Goal: Task Accomplishment & Management: Use online tool/utility

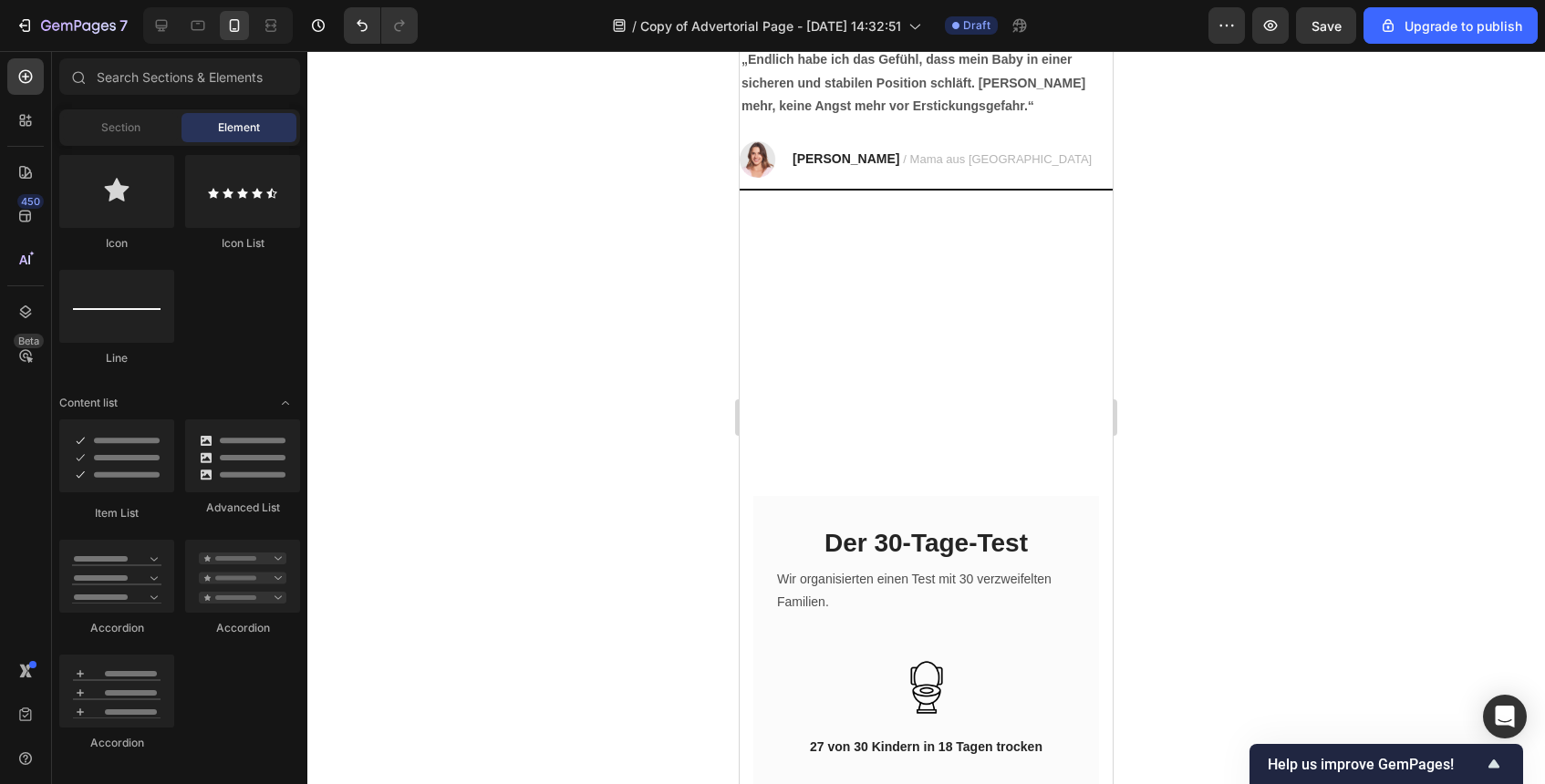
scroll to position [3126, 0]
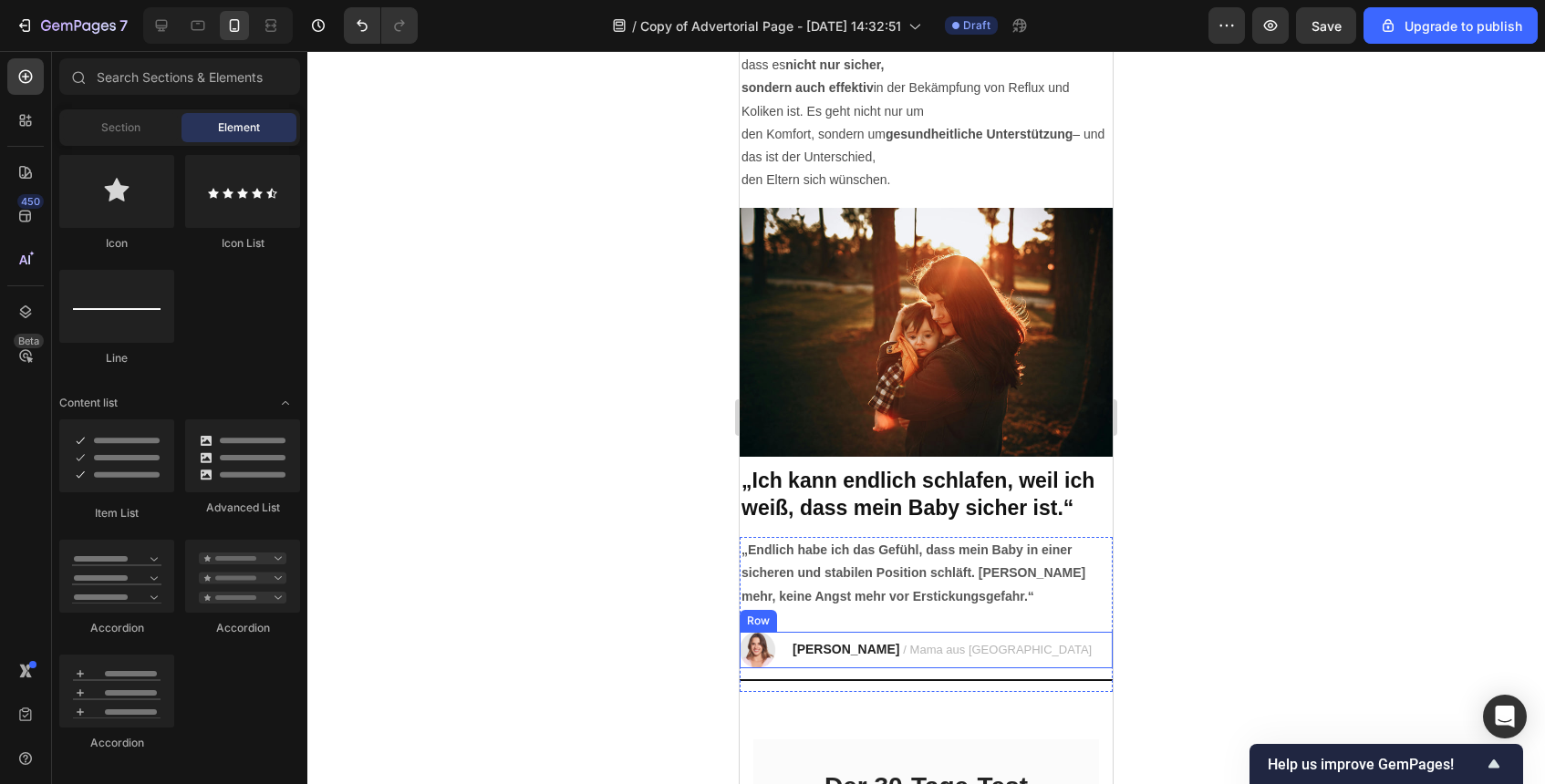
click at [1002, 648] on div "Image [PERSON_NAME] / Mama aus [GEOGRAPHIC_DATA] Text block Row" at bounding box center [926, 650] width 373 height 36
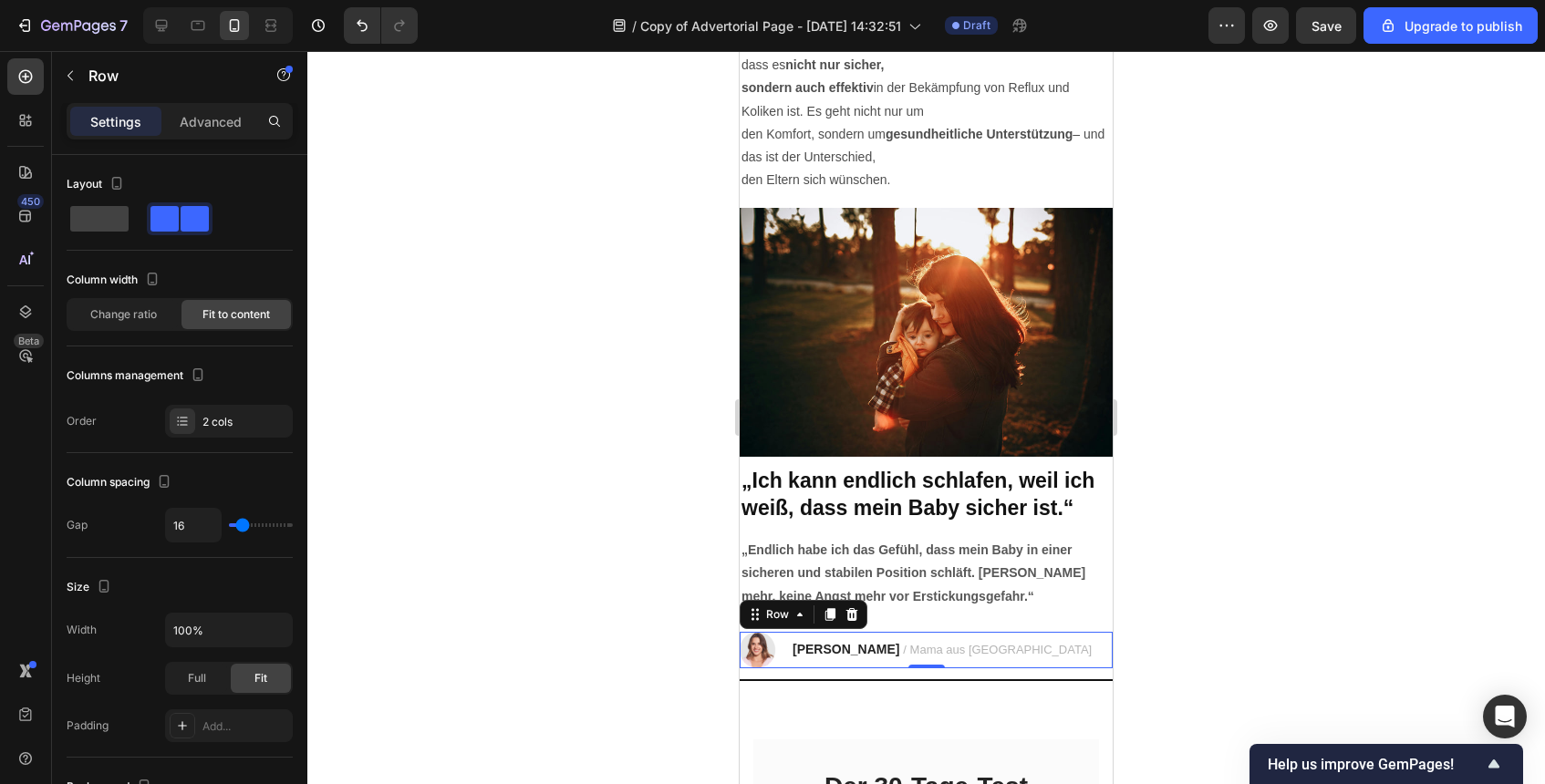
click at [1002, 648] on div "Image [PERSON_NAME] / Mama aus [GEOGRAPHIC_DATA] Text block Row 0" at bounding box center [926, 650] width 373 height 36
click at [82, 81] on button "button" at bounding box center [70, 76] width 30 height 30
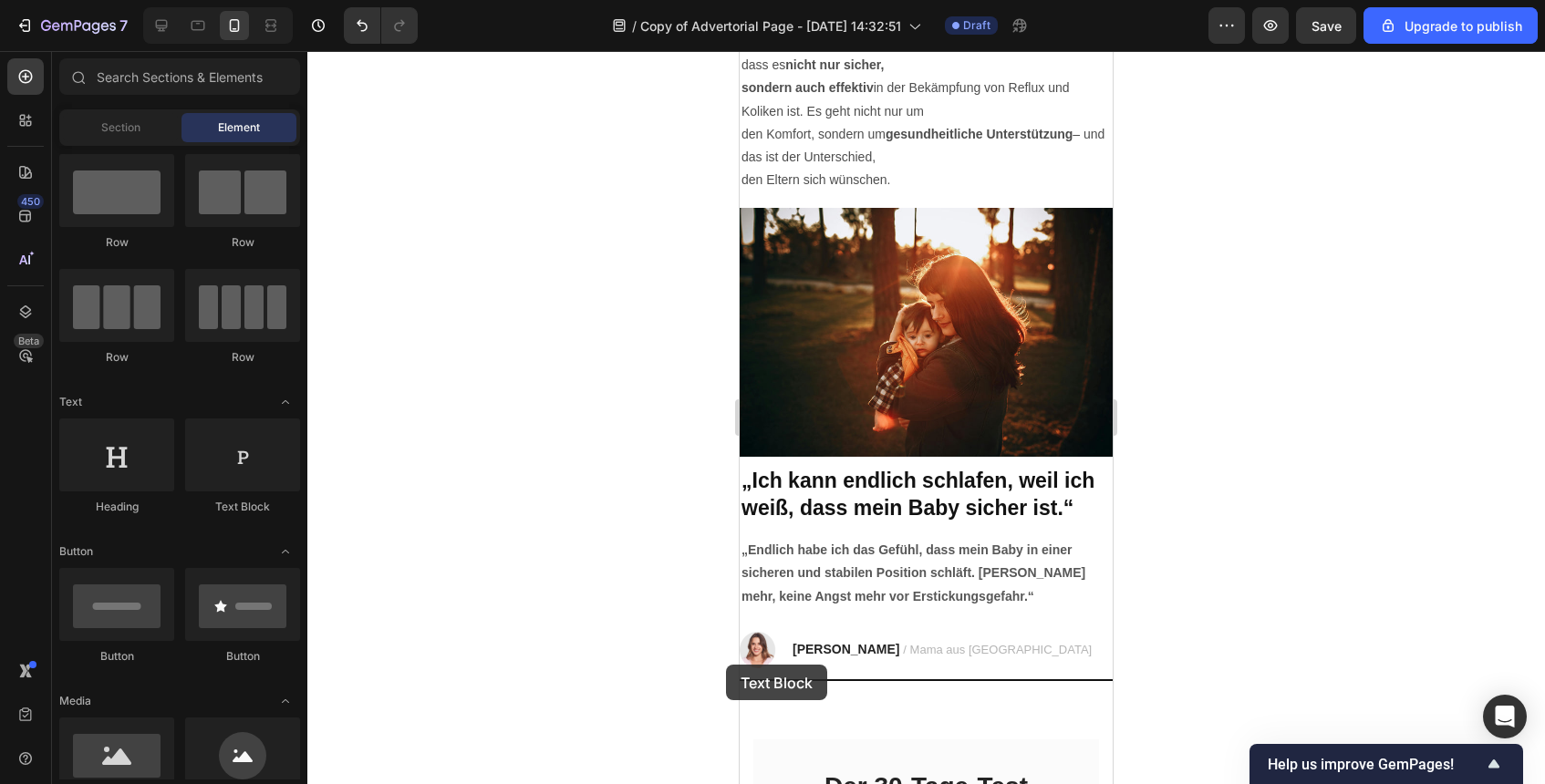
scroll to position [3142, 0]
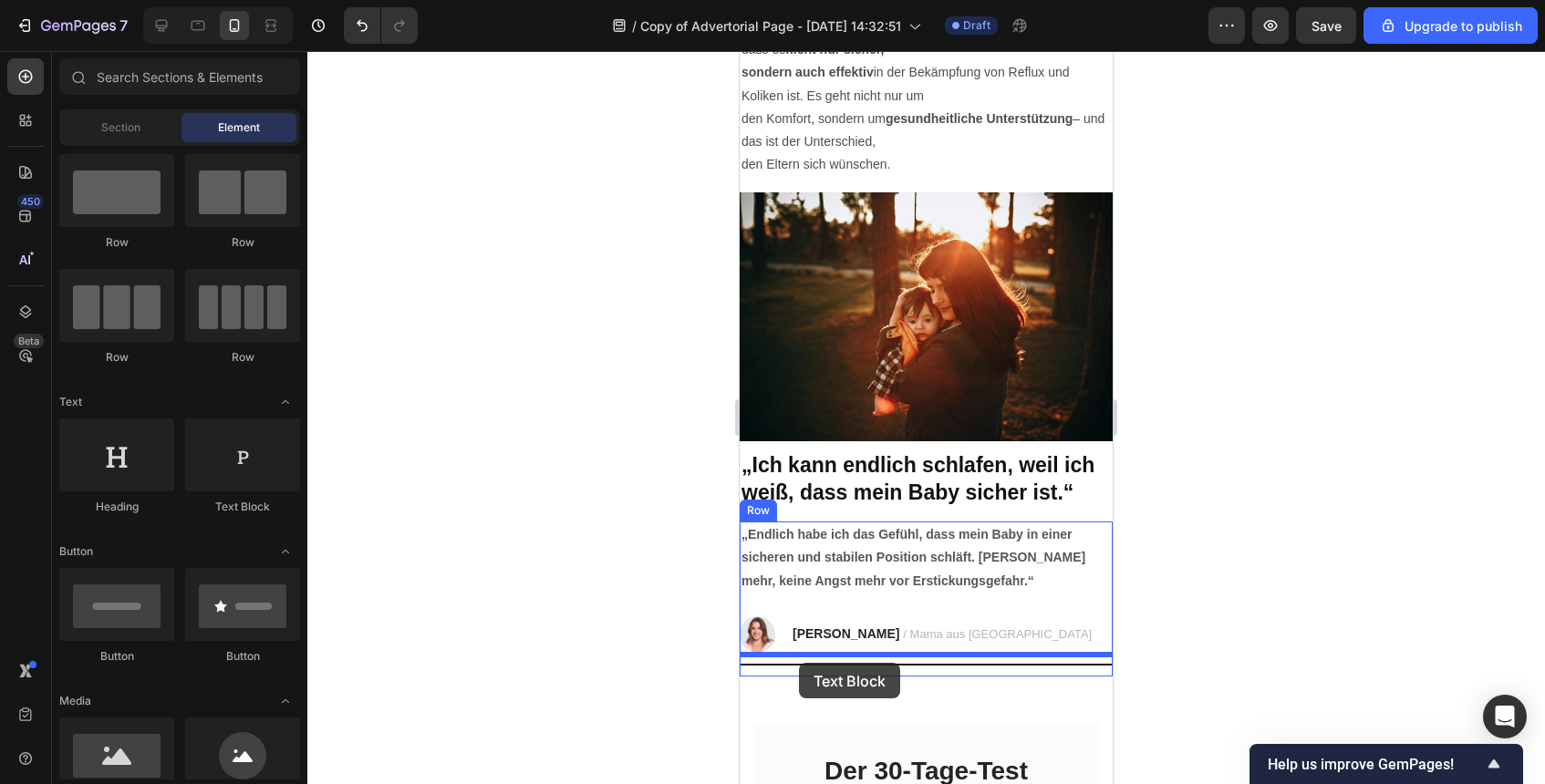
drag, startPoint x: 998, startPoint y: 516, endPoint x: 799, endPoint y: 663, distance: 247.4
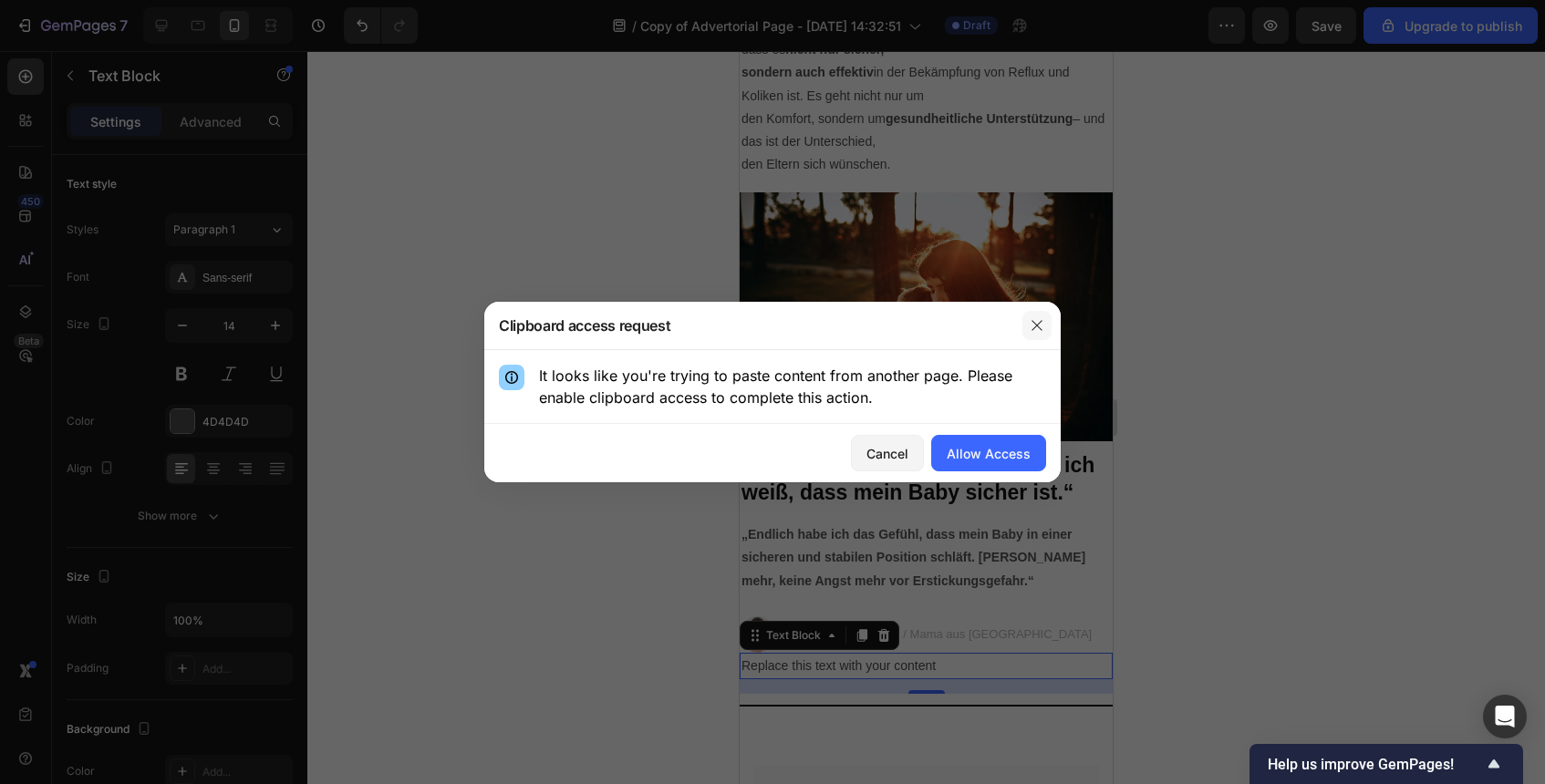
click at [1029, 320] on icon "button" at bounding box center [1037, 326] width 15 height 15
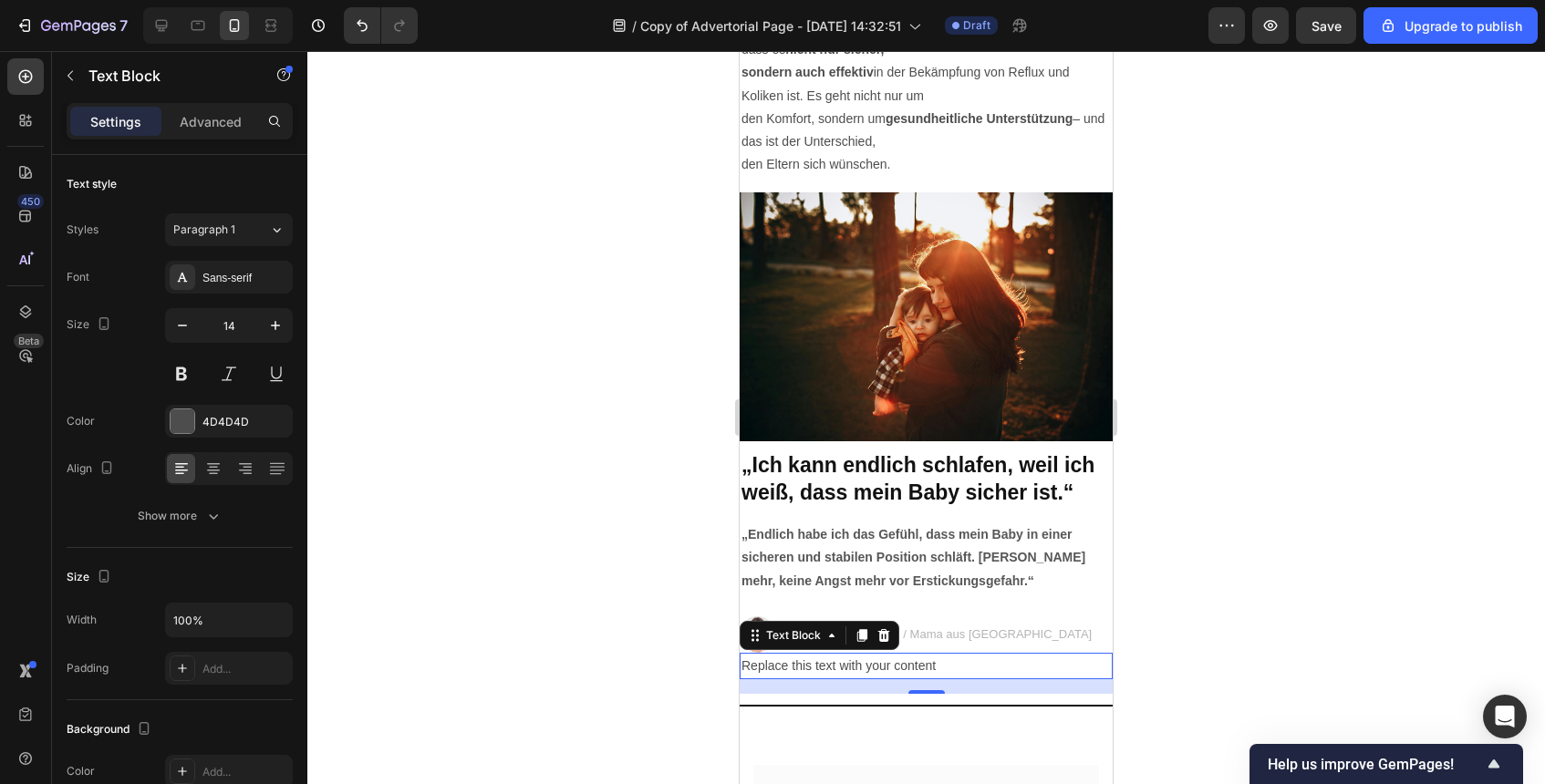
click at [887, 664] on div "Replace this text with your content" at bounding box center [926, 666] width 373 height 27
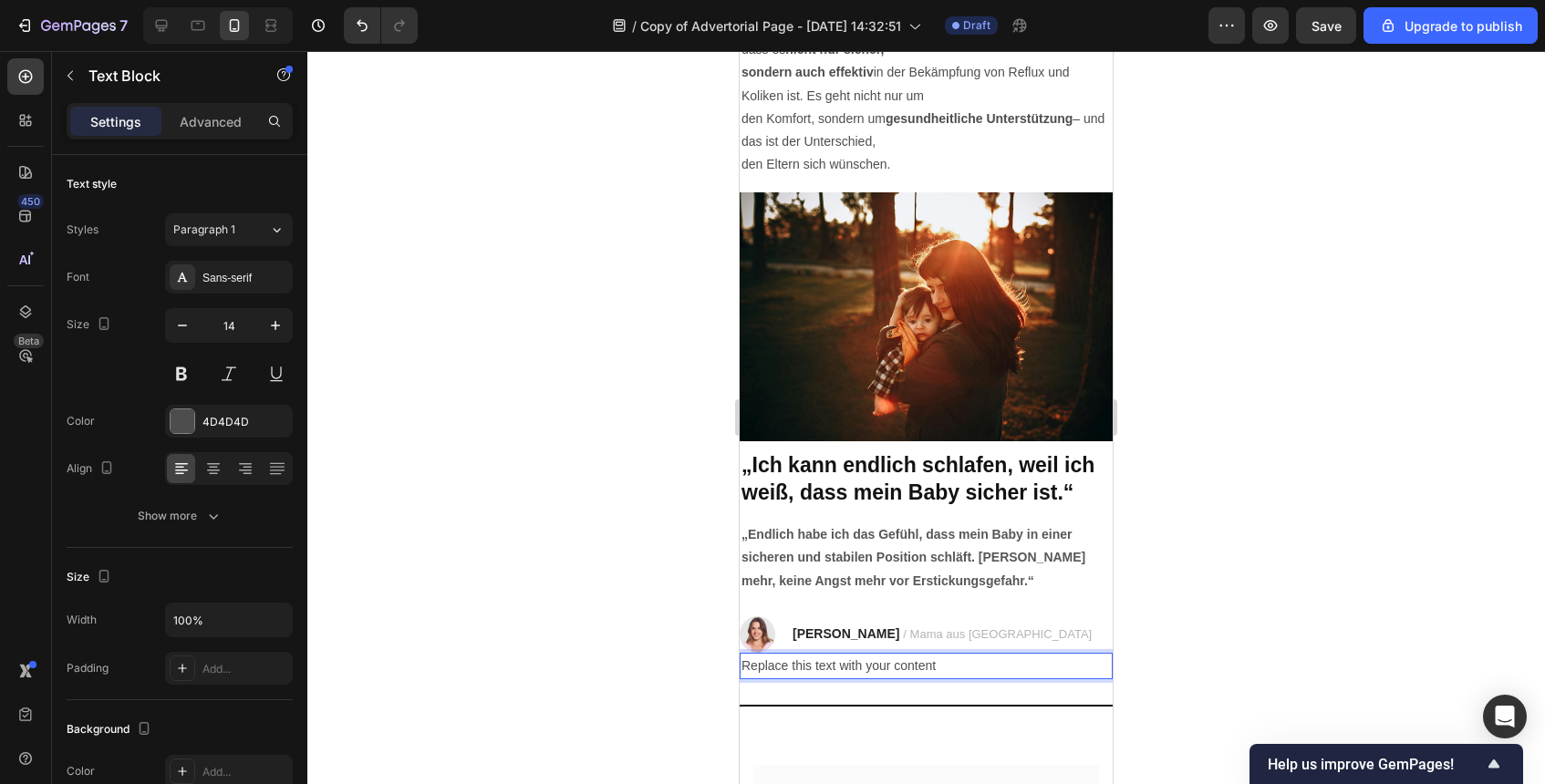
click at [887, 664] on p "Replace this text with your content" at bounding box center [926, 666] width 369 height 23
click at [881, 664] on p "Replace this text with your content" at bounding box center [926, 666] width 369 height 23
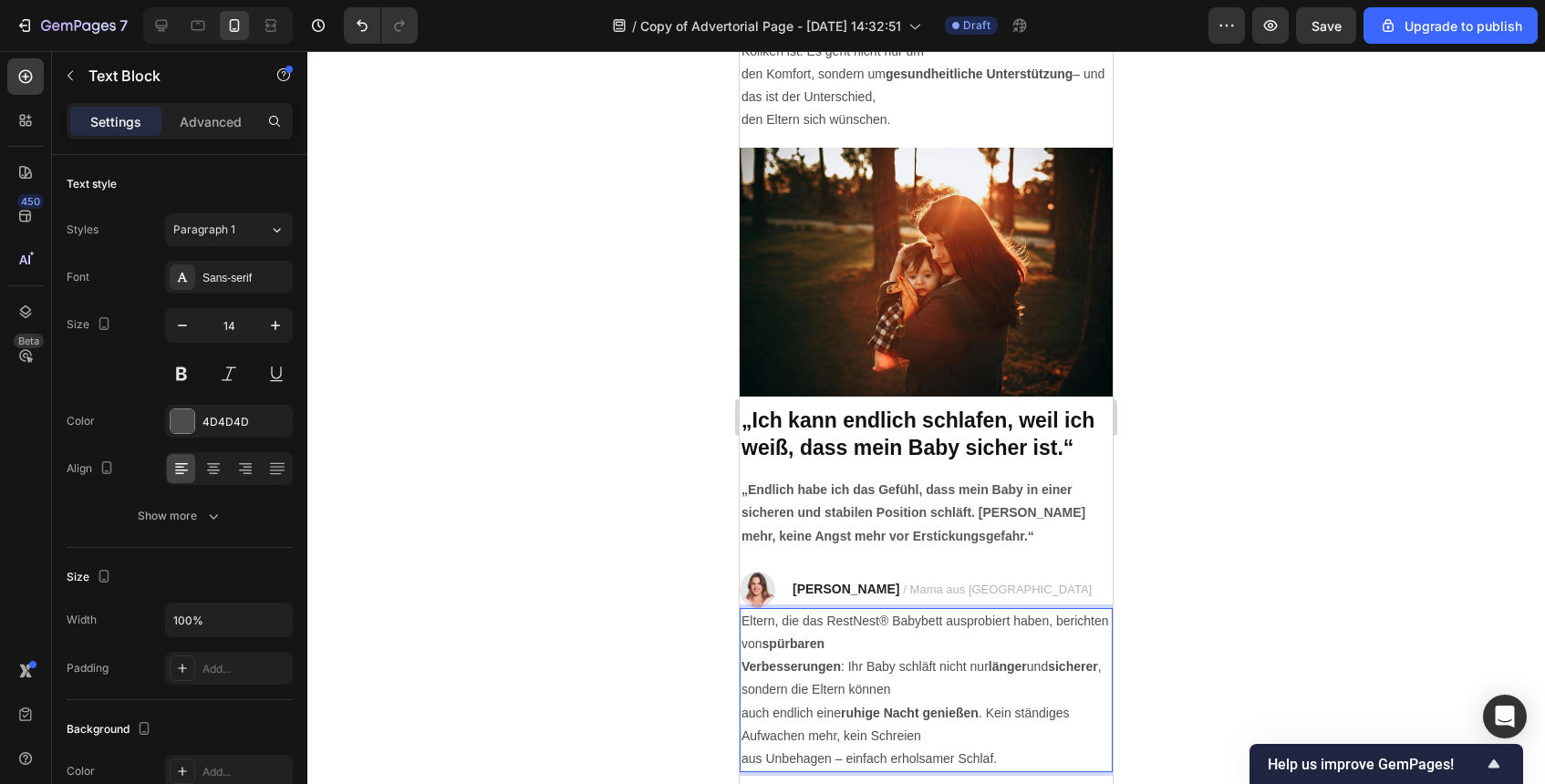
scroll to position [3188, 0]
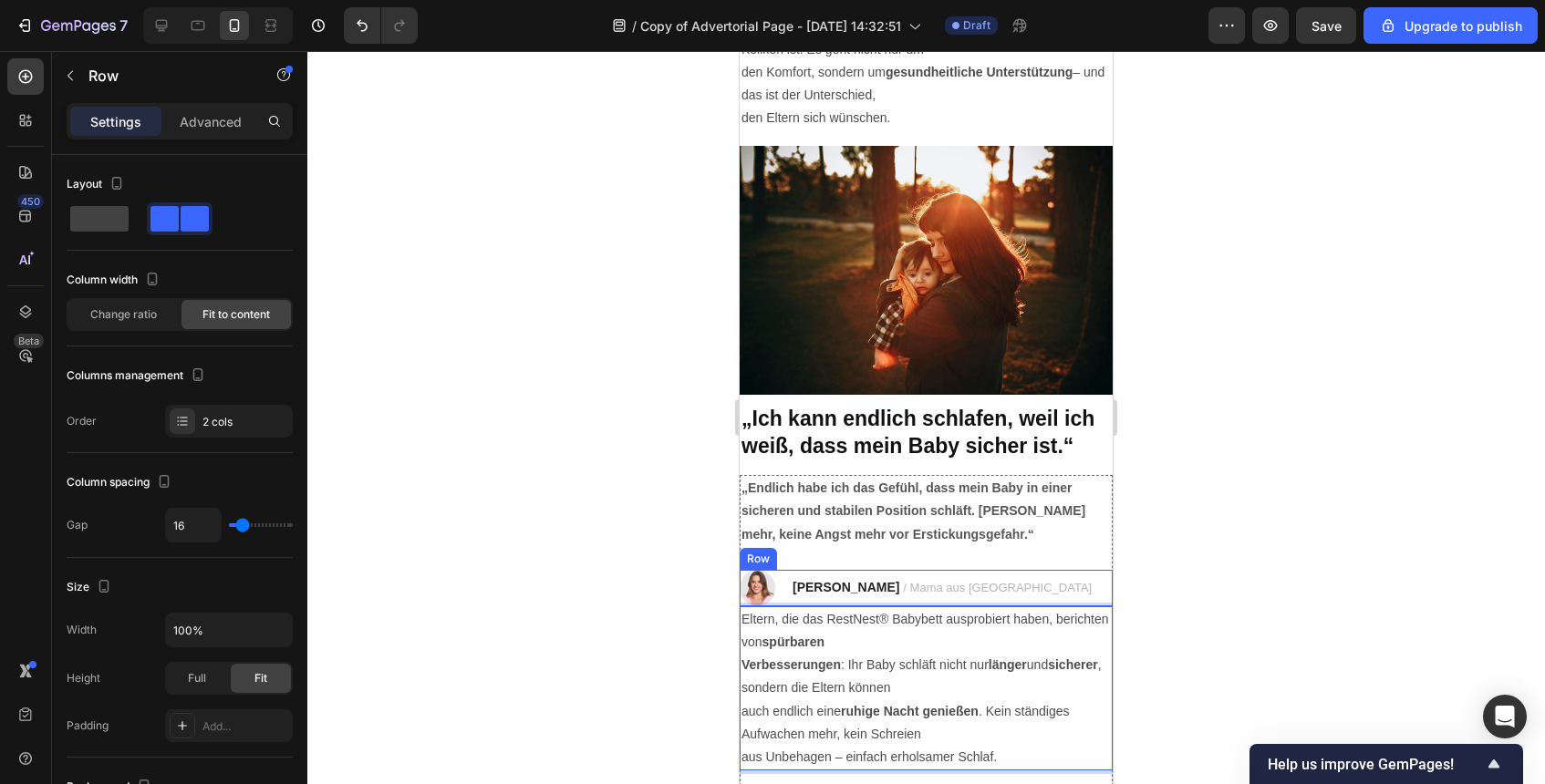
click at [991, 587] on div "Image [PERSON_NAME] / Mama aus [GEOGRAPHIC_DATA] Text block Row" at bounding box center [926, 588] width 373 height 36
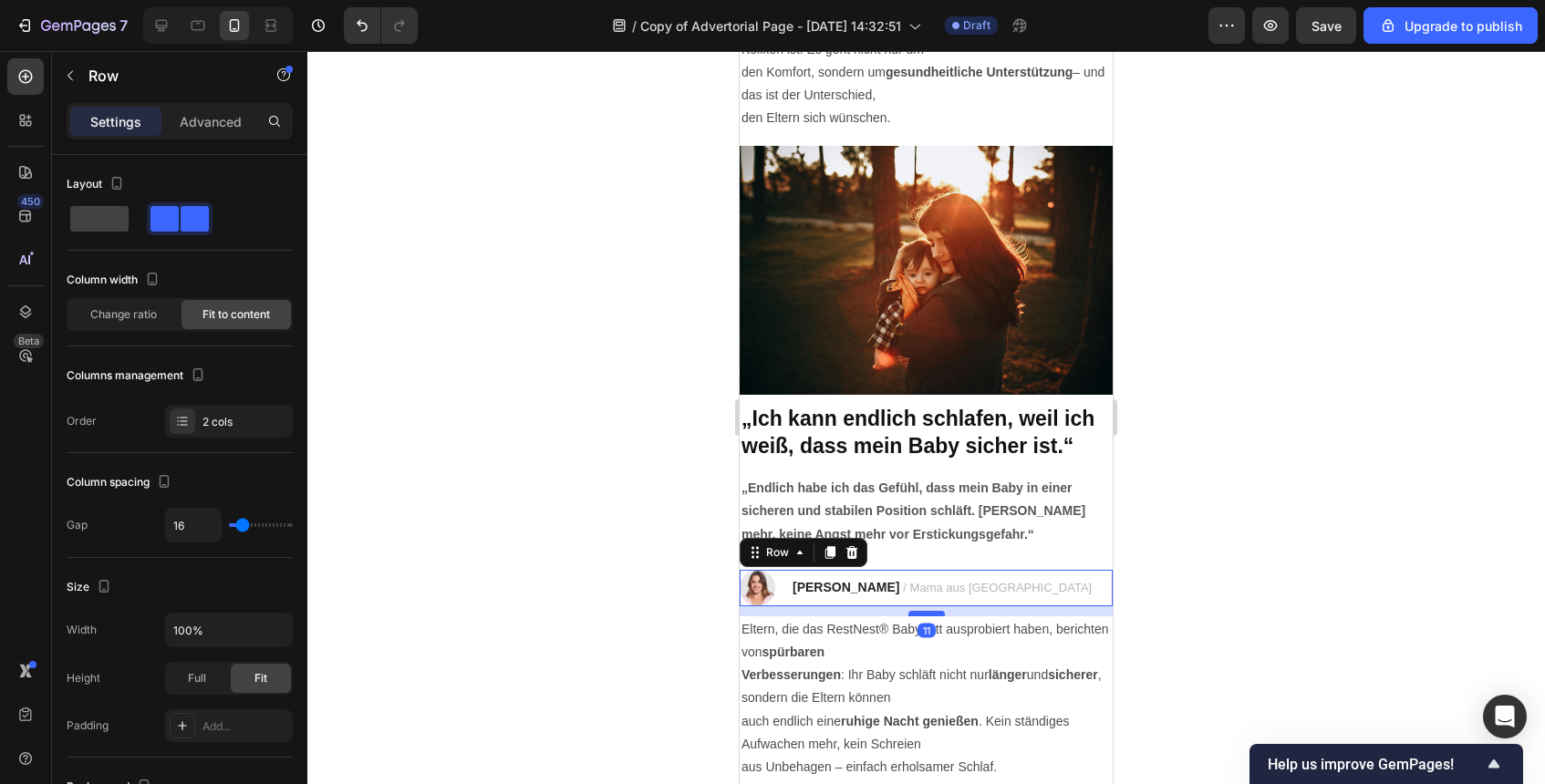
drag, startPoint x: 929, startPoint y: 606, endPoint x: 930, endPoint y: 616, distance: 10.0
click at [930, 616] on div at bounding box center [926, 614] width 36 height 6
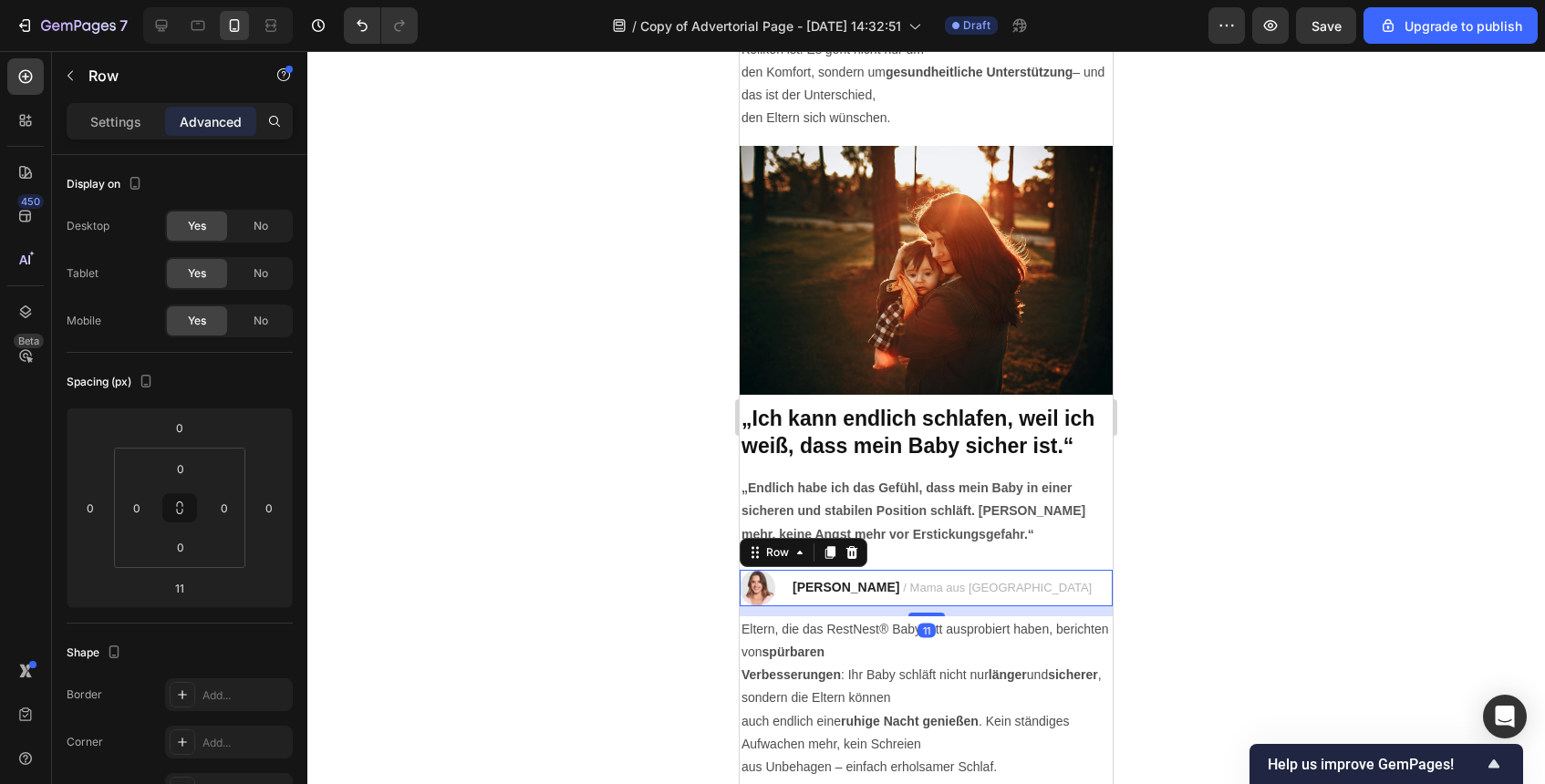
click at [952, 571] on div "[PERSON_NAME] / Mama aus [GEOGRAPHIC_DATA] Text block" at bounding box center [941, 588] width 303 height 36
click at [952, 573] on div "[PERSON_NAME] / Mama aus [GEOGRAPHIC_DATA] Text block" at bounding box center [941, 588] width 303 height 36
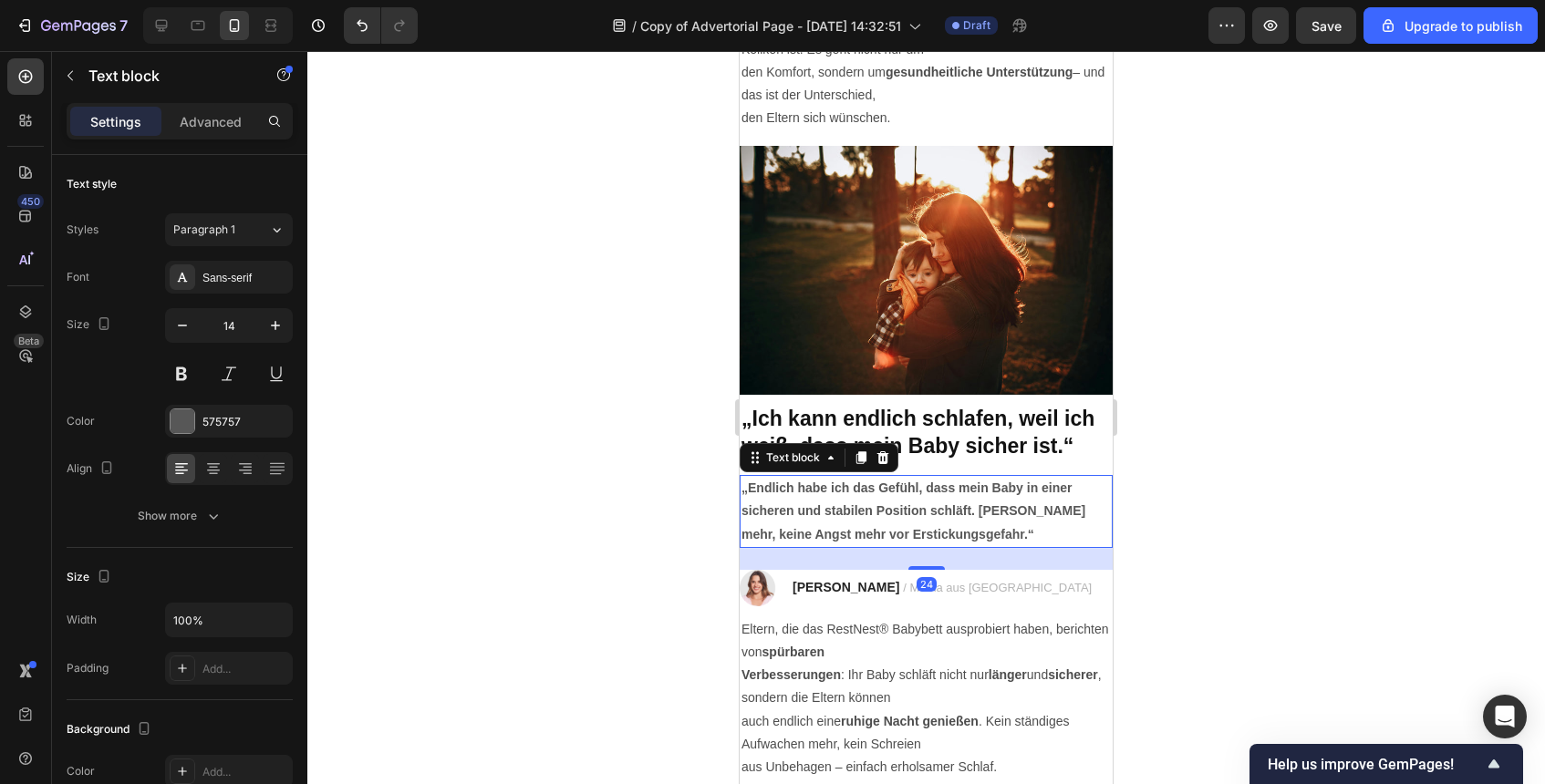
click at [950, 541] on strong "„Endlich habe ich das Gefühl, dass mein Baby in einer sicheren und stabilen Pos…" at bounding box center [913, 510] width 343 height 60
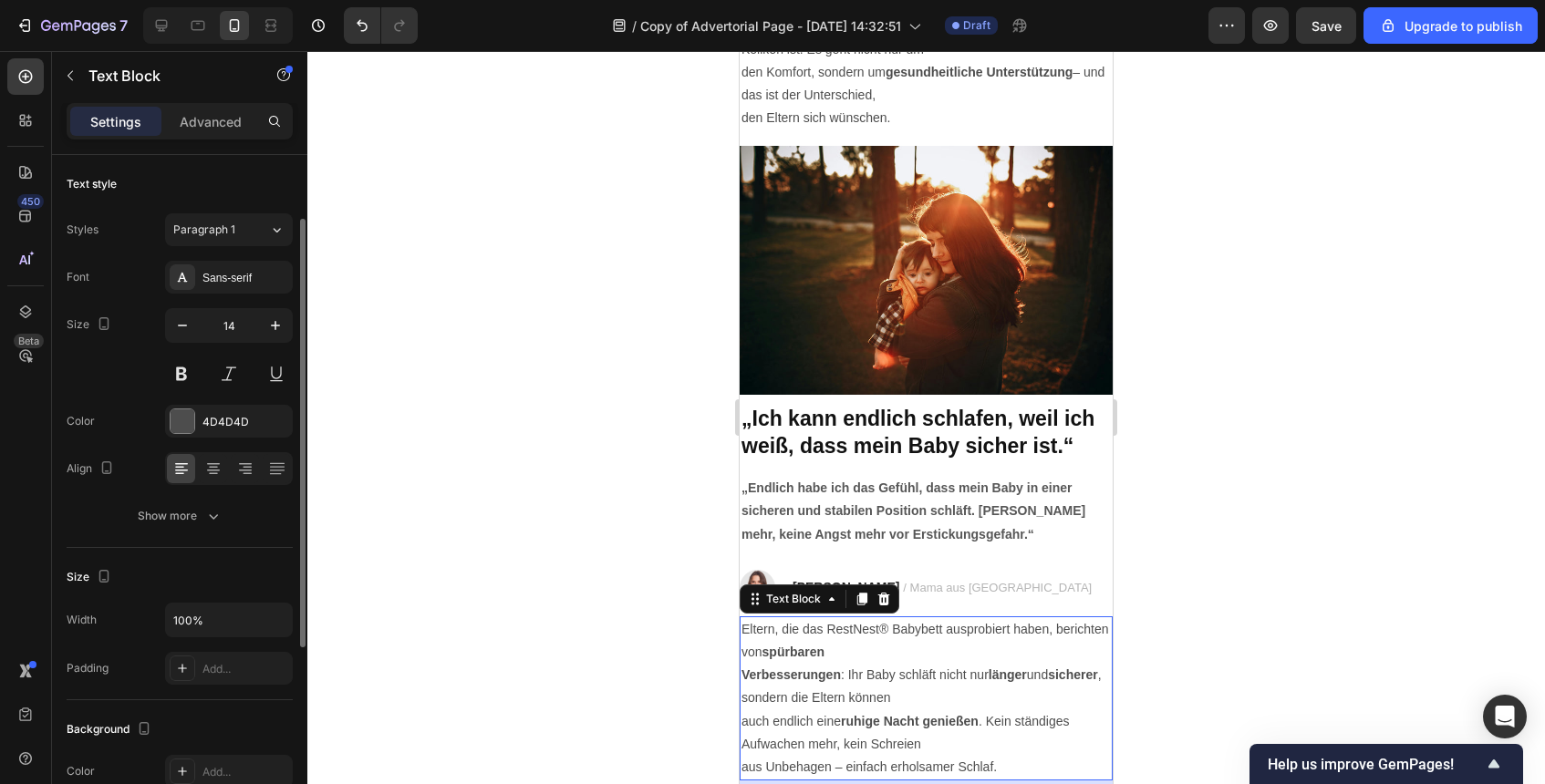
click at [938, 622] on p "Eltern, die das RestNest® Babybett ausprobiert haben, berichten von spürbaren" at bounding box center [926, 641] width 369 height 45
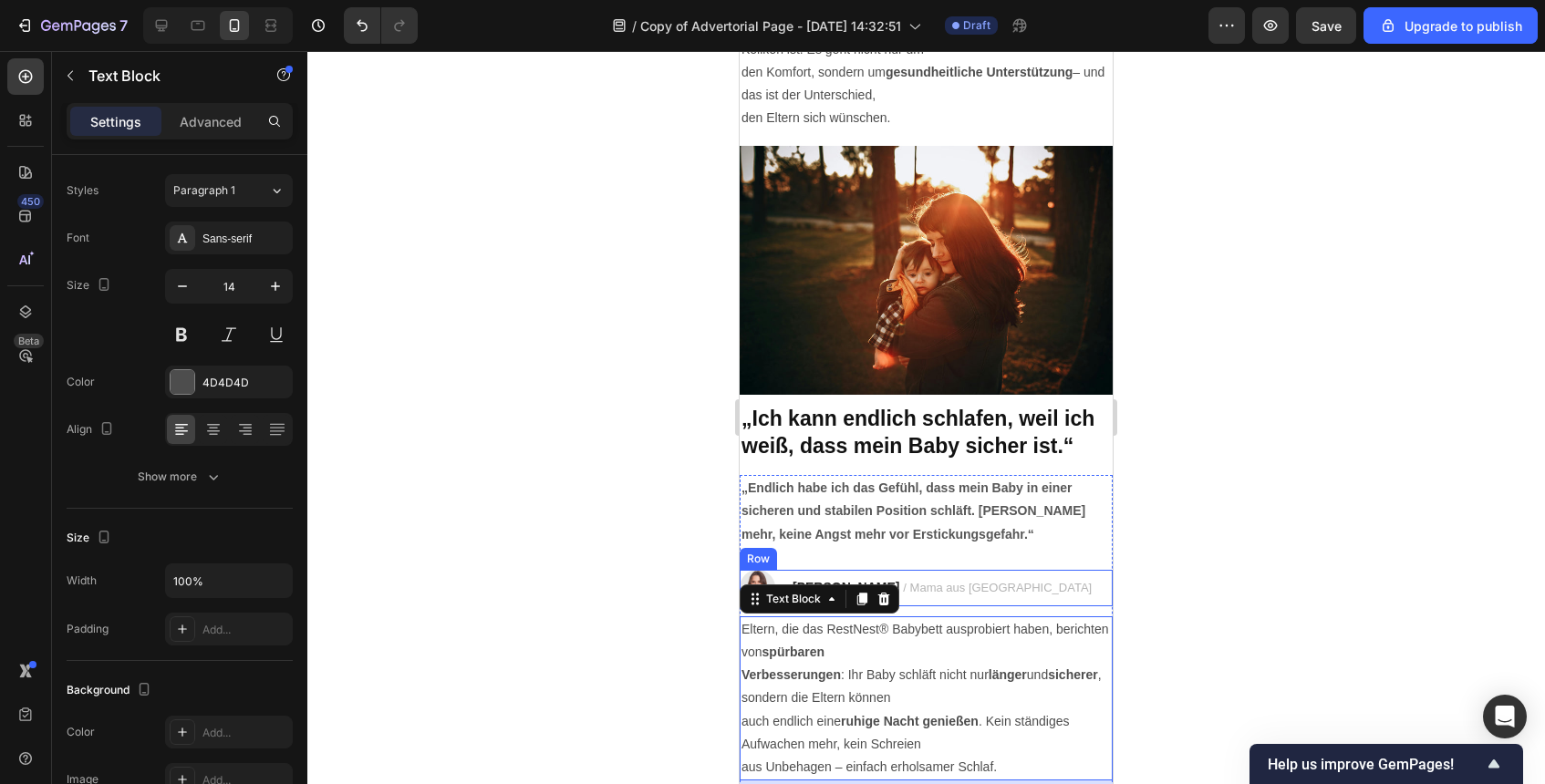
click at [1008, 590] on div "Image [PERSON_NAME] / Mama aus [GEOGRAPHIC_DATA] Text block Row" at bounding box center [926, 588] width 373 height 36
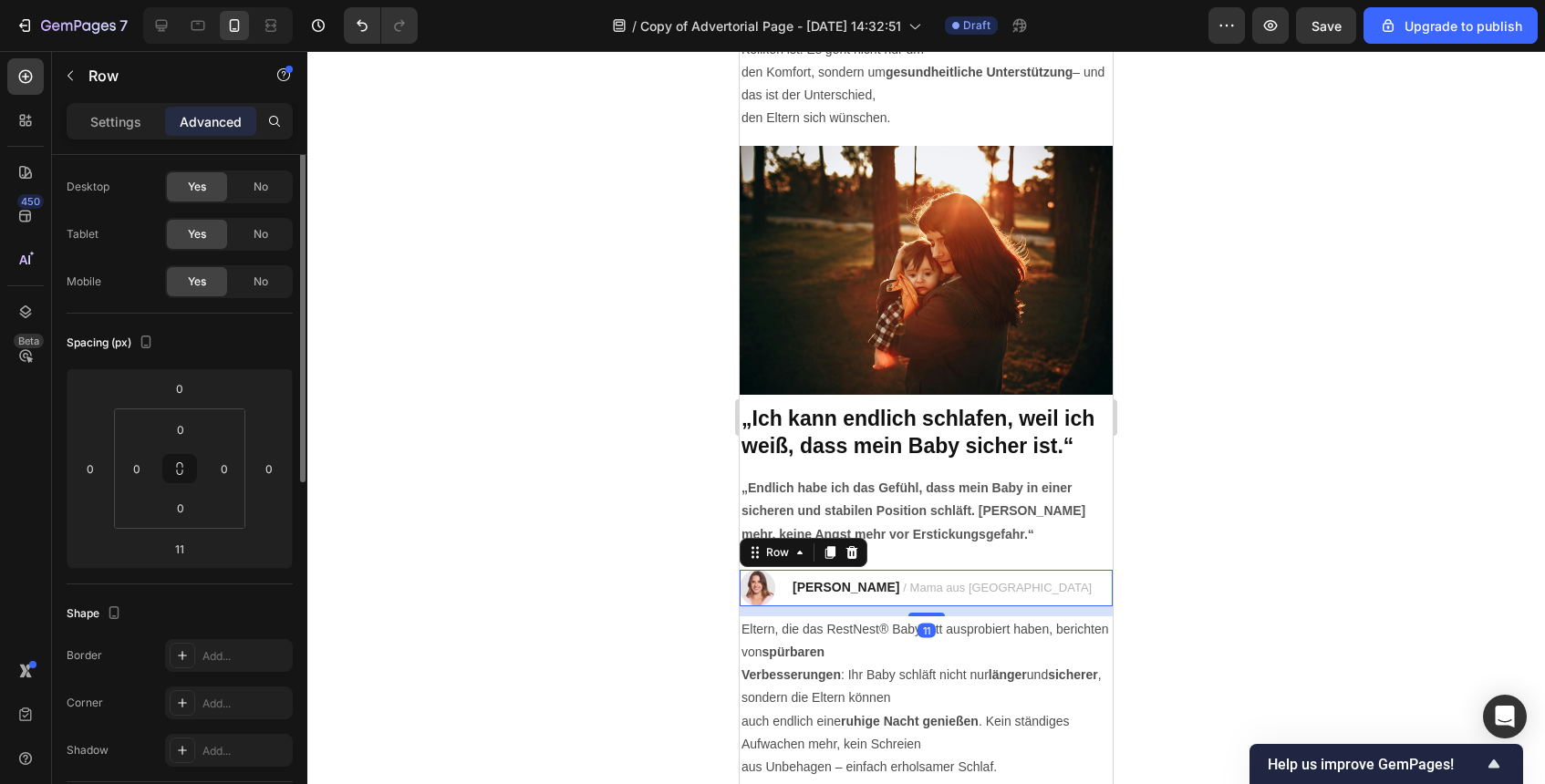
scroll to position [0, 0]
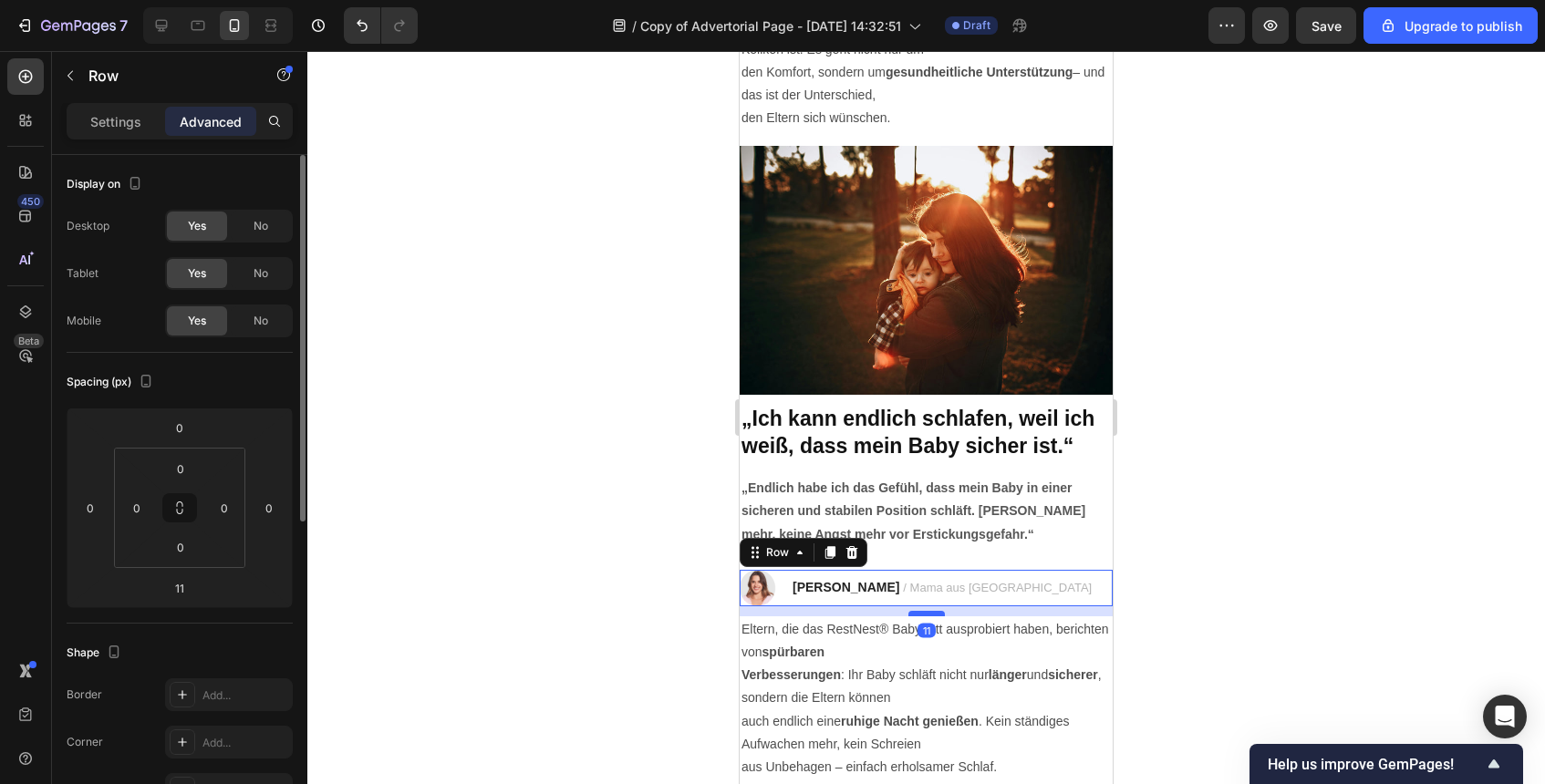
click at [938, 616] on div at bounding box center [926, 614] width 36 height 6
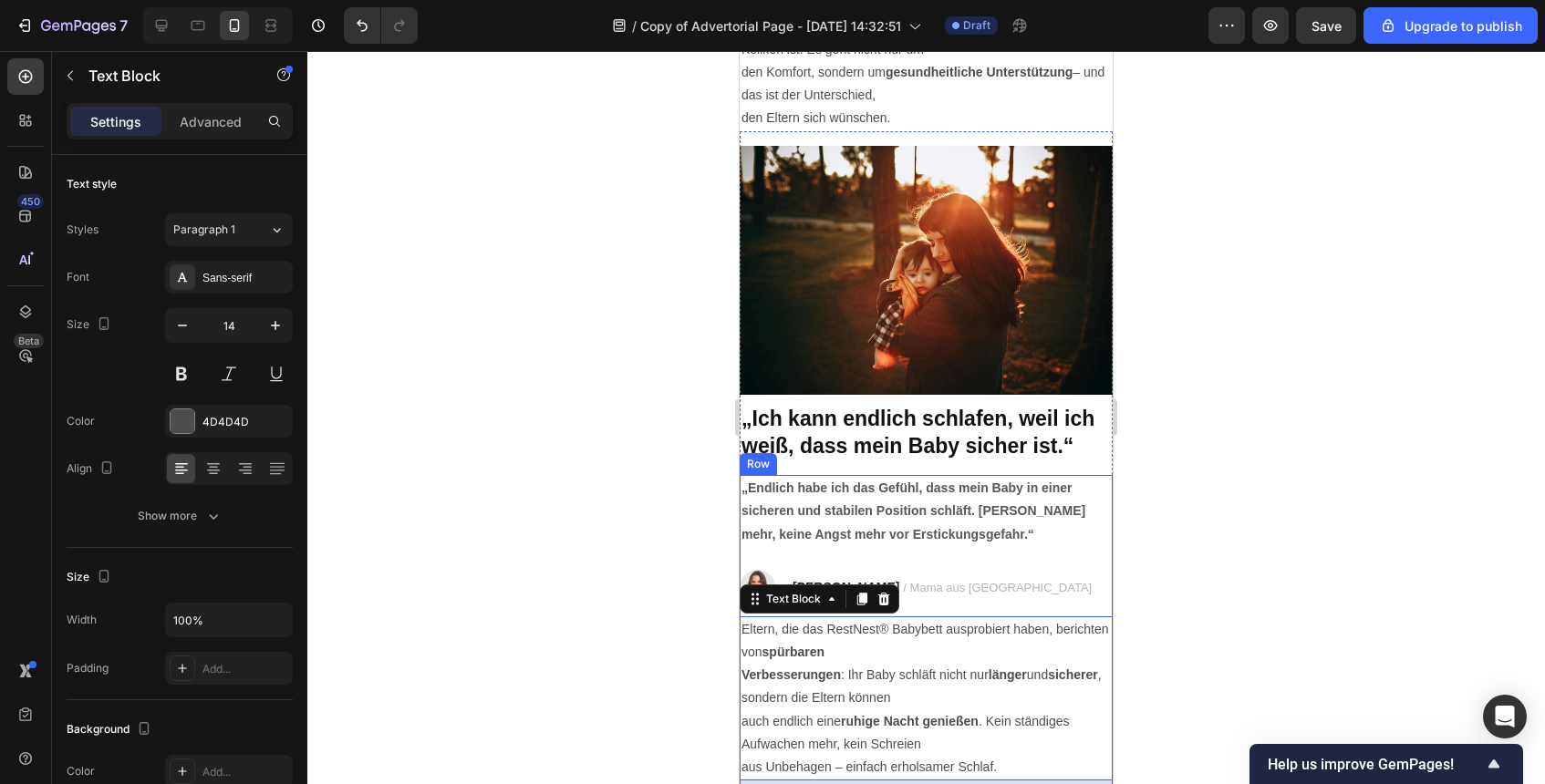
click at [978, 614] on div "„Endlich habe ich das Gefühl, dass mein Baby in einer sicheren und stabilen Pos…" at bounding box center [926, 545] width 373 height 142
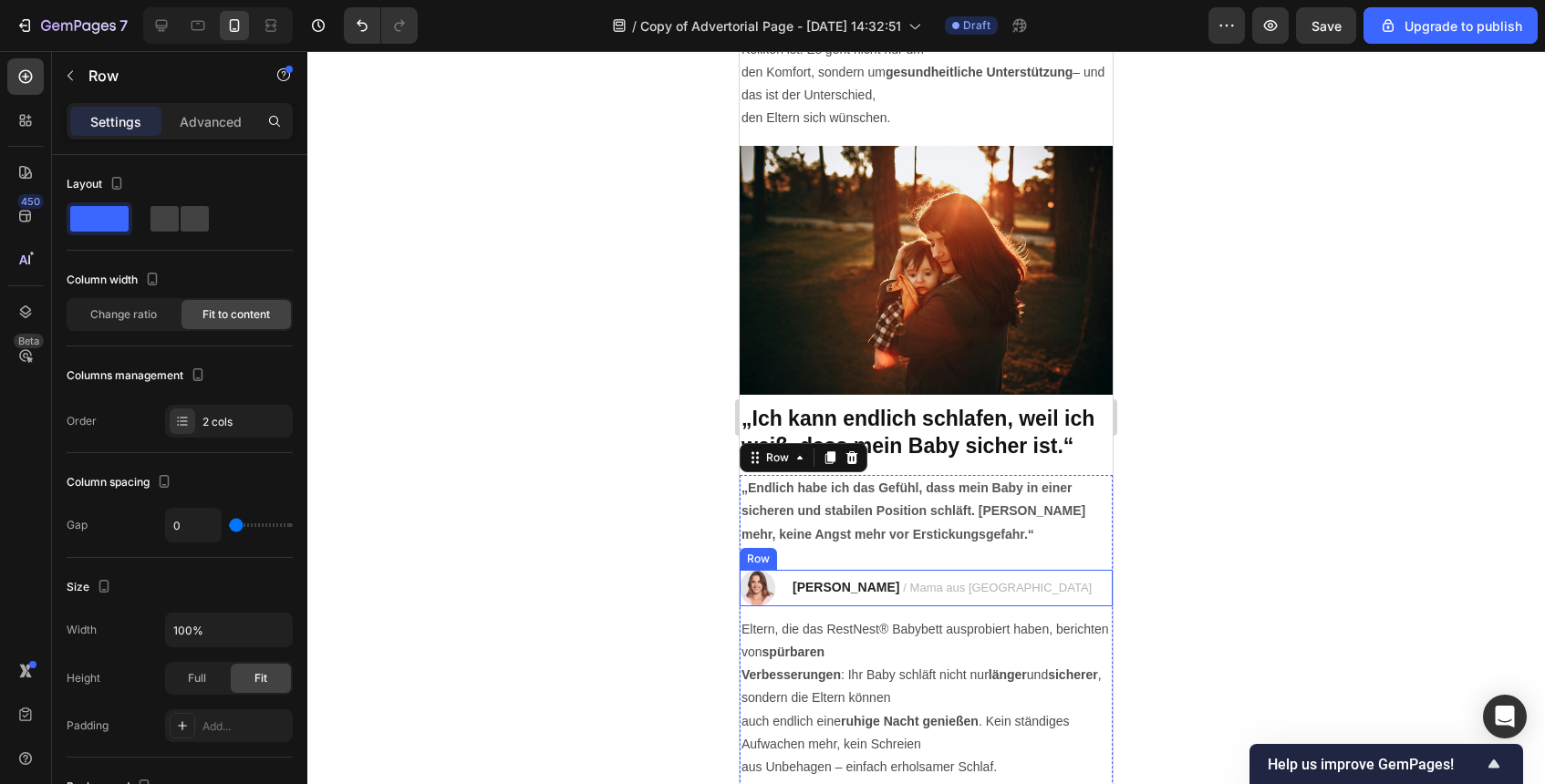
click at [980, 606] on div "Image [PERSON_NAME] / Mama aus [GEOGRAPHIC_DATA] Text block Row" at bounding box center [926, 588] width 373 height 36
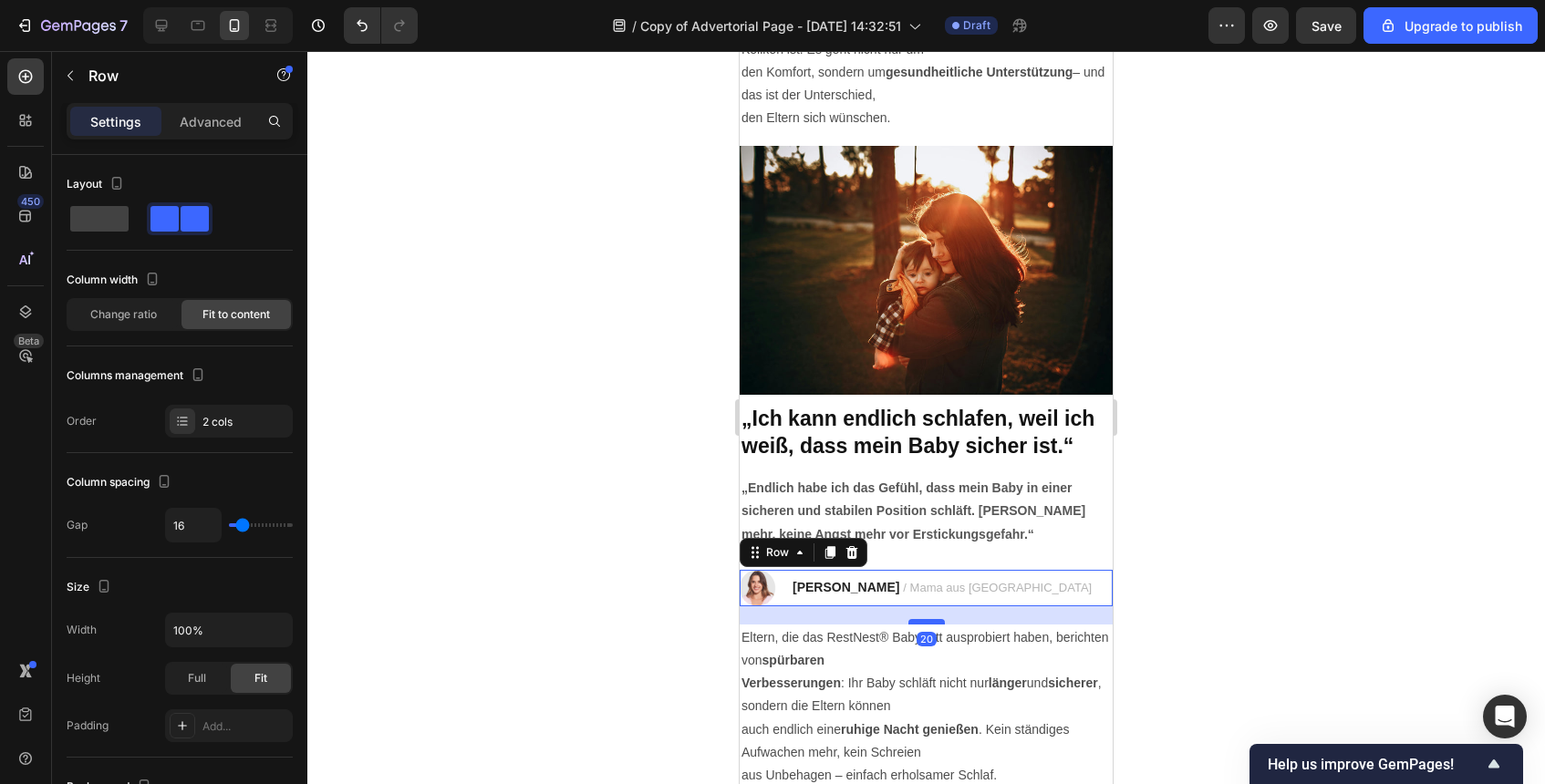
click at [932, 623] on div at bounding box center [926, 622] width 36 height 6
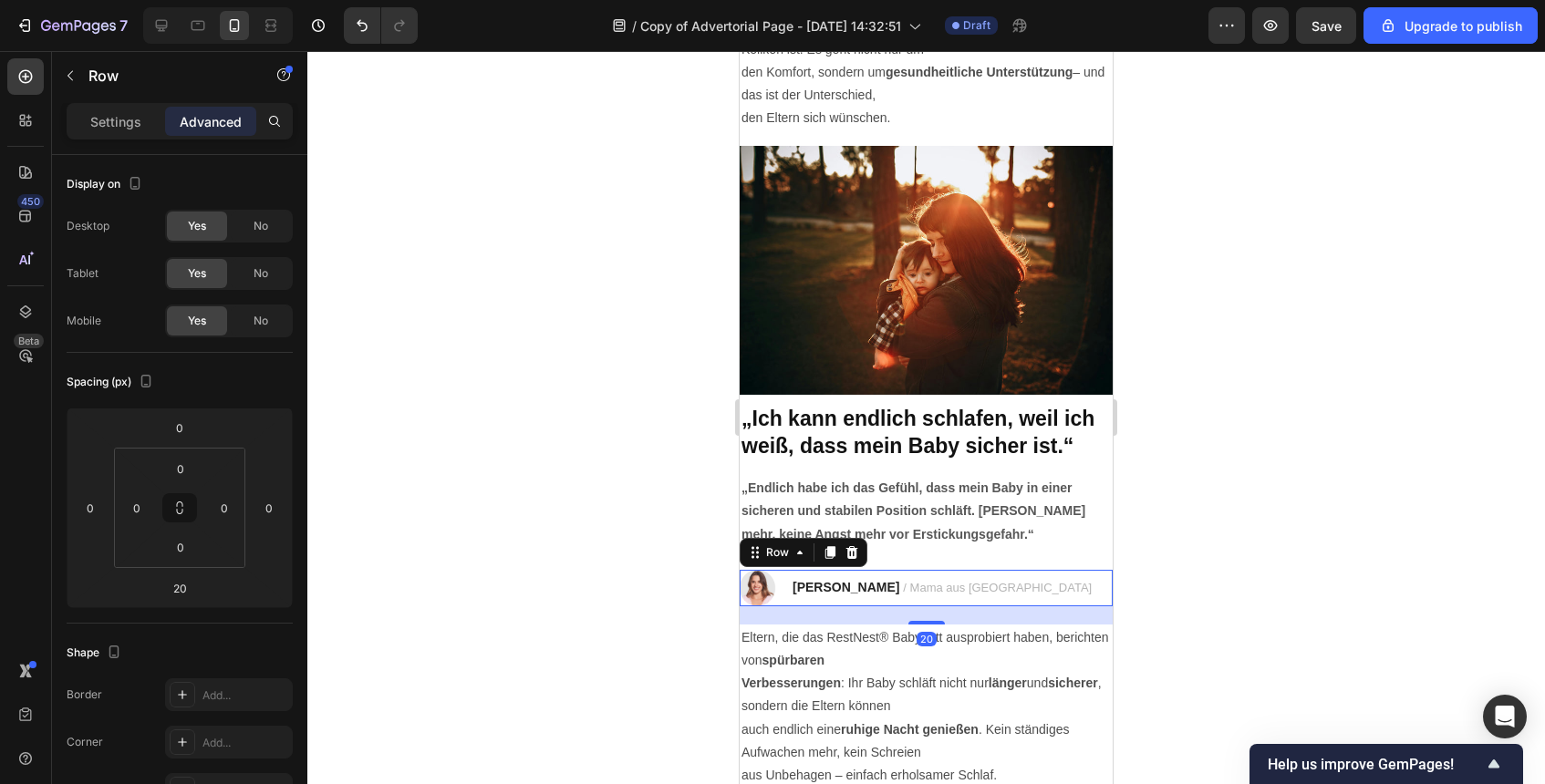
click at [1269, 586] on div at bounding box center [926, 417] width 1238 height 733
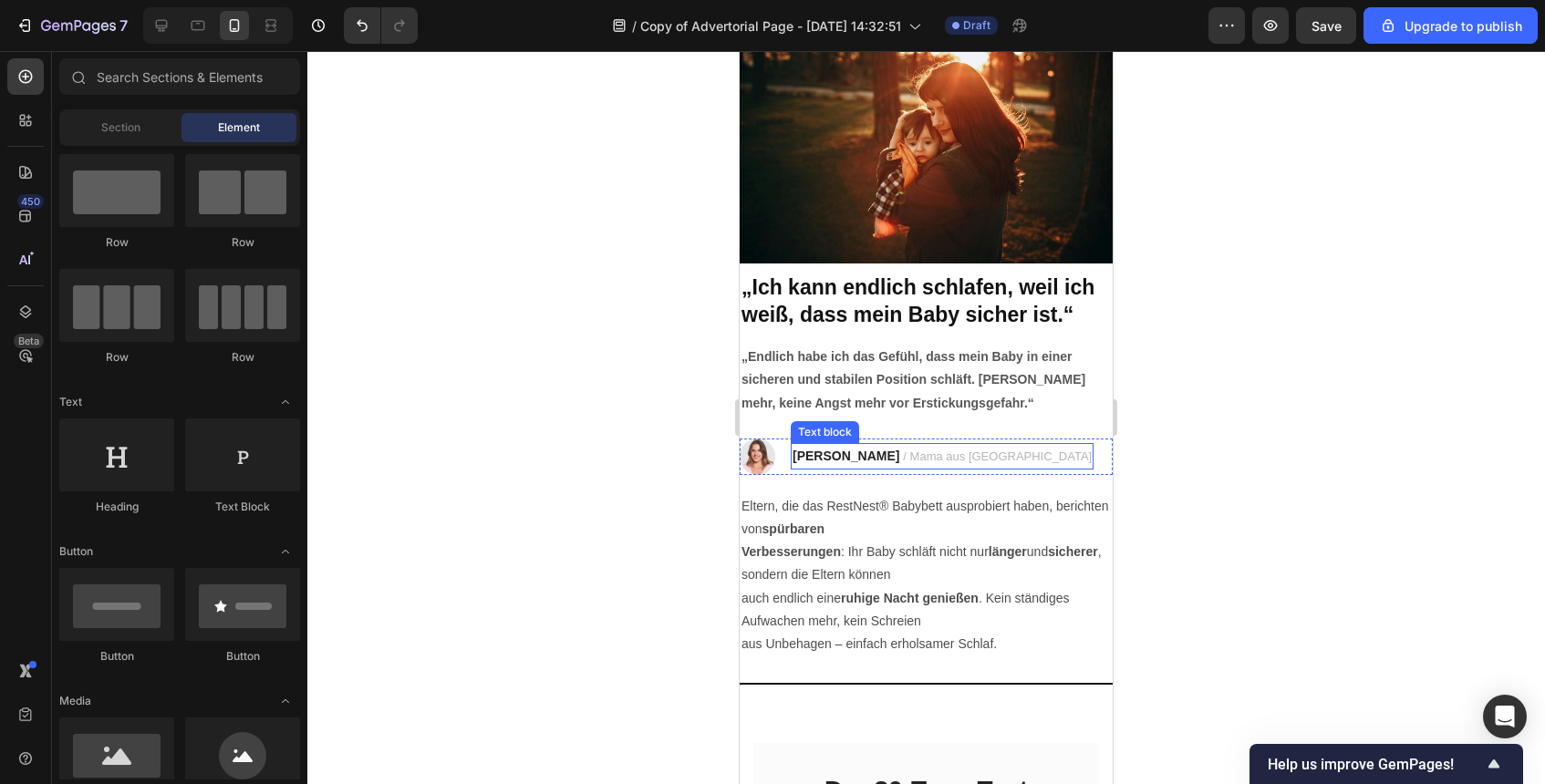
scroll to position [3337, 0]
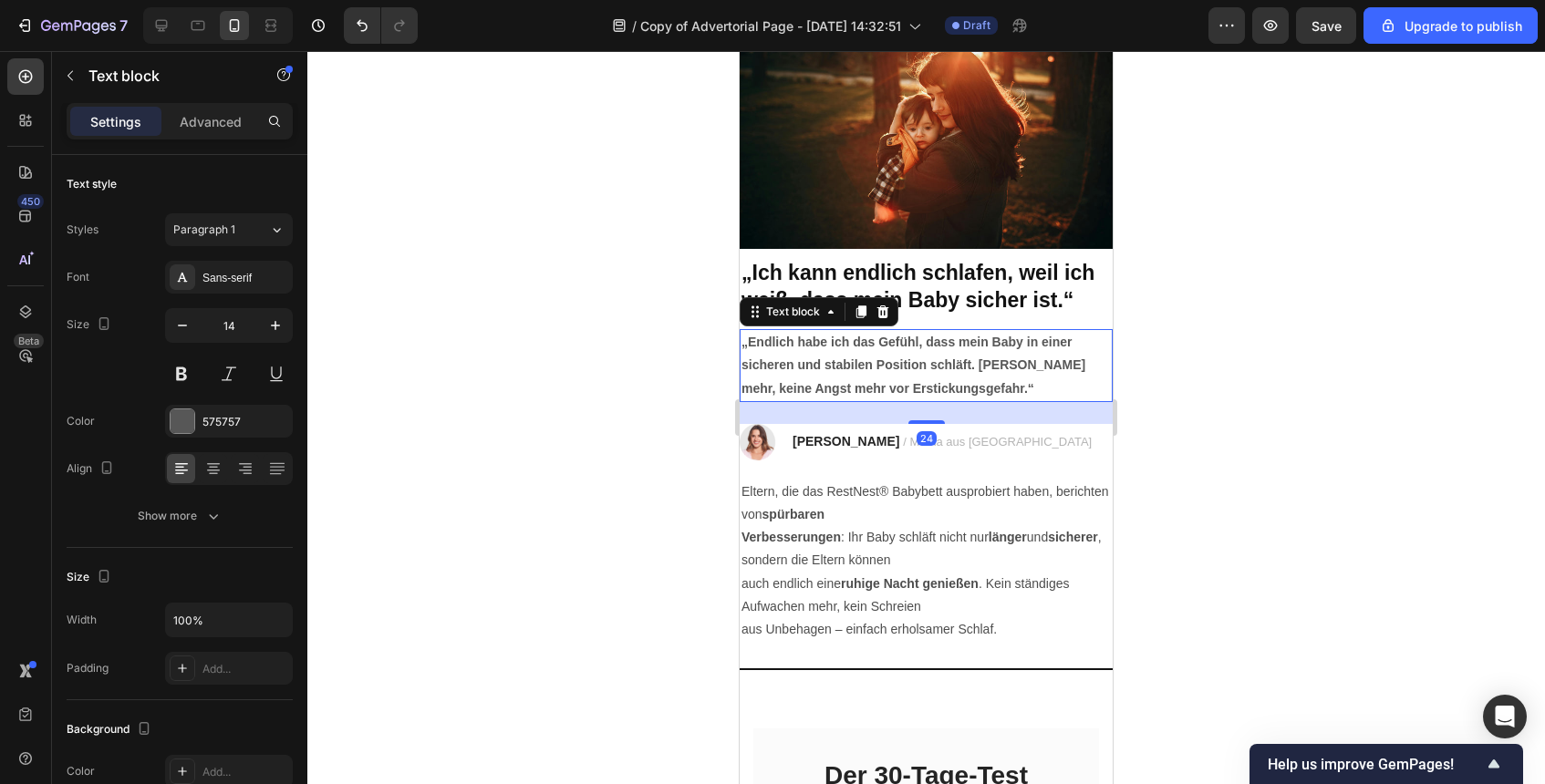
click at [969, 393] on p "„Endlich habe ich das Gefühl, dass mein Baby in einer sicheren und stabilen Pos…" at bounding box center [926, 366] width 369 height 69
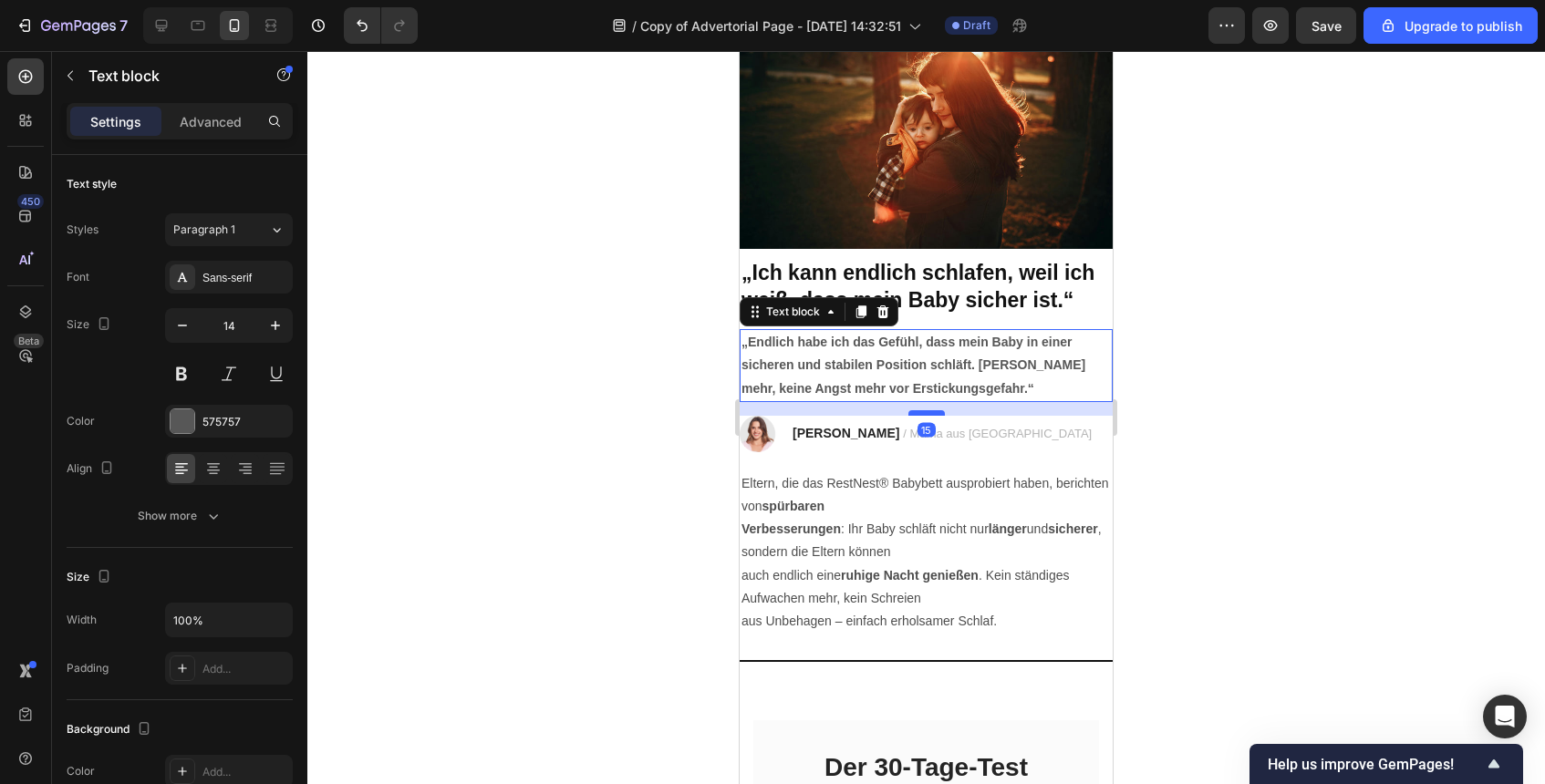
click at [938, 411] on div at bounding box center [926, 413] width 36 height 6
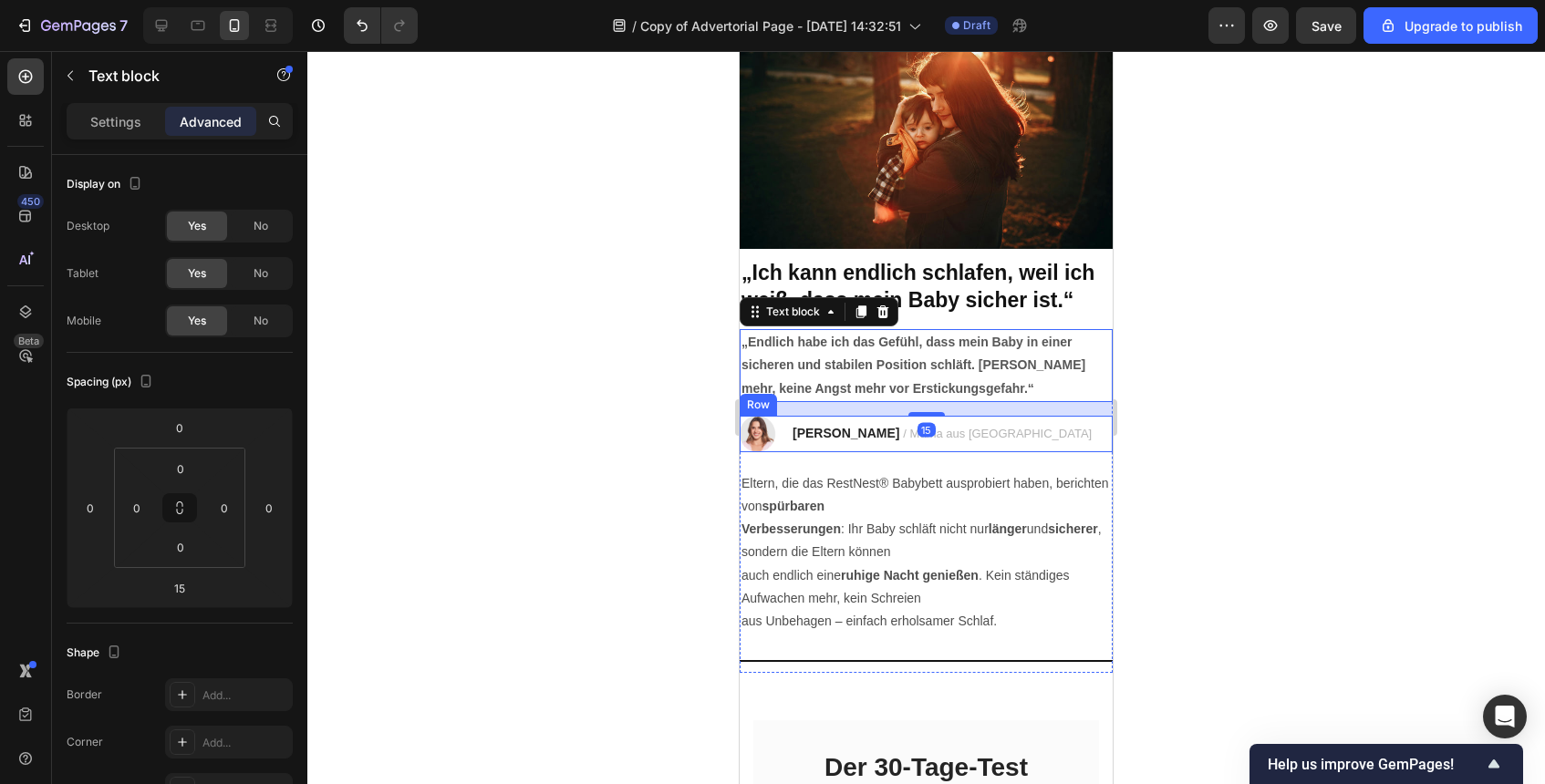
click at [1186, 472] on div at bounding box center [926, 417] width 1238 height 733
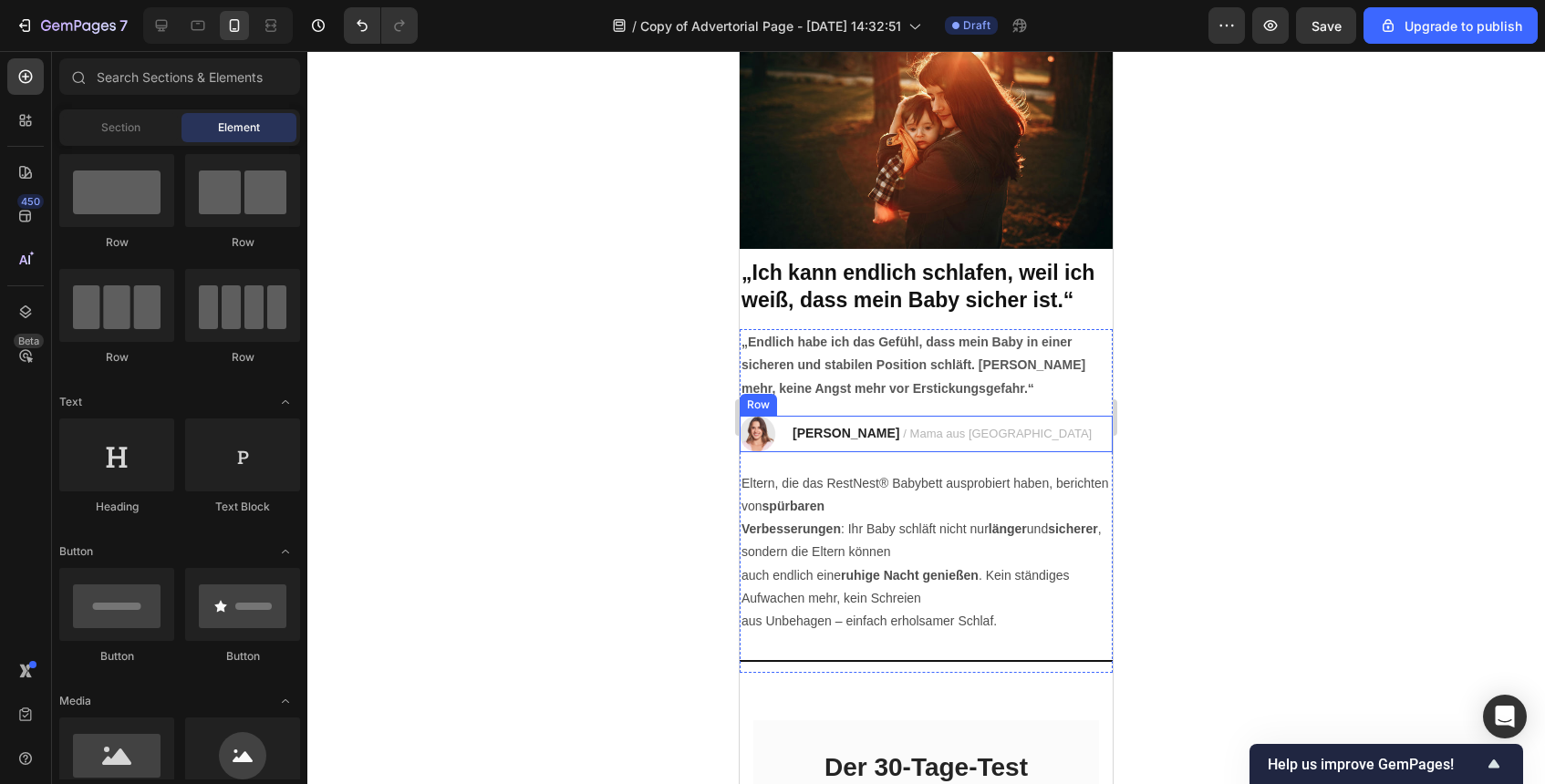
click at [1186, 472] on div at bounding box center [926, 417] width 1238 height 733
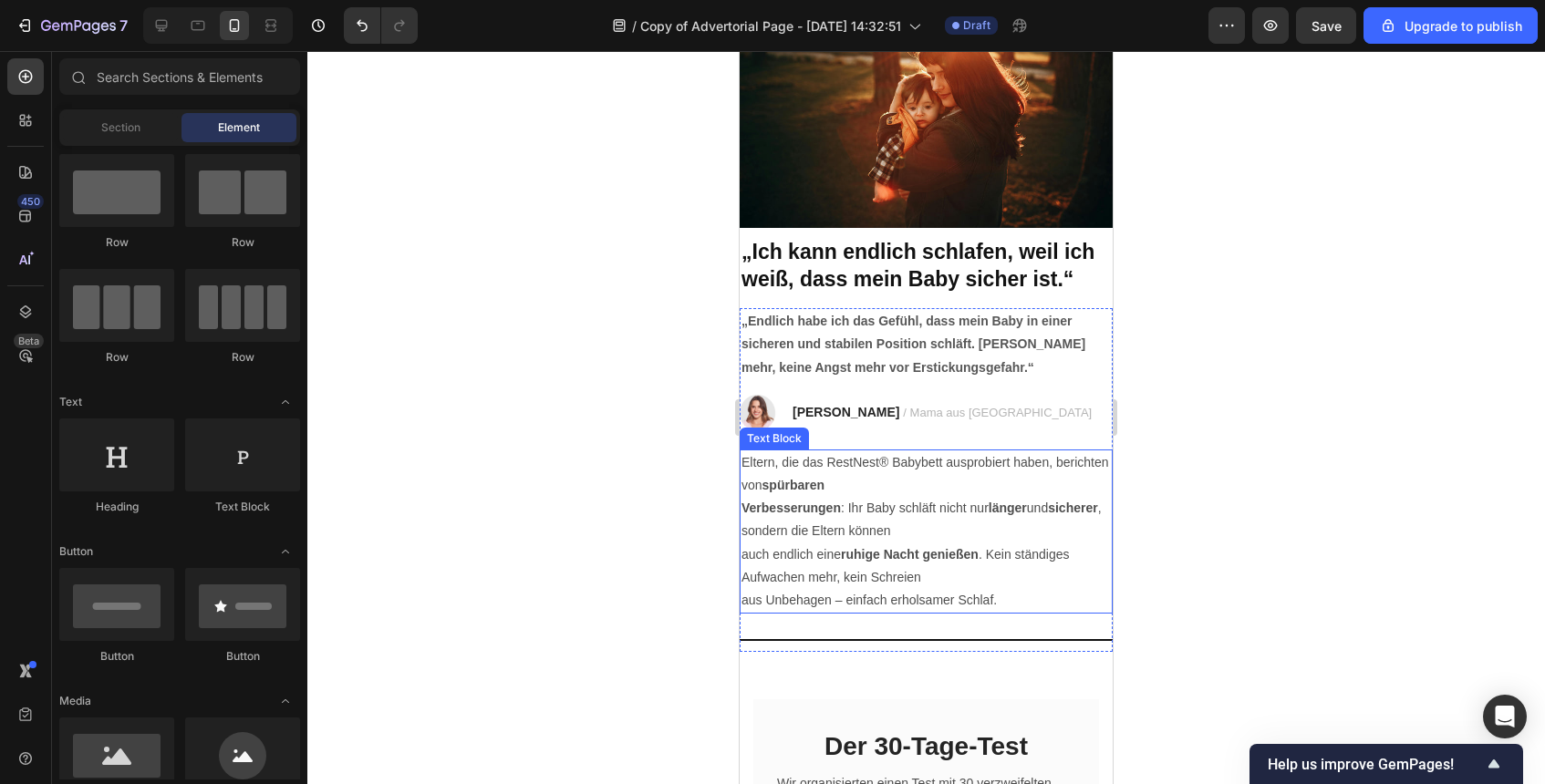
scroll to position [3361, 0]
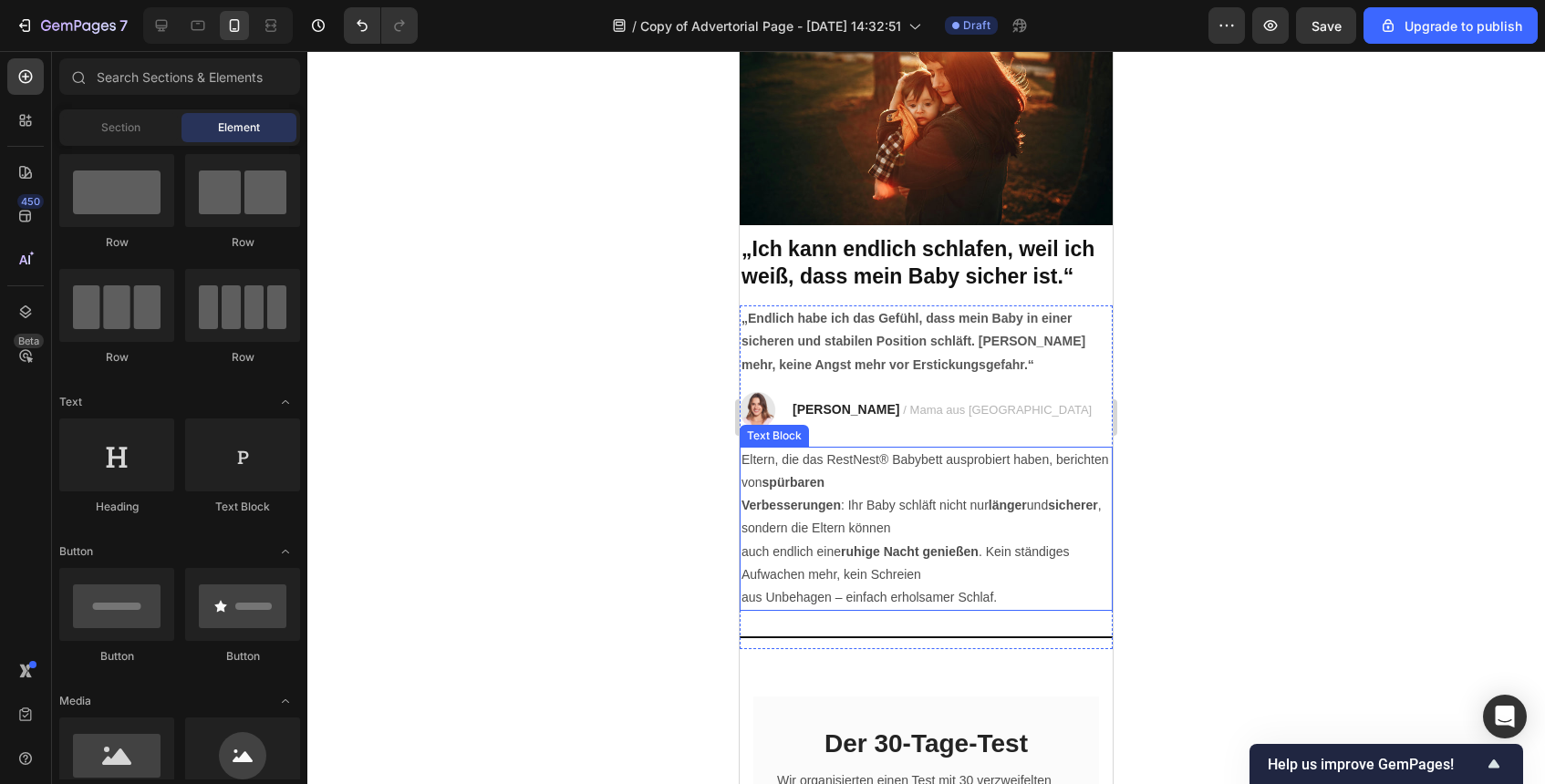
click at [750, 499] on strong "Verbesserungen" at bounding box center [791, 505] width 99 height 15
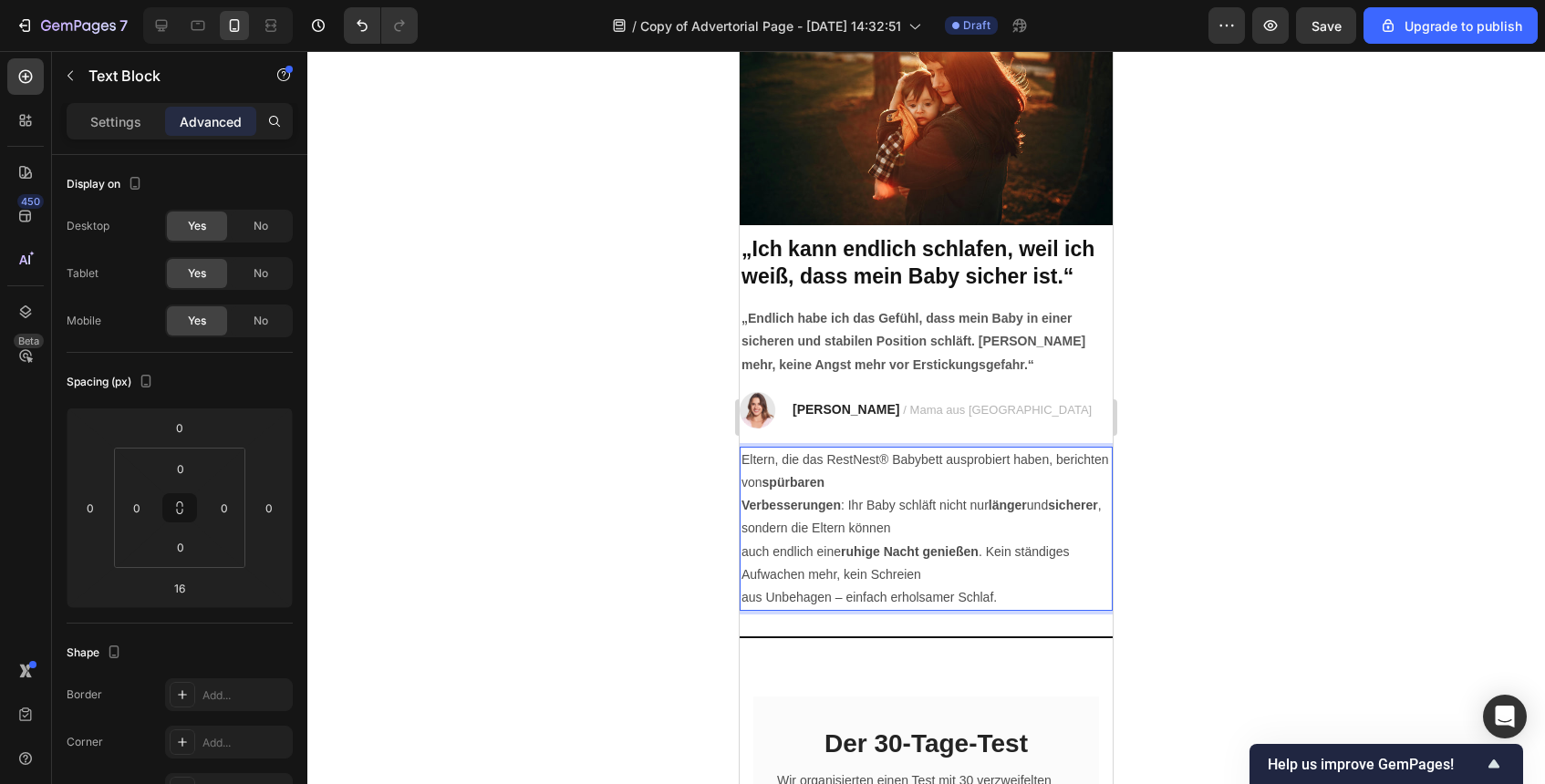
click at [750, 498] on strong "Verbesserungen" at bounding box center [791, 505] width 99 height 15
click at [749, 498] on strong "Verbesserungen" at bounding box center [791, 505] width 99 height 15
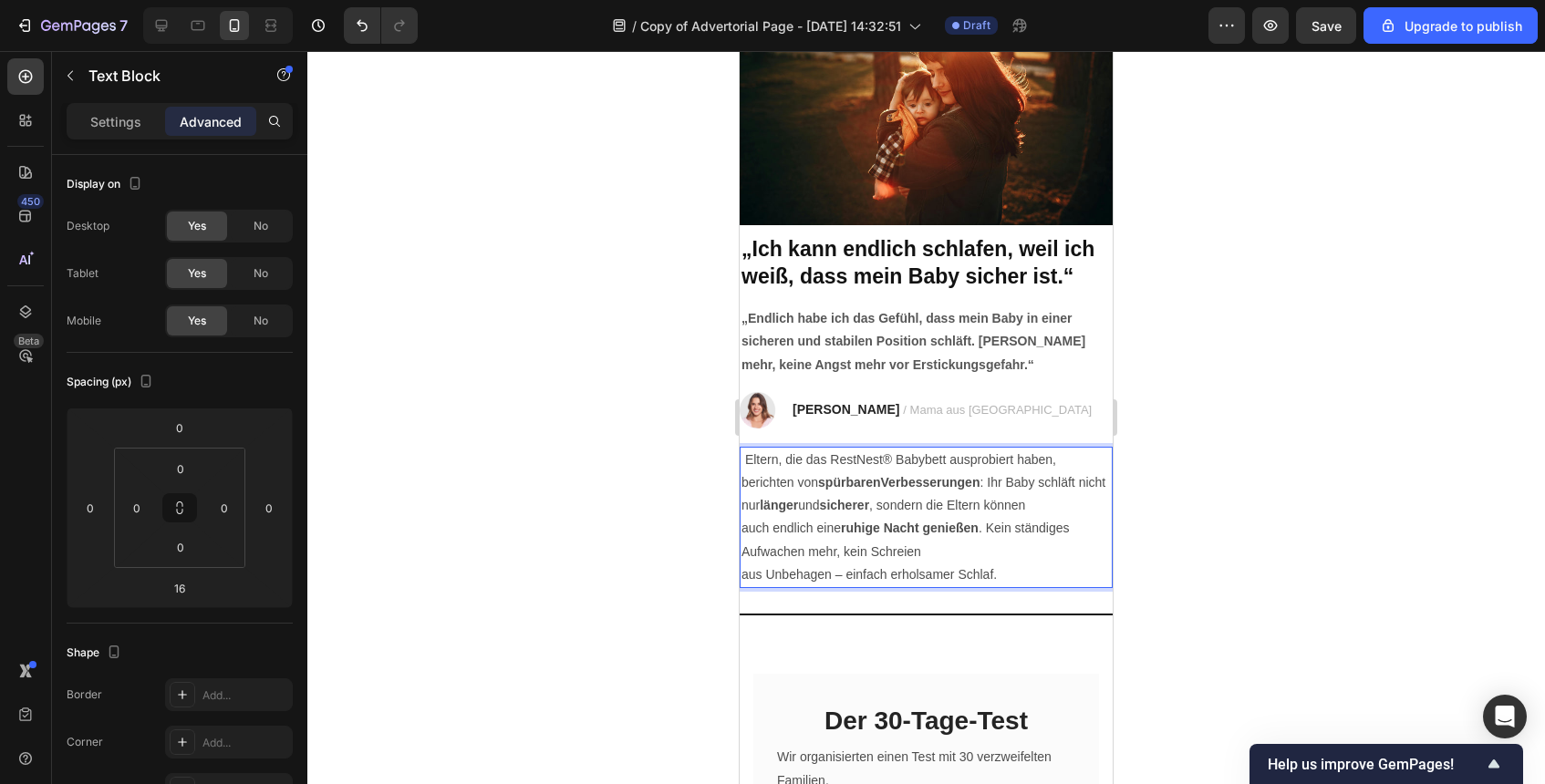
click at [1171, 554] on div at bounding box center [926, 417] width 1238 height 733
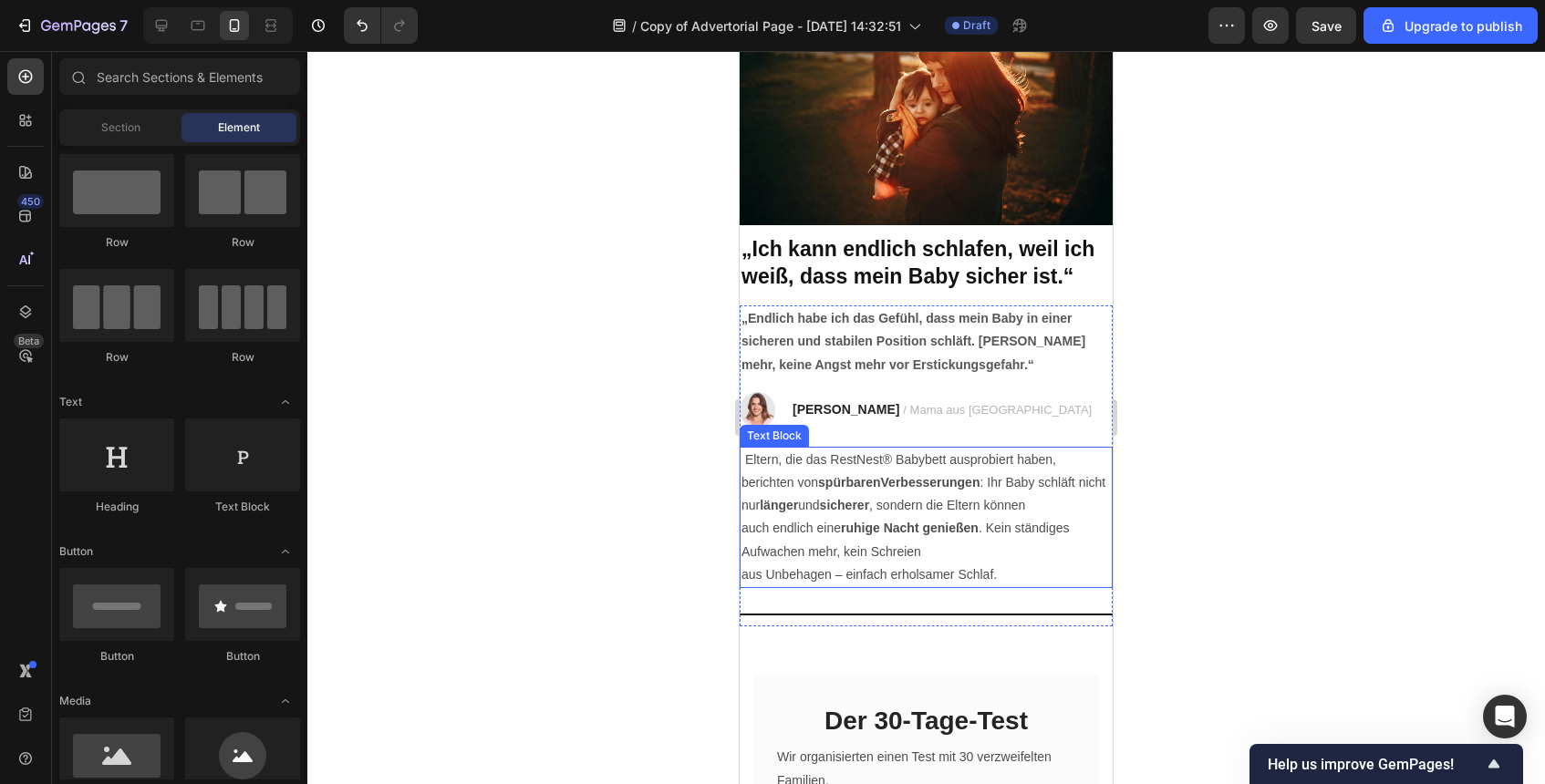
click at [883, 477] on strong "spürbarenVerbesserungen" at bounding box center [899, 482] width 161 height 15
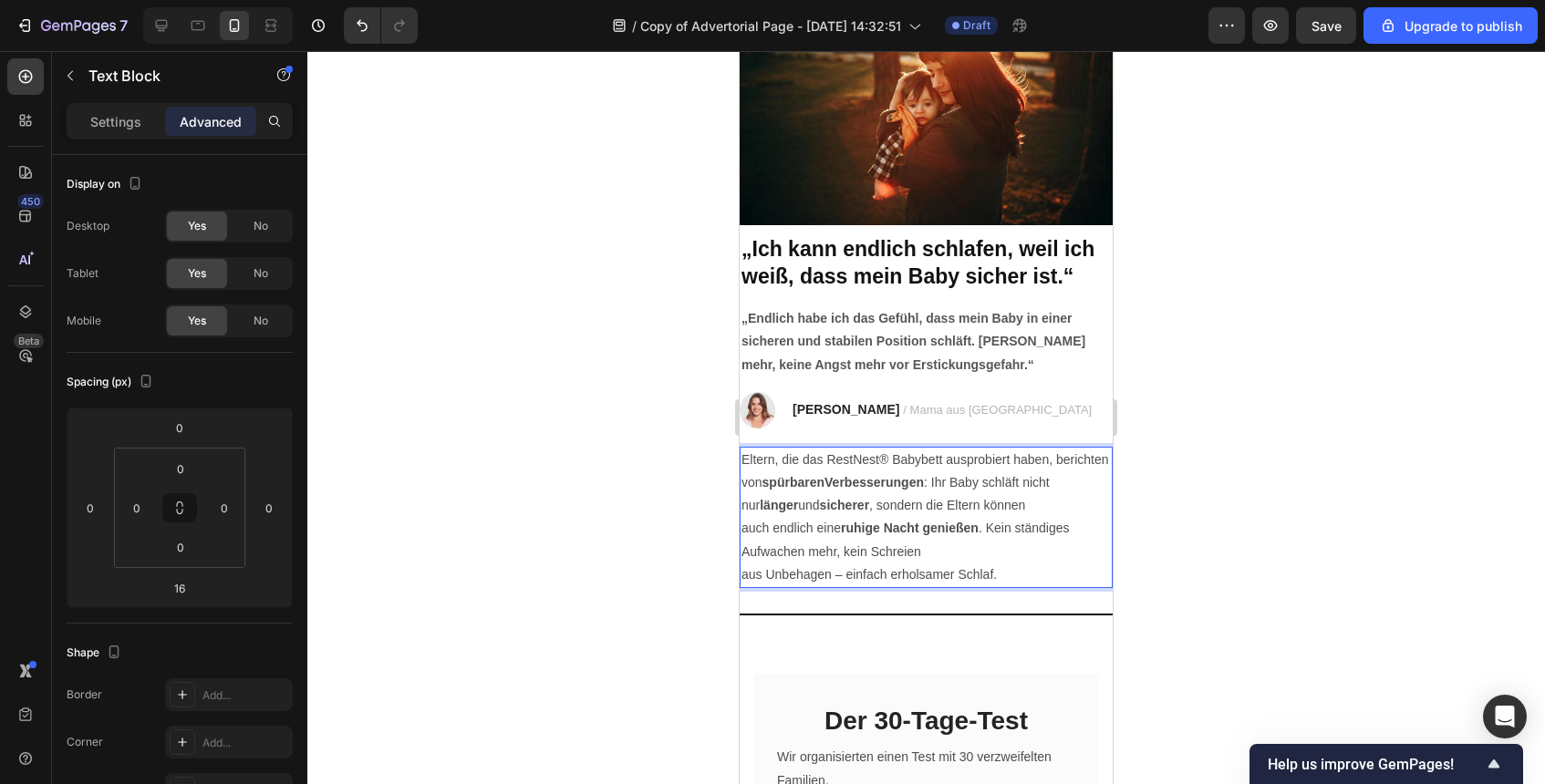
click at [826, 479] on strong "spürbarenVerbesserungen" at bounding box center [843, 482] width 161 height 15
click at [1253, 522] on div at bounding box center [926, 417] width 1238 height 733
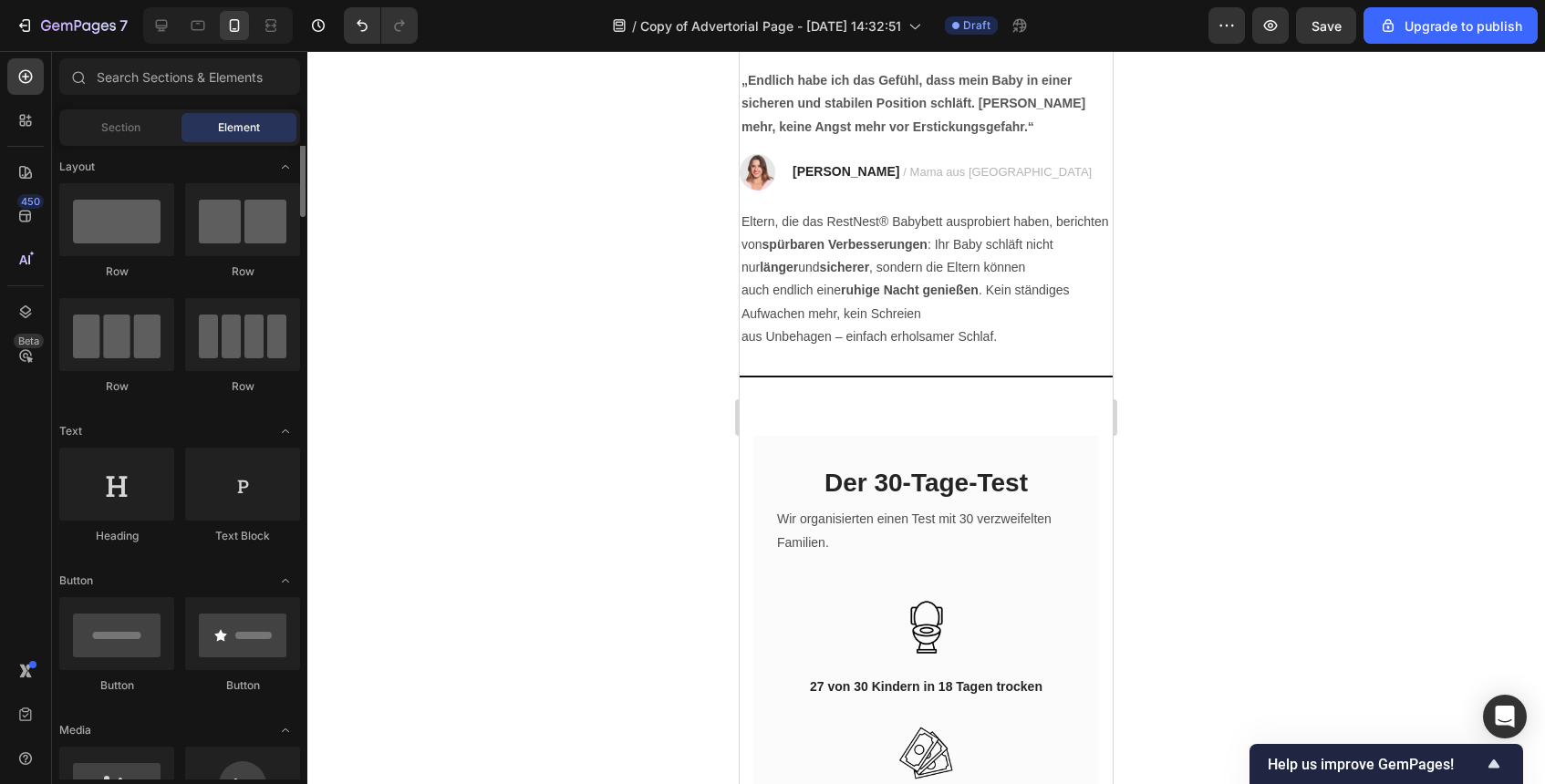
scroll to position [0, 0]
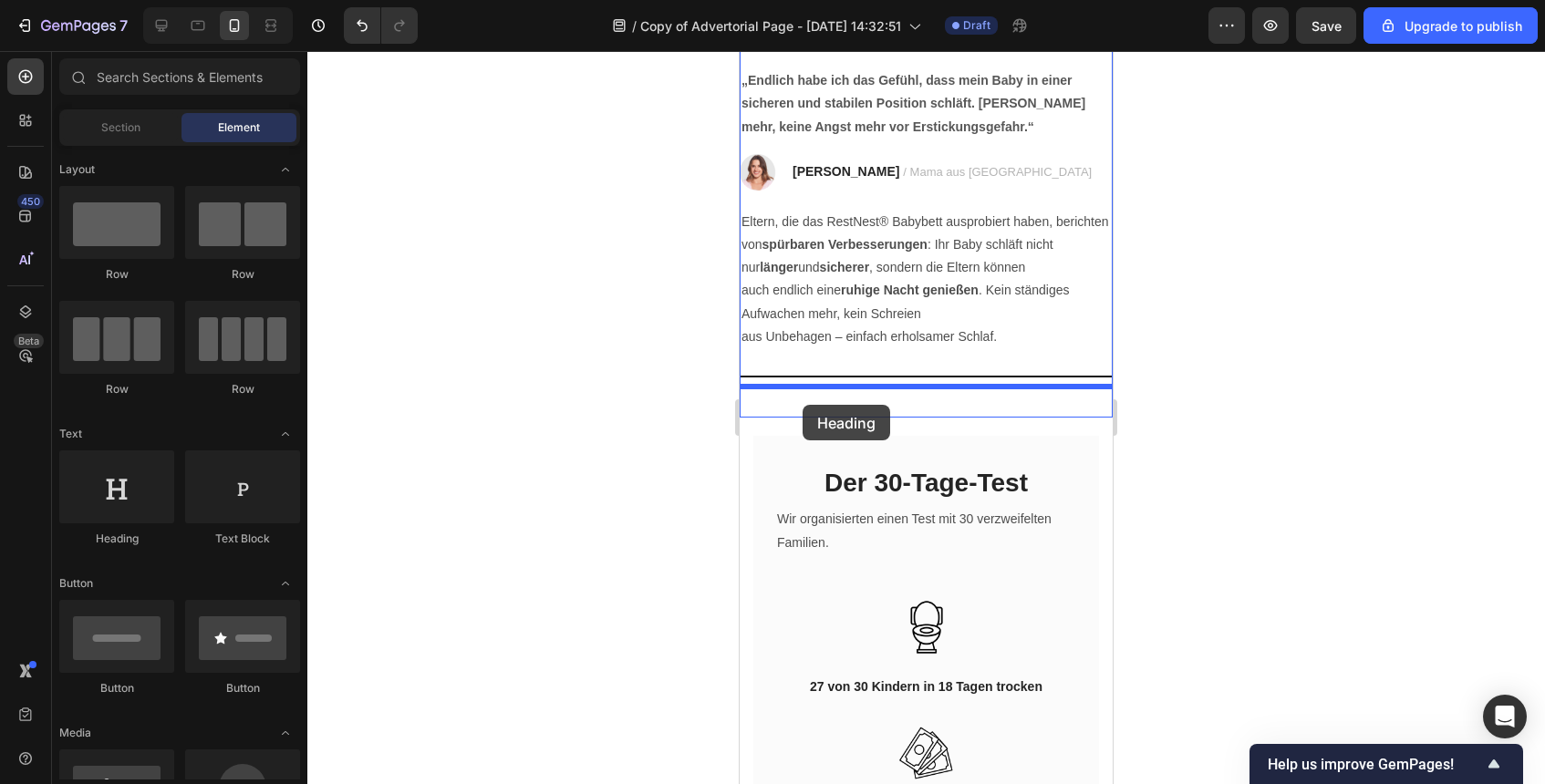
drag, startPoint x: 875, startPoint y: 549, endPoint x: 803, endPoint y: 404, distance: 161.9
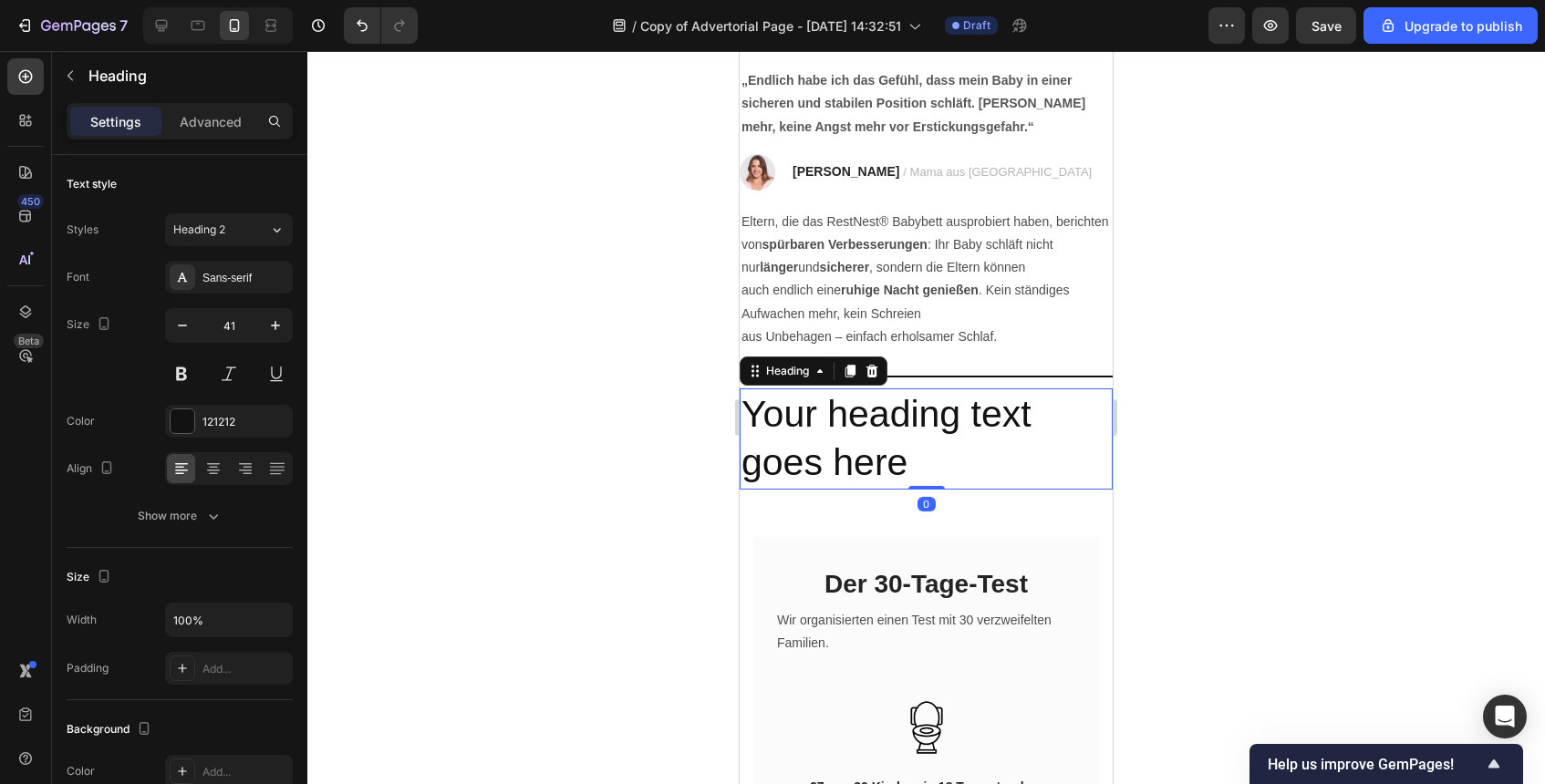
click at [1354, 405] on div at bounding box center [926, 417] width 1238 height 733
click at [941, 454] on h2 "Your heading text goes here" at bounding box center [926, 439] width 373 height 101
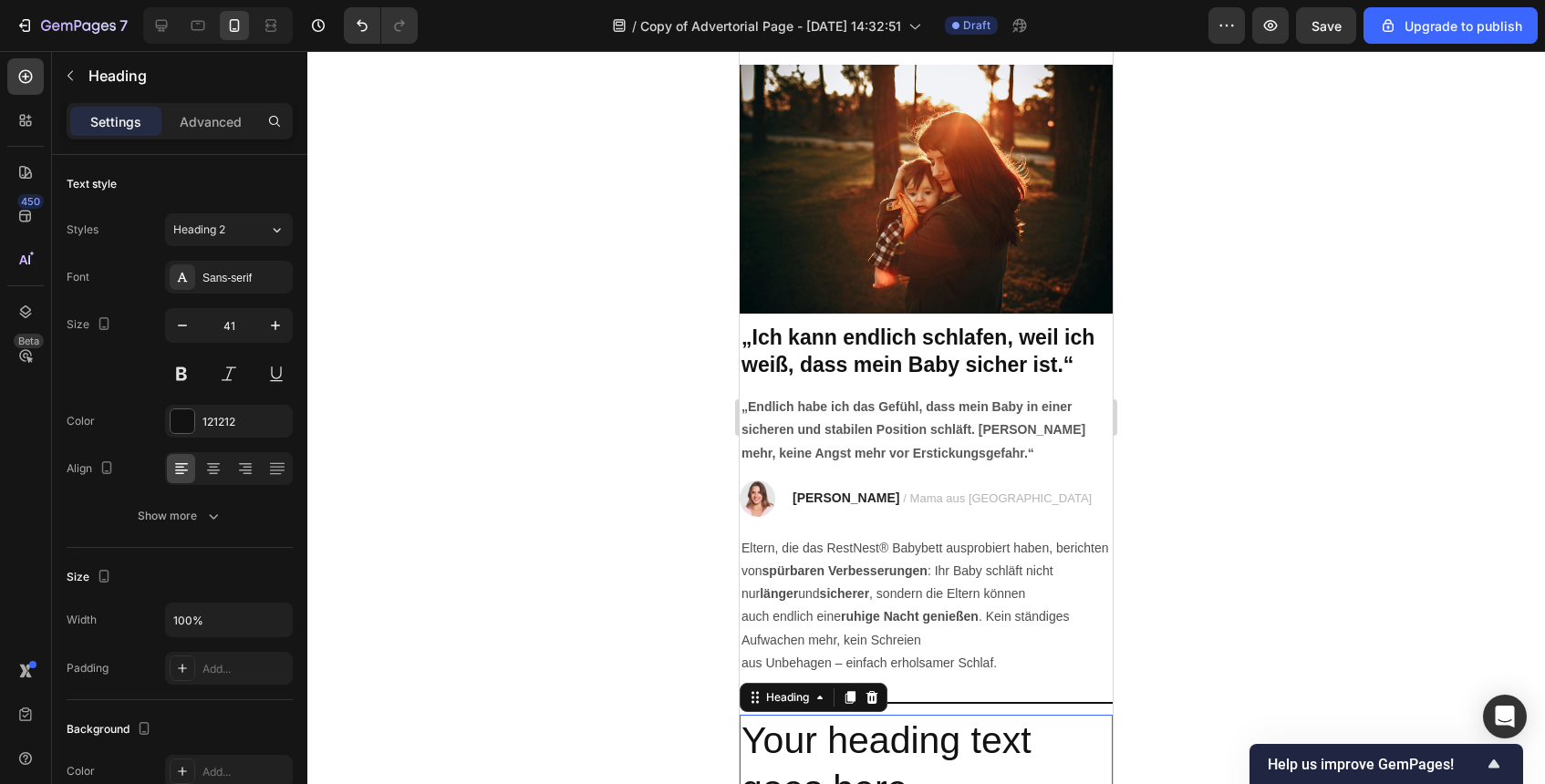
scroll to position [3239, 0]
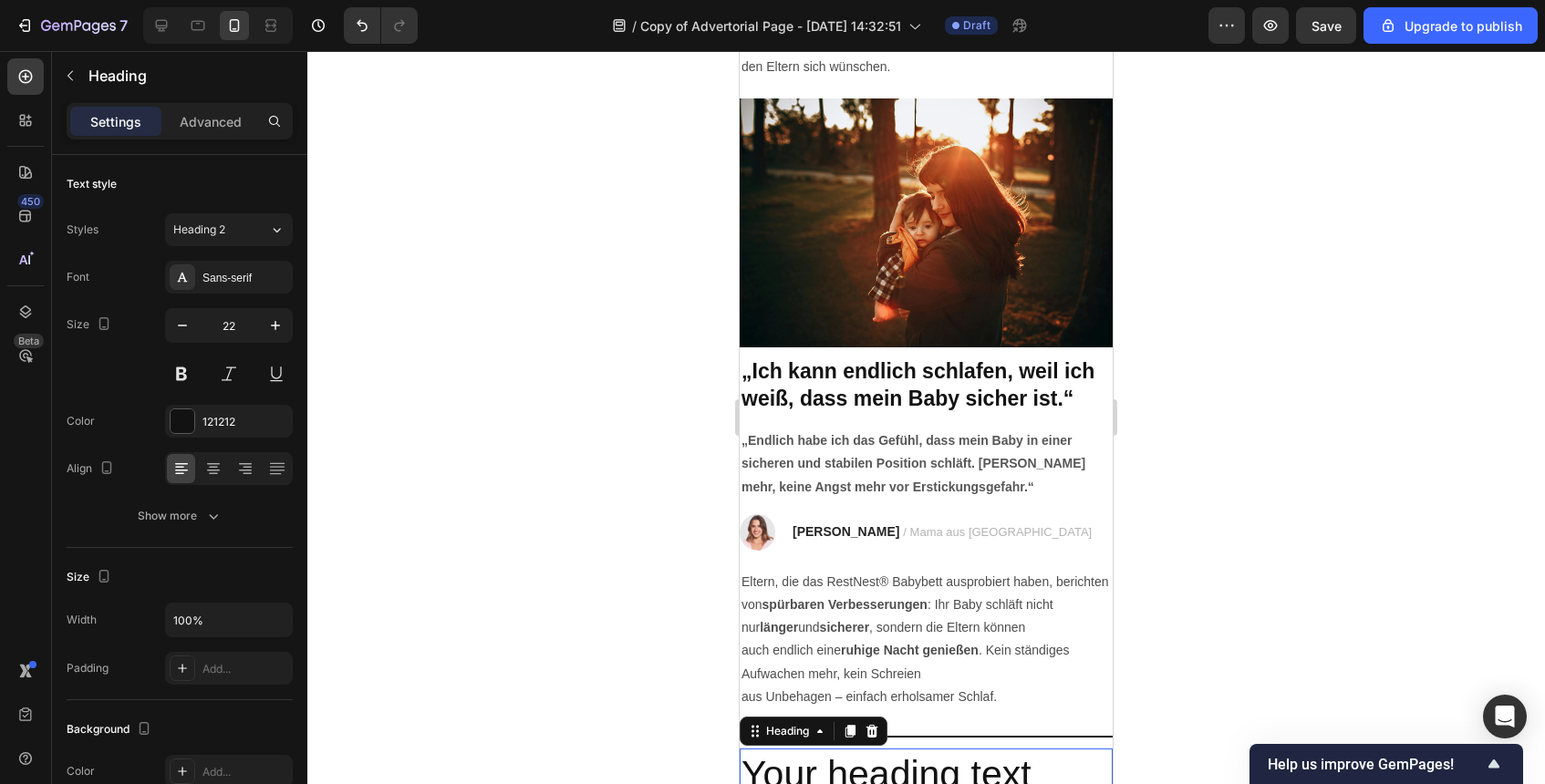
click at [994, 388] on strong "„Ich kann endlich schlafen, weil ich weiß, dass mein Baby sicher ist.“" at bounding box center [917, 384] width 353 height 51
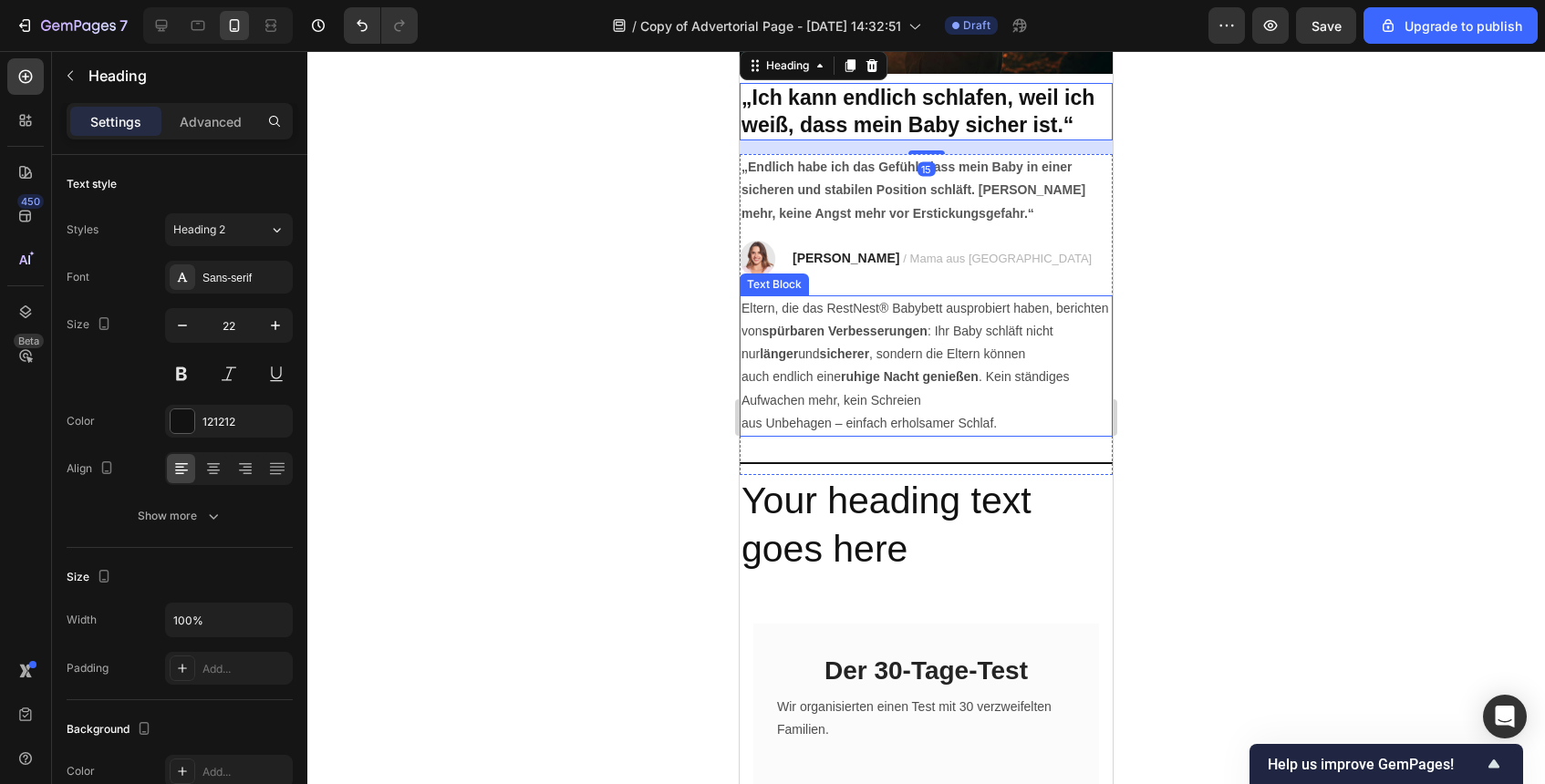
scroll to position [3656, 0]
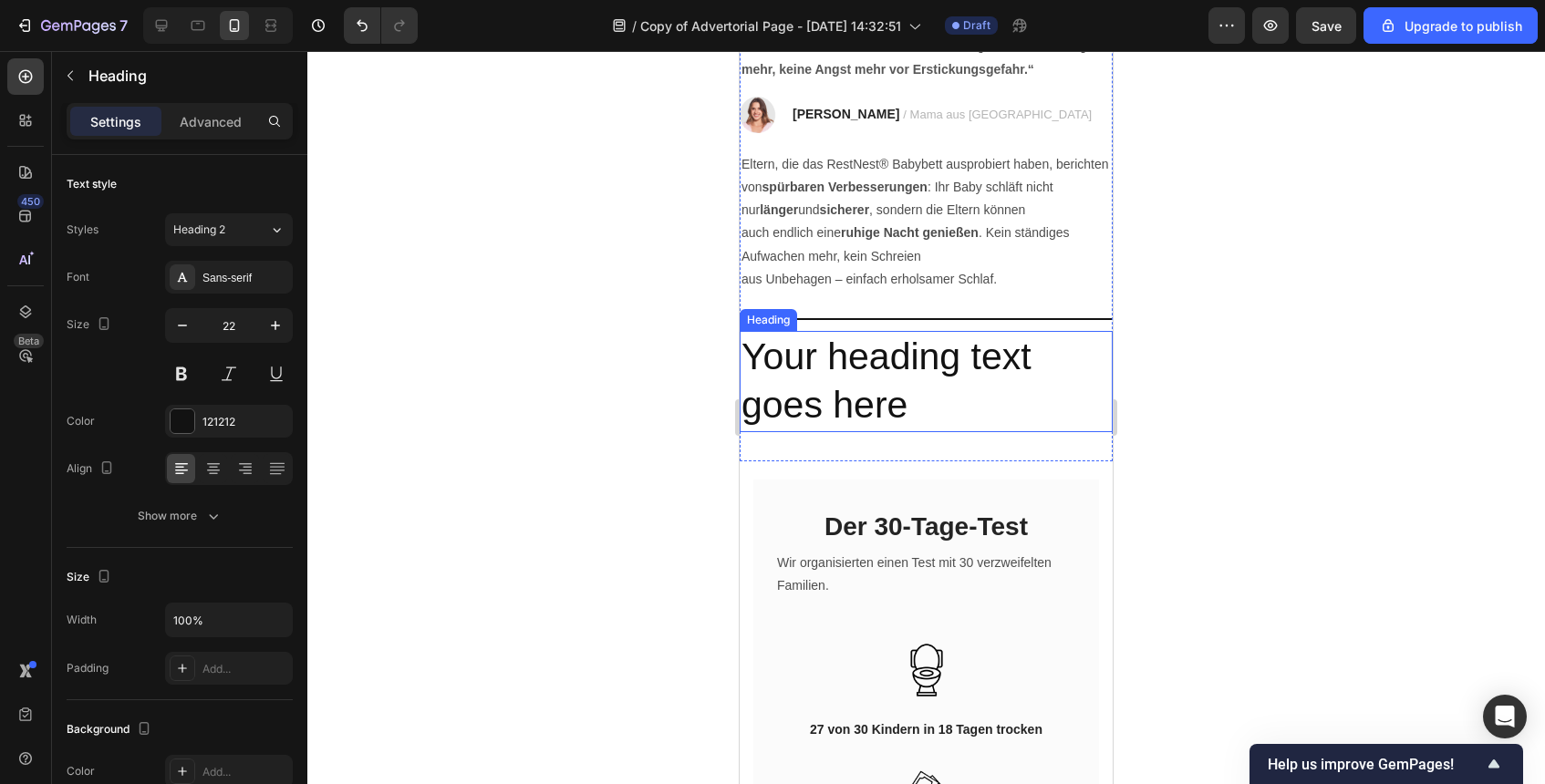
click at [922, 403] on h2 "Your heading text goes here" at bounding box center [926, 381] width 373 height 101
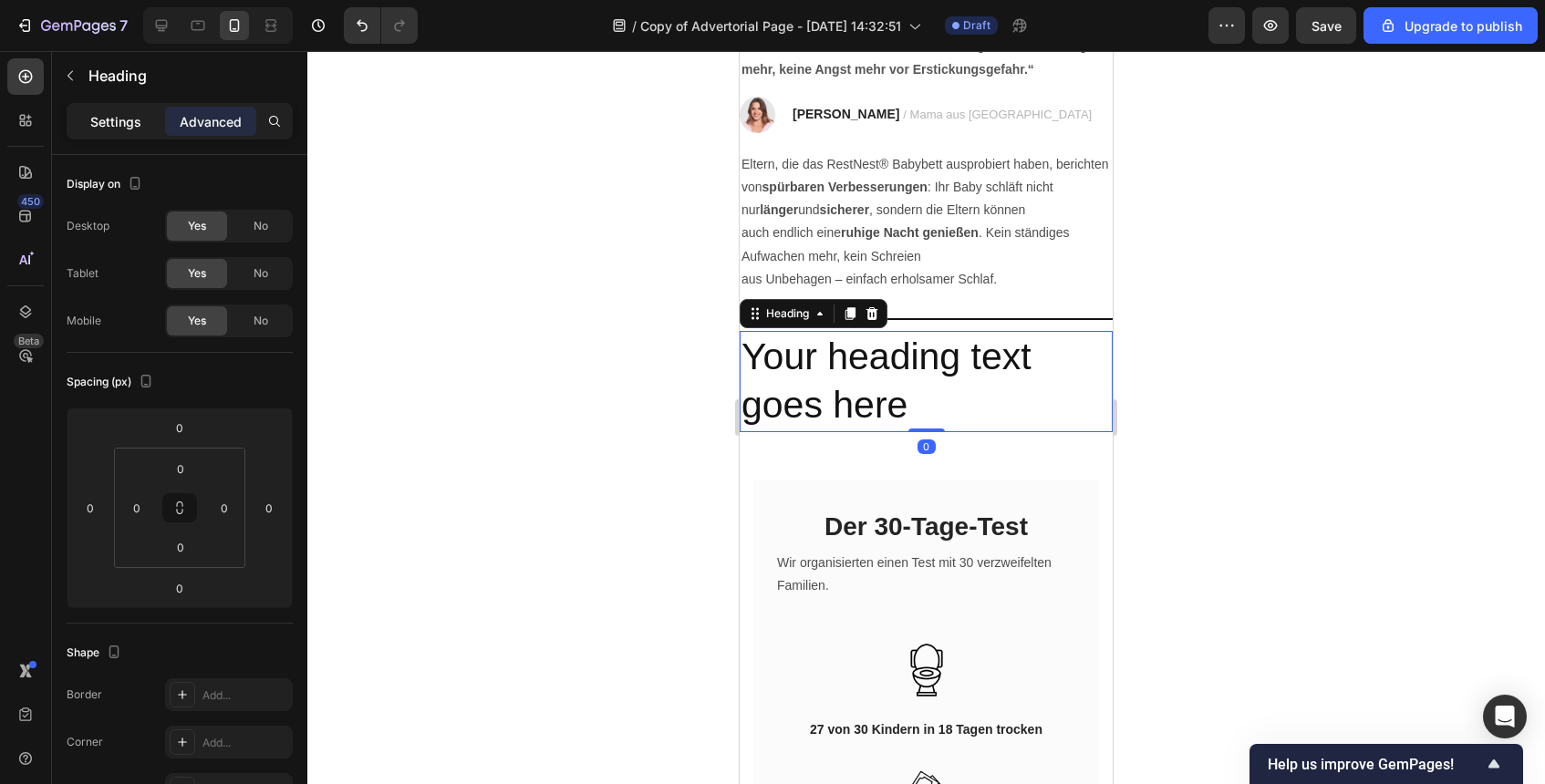
click at [107, 132] on div "Settings" at bounding box center [116, 121] width 92 height 30
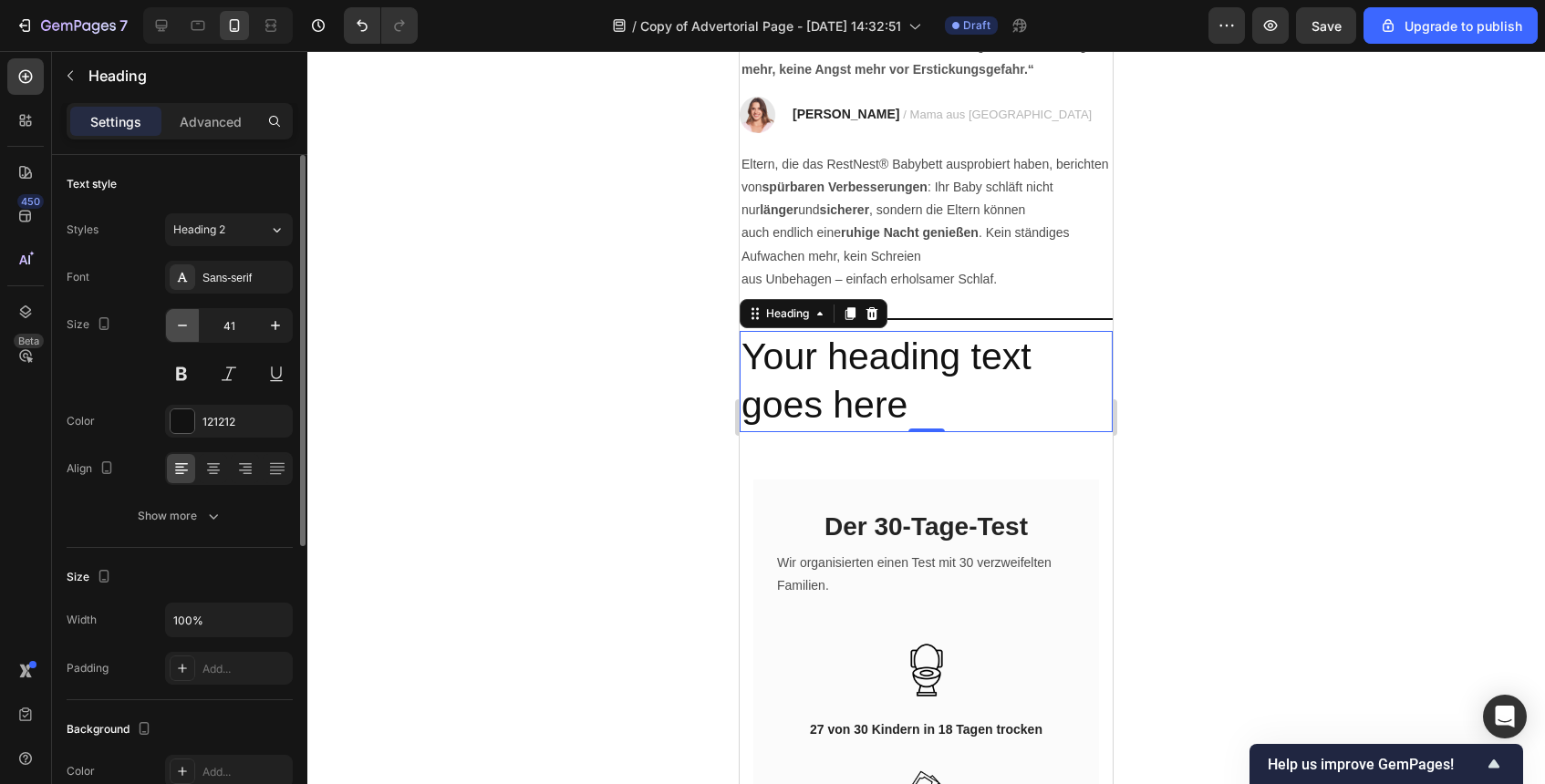
click at [189, 327] on icon "button" at bounding box center [182, 326] width 19 height 19
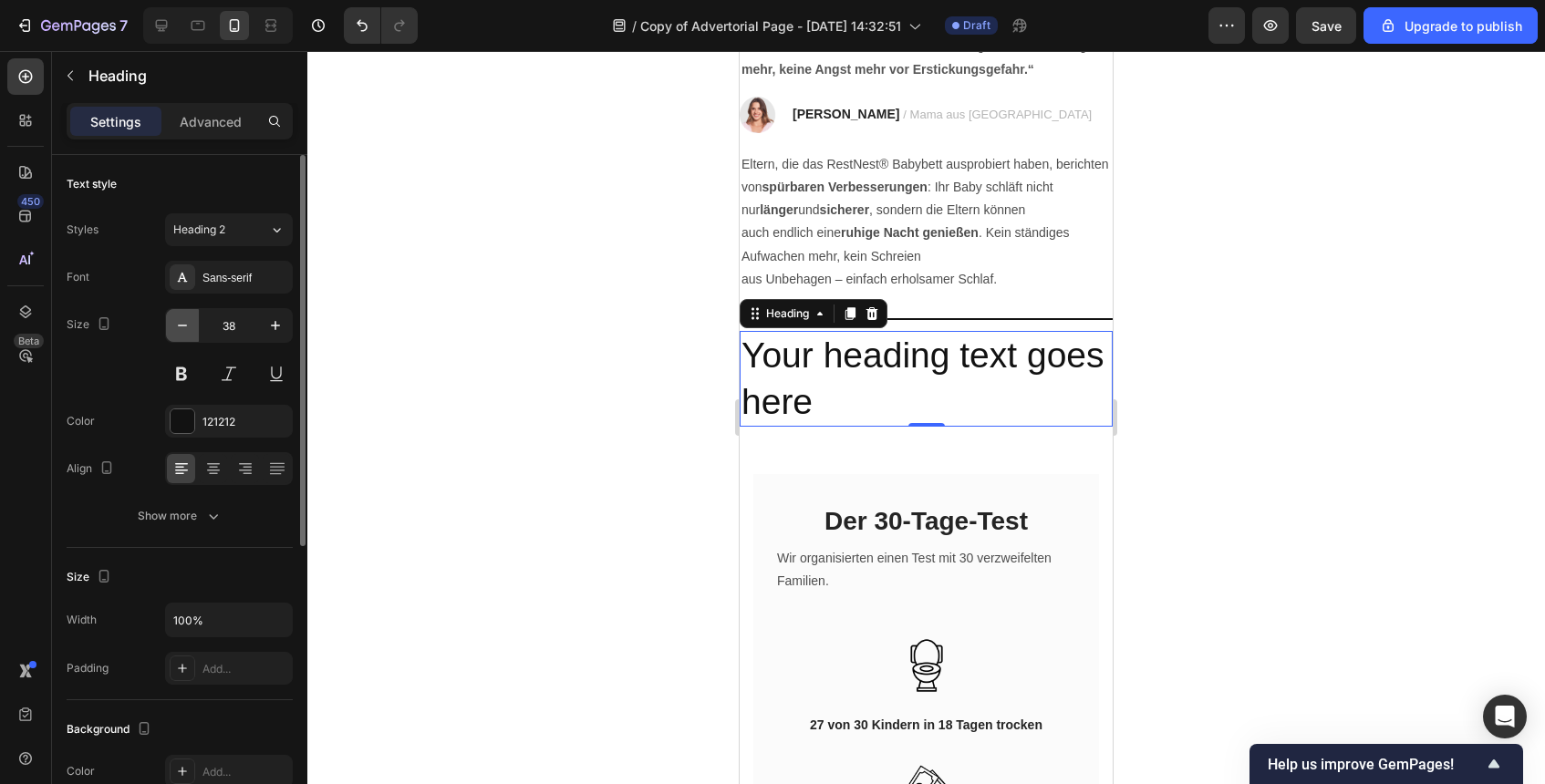
click at [189, 327] on icon "button" at bounding box center [182, 326] width 19 height 19
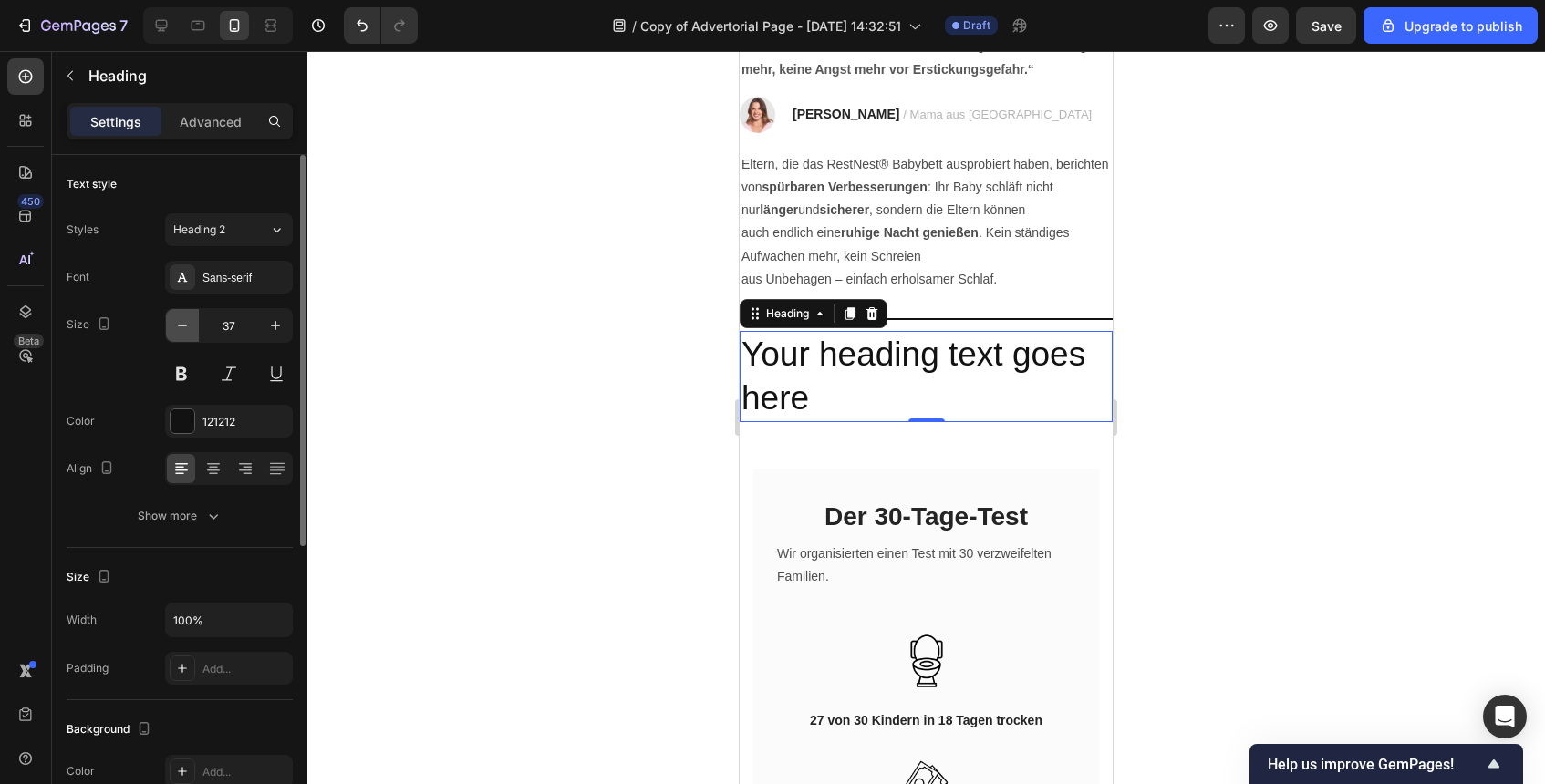
click at [189, 327] on icon "button" at bounding box center [182, 326] width 19 height 19
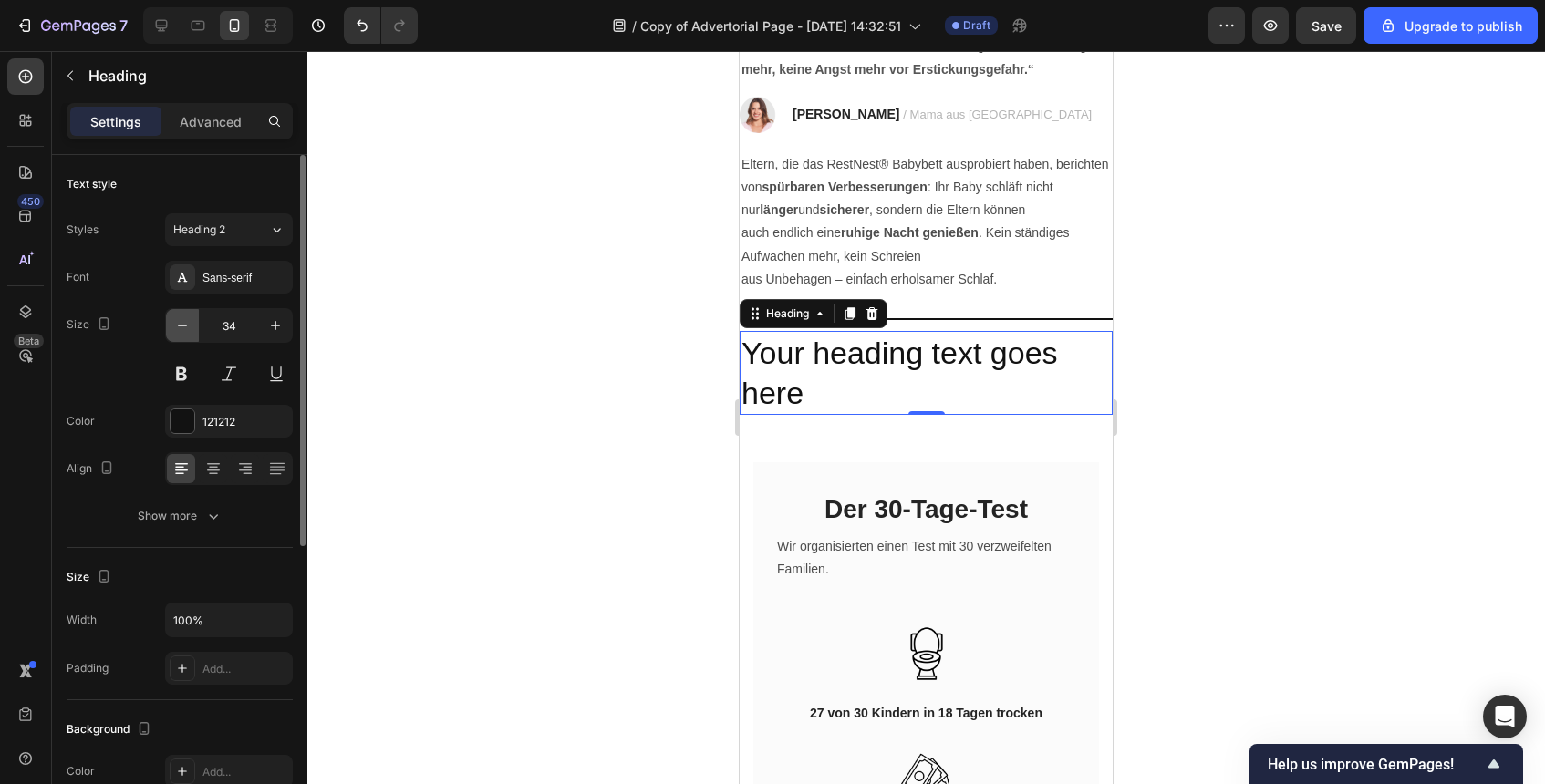
click at [189, 327] on icon "button" at bounding box center [182, 326] width 19 height 19
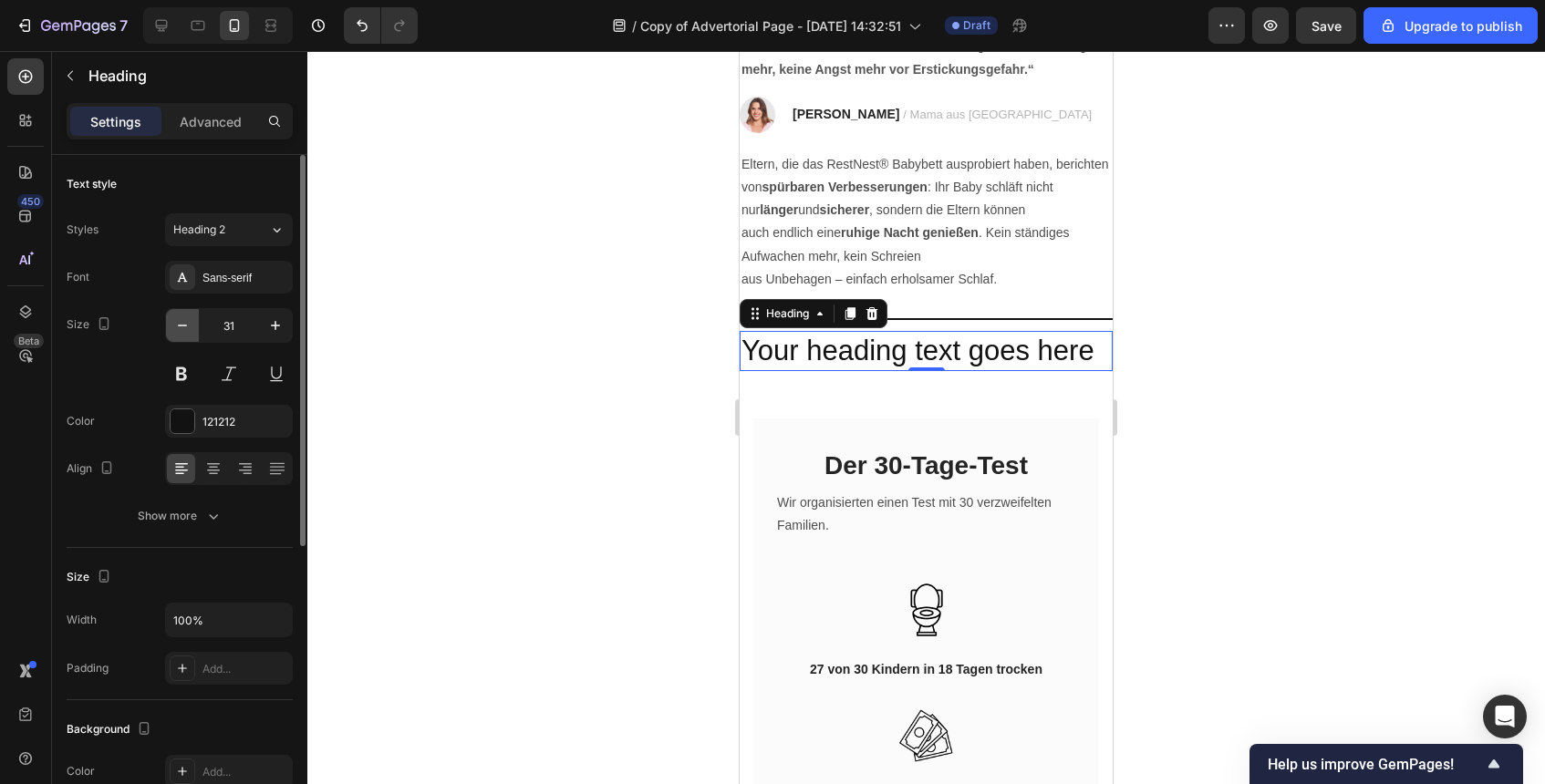
click at [189, 327] on icon "button" at bounding box center [182, 326] width 19 height 19
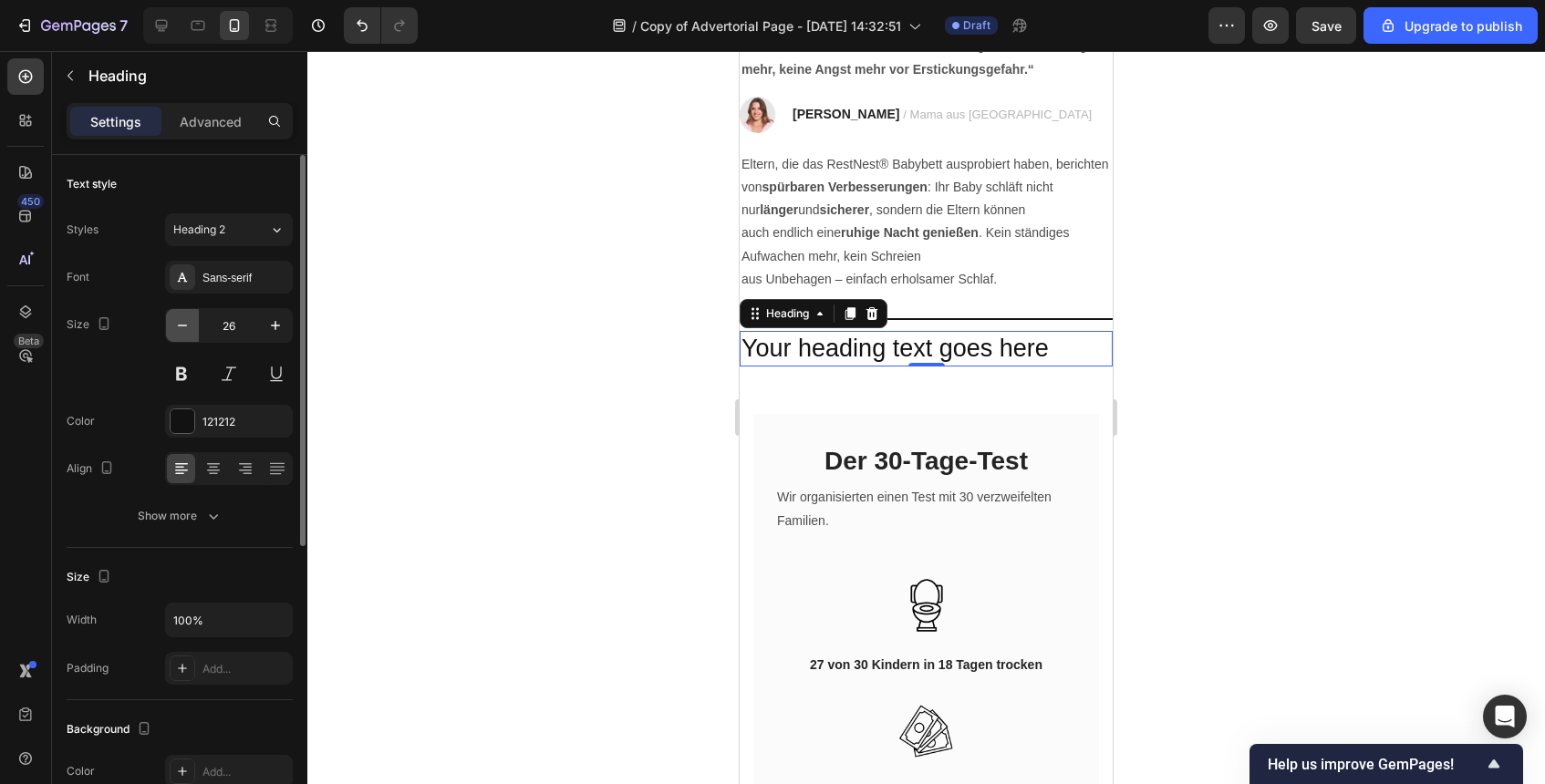
click at [189, 327] on icon "button" at bounding box center [182, 326] width 19 height 19
type input "22"
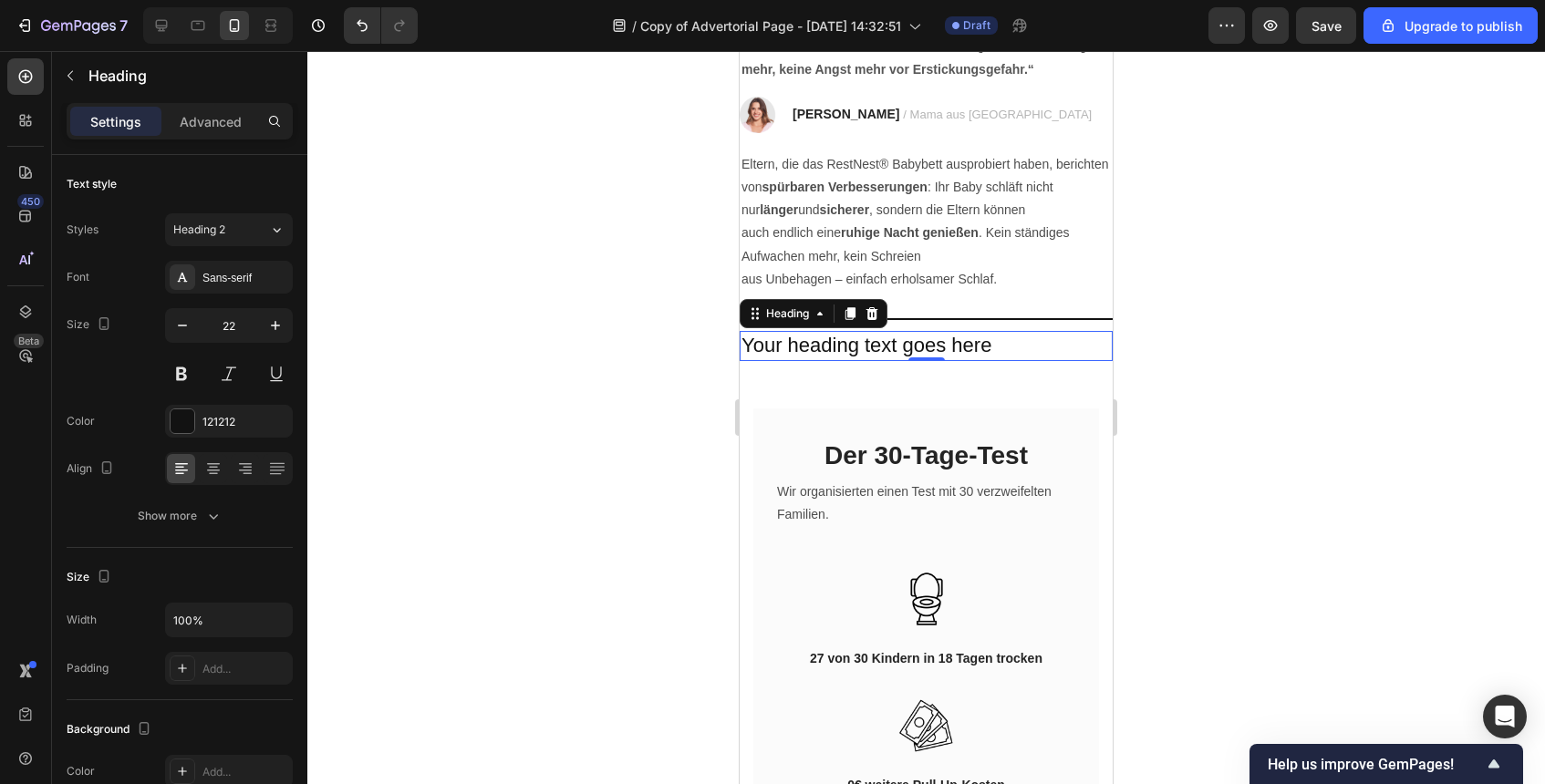
click at [915, 350] on h2 "Your heading text goes here" at bounding box center [926, 346] width 373 height 31
click at [915, 350] on p "Your heading text goes here" at bounding box center [926, 346] width 369 height 27
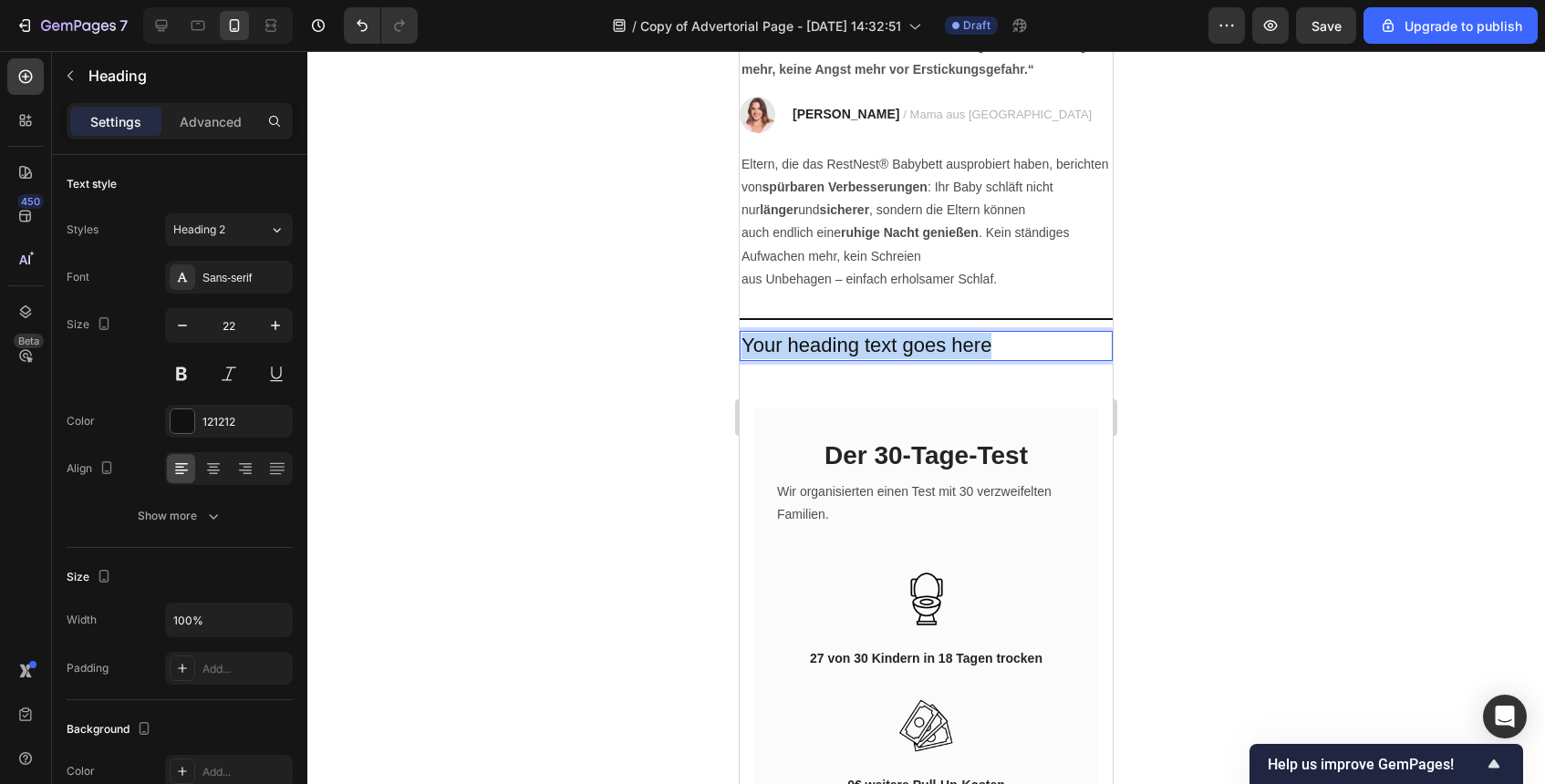
click at [915, 350] on p "Your heading text goes here" at bounding box center [926, 346] width 369 height 27
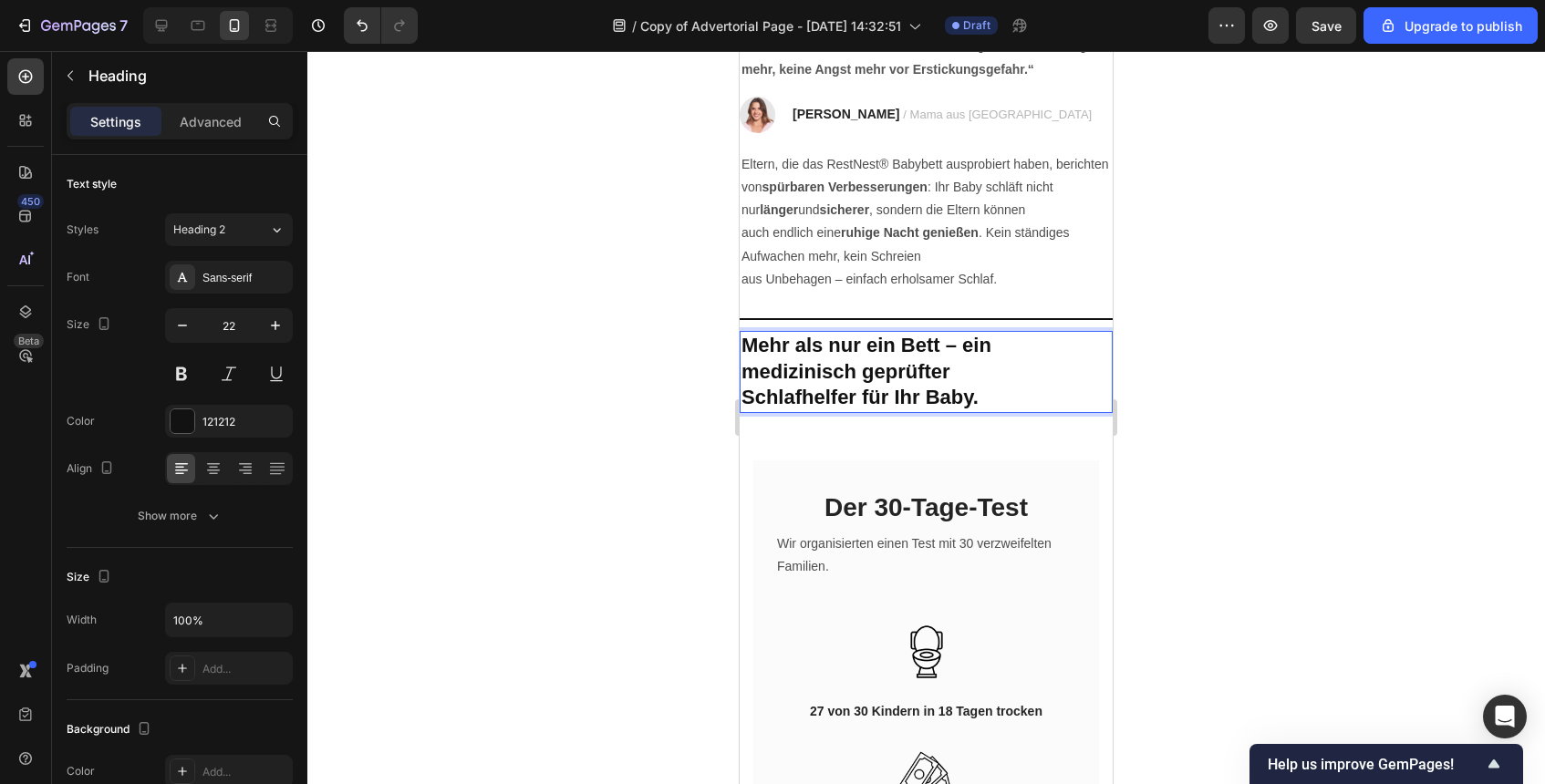
click at [911, 386] on strong "Schlafhelfer für Ihr Baby." at bounding box center [860, 397] width 237 height 23
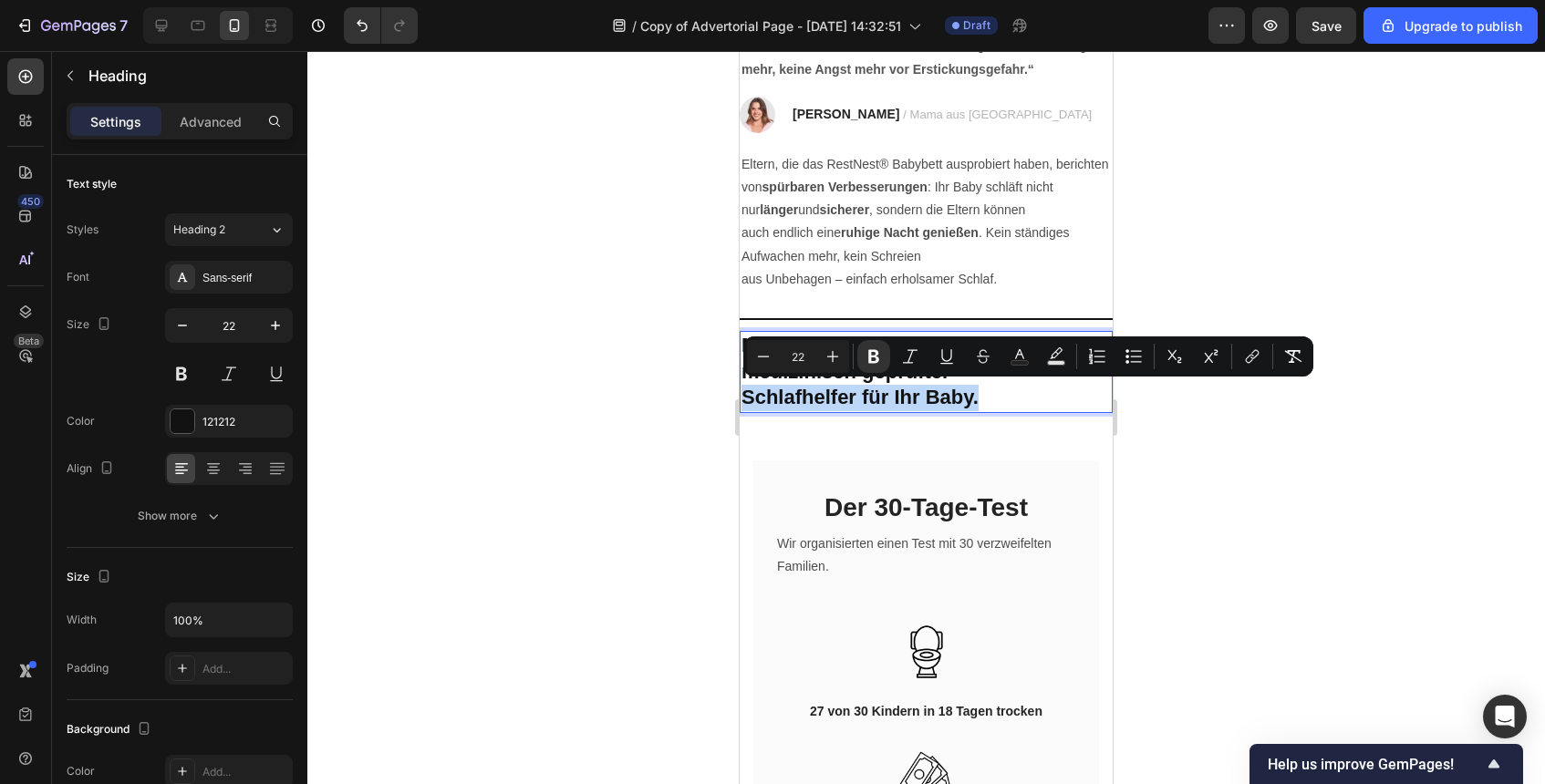
click at [991, 404] on p "Schlafhelfer für Ihr Baby." at bounding box center [926, 398] width 369 height 27
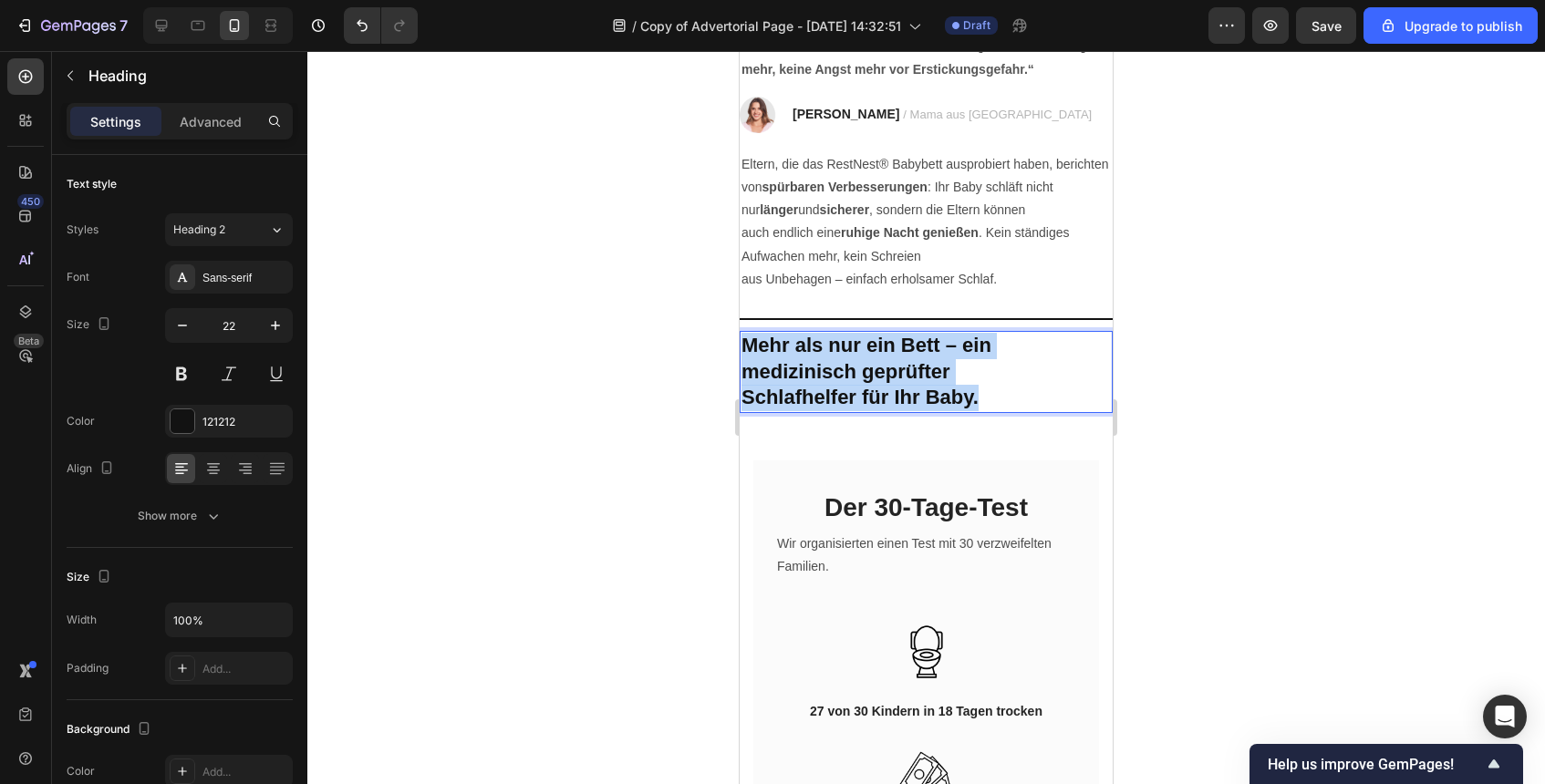
drag, startPoint x: 991, startPoint y: 404, endPoint x: 709, endPoint y: 352, distance: 286.8
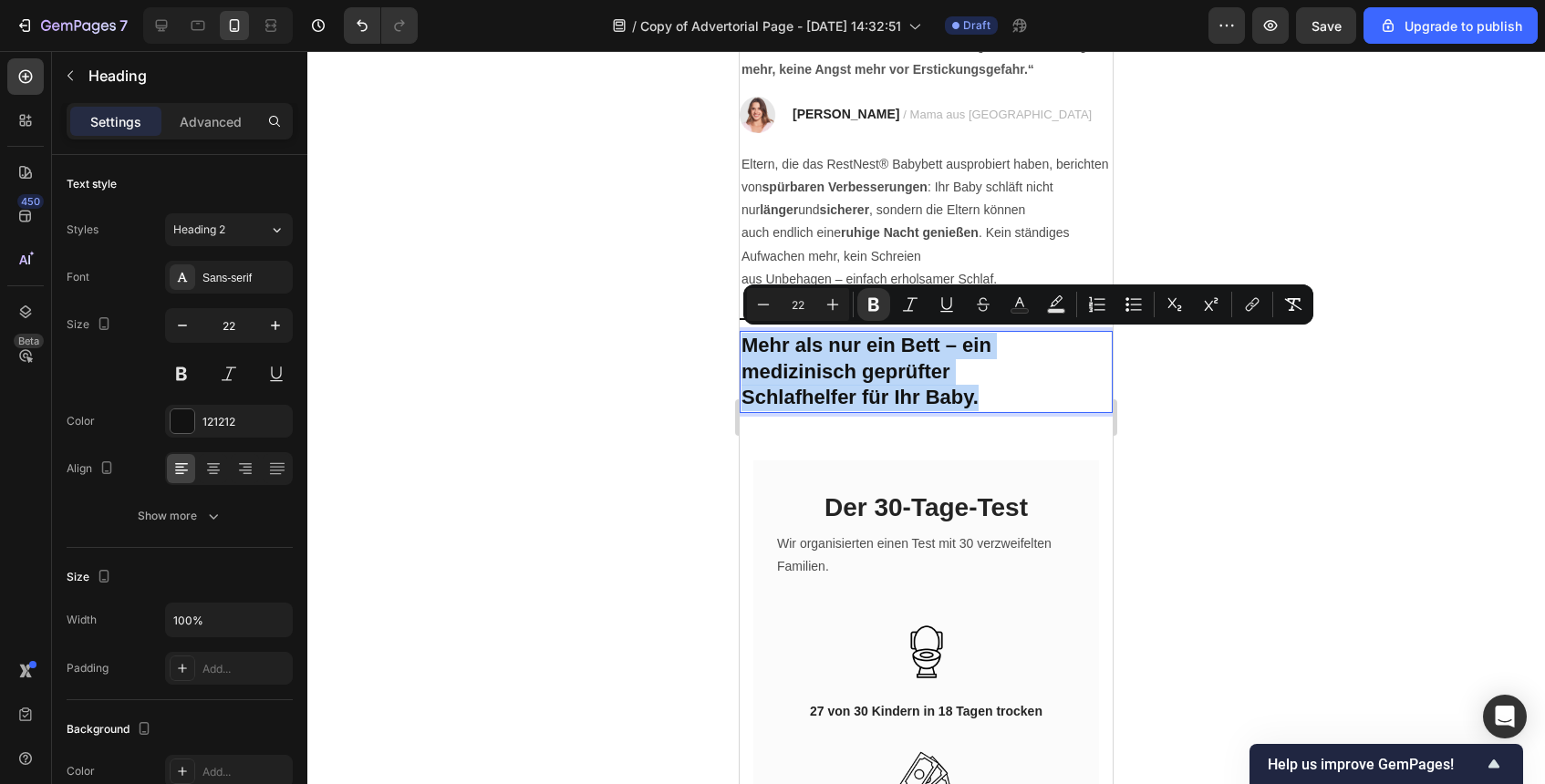
click at [741, 388] on strong "Schlafhelfer für Ihr Baby." at bounding box center [860, 397] width 237 height 23
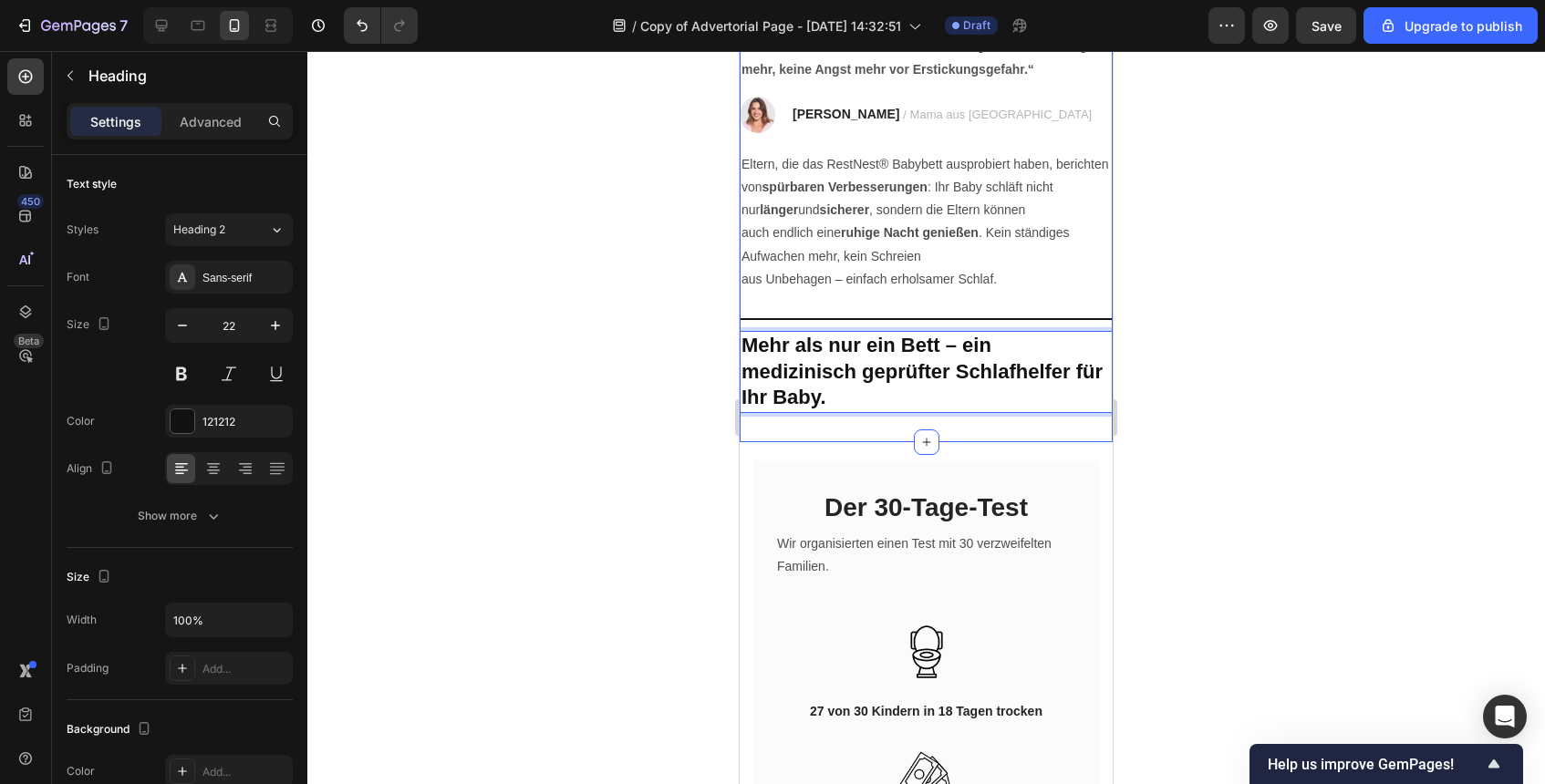
click at [1168, 435] on div at bounding box center [926, 417] width 1238 height 733
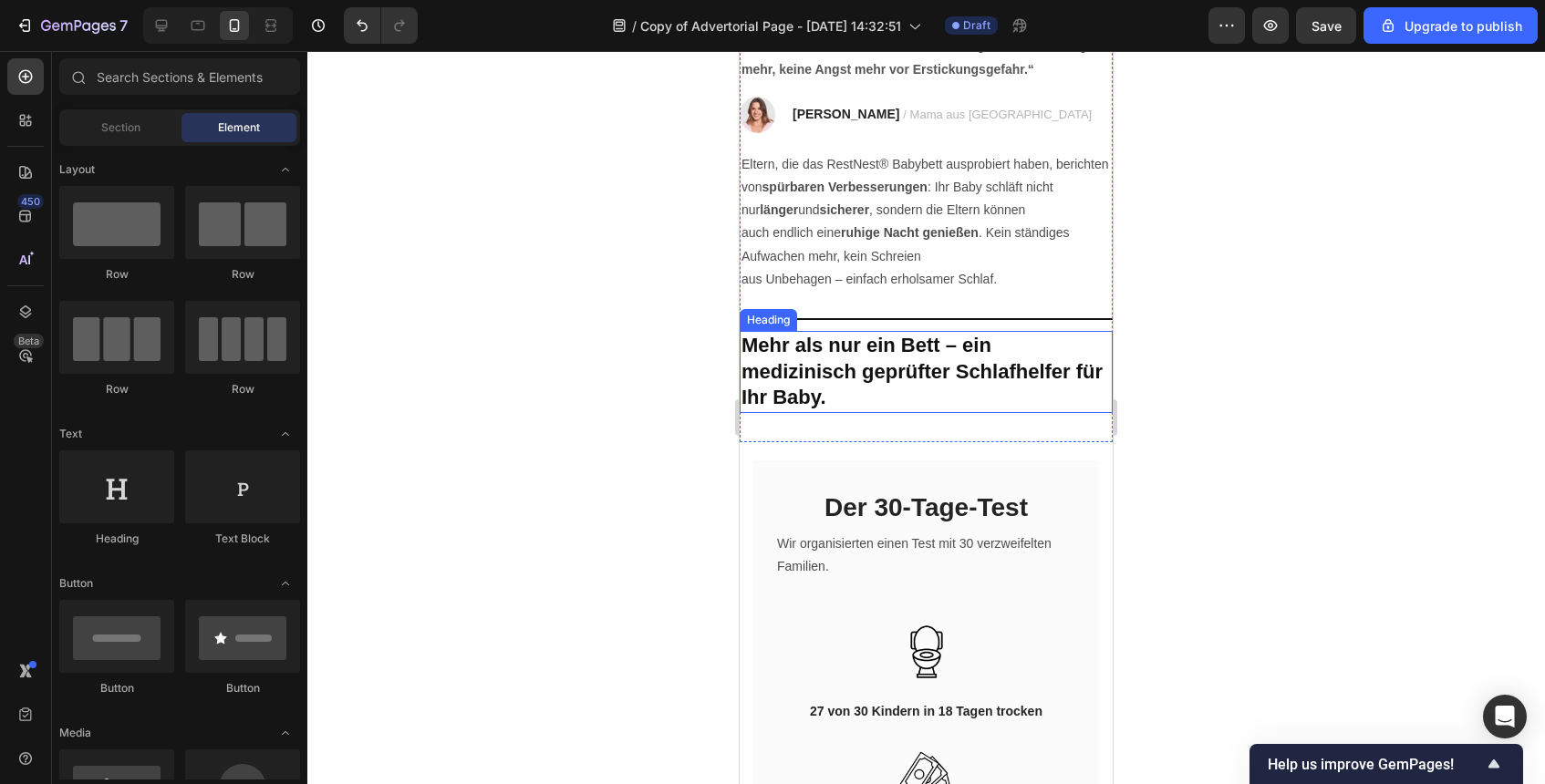
click at [952, 371] on strong "Mehr als nur ein Bett – ein medizinisch geprüfter Schlafhelfer für Ihr Baby." at bounding box center [922, 371] width 361 height 75
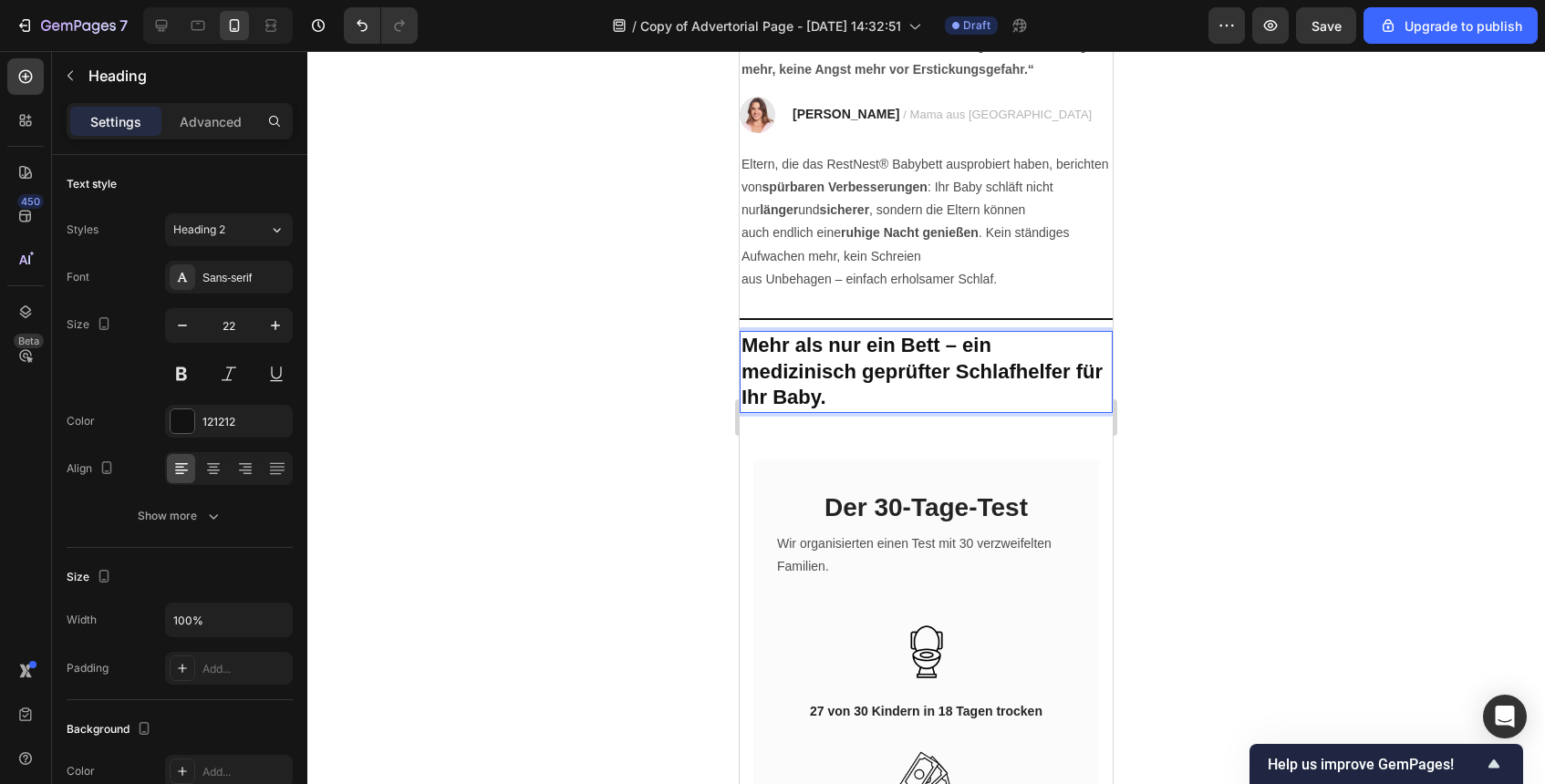
click at [952, 371] on strong "Mehr als nur ein Bett – ein medizinisch geprüfter Schlafhelfer für Ihr Baby." at bounding box center [922, 371] width 361 height 75
click at [1263, 385] on div at bounding box center [926, 417] width 1238 height 733
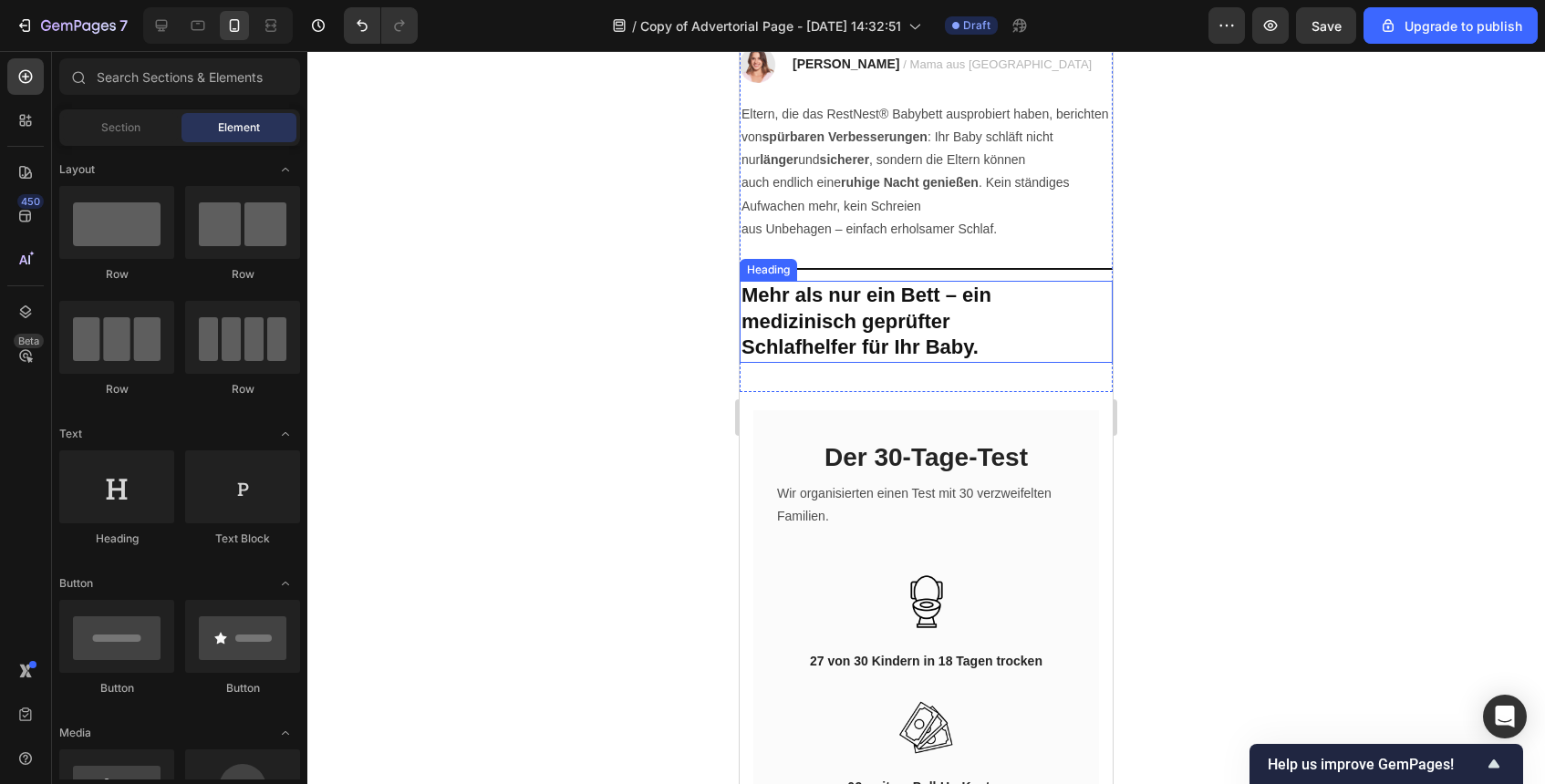
scroll to position [3709, 0]
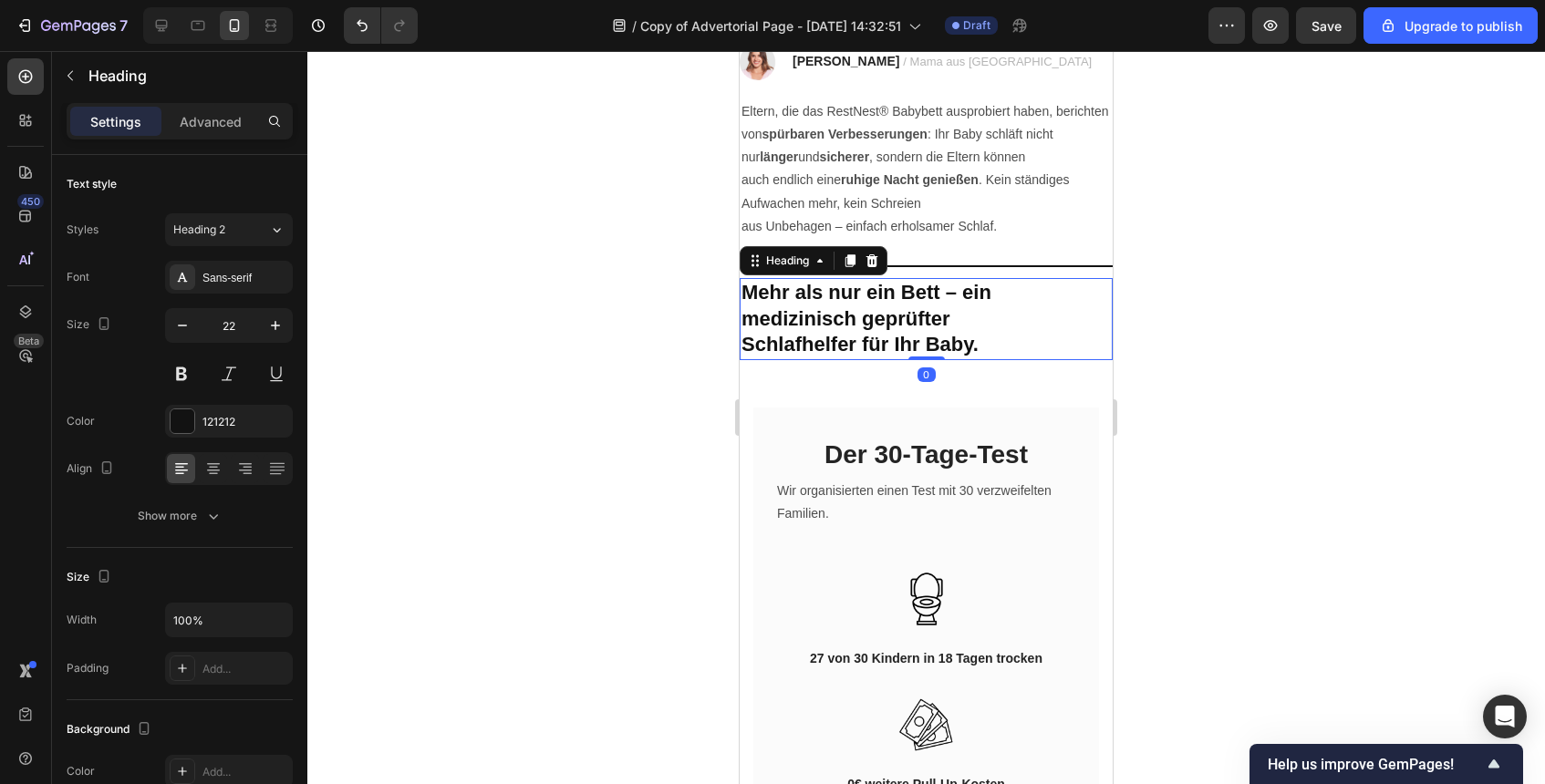
click at [1028, 354] on p "⁠⁠⁠⁠⁠⁠⁠ Mehr als nur ein Bett – ein medizinisch geprüfter Schlafhelfer für Ihr …" at bounding box center [926, 319] width 369 height 79
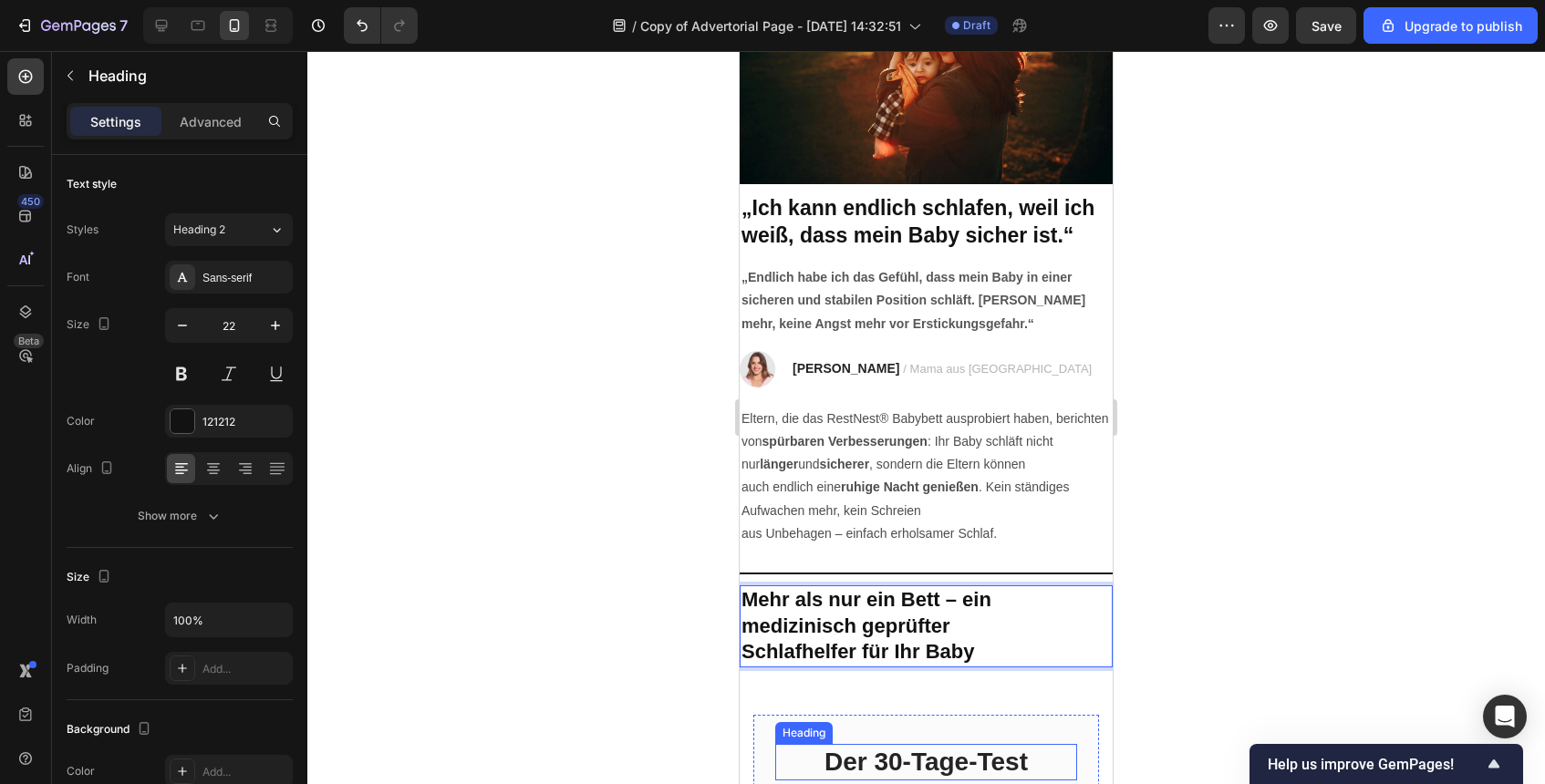
scroll to position [3400, 0]
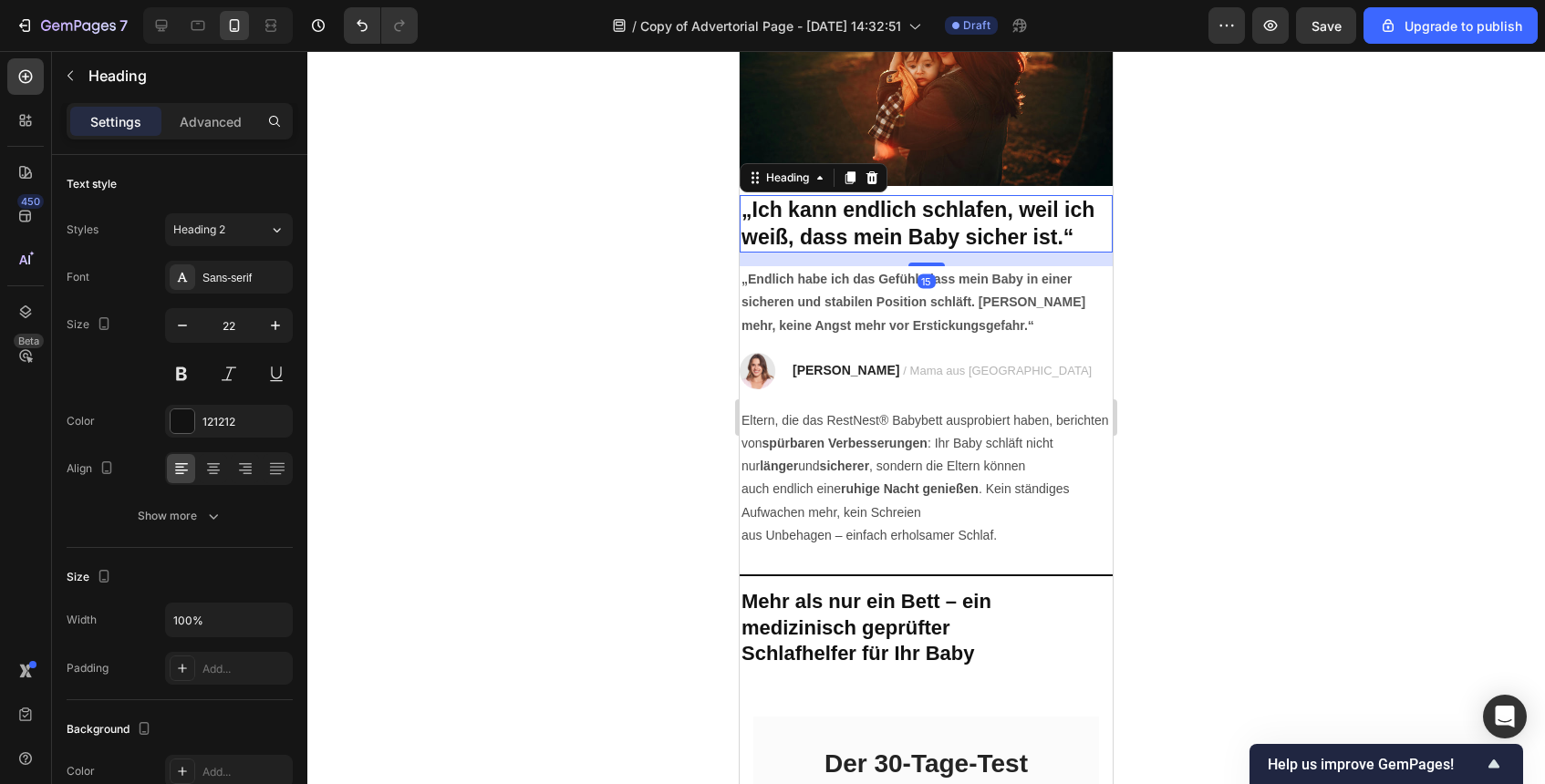
click at [1059, 243] on strong "„Ich kann endlich schlafen, weil ich weiß, dass mein Baby sicher ist.“" at bounding box center [917, 223] width 353 height 51
click at [1064, 240] on strong "„Ich kann endlich schlafen, weil ich weiß, dass mein Baby sicher ist.“" at bounding box center [917, 223] width 353 height 51
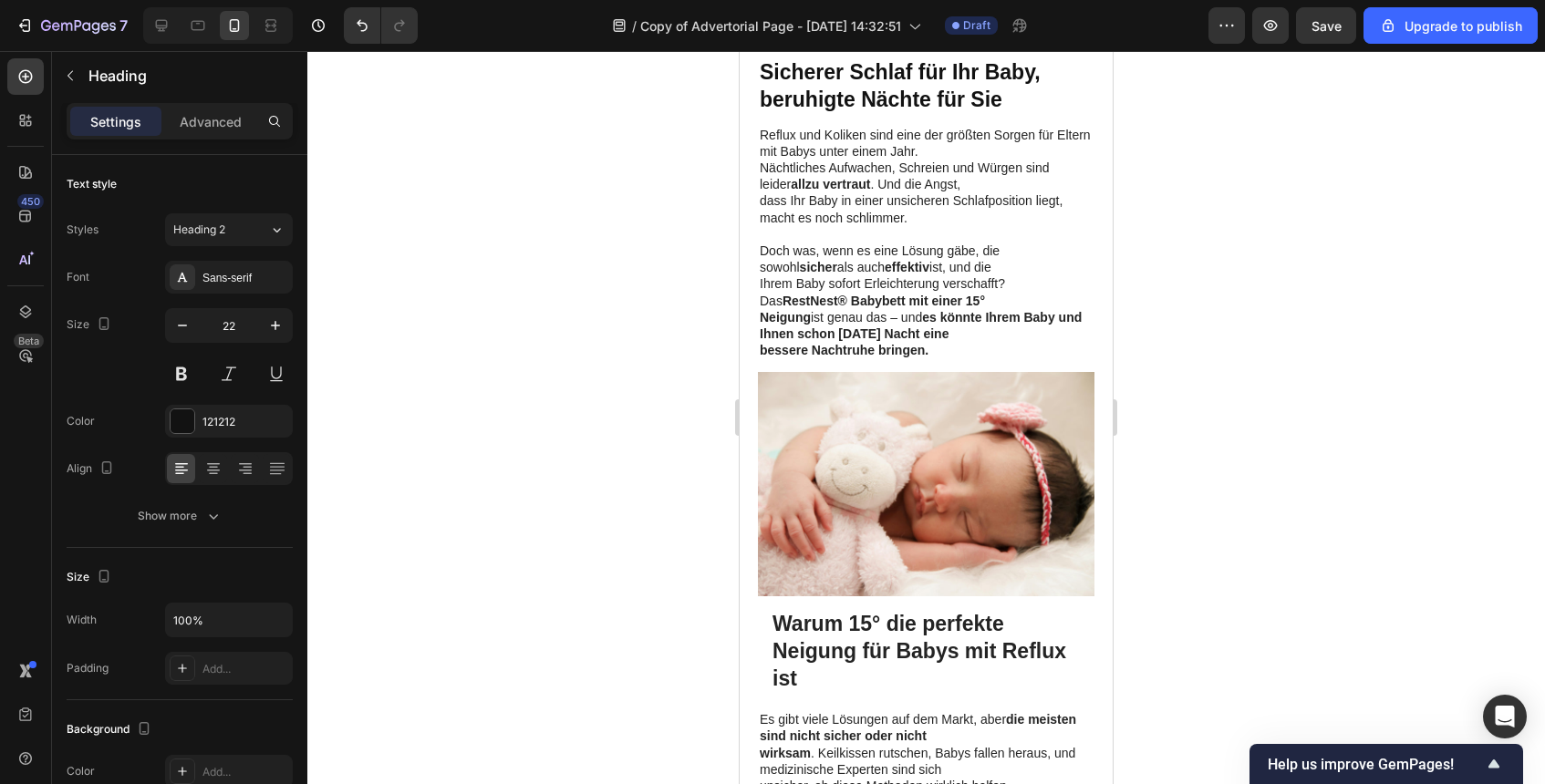
scroll to position [1282, 0]
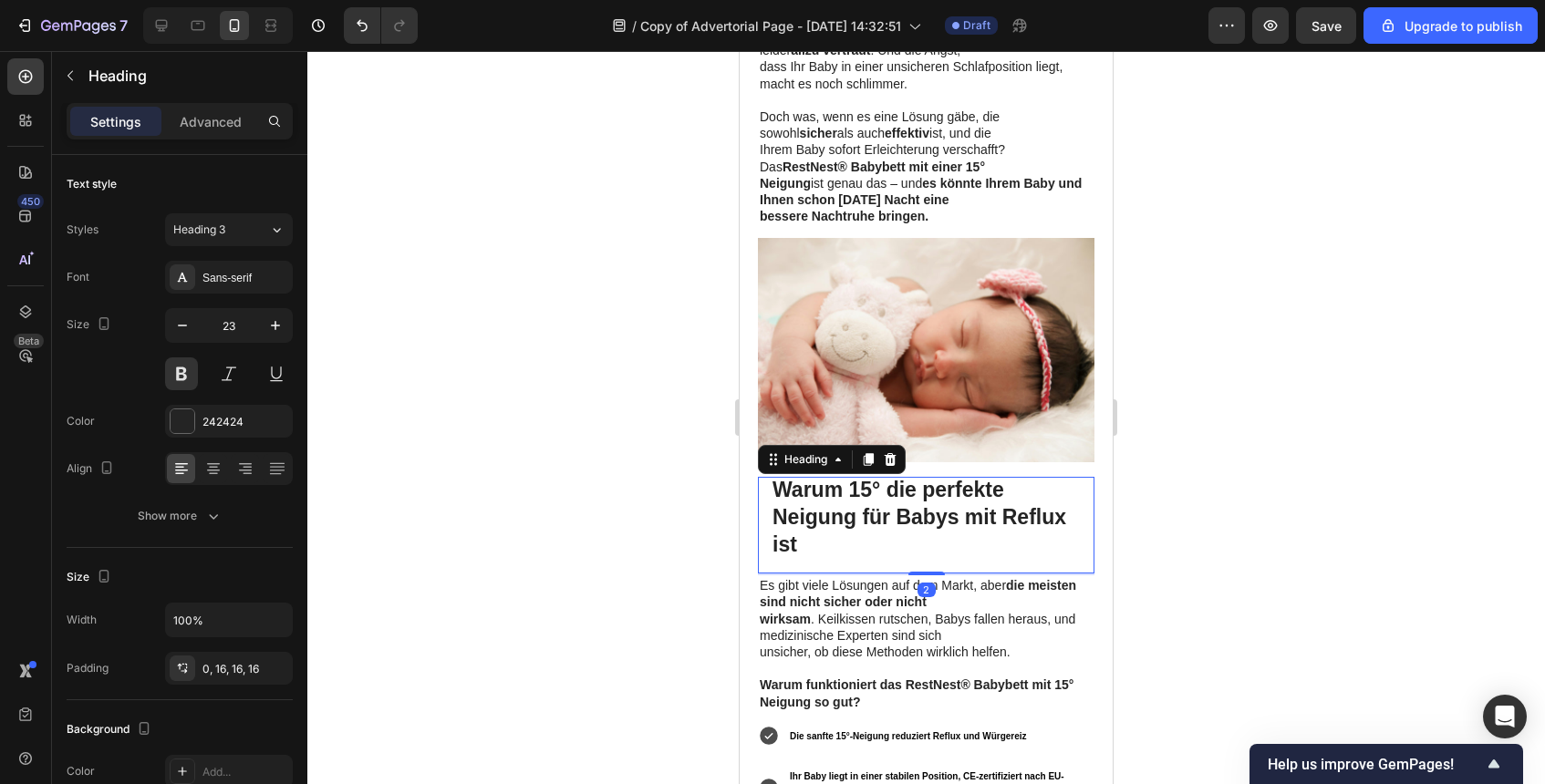
click at [938, 478] on strong "Warum 15° die perfekte Neigung für Babys mit Reflux ist" at bounding box center [919, 516] width 293 height 79
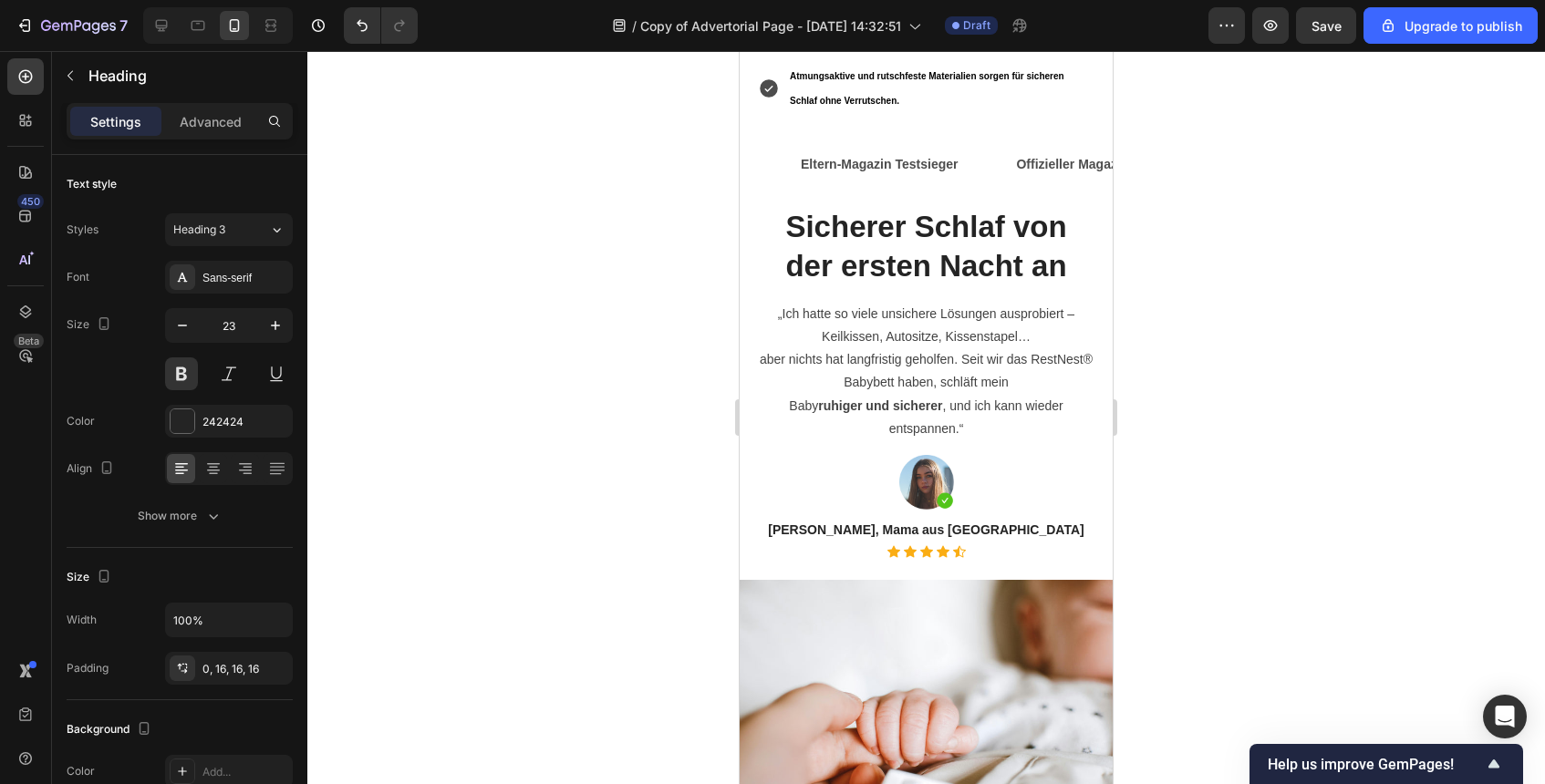
scroll to position [2060, 0]
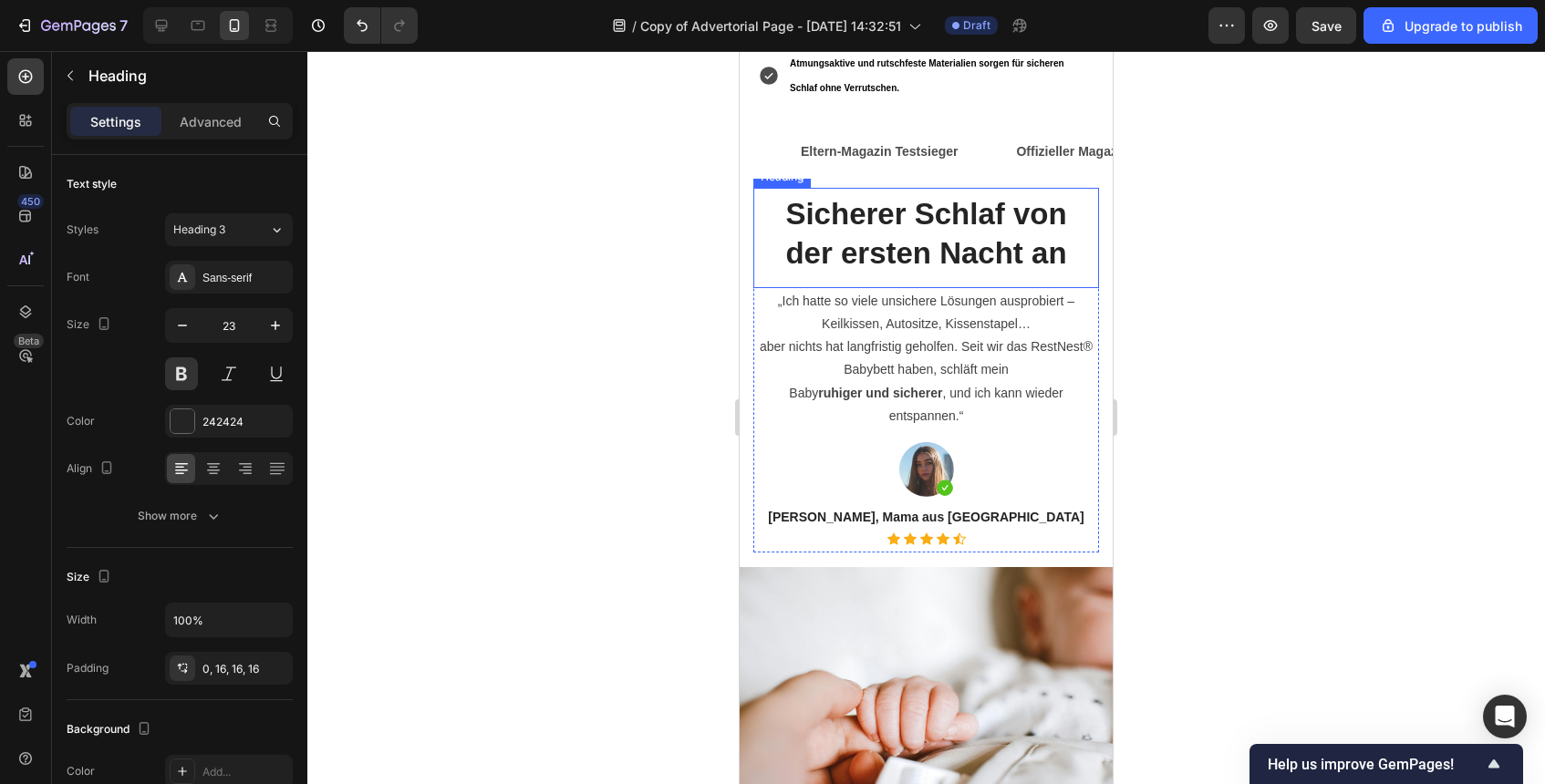
click at [973, 219] on strong "Sicherer Schlaf von der ersten Nacht an" at bounding box center [925, 233] width 280 height 73
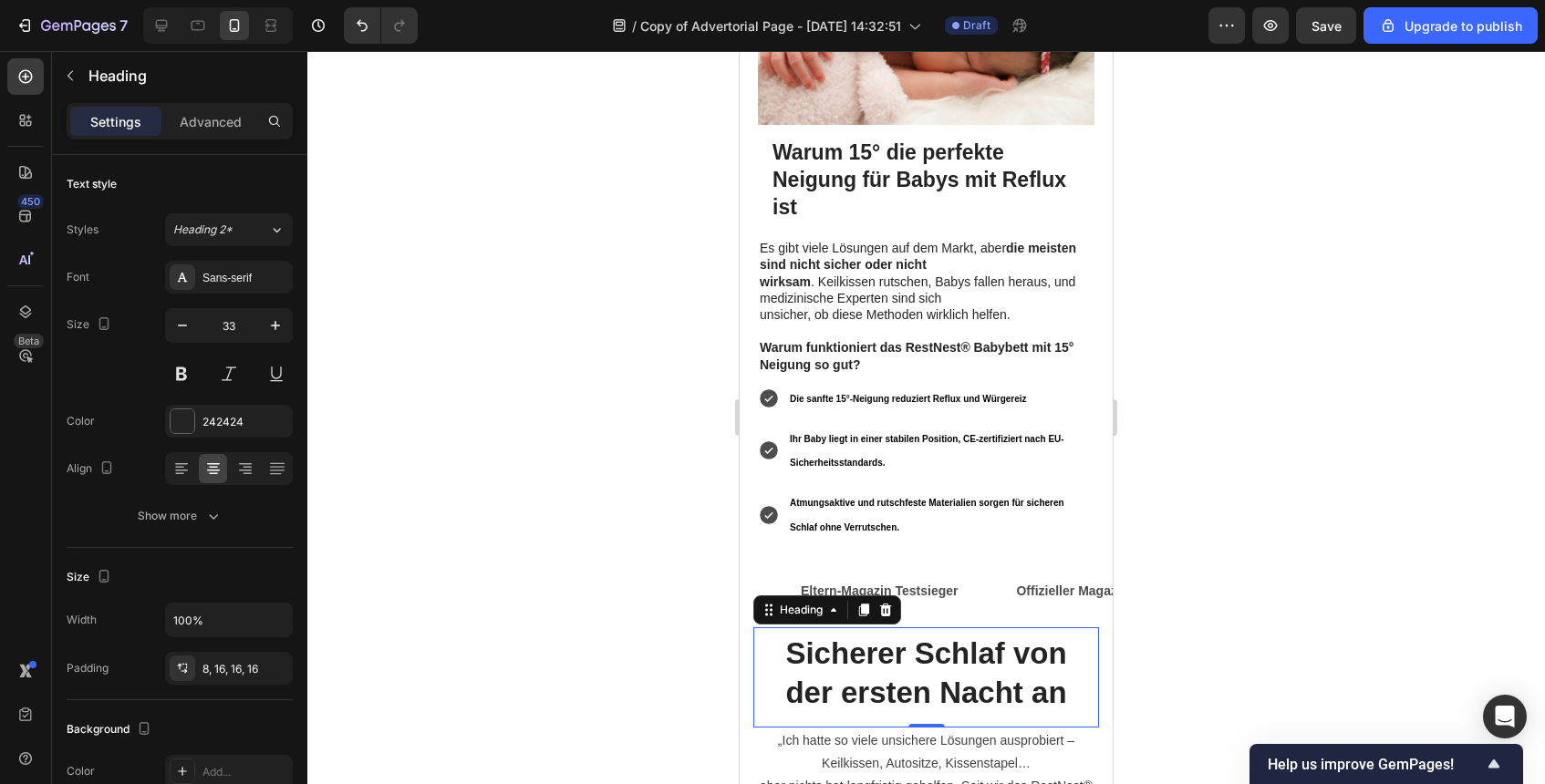
scroll to position [1622, 0]
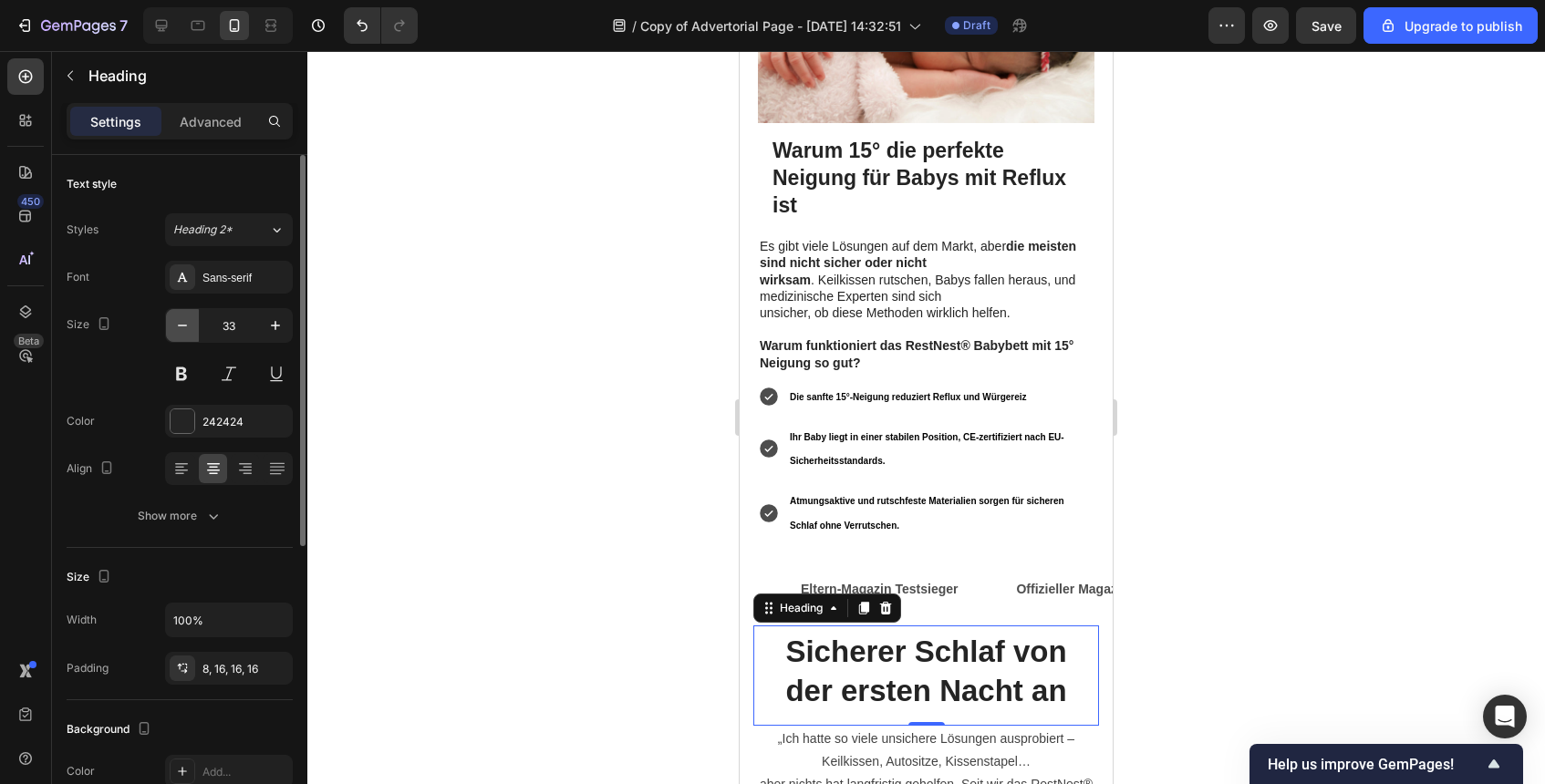
click at [182, 335] on button "button" at bounding box center [181, 325] width 32 height 32
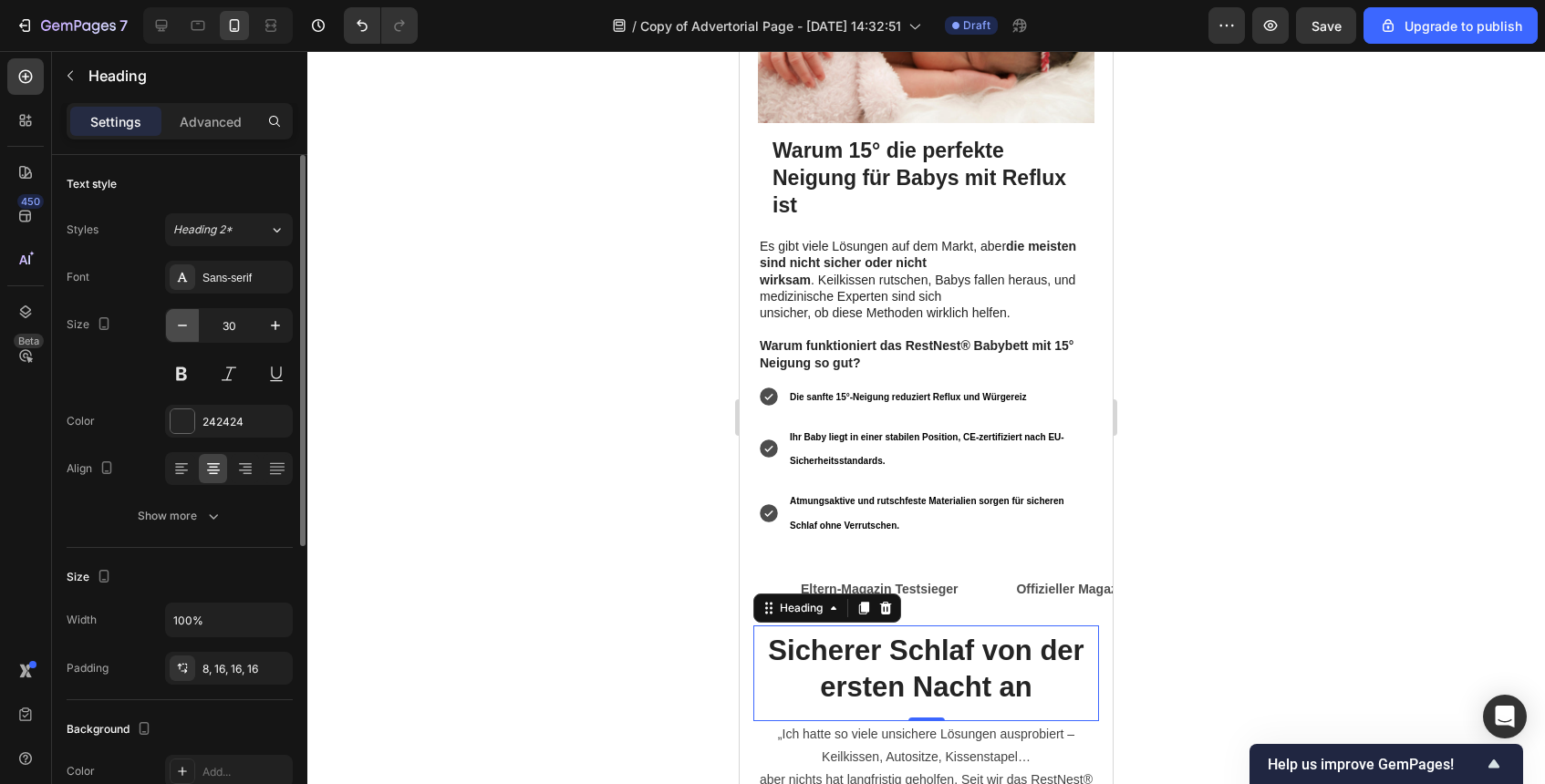
click at [182, 335] on button "button" at bounding box center [181, 325] width 32 height 32
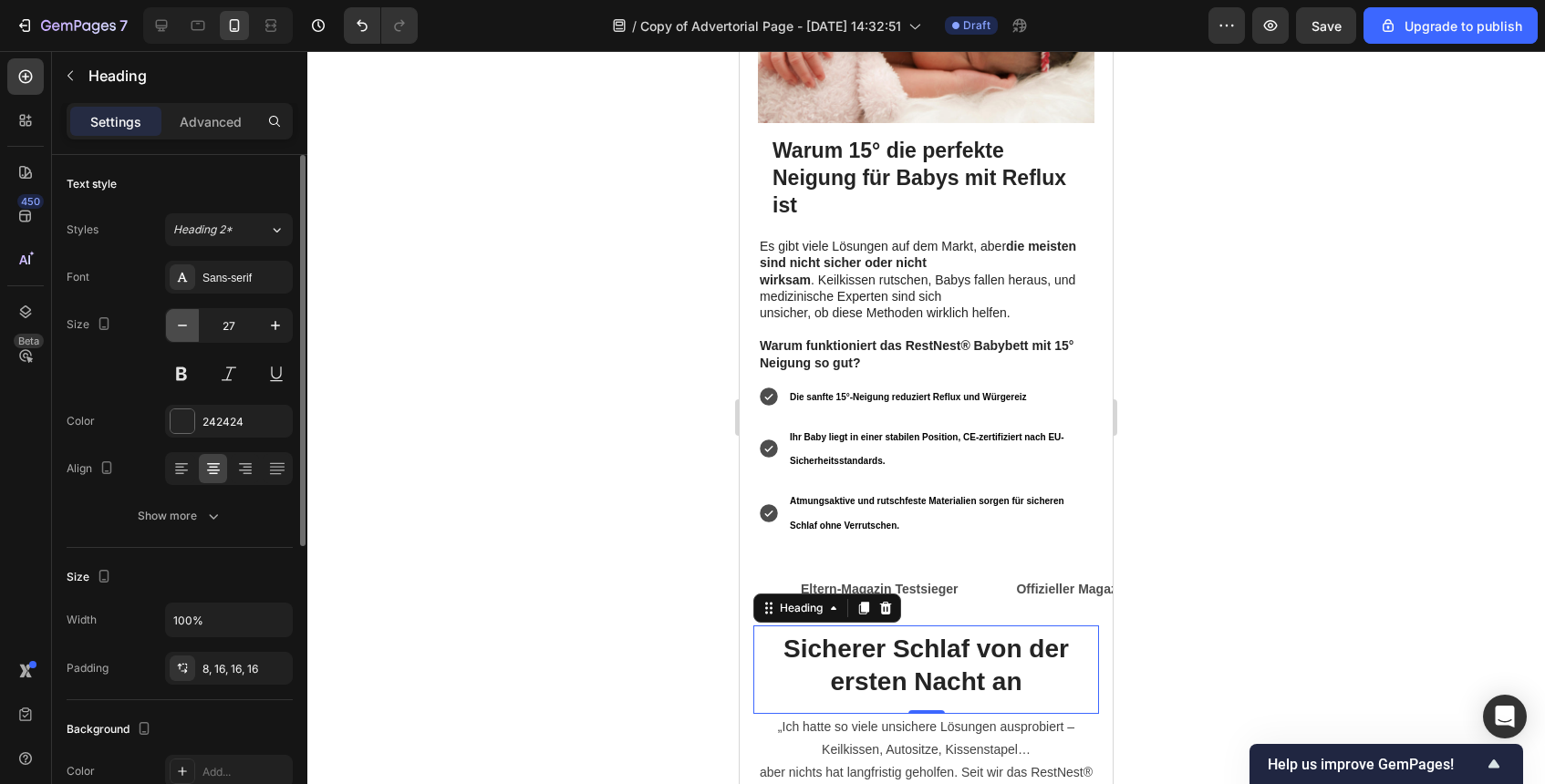
click at [182, 335] on button "button" at bounding box center [181, 325] width 32 height 32
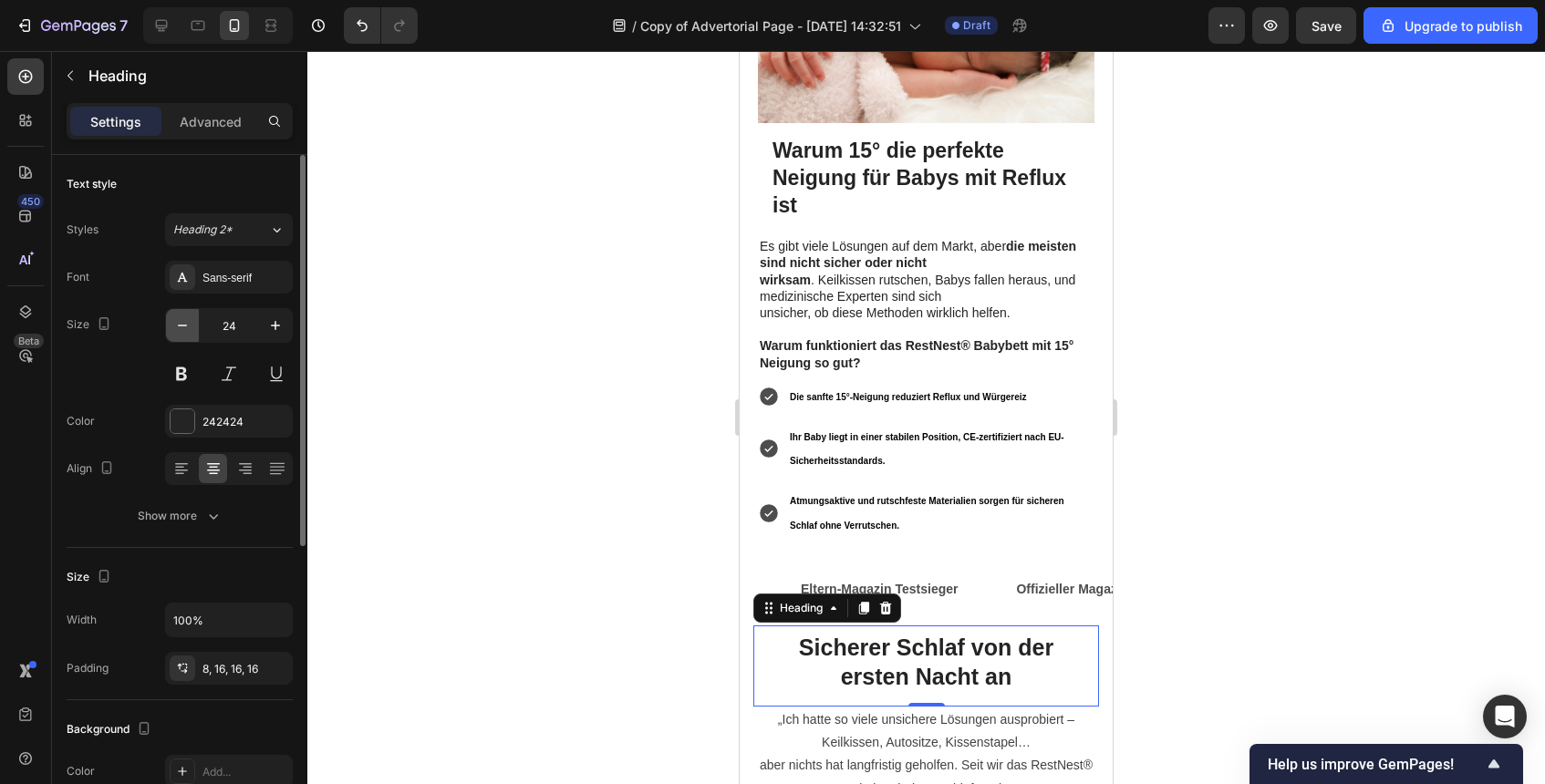
click at [182, 335] on button "button" at bounding box center [181, 325] width 32 height 32
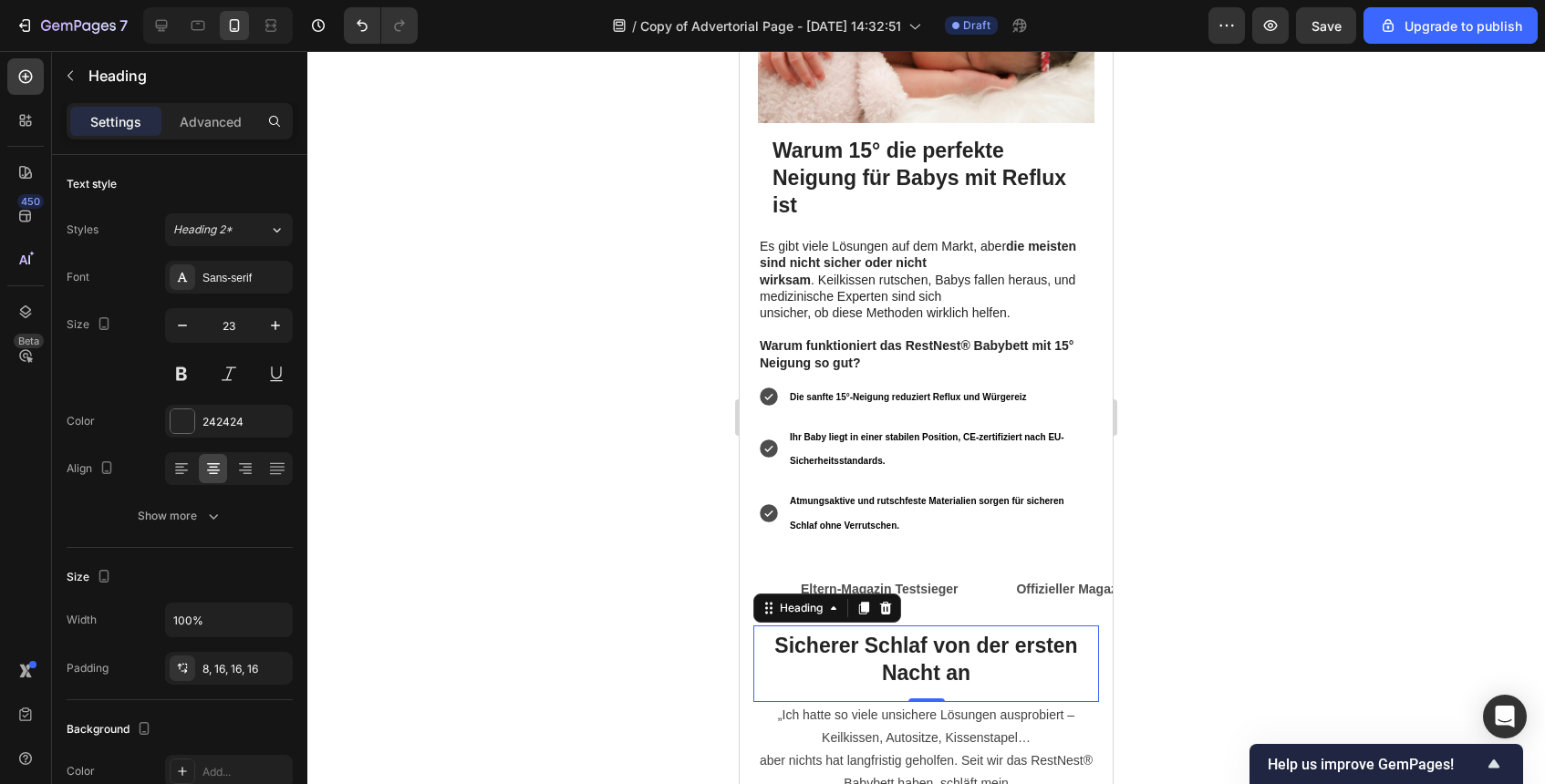
type input "22"
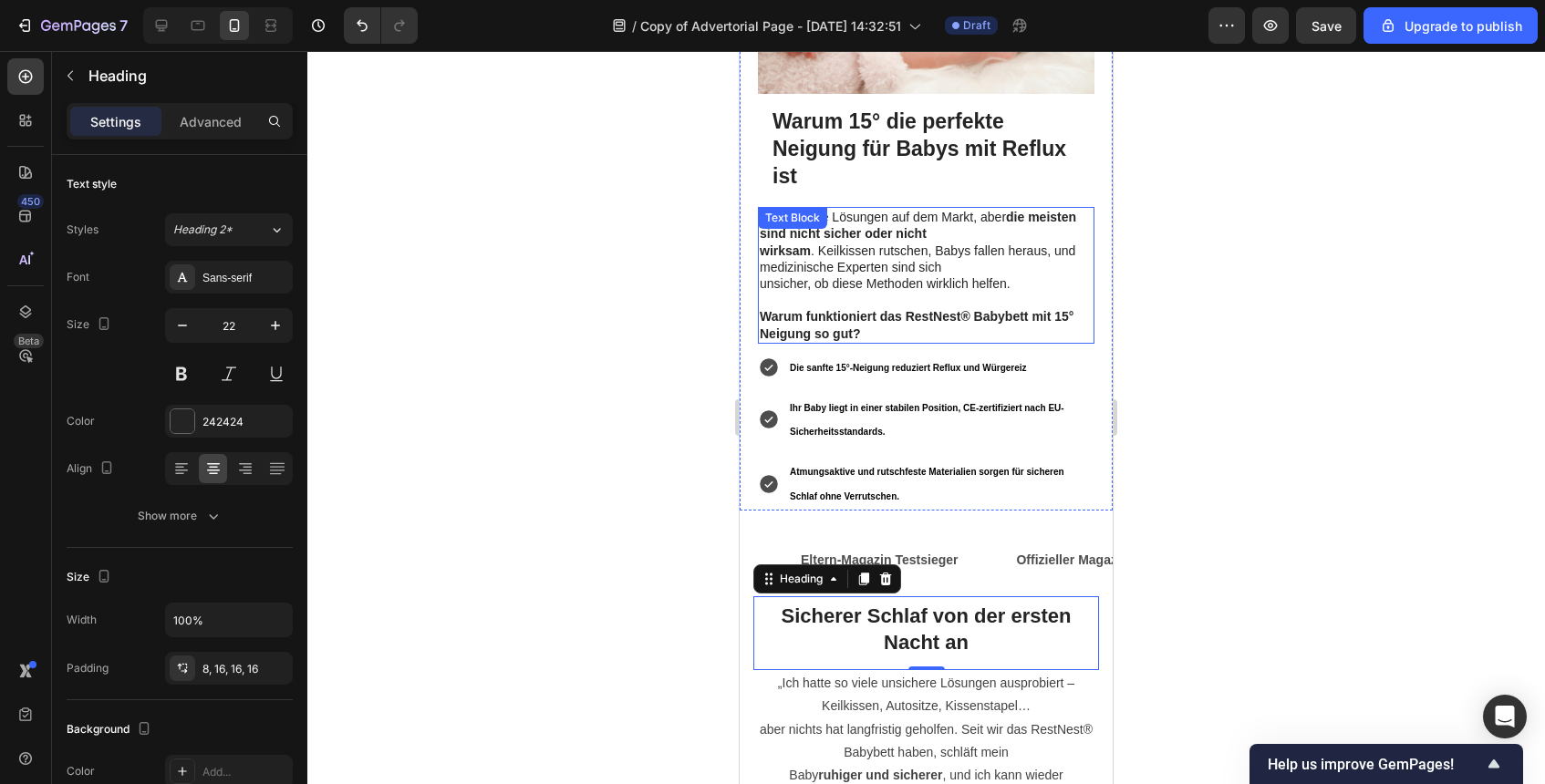
scroll to position [1629, 0]
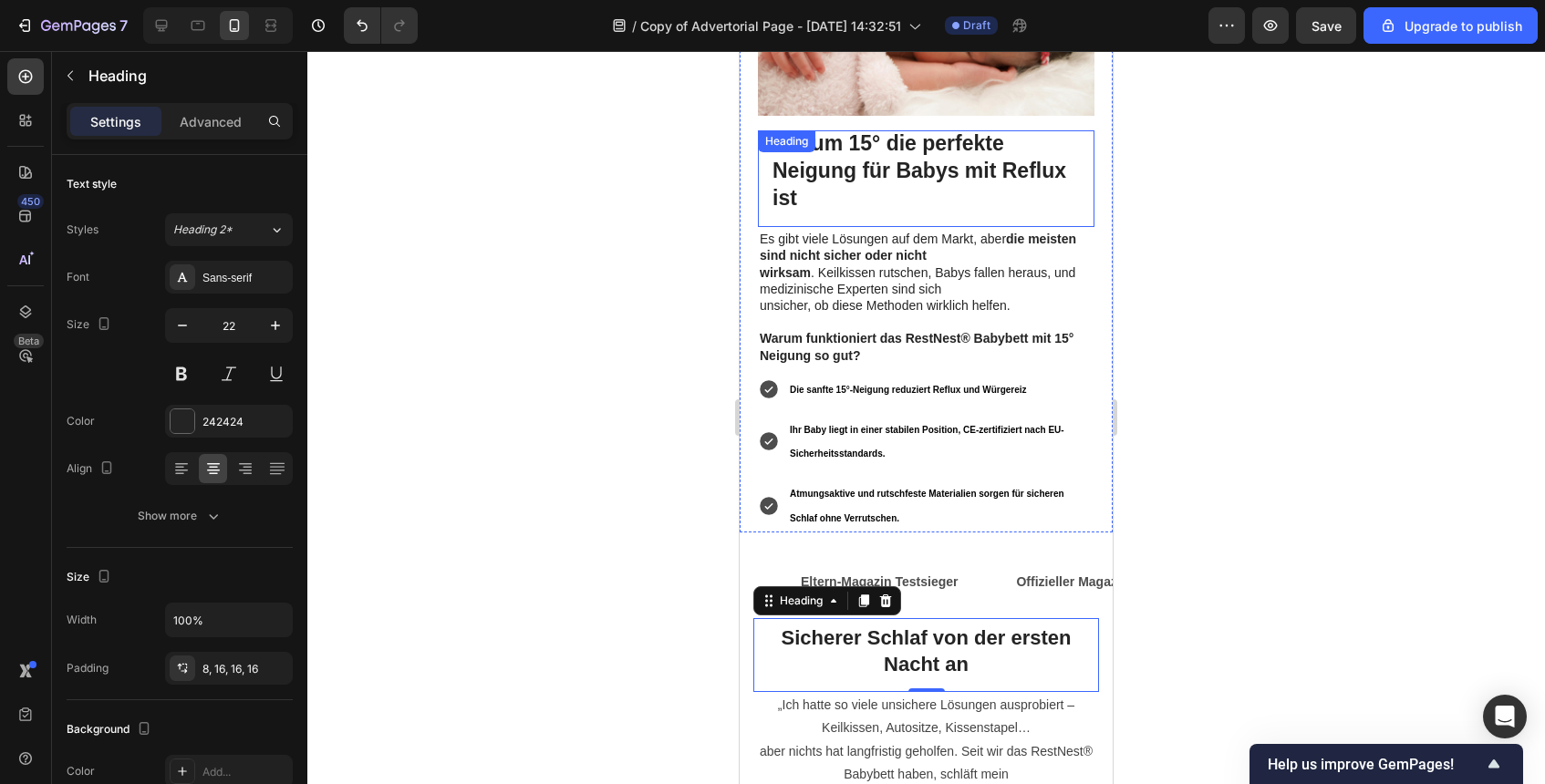
click at [959, 131] on strong "Warum 15° die perfekte Neigung für Babys mit Reflux ist" at bounding box center [919, 170] width 293 height 79
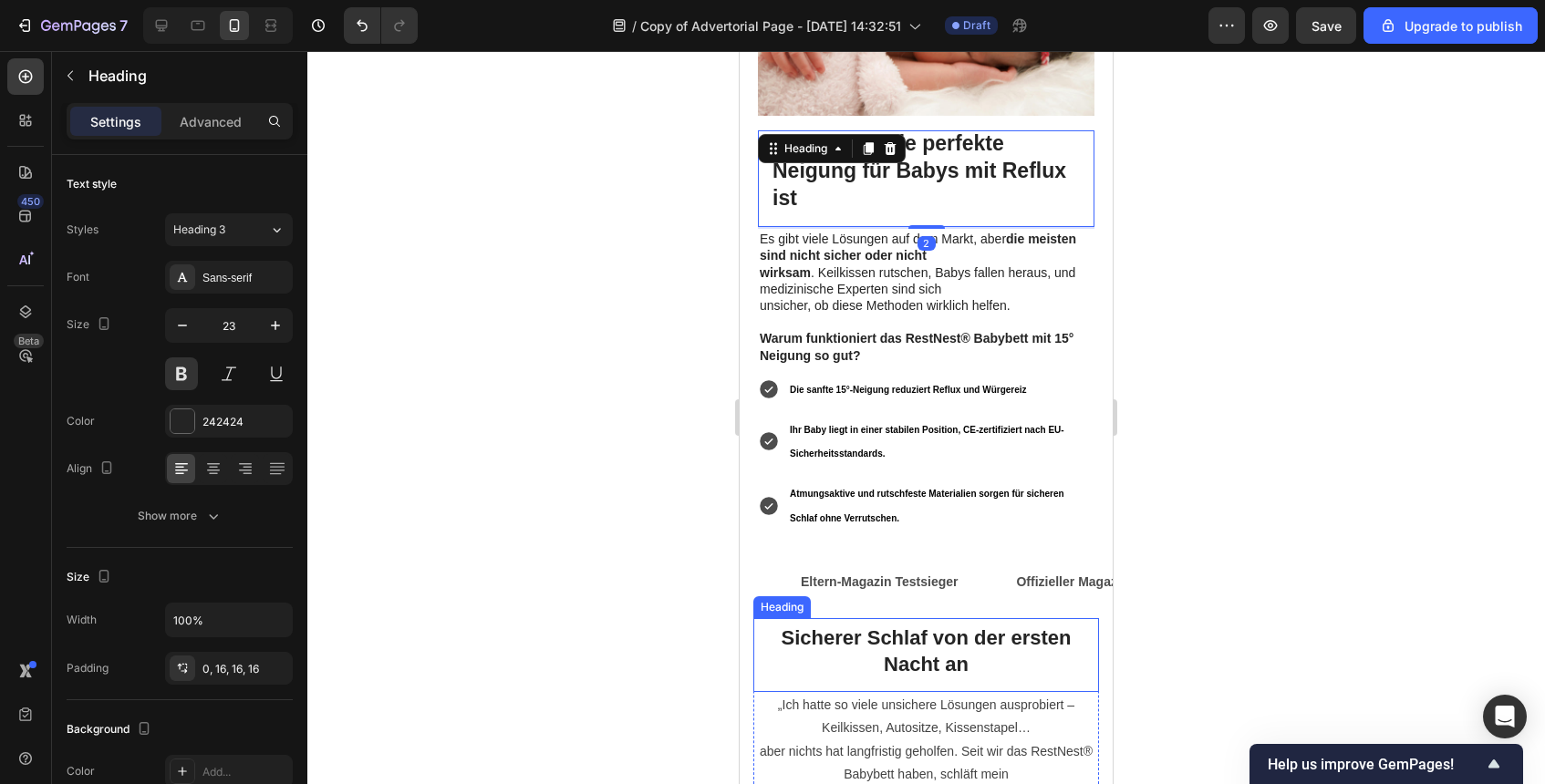
click at [983, 609] on div "Sicherer Schlaf von der ersten Nacht an Heading „Ich hatte so viele unsichere L…" at bounding box center [926, 782] width 373 height 347
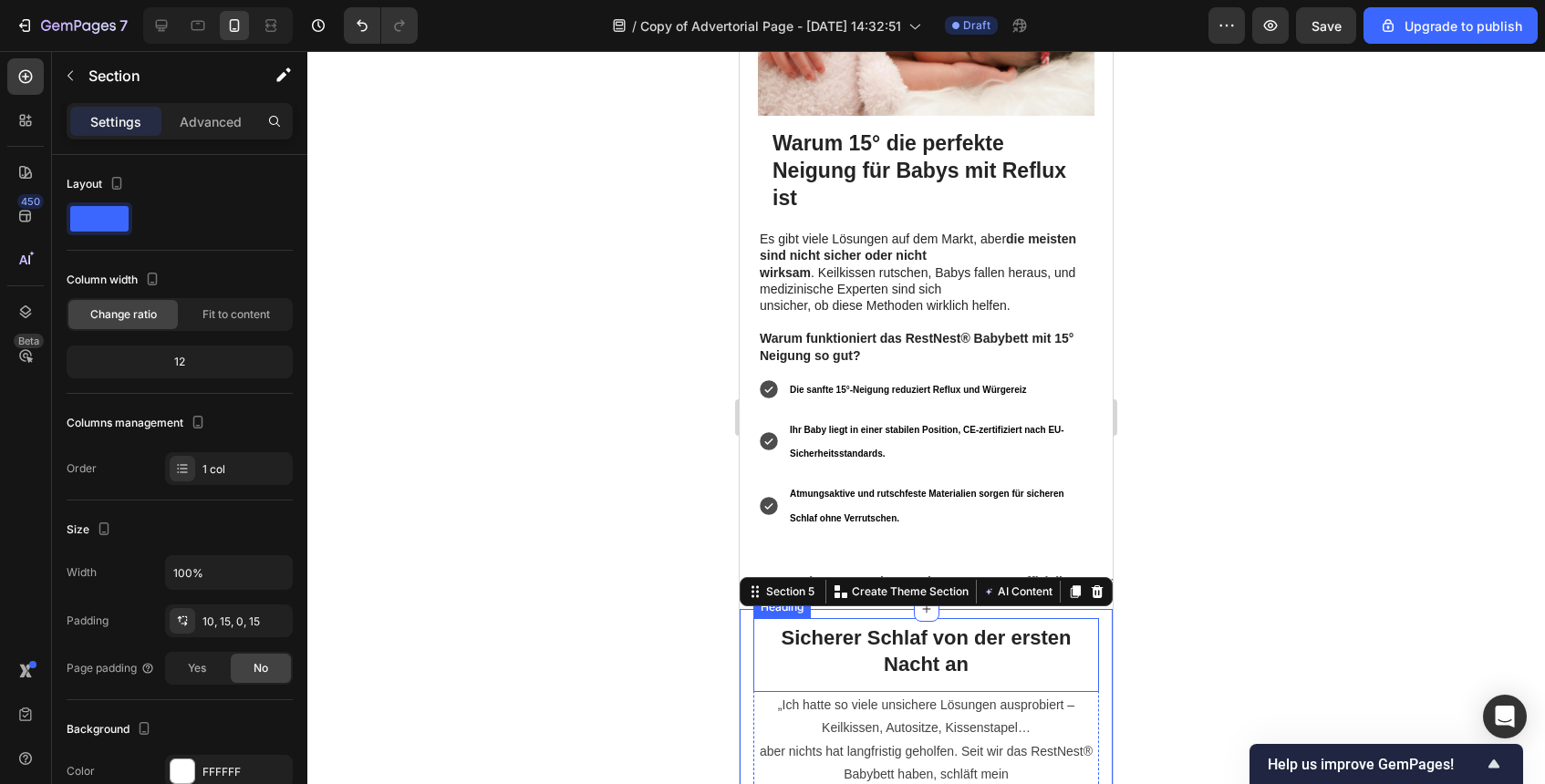
click at [981, 618] on h2 "Sicherer Schlaf von der ersten Nacht an" at bounding box center [926, 655] width 345 height 74
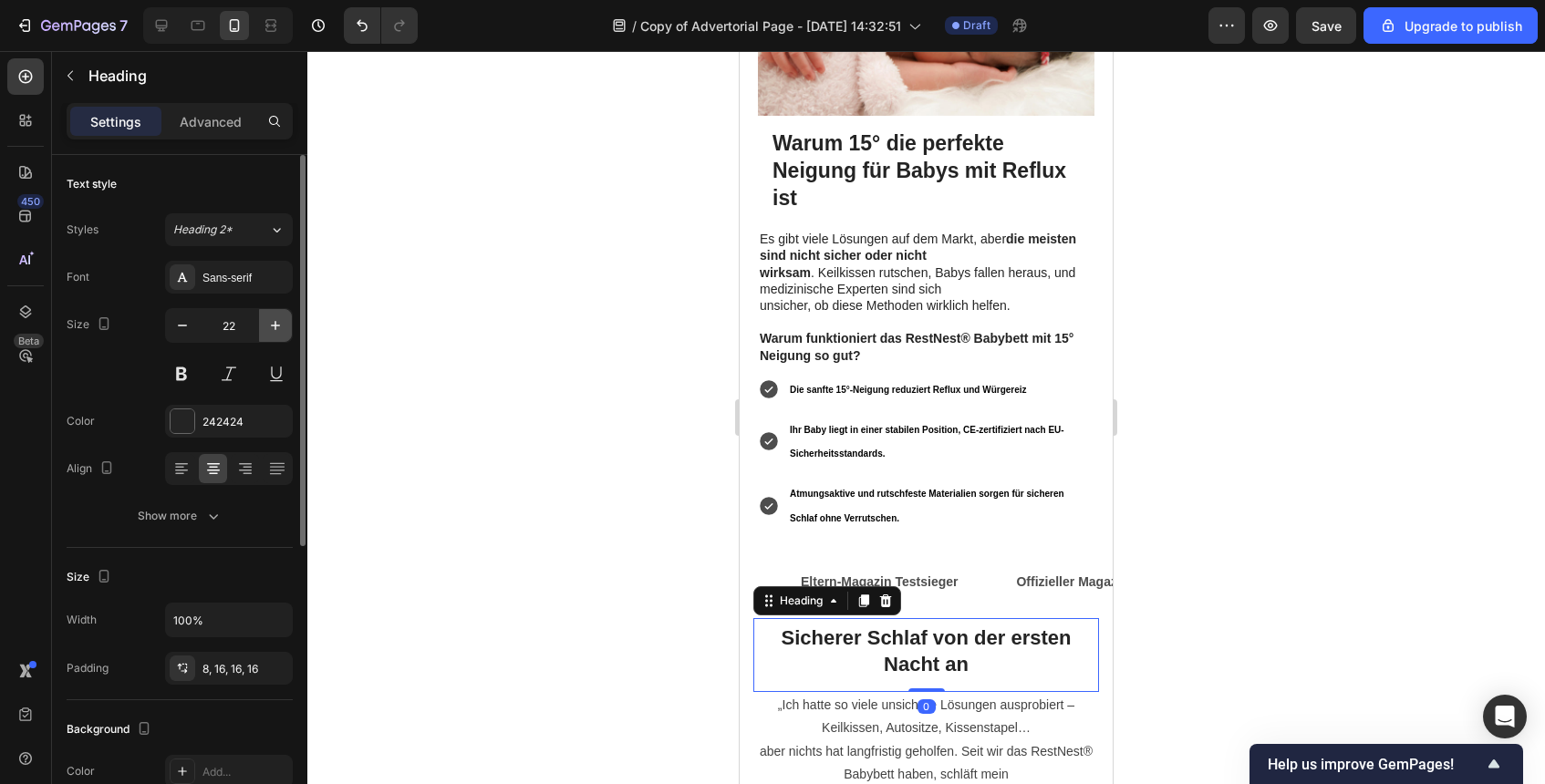
click at [268, 324] on icon "button" at bounding box center [276, 326] width 19 height 19
type input "23"
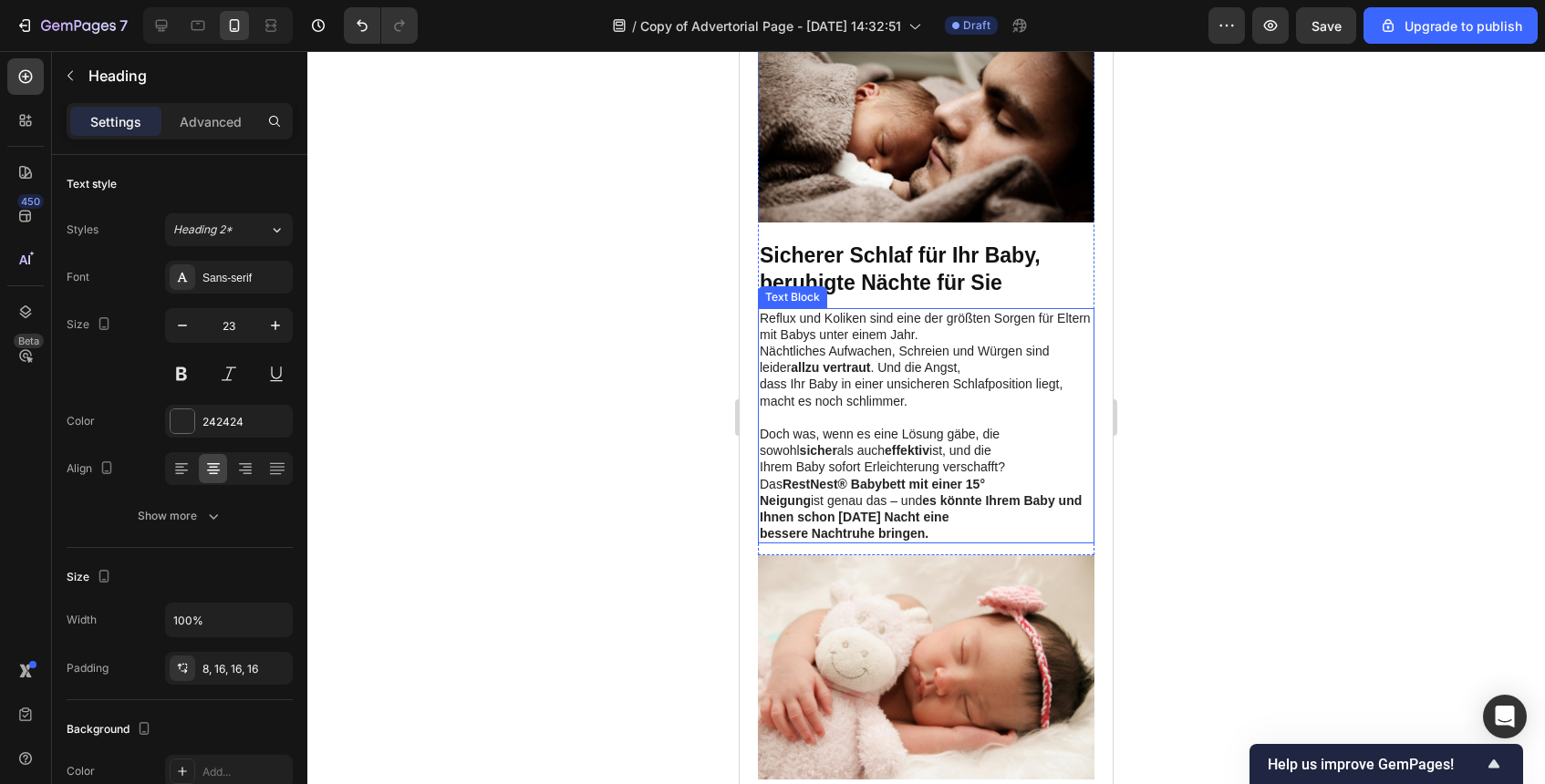
scroll to position [940, 0]
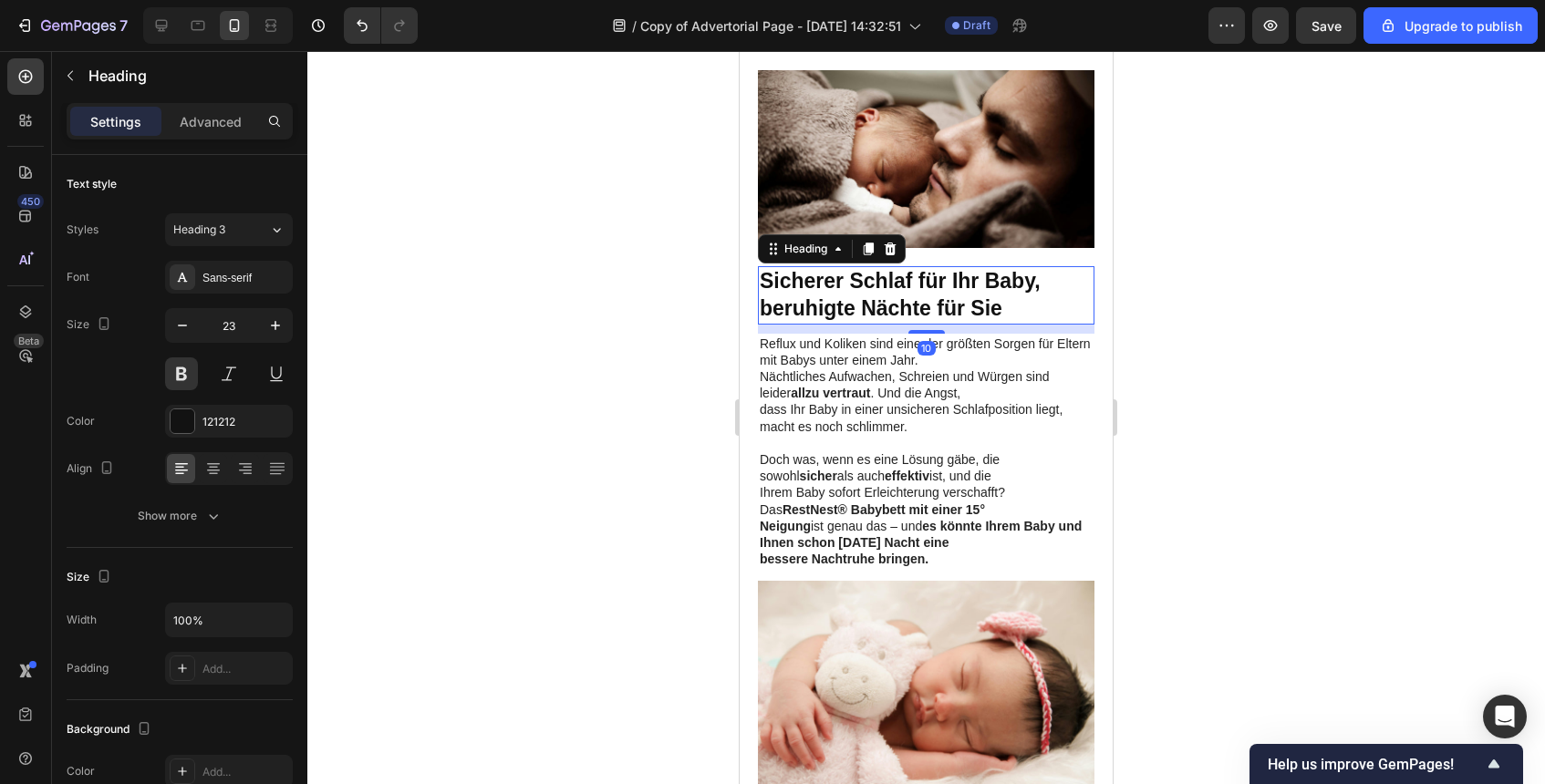
click at [957, 269] on strong "Sicherer Schlaf für Ihr Baby, beruhigte Nächte für Sie" at bounding box center [900, 294] width 280 height 51
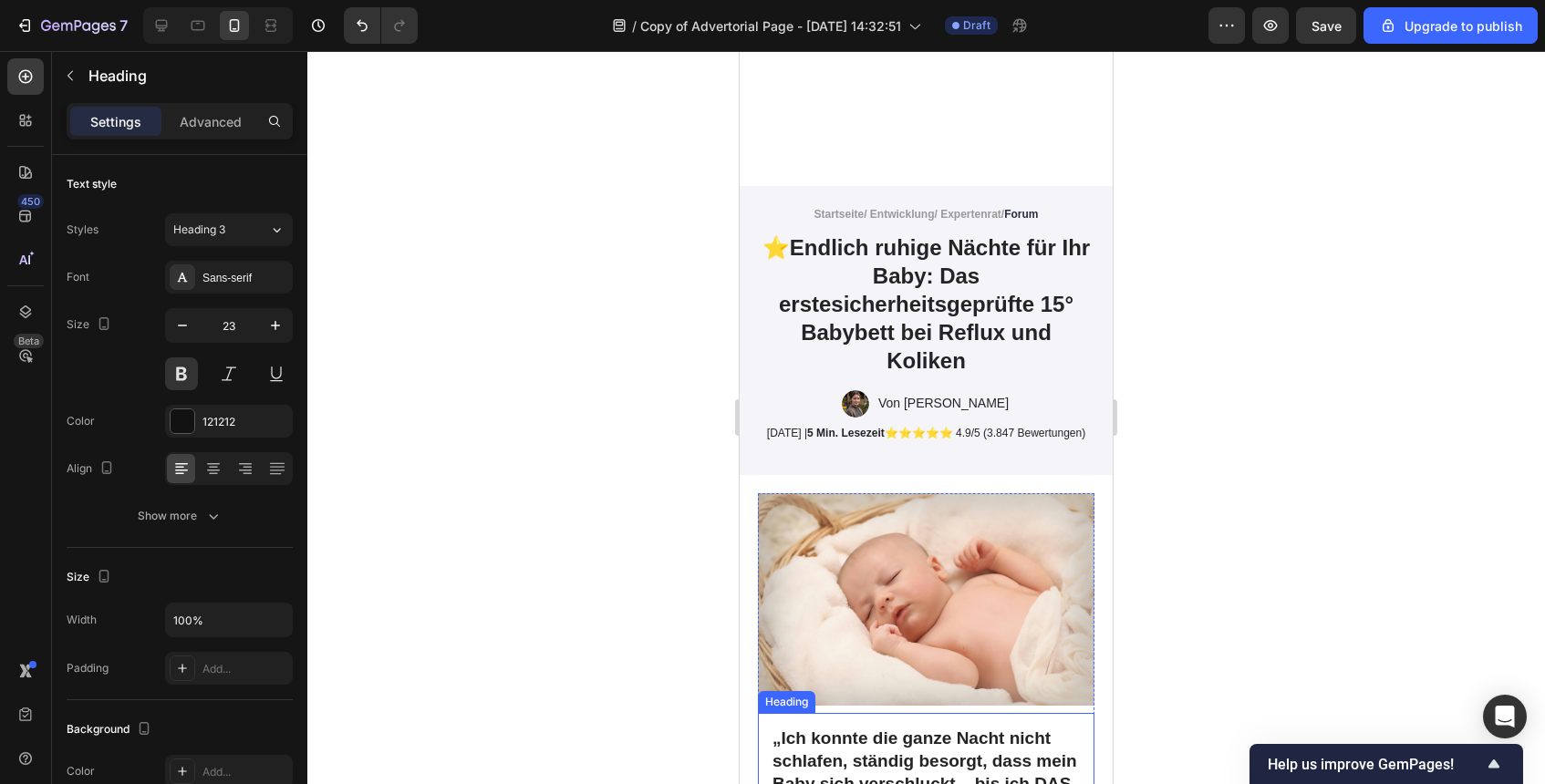
scroll to position [187, 0]
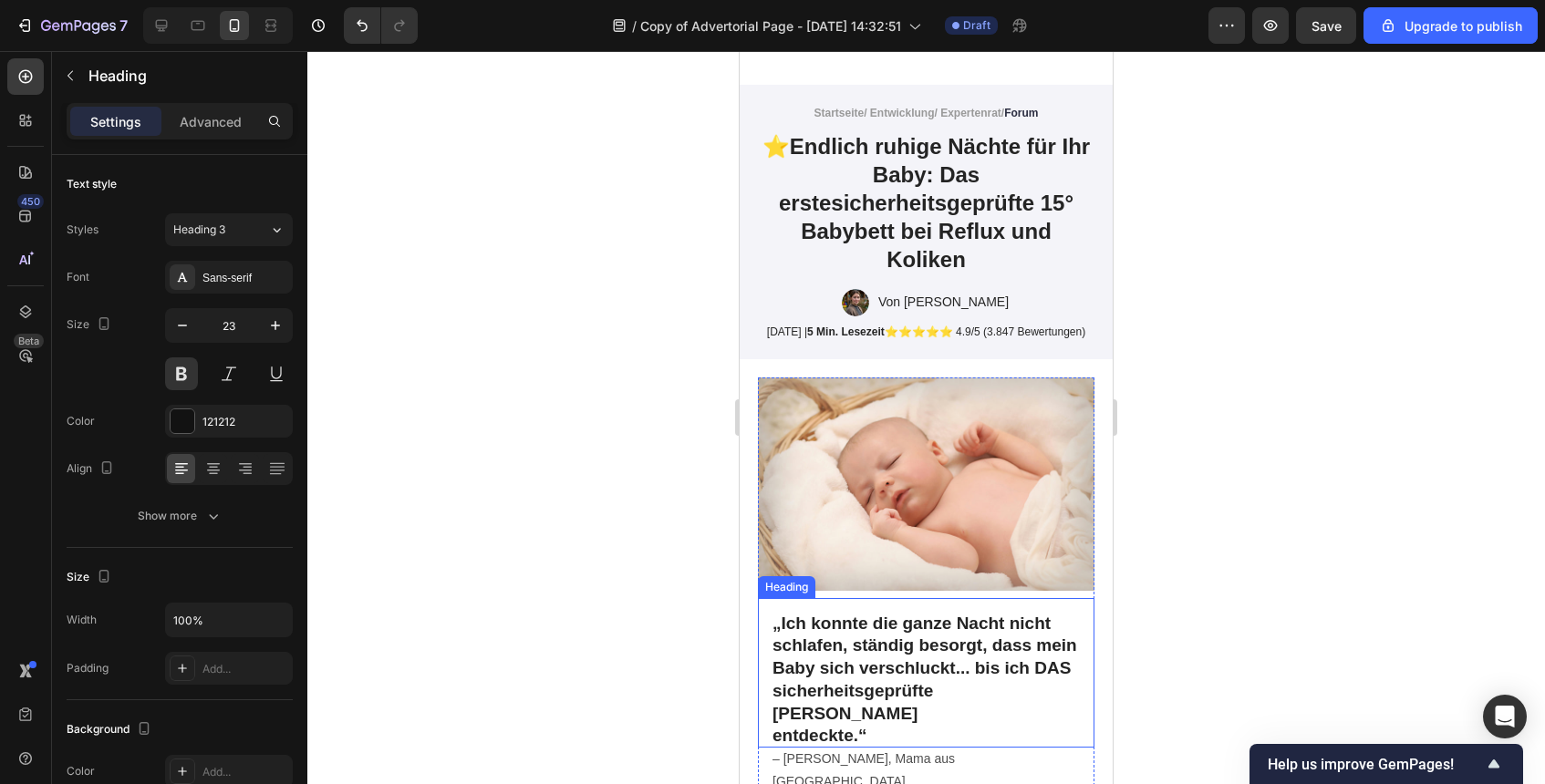
click at [868, 654] on strong "„Ich konnte die ganze Nacht nicht schlafen, ständig besorgt, dass mein" at bounding box center [925, 634] width 305 height 42
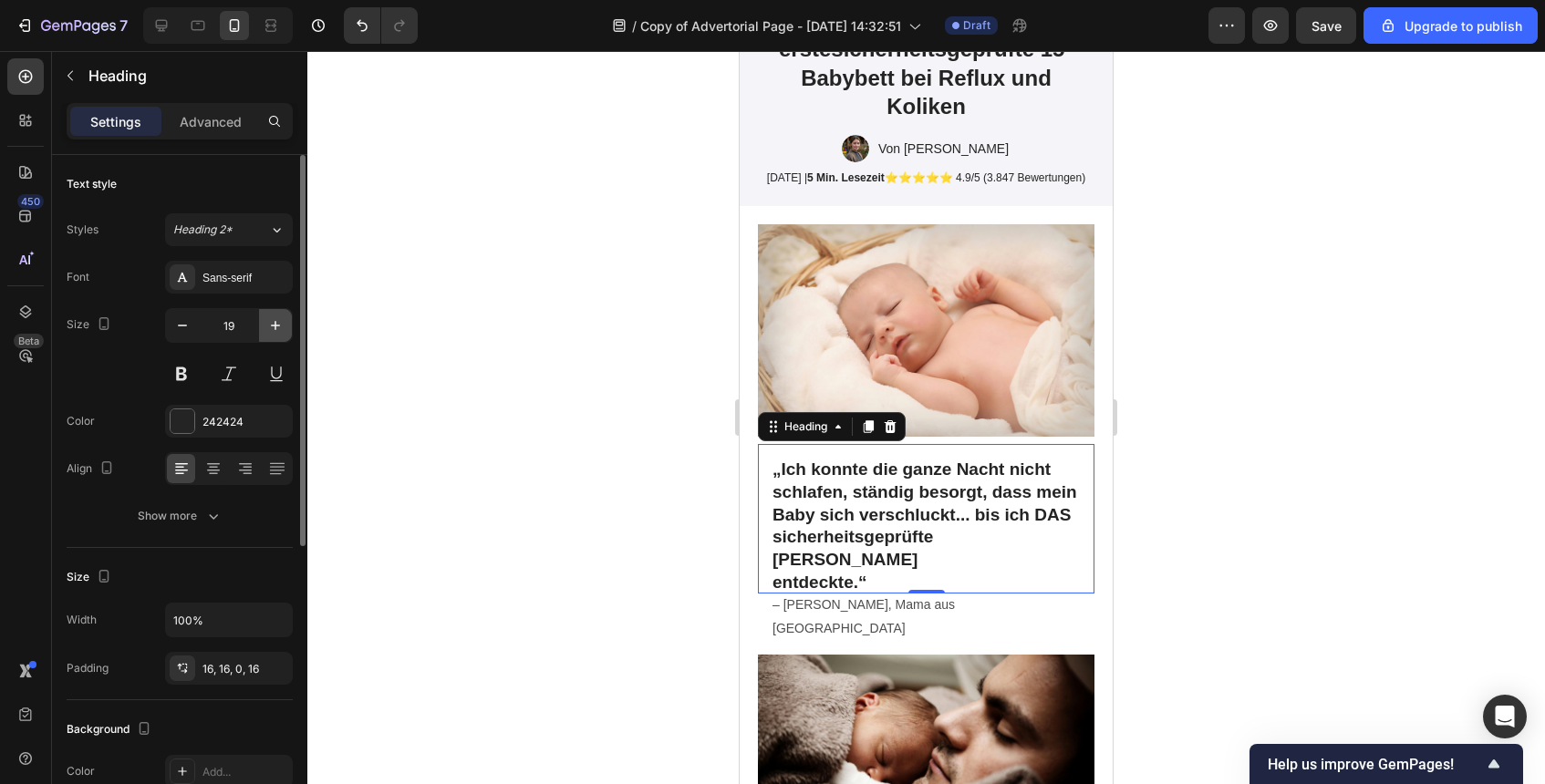
click at [276, 328] on icon "button" at bounding box center [276, 326] width 9 height 9
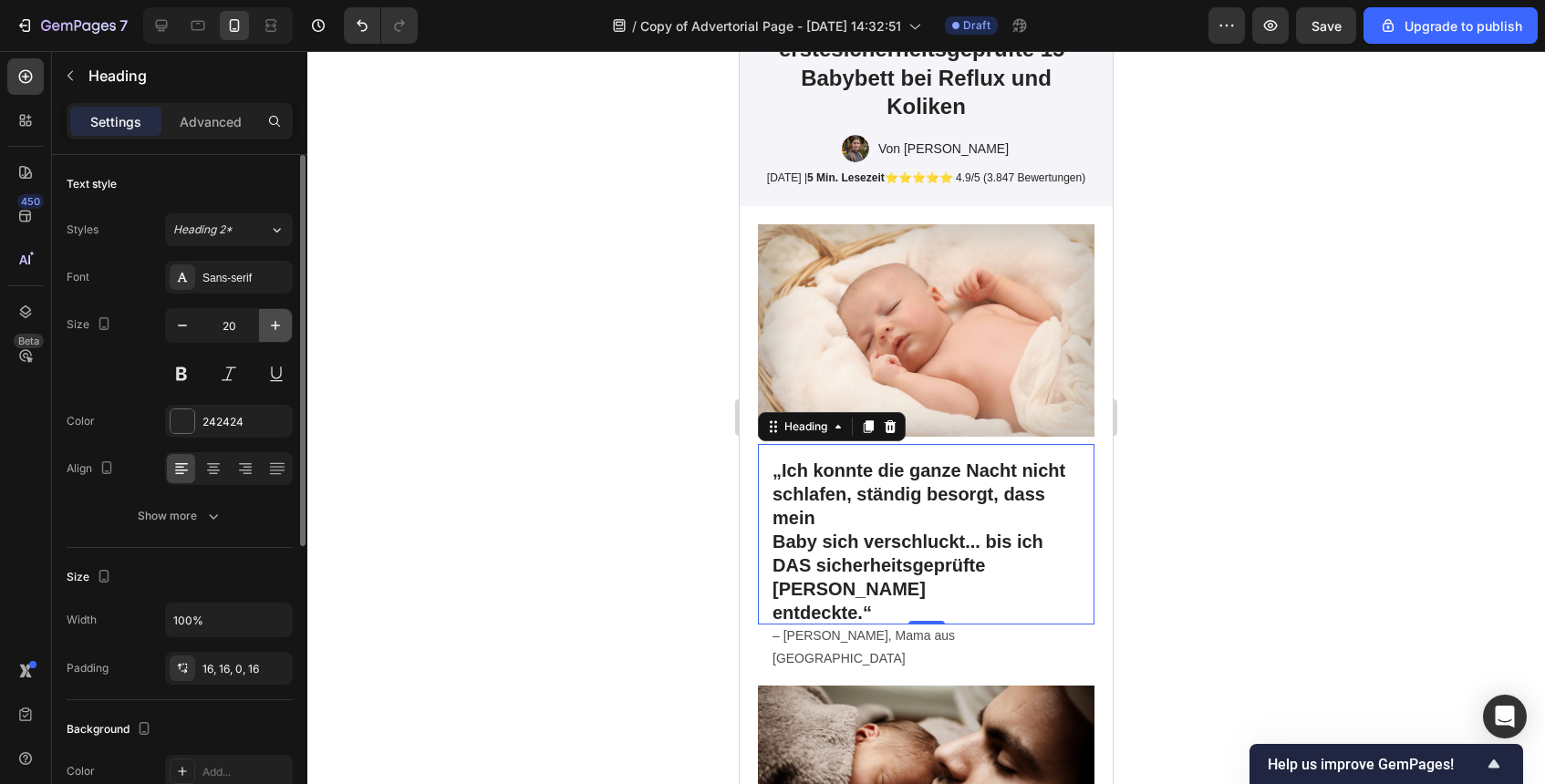
click at [276, 328] on icon "button" at bounding box center [276, 326] width 9 height 9
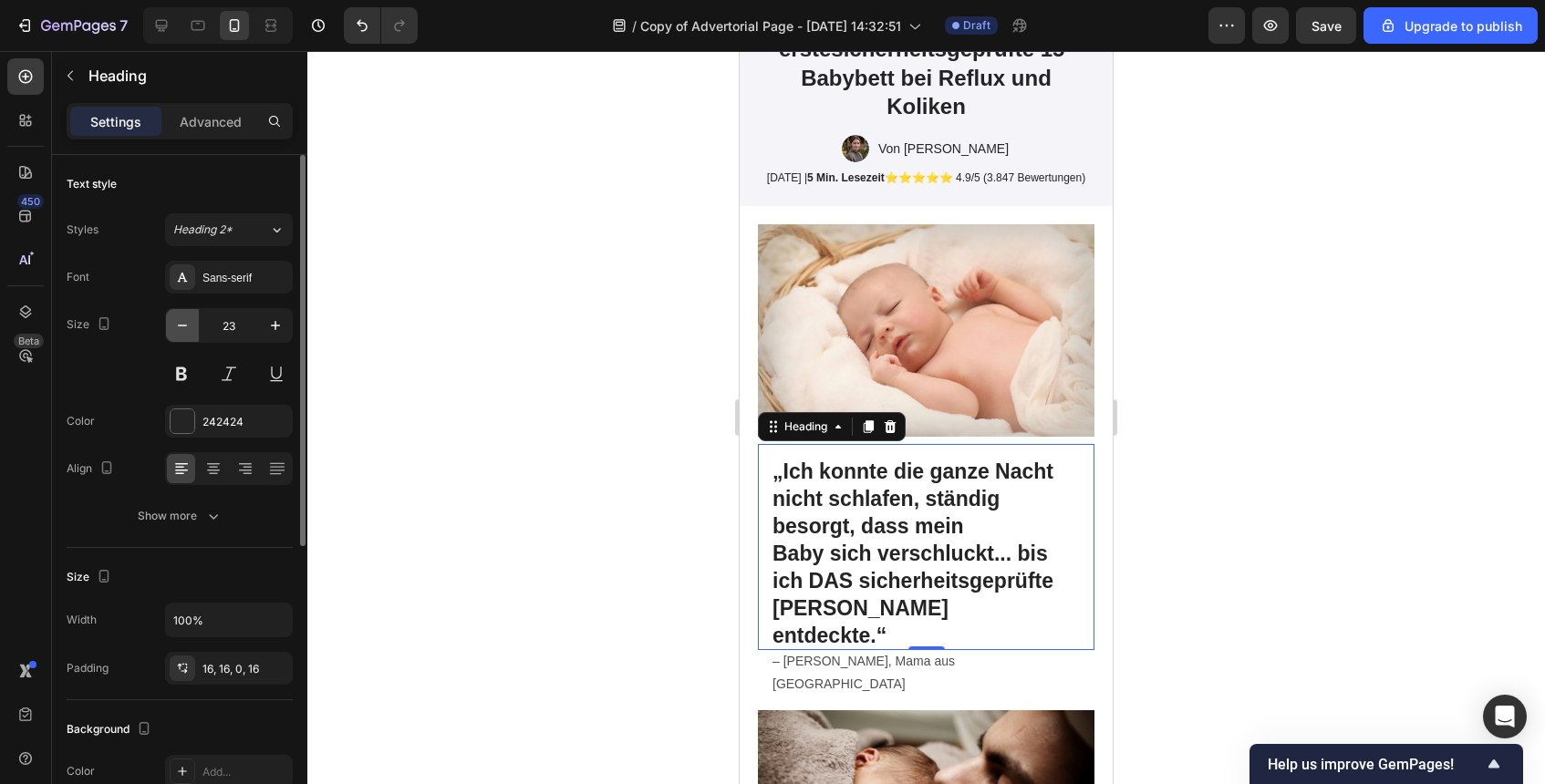
click at [166, 335] on button "button" at bounding box center [181, 325] width 32 height 32
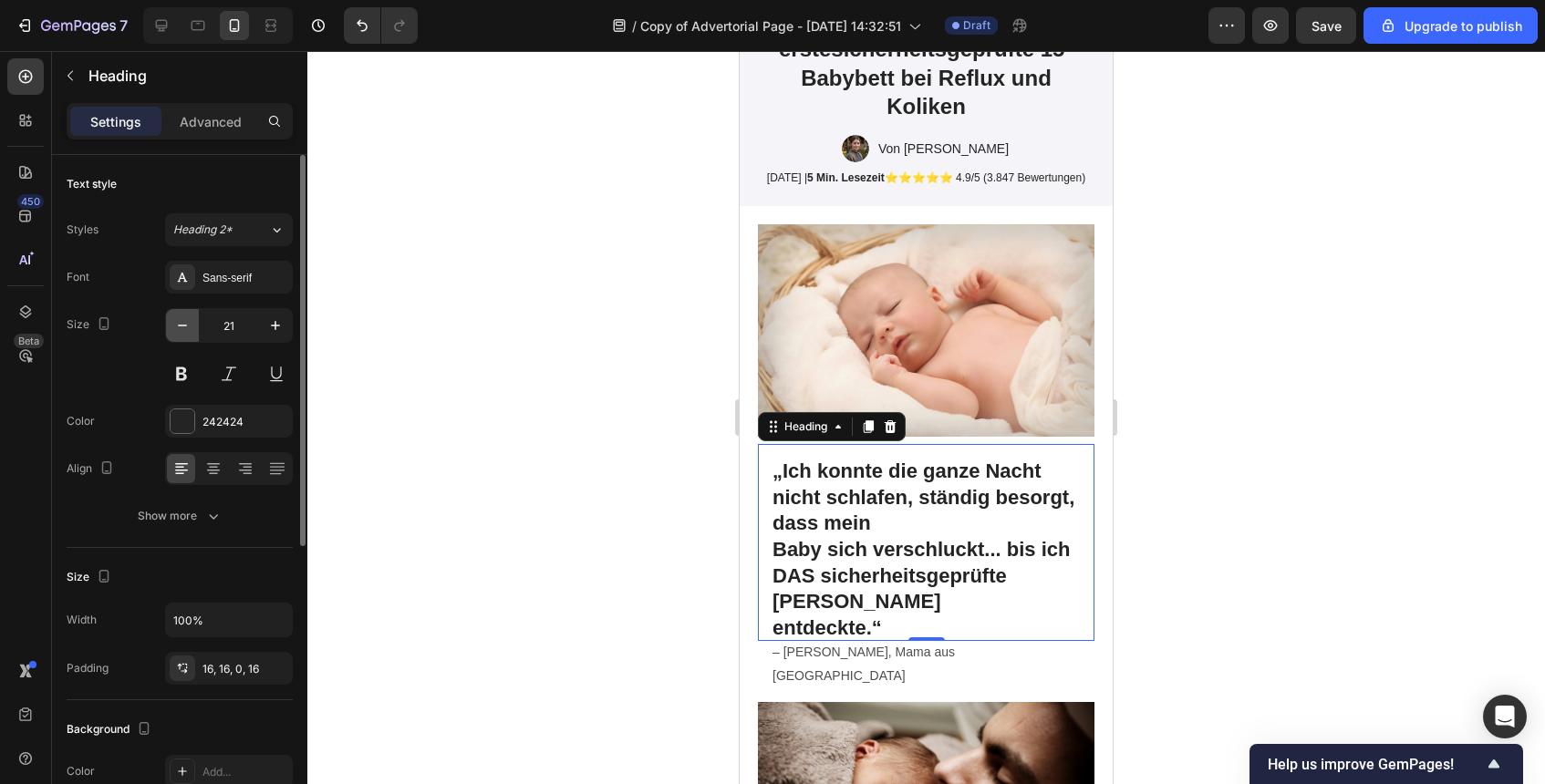
click at [166, 335] on button "button" at bounding box center [181, 325] width 32 height 32
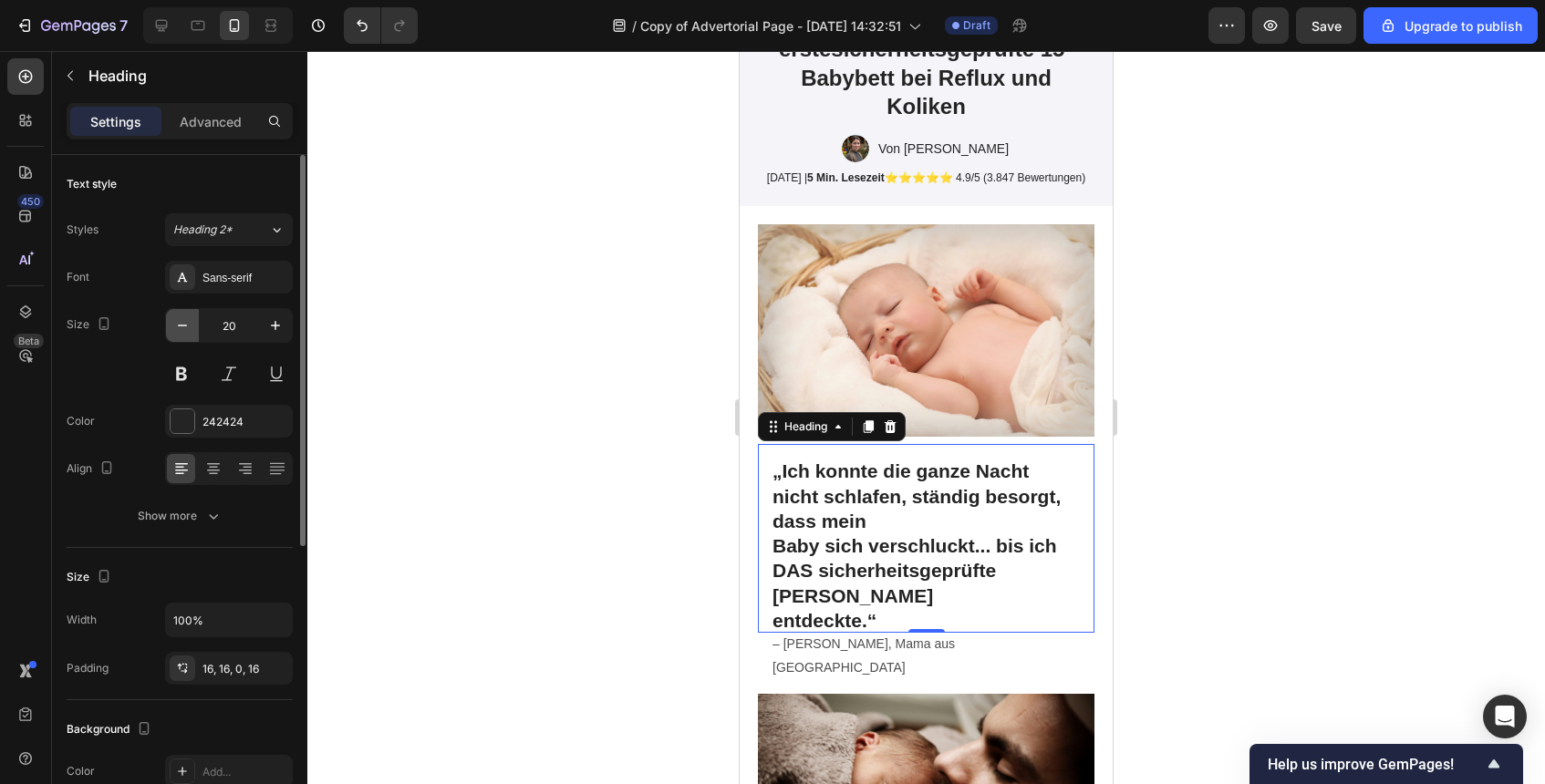
click at [166, 335] on button "button" at bounding box center [181, 325] width 32 height 32
type input "19"
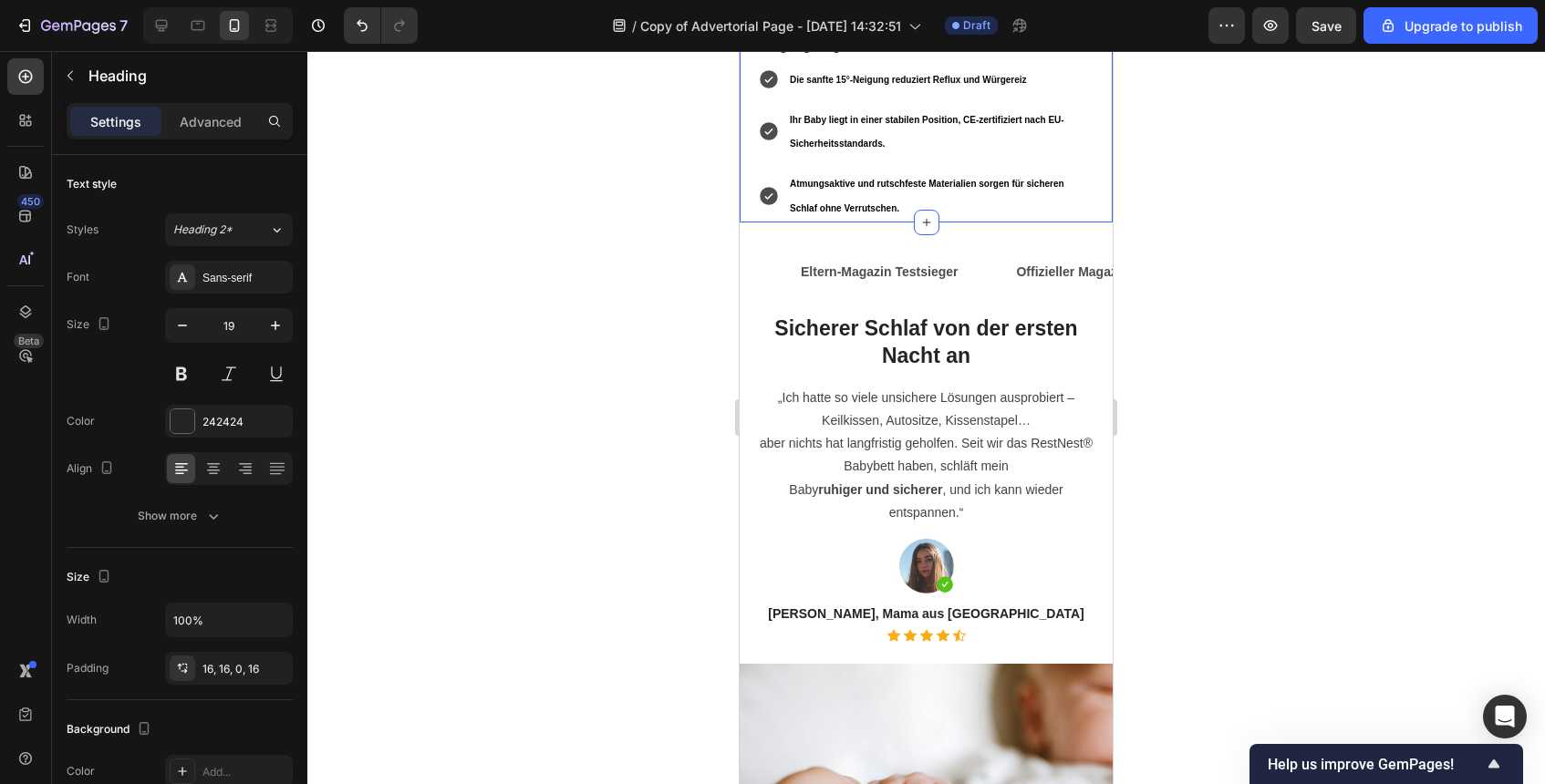
scroll to position [1943, 0]
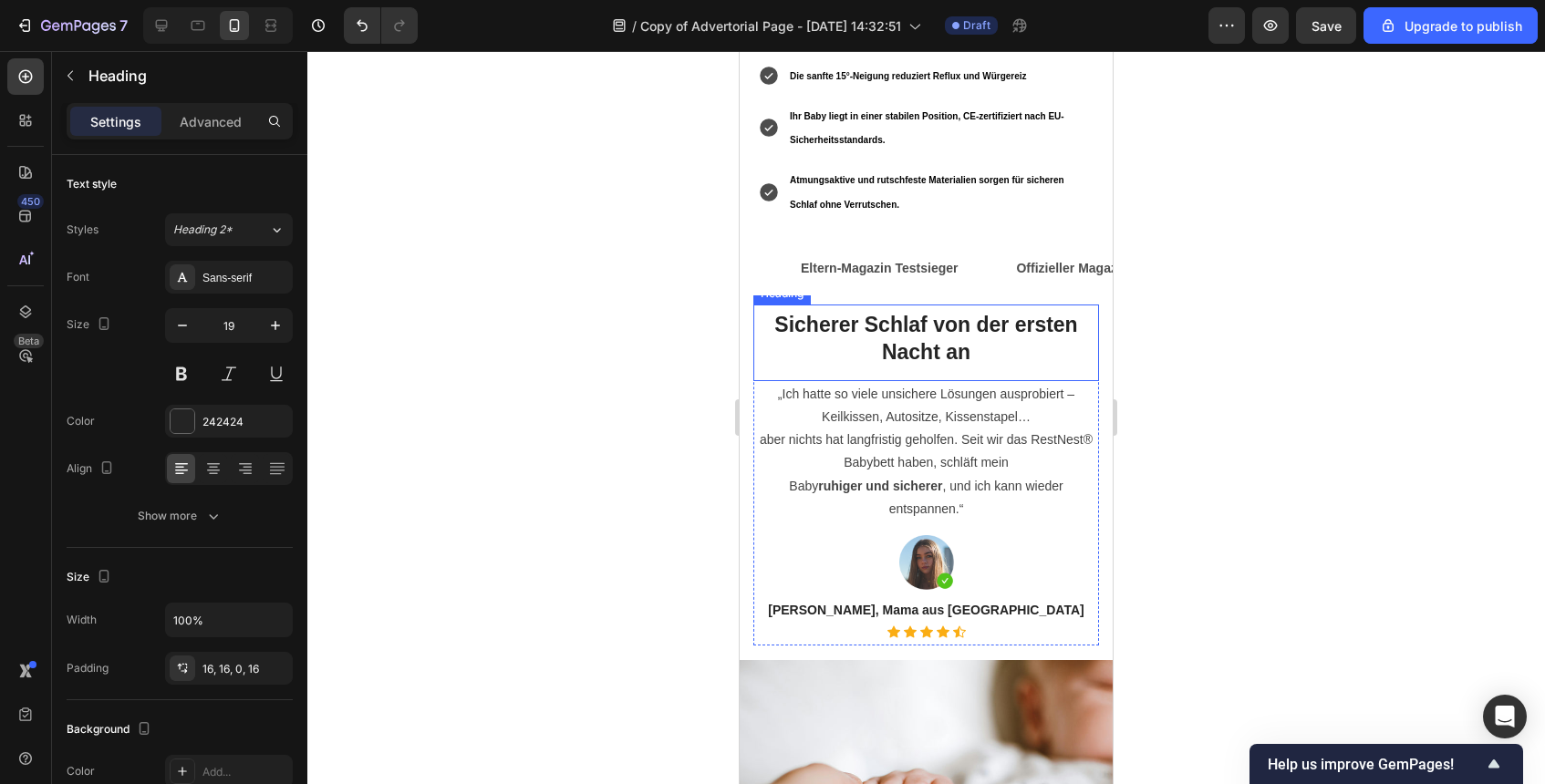
click at [930, 305] on h2 "Sicherer Schlaf von der ersten Nacht an" at bounding box center [926, 342] width 345 height 77
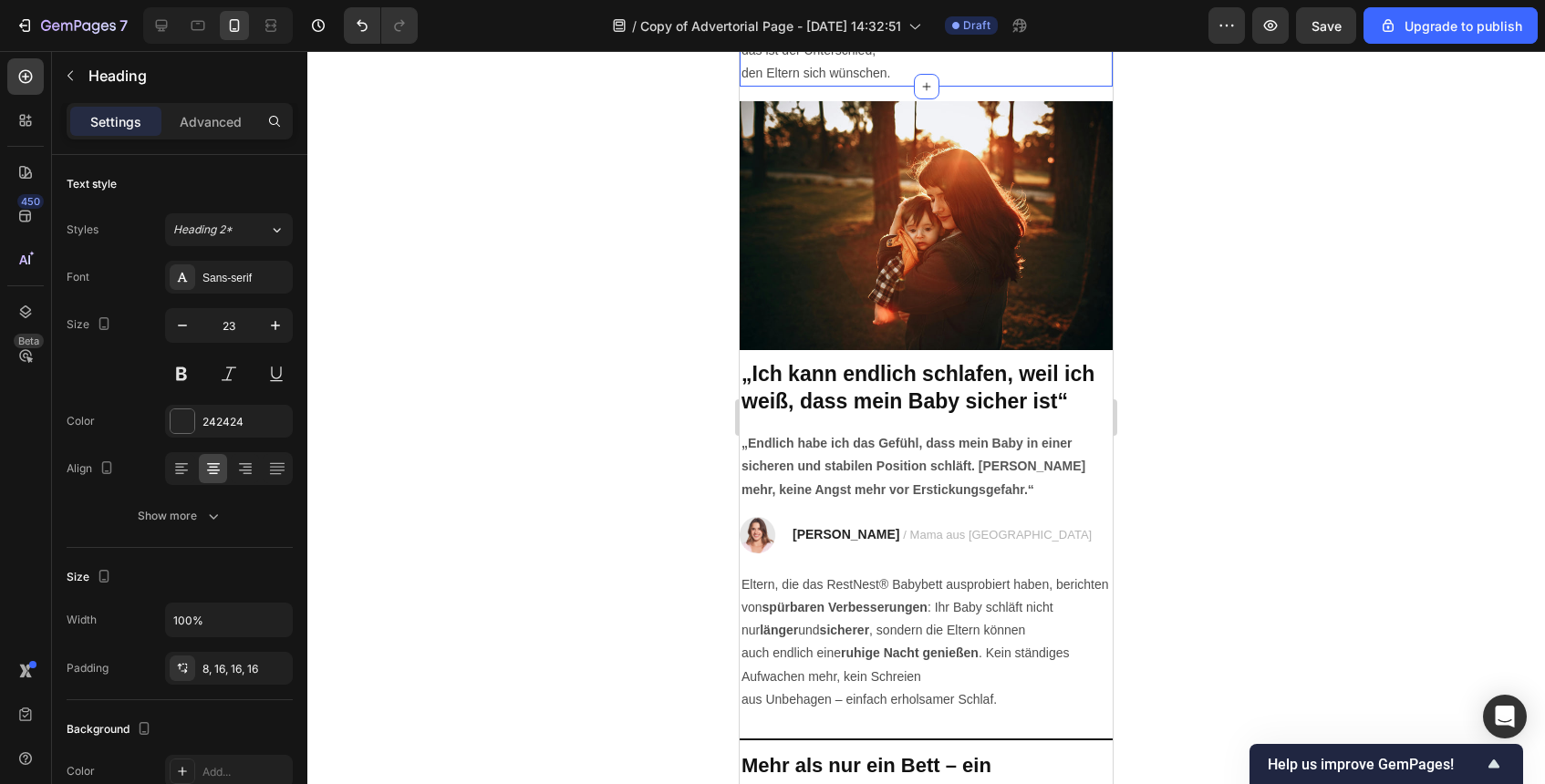
scroll to position [3271, 0]
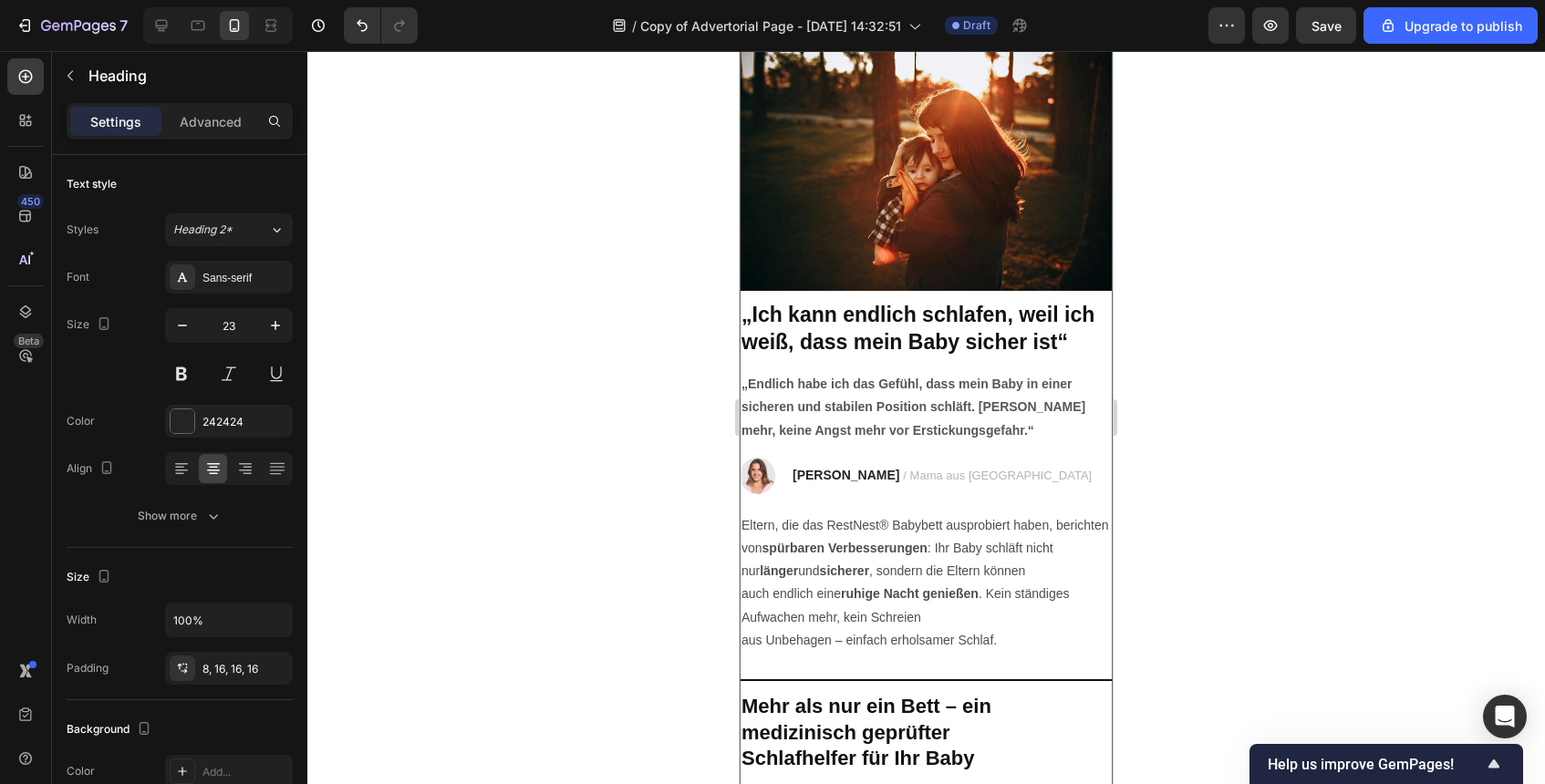
click at [949, 342] on strong "„Ich kann endlich schlafen, weil ich weiß, dass mein Baby sicher ist“" at bounding box center [917, 328] width 353 height 51
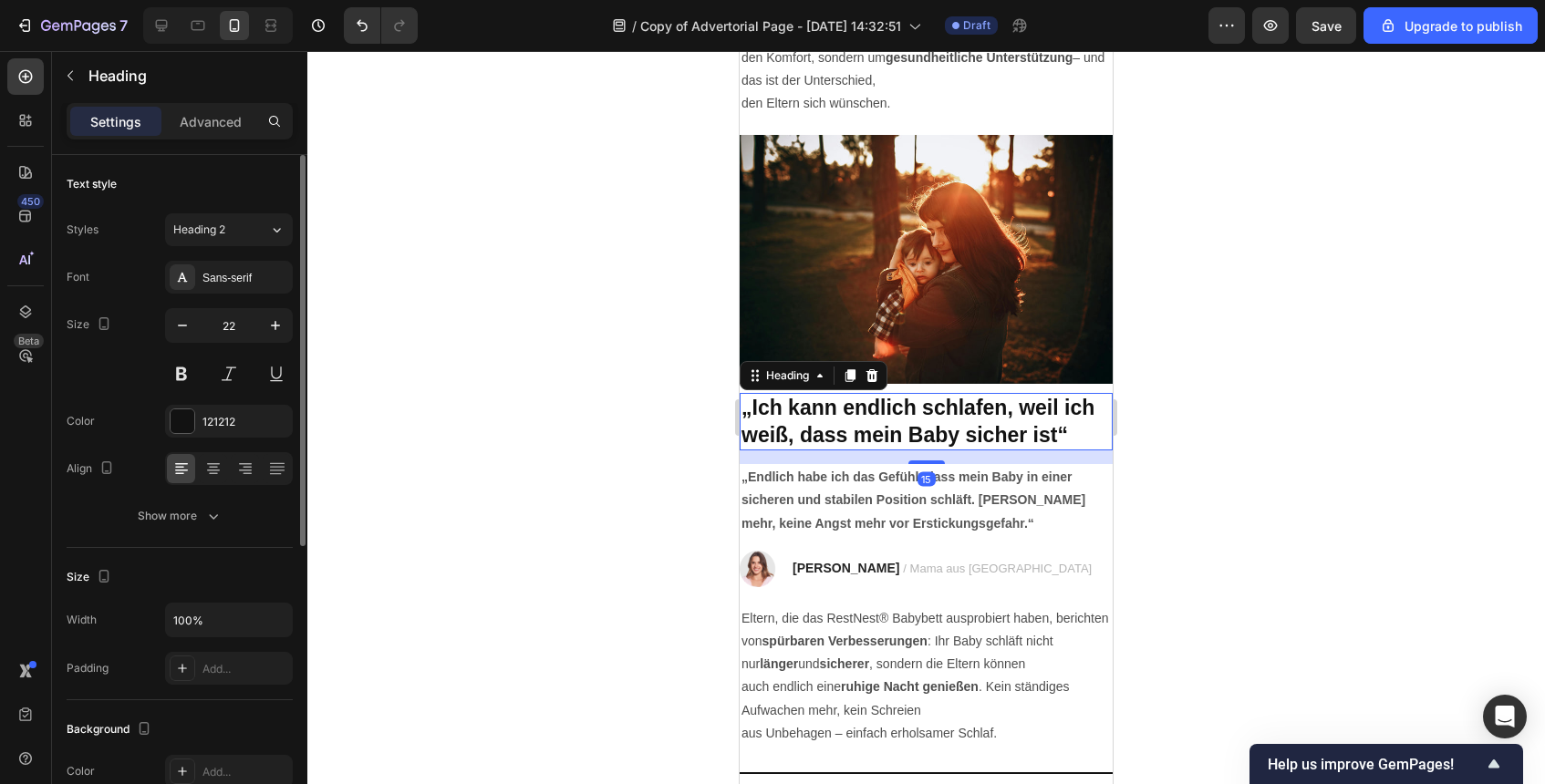
scroll to position [3177, 0]
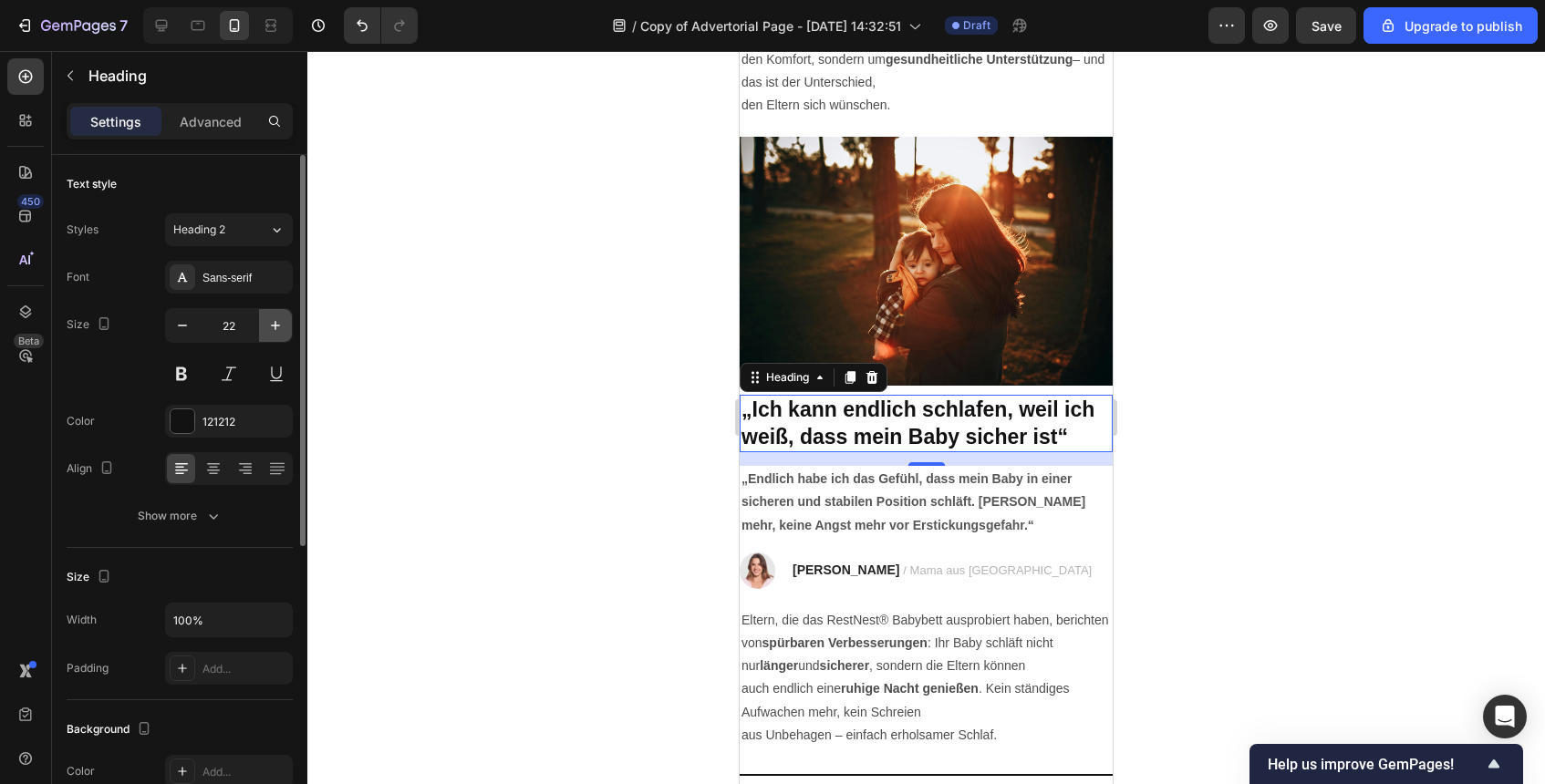
click at [283, 312] on button "button" at bounding box center [275, 325] width 32 height 32
type input "23"
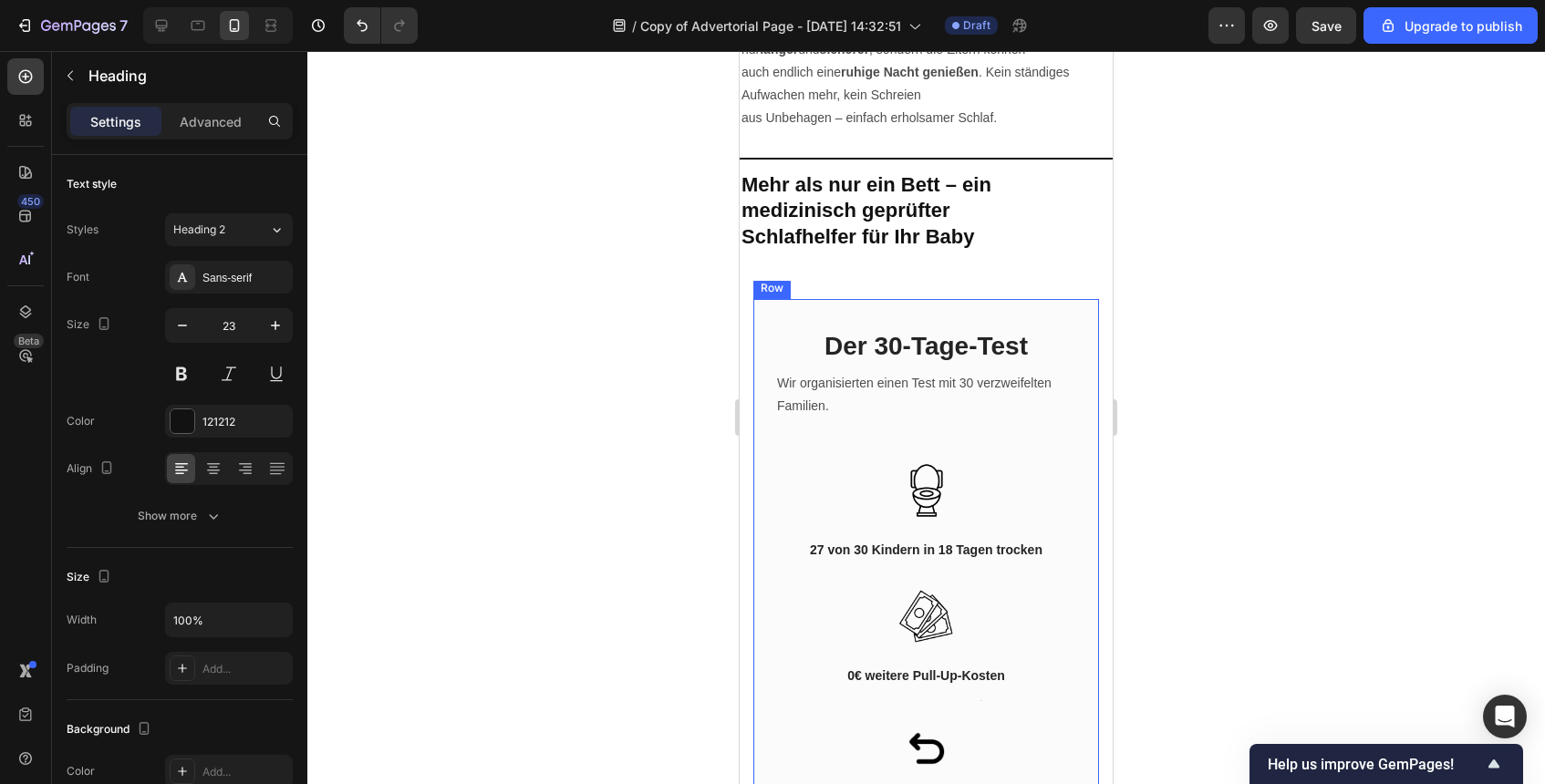
scroll to position [3796, 0]
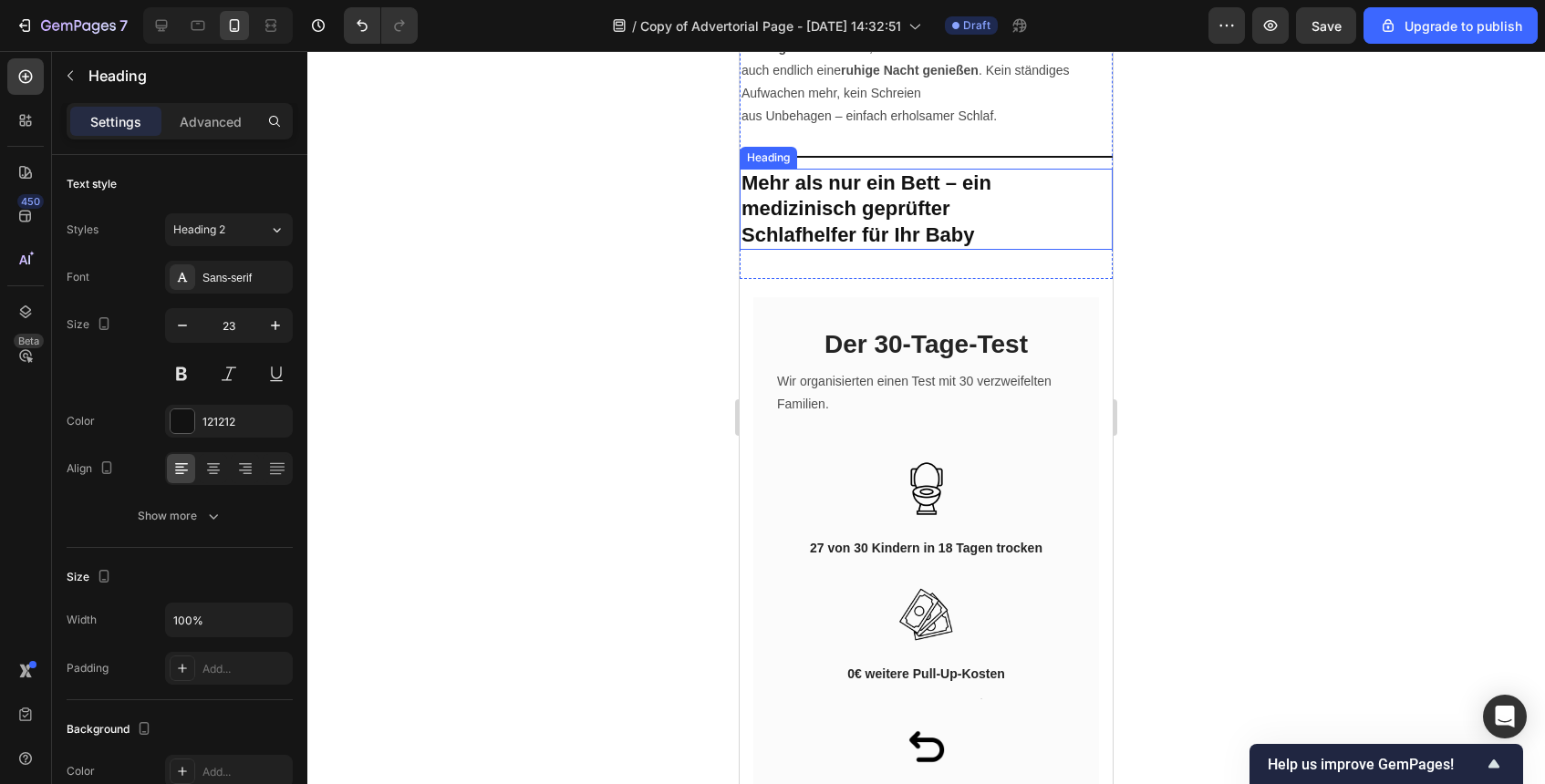
click at [894, 224] on strong "Schlafhelfer für Ihr Baby" at bounding box center [858, 234] width 233 height 23
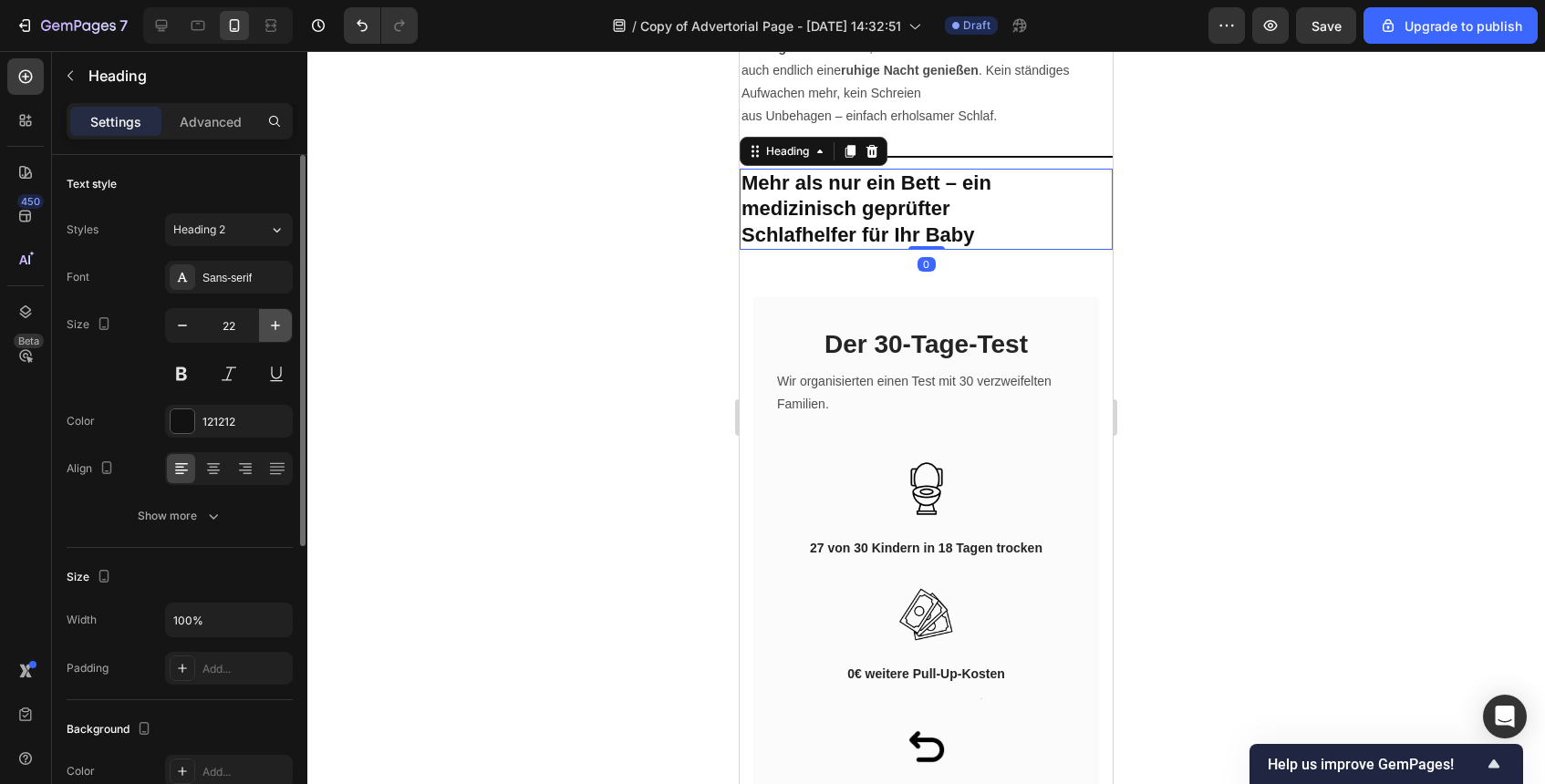
click at [286, 324] on button "button" at bounding box center [275, 325] width 32 height 32
type input "23"
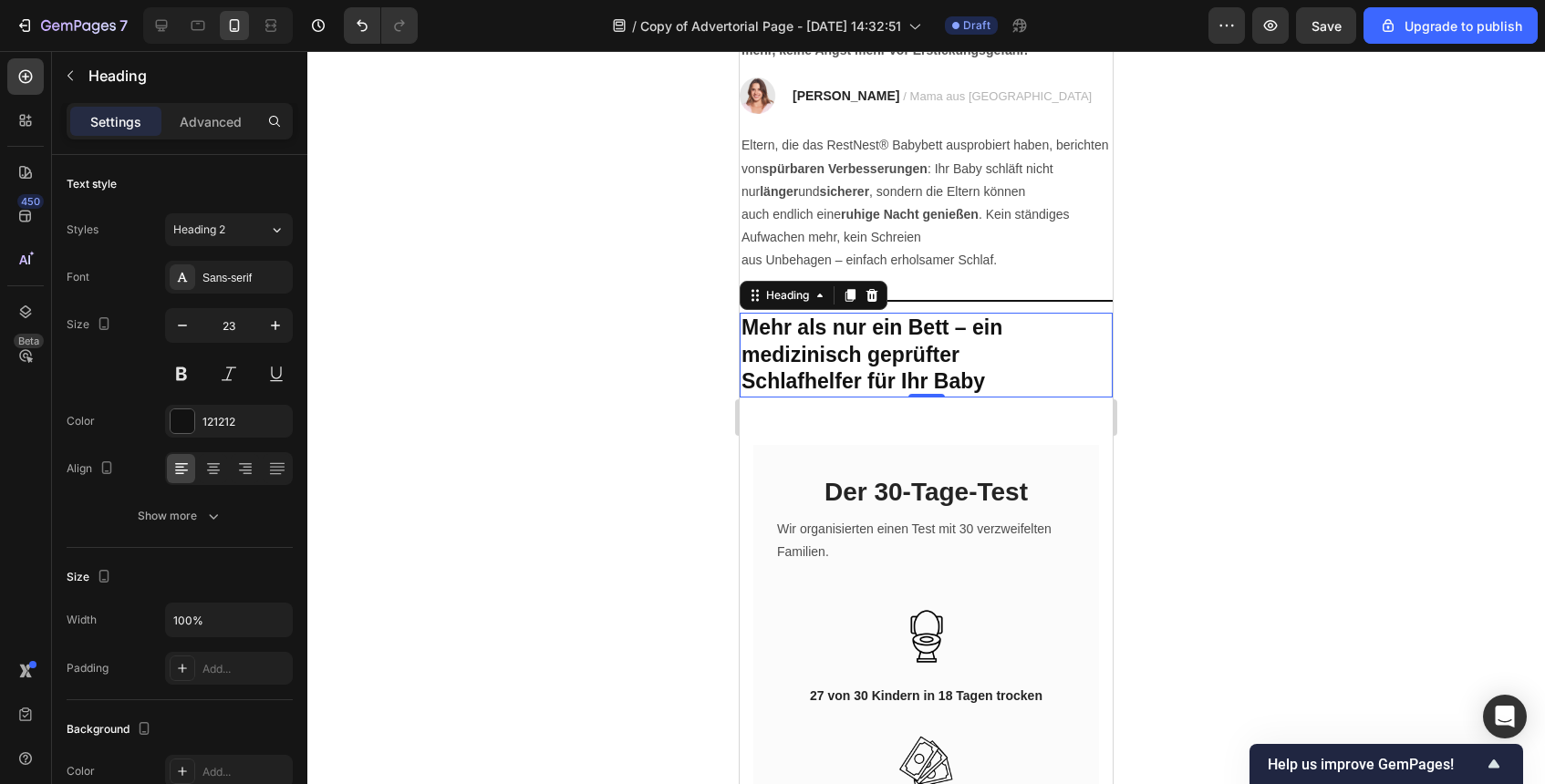
scroll to position [3693, 0]
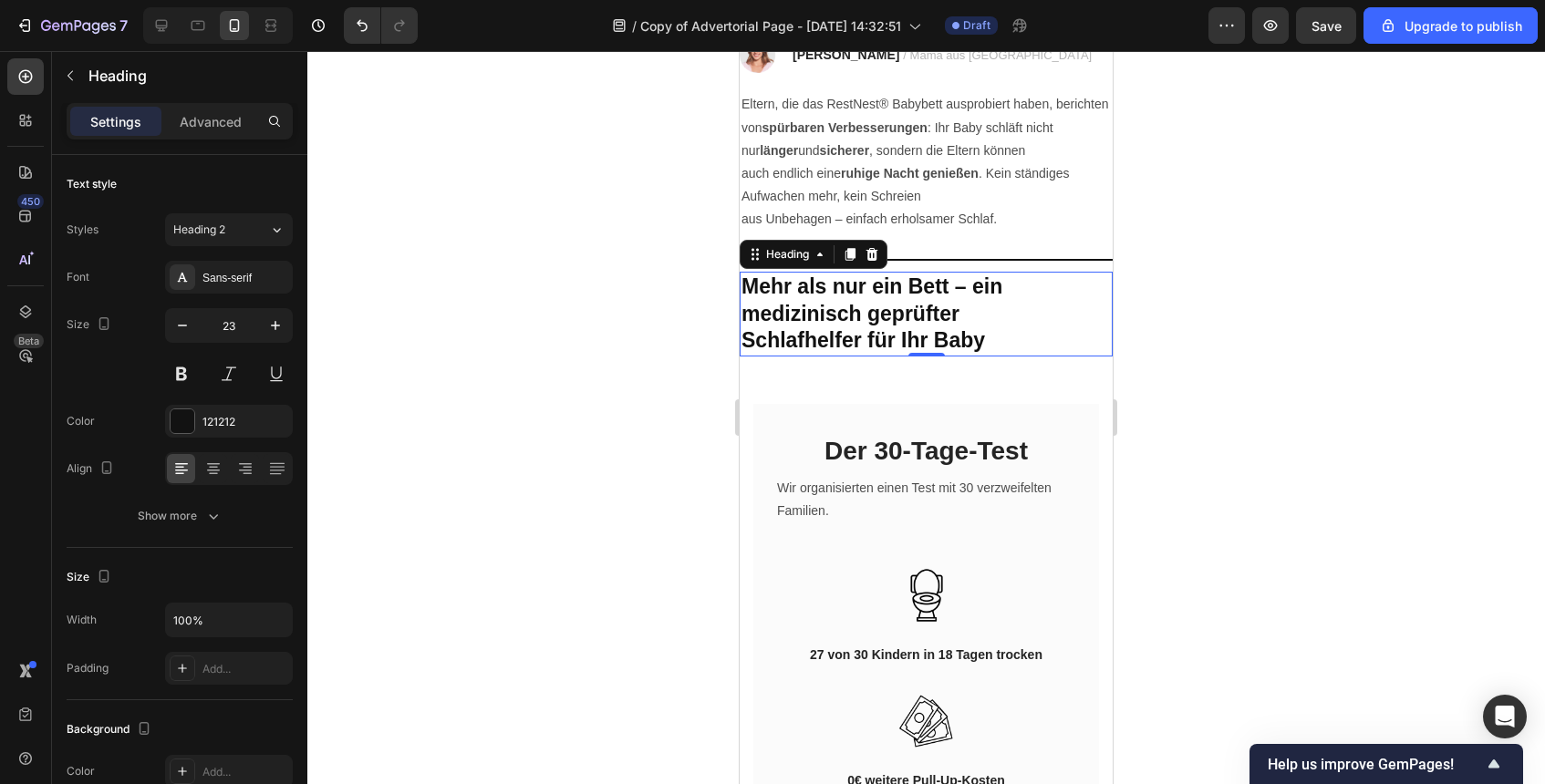
click at [1250, 344] on div at bounding box center [926, 417] width 1238 height 733
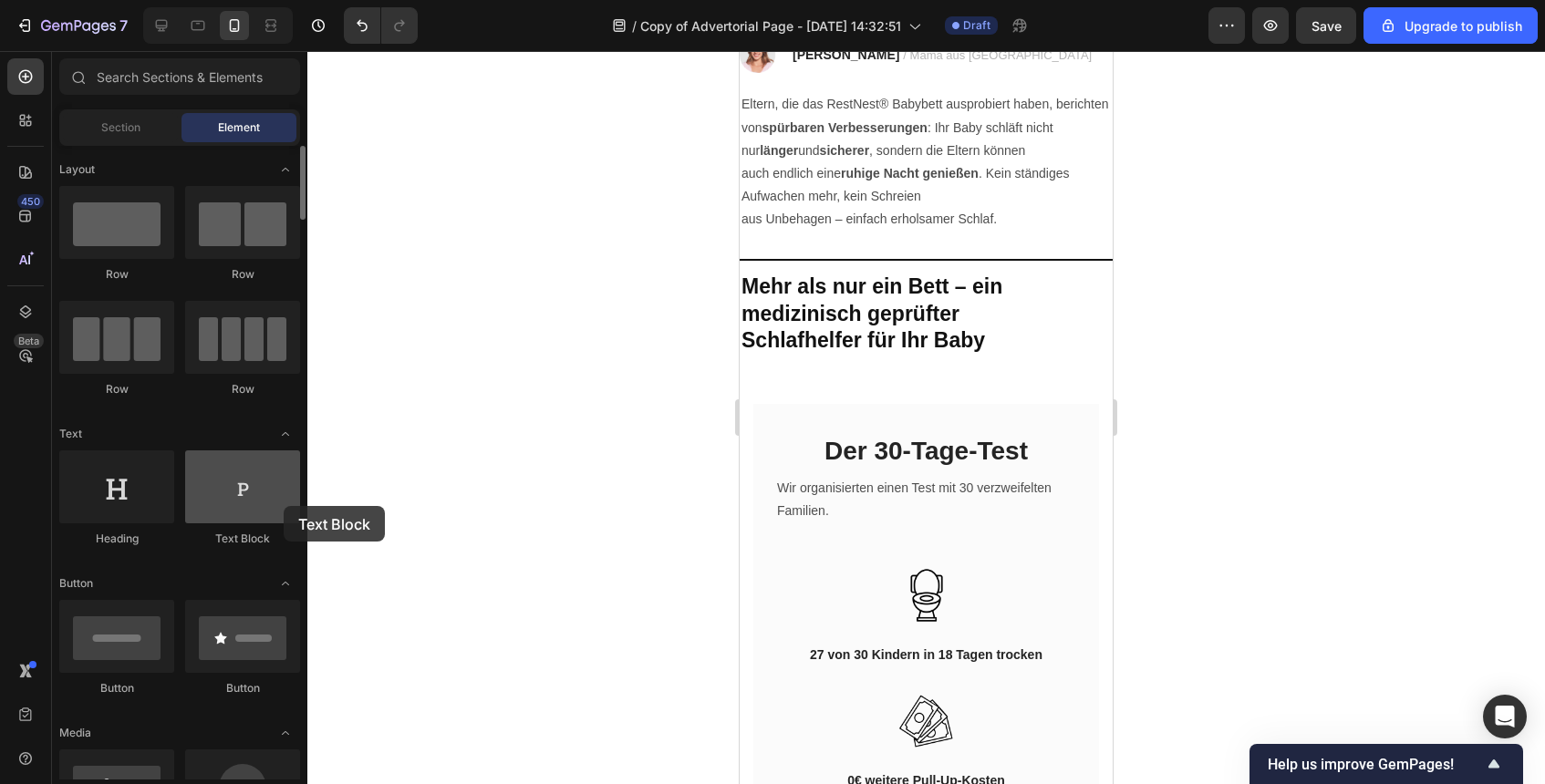
click at [283, 506] on div at bounding box center [243, 487] width 115 height 73
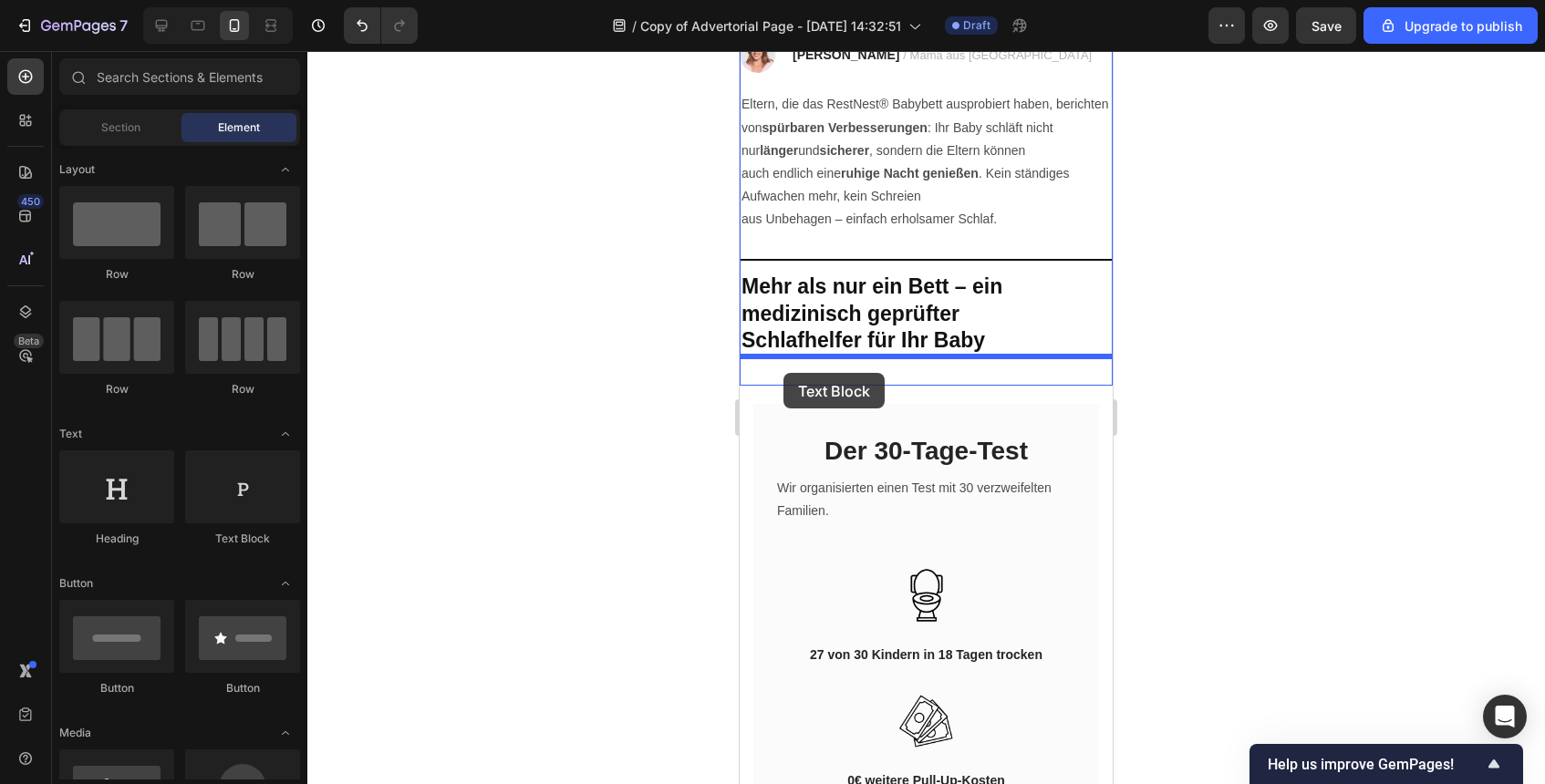
drag, startPoint x: 994, startPoint y: 553, endPoint x: 783, endPoint y: 372, distance: 278.0
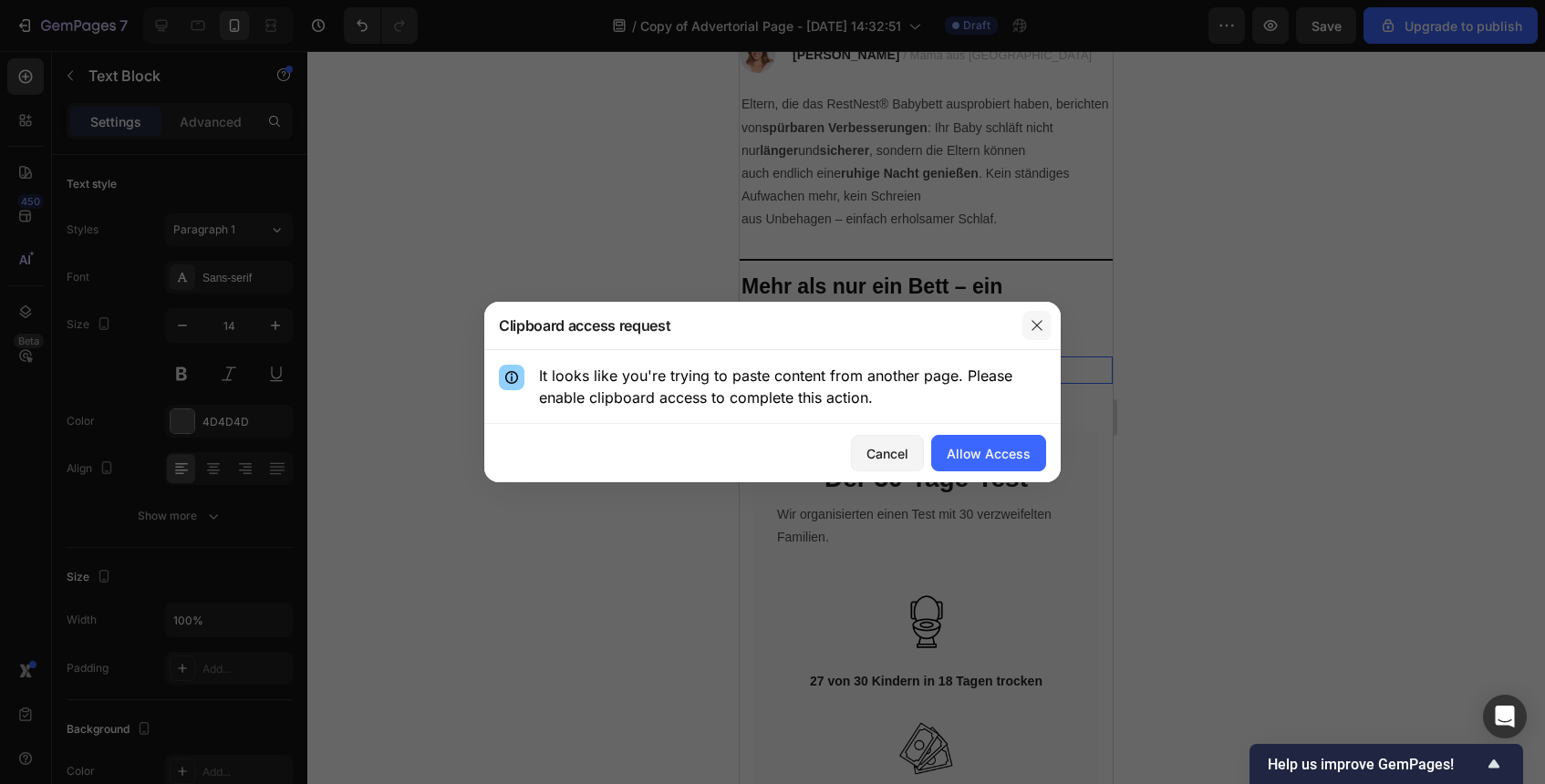
click at [1035, 330] on icon "button" at bounding box center [1037, 326] width 15 height 15
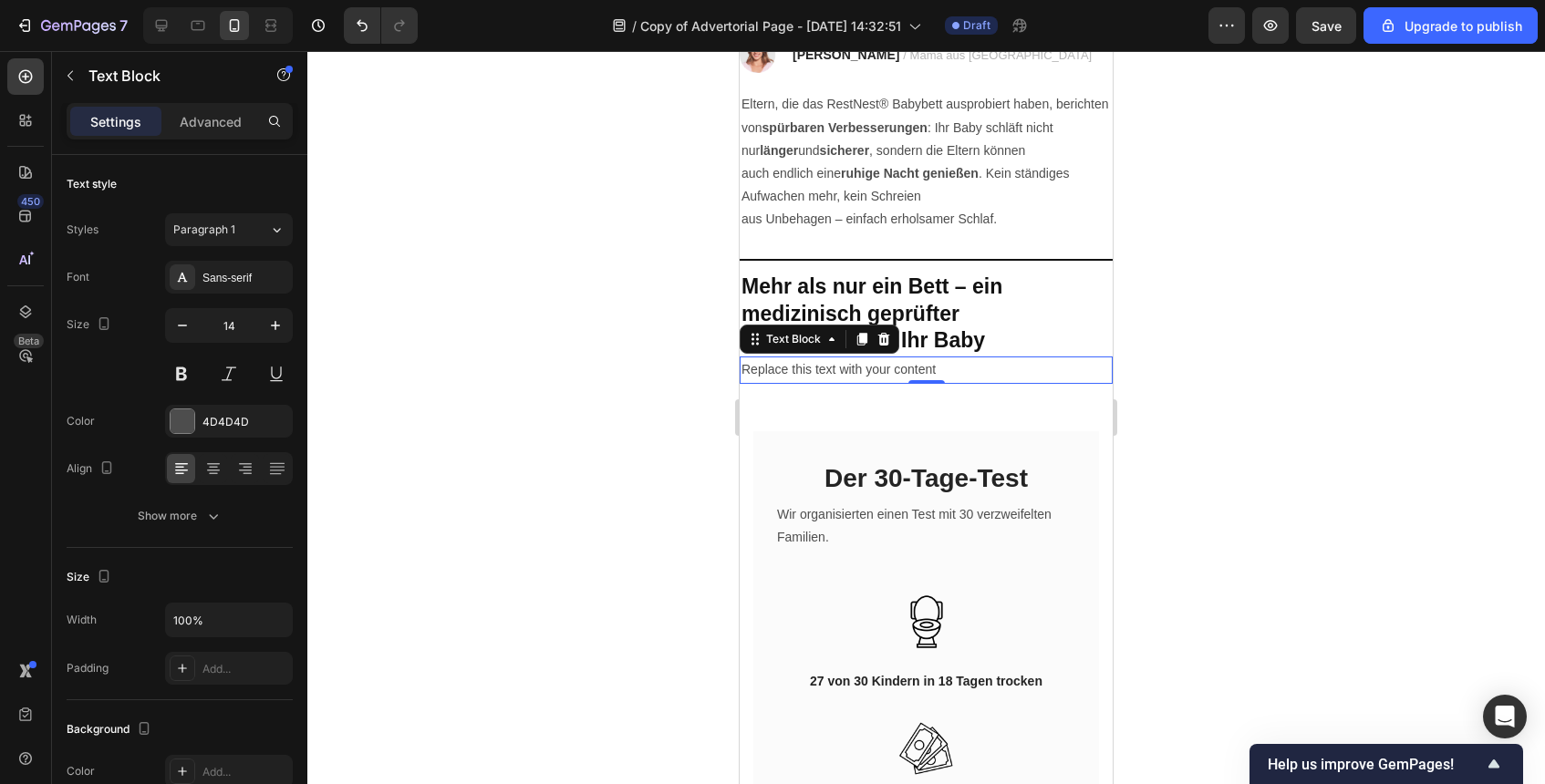
click at [935, 364] on div "Replace this text with your content" at bounding box center [926, 369] width 373 height 27
click at [935, 364] on p "Replace this text with your content" at bounding box center [926, 369] width 369 height 23
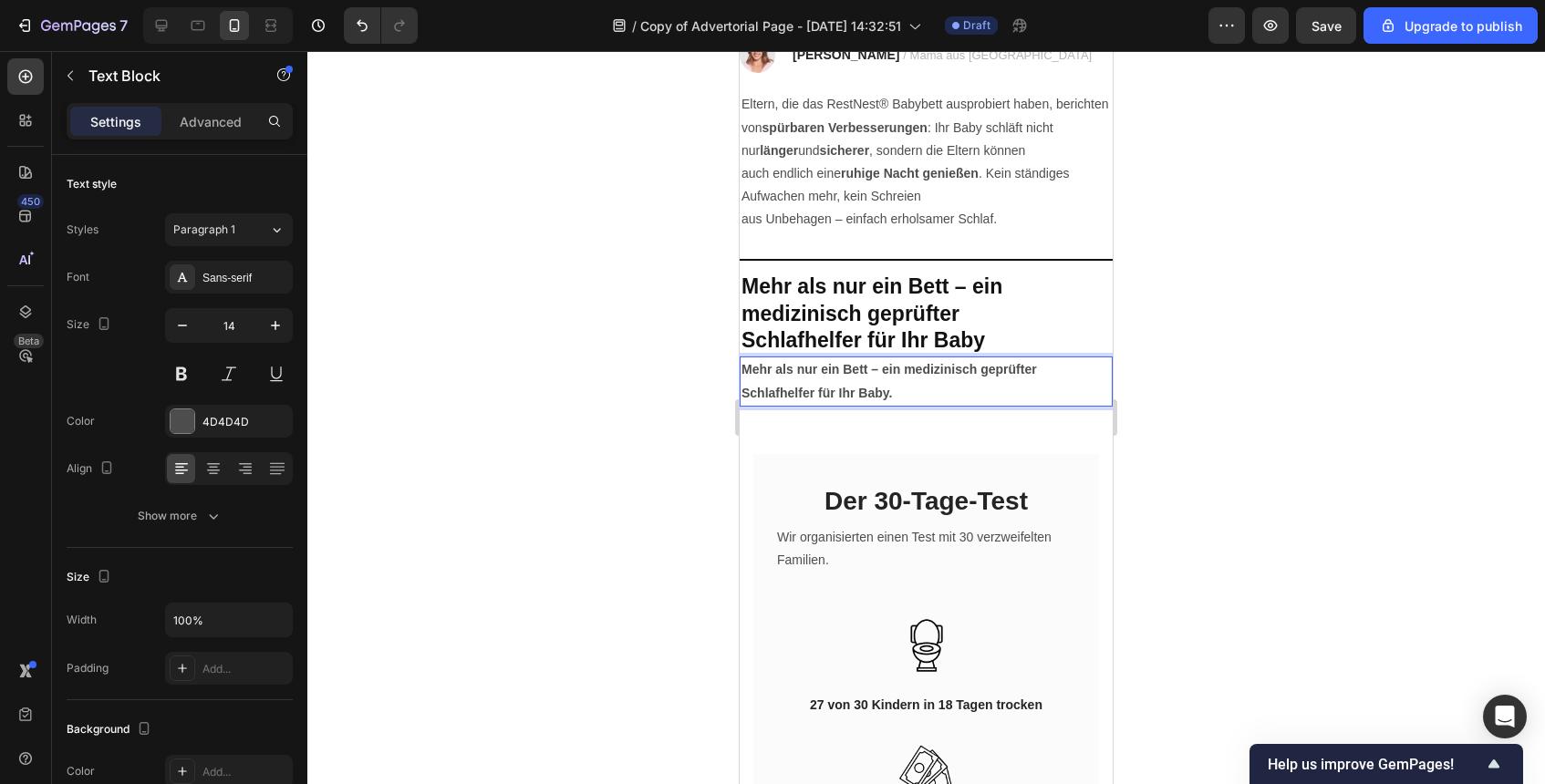
click at [1278, 402] on div at bounding box center [926, 417] width 1238 height 733
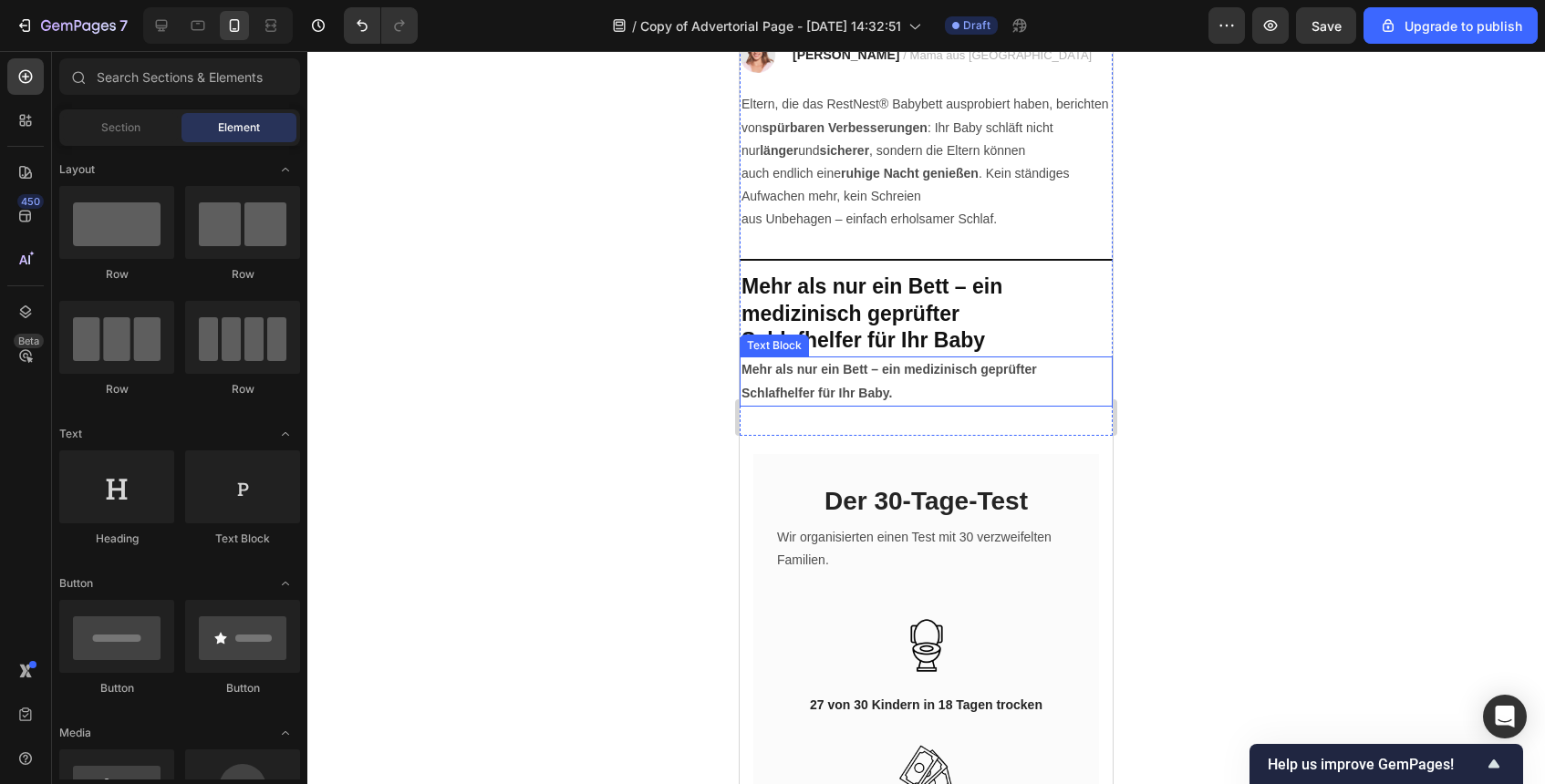
click at [1028, 384] on p "Schlafhelfer für Ihr Baby." at bounding box center [926, 393] width 369 height 23
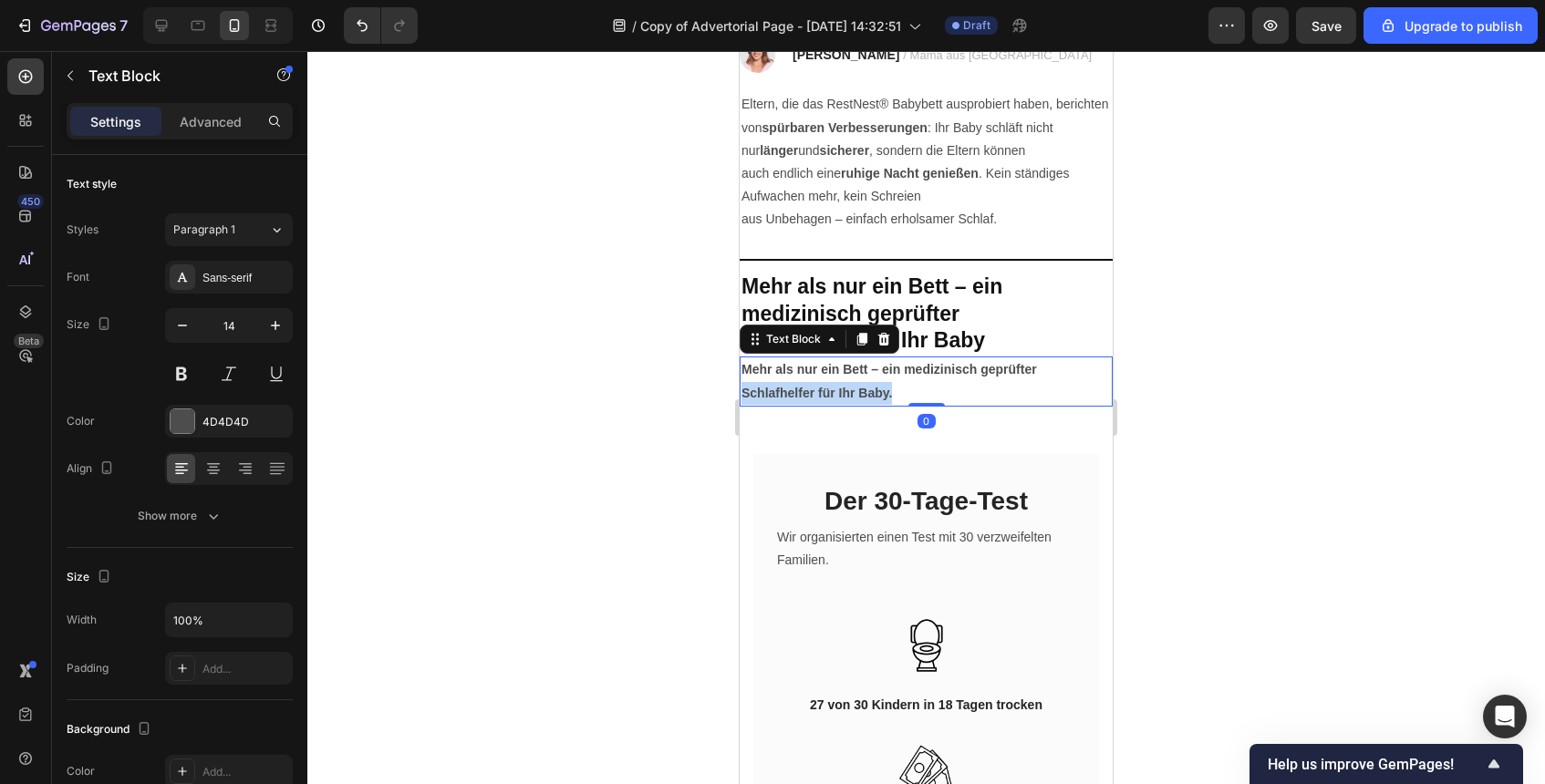
click at [1028, 384] on p "Schlafhelfer für Ihr Baby." at bounding box center [926, 393] width 369 height 23
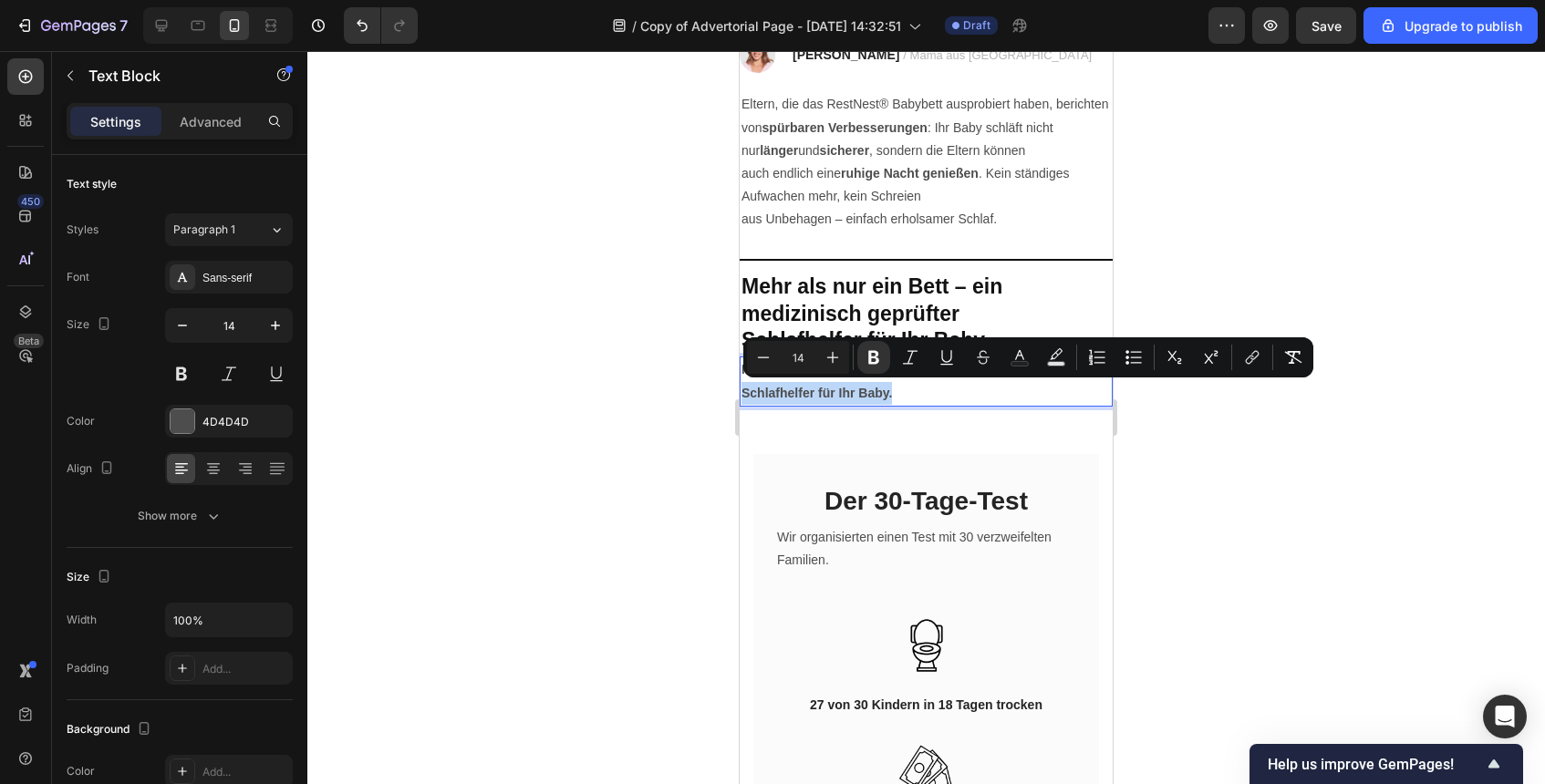
click at [1010, 388] on p "Schlafhelfer für Ihr Baby." at bounding box center [926, 393] width 369 height 23
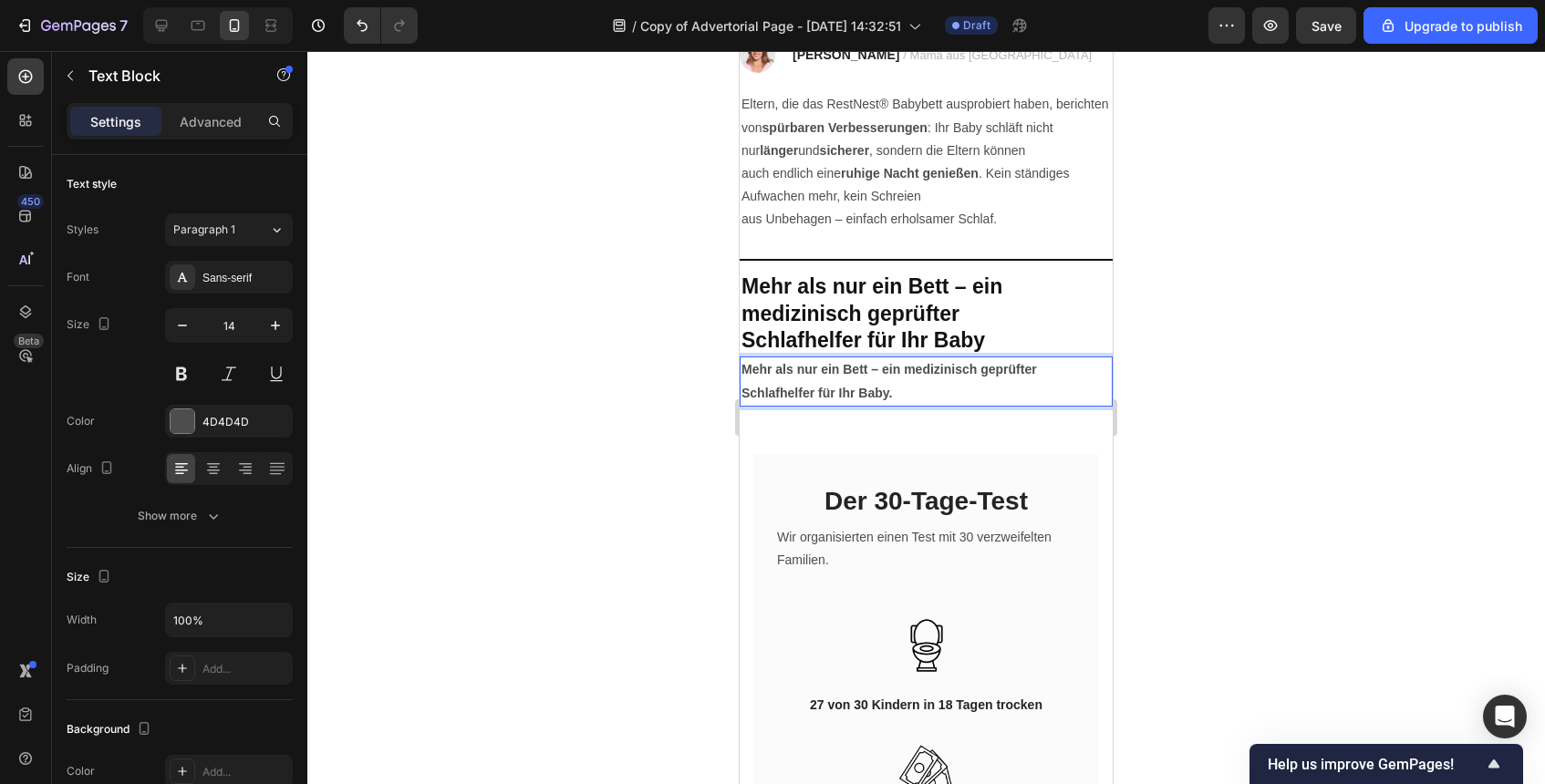
click at [1010, 388] on p "Schlafhelfer für Ihr Baby." at bounding box center [926, 393] width 369 height 23
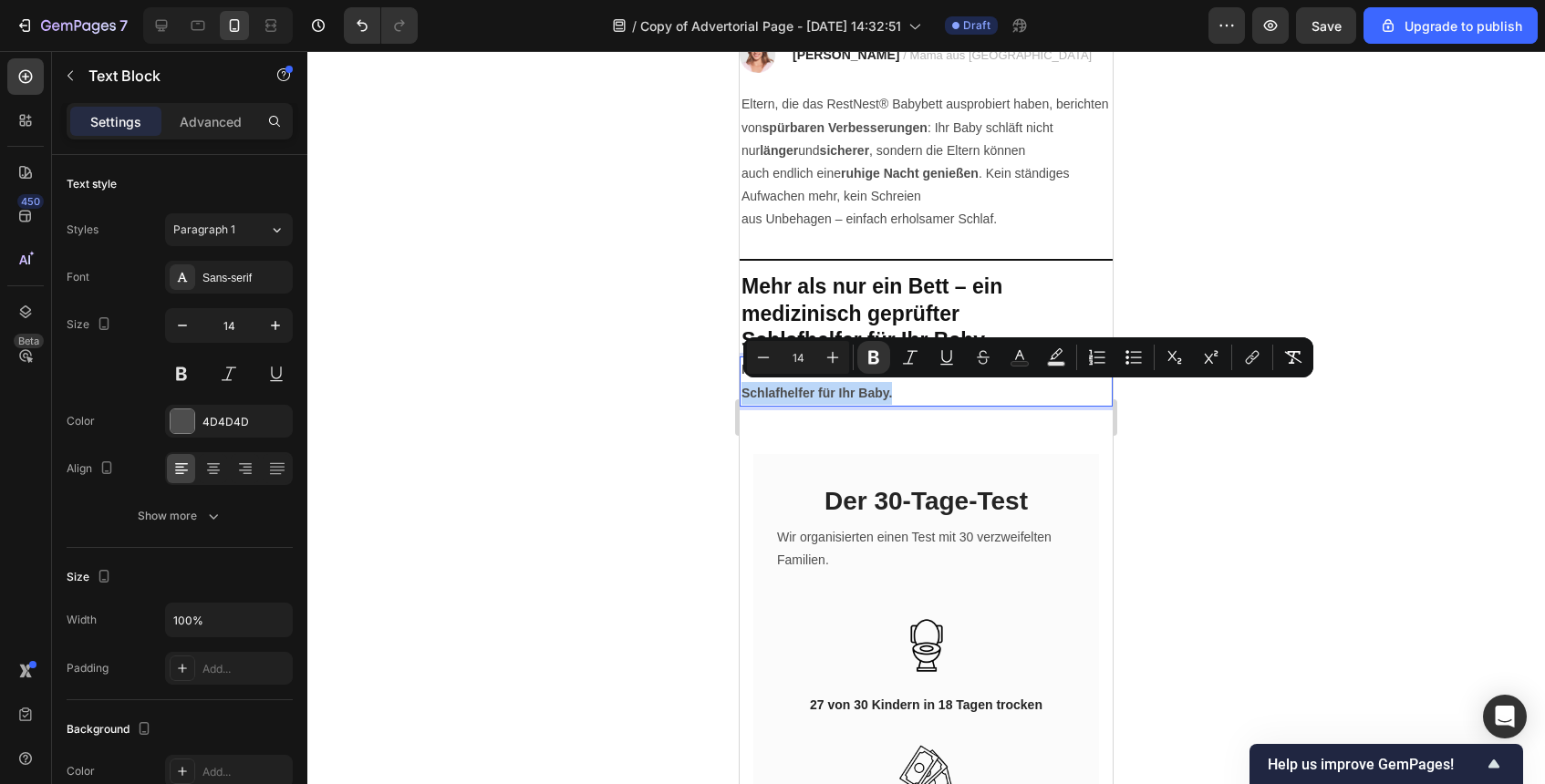
click at [936, 392] on p "Schlafhelfer für Ihr Baby." at bounding box center [926, 393] width 369 height 23
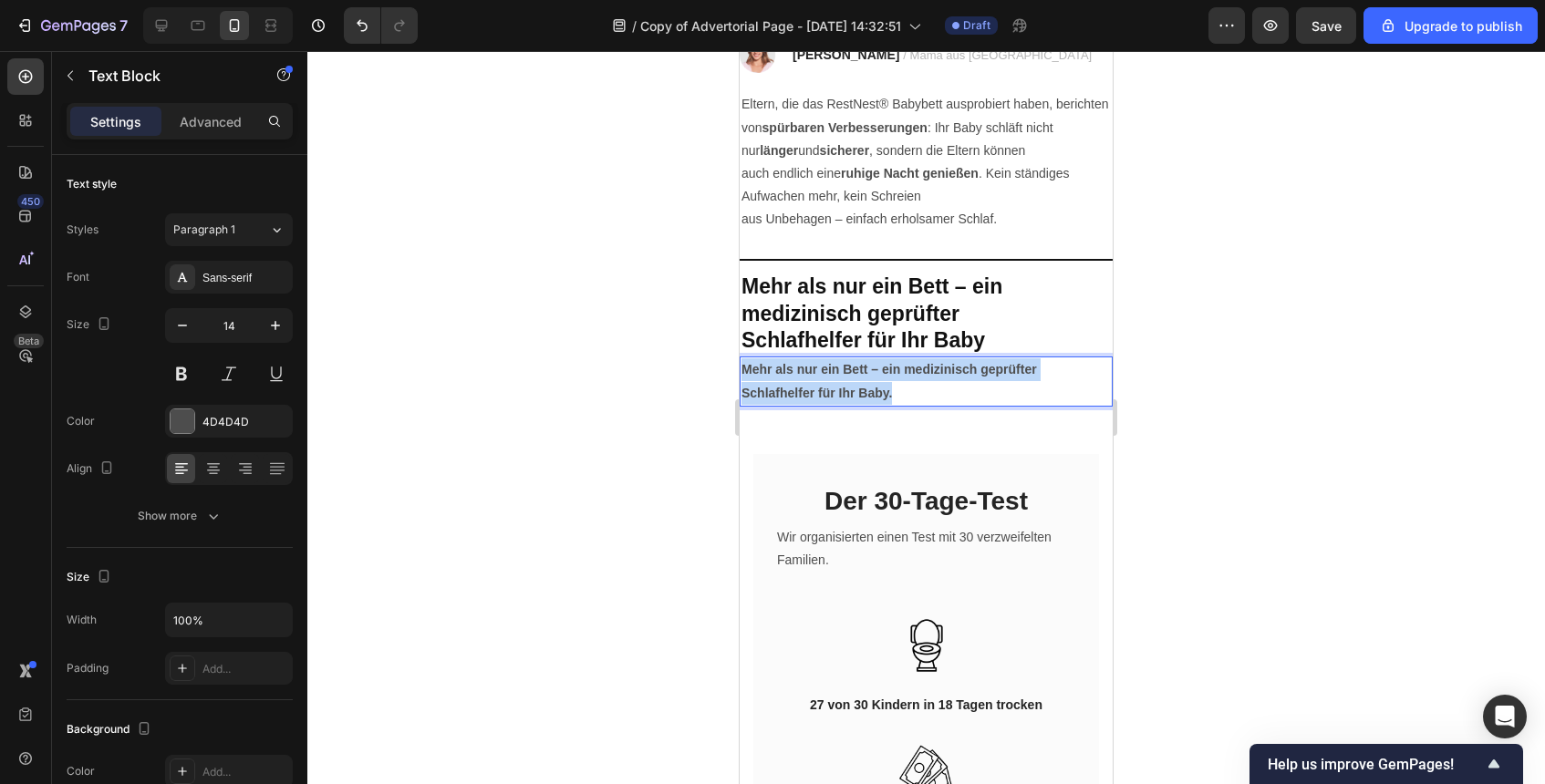
drag, startPoint x: 936, startPoint y: 392, endPoint x: 741, endPoint y: 374, distance: 195.8
click at [741, 374] on div "Mehr als nur ein Bett – ein medizinisch geprüfter Schlafhelfer für Ihr Baby." at bounding box center [926, 380] width 373 height 49
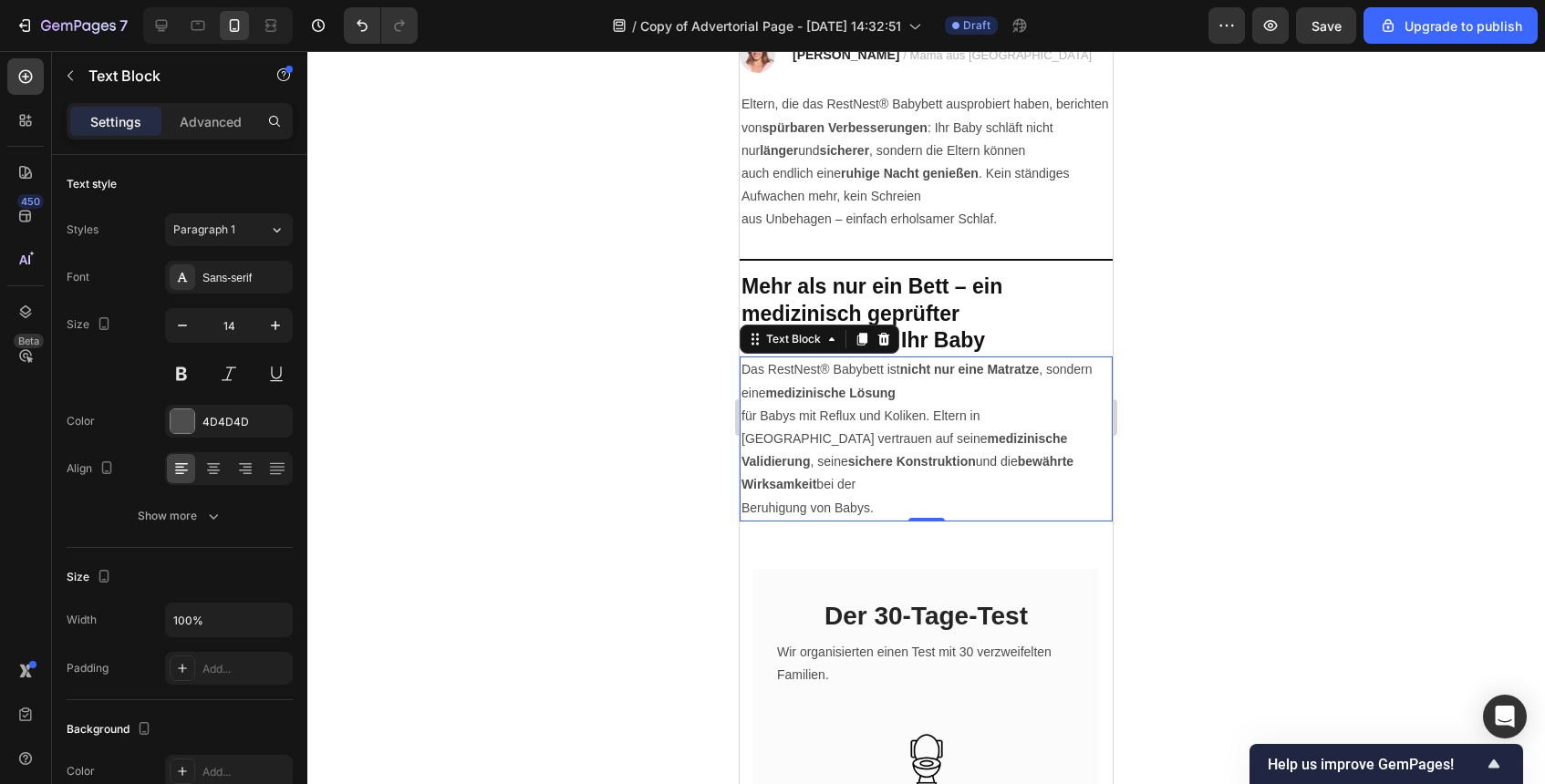
click at [1252, 507] on div at bounding box center [926, 417] width 1238 height 733
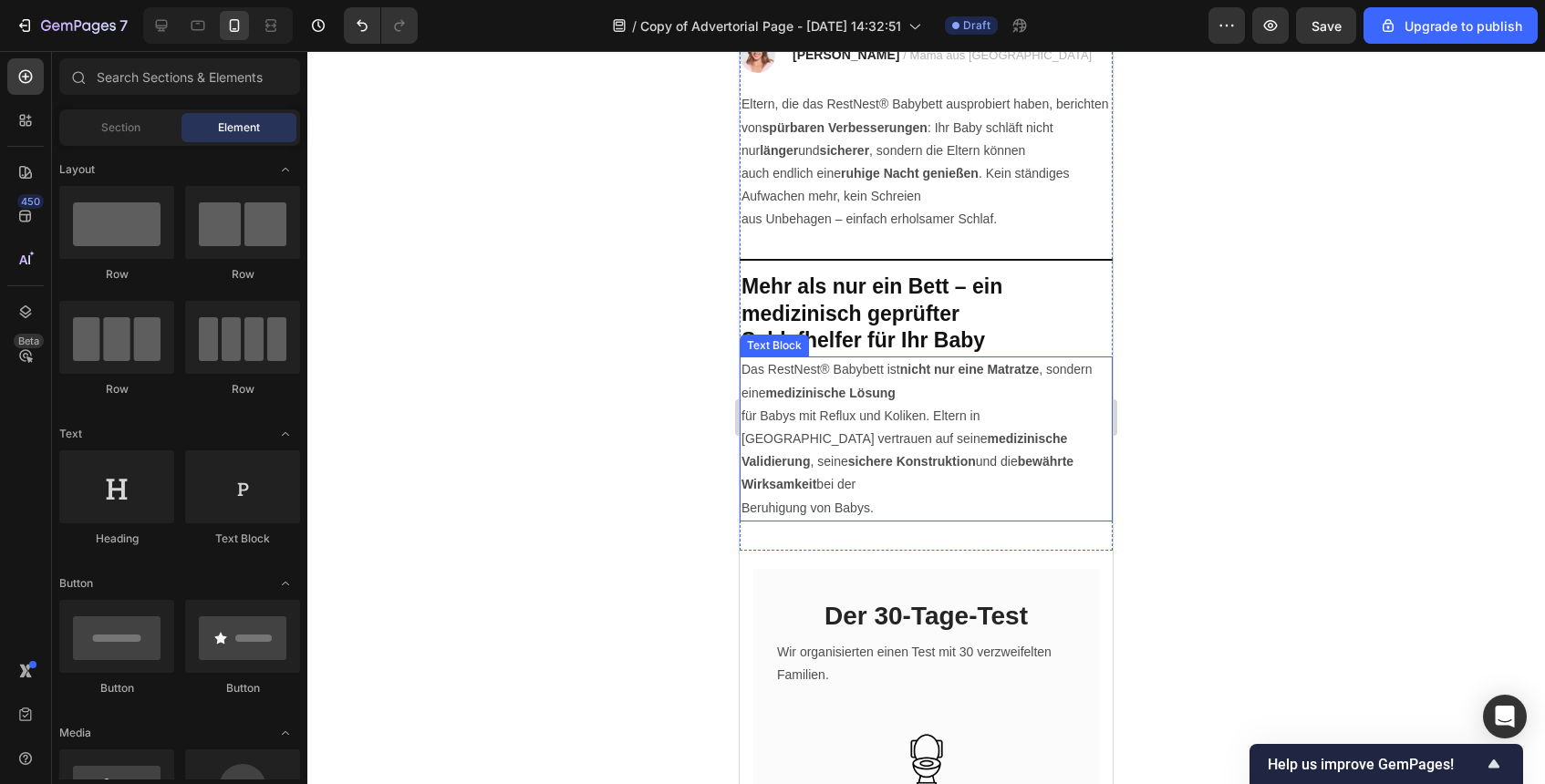
click at [987, 437] on strong "medizinische" at bounding box center [1027, 439] width 81 height 15
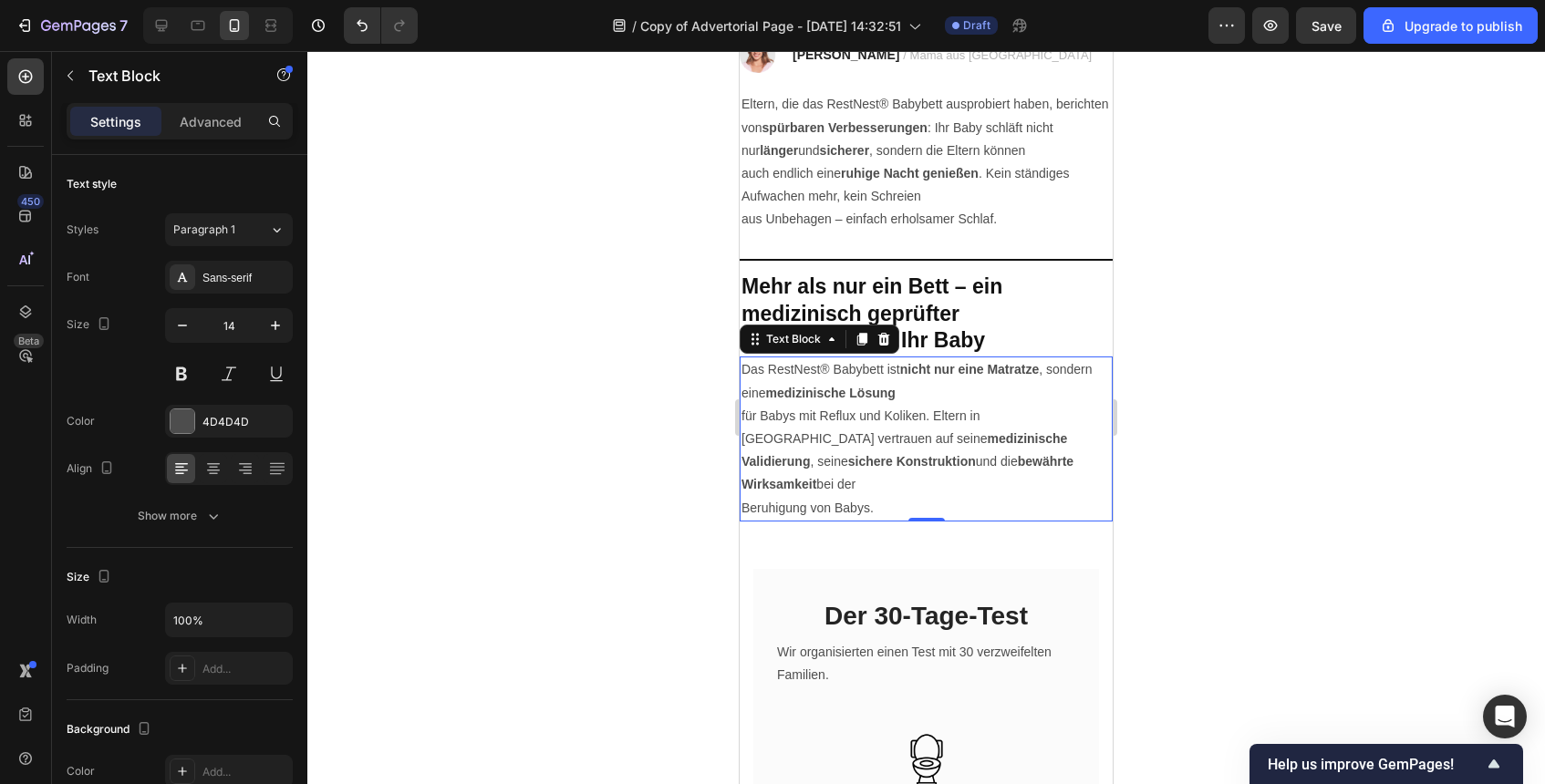
click at [1146, 404] on div at bounding box center [926, 417] width 1238 height 733
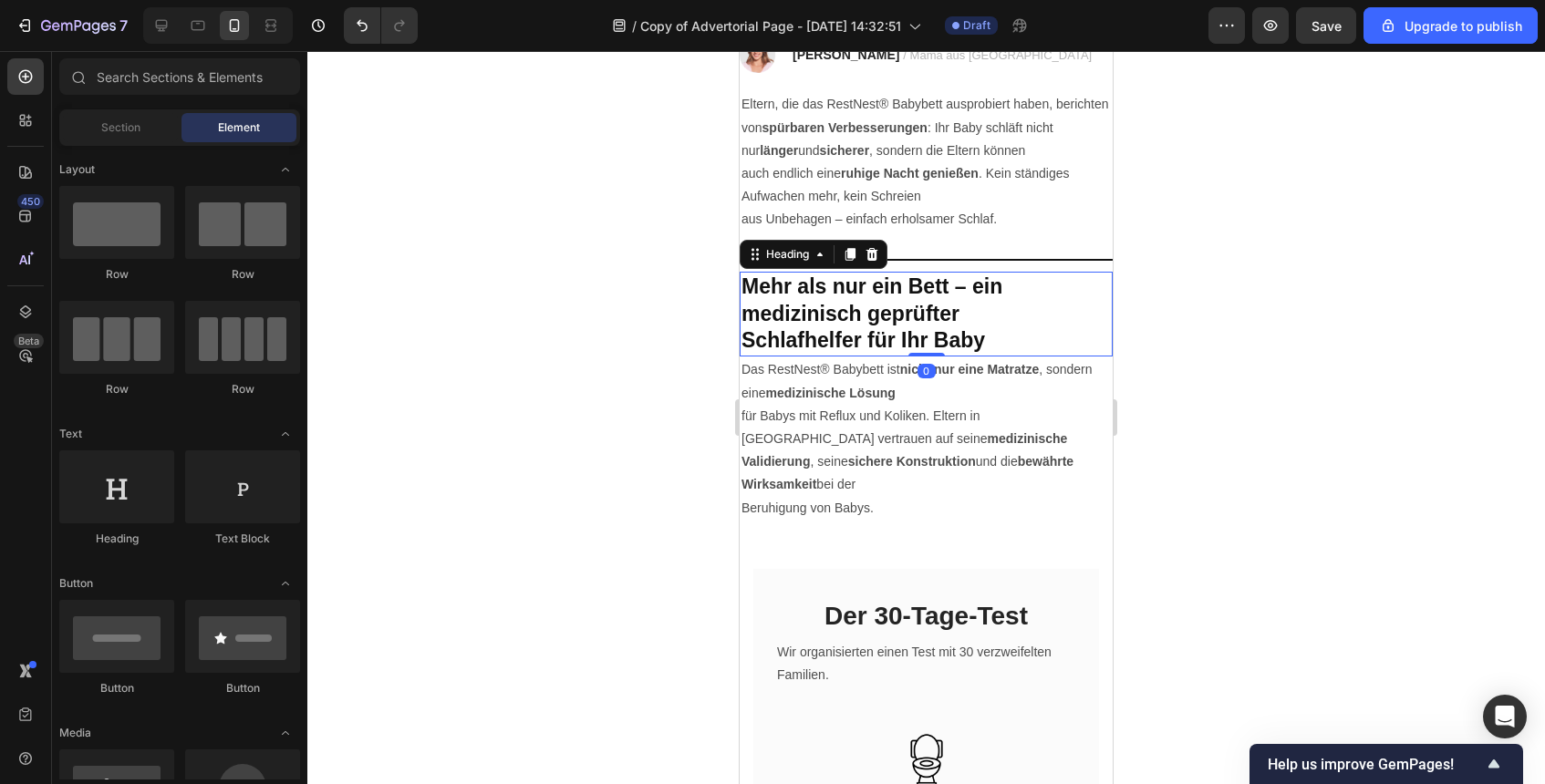
click at [901, 353] on h2 "Mehr als nur ein Bett – ein medizinisch geprüfter Schlafhelfer für Ihr Baby" at bounding box center [926, 315] width 373 height 86
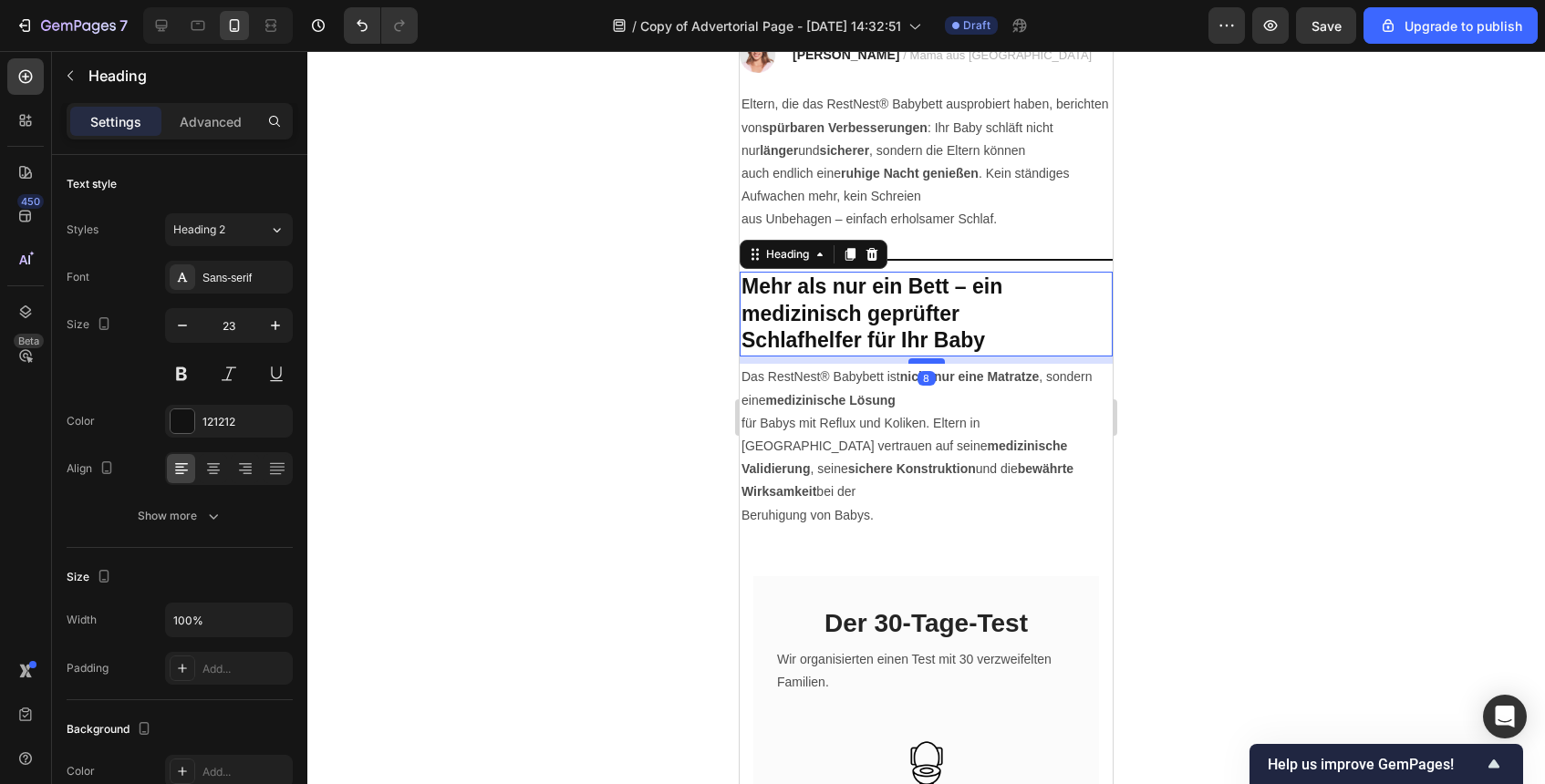
click at [924, 362] on div at bounding box center [926, 361] width 36 height 6
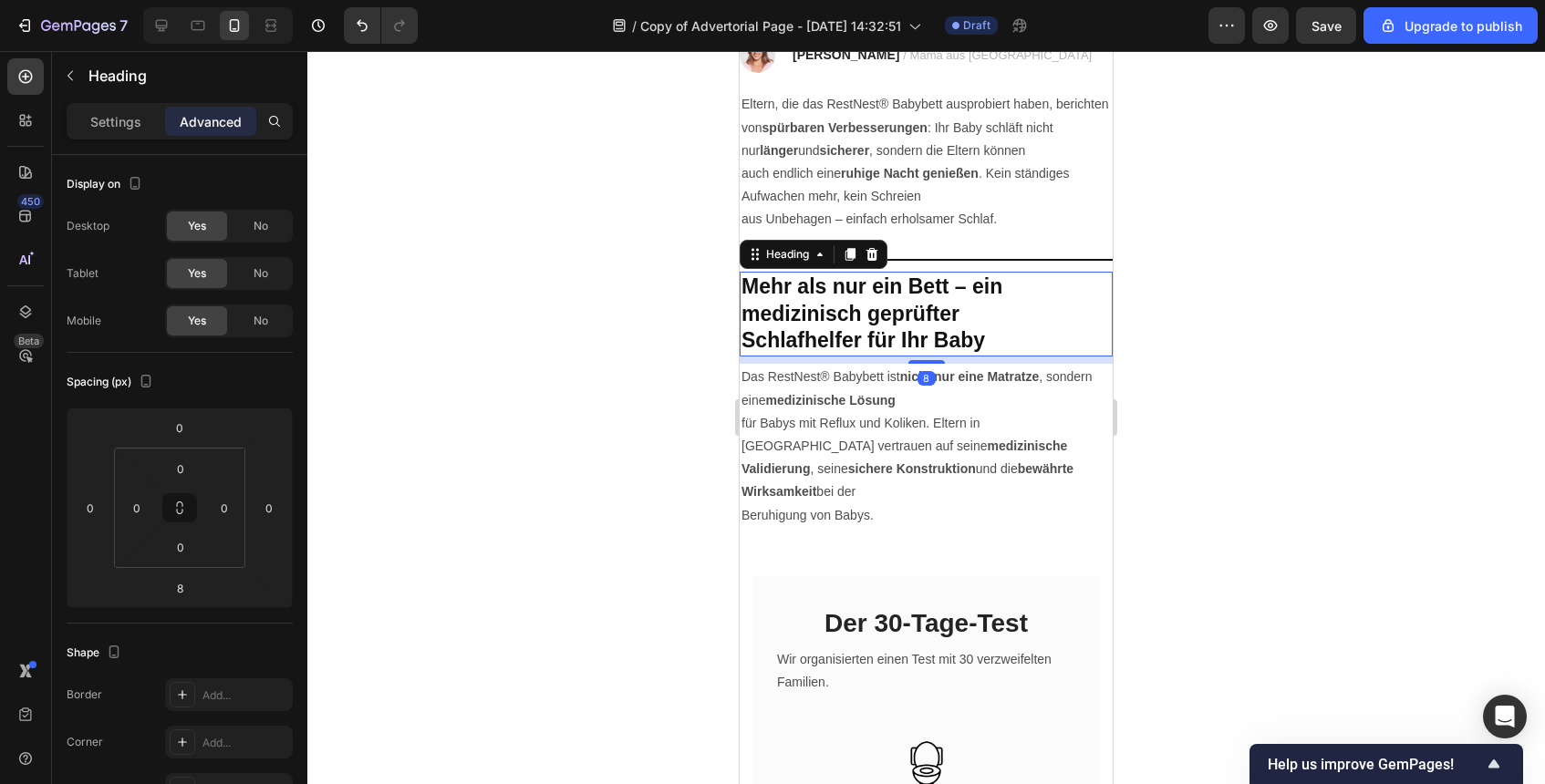
click at [1321, 462] on div at bounding box center [926, 417] width 1238 height 733
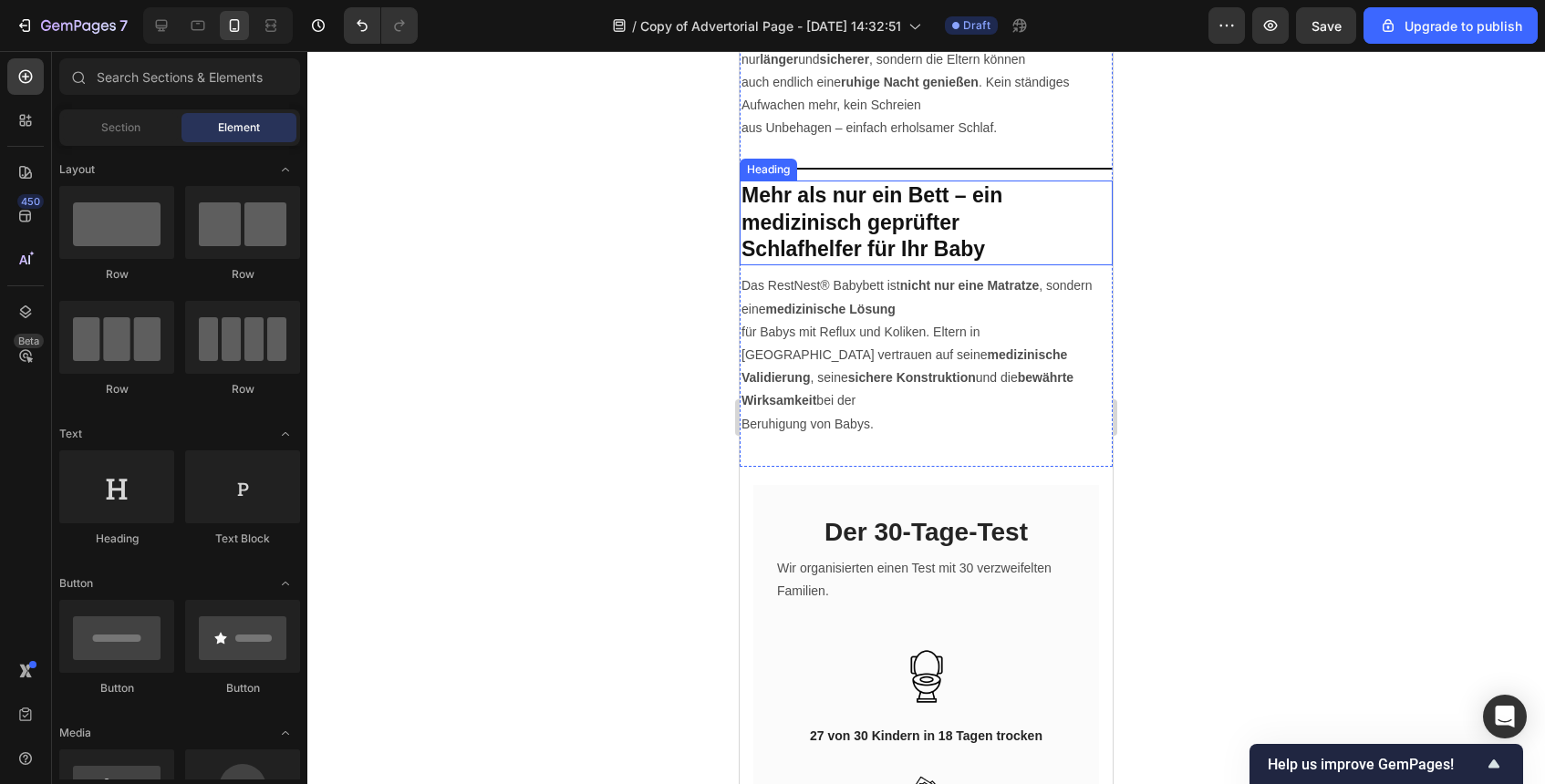
scroll to position [3785, 0]
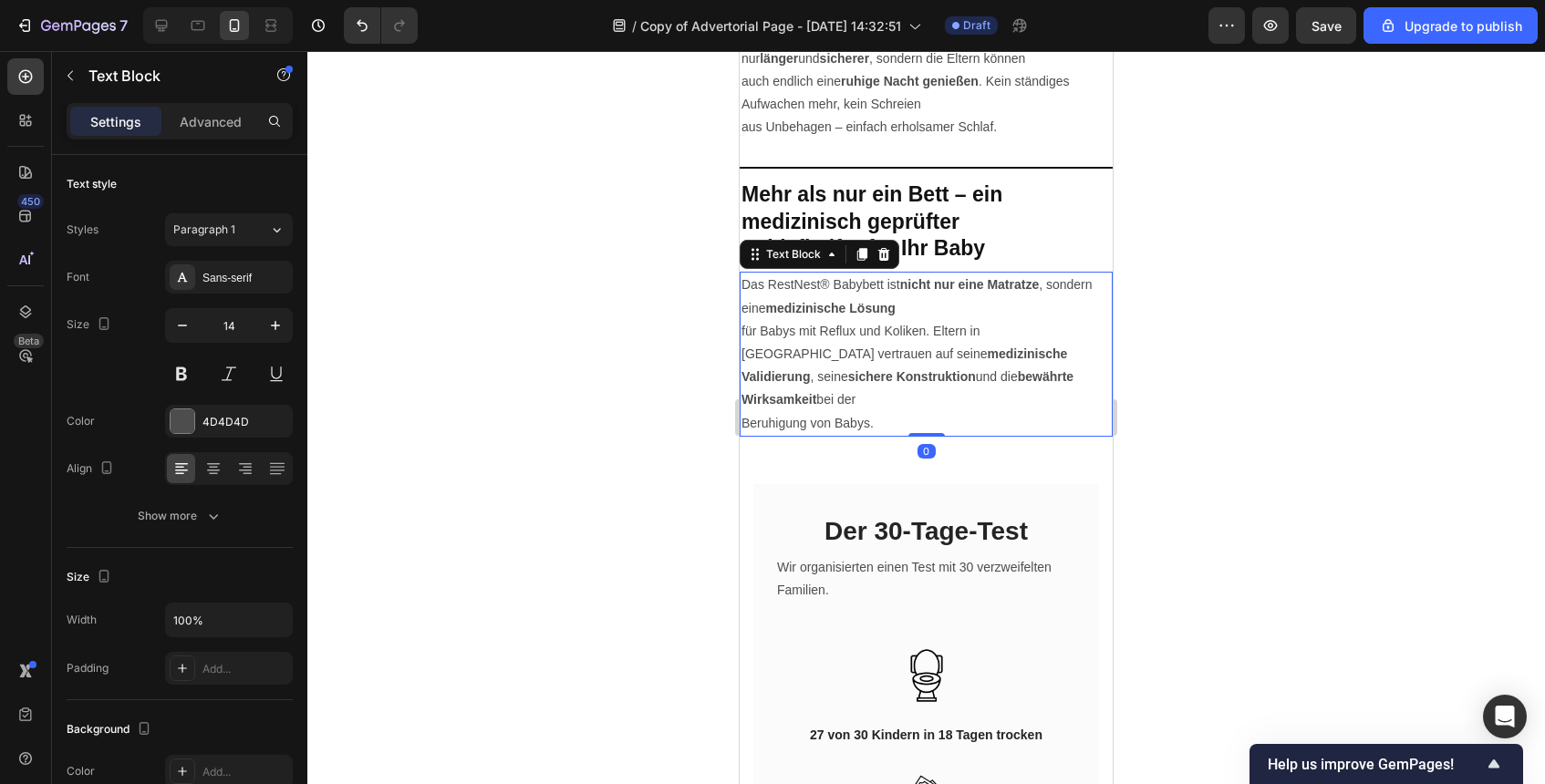
click at [748, 331] on p "für Babys mit Reflux und Koliken. Eltern in [GEOGRAPHIC_DATA] vertrauen auf sei…" at bounding box center [926, 342] width 369 height 45
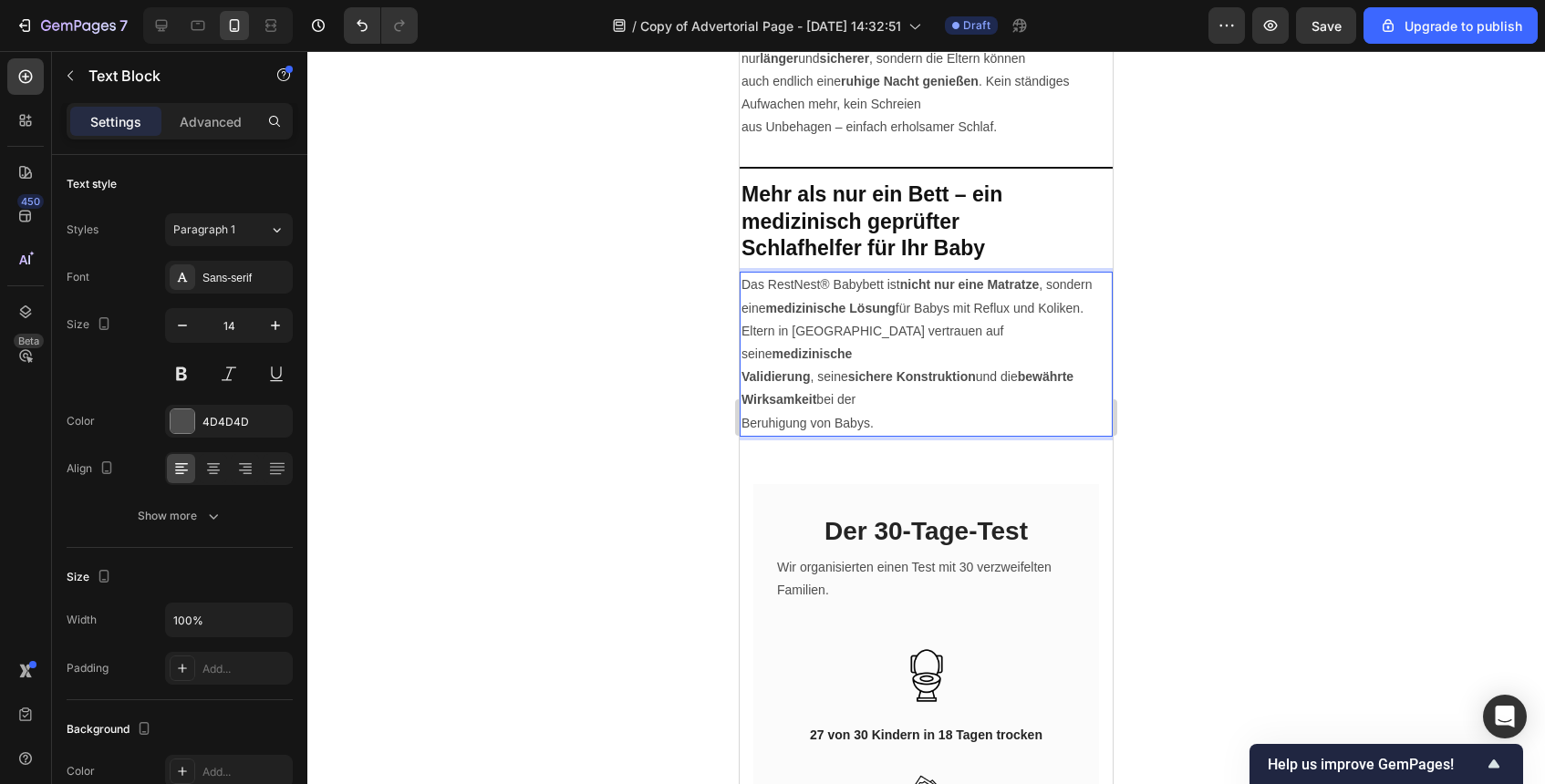
click at [744, 369] on strong "bewährte Wirksamkeit" at bounding box center [907, 388] width 332 height 37
click at [740, 396] on div "Das RestNest® Babybett ist nicht nur eine Matratze , sondern eine medizinische …" at bounding box center [926, 354] width 373 height 164
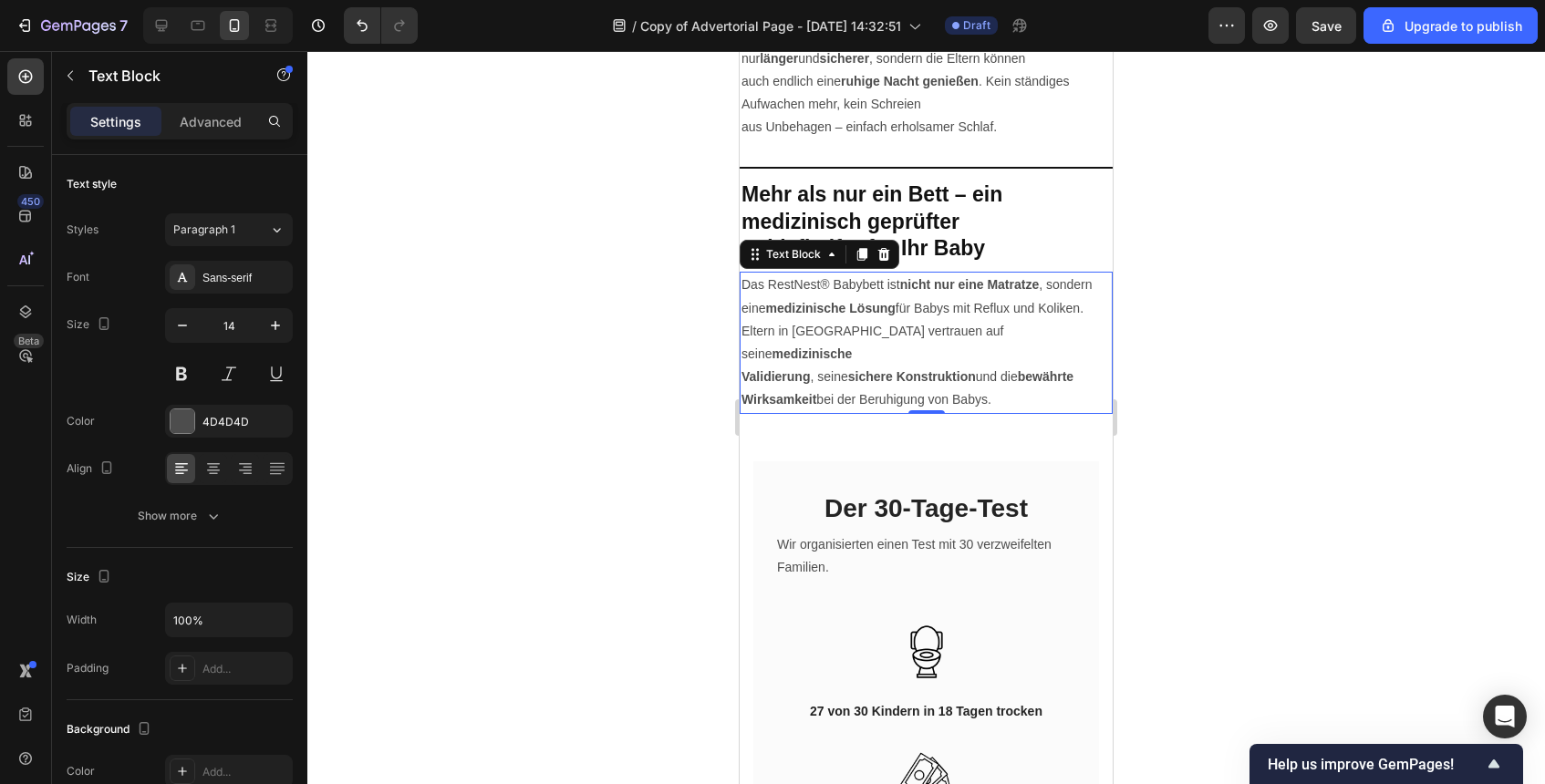
click at [1164, 411] on div at bounding box center [926, 417] width 1238 height 733
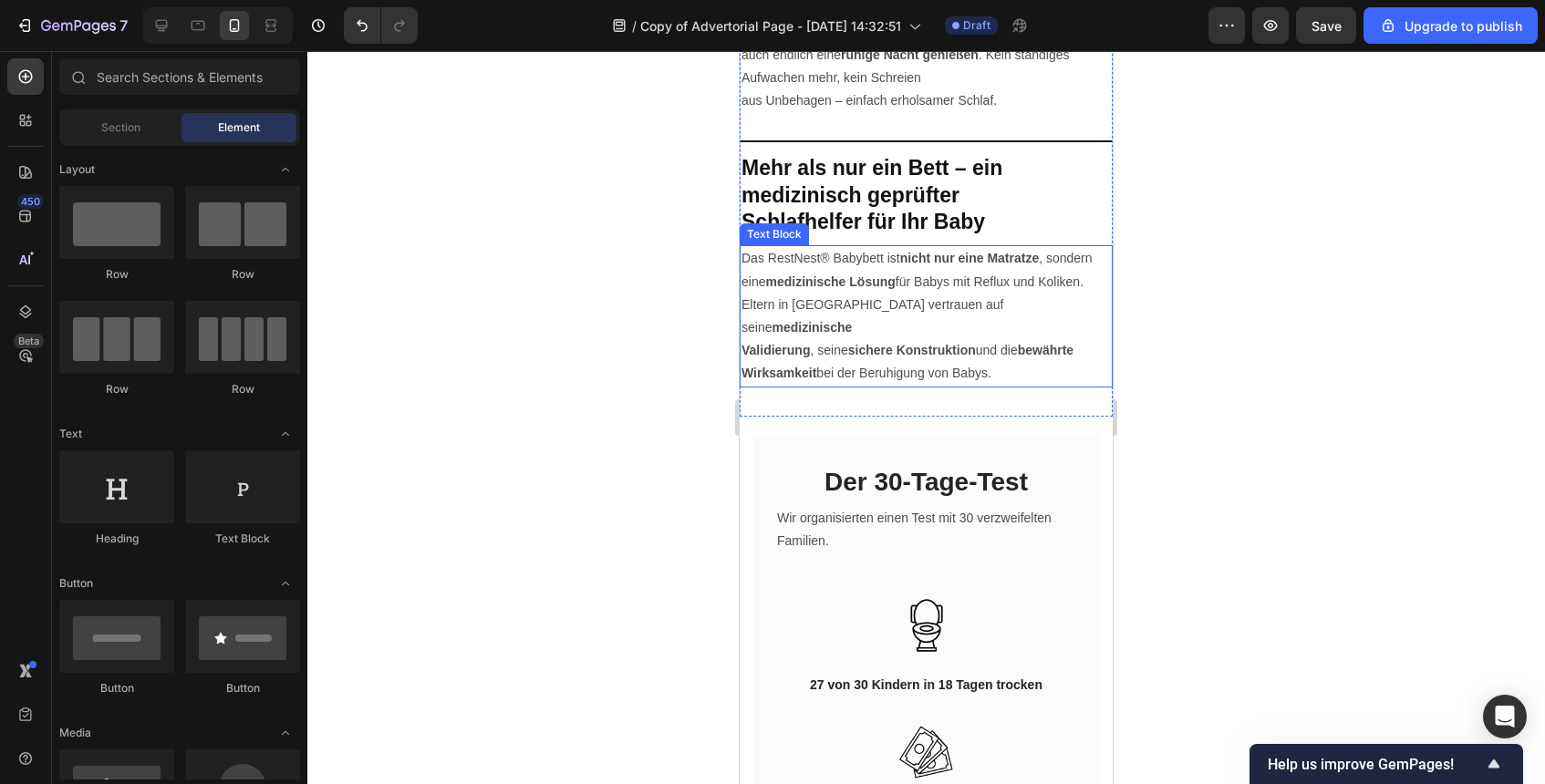
scroll to position [3817, 0]
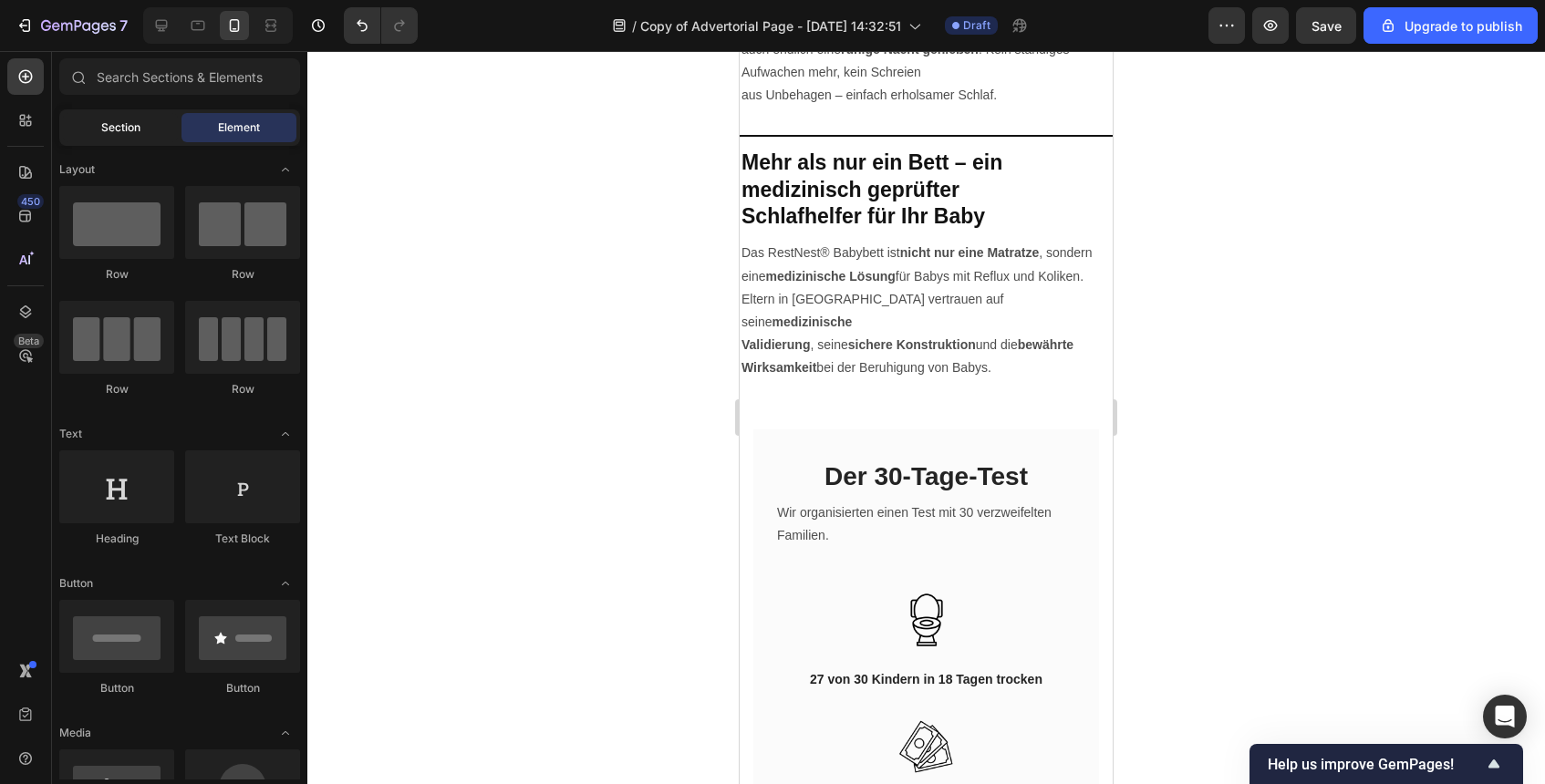
click at [134, 137] on div "Section" at bounding box center [120, 128] width 115 height 30
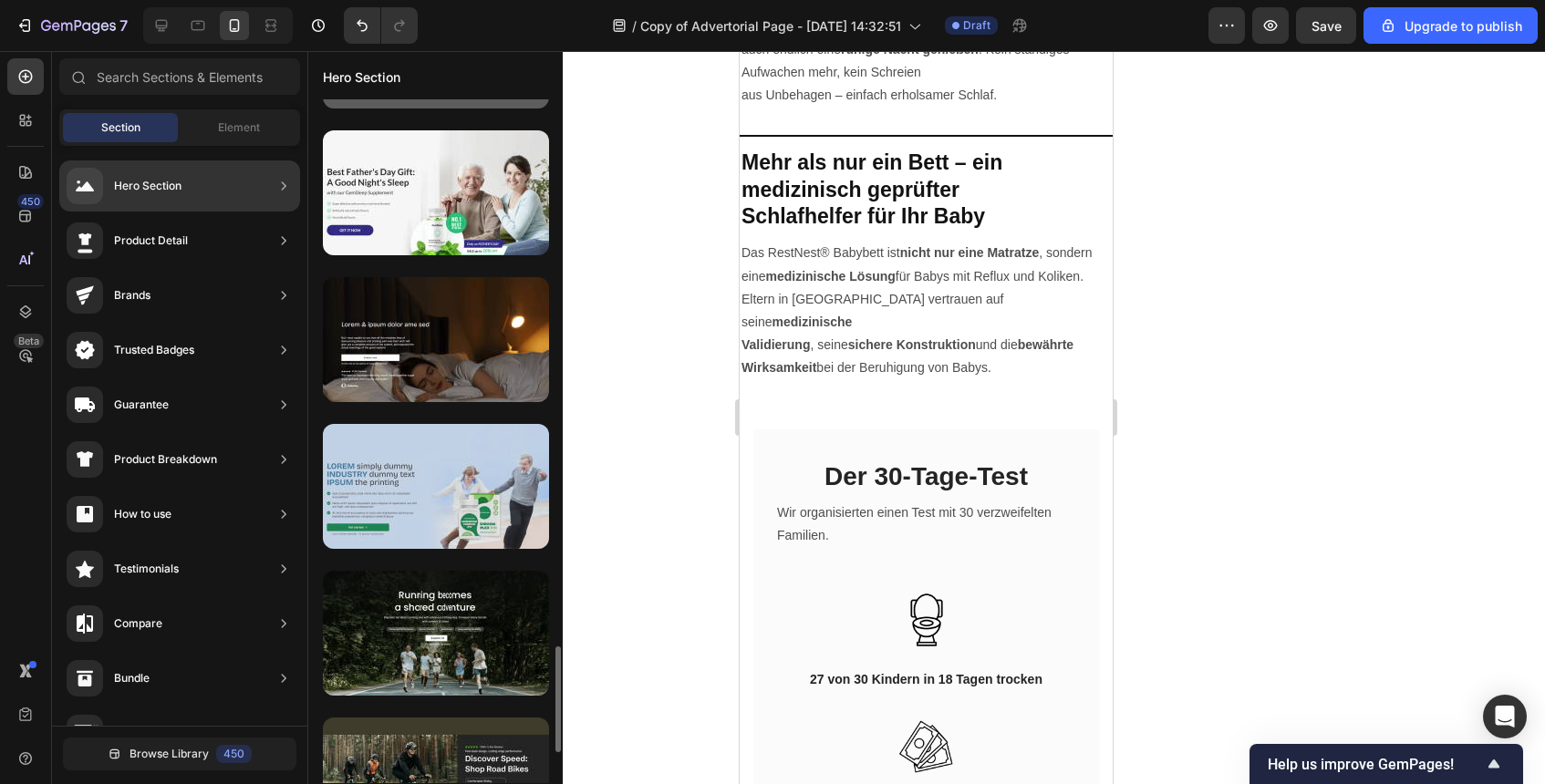
scroll to position [3500, 0]
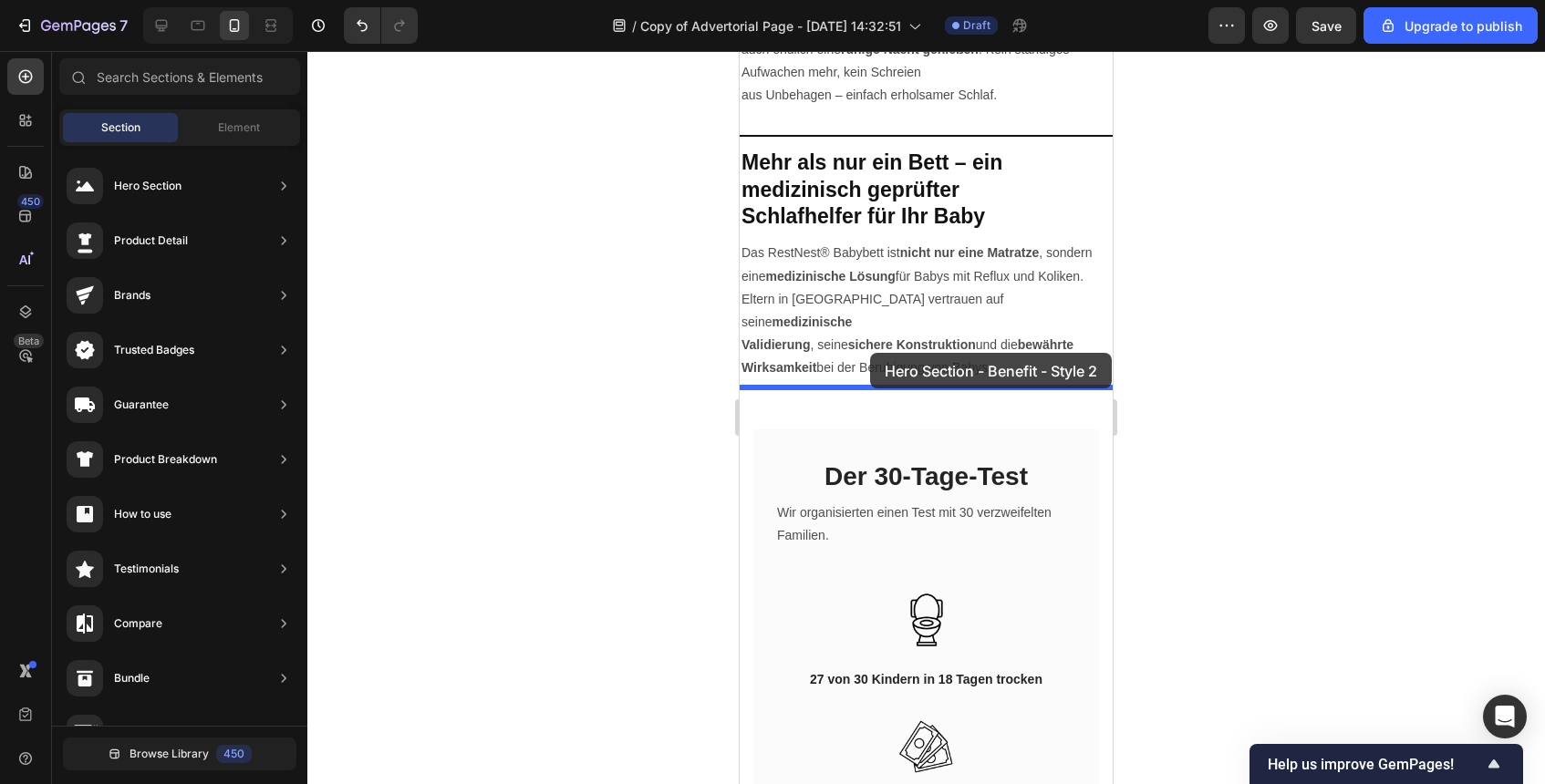
drag, startPoint x: 1175, startPoint y: 240, endPoint x: 866, endPoint y: 355, distance: 329.7
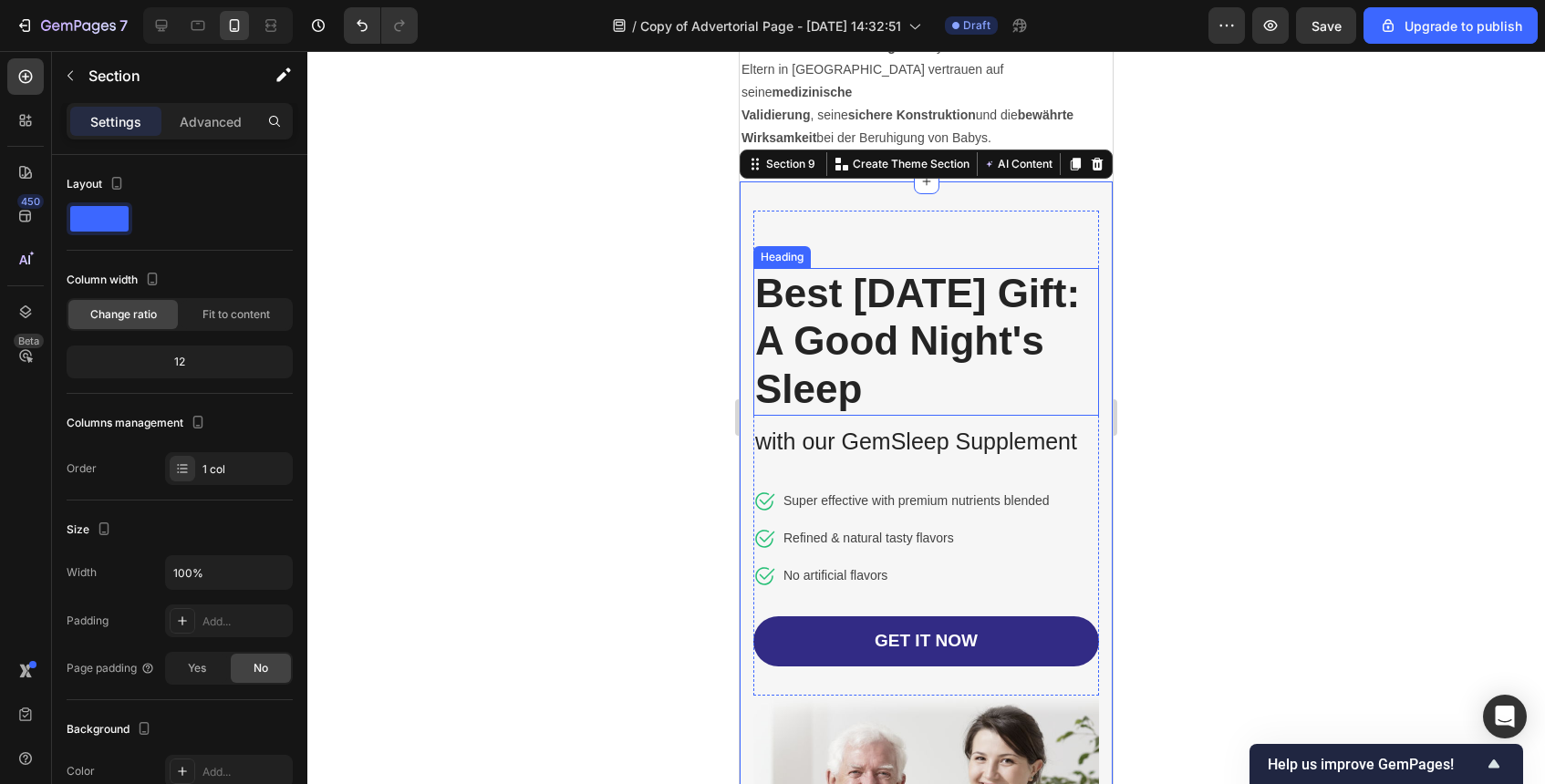
scroll to position [4018, 0]
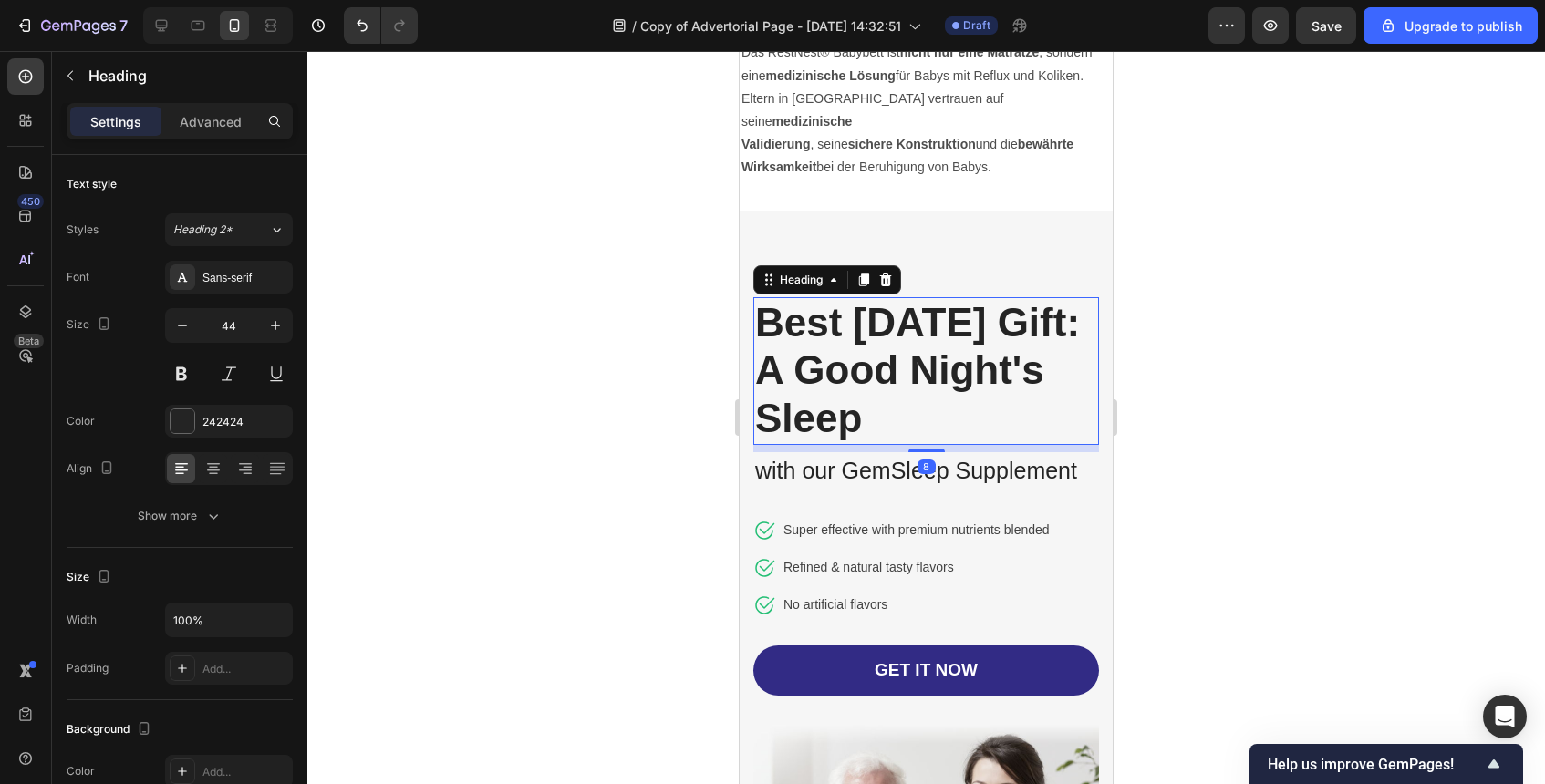
click at [940, 373] on h2 "Best [DATE] Gift: A Good Night's Sleep" at bounding box center [926, 371] width 345 height 148
click at [940, 373] on p "Best [DATE] Gift: A Good Night's Sleep" at bounding box center [927, 371] width 343 height 144
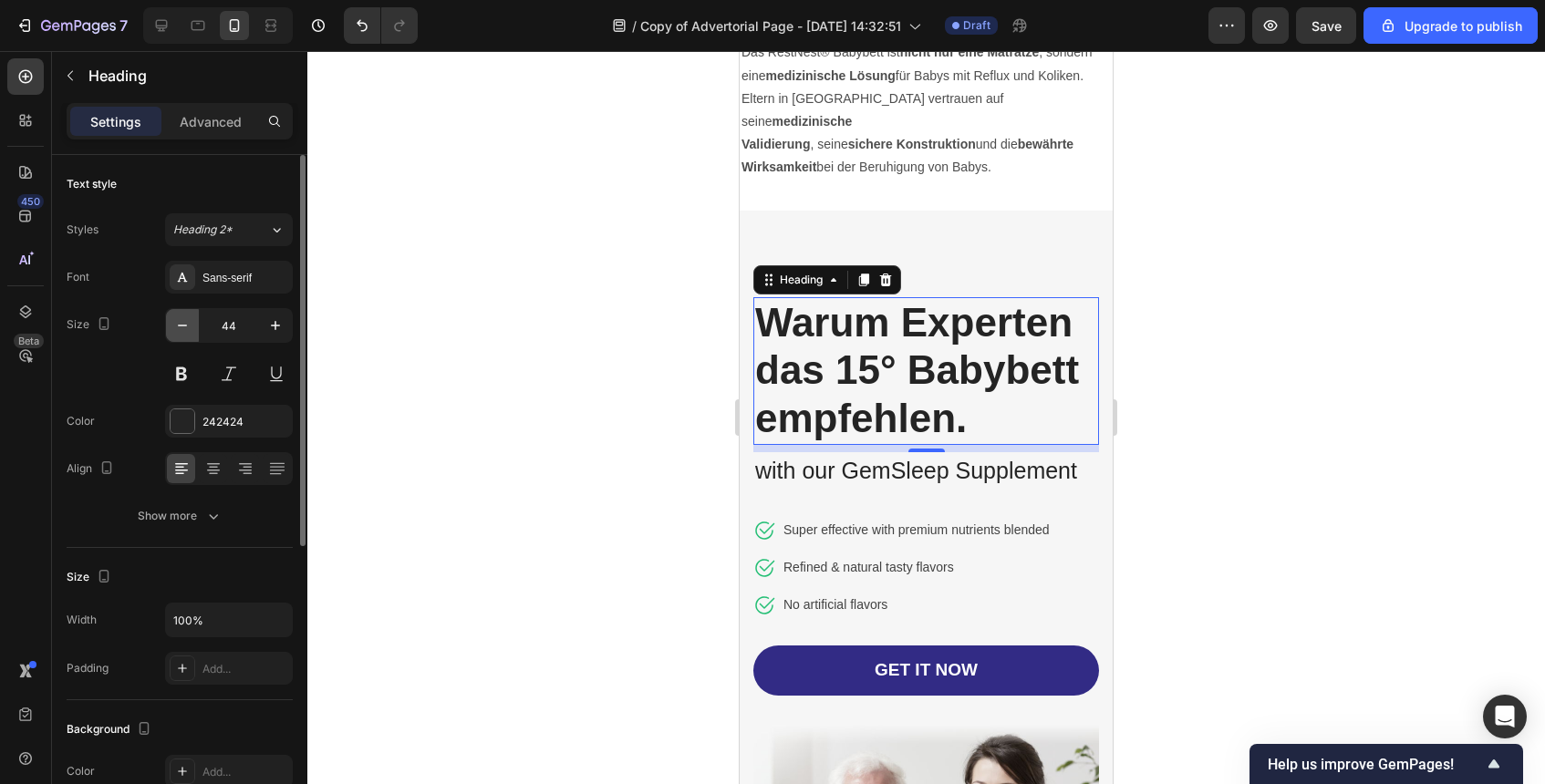
click at [183, 326] on icon "button" at bounding box center [182, 326] width 19 height 19
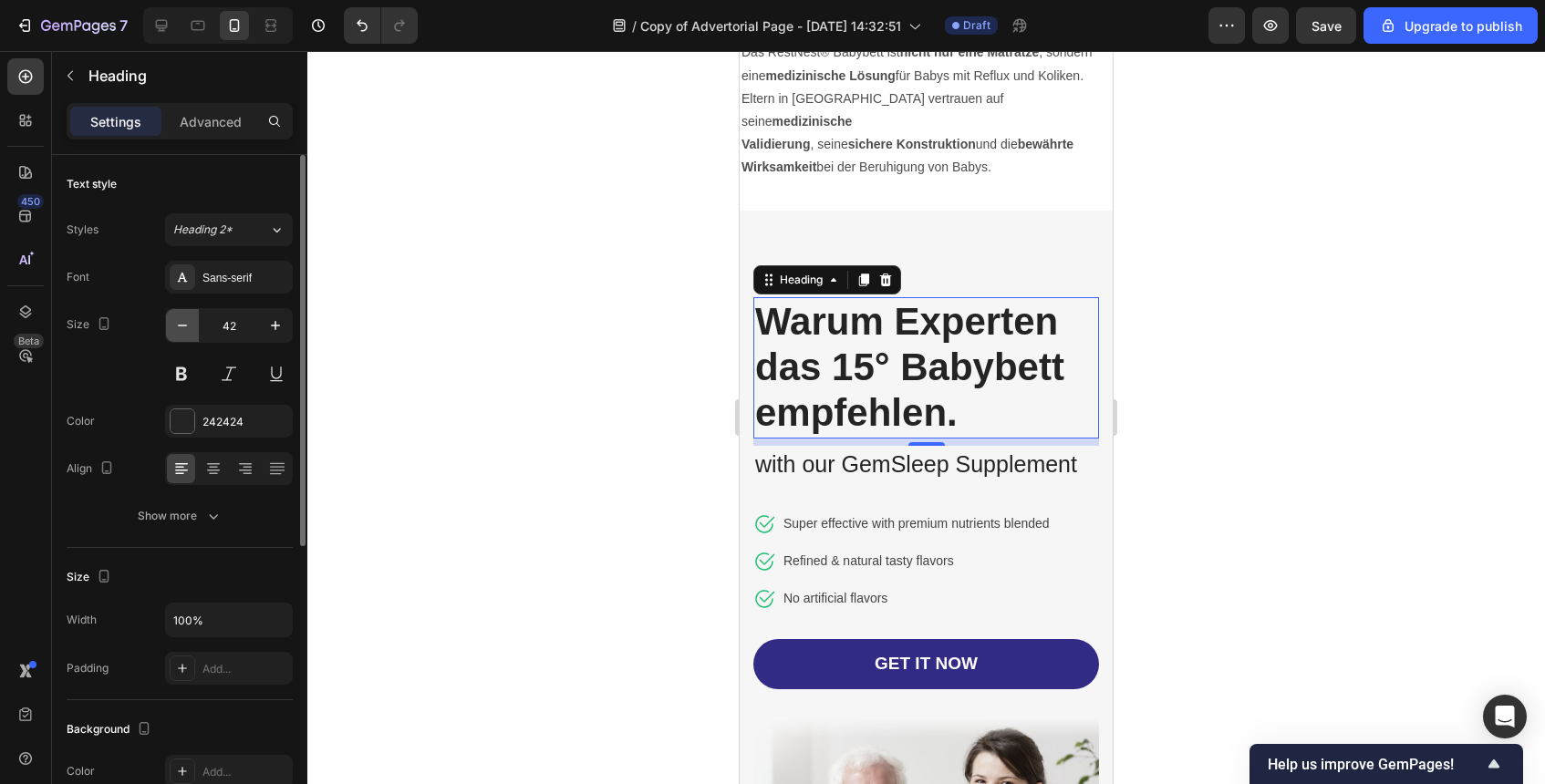
click at [183, 326] on icon "button" at bounding box center [182, 326] width 19 height 19
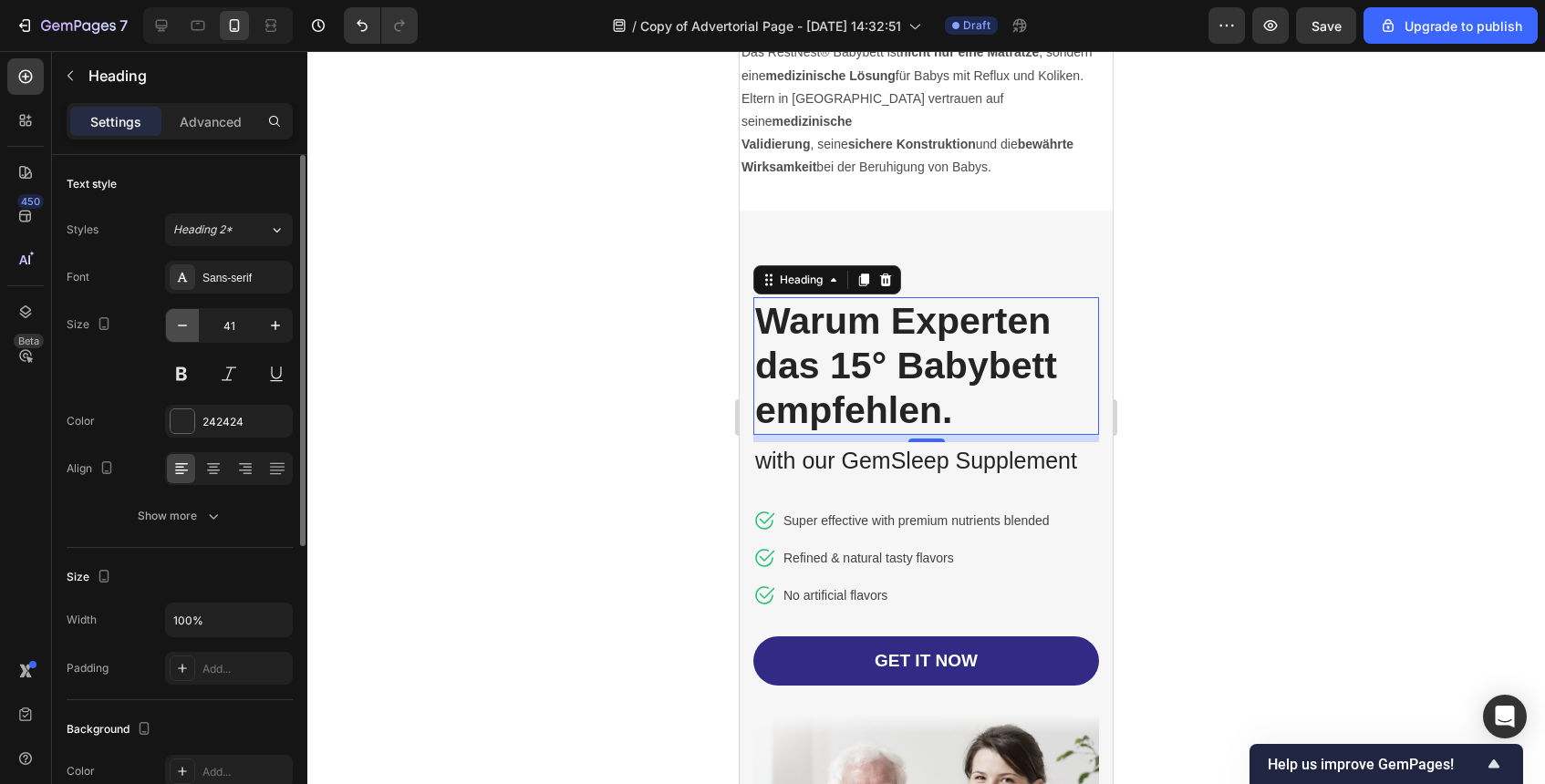
click at [183, 326] on icon "button" at bounding box center [182, 326] width 19 height 19
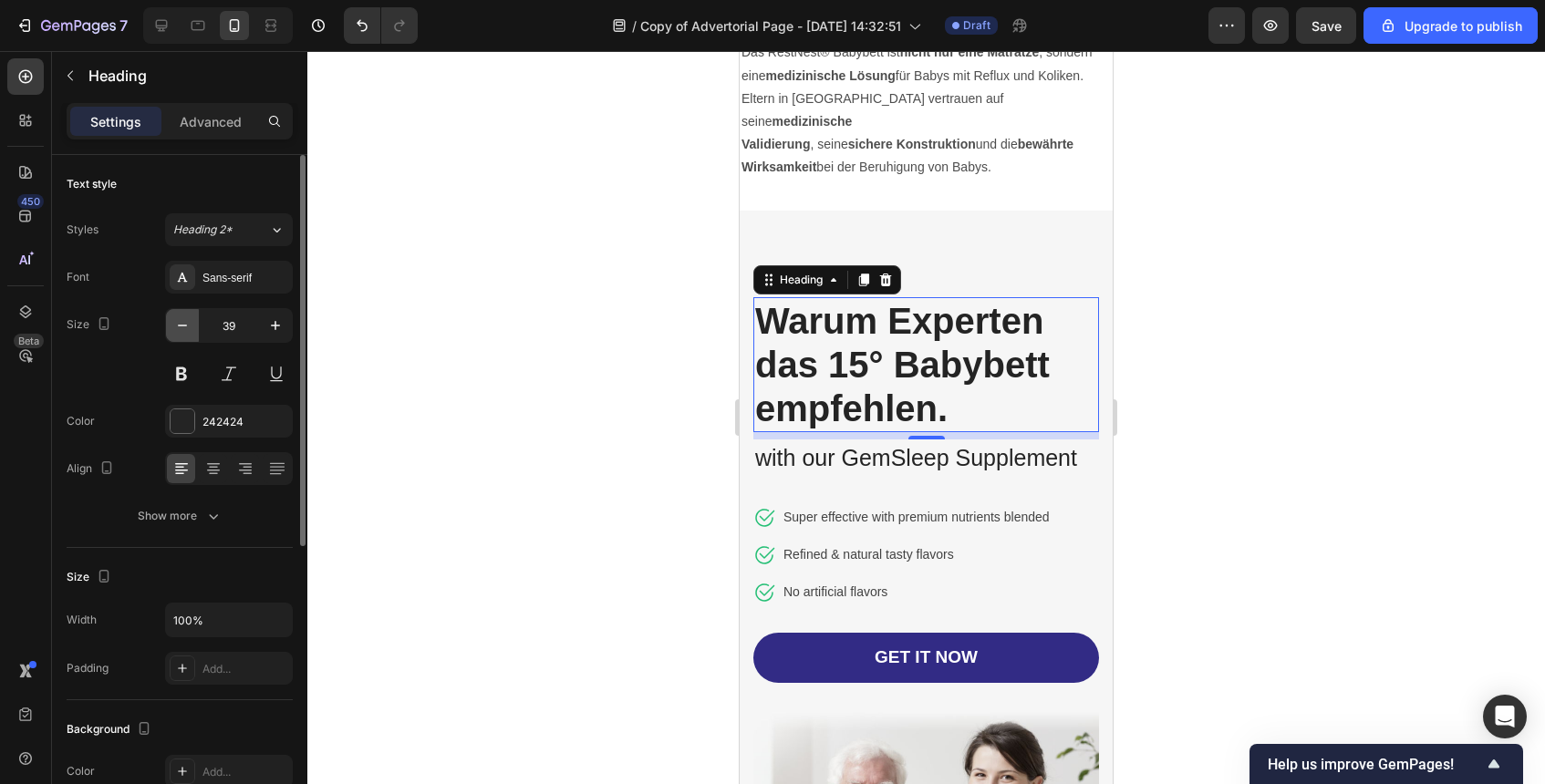
click at [183, 326] on icon "button" at bounding box center [182, 326] width 19 height 19
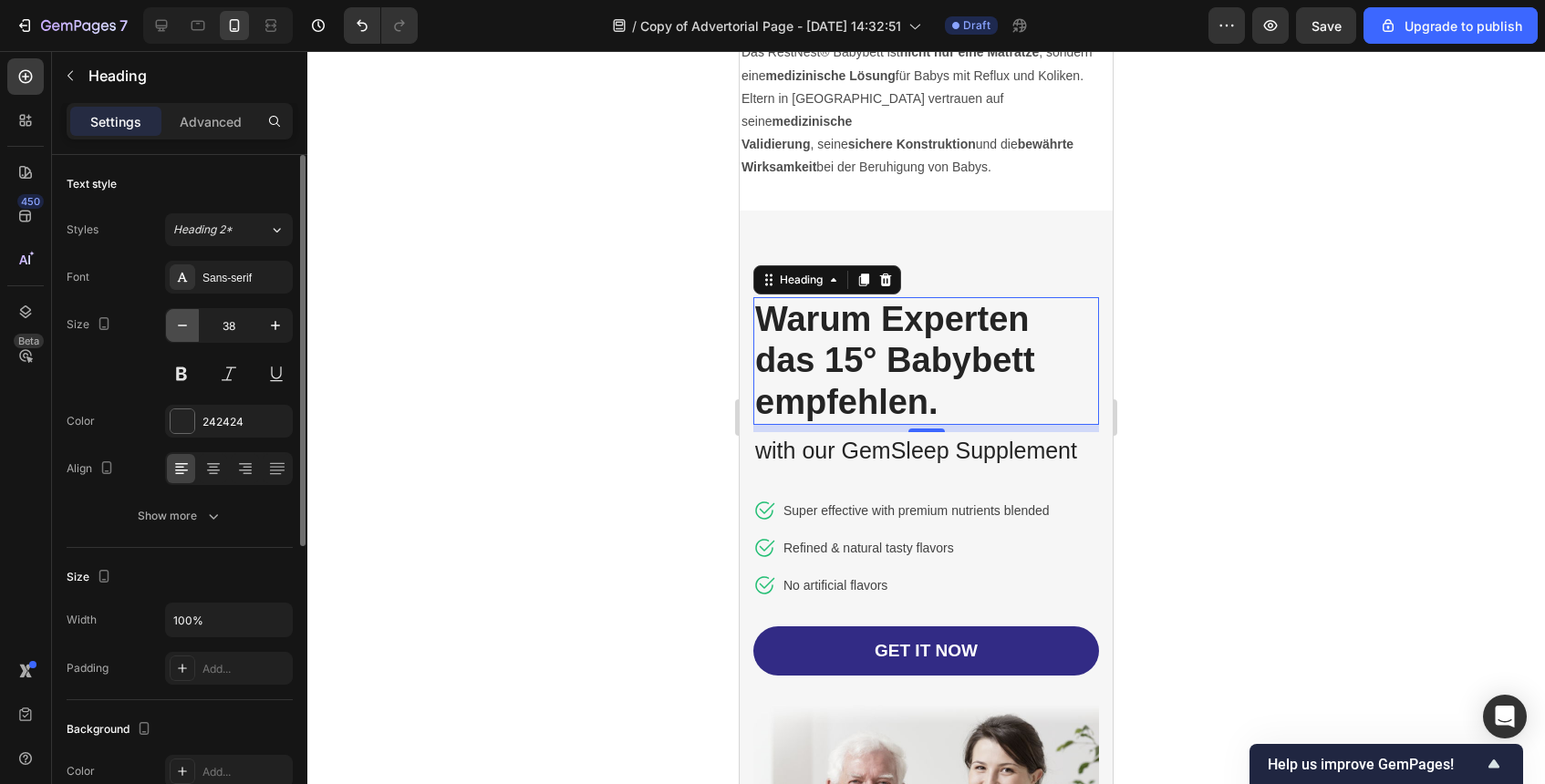
click at [183, 326] on icon "button" at bounding box center [182, 326] width 19 height 19
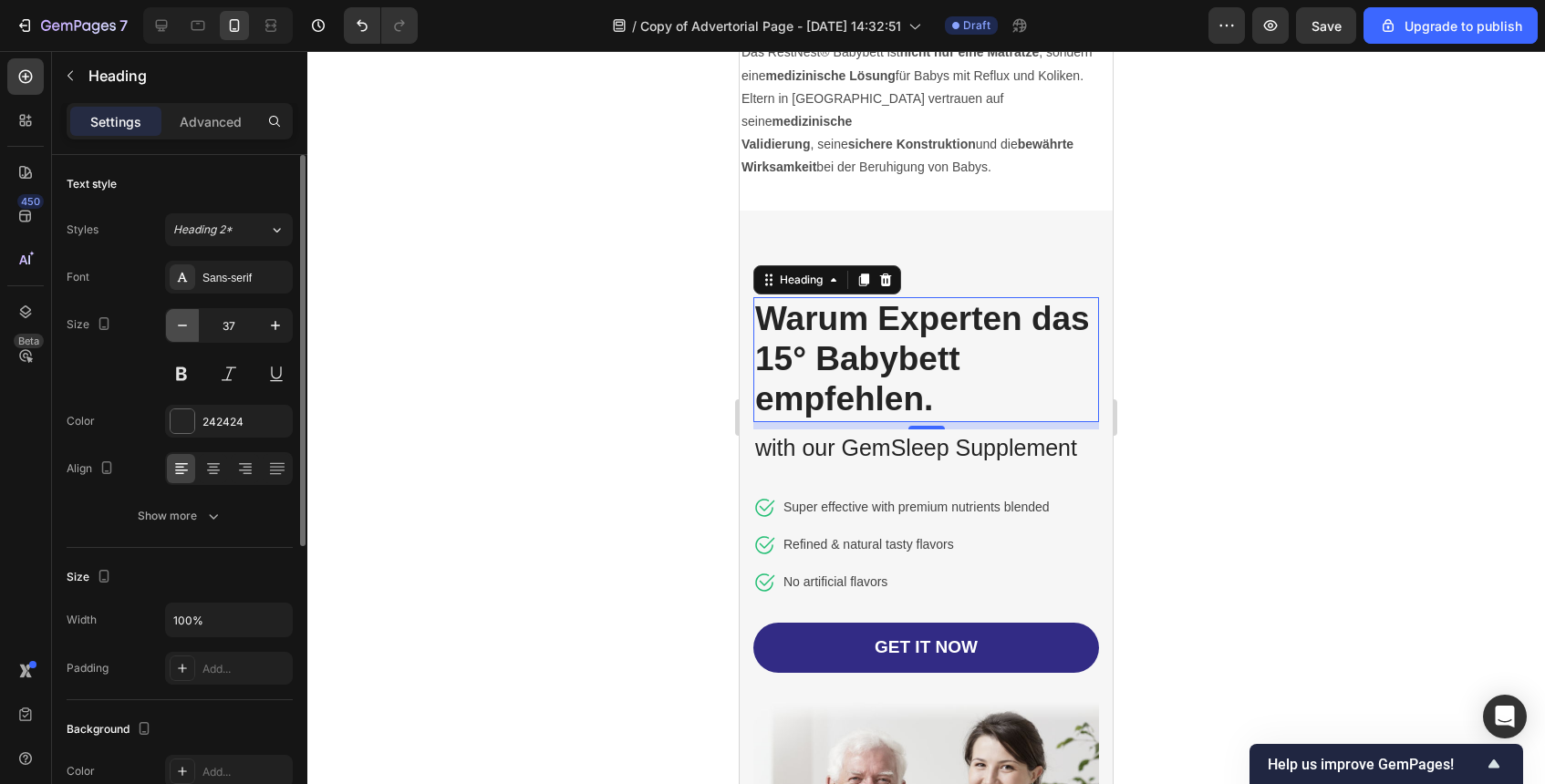
click at [183, 326] on icon "button" at bounding box center [182, 326] width 19 height 19
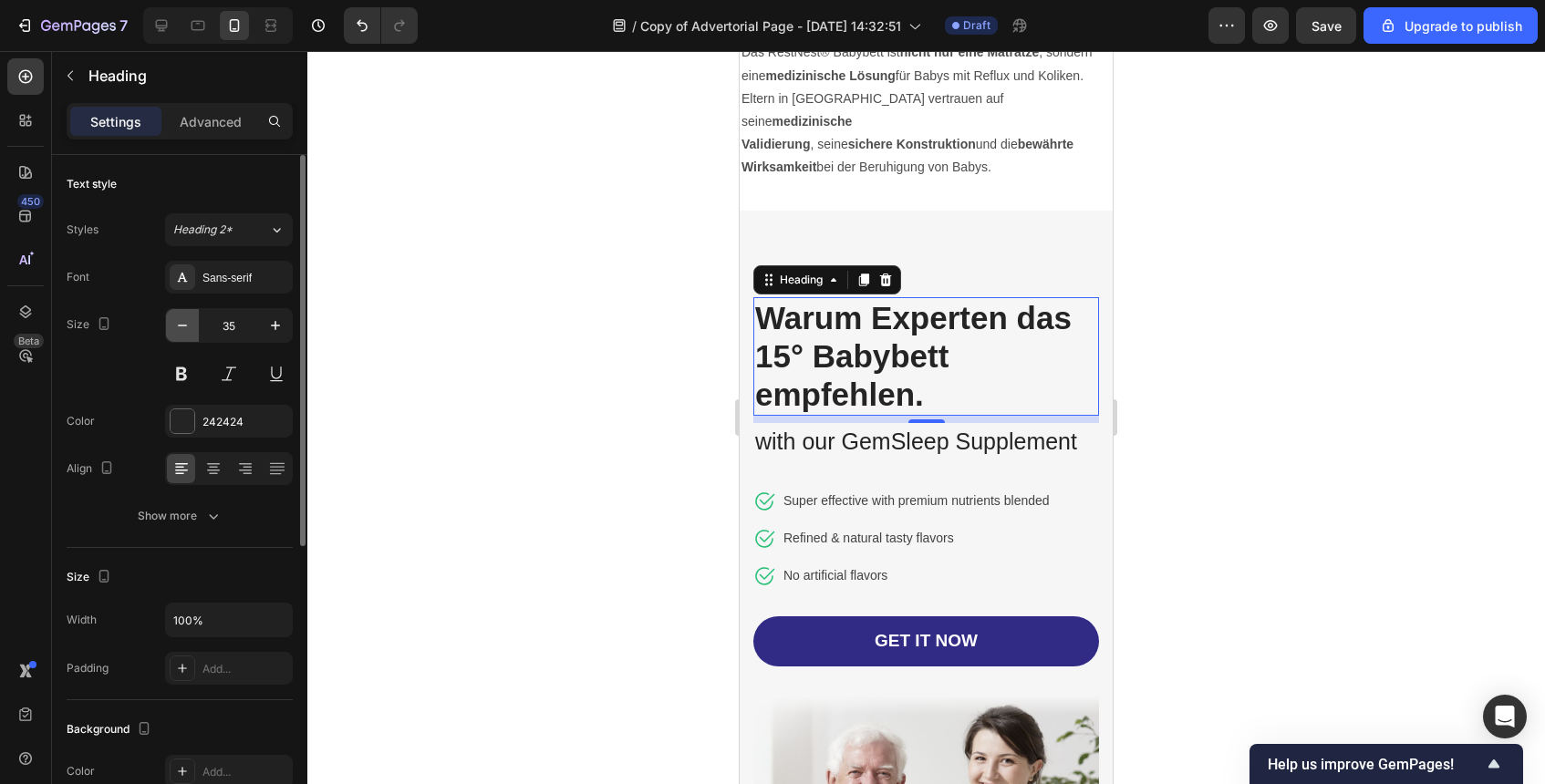
click at [183, 326] on icon "button" at bounding box center [182, 326] width 19 height 19
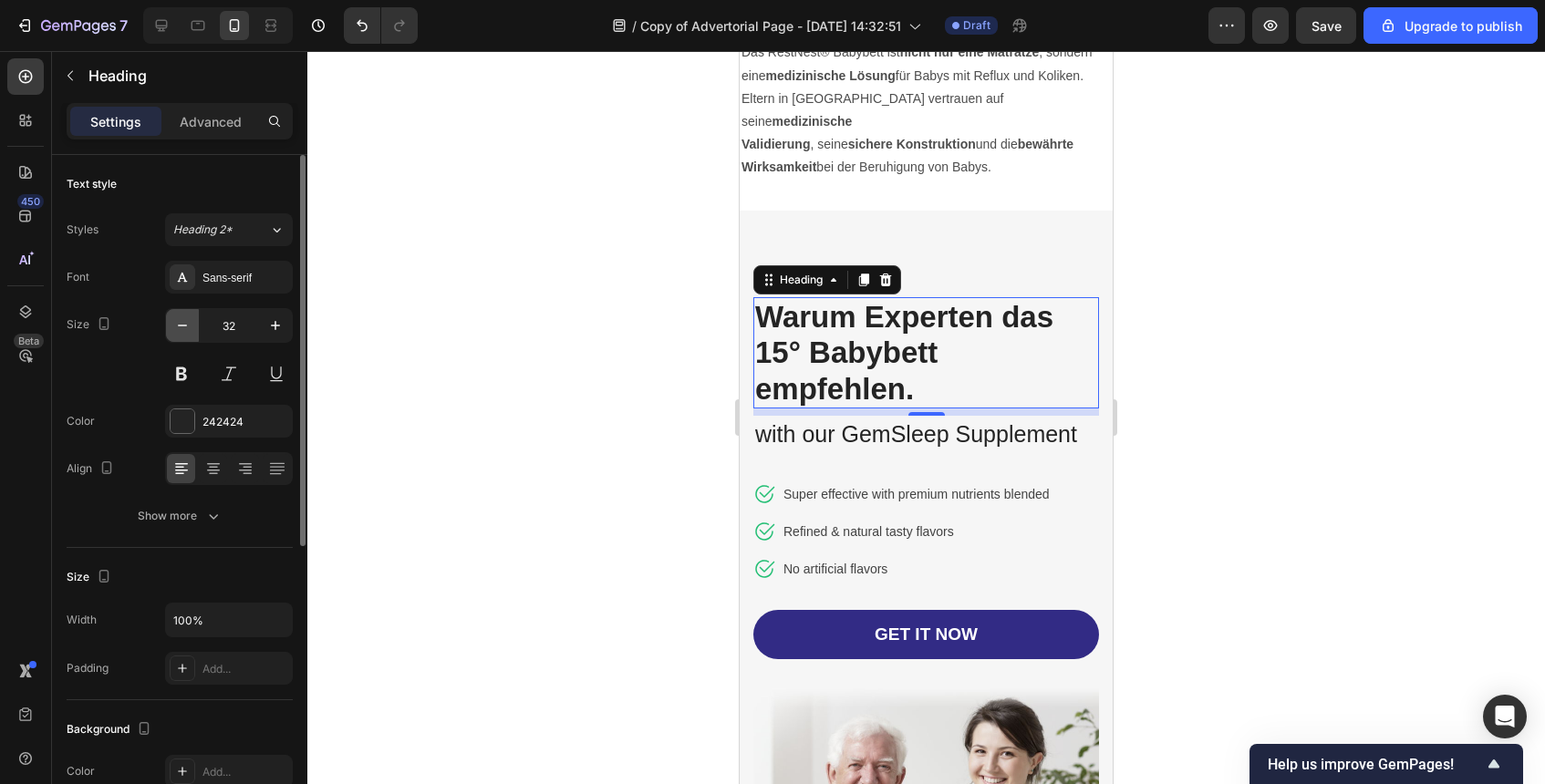
click at [183, 326] on icon "button" at bounding box center [182, 326] width 19 height 19
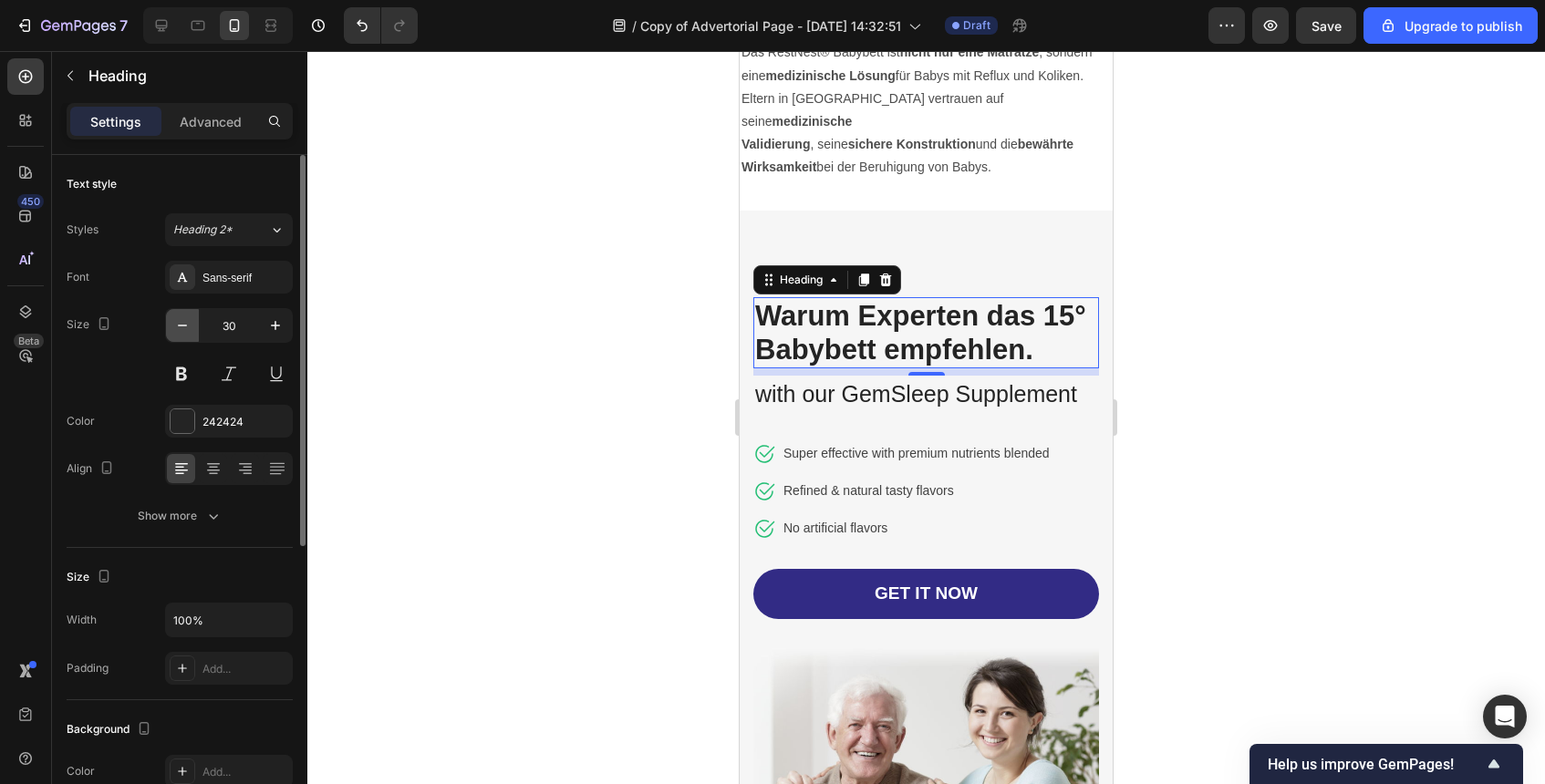
click at [183, 326] on icon "button" at bounding box center [182, 326] width 19 height 19
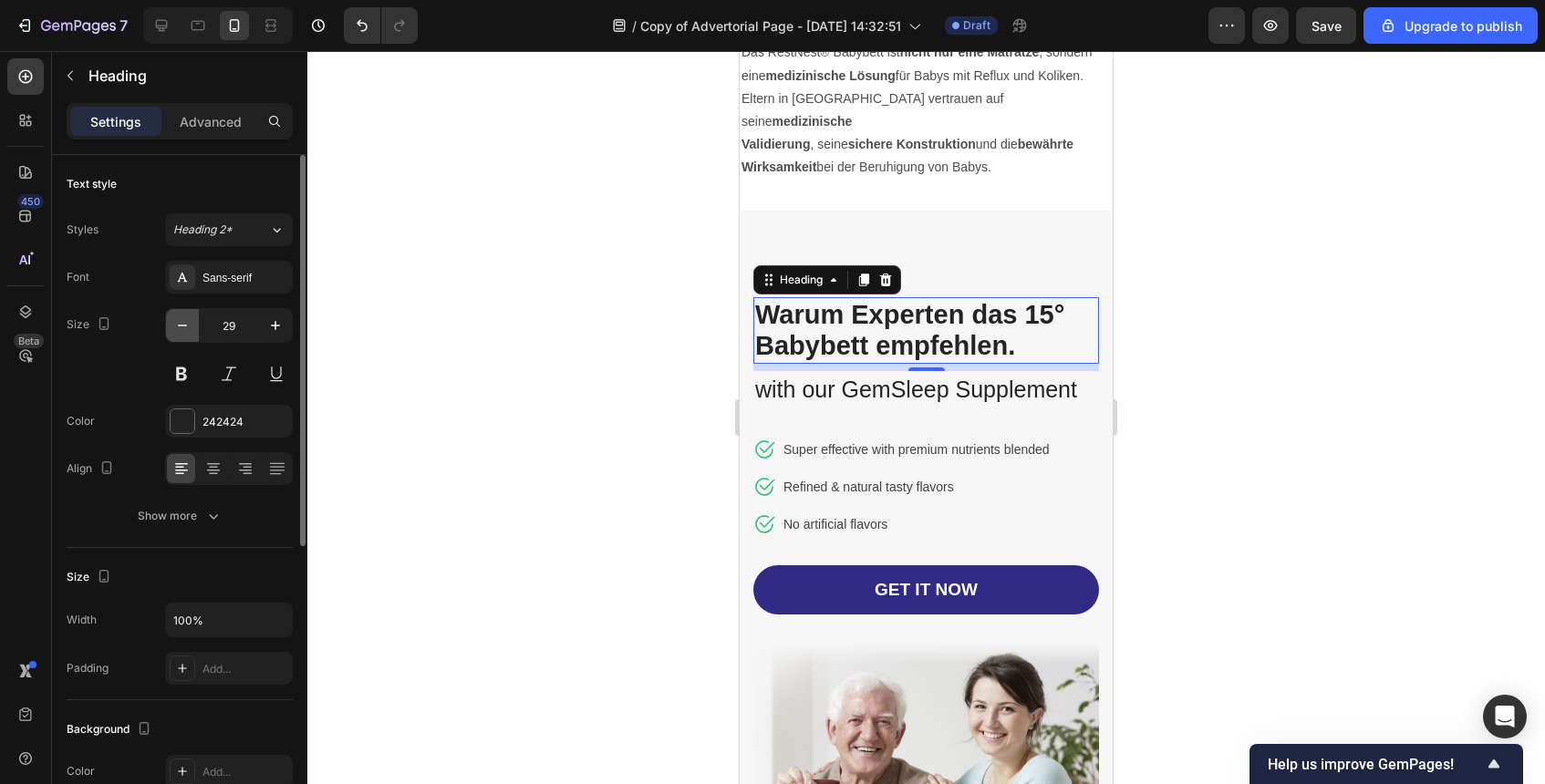
click at [183, 326] on icon "button" at bounding box center [182, 326] width 19 height 19
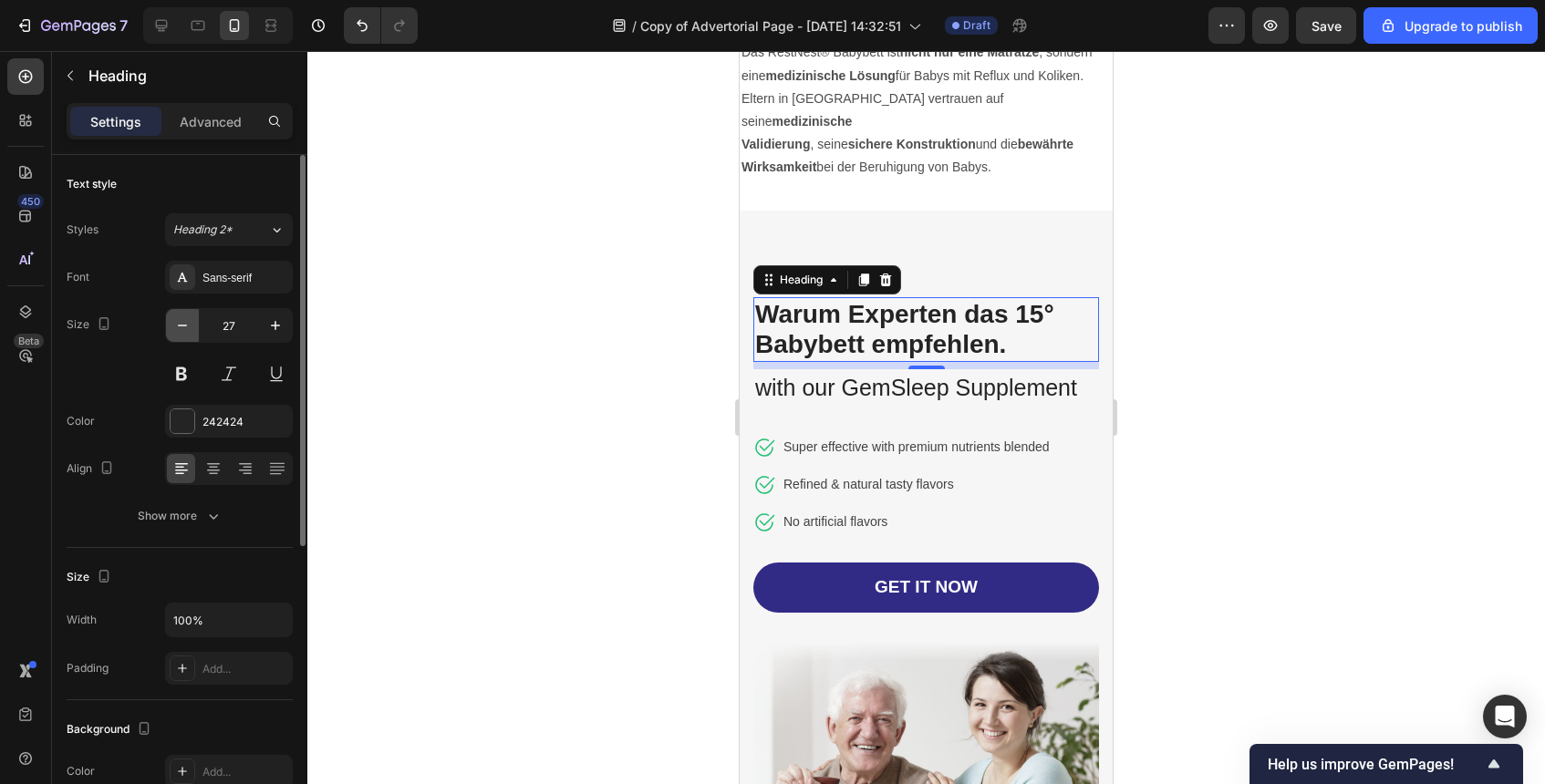
click at [183, 326] on icon "button" at bounding box center [182, 326] width 19 height 19
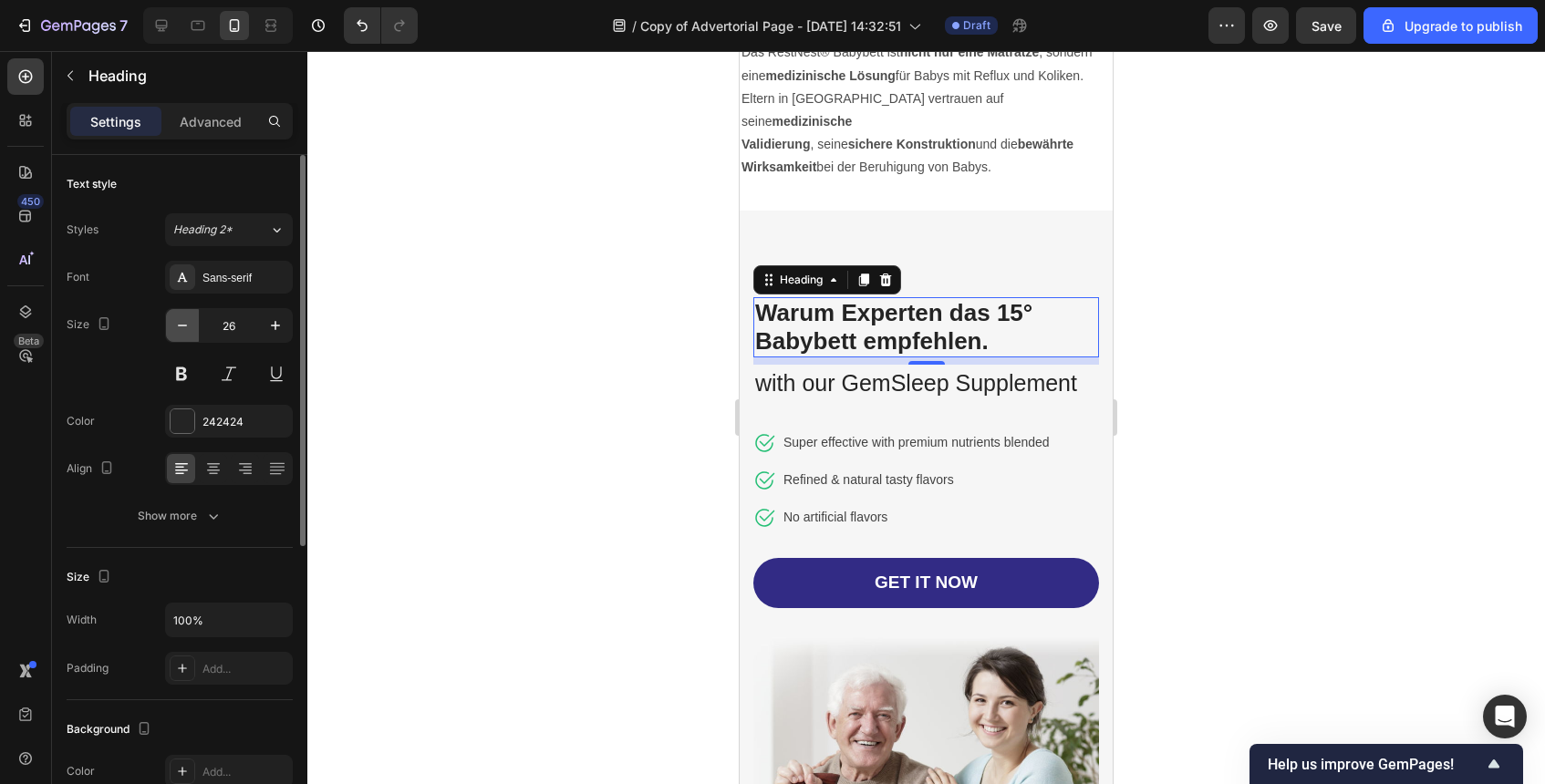
click at [183, 326] on icon "button" at bounding box center [182, 326] width 19 height 19
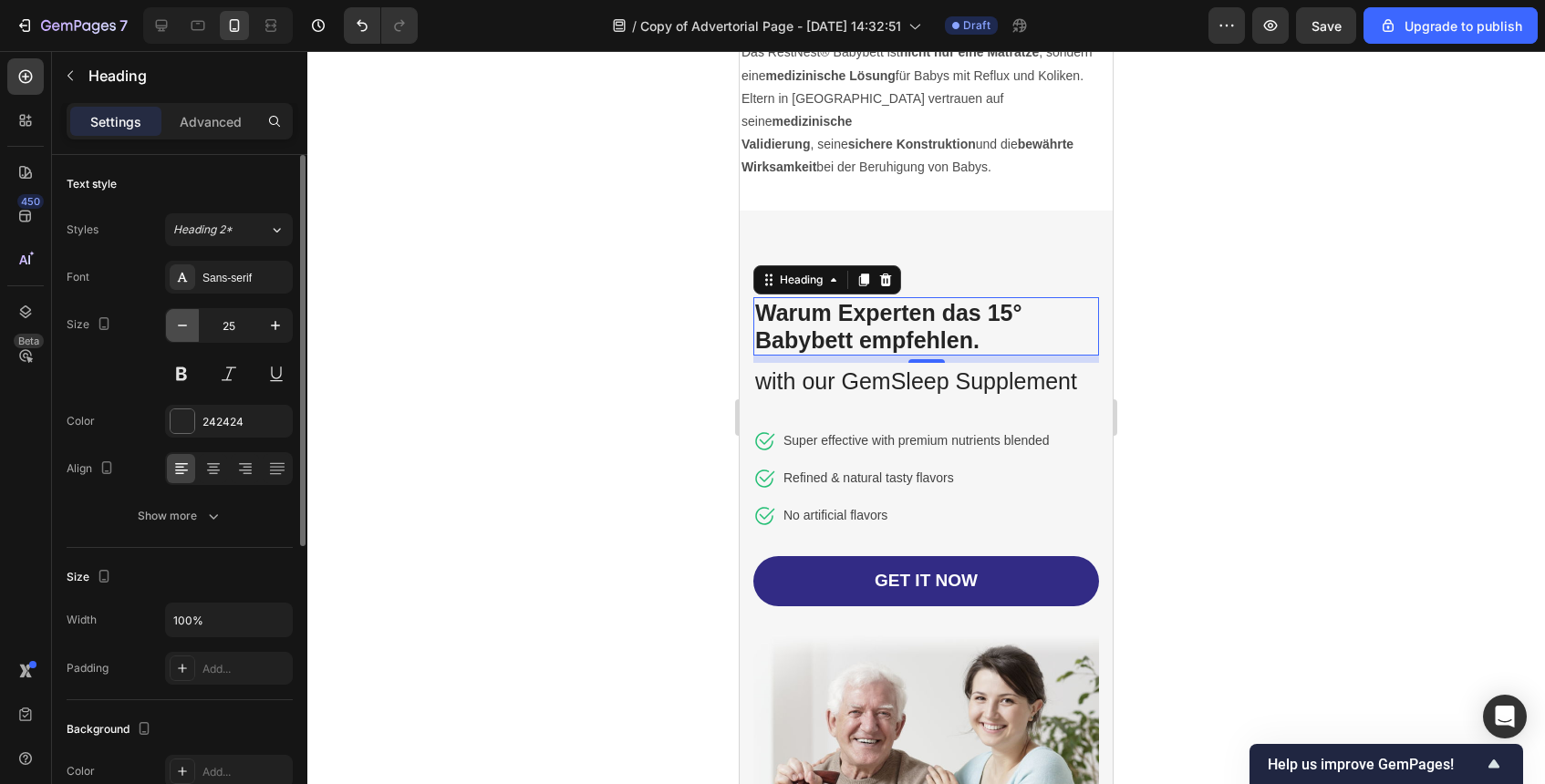
type input "24"
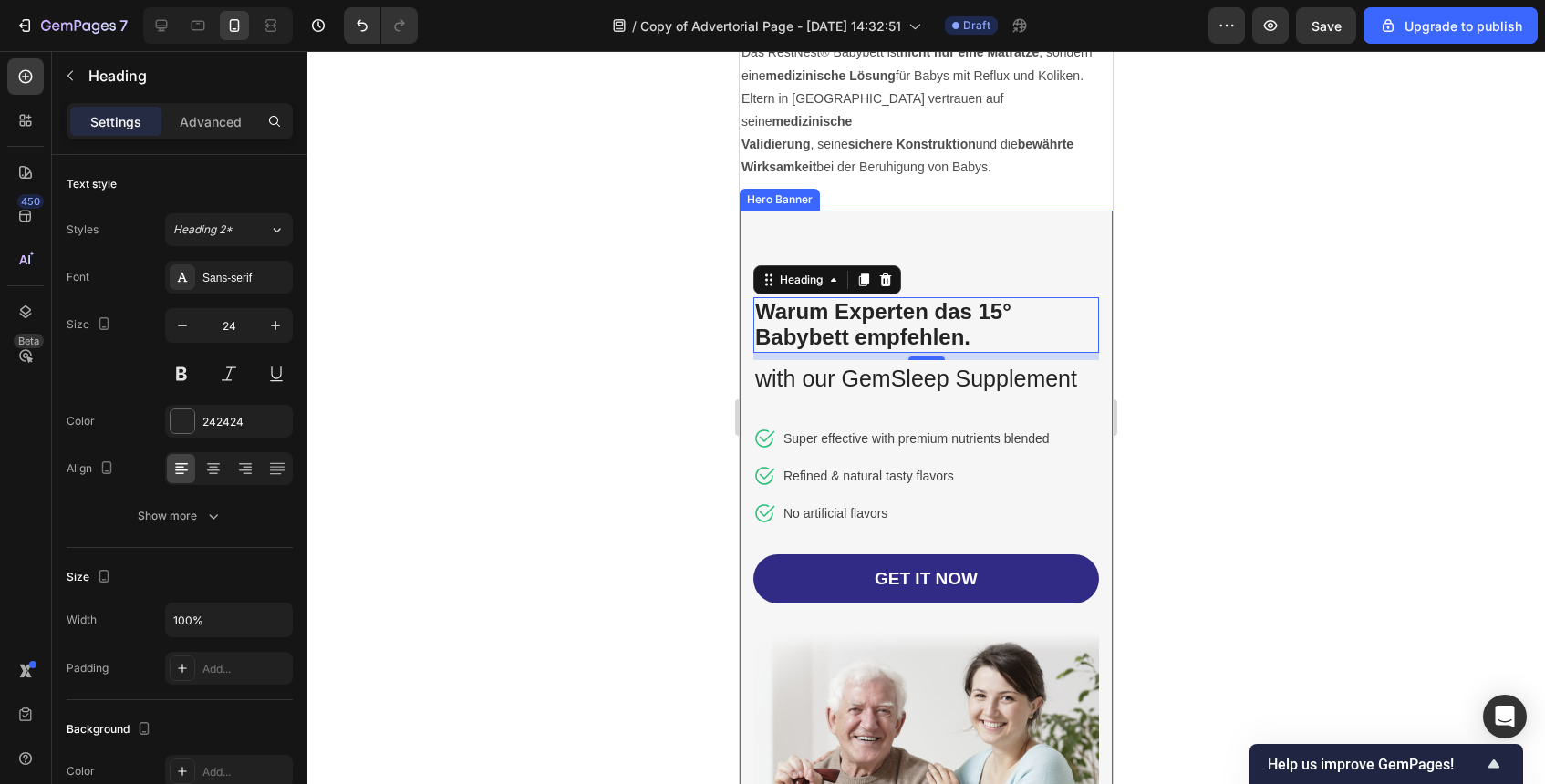
click at [1024, 215] on div "Image Row Warum Experten das 15° Babybett empfehlen. Heading 8 with our GemSlee…" at bounding box center [926, 591] width 373 height 760
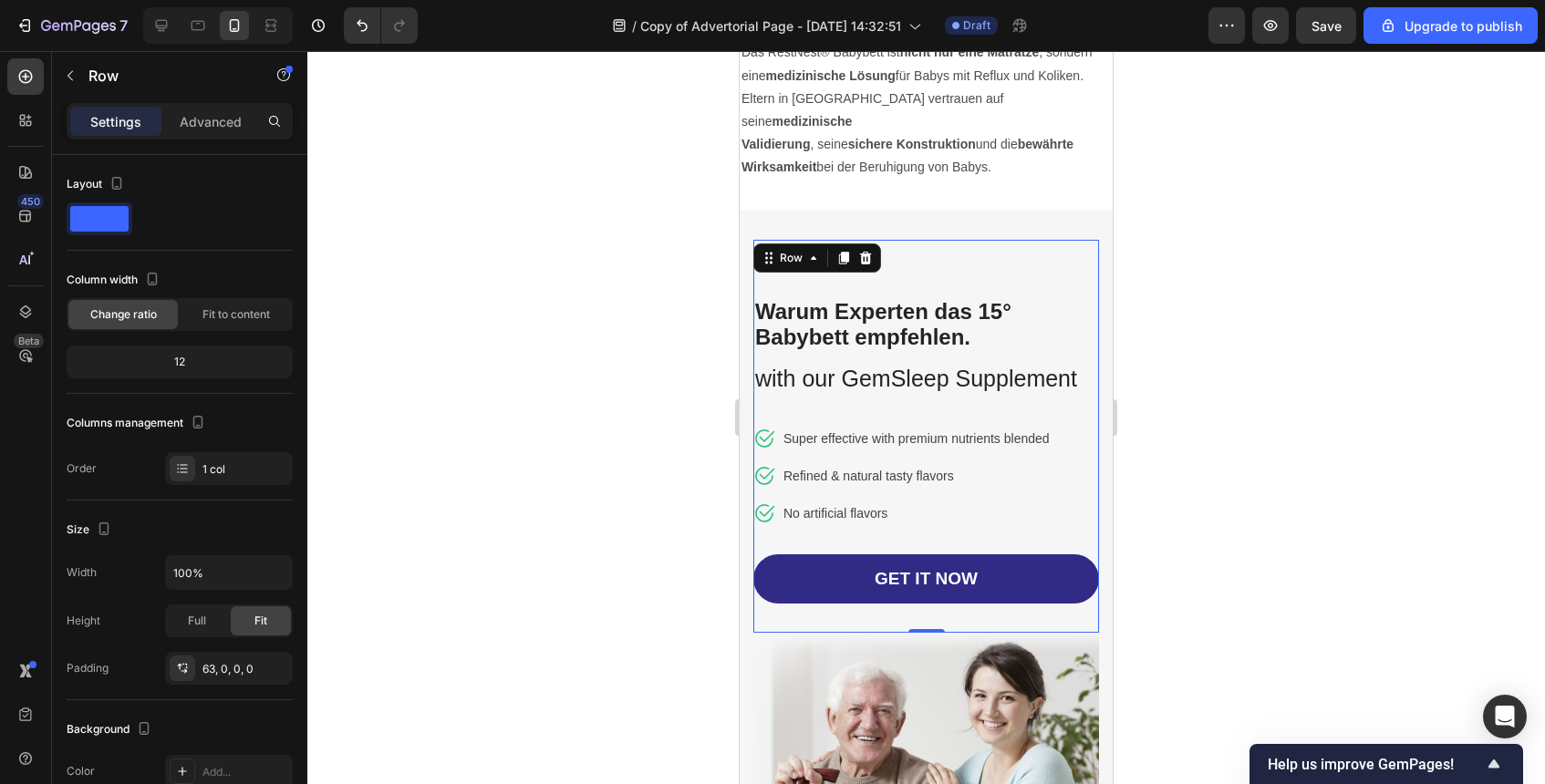
click at [966, 267] on div "⁠⁠⁠⁠⁠⁠⁠ Warum Experten das 15° Babybett empfehlen. Heading with our GemSleep Su…" at bounding box center [926, 437] width 345 height 394
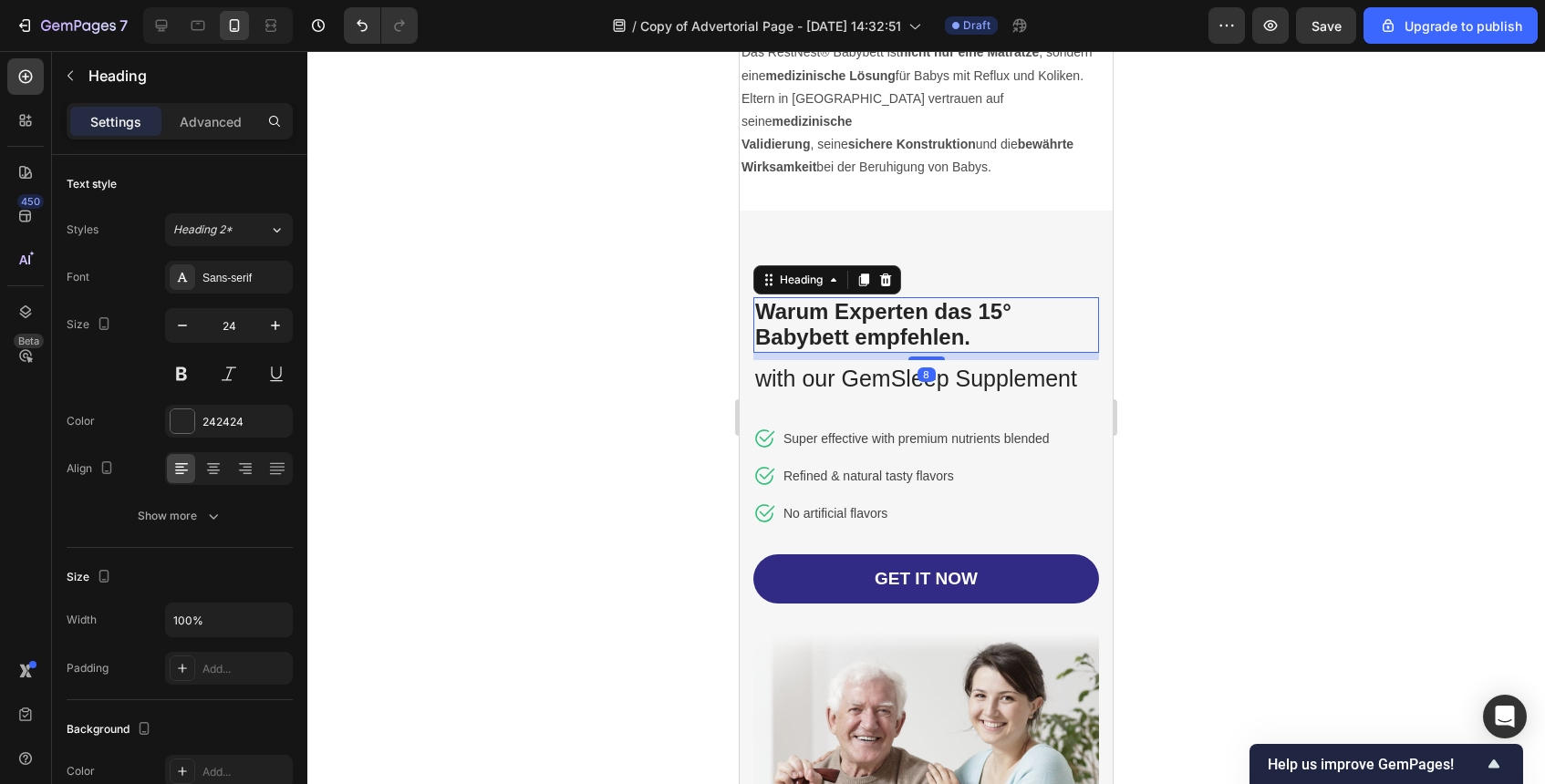
click at [962, 299] on strong "Warum Experten das 15° Babybett empfehlen." at bounding box center [883, 324] width 256 height 51
click at [985, 211] on div "Image Row ⁠⁠⁠⁠⁠⁠⁠ Warum Experten das 15° Babybett empfehlen. Heading 8 with our…" at bounding box center [926, 591] width 373 height 760
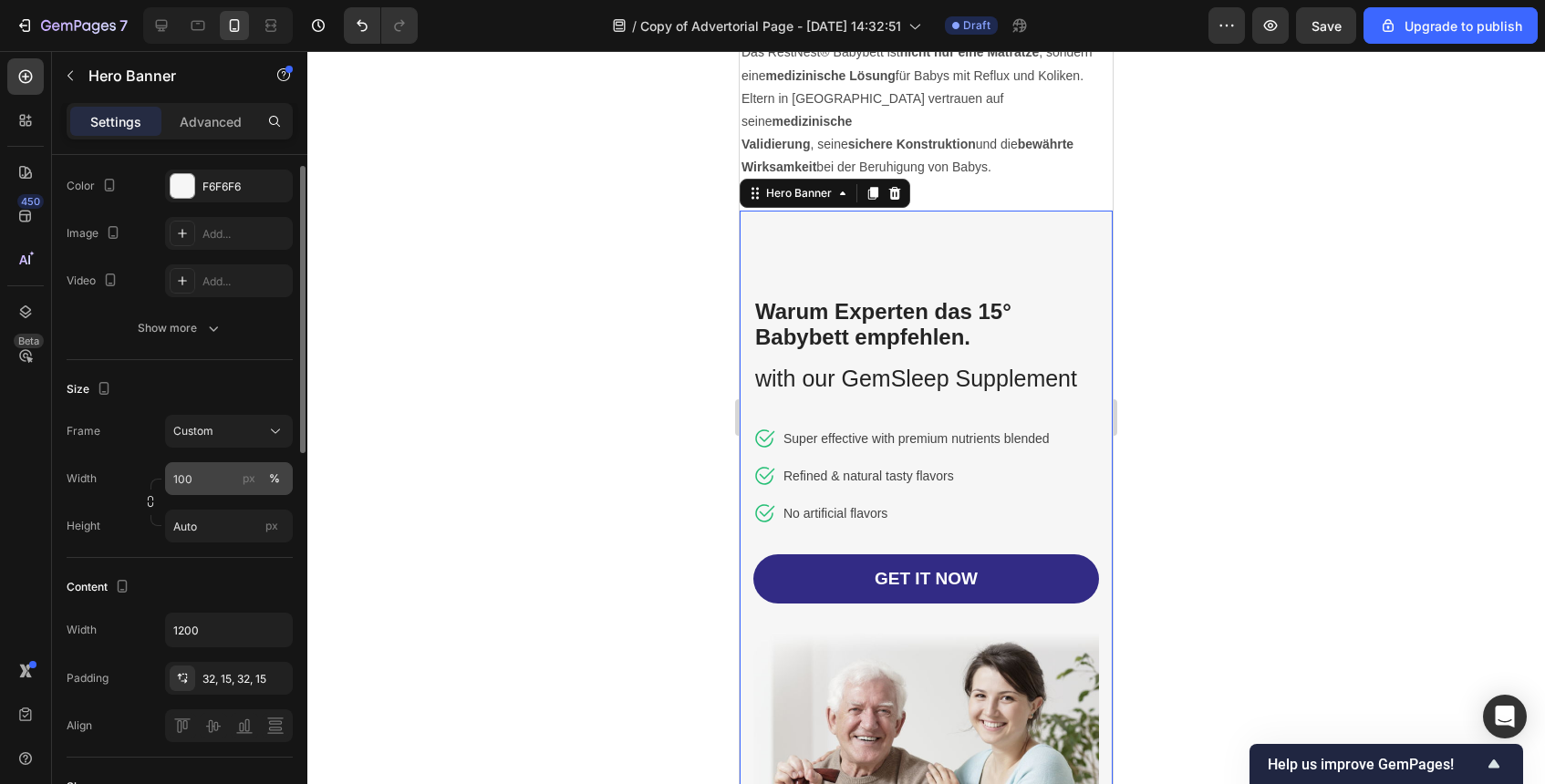
scroll to position [284, 0]
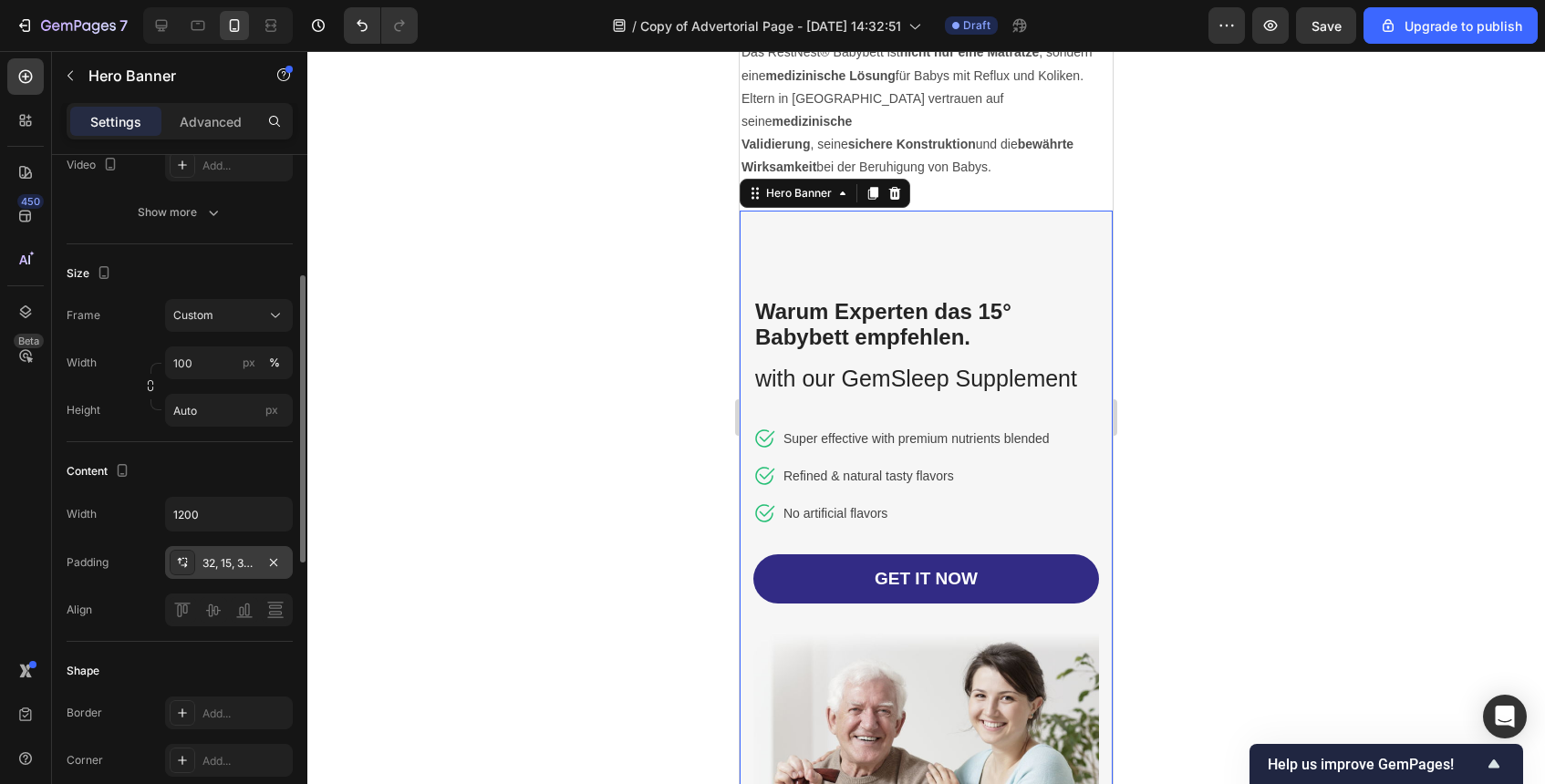
click at [230, 573] on div "32, 15, 32, 15" at bounding box center [229, 562] width 128 height 32
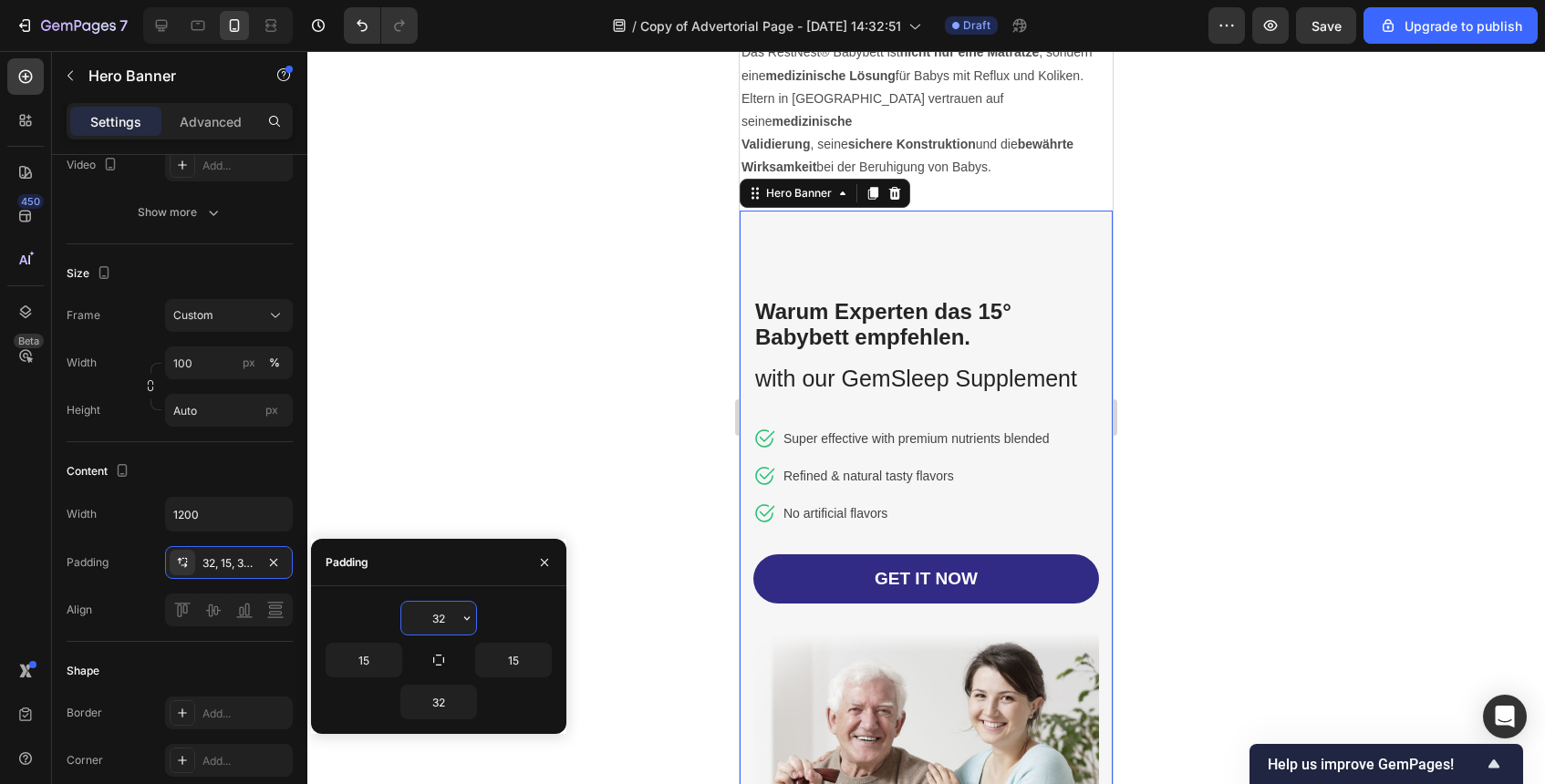
click at [442, 619] on input "32" at bounding box center [439, 617] width 75 height 32
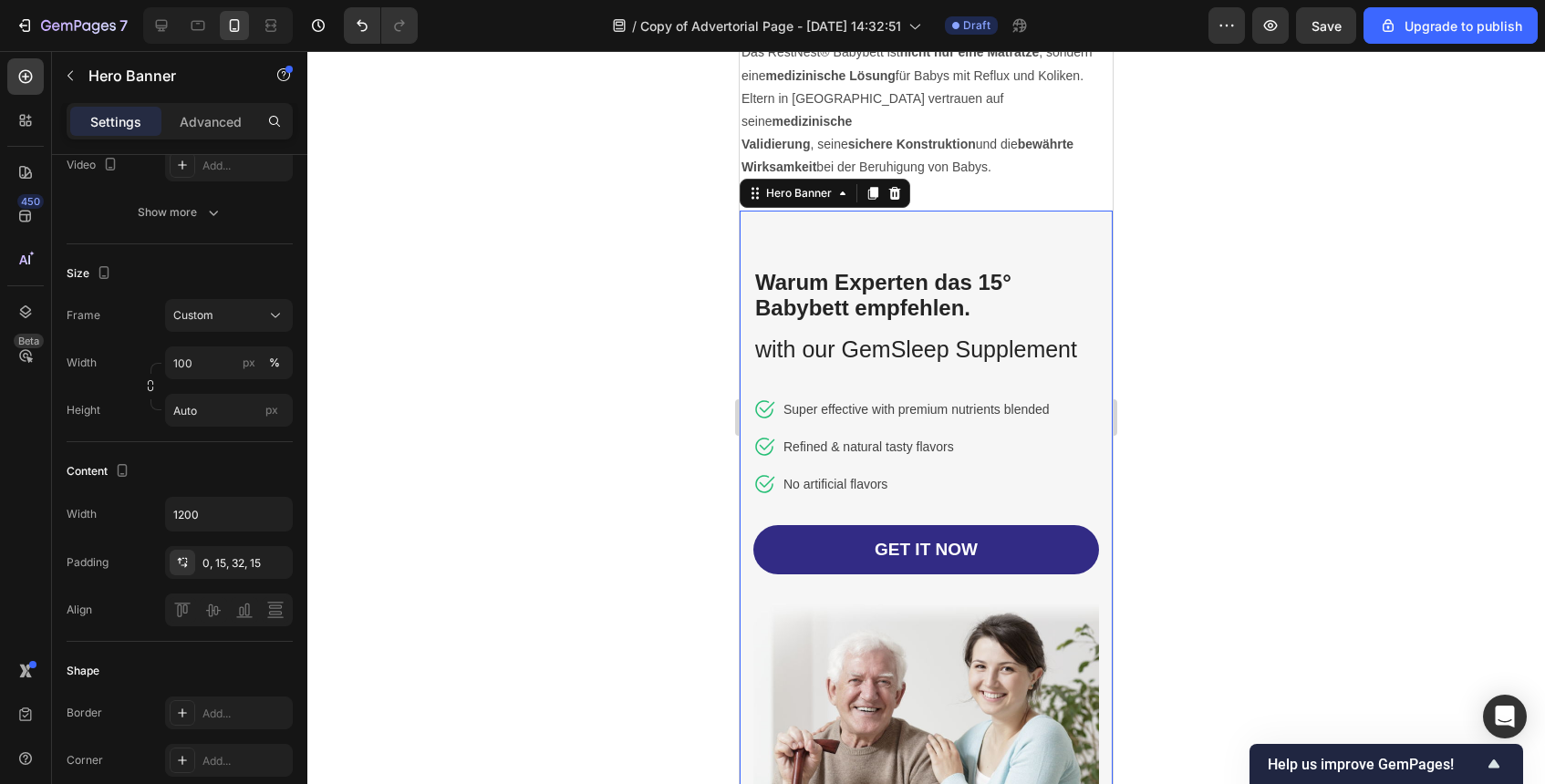
click at [1196, 314] on div at bounding box center [926, 417] width 1238 height 733
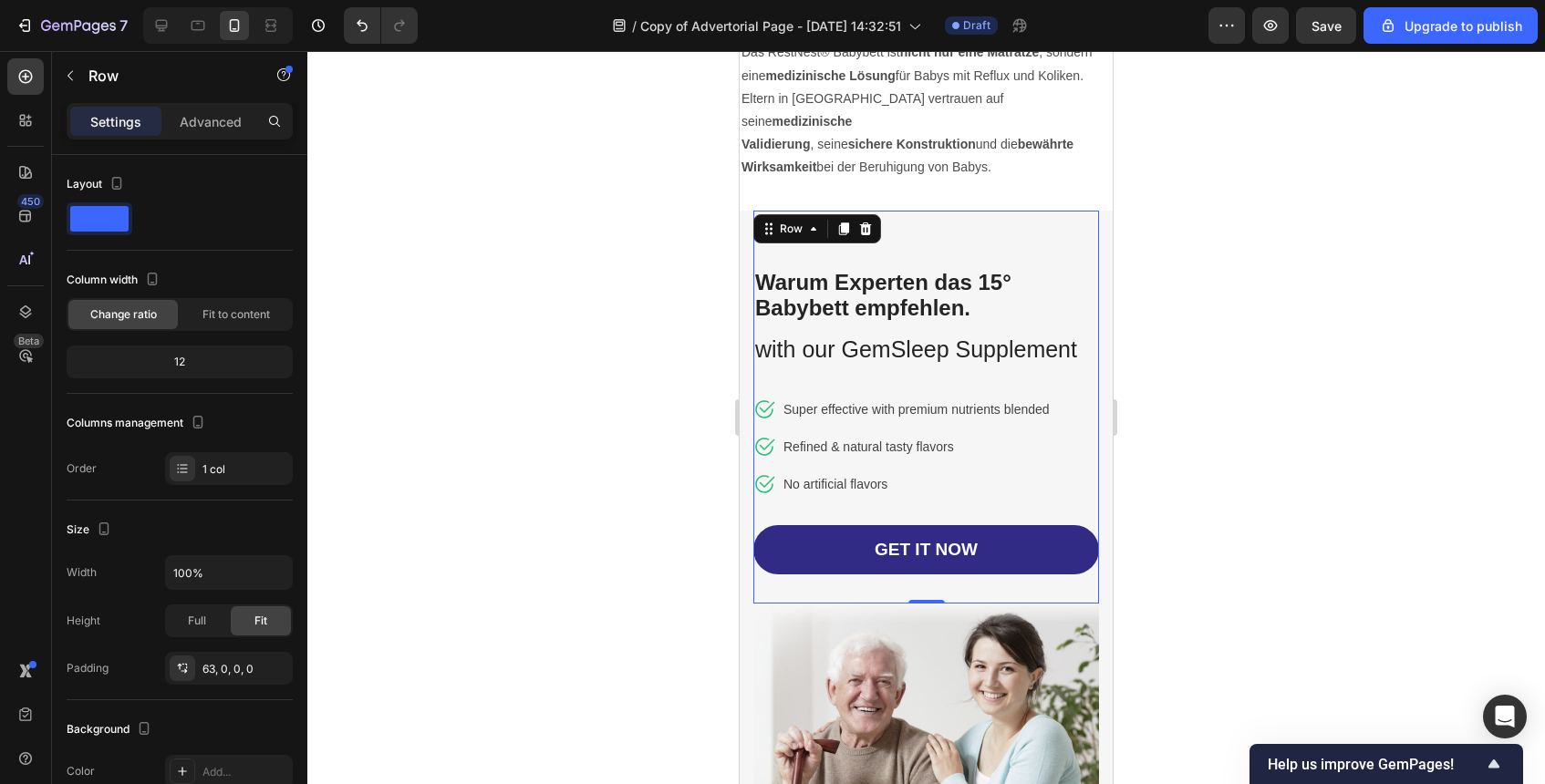
click at [958, 220] on div "⁠⁠⁠⁠⁠⁠⁠ Warum Experten das 15° Babybett empfehlen. Heading with our GemSleep Su…" at bounding box center [926, 408] width 345 height 394
click at [231, 676] on div "63, 0, 0, 0" at bounding box center [229, 669] width 53 height 17
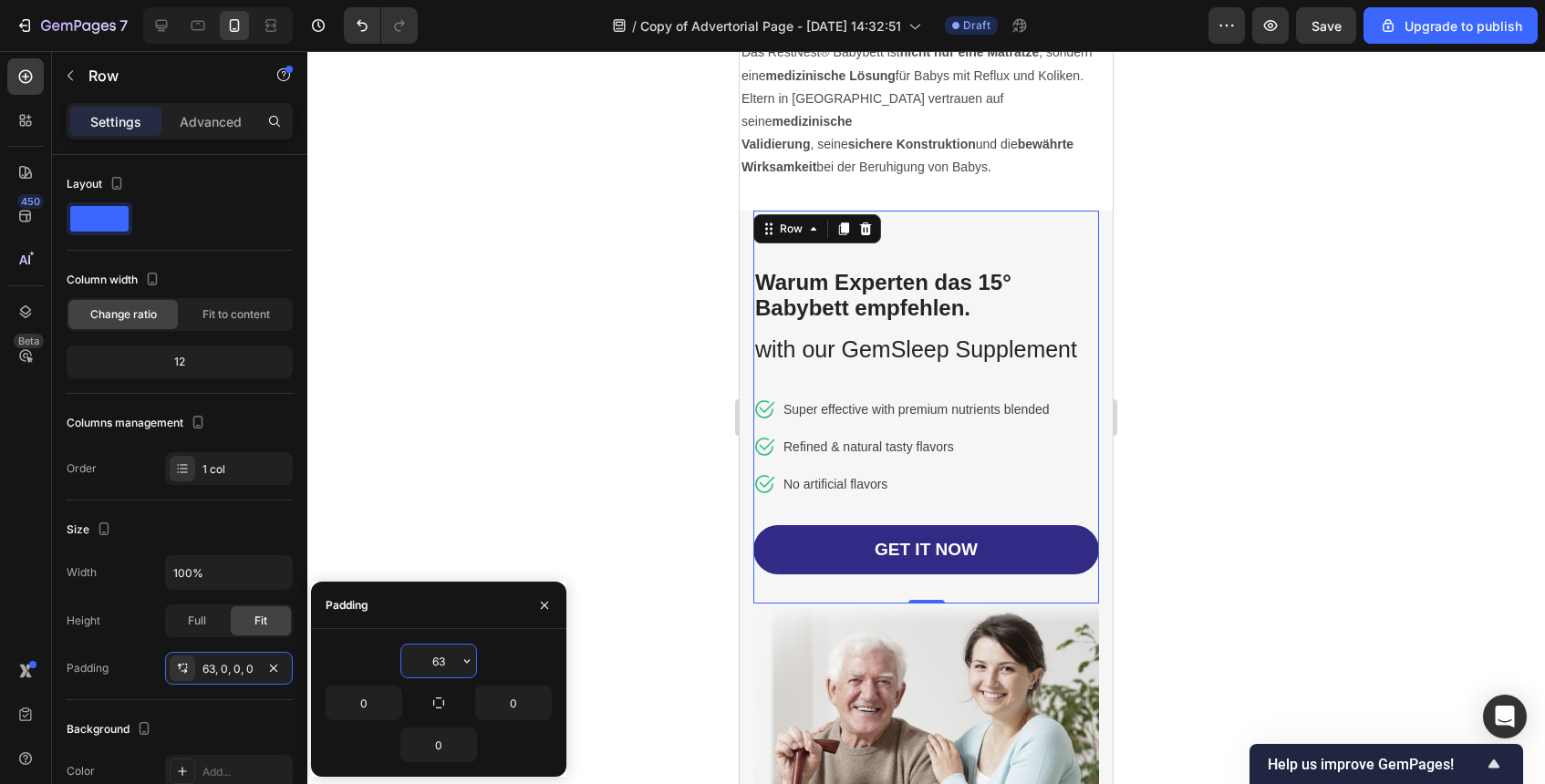
click at [442, 645] on input "63" at bounding box center [439, 661] width 75 height 32
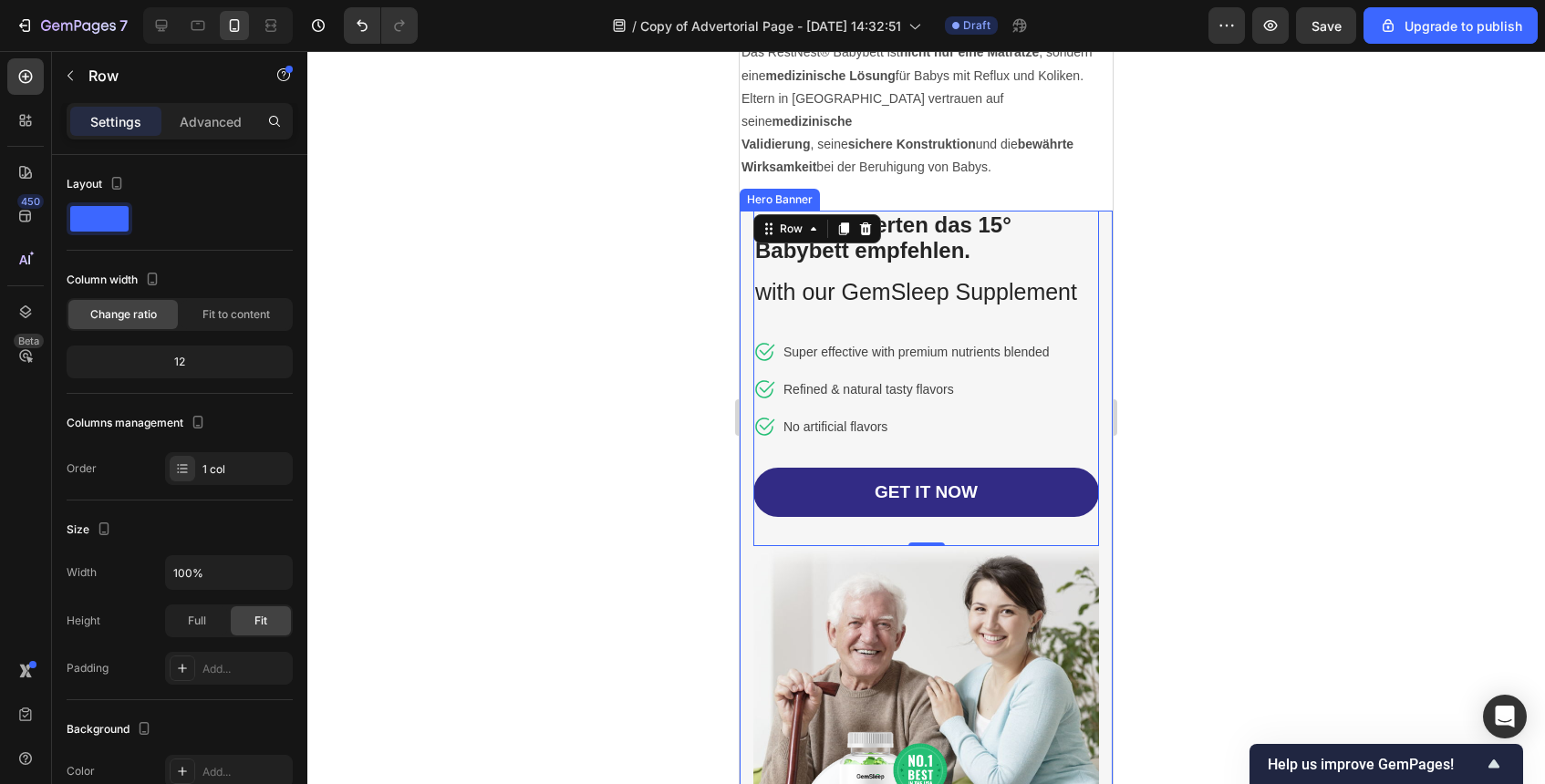
click at [1156, 540] on div at bounding box center [926, 417] width 1238 height 733
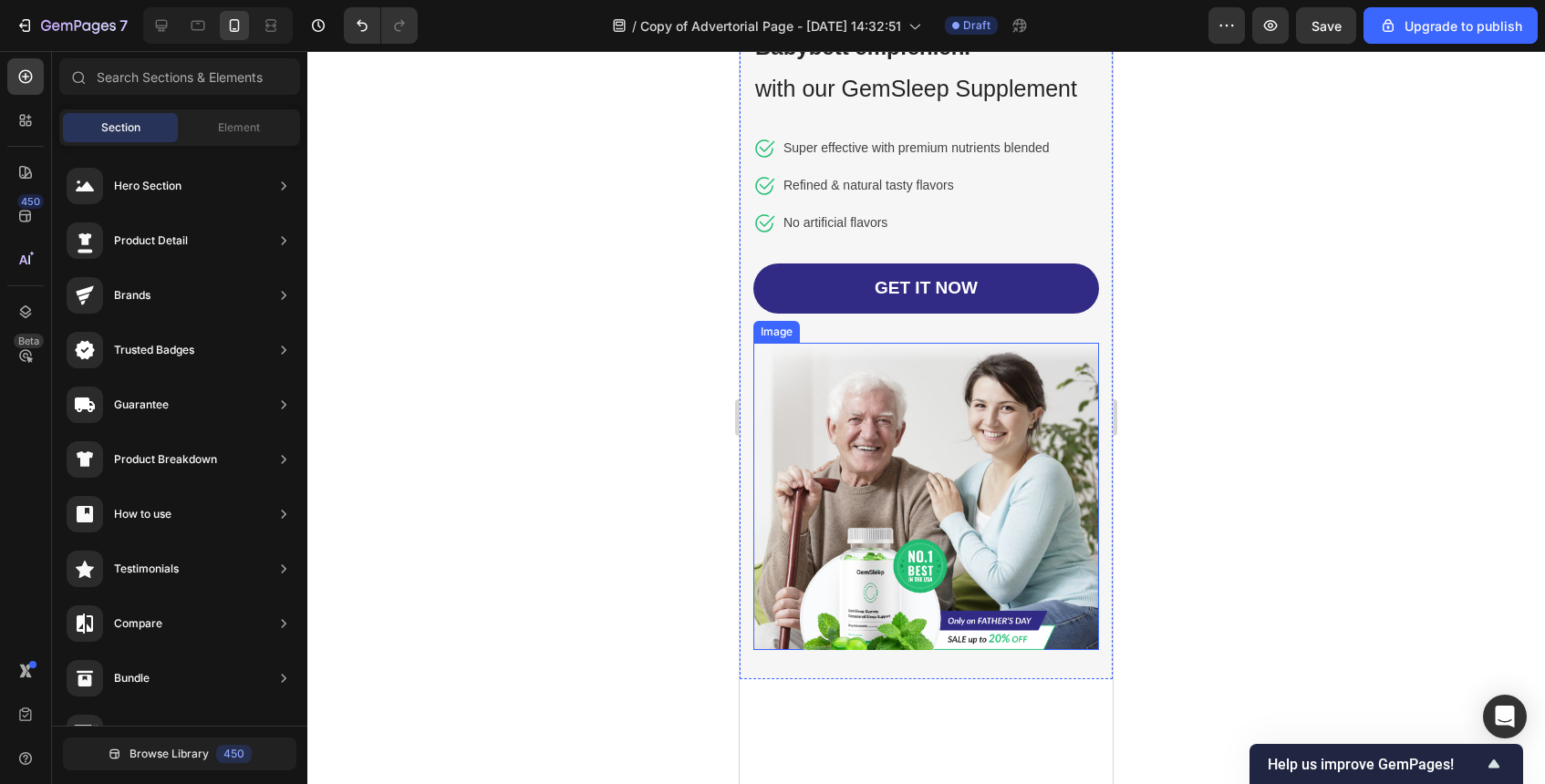
scroll to position [4007, 0]
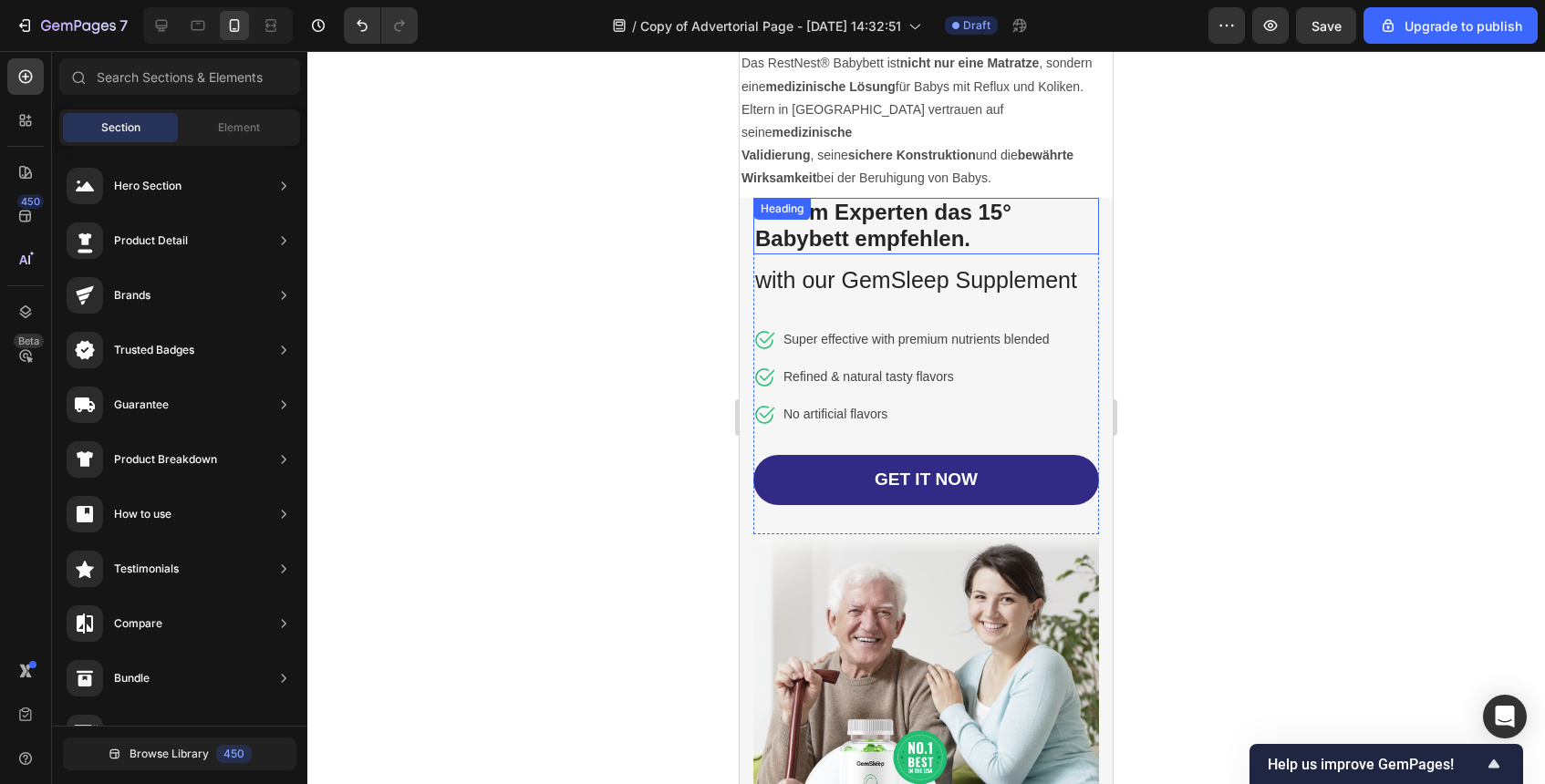
click at [1046, 213] on p "⁠⁠⁠⁠⁠⁠⁠ Warum Experten das 15° Babybett empfehlen." at bounding box center [927, 226] width 343 height 53
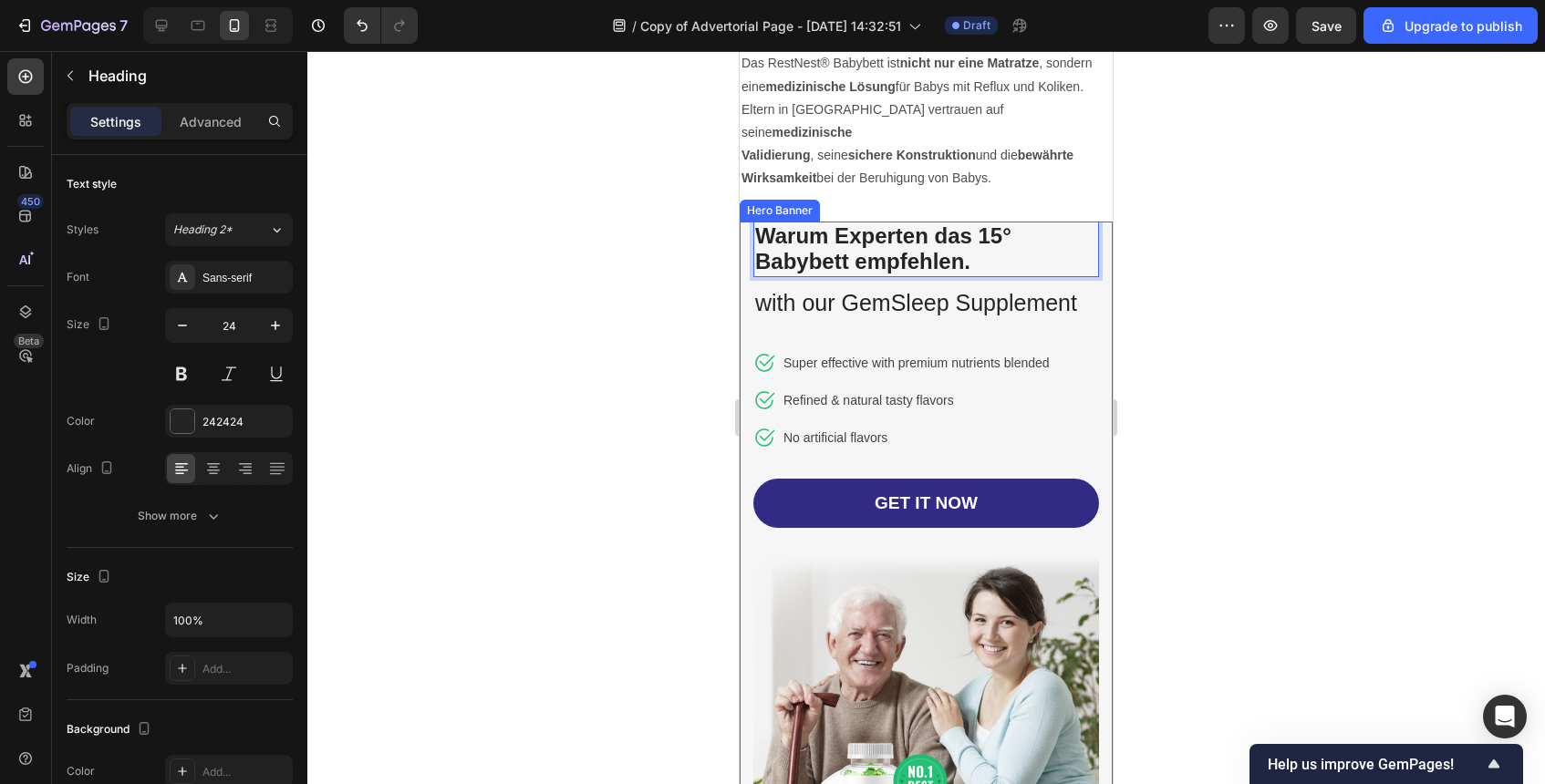
click at [1103, 225] on div "Image Row Warum Experten das 15° Babybett empfehlen. Heading 8 with our GemSlee…" at bounding box center [926, 557] width 373 height 673
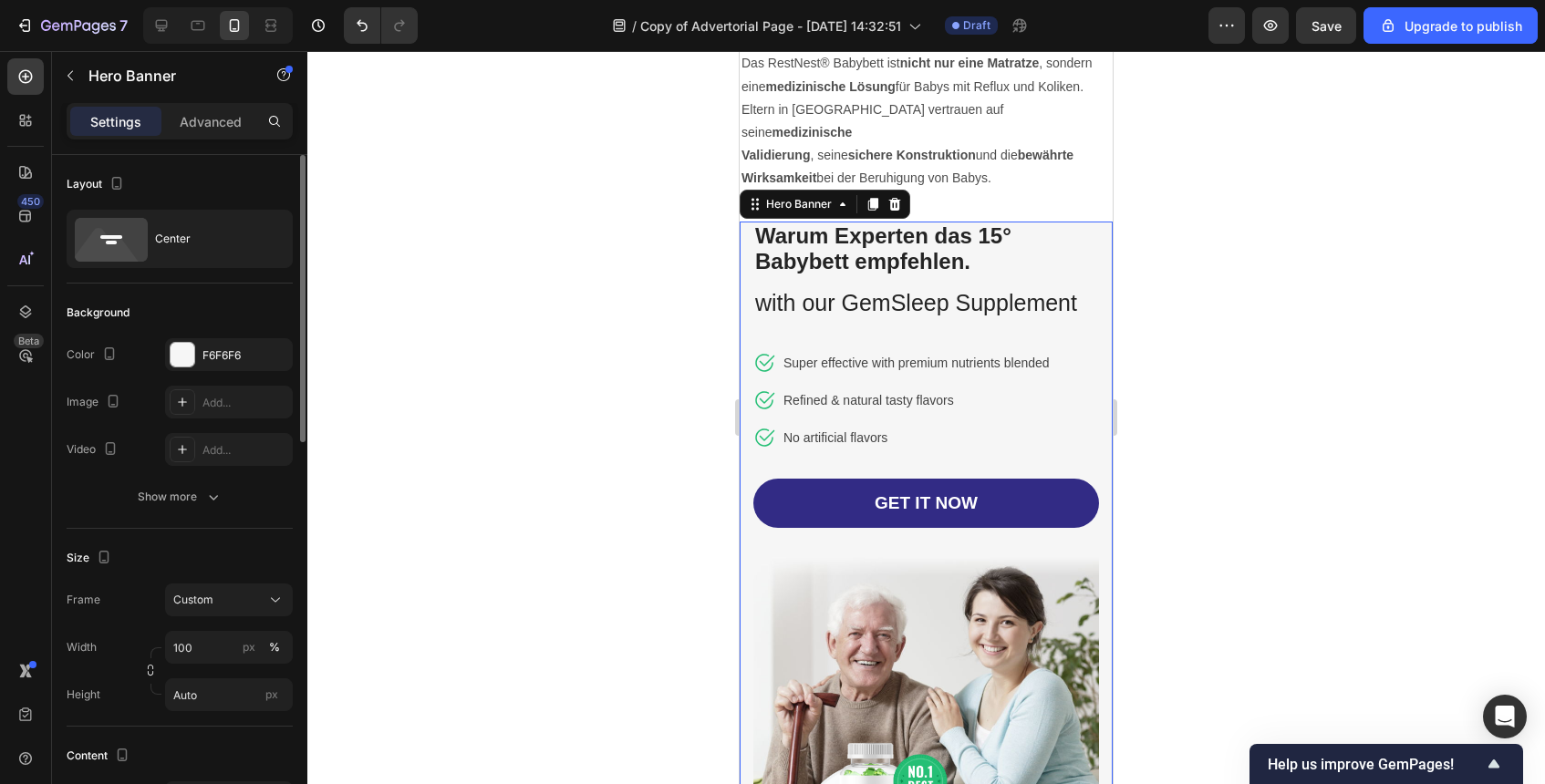
scroll to position [176, 0]
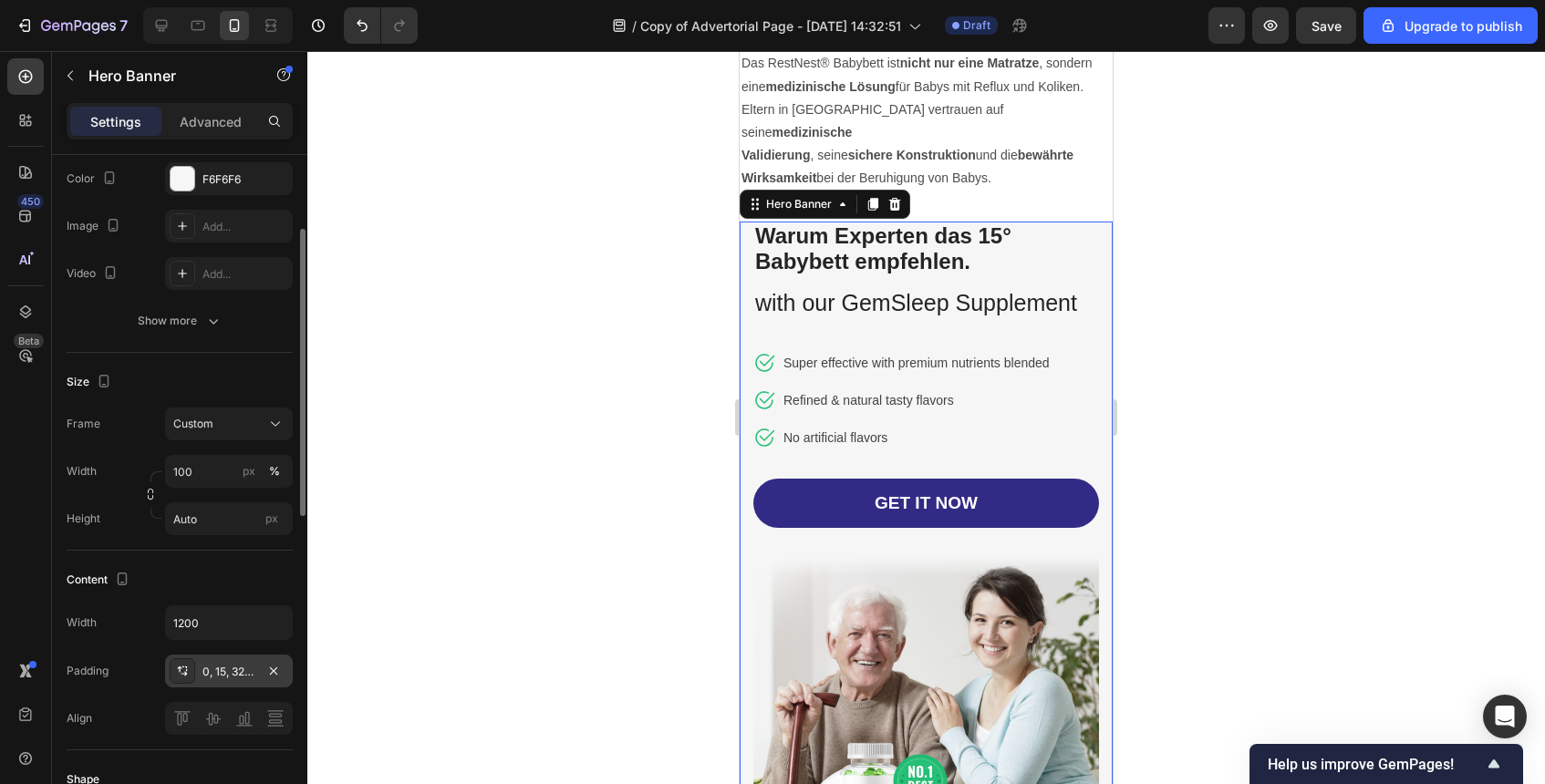
click at [211, 679] on div "0, 15, 32, 15" at bounding box center [229, 672] width 53 height 17
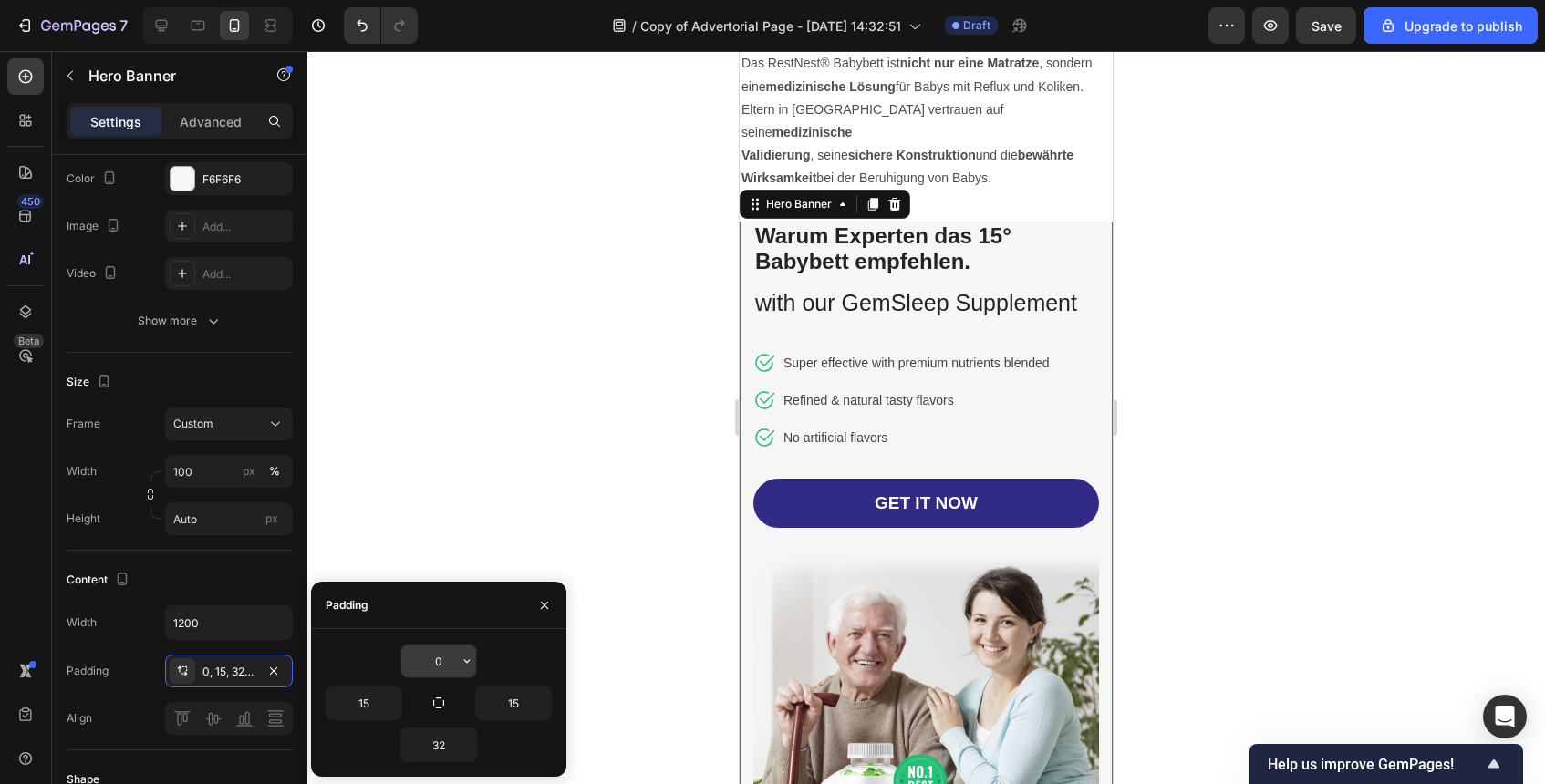
click at [429, 659] on input "0" at bounding box center [439, 661] width 75 height 32
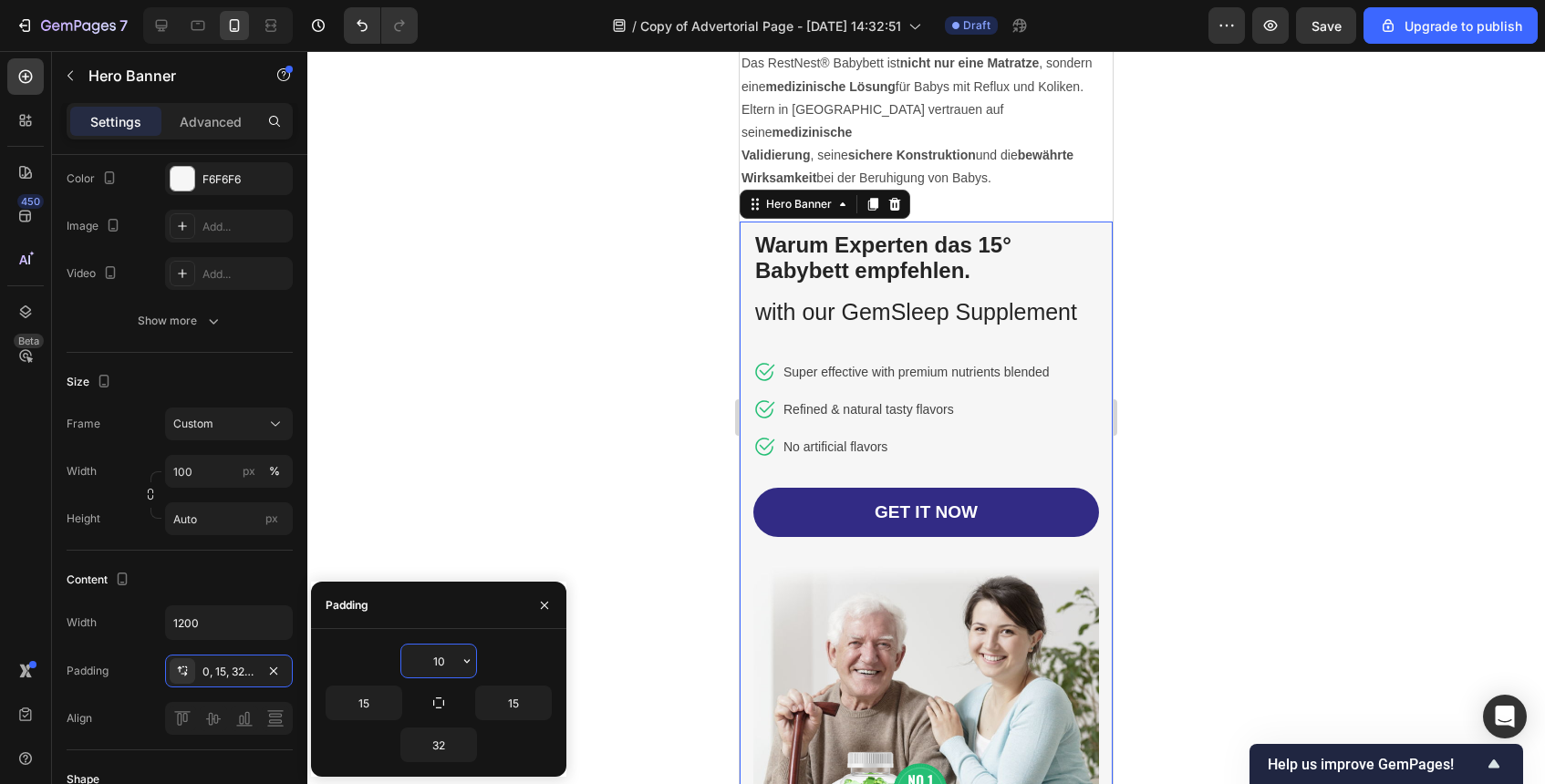
type input "1"
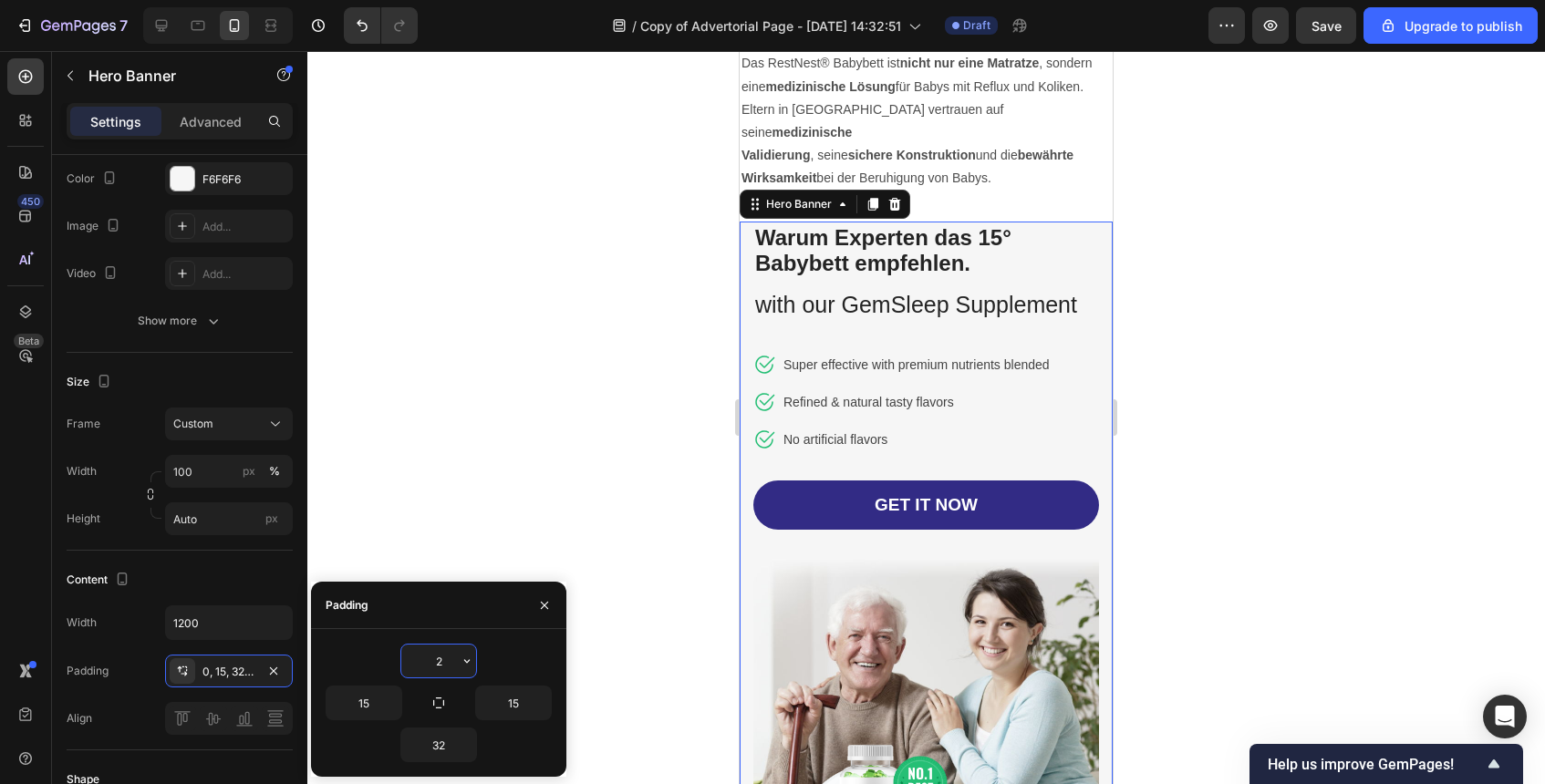
type input "20"
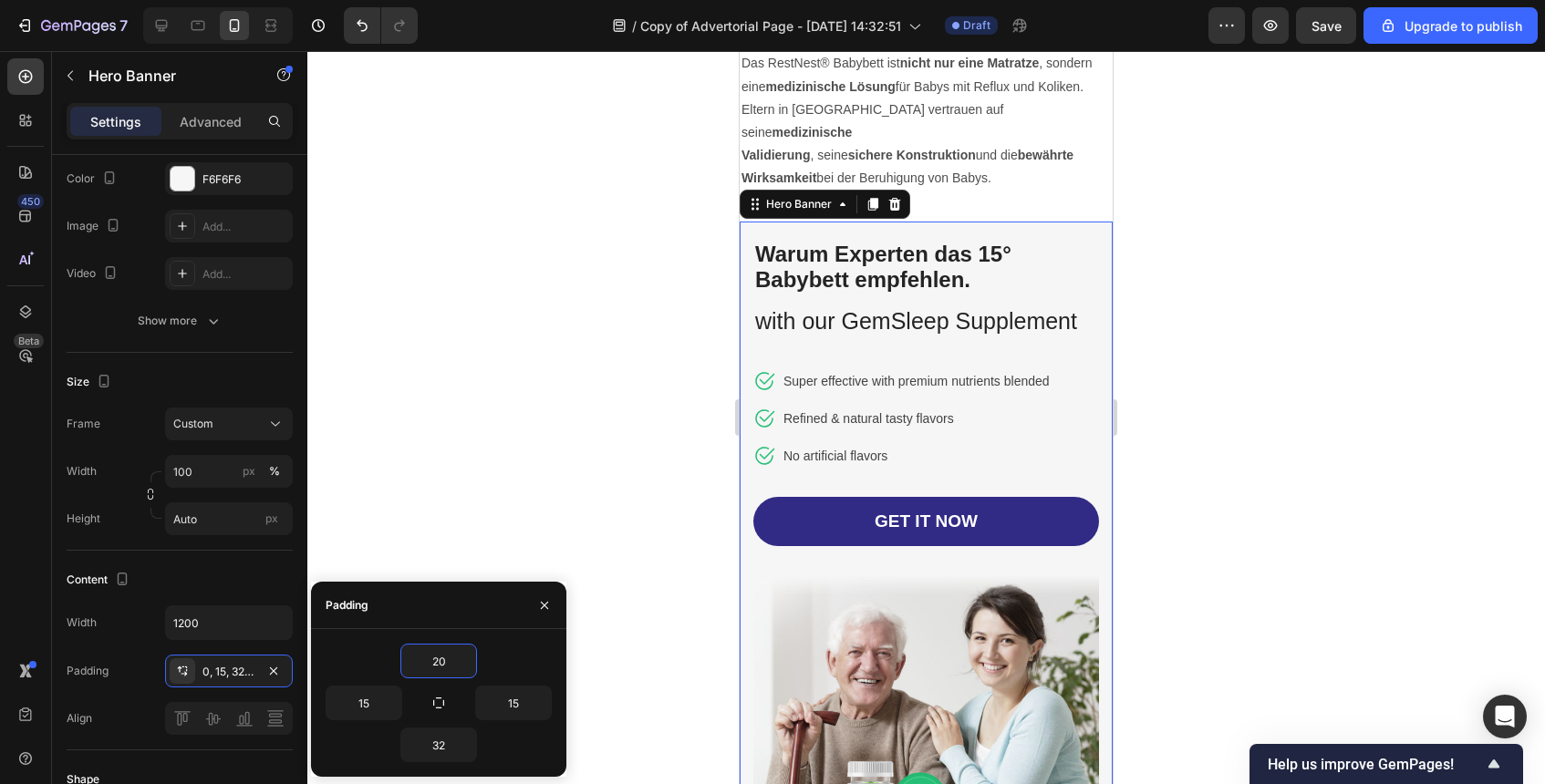
click at [1259, 378] on div at bounding box center [926, 417] width 1238 height 733
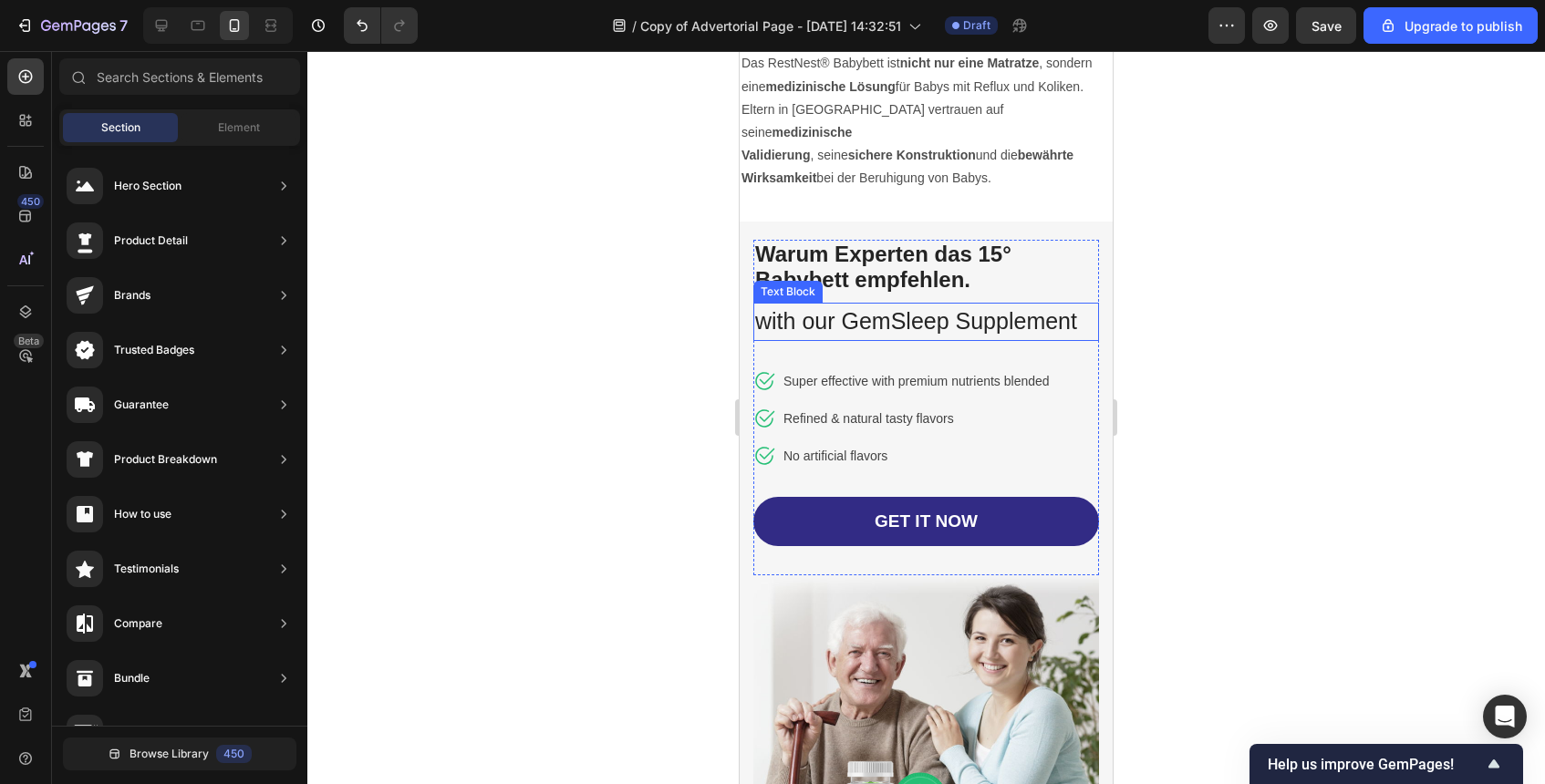
click at [934, 313] on p "with our GemSleep Supplement" at bounding box center [927, 321] width 343 height 34
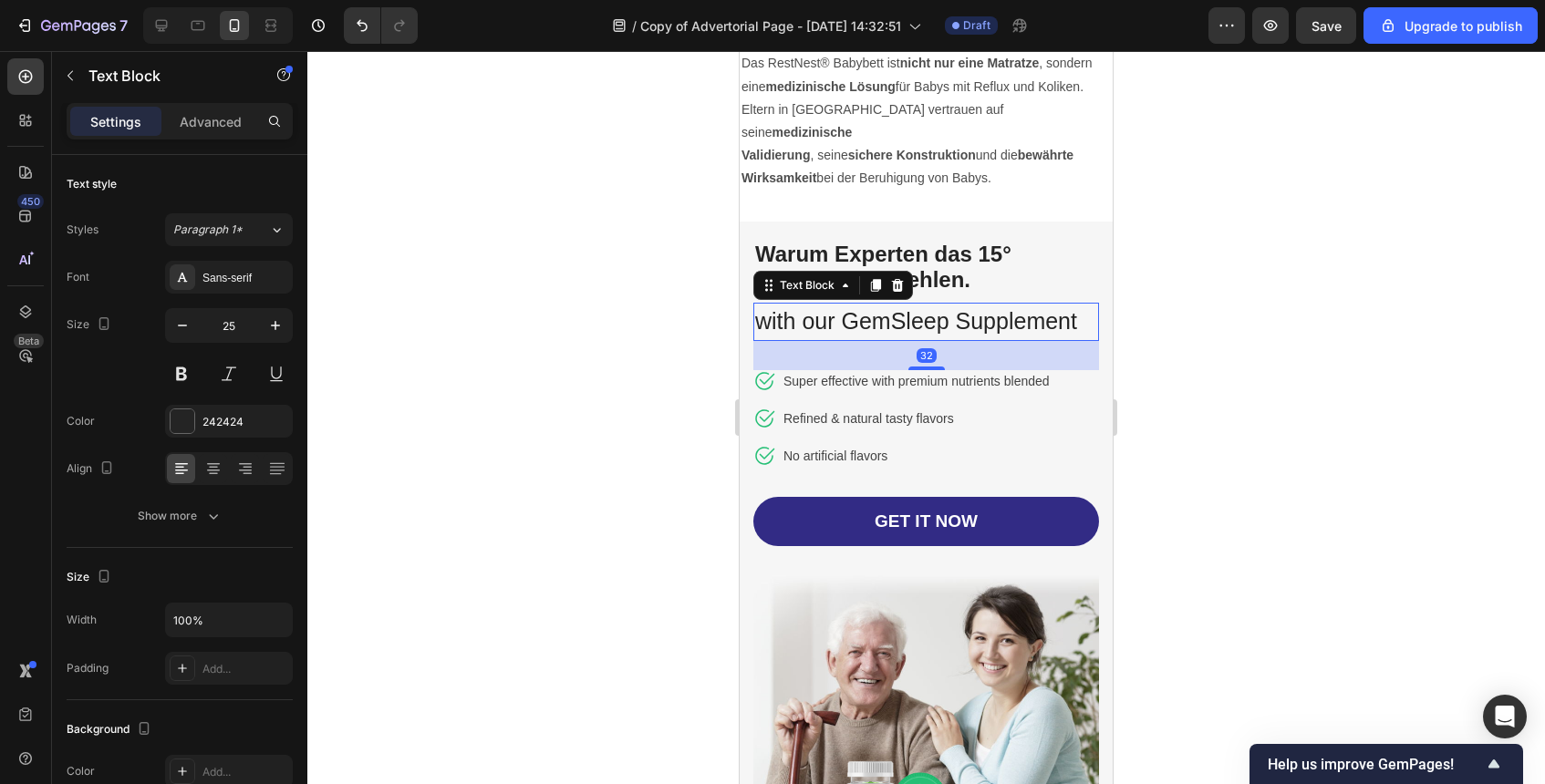
click at [934, 313] on p "with our GemSleep Supplement" at bounding box center [927, 321] width 343 height 34
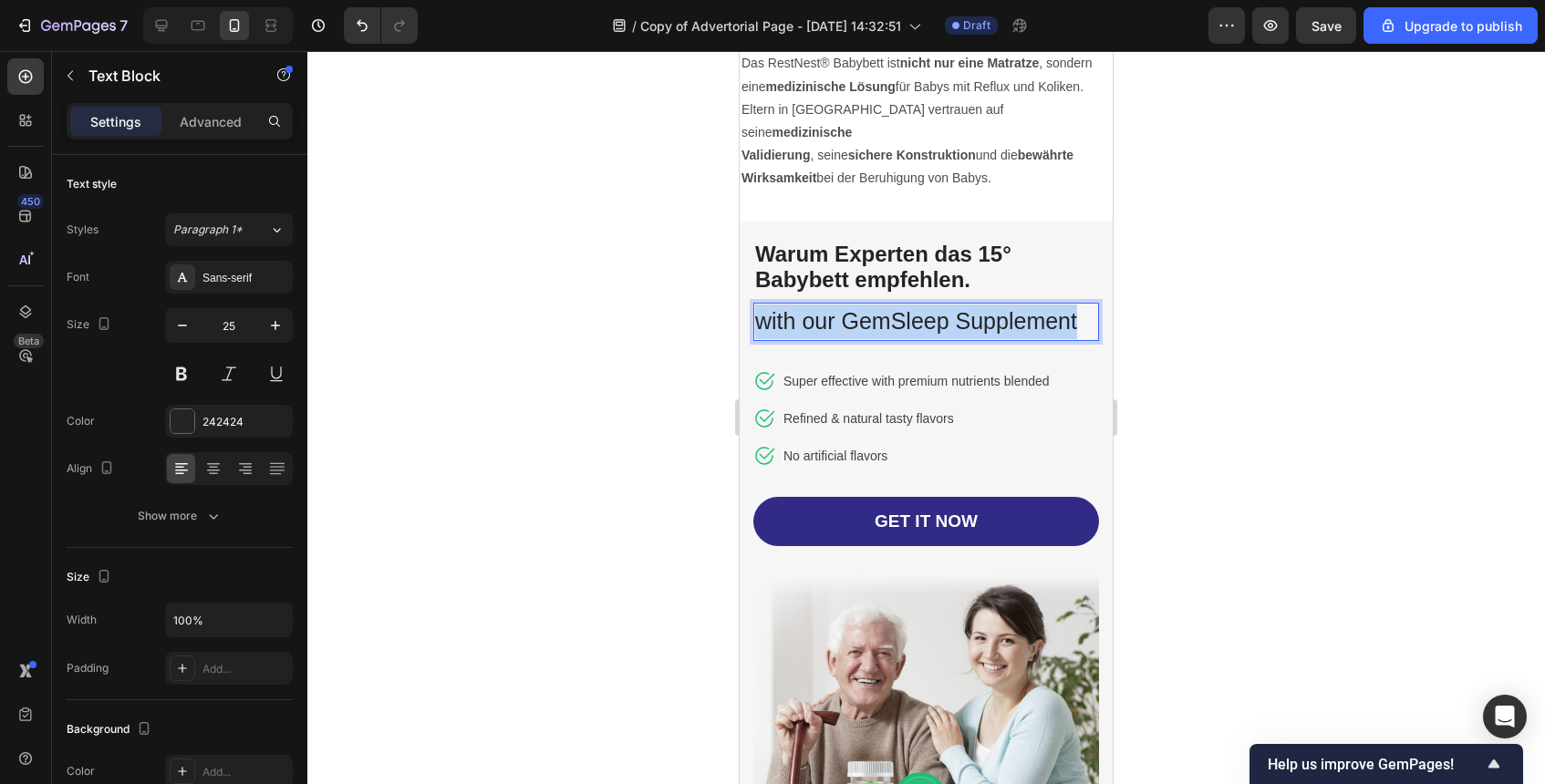
click at [934, 313] on p "with our GemSleep Supplement" at bounding box center [927, 321] width 343 height 34
click at [1262, 363] on div at bounding box center [926, 417] width 1238 height 733
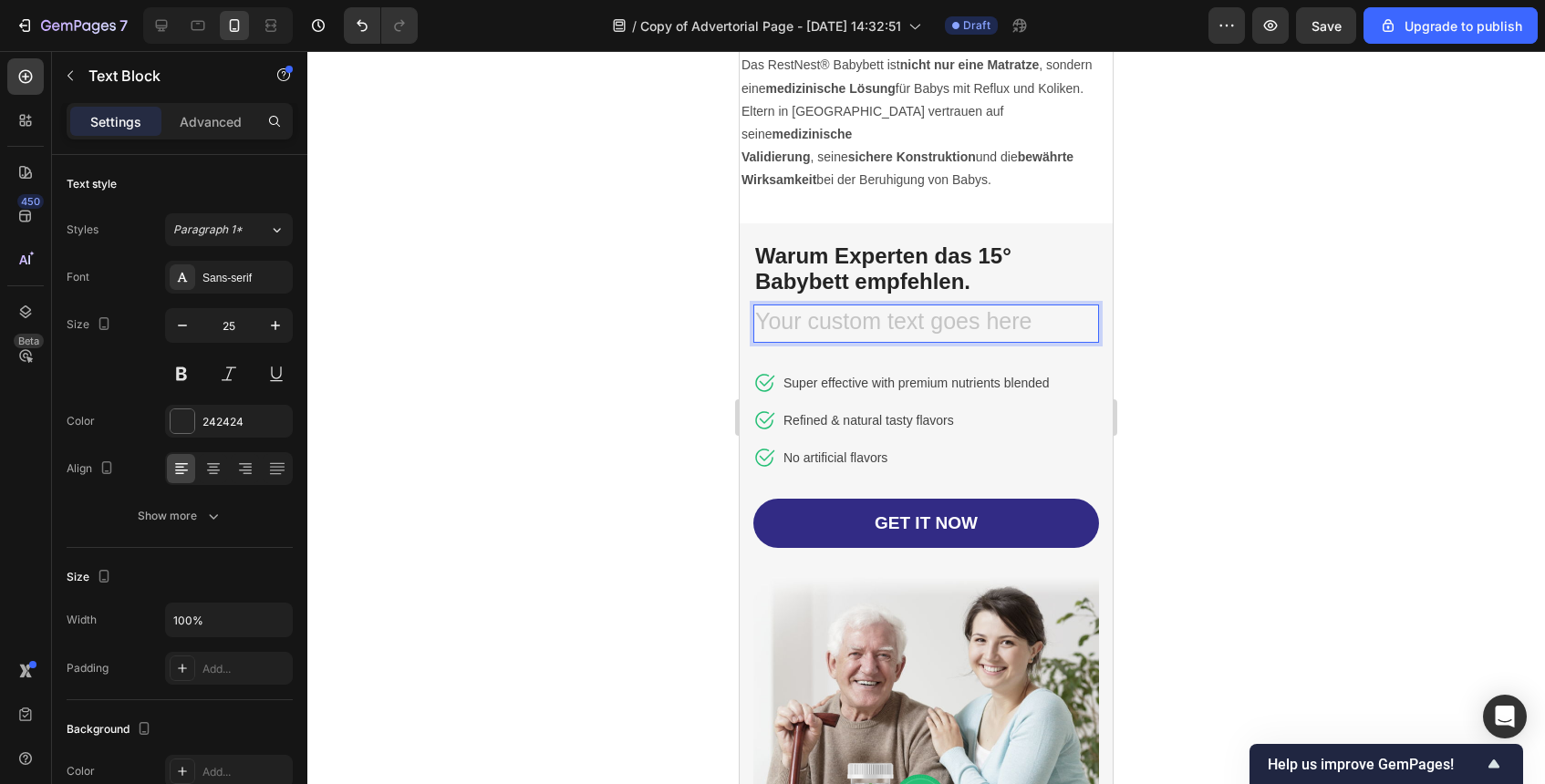
click at [910, 305] on div "Rich Text Editor. Editing area: main" at bounding box center [926, 323] width 345 height 38
click at [1216, 300] on div at bounding box center [926, 417] width 1238 height 733
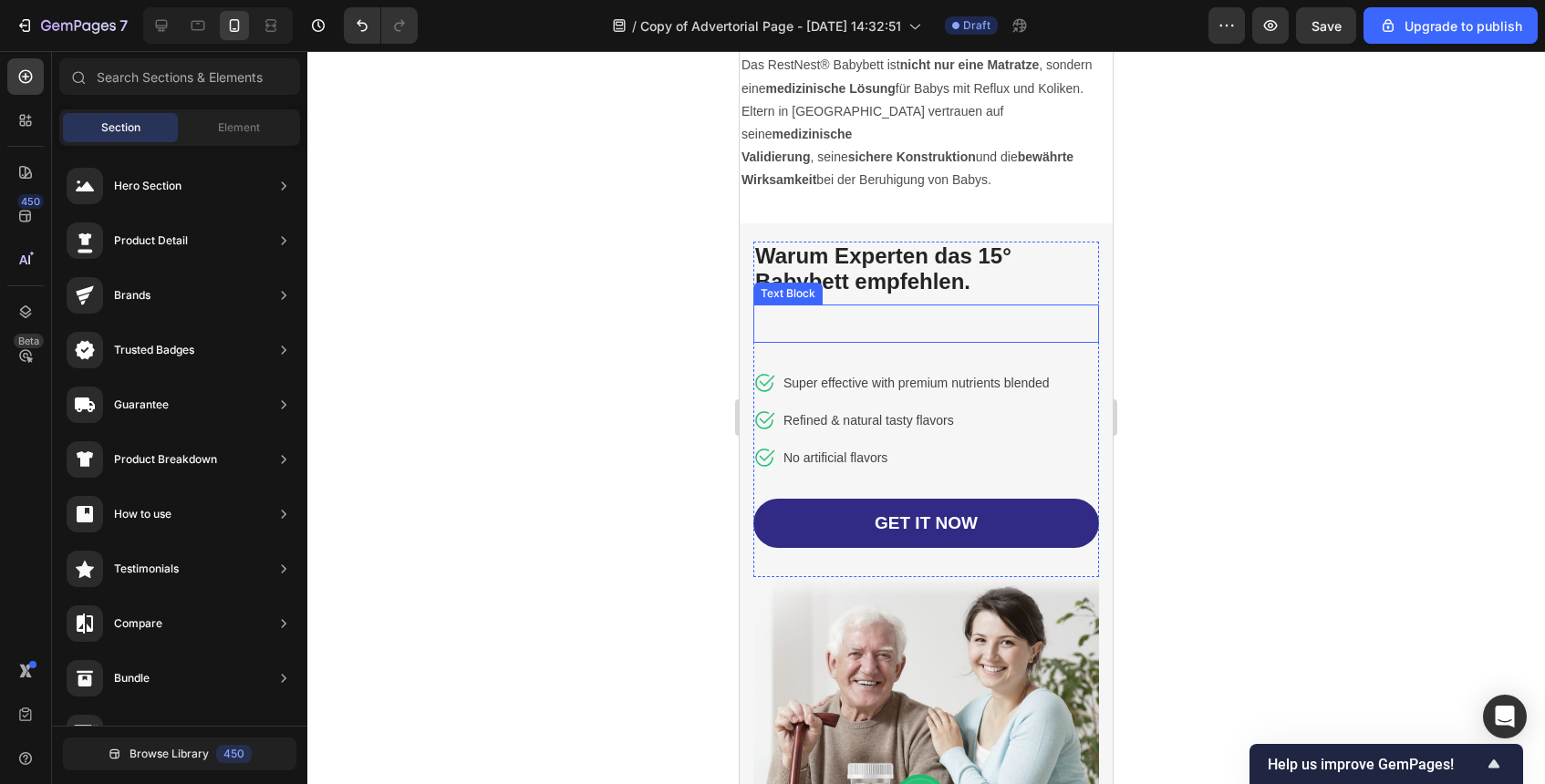
click at [1030, 306] on p "Rich Text Editor. Editing area: main" at bounding box center [927, 323] width 343 height 34
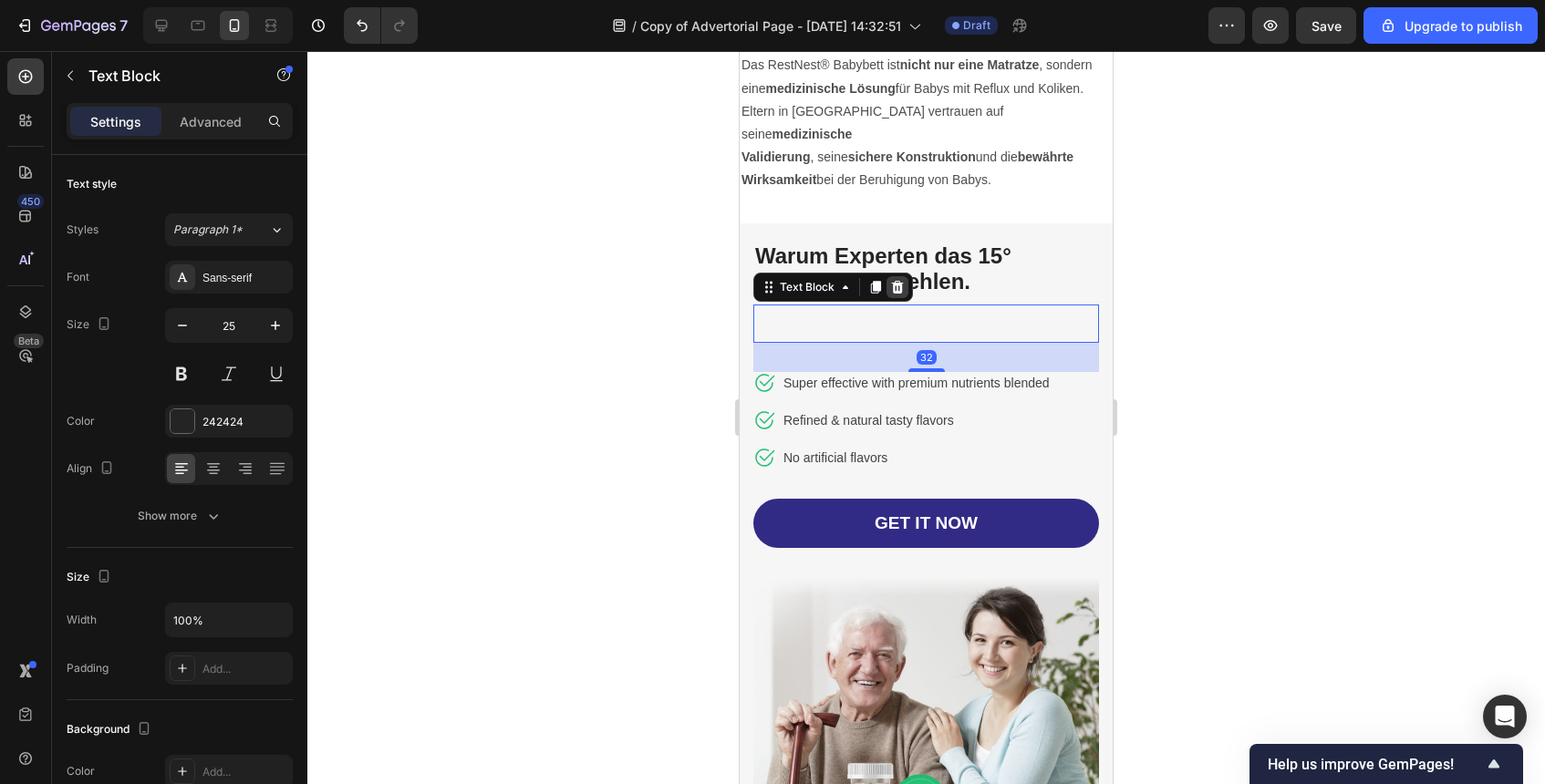
click at [903, 280] on icon at bounding box center [898, 288] width 15 height 15
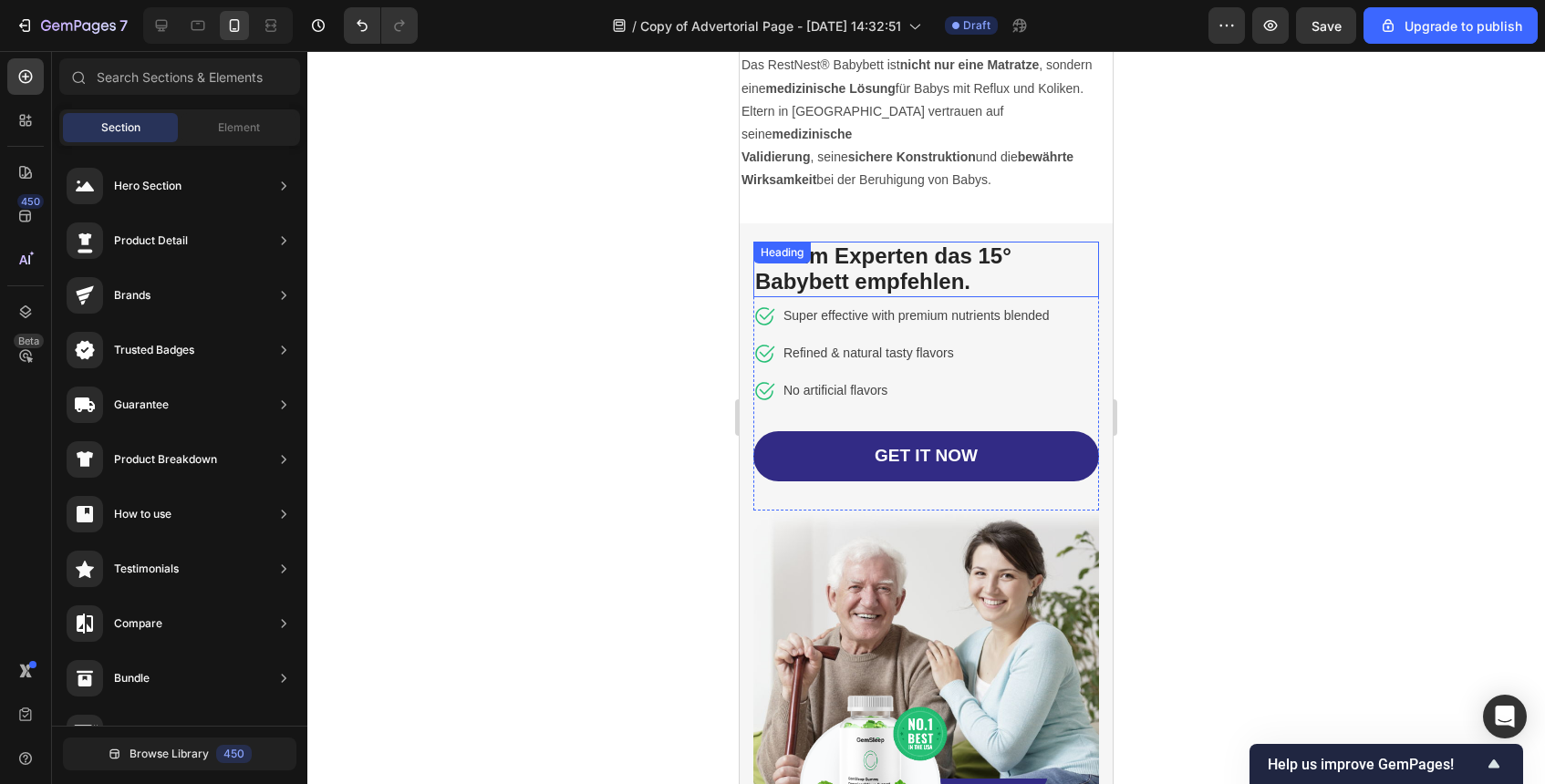
click at [988, 260] on p "⁠⁠⁠⁠⁠⁠⁠ Warum Experten das 15° Babybett empfehlen." at bounding box center [927, 269] width 343 height 53
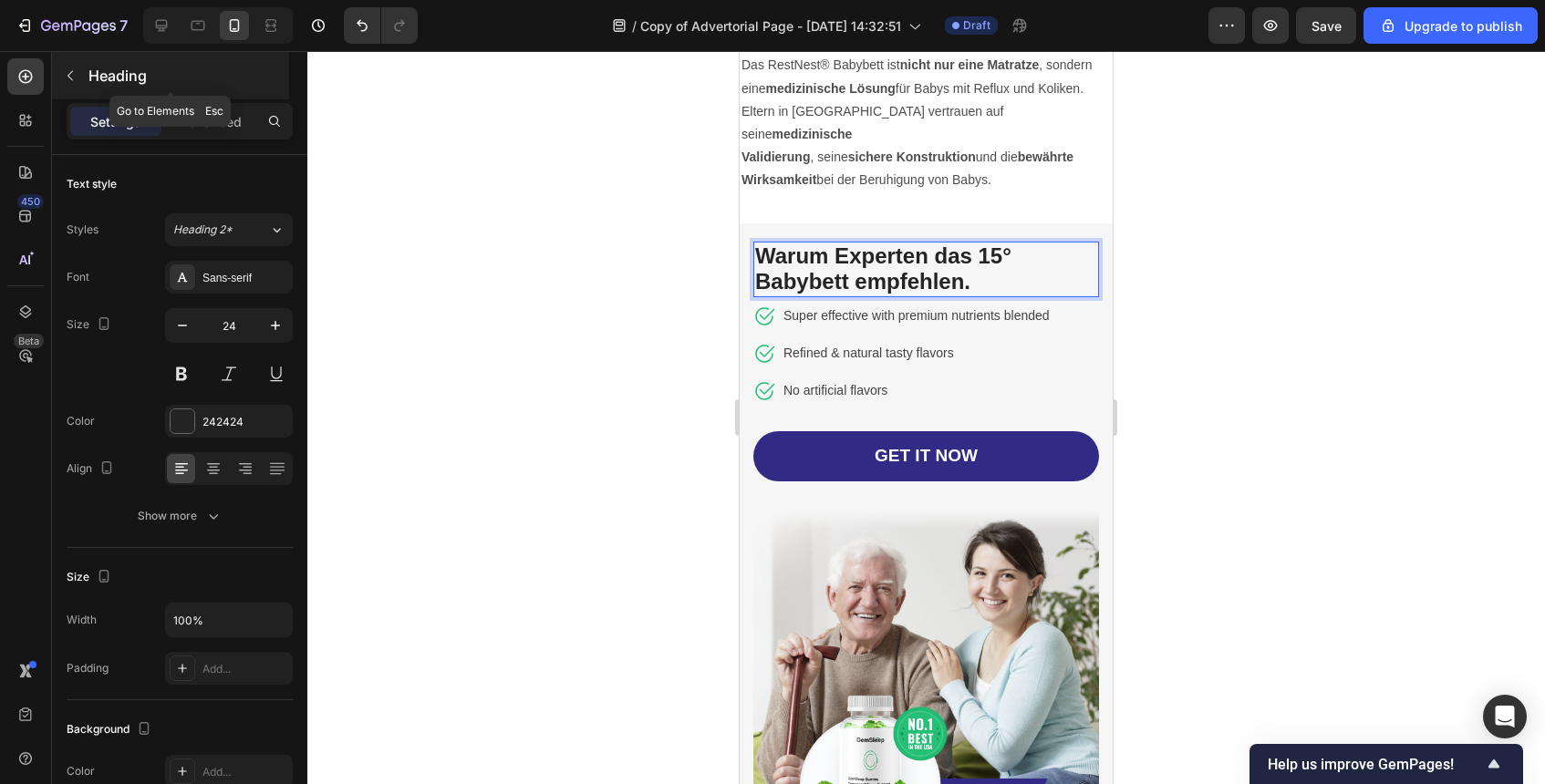
click at [81, 73] on button "button" at bounding box center [70, 76] width 30 height 30
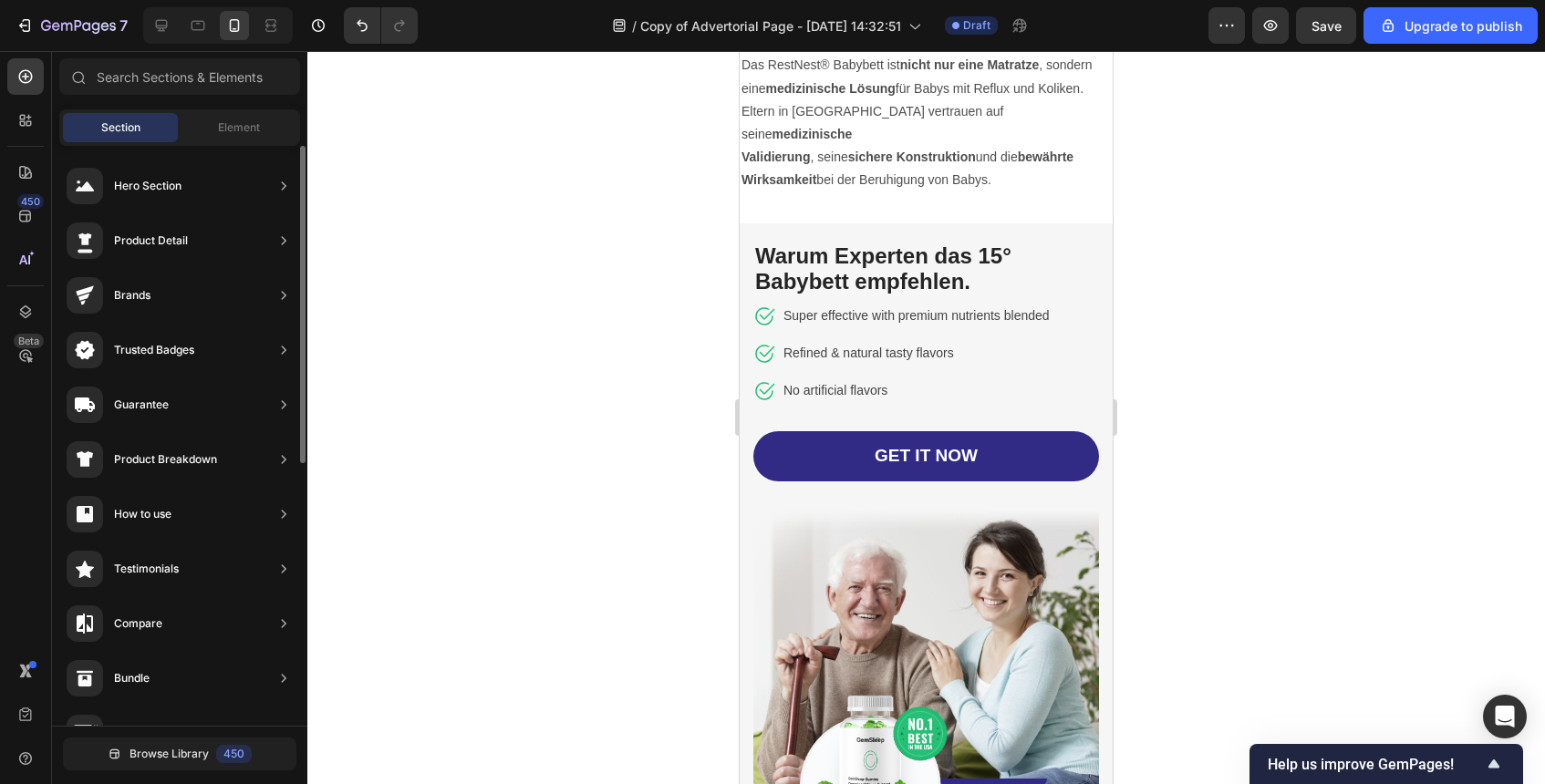
scroll to position [774, 0]
click at [204, 129] on div "Element" at bounding box center [239, 128] width 115 height 30
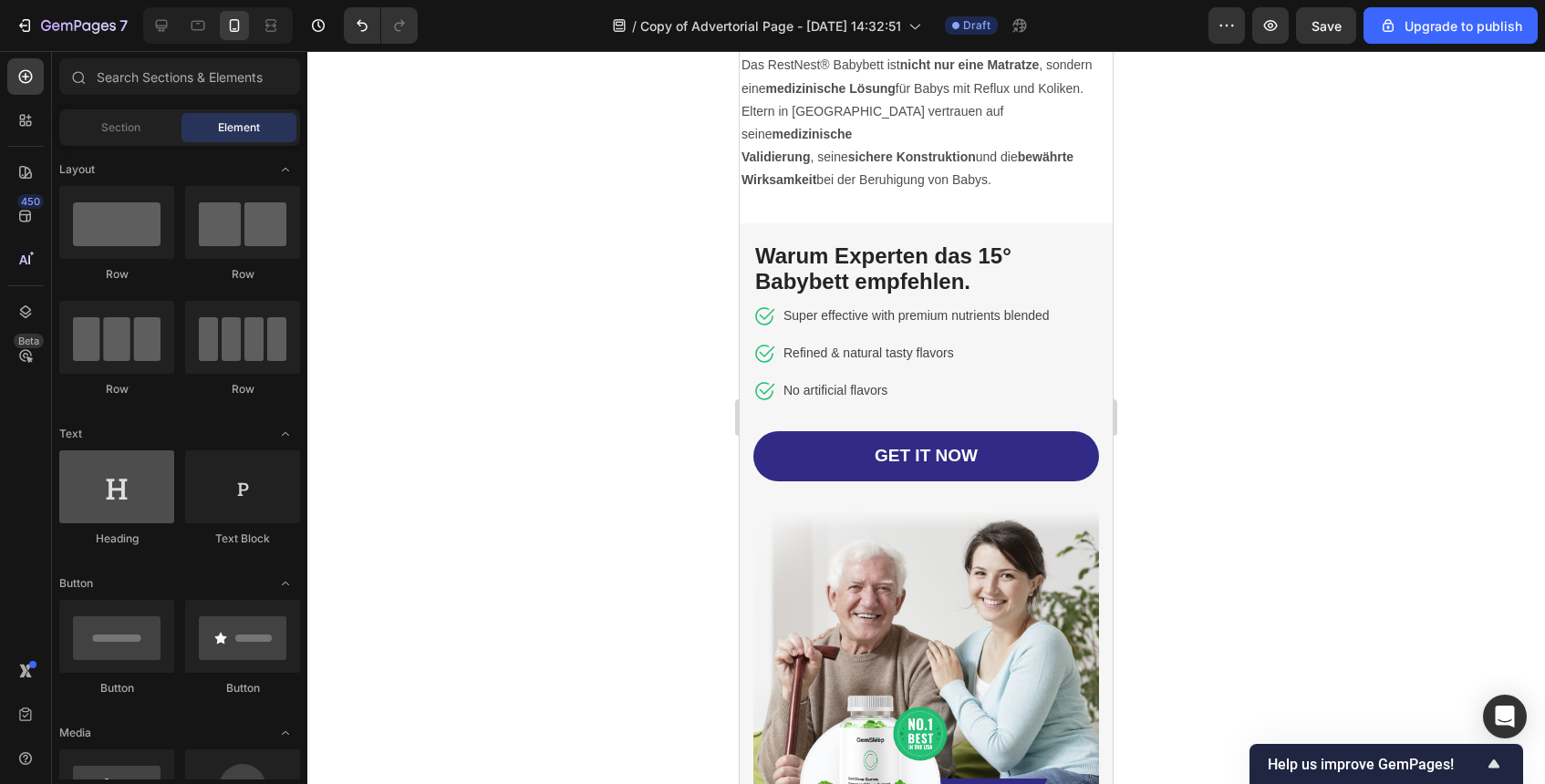
click at [143, 485] on div at bounding box center [117, 487] width 115 height 73
click at [269, 529] on div "Text Block" at bounding box center [243, 499] width 115 height 96
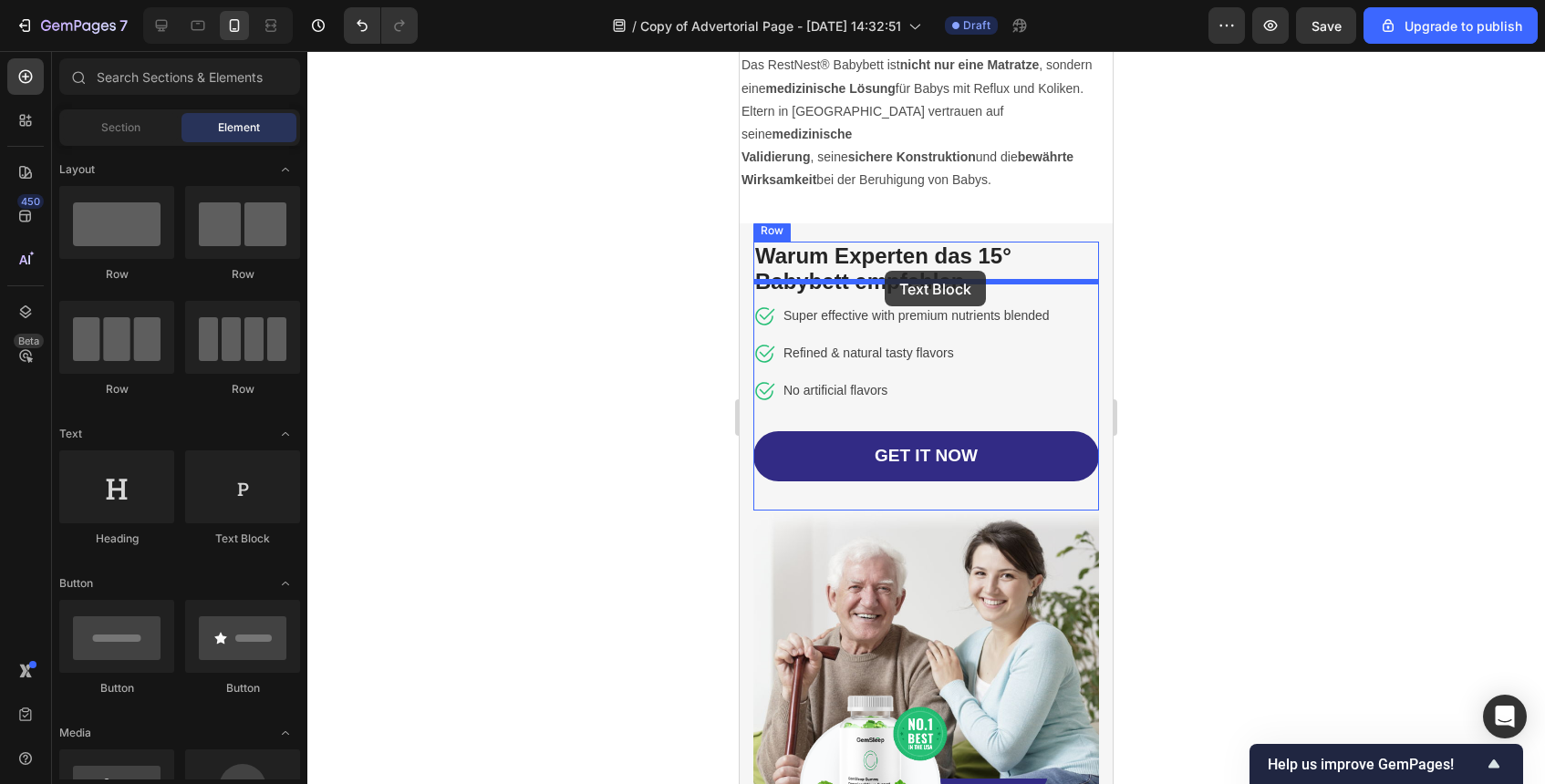
drag, startPoint x: 972, startPoint y: 553, endPoint x: 885, endPoint y: 271, distance: 295.1
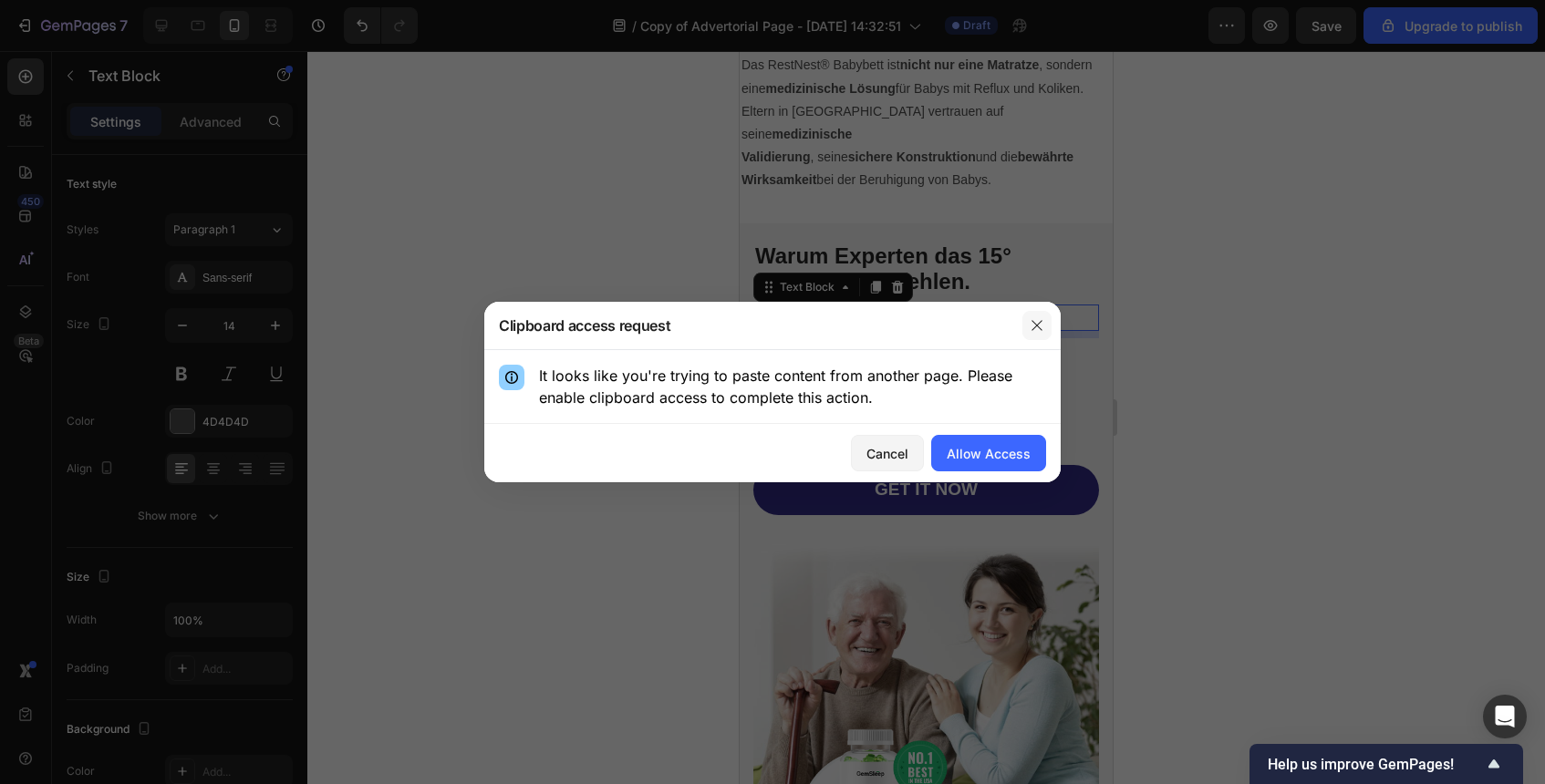
click at [1029, 330] on icon "button" at bounding box center [1037, 326] width 15 height 15
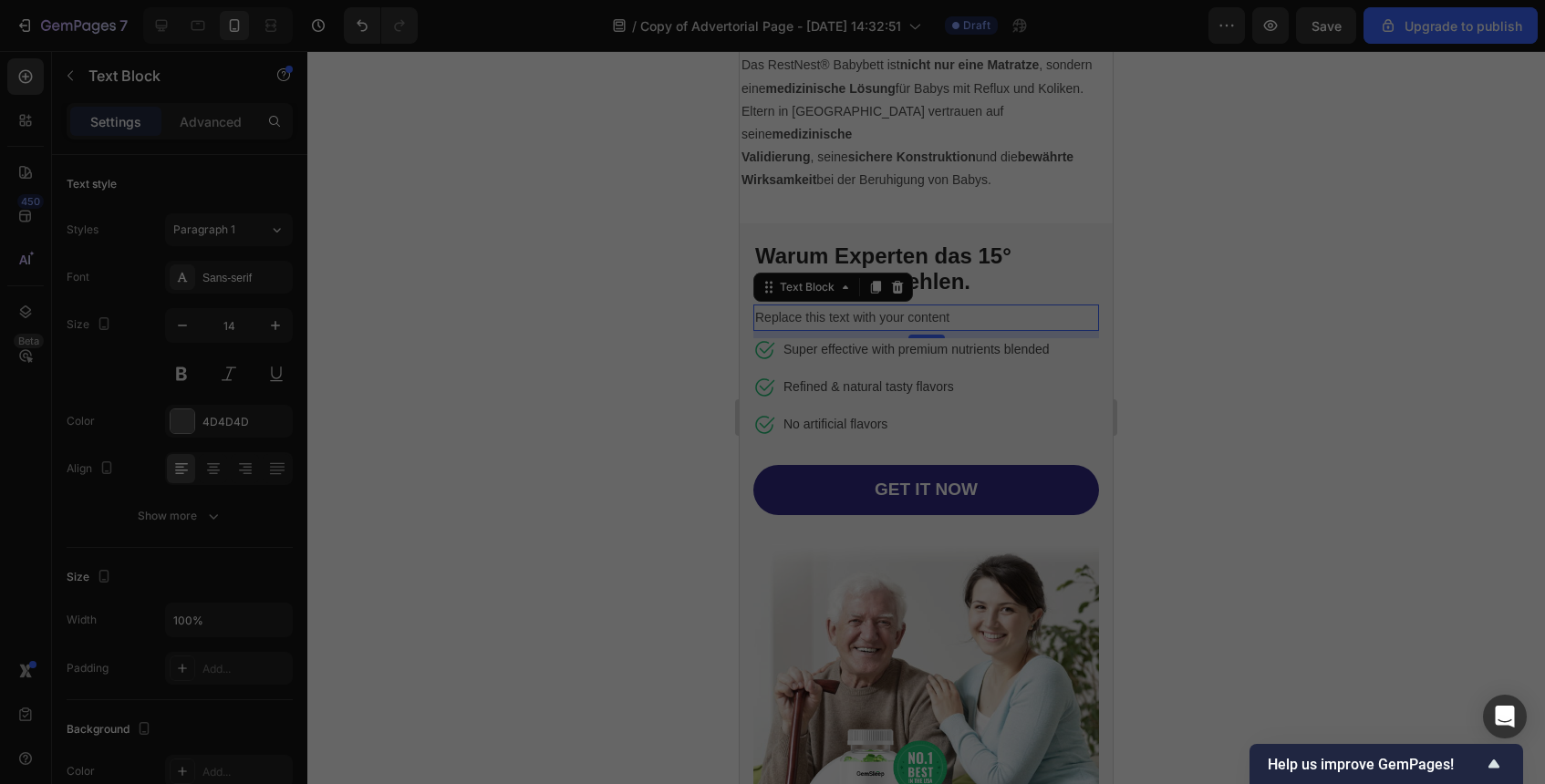
click at [921, 305] on div "Replace this text with your content" at bounding box center [926, 317] width 345 height 27
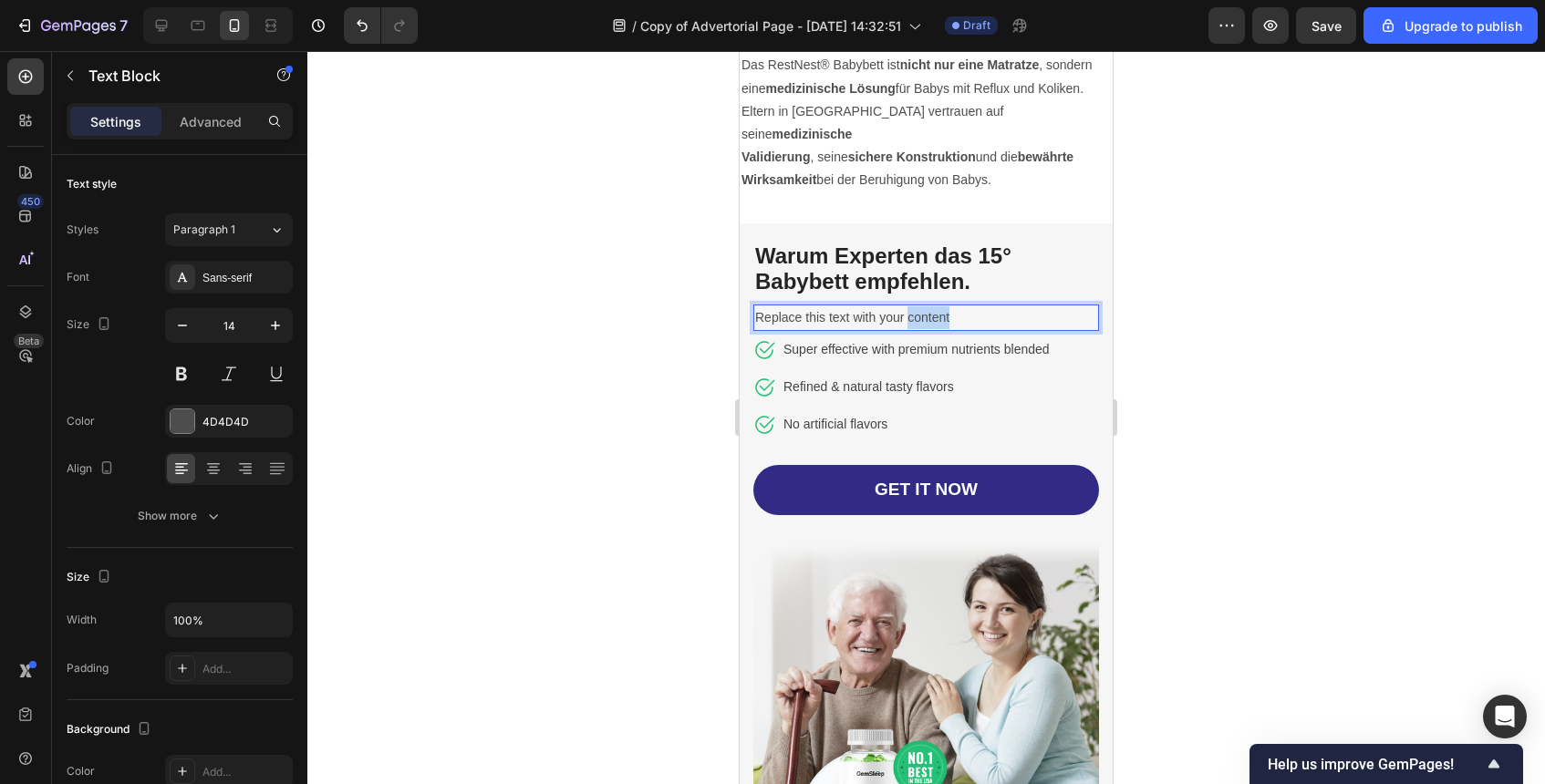
click at [921, 306] on p "Replace this text with your content" at bounding box center [927, 317] width 343 height 23
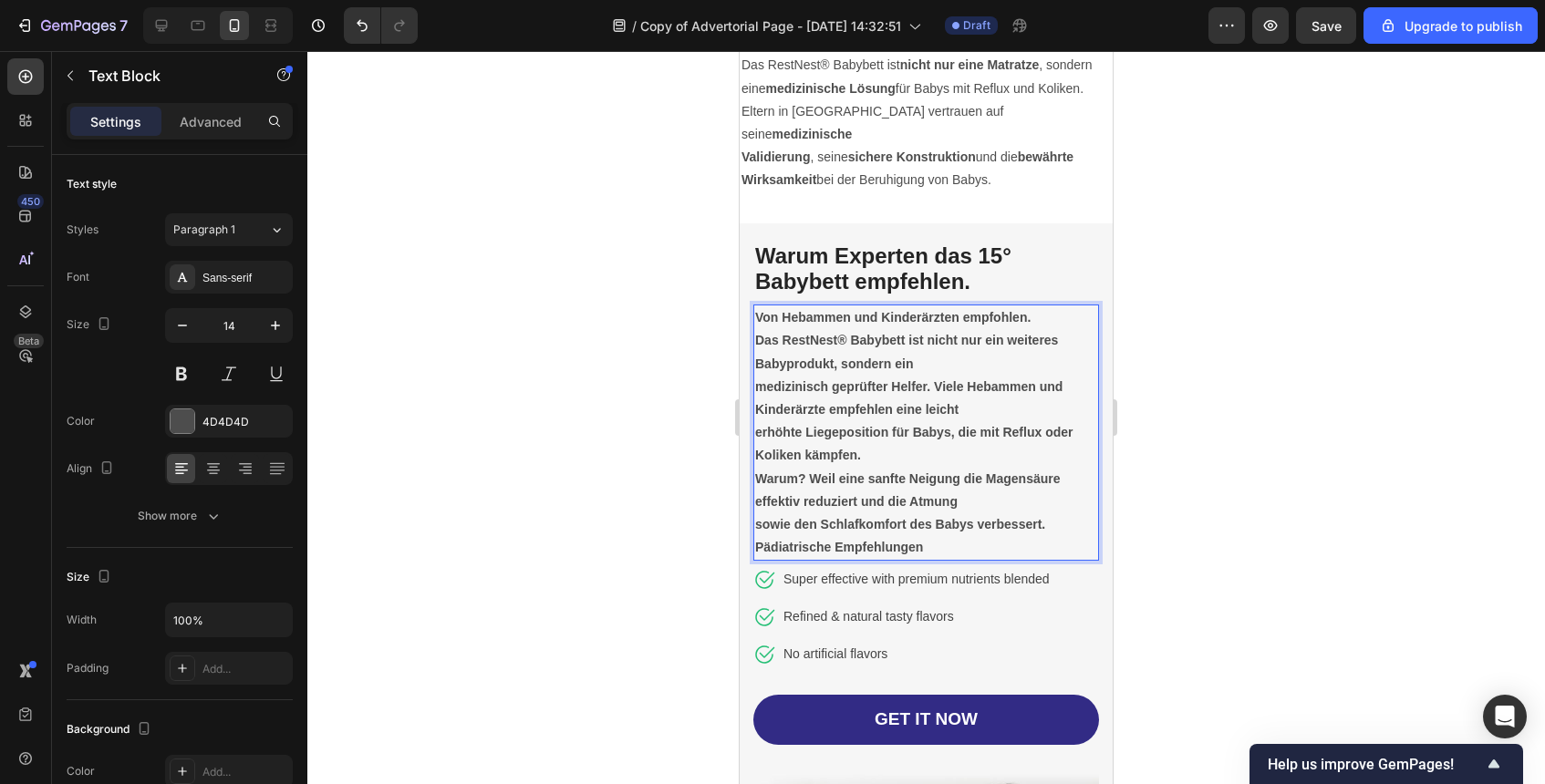
click at [1051, 306] on p "Von Hebammen und Kinderärzten empfohlen." at bounding box center [927, 317] width 343 height 23
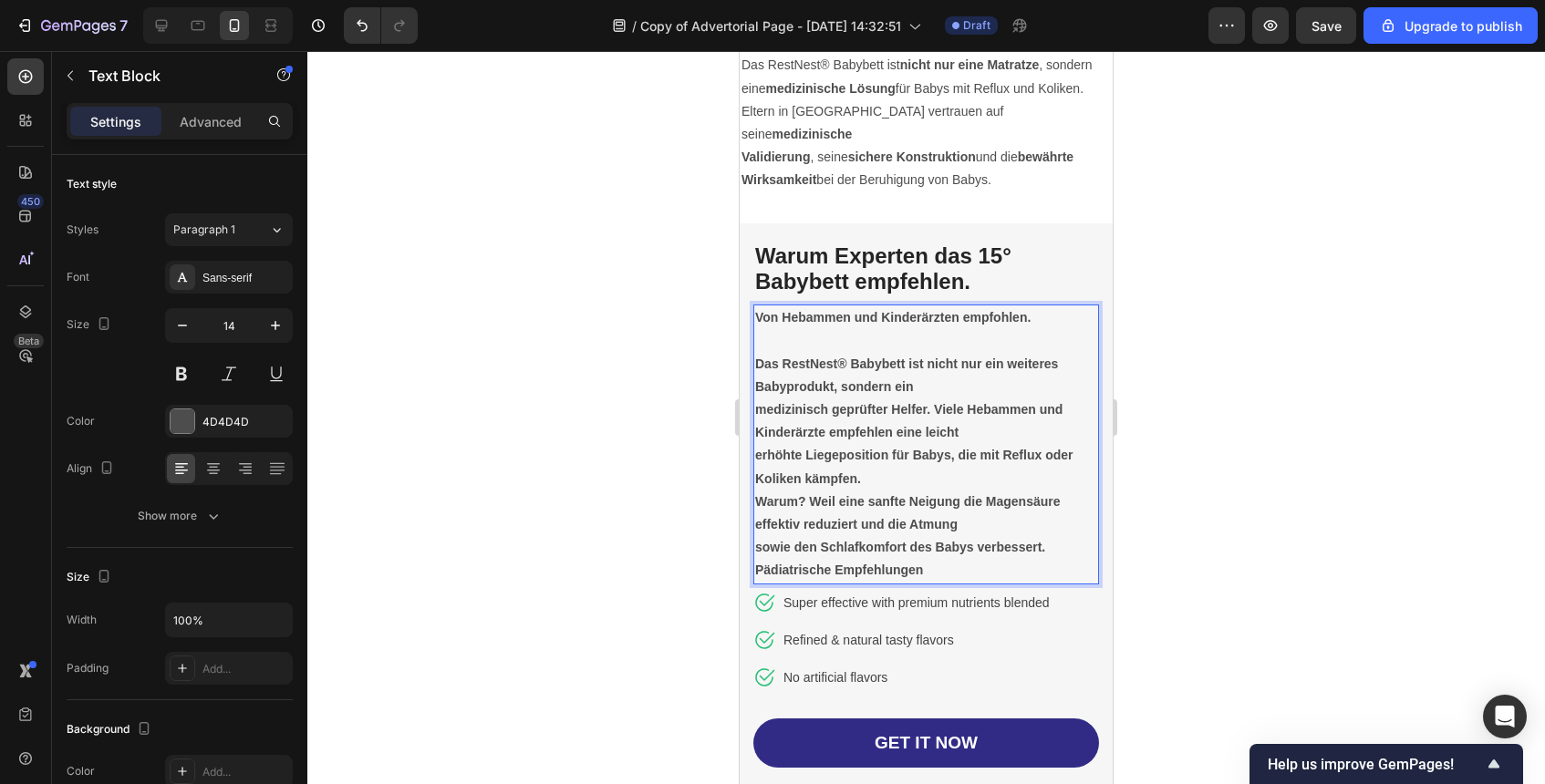
click at [1049, 536] on p "sowie den Schlafkomfort des Babys verbessert." at bounding box center [927, 547] width 343 height 23
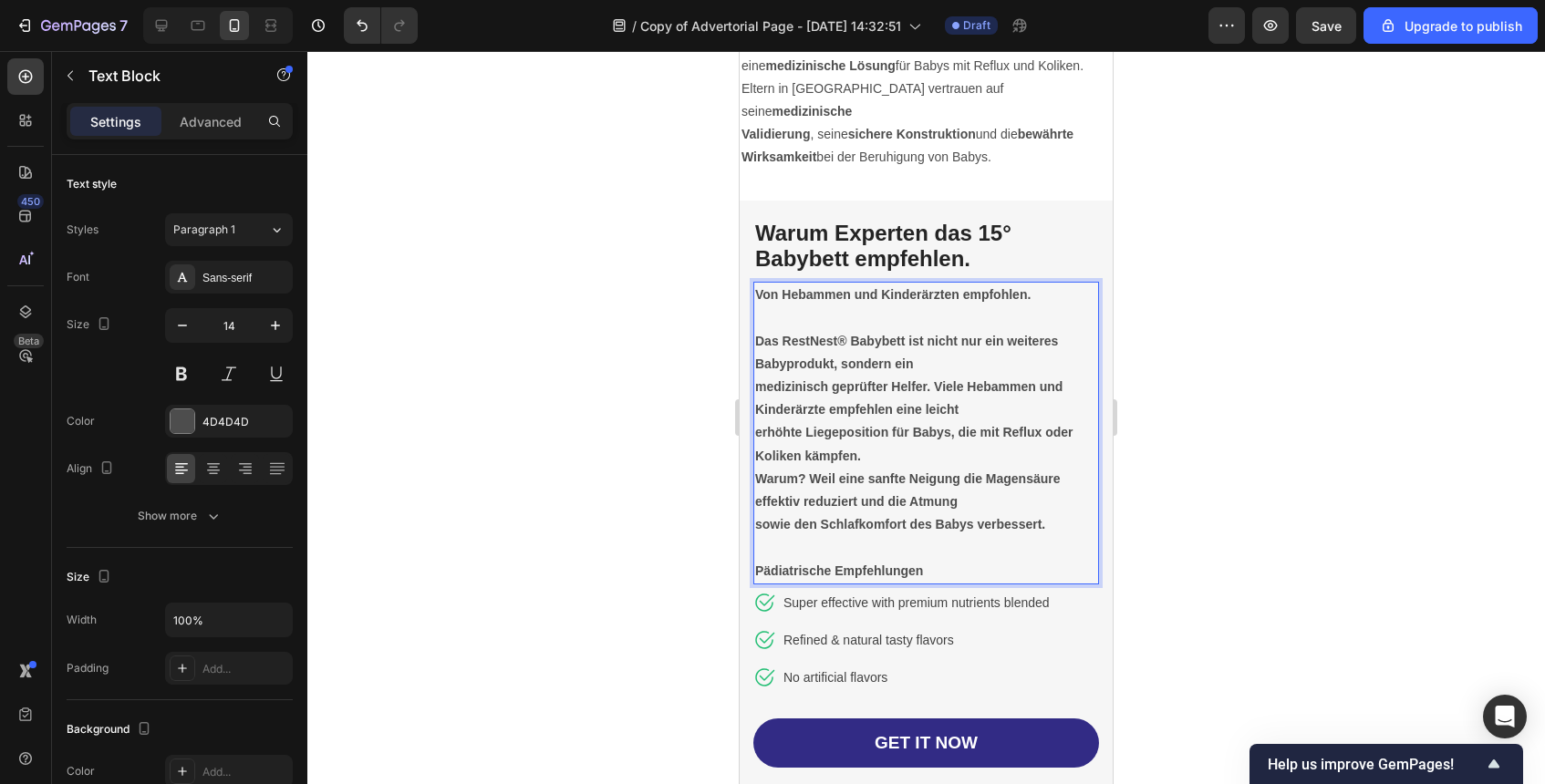
scroll to position [4036, 0]
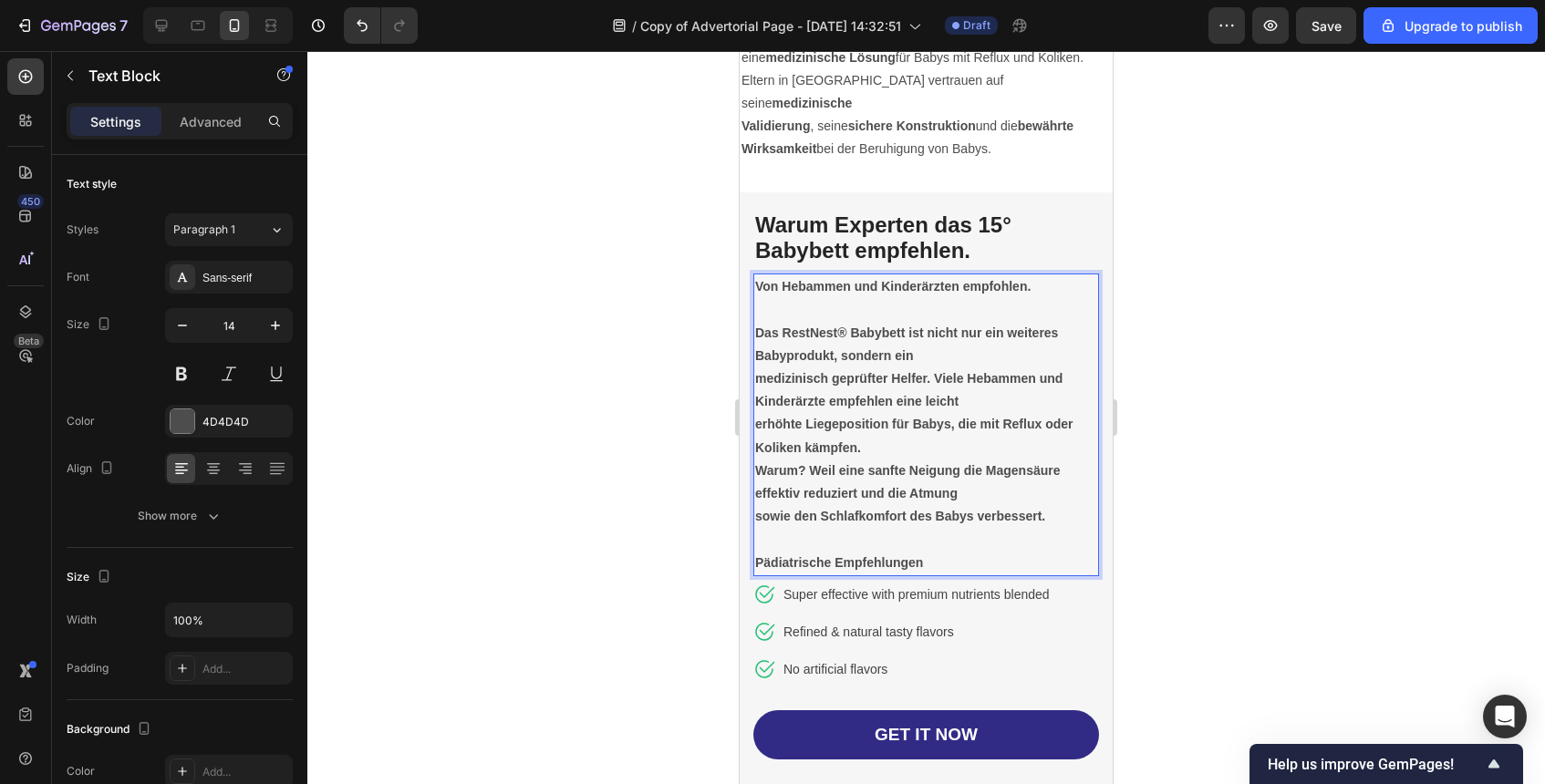
click at [957, 552] on p "Pädiatrische Empfehlungen" at bounding box center [927, 563] width 343 height 23
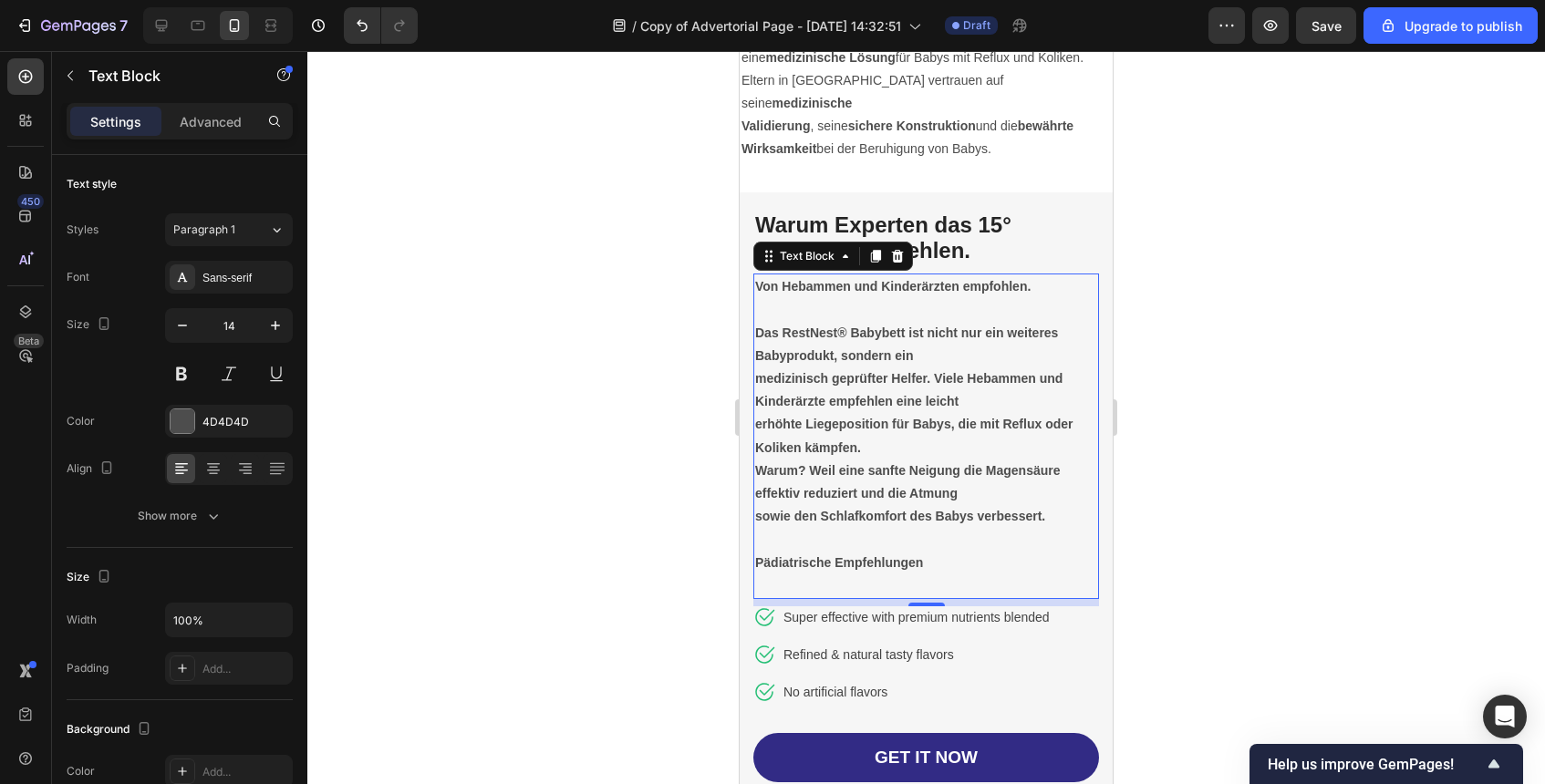
click at [1280, 492] on div at bounding box center [926, 417] width 1238 height 733
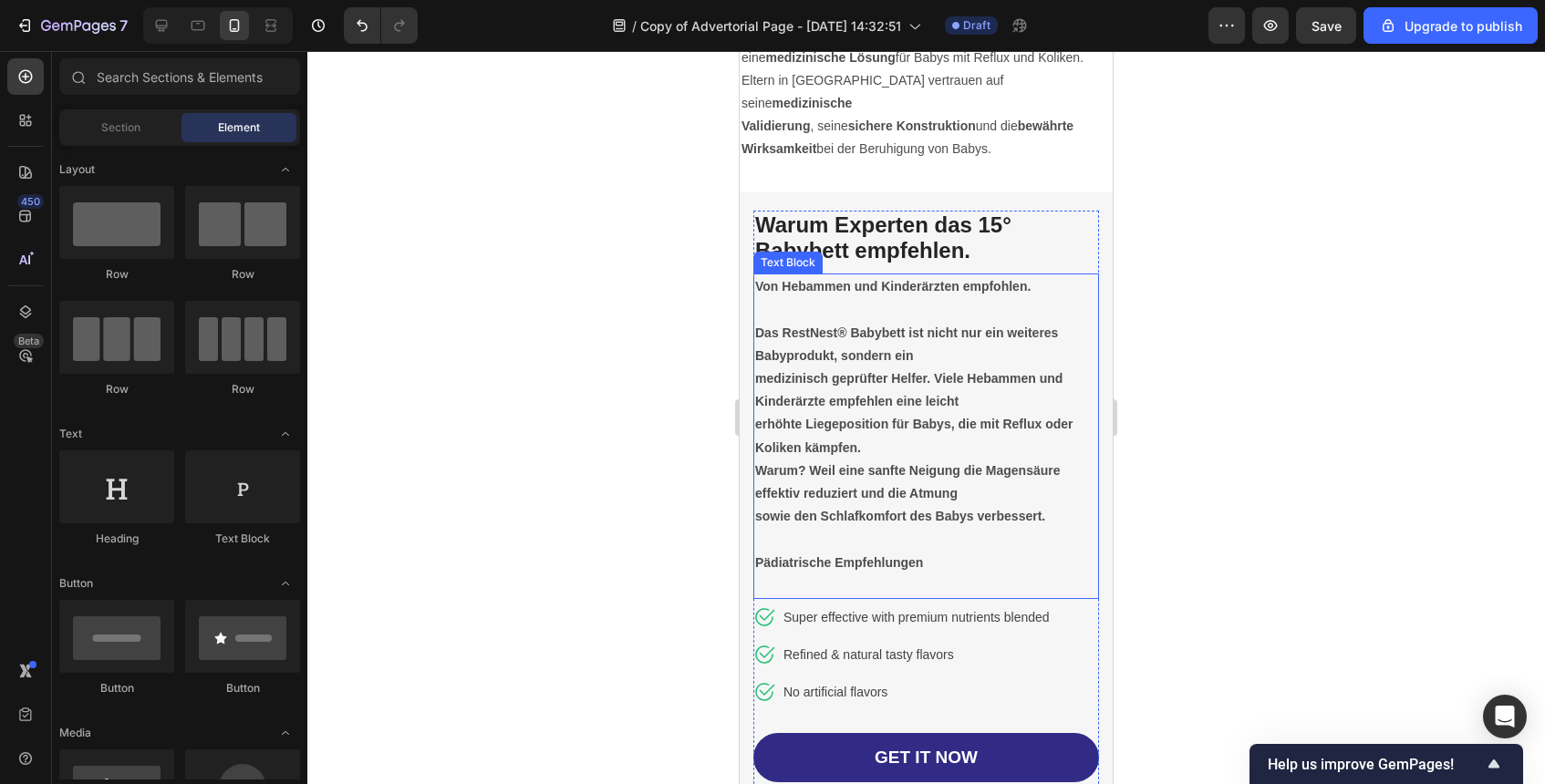
click at [998, 575] on p "Rich Text Editor. Editing area: main" at bounding box center [927, 586] width 343 height 23
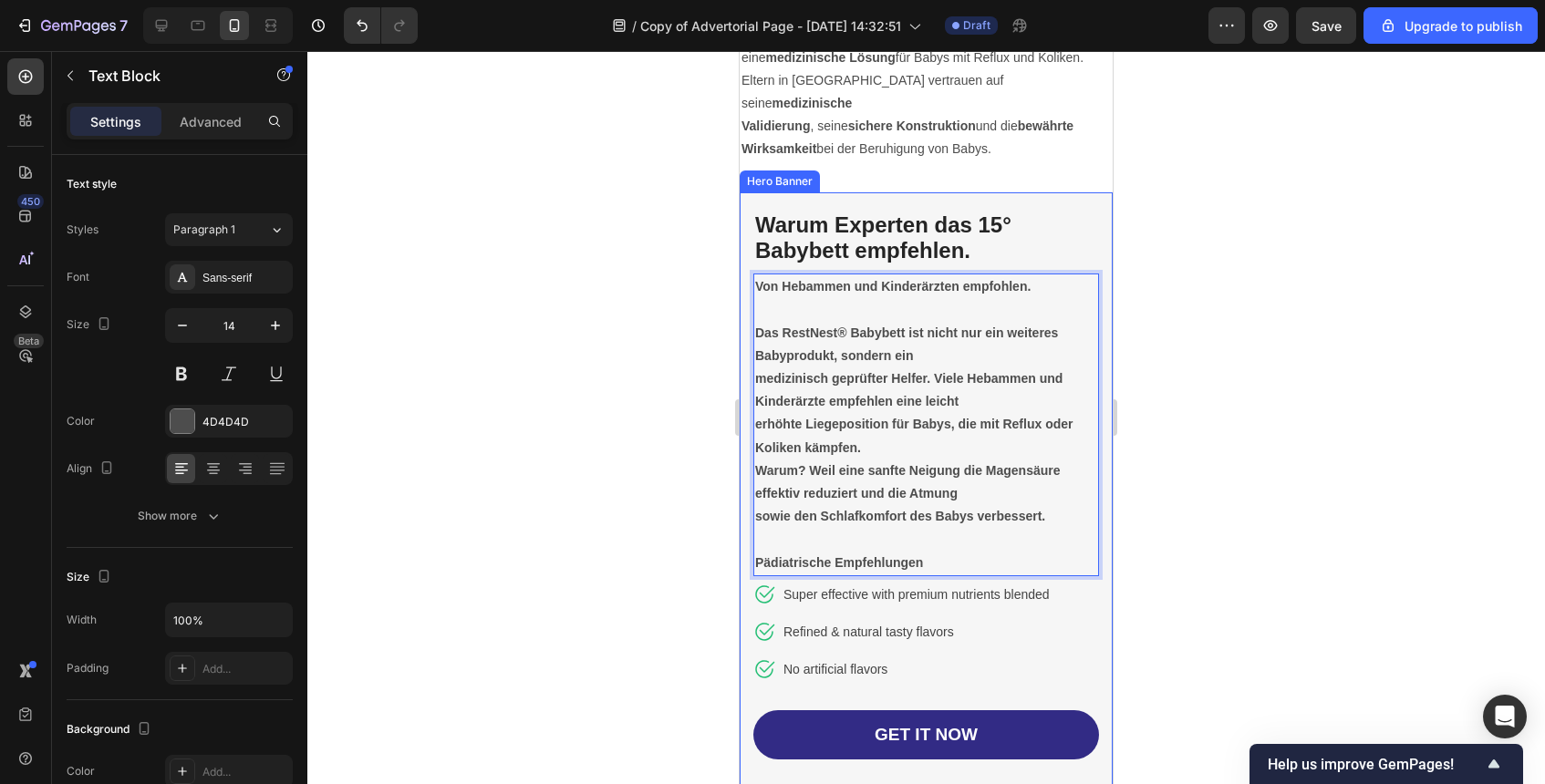
click at [1315, 573] on div at bounding box center [926, 417] width 1238 height 733
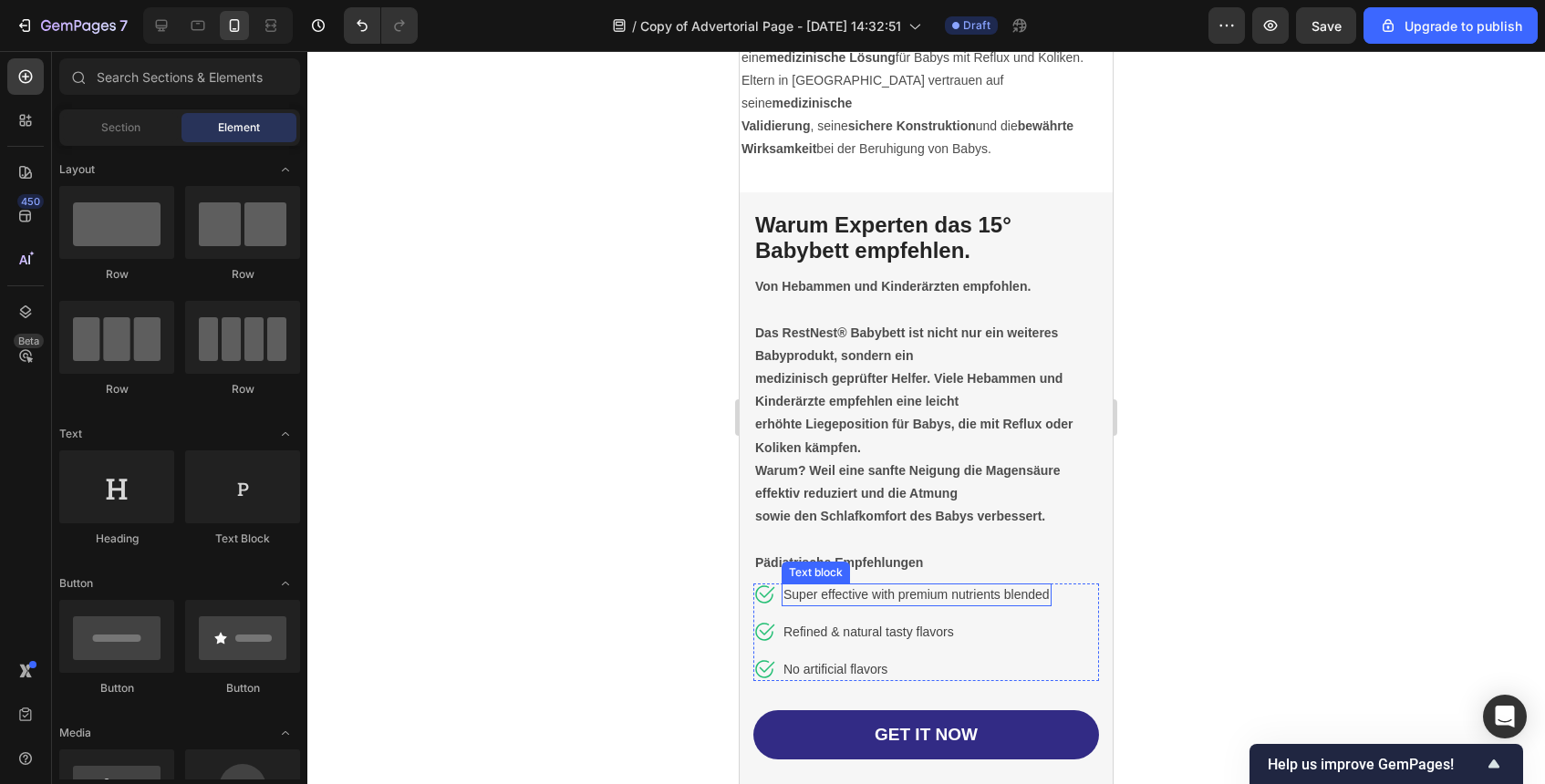
click at [847, 586] on p "Super effective with premium nutrients blended" at bounding box center [916, 595] width 267 height 19
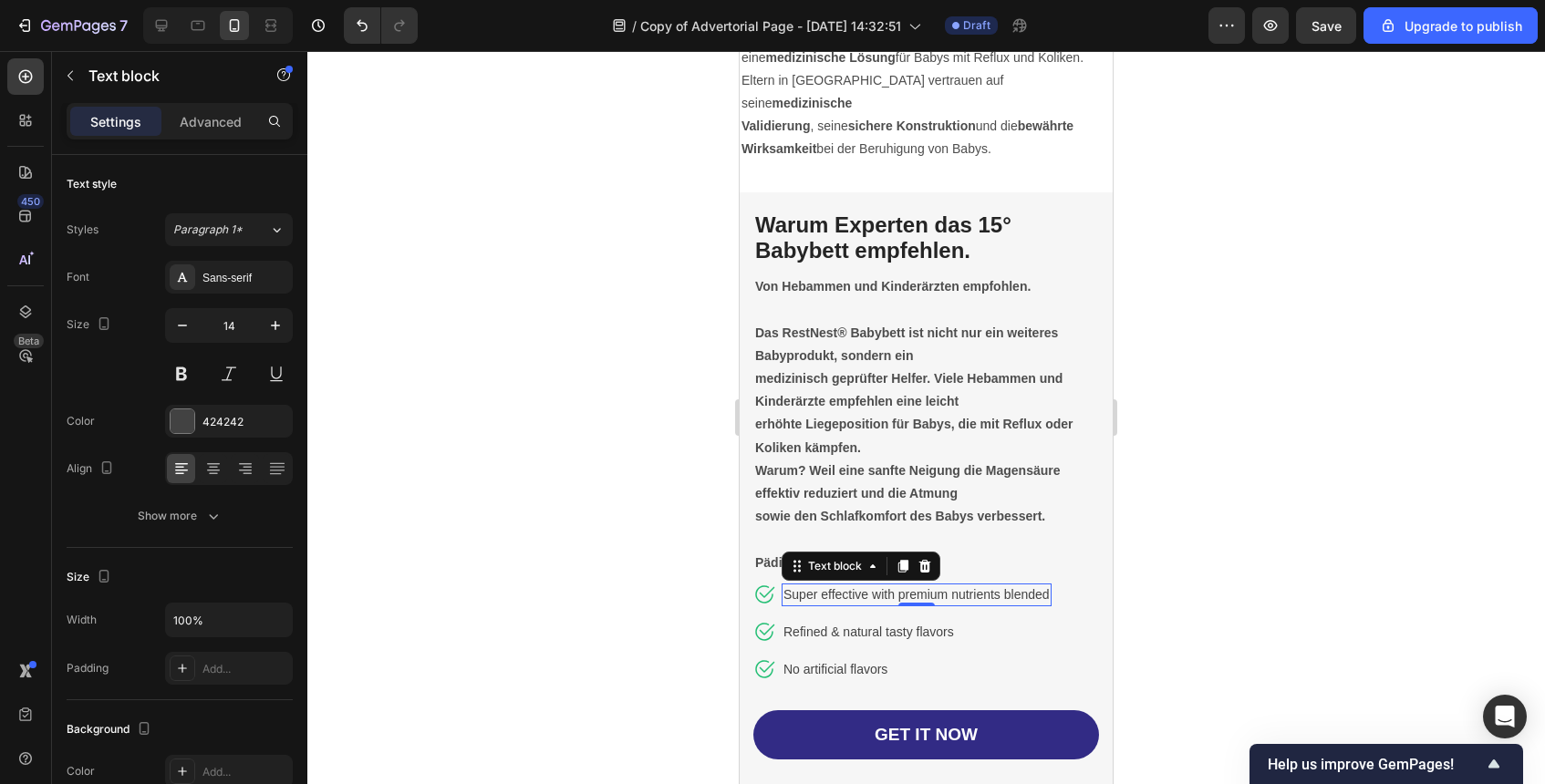
click at [847, 586] on p "Super effective with premium nutrients blended" at bounding box center [916, 595] width 267 height 19
click at [1257, 556] on div at bounding box center [926, 417] width 1238 height 733
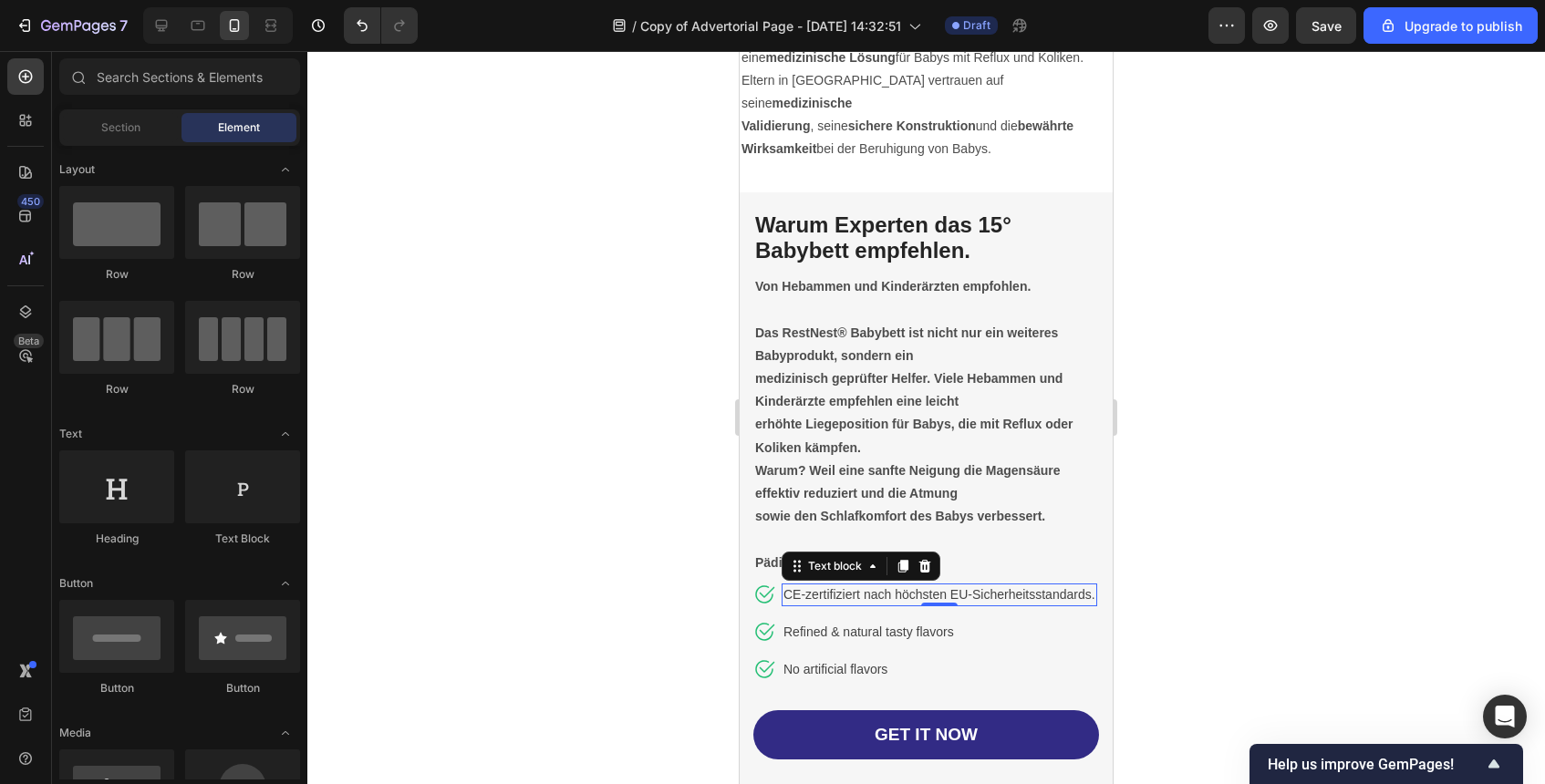
click at [1073, 586] on p "CE-zertifiziert nach höchsten EU-Sicherheitsstandards." at bounding box center [939, 595] width 312 height 19
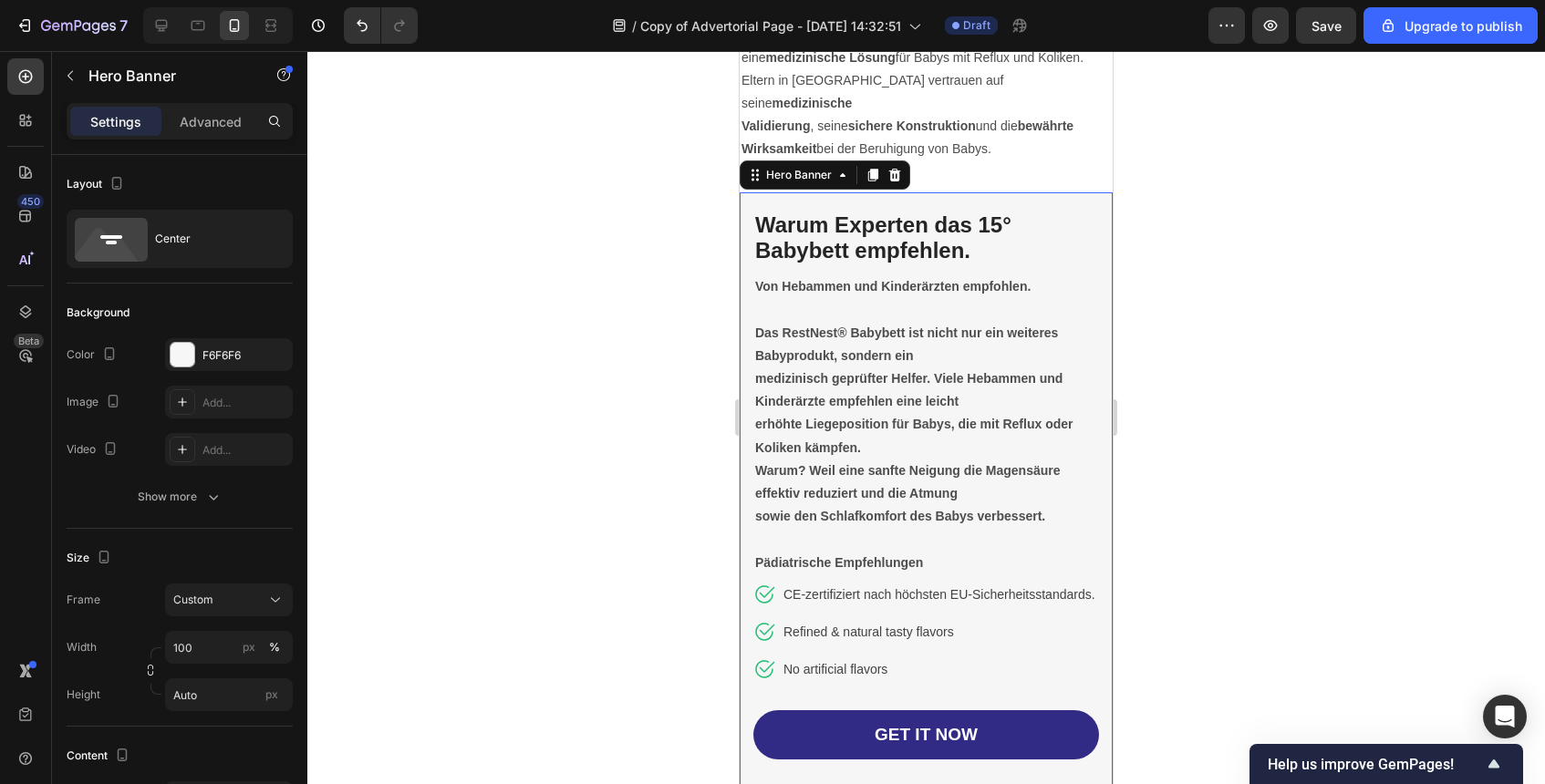
click at [1100, 577] on div "Image Row ⁠⁠⁠⁠⁠⁠⁠ Warum Experten das 15° Babybett empfehlen. Heading Von Hebamm…" at bounding box center [926, 659] width 373 height 934
click at [1091, 586] on p "CE-zertifiziert nach höchsten EU-Sicherheitsstandards." at bounding box center [939, 595] width 312 height 19
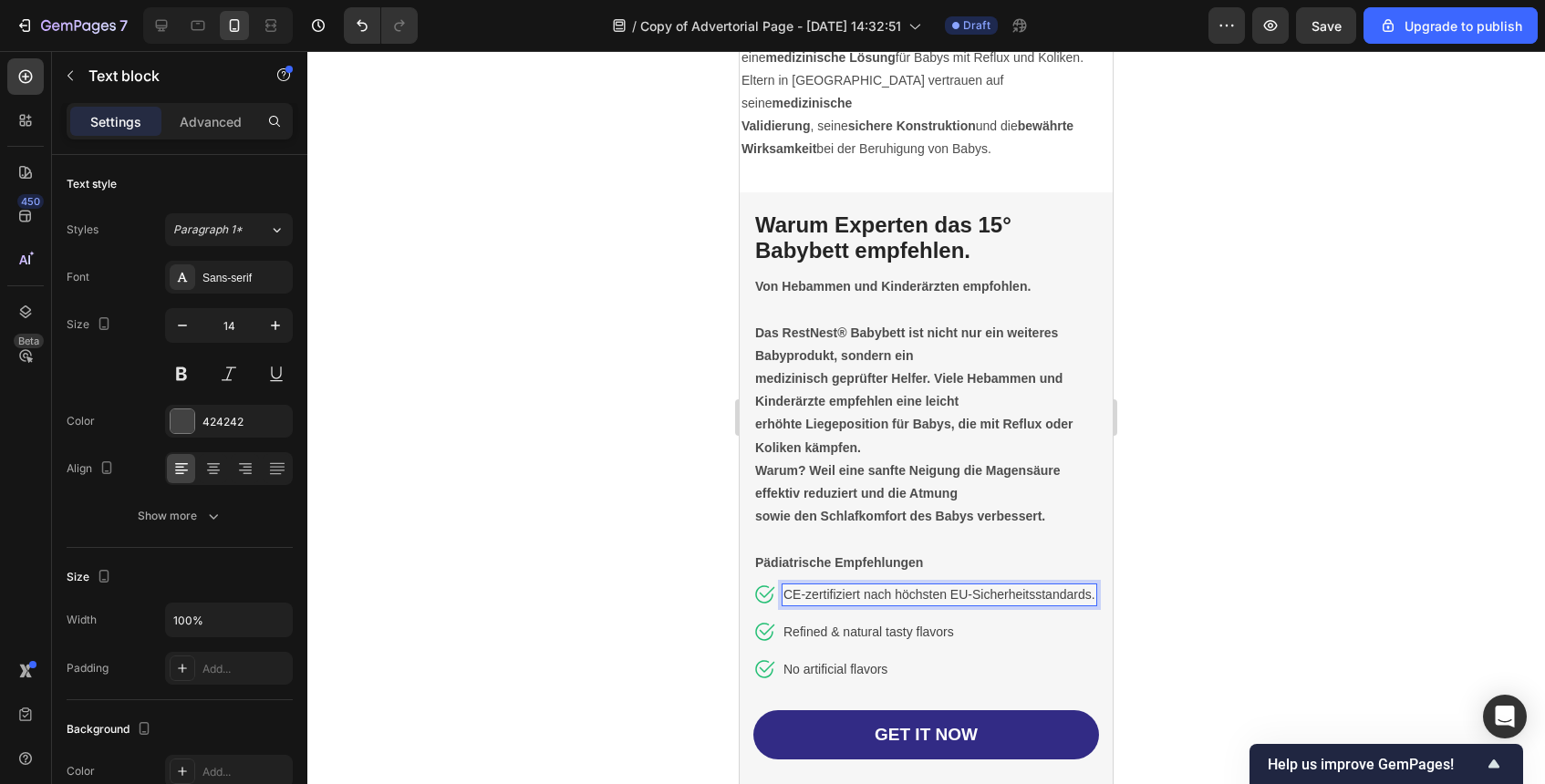
click at [1089, 586] on p "CE-zertifiziert nach höchsten EU-Sicherheitsstandards." at bounding box center [939, 595] width 312 height 19
click at [996, 241] on h2 "⁠⁠⁠⁠⁠⁠⁠ Warum Experten das 15° Babybett empfehlen." at bounding box center [926, 239] width 345 height 56
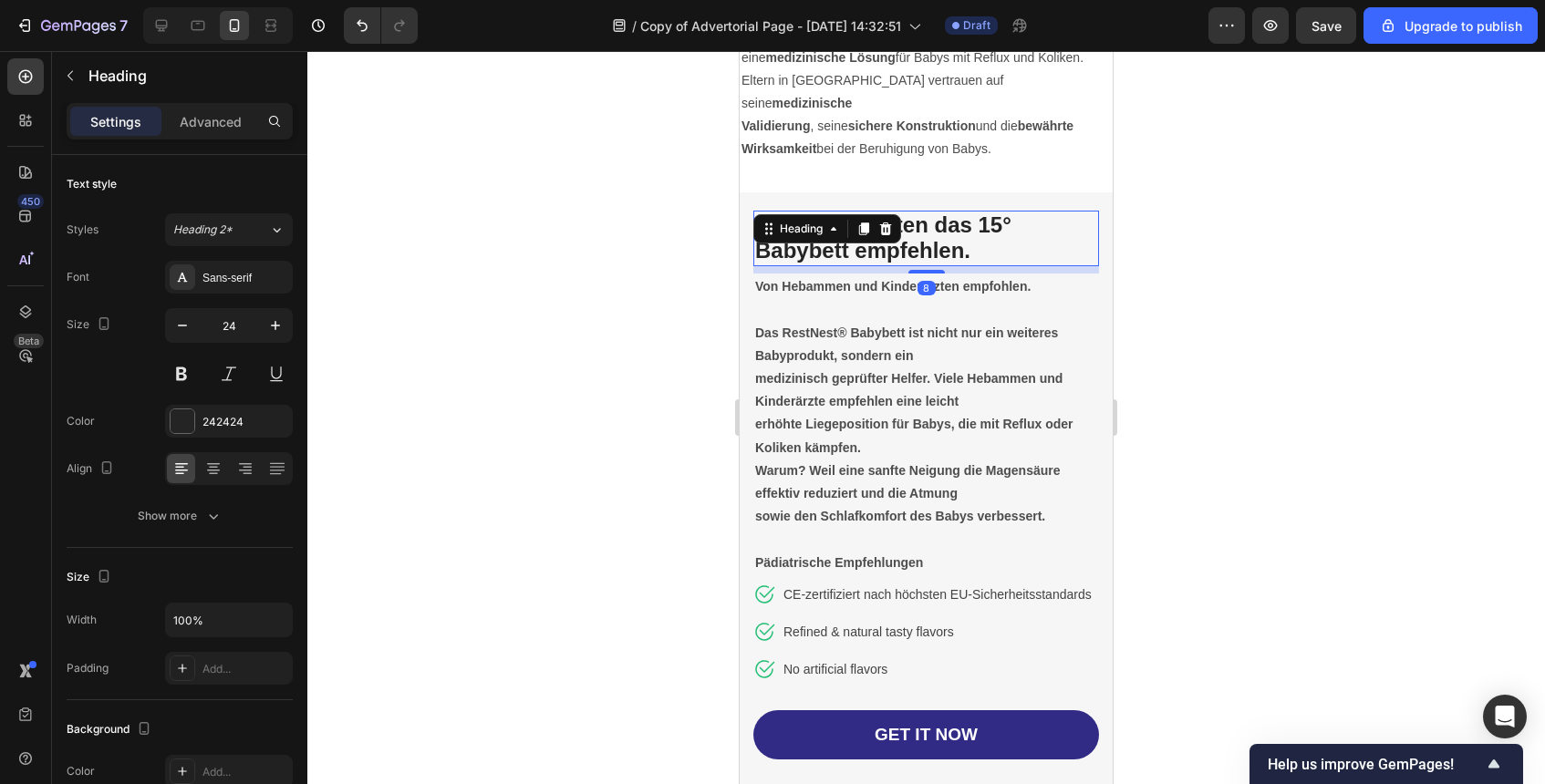
click at [996, 241] on h2 "⁠⁠⁠⁠⁠⁠⁠ Warum Experten das 15° Babybett empfehlen." at bounding box center [926, 239] width 345 height 56
click at [1216, 208] on div at bounding box center [926, 417] width 1238 height 733
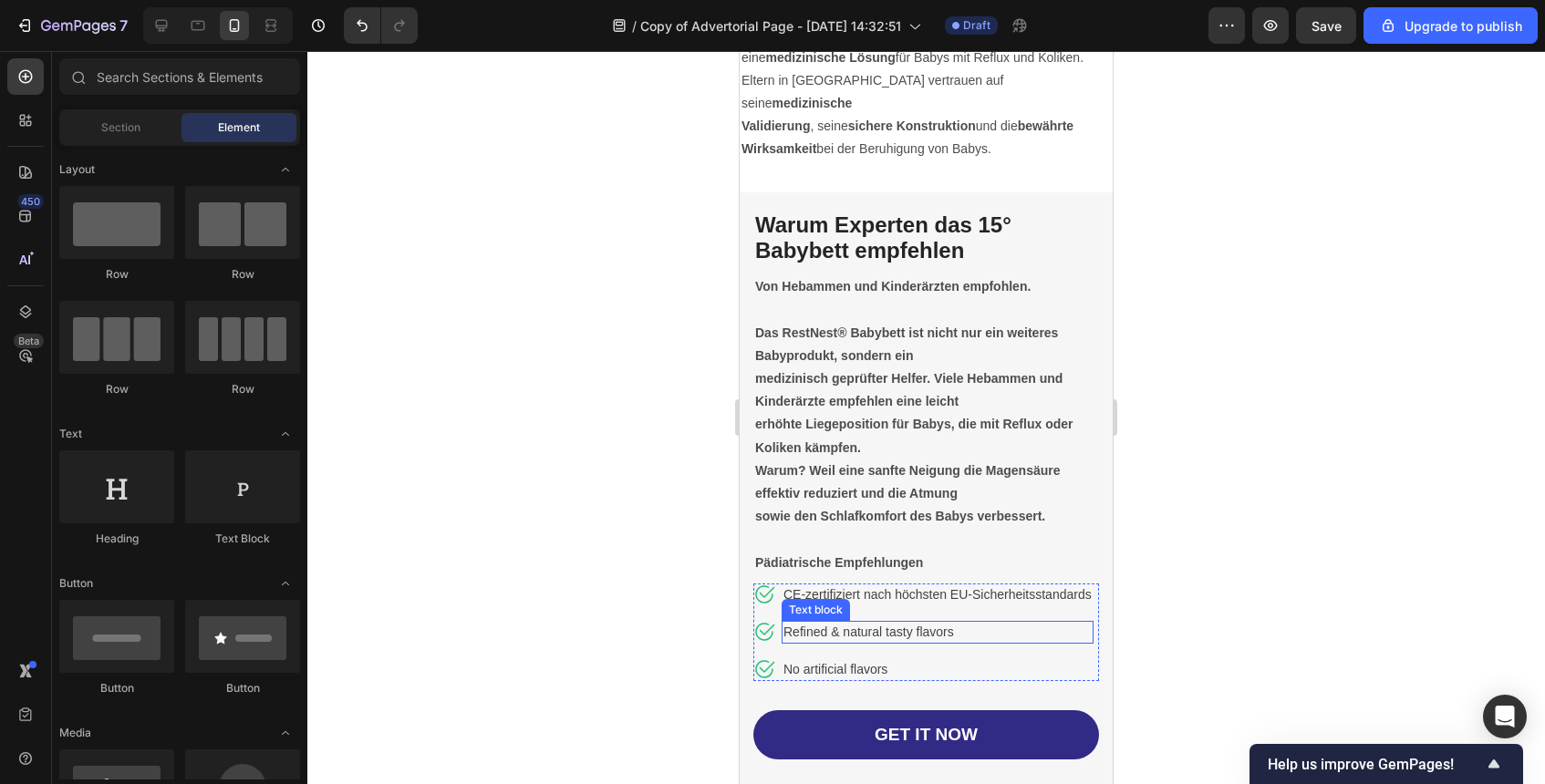
click at [913, 623] on p "Refined & natural tasty flavors" at bounding box center [937, 632] width 308 height 19
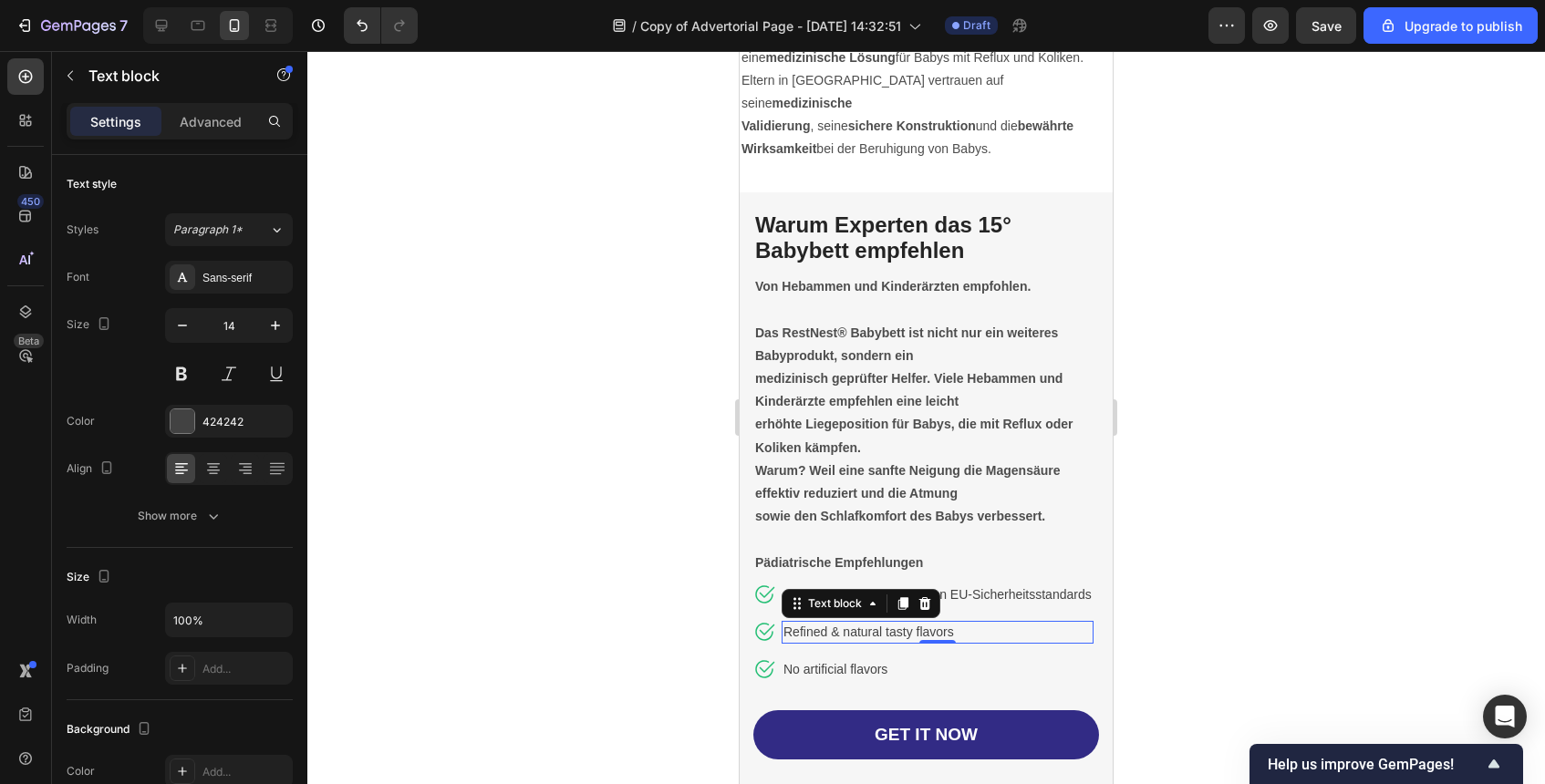
click at [913, 623] on p "Refined & natural tasty flavors" at bounding box center [937, 632] width 308 height 19
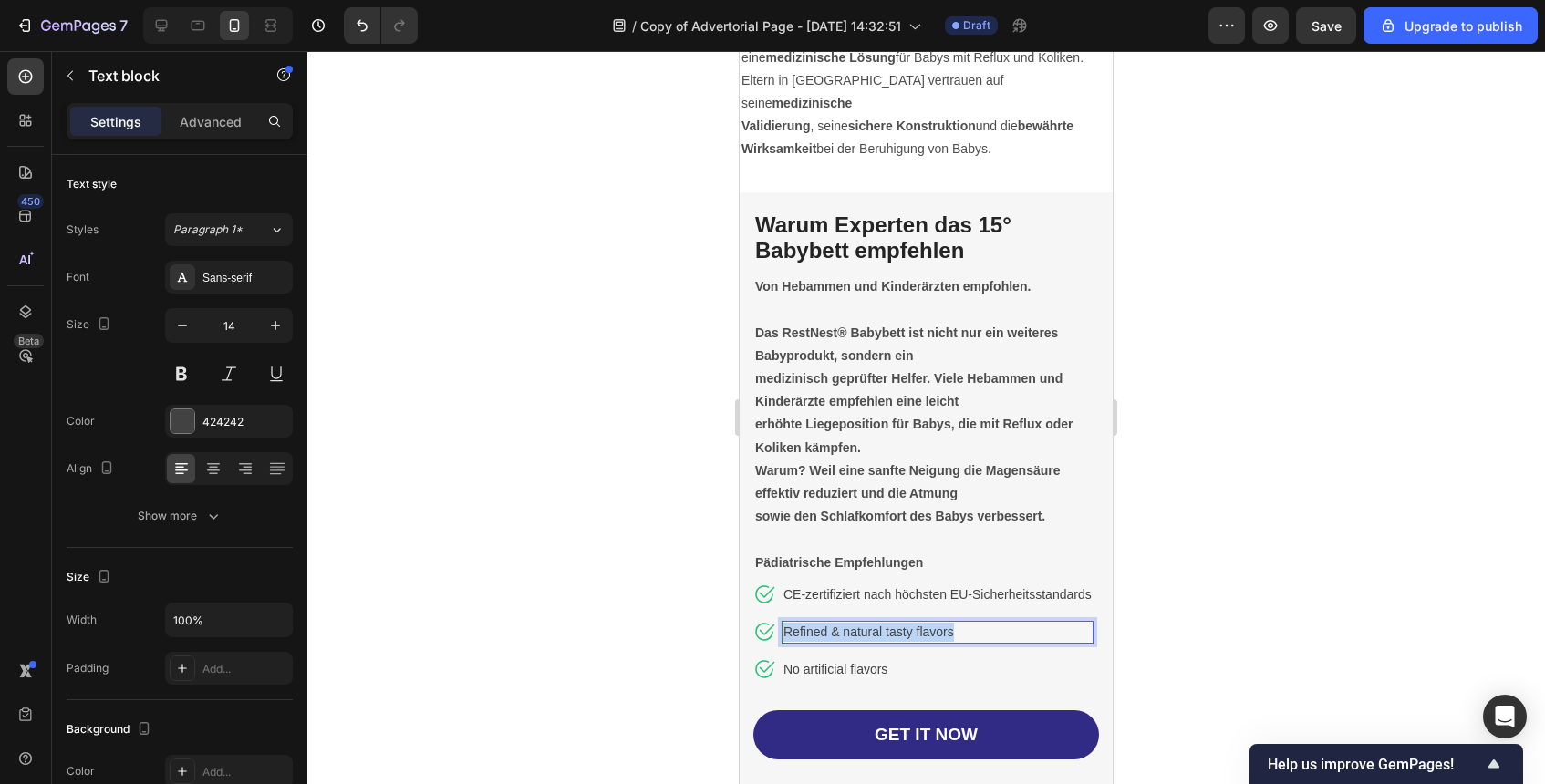
click at [913, 623] on p "Refined & natural tasty flavors" at bounding box center [937, 632] width 308 height 19
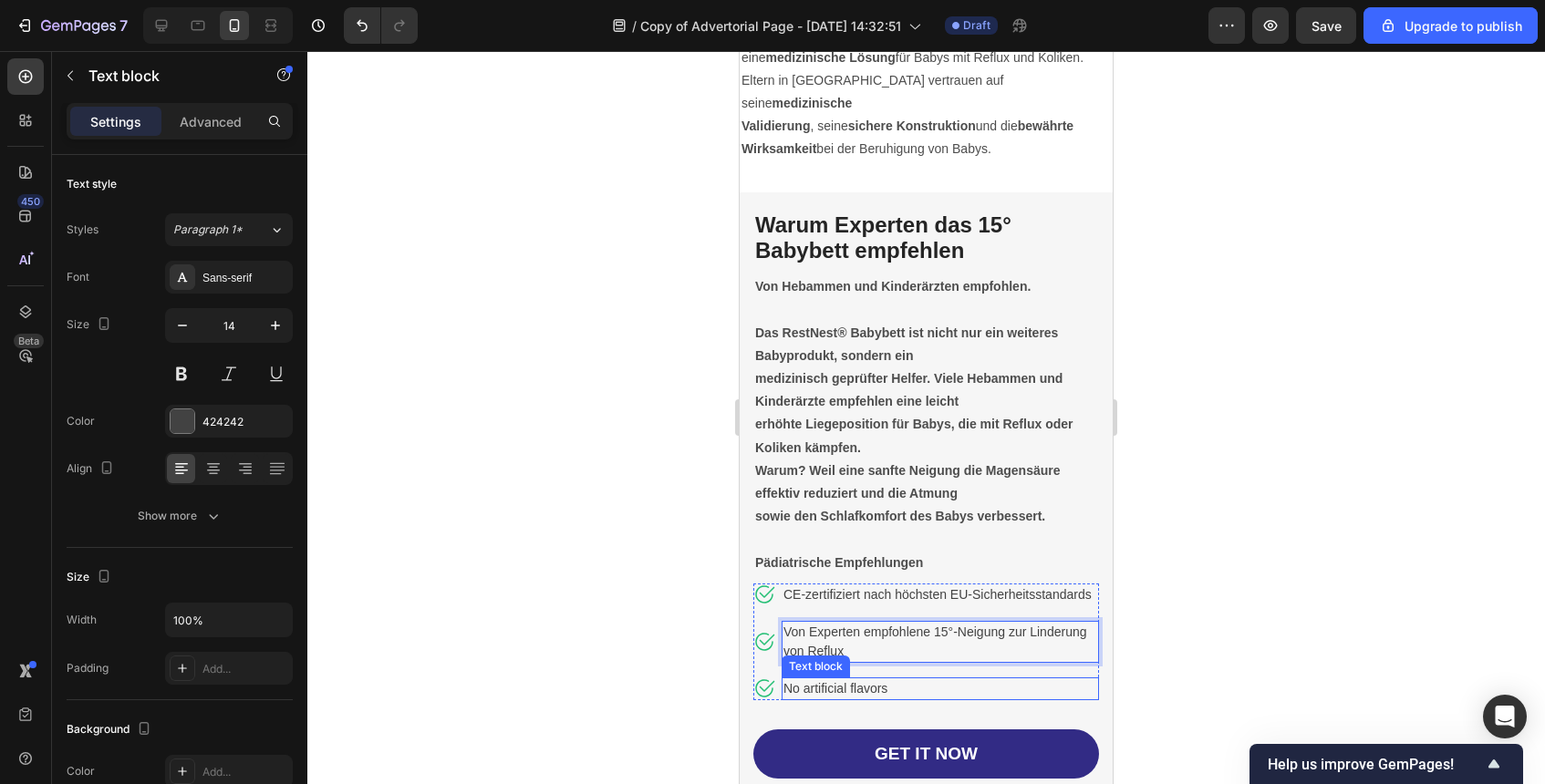
click at [868, 679] on p "No artificial flavors" at bounding box center [940, 689] width 314 height 19
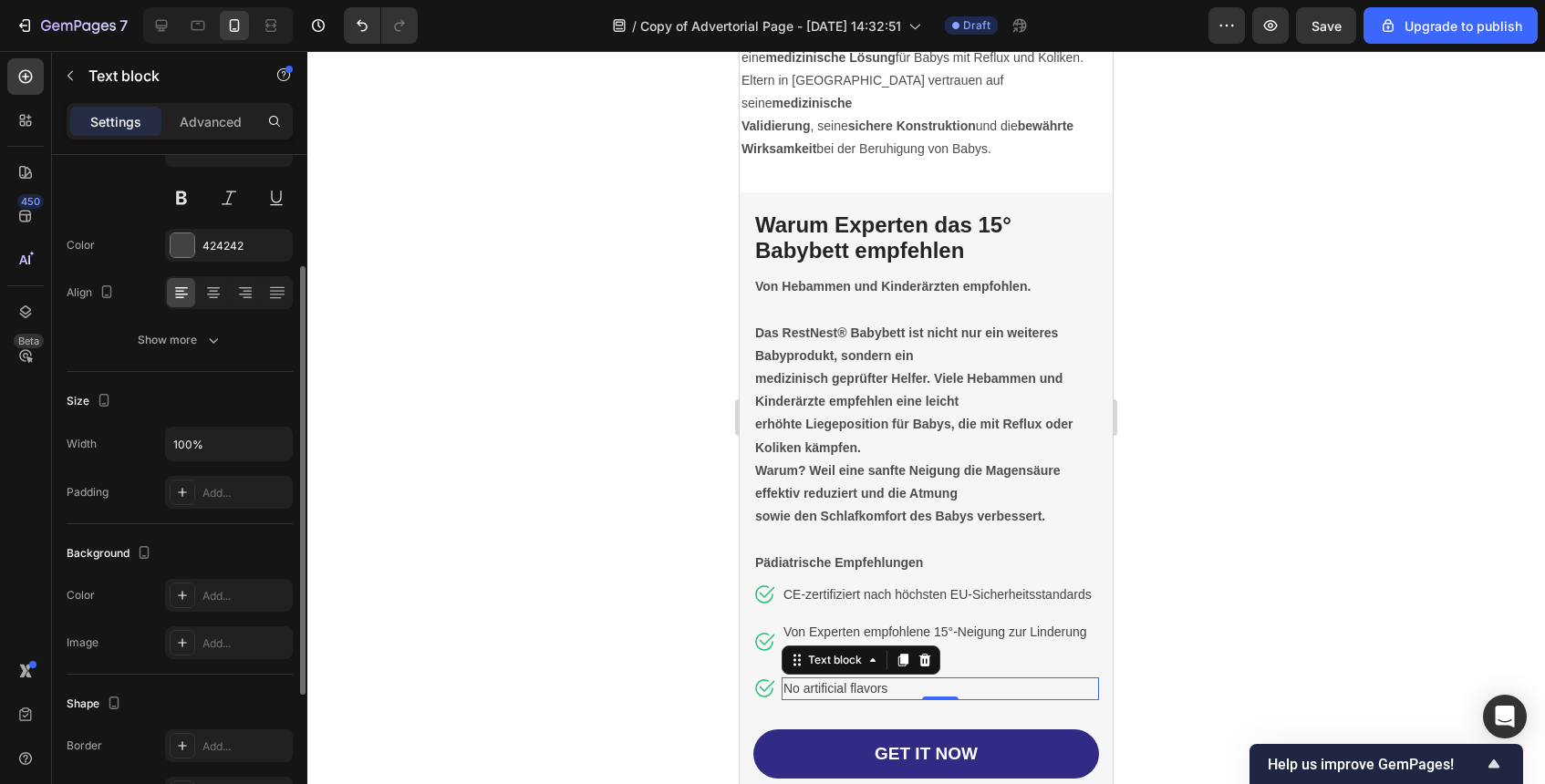
click at [868, 679] on p "No artificial flavors" at bounding box center [940, 689] width 314 height 19
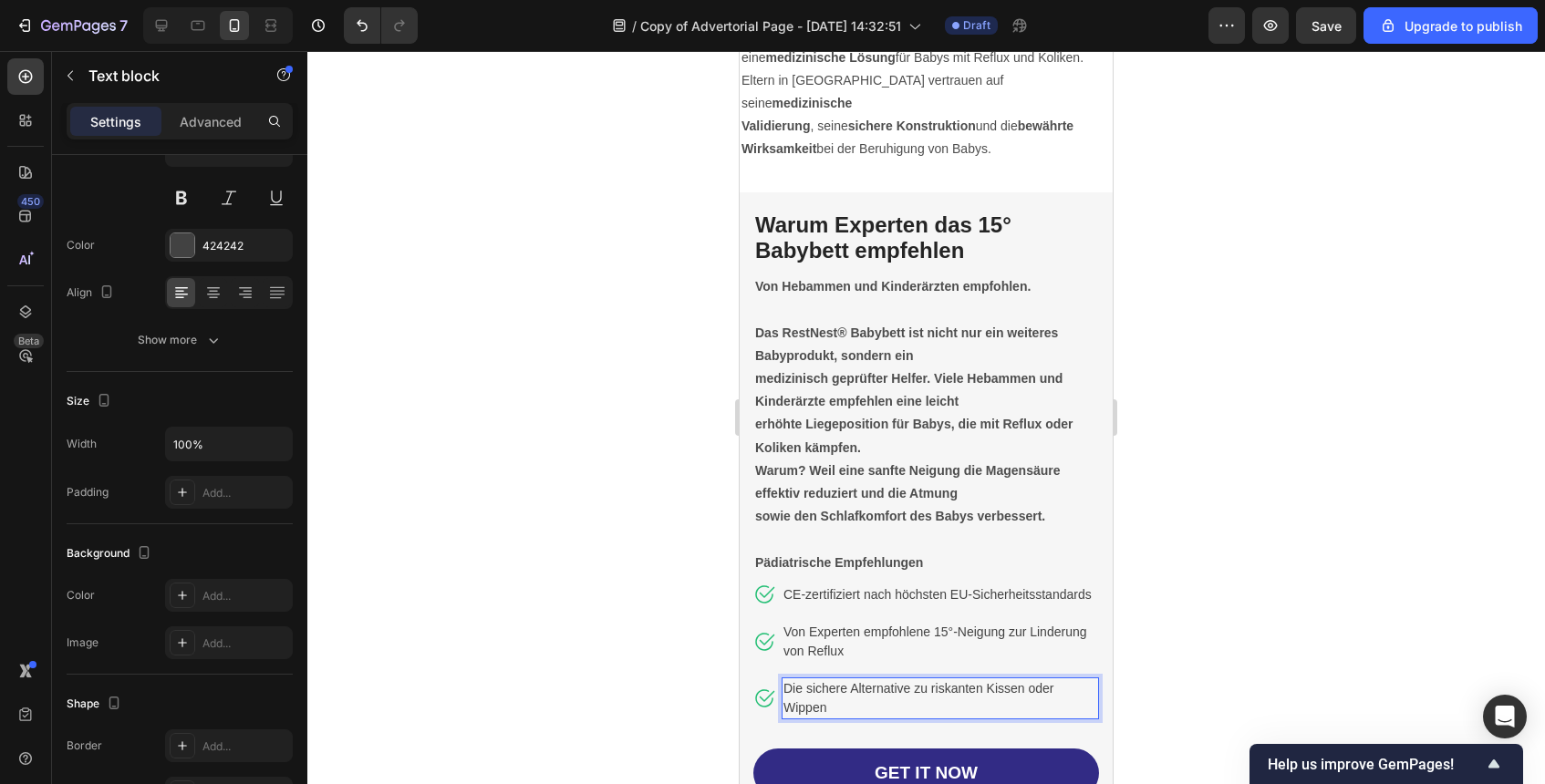
click at [1353, 545] on div at bounding box center [926, 417] width 1238 height 733
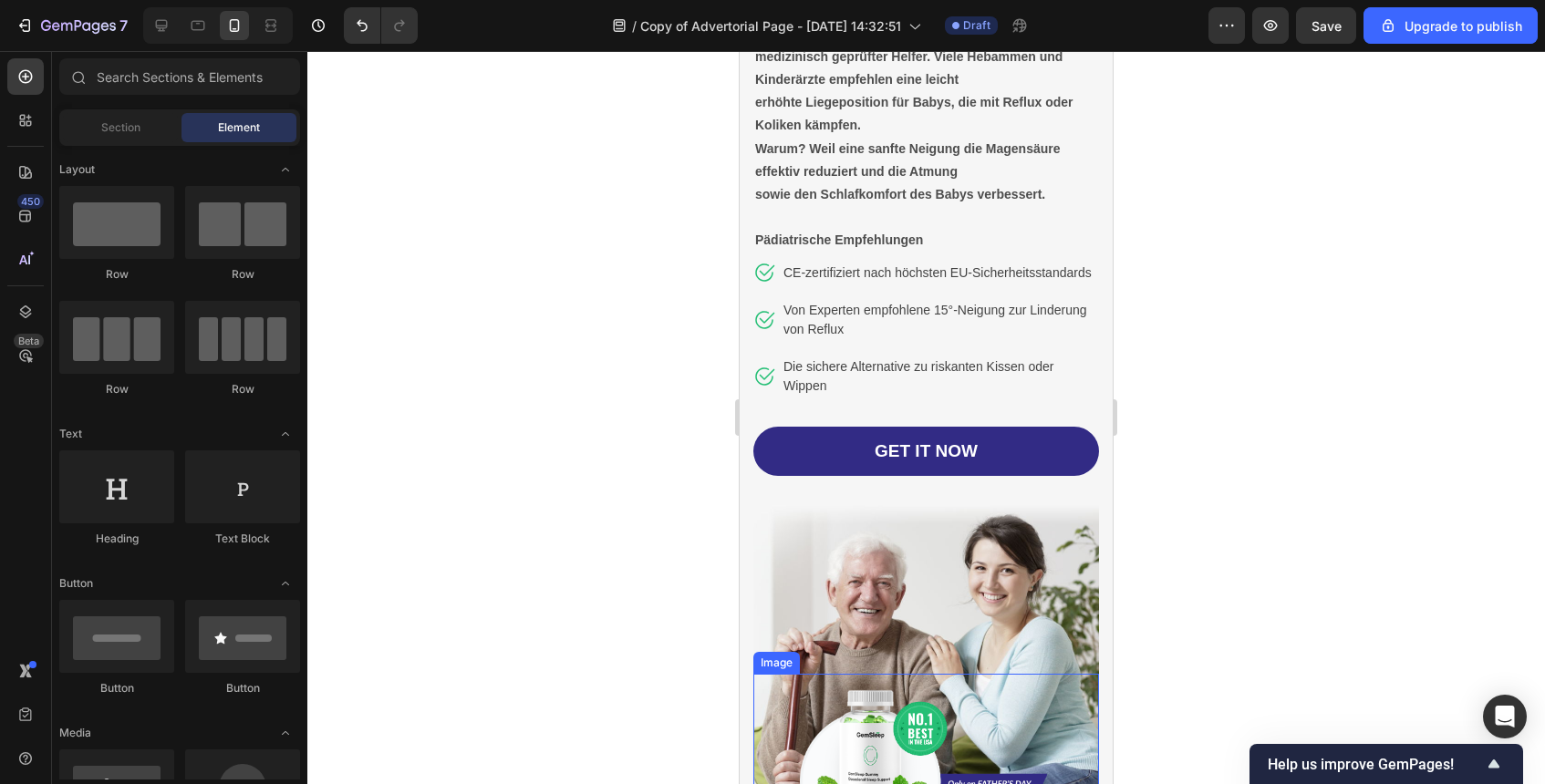
scroll to position [4419, 0]
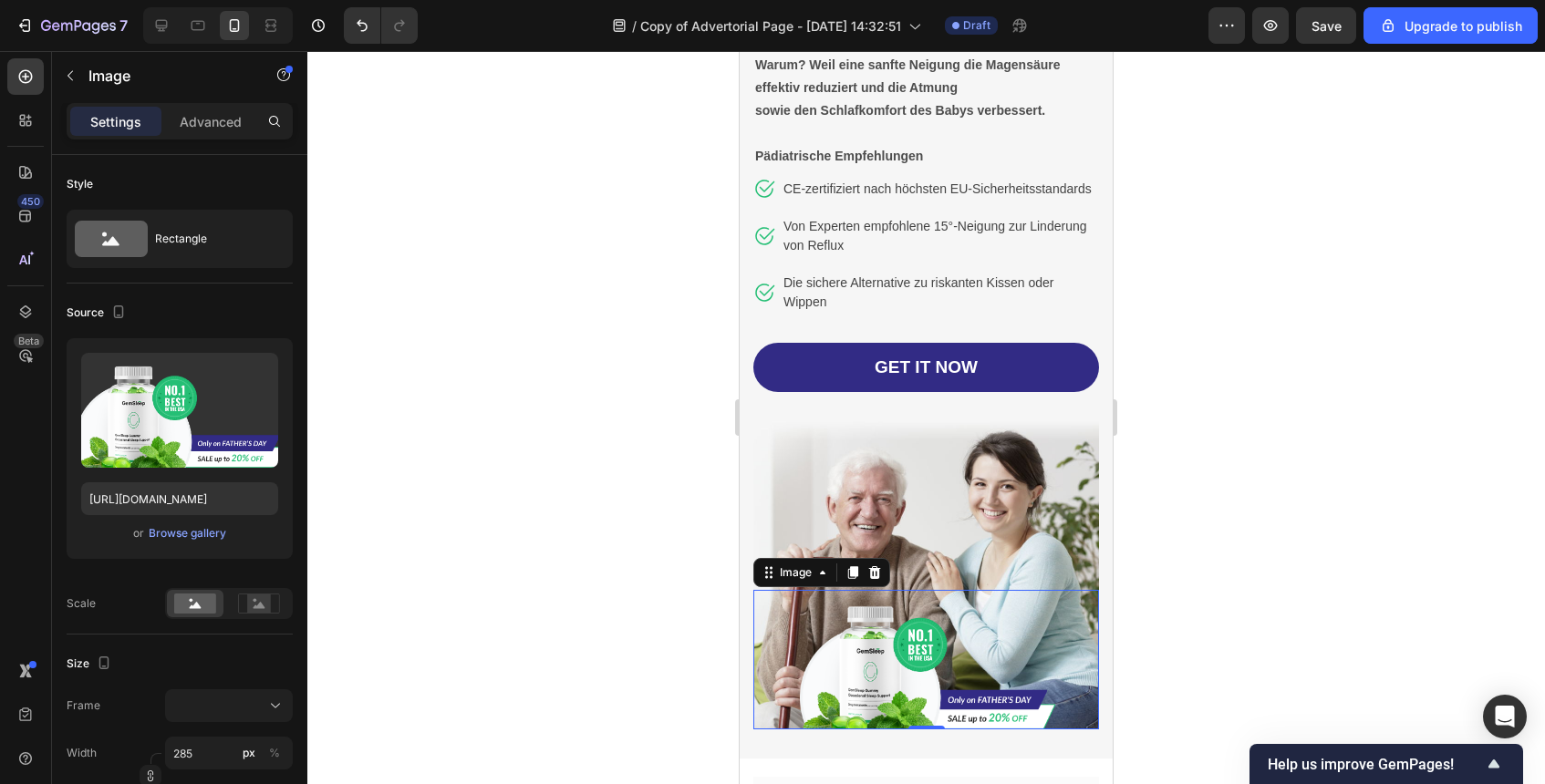
click at [869, 677] on img at bounding box center [926, 660] width 260 height 139
click at [871, 580] on div at bounding box center [875, 573] width 22 height 22
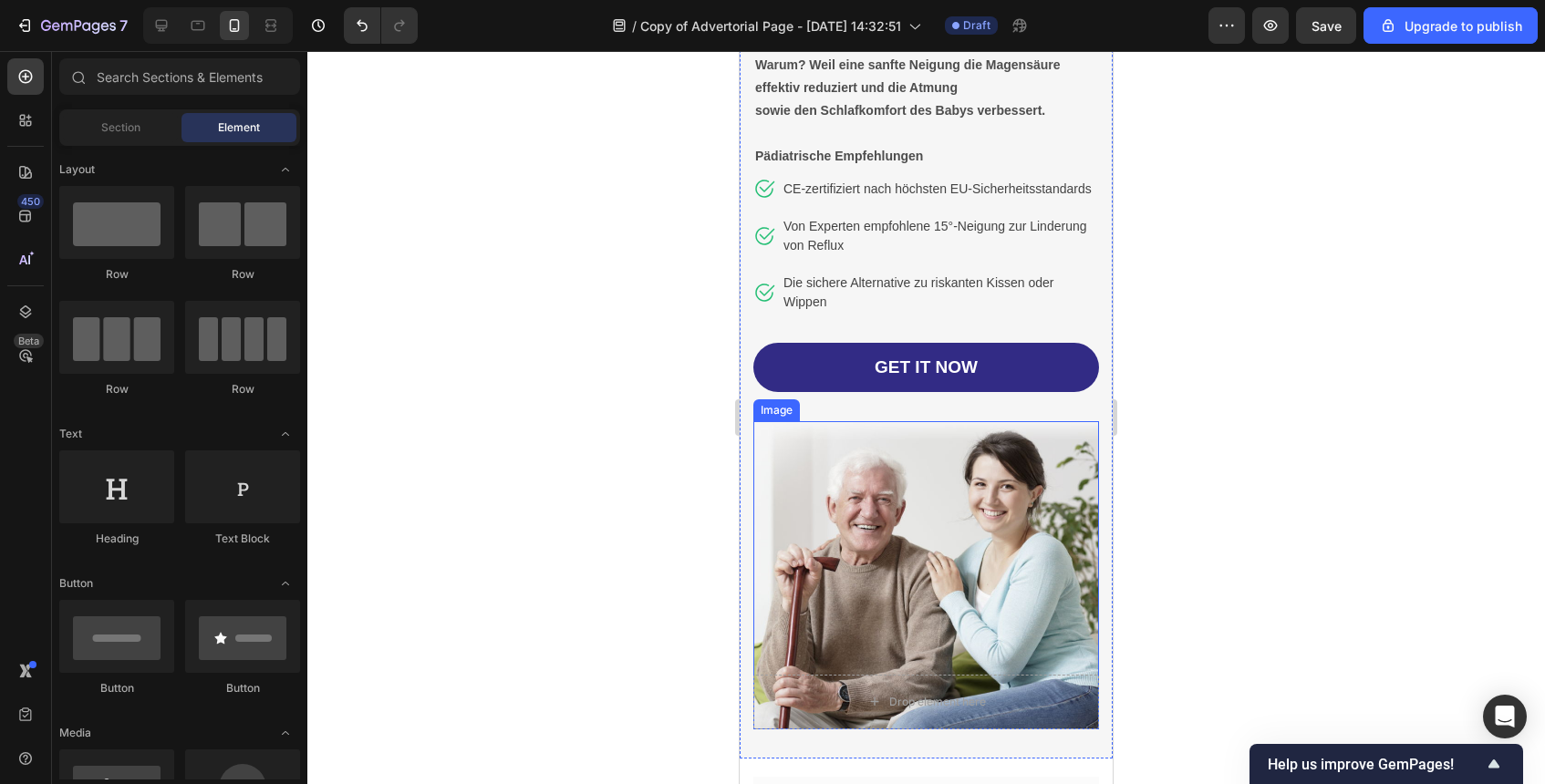
click at [951, 574] on img at bounding box center [926, 575] width 345 height 308
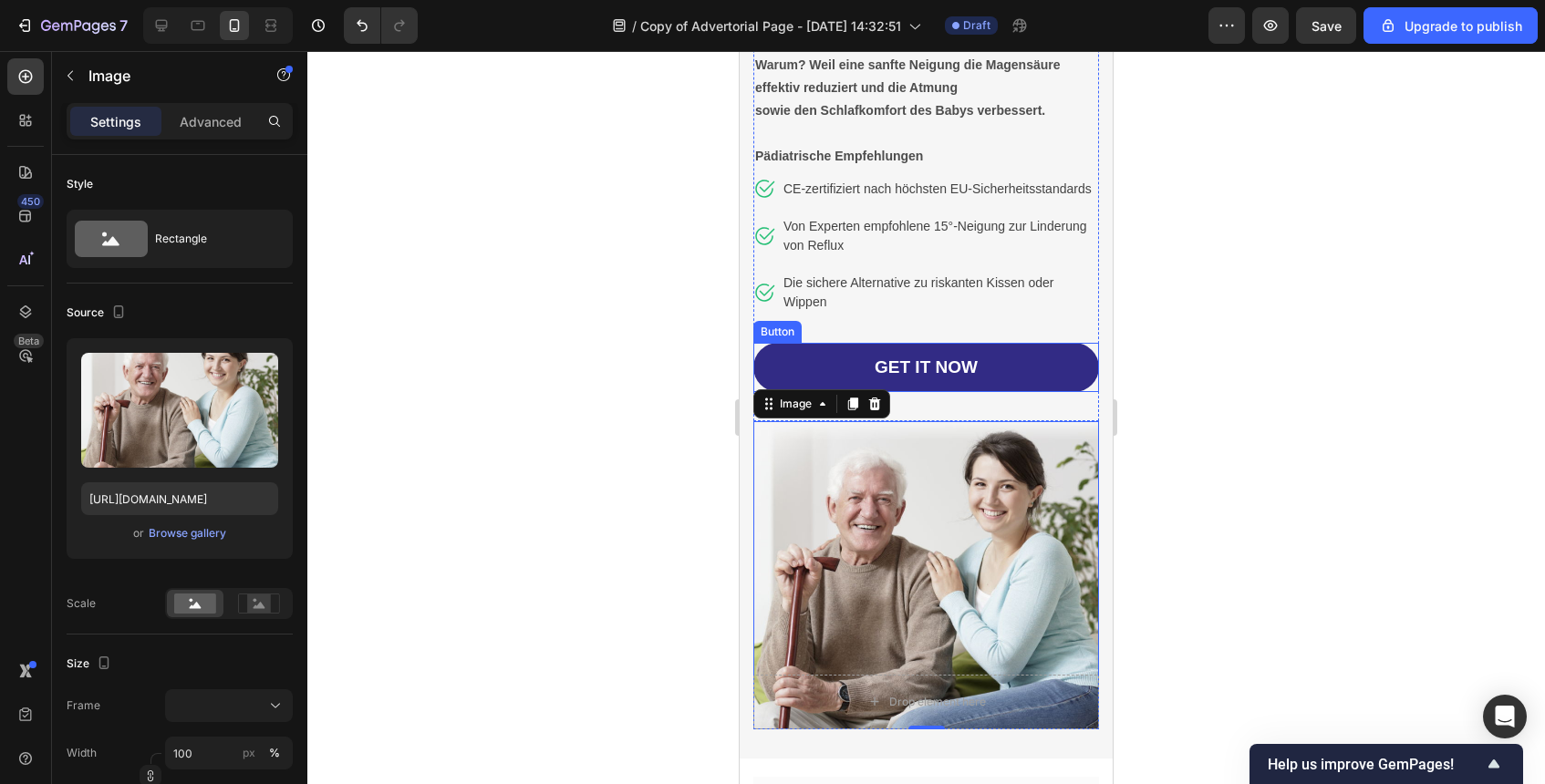
click at [1092, 384] on div "GET IT NOW Button" at bounding box center [926, 367] width 345 height 50
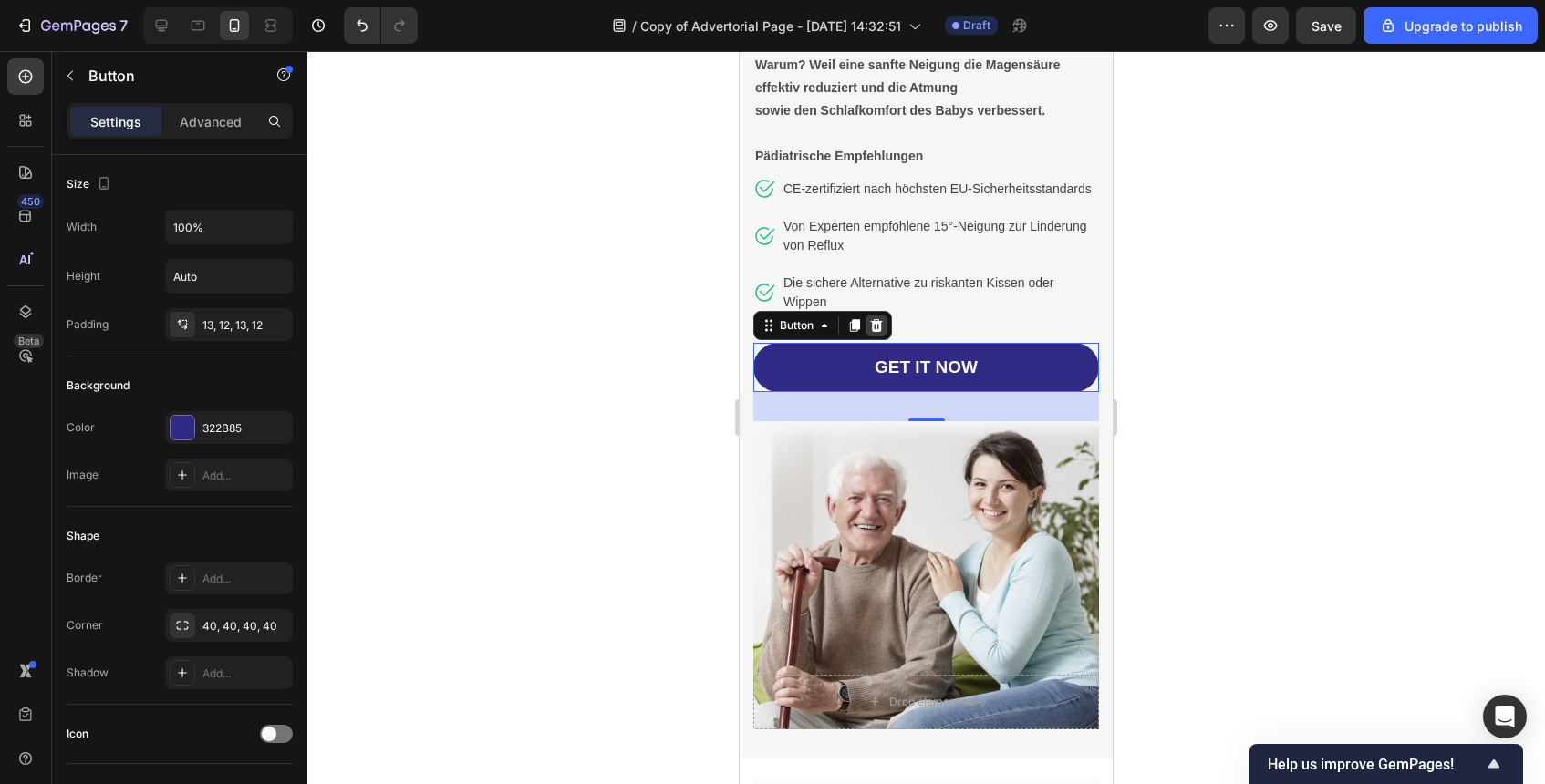
click at [875, 325] on icon at bounding box center [877, 326] width 15 height 15
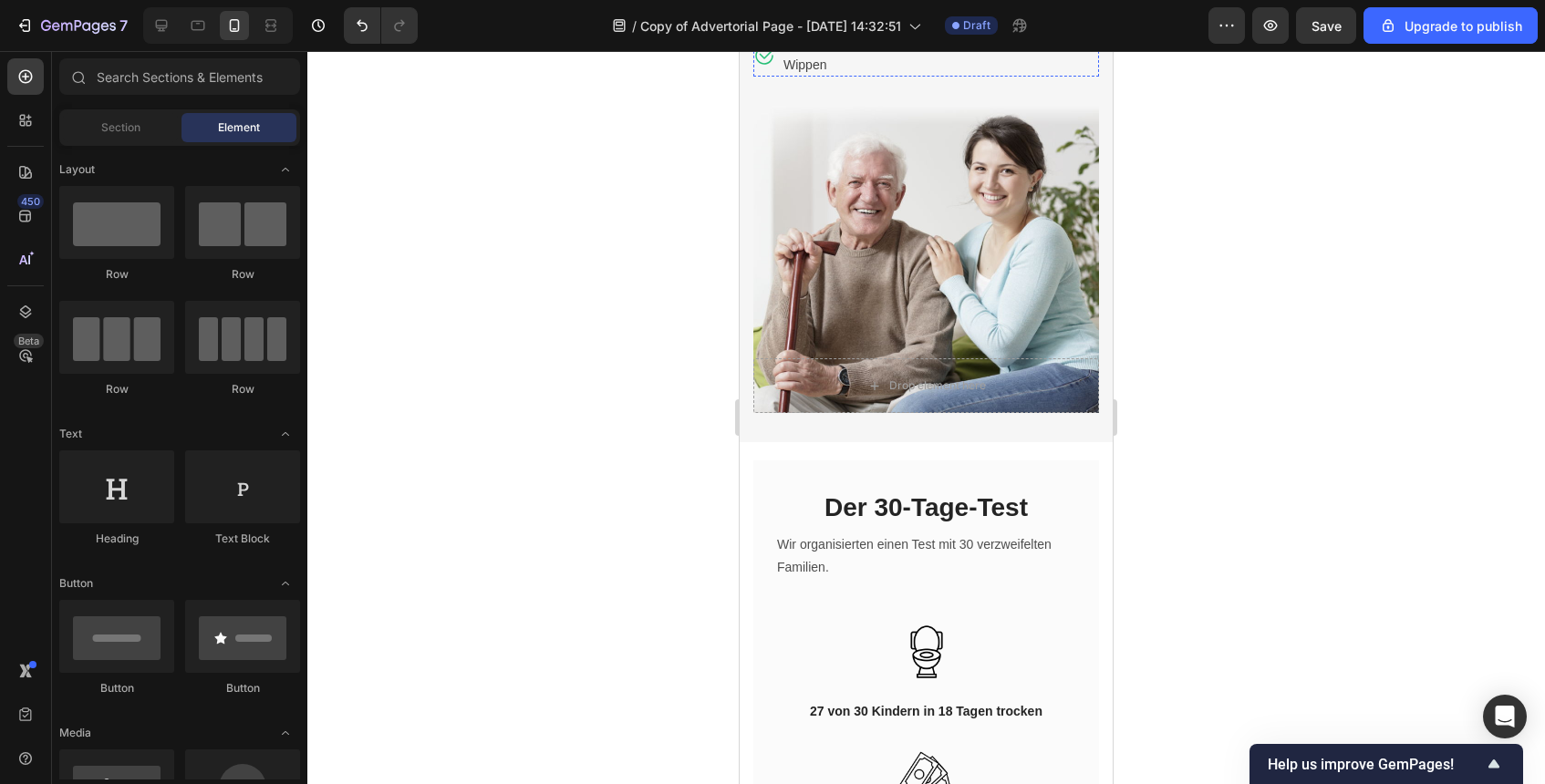
scroll to position [4721, 0]
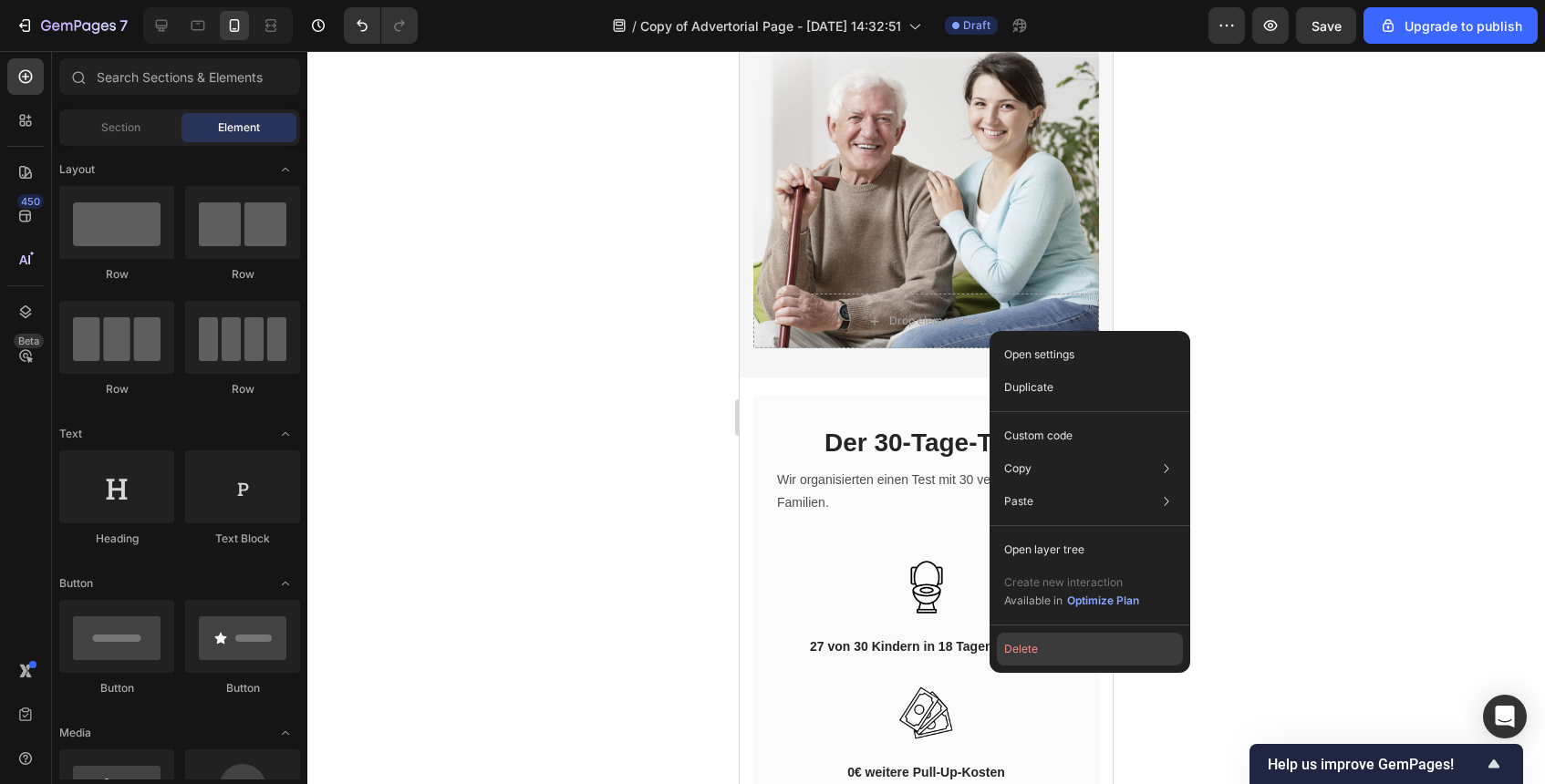
click at [1048, 649] on button "Delete" at bounding box center [1090, 649] width 186 height 32
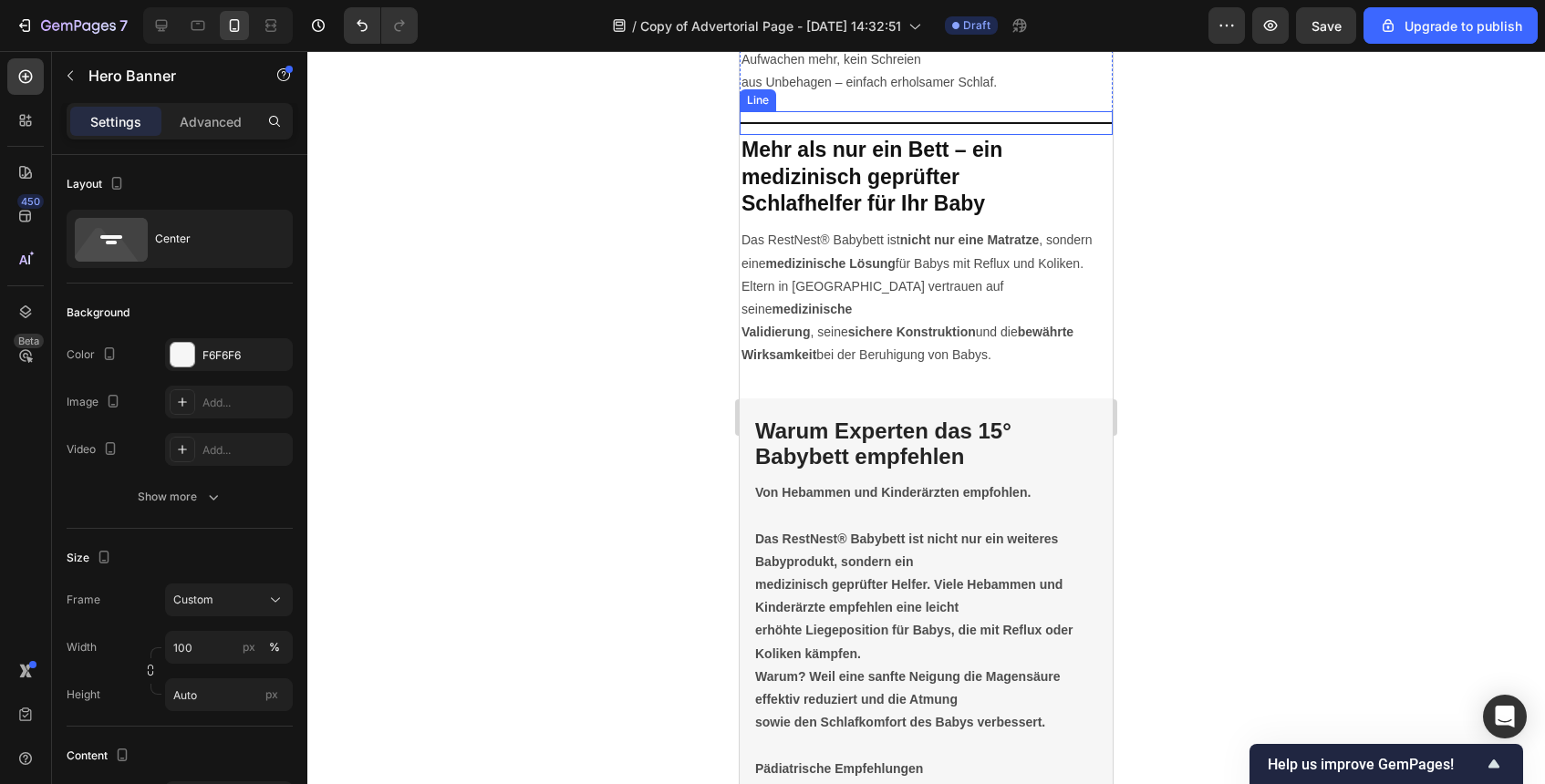
scroll to position [3837, 0]
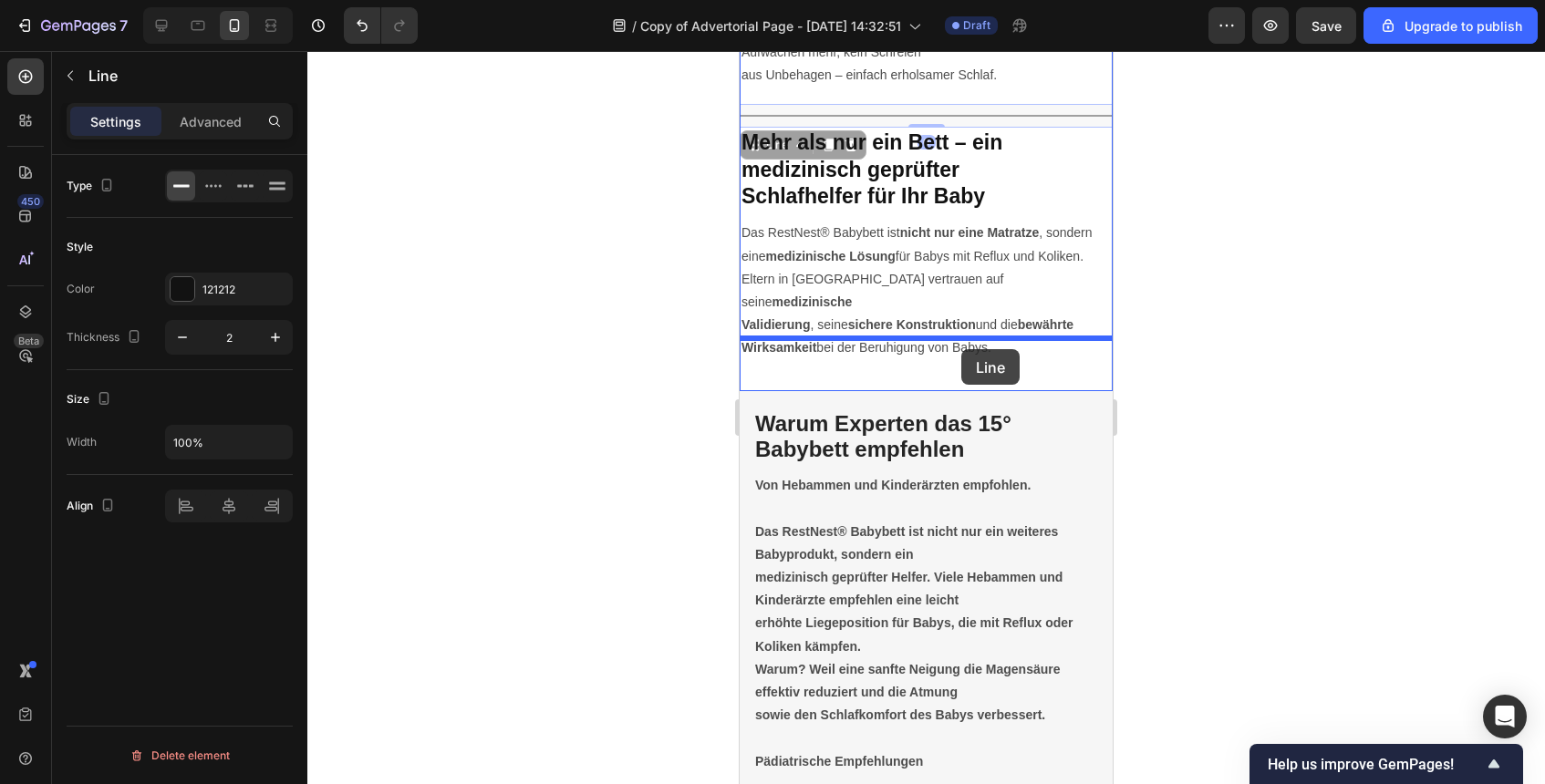
drag, startPoint x: 972, startPoint y: 123, endPoint x: 959, endPoint y: 345, distance: 222.4
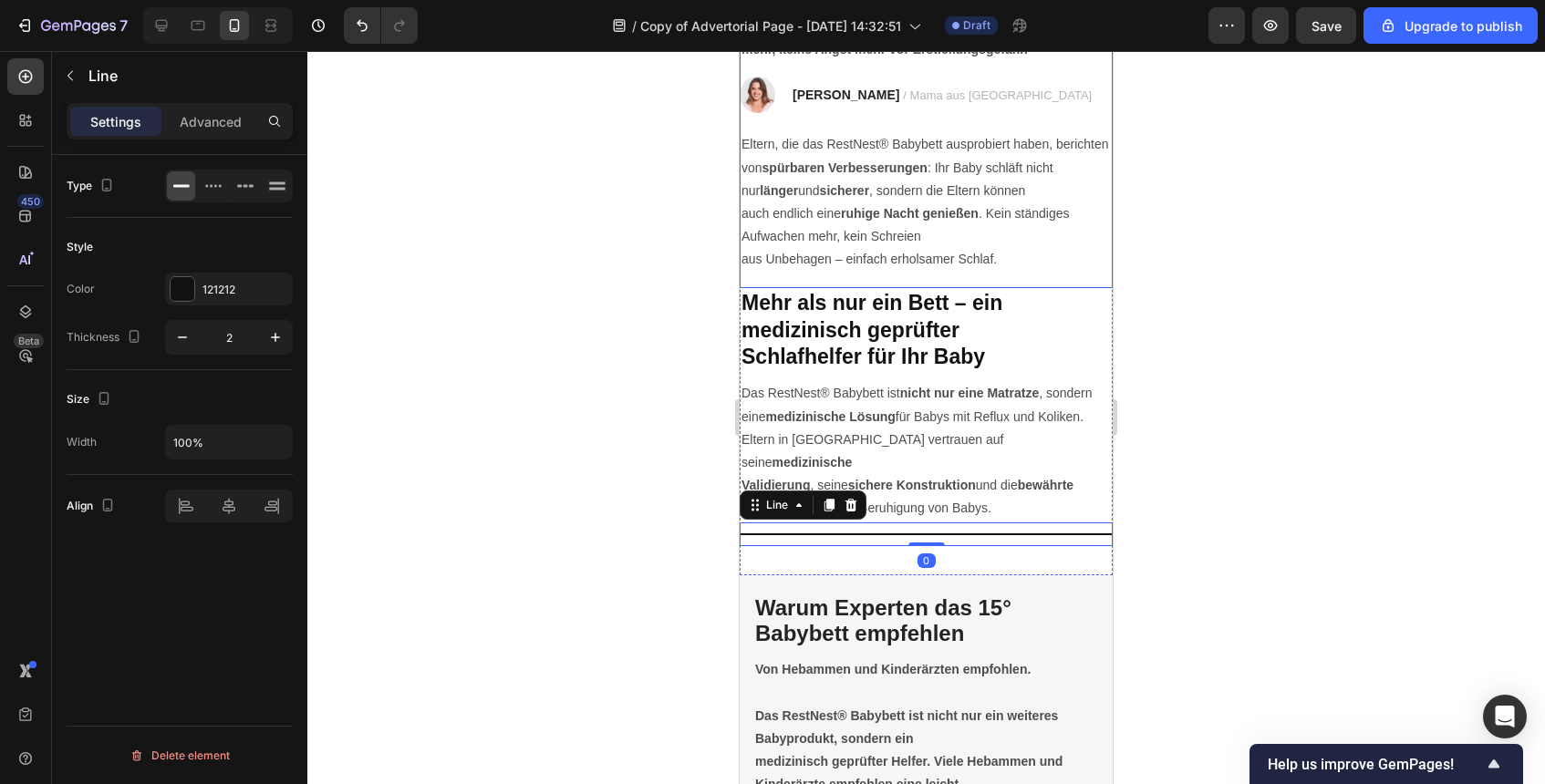
scroll to position [3568, 0]
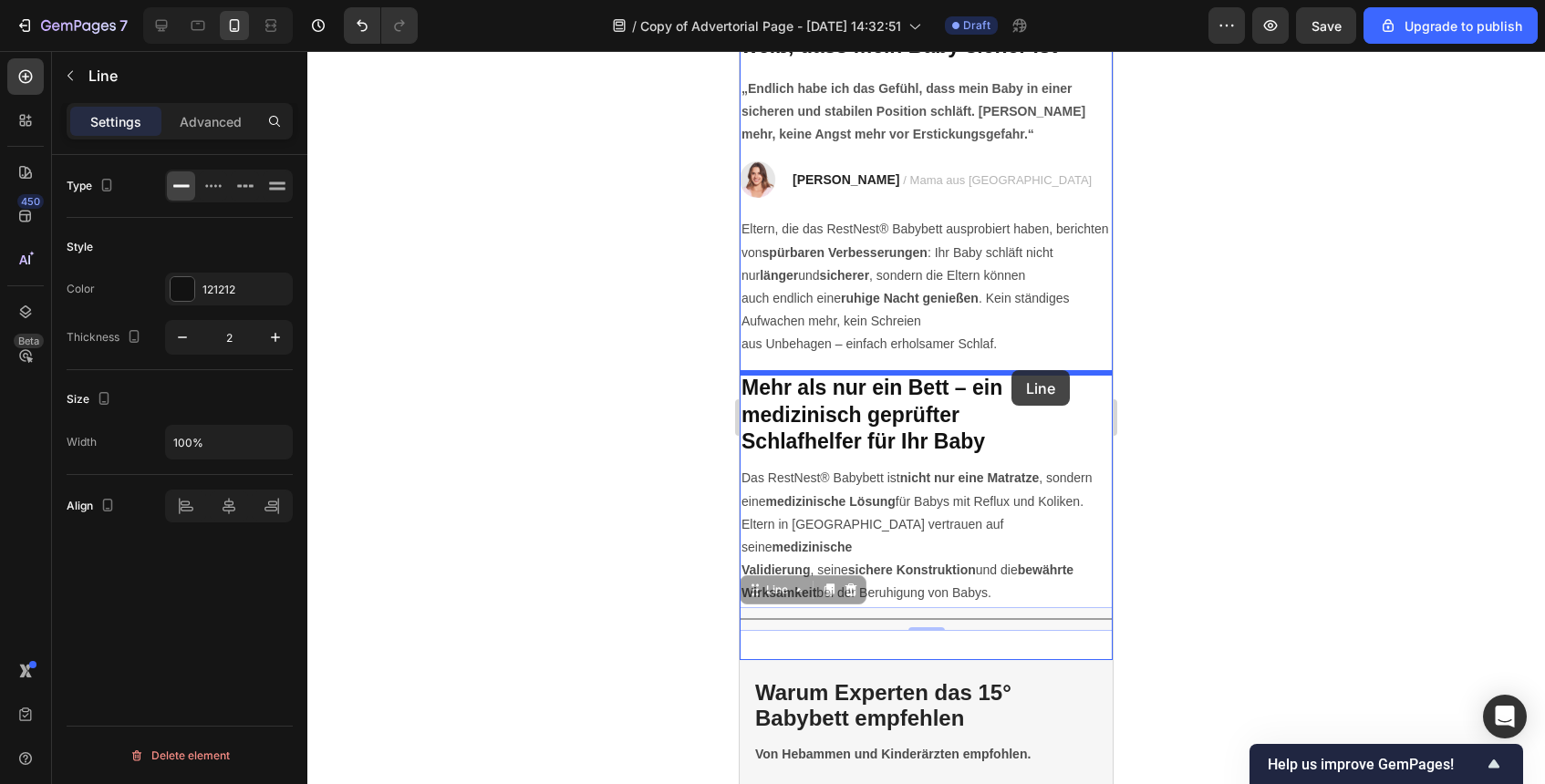
drag, startPoint x: 997, startPoint y: 601, endPoint x: 1012, endPoint y: 370, distance: 231.5
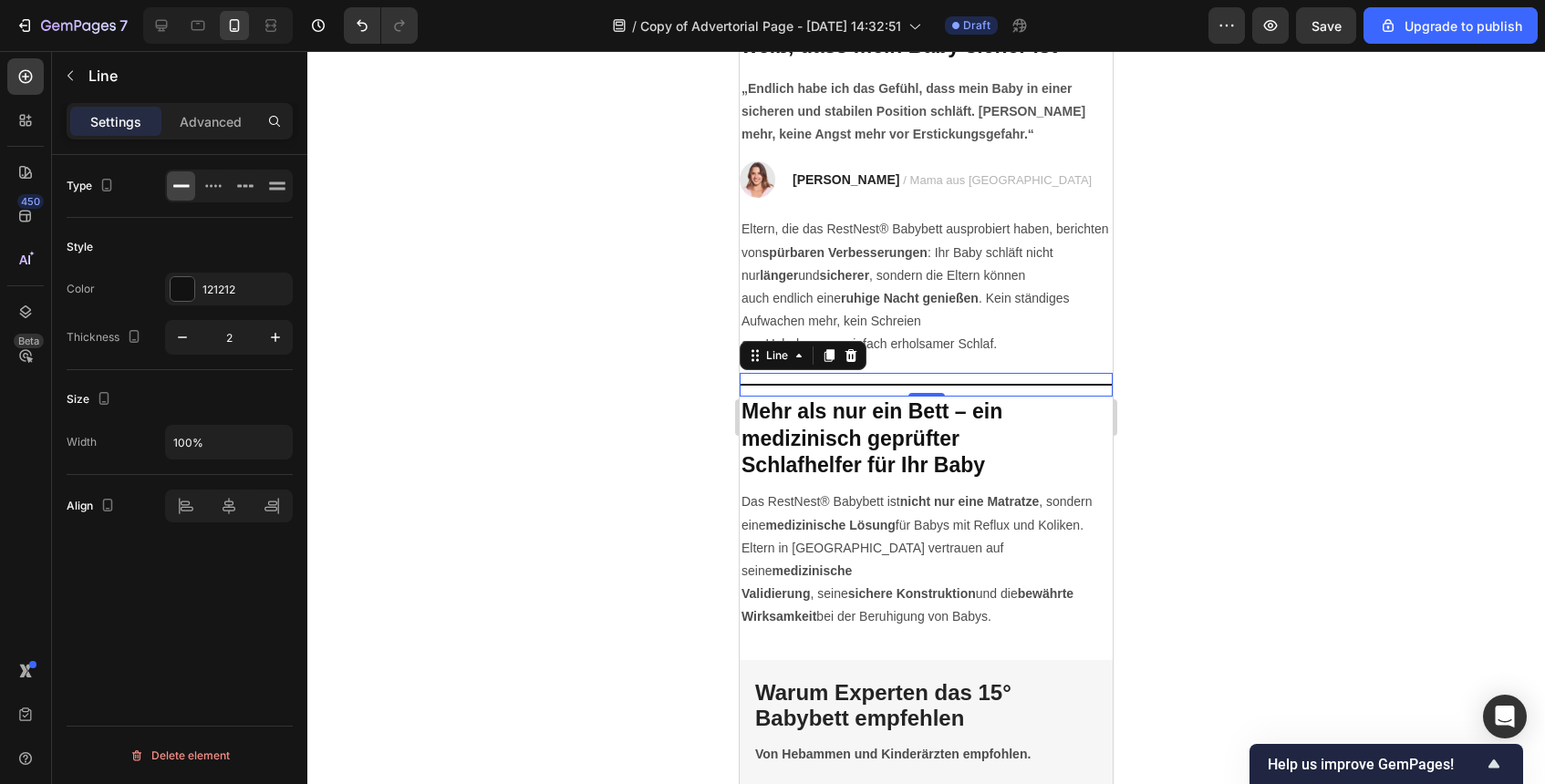
click at [1268, 383] on div at bounding box center [926, 417] width 1238 height 733
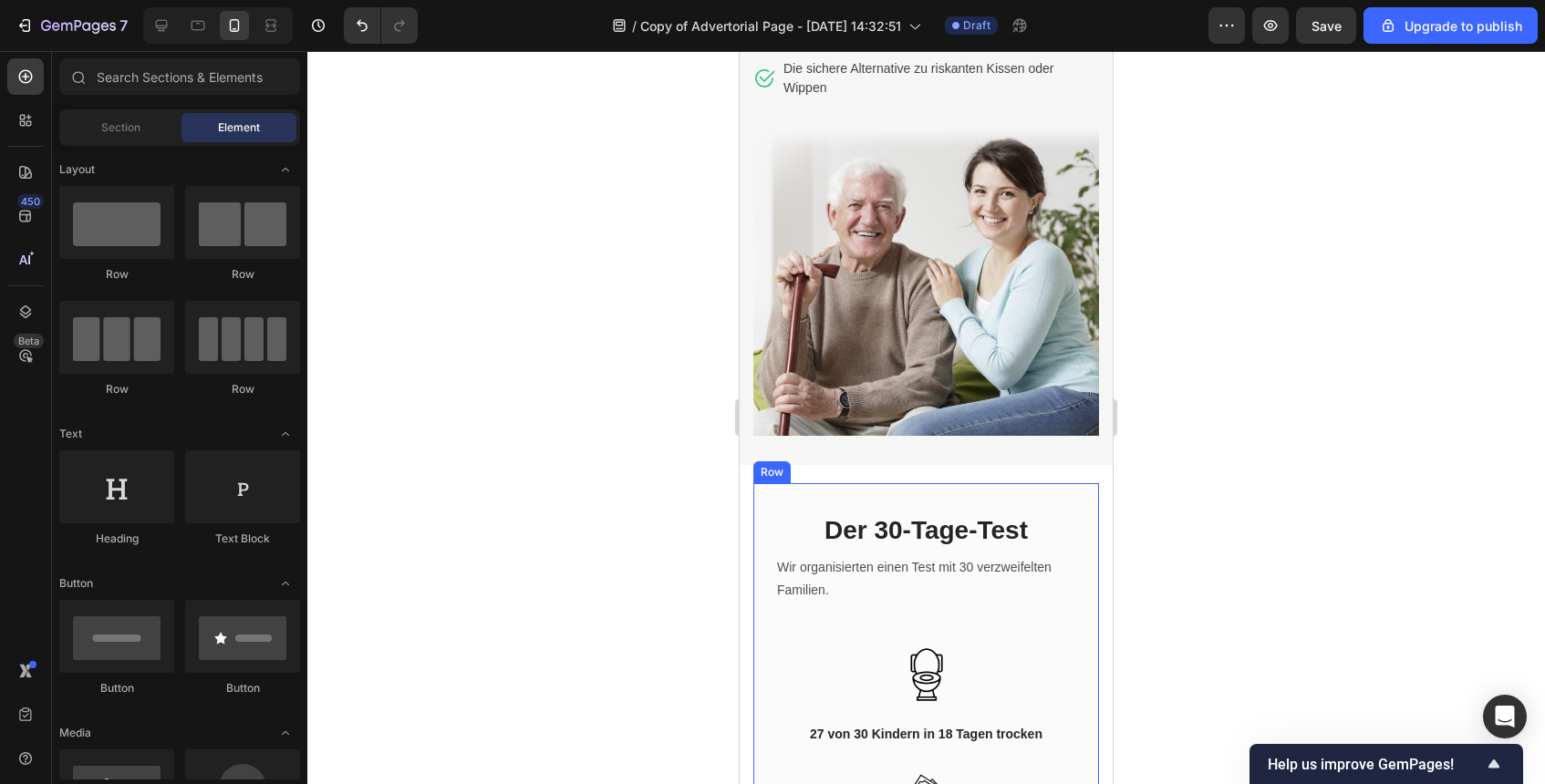
scroll to position [4646, 0]
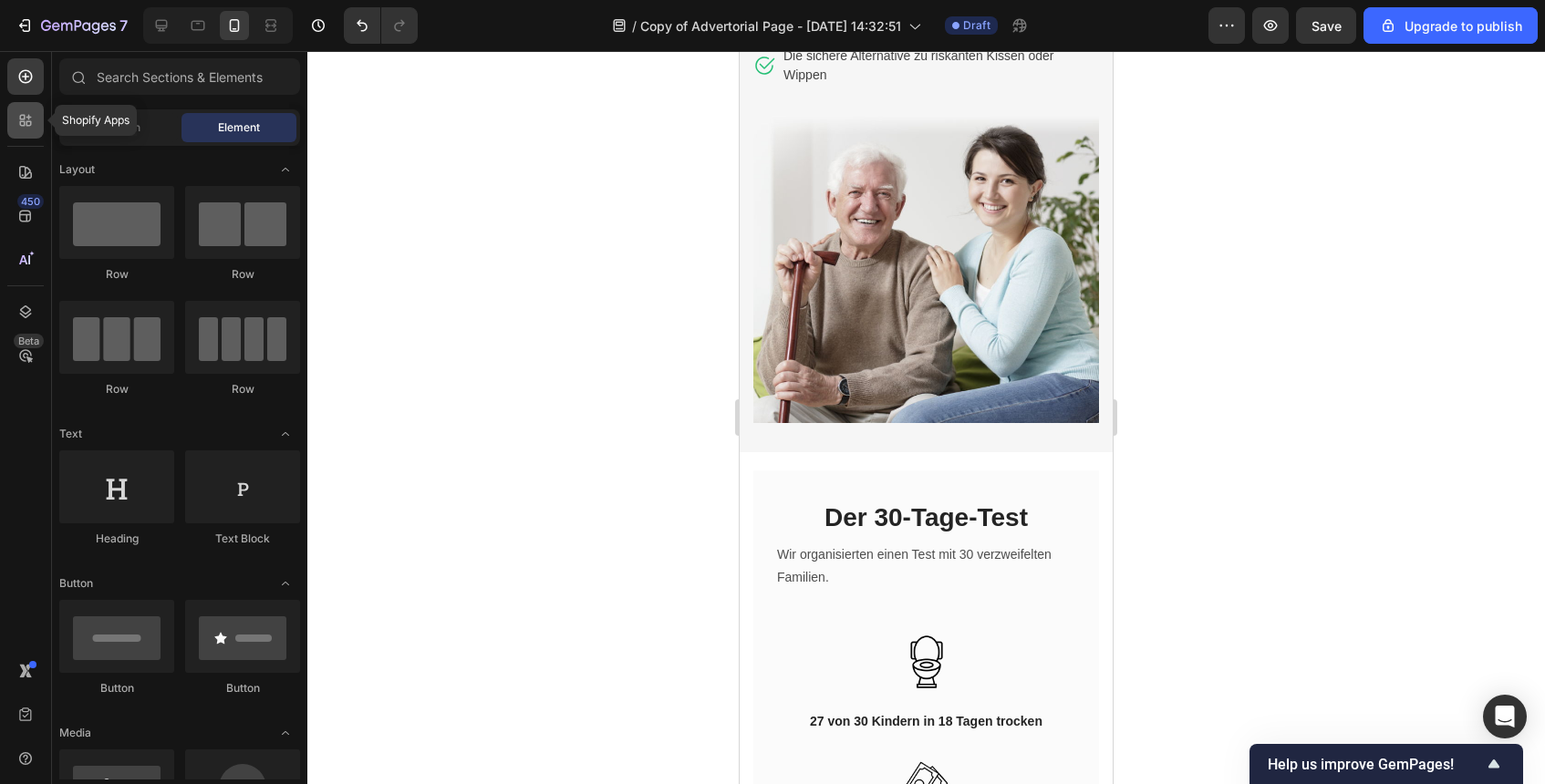
click at [34, 126] on div at bounding box center [25, 119] width 36 height 36
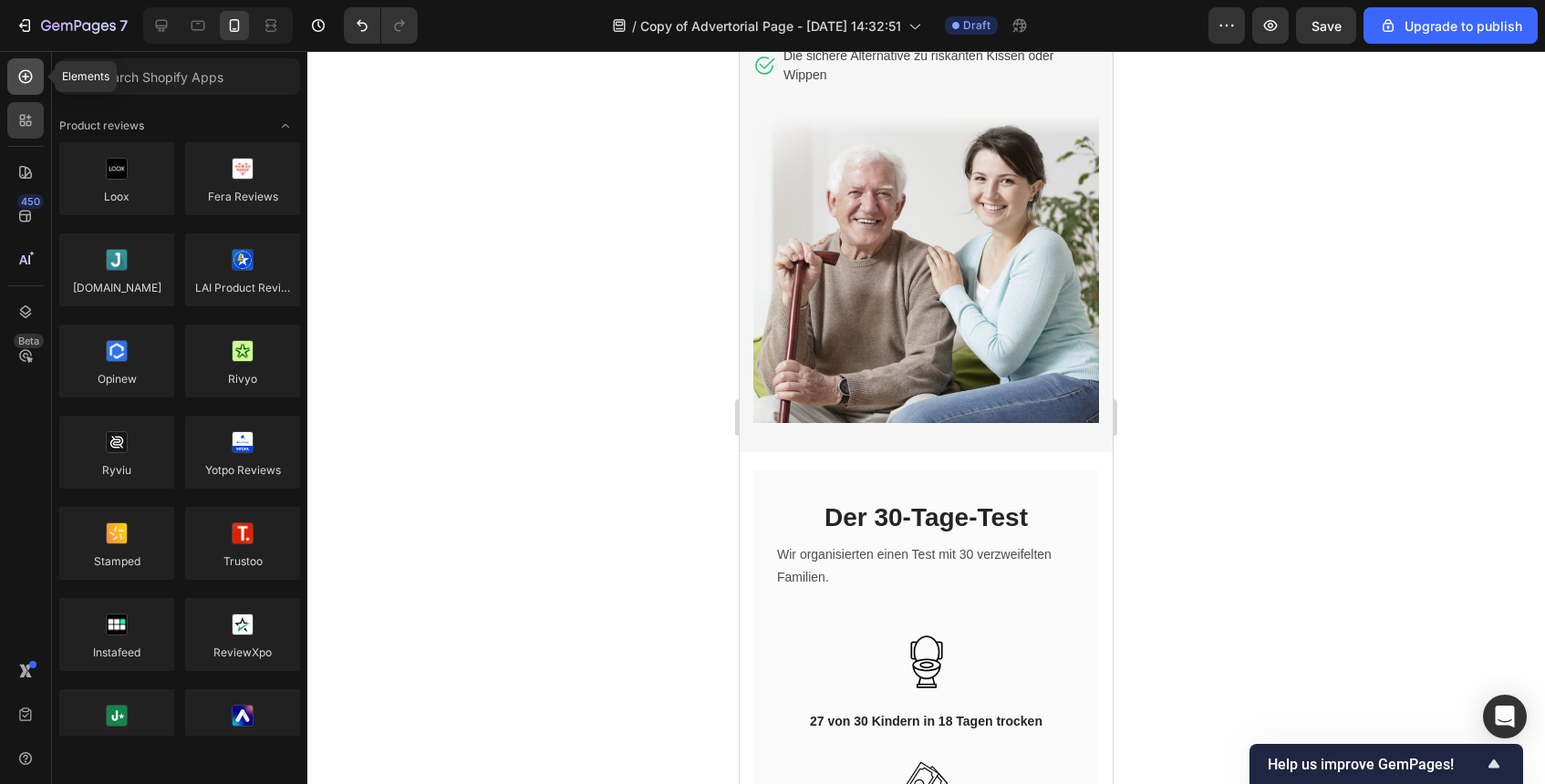
click at [31, 86] on div at bounding box center [25, 76] width 36 height 36
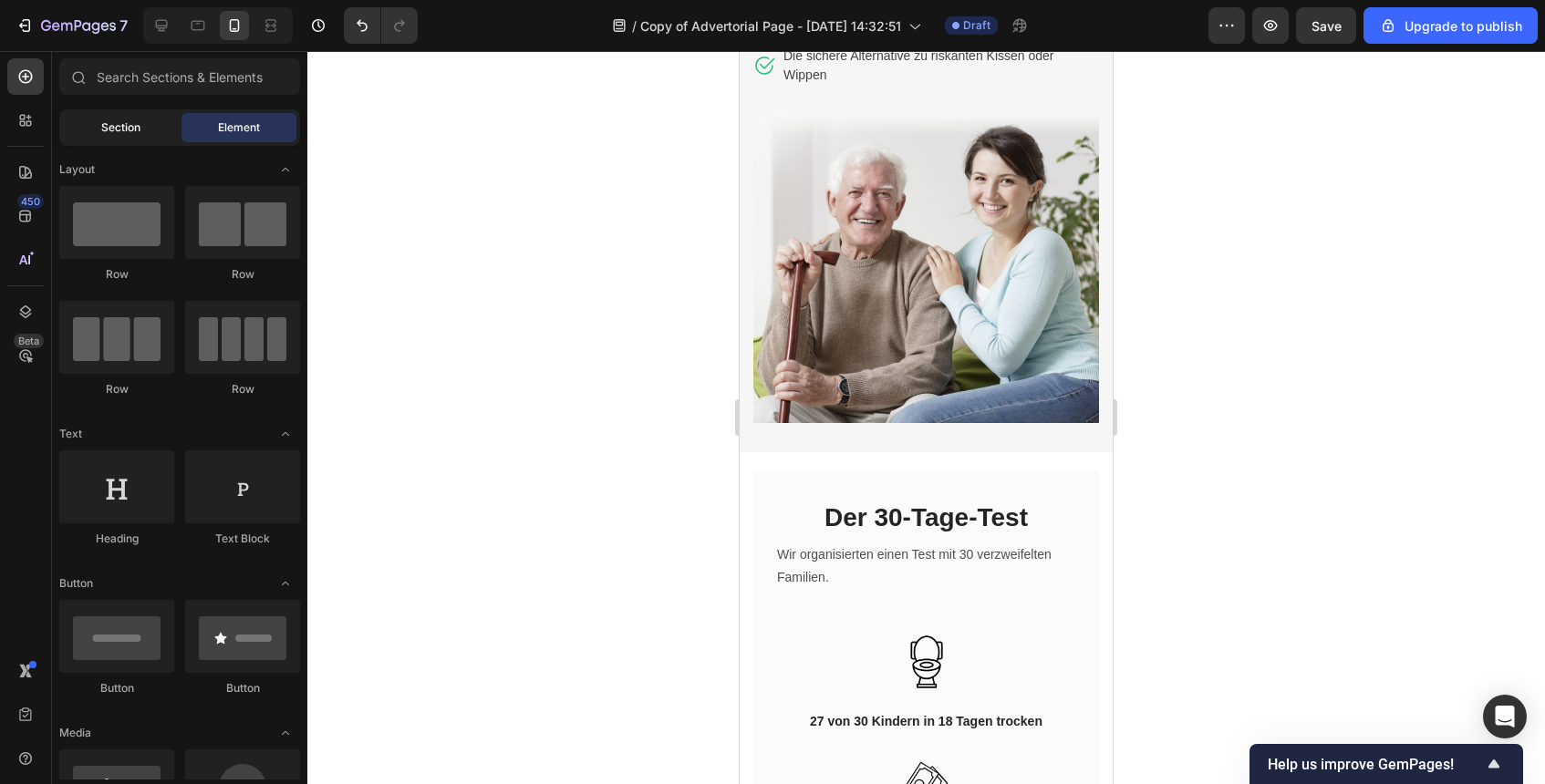
click at [135, 128] on span "Section" at bounding box center [120, 128] width 39 height 17
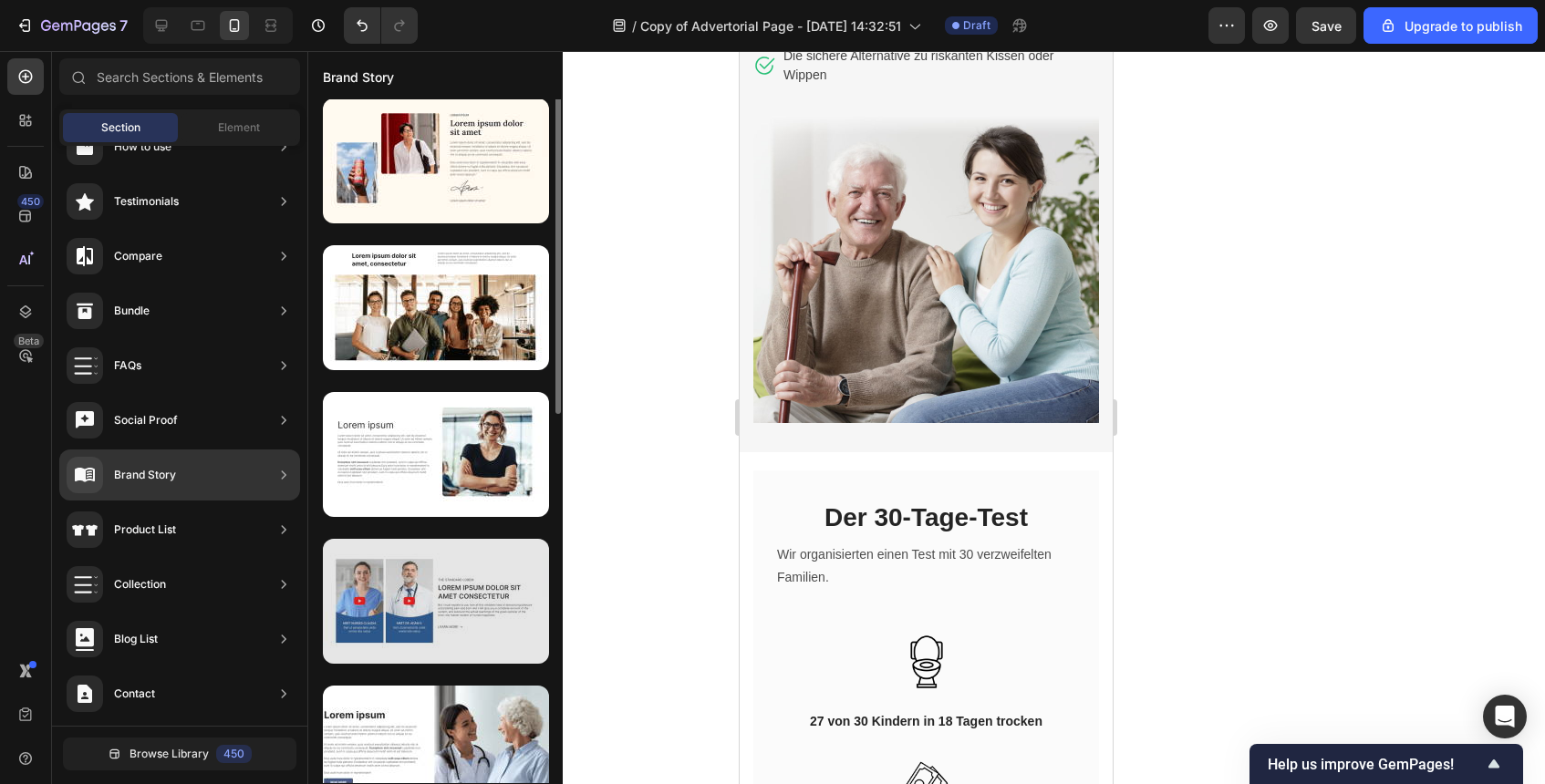
scroll to position [0, 0]
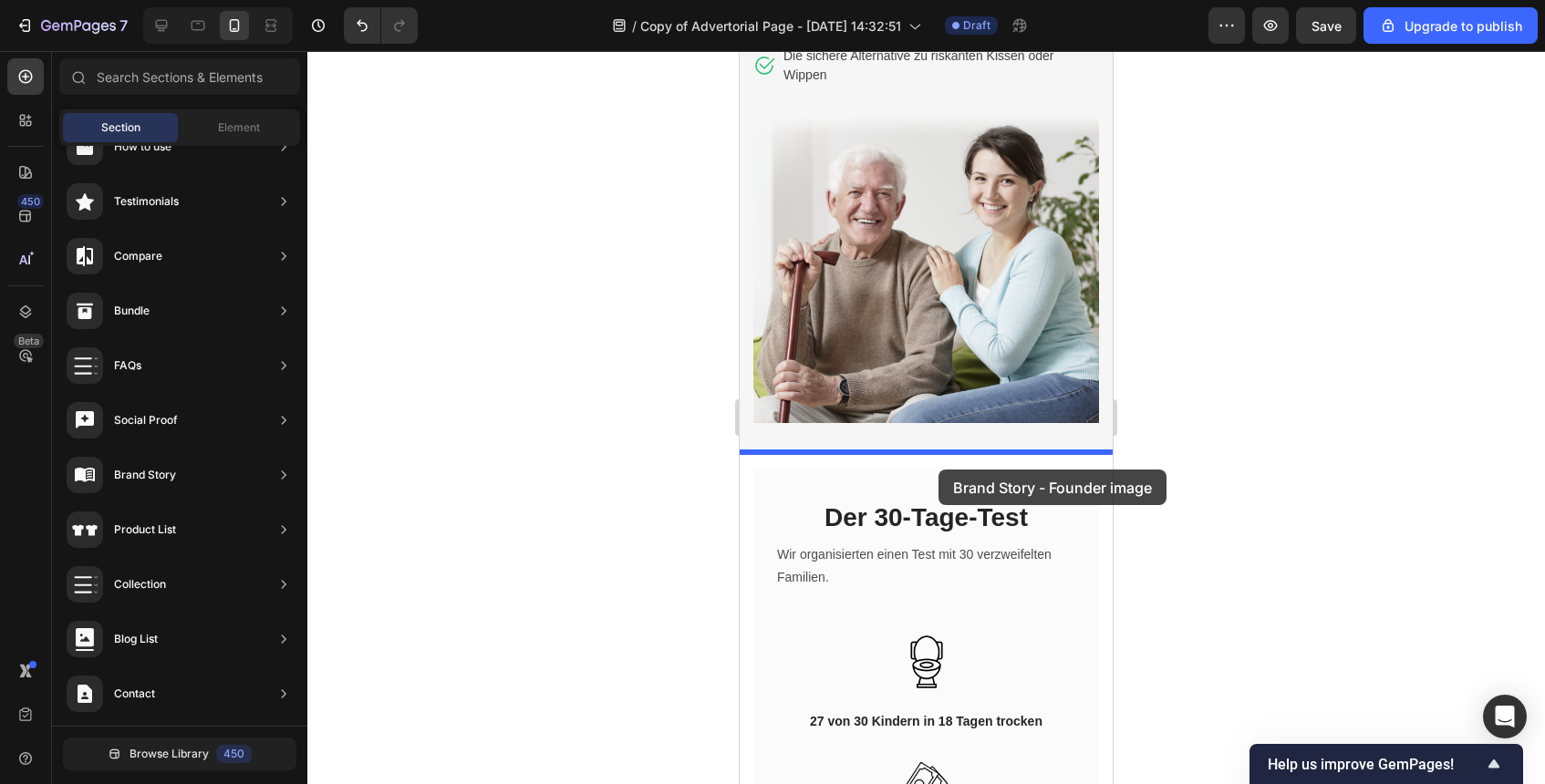
drag, startPoint x: 1176, startPoint y: 537, endPoint x: 939, endPoint y: 469, distance: 246.6
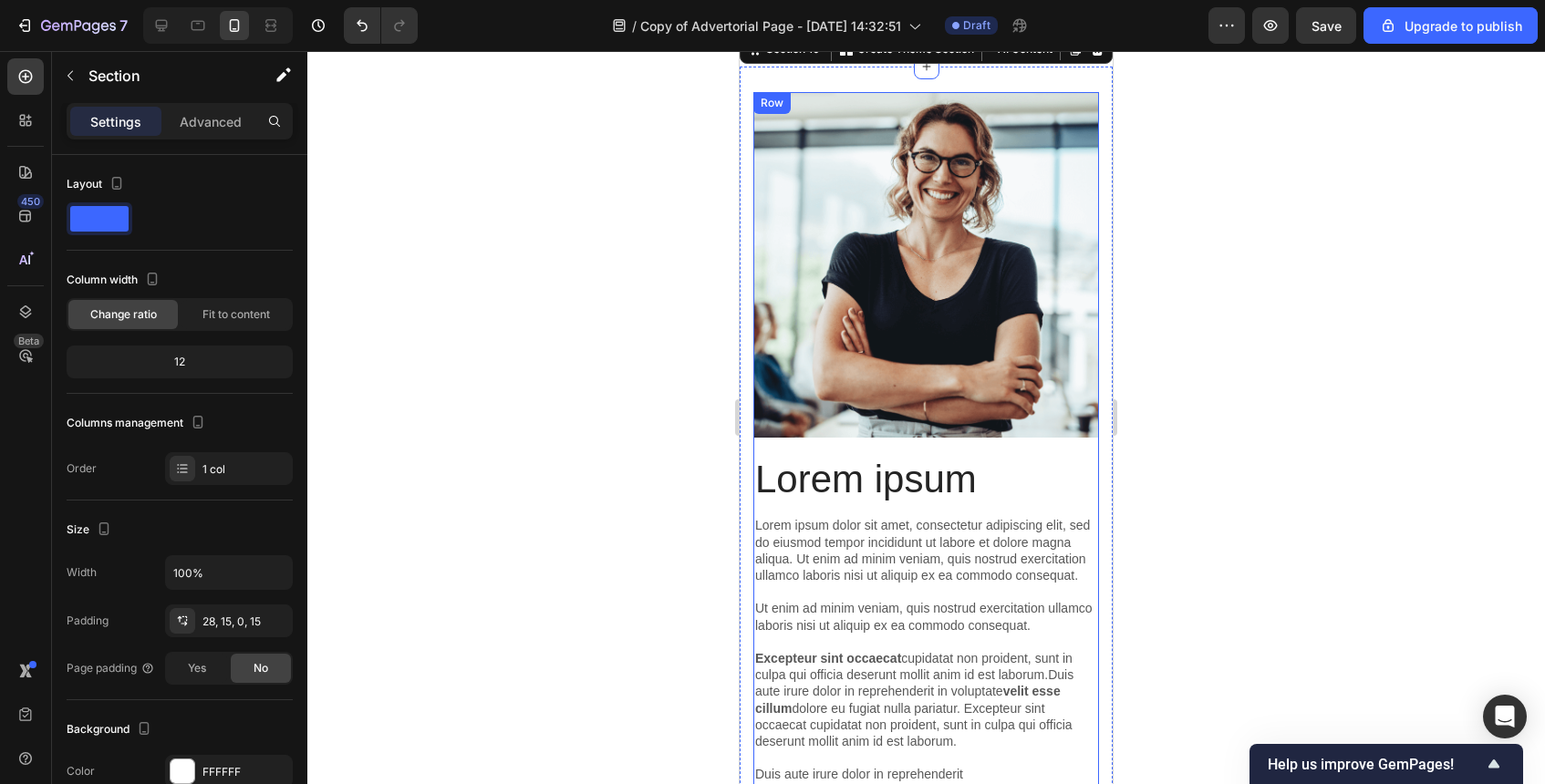
scroll to position [5077, 0]
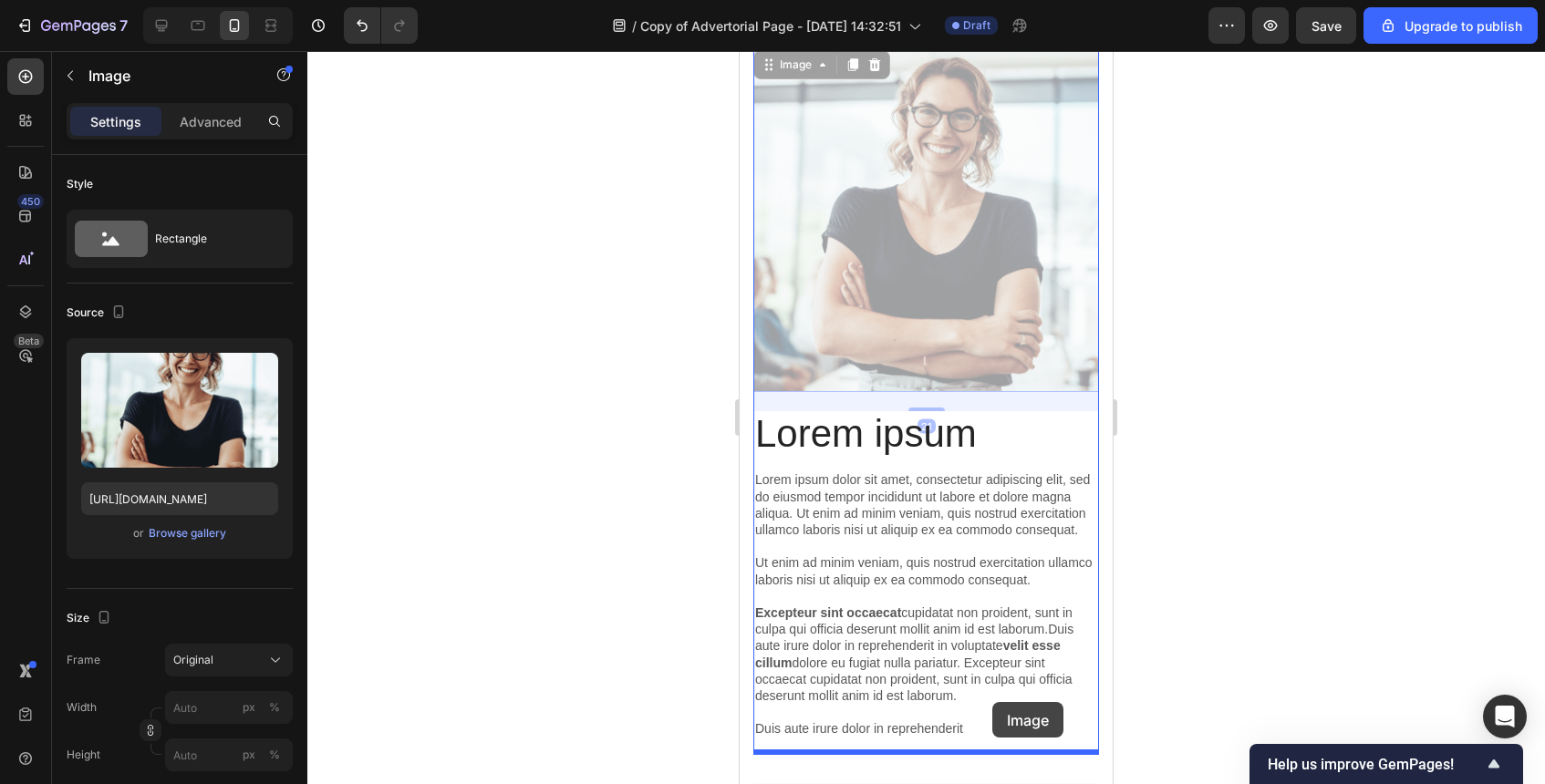
drag, startPoint x: 984, startPoint y: 173, endPoint x: 992, endPoint y: 703, distance: 530.1
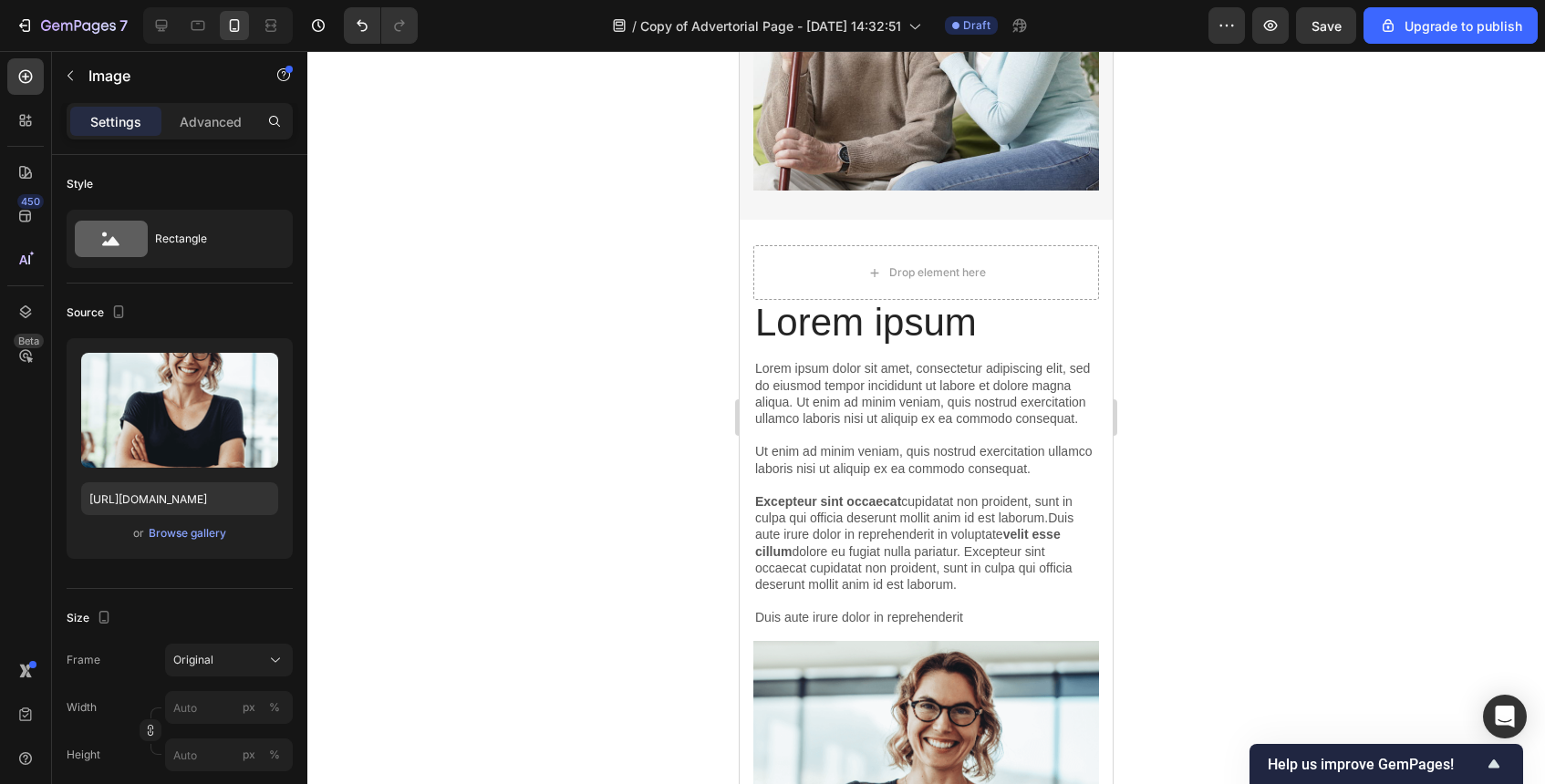
scroll to position [4890, 0]
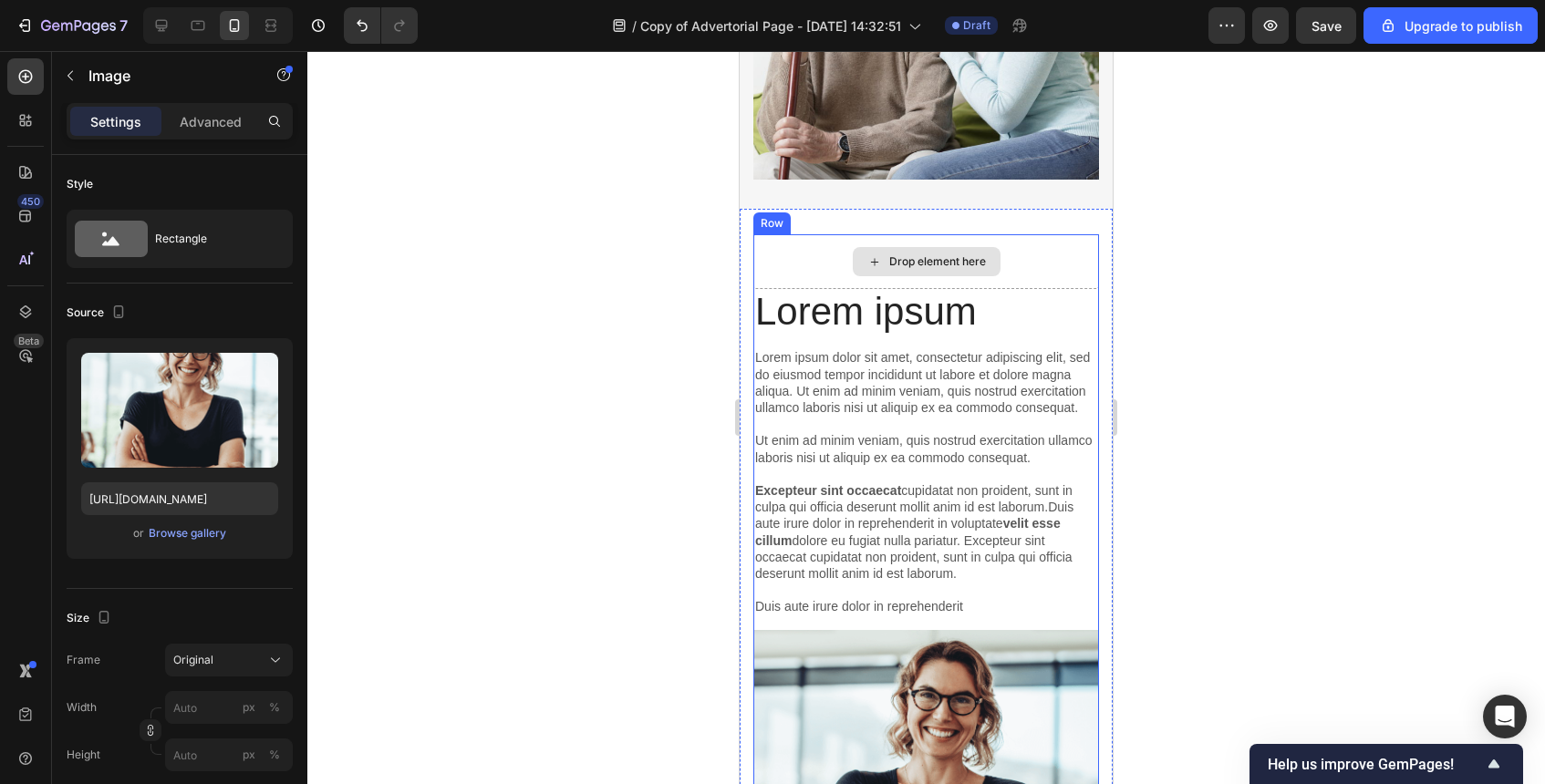
click at [979, 259] on div "Drop element here" at bounding box center [938, 262] width 96 height 15
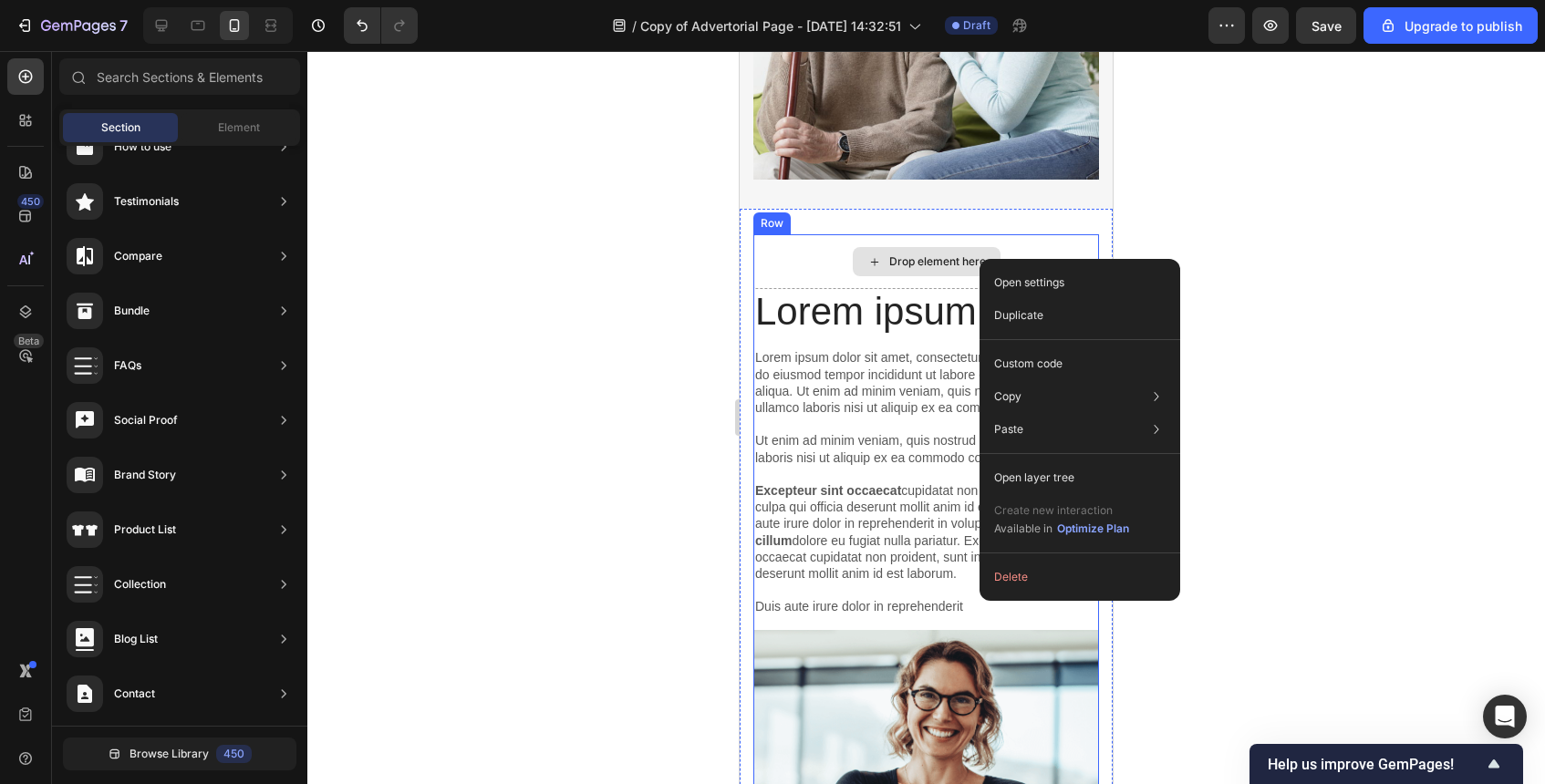
click at [1027, 255] on div "Drop element here" at bounding box center [926, 261] width 345 height 55
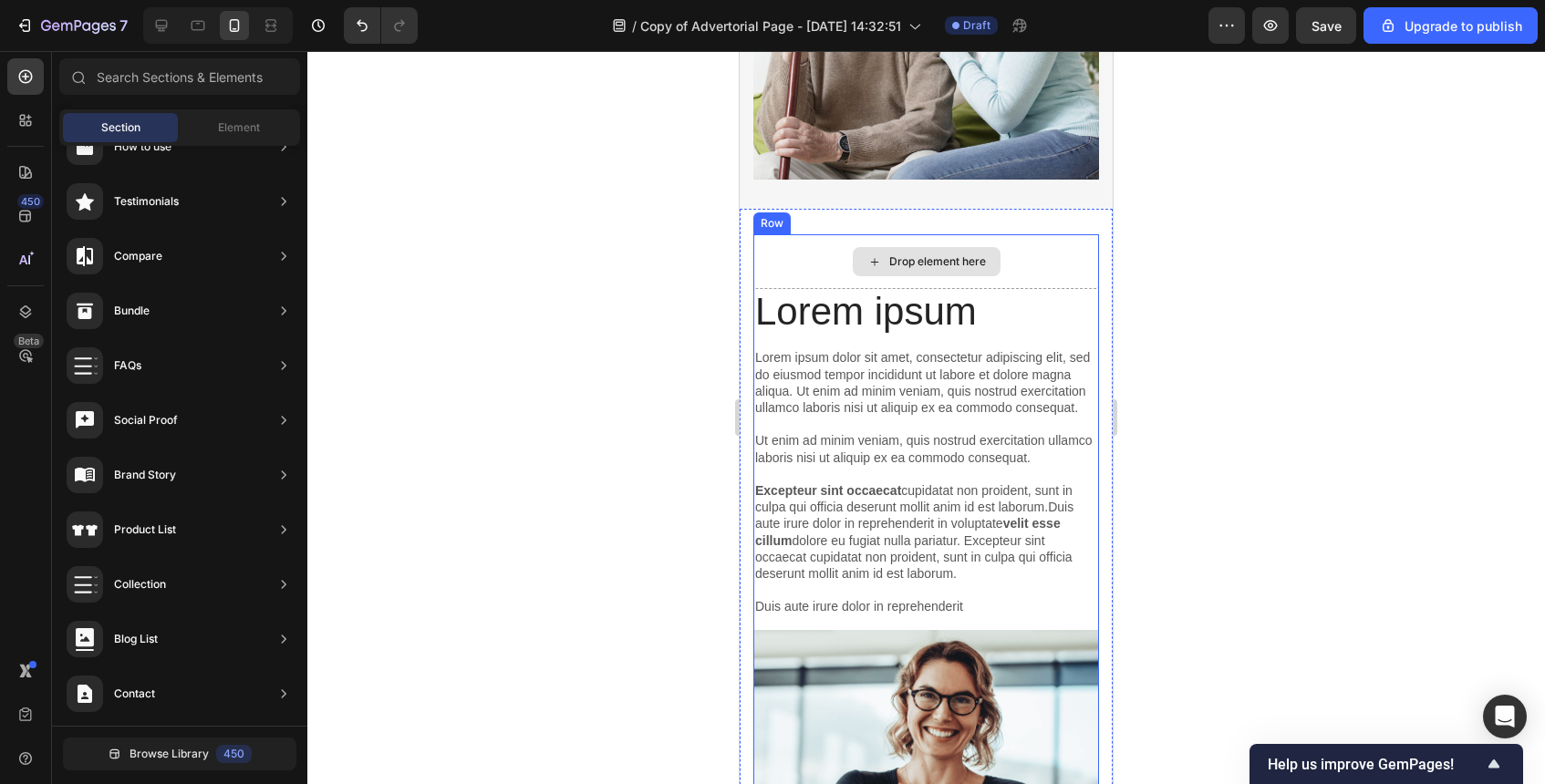
click at [907, 263] on div "Drop element here" at bounding box center [938, 262] width 96 height 15
click at [906, 267] on div "Drop element here" at bounding box center [938, 262] width 96 height 15
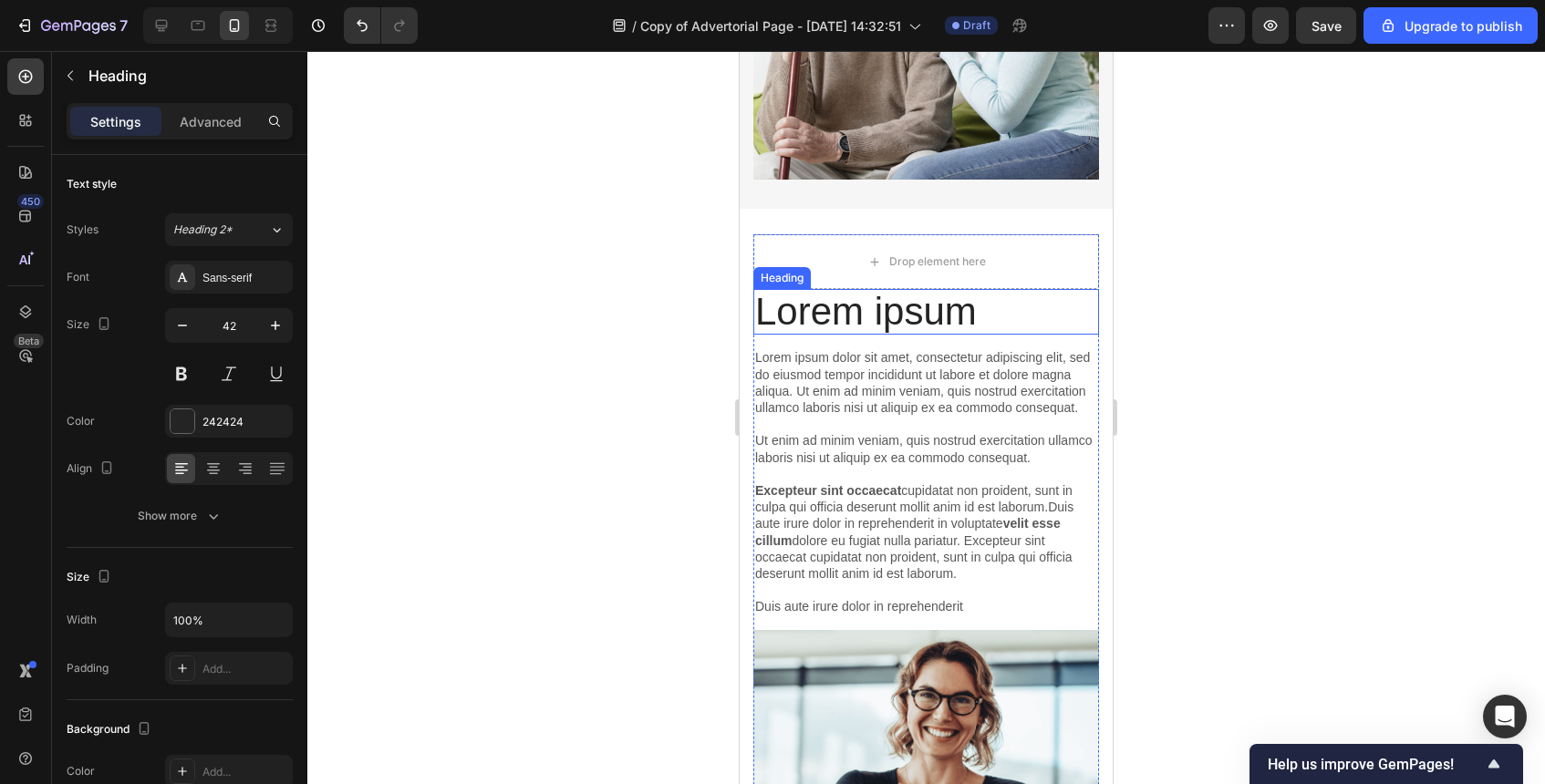
click at [763, 312] on h2 "Lorem ipsum" at bounding box center [926, 311] width 345 height 45
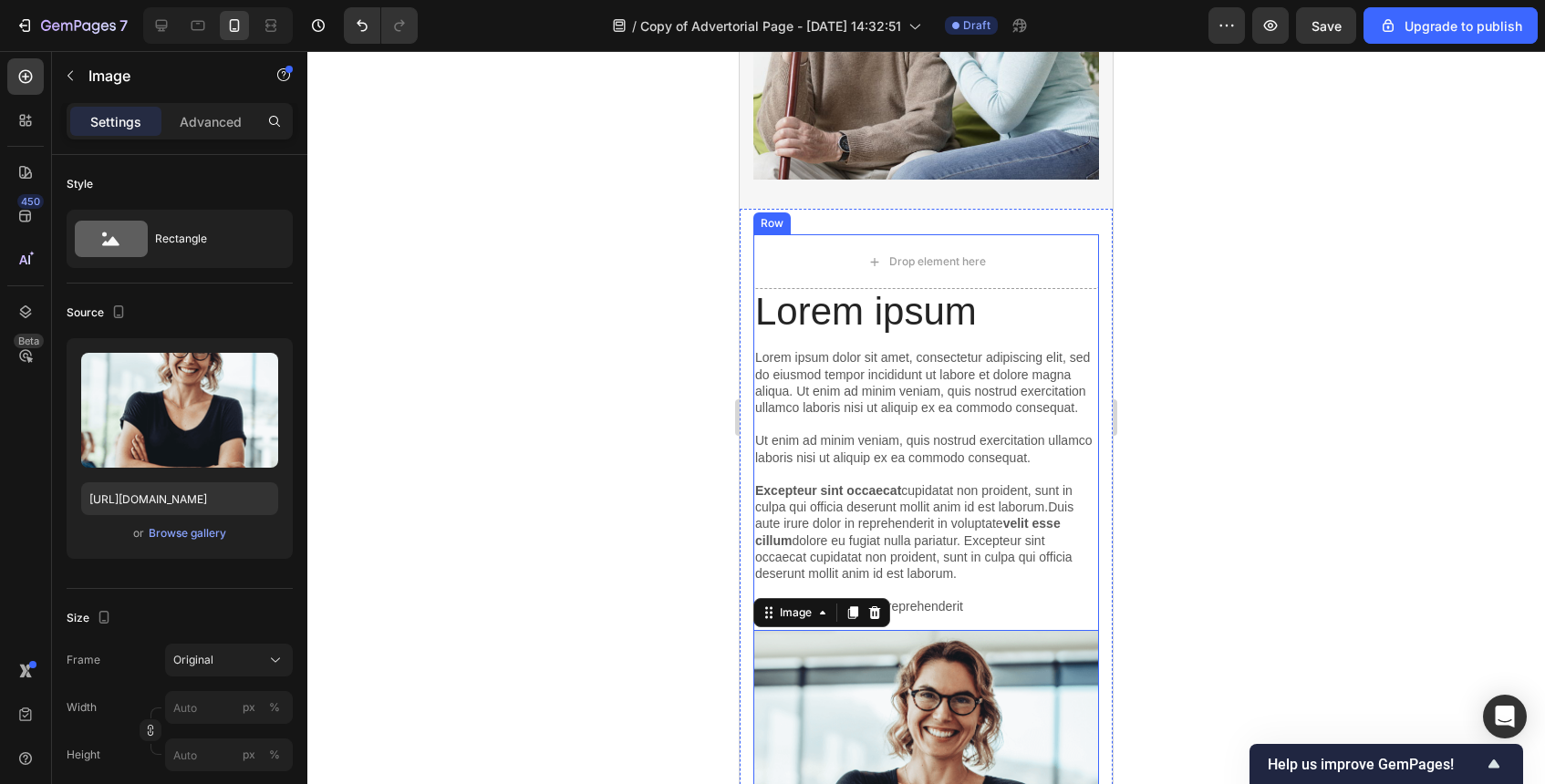
click at [1042, 621] on div "Lorem ipsum Heading Lorem ipsum dolor sit amet, consectetur adipiscing elit, se…" at bounding box center [926, 641] width 345 height 705
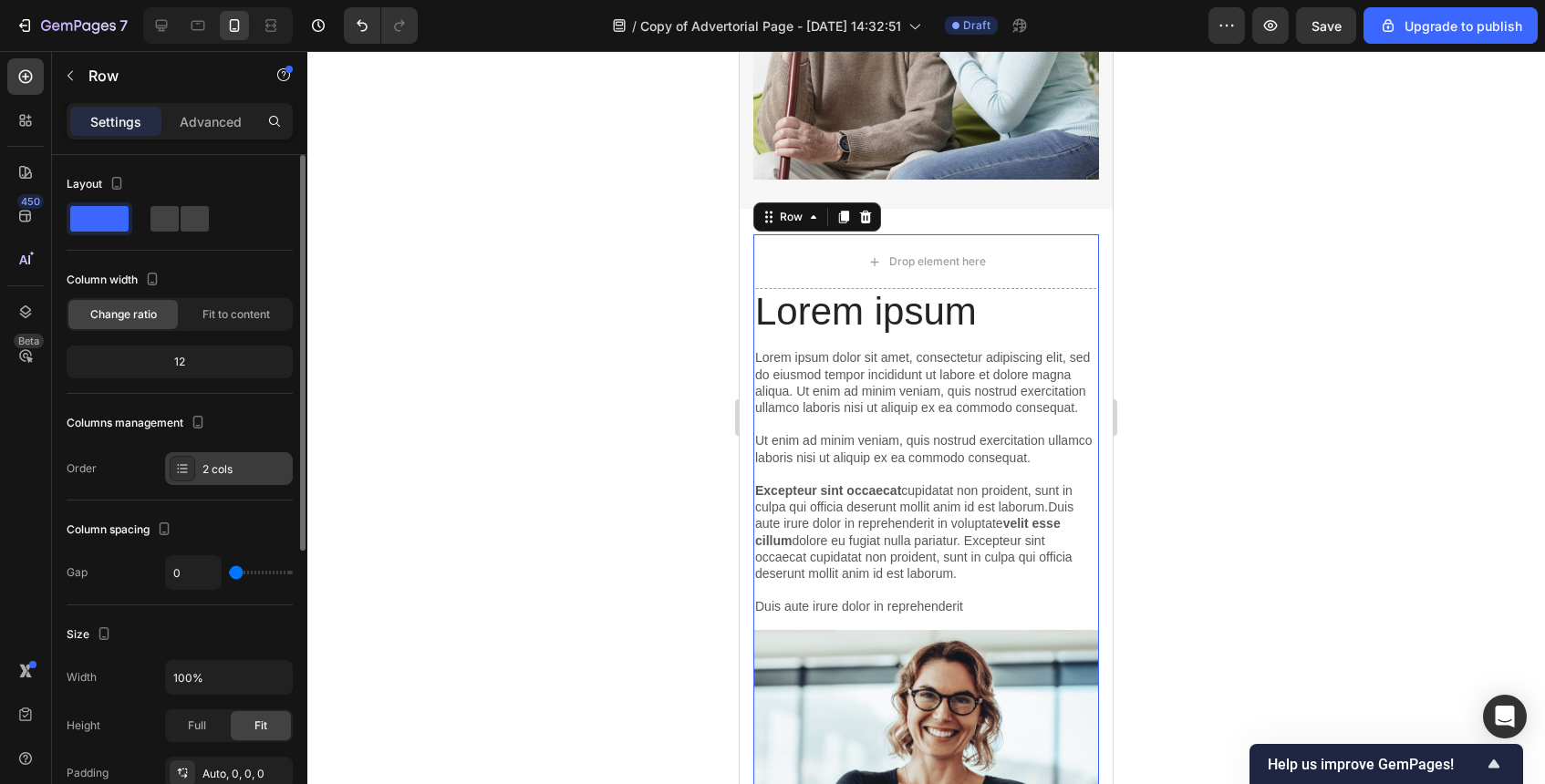
click at [246, 465] on div "2 cols" at bounding box center [245, 470] width 86 height 17
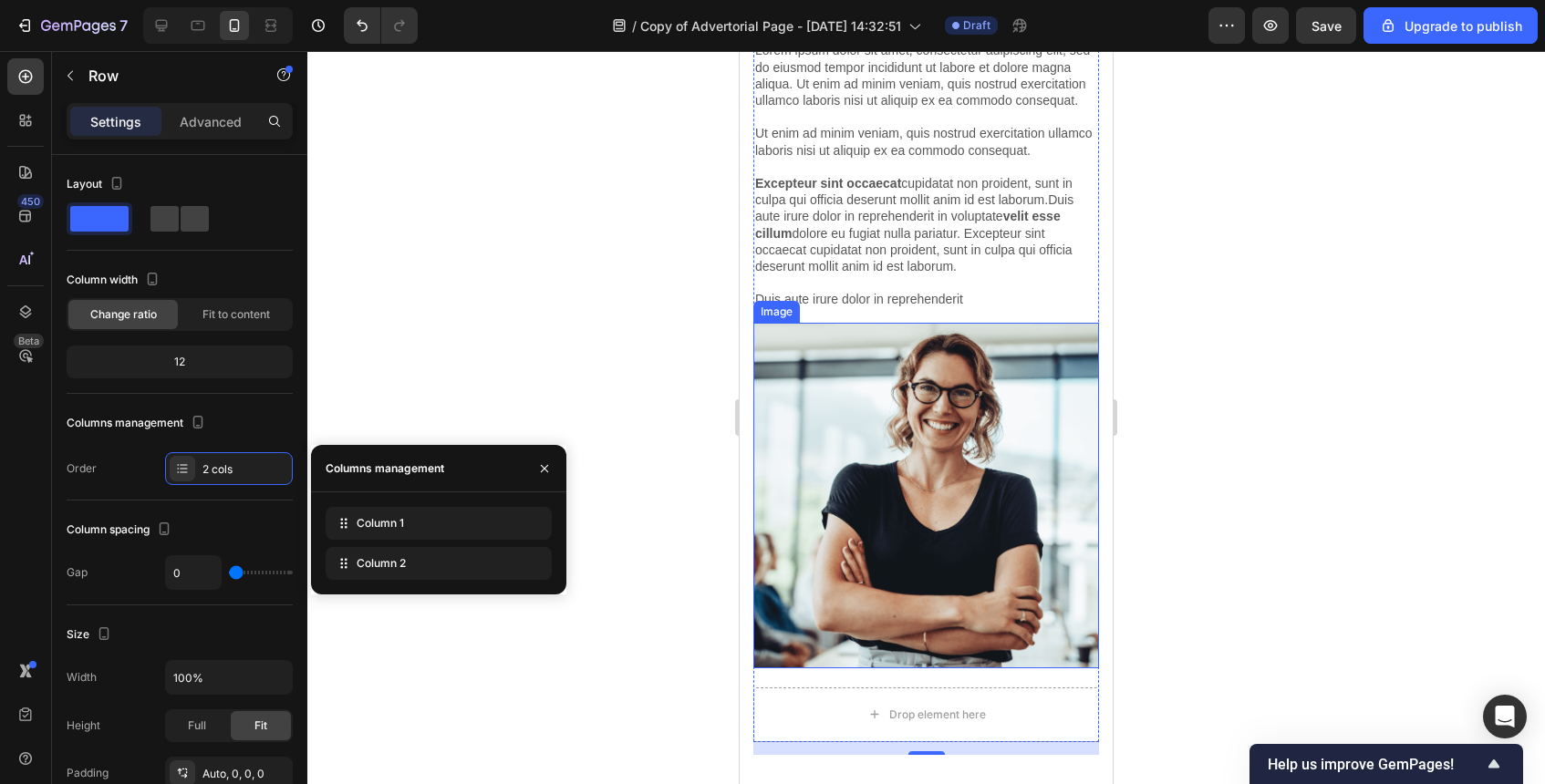
scroll to position [5396, 0]
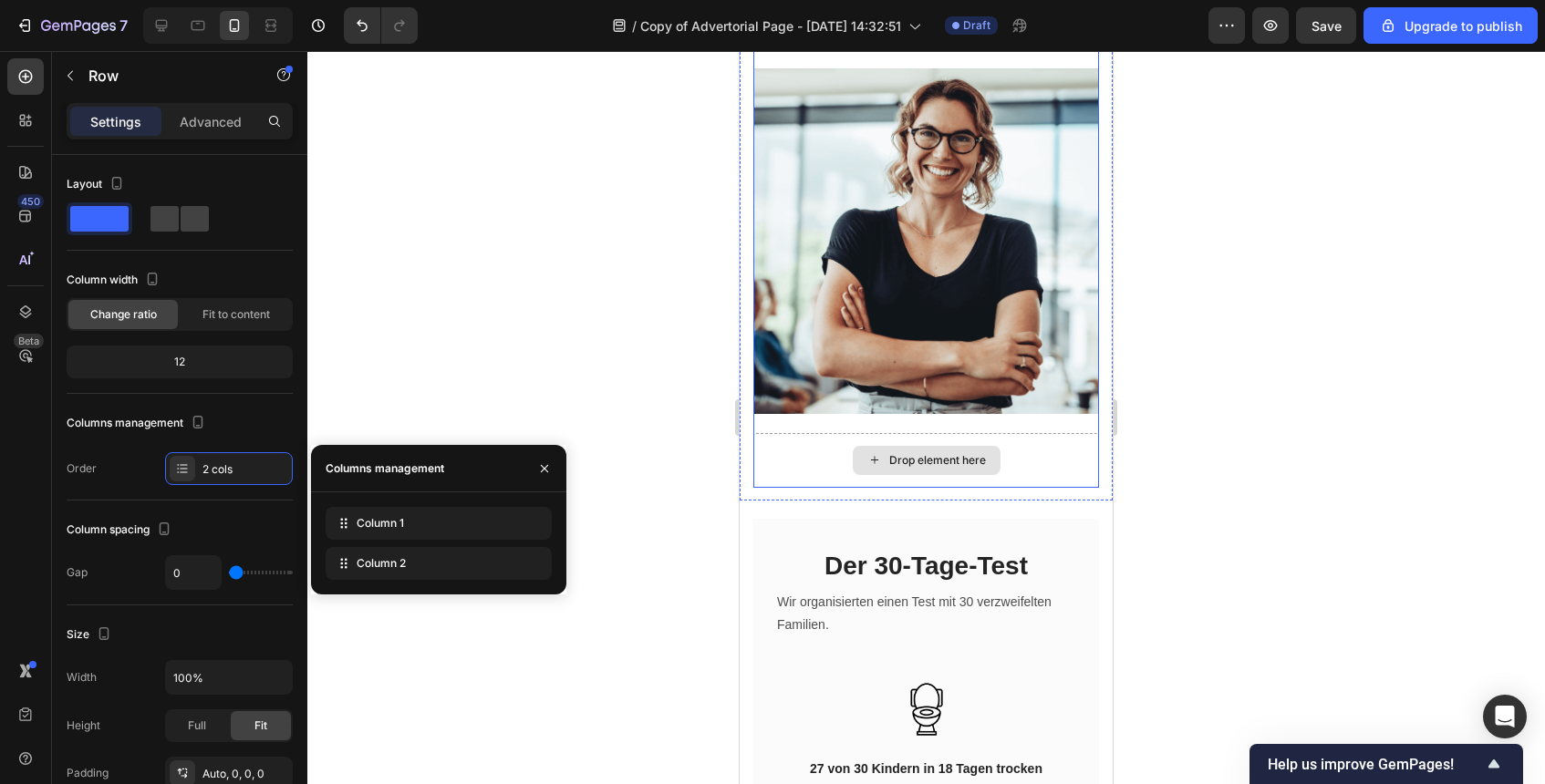
click at [946, 450] on div "Drop element here" at bounding box center [927, 461] width 148 height 30
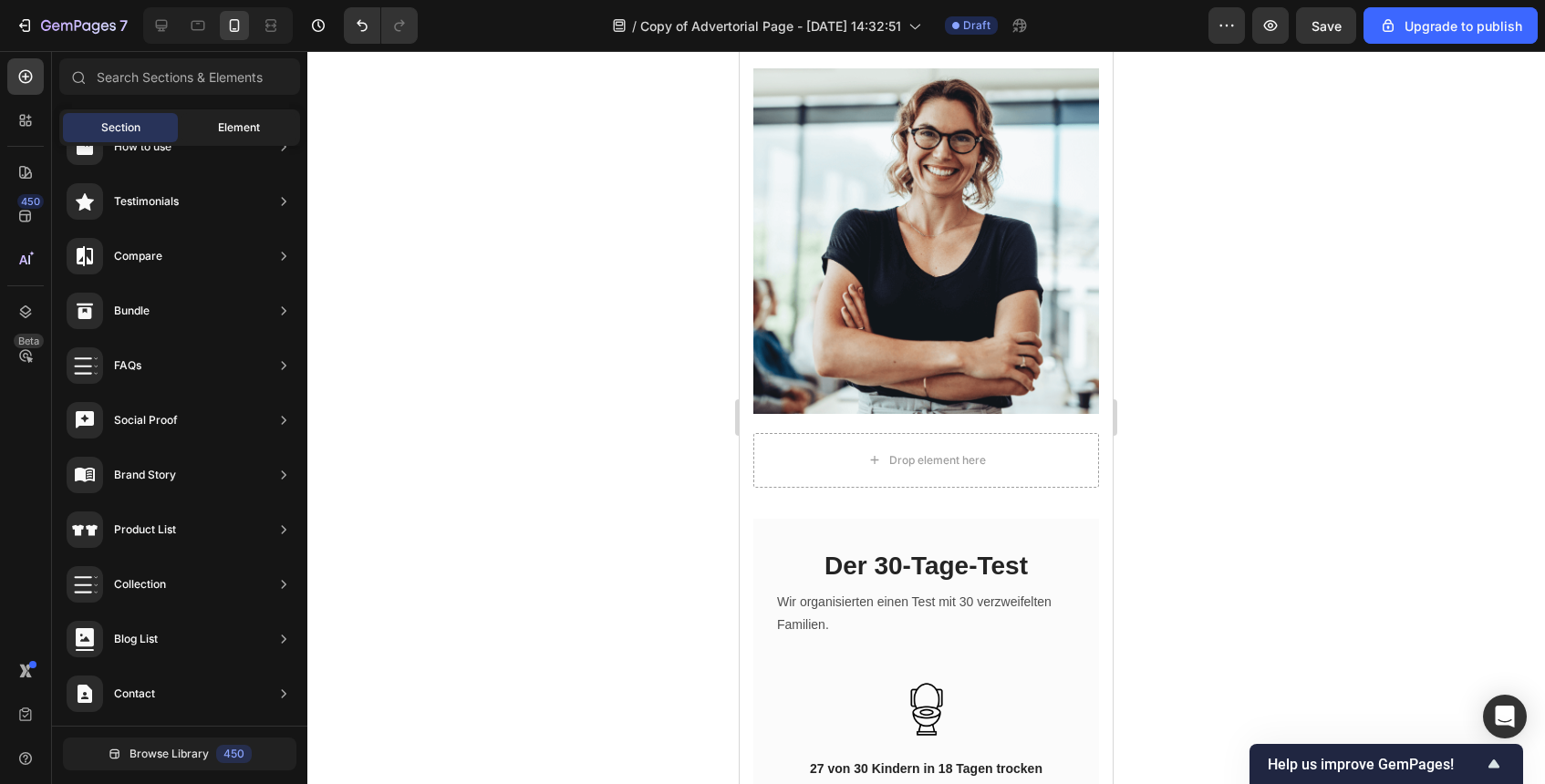
click at [252, 121] on span "Element" at bounding box center [239, 128] width 42 height 17
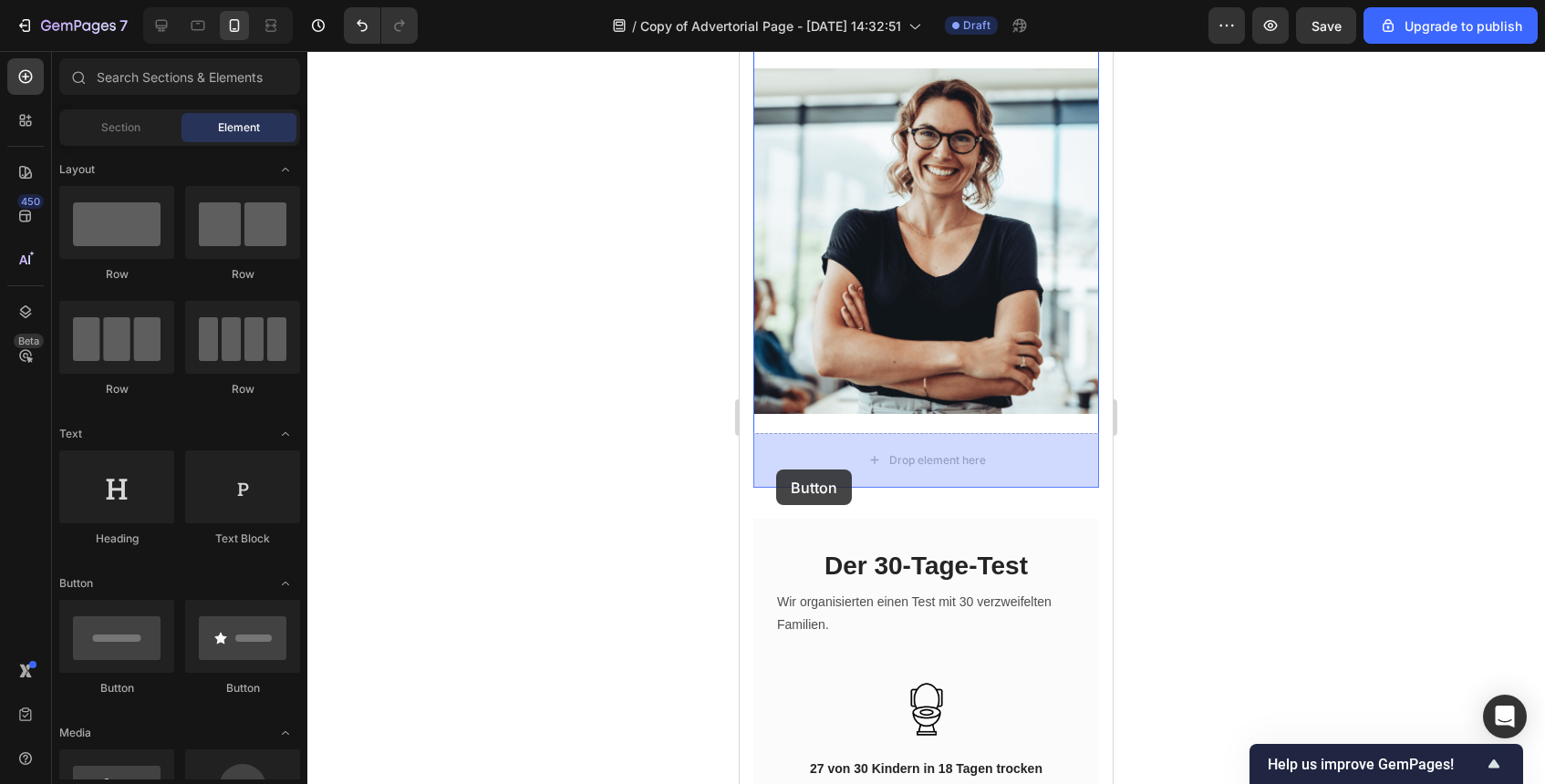
drag, startPoint x: 840, startPoint y: 710, endPoint x: 777, endPoint y: 469, distance: 249.1
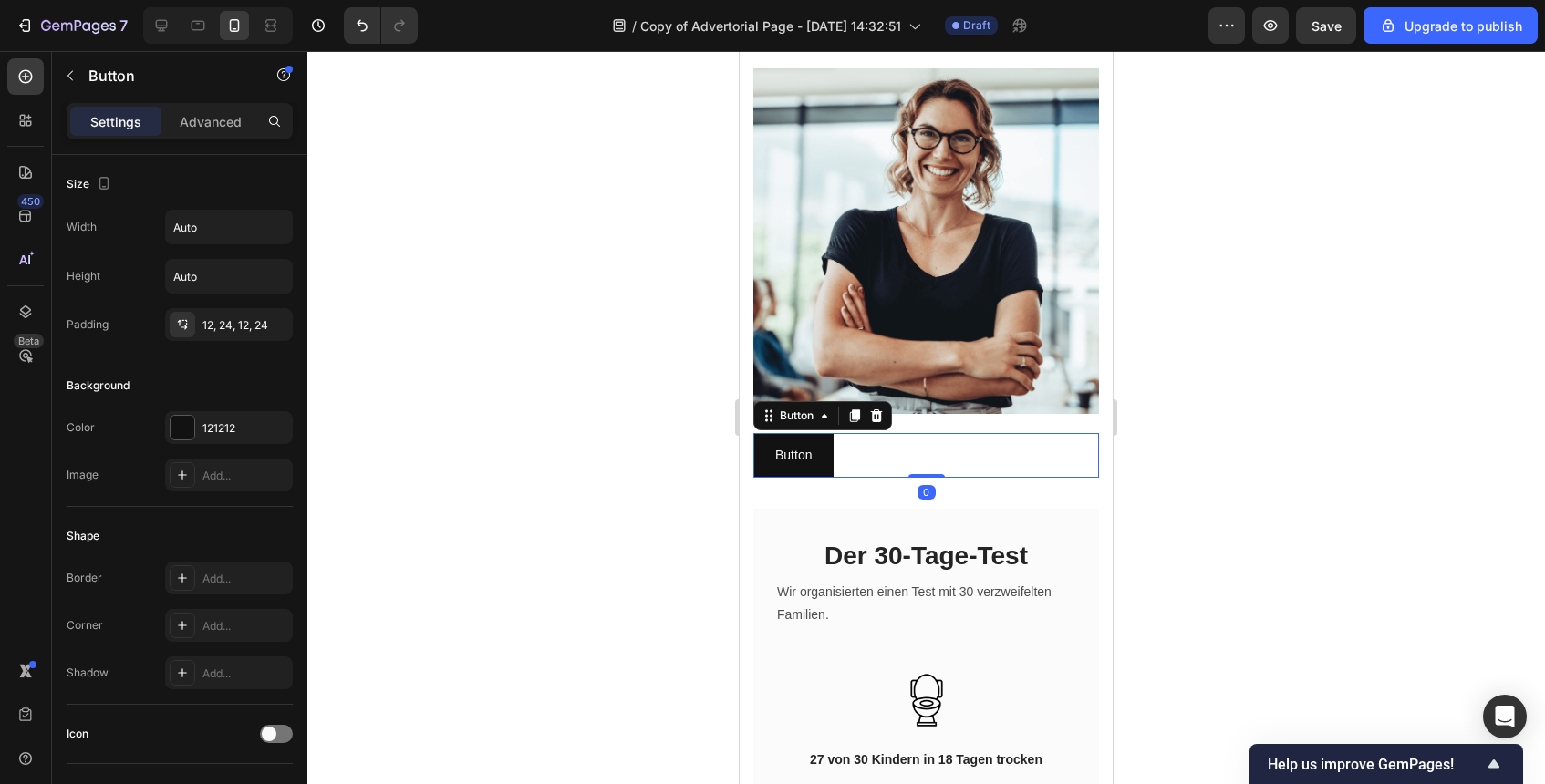
click at [1178, 469] on div at bounding box center [926, 417] width 1238 height 733
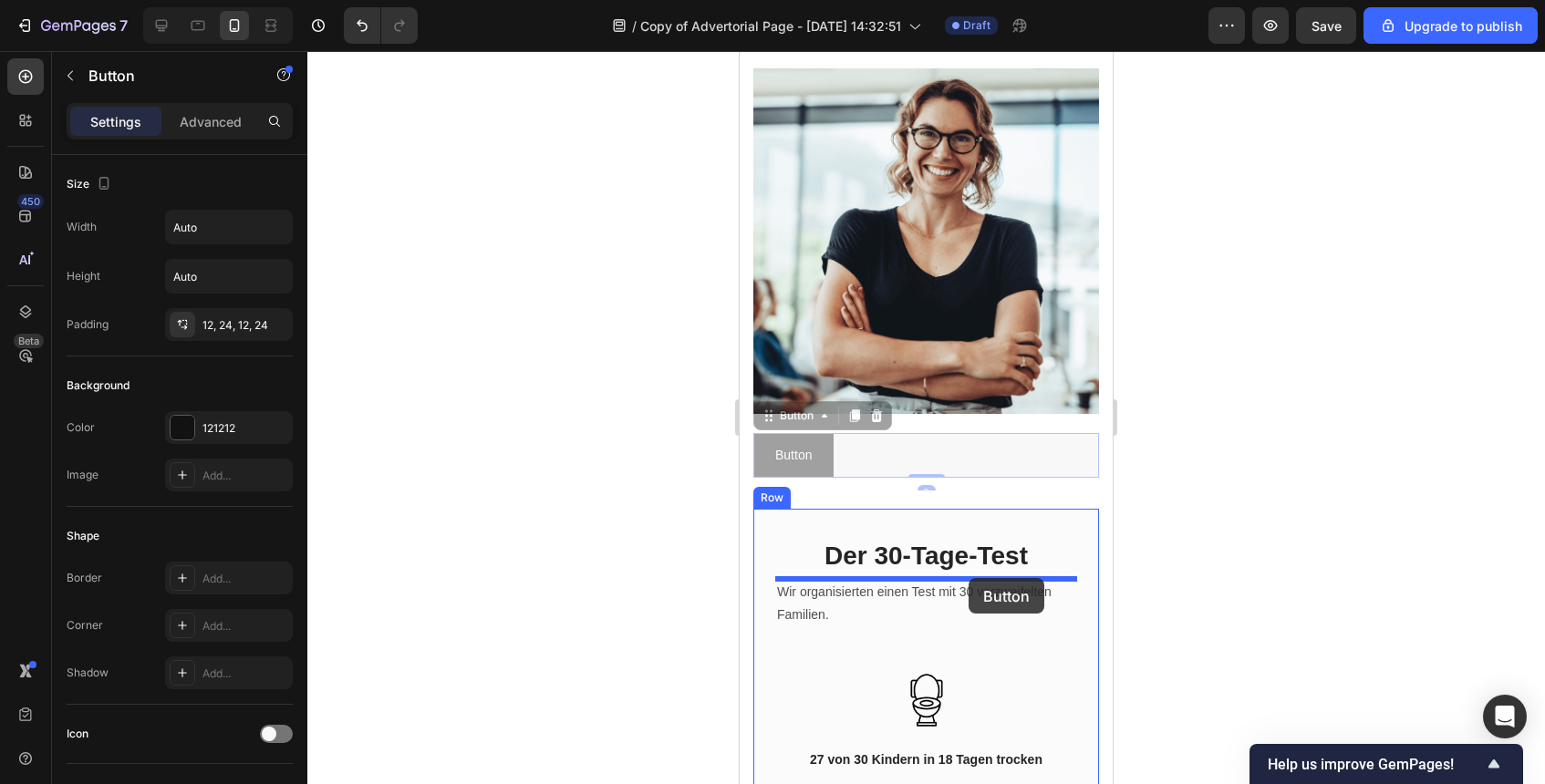
drag, startPoint x: 969, startPoint y: 463, endPoint x: 966, endPoint y: 579, distance: 116.0
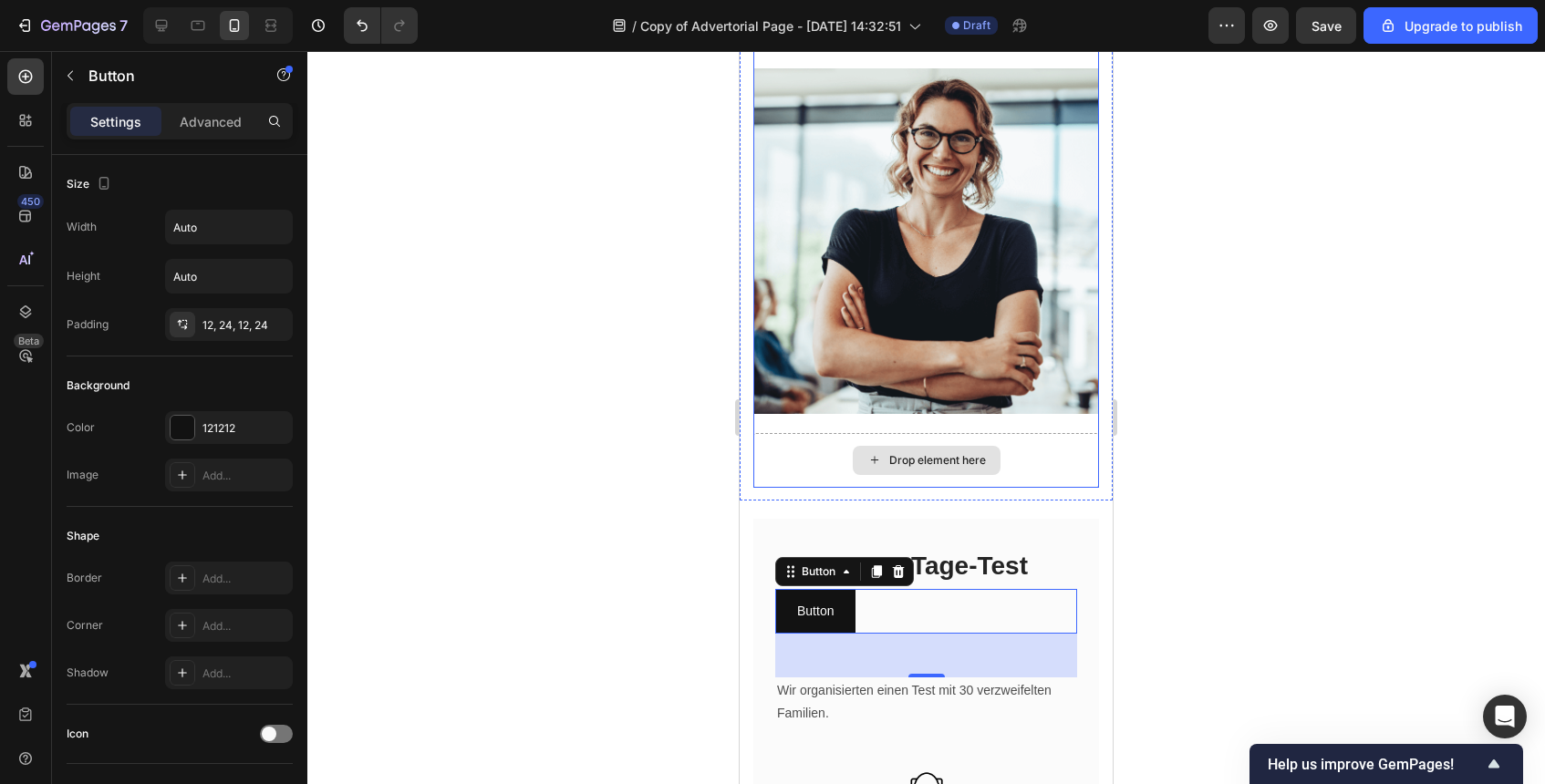
drag, startPoint x: 961, startPoint y: 659, endPoint x: 974, endPoint y: 479, distance: 180.5
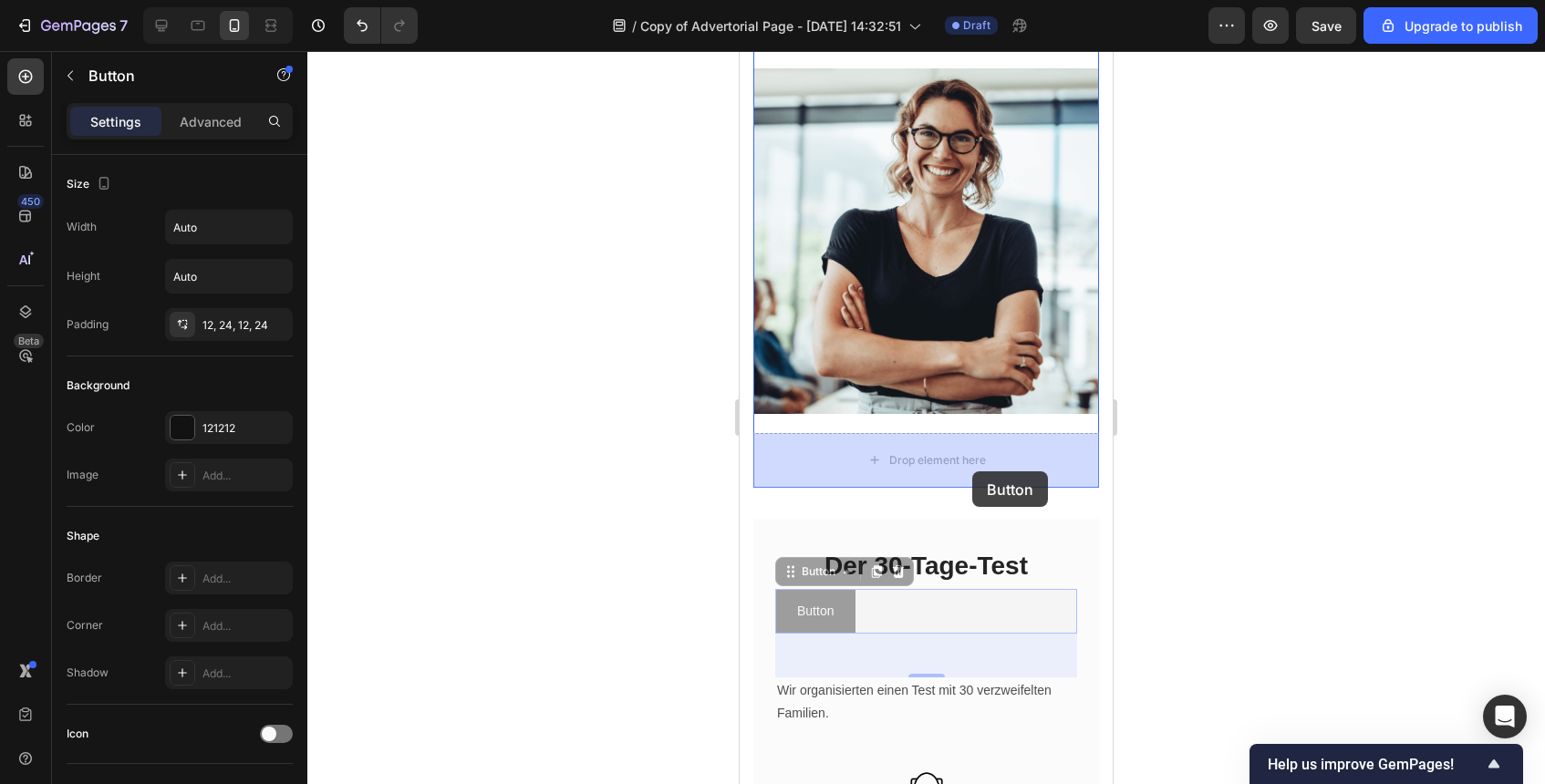
drag, startPoint x: 969, startPoint y: 614, endPoint x: 974, endPoint y: 461, distance: 153.1
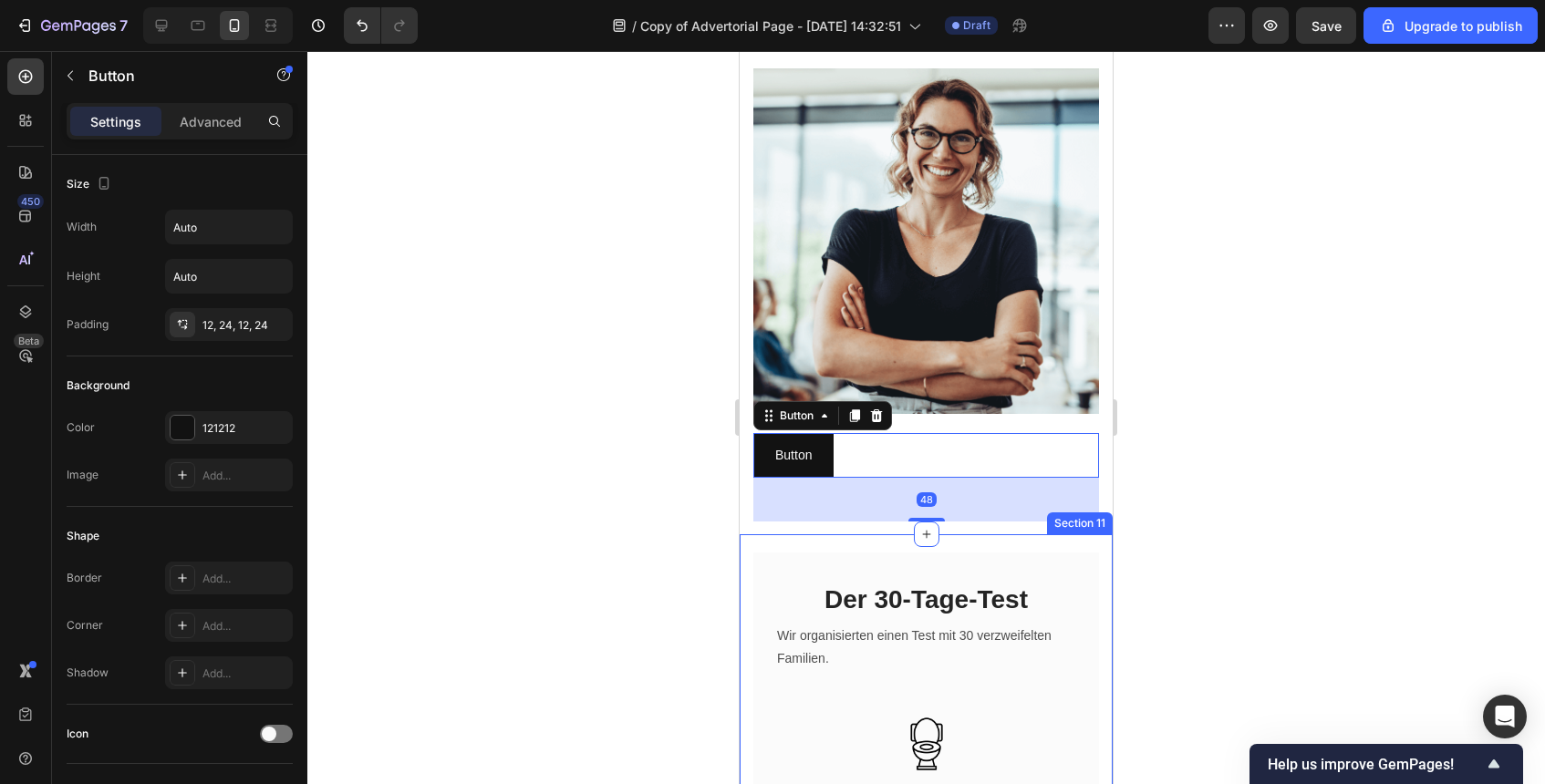
click at [1210, 519] on div at bounding box center [926, 417] width 1238 height 733
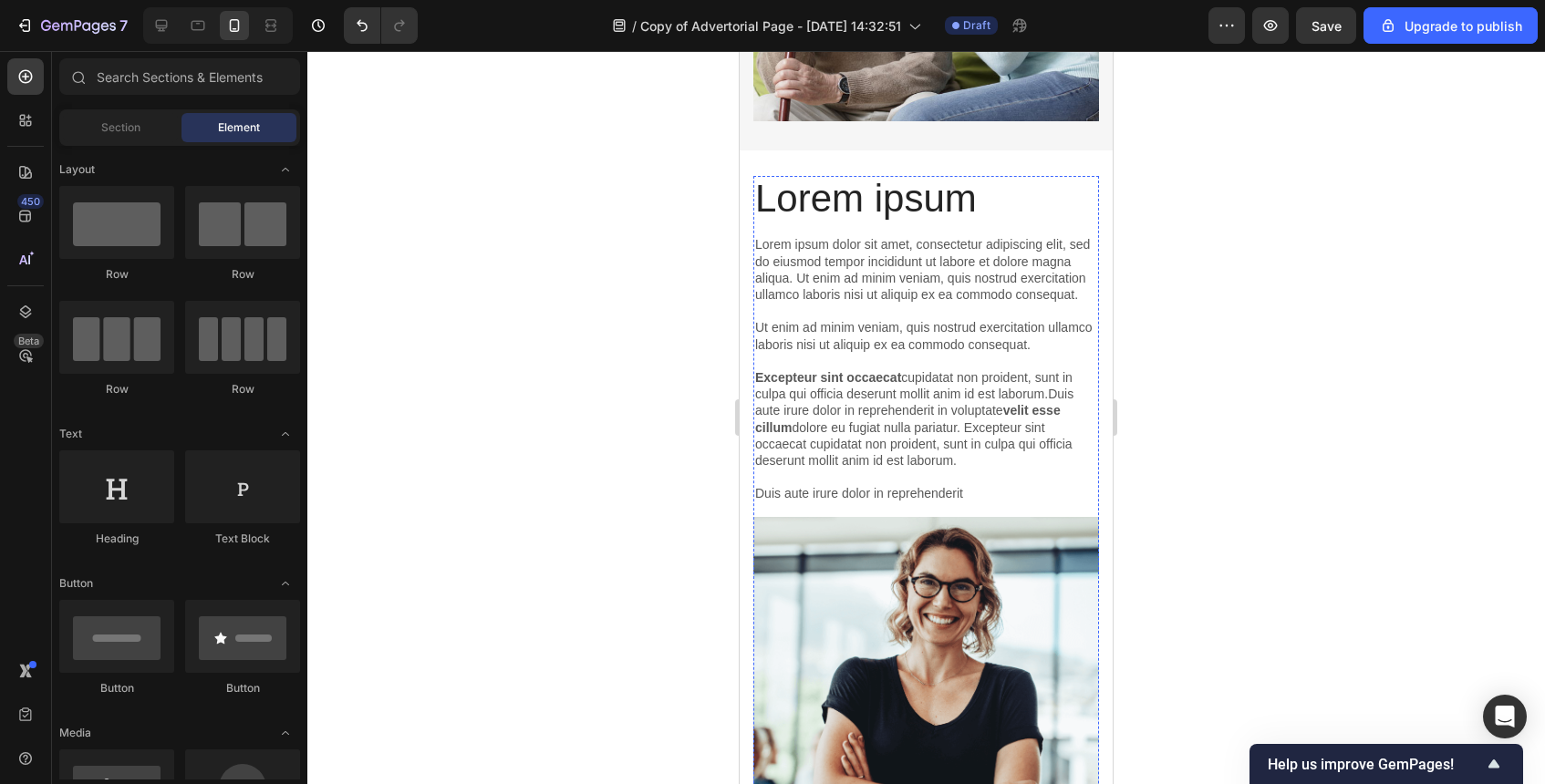
scroll to position [4865, 0]
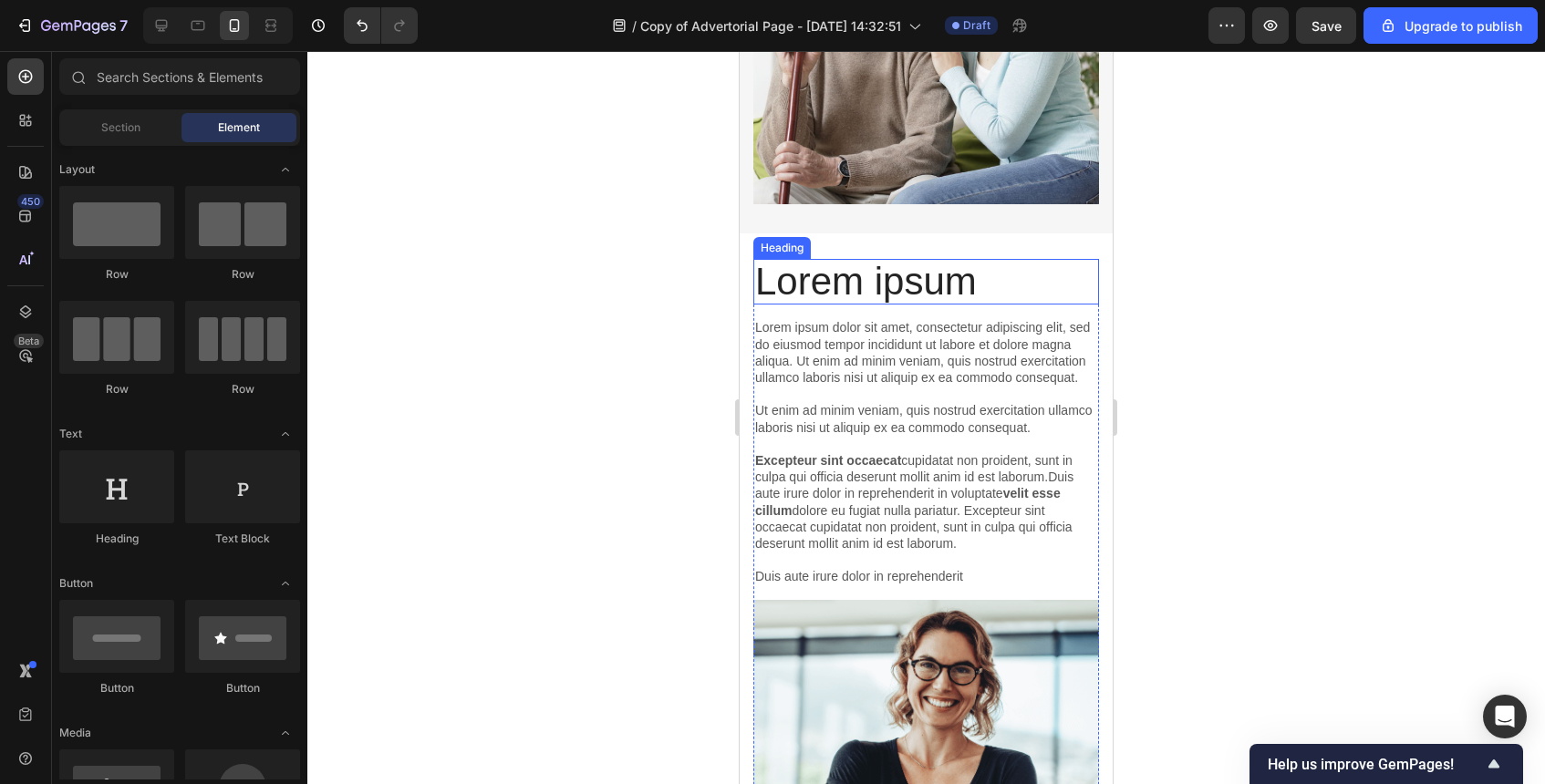
click at [922, 272] on h2 "Lorem ipsum" at bounding box center [926, 281] width 345 height 45
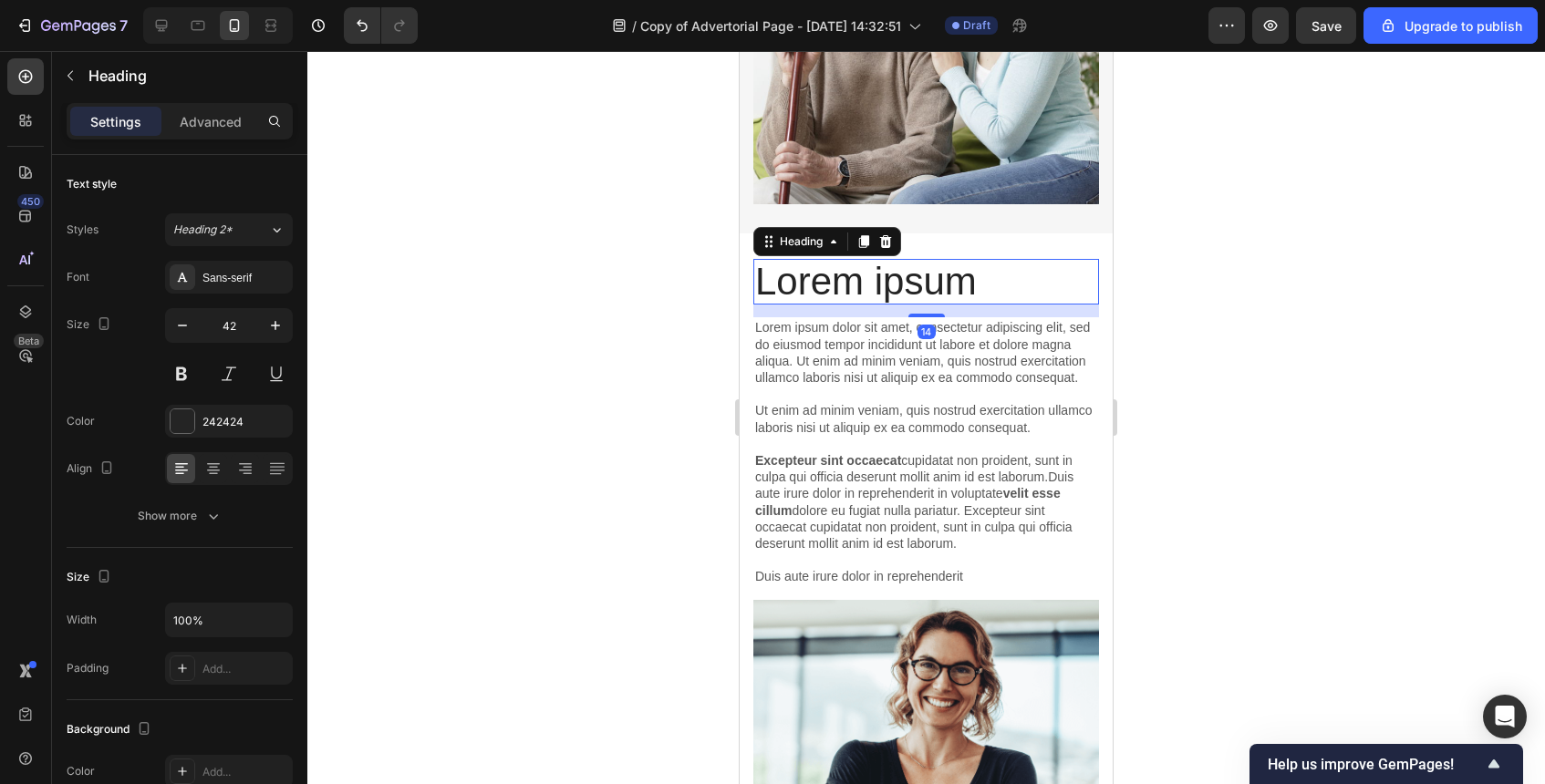
click at [922, 272] on h2 "Lorem ipsum" at bounding box center [926, 281] width 345 height 45
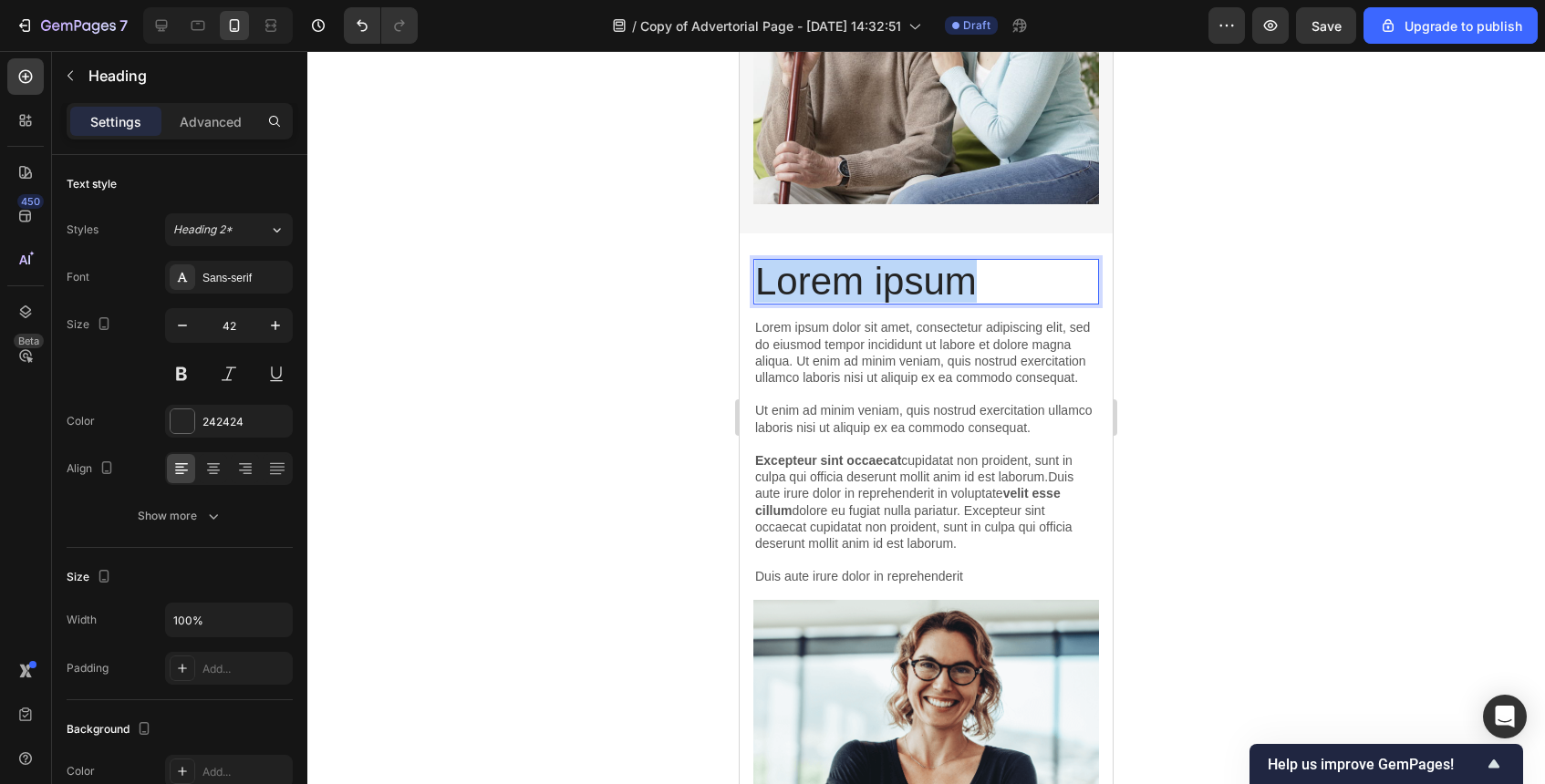
click at [922, 272] on p "Lorem ipsum" at bounding box center [927, 281] width 343 height 42
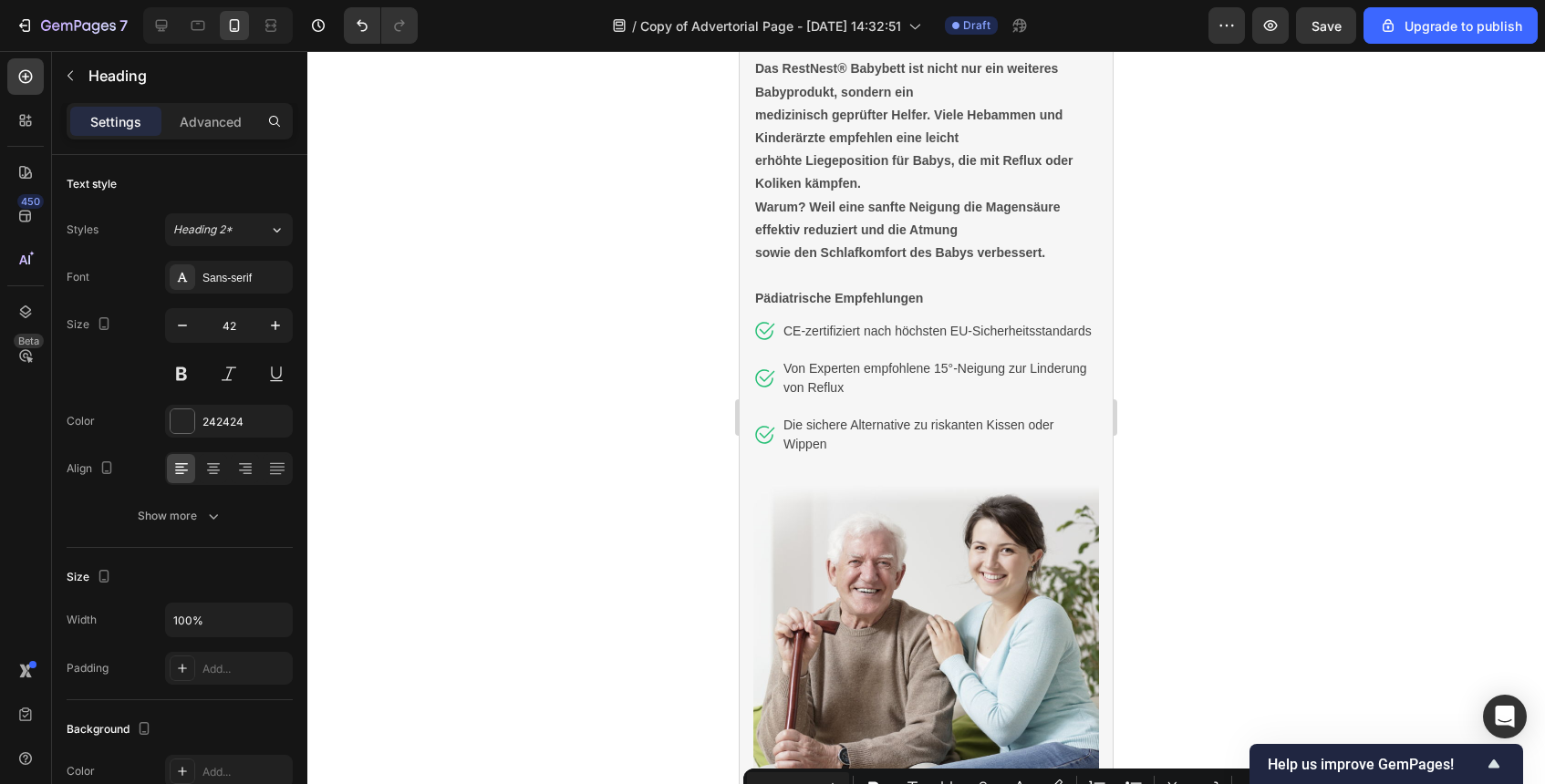
type input "16"
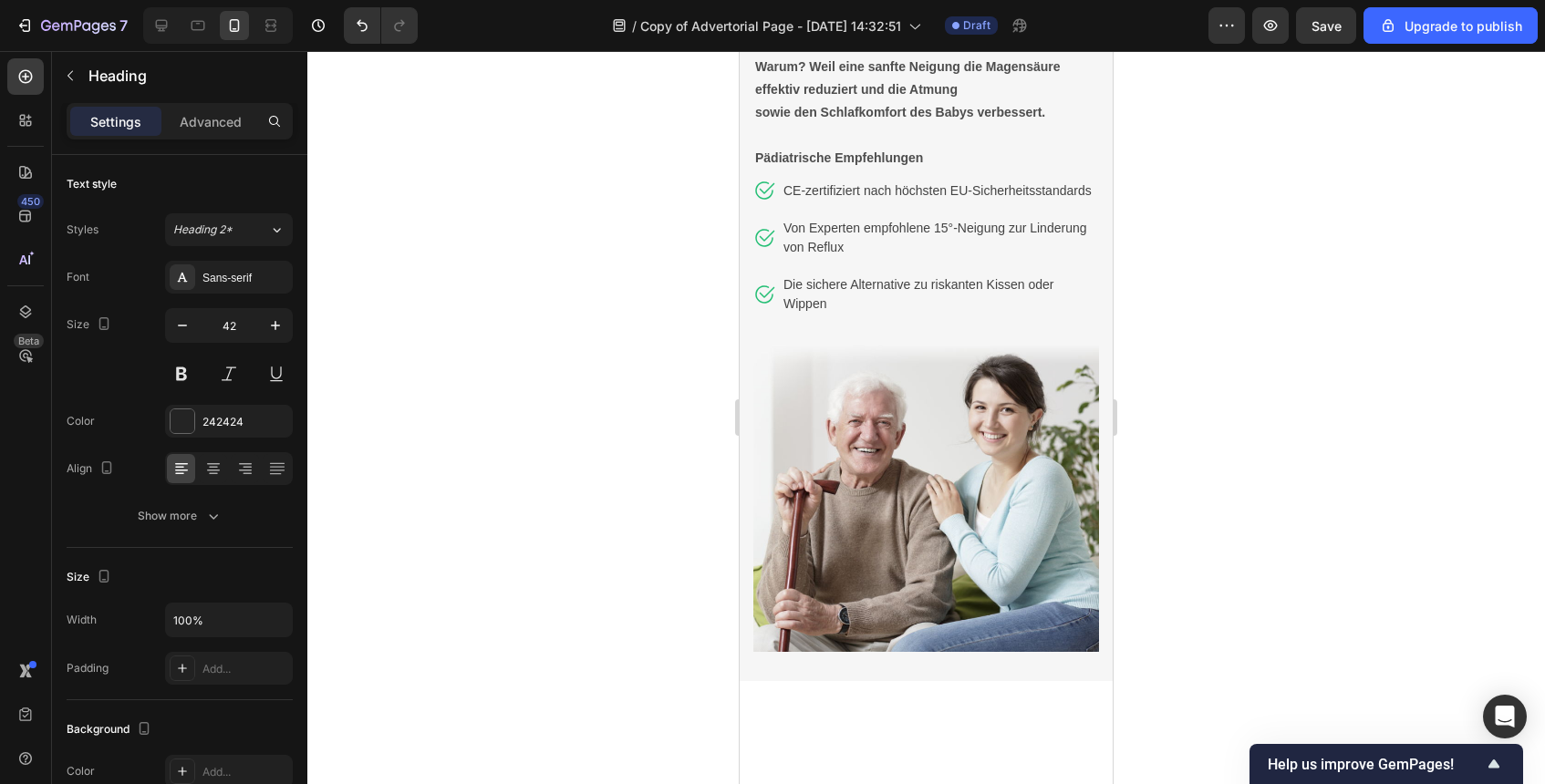
scroll to position [4704, 0]
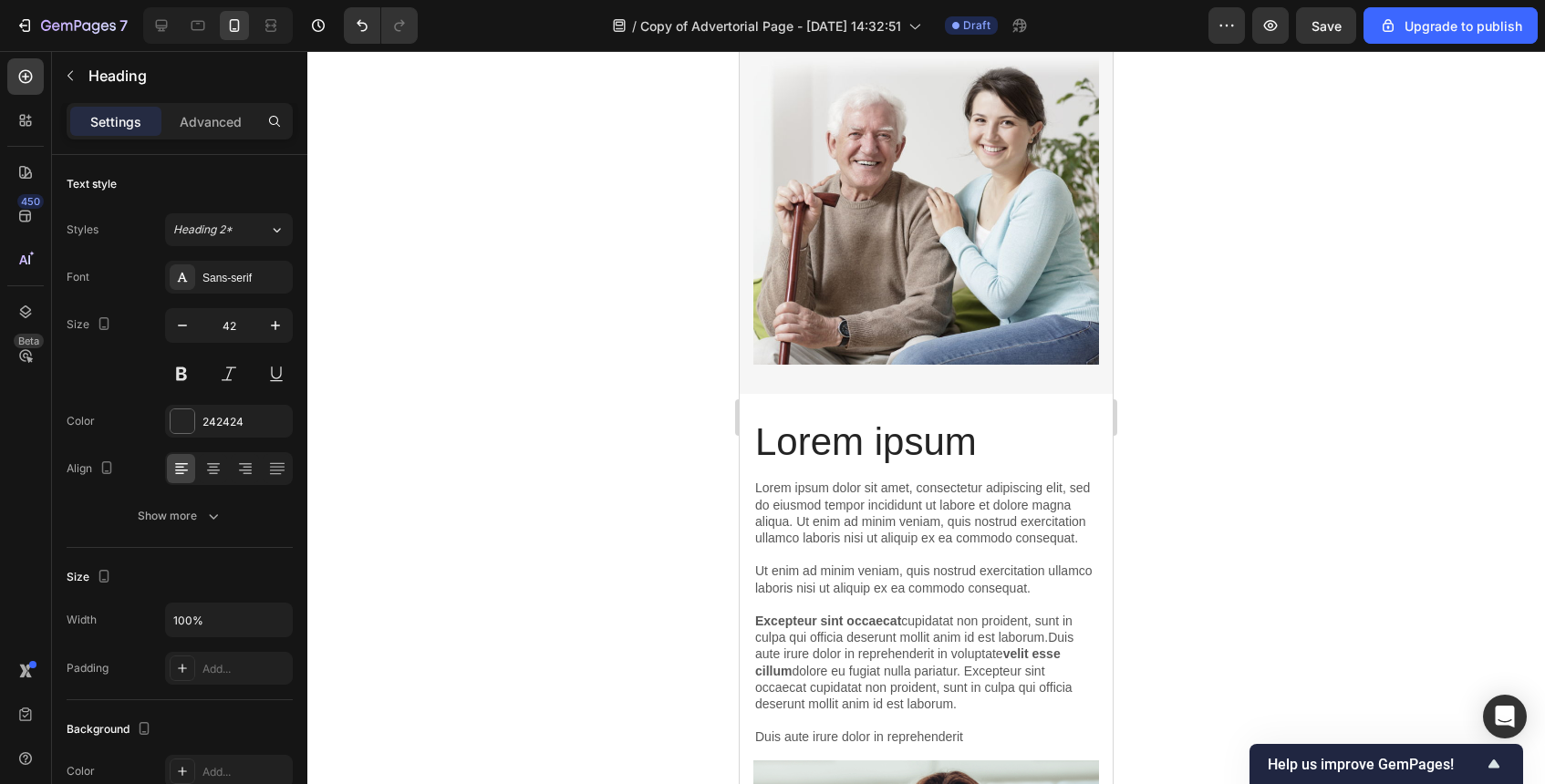
click at [876, 436] on h2 "Lorem ipsum" at bounding box center [926, 442] width 345 height 45
click at [876, 436] on p "Lorem ipsum" at bounding box center [927, 442] width 343 height 42
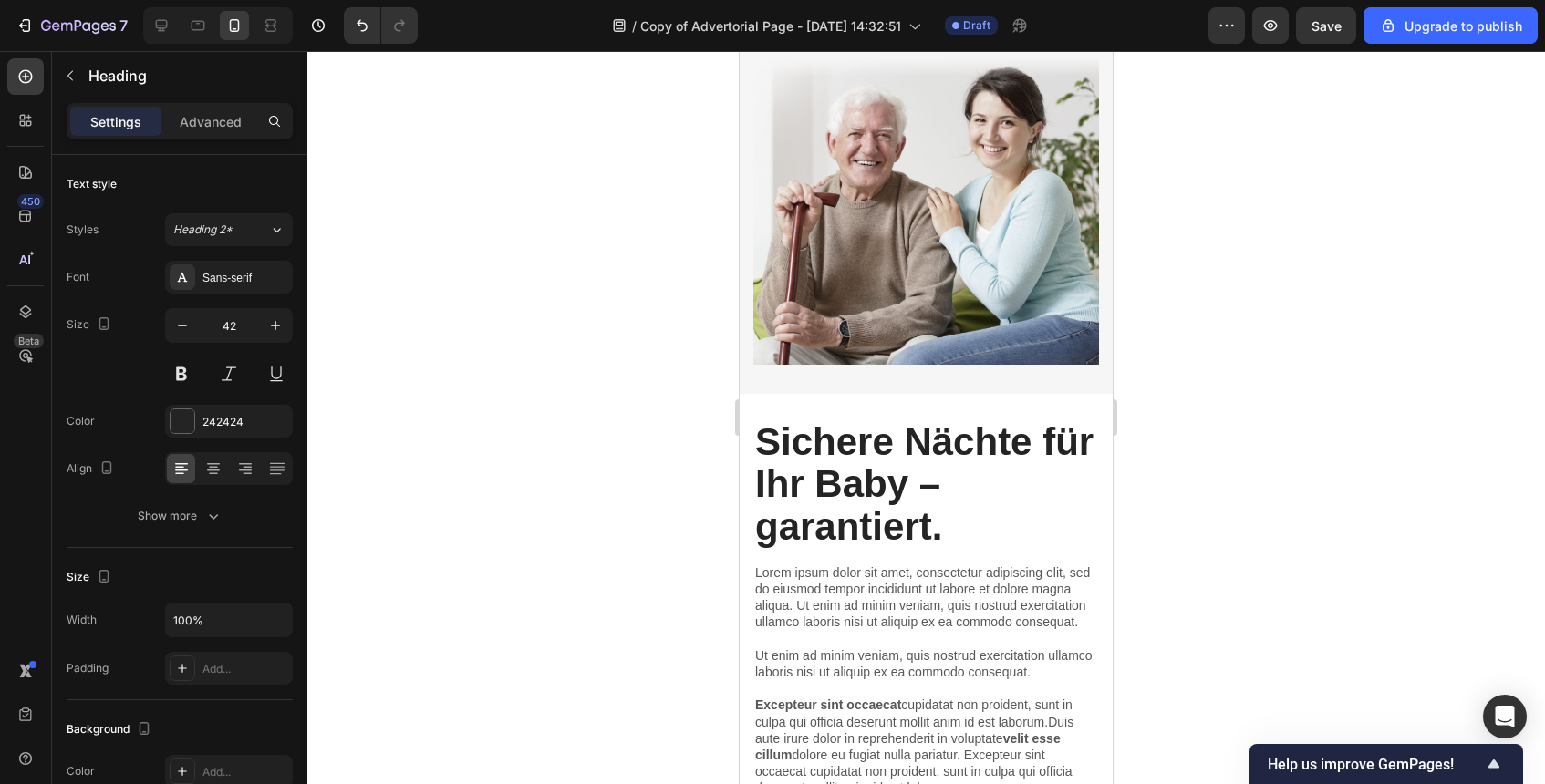
click at [876, 436] on strong "Sichere Nächte für Ihr Baby – garantiert." at bounding box center [925, 483] width 339 height 127
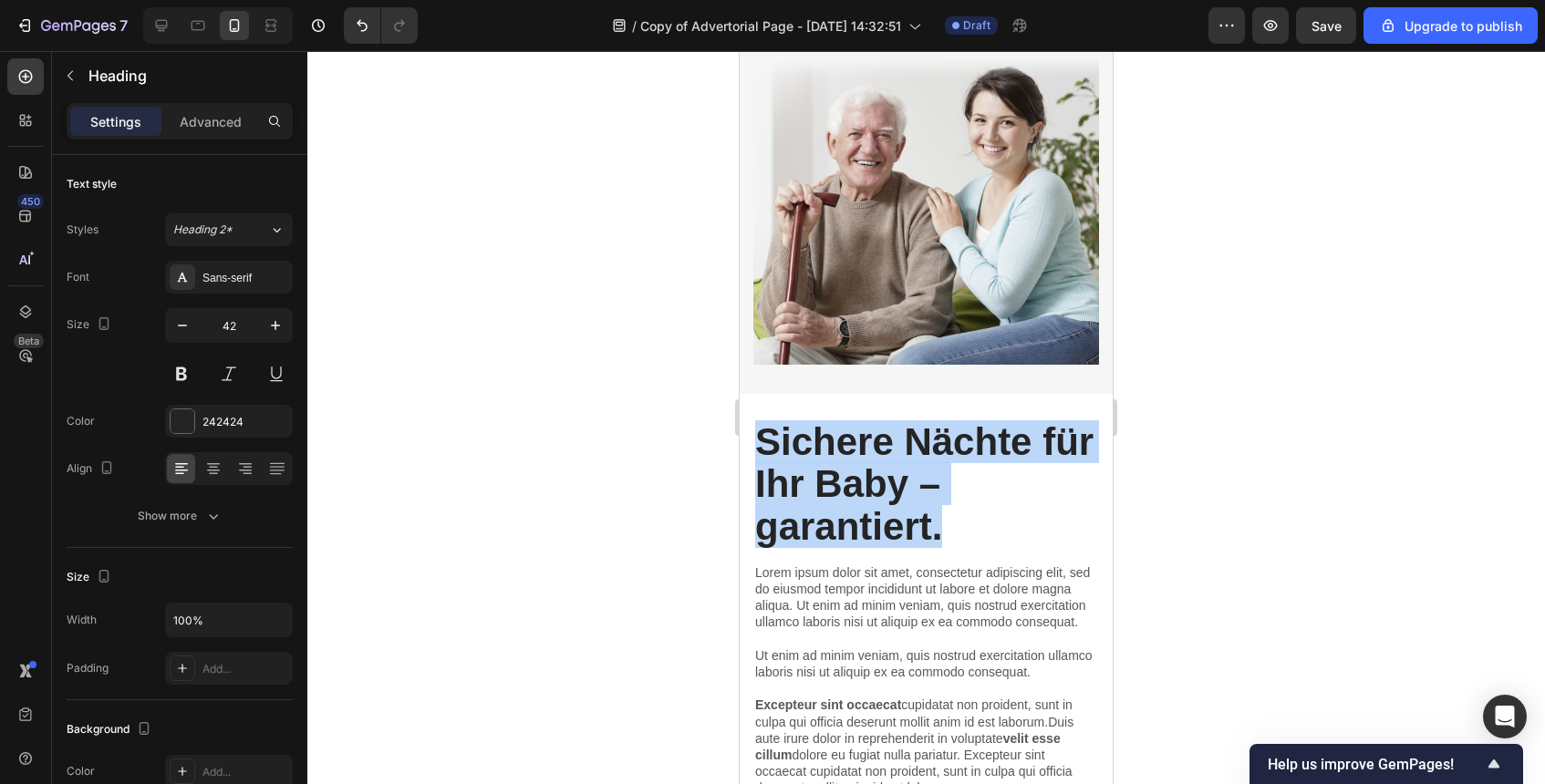
click at [876, 436] on strong "Sichere Nächte für Ihr Baby – garantiert." at bounding box center [925, 483] width 339 height 127
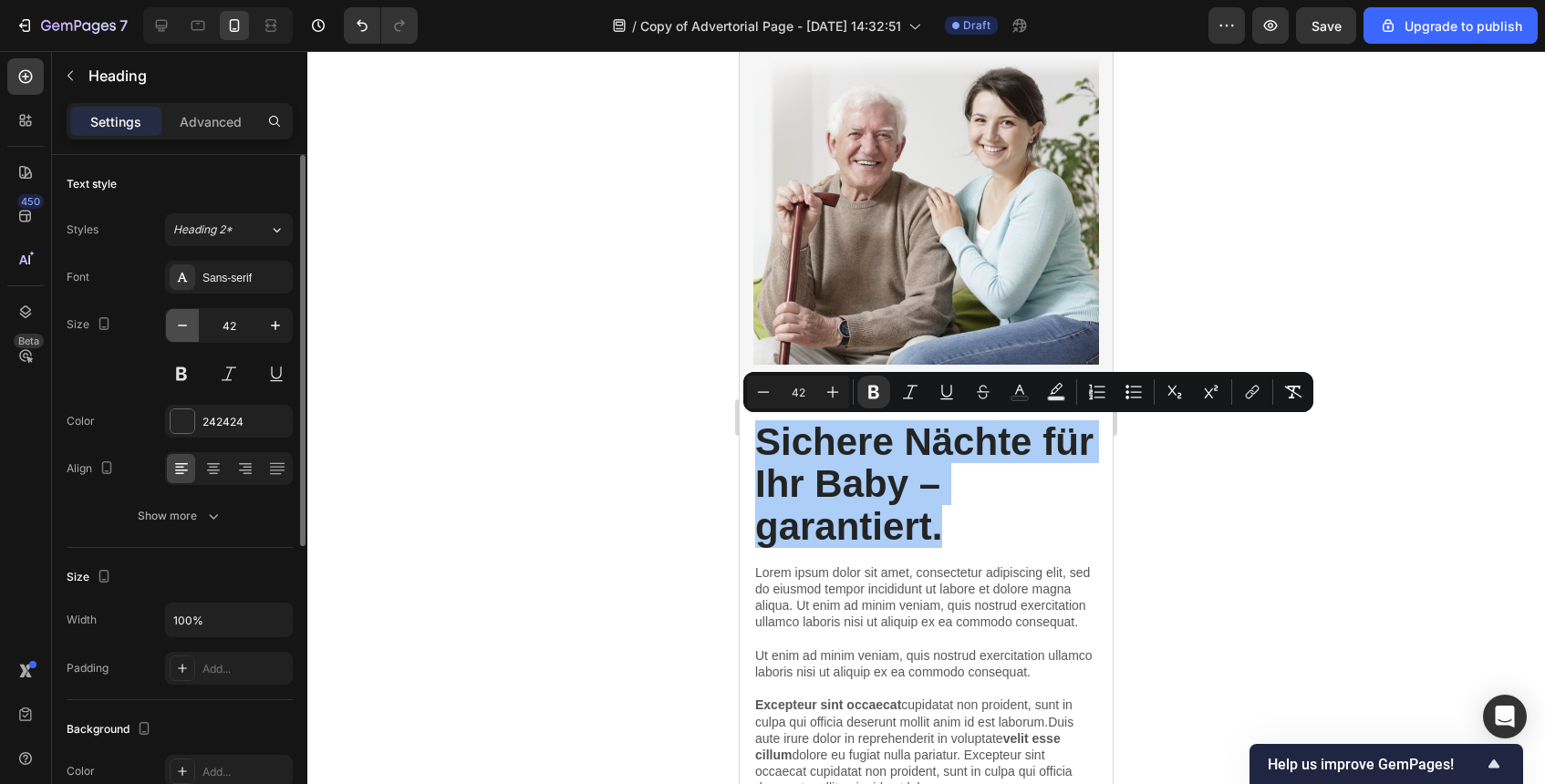
click at [193, 336] on button "button" at bounding box center [181, 325] width 32 height 32
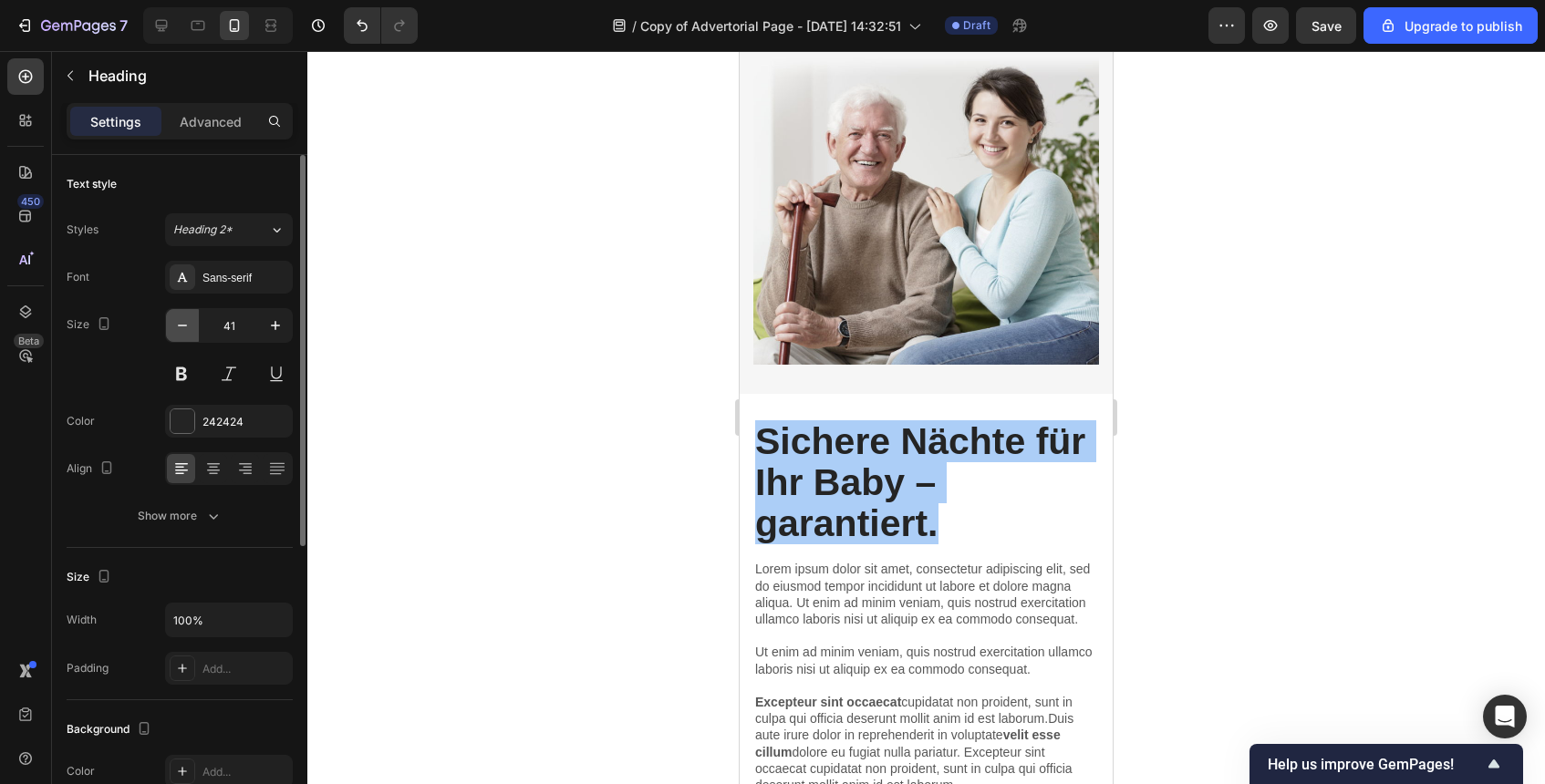
click at [193, 336] on button "button" at bounding box center [181, 325] width 32 height 32
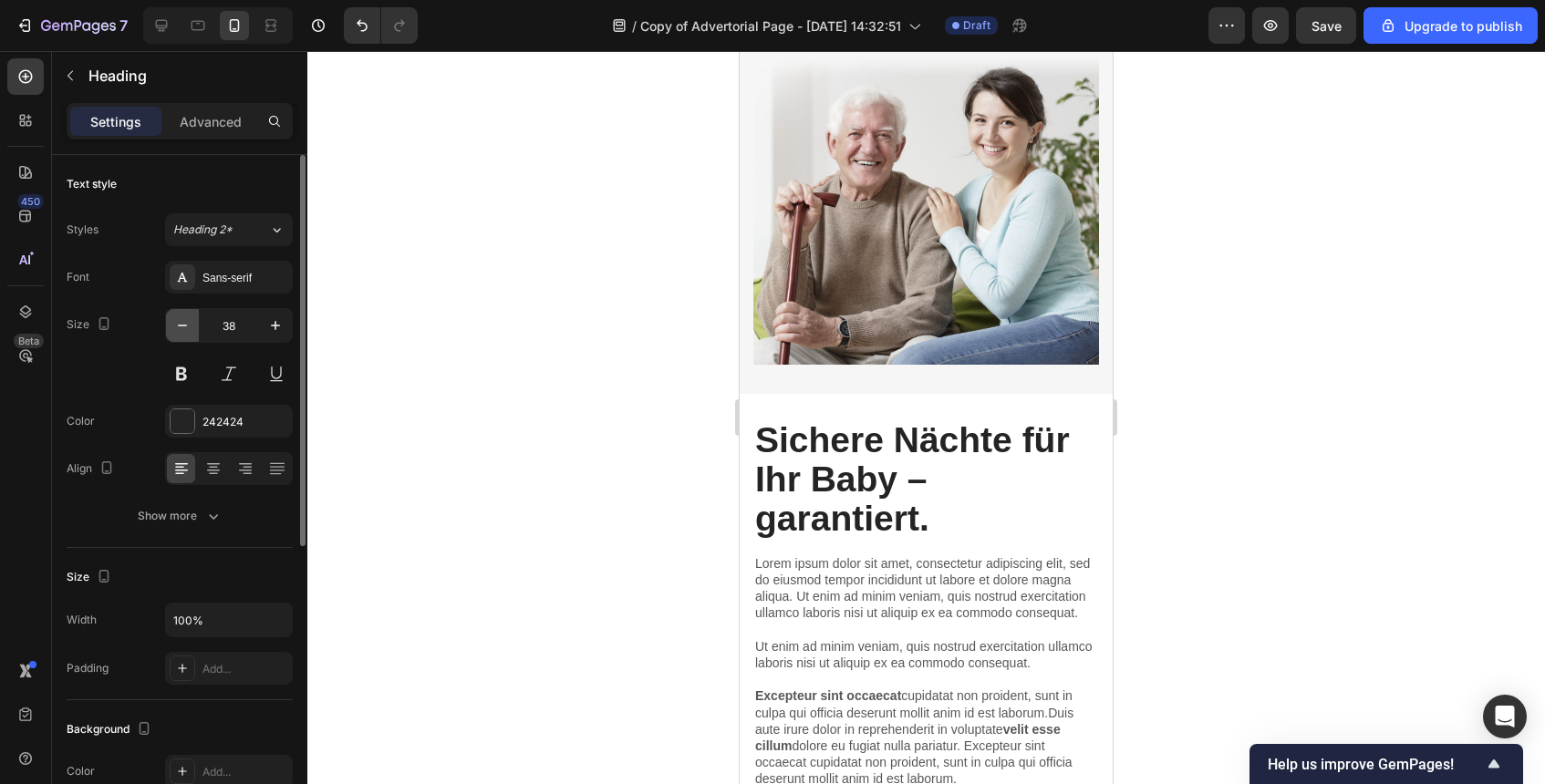
click at [193, 336] on button "button" at bounding box center [181, 325] width 32 height 32
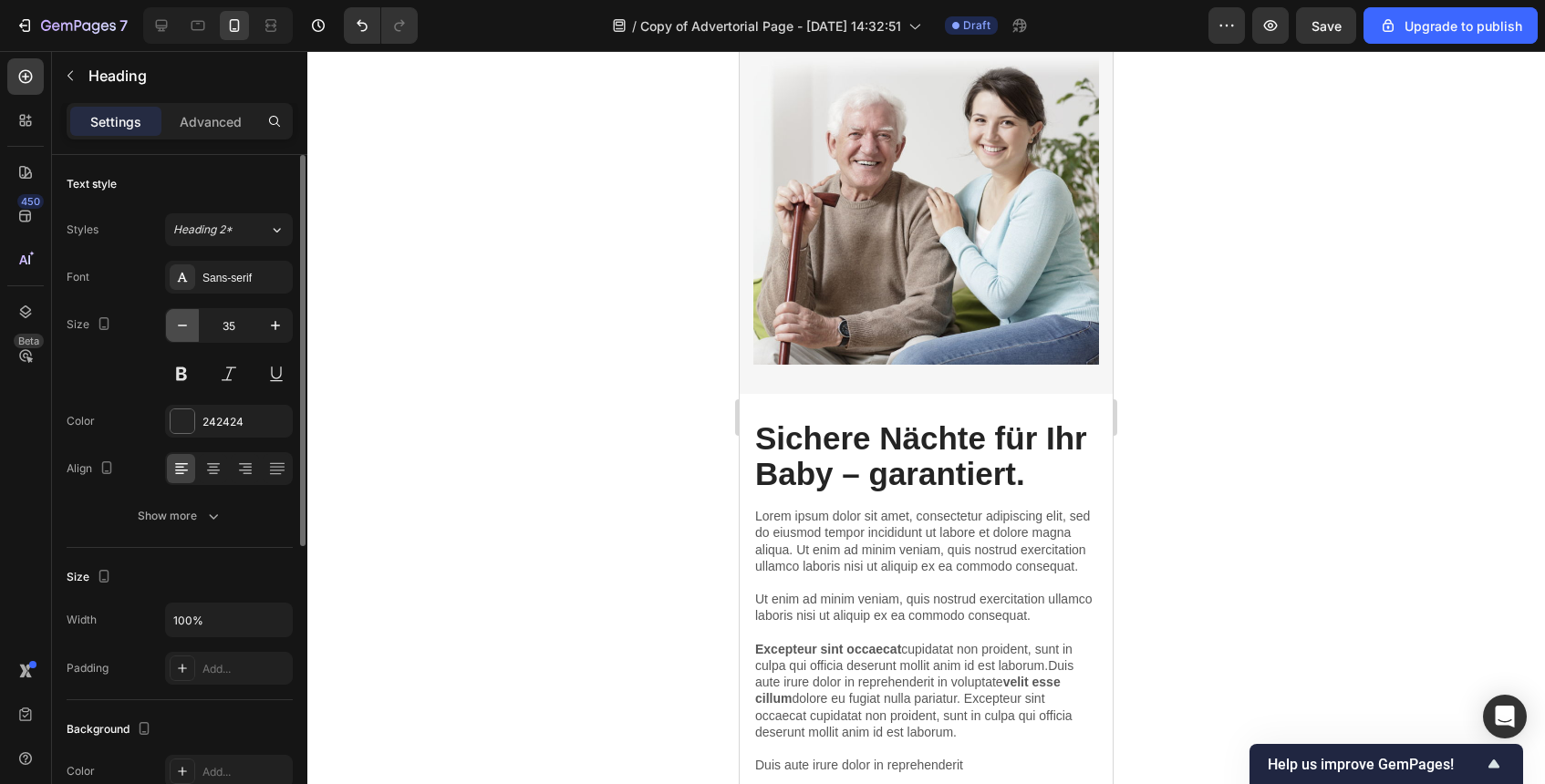
click at [193, 336] on button "button" at bounding box center [181, 325] width 32 height 32
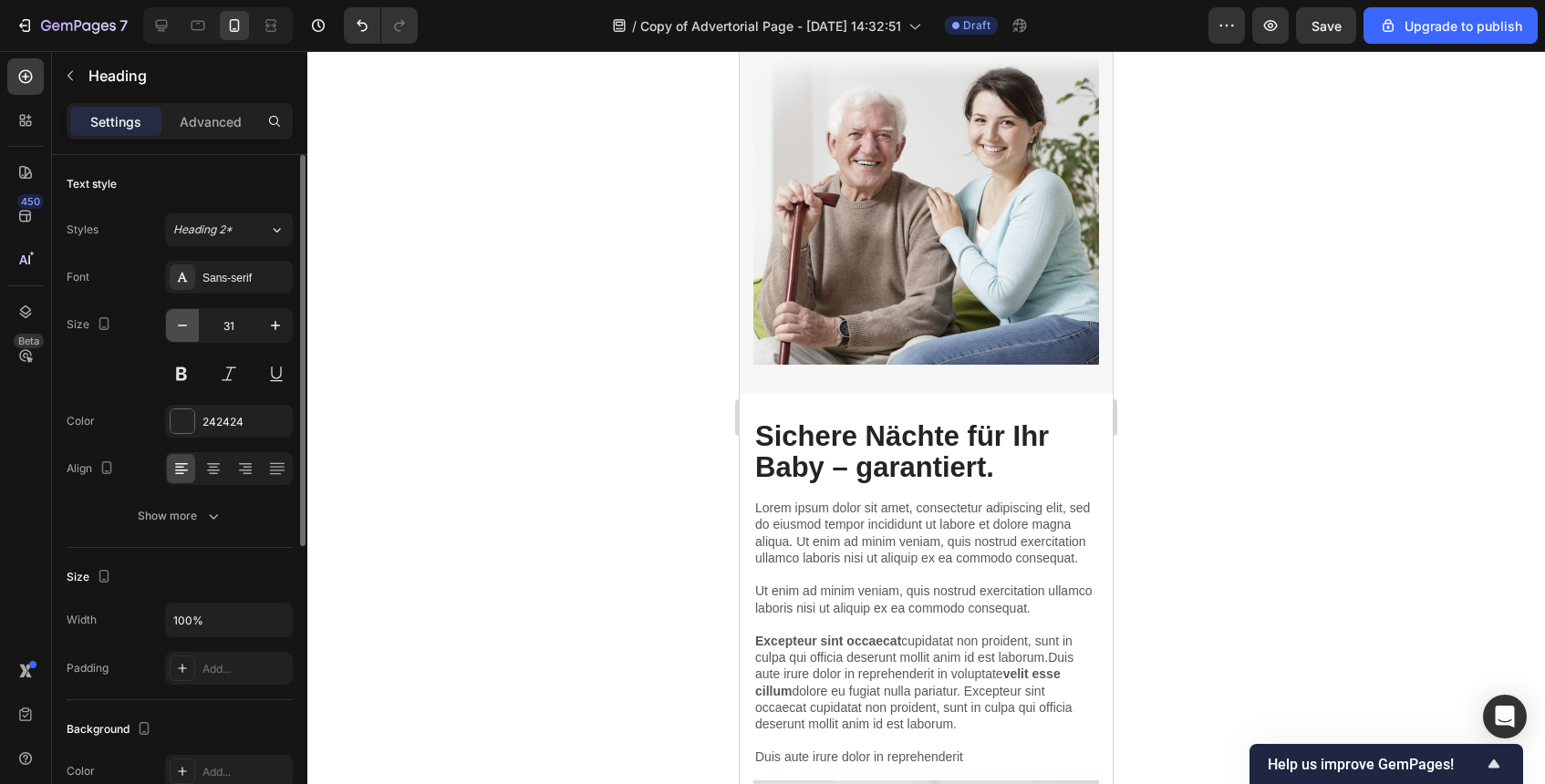
click at [193, 336] on button "button" at bounding box center [181, 325] width 32 height 32
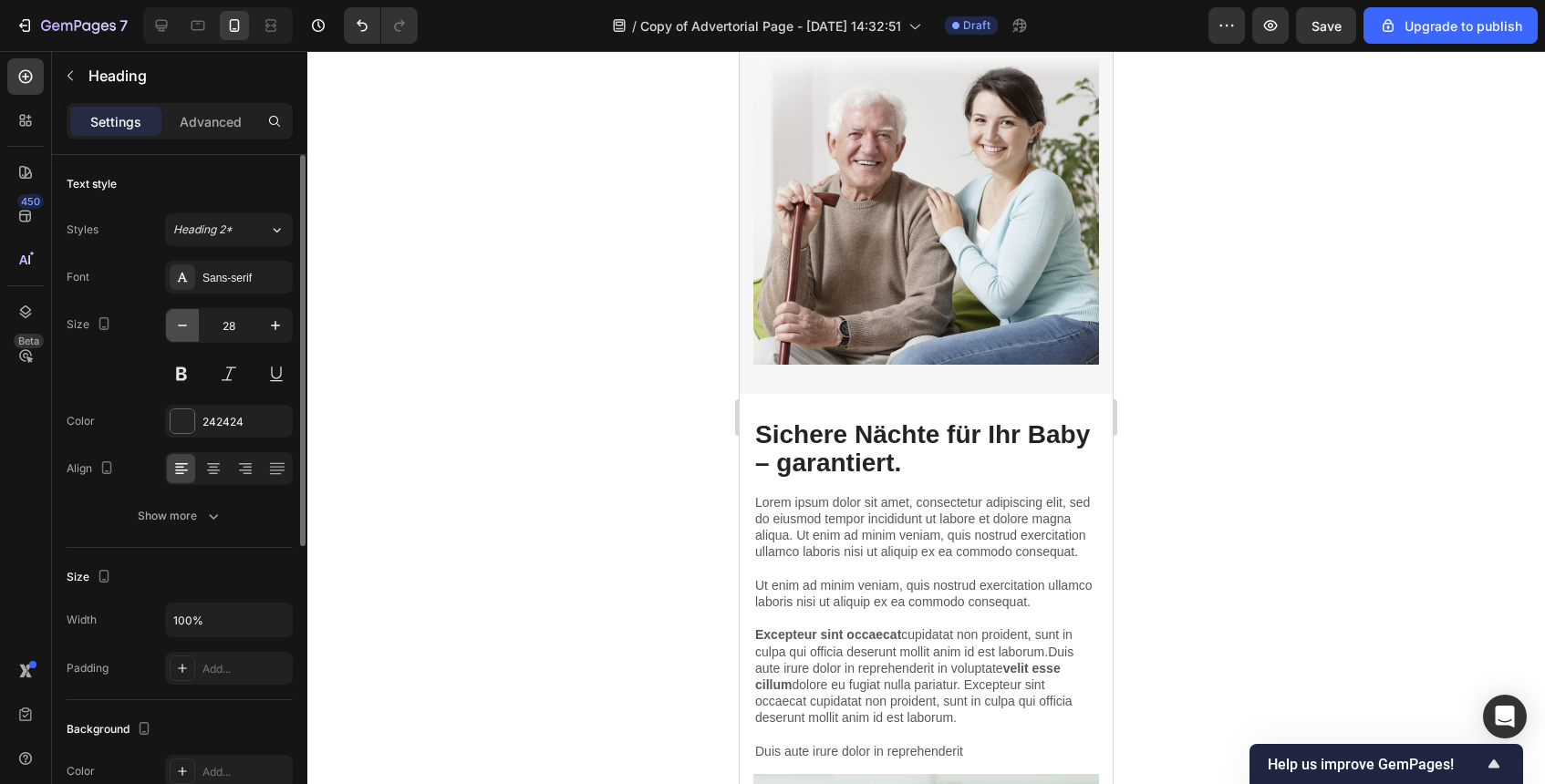
click at [193, 336] on button "button" at bounding box center [181, 325] width 32 height 32
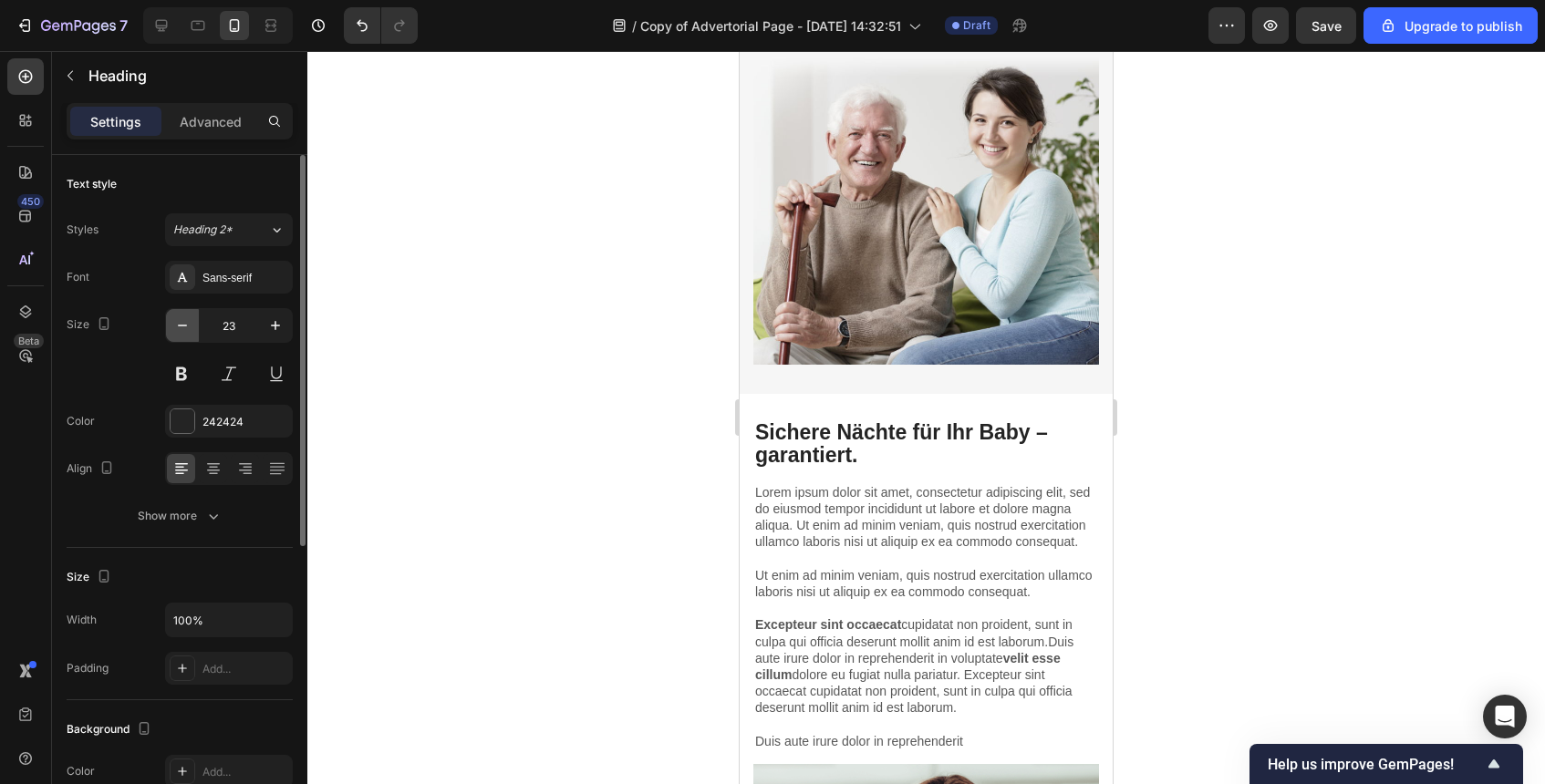
click at [193, 336] on button "button" at bounding box center [181, 325] width 32 height 32
type input "22"
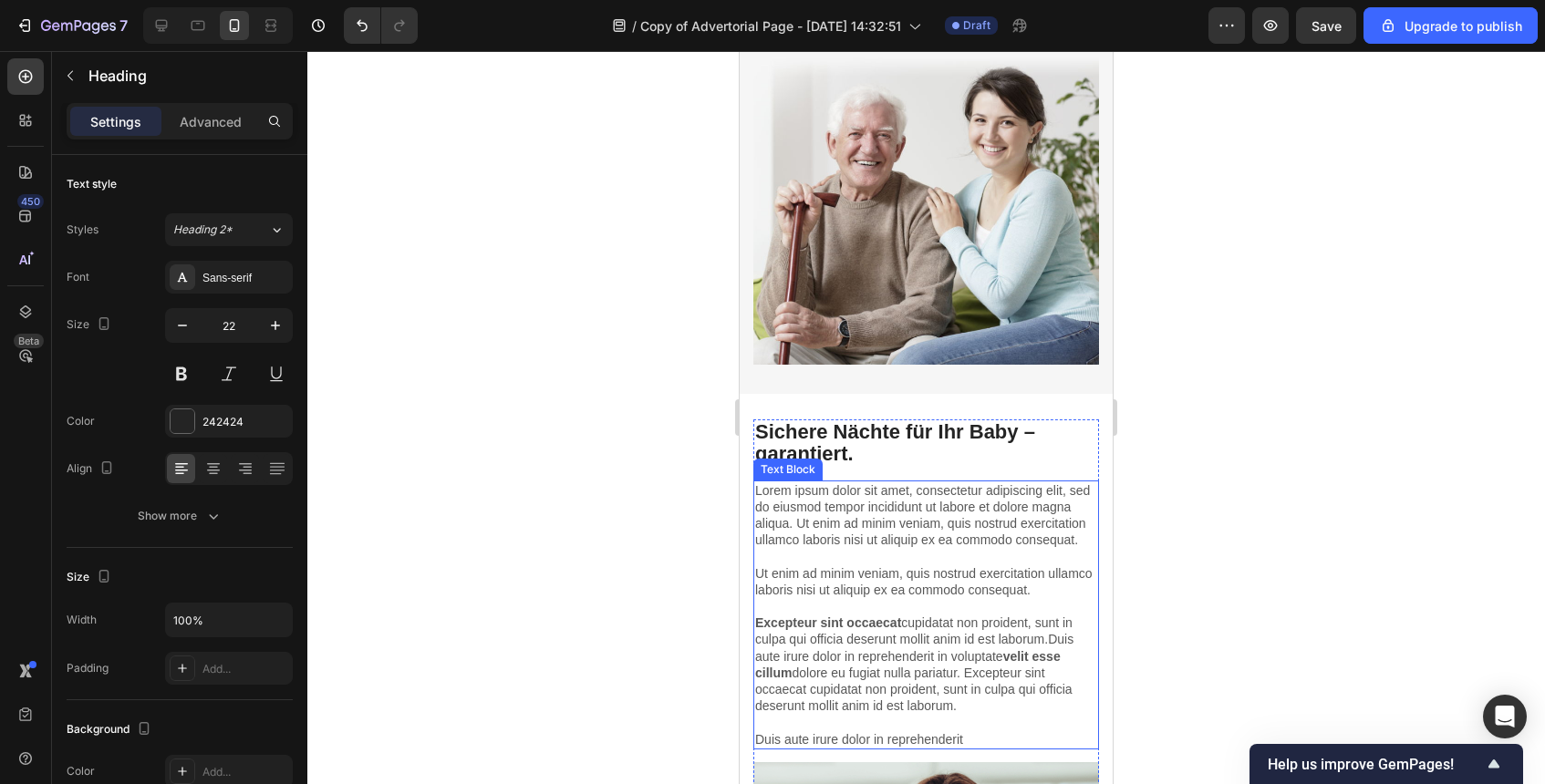
scroll to position [4807, 0]
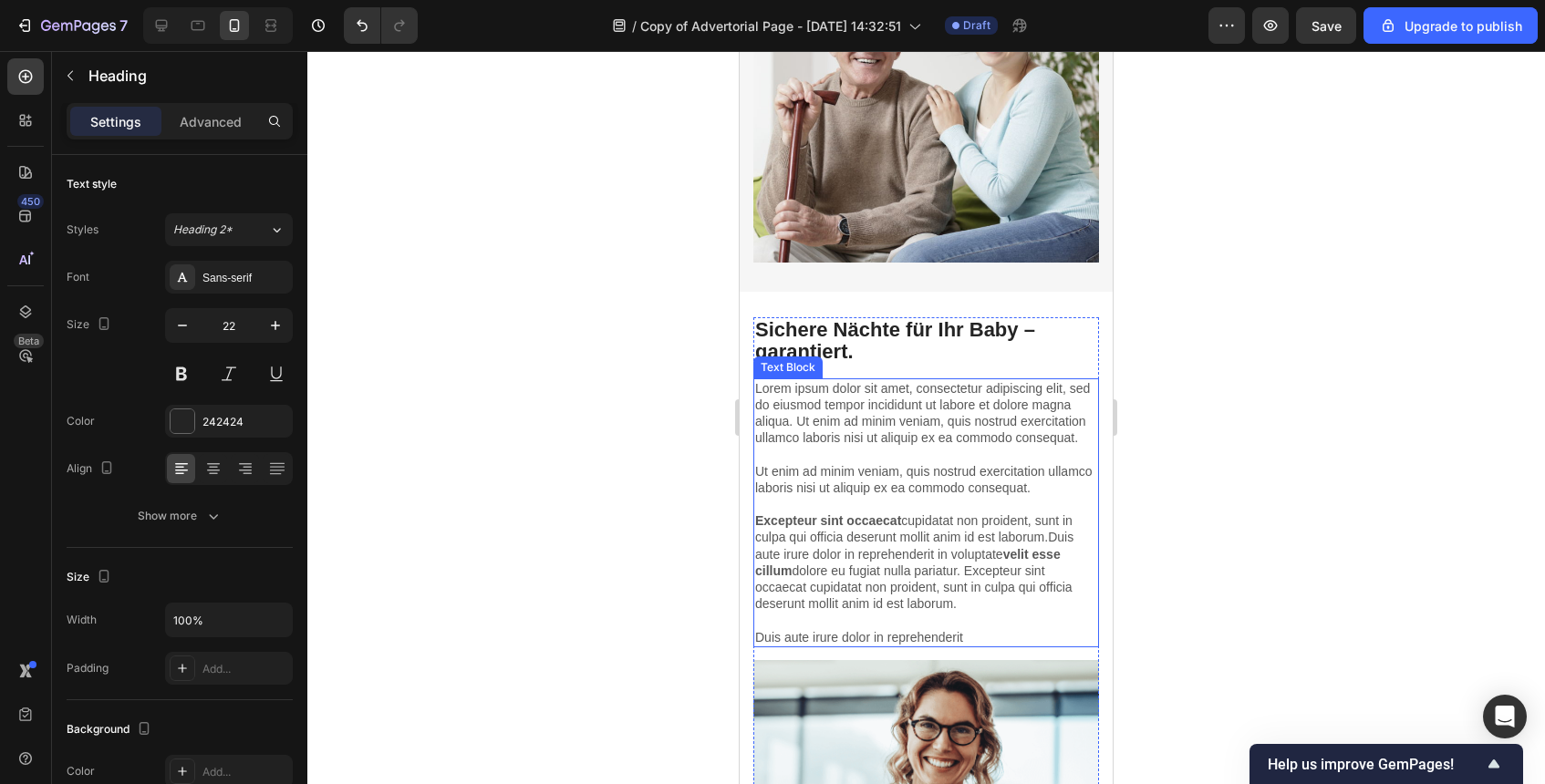
click at [902, 565] on p "Lorem ipsum dolor sit amet, consectetur adipiscing elit, sed do eiusmod tempor …" at bounding box center [927, 513] width 343 height 266
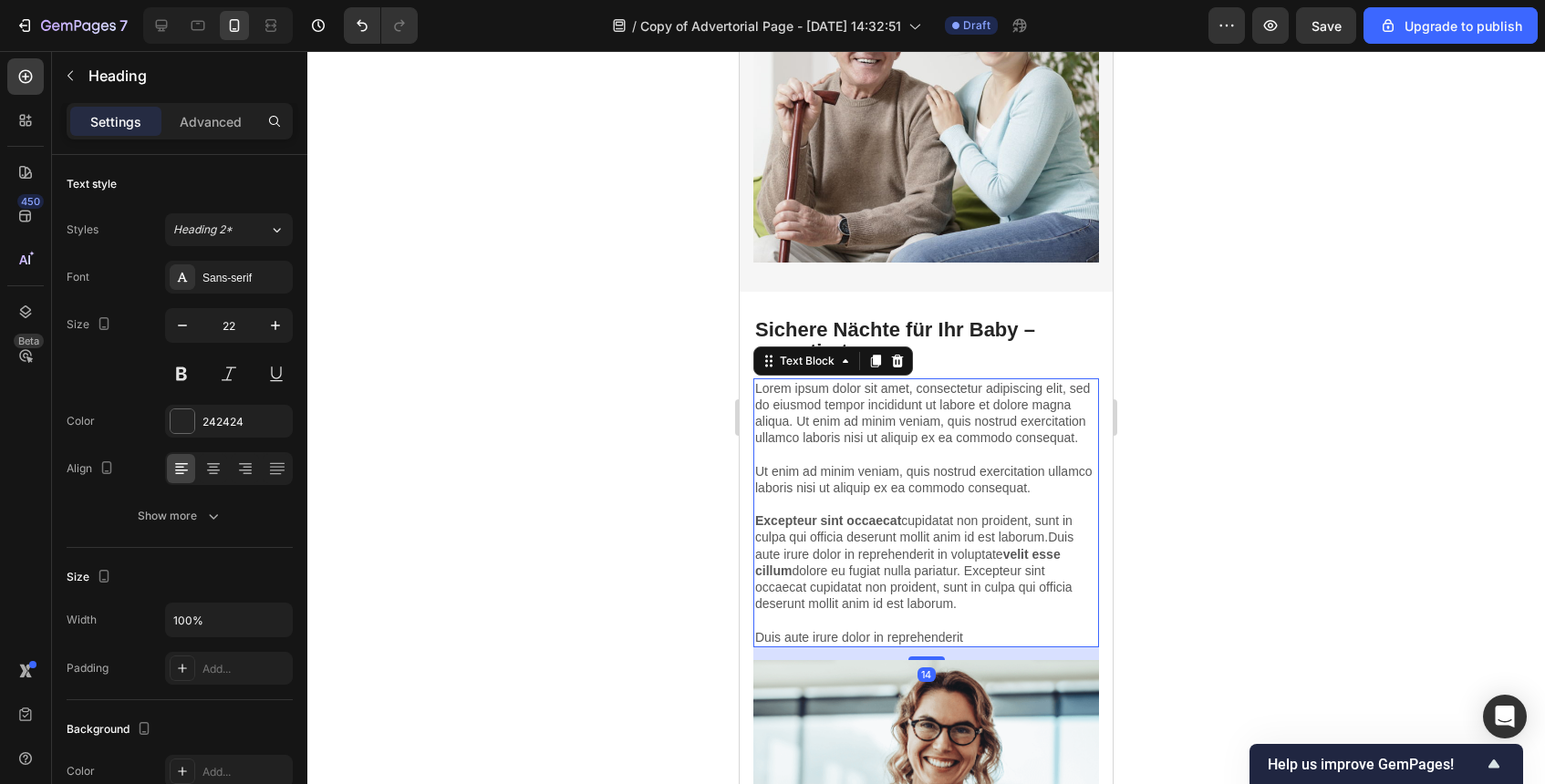
click at [902, 565] on p "Lorem ipsum dolor sit amet, consectetur adipiscing elit, sed do eiusmod tempor …" at bounding box center [927, 513] width 343 height 266
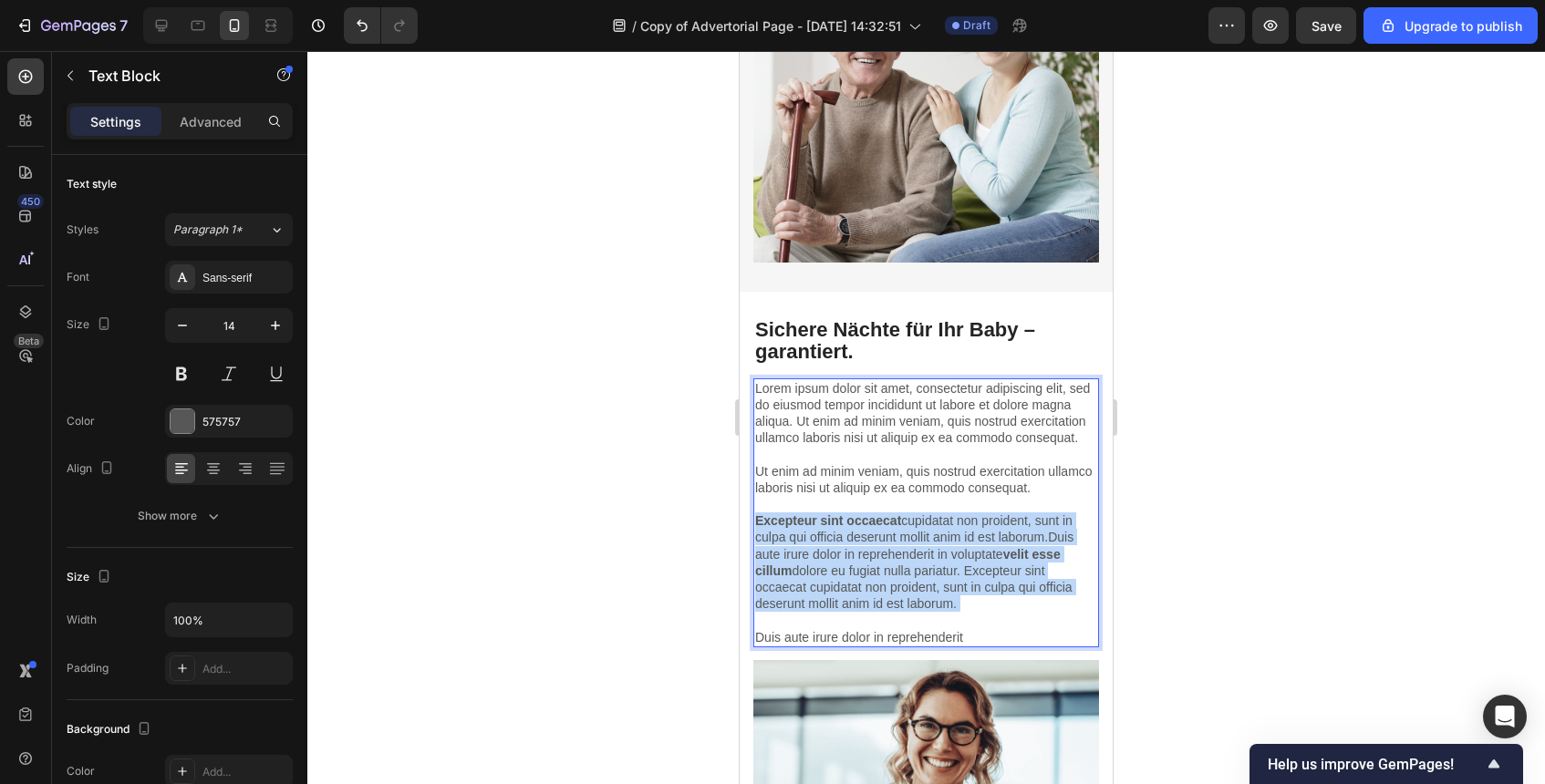
click at [902, 565] on p "Lorem ipsum dolor sit amet, consectetur adipiscing elit, sed do eiusmod tempor …" at bounding box center [927, 513] width 343 height 266
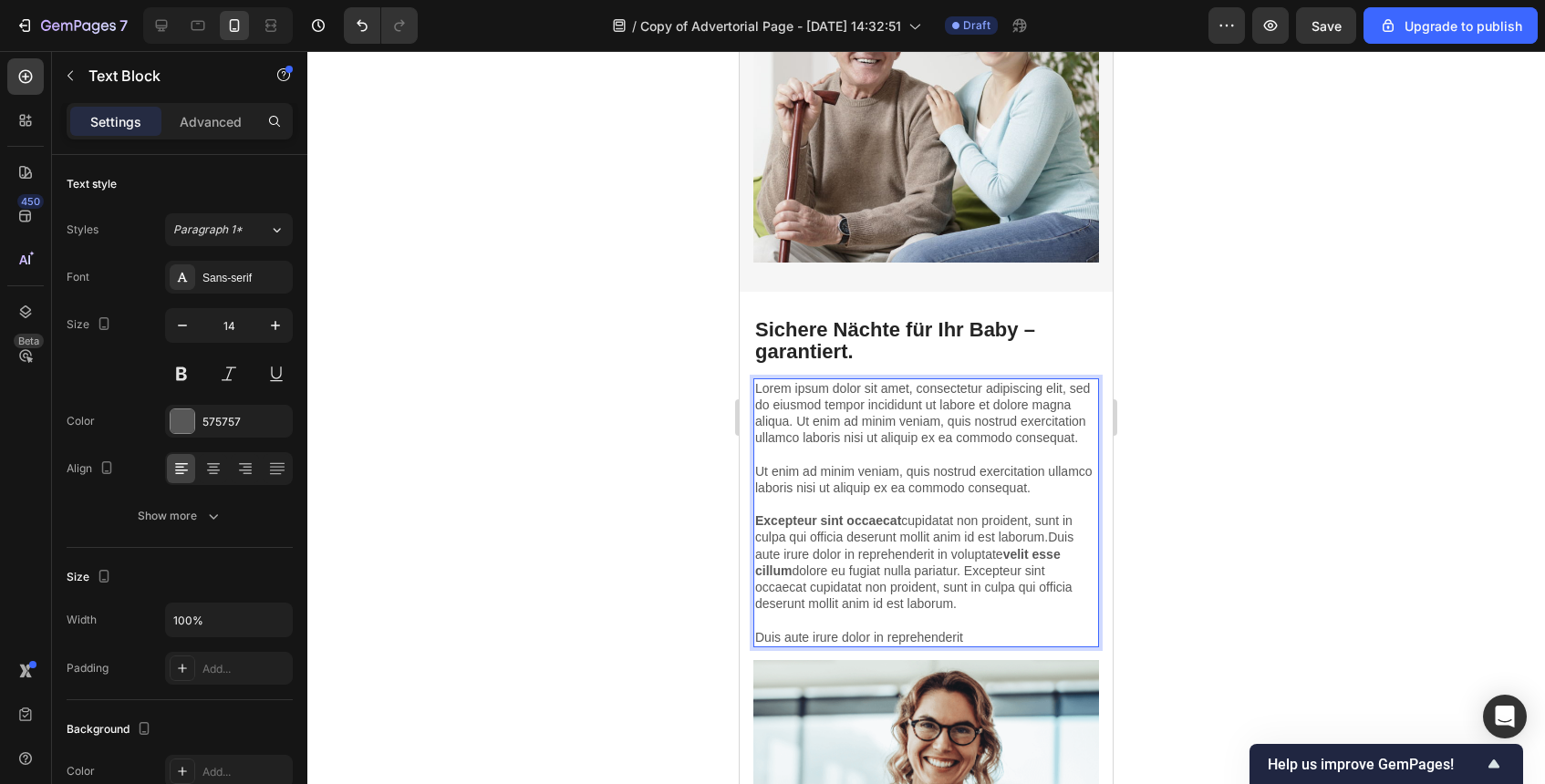
click at [1001, 635] on p "Lorem ipsum dolor sit amet, consectetur adipiscing elit, sed do eiusmod tempor …" at bounding box center [927, 513] width 343 height 266
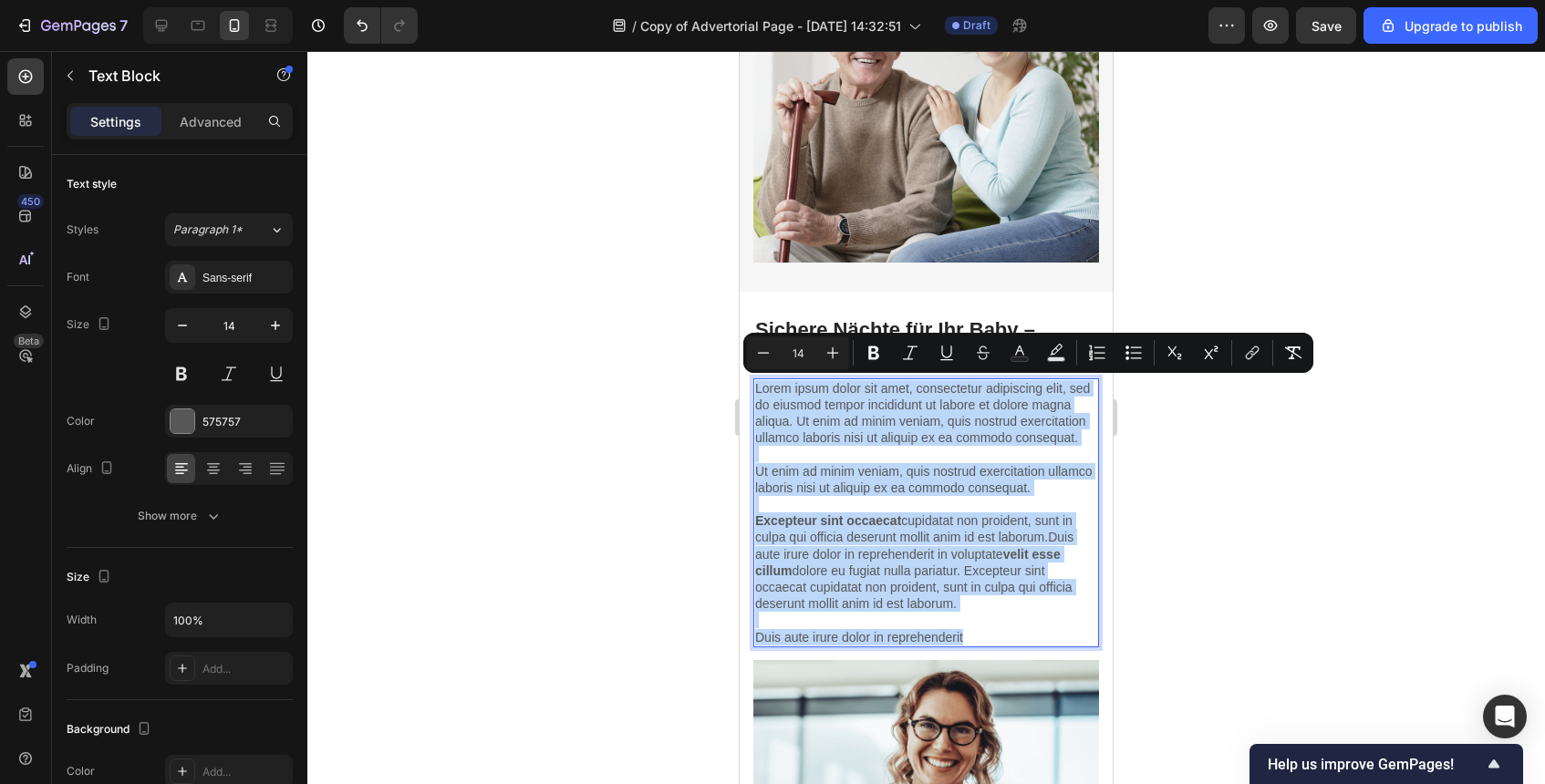
drag, startPoint x: 1001, startPoint y: 635, endPoint x: 1475, endPoint y: 404, distance: 527.3
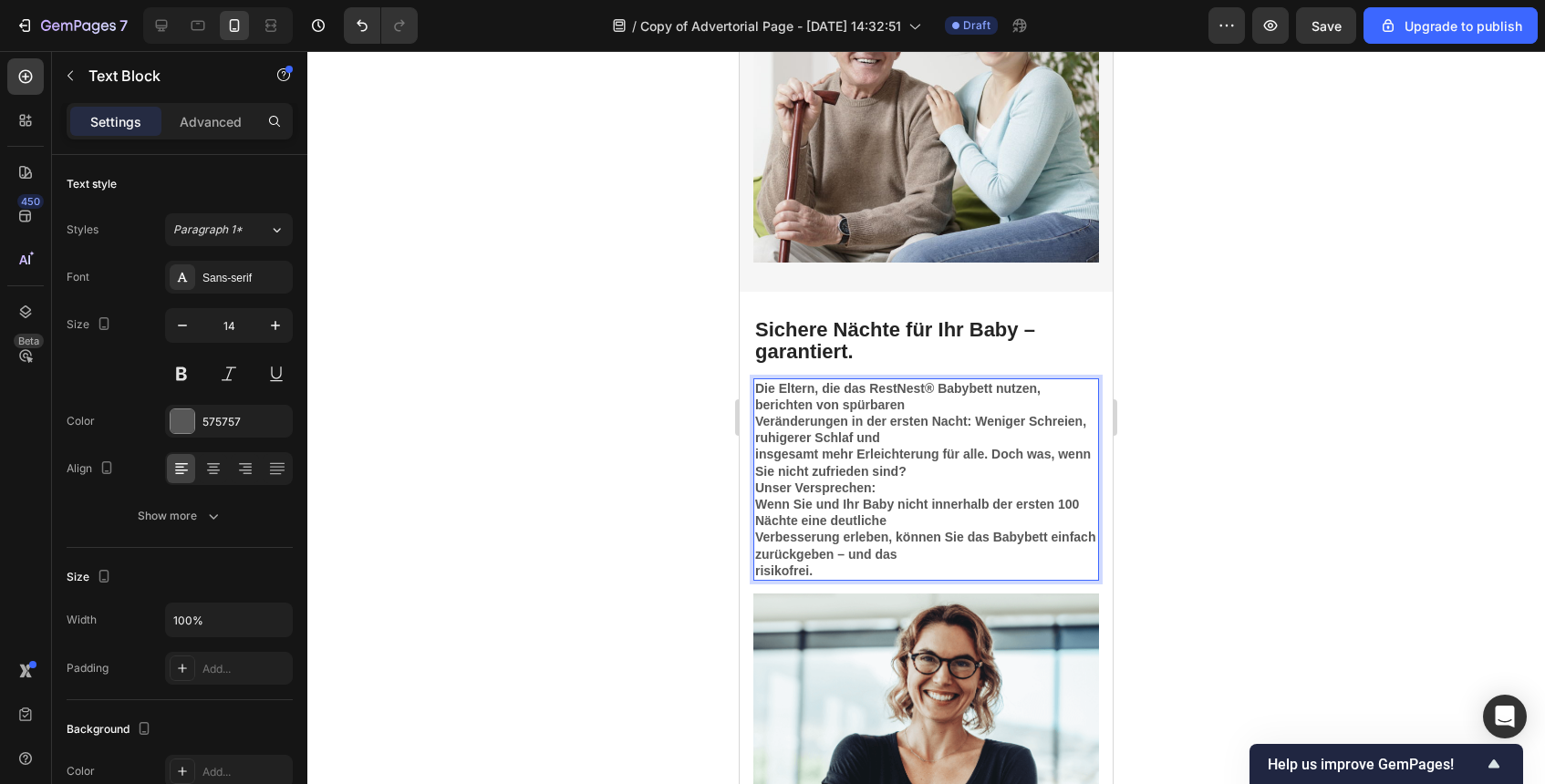
click at [921, 465] on p "insgesamt mehr Erleichterung für alle. Doch was, wenn Sie nicht zufrieden sind?" at bounding box center [927, 462] width 343 height 32
click at [761, 538] on strong "Verbesserung erleben, können Sie das Babybett einfach zurückgeben – und das" at bounding box center [926, 545] width 341 height 31
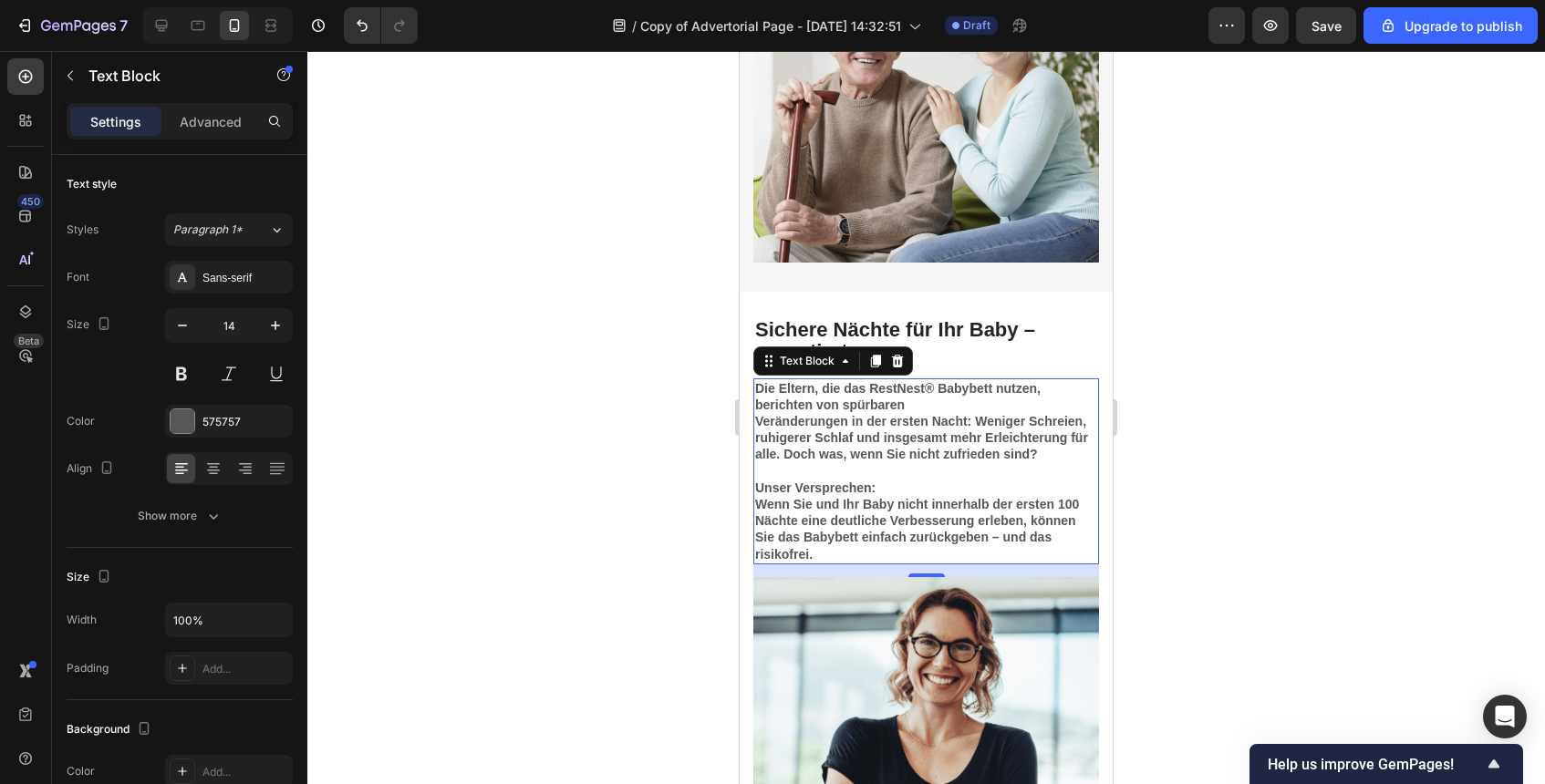
click at [1190, 541] on div at bounding box center [926, 417] width 1238 height 733
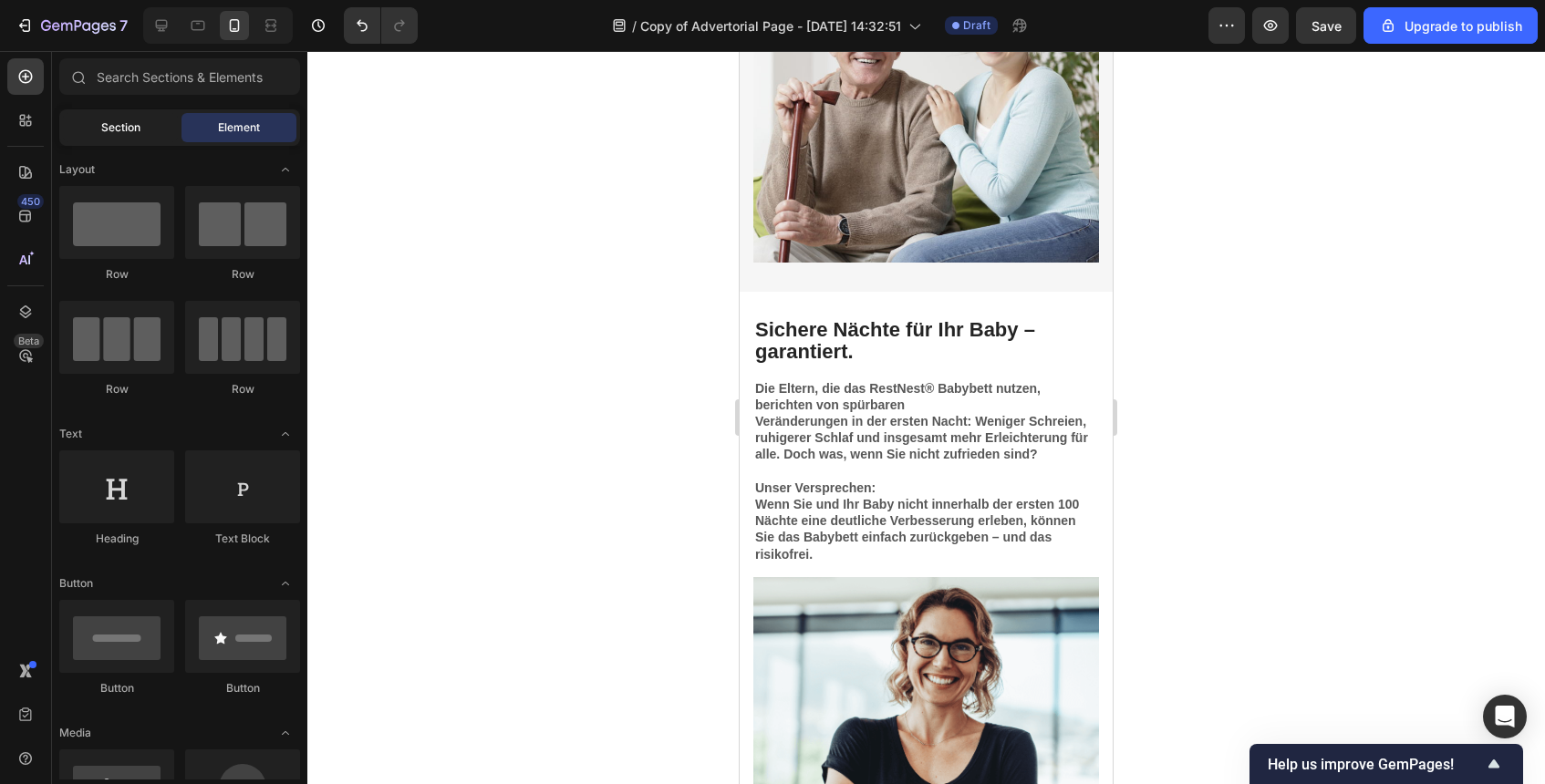
click at [84, 140] on div "Section" at bounding box center [120, 128] width 115 height 30
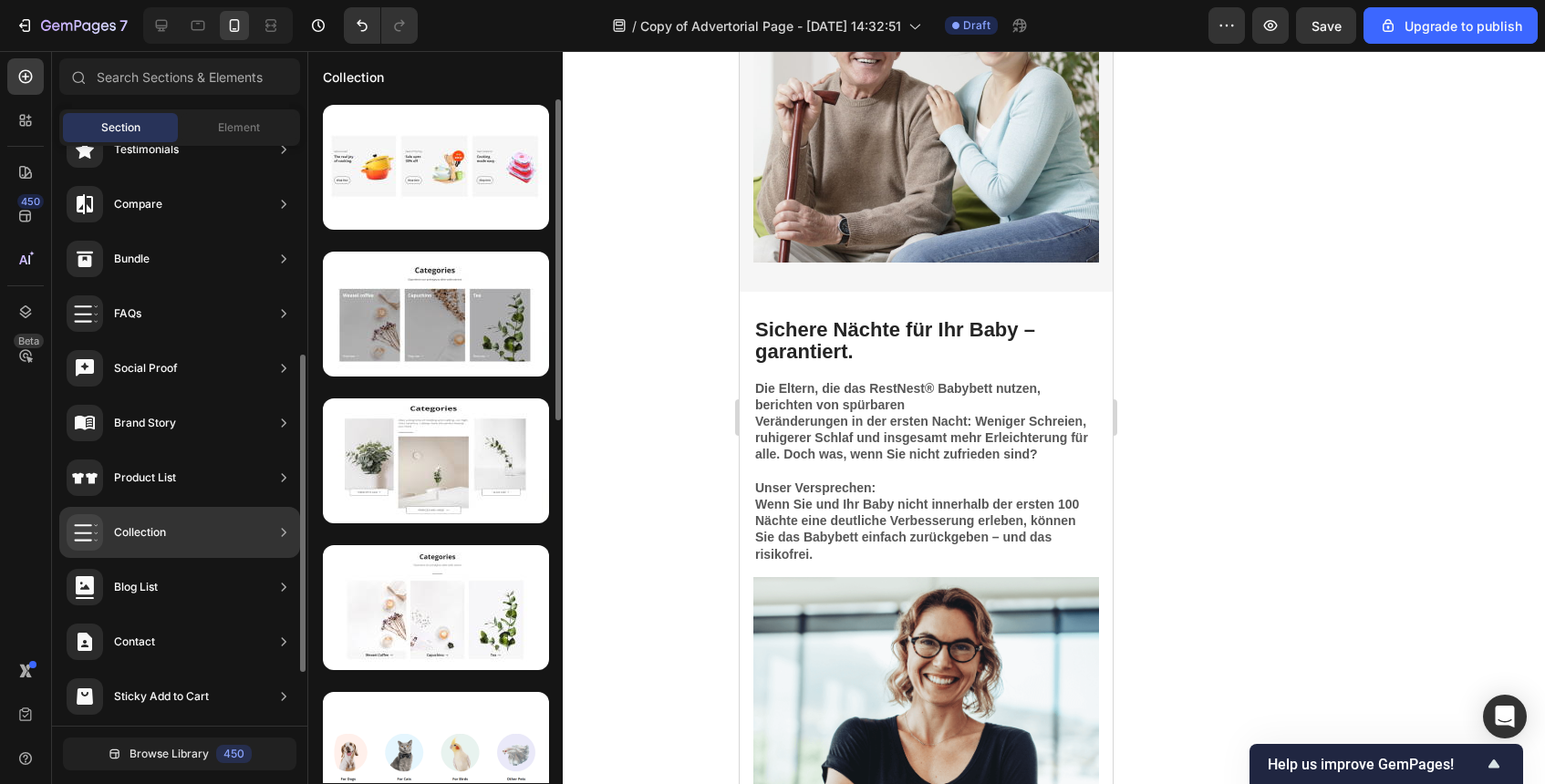
scroll to position [405, 0]
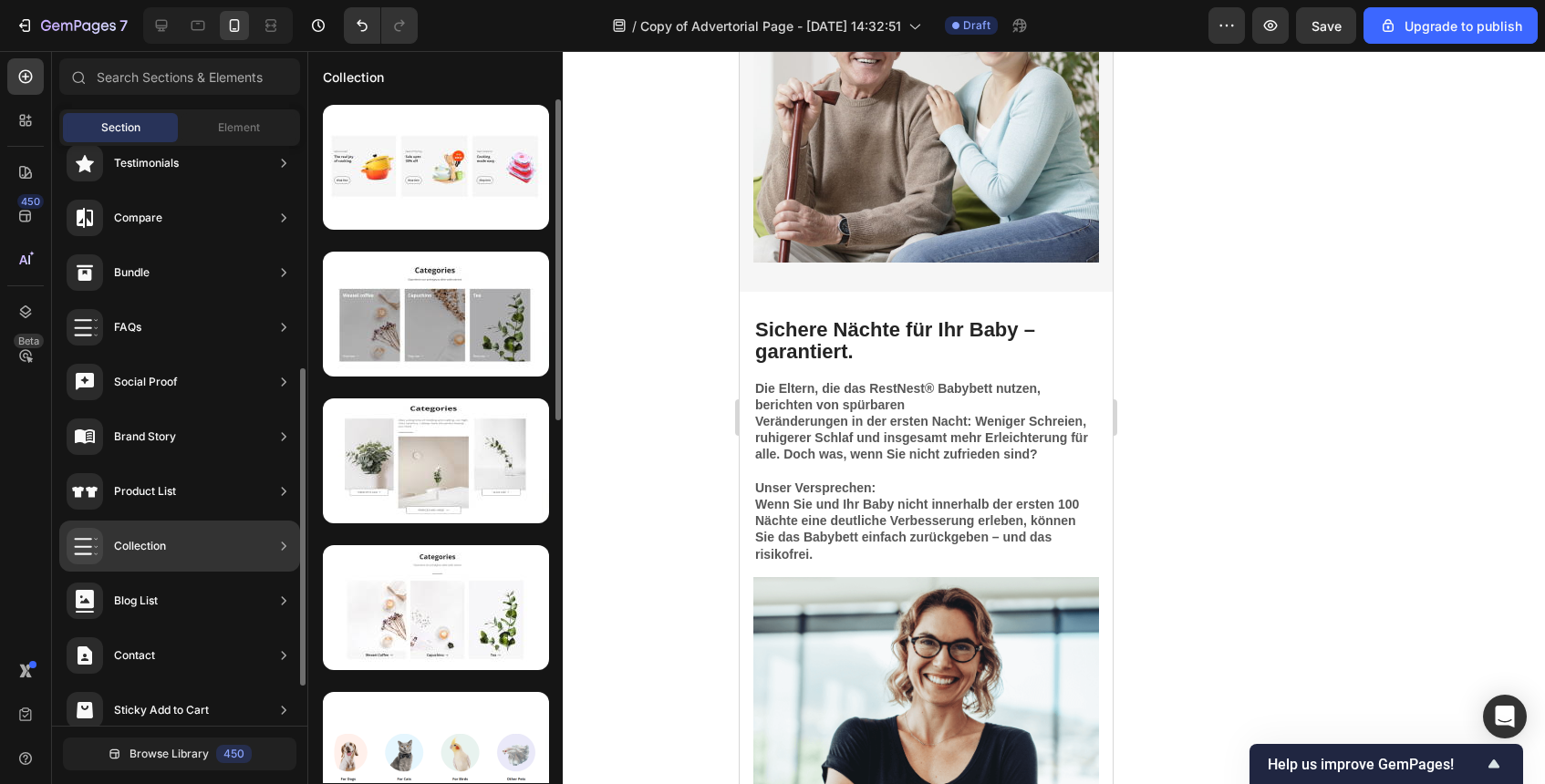
click at [255, 382] on div "Social Proof" at bounding box center [180, 381] width 241 height 51
click at [281, 378] on icon at bounding box center [283, 381] width 5 height 8
click at [249, 479] on div "Product List" at bounding box center [180, 492] width 241 height 51
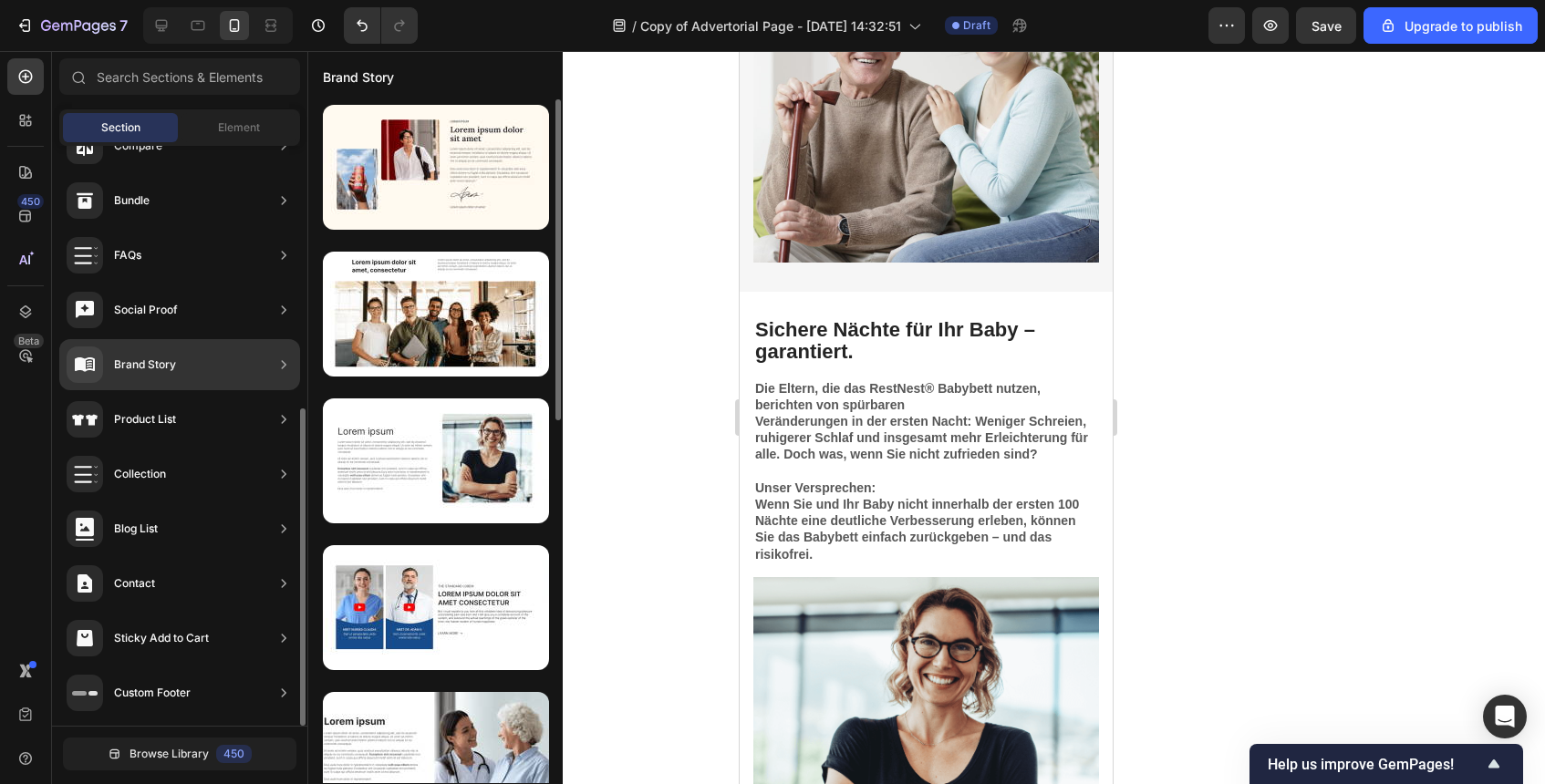
click at [251, 348] on div "Brand Story" at bounding box center [180, 365] width 241 height 51
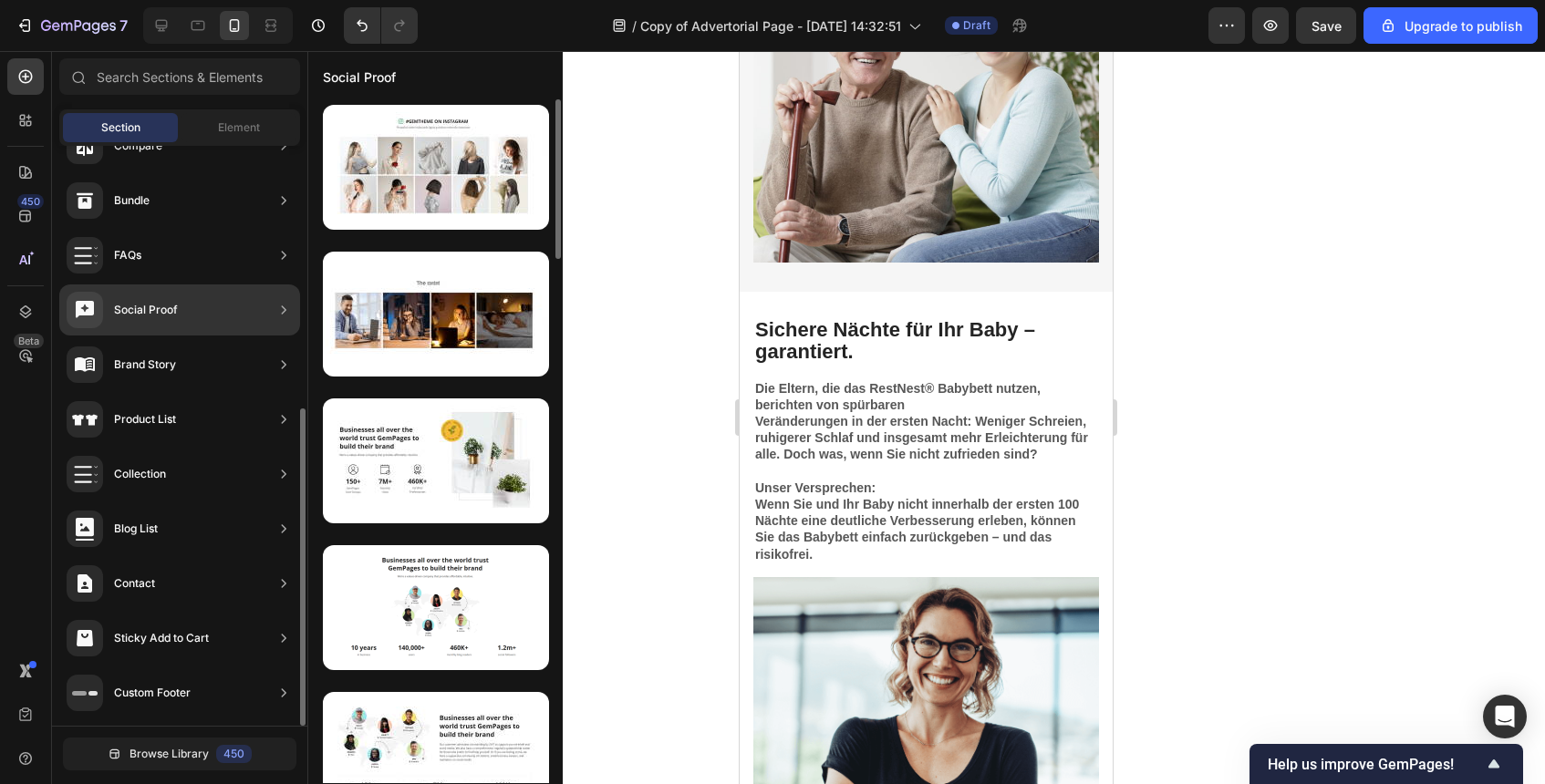
click at [272, 292] on div "Social Proof" at bounding box center [180, 309] width 241 height 51
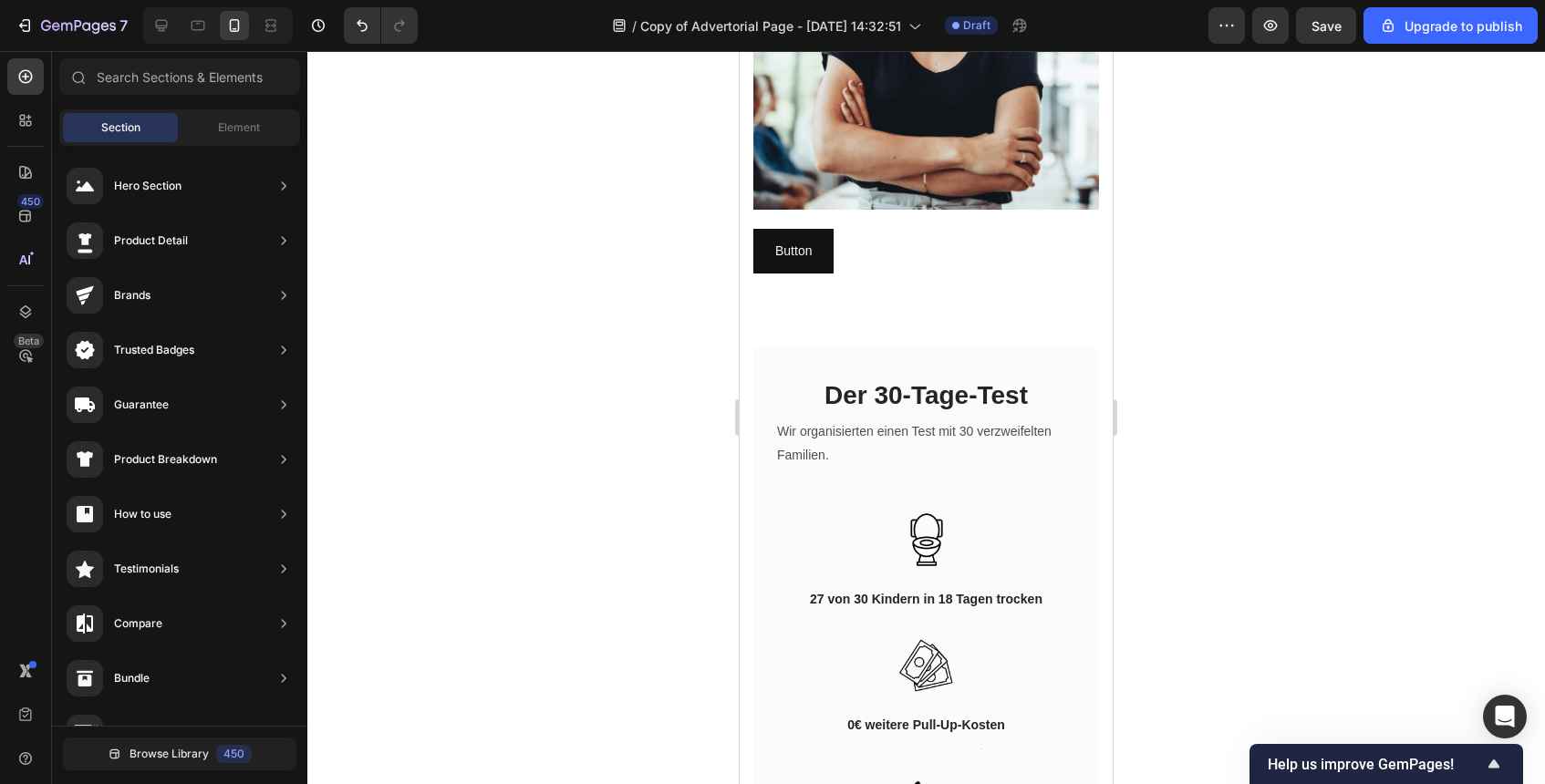
scroll to position [5635, 0]
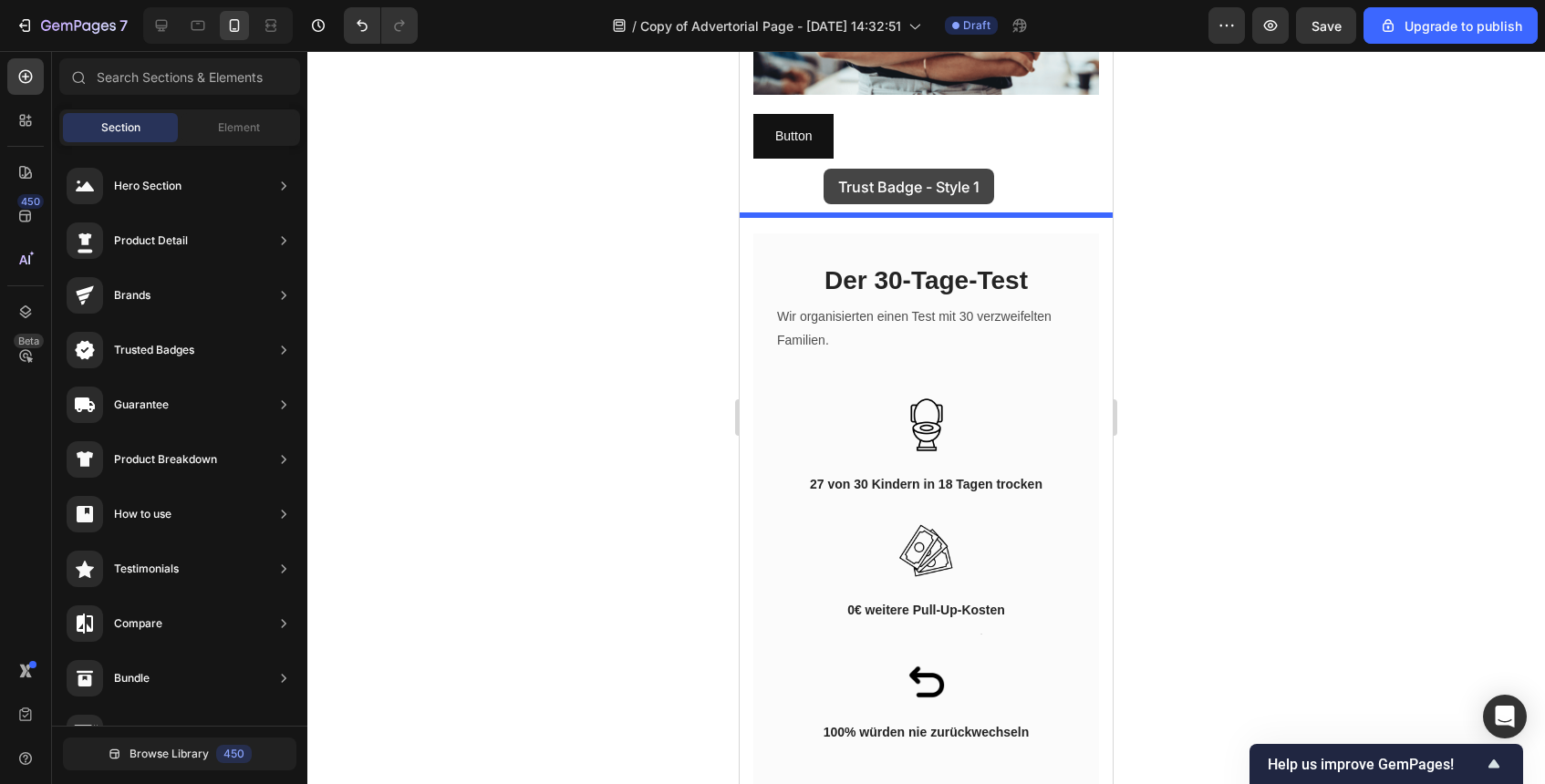
drag, startPoint x: 1190, startPoint y: 771, endPoint x: 824, endPoint y: 171, distance: 702.8
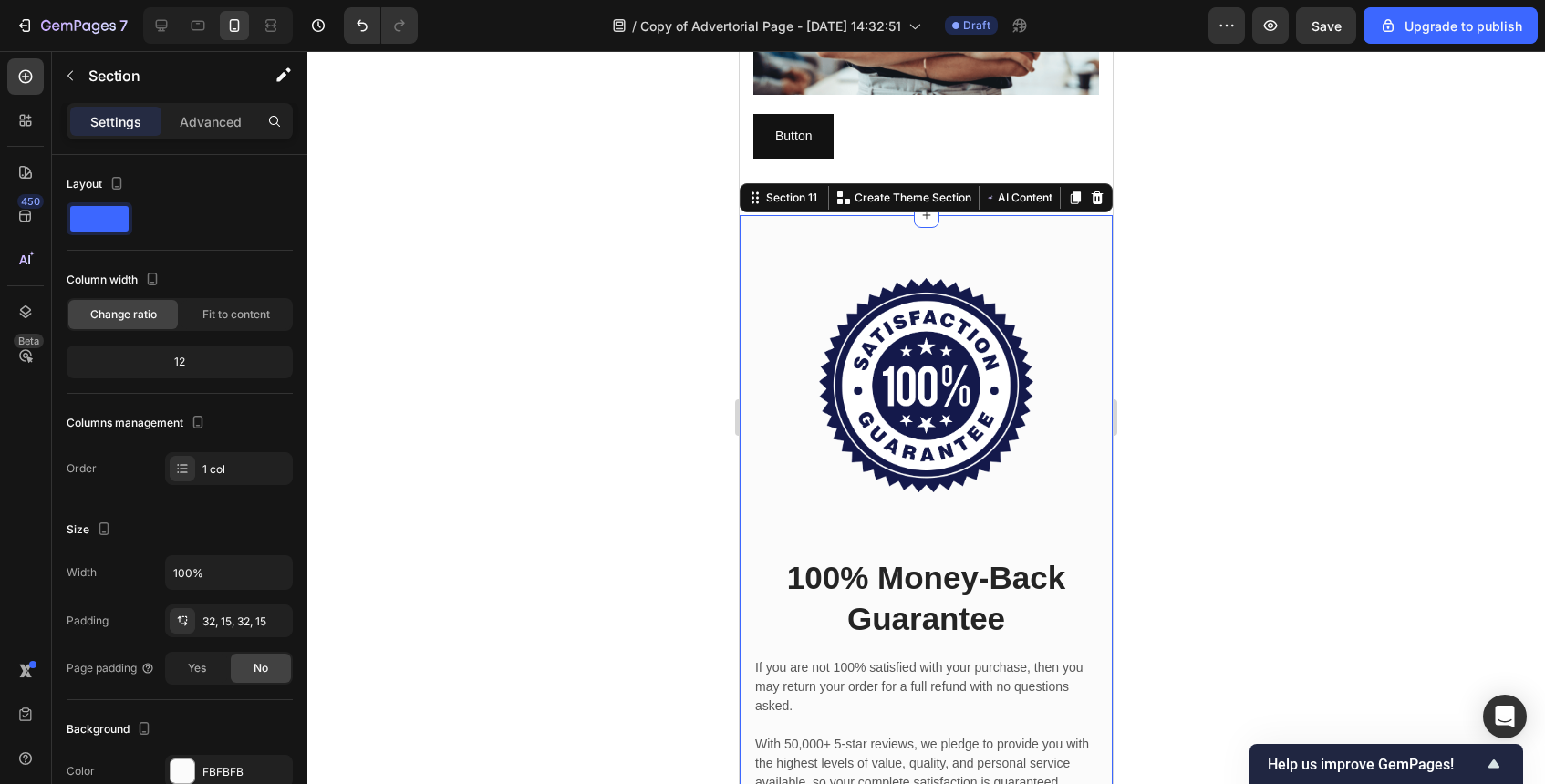
scroll to position [5539, 0]
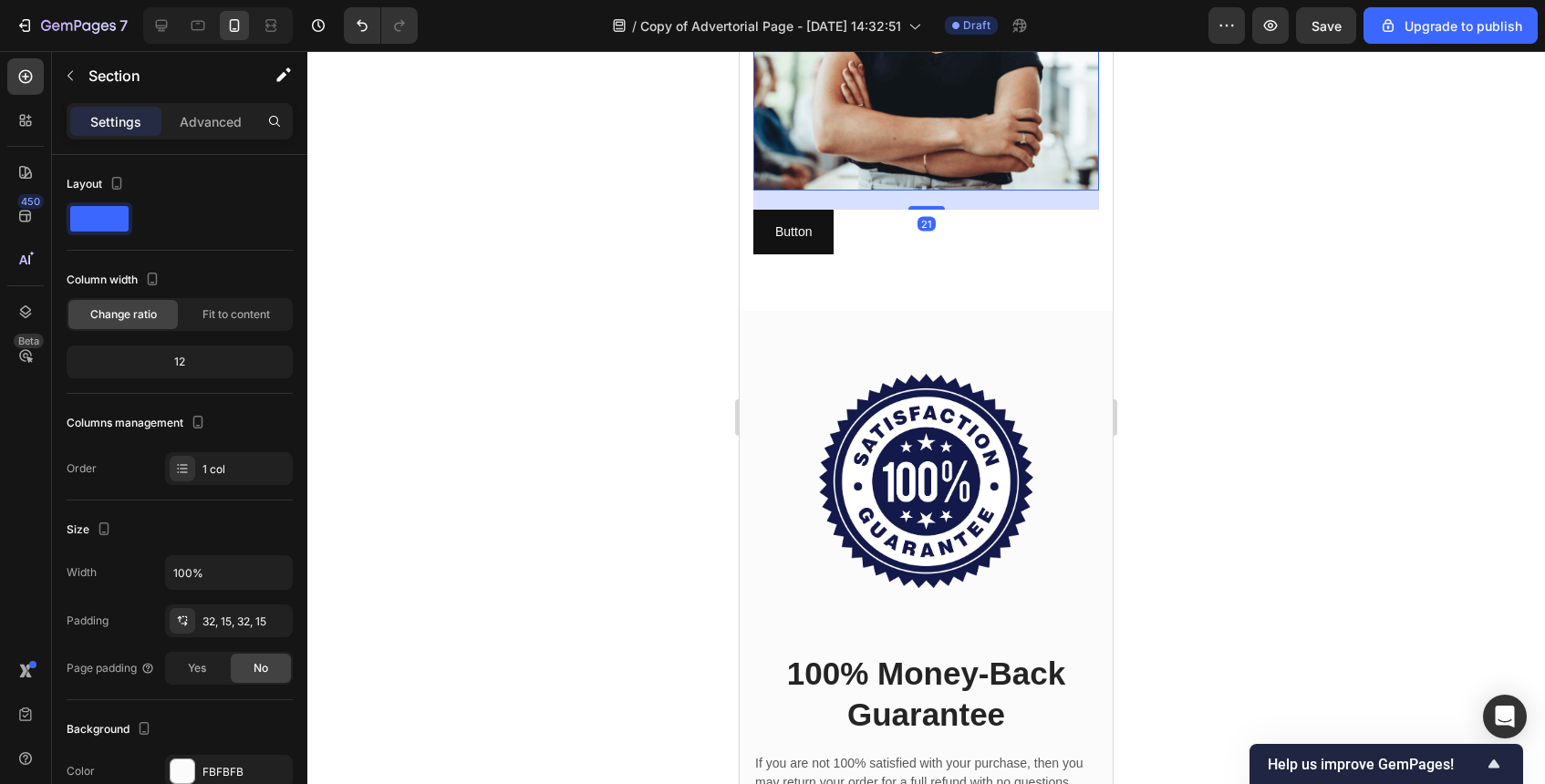
click at [900, 156] on img at bounding box center [926, 17] width 345 height 345
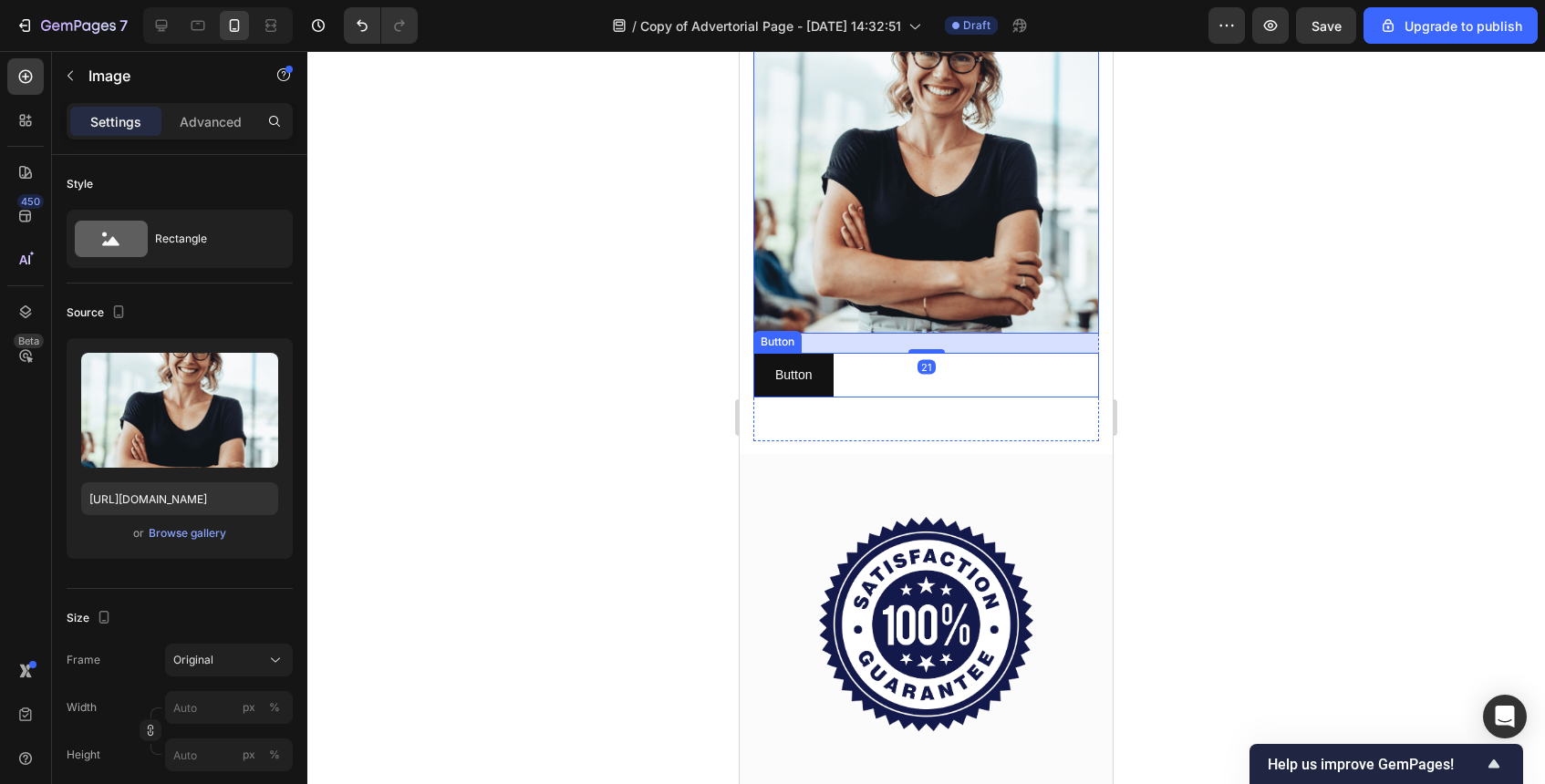
scroll to position [5383, 0]
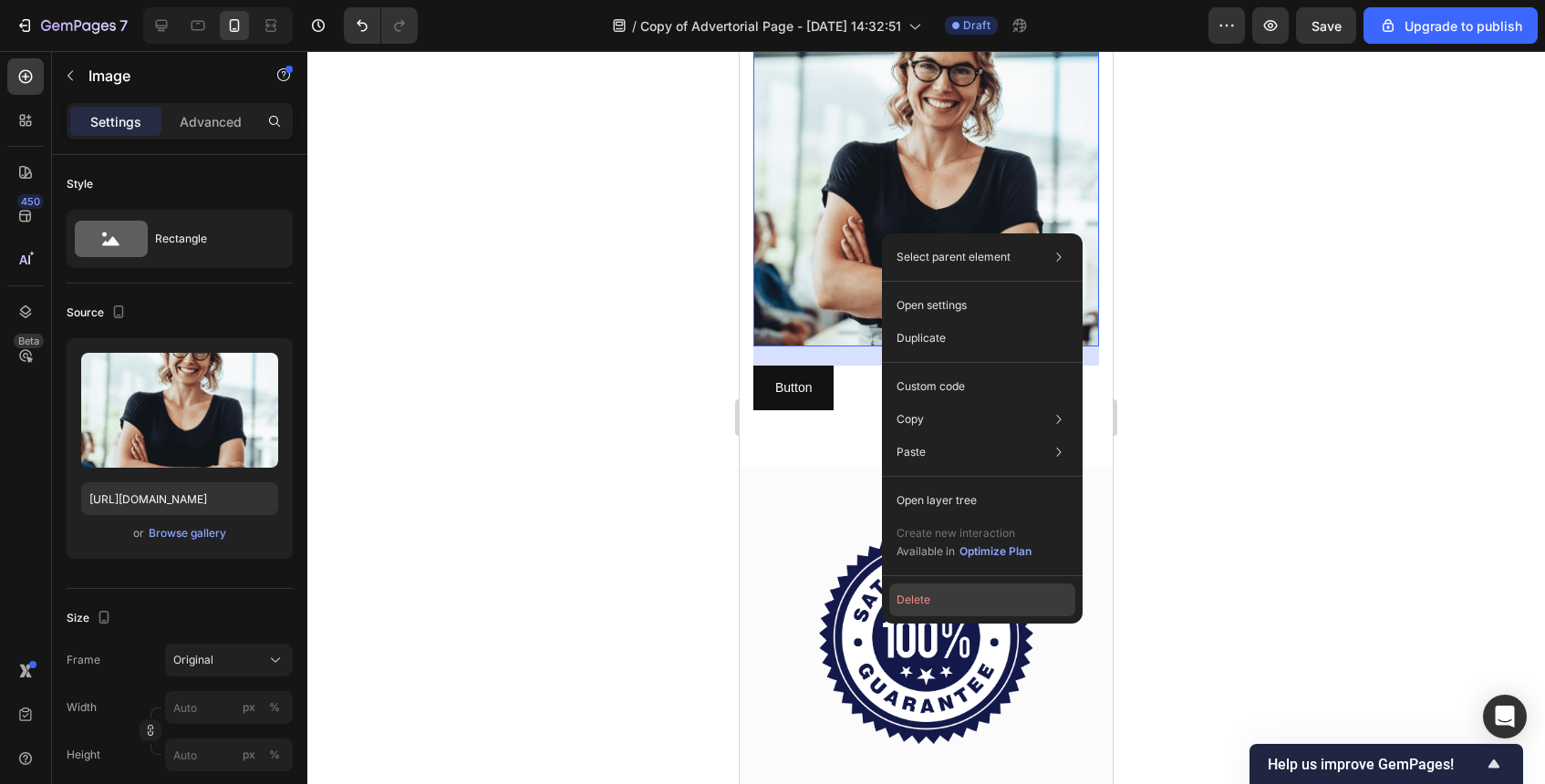
click at [928, 603] on button "Delete" at bounding box center [982, 600] width 186 height 32
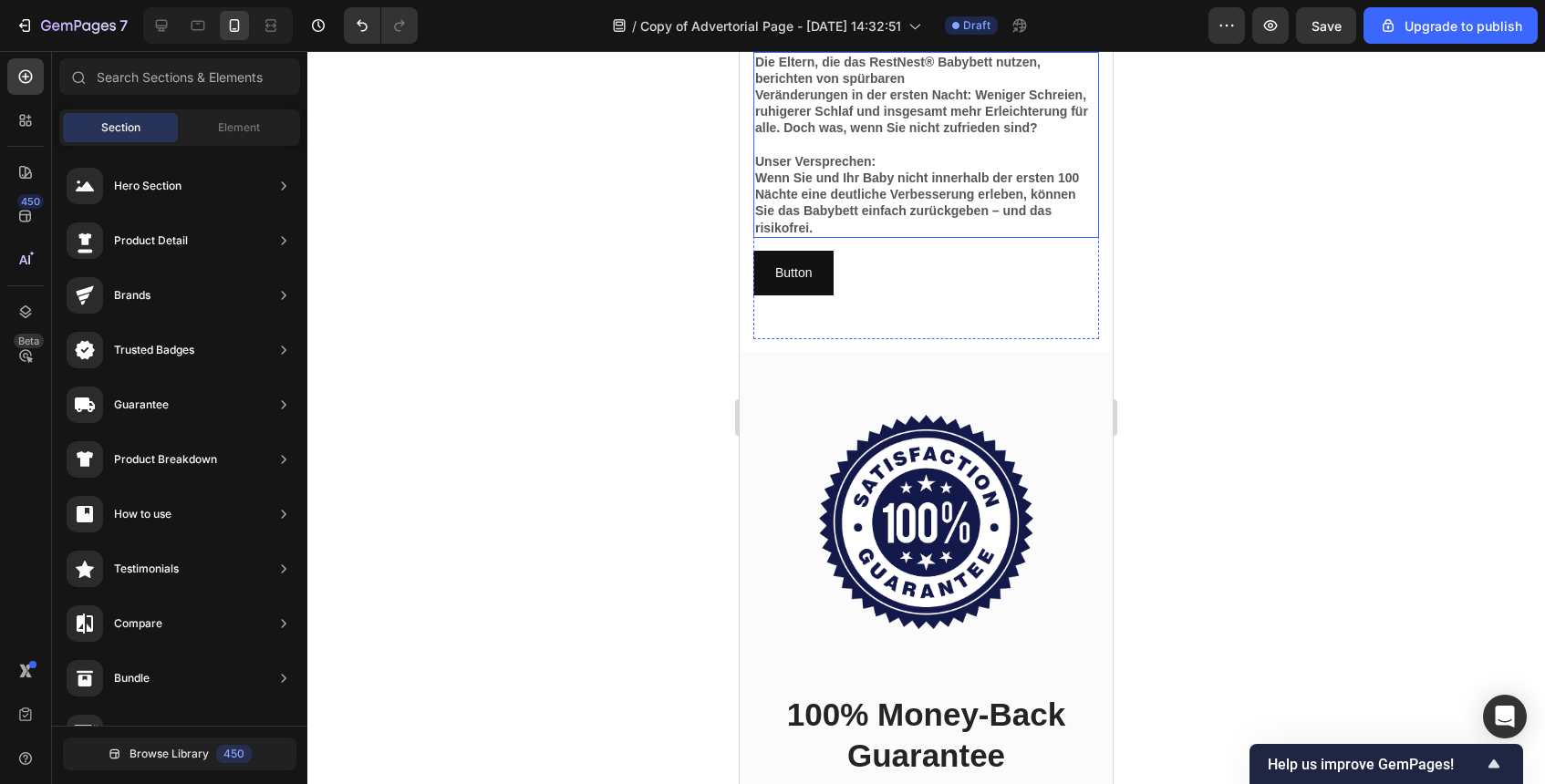
scroll to position [0, 0]
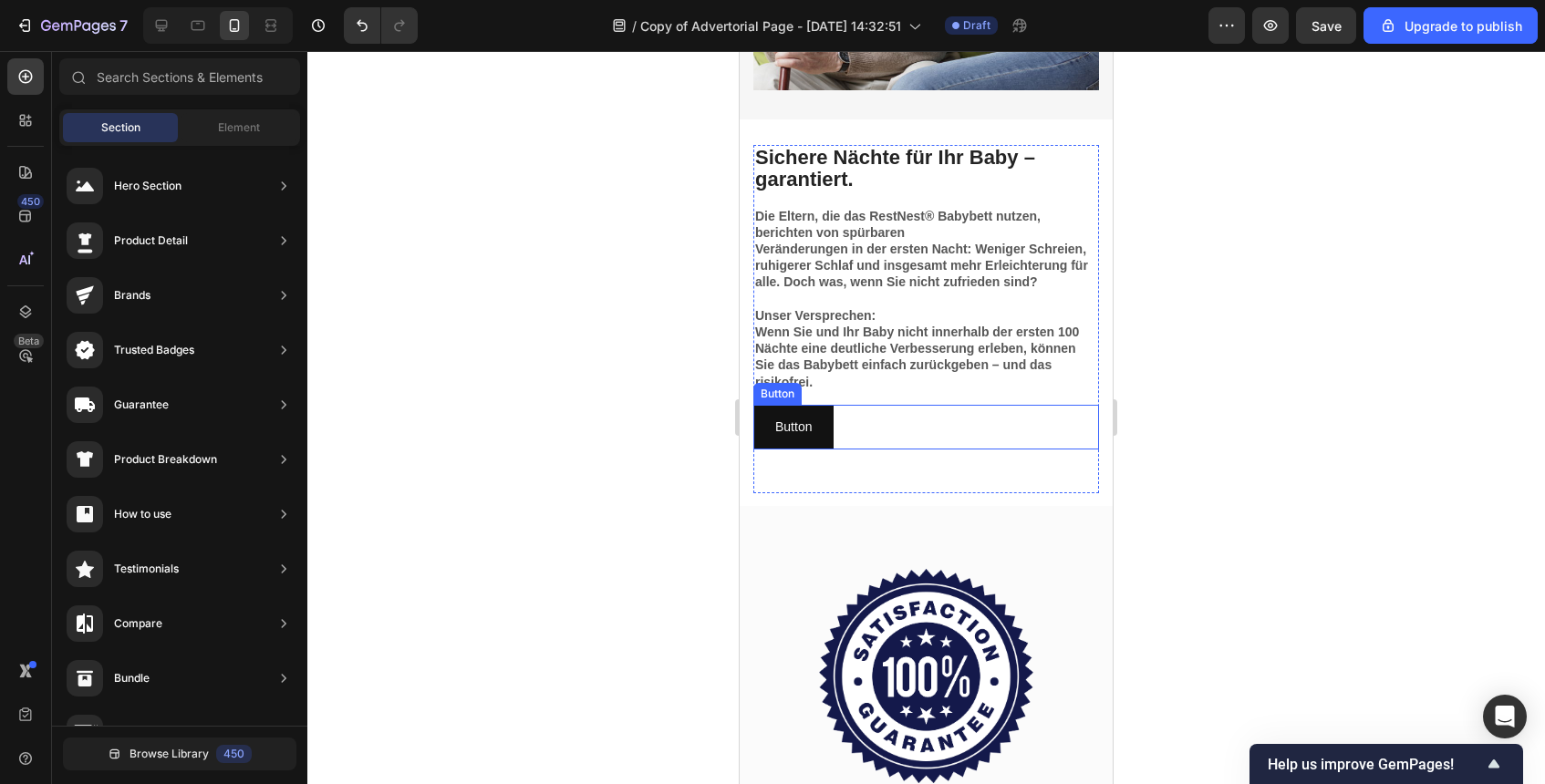
click at [853, 429] on div "Button Button" at bounding box center [926, 427] width 345 height 44
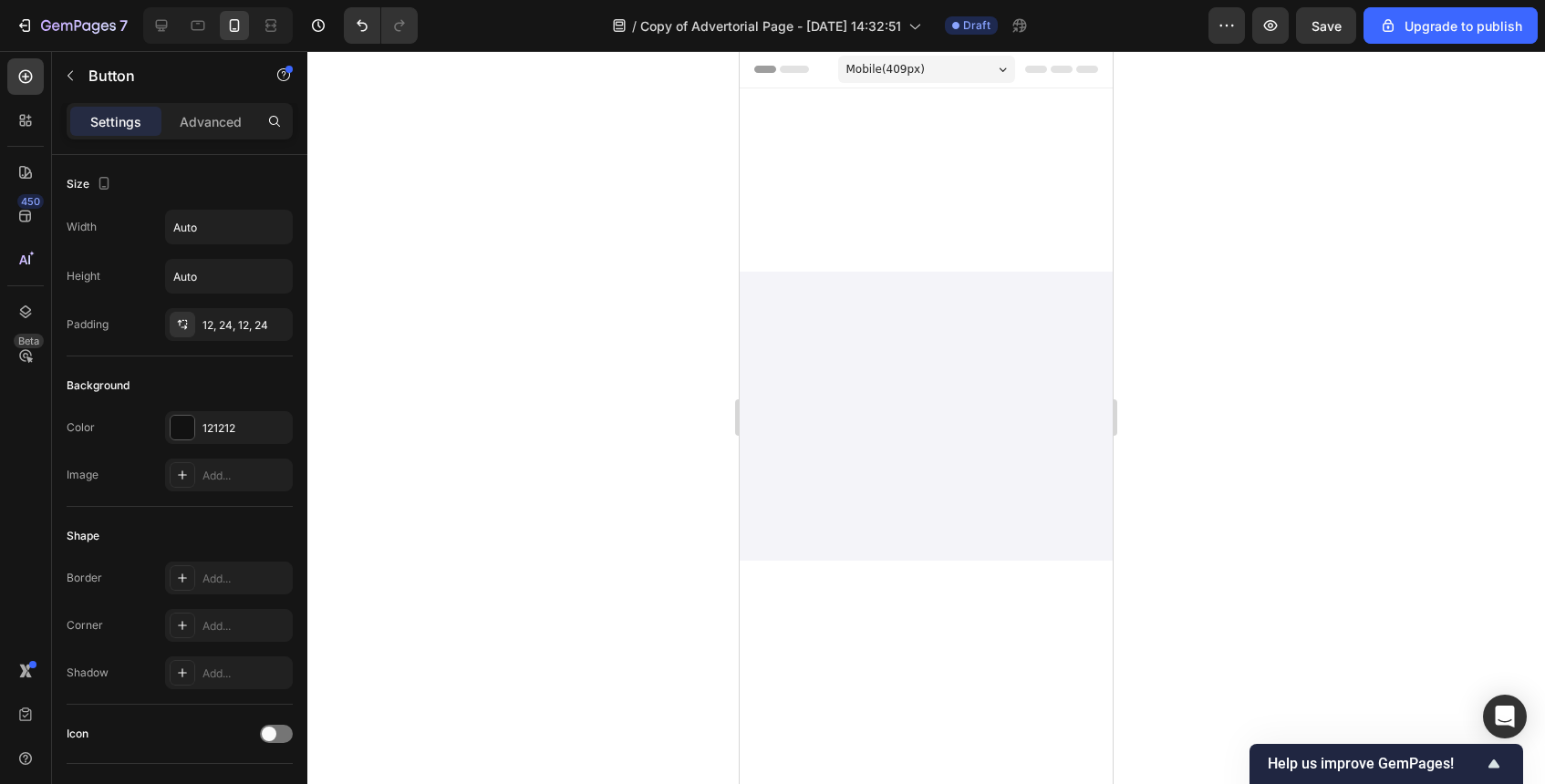
scroll to position [4979, 0]
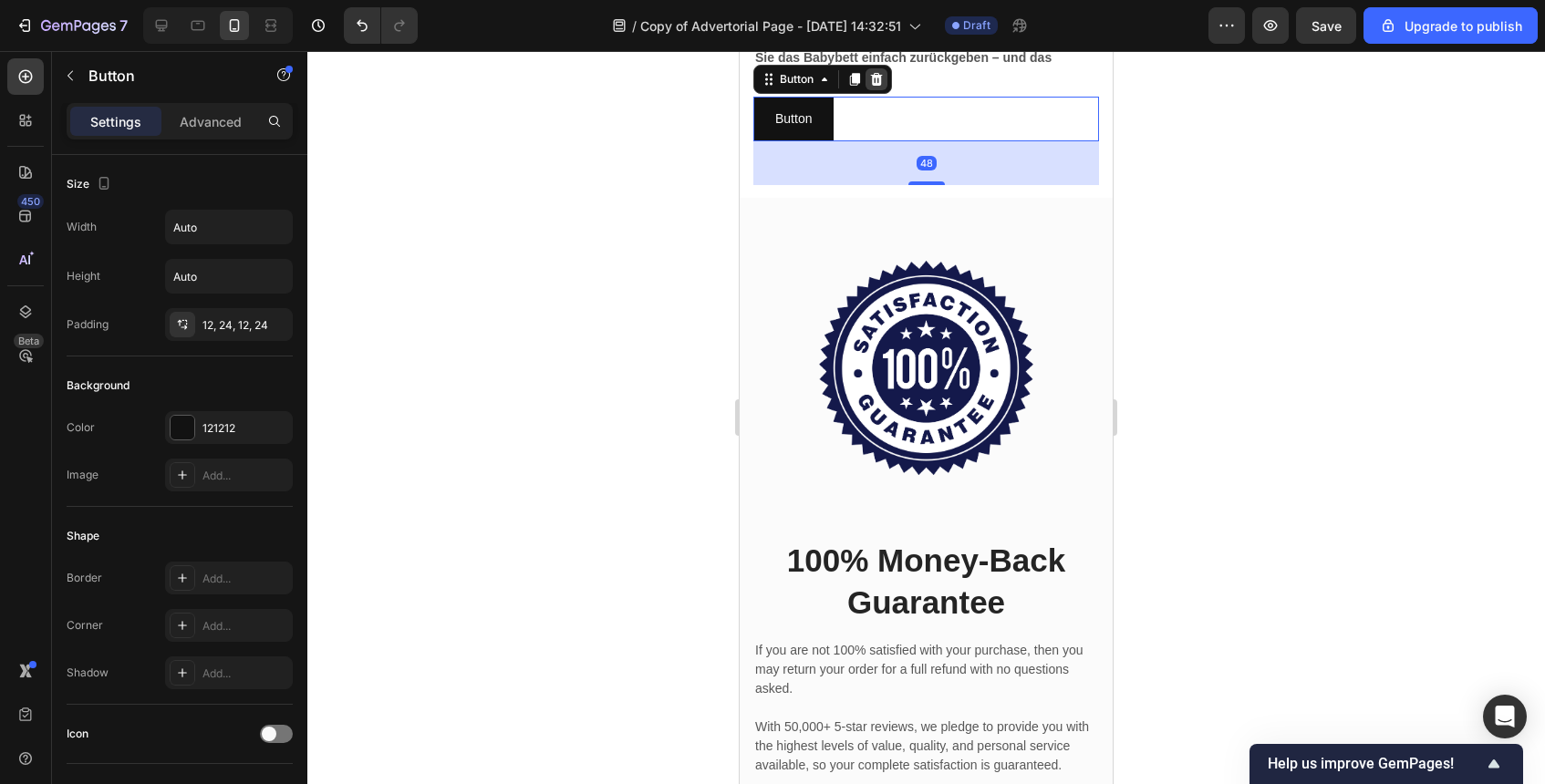
click at [881, 86] on icon at bounding box center [877, 80] width 12 height 13
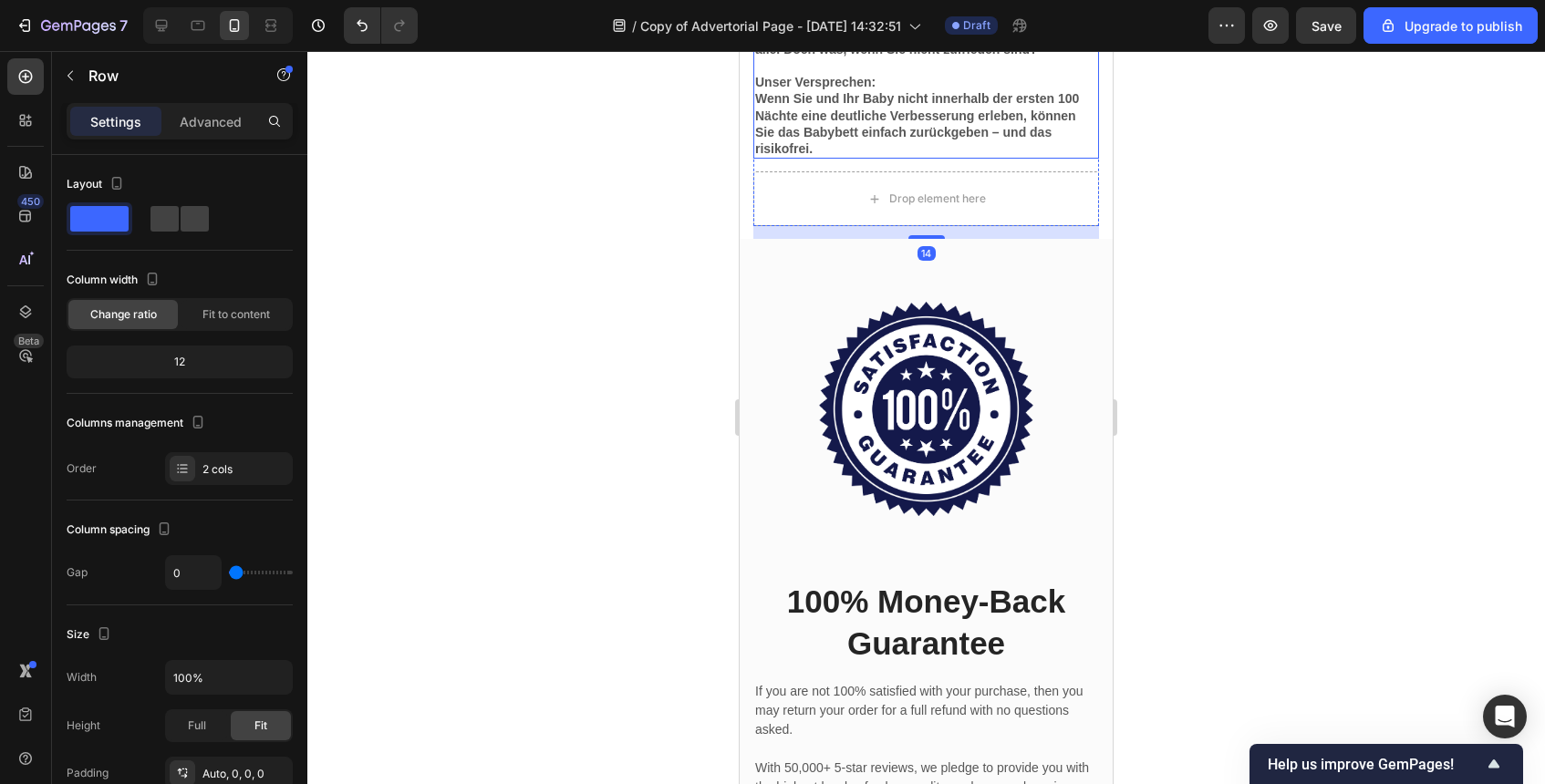
scroll to position [4833, 0]
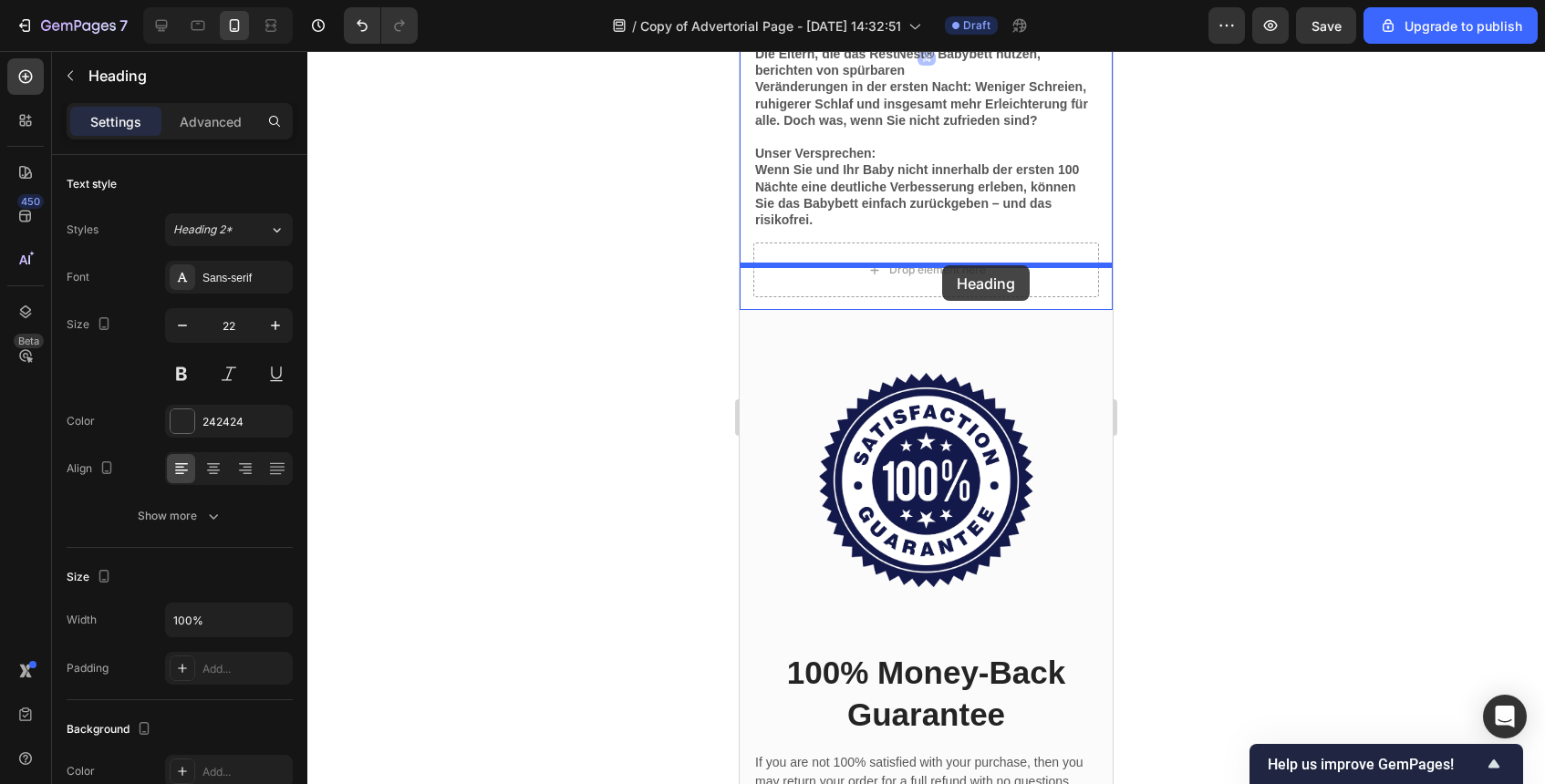
drag, startPoint x: 943, startPoint y: 305, endPoint x: 942, endPoint y: 268, distance: 37.0
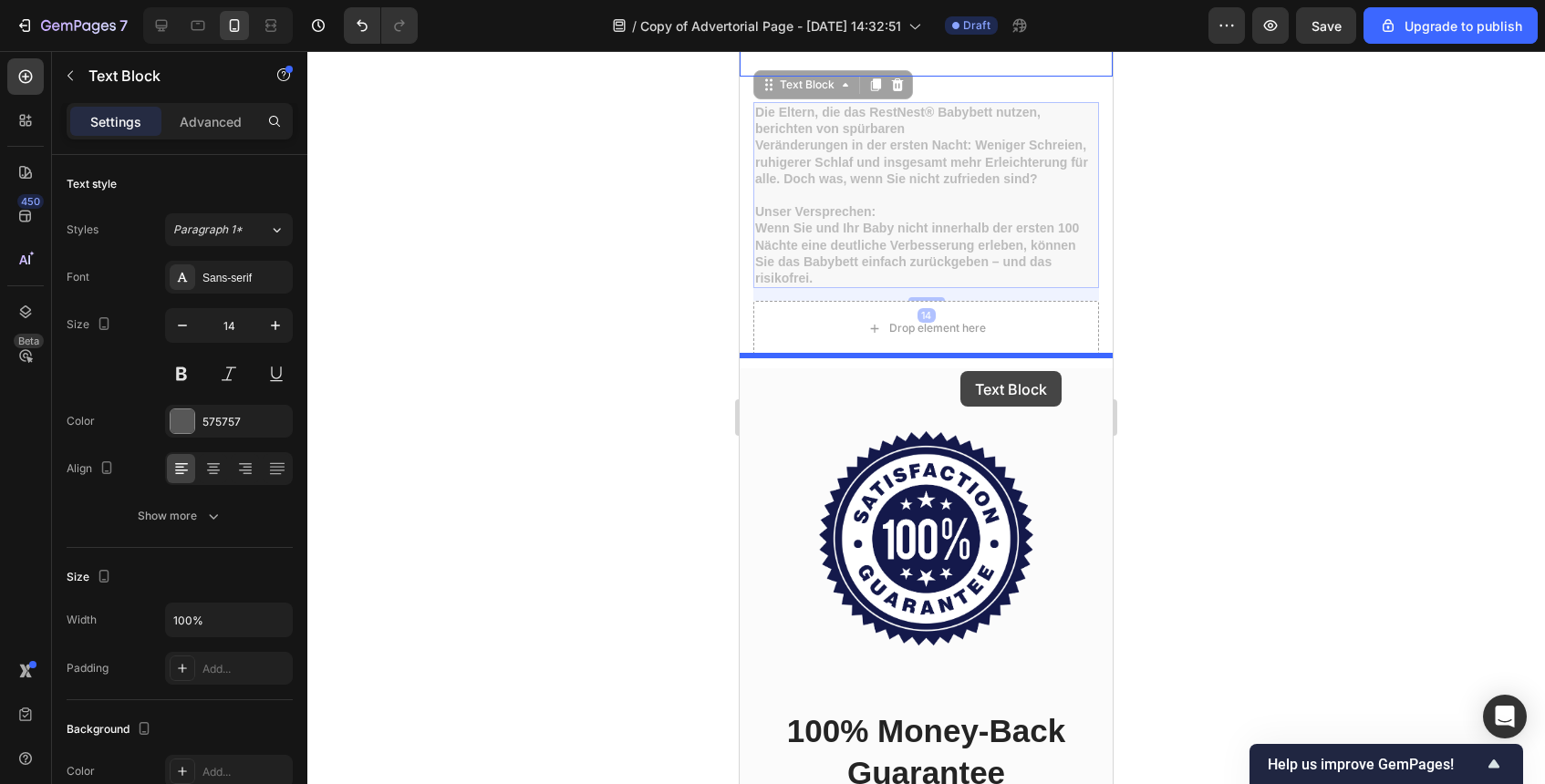
drag, startPoint x: 955, startPoint y: 492, endPoint x: 961, endPoint y: 369, distance: 123.1
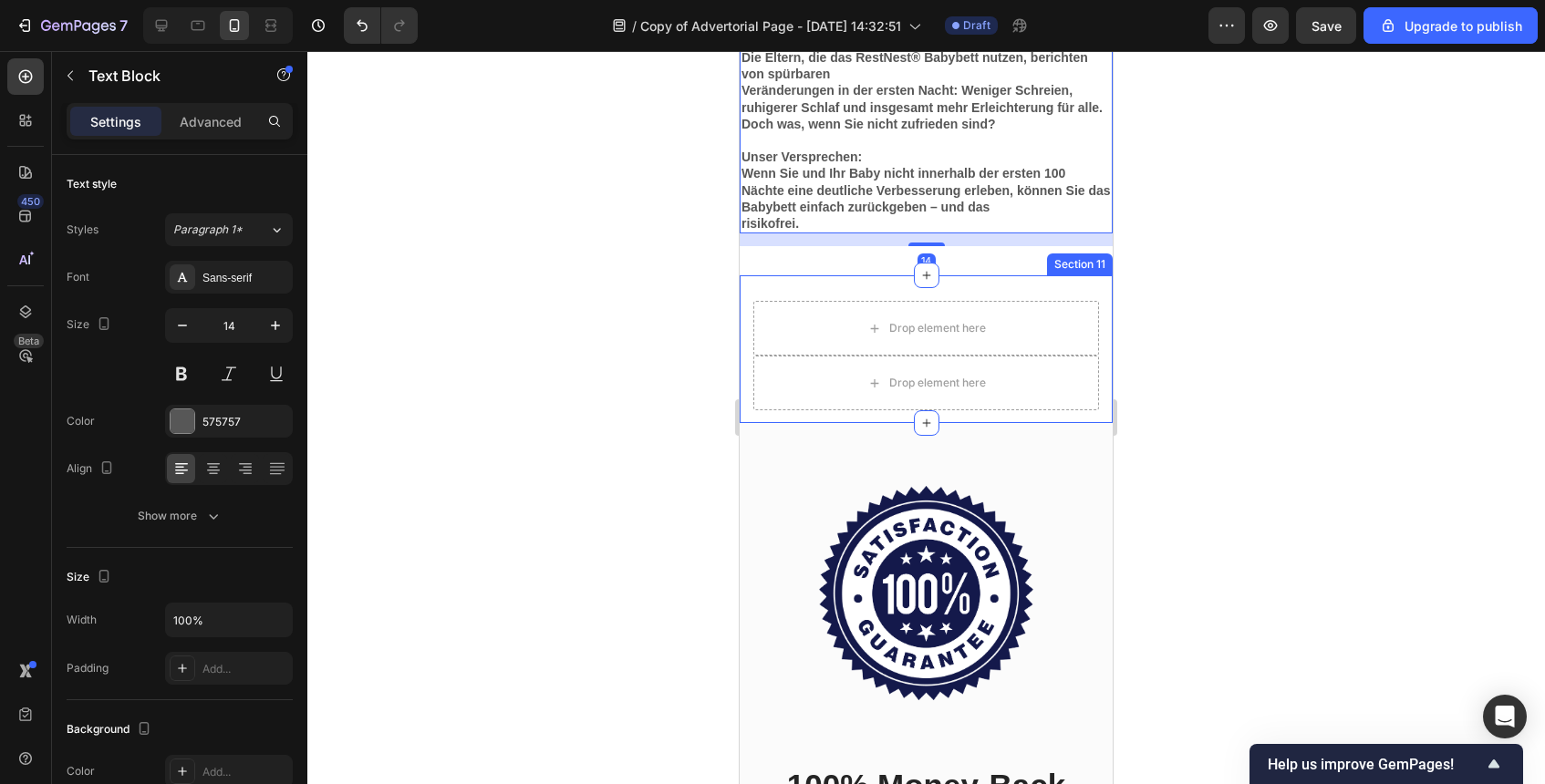
click at [1033, 423] on div "Drop element here Drop element here Row Section 11" at bounding box center [926, 350] width 373 height 148
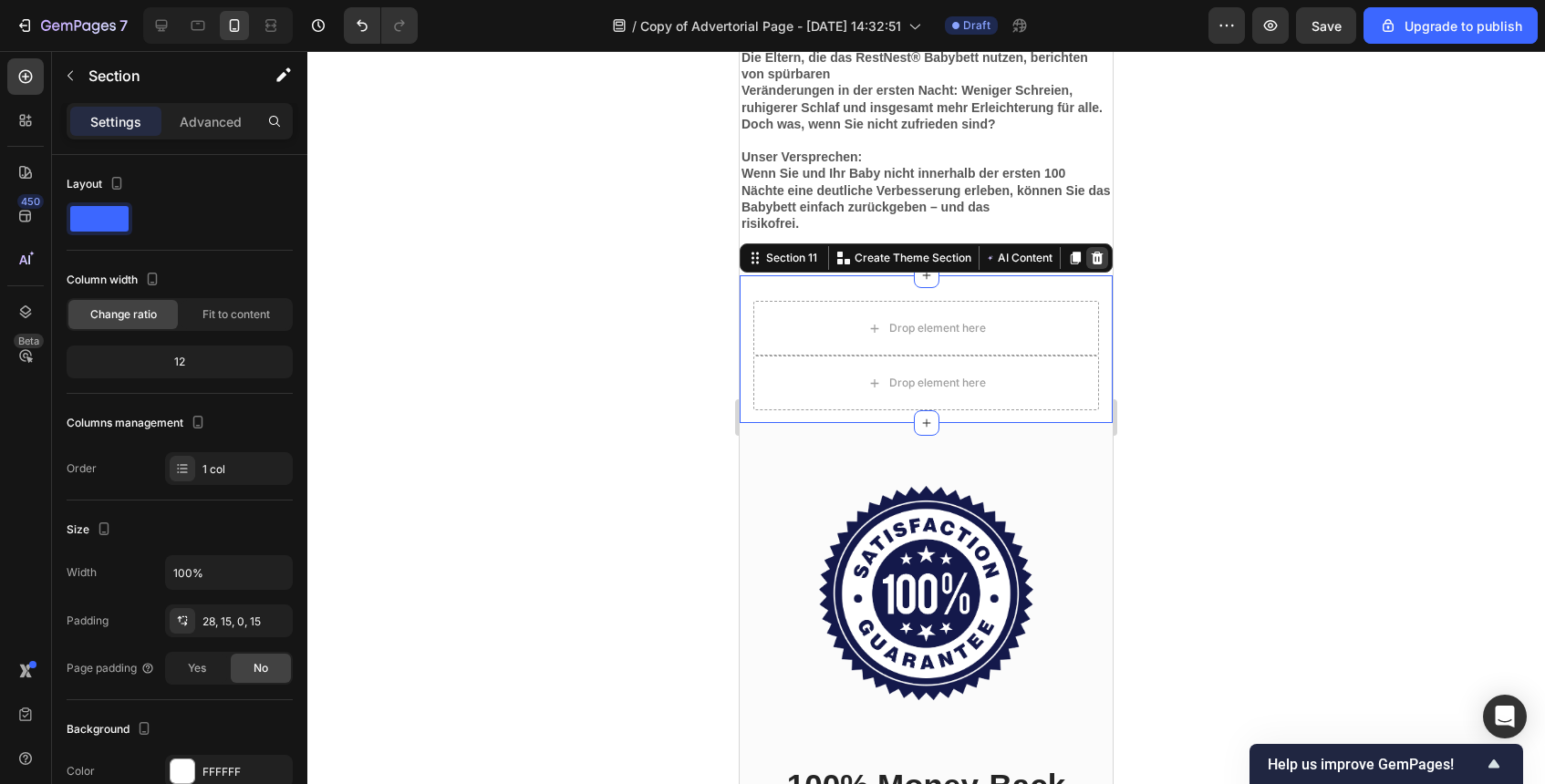
click at [1106, 269] on div at bounding box center [1098, 258] width 22 height 22
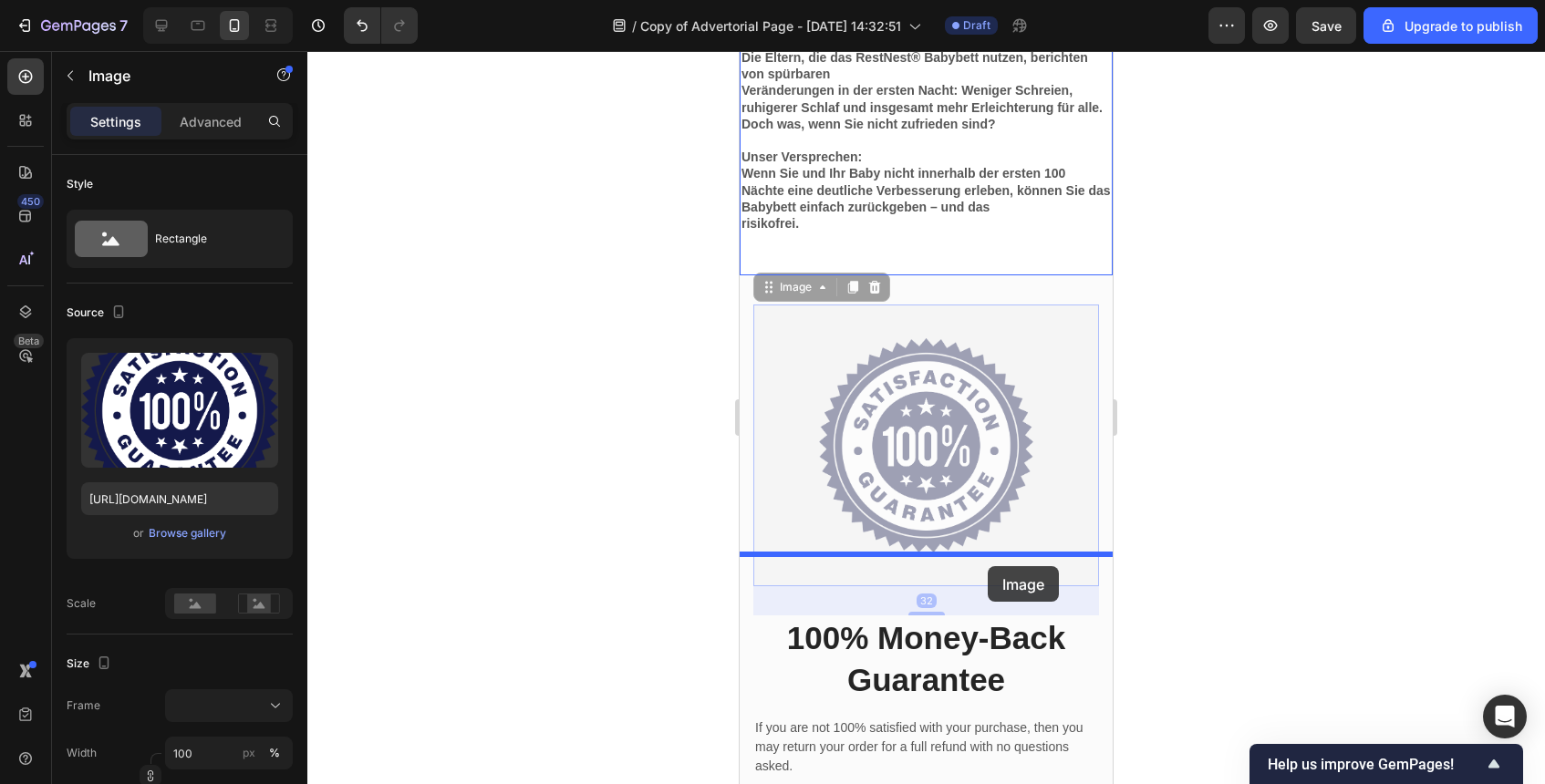
drag, startPoint x: 992, startPoint y: 629, endPoint x: 988, endPoint y: 566, distance: 63.1
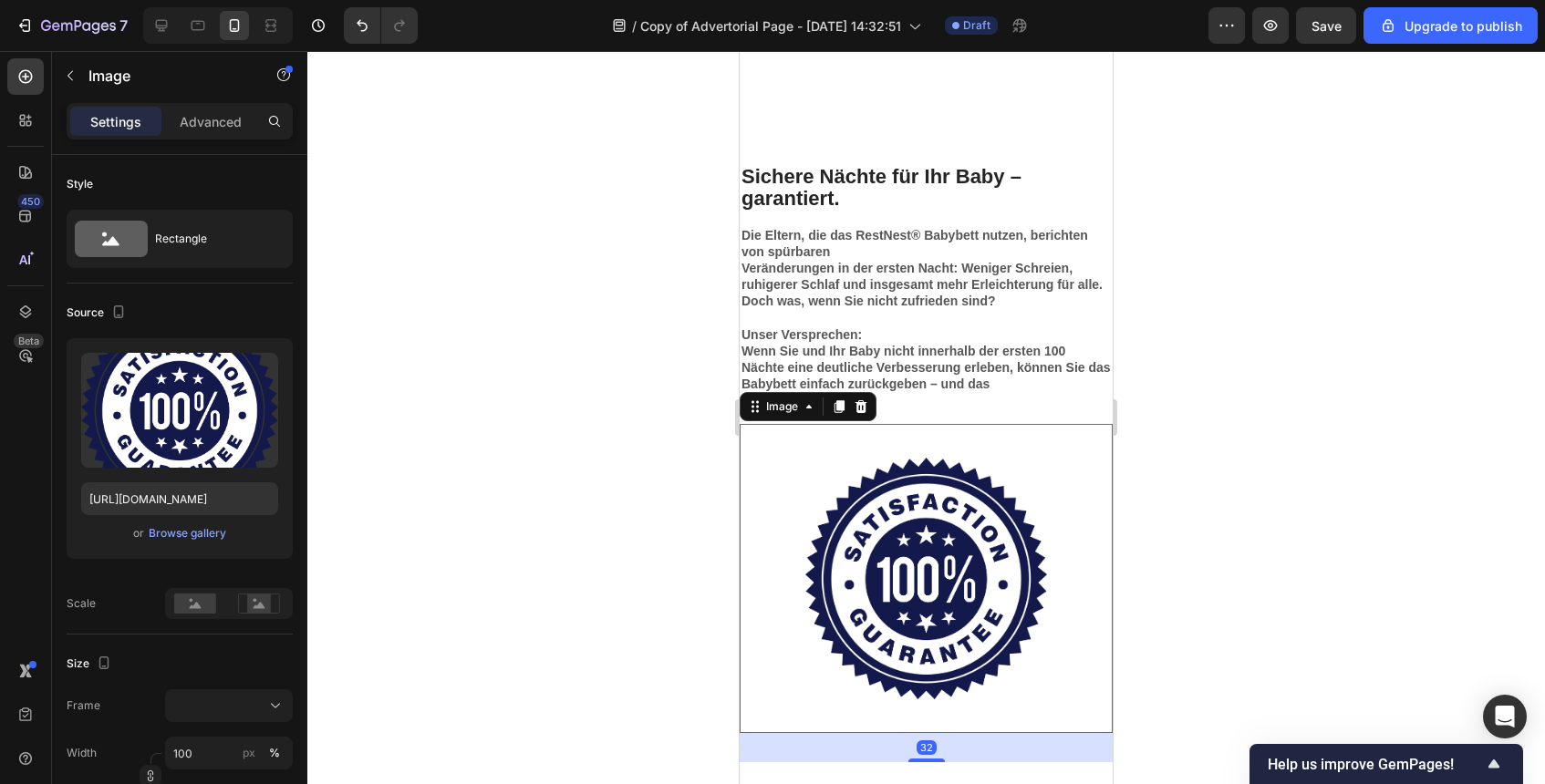
scroll to position [5065, 0]
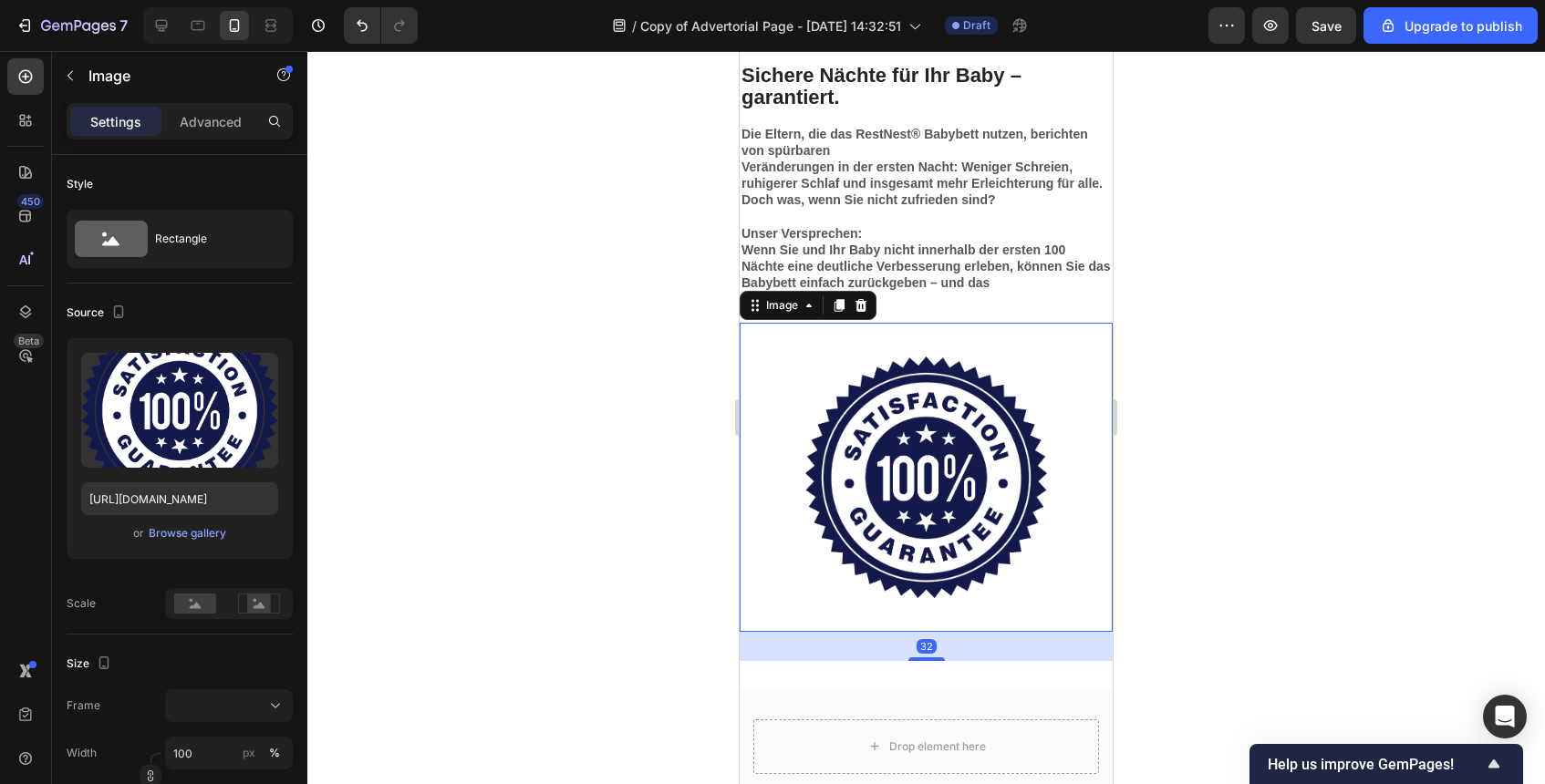
click at [1240, 515] on div at bounding box center [926, 417] width 1238 height 733
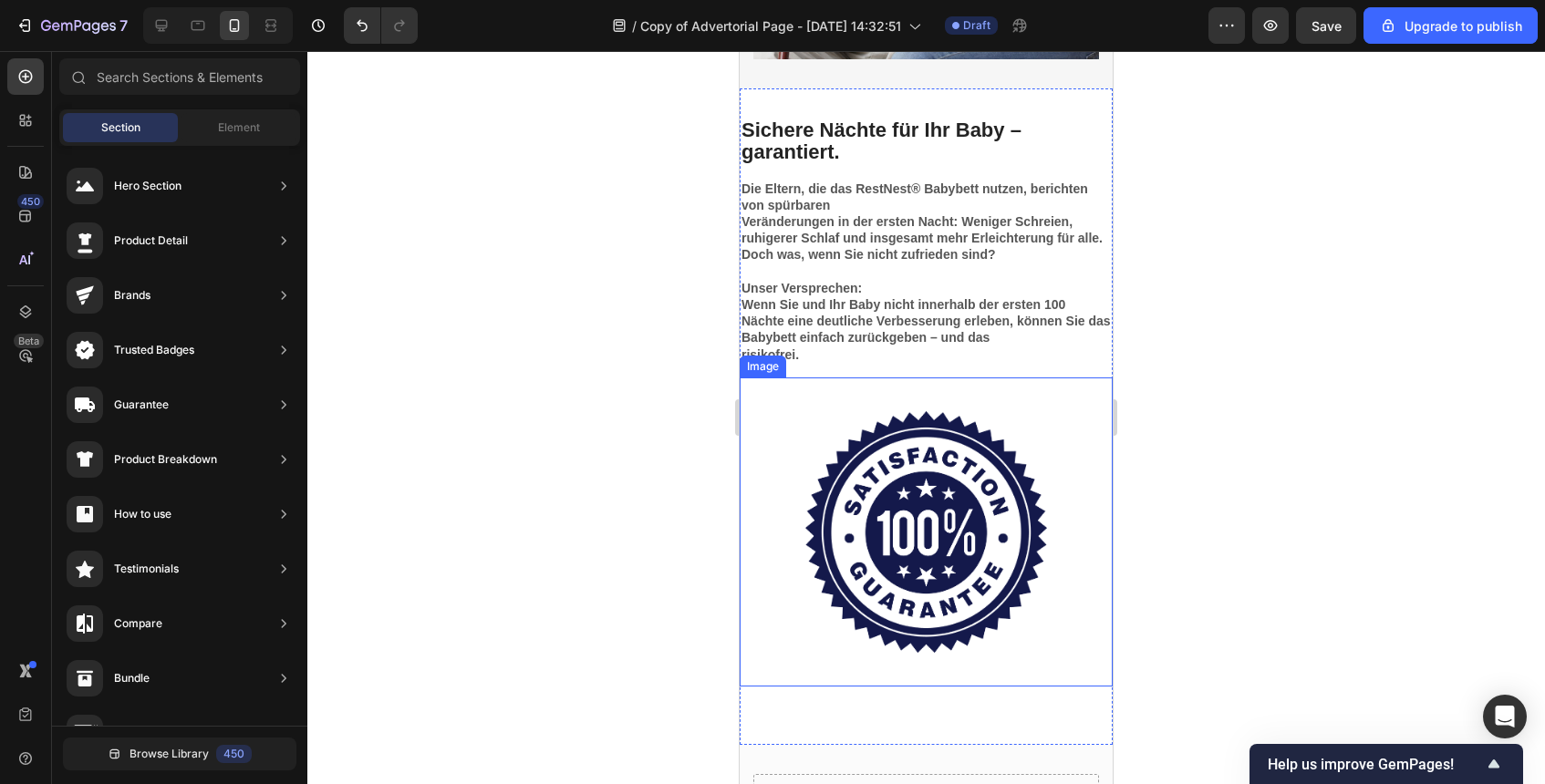
scroll to position [5031, 0]
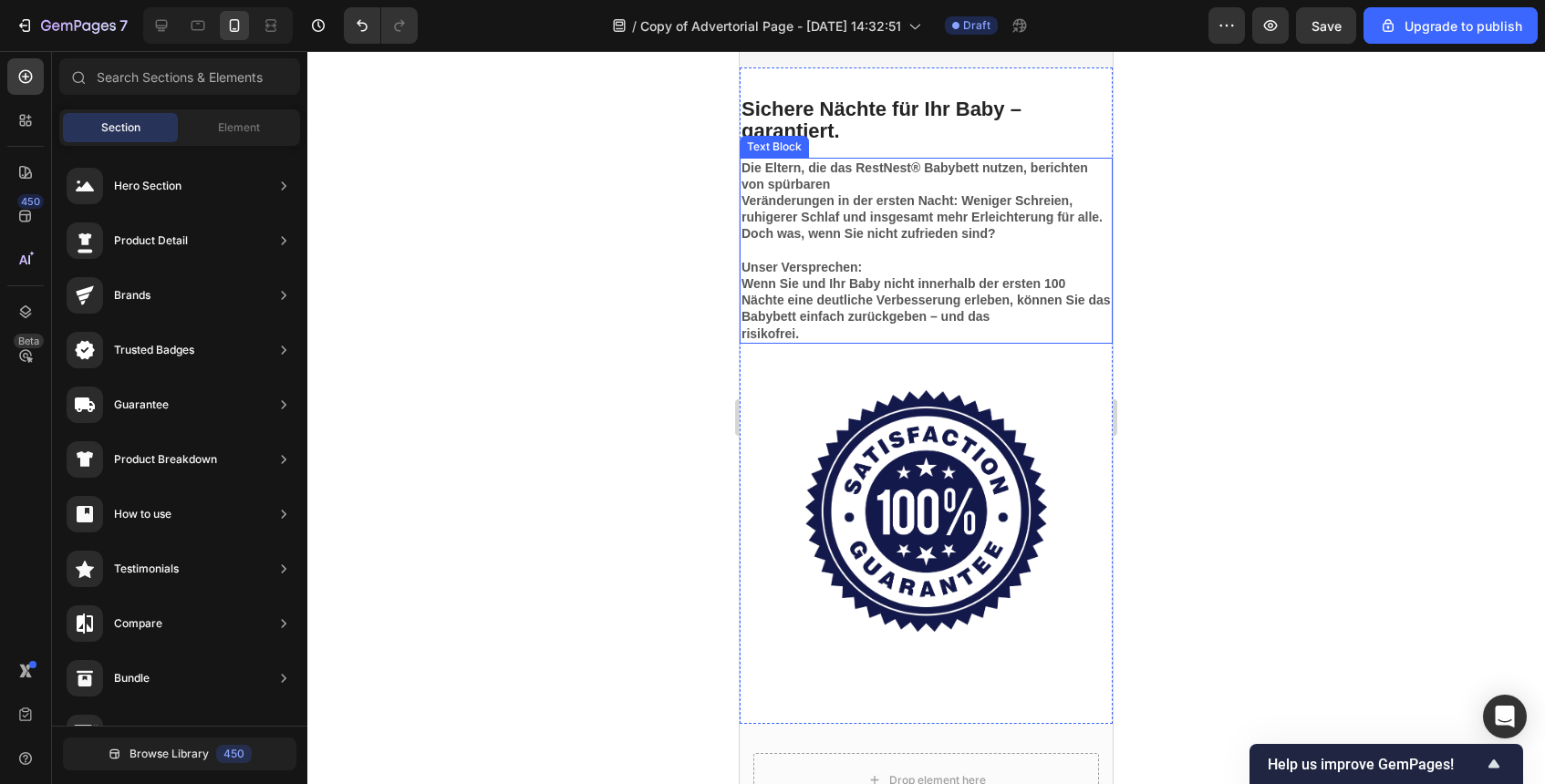
click at [872, 339] on p "risikofrei." at bounding box center [926, 334] width 369 height 17
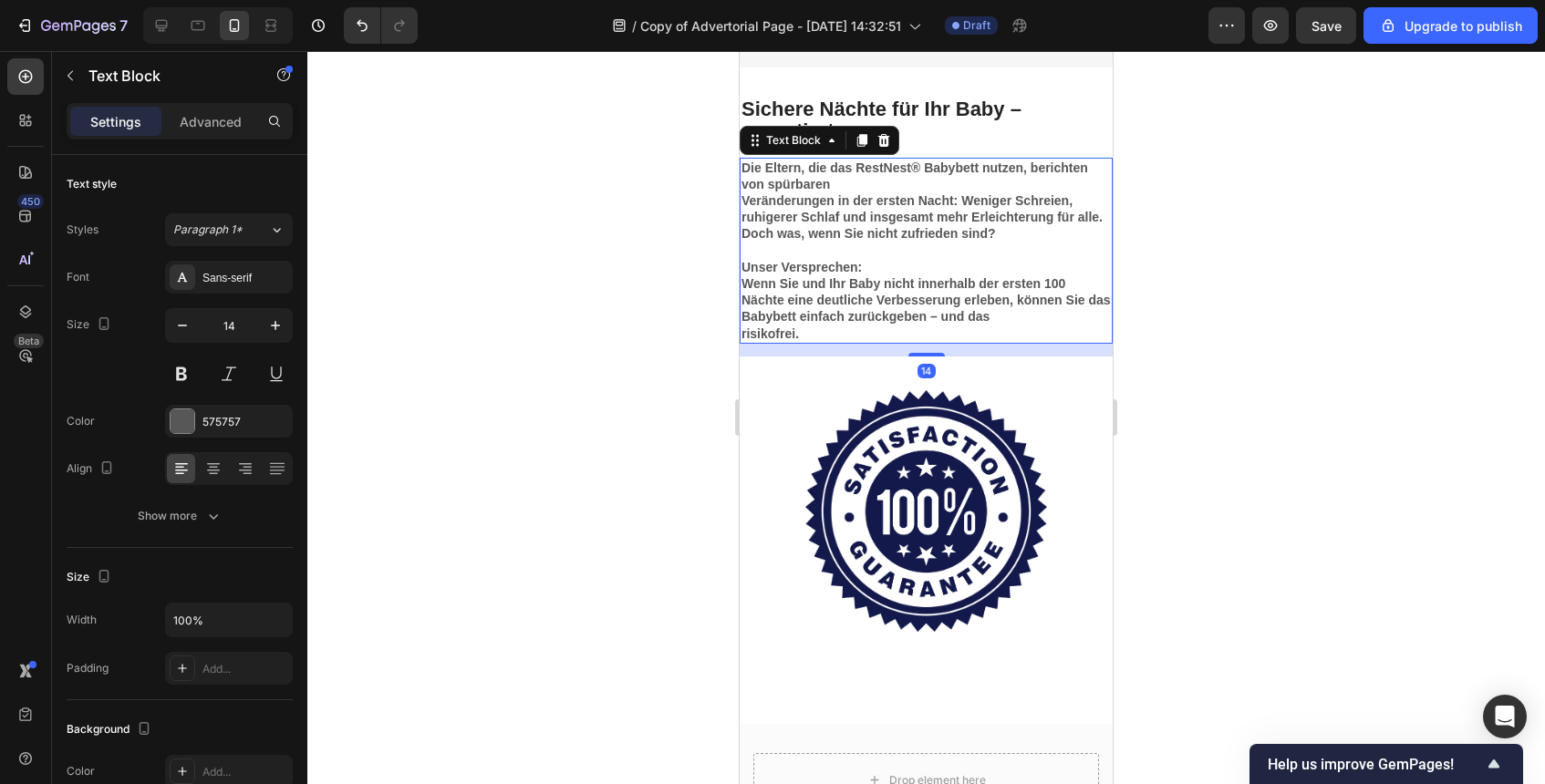
click at [1169, 354] on div at bounding box center [926, 417] width 1238 height 733
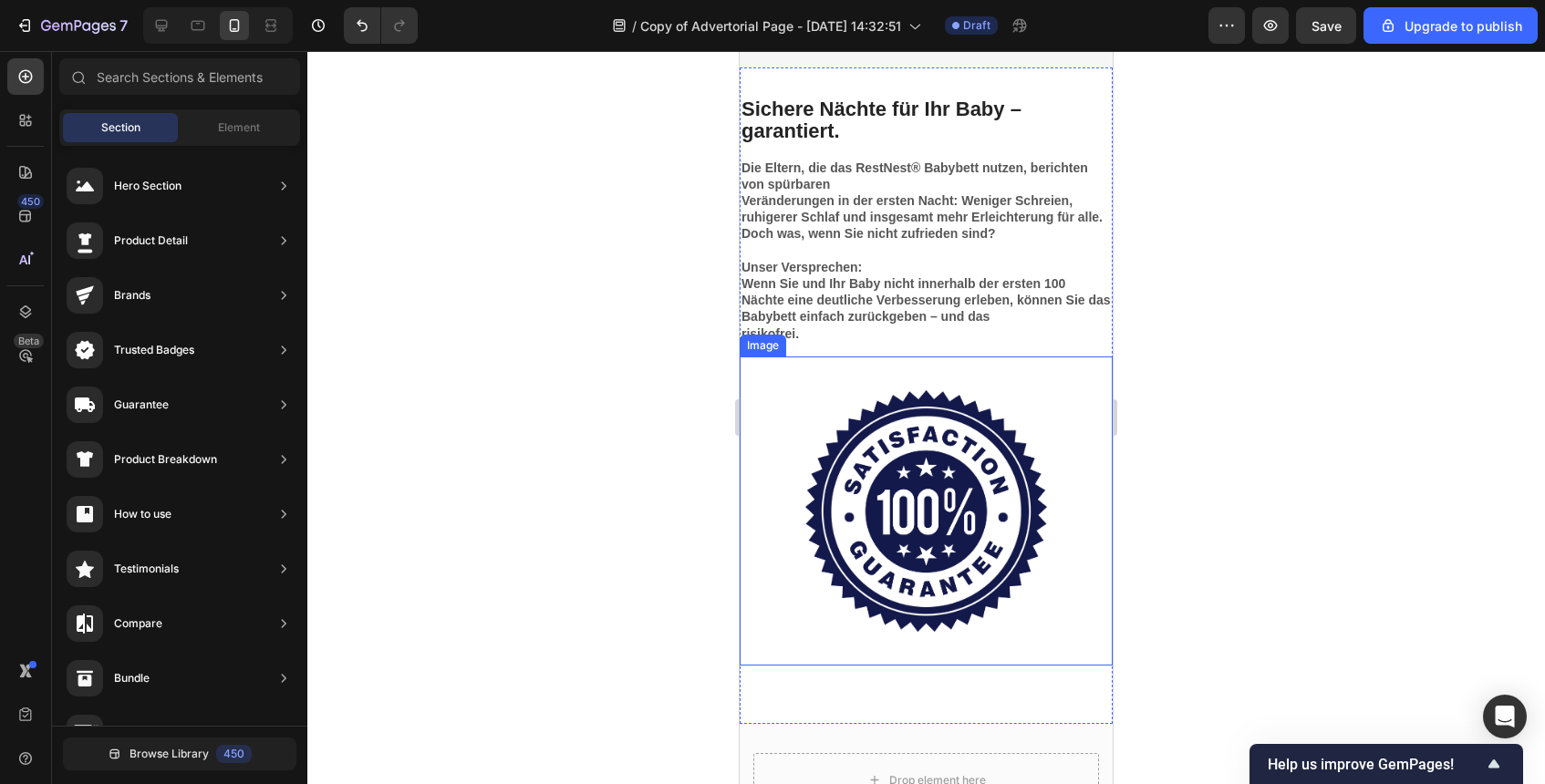
click at [1012, 465] on img at bounding box center [926, 511] width 242 height 242
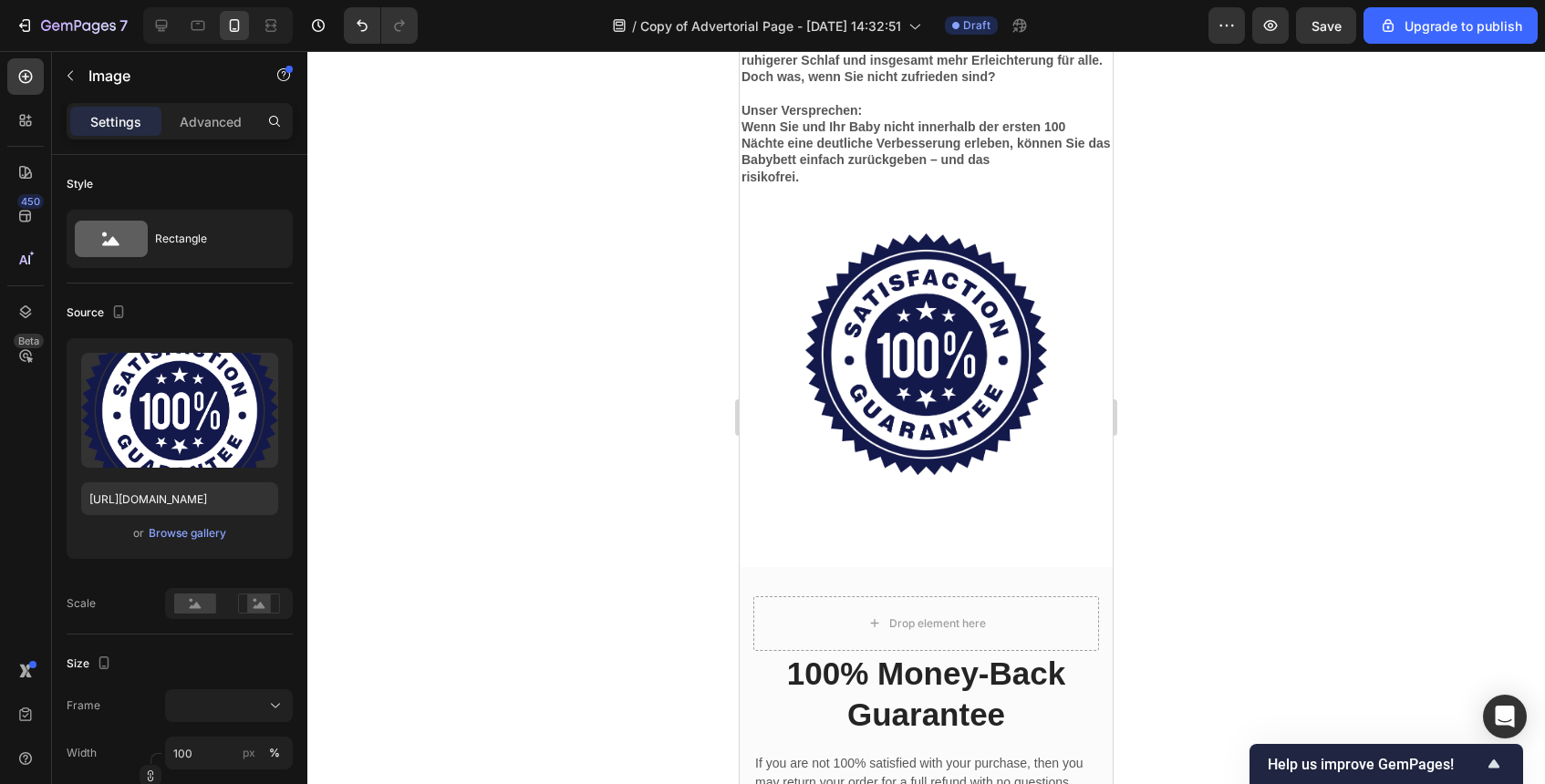
scroll to position [5161, 0]
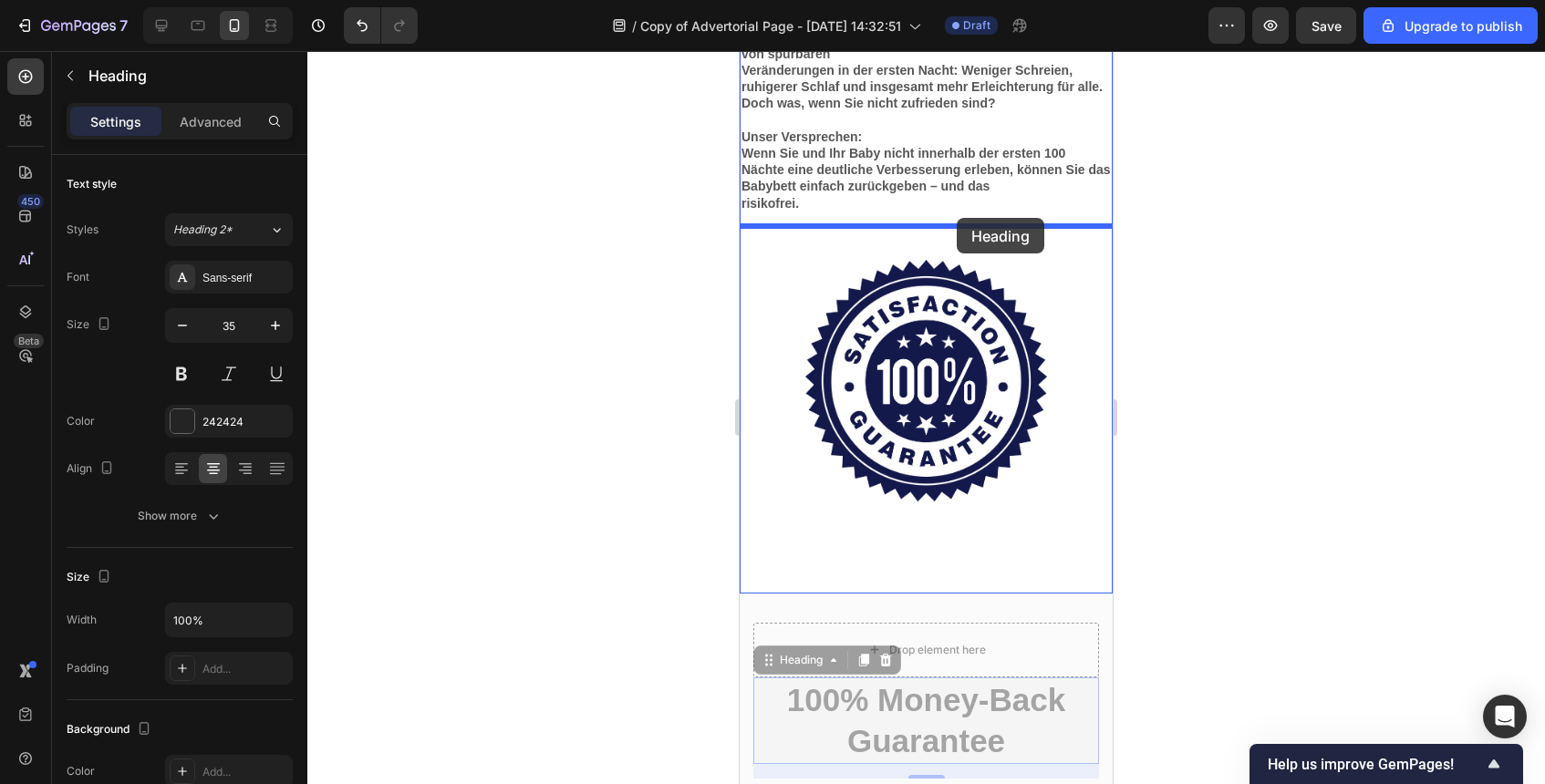
drag, startPoint x: 966, startPoint y: 716, endPoint x: 956, endPoint y: 218, distance: 498.1
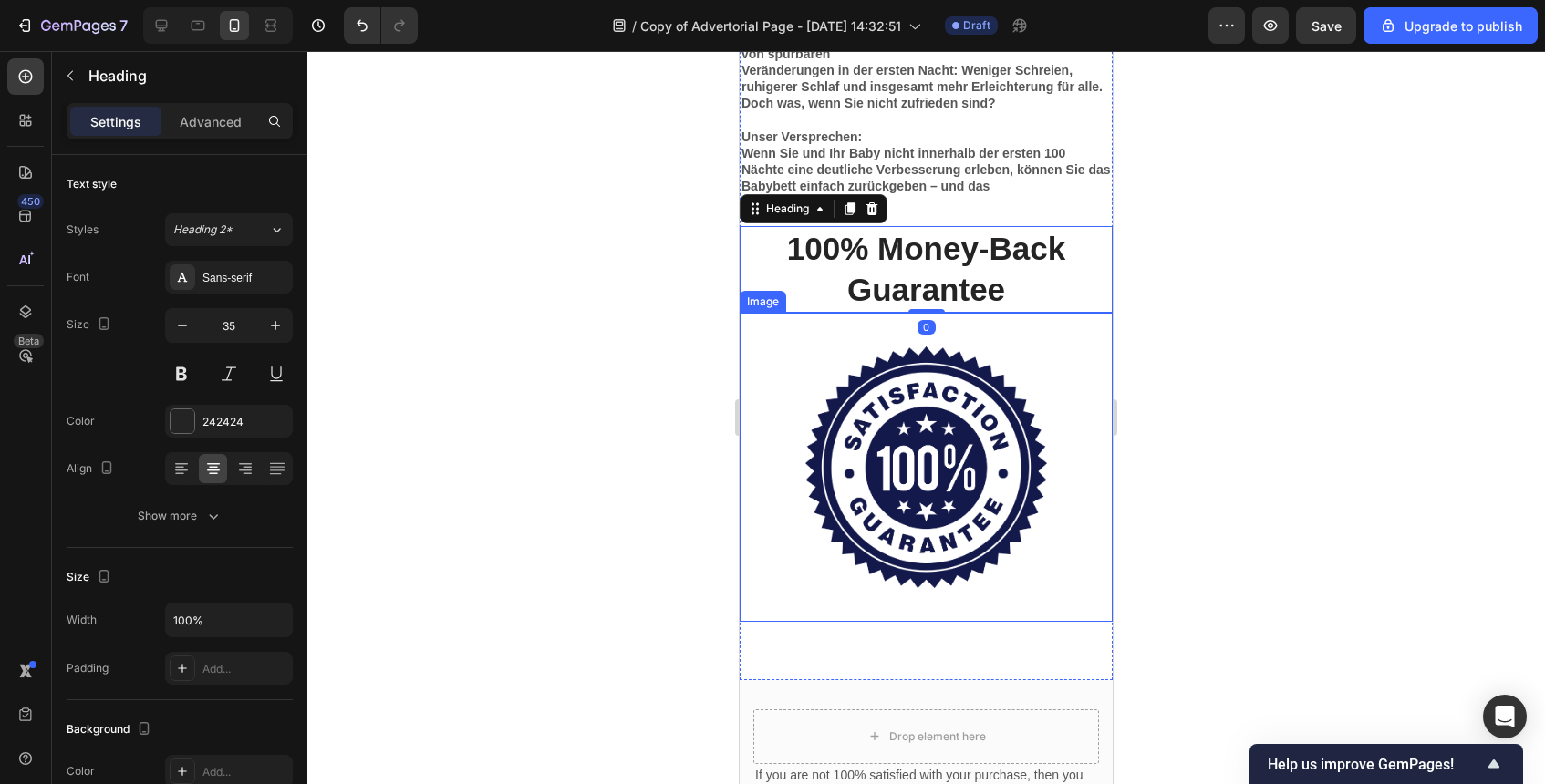
click at [984, 396] on img at bounding box center [926, 467] width 242 height 242
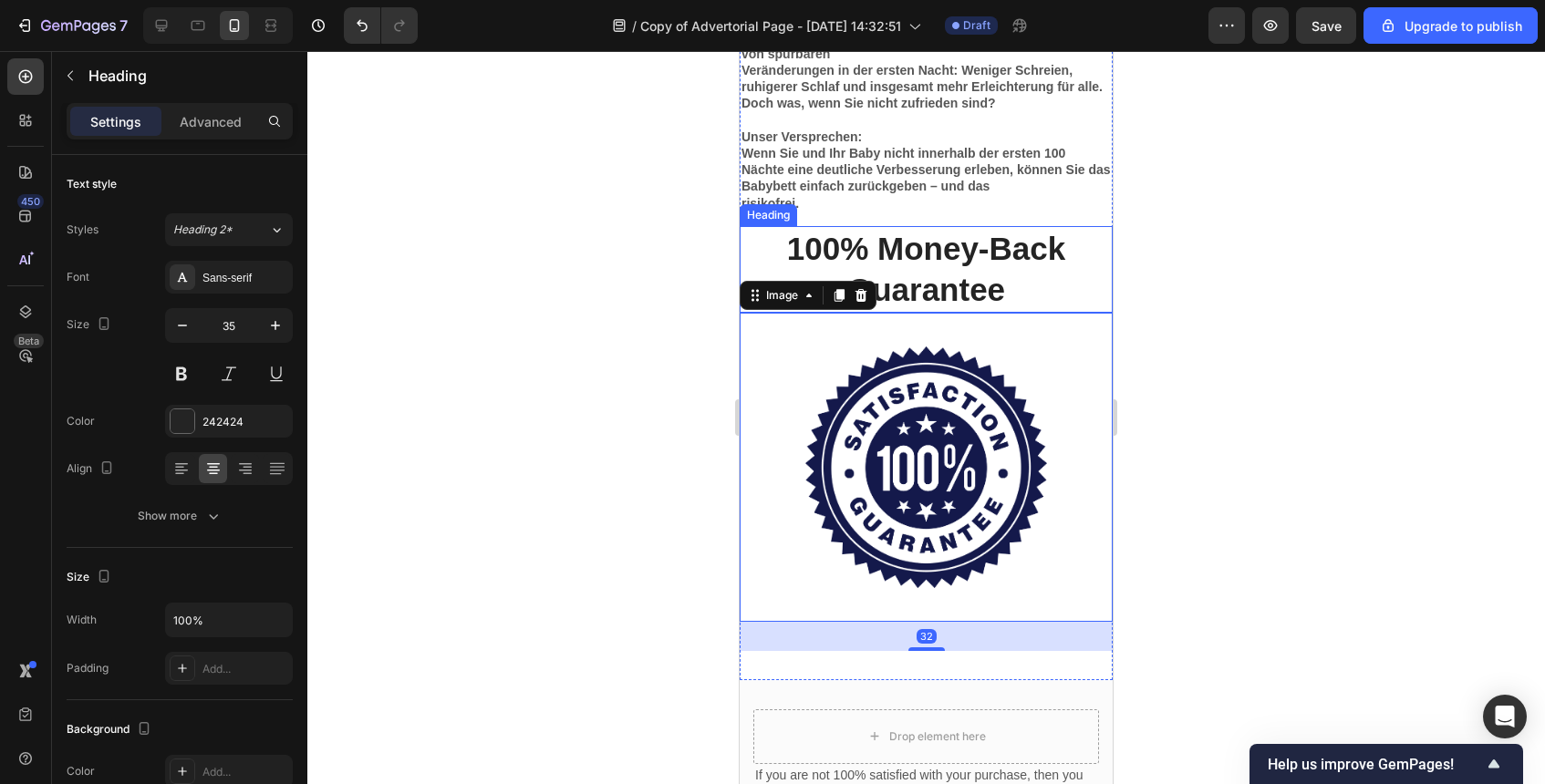
click at [955, 284] on p "100% Money-Back Guarantee" at bounding box center [926, 269] width 369 height 83
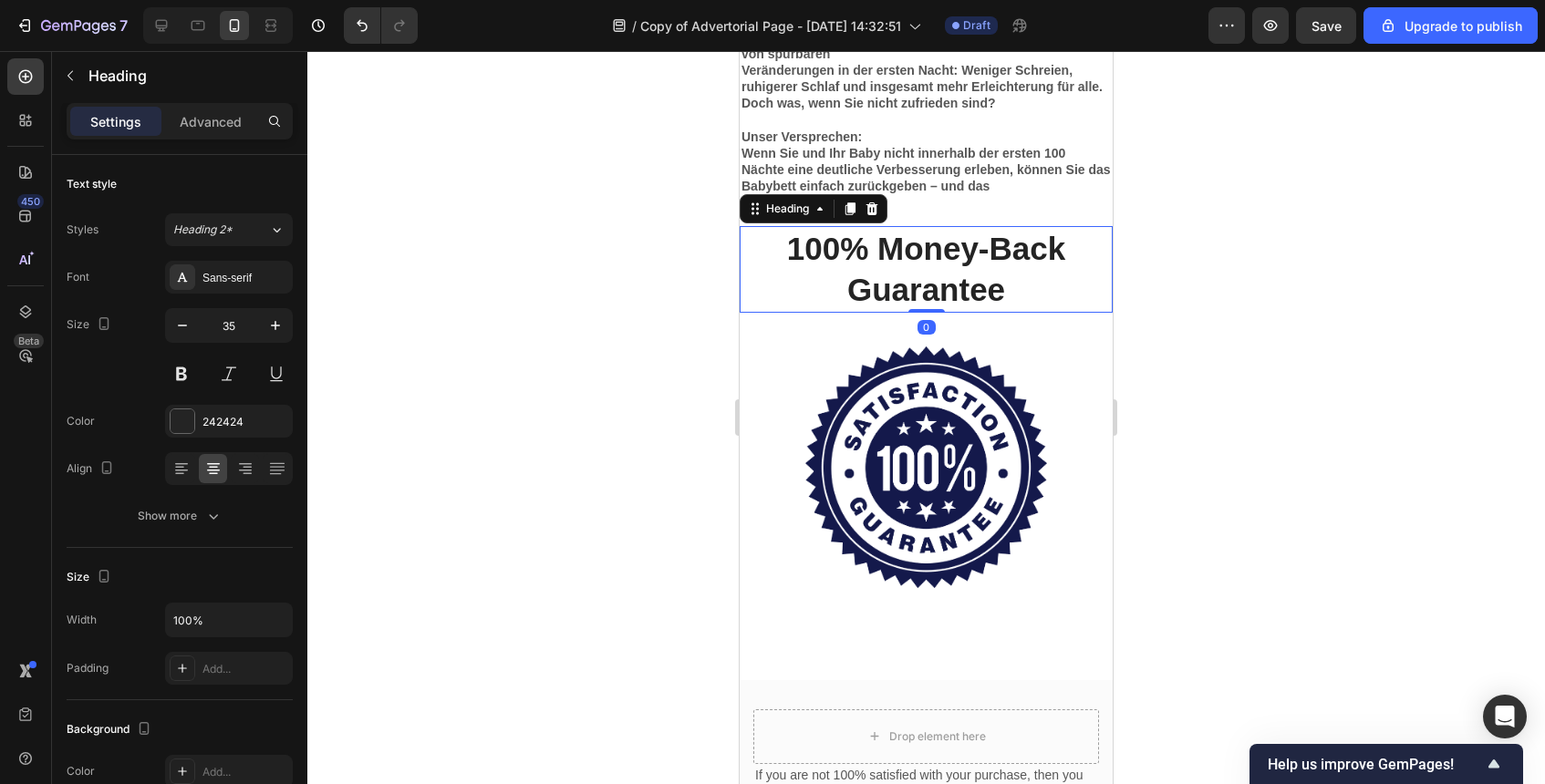
click at [955, 284] on p "100% Money-Back Guarantee" at bounding box center [926, 269] width 369 height 83
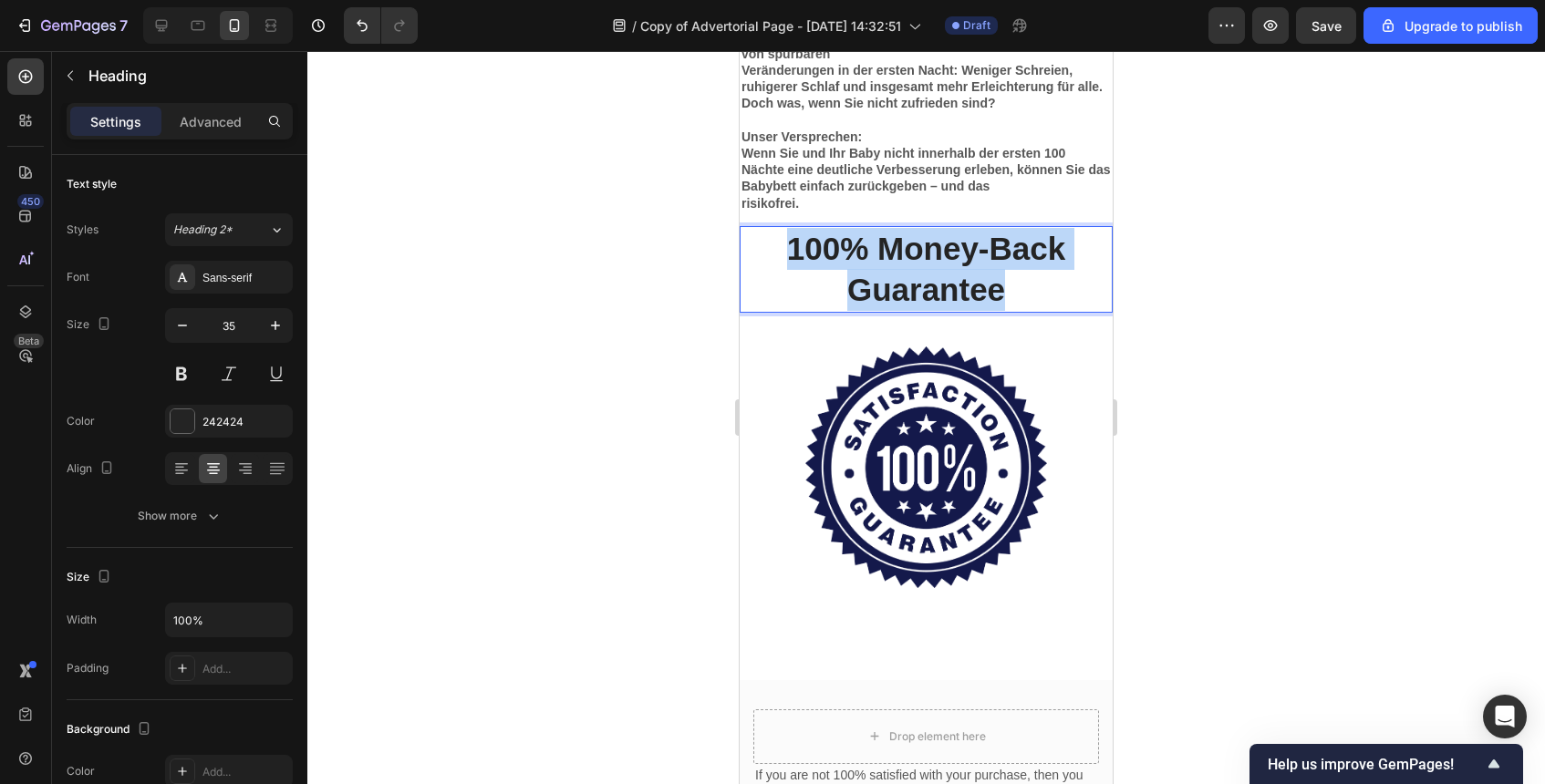
click at [955, 284] on p "100% Money-Back Guarantee" at bounding box center [926, 269] width 369 height 83
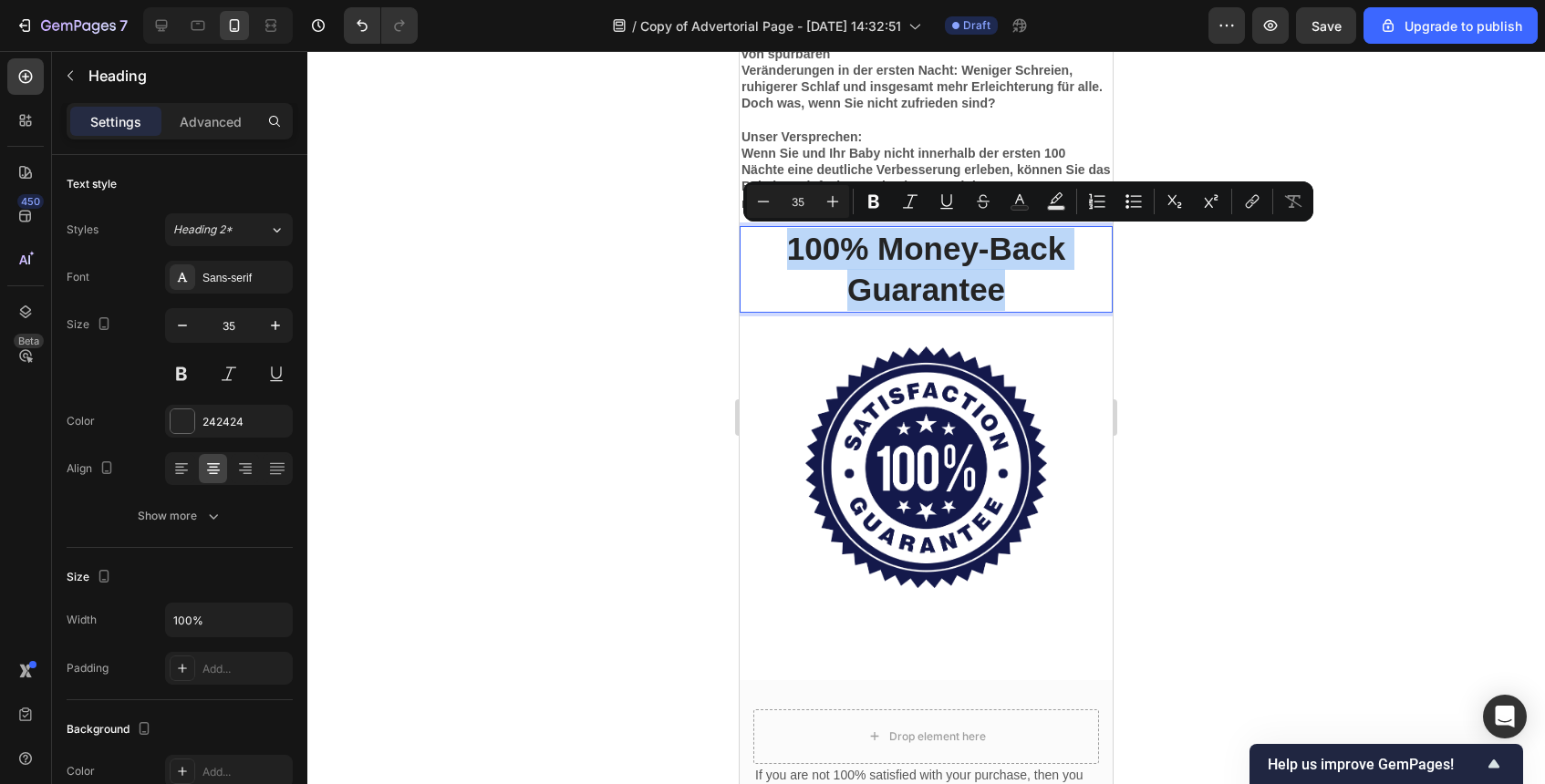
click at [848, 236] on p "100% Money-Back Guarantee" at bounding box center [926, 269] width 369 height 83
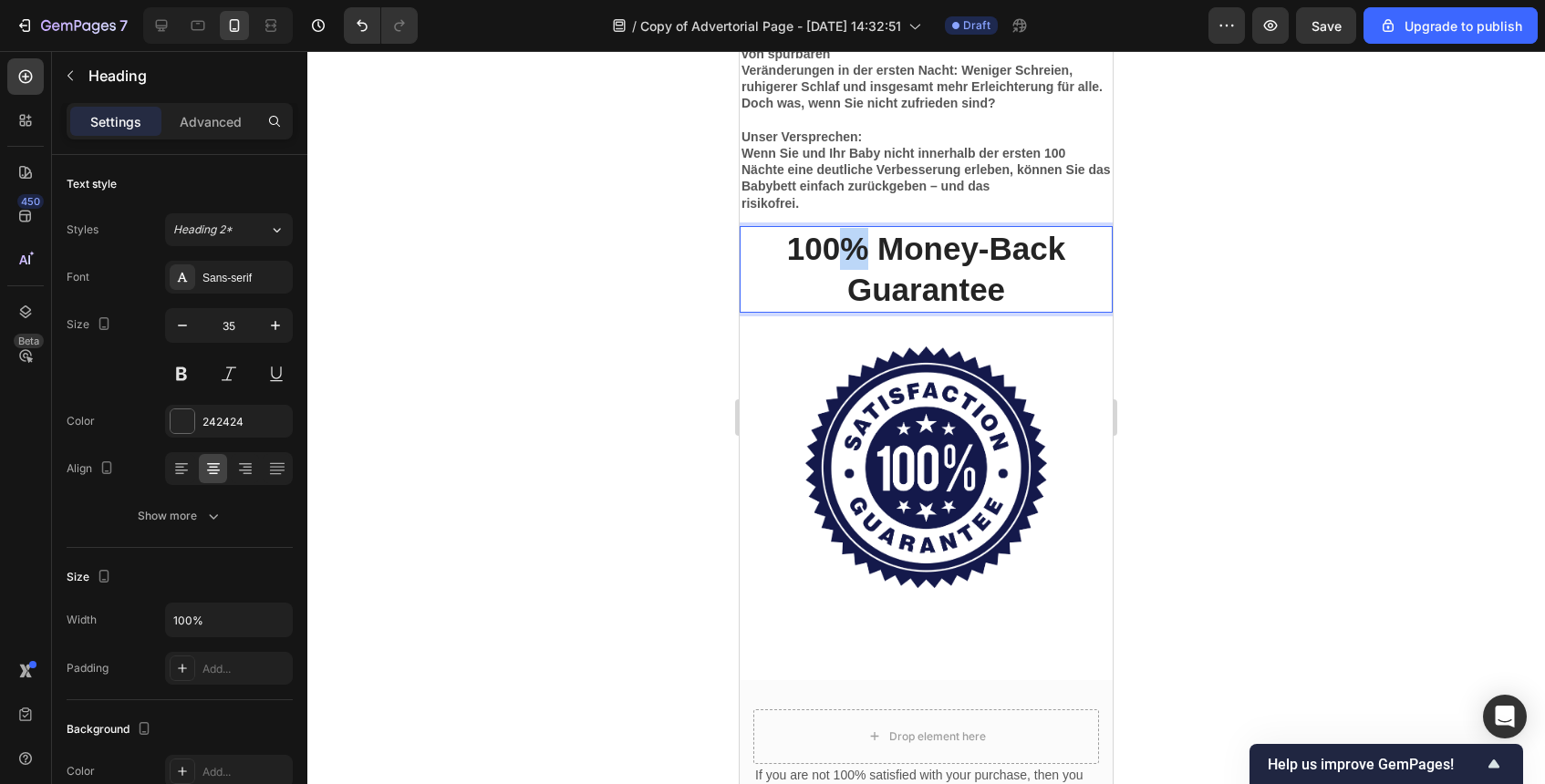
click at [848, 236] on p "100% Money-Back Guarantee" at bounding box center [926, 269] width 369 height 83
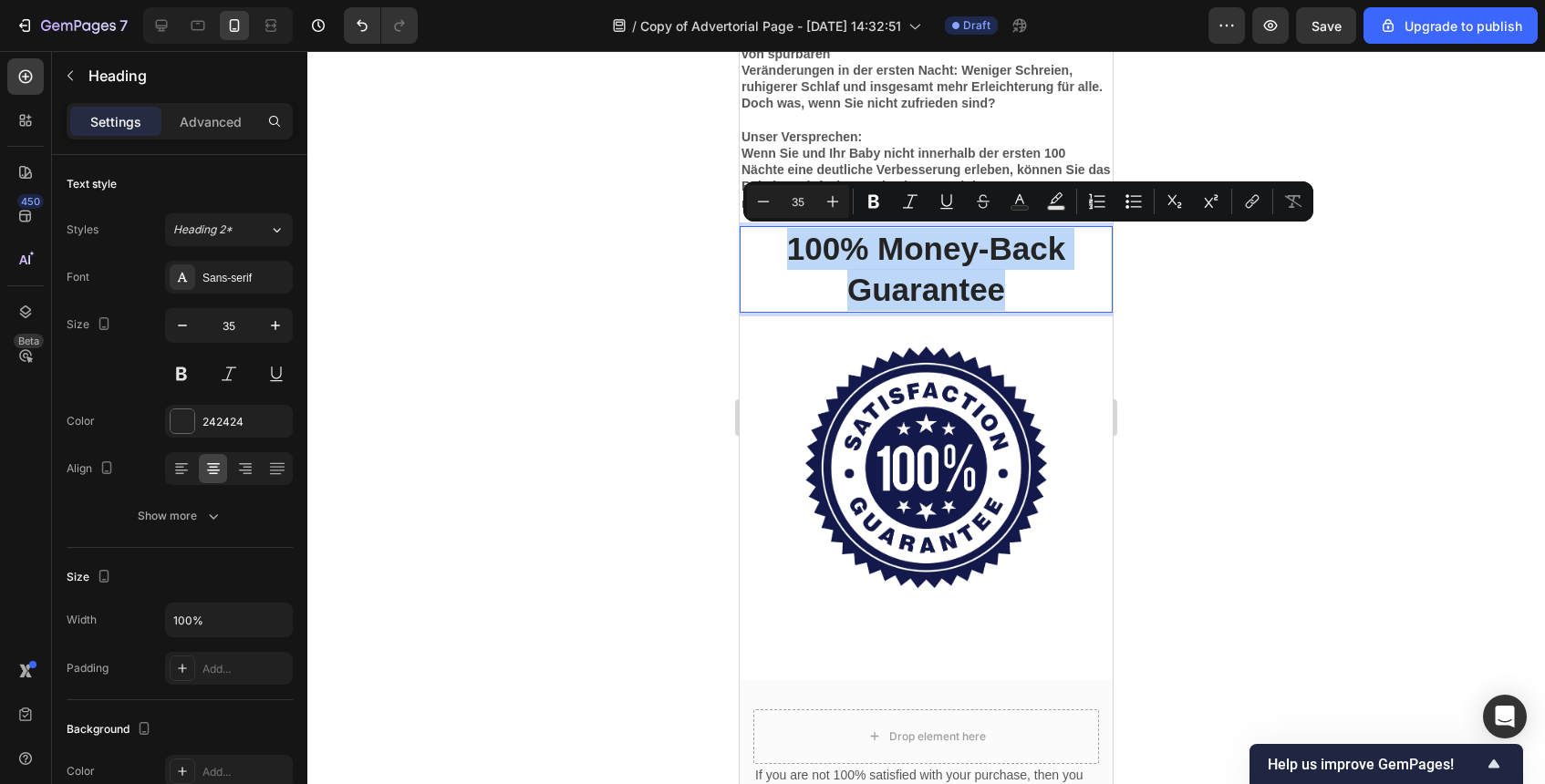
click at [848, 236] on p "100% Money-Back Guarantee" at bounding box center [926, 269] width 369 height 83
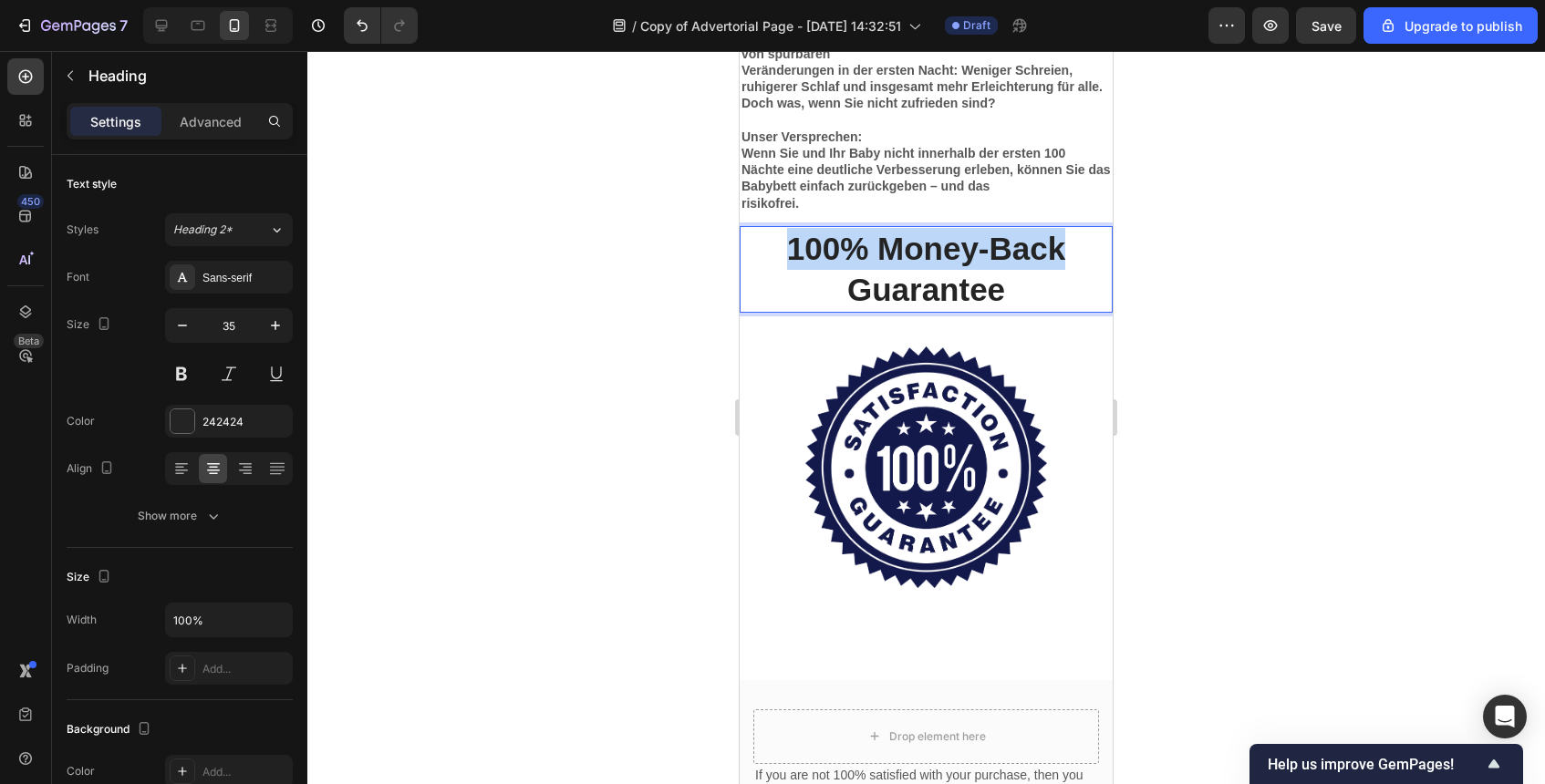
drag, startPoint x: 784, startPoint y: 237, endPoint x: 1071, endPoint y: 242, distance: 287.0
click at [1071, 242] on p "100% Money-Back Guarantee" at bounding box center [926, 269] width 369 height 83
click at [939, 288] on p "100% Geld Zurück Guarantee" at bounding box center [926, 269] width 369 height 83
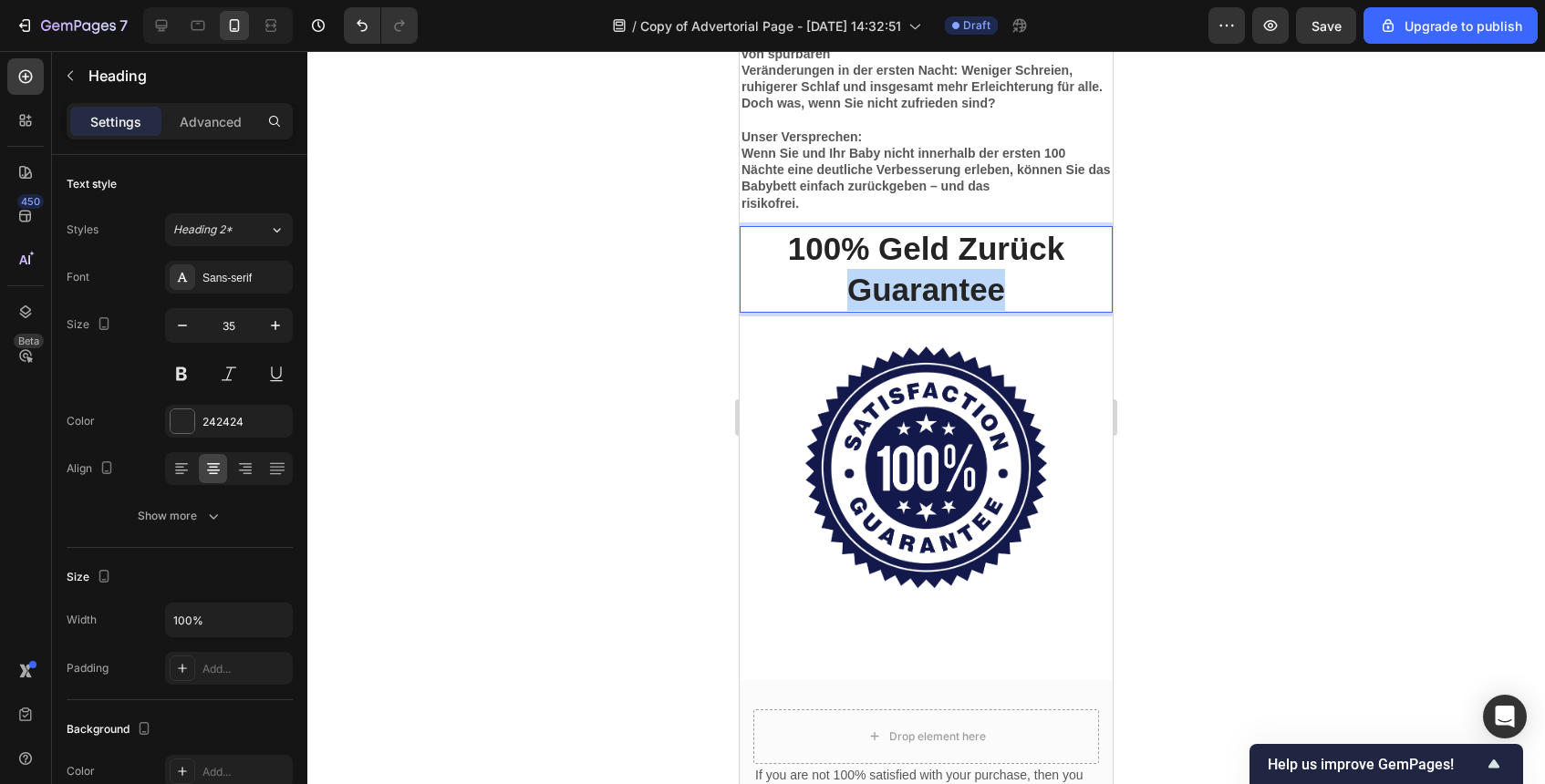
click at [939, 288] on p "100% Geld Zurück Guarantee" at bounding box center [926, 269] width 369 height 83
click at [1231, 303] on div at bounding box center [926, 417] width 1238 height 733
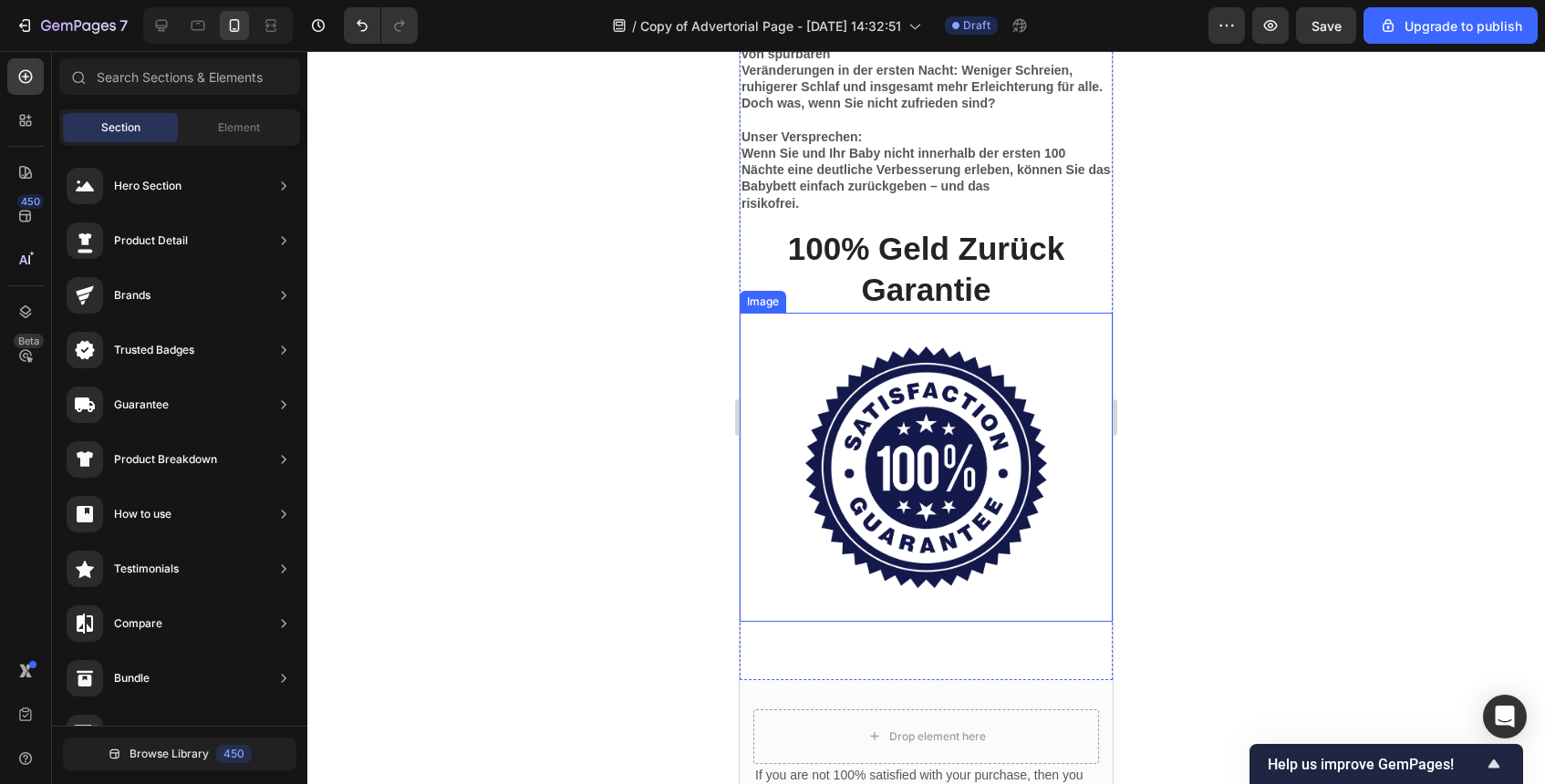
click at [1003, 412] on img at bounding box center [926, 467] width 242 height 242
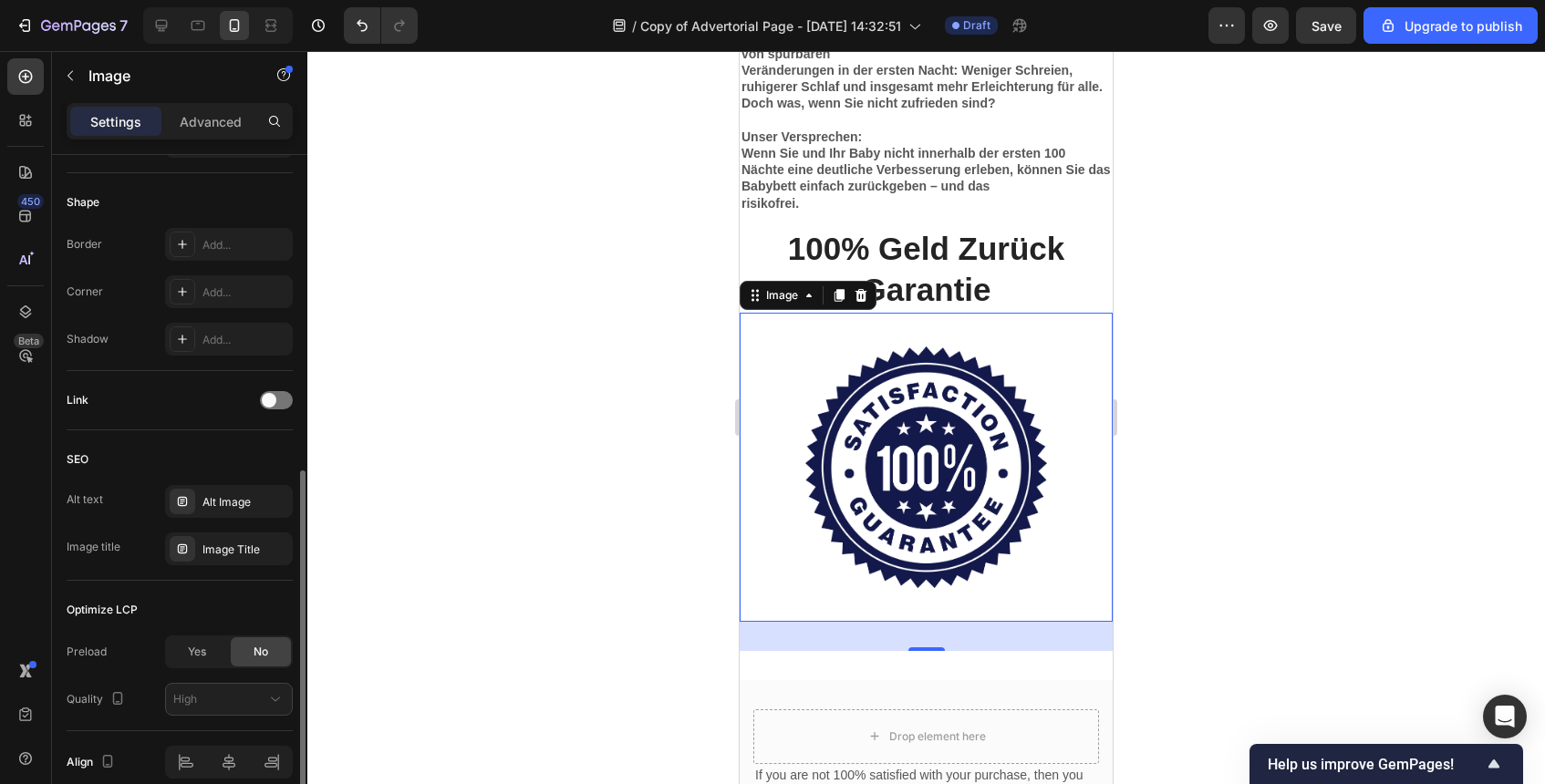
scroll to position [5187, 0]
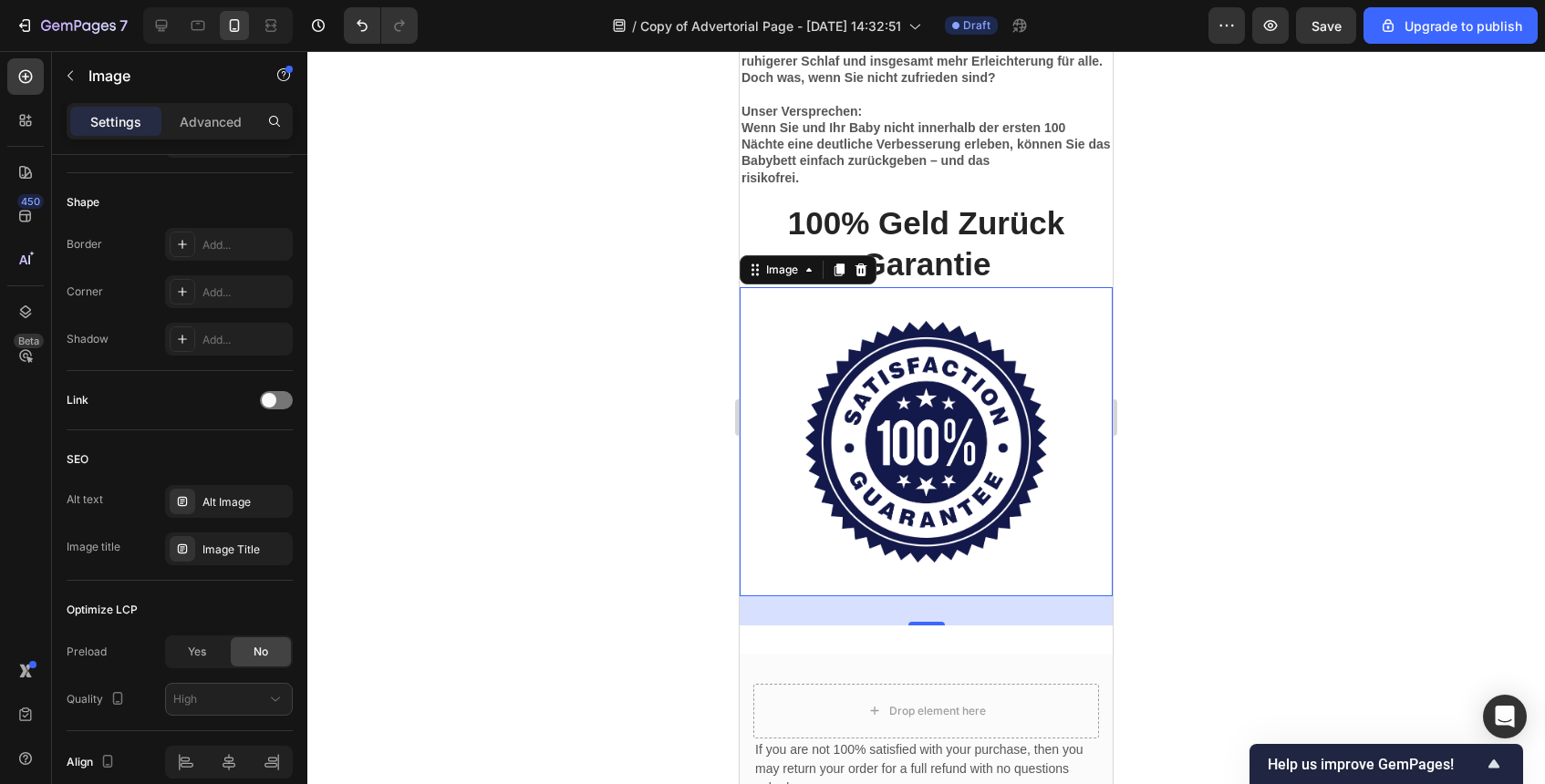
click at [1263, 451] on div at bounding box center [926, 417] width 1238 height 733
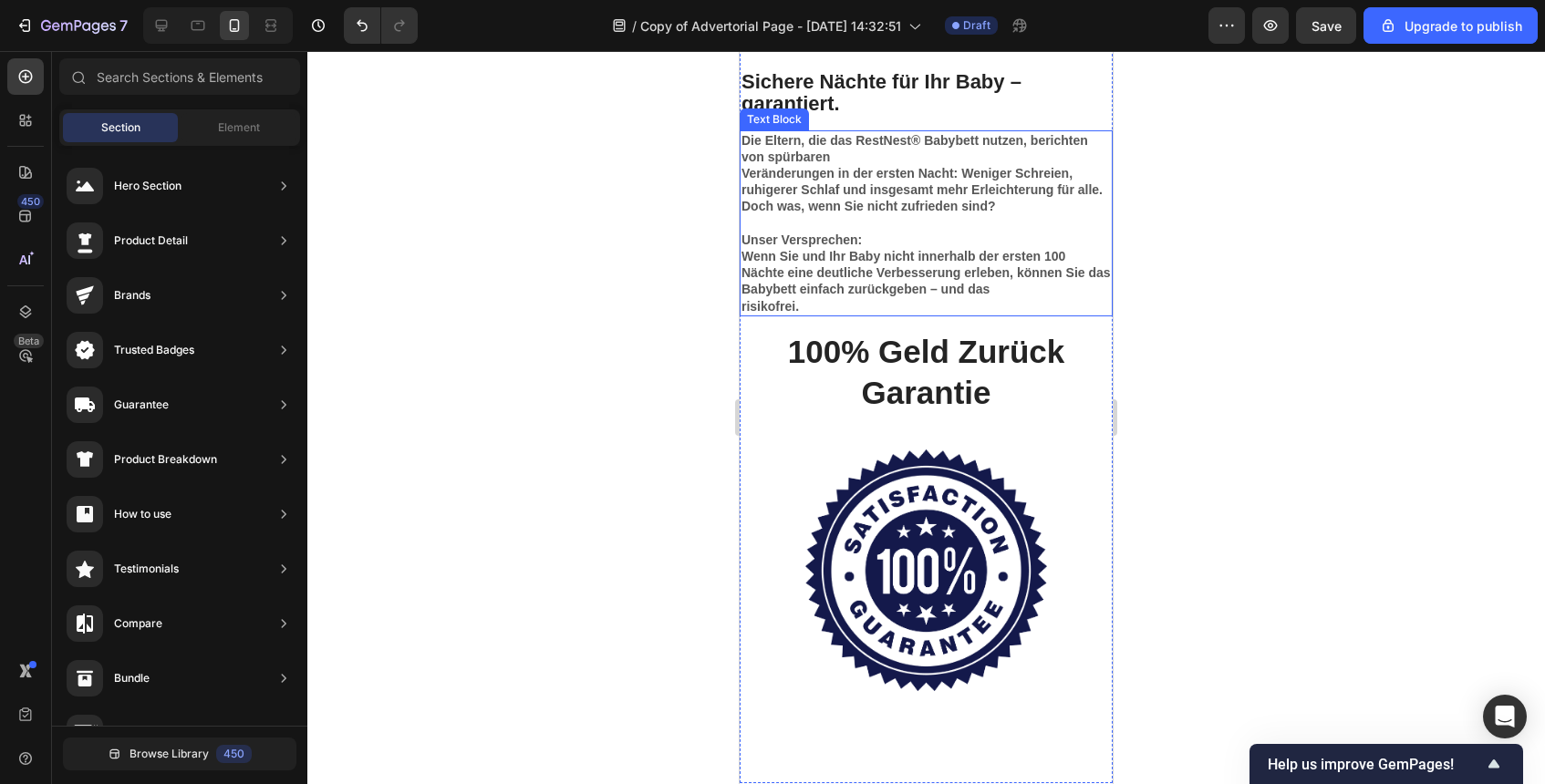
scroll to position [5065, 0]
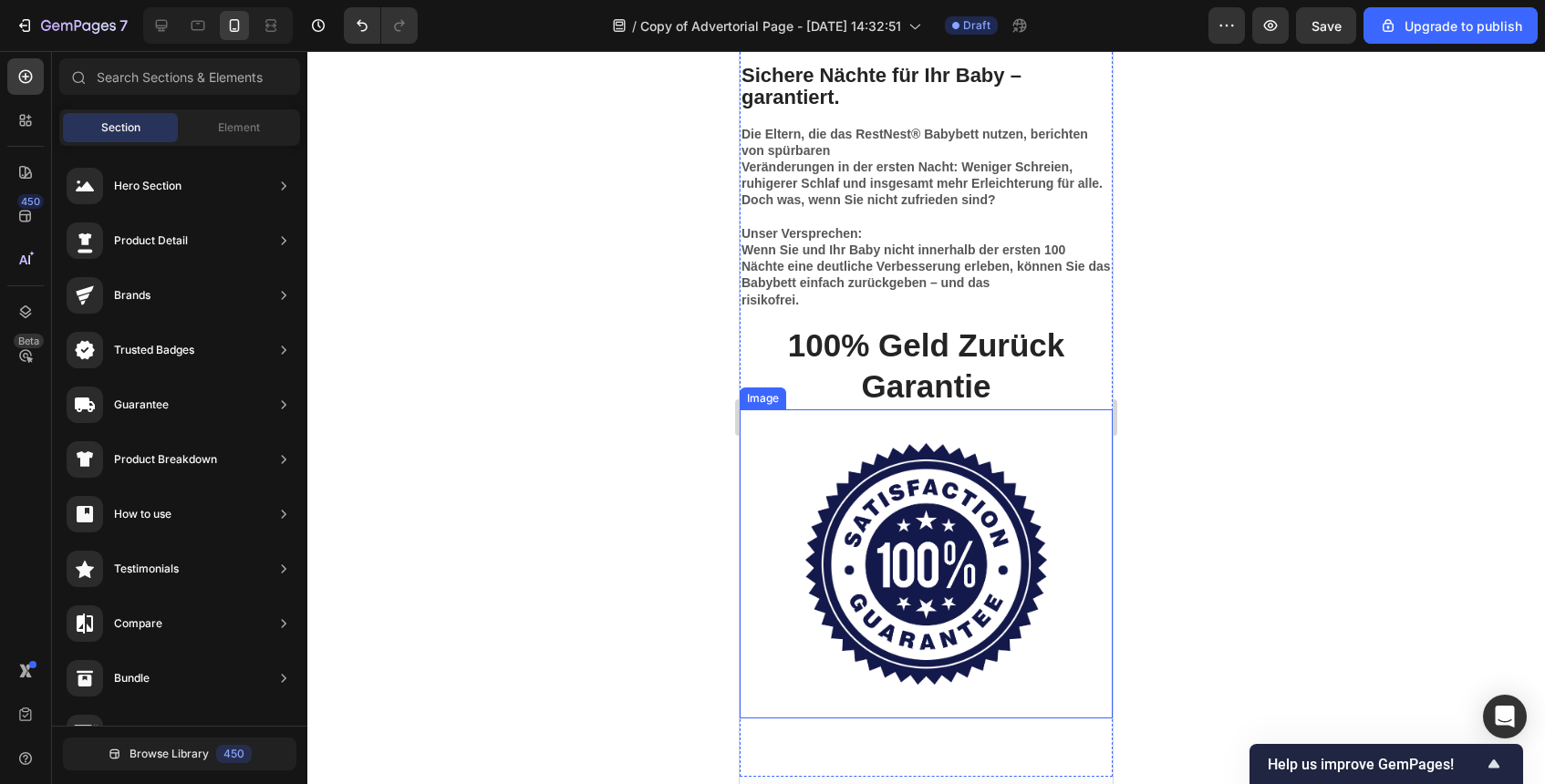
click at [961, 553] on img at bounding box center [926, 564] width 242 height 242
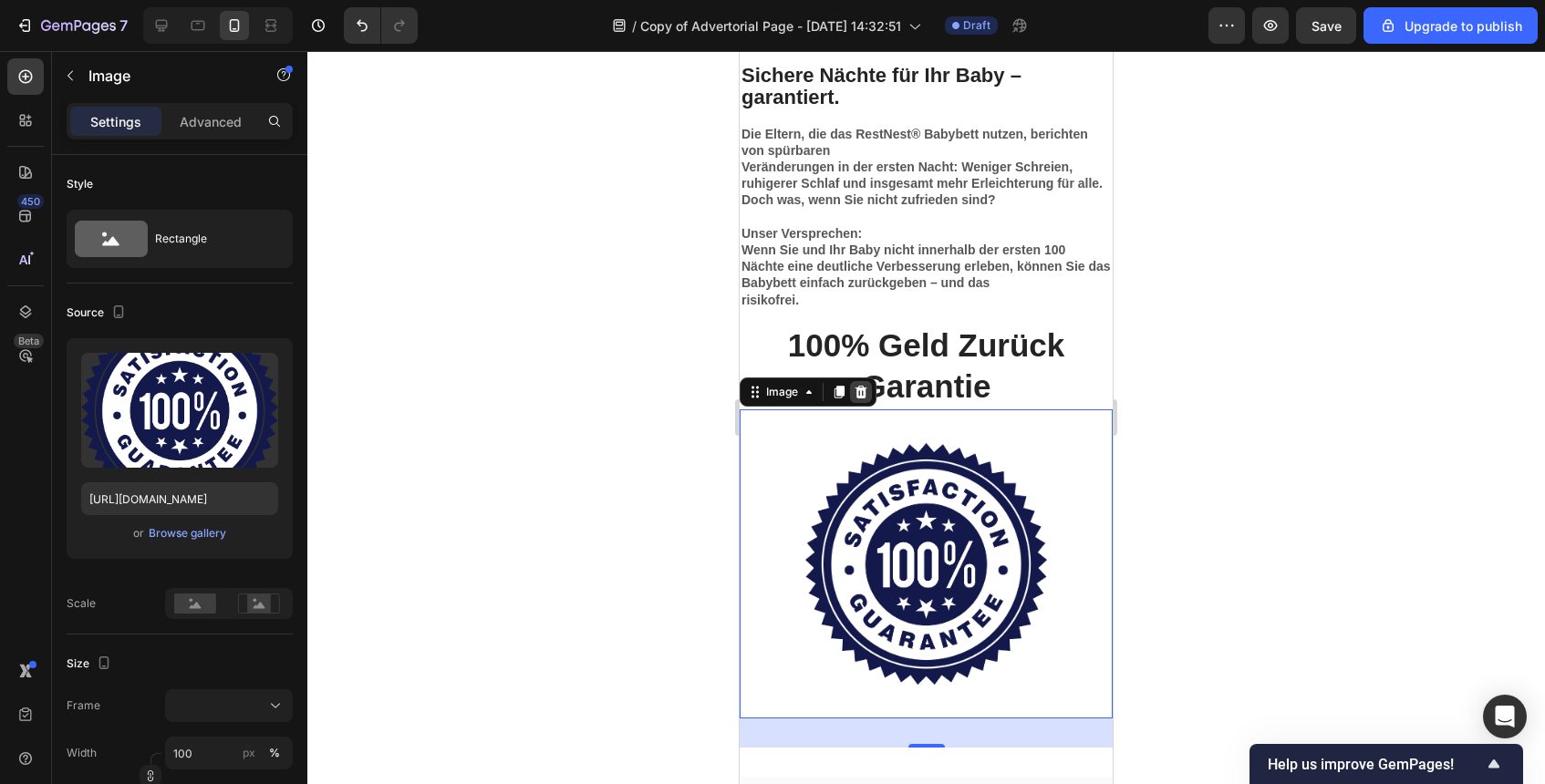
click at [861, 393] on icon at bounding box center [861, 392] width 12 height 13
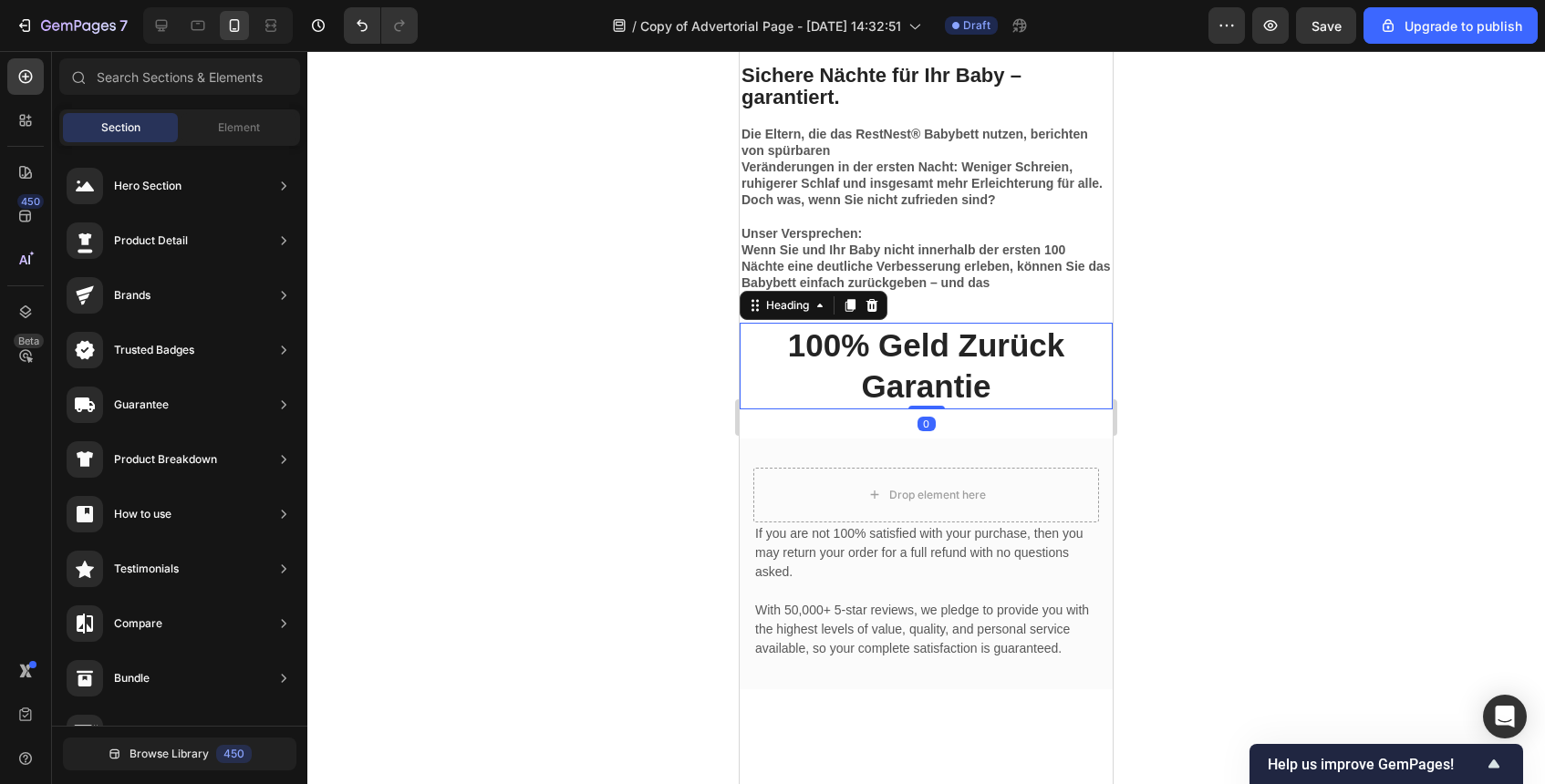
click at [891, 398] on p "100% Geld Zurück Garantie" at bounding box center [926, 367] width 369 height 83
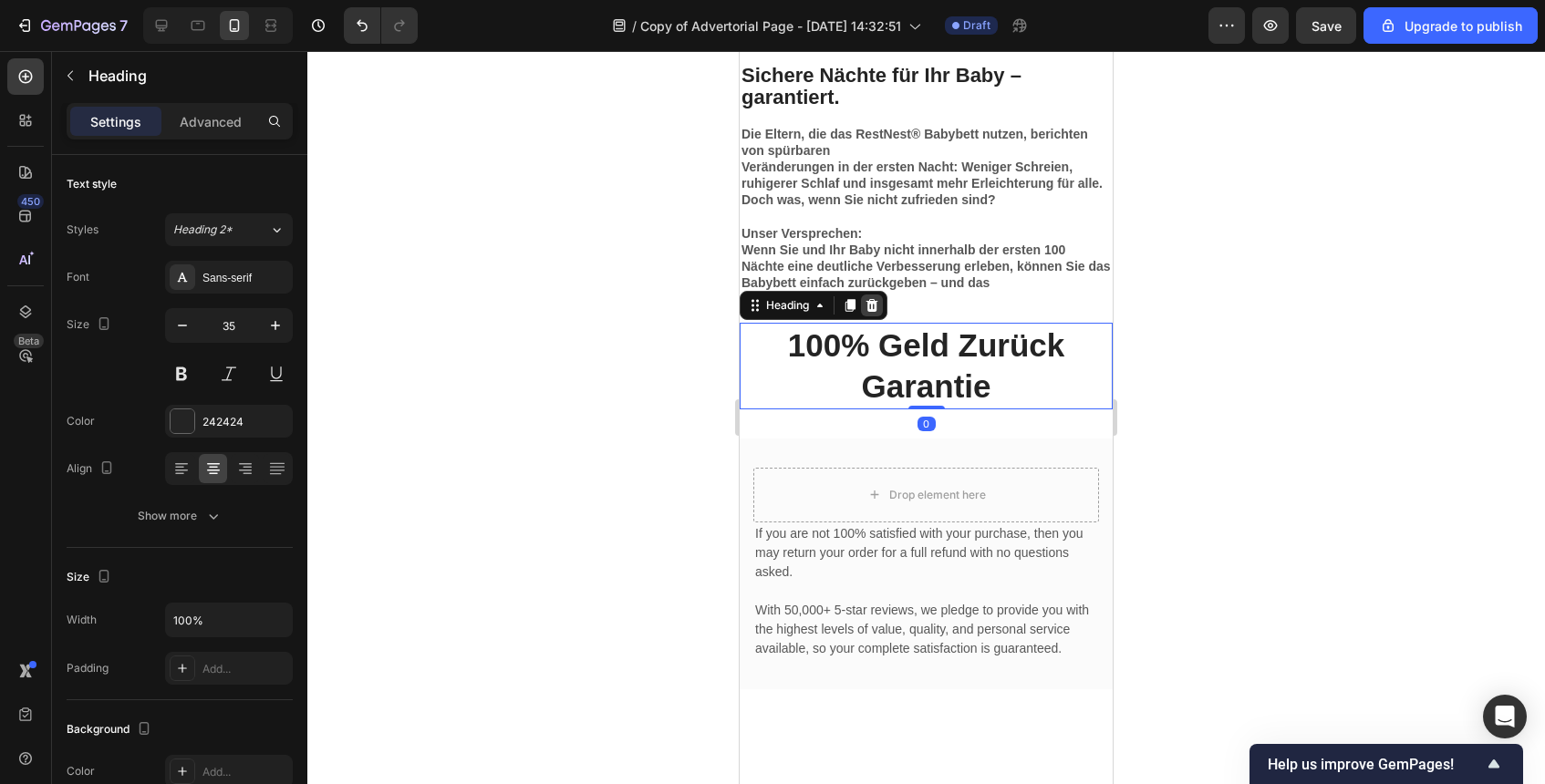
click at [863, 307] on div at bounding box center [872, 305] width 22 height 22
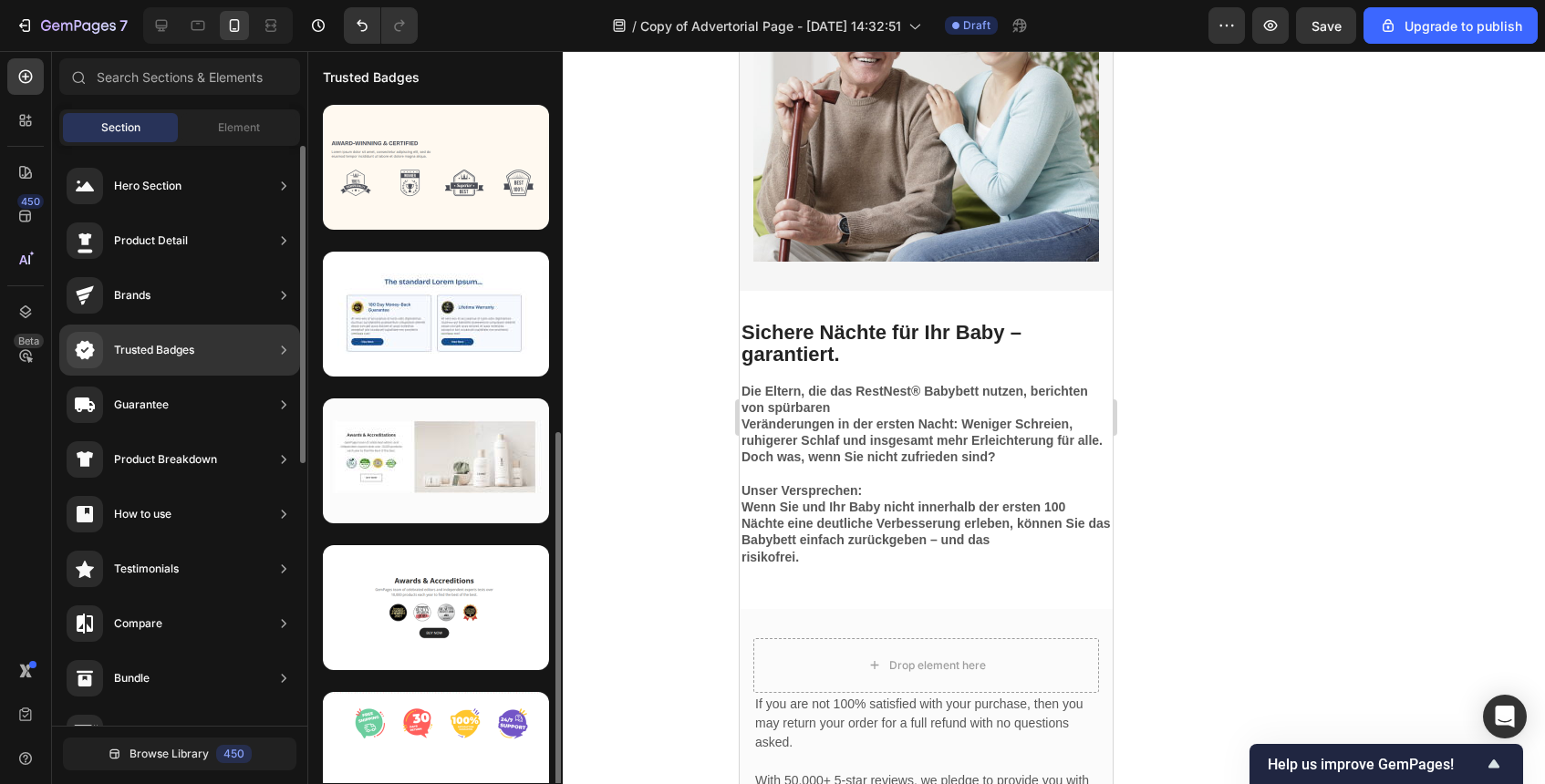
scroll to position [186, 0]
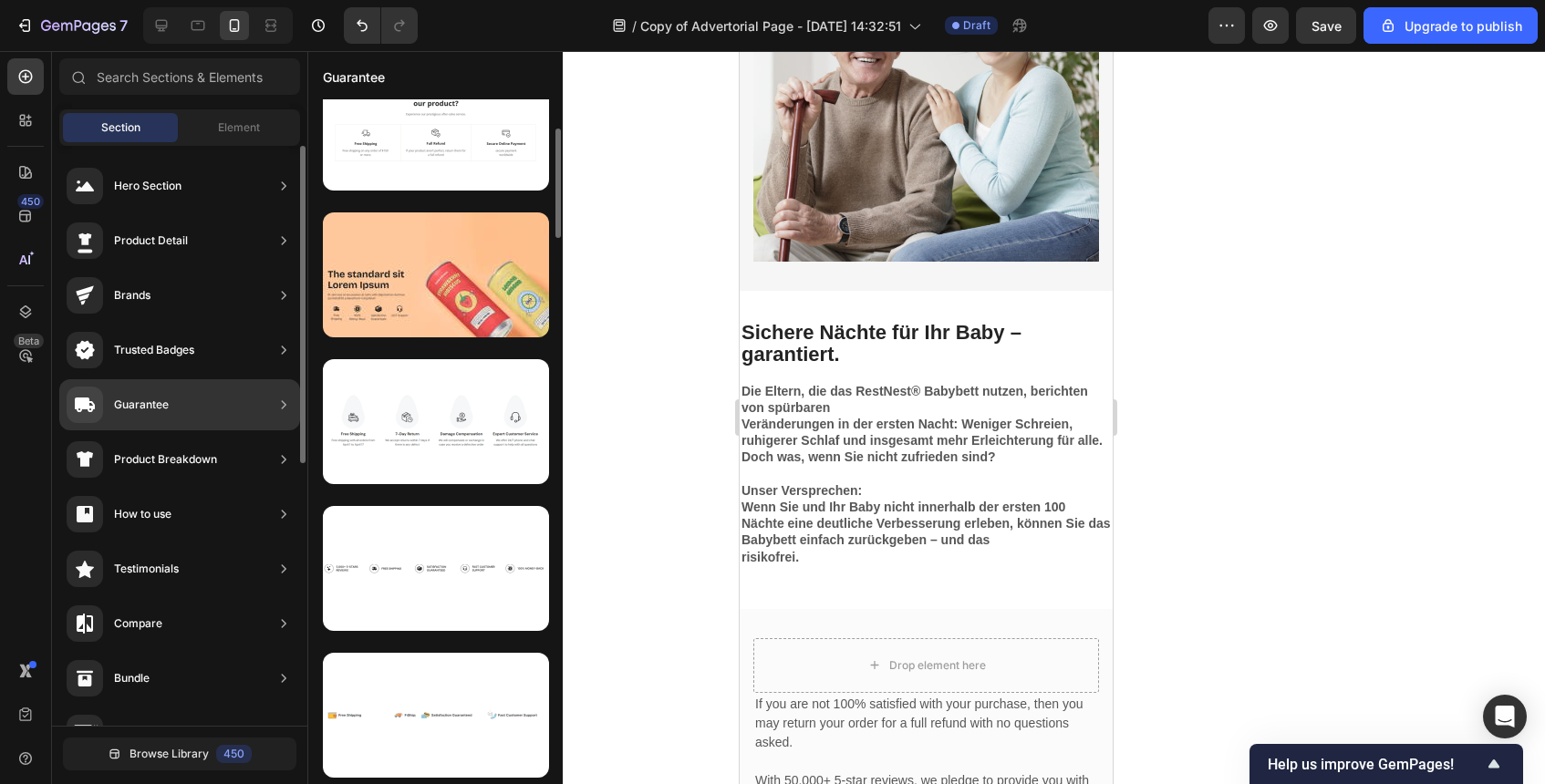
click at [159, 400] on div "Guarantee" at bounding box center [141, 405] width 55 height 19
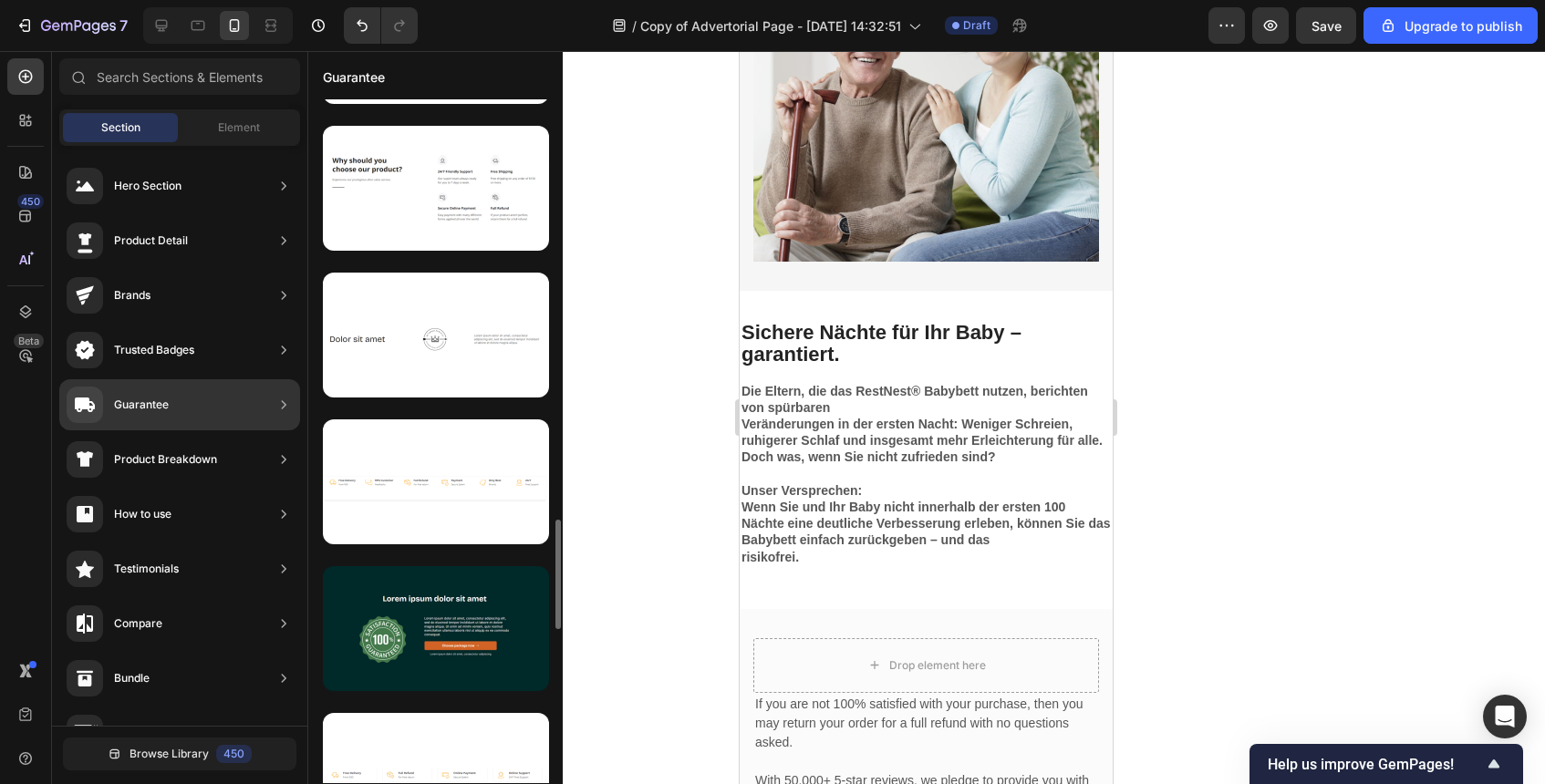
scroll to position [2620, 0]
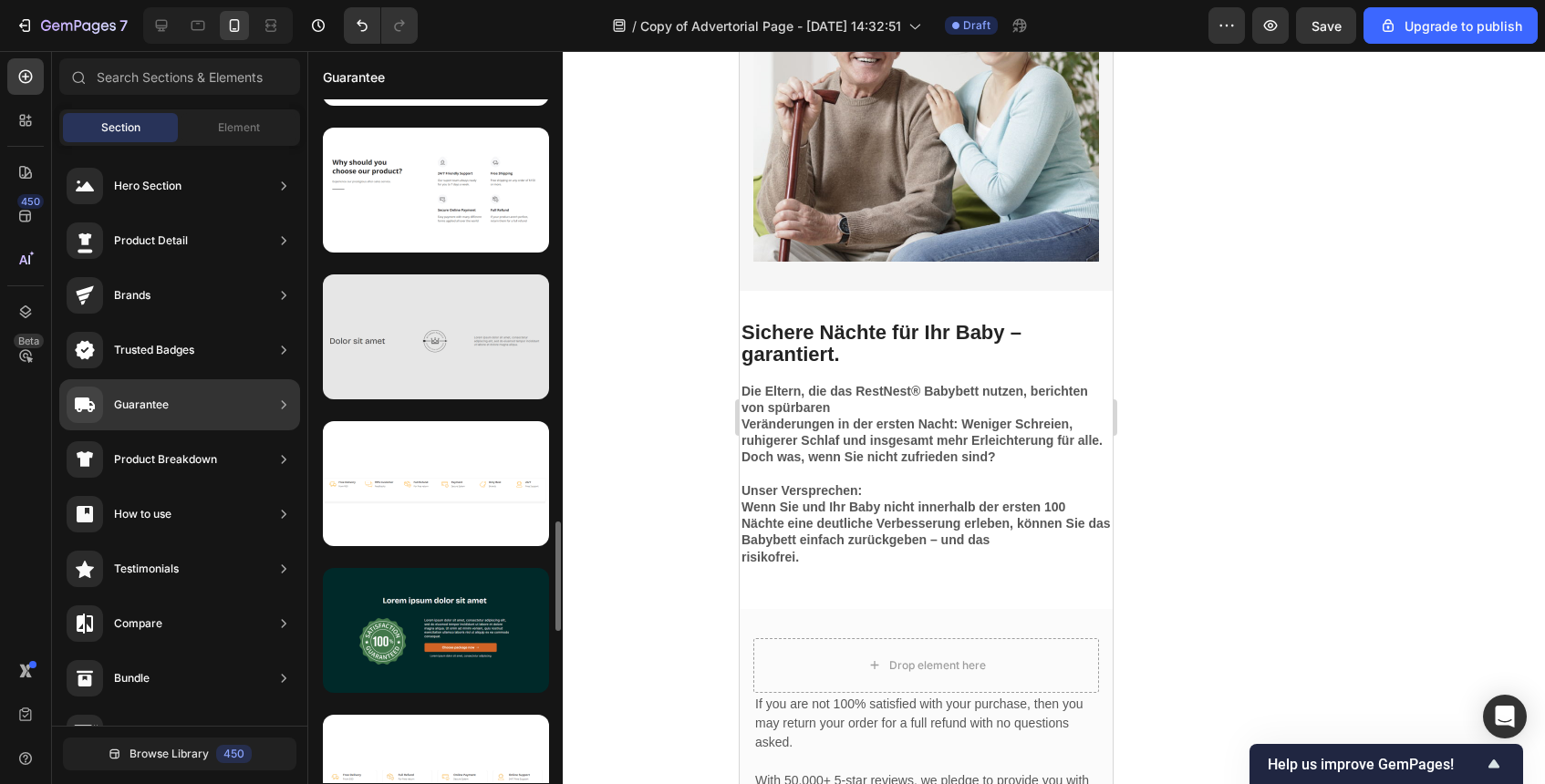
click at [476, 350] on div at bounding box center [436, 337] width 226 height 125
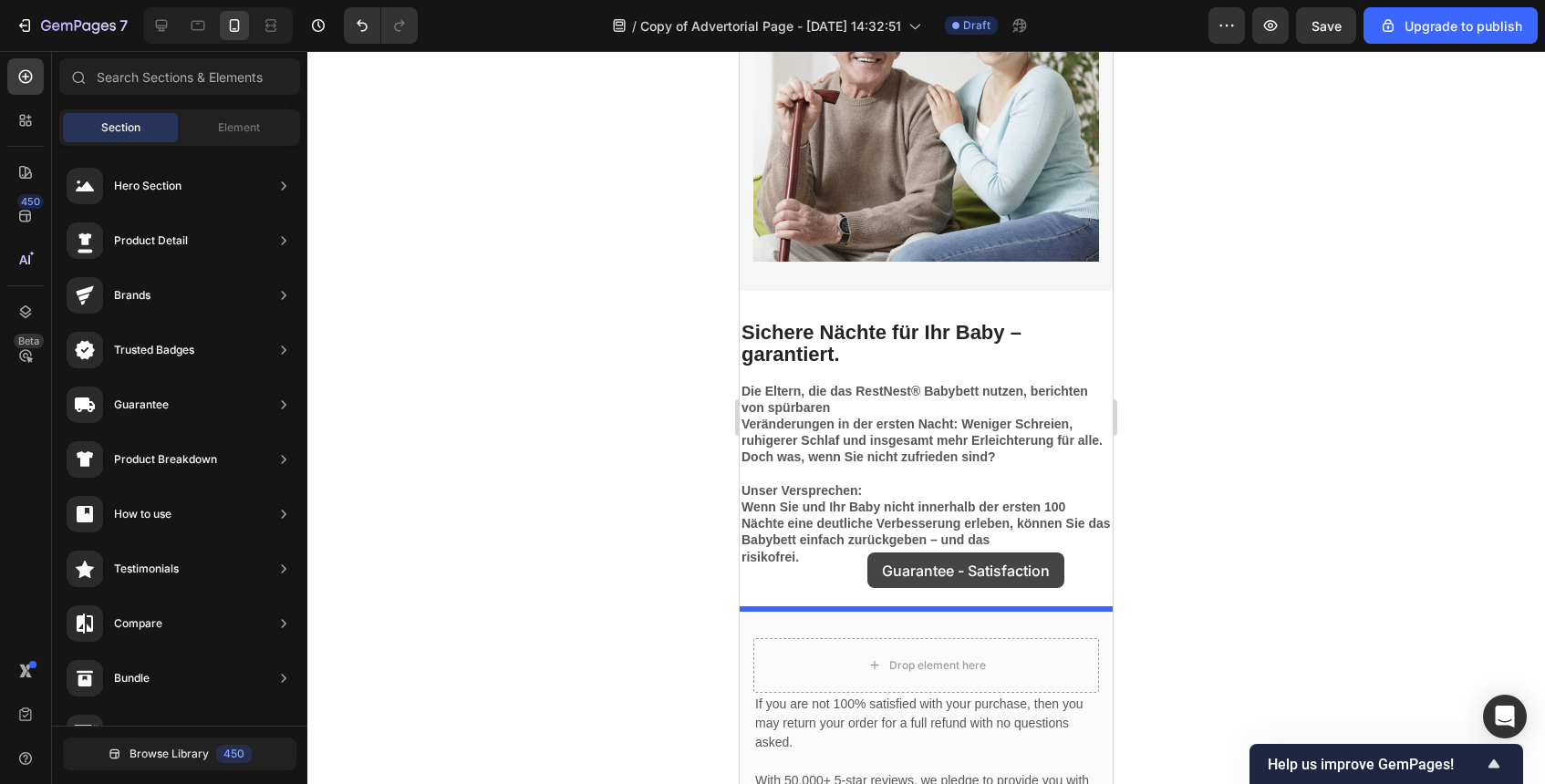
drag, startPoint x: 1215, startPoint y: 402, endPoint x: 866, endPoint y: 552, distance: 379.9
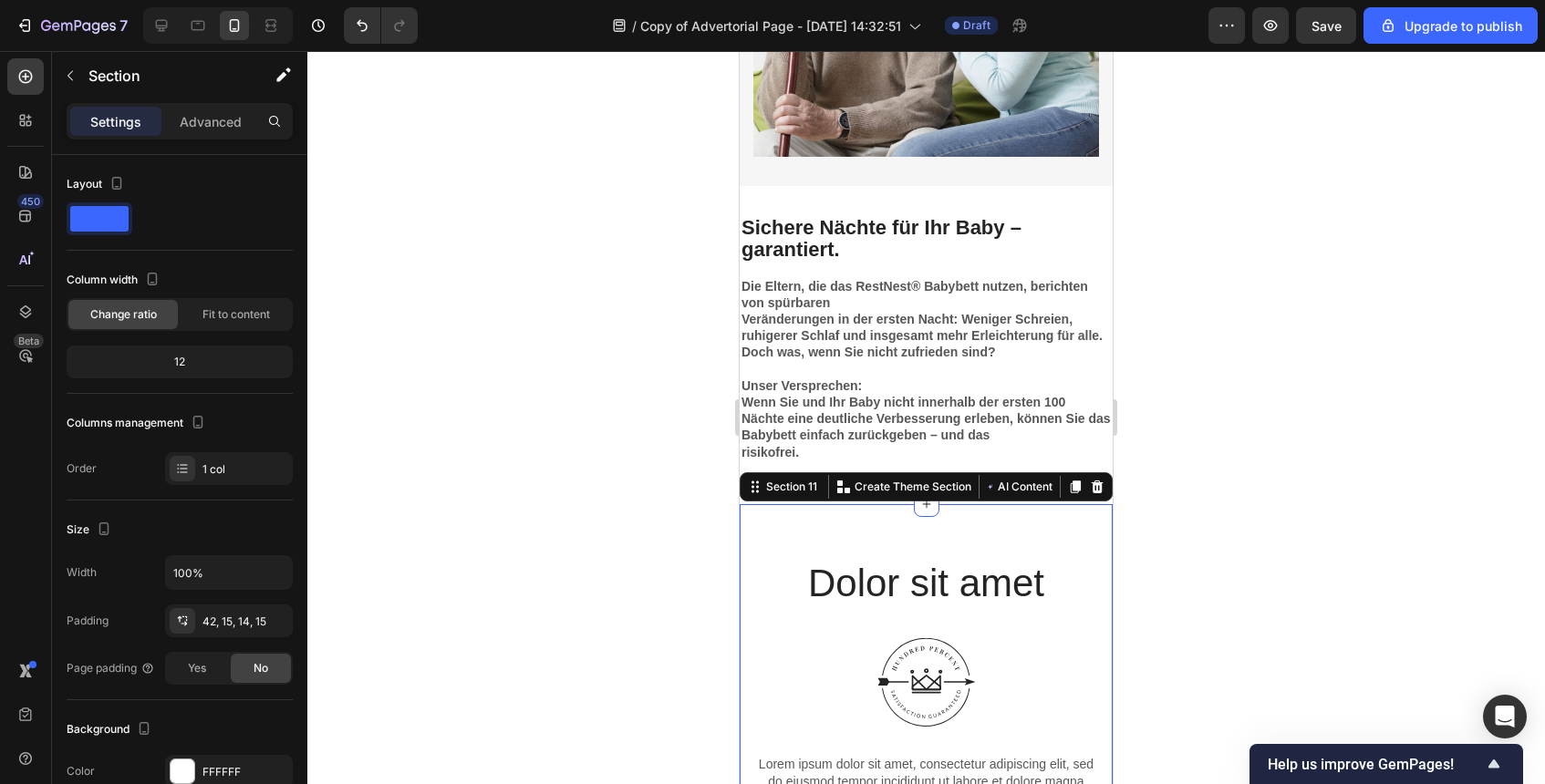
scroll to position [4983, 0]
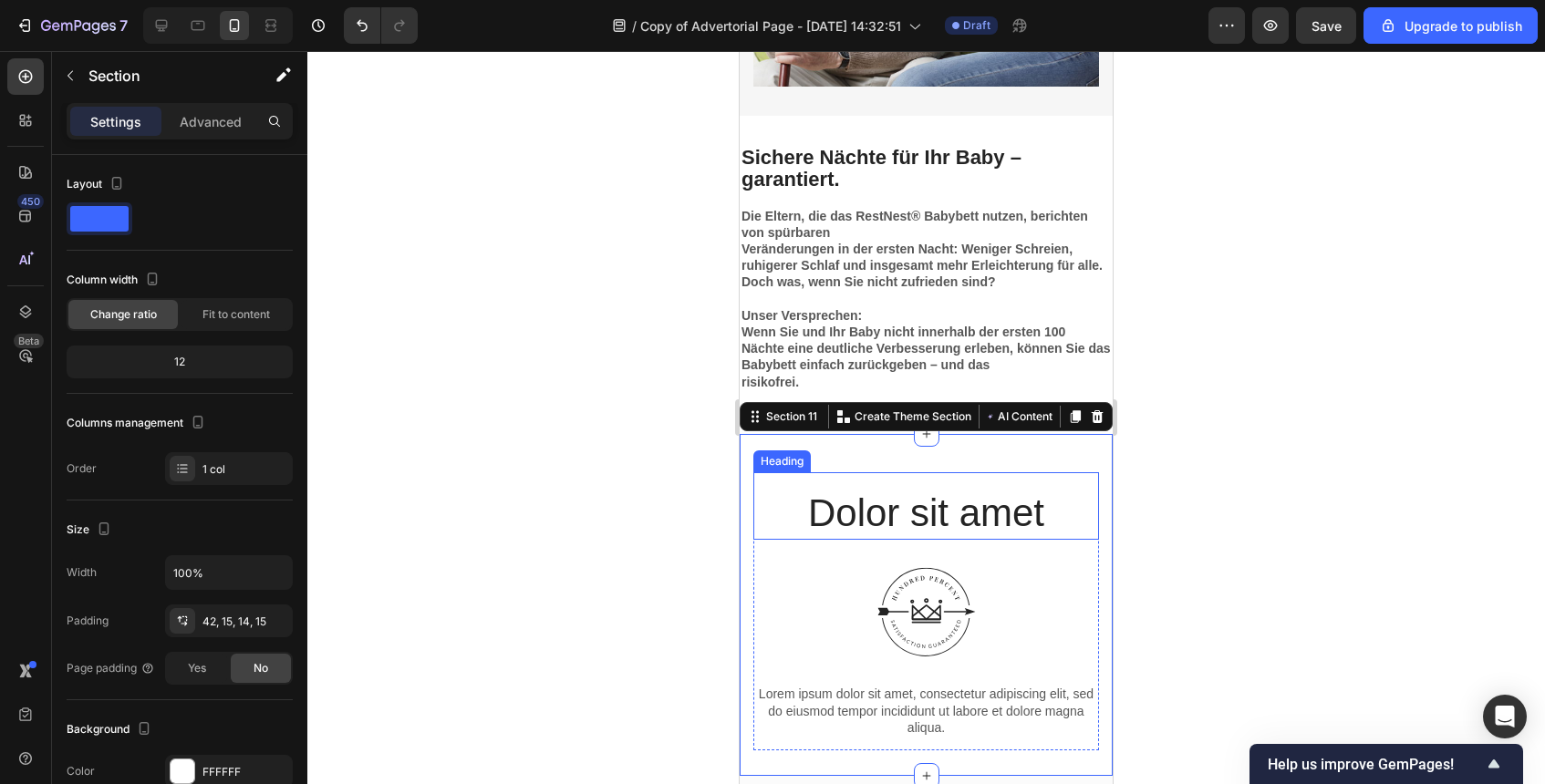
click at [881, 517] on h2 "Dolor sit amet" at bounding box center [926, 514] width 345 height 54
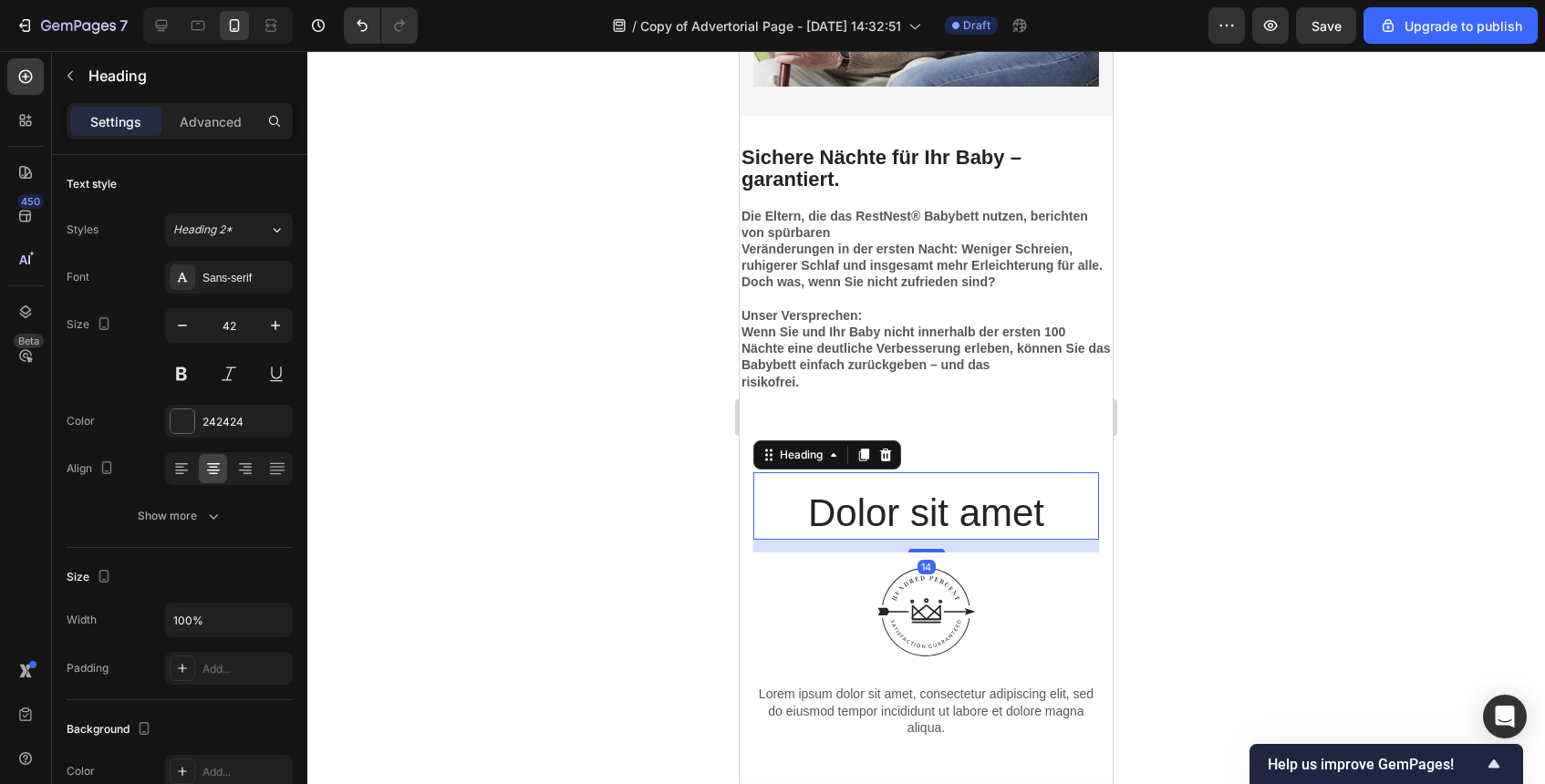
click at [881, 517] on h2 "Dolor sit amet" at bounding box center [926, 514] width 345 height 54
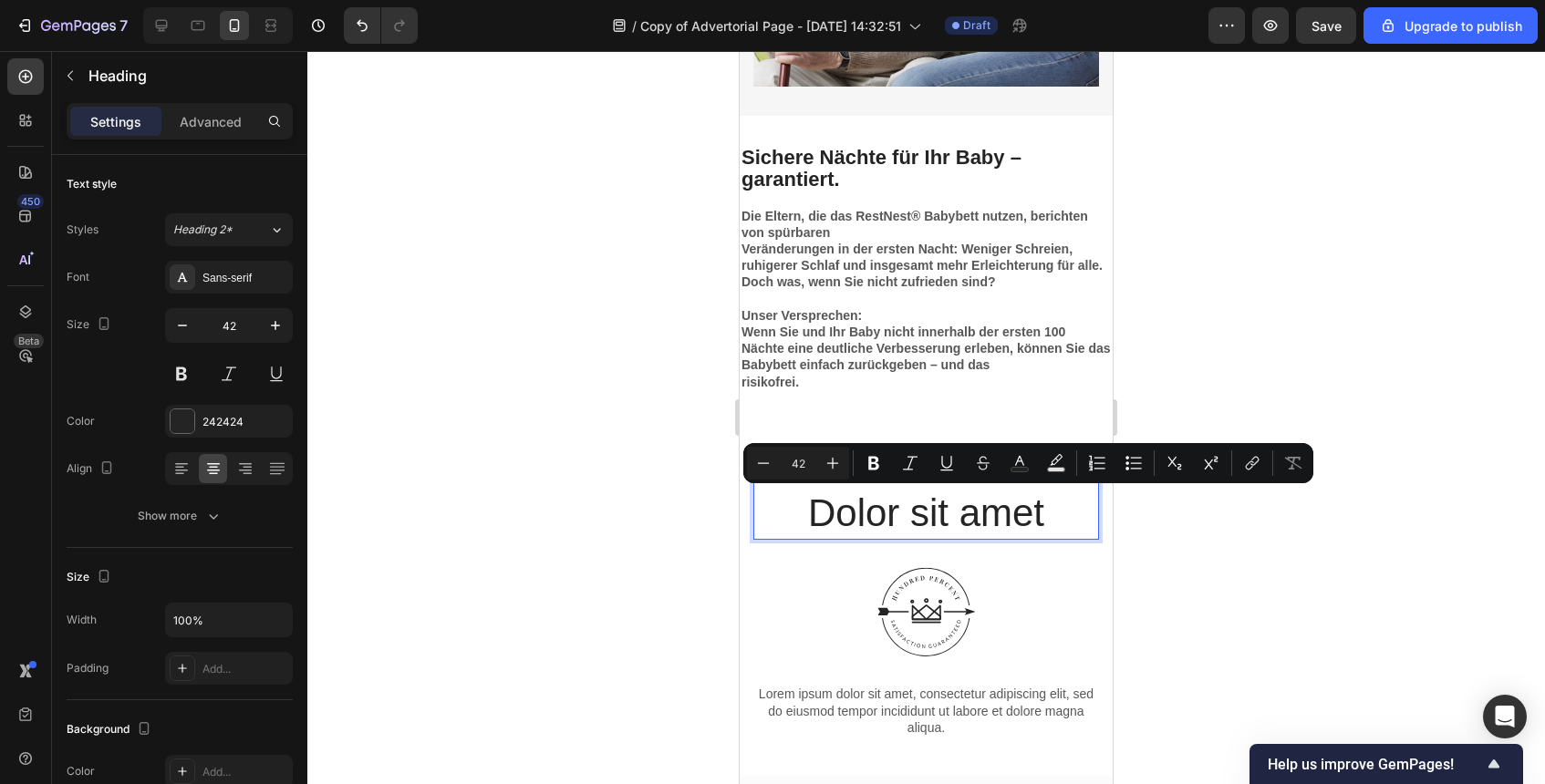
click at [881, 517] on p "Dolor sit amet" at bounding box center [927, 514] width 343 height 50
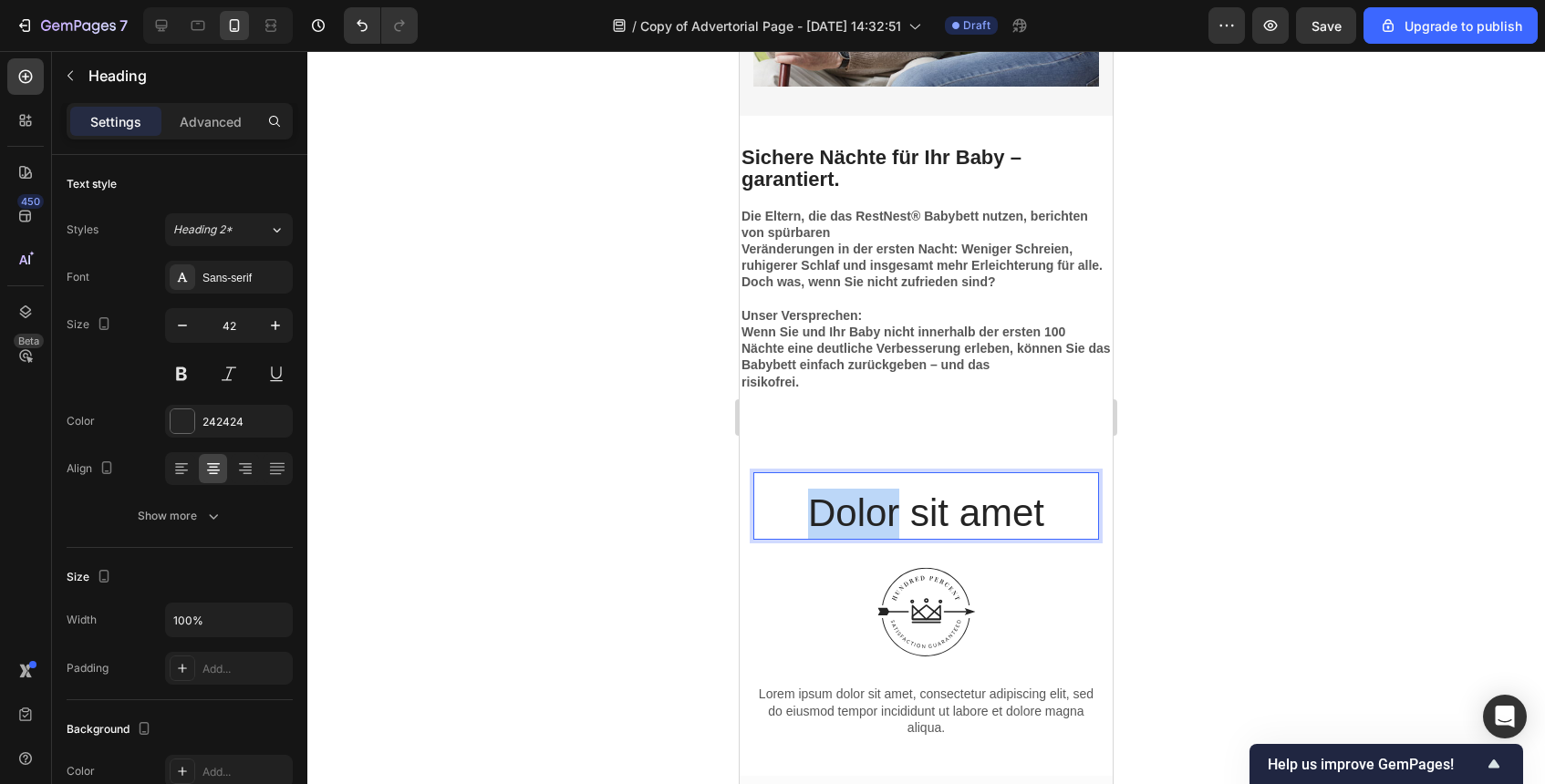
click at [881, 517] on p "Dolor sit amet" at bounding box center [927, 514] width 343 height 50
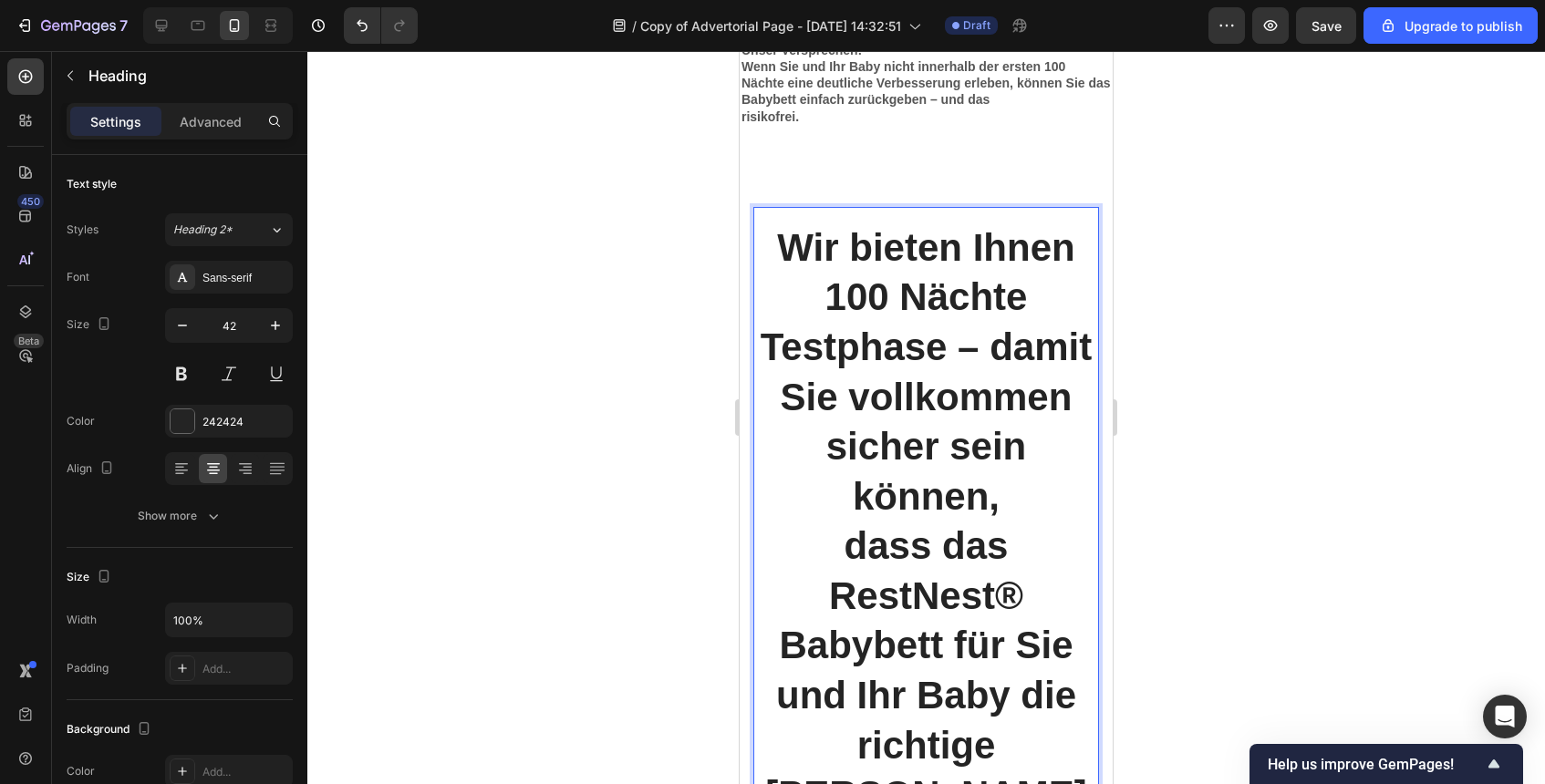
scroll to position [5250, 0]
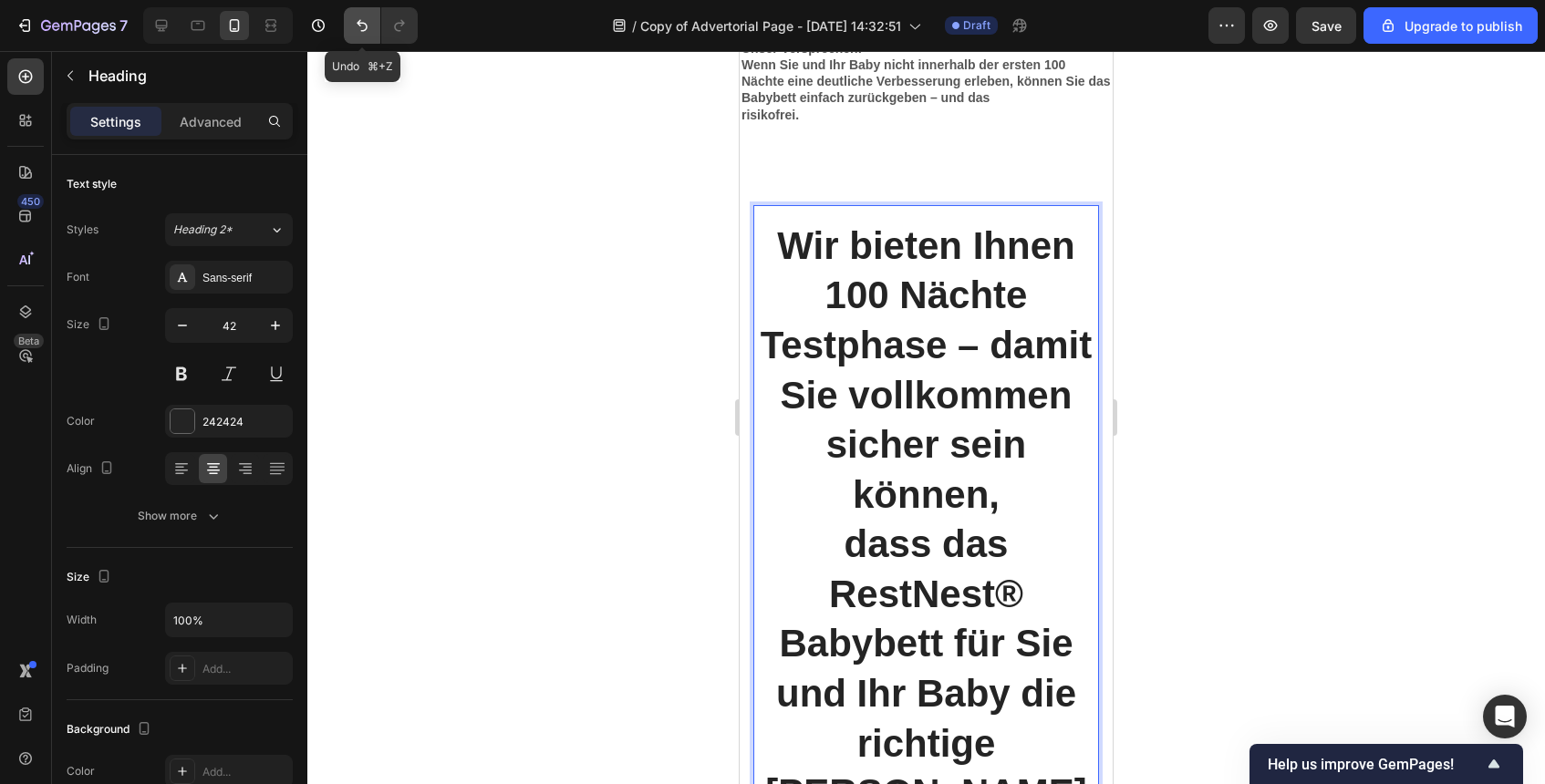
click at [353, 24] on icon "Undo/Redo" at bounding box center [362, 26] width 19 height 19
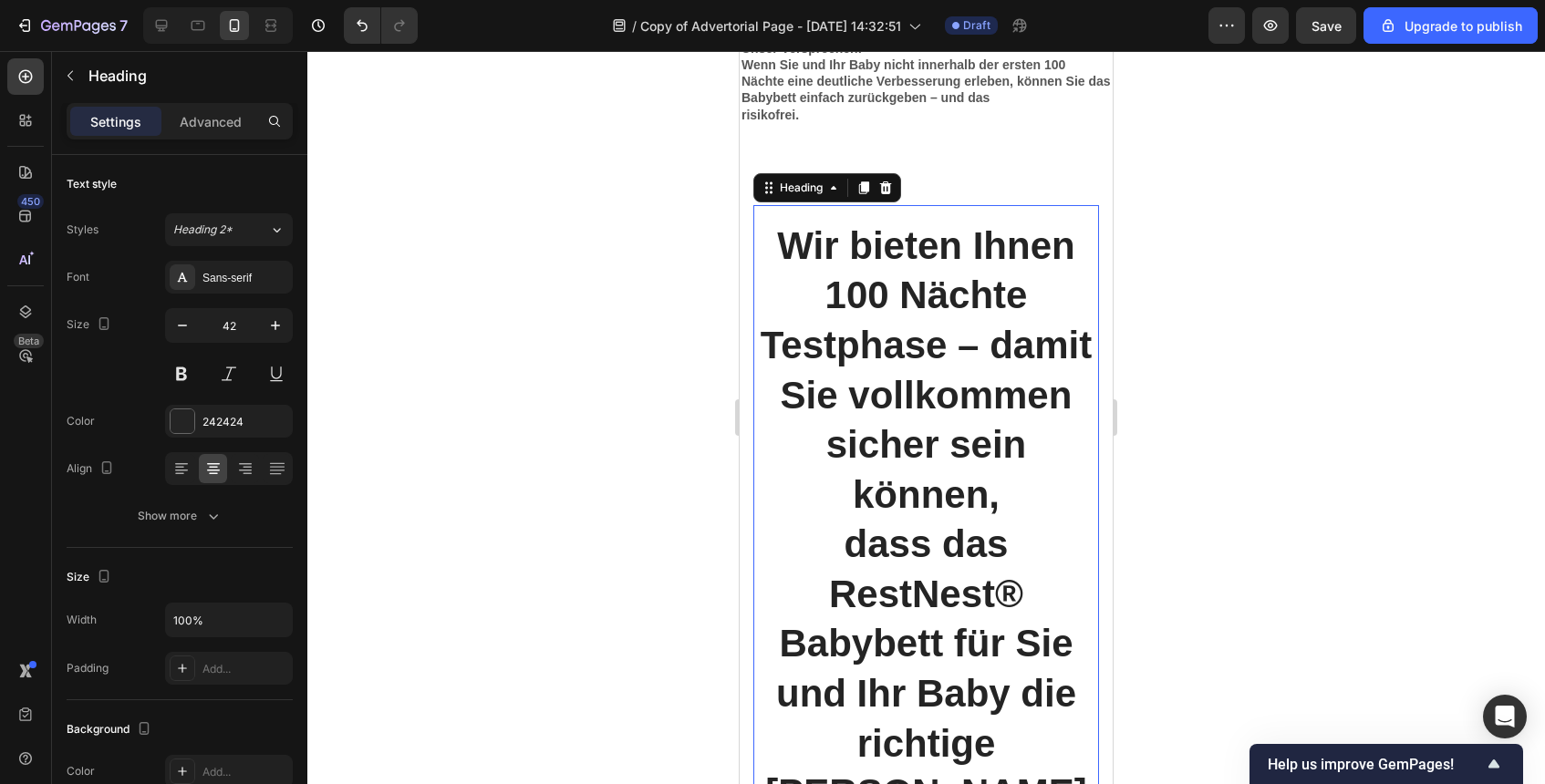
click at [341, 15] on div at bounding box center [378, 25] width 81 height 36
click at [349, 15] on button "Undo/Redo" at bounding box center [361, 25] width 36 height 36
click at [369, 24] on icon "Undo/Redo" at bounding box center [362, 26] width 19 height 19
click at [596, 217] on div at bounding box center [926, 417] width 1238 height 733
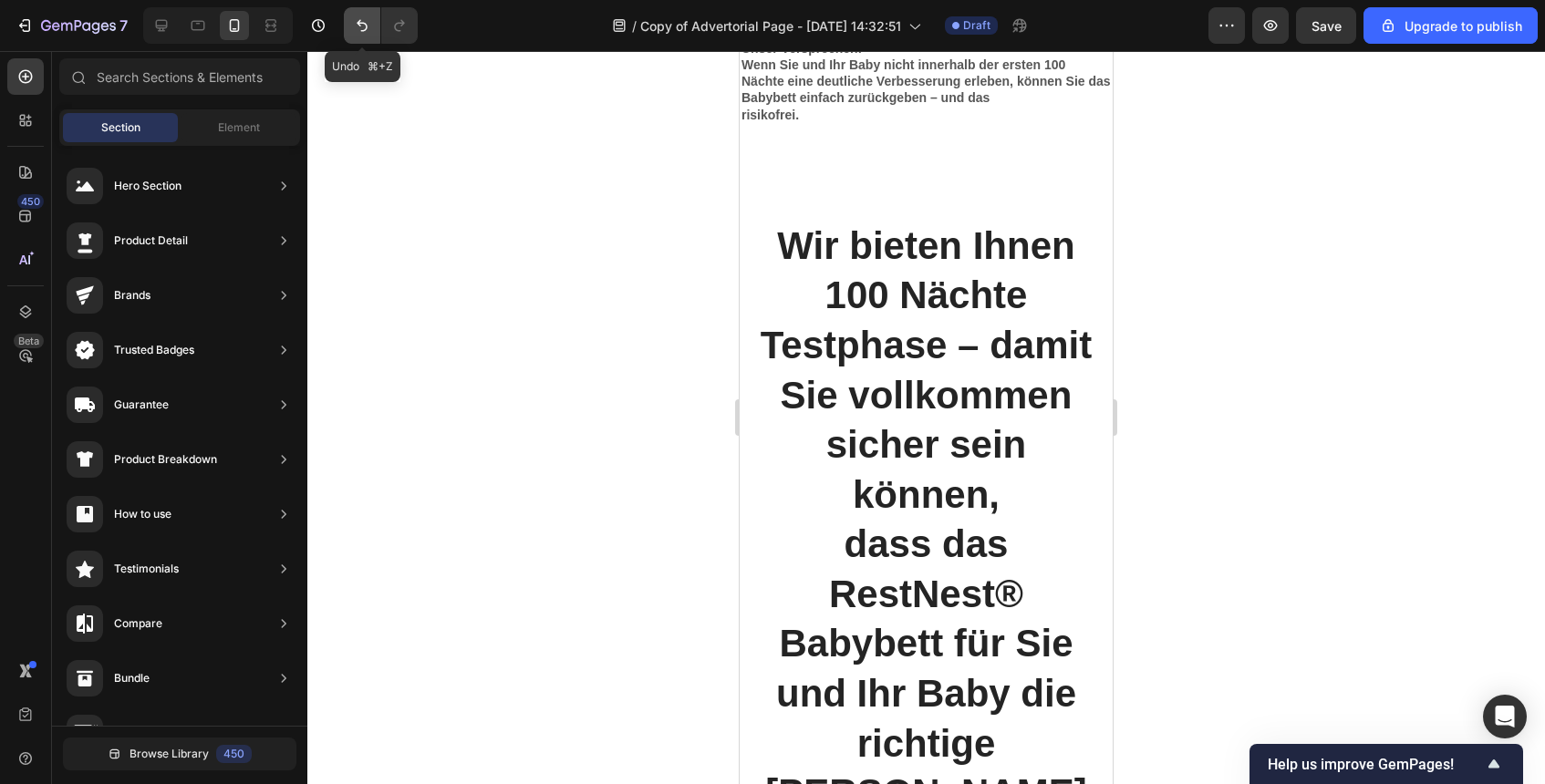
click at [366, 22] on icon "Undo/Redo" at bounding box center [362, 26] width 19 height 19
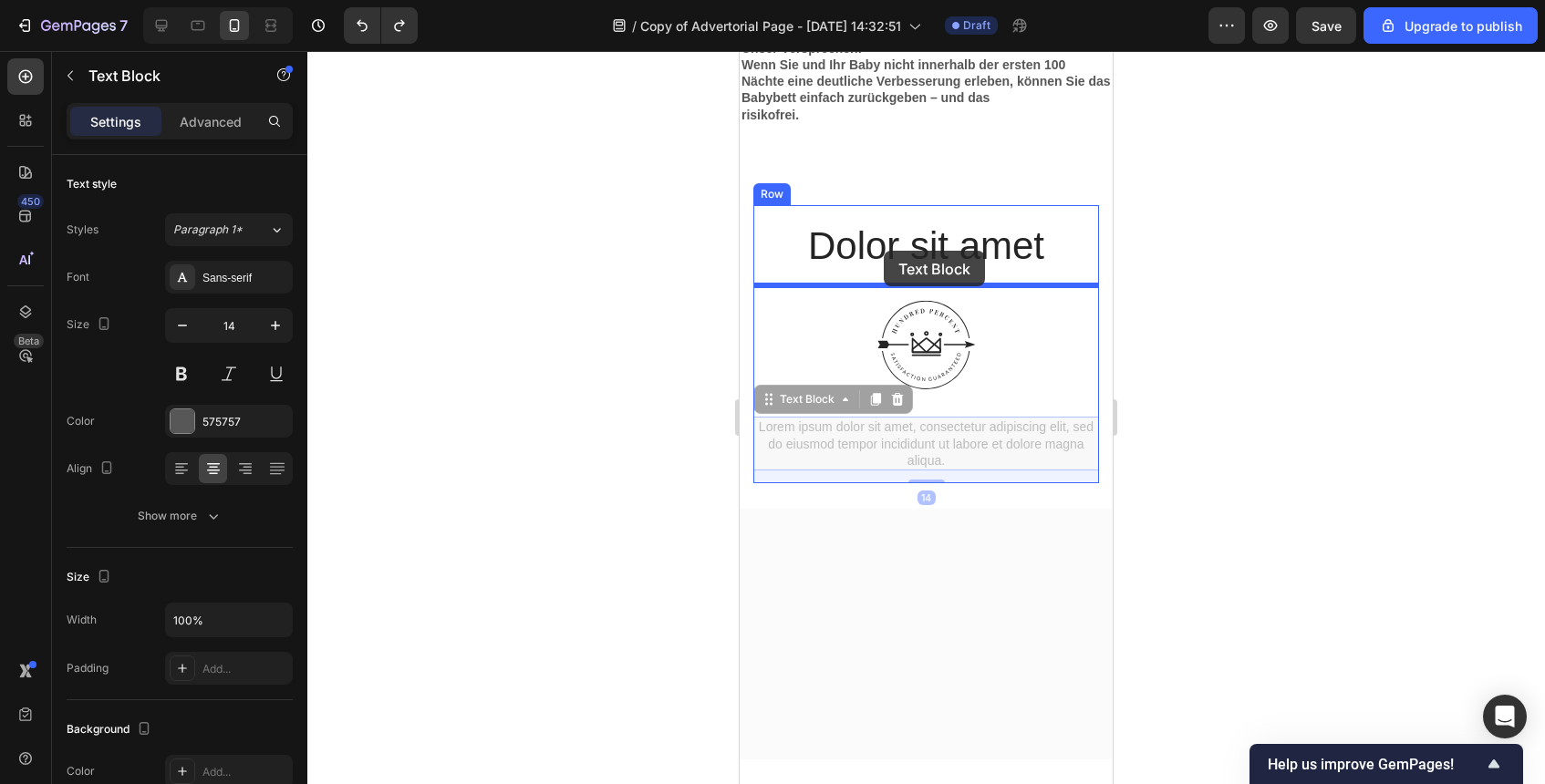
drag, startPoint x: 876, startPoint y: 453, endPoint x: 884, endPoint y: 250, distance: 203.2
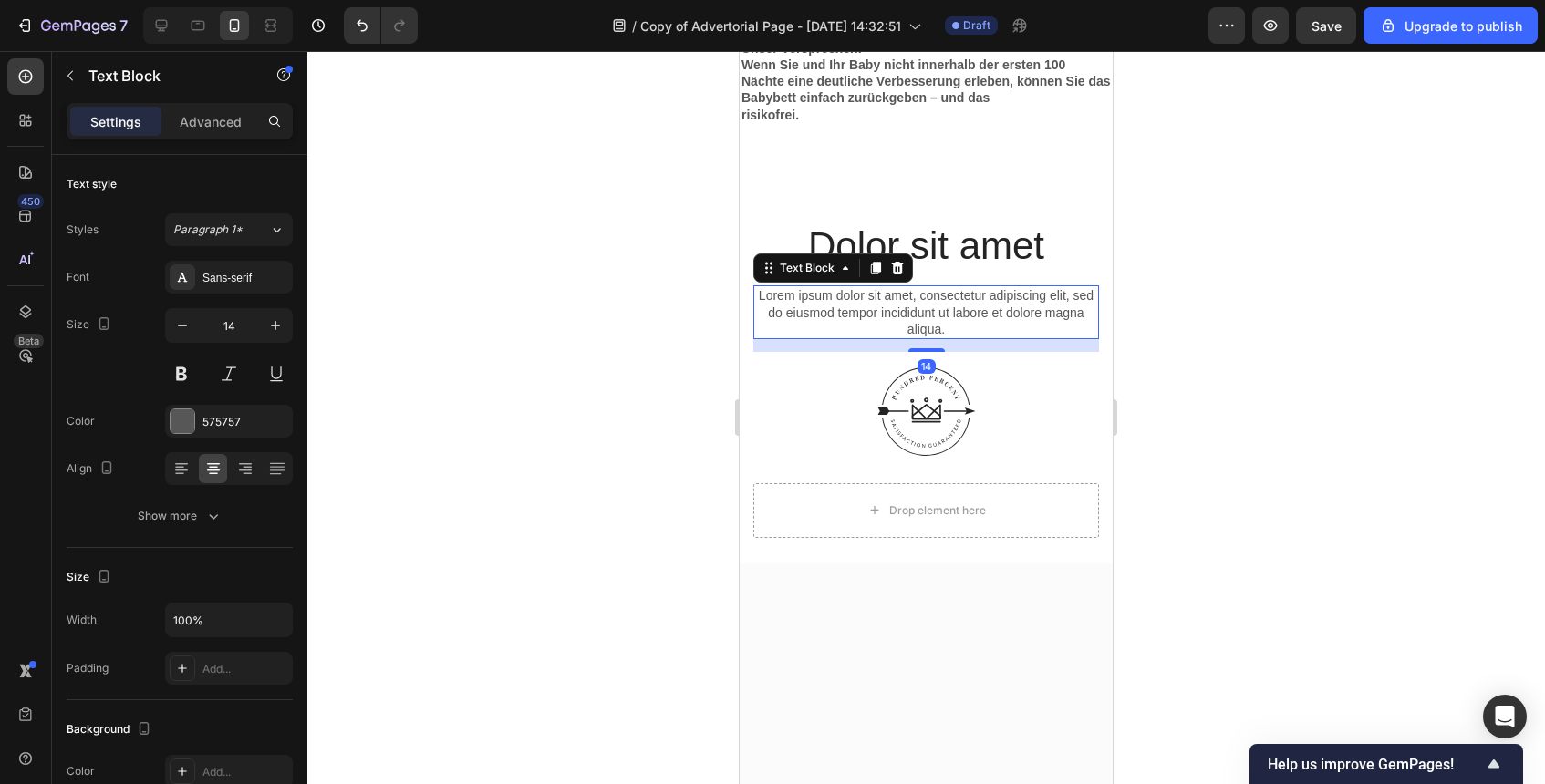
click at [884, 250] on h2 "Dolor sit amet" at bounding box center [926, 246] width 345 height 54
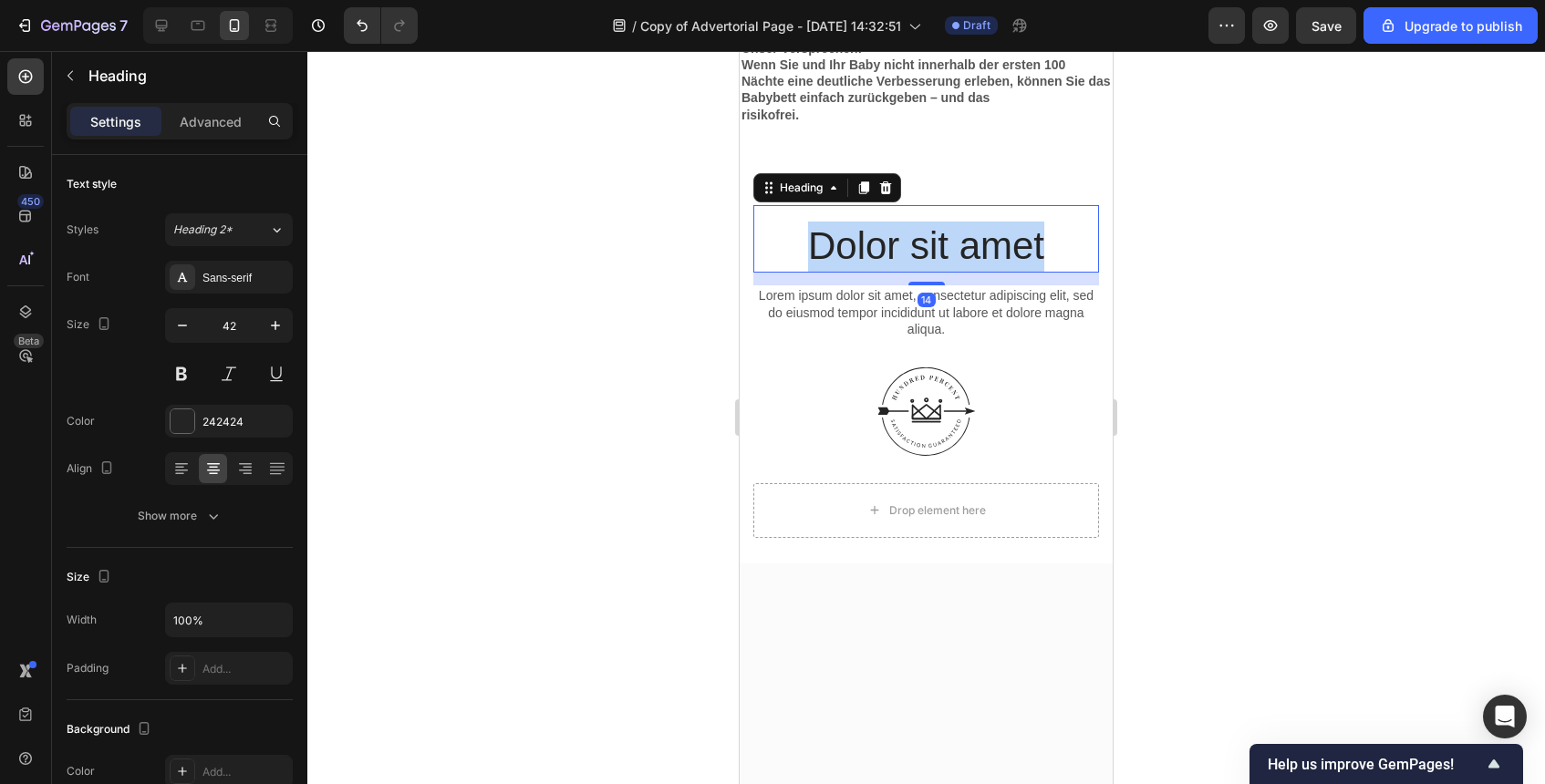
click at [884, 250] on p "Dolor sit amet" at bounding box center [927, 246] width 343 height 50
click at [1198, 374] on div at bounding box center [926, 417] width 1238 height 733
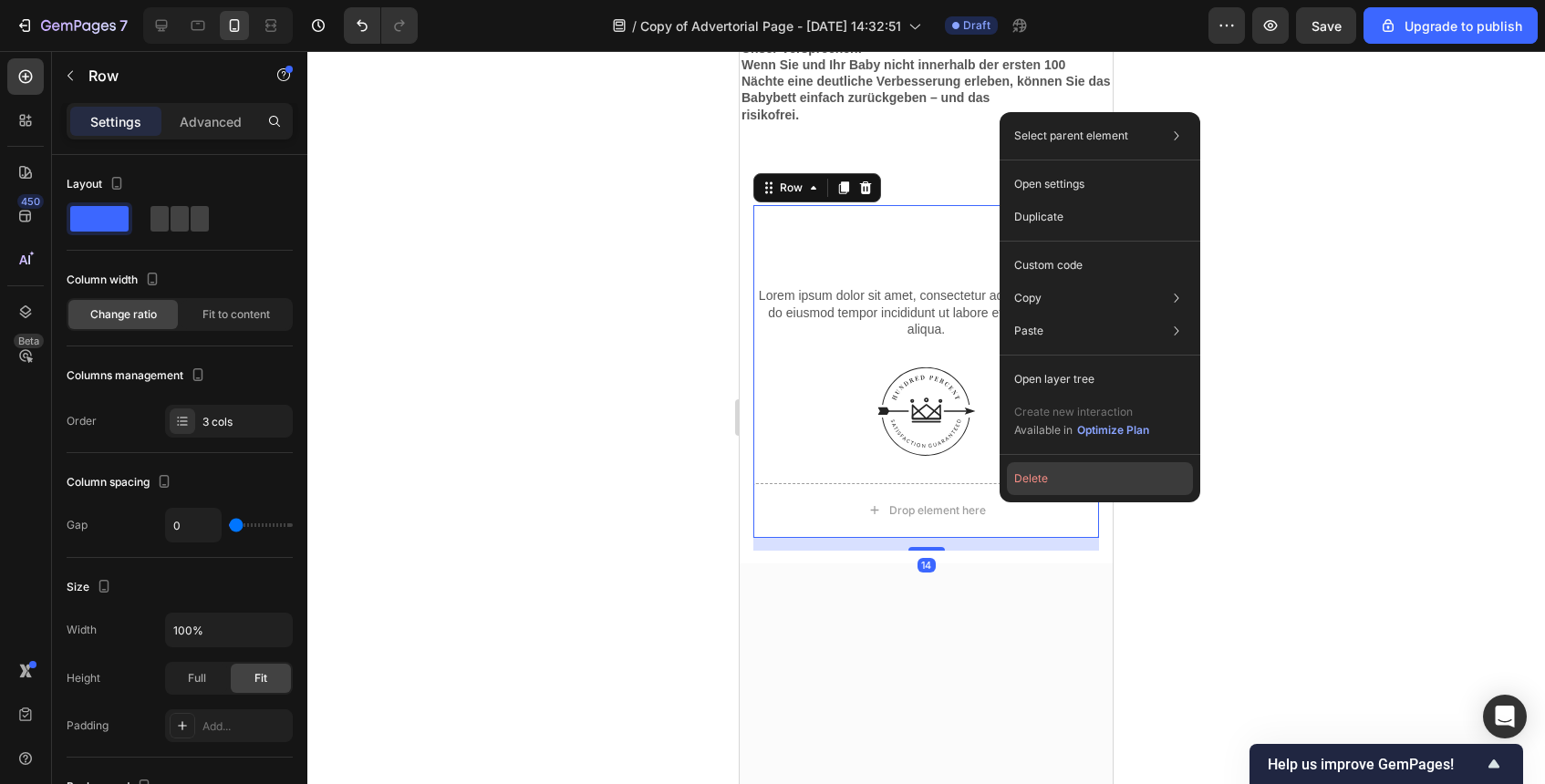
click at [1047, 475] on button "Delete" at bounding box center [1100, 479] width 186 height 32
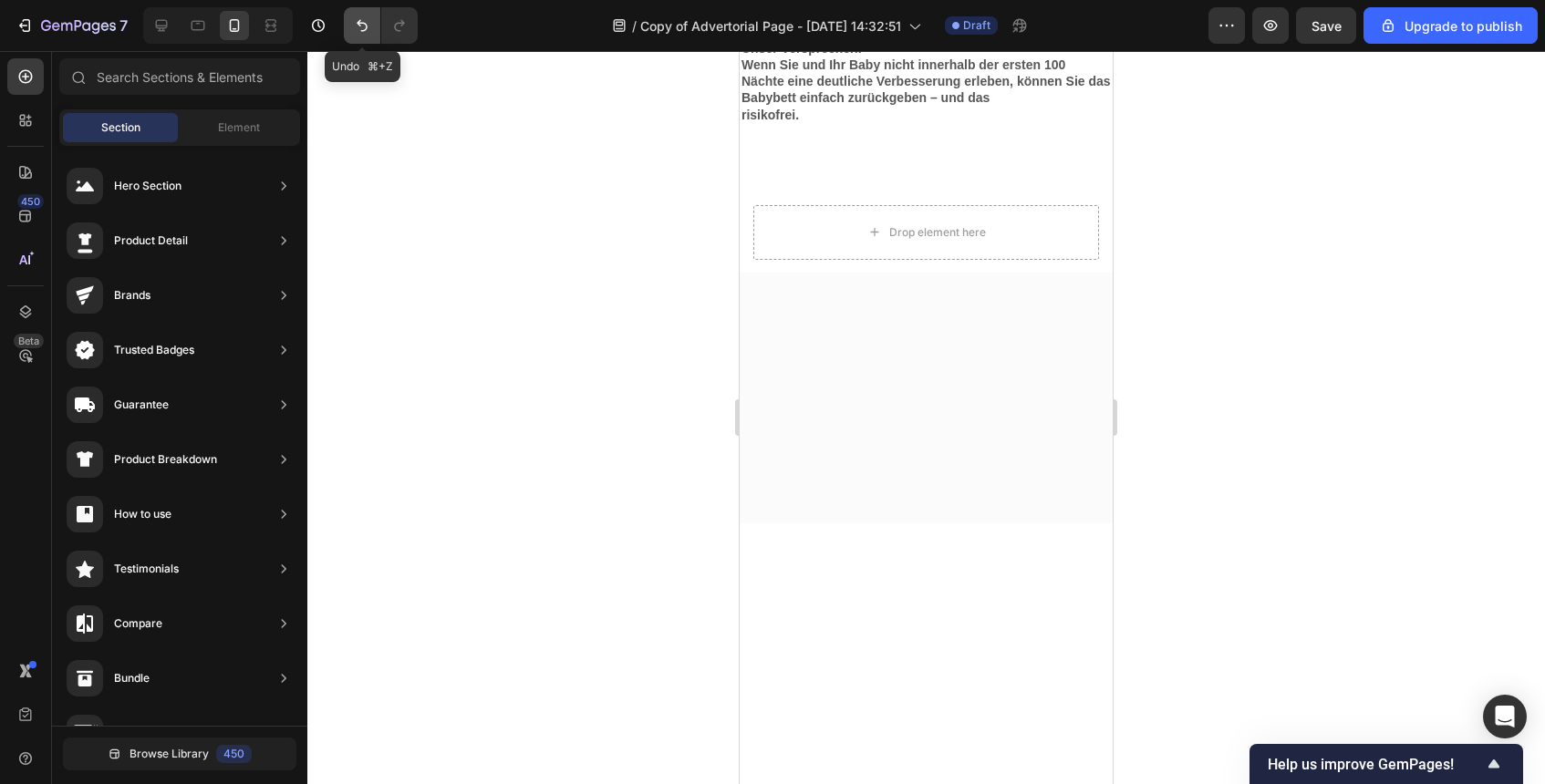
click at [349, 26] on button "Undo/Redo" at bounding box center [361, 25] width 36 height 36
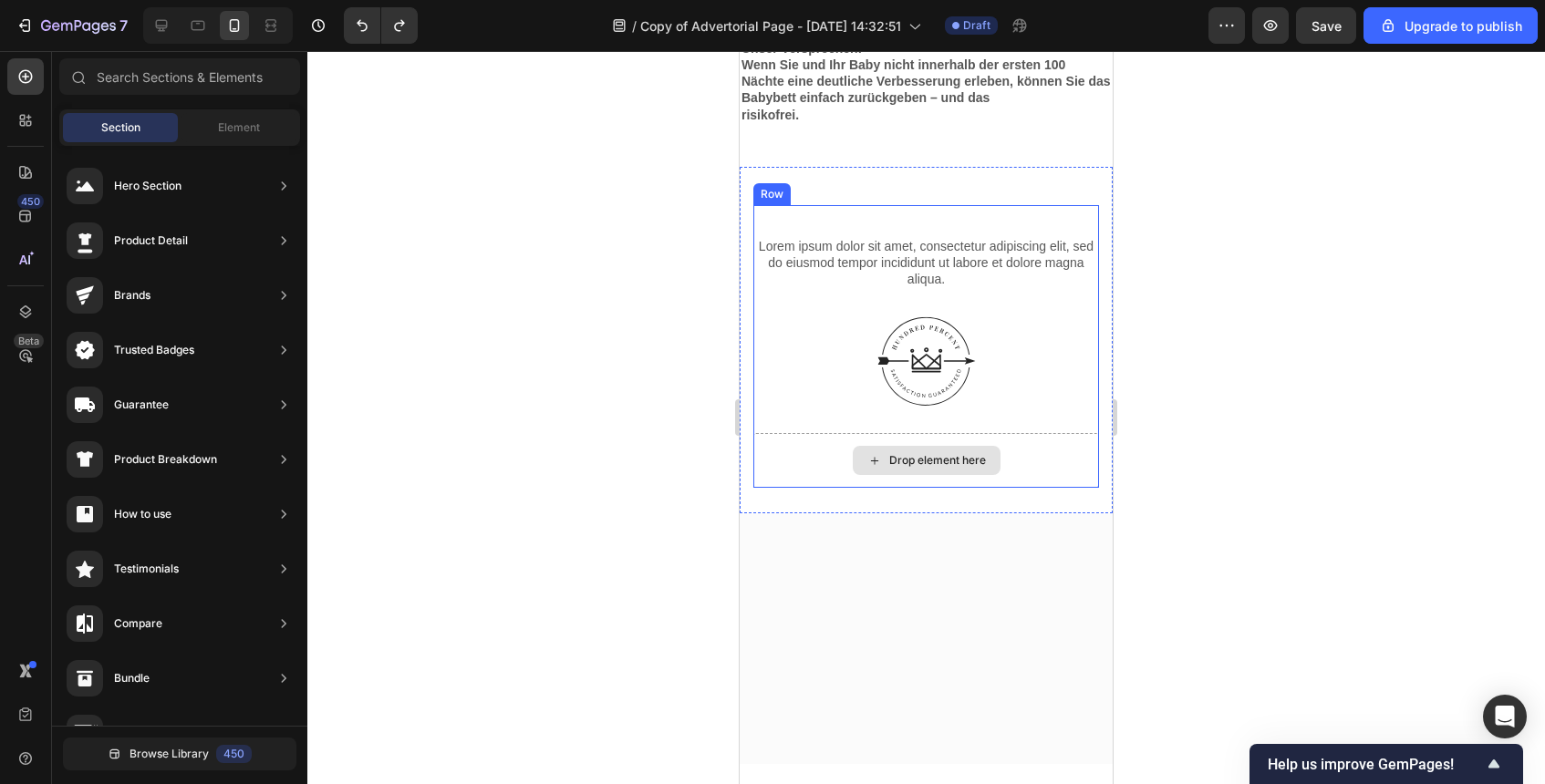
click at [913, 454] on div "Drop element here" at bounding box center [938, 461] width 96 height 15
click at [832, 454] on div "Drop element here" at bounding box center [926, 460] width 345 height 55
click at [946, 469] on div "Drop element here" at bounding box center [927, 461] width 148 height 30
click at [917, 272] on p "Lorem ipsum dolor sit amet, consectetur adipiscing elit, sed do eiusmod tempor …" at bounding box center [927, 263] width 343 height 50
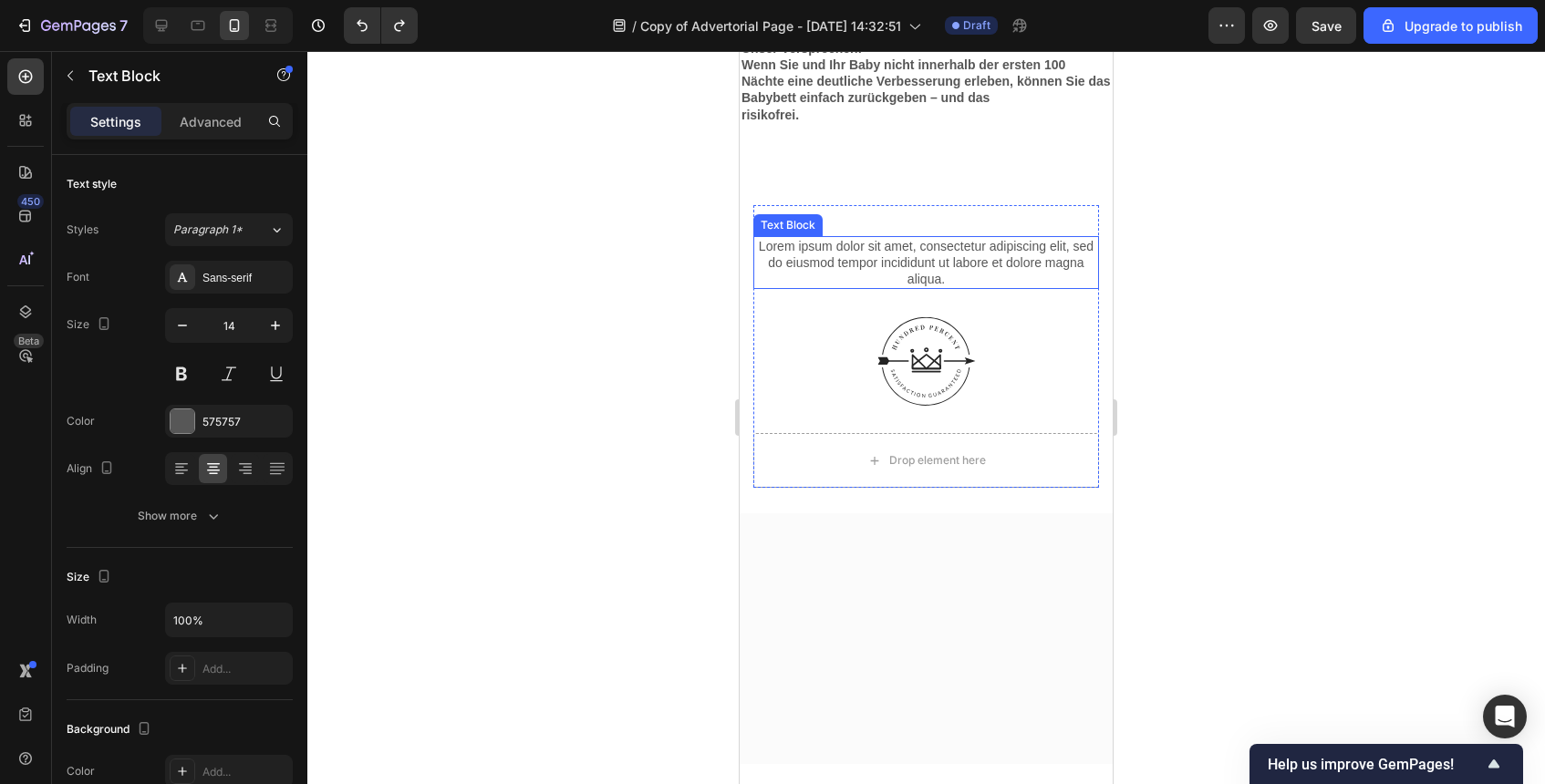
click at [917, 272] on p "Lorem ipsum dolor sit amet, consectetur adipiscing elit, sed do eiusmod tempor …" at bounding box center [927, 263] width 343 height 50
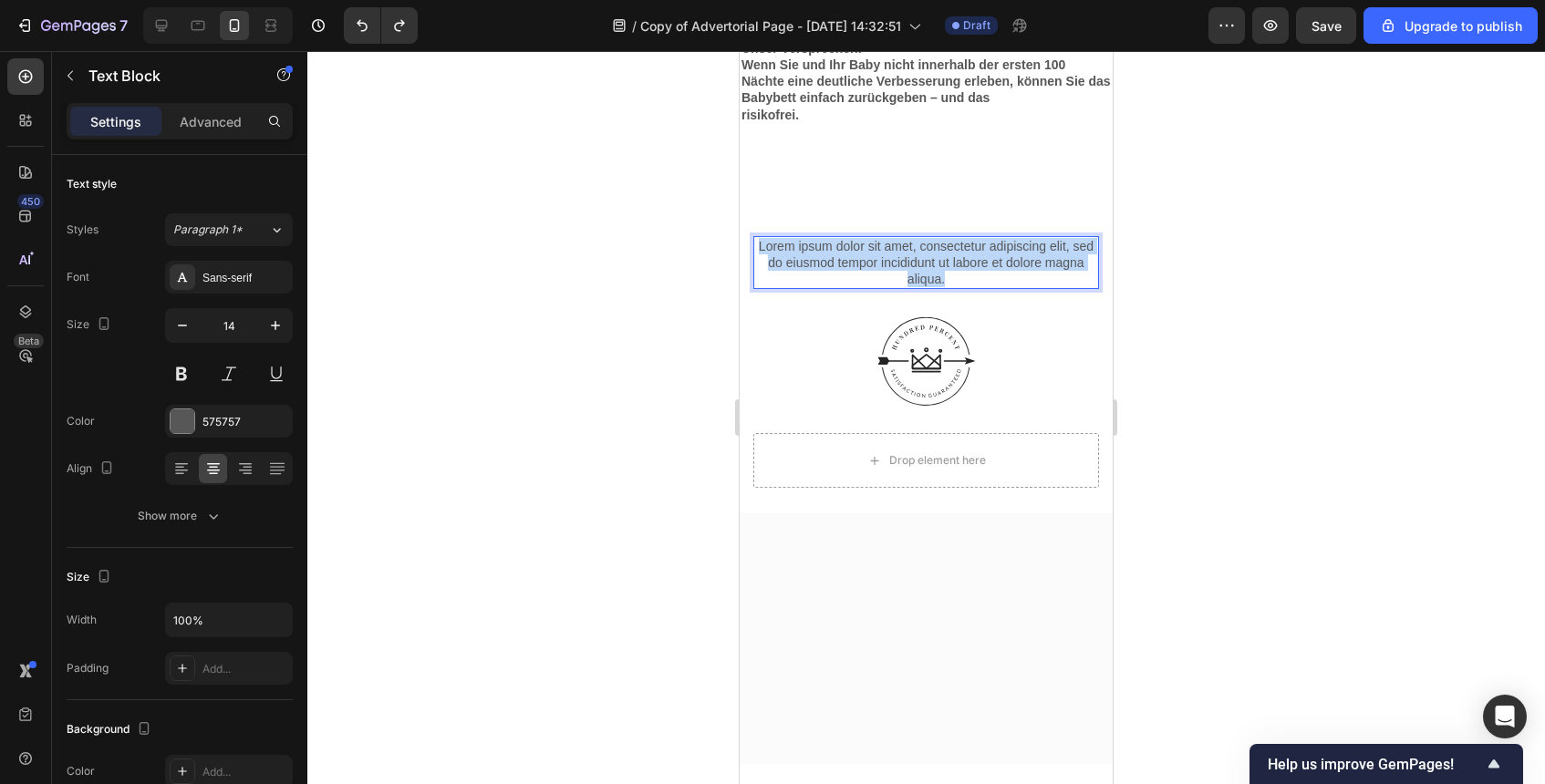
click at [917, 272] on p "Lorem ipsum dolor sit amet, consectetur adipiscing elit, sed do eiusmod tempor …" at bounding box center [927, 263] width 343 height 50
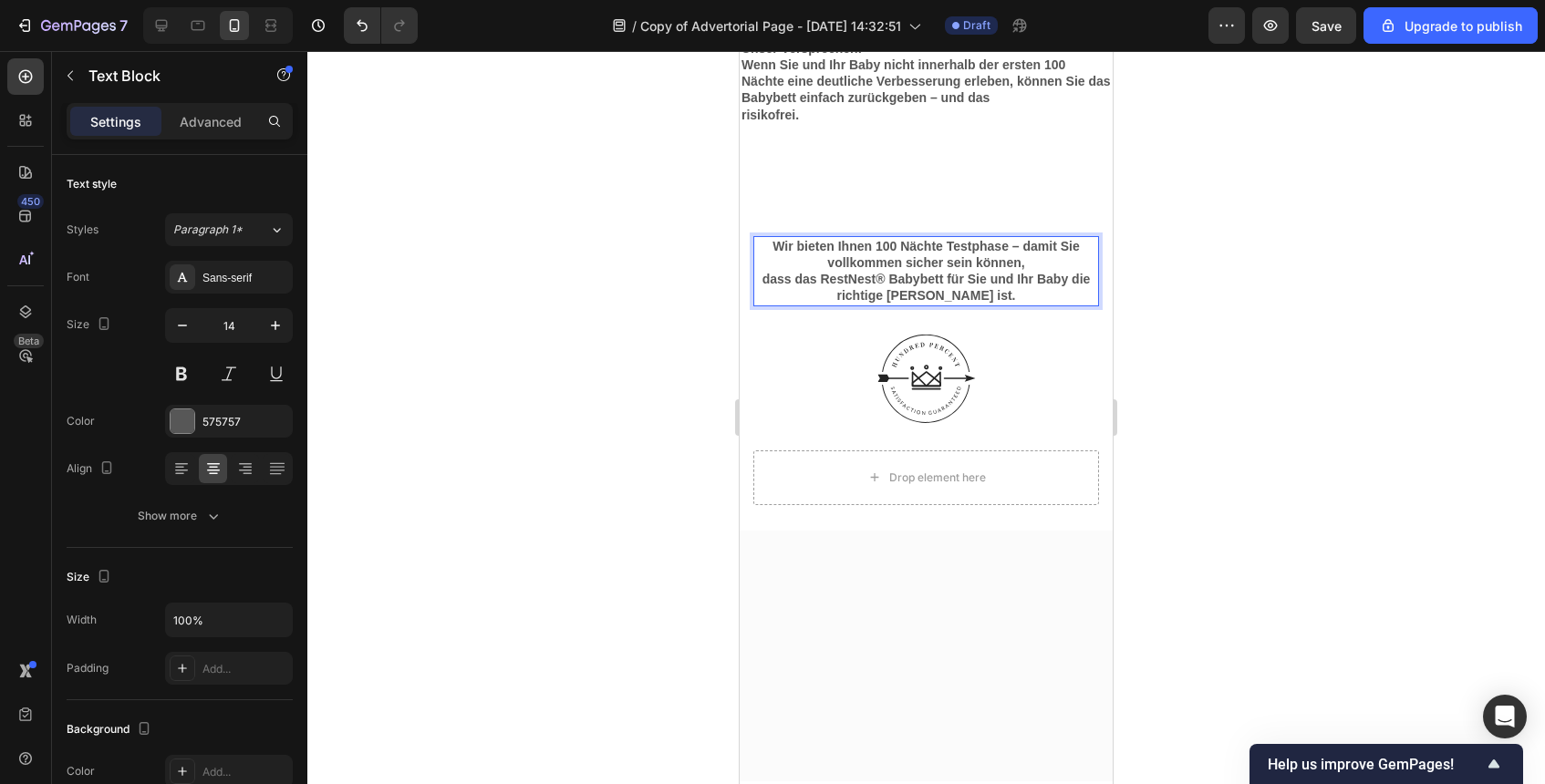
click at [1406, 307] on div at bounding box center [926, 417] width 1238 height 733
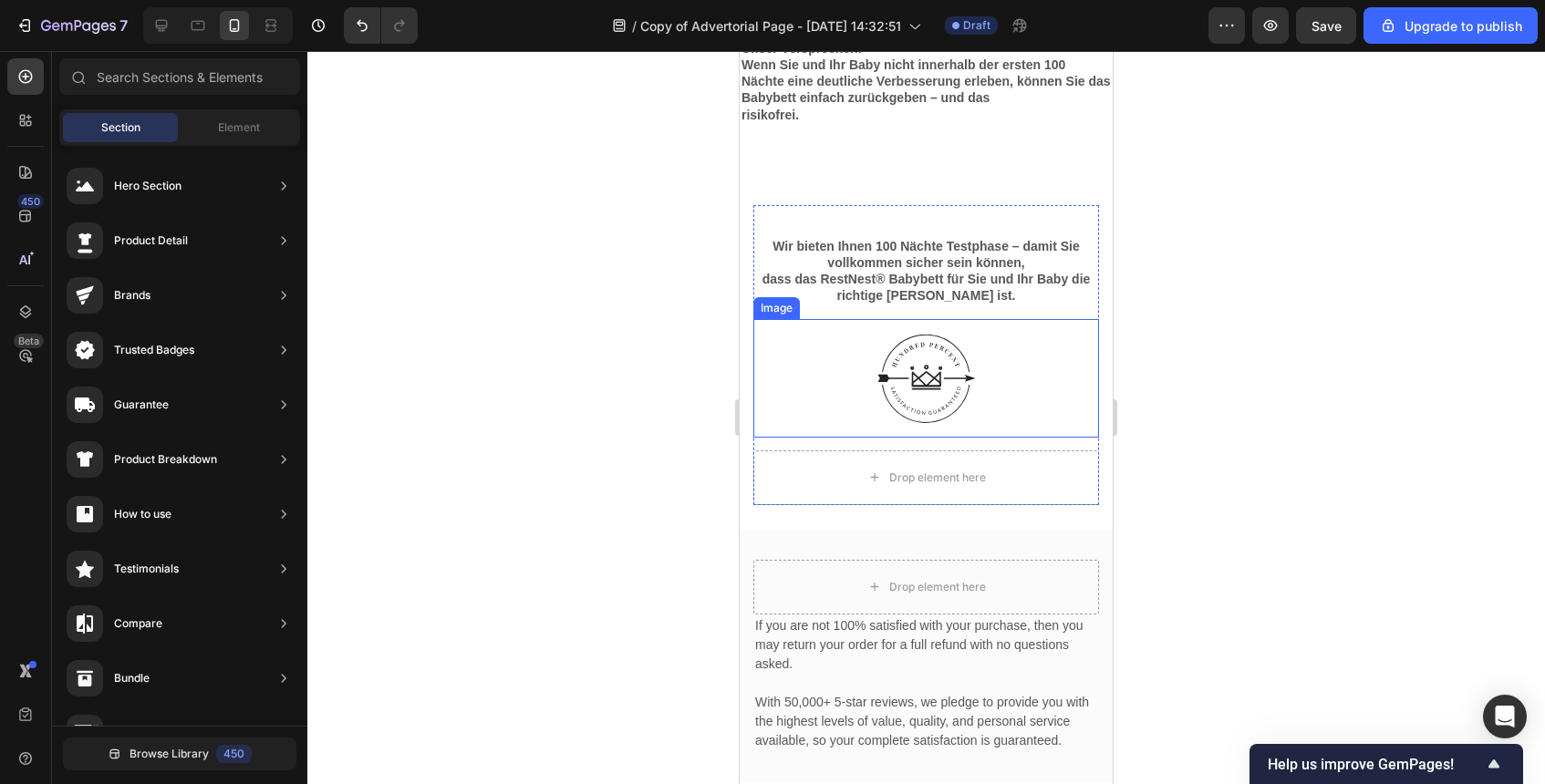
click at [926, 105] on strong "Wenn Sie und Ihr Baby nicht innerhalb der ersten 100 Nächte eine deutliche Verb…" at bounding box center [926, 81] width 369 height 47
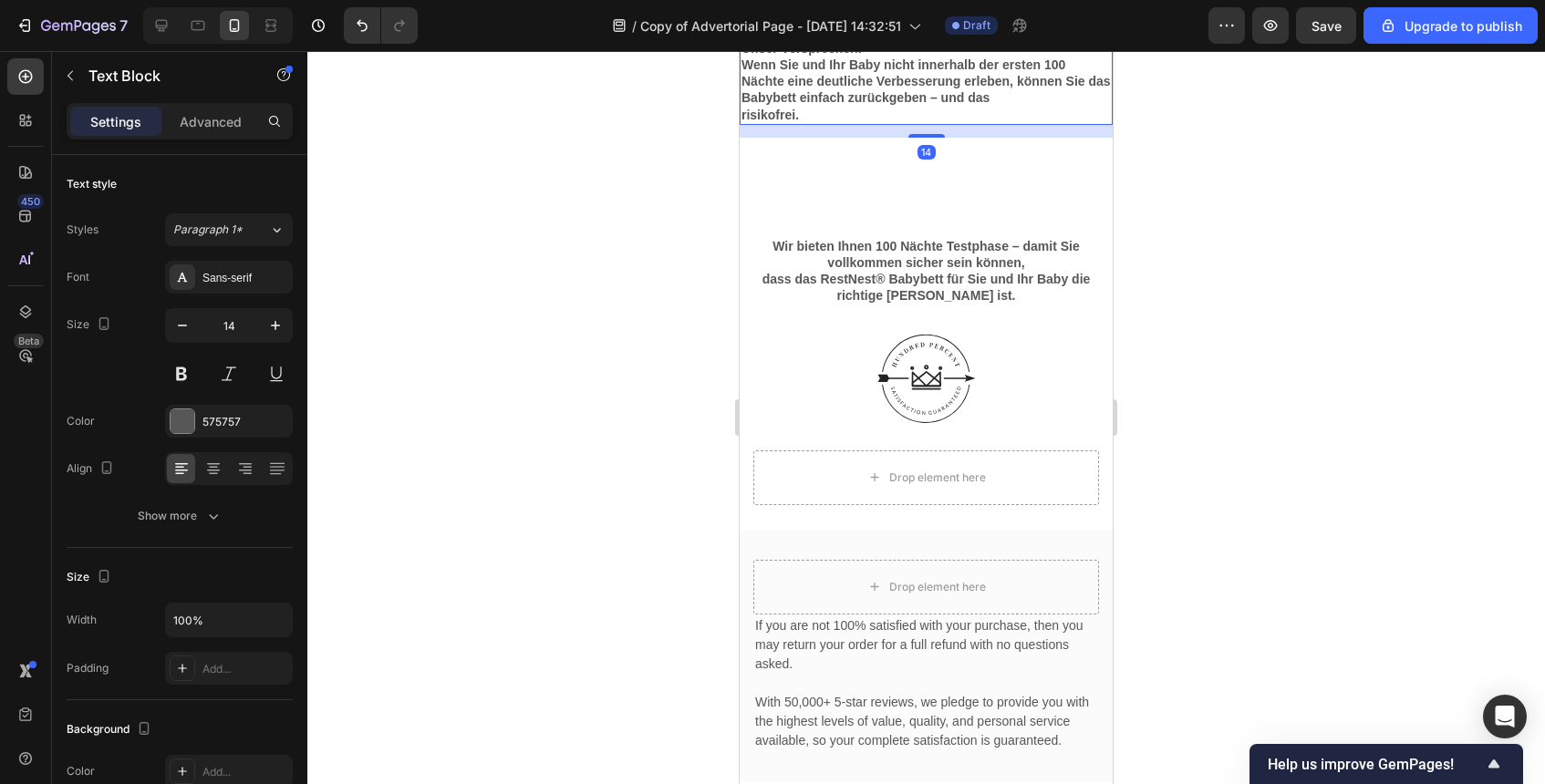
scroll to position [5041, 0]
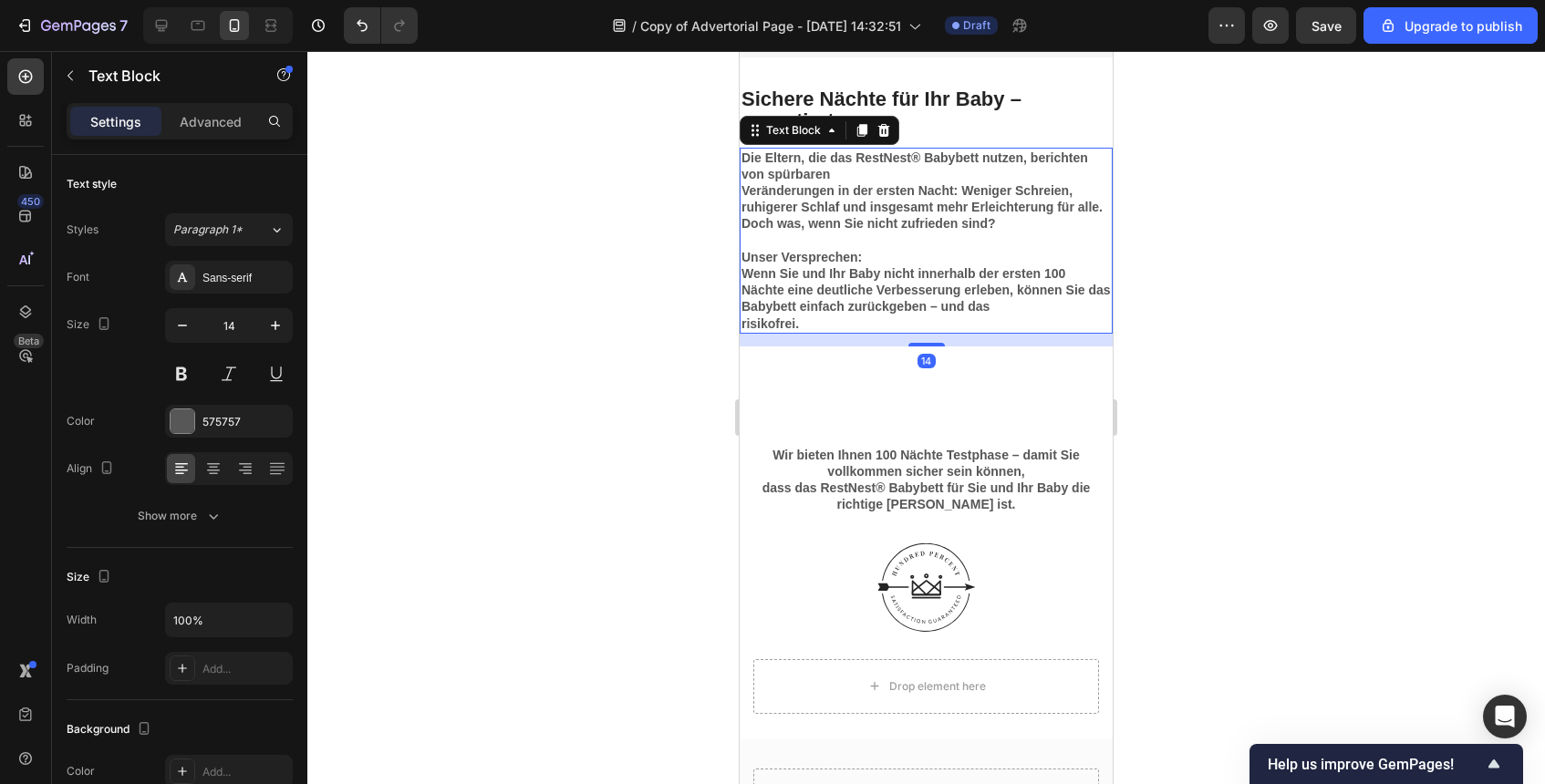
click at [1016, 324] on p "risikofrei." at bounding box center [926, 324] width 369 height 17
click at [1182, 308] on div at bounding box center [926, 417] width 1238 height 733
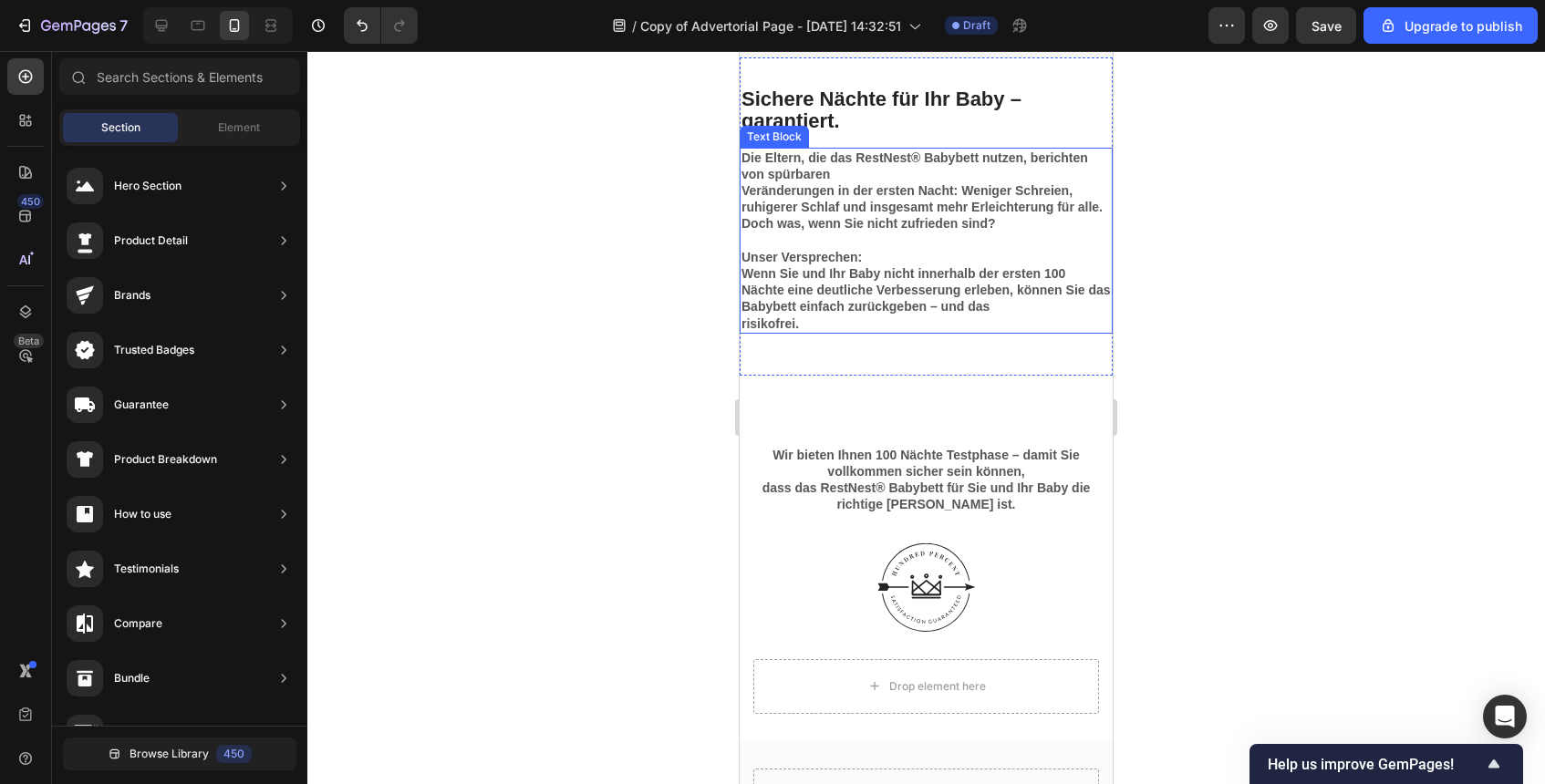
click at [1001, 312] on p "Wenn Sie und Ihr Baby nicht innerhalb der ersten 100 Nächte eine deutliche Verb…" at bounding box center [926, 291] width 369 height 50
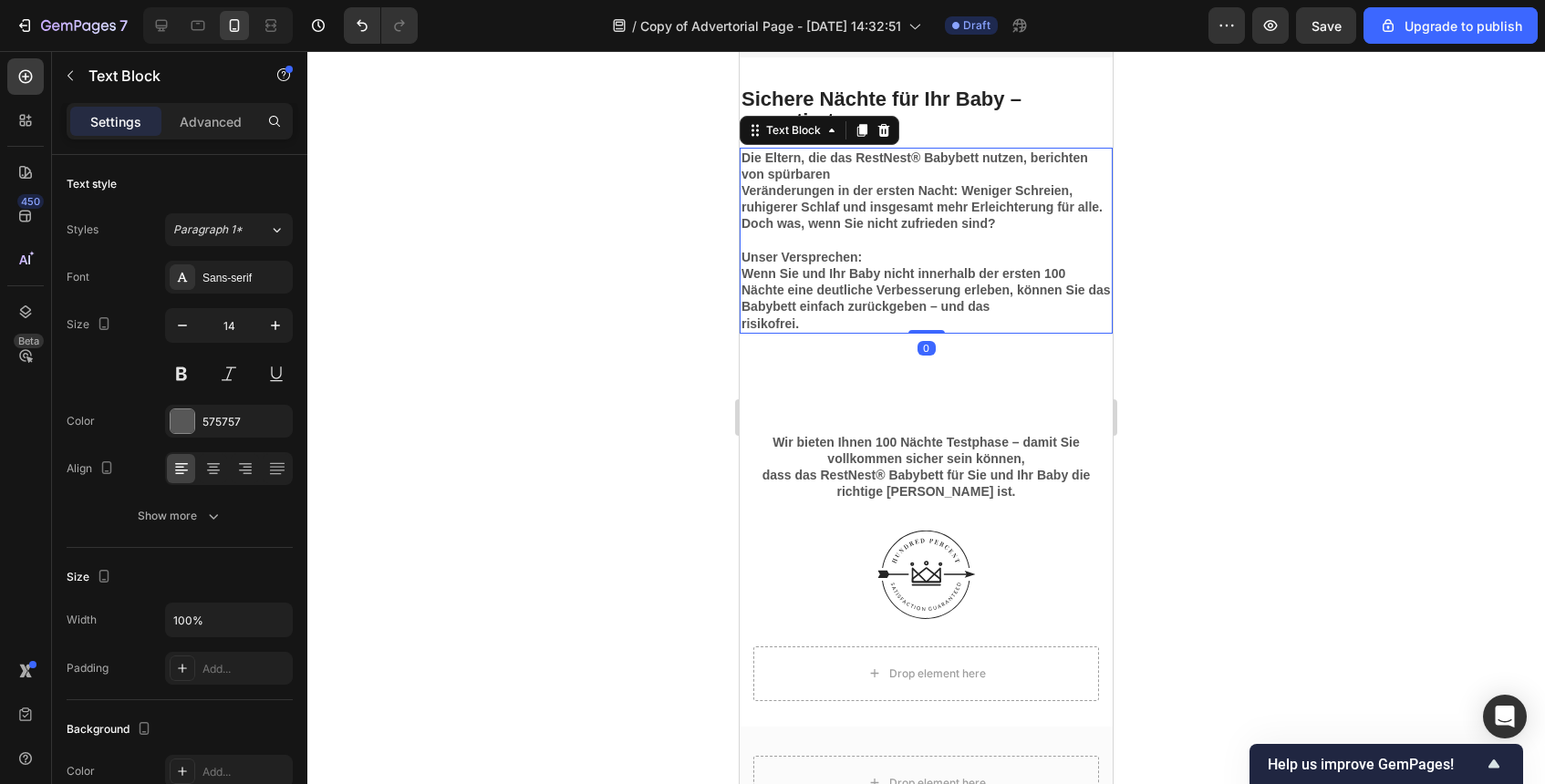
drag, startPoint x: 936, startPoint y: 344, endPoint x: 937, endPoint y: 316, distance: 28.0
click at [937, 316] on div "Die Eltern, die das RestNest® Babybett nutzen, berichten von spürbaren Veränder…" at bounding box center [926, 241] width 373 height 186
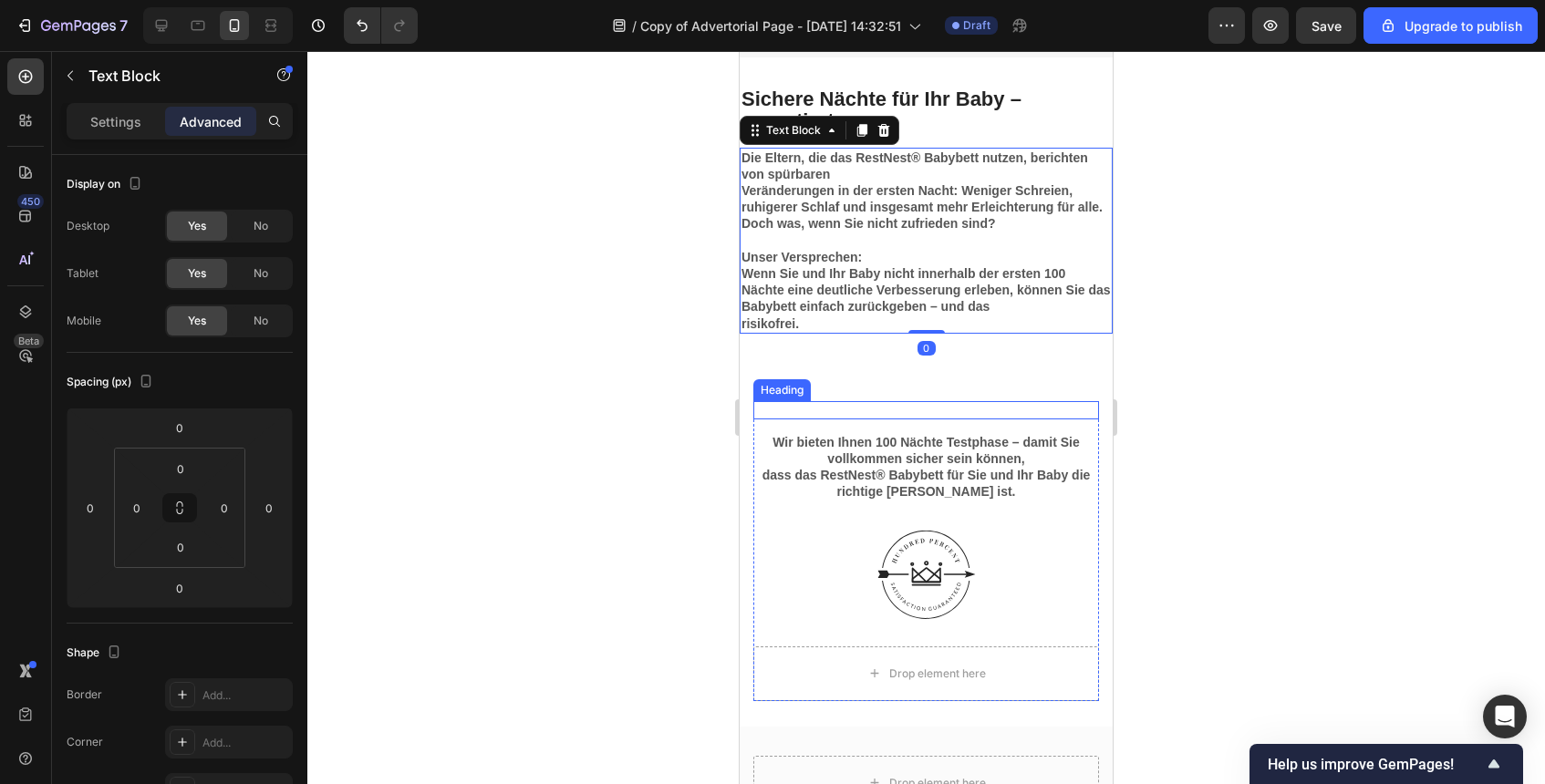
click at [937, 424] on div "Heading Wir bieten Ihnen 100 Nächte Testphase – damit Sie vollkommen sicher sei…" at bounding box center [926, 458] width 345 height 114
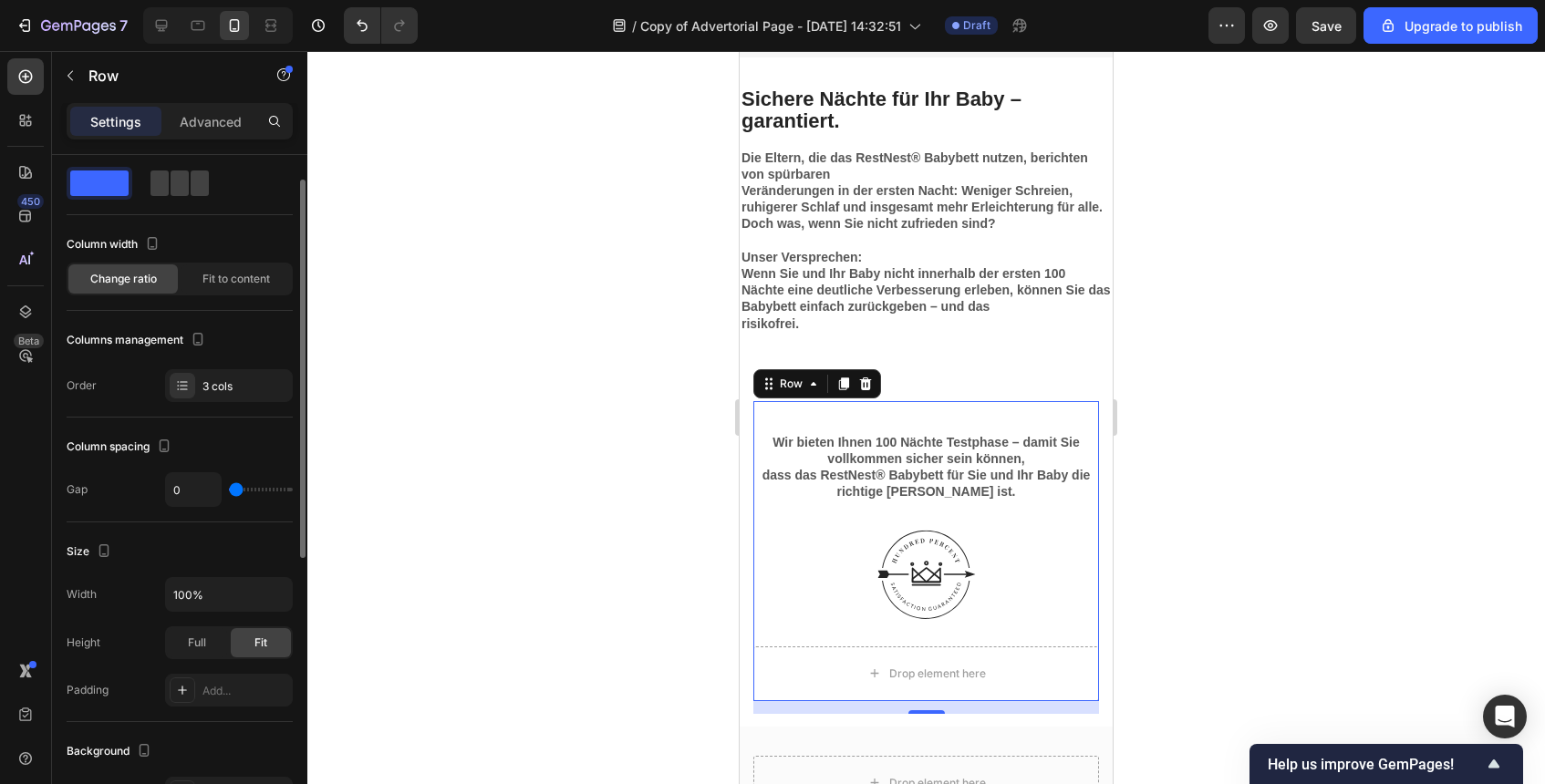
scroll to position [39, 0]
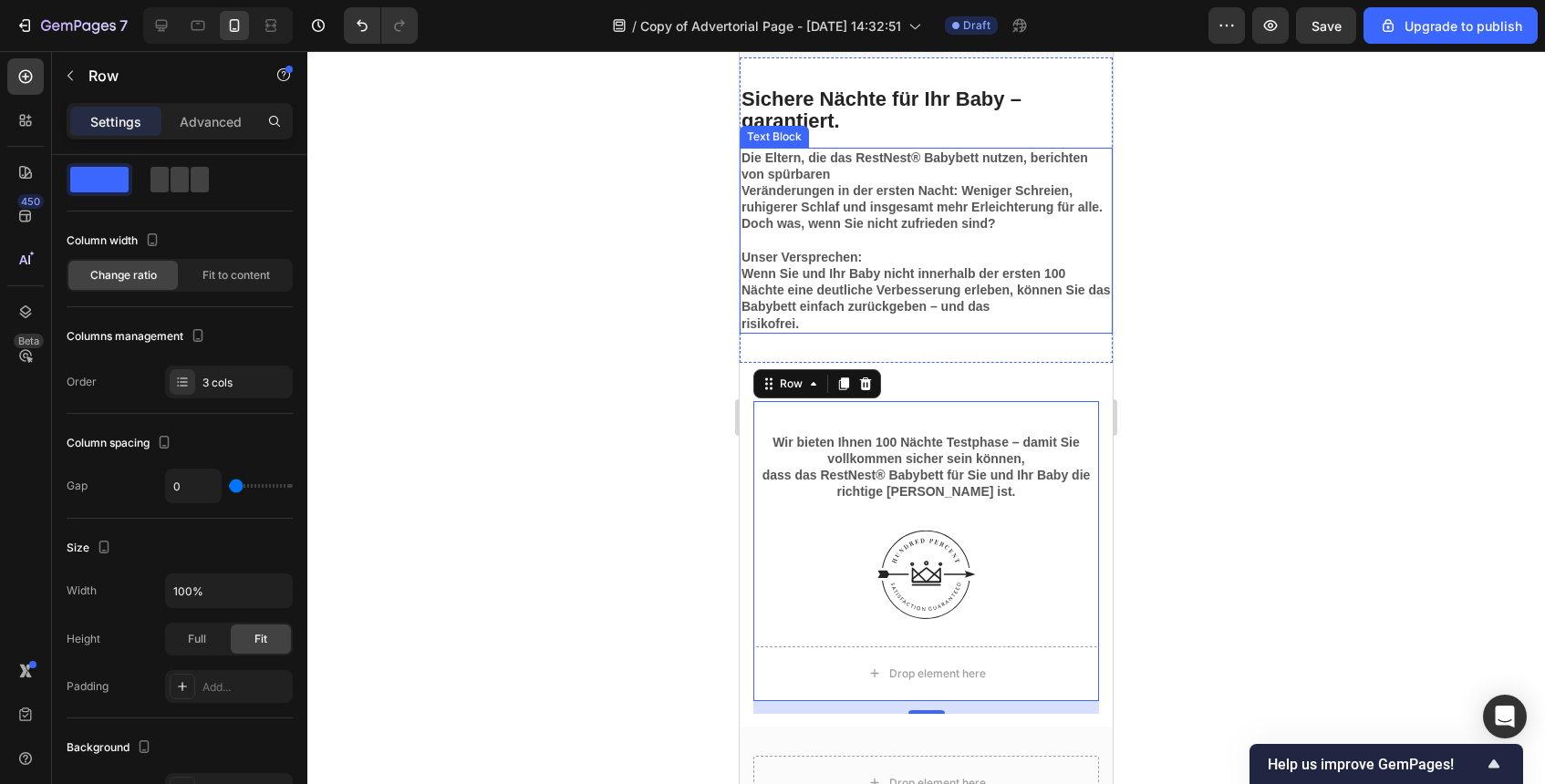
click at [878, 319] on p "risikofrei." at bounding box center [926, 324] width 369 height 17
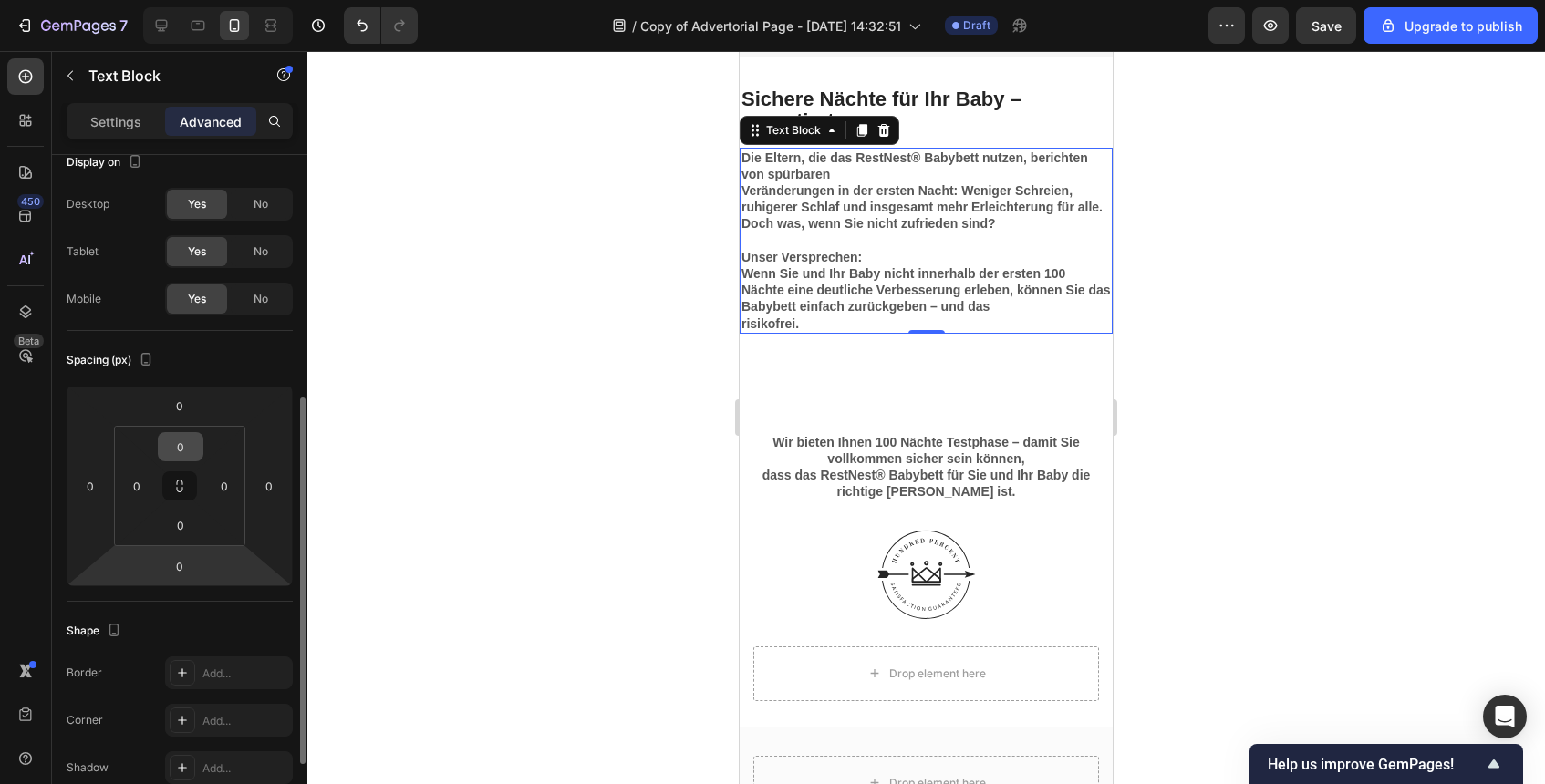
scroll to position [0, 0]
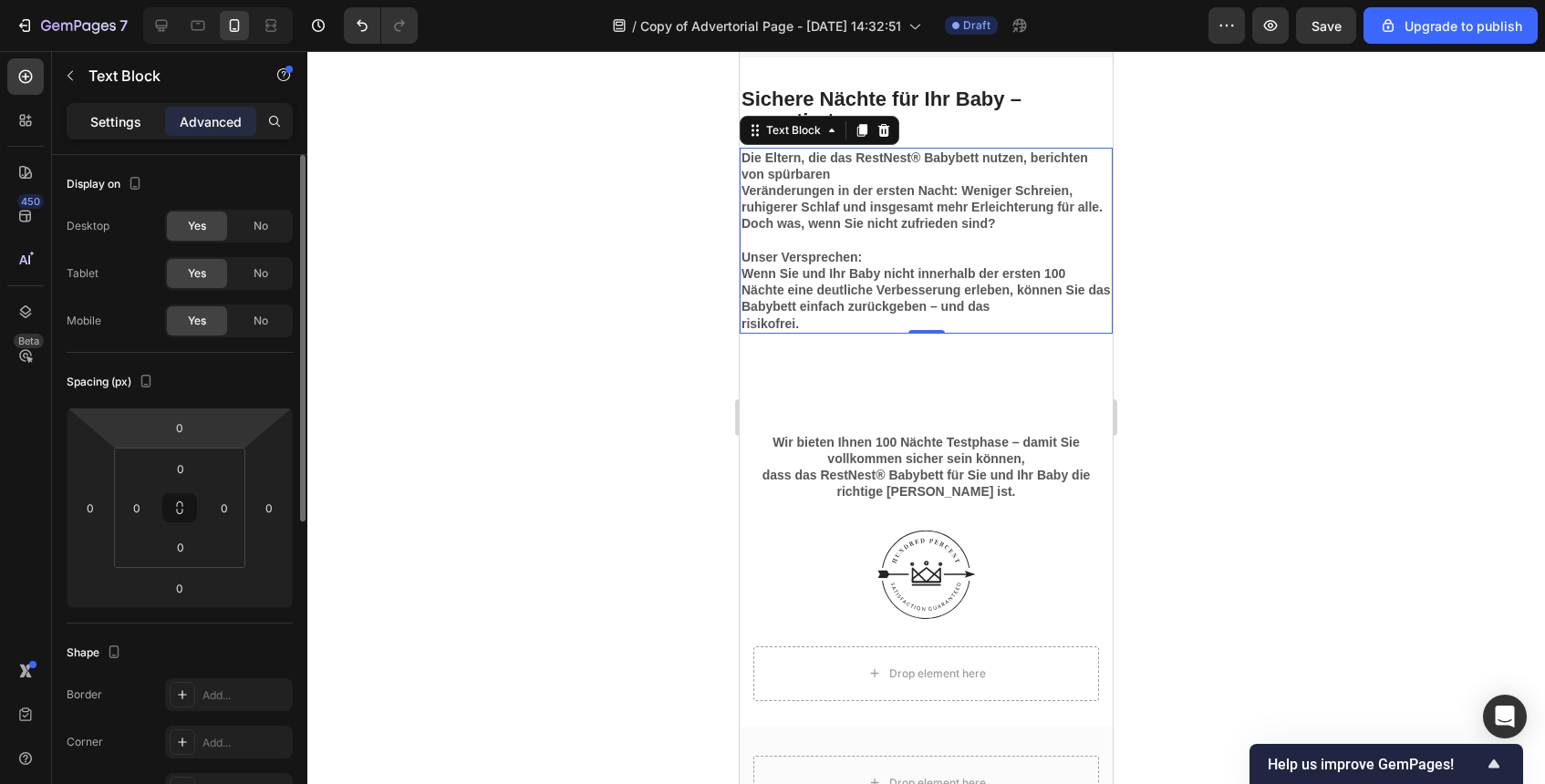
click at [111, 123] on p "Settings" at bounding box center [116, 121] width 51 height 19
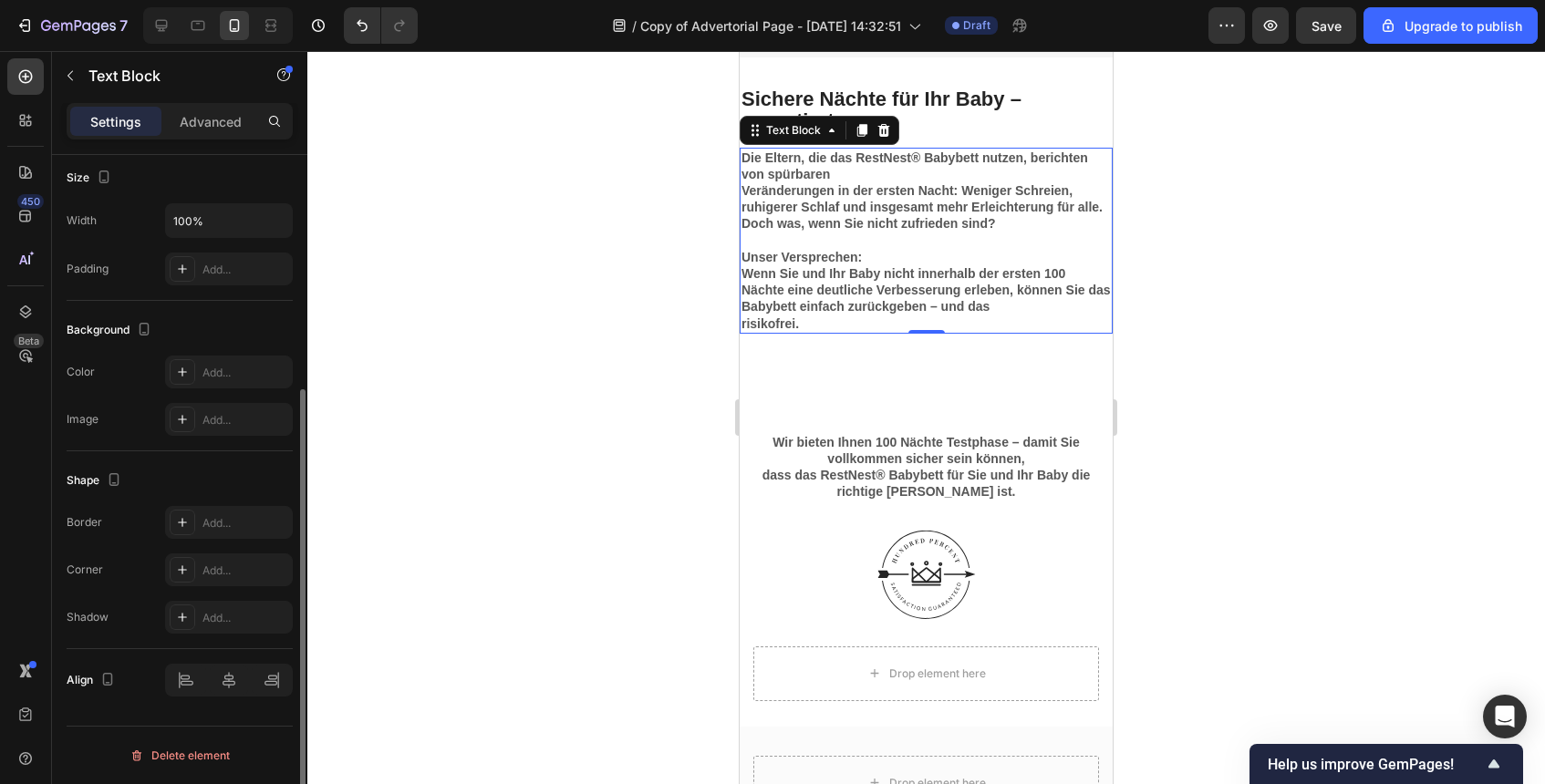
scroll to position [367, 0]
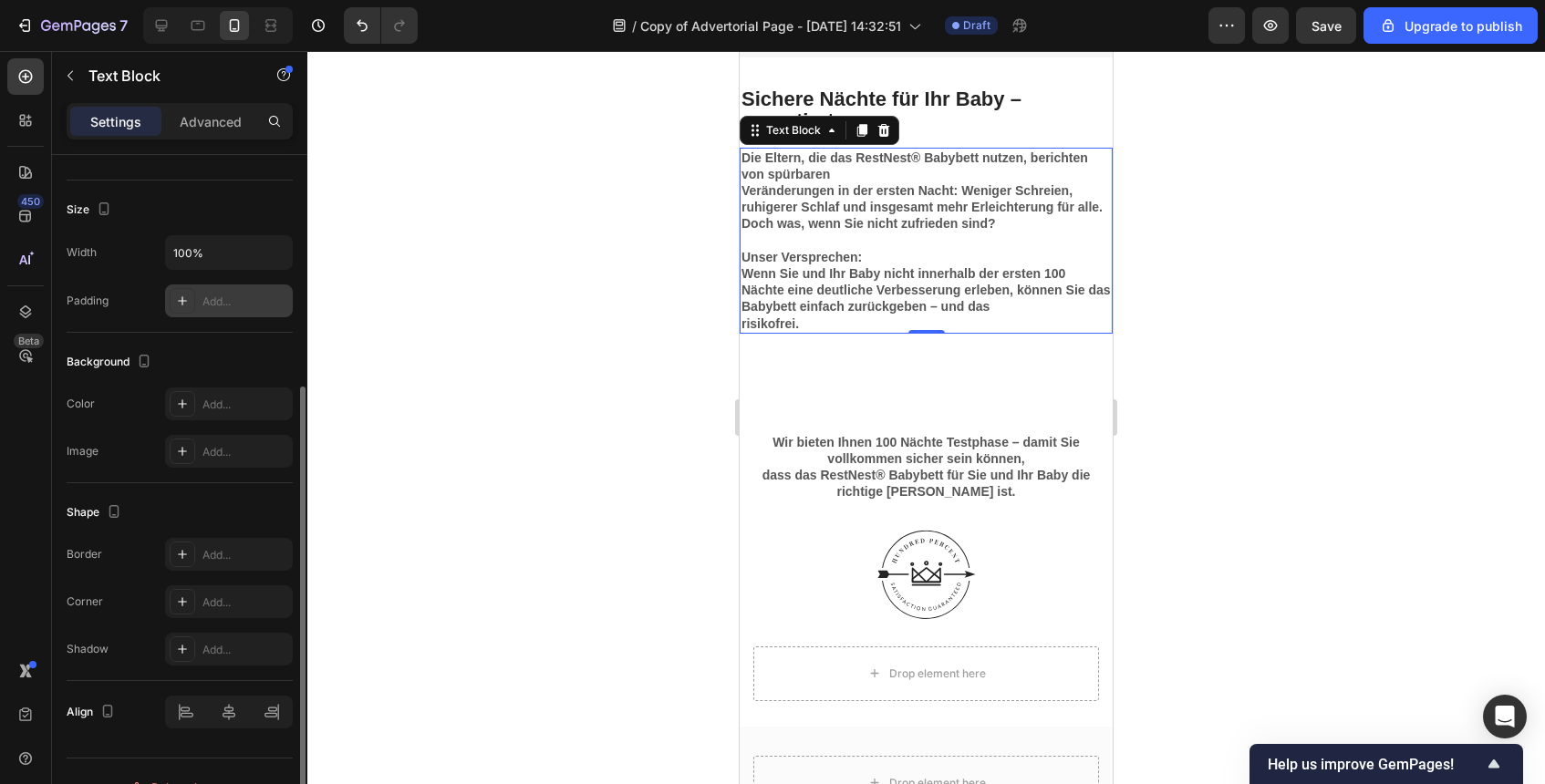
click at [217, 314] on div "Add..." at bounding box center [229, 300] width 128 height 32
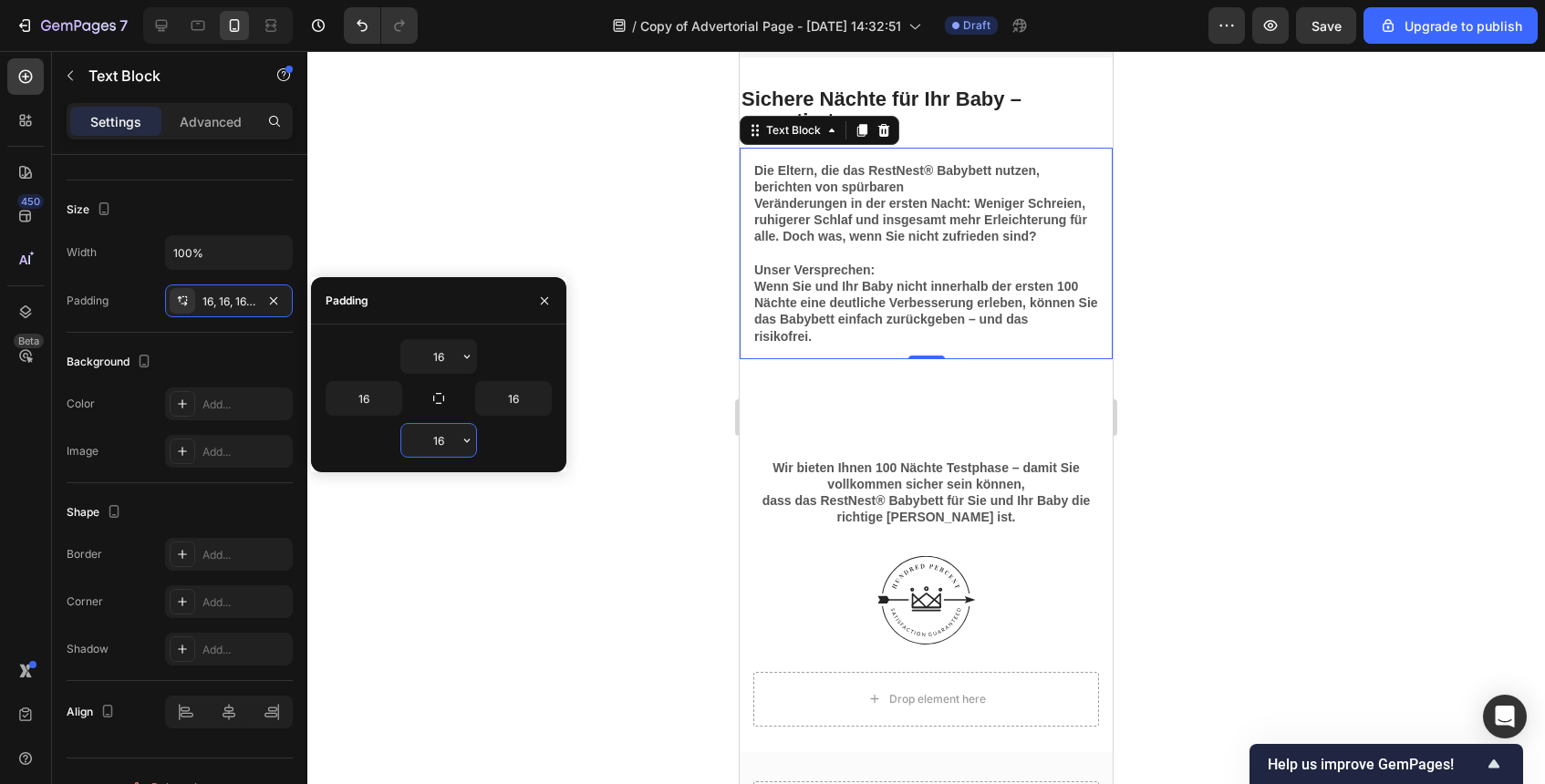
click at [427, 424] on input "16" at bounding box center [439, 440] width 75 height 32
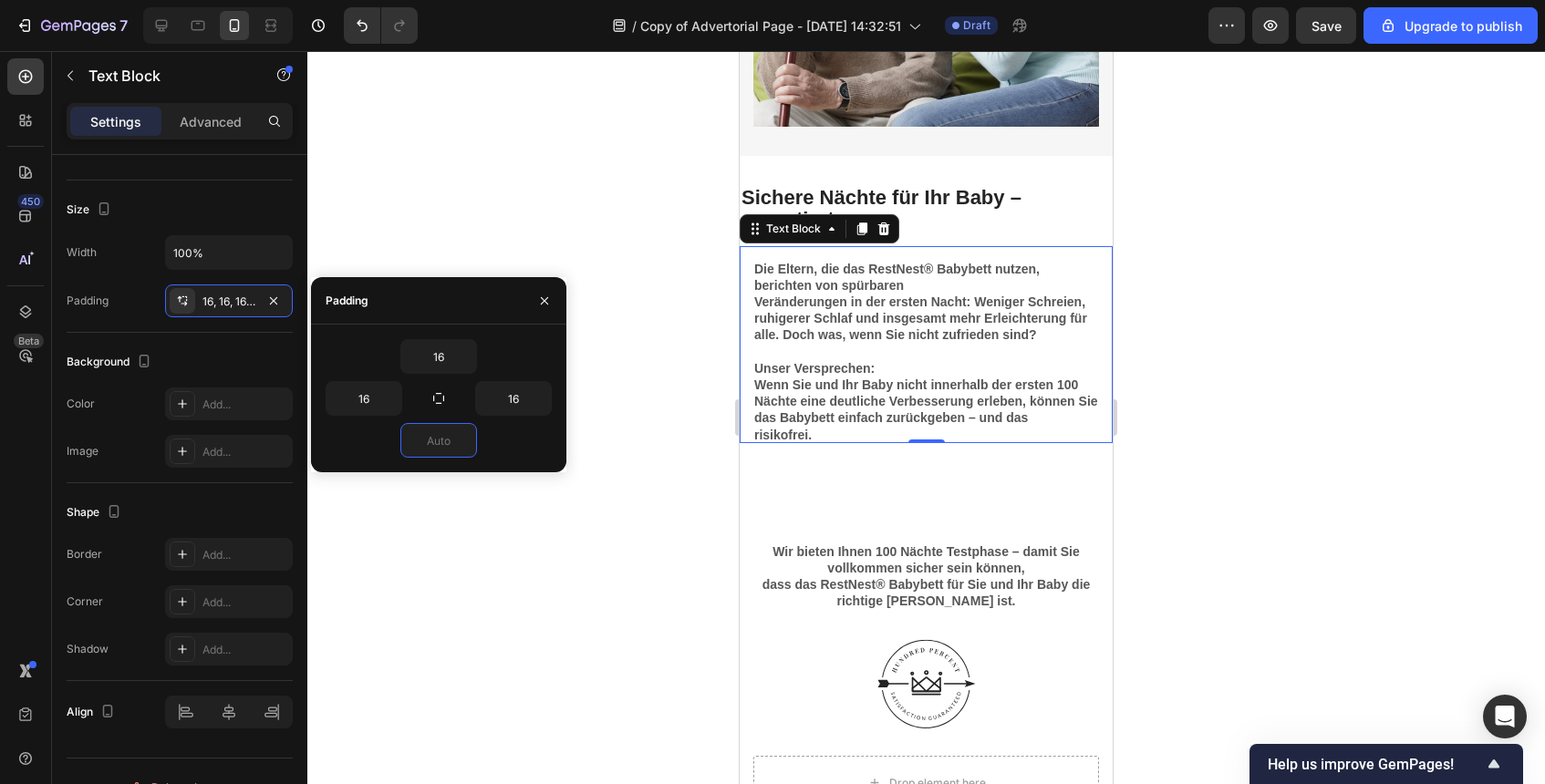
scroll to position [4845, 0]
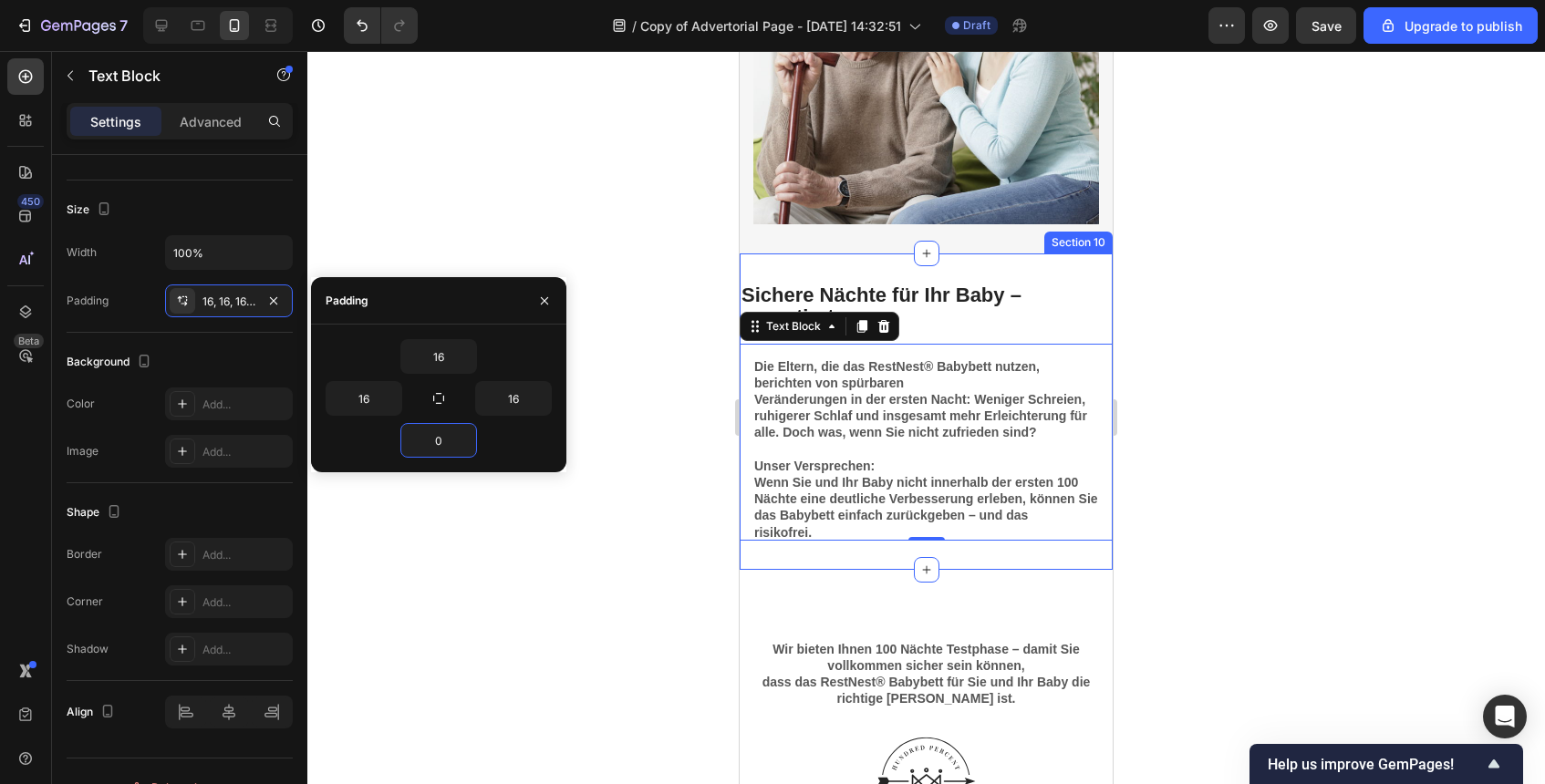
click at [1223, 313] on div at bounding box center [926, 417] width 1238 height 733
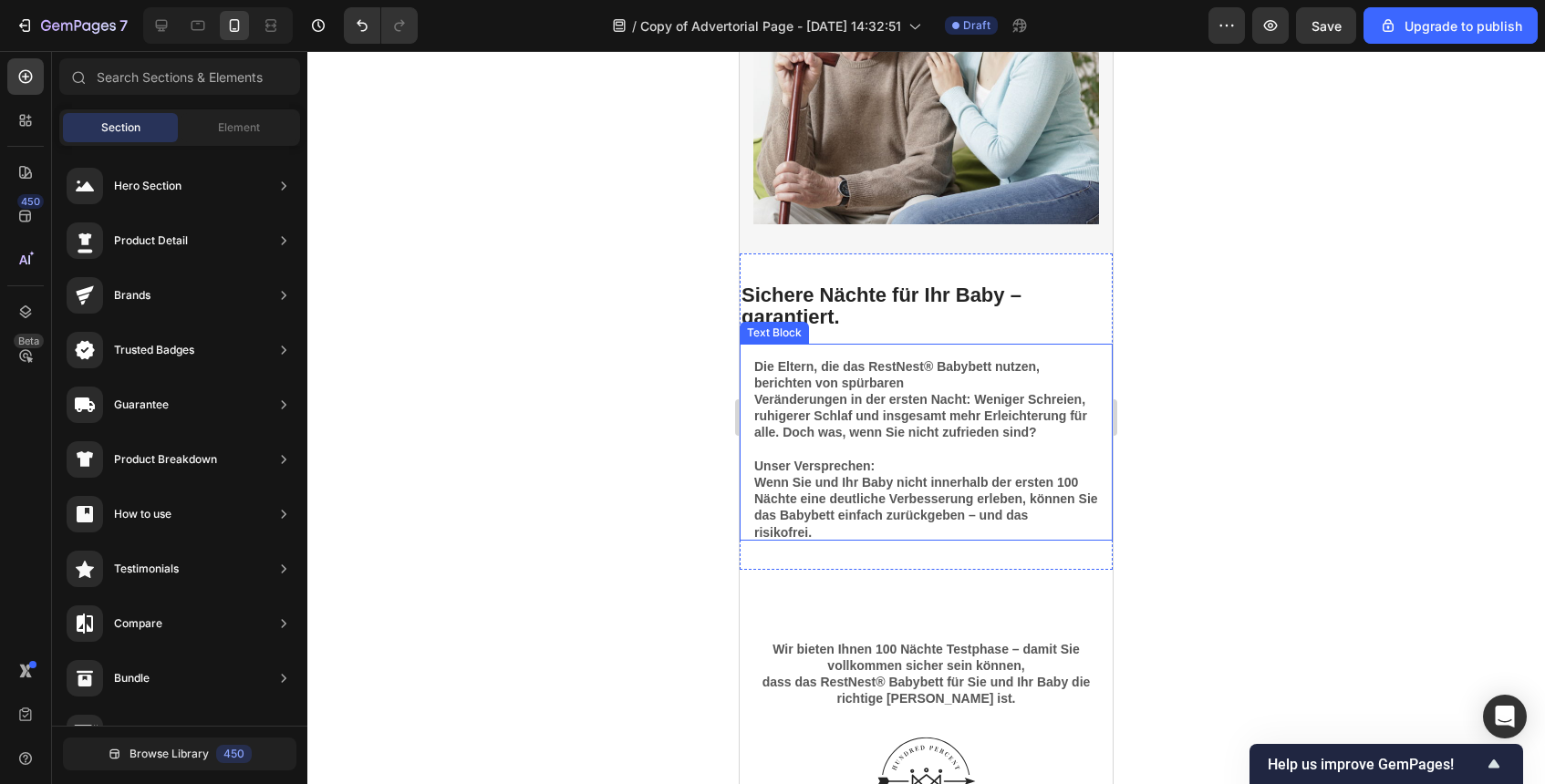
click at [913, 343] on div "Die Eltern, die das RestNest® Babybett nutzen, berichten von spürbaren Veränder…" at bounding box center [926, 442] width 373 height 197
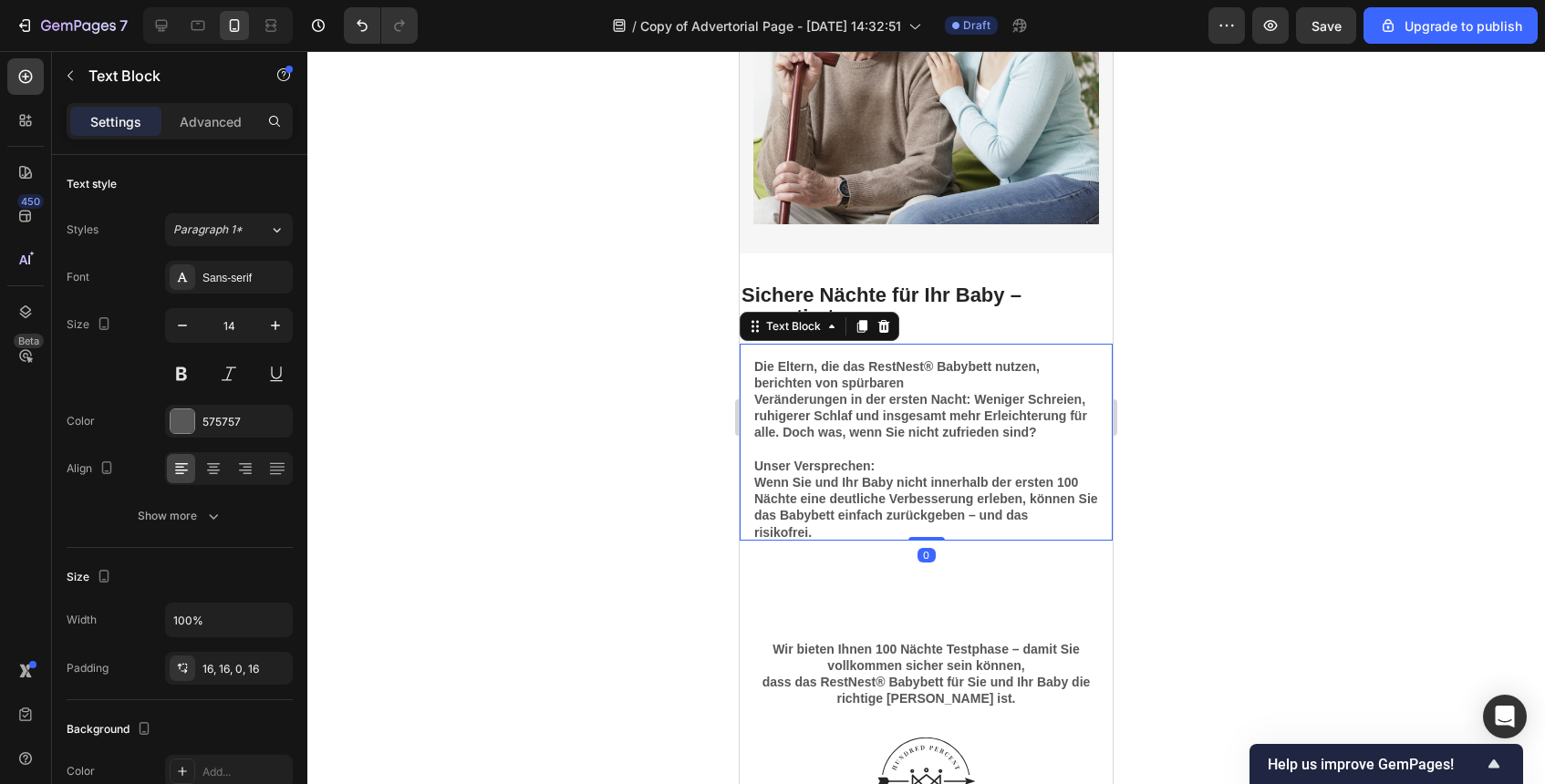
click at [919, 326] on h2 "Sichere Nächte für Ihr Baby – garantiert." at bounding box center [926, 305] width 373 height 47
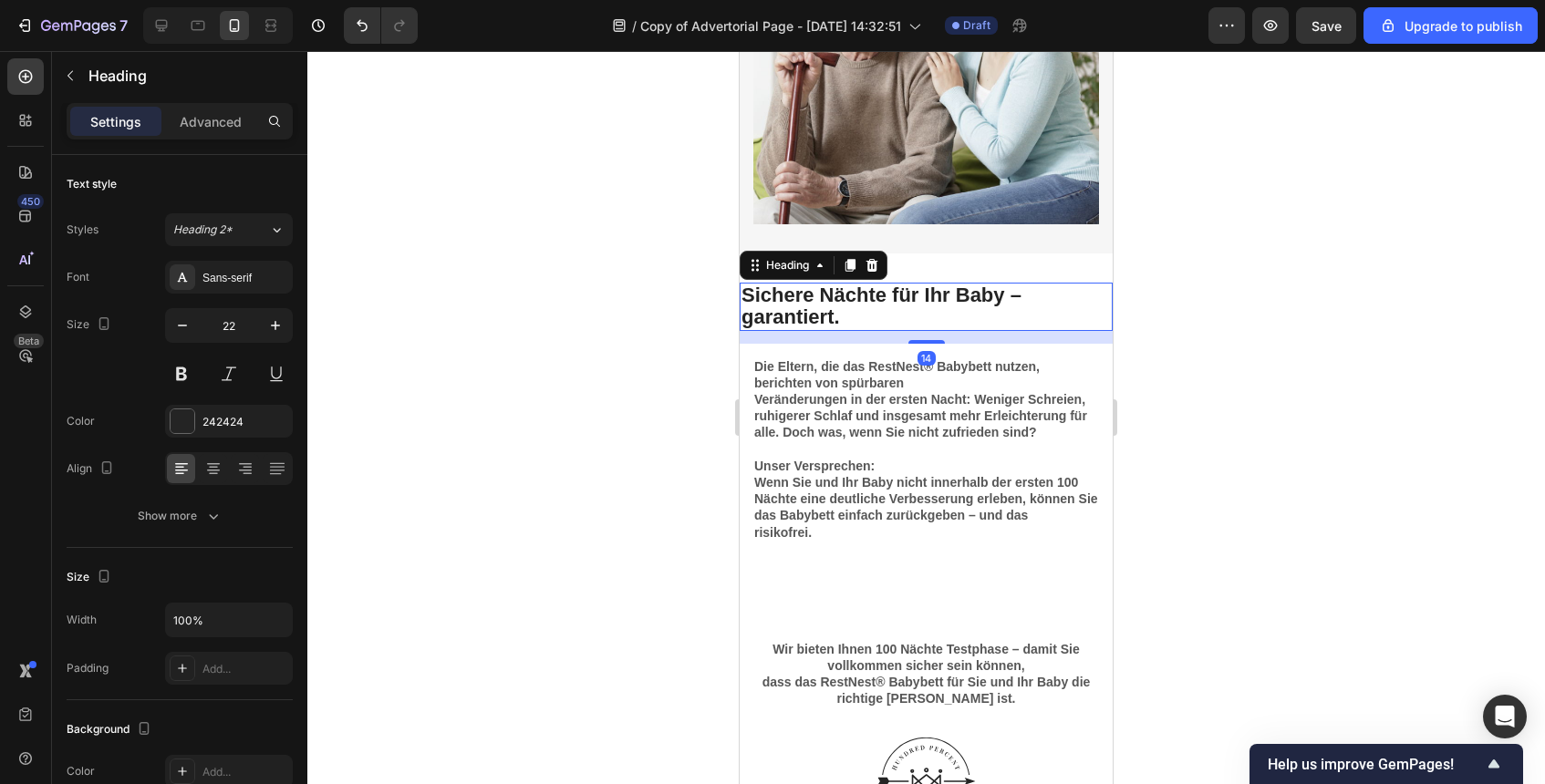
drag, startPoint x: 927, startPoint y: 341, endPoint x: 927, endPoint y: 330, distance: 11.0
click at [927, 341] on div at bounding box center [926, 342] width 36 height 4
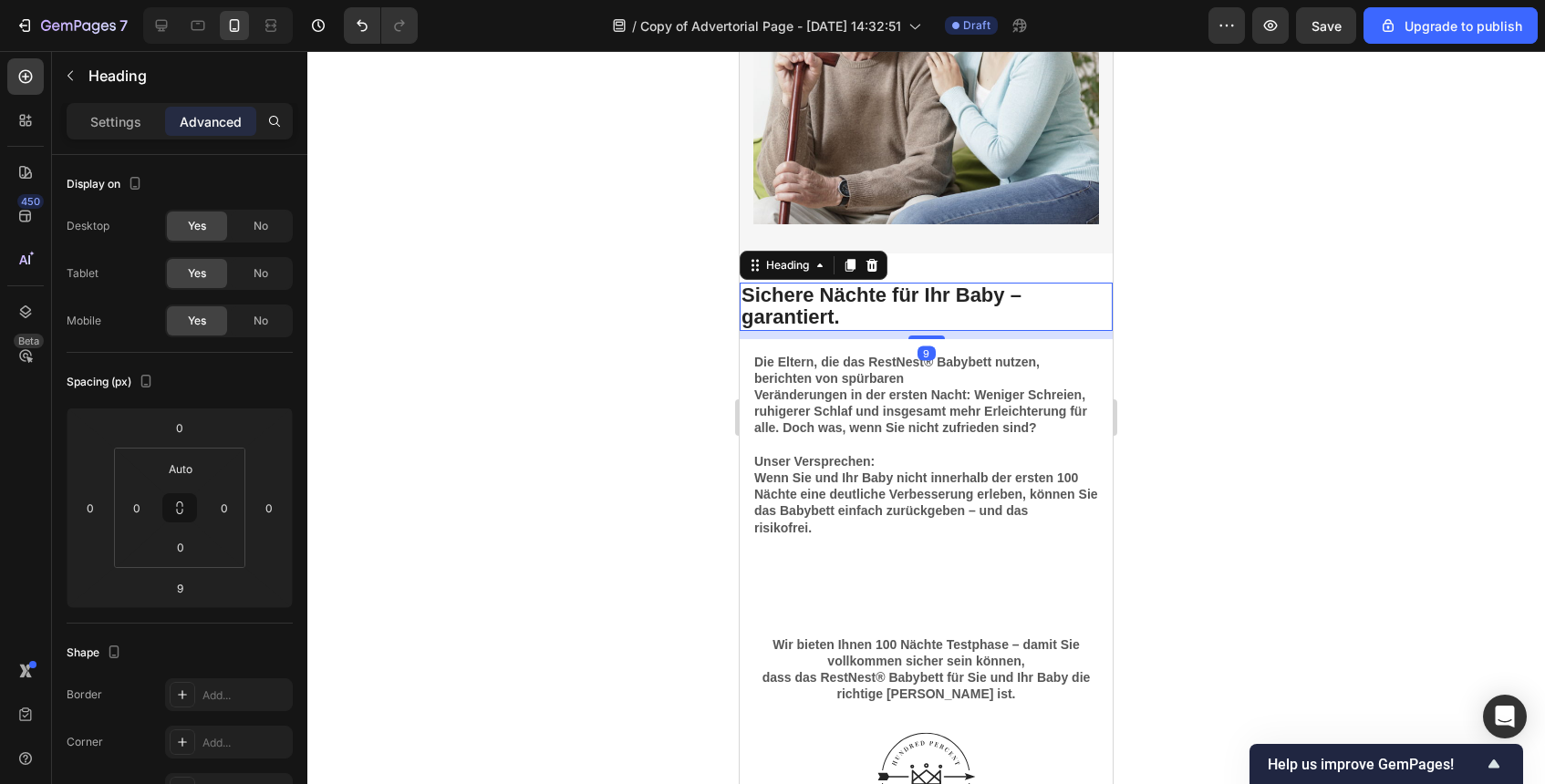
click at [927, 331] on div "9" at bounding box center [926, 335] width 373 height 8
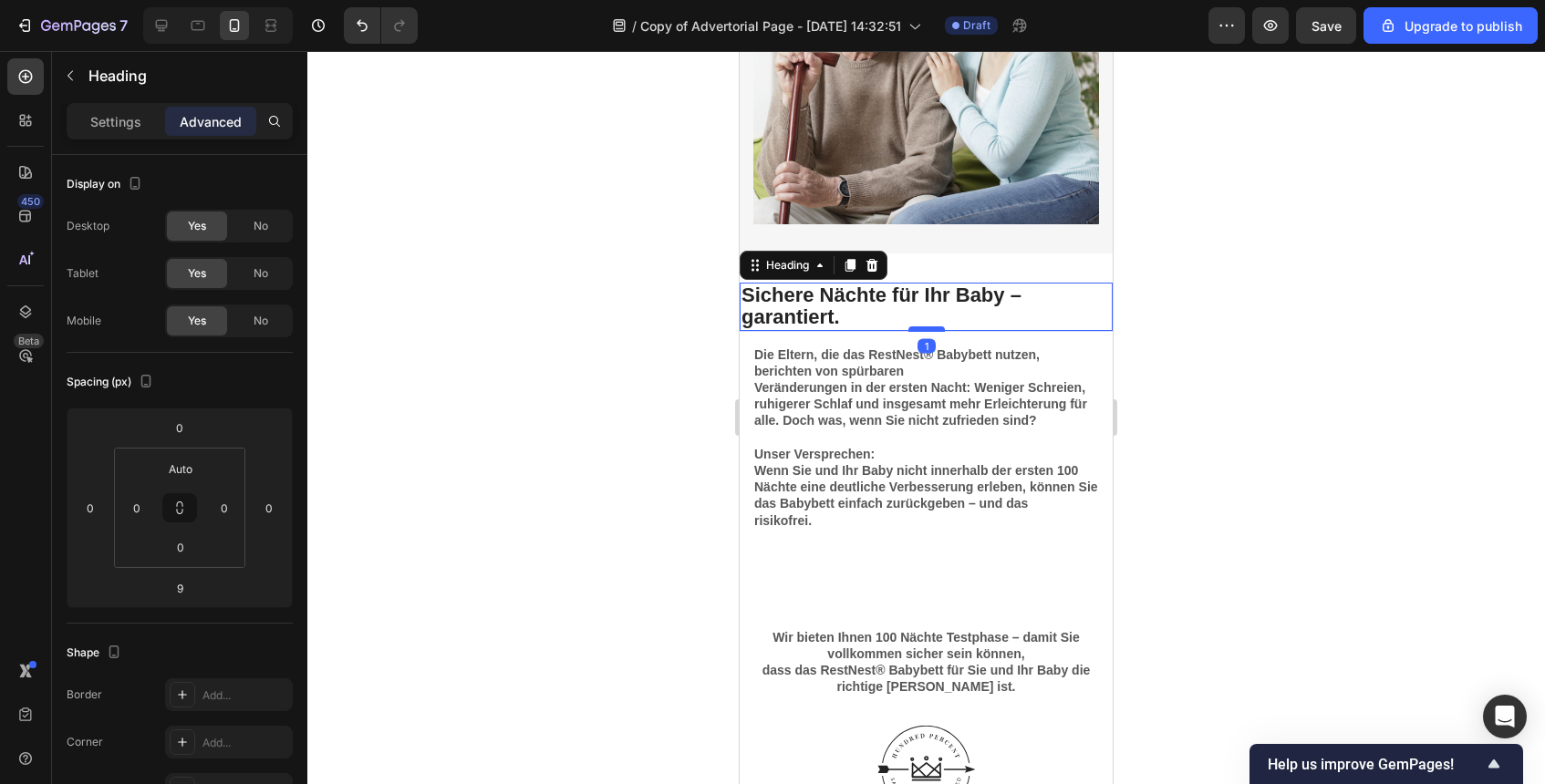
click at [933, 331] on div at bounding box center [926, 330] width 36 height 6
type input "2"
click at [1206, 375] on div at bounding box center [926, 417] width 1238 height 733
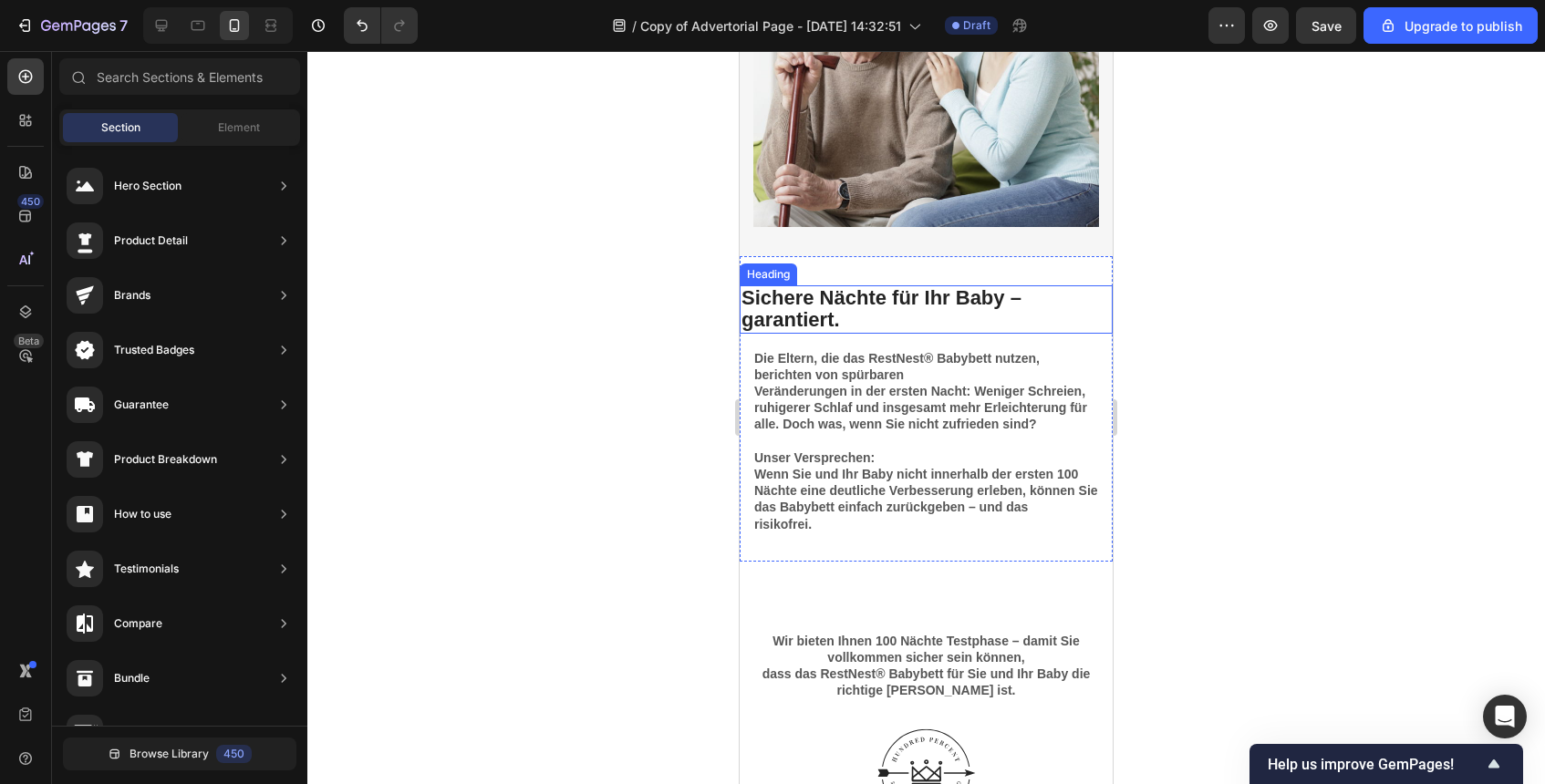
scroll to position [4946, 0]
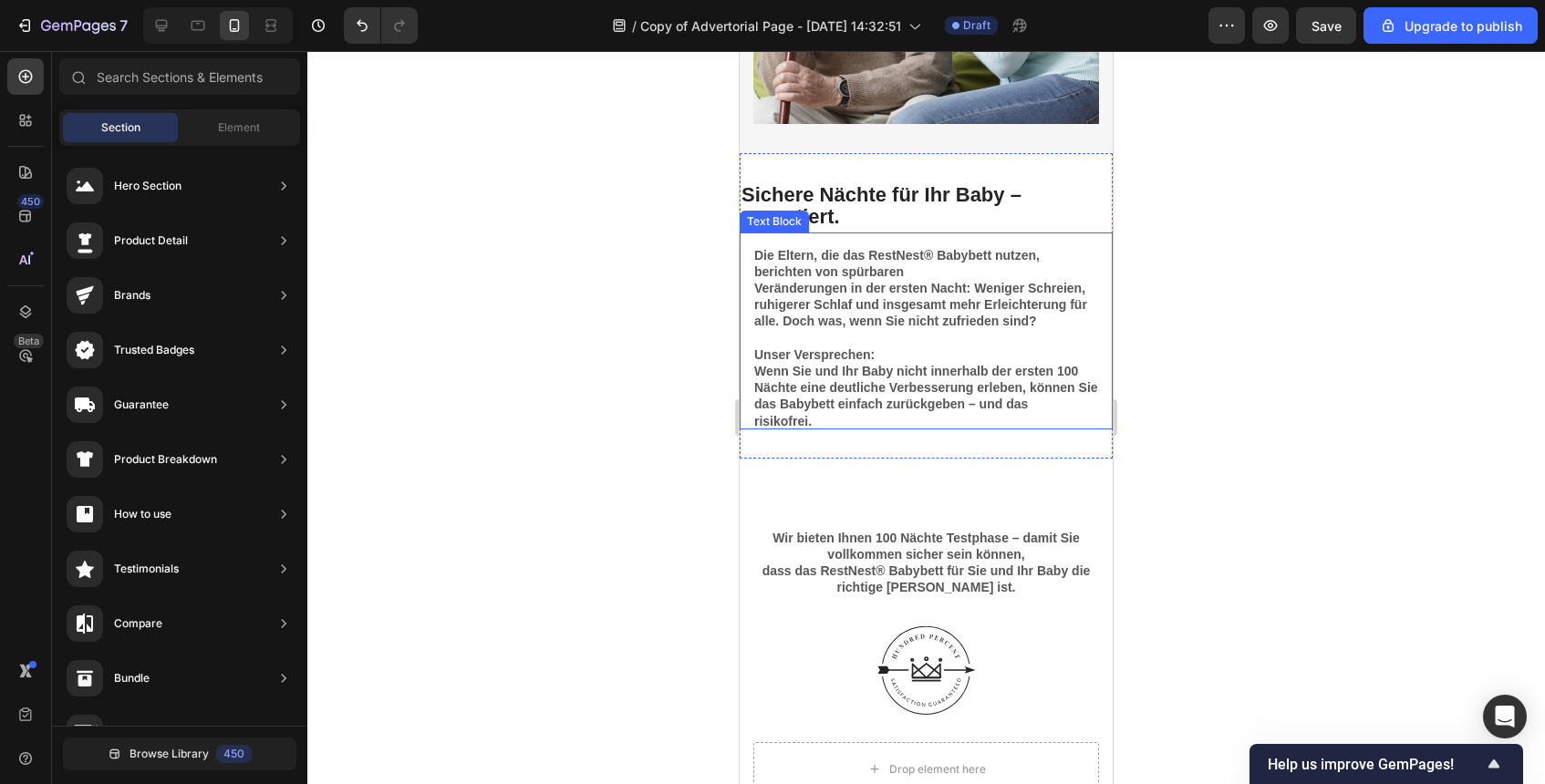
click at [975, 429] on div "Sichere Nächte für Ihr Baby – garantiert. Heading Die Eltern, die das RestNest®…" at bounding box center [926, 306] width 373 height 305
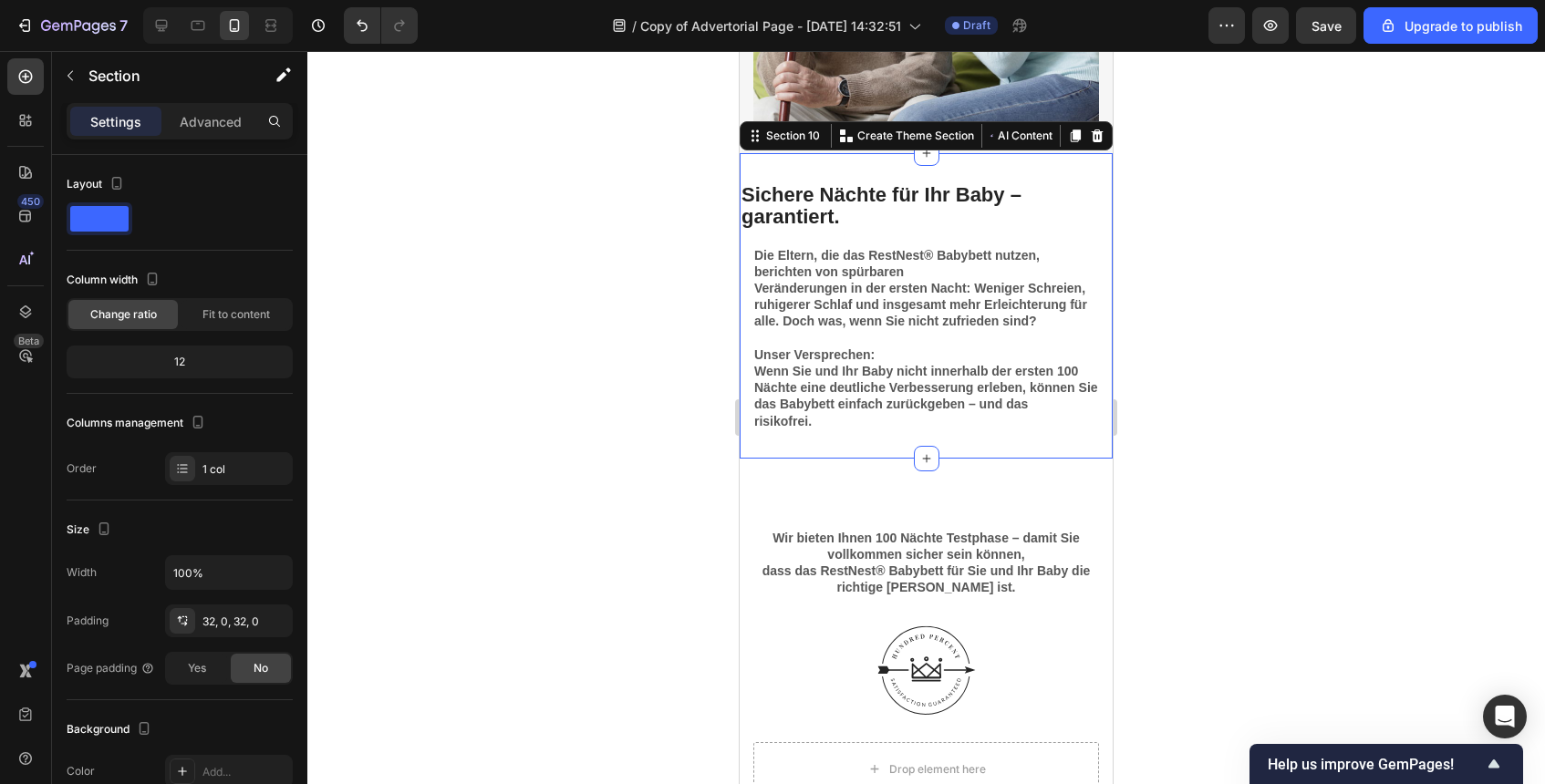
click at [972, 443] on div "Sichere Nächte für Ihr Baby – garantiert. Heading Die Eltern, die das RestNest®…" at bounding box center [926, 306] width 373 height 305
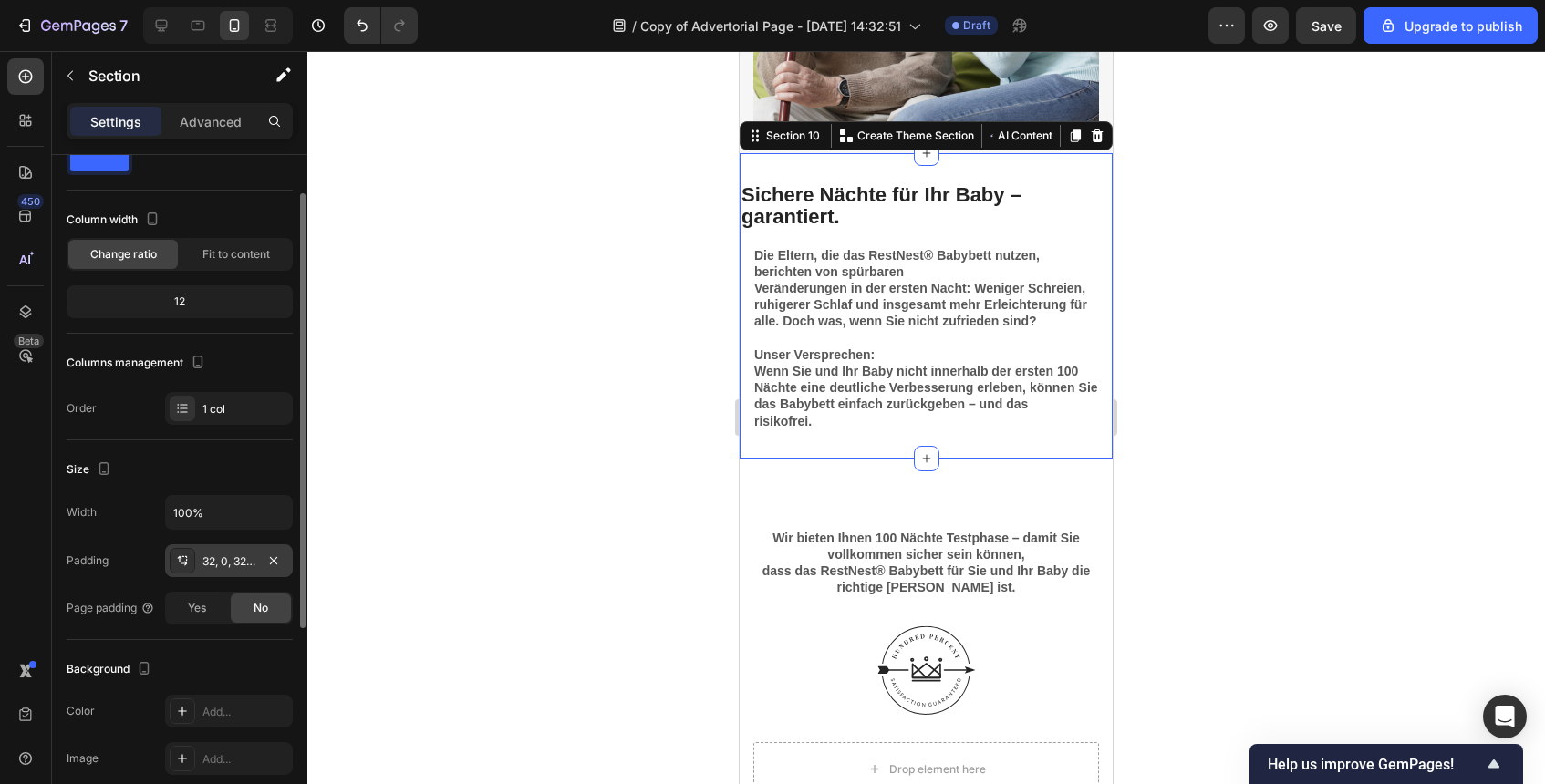
click at [212, 554] on div "32, 0, 32, 0" at bounding box center [229, 562] width 53 height 17
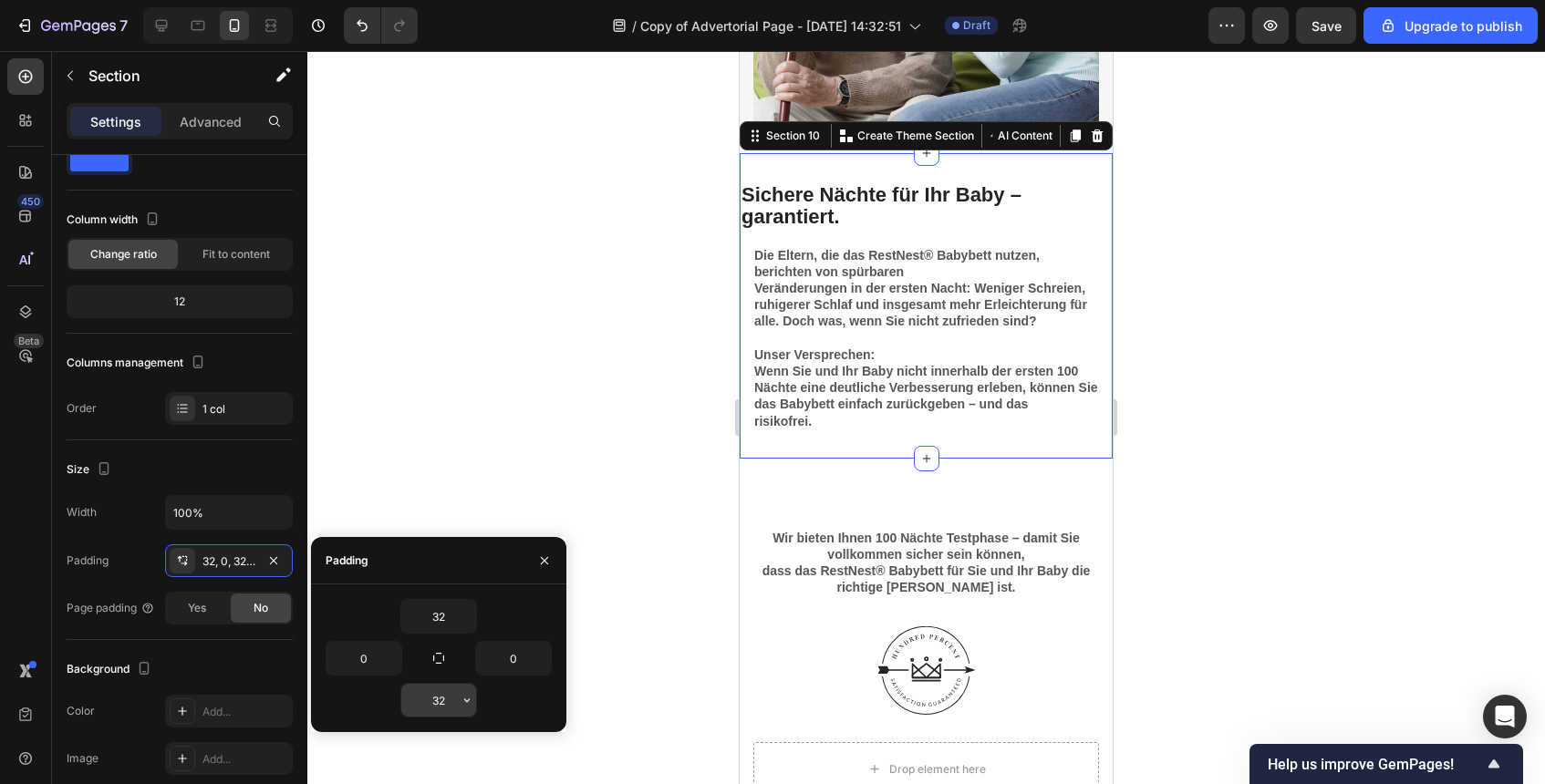
click at [436, 694] on input "32" at bounding box center [439, 700] width 75 height 32
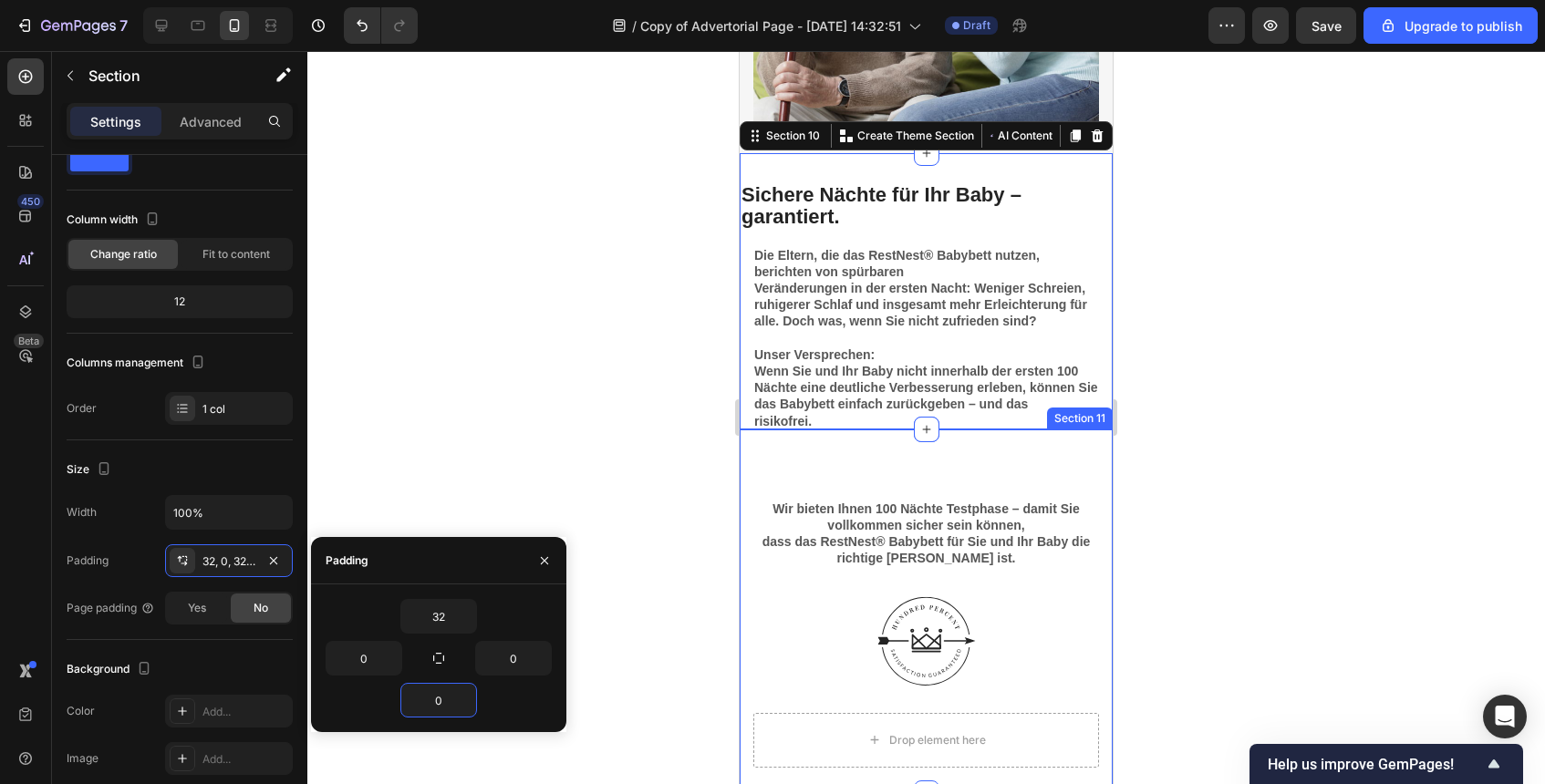
click at [919, 459] on div "Heading Wir bieten Ihnen 100 Nächte Testphase – damit Sie vollkommen sicher sei…" at bounding box center [926, 611] width 373 height 364
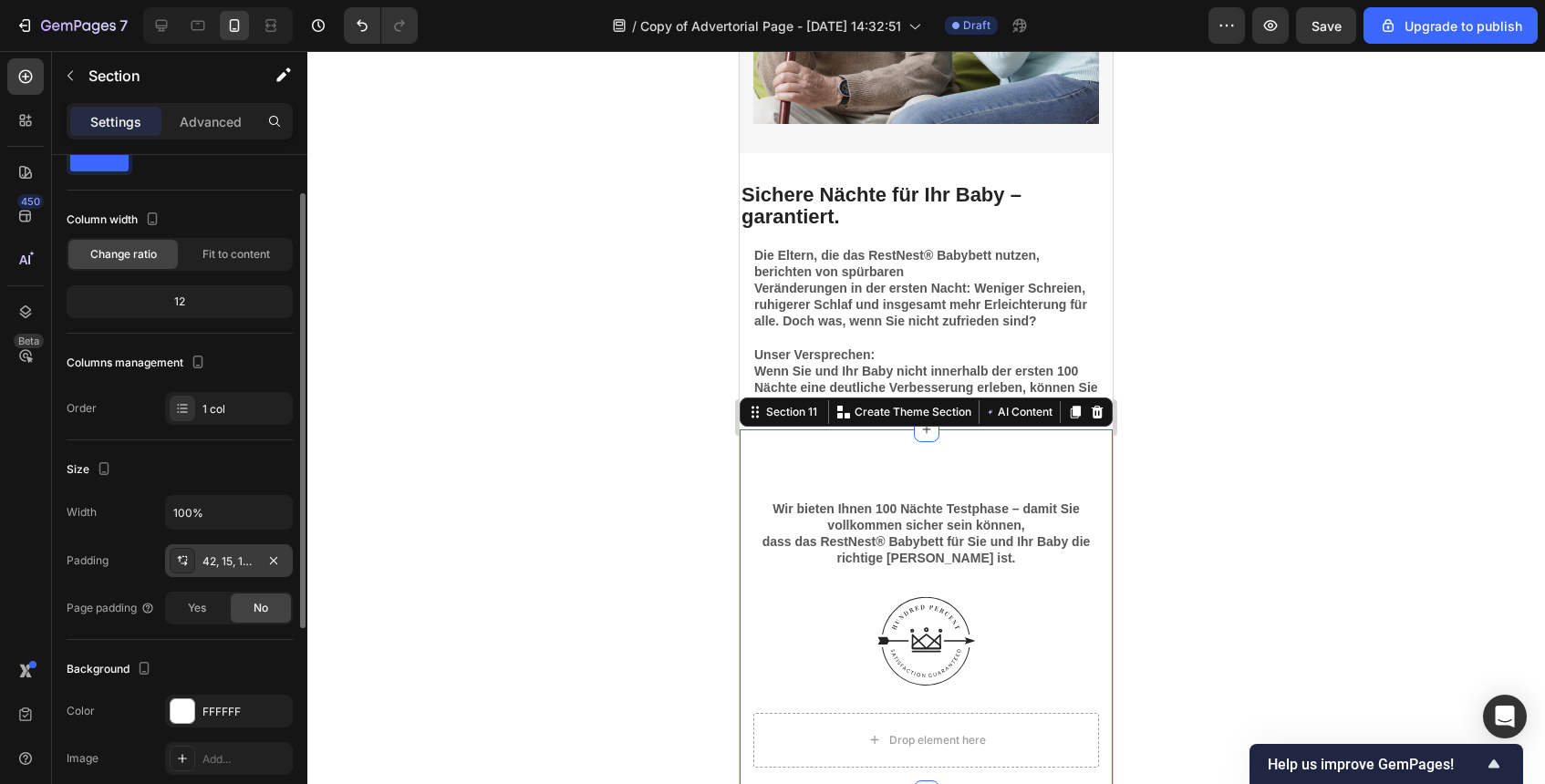
click at [206, 565] on div "42, 15, 14, 15" at bounding box center [229, 562] width 53 height 17
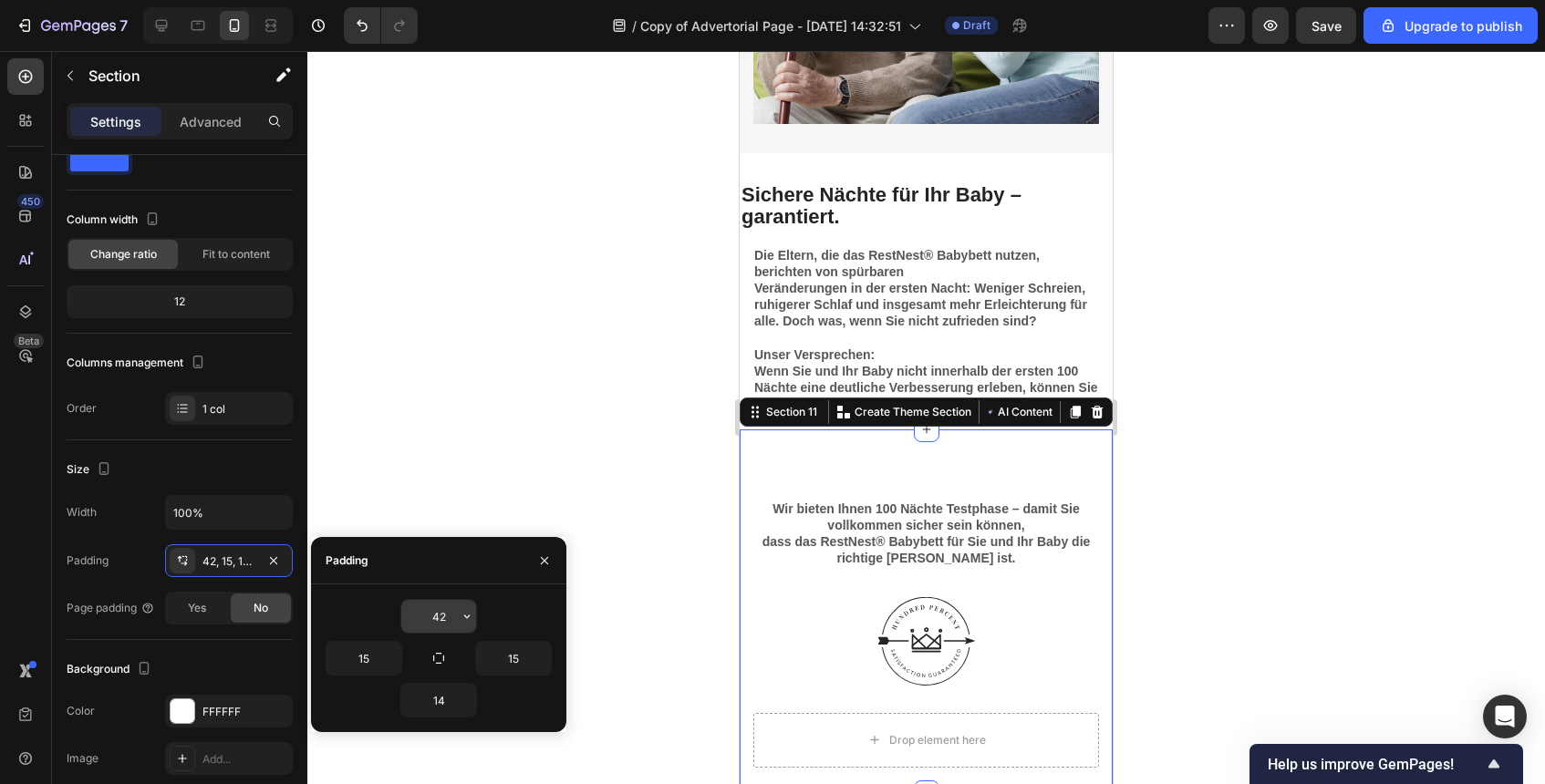
click at [420, 620] on input "42" at bounding box center [439, 616] width 75 height 32
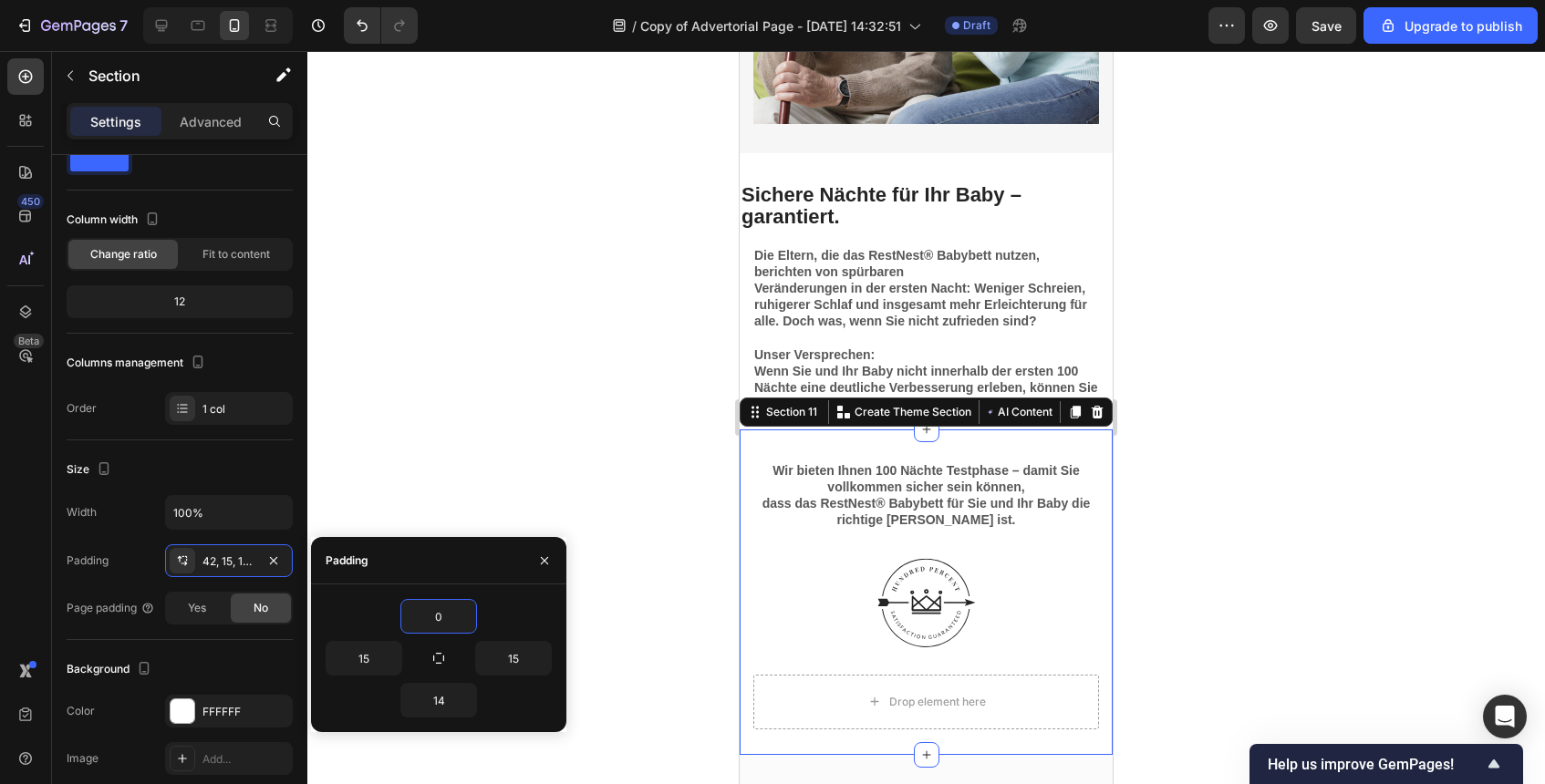
click at [1153, 562] on div at bounding box center [926, 417] width 1238 height 733
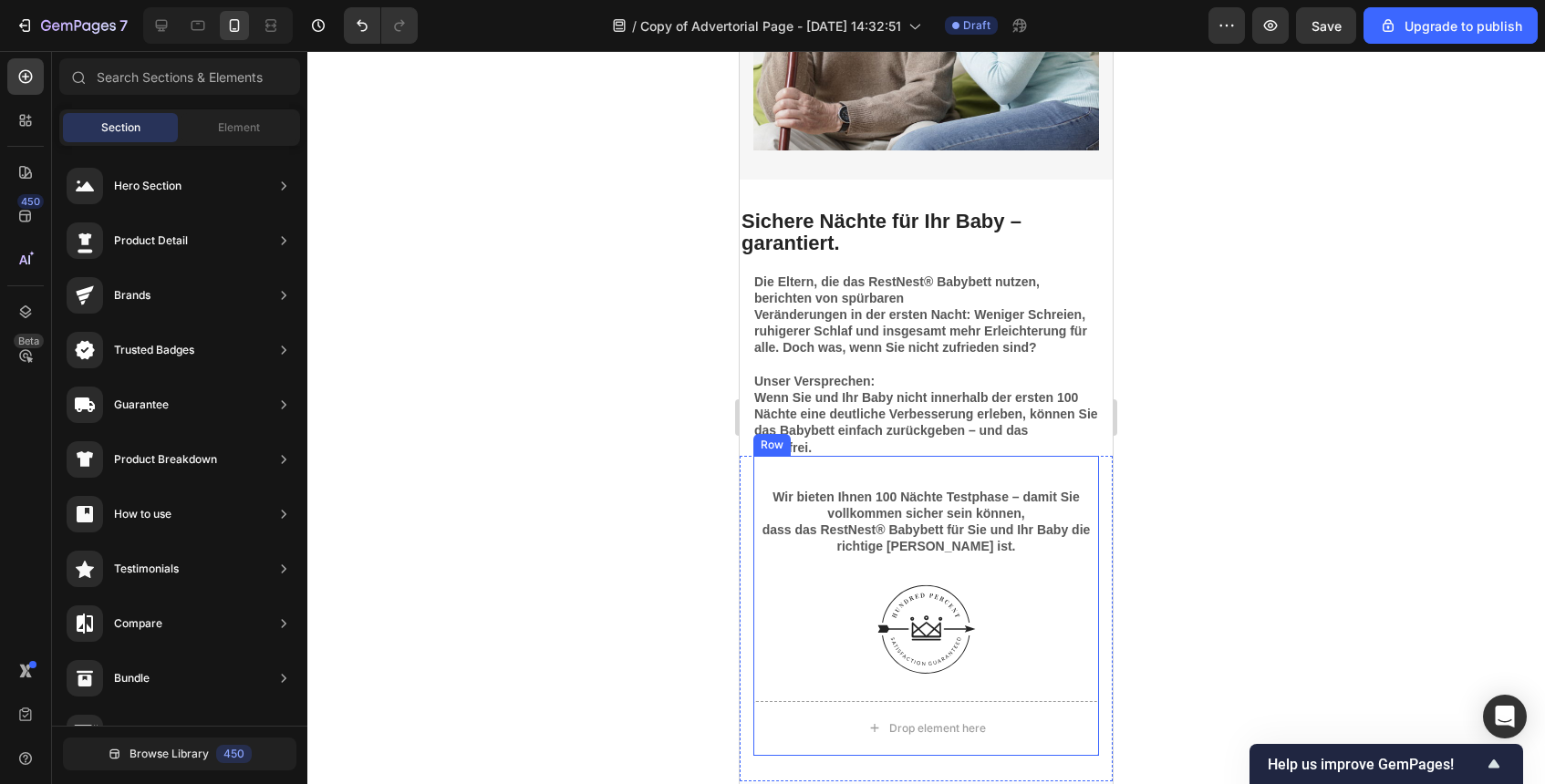
scroll to position [4996, 0]
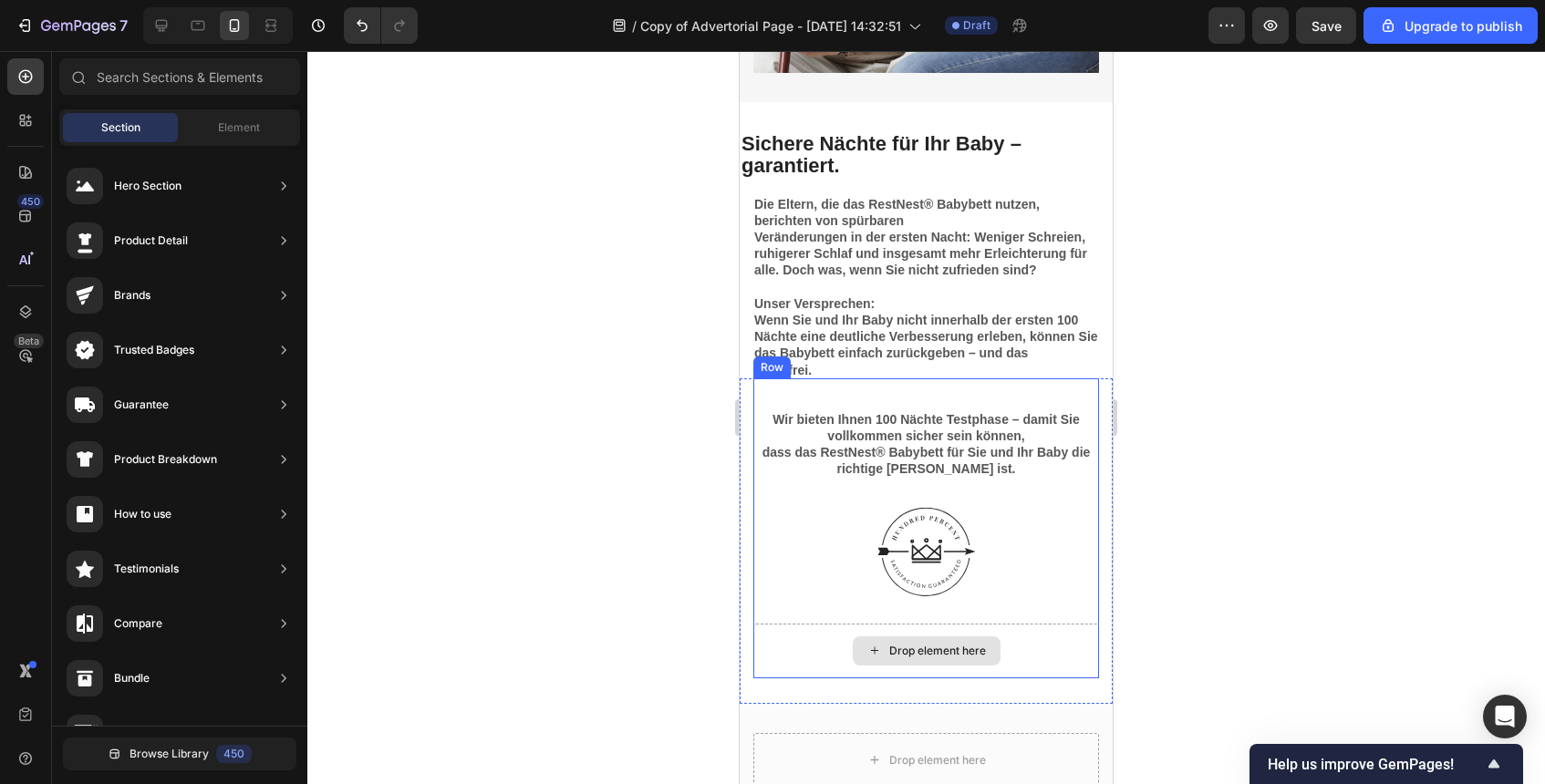
click at [1028, 635] on div "Drop element here" at bounding box center [926, 651] width 345 height 55
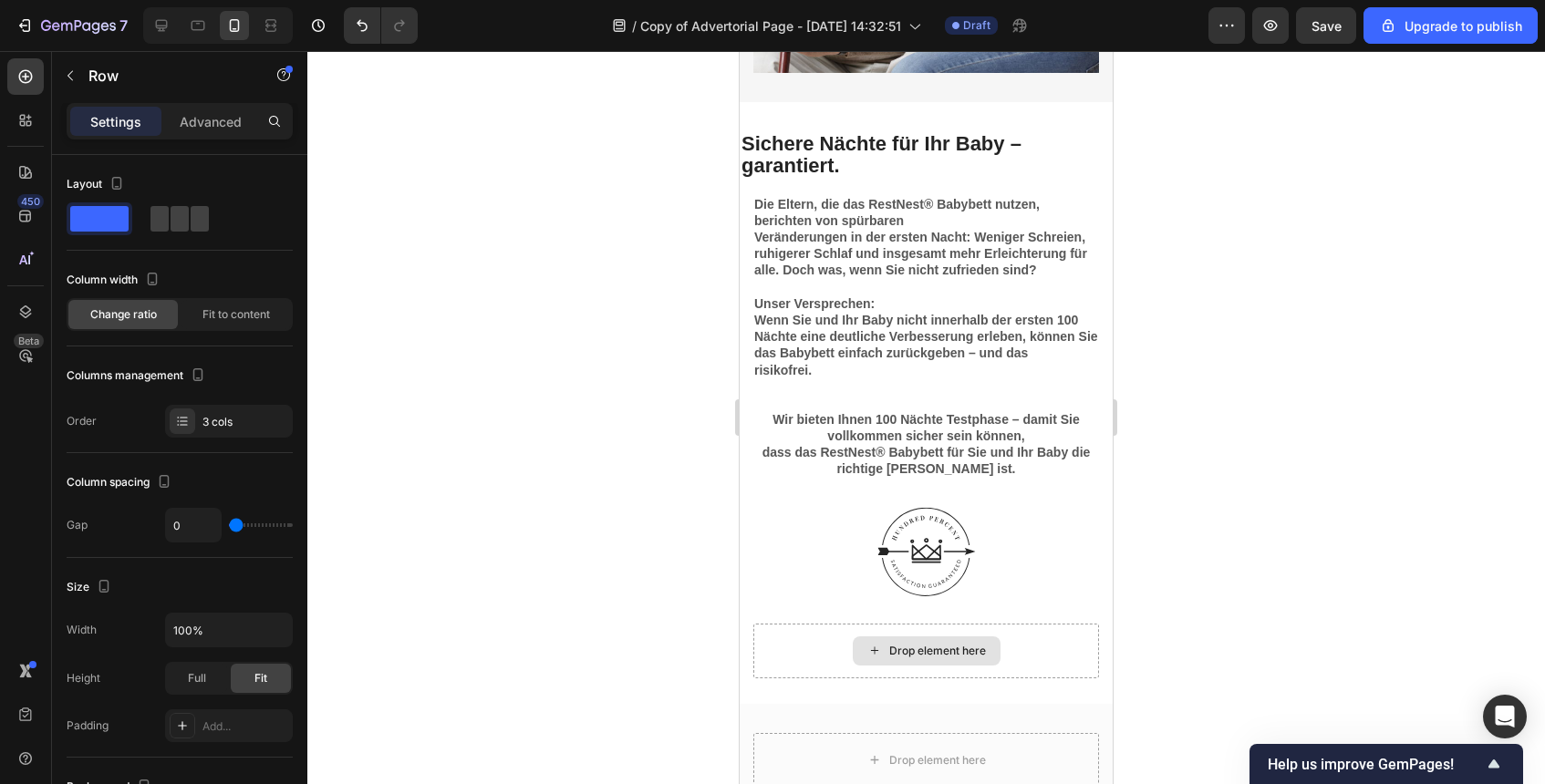
click at [982, 637] on div "Drop element here" at bounding box center [927, 652] width 148 height 30
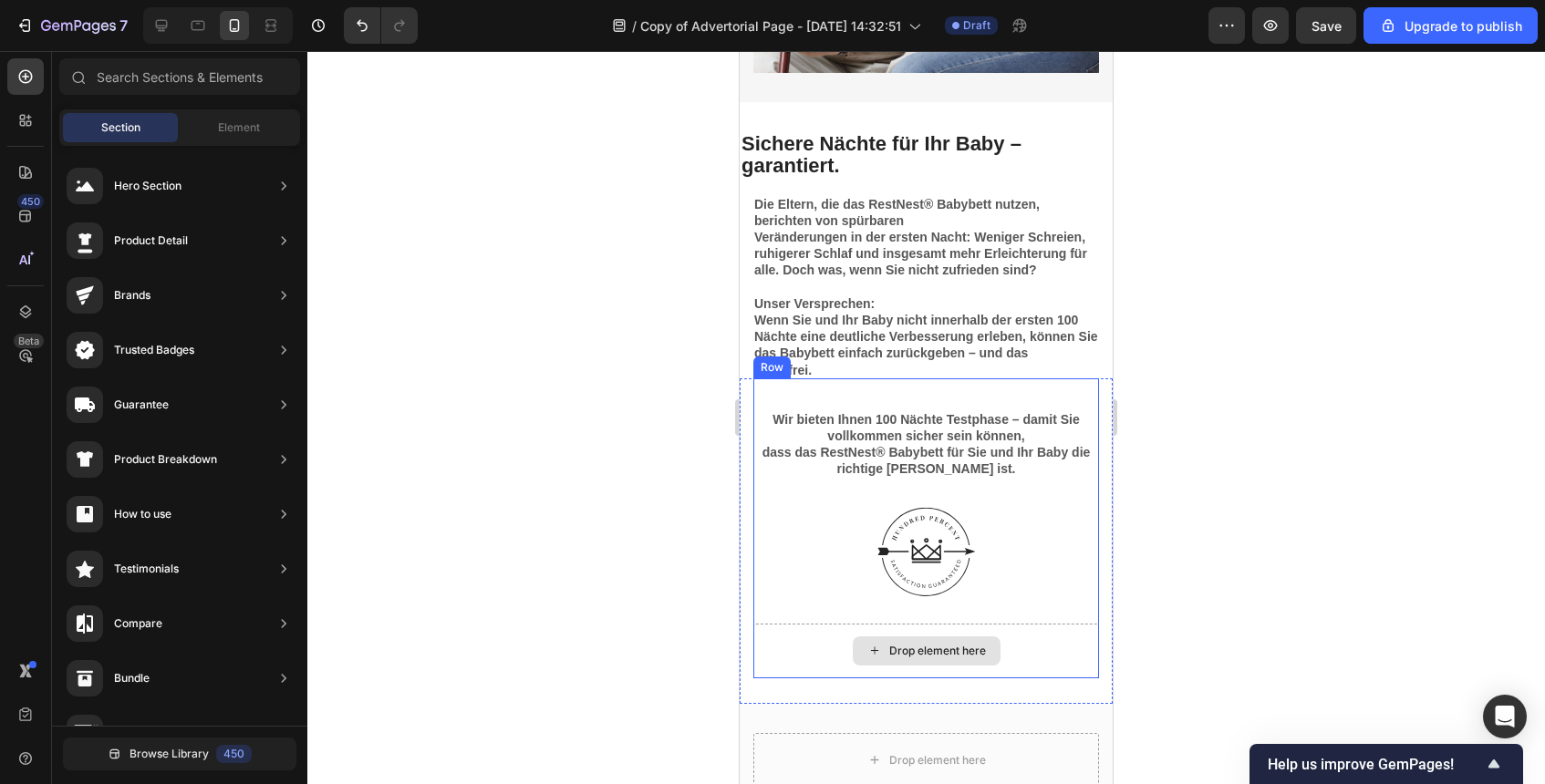
click at [952, 649] on div "Drop element here" at bounding box center [938, 652] width 96 height 15
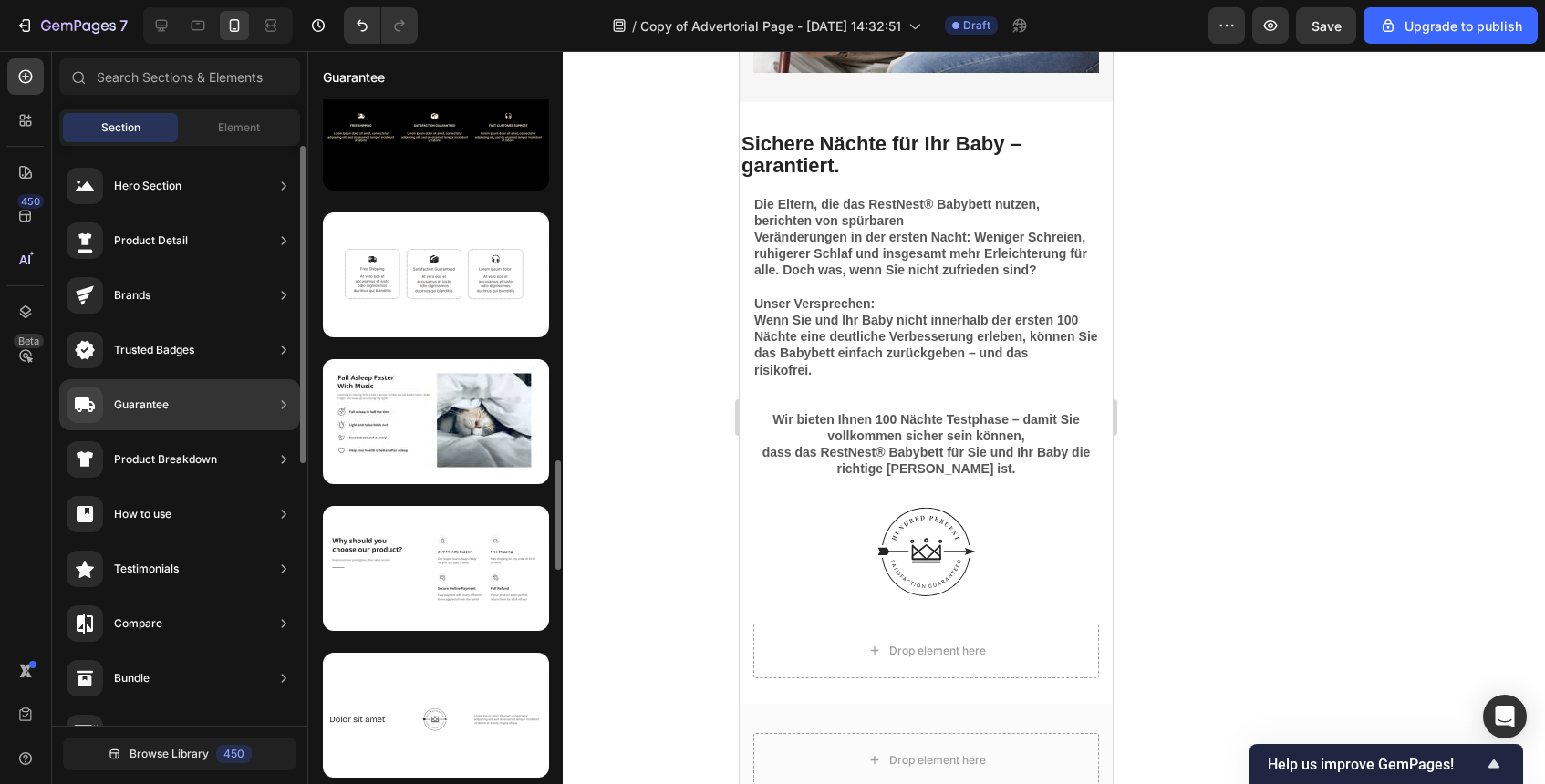
scroll to position [186, 0]
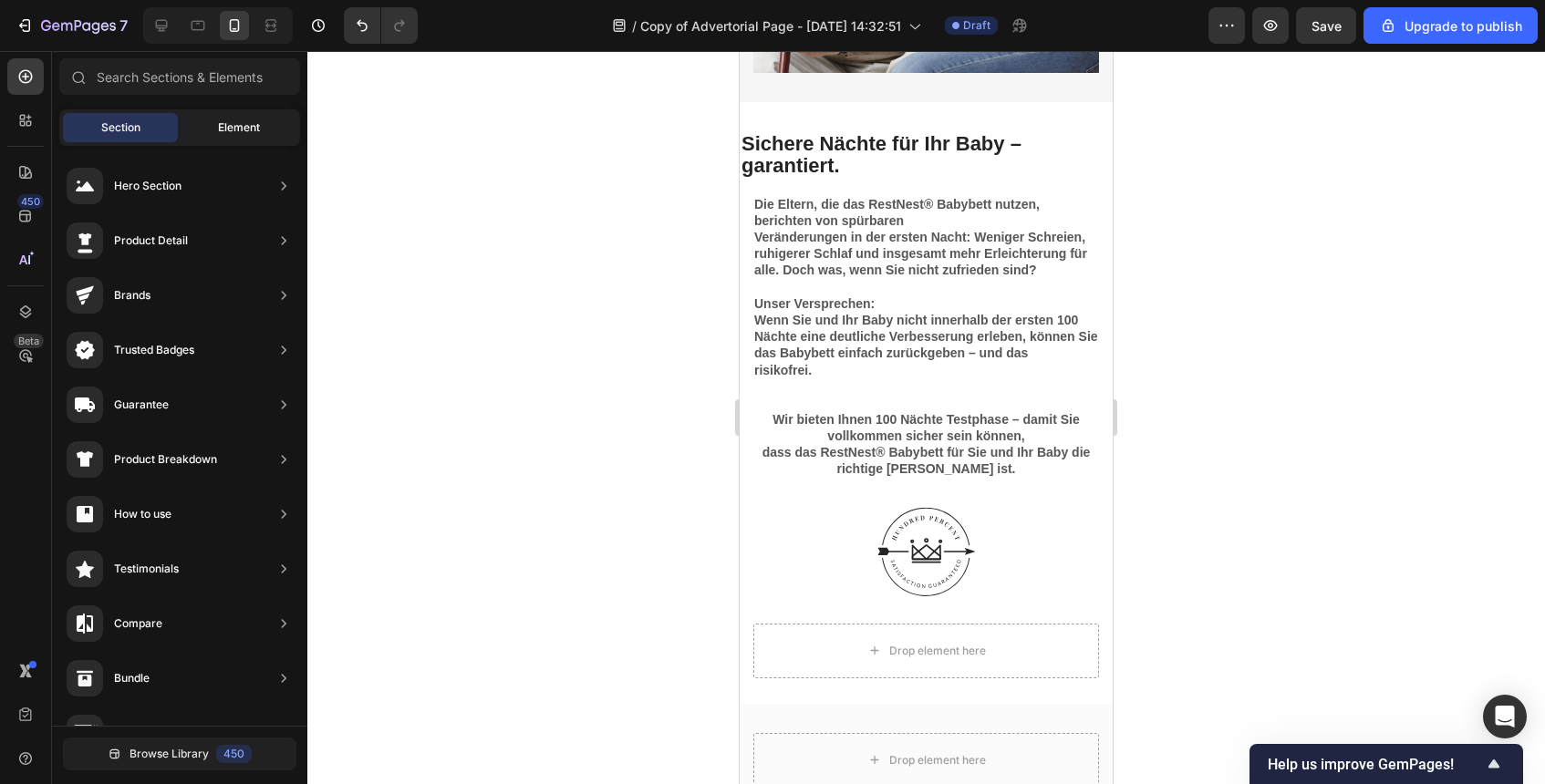
click at [256, 135] on span "Element" at bounding box center [239, 128] width 42 height 17
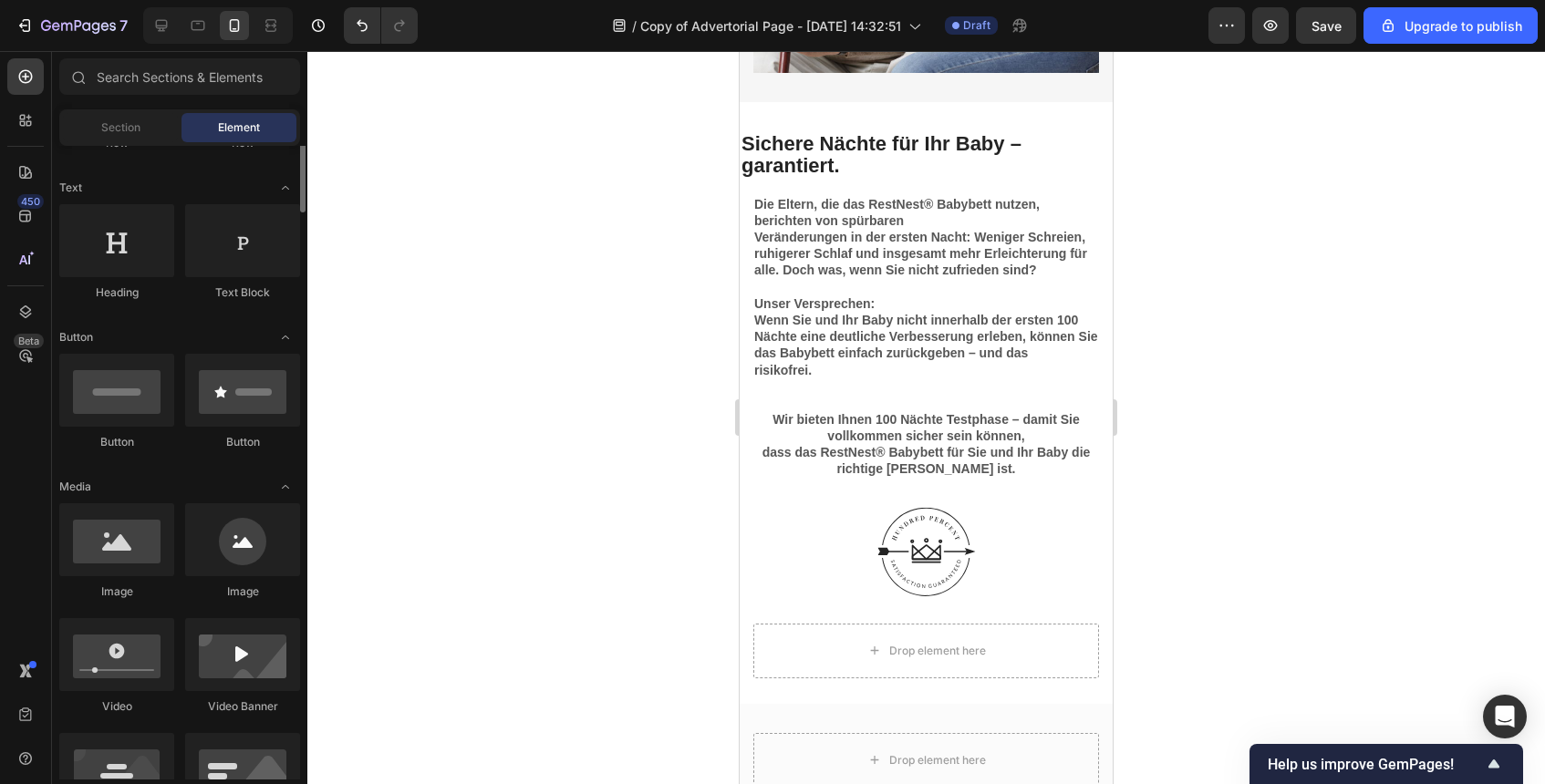
scroll to position [215, 0]
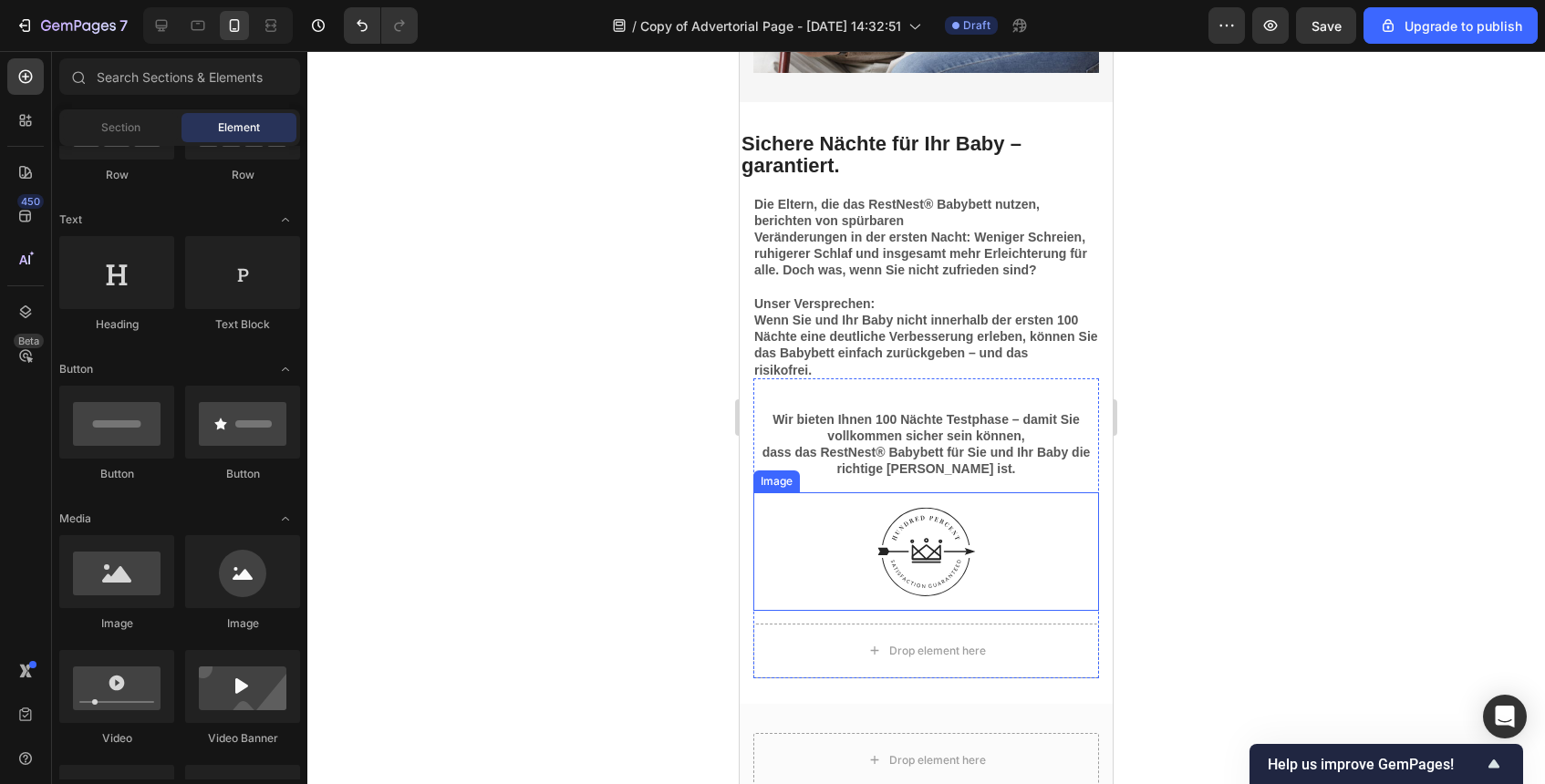
click at [916, 522] on img at bounding box center [927, 552] width 118 height 118
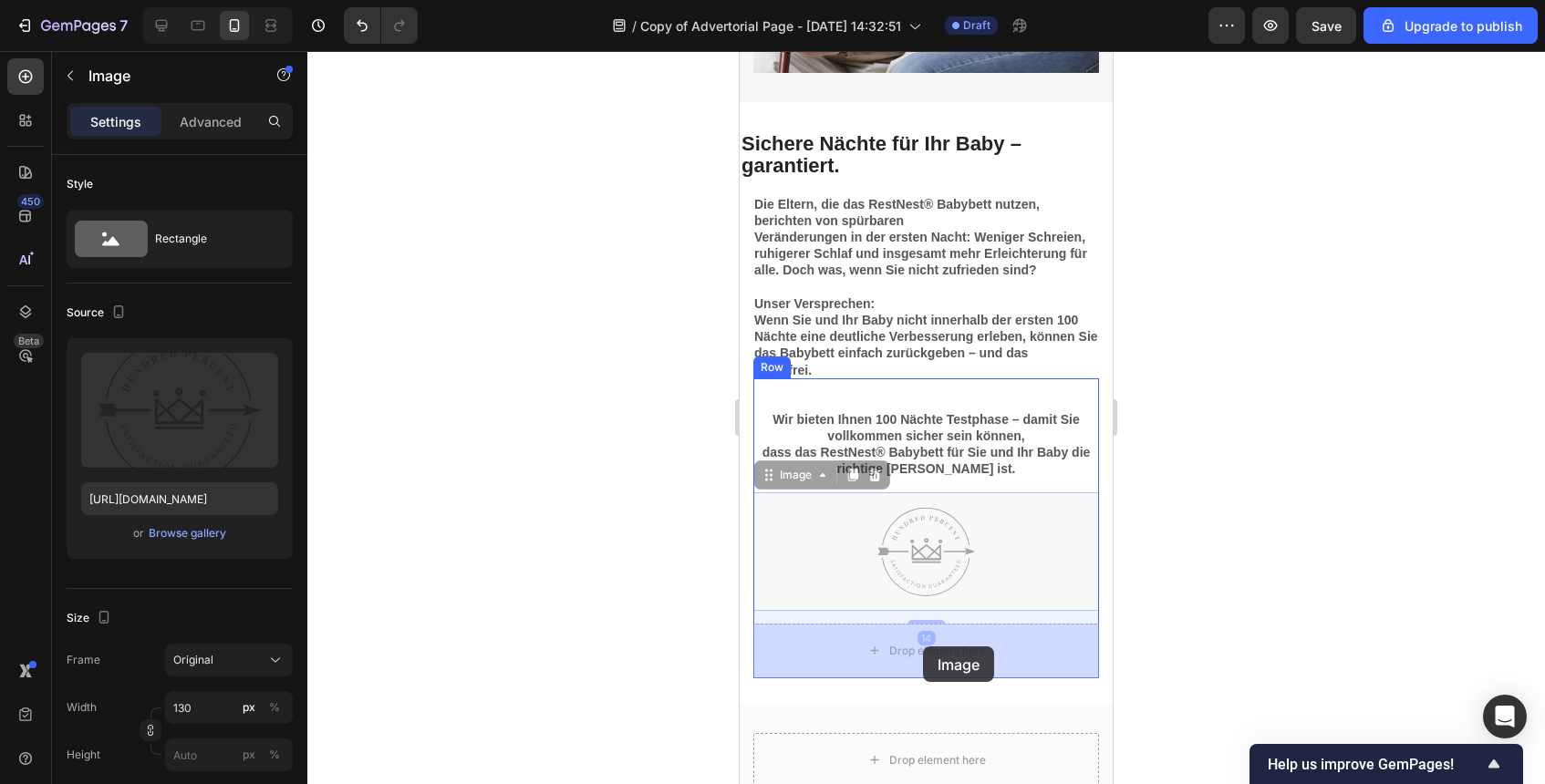
drag, startPoint x: 916, startPoint y: 522, endPoint x: 923, endPoint y: 647, distance: 125.2
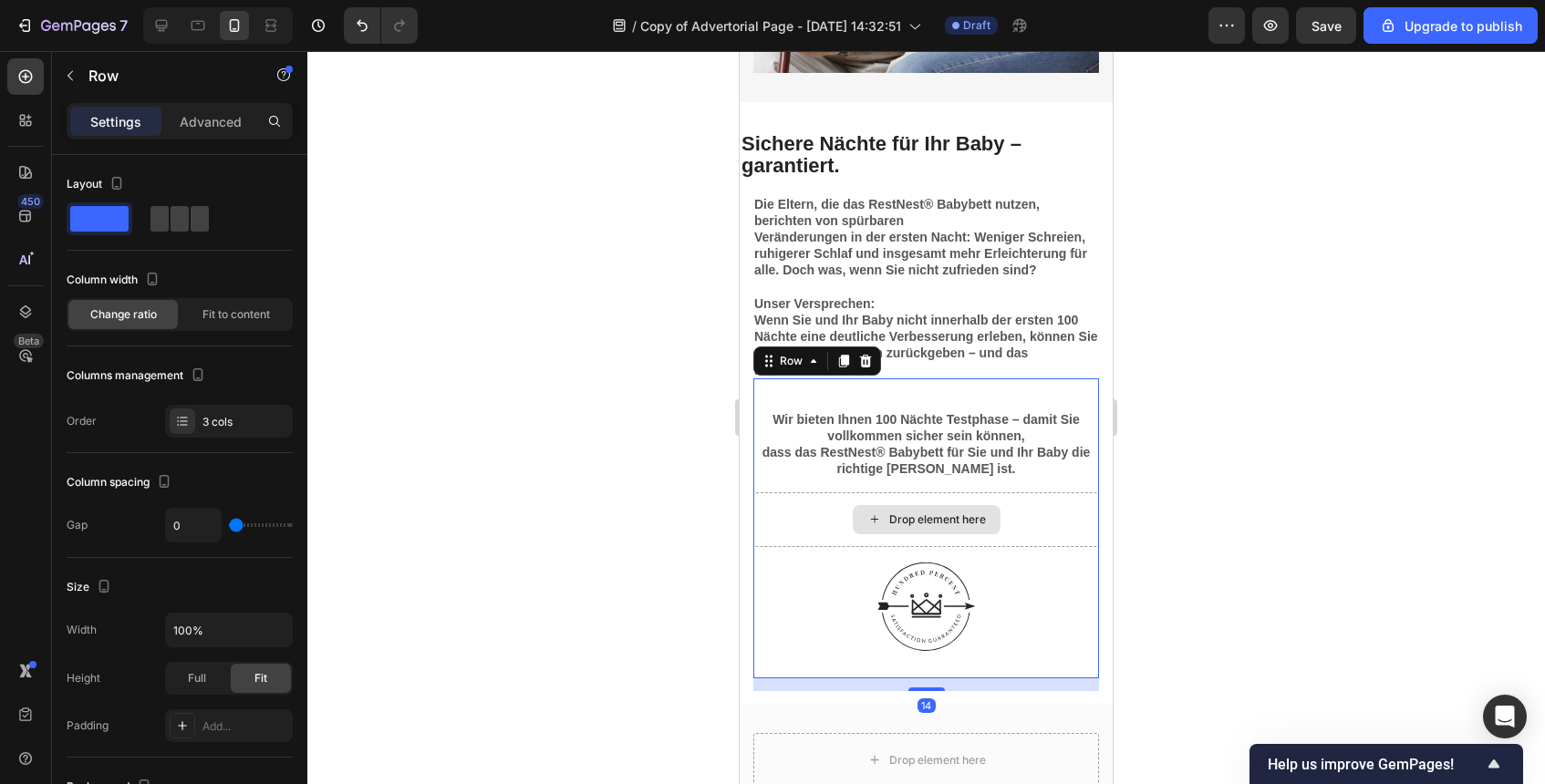
click at [955, 536] on div "Drop element here" at bounding box center [926, 519] width 345 height 55
click at [1024, 520] on div "Drop element here" at bounding box center [926, 519] width 345 height 55
click at [1026, 528] on div "Drop element here" at bounding box center [926, 519] width 345 height 55
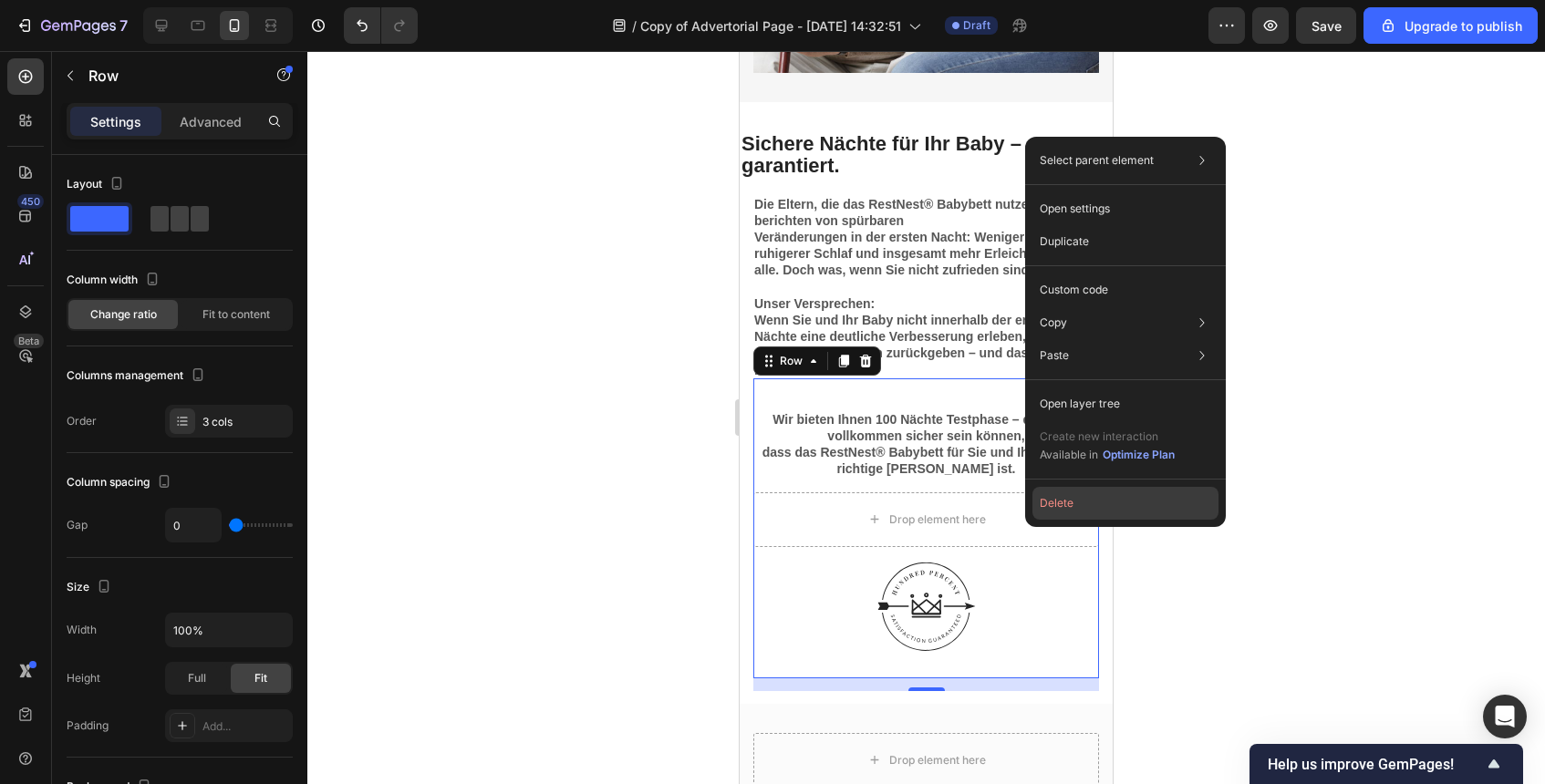
click at [1051, 511] on button "Delete" at bounding box center [1125, 503] width 186 height 32
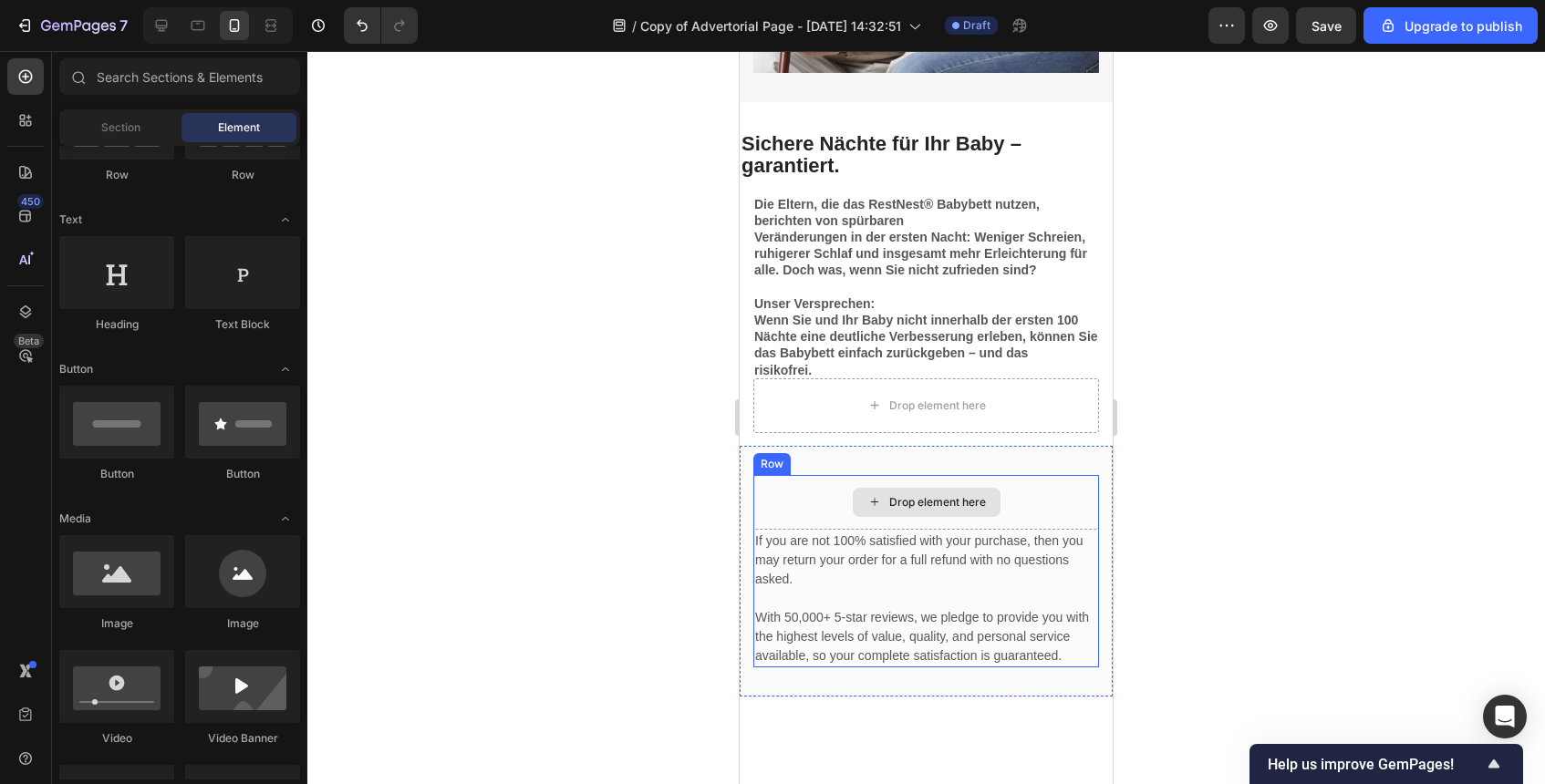
click at [835, 496] on div "Drop element here" at bounding box center [926, 502] width 345 height 55
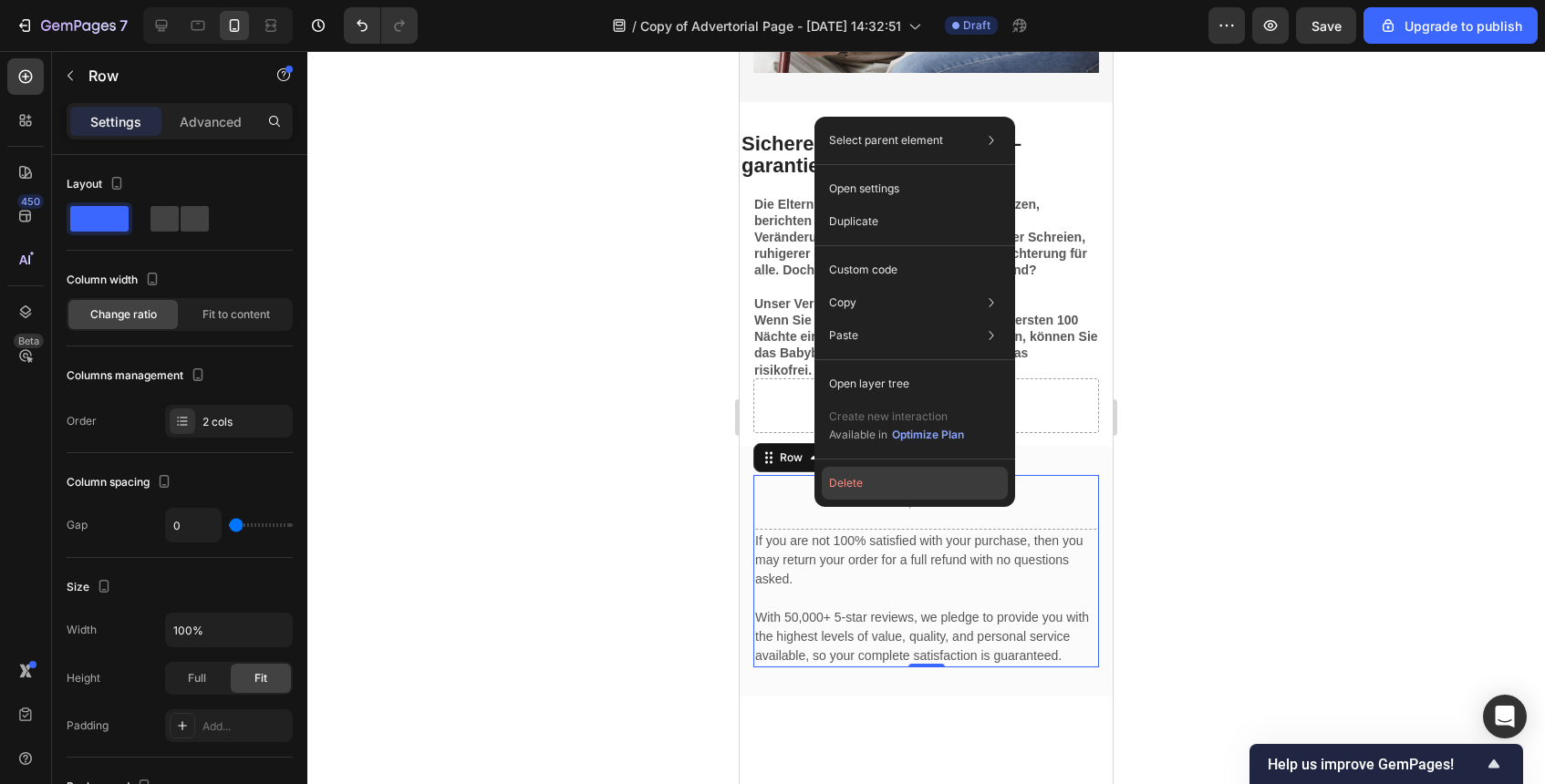
click at [860, 486] on button "Delete" at bounding box center [915, 483] width 186 height 32
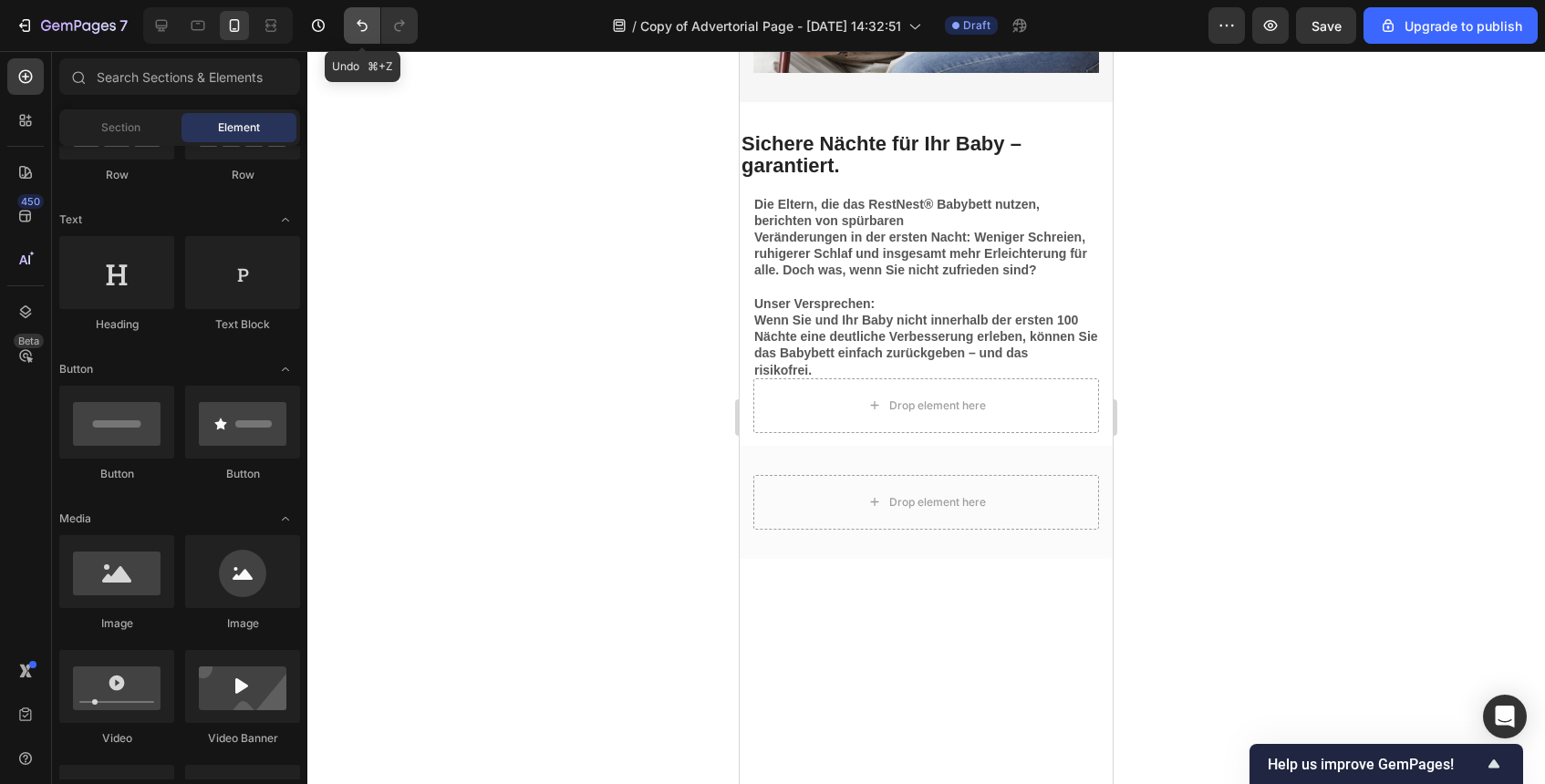
click at [350, 29] on button "Undo/Redo" at bounding box center [361, 25] width 36 height 36
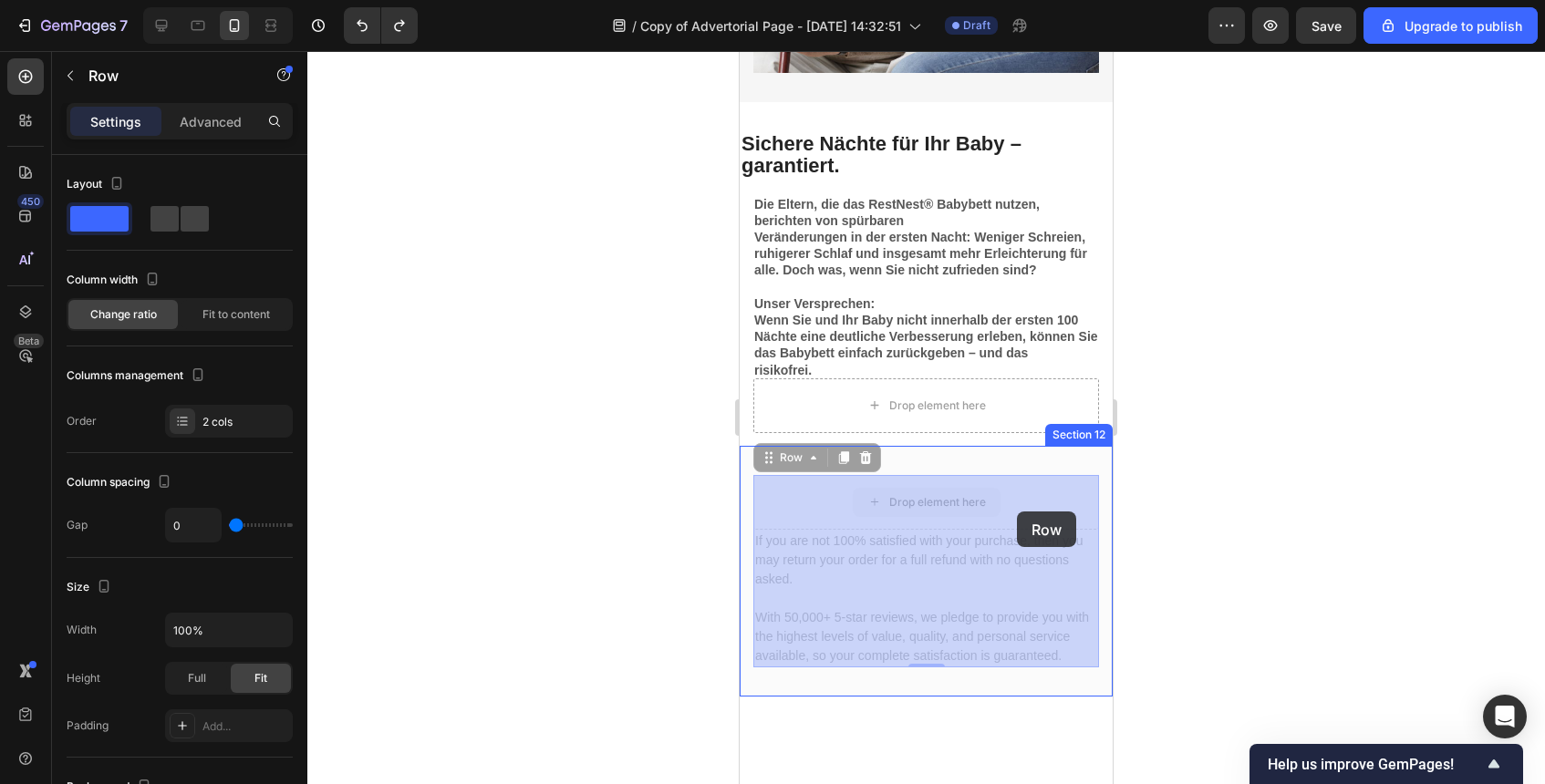
drag, startPoint x: 1007, startPoint y: 492, endPoint x: 1015, endPoint y: 508, distance: 17.9
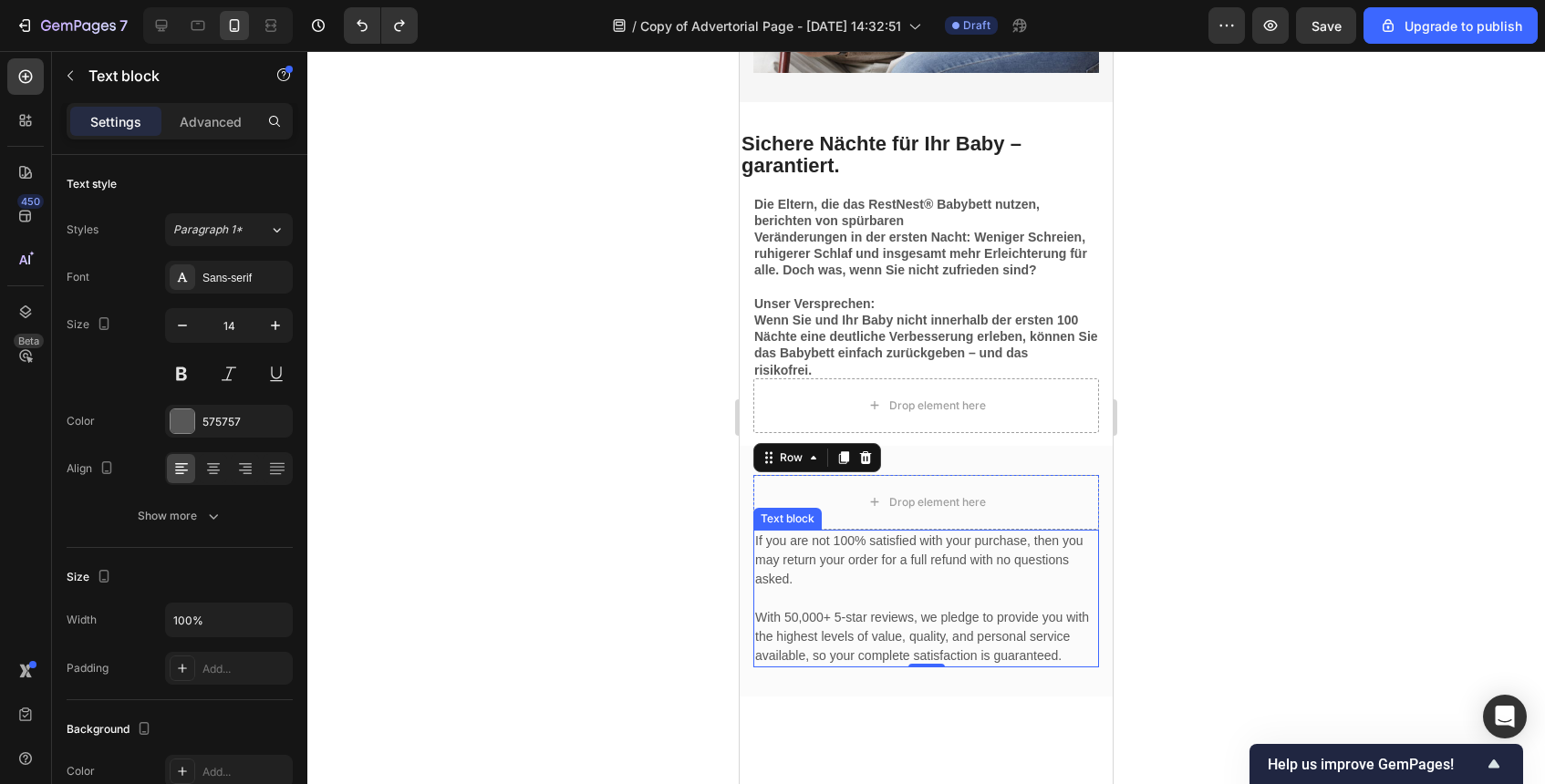
click at [857, 547] on p "If you are not 100% satisfied with your purchase, then you may return your orde…" at bounding box center [927, 560] width 343 height 57
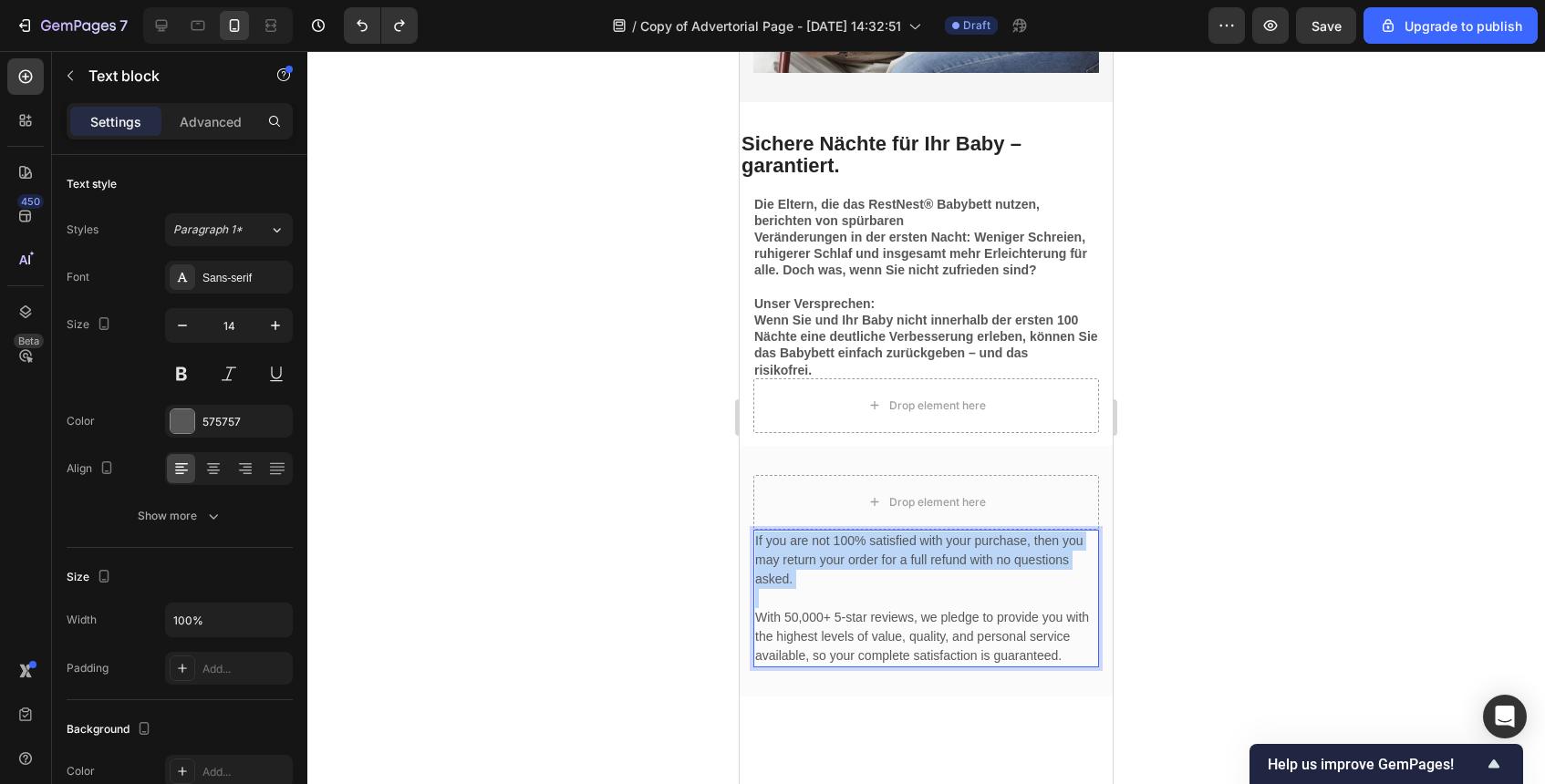
click at [857, 547] on p "If you are not 100% satisfied with your purchase, then you may return your orde…" at bounding box center [927, 560] width 343 height 57
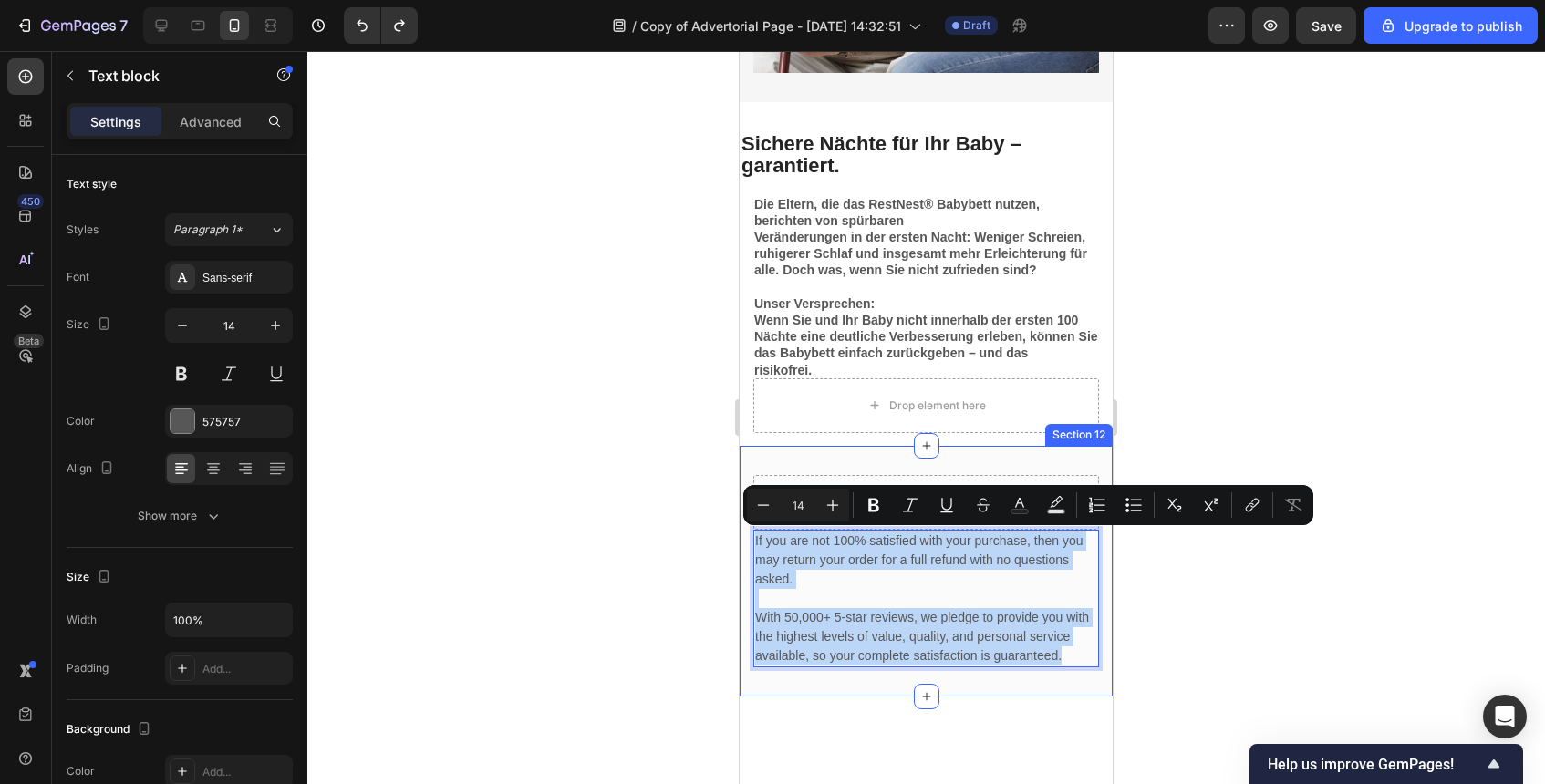
drag, startPoint x: 1069, startPoint y: 654, endPoint x: 743, endPoint y: 533, distance: 347.7
click at [743, 533] on div "Drop element here If you are not 100% satisfied with your purchase, then you ma…" at bounding box center [926, 571] width 373 height 251
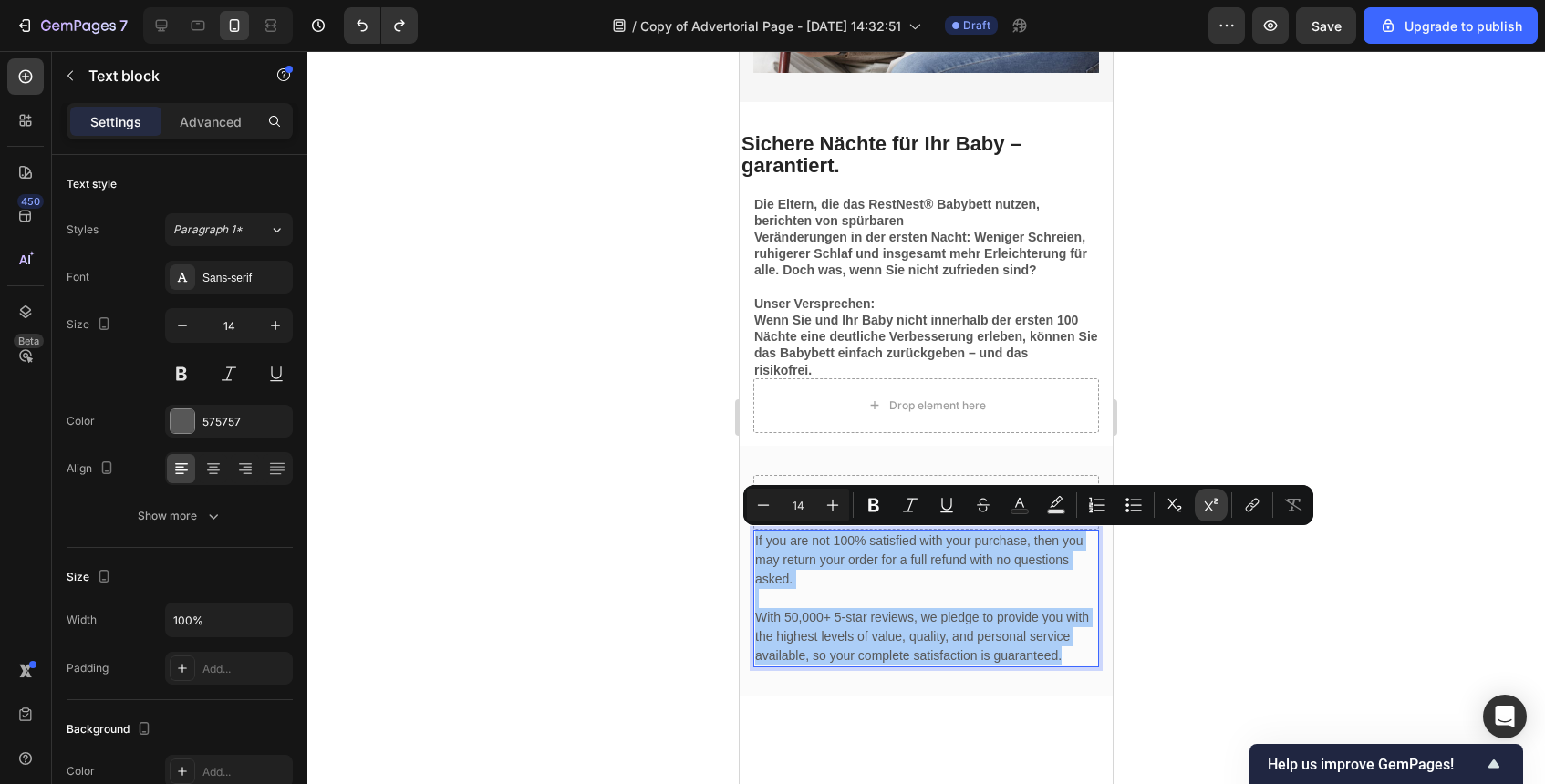
click at [1206, 514] on icon "Editor contextual toolbar" at bounding box center [1212, 505] width 19 height 19
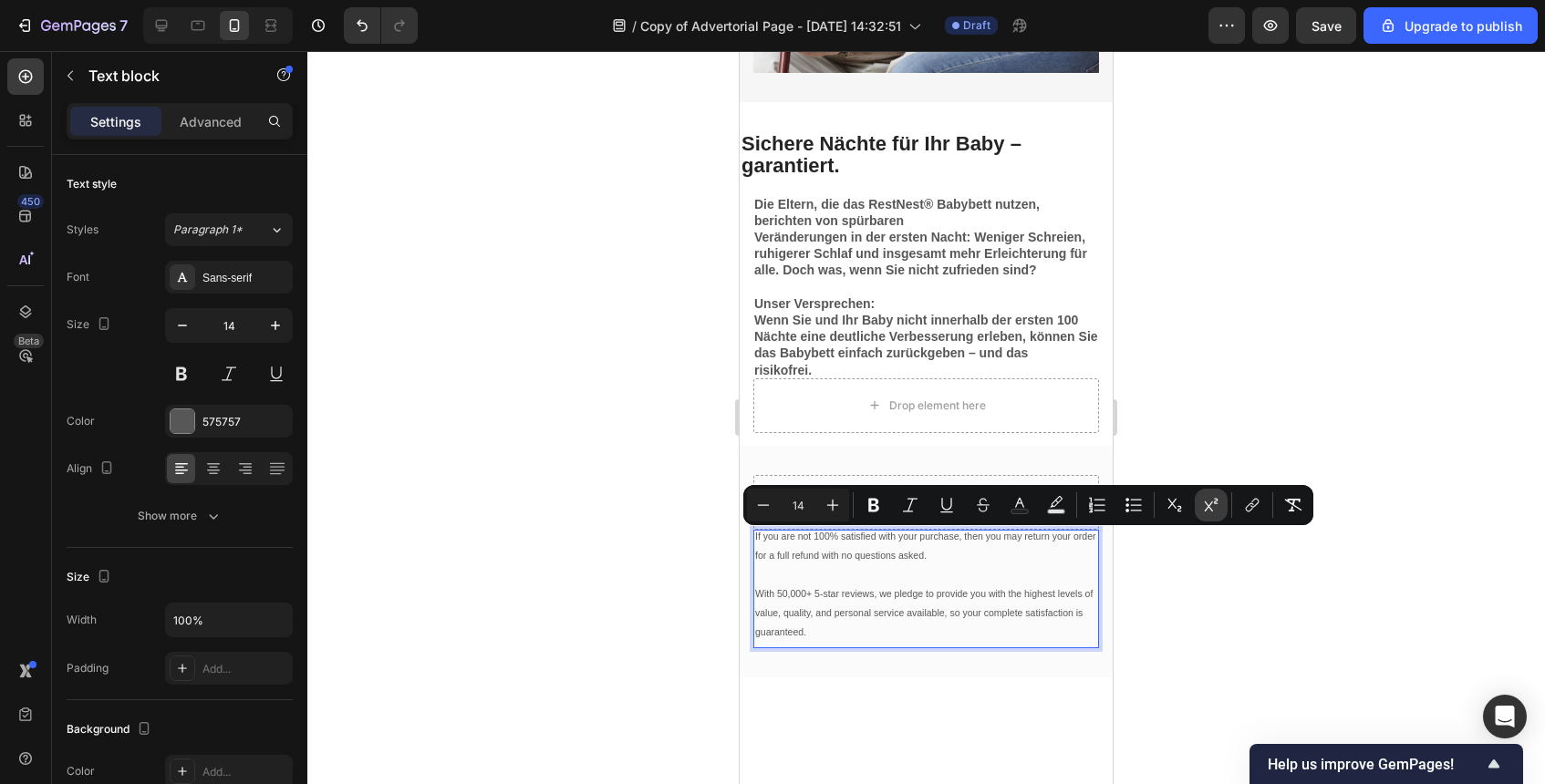
click at [1198, 517] on button "Superscript" at bounding box center [1211, 504] width 32 height 32
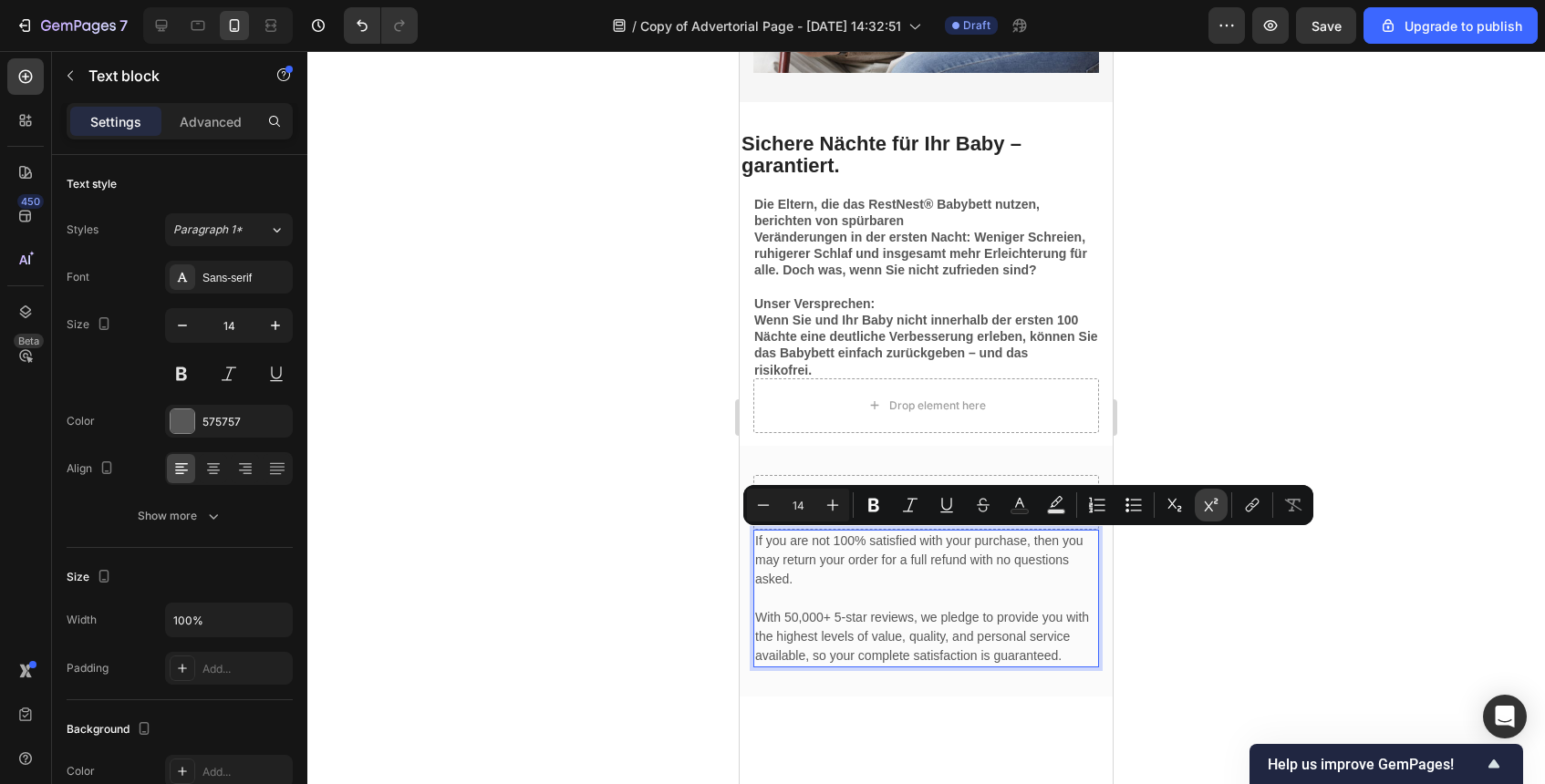
click at [1198, 517] on button "Superscript" at bounding box center [1211, 504] width 32 height 32
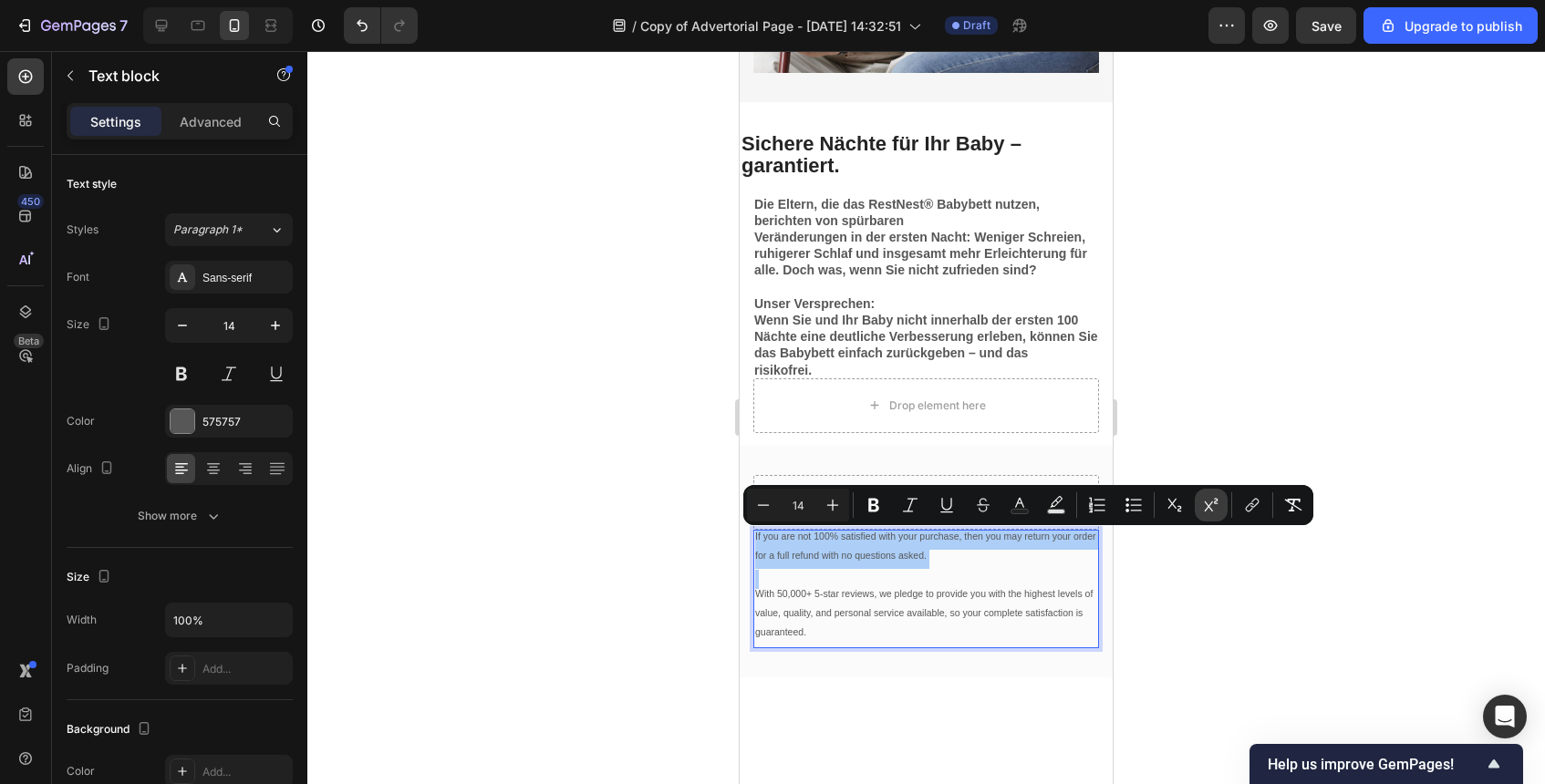
click at [1198, 517] on button "Superscript" at bounding box center [1211, 504] width 32 height 32
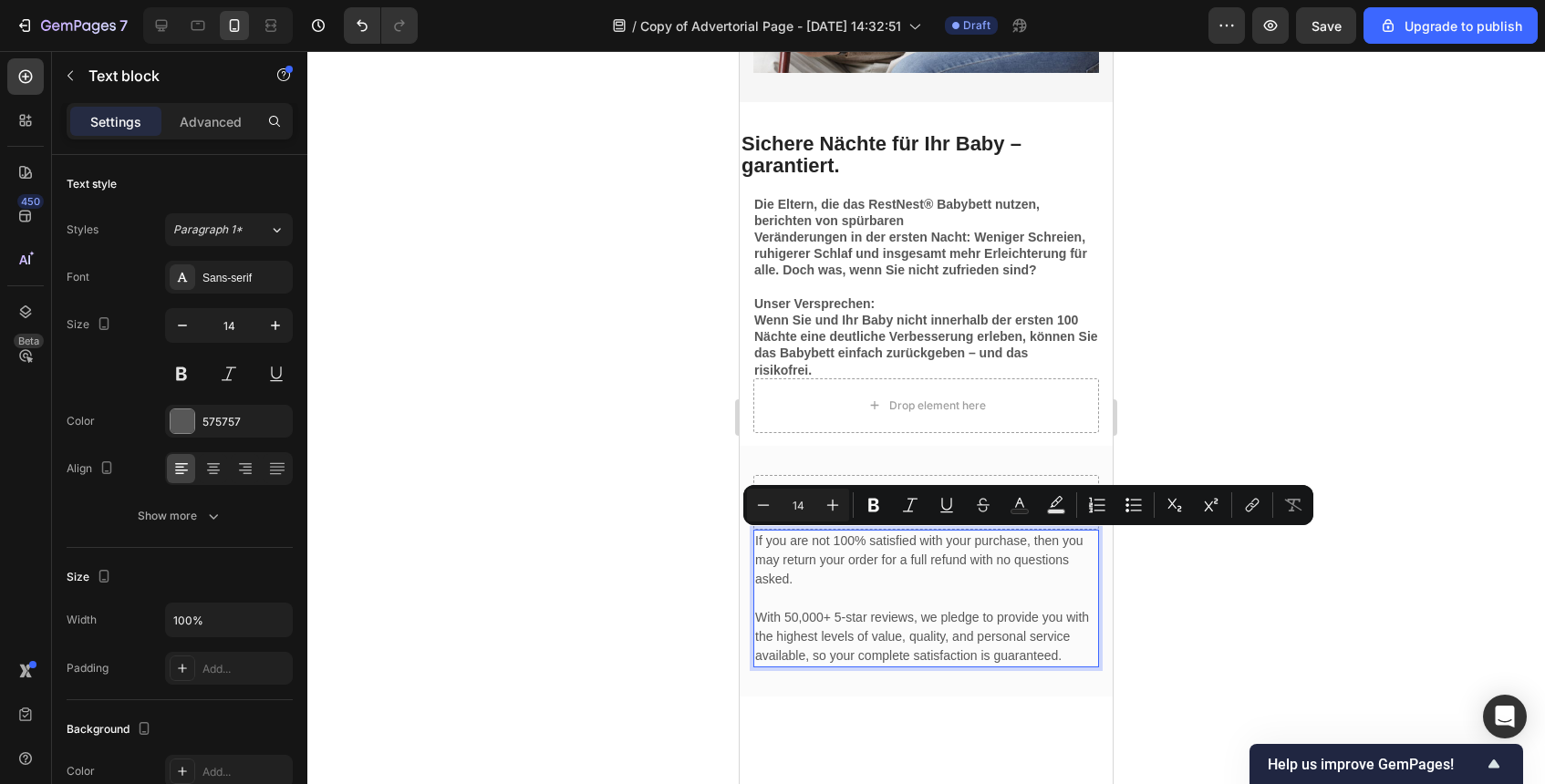
click at [1150, 583] on div at bounding box center [926, 417] width 1238 height 733
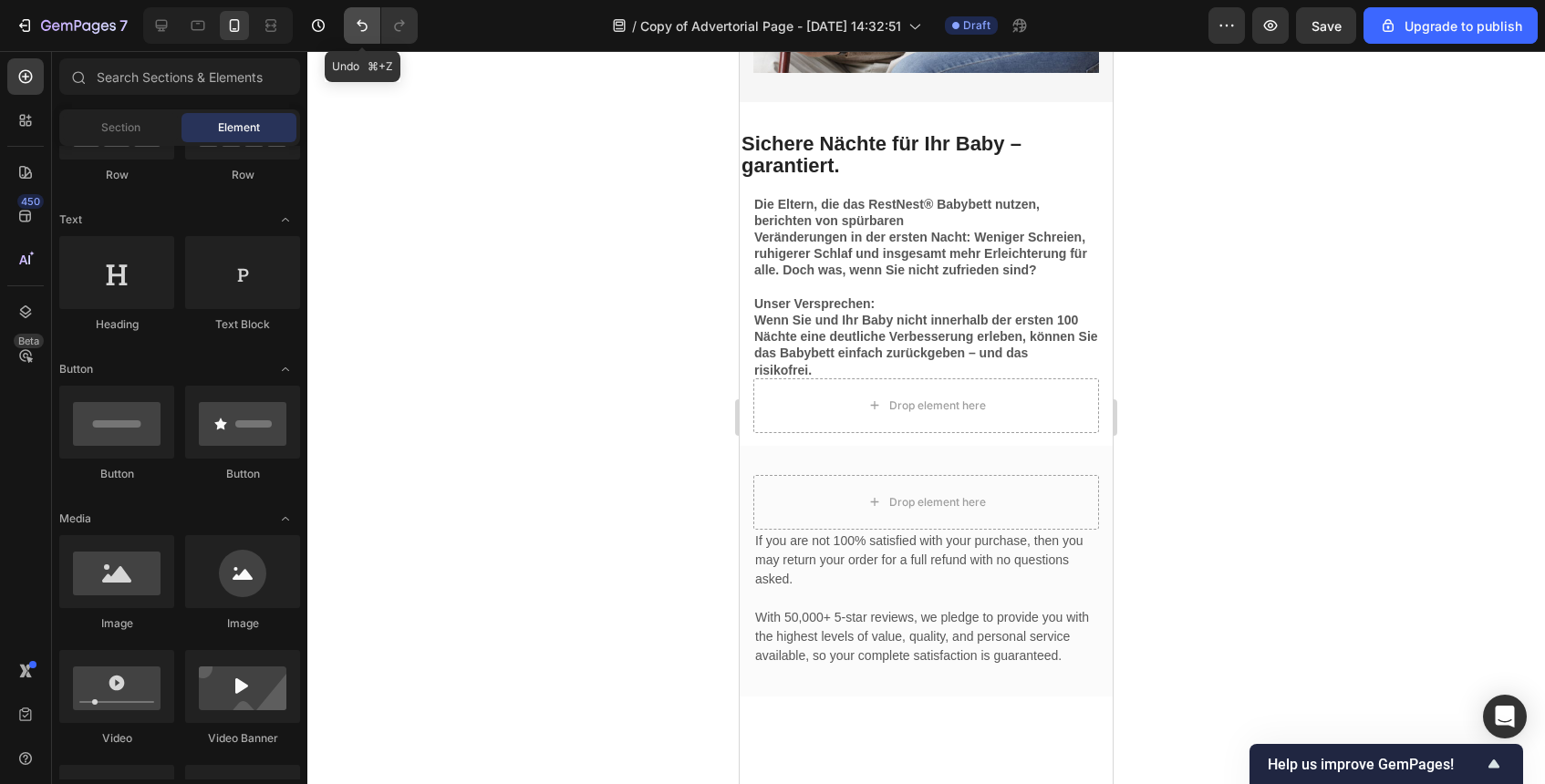
click at [353, 19] on icon "Undo/Redo" at bounding box center [362, 26] width 19 height 19
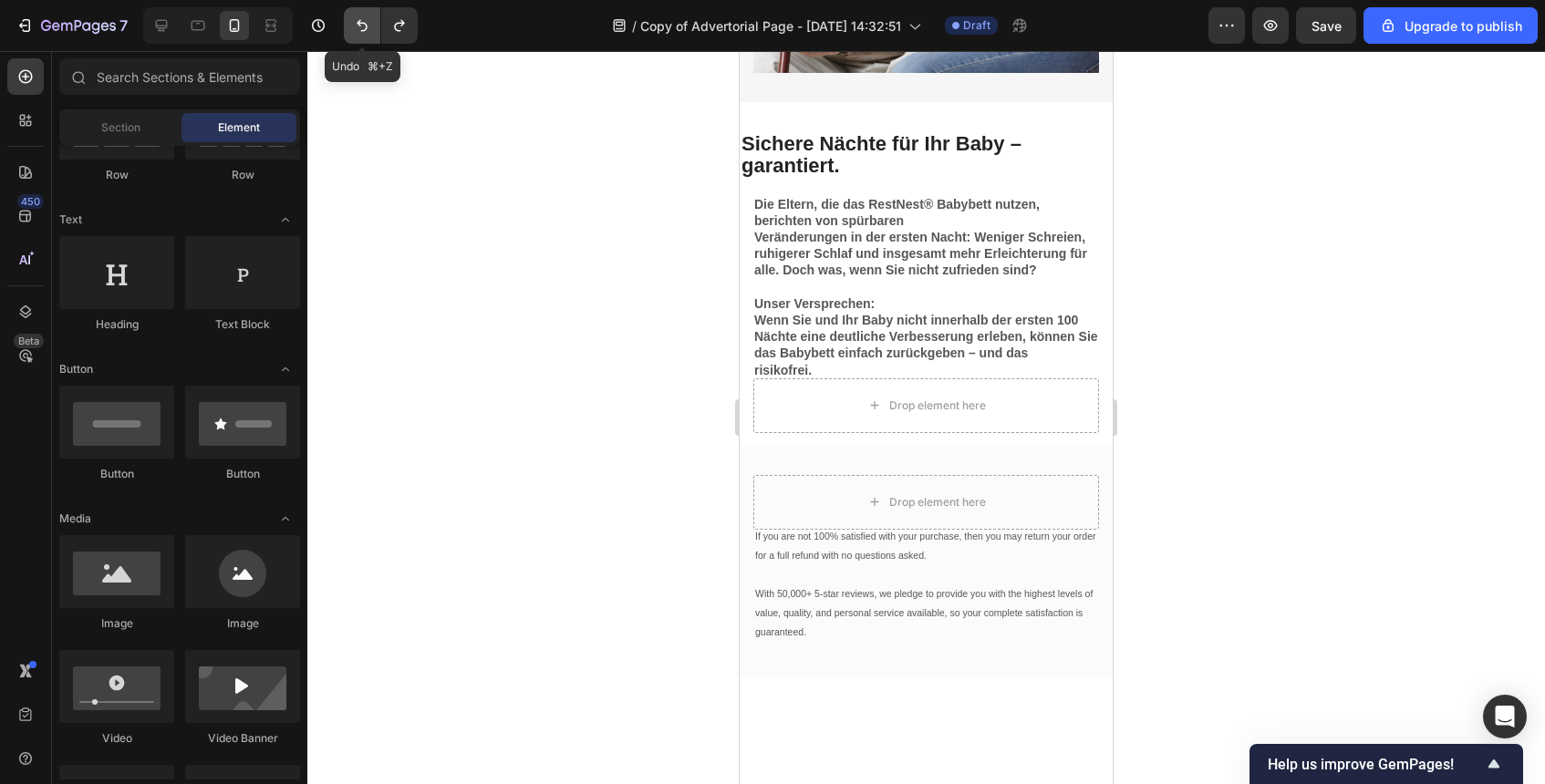
click at [353, 19] on icon "Undo/Redo" at bounding box center [362, 26] width 19 height 19
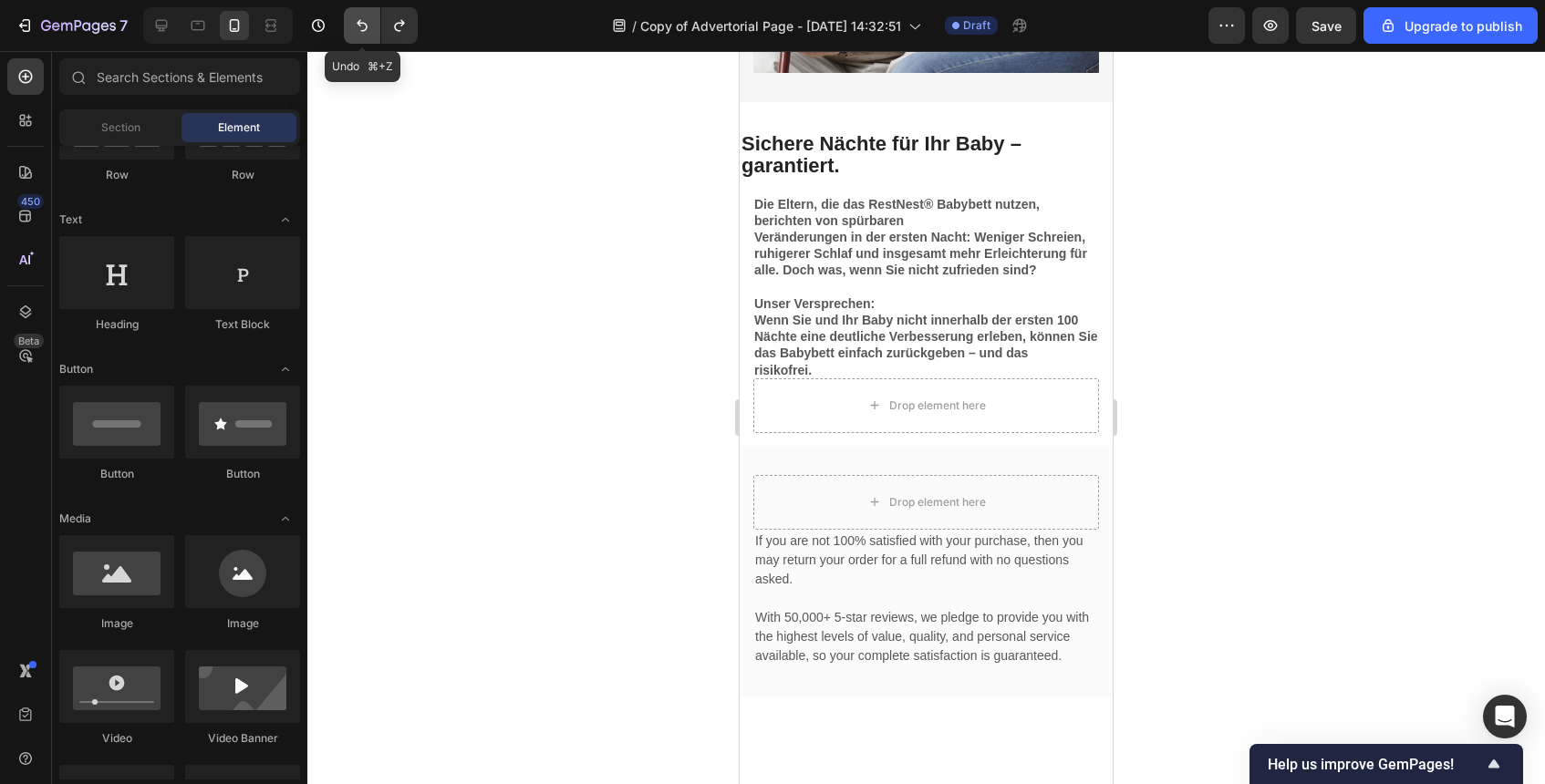
click at [353, 19] on icon "Undo/Redo" at bounding box center [362, 26] width 19 height 19
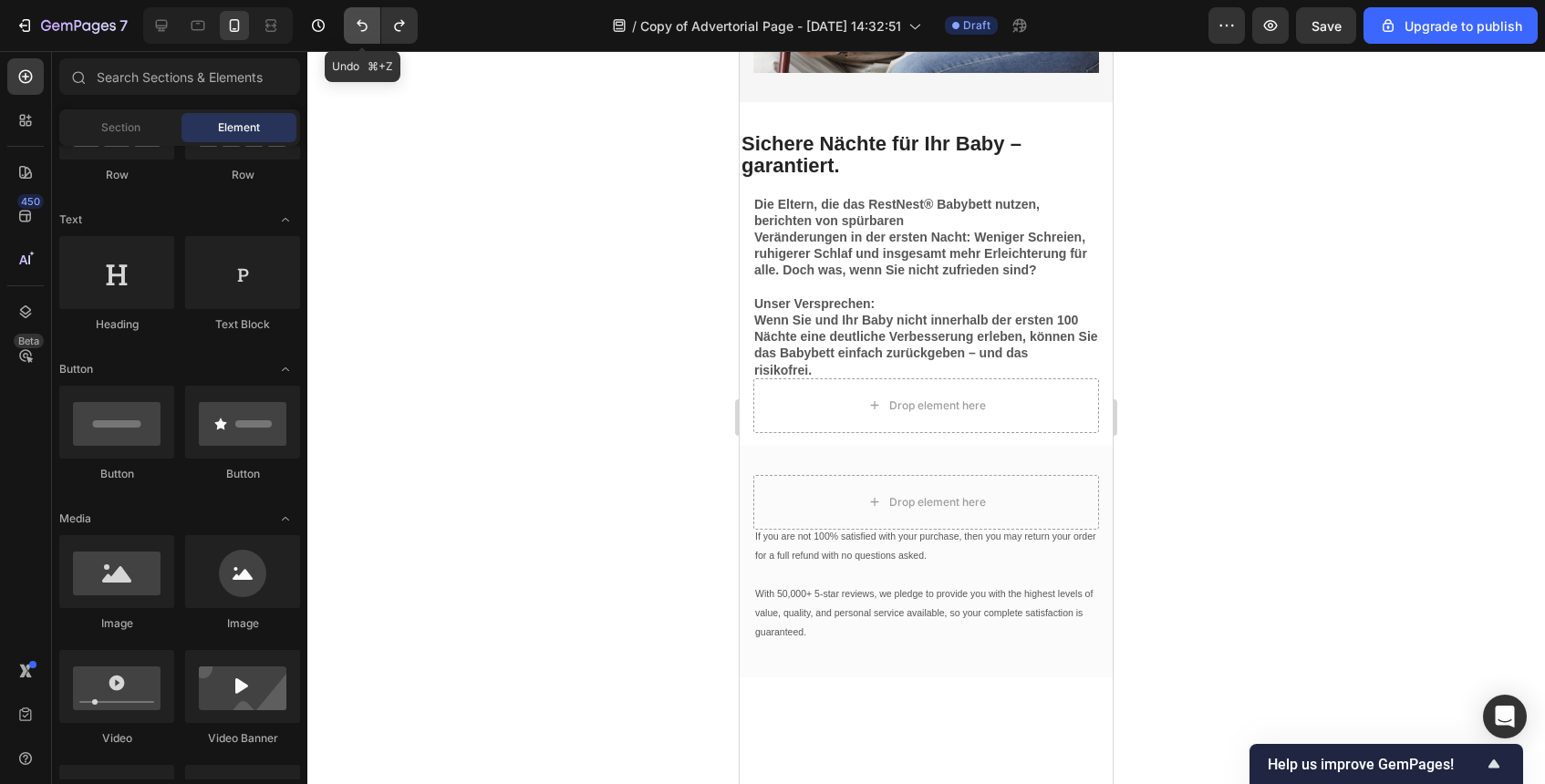
click at [353, 19] on icon "Undo/Redo" at bounding box center [362, 26] width 19 height 19
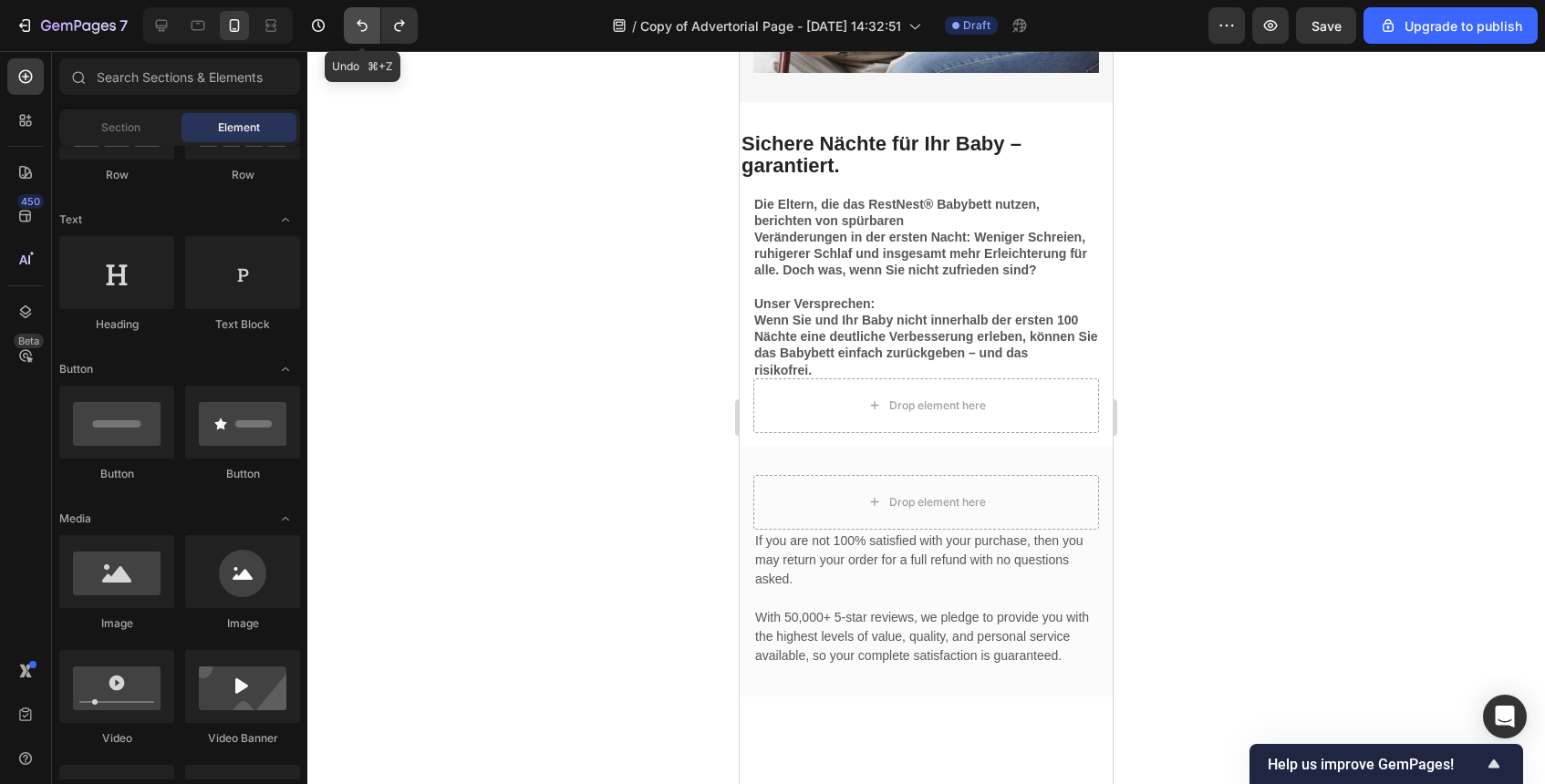
click at [353, 19] on icon "Undo/Redo" at bounding box center [362, 26] width 19 height 19
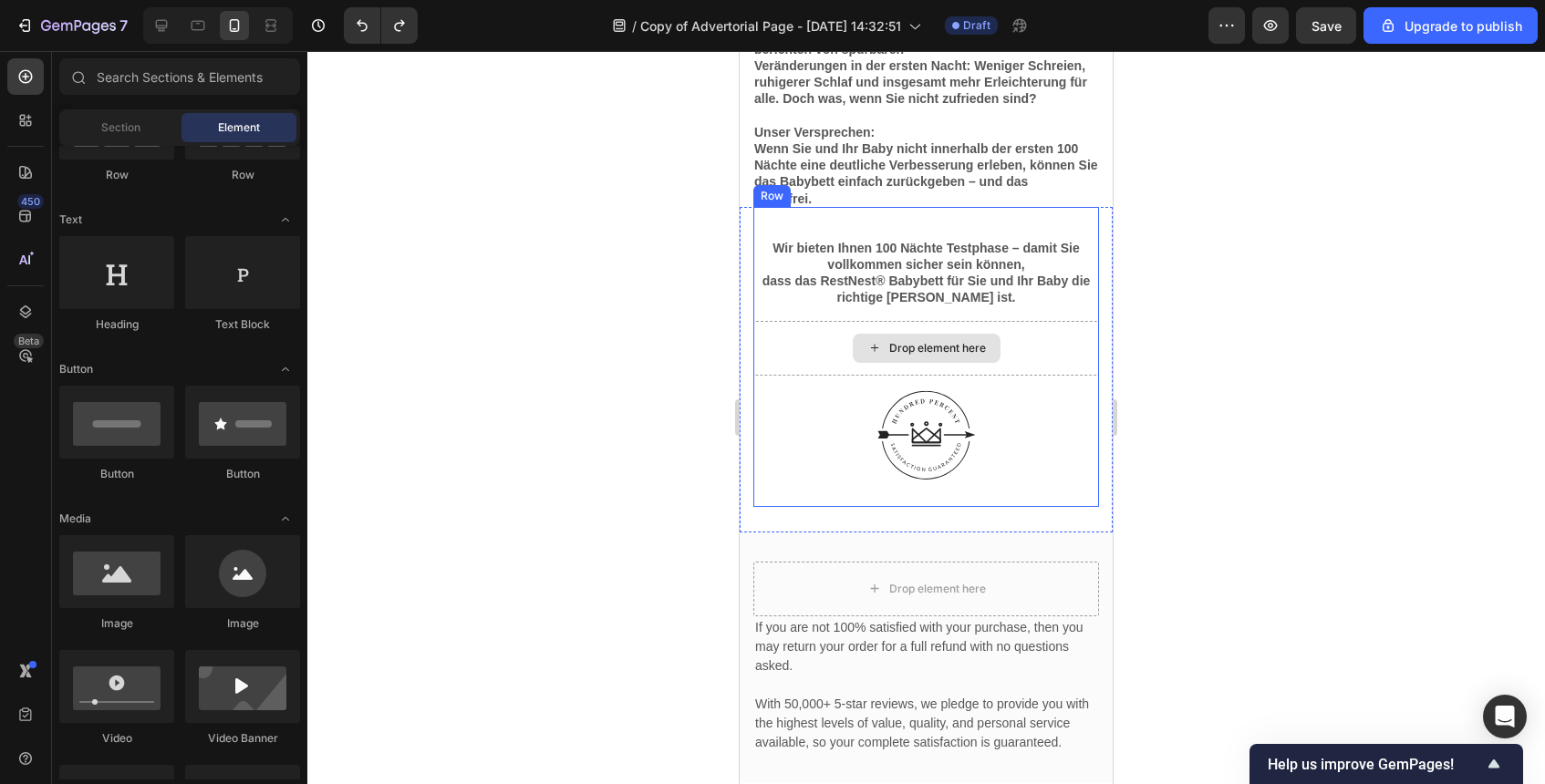
scroll to position [5176, 0]
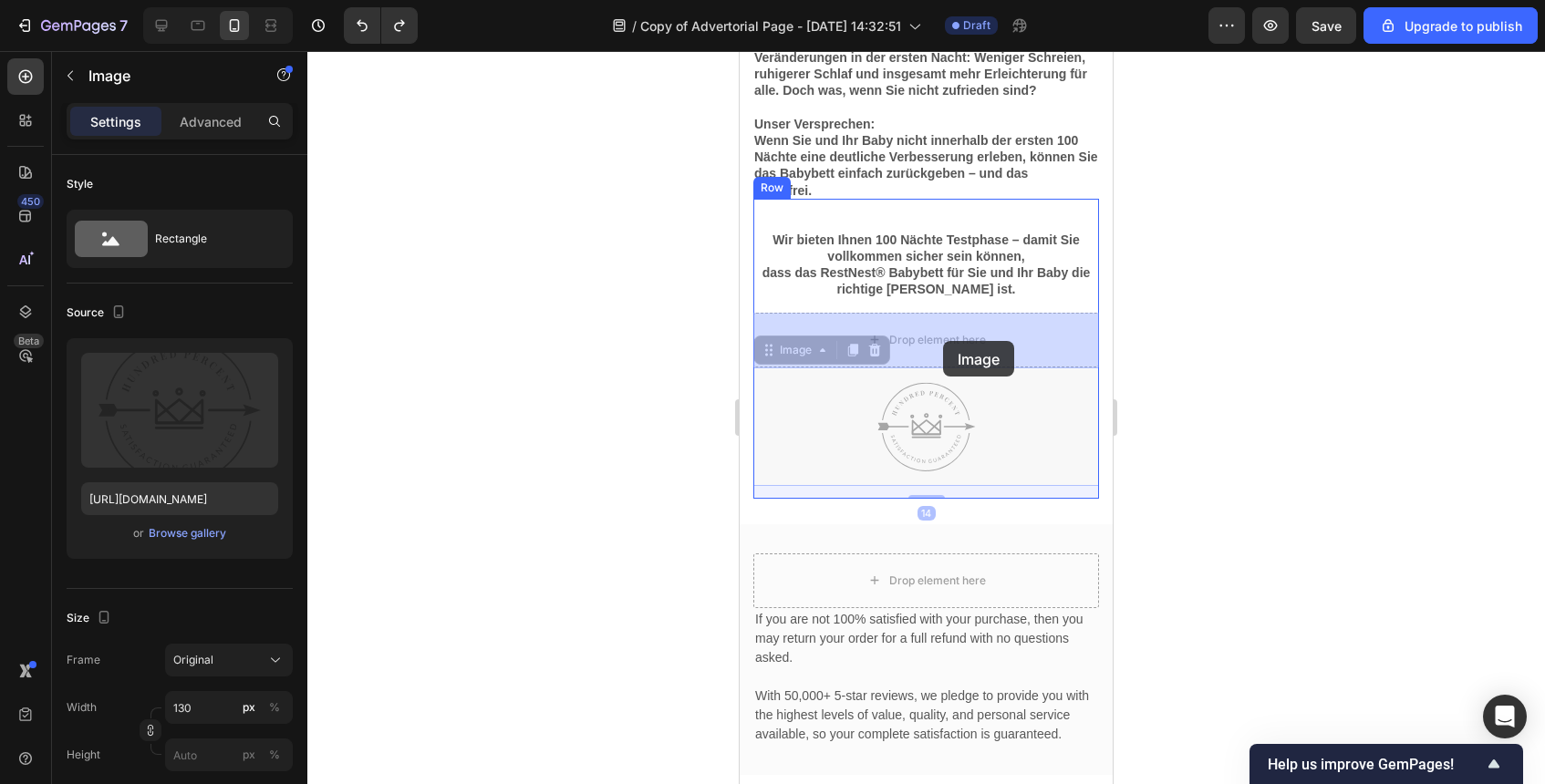
drag, startPoint x: 953, startPoint y: 419, endPoint x: 947, endPoint y: 347, distance: 72.2
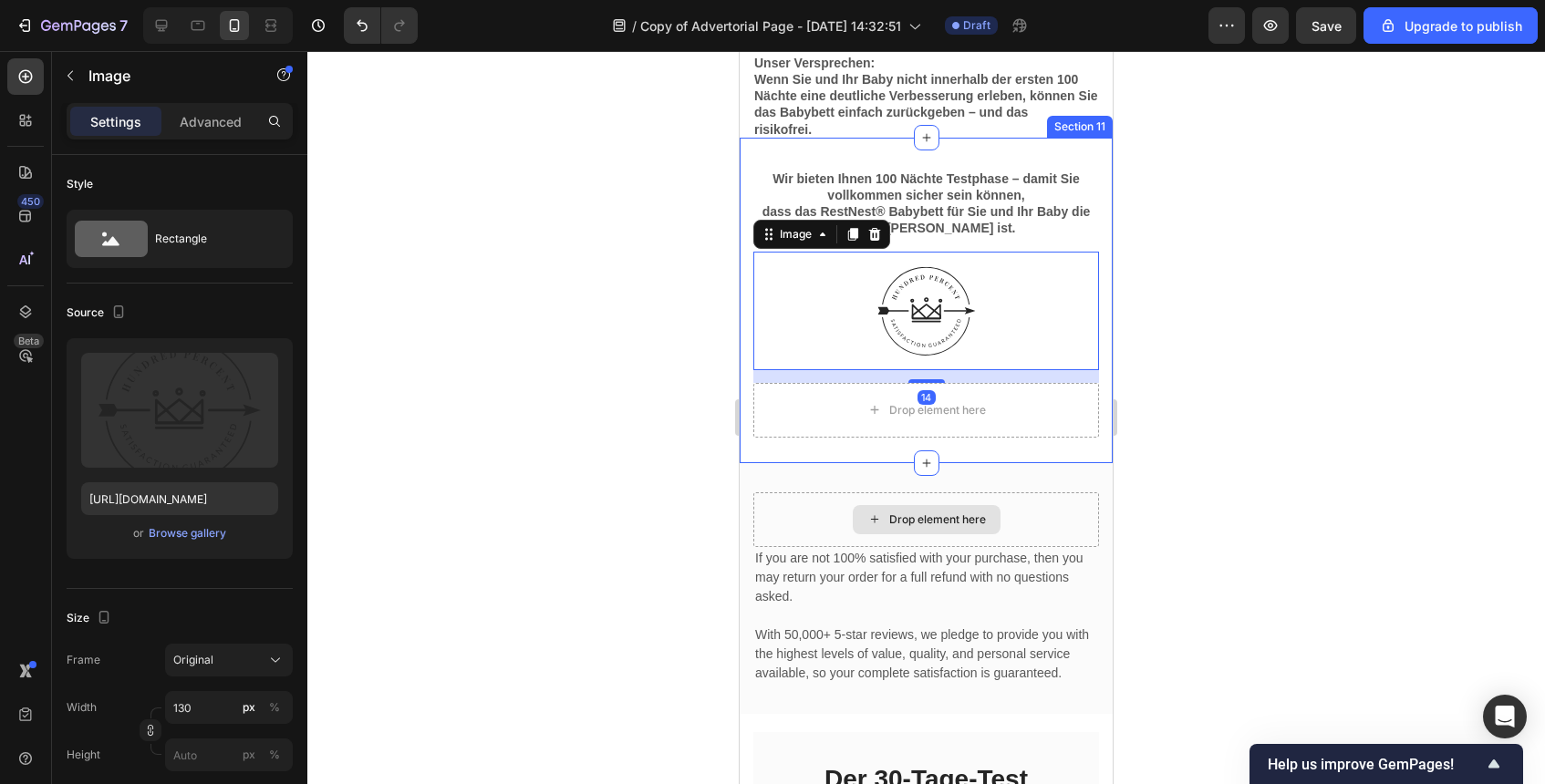
scroll to position [5246, 0]
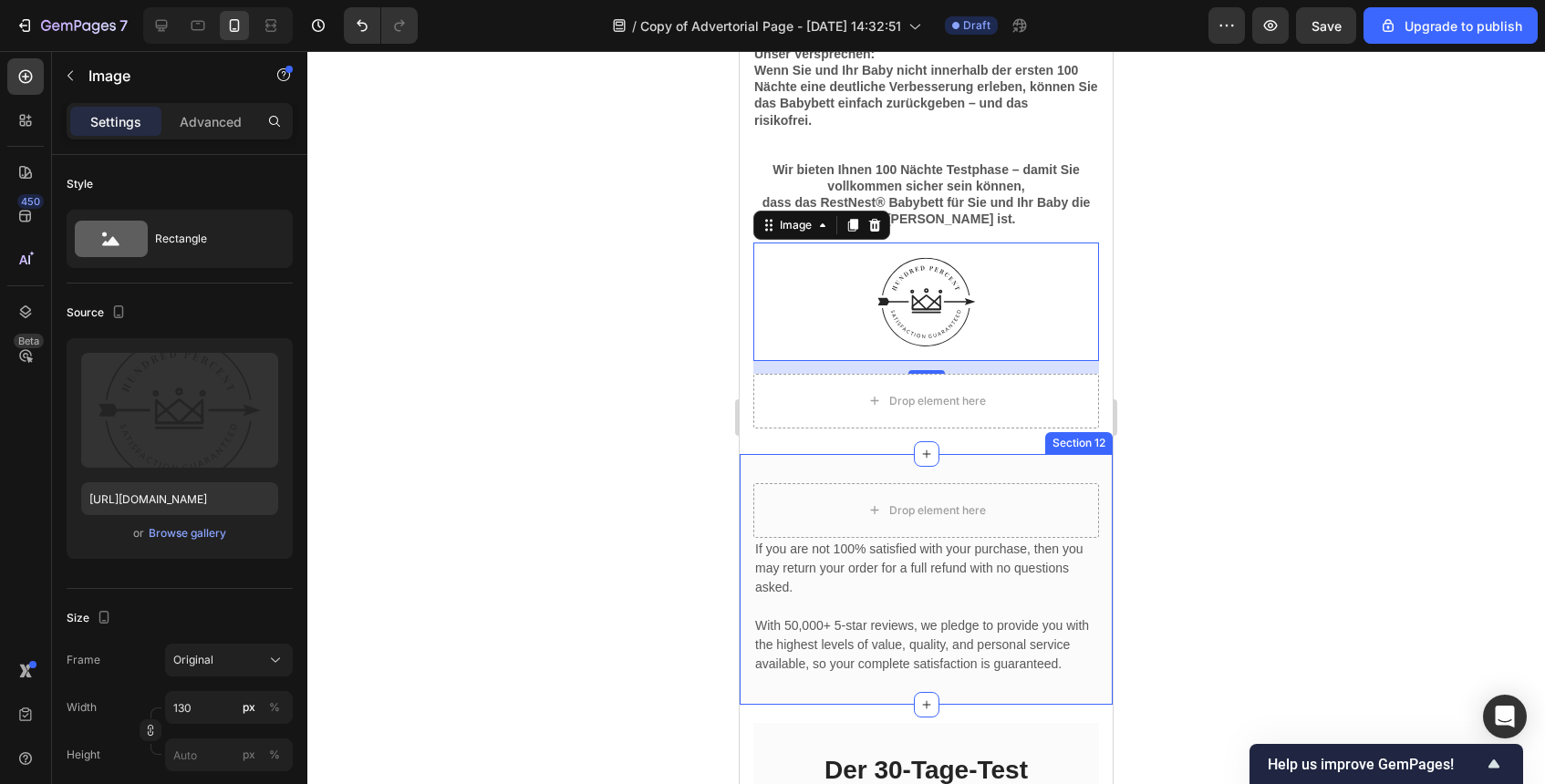
click at [1051, 470] on div "Drop element here If you are not 100% satisfied with your purchase, then you ma…" at bounding box center [926, 579] width 373 height 251
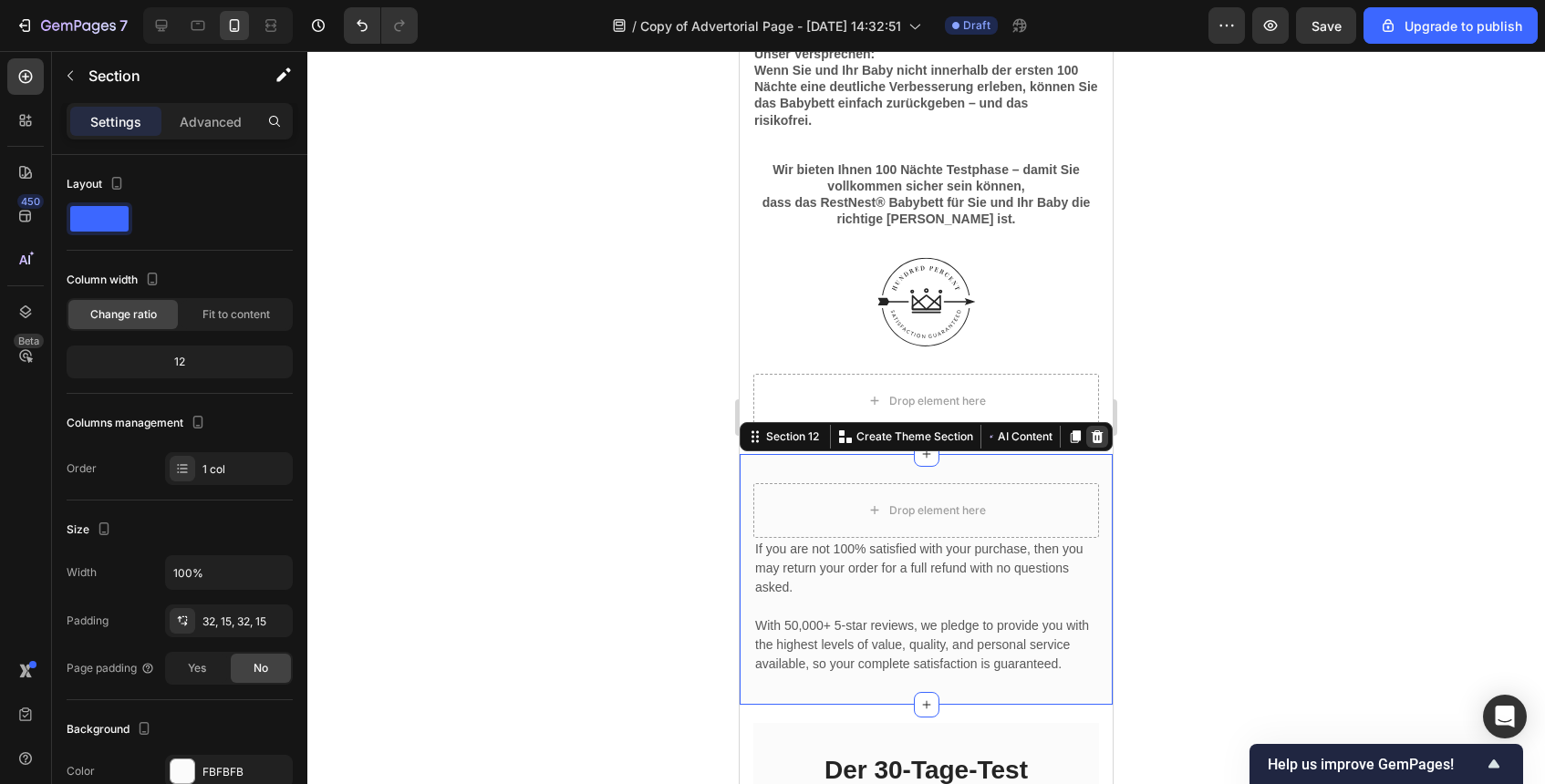
click at [1099, 434] on icon at bounding box center [1098, 437] width 15 height 15
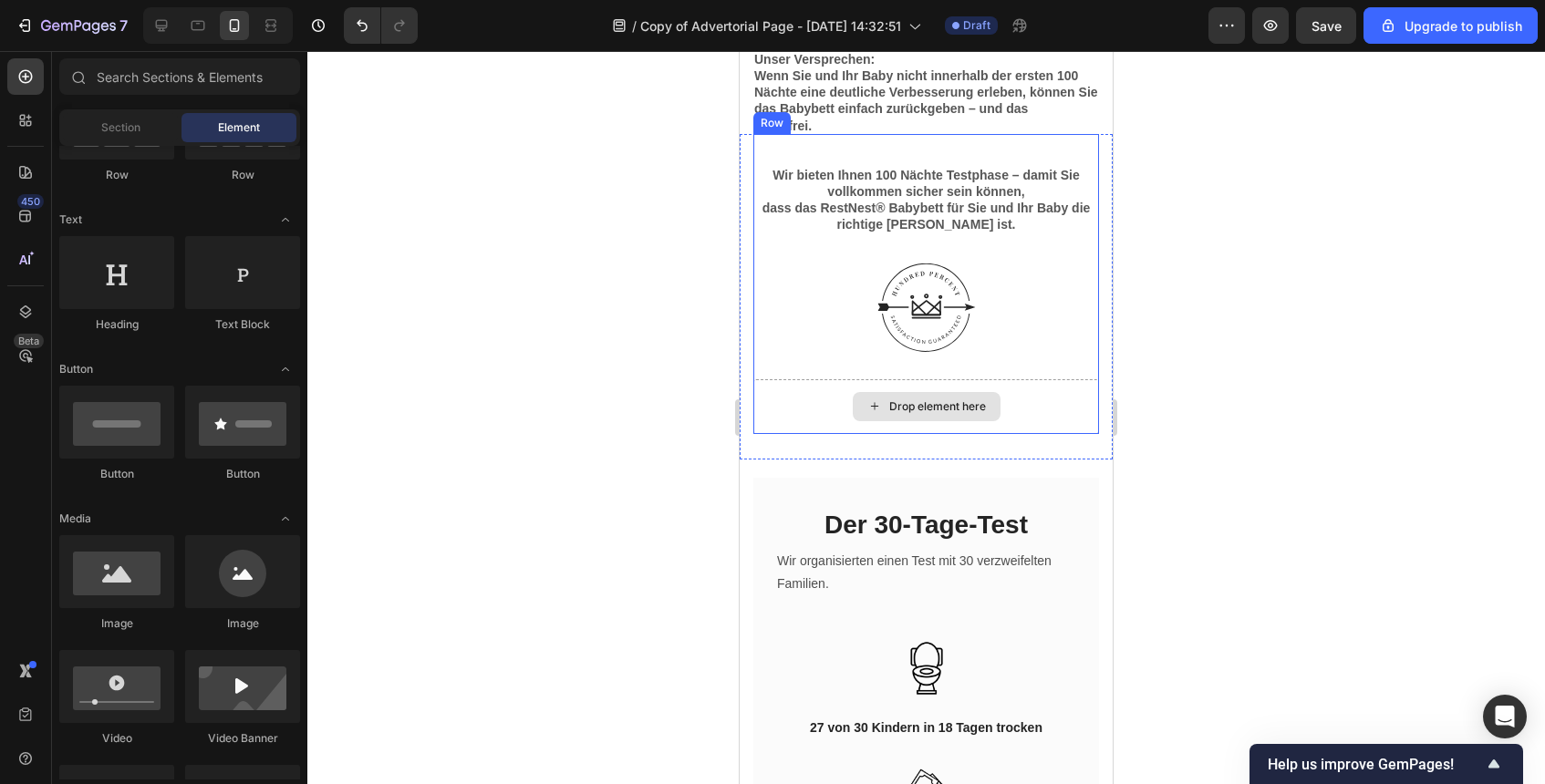
scroll to position [5247, 0]
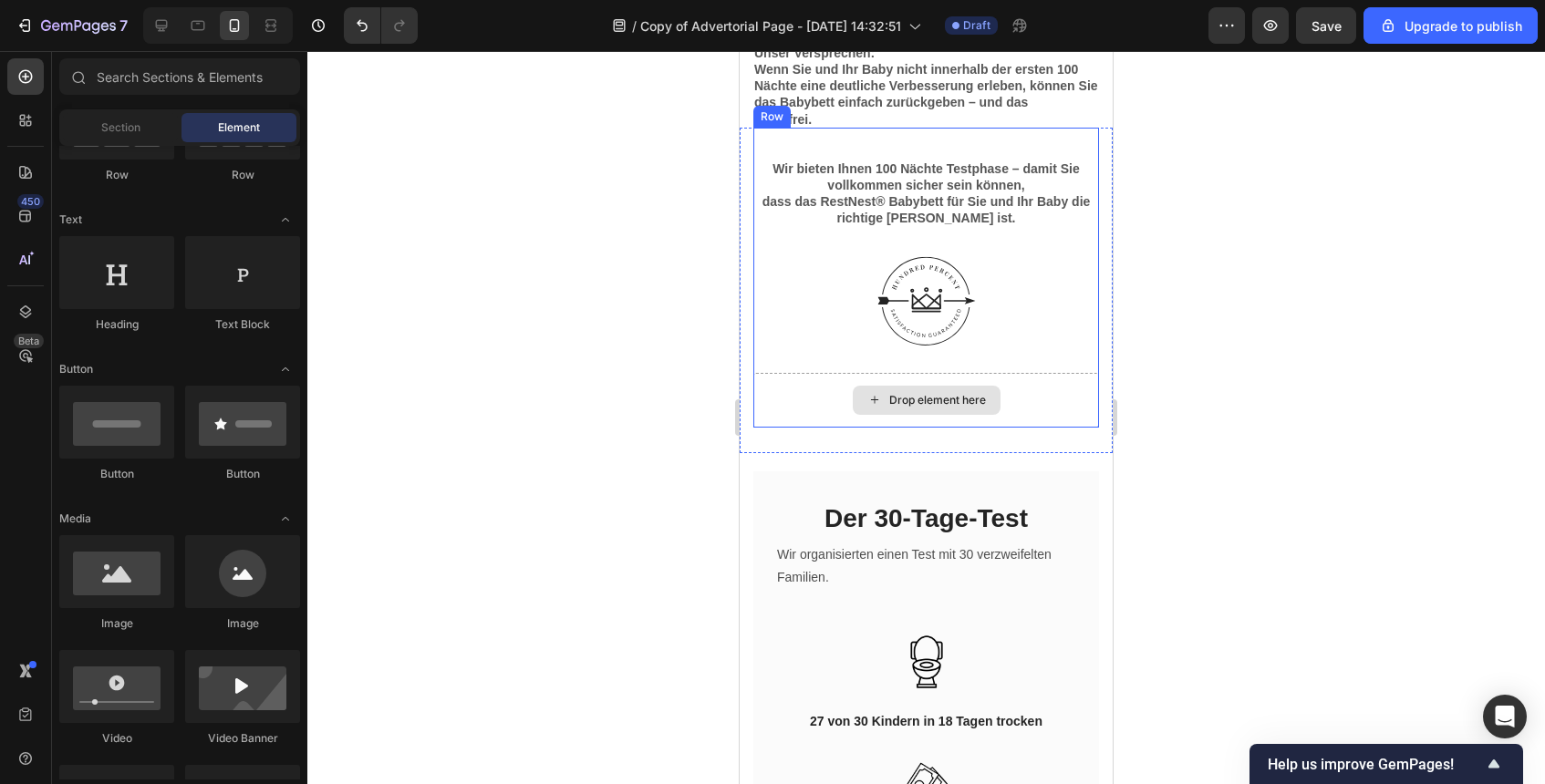
click at [960, 395] on div "Drop element here" at bounding box center [938, 401] width 96 height 15
click at [965, 391] on div "Drop element here" at bounding box center [927, 401] width 148 height 30
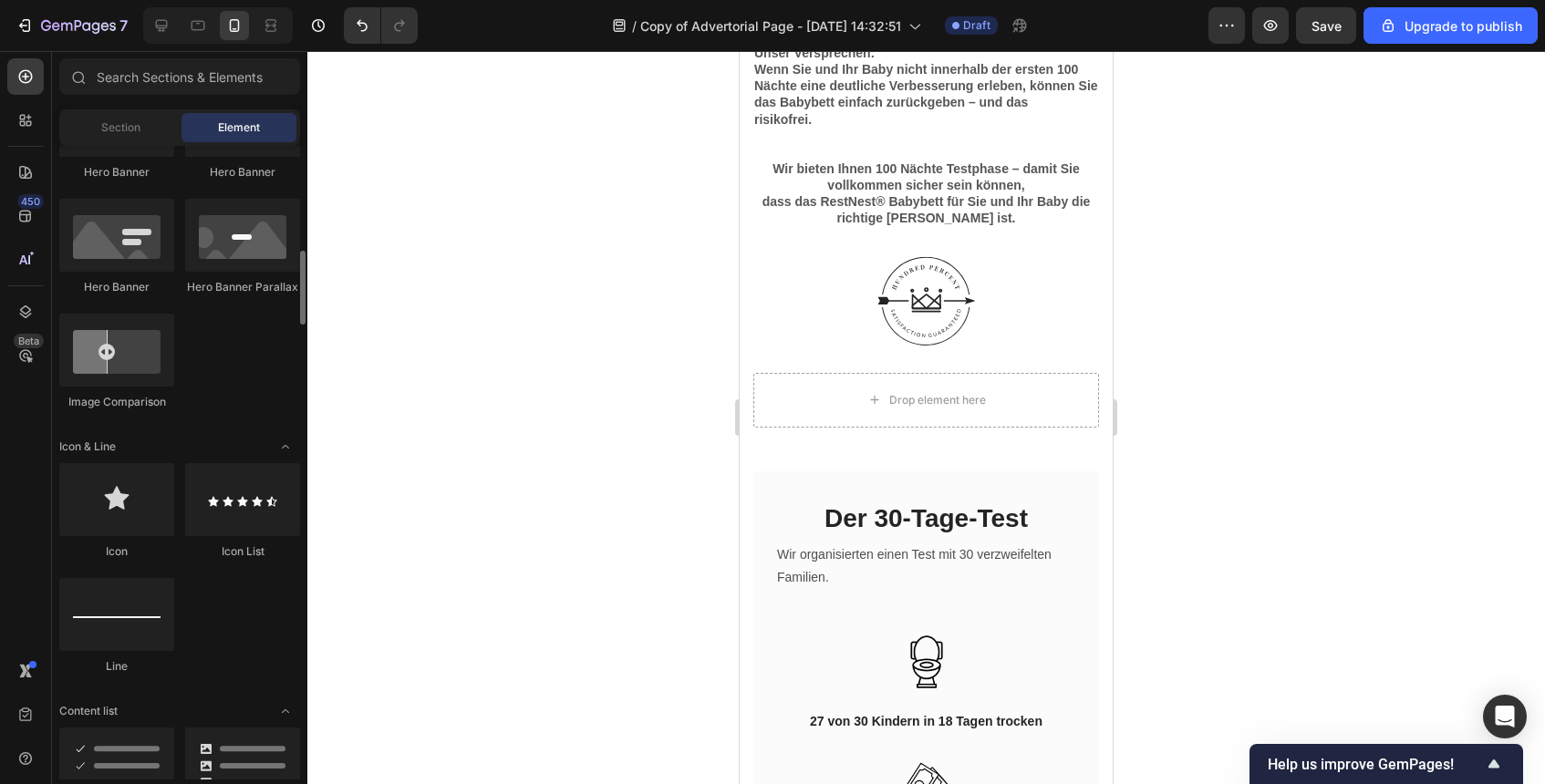
scroll to position [901, 0]
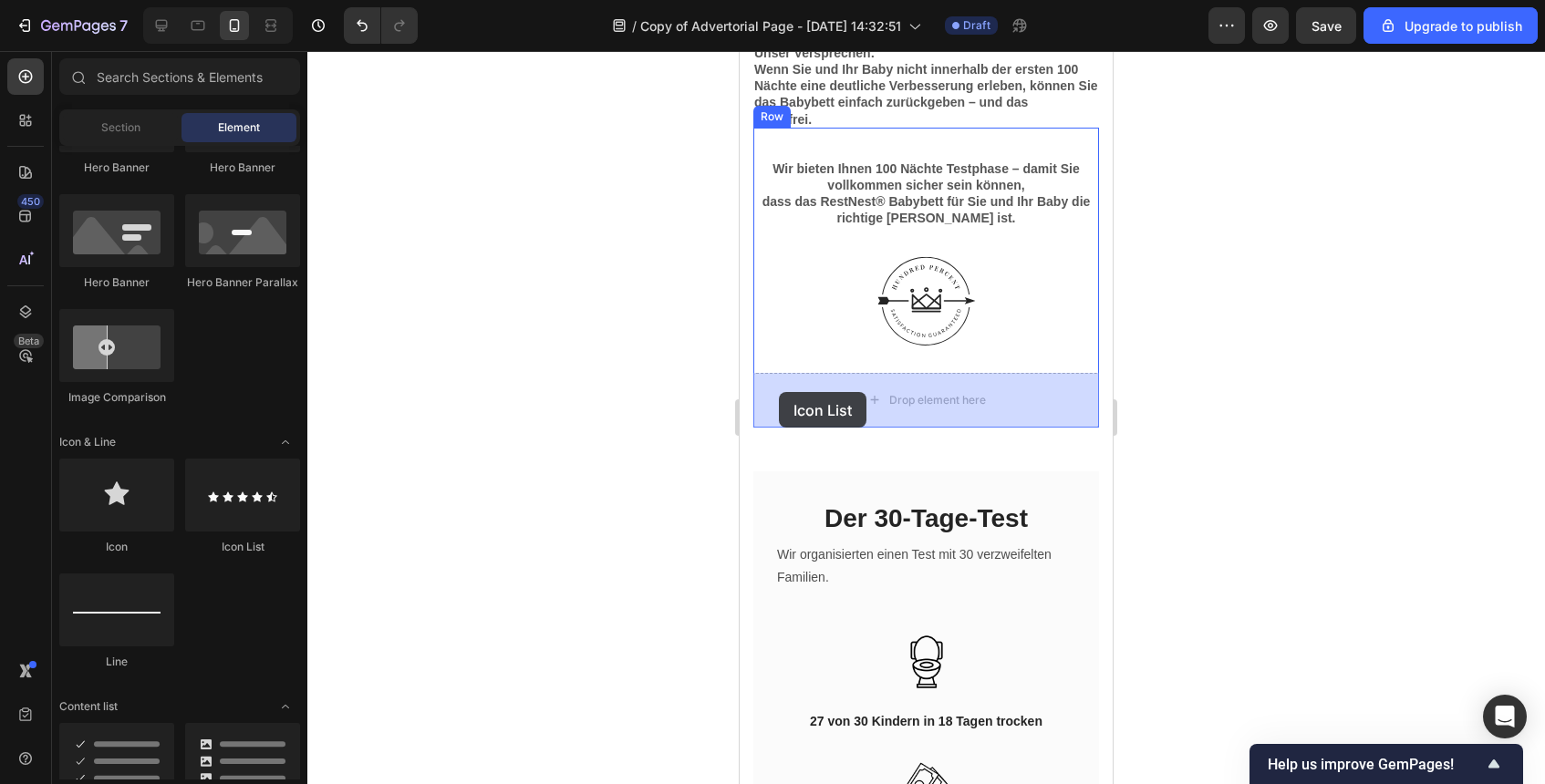
drag, startPoint x: 951, startPoint y: 565, endPoint x: 779, endPoint y: 392, distance: 244.0
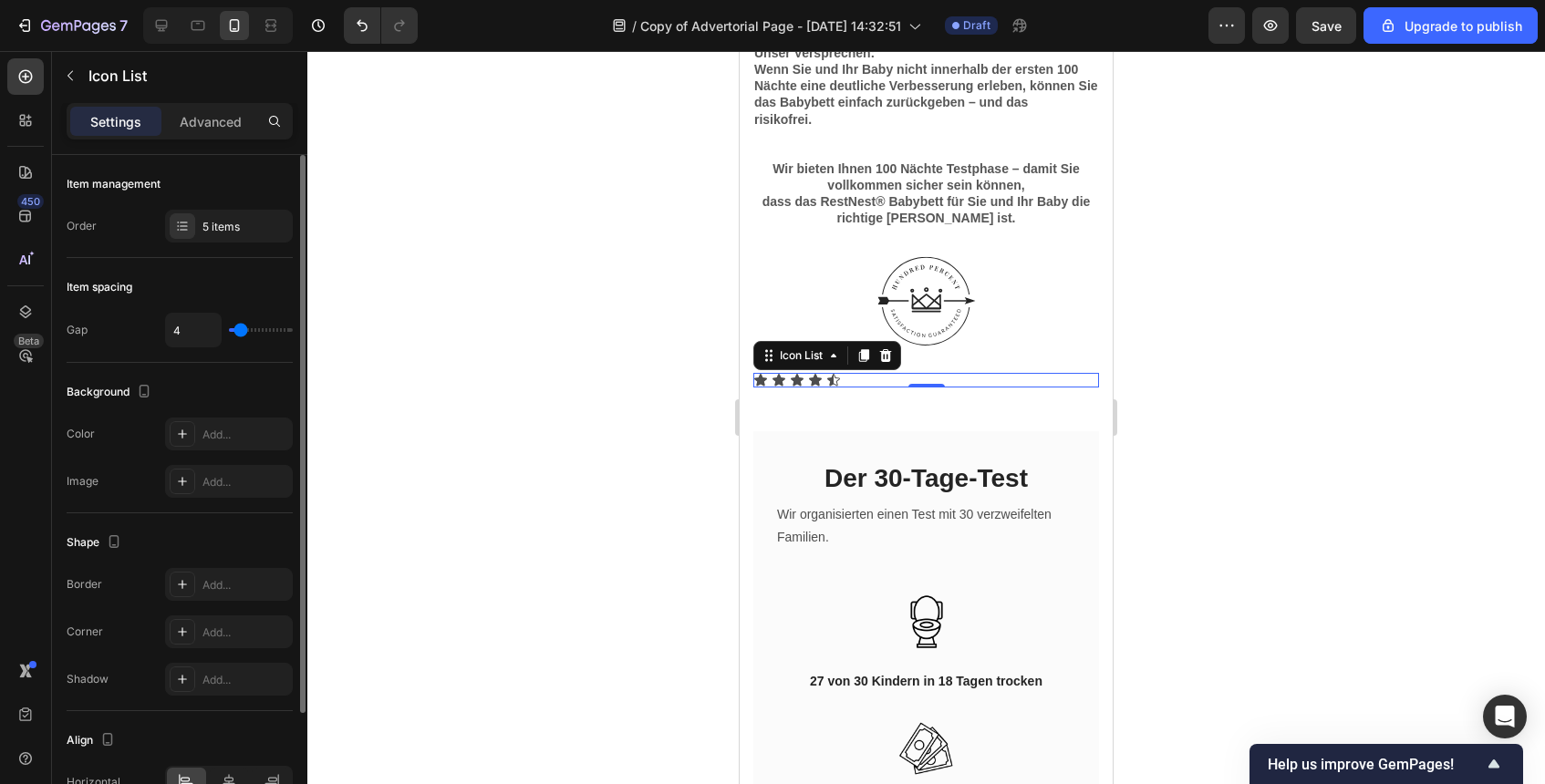
type input "6"
type input "14"
type input "15"
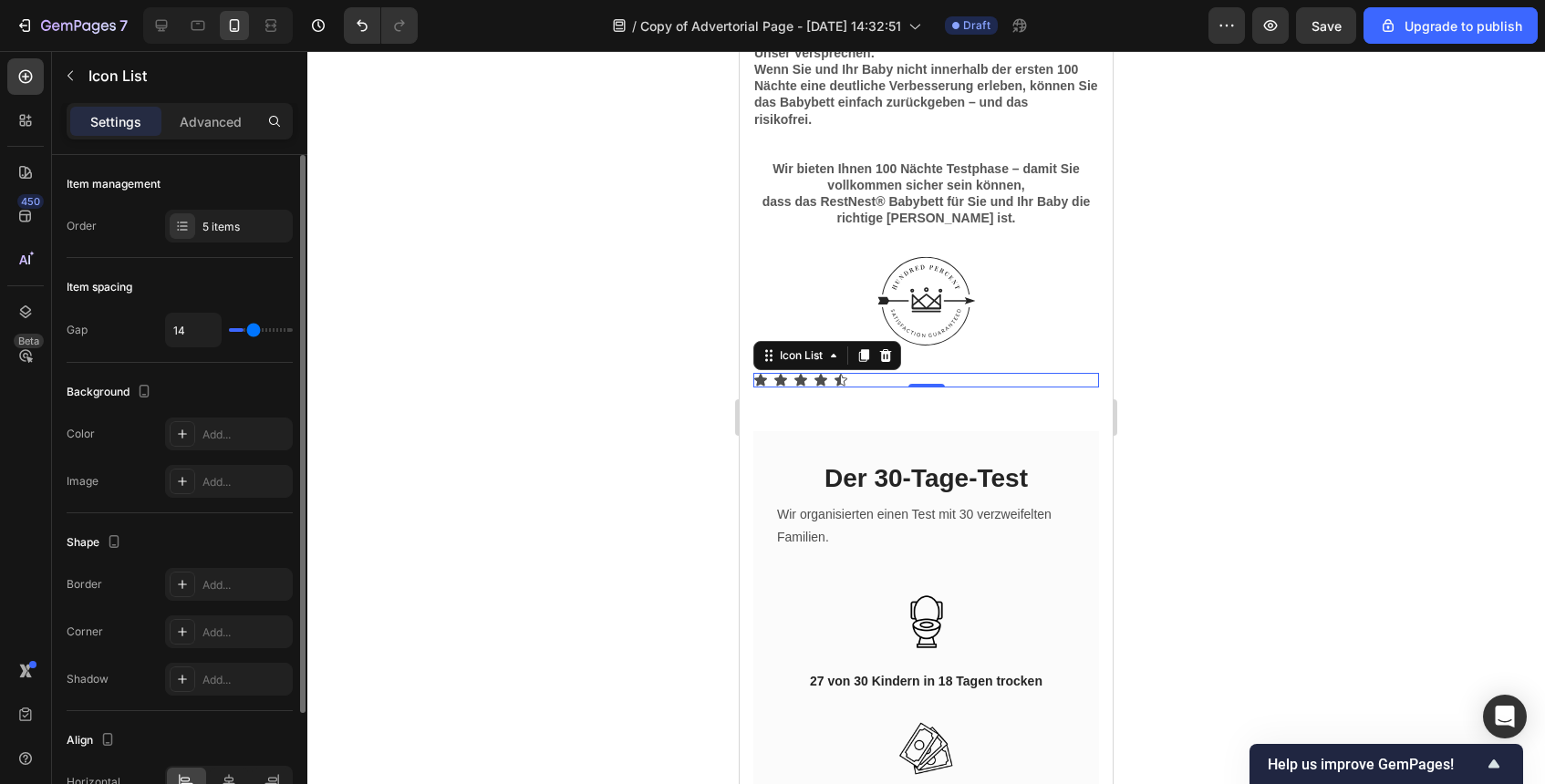
type input "15"
type input "11"
type input "9"
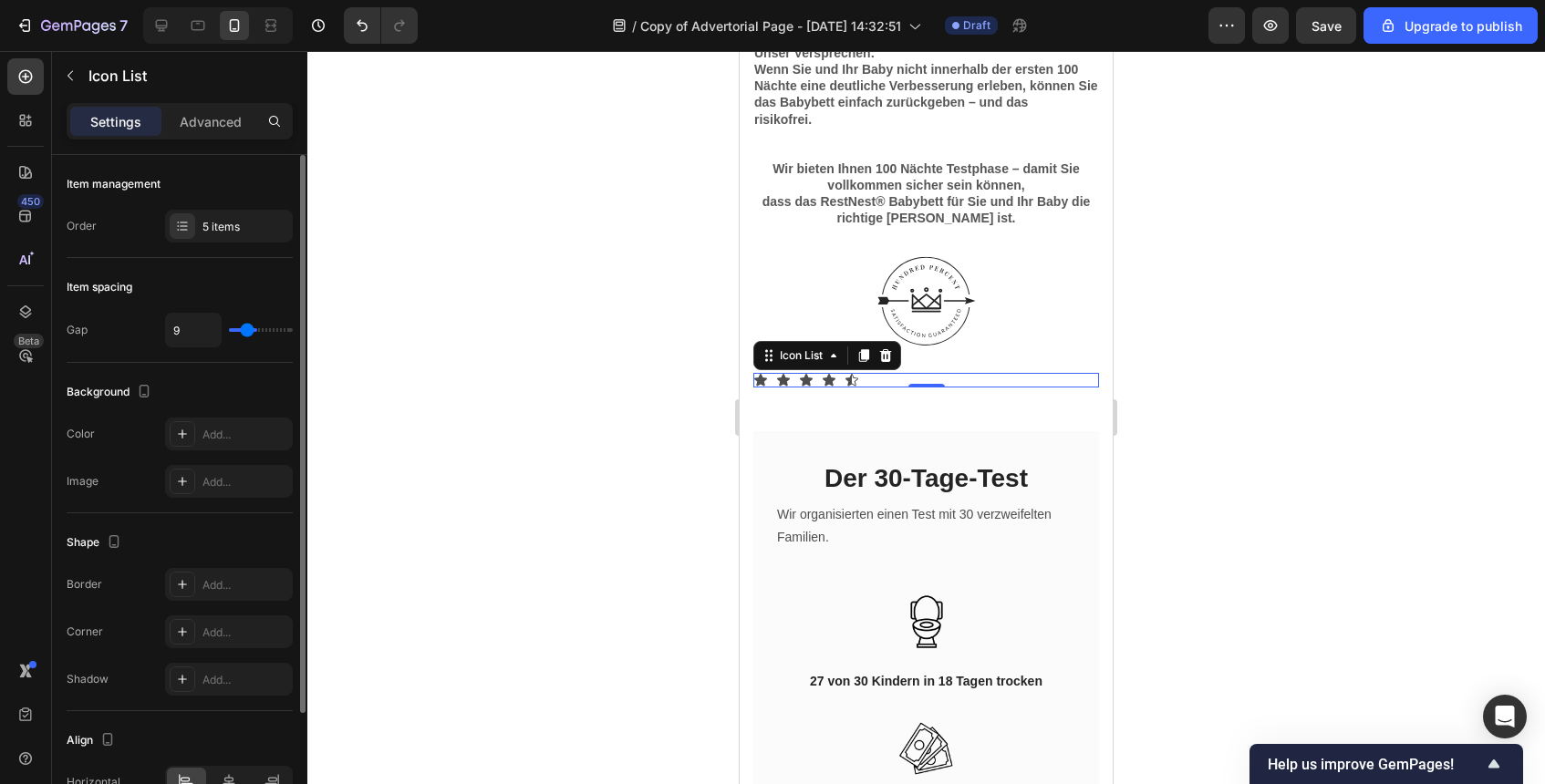
type input "8"
type input "7"
type input "6"
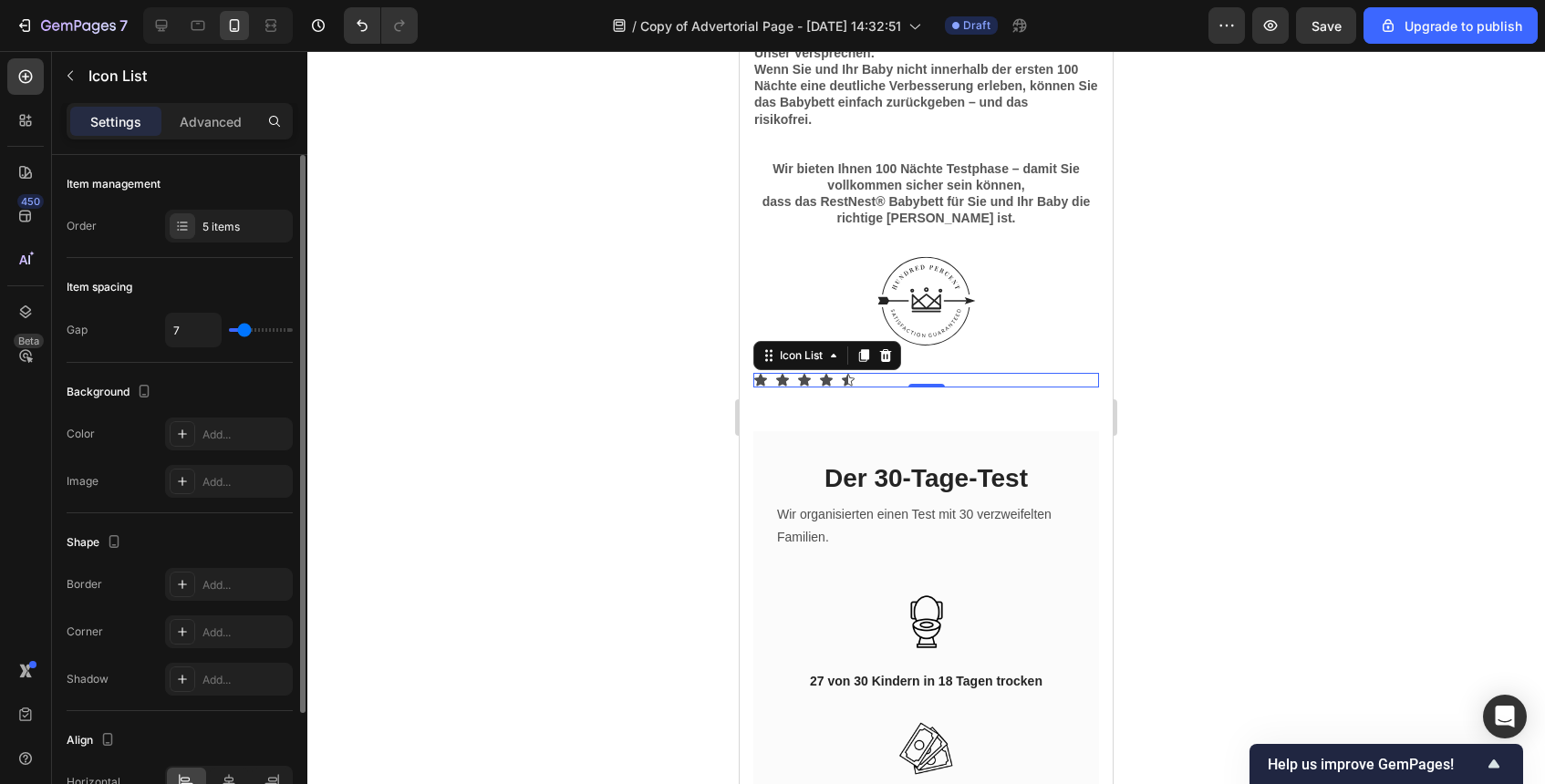
type input "6"
type input "4"
type input "3"
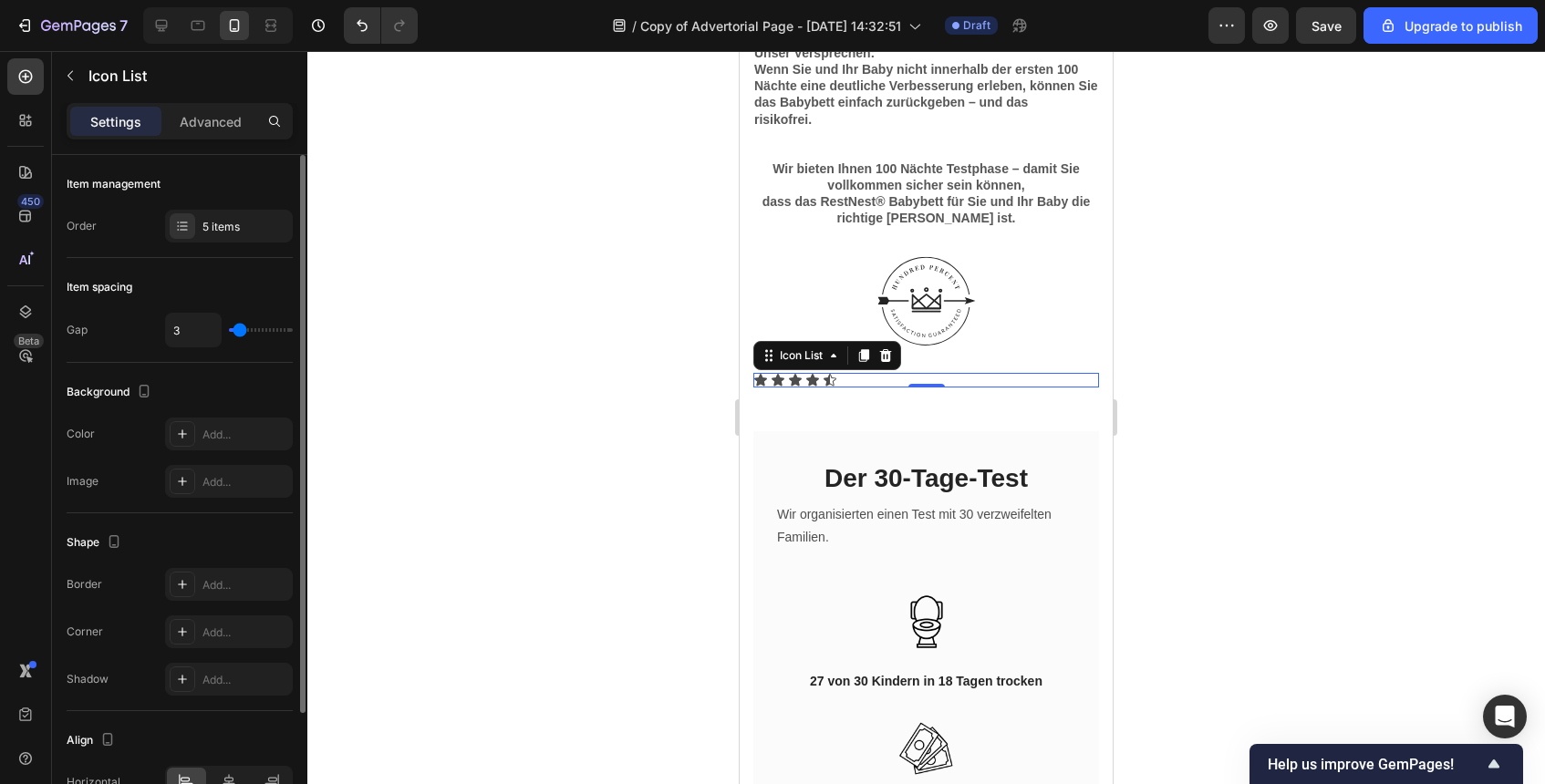
type input "5"
type input "40"
type input "18"
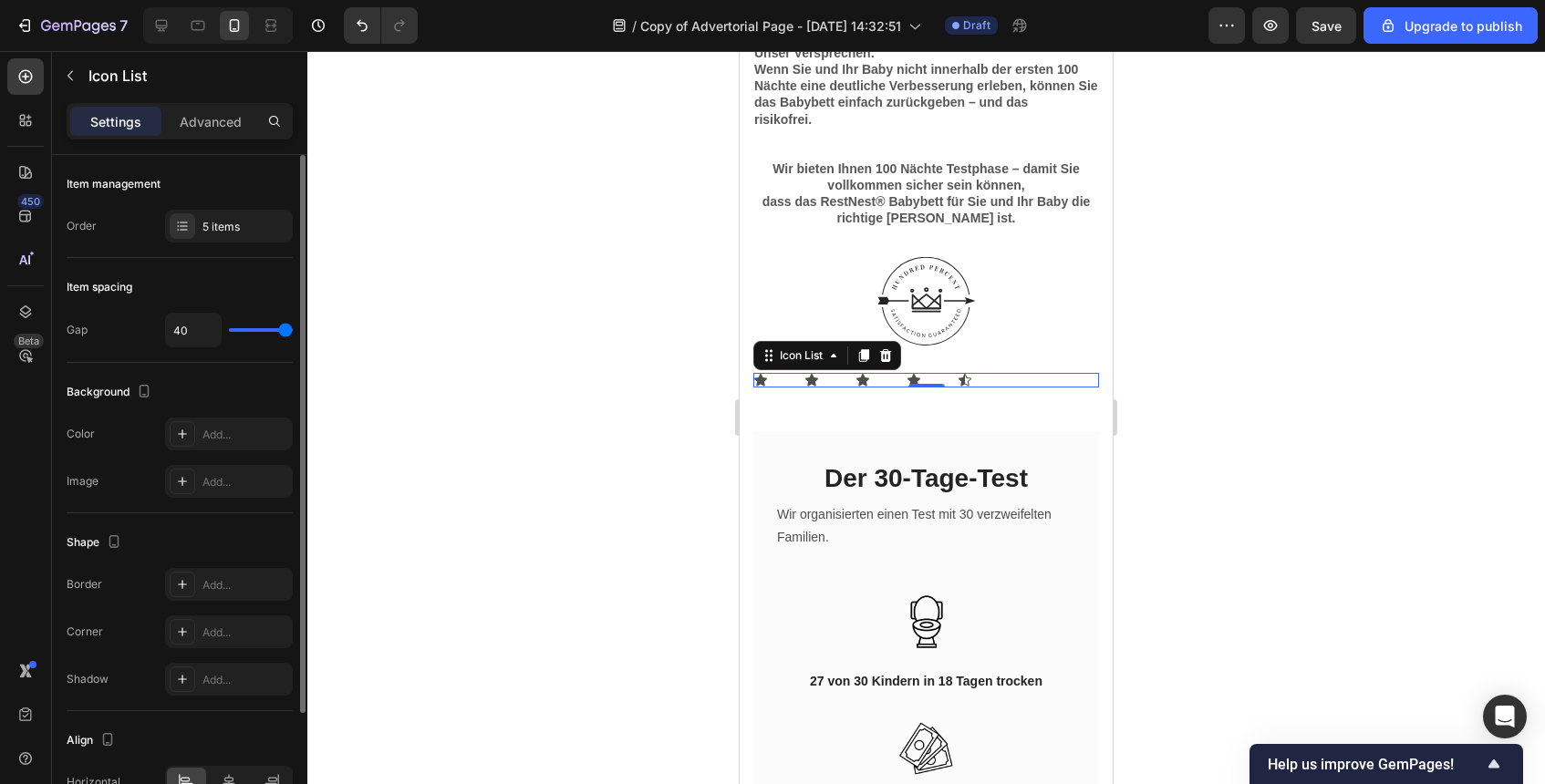
type input "18"
type input "0"
drag, startPoint x: 243, startPoint y: 336, endPoint x: 205, endPoint y: 373, distance: 53.0
click at [205, 373] on div "Item management Order 5 items Item spacing Gap 0 Background The changes might b…" at bounding box center [180, 508] width 226 height 706
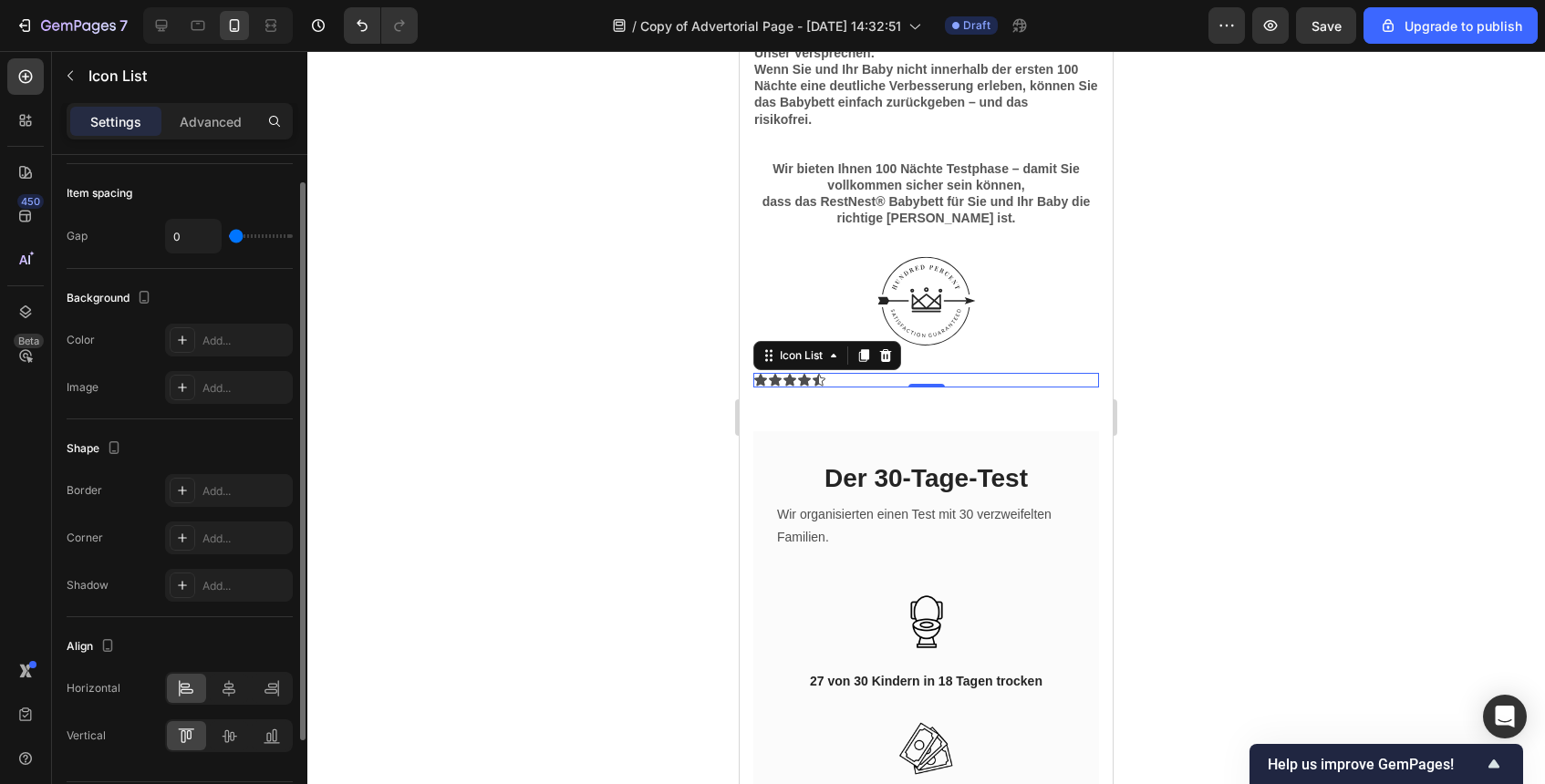
scroll to position [0, 0]
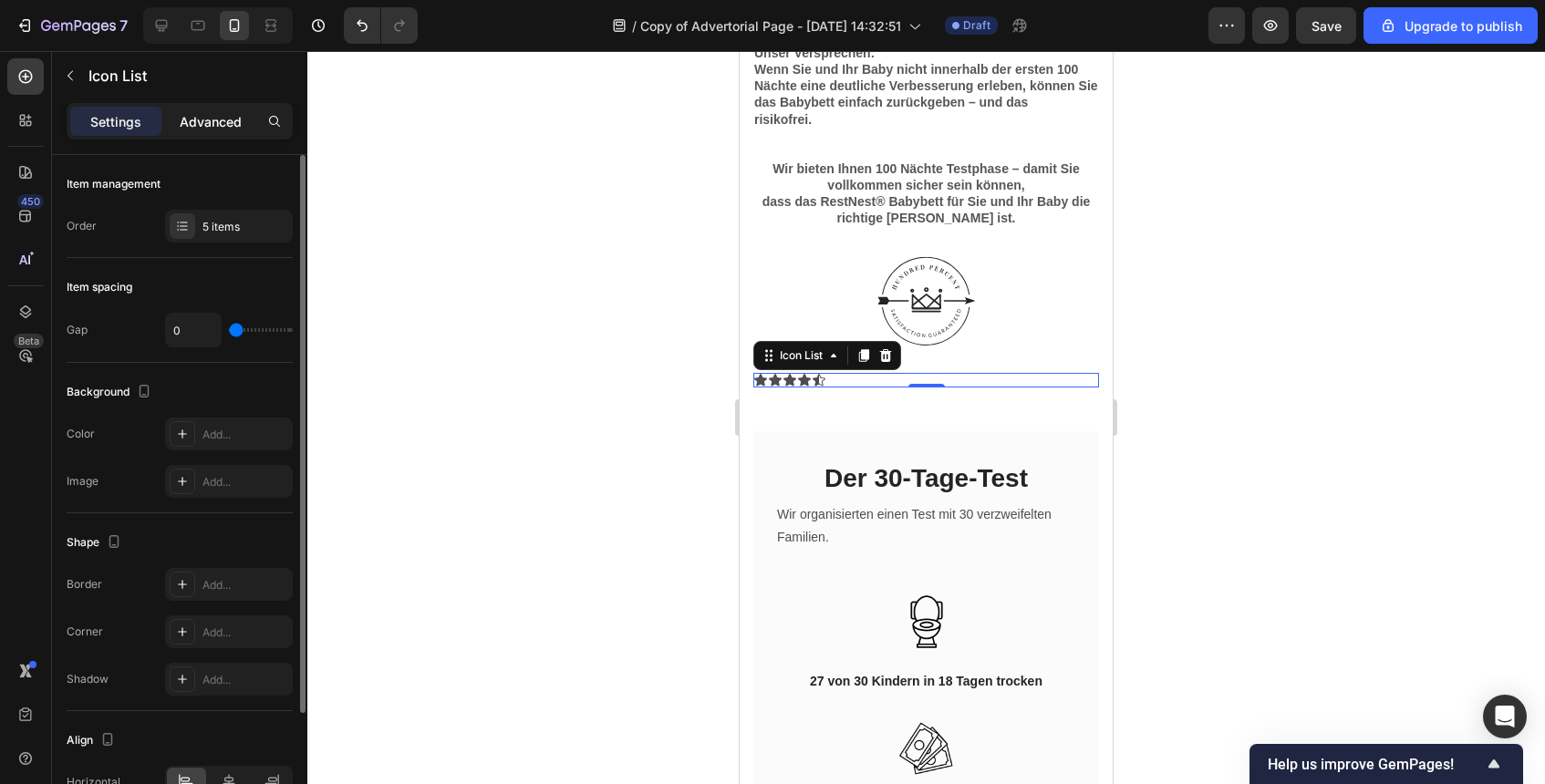
click at [219, 124] on p "Advanced" at bounding box center [210, 121] width 62 height 19
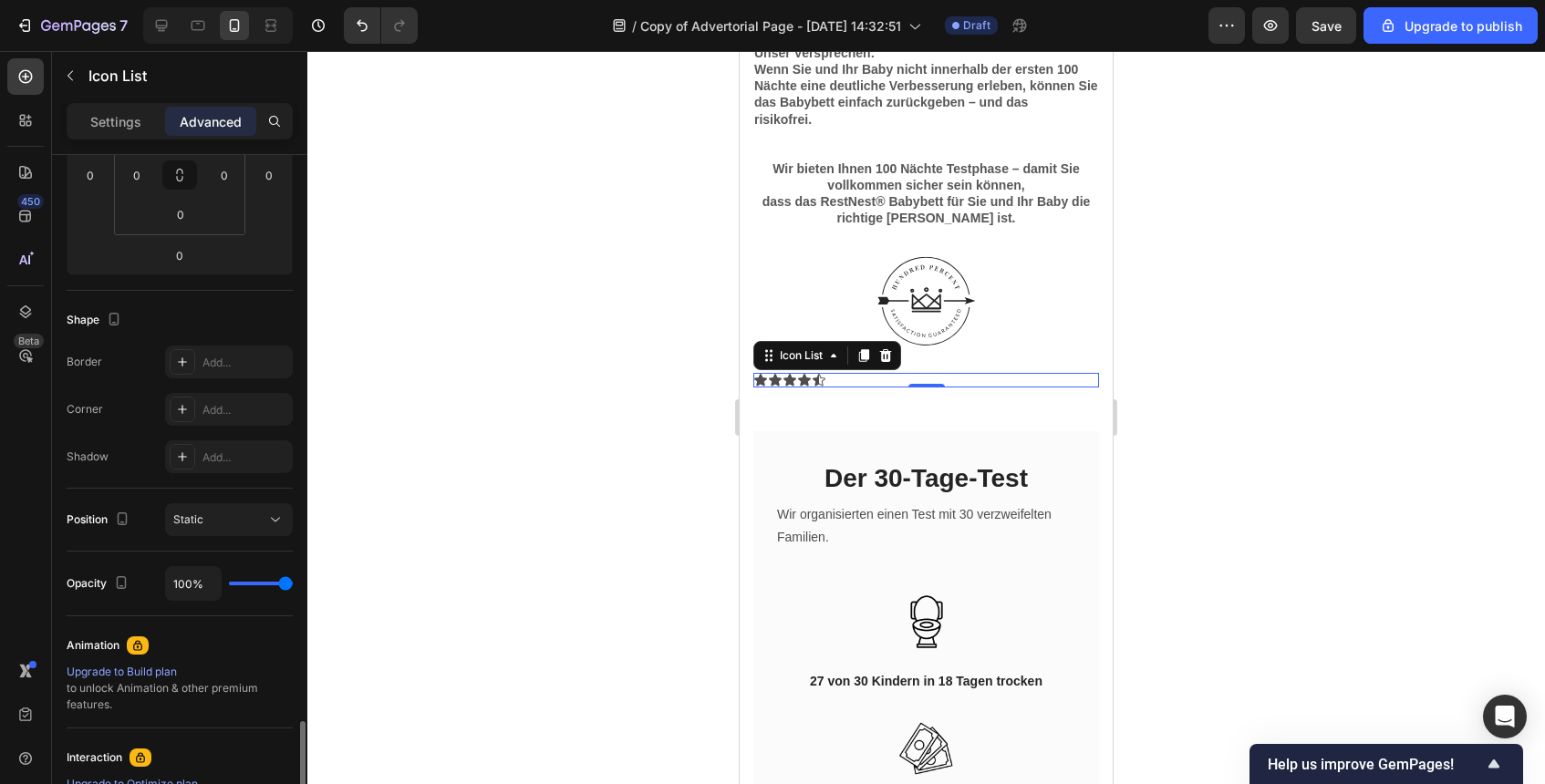
scroll to position [585, 0]
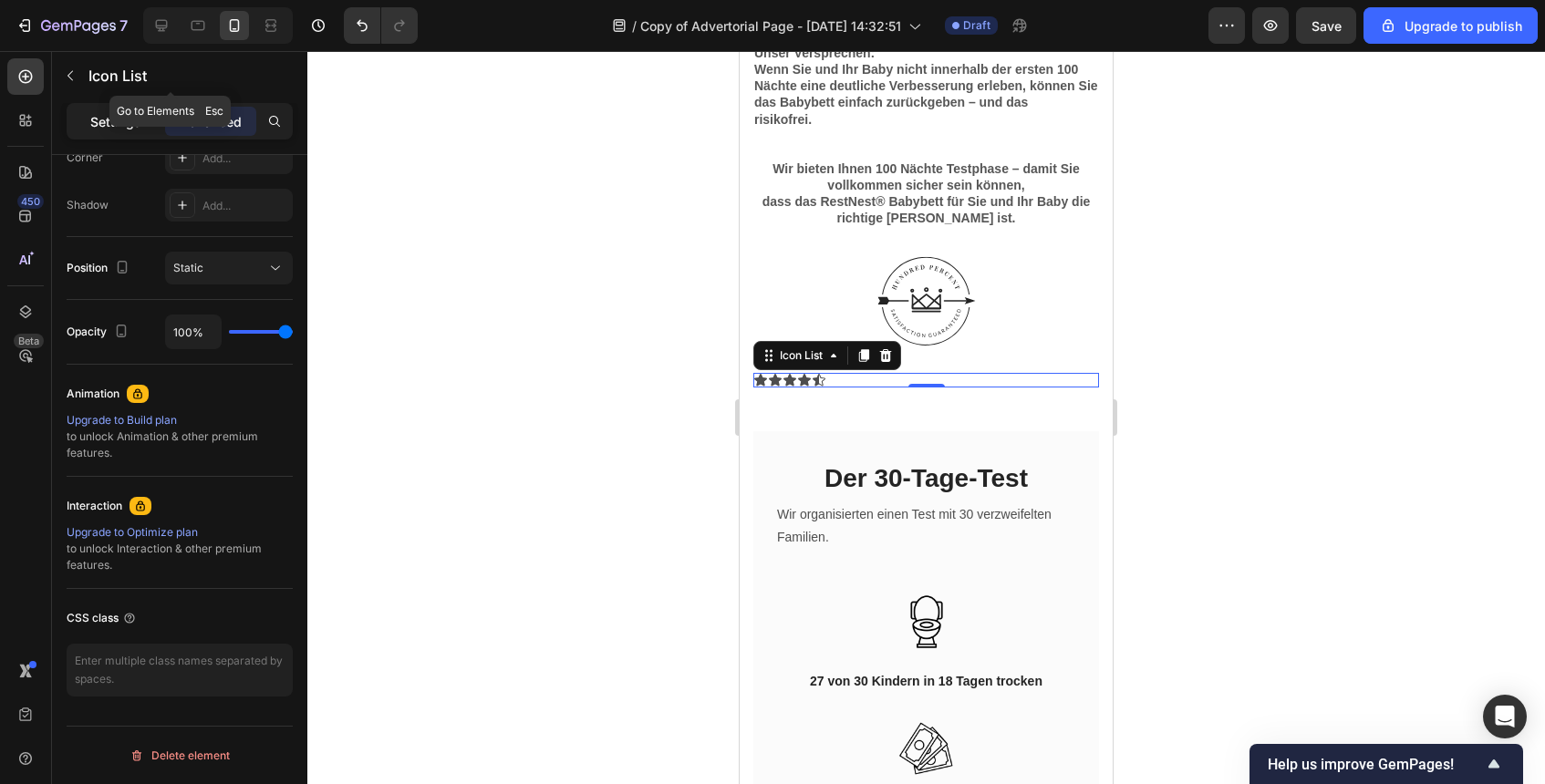
click at [128, 119] on p "Settings" at bounding box center [116, 121] width 51 height 19
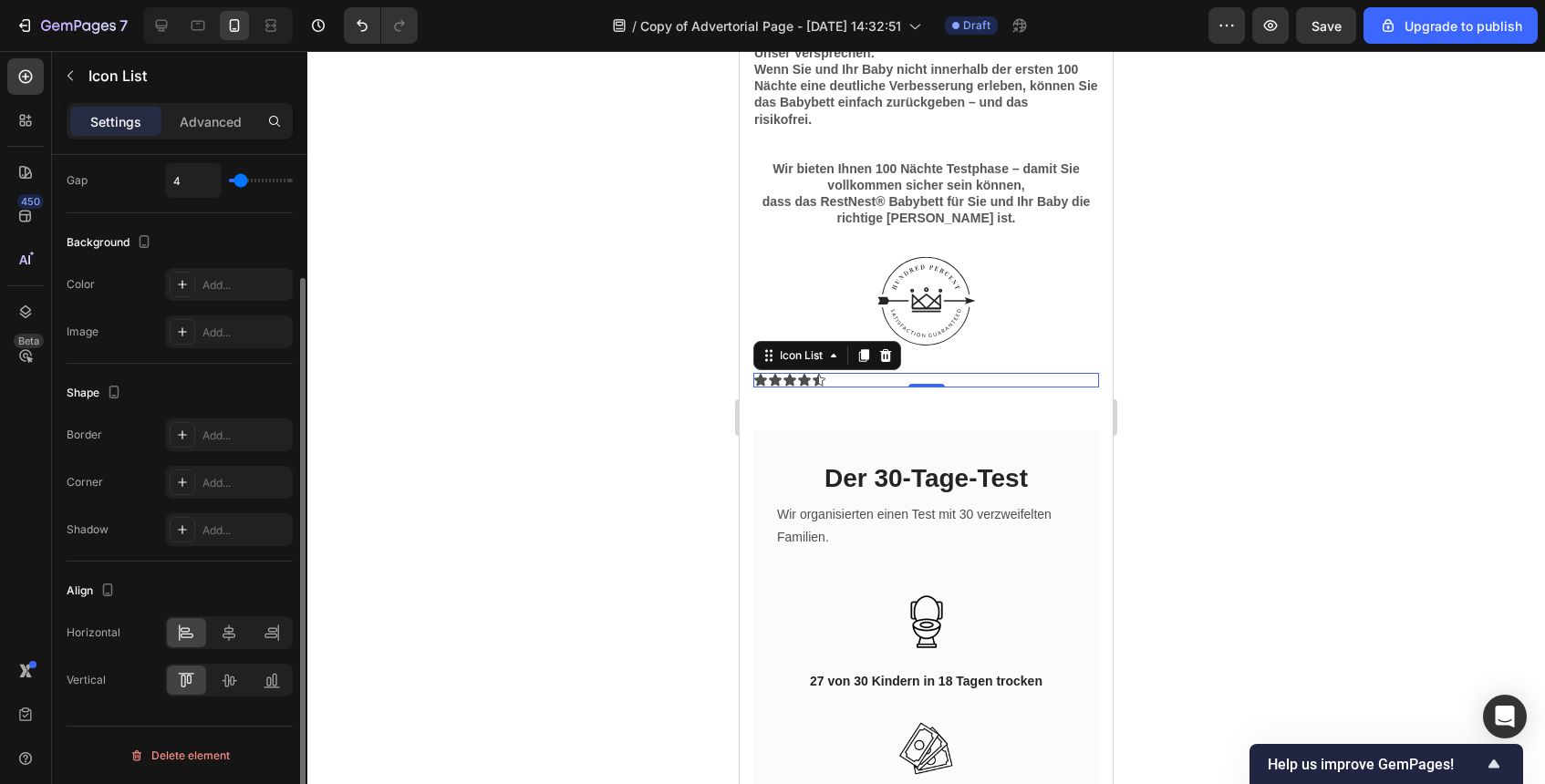
scroll to position [150, 0]
click at [829, 376] on div "Icon Icon Icon Icon Icon" at bounding box center [926, 380] width 345 height 15
click at [815, 379] on icon at bounding box center [819, 380] width 13 height 12
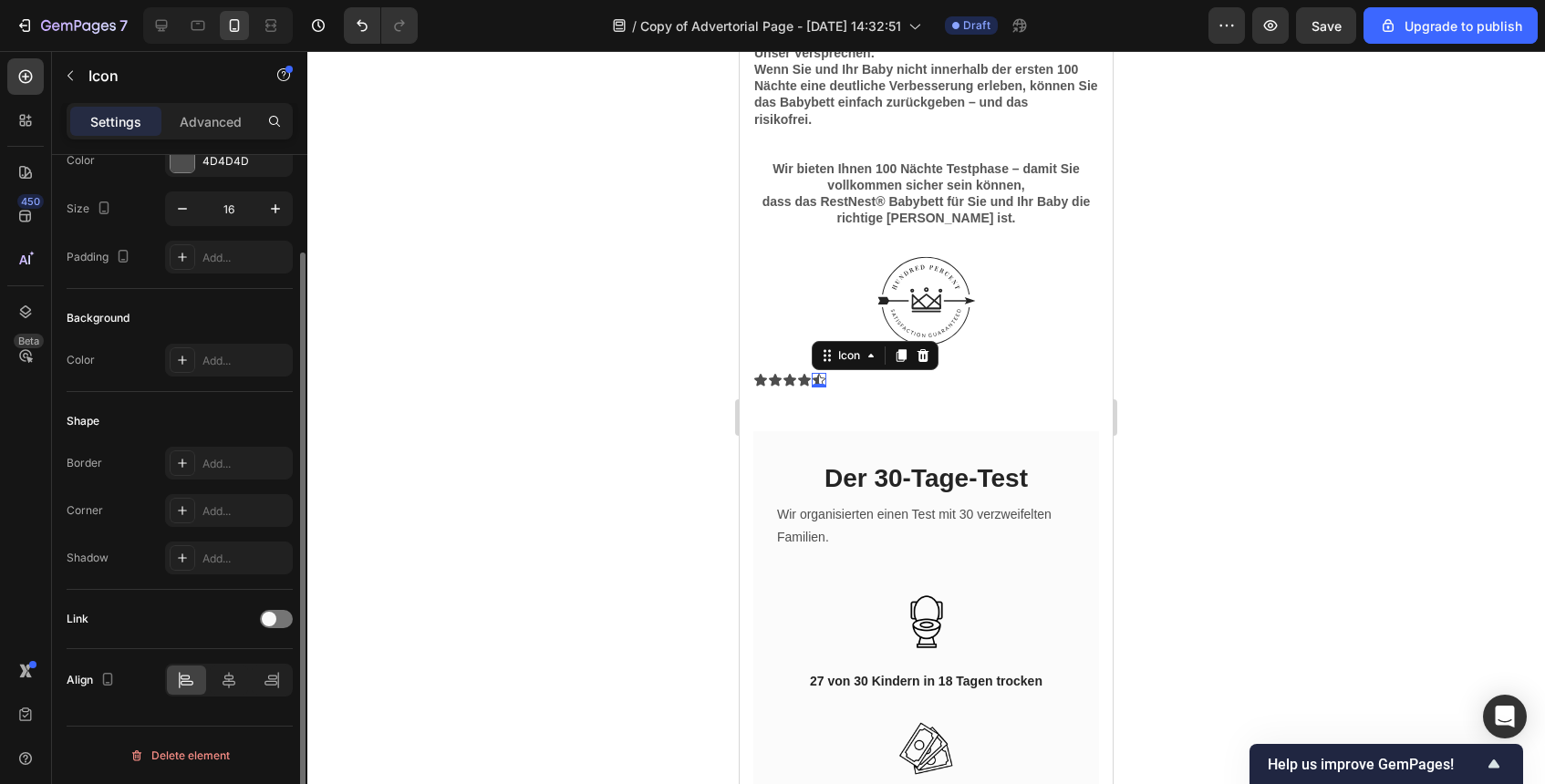
scroll to position [0, 0]
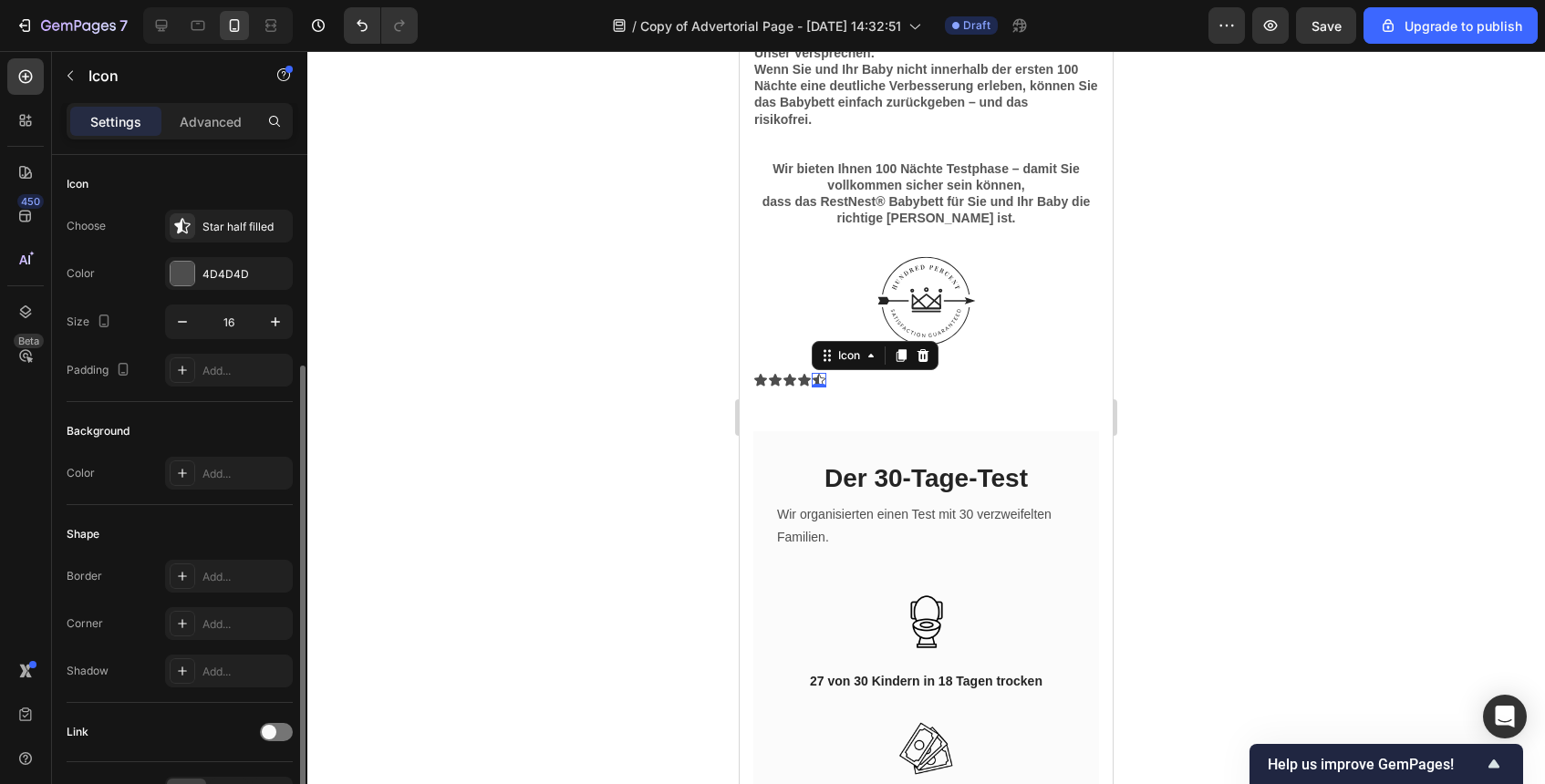
click at [815, 379] on icon at bounding box center [819, 380] width 13 height 12
click at [268, 328] on icon "button" at bounding box center [276, 322] width 19 height 19
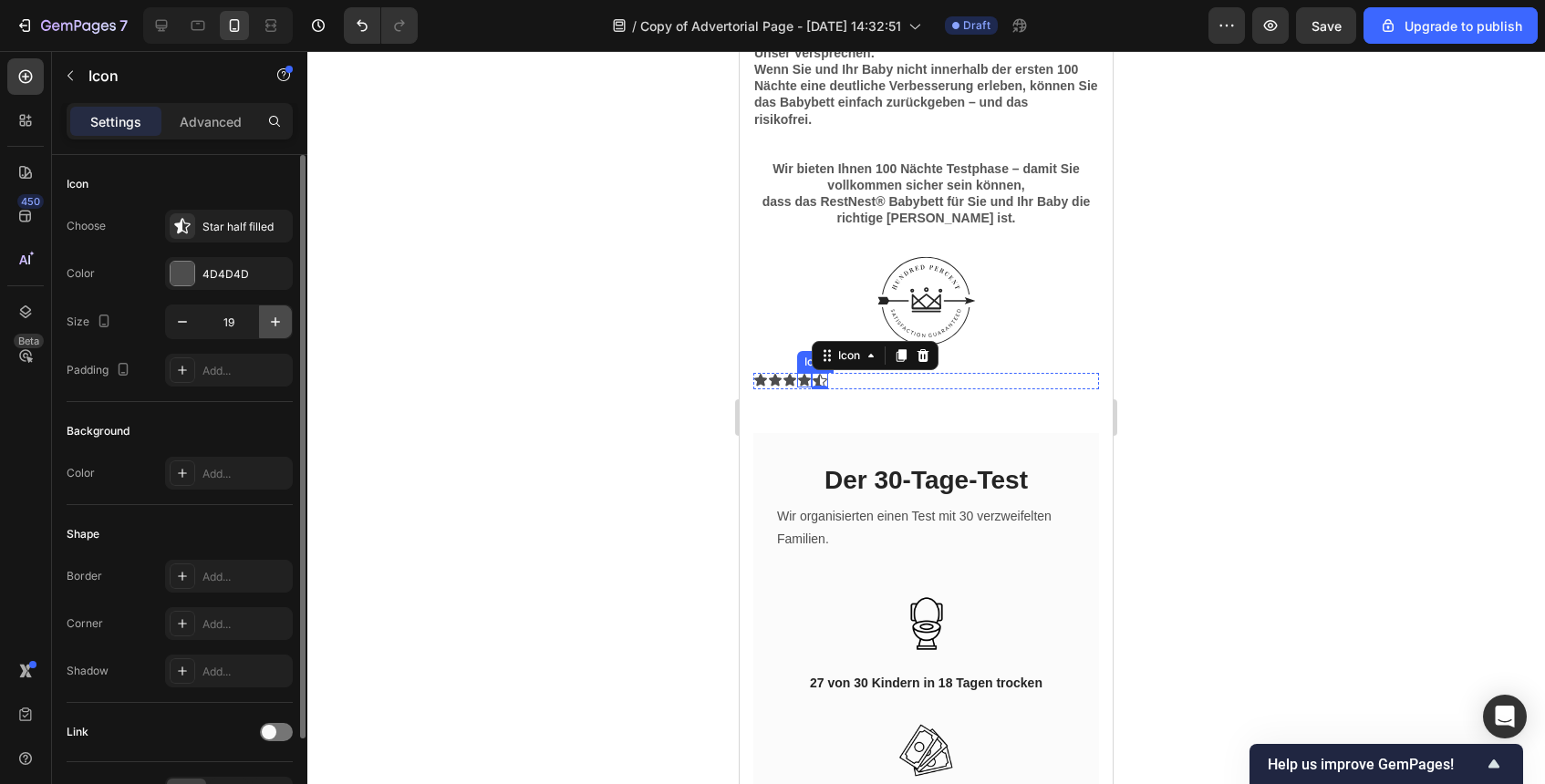
click at [268, 328] on icon "button" at bounding box center [276, 322] width 19 height 19
type input "20"
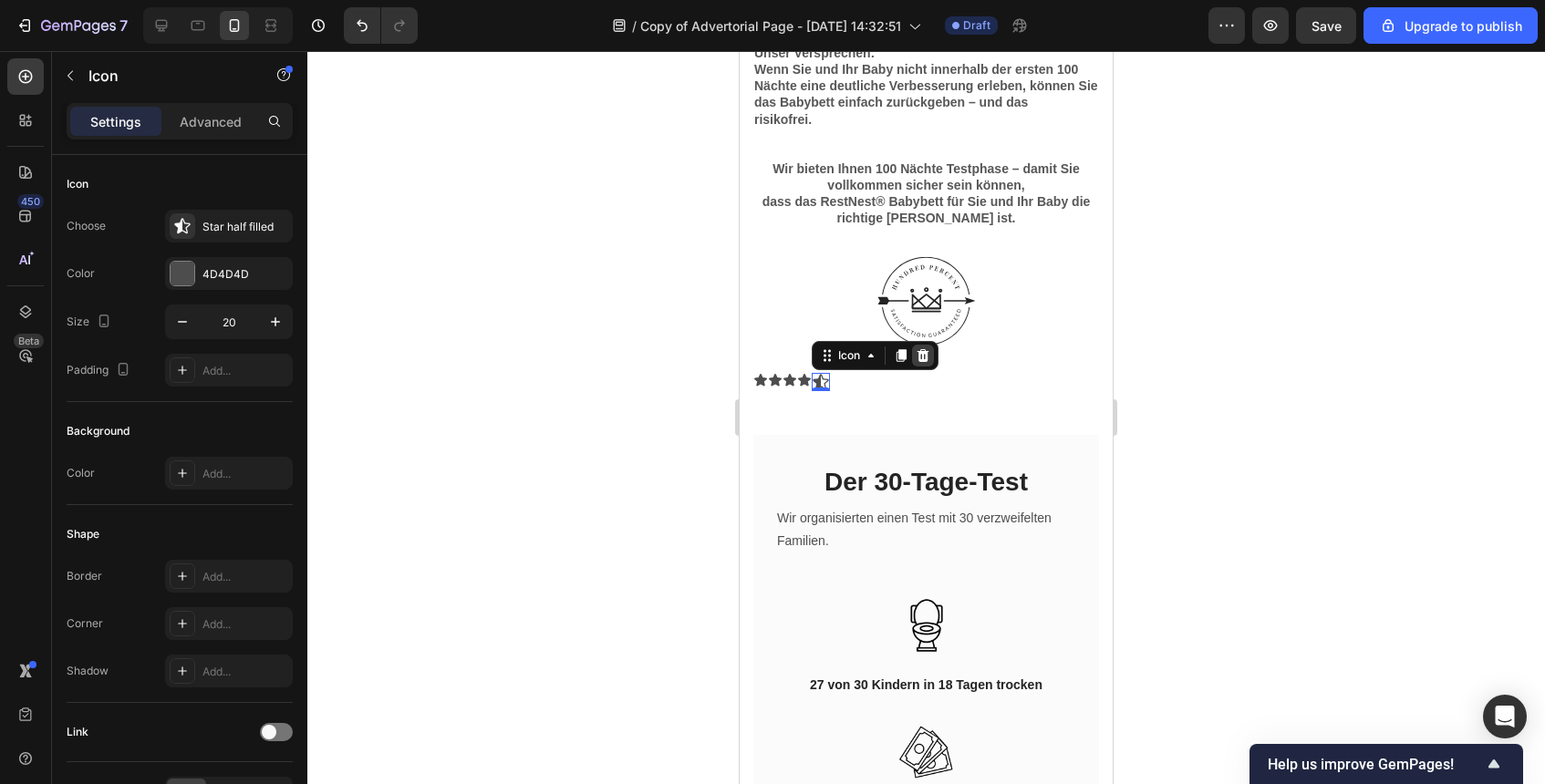
click at [923, 355] on icon at bounding box center [923, 355] width 12 height 13
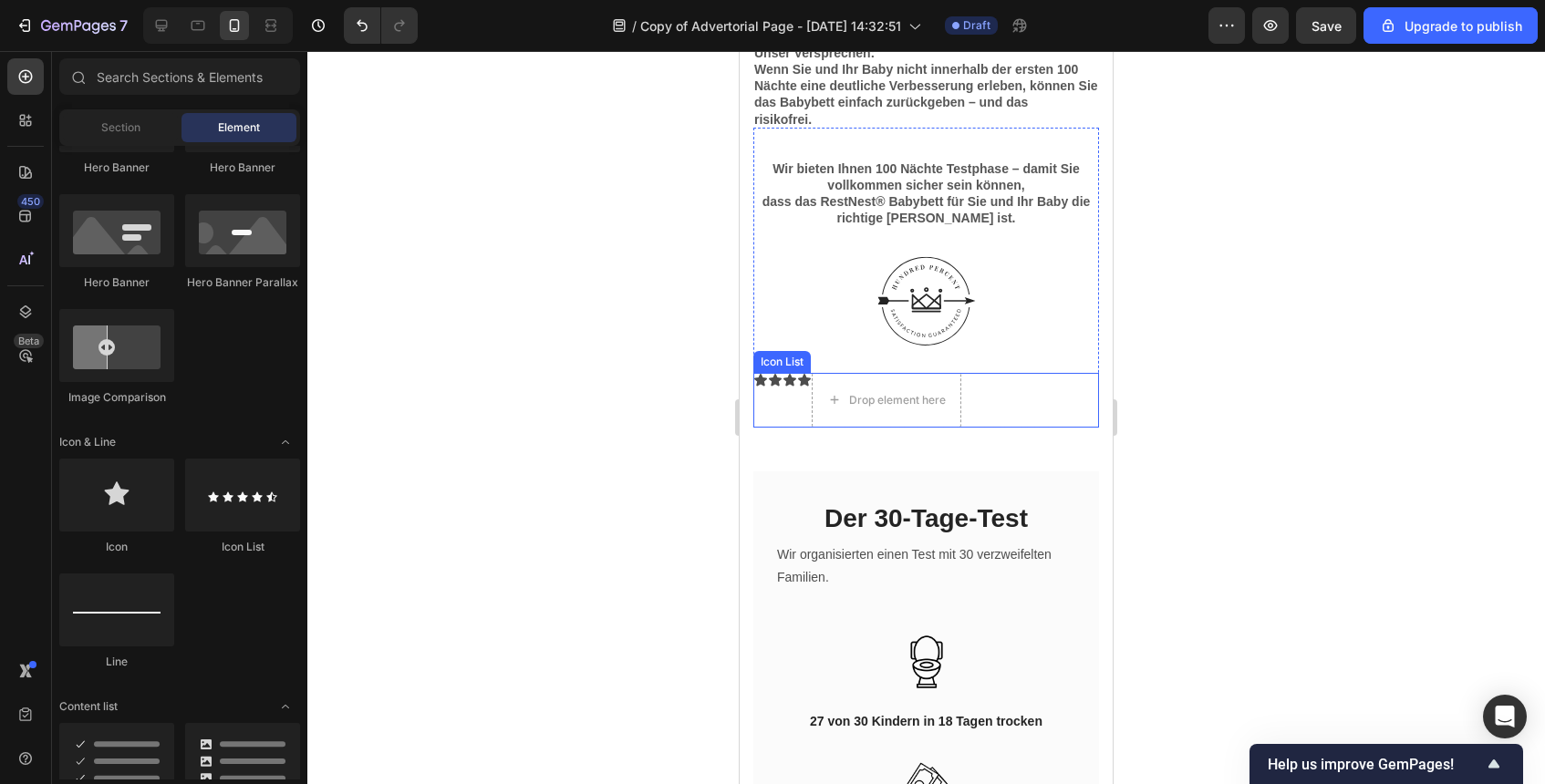
click at [769, 404] on div "Icon Icon Icon Icon Drop element here" at bounding box center [926, 400] width 345 height 55
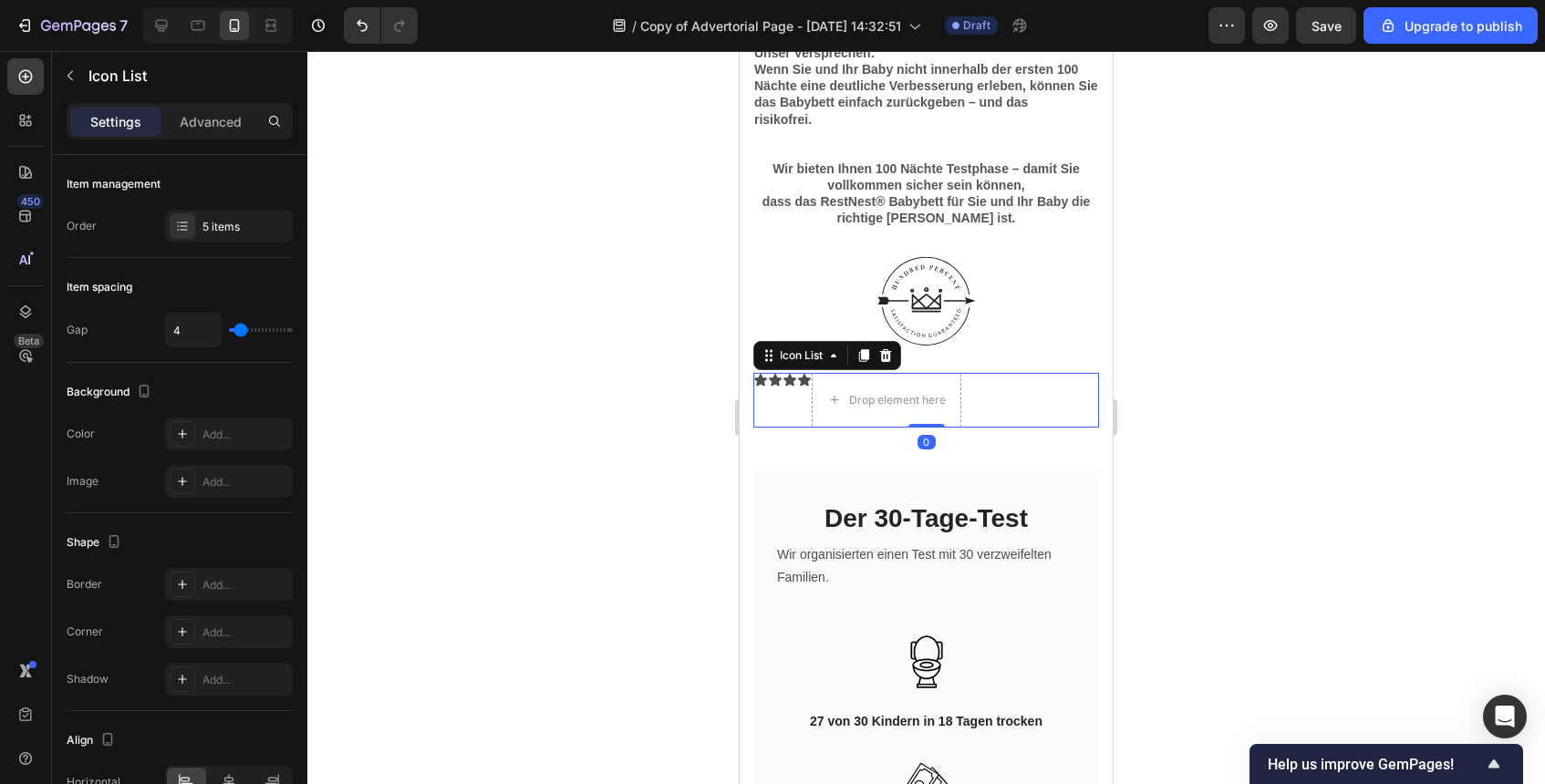
click at [769, 404] on div "Icon Icon Icon Icon Drop element here" at bounding box center [926, 400] width 345 height 55
click at [886, 355] on icon at bounding box center [886, 355] width 12 height 13
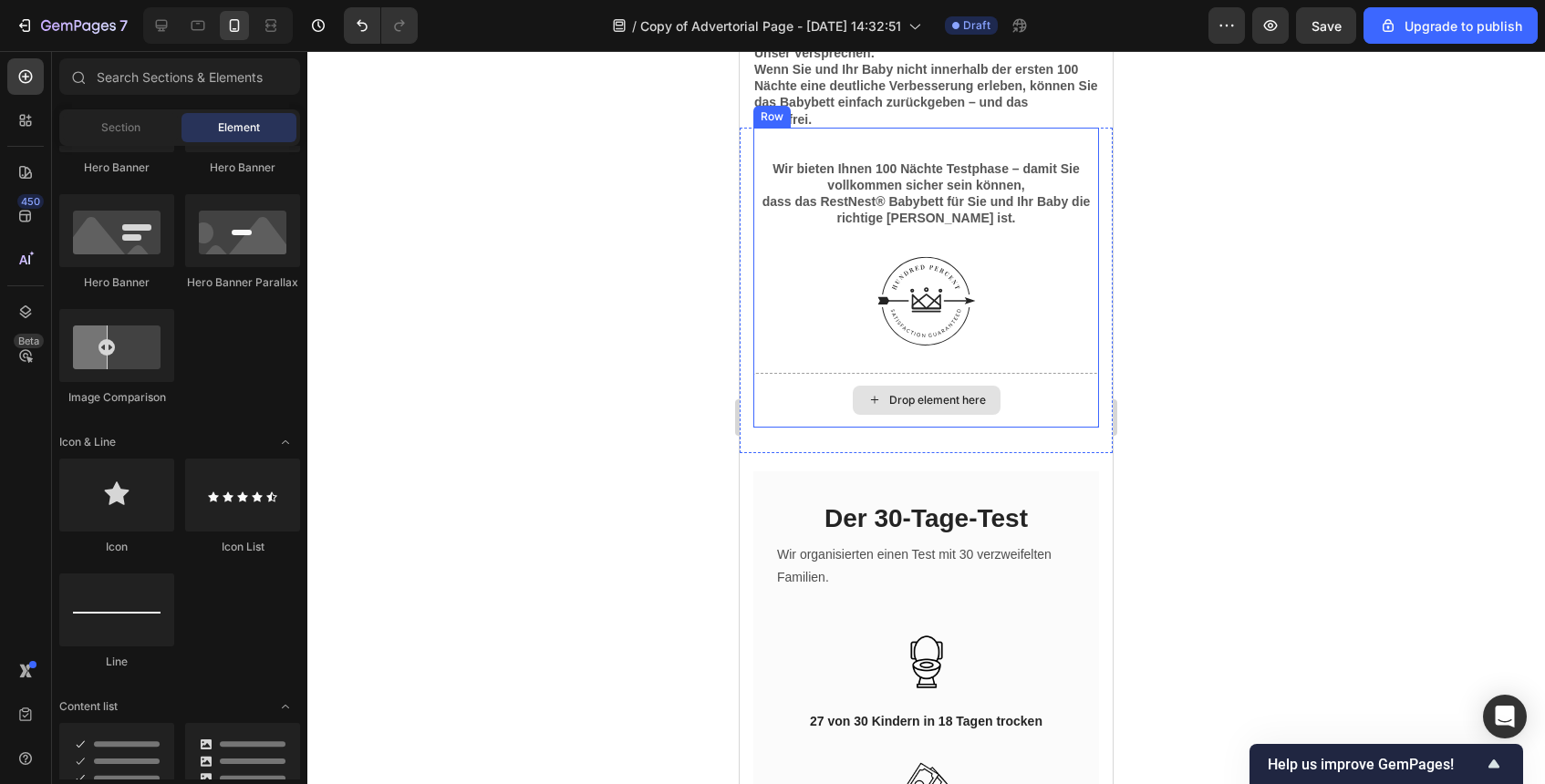
click at [978, 399] on div "Drop element here" at bounding box center [938, 401] width 96 height 15
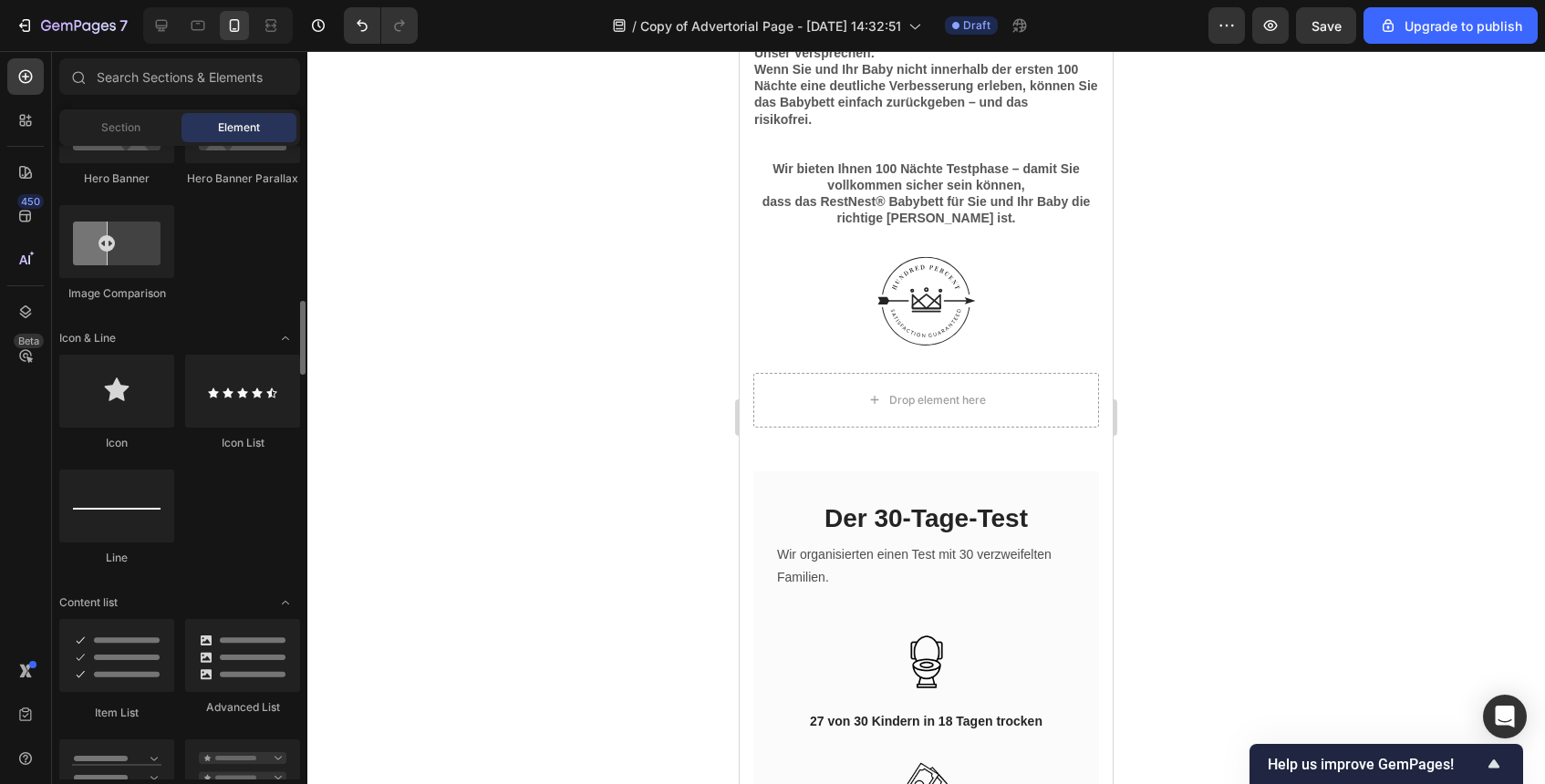
scroll to position [952, 0]
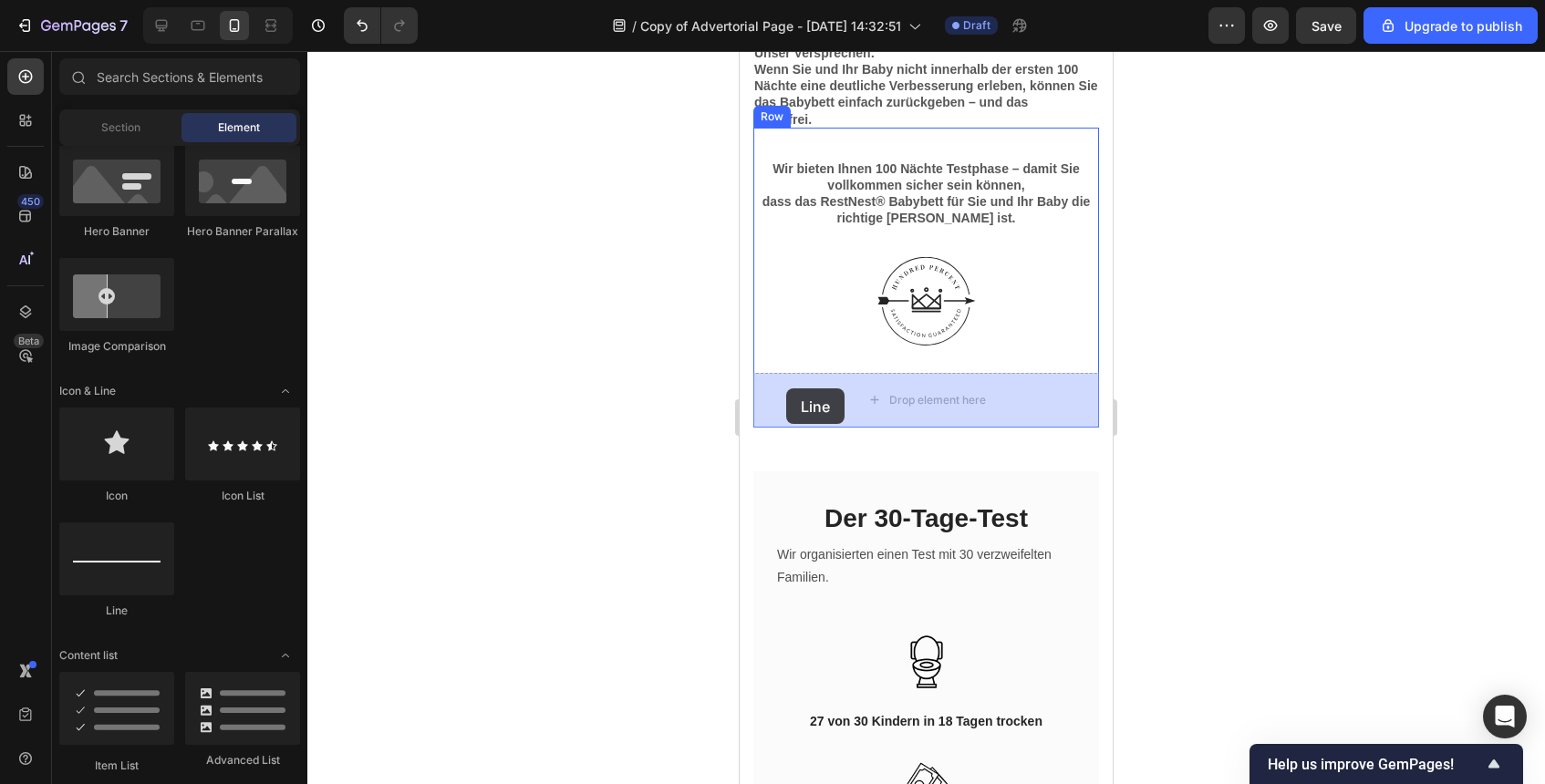
drag, startPoint x: 891, startPoint y: 629, endPoint x: 787, endPoint y: 389, distance: 261.6
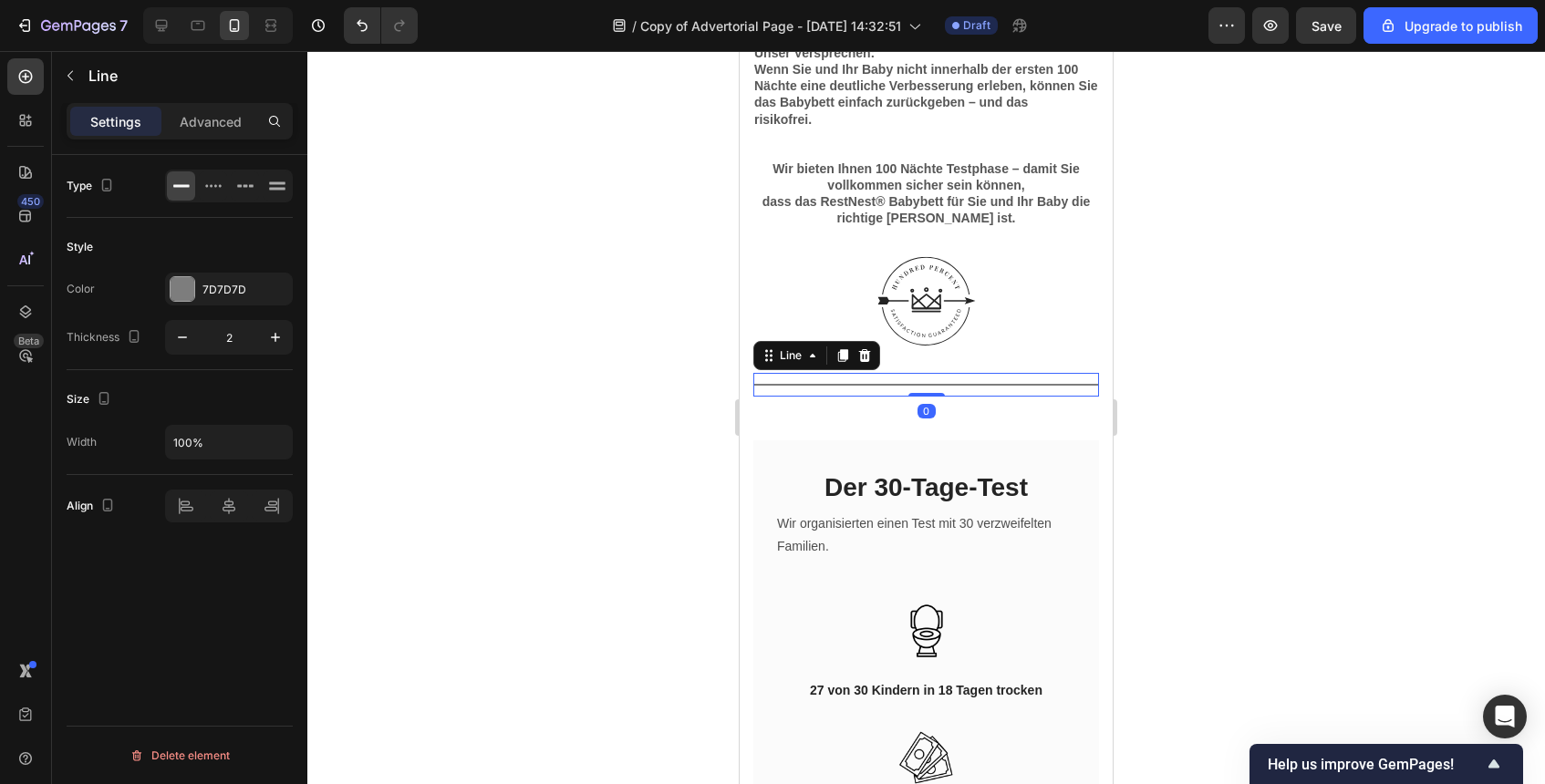
click at [1278, 423] on div at bounding box center [926, 417] width 1238 height 733
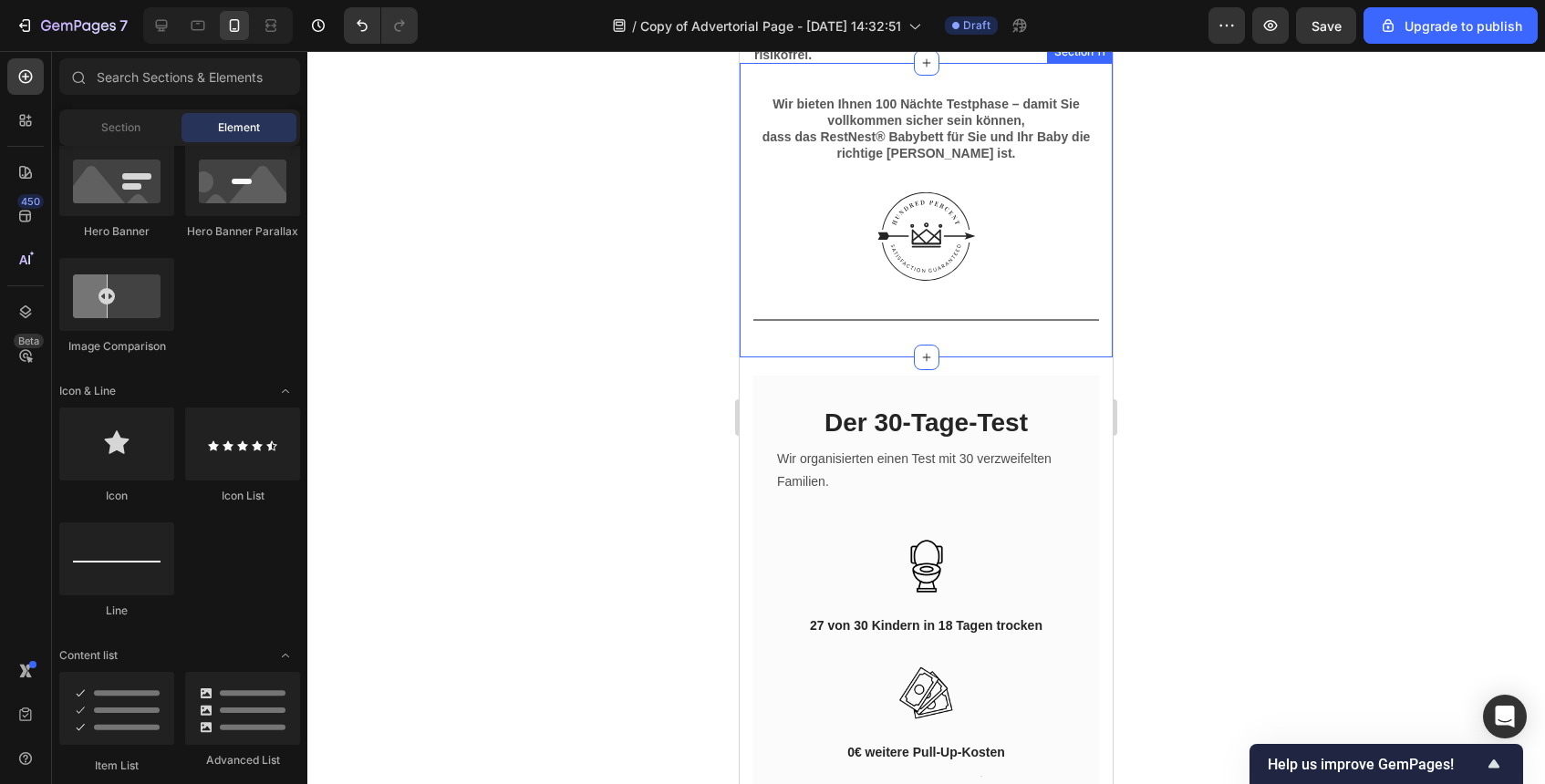
scroll to position [5338, 0]
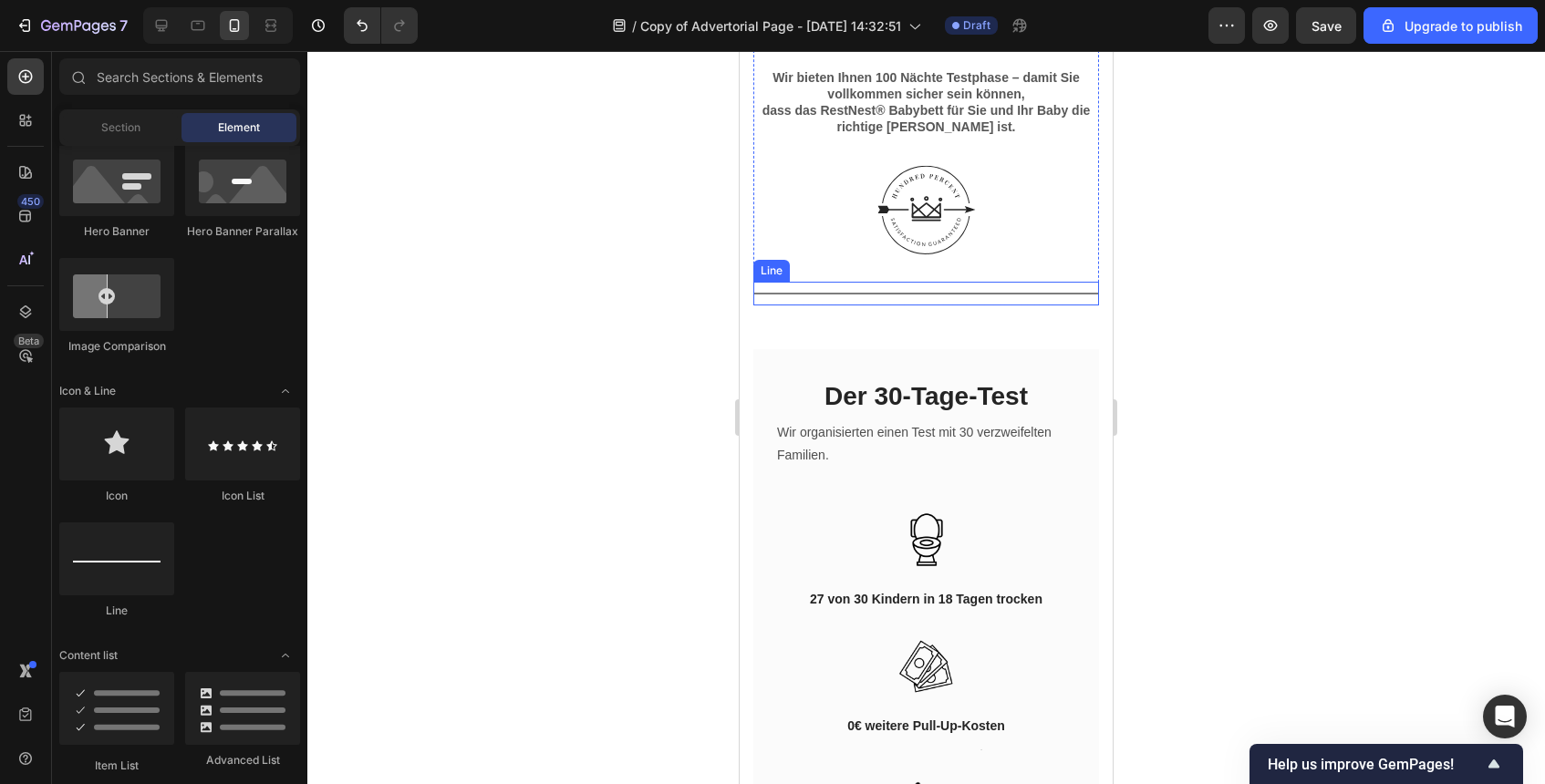
click at [963, 293] on div "Title Line" at bounding box center [926, 293] width 345 height 24
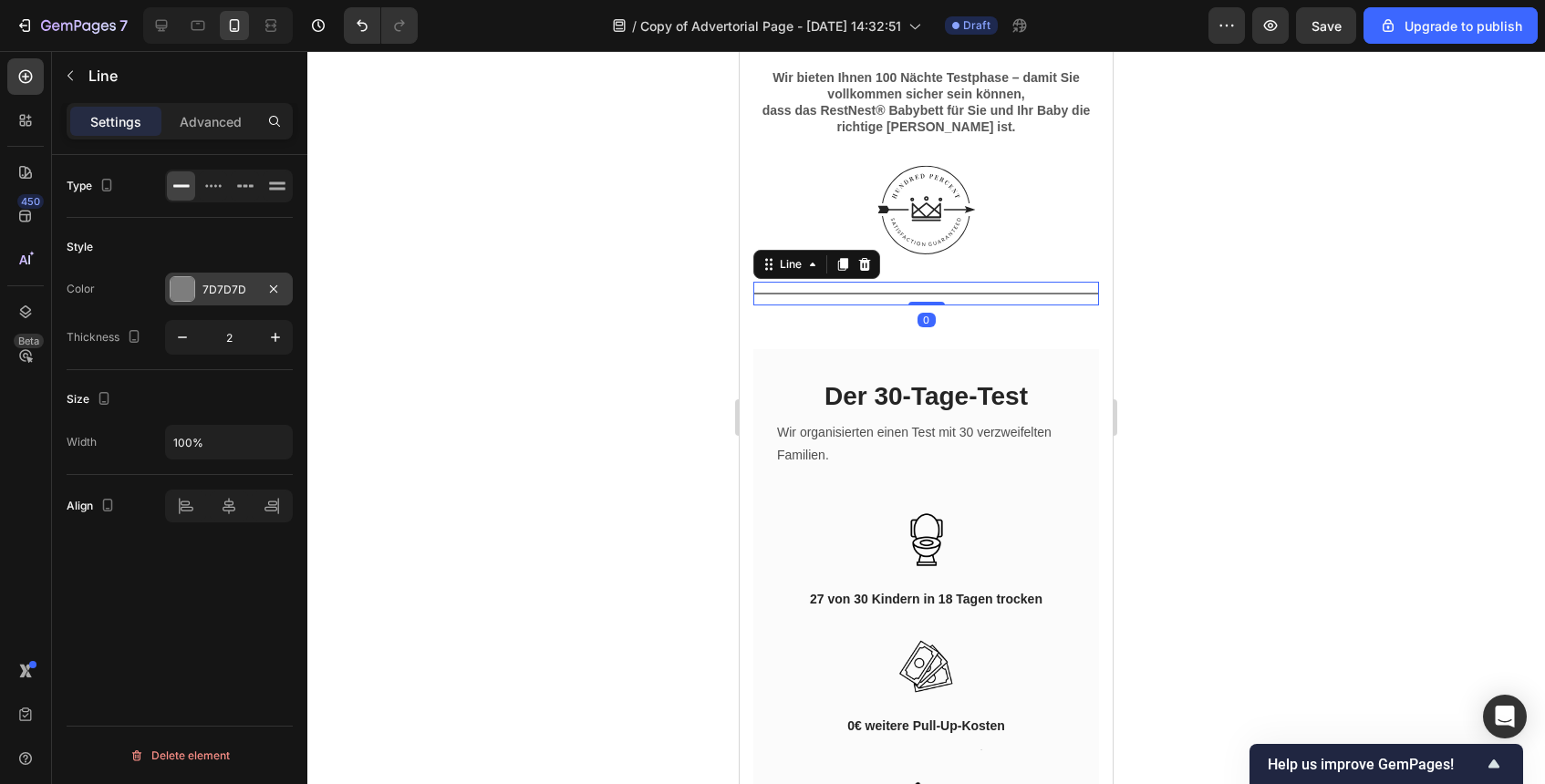
click at [208, 277] on div "7D7D7D" at bounding box center [229, 289] width 128 height 32
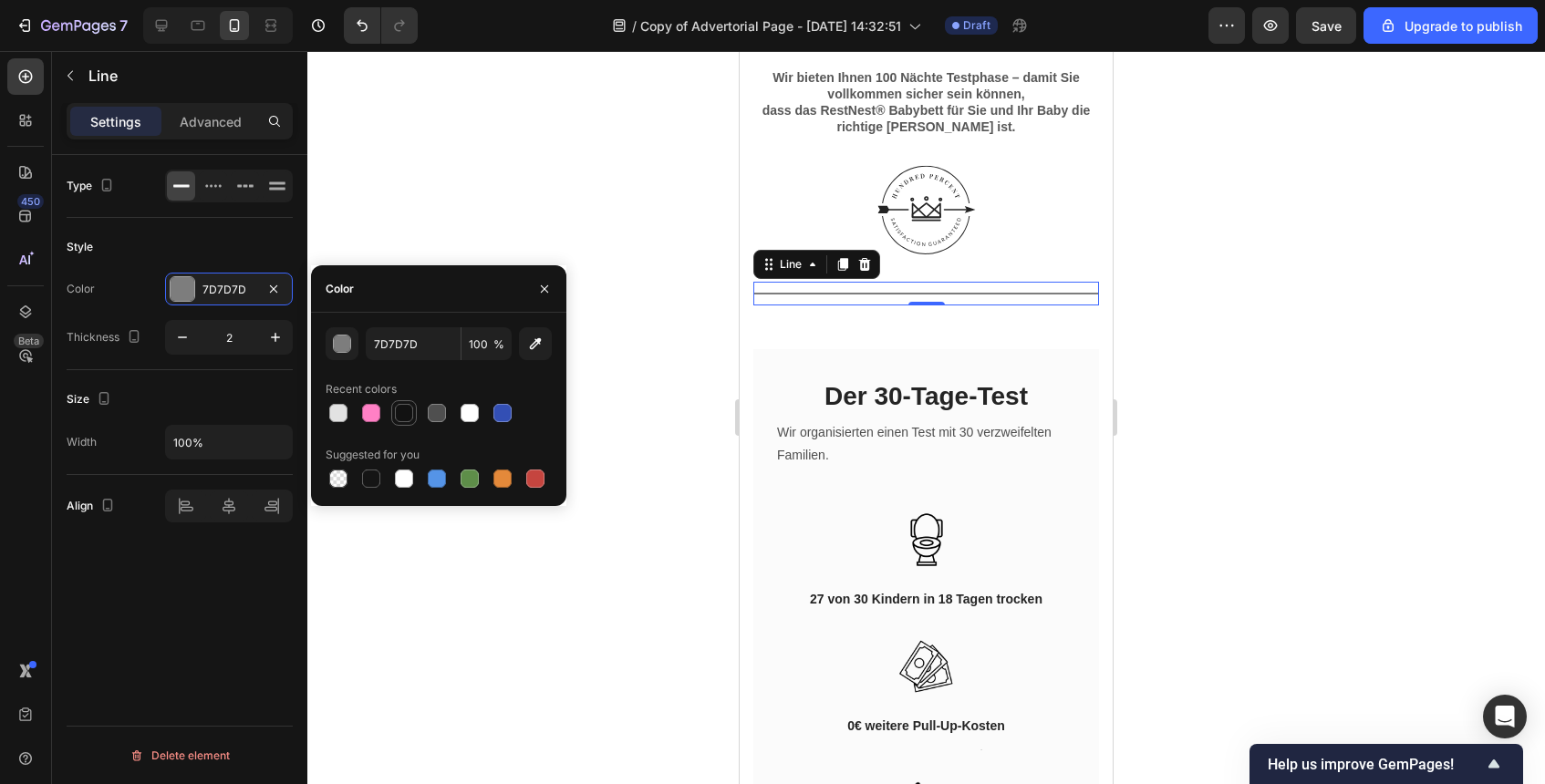
click at [405, 419] on div at bounding box center [405, 414] width 19 height 19
type input "121212"
click at [672, 338] on div at bounding box center [926, 417] width 1238 height 733
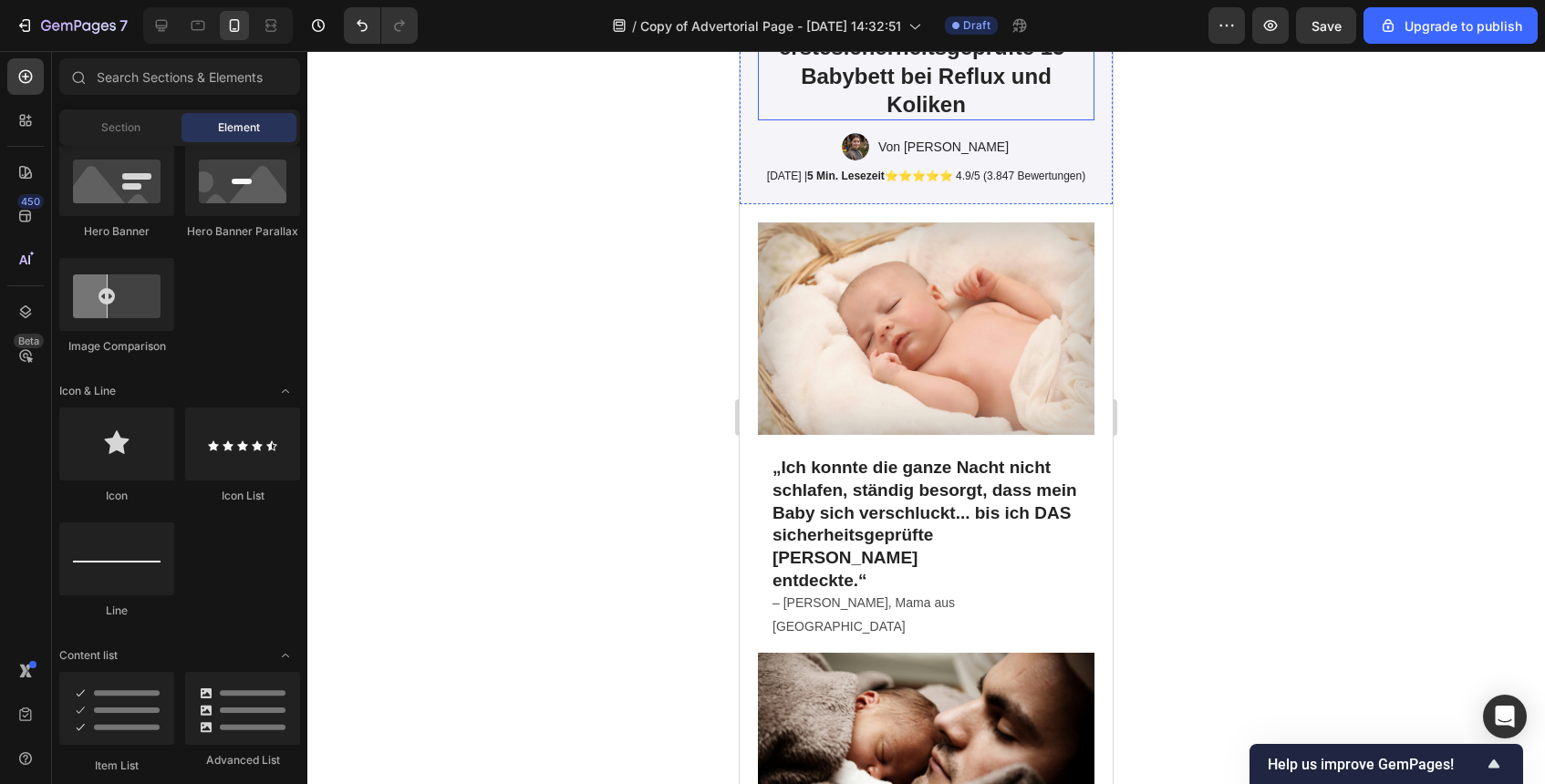
scroll to position [195, 0]
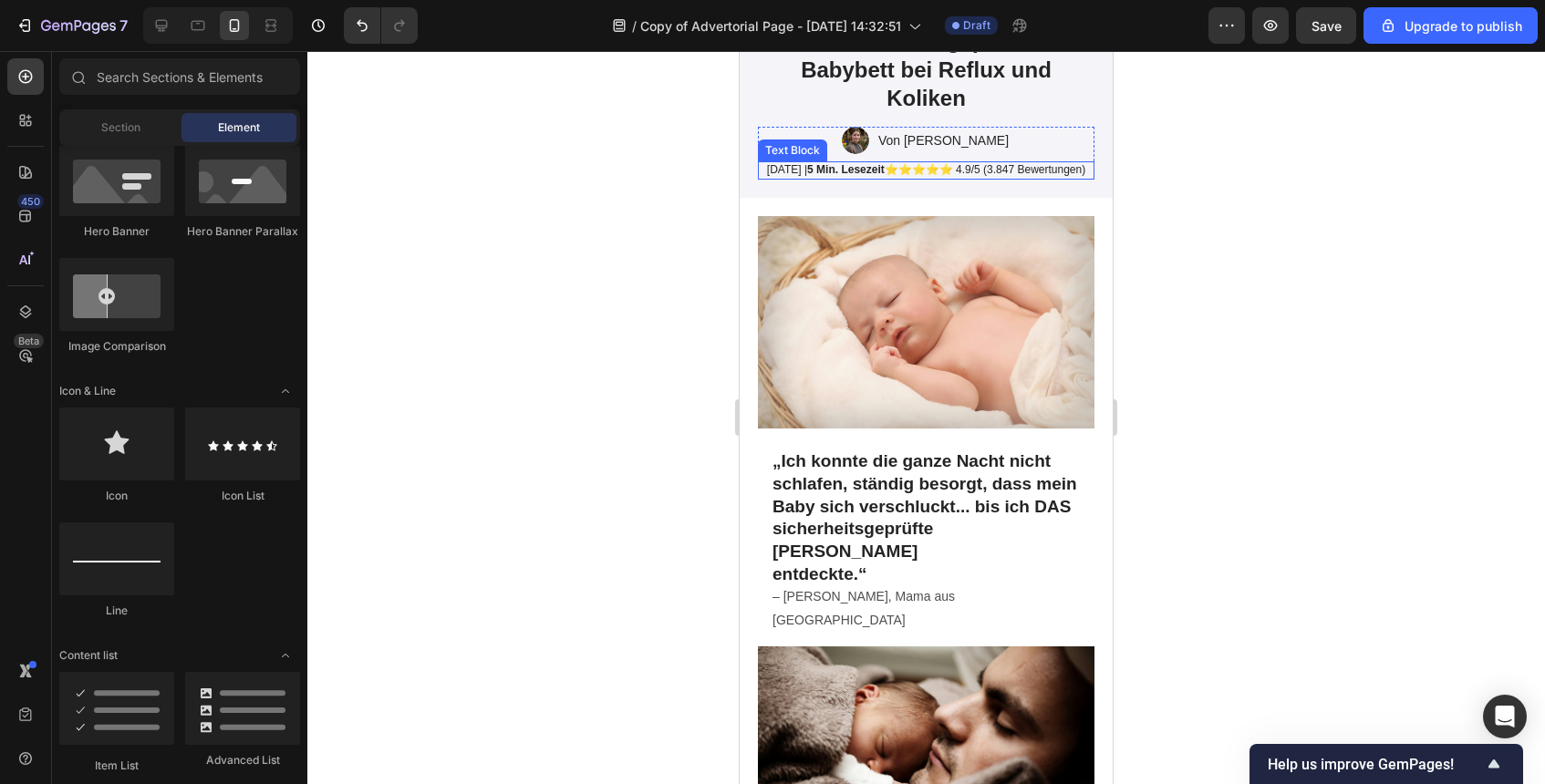
click at [813, 178] on p "26. September 2025 | 5 Min. Lesezeit ⭐⭐⭐⭐⭐ 4.9/5 (3.847 Bewertungen)" at bounding box center [927, 170] width 333 height 15
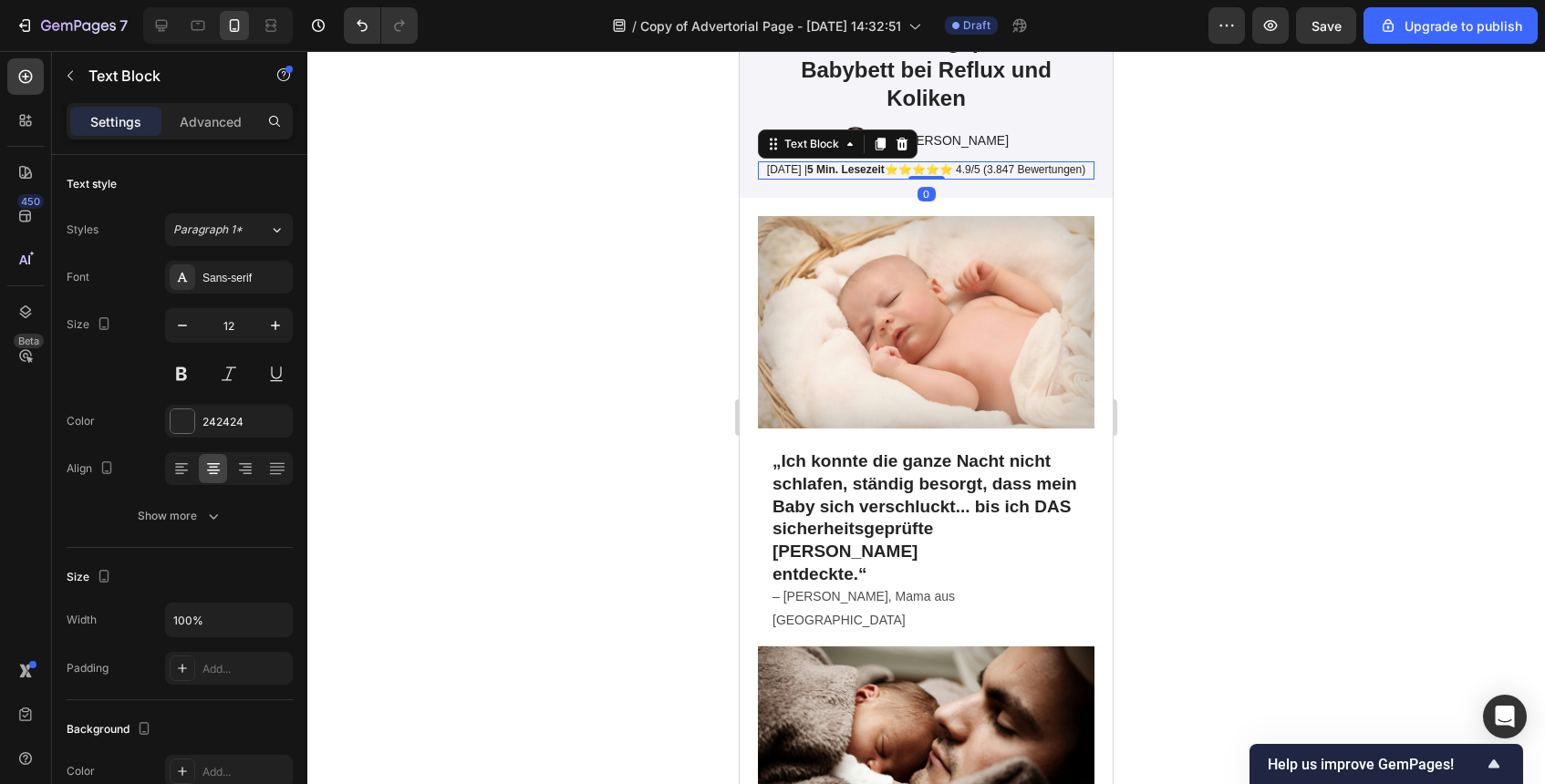
click at [813, 178] on p "26. September 2025 | 5 Min. Lesezeit ⭐⭐⭐⭐⭐ 4.9/5 (3.847 Bewertungen)" at bounding box center [927, 170] width 333 height 15
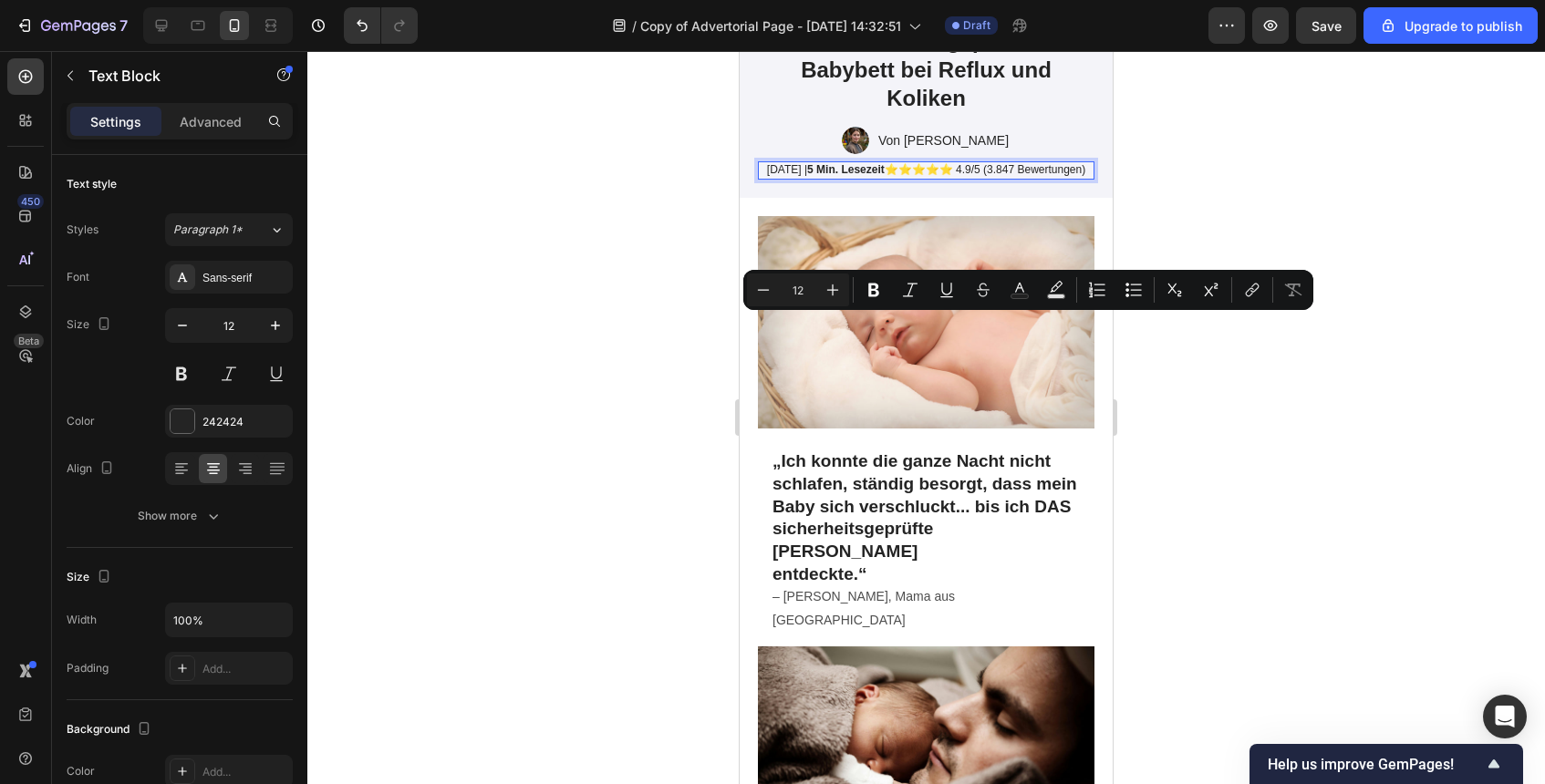
click at [773, 178] on p "26. September 2025 | 5 Min. Lesezeit ⭐⭐⭐⭐⭐ 4.9/5 (3.847 Bewertungen)" at bounding box center [927, 170] width 333 height 15
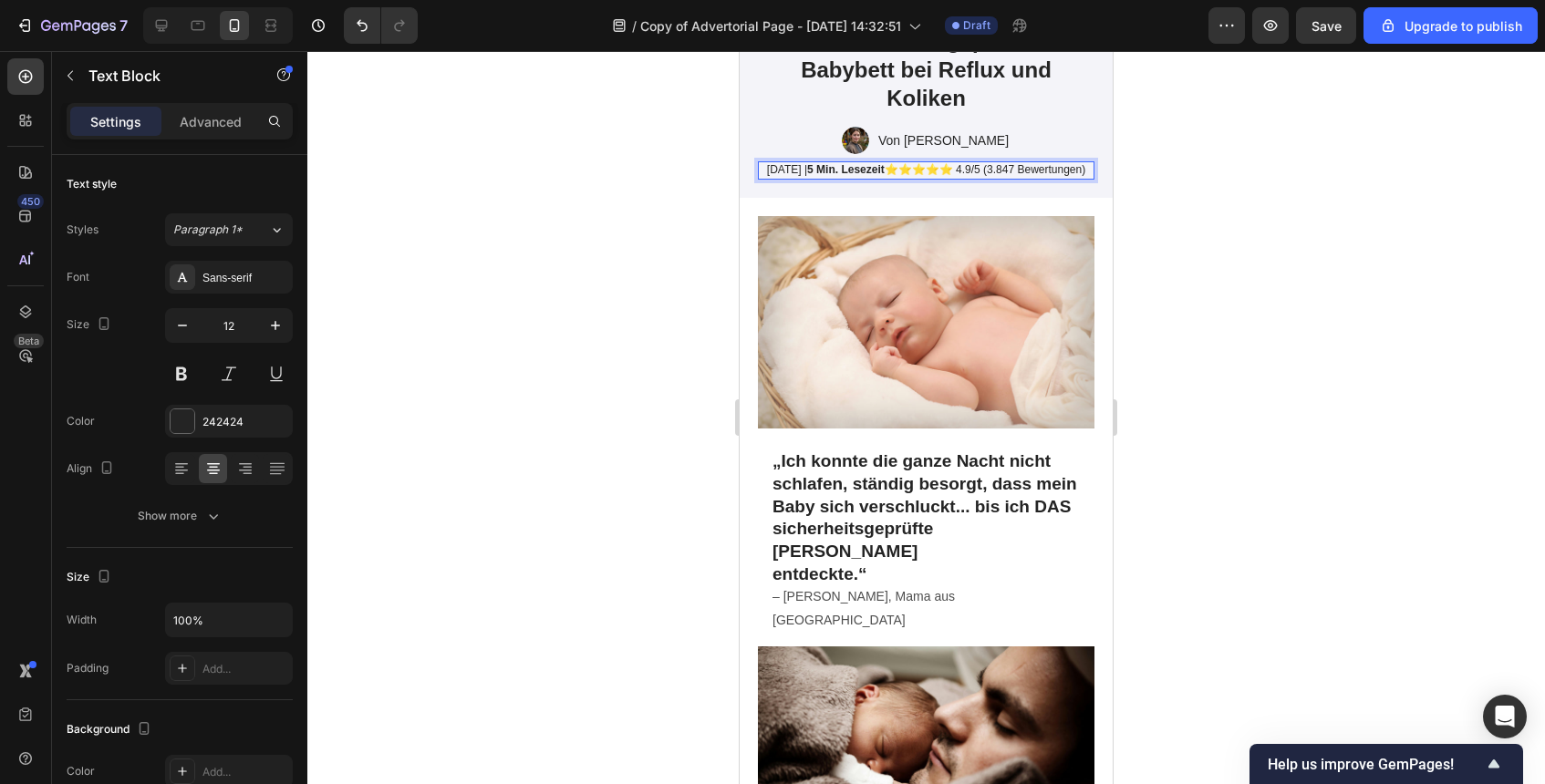
click at [779, 178] on p "26. September 2025 | 5 Min. Lesezeit ⭐⭐⭐⭐⭐ 4.9/5 (3.847 Bewertungen)" at bounding box center [927, 170] width 333 height 15
click at [808, 178] on p "13. September 2025 | 5 Min. Lesezeit ⭐⭐⭐⭐⭐ 4.9/5 (3.847 Bewertungen)" at bounding box center [927, 170] width 333 height 15
click at [1396, 381] on div at bounding box center [926, 417] width 1238 height 733
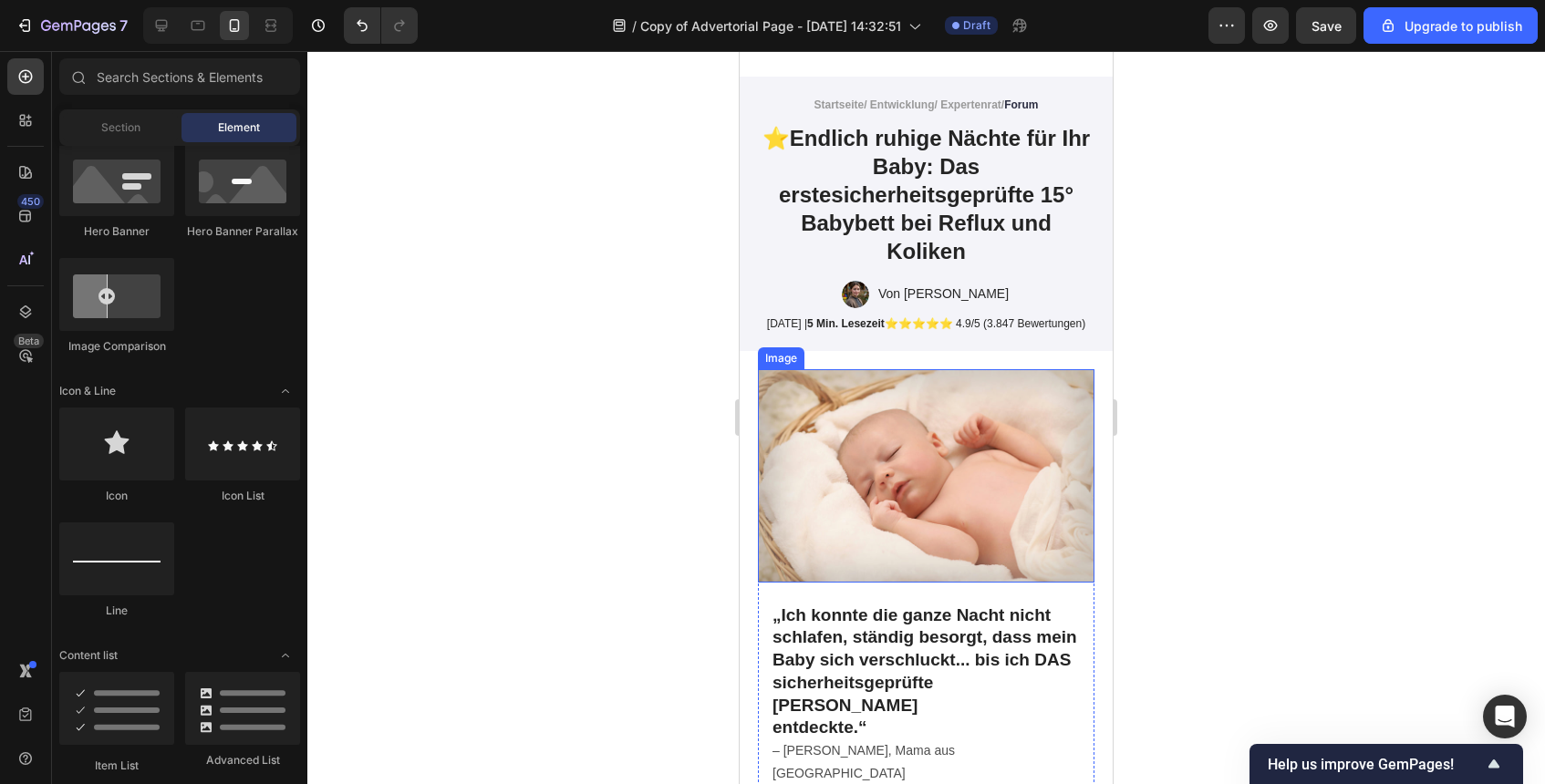
scroll to position [279, 0]
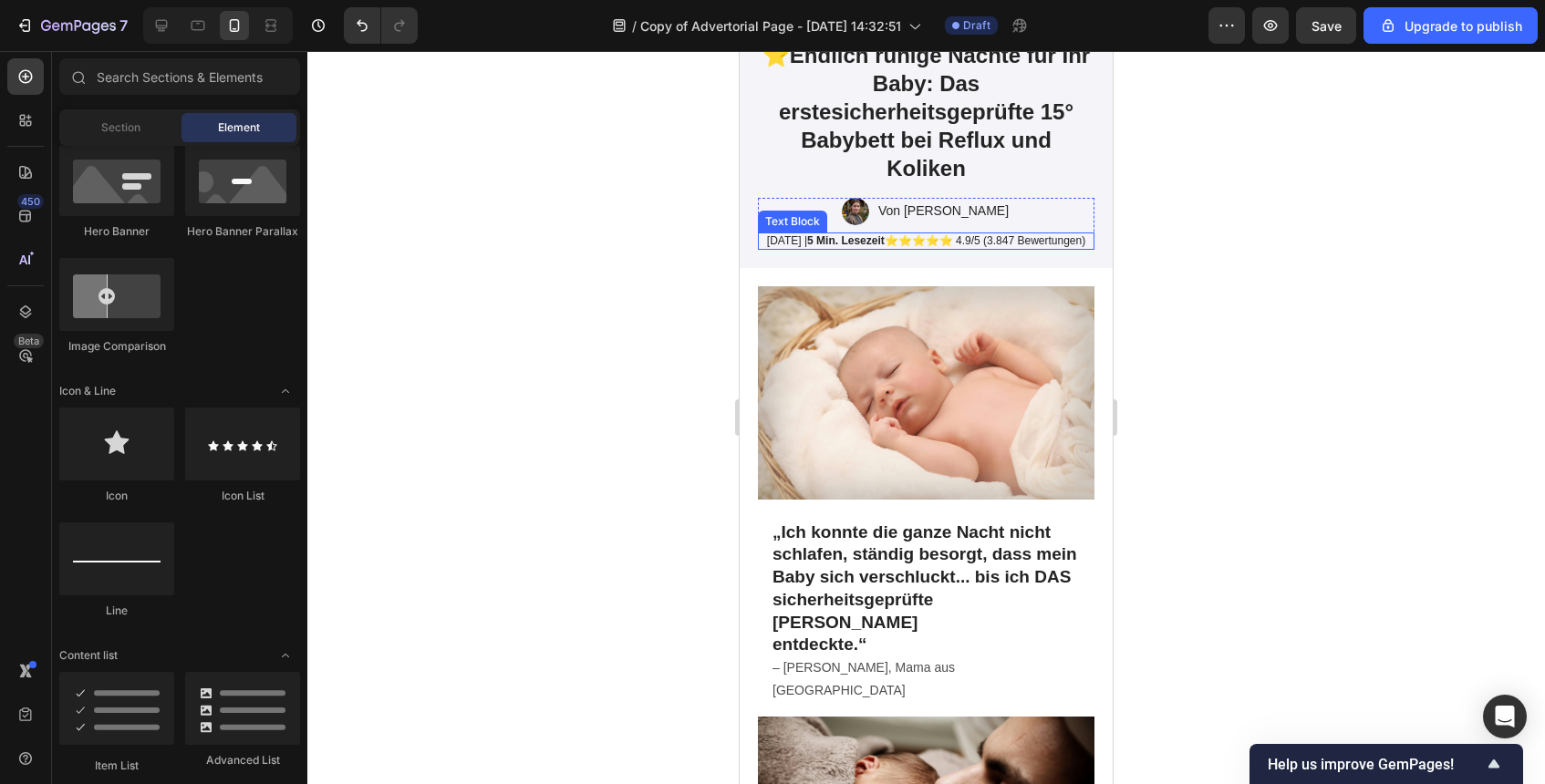
click at [885, 243] on strong "5 Min. Lesezeit" at bounding box center [846, 241] width 78 height 13
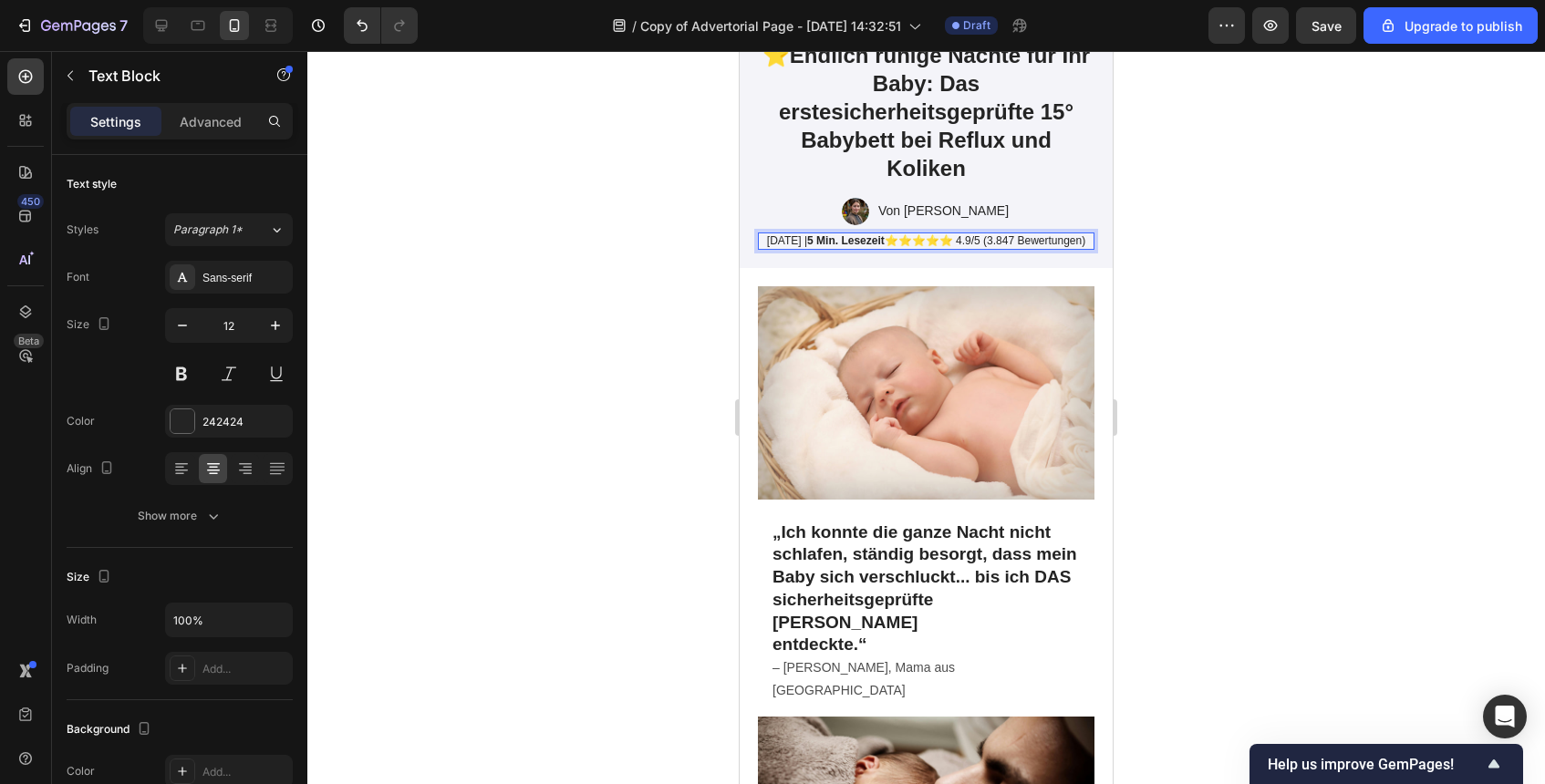
click at [878, 243] on strong "5 Min. Lesezeit" at bounding box center [846, 241] width 78 height 13
click at [1177, 271] on div at bounding box center [926, 417] width 1238 height 733
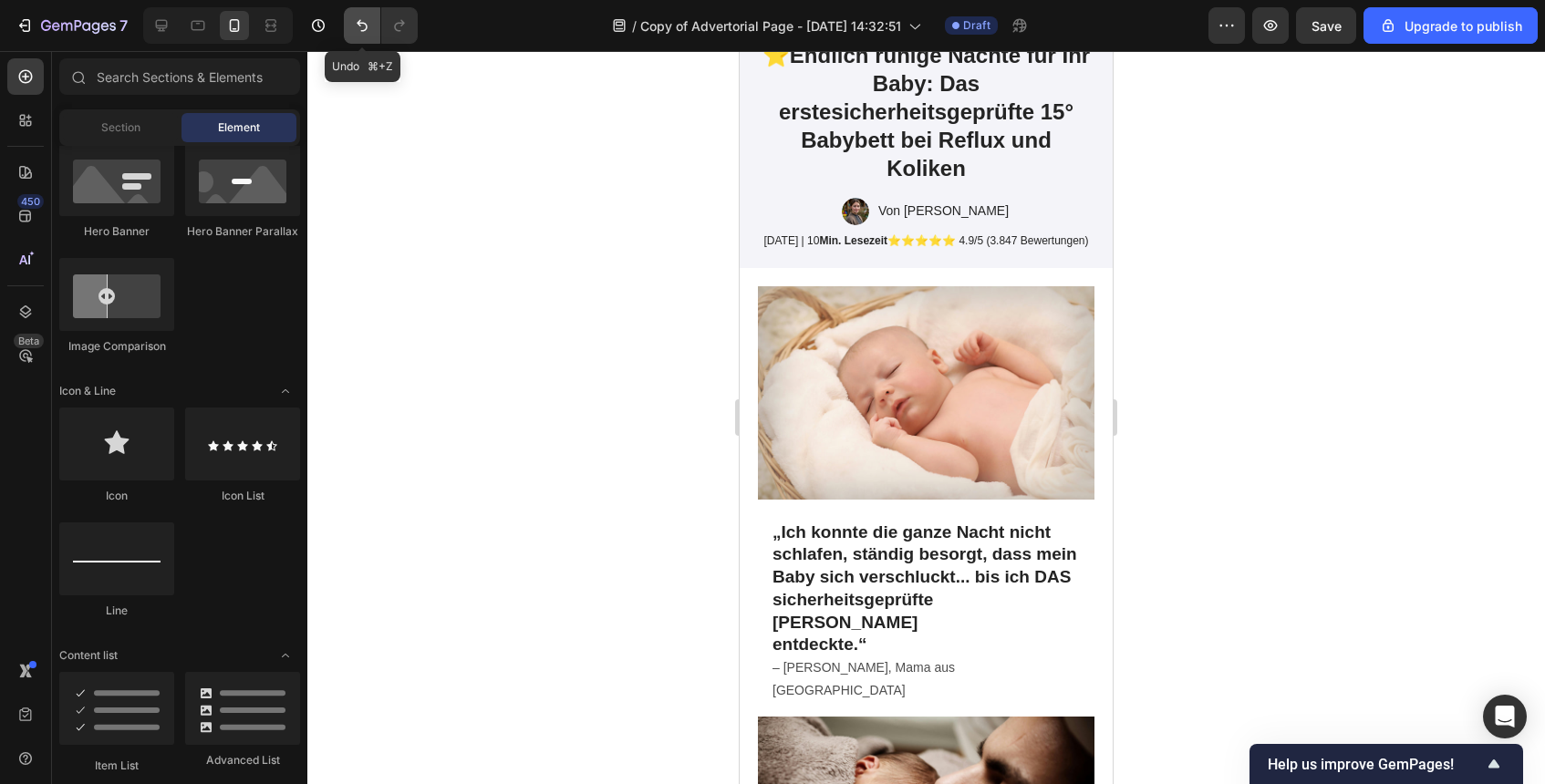
click at [365, 33] on icon "Undo/Redo" at bounding box center [362, 26] width 19 height 19
click at [873, 242] on strong "5 Min. Lesezeit" at bounding box center [846, 241] width 78 height 13
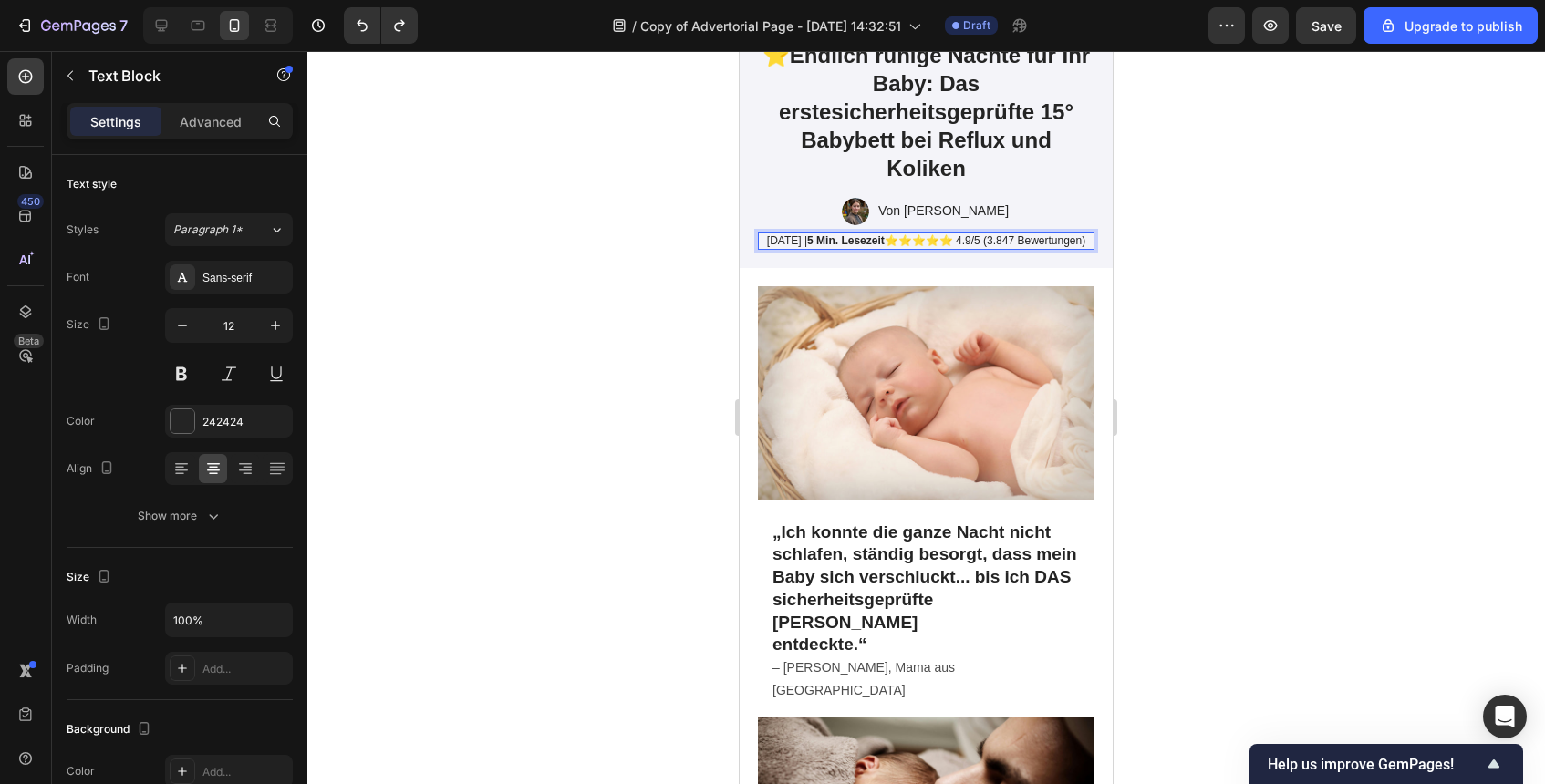
click at [874, 242] on strong "5 Min. Lesezeit" at bounding box center [846, 241] width 78 height 13
click at [1178, 236] on div at bounding box center [926, 417] width 1238 height 733
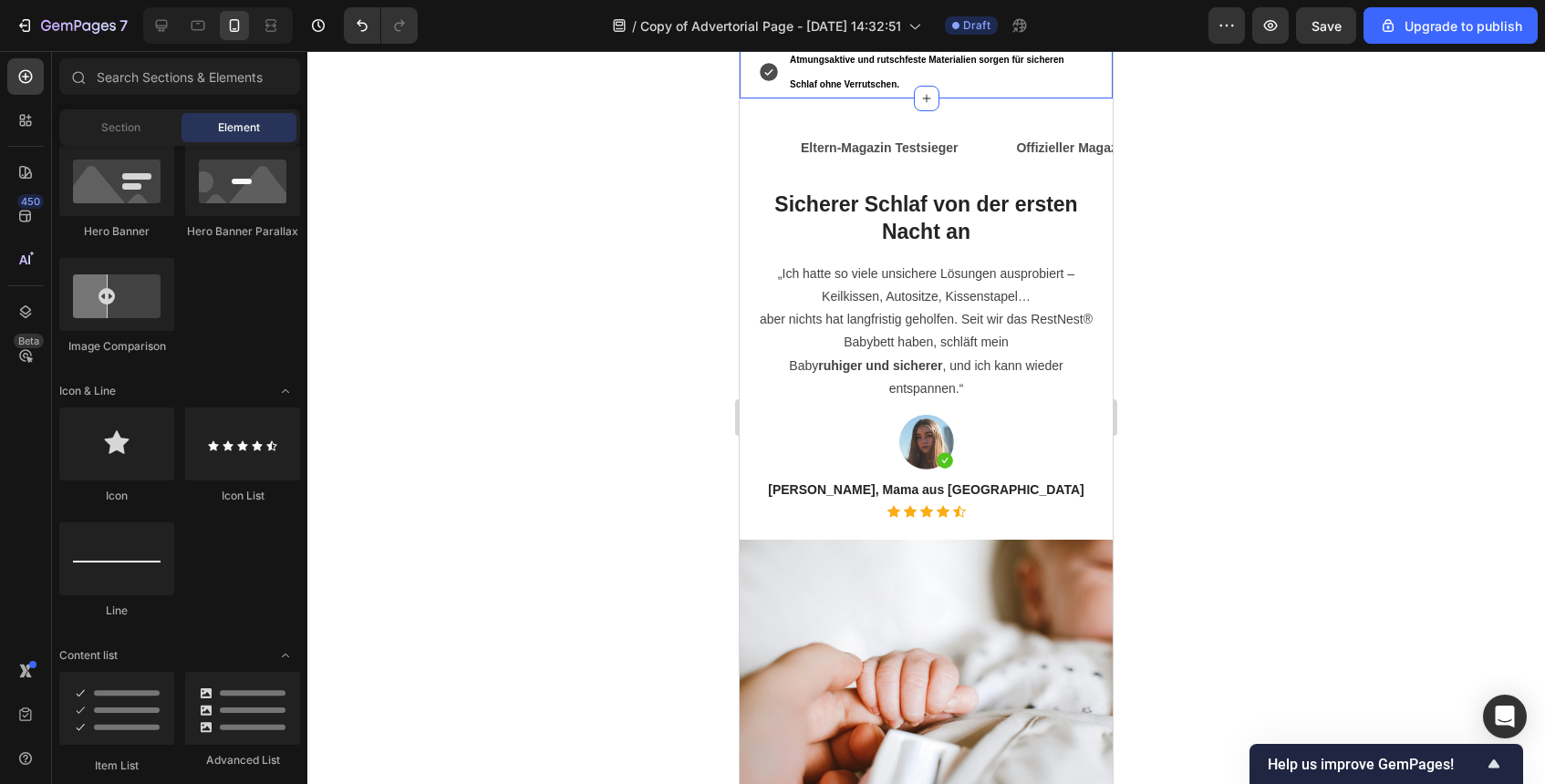
scroll to position [1844, 0]
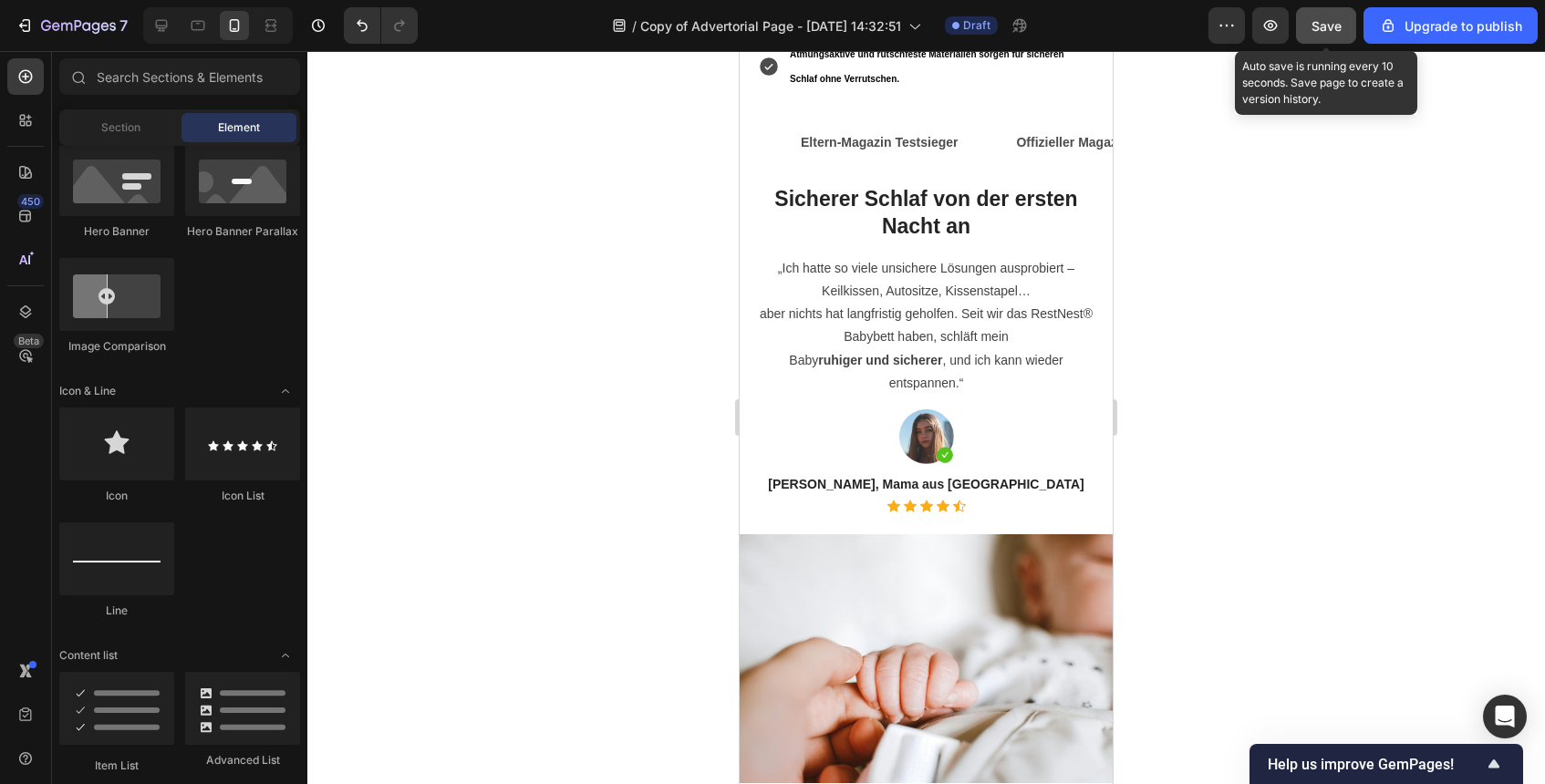
click at [1321, 31] on span "Save" at bounding box center [1327, 26] width 31 height 16
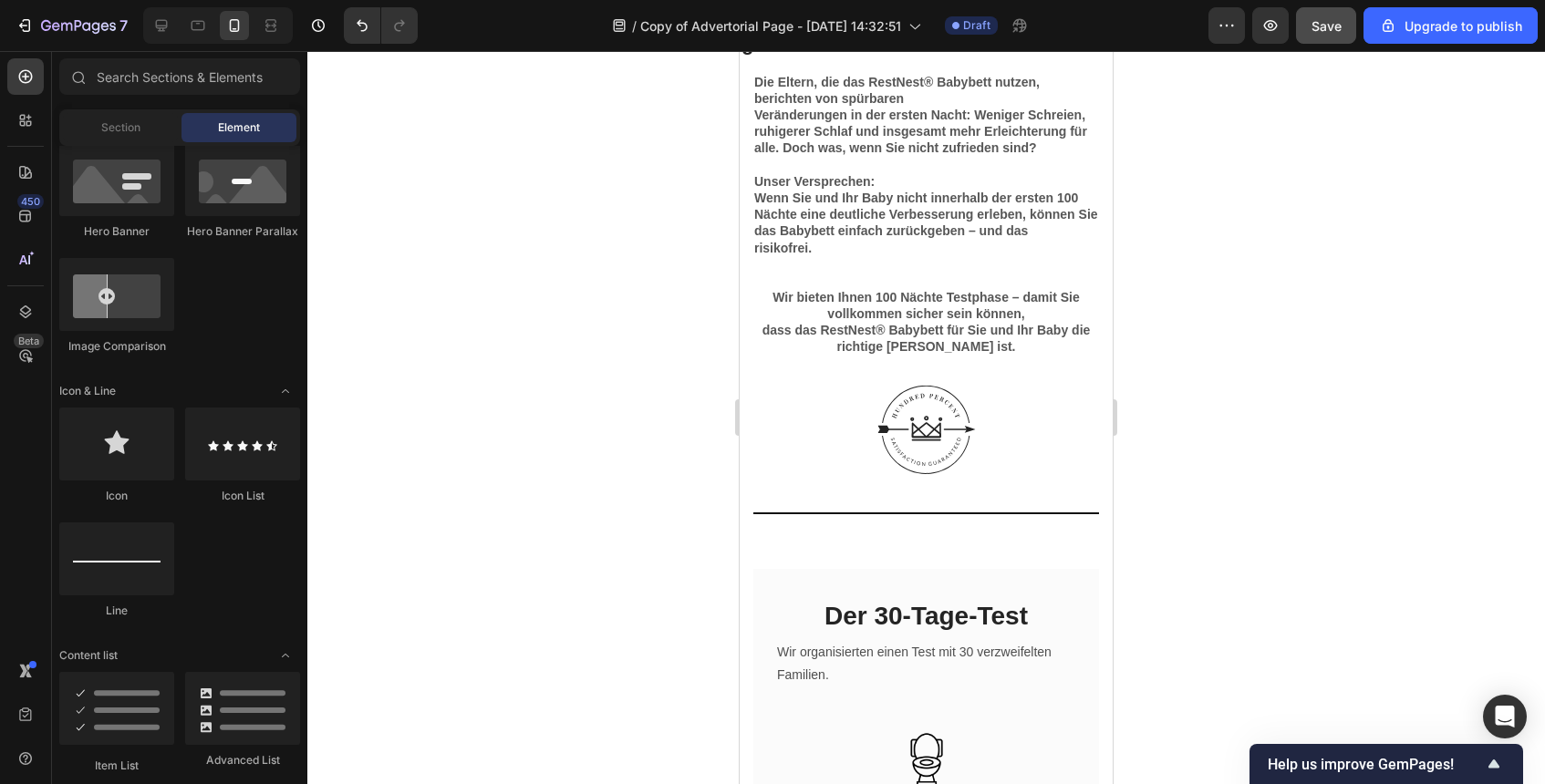
scroll to position [5105, 0]
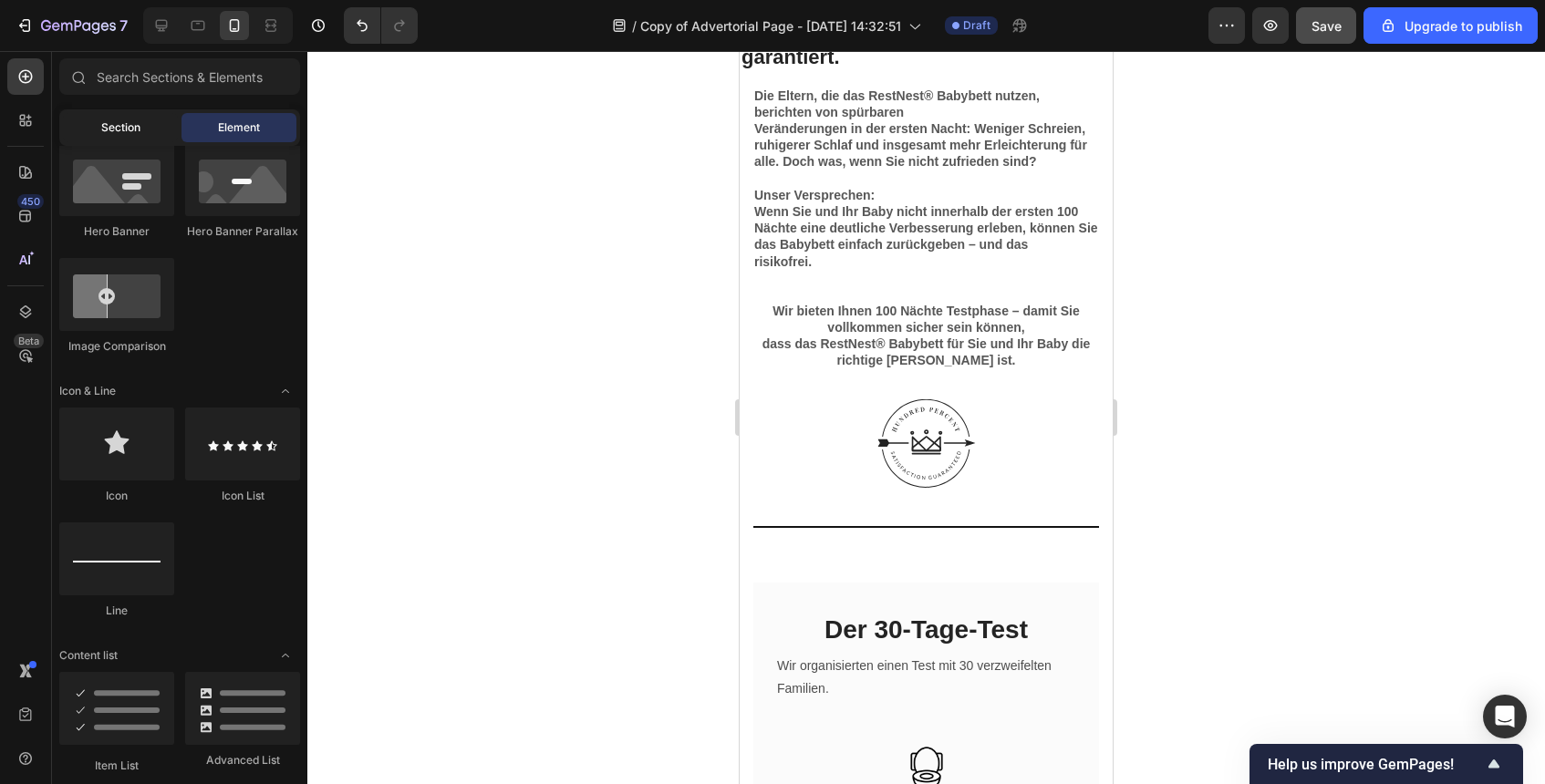
click at [125, 118] on div "Section" at bounding box center [120, 128] width 115 height 30
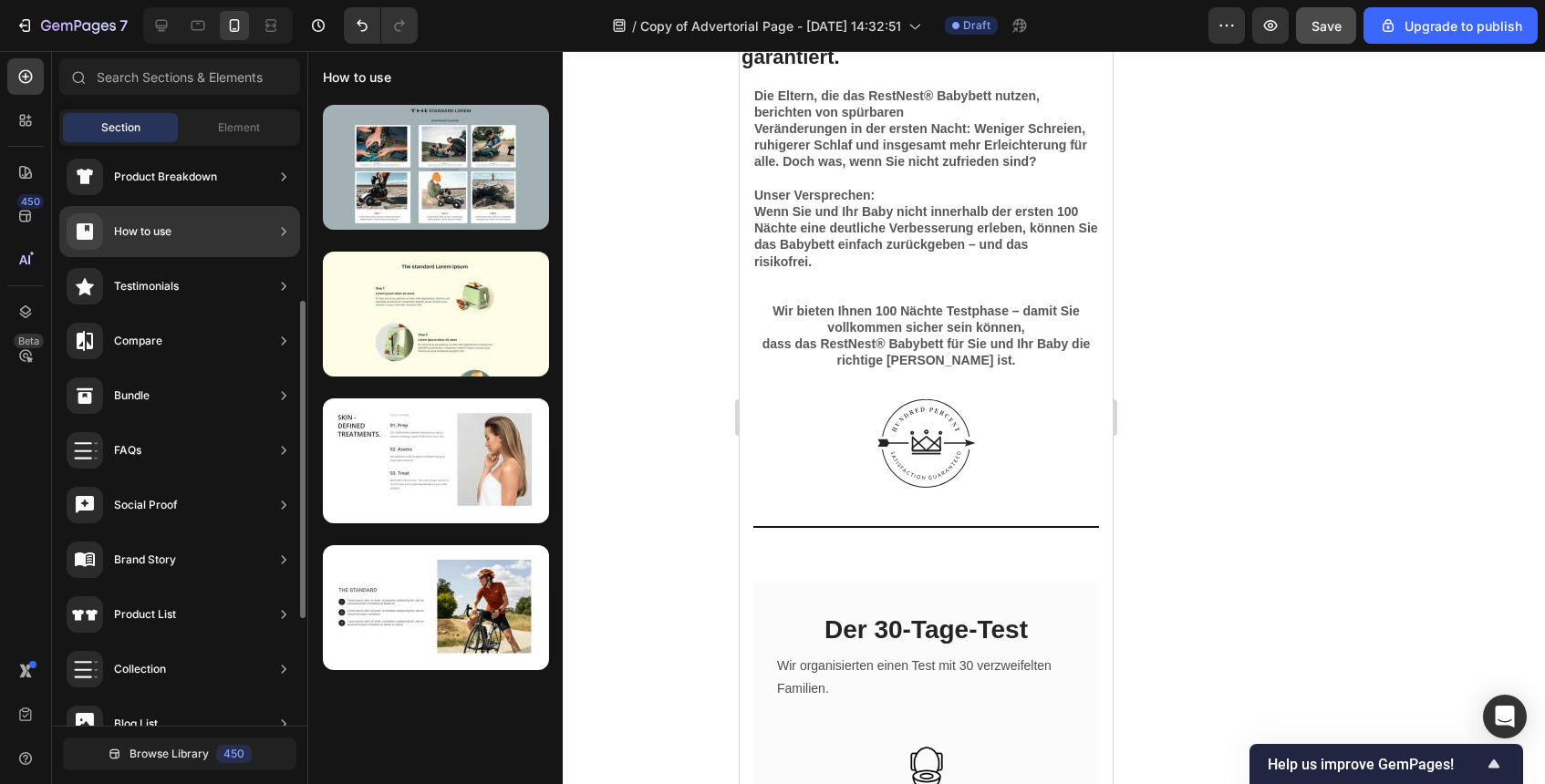
scroll to position [0, 0]
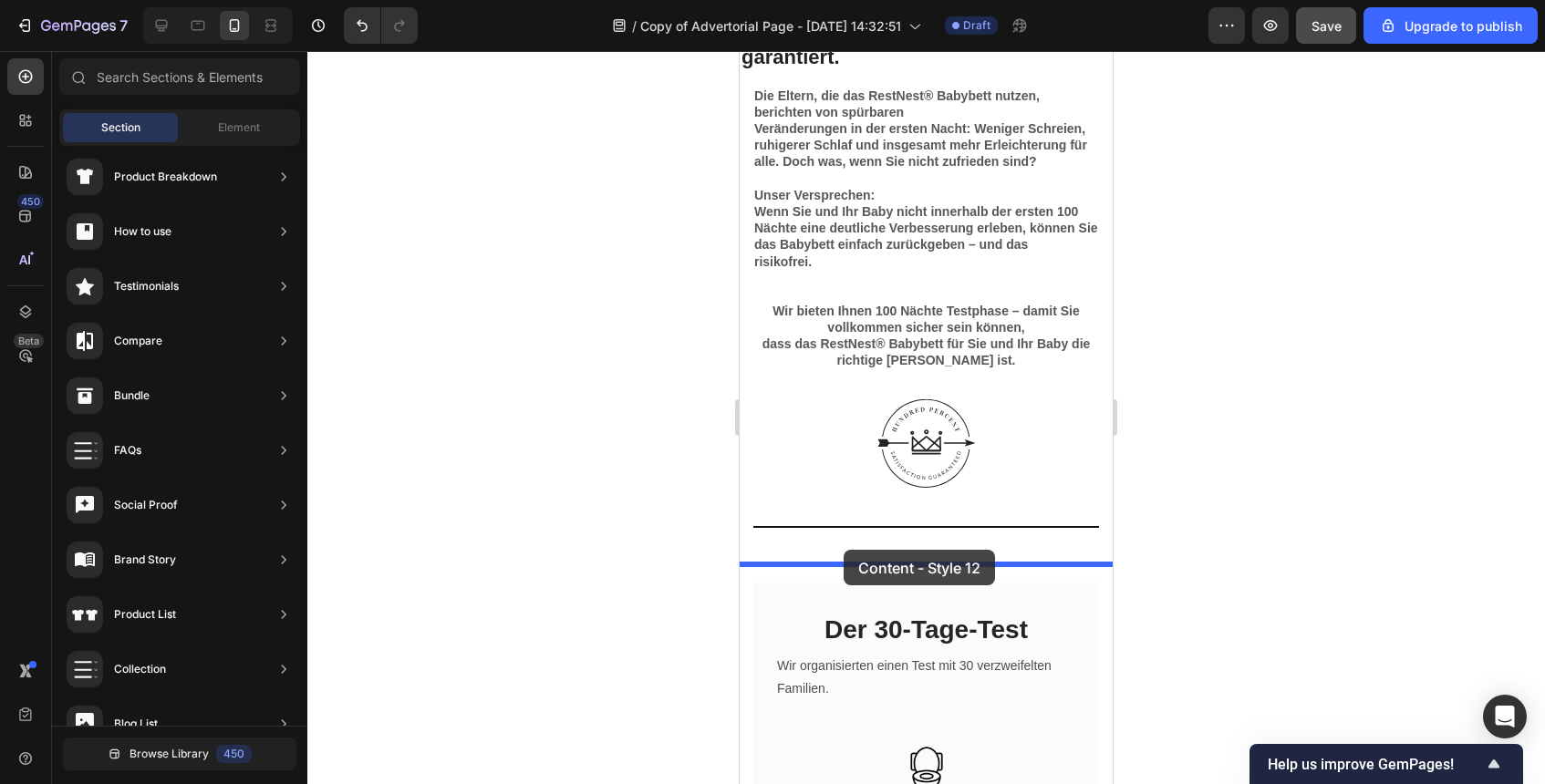
drag, startPoint x: 1207, startPoint y: 545, endPoint x: 843, endPoint y: 550, distance: 364.0
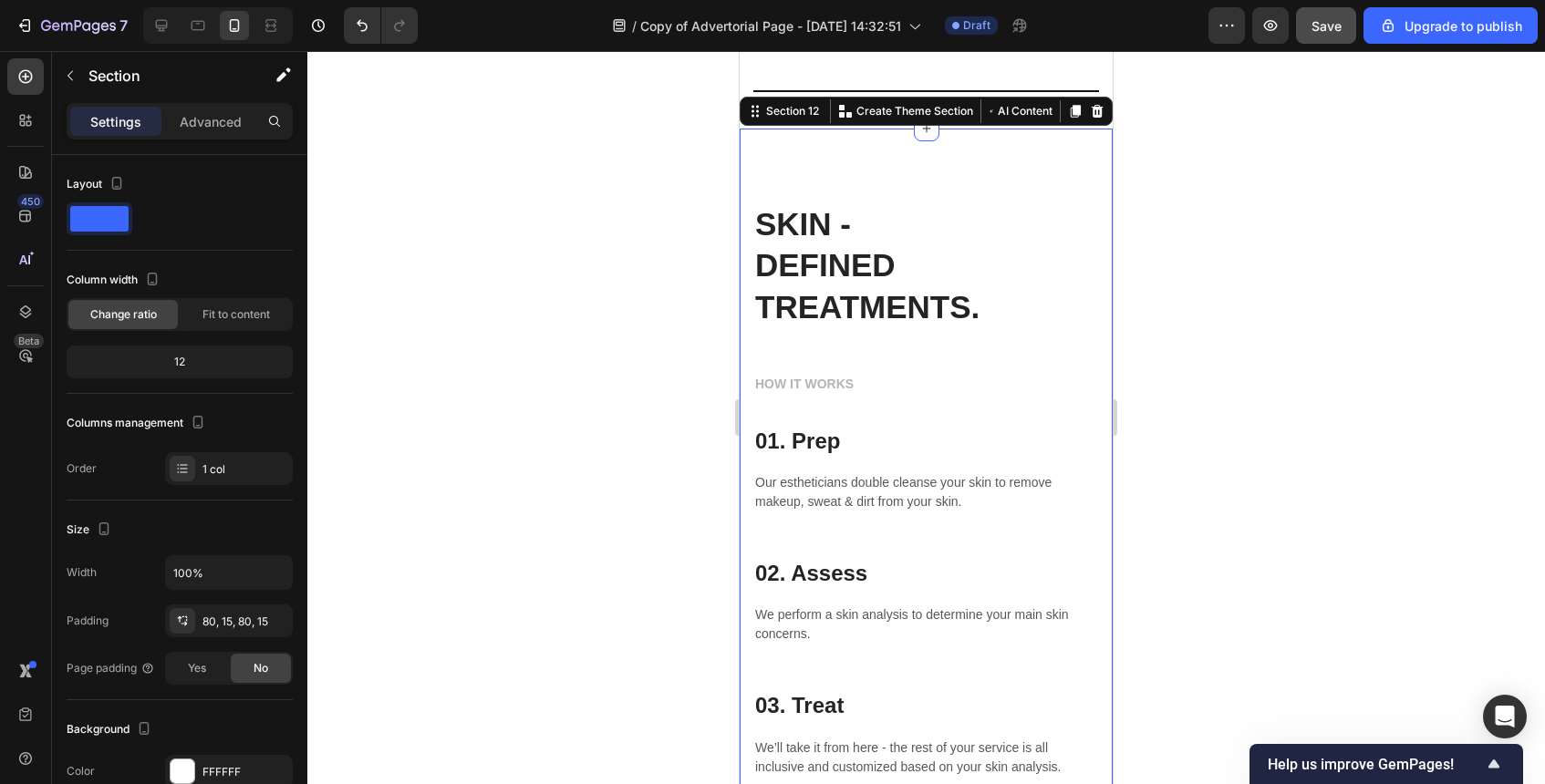
scroll to position [5554, 0]
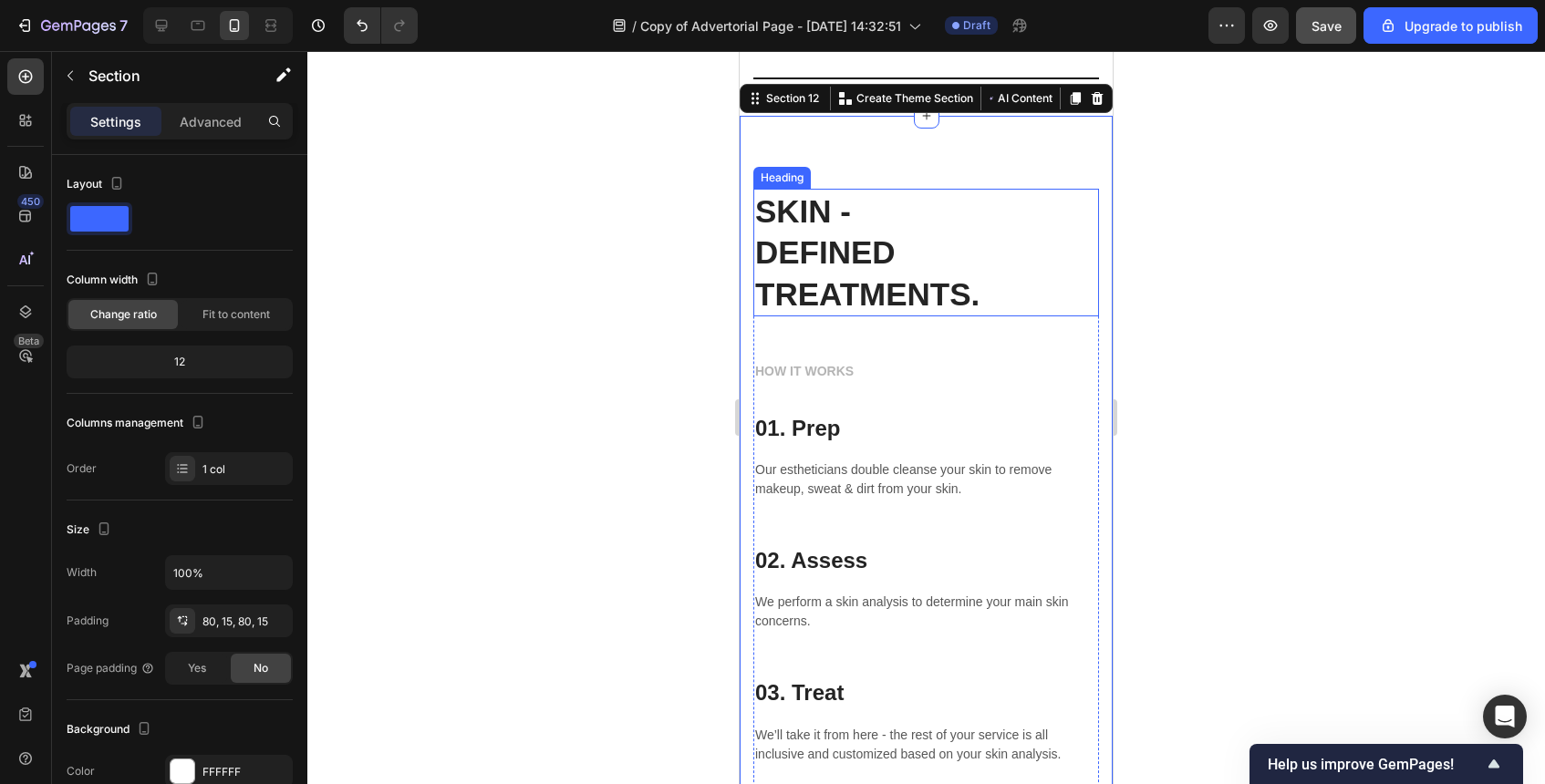
click at [839, 221] on p "SKIN - DEFINED TREATMENTS." at bounding box center [927, 253] width 343 height 125
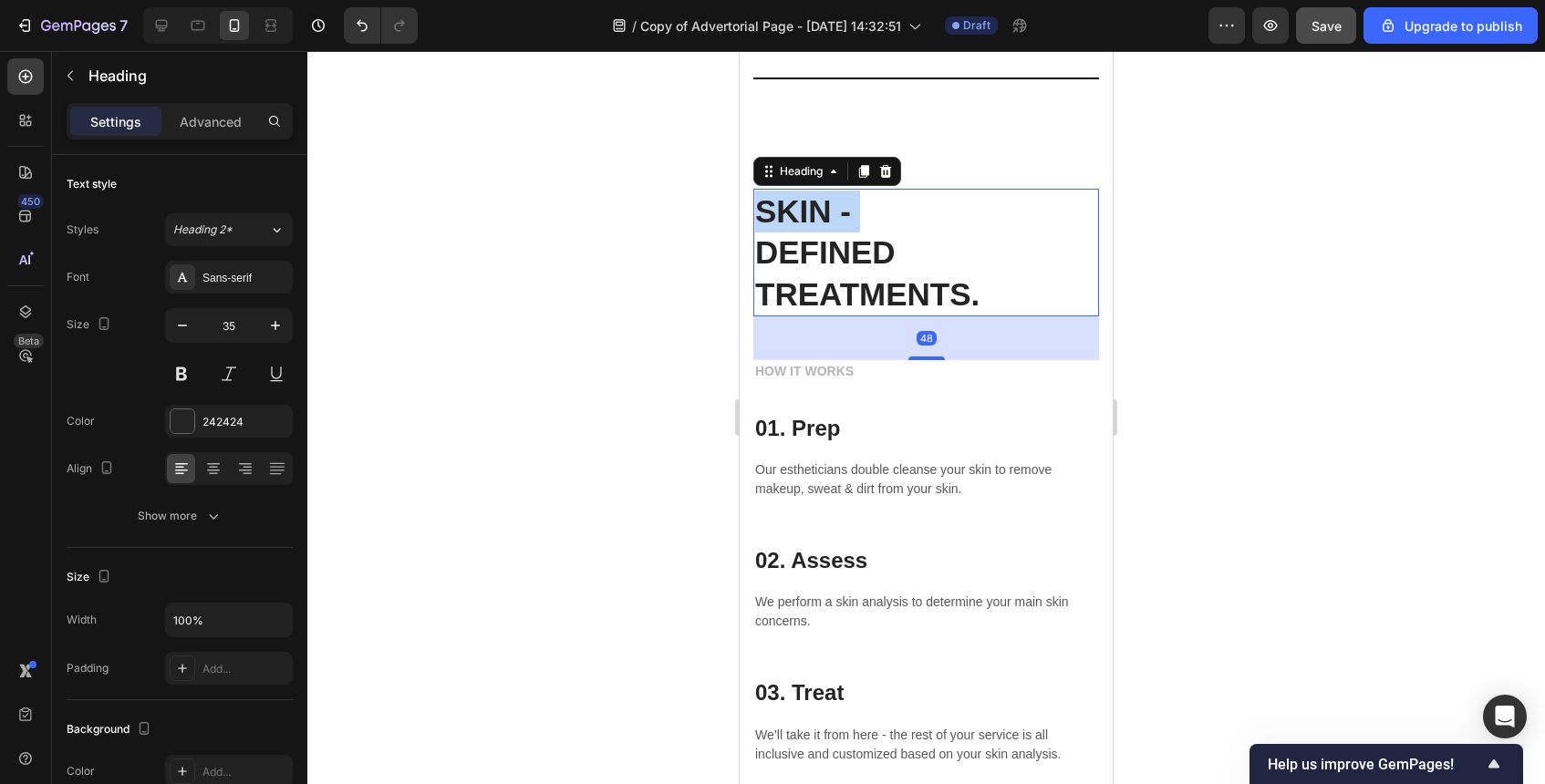
click at [839, 221] on p "SKIN - DEFINED TREATMENTS." at bounding box center [927, 253] width 343 height 125
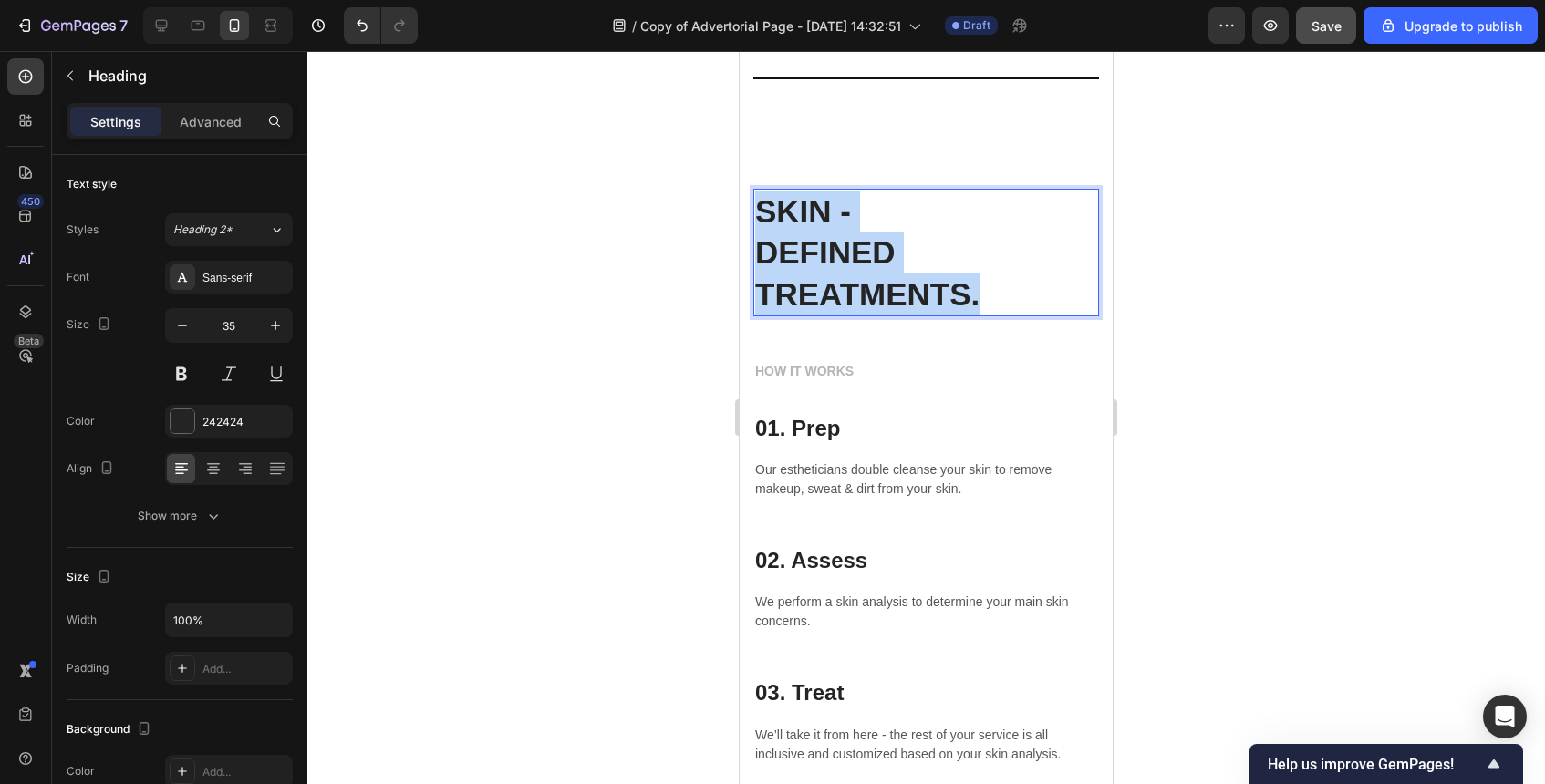
drag, startPoint x: 1045, startPoint y: 294, endPoint x: 719, endPoint y: 214, distance: 335.7
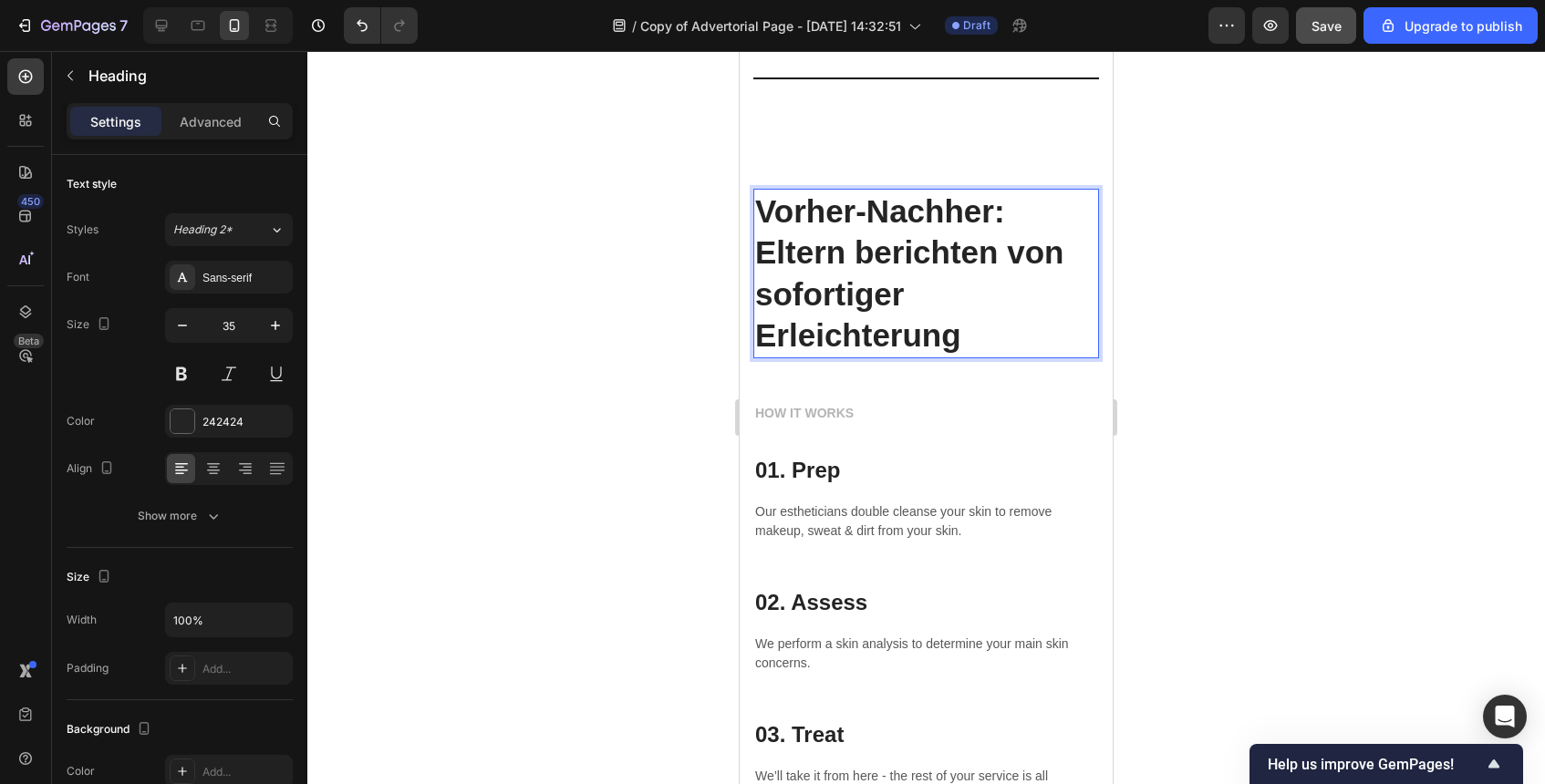
click at [851, 259] on strong "Vorher-Nachher: Eltern berichten von sofortiger" at bounding box center [909, 253] width 308 height 118
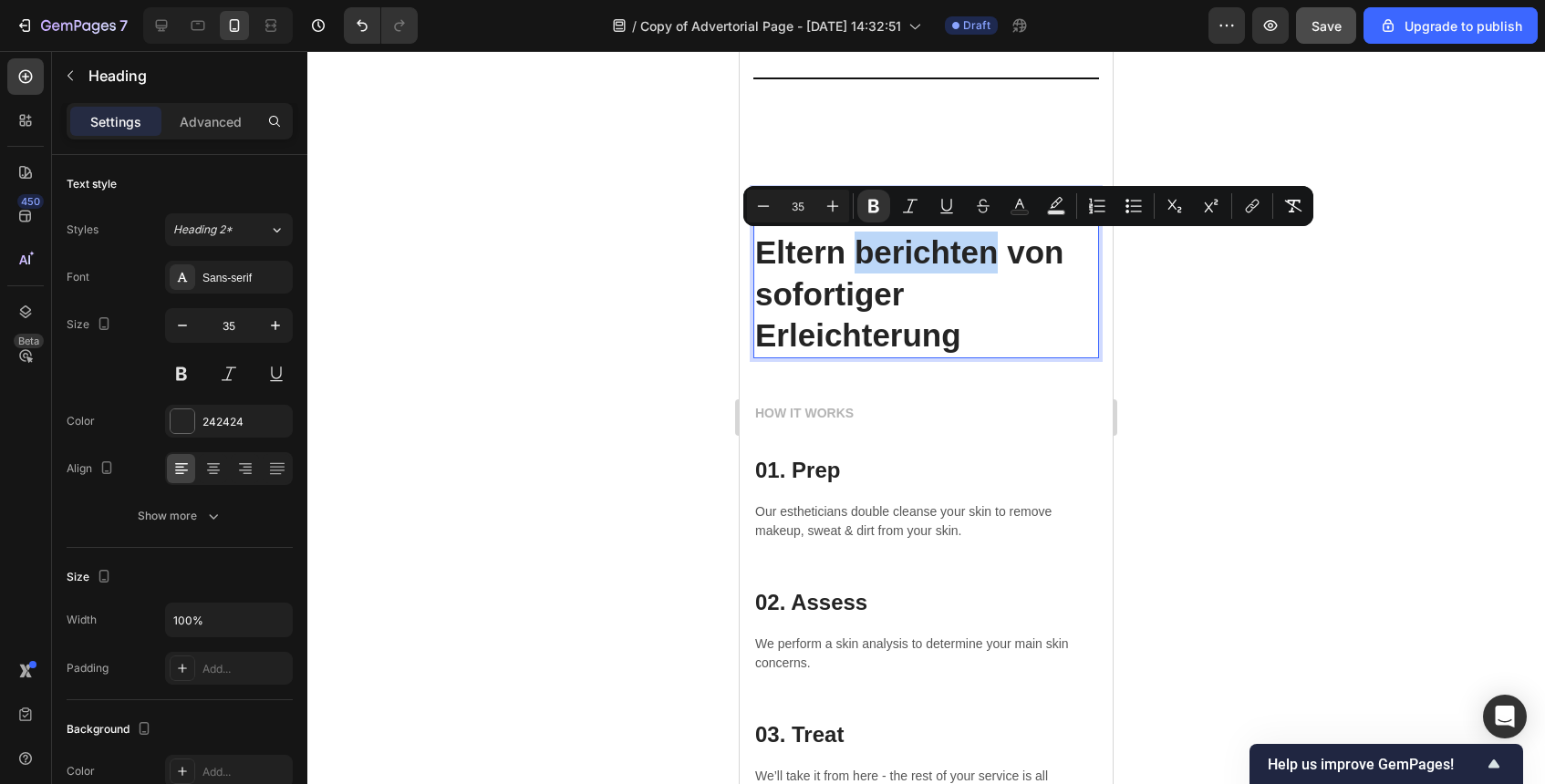
click at [984, 341] on p "Erleichterung" at bounding box center [927, 335] width 343 height 42
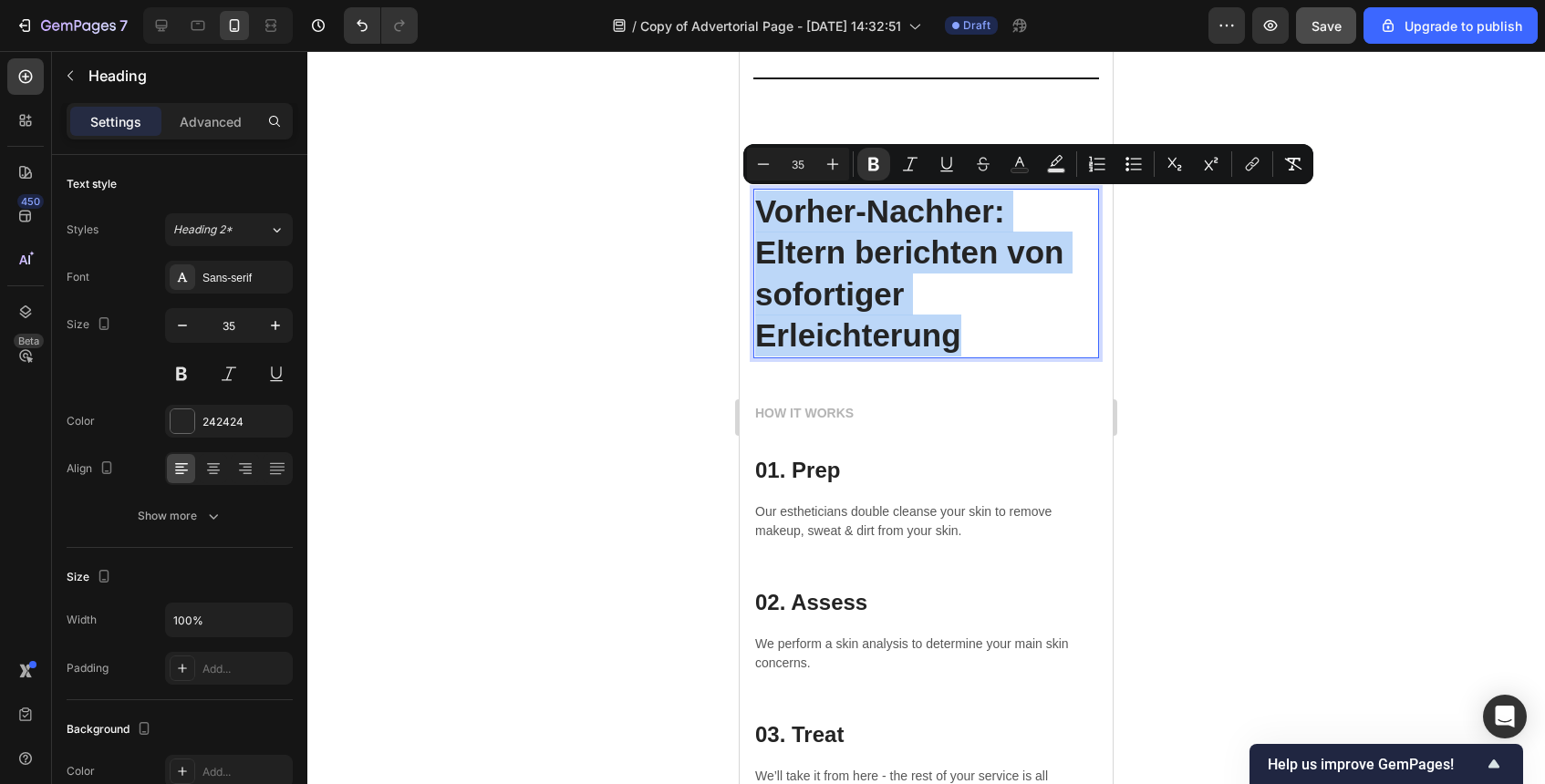
drag, startPoint x: 984, startPoint y: 341, endPoint x: 755, endPoint y: 205, distance: 266.3
click at [755, 205] on h2 "Vorher-Nachher: Eltern berichten von sofortiger Erleichterung" at bounding box center [926, 273] width 345 height 169
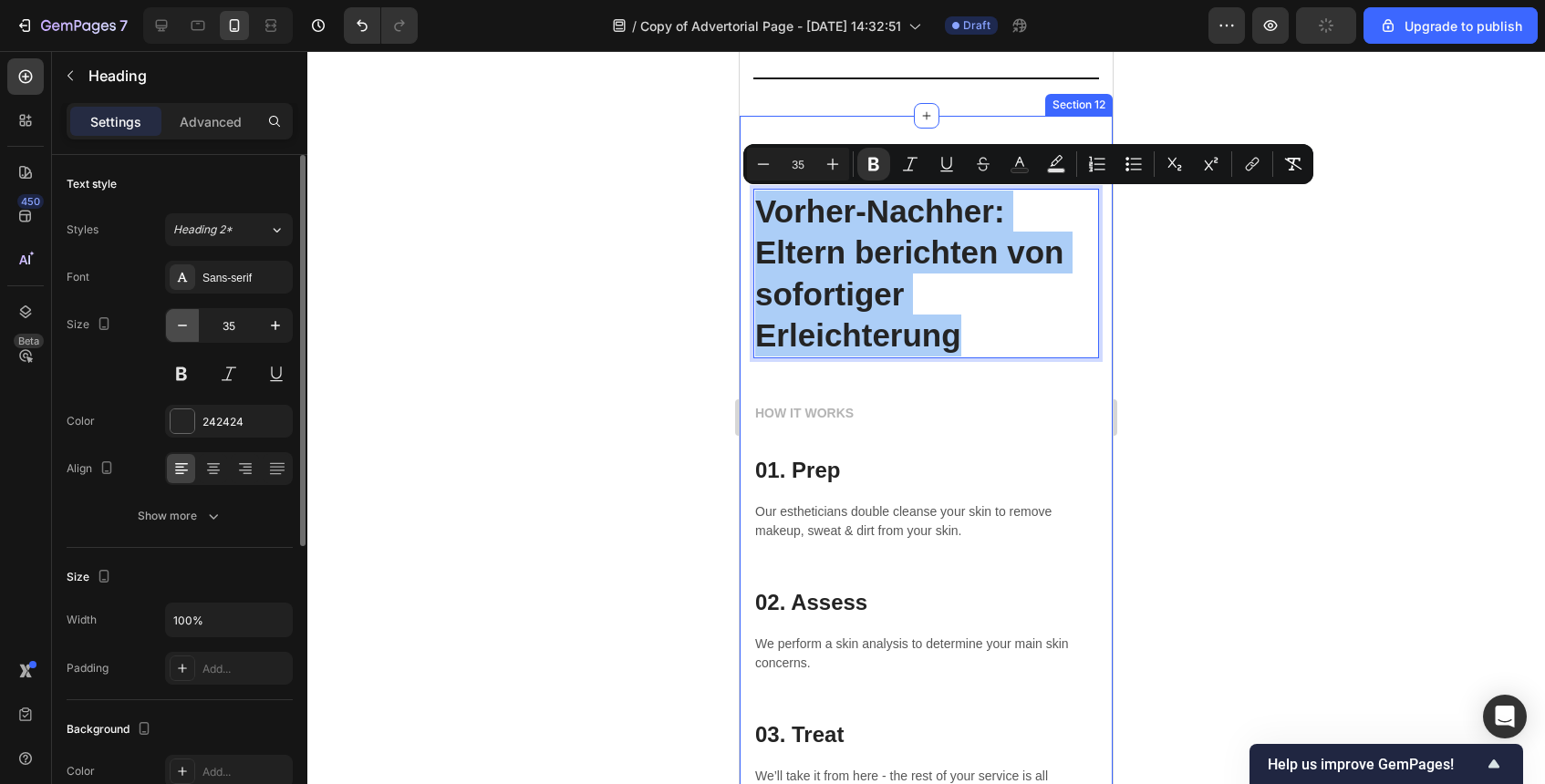
click at [186, 323] on icon "button" at bounding box center [182, 326] width 19 height 19
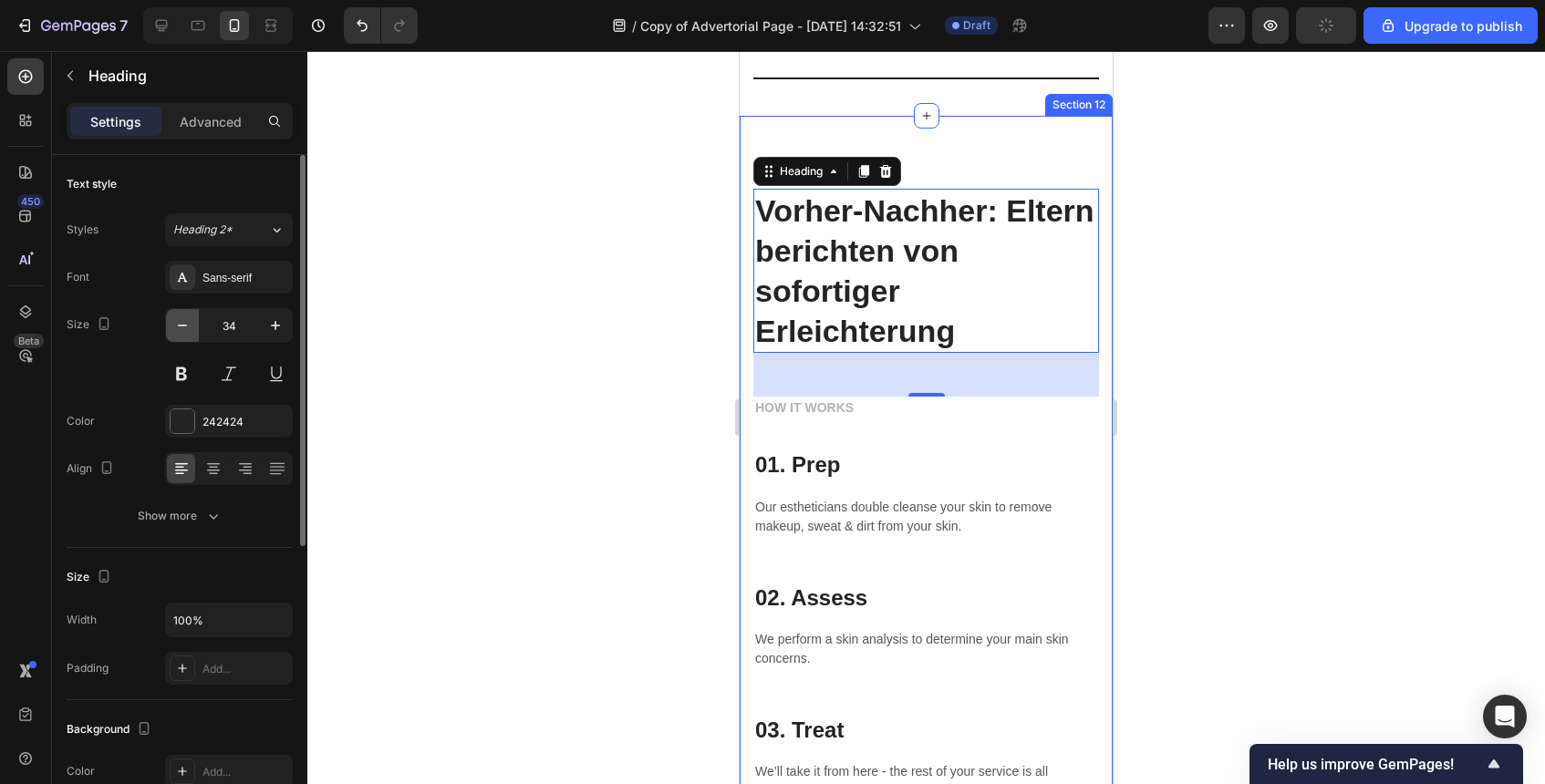
click at [186, 323] on icon "button" at bounding box center [182, 326] width 19 height 19
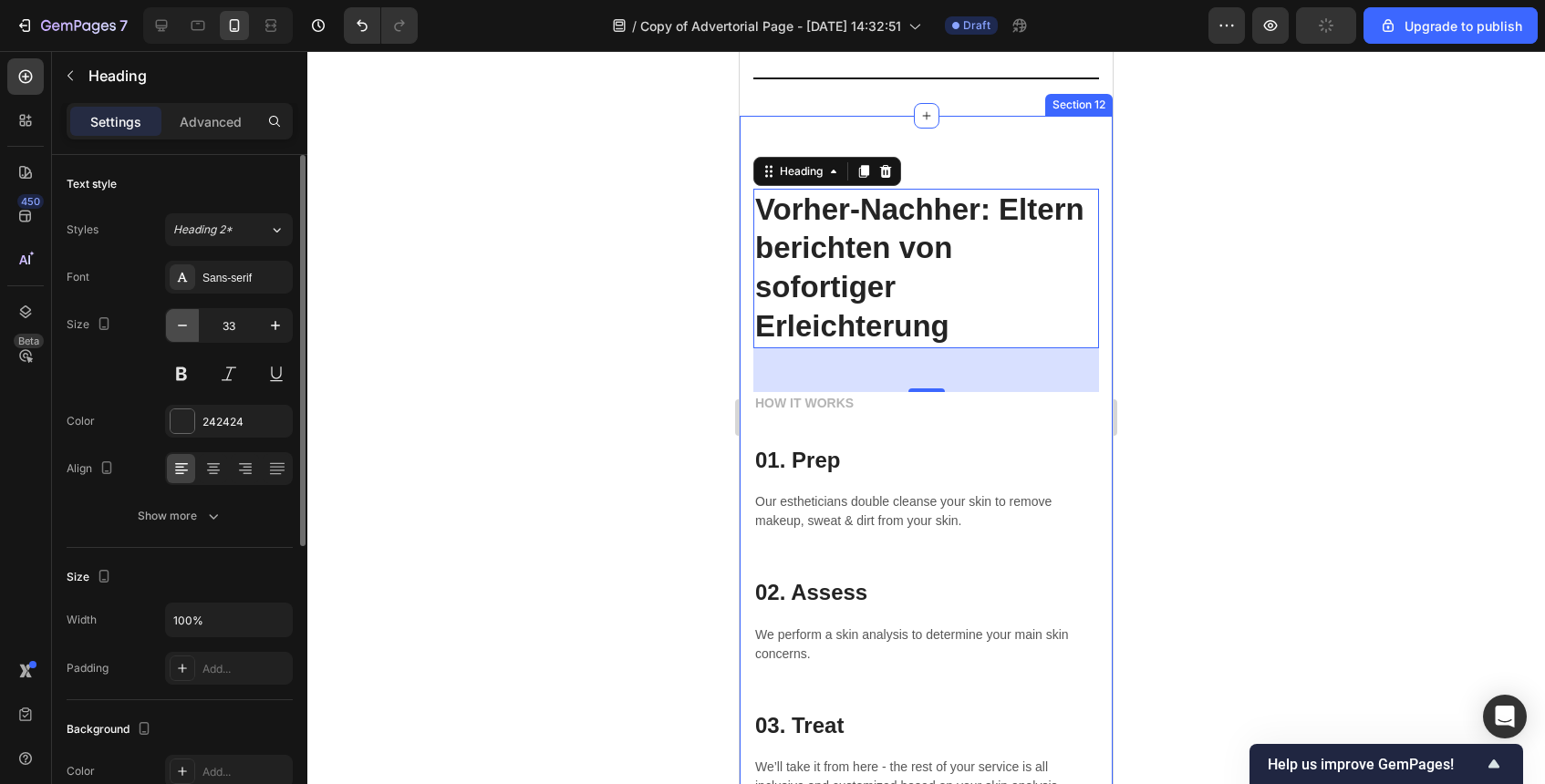
click at [186, 323] on icon "button" at bounding box center [182, 326] width 19 height 19
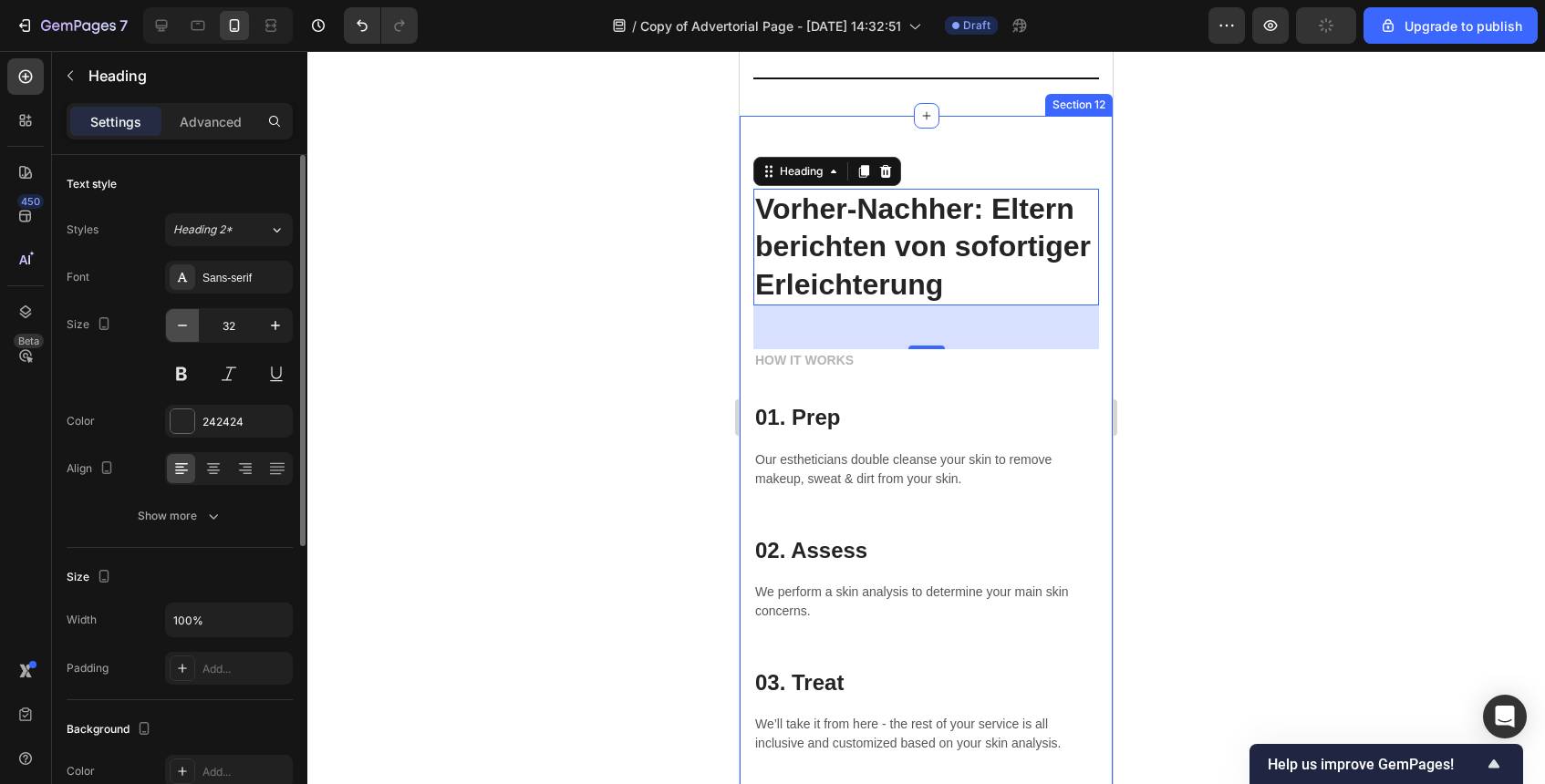
click at [186, 323] on icon "button" at bounding box center [182, 326] width 19 height 19
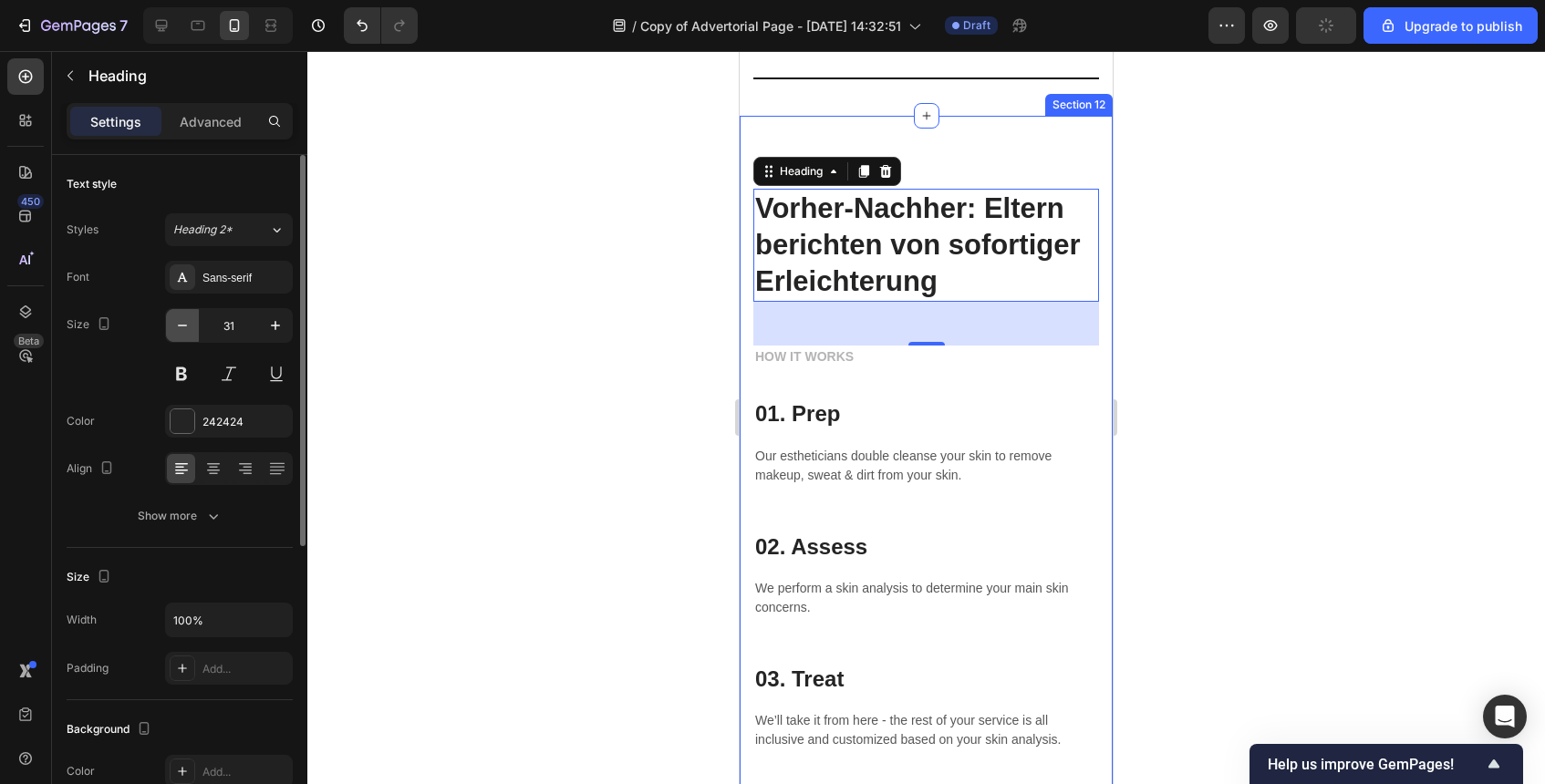
click at [186, 323] on icon "button" at bounding box center [182, 326] width 19 height 19
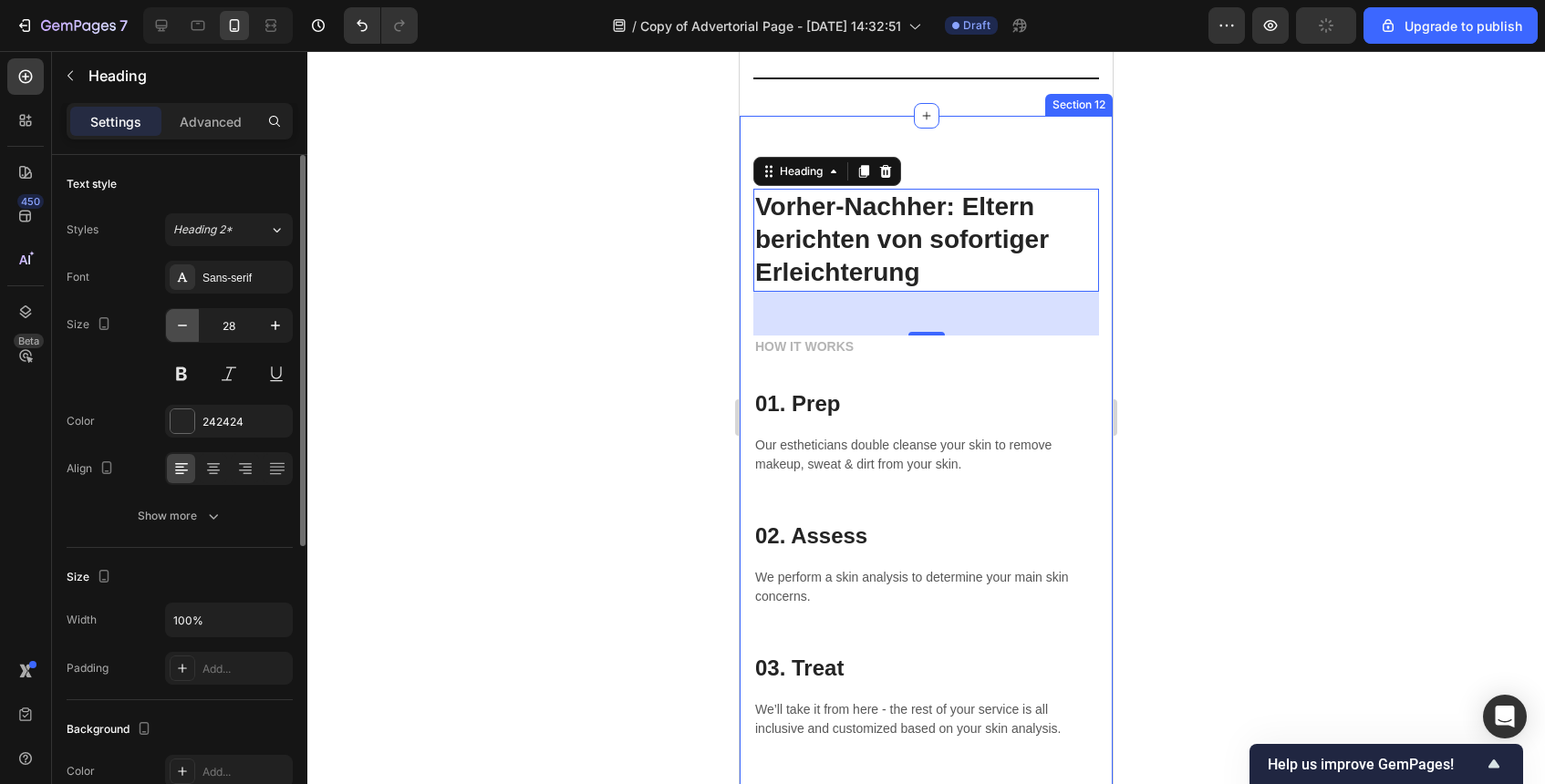
click at [186, 323] on icon "button" at bounding box center [182, 326] width 19 height 19
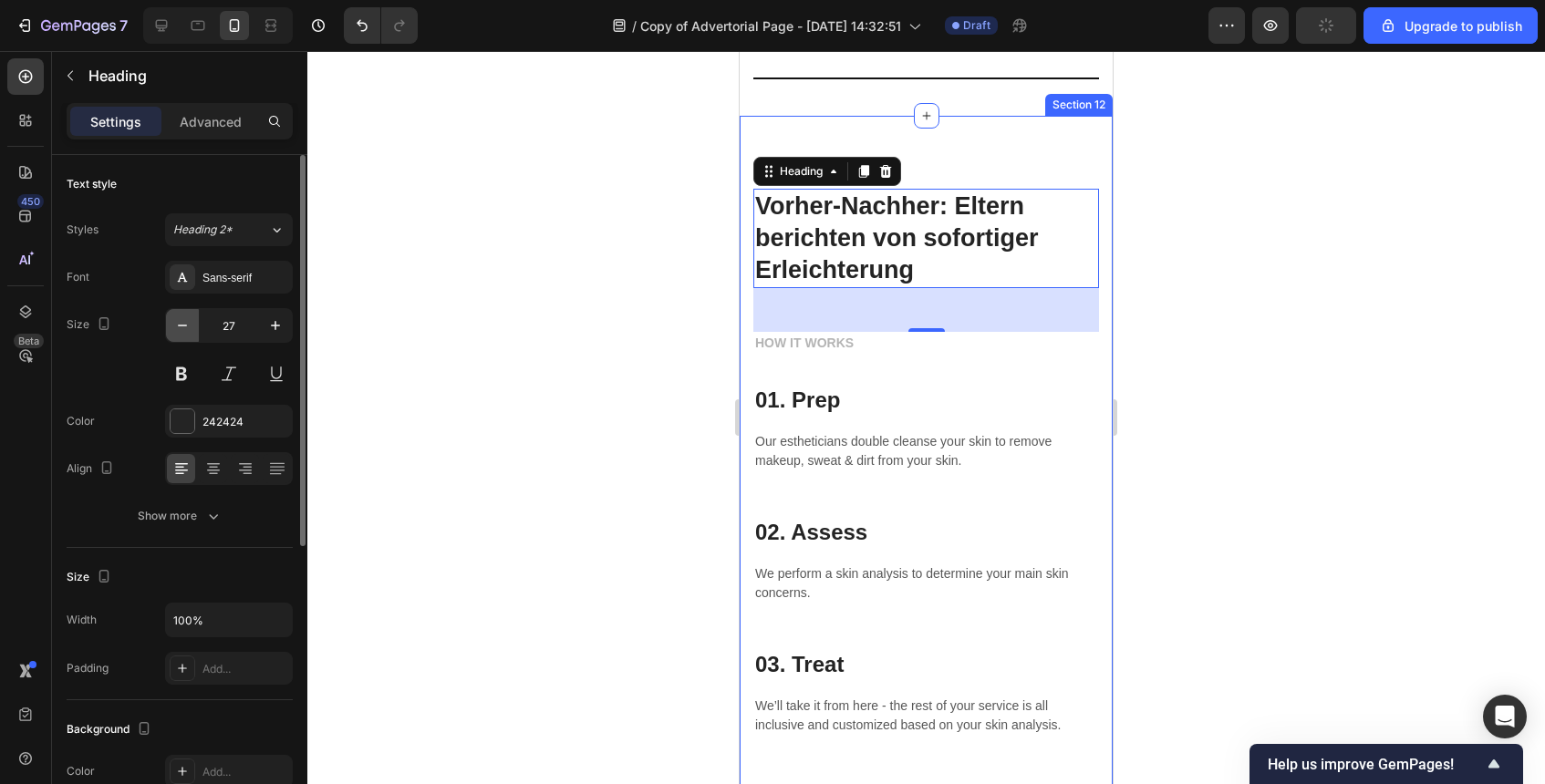
click at [186, 323] on icon "button" at bounding box center [182, 326] width 19 height 19
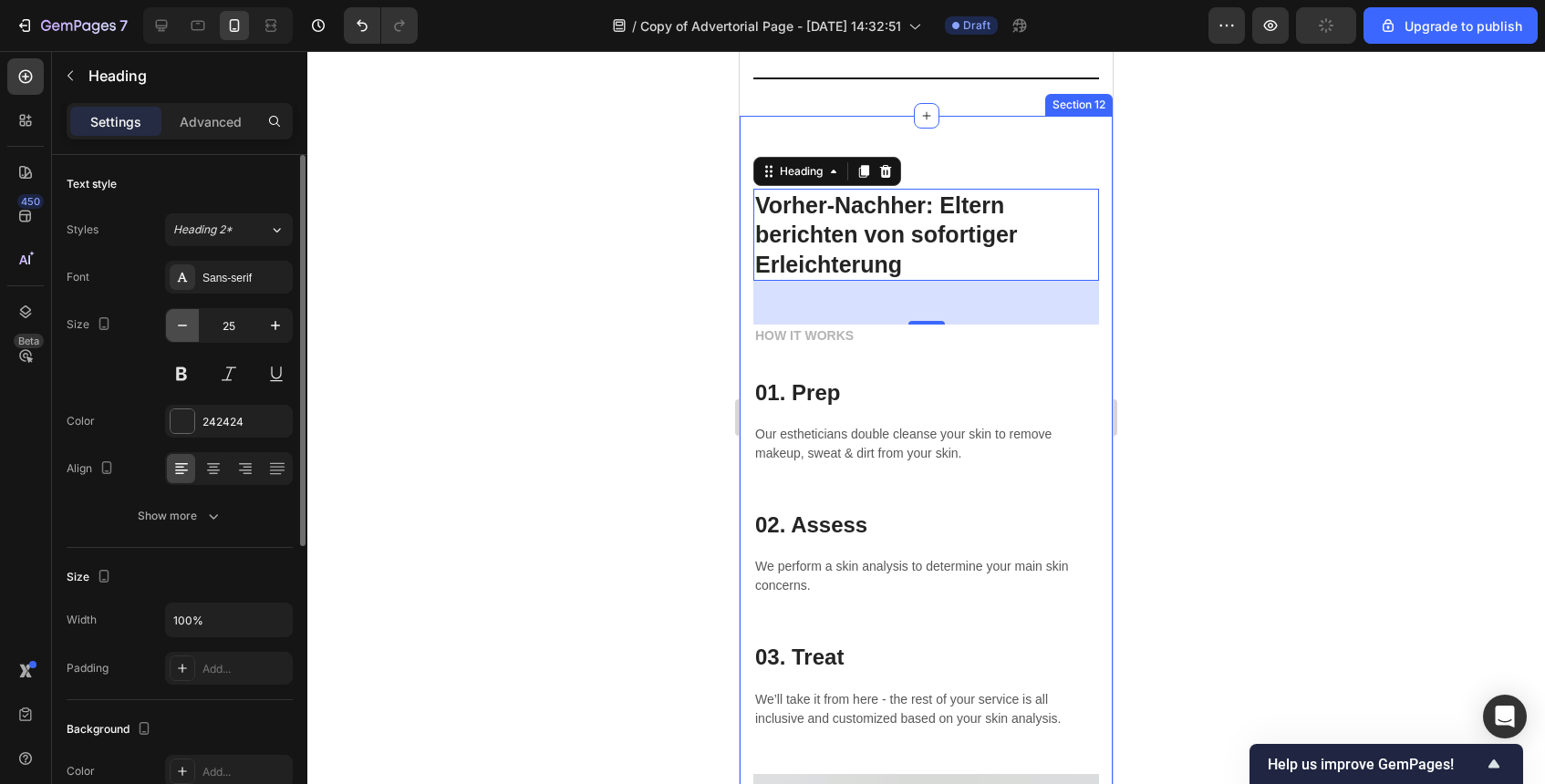
click at [186, 323] on icon "button" at bounding box center [182, 326] width 19 height 19
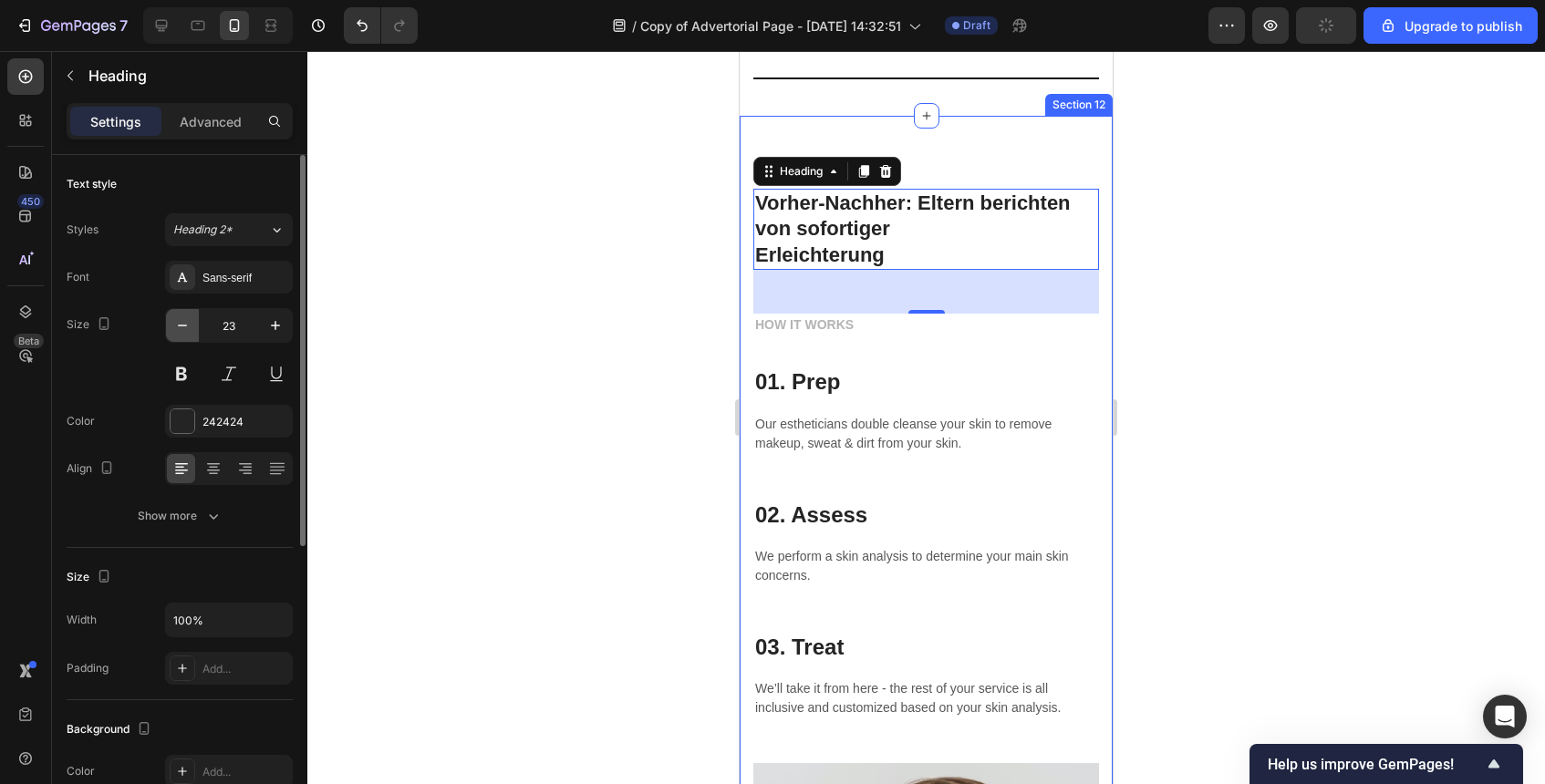
type input "22"
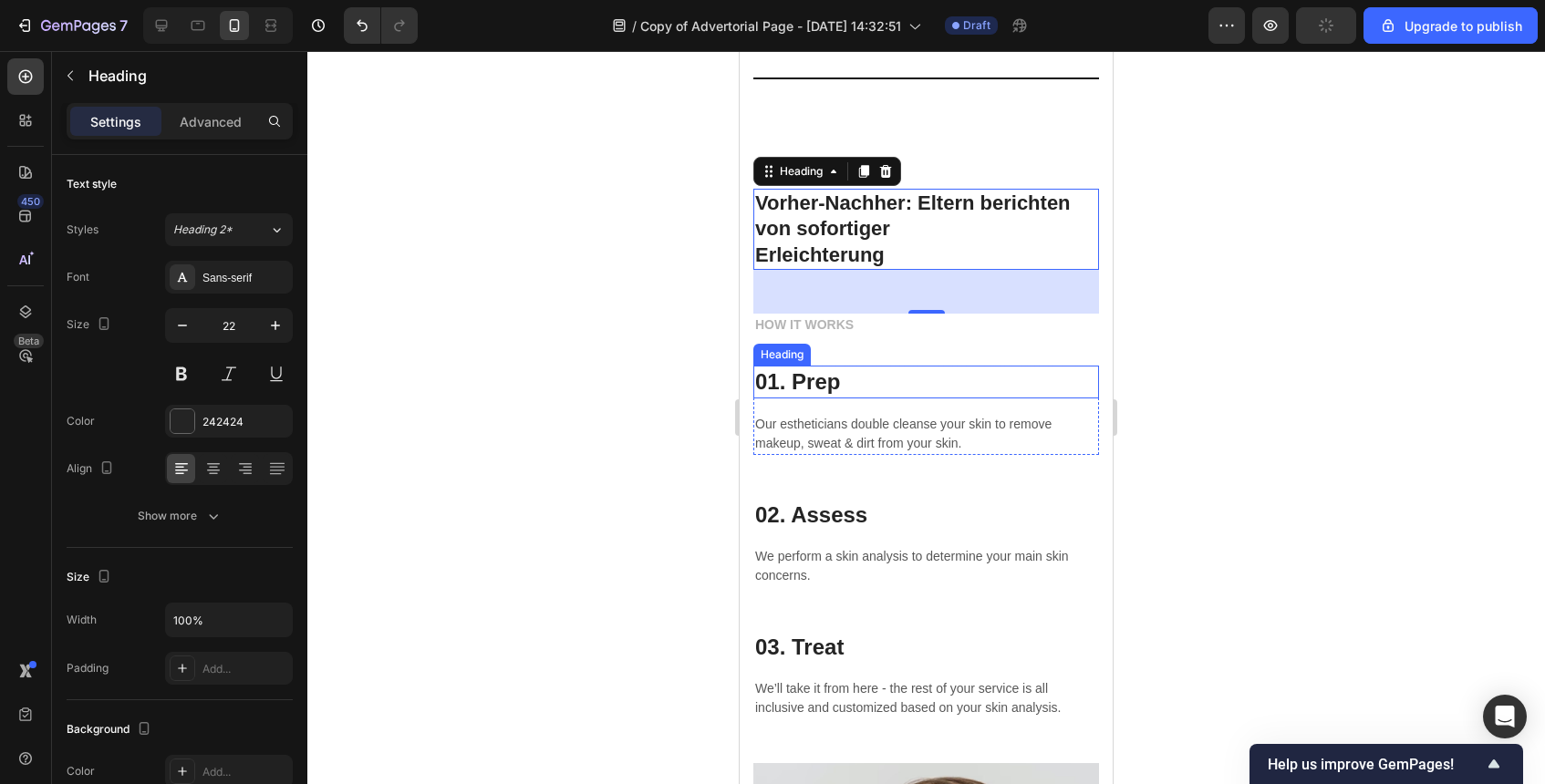
click at [830, 375] on p "01. Prep" at bounding box center [927, 381] width 343 height 29
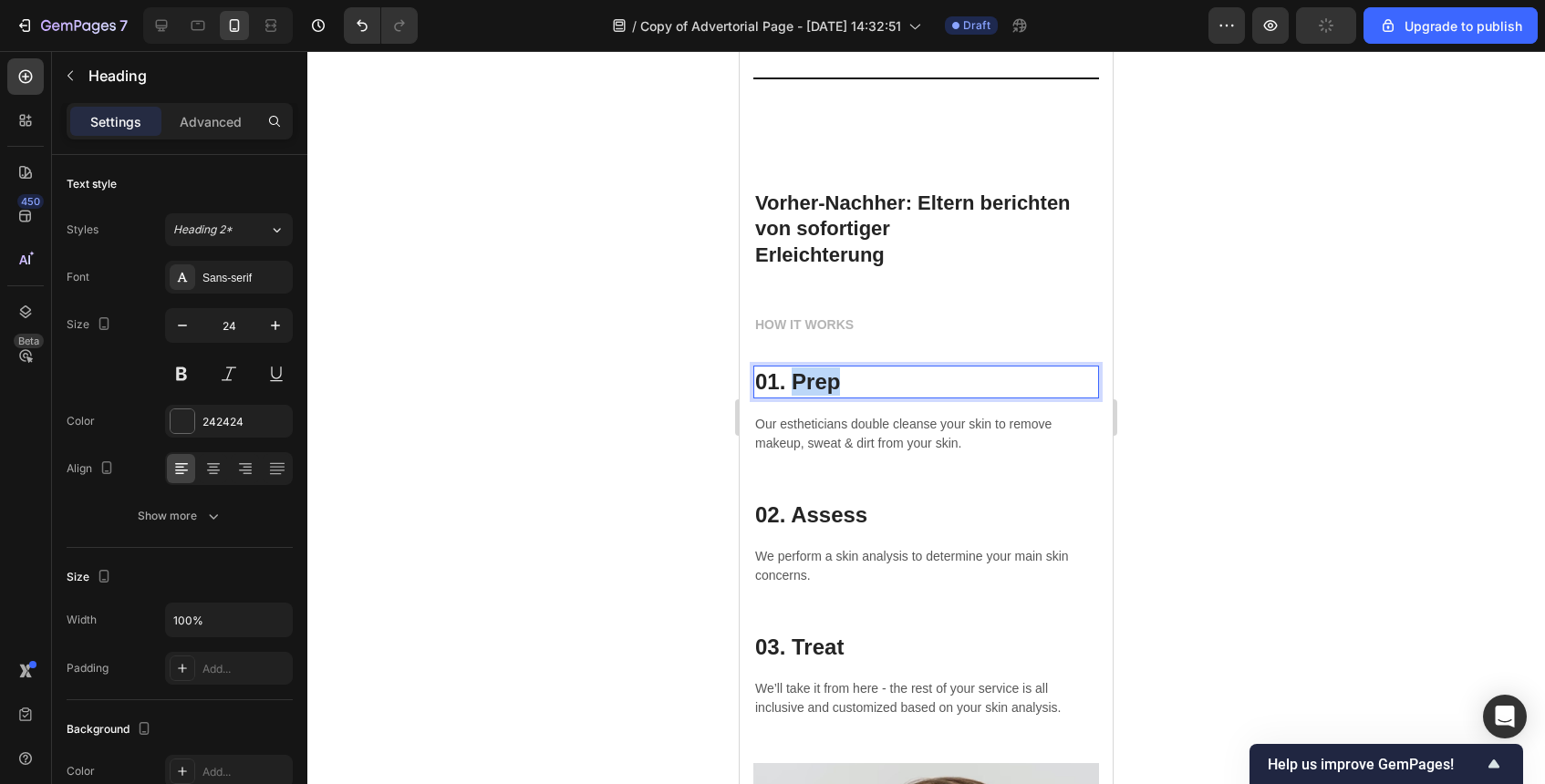
click at [830, 375] on p "01. Prep" at bounding box center [927, 381] width 343 height 29
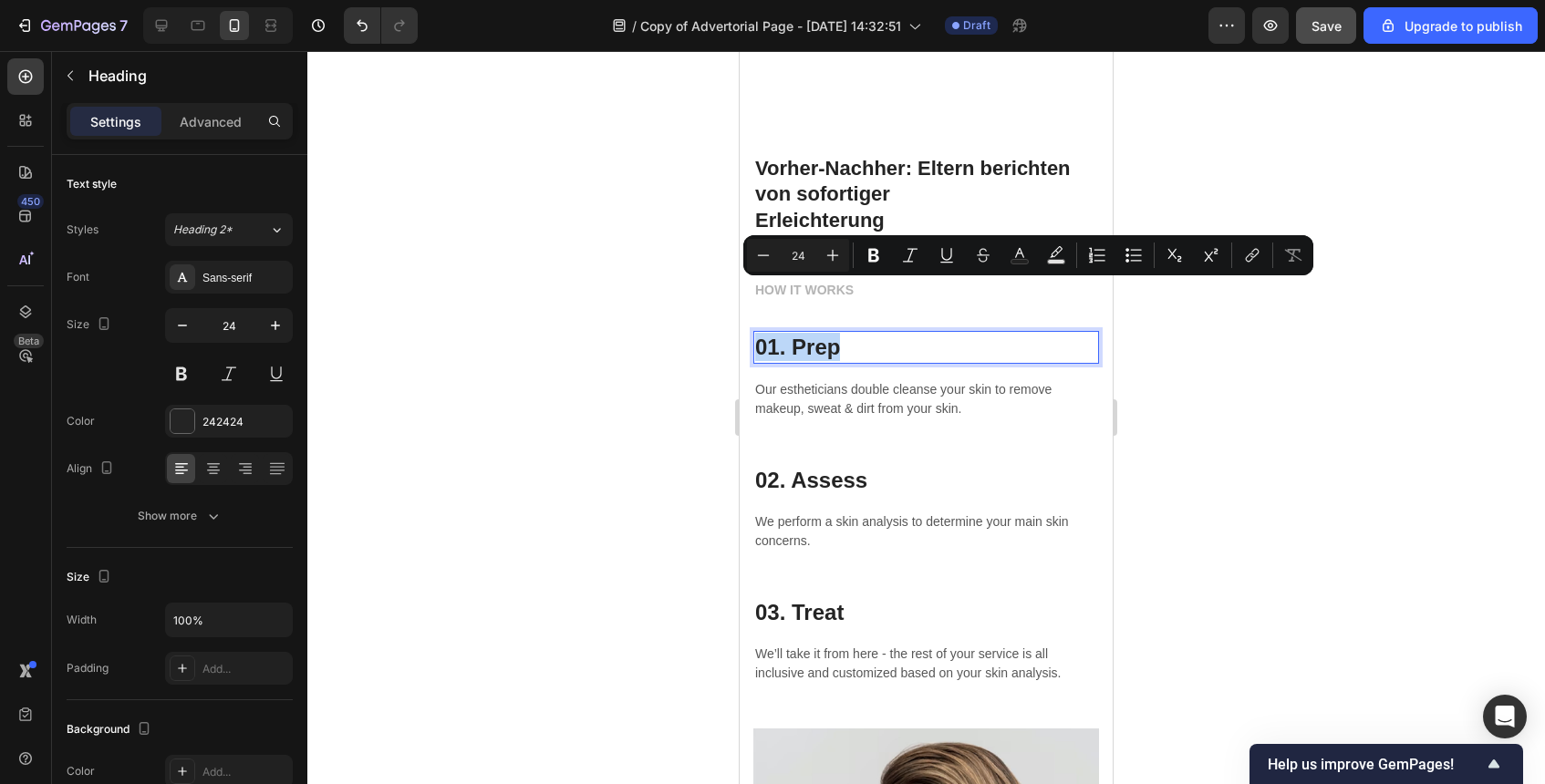
scroll to position [5639, 0]
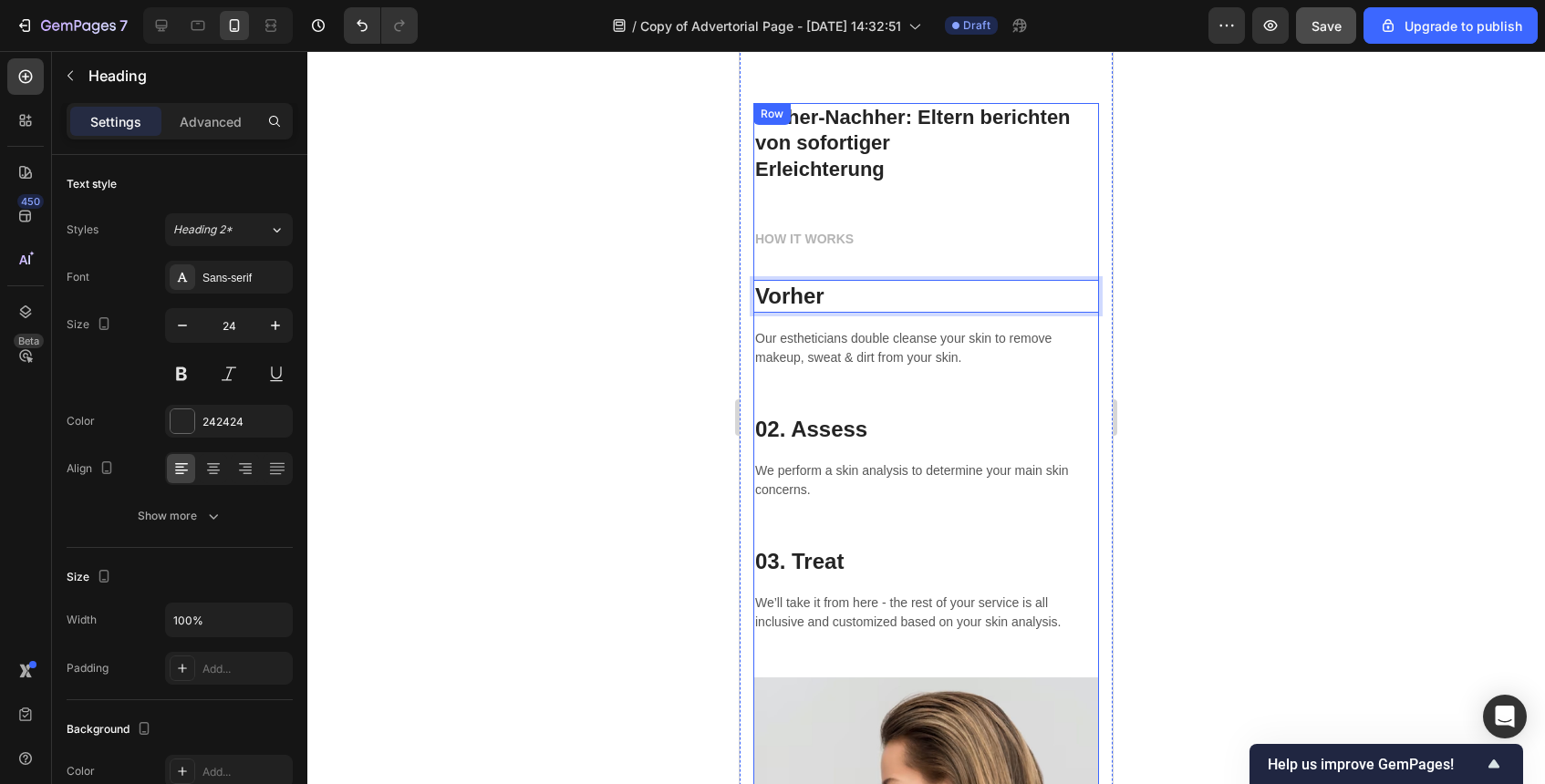
click at [903, 350] on p "Our estheticians double cleanse your skin to remove makeup, sweat & dirt from y…" at bounding box center [927, 348] width 343 height 38
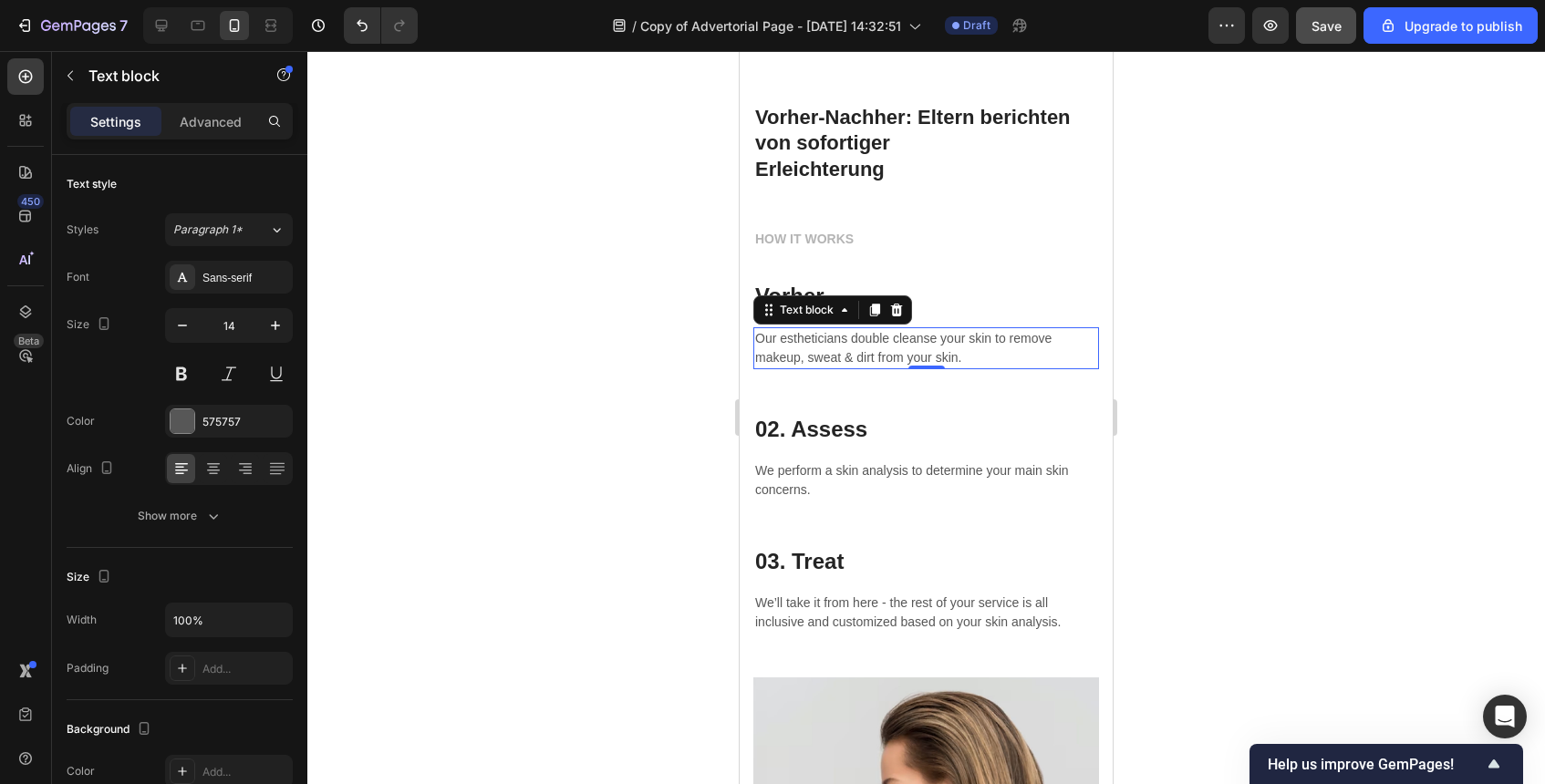
click at [903, 350] on p "Our estheticians double cleanse your skin to remove makeup, sweat & dirt from y…" at bounding box center [927, 348] width 343 height 38
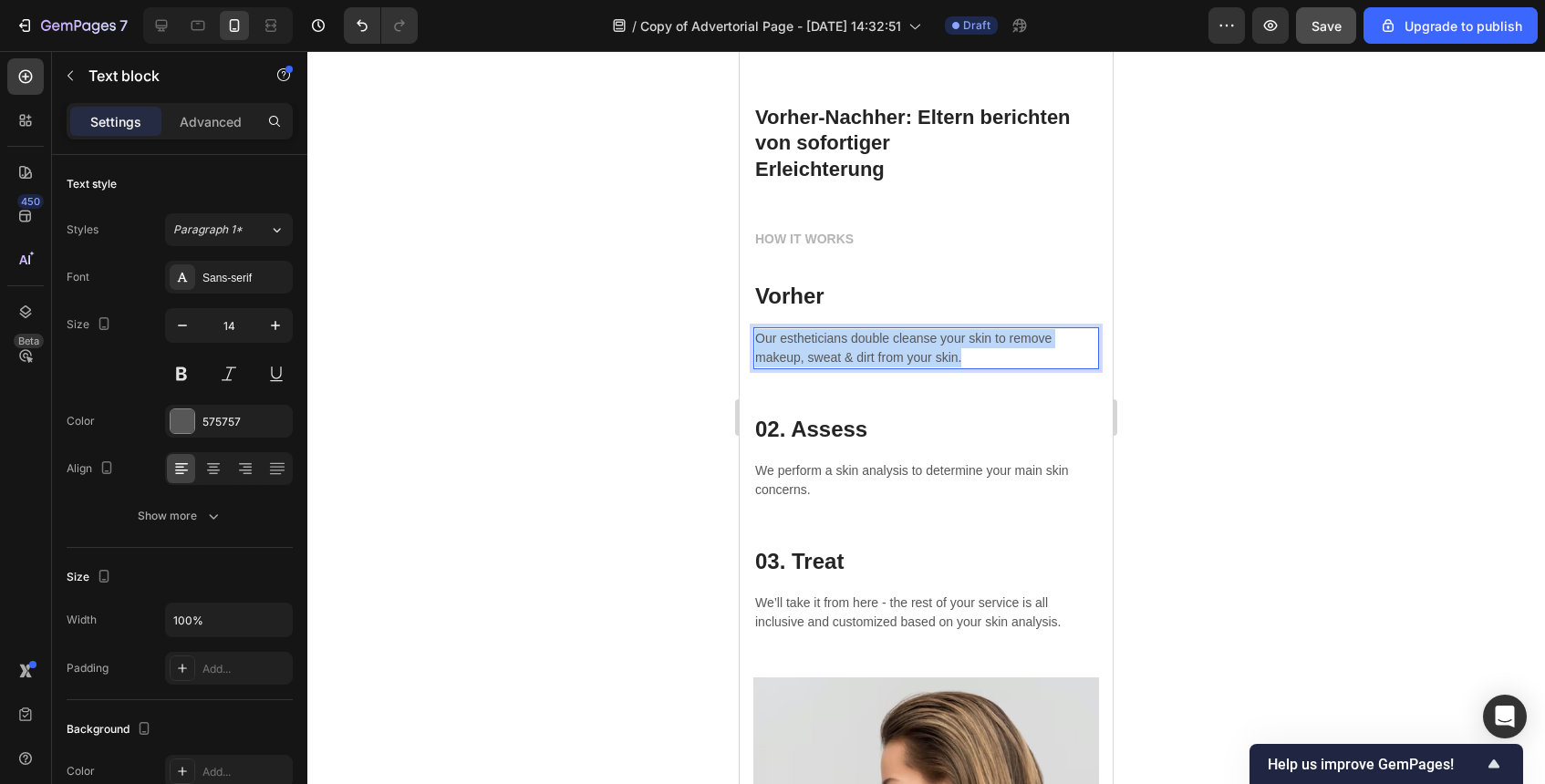
click at [903, 350] on p "Our estheticians double cleanse your skin to remove makeup, sweat & dirt from y…" at bounding box center [927, 348] width 343 height 38
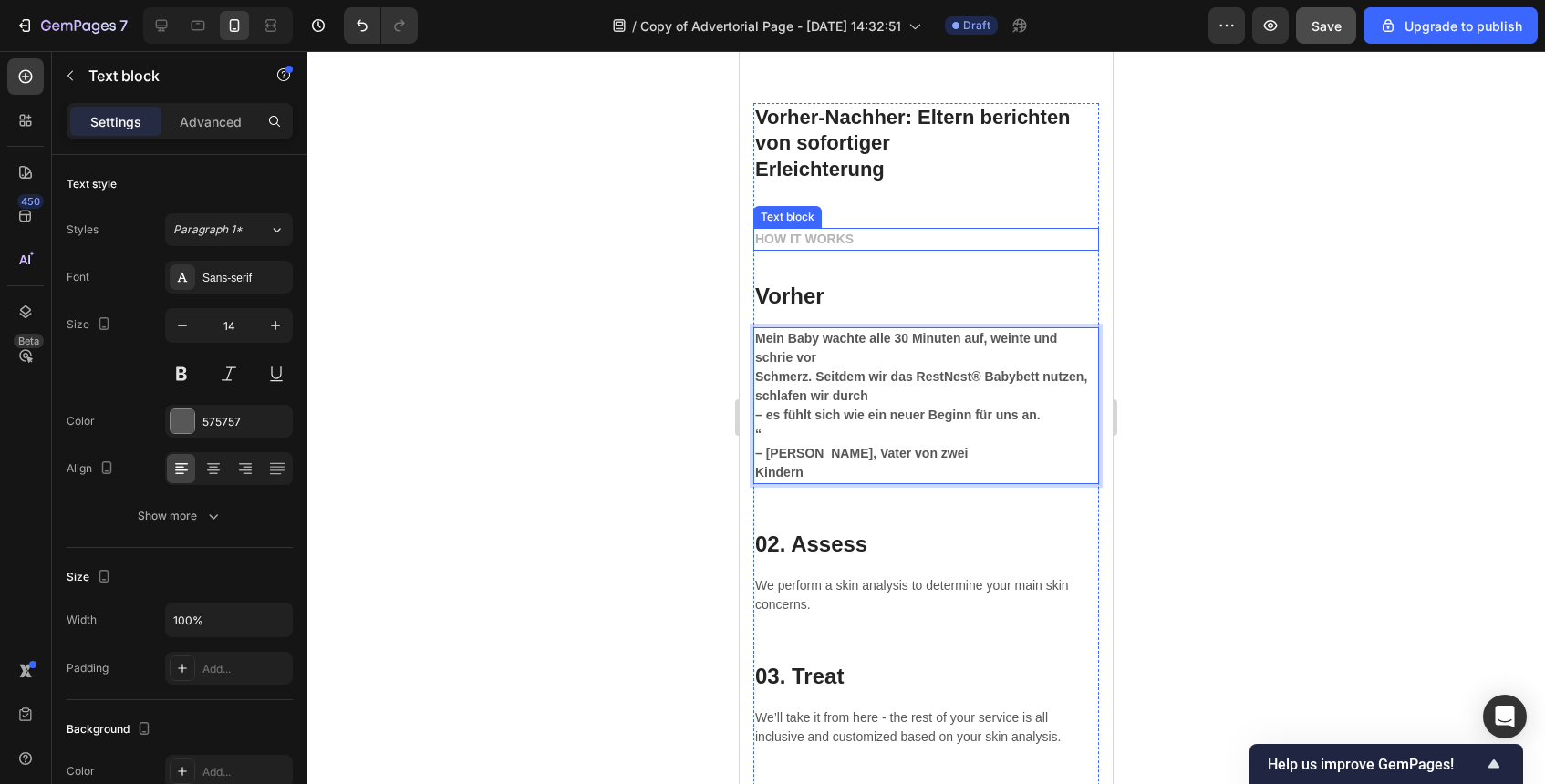
click at [807, 240] on p "HOW IT WORKS" at bounding box center [927, 239] width 343 height 19
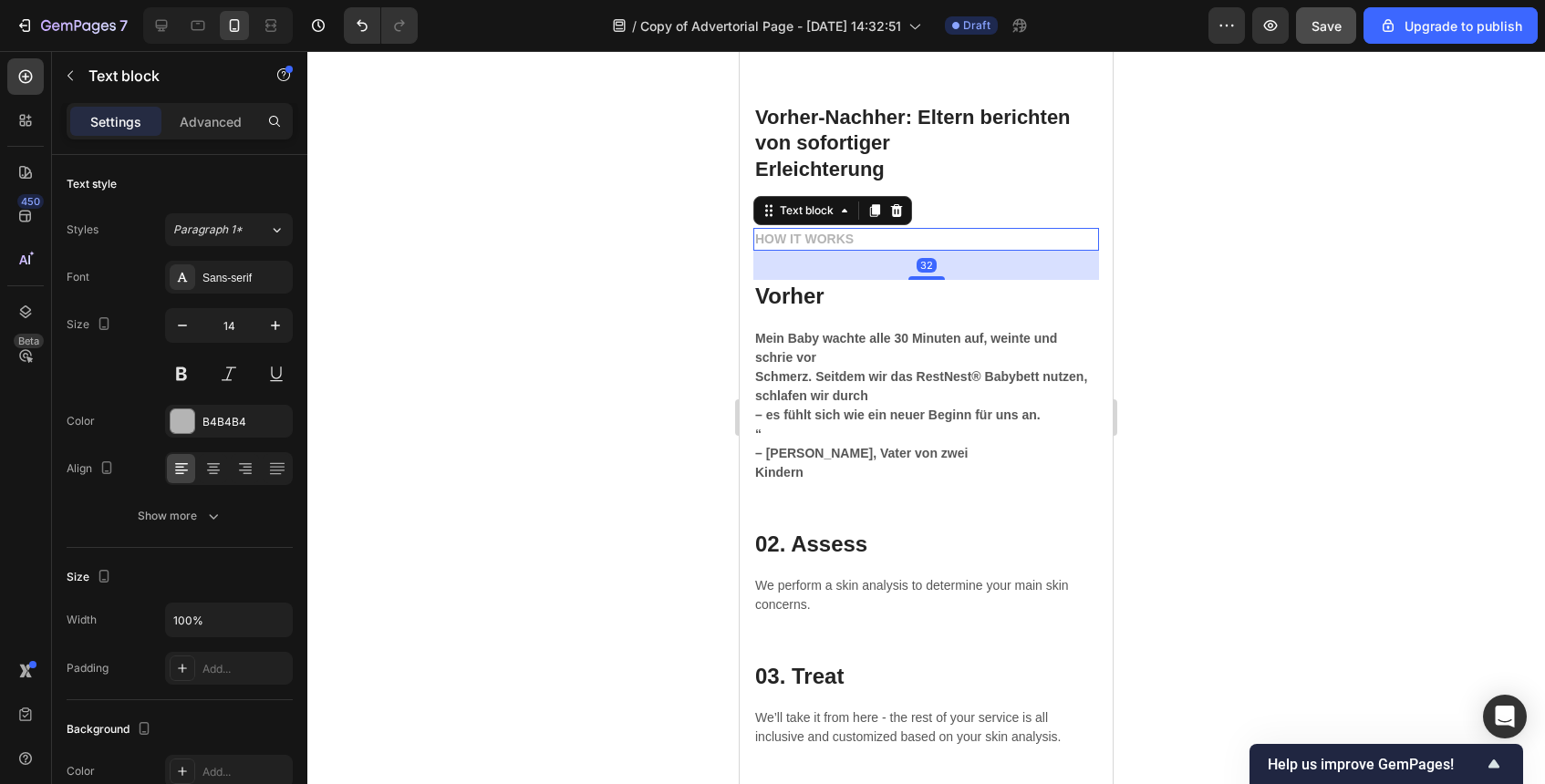
click at [807, 240] on p "HOW IT WORKS" at bounding box center [927, 239] width 343 height 19
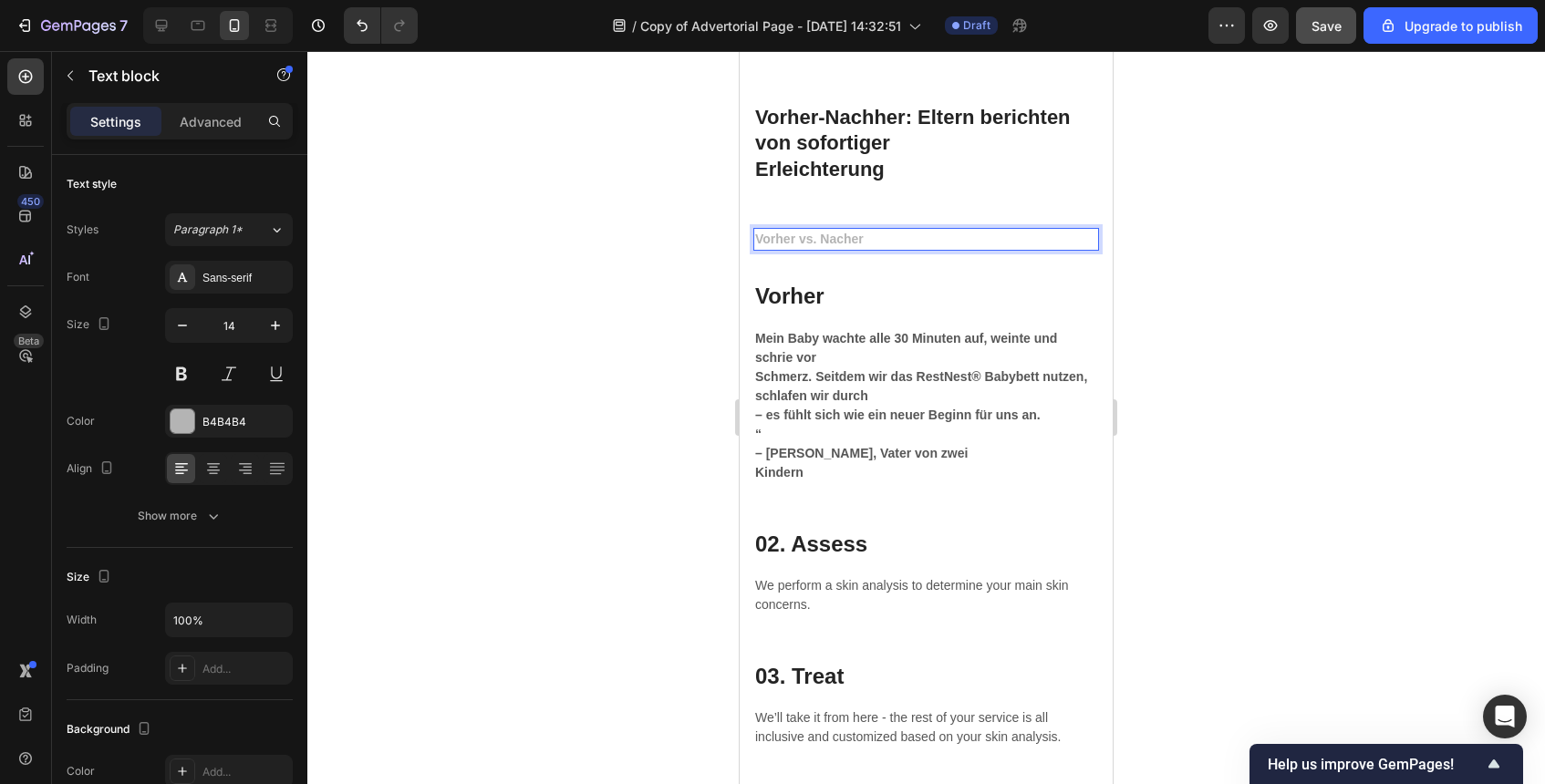
click at [1144, 230] on div at bounding box center [926, 417] width 1238 height 733
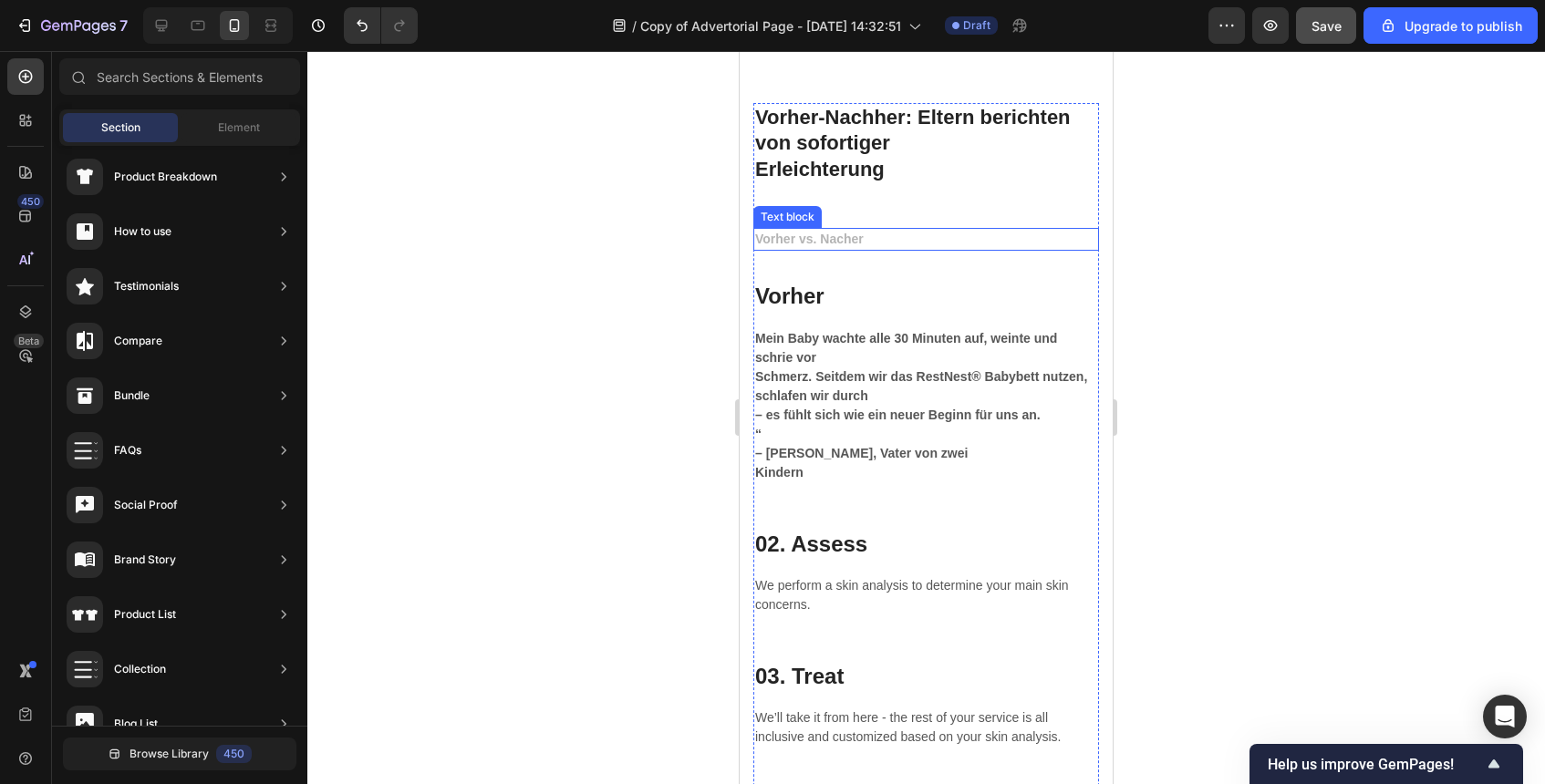
click at [910, 247] on p "Vorher vs. Nacher" at bounding box center [927, 239] width 343 height 19
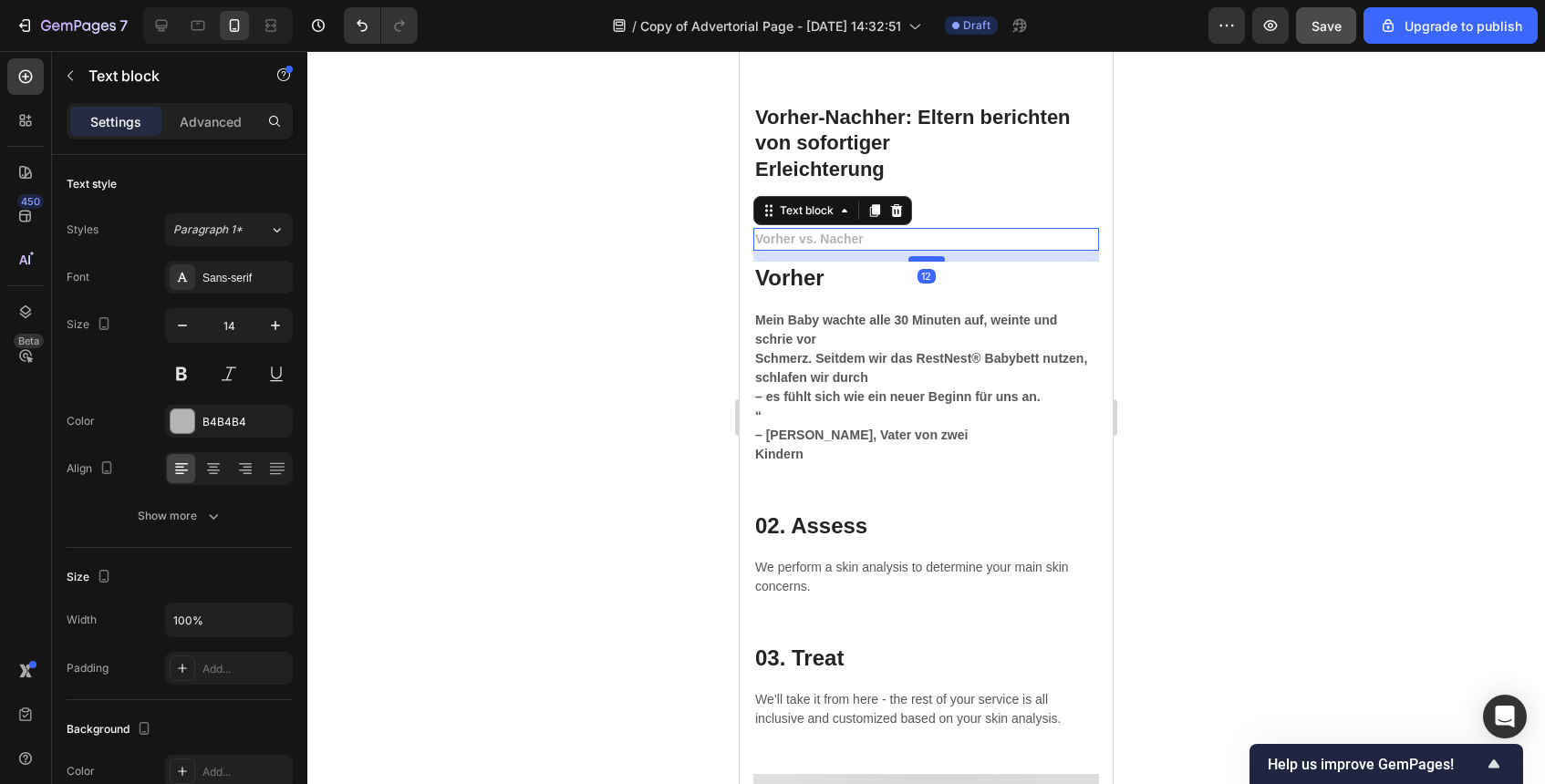
drag, startPoint x: 928, startPoint y: 277, endPoint x: 931, endPoint y: 258, distance: 19.2
click at [931, 258] on div at bounding box center [926, 259] width 36 height 6
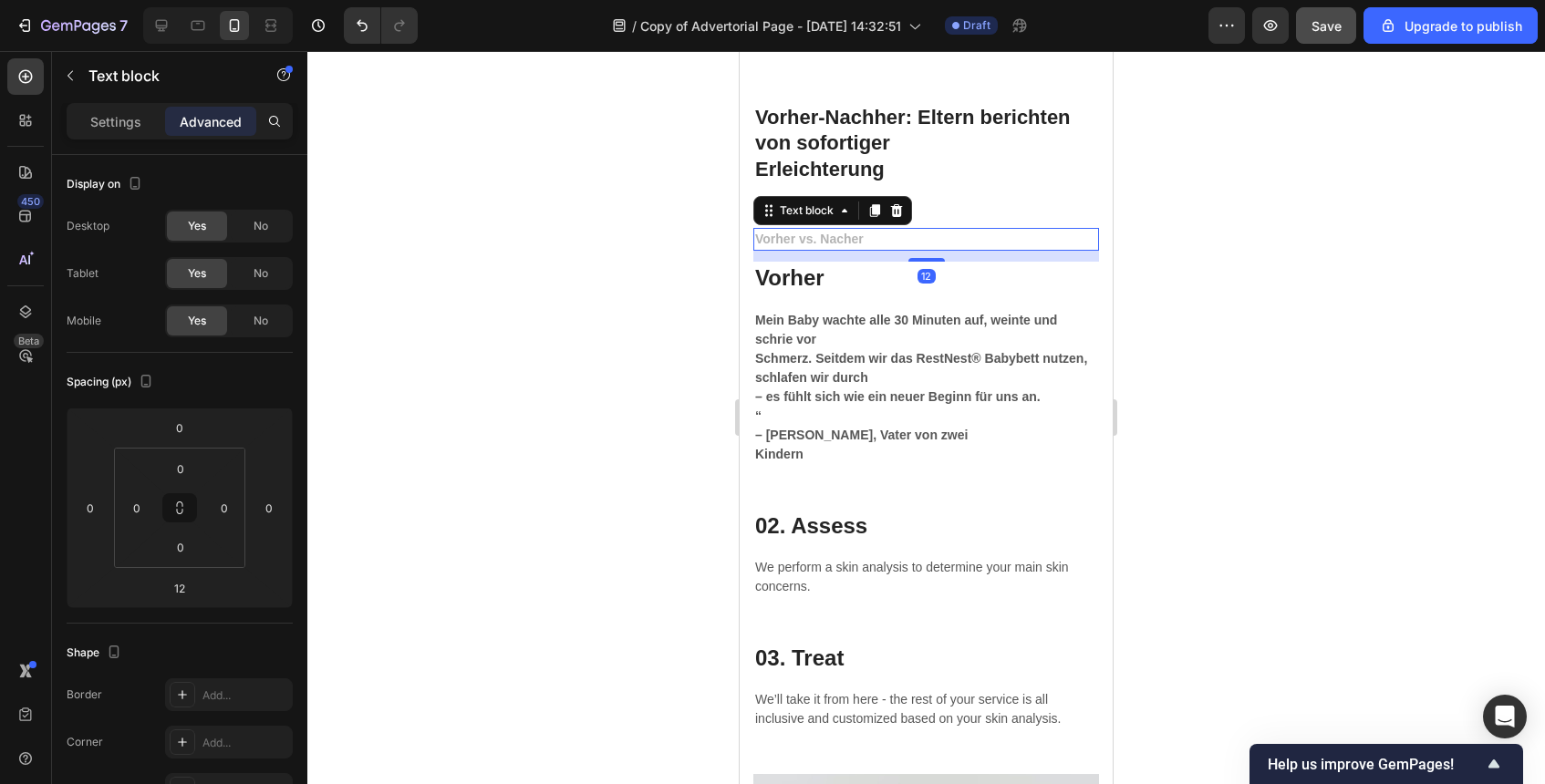
click at [1225, 306] on div at bounding box center [926, 417] width 1238 height 733
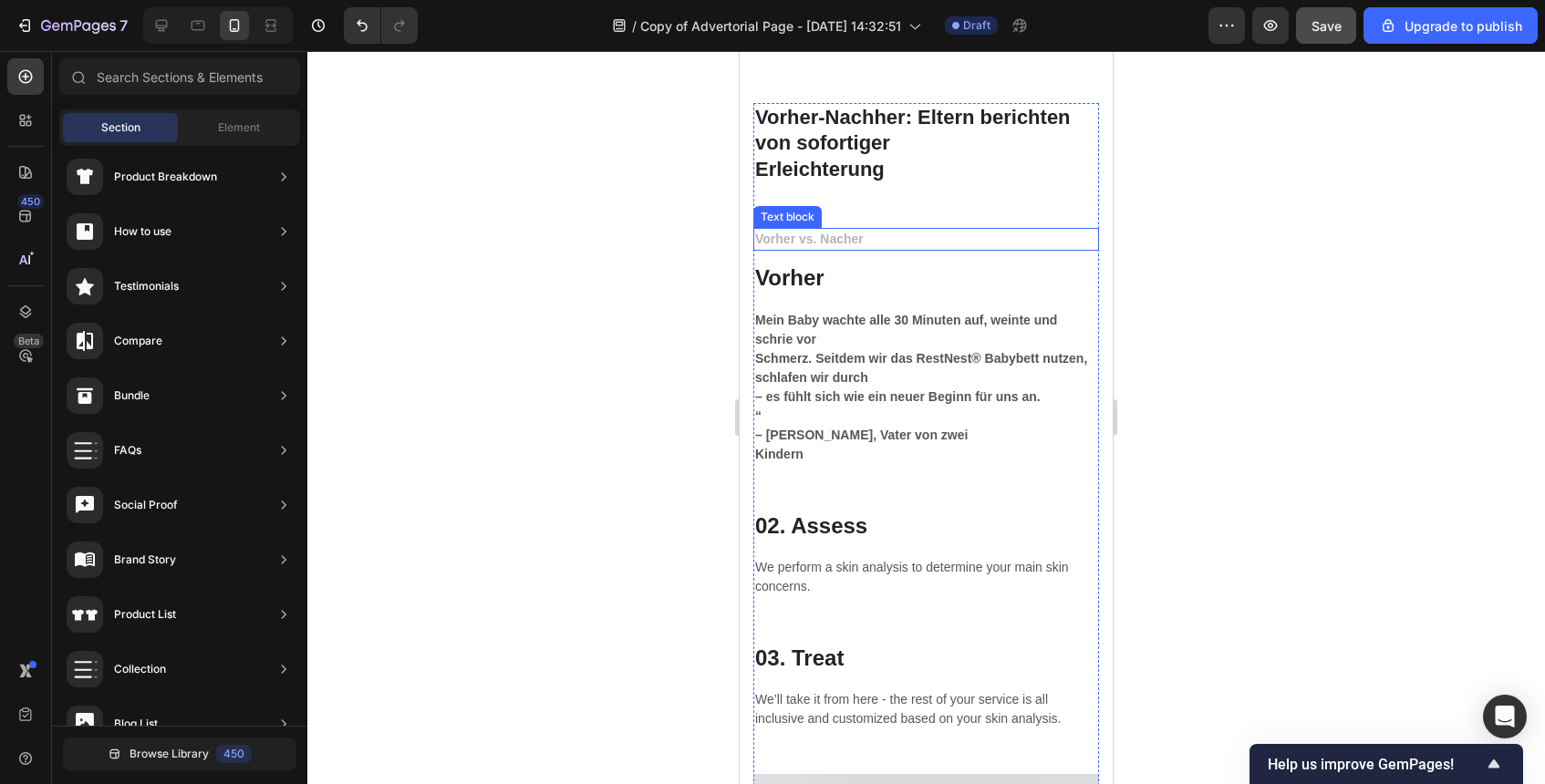
click at [926, 240] on p "Vorher vs. Nacher" at bounding box center [927, 239] width 343 height 19
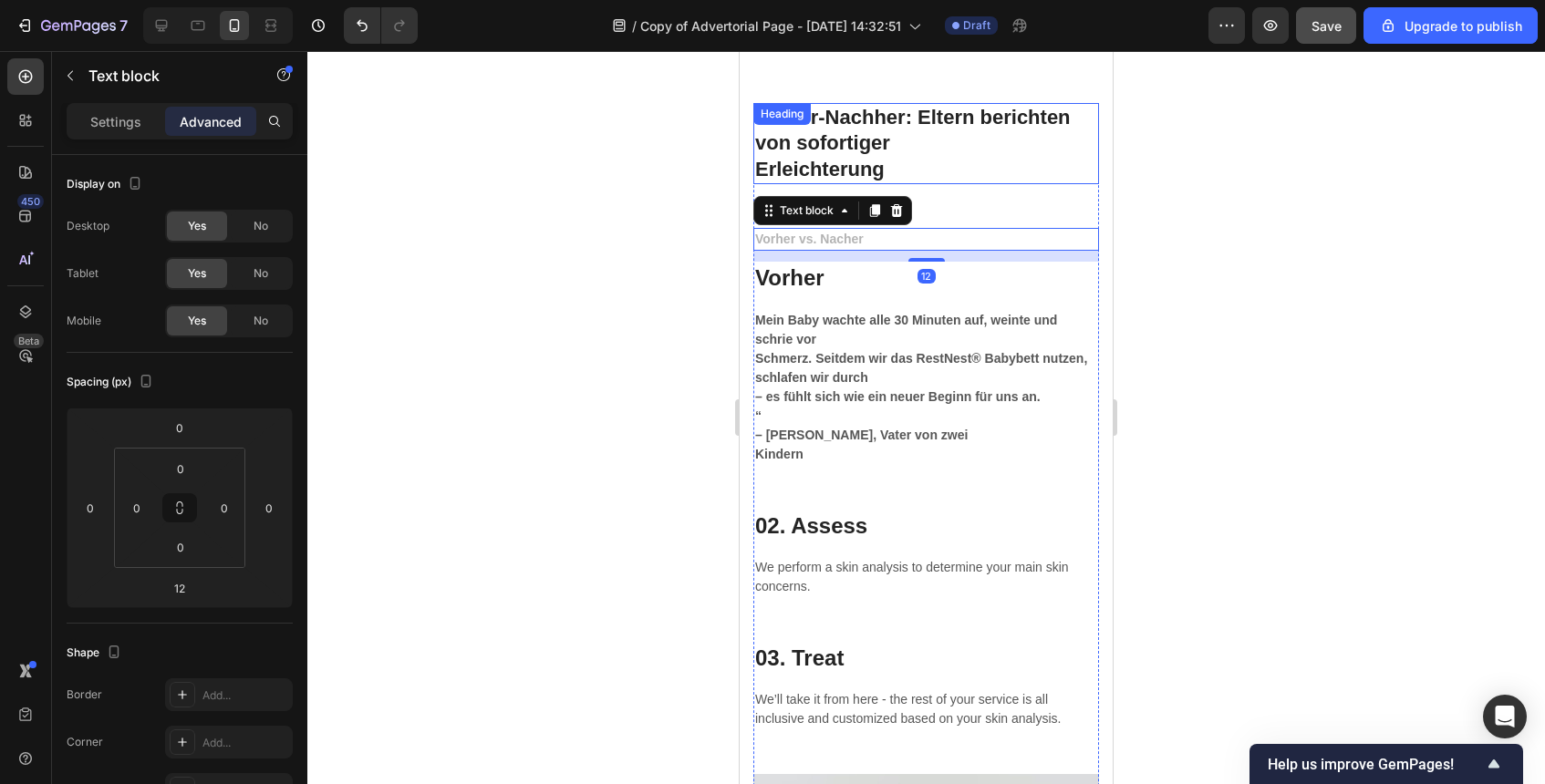
click at [916, 171] on p "⁠⁠⁠⁠⁠⁠⁠ Vorher-Nachher: Eltern berichten von sofortiger Erleichterung" at bounding box center [927, 143] width 343 height 79
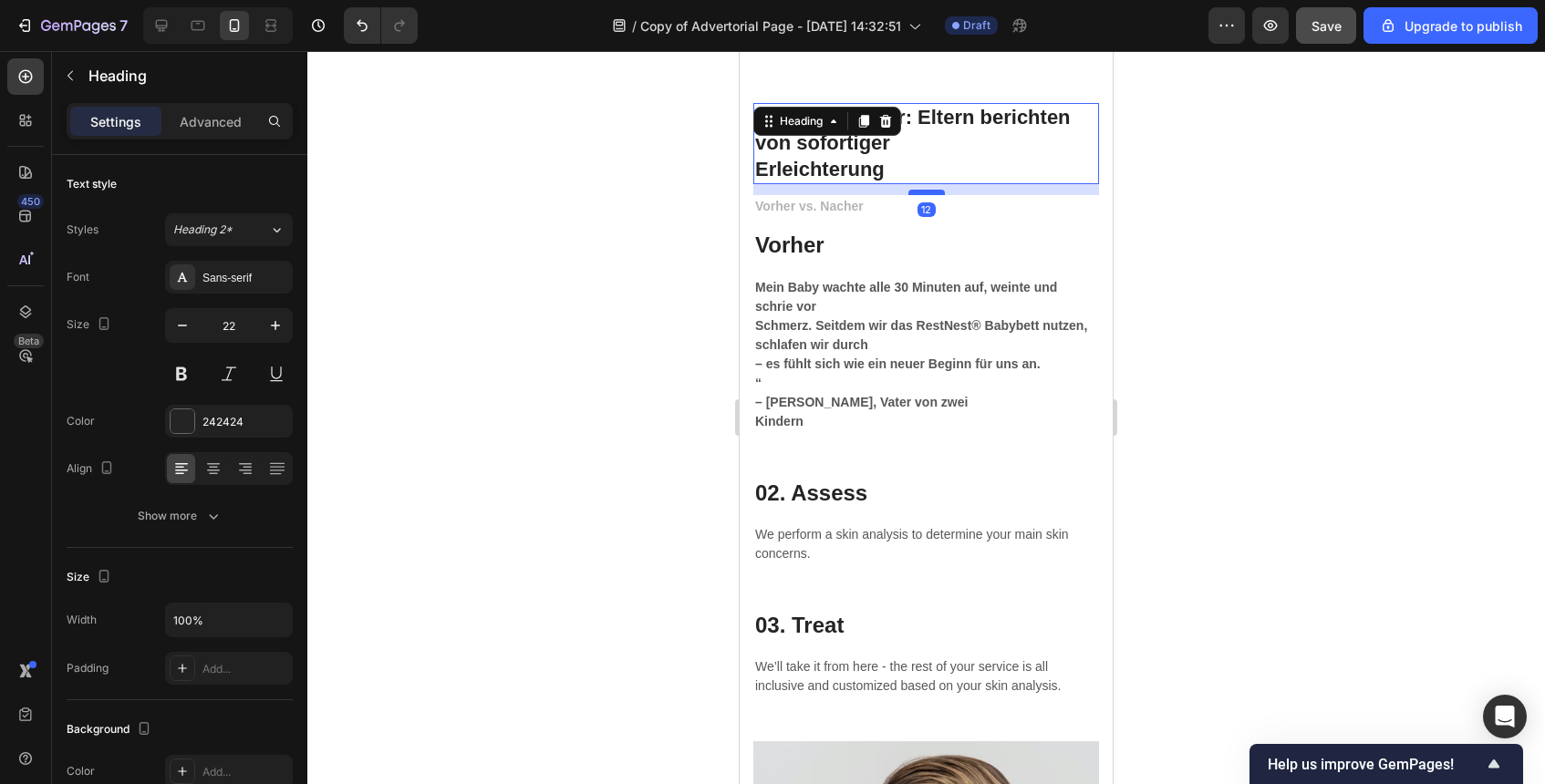
drag, startPoint x: 927, startPoint y: 227, endPoint x: 931, endPoint y: 194, distance: 33.2
click at [931, 194] on div at bounding box center [926, 193] width 36 height 6
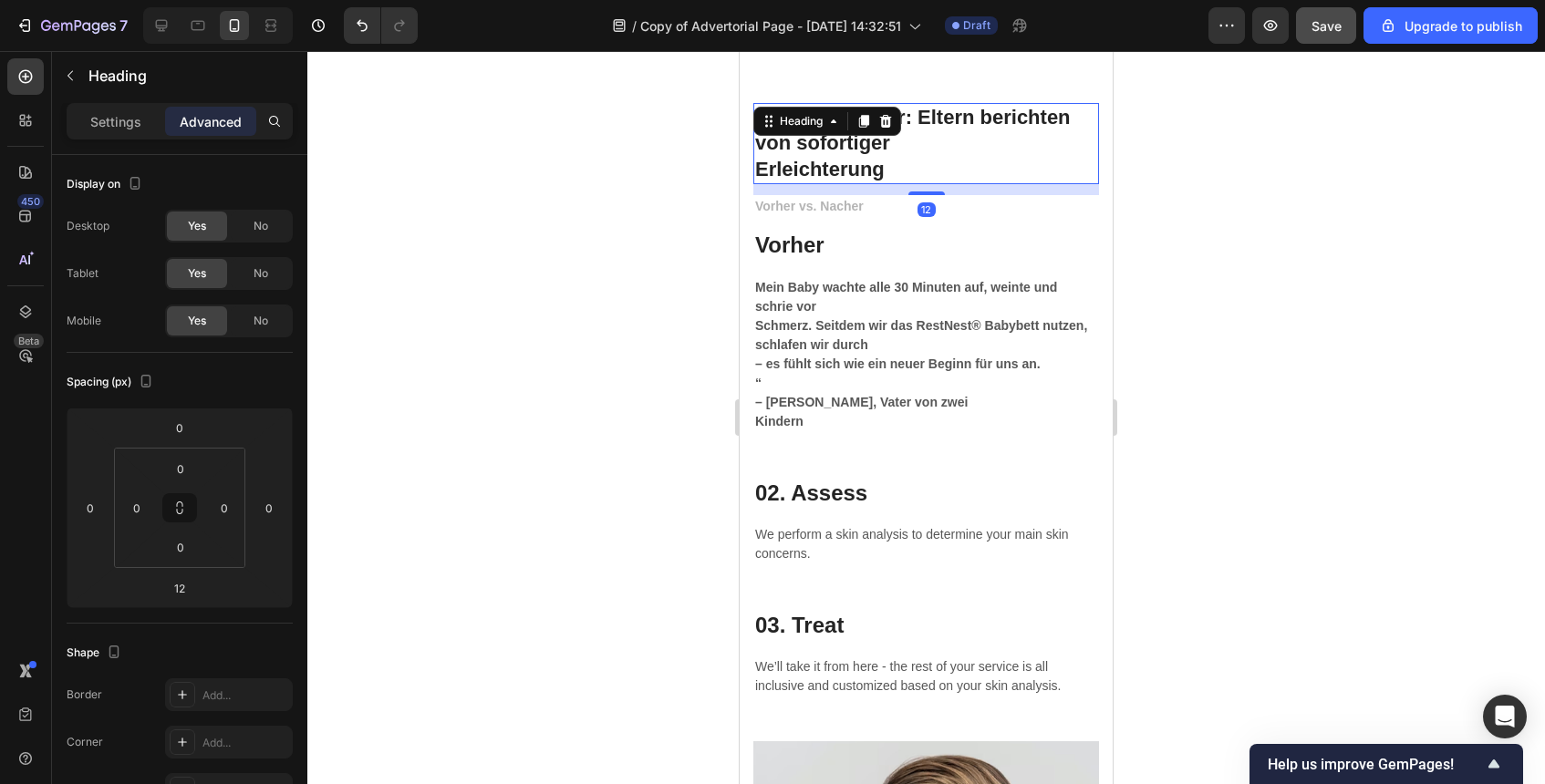
click at [1191, 282] on div at bounding box center [926, 417] width 1238 height 733
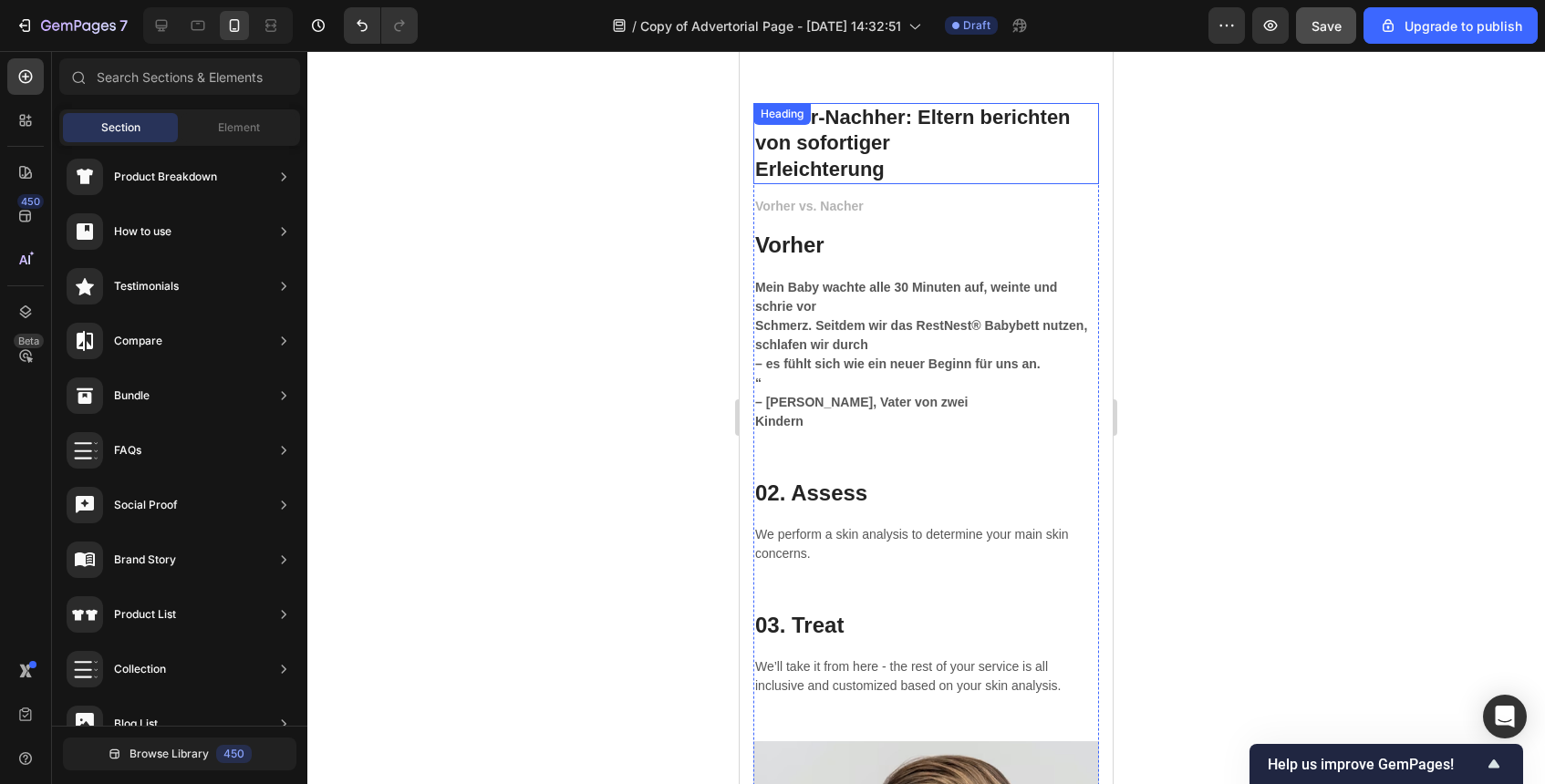
click at [909, 107] on strong "Vorher-Nachher: Eltern berichten von sofortiger" at bounding box center [913, 130] width 316 height 49
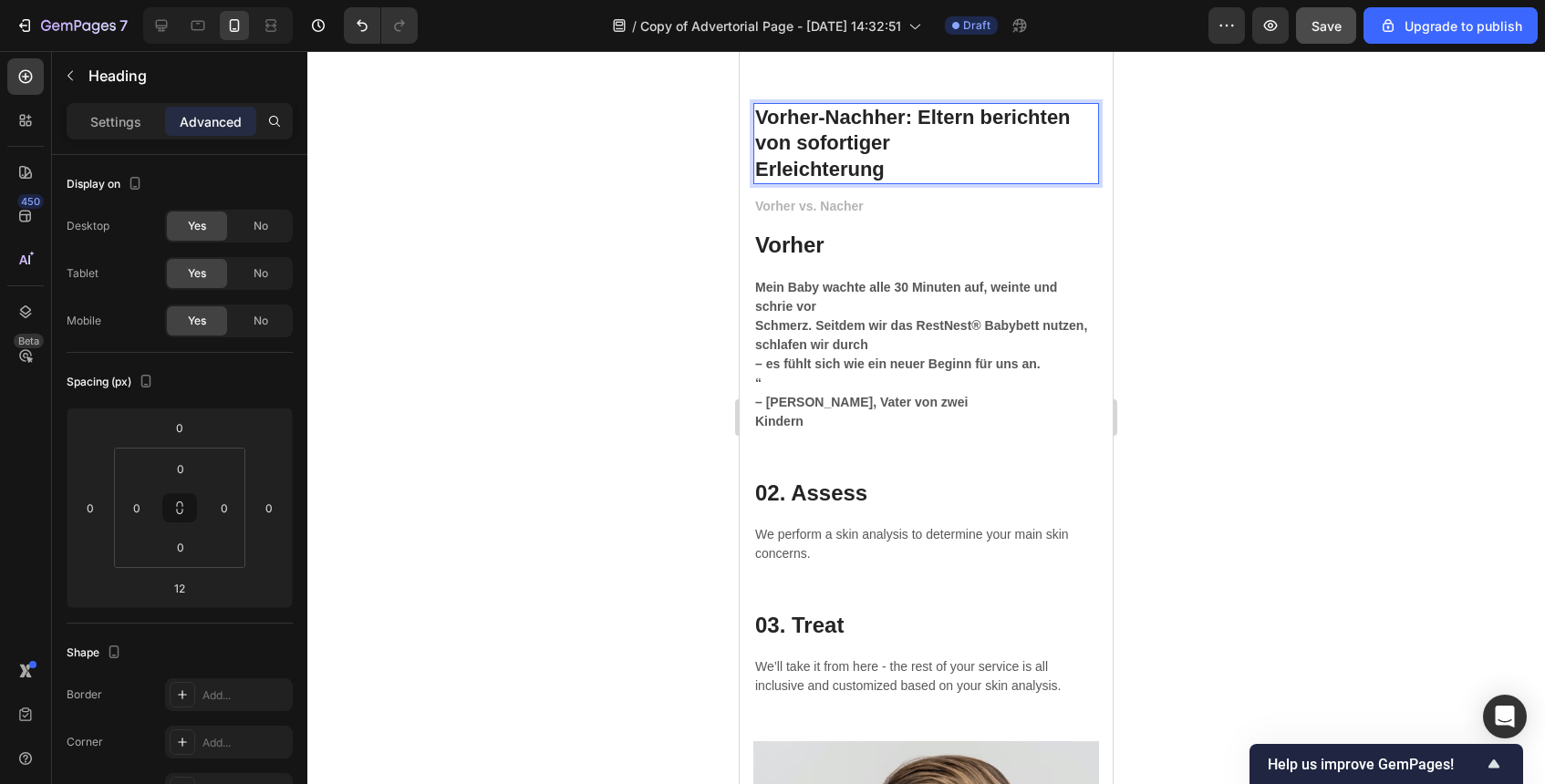
click at [914, 119] on strong "Vorher-Nachher: Eltern berichten von sofortiger" at bounding box center [913, 130] width 316 height 49
click at [916, 119] on strong "Vorher-Nachher: Eltern berichten von sofortiger" at bounding box center [913, 130] width 316 height 49
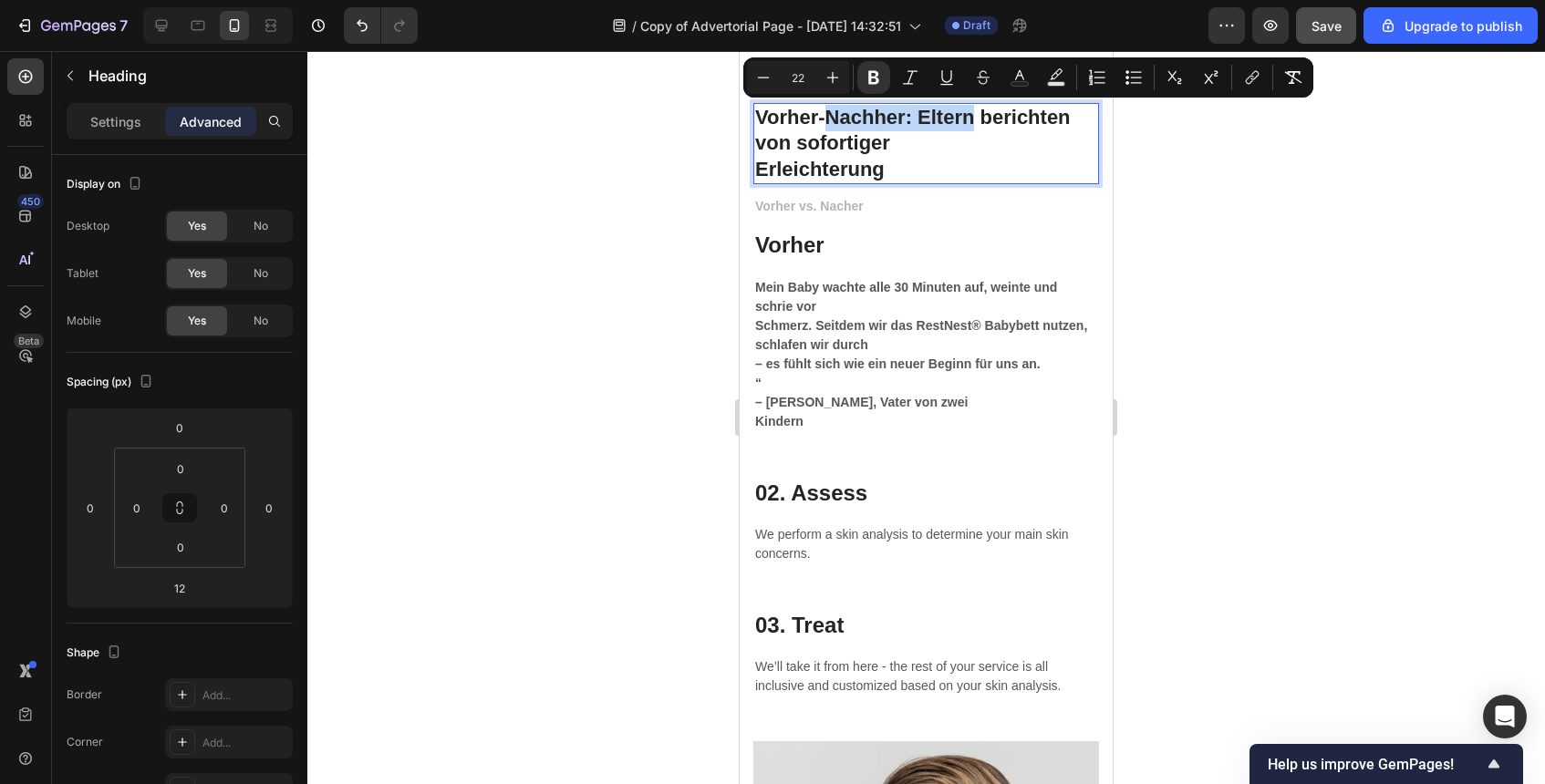
drag, startPoint x: 916, startPoint y: 119, endPoint x: 861, endPoint y: 118, distance: 55.0
click at [861, 118] on strong "Vorher-Nachher: Eltern berichten von sofortiger" at bounding box center [913, 130] width 316 height 49
click at [851, 118] on strong "Vorher-Nachher: Eltern berichten von sofortiger" at bounding box center [913, 130] width 316 height 49
drag, startPoint x: 762, startPoint y: 117, endPoint x: 901, endPoint y: 119, distance: 139.0
click at [901, 119] on strong "Vorher-Nachher: Eltern berichten von sofortiger" at bounding box center [913, 130] width 316 height 49
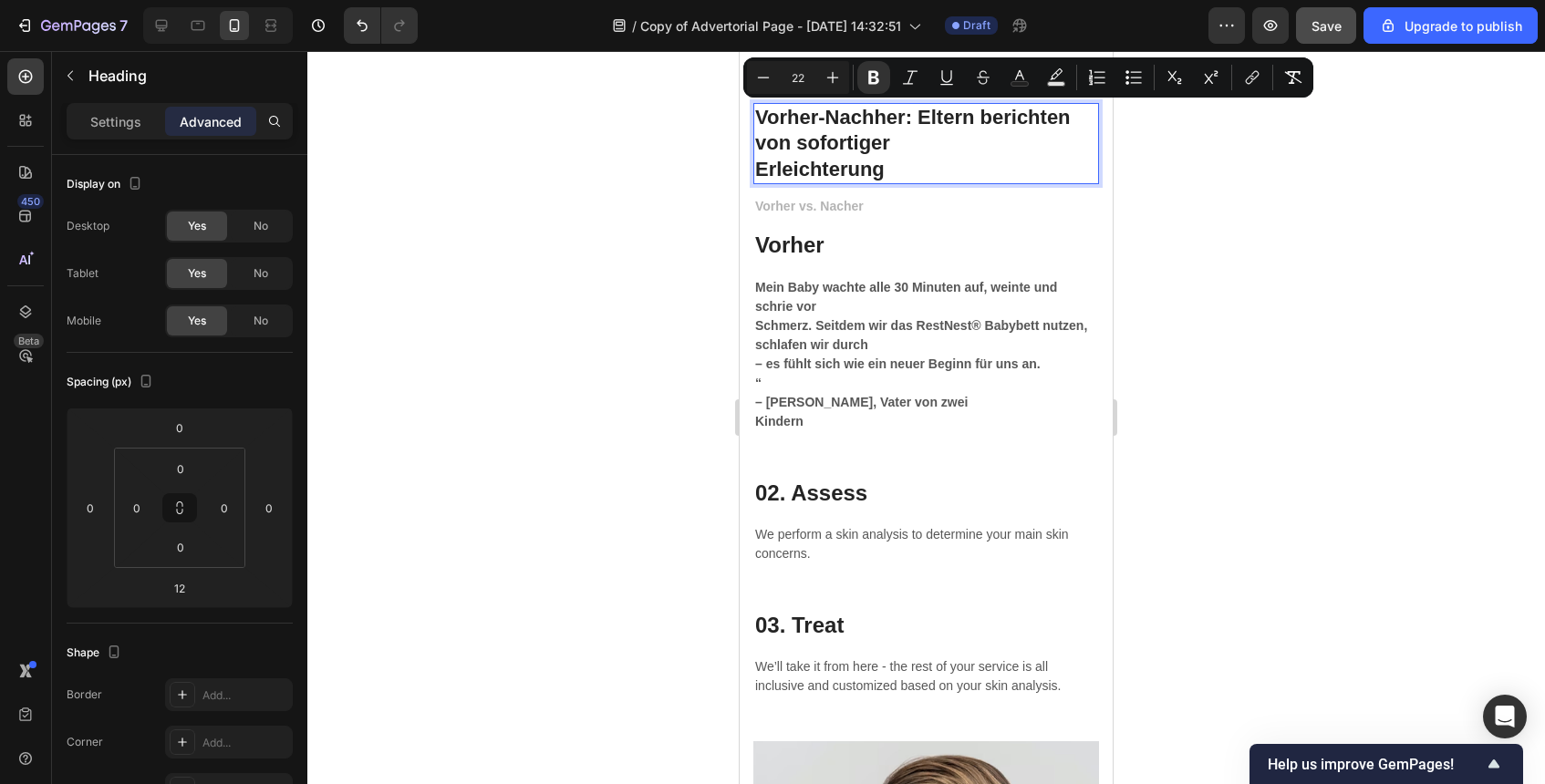
click at [916, 119] on strong "Vorher-Nachher: Eltern berichten von sofortiger" at bounding box center [913, 130] width 316 height 49
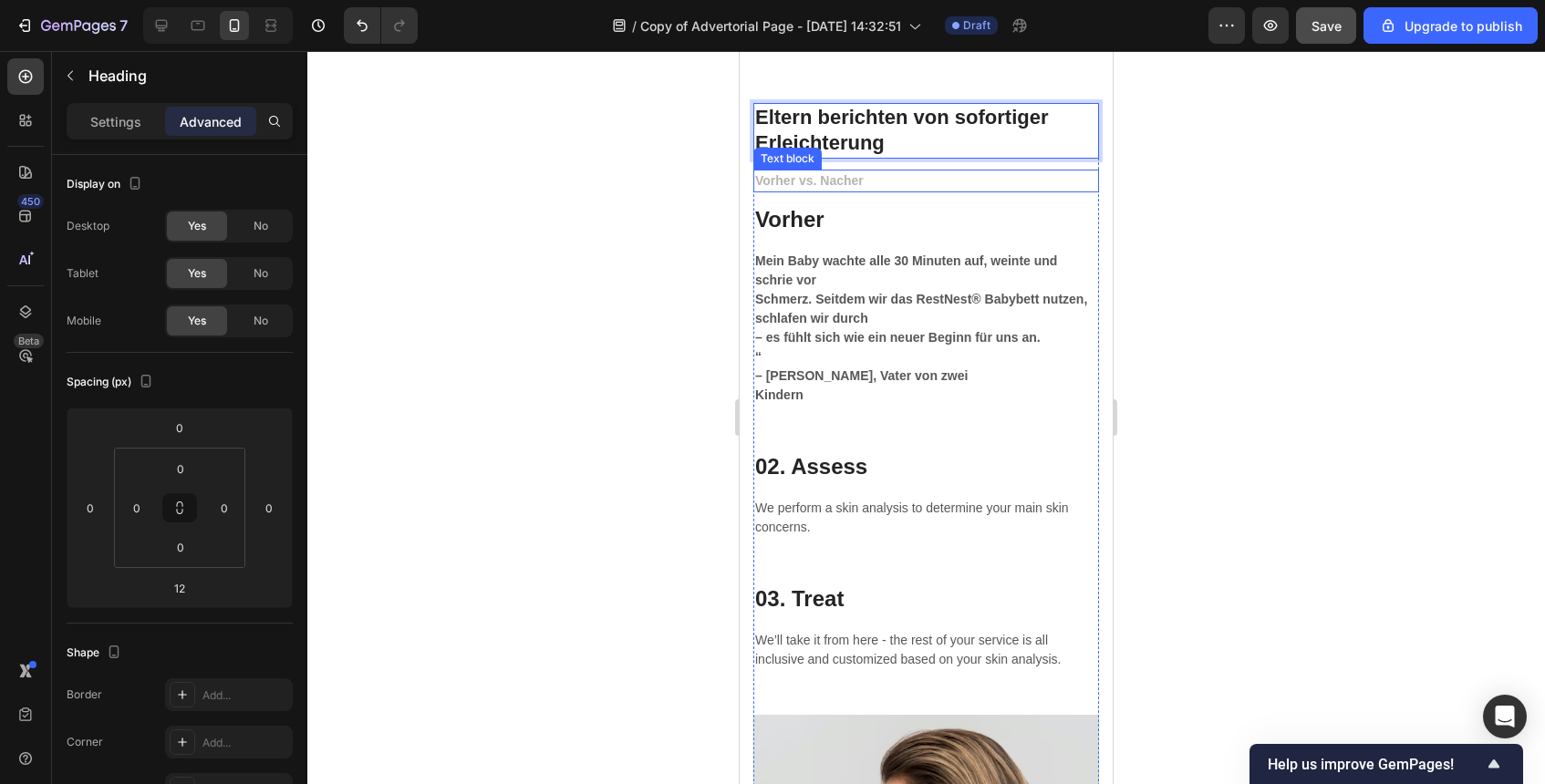
click at [829, 187] on p "Vorher vs. Nacher" at bounding box center [927, 180] width 343 height 19
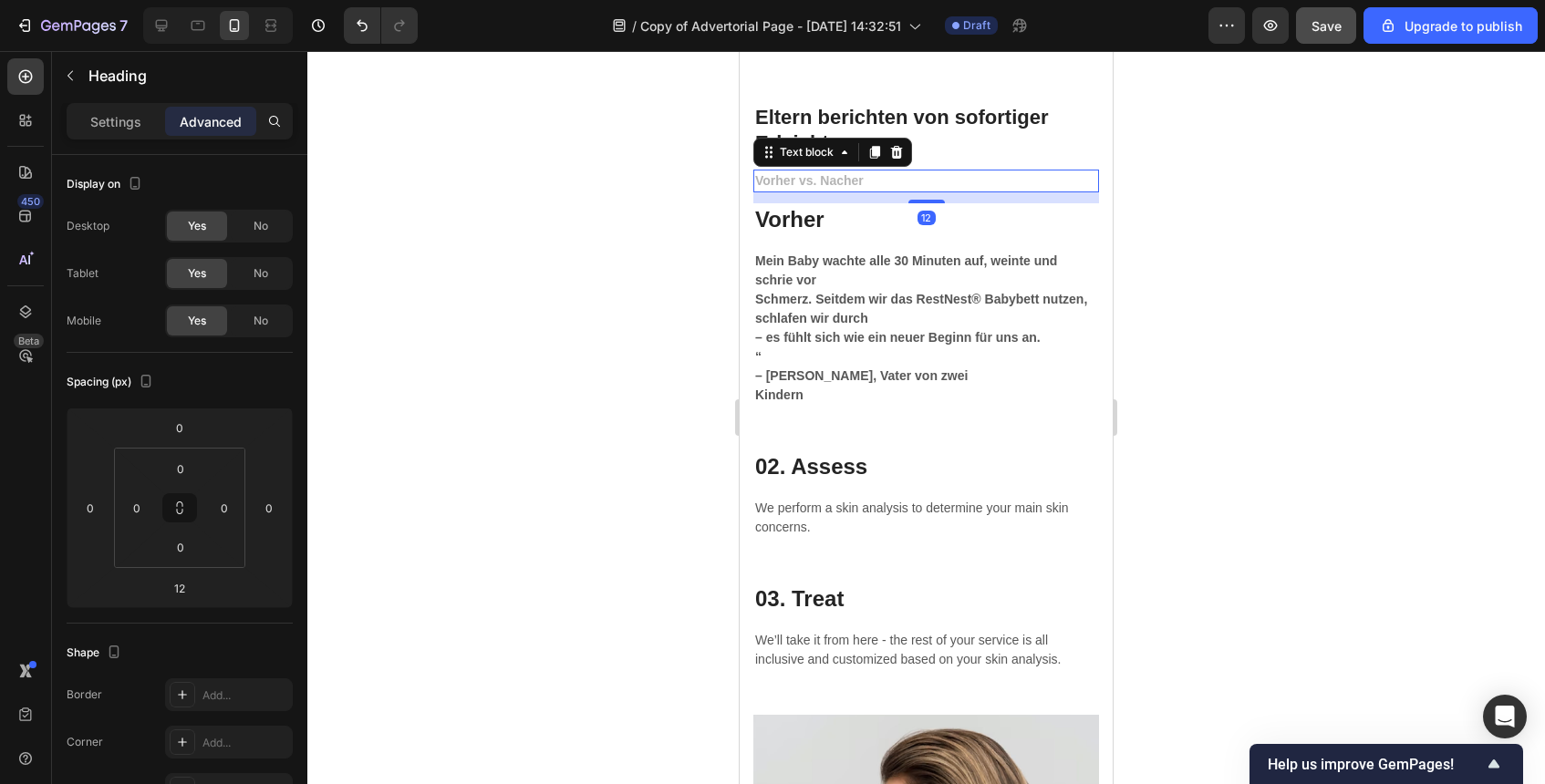
click at [829, 187] on p "Vorher vs. Nacher" at bounding box center [927, 180] width 343 height 19
click at [1237, 199] on div at bounding box center [926, 417] width 1238 height 733
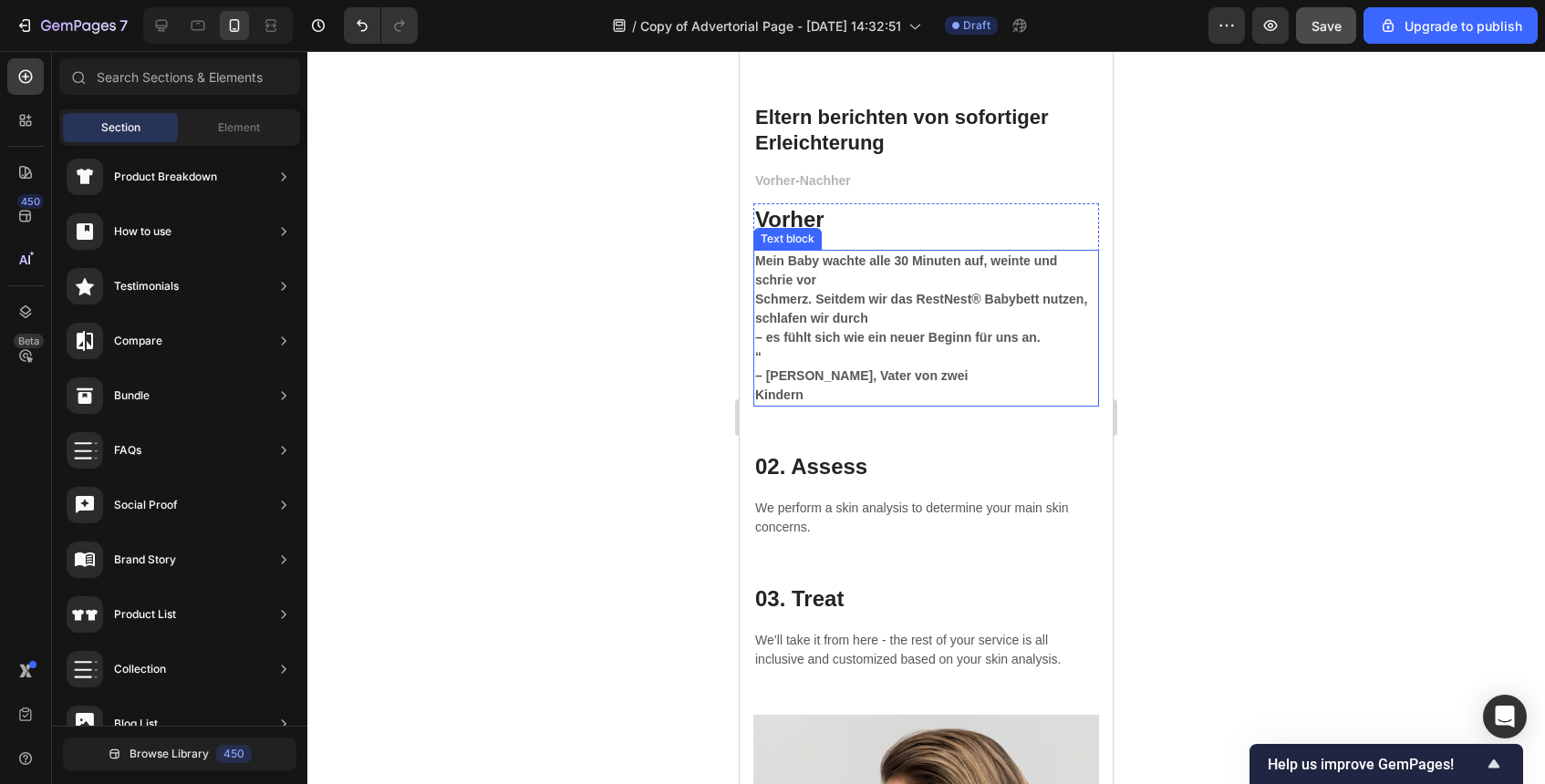
click at [754, 296] on div "Mein Baby wachte alle 30 Minuten auf, weinte und schrie vor Schmerz. Seitdem wi…" at bounding box center [926, 328] width 345 height 156
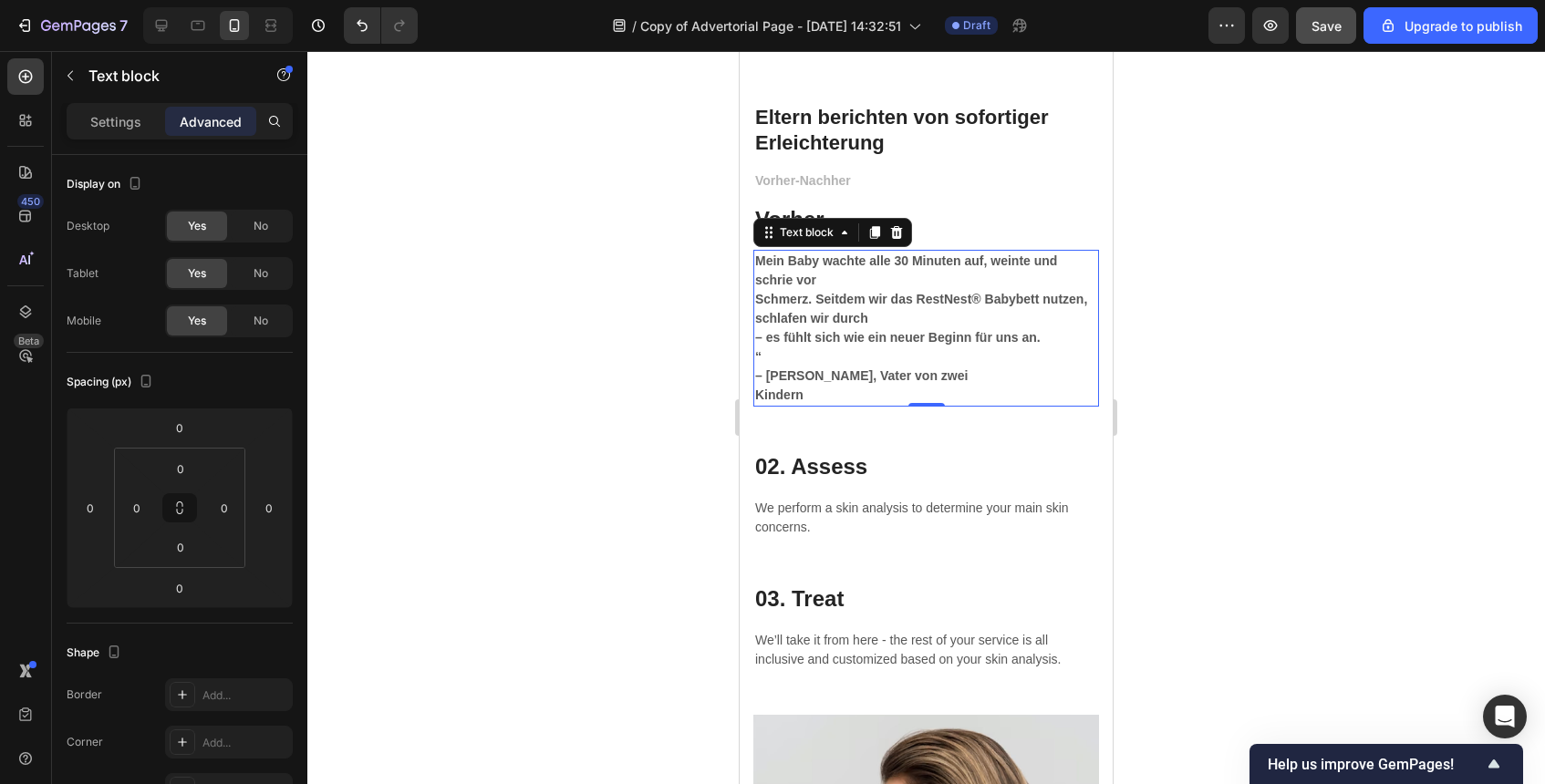
click at [754, 296] on div "Mein Baby wachte alle 30 Minuten auf, weinte und schrie vor Schmerz. Seitdem wi…" at bounding box center [926, 328] width 345 height 156
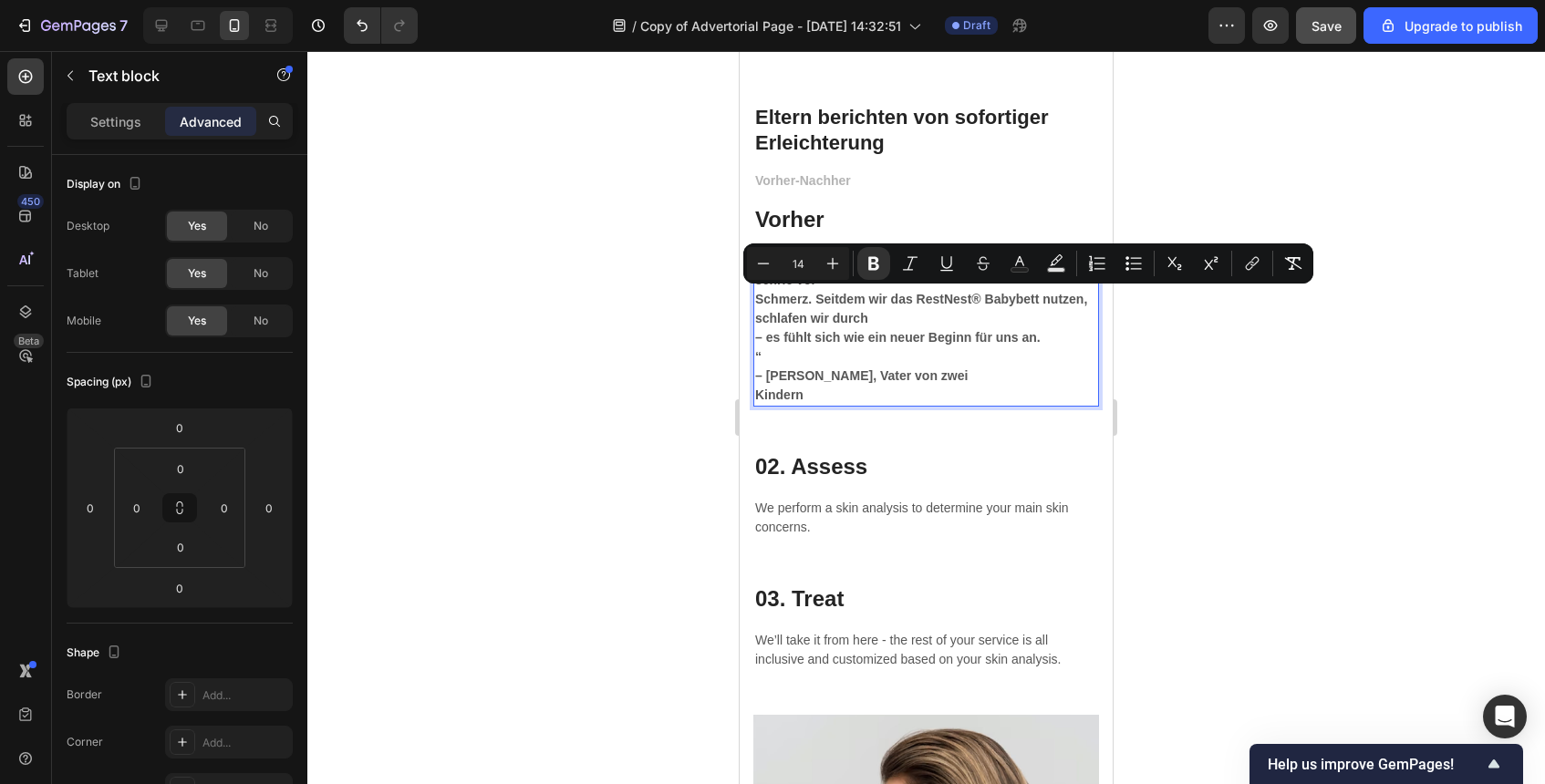
click at [756, 300] on strong "Schmerz. Seitdem wir das RestNest® Babybett nutzen, schlafen wir durch" at bounding box center [921, 308] width 332 height 33
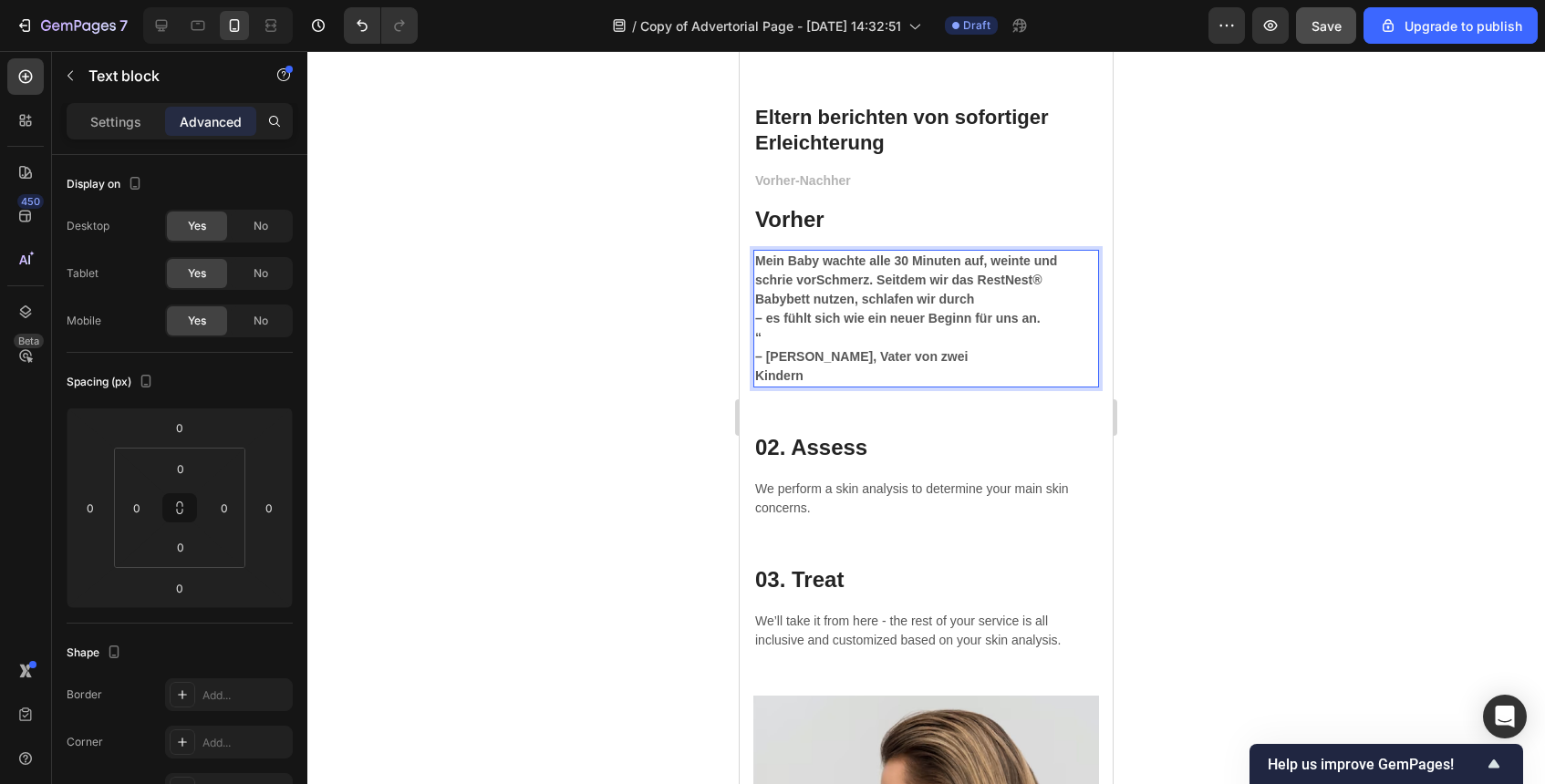
click at [818, 279] on strong "Mein Baby wachte alle 30 Minuten auf, weinte und schrie vorSchmerz. Seitdem wir…" at bounding box center [906, 280] width 302 height 53
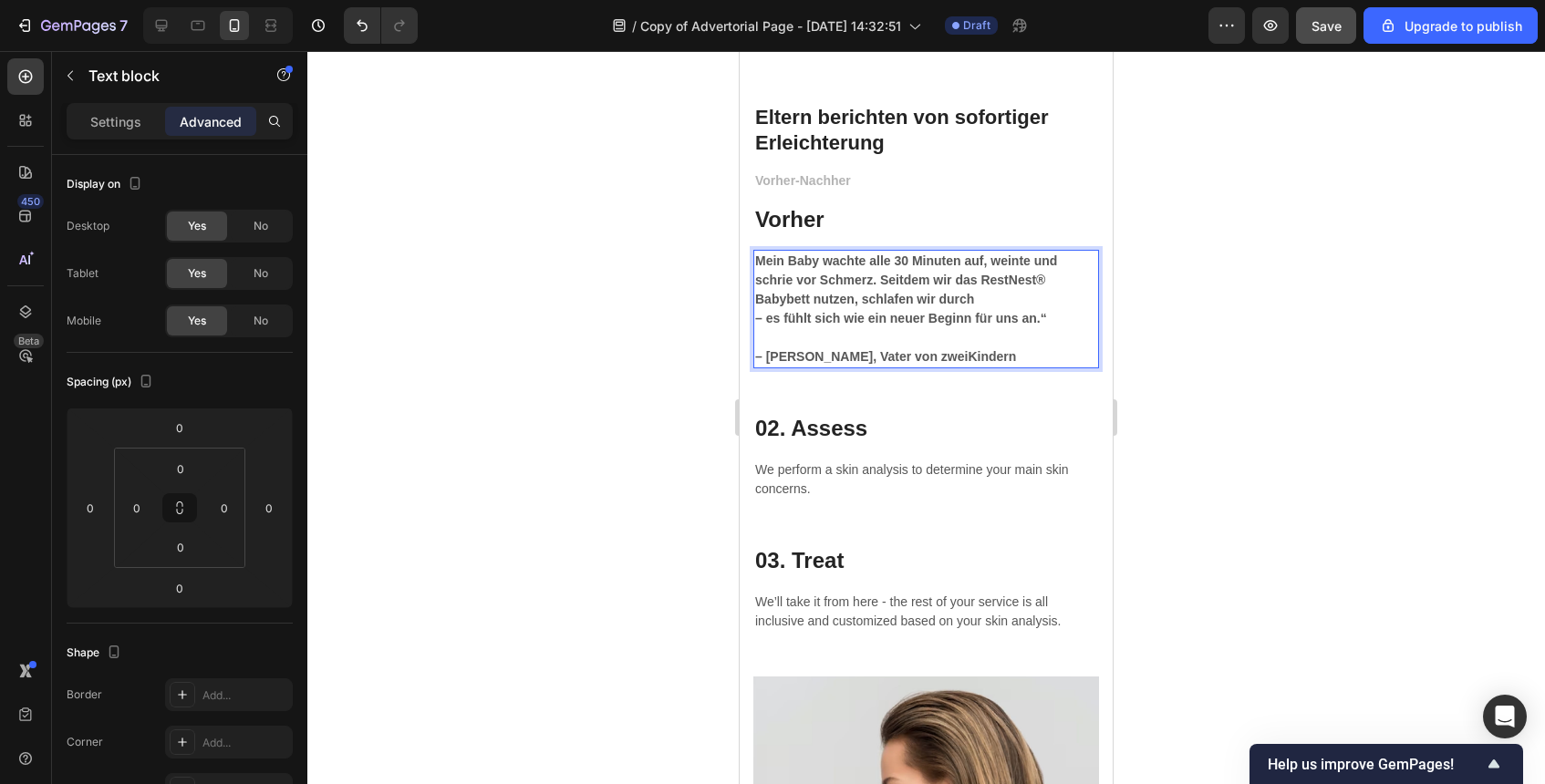
click at [909, 352] on strong "– Thomas, Vater von zweiKindern" at bounding box center [886, 356] width 261 height 15
click at [1386, 404] on div at bounding box center [926, 417] width 1238 height 733
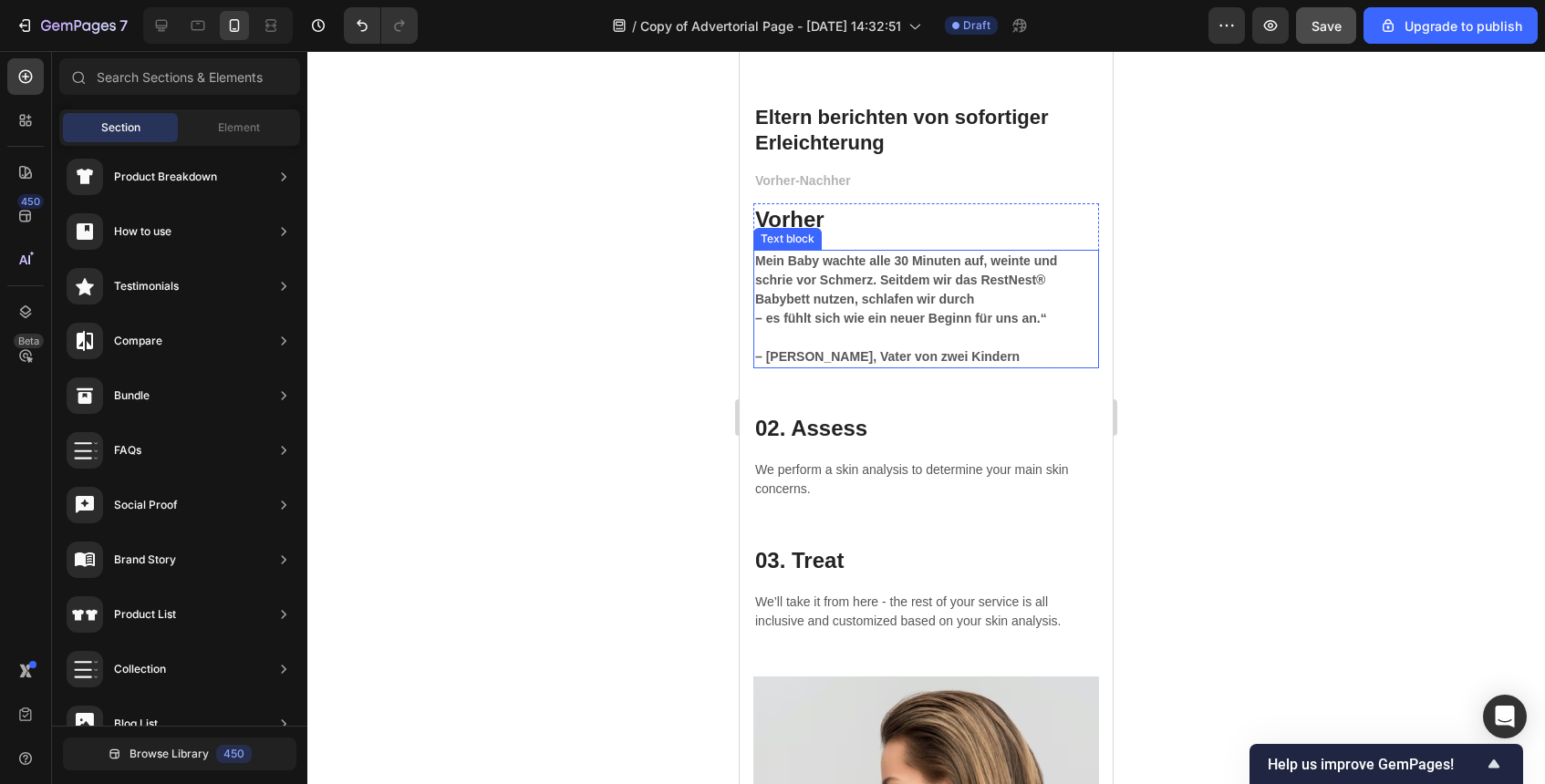
click at [756, 319] on strong "– es fühlt sich wie ein neuer Beginn für uns an.“" at bounding box center [901, 318] width 292 height 15
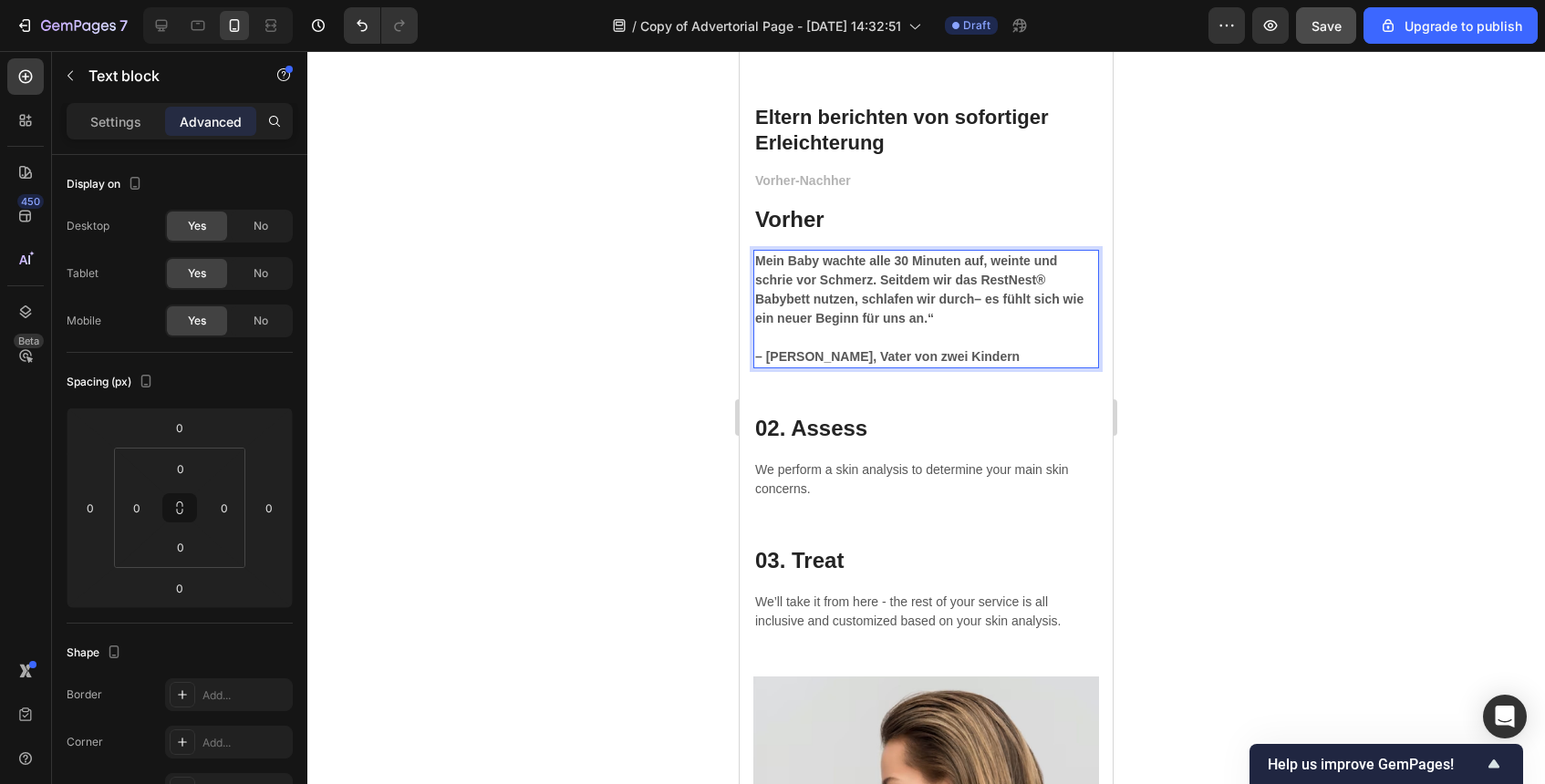
click at [1194, 374] on div at bounding box center [926, 417] width 1238 height 733
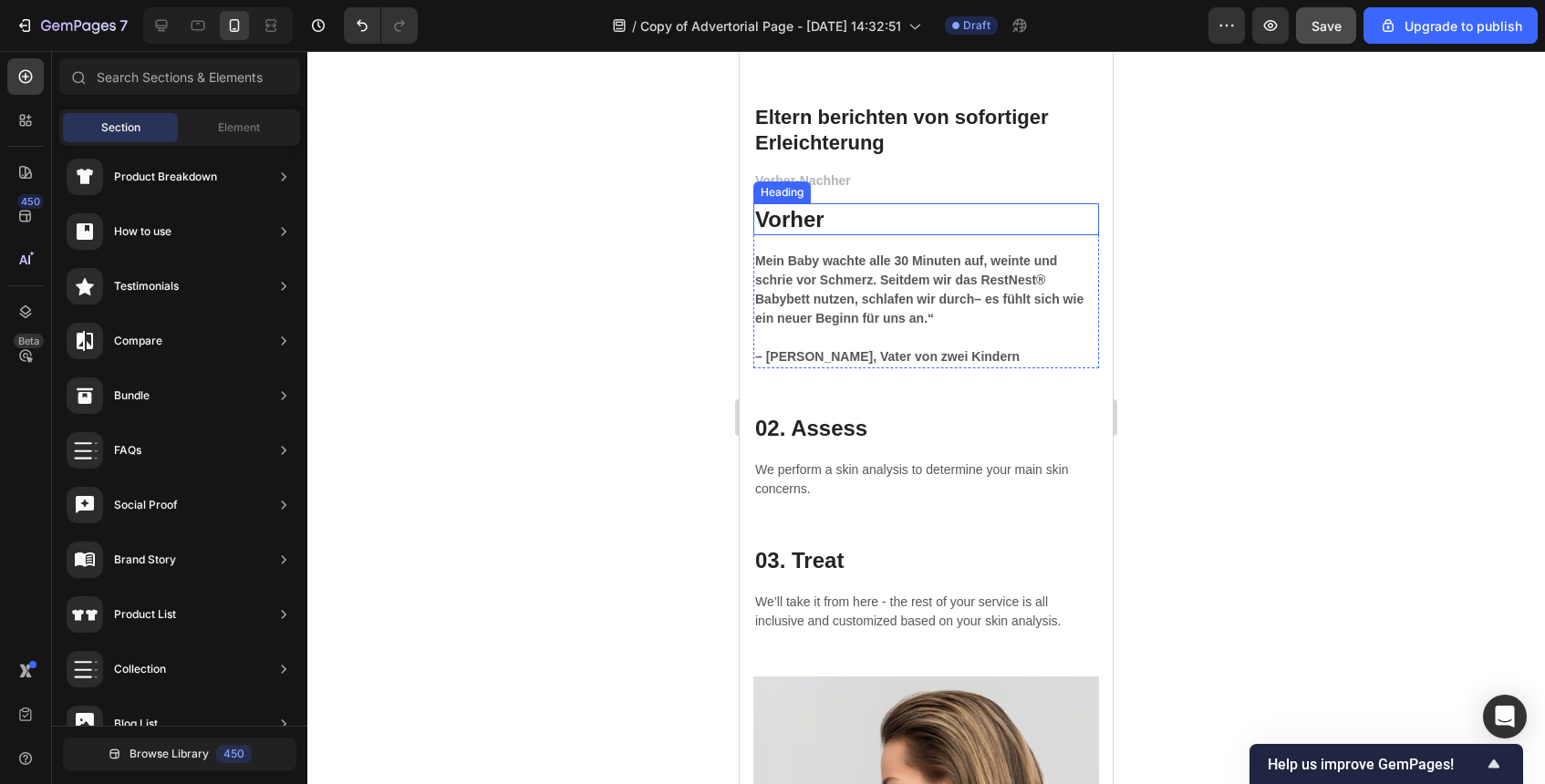
click at [797, 220] on p "Vorher" at bounding box center [927, 219] width 343 height 29
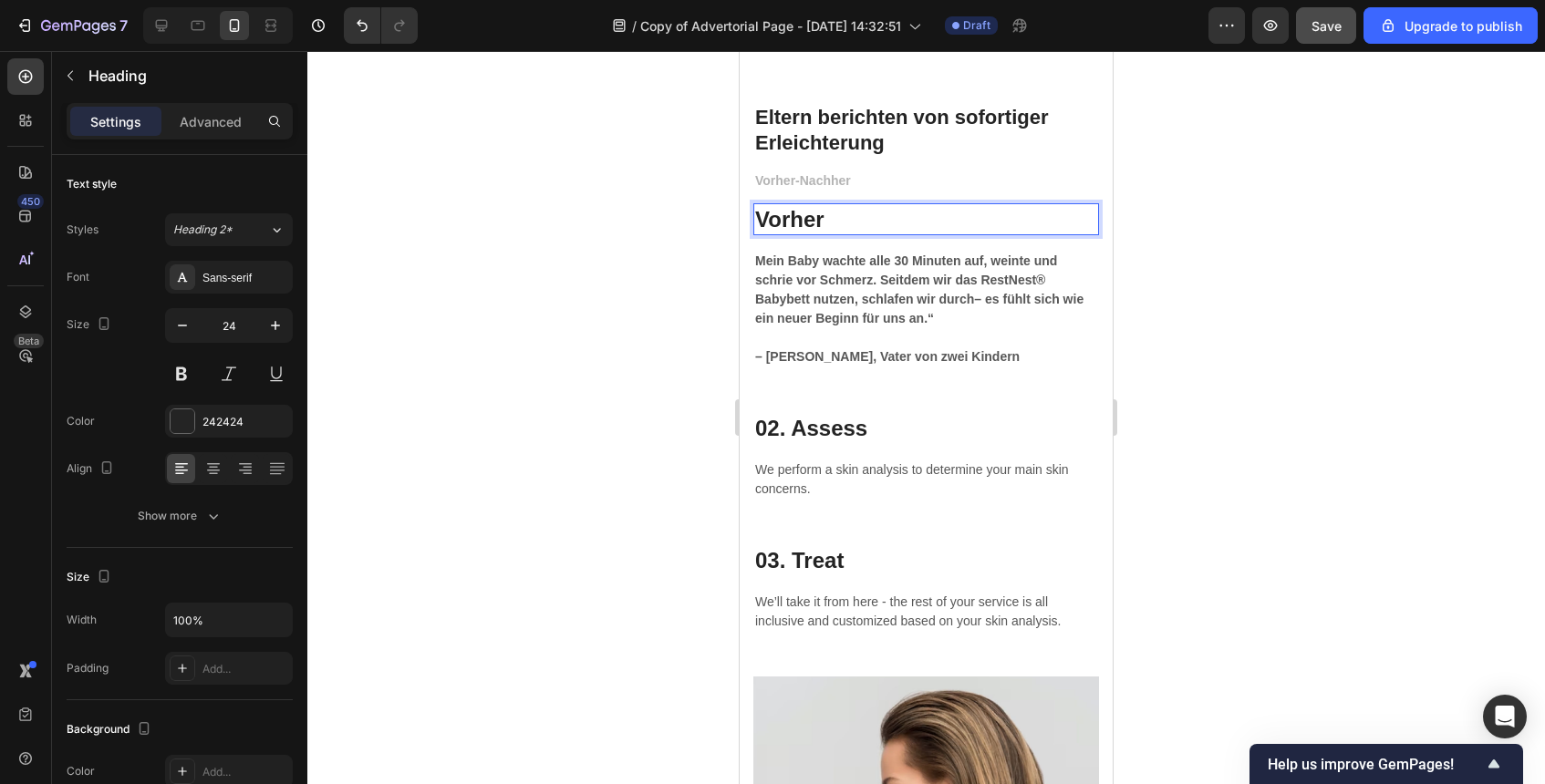
click at [813, 223] on p "Vorher" at bounding box center [927, 219] width 343 height 29
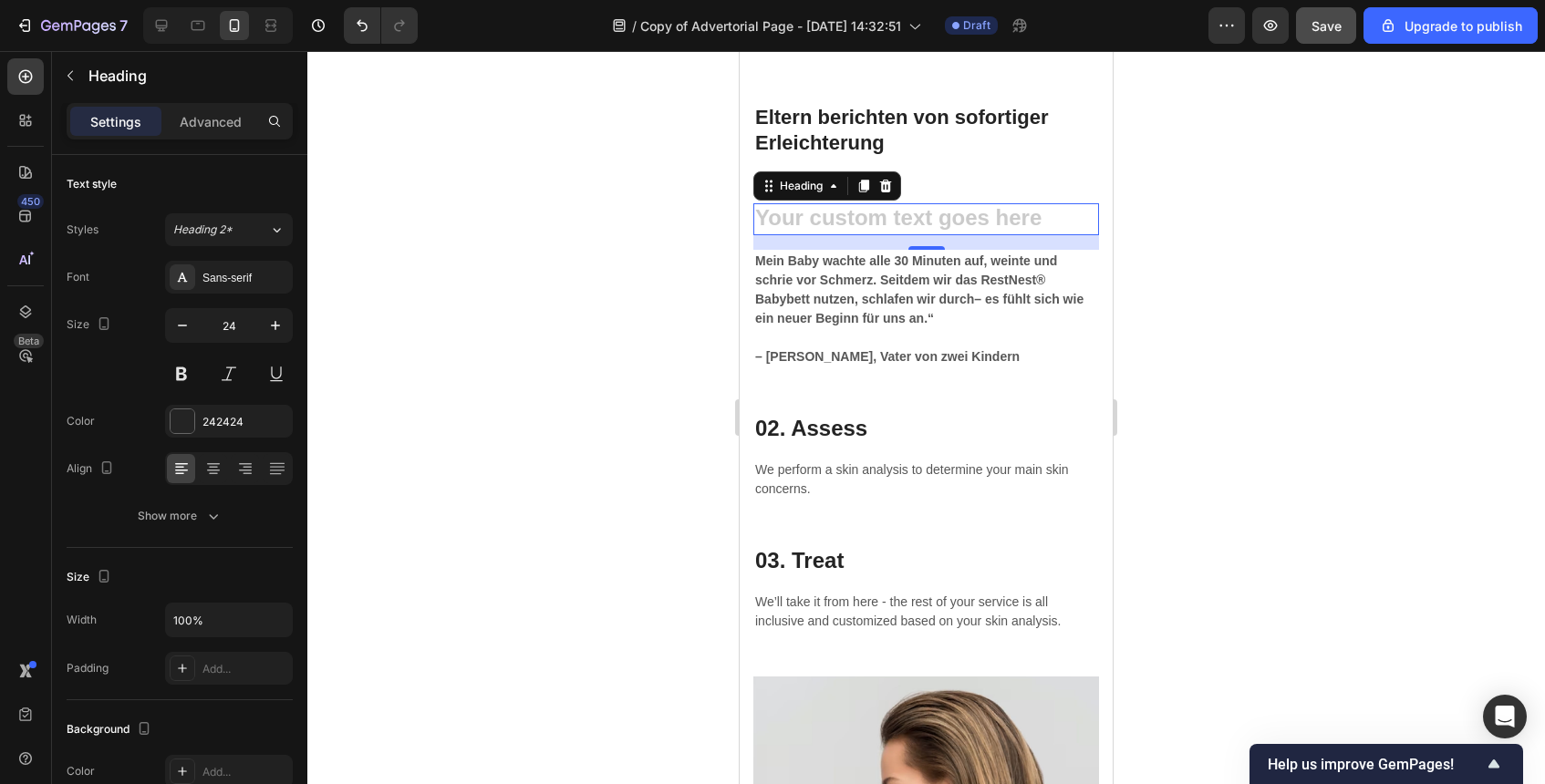
click at [1179, 283] on div at bounding box center [926, 417] width 1238 height 733
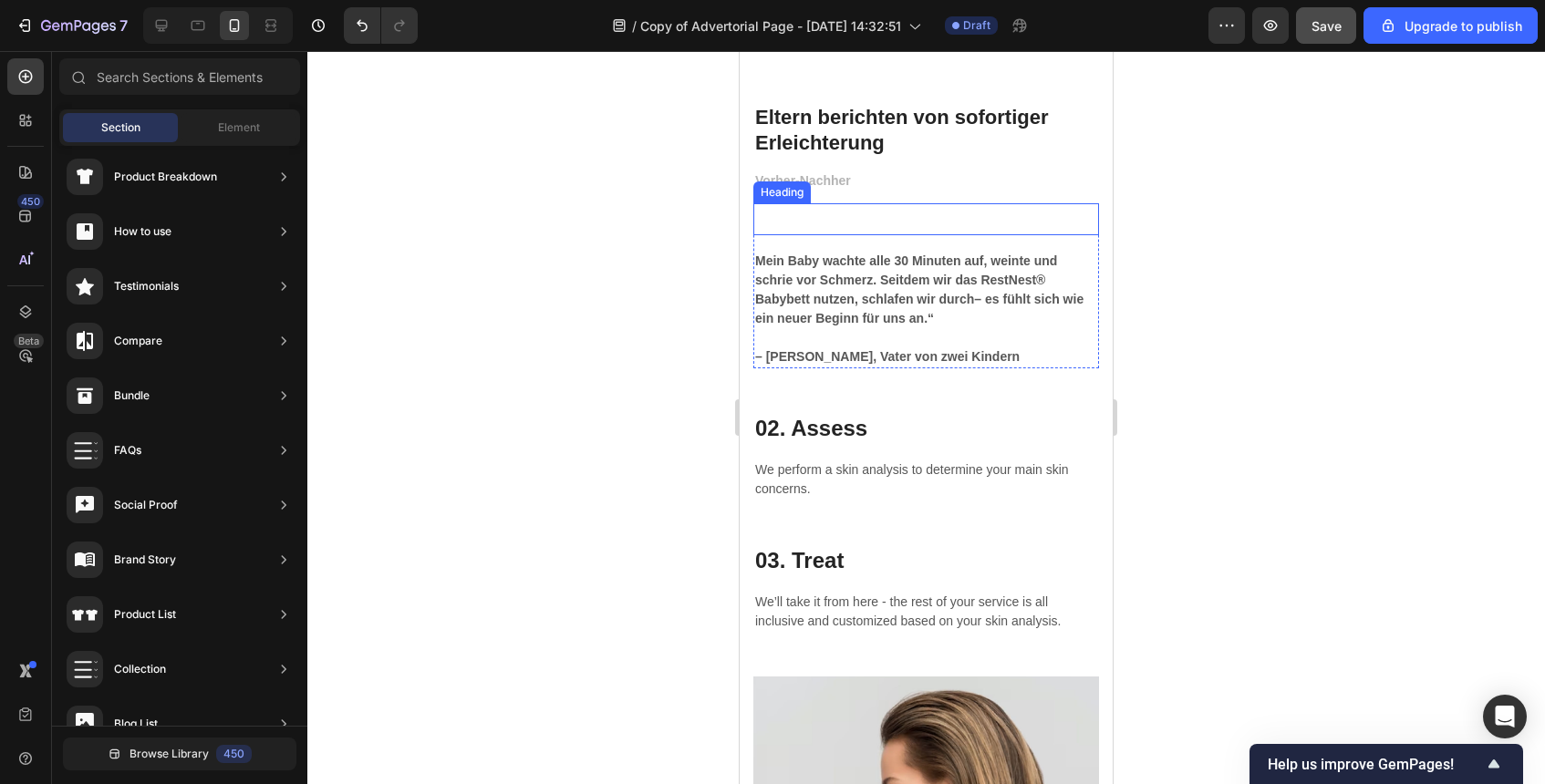
click at [797, 256] on strong "Mein Baby wachte alle 30 Minuten auf, weinte und schrie vor Schmerz. Seitdem wi…" at bounding box center [919, 290] width 329 height 72
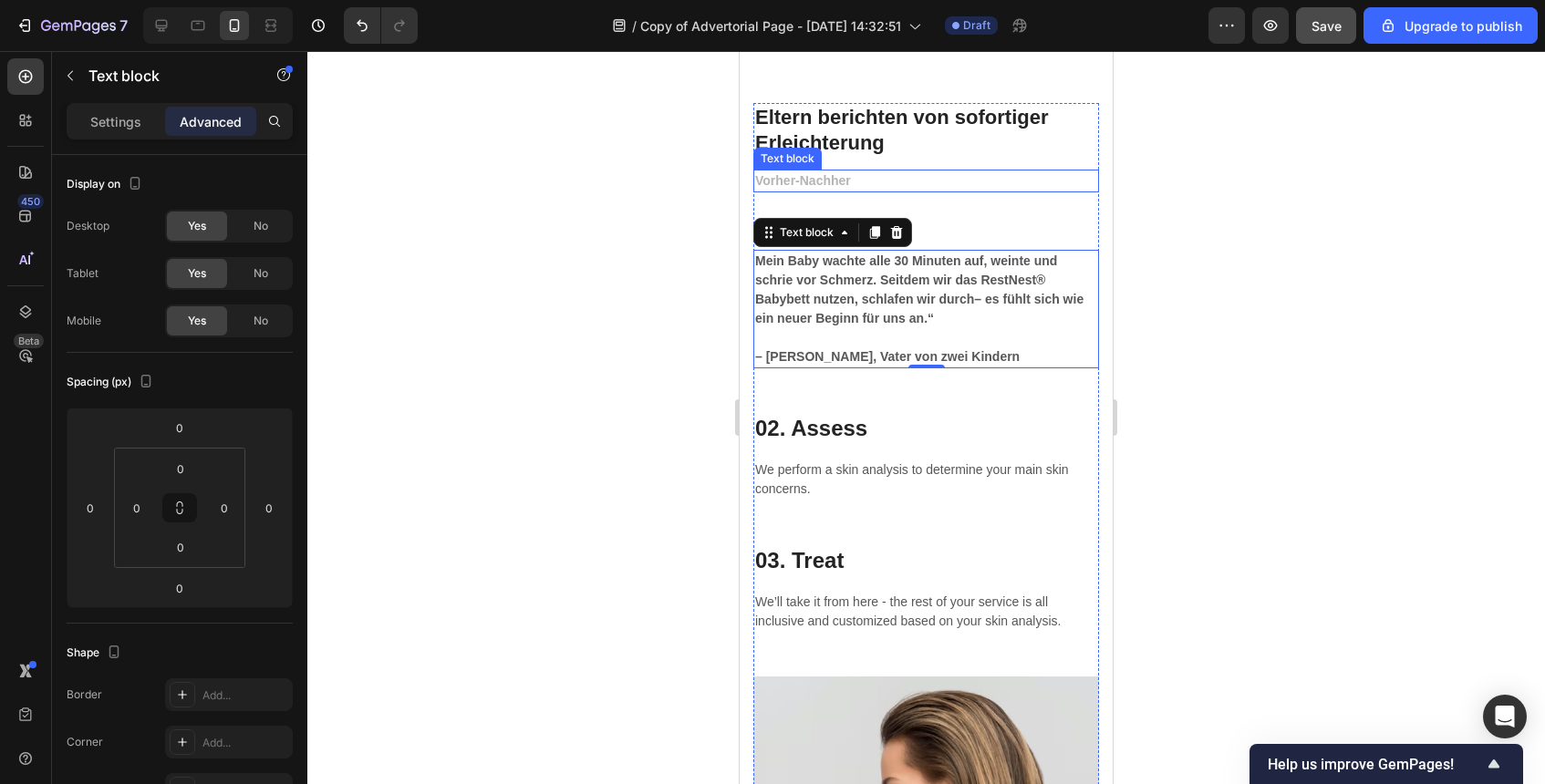
click at [923, 188] on p "Vorher-Nachher" at bounding box center [927, 180] width 343 height 19
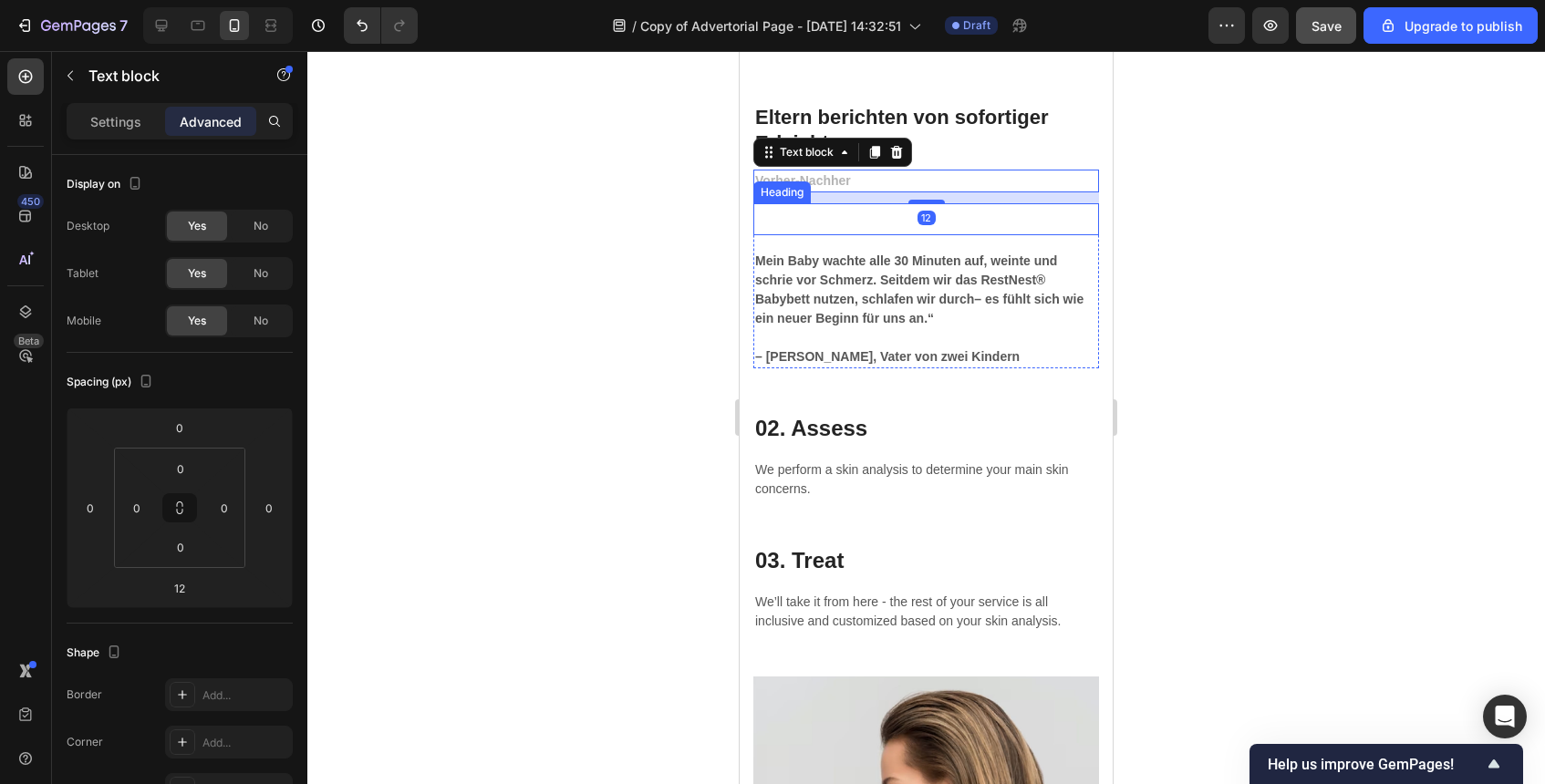
click at [936, 218] on p "Rich Text Editor. Editing area: main" at bounding box center [927, 219] width 343 height 29
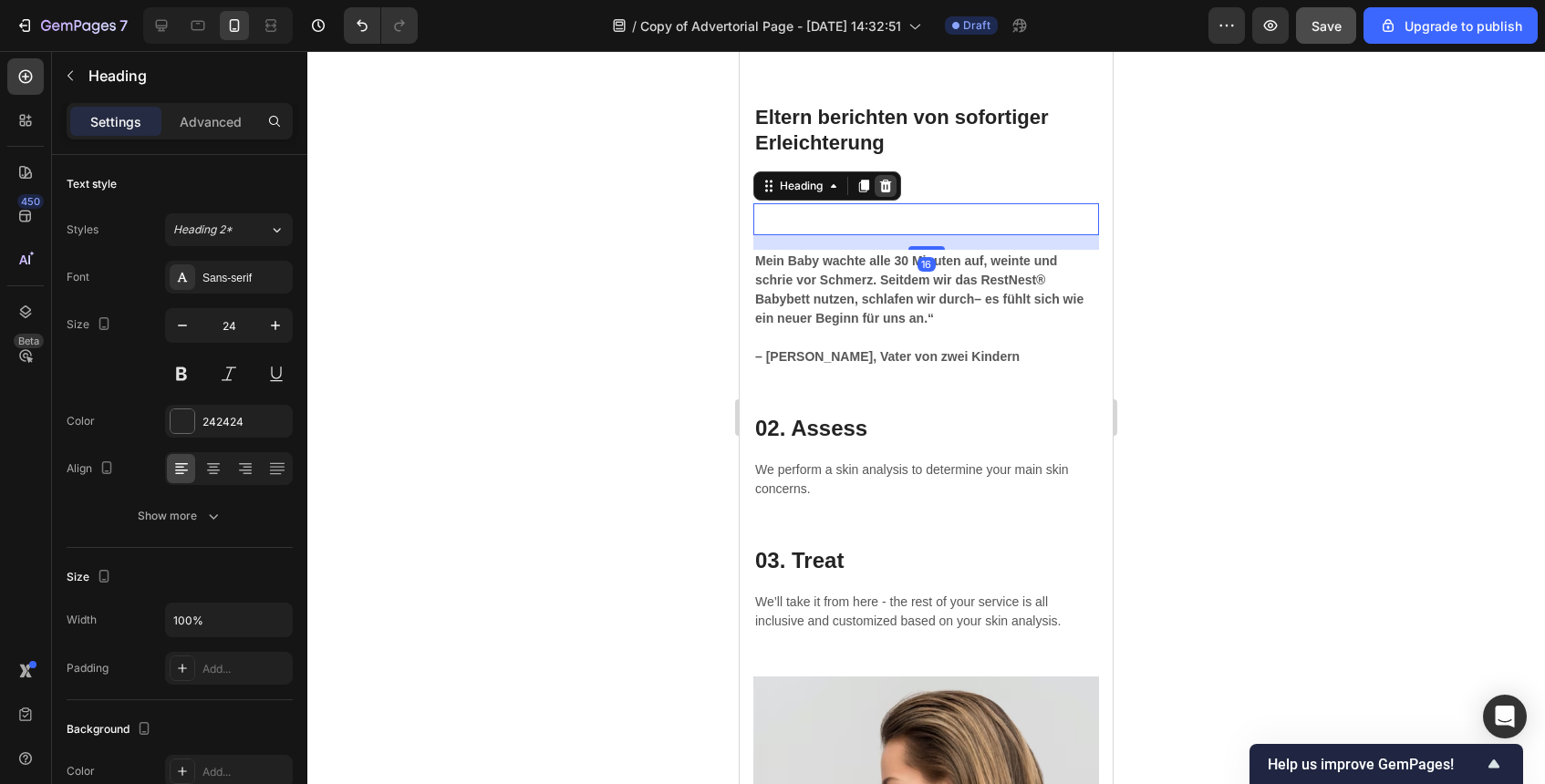
click at [884, 179] on icon at bounding box center [886, 186] width 15 height 15
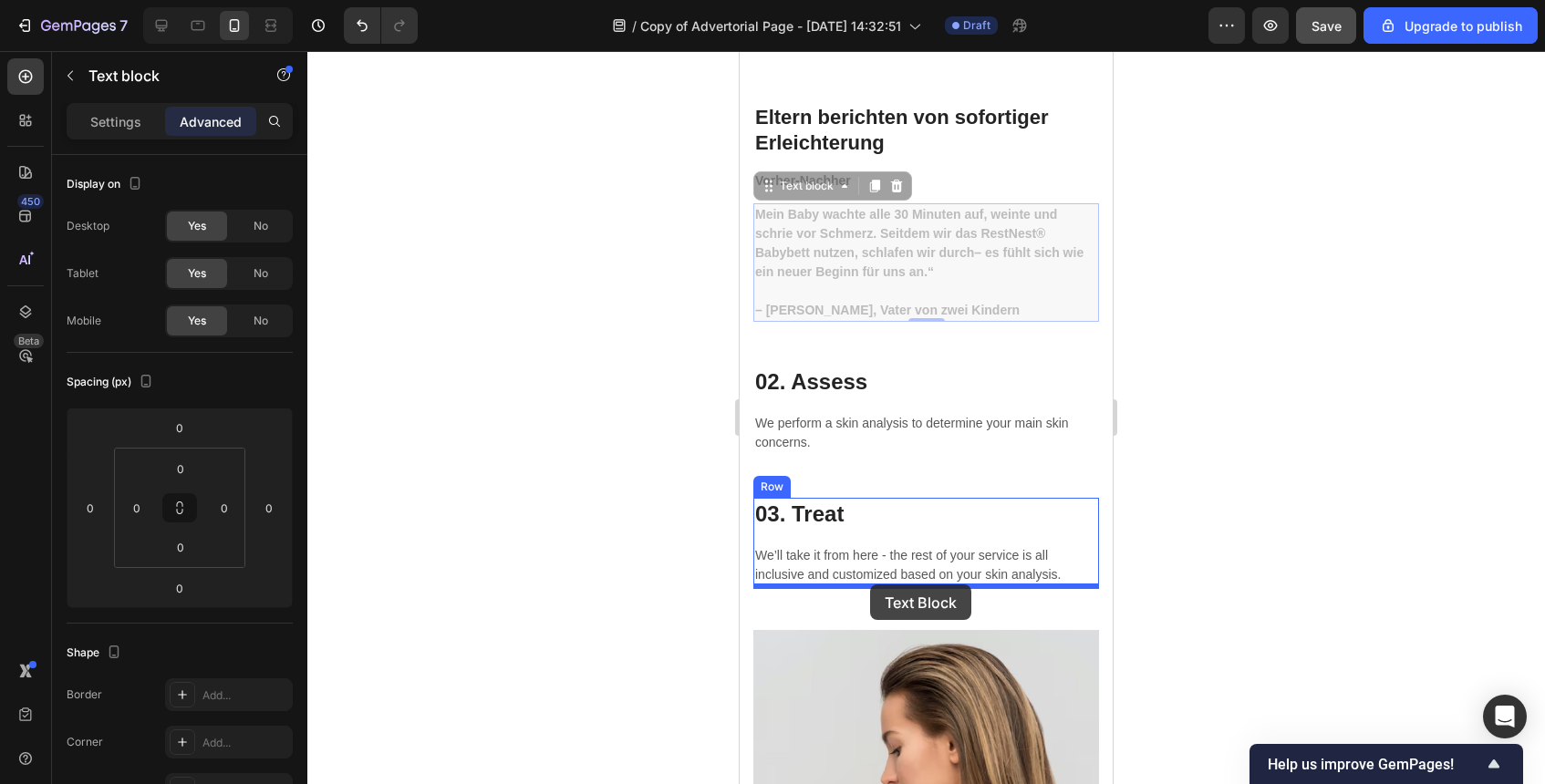
drag, startPoint x: 866, startPoint y: 251, endPoint x: 870, endPoint y: 585, distance: 334.0
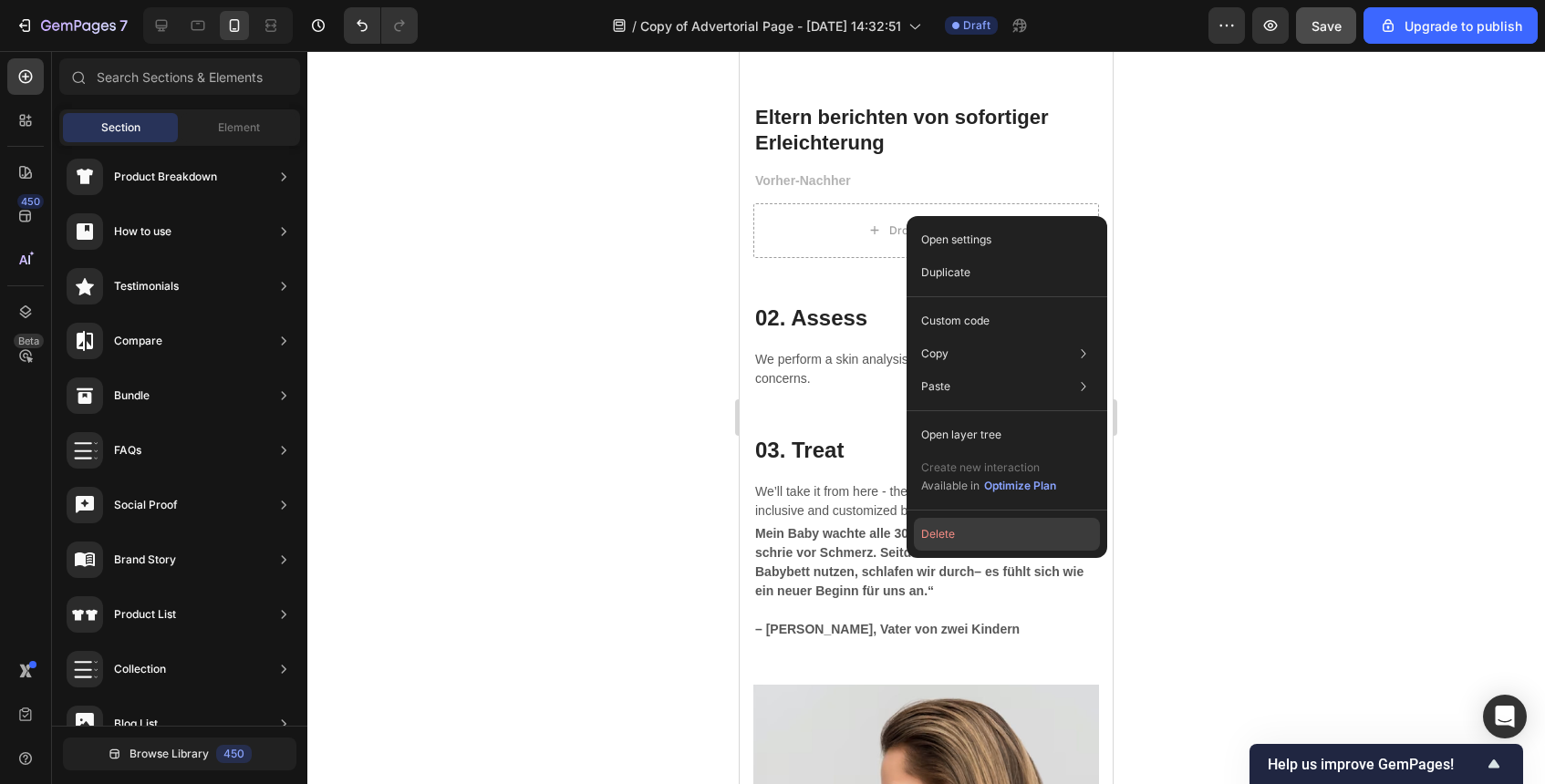
click at [968, 525] on button "Delete" at bounding box center [1006, 534] width 186 height 32
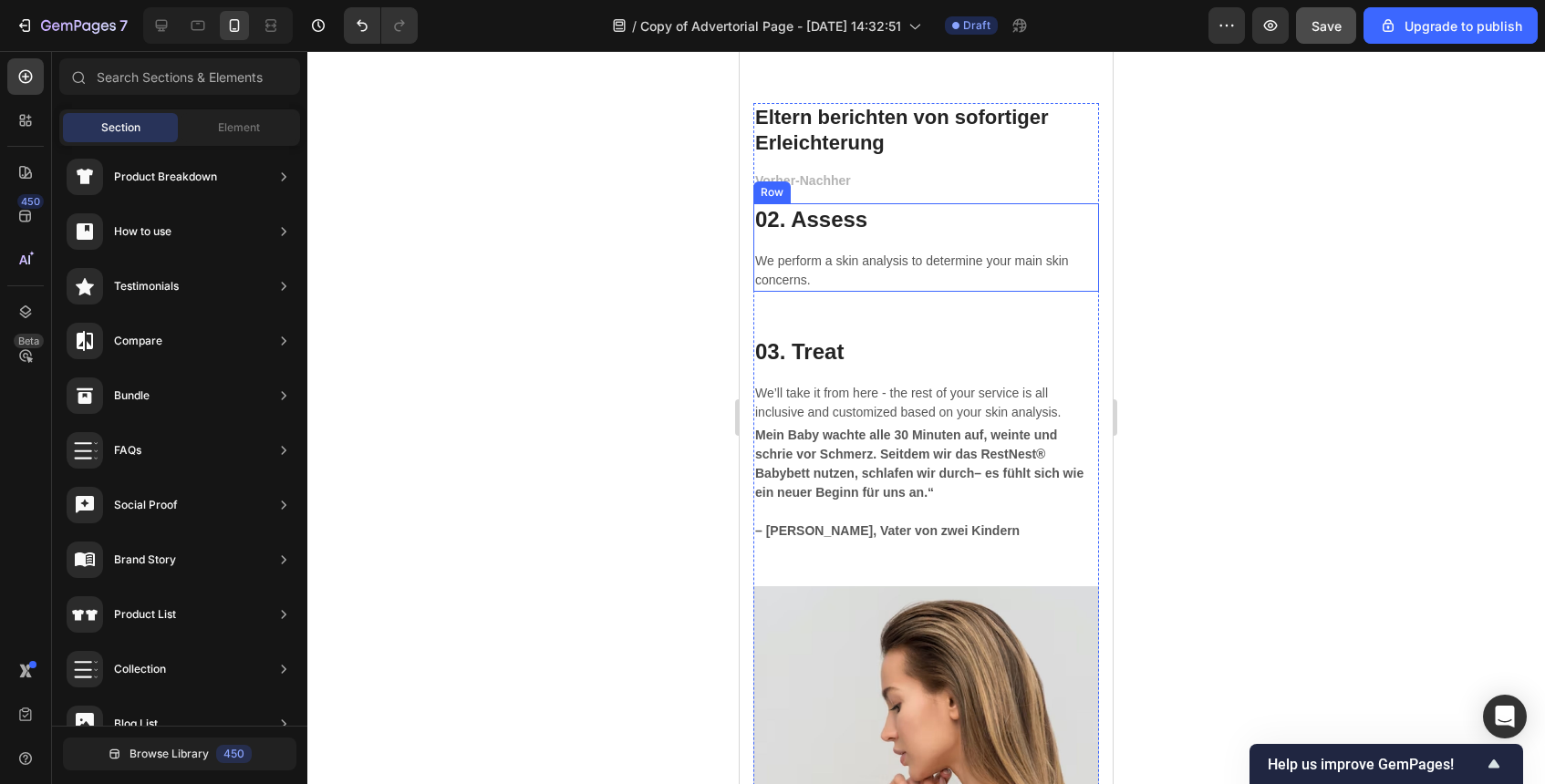
click at [855, 228] on p "02. Assess" at bounding box center [927, 219] width 343 height 29
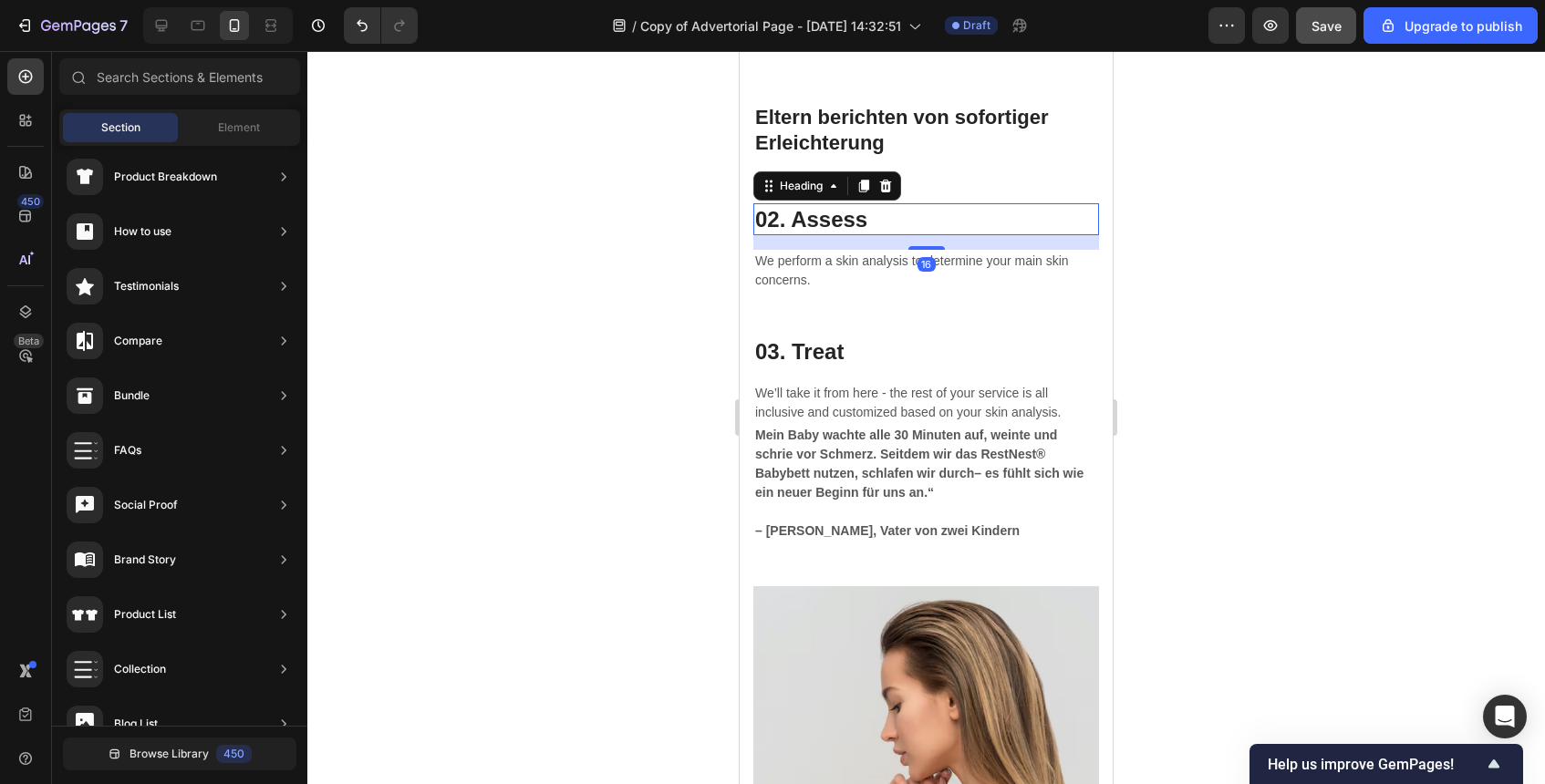
click at [855, 228] on p "02. Assess" at bounding box center [927, 219] width 343 height 29
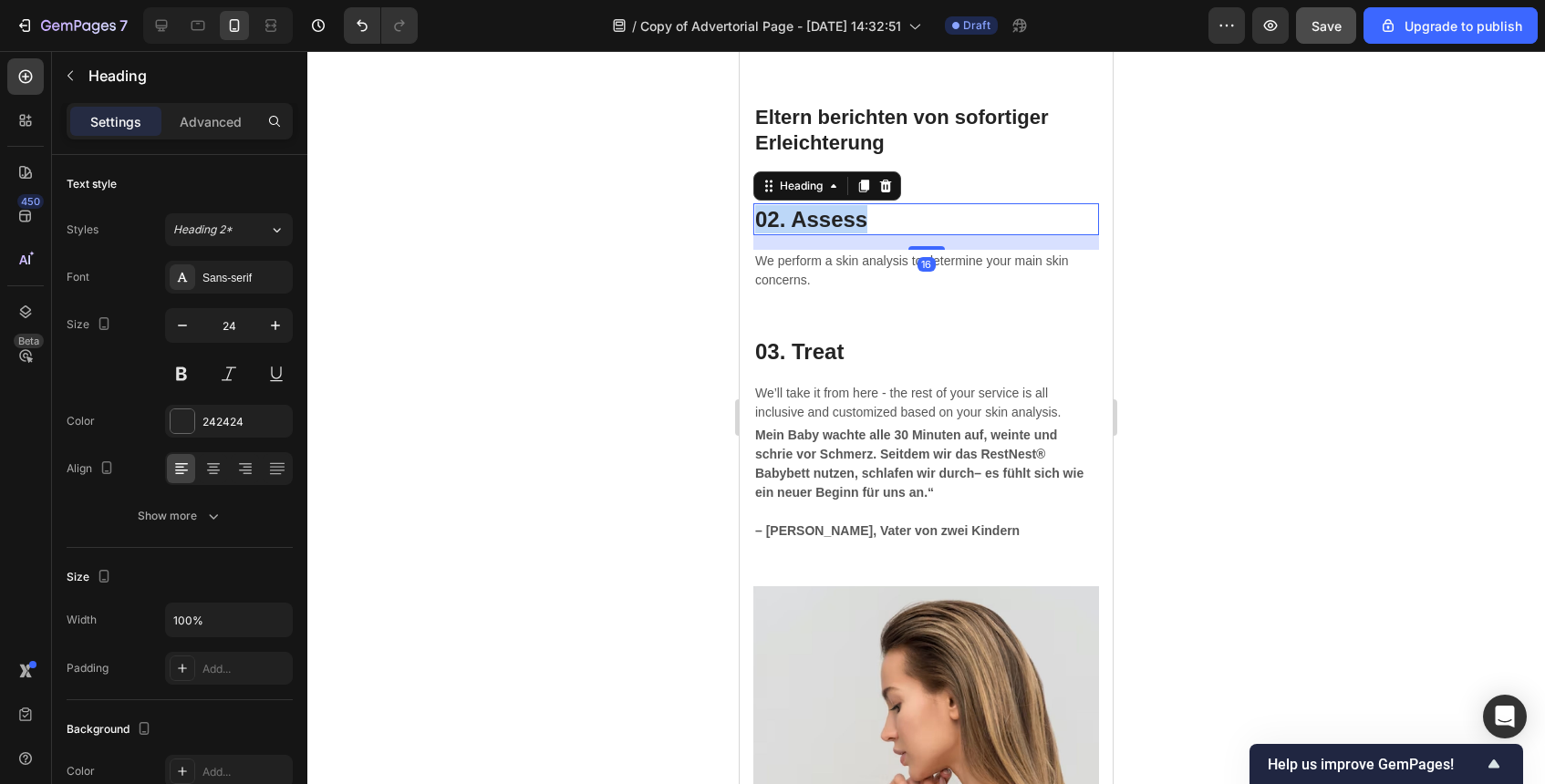
click at [855, 228] on p "02. Assess" at bounding box center [927, 219] width 343 height 29
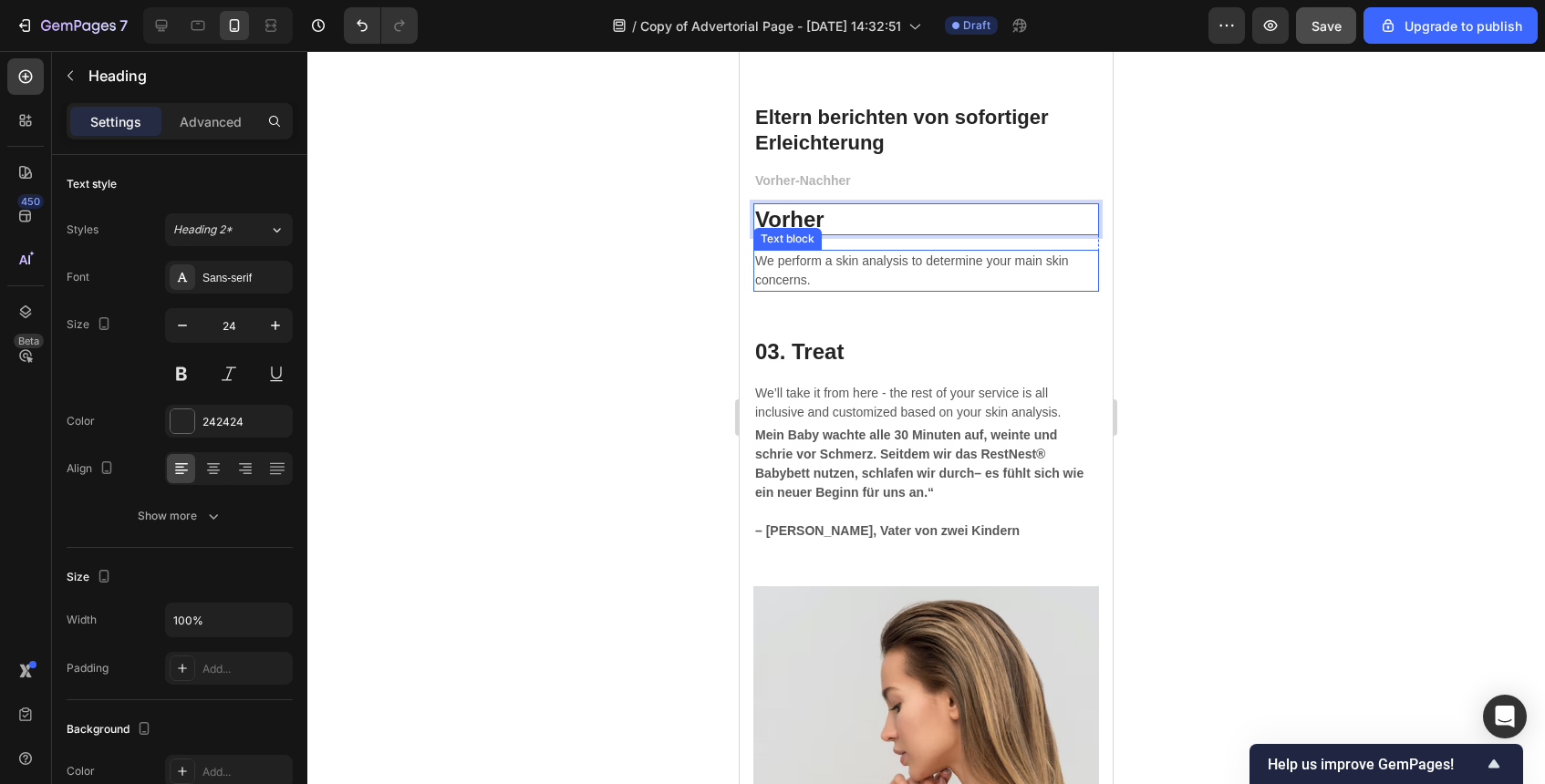
click at [838, 265] on p "We perform a skin analysis to determine your main skin concerns." at bounding box center [927, 270] width 343 height 38
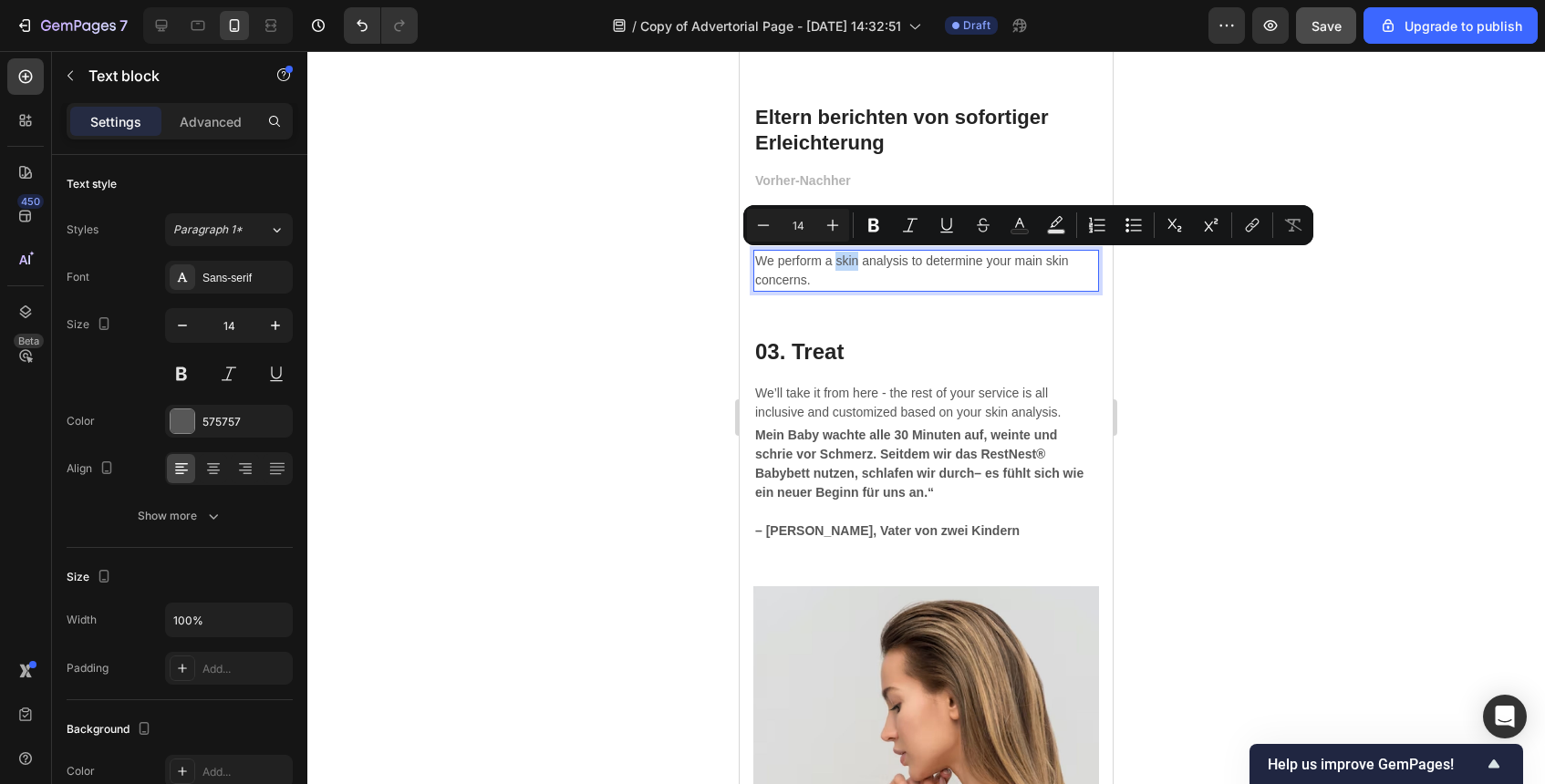
click at [837, 264] on p "We perform a skin analysis to determine your main skin concerns." at bounding box center [927, 270] width 343 height 38
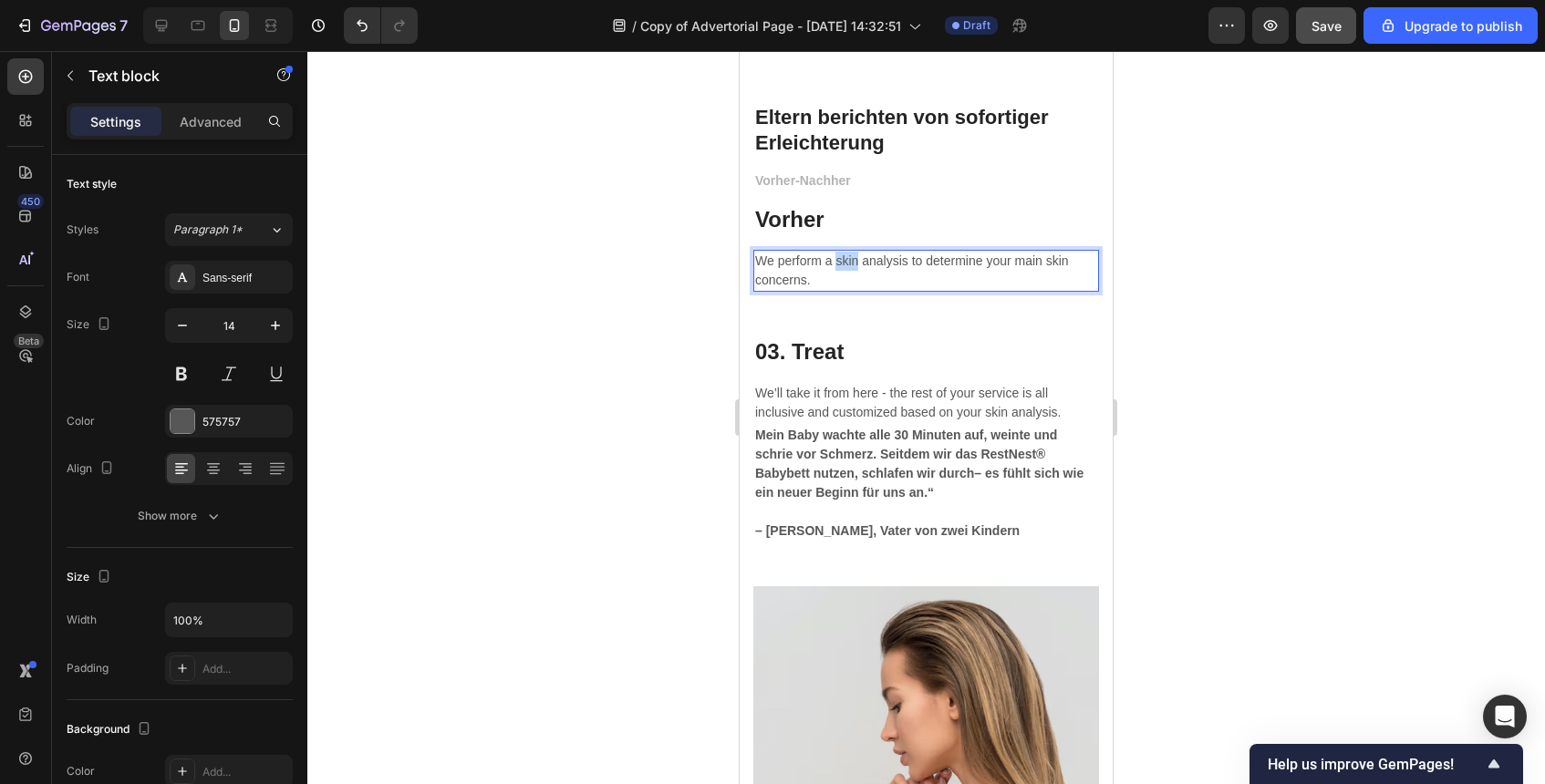
click at [837, 264] on p "We perform a skin analysis to determine your main skin concerns." at bounding box center [927, 270] width 343 height 38
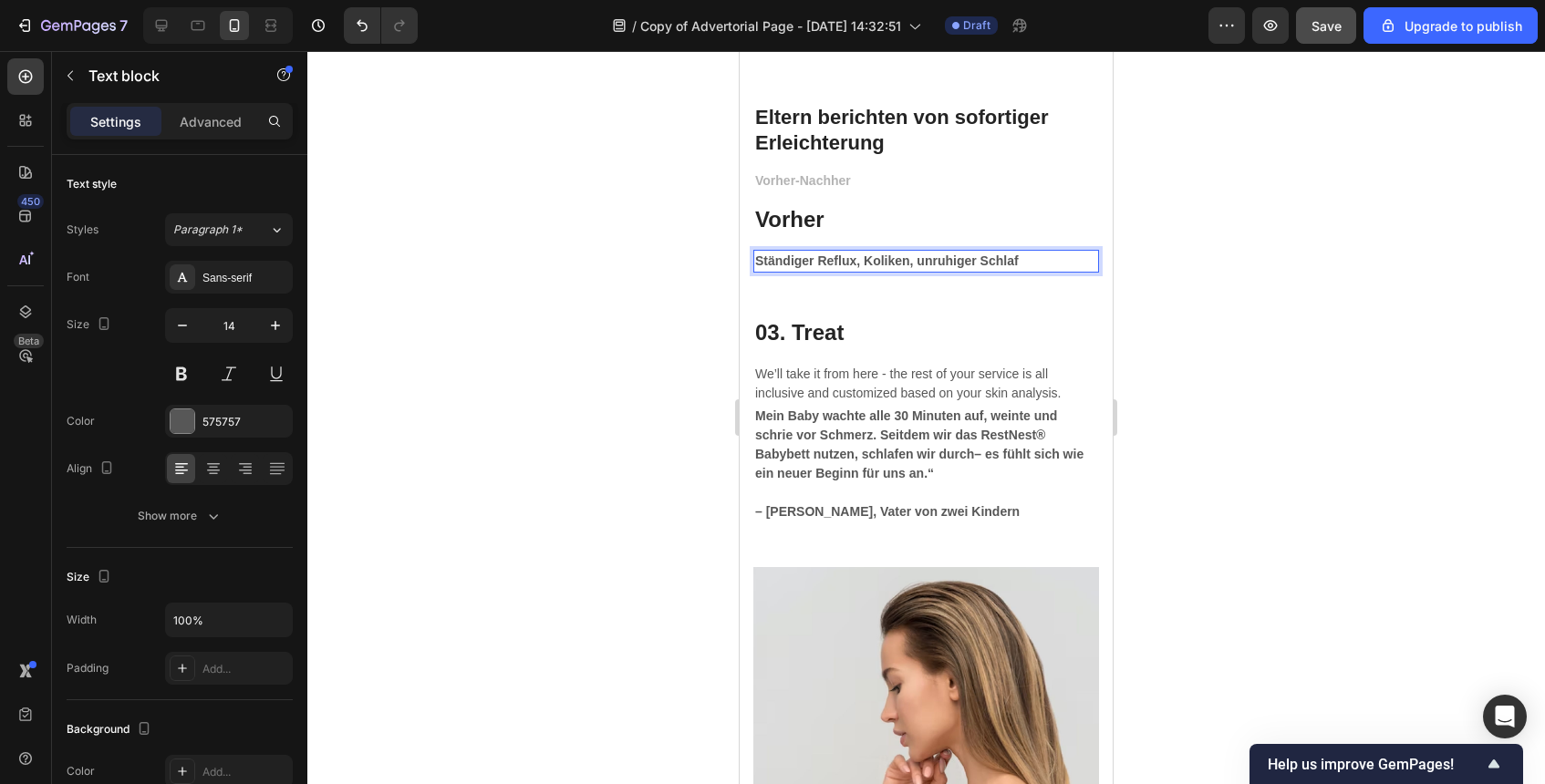
click at [763, 259] on strong "Ständiger Reflux, Koliken, unruhiger Schlaf" at bounding box center [887, 261] width 264 height 15
click at [226, 125] on p "Advanced" at bounding box center [210, 121] width 62 height 19
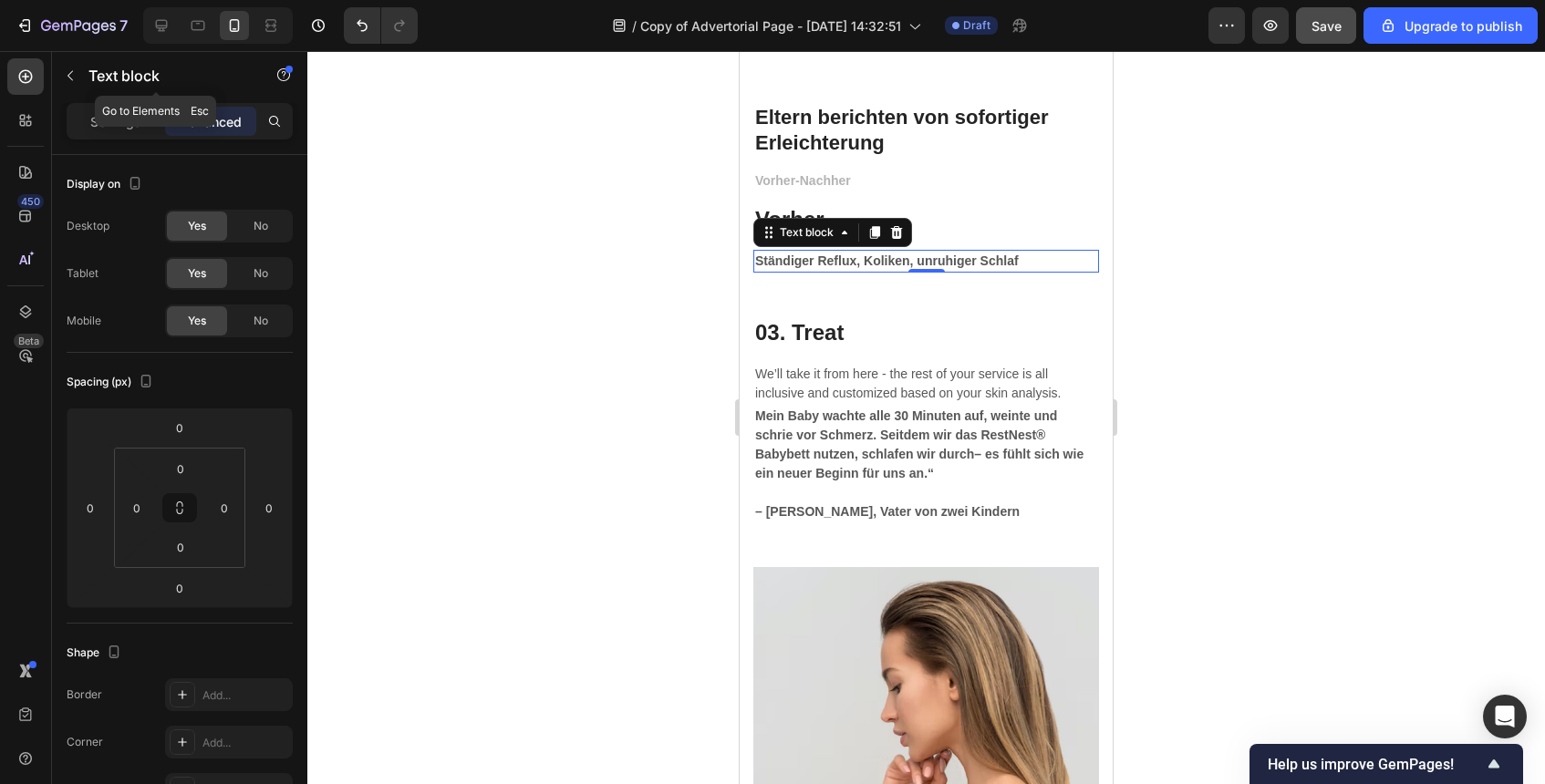
click at [76, 78] on icon "button" at bounding box center [70, 76] width 15 height 15
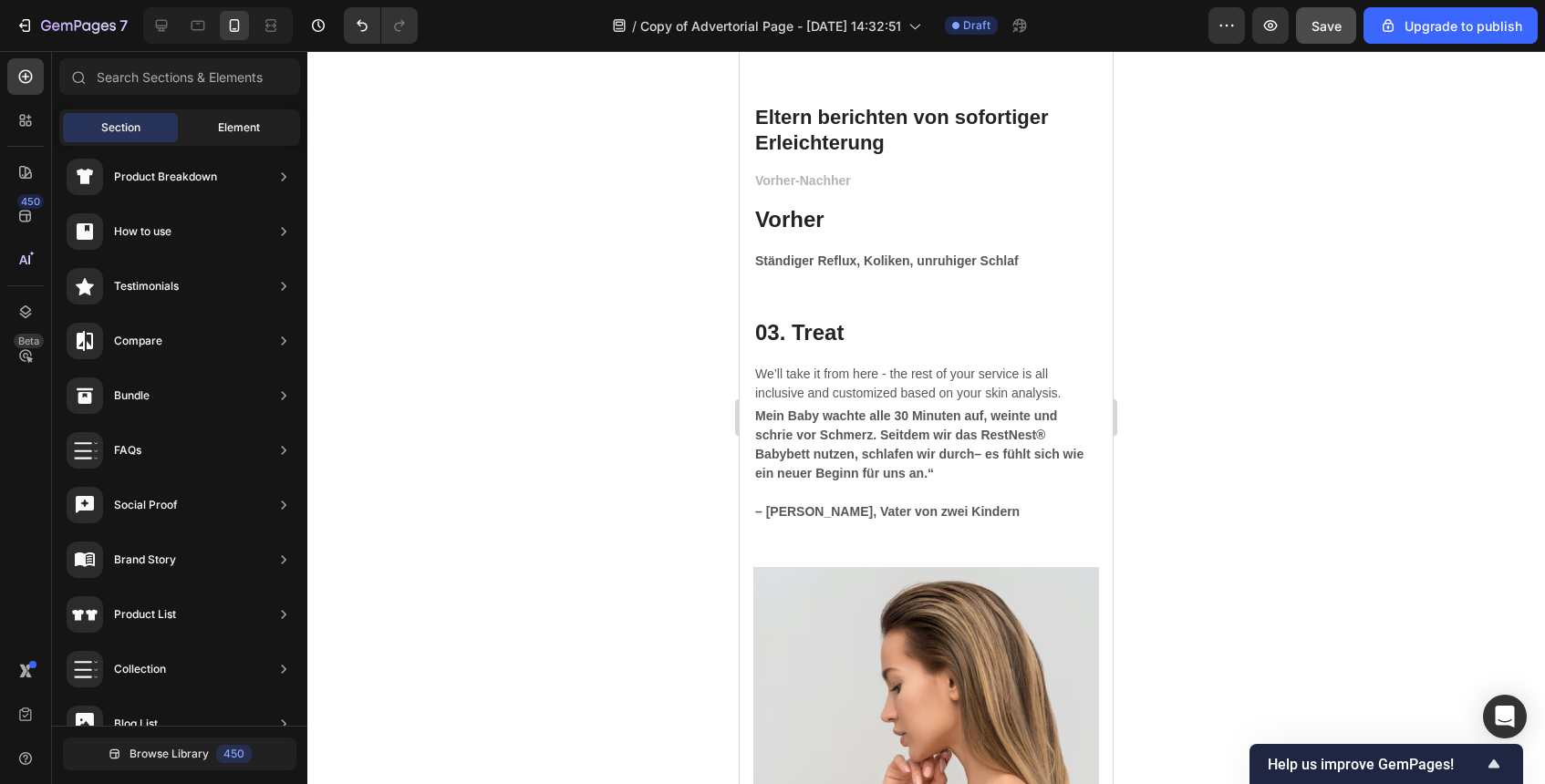
click at [208, 138] on div "Element" at bounding box center [239, 128] width 115 height 30
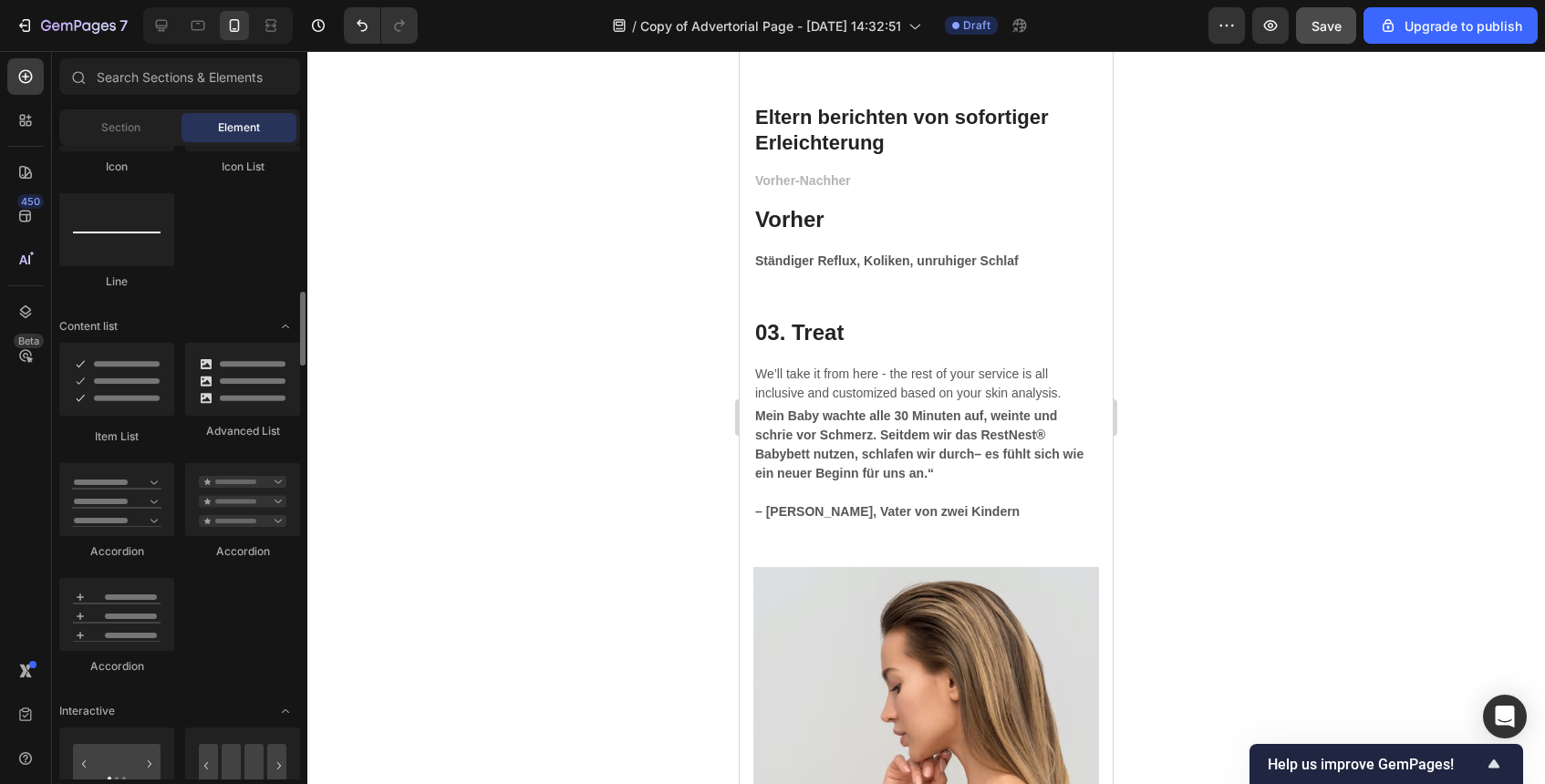
scroll to position [1284, 0]
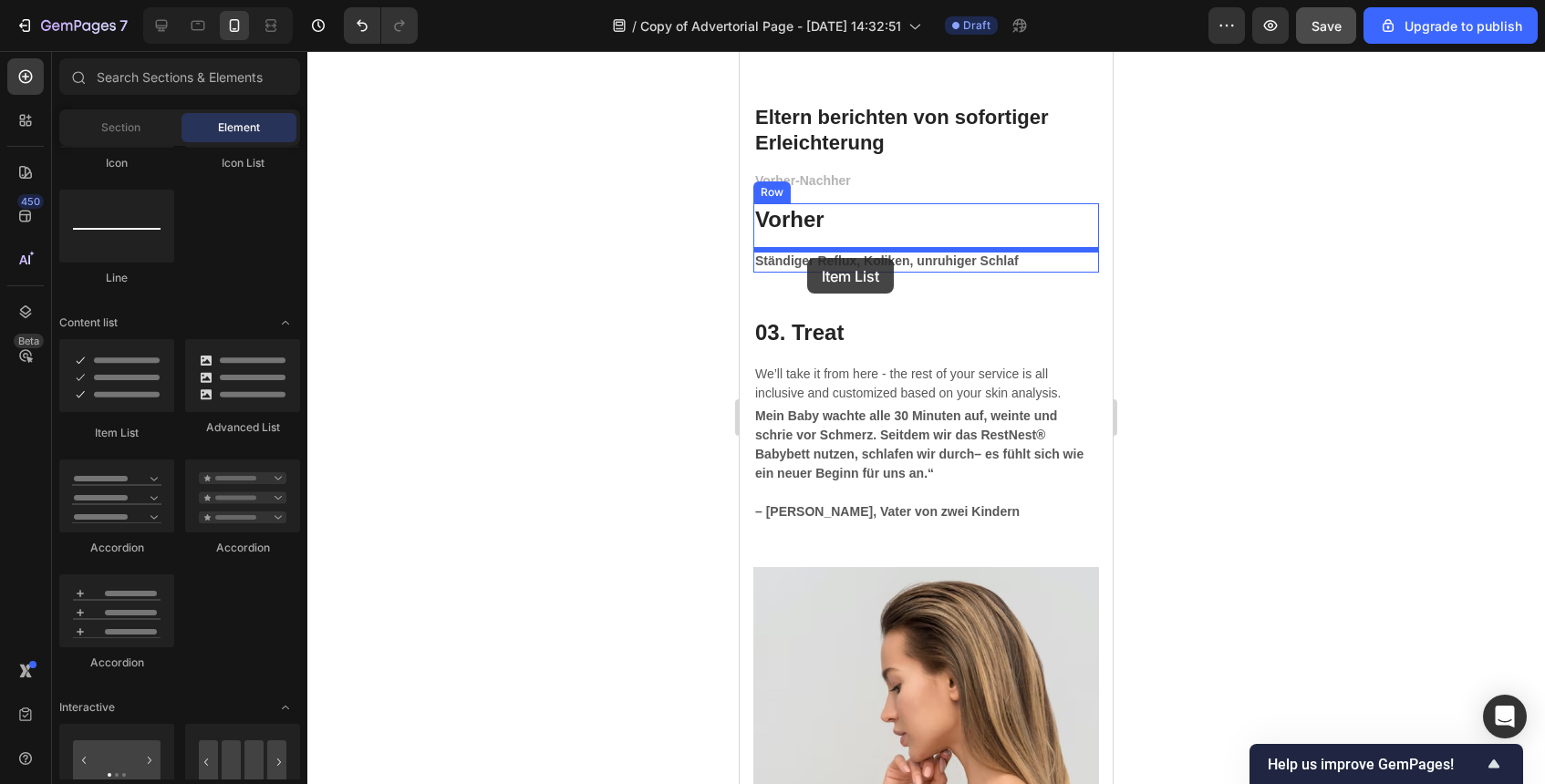
drag, startPoint x: 877, startPoint y: 454, endPoint x: 807, endPoint y: 258, distance: 208.1
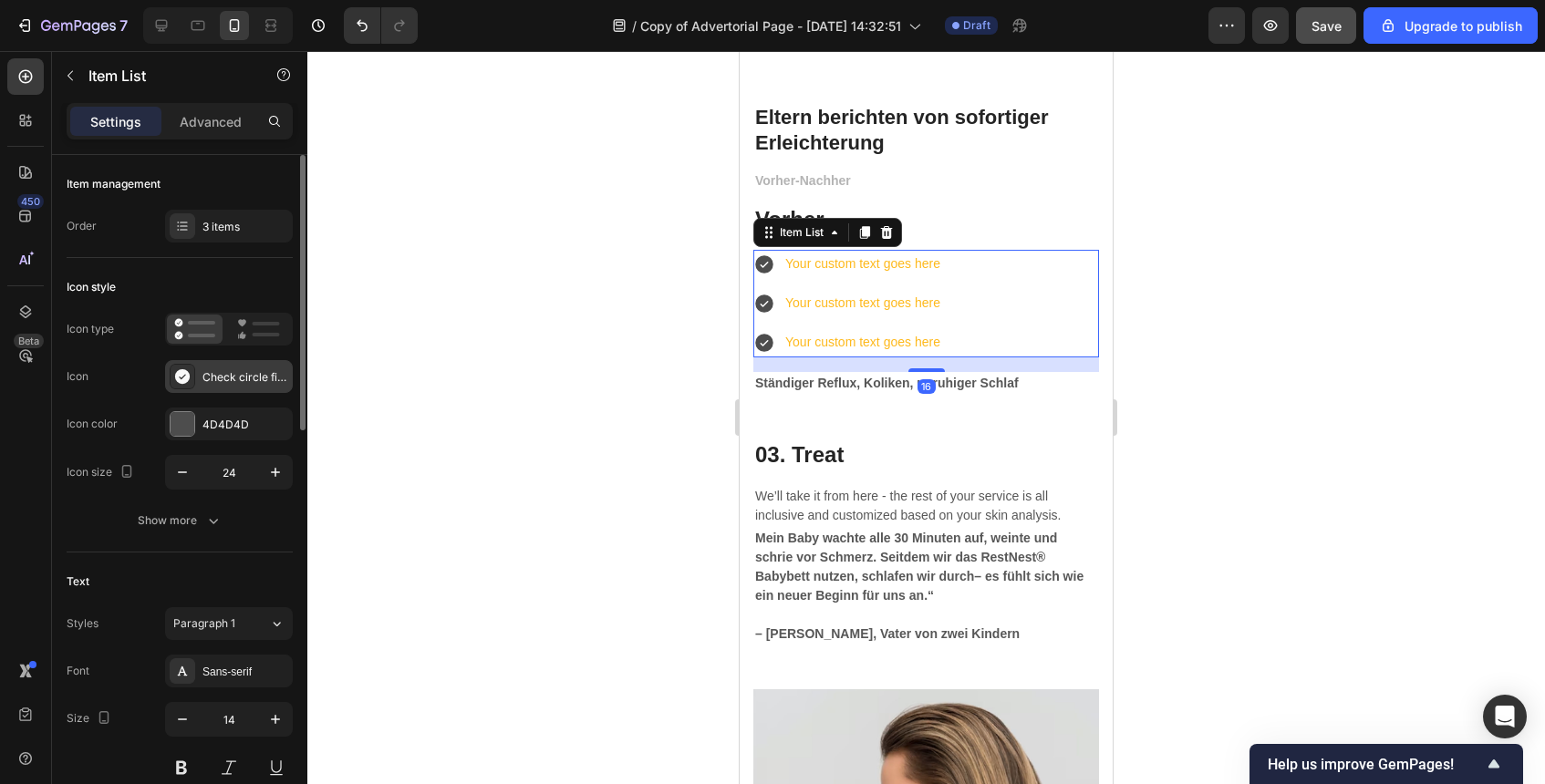
click at [246, 374] on div "Check circle filled" at bounding box center [245, 378] width 86 height 17
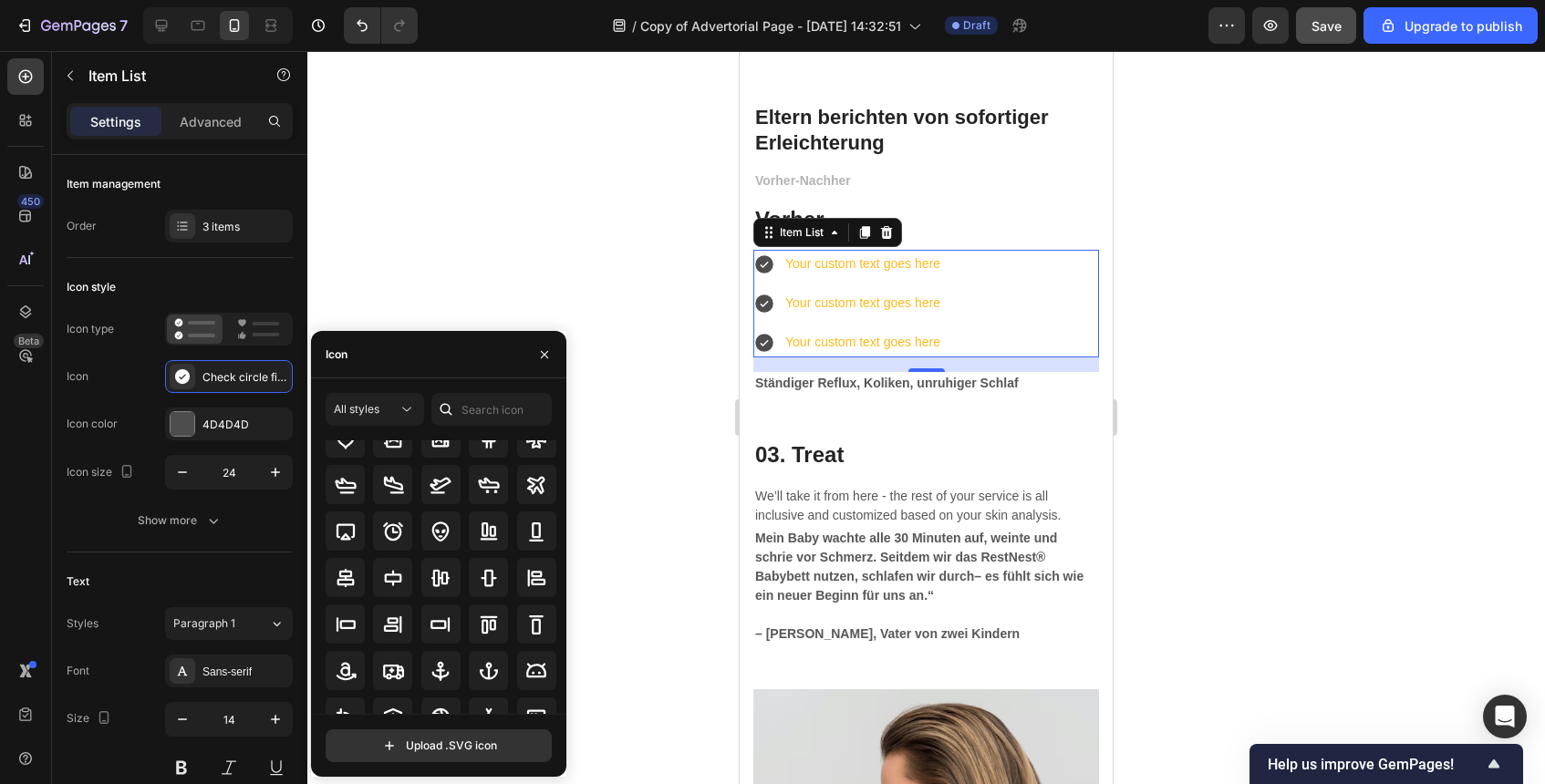
scroll to position [0, 0]
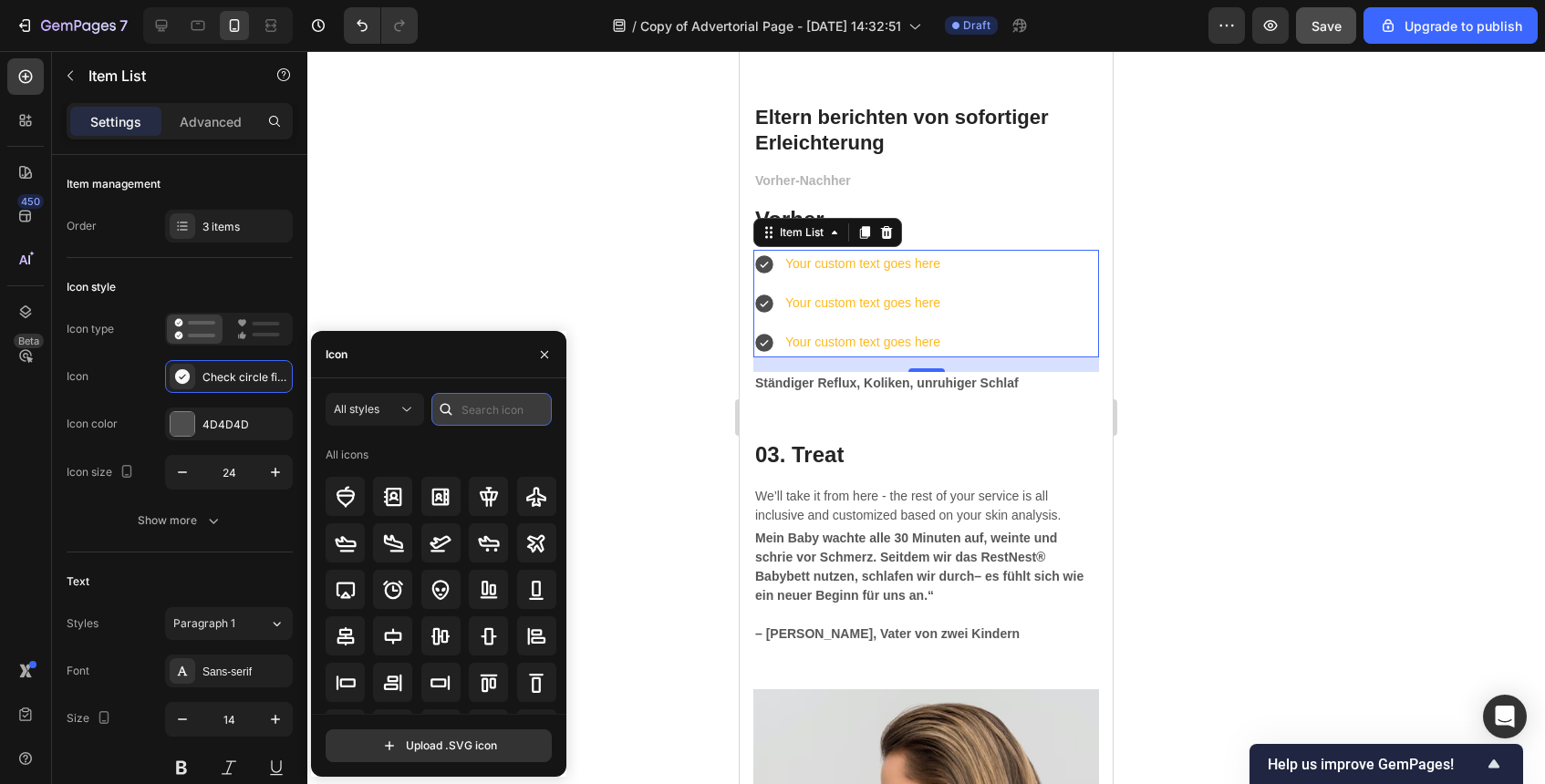
click at [480, 414] on input "text" at bounding box center [492, 409] width 120 height 32
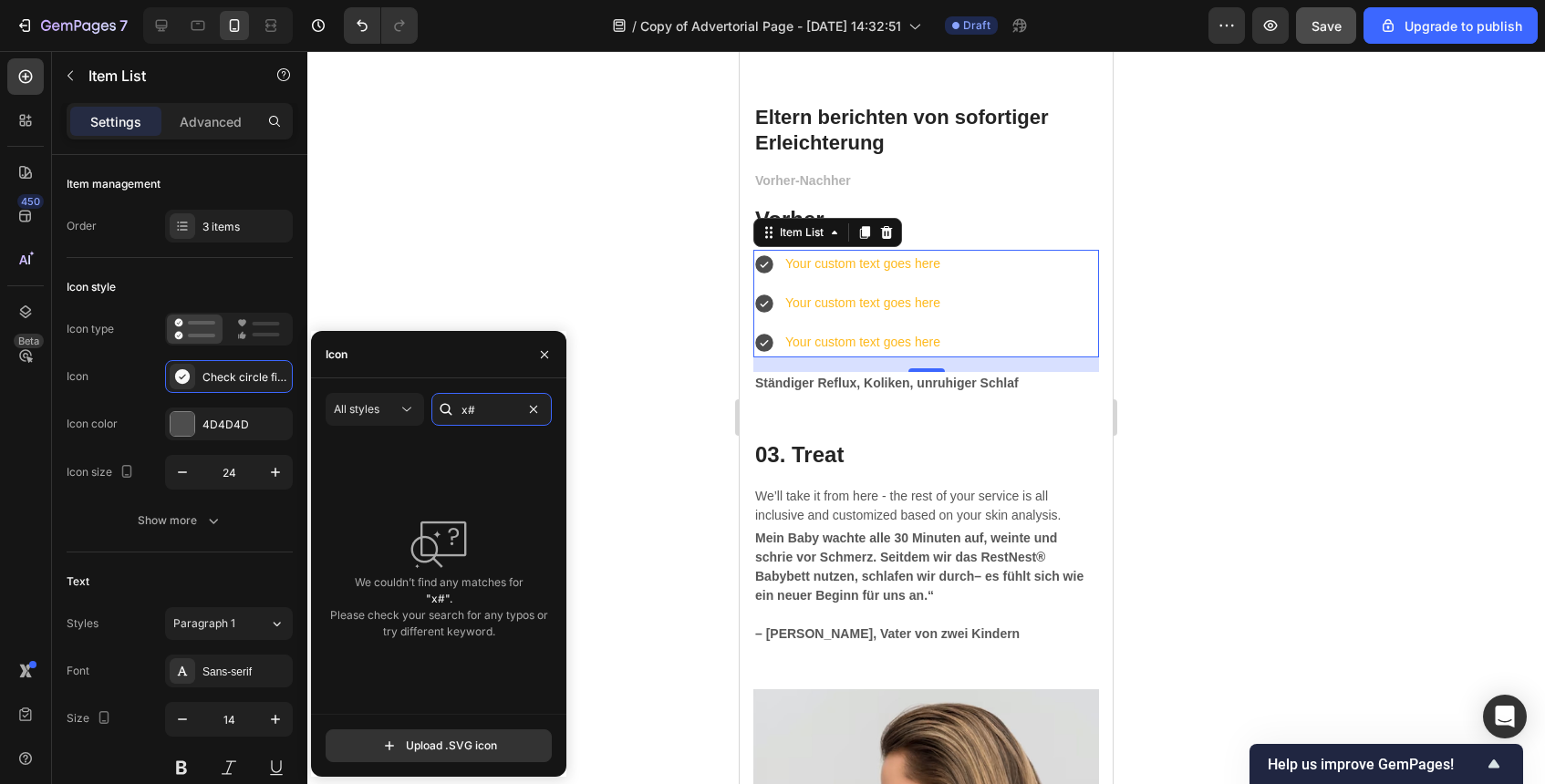
type input "x"
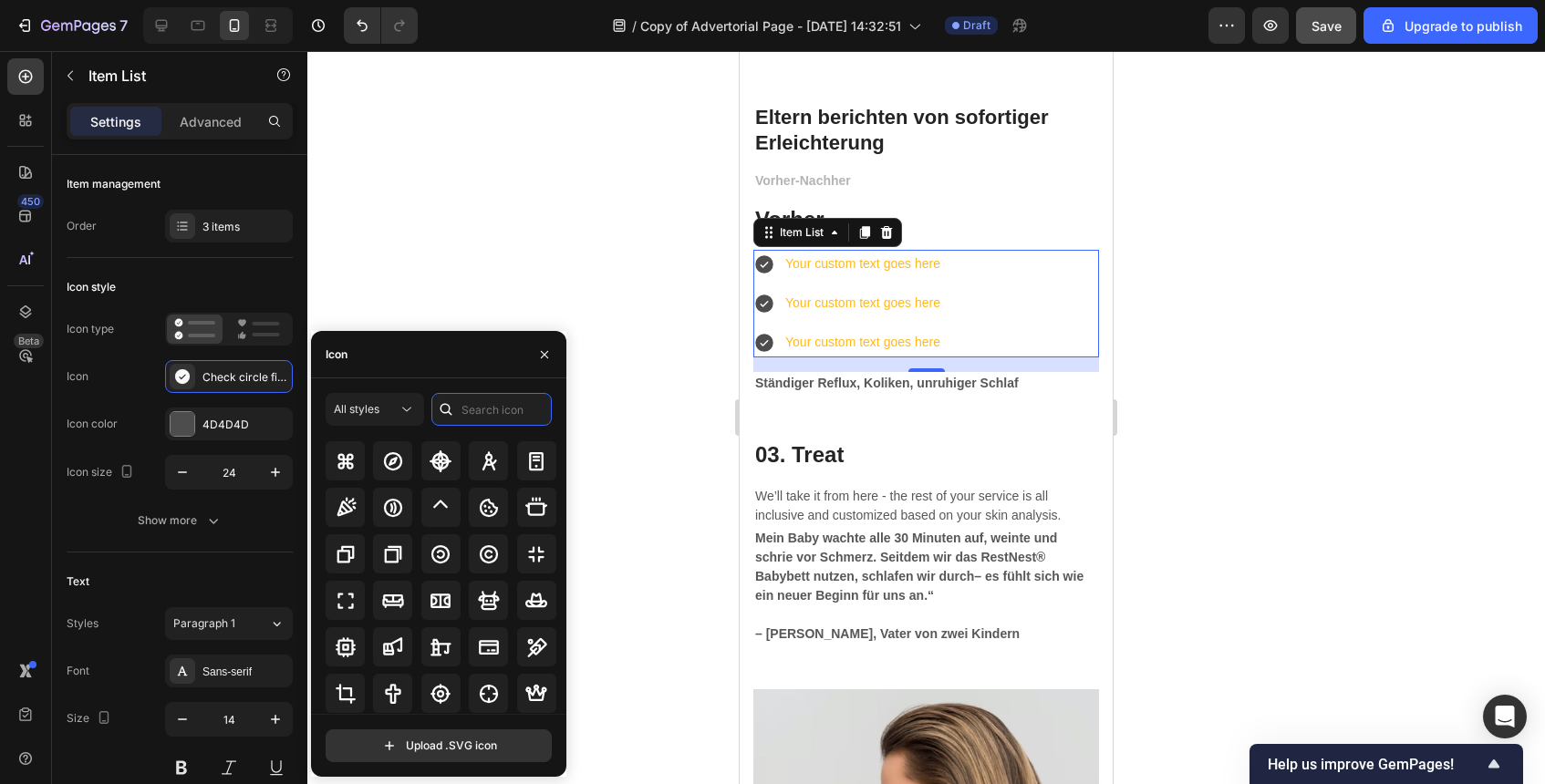
scroll to position [3301, 0]
click at [506, 407] on input "text" at bounding box center [492, 409] width 120 height 32
type input "circle"
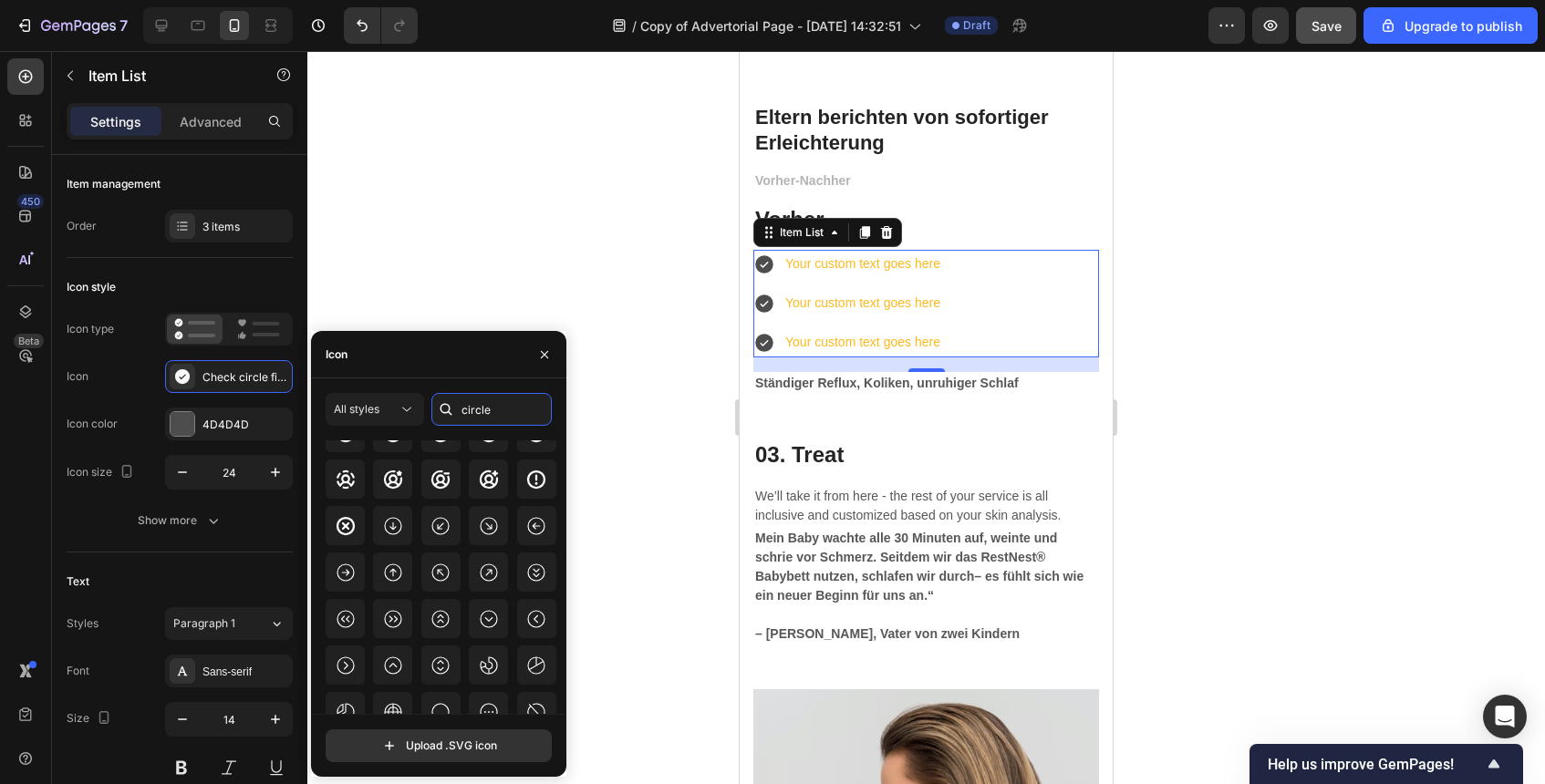
scroll to position [746, 0]
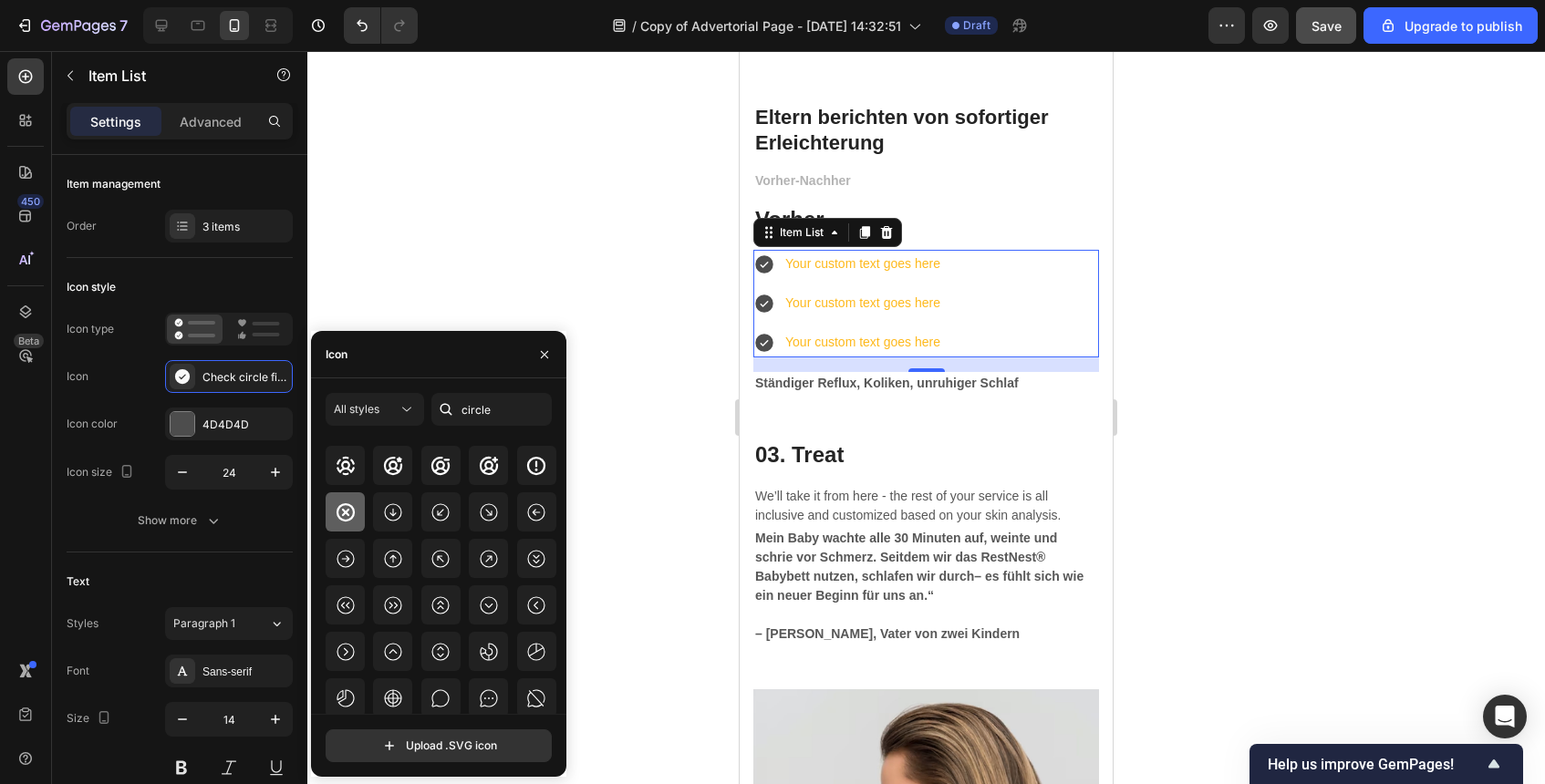
click at [337, 523] on icon at bounding box center [346, 513] width 22 height 22
click at [263, 268] on div "Icon style Icon type Icon X circle bold Icon color 4D4D4D Icon size 24 Show more" at bounding box center [180, 405] width 226 height 294
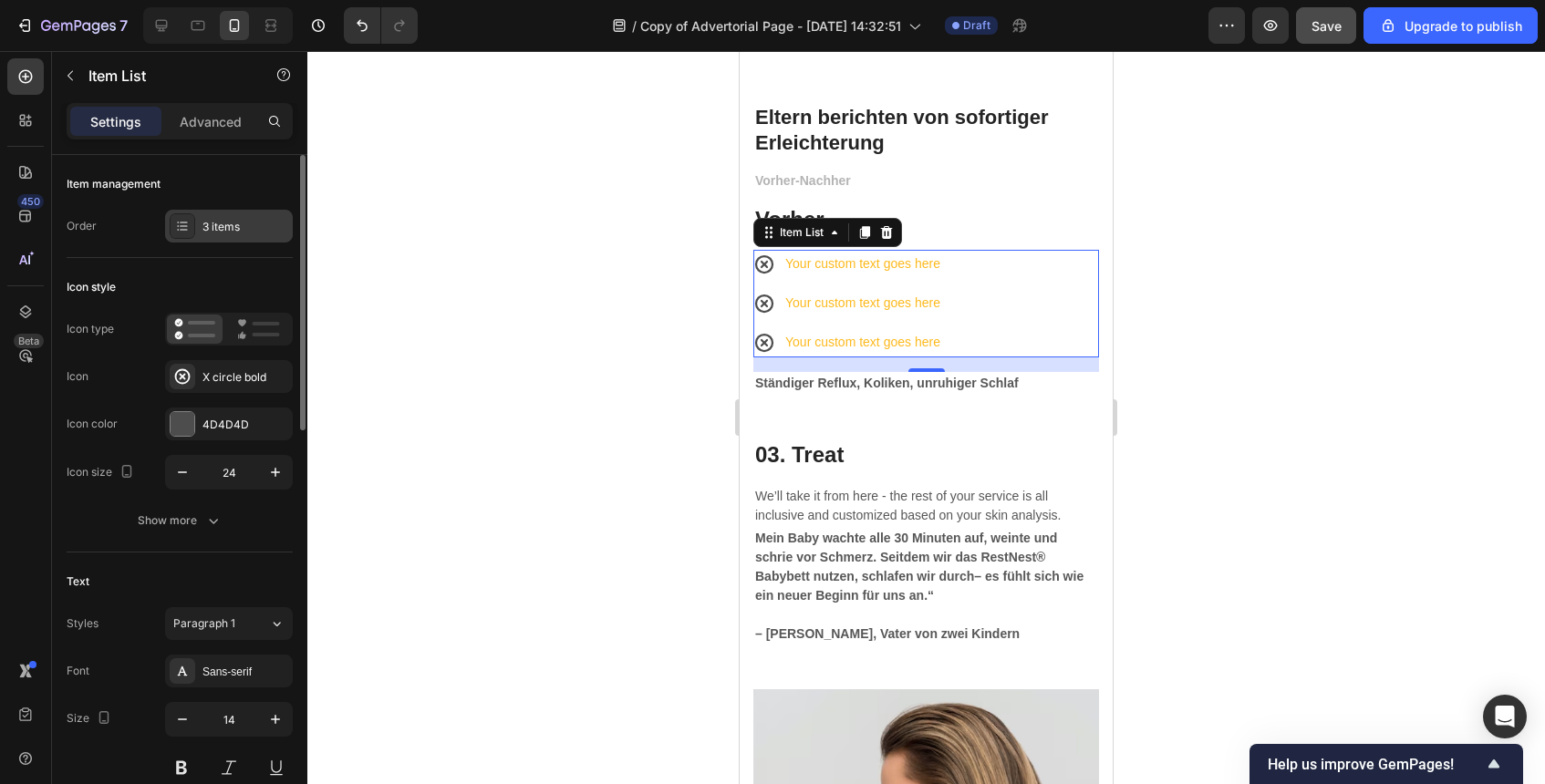
click at [251, 225] on div "3 items" at bounding box center [245, 227] width 86 height 17
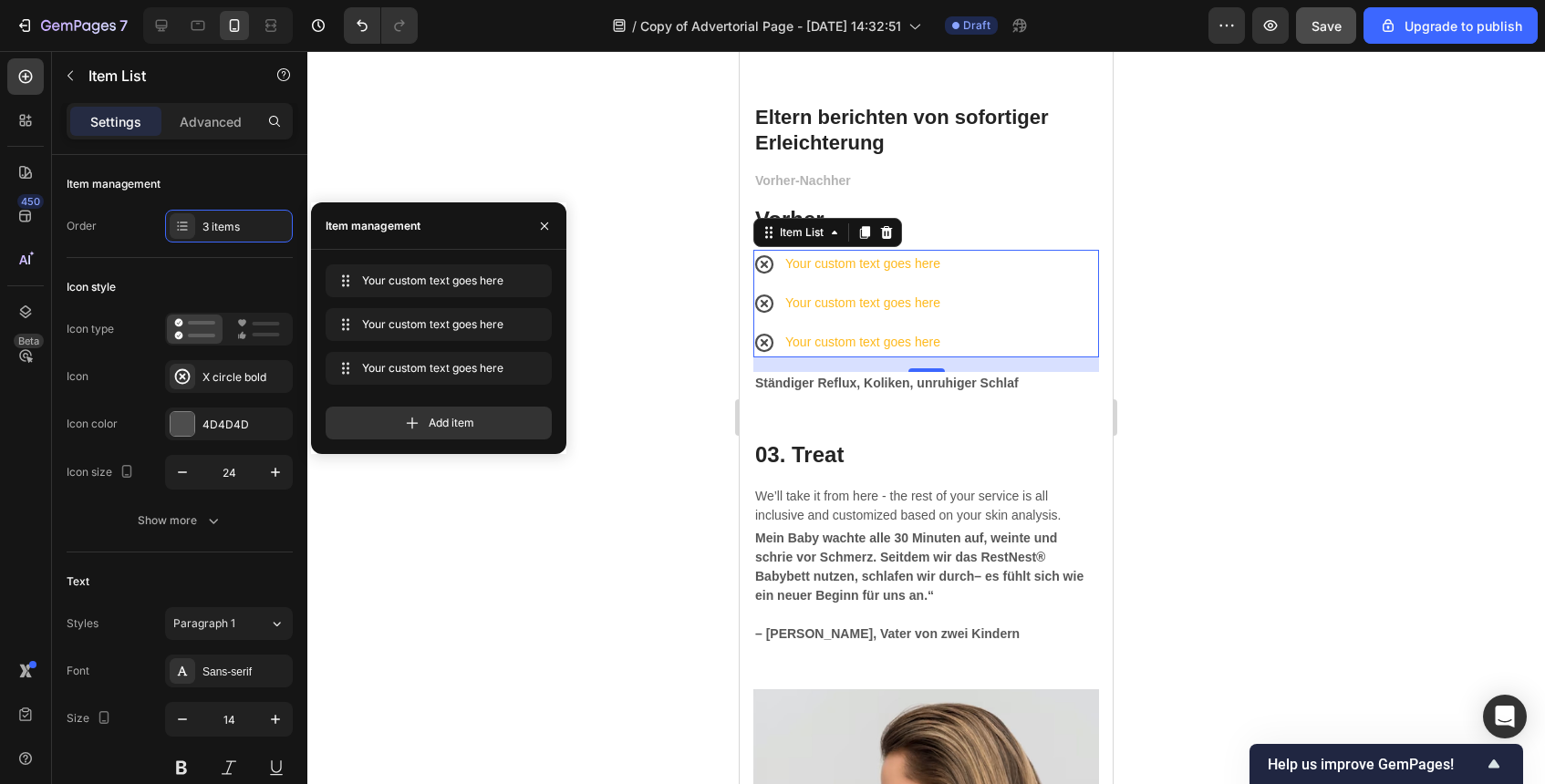
click at [872, 267] on div "Your custom text goes here" at bounding box center [862, 264] width 160 height 29
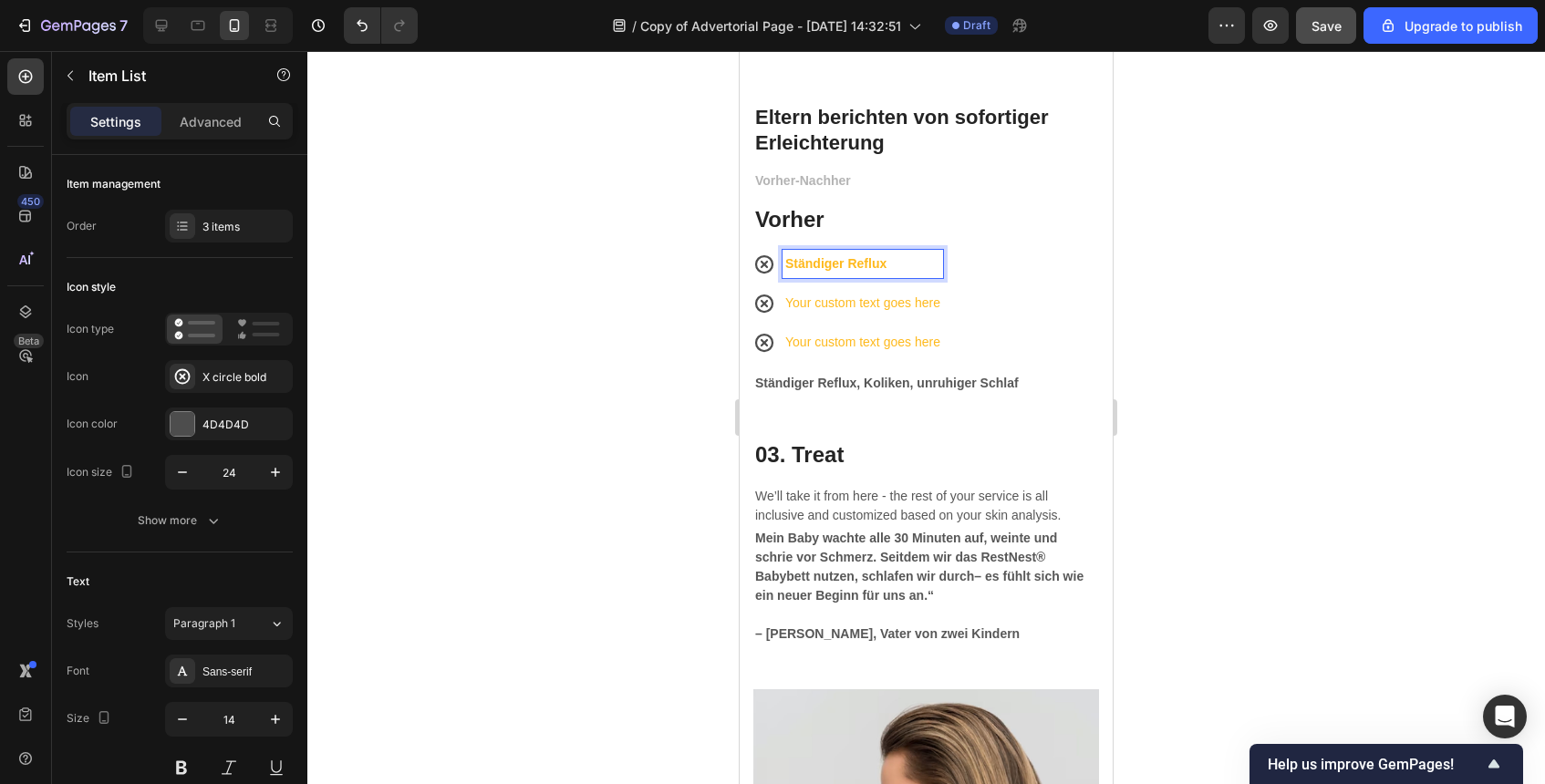
click at [872, 267] on strong "Ständiger Reflux" at bounding box center [835, 264] width 101 height 15
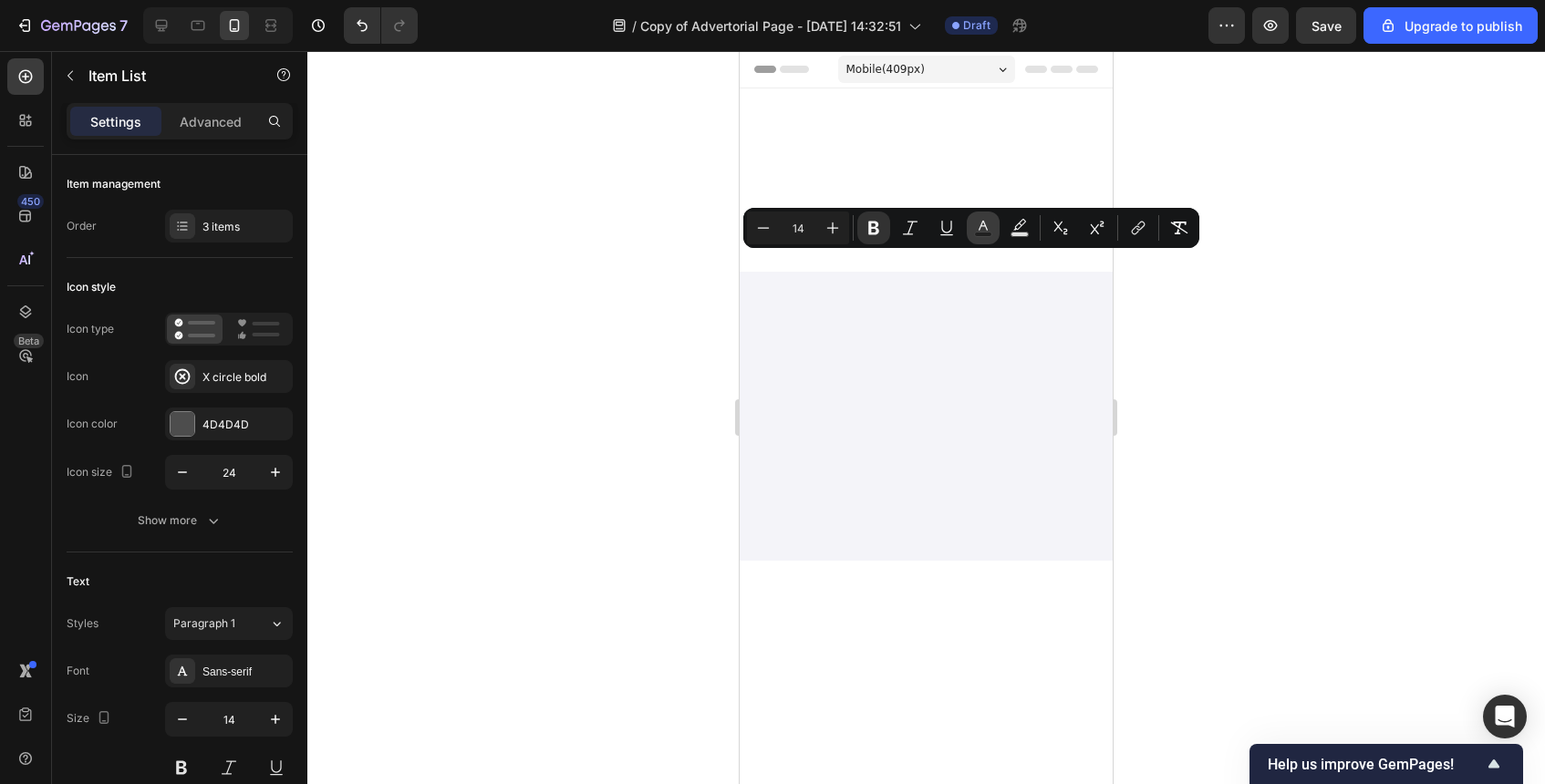
scroll to position [5639, 0]
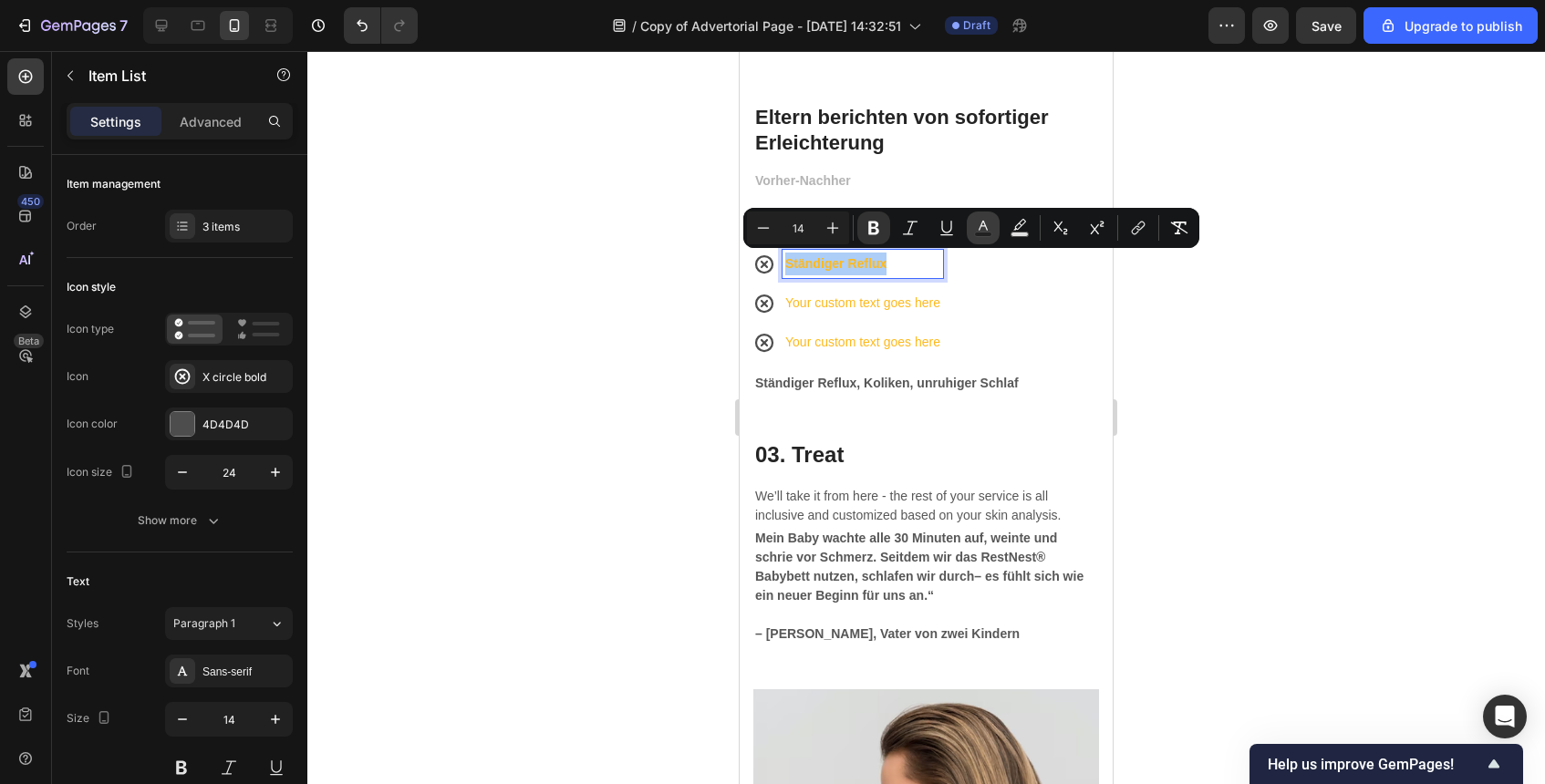
click at [991, 230] on icon "Editor contextual toolbar" at bounding box center [983, 228] width 19 height 19
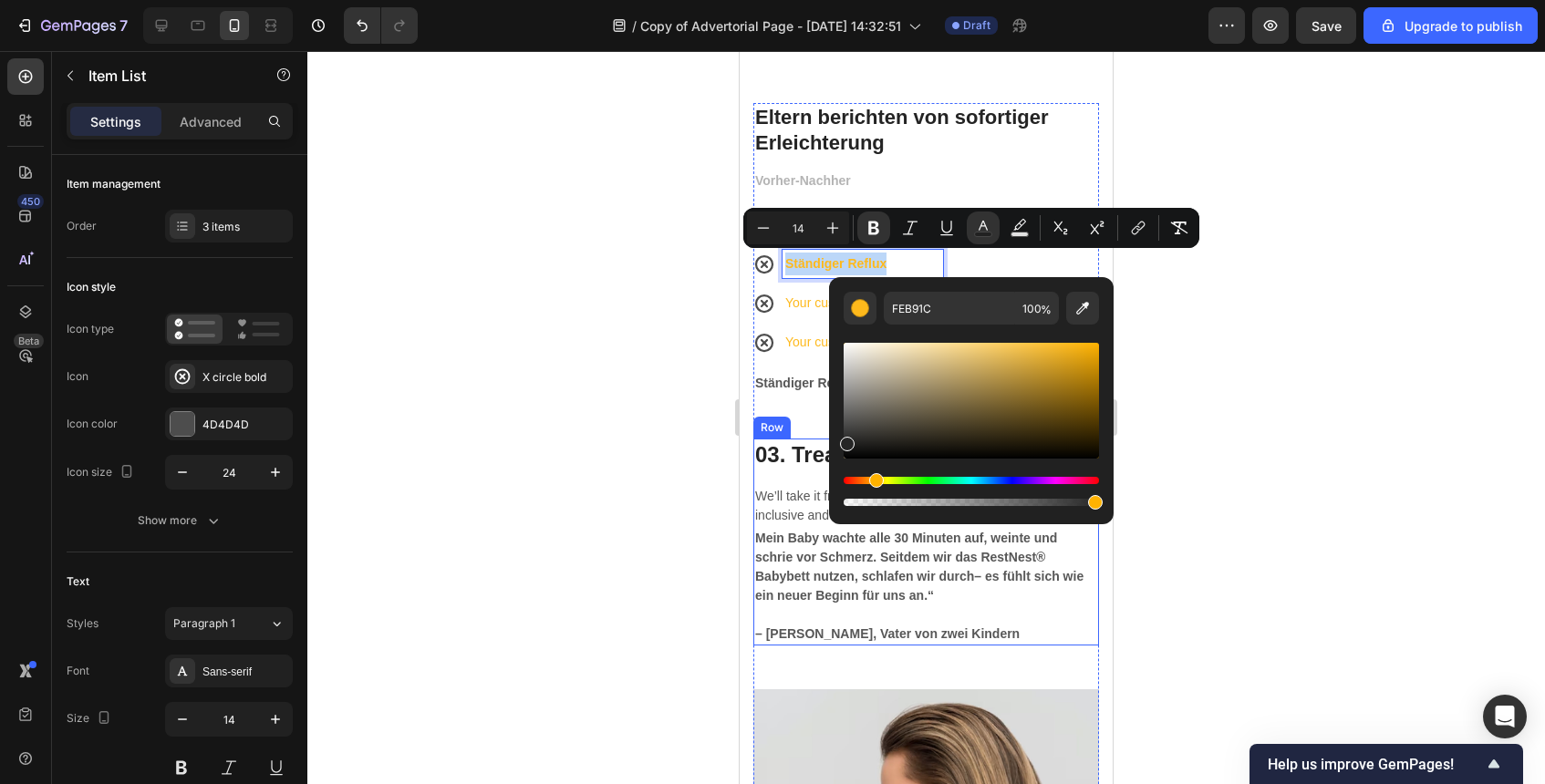
drag, startPoint x: 1662, startPoint y: 455, endPoint x: 777, endPoint y: 486, distance: 885.5
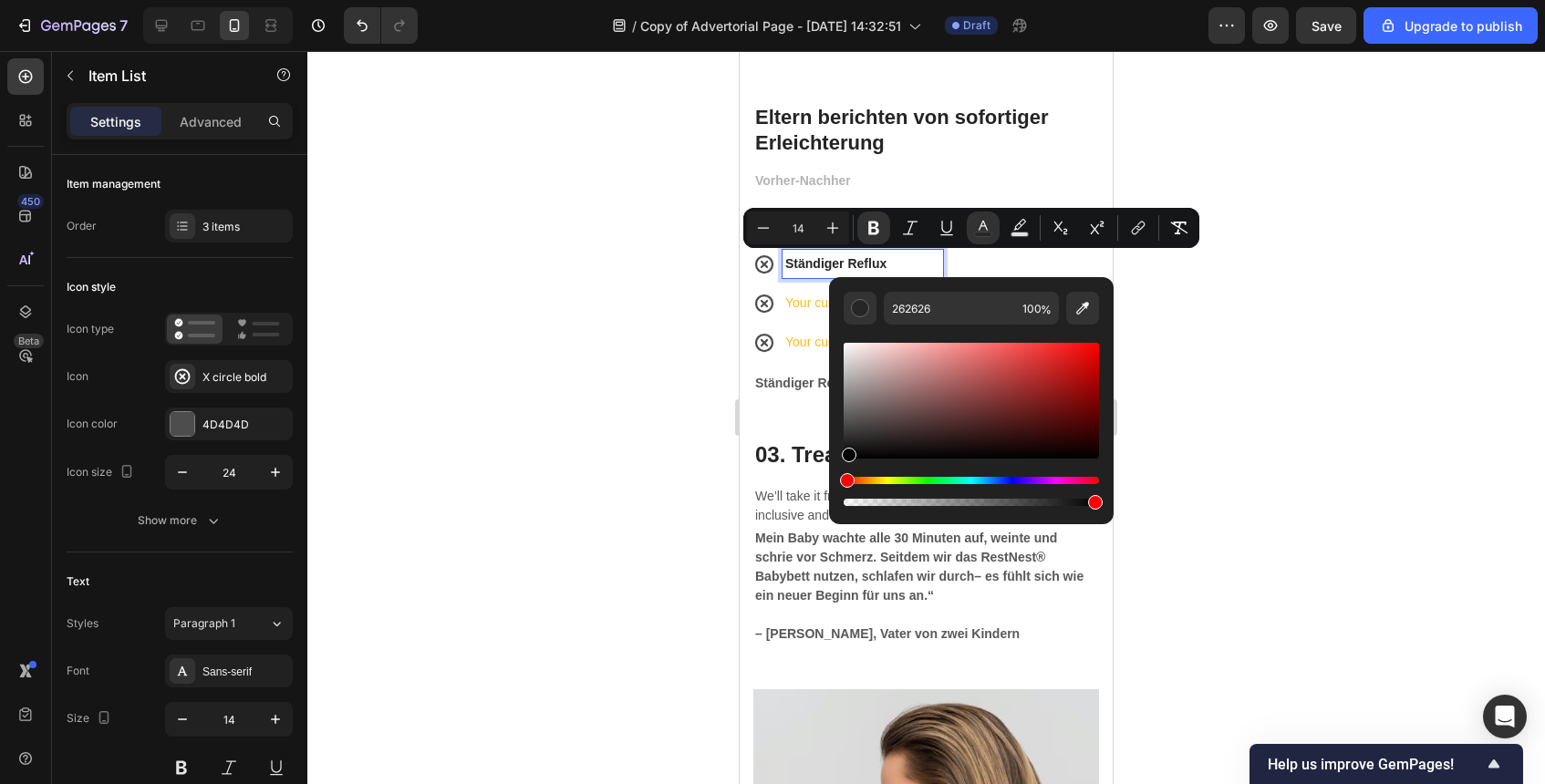
drag, startPoint x: 846, startPoint y: 452, endPoint x: 846, endPoint y: 491, distance: 39.0
click at [846, 491] on div "Editor contextual toolbar" at bounding box center [971, 425] width 255 height 170
type input "000000"
click at [791, 292] on p "Your custom text goes here" at bounding box center [863, 303] width 156 height 23
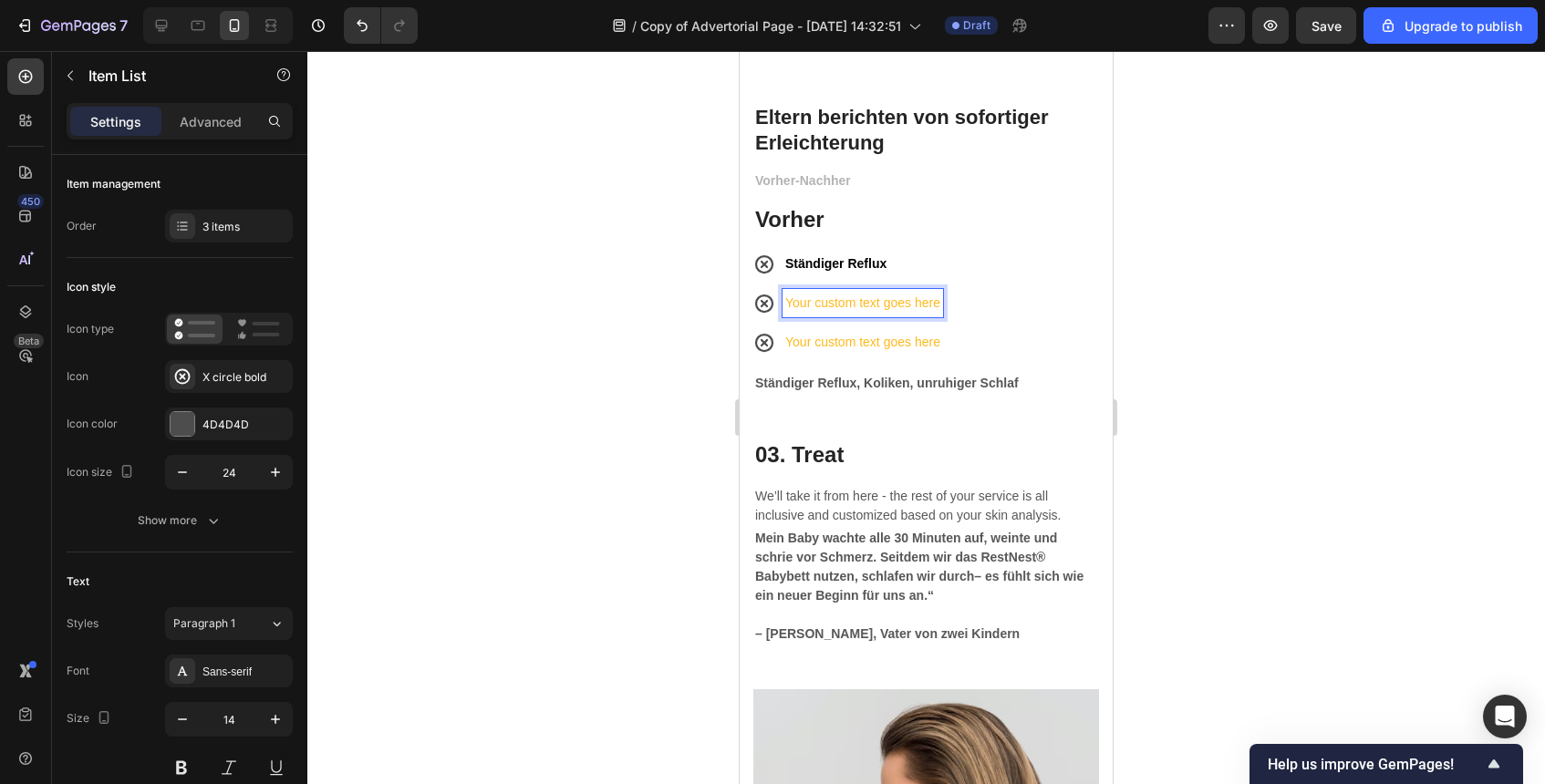
click at [791, 292] on p "Your custom text goes here" at bounding box center [863, 303] width 156 height 23
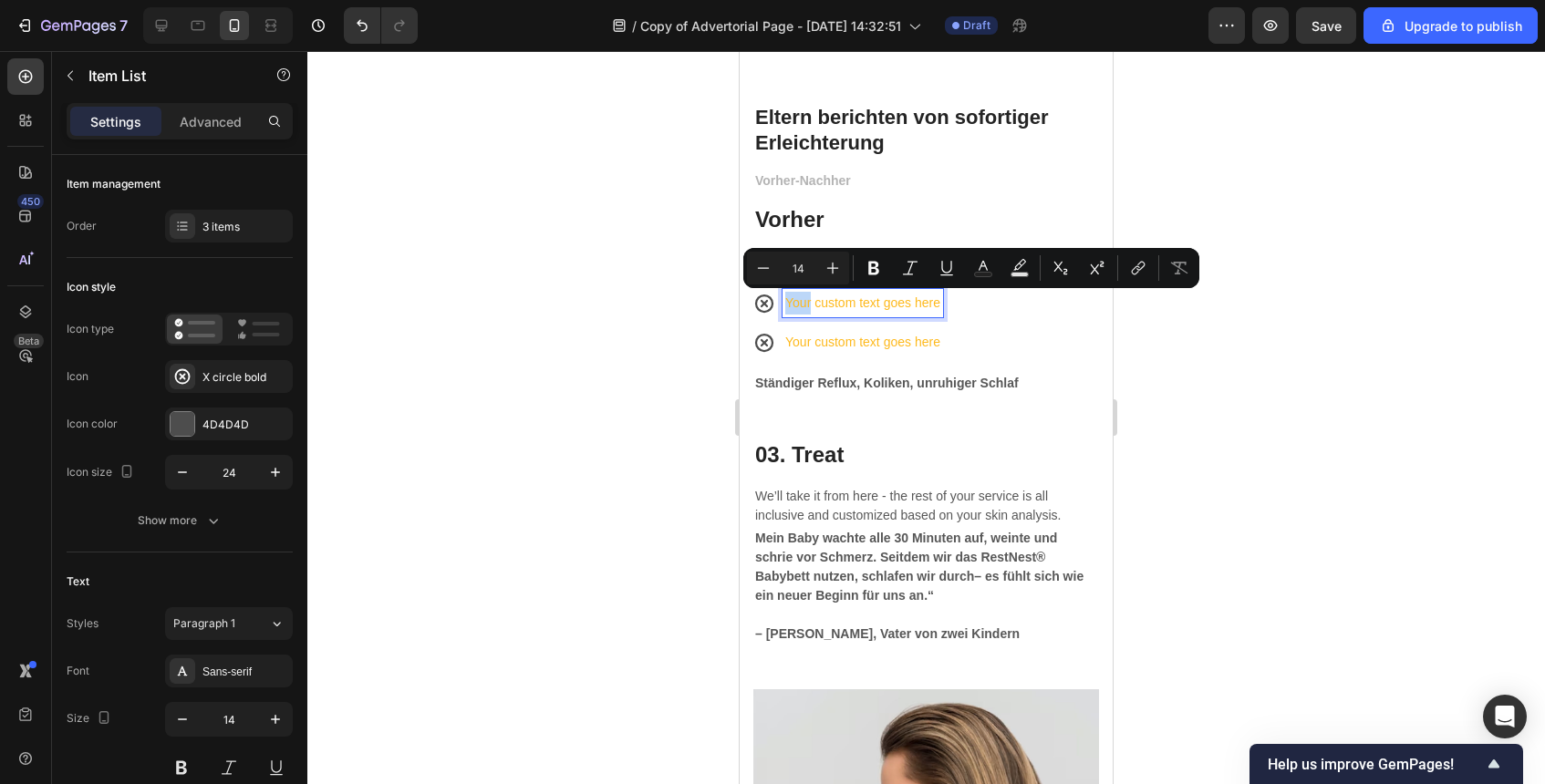
click at [791, 292] on p "Your custom text goes here" at bounding box center [863, 303] width 156 height 23
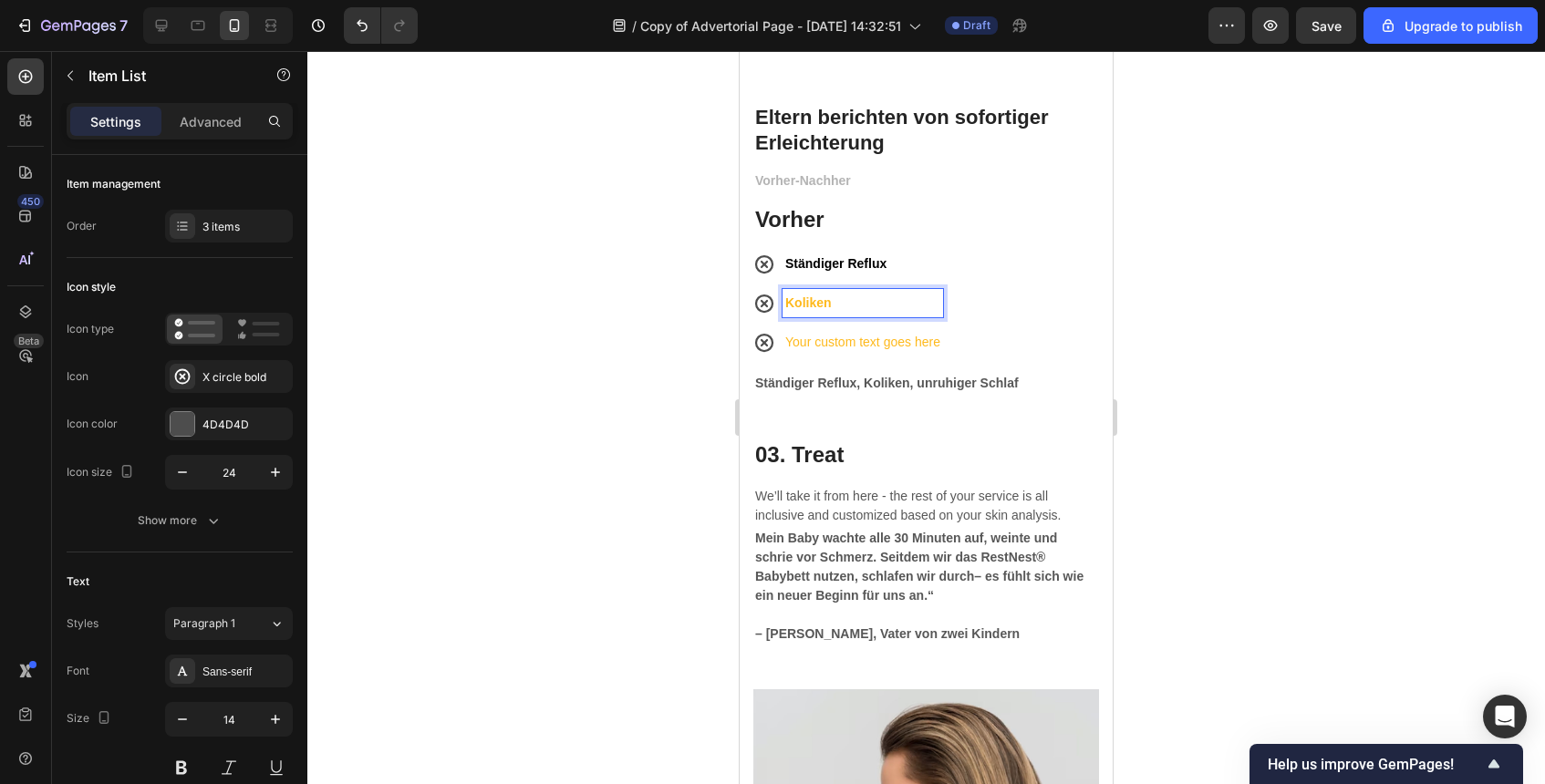
click at [850, 305] on p "Koliken" at bounding box center [863, 303] width 156 height 23
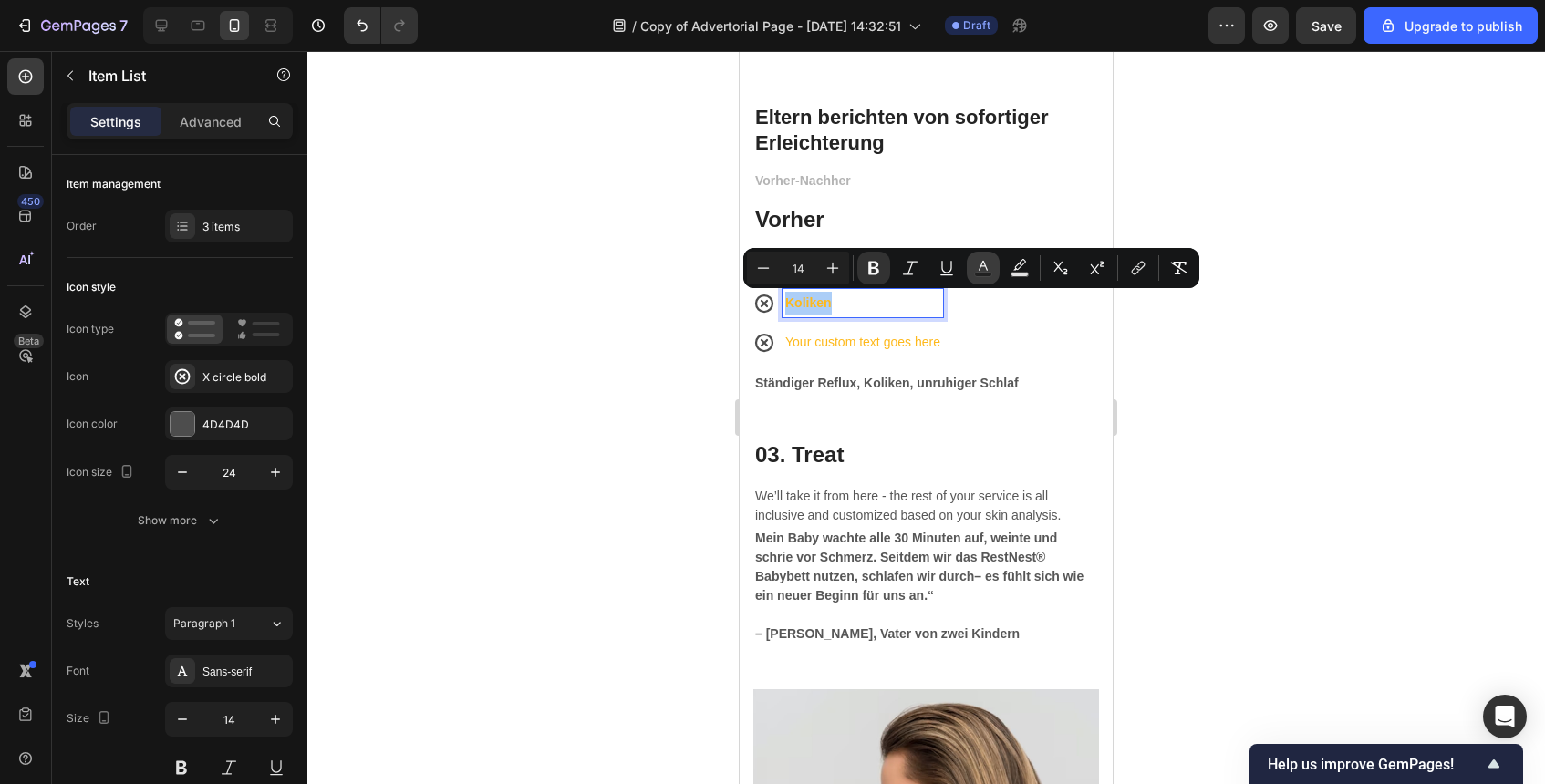
click at [988, 269] on icon "Editor contextual toolbar" at bounding box center [983, 268] width 19 height 19
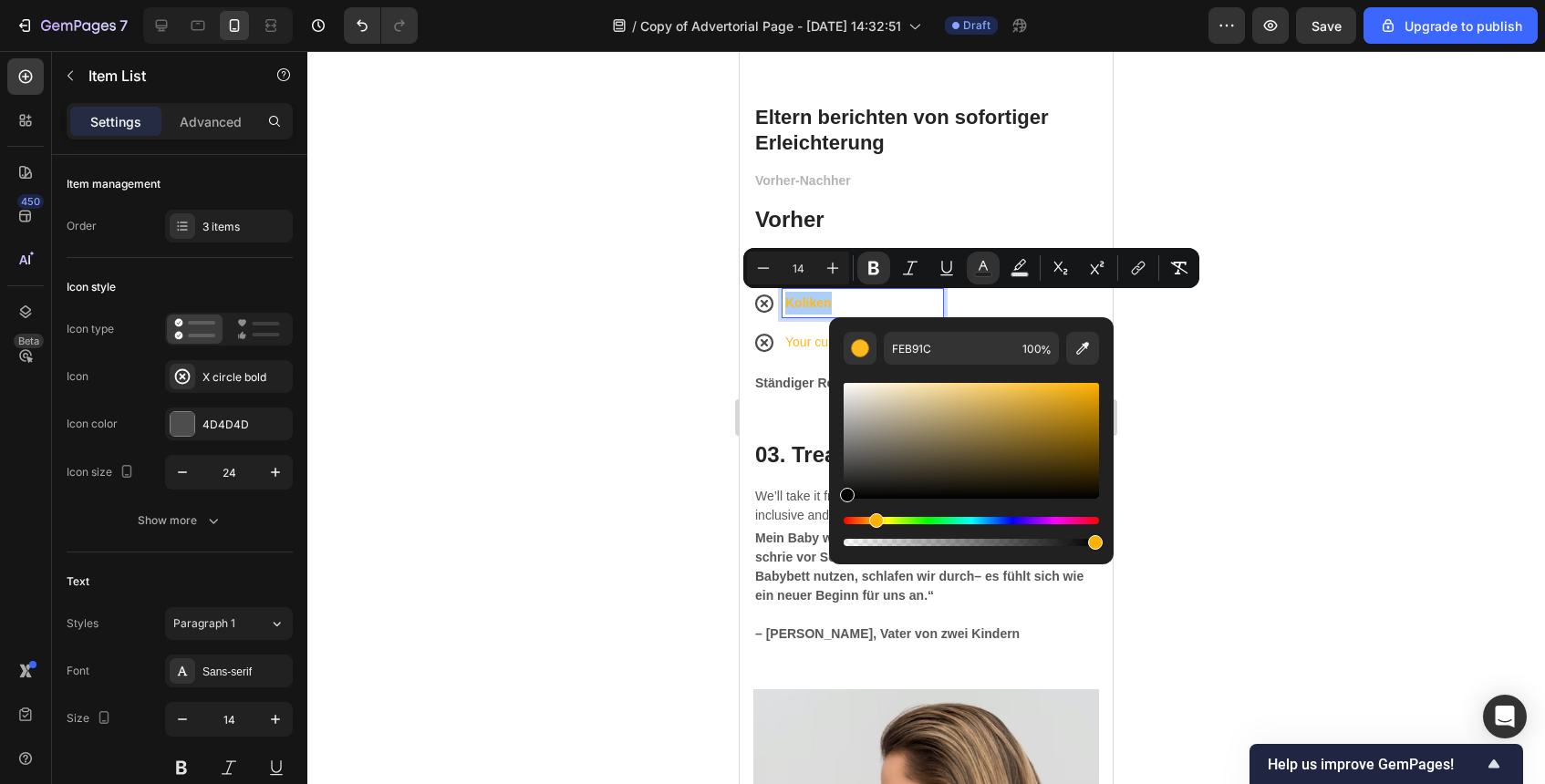
drag, startPoint x: 912, startPoint y: 429, endPoint x: 829, endPoint y: 516, distance: 120.2
click at [829, 516] on div "FEB91C 100 %" at bounding box center [971, 433] width 284 height 232
type input "000000"
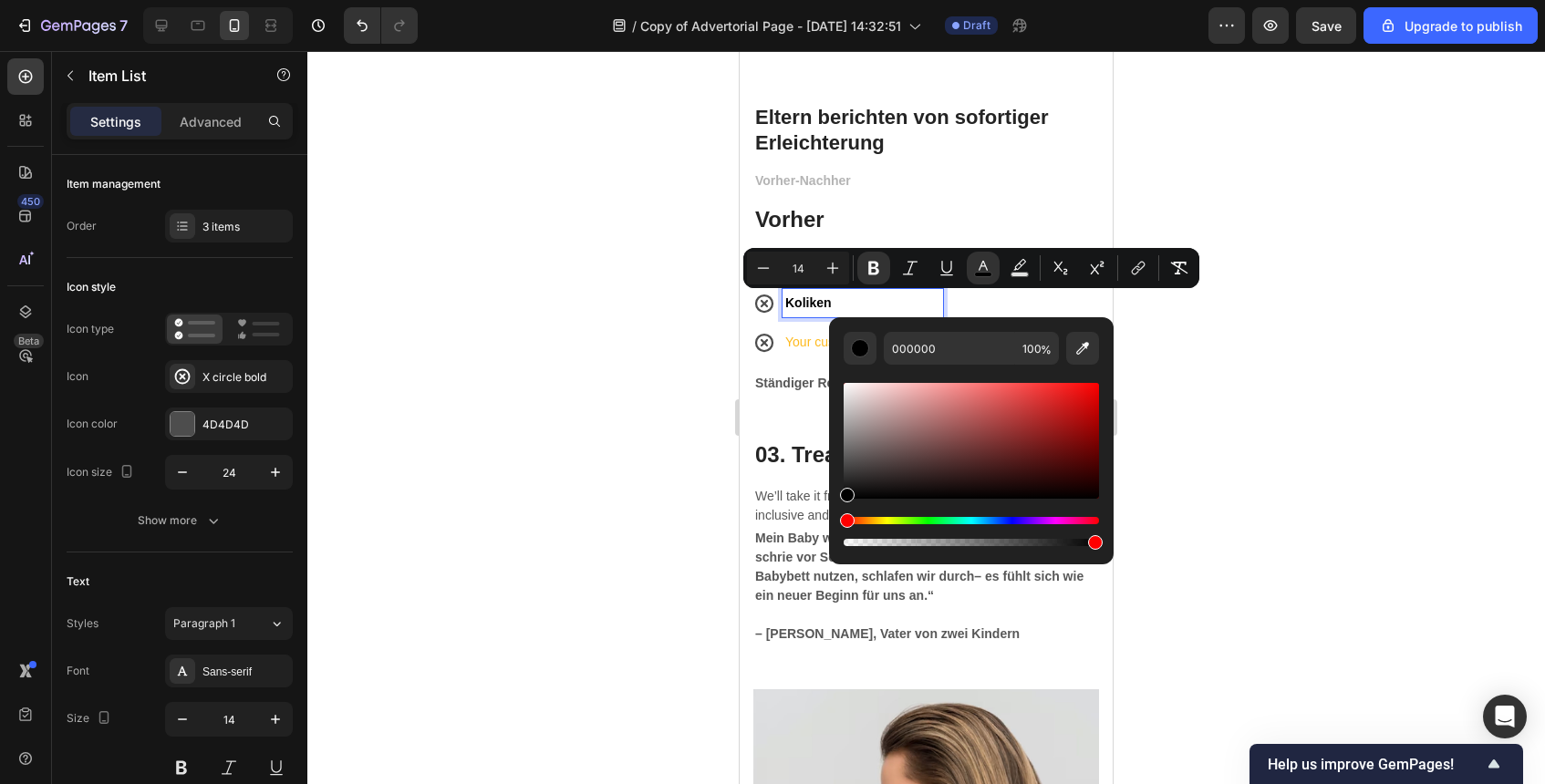
click at [843, 294] on p "Koliken" at bounding box center [863, 303] width 156 height 23
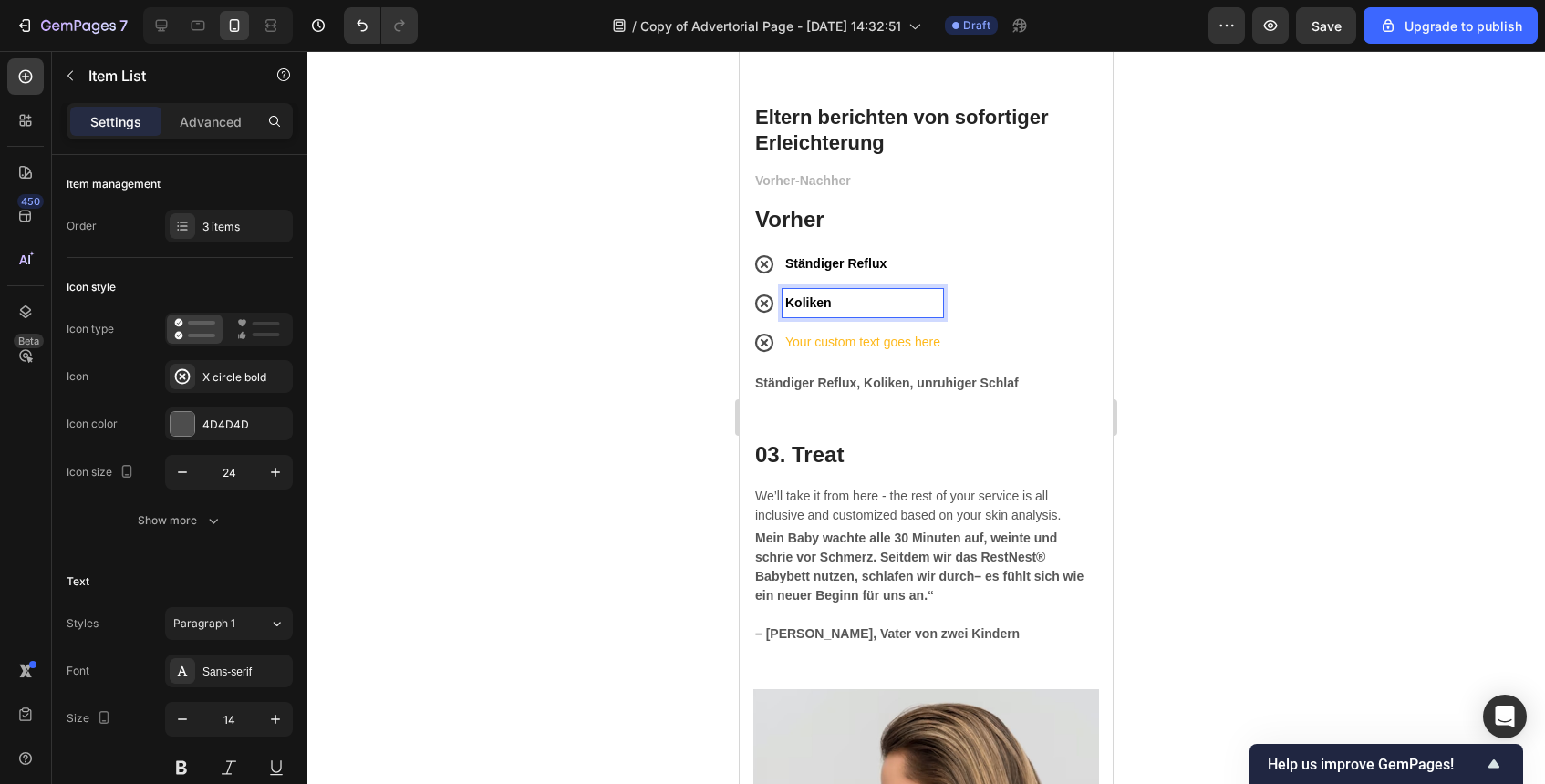
click at [843, 294] on p "Koliken" at bounding box center [863, 303] width 156 height 23
click at [837, 342] on p "Your custom text goes here" at bounding box center [863, 342] width 156 height 23
click at [859, 341] on strong "unruhiger Schlaf" at bounding box center [835, 342] width 101 height 15
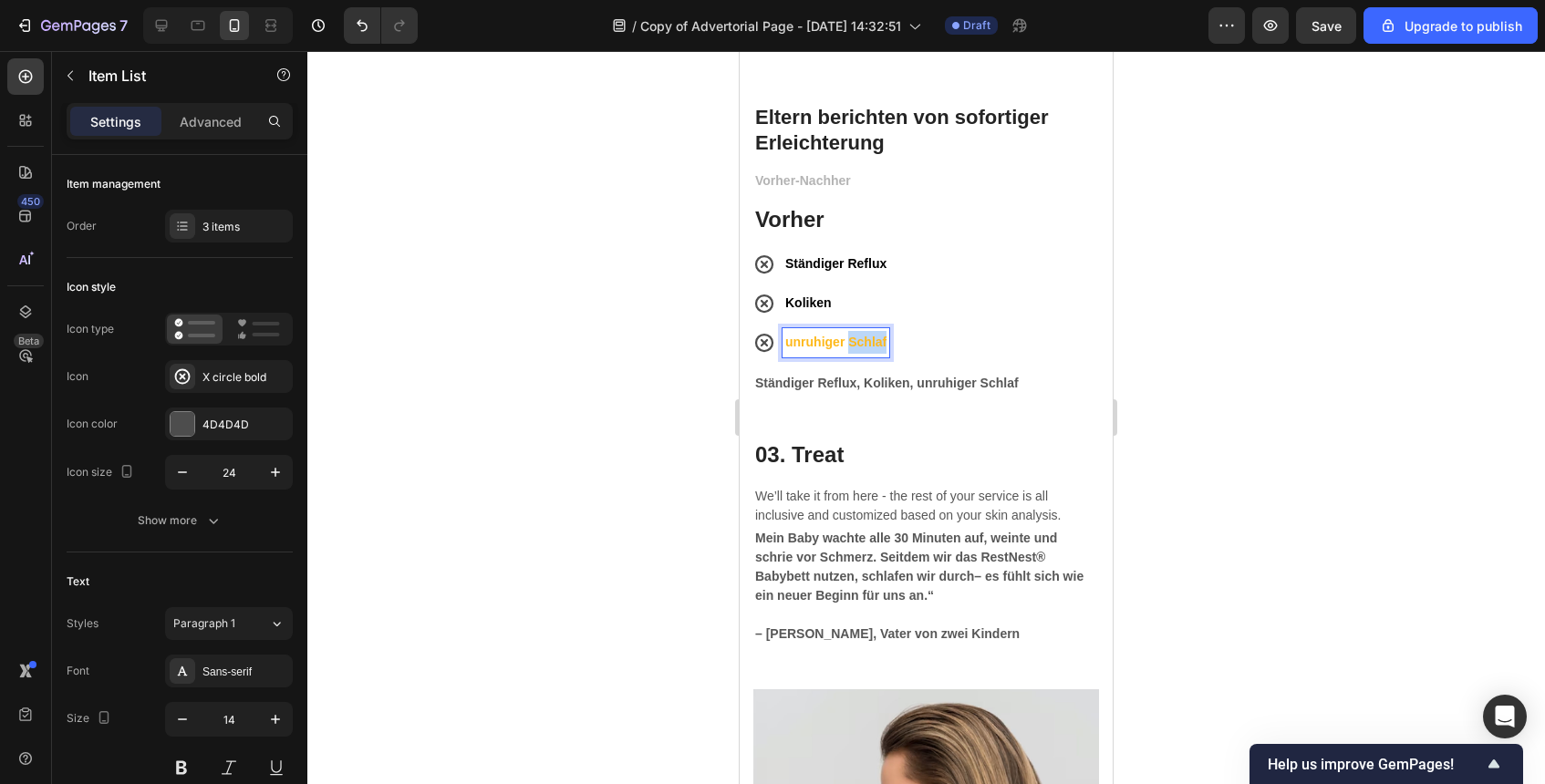
click at [859, 341] on strong "unruhiger Schlaf" at bounding box center [835, 342] width 101 height 15
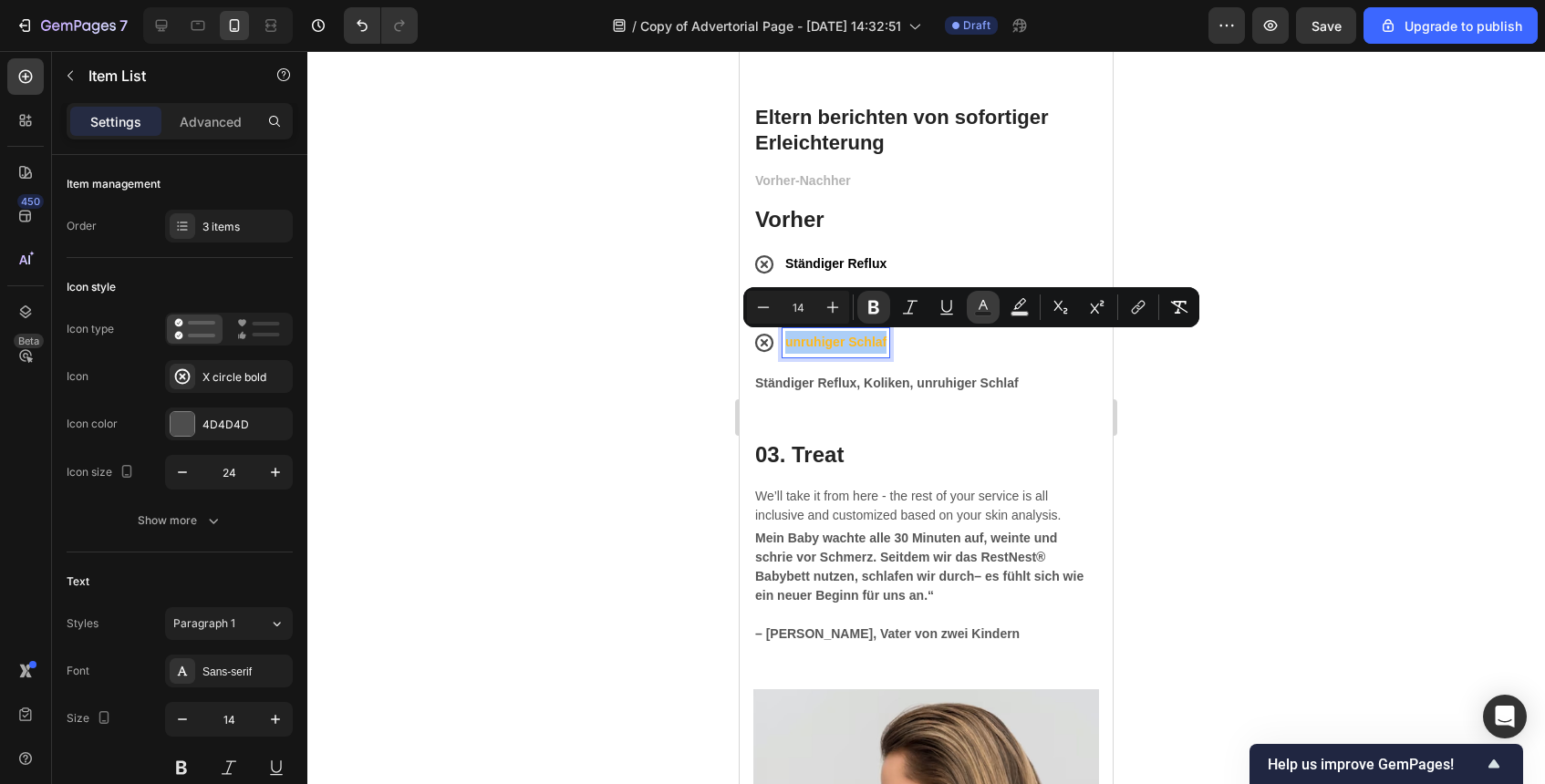
click at [997, 308] on button "Text Color" at bounding box center [982, 306] width 32 height 32
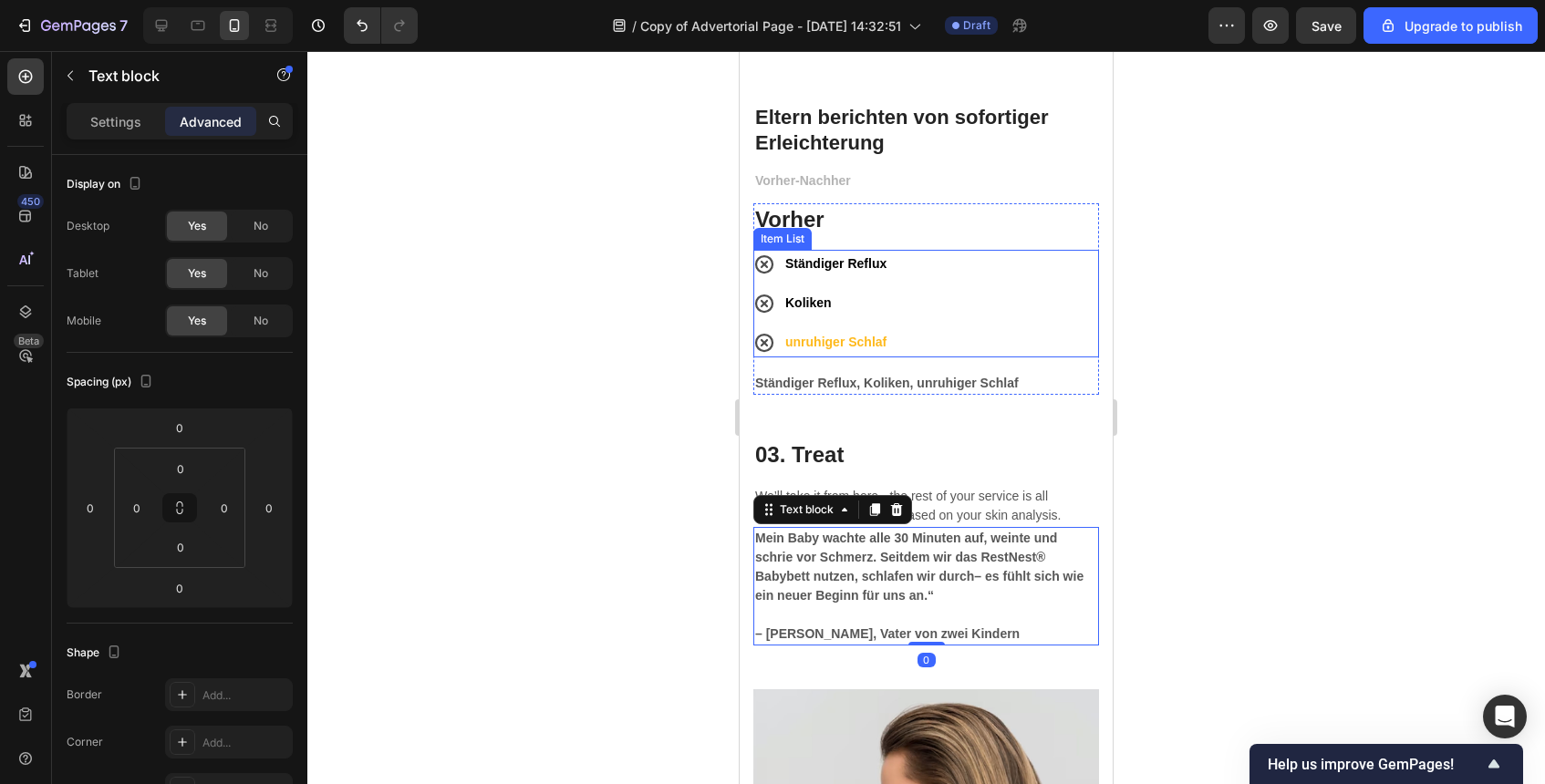
click at [846, 346] on strong "unruhiger Schlaf" at bounding box center [835, 342] width 101 height 15
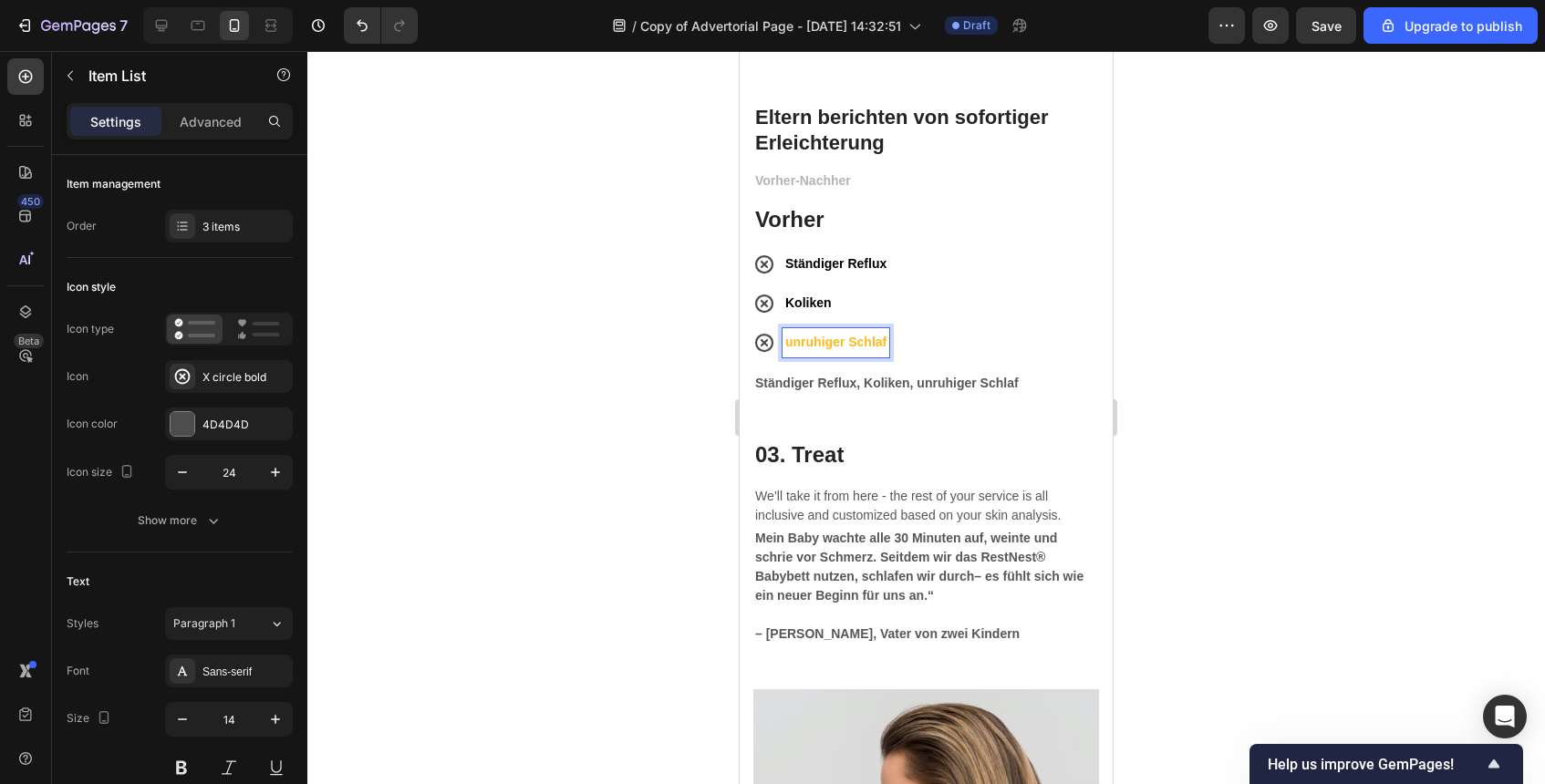
click at [871, 341] on strong "unruhiger Schlaf" at bounding box center [835, 342] width 101 height 15
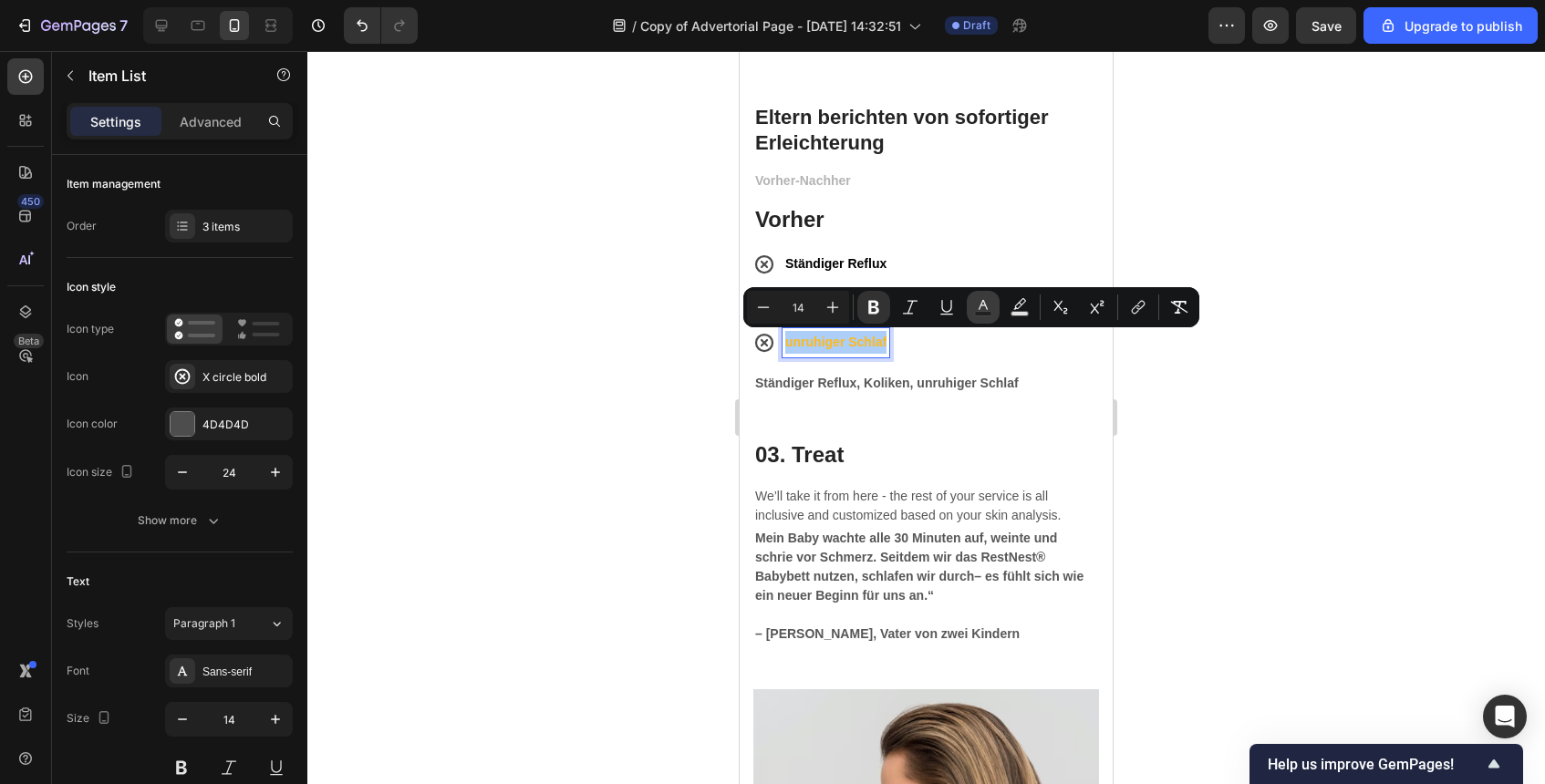
click at [992, 306] on button "Text Color" at bounding box center [982, 306] width 32 height 32
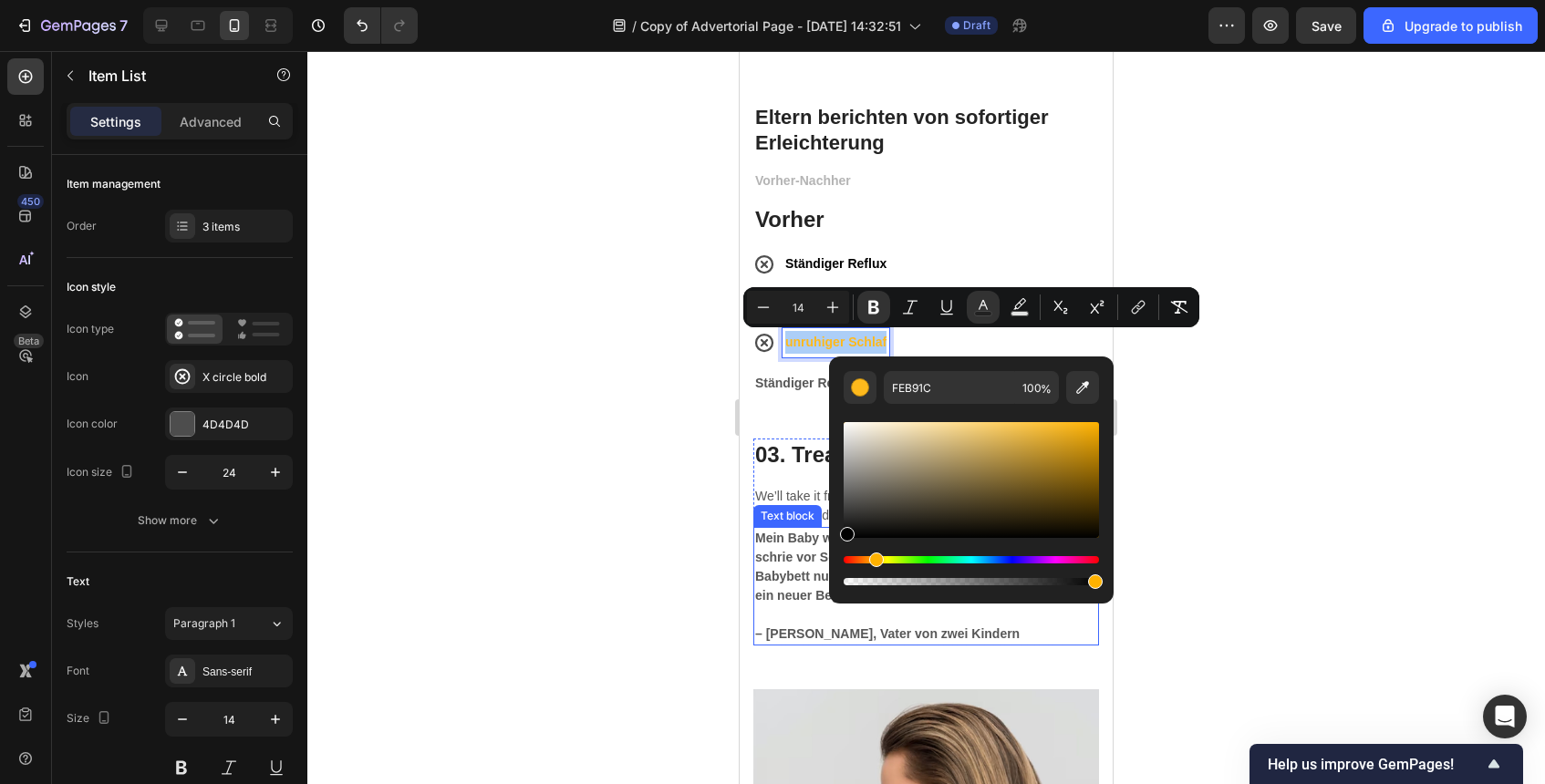
drag, startPoint x: 1694, startPoint y: 492, endPoint x: 798, endPoint y: 575, distance: 899.8
click at [798, 575] on div "Vorher-Nachher Text block Vorher Heading Ständiger Reflux Koliken unruhiger Sch…" at bounding box center [926, 429] width 345 height 520
type input "000000"
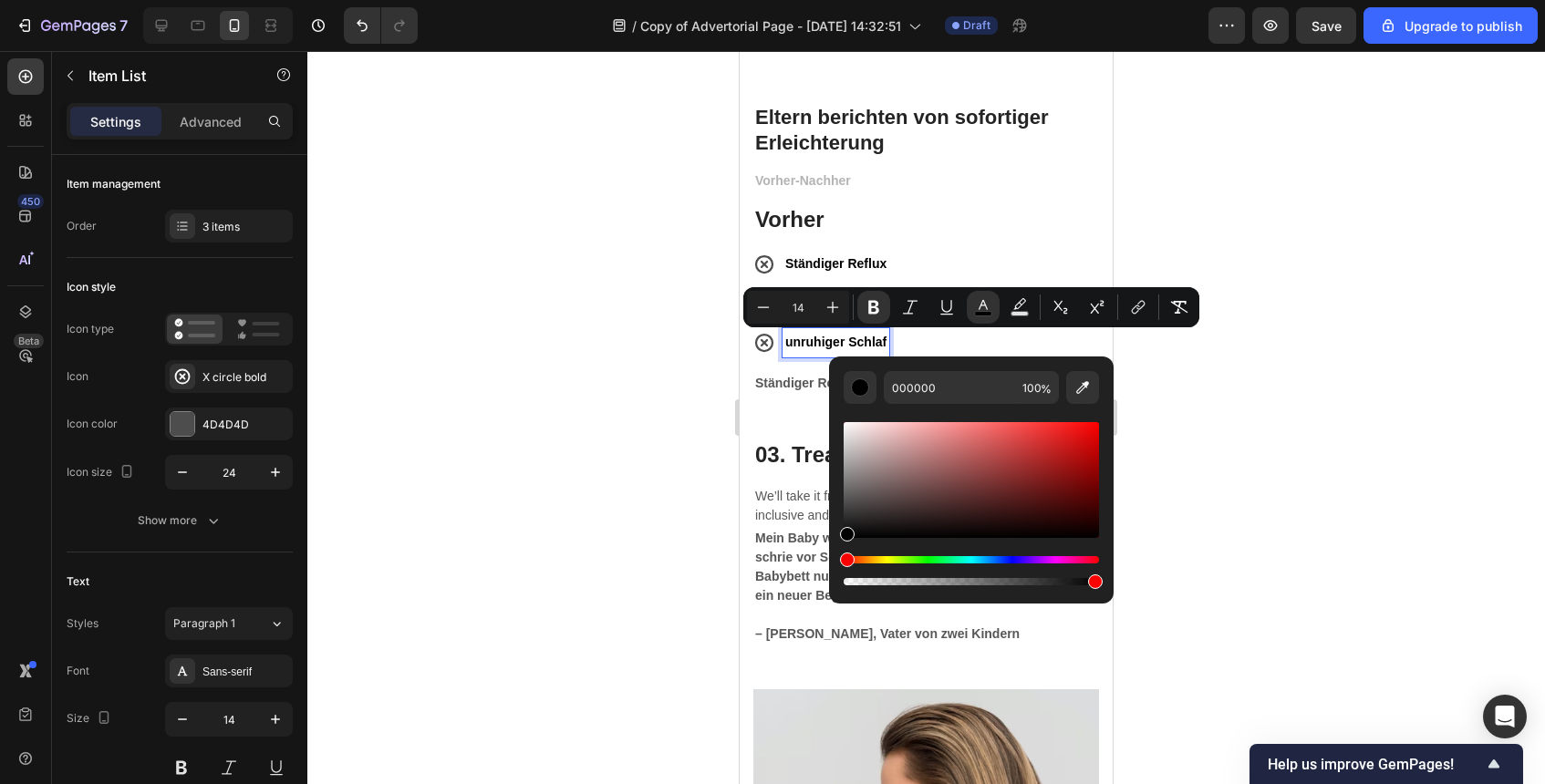
click at [692, 403] on div at bounding box center [926, 417] width 1238 height 733
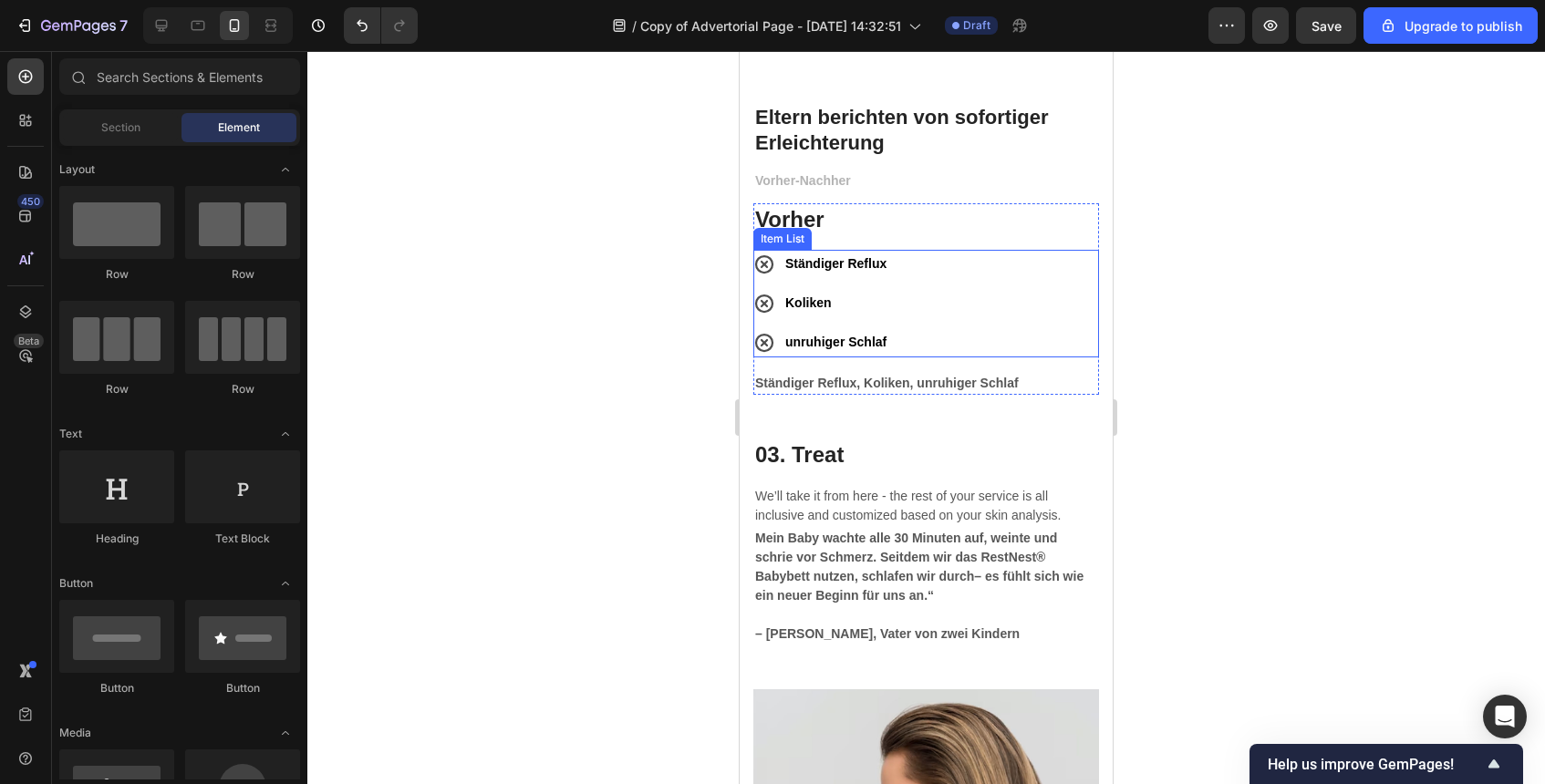
click at [771, 338] on icon at bounding box center [765, 343] width 19 height 19
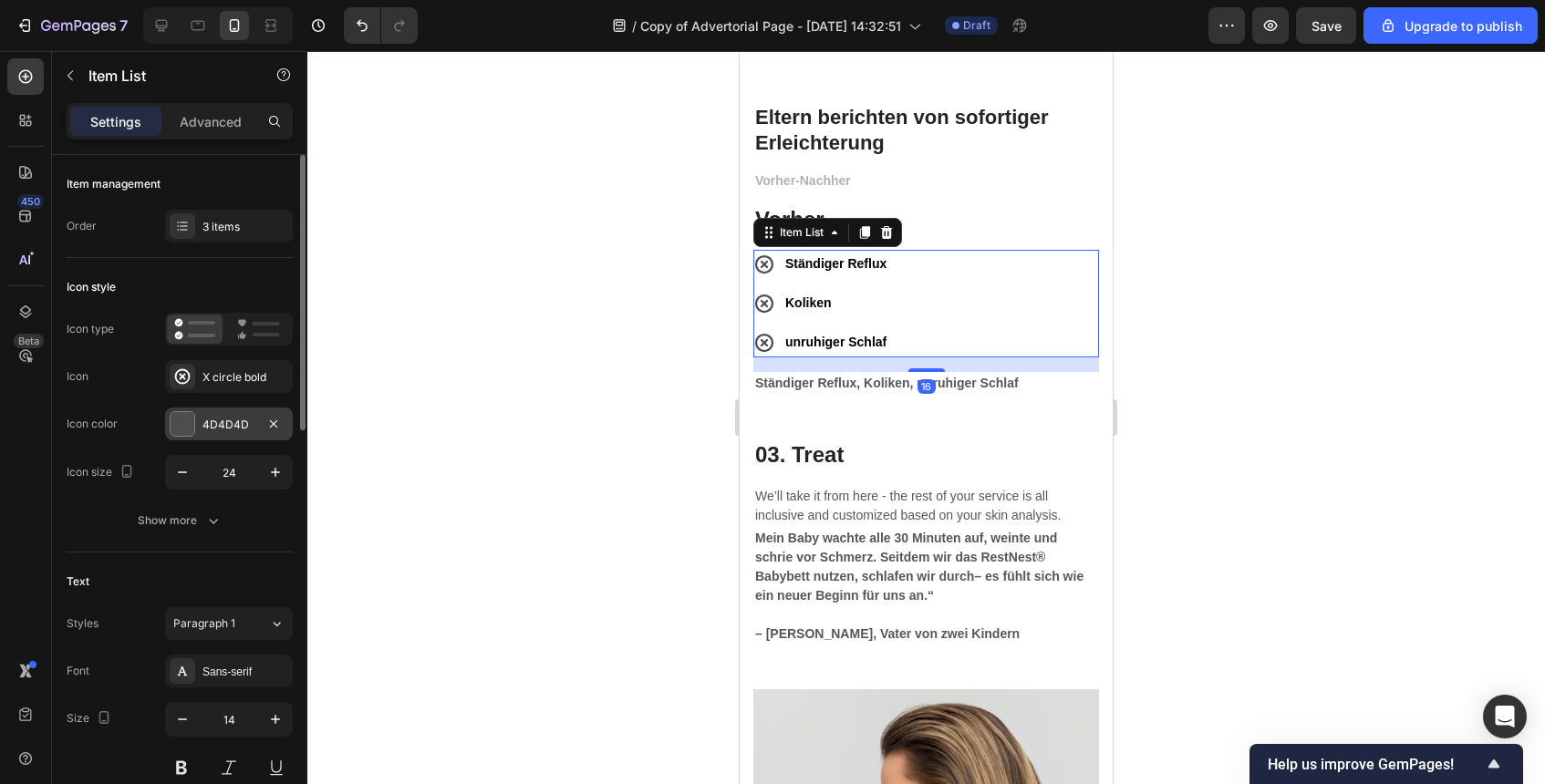
click at [255, 418] on div "4D4D4D" at bounding box center [229, 425] width 53 height 17
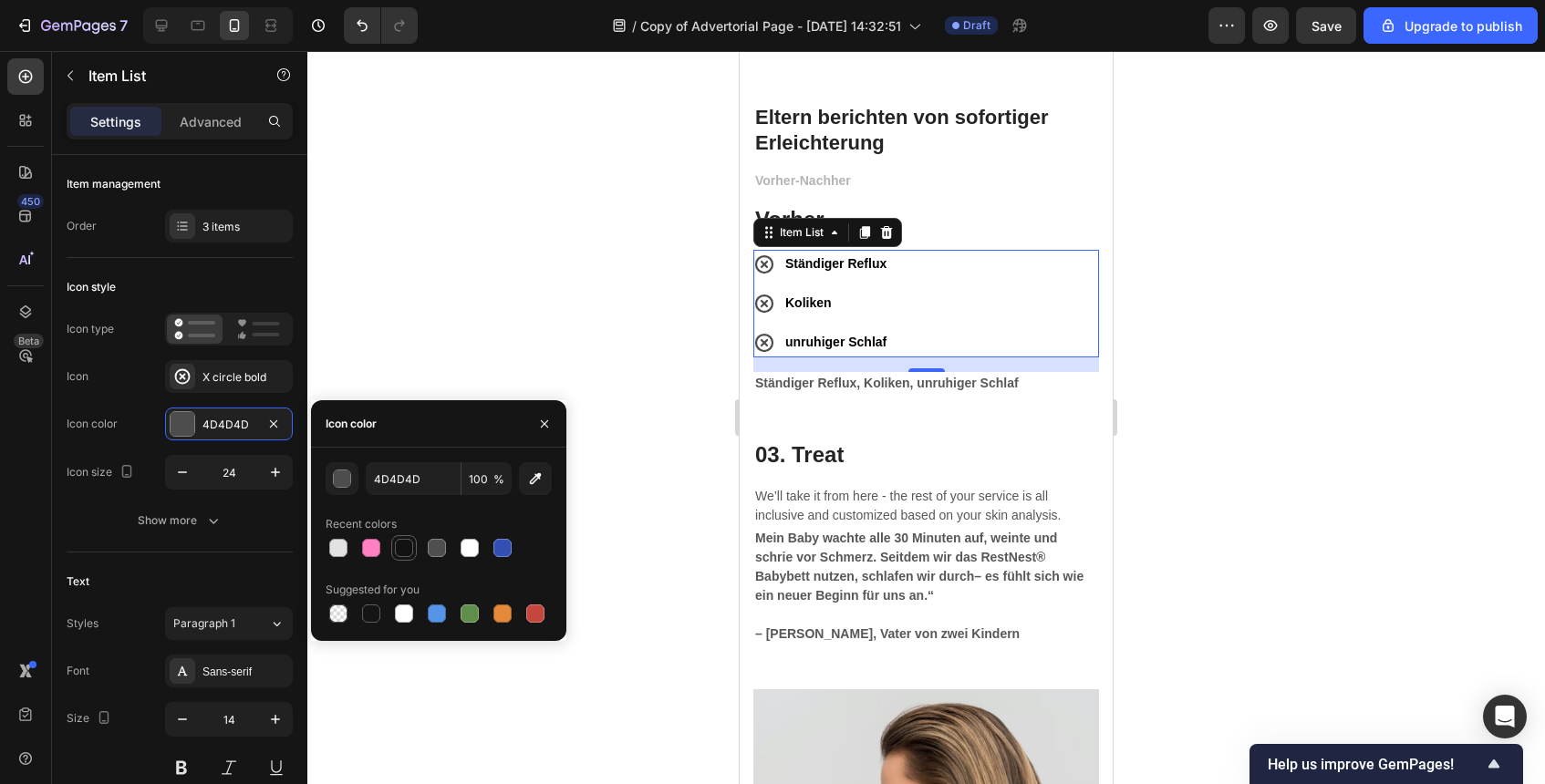
click at [402, 541] on div at bounding box center [405, 548] width 19 height 19
click at [432, 483] on input "121212" at bounding box center [413, 479] width 94 height 32
click at [348, 488] on button "button" at bounding box center [342, 479] width 32 height 32
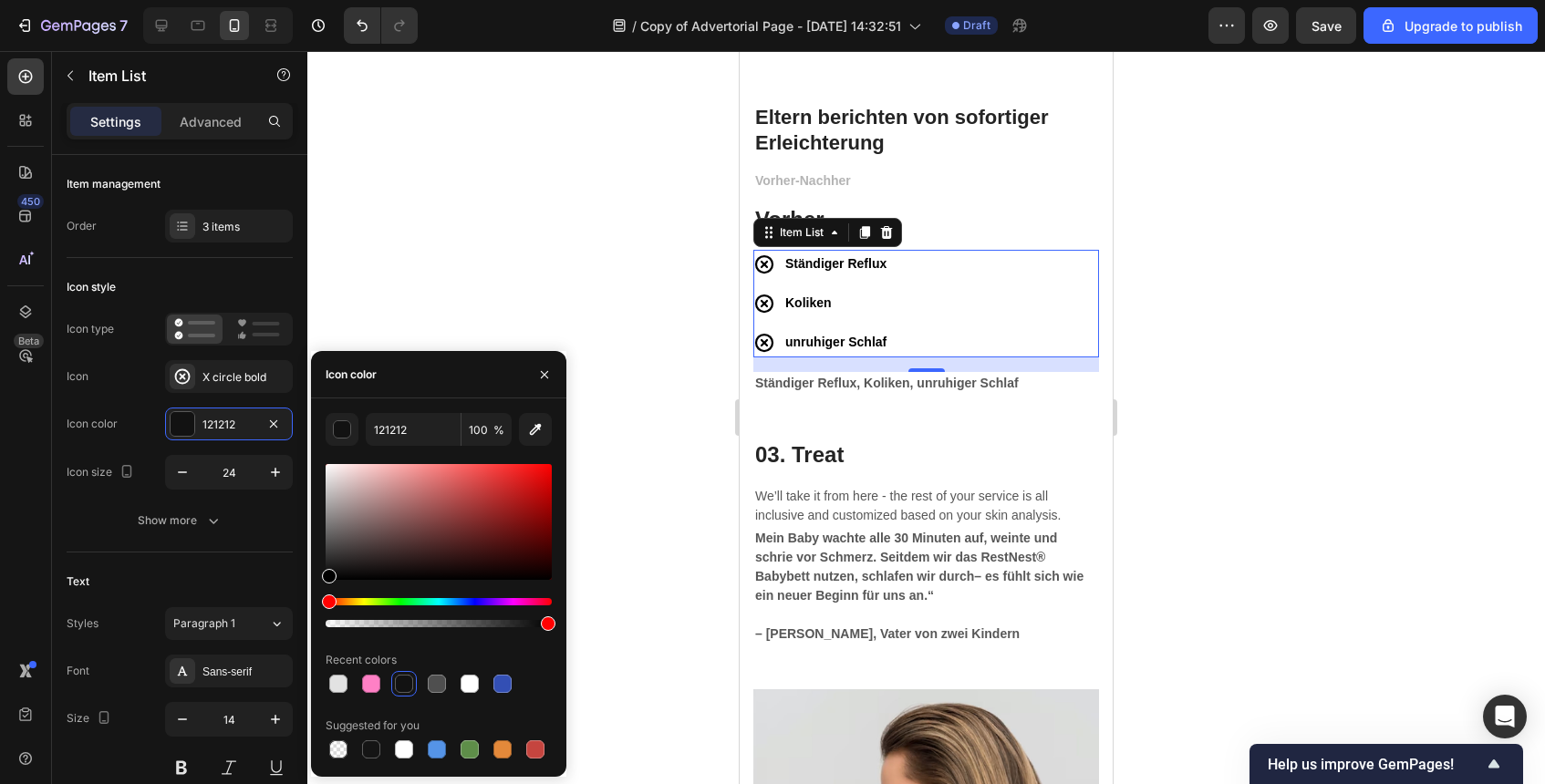
drag, startPoint x: 324, startPoint y: 573, endPoint x: 326, endPoint y: 617, distance: 44.0
click at [326, 617] on div at bounding box center [439, 546] width 226 height 170
type input "000000"
click at [138, 425] on div "Icon color 000000" at bounding box center [180, 423] width 226 height 32
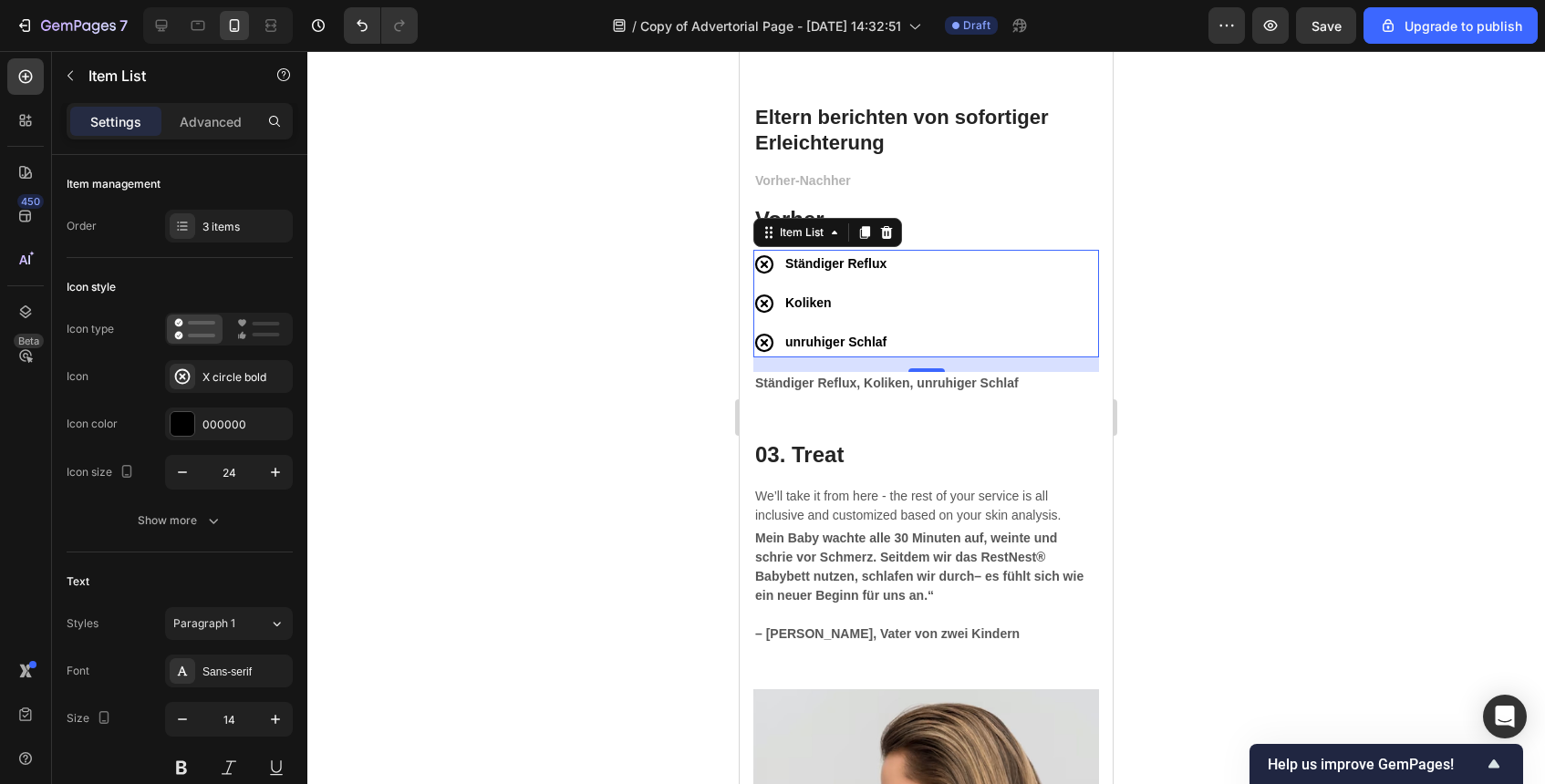
click at [1149, 386] on div at bounding box center [926, 417] width 1238 height 733
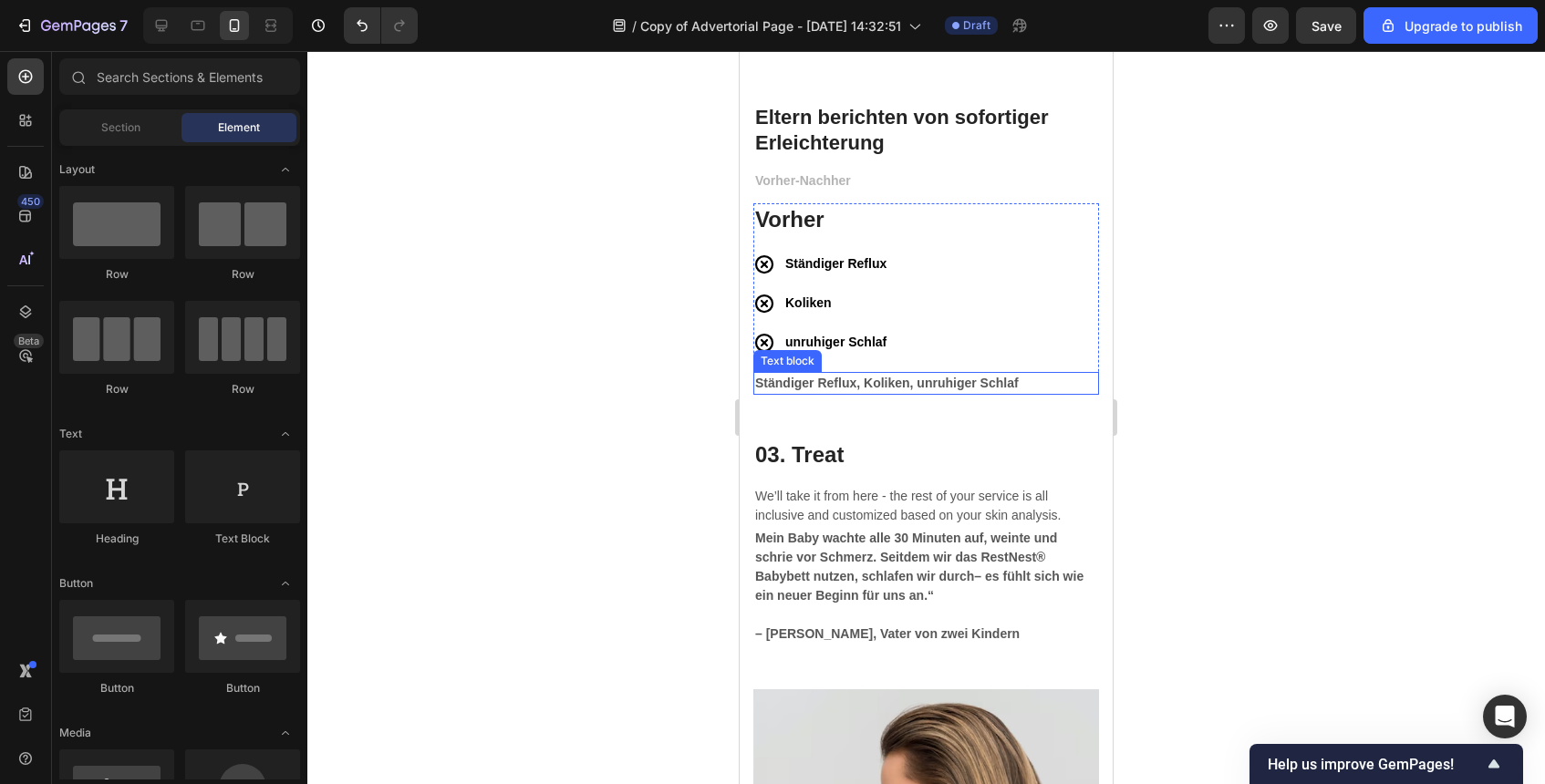
click at [990, 383] on strong "Ständiger Reflux, Koliken, unruhiger Schlaf" at bounding box center [887, 383] width 264 height 15
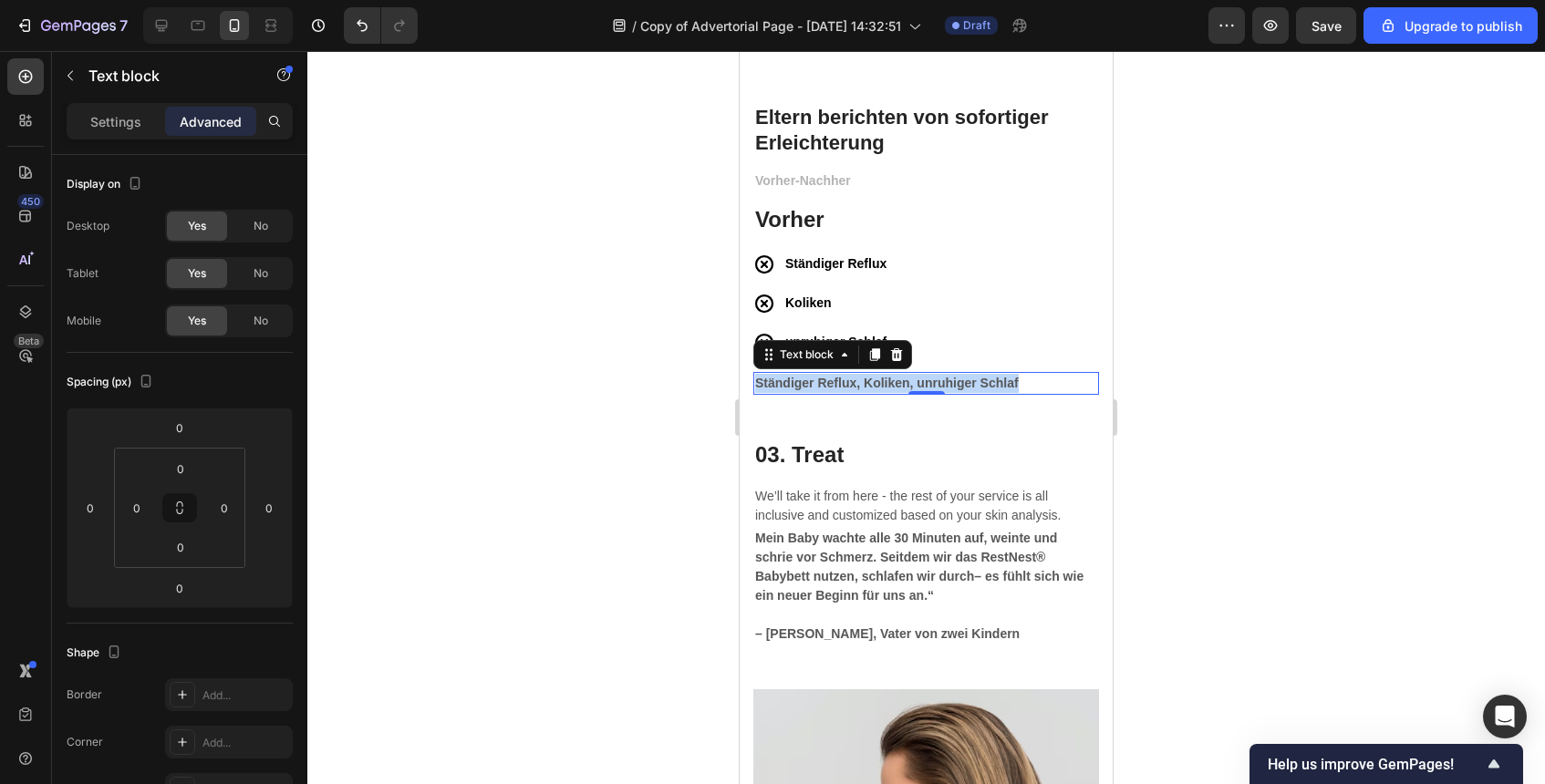
click at [990, 383] on strong "Ständiger Reflux, Koliken, unruhiger Schlaf" at bounding box center [887, 383] width 264 height 15
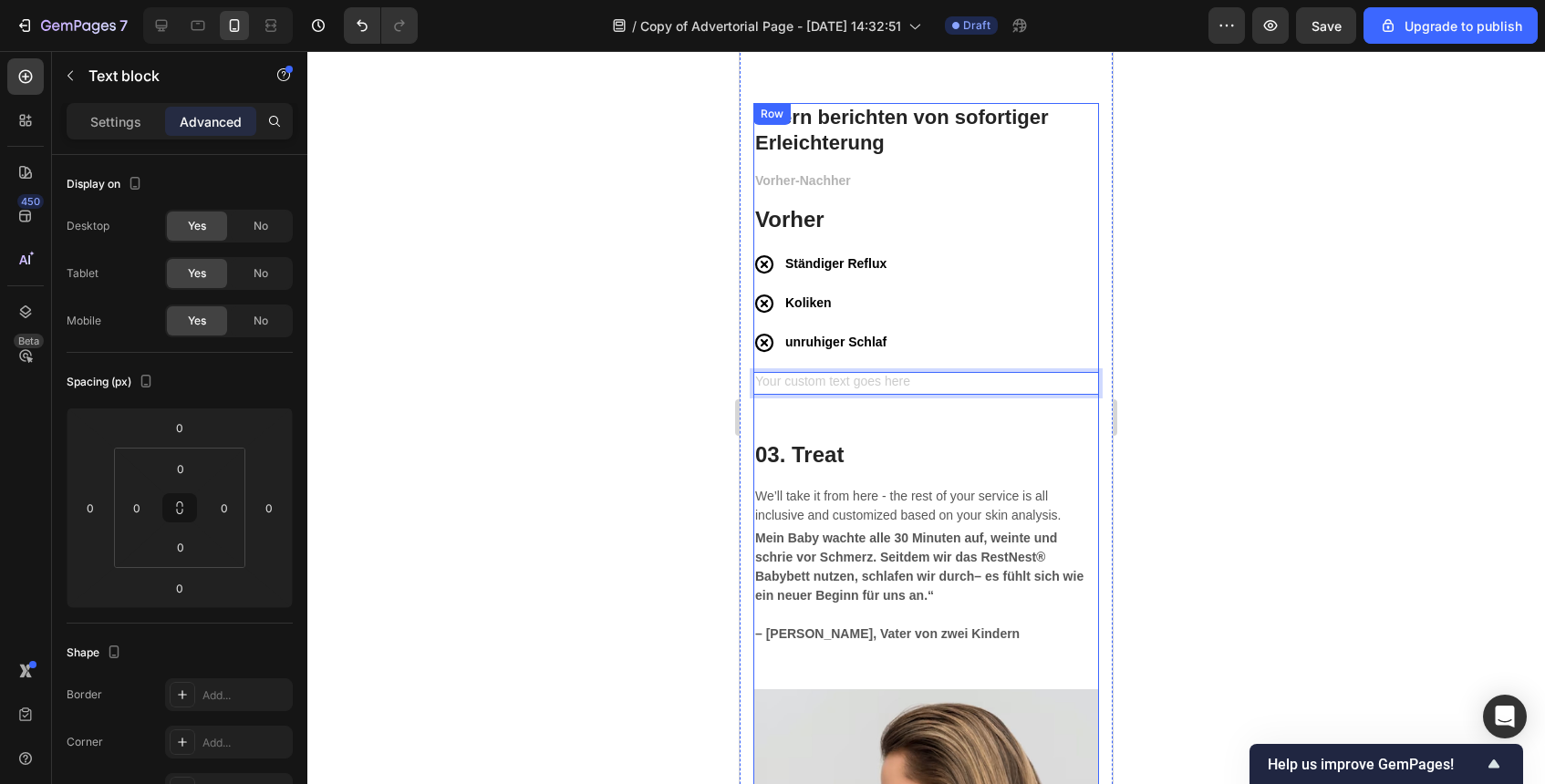
click at [1035, 449] on p "03. Treat" at bounding box center [927, 454] width 343 height 29
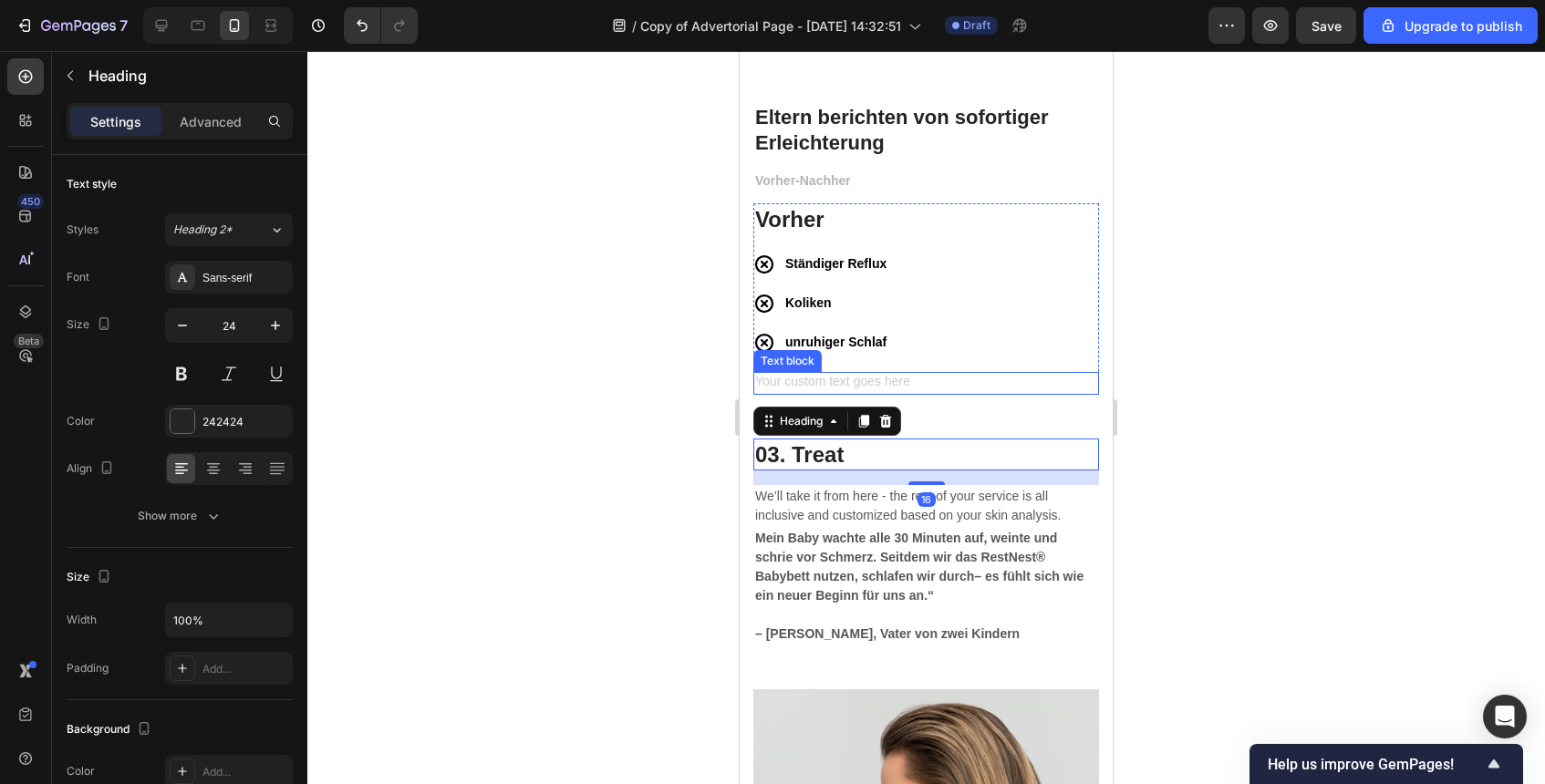
click at [966, 376] on div "Rich Text Editor. Editing area: main" at bounding box center [926, 383] width 345 height 23
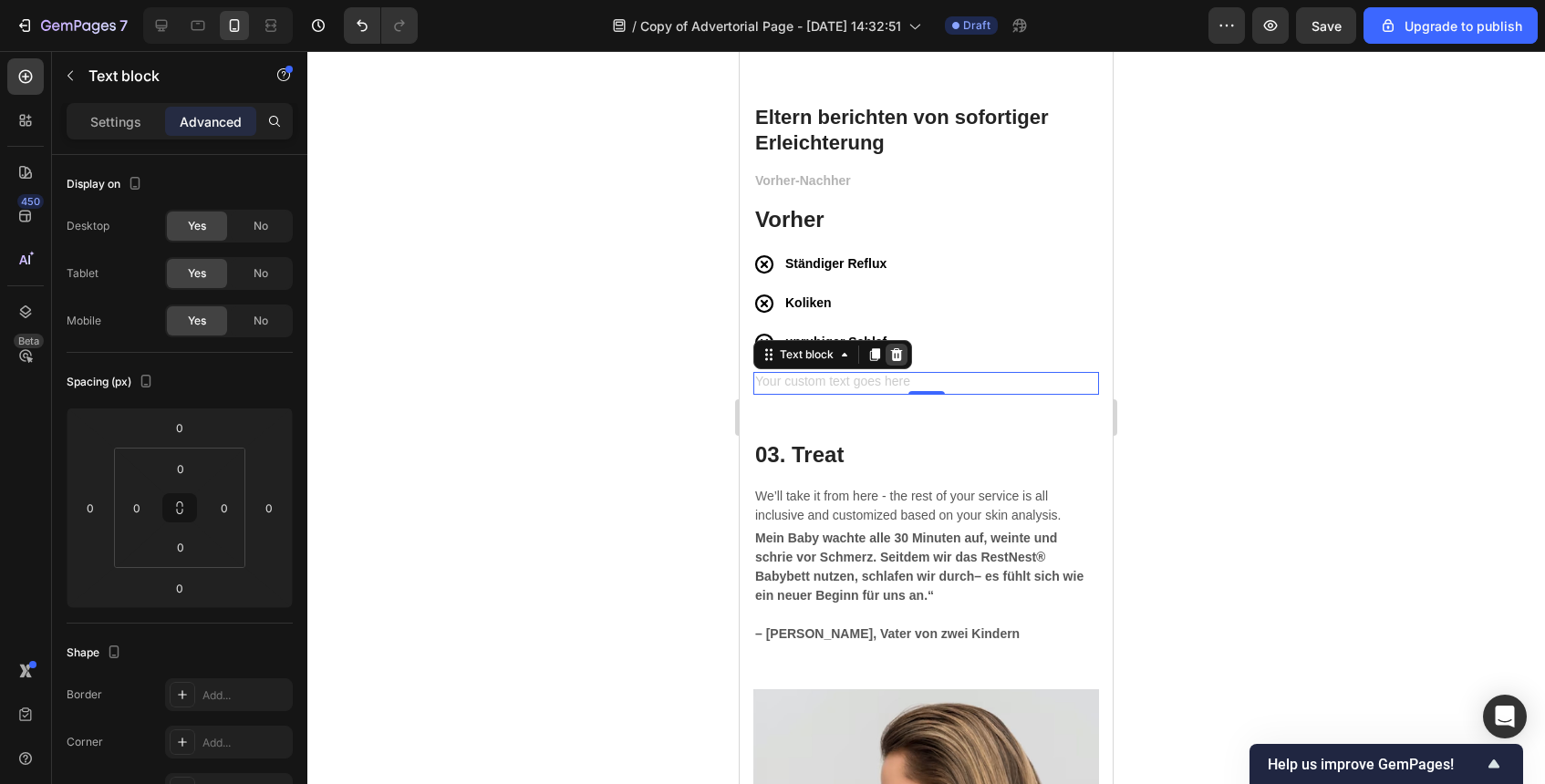
click at [903, 355] on icon at bounding box center [897, 355] width 15 height 15
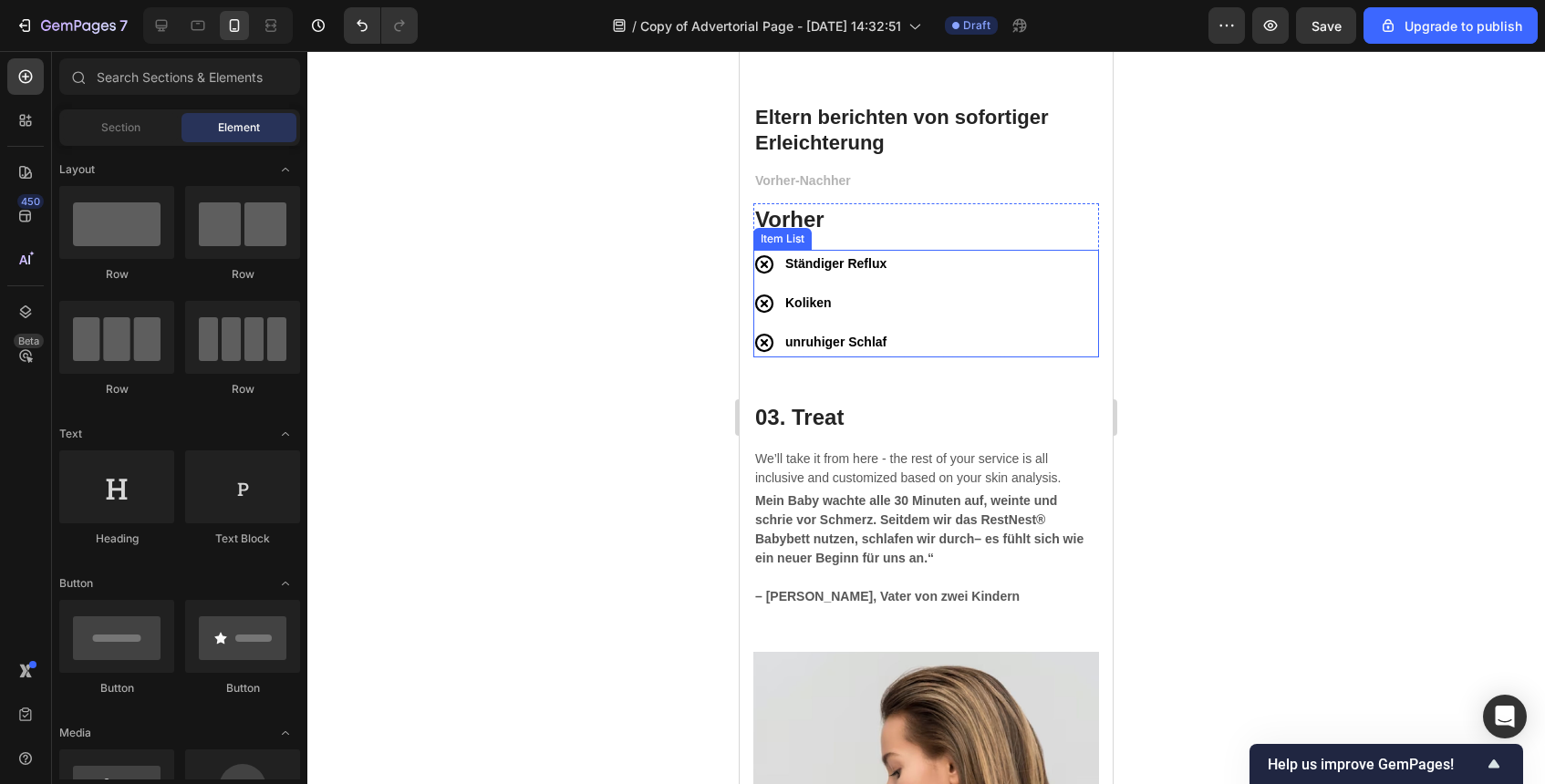
click at [918, 342] on div "Ständiger Reflux Koliken unruhiger Schlaf" at bounding box center [926, 304] width 345 height 107
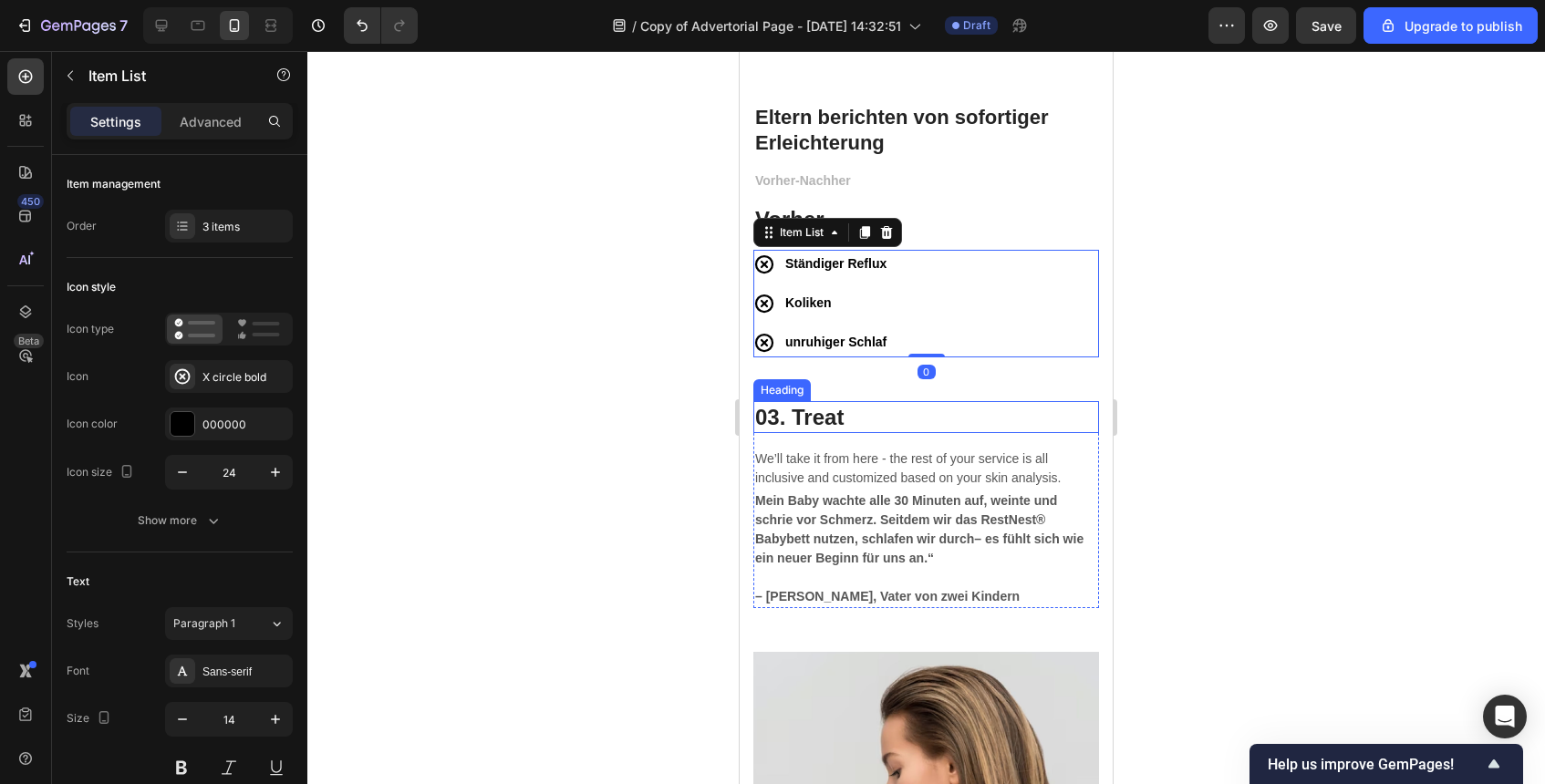
click at [833, 405] on p "03. Treat" at bounding box center [927, 417] width 343 height 29
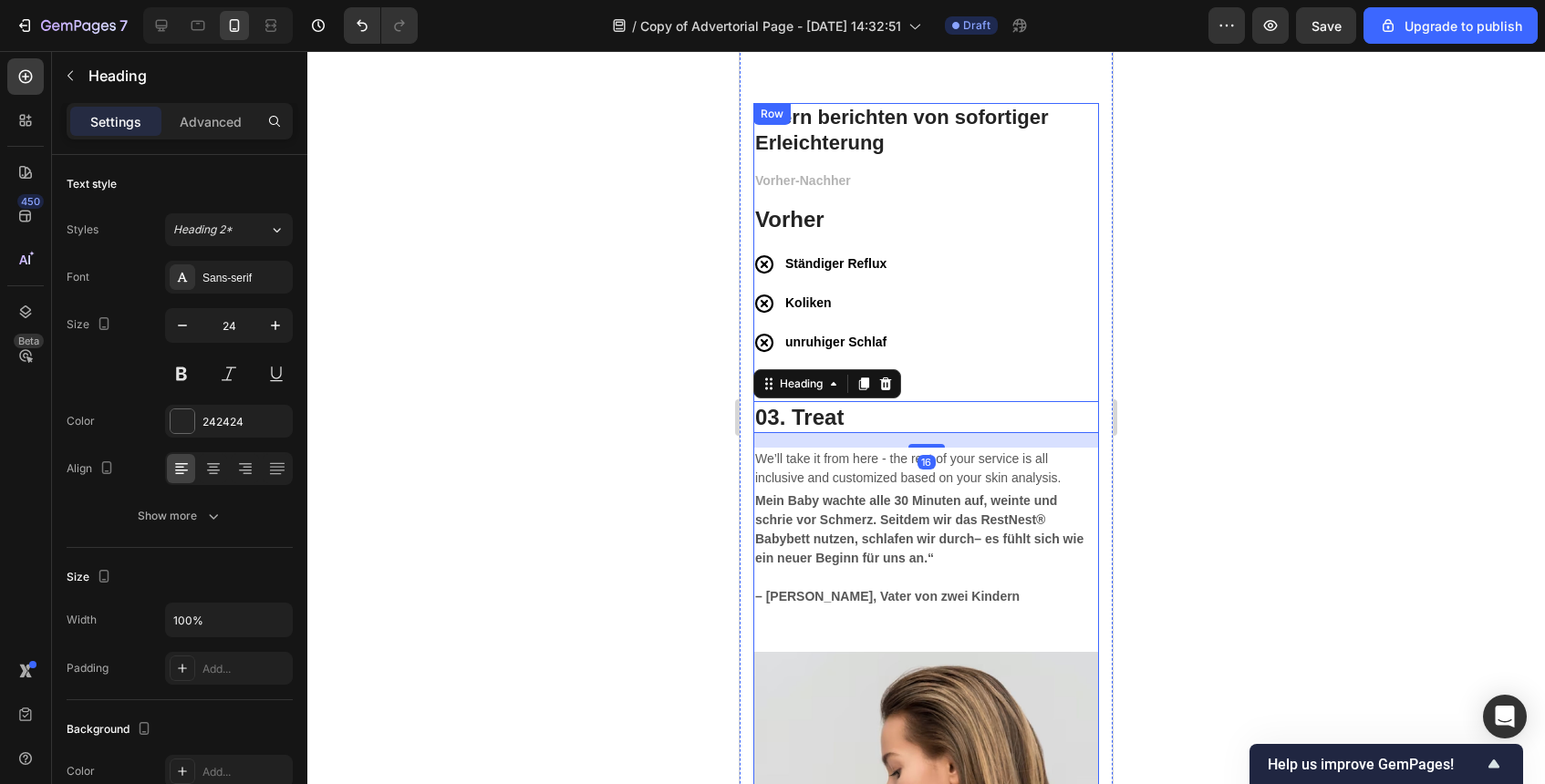
click at [935, 380] on div "Vorher-Nachher Text block Vorher Heading Ständiger Reflux Koliken unruhiger Sch…" at bounding box center [926, 410] width 345 height 482
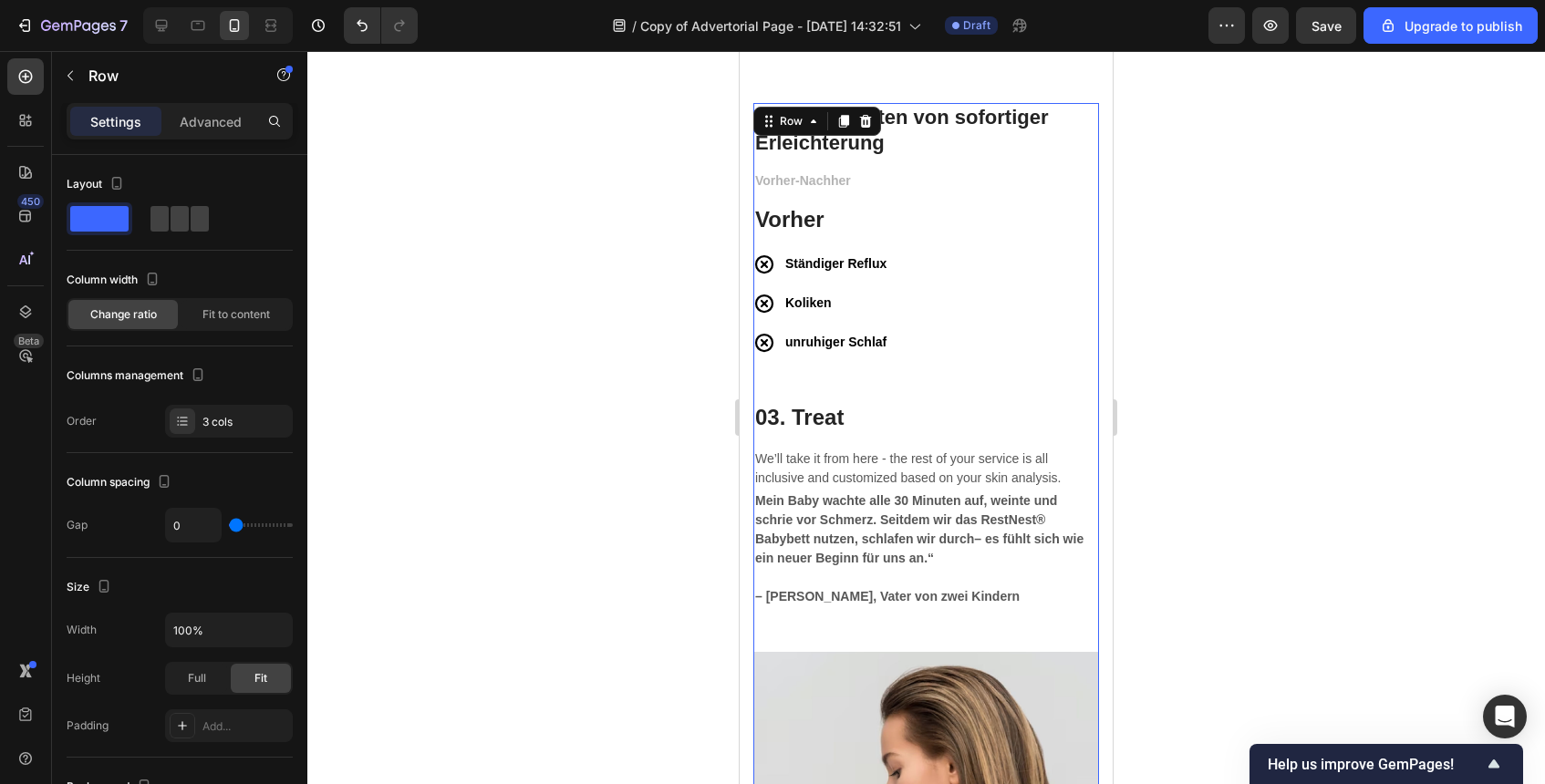
click at [934, 382] on div "Vorher-Nachher Text block Vorher Heading Ständiger Reflux Koliken unruhiger Sch…" at bounding box center [926, 410] width 345 height 482
click at [936, 384] on div "Vorher-Nachher Text block Vorher Heading Ständiger Reflux Koliken unruhiger Sch…" at bounding box center [926, 410] width 345 height 482
click at [930, 380] on div "Vorher-Nachher Text block Vorher Heading Ständiger Reflux Koliken unruhiger Sch…" at bounding box center [926, 410] width 345 height 482
click at [931, 336] on div "Ständiger Reflux Koliken unruhiger Schlaf" at bounding box center [926, 304] width 345 height 107
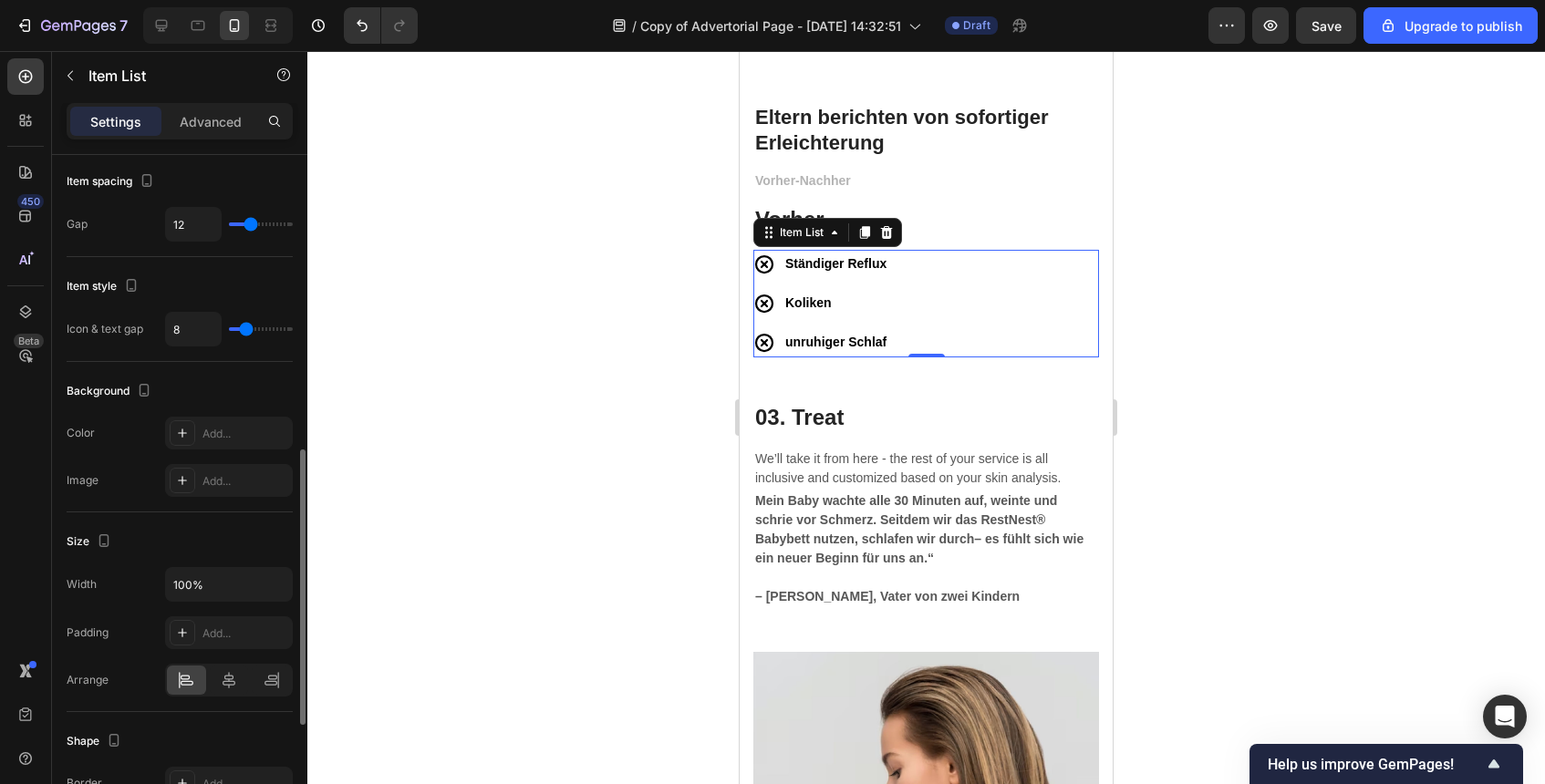
scroll to position [739, 0]
click at [247, 646] on div "Add..." at bounding box center [229, 636] width 128 height 32
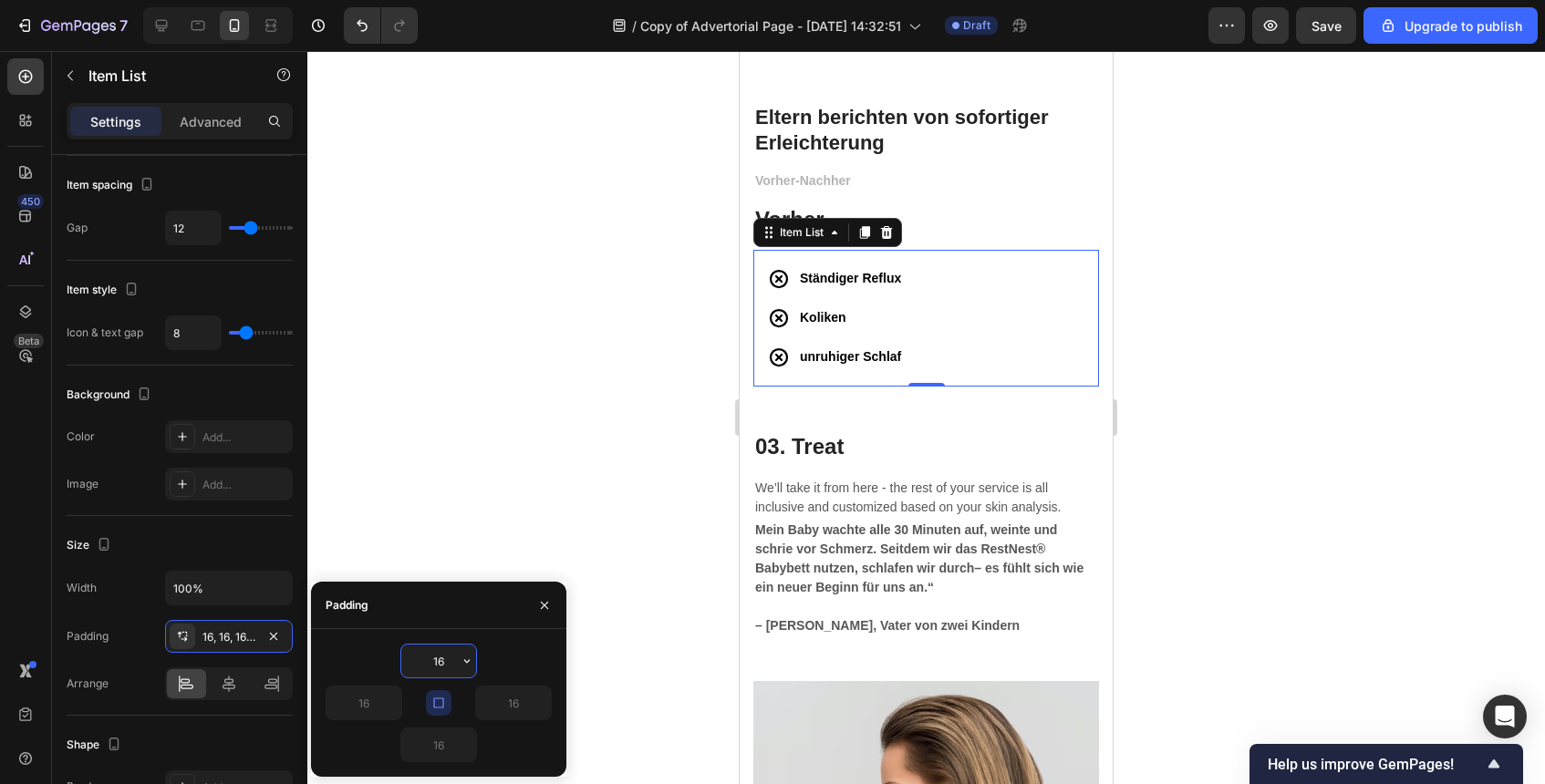
click at [446, 660] on input "16" at bounding box center [439, 661] width 75 height 32
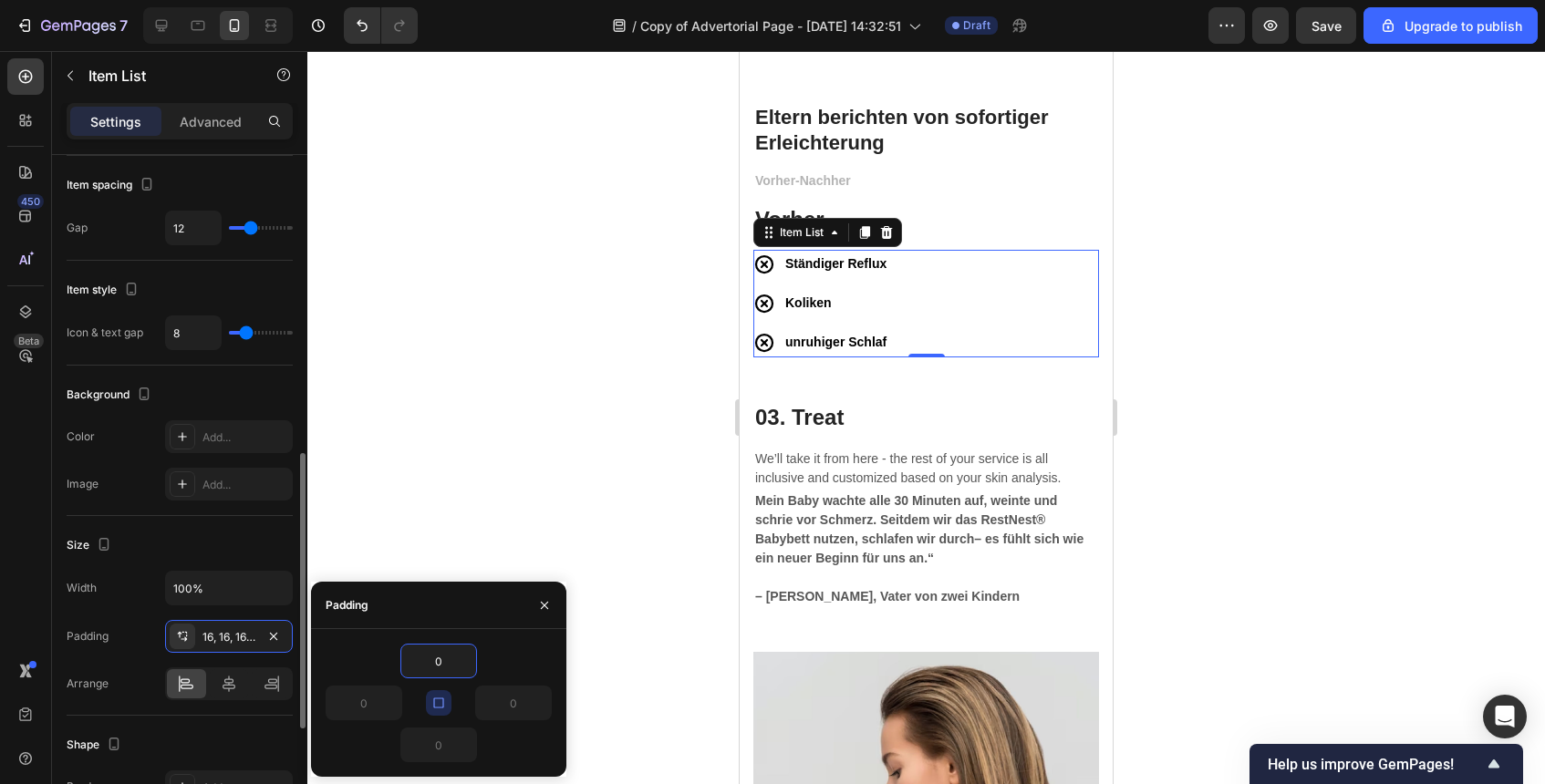
click at [267, 529] on div "Size Width 100% Padding 16, 16, 16, 16 Arrange" at bounding box center [180, 616] width 226 height 200
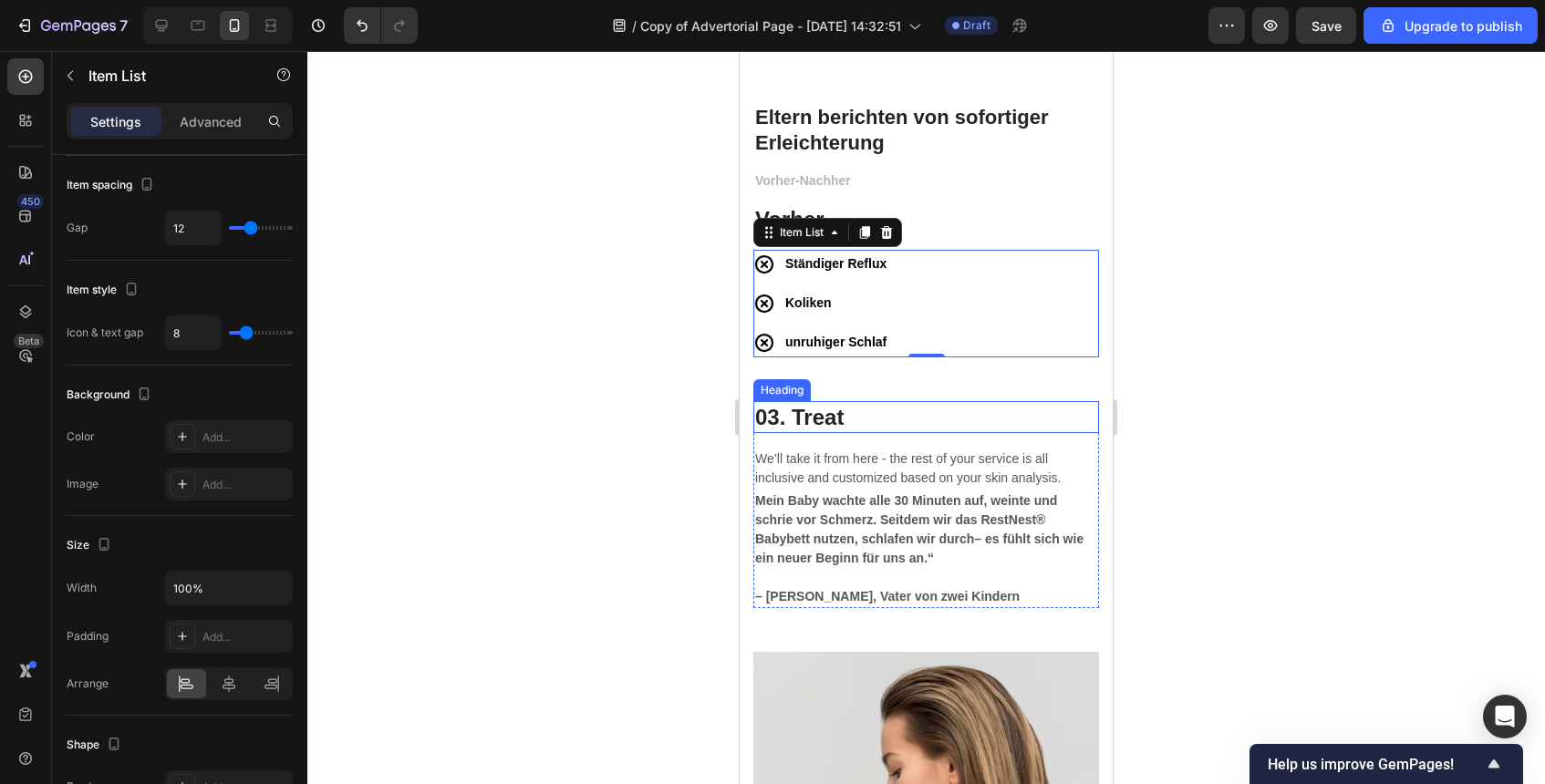
click at [880, 426] on p "03. Treat" at bounding box center [927, 417] width 343 height 29
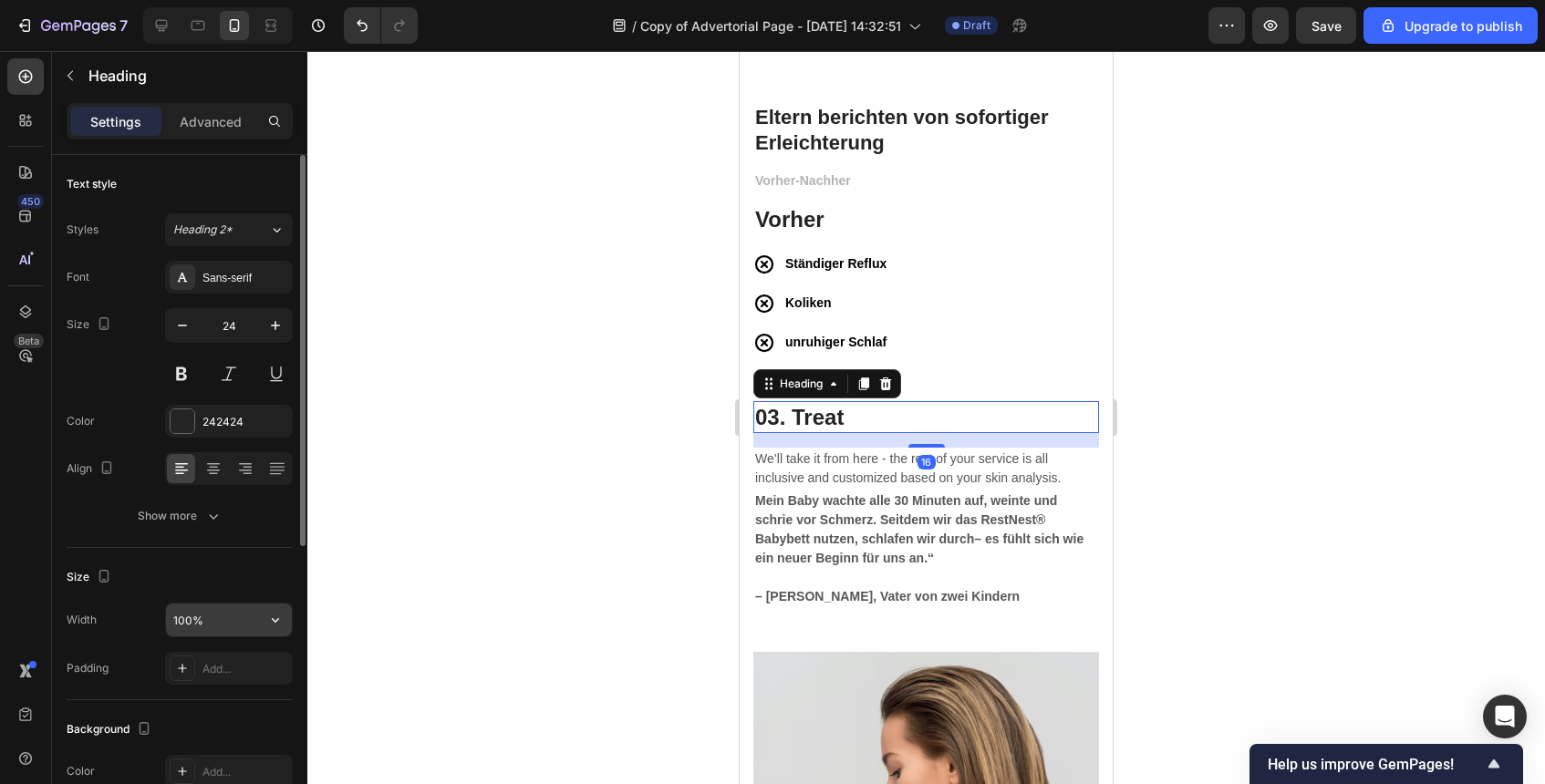
scroll to position [156, 0]
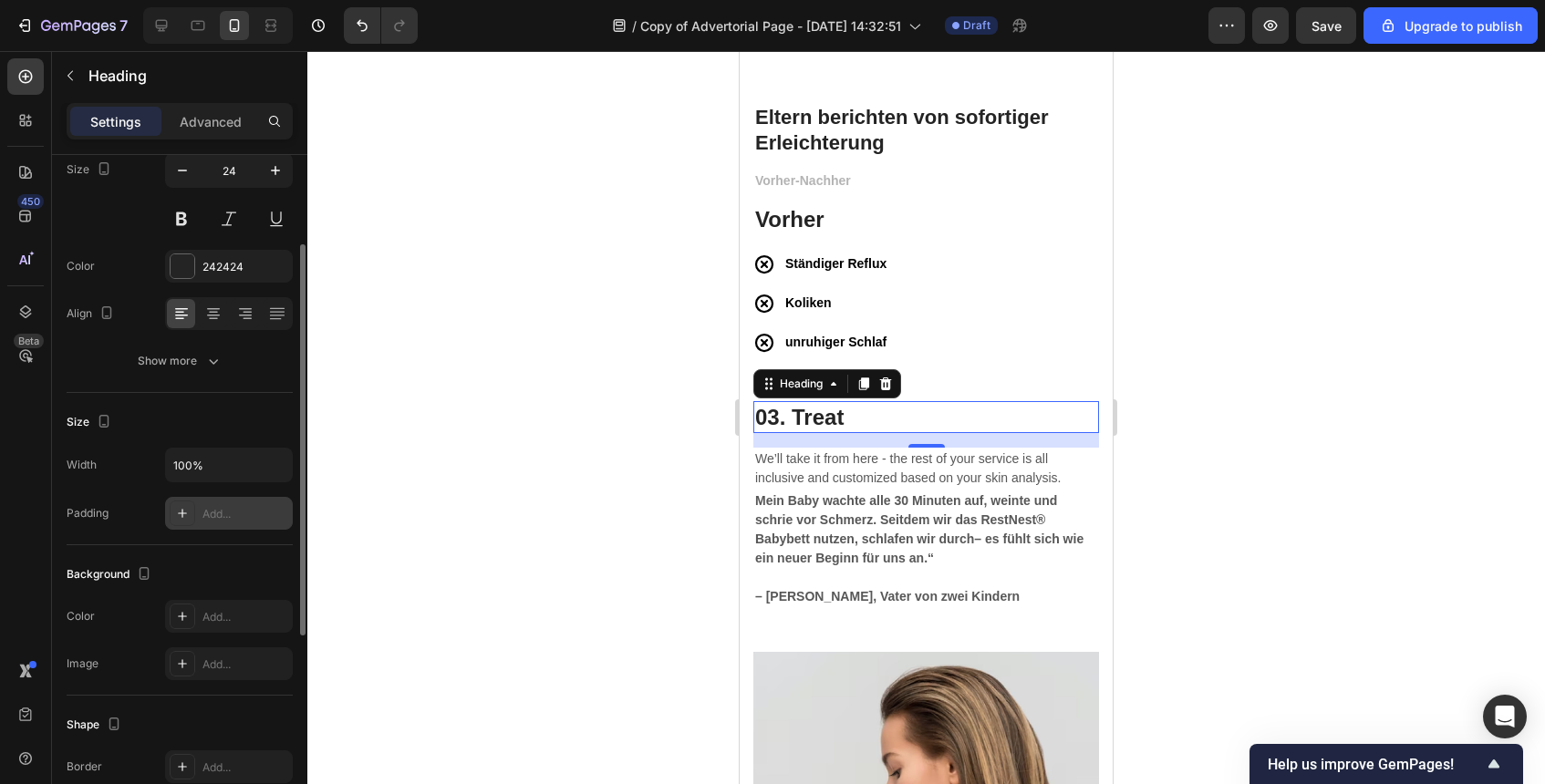
click at [232, 516] on div "Add..." at bounding box center [245, 515] width 86 height 17
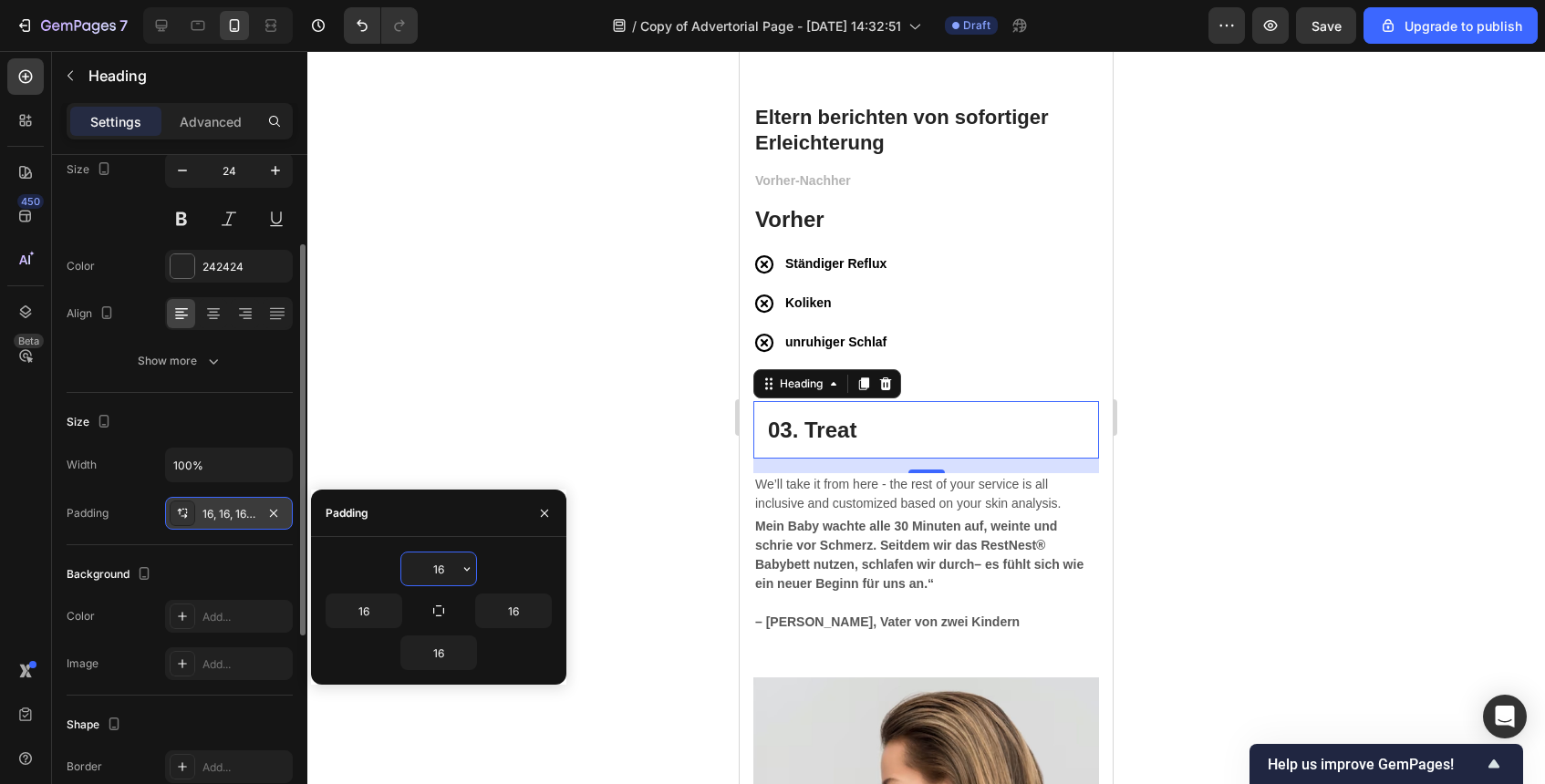
click at [440, 580] on input "16" at bounding box center [439, 568] width 75 height 32
type input "1"
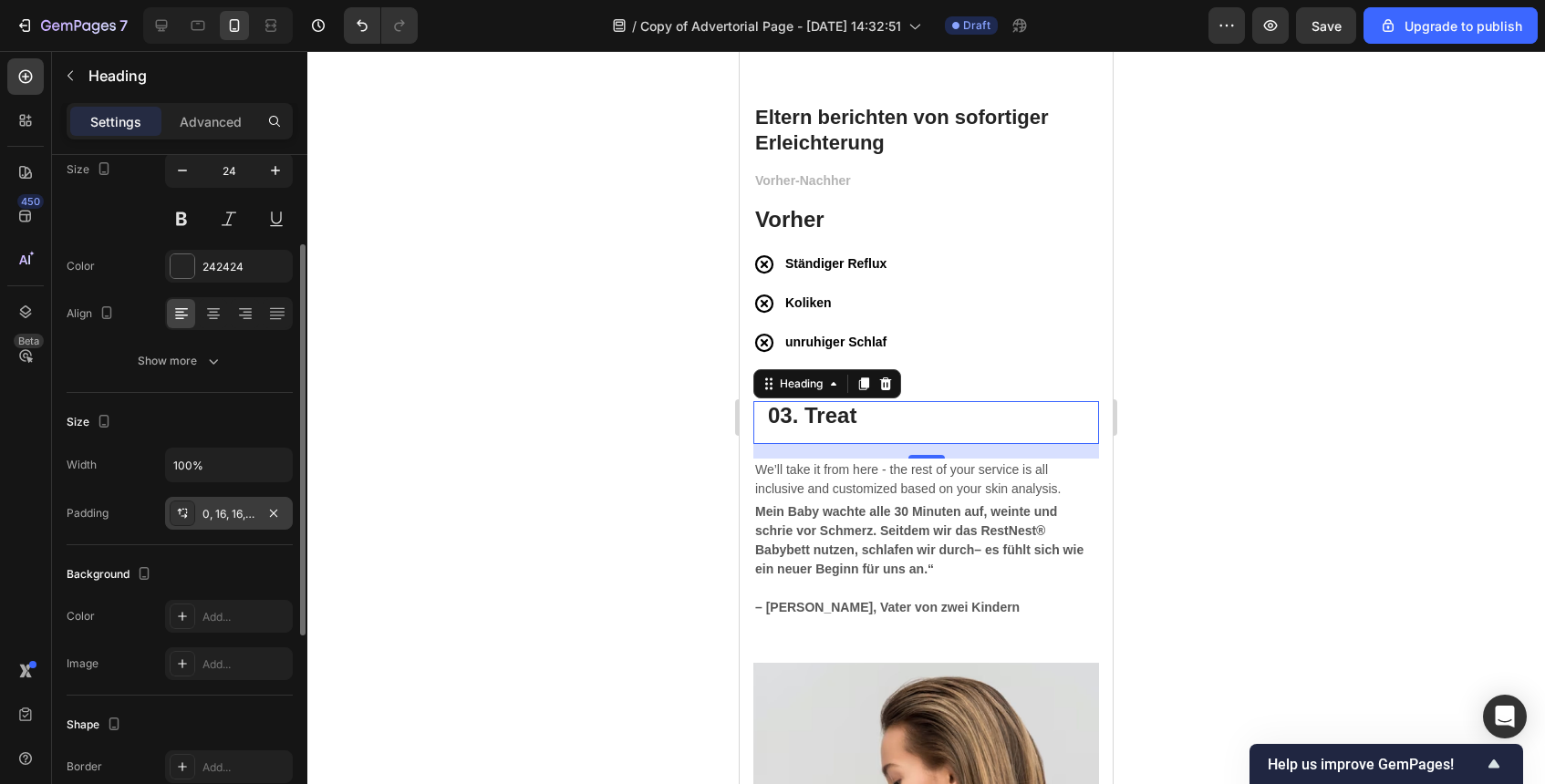
click at [1174, 351] on div at bounding box center [926, 417] width 1238 height 733
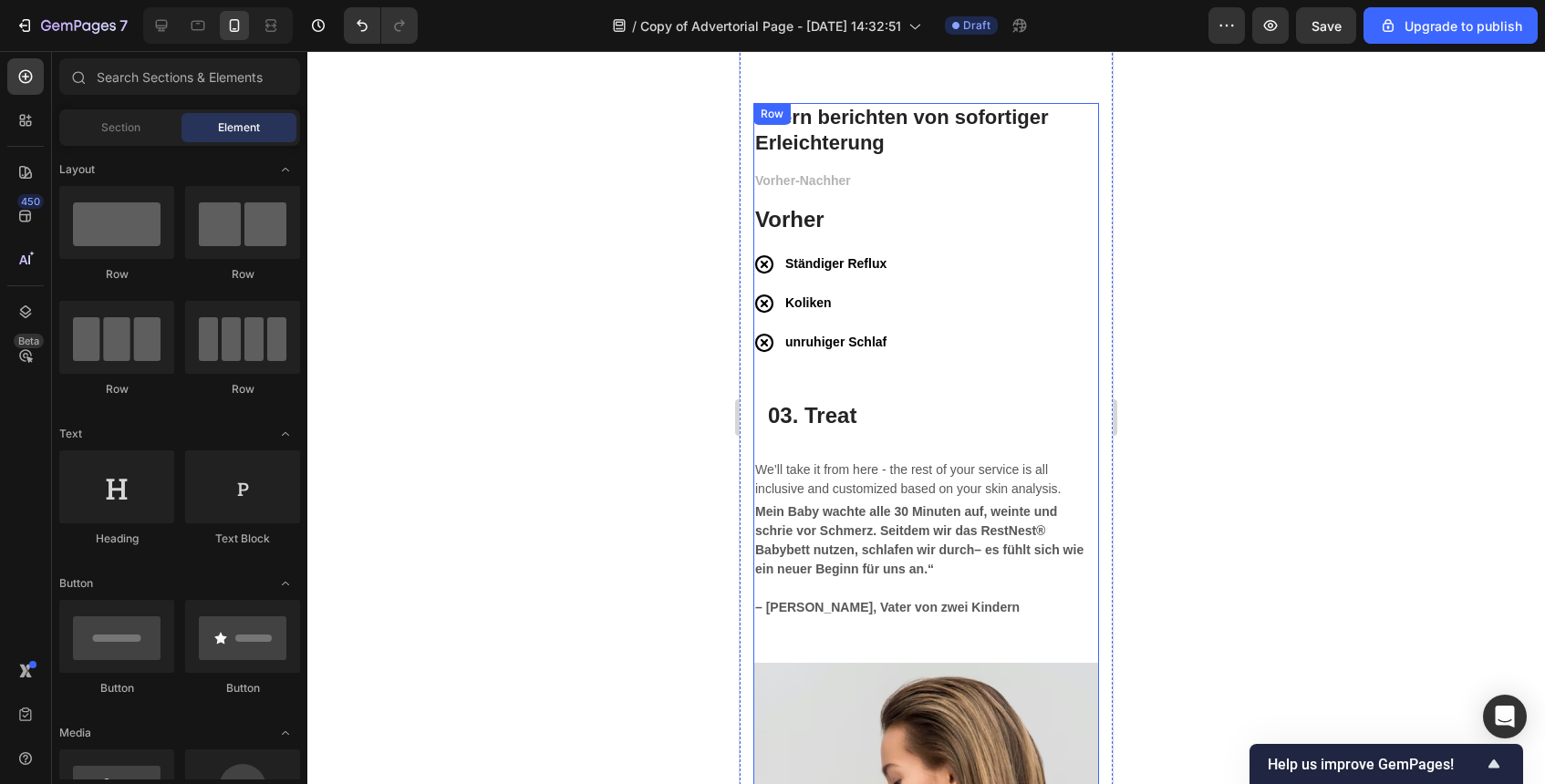
click at [902, 381] on div "Vorher-Nachher Text block Vorher Heading Ständiger Reflux Koliken unruhiger Sch…" at bounding box center [926, 416] width 345 height 493
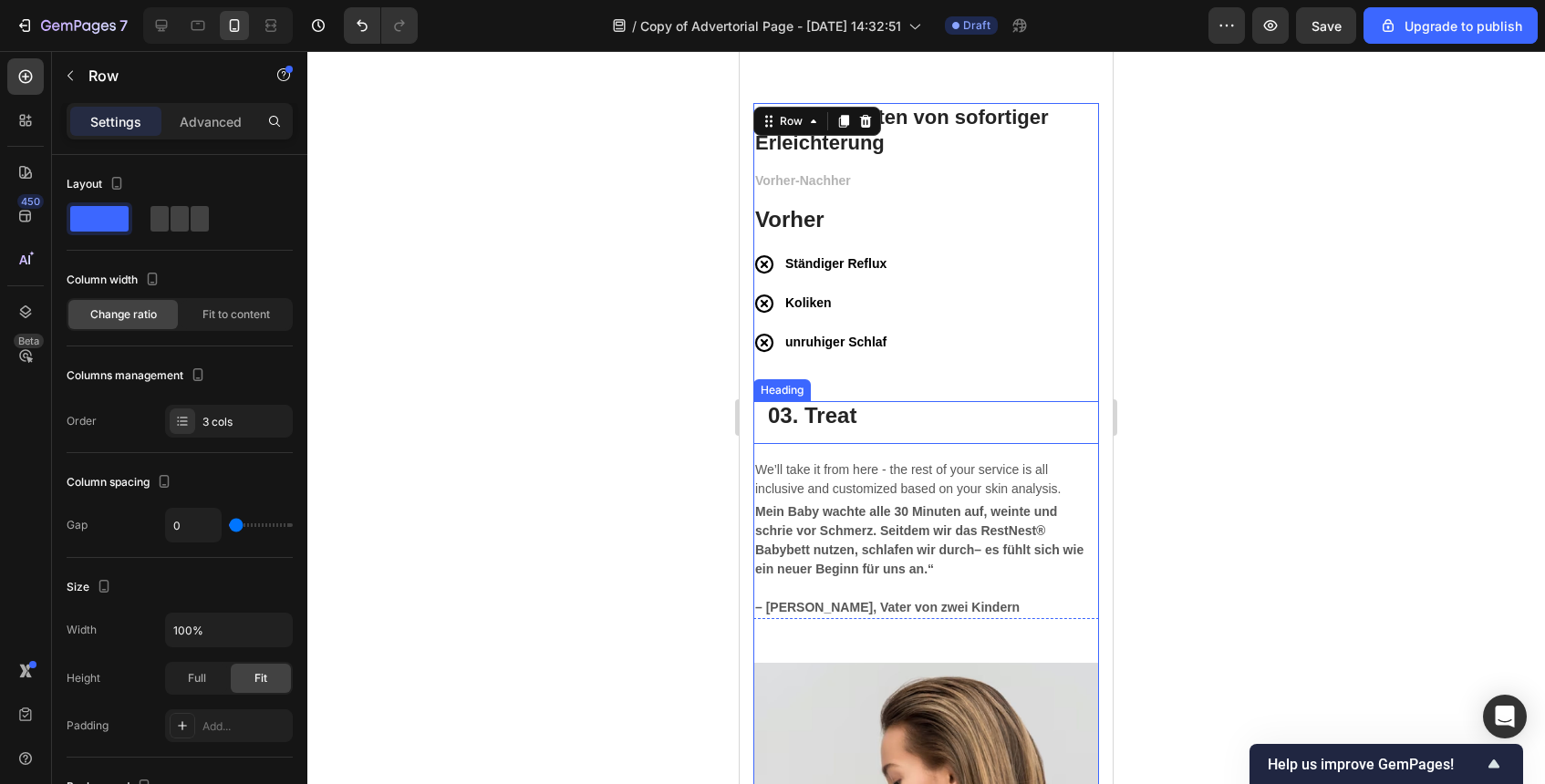
click at [870, 442] on h3 "03. Treat" at bounding box center [926, 423] width 345 height 43
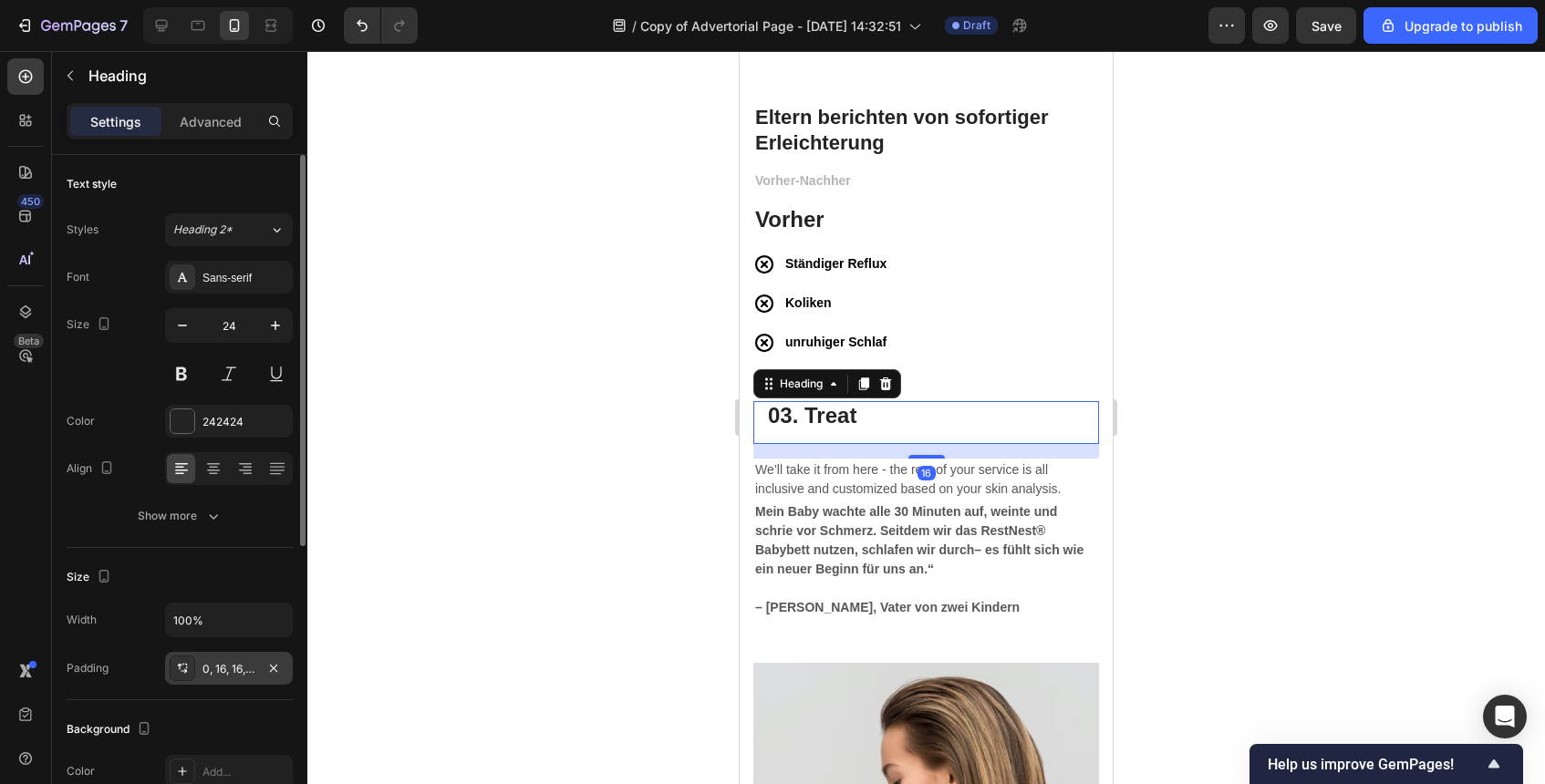
click at [260, 671] on div "0, 16, 16, 16" at bounding box center [229, 668] width 128 height 32
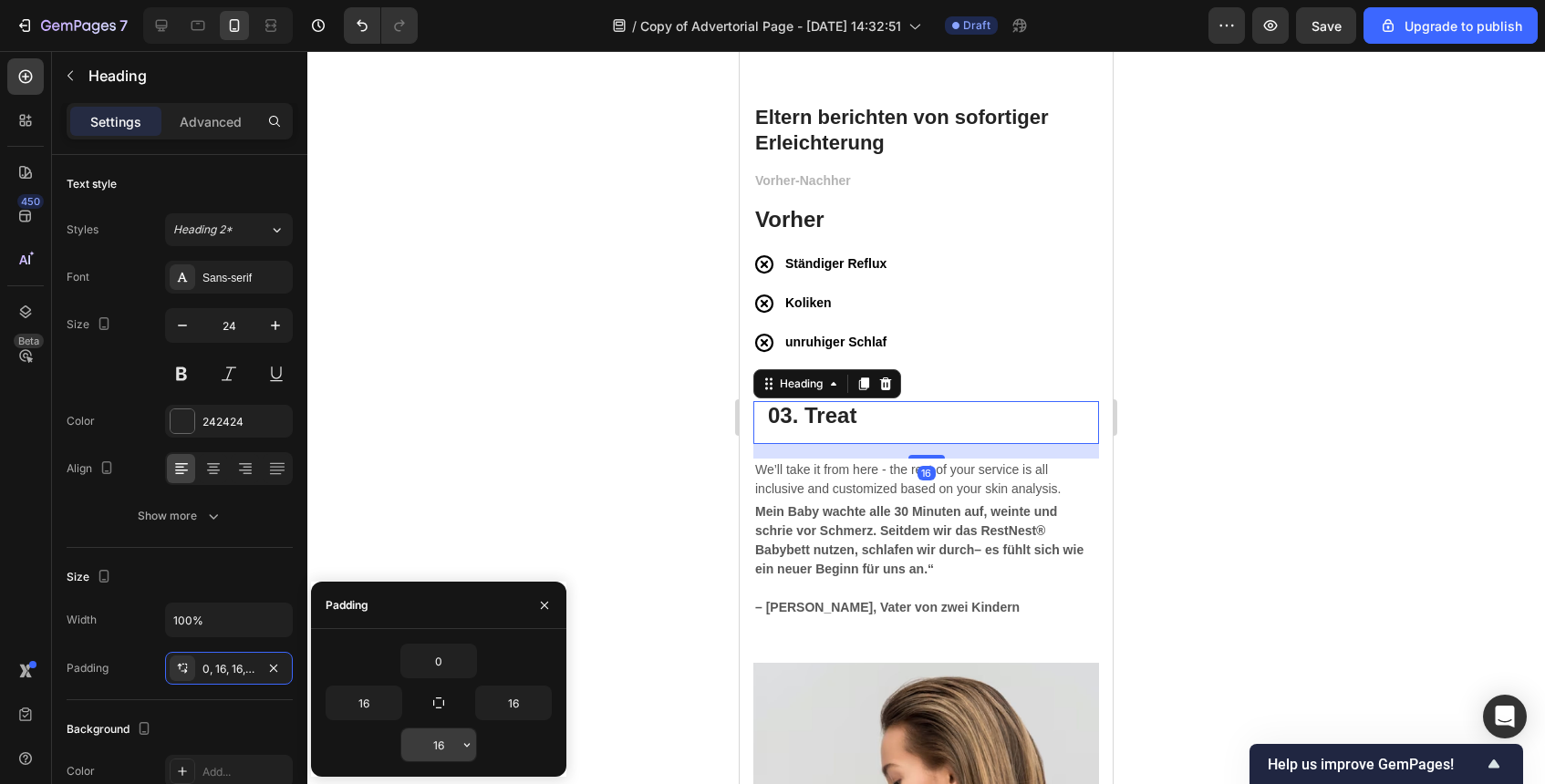
click at [440, 751] on input "16" at bounding box center [439, 744] width 75 height 32
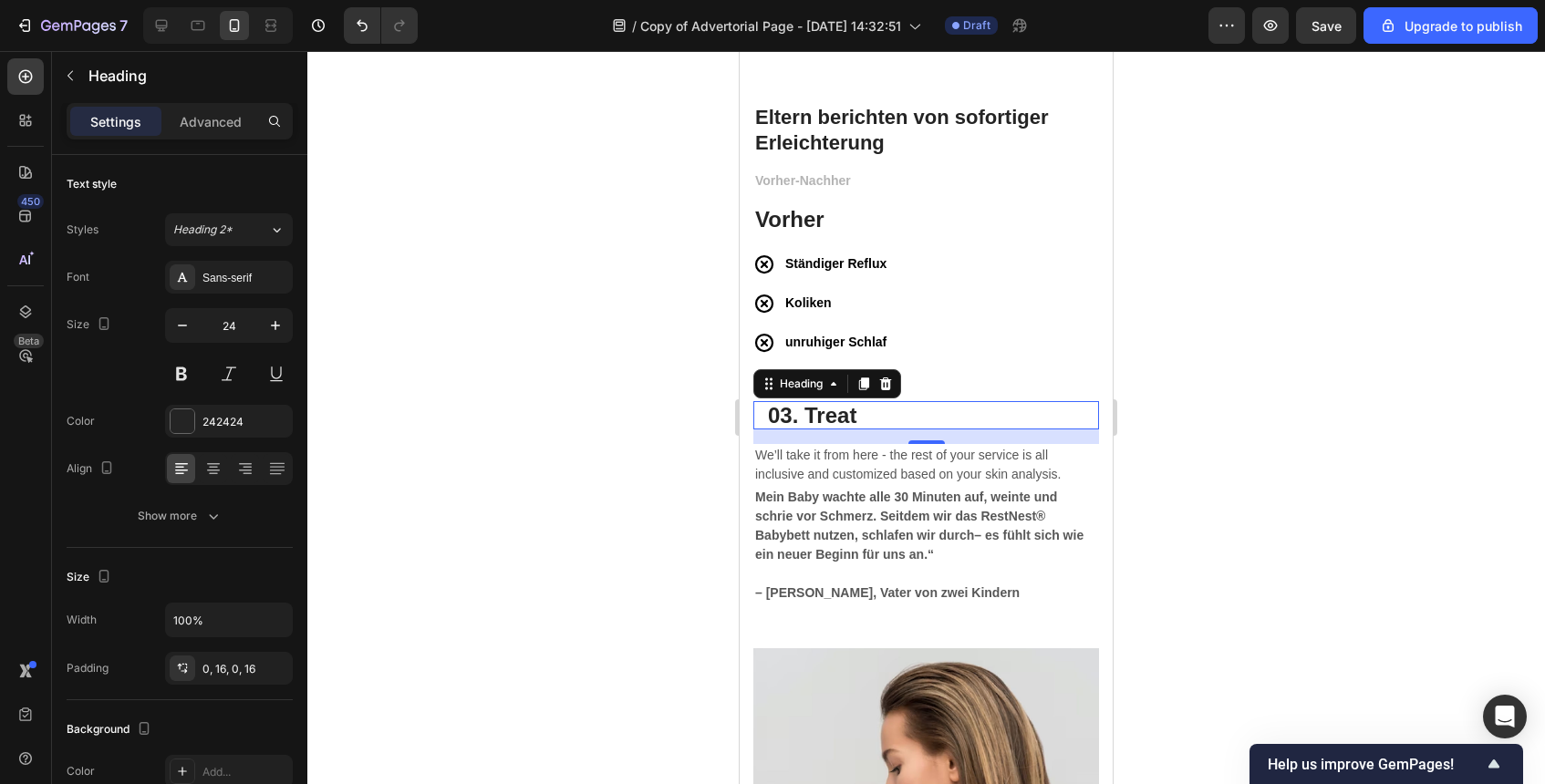
click at [1165, 569] on div at bounding box center [926, 417] width 1238 height 733
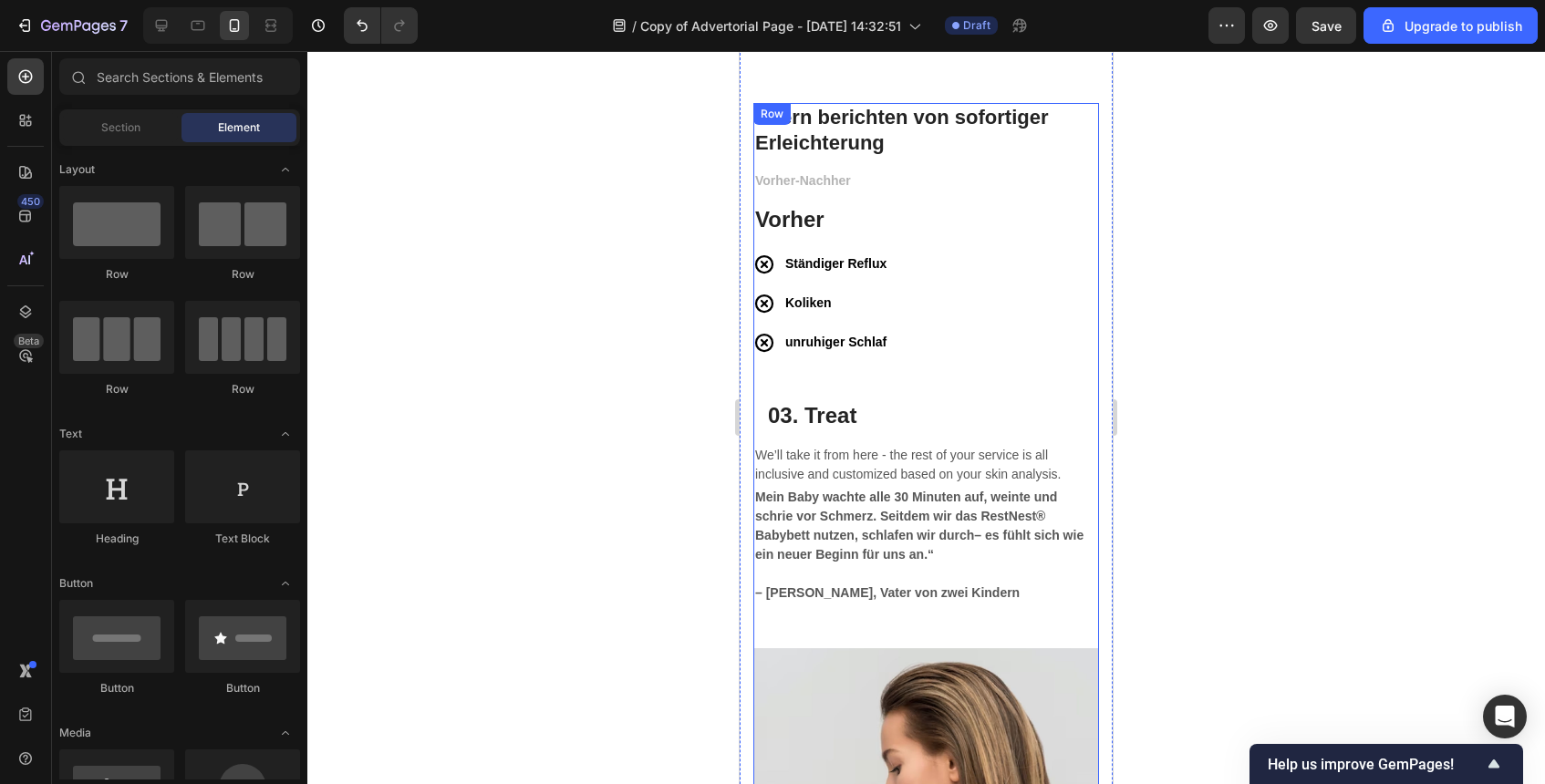
click at [866, 381] on div "Vorher-Nachher Text block Vorher Heading Ständiger Reflux Koliken unruhiger Sch…" at bounding box center [926, 408] width 345 height 479
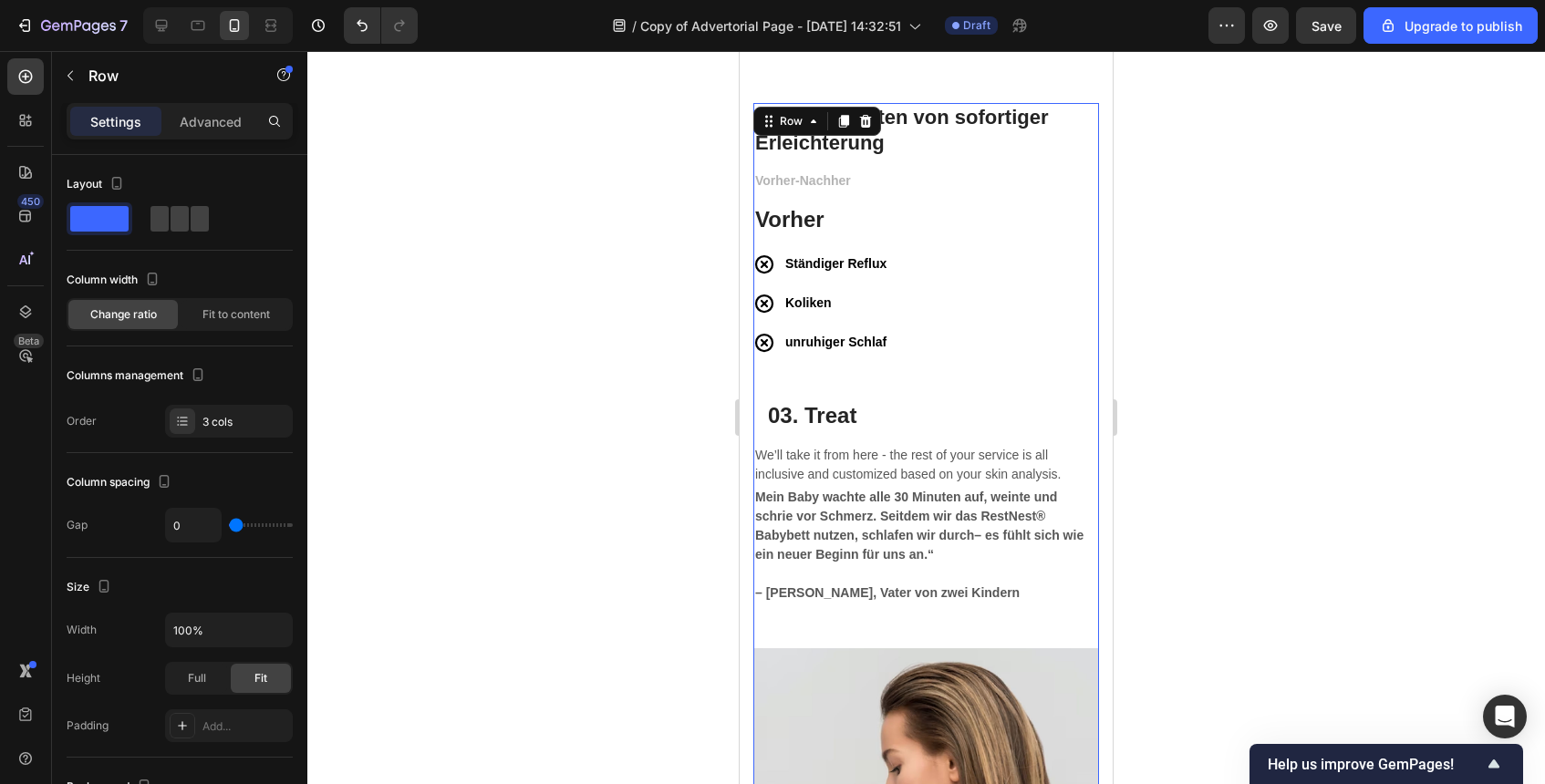
click at [866, 381] on div "Vorher-Nachher Text block Vorher Heading Ständiger Reflux Koliken unruhiger Sch…" at bounding box center [926, 408] width 345 height 479
click at [797, 404] on p "03. Treat" at bounding box center [927, 416] width 317 height 29
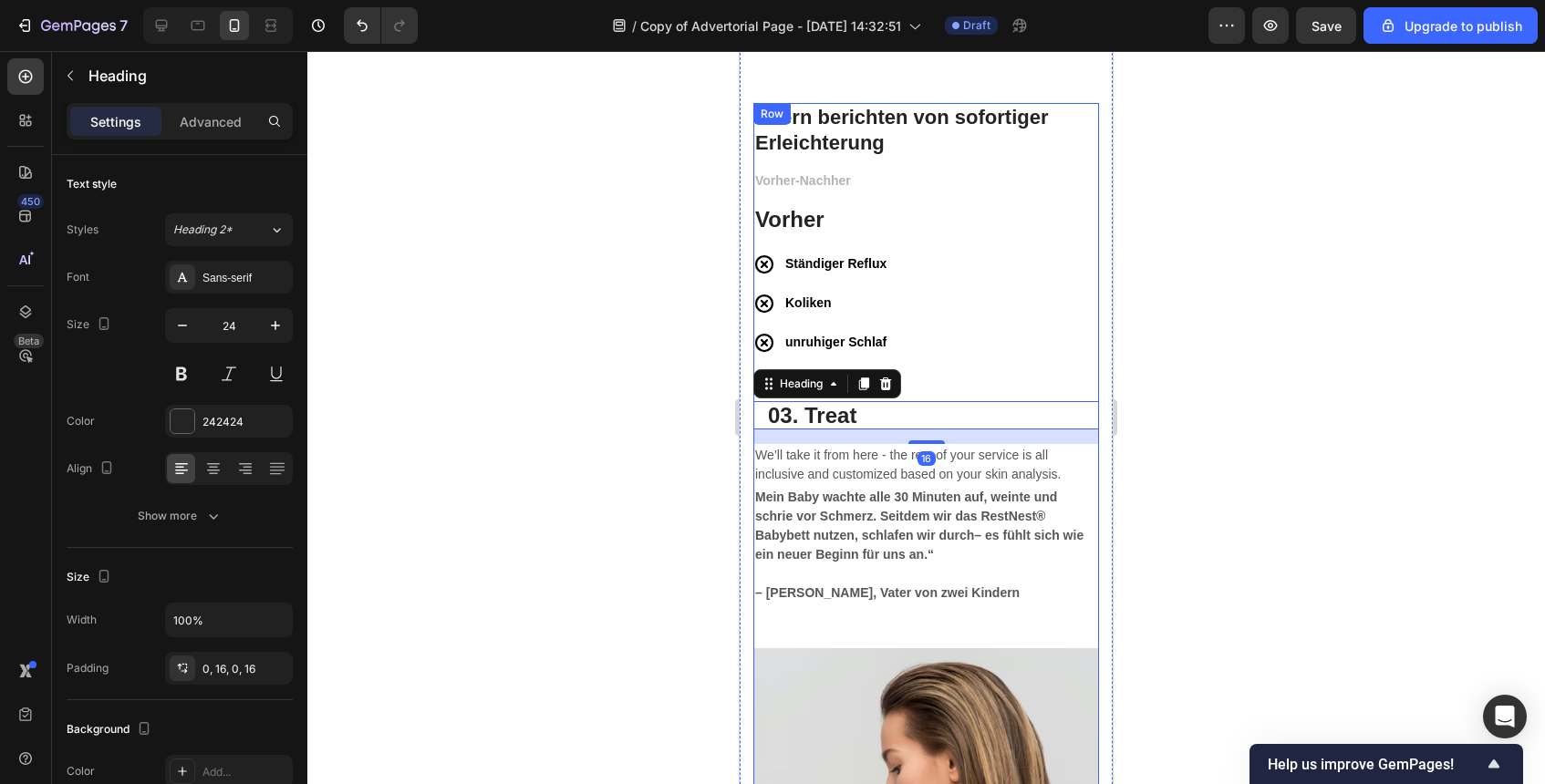
click at [952, 376] on div "Vorher-Nachher Text block Vorher Heading Ständiger Reflux Koliken unruhiger Sch…" at bounding box center [926, 408] width 345 height 479
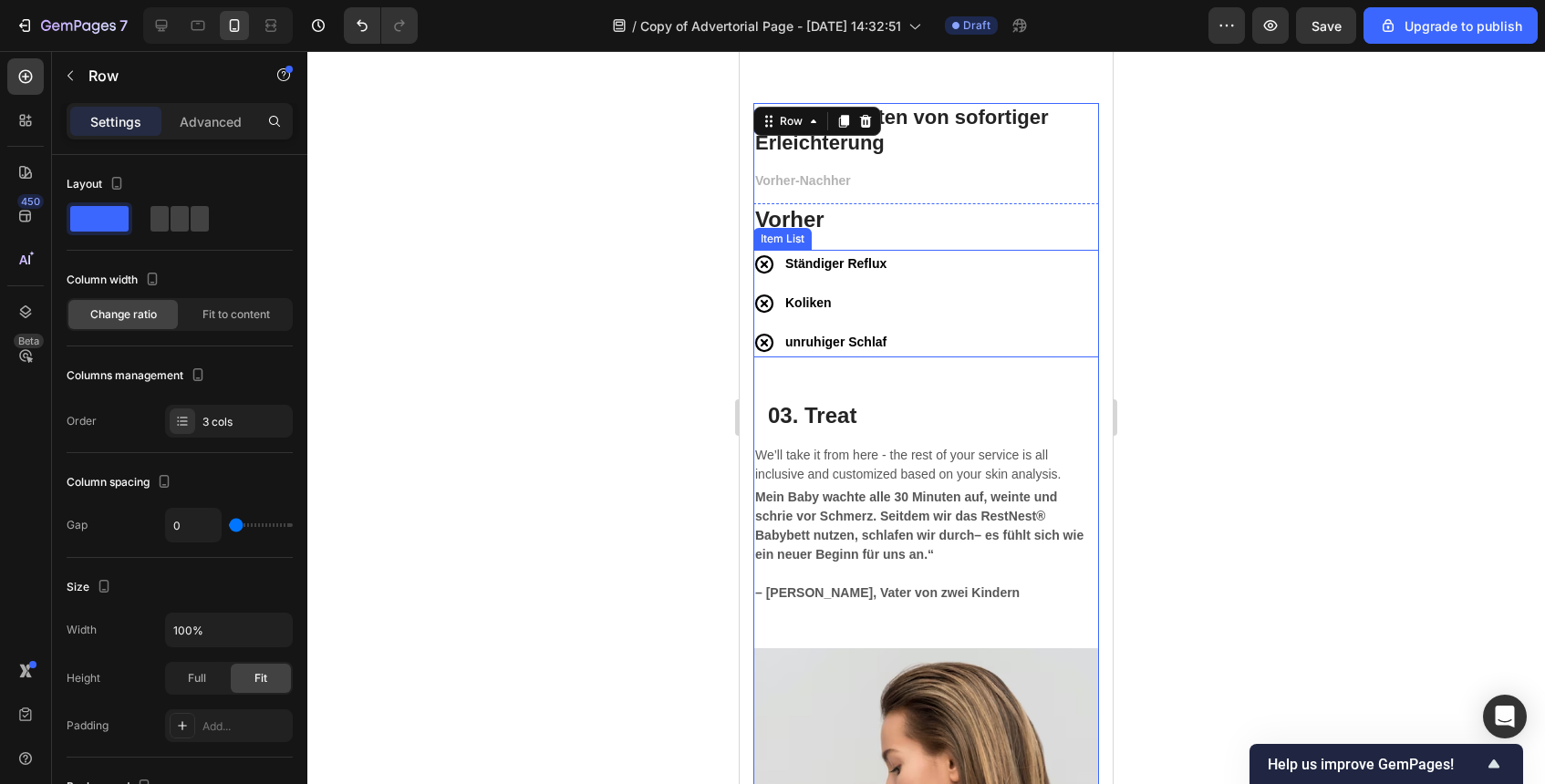
click at [823, 345] on strong "unruhiger Schlaf" at bounding box center [835, 342] width 101 height 15
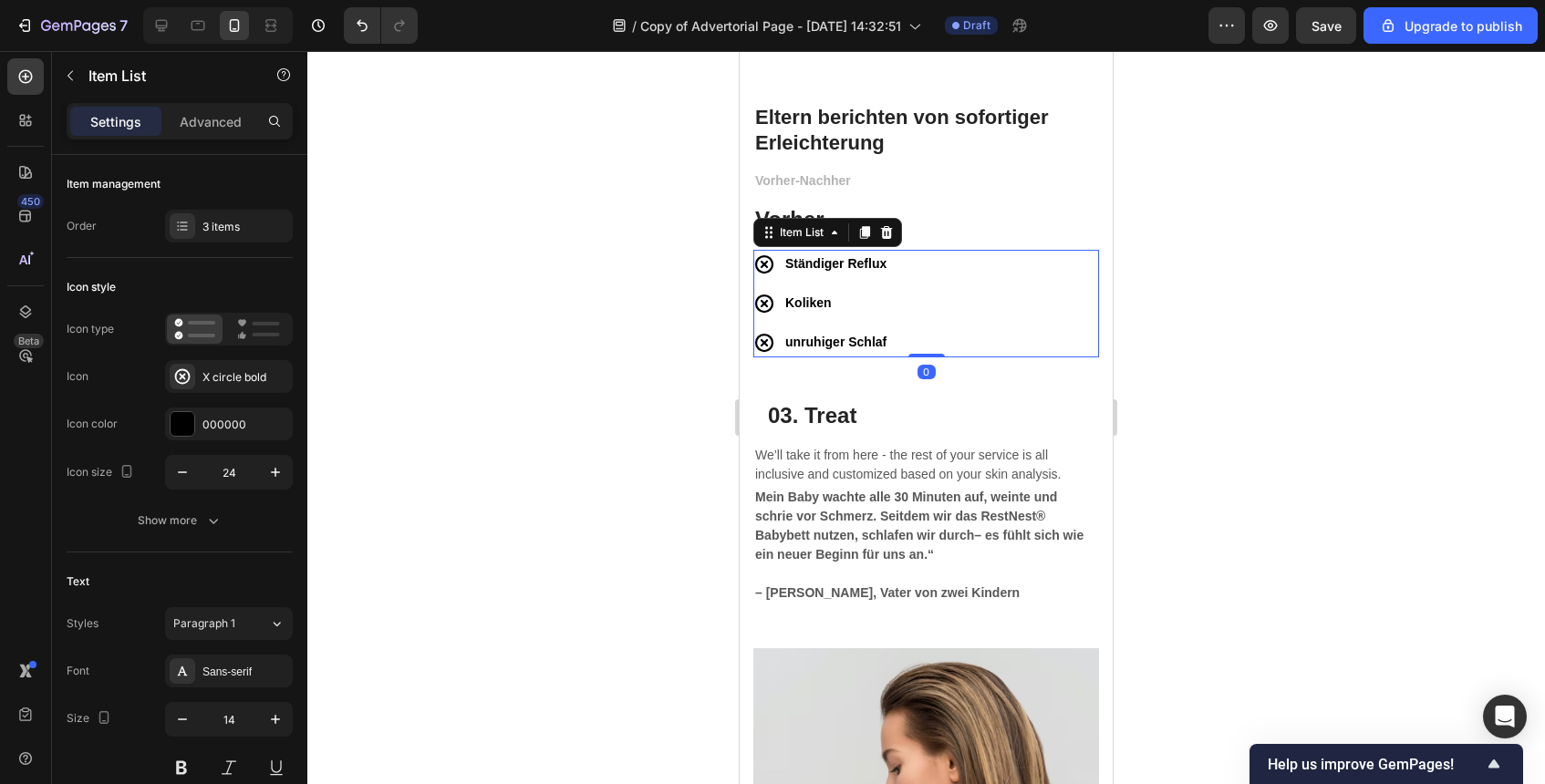
click at [944, 340] on div "Ständiger Reflux Koliken unruhiger Schlaf" at bounding box center [926, 304] width 345 height 107
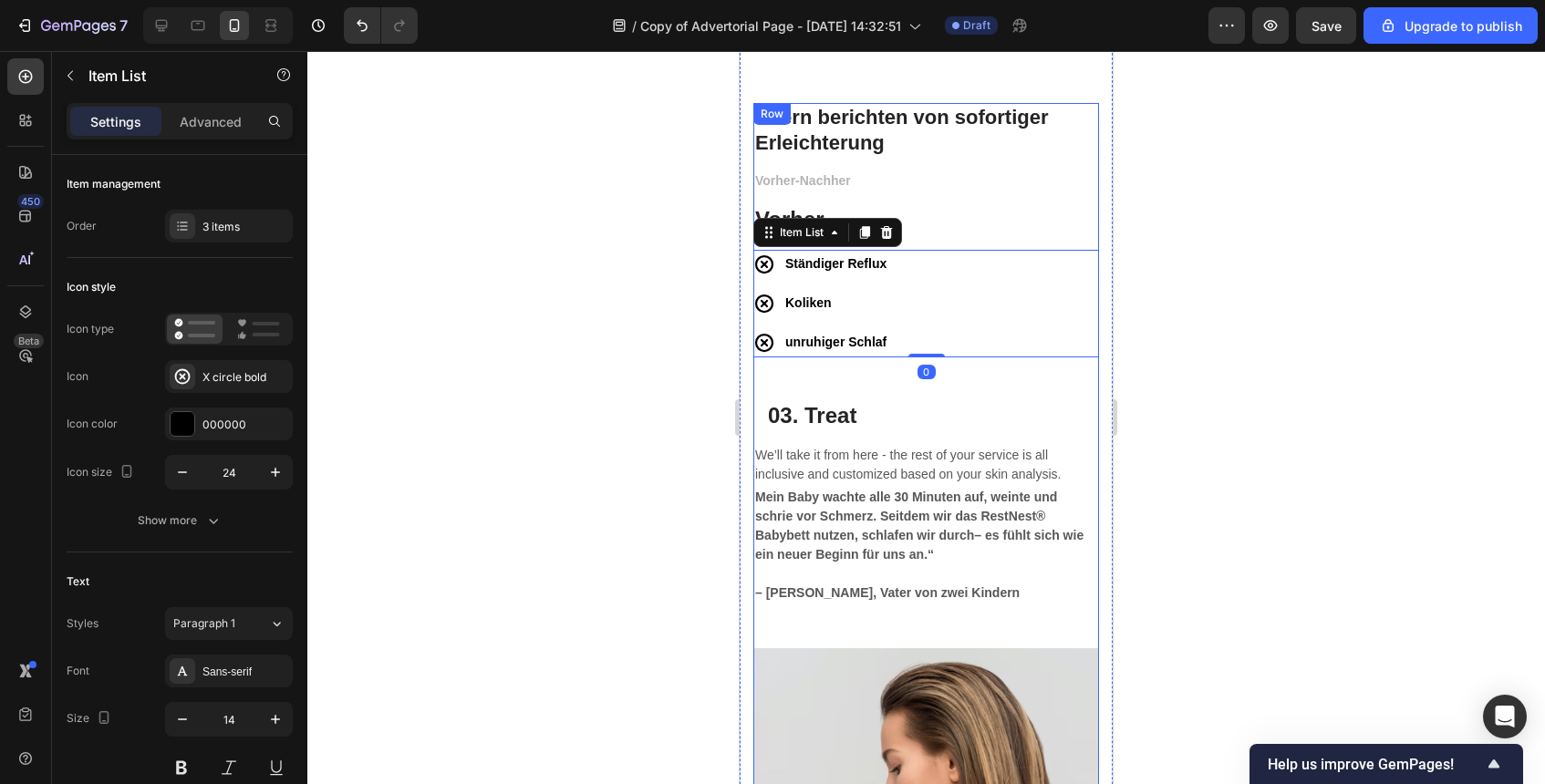
click at [968, 386] on div "Vorher-Nachher Text block Vorher Heading Ständiger Reflux Koliken unruhiger Sch…" at bounding box center [926, 408] width 345 height 479
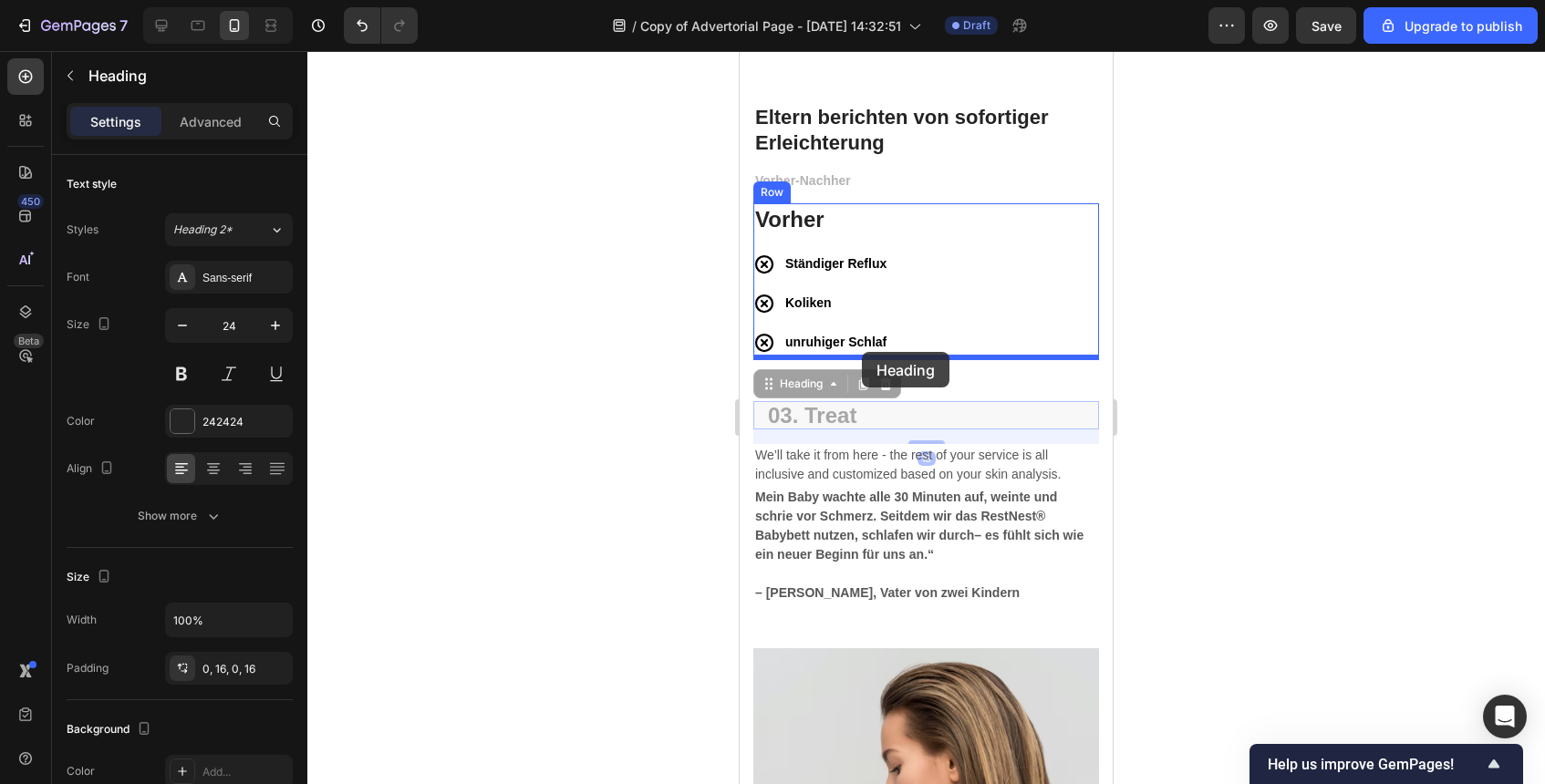
drag, startPoint x: 871, startPoint y: 418, endPoint x: 862, endPoint y: 353, distance: 65.6
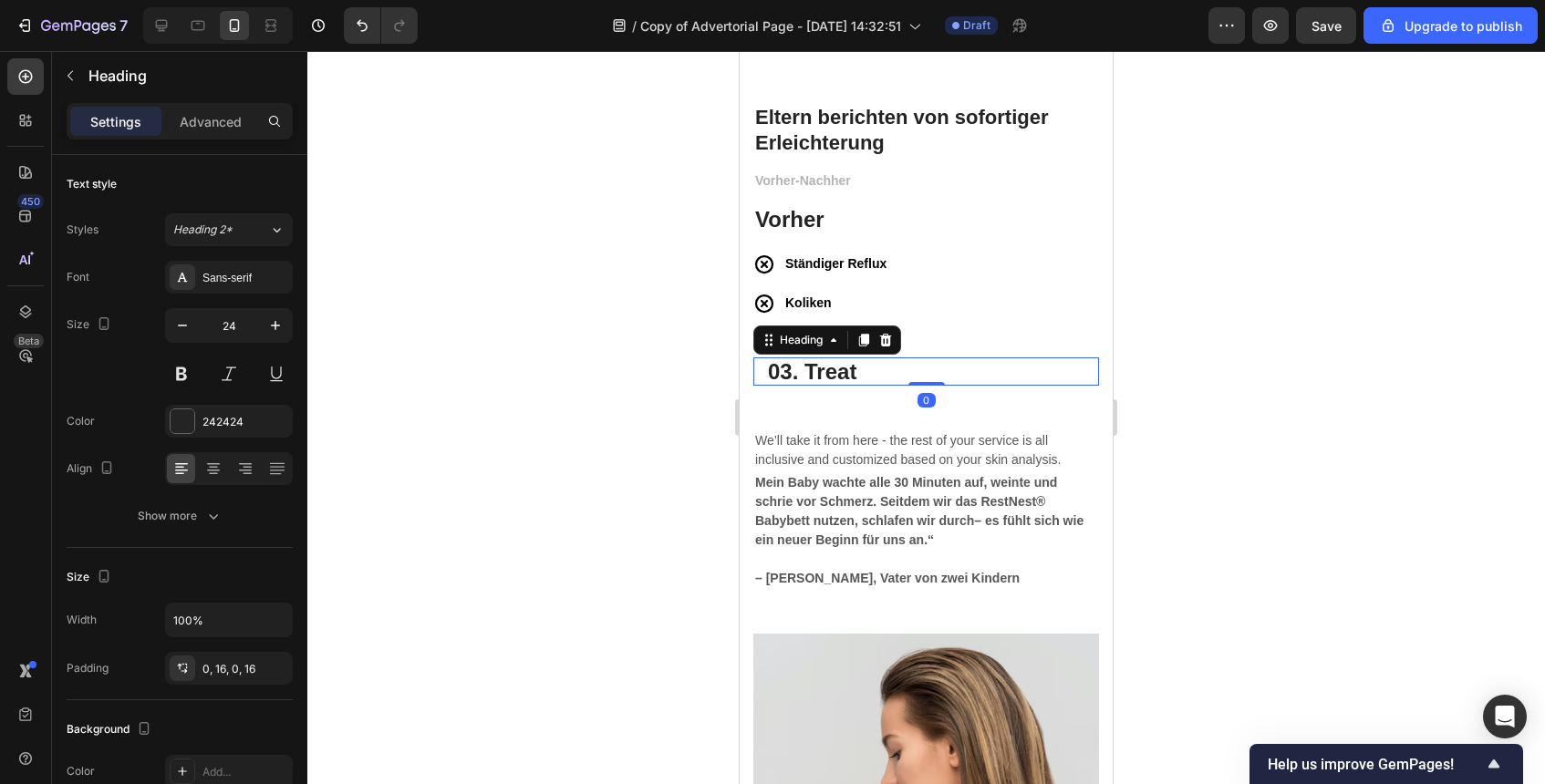
click at [1126, 356] on div at bounding box center [926, 417] width 1238 height 733
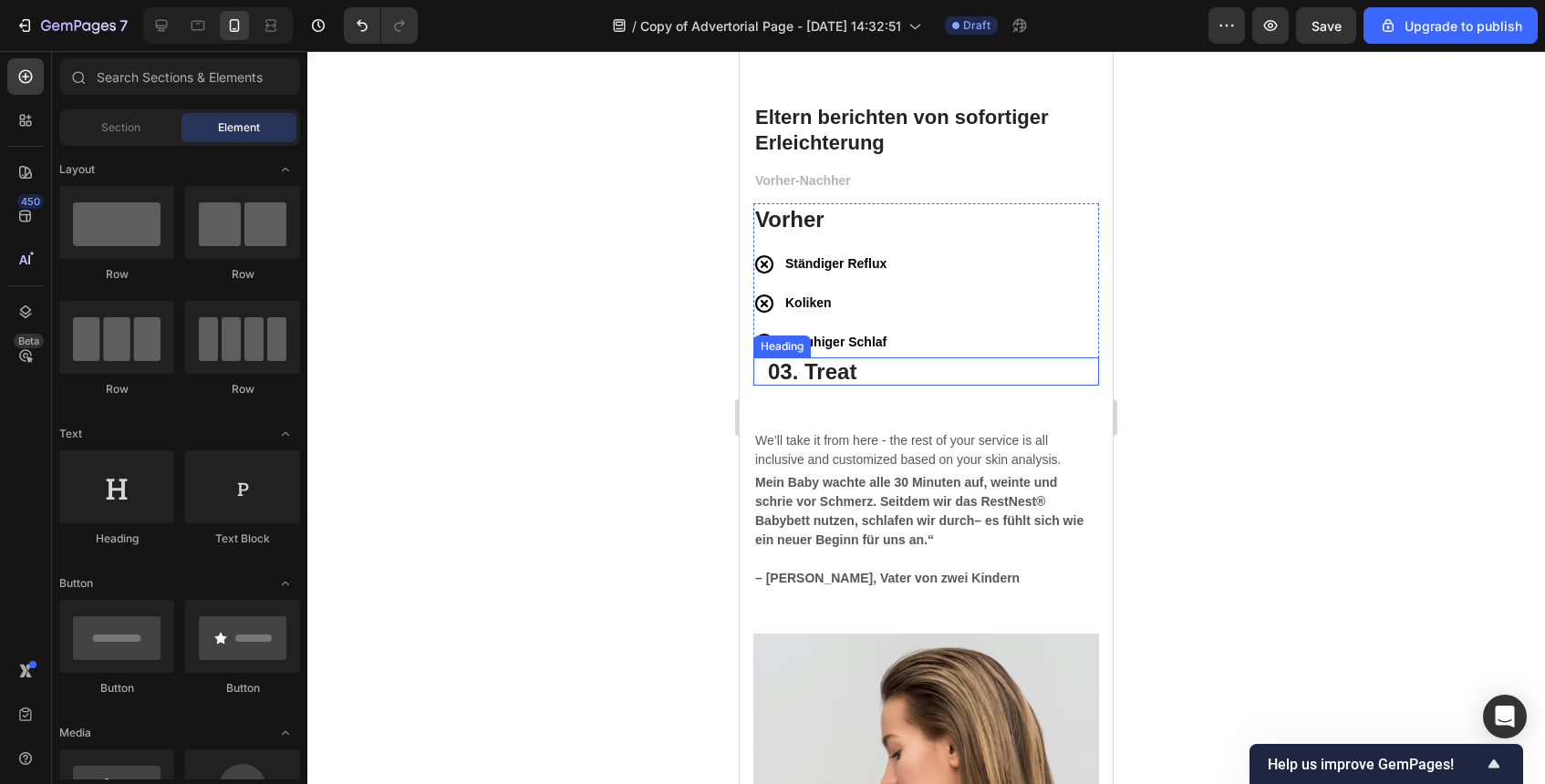
click at [860, 366] on p "03. Treat" at bounding box center [927, 371] width 317 height 29
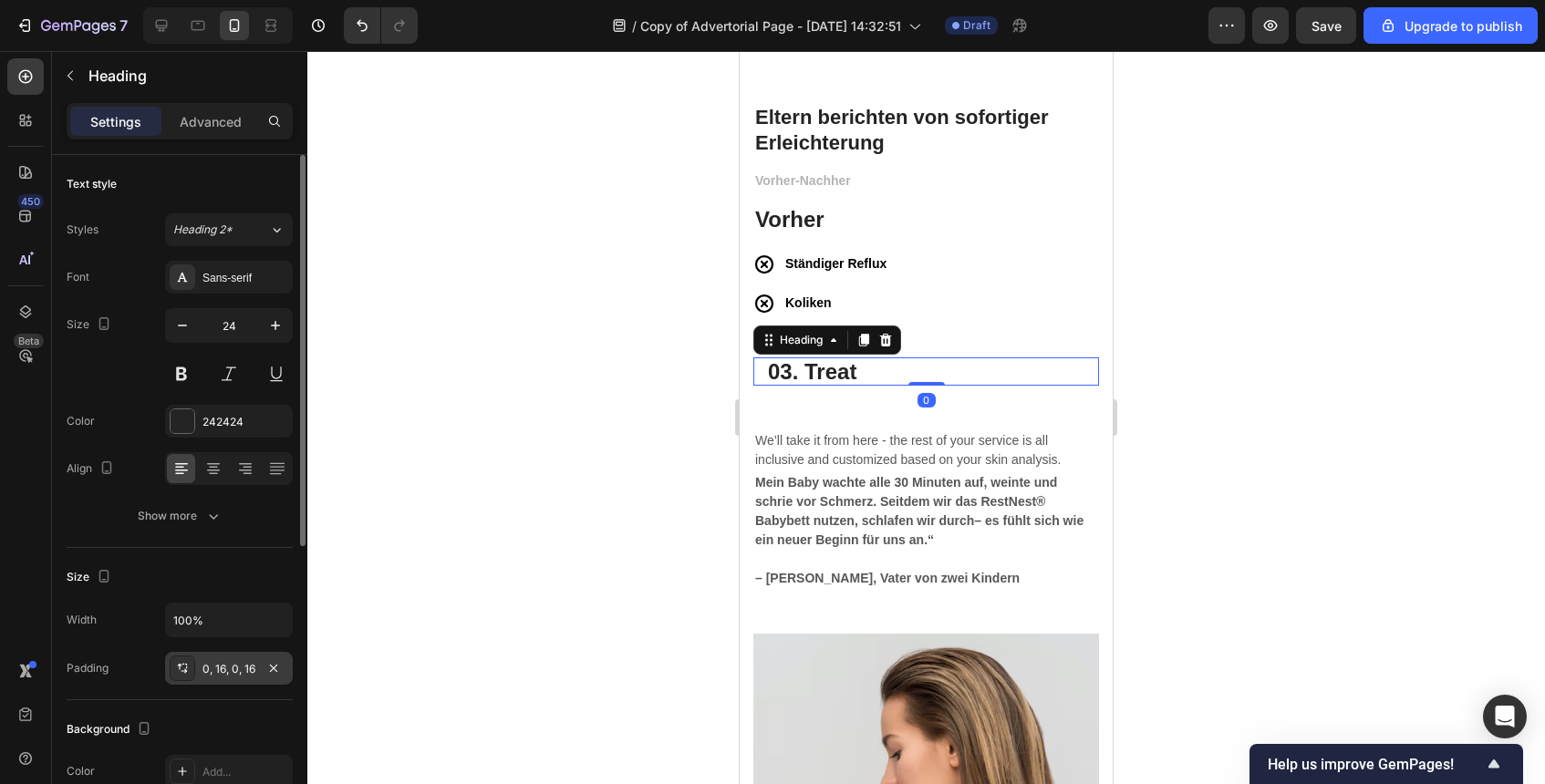
click at [246, 669] on div "0, 16, 0, 16" at bounding box center [229, 669] width 53 height 17
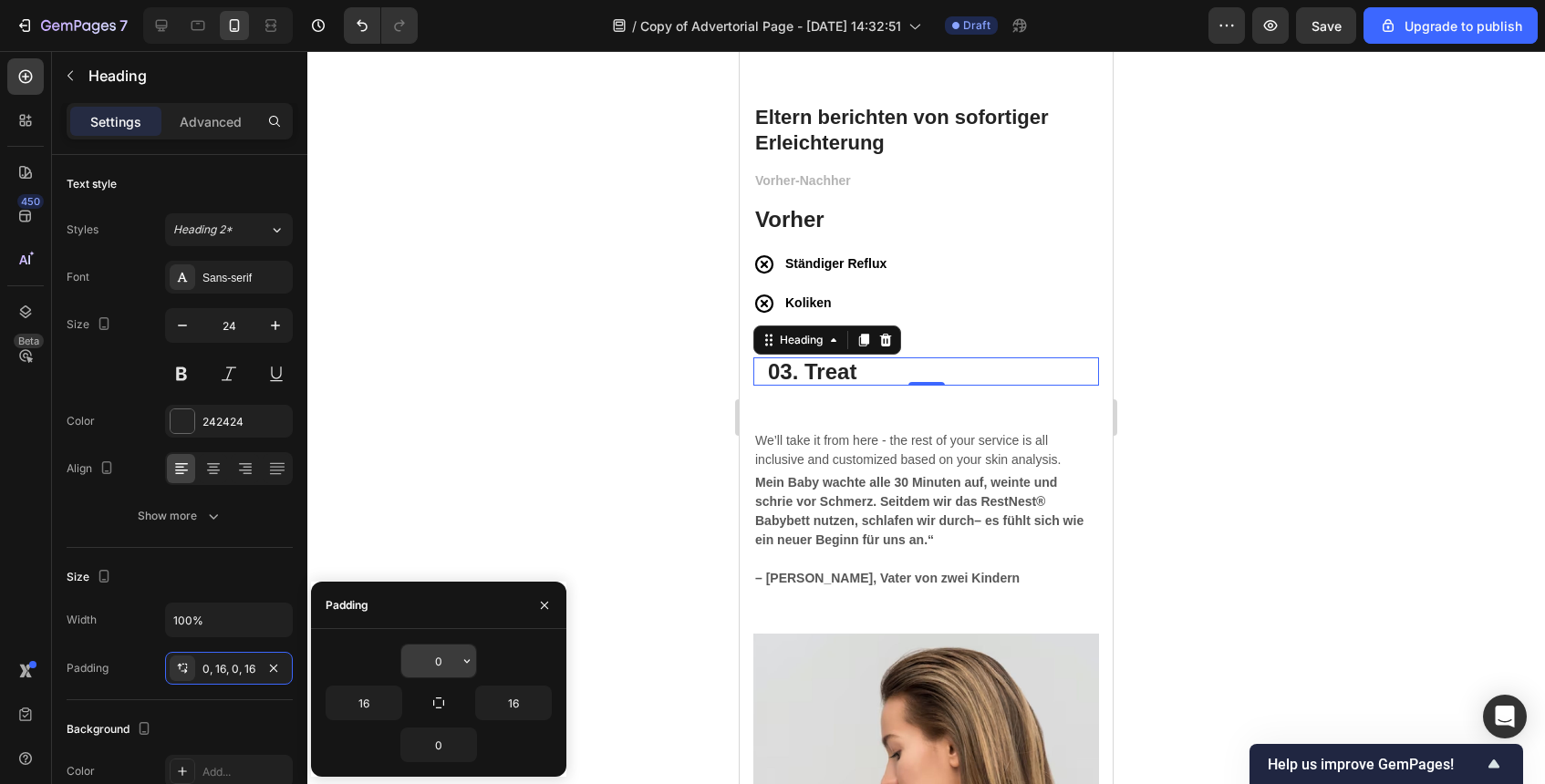
click at [424, 659] on input "0" at bounding box center [439, 661] width 75 height 32
type input "16"
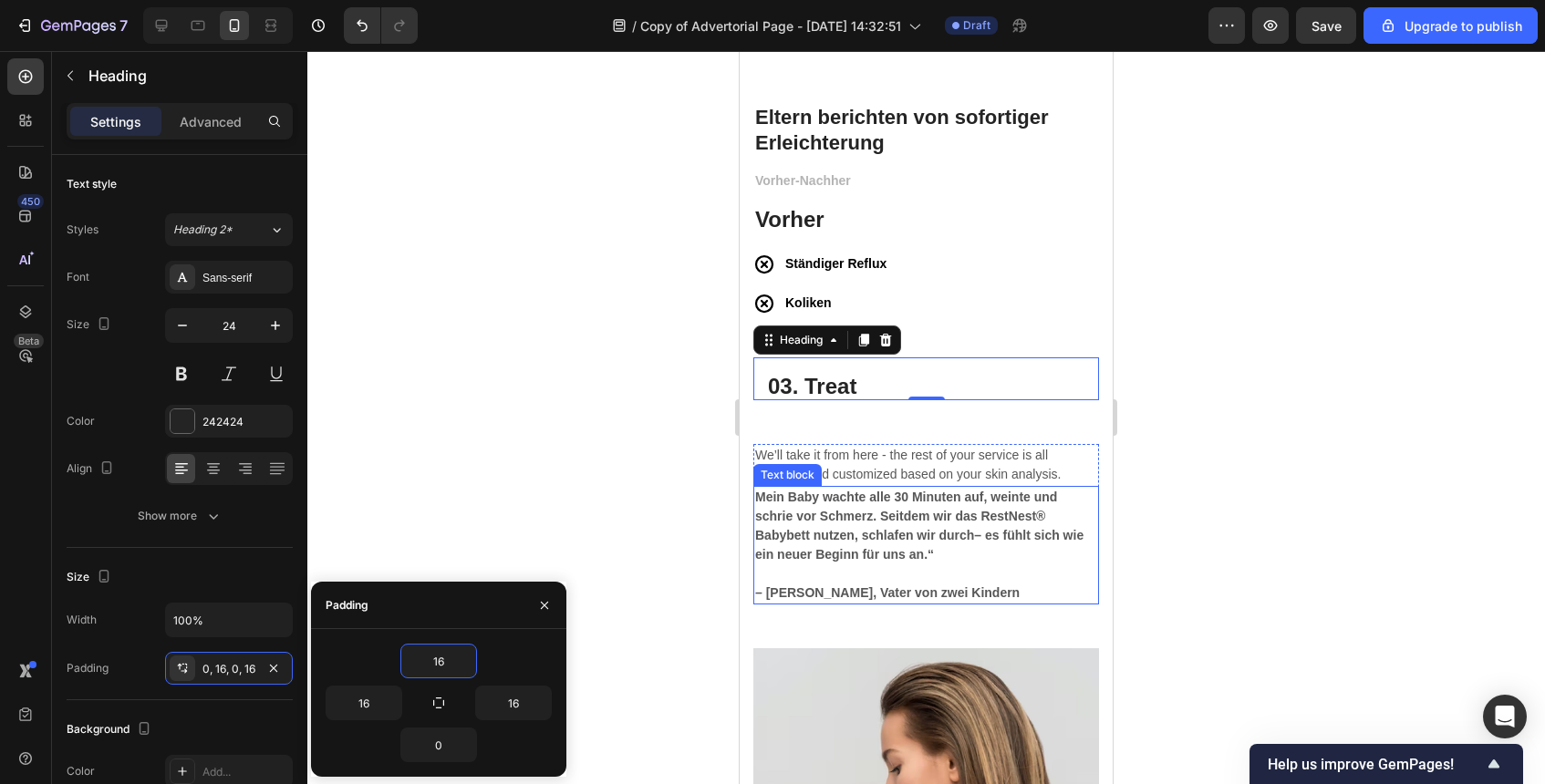
click at [1176, 482] on div at bounding box center [926, 417] width 1238 height 733
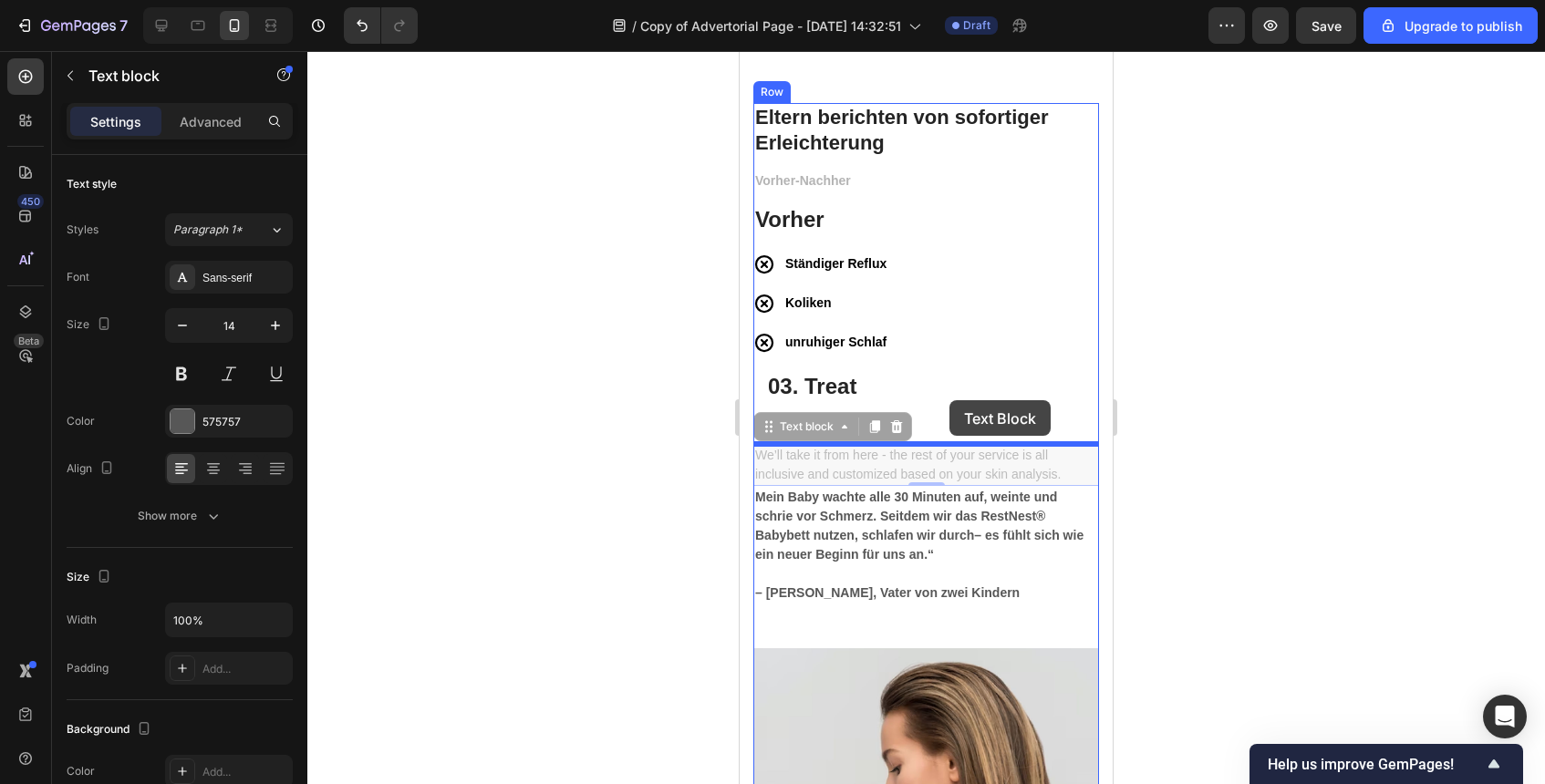
drag, startPoint x: 969, startPoint y: 463, endPoint x: 950, endPoint y: 401, distance: 64.8
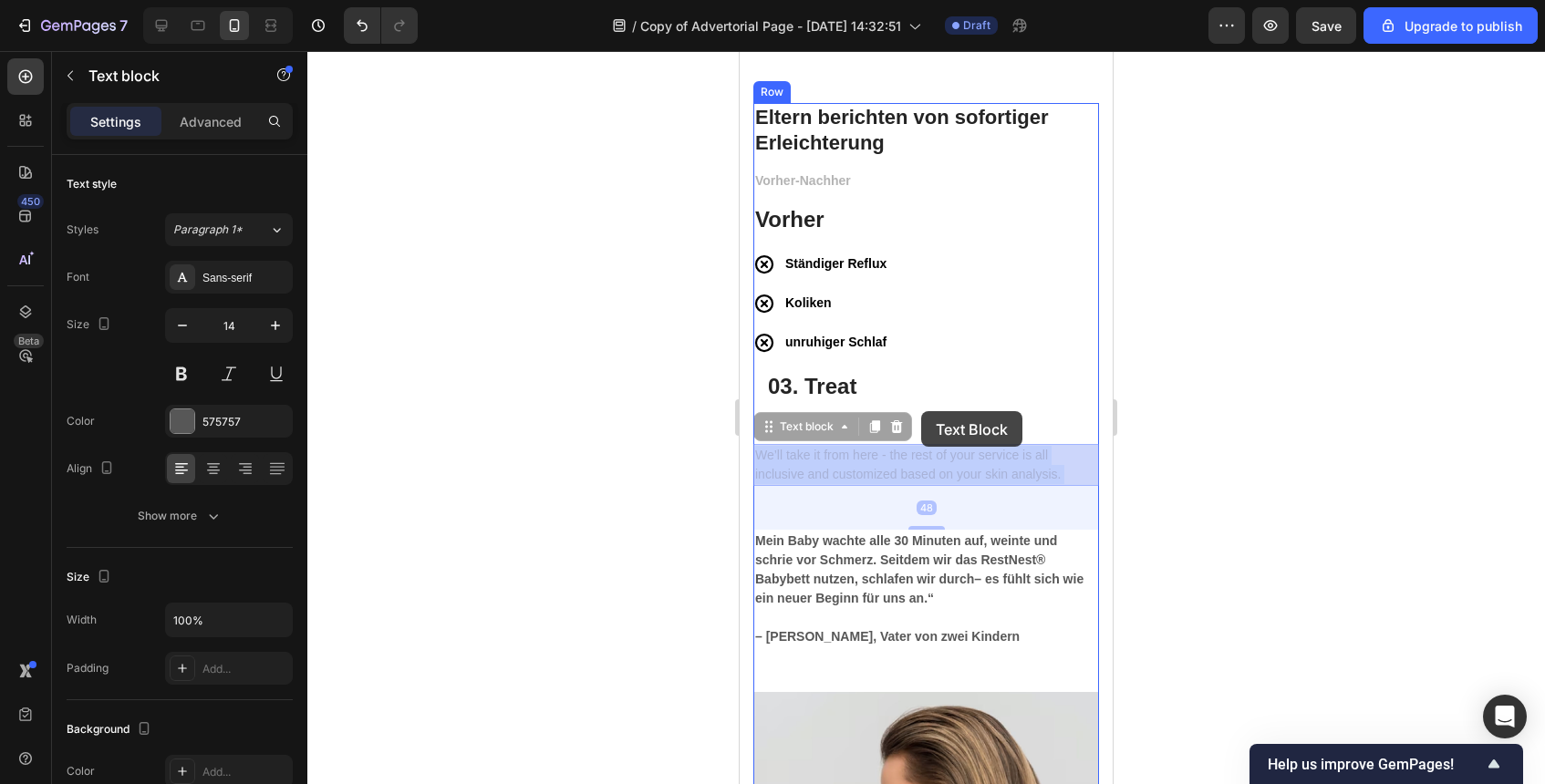
drag, startPoint x: 934, startPoint y: 452, endPoint x: 920, endPoint y: 408, distance: 46.2
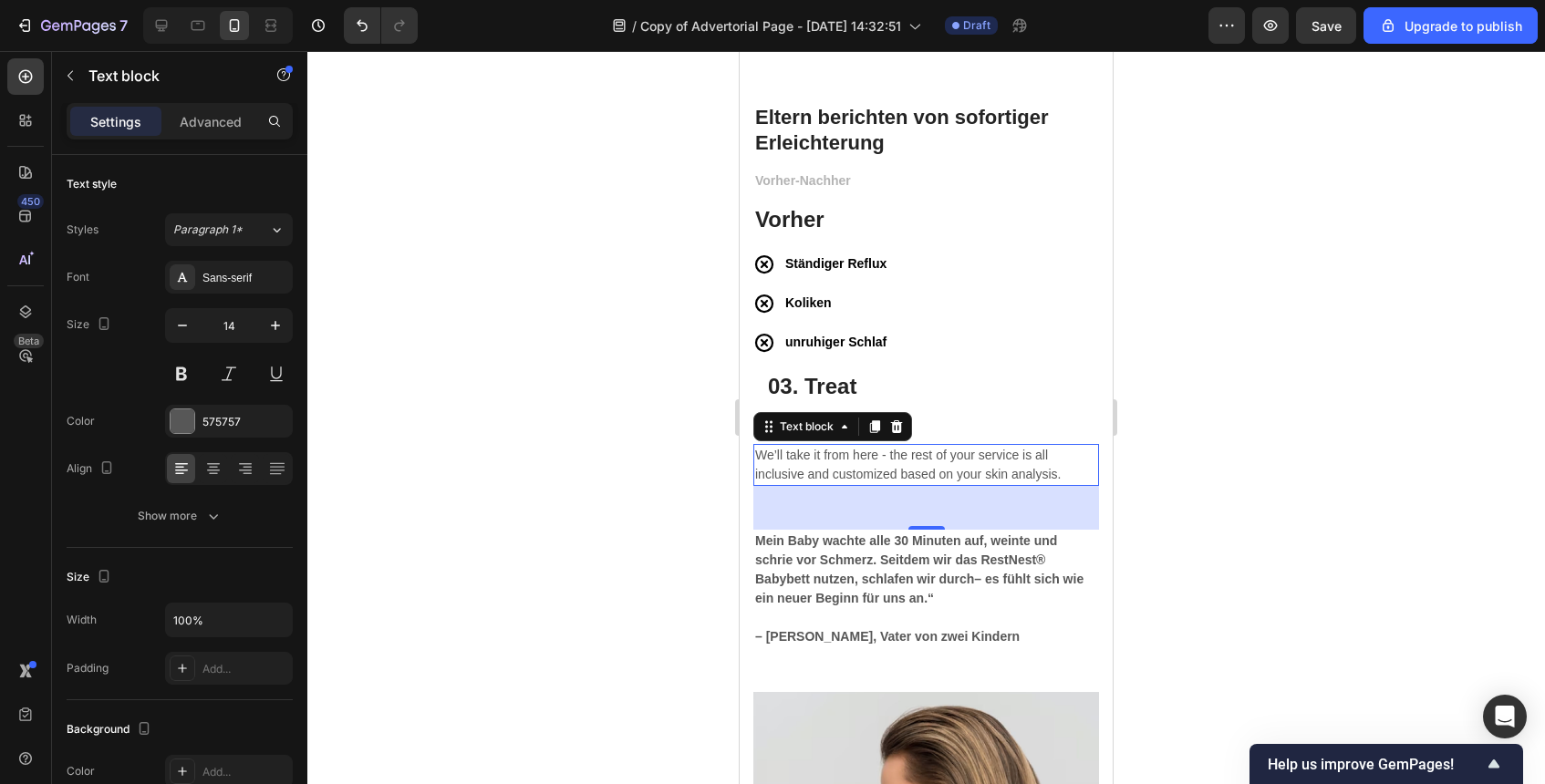
click at [1148, 467] on div at bounding box center [926, 417] width 1238 height 733
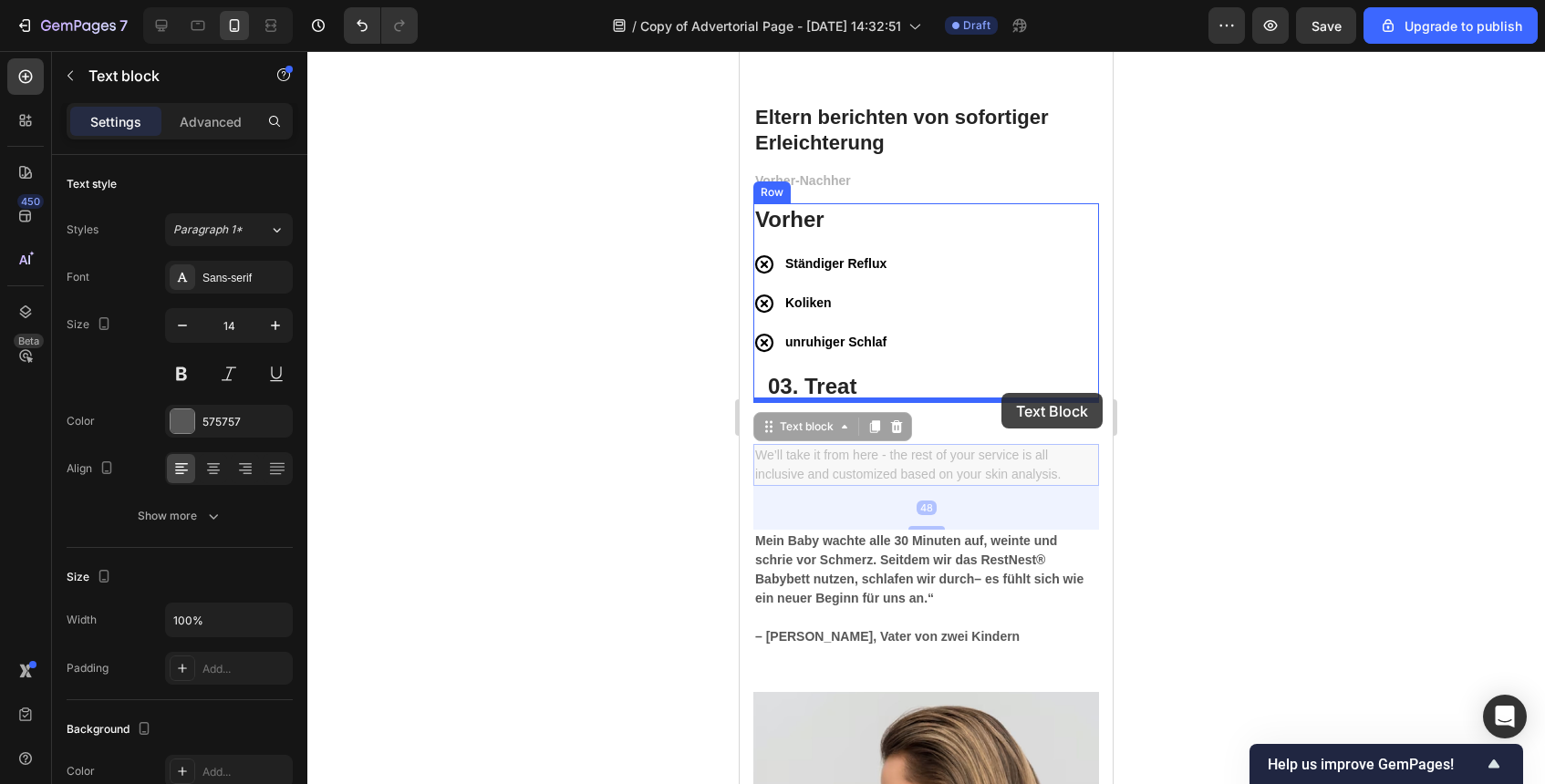
drag, startPoint x: 1066, startPoint y: 463, endPoint x: 1002, endPoint y: 393, distance: 94.8
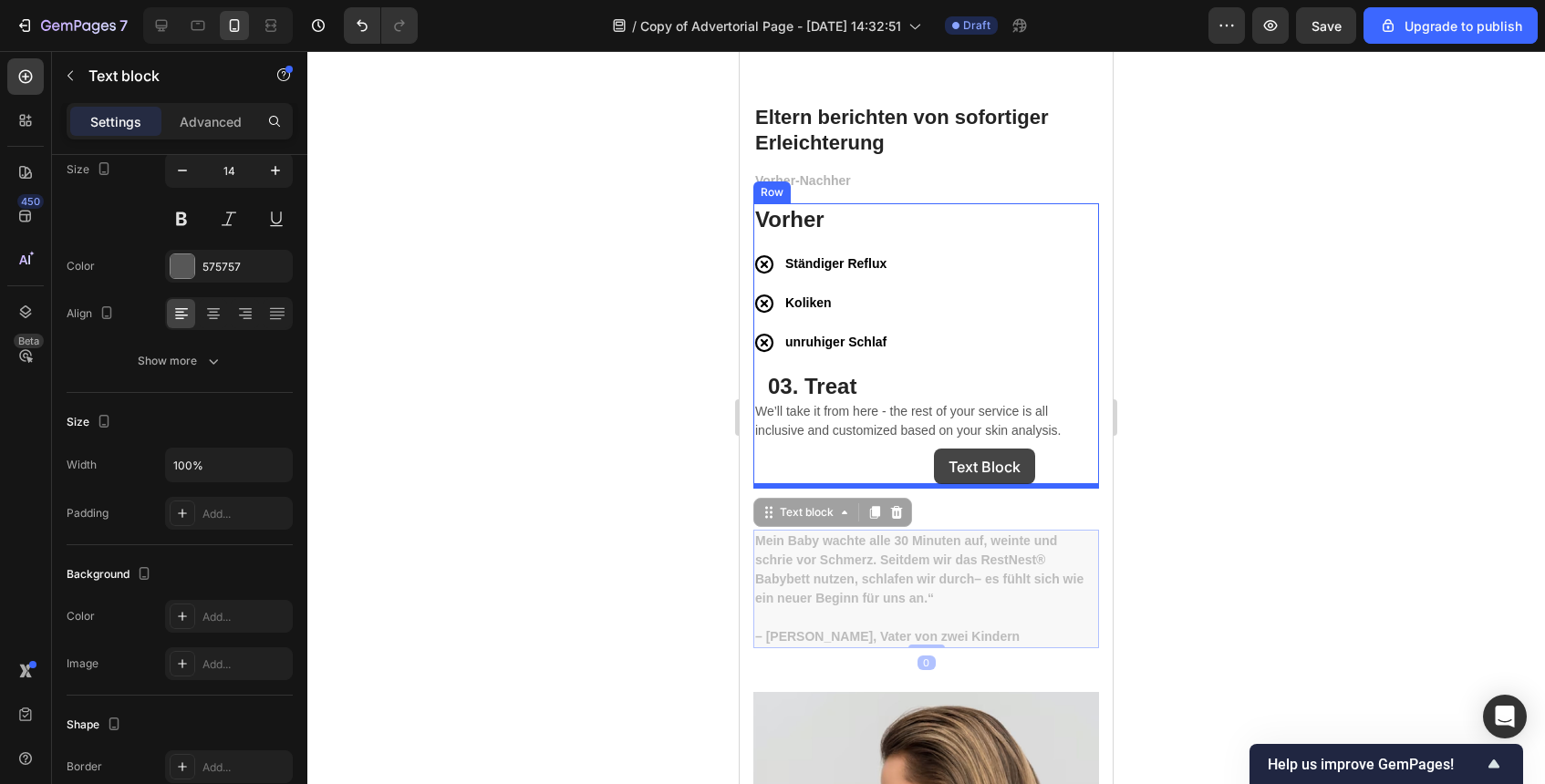
drag, startPoint x: 956, startPoint y: 529, endPoint x: 934, endPoint y: 448, distance: 83.9
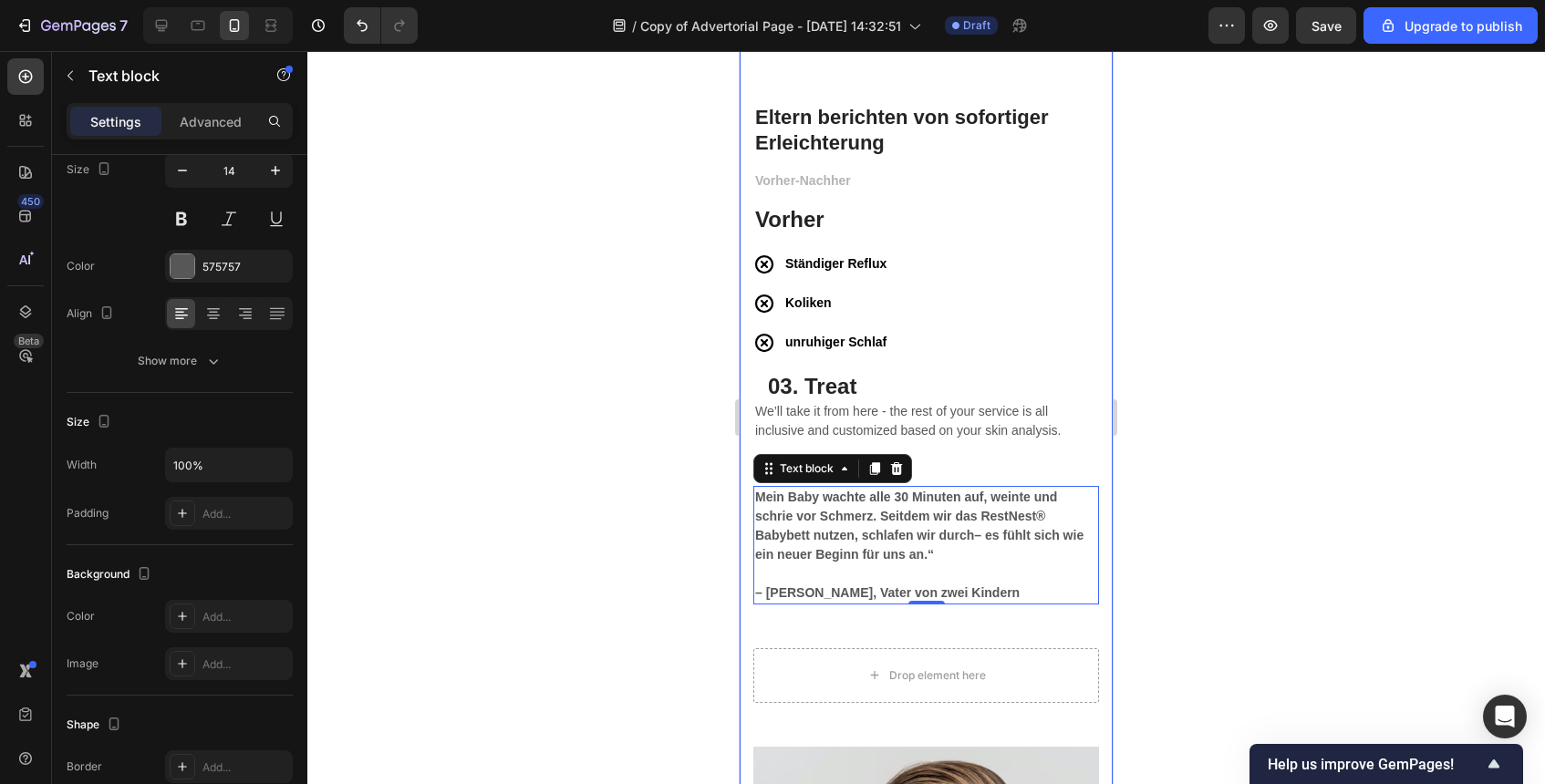
click at [1188, 511] on div at bounding box center [926, 417] width 1238 height 733
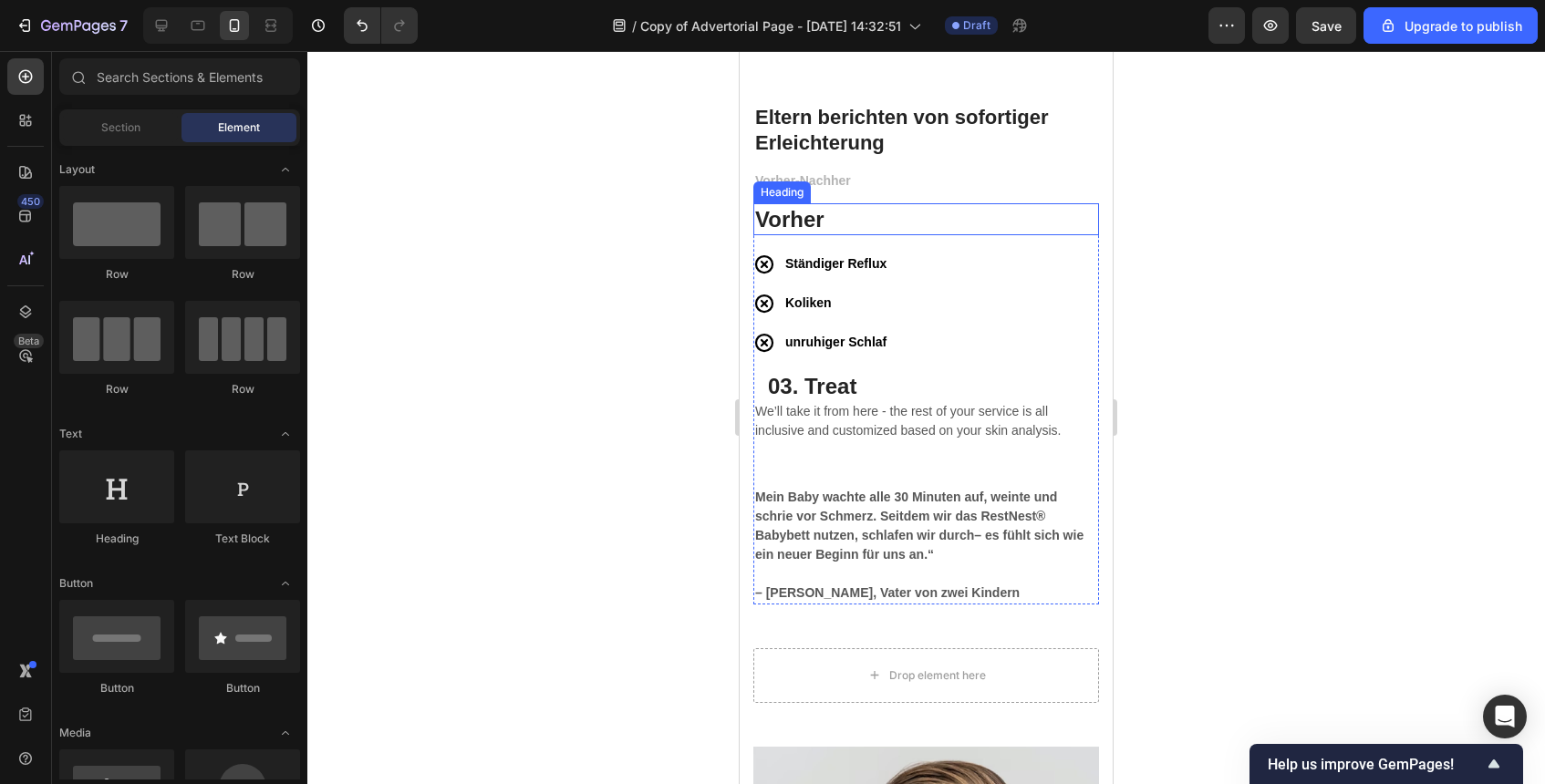
click at [854, 224] on p "Vorher" at bounding box center [927, 219] width 343 height 29
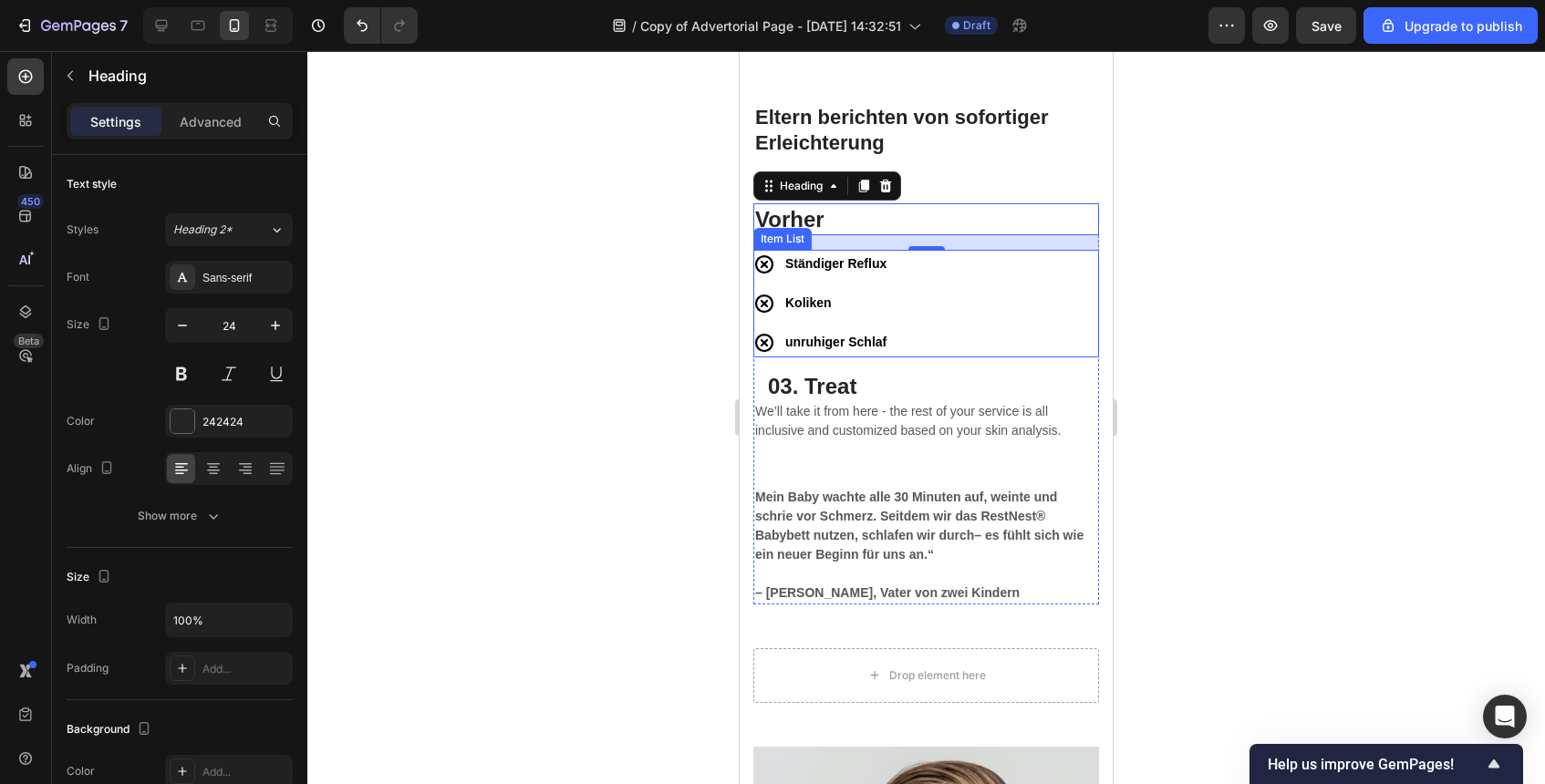
click at [846, 349] on strong "unruhiger Schlaf" at bounding box center [835, 342] width 101 height 15
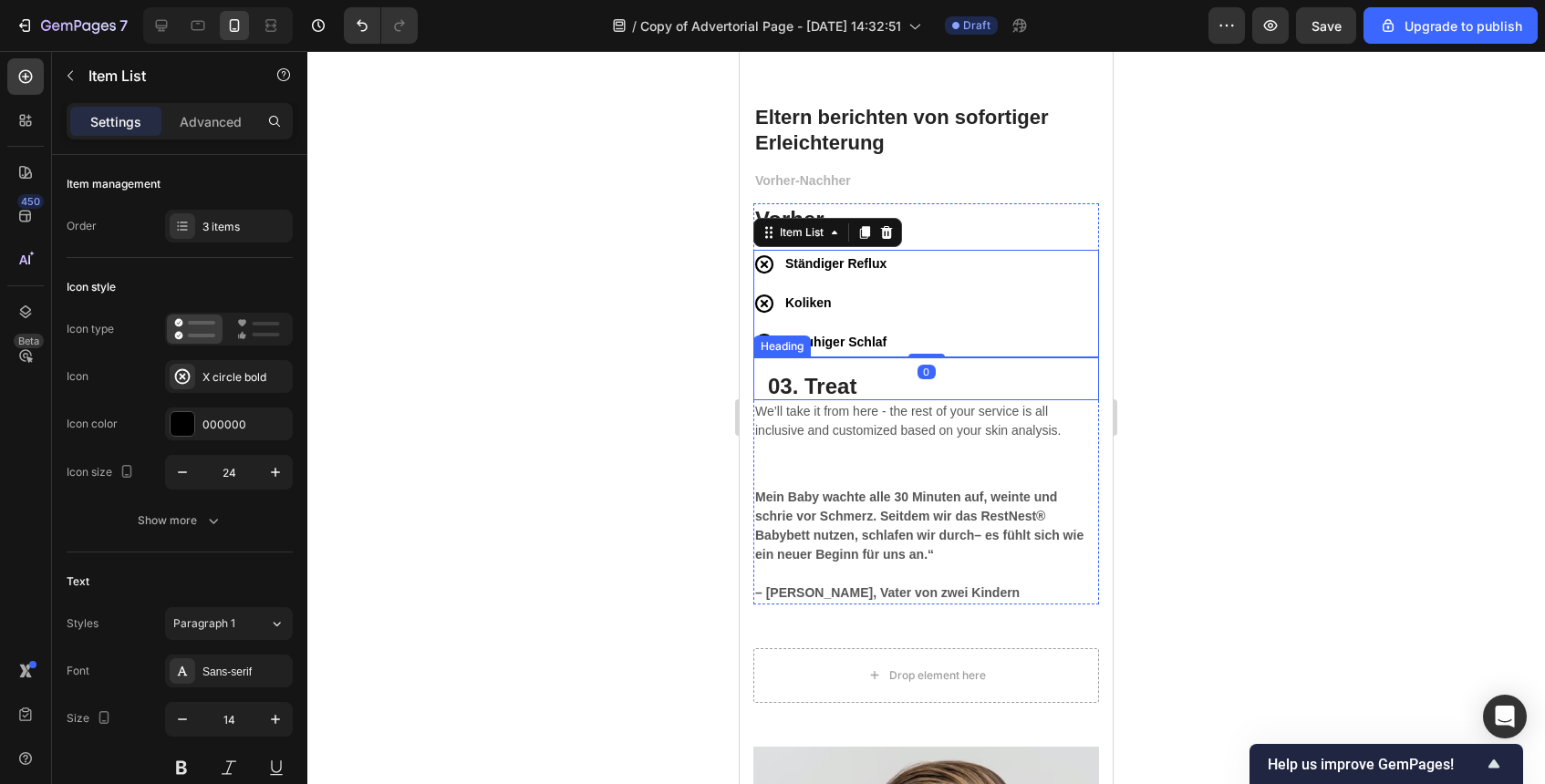
click at [859, 394] on p "03. Treat" at bounding box center [927, 386] width 317 height 29
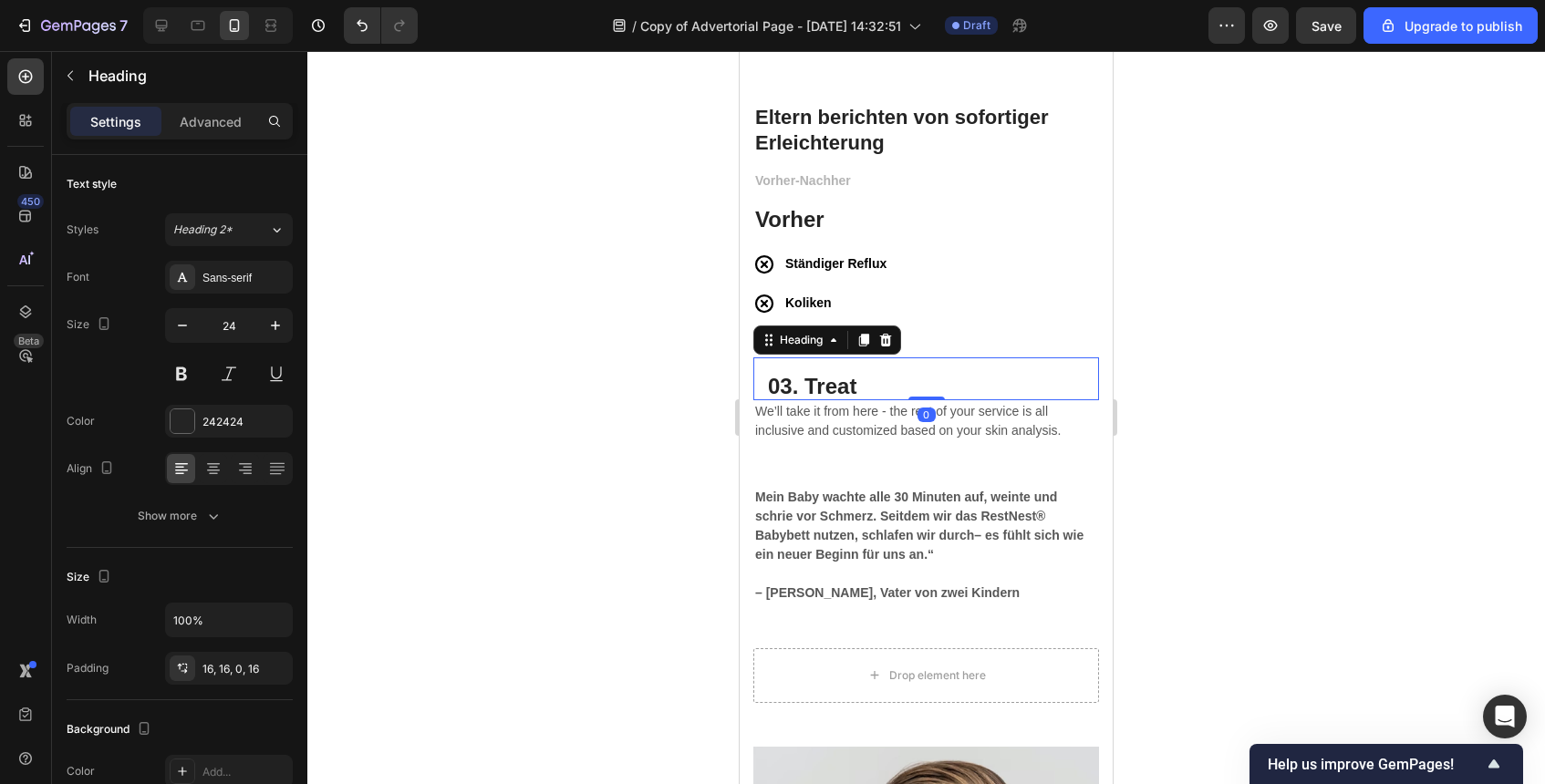
click at [799, 396] on p "03. Treat" at bounding box center [927, 386] width 317 height 29
click at [810, 396] on p "03. Treat" at bounding box center [927, 386] width 317 height 29
click at [816, 386] on p "Nacher" at bounding box center [927, 386] width 317 height 29
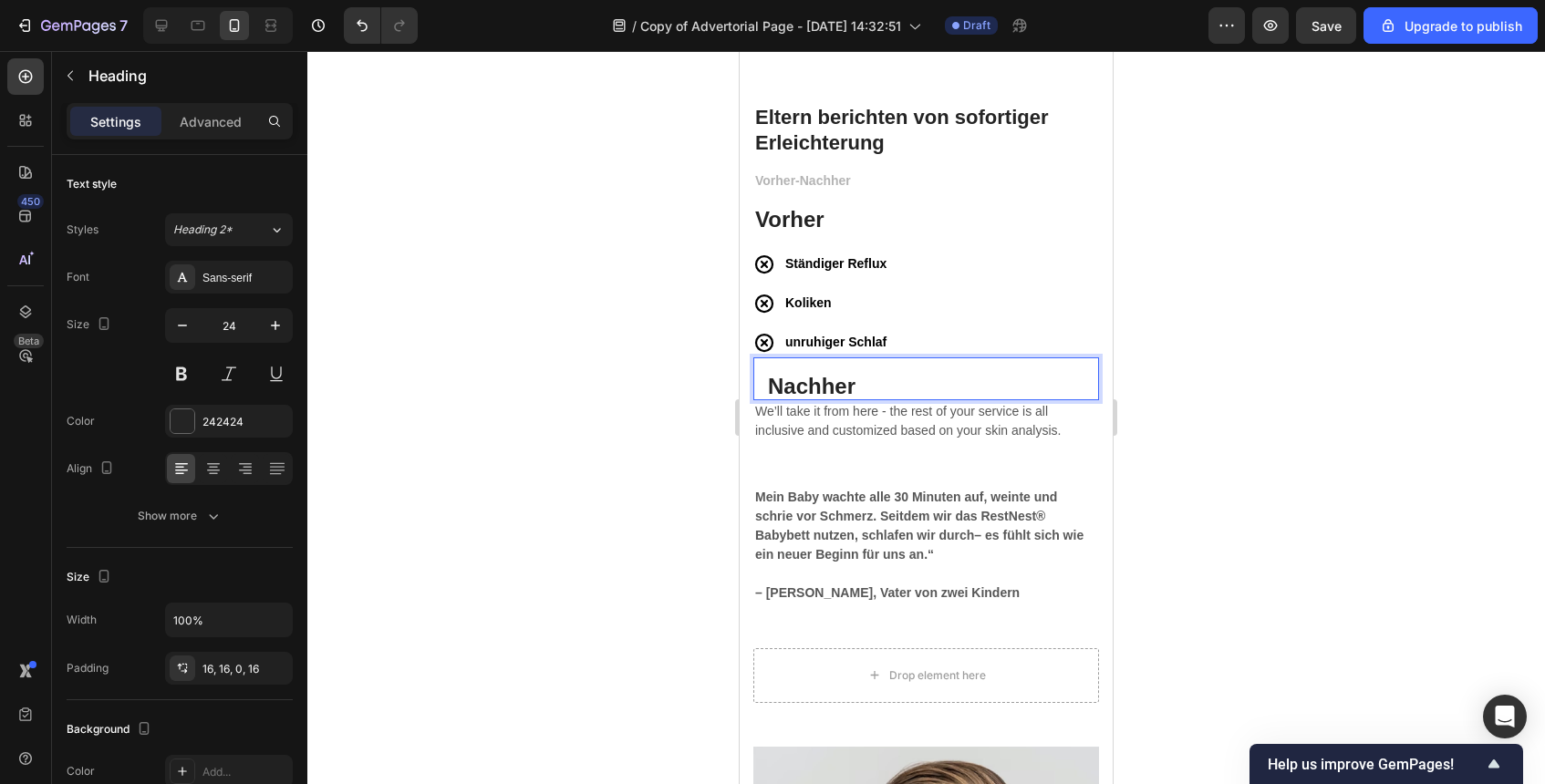
click at [764, 374] on h3 "Nachher" at bounding box center [926, 379] width 345 height 43
click at [667, 362] on div at bounding box center [926, 417] width 1238 height 733
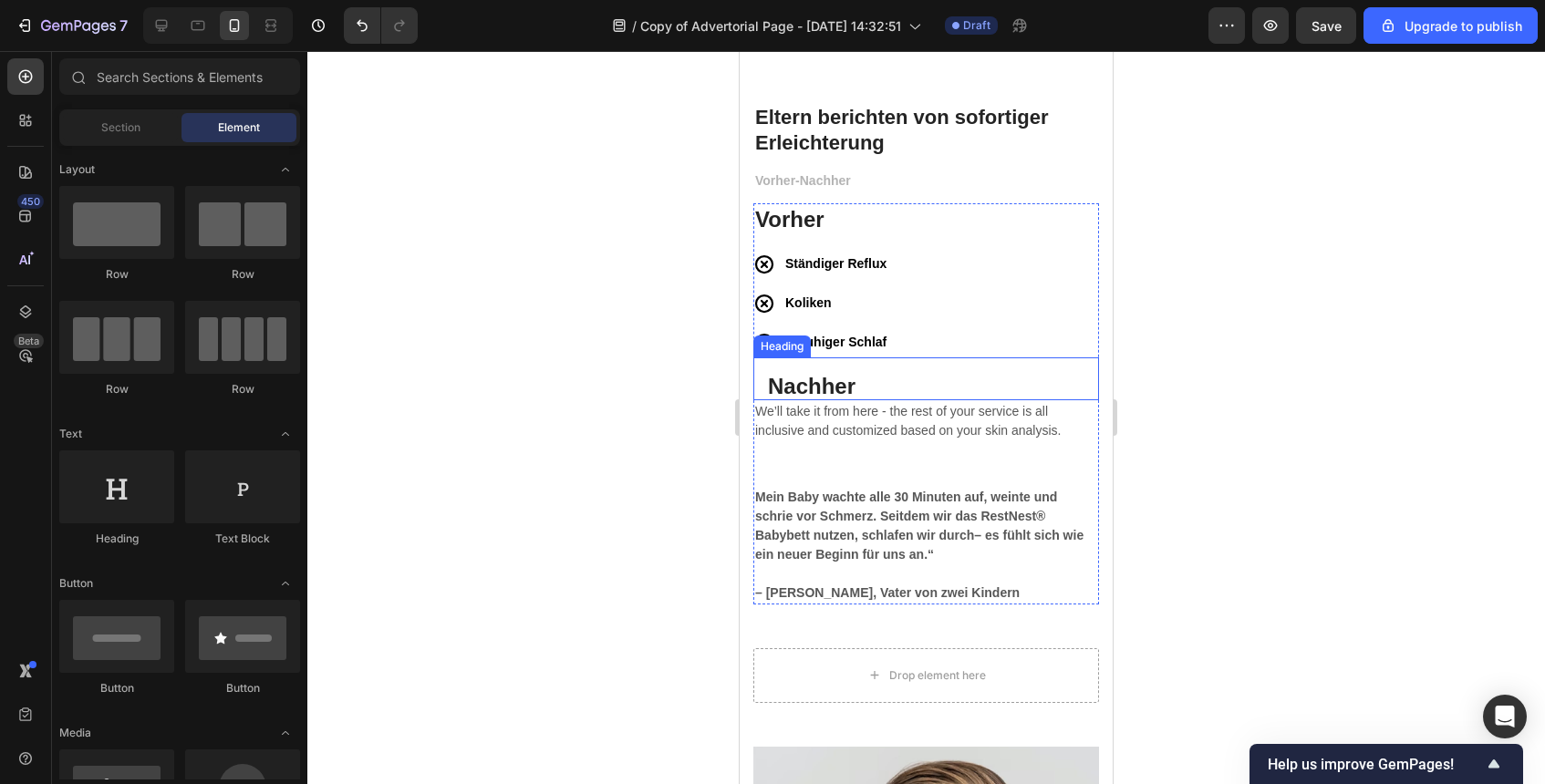
click at [771, 385] on p "Nachher" at bounding box center [927, 386] width 317 height 29
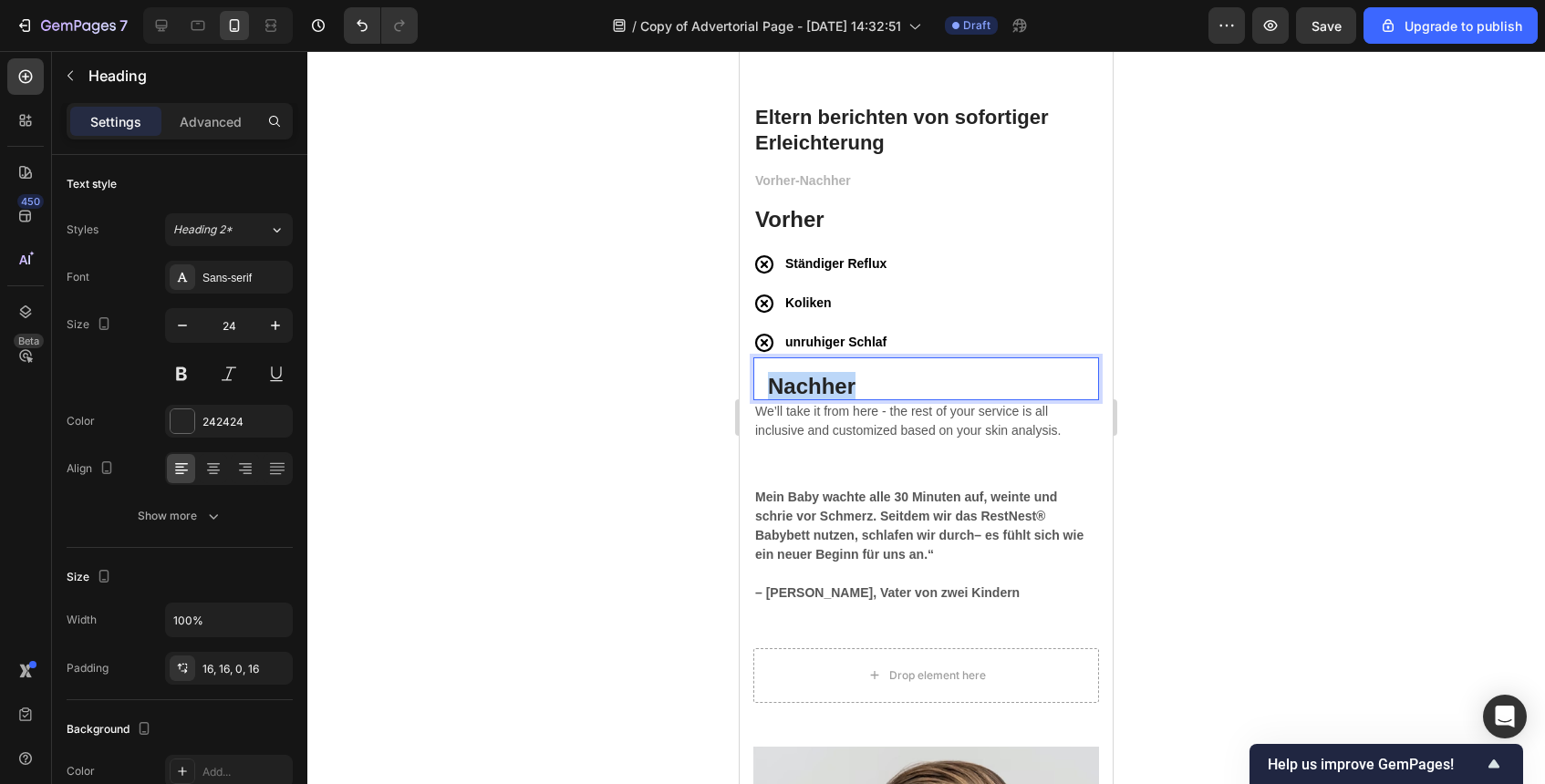
click at [771, 385] on p "Nachher" at bounding box center [927, 386] width 317 height 29
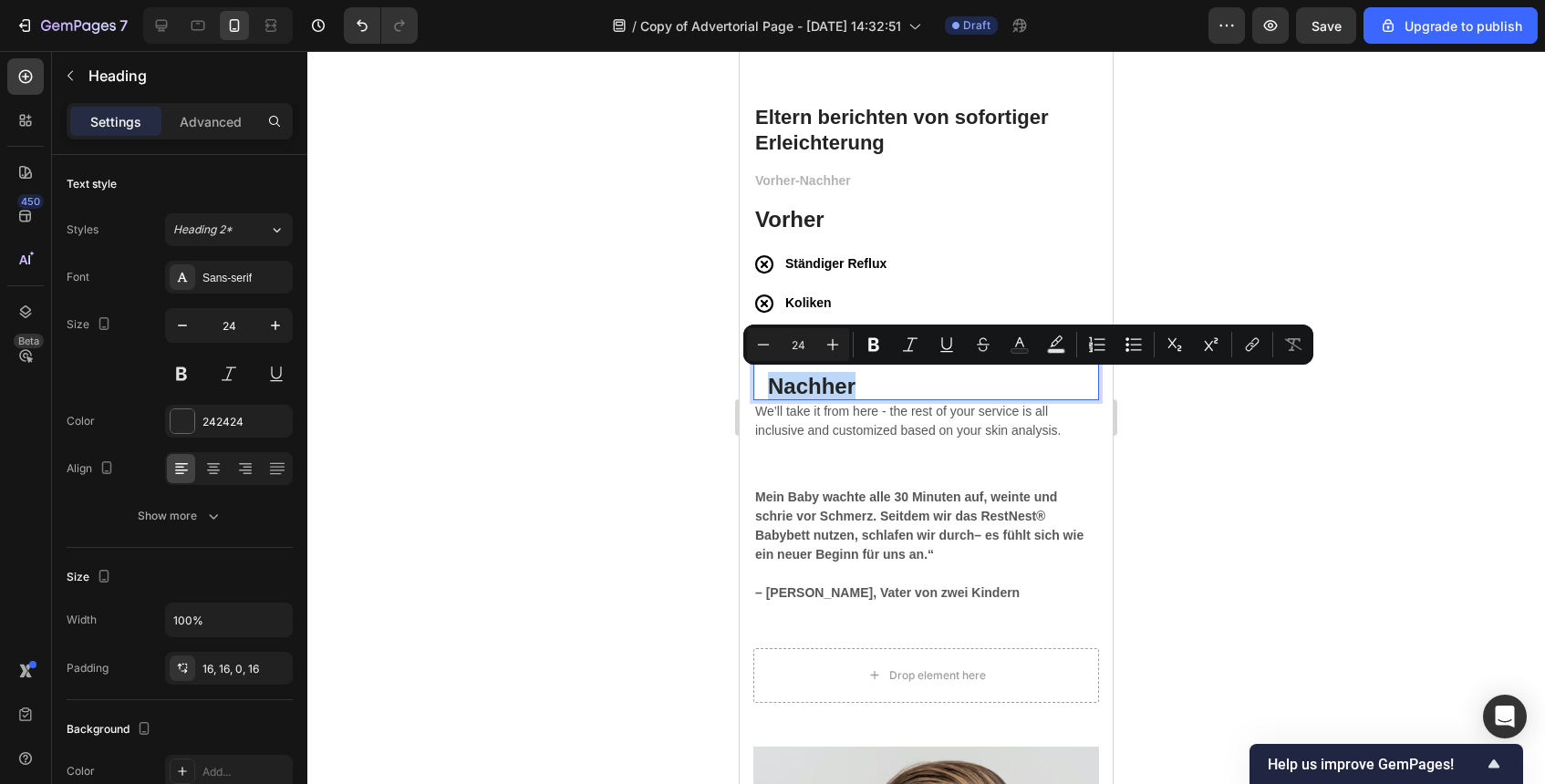
click at [771, 385] on p "Nachher" at bounding box center [927, 386] width 317 height 29
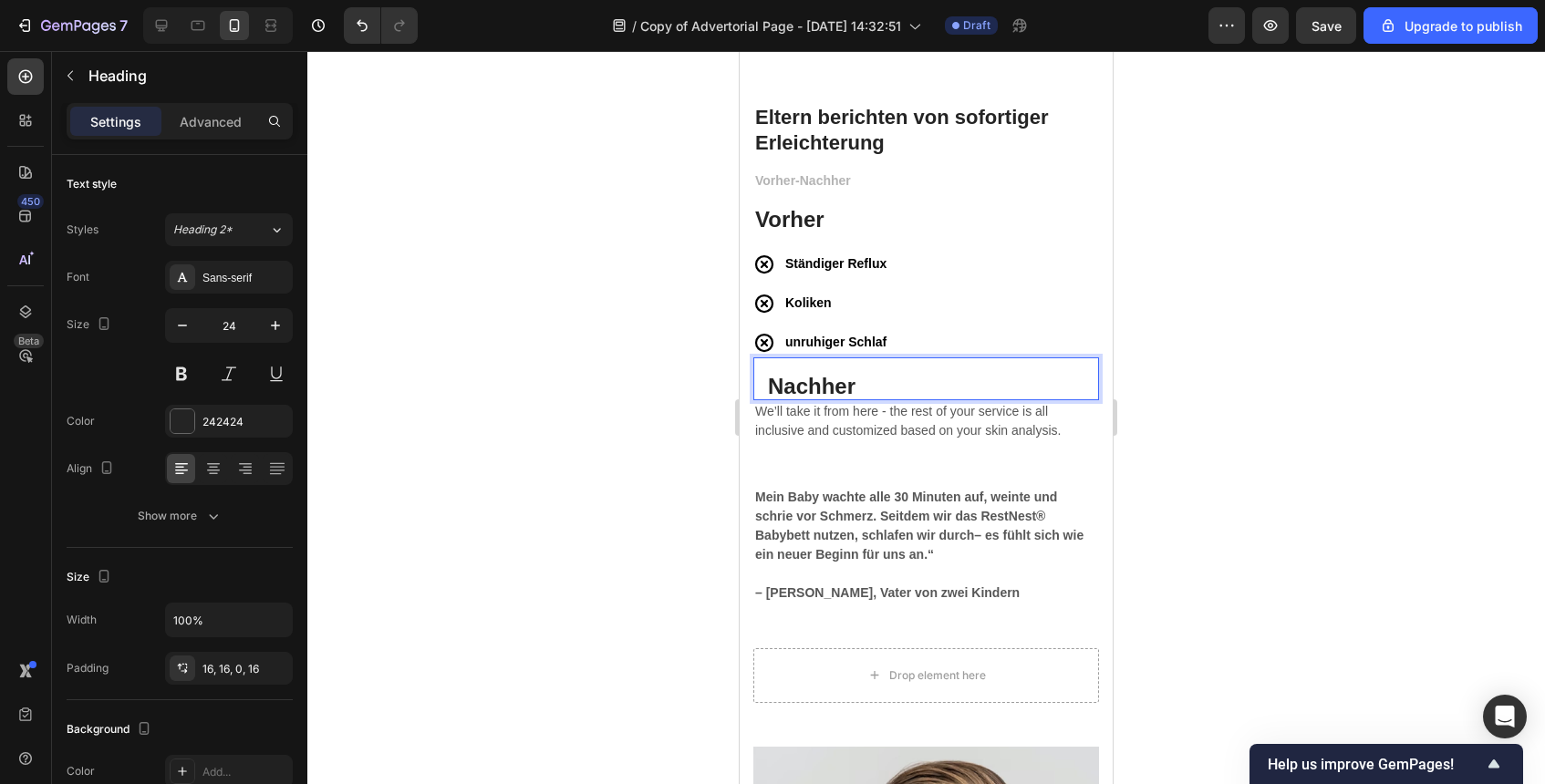
click at [1186, 380] on div at bounding box center [926, 417] width 1238 height 733
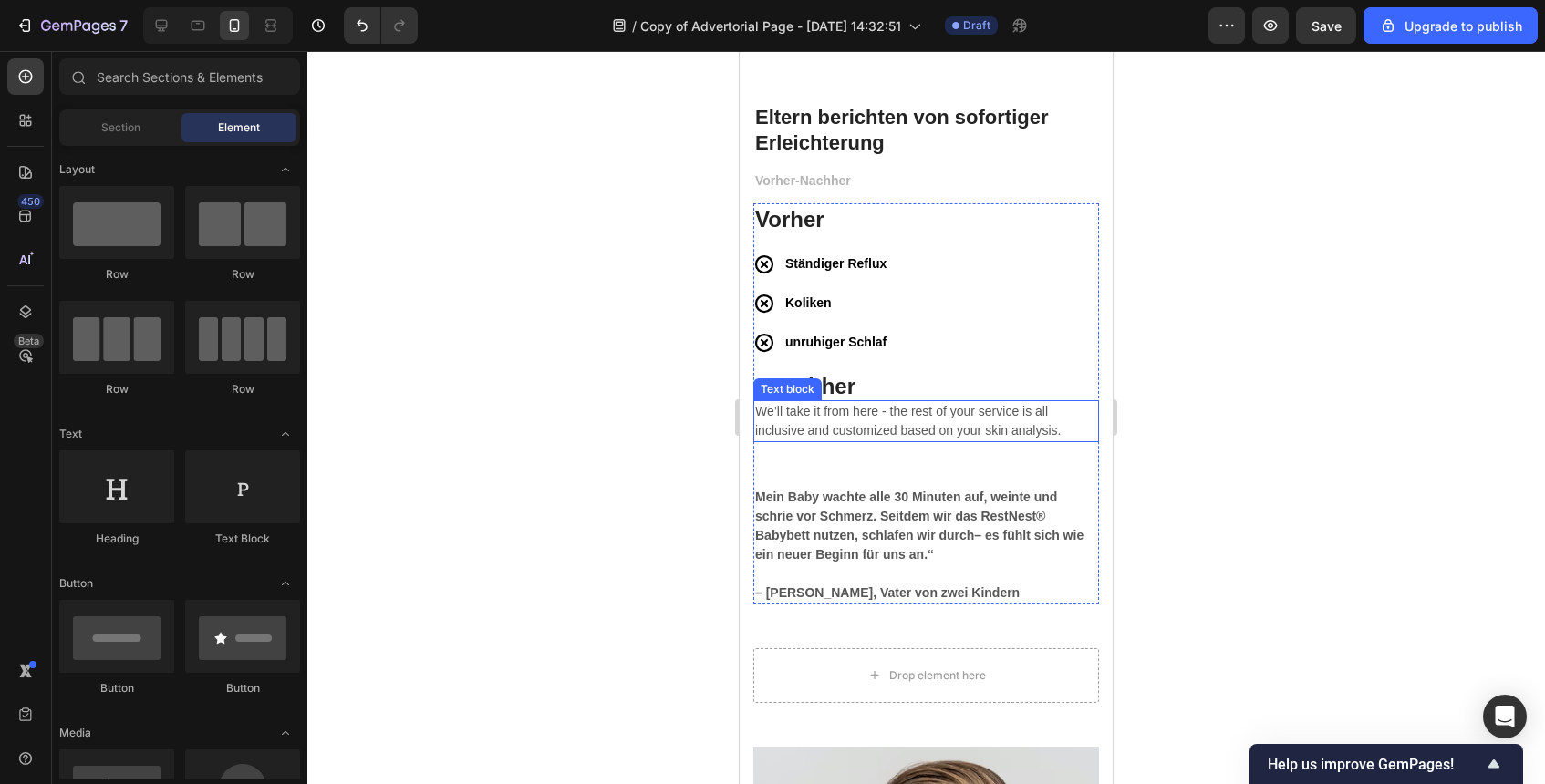
click at [944, 426] on p "We’ll take it from here - the rest of your service is all inclusive and customi…" at bounding box center [927, 421] width 343 height 38
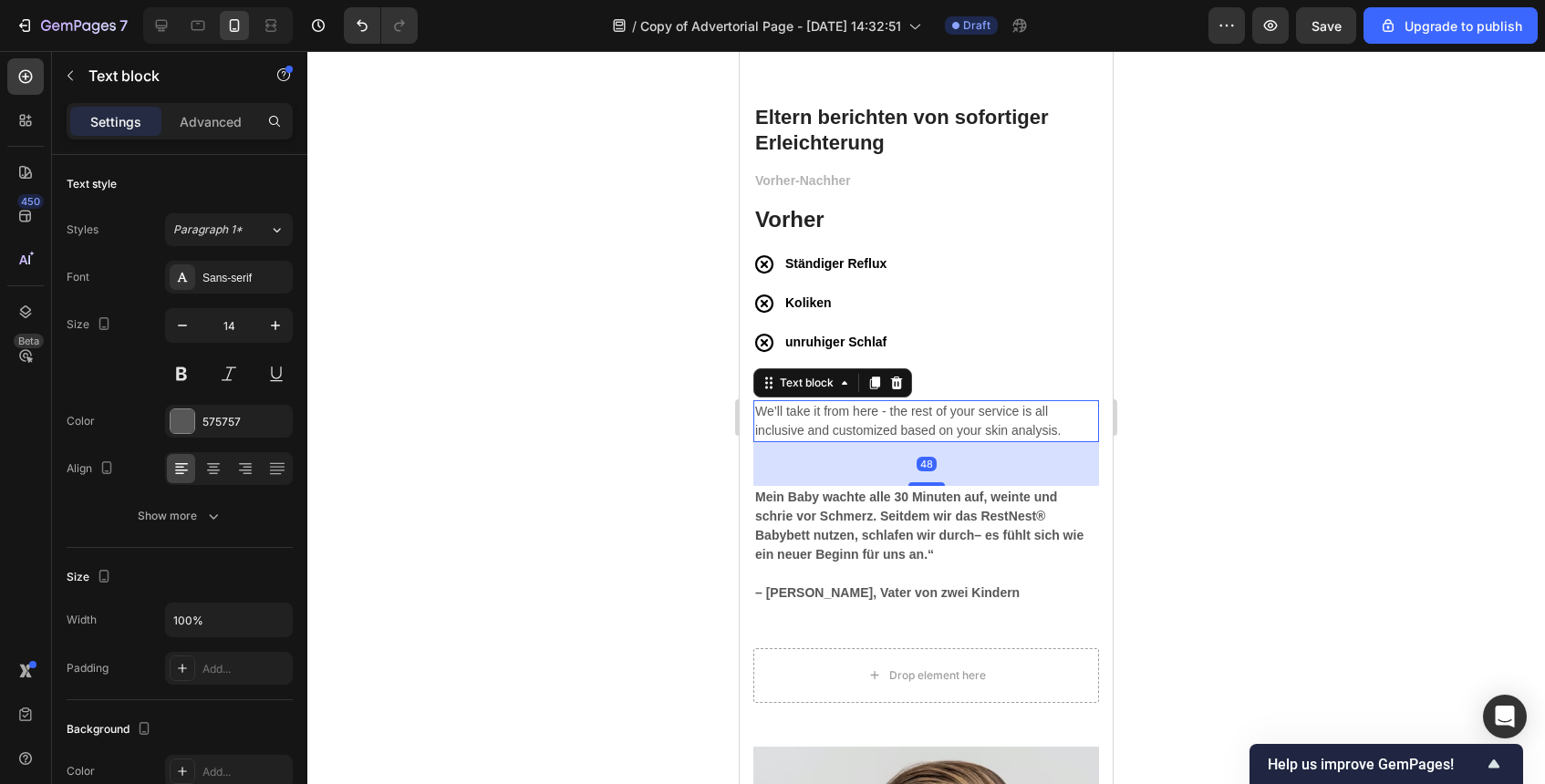
click at [1162, 425] on div at bounding box center [926, 417] width 1238 height 733
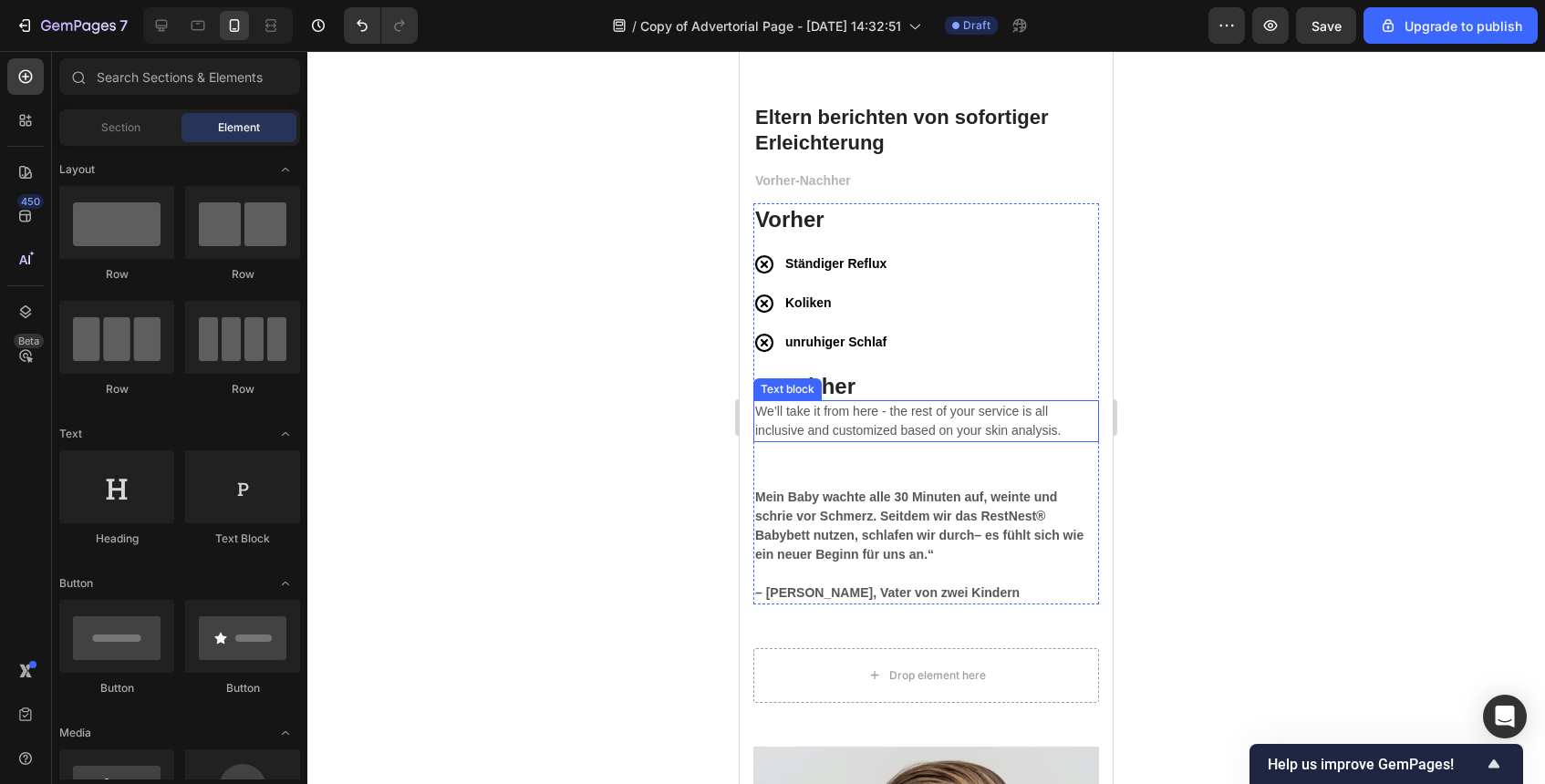
click at [994, 417] on p "We’ll take it from here - the rest of your service is all inclusive and customi…" at bounding box center [927, 421] width 343 height 38
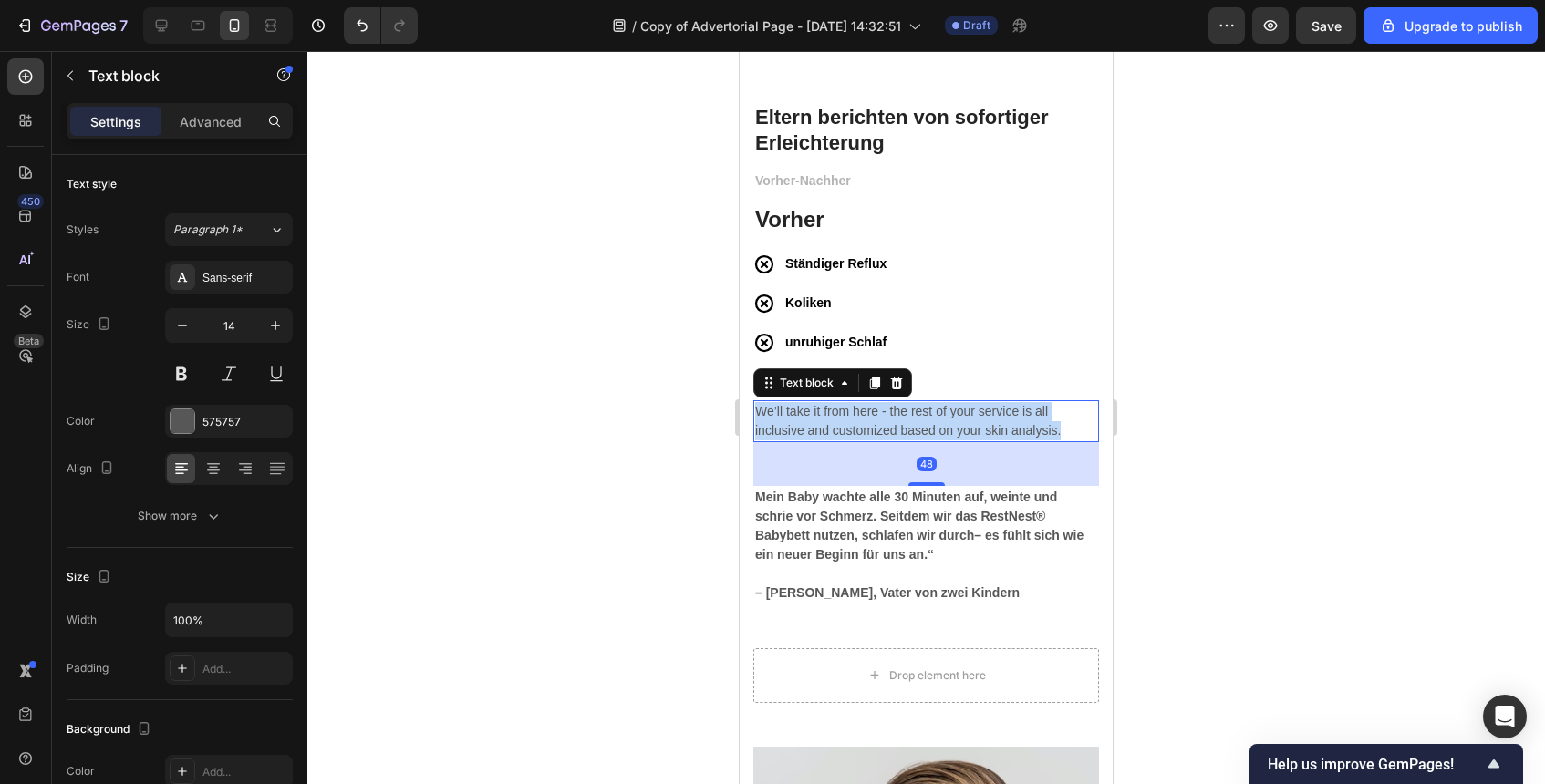
click at [994, 417] on p "We’ll take it from here - the rest of your service is all inclusive and customi…" at bounding box center [927, 421] width 343 height 38
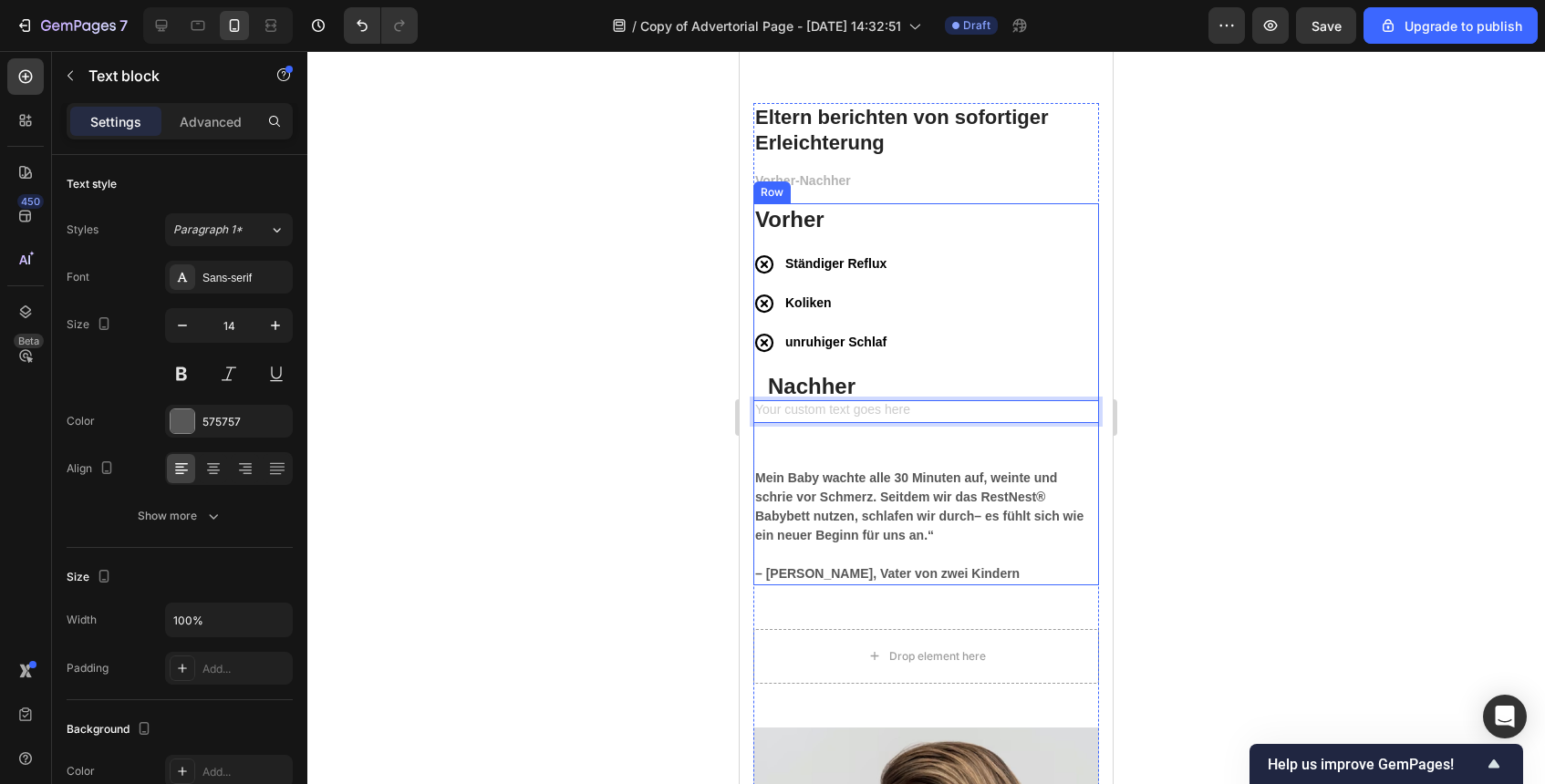
click at [1073, 439] on div "Vorher Heading Ständiger Reflux Koliken unruhiger Schlaf Item List Nachher Head…" at bounding box center [926, 394] width 345 height 382
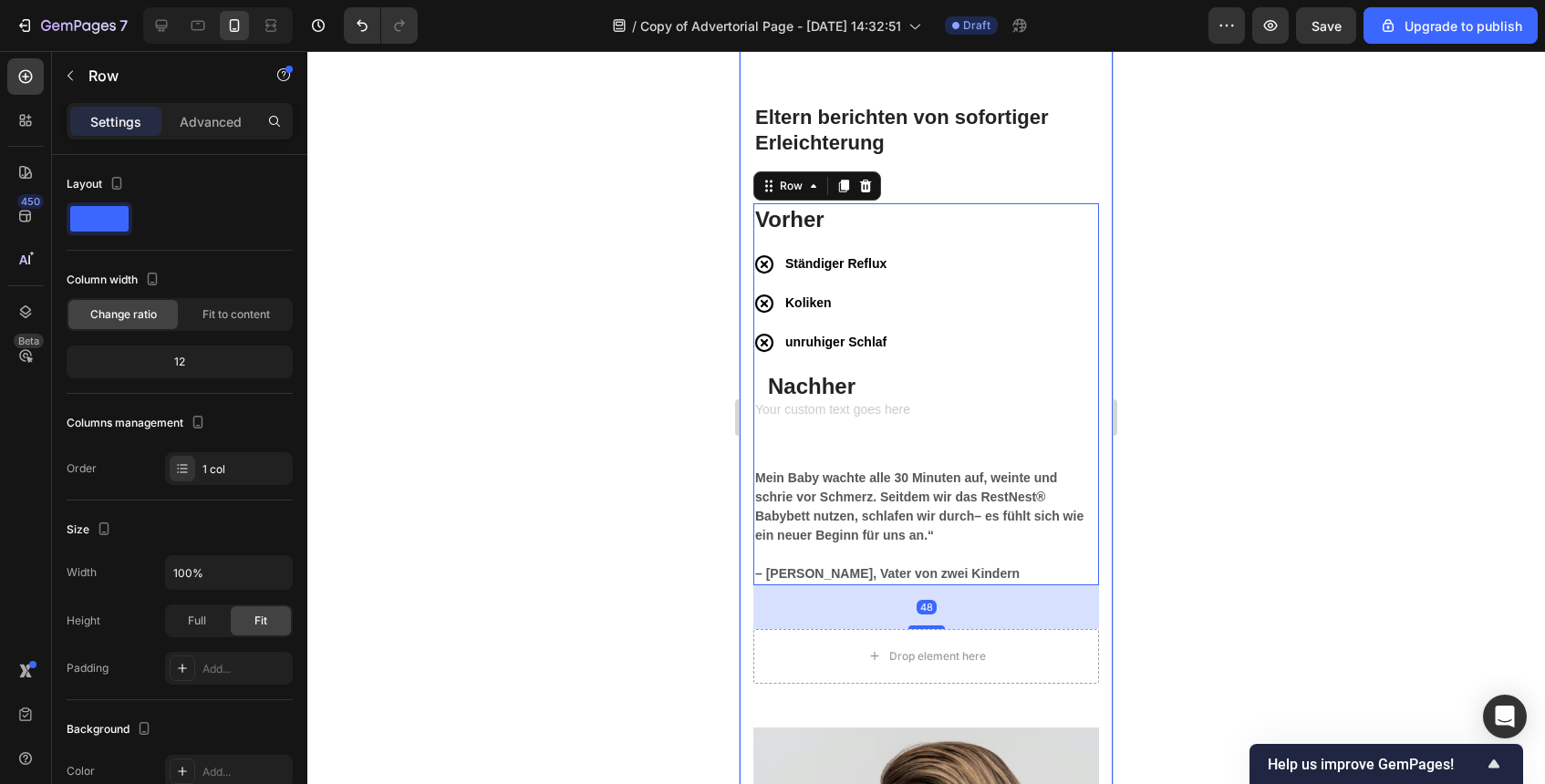
click at [1215, 444] on div at bounding box center [926, 417] width 1238 height 733
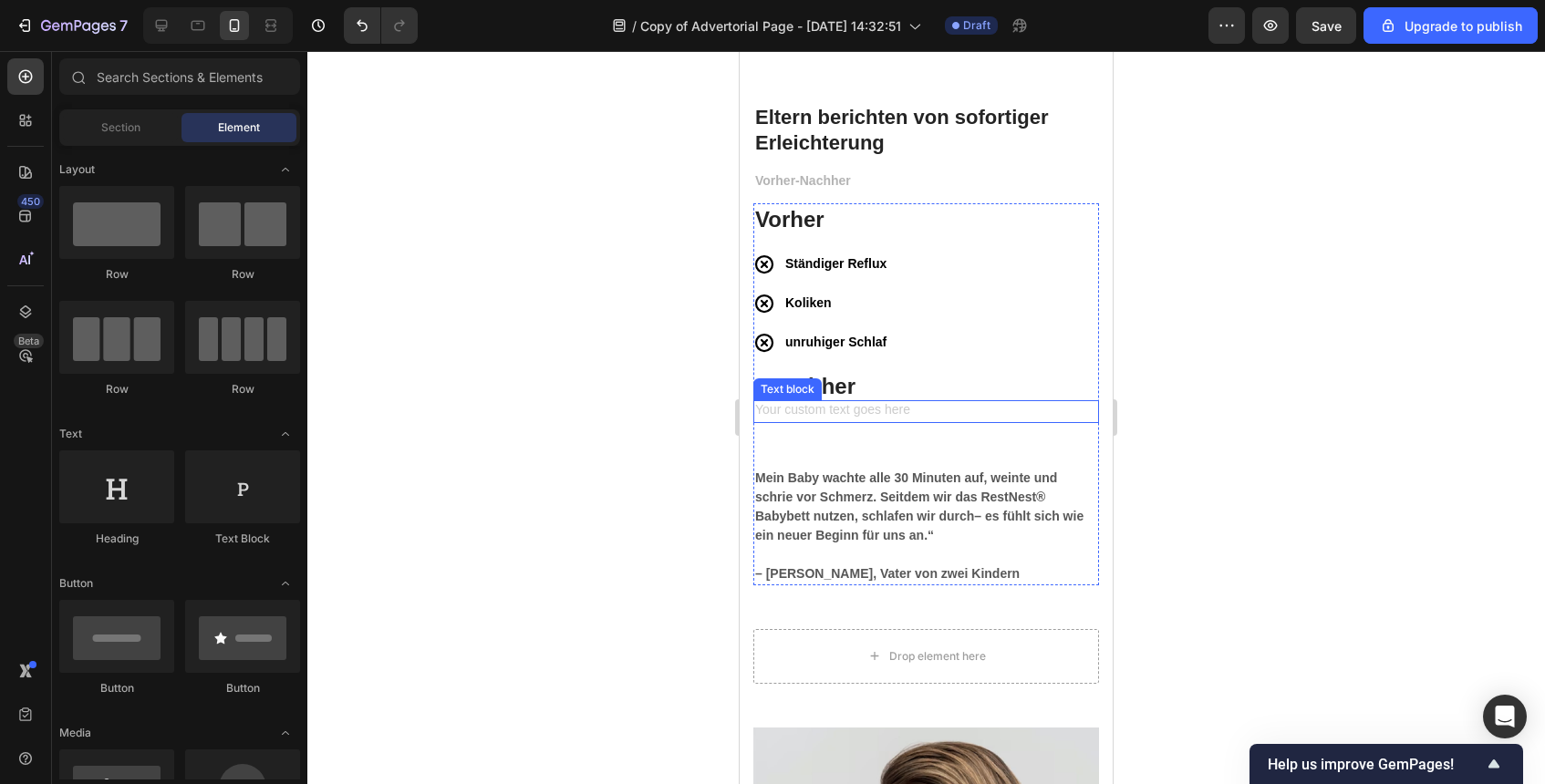
click at [959, 406] on div "Rich Text Editor. Editing area: main" at bounding box center [926, 412] width 345 height 23
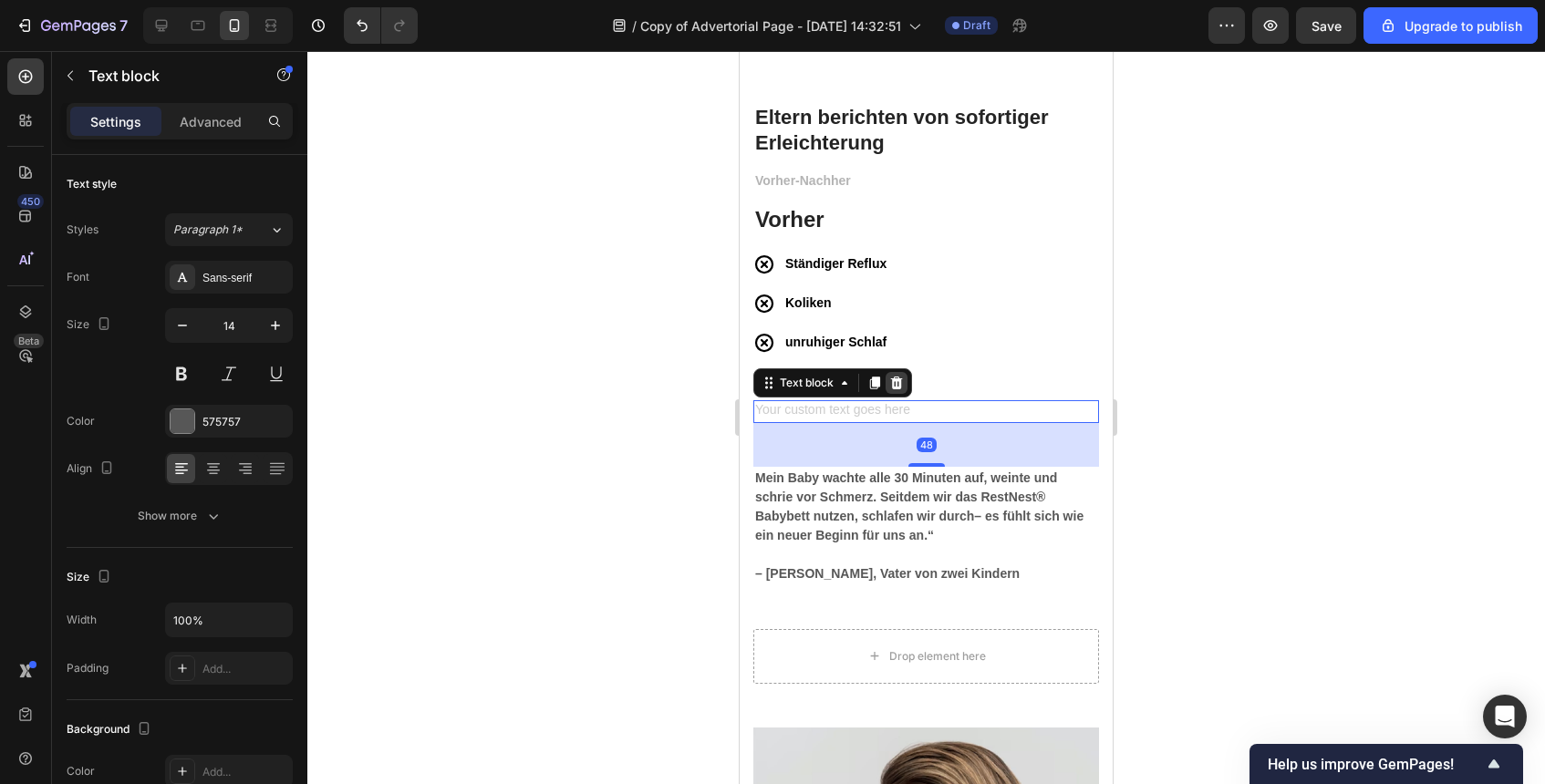
click at [887, 380] on div at bounding box center [897, 383] width 22 height 22
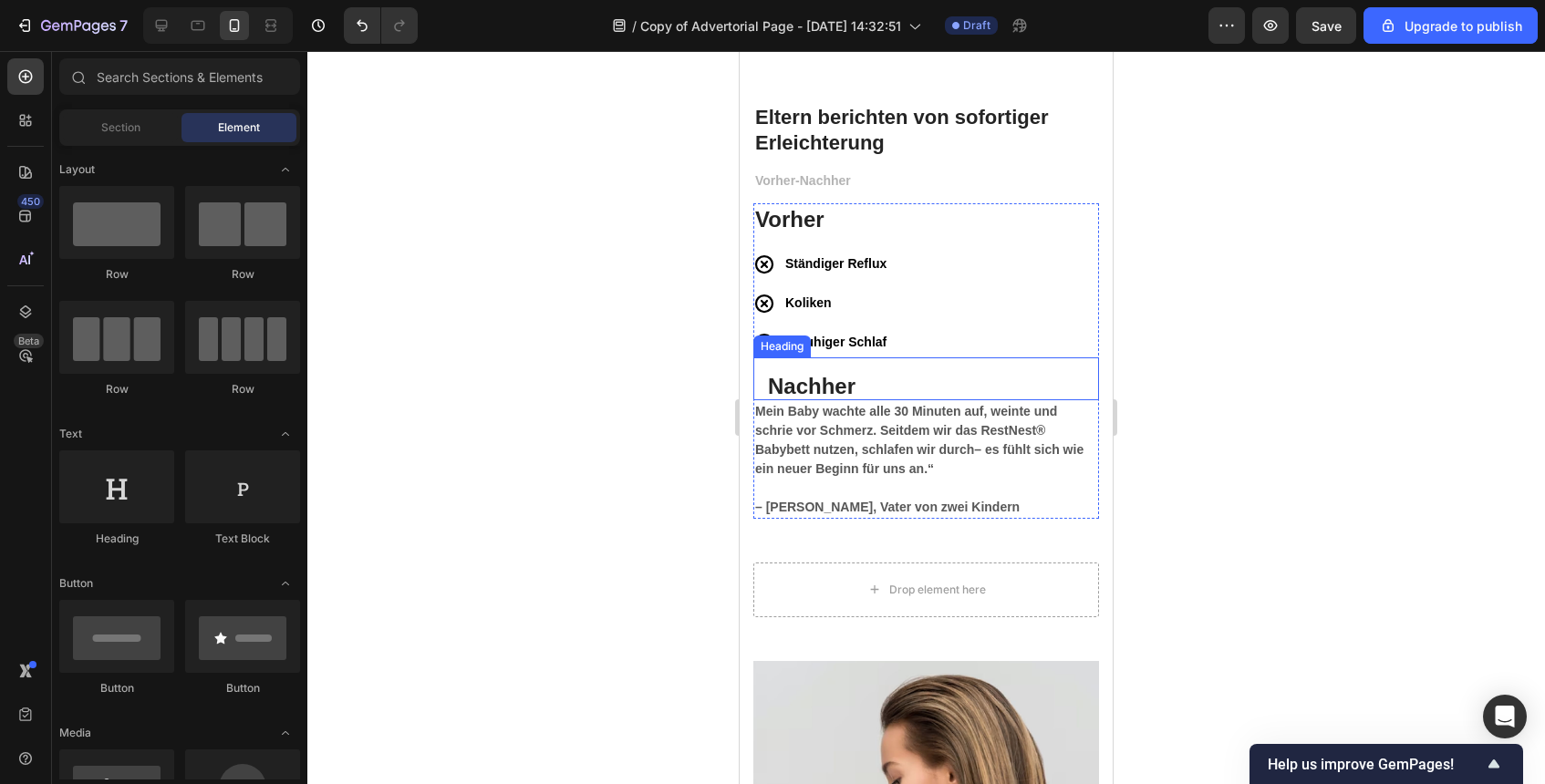
click at [769, 392] on p "Nachher" at bounding box center [927, 386] width 317 height 29
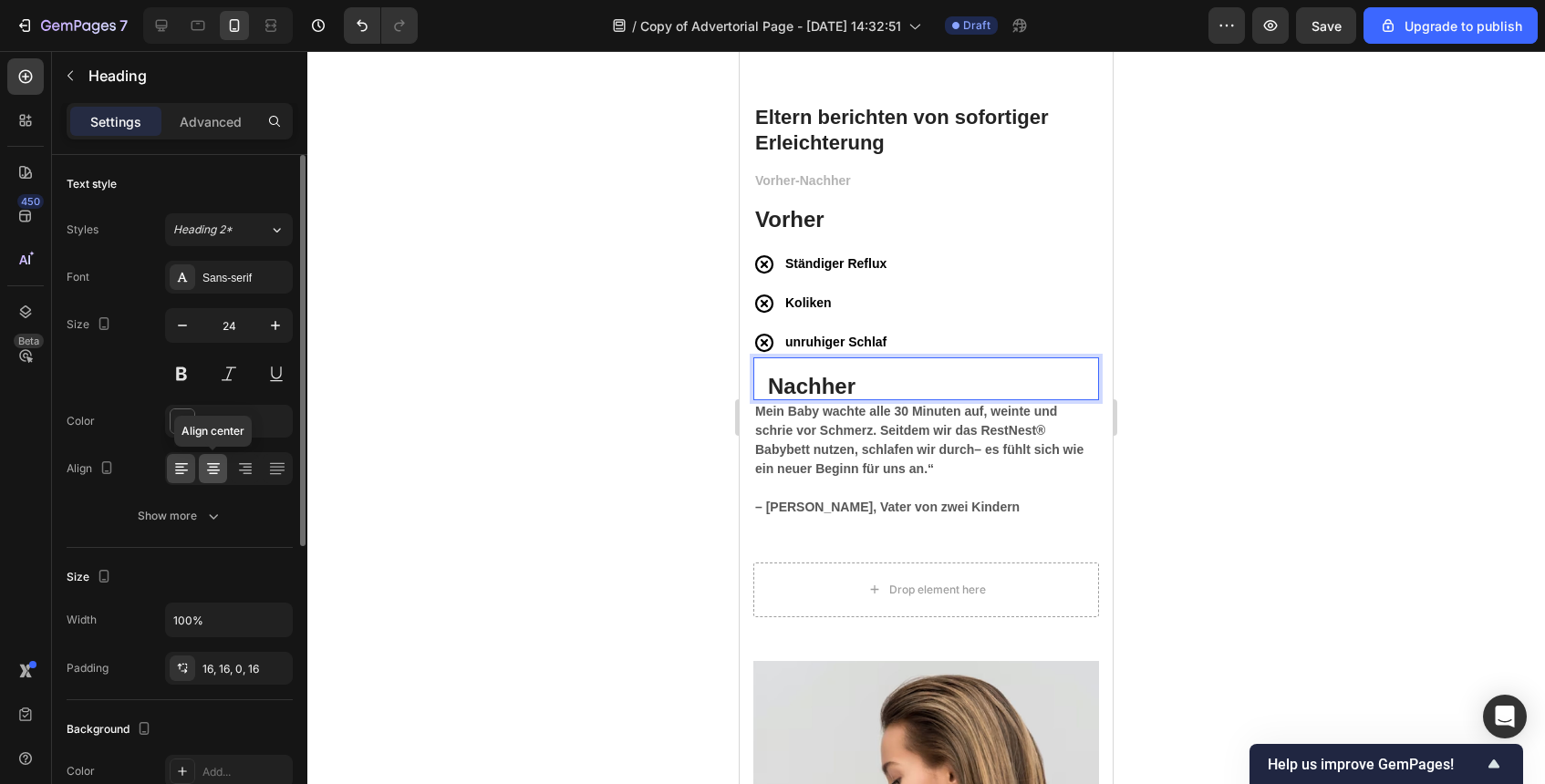
click at [208, 479] on div at bounding box center [213, 469] width 29 height 30
click at [186, 479] on div at bounding box center [181, 469] width 29 height 30
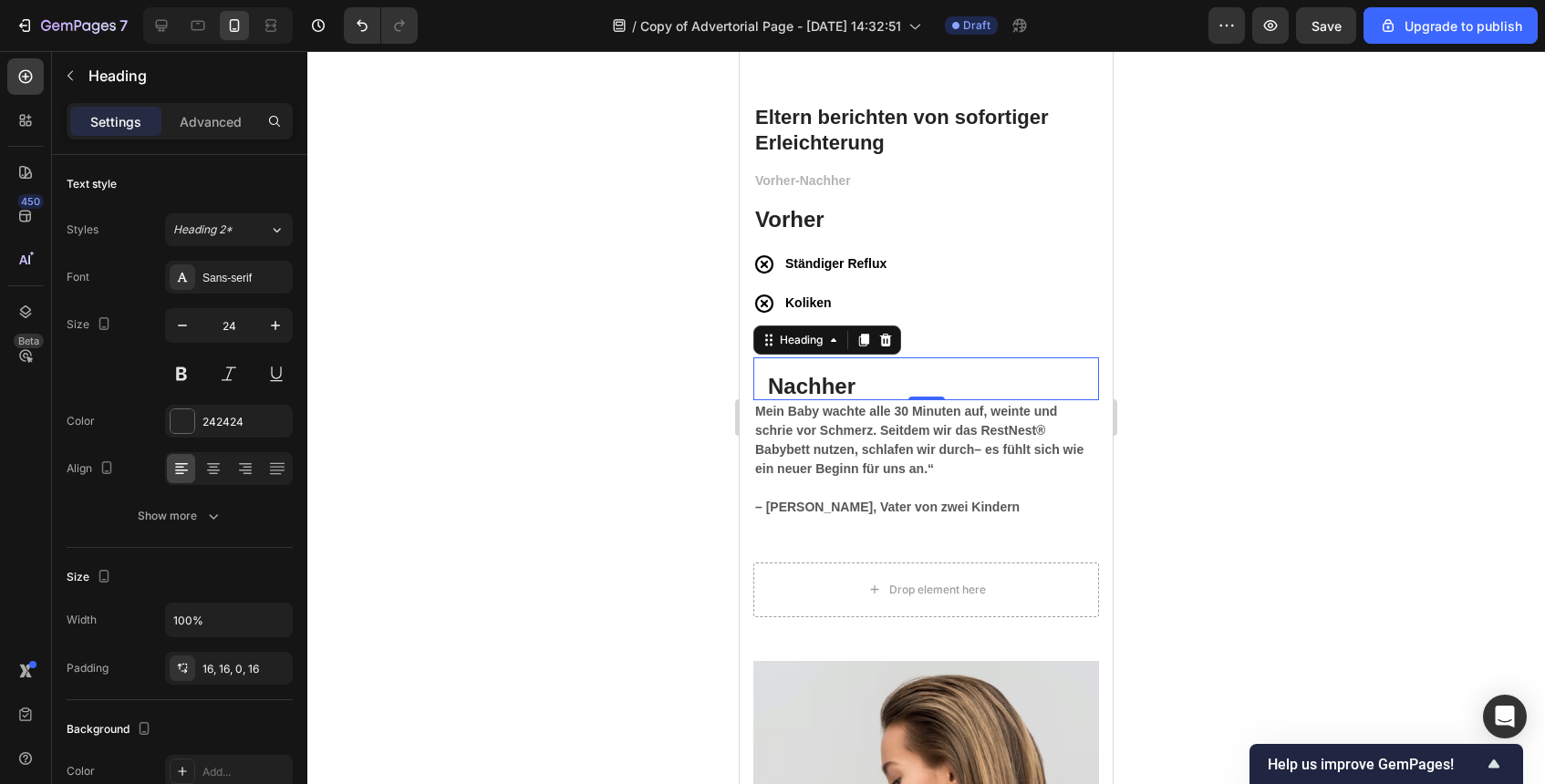
click at [774, 378] on p "Nachher" at bounding box center [927, 386] width 317 height 29
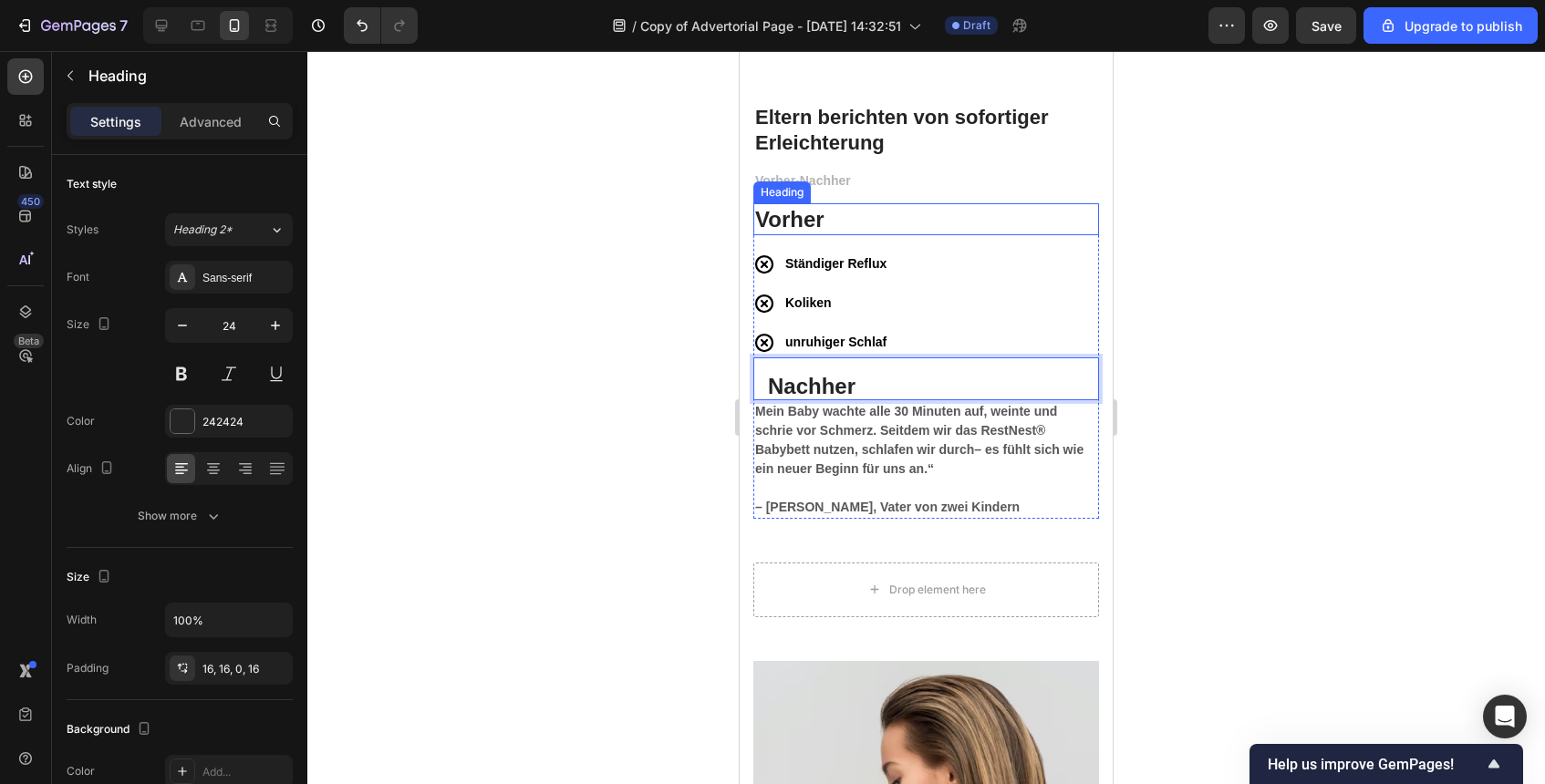
click at [771, 213] on p "Vorher" at bounding box center [927, 219] width 343 height 29
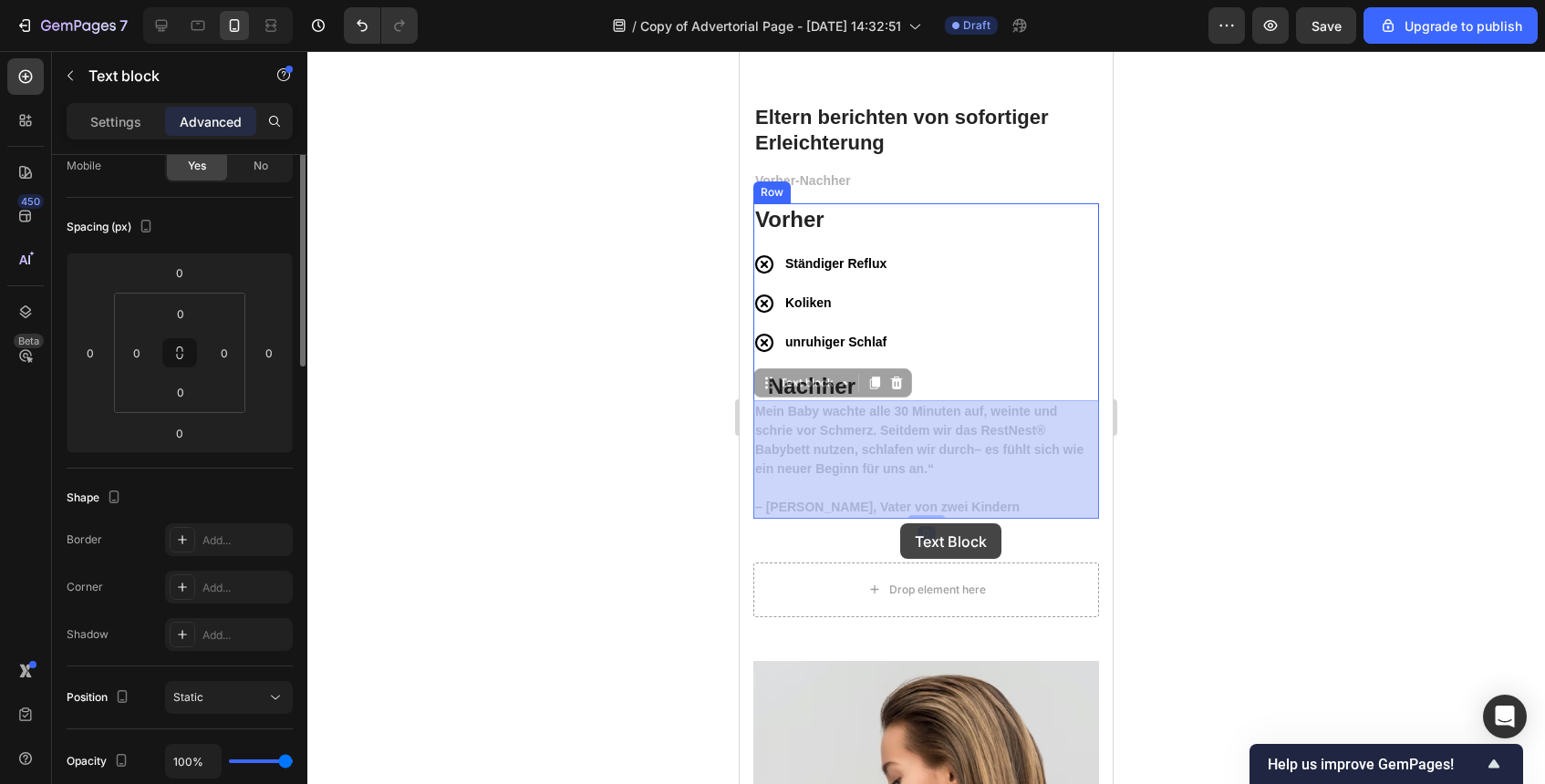
scroll to position [0, 0]
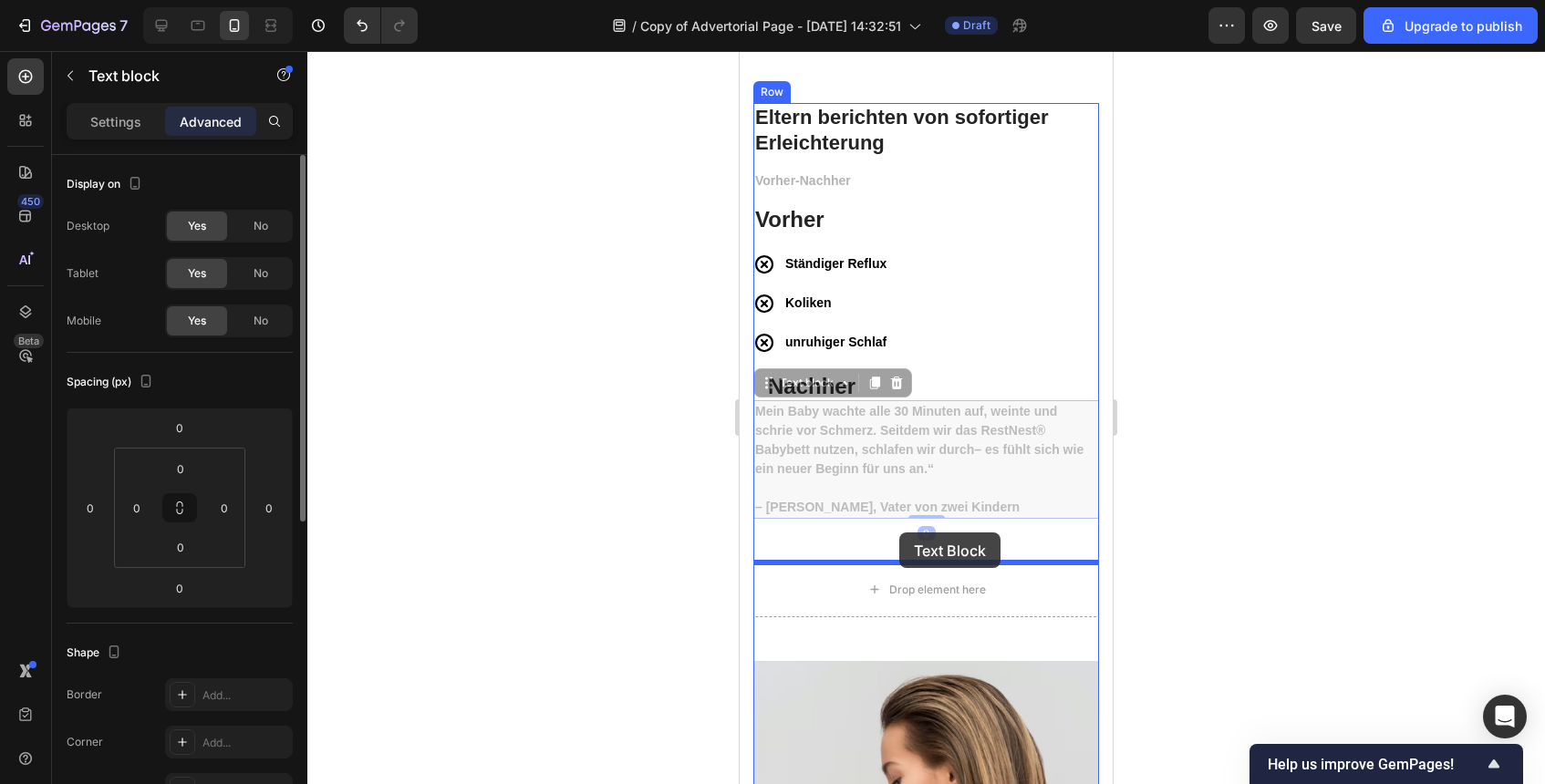
drag, startPoint x: 903, startPoint y: 474, endPoint x: 900, endPoint y: 532, distance: 58.1
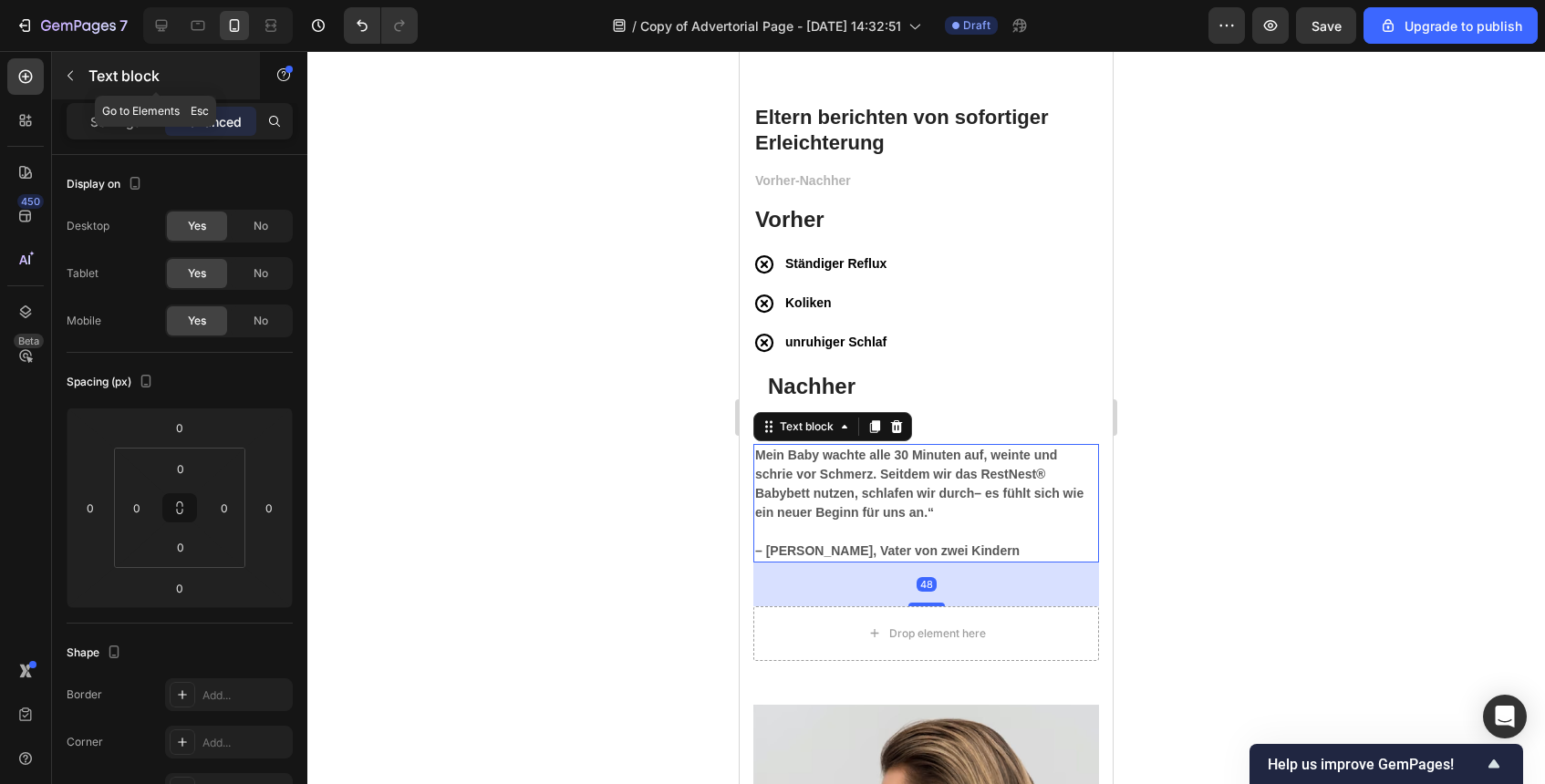
click at [72, 81] on icon "button" at bounding box center [70, 76] width 15 height 15
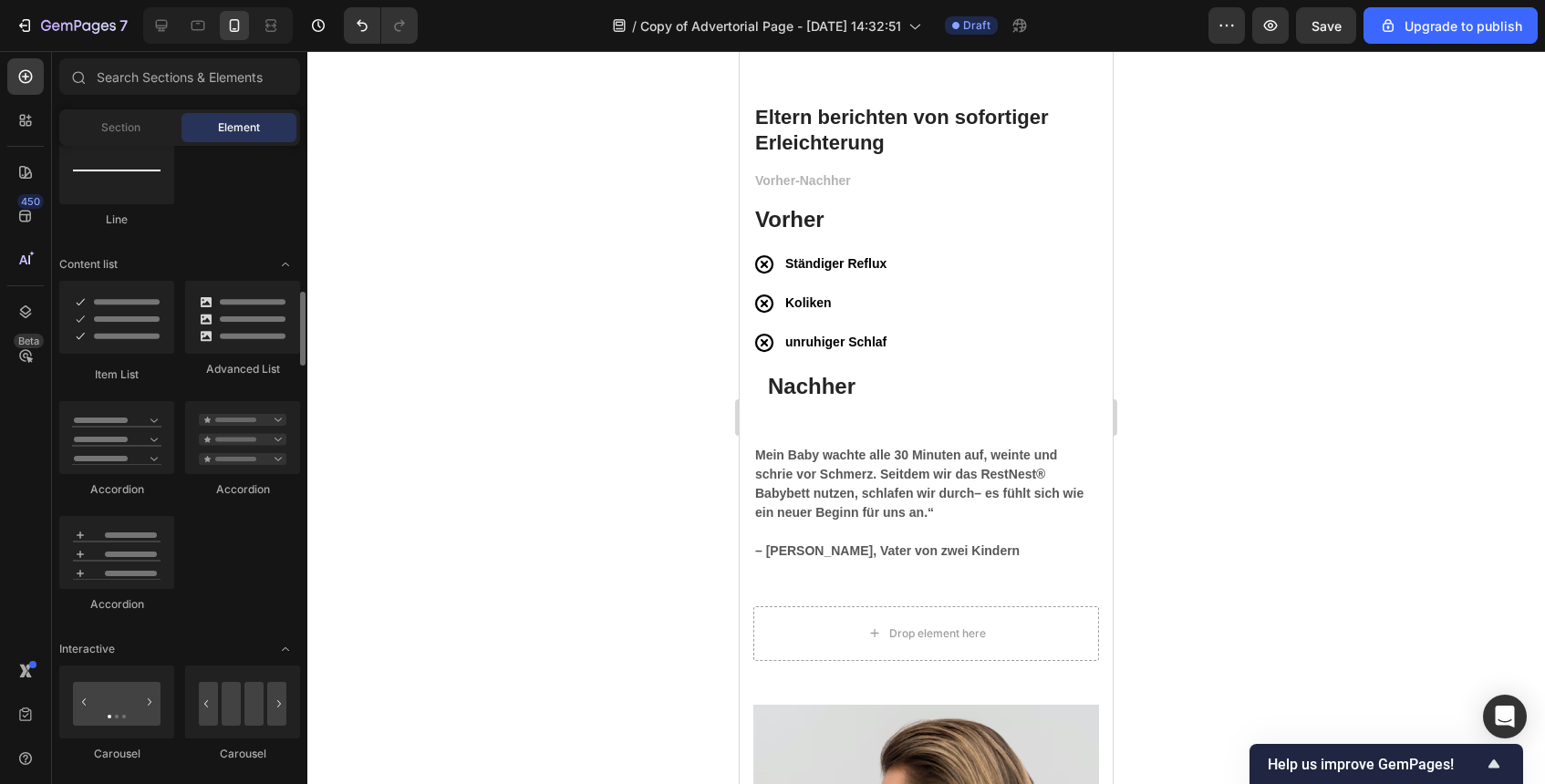
scroll to position [1360, 0]
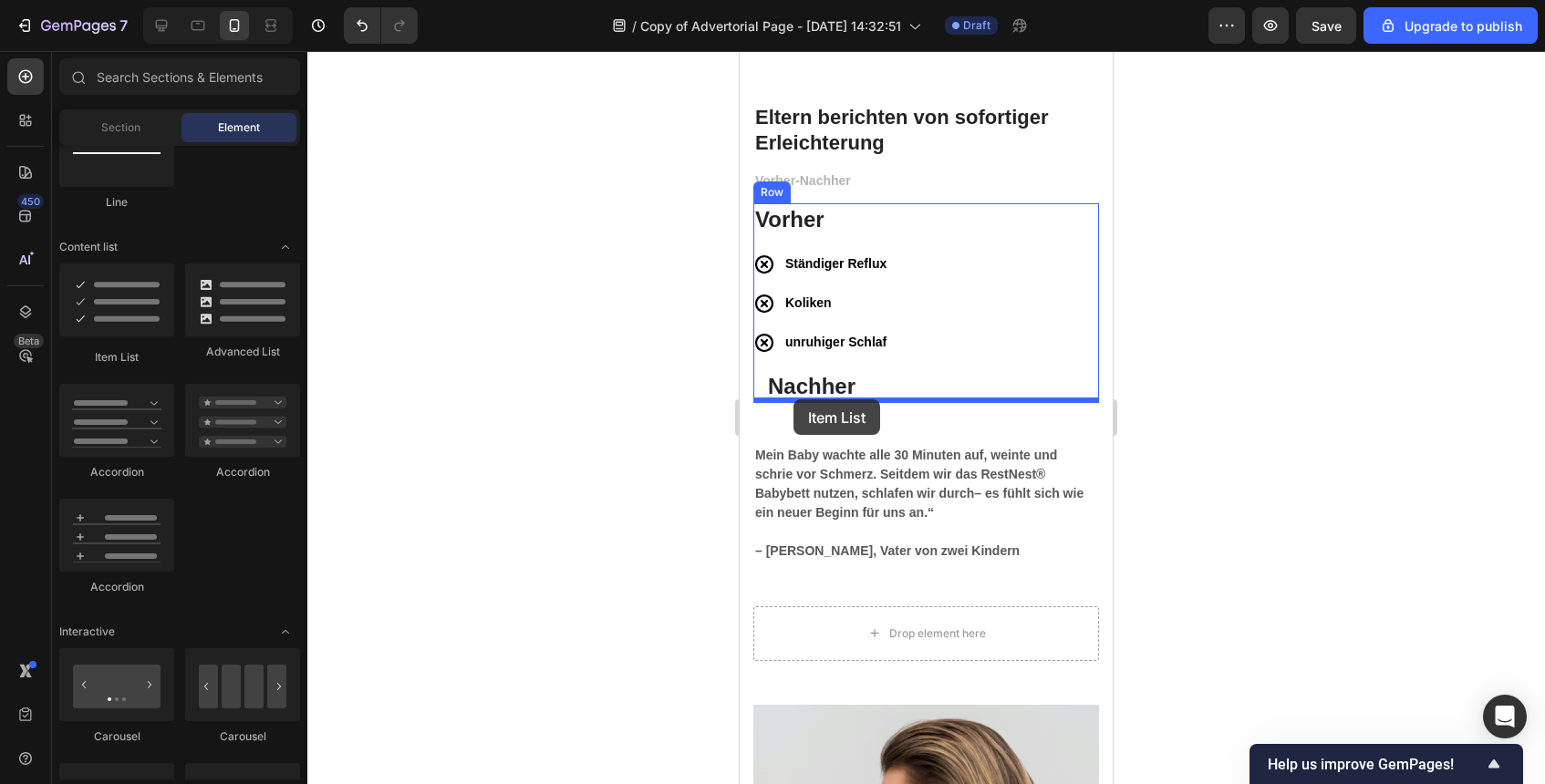
drag, startPoint x: 863, startPoint y: 364, endPoint x: 793, endPoint y: 400, distance: 78.7
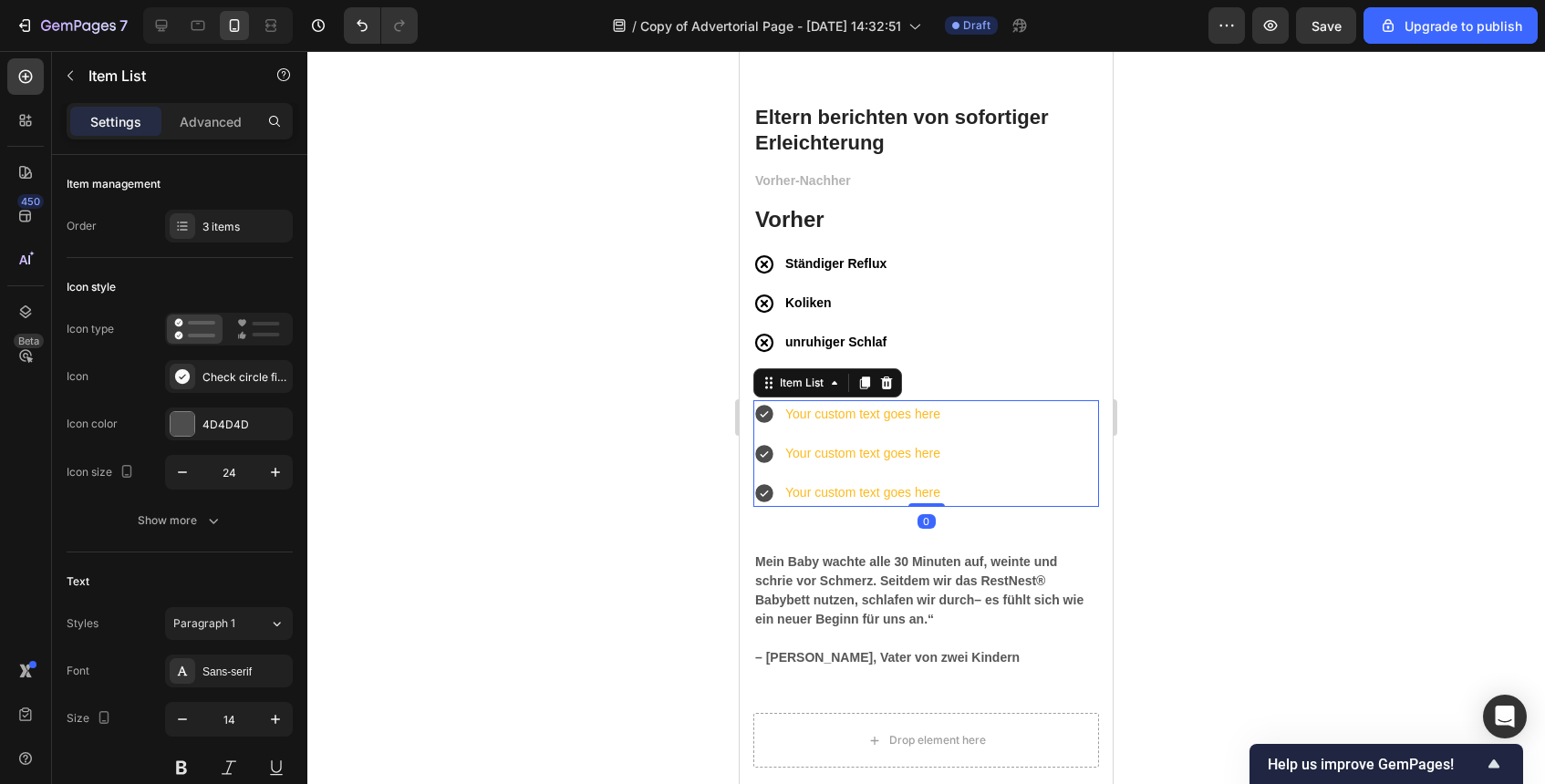
click at [1277, 431] on div at bounding box center [926, 417] width 1238 height 733
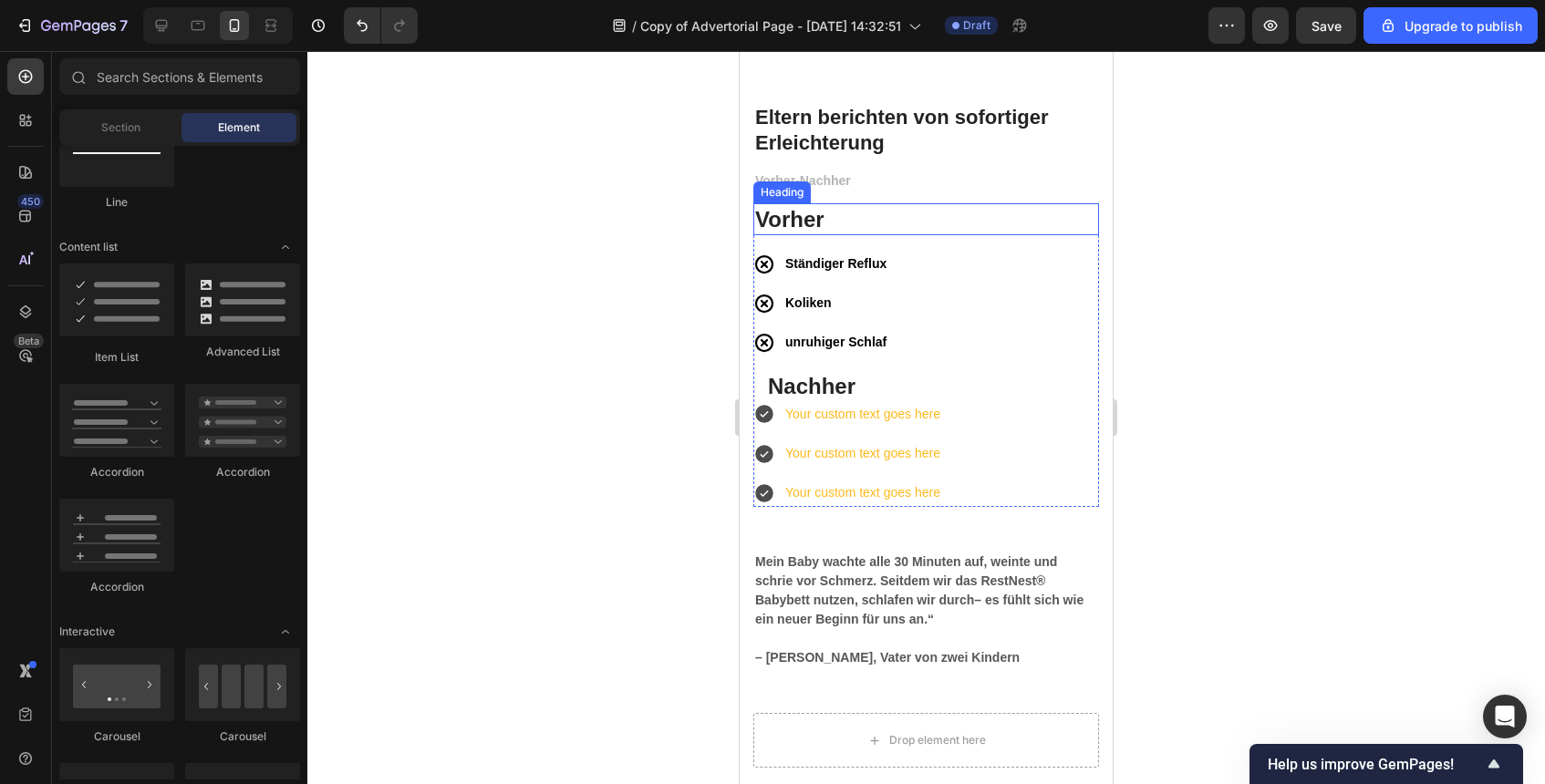
click at [832, 231] on p "Vorher" at bounding box center [927, 219] width 343 height 29
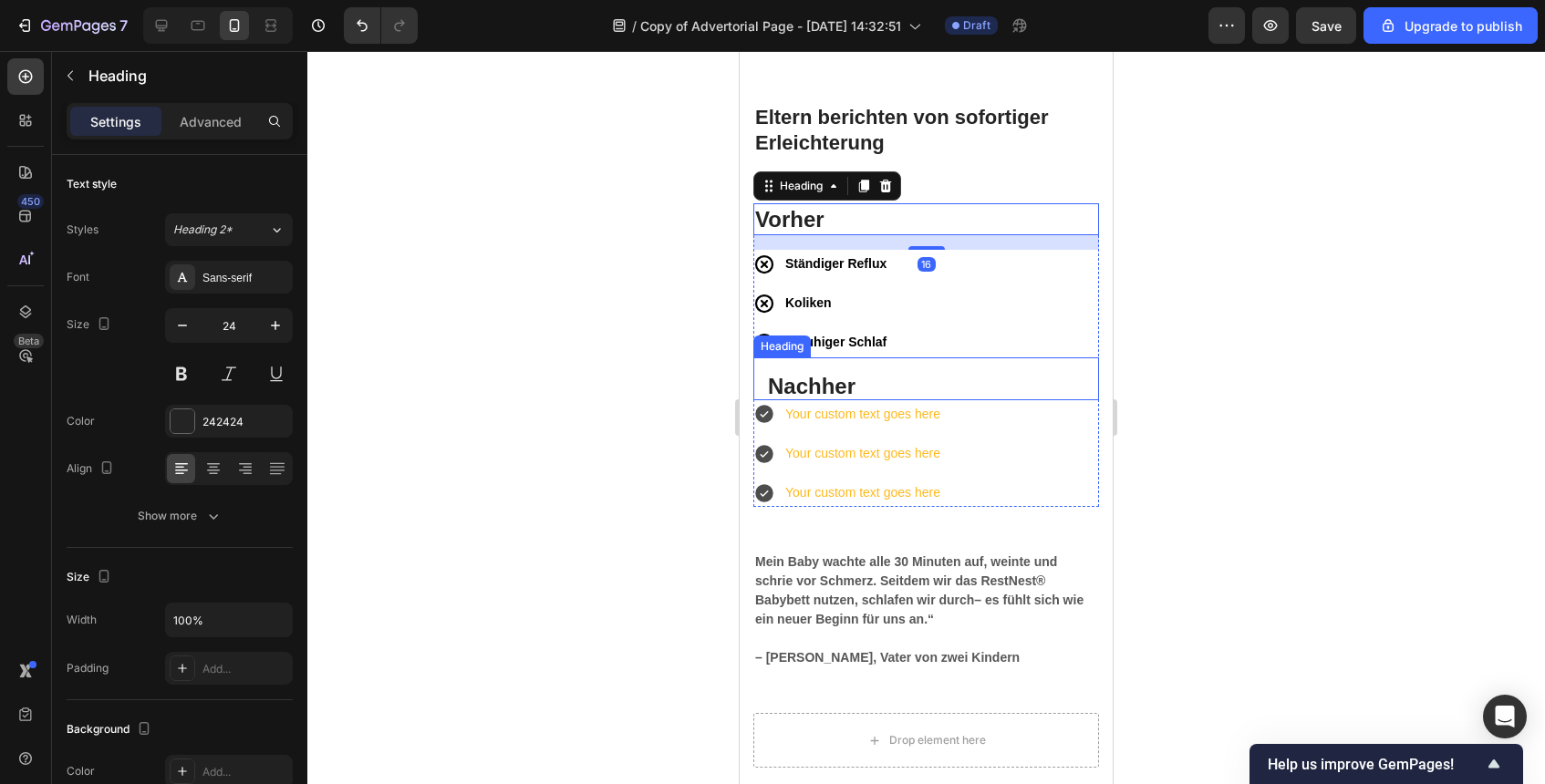
click at [850, 382] on p "Nachher" at bounding box center [927, 386] width 317 height 29
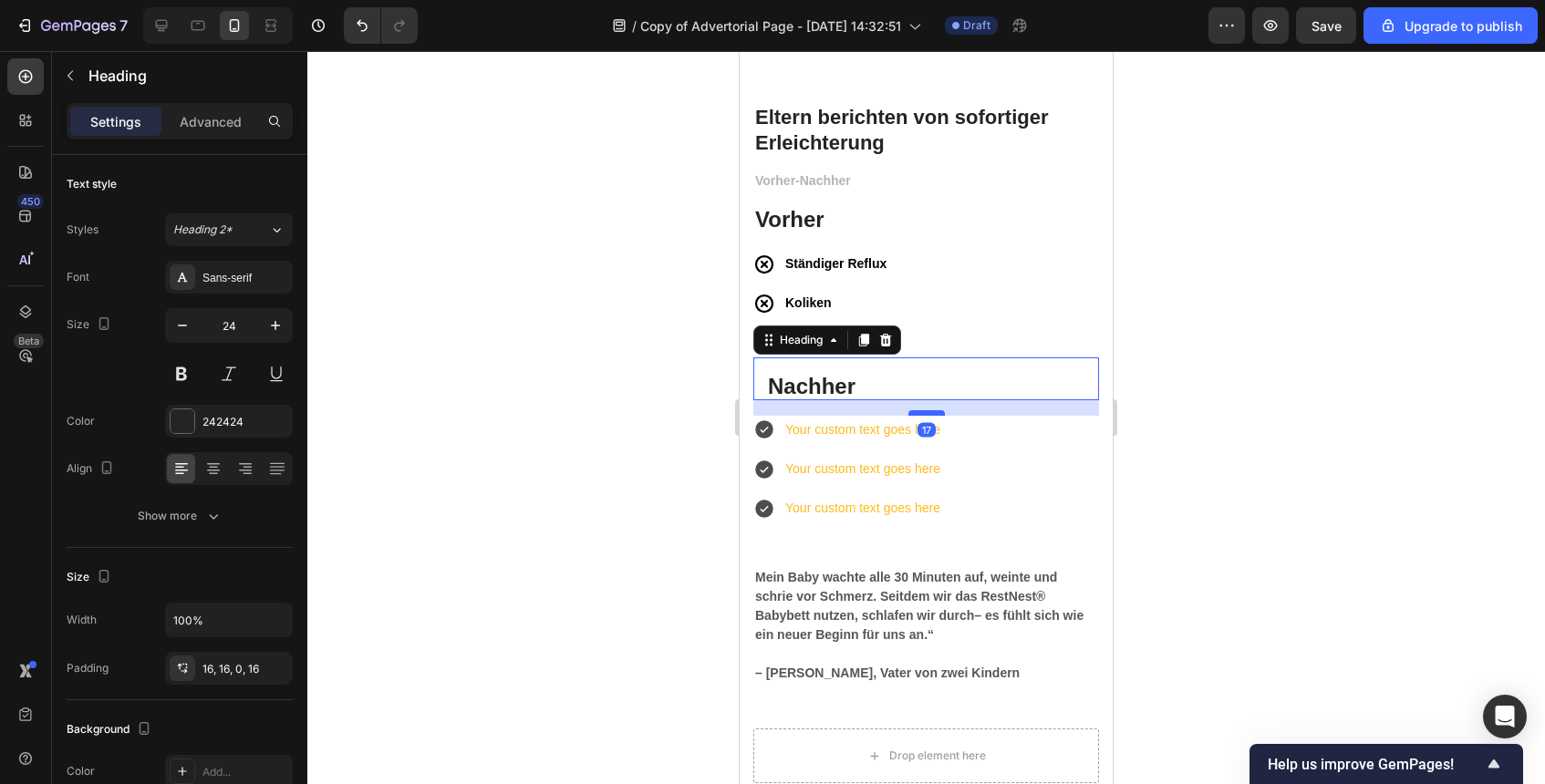
drag, startPoint x: 928, startPoint y: 398, endPoint x: 928, endPoint y: 413, distance: 15.0
click at [928, 413] on div at bounding box center [926, 413] width 36 height 6
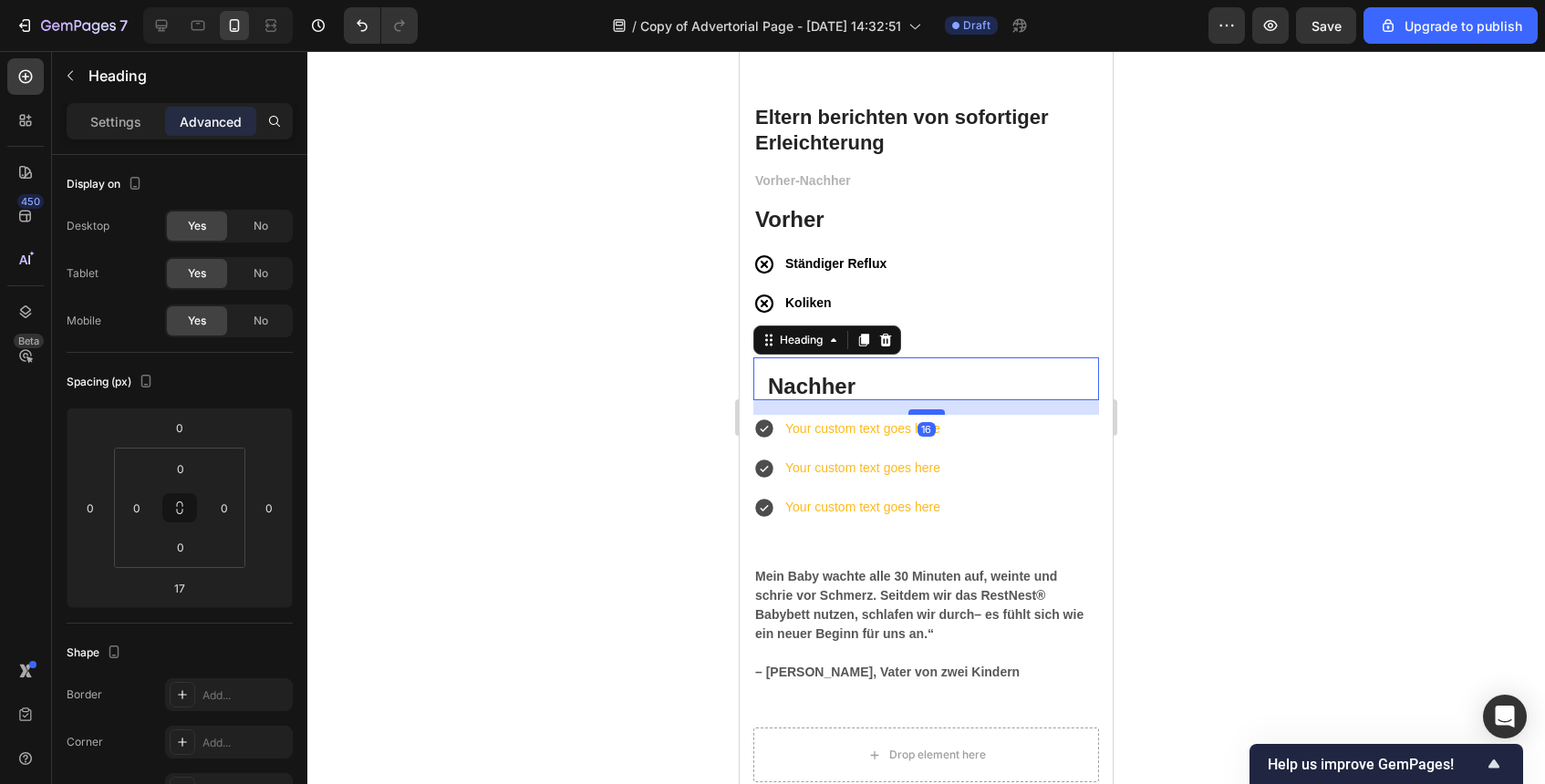
click at [928, 412] on div at bounding box center [926, 412] width 36 height 6
type input "16"
click at [775, 388] on p "Nachher" at bounding box center [927, 386] width 317 height 29
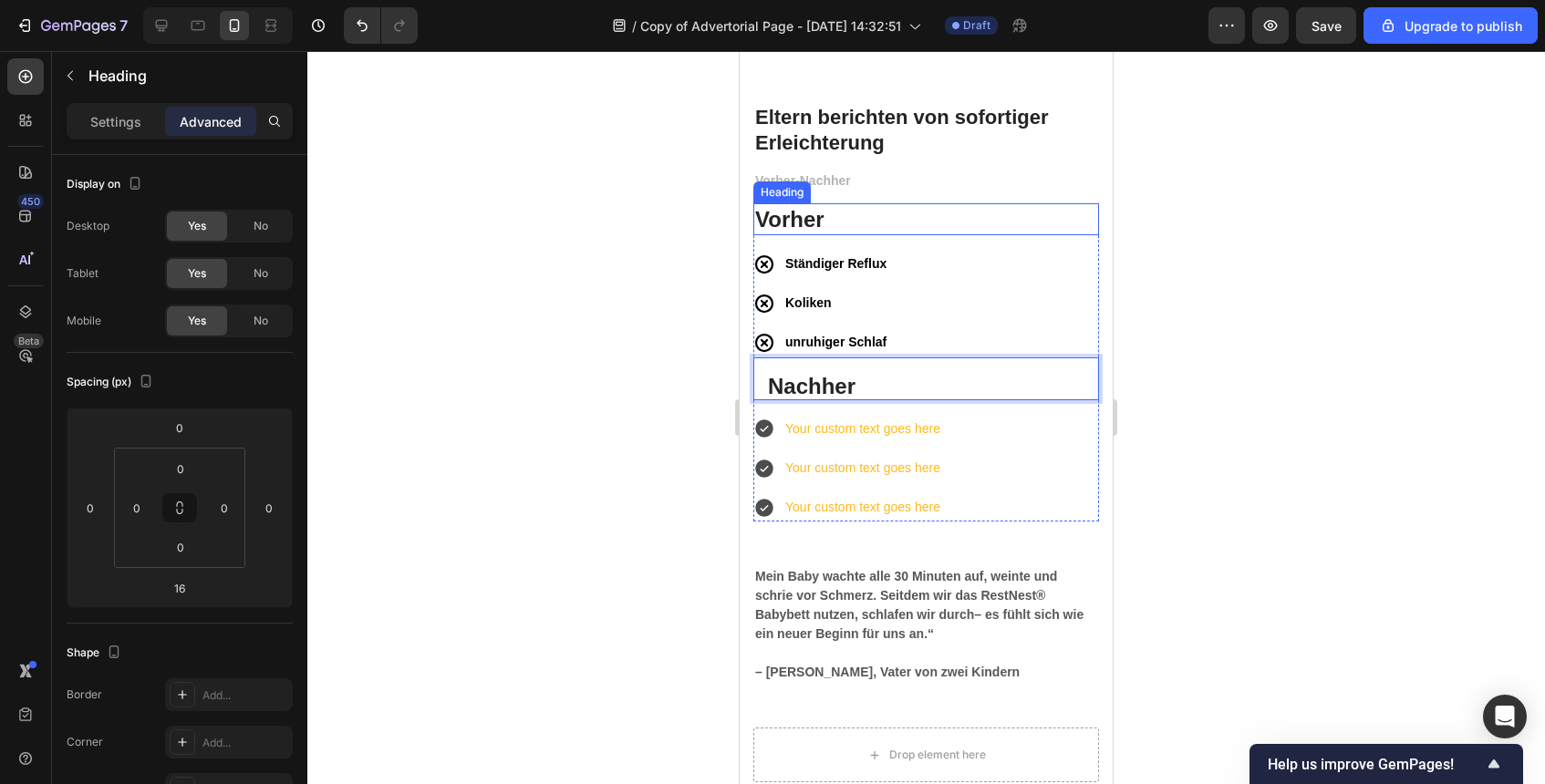
click at [766, 218] on p "Vorher" at bounding box center [927, 219] width 343 height 29
click at [804, 369] on h3 "Nachher" at bounding box center [926, 379] width 345 height 43
click at [840, 212] on p "Vorher" at bounding box center [927, 219] width 343 height 29
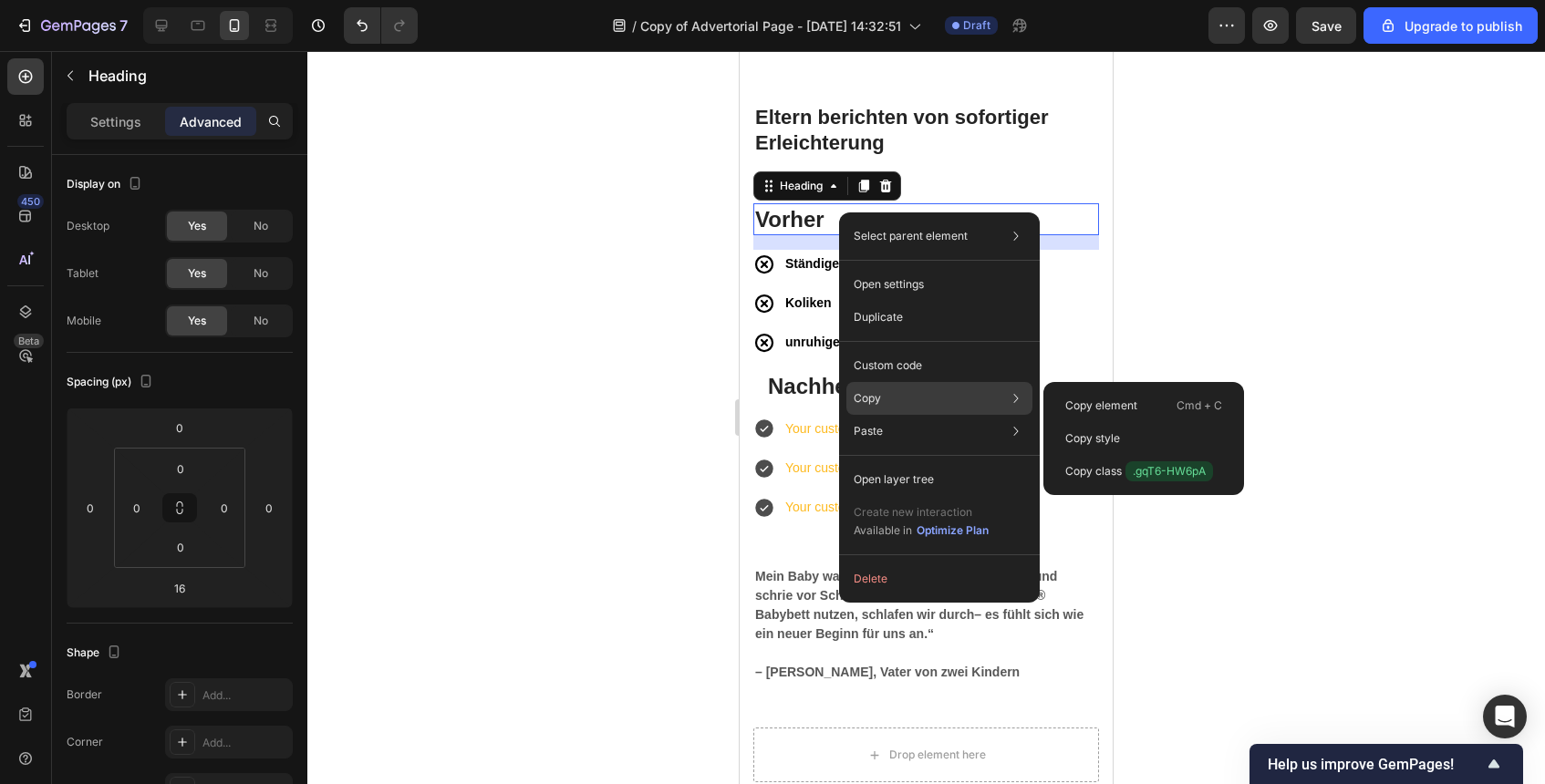
click at [912, 405] on div "Copy Copy element Cmd + C Copy style Copy class .gqT6-HW6pA" at bounding box center [939, 398] width 186 height 32
click at [982, 403] on div "Copy Copy element Cmd + C Copy style Copy class .gqT6-HW6pA" at bounding box center [939, 398] width 186 height 32
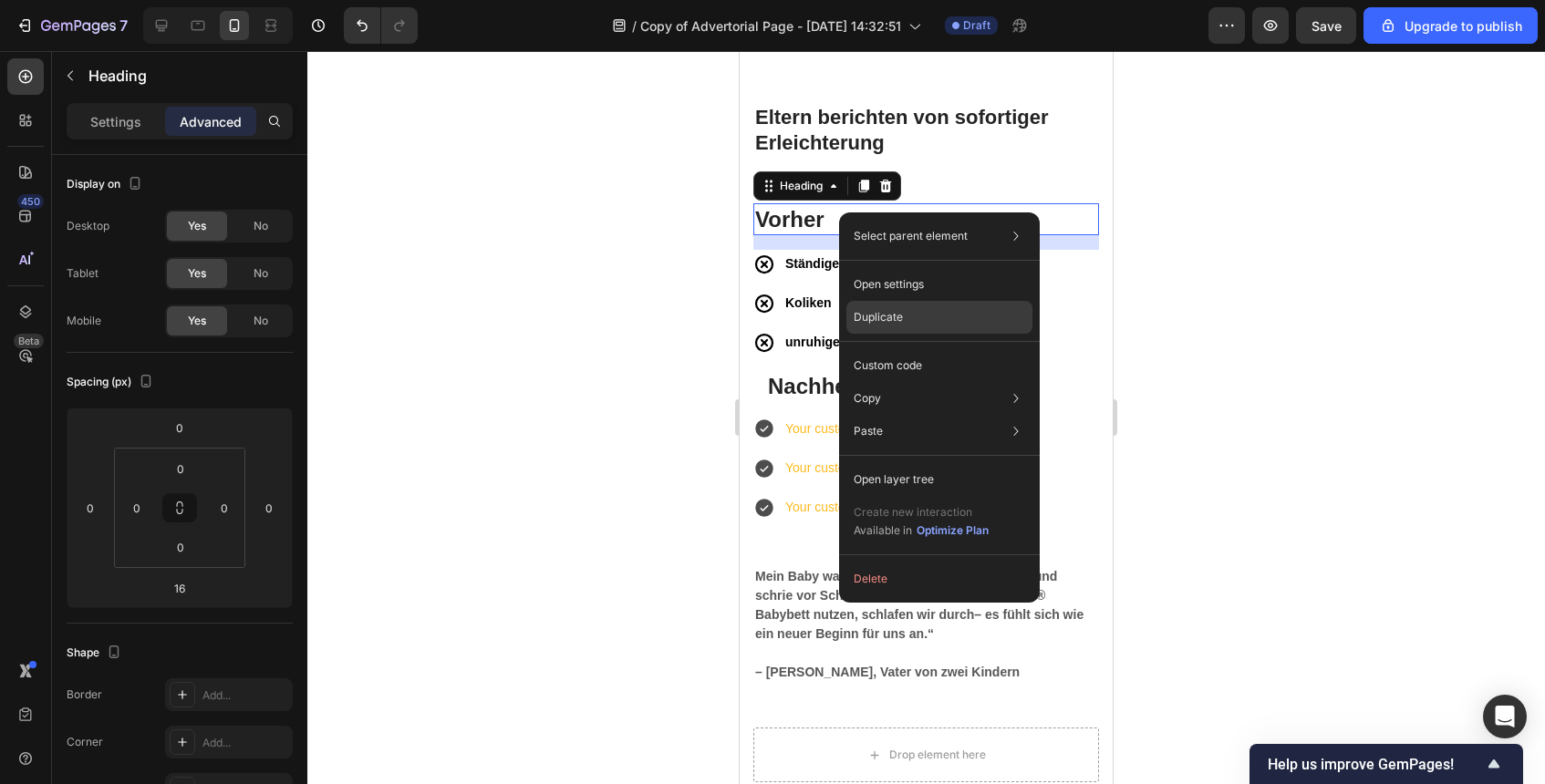
click at [947, 318] on div "Duplicate" at bounding box center [939, 317] width 186 height 32
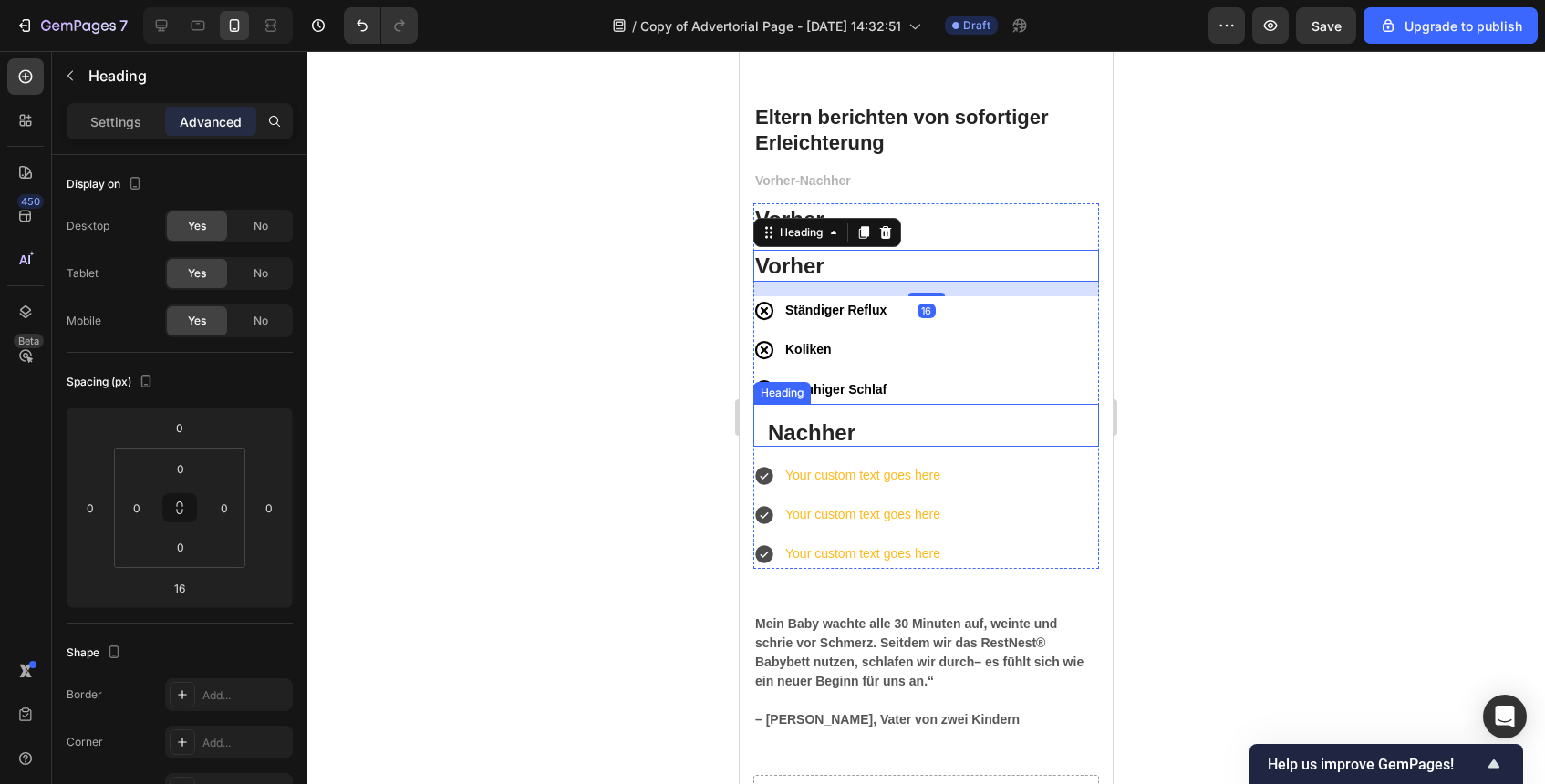
click at [853, 428] on p "Nachher" at bounding box center [927, 432] width 317 height 29
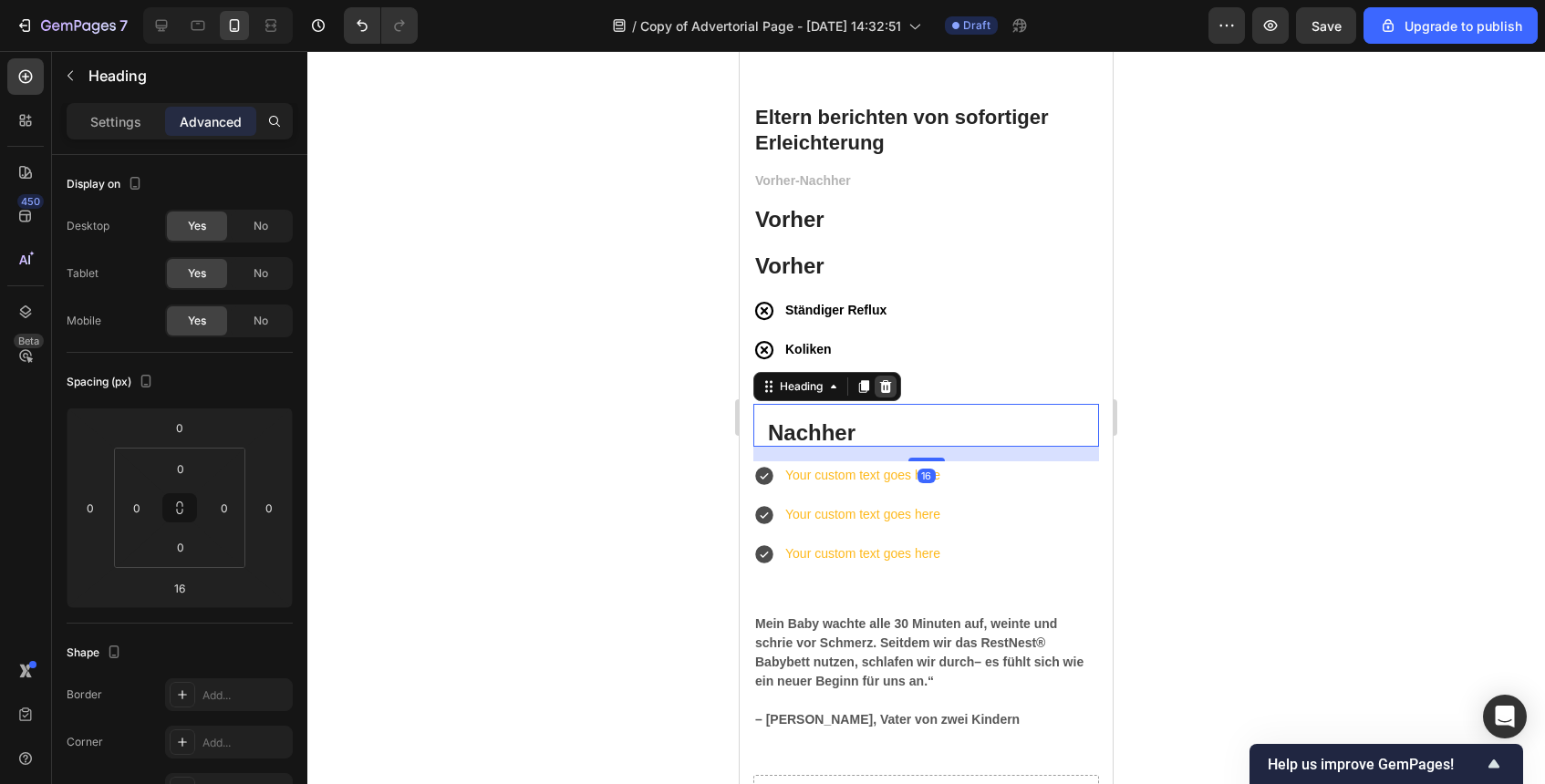
click at [888, 392] on icon at bounding box center [886, 387] width 15 height 15
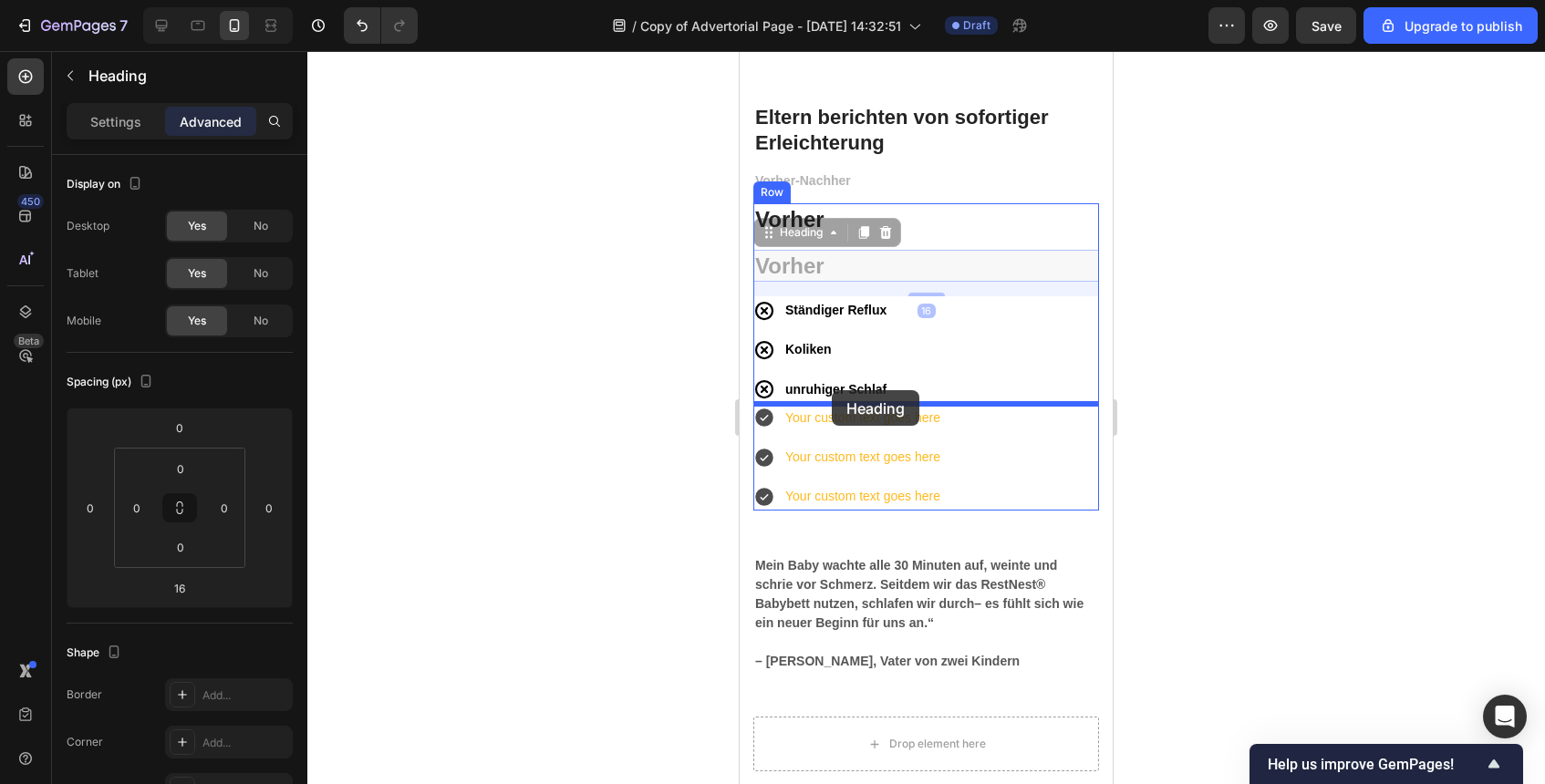
drag, startPoint x: 832, startPoint y: 259, endPoint x: 832, endPoint y: 391, distance: 132.0
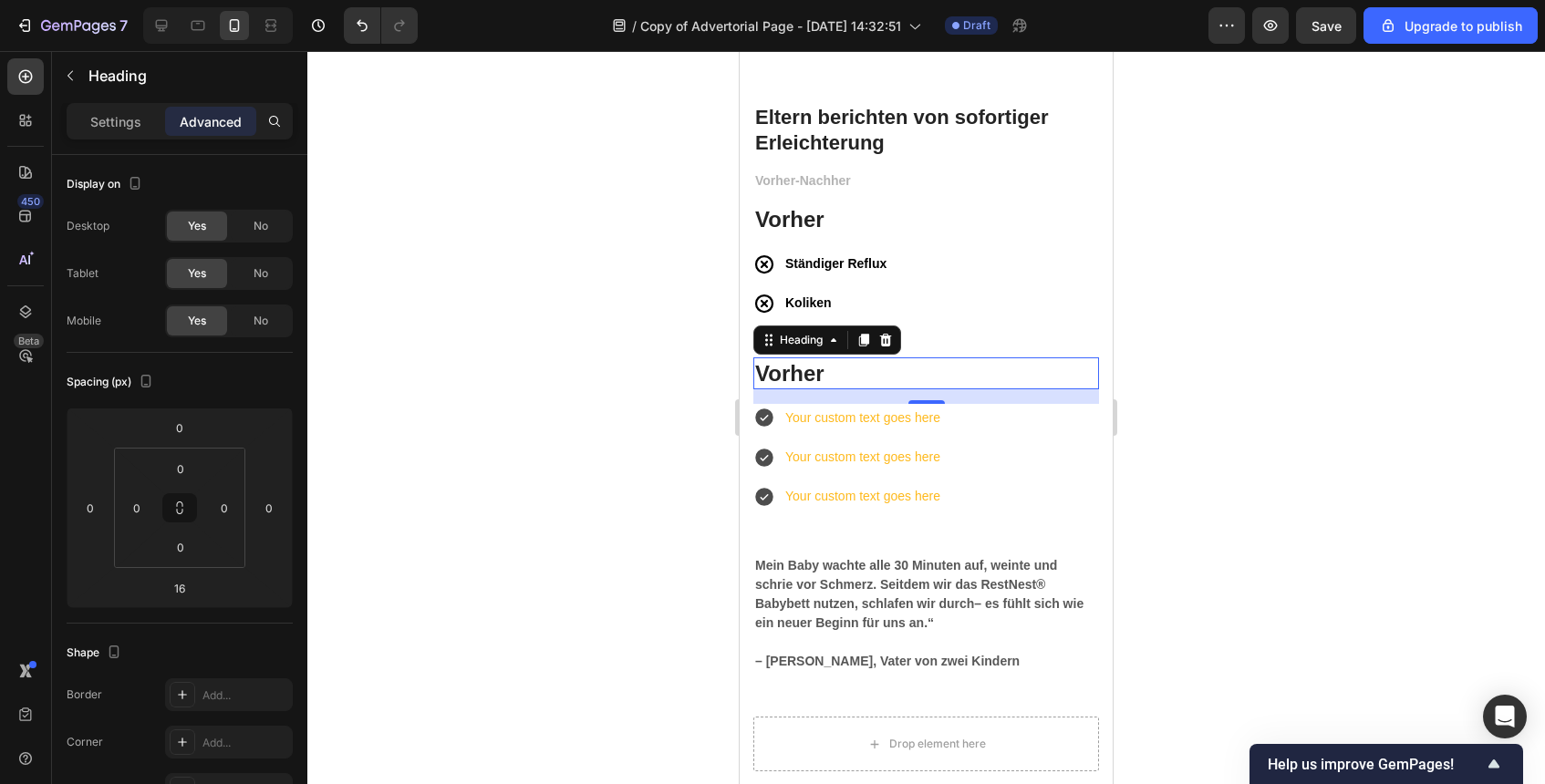
click at [1321, 417] on div at bounding box center [926, 417] width 1238 height 733
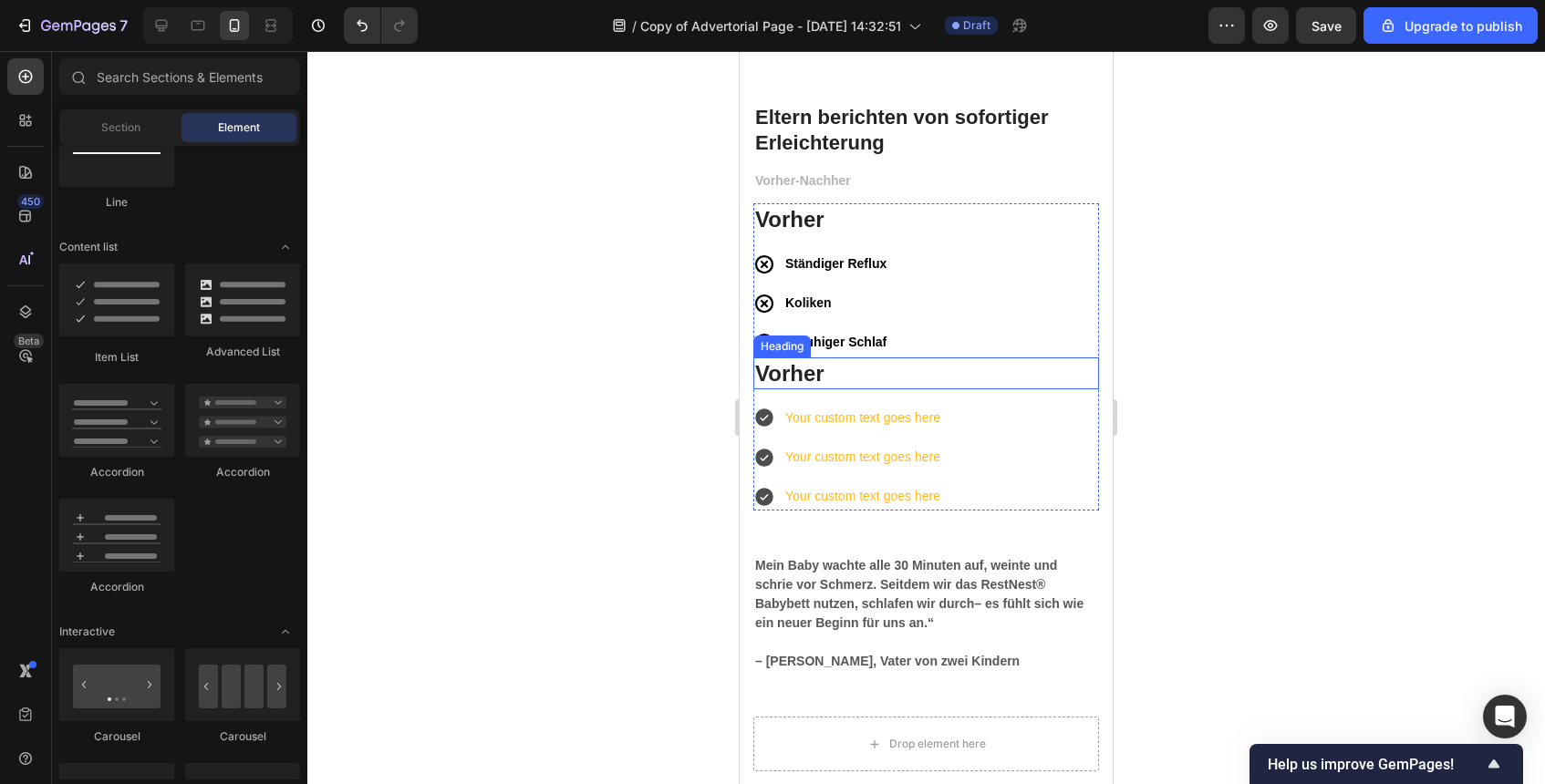
click at [903, 357] on h3 "Vorher" at bounding box center [926, 373] width 345 height 31
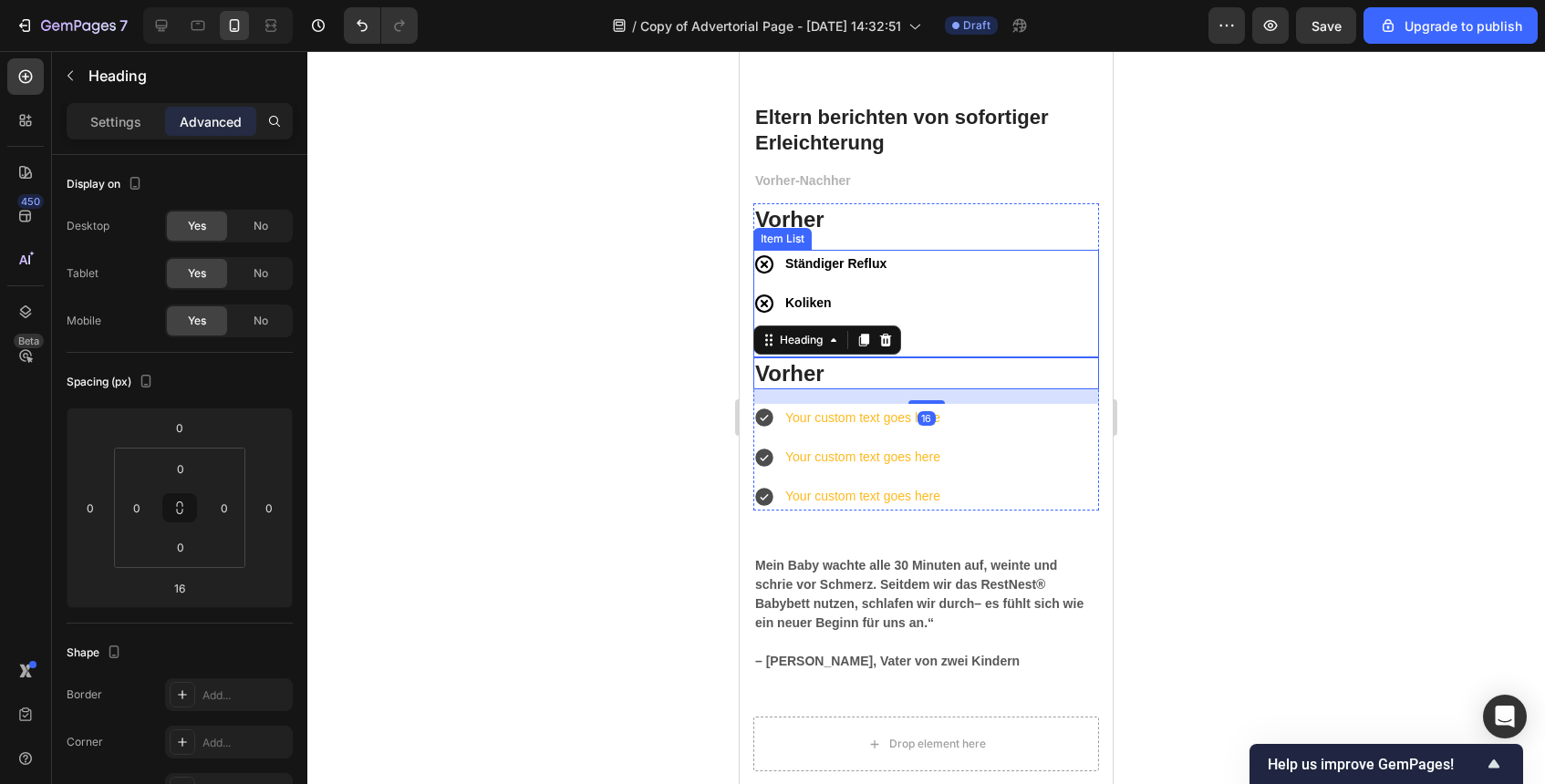
click at [993, 331] on div "Ständiger Reflux Koliken unruhiger Schlaf" at bounding box center [926, 304] width 345 height 107
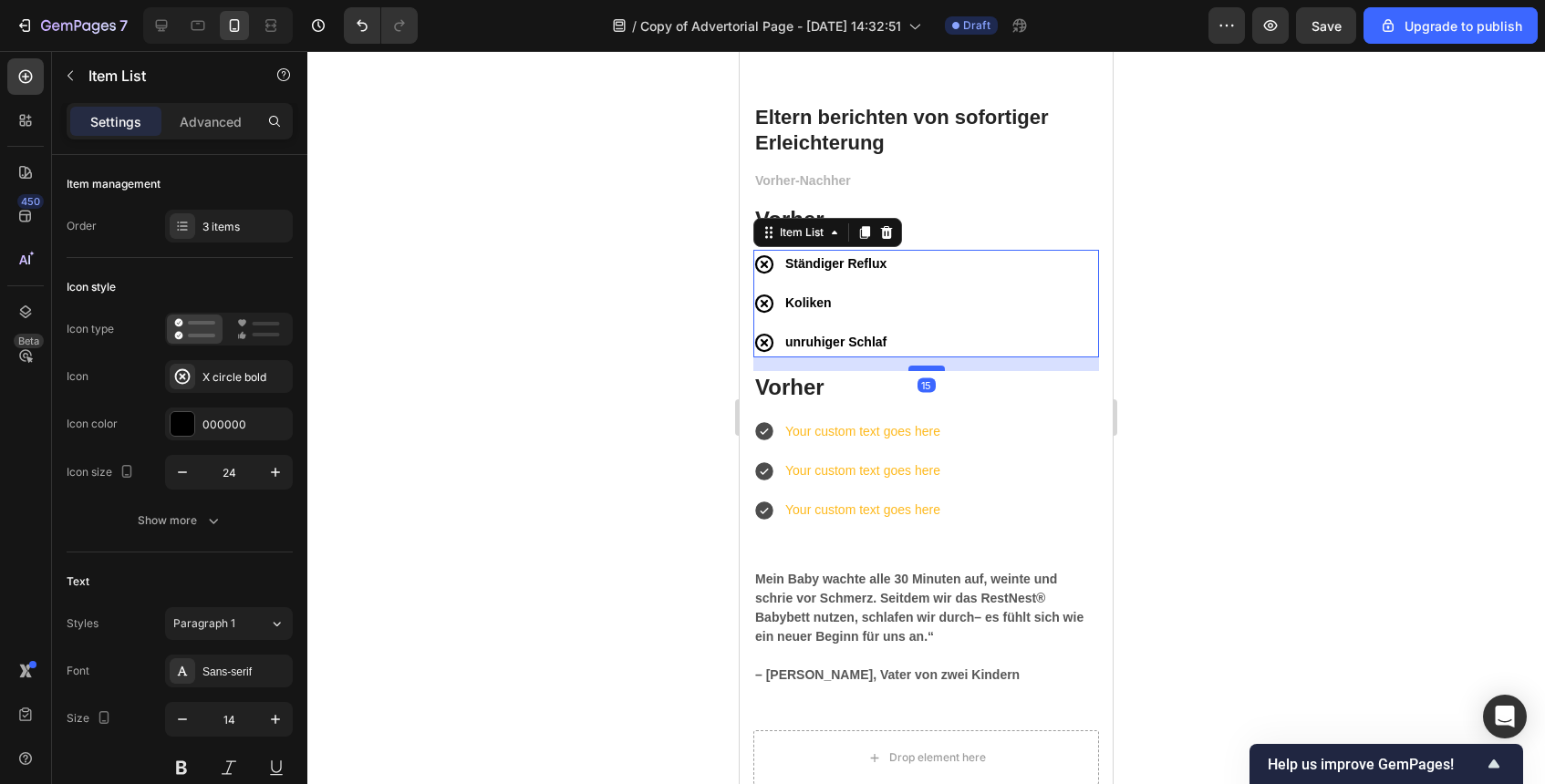
drag, startPoint x: 920, startPoint y: 353, endPoint x: 919, endPoint y: 367, distance: 14.0
click at [919, 367] on div at bounding box center [926, 368] width 36 height 6
type input "100%"
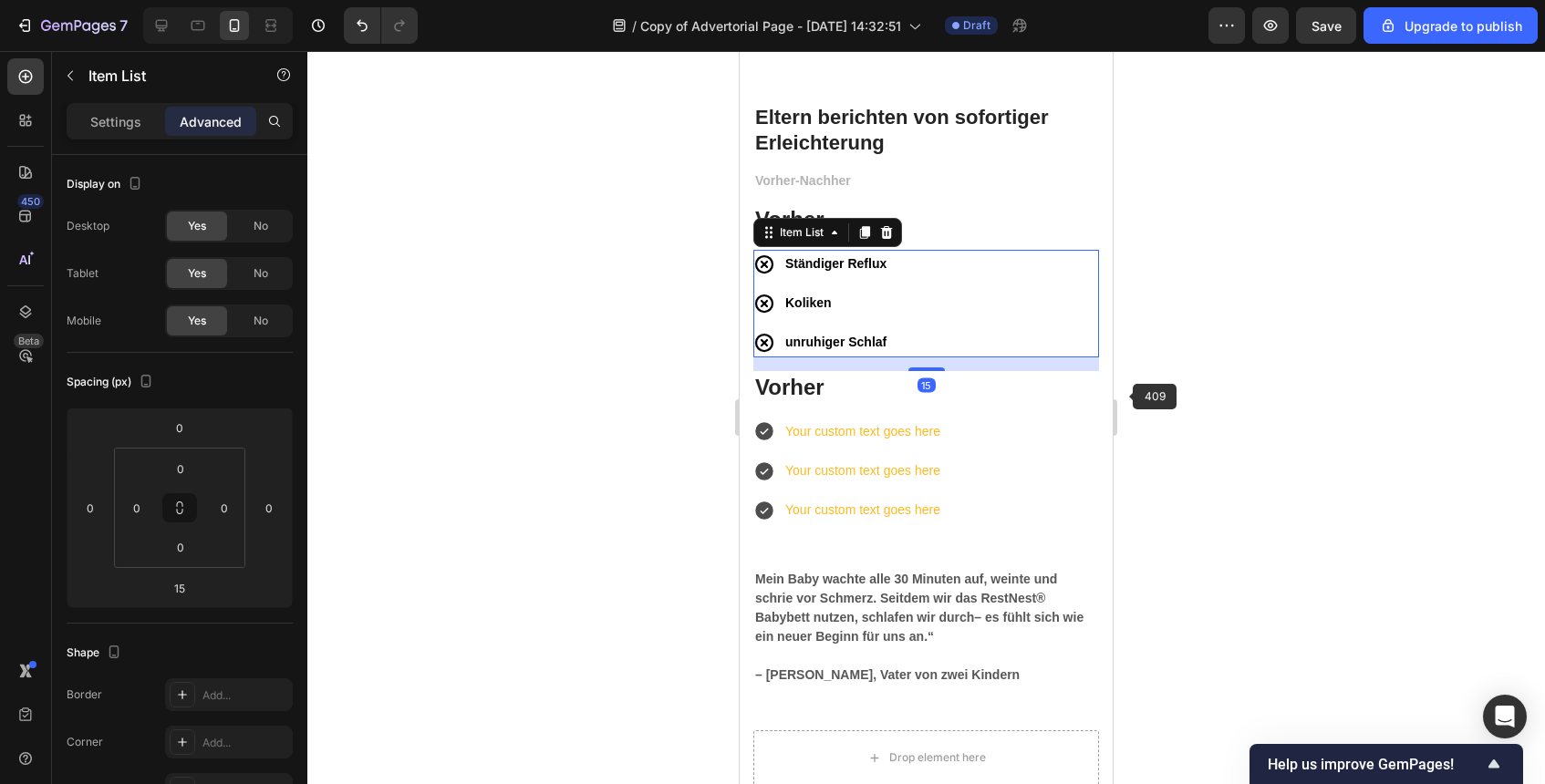
click at [1282, 419] on div at bounding box center [926, 417] width 1238 height 733
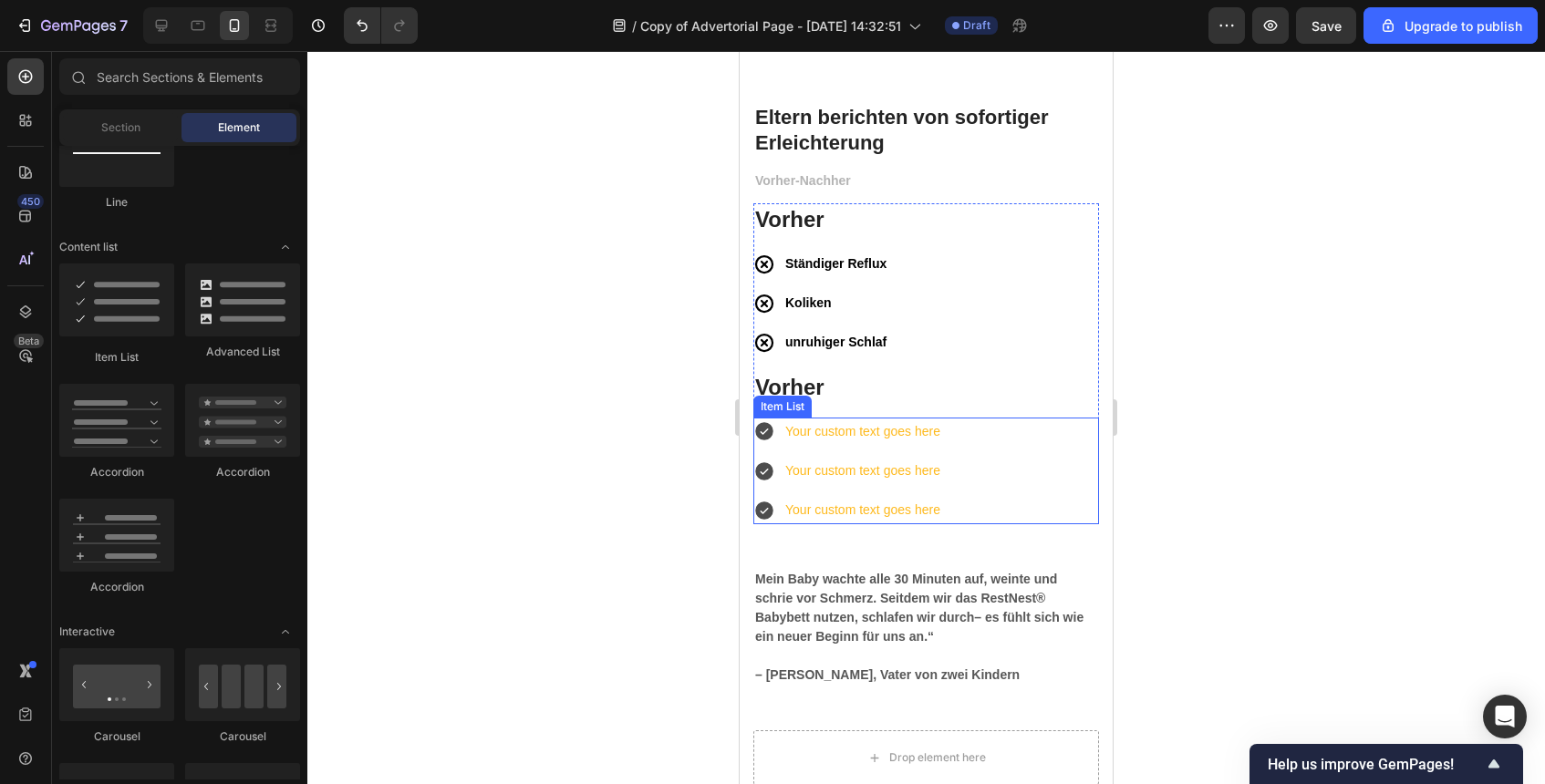
click at [902, 429] on div "Your custom text goes here" at bounding box center [862, 431] width 160 height 29
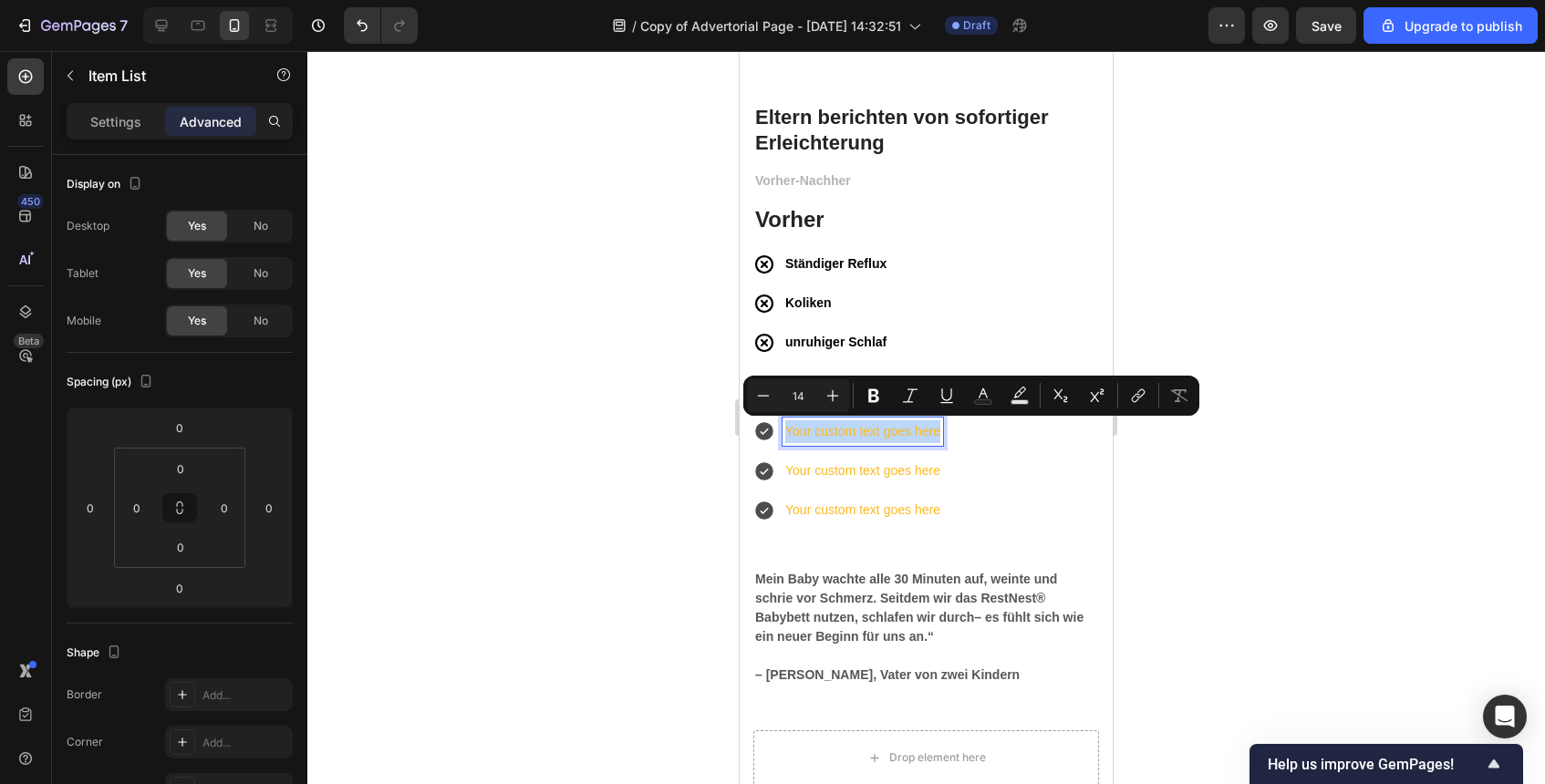
click at [754, 428] on icon at bounding box center [765, 431] width 22 height 22
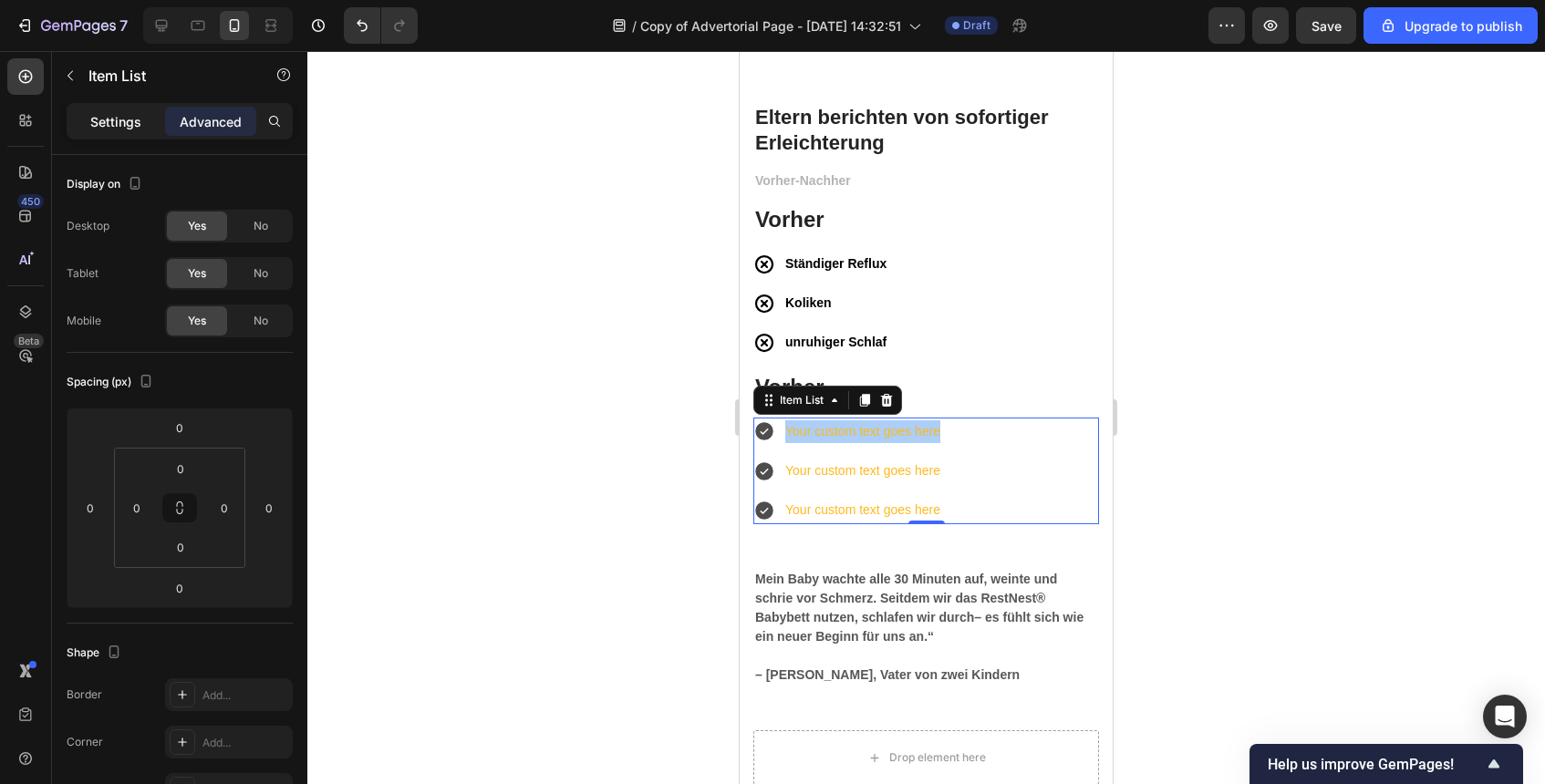
click at [108, 121] on p "Settings" at bounding box center [116, 121] width 51 height 19
type input "8"
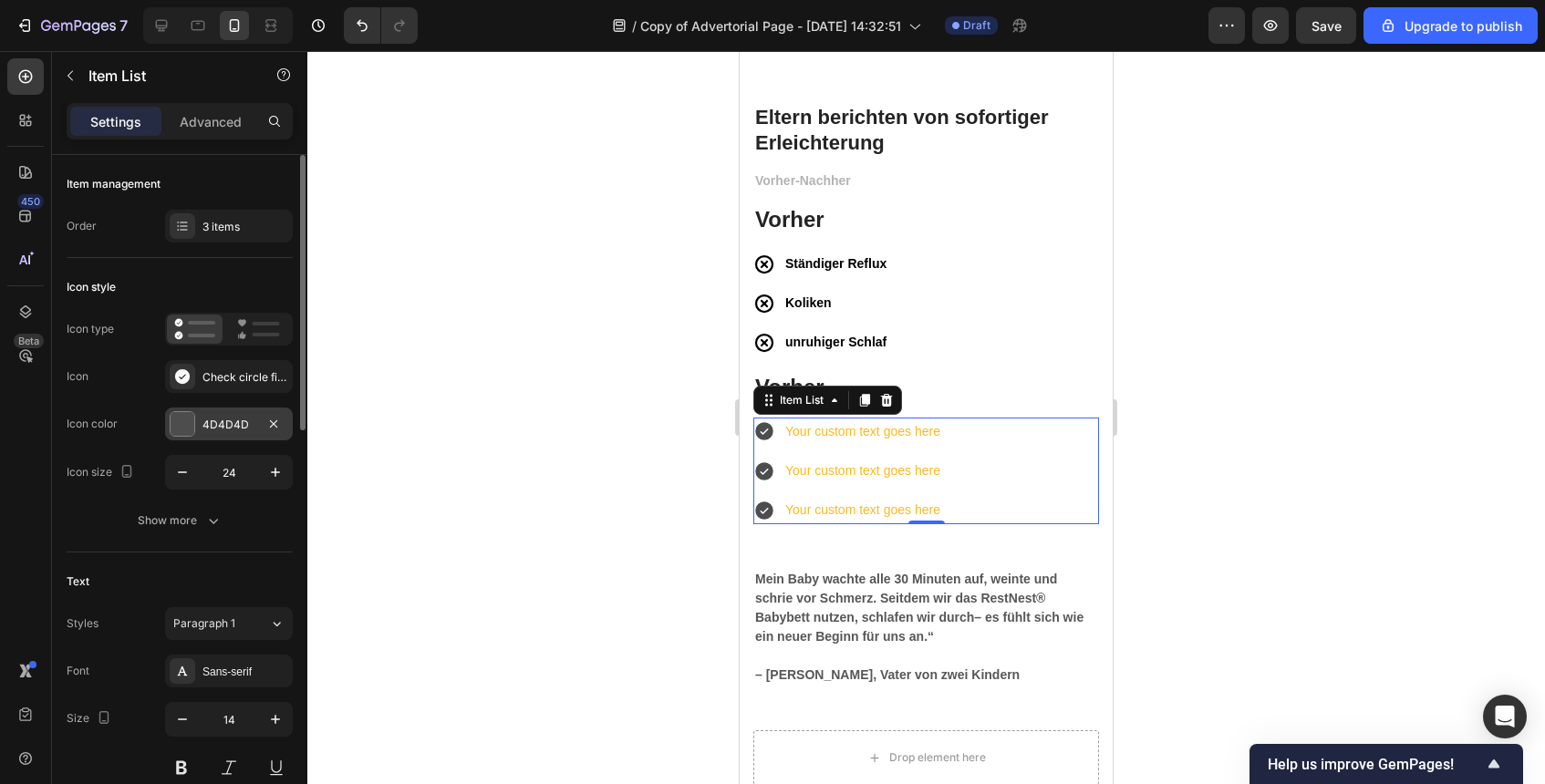
click at [256, 432] on div "4D4D4D" at bounding box center [229, 423] width 128 height 32
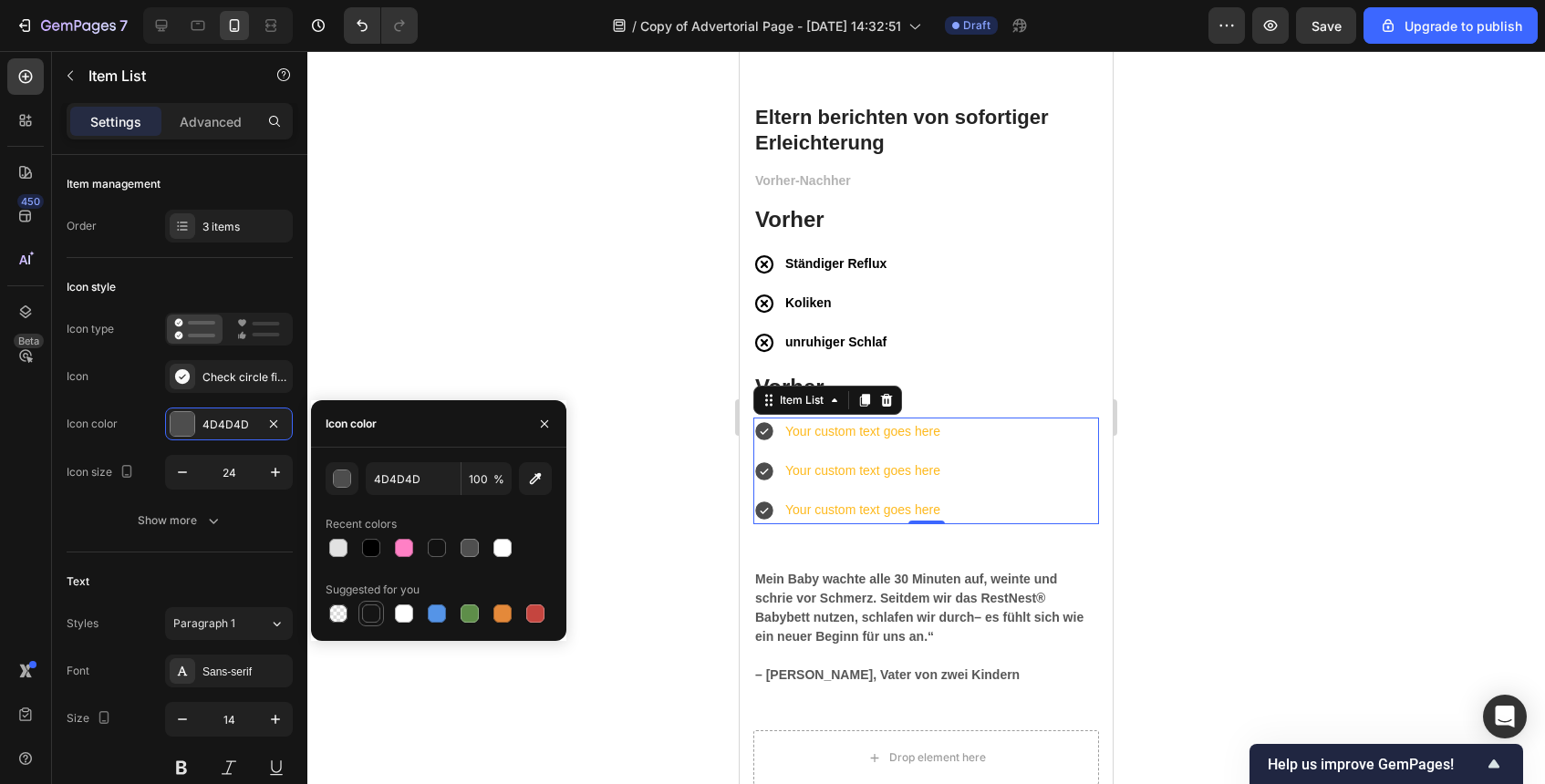
click at [372, 616] on div at bounding box center [371, 614] width 19 height 19
click at [356, 477] on button "button" at bounding box center [342, 479] width 32 height 32
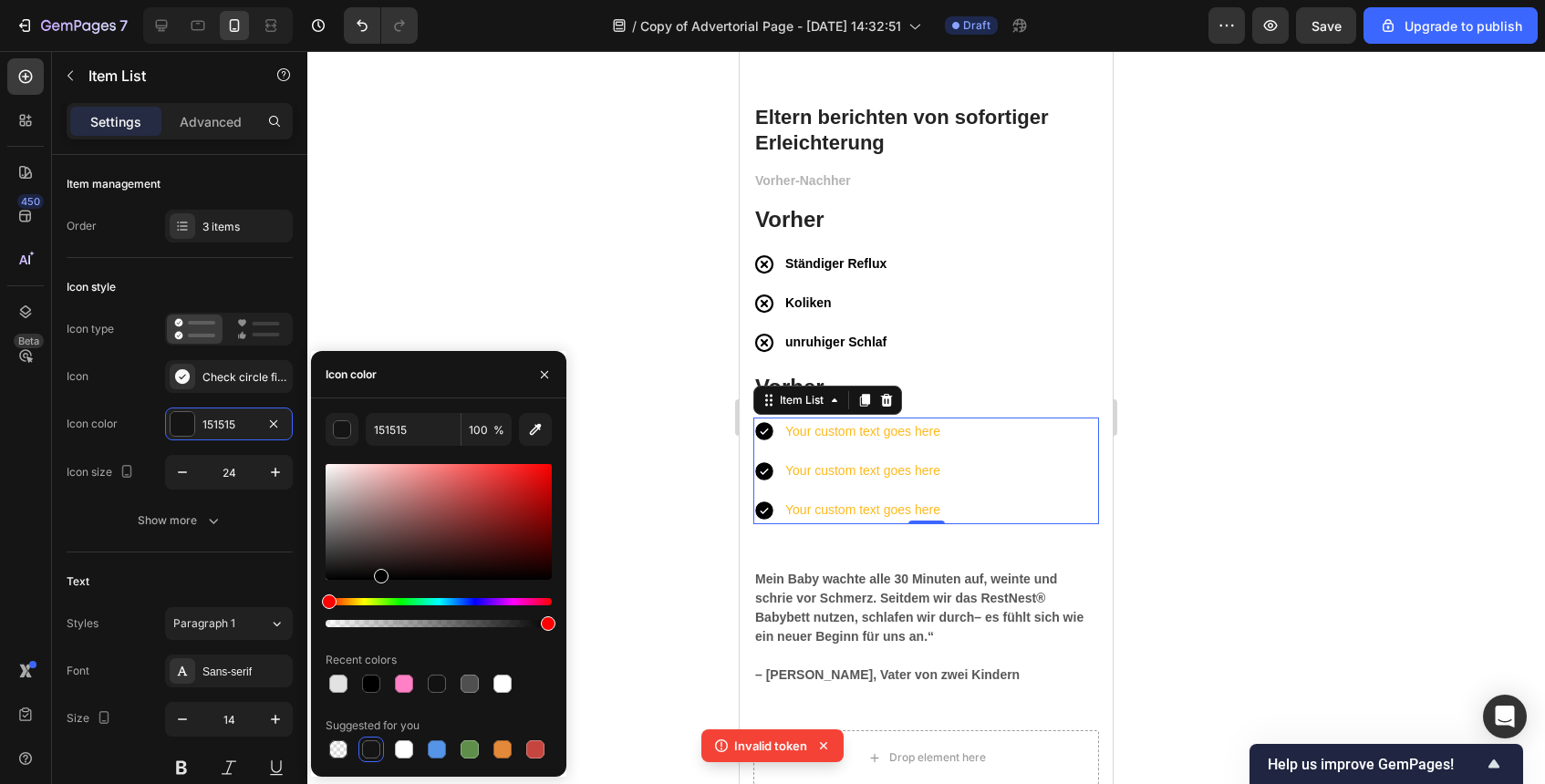
drag, startPoint x: 331, startPoint y: 575, endPoint x: 380, endPoint y: 616, distance: 63.9
click at [380, 616] on div at bounding box center [439, 546] width 226 height 170
type input "000000"
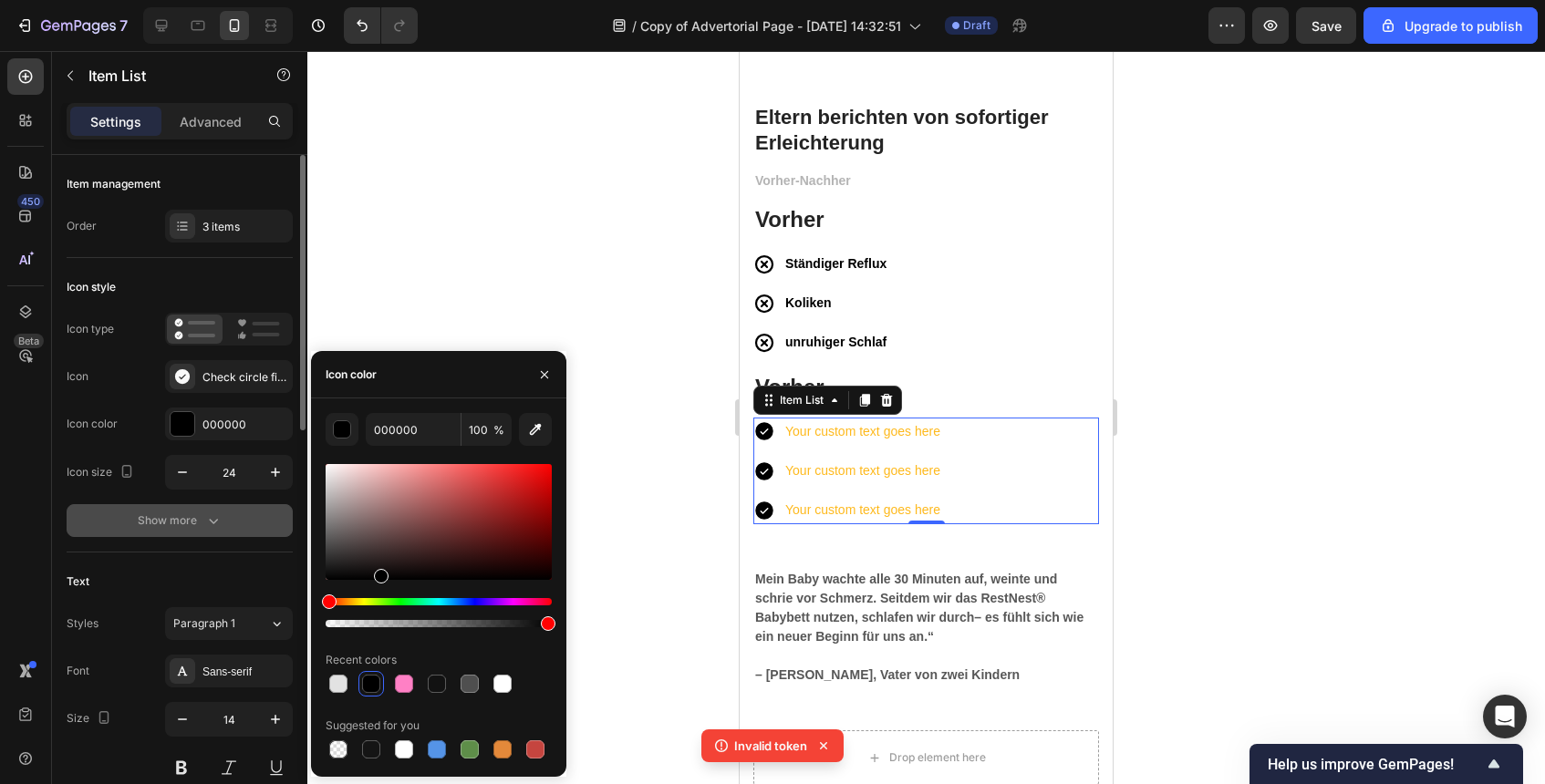
click at [219, 531] on button "Show more" at bounding box center [180, 520] width 226 height 32
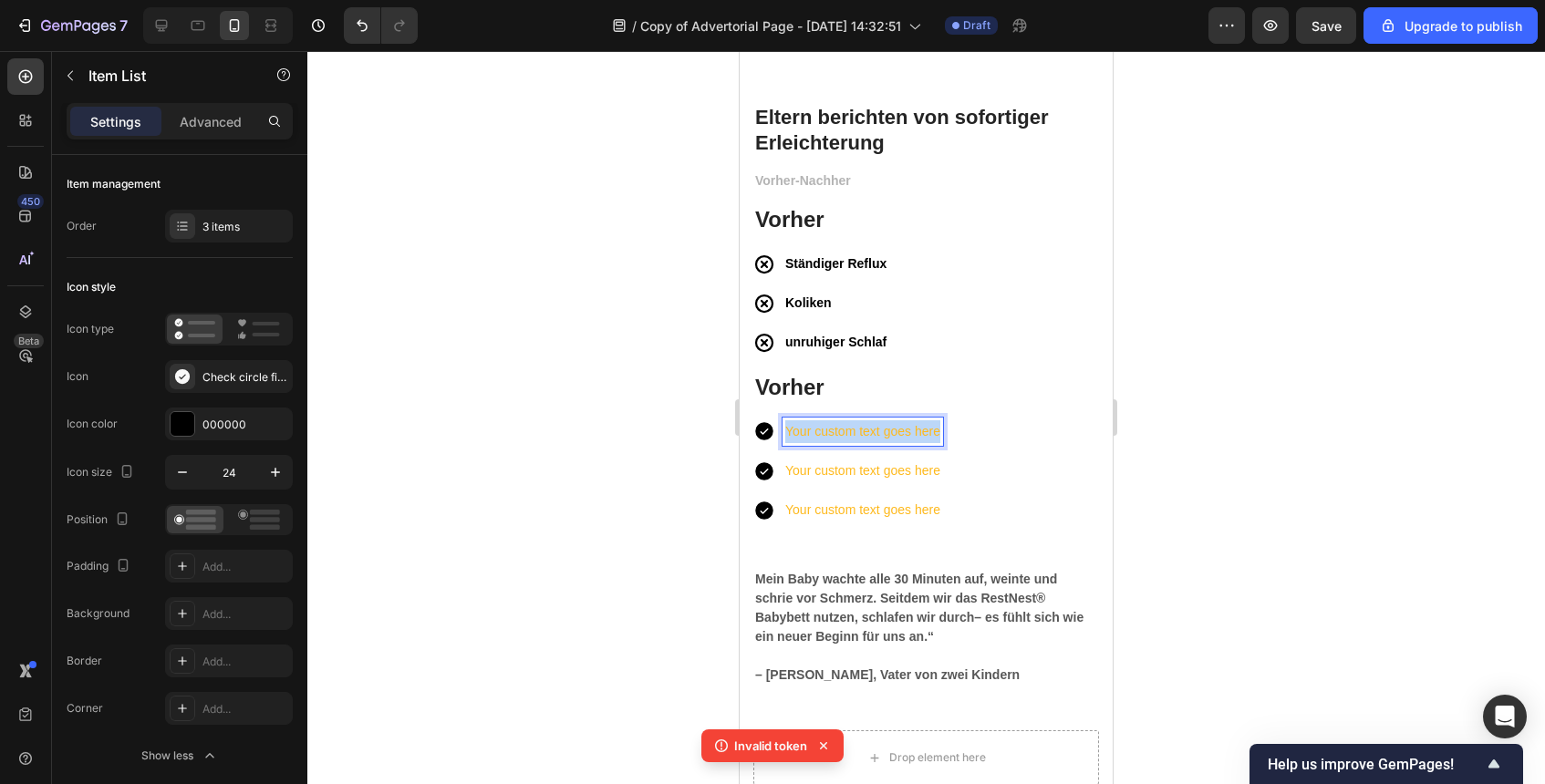
click at [848, 434] on p "Your custom text goes here" at bounding box center [863, 431] width 156 height 23
click at [855, 429] on strong "Ruhiger Schlaf für das Baby" at bounding box center [870, 431] width 170 height 15
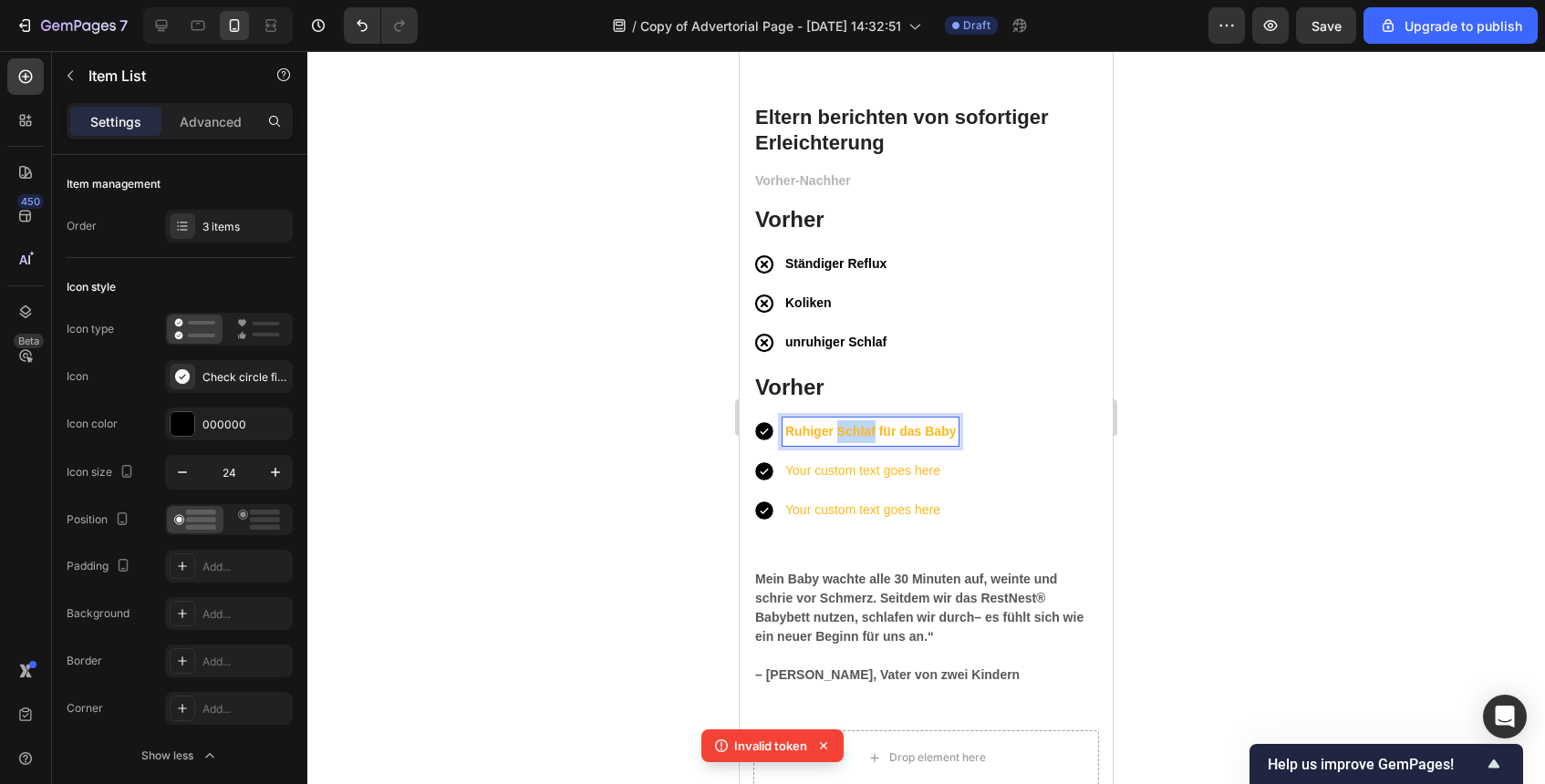
click at [855, 429] on strong "Ruhiger Schlaf für das Baby" at bounding box center [870, 431] width 170 height 15
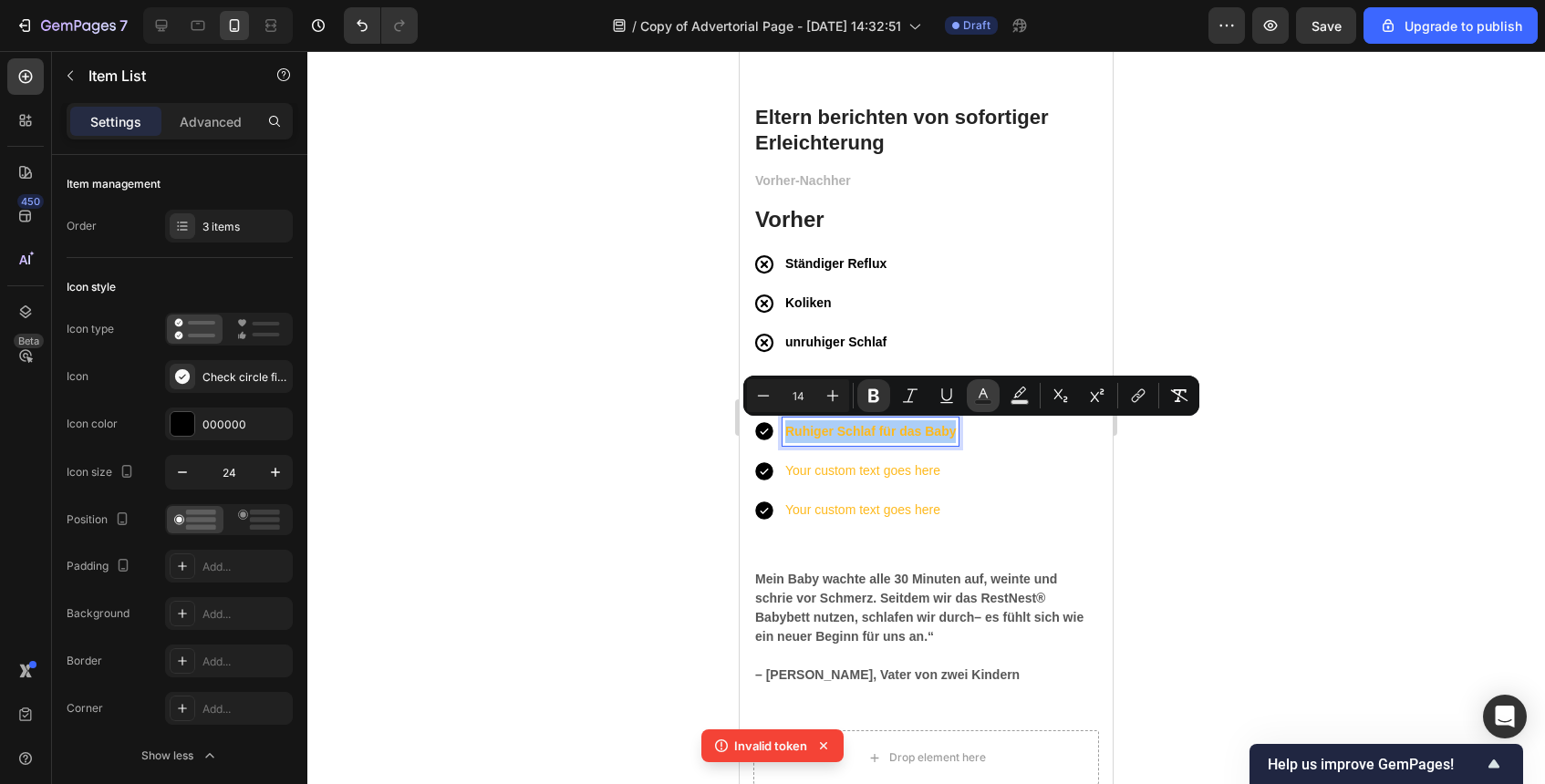
click at [991, 399] on icon "Editor contextual toolbar" at bounding box center [983, 396] width 19 height 19
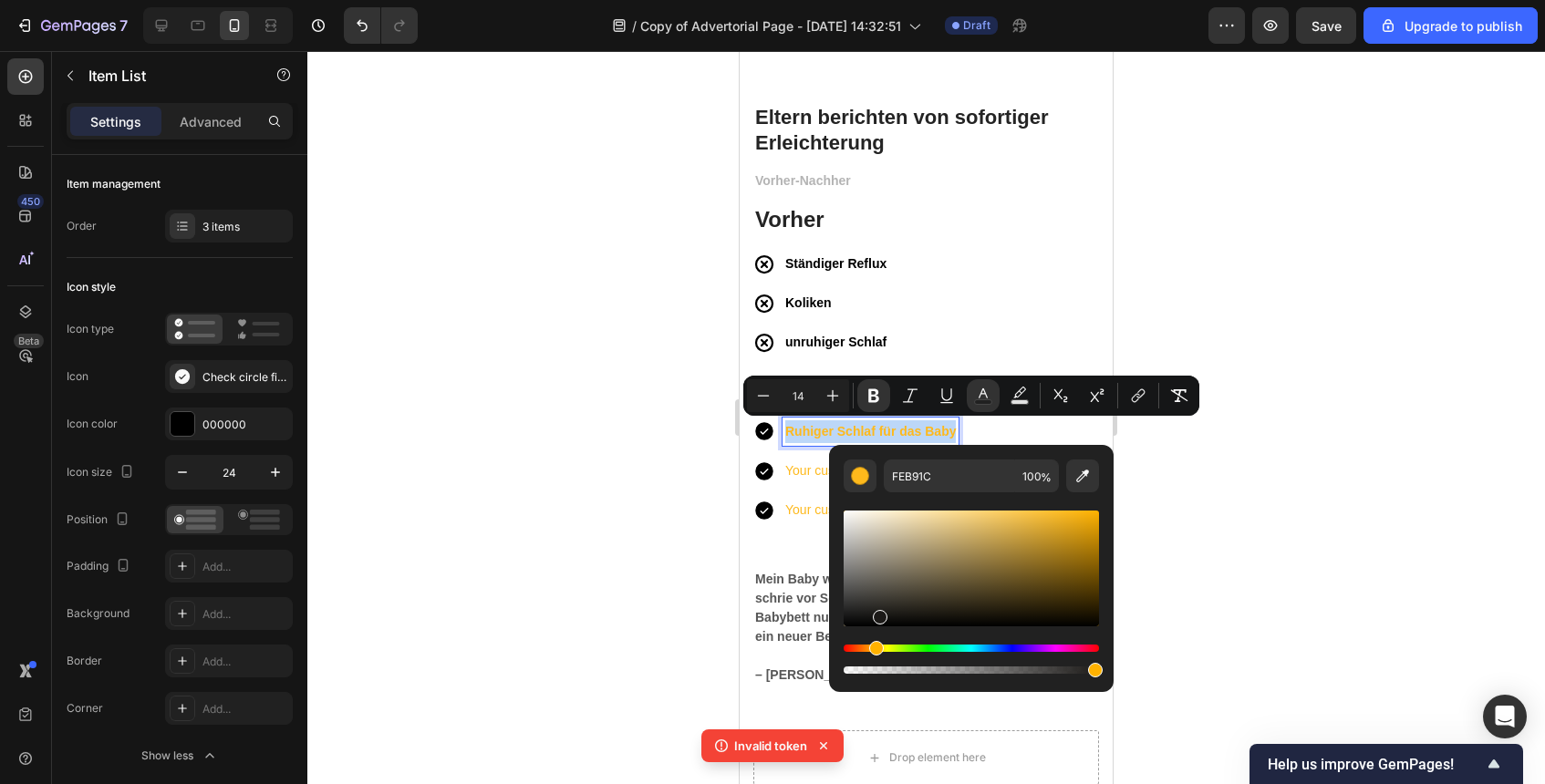
type input "000000"
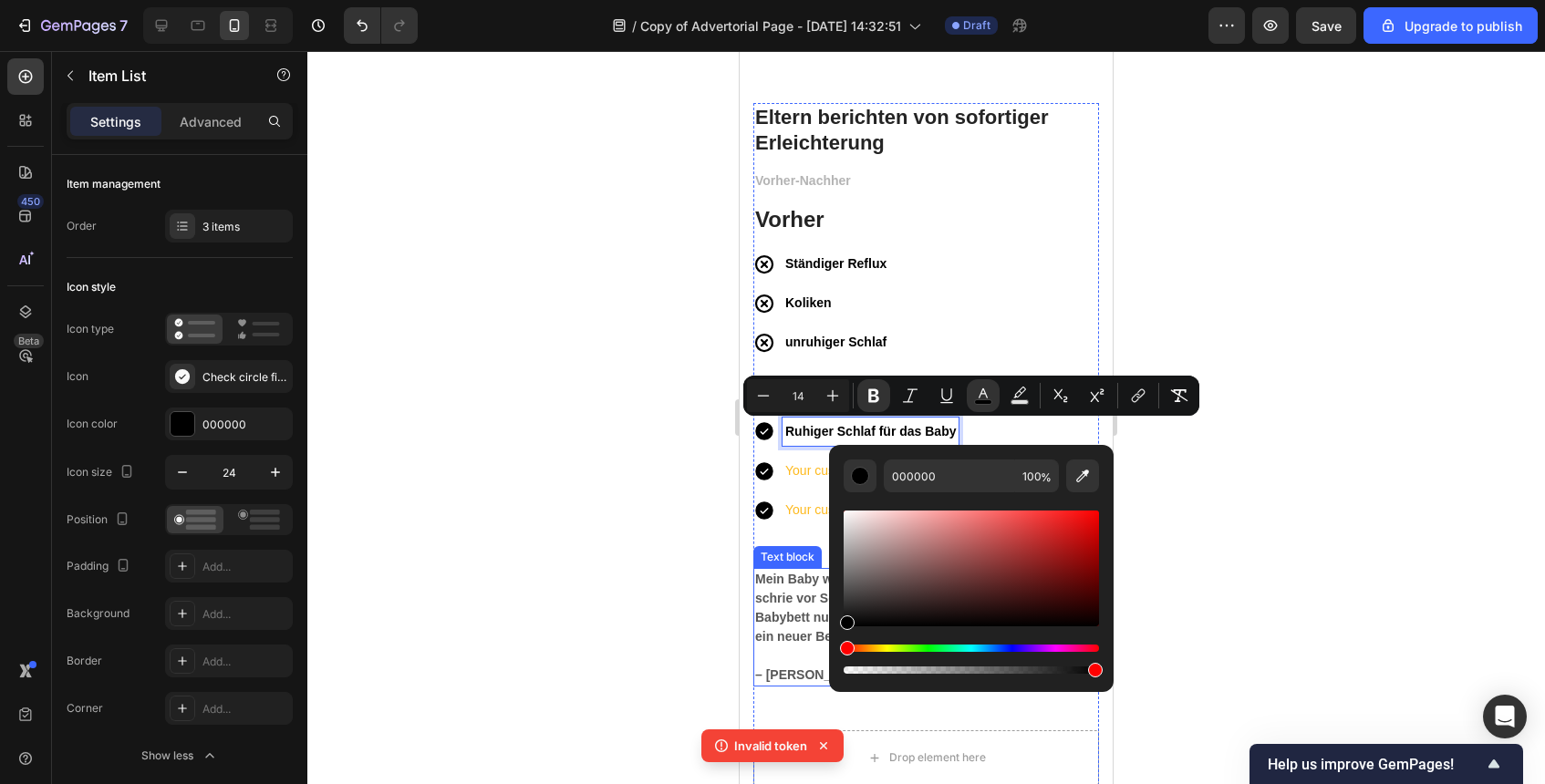
drag, startPoint x: 1656, startPoint y: 628, endPoint x: 803, endPoint y: 674, distance: 854.2
click at [794, 479] on p "Your custom text goes here" at bounding box center [870, 471] width 170 height 23
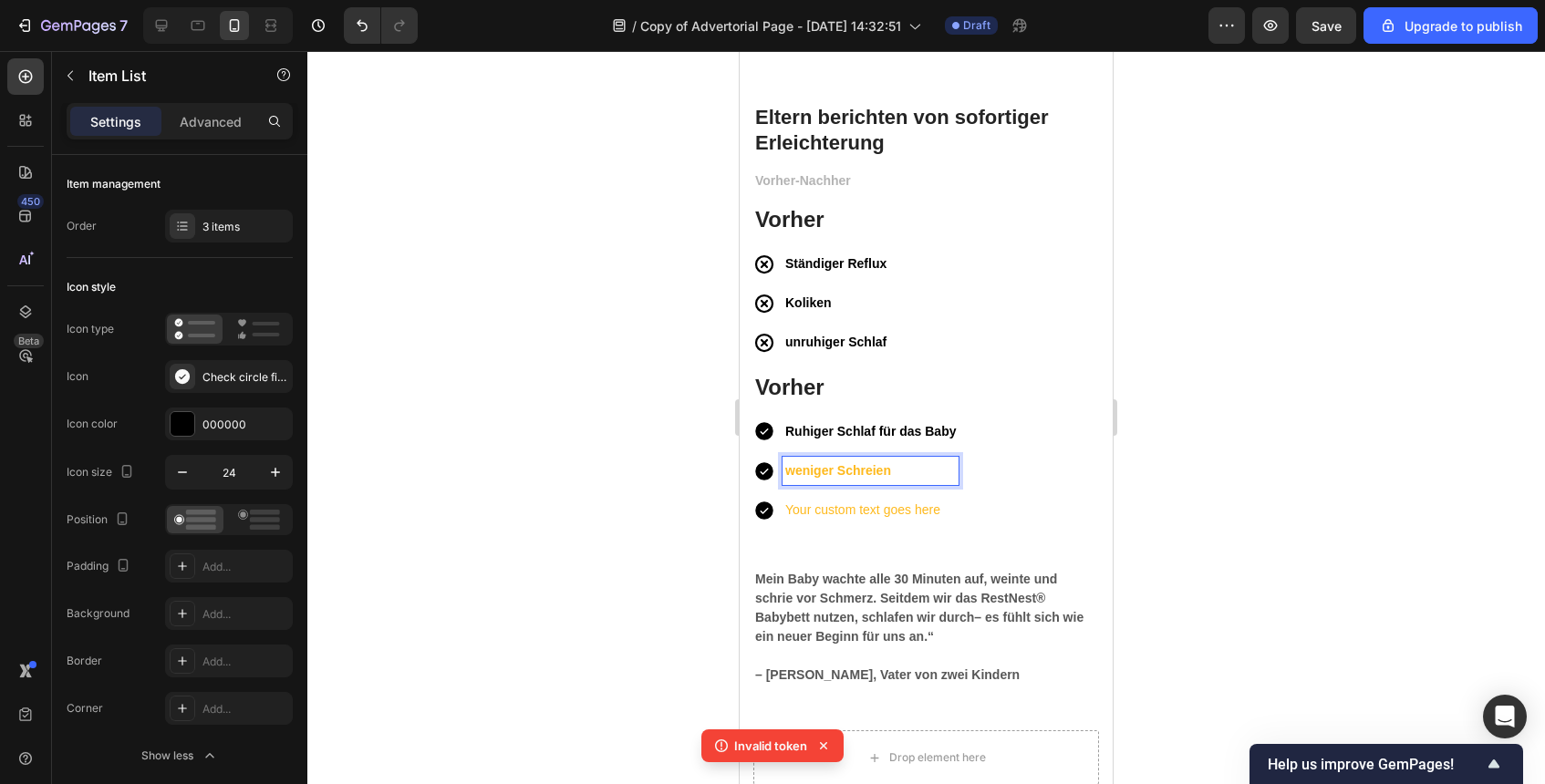
click at [880, 464] on strong "weniger Schreien" at bounding box center [838, 471] width 106 height 15
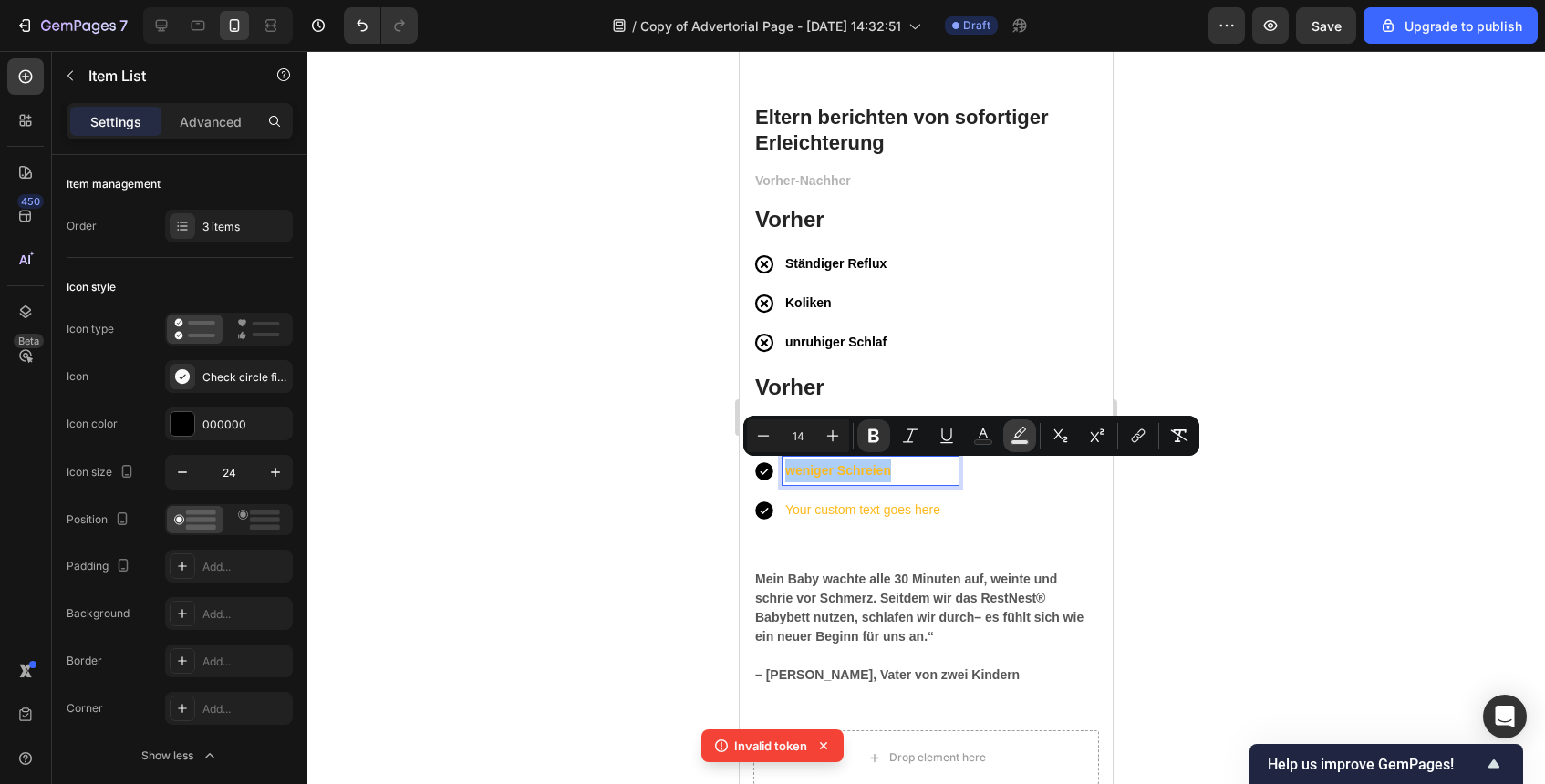
click at [1014, 424] on button "Text Background Color" at bounding box center [1019, 435] width 32 height 32
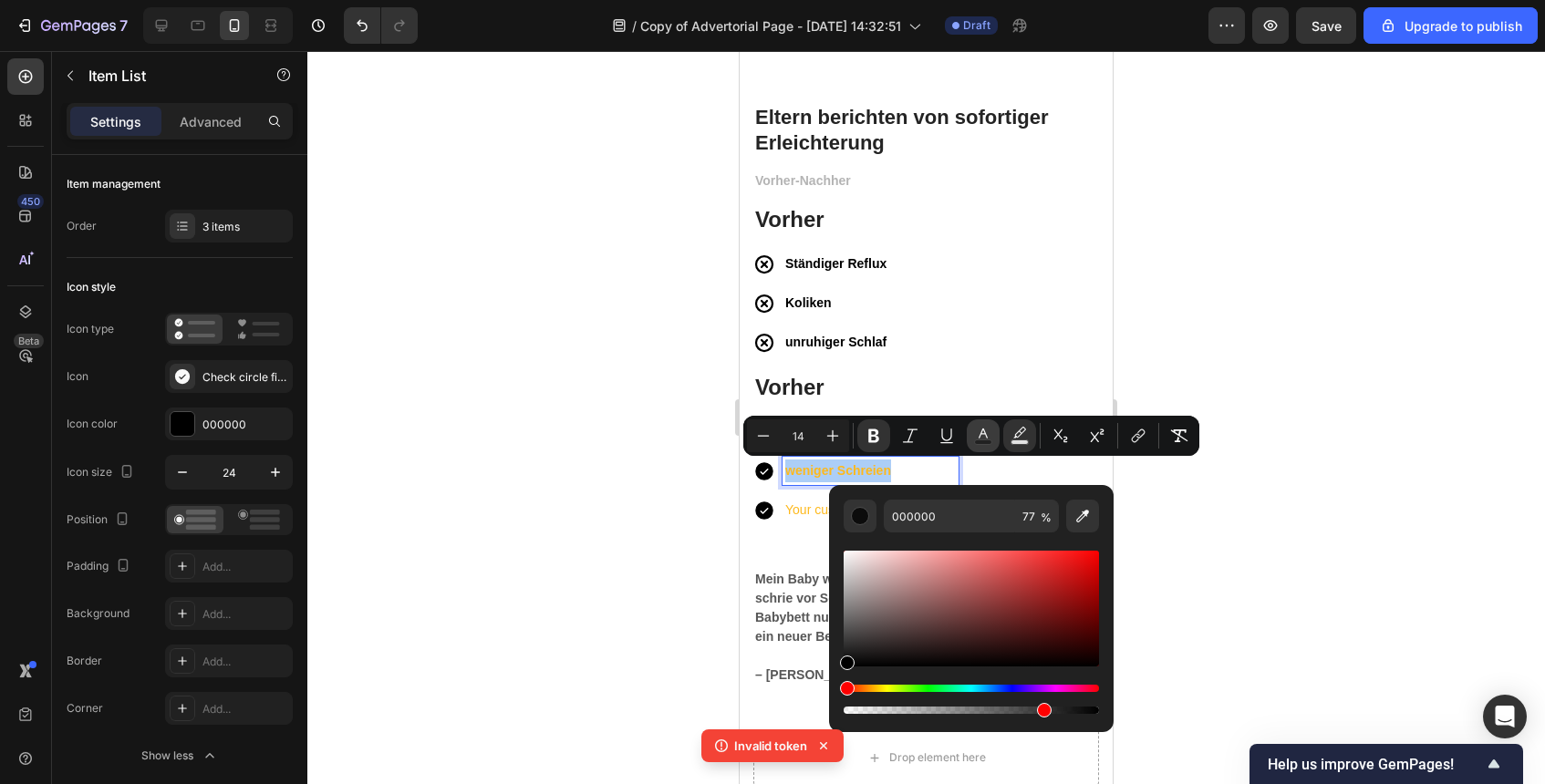
click at [978, 428] on icon "Editor contextual toolbar" at bounding box center [983, 436] width 19 height 19
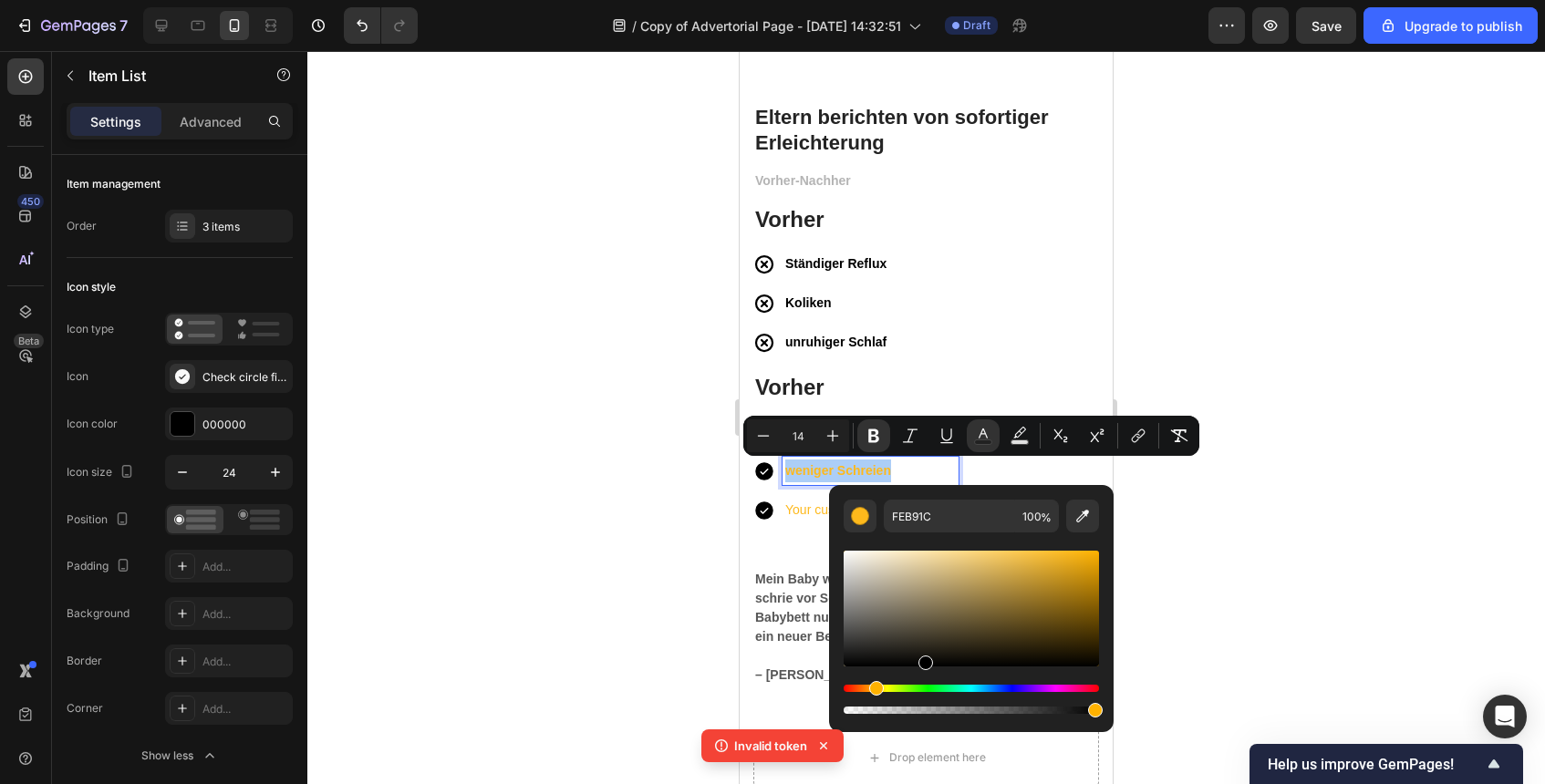
drag, startPoint x: 965, startPoint y: 579, endPoint x: 921, endPoint y: 674, distance: 104.7
click at [921, 674] on div "Editor contextual toolbar" at bounding box center [971, 632] width 255 height 170
type input "000000"
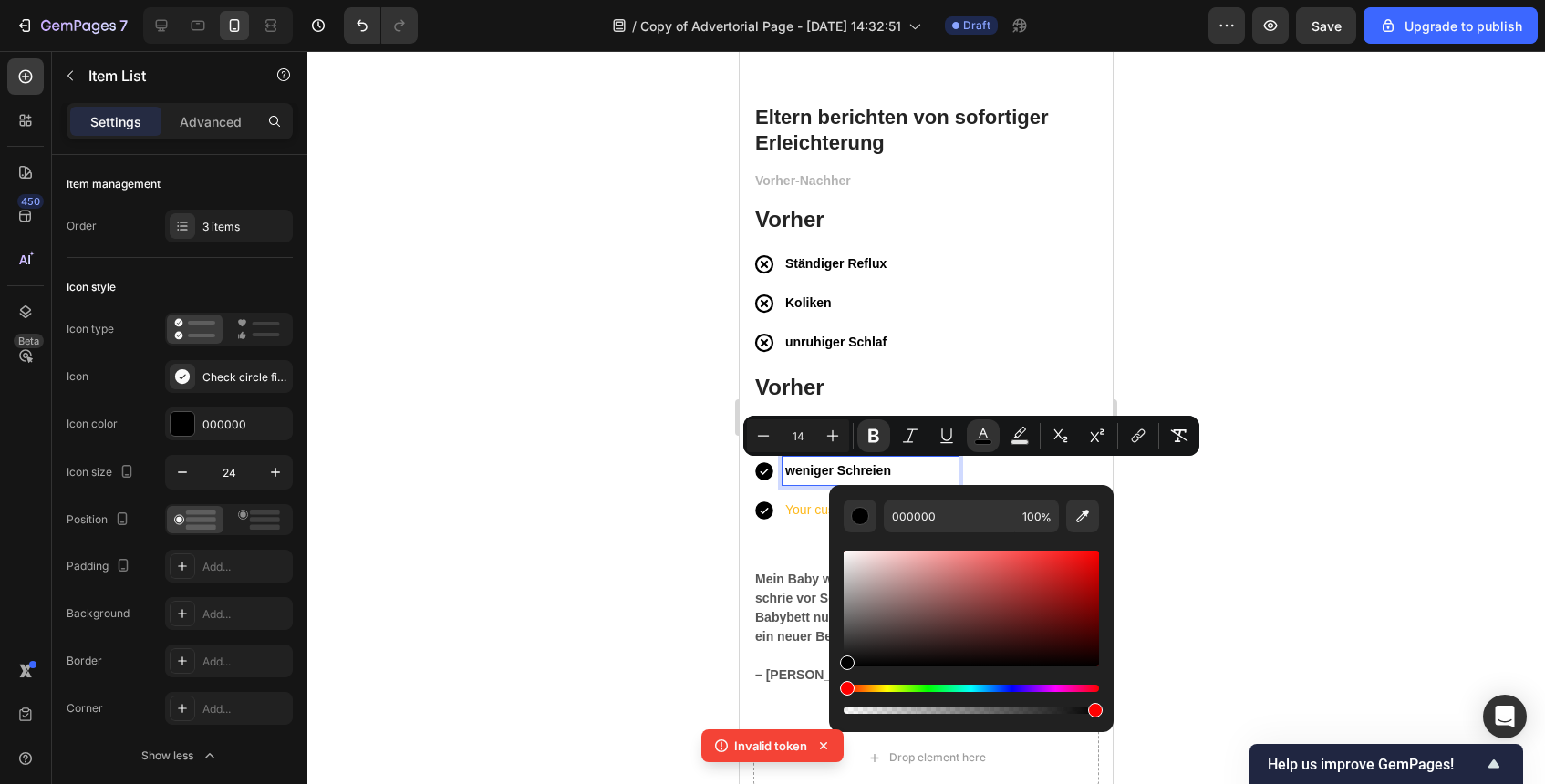
click at [808, 508] on p "Your custom text goes here" at bounding box center [870, 510] width 170 height 23
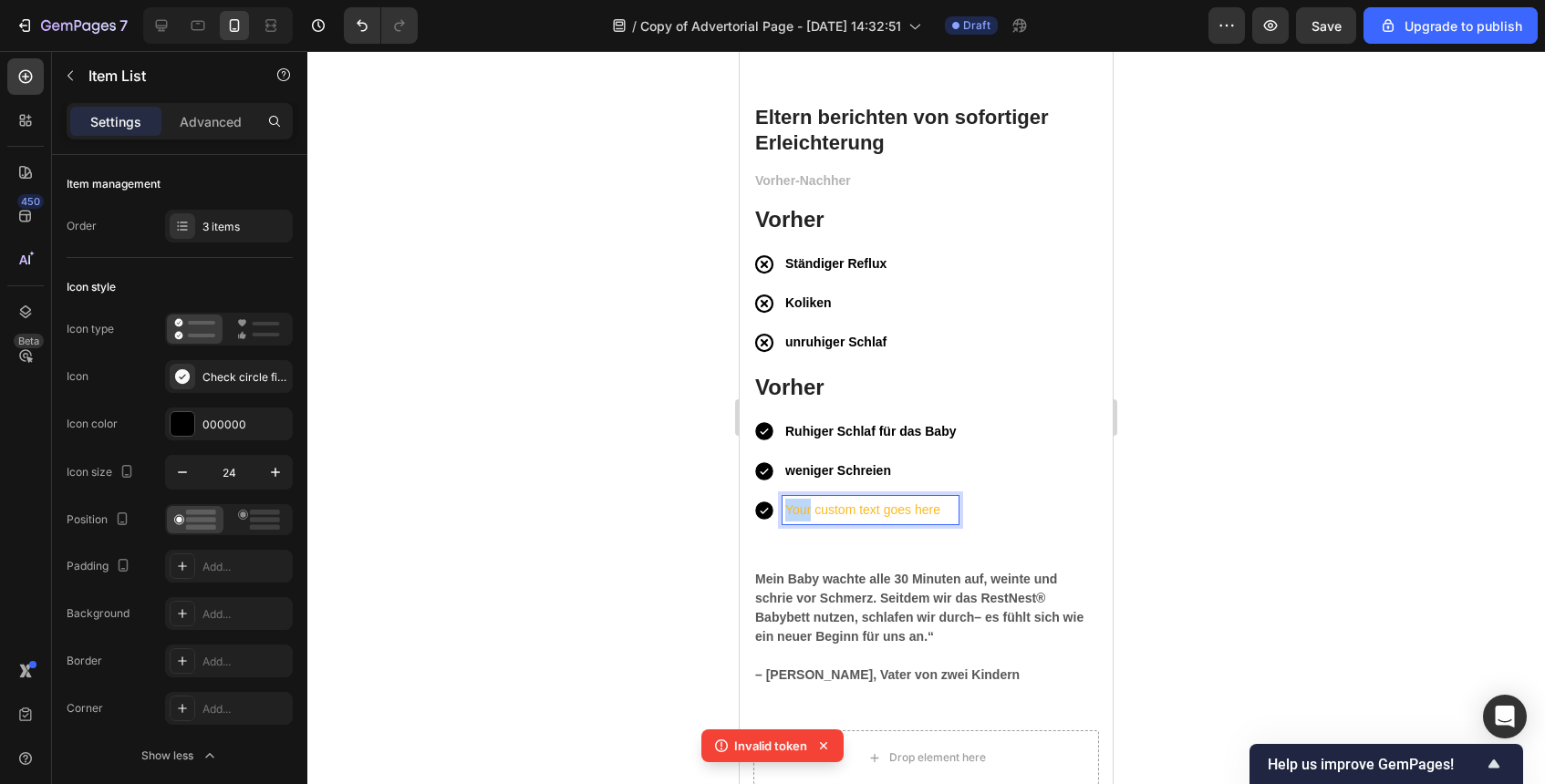
click at [808, 508] on p "Your custom text goes here" at bounding box center [870, 510] width 170 height 23
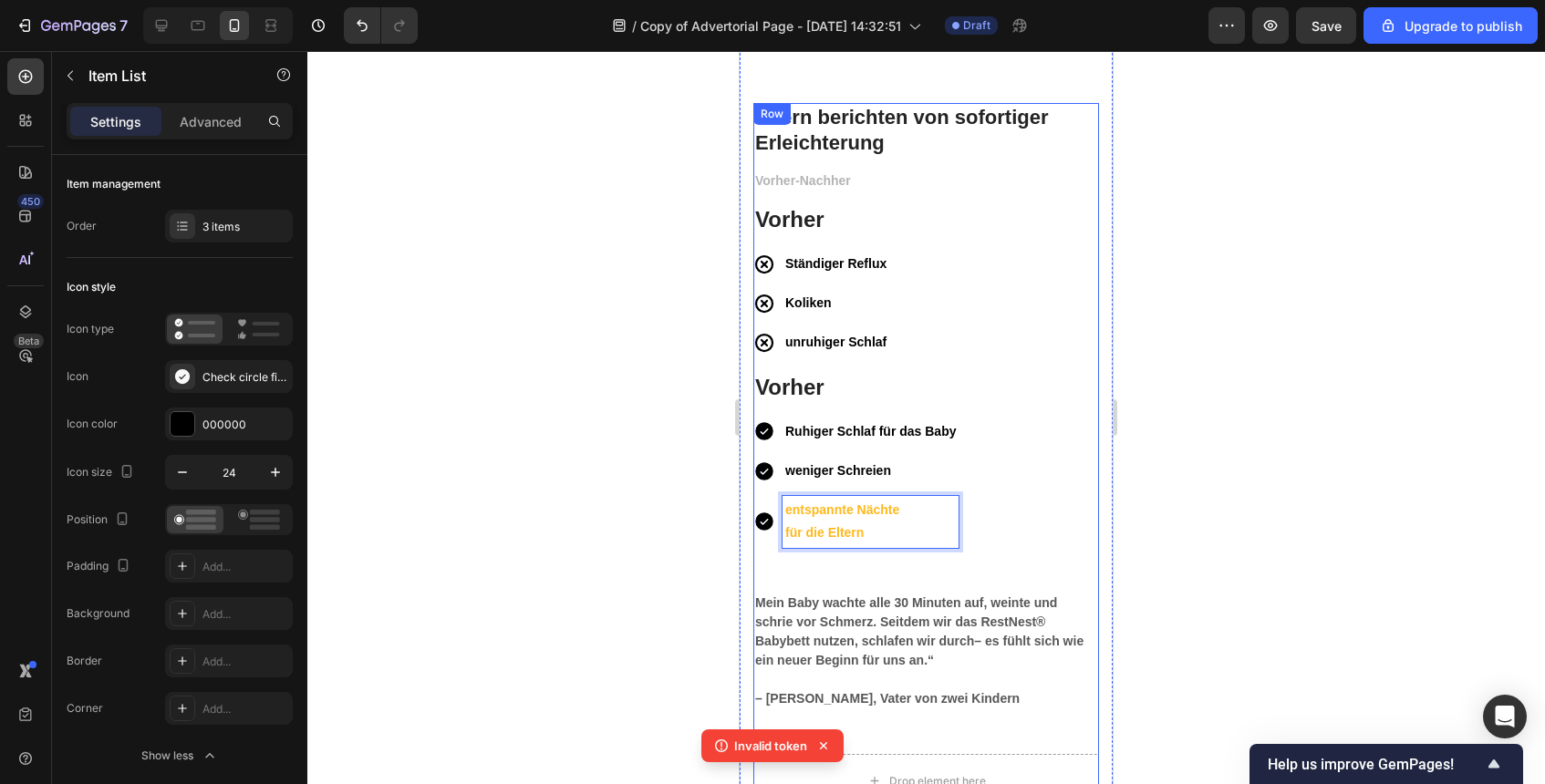
click at [894, 530] on p "für die Eltern" at bounding box center [870, 533] width 170 height 23
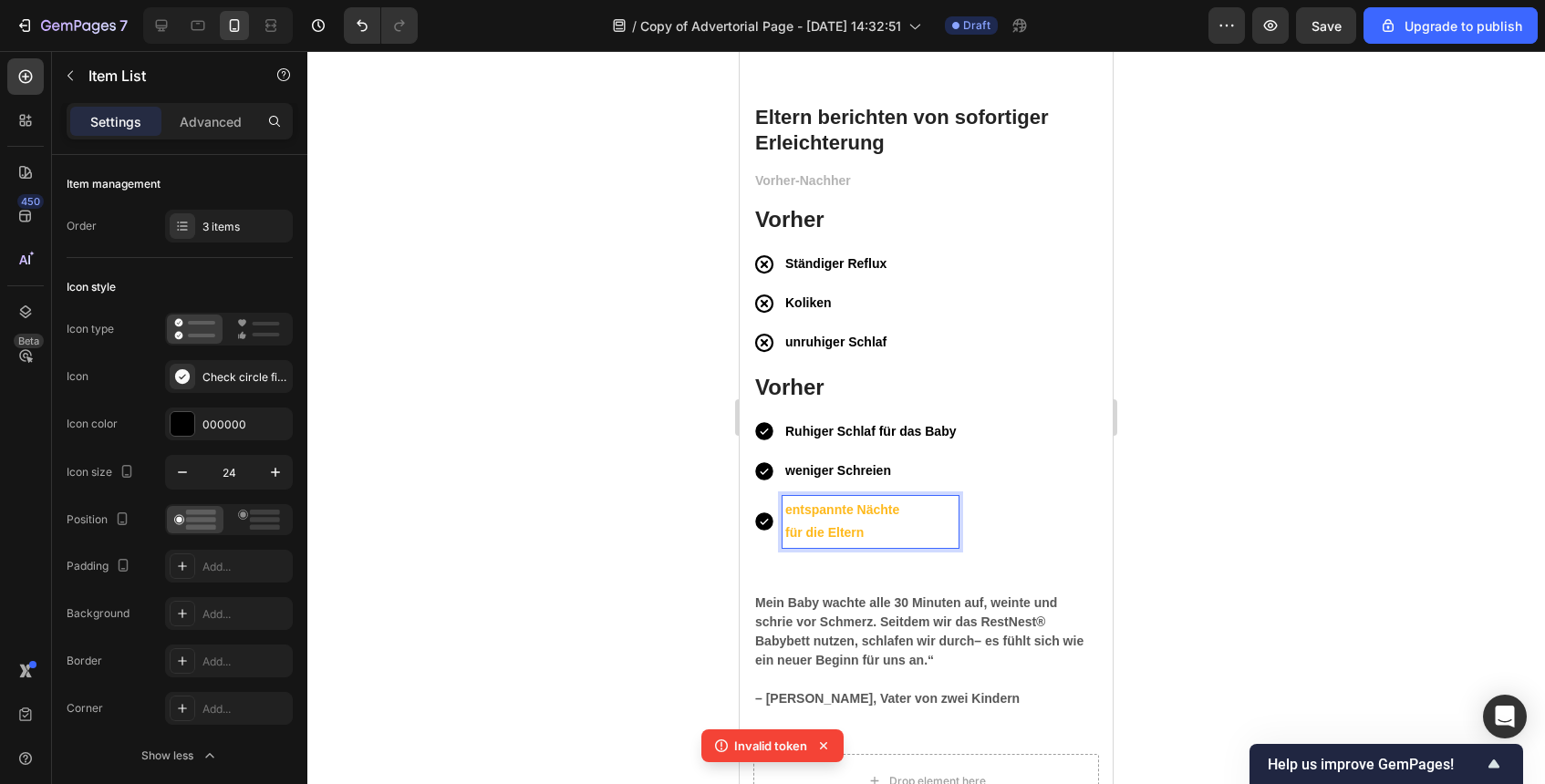
click at [894, 530] on p "für die Eltern" at bounding box center [870, 533] width 170 height 23
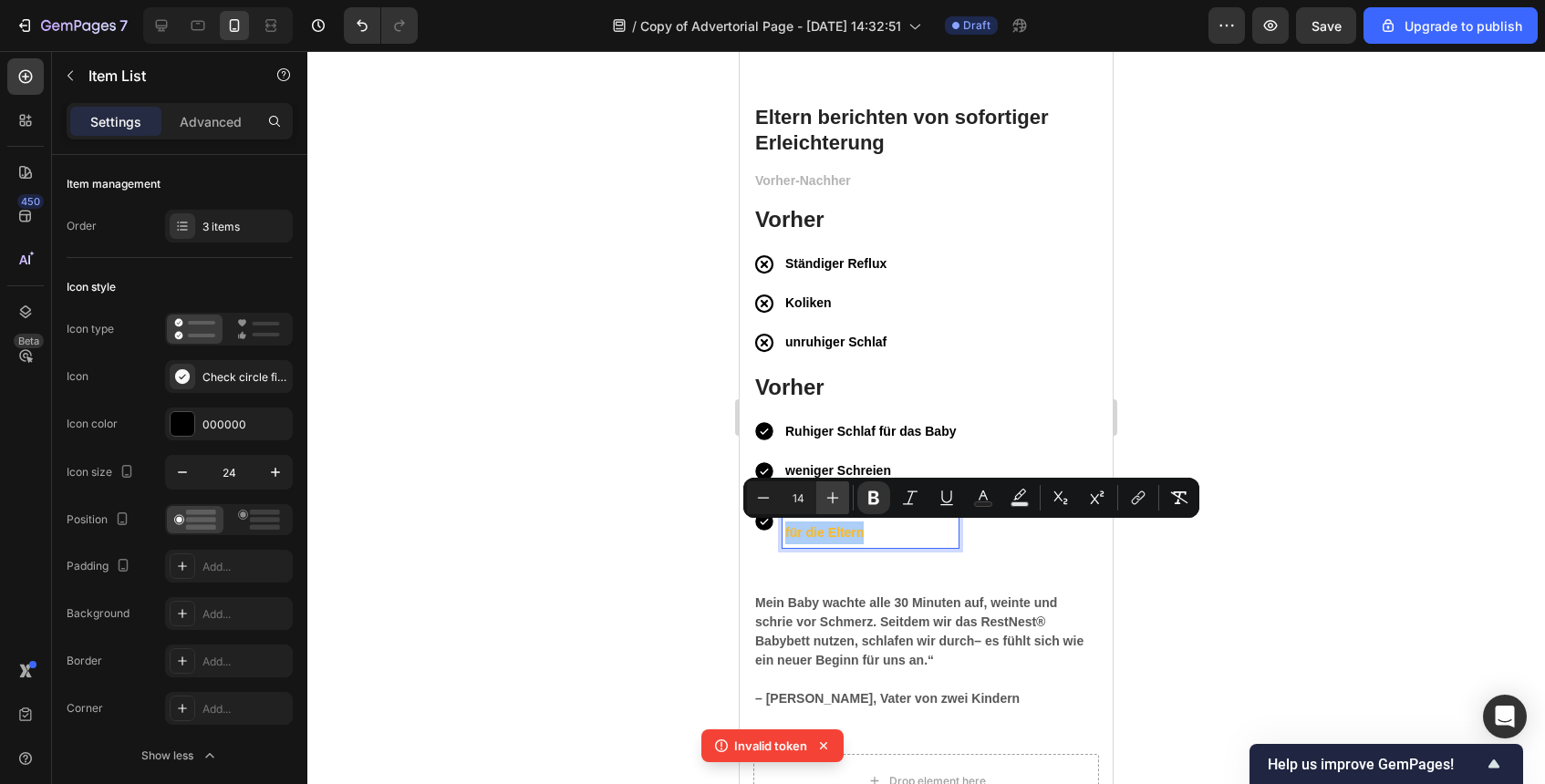
click at [847, 512] on button "Plus" at bounding box center [832, 497] width 32 height 32
click at [763, 494] on icon "Editor contextual toolbar" at bounding box center [764, 498] width 19 height 19
type input "14"
click at [801, 331] on p "unruhiger Schlaf" at bounding box center [835, 342] width 101 height 23
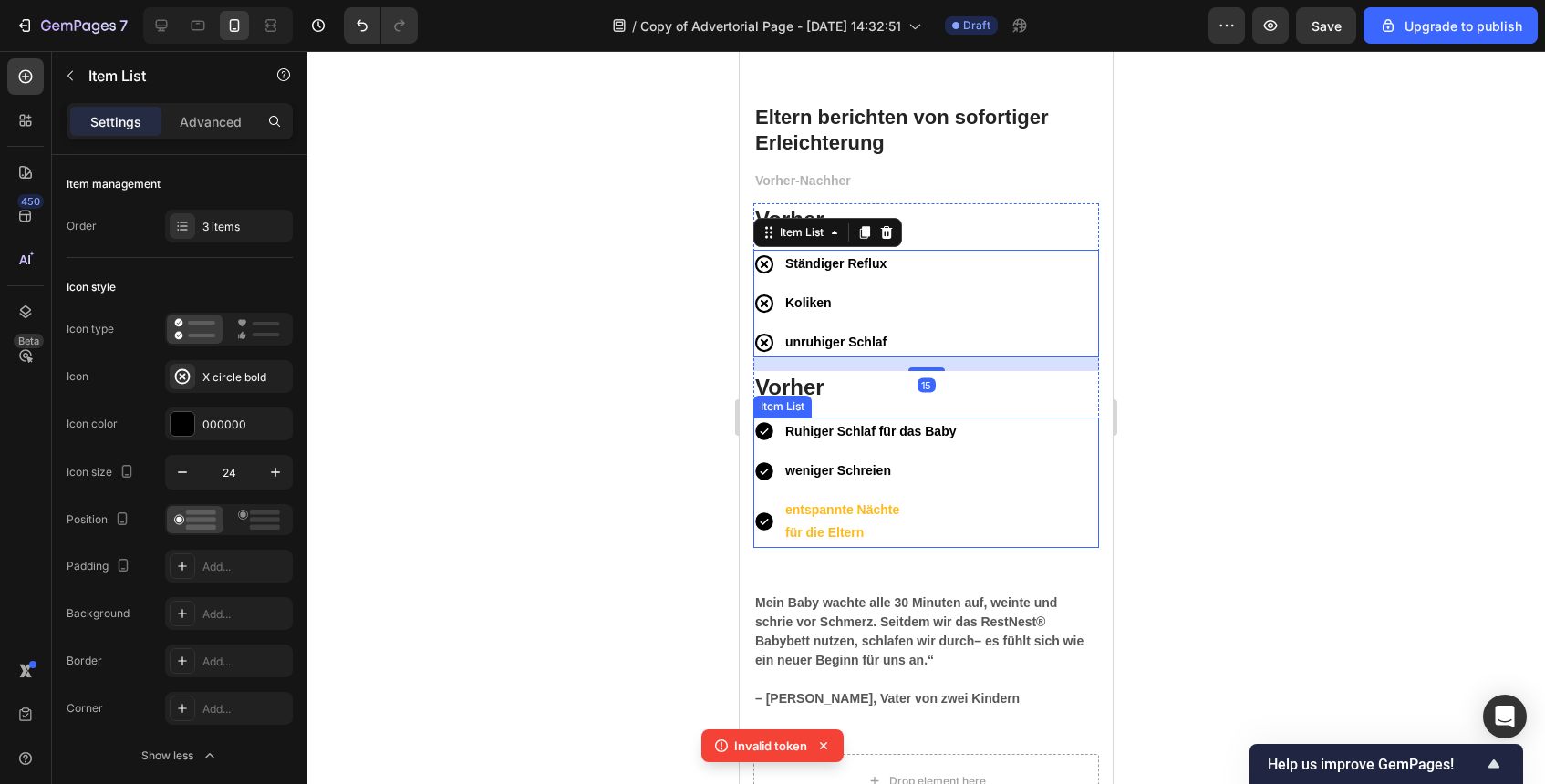
click at [859, 512] on strong "entspannte Nächte" at bounding box center [841, 510] width 114 height 15
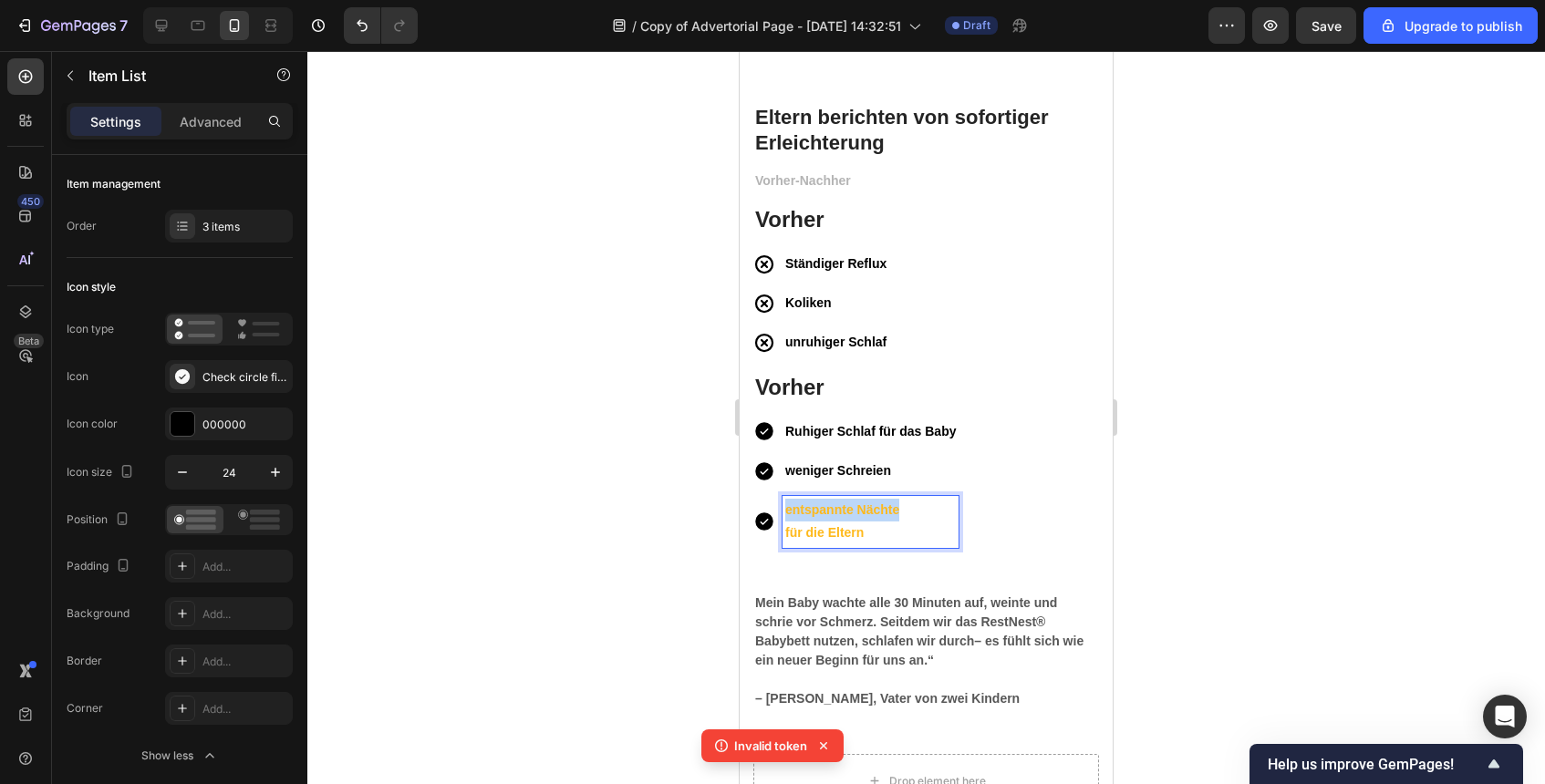
click at [872, 529] on p "für die Eltern" at bounding box center [870, 533] width 170 height 23
drag, startPoint x: 872, startPoint y: 529, endPoint x: 789, endPoint y: 506, distance: 86.1
click at [789, 506] on div "entspannte Nächte für die Eltern" at bounding box center [870, 521] width 176 height 51
drag, startPoint x: 784, startPoint y: 506, endPoint x: 857, endPoint y: 534, distance: 78.2
click at [858, 535] on div "entspannte Nächte für die Eltern" at bounding box center [870, 521] width 176 height 51
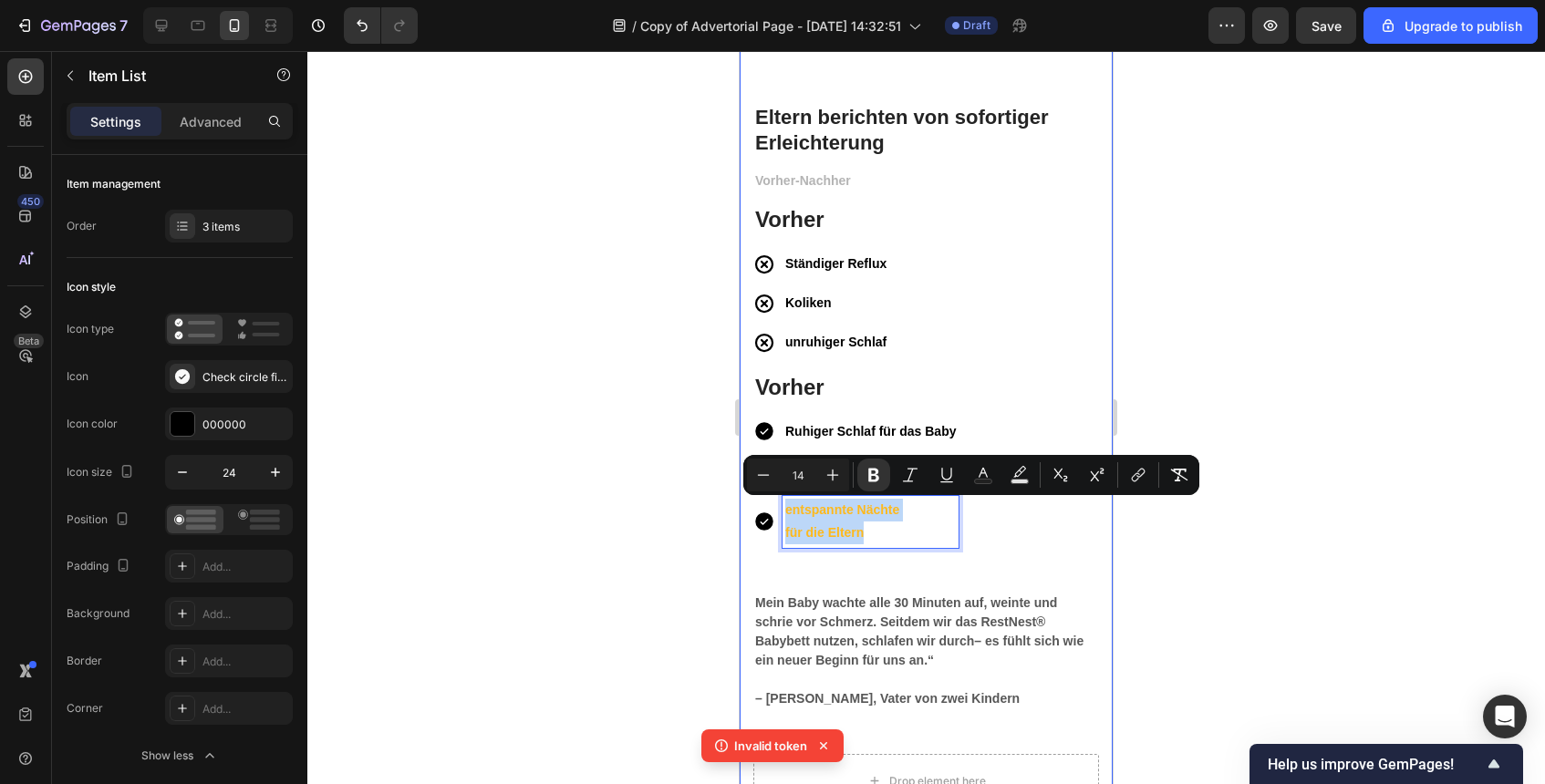
drag, startPoint x: 873, startPoint y: 534, endPoint x: 752, endPoint y: 516, distance: 122.3
click at [751, 517] on div "⁠⁠⁠⁠⁠⁠⁠ Eltern berichten von sofortiger Erleichterung Heading Vorher-Nachher Te…" at bounding box center [926, 694] width 373 height 1328
click at [985, 467] on icon "Editor contextual toolbar" at bounding box center [983, 476] width 19 height 19
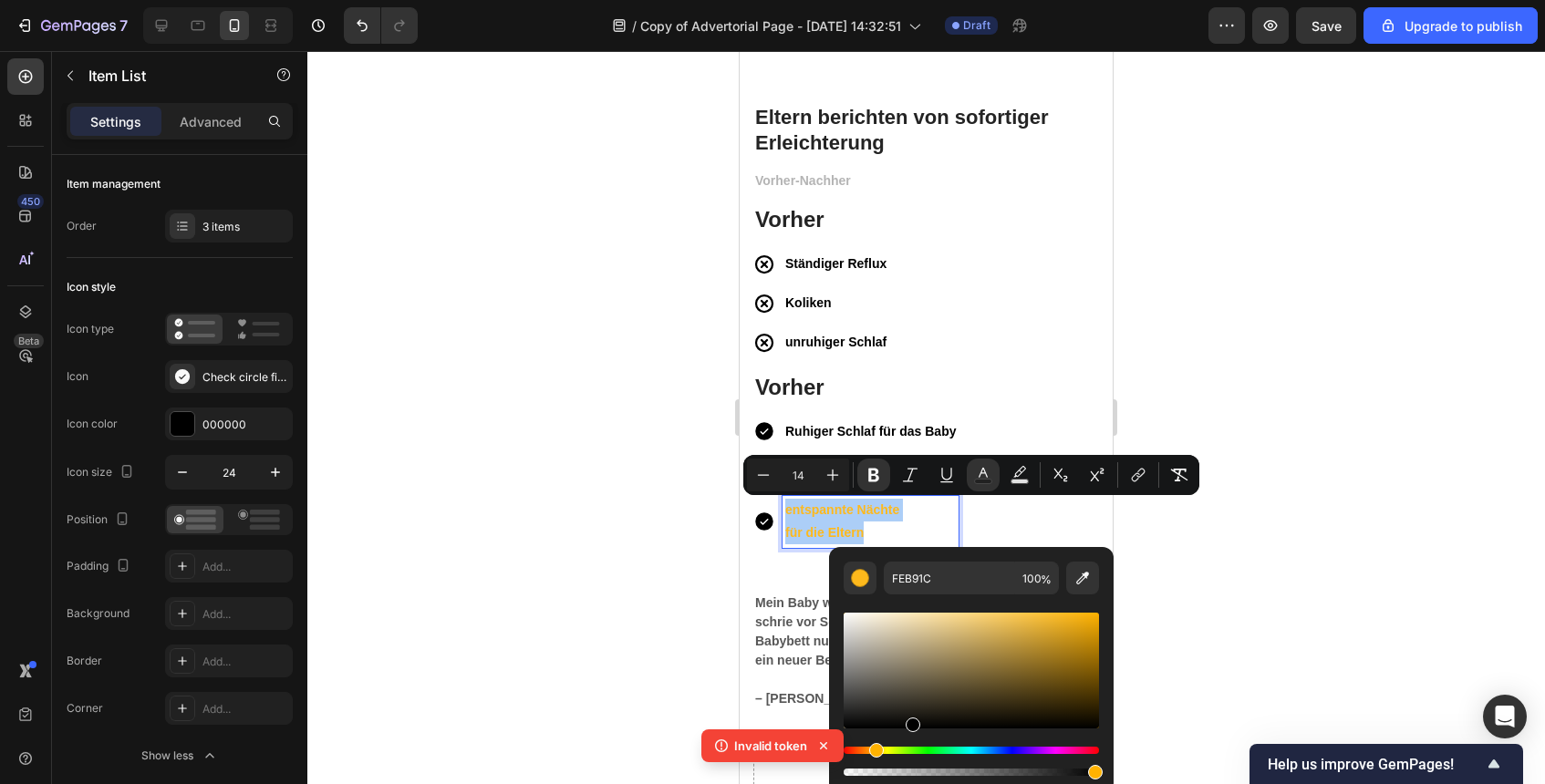
drag, startPoint x: 949, startPoint y: 639, endPoint x: 909, endPoint y: 739, distance: 107.7
click at [909, 739] on div "Editor contextual toolbar" at bounding box center [971, 694] width 255 height 170
type input "000000"
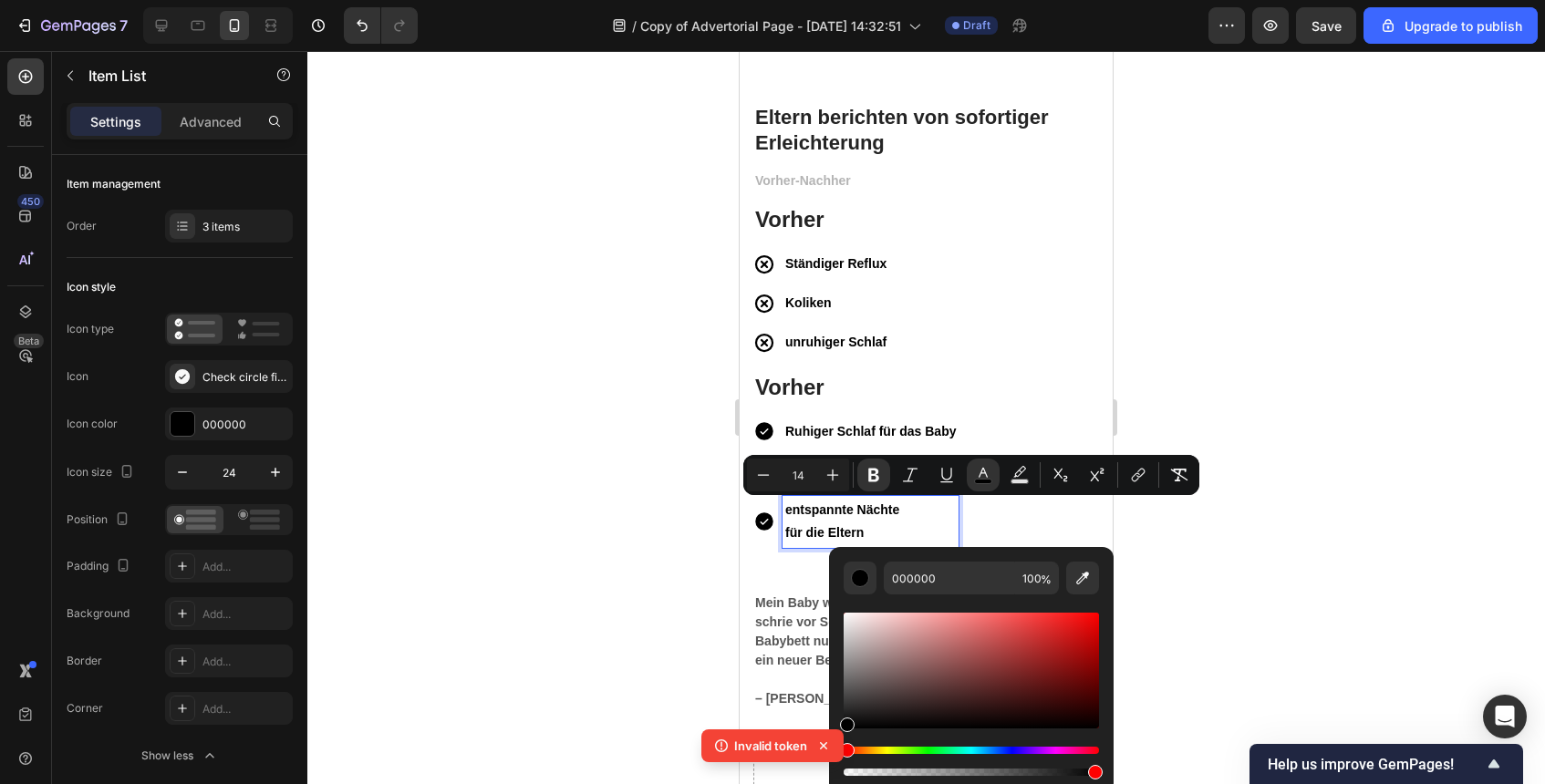
click at [717, 556] on div at bounding box center [926, 417] width 1238 height 733
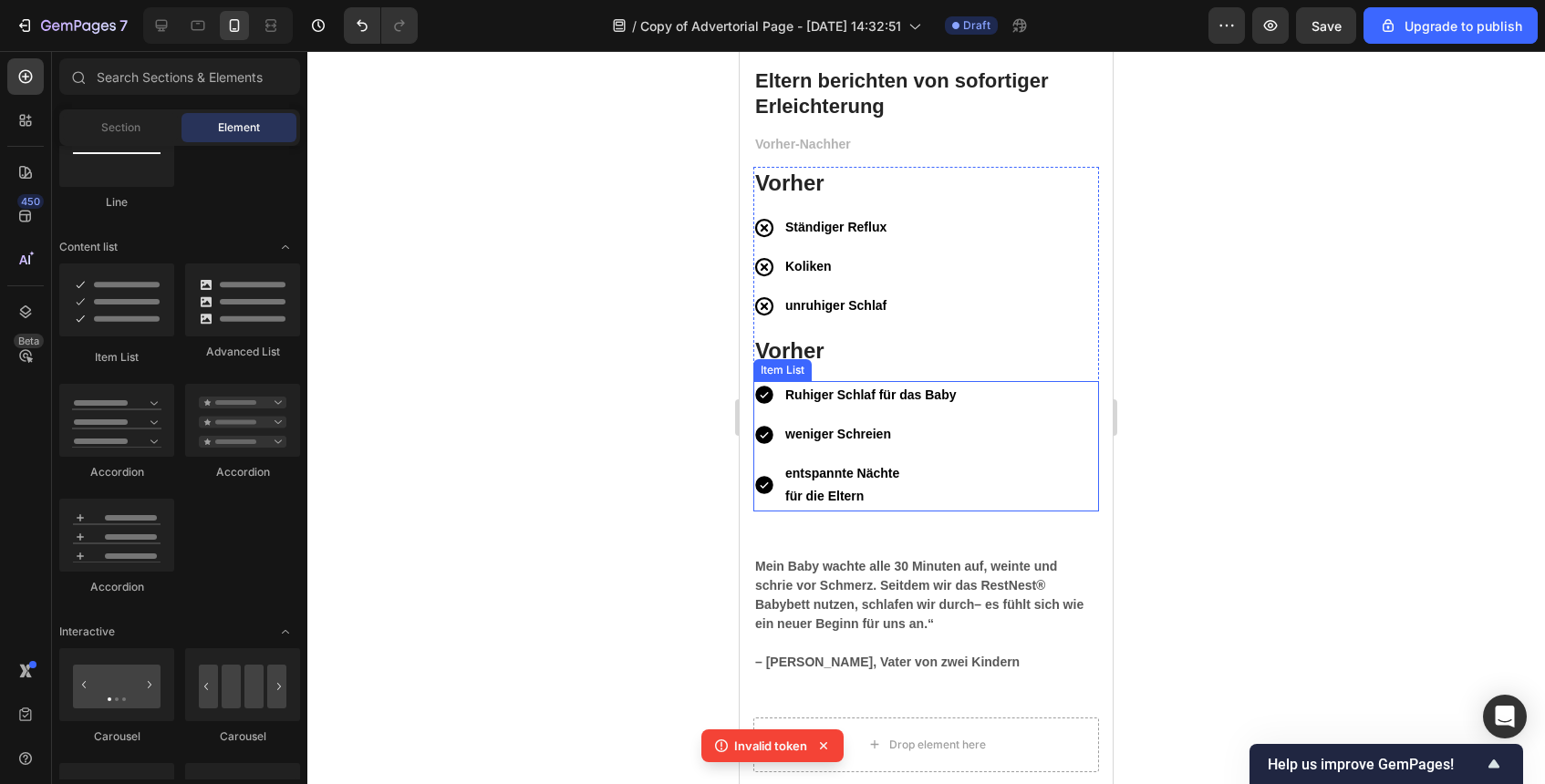
scroll to position [5712, 0]
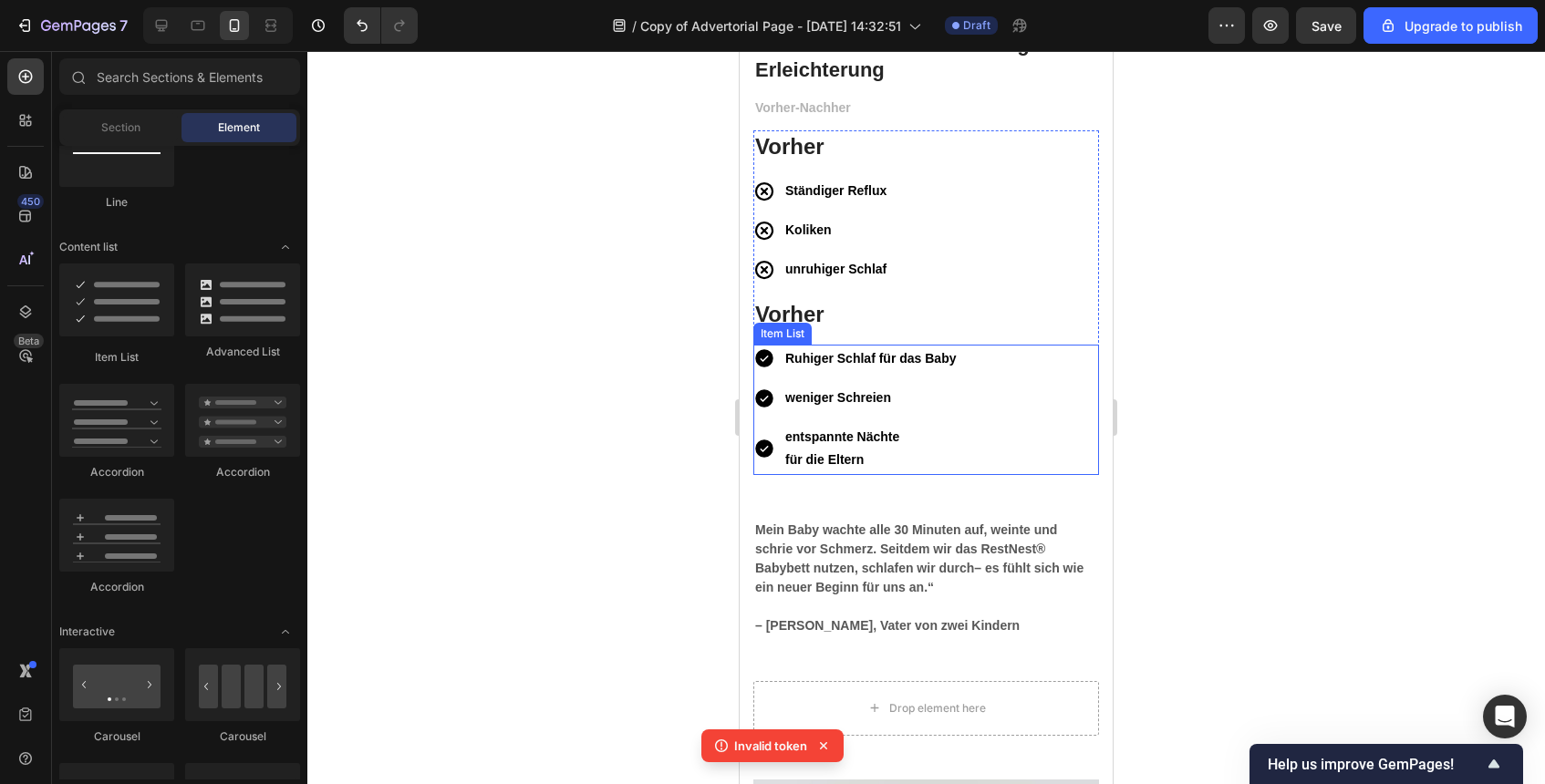
click at [853, 449] on p "für die Eltern" at bounding box center [870, 460] width 170 height 23
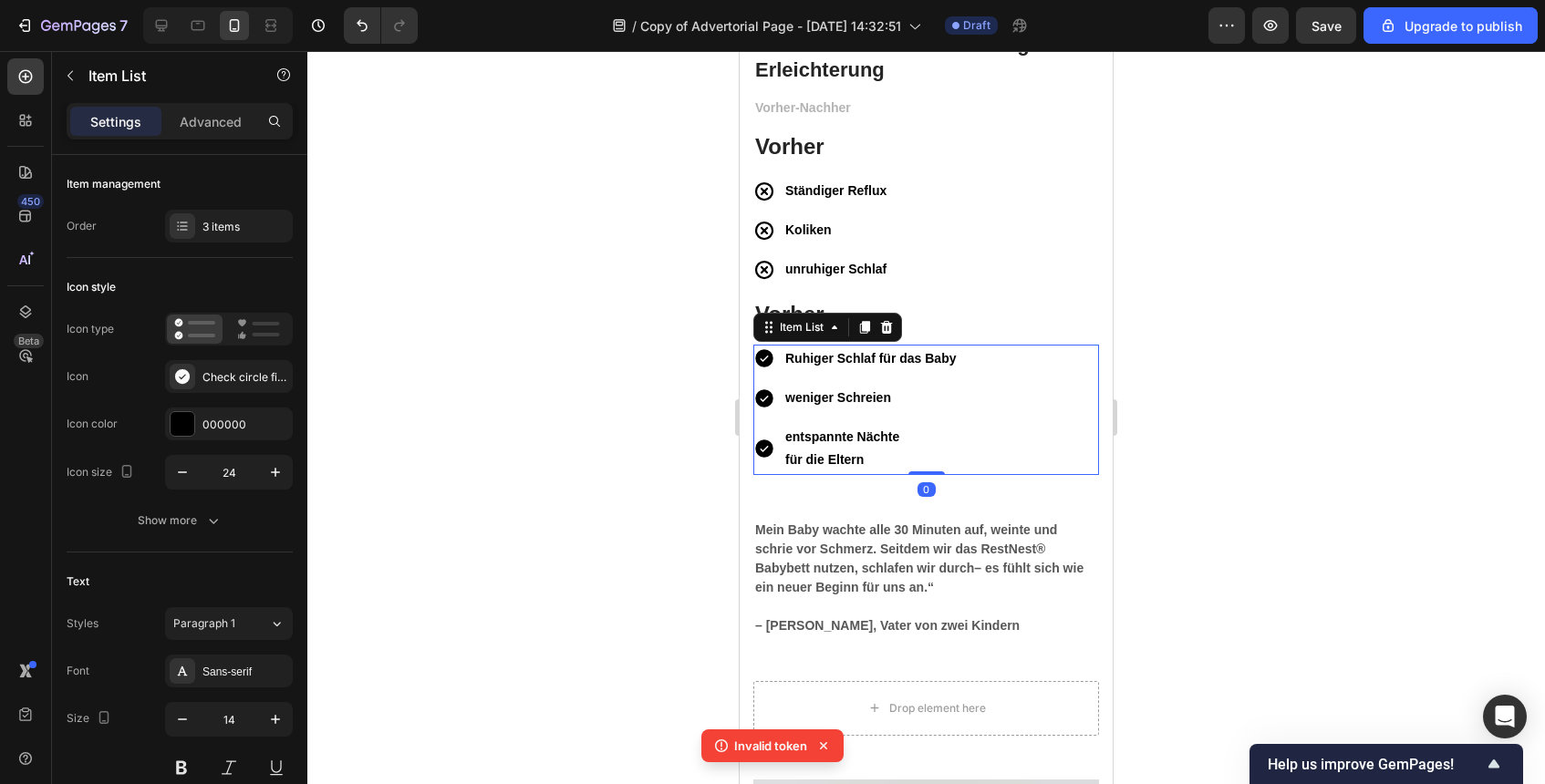
click at [984, 454] on div "Ruhiger Schlaf für das Baby weniger Schreien entspannte Nächte für die Eltern" at bounding box center [926, 409] width 345 height 131
click at [950, 533] on strong "Mein Baby wachte alle 30 Minuten auf, weinte und schrie vor Schmerz. Seitdem wi…" at bounding box center [919, 559] width 329 height 72
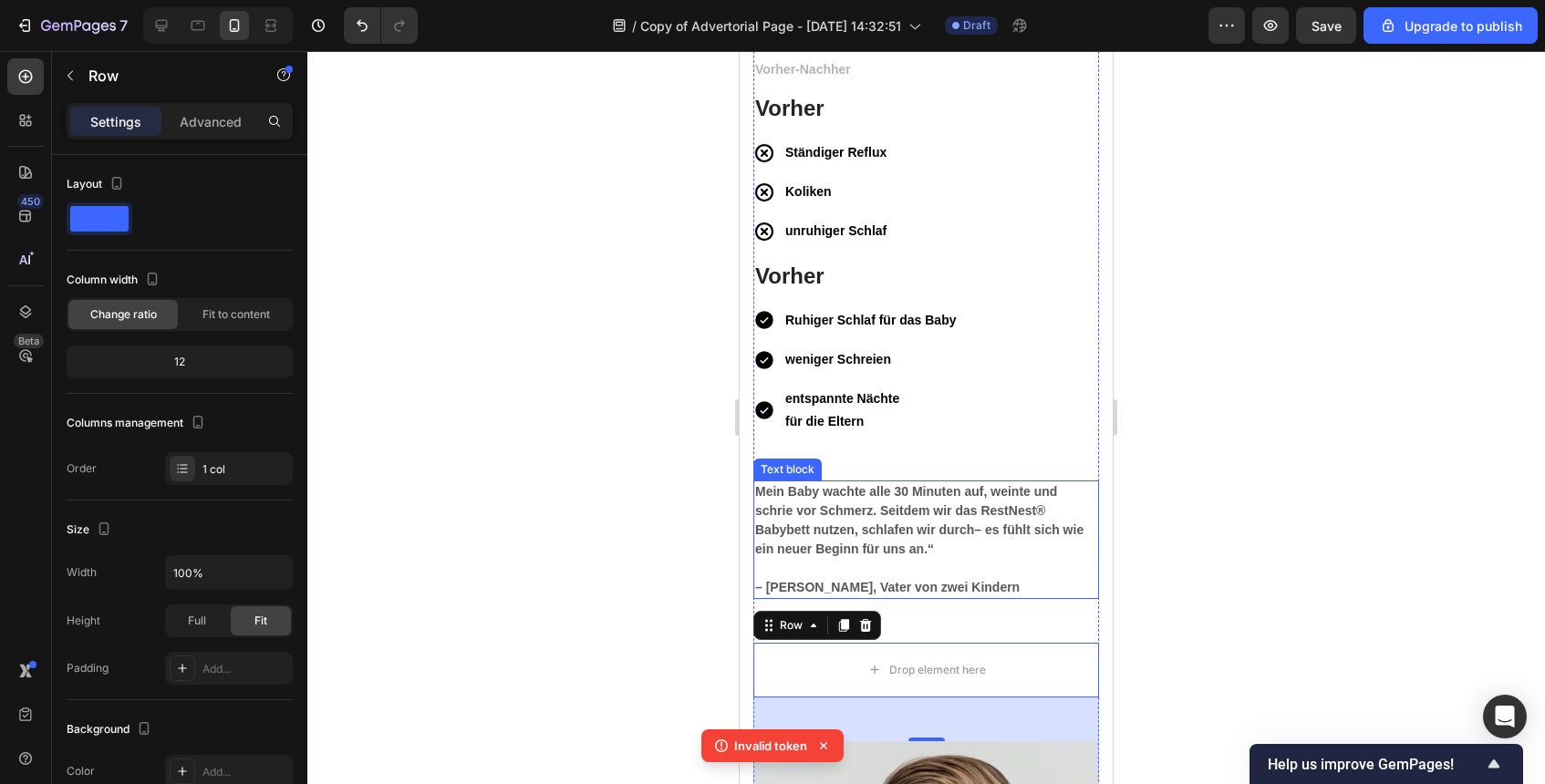
scroll to position [5776, 0]
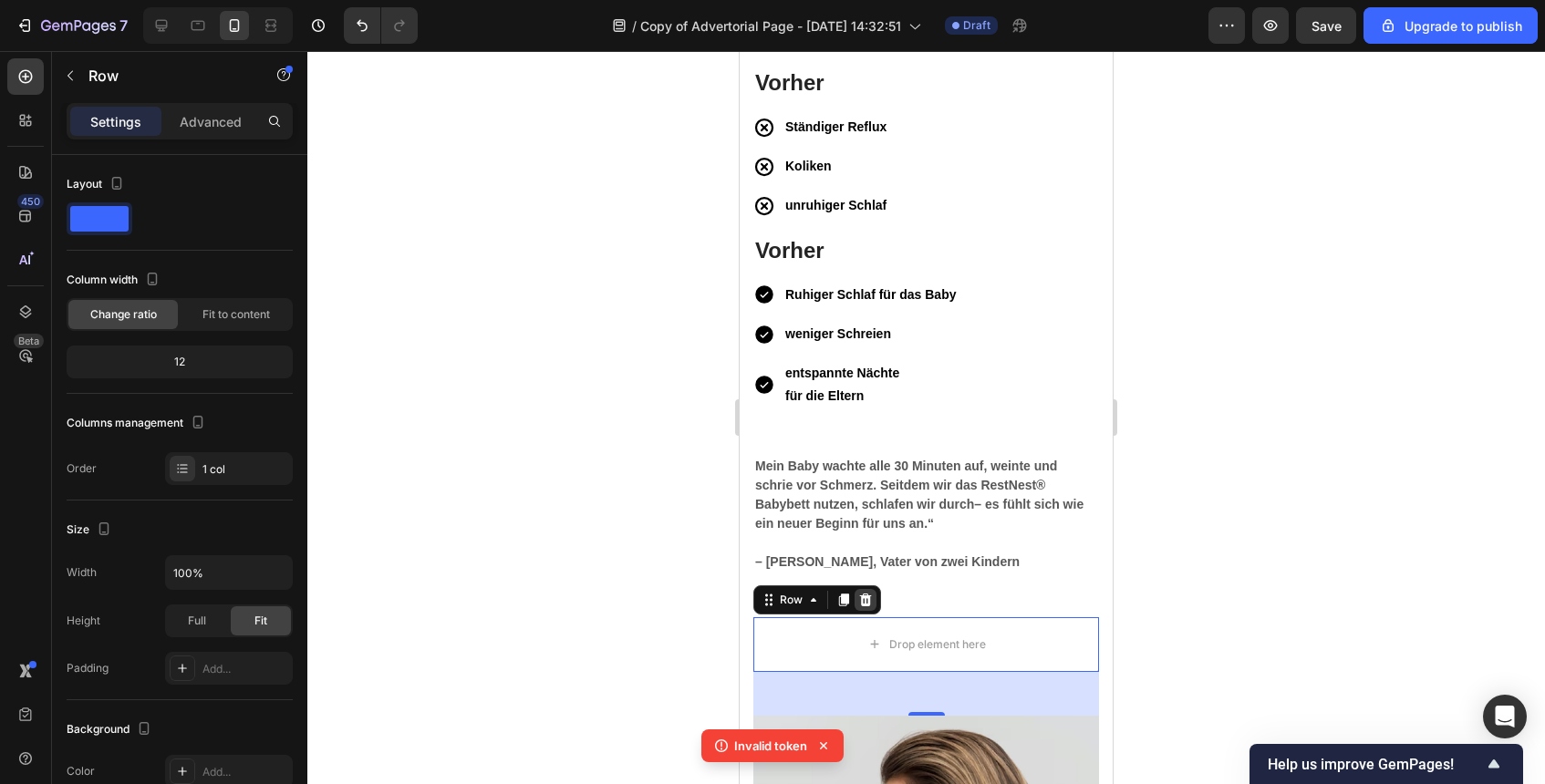
click at [862, 596] on icon at bounding box center [866, 599] width 12 height 13
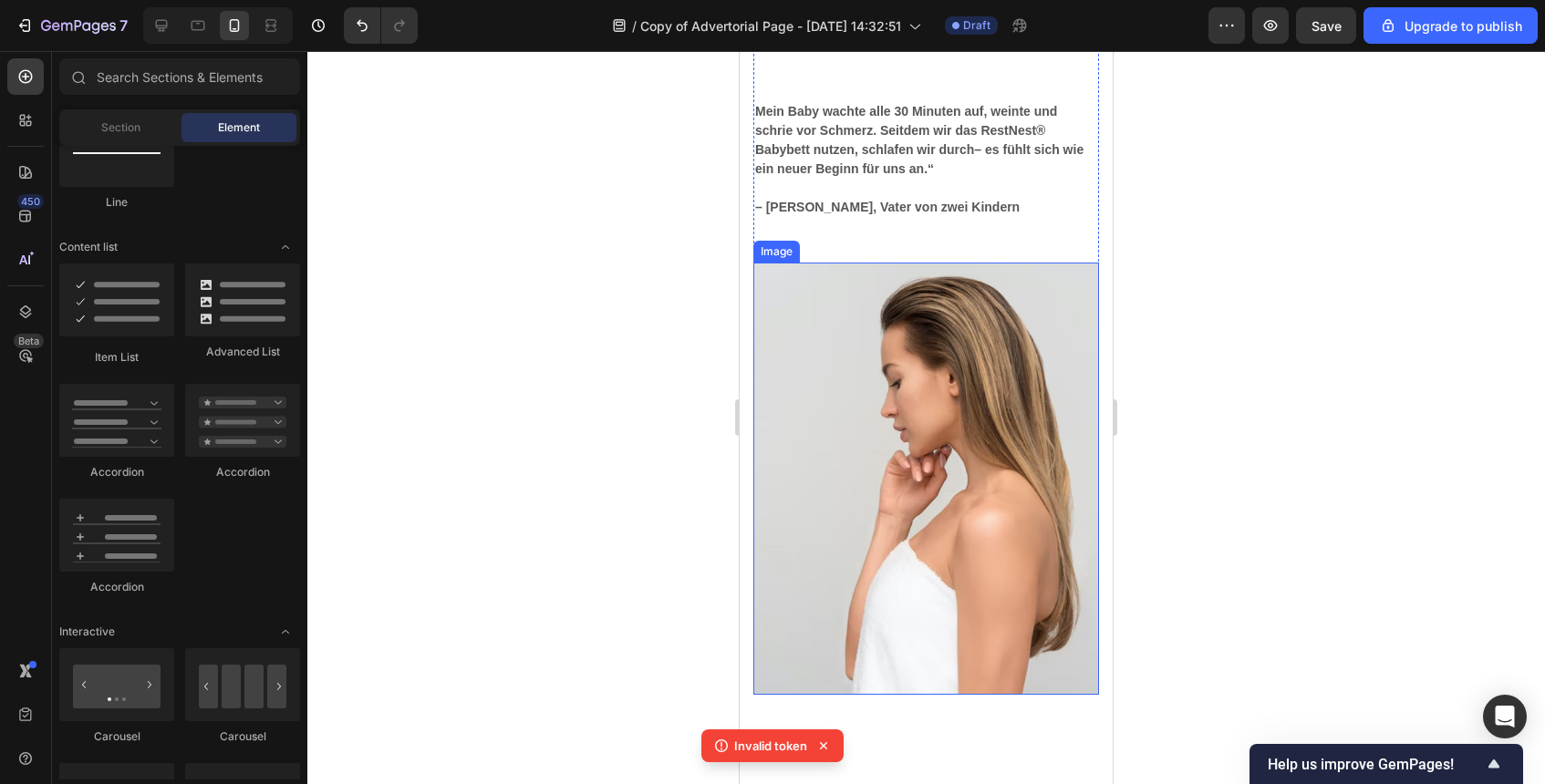
scroll to position [6110, 0]
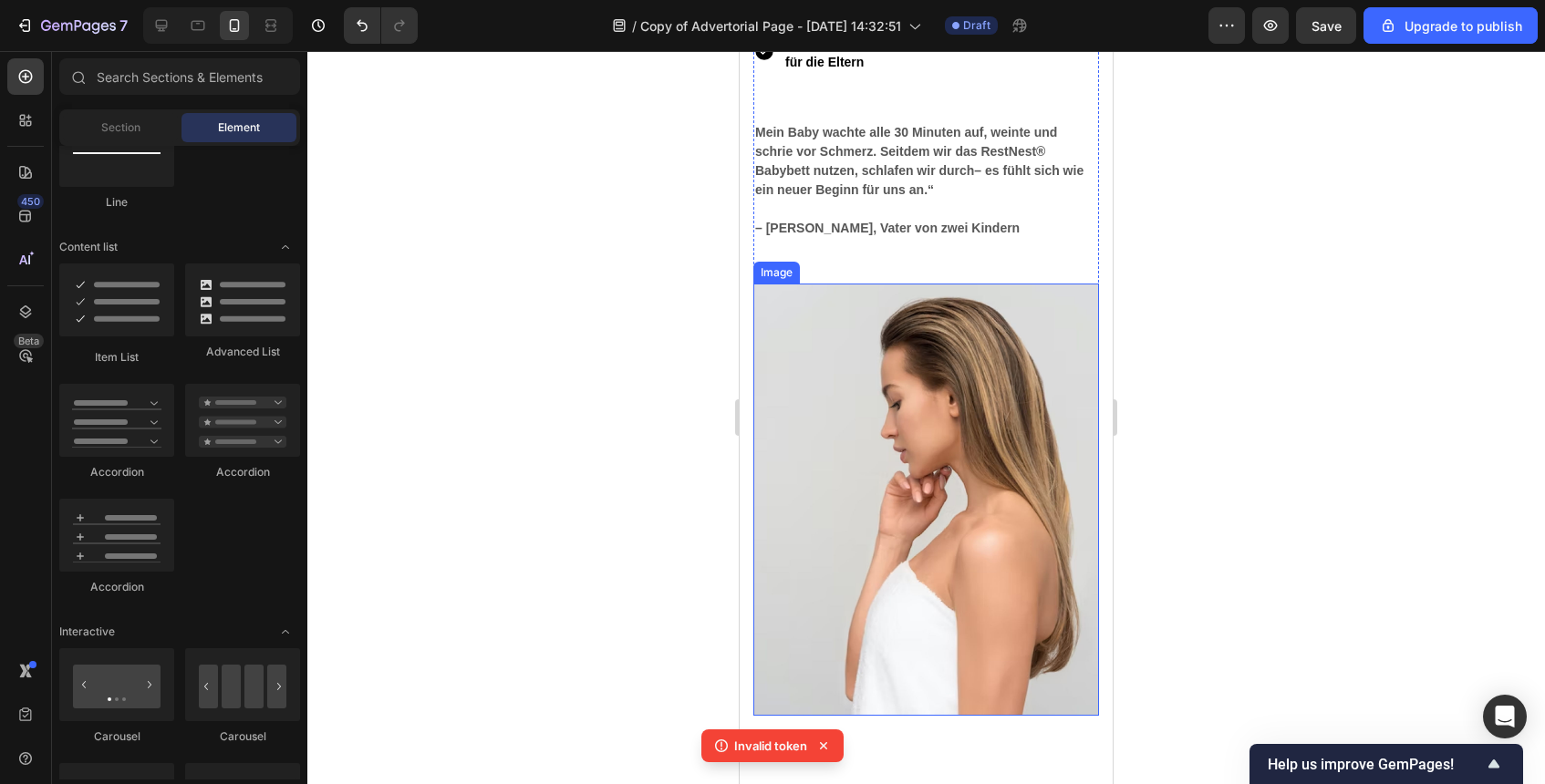
click at [905, 621] on img at bounding box center [926, 499] width 345 height 432
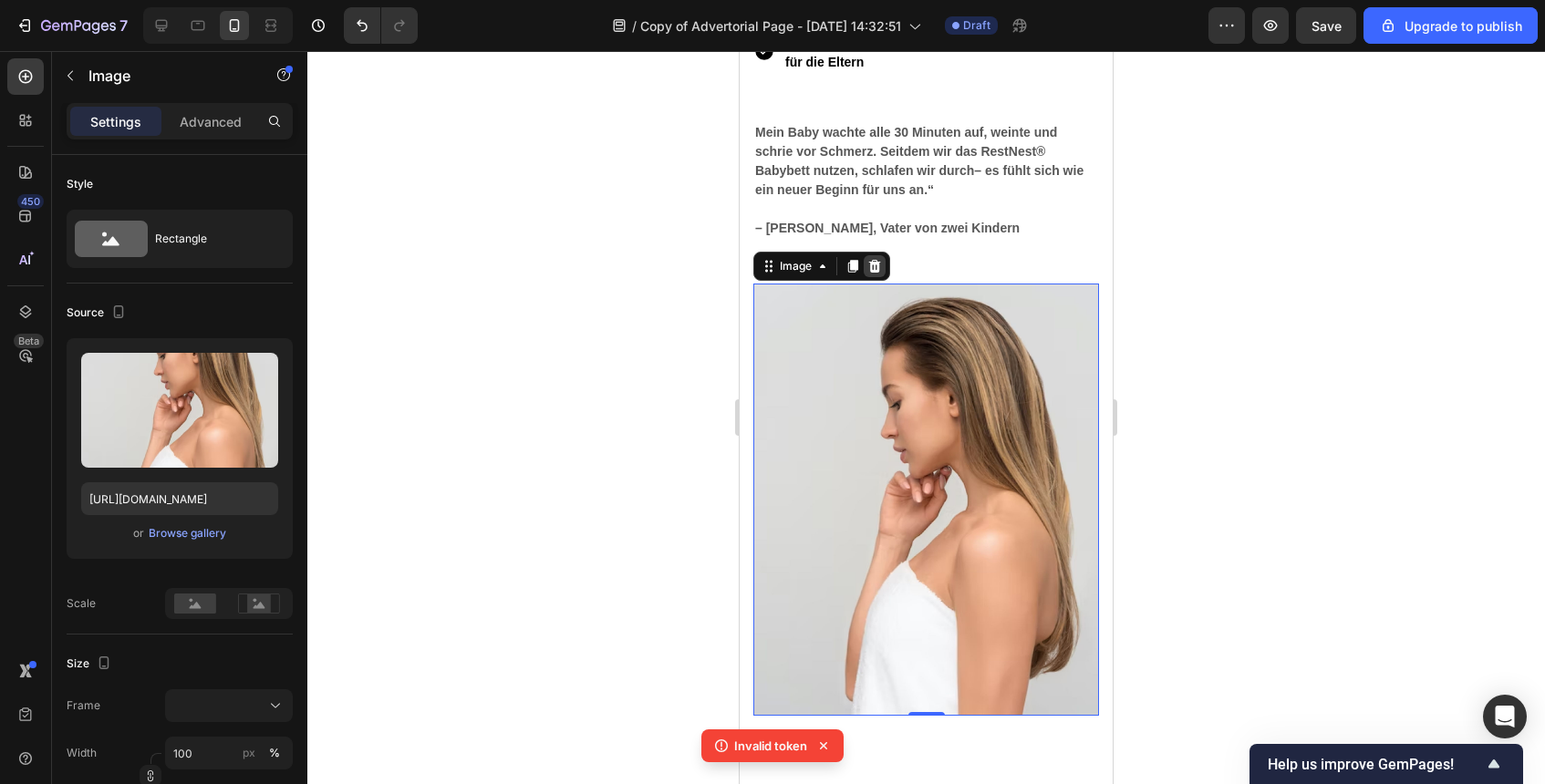
click at [875, 259] on icon at bounding box center [875, 266] width 12 height 13
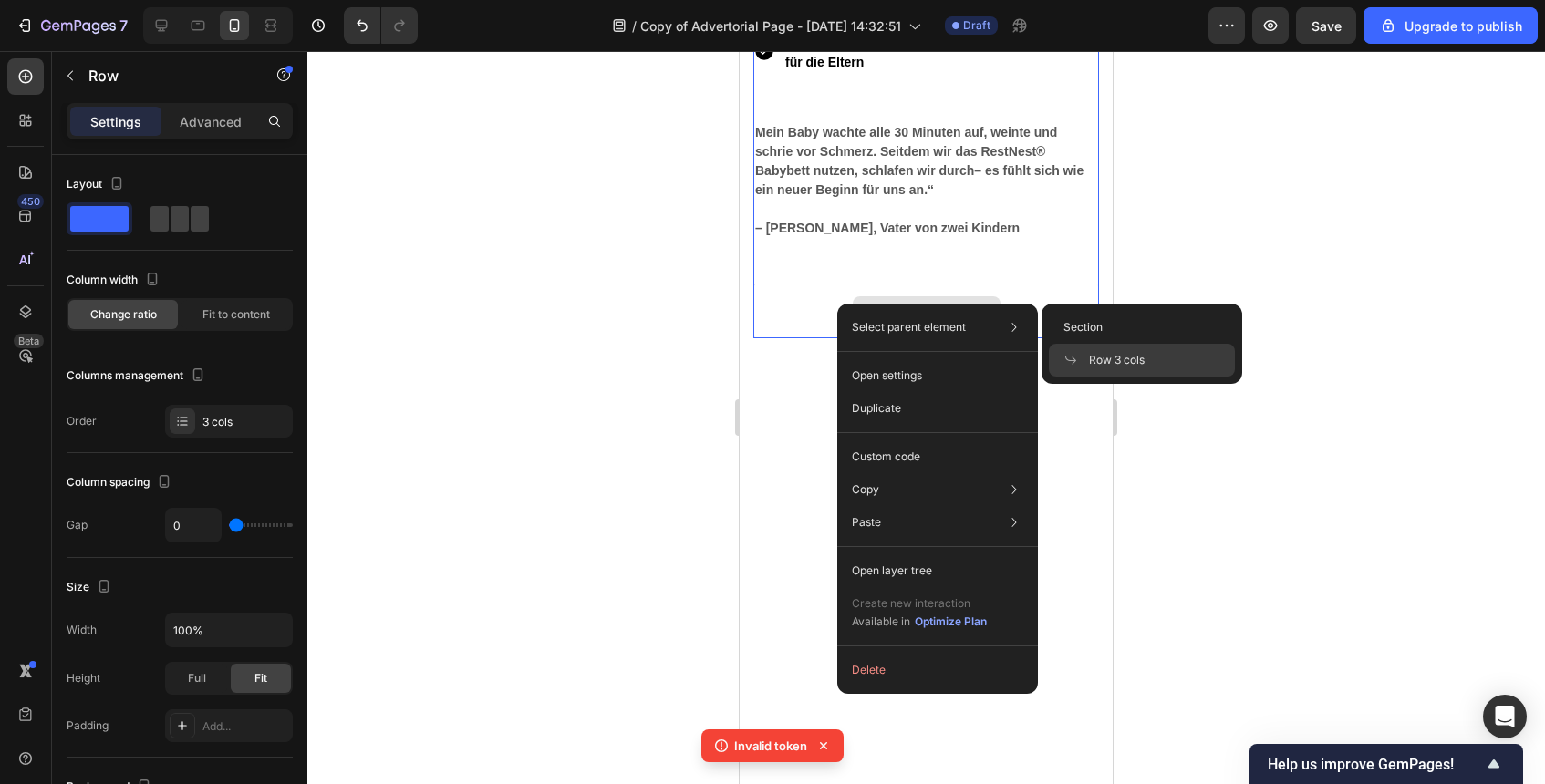
click at [814, 309] on div "Drop element here" at bounding box center [926, 310] width 345 height 55
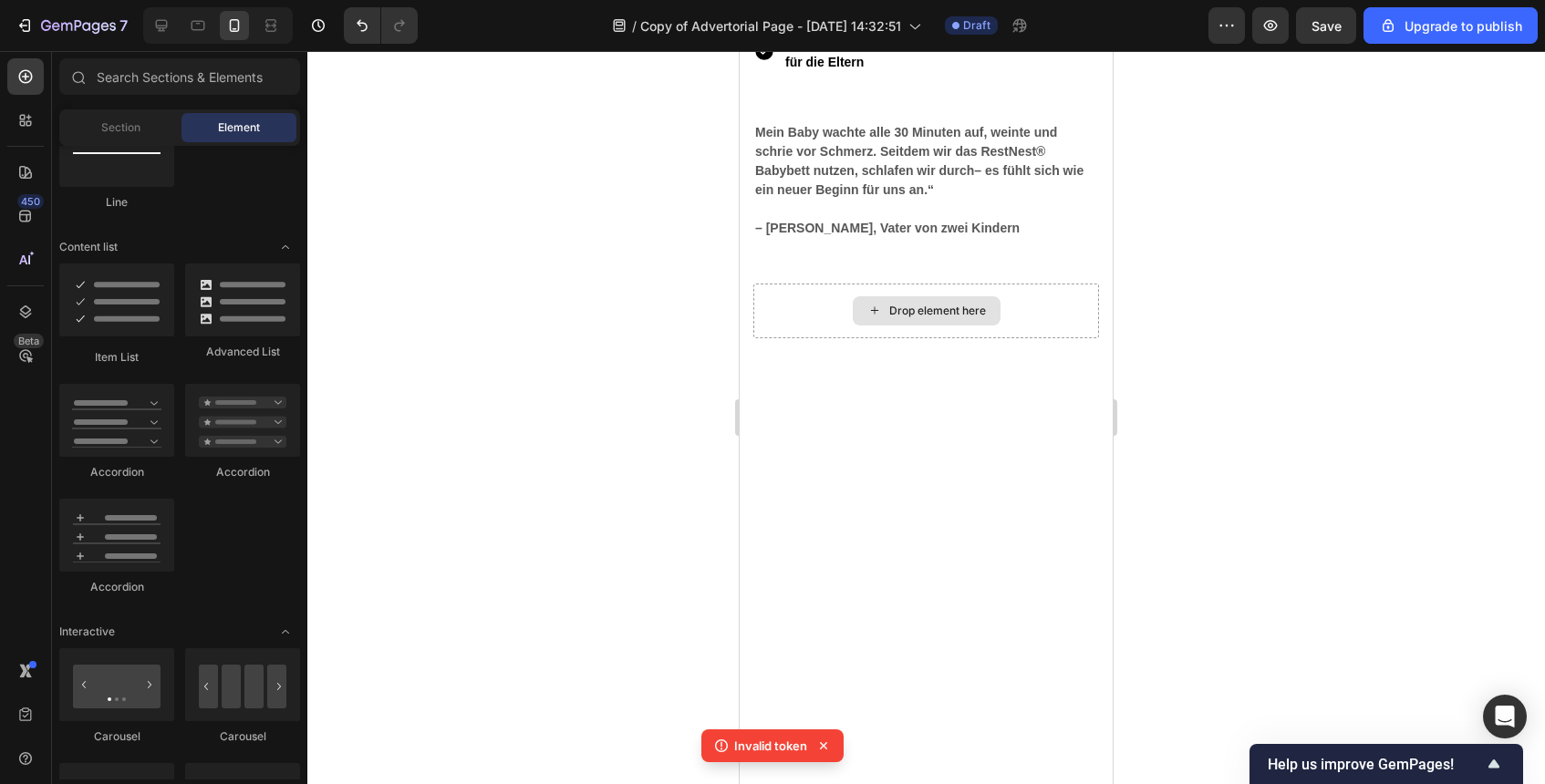
click at [841, 319] on div "Drop element here" at bounding box center [926, 310] width 345 height 55
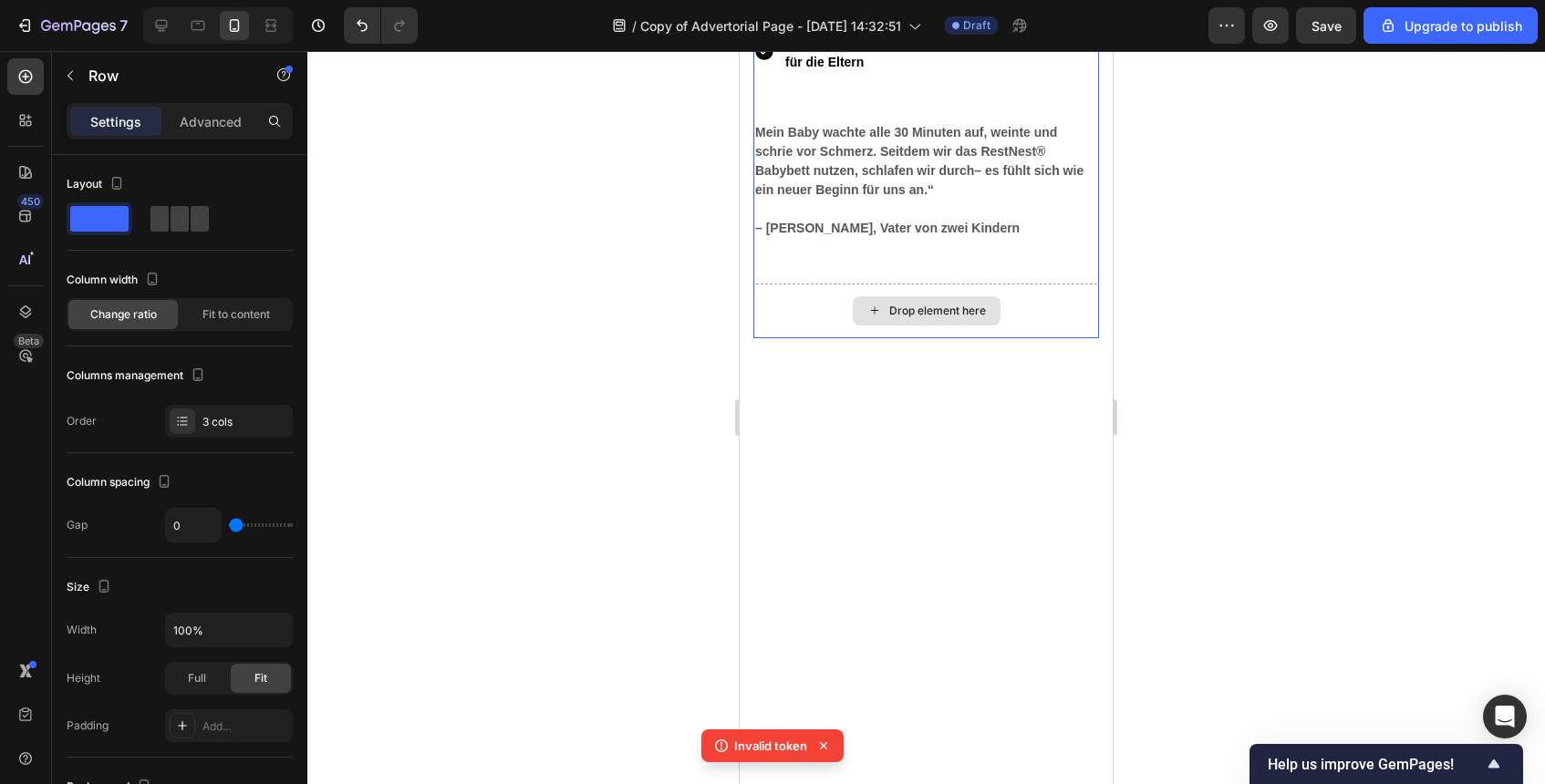
drag, startPoint x: 102, startPoint y: 268, endPoint x: 140, endPoint y: 119, distance: 153.8
click at [157, 118] on div "Settings" at bounding box center [116, 121] width 92 height 30
click at [140, 119] on p "Settings" at bounding box center [116, 121] width 51 height 19
click at [832, 310] on div "Drop element here" at bounding box center [926, 310] width 345 height 55
click at [820, 310] on div "Drop element here" at bounding box center [926, 310] width 345 height 55
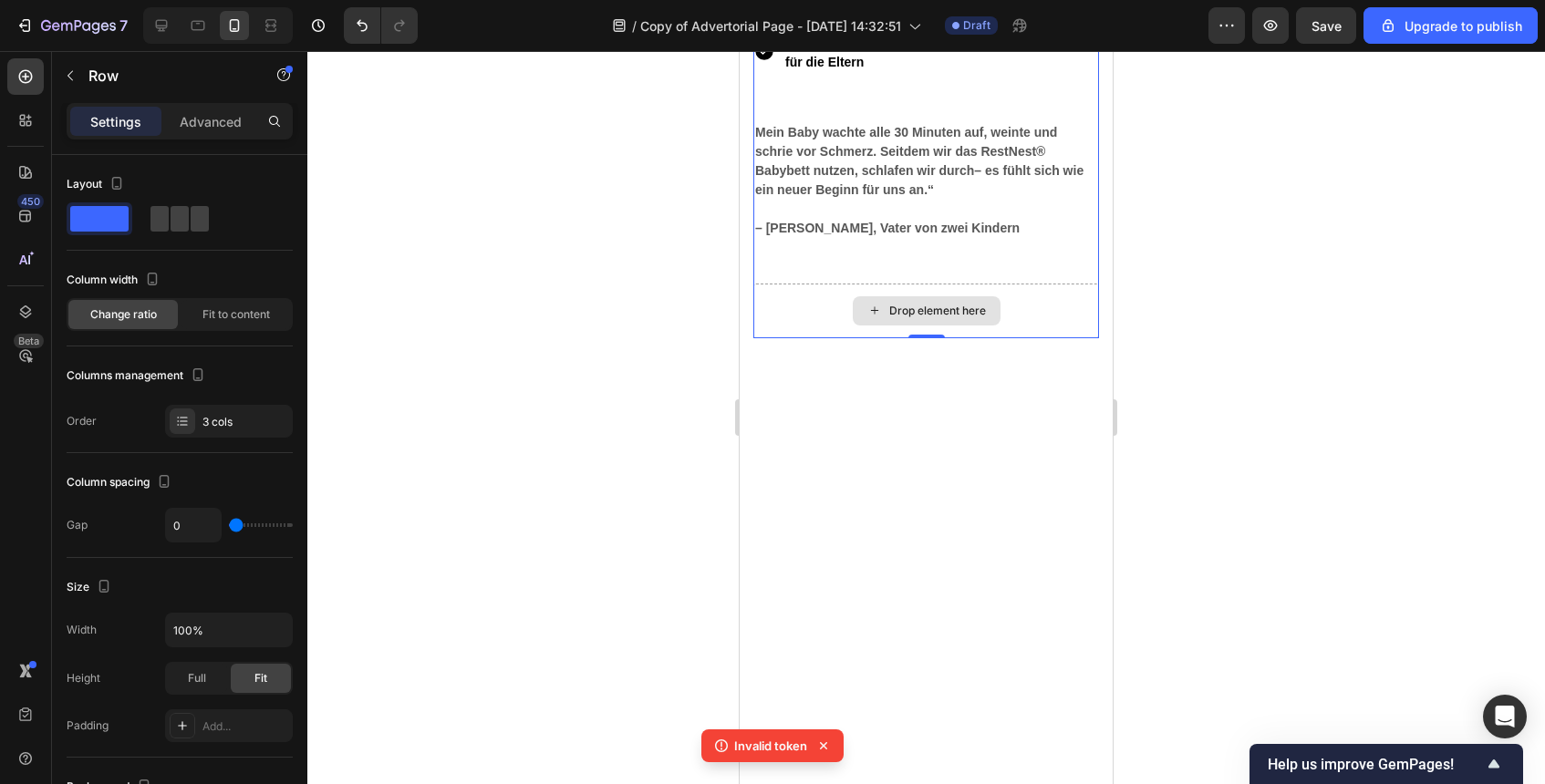
click at [820, 310] on div "Drop element here" at bounding box center [926, 310] width 345 height 55
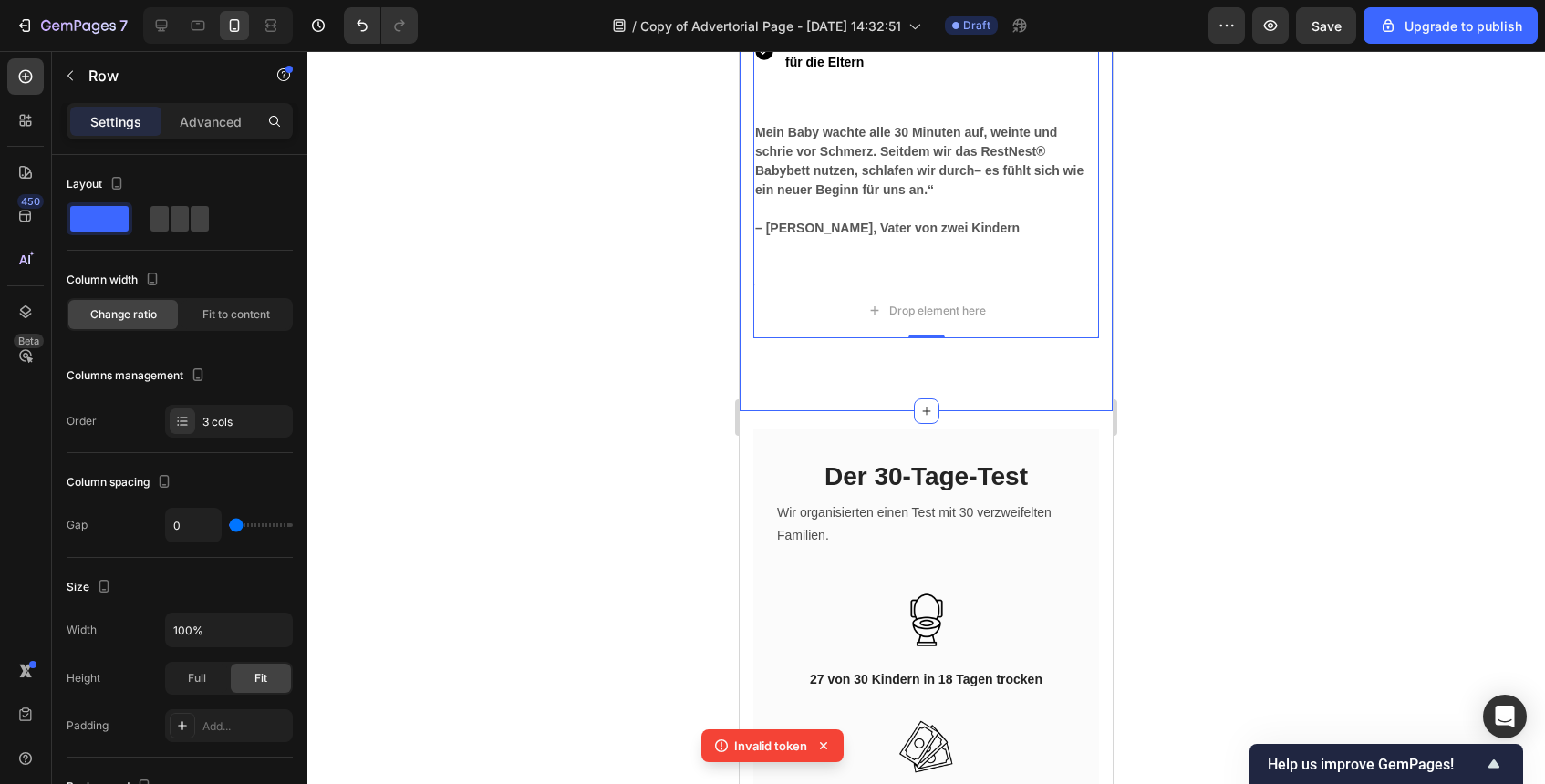
scroll to position [6134, 0]
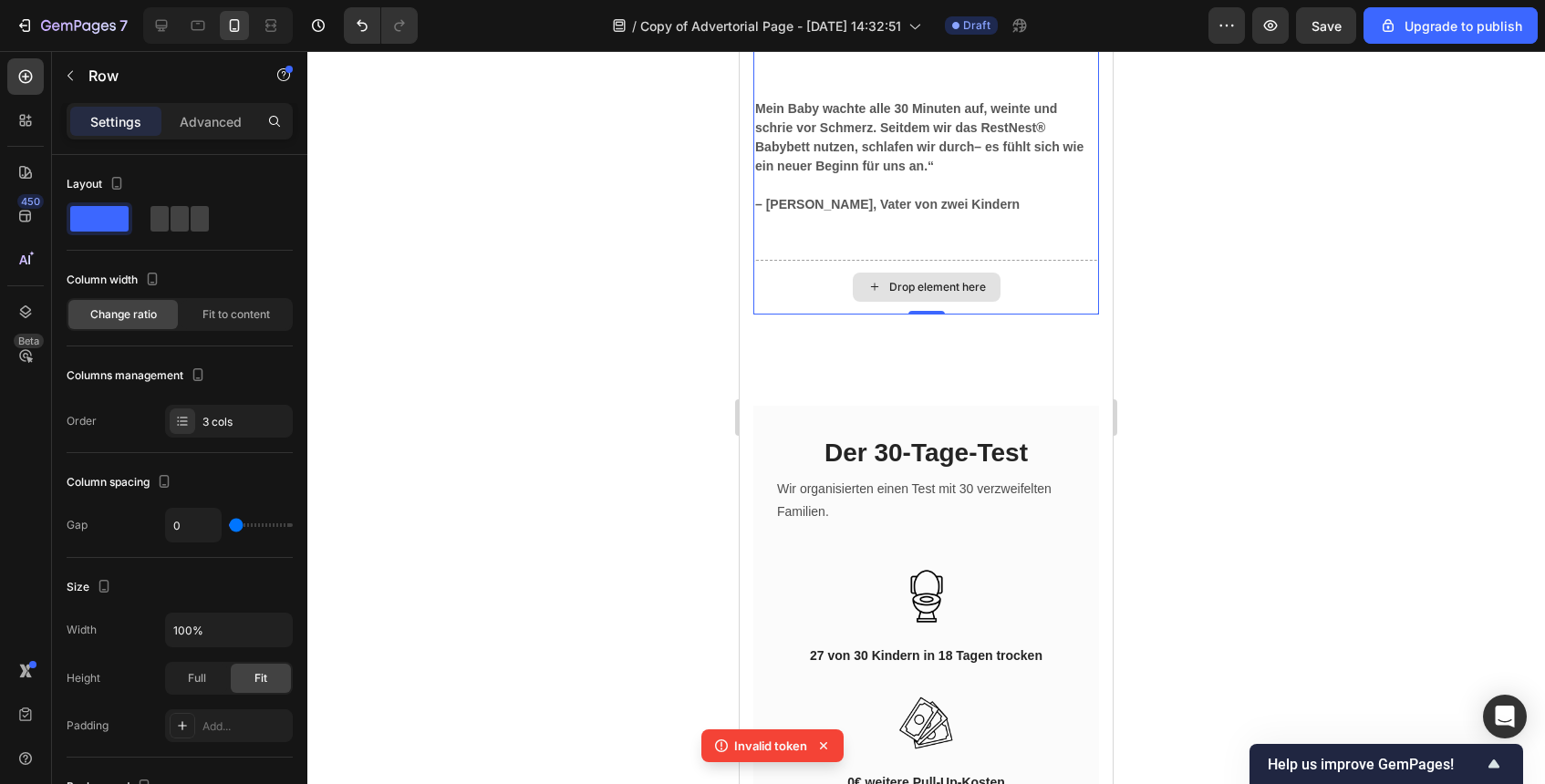
click at [1021, 287] on div "Drop element here" at bounding box center [926, 287] width 345 height 55
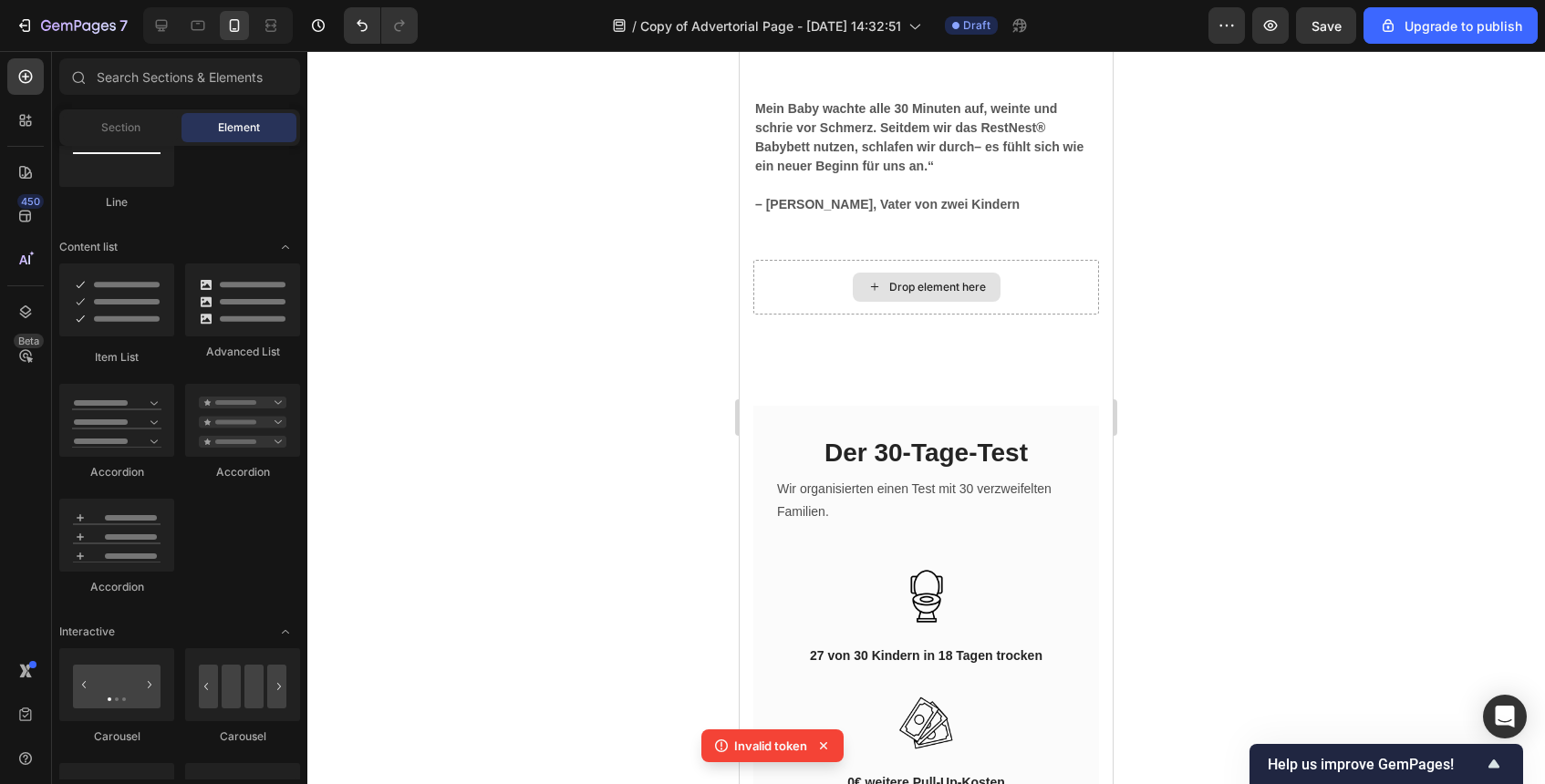
click at [991, 287] on div "Drop element here" at bounding box center [927, 288] width 148 height 30
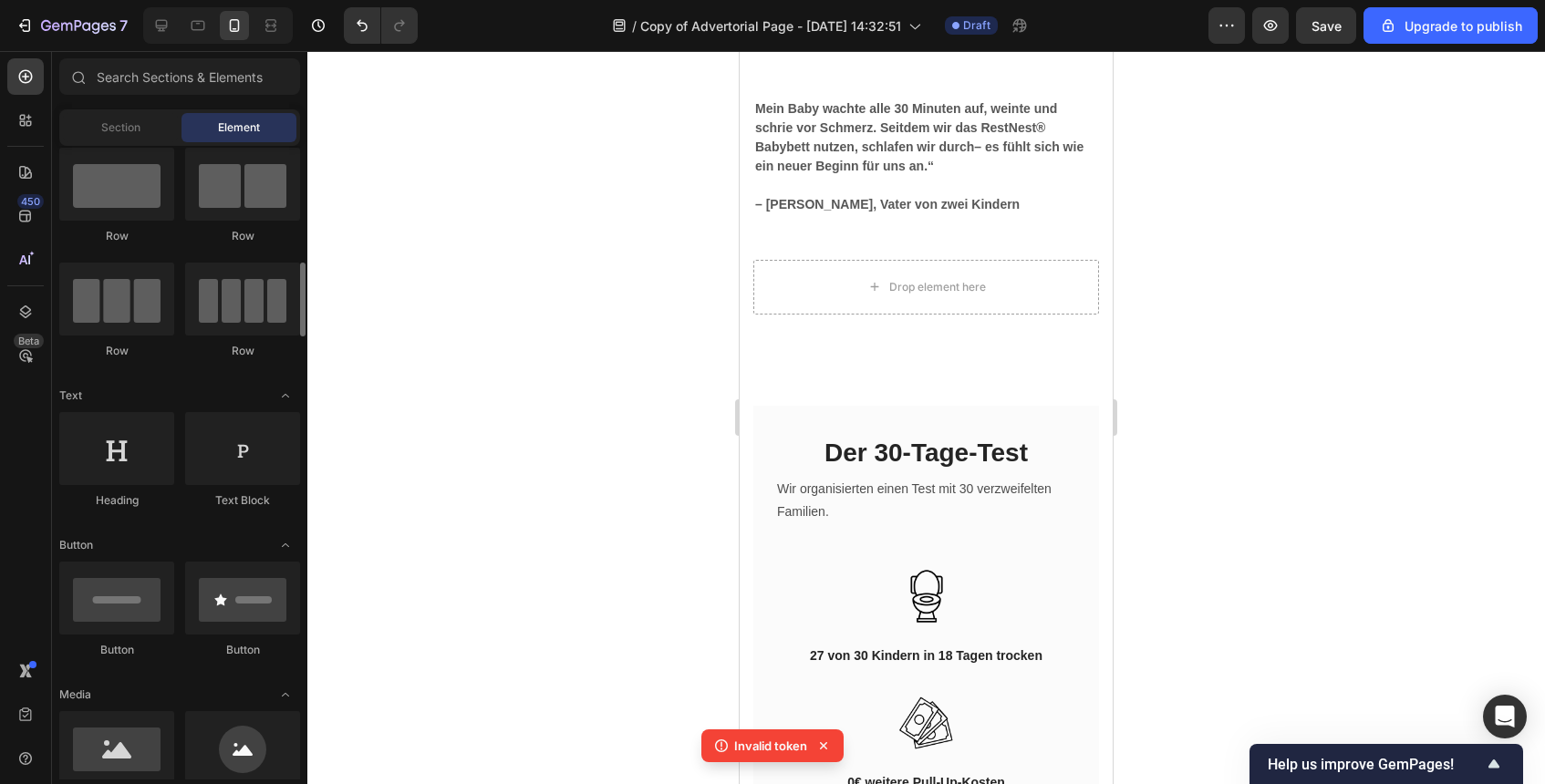
scroll to position [0, 0]
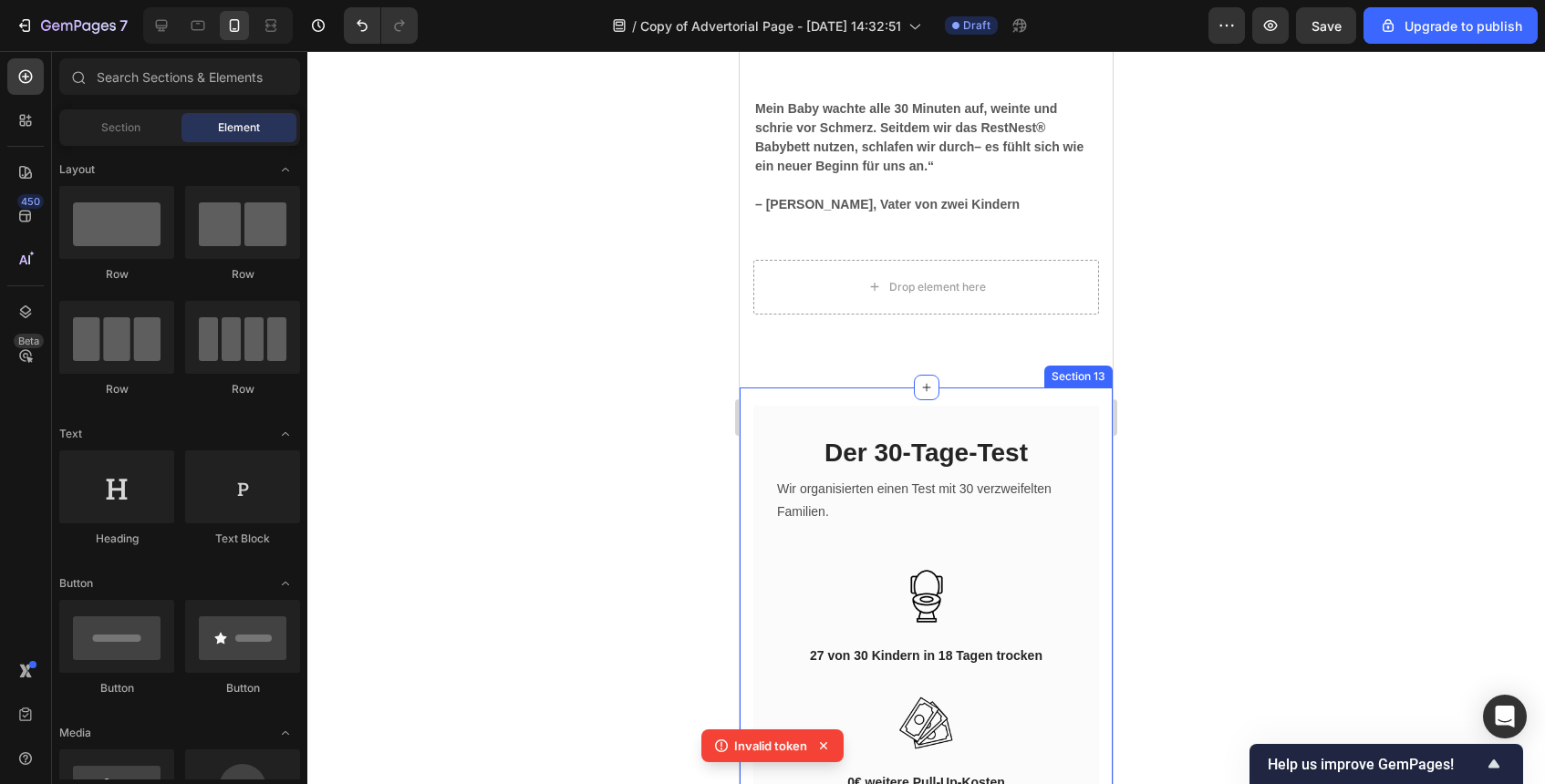
click at [1053, 286] on div "Drop element here" at bounding box center [926, 287] width 345 height 55
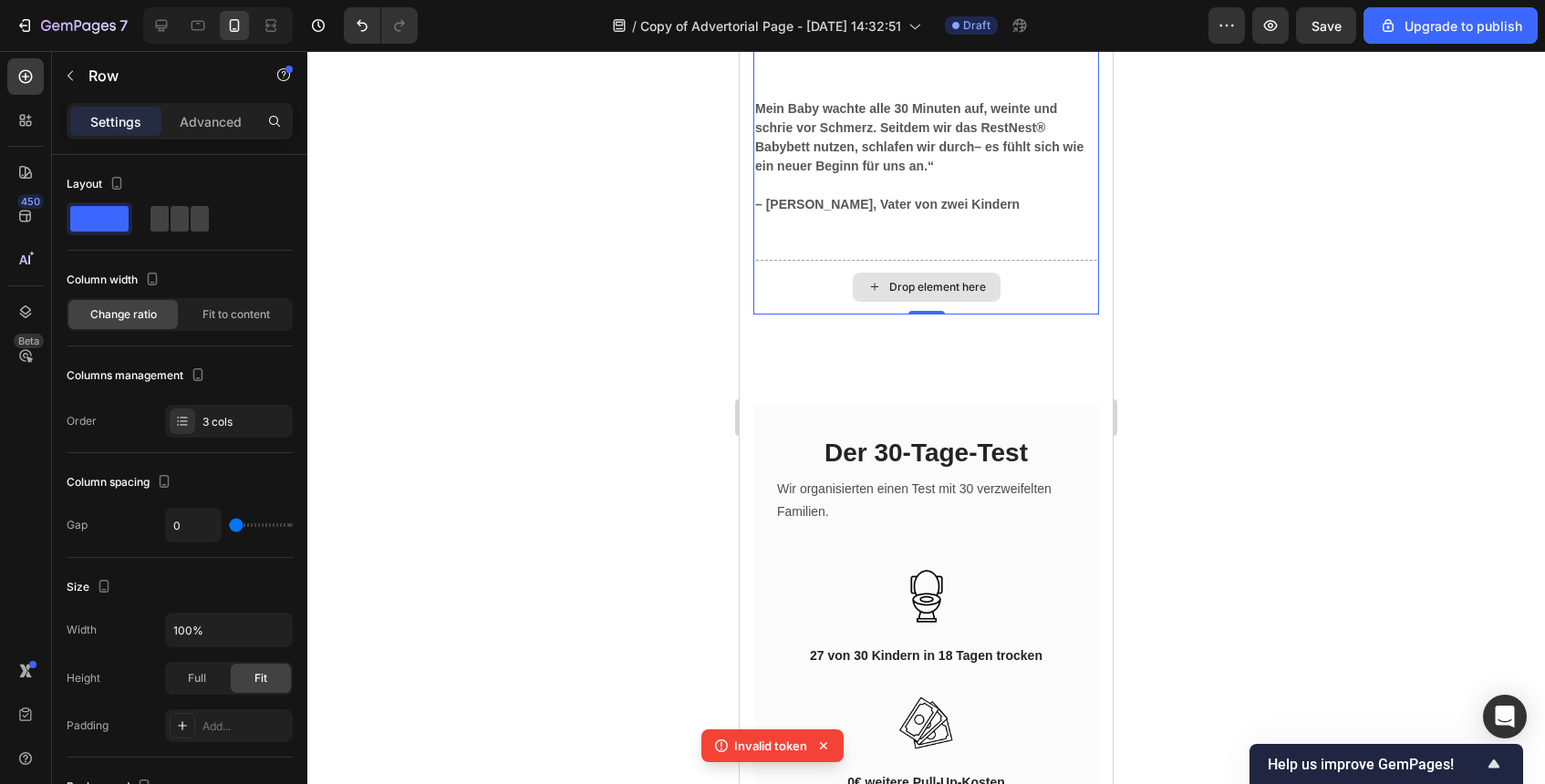
click at [1029, 286] on div "Drop element here" at bounding box center [926, 287] width 345 height 55
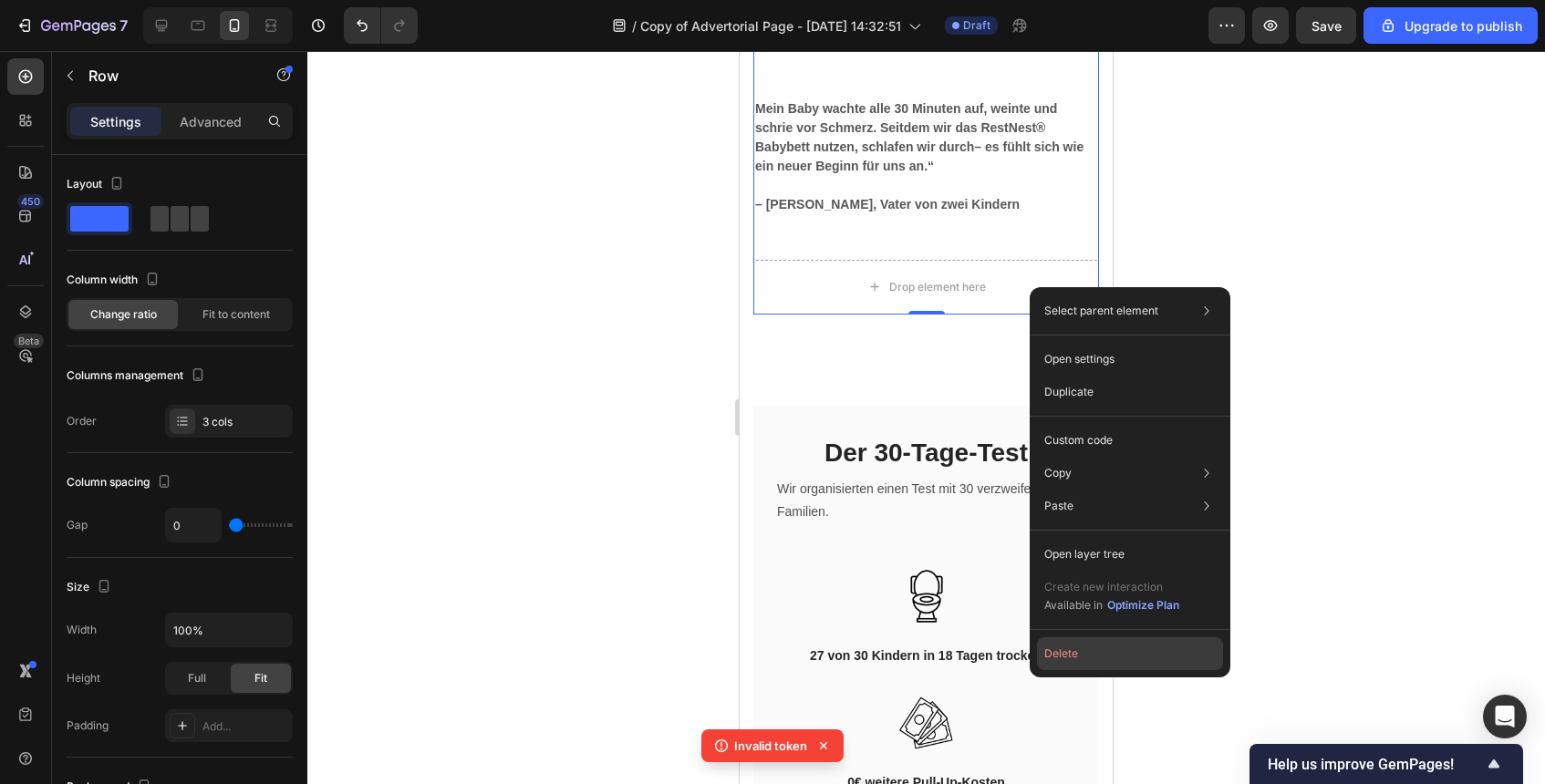
click at [1115, 654] on button "Delete" at bounding box center [1129, 653] width 186 height 32
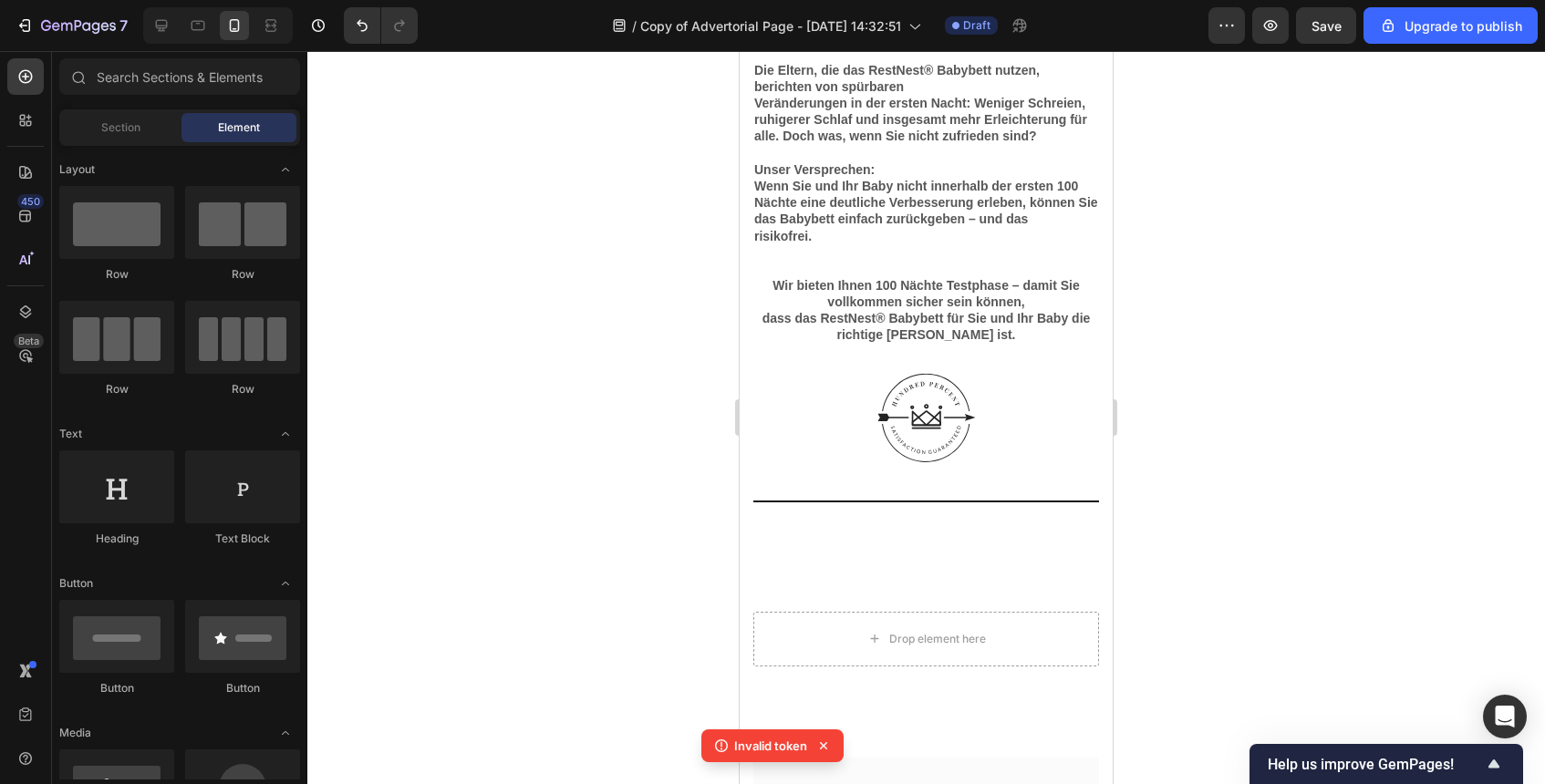
scroll to position [5130, 0]
drag, startPoint x: 359, startPoint y: 24, endPoint x: 248, endPoint y: 280, distance: 279.0
click at [359, 24] on icon "Undo/Redo" at bounding box center [362, 26] width 19 height 19
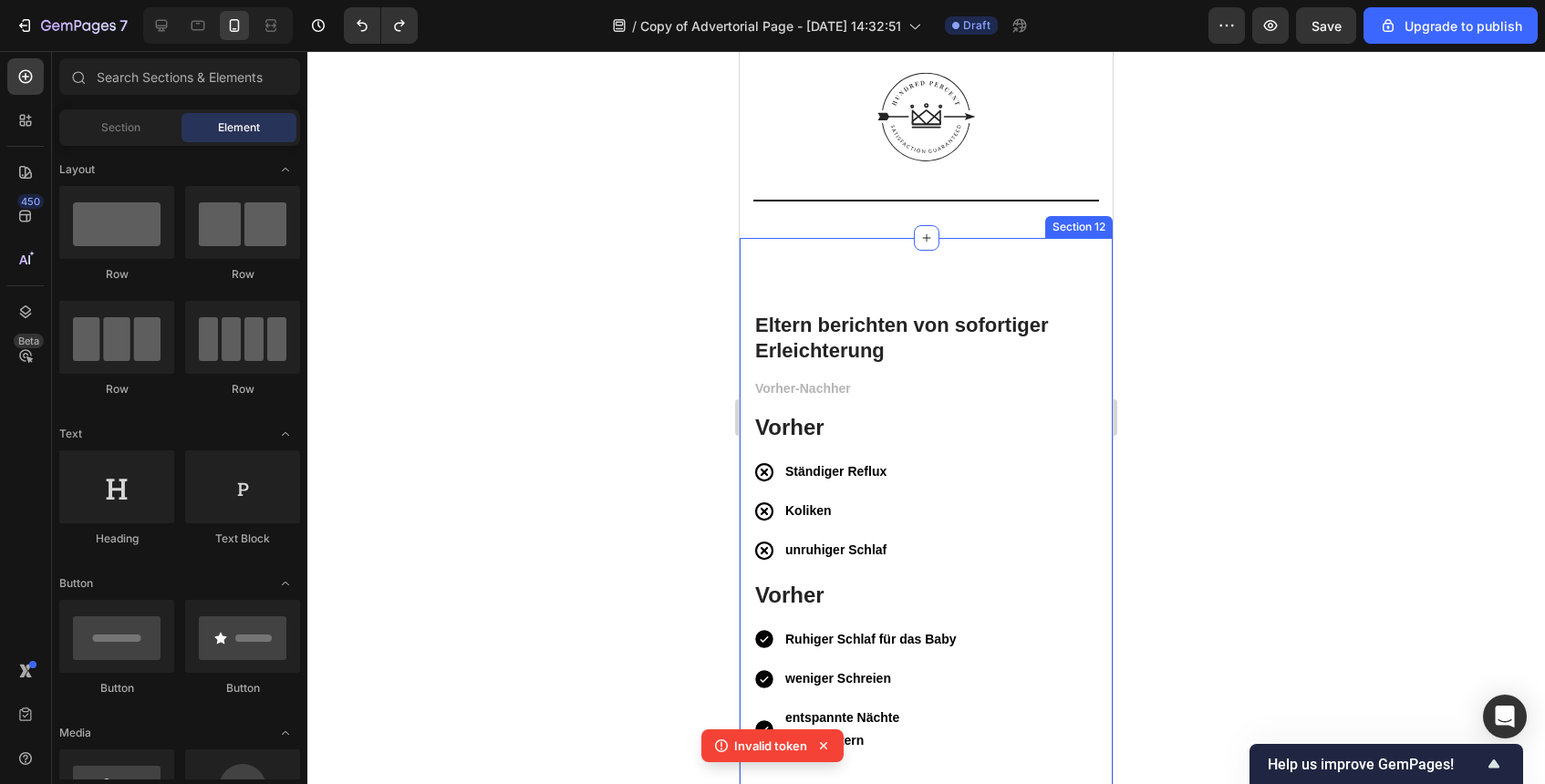
scroll to position [5432, 0]
click at [967, 264] on div "Eltern berichten von sofortiger Erleichterung Heading Vorher-Nachher Text block…" at bounding box center [926, 663] width 373 height 852
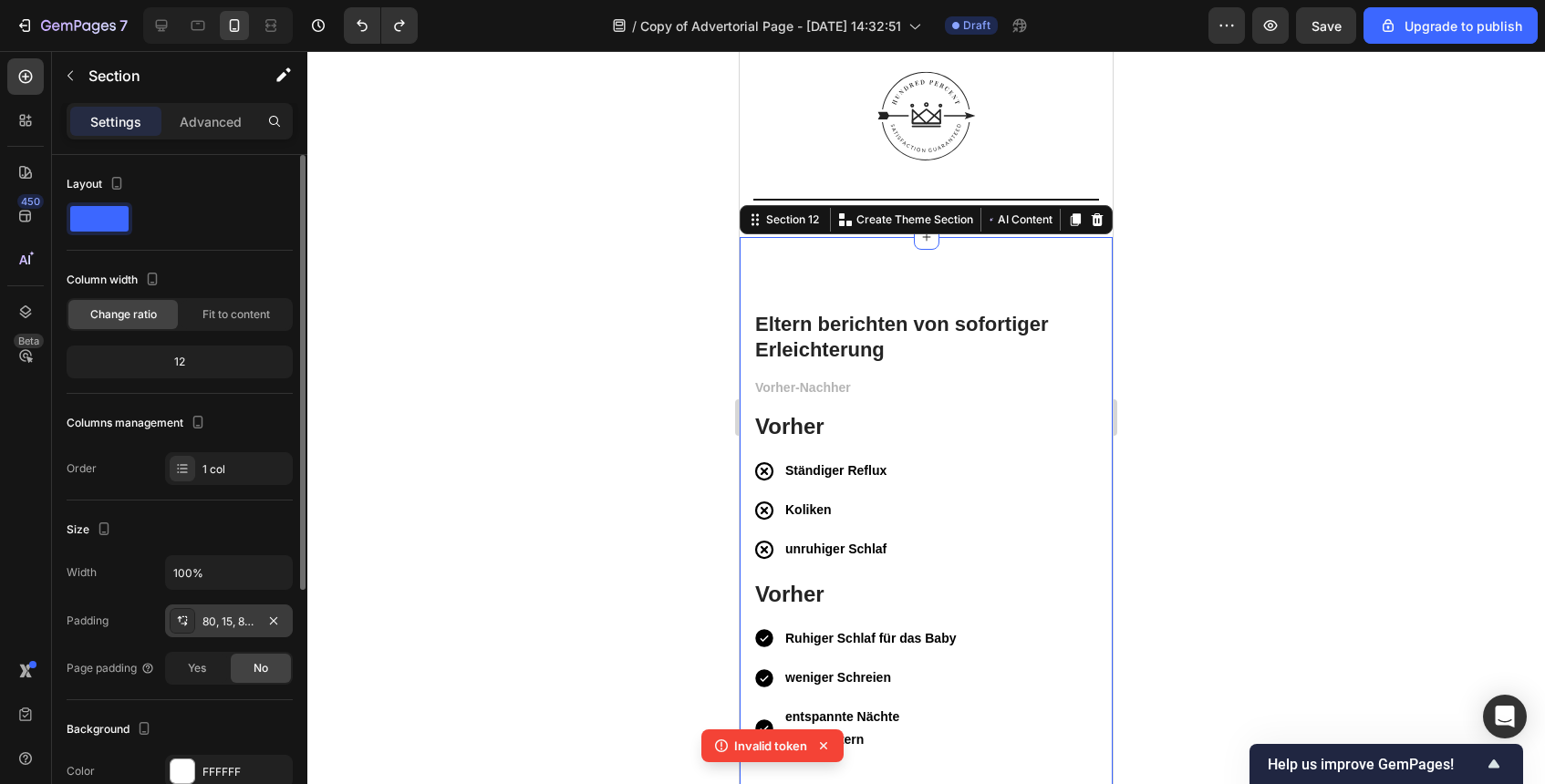
click at [236, 616] on div "80, 15, 80, 15" at bounding box center [229, 622] width 53 height 17
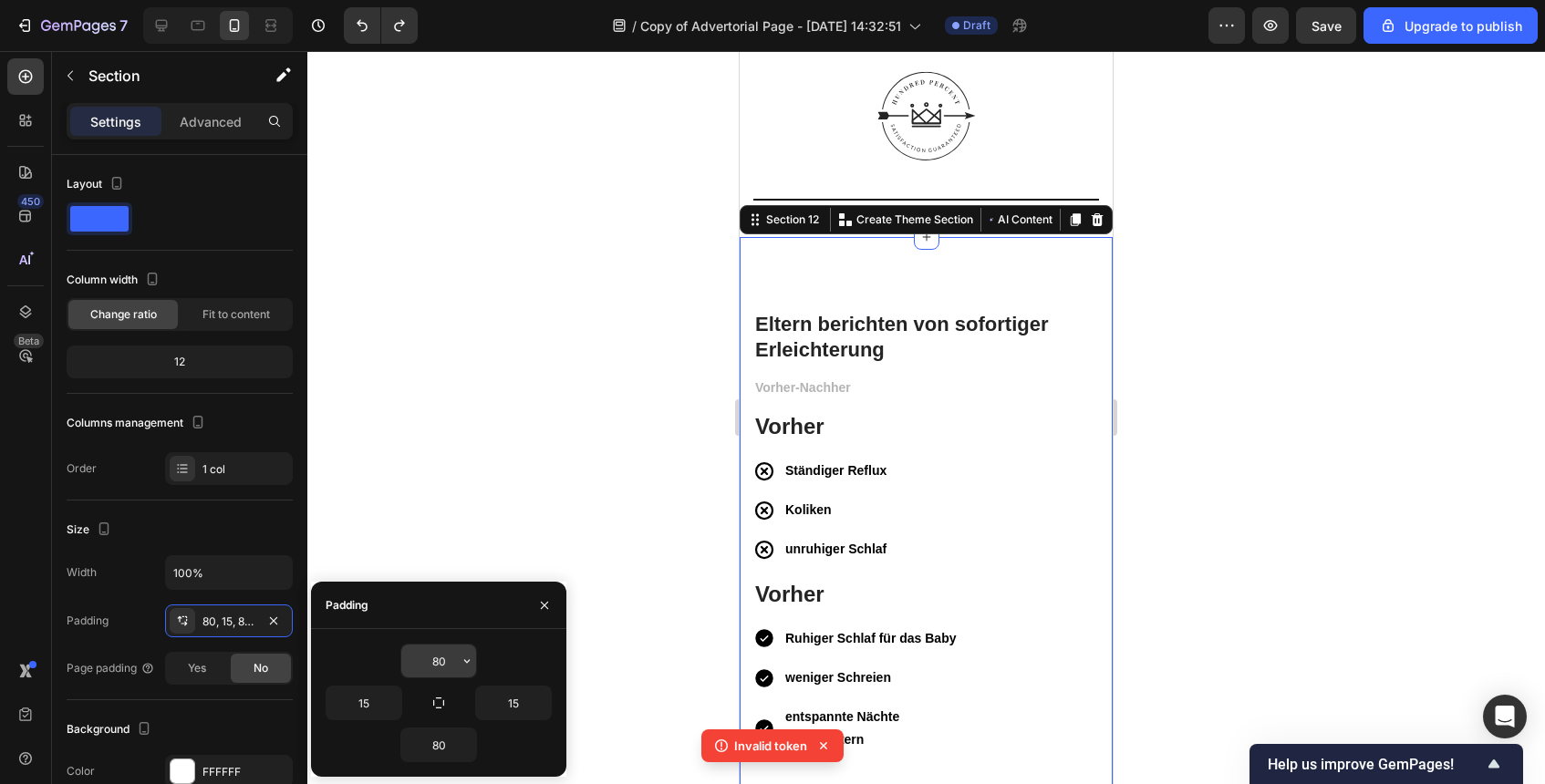
click at [430, 653] on input "80" at bounding box center [439, 661] width 75 height 32
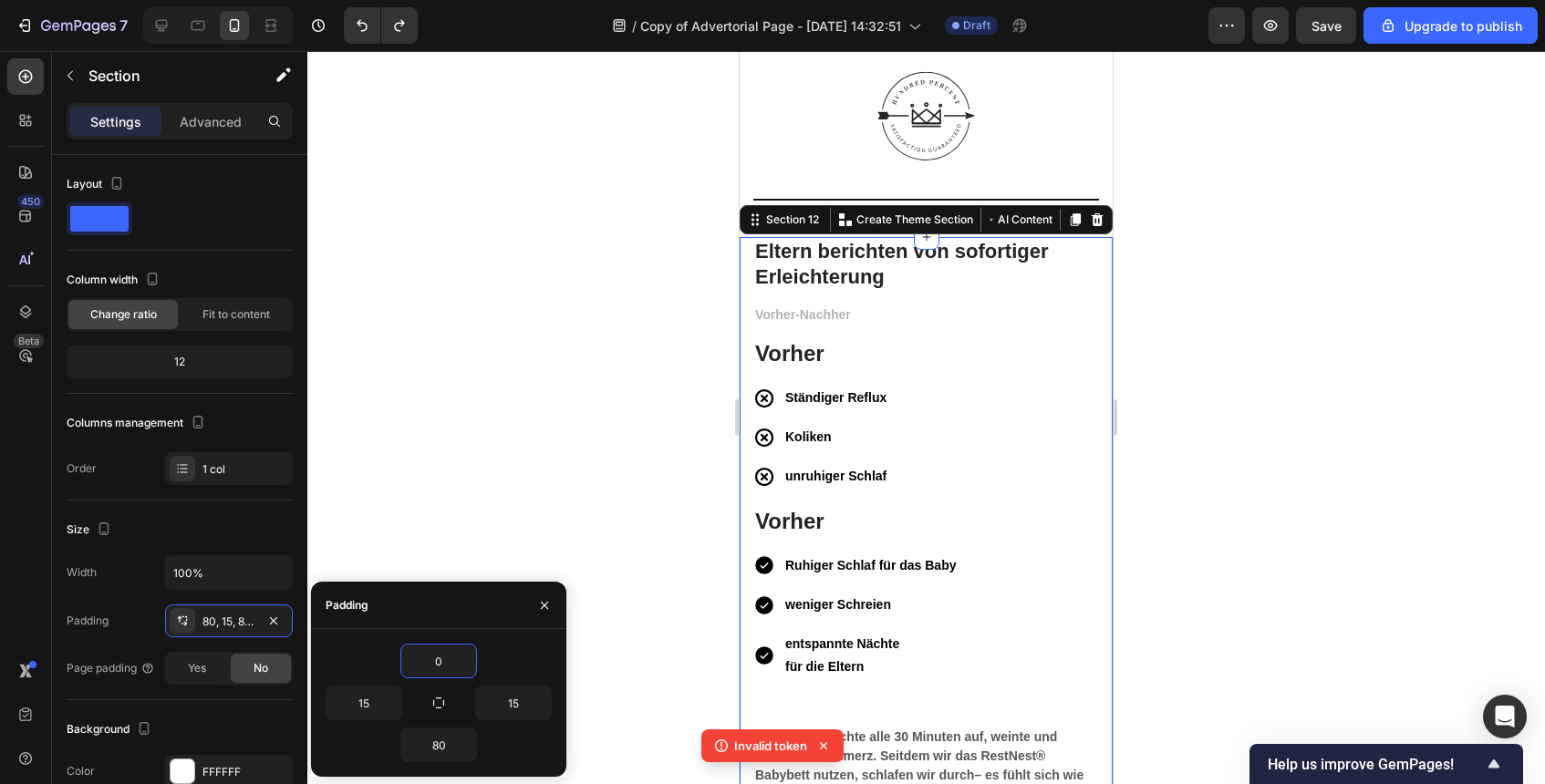
click at [1217, 520] on div at bounding box center [926, 417] width 1238 height 733
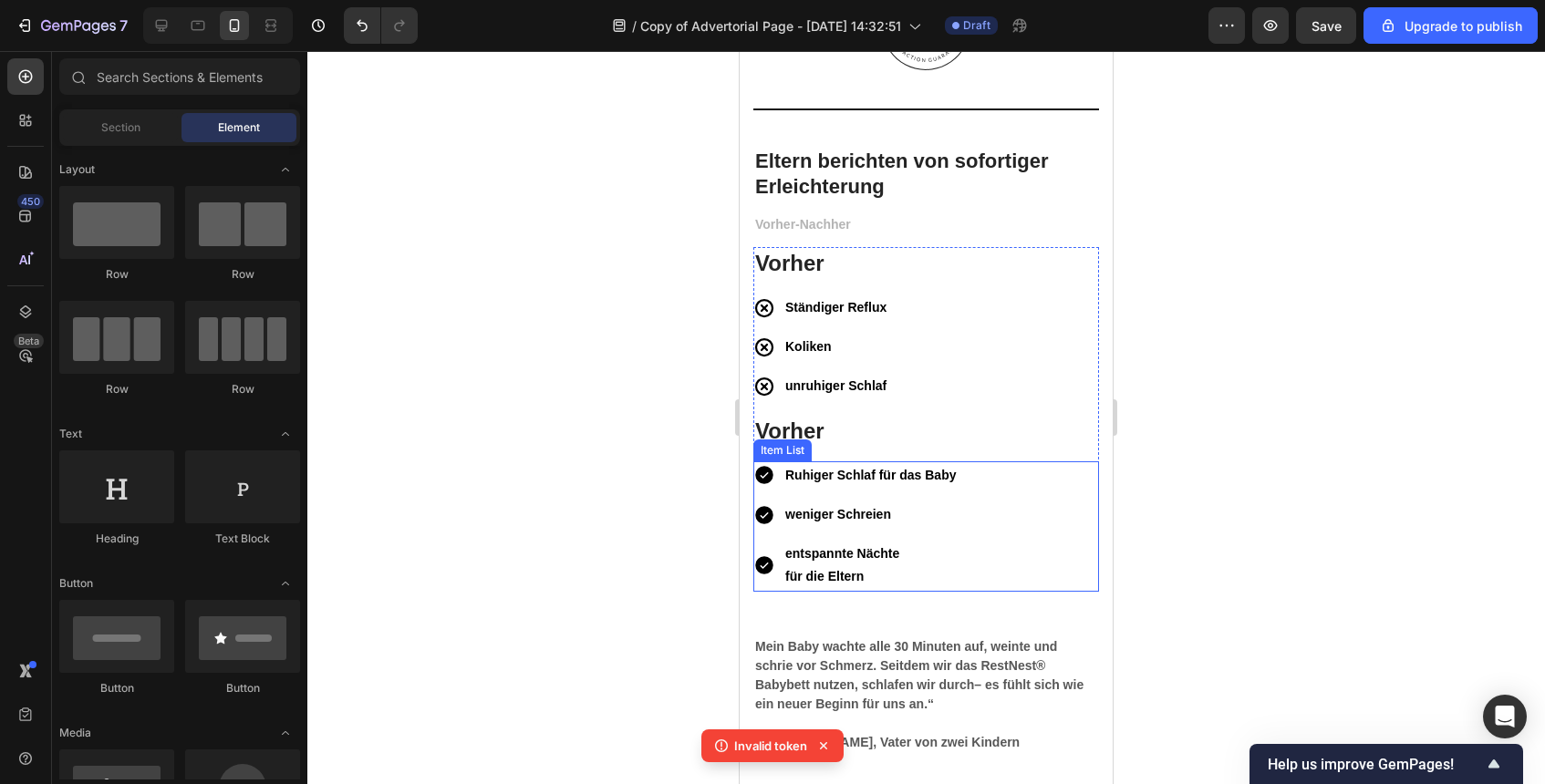
scroll to position [5540, 0]
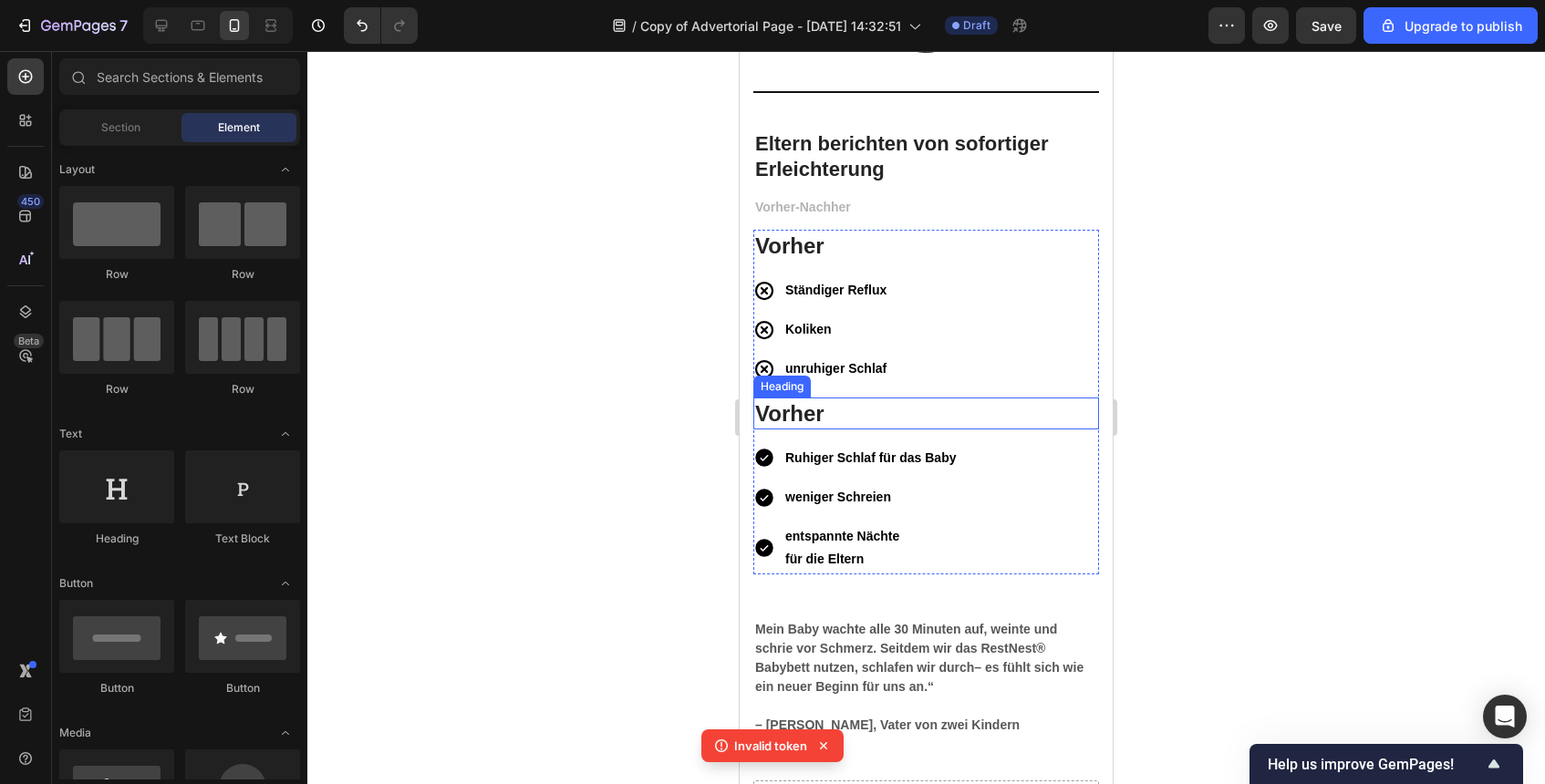
click at [810, 409] on h3 "Vorher" at bounding box center [926, 414] width 345 height 31
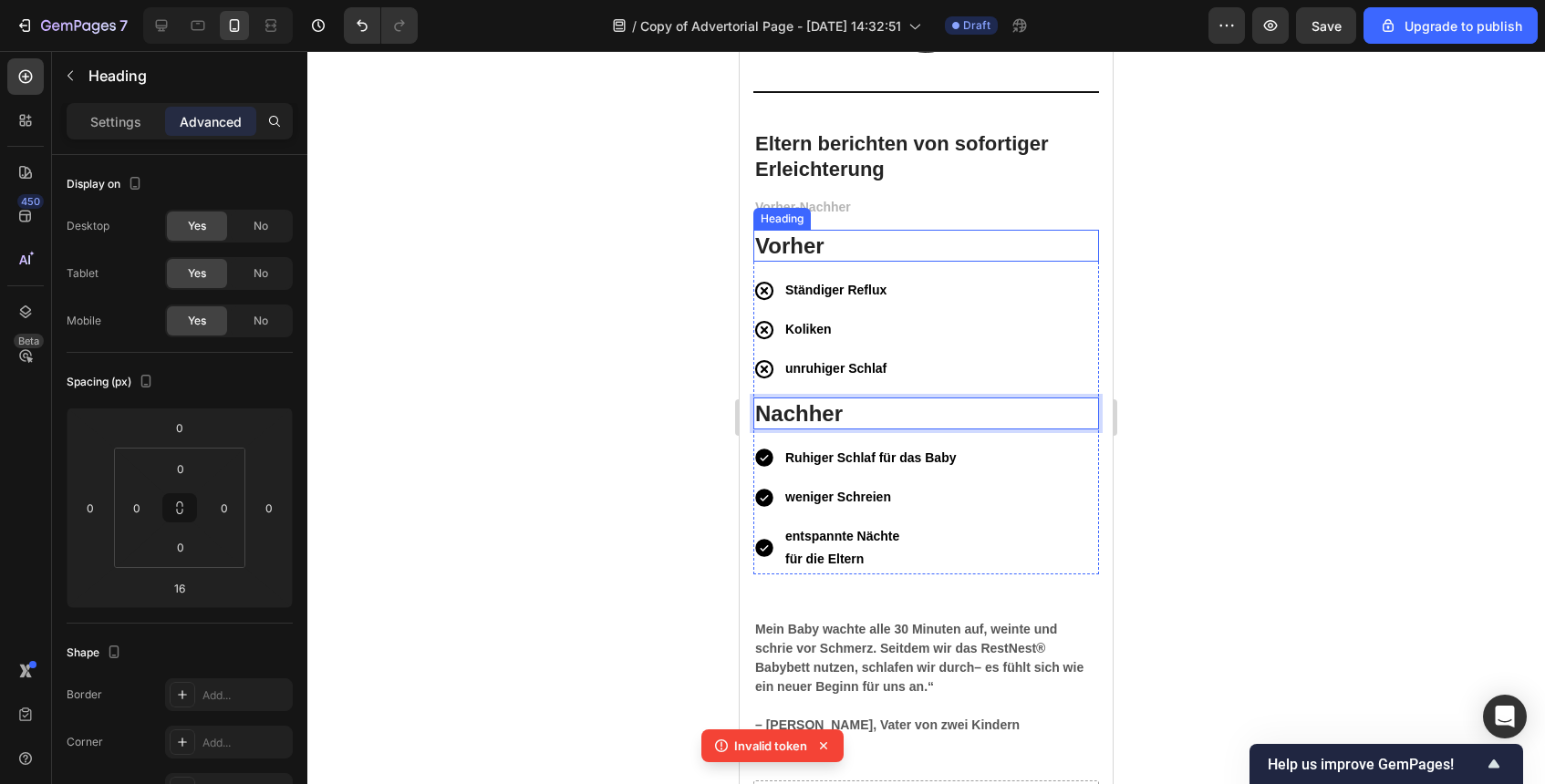
click at [784, 243] on h3 "Vorher" at bounding box center [926, 245] width 345 height 31
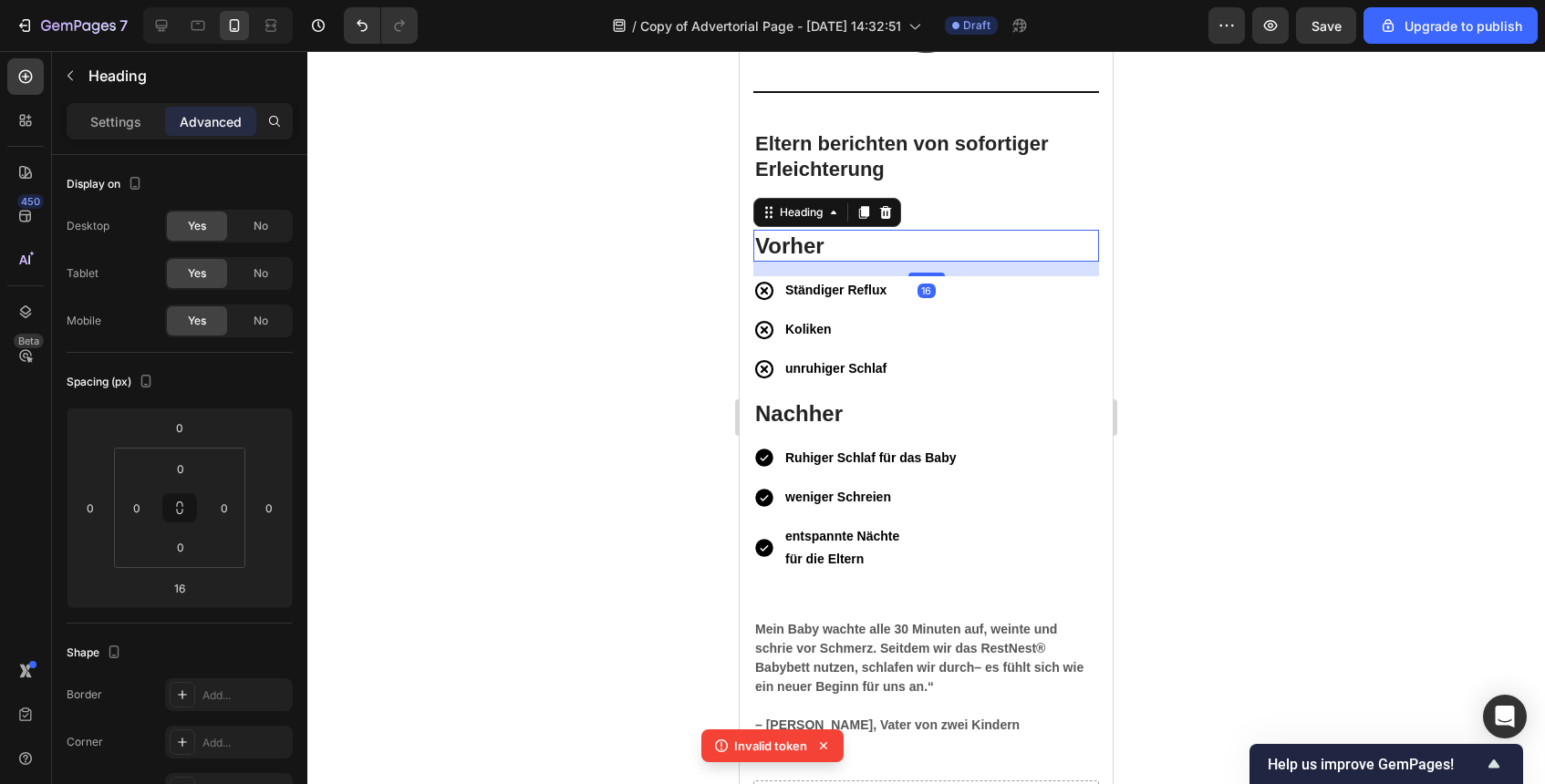
click at [768, 243] on h3 "Vorher" at bounding box center [926, 245] width 345 height 31
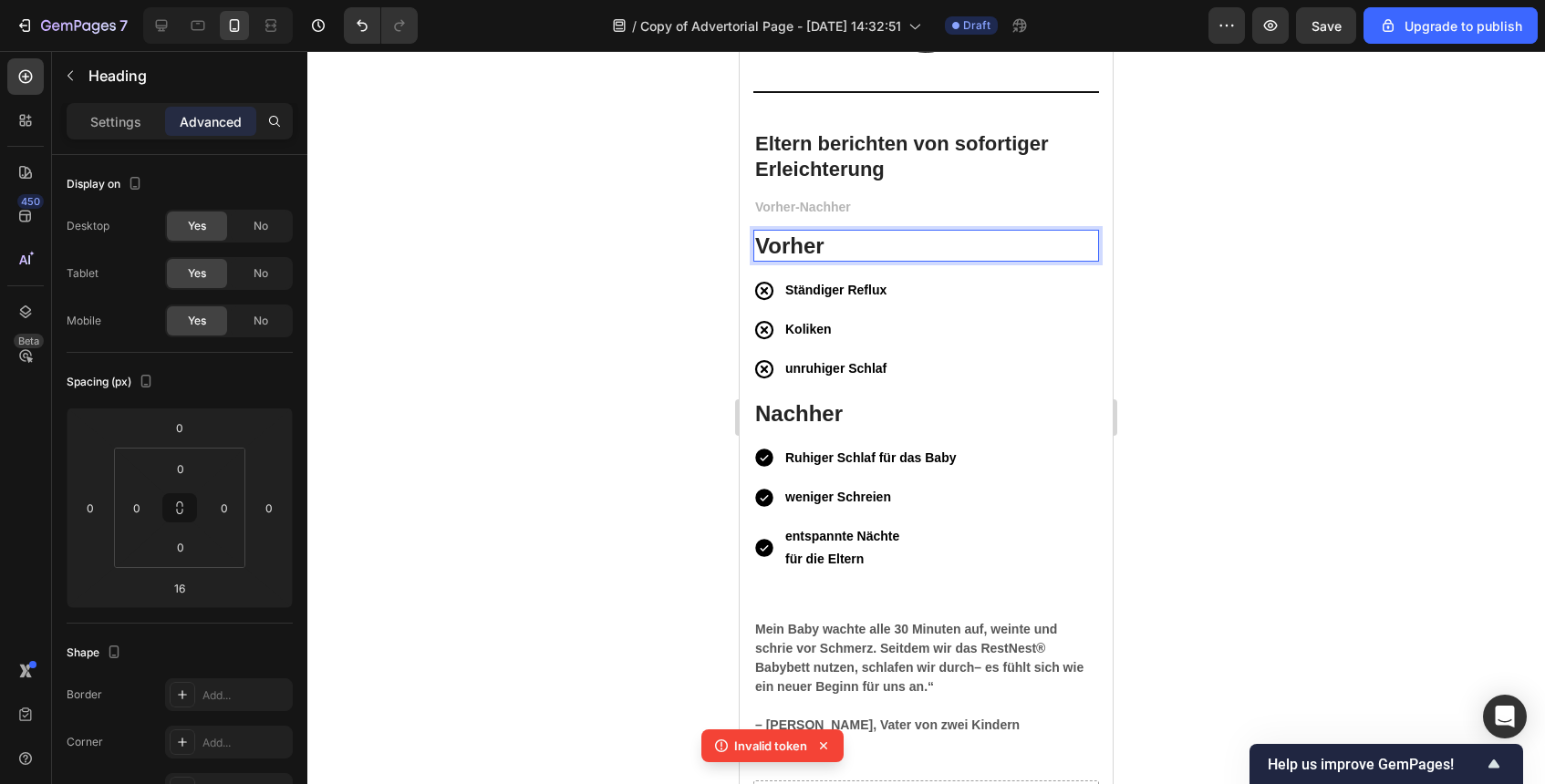
click at [766, 246] on p "Vorher" at bounding box center [927, 245] width 343 height 29
click at [1470, 369] on div at bounding box center [926, 417] width 1238 height 733
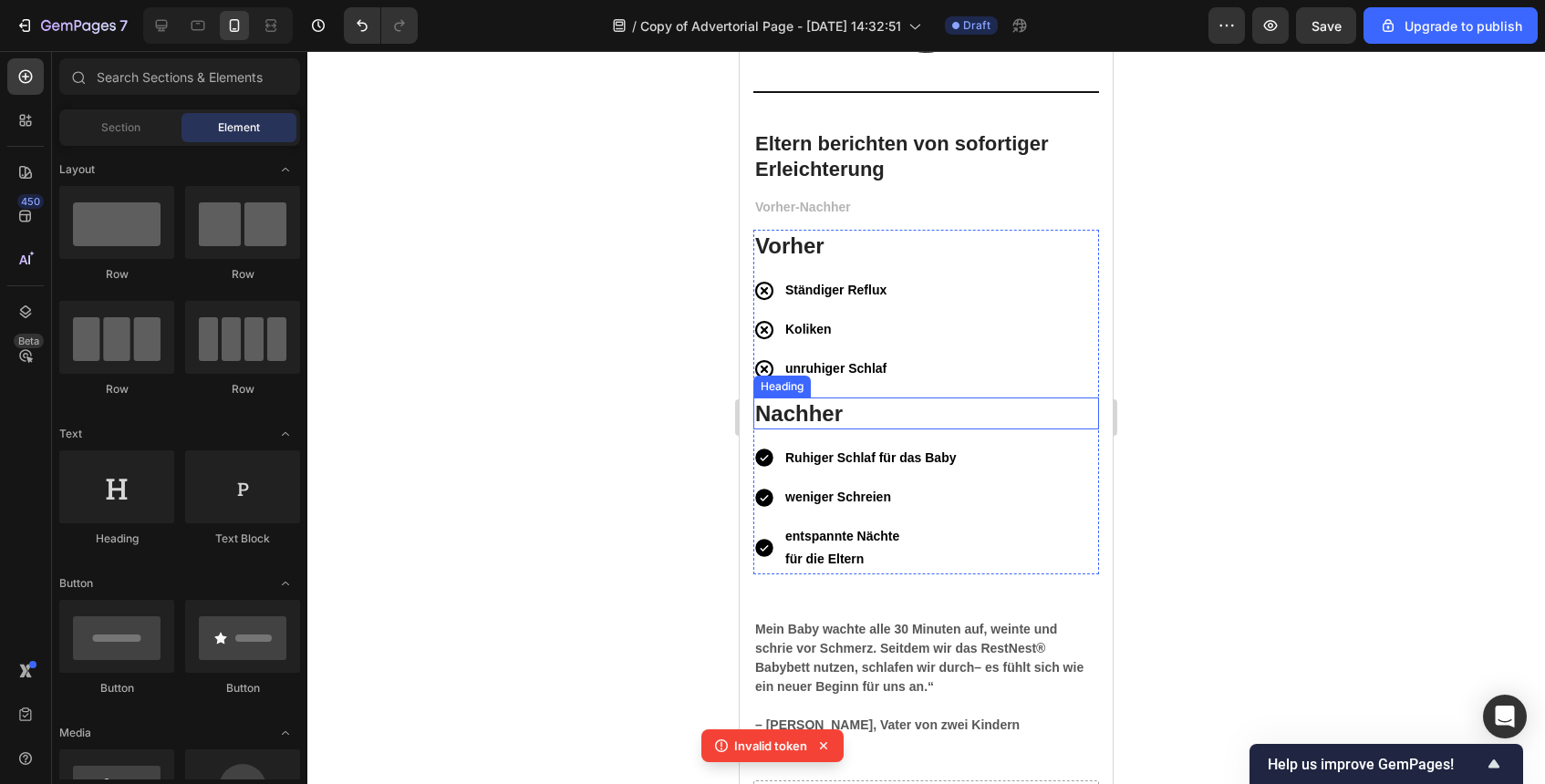
click at [791, 415] on p "Nachher" at bounding box center [927, 414] width 343 height 29
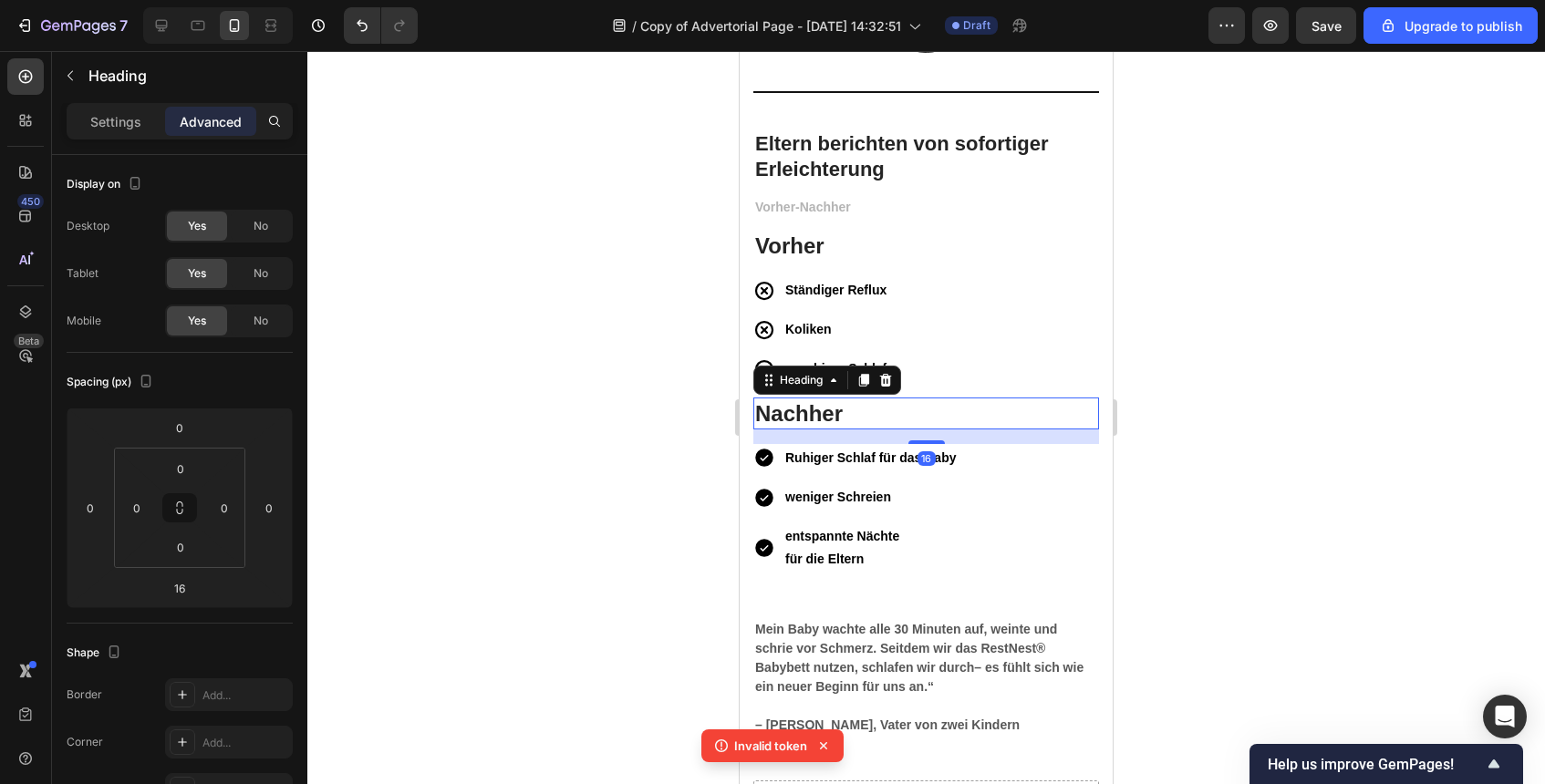
click at [1306, 504] on div at bounding box center [926, 417] width 1238 height 733
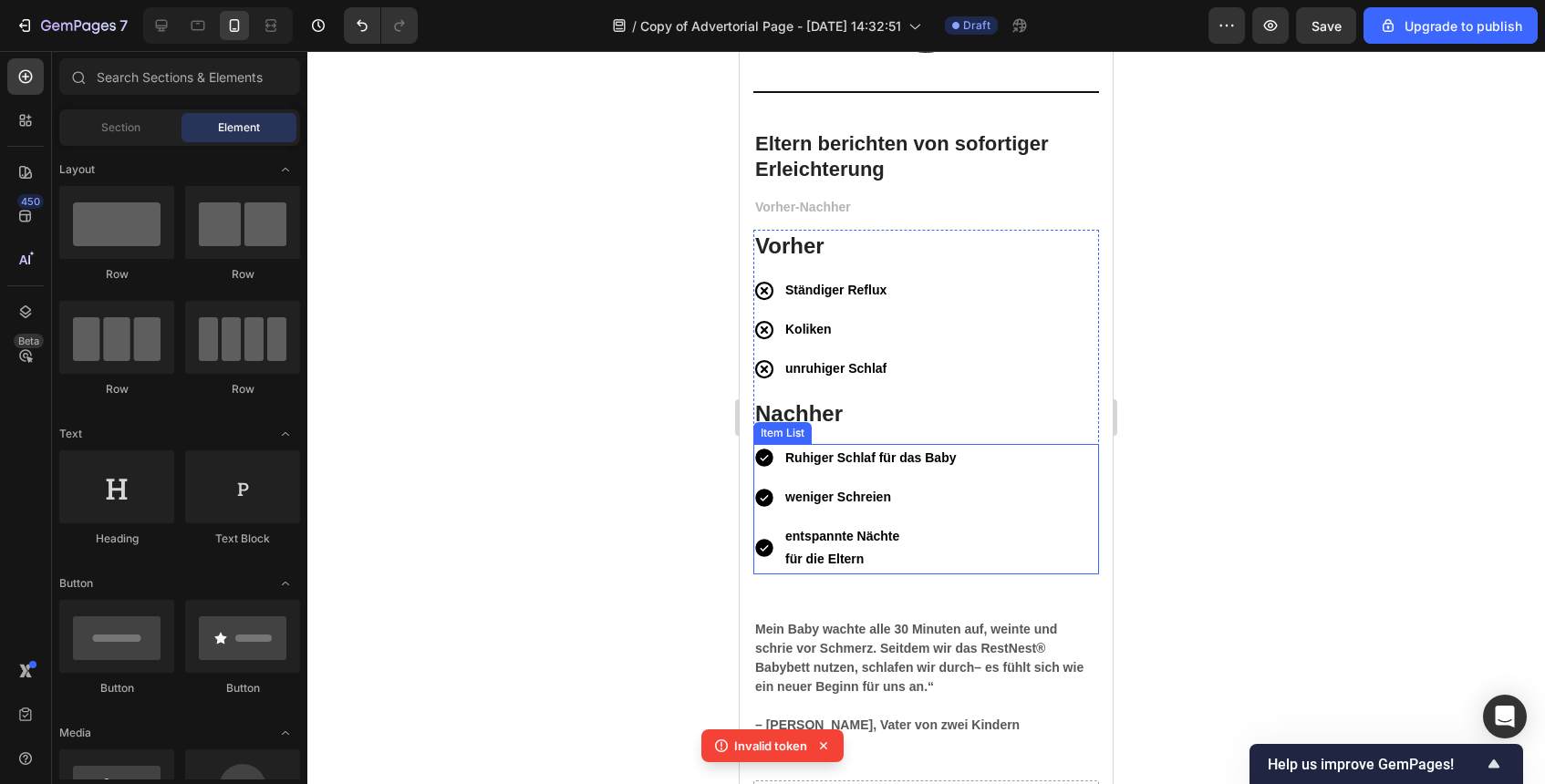
click at [849, 550] on p "für die Eltern" at bounding box center [870, 559] width 170 height 23
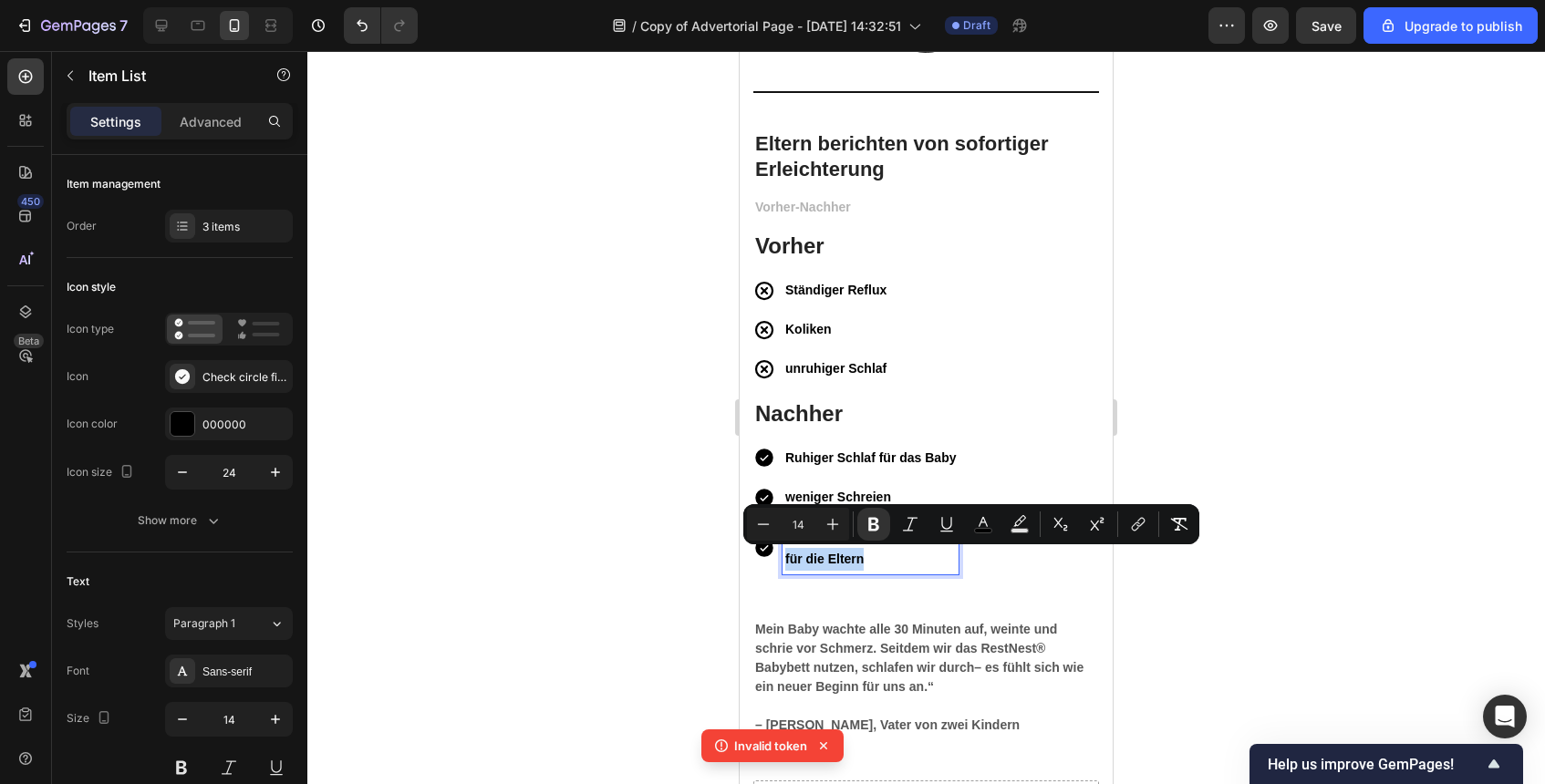
click at [888, 556] on p "für die Eltern" at bounding box center [870, 559] width 170 height 23
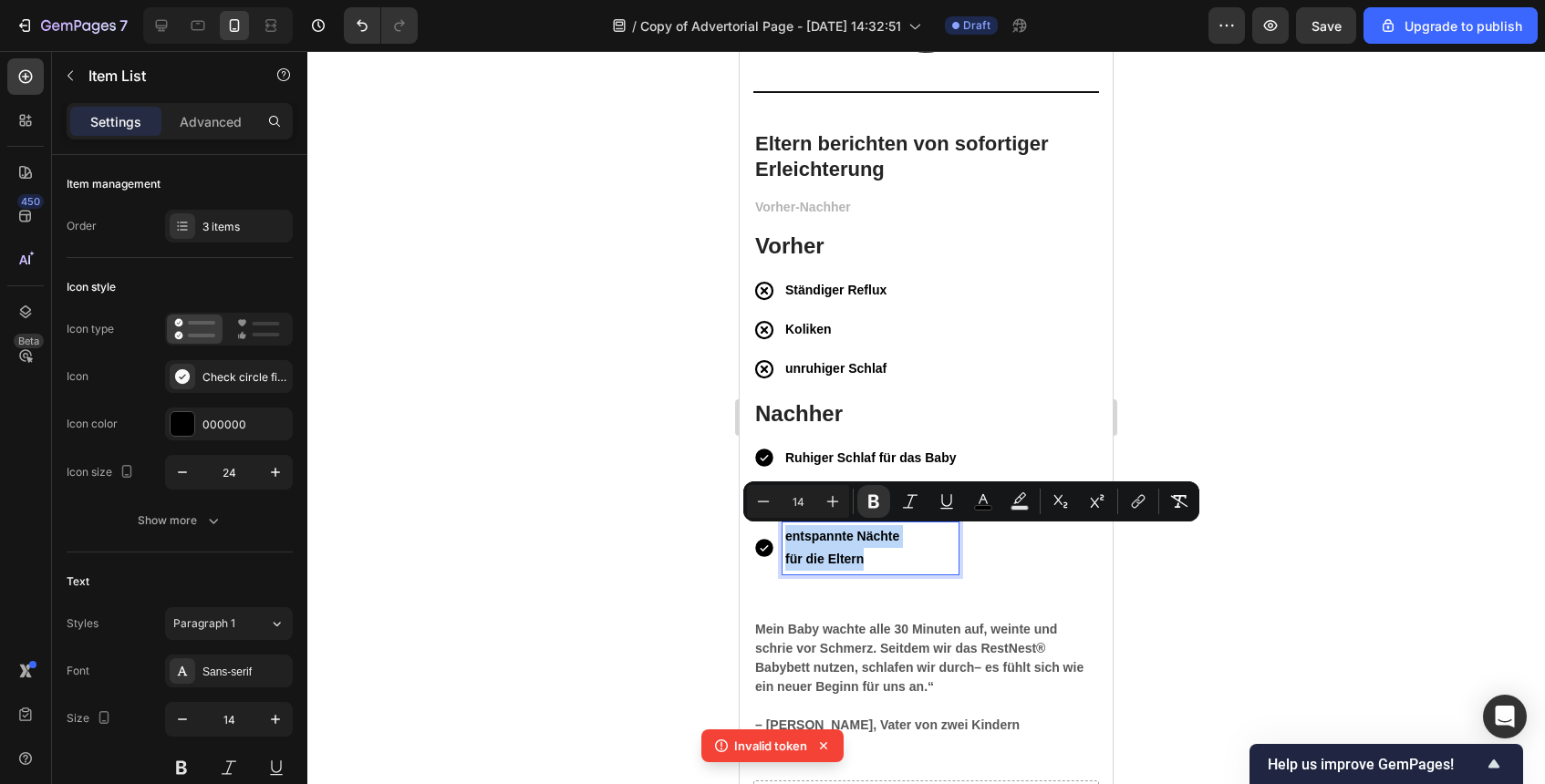
drag, startPoint x: 888, startPoint y: 556, endPoint x: 779, endPoint y: 540, distance: 110.2
click at [779, 540] on div "entspannte Nächte für die Eltern" at bounding box center [856, 548] width 206 height 51
click at [761, 504] on icon "Editor contextual toolbar" at bounding box center [764, 502] width 19 height 19
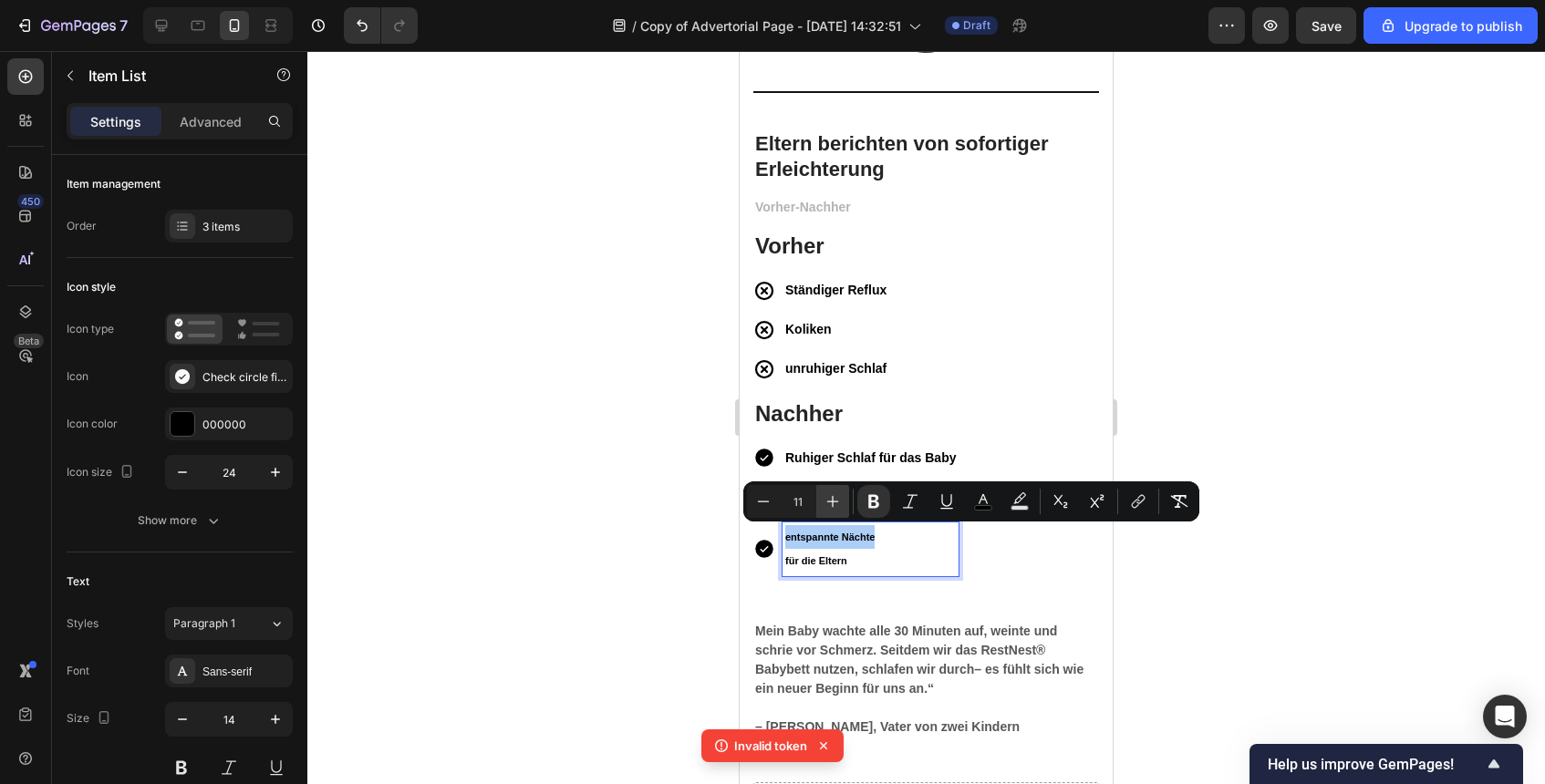
click at [841, 513] on button "Plus" at bounding box center [832, 501] width 32 height 32
type input "14"
click at [792, 557] on strong "für die Eltern" at bounding box center [824, 559] width 79 height 15
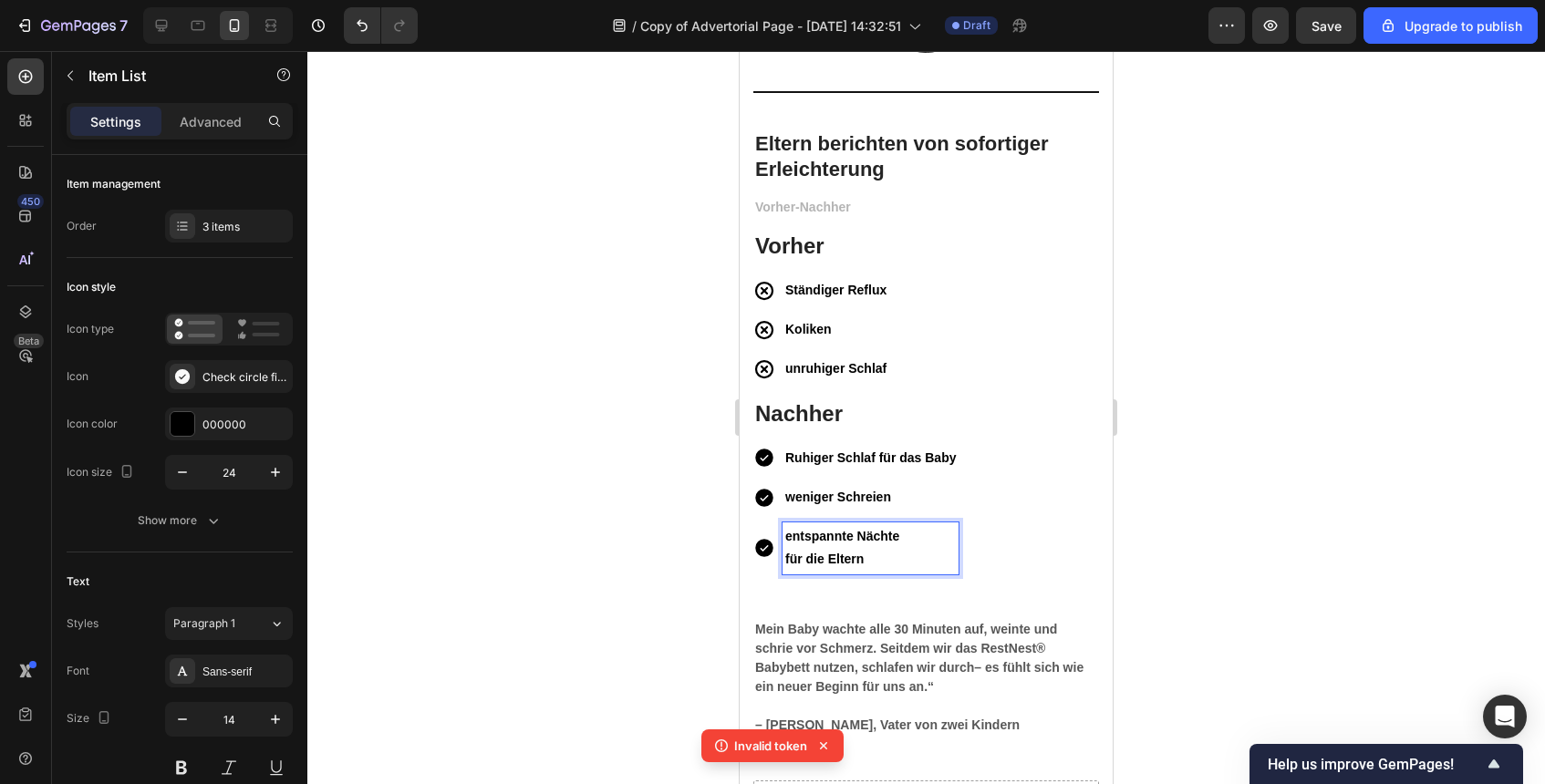
click at [788, 559] on strong "für die Eltern" at bounding box center [824, 559] width 79 height 15
click at [783, 559] on div "entspannte Nächte für die Eltern" at bounding box center [870, 548] width 176 height 51
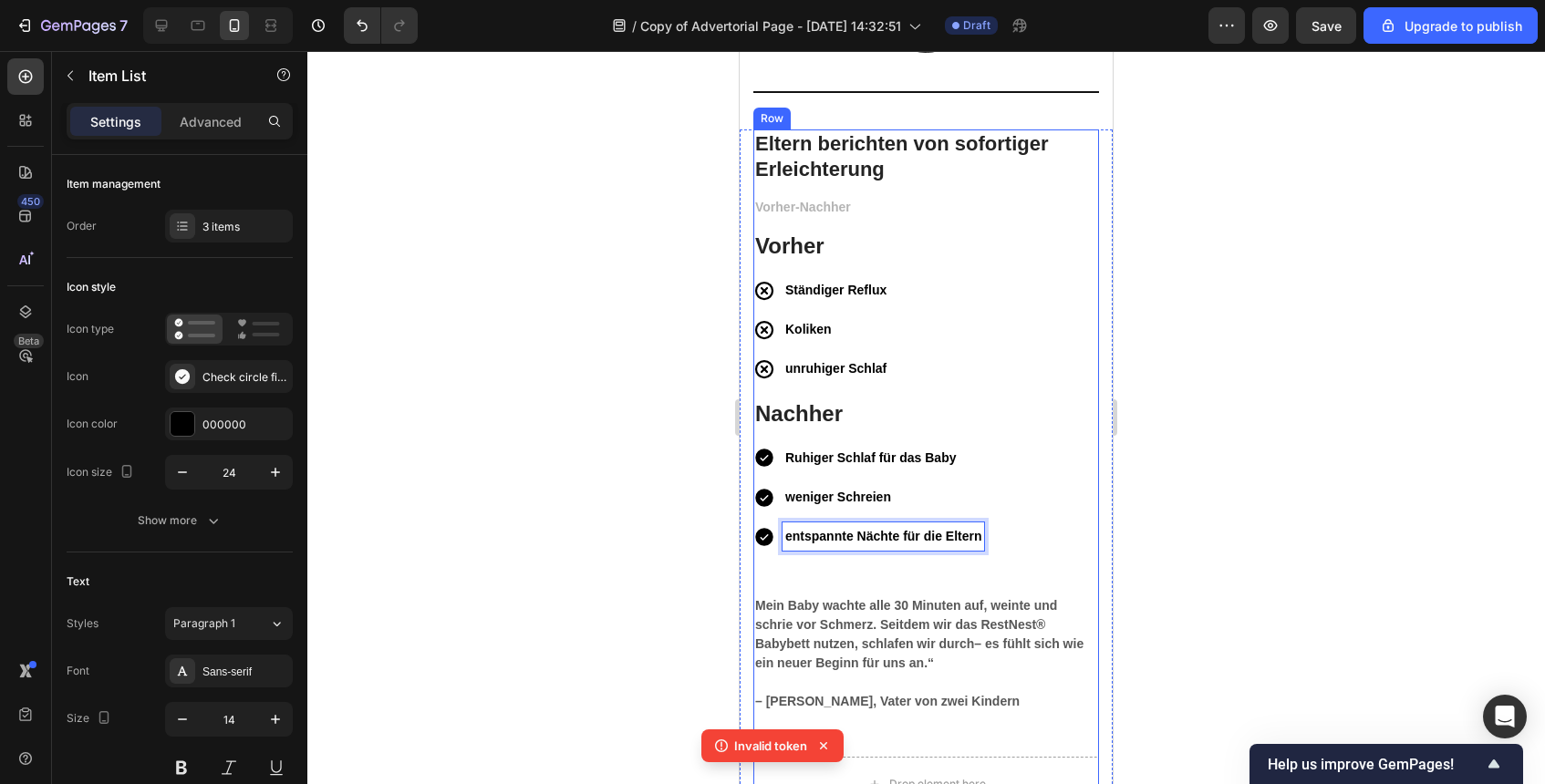
click at [1254, 501] on div at bounding box center [926, 417] width 1238 height 733
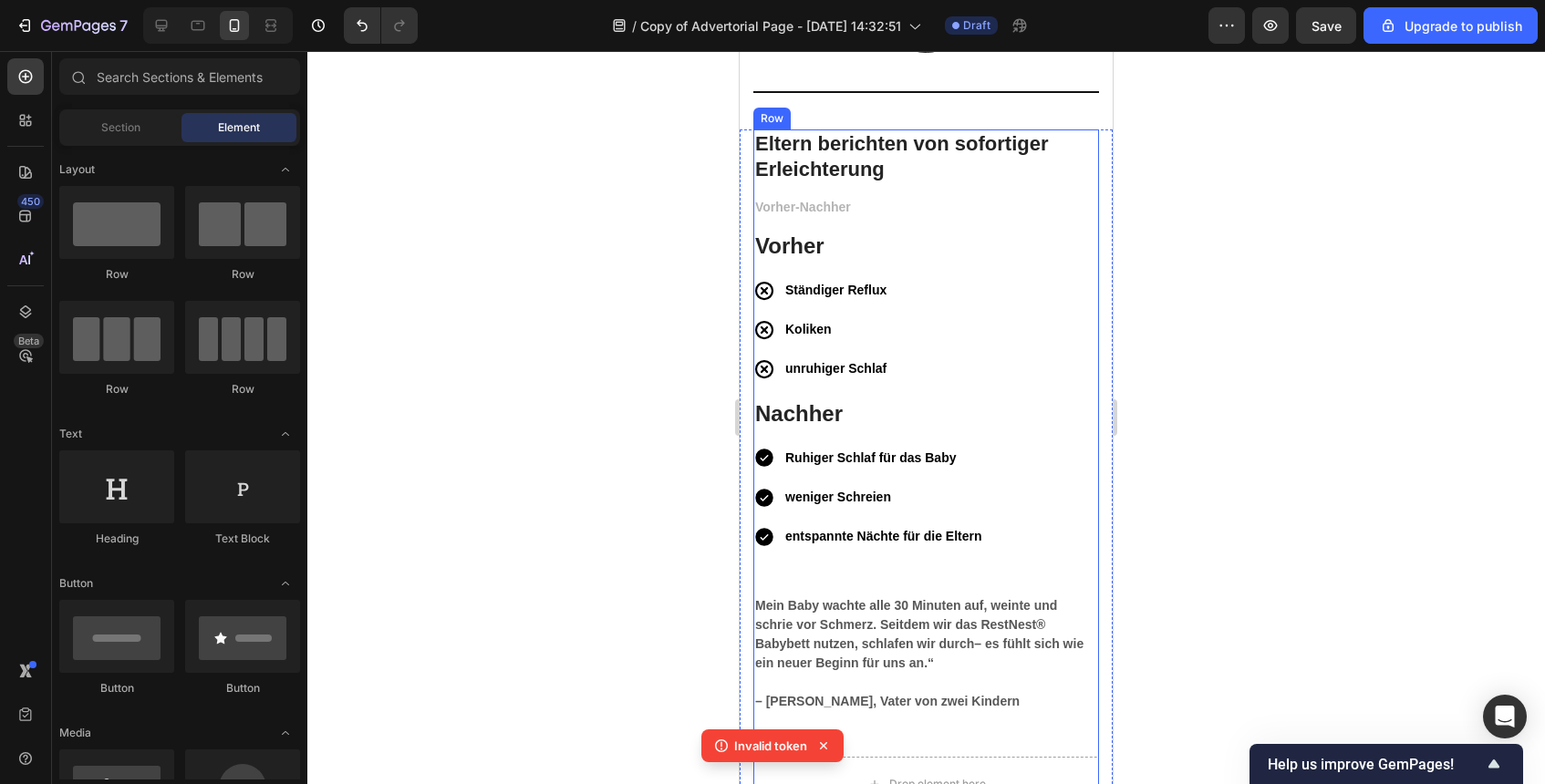
click at [875, 603] on strong "Mein Baby wachte alle 30 Minuten auf, weinte und schrie vor Schmerz. Seitdem wi…" at bounding box center [919, 634] width 329 height 72
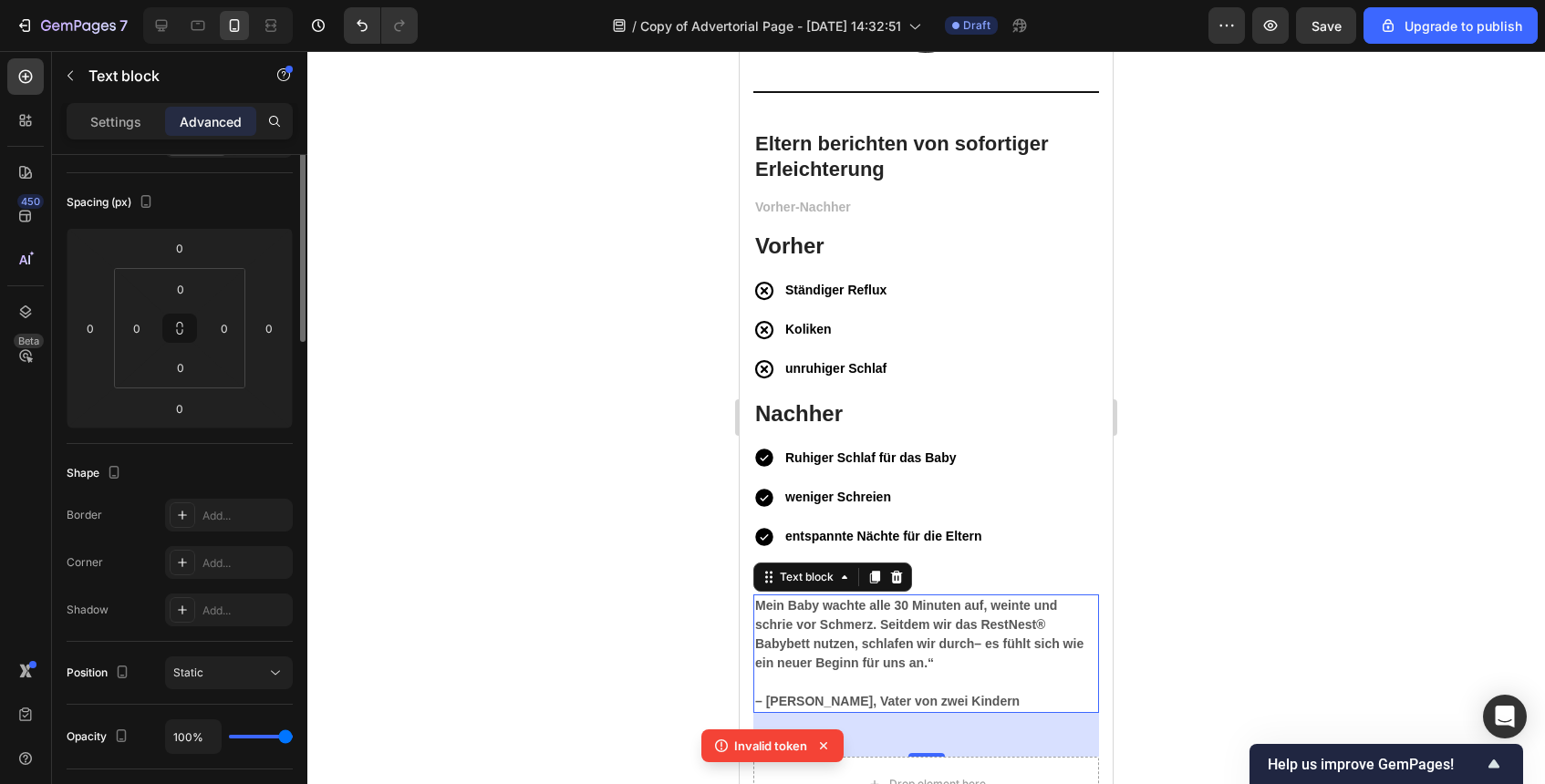
scroll to position [0, 0]
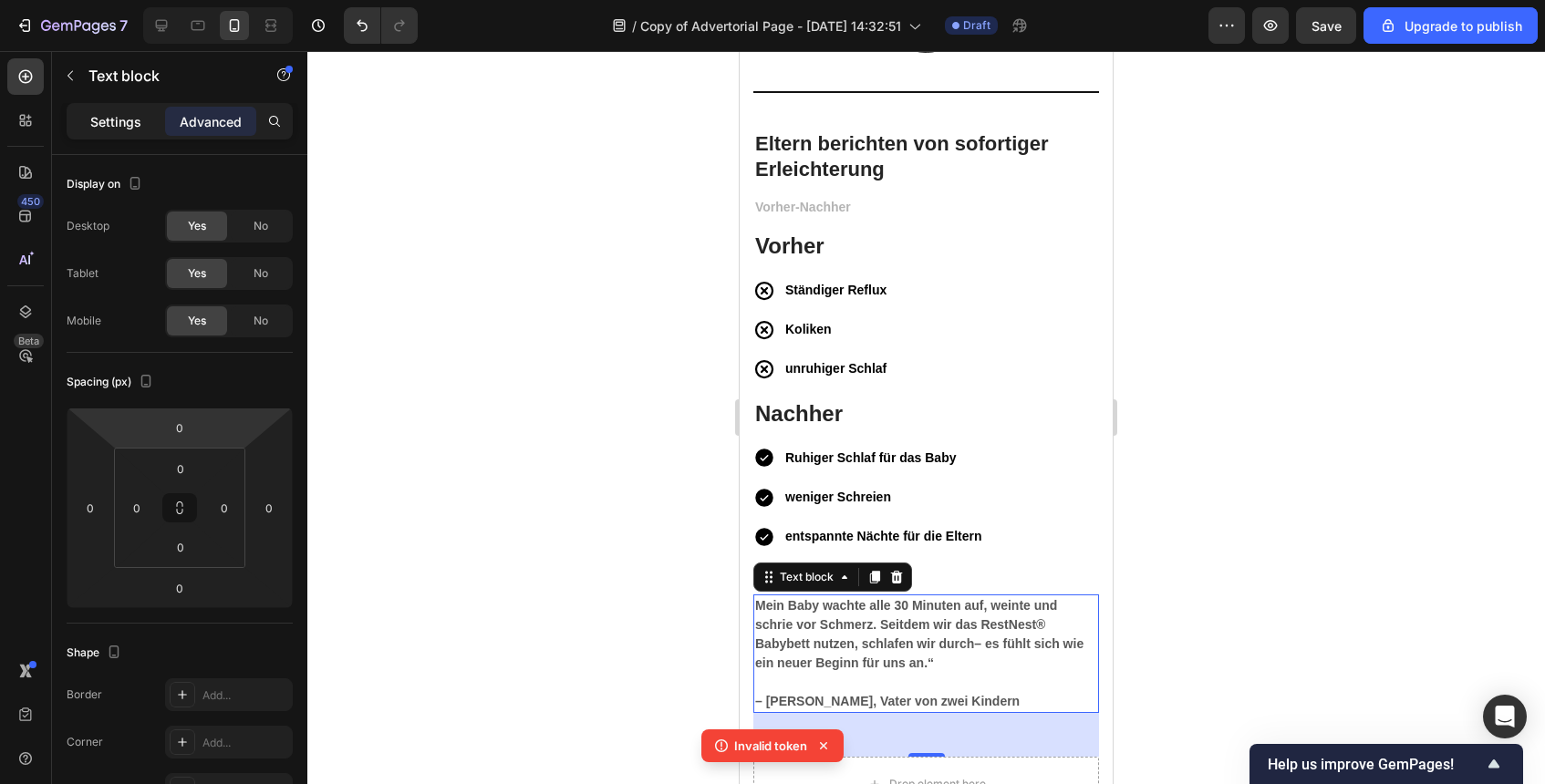
click at [128, 124] on p "Settings" at bounding box center [116, 121] width 51 height 19
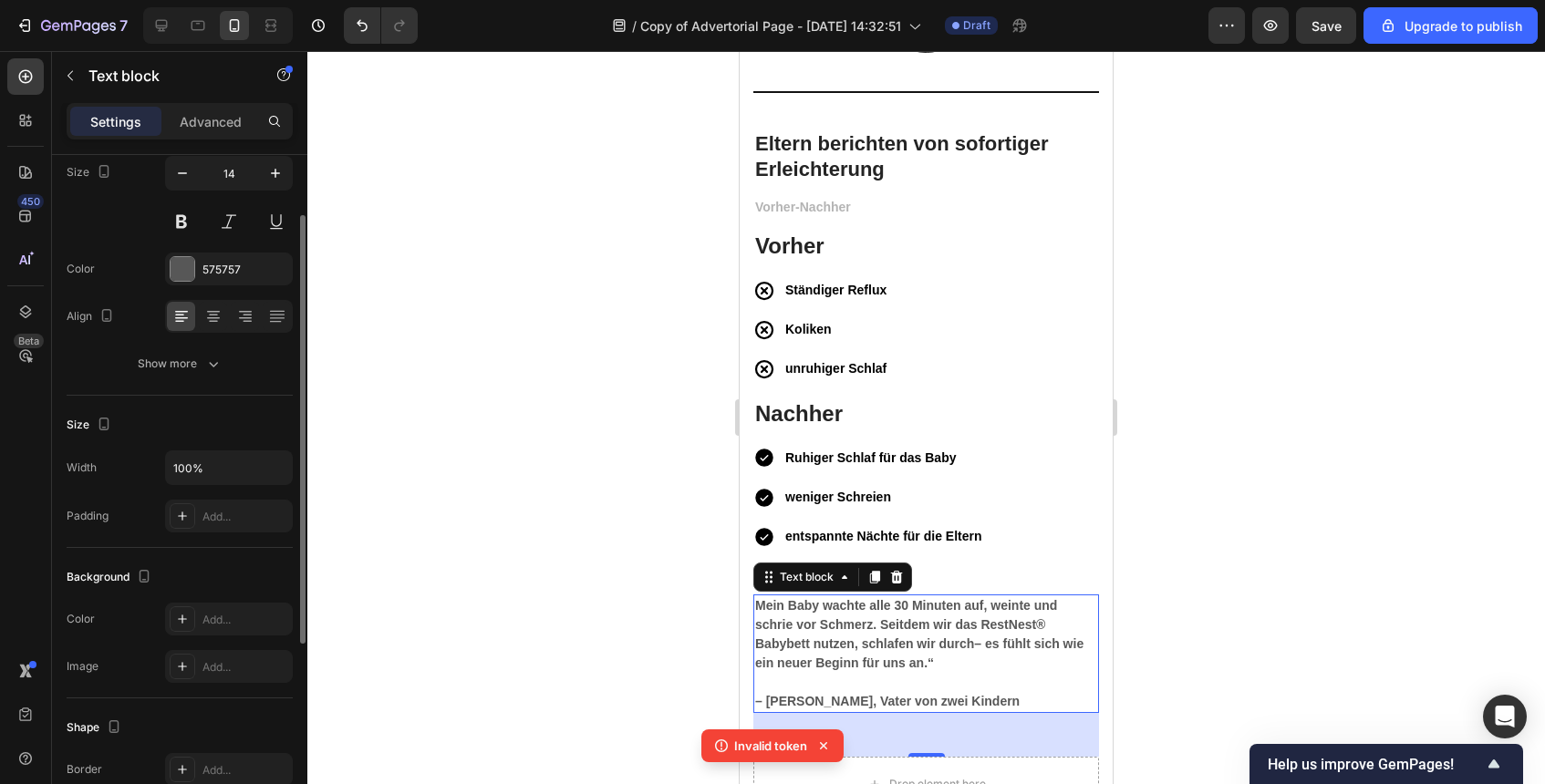
scroll to position [155, 0]
click at [238, 525] on div "Add..." at bounding box center [229, 514] width 128 height 32
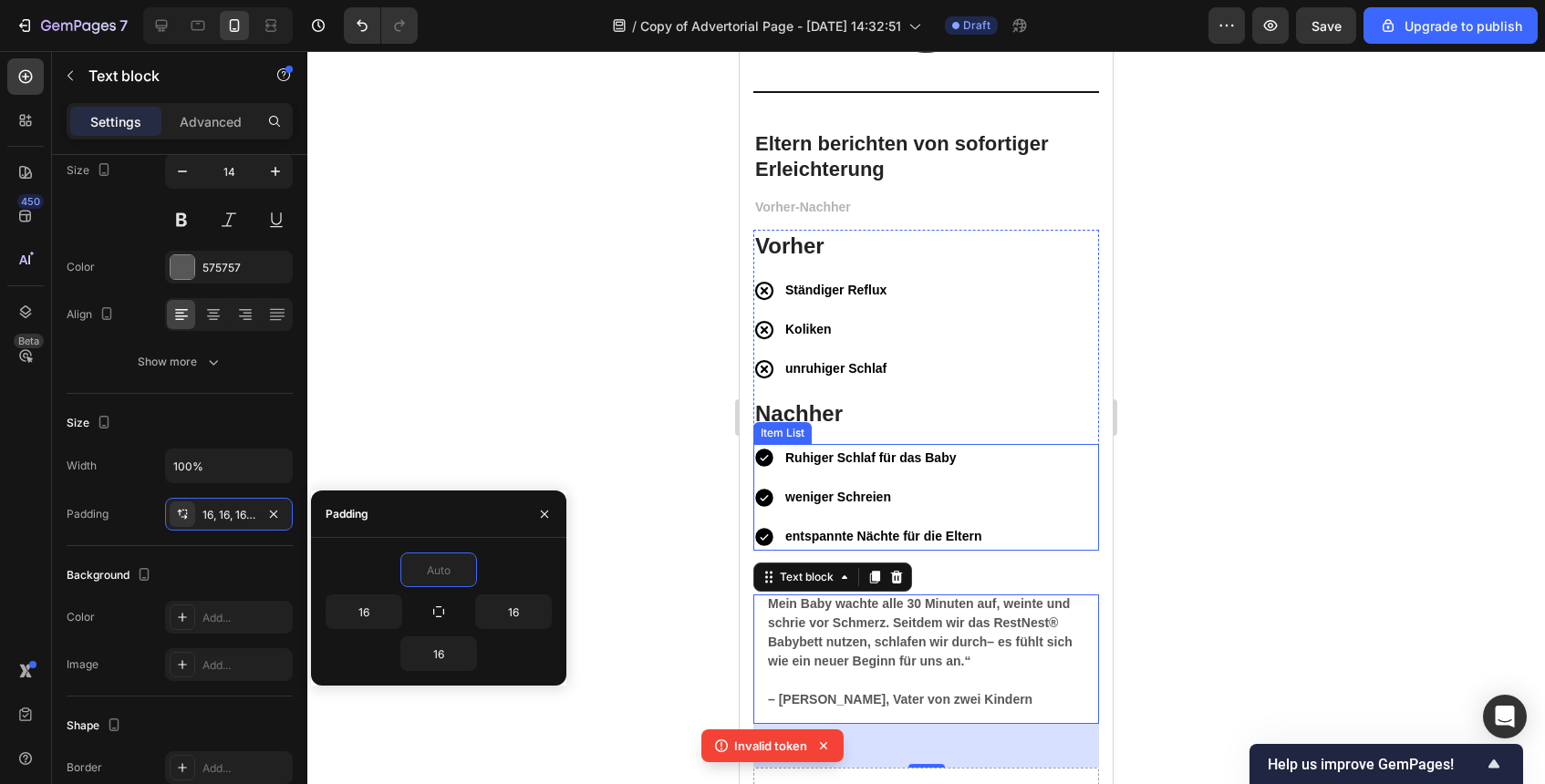
click at [936, 546] on p "entspannte Nächte für die Eltern" at bounding box center [883, 537] width 196 height 23
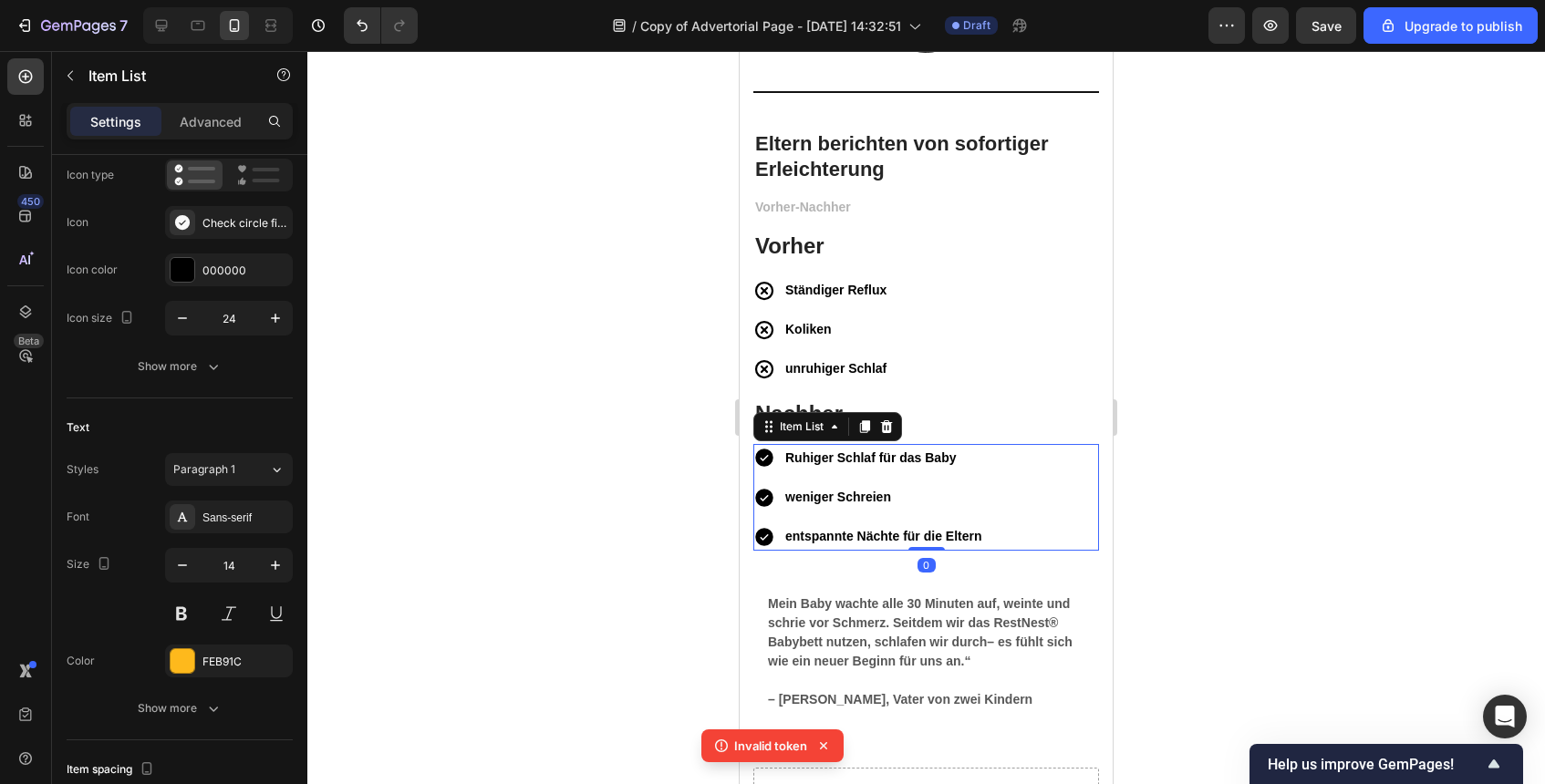
scroll to position [0, 0]
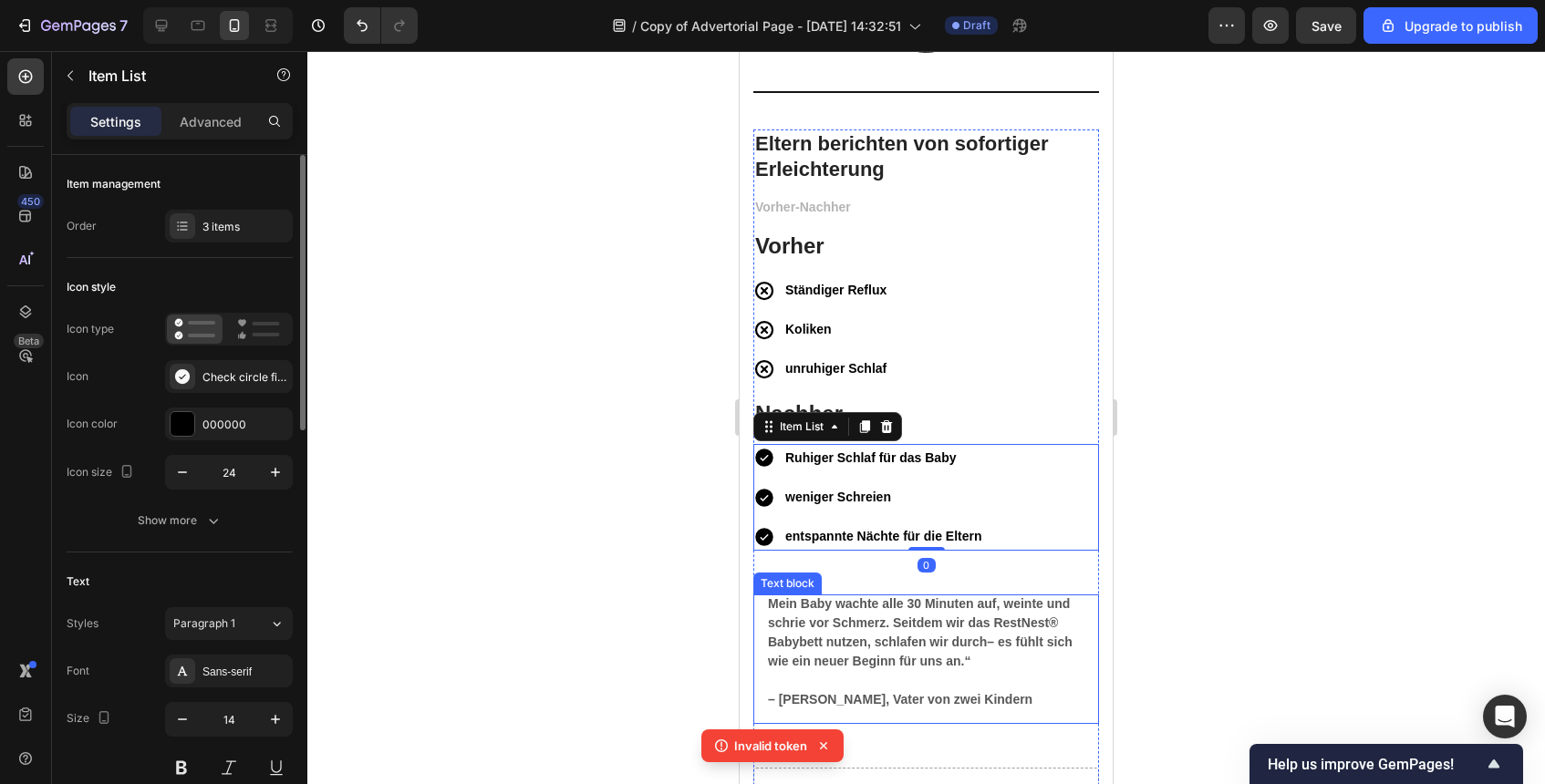
click at [977, 616] on strong "Mein Baby wachte alle 30 Minuten auf, weinte und schrie vor Schmerz. Seitdem wi…" at bounding box center [920, 632] width 305 height 72
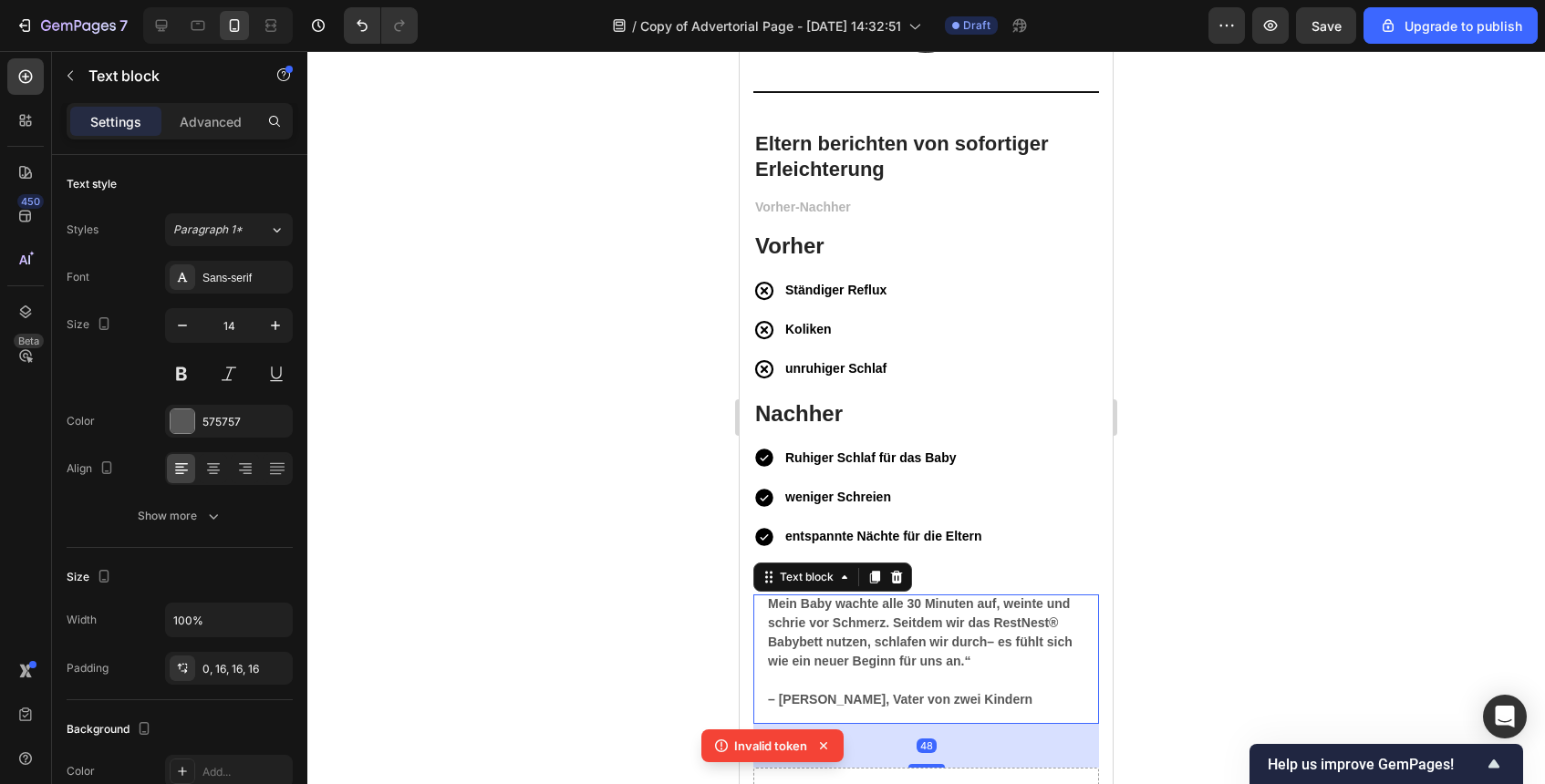
click at [1078, 693] on p "– Thomas, Vater von zwei Kindern" at bounding box center [927, 700] width 317 height 19
click at [1100, 623] on div "Eltern berichten von sofortiger Erleichterung Heading Vorher-Nachher Text block…" at bounding box center [926, 513] width 373 height 767
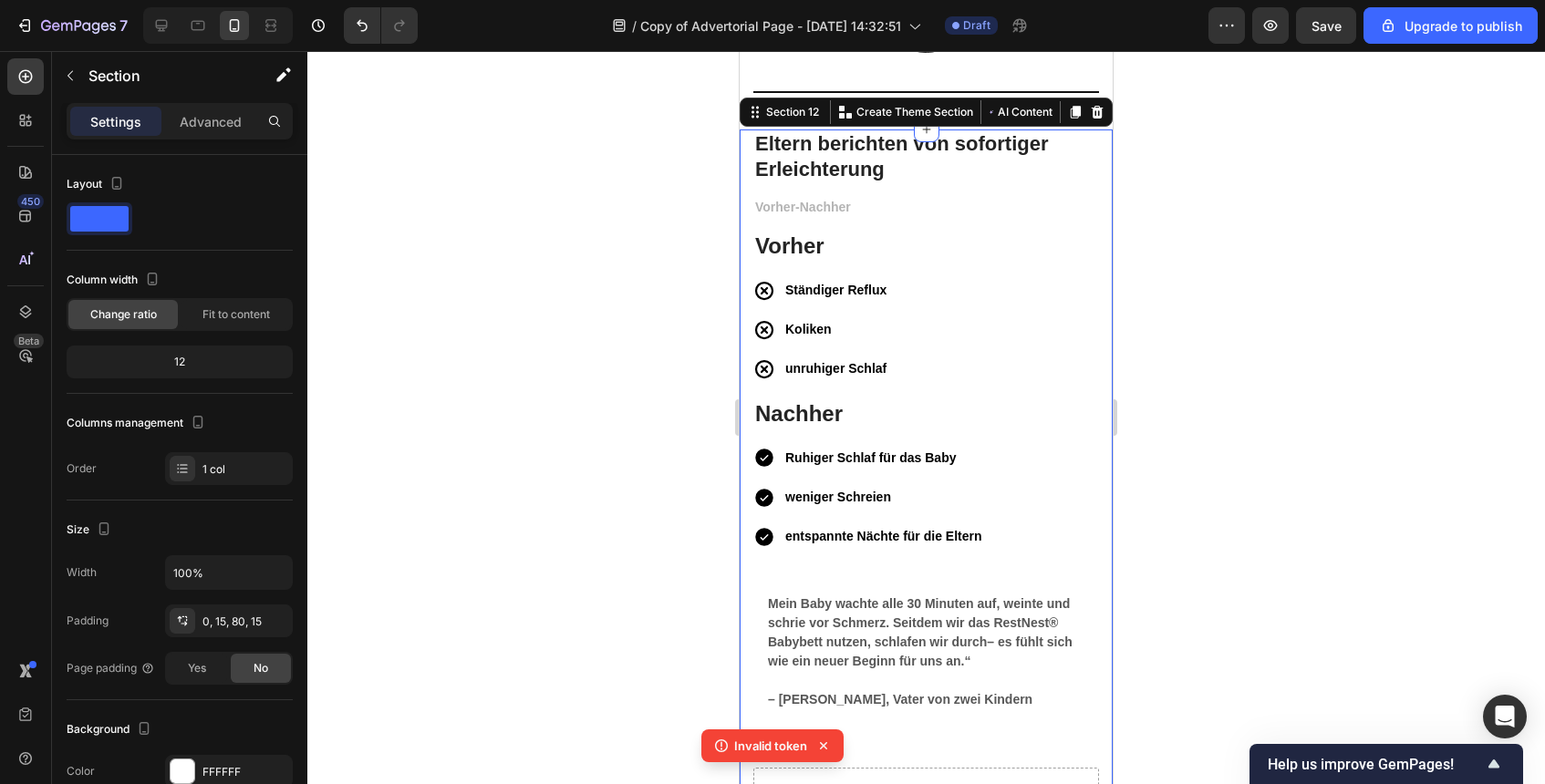
click at [1090, 622] on div "Mein Baby wachte alle 30 Minuten auf, weinte und schrie vor Schmerz. Seitdem wi…" at bounding box center [926, 659] width 345 height 130
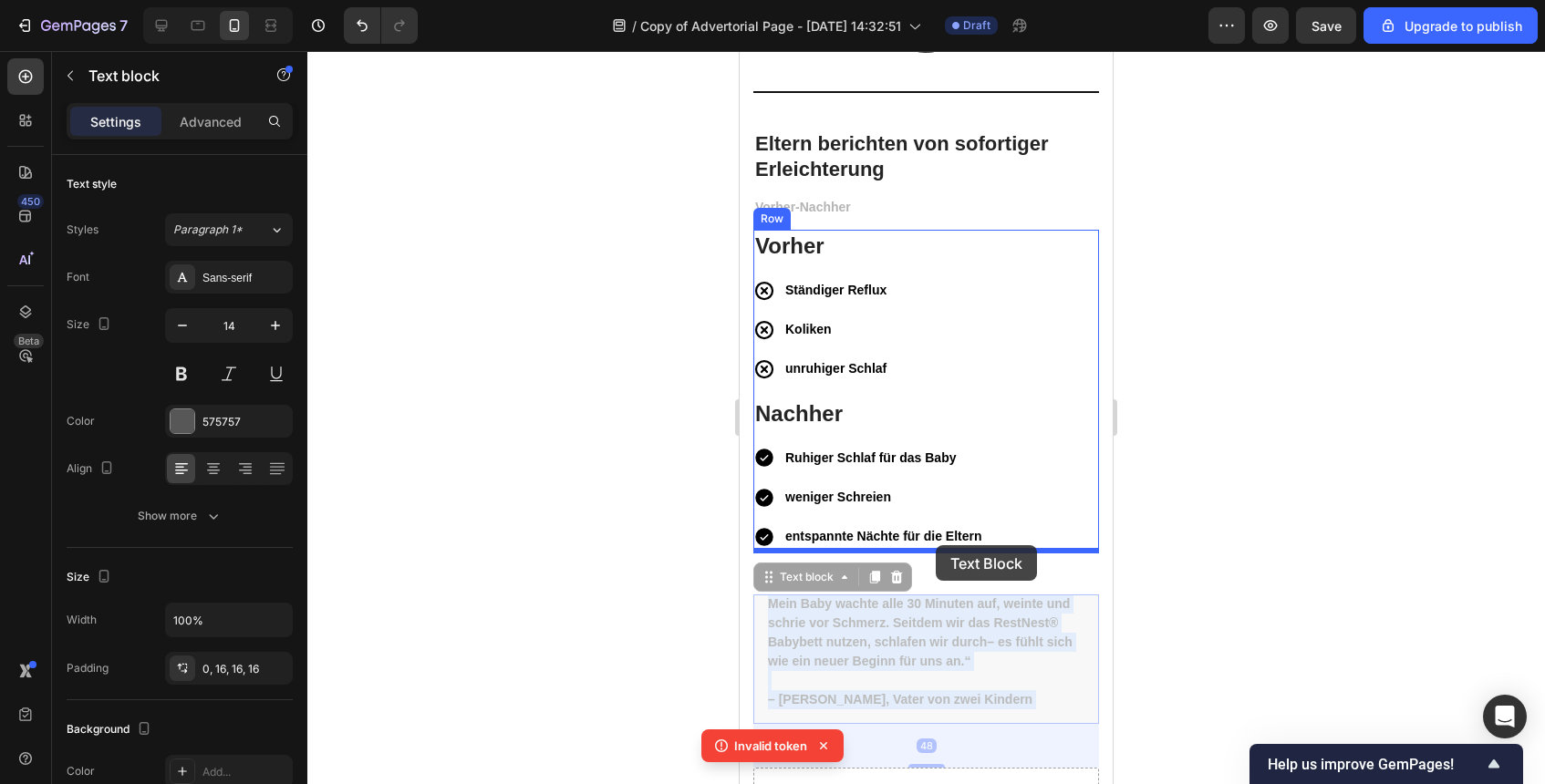
drag, startPoint x: 1090, startPoint y: 622, endPoint x: 936, endPoint y: 546, distance: 171.7
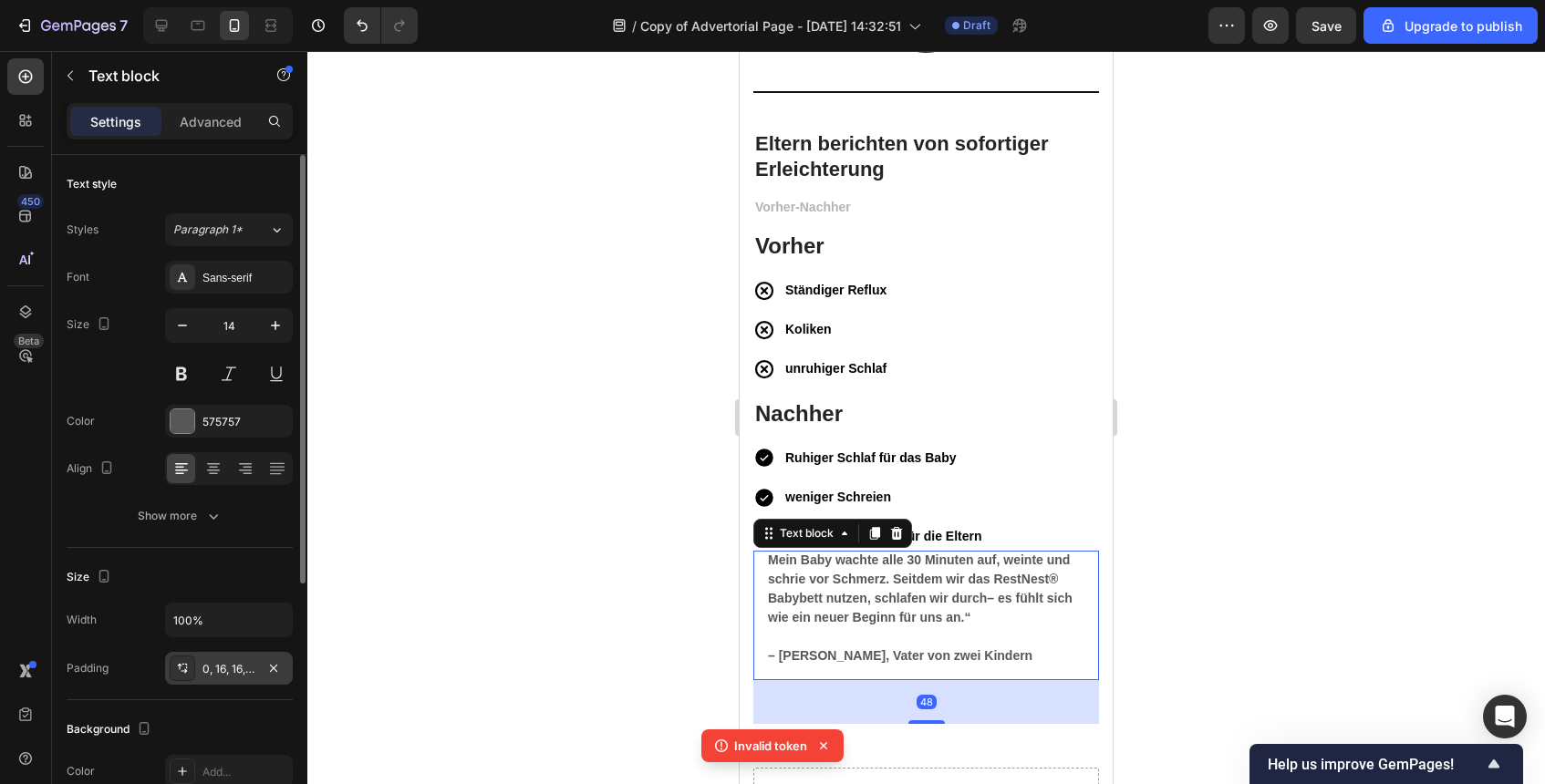
click at [240, 667] on div "0, 16, 16, 16" at bounding box center [229, 669] width 53 height 17
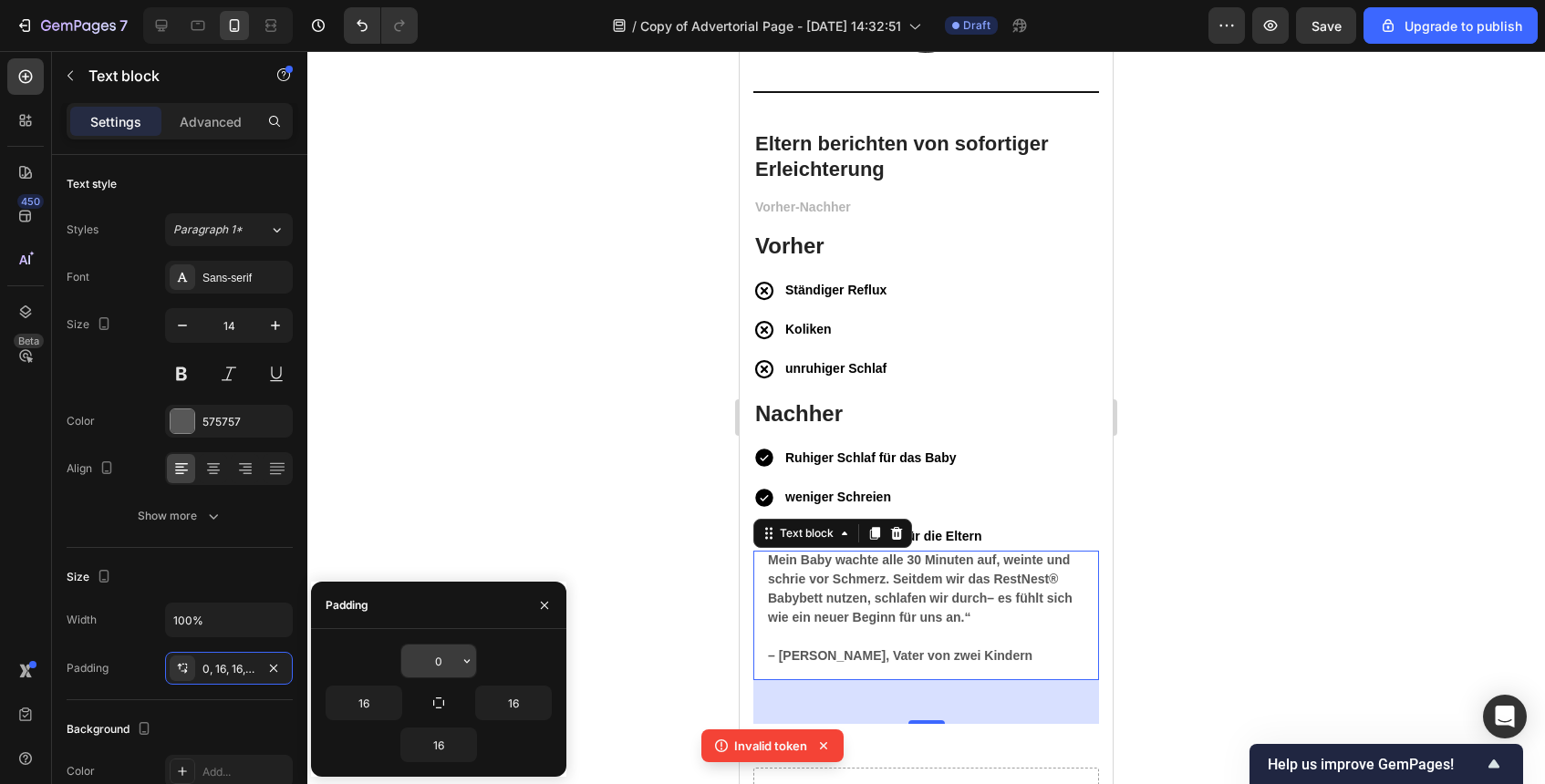
click at [448, 659] on input "0" at bounding box center [439, 661] width 75 height 32
type input "16"
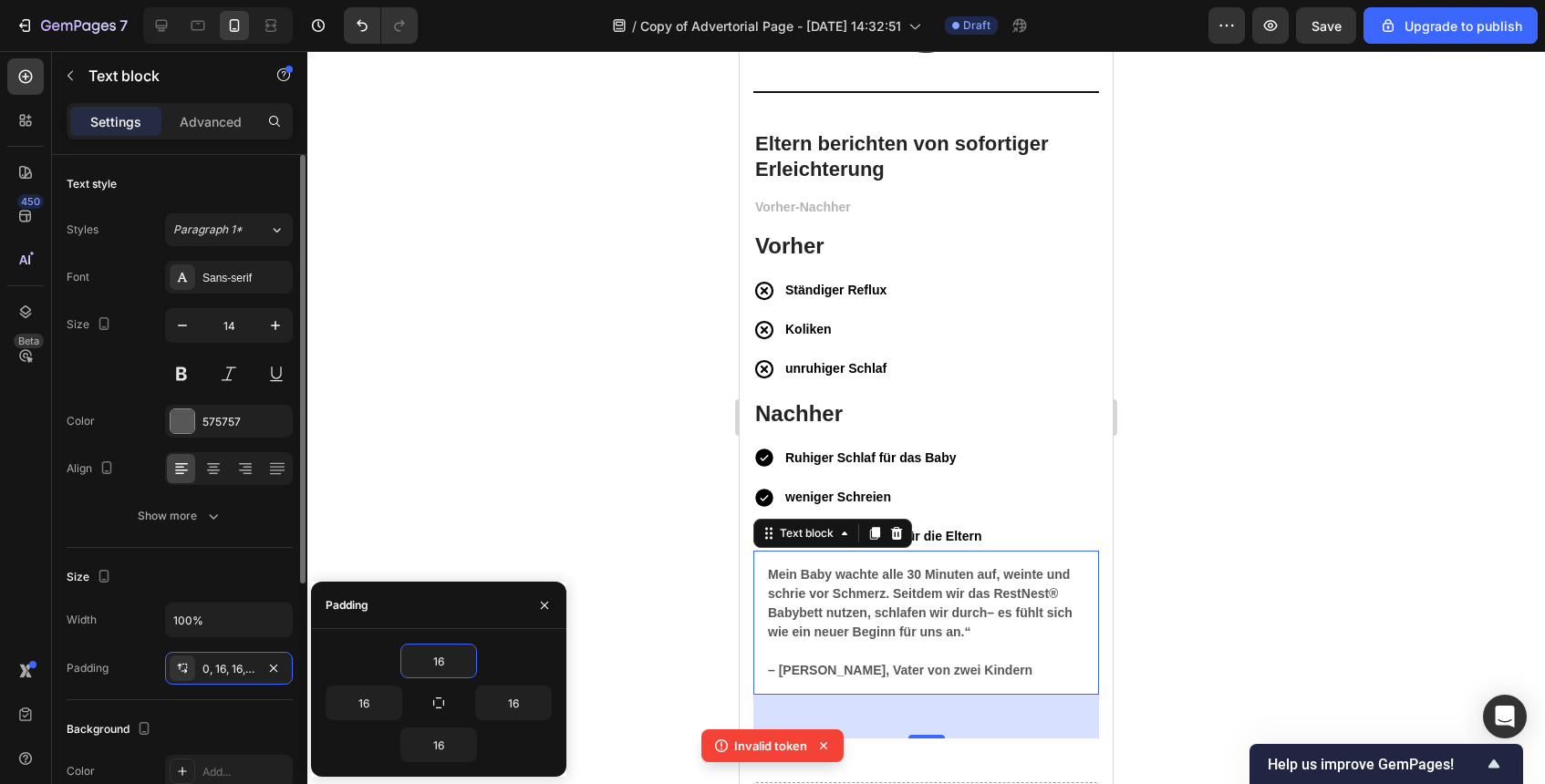
click at [256, 548] on div "Size Width 100% Padding 0, 16, 16, 16" at bounding box center [180, 624] width 226 height 153
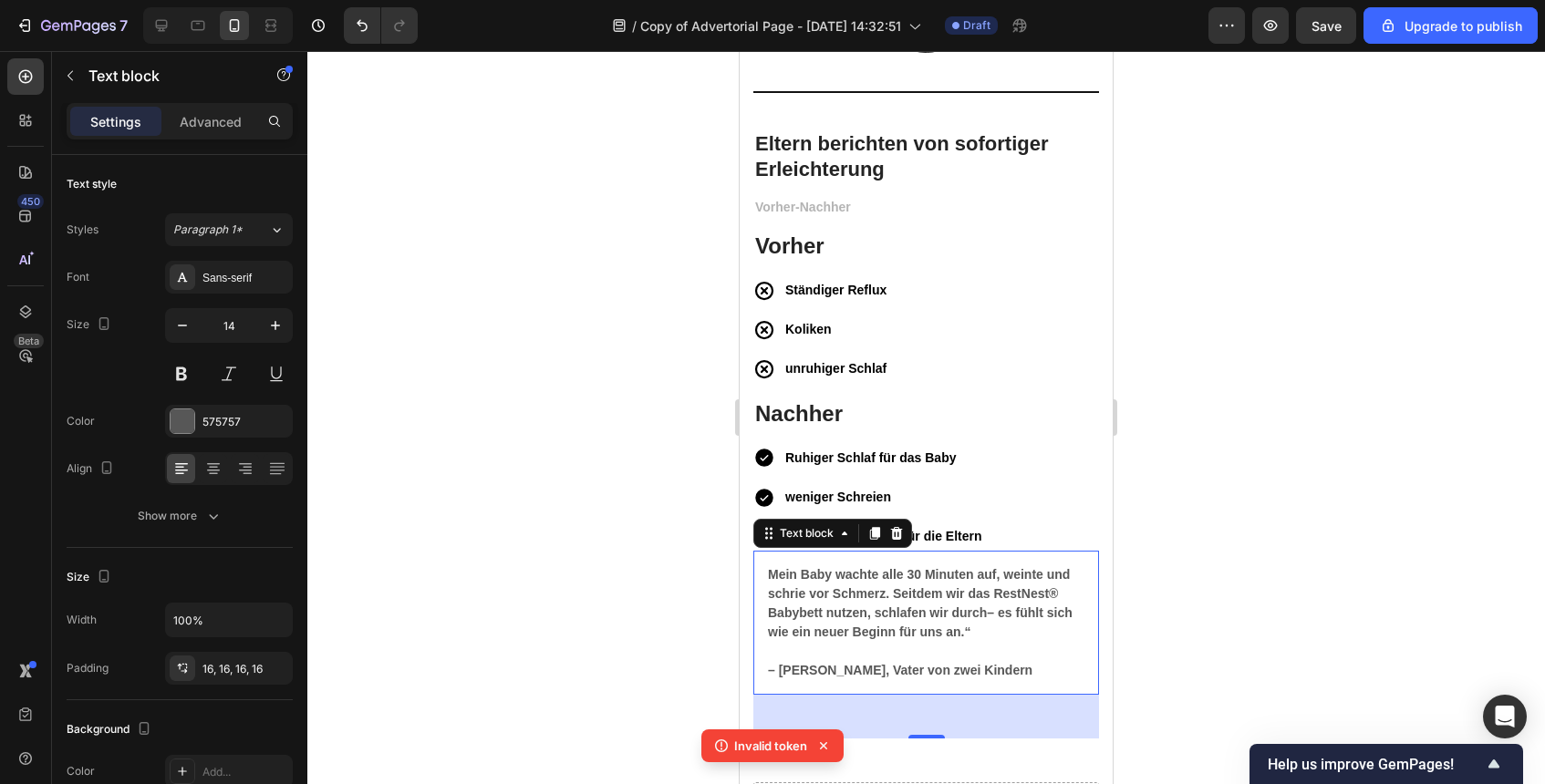
click at [577, 566] on div at bounding box center [926, 417] width 1238 height 733
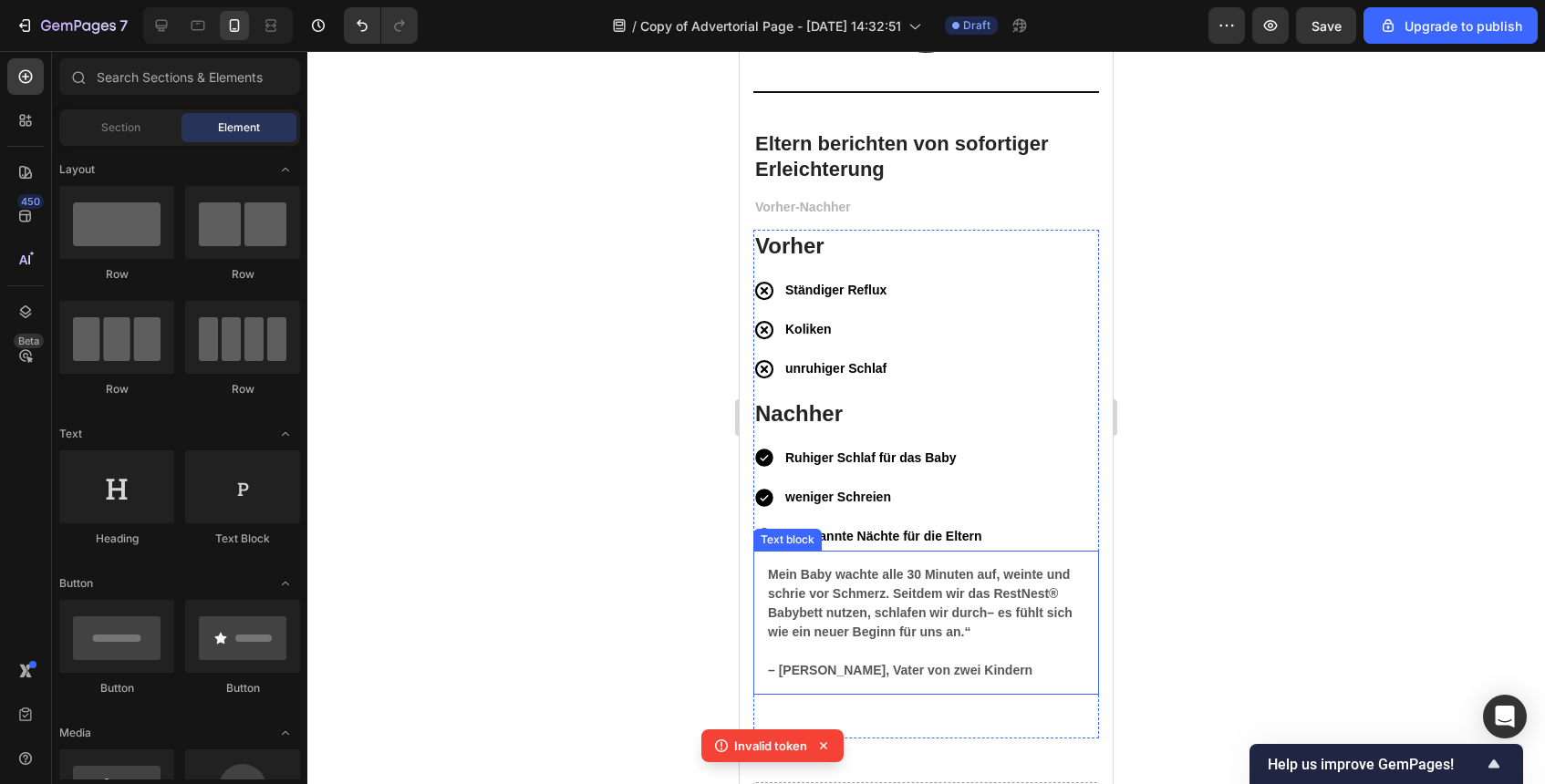
scroll to position [5648, 0]
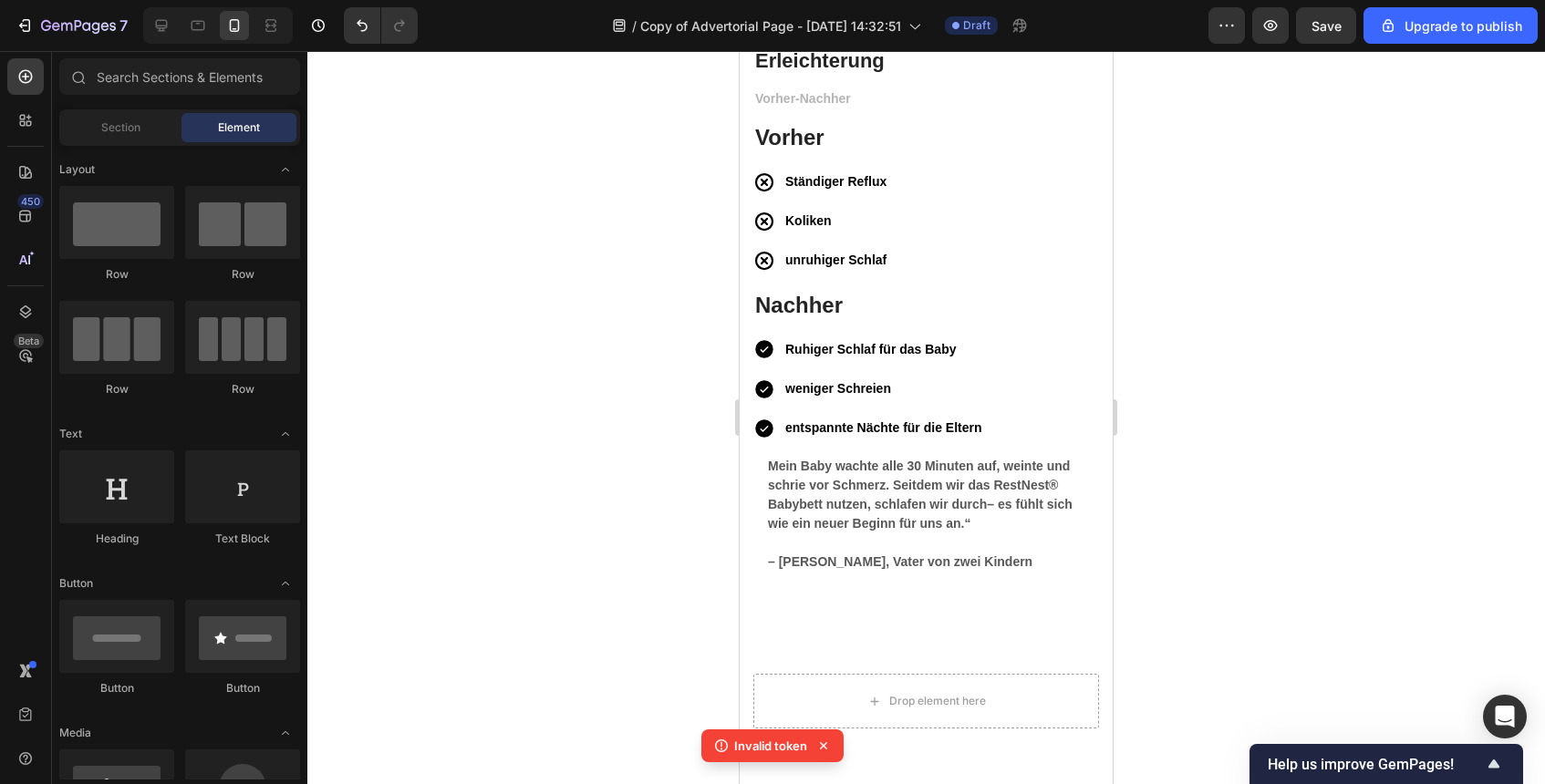
click at [1303, 565] on div at bounding box center [926, 417] width 1238 height 733
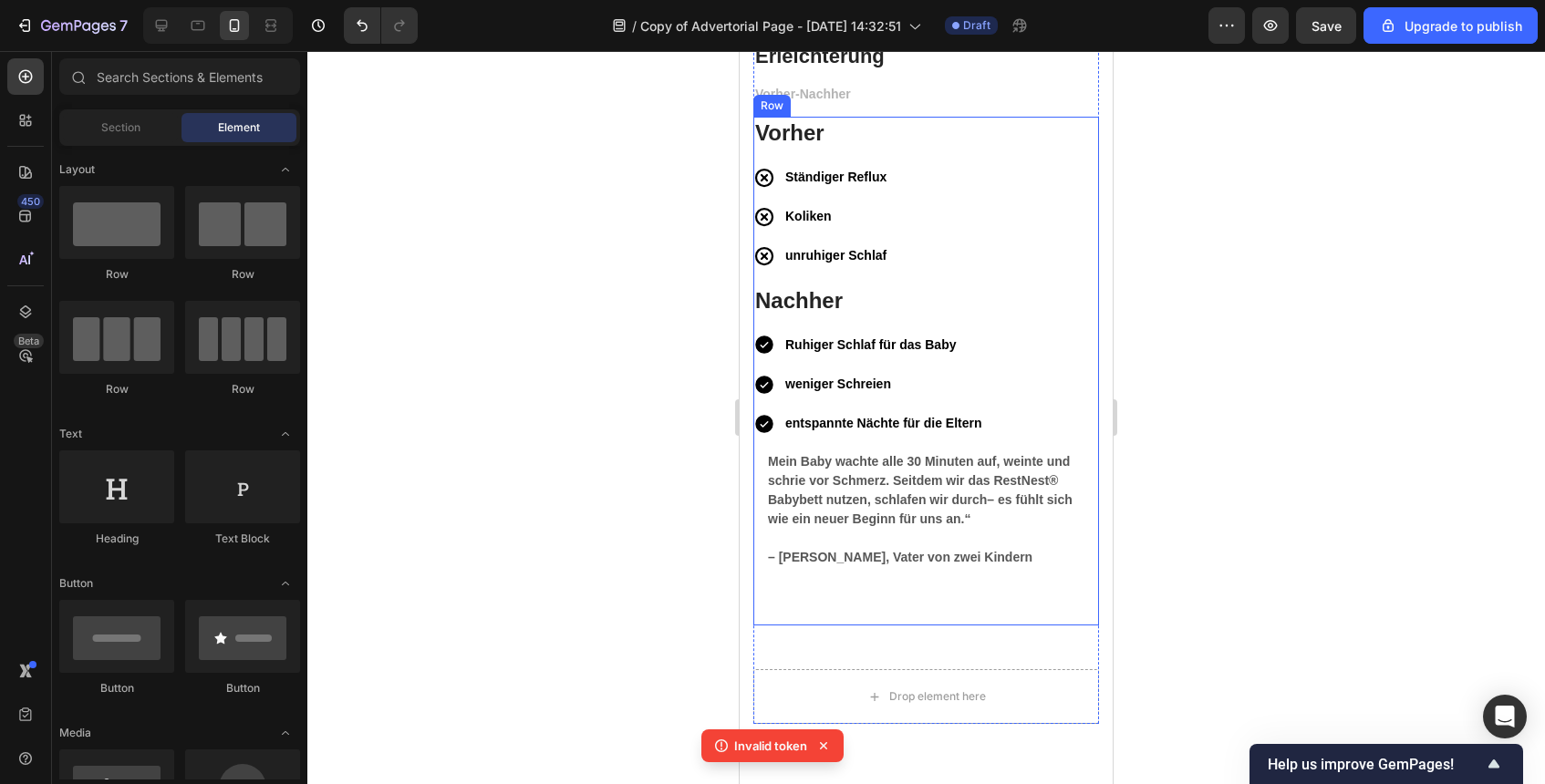
scroll to position [5737, 0]
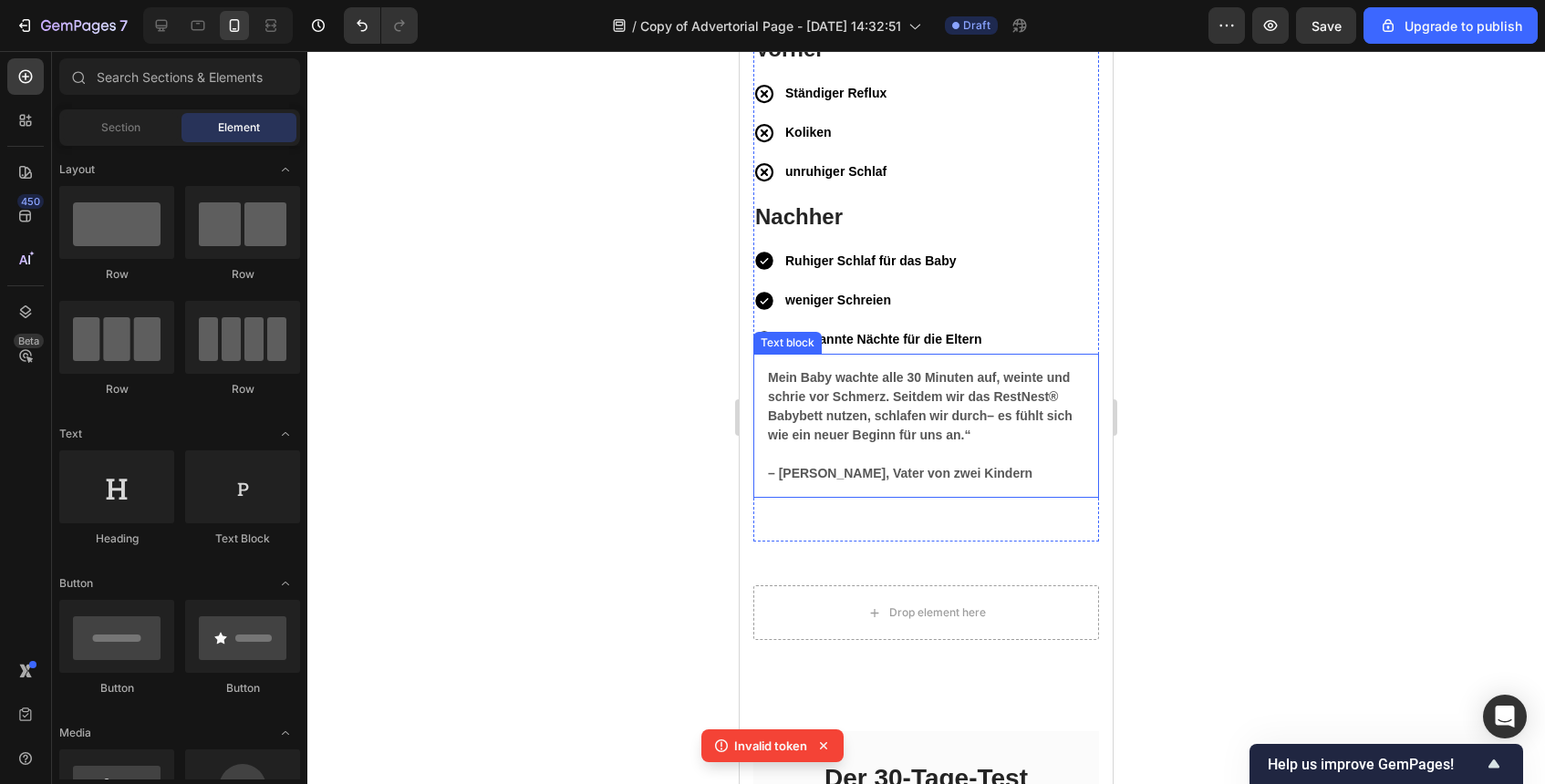
click at [912, 396] on strong "Mein Baby wachte alle 30 Minuten auf, weinte und schrie vor Schmerz. Seitdem wi…" at bounding box center [920, 406] width 305 height 72
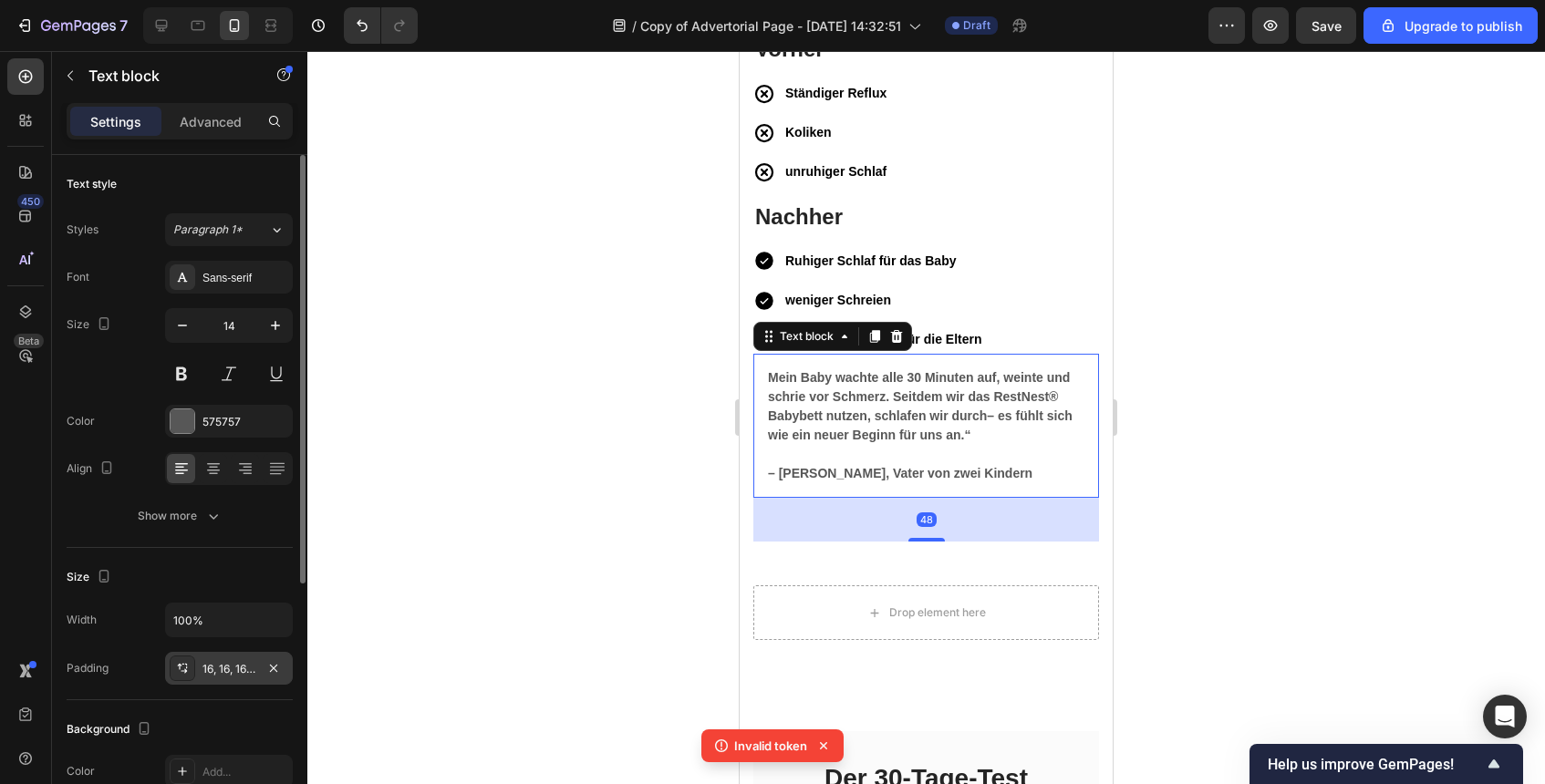
click at [231, 675] on div "16, 16, 16, 16" at bounding box center [229, 669] width 53 height 17
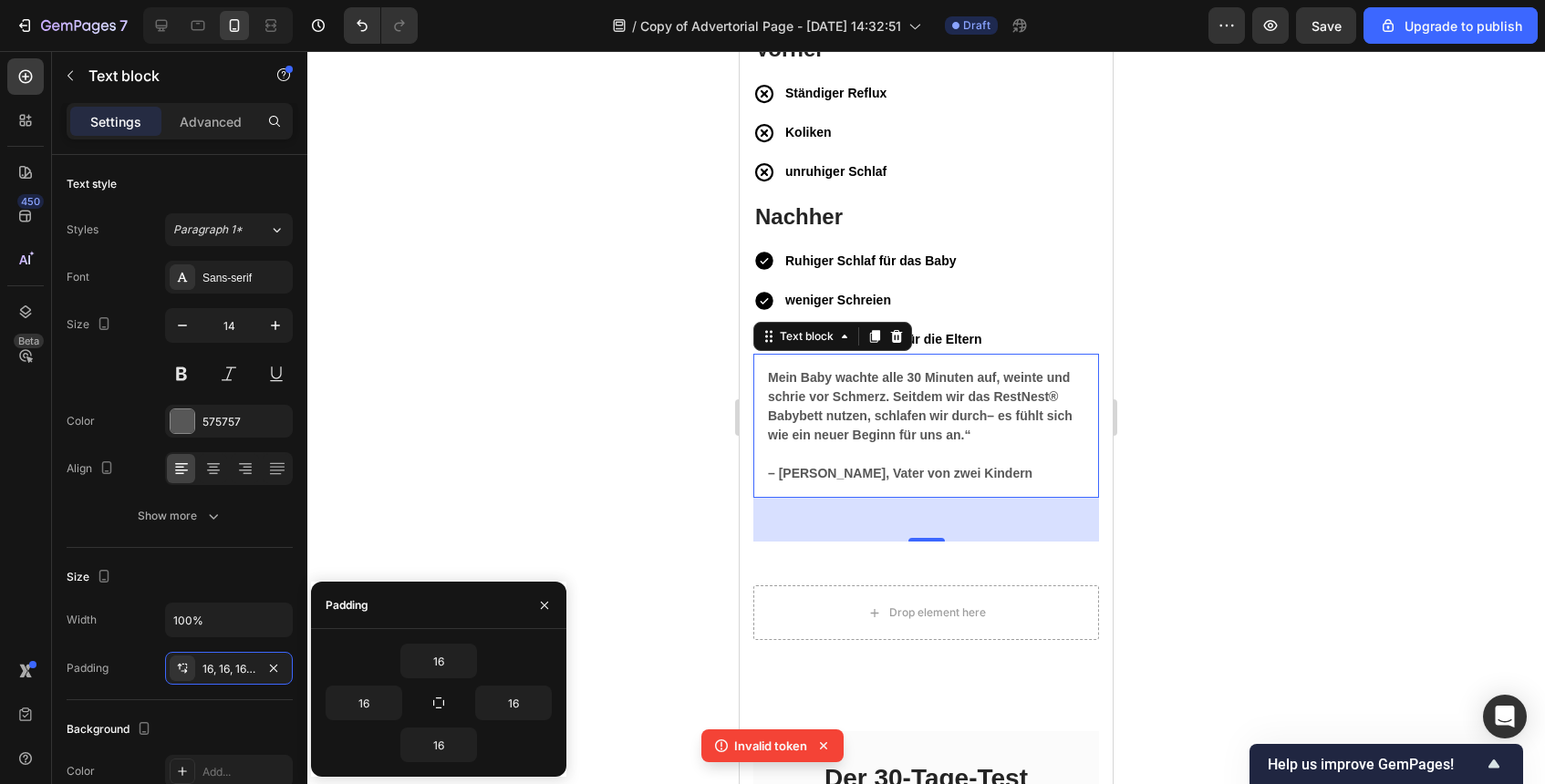
click at [1100, 385] on div "Eltern berichten von sofortiger Erleichterung Heading Vorher-Nachher Text block…" at bounding box center [926, 323] width 373 height 781
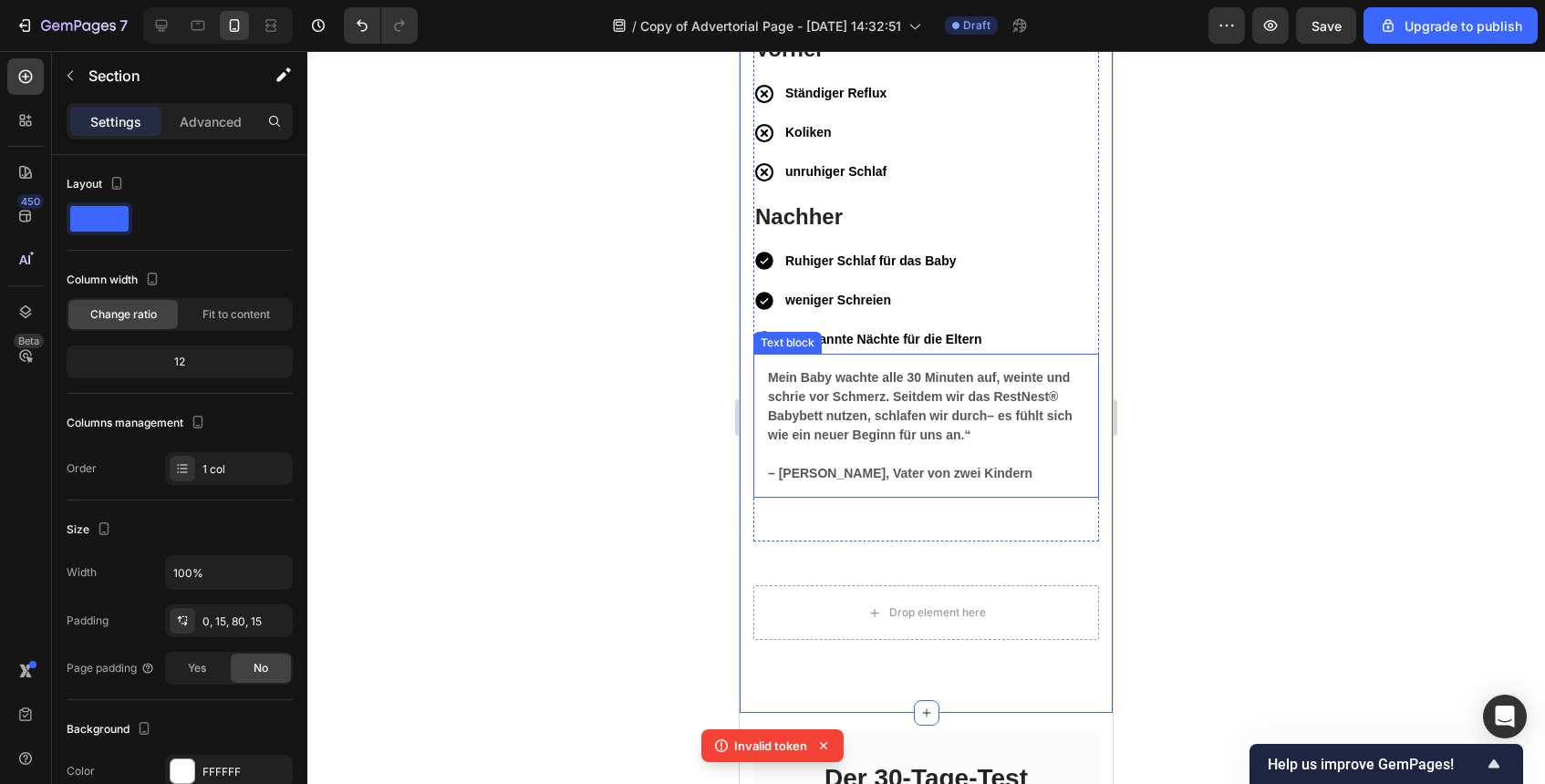
click at [1043, 358] on div "Mein Baby wachte alle 30 Minuten auf, weinte und schrie vor Schmerz. Seitdem wi…" at bounding box center [926, 426] width 345 height 144
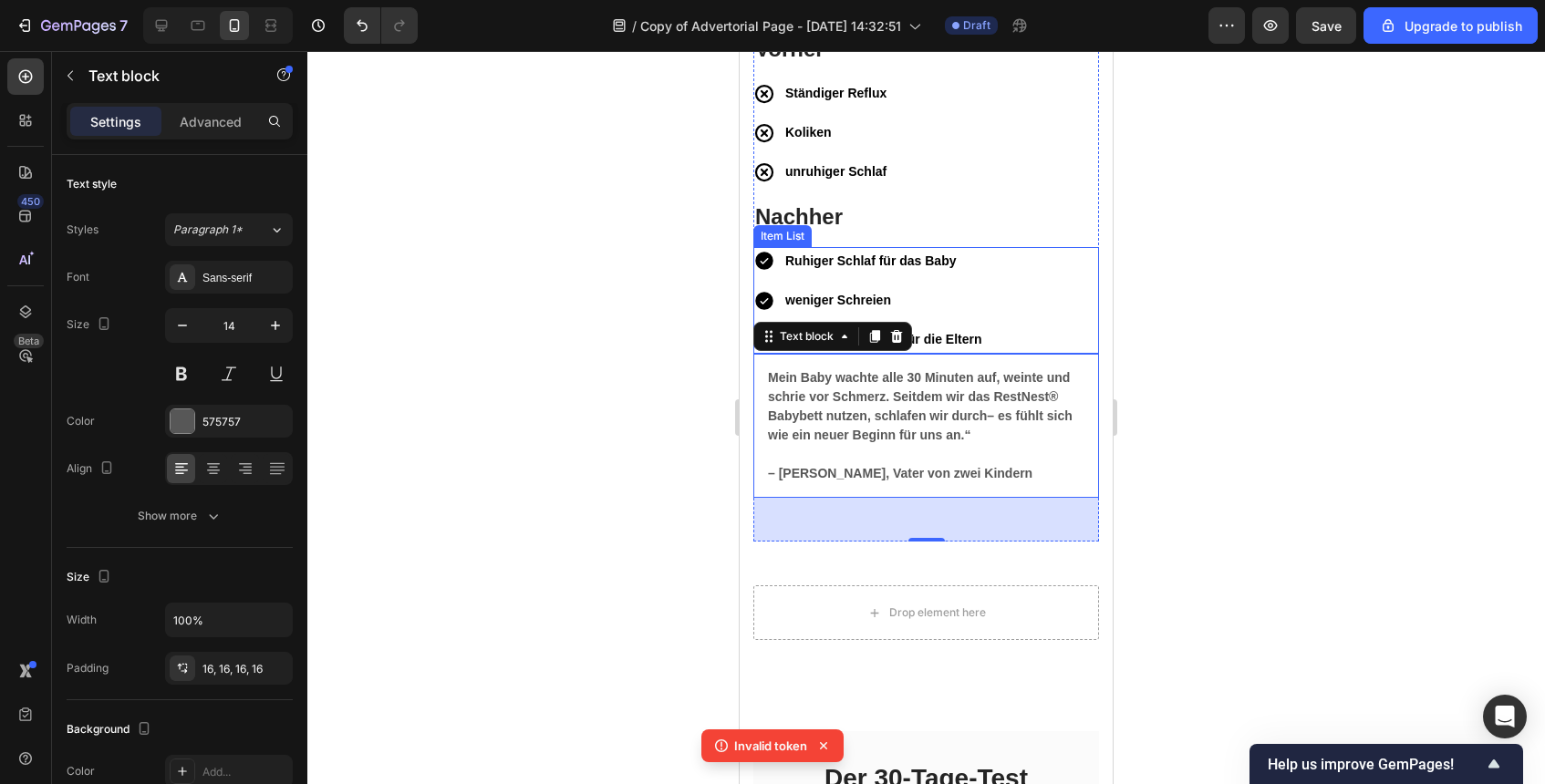
click at [939, 350] on p "entspannte Nächte für die Eltern" at bounding box center [883, 340] width 196 height 23
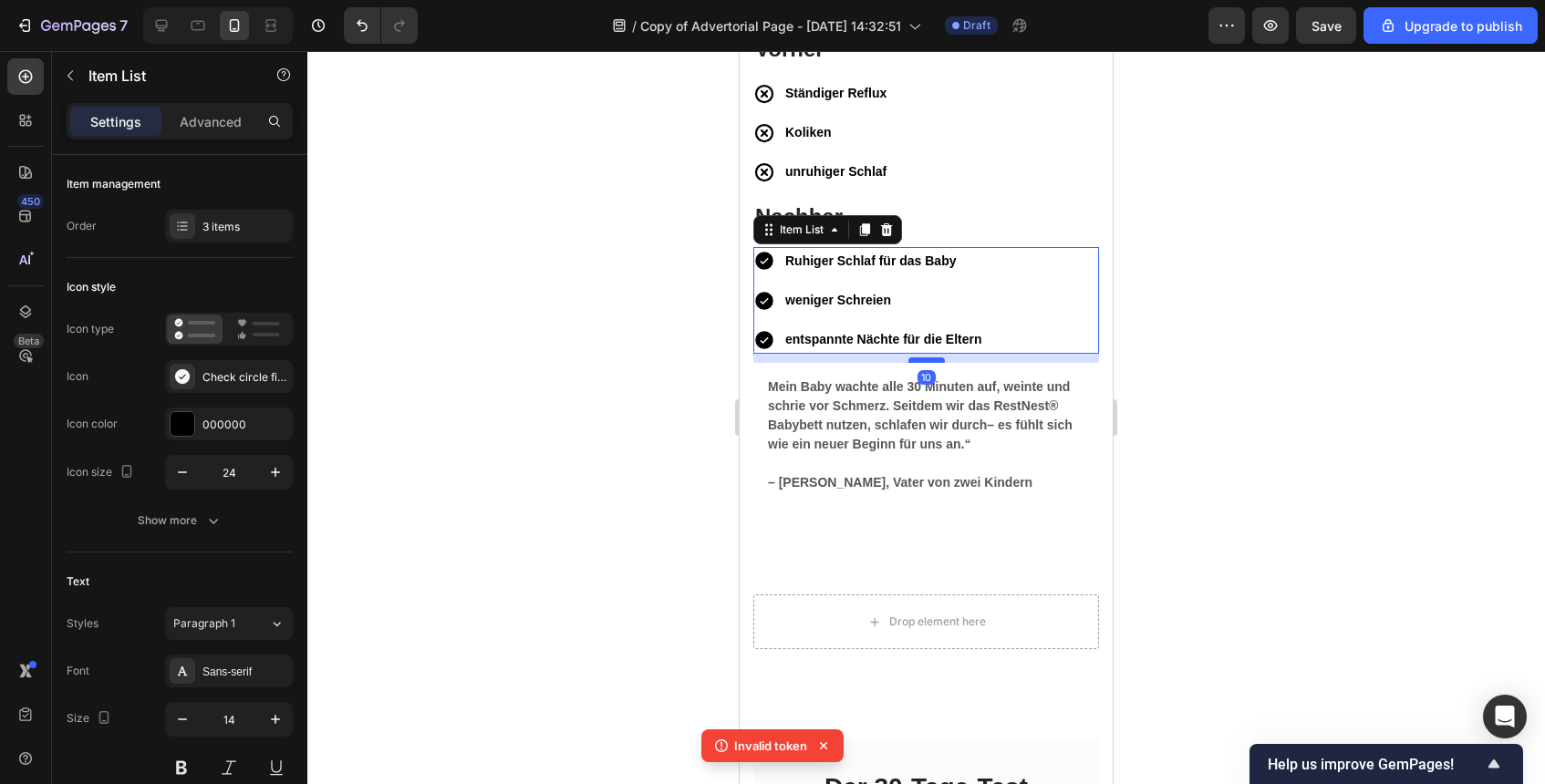
click at [928, 360] on div at bounding box center [926, 360] width 36 height 6
type input "100%"
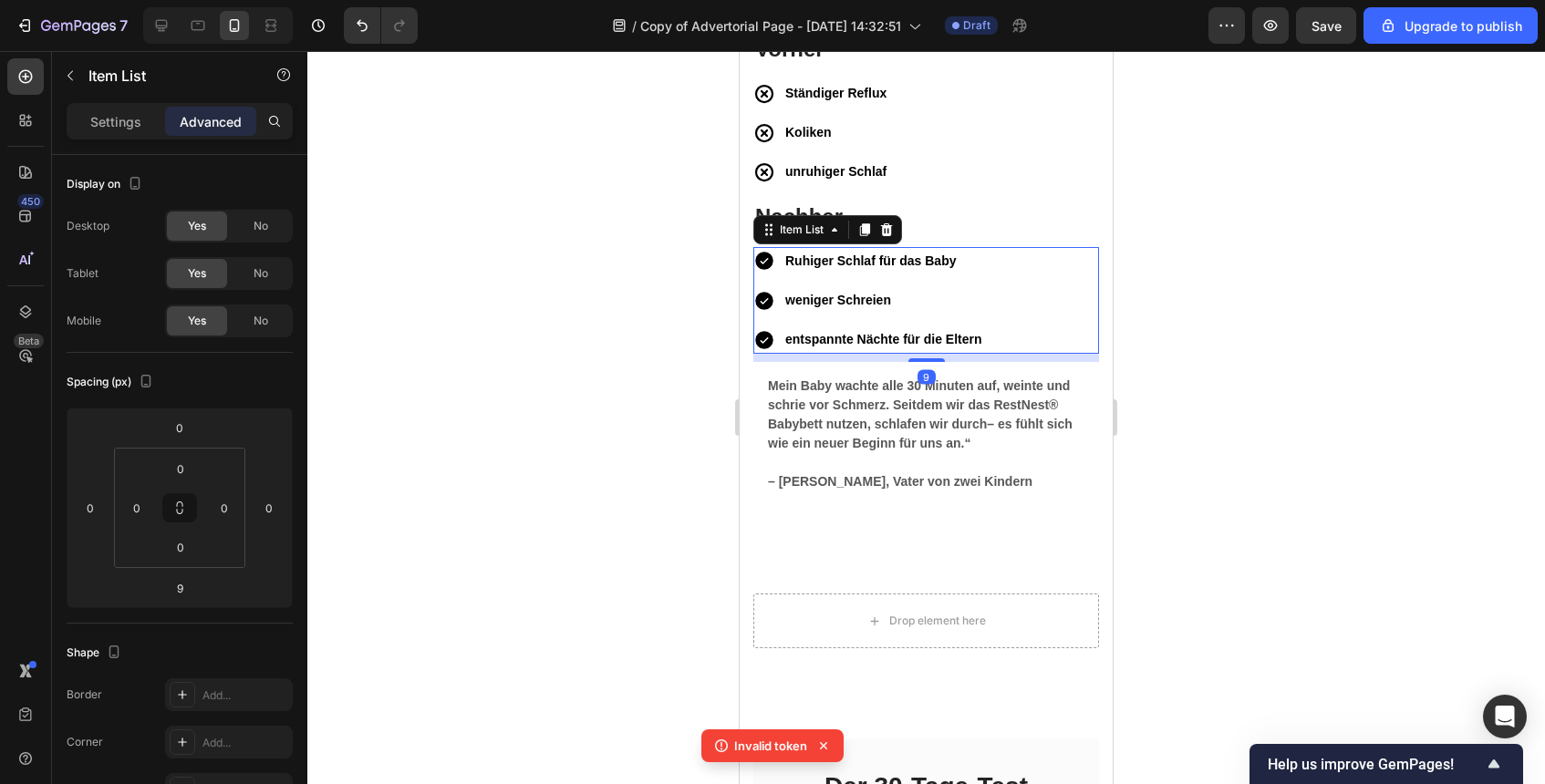
click at [1280, 416] on div at bounding box center [926, 417] width 1238 height 733
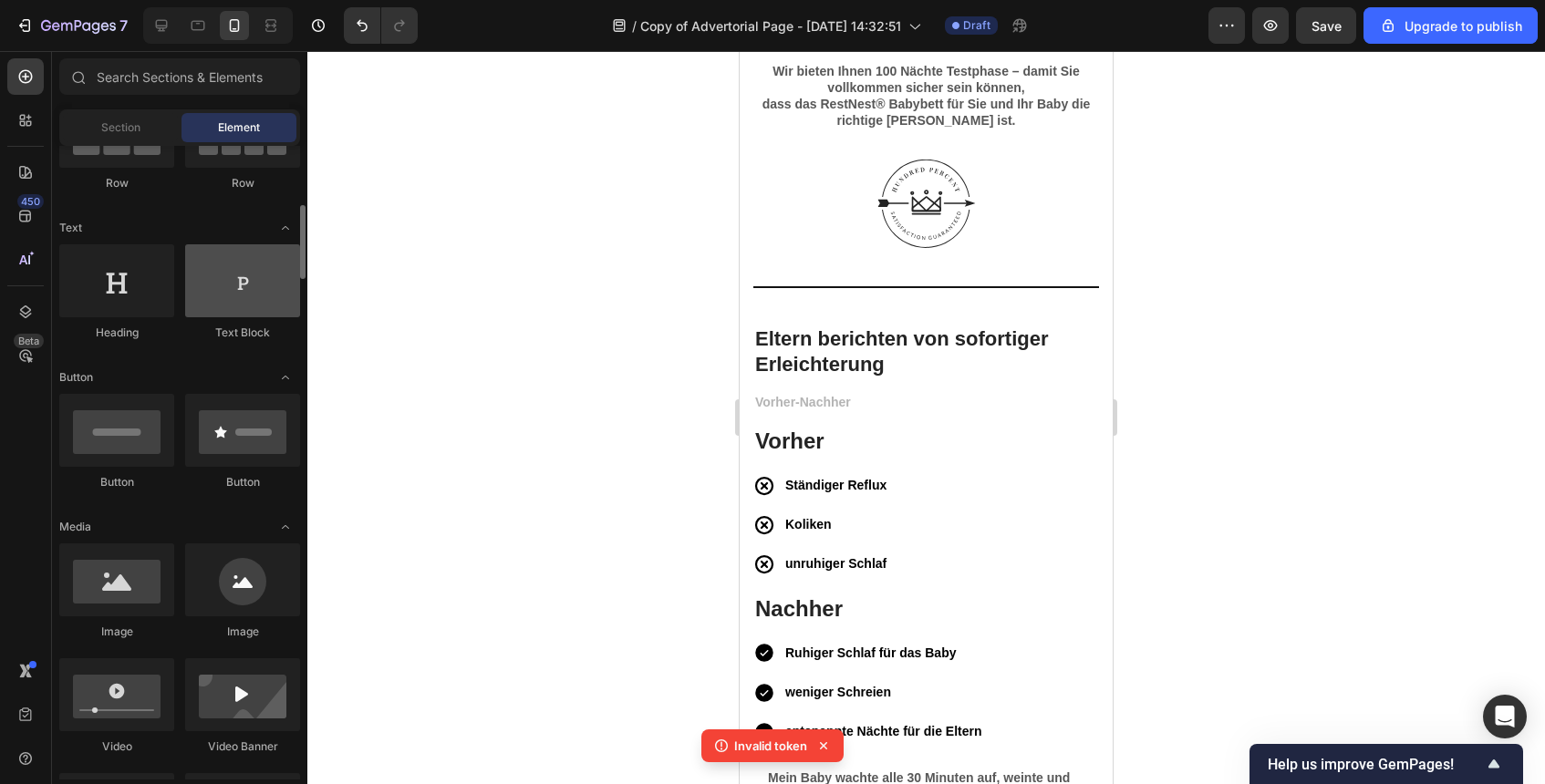
scroll to position [281, 0]
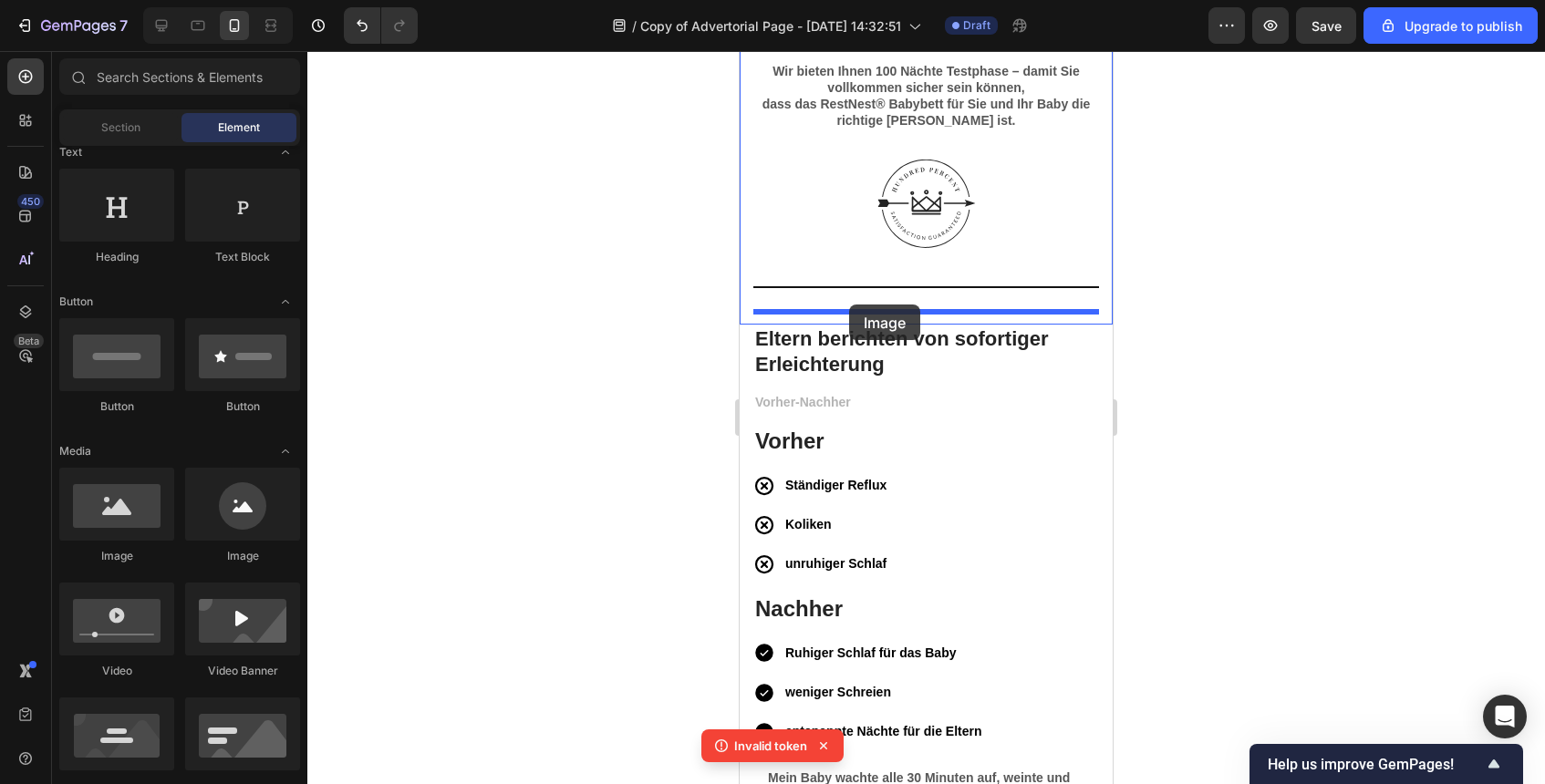
drag, startPoint x: 862, startPoint y: 528, endPoint x: 849, endPoint y: 305, distance: 223.4
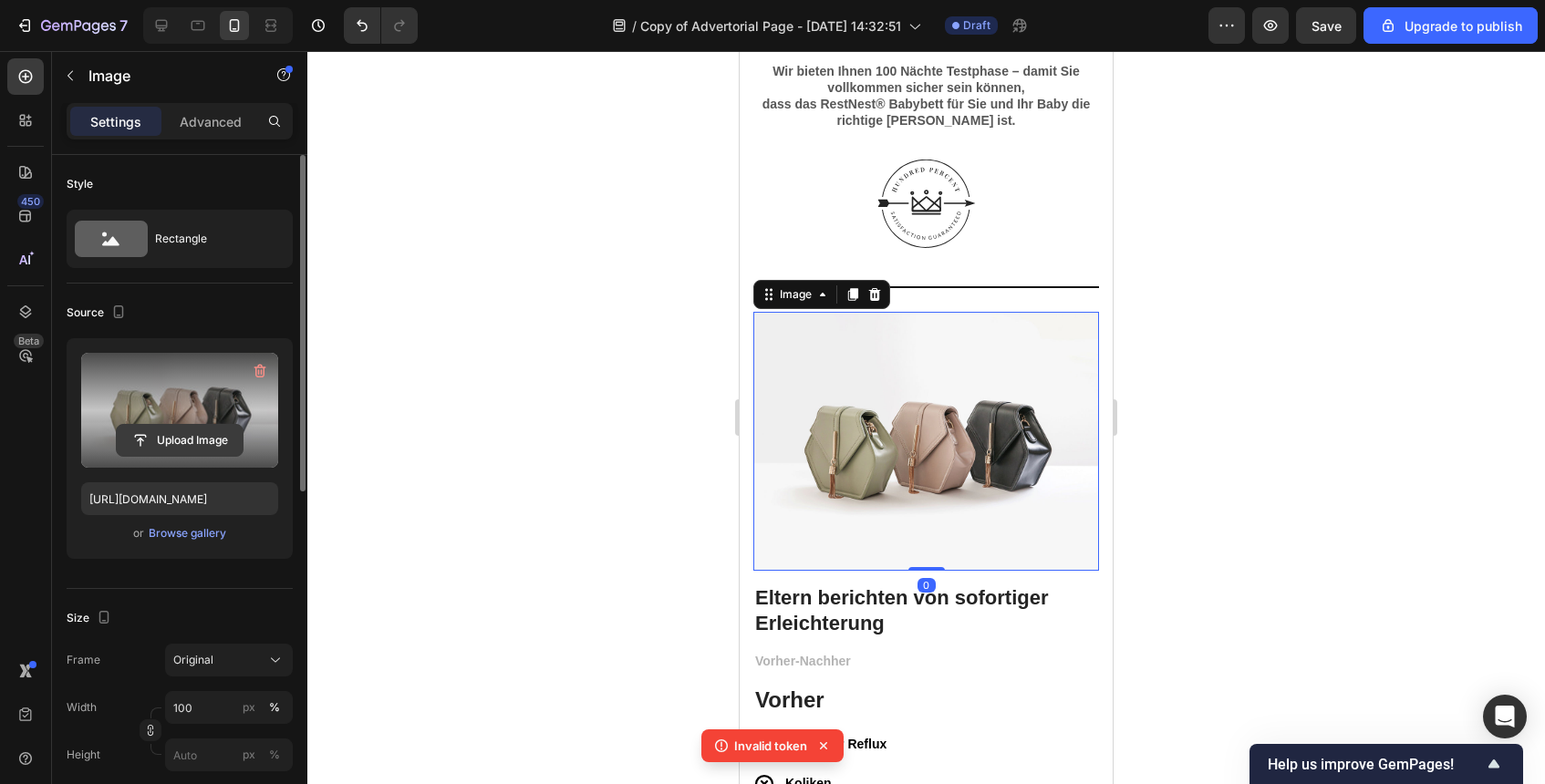
click at [184, 442] on input "file" at bounding box center [180, 441] width 126 height 31
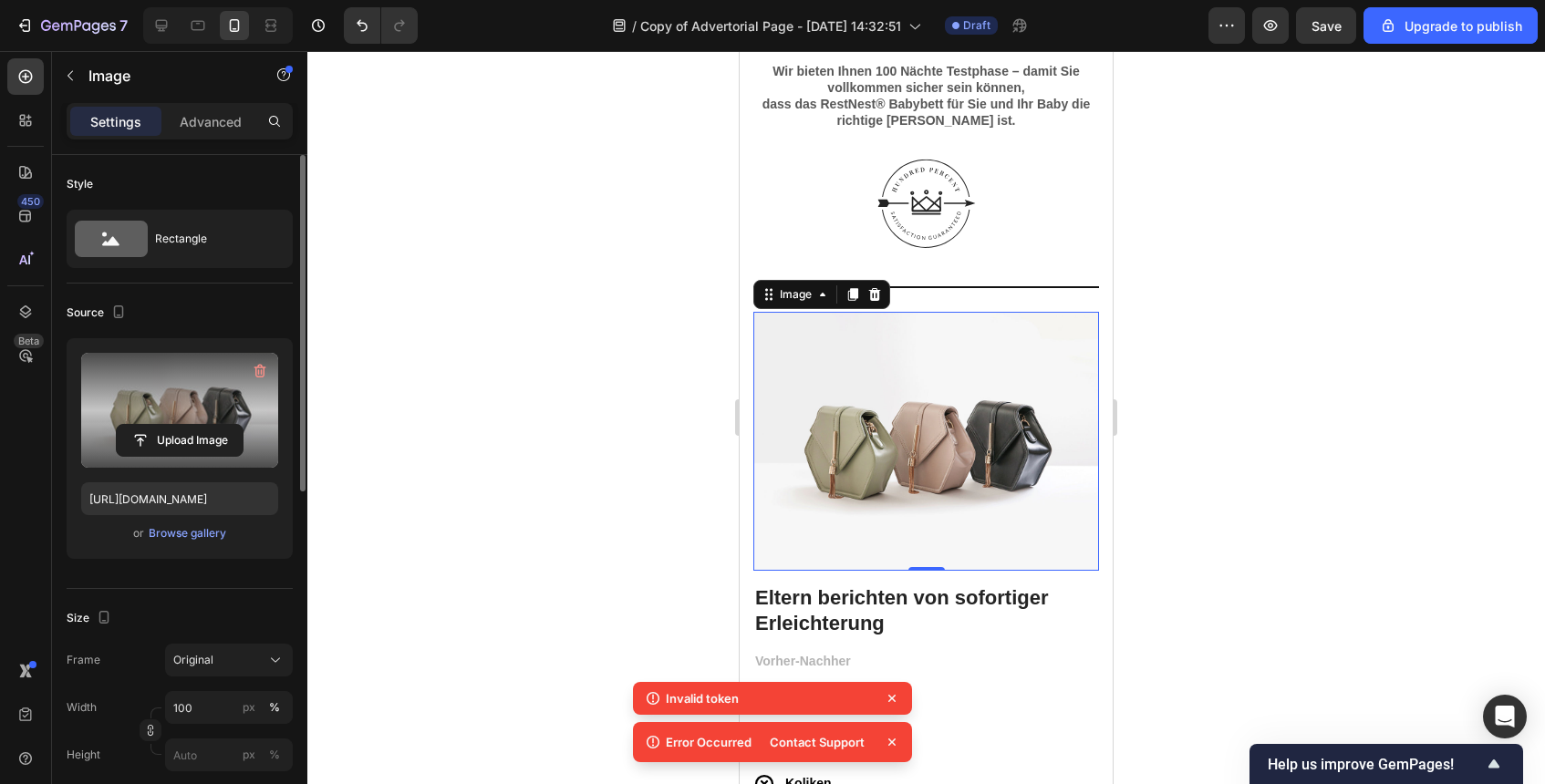
click at [225, 422] on label at bounding box center [180, 410] width 197 height 115
click at [225, 425] on input "file" at bounding box center [180, 441] width 126 height 31
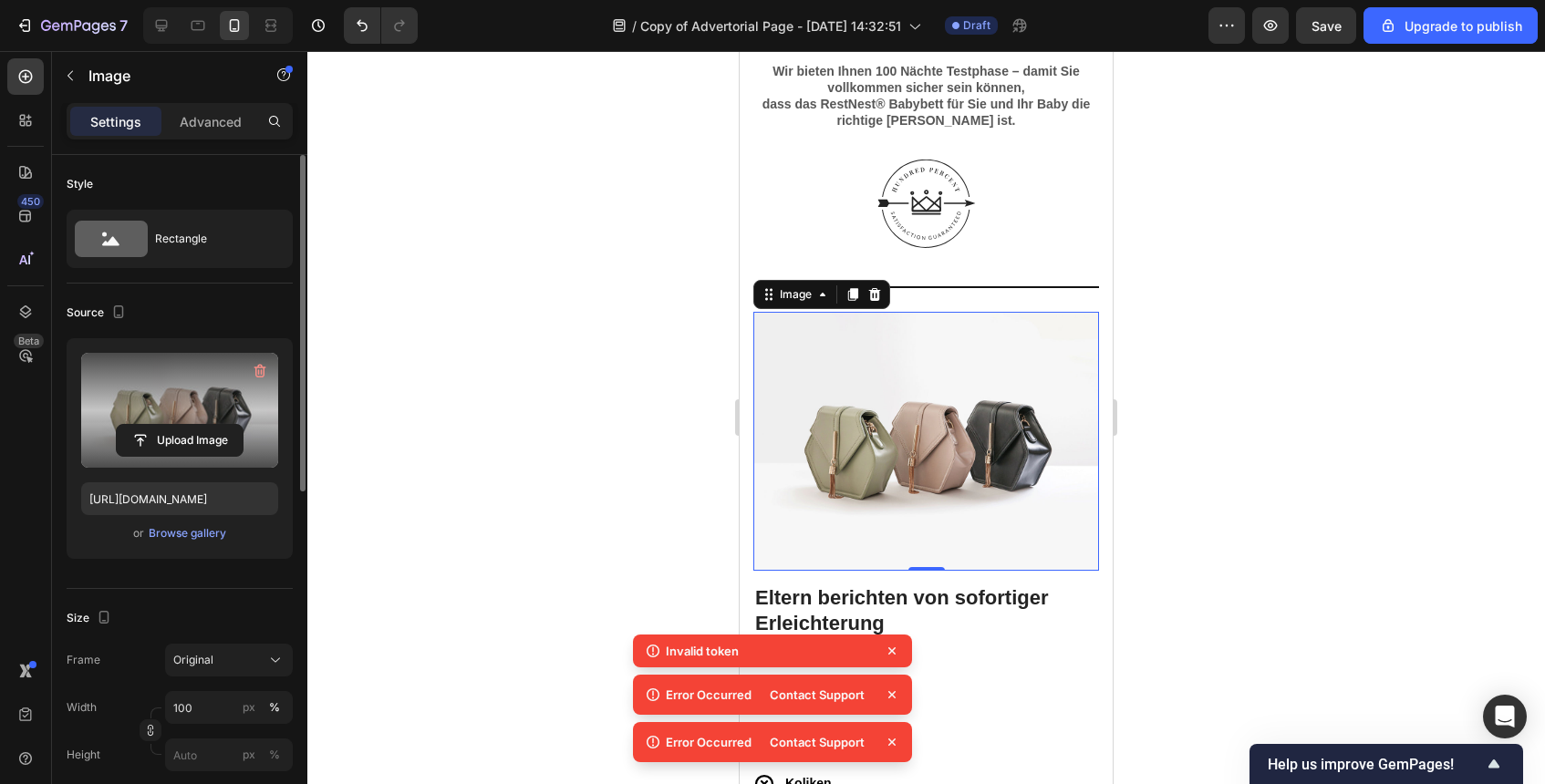
click at [892, 649] on icon at bounding box center [892, 652] width 19 height 19
click at [888, 690] on icon at bounding box center [892, 695] width 19 height 19
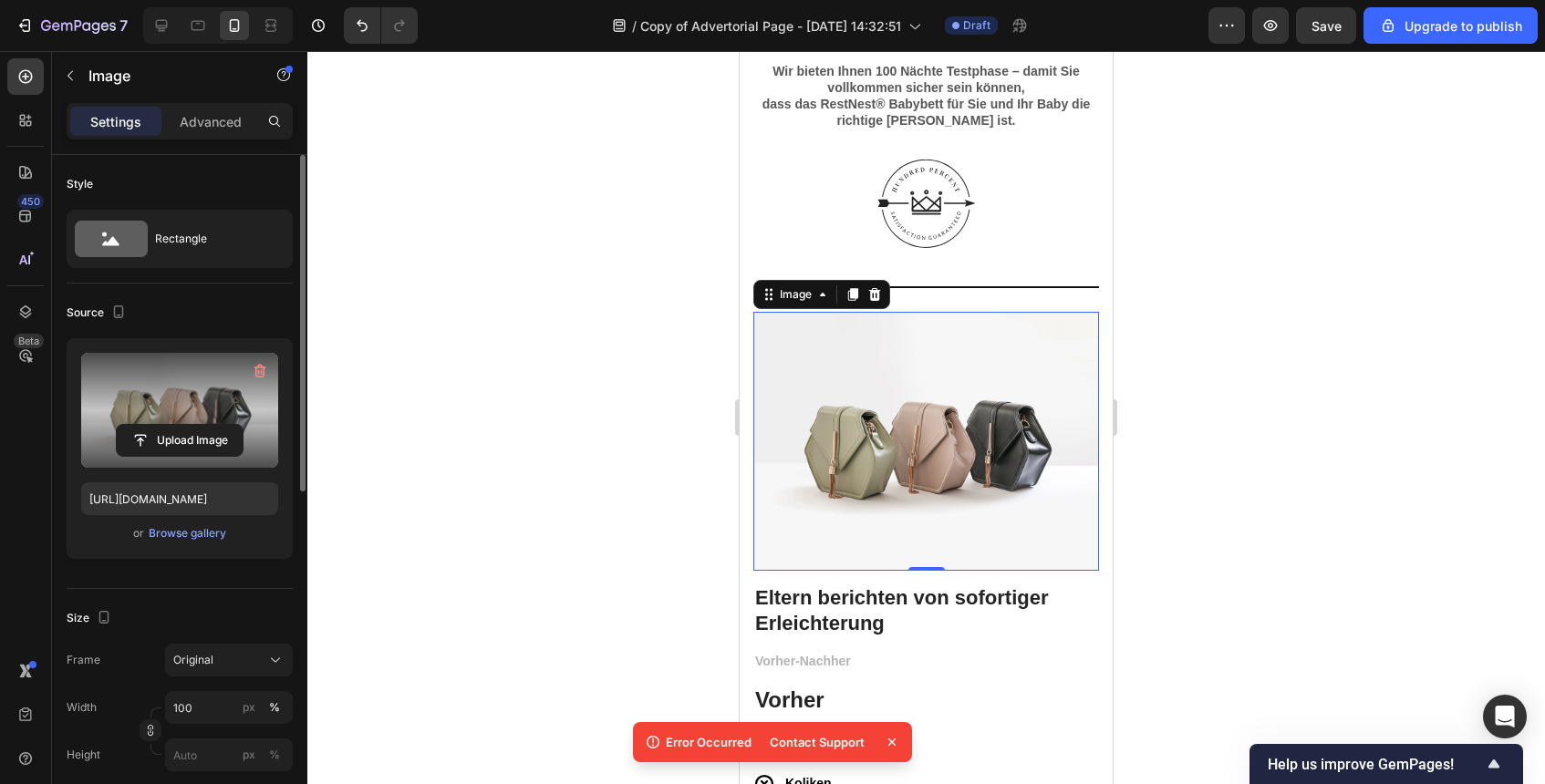
click at [898, 741] on icon at bounding box center [892, 742] width 19 height 19
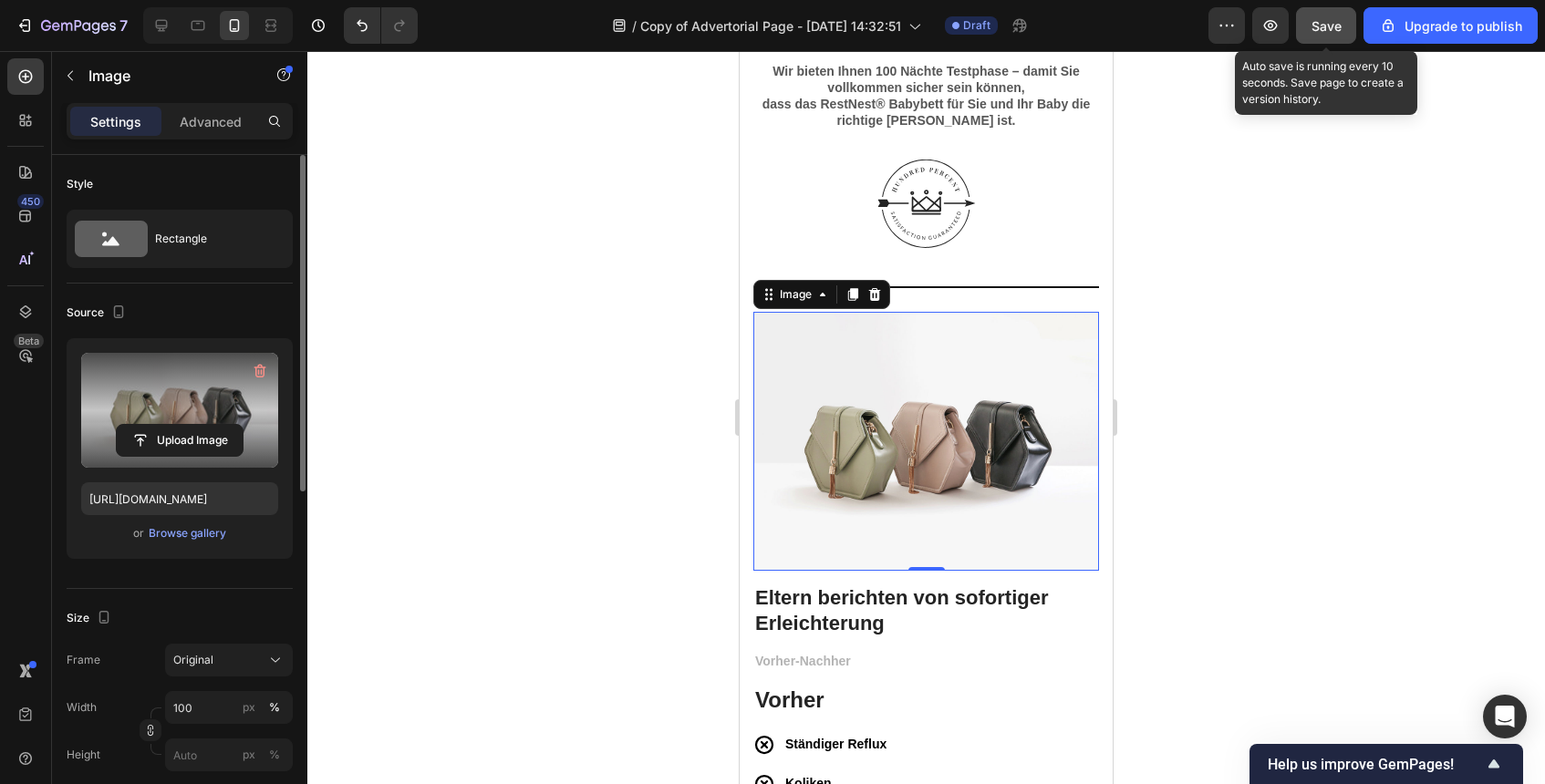
click at [1339, 24] on span "Save" at bounding box center [1327, 26] width 31 height 16
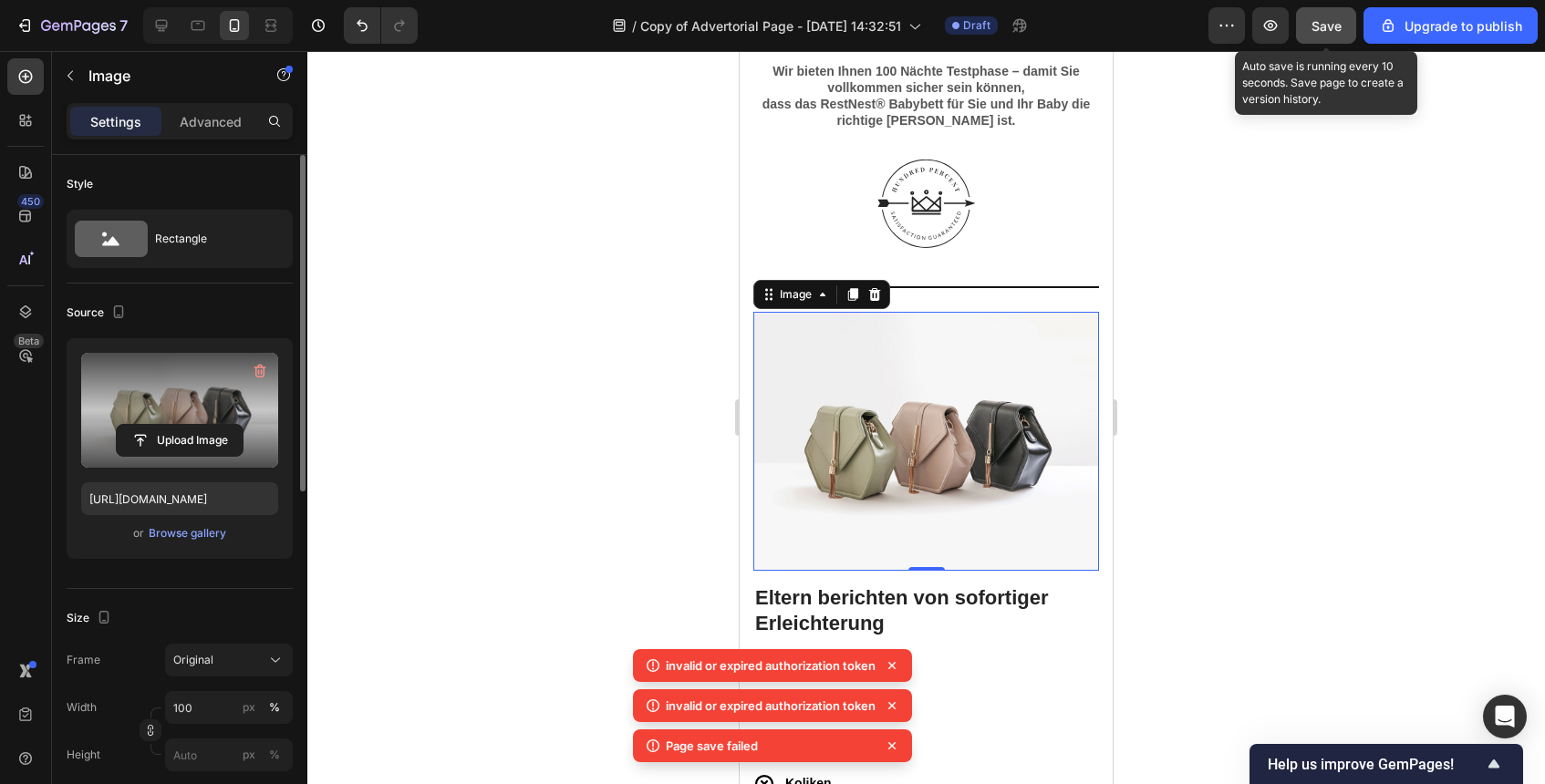
click at [1339, 24] on span "Save" at bounding box center [1327, 26] width 31 height 16
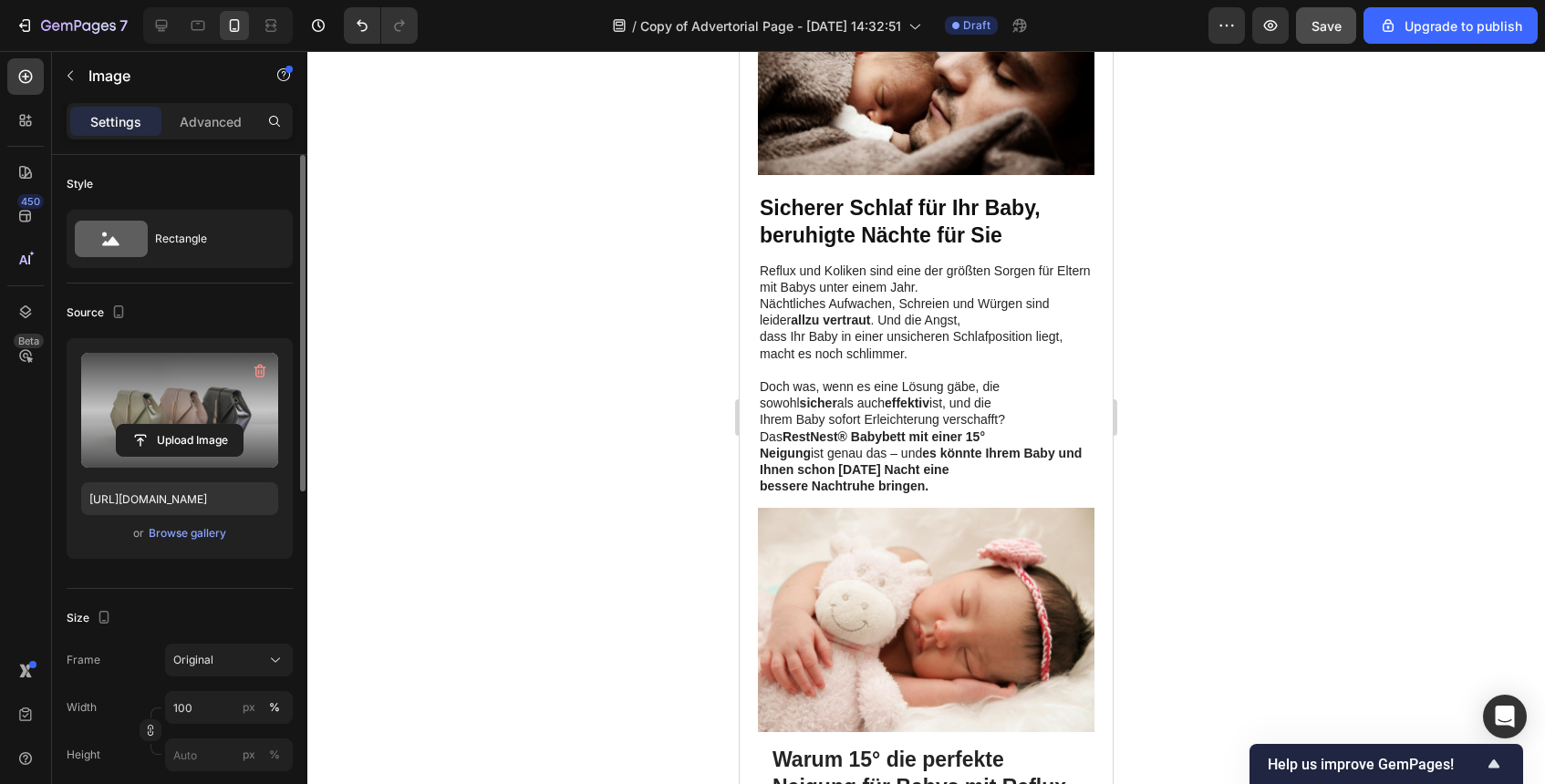
scroll to position [1323, 0]
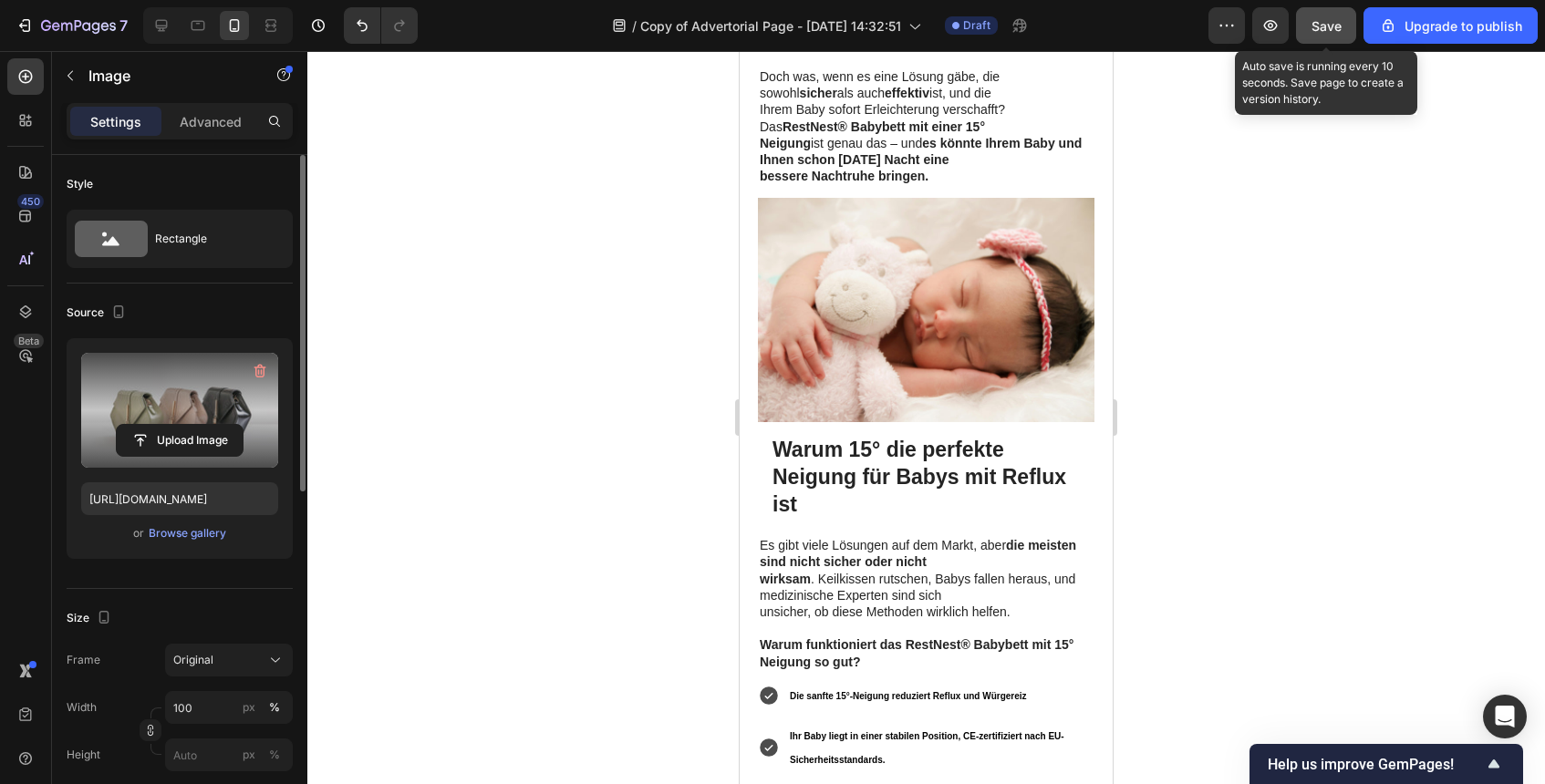
click at [1336, 22] on span "Save" at bounding box center [1327, 26] width 31 height 16
click at [1315, 37] on button "Save" at bounding box center [1326, 25] width 60 height 36
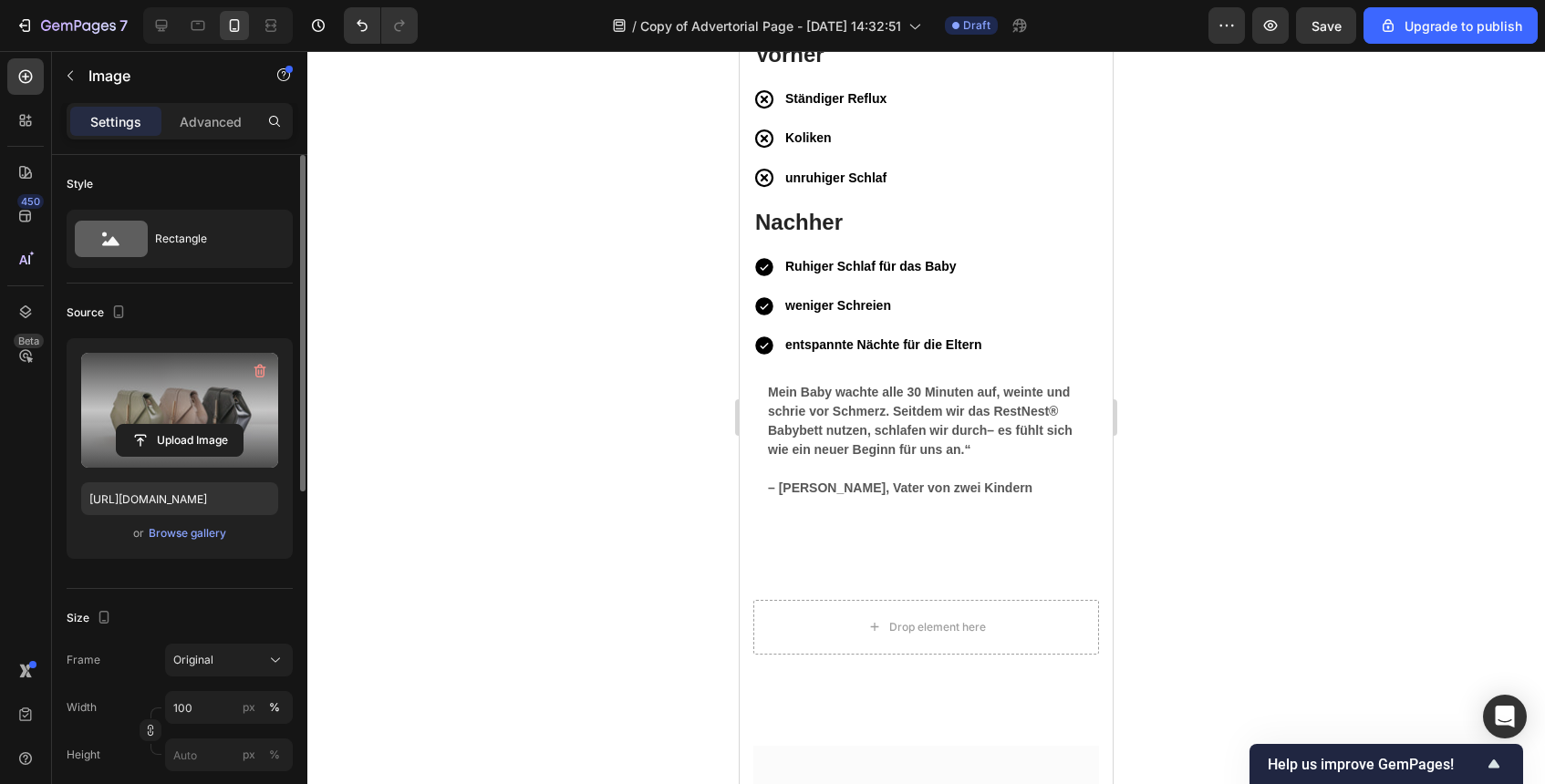
scroll to position [5990, 0]
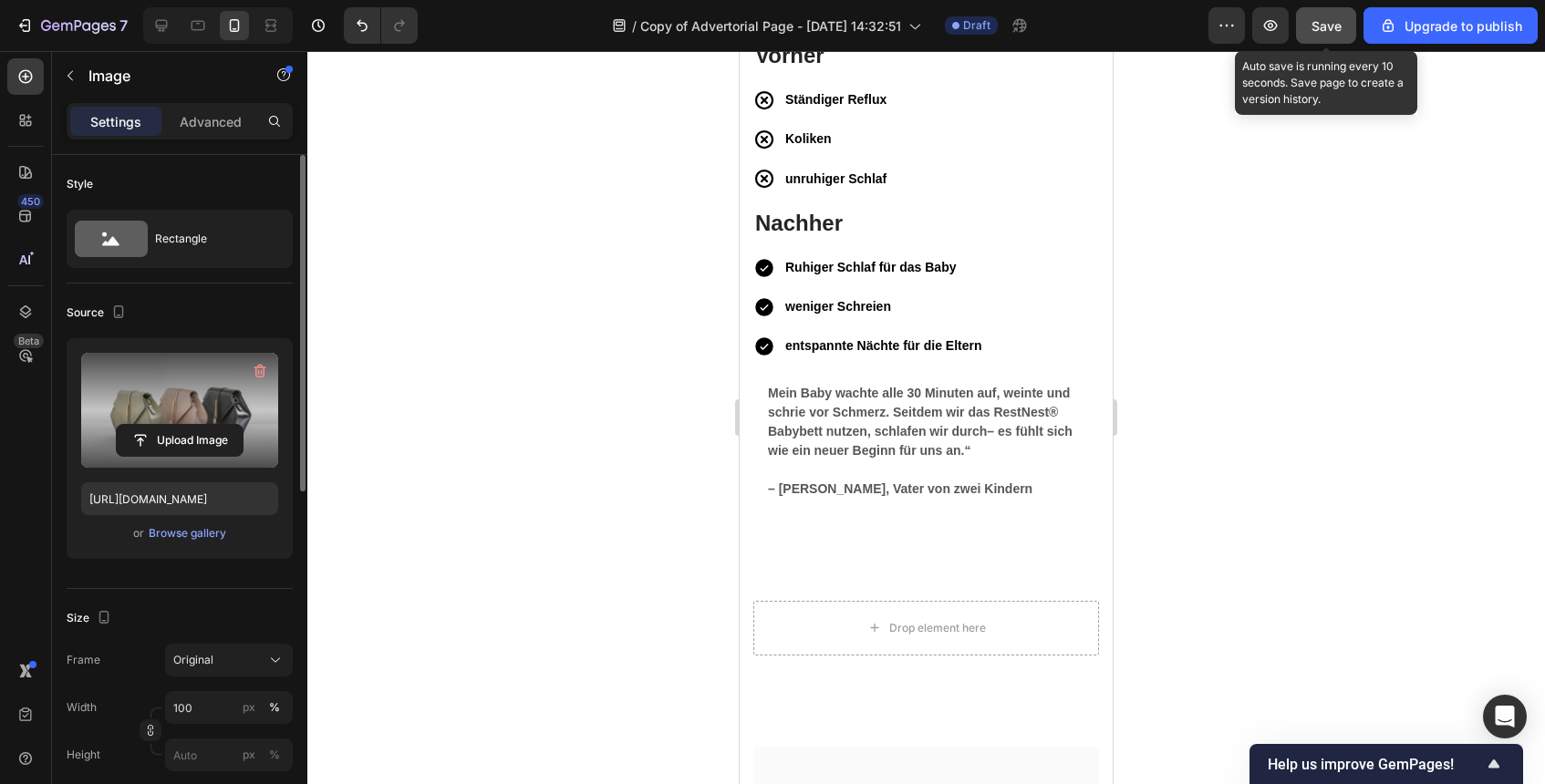
click at [1308, 31] on button "Save" at bounding box center [1326, 25] width 60 height 36
click at [1334, 27] on span "Save" at bounding box center [1327, 26] width 31 height 16
click at [1329, 19] on span "Save" at bounding box center [1327, 26] width 31 height 16
click at [1331, 19] on span "Save" at bounding box center [1327, 26] width 31 height 16
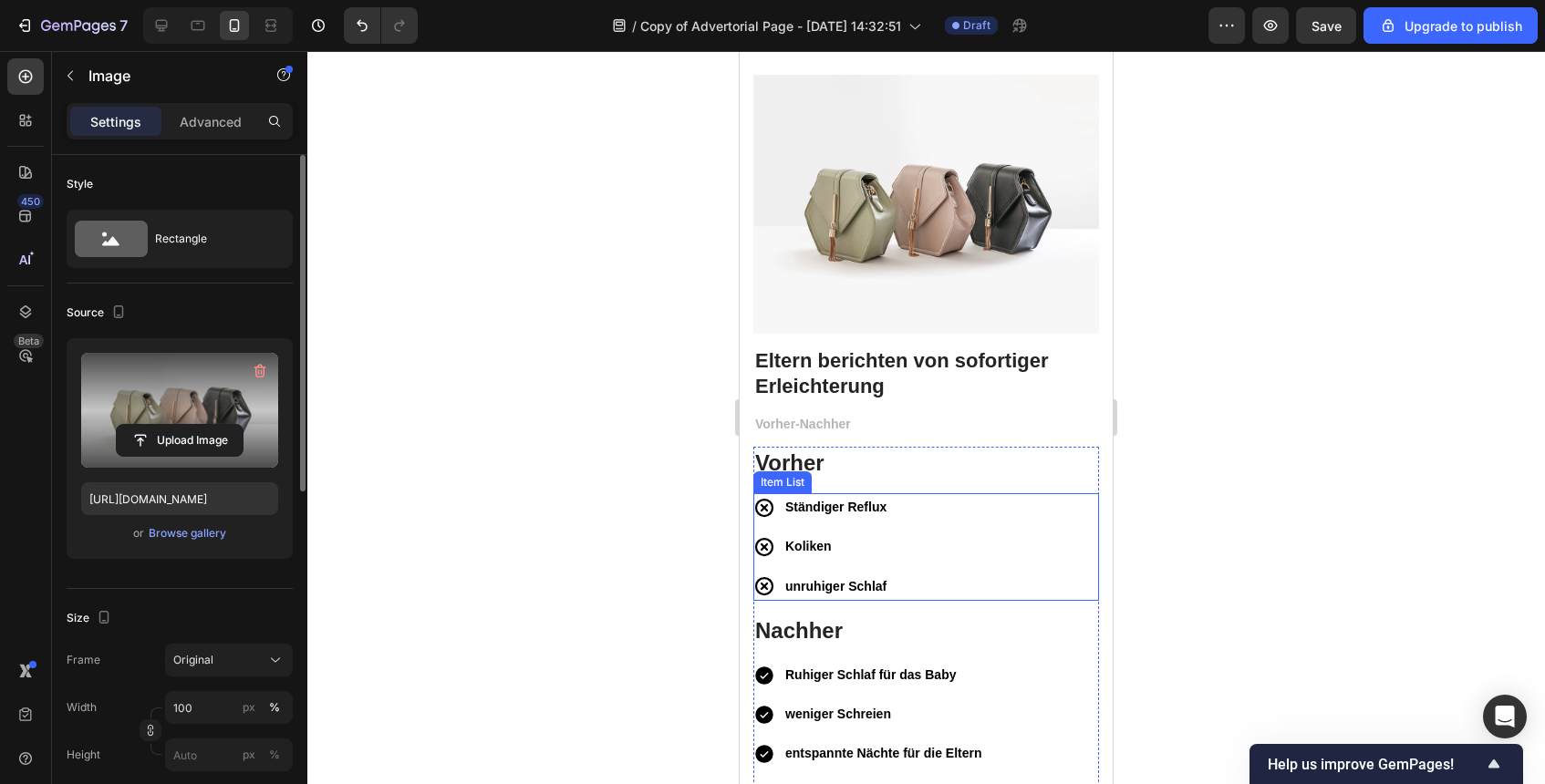
scroll to position [5522, 0]
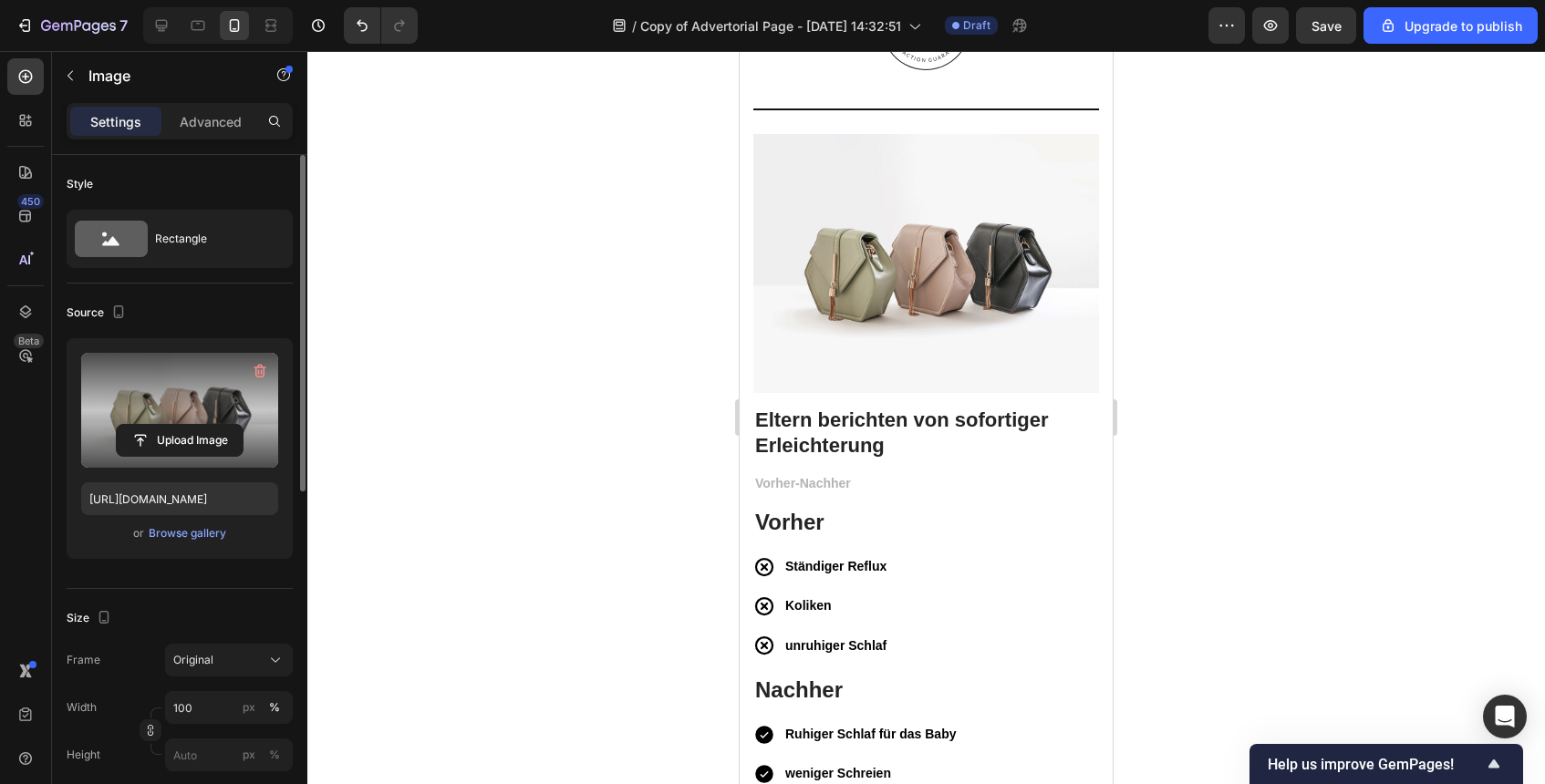
click at [1063, 180] on img at bounding box center [926, 264] width 345 height 259
click at [873, 118] on icon at bounding box center [875, 117] width 15 height 15
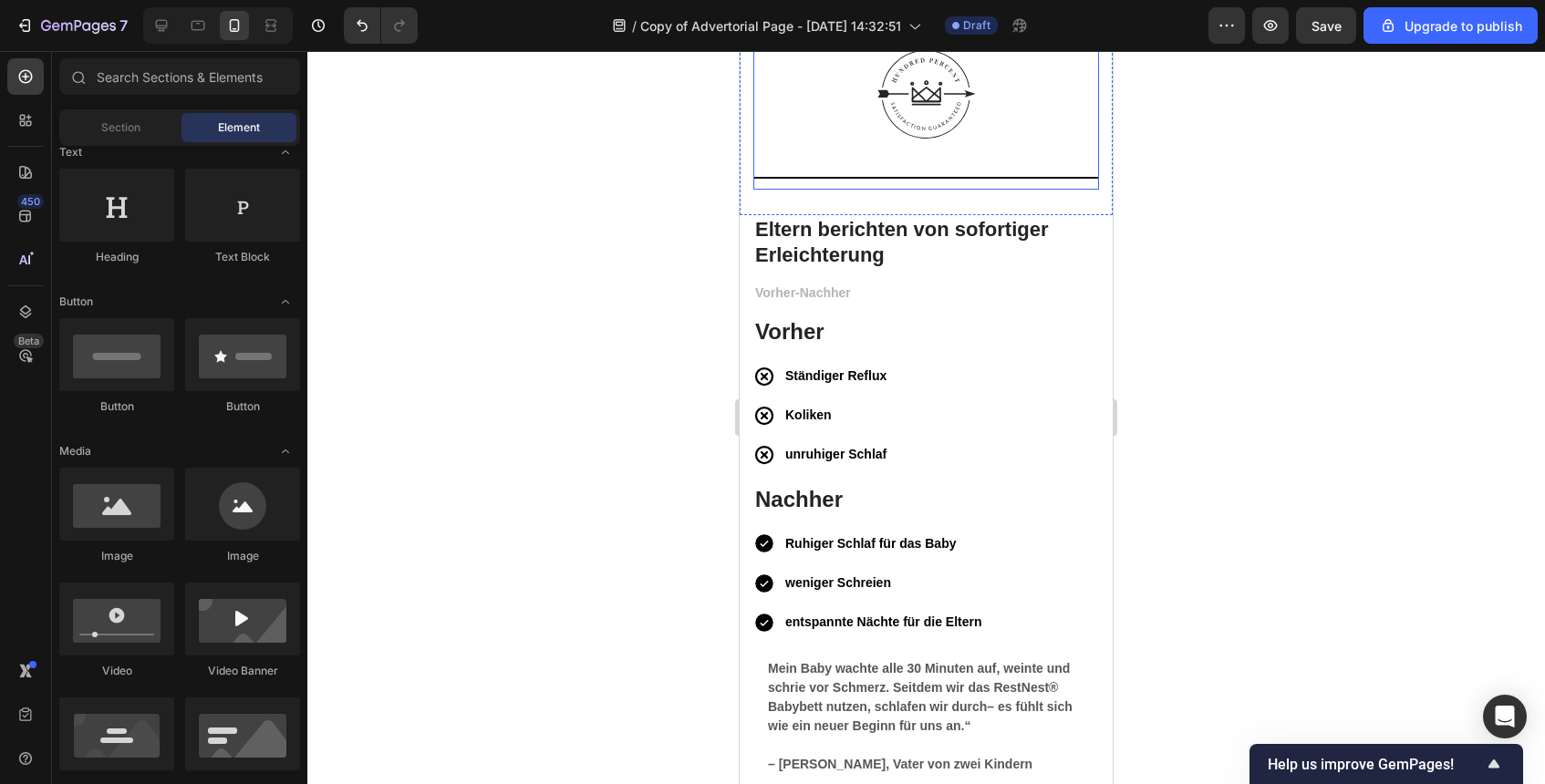
scroll to position [5446, 0]
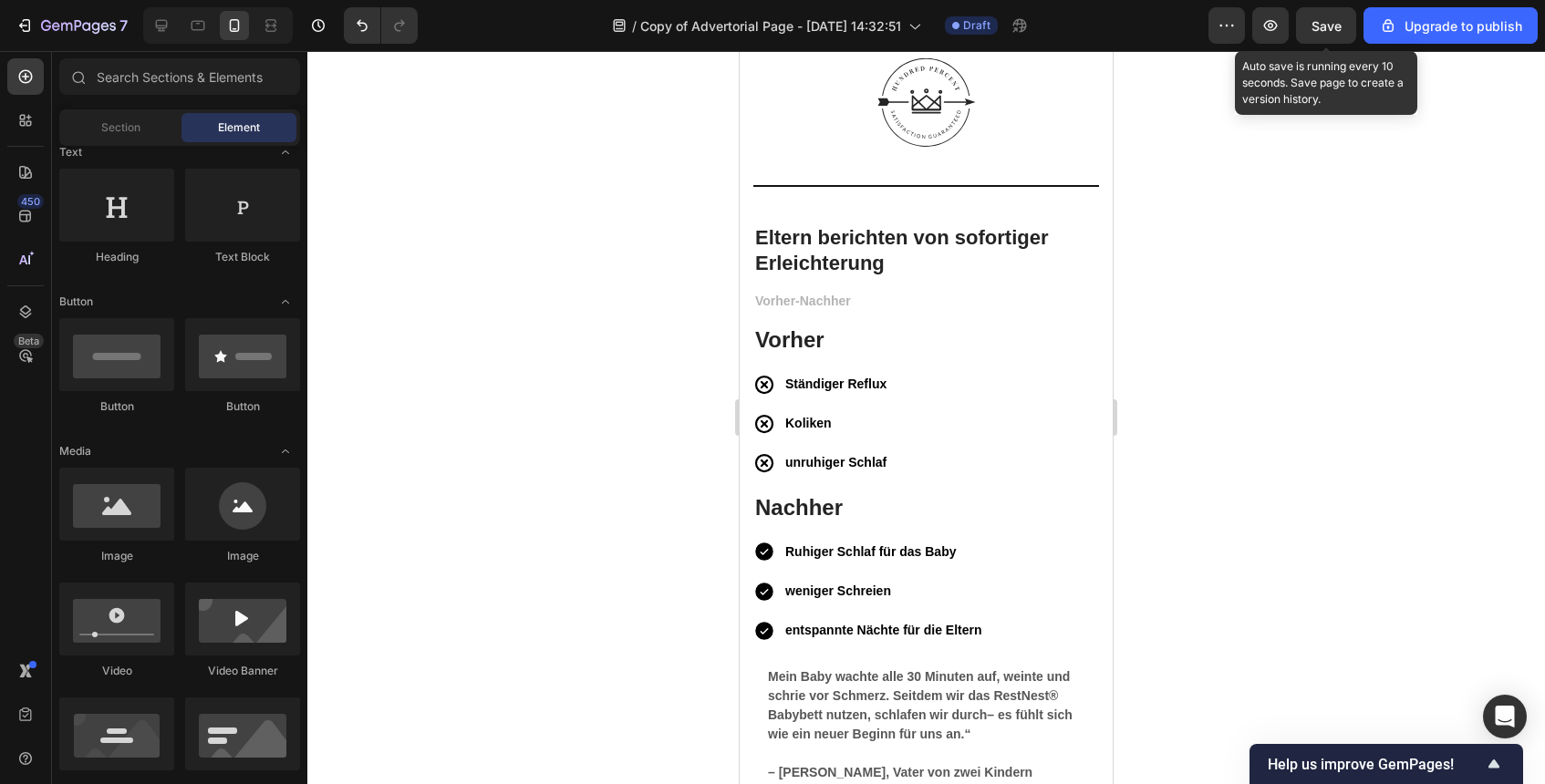
click at [1336, 25] on span "Save" at bounding box center [1327, 26] width 31 height 16
click at [1332, 14] on button "Save" at bounding box center [1326, 25] width 60 height 36
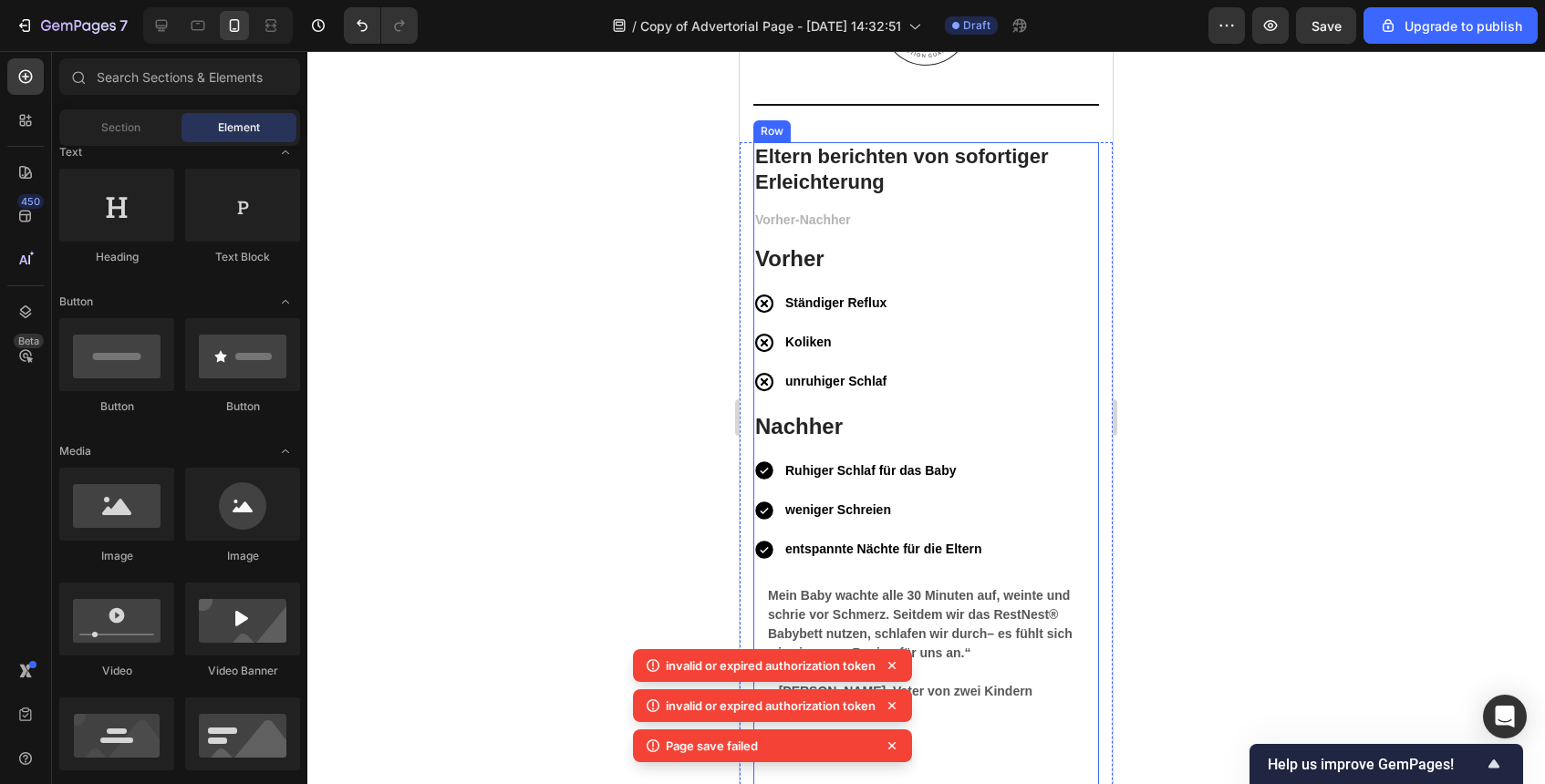
scroll to position [5680, 0]
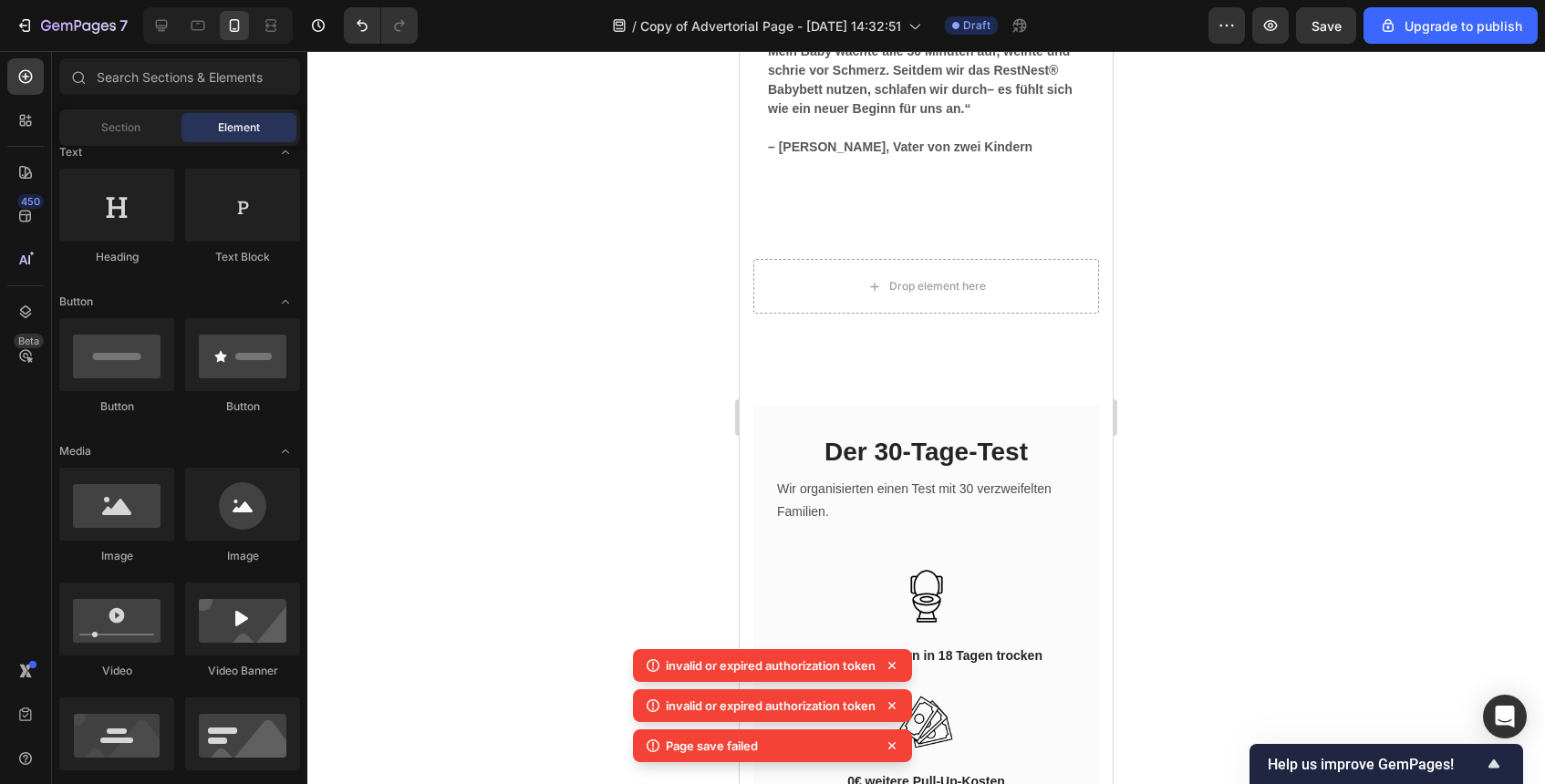
drag, startPoint x: 241, startPoint y: 248, endPoint x: 897, endPoint y: 678, distance: 784.4
click at [897, 678] on div "invalid or expired authorization token" at bounding box center [773, 666] width 280 height 32
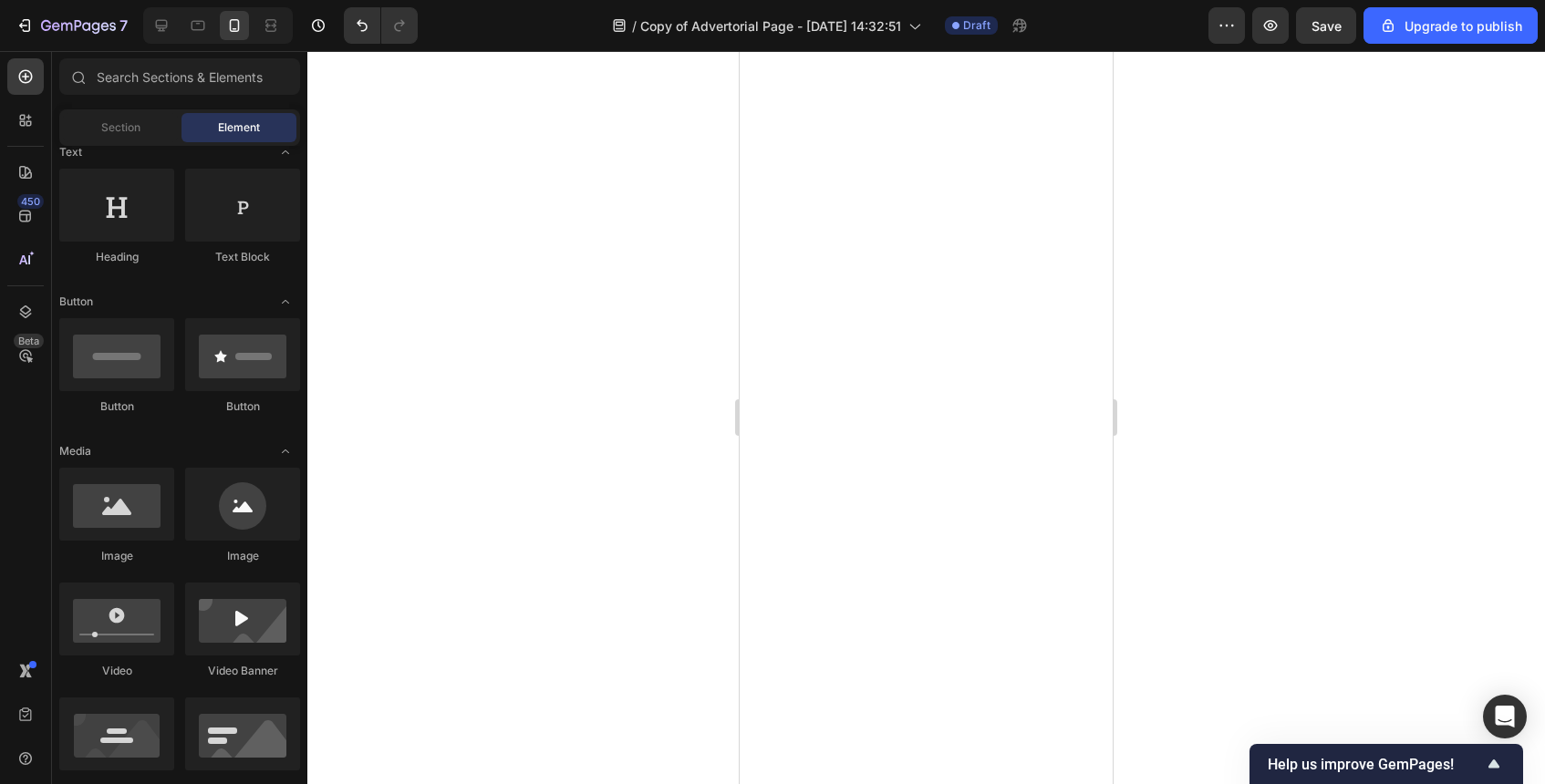
scroll to position [3204, 0]
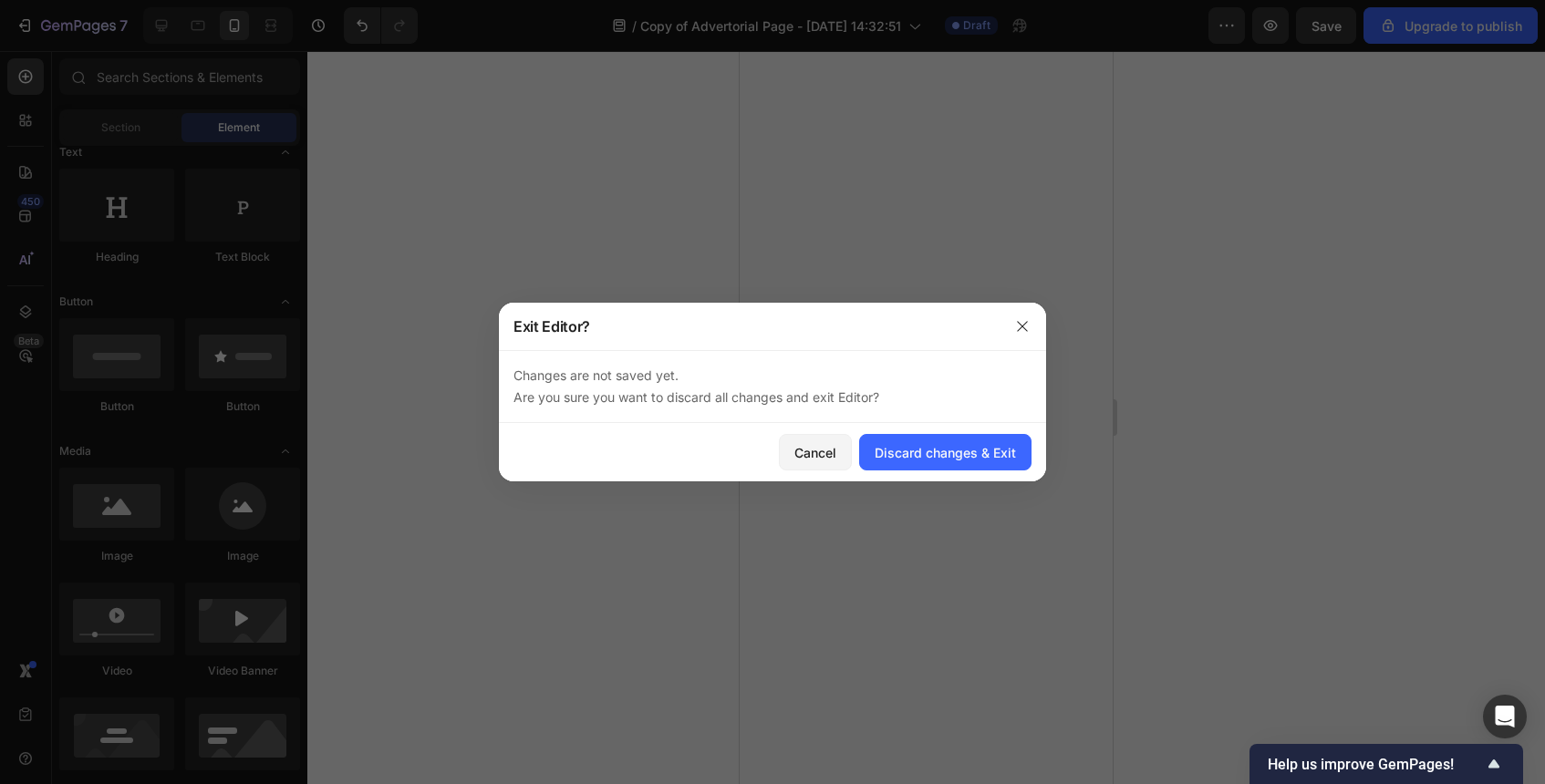
scroll to position [5997, 0]
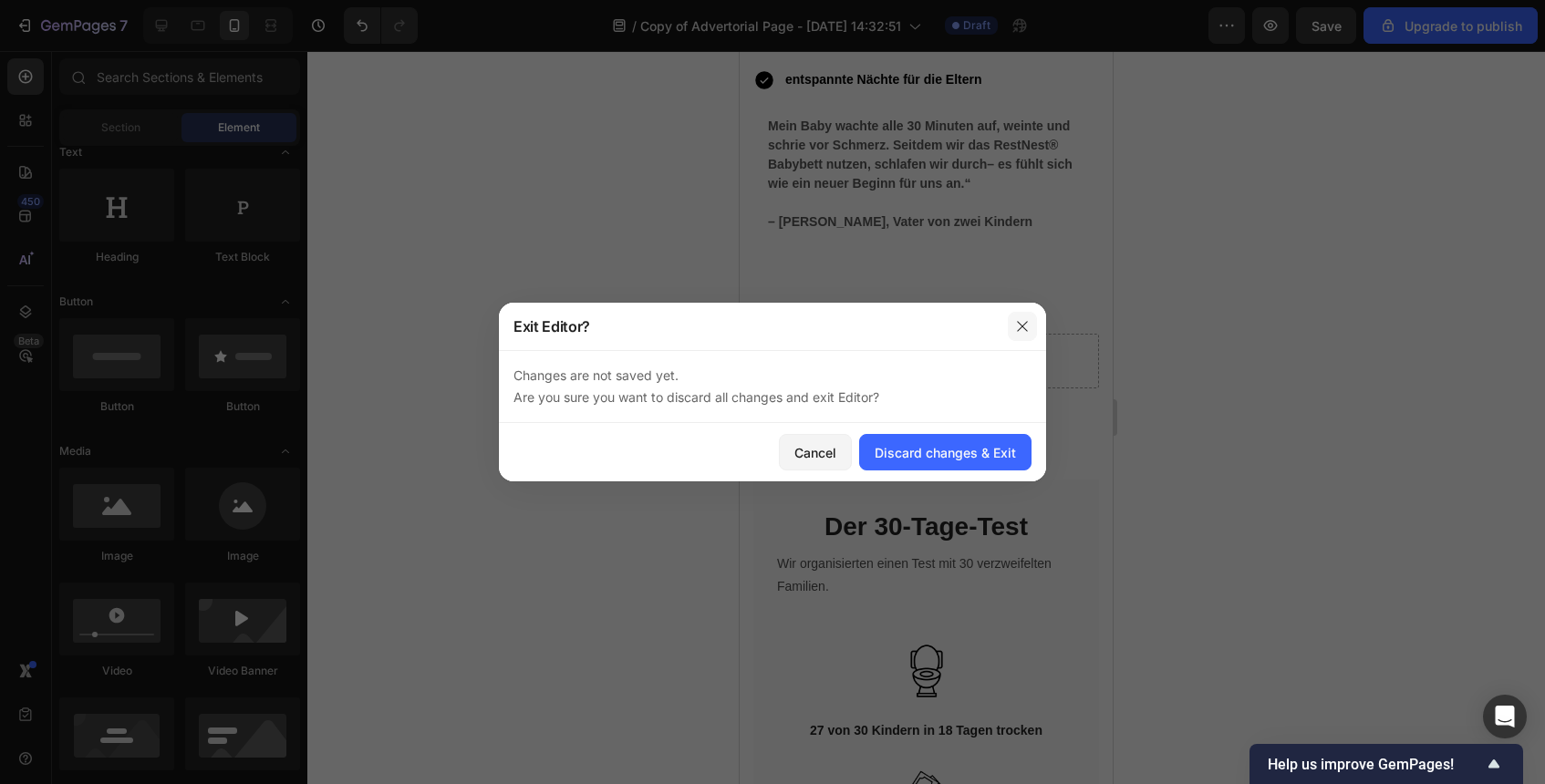
click at [1024, 318] on button "button" at bounding box center [1023, 327] width 30 height 30
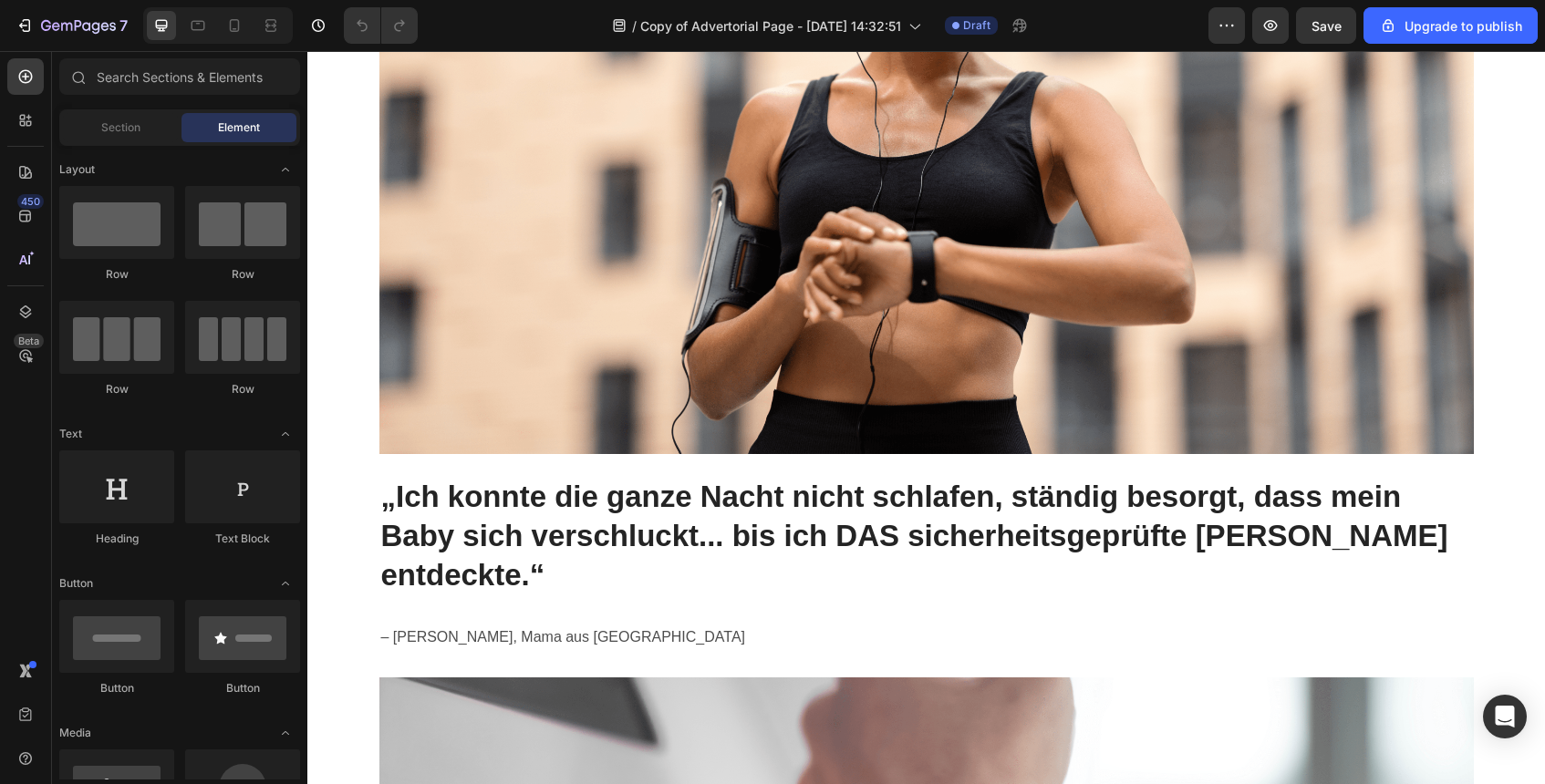
scroll to position [1220, 0]
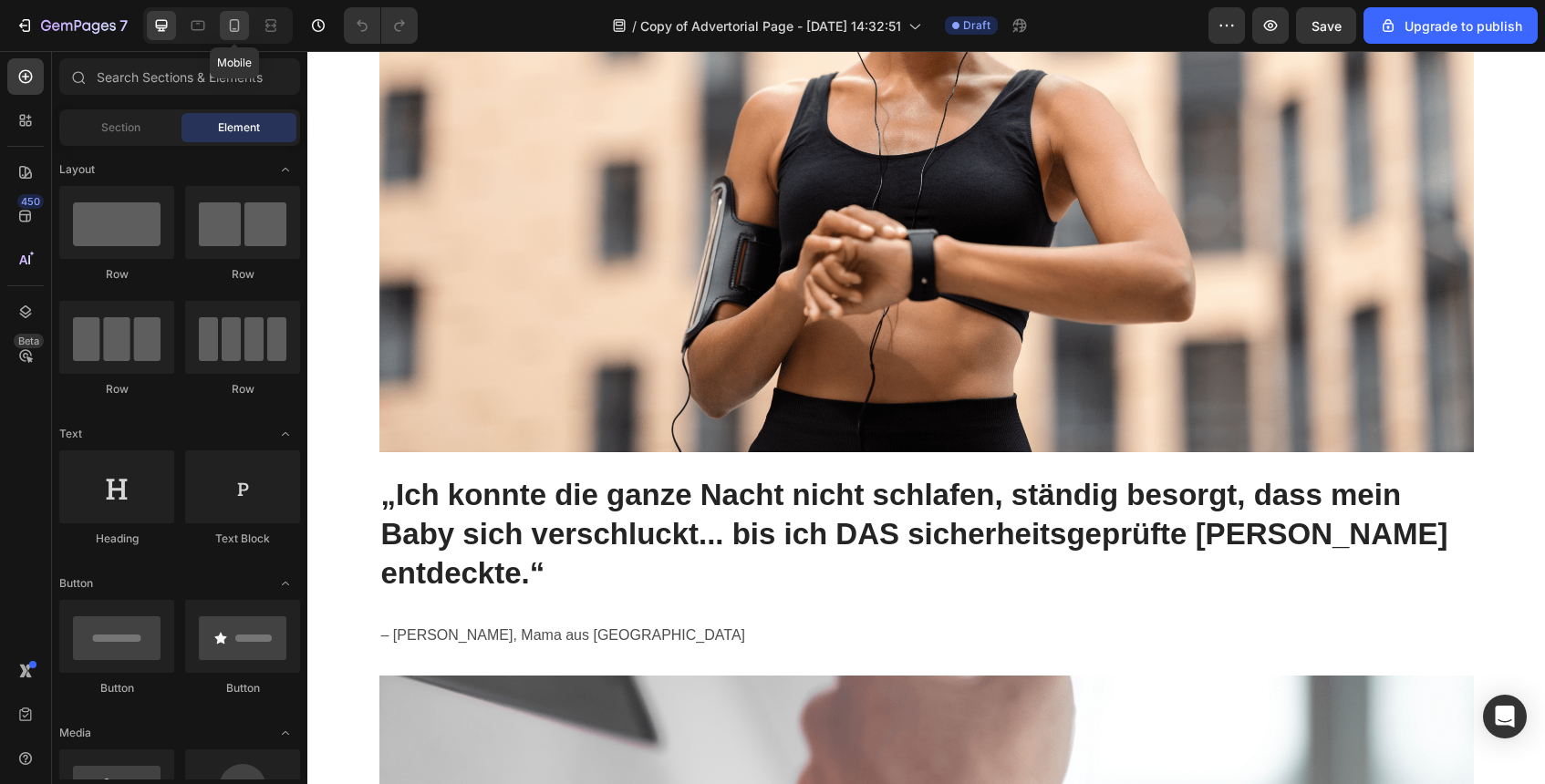
click at [238, 24] on icon at bounding box center [234, 26] width 10 height 13
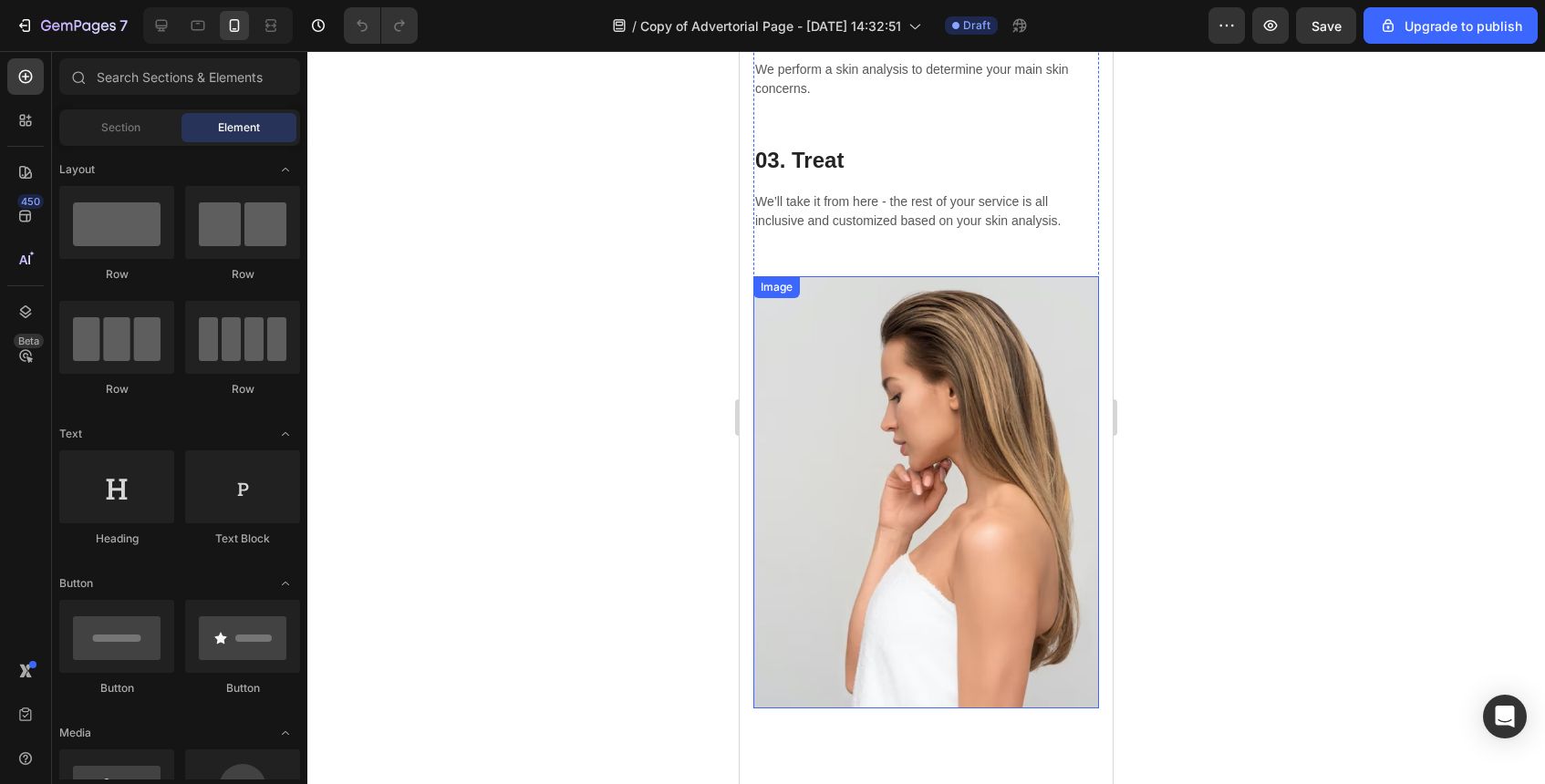
scroll to position [5242, 0]
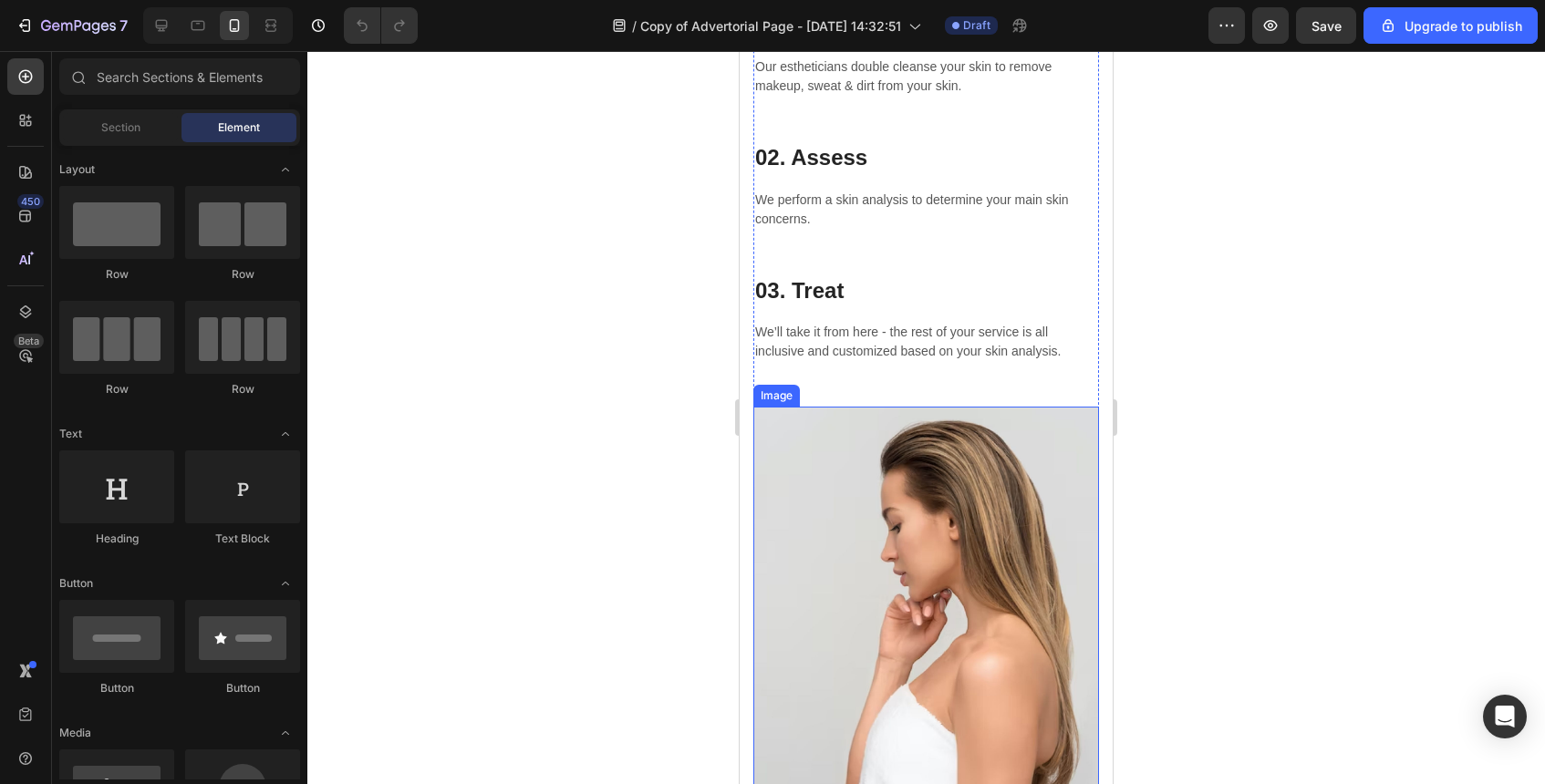
click at [944, 454] on img at bounding box center [926, 622] width 345 height 432
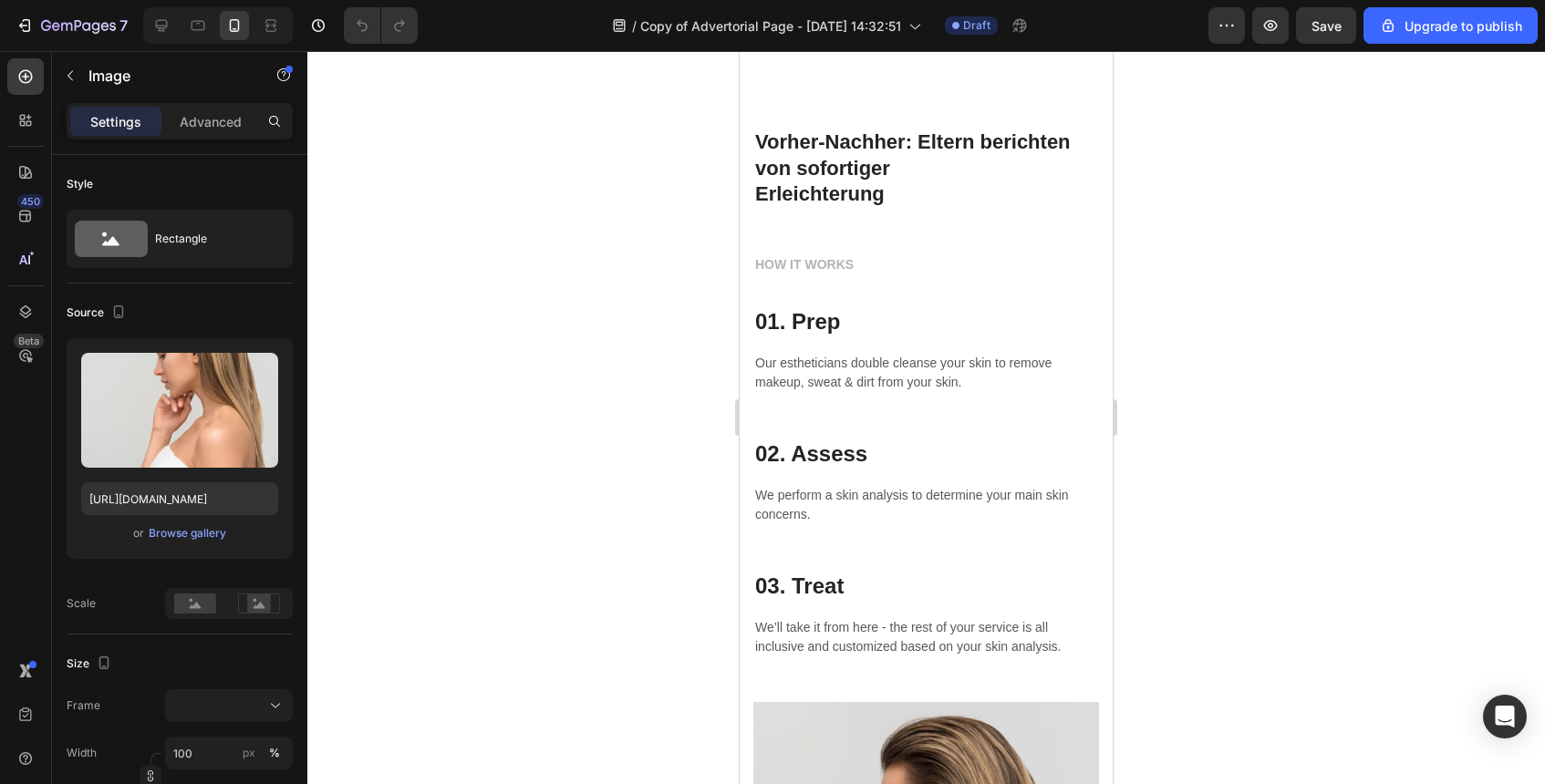
scroll to position [4806, 0]
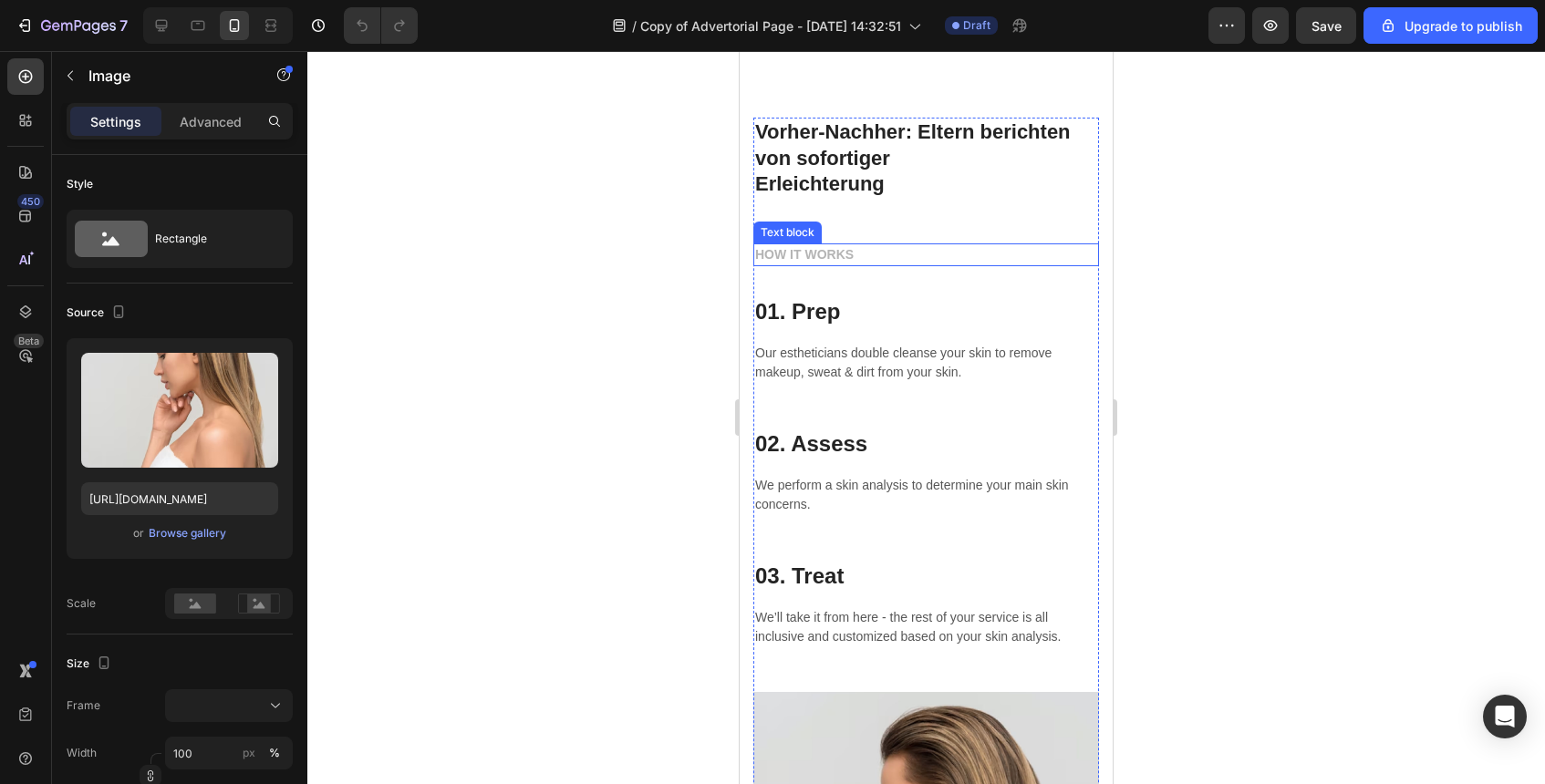
click at [822, 264] on p "HOW IT WORKS" at bounding box center [927, 255] width 343 height 19
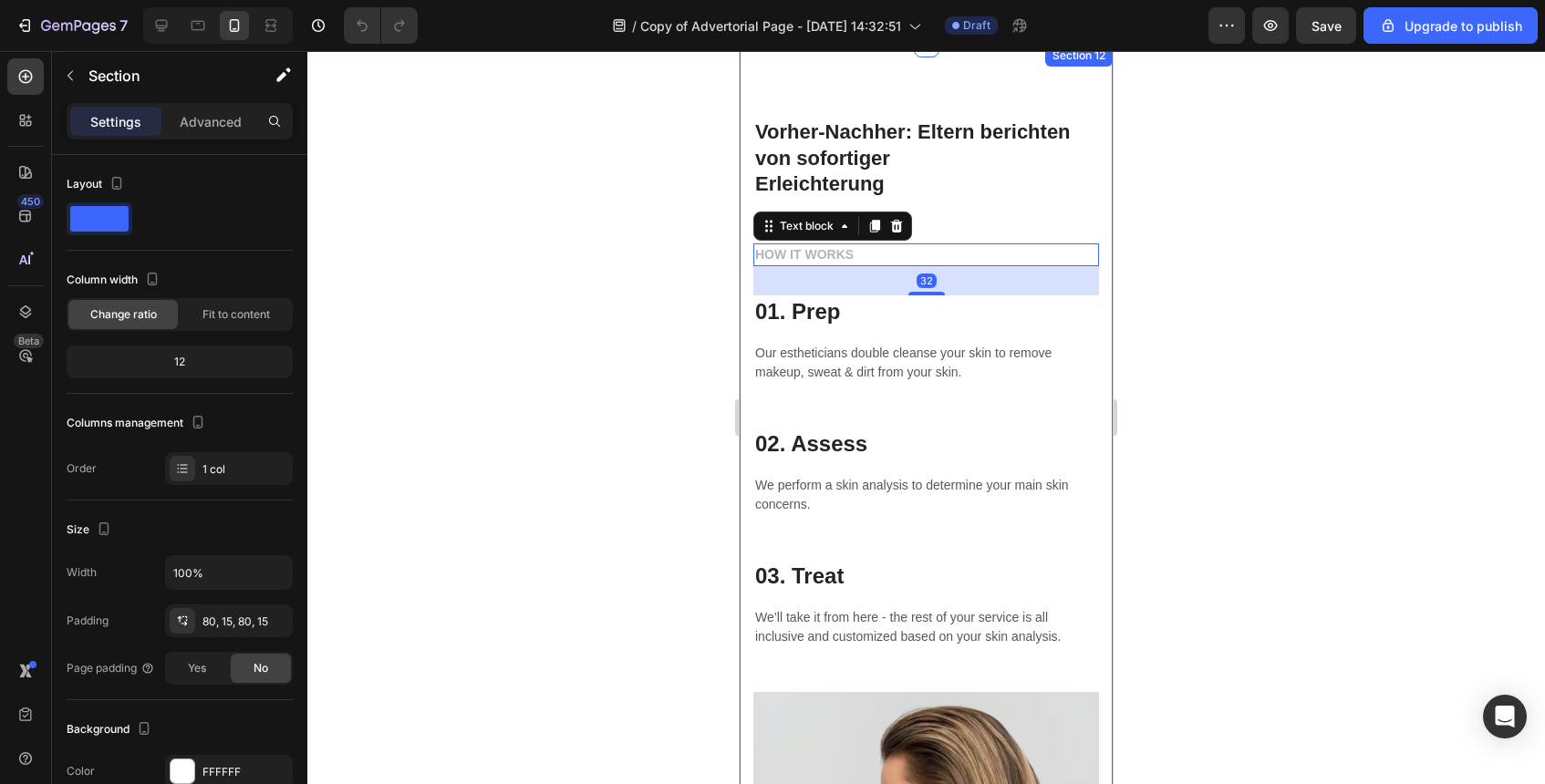
click at [884, 102] on div "Vorher-Nachher: Eltern berichten von sofortiger Erleichterung Heading HOW IT WO…" at bounding box center [926, 621] width 373 height 1153
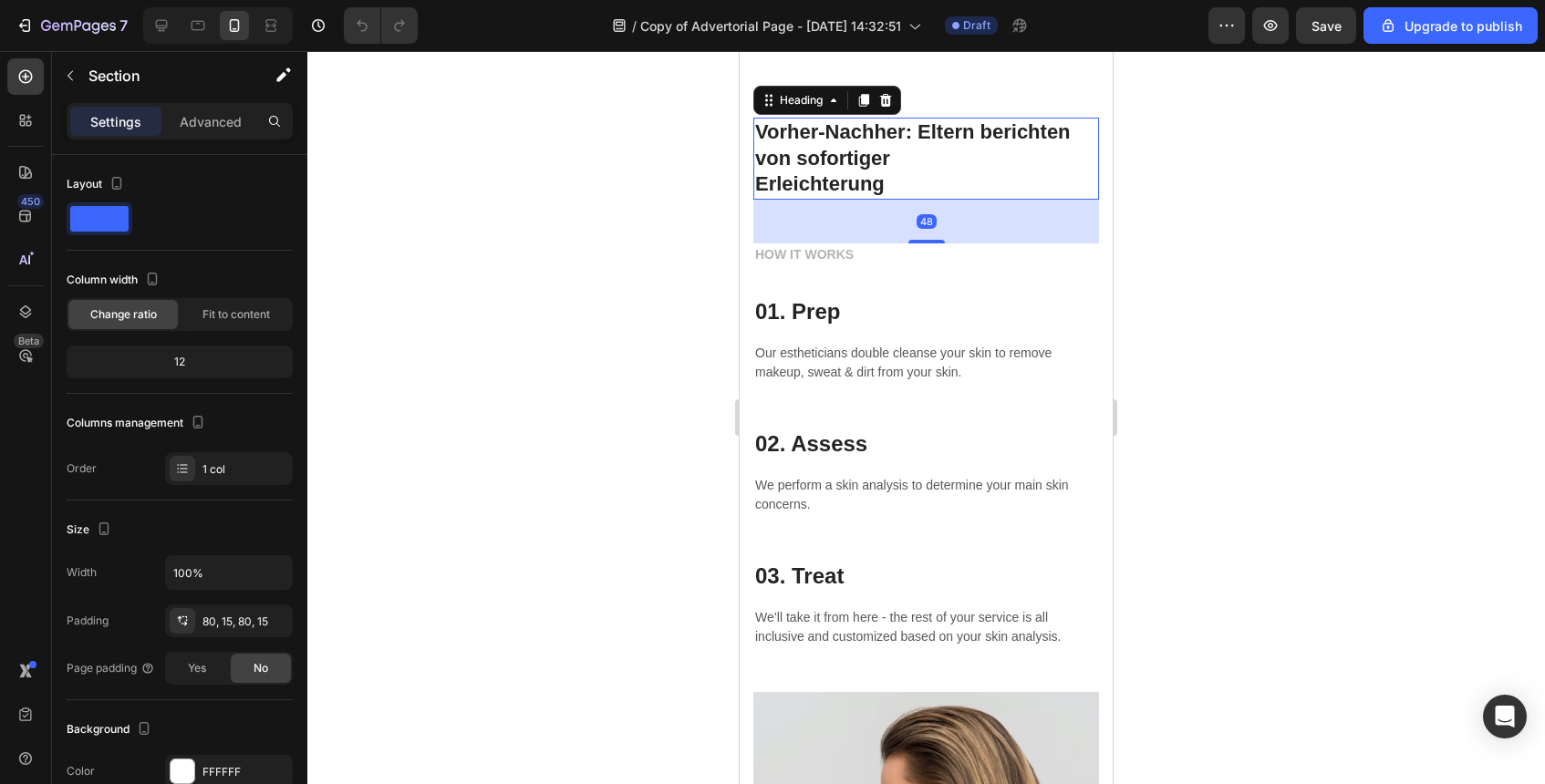
click at [895, 146] on h2 "Vorher-Nachher: Eltern berichten von sofortiger Erleichterung" at bounding box center [926, 158] width 345 height 82
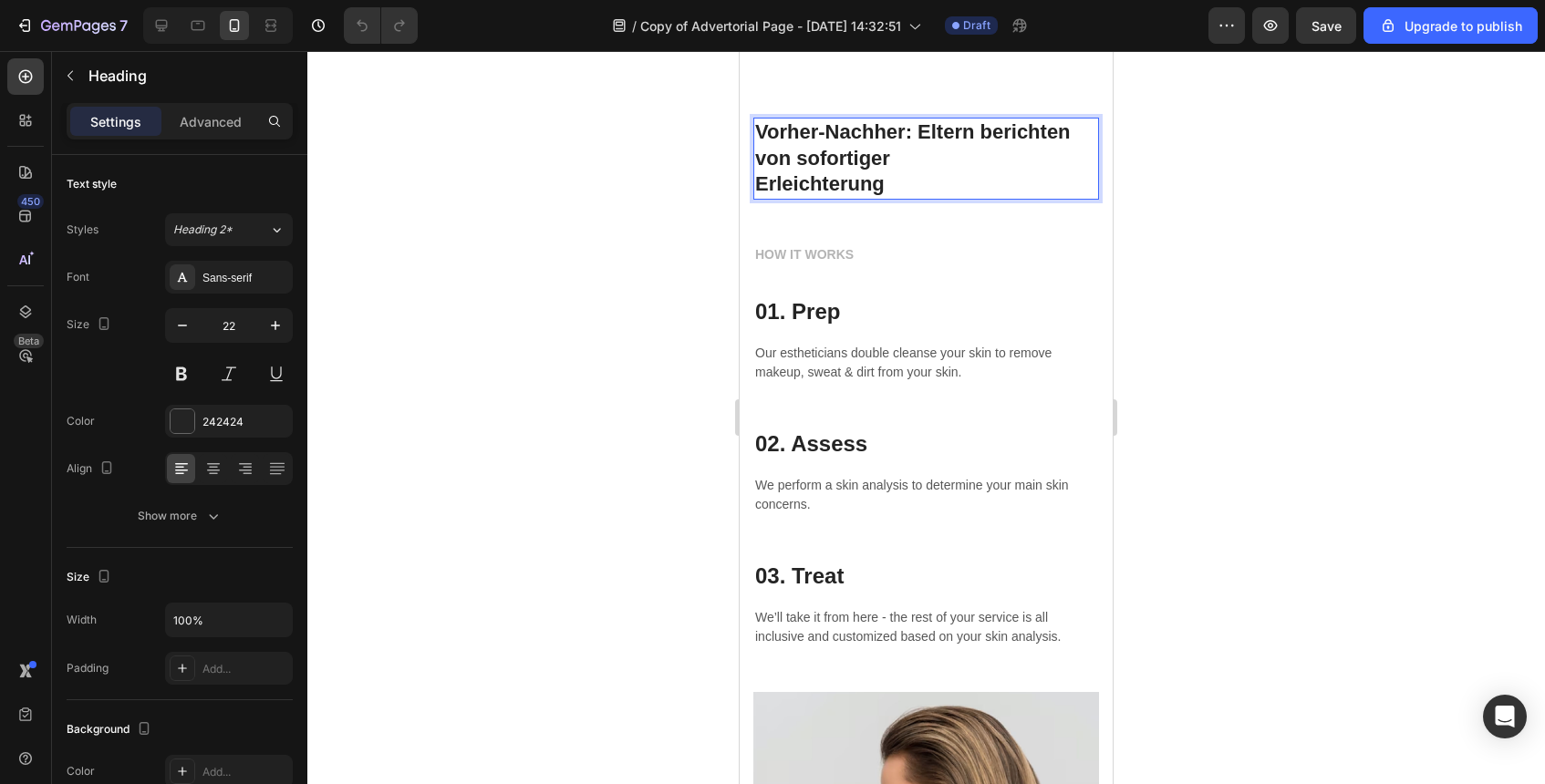
click at [913, 132] on strong "Vorher-Nachher: Eltern berichten von sofortiger" at bounding box center [913, 144] width 316 height 49
drag, startPoint x: 912, startPoint y: 131, endPoint x: 754, endPoint y: 141, distance: 158.3
click at [755, 141] on strong "Vorher-Nachher:Eltern berichten von sofortiger" at bounding box center [910, 144] width 309 height 49
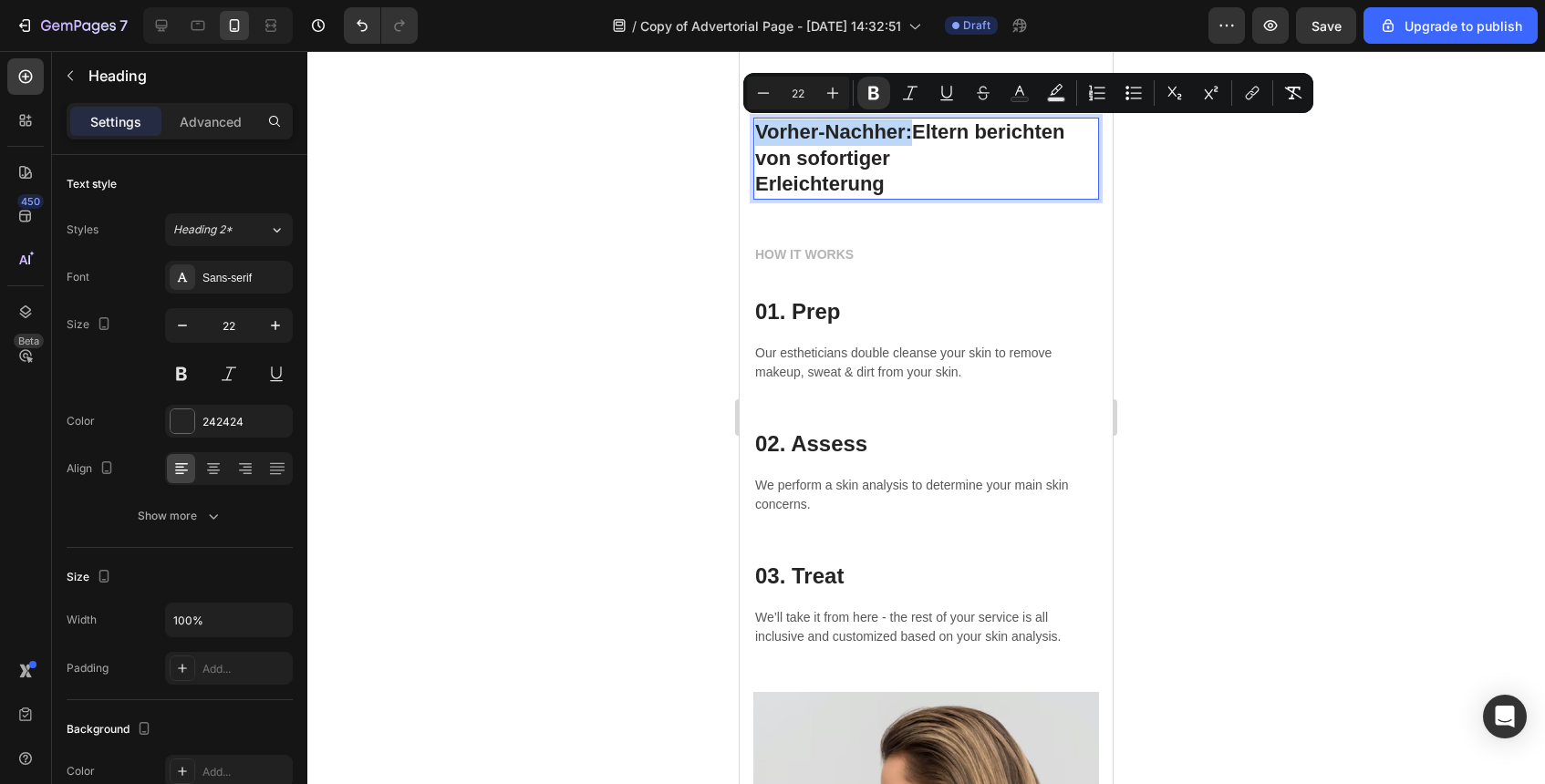
copy strong "Vorher-Nachher:"
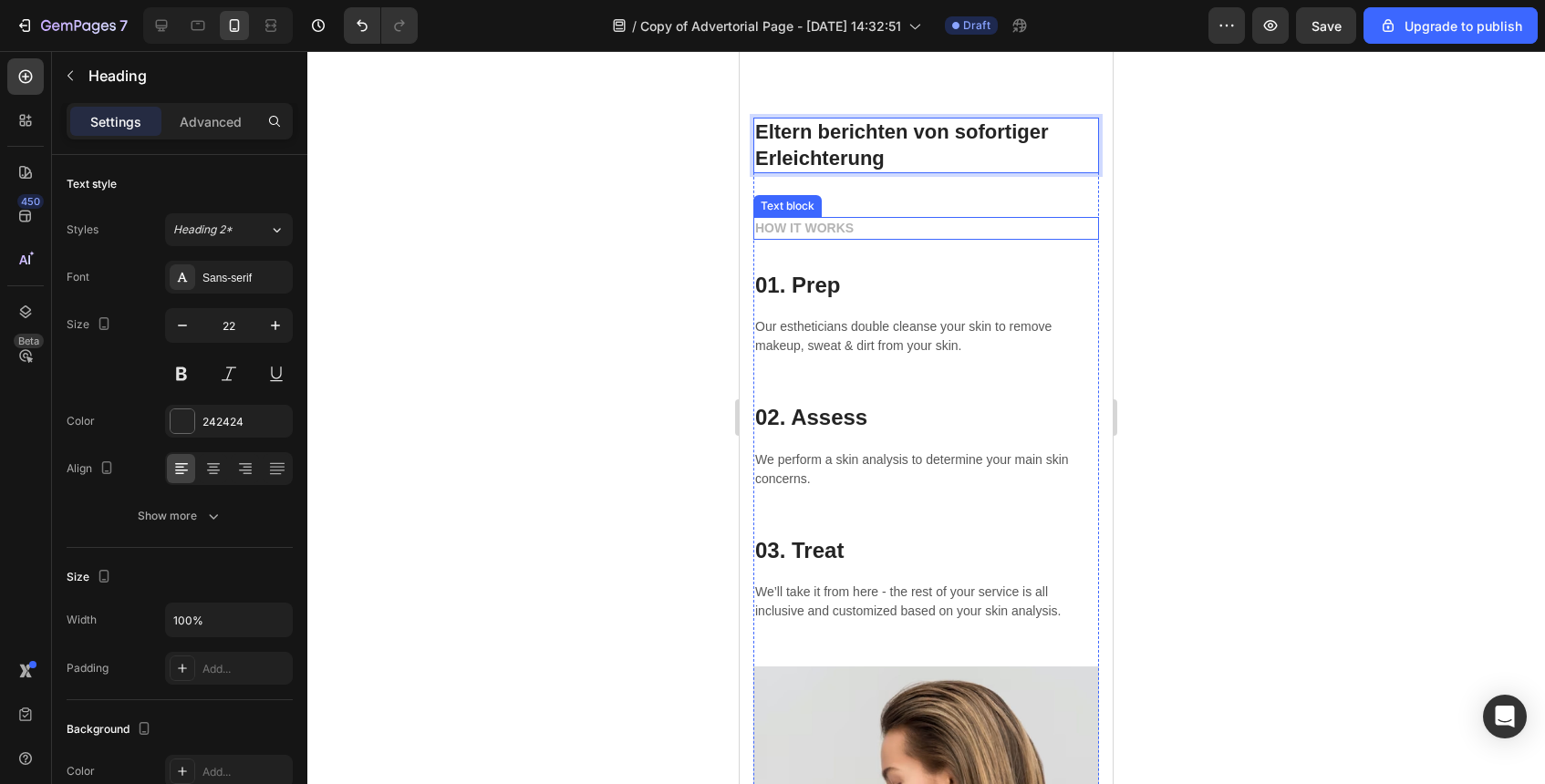
click at [805, 236] on p "HOW IT WORKS" at bounding box center [927, 228] width 343 height 19
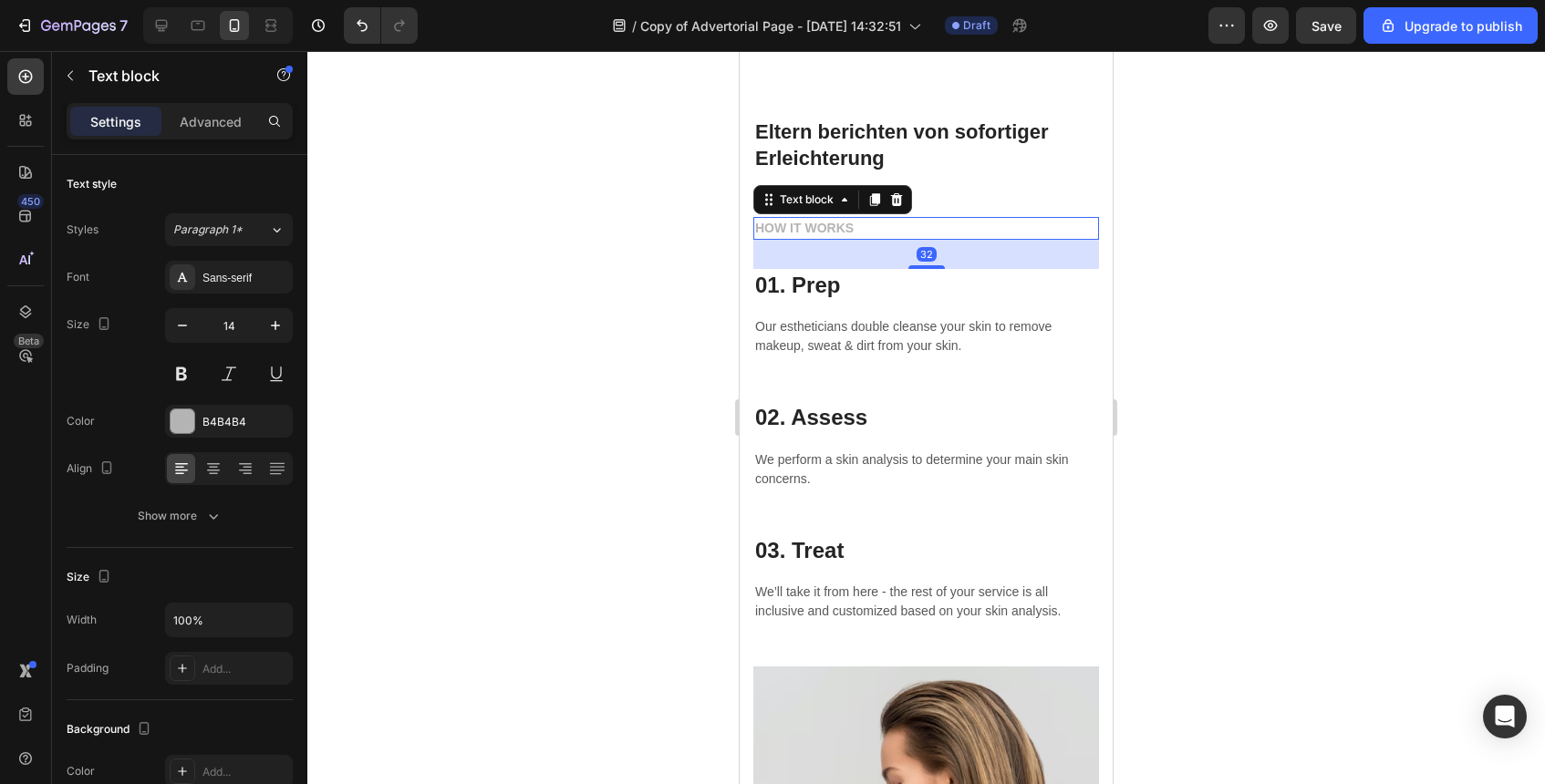
click at [805, 236] on p "HOW IT WORKS" at bounding box center [927, 228] width 343 height 19
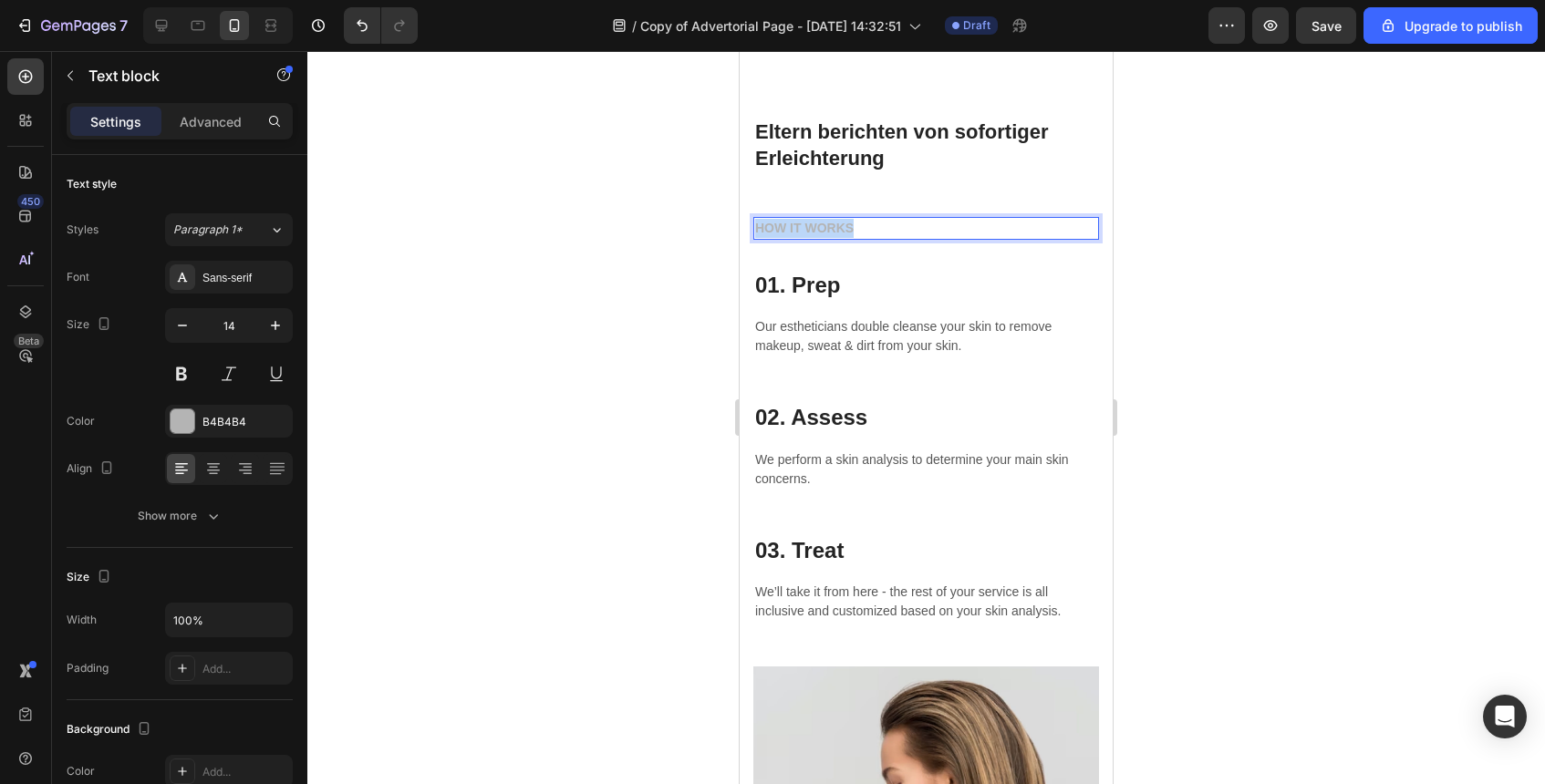
click at [805, 236] on p "HOW IT WORKS" at bounding box center [927, 228] width 343 height 19
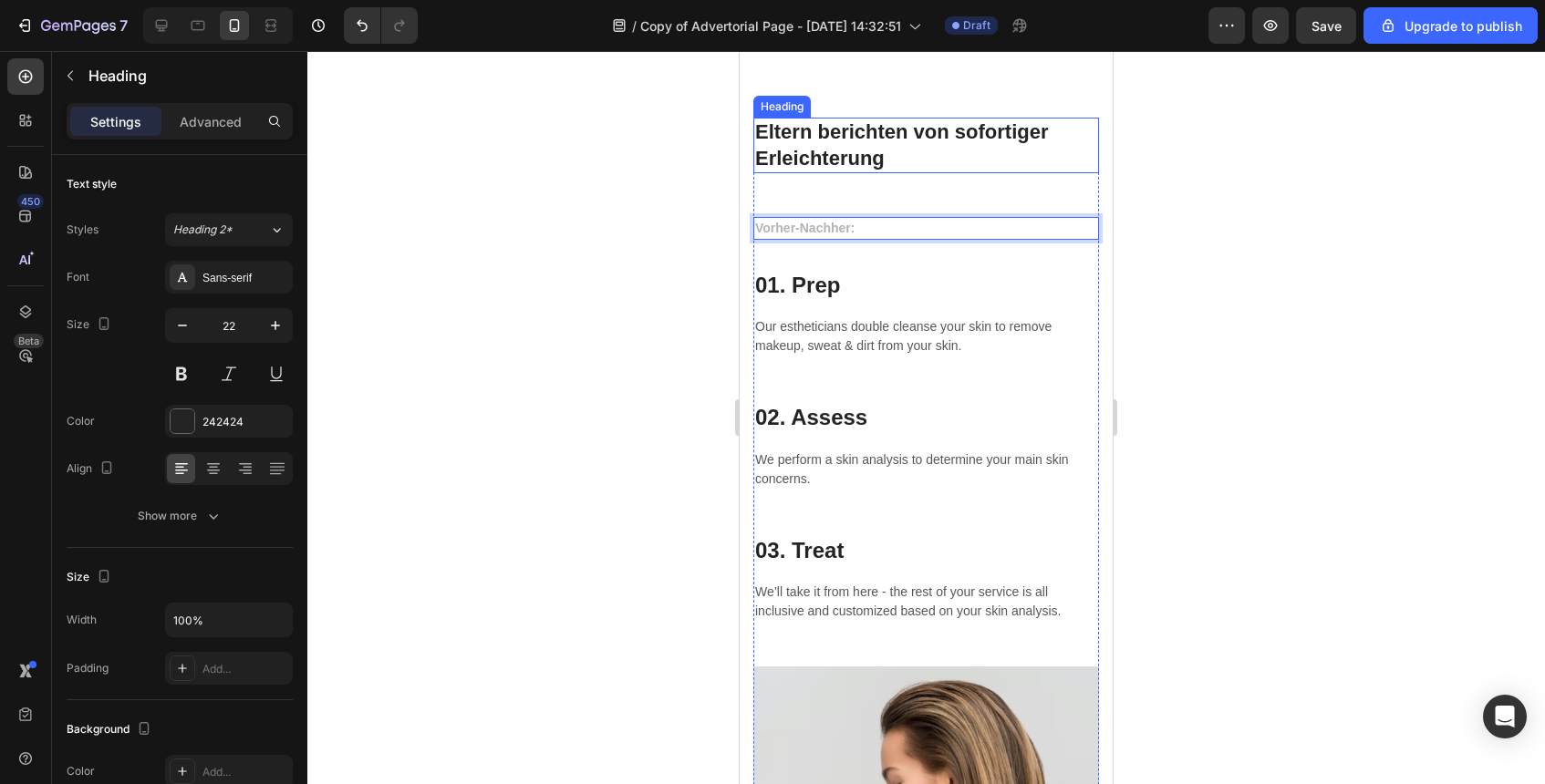
click at [915, 153] on p "⁠⁠⁠⁠⁠⁠⁠ Eltern berichten von sofortiger Erleichterung" at bounding box center [927, 145] width 343 height 52
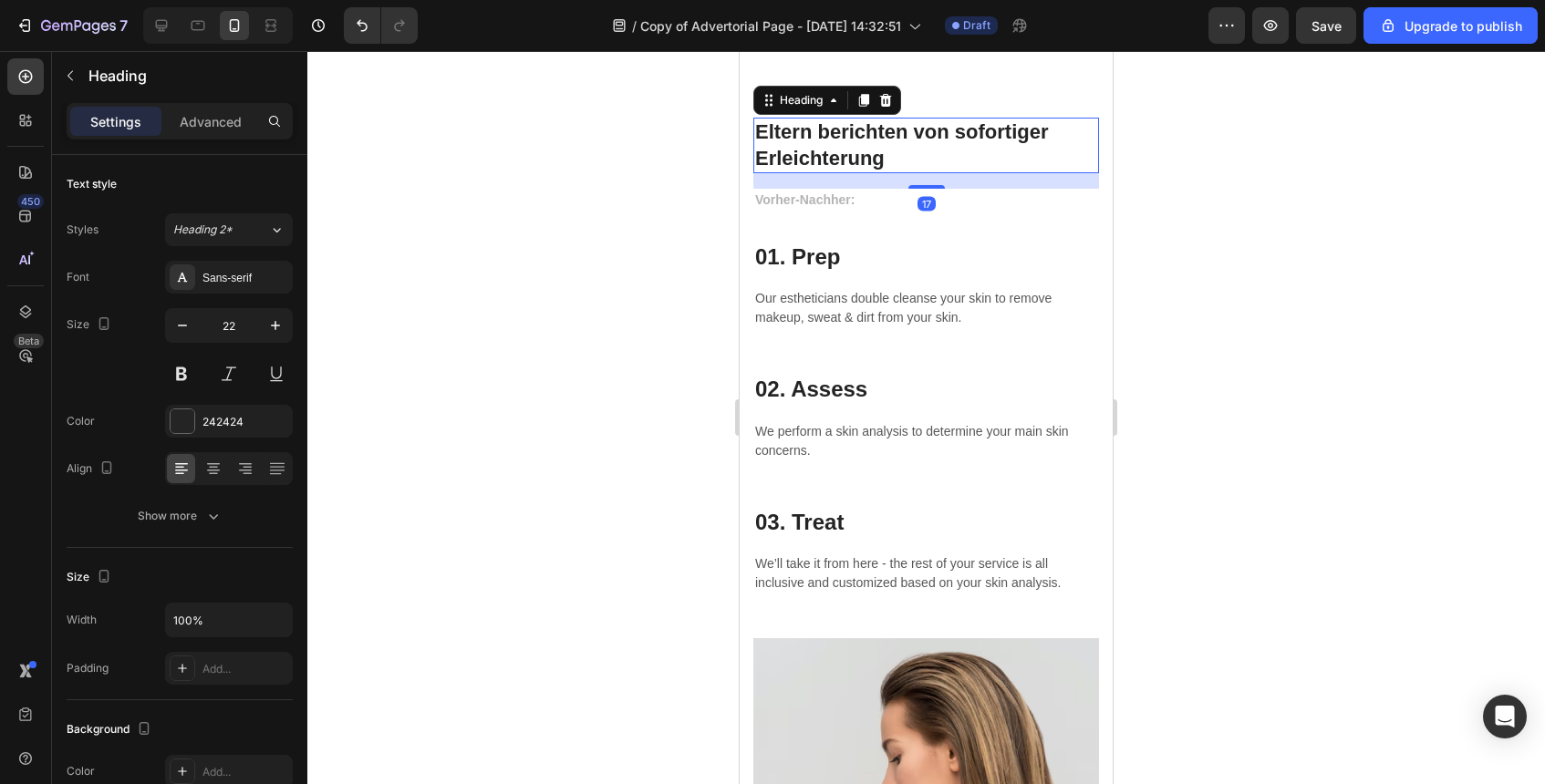
drag, startPoint x: 926, startPoint y: 218, endPoint x: 924, endPoint y: 190, distance: 28.1
click at [924, 189] on div at bounding box center [926, 187] width 36 height 4
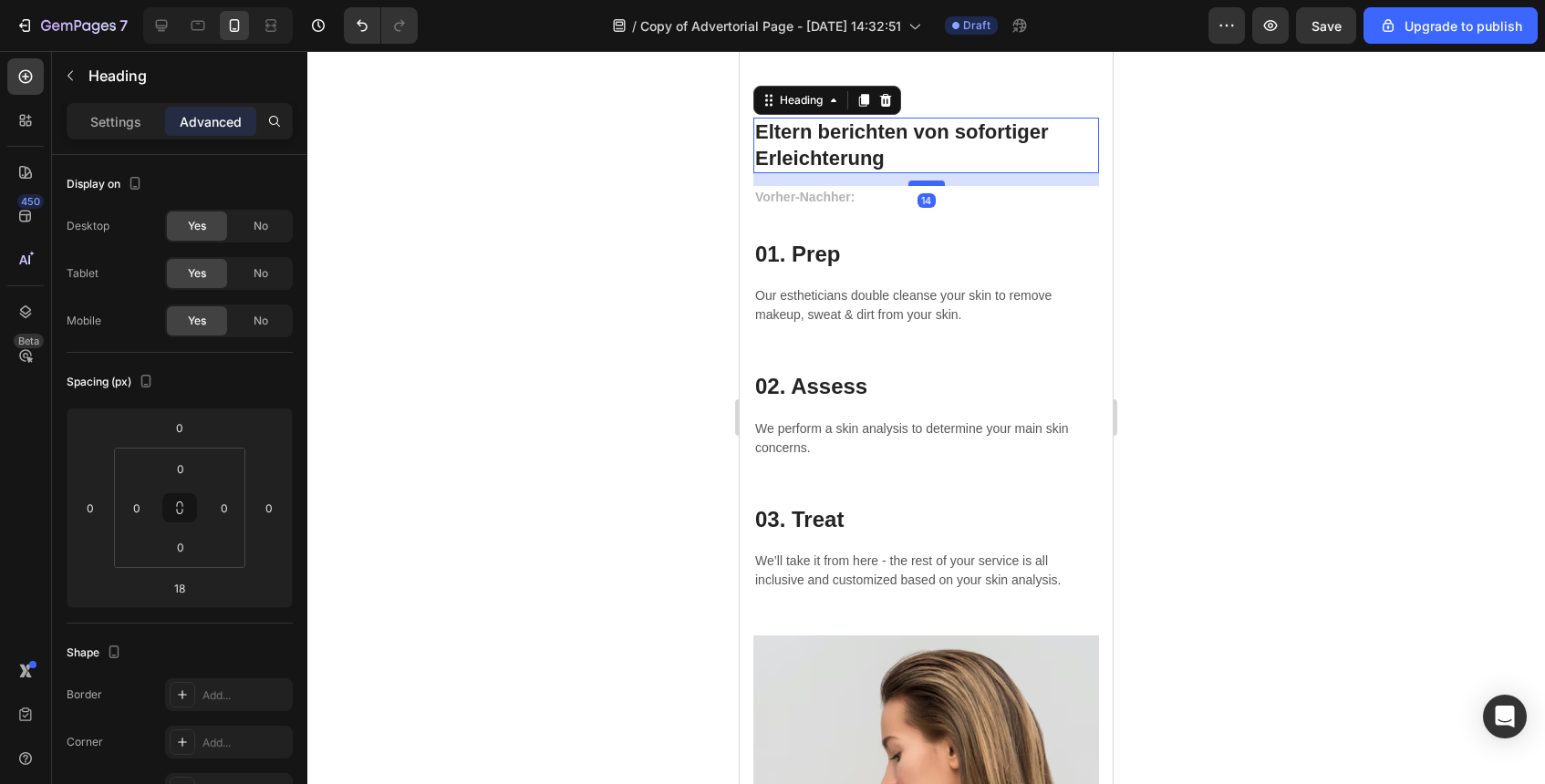
click at [927, 184] on div at bounding box center [926, 183] width 36 height 6
type input "14"
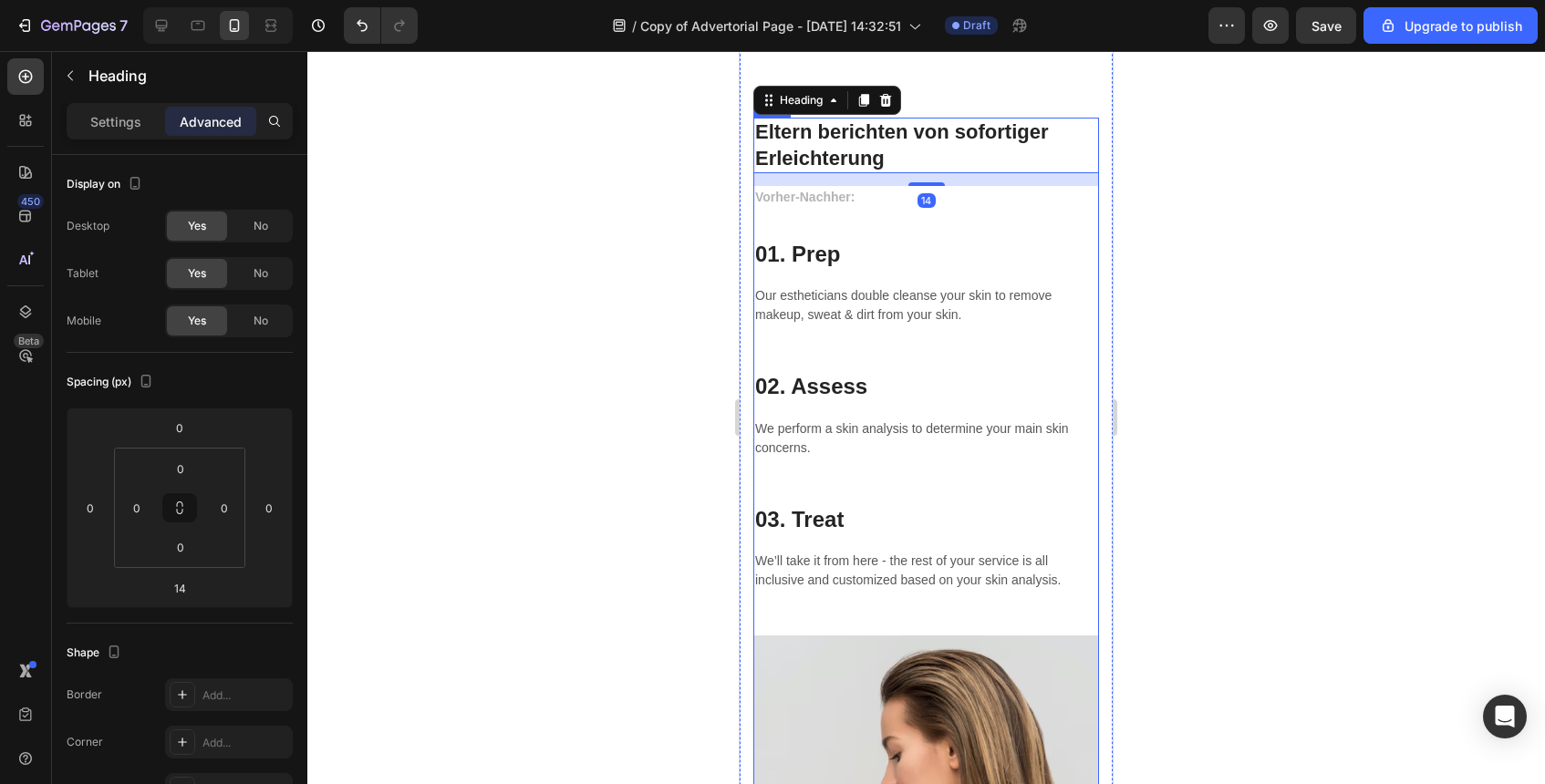
click at [1178, 265] on div at bounding box center [926, 417] width 1238 height 733
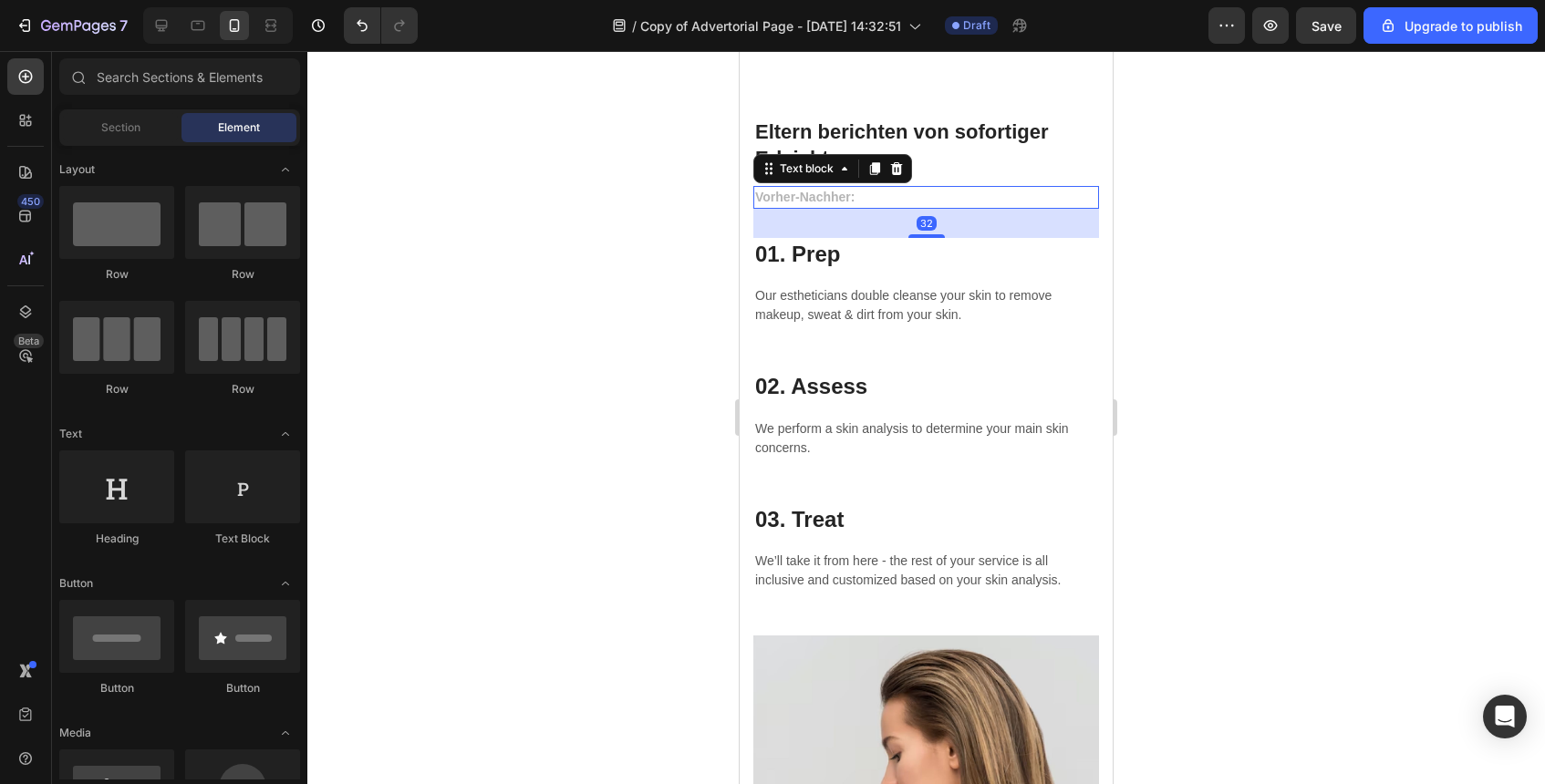
click at [817, 199] on strong "Vorher-Nachher:" at bounding box center [804, 197] width 99 height 15
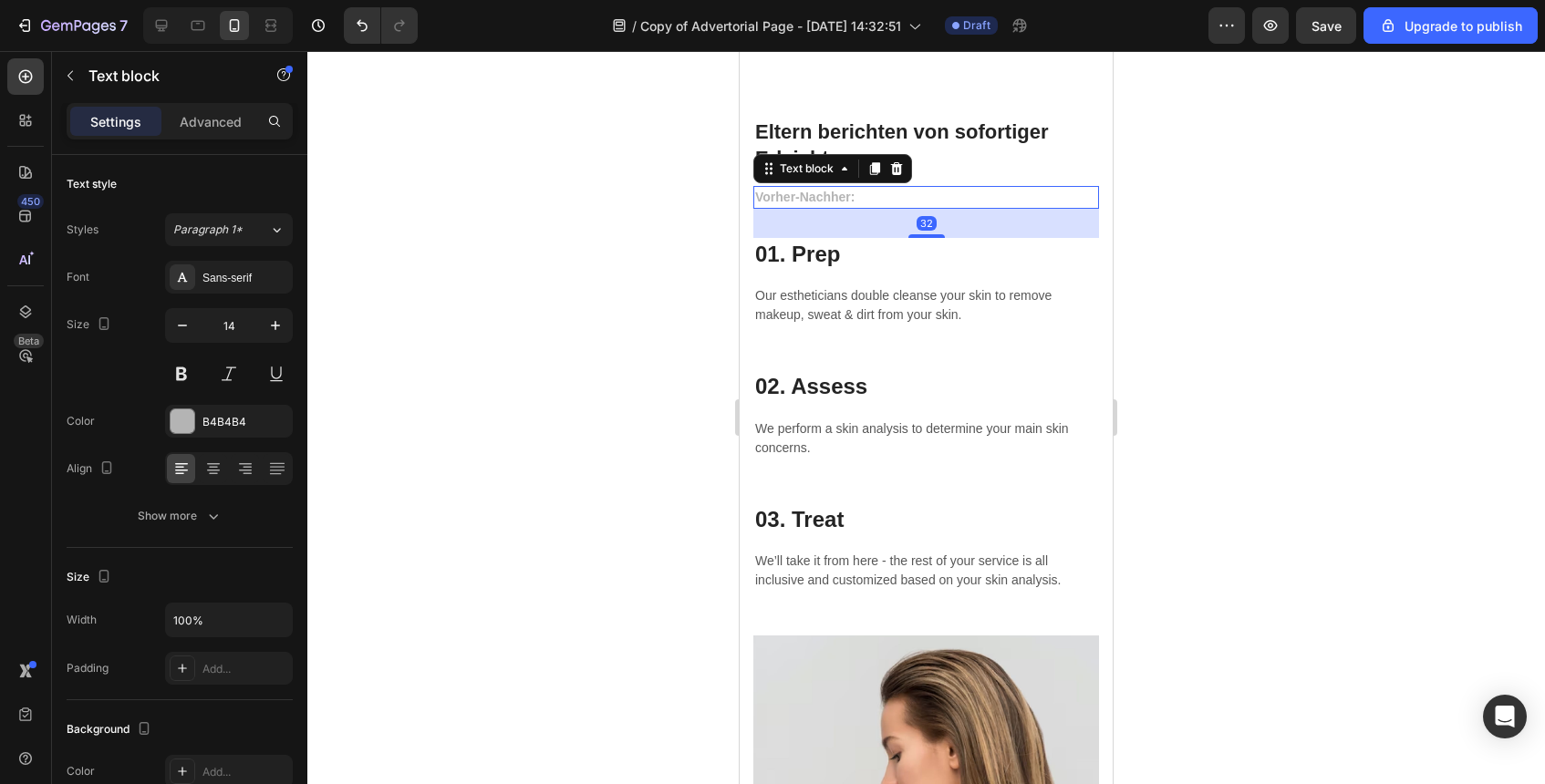
click at [925, 232] on div "32" at bounding box center [926, 224] width 345 height 30
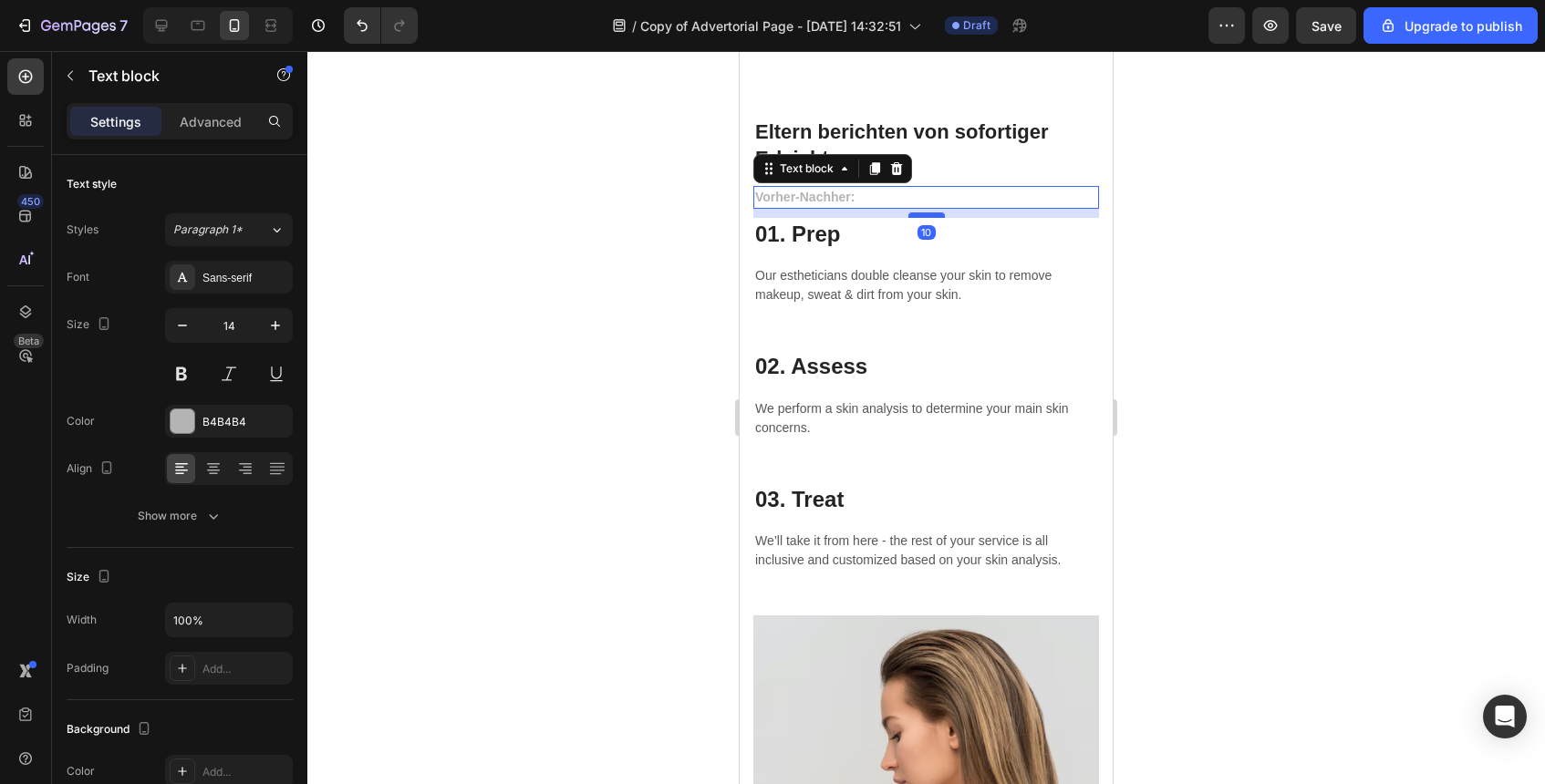
drag, startPoint x: 926, startPoint y: 236, endPoint x: 940, endPoint y: 217, distance: 23.6
click at [940, 217] on div at bounding box center [926, 216] width 36 height 6
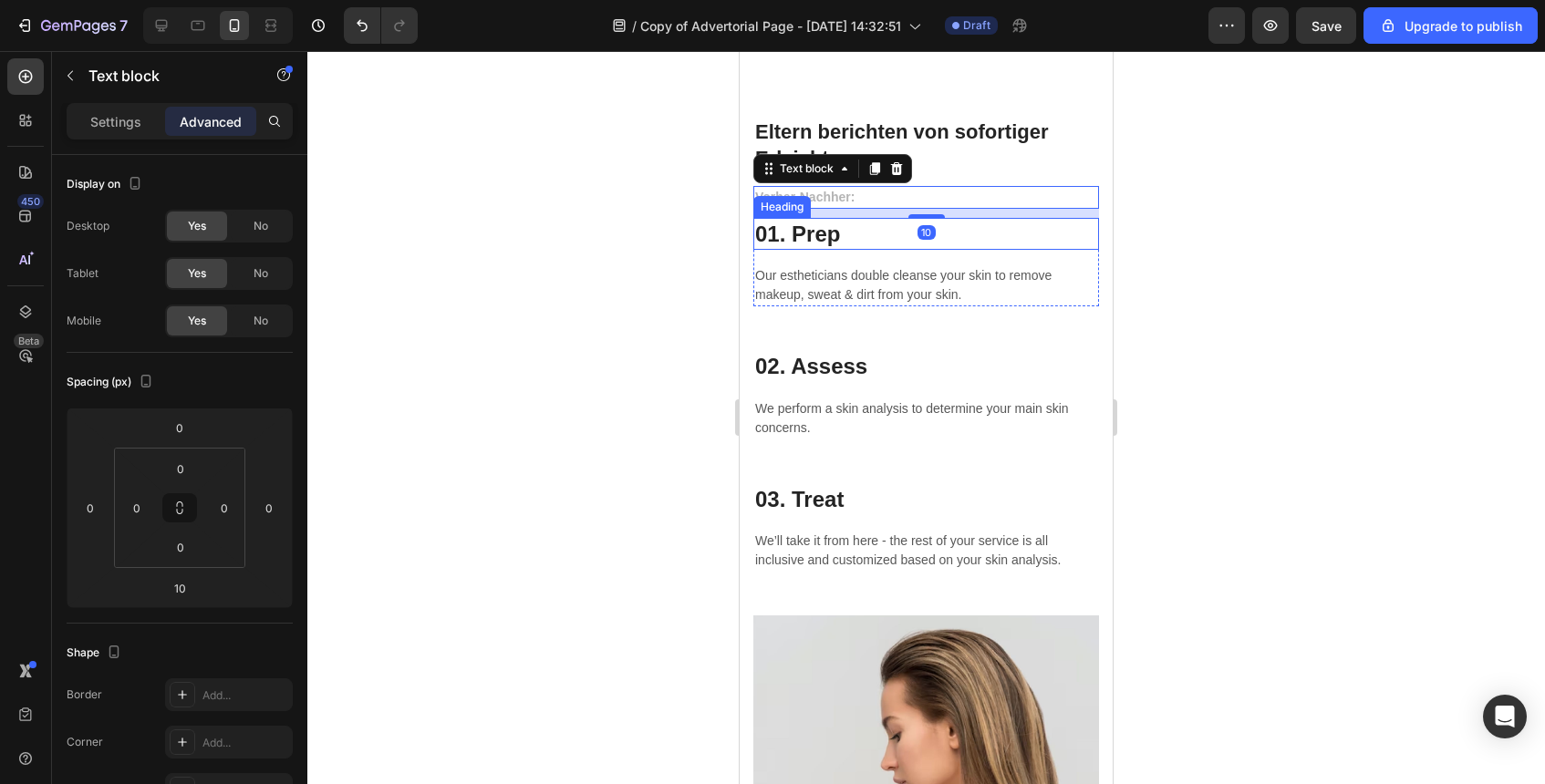
click at [1125, 257] on div at bounding box center [926, 417] width 1238 height 733
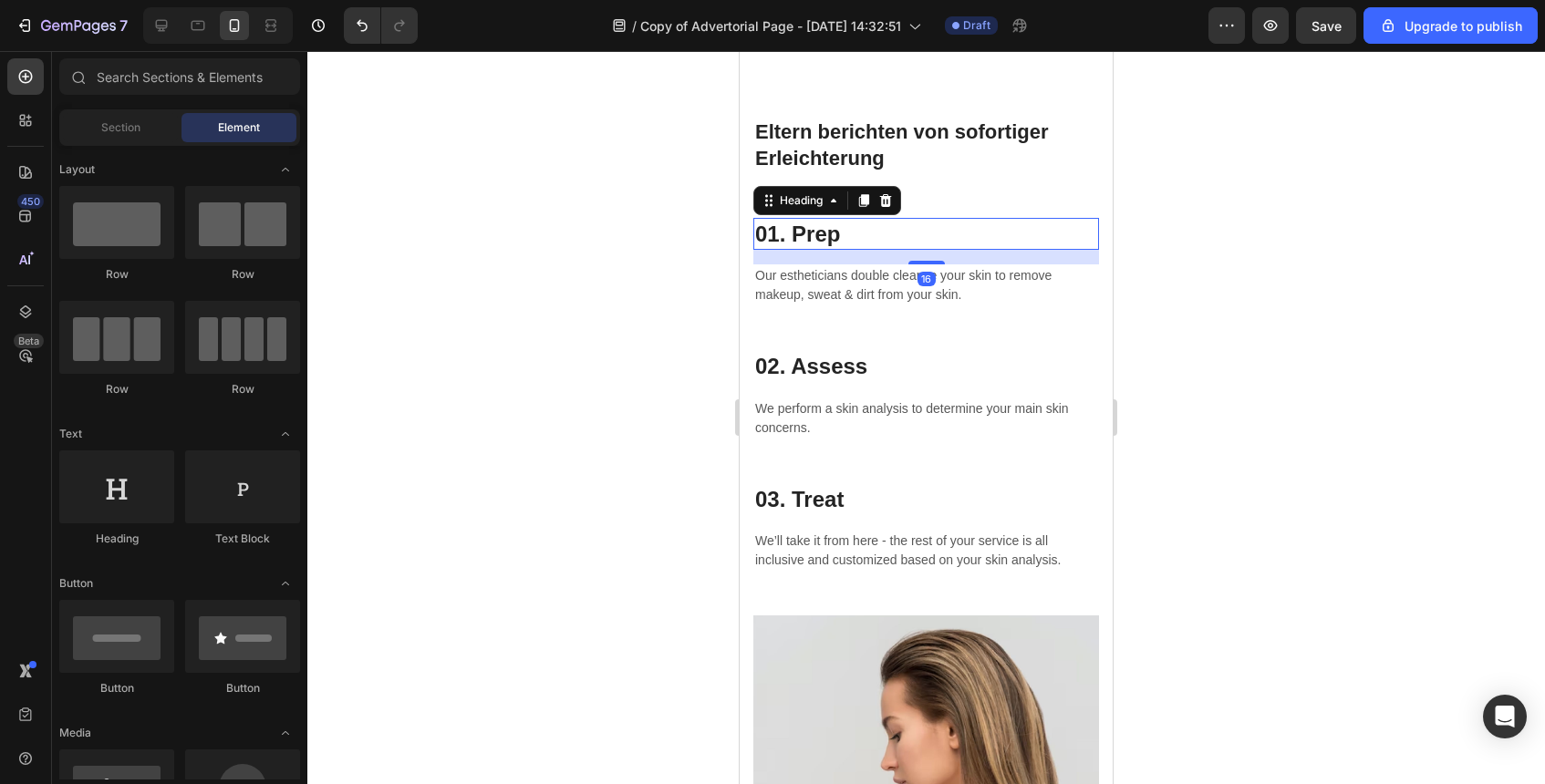
click at [817, 231] on p "01. Prep" at bounding box center [927, 233] width 343 height 29
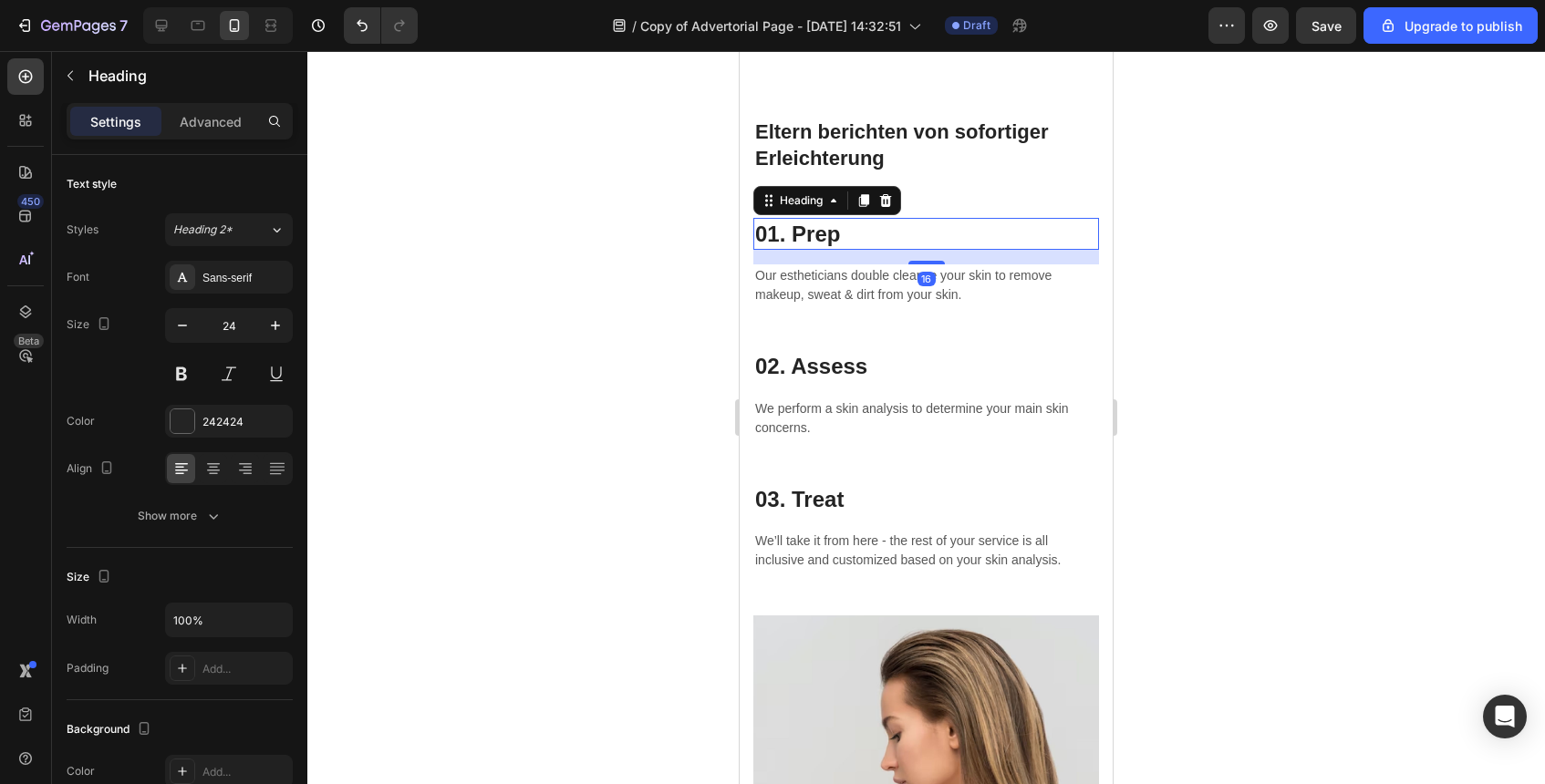
click at [817, 231] on p "01. Prep" at bounding box center [927, 233] width 343 height 29
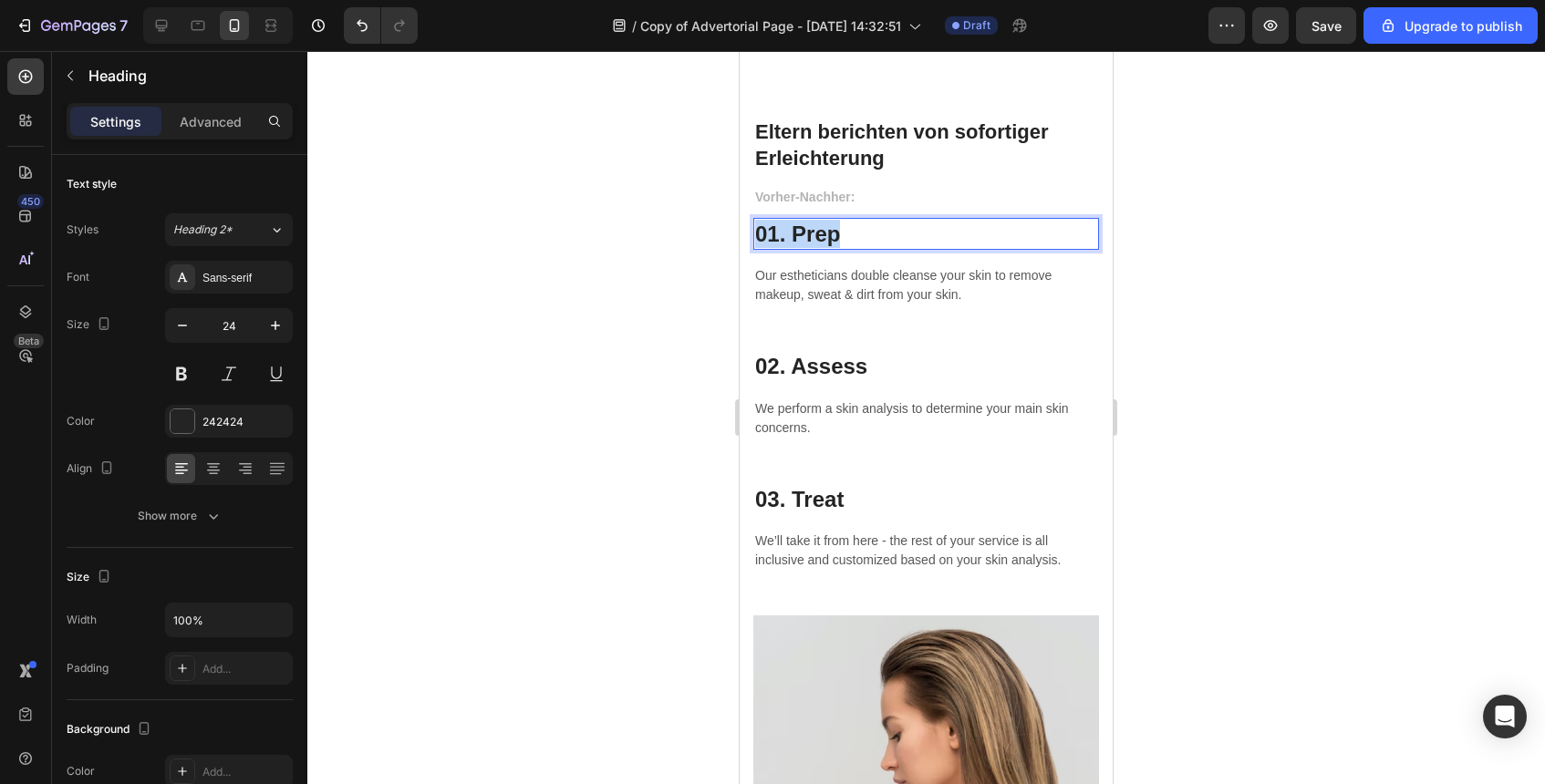
click at [817, 231] on p "01. Prep" at bounding box center [927, 233] width 343 height 29
click at [823, 281] on p "Our estheticians double cleanse your skin to remove makeup, sweat & dirt from y…" at bounding box center [927, 285] width 343 height 38
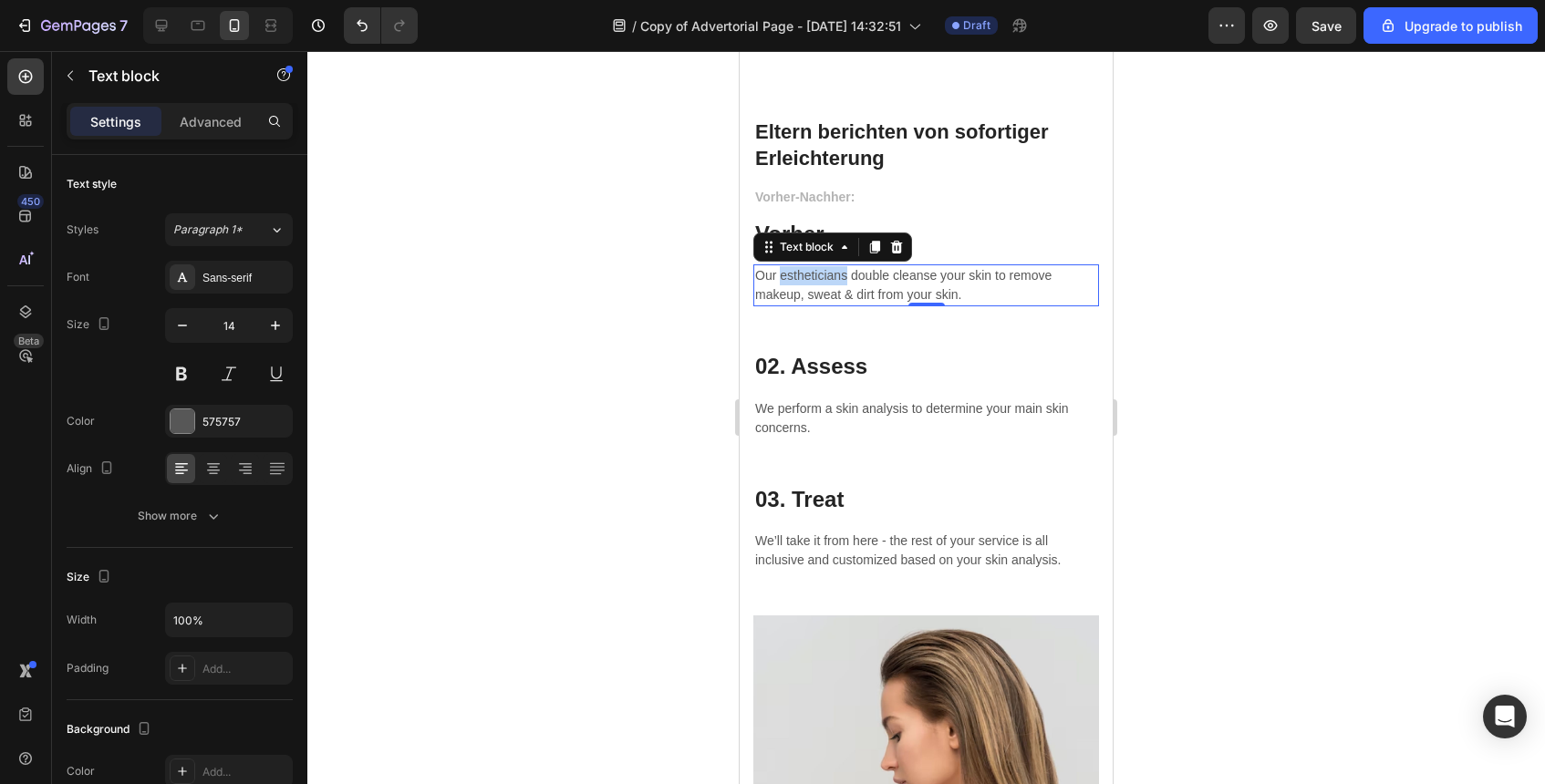
click at [823, 281] on p "Our estheticians double cleanse your skin to remove makeup, sweat & dirt from y…" at bounding box center [927, 285] width 343 height 38
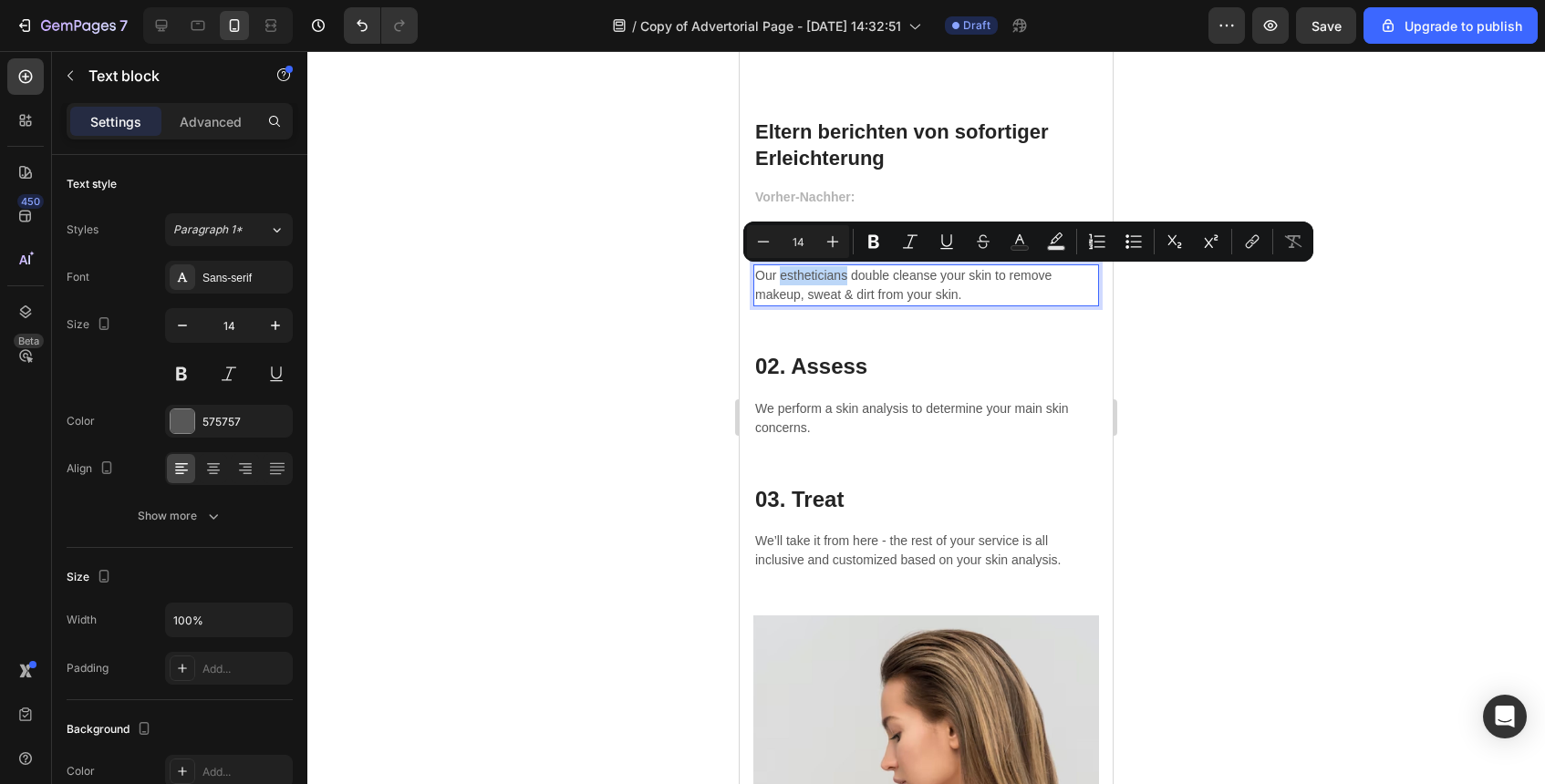
click at [823, 281] on p "Our estheticians double cleanse your skin to remove makeup, sweat & dirt from y…" at bounding box center [927, 285] width 343 height 38
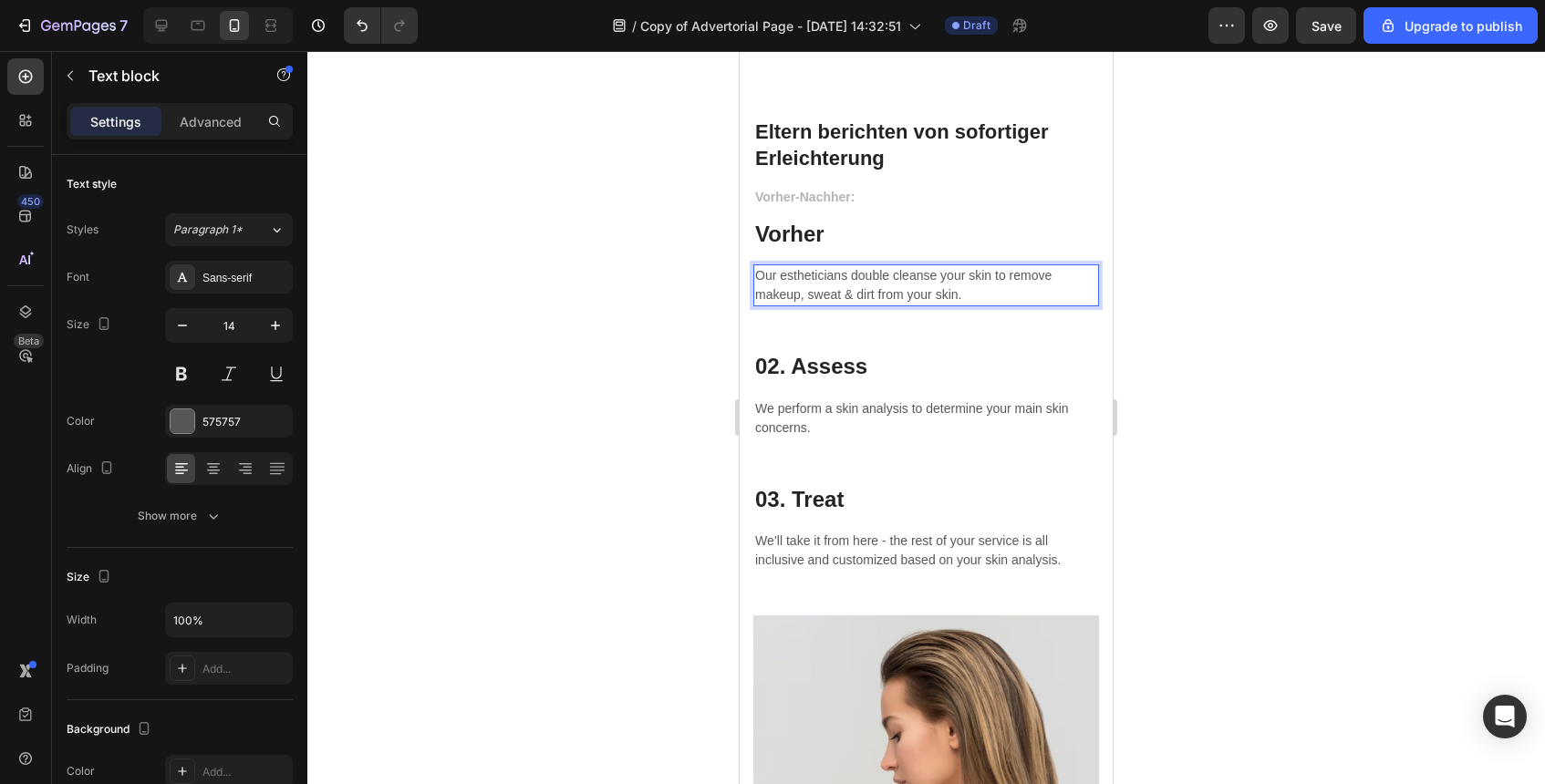
click at [823, 281] on p "Our estheticians double cleanse your skin to remove makeup, sweat & dirt from y…" at bounding box center [927, 285] width 343 height 38
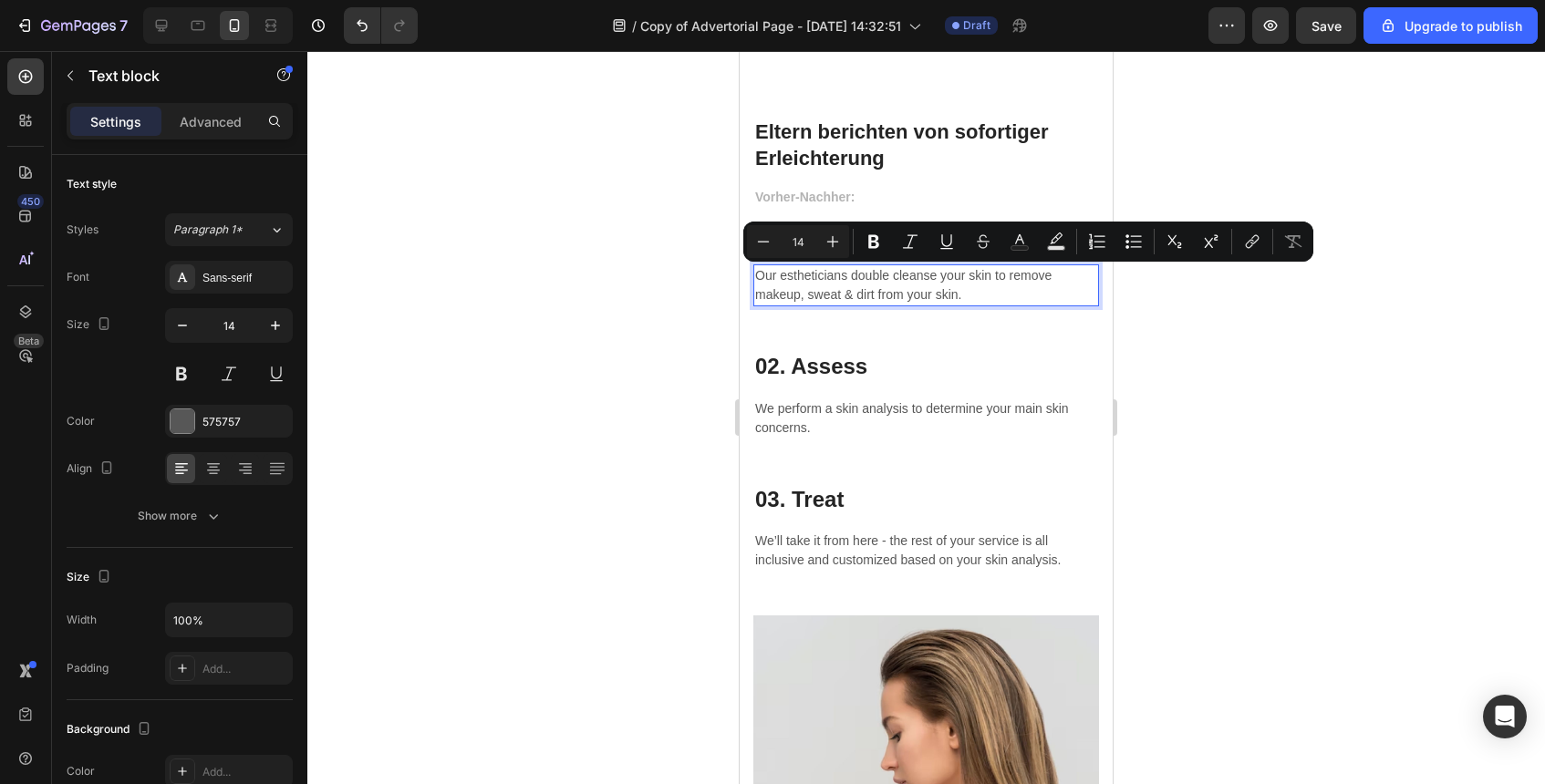
click at [1073, 288] on p "Our estheticians double cleanse your skin to remove makeup, sweat & dirt from y…" at bounding box center [927, 285] width 343 height 38
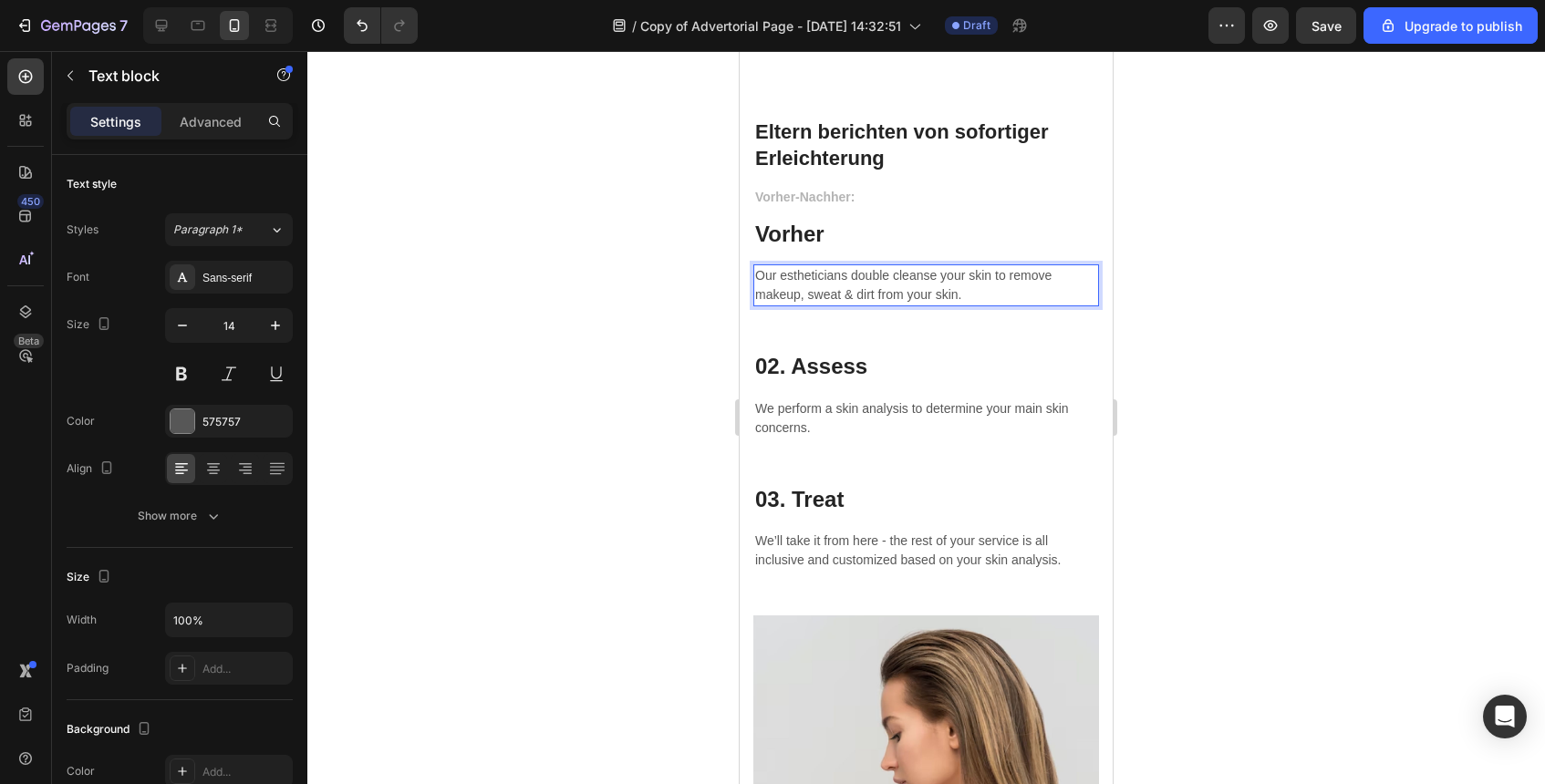
click at [1062, 295] on p "Our estheticians double cleanse your skin to remove makeup, sweat & dirt from y…" at bounding box center [927, 285] width 343 height 38
click at [1022, 296] on p "Our estheticians double cleanse your skin to remove makeup, sweat & dirt from y…" at bounding box center [927, 285] width 343 height 38
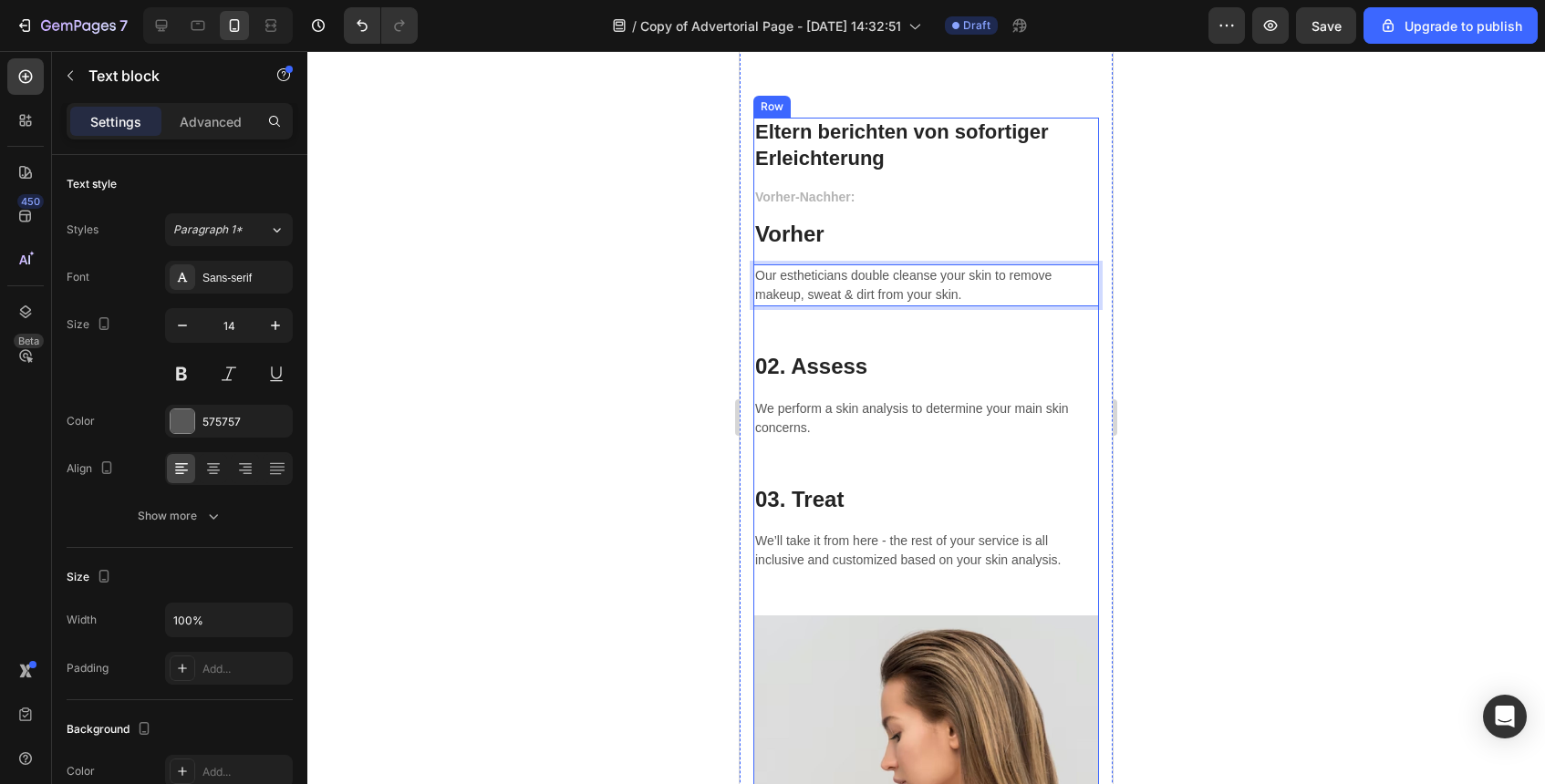
click at [1015, 342] on div "Vorher-Nachher: Text block Vorher Heading Our estheticians double cleanse your …" at bounding box center [926, 401] width 345 height 429
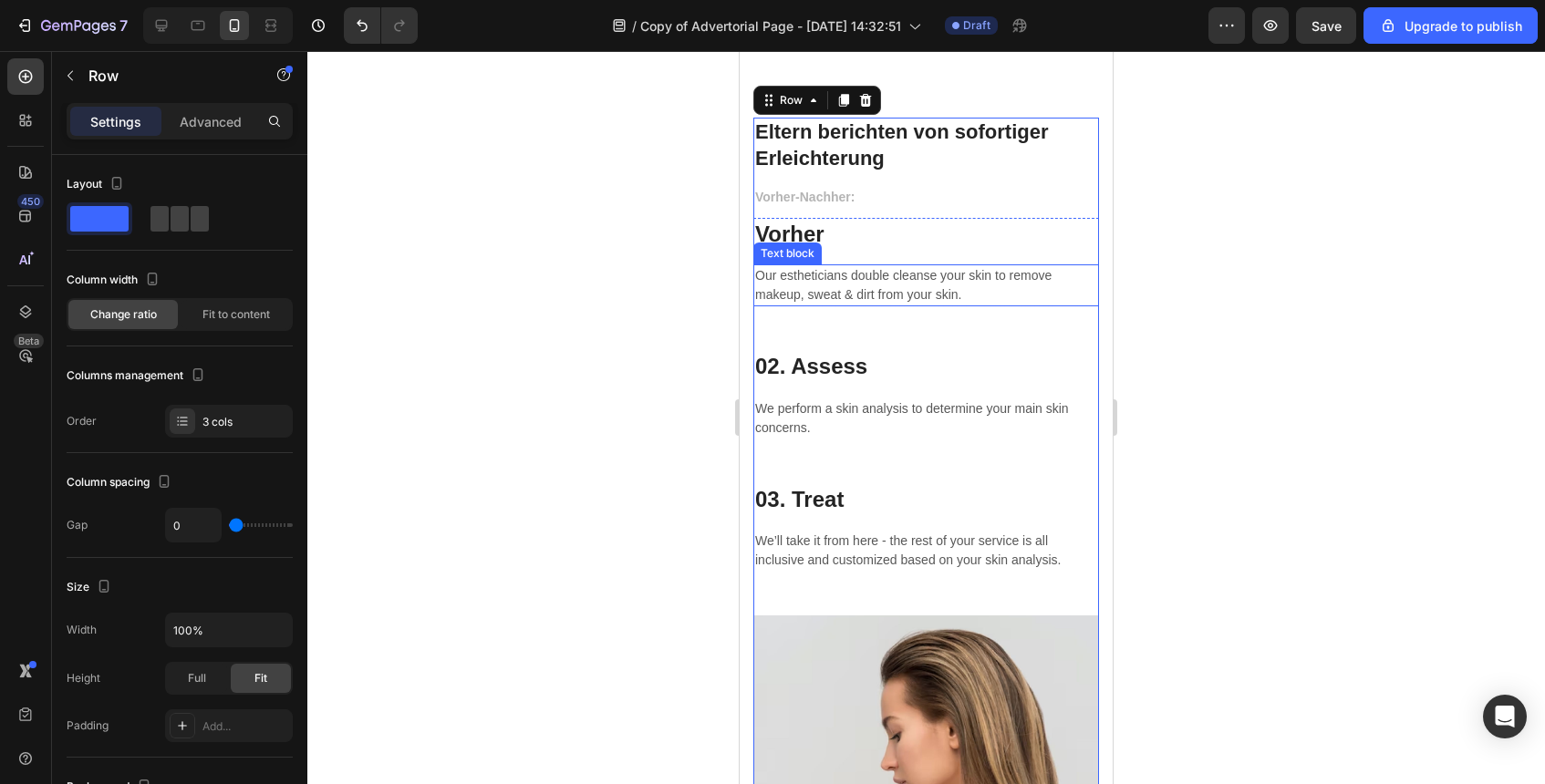
click at [1028, 299] on p "Our estheticians double cleanse your skin to remove makeup, sweat & dirt from y…" at bounding box center [927, 285] width 343 height 38
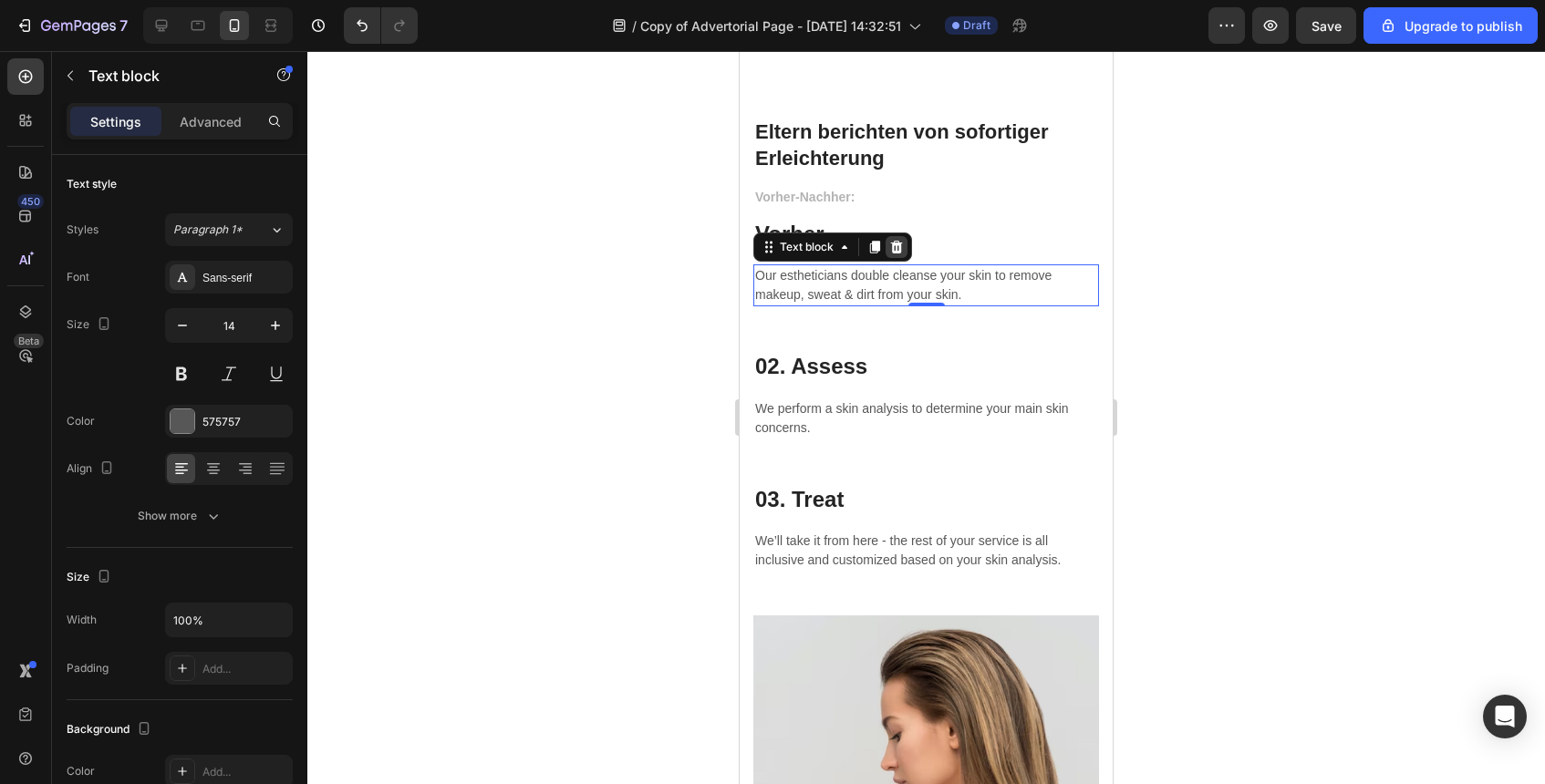
click at [898, 250] on icon at bounding box center [897, 247] width 15 height 15
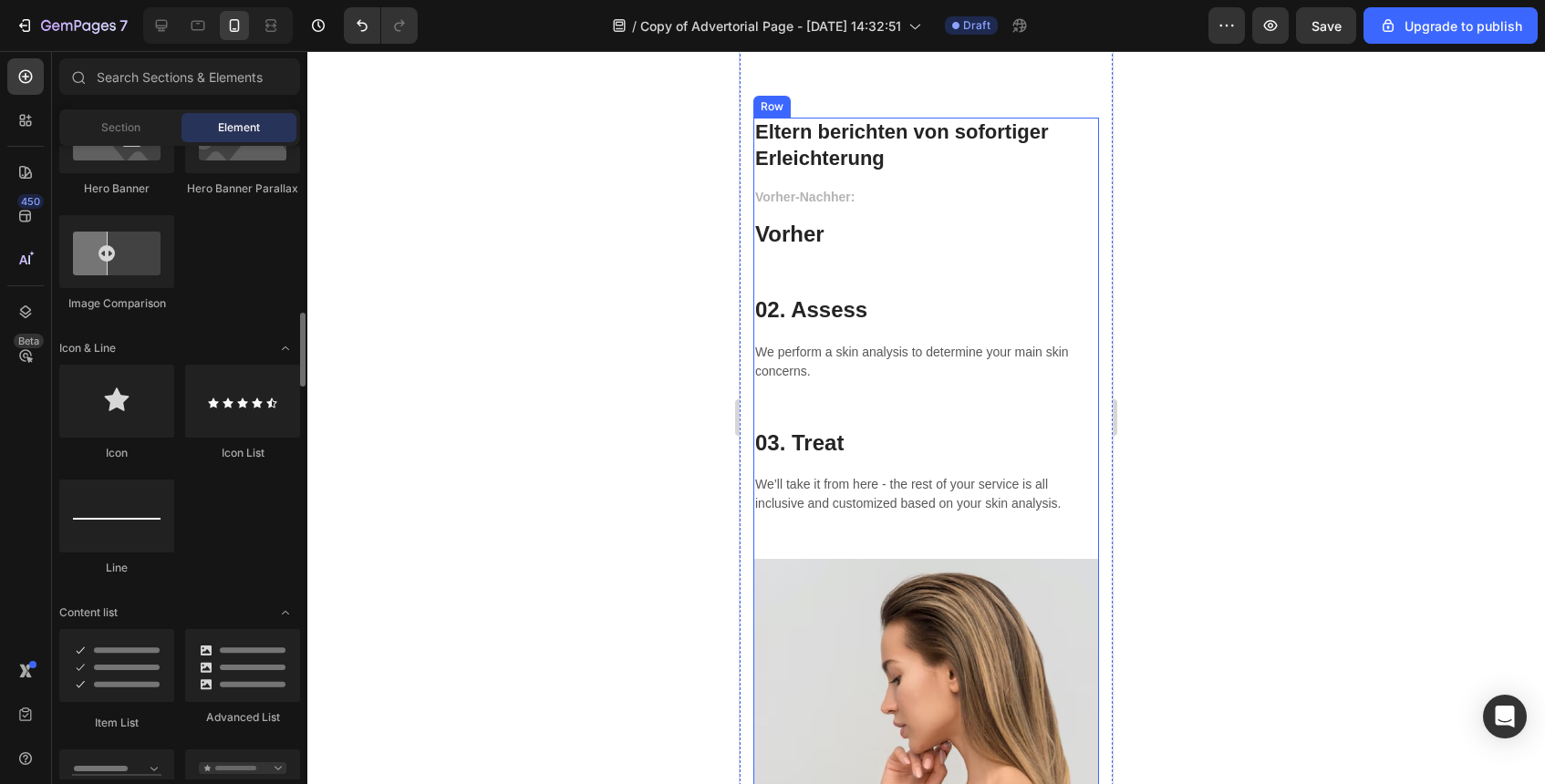
scroll to position [1039, 0]
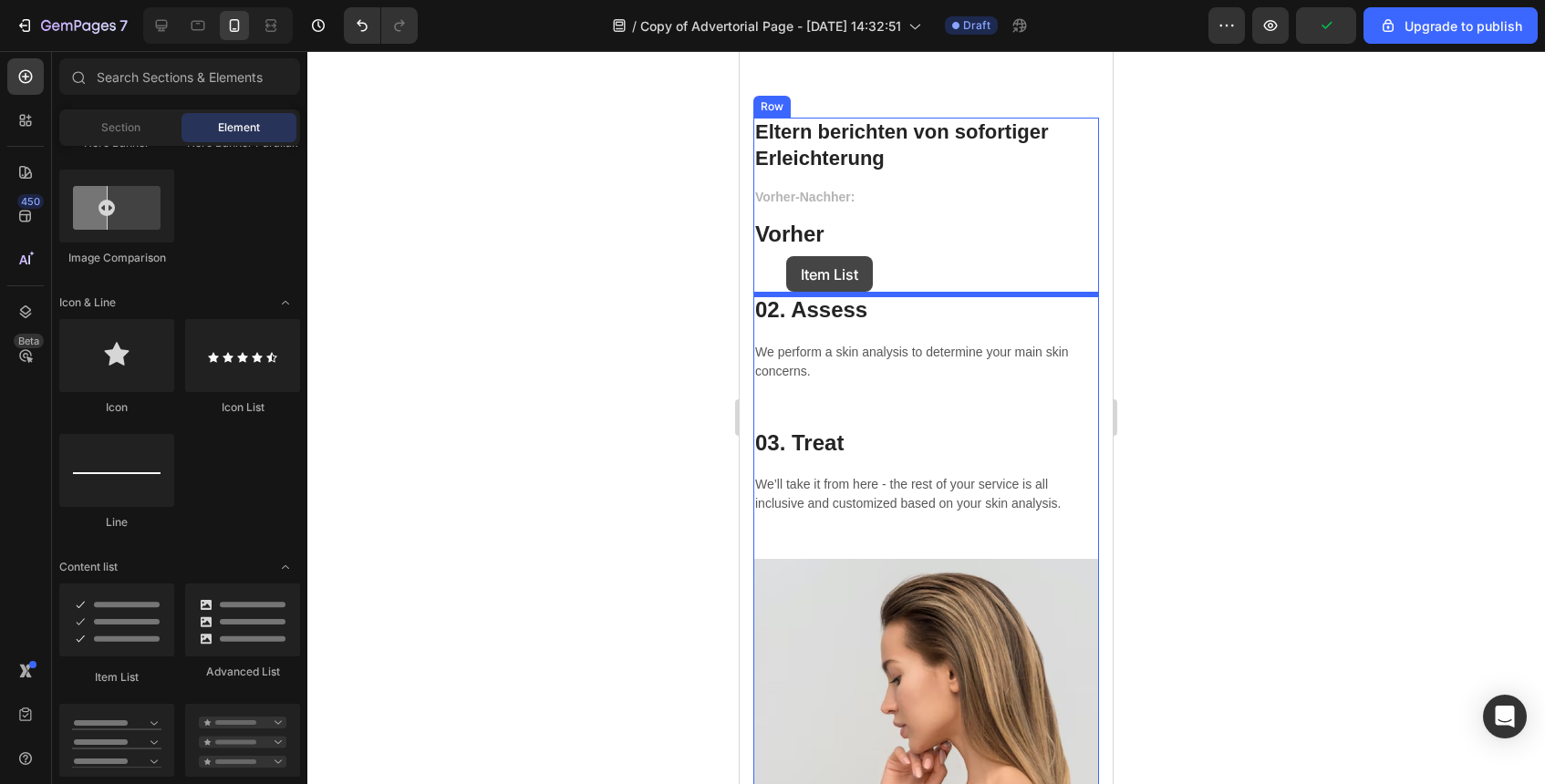
drag, startPoint x: 861, startPoint y: 691, endPoint x: 786, endPoint y: 256, distance: 441.4
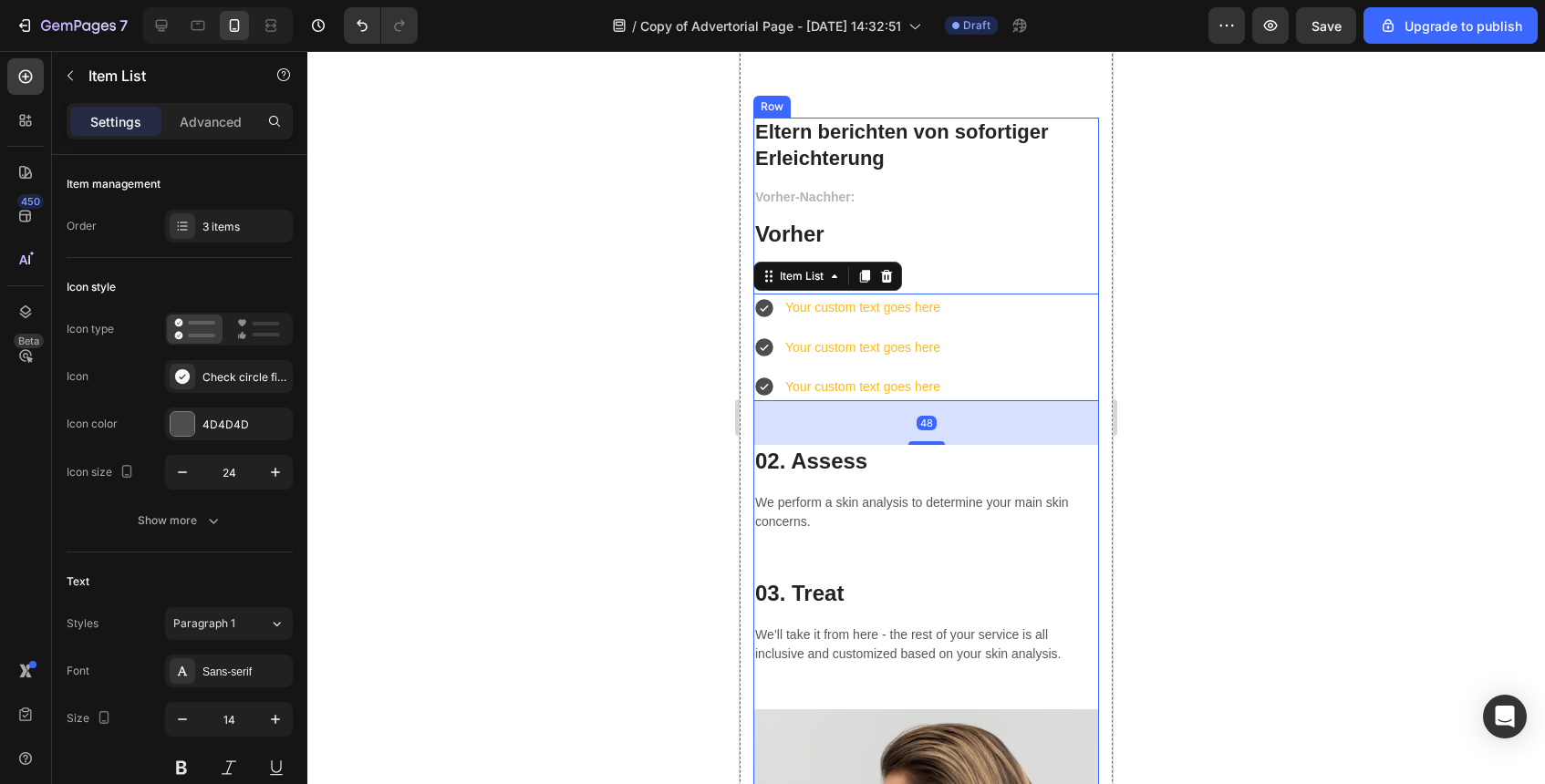
click at [1002, 259] on div "Vorher-Nachher: Text block Vorher Heading Row Your custom text goes here Your c…" at bounding box center [926, 448] width 345 height 524
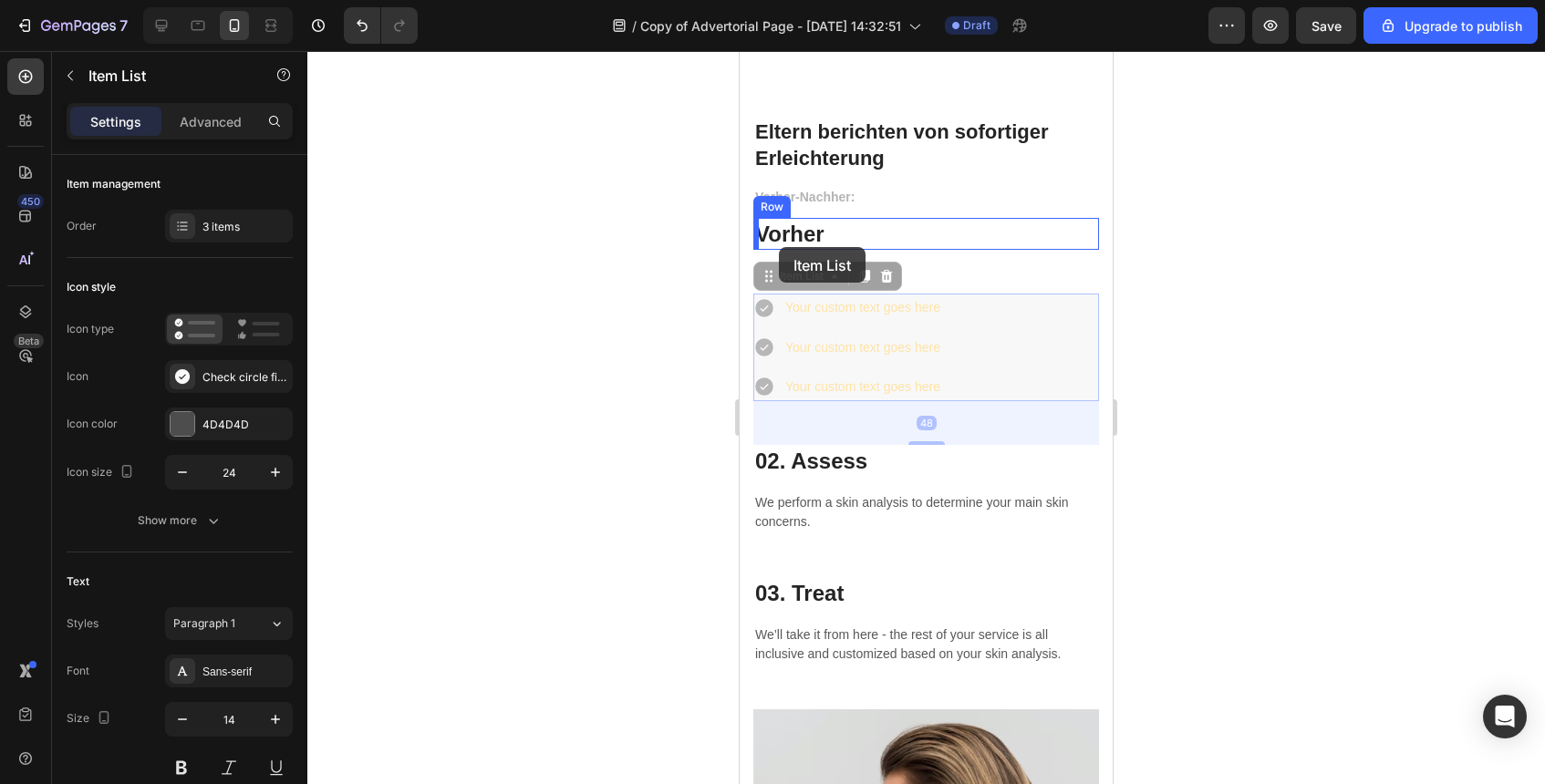
drag, startPoint x: 1000, startPoint y: 316, endPoint x: 779, endPoint y: 247, distance: 231.5
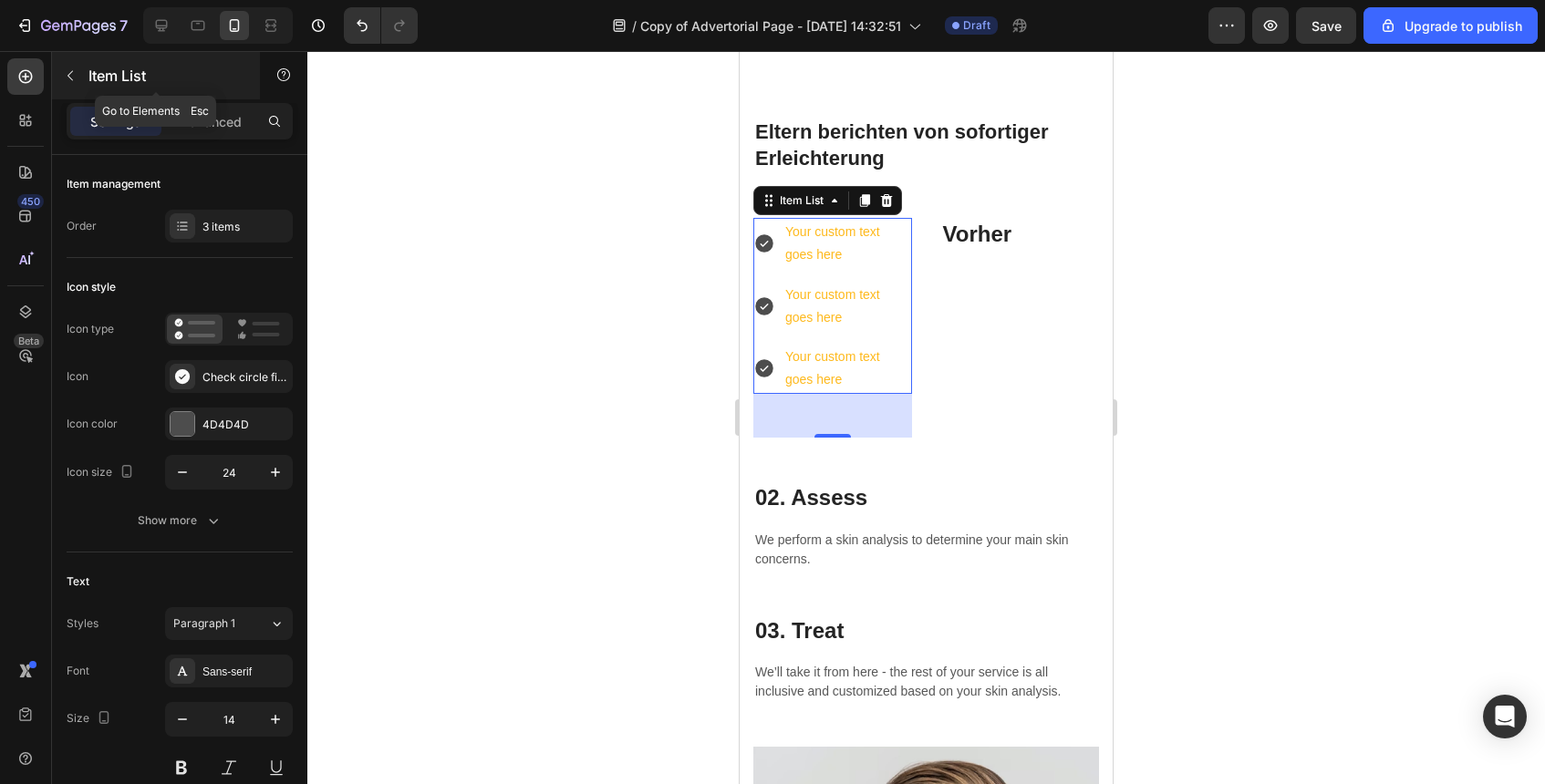
click at [76, 78] on icon "button" at bounding box center [70, 76] width 15 height 15
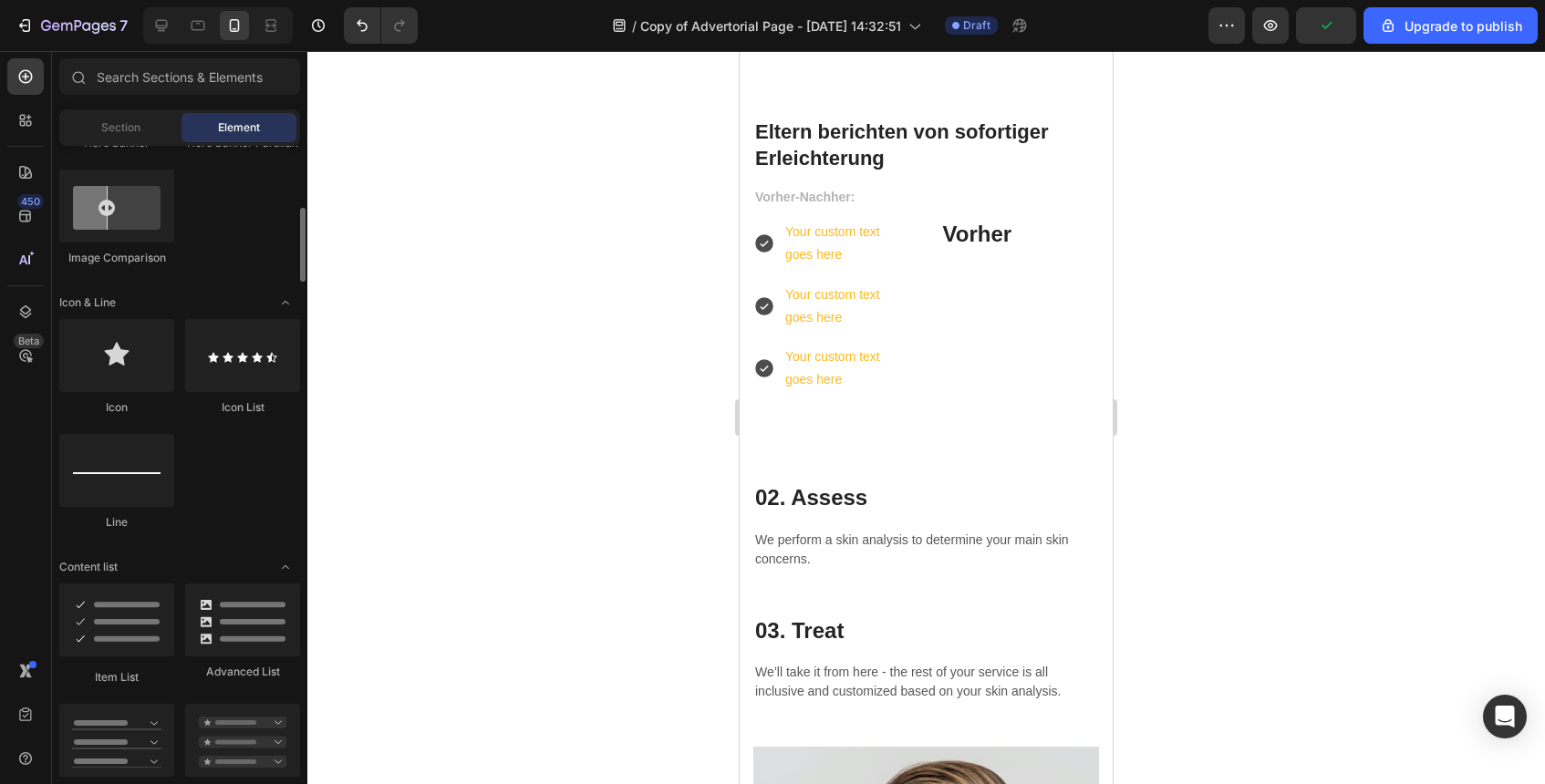
scroll to position [0, 0]
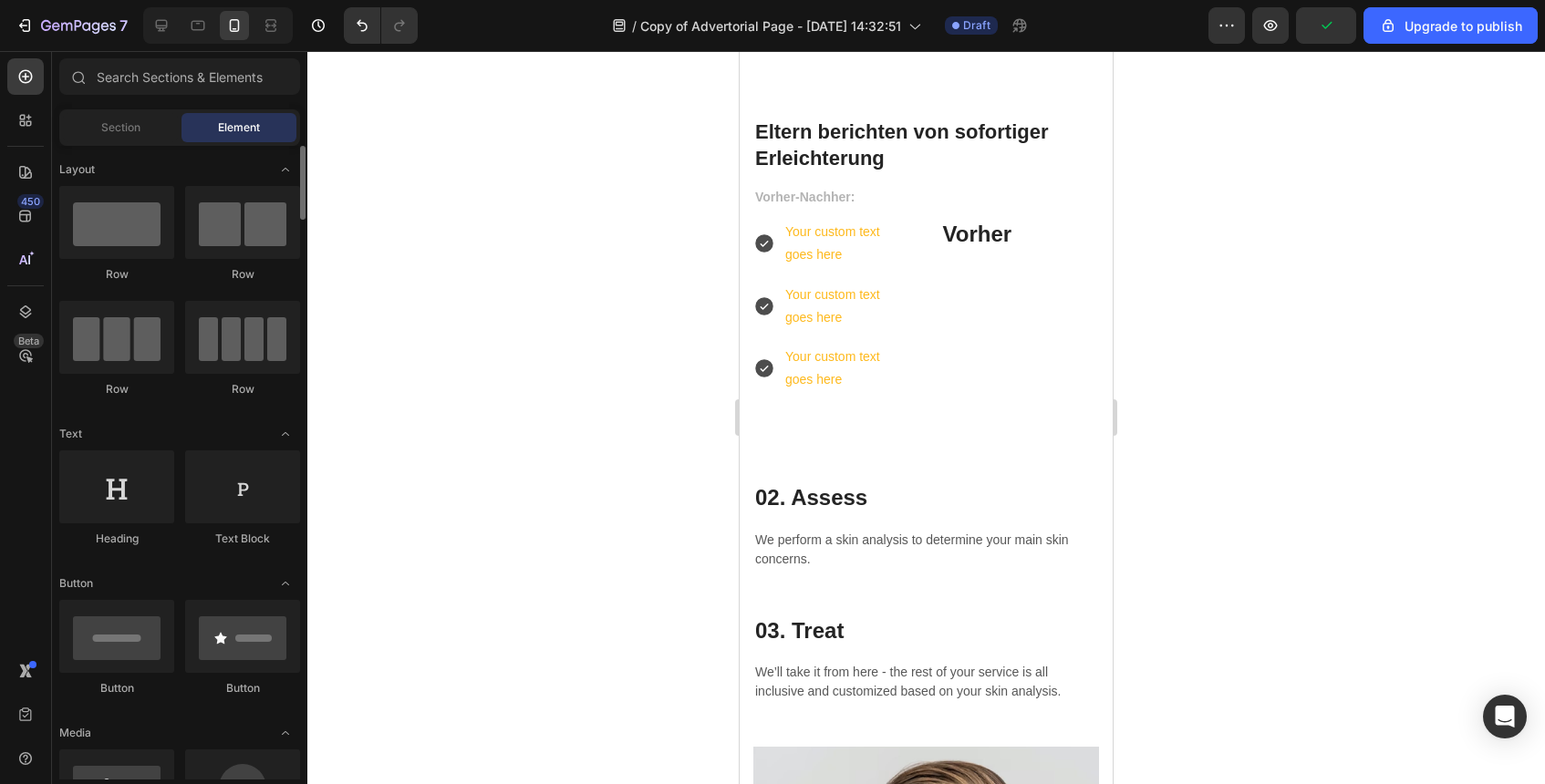
click at [135, 263] on div "Row" at bounding box center [117, 234] width 115 height 96
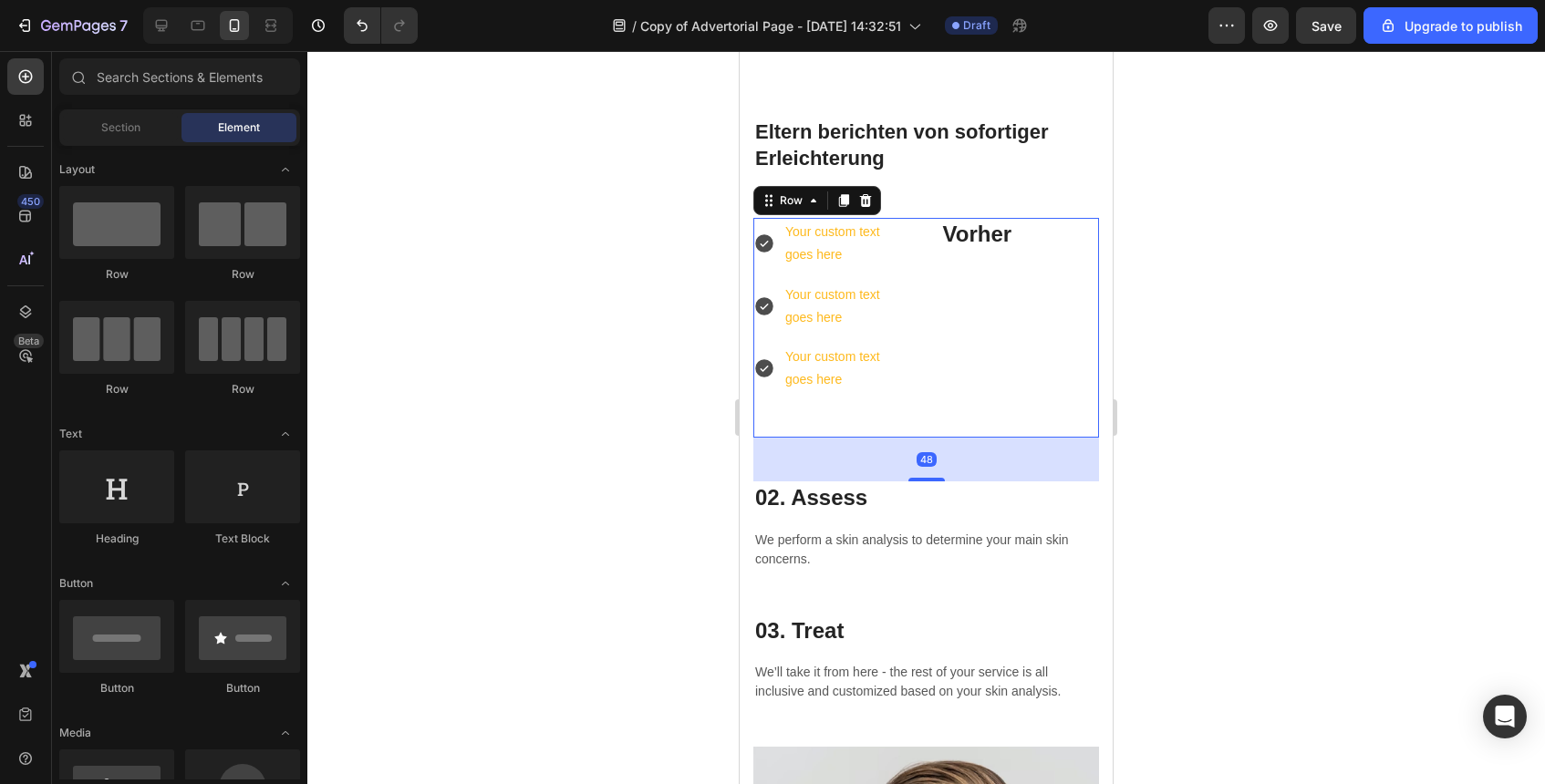
click at [936, 255] on div "Your custom text goes here Your custom text goes here Your custom text goes her…" at bounding box center [926, 328] width 345 height 219
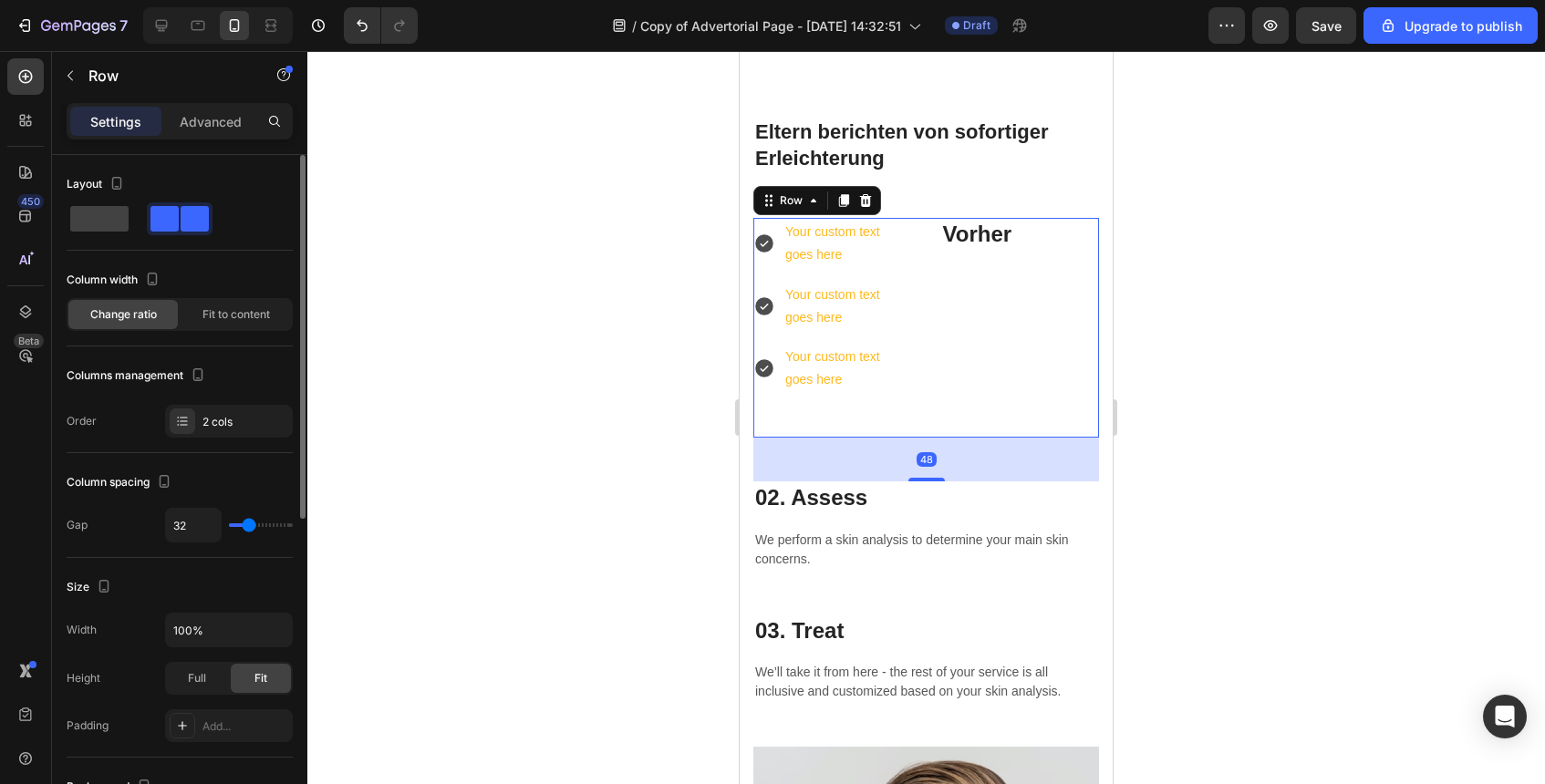
click at [117, 236] on div "Layout" at bounding box center [180, 210] width 226 height 81
click at [117, 223] on span at bounding box center [99, 219] width 58 height 26
type input "0"
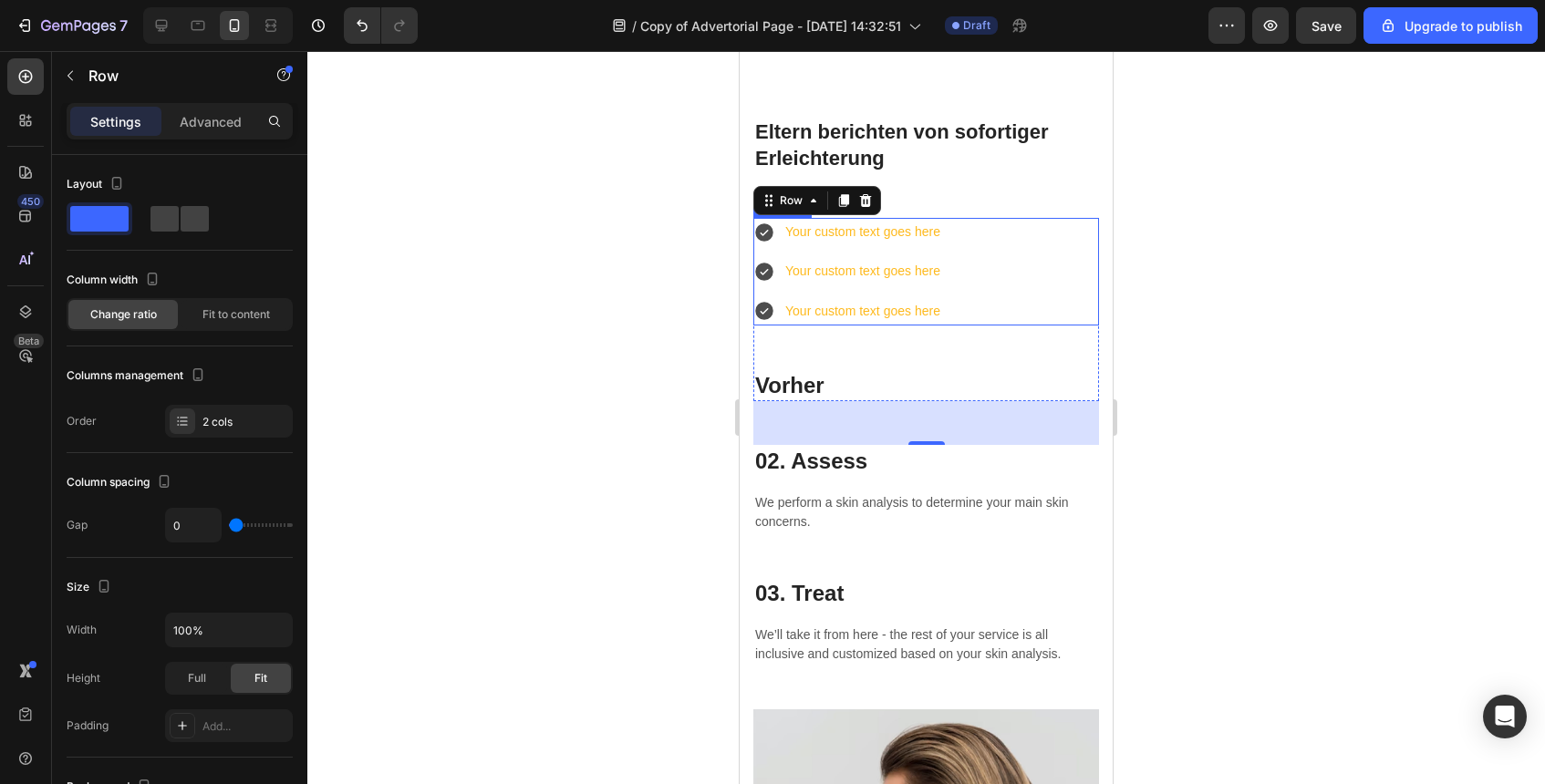
click at [974, 266] on div "Your custom text goes here Your custom text goes here Your custom text goes here" at bounding box center [926, 272] width 345 height 107
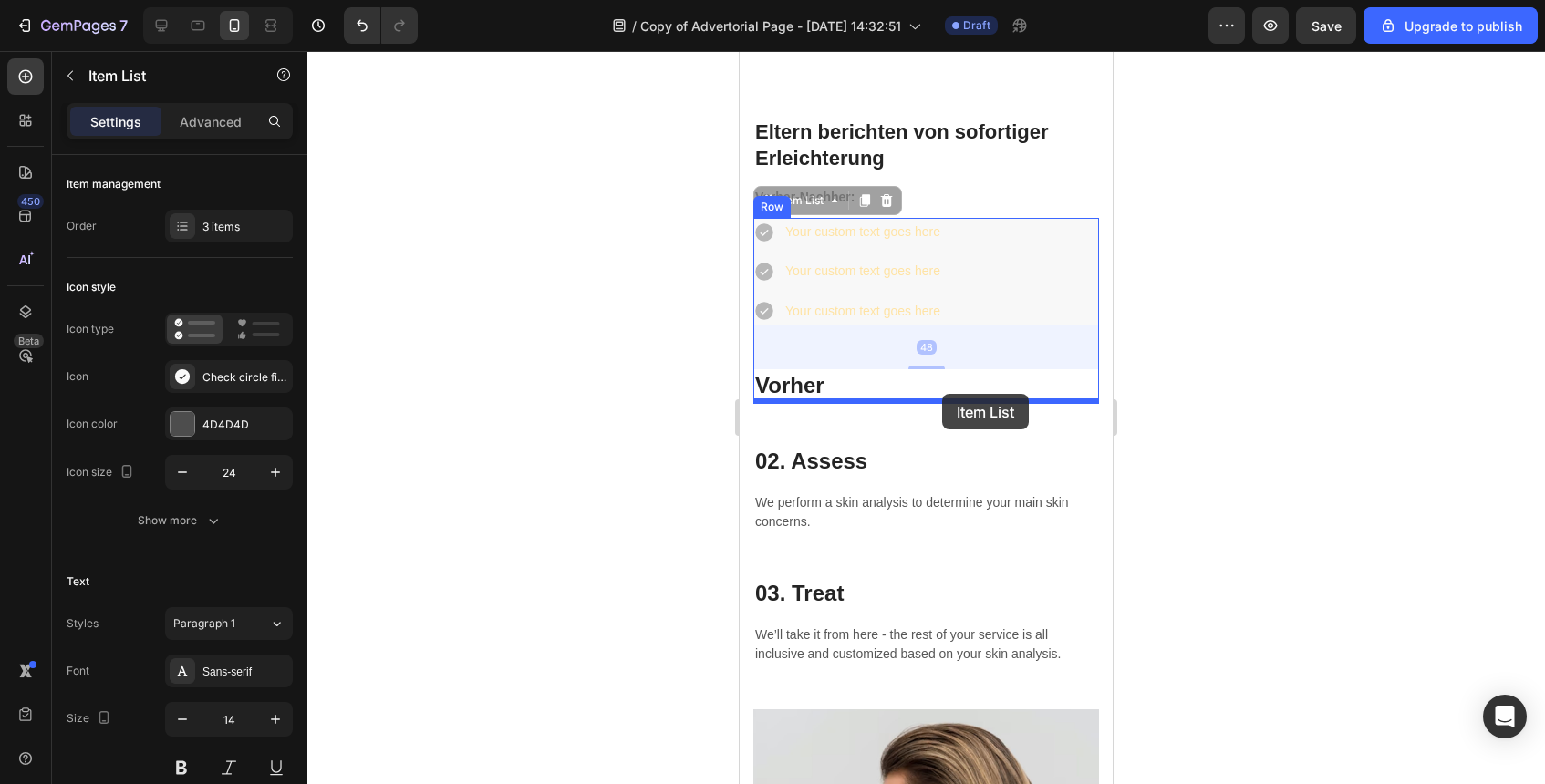
drag, startPoint x: 1002, startPoint y: 269, endPoint x: 942, endPoint y: 394, distance: 138.7
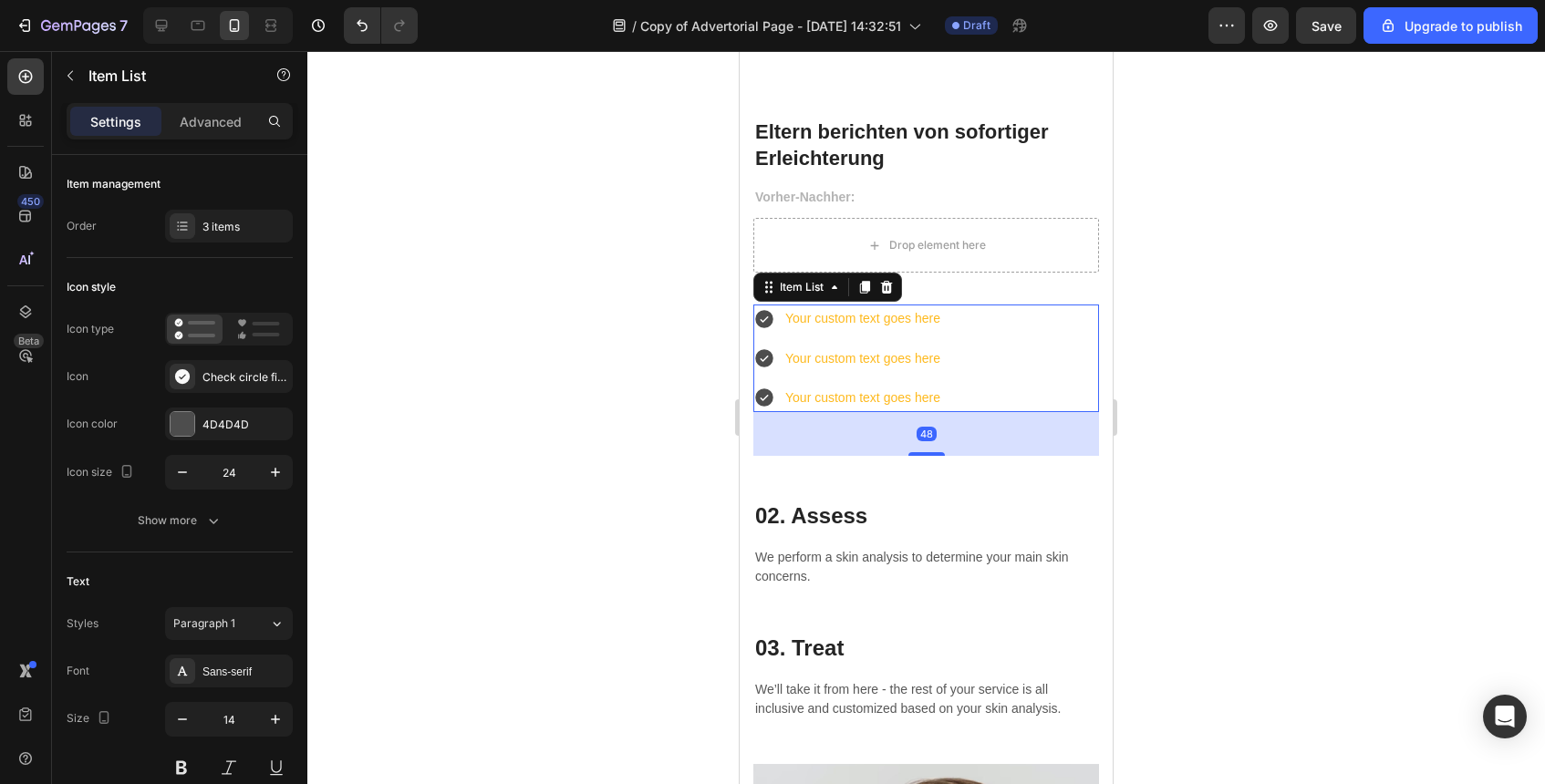
click at [1305, 372] on div at bounding box center [926, 417] width 1238 height 733
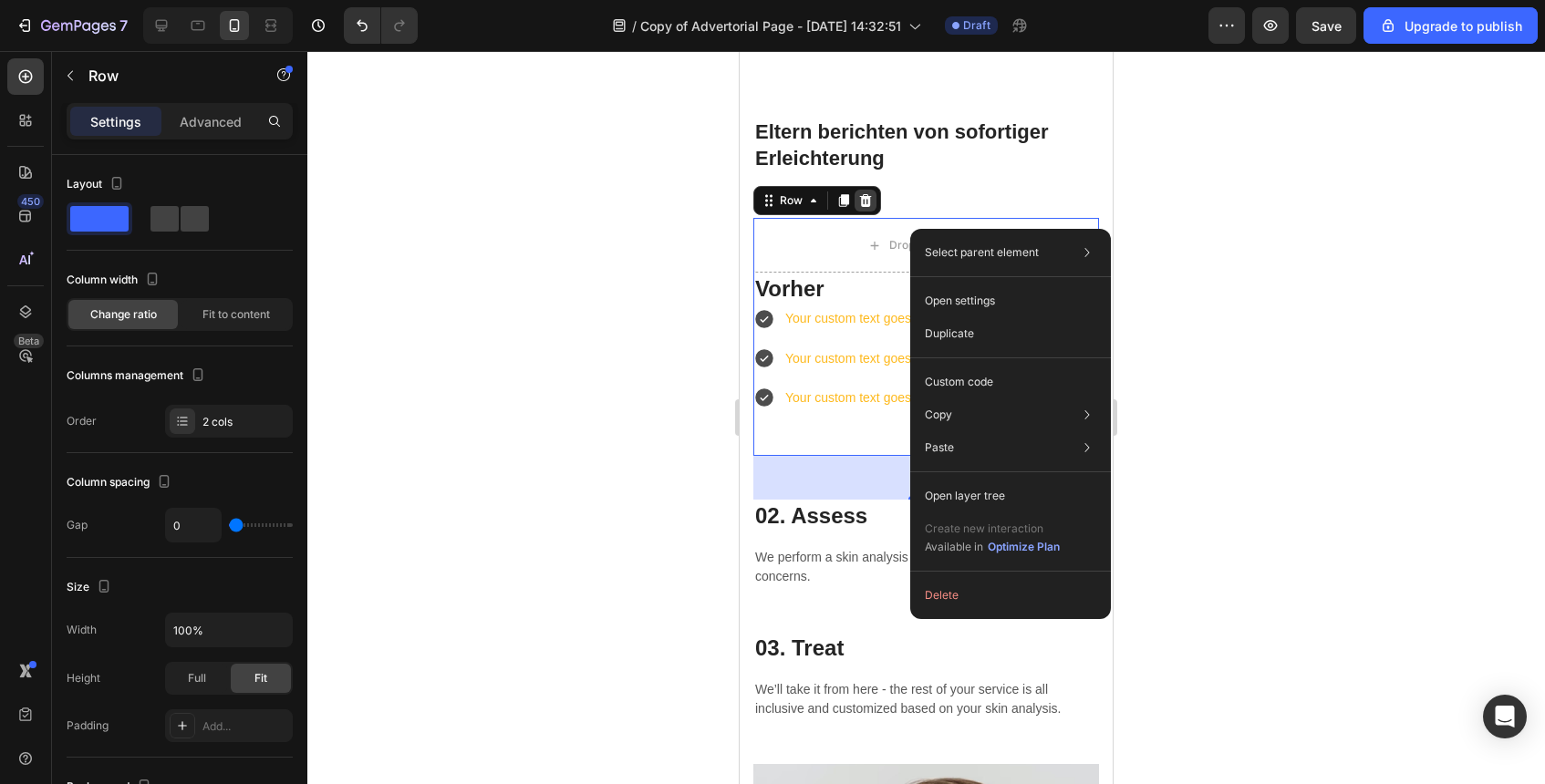
click at [871, 197] on icon at bounding box center [866, 201] width 15 height 15
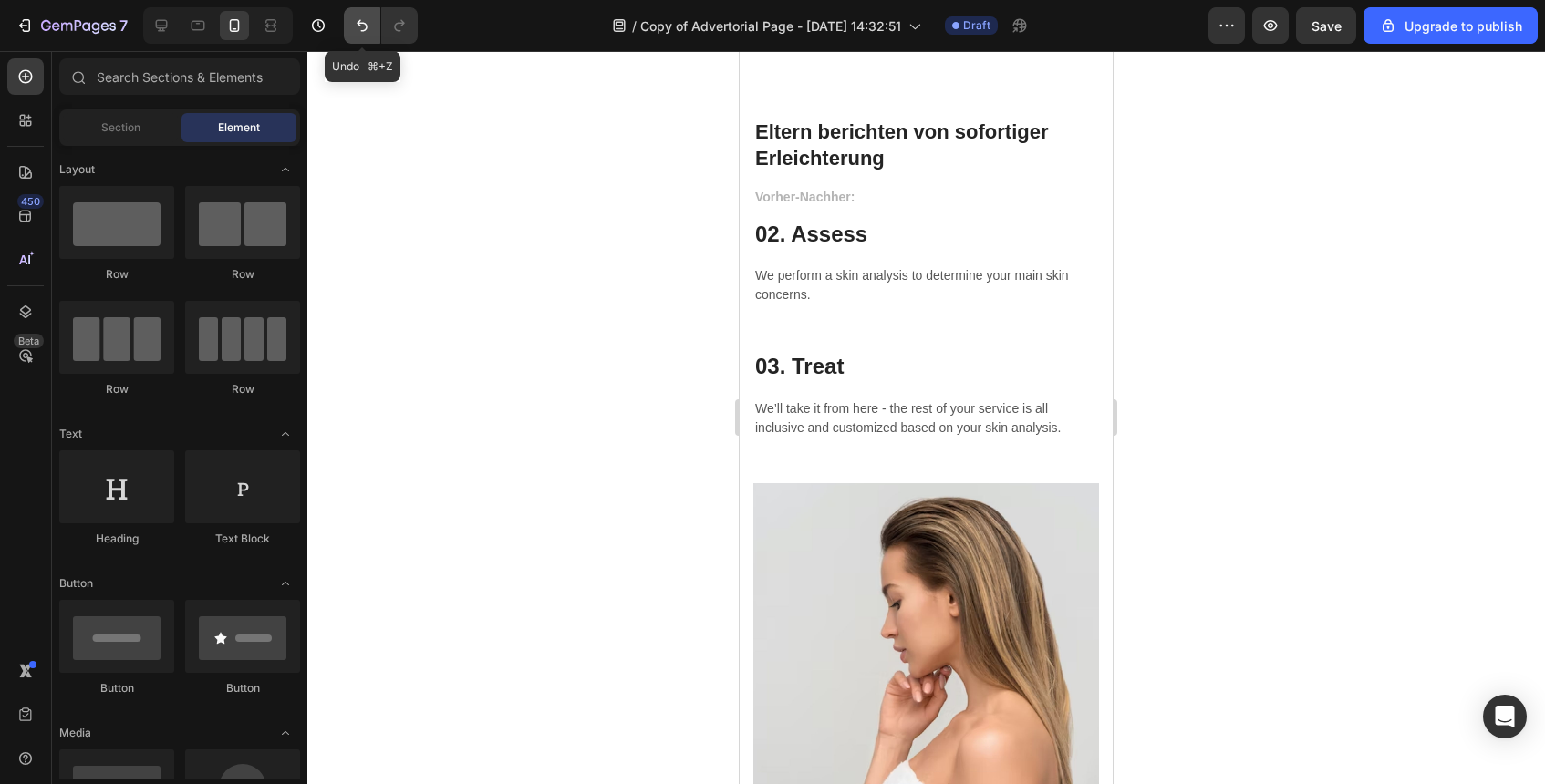
click at [355, 29] on icon "Undo/Redo" at bounding box center [362, 26] width 19 height 19
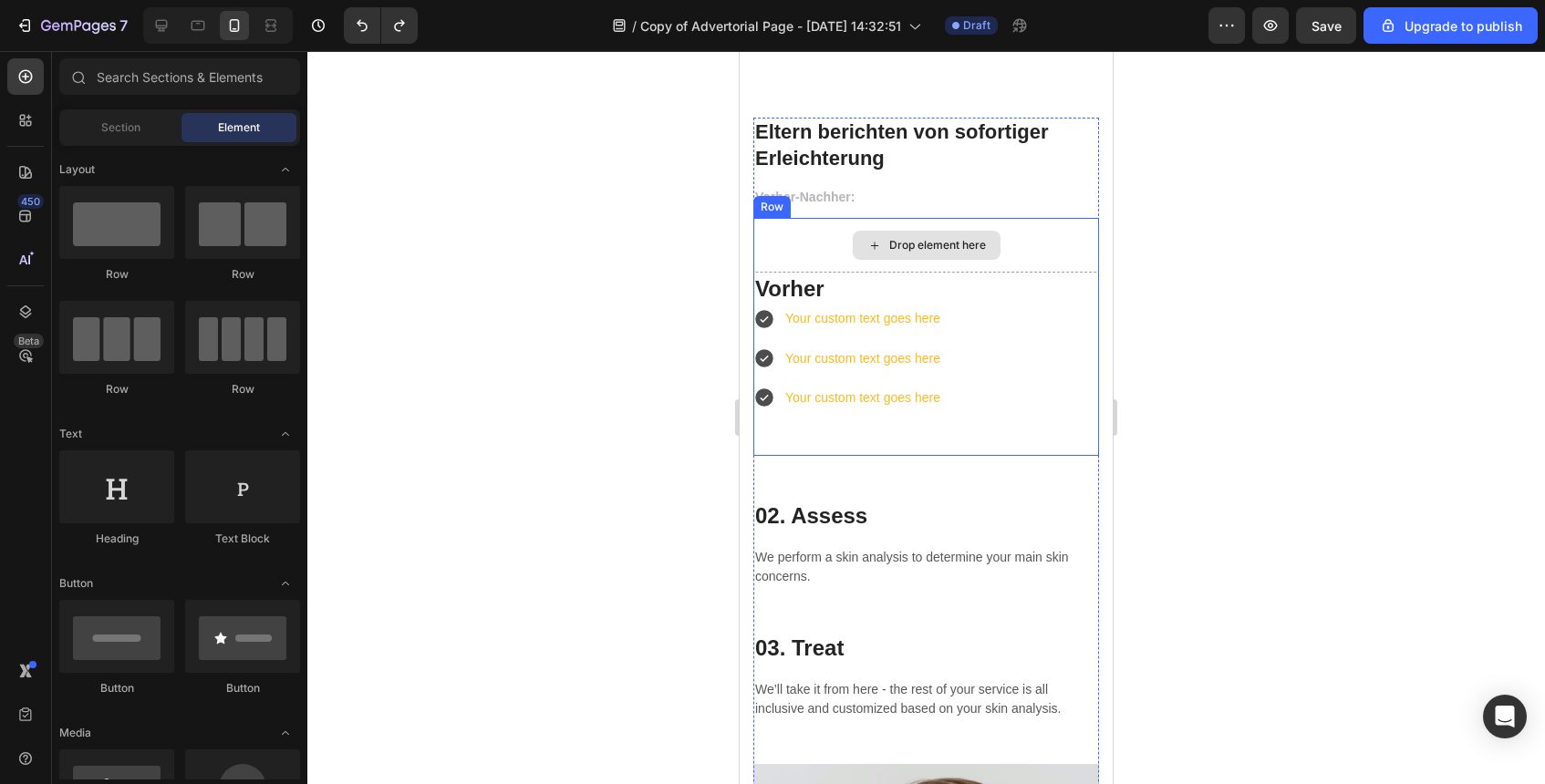
click at [837, 241] on div "Drop element here" at bounding box center [926, 245] width 345 height 55
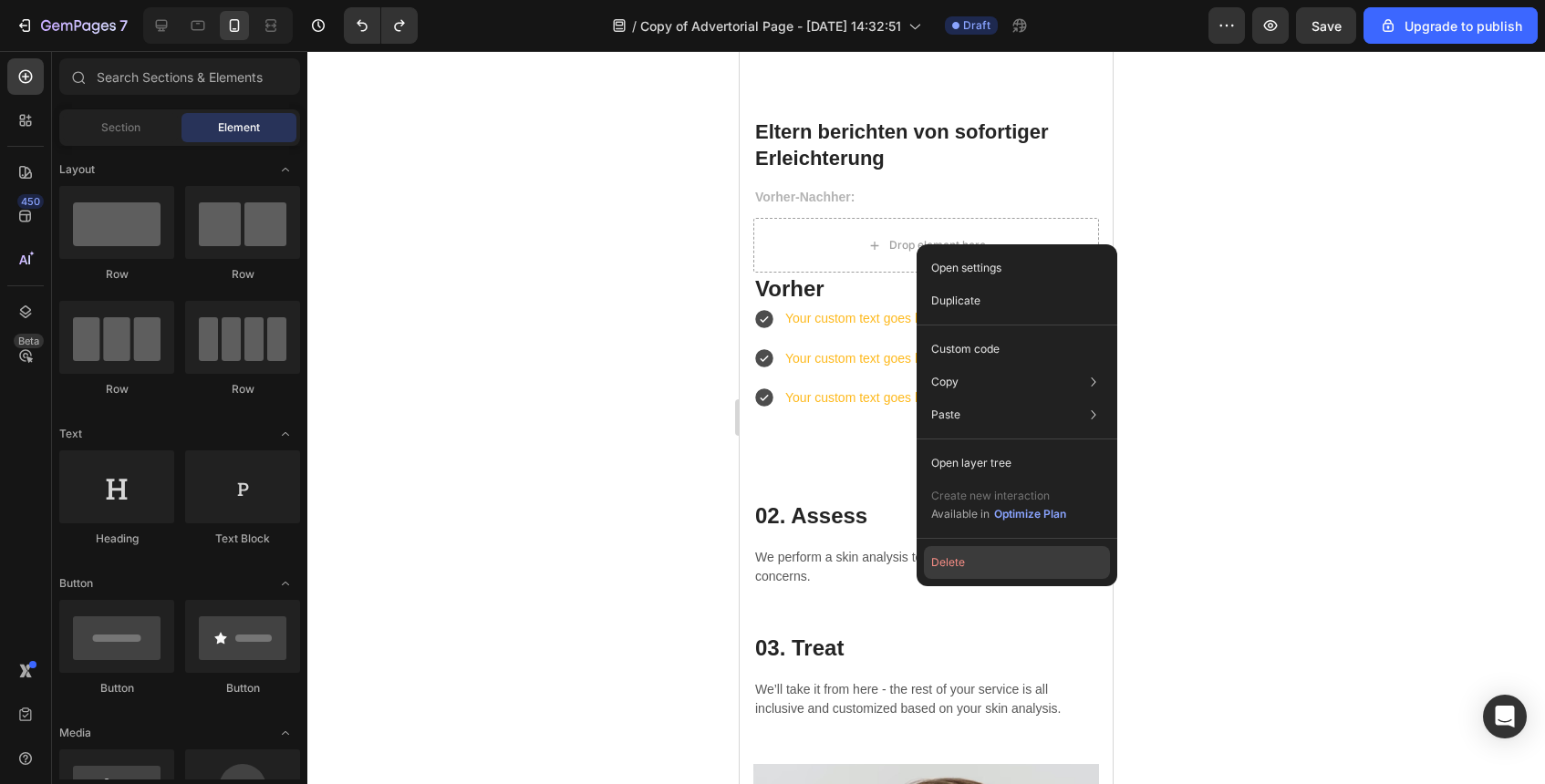
click at [1002, 555] on button "Delete" at bounding box center [1016, 562] width 186 height 32
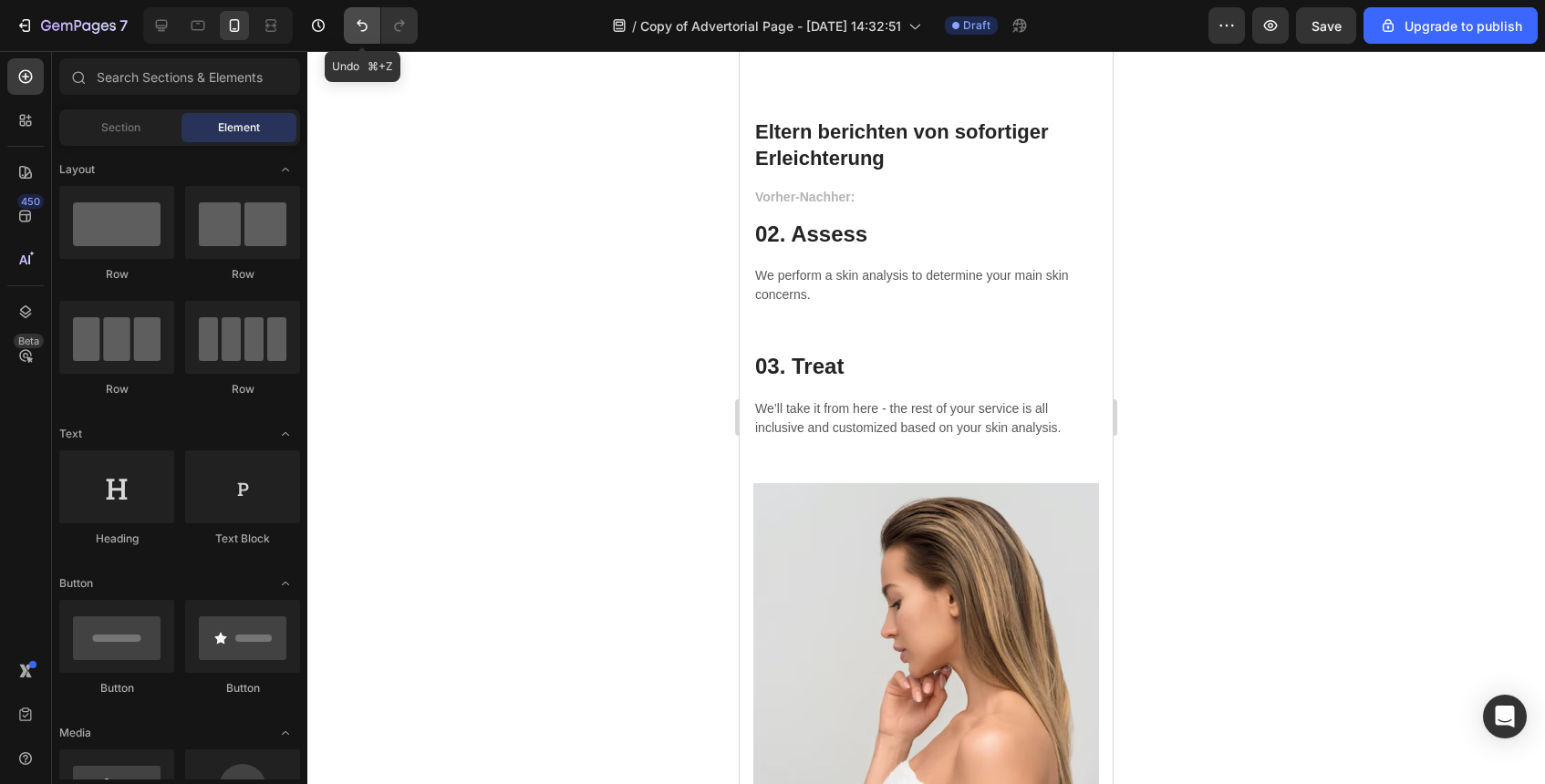
click at [364, 21] on icon "Undo/Redo" at bounding box center [362, 26] width 19 height 19
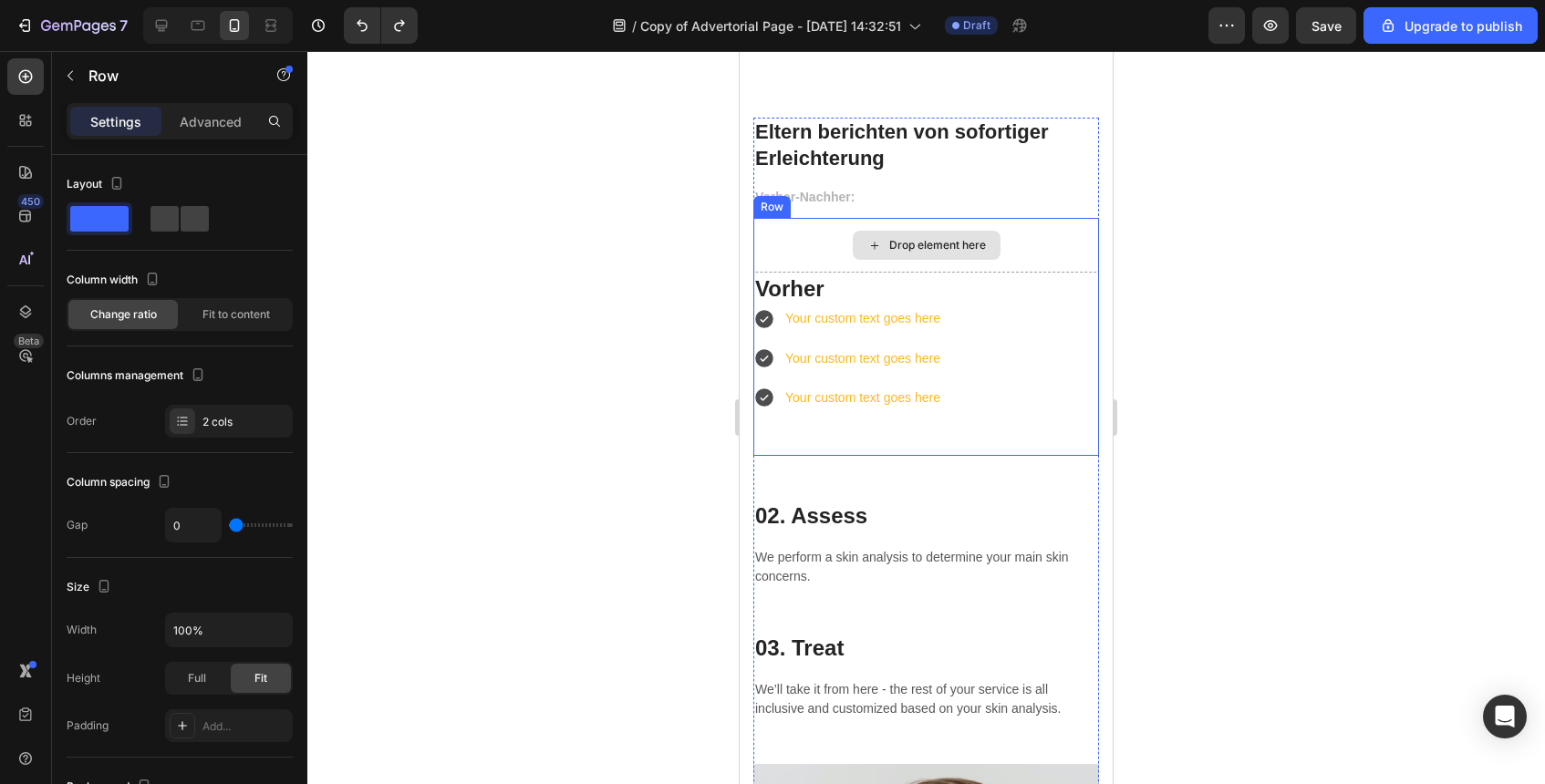
click at [1004, 235] on div "Drop element here" at bounding box center [926, 245] width 345 height 55
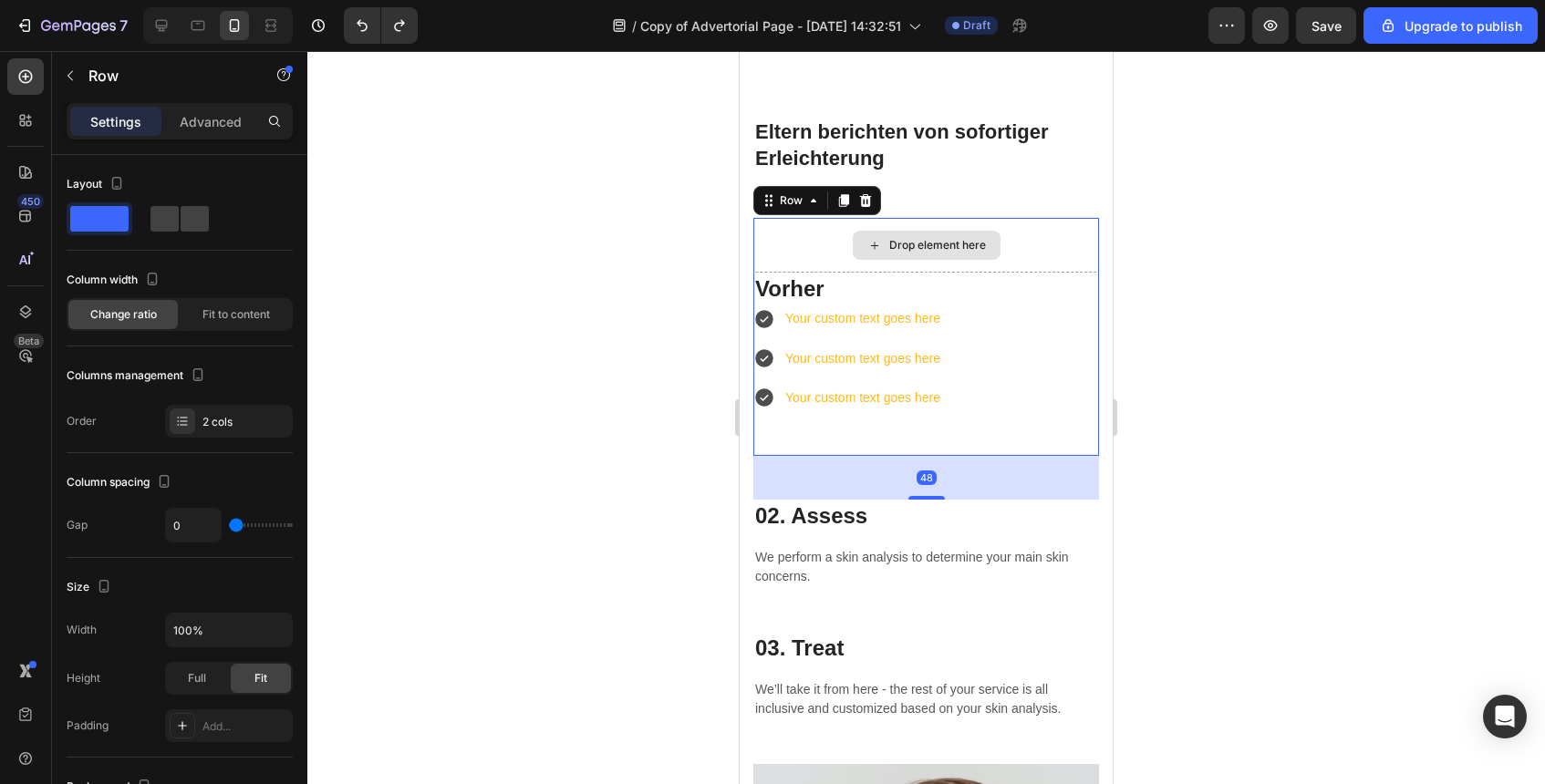
click at [1004, 235] on div "Drop element here" at bounding box center [926, 245] width 345 height 55
drag, startPoint x: 938, startPoint y: 498, endPoint x: 939, endPoint y: 374, distance: 124.0
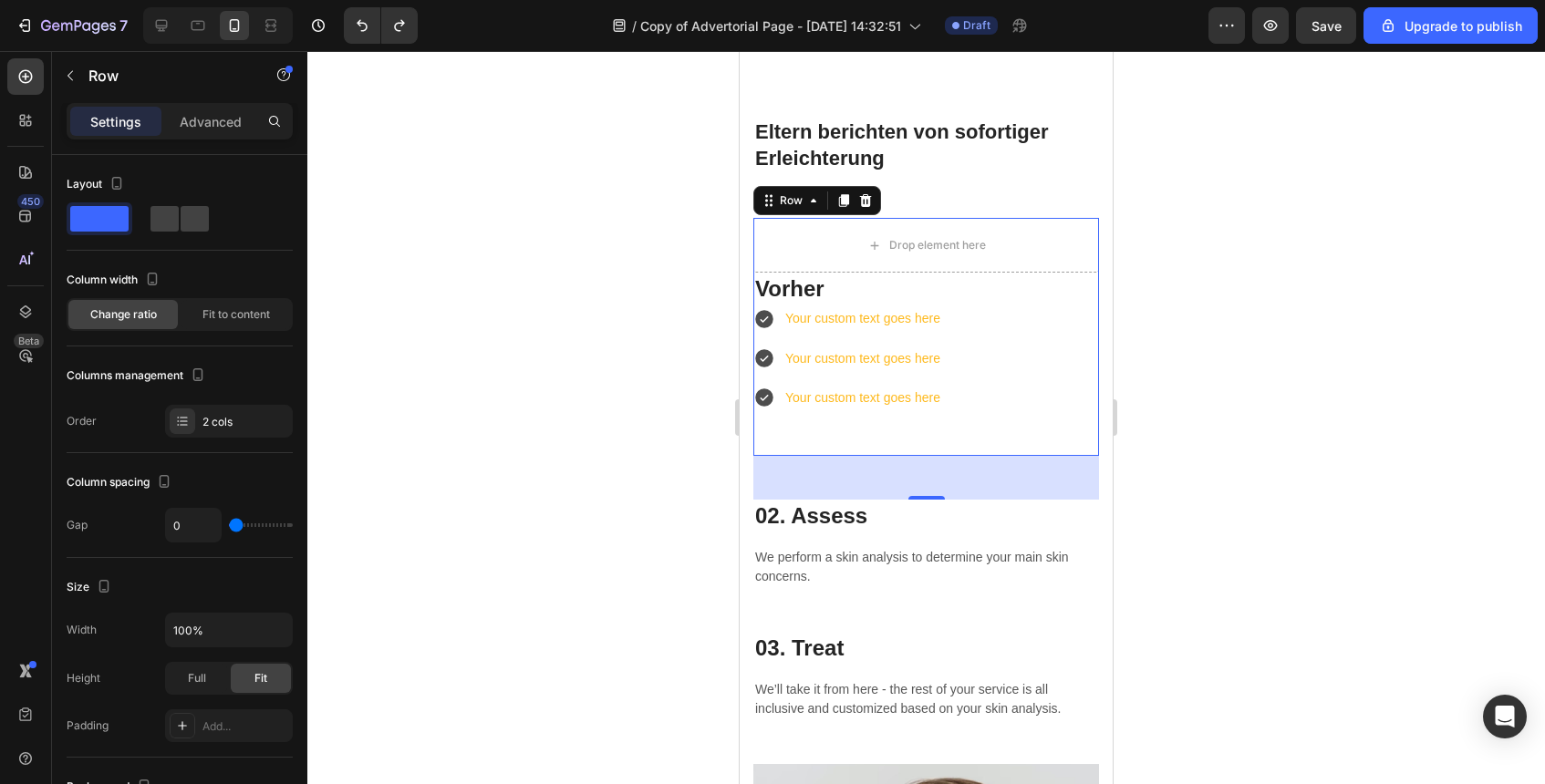
click at [939, 374] on div "Drop element here Vorher Heading Your custom text goes here Your custom text go…" at bounding box center [926, 337] width 345 height 238
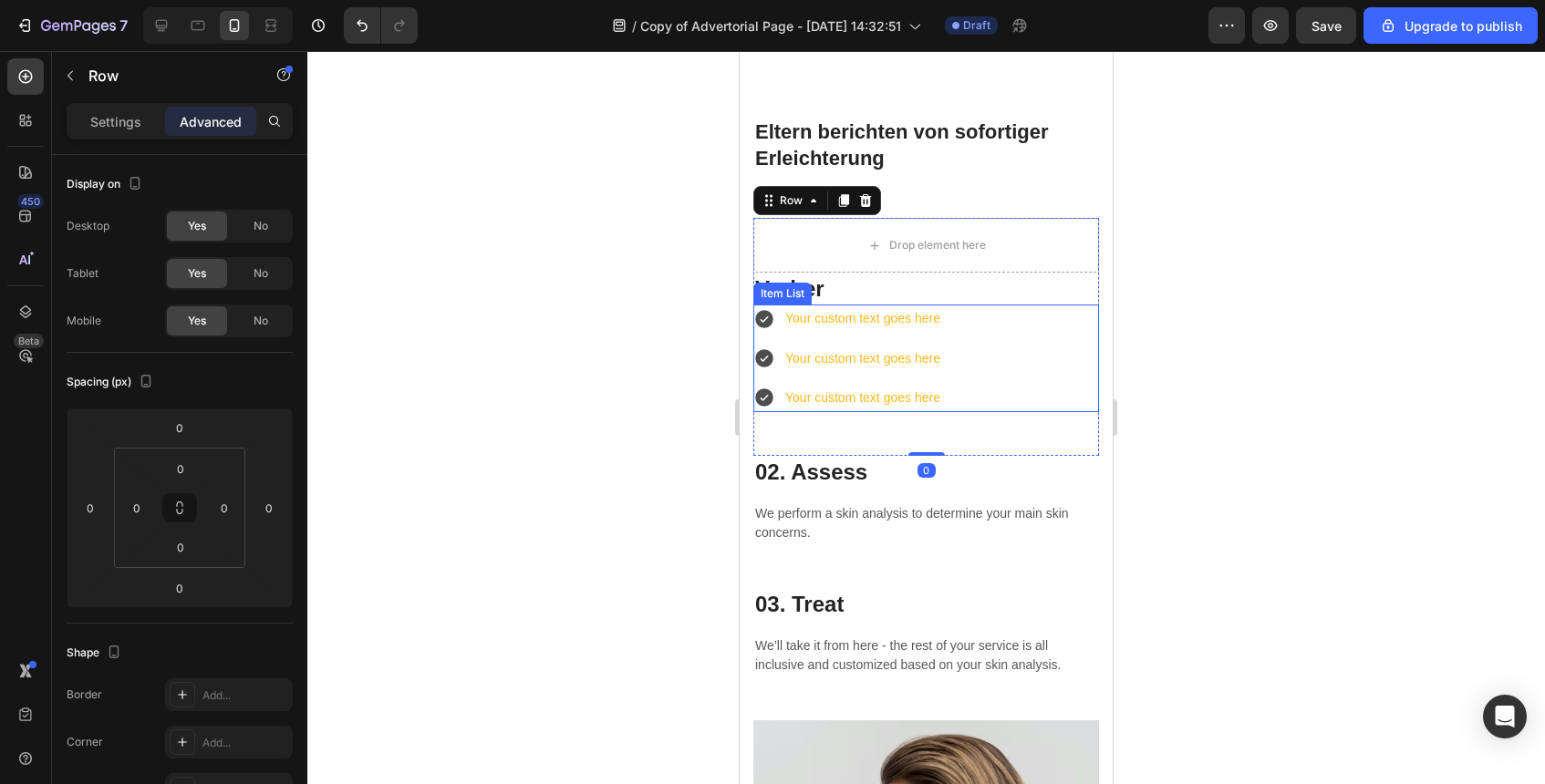
click at [1190, 409] on div at bounding box center [926, 417] width 1238 height 733
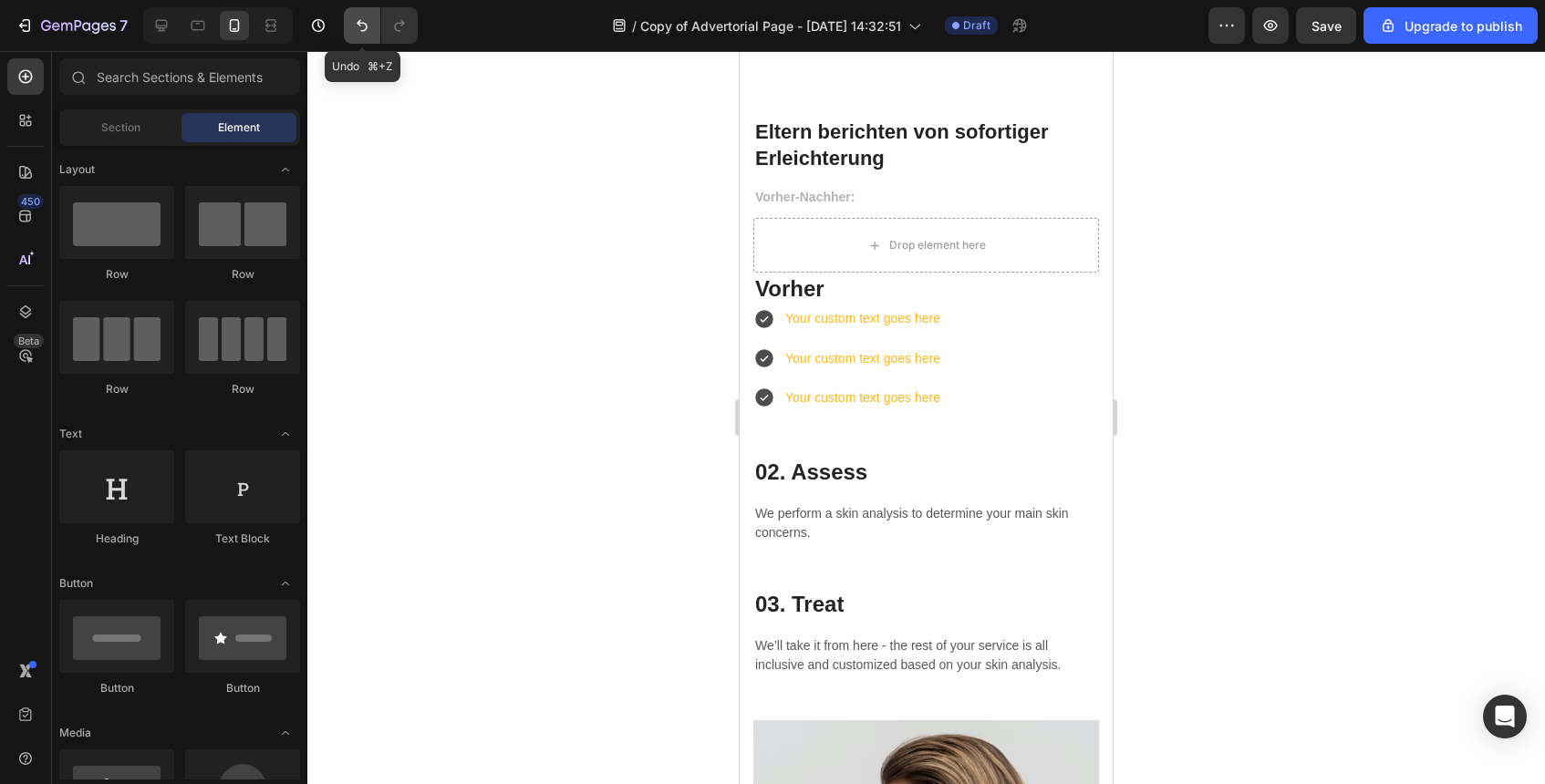
click at [359, 31] on icon "Undo/Redo" at bounding box center [362, 26] width 19 height 19
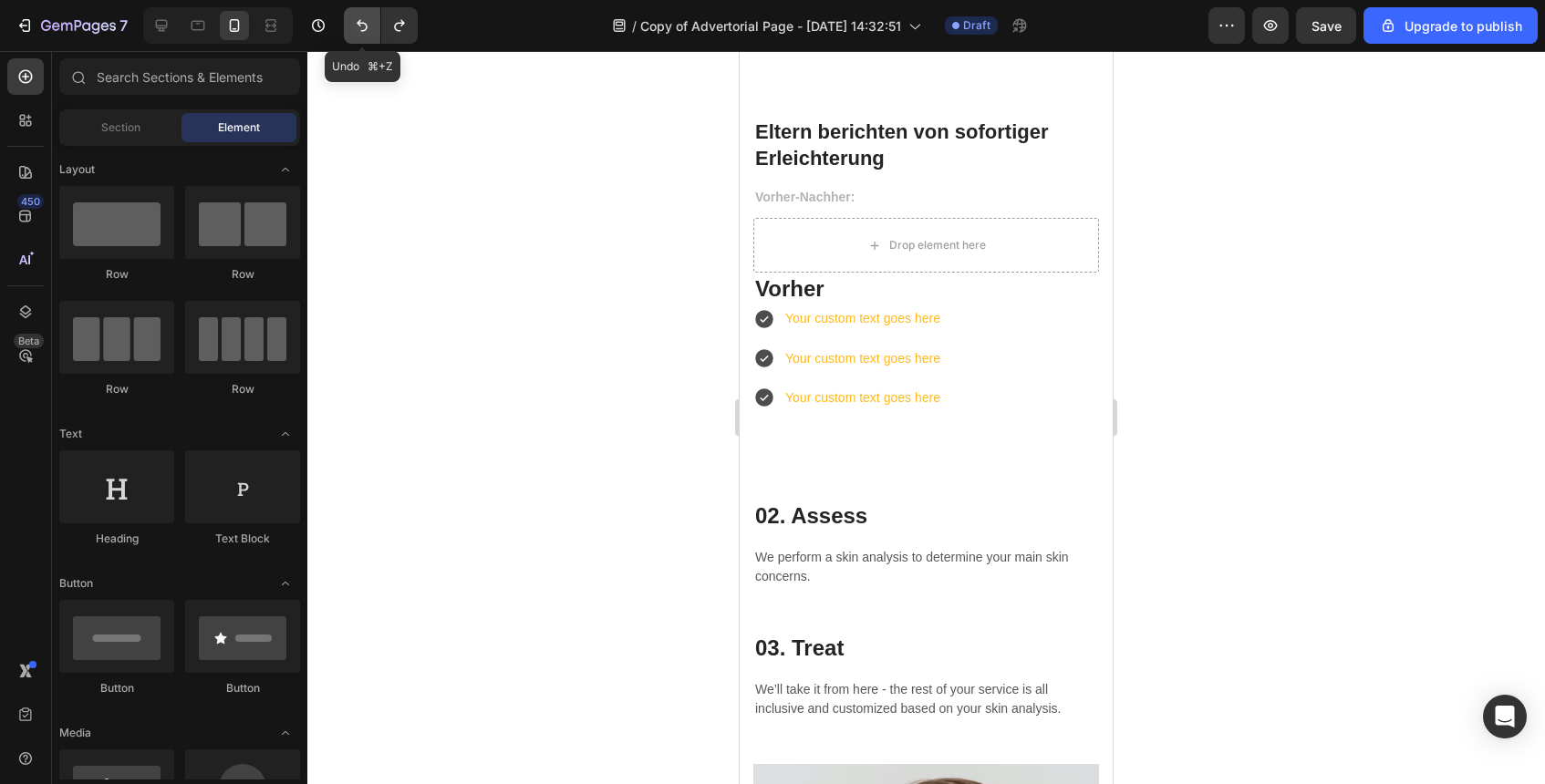
click at [359, 31] on icon "Undo/Redo" at bounding box center [362, 26] width 19 height 19
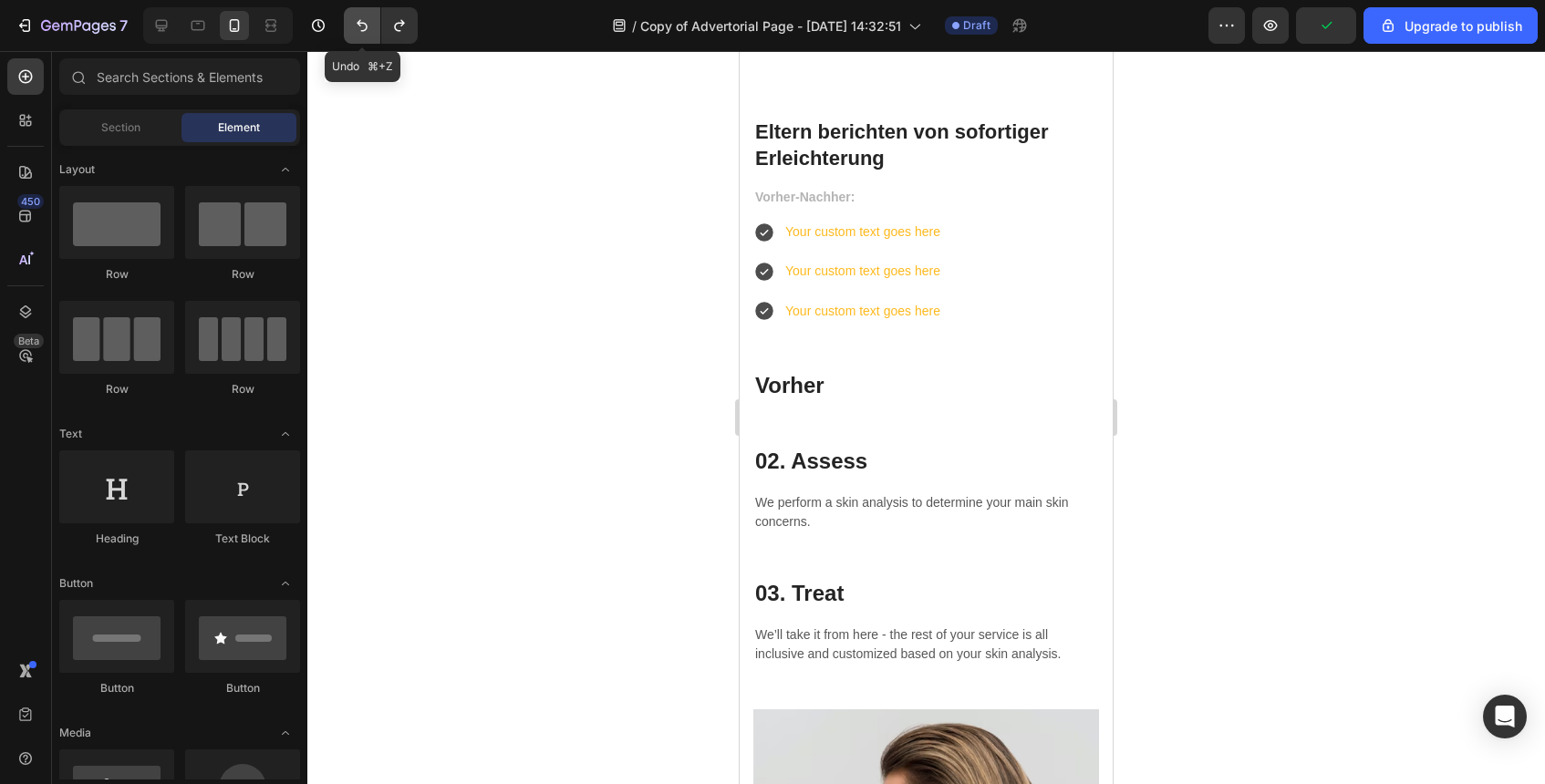
click at [359, 31] on icon "Undo/Redo" at bounding box center [362, 26] width 19 height 19
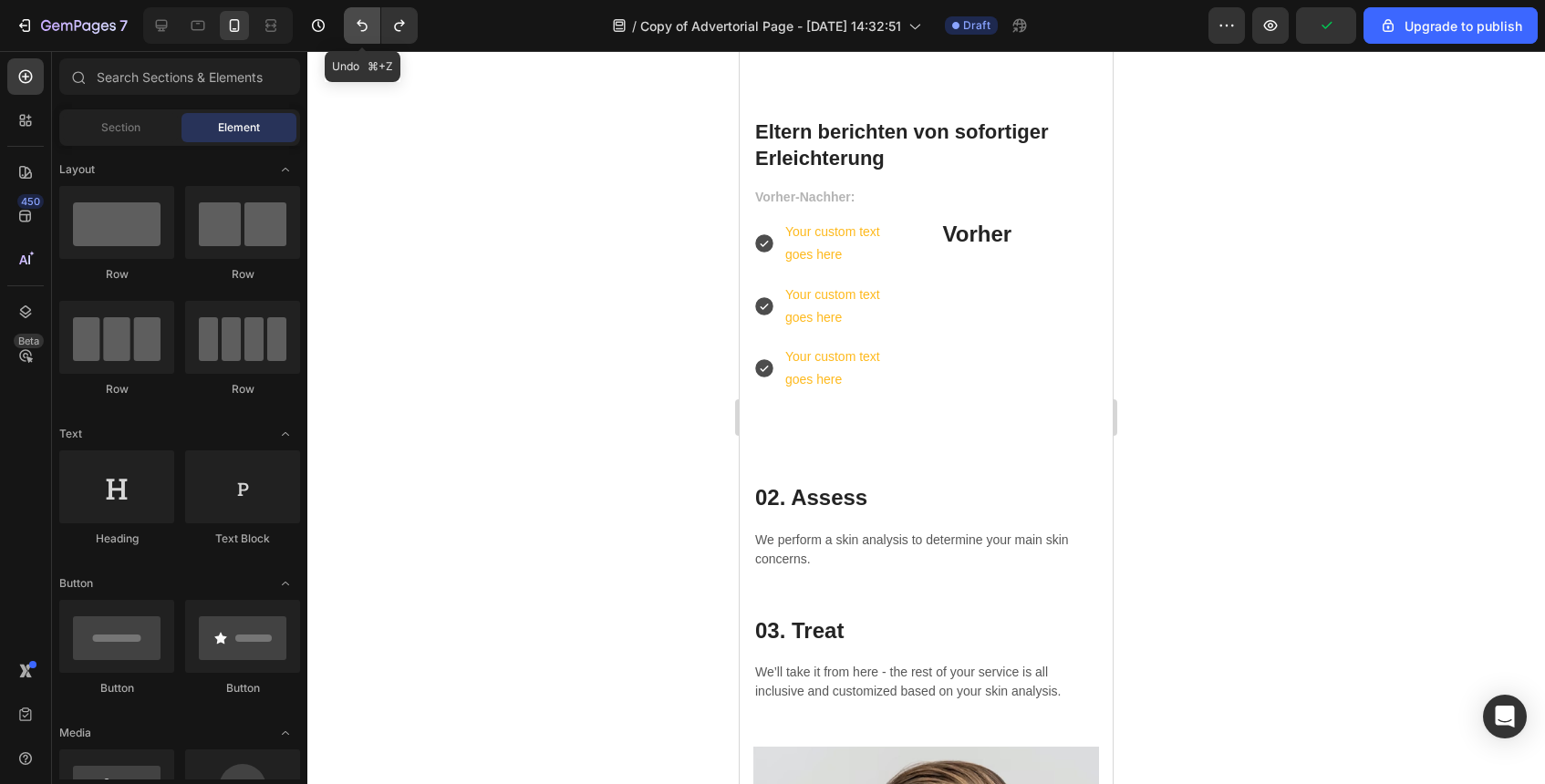
click at [359, 31] on icon "Undo/Redo" at bounding box center [362, 26] width 19 height 19
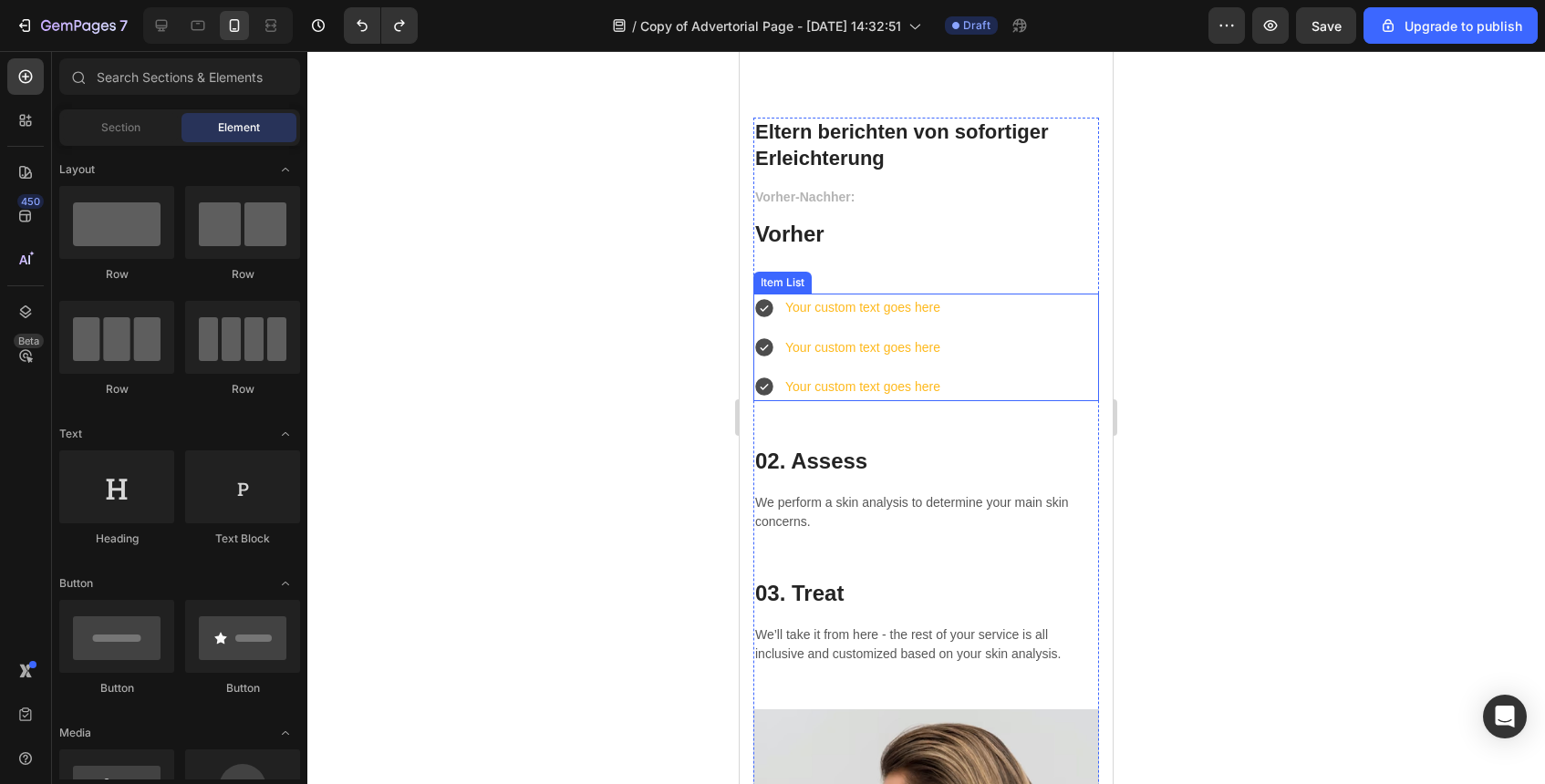
click at [941, 327] on div "Your custom text goes here Your custom text goes here Your custom text goes here" at bounding box center [848, 347] width 190 height 107
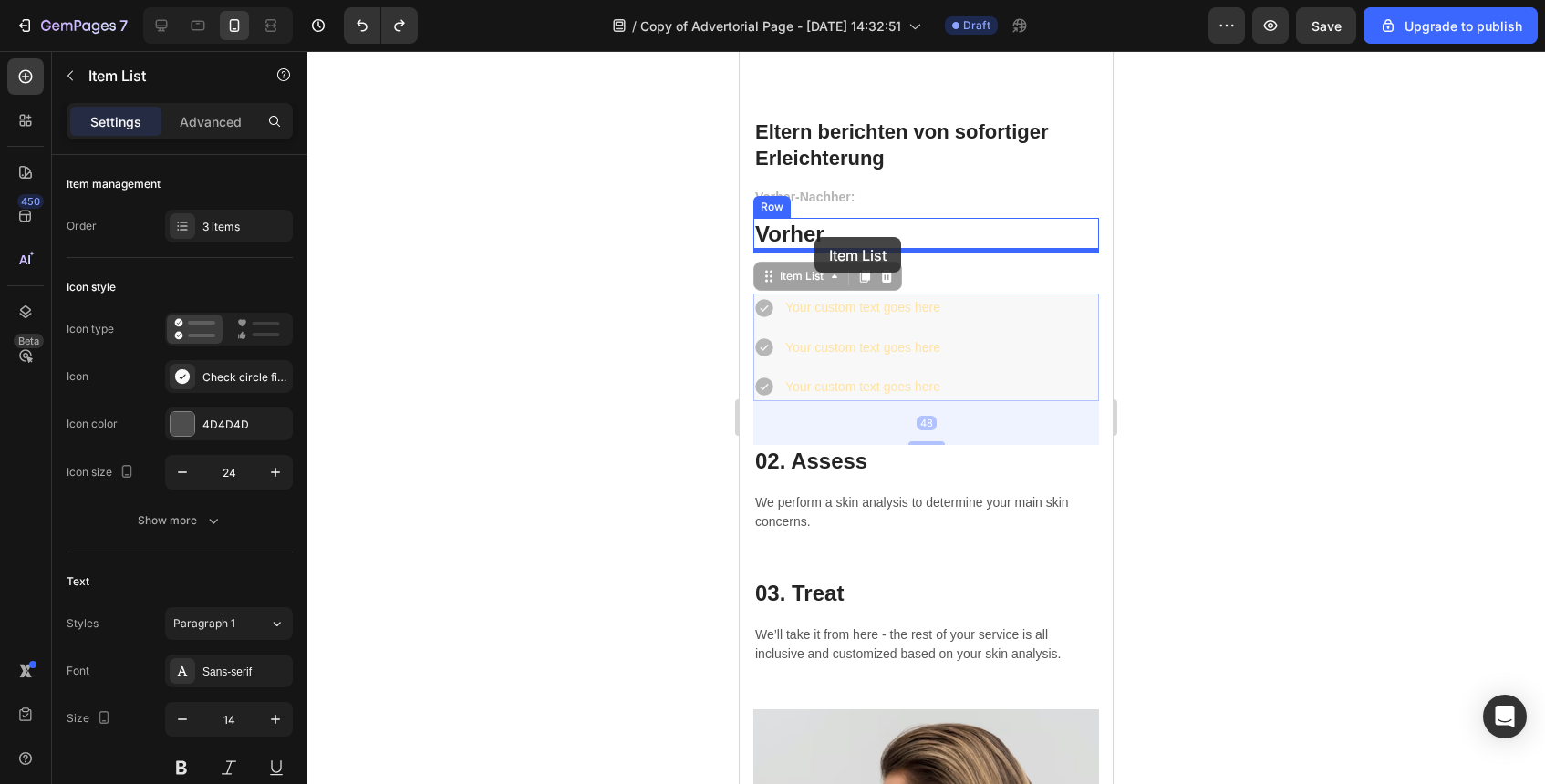
drag, startPoint x: 989, startPoint y: 314, endPoint x: 815, endPoint y: 240, distance: 189.1
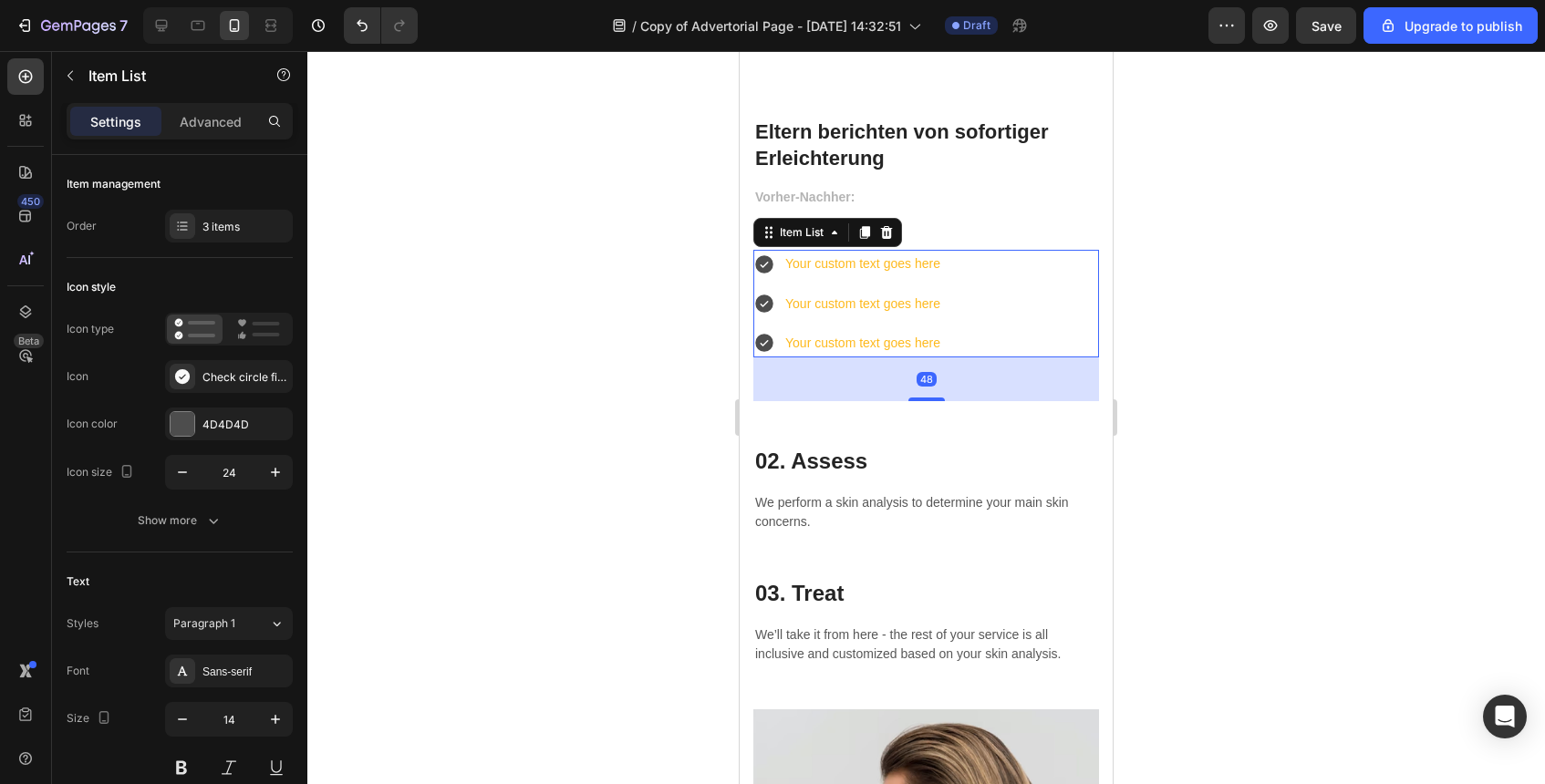
click at [1315, 362] on div at bounding box center [926, 417] width 1238 height 733
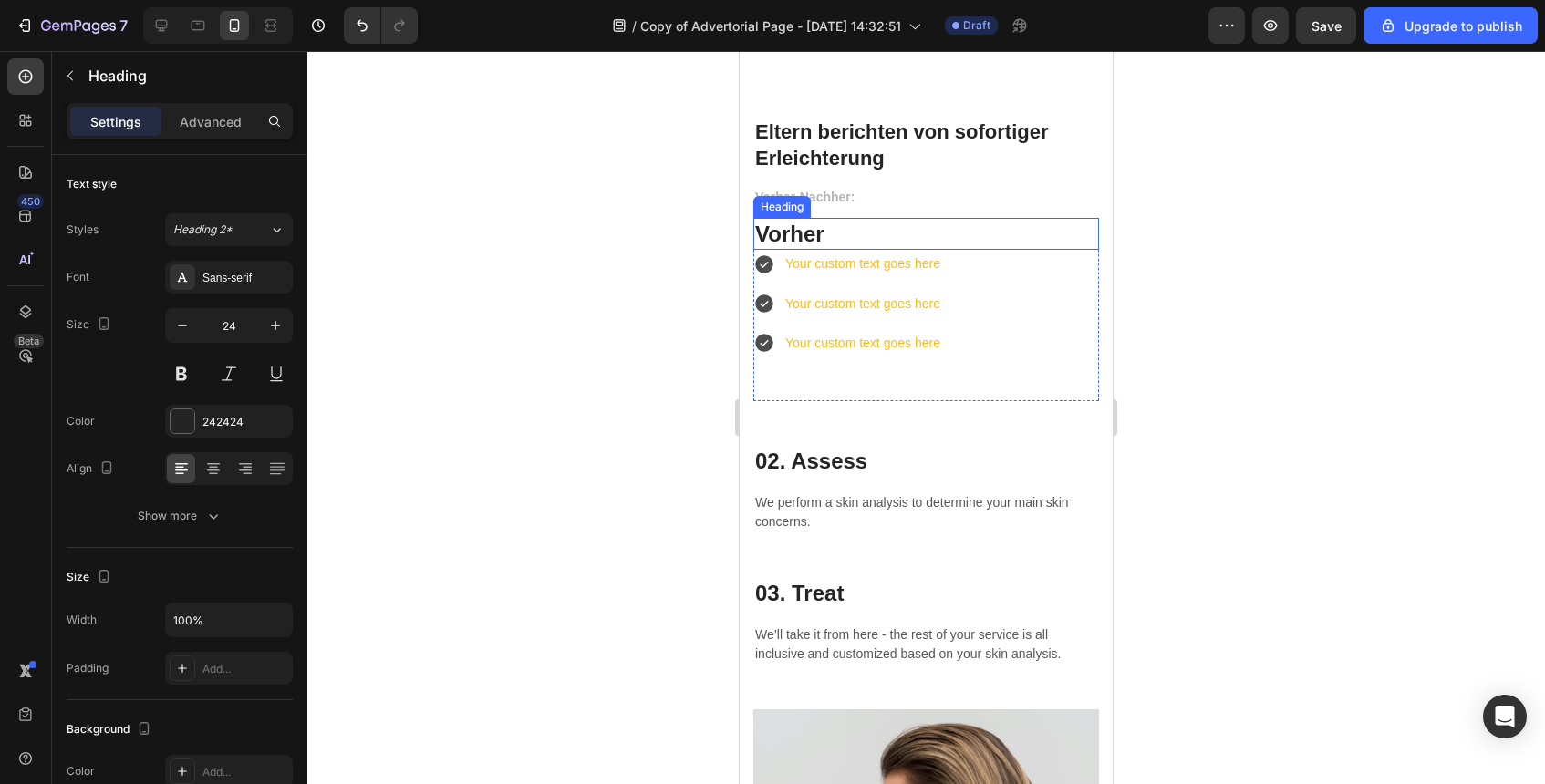
click at [845, 239] on h3 "Vorher" at bounding box center [926, 234] width 345 height 31
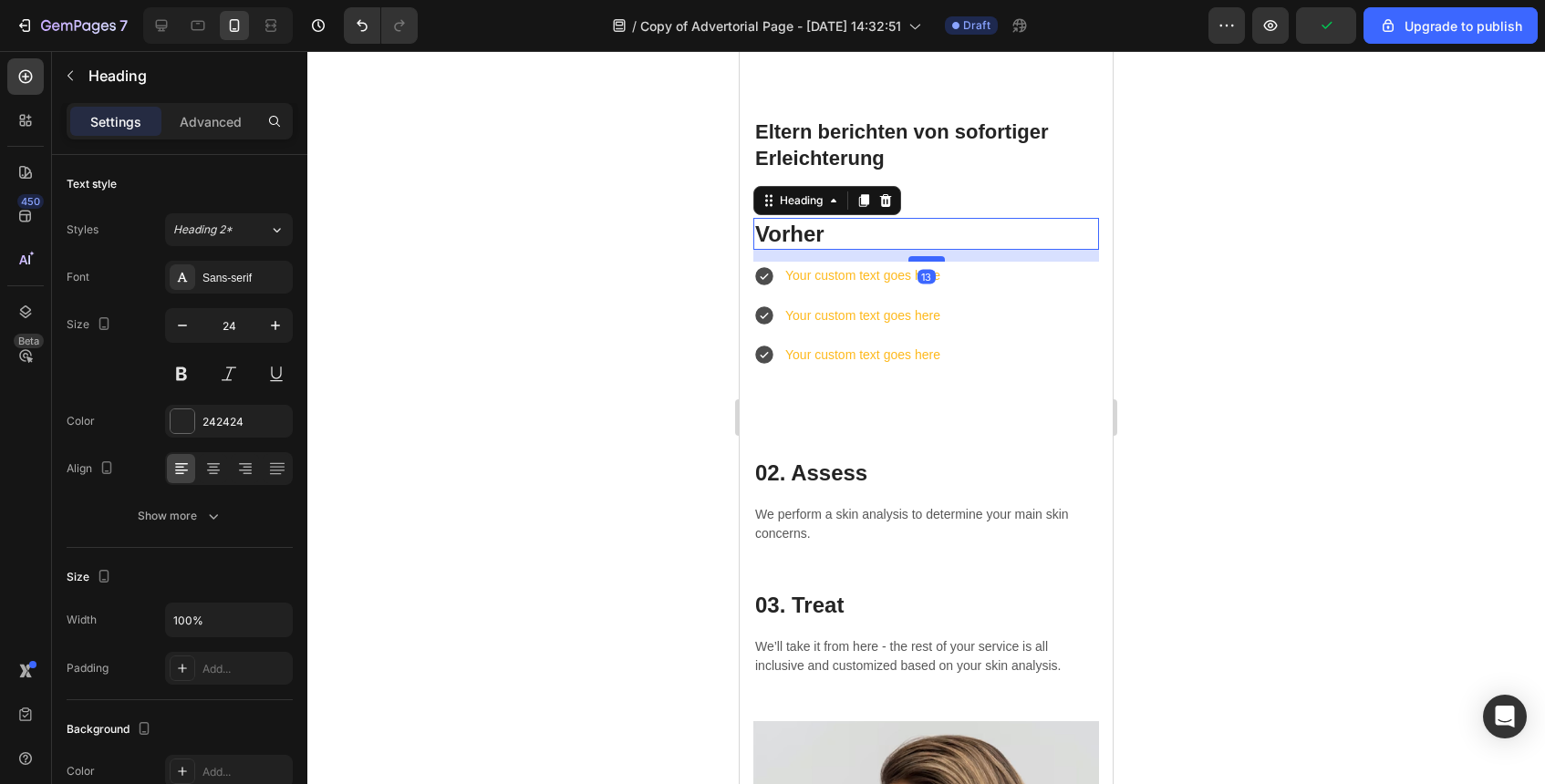
drag, startPoint x: 922, startPoint y: 246, endPoint x: 923, endPoint y: 258, distance: 12.0
click at [923, 258] on div at bounding box center [926, 259] width 36 height 6
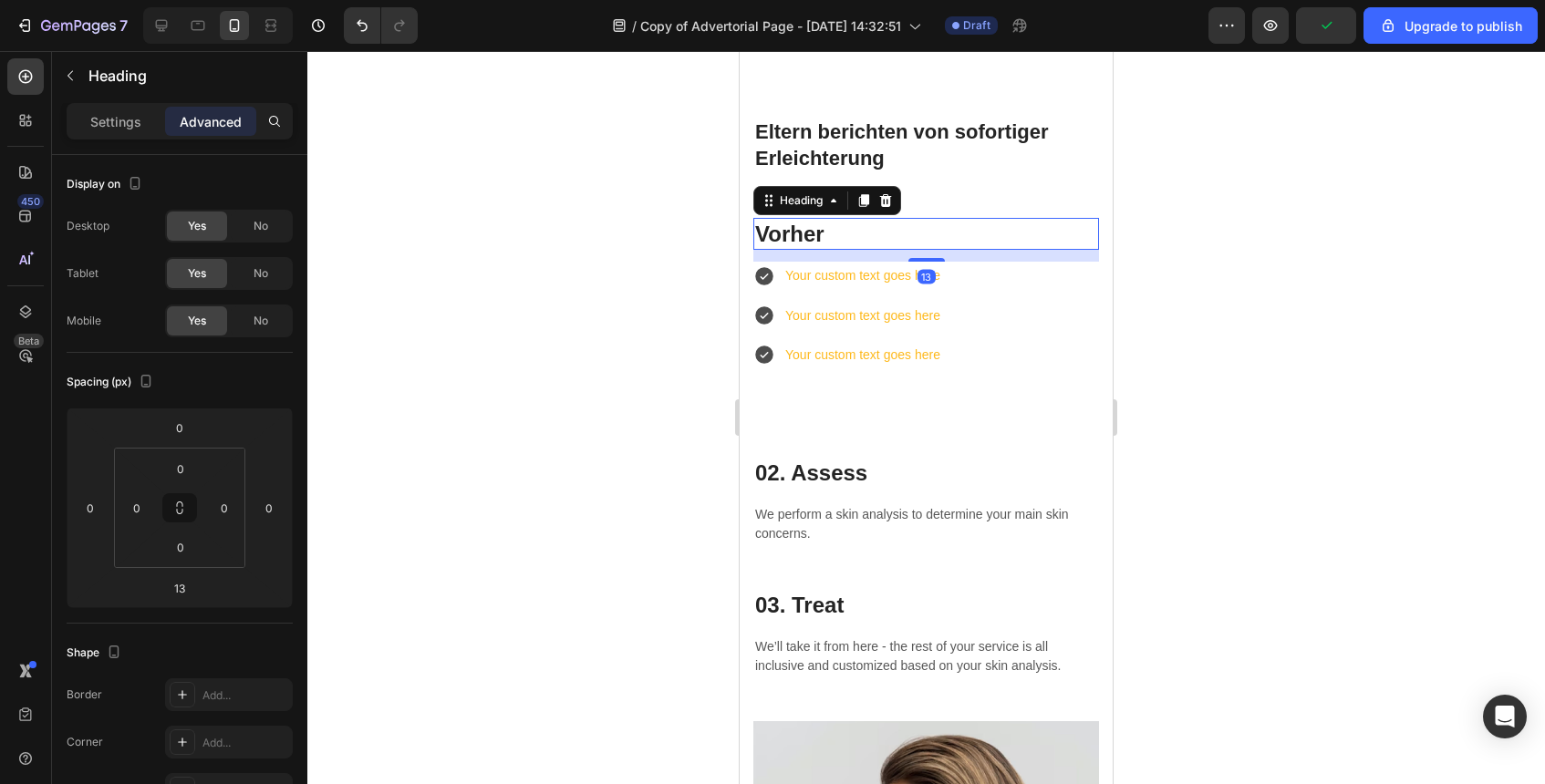
click at [1218, 301] on div at bounding box center [926, 417] width 1238 height 733
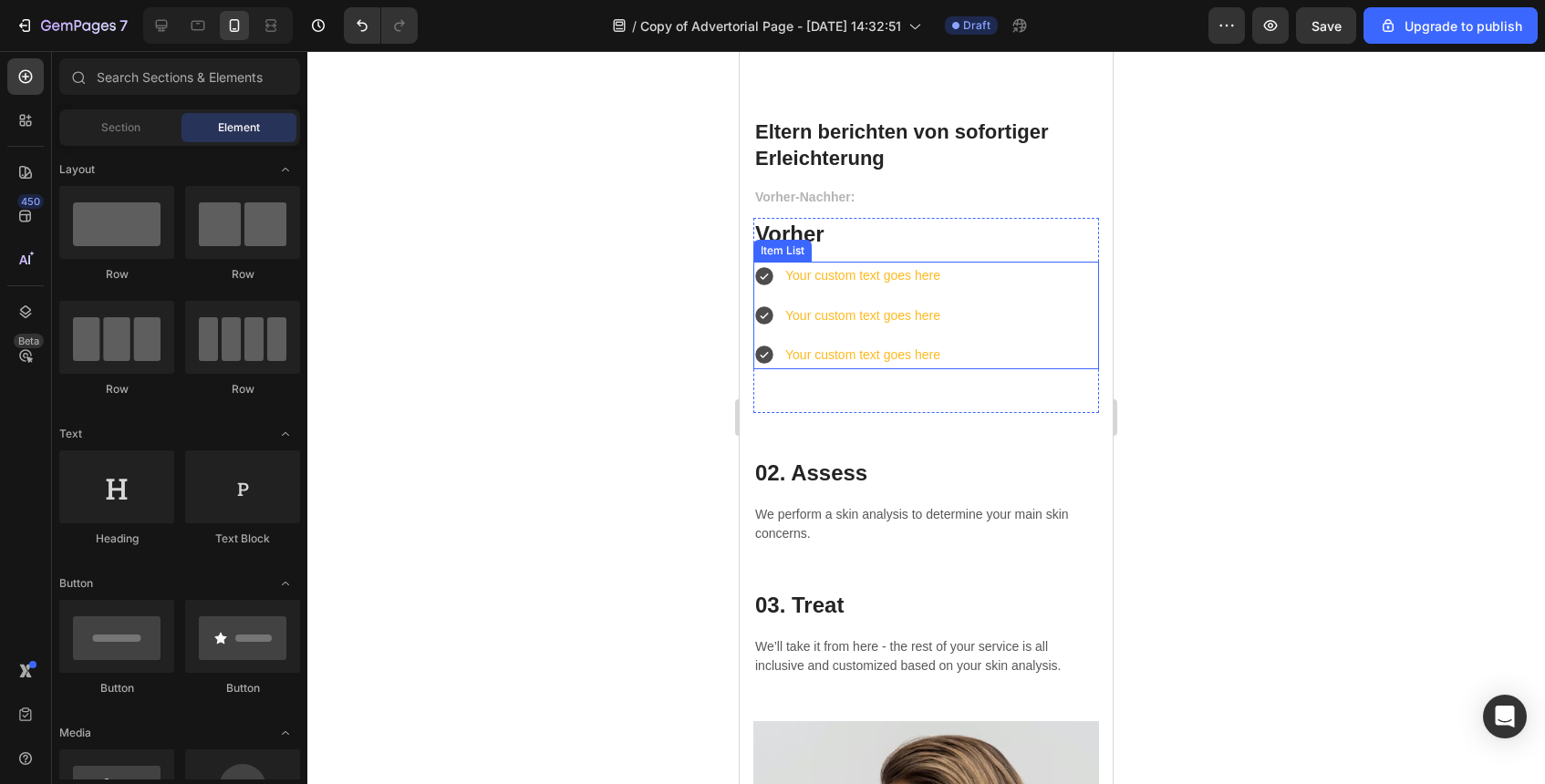
click at [866, 280] on div "Your custom text goes here" at bounding box center [862, 276] width 160 height 29
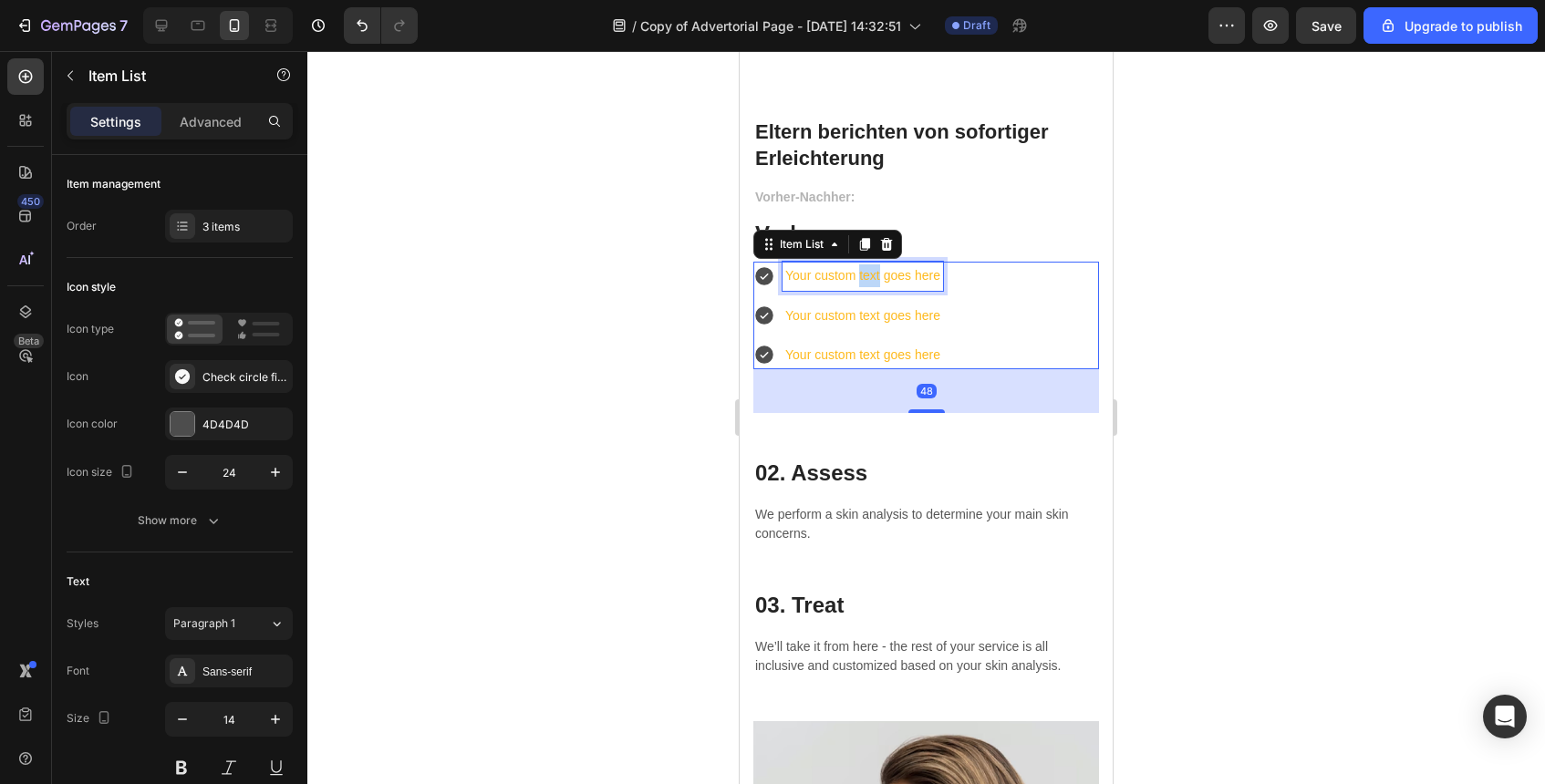
click at [866, 280] on div "Your custom text goes here" at bounding box center [862, 276] width 160 height 29
click at [866, 280] on p "Your custom text goes here" at bounding box center [863, 276] width 156 height 23
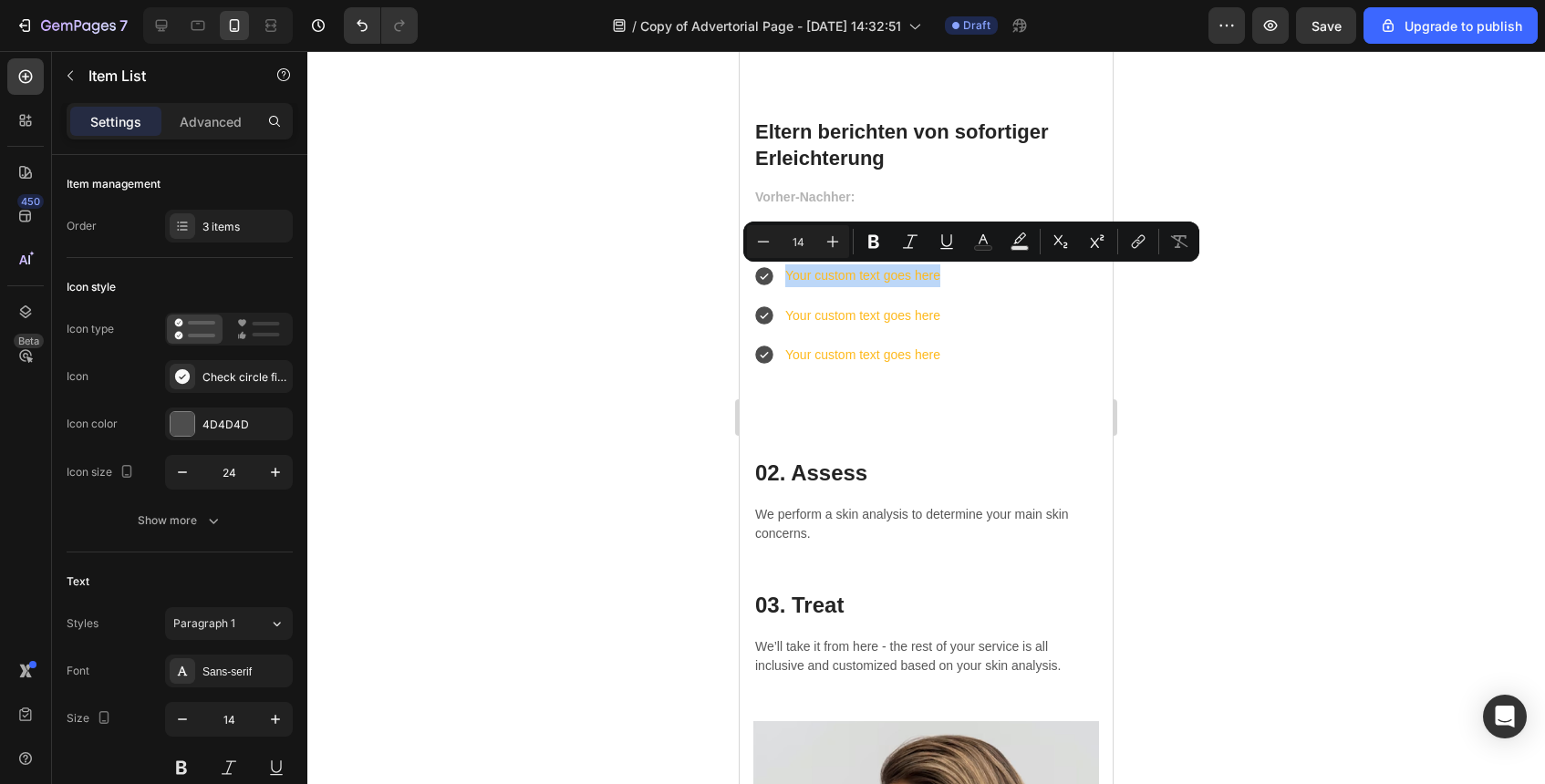
click at [760, 280] on icon at bounding box center [765, 277] width 19 height 19
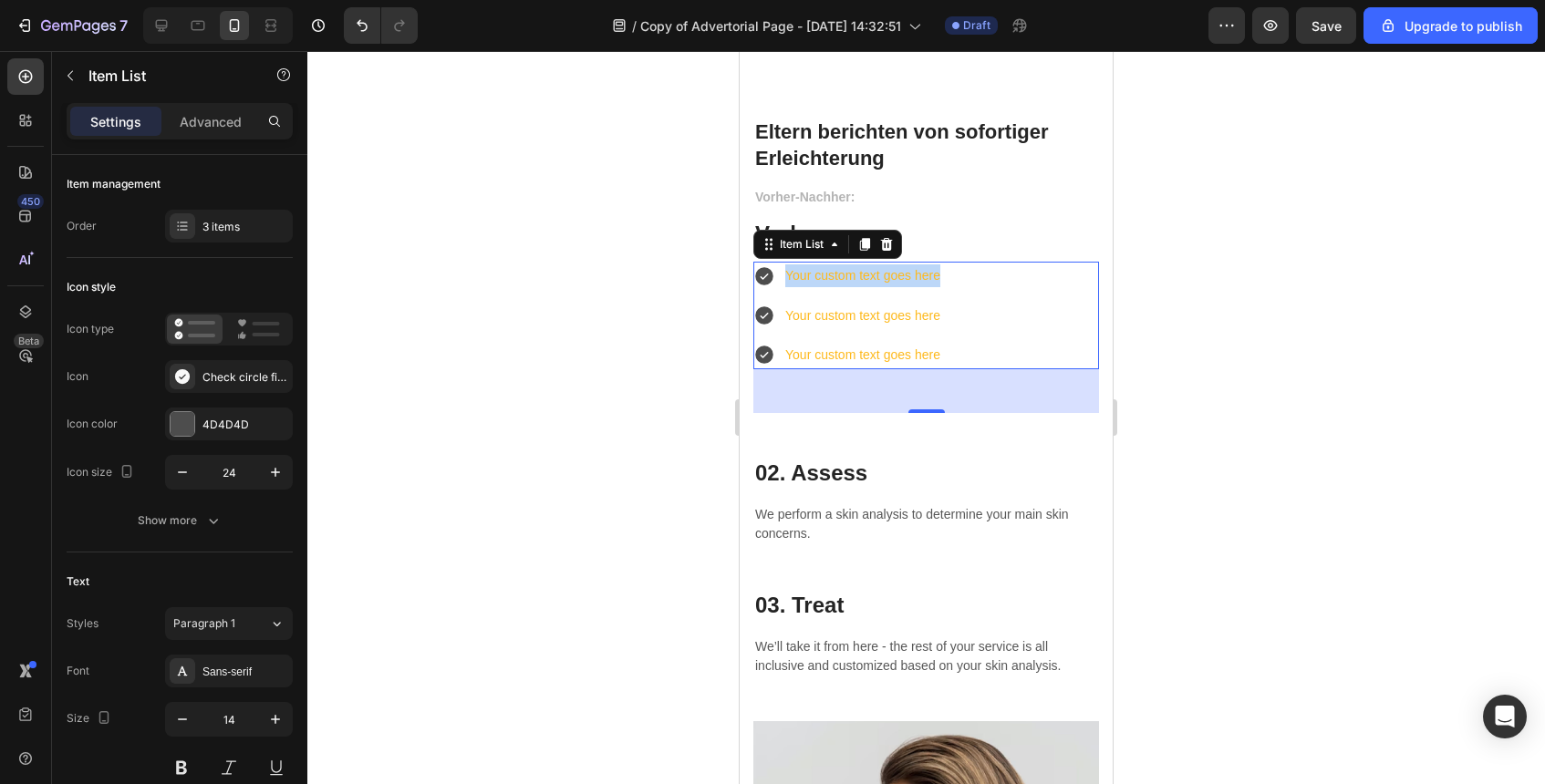
click at [766, 280] on icon at bounding box center [765, 277] width 19 height 19
click at [238, 386] on div "Check circle filled" at bounding box center [229, 376] width 128 height 32
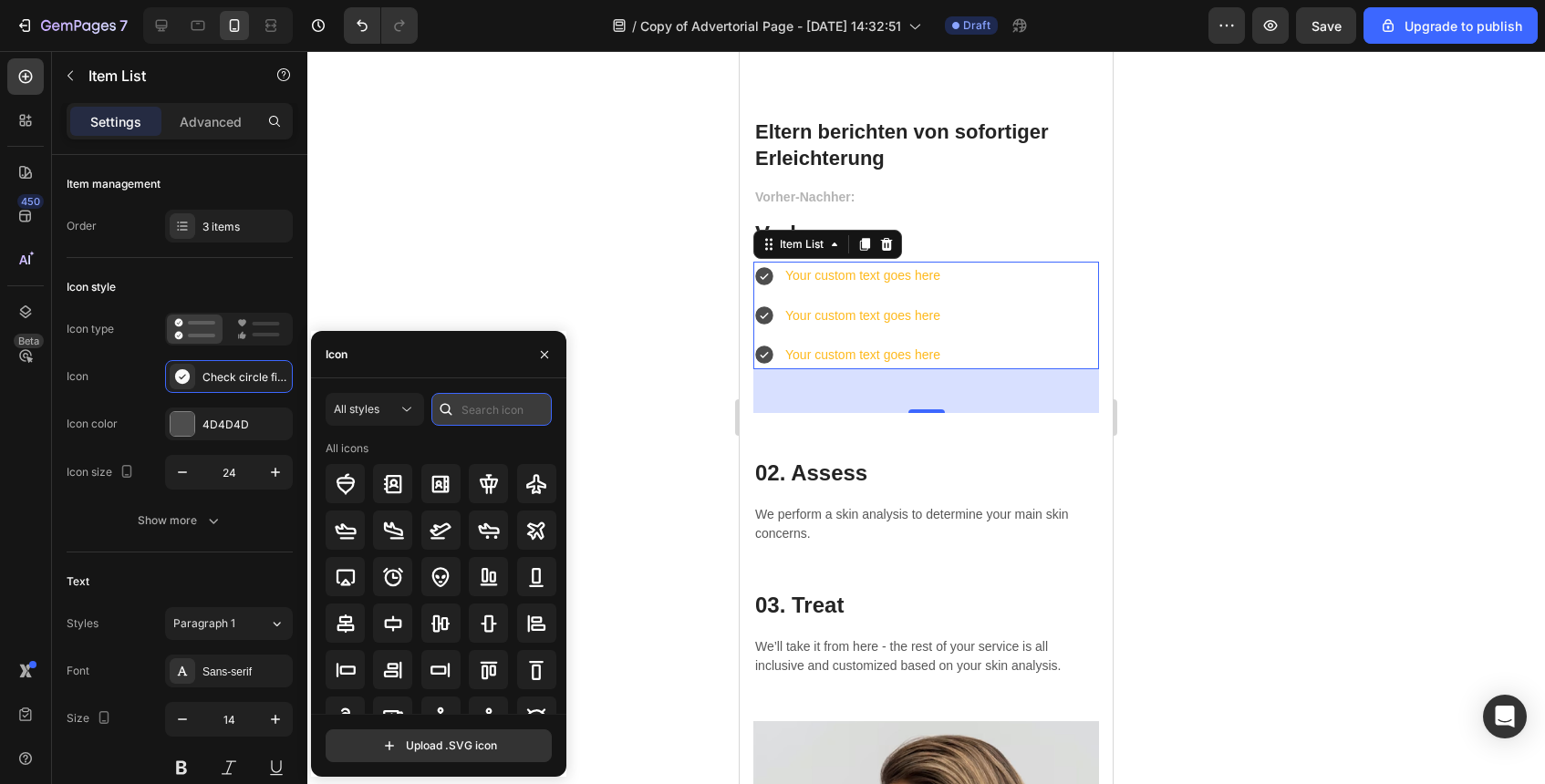
click at [469, 412] on input "text" at bounding box center [492, 409] width 120 height 32
click at [441, 745] on input "file" at bounding box center [439, 746] width 224 height 31
click at [469, 414] on input "text" at bounding box center [492, 409] width 120 height 32
type input "circle"
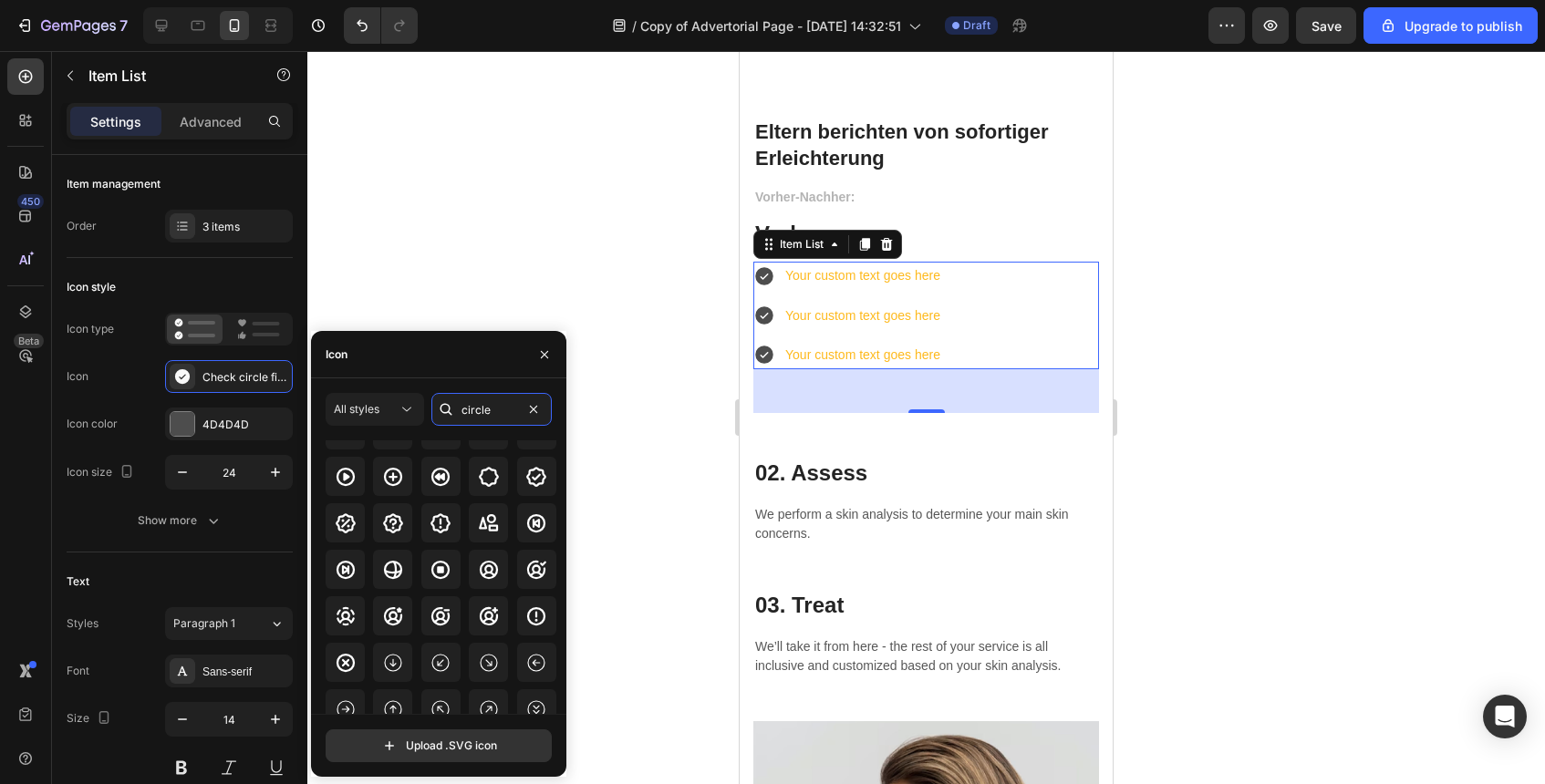
scroll to position [626, 0]
click at [345, 655] on icon at bounding box center [346, 663] width 22 height 22
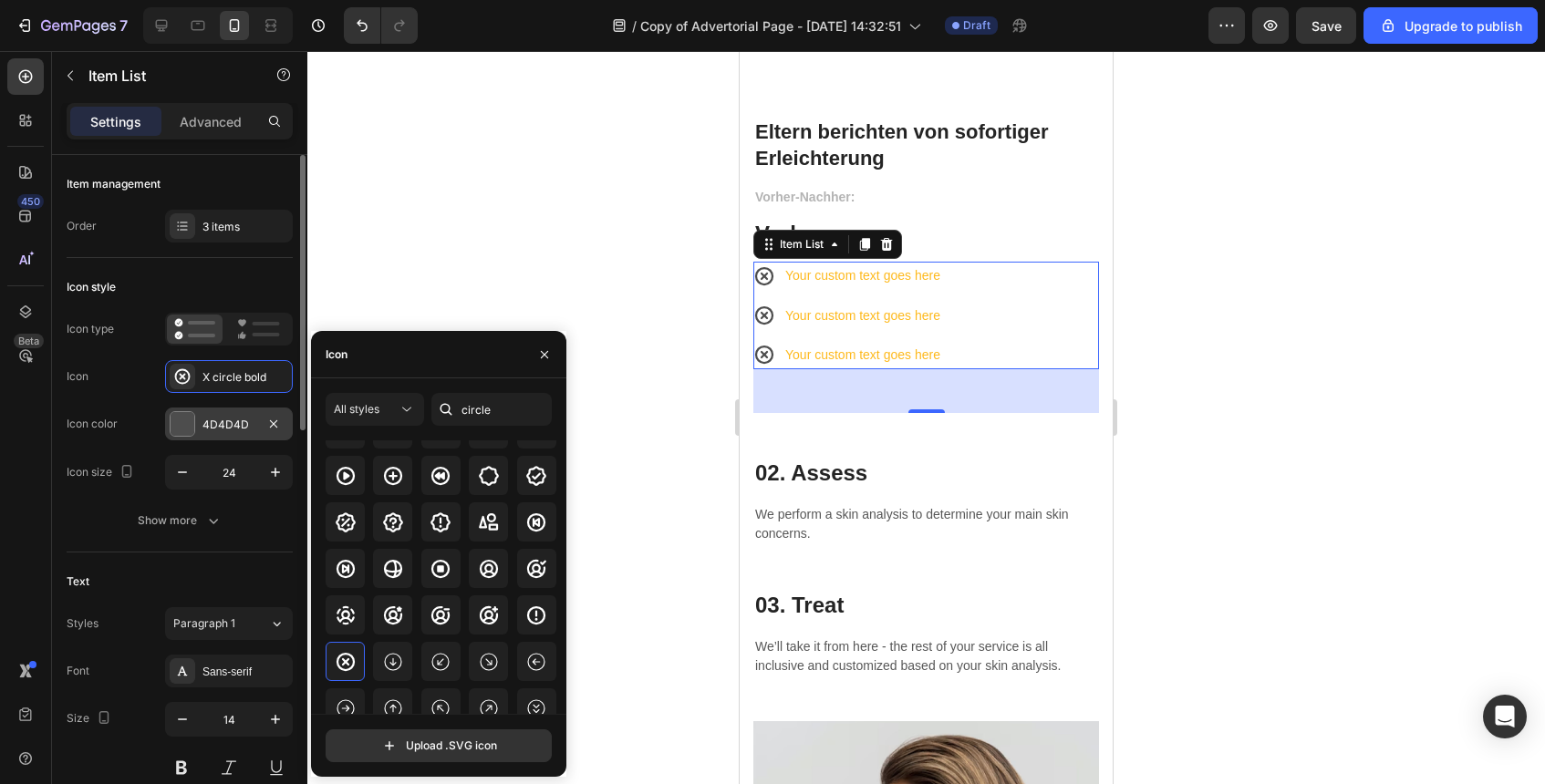
click at [209, 426] on div "4D4D4D" at bounding box center [229, 425] width 53 height 17
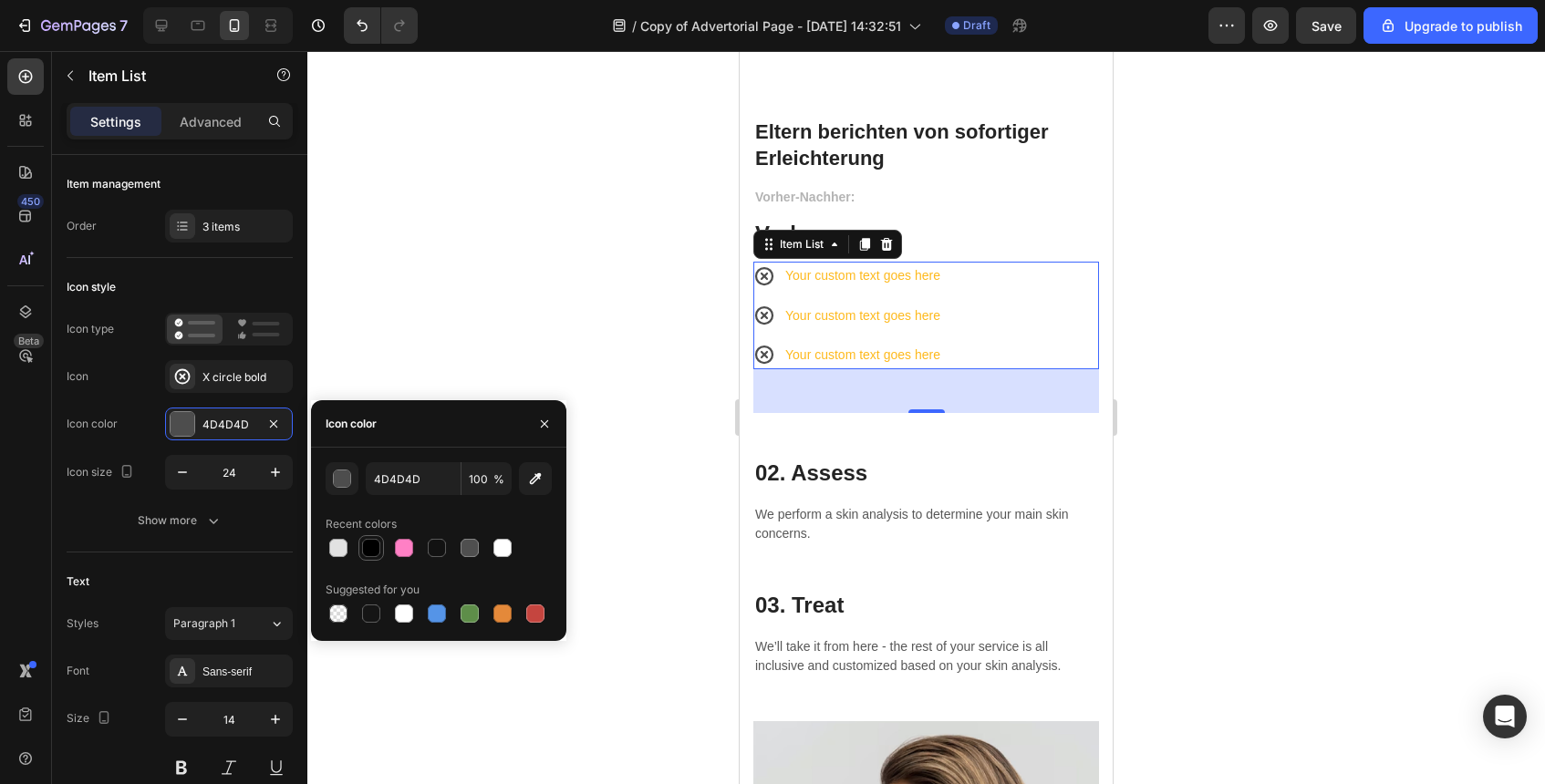
click at [360, 552] on div at bounding box center [371, 548] width 22 height 22
type input "000000"
click at [815, 290] on div "Your custom text goes here Your custom text goes here Your custom text goes here" at bounding box center [848, 316] width 190 height 107
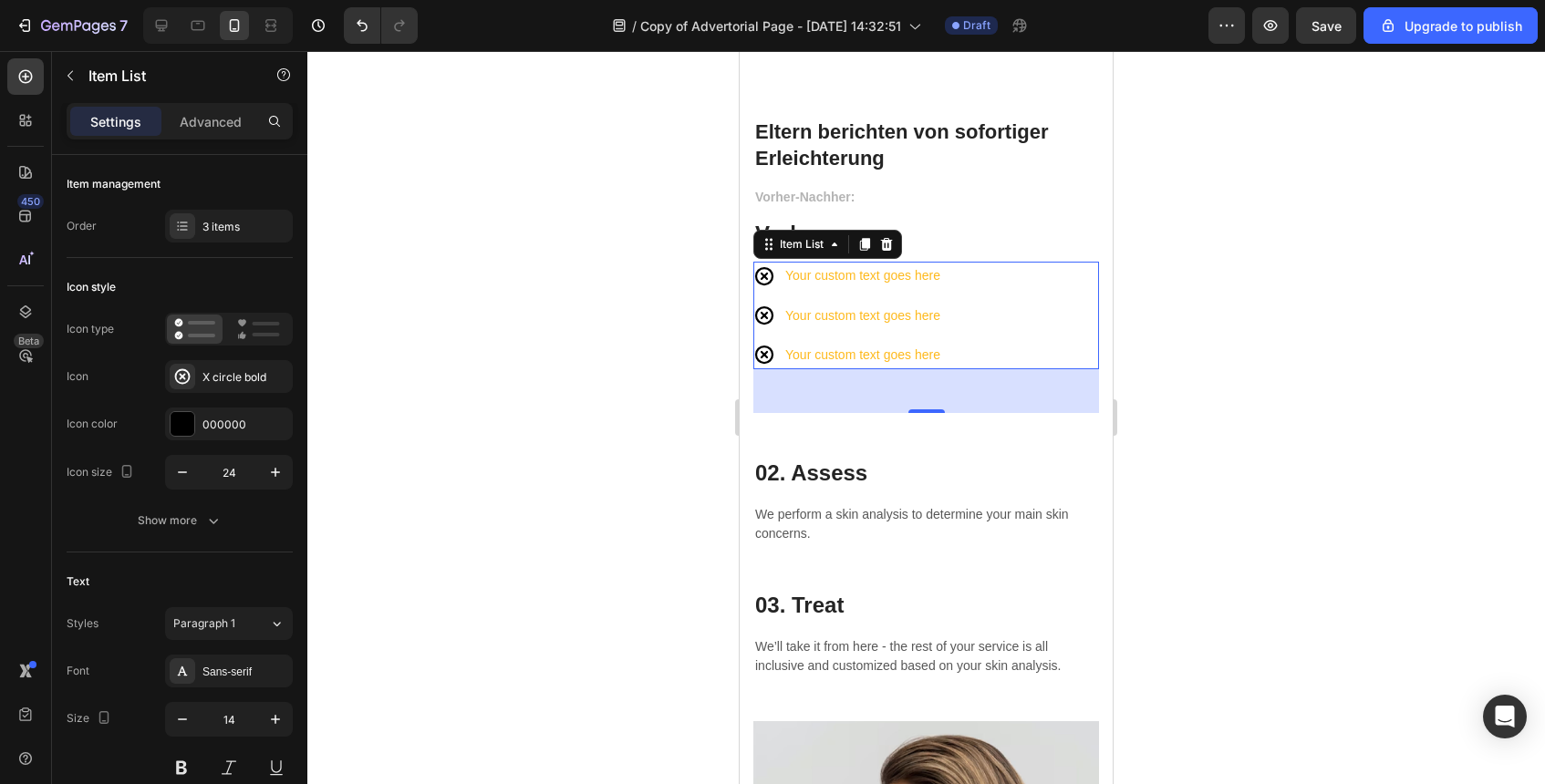
click at [815, 290] on div "Your custom text goes here Your custom text goes here Your custom text goes here" at bounding box center [848, 316] width 190 height 107
click at [817, 285] on p "Your custom text goes here" at bounding box center [863, 276] width 156 height 23
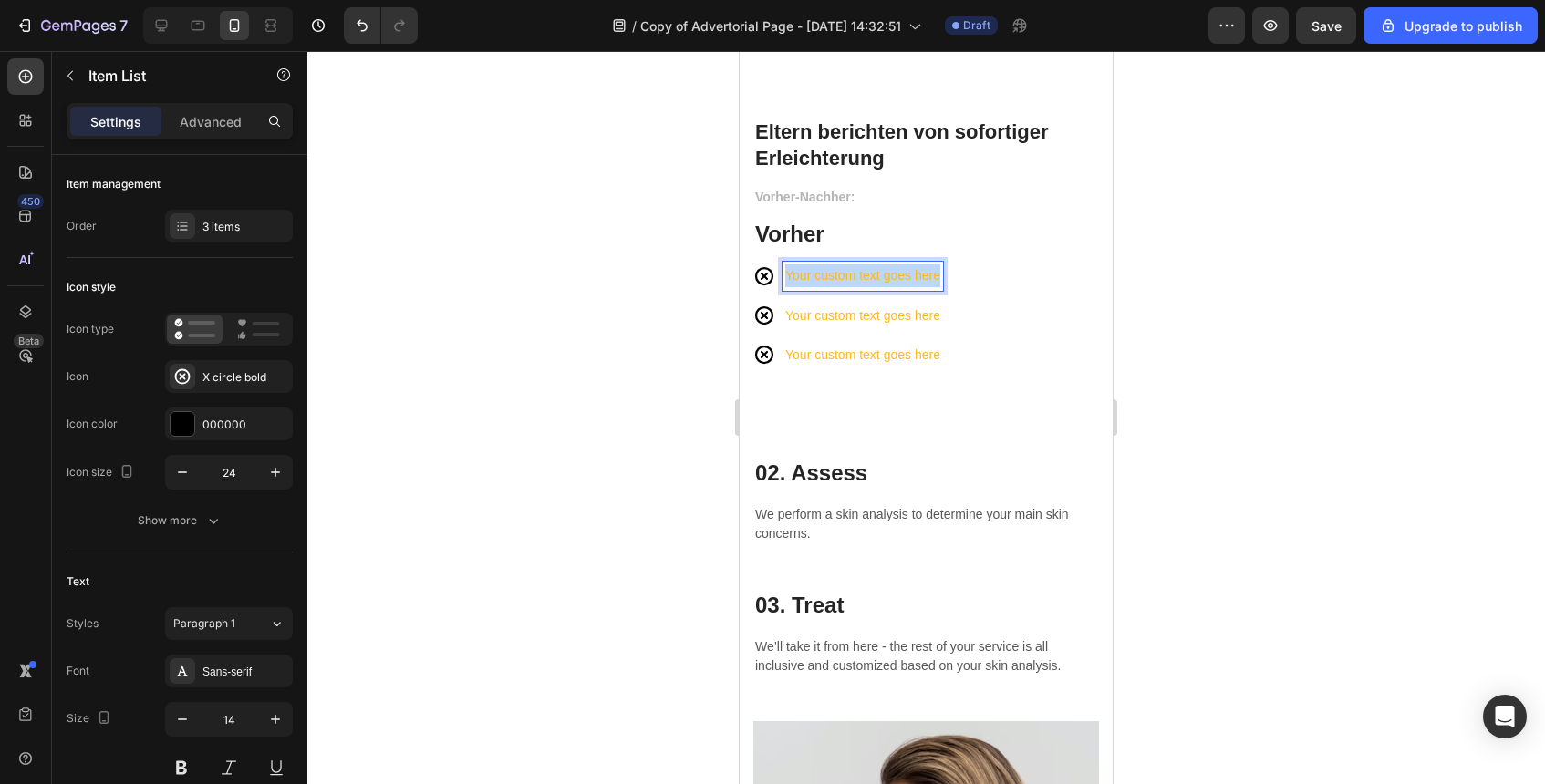
click at [817, 285] on p "Your custom text goes here" at bounding box center [863, 276] width 156 height 23
click at [844, 282] on strong "Ständiger Reflux" at bounding box center [835, 276] width 101 height 15
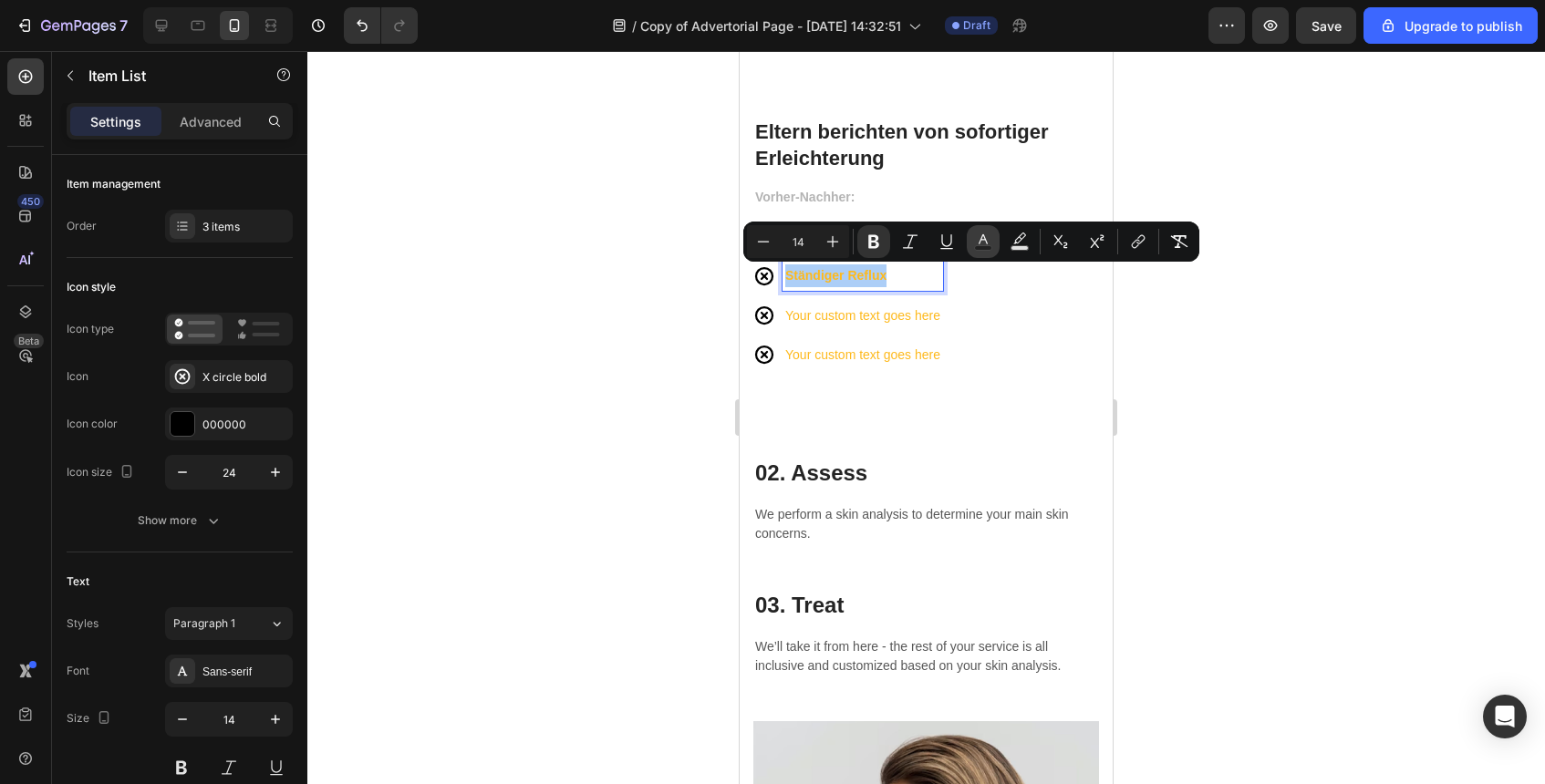
click at [983, 243] on icon "Editor contextual toolbar" at bounding box center [983, 242] width 19 height 19
type input "FEB91C"
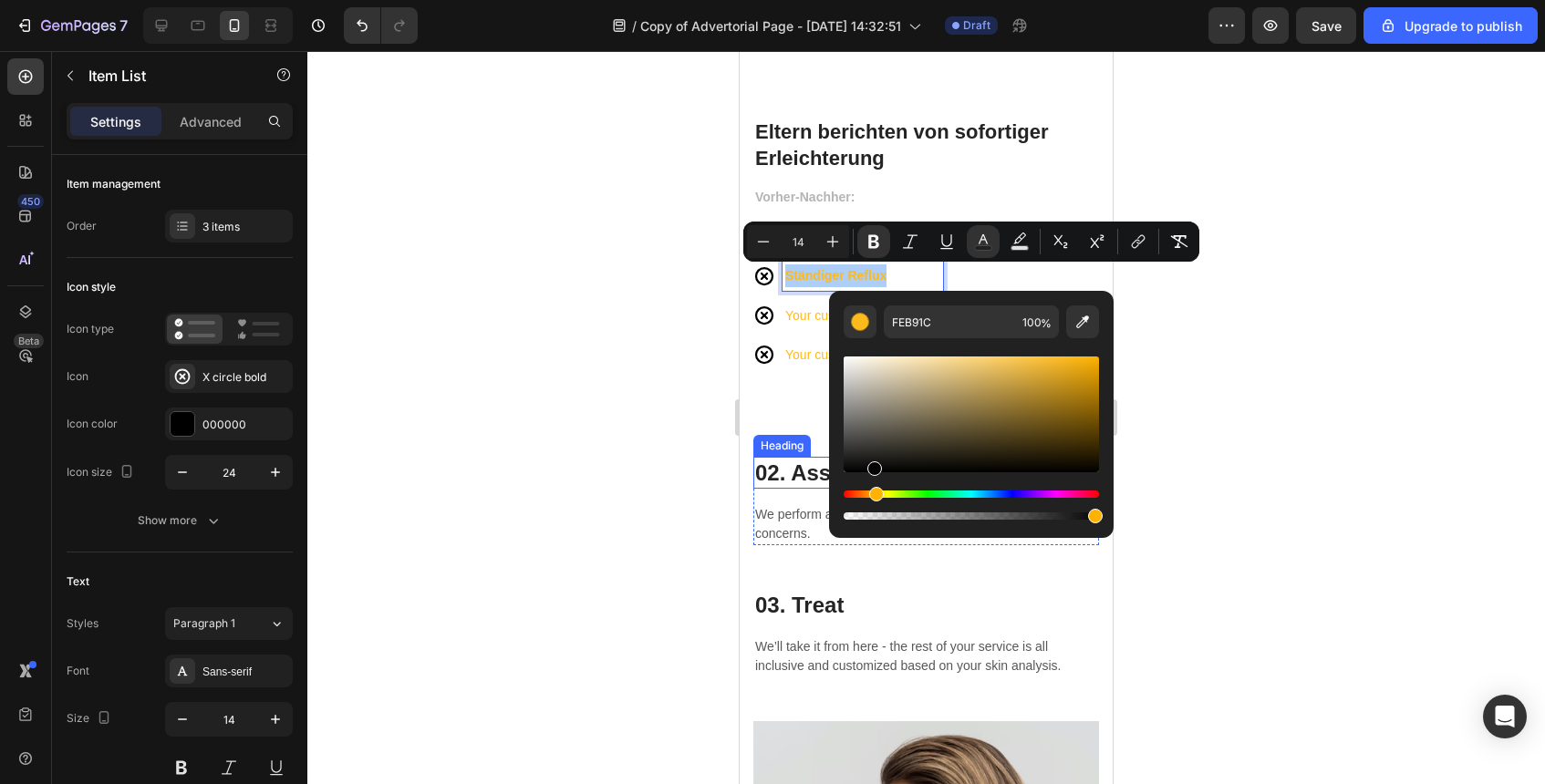
drag, startPoint x: 1639, startPoint y: 516, endPoint x: 812, endPoint y: 479, distance: 827.8
type input "000000"
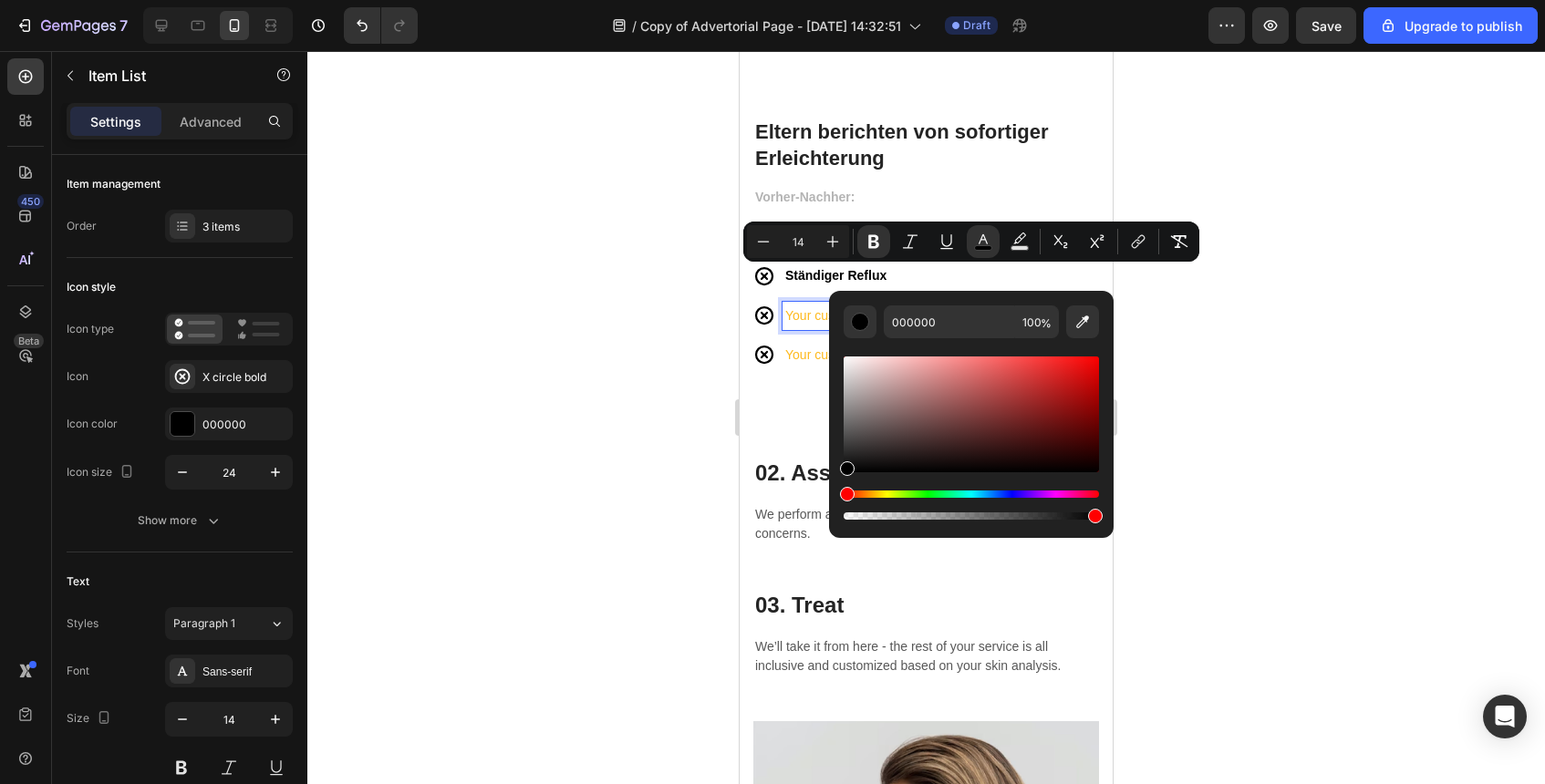
click at [815, 319] on p "Your custom text goes here" at bounding box center [863, 316] width 156 height 23
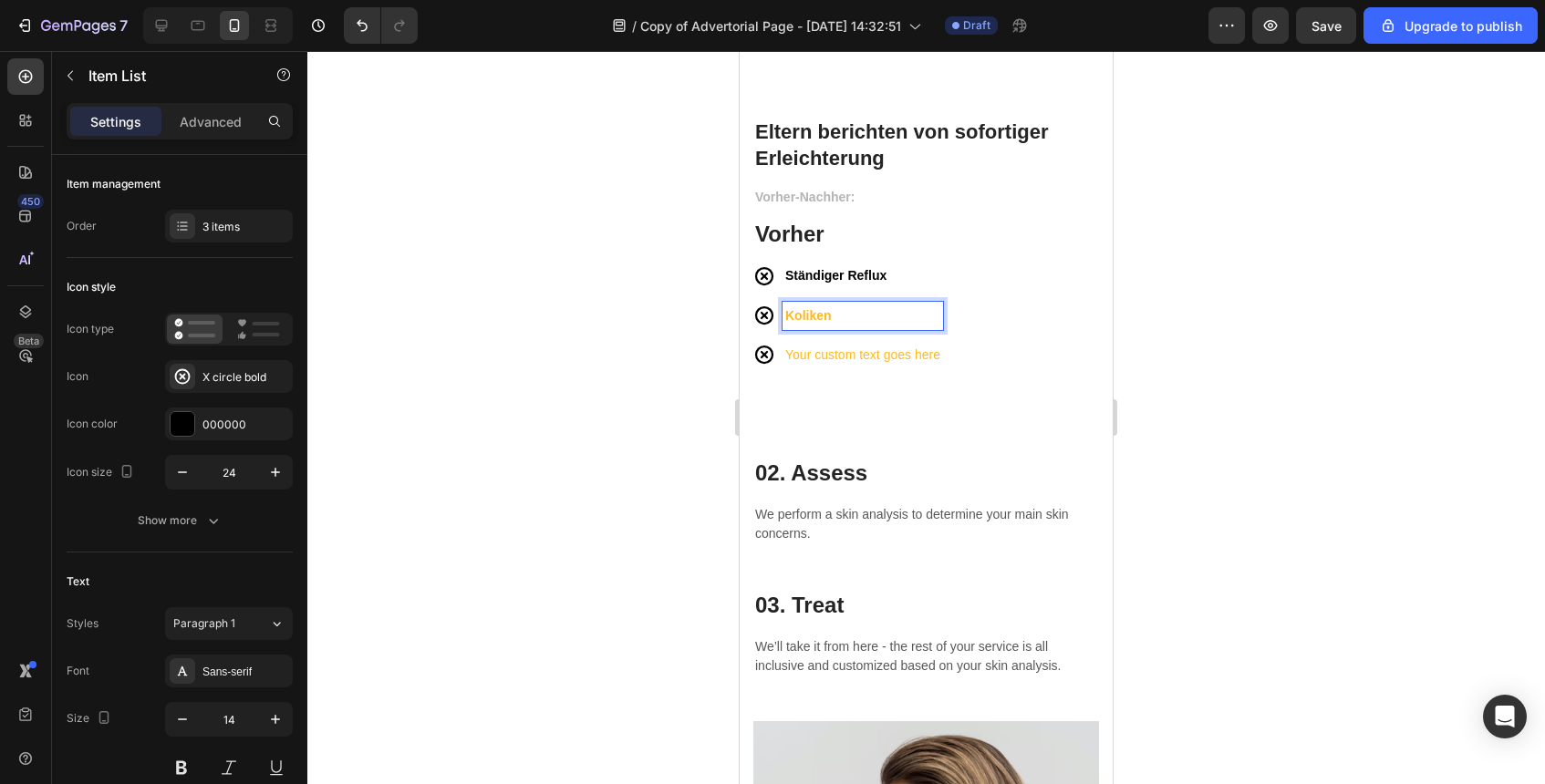
click at [814, 312] on strong "Koliken" at bounding box center [808, 316] width 46 height 15
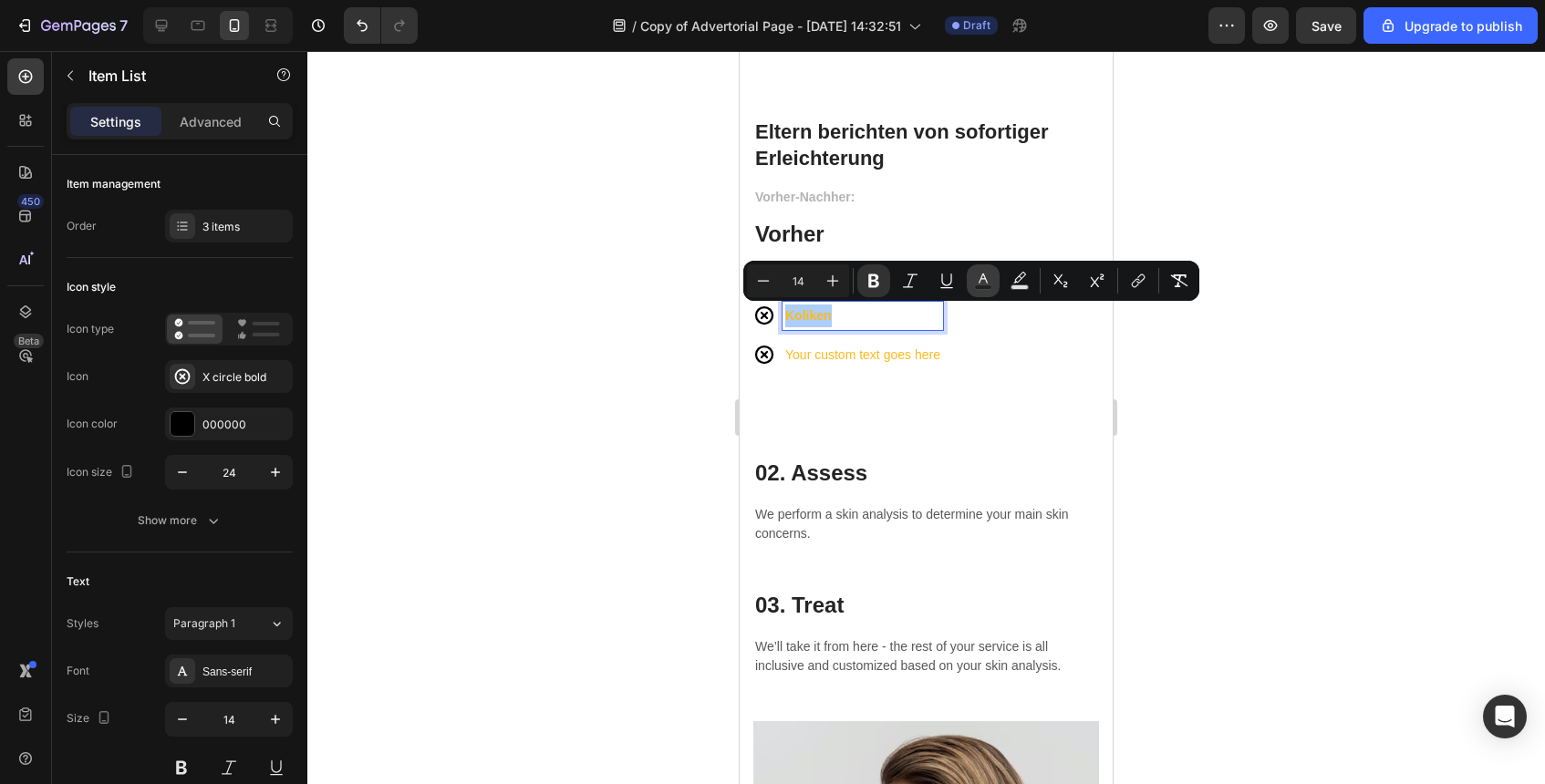
click at [971, 280] on button "Text Color" at bounding box center [982, 280] width 32 height 32
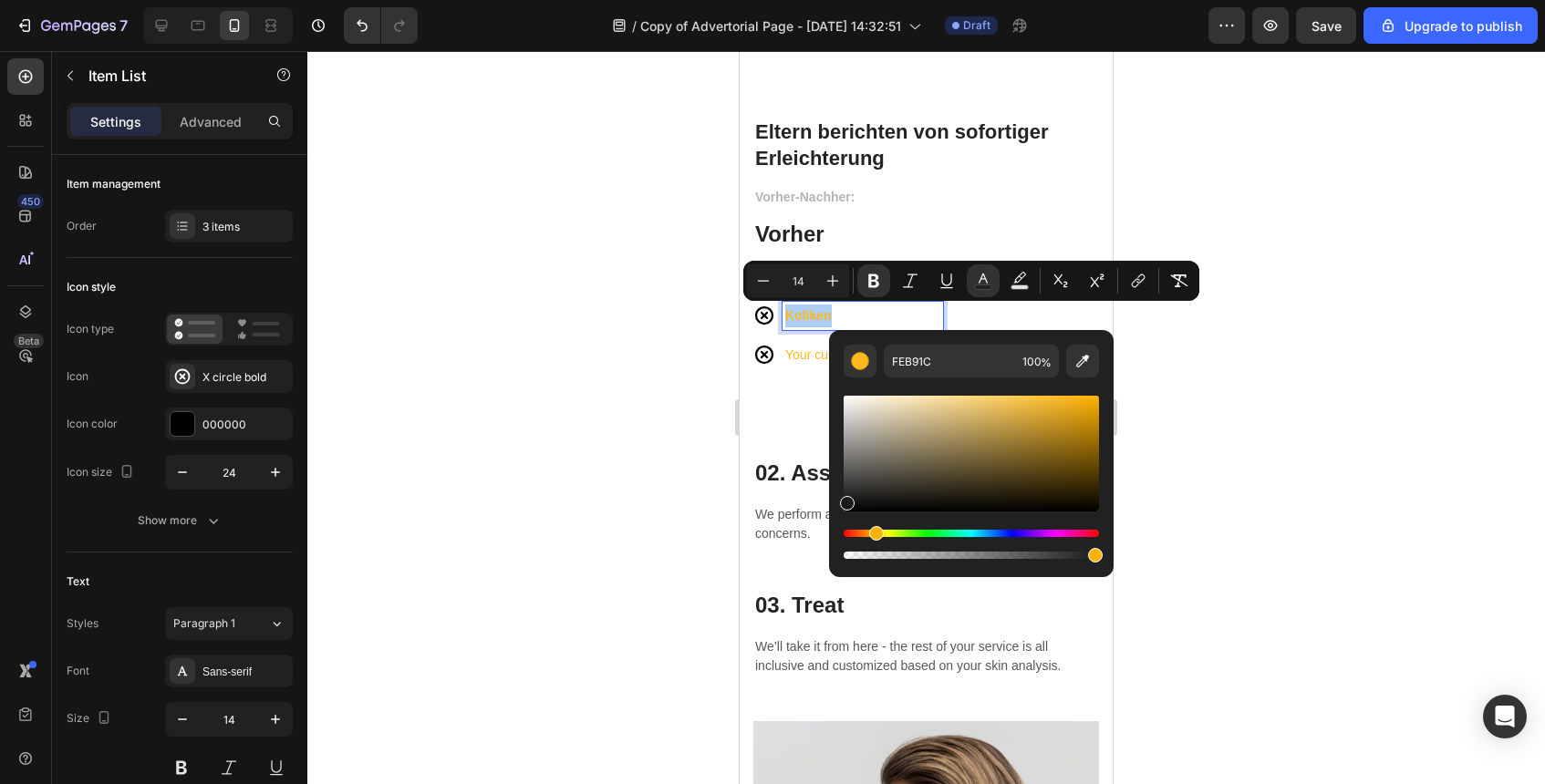
drag, startPoint x: 1684, startPoint y: 488, endPoint x: 771, endPoint y: 555, distance: 915.5
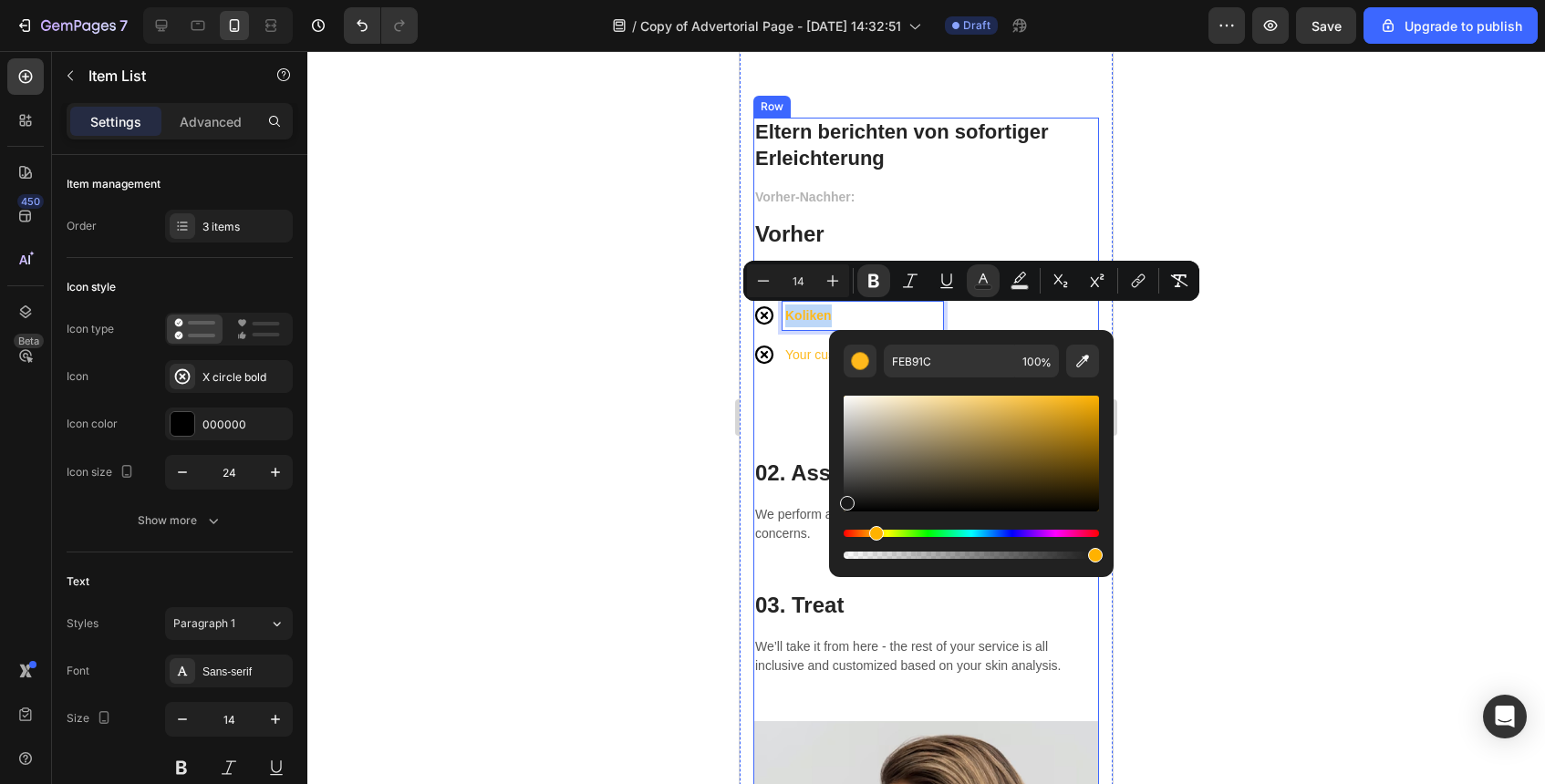
type input "191919"
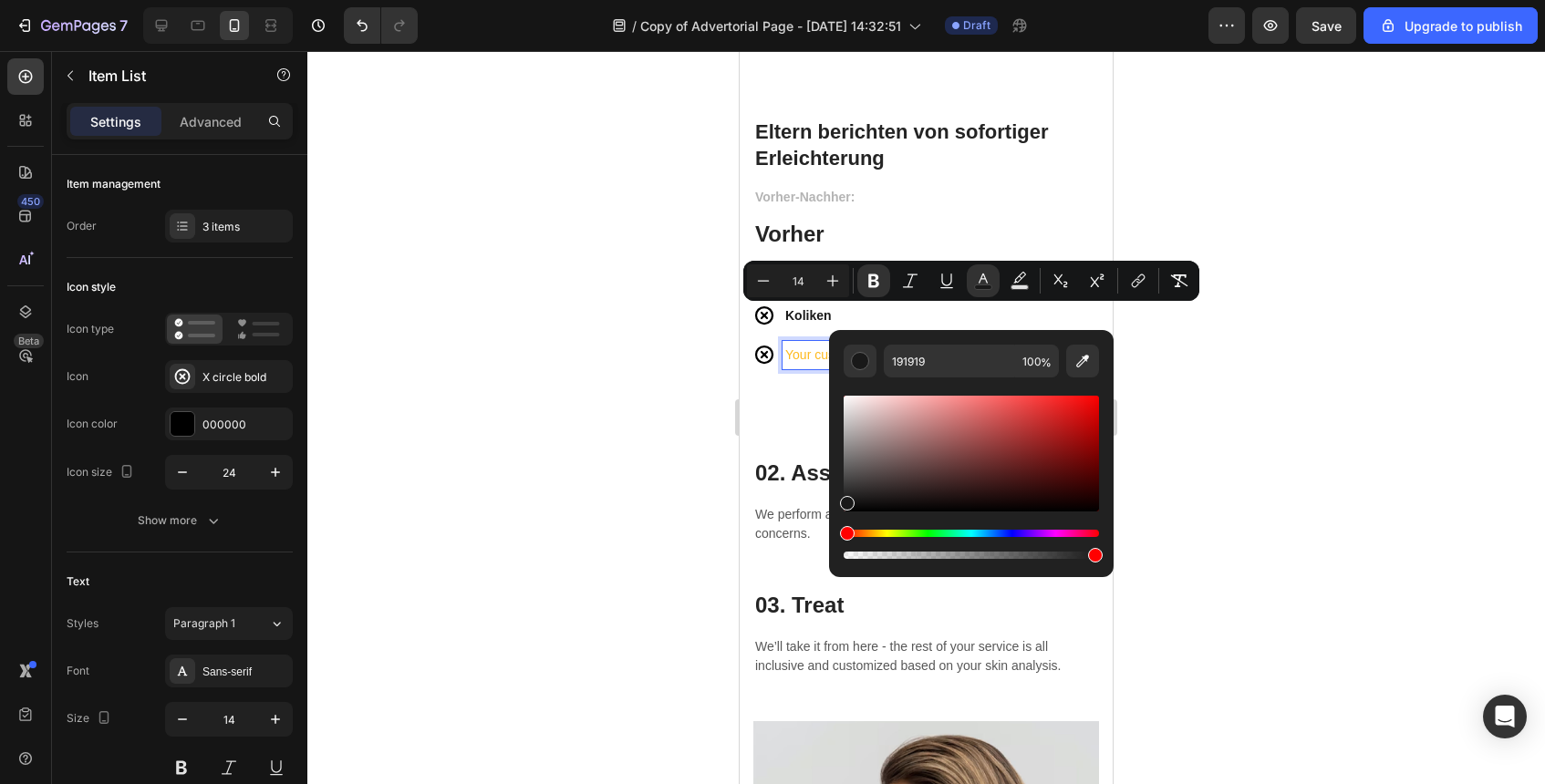
click at [793, 366] on p "Your custom text goes here" at bounding box center [863, 355] width 156 height 23
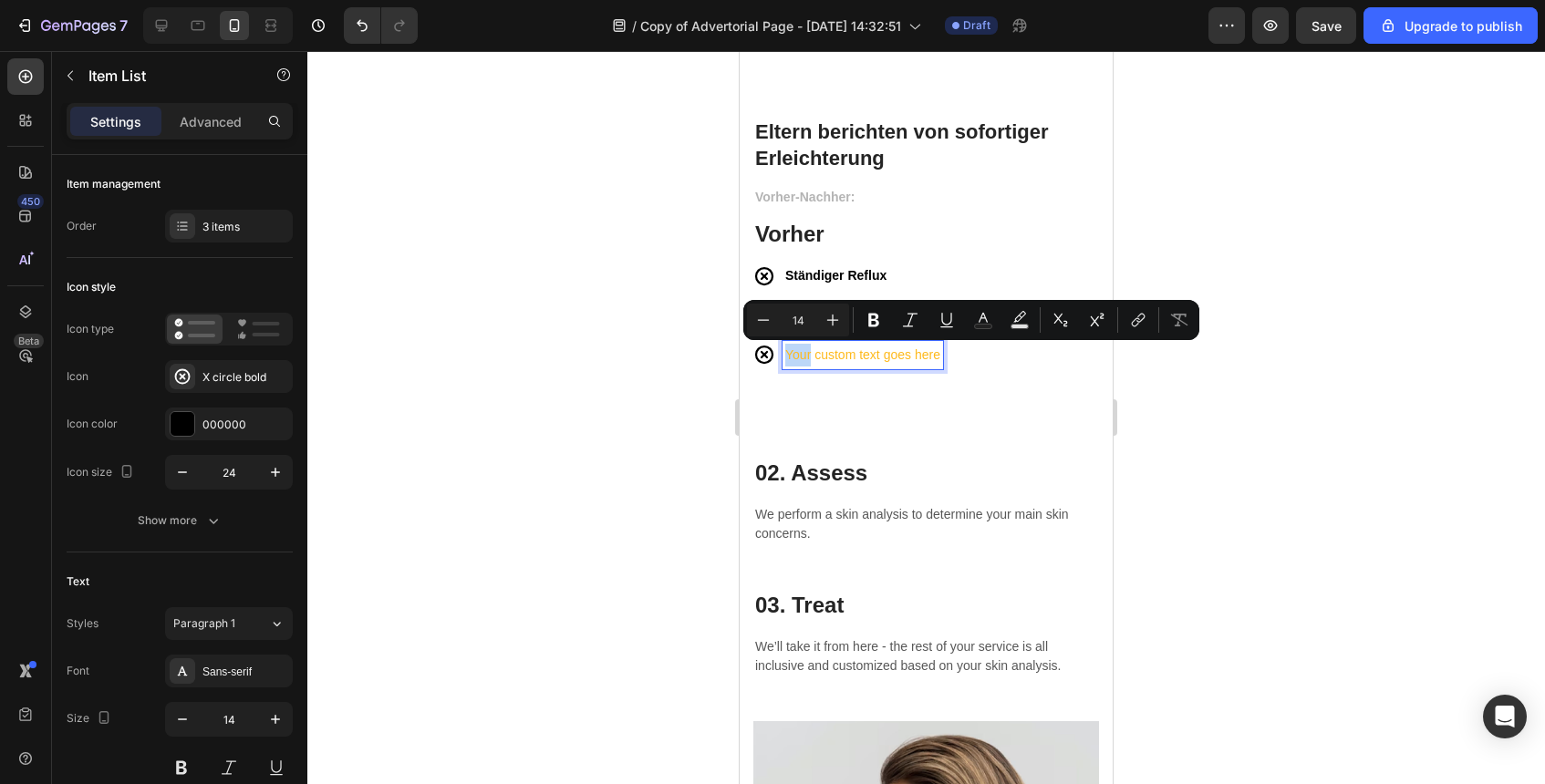
click at [793, 366] on p "Your custom text goes here" at bounding box center [863, 355] width 156 height 23
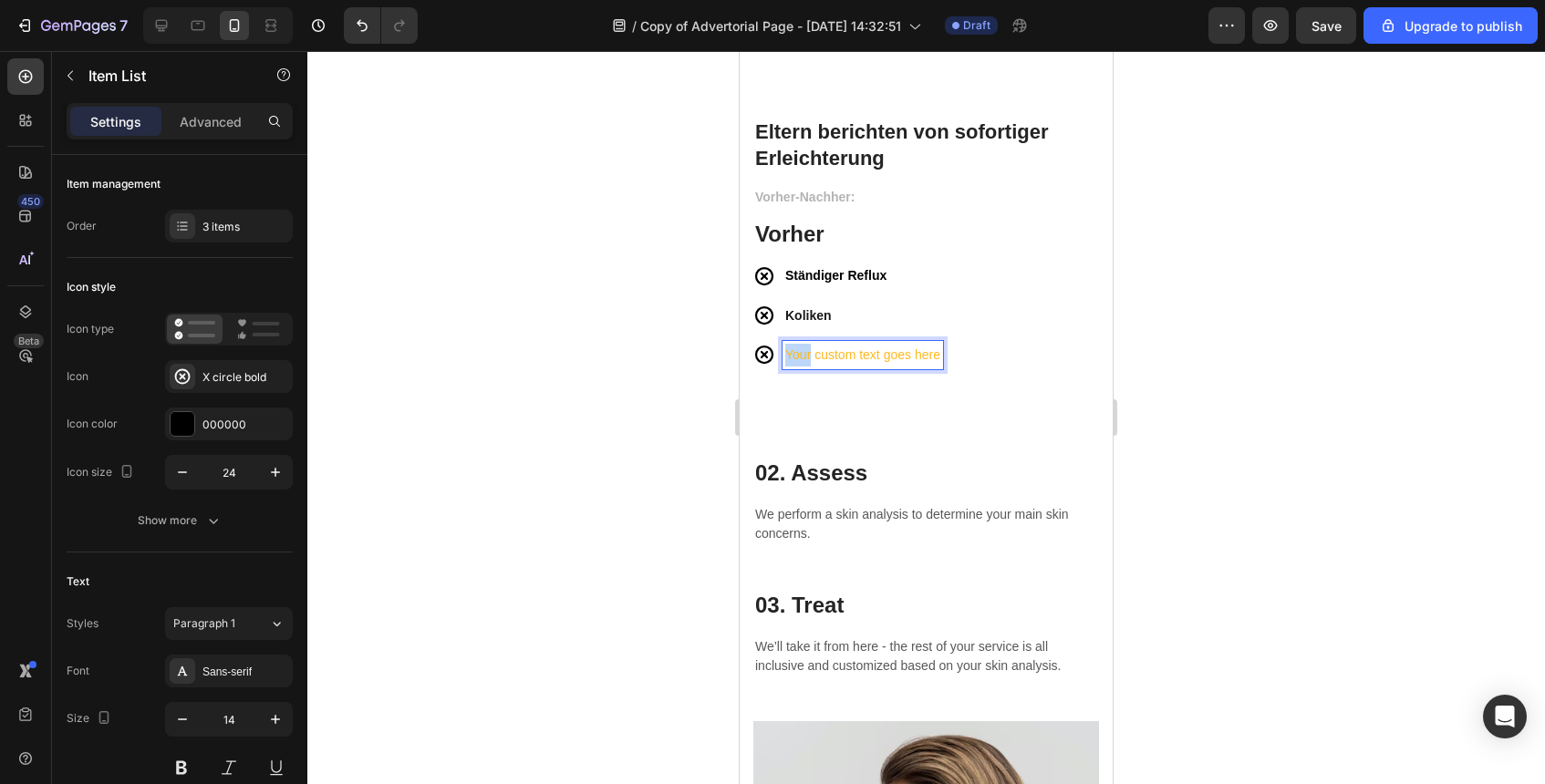
click at [793, 366] on p "Your custom text goes here" at bounding box center [863, 355] width 156 height 23
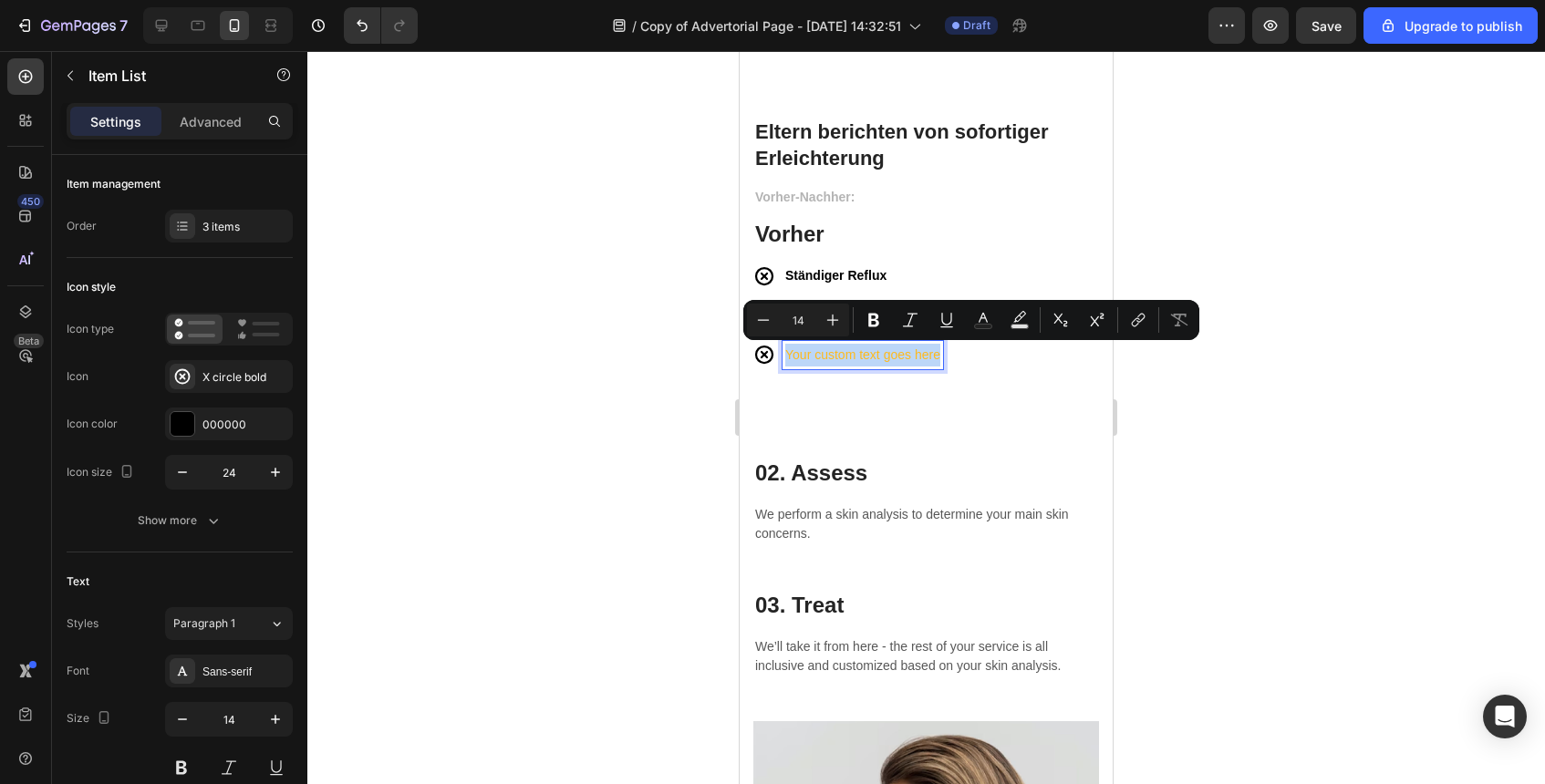
click at [793, 366] on p "Your custom text goes here" at bounding box center [863, 355] width 156 height 23
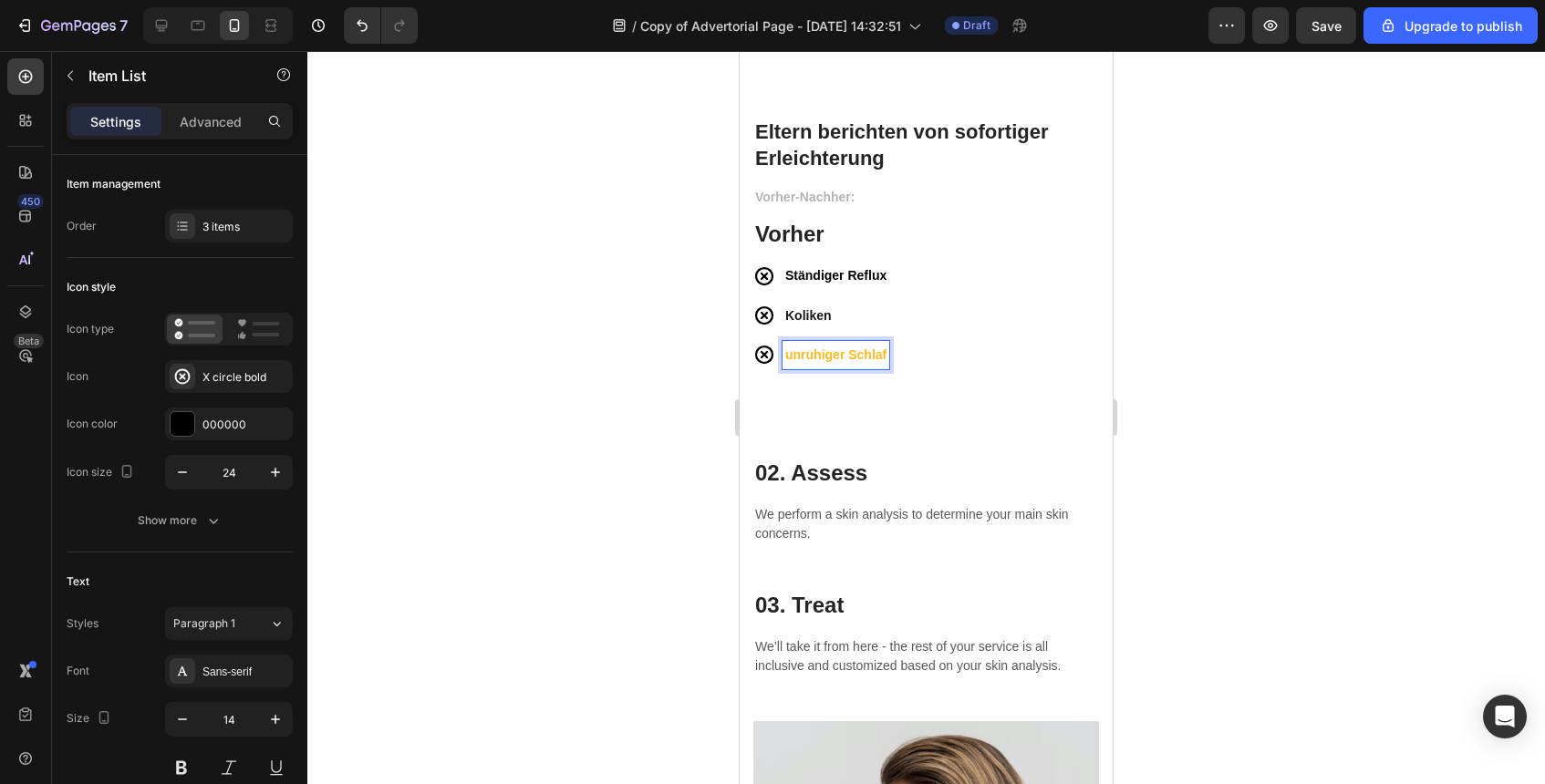
click at [861, 357] on strong "unruhiger Schlaf" at bounding box center [835, 355] width 101 height 15
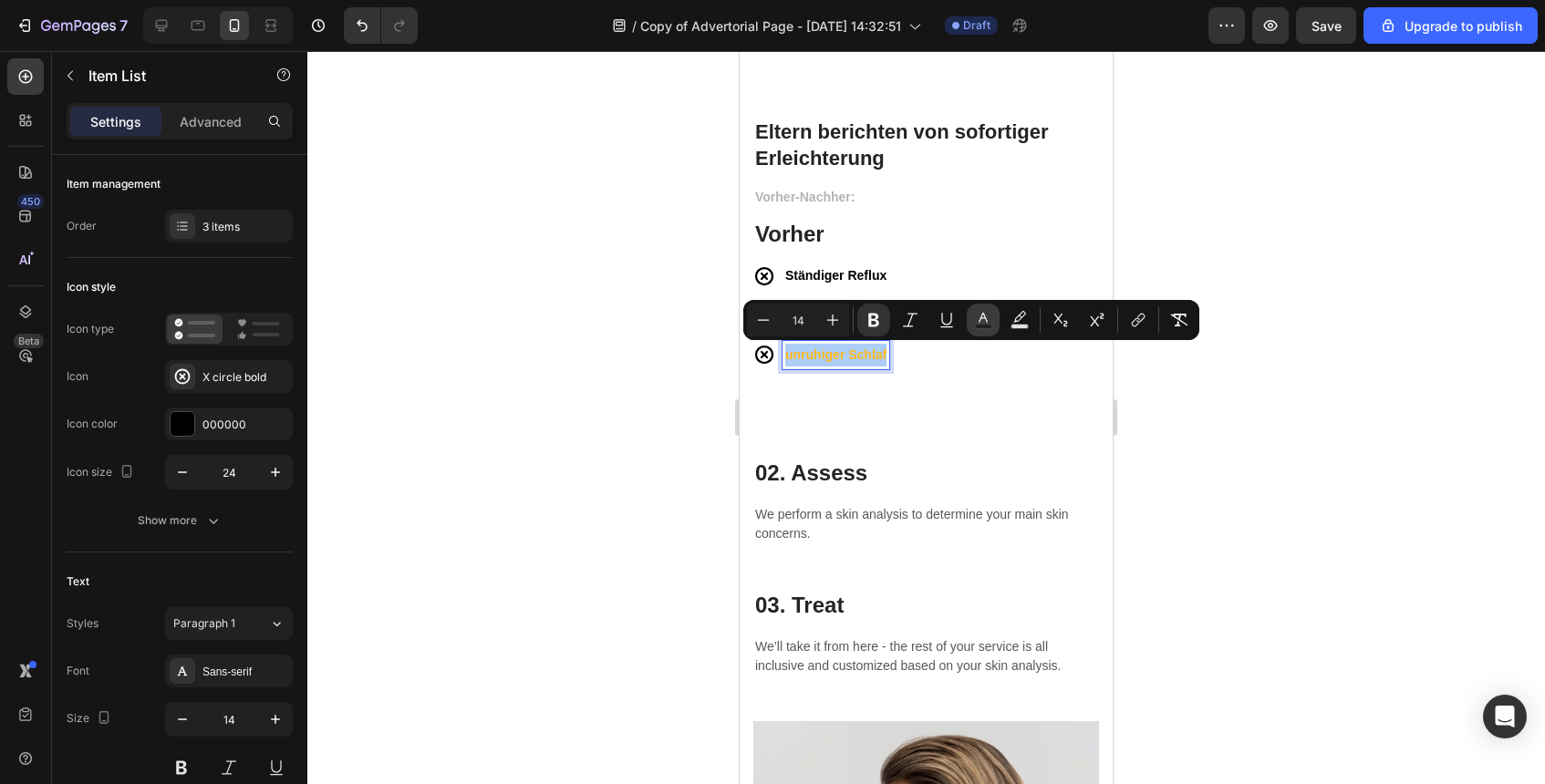
click at [979, 325] on rect "Editor contextual toolbar" at bounding box center [983, 327] width 18 height 5
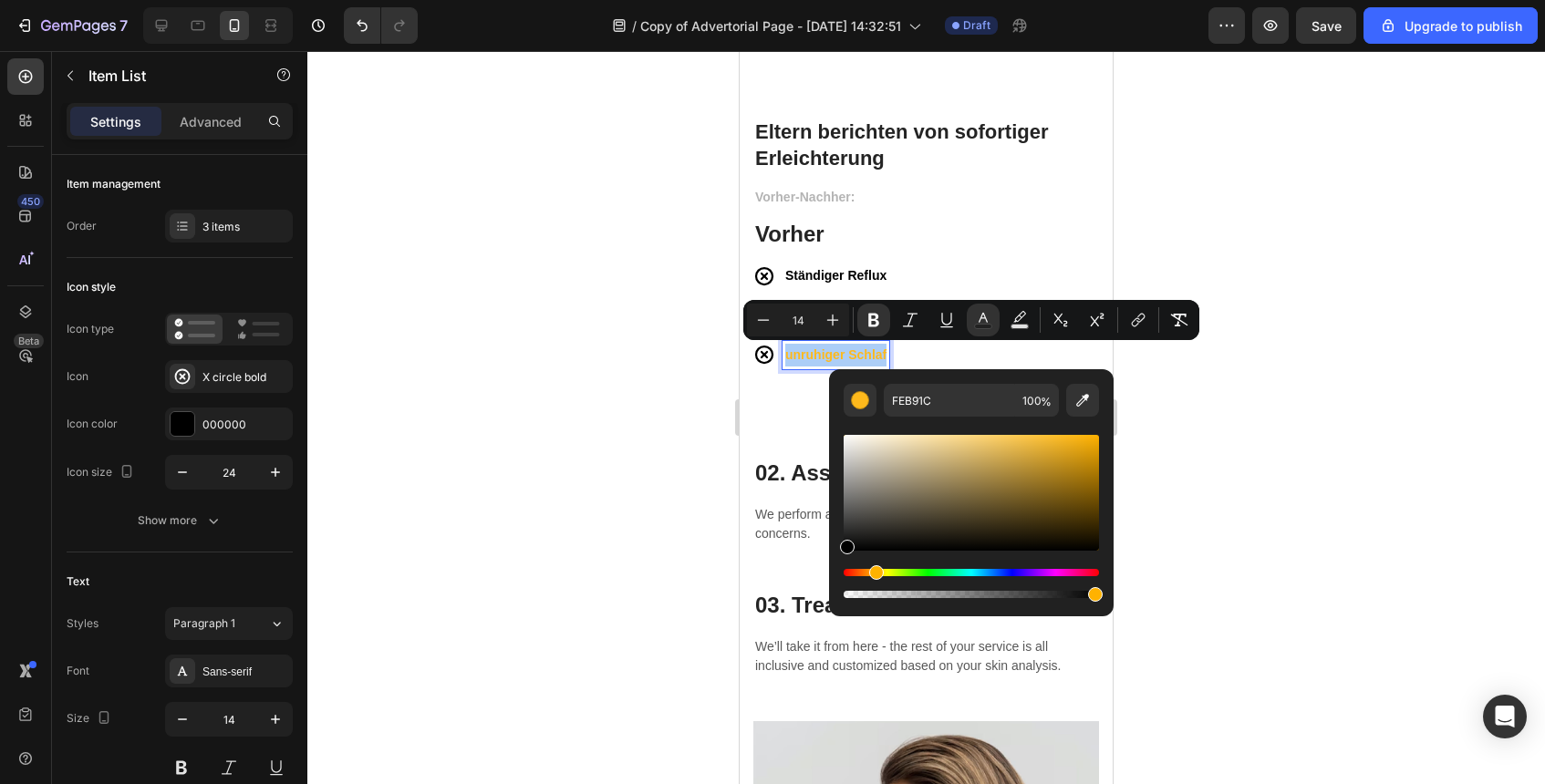
drag, startPoint x: 1663, startPoint y: 519, endPoint x: 767, endPoint y: 644, distance: 904.7
type input "000000"
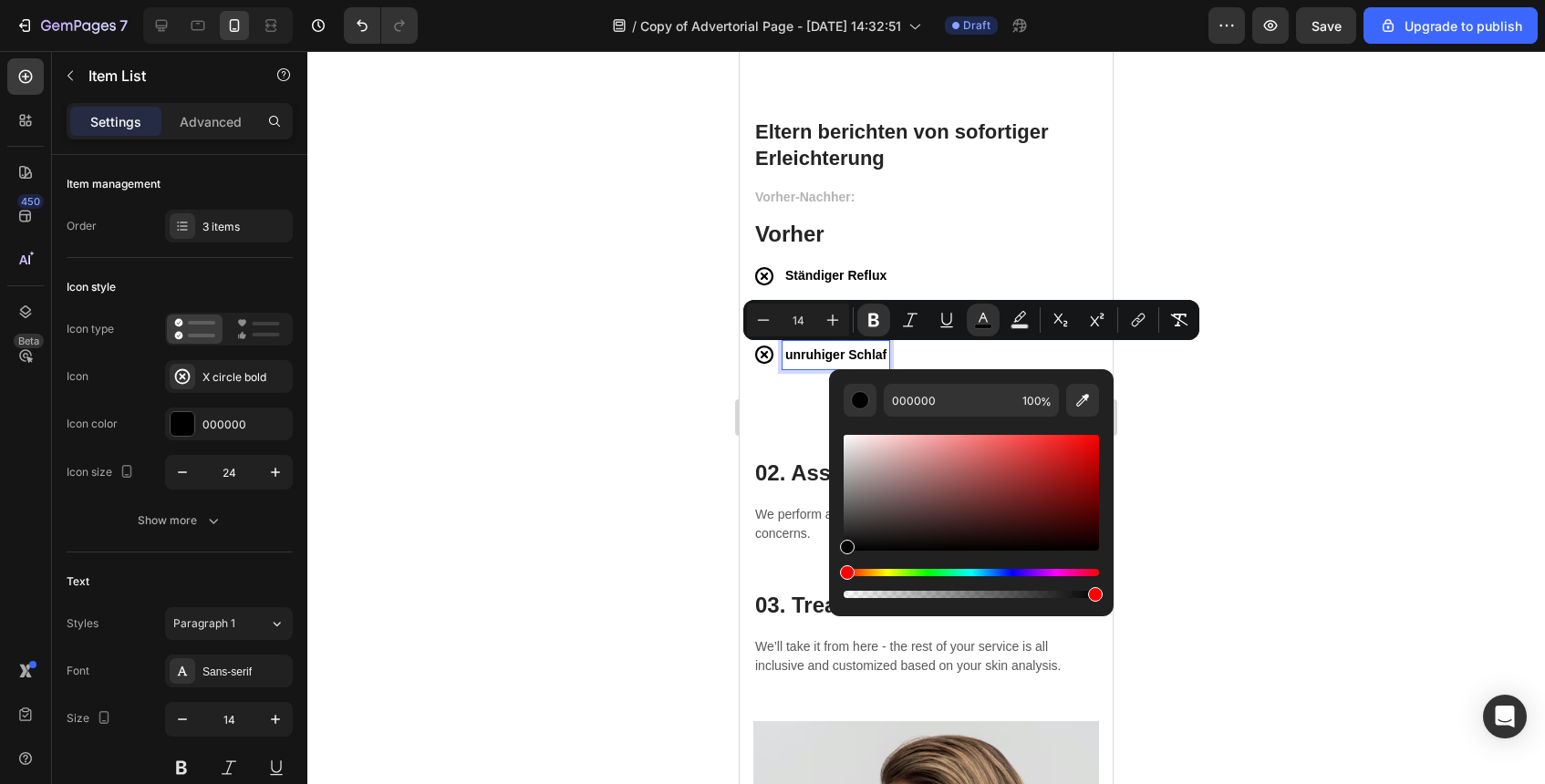
click at [670, 401] on div at bounding box center [926, 417] width 1238 height 733
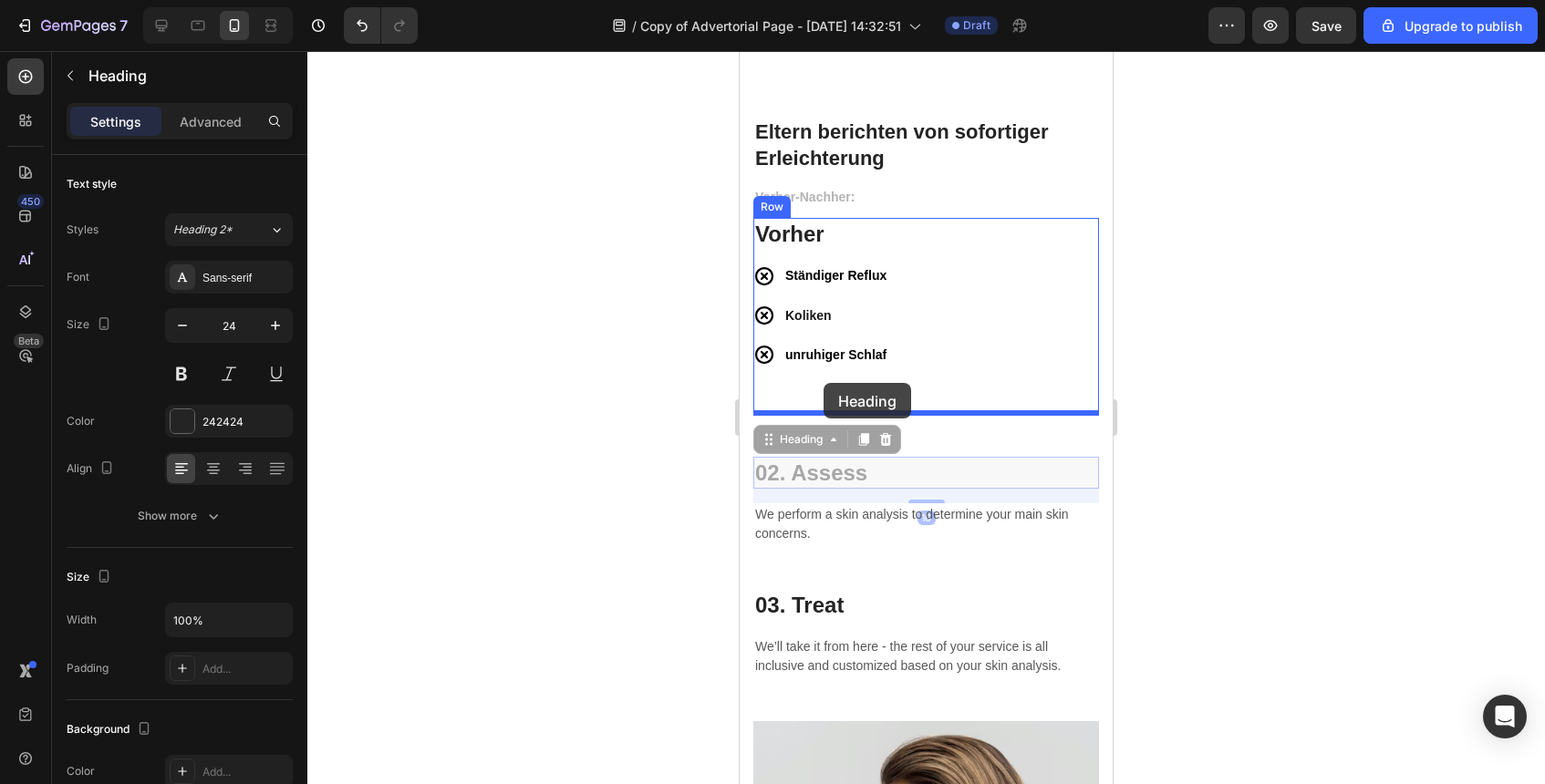
drag, startPoint x: 852, startPoint y: 478, endPoint x: 824, endPoint y: 383, distance: 99.0
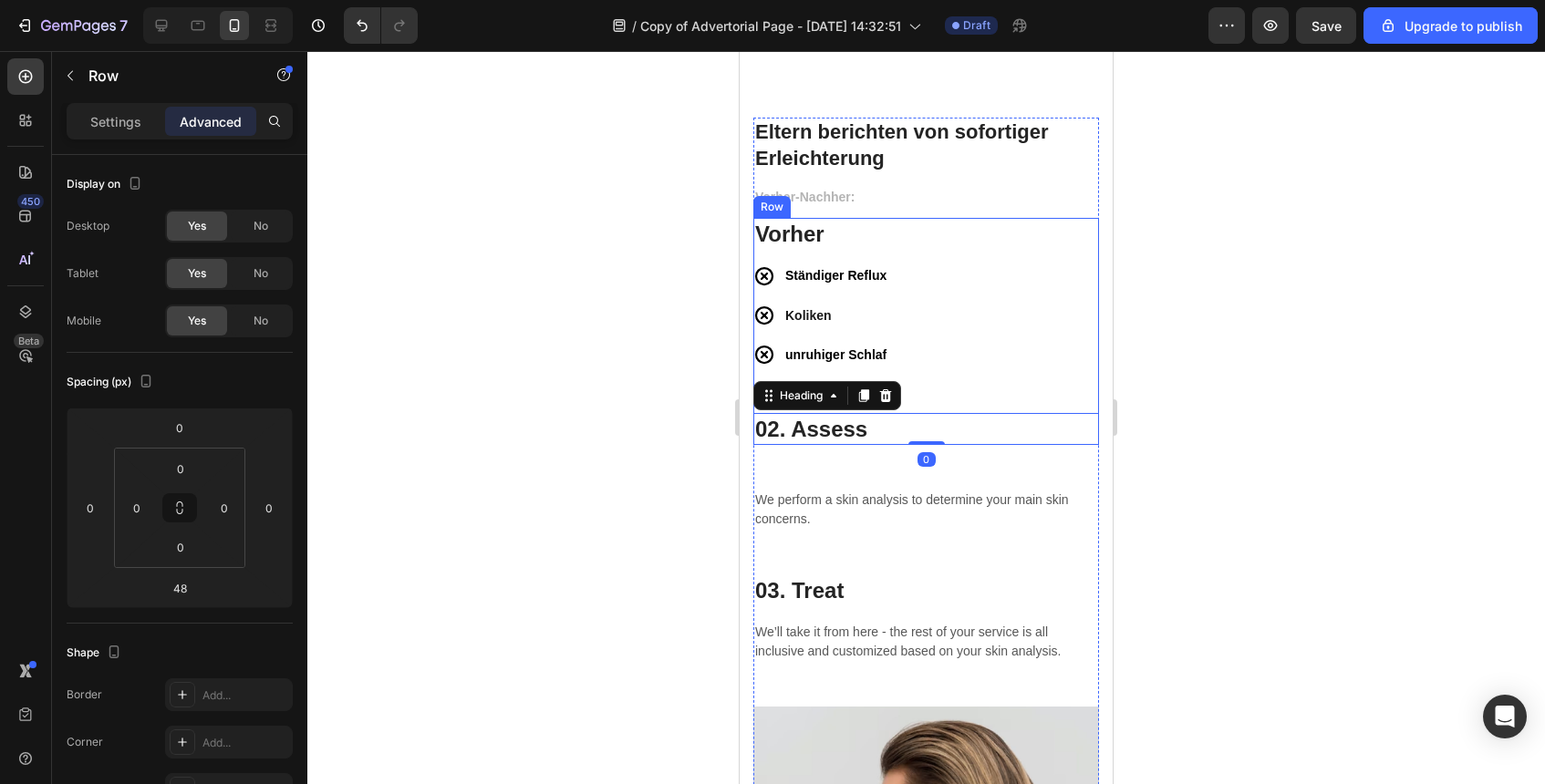
click at [891, 370] on div "Vorher Heading Ständiger Reflux Koliken unruhiger Schlaf Item List 02. Assess H…" at bounding box center [926, 331] width 345 height 227
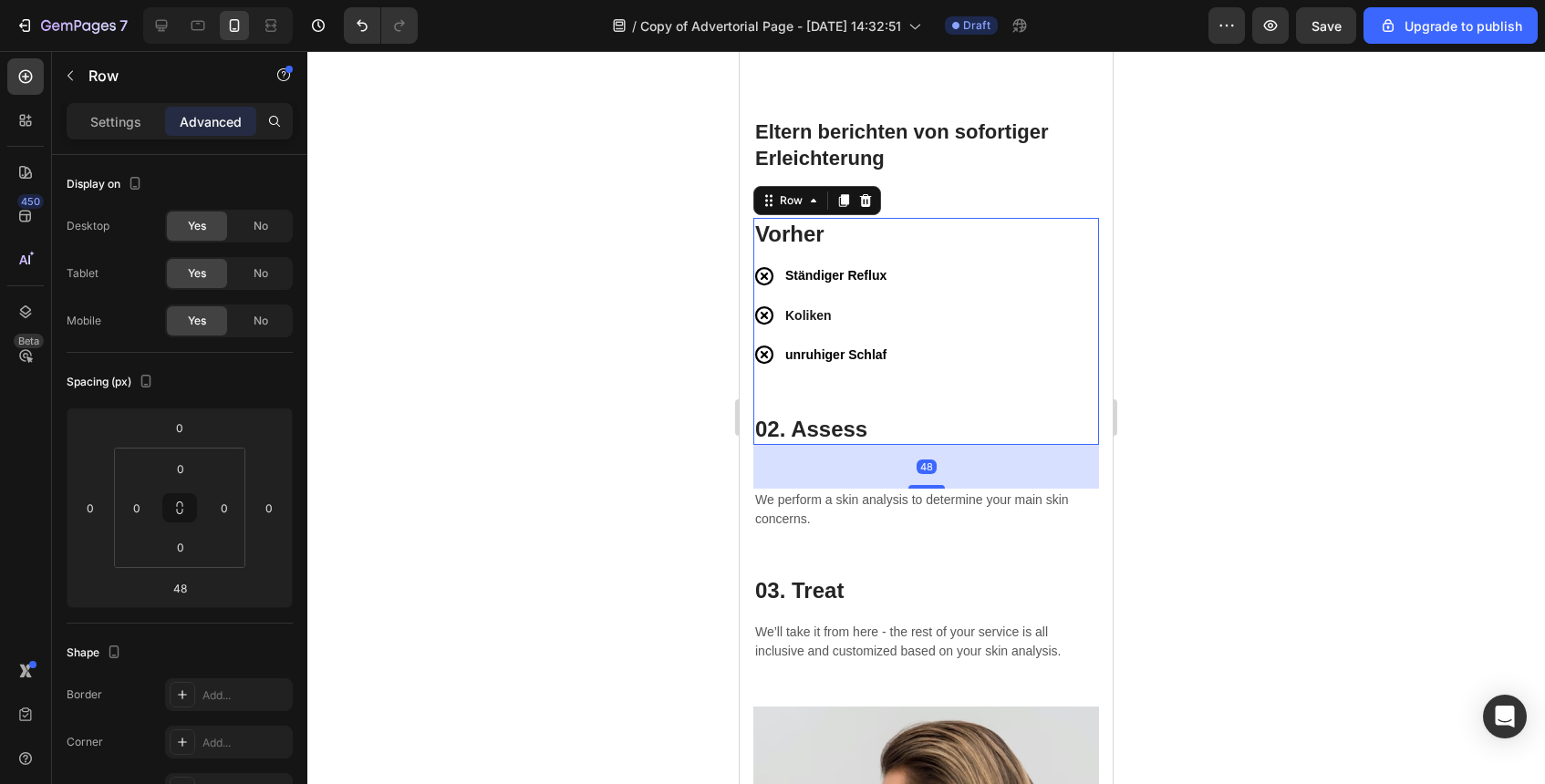
click at [907, 382] on div "Vorher Heading Ständiger Reflux Koliken unruhiger Schlaf Item List 02. Assess H…" at bounding box center [926, 331] width 345 height 227
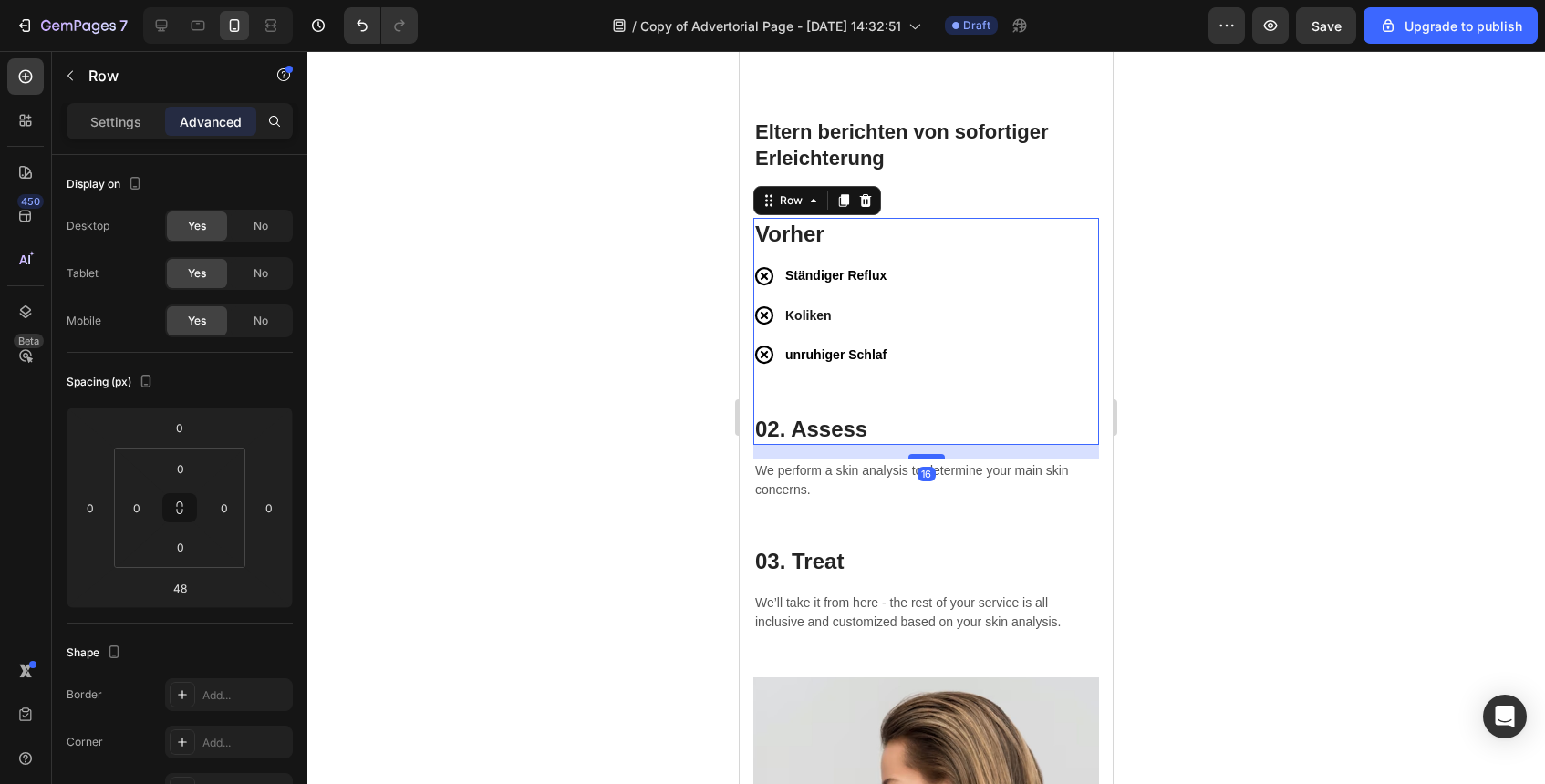
drag, startPoint x: 936, startPoint y: 488, endPoint x: 936, endPoint y: 459, distance: 29.0
click at [936, 459] on div at bounding box center [926, 457] width 36 height 6
type input "16"
click at [936, 408] on div "Vorher Heading Ständiger Reflux Koliken unruhiger Schlaf Item List 02. Assess H…" at bounding box center [926, 331] width 345 height 227
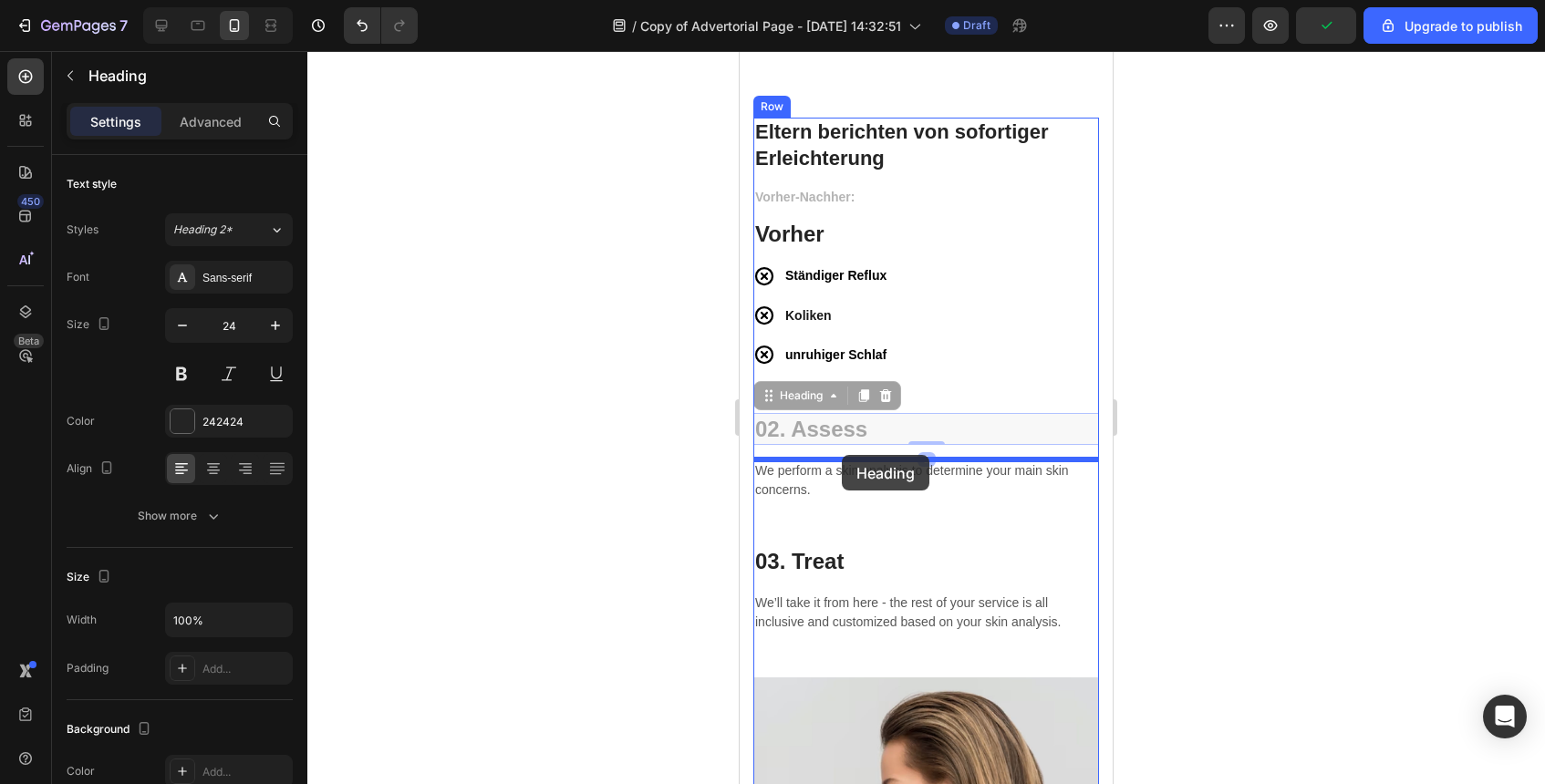
drag, startPoint x: 842, startPoint y: 429, endPoint x: 841, endPoint y: 455, distance: 26.0
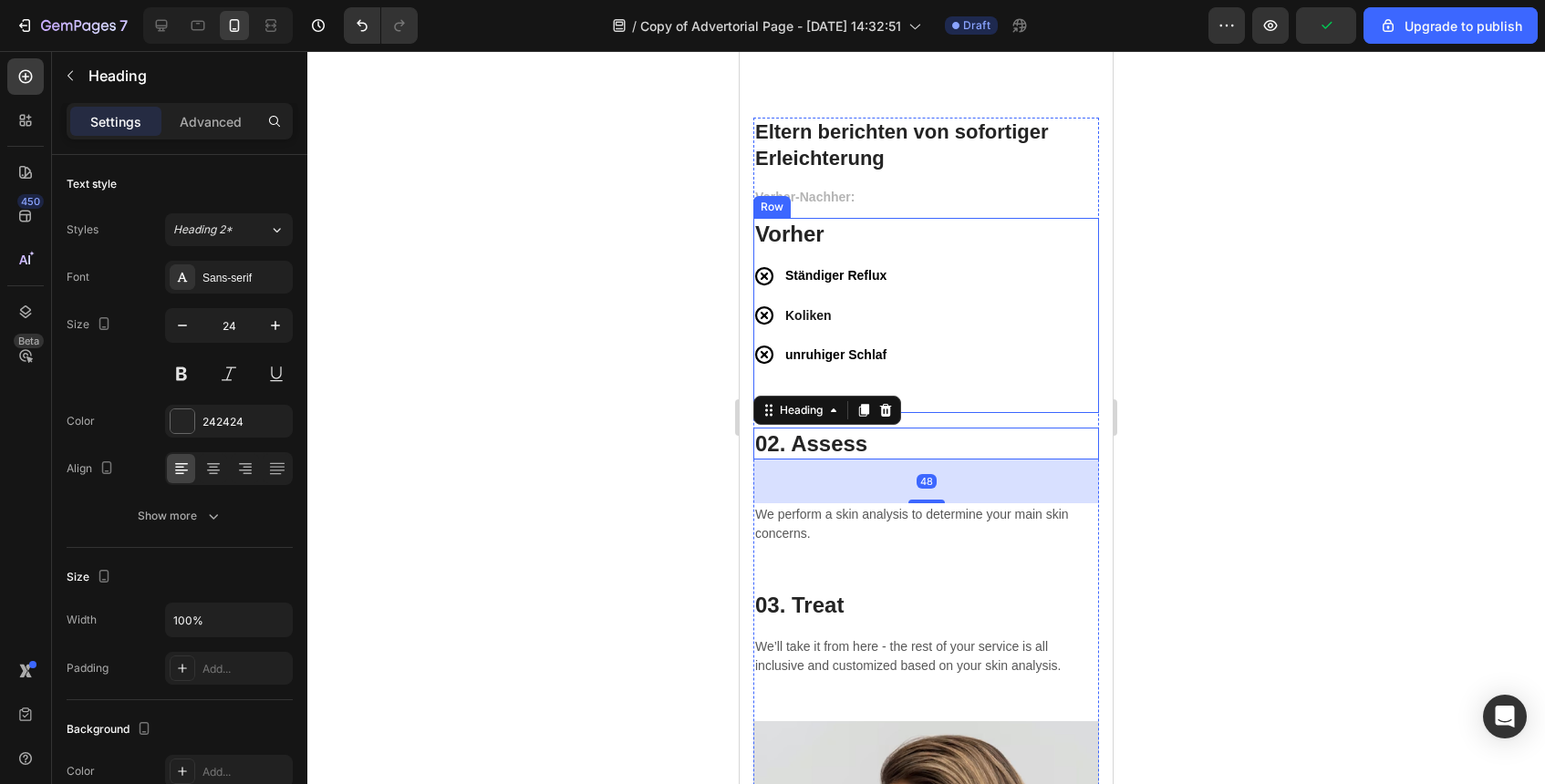
click at [926, 387] on div "Vorher Heading Ständiger Reflux Koliken unruhiger Schlaf Item List" at bounding box center [926, 316] width 345 height 195
drag, startPoint x: 929, startPoint y: 429, endPoint x: 929, endPoint y: 407, distance: 22.0
click at [929, 407] on div "Vorher-Nachher: Text block Vorher Heading Ständiger Reflux Koliken unruhiger Sc…" at bounding box center [926, 454] width 345 height 535
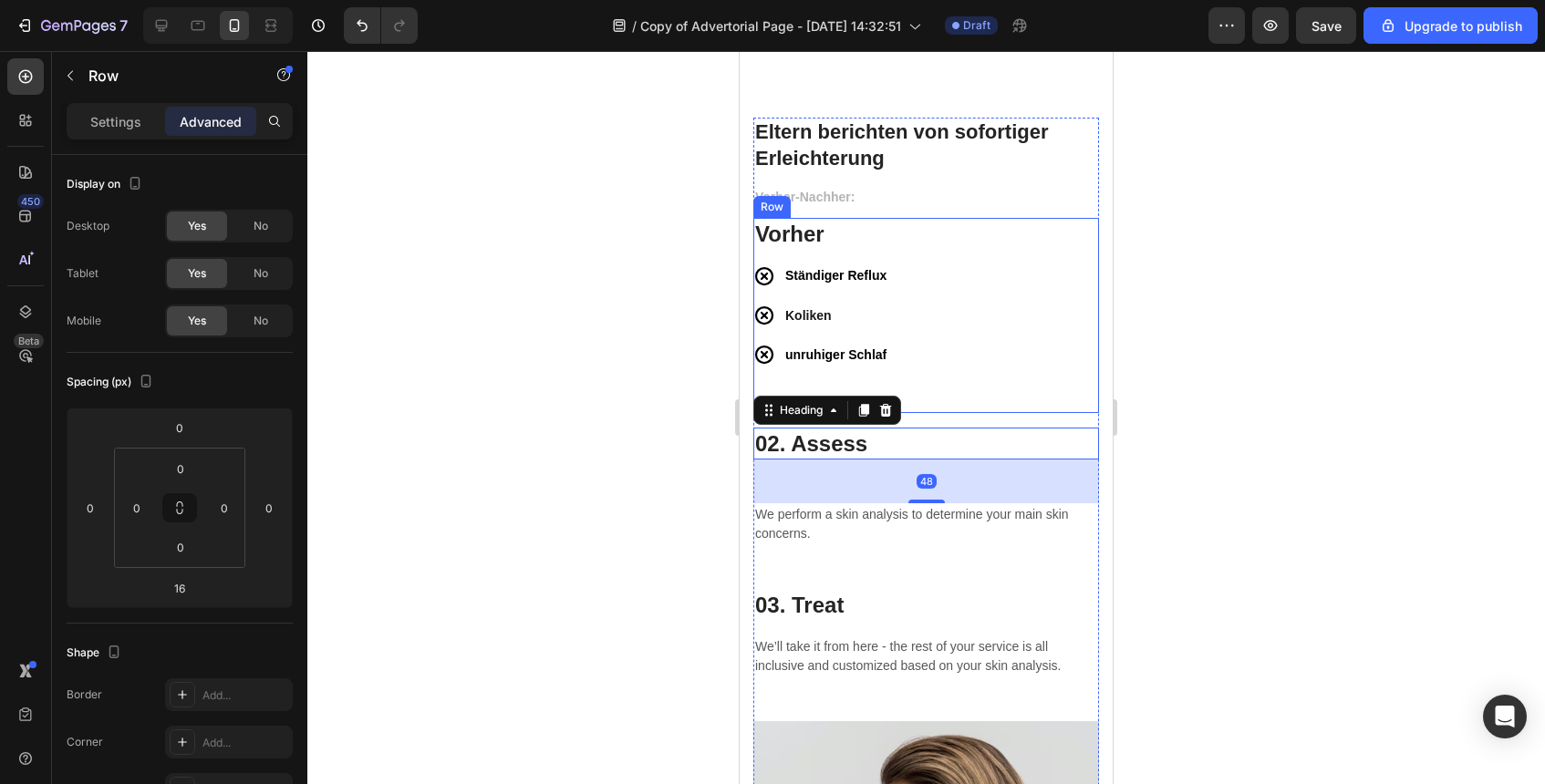
click at [928, 404] on div "Vorher Heading Ständiger Reflux Koliken unruhiger Schlaf Item List" at bounding box center [926, 316] width 345 height 195
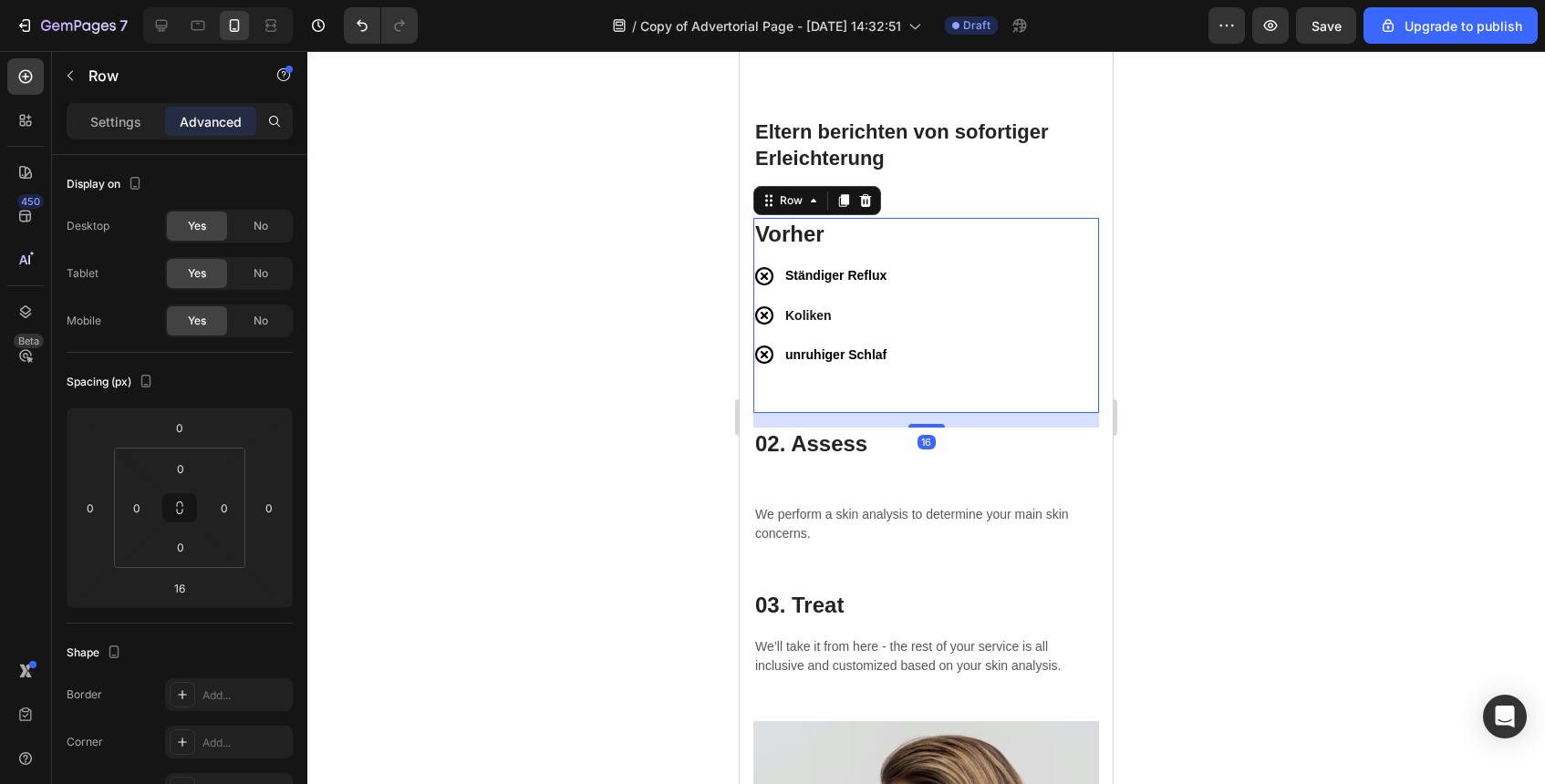
click at [922, 393] on div "Vorher Heading Ständiger Reflux Koliken unruhiger Schlaf Item List" at bounding box center [926, 316] width 345 height 195
click at [931, 428] on h3 "02. Assess" at bounding box center [926, 443] width 345 height 31
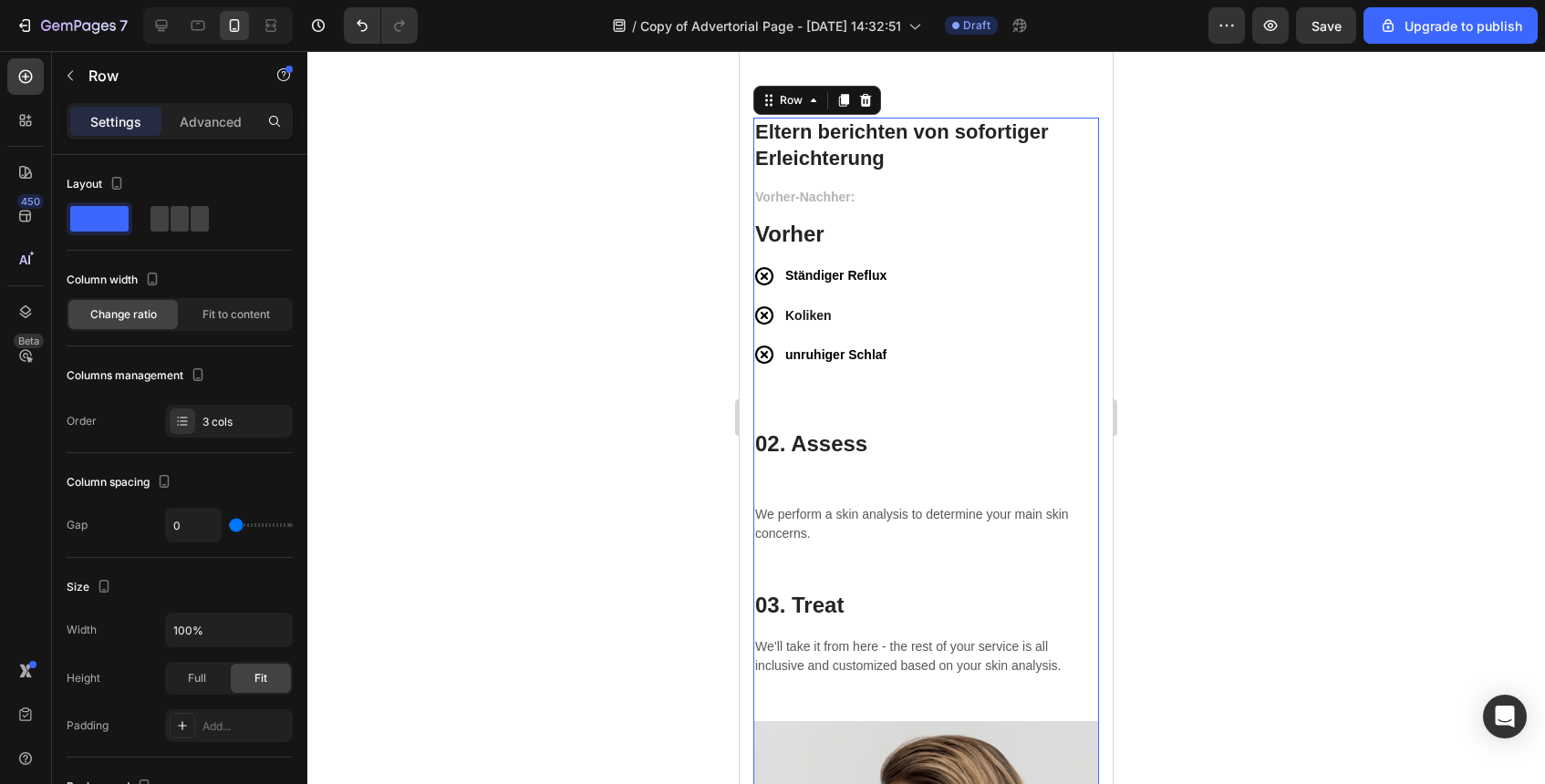
click at [932, 414] on div "Vorher-Nachher: Text block Vorher Heading Ständiger Reflux Koliken unruhiger Sc…" at bounding box center [926, 454] width 345 height 535
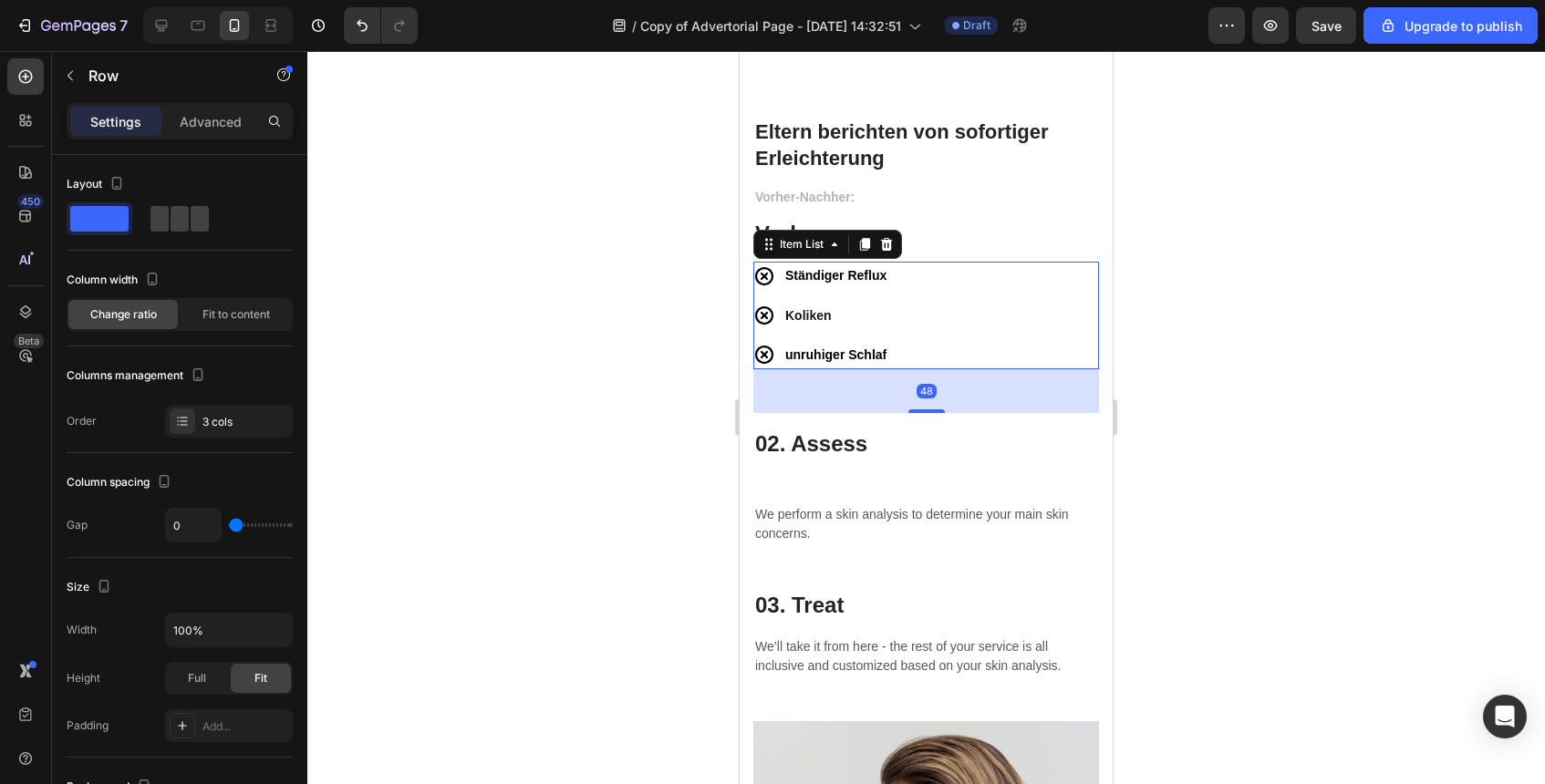
click at [887, 325] on p "Koliken" at bounding box center [835, 316] width 101 height 23
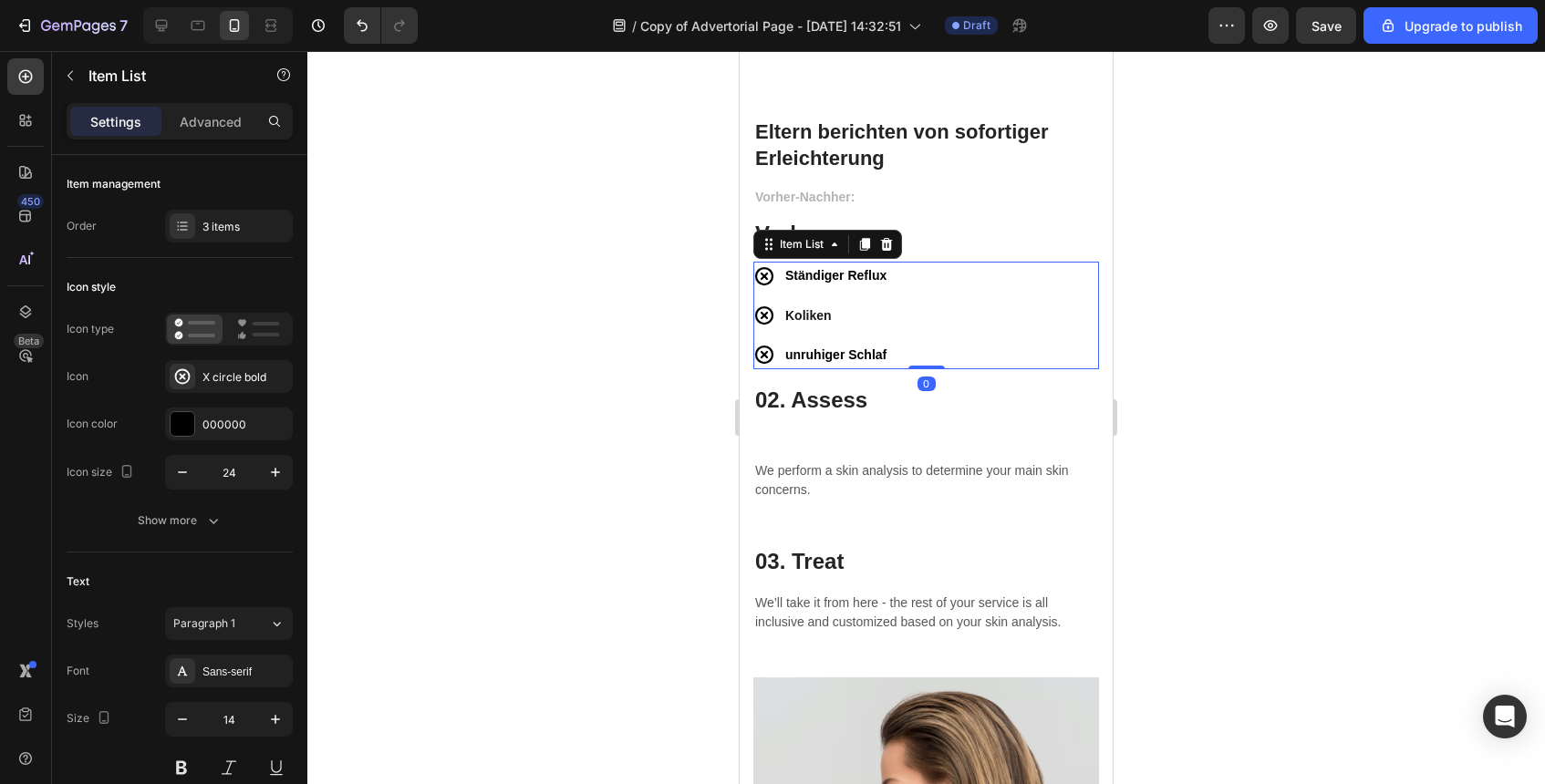
drag, startPoint x: 928, startPoint y: 411, endPoint x: 928, endPoint y: 361, distance: 50.0
click at [928, 361] on div "Ständiger Reflux Koliken unruhiger Schlaf Item List 0" at bounding box center [926, 316] width 345 height 107
type input "100%"
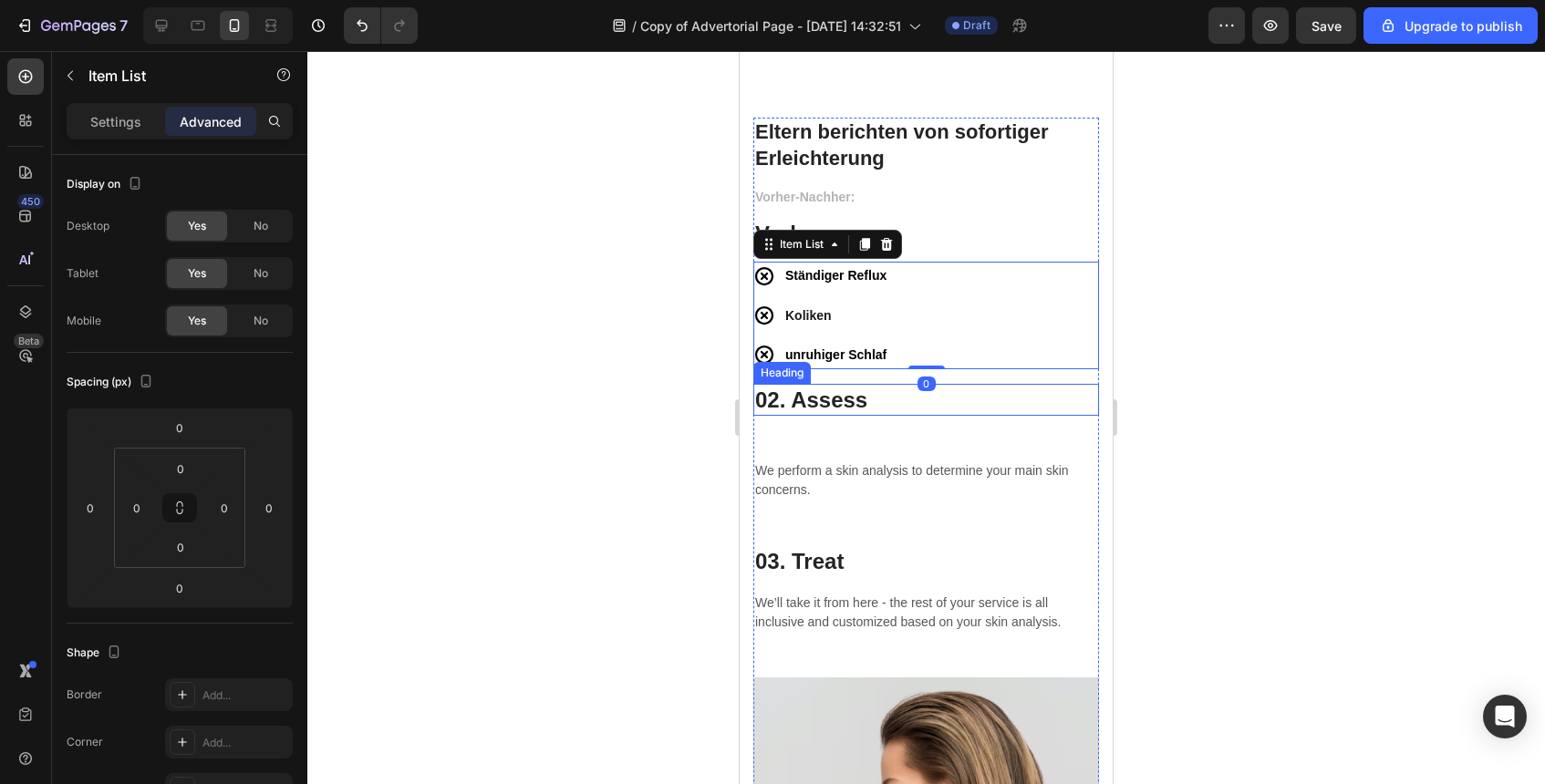
click at [1145, 413] on div at bounding box center [926, 417] width 1238 height 733
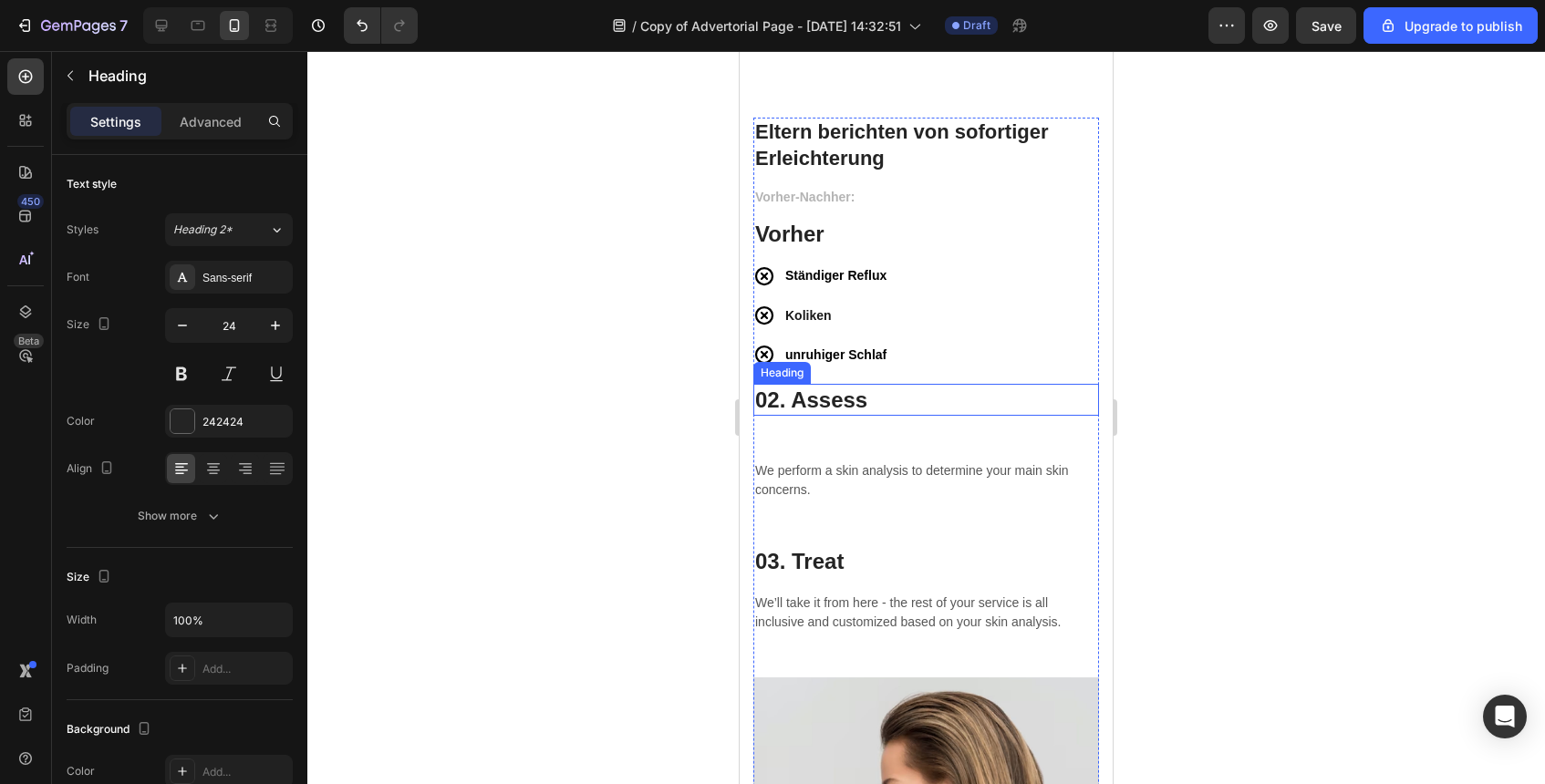
click at [974, 412] on p "02. Assess" at bounding box center [927, 400] width 343 height 29
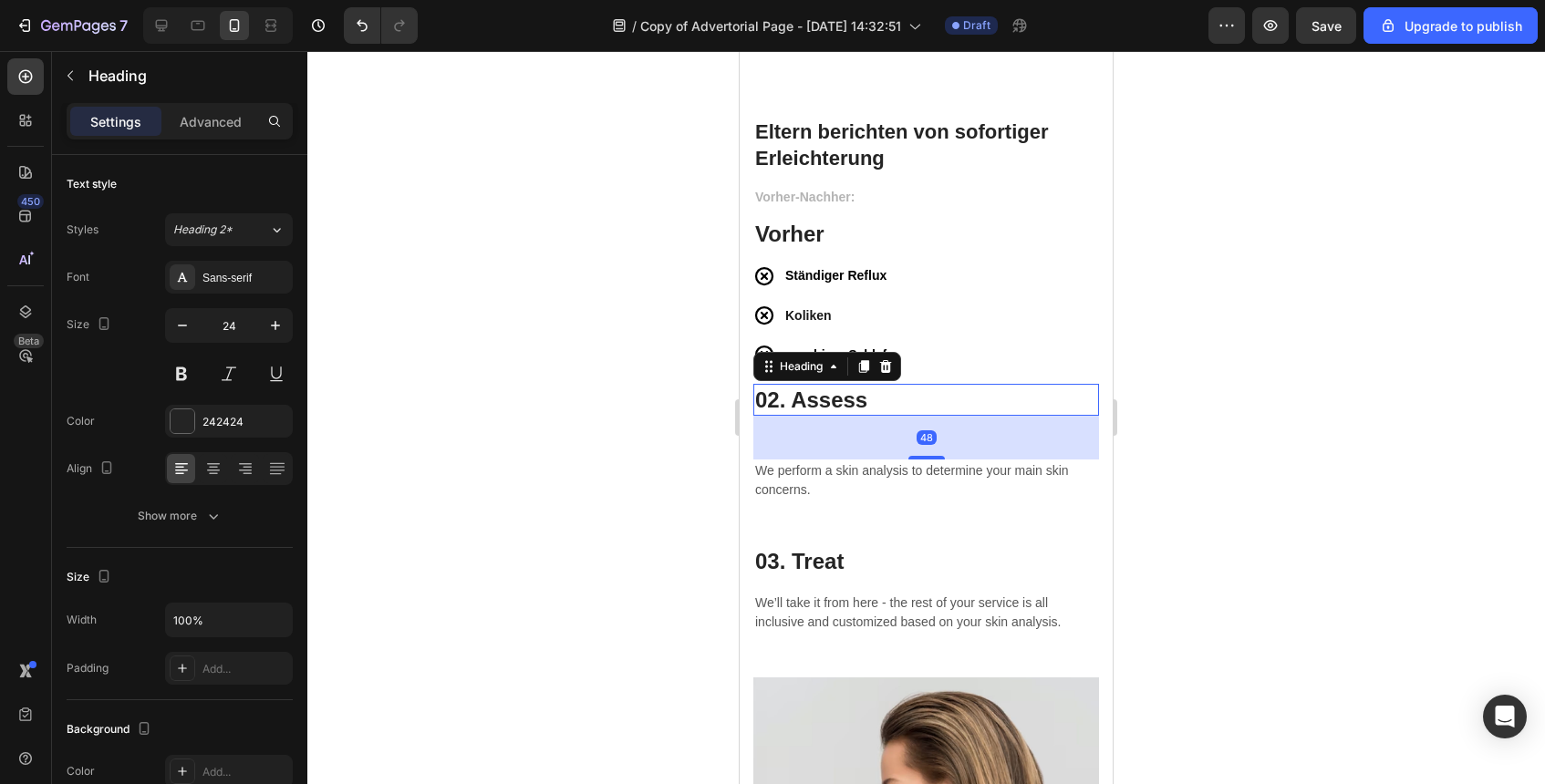
click at [974, 412] on p "02. Assess" at bounding box center [927, 400] width 343 height 29
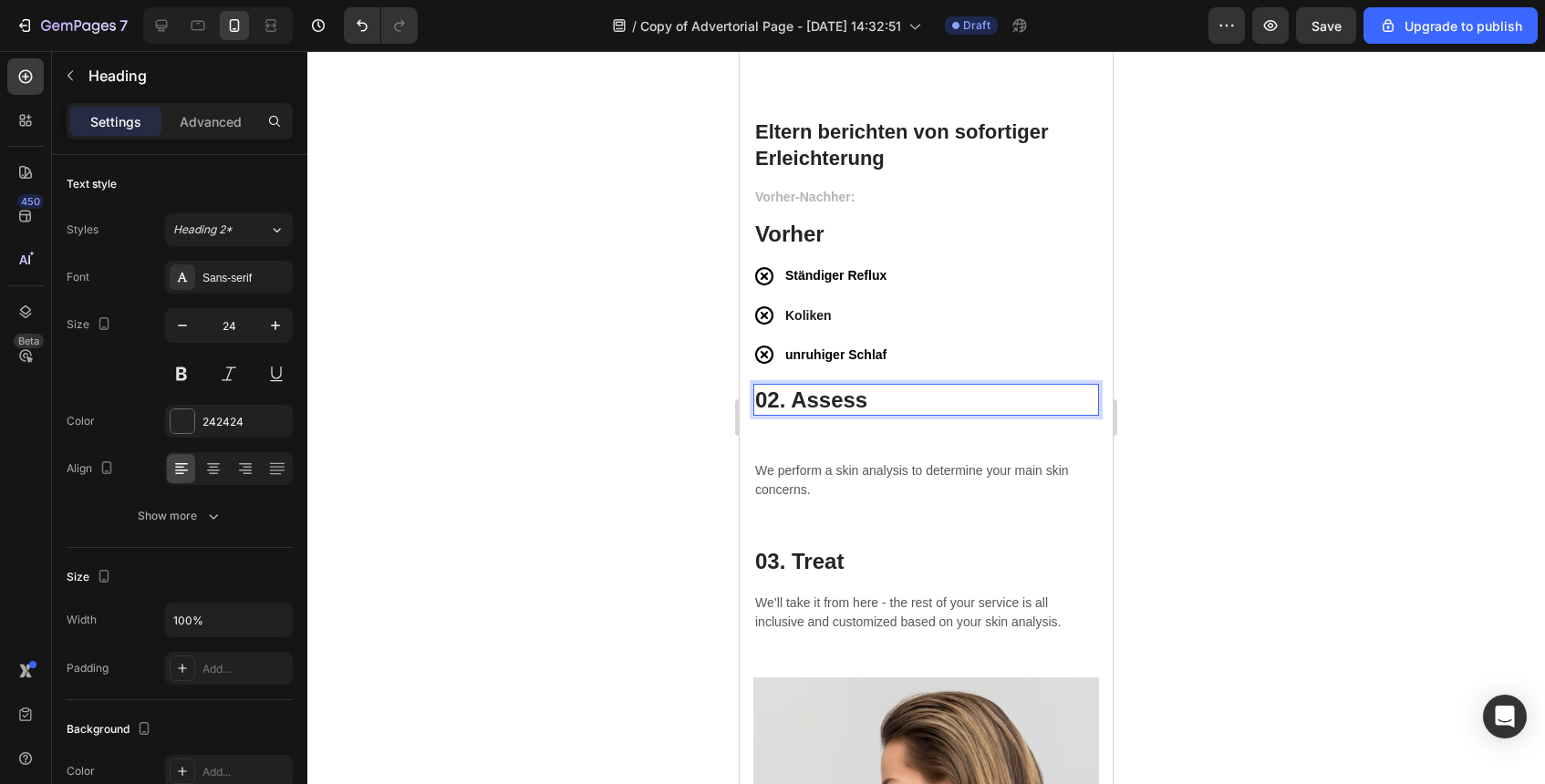
click at [966, 409] on p "02. Assess" at bounding box center [927, 400] width 343 height 29
click at [1190, 380] on div at bounding box center [926, 417] width 1238 height 733
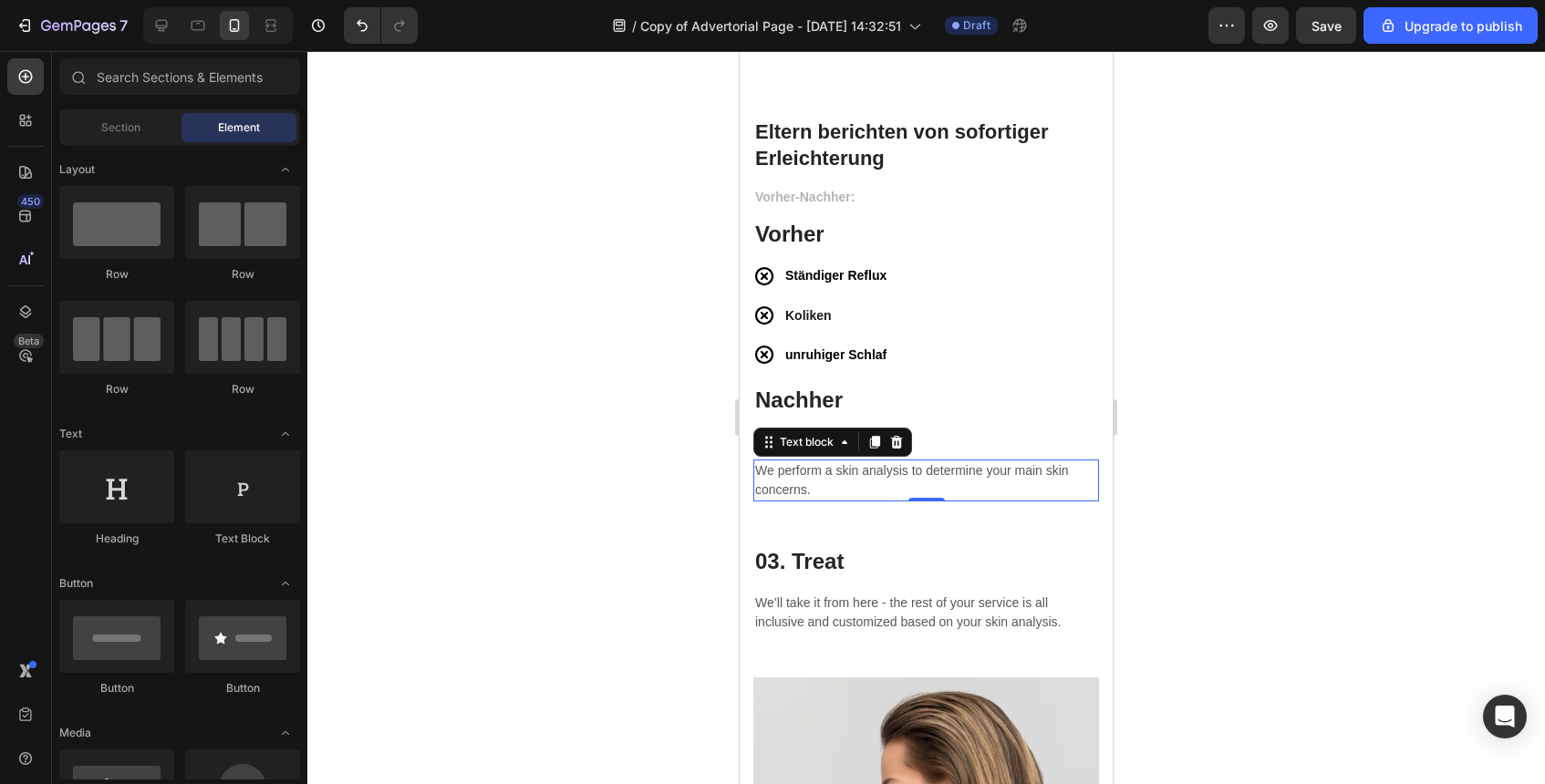
click at [850, 472] on p "We perform a skin analysis to determine your main skin concerns." at bounding box center [927, 480] width 343 height 38
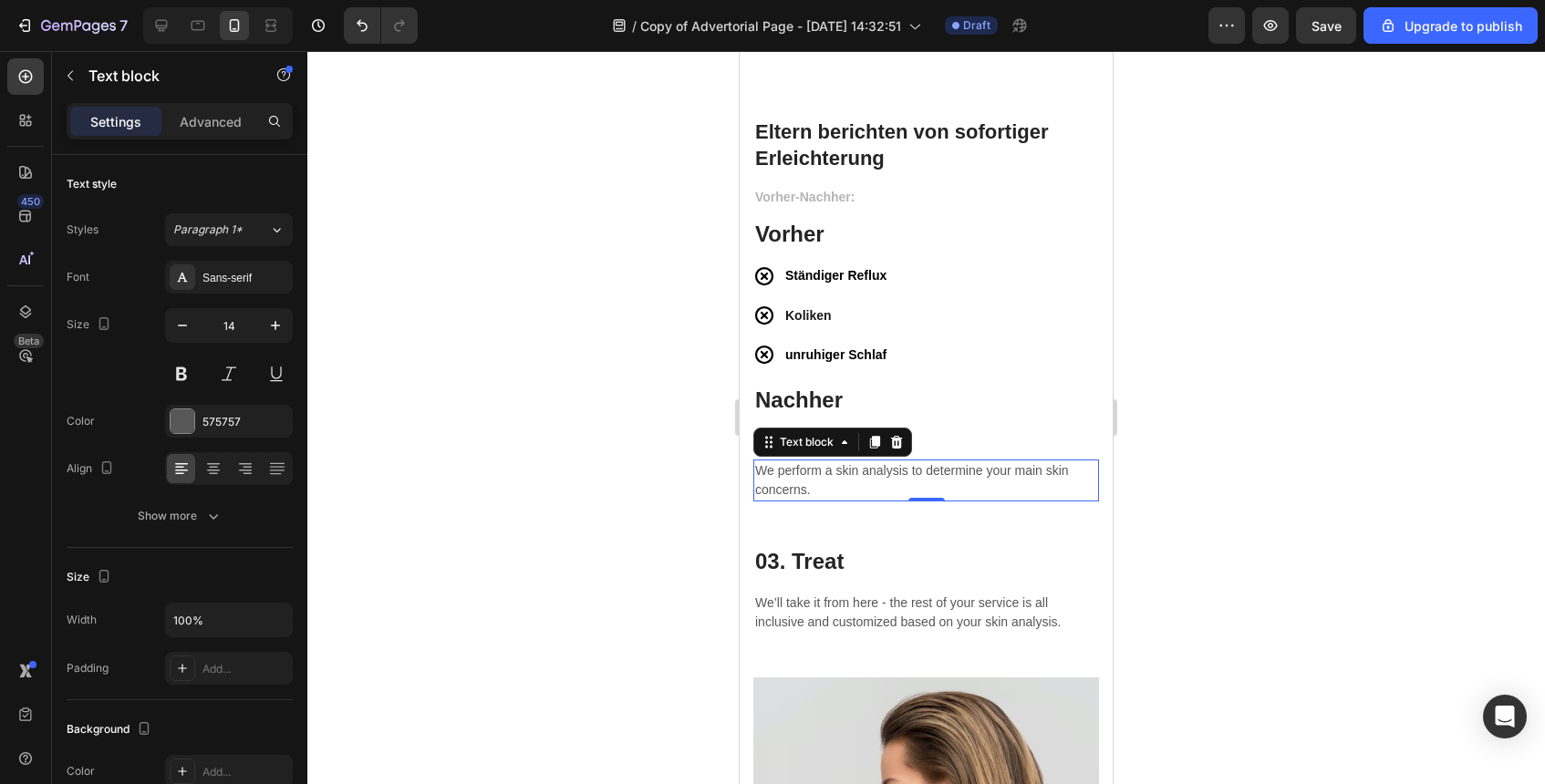
click at [850, 472] on p "We perform a skin analysis to determine your main skin concerns." at bounding box center [927, 480] width 343 height 38
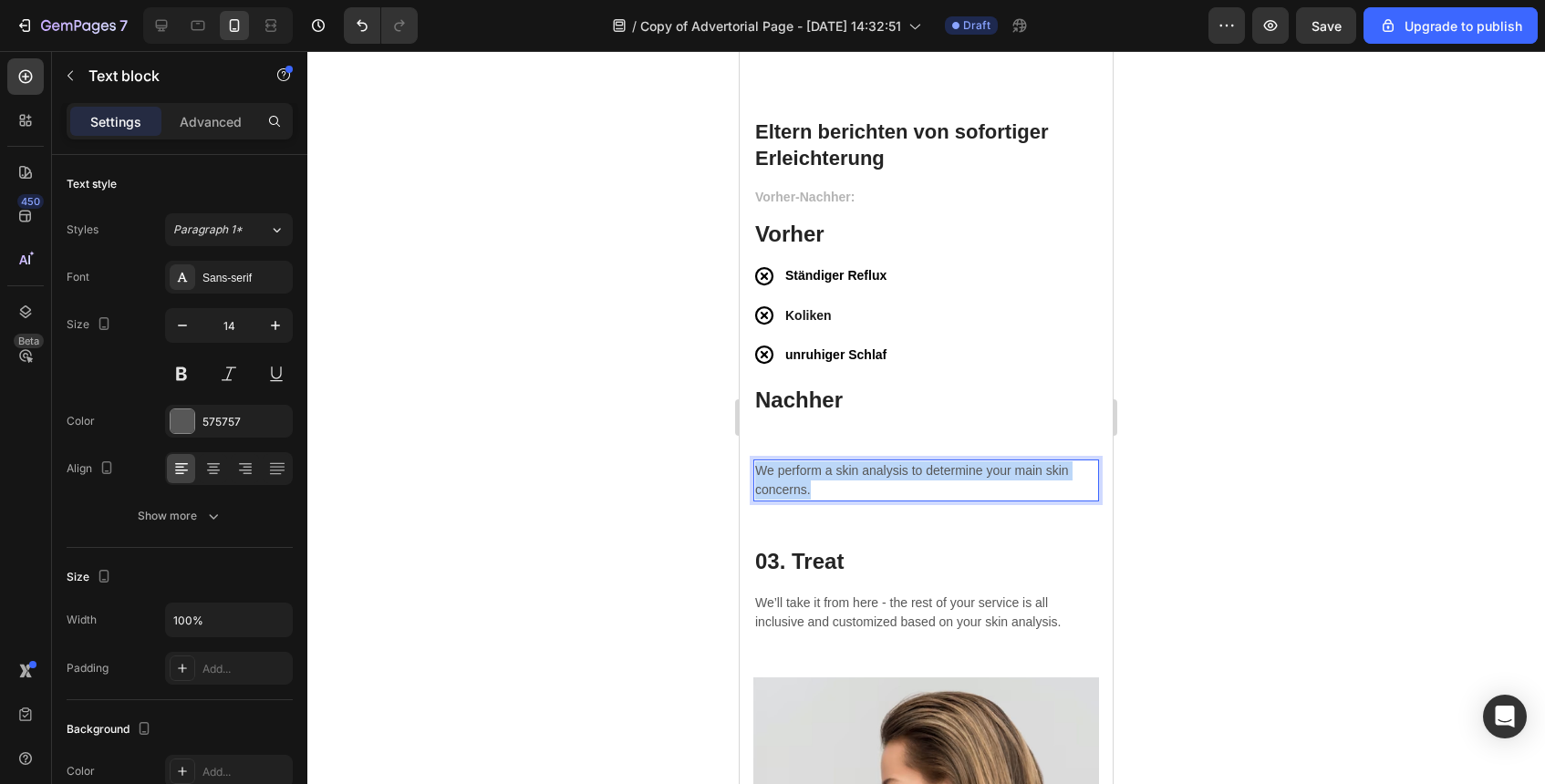
click at [850, 472] on p "We perform a skin analysis to determine your main skin concerns." at bounding box center [927, 480] width 343 height 38
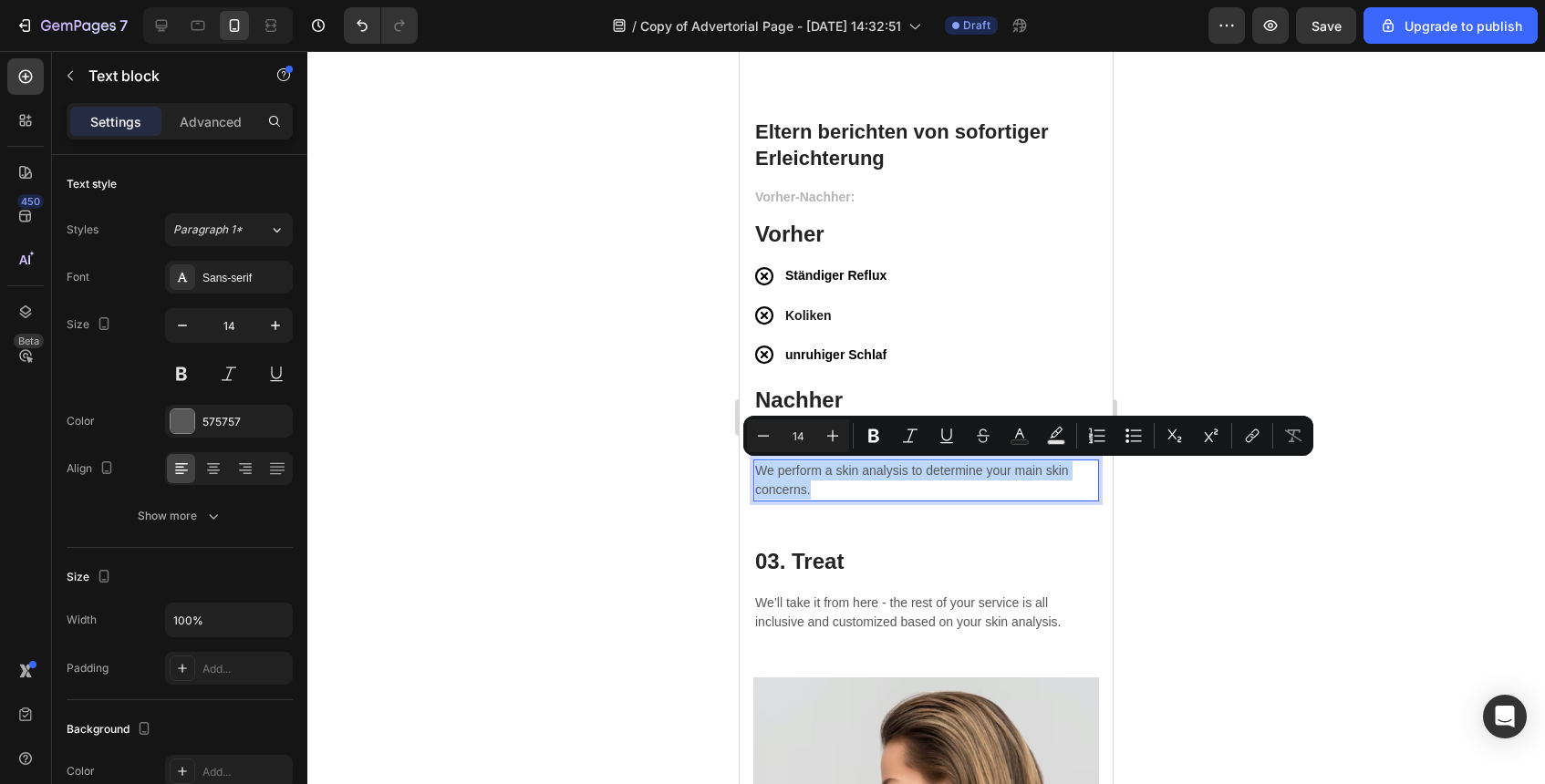
click at [920, 489] on p "We perform a skin analysis to determine your main skin concerns." at bounding box center [927, 480] width 343 height 38
click at [984, 482] on p "We perform a skin analysis to determine your main skin concerns." at bounding box center [927, 480] width 343 height 38
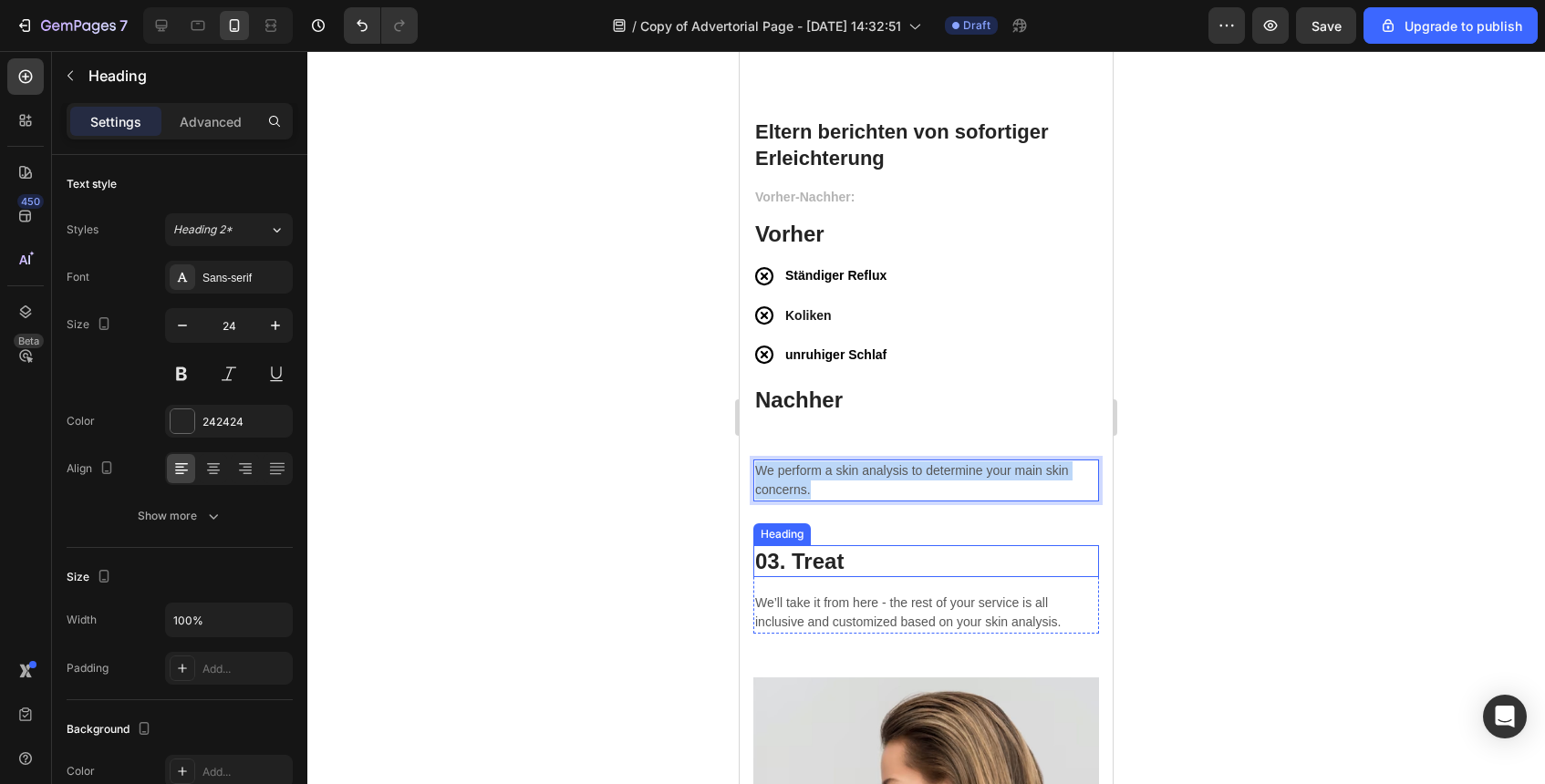
click at [1018, 550] on p "03. Treat" at bounding box center [927, 561] width 343 height 29
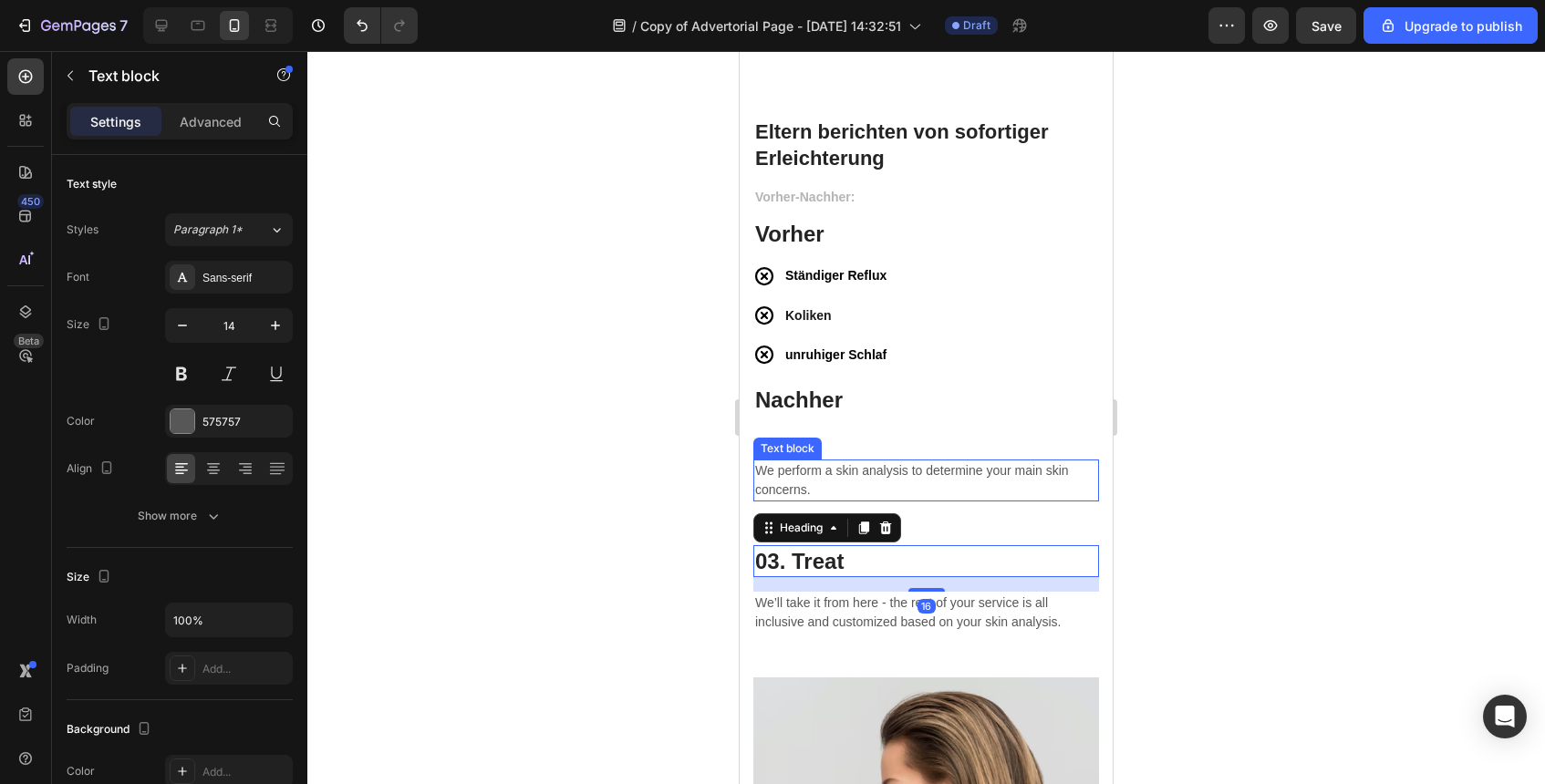
click at [1022, 493] on p "We perform a skin analysis to determine your main skin concerns." at bounding box center [927, 480] width 343 height 38
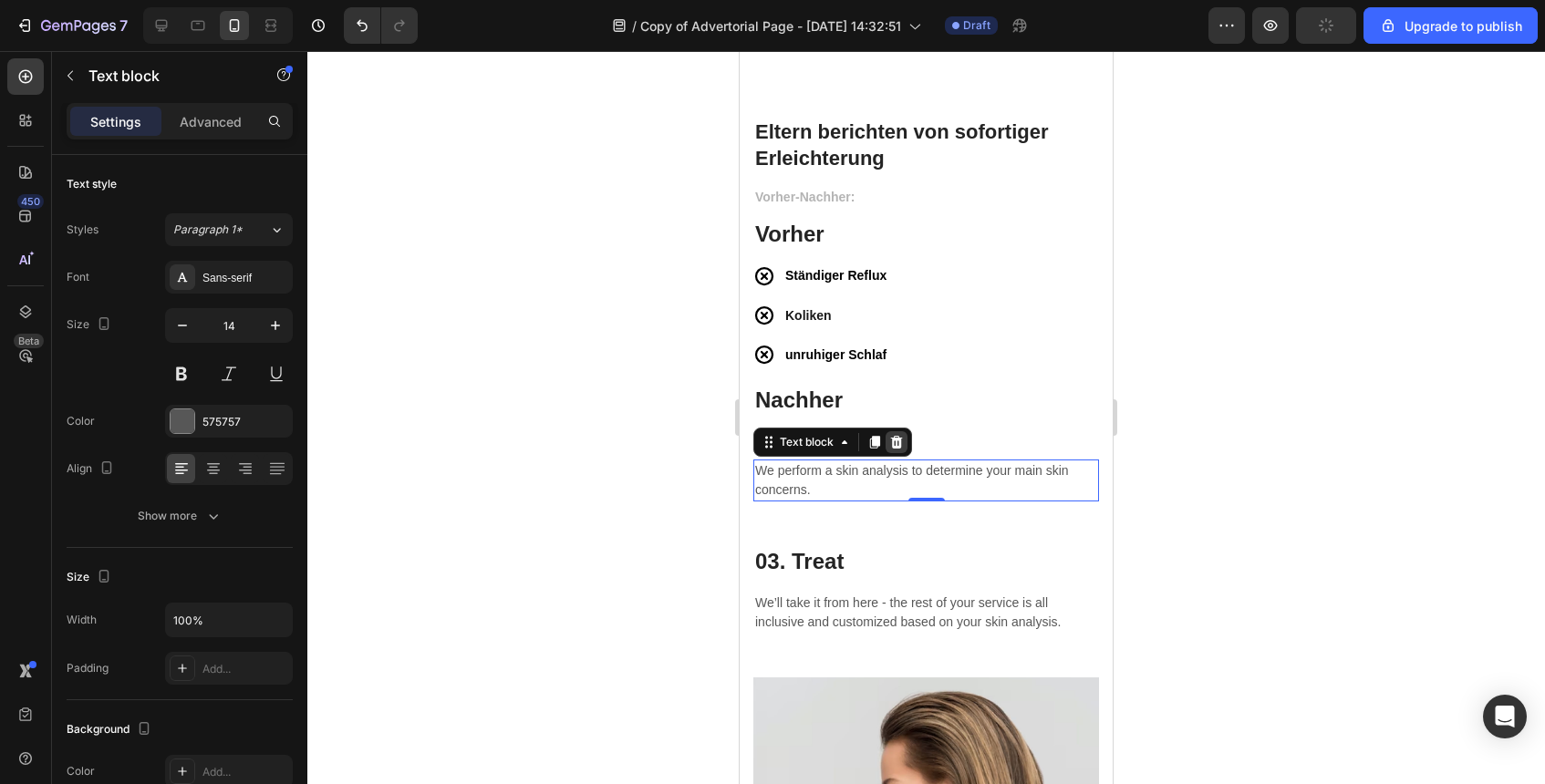
click at [901, 443] on icon at bounding box center [897, 442] width 12 height 13
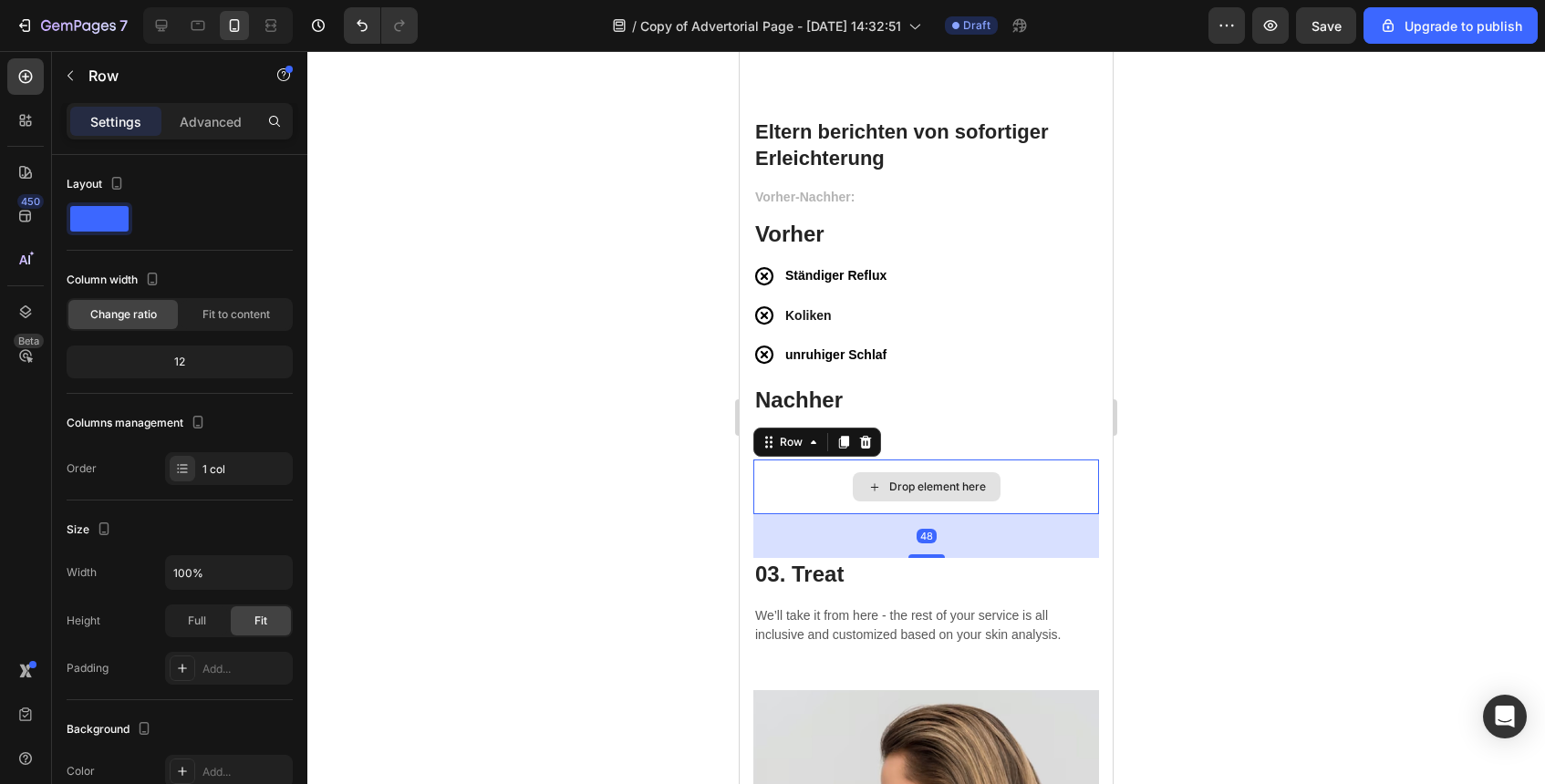
click at [788, 492] on div "Drop element here" at bounding box center [926, 487] width 345 height 55
click at [866, 441] on icon at bounding box center [866, 442] width 15 height 15
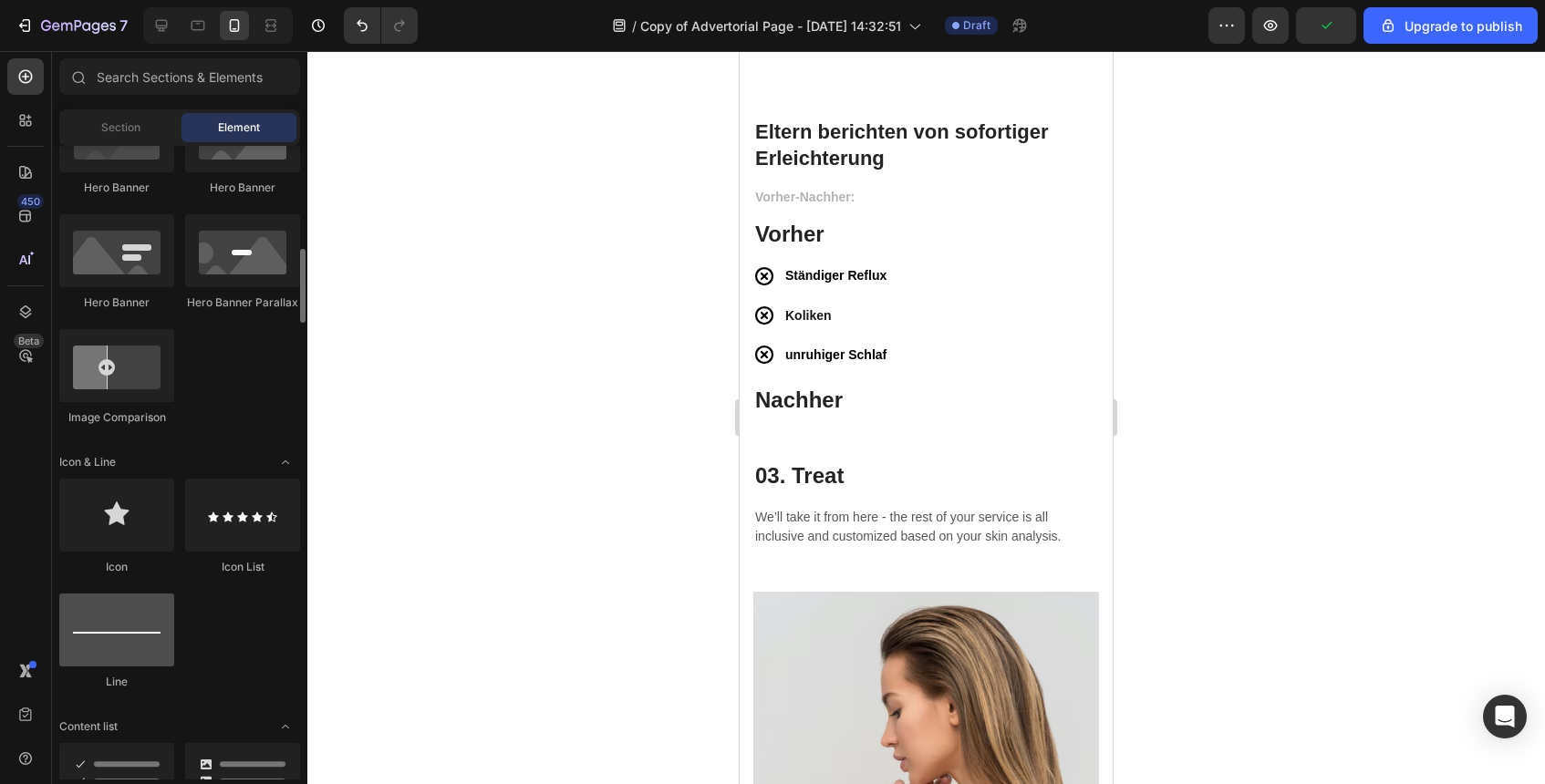
scroll to position [1039, 0]
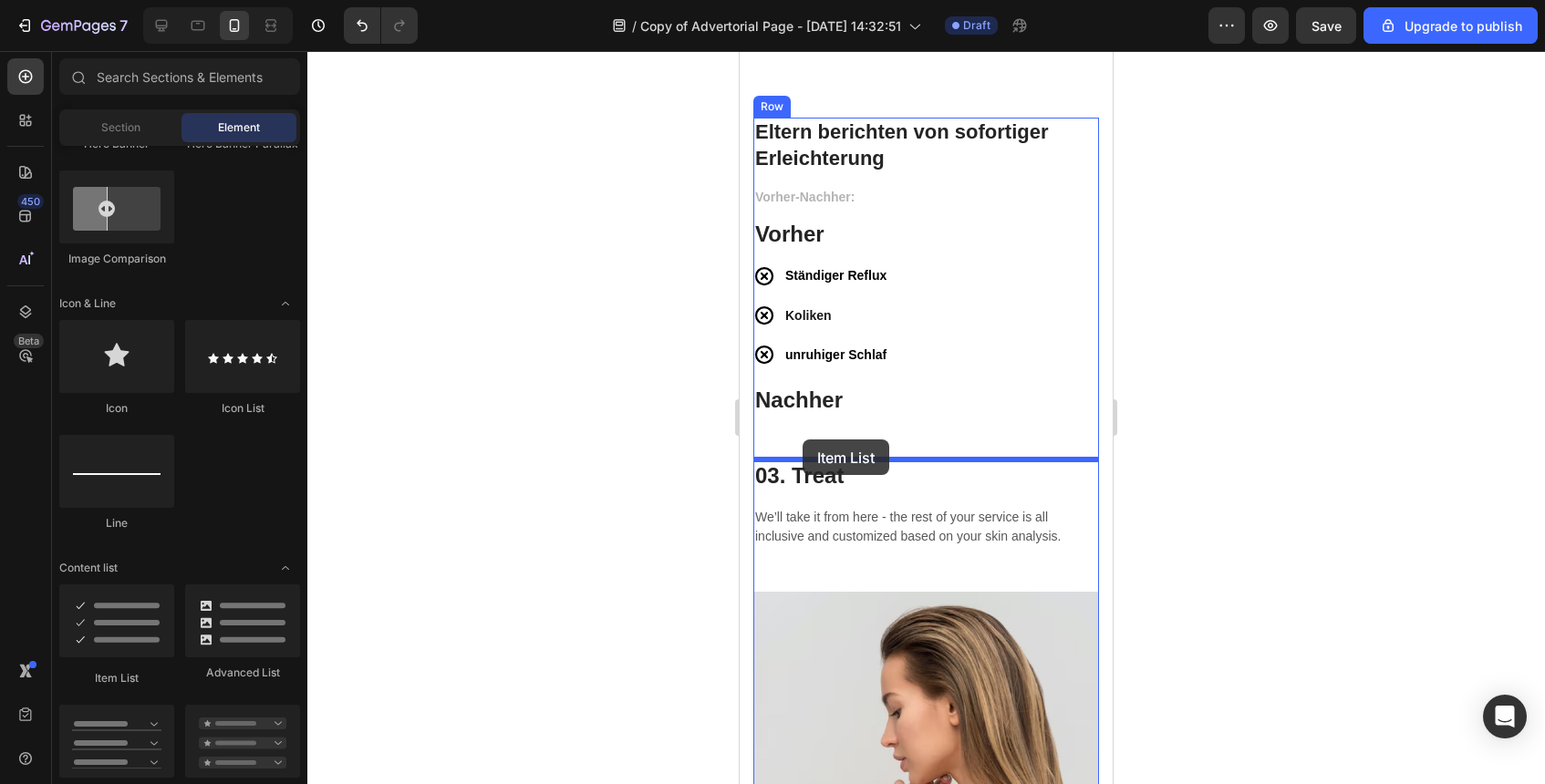
drag, startPoint x: 866, startPoint y: 679, endPoint x: 803, endPoint y: 440, distance: 247.2
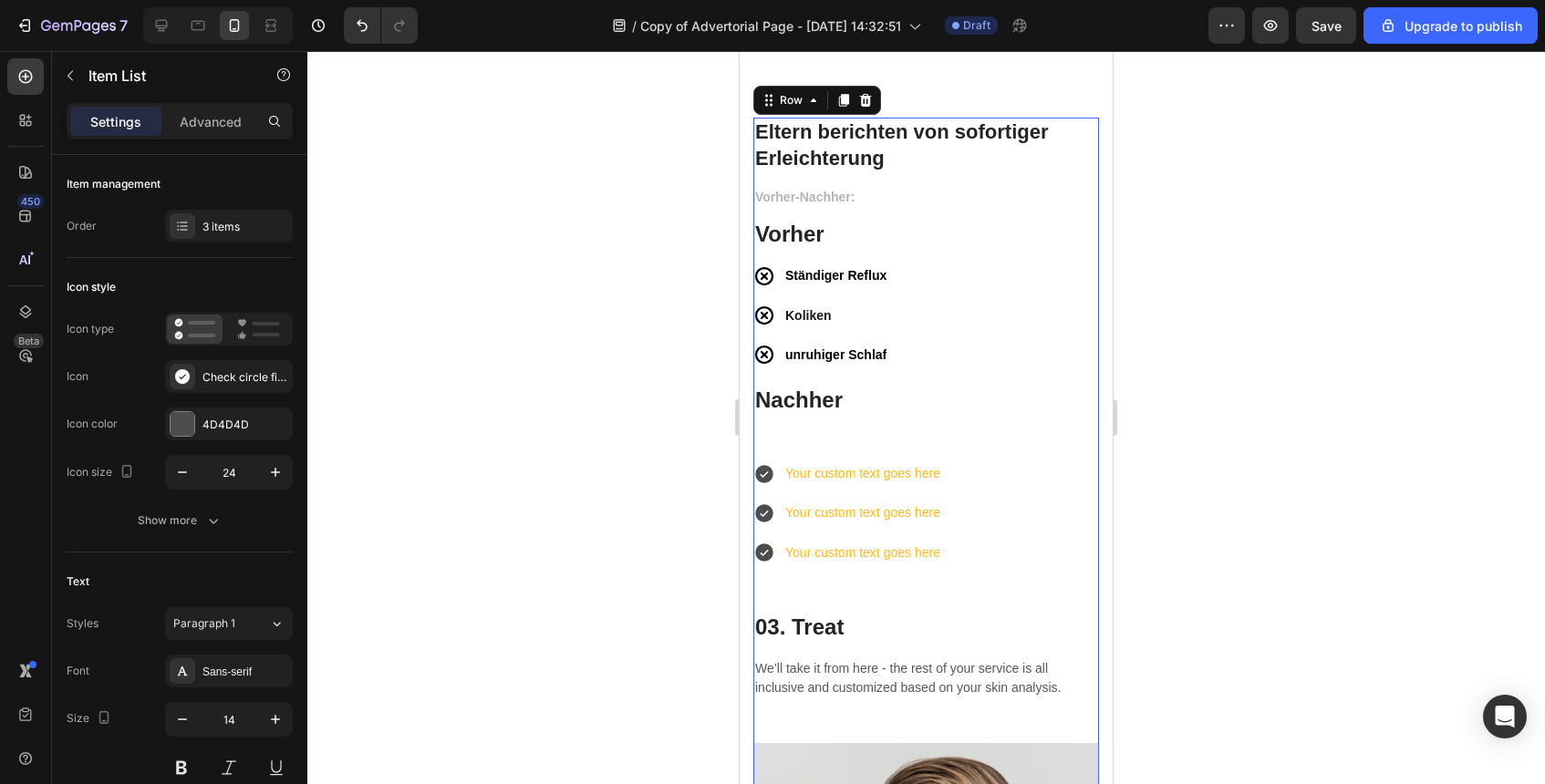
click at [988, 440] on div "Vorher-Nachher: Text block Vorher Heading Ständiger Reflux Koliken unruhiger Sc…" at bounding box center [926, 465] width 345 height 557
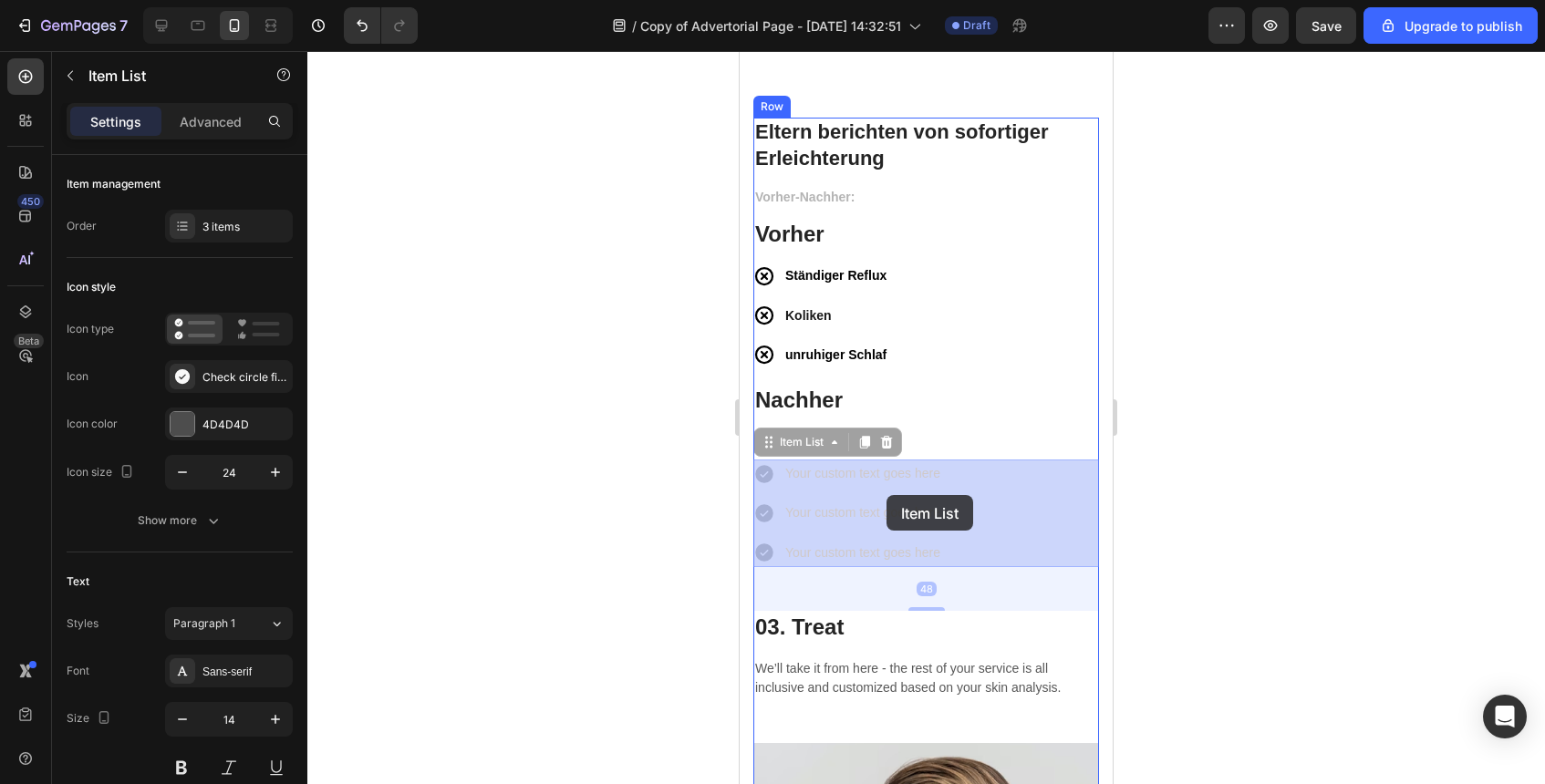
drag, startPoint x: 982, startPoint y: 492, endPoint x: 891, endPoint y: 494, distance: 91.0
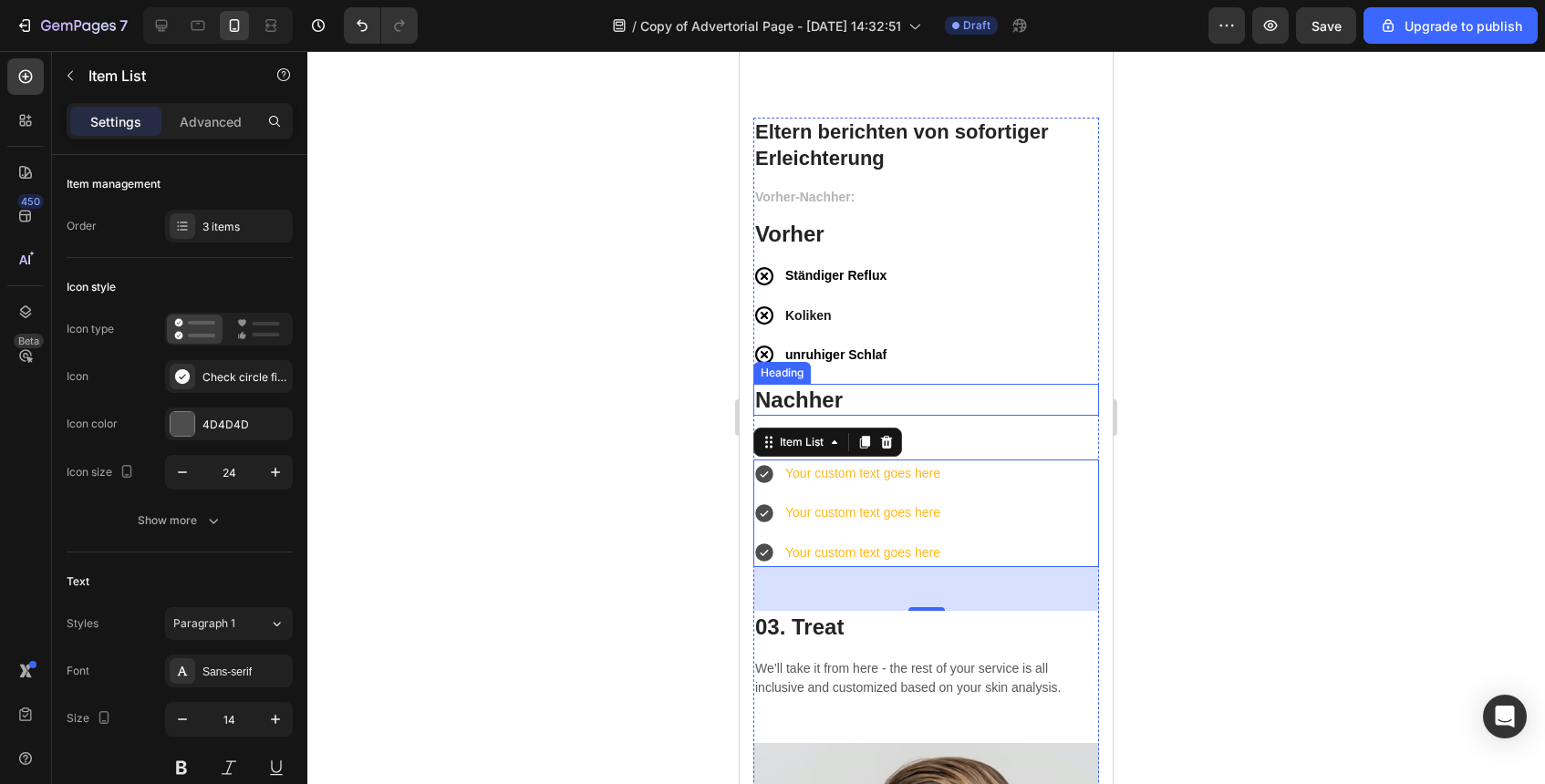
click at [862, 408] on p "Nachher" at bounding box center [927, 400] width 343 height 29
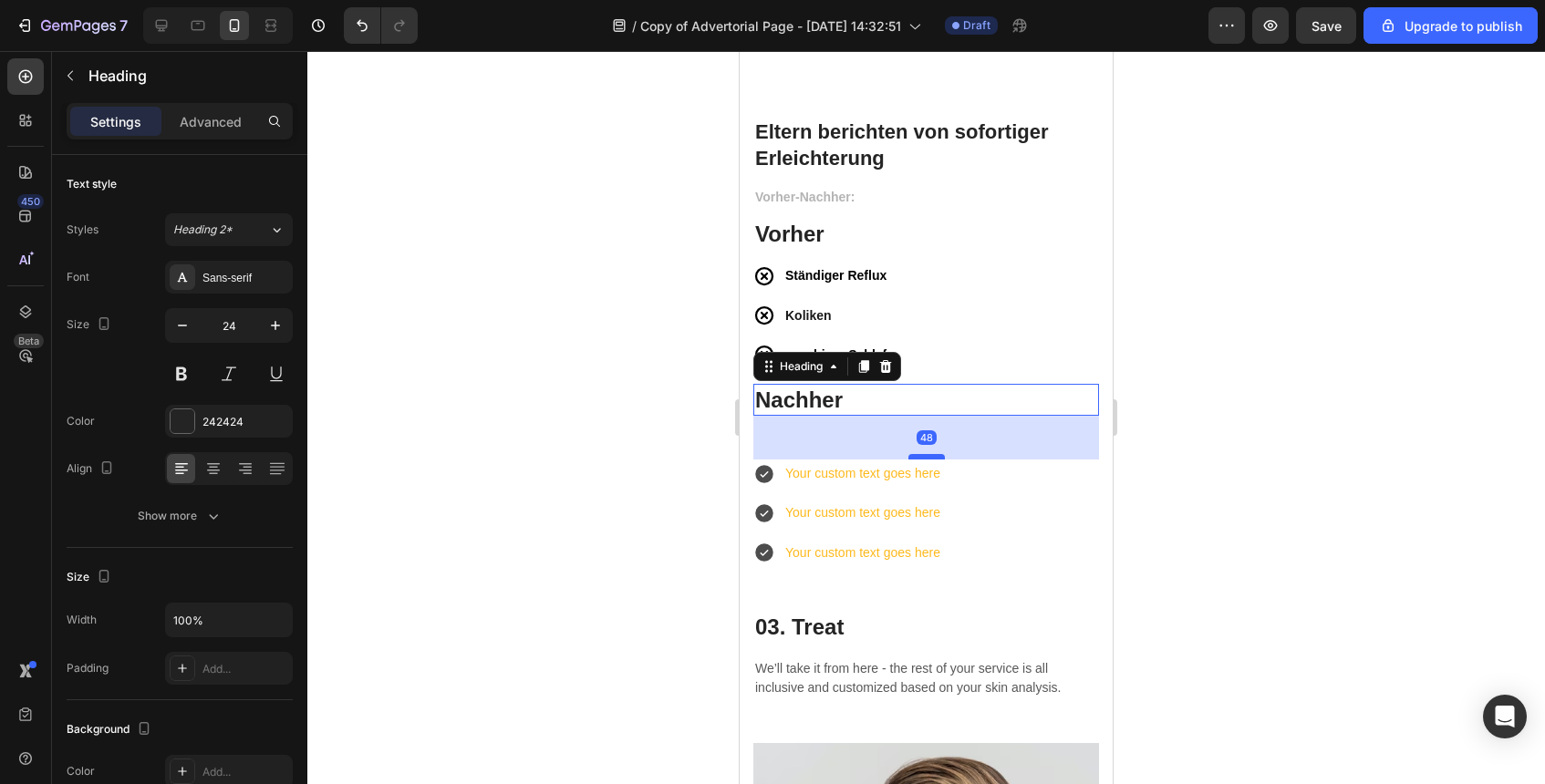
click at [937, 458] on div at bounding box center [926, 457] width 36 height 6
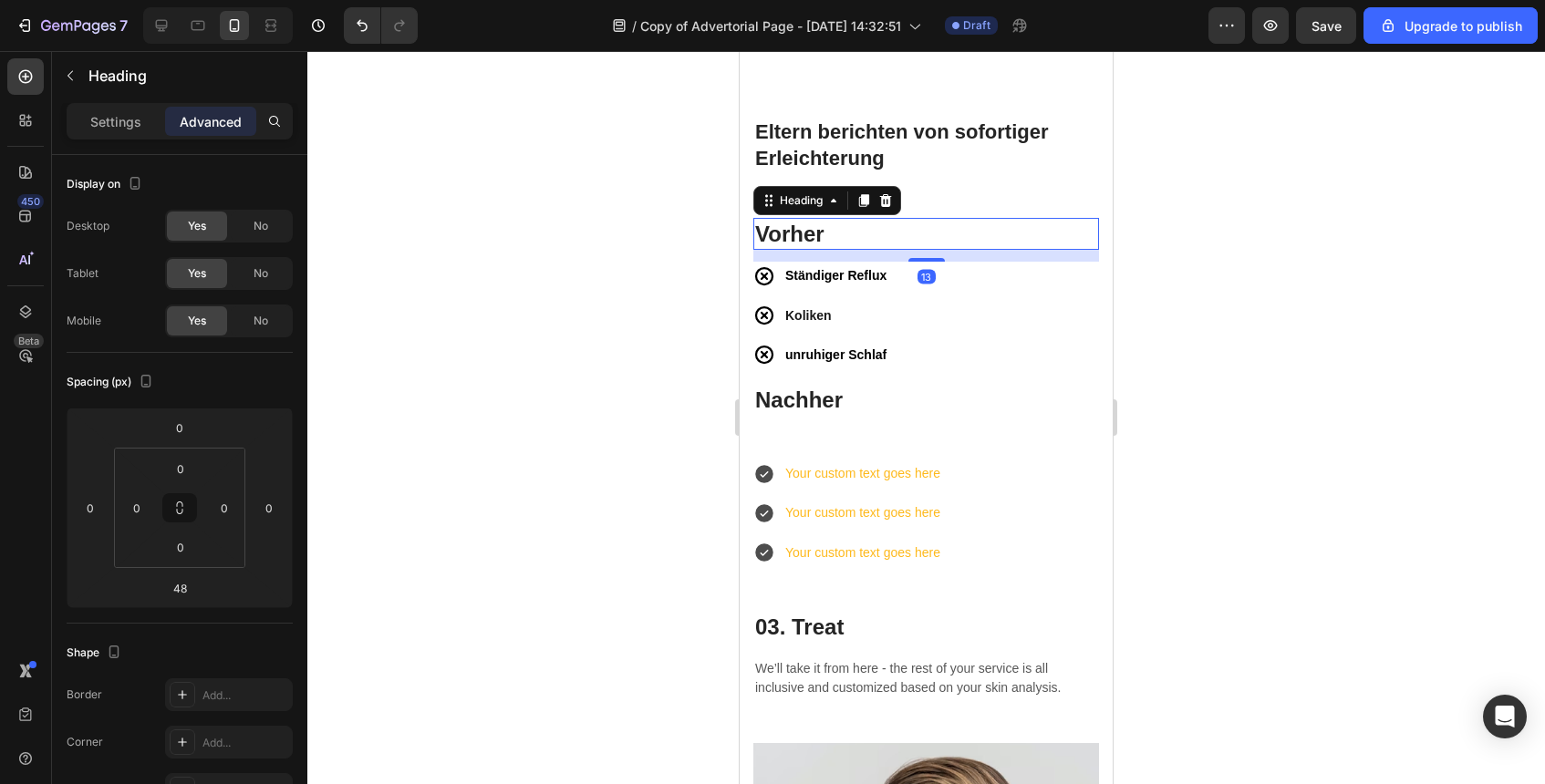
click at [869, 245] on h3 "Vorher" at bounding box center [926, 234] width 345 height 31
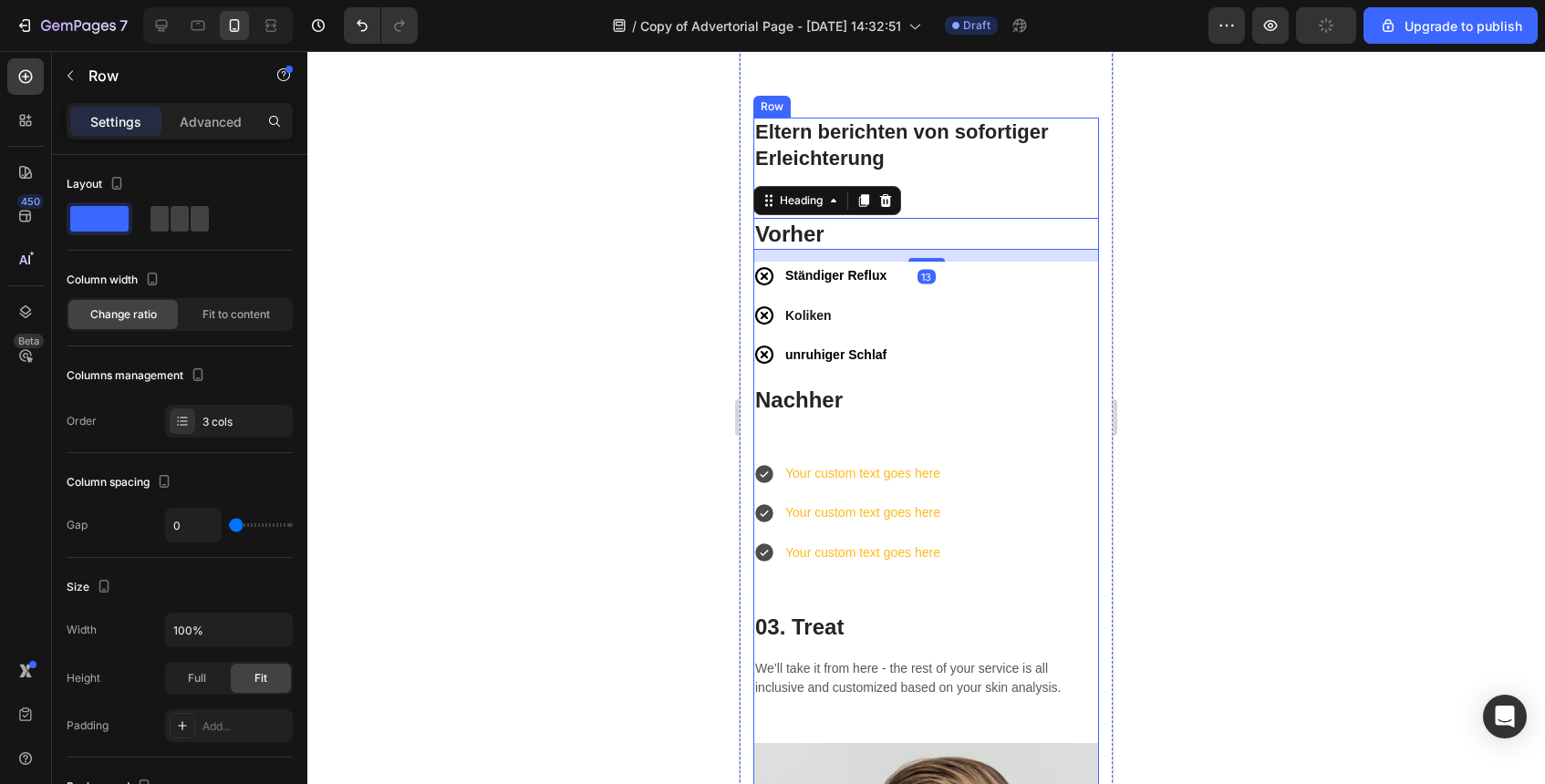
click at [937, 443] on div "Vorher-Nachher: Text block Vorher Heading 13 Ständiger Reflux Koliken unruhiger…" at bounding box center [926, 465] width 345 height 557
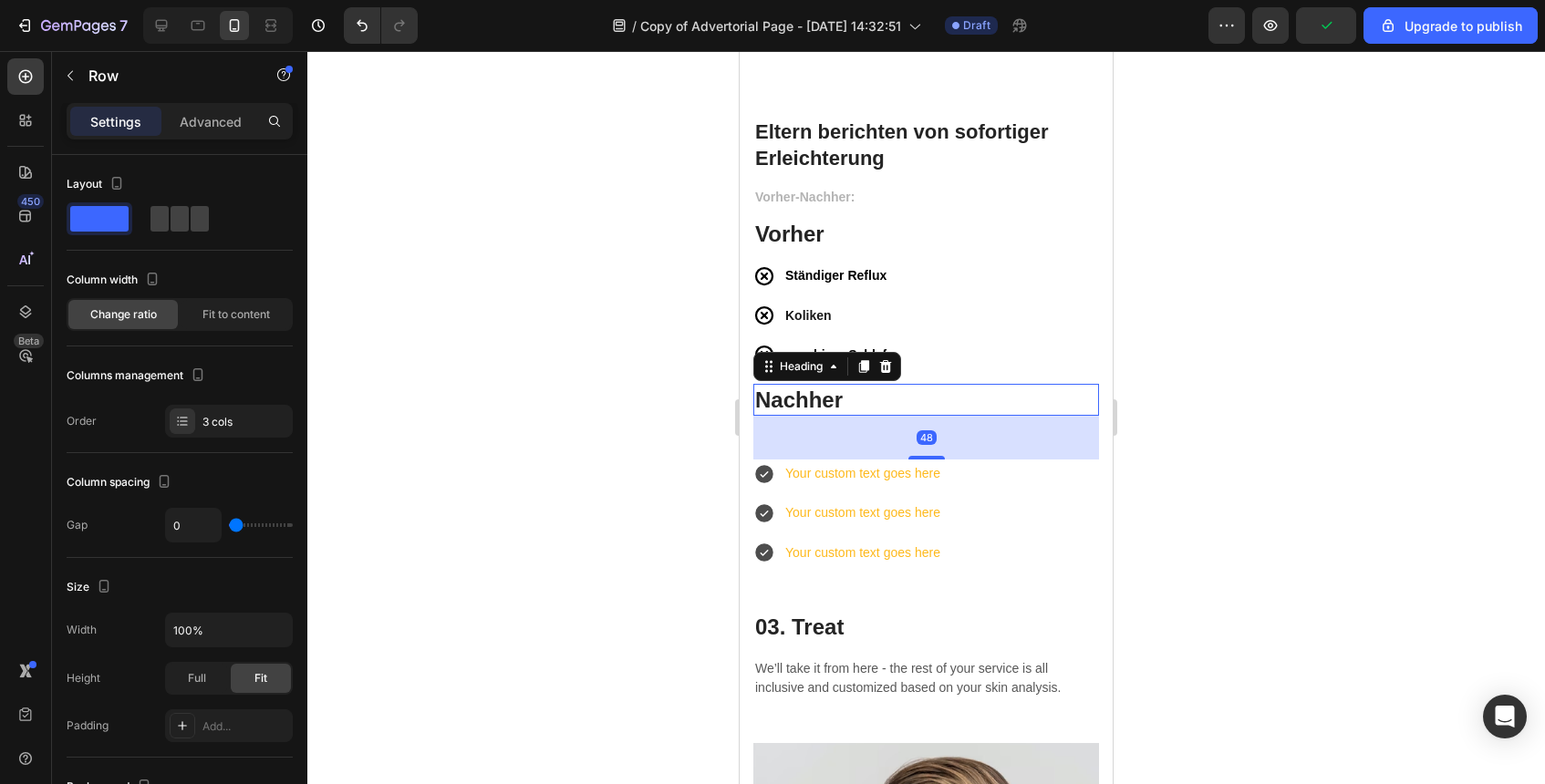
click at [903, 415] on h3 "Nachher" at bounding box center [926, 400] width 345 height 31
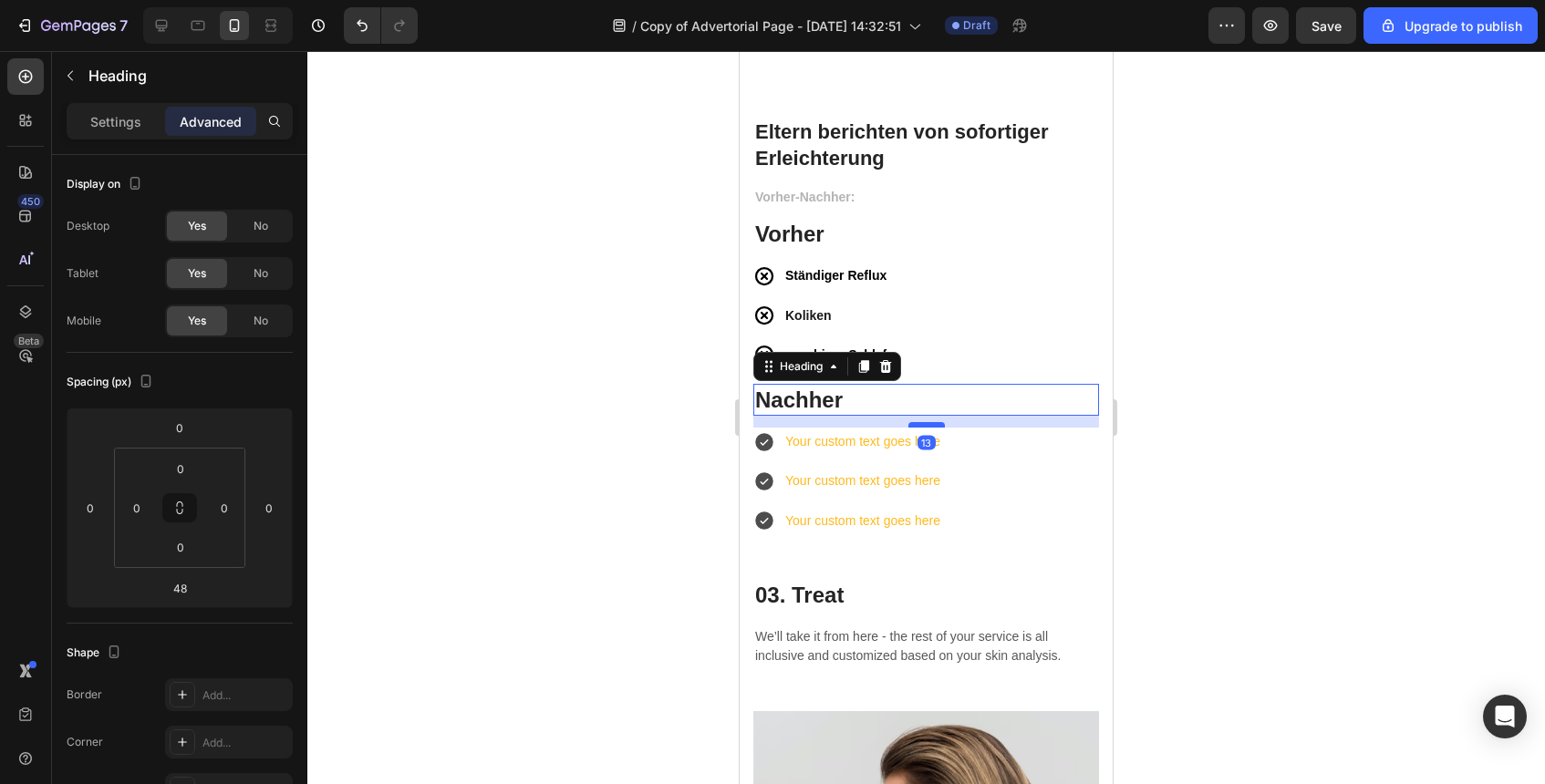
drag, startPoint x: 938, startPoint y: 459, endPoint x: 937, endPoint y: 428, distance: 31.0
click at [937, 428] on div at bounding box center [926, 425] width 36 height 6
click at [936, 427] on div at bounding box center [926, 425] width 36 height 6
type input "13"
click at [1018, 476] on div "Your custom text goes here Your custom text goes here Your custom text goes here" at bounding box center [926, 481] width 345 height 107
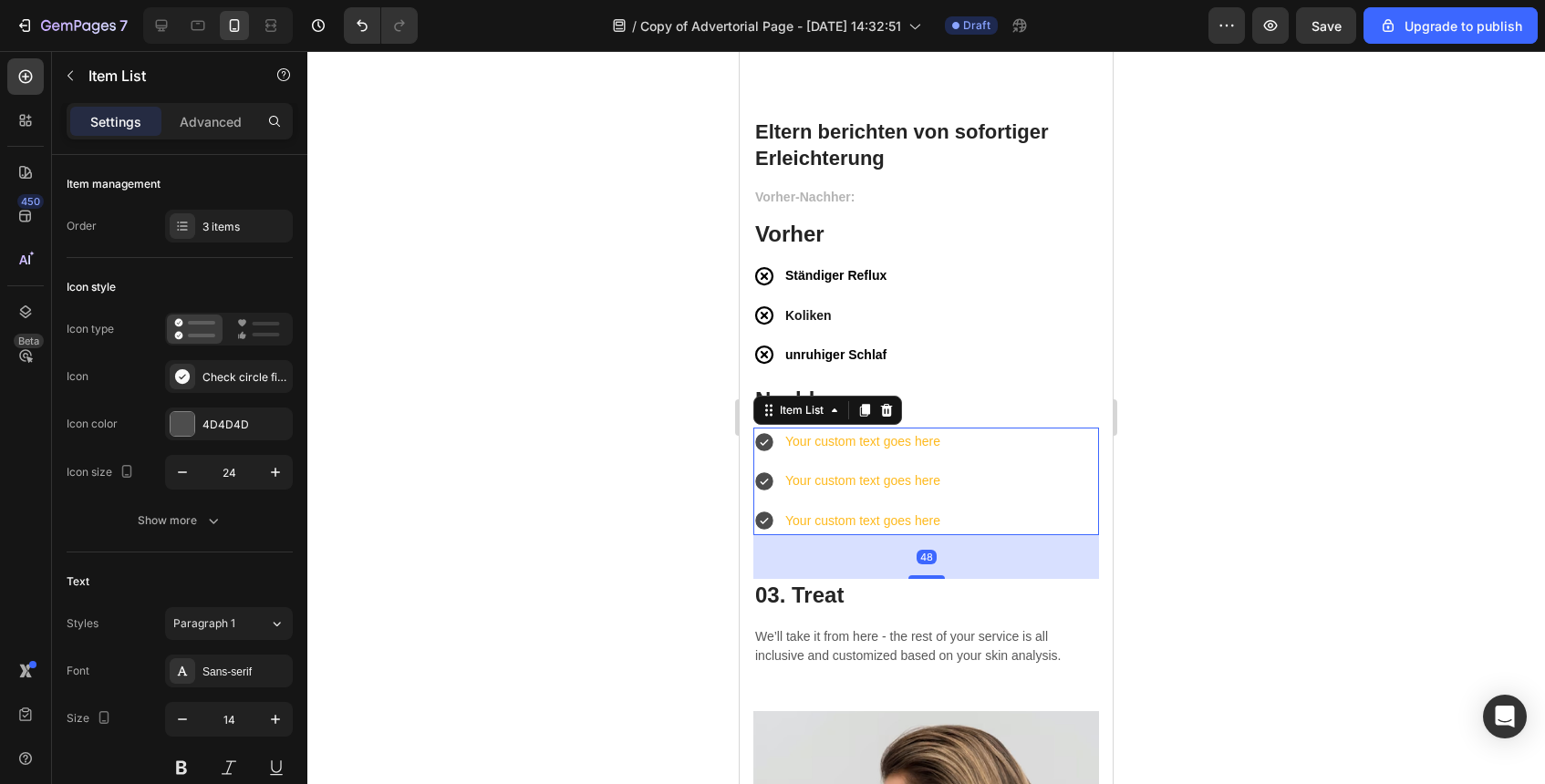
click at [766, 445] on icon at bounding box center [765, 442] width 19 height 19
click at [280, 426] on icon "button" at bounding box center [274, 424] width 15 height 15
click at [255, 424] on div "Add..." at bounding box center [245, 425] width 86 height 17
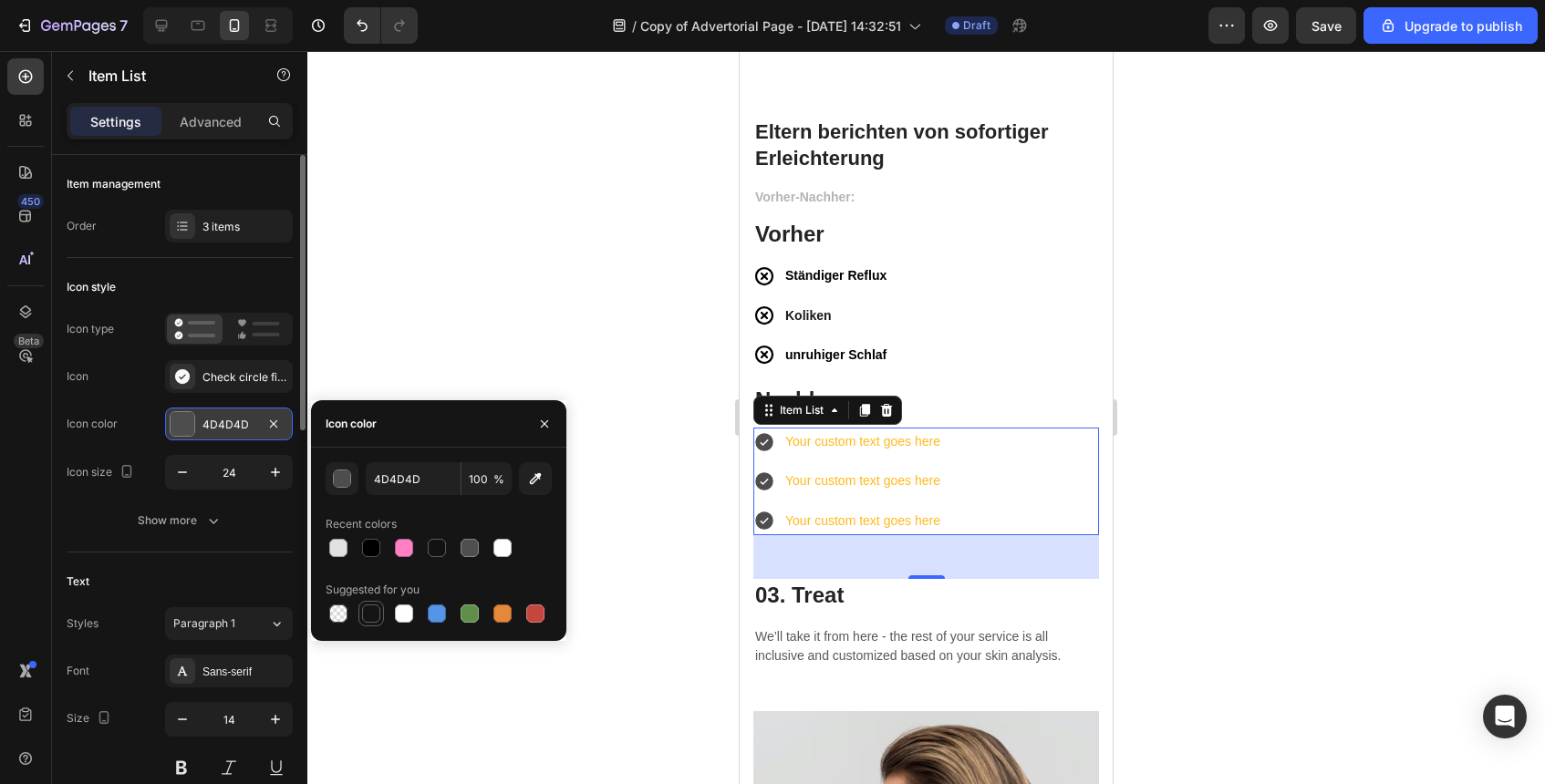
click at [375, 613] on div at bounding box center [371, 614] width 19 height 19
click at [385, 449] on div "151515 100 % Recent colors Suggested for you" at bounding box center [439, 544] width 255 height 193
click at [385, 470] on input "151515" at bounding box center [413, 479] width 94 height 32
click at [535, 480] on icon "button" at bounding box center [535, 479] width 12 height 12
type input "000000"
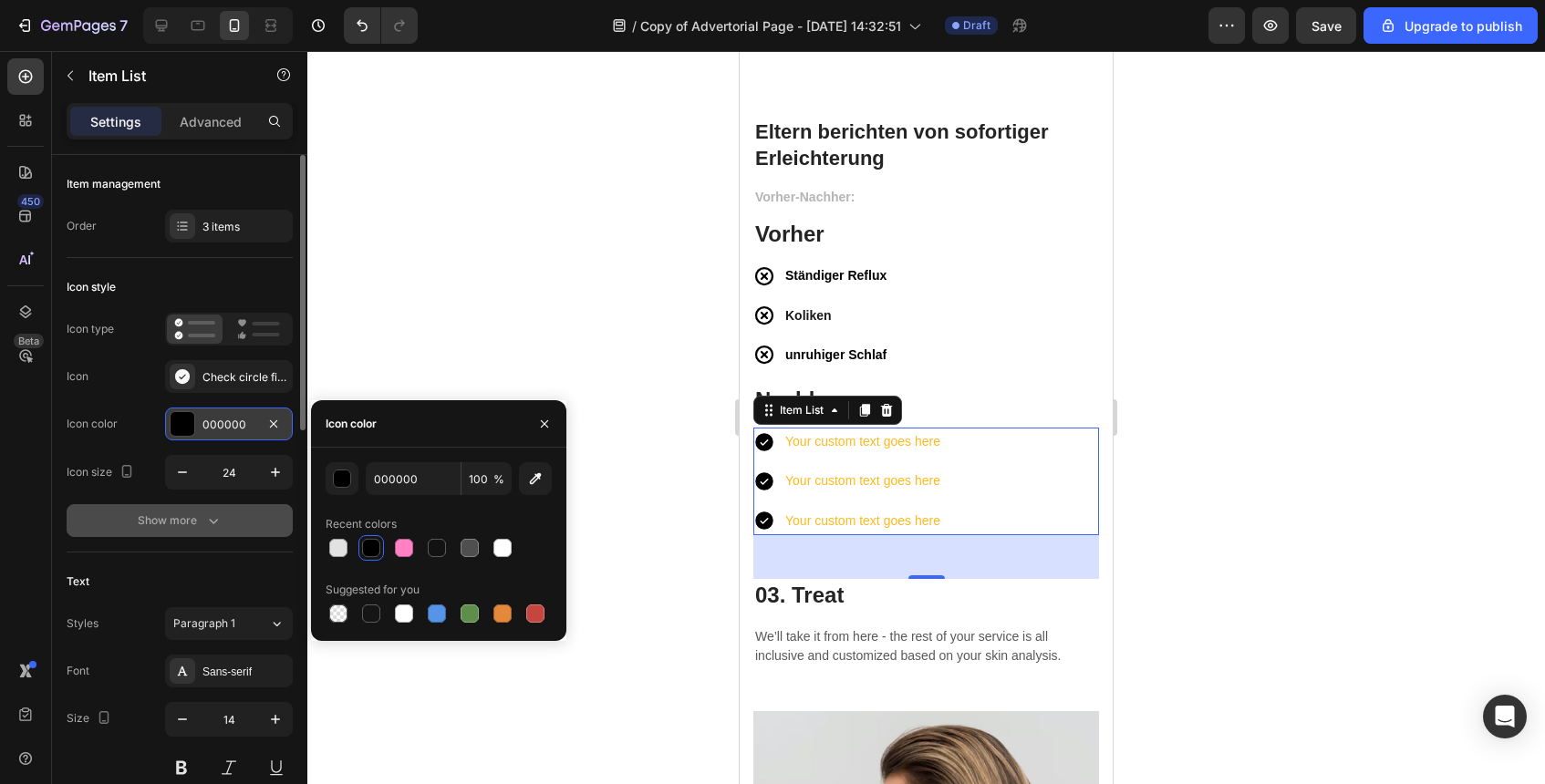
click at [266, 506] on button "Show more" at bounding box center [180, 520] width 226 height 32
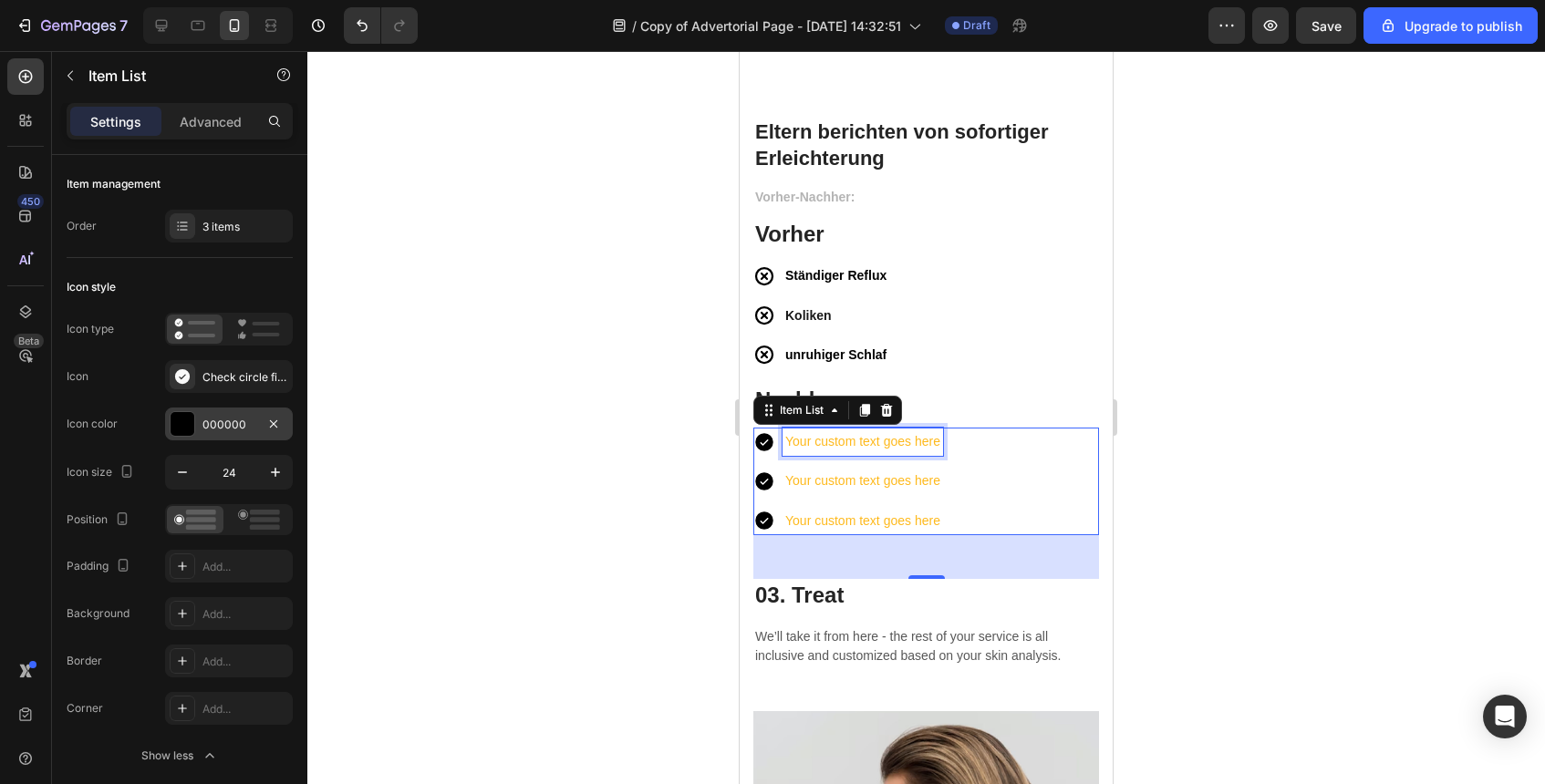
click at [816, 441] on div "Your custom text goes here" at bounding box center [862, 442] width 160 height 29
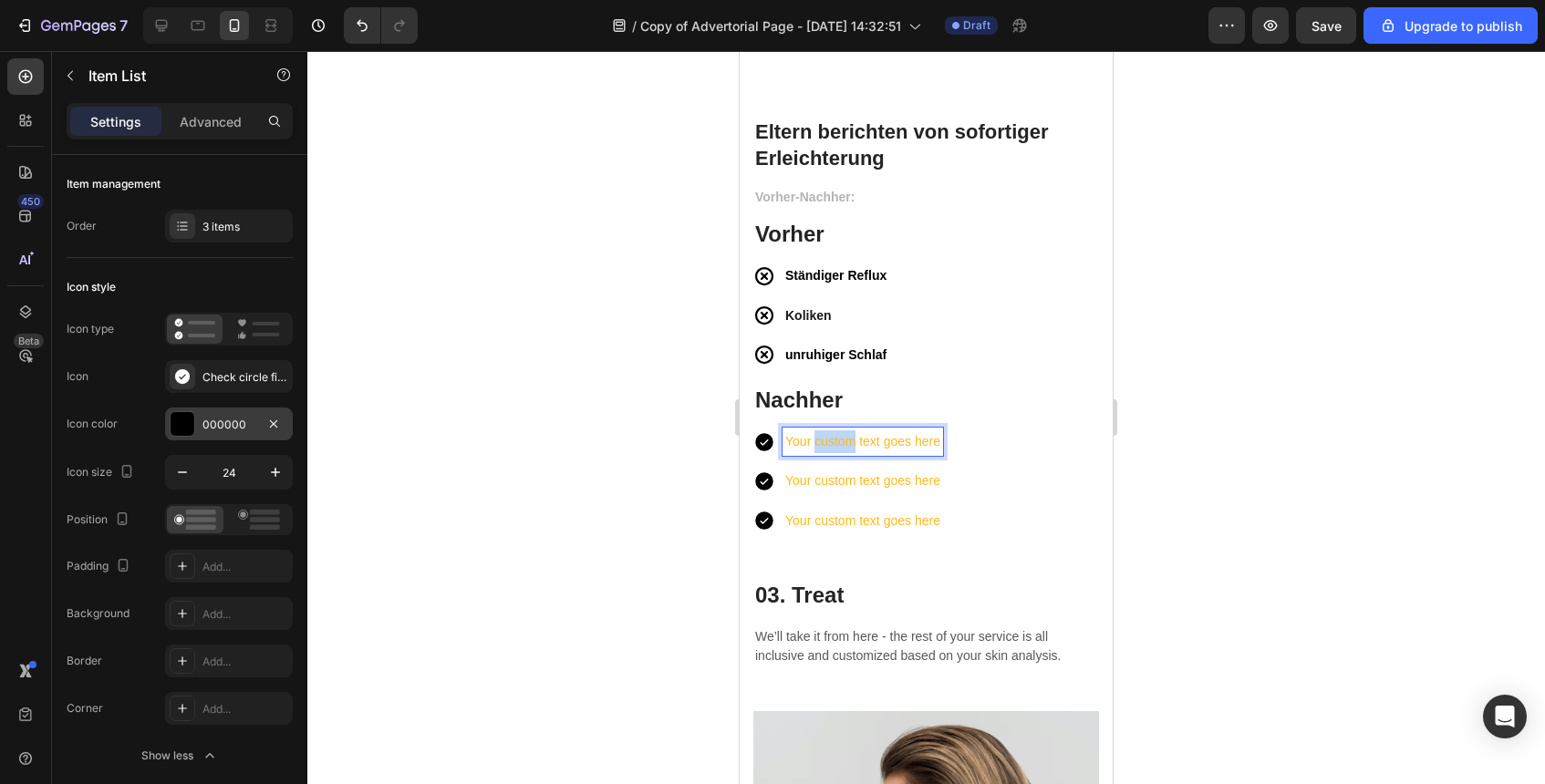
click at [816, 441] on p "Your custom text goes here" at bounding box center [863, 442] width 156 height 23
click at [896, 450] on p "Ruhiger Schlaf für das Baby" at bounding box center [870, 442] width 170 height 23
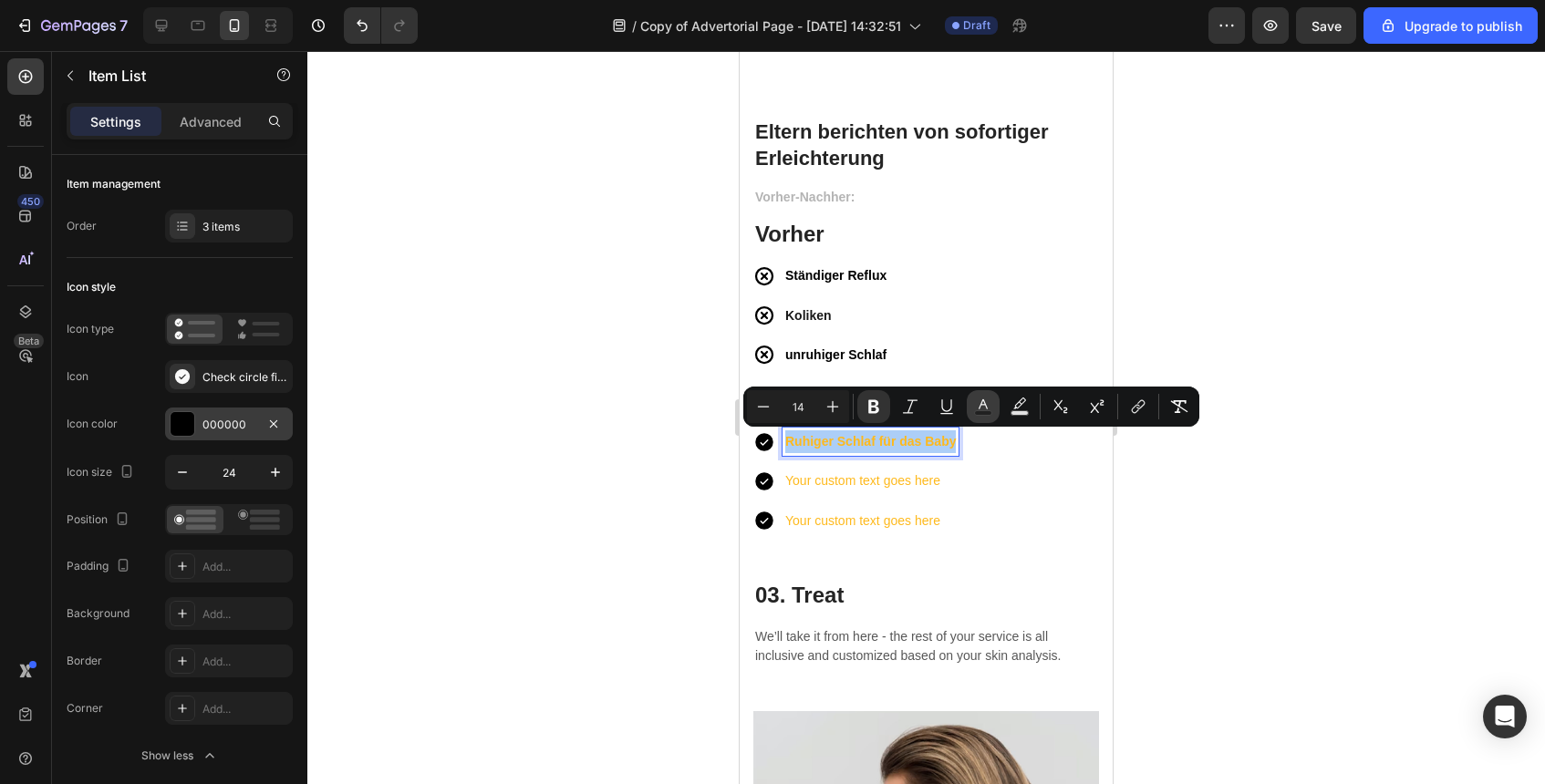
click at [976, 400] on icon "Editor contextual toolbar" at bounding box center [983, 407] width 19 height 19
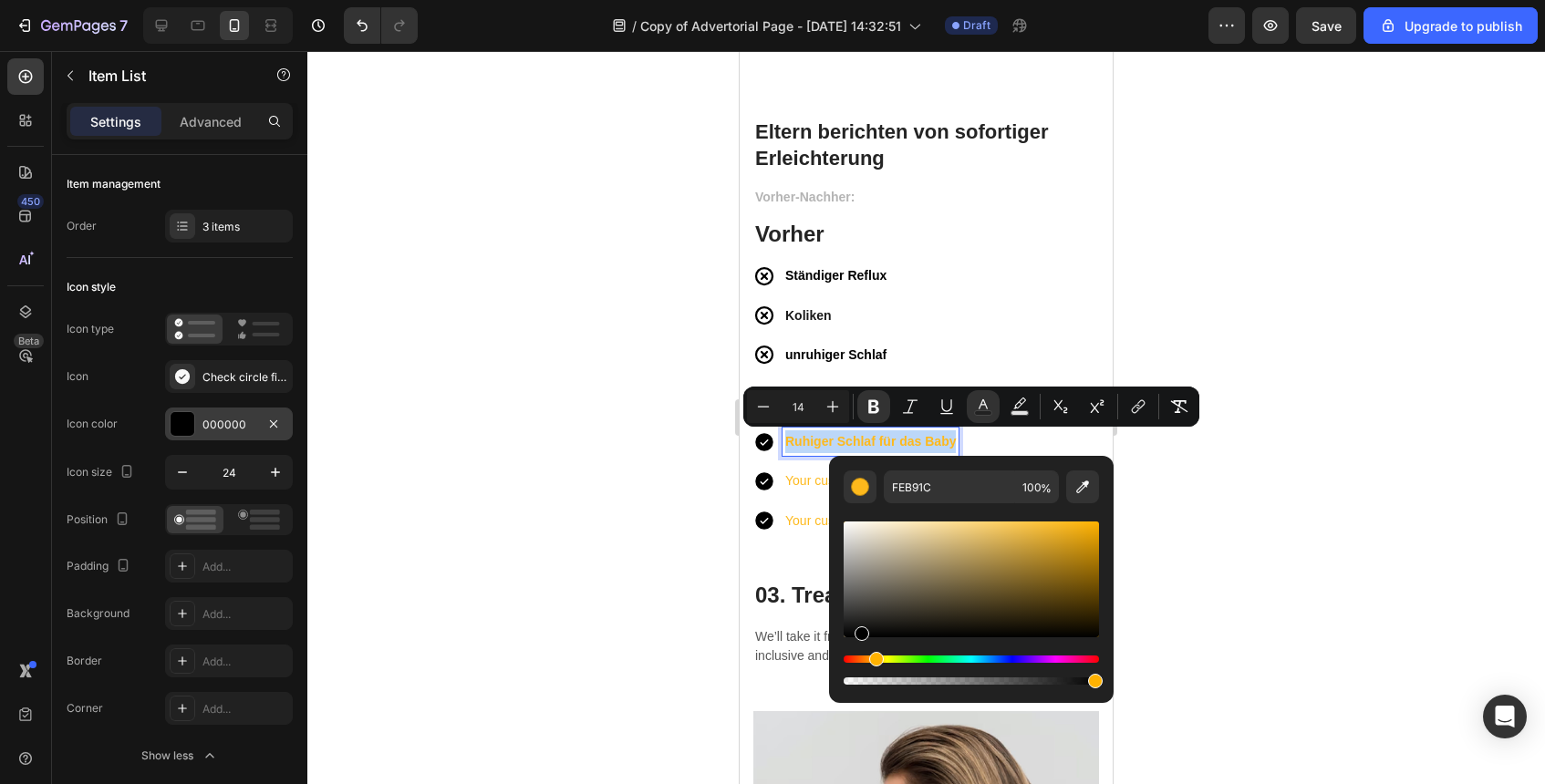
type input "000000"
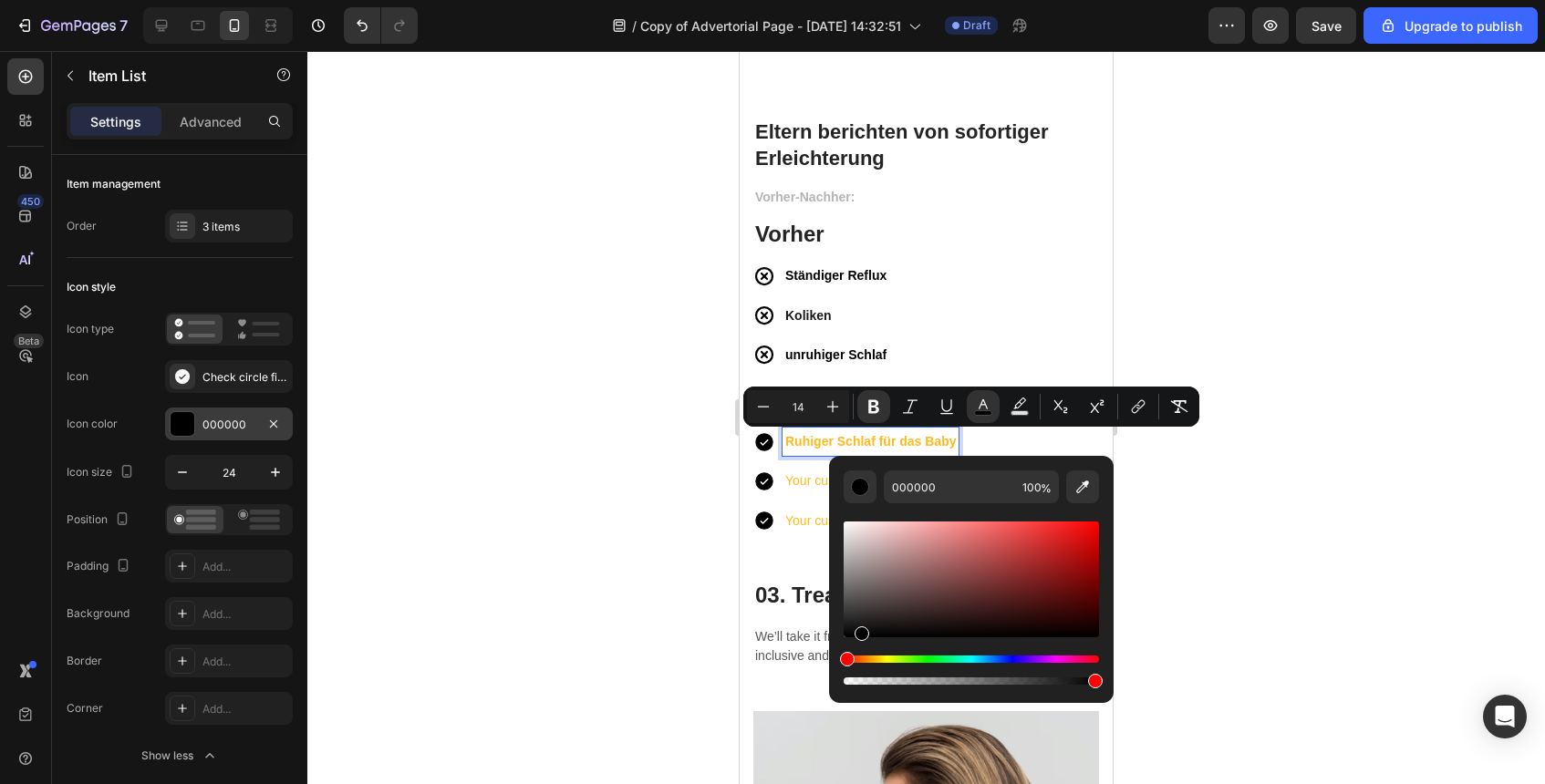
drag, startPoint x: 959, startPoint y: 559, endPoint x: 861, endPoint y: 652, distance: 135.1
click at [861, 652] on div "Editor contextual toolbar" at bounding box center [971, 604] width 255 height 170
click at [792, 482] on p "Your custom text goes here" at bounding box center [870, 480] width 170 height 23
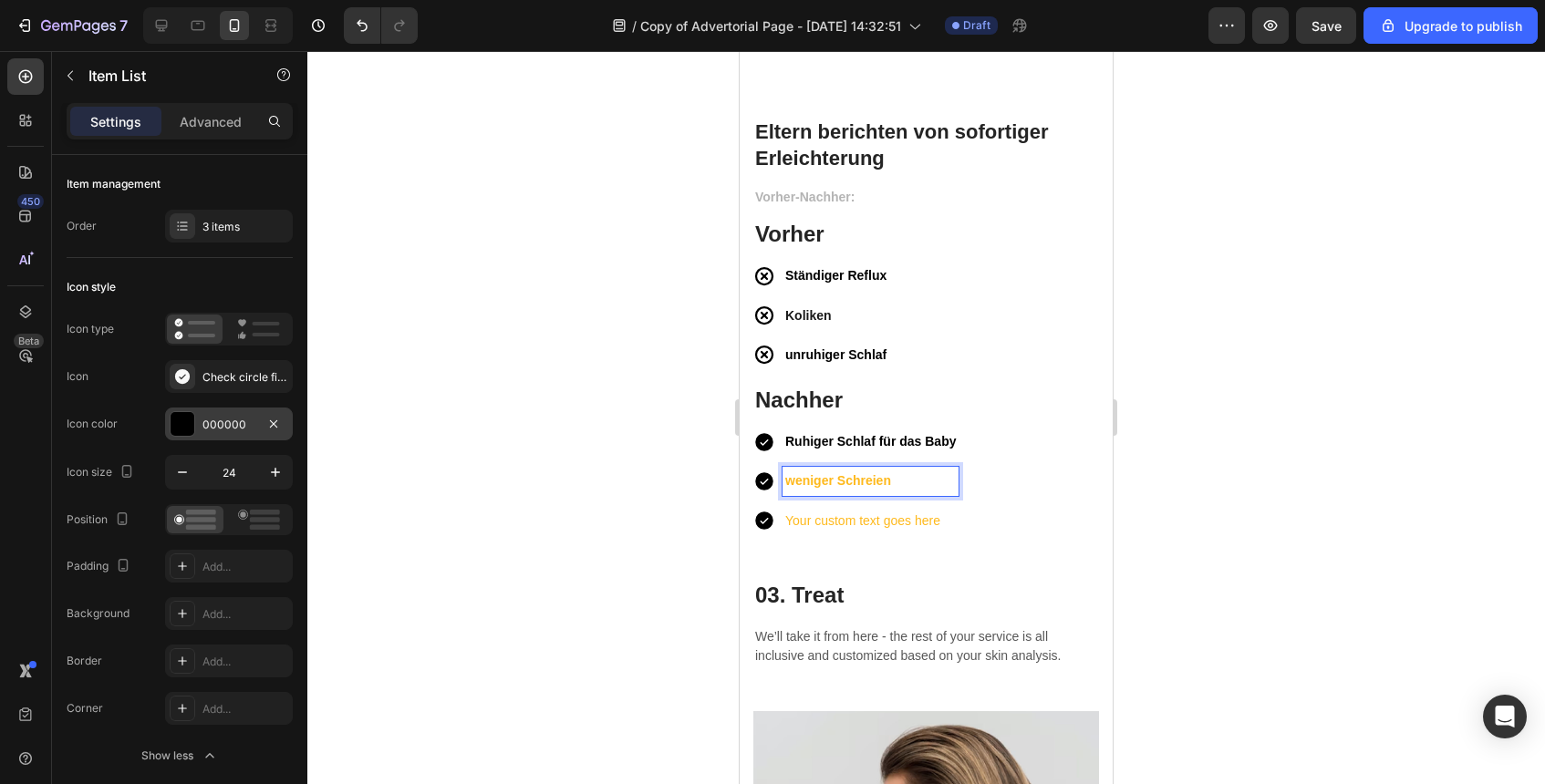
click at [885, 481] on strong "weniger Schreien" at bounding box center [838, 480] width 106 height 15
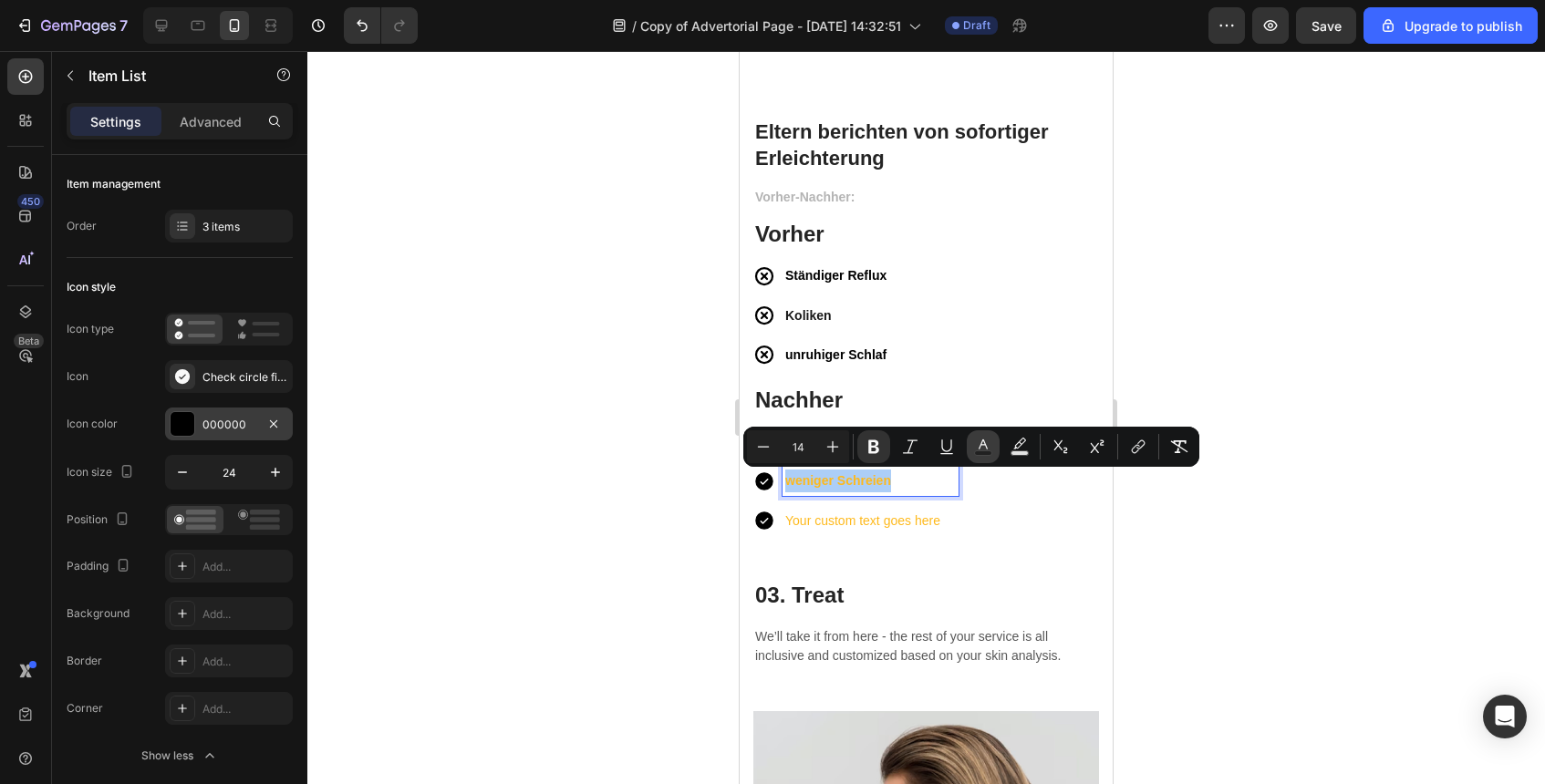
click at [966, 452] on button "Text Color" at bounding box center [982, 446] width 32 height 32
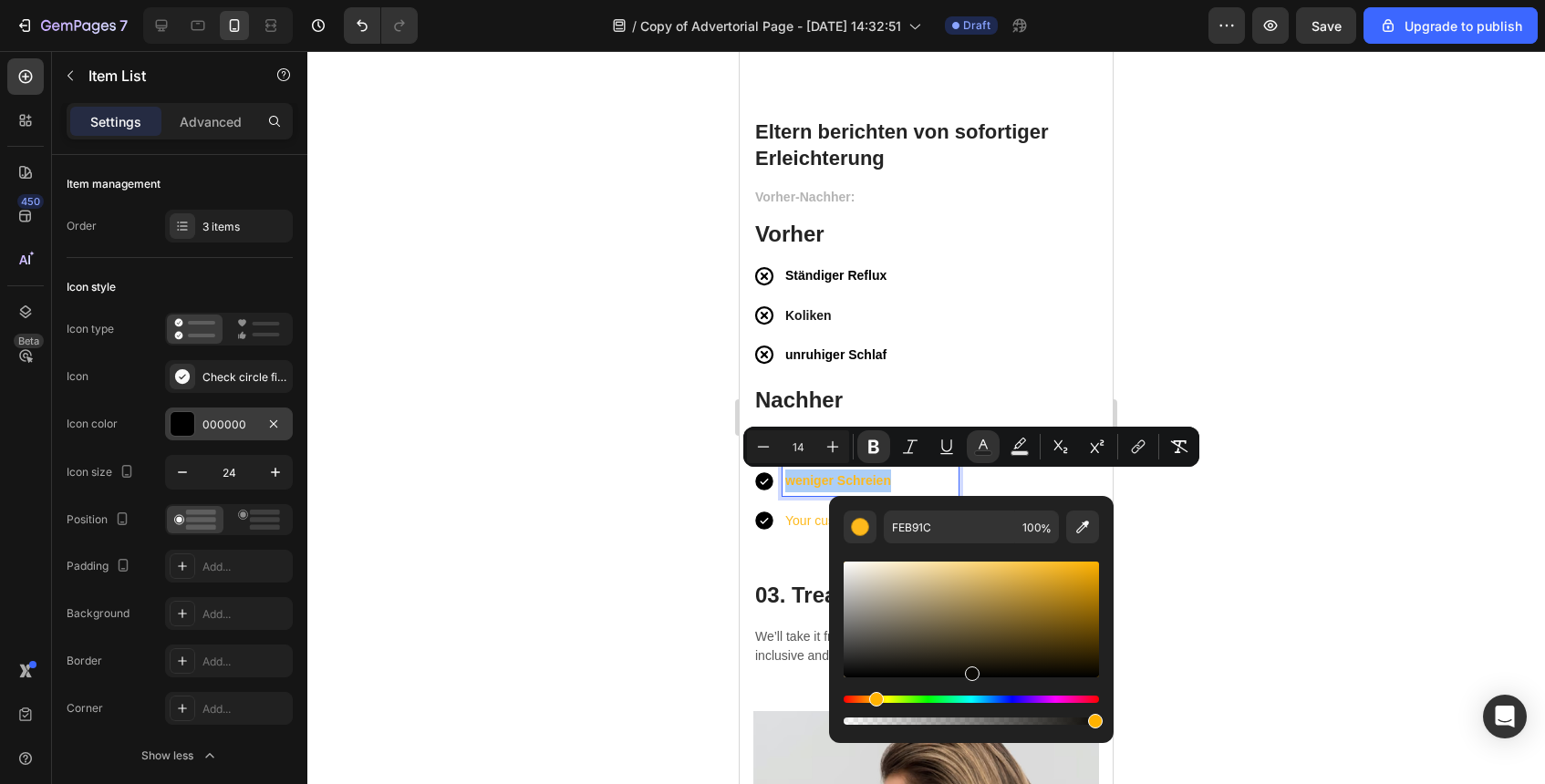
drag, startPoint x: 970, startPoint y: 617, endPoint x: 969, endPoint y: 695, distance: 78.0
click at [969, 694] on div "Editor contextual toolbar" at bounding box center [971, 643] width 255 height 170
type input "000000"
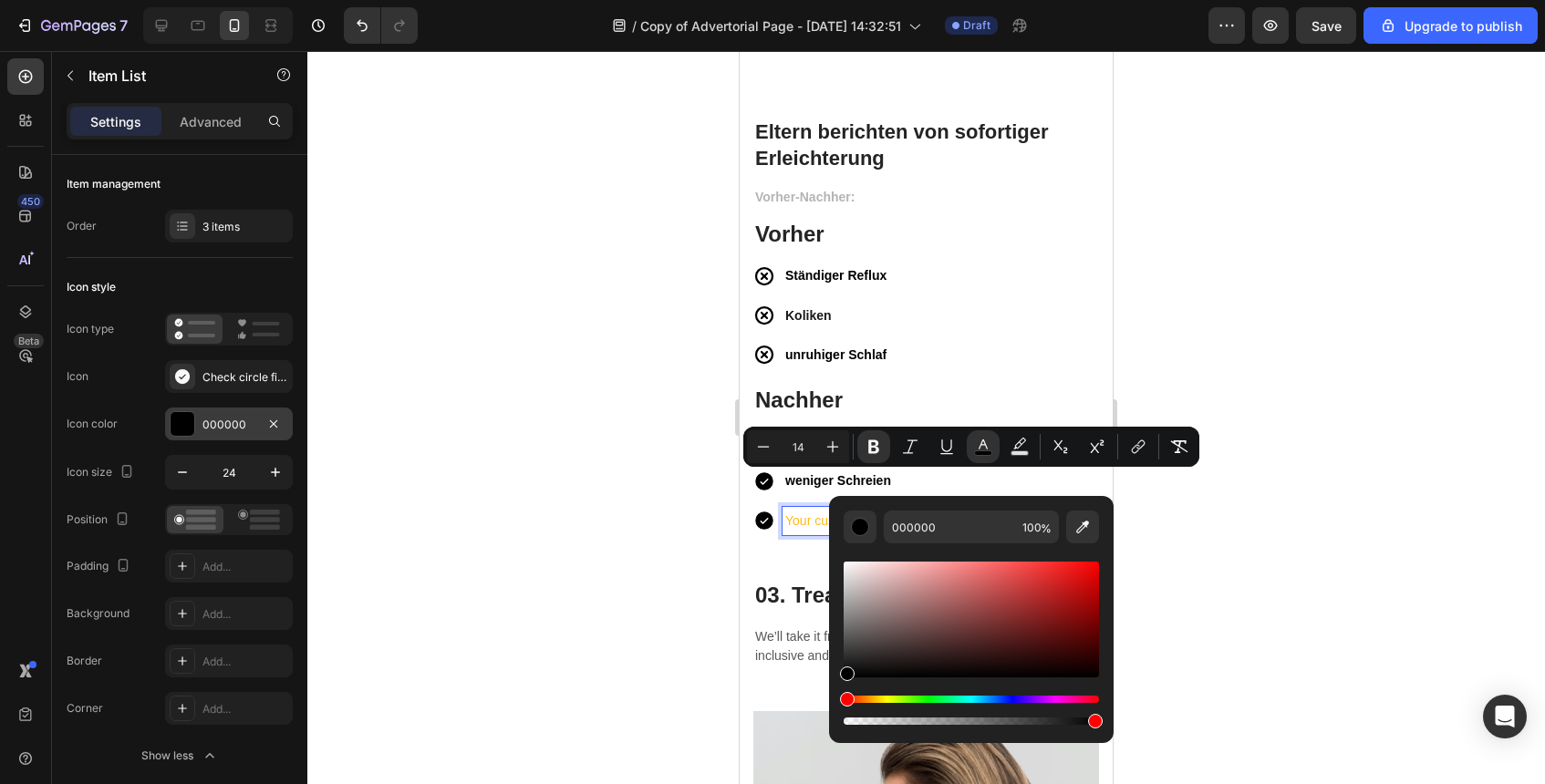
click at [791, 522] on p "Your custom text goes here" at bounding box center [870, 521] width 170 height 23
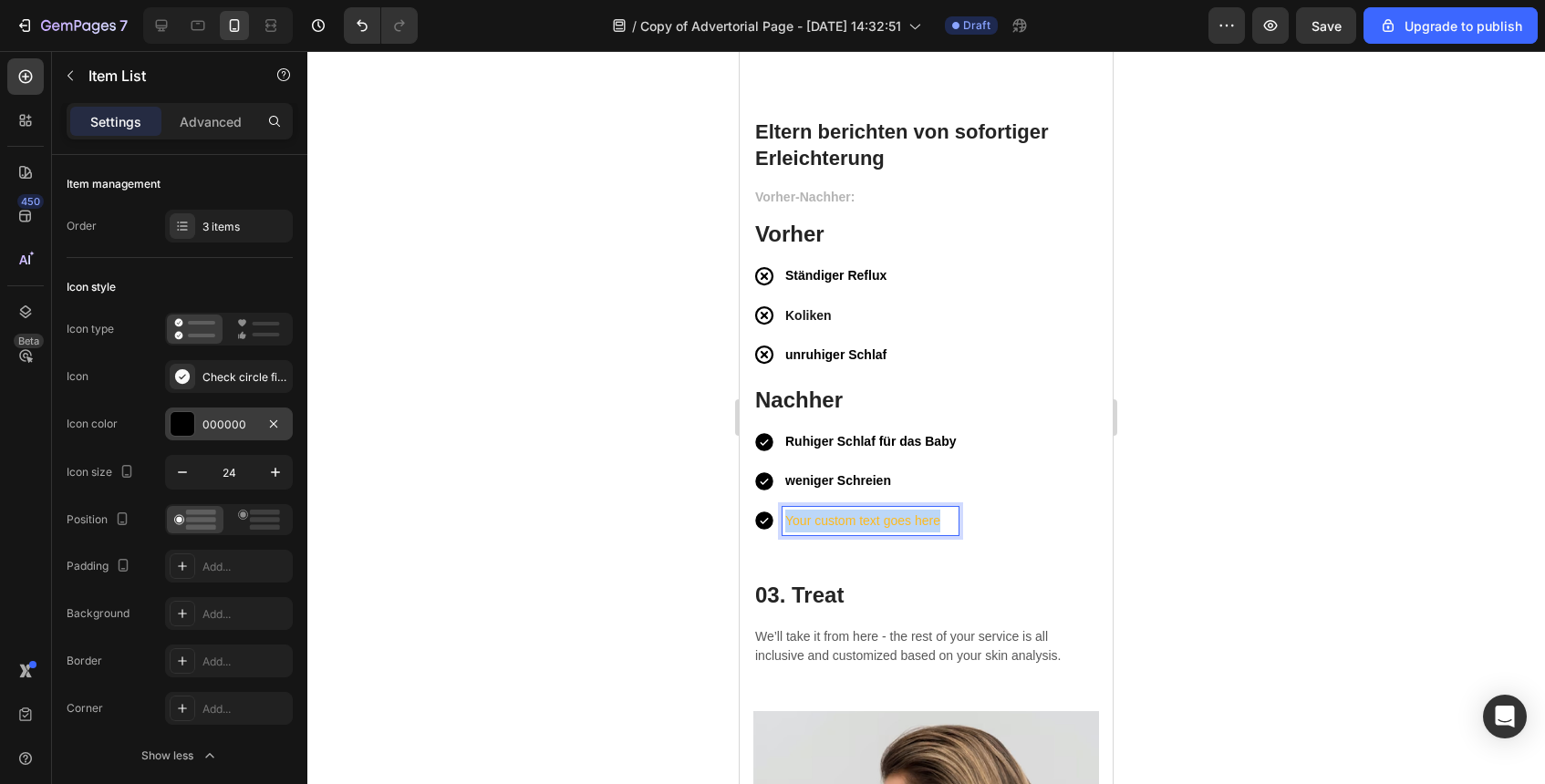
click at [791, 522] on p "Your custom text goes here" at bounding box center [870, 521] width 170 height 23
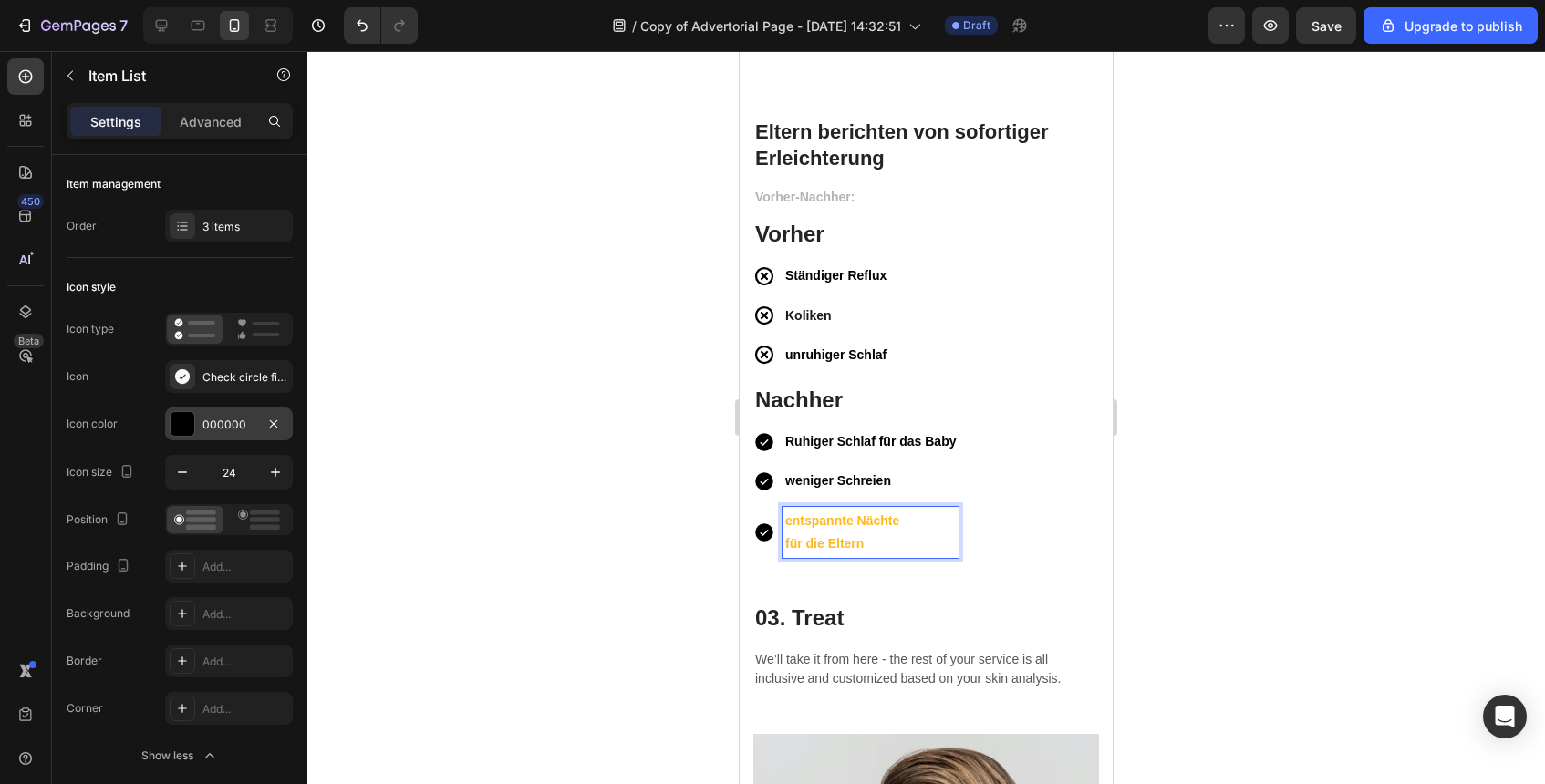
click at [876, 537] on p "für die Eltern" at bounding box center [870, 543] width 170 height 23
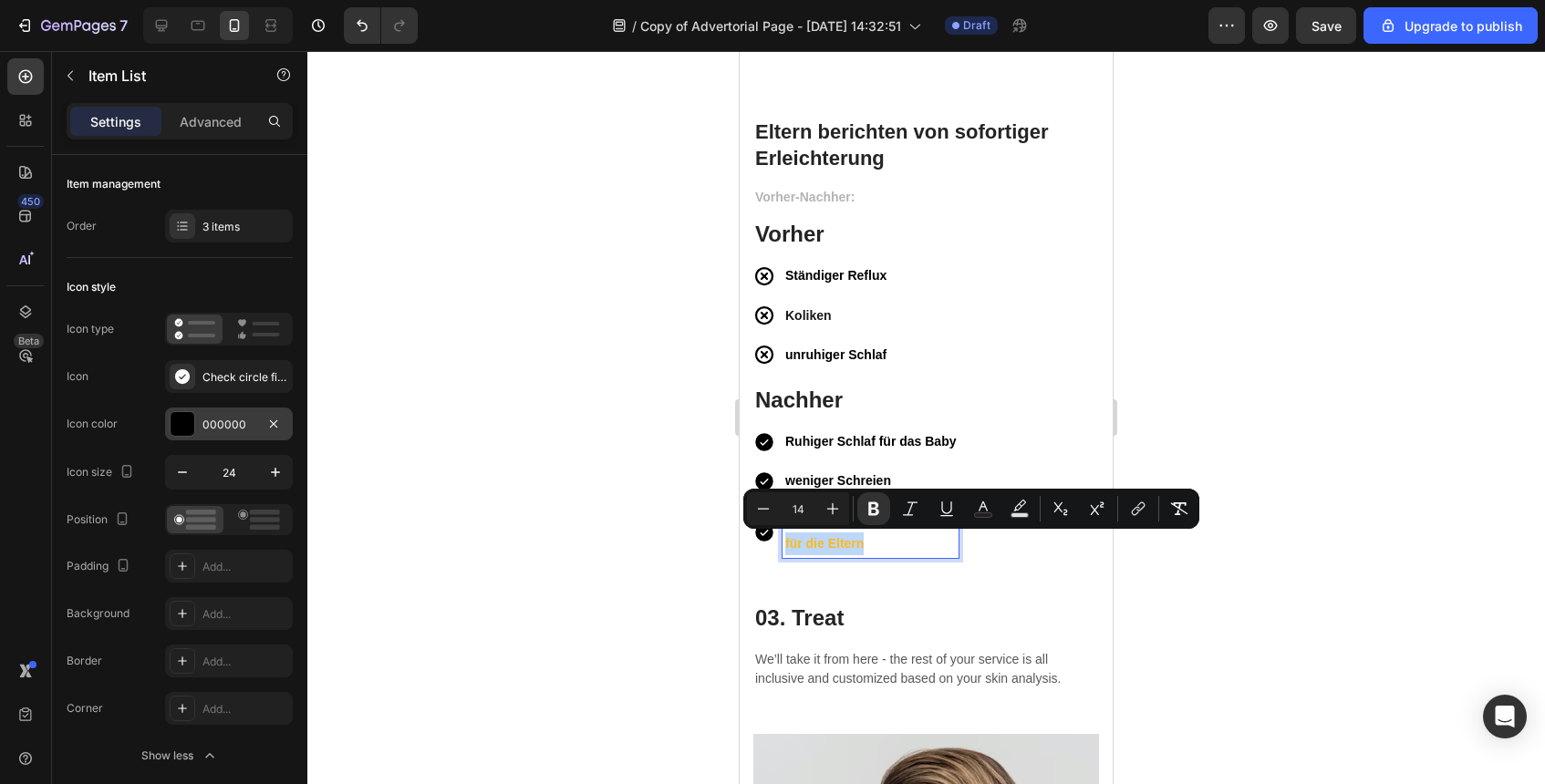
click at [794, 546] on strong "für die Eltern" at bounding box center [824, 543] width 79 height 15
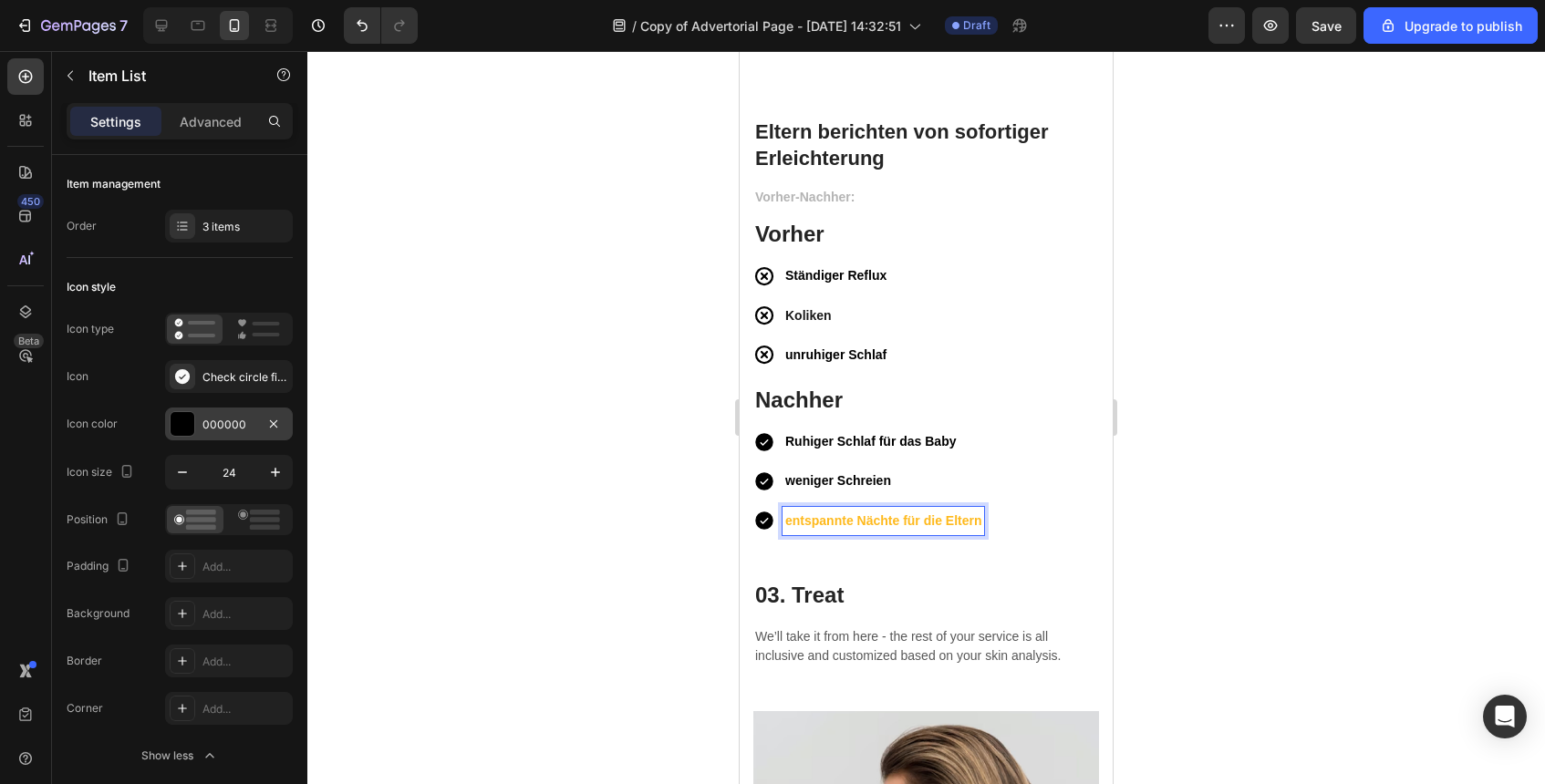
click at [877, 523] on strong "entspannte Nächte für die Eltern" at bounding box center [883, 521] width 196 height 15
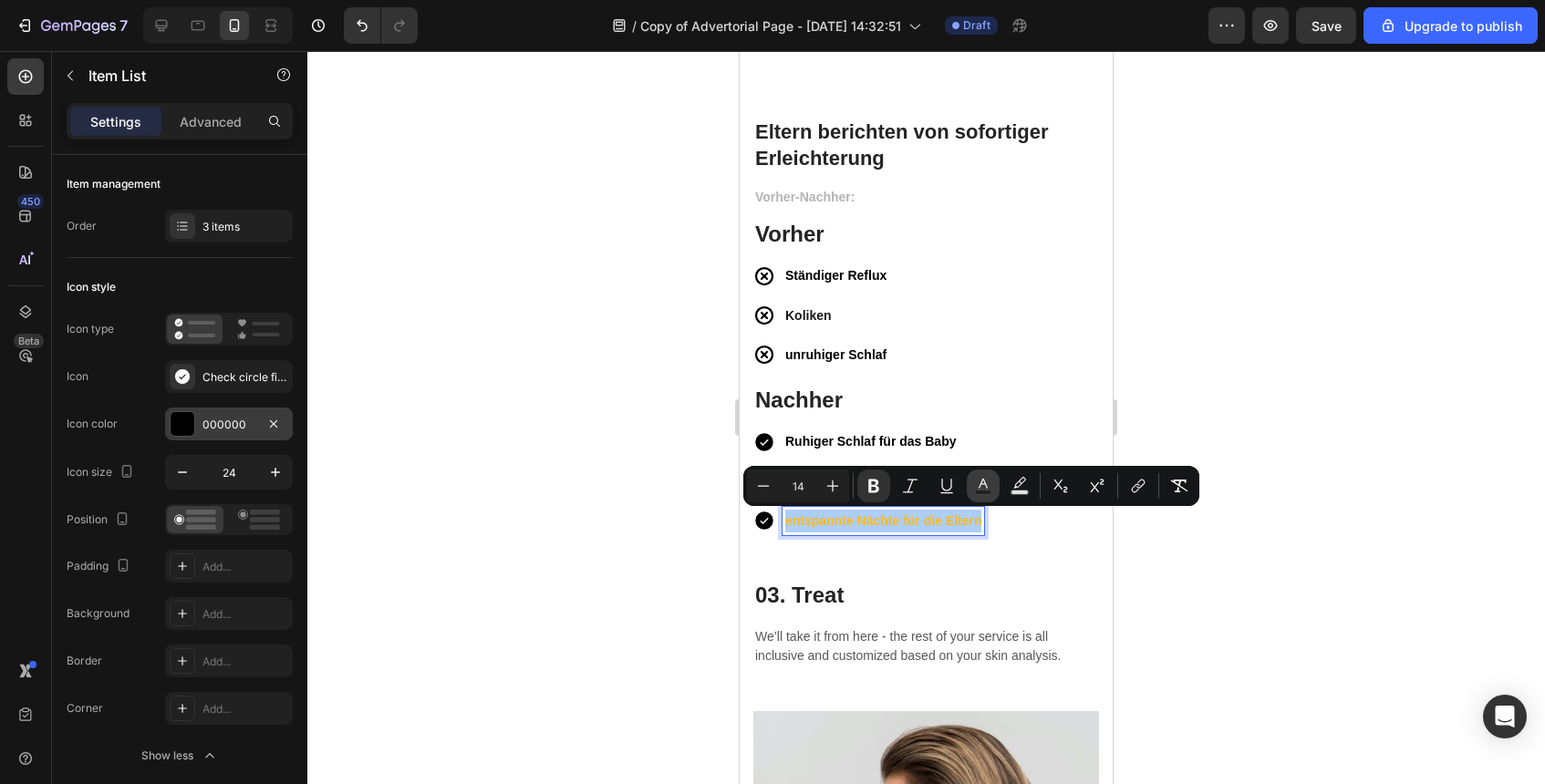
click at [991, 484] on icon "Editor contextual toolbar" at bounding box center [983, 486] width 19 height 19
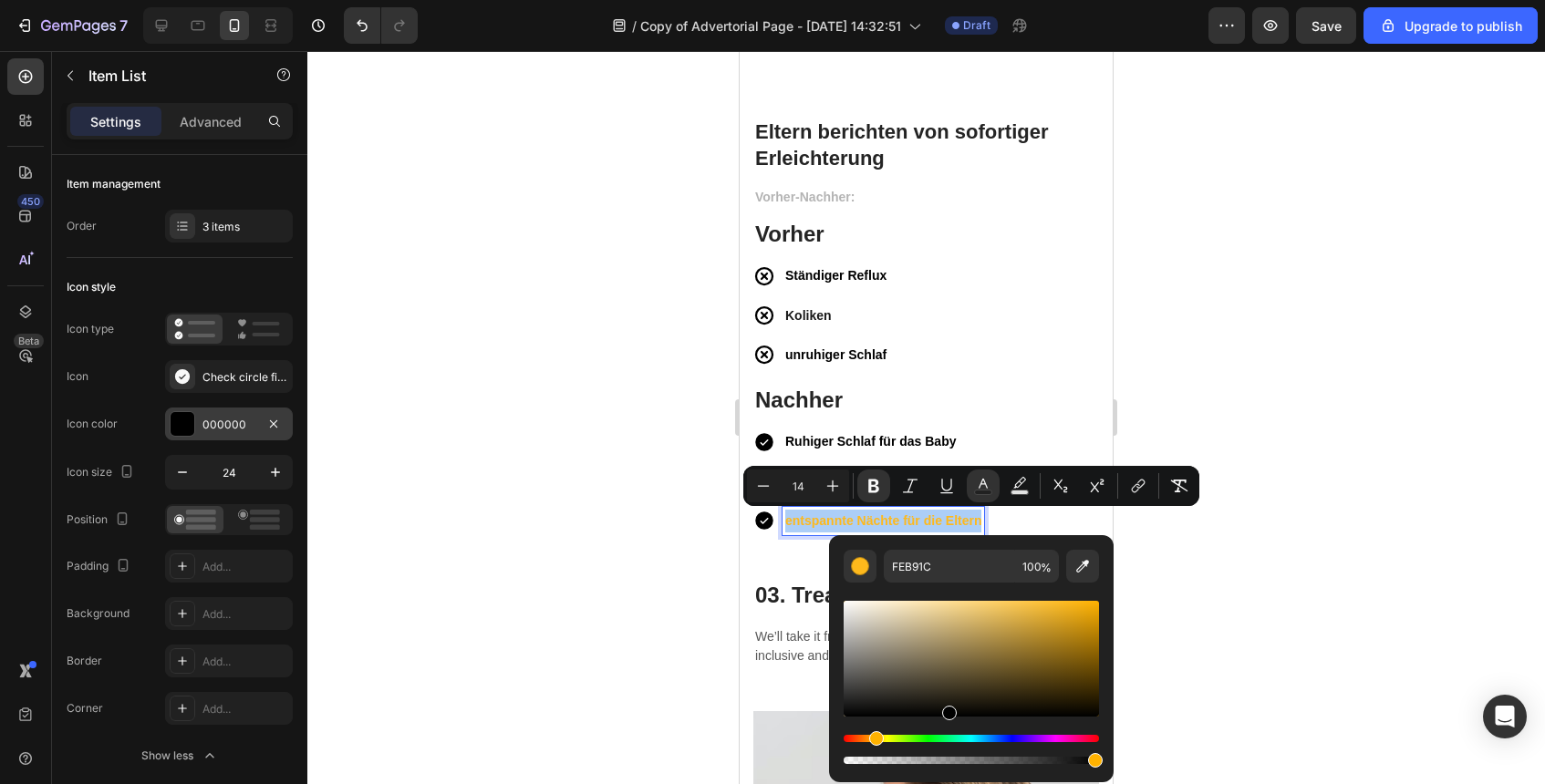
drag, startPoint x: 947, startPoint y: 656, endPoint x: 946, endPoint y: 769, distance: 113.0
click at [947, 769] on div "FEB91C 100 %" at bounding box center [971, 658] width 284 height 247
type input "000000"
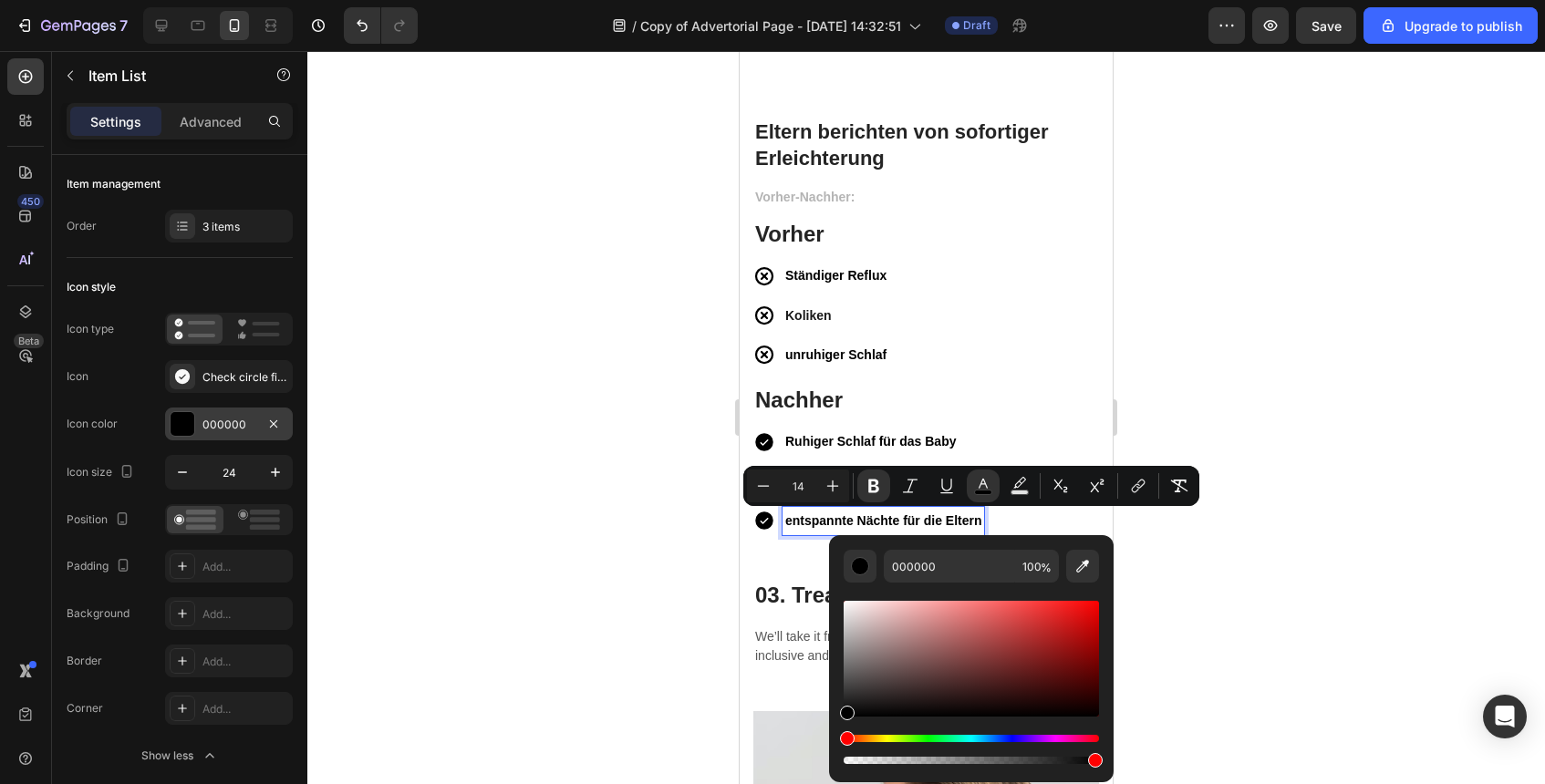
click at [665, 507] on div at bounding box center [926, 417] width 1238 height 733
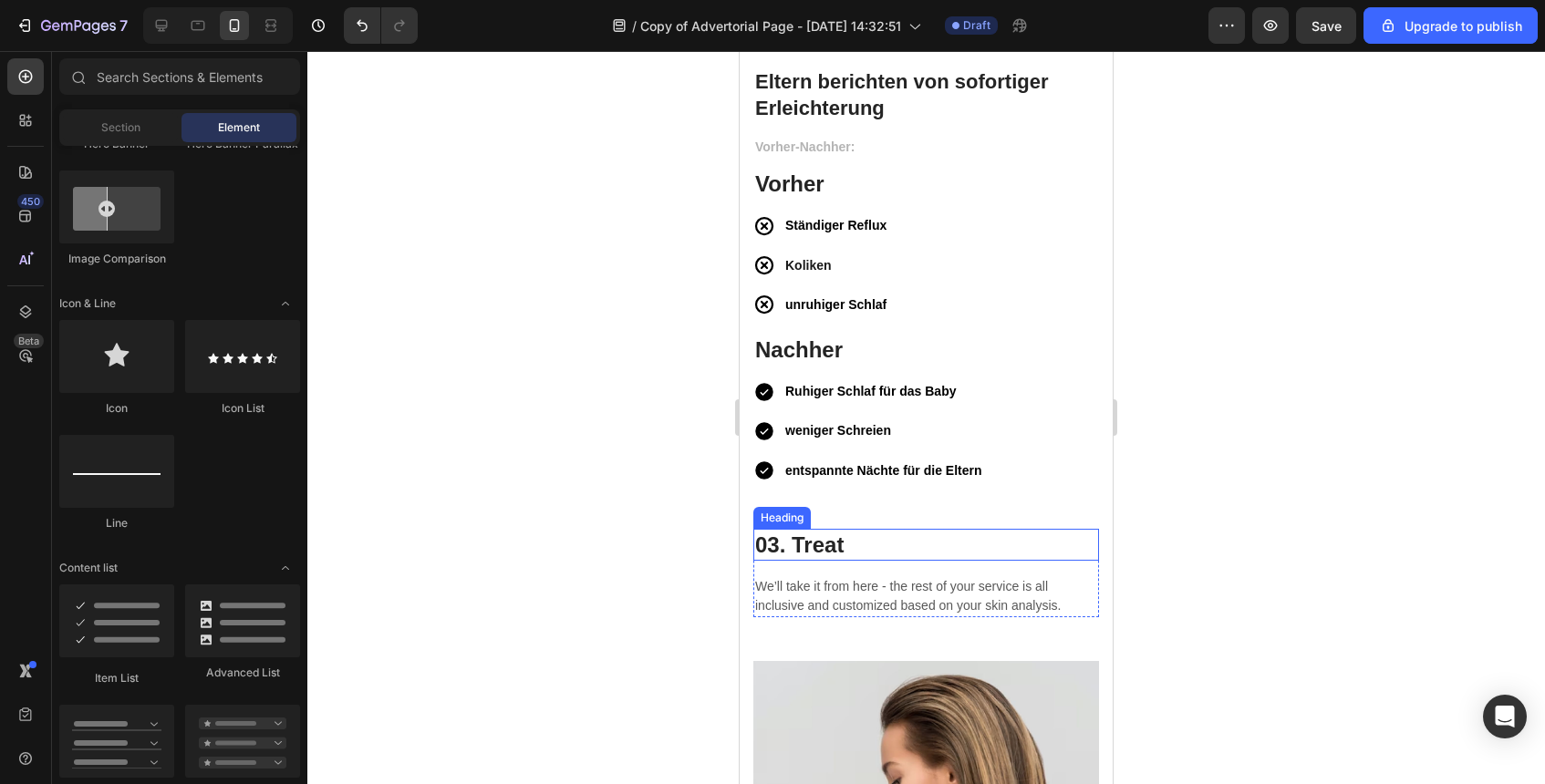
scroll to position [4857, 0]
click at [993, 537] on p "03. Treat" at bounding box center [927, 543] width 343 height 29
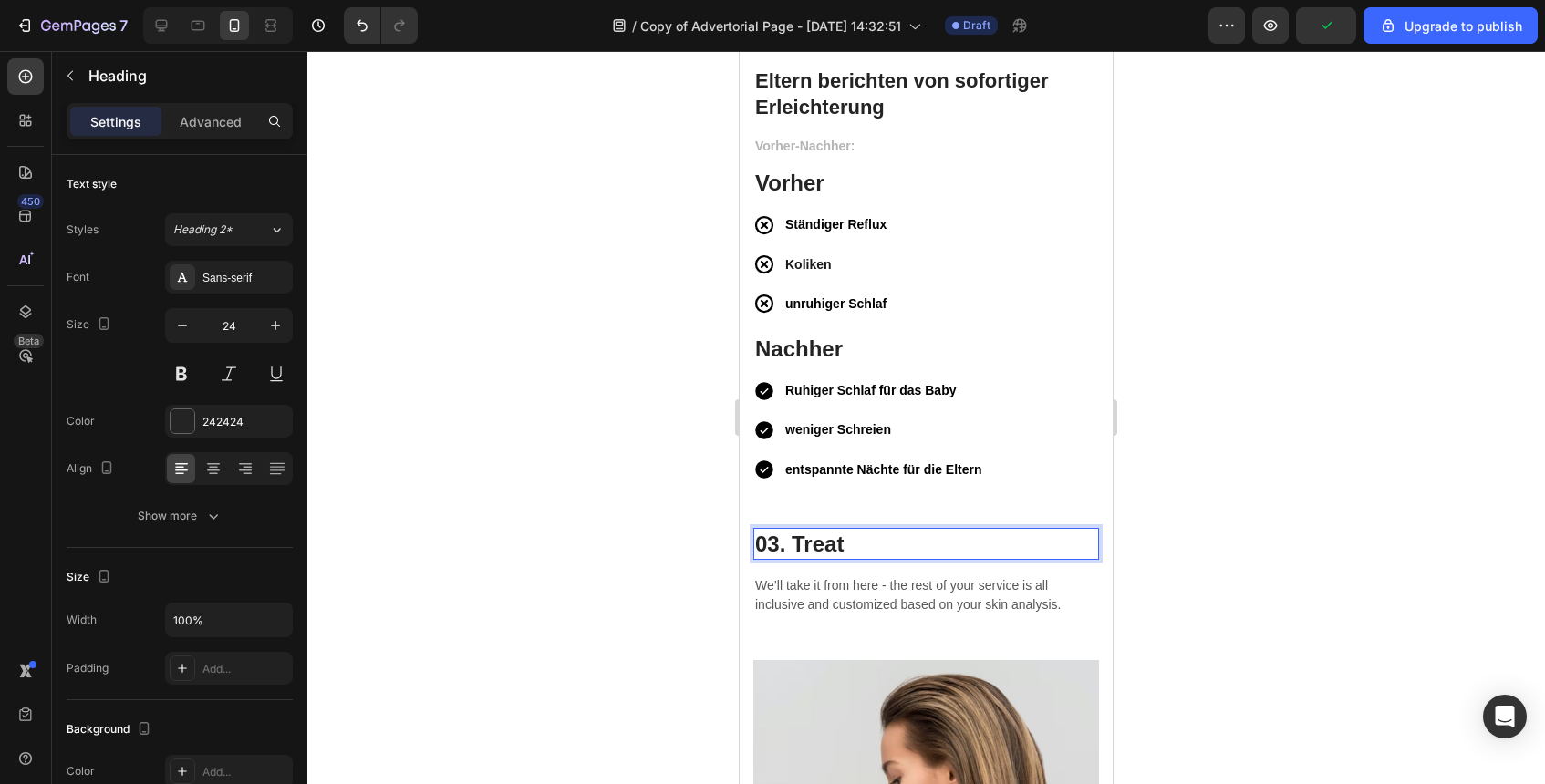
click at [993, 537] on p "03. Treat" at bounding box center [927, 543] width 343 height 29
click at [677, 561] on div at bounding box center [926, 417] width 1238 height 733
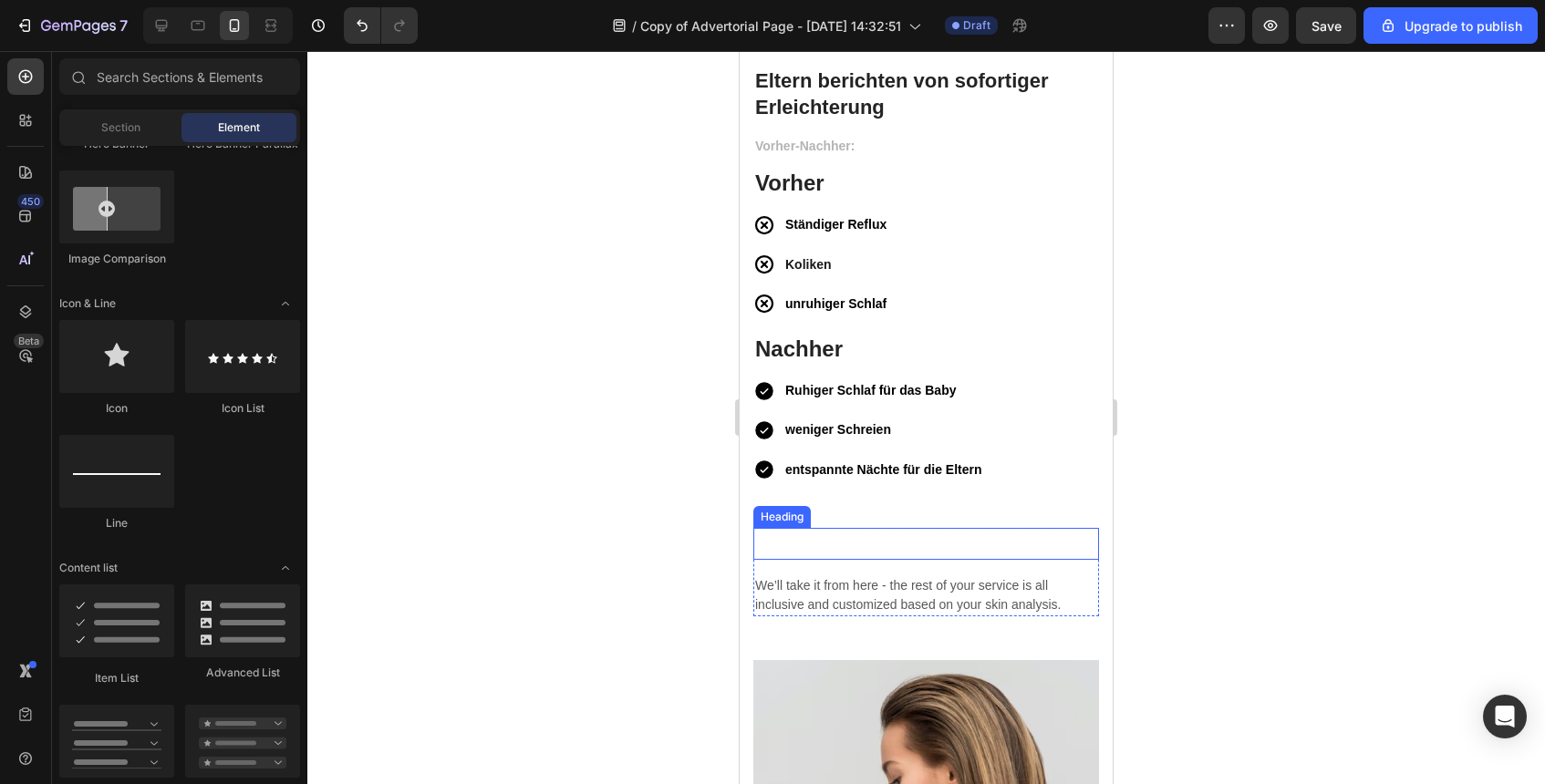
click at [856, 539] on p "Rich Text Editor. Editing area: main" at bounding box center [927, 543] width 343 height 29
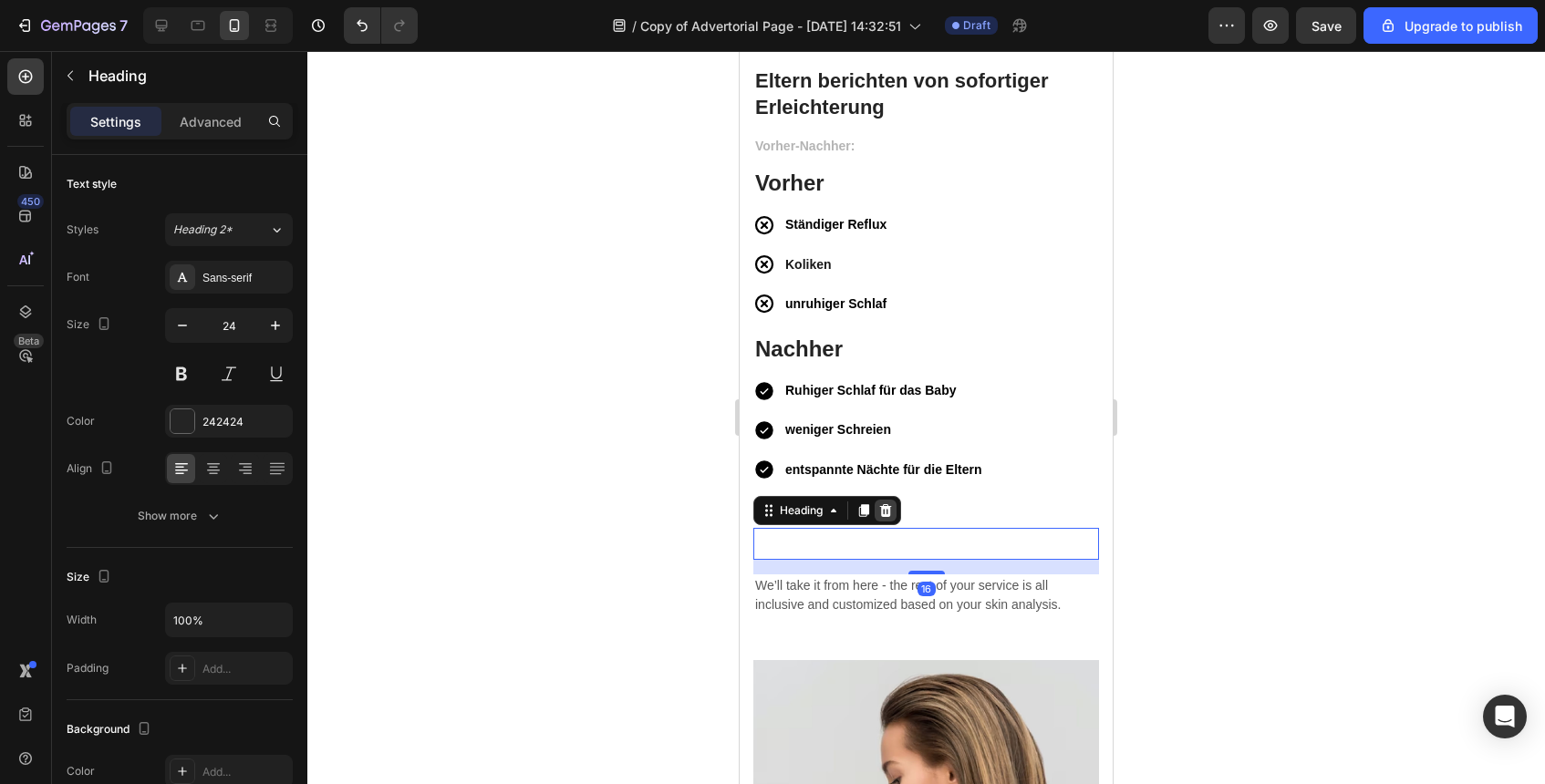
click at [892, 508] on icon at bounding box center [886, 511] width 15 height 15
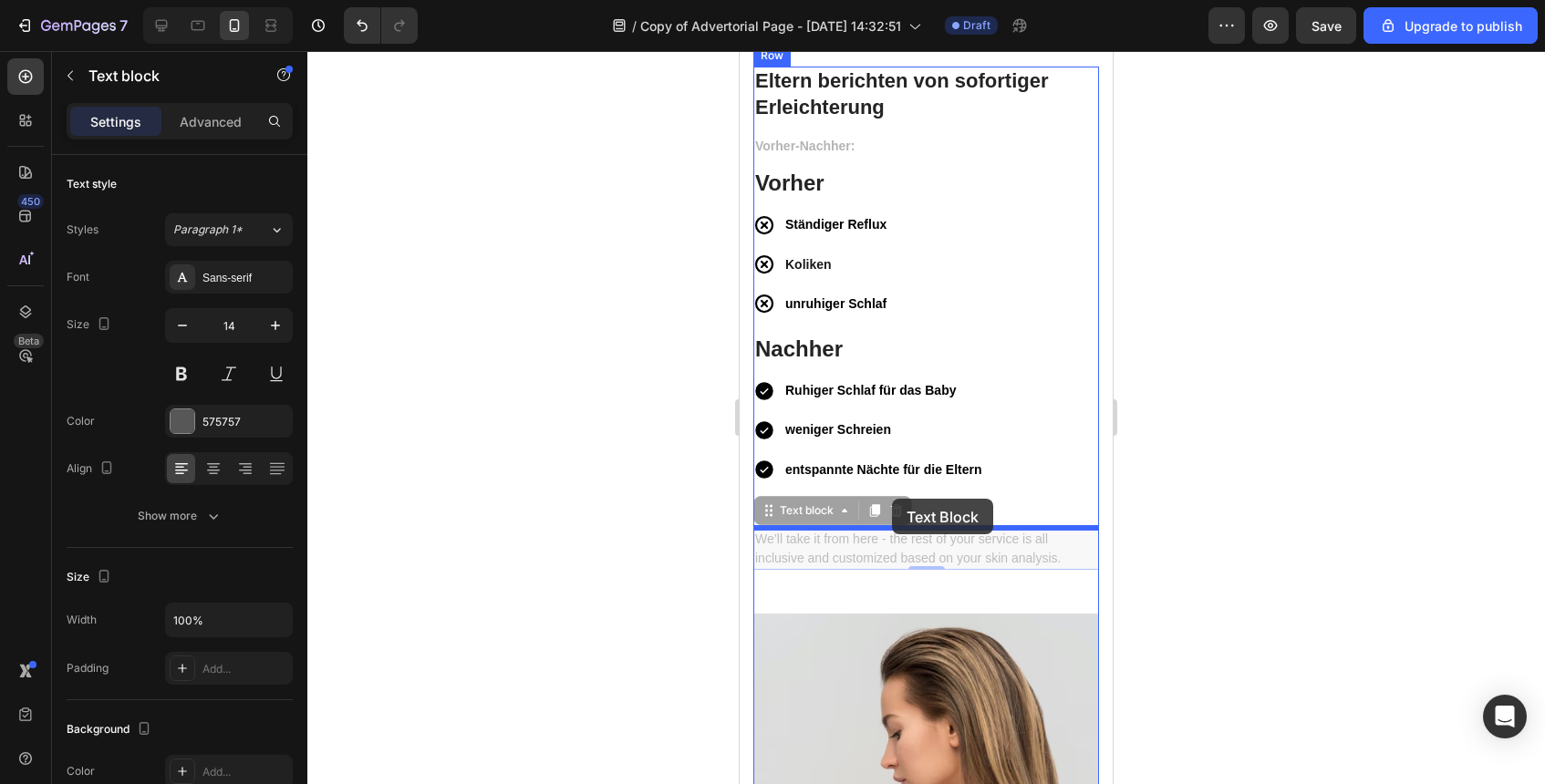
drag, startPoint x: 891, startPoint y: 543, endPoint x: 892, endPoint y: 499, distance: 44.0
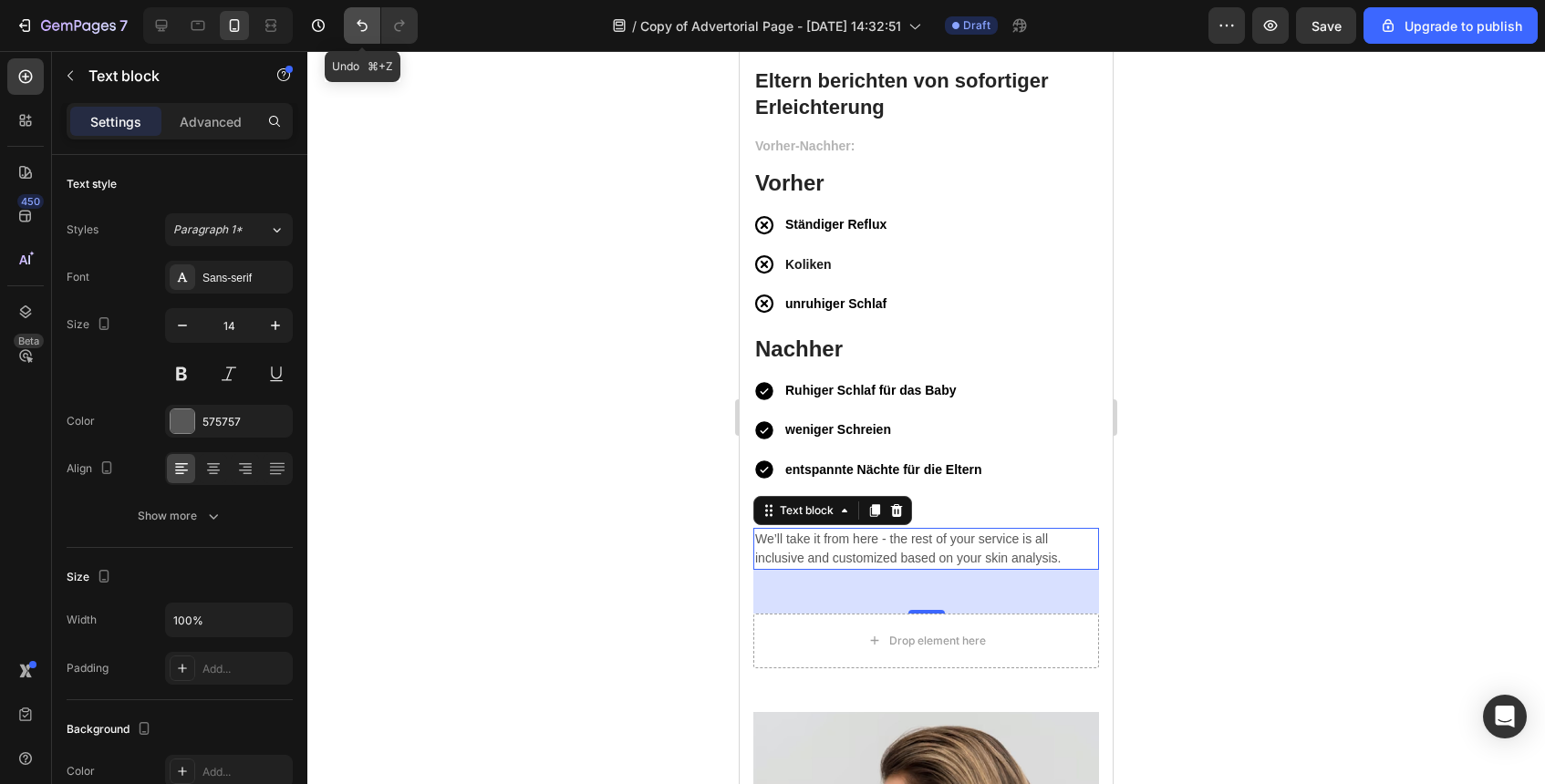
click at [368, 20] on icon "Undo/Redo" at bounding box center [362, 26] width 19 height 19
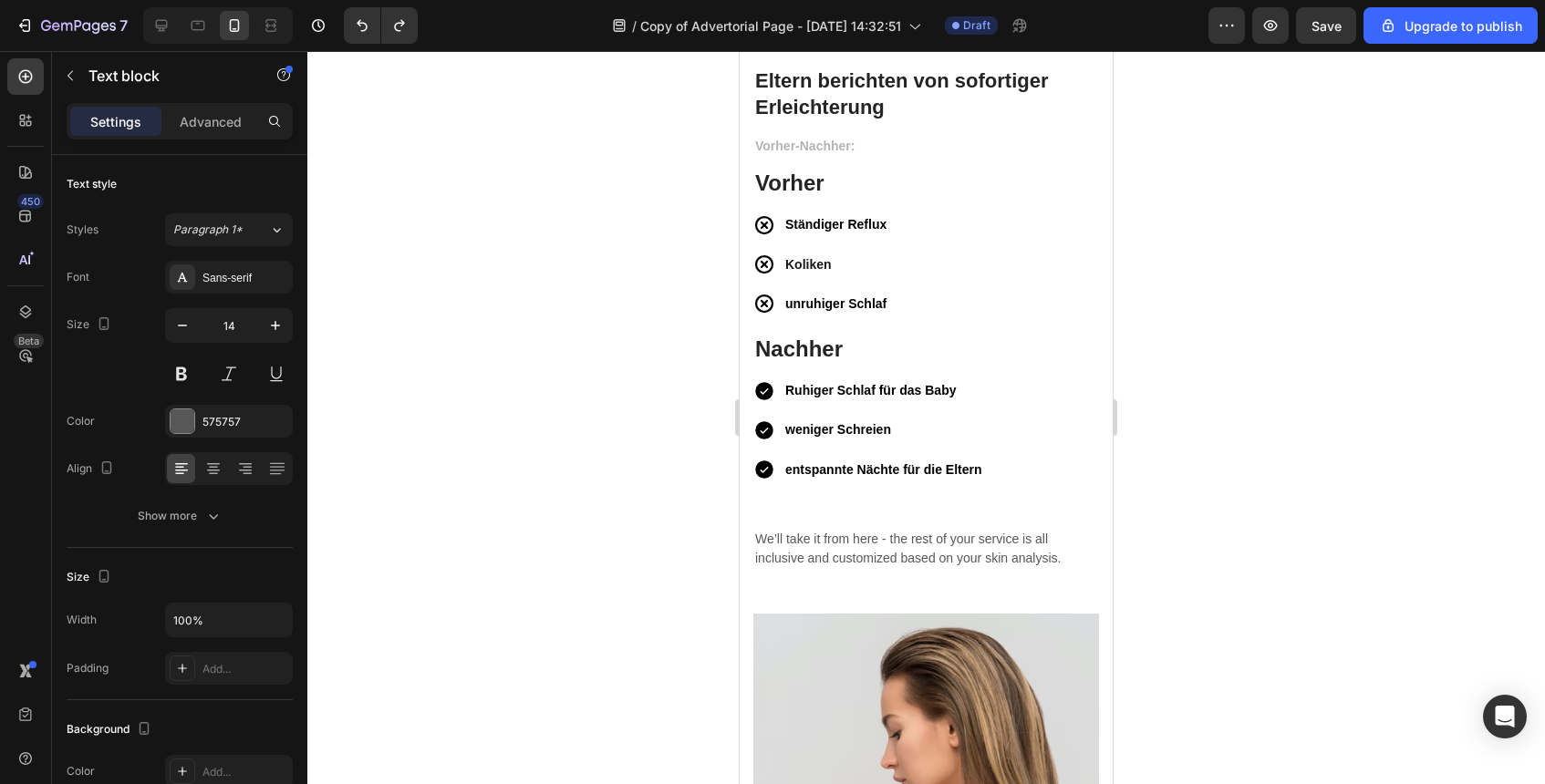
click at [651, 464] on div at bounding box center [926, 417] width 1238 height 733
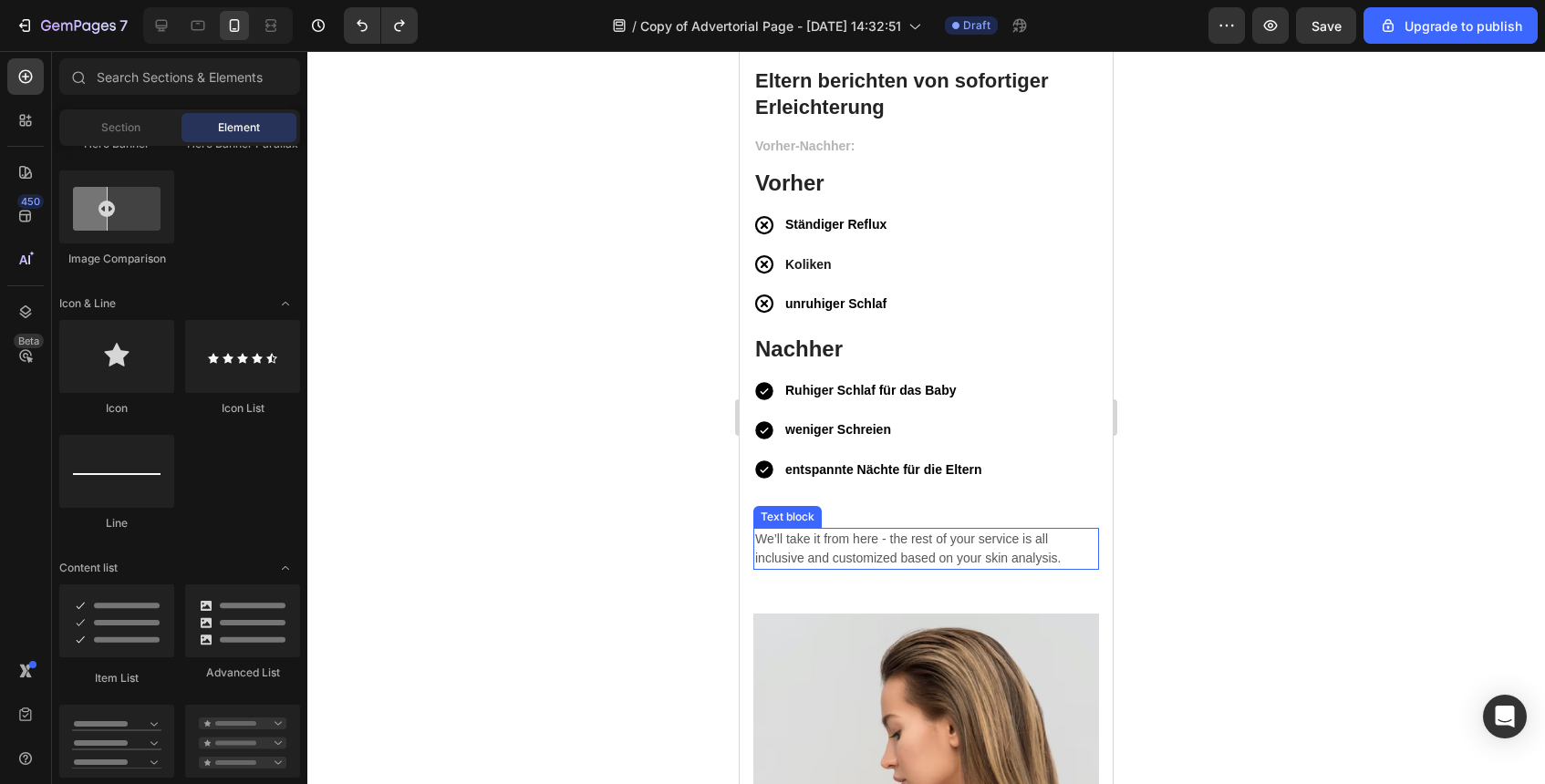
click at [874, 550] on p "We’ll take it from here - the rest of your service is all inclusive and customi…" at bounding box center [927, 548] width 343 height 38
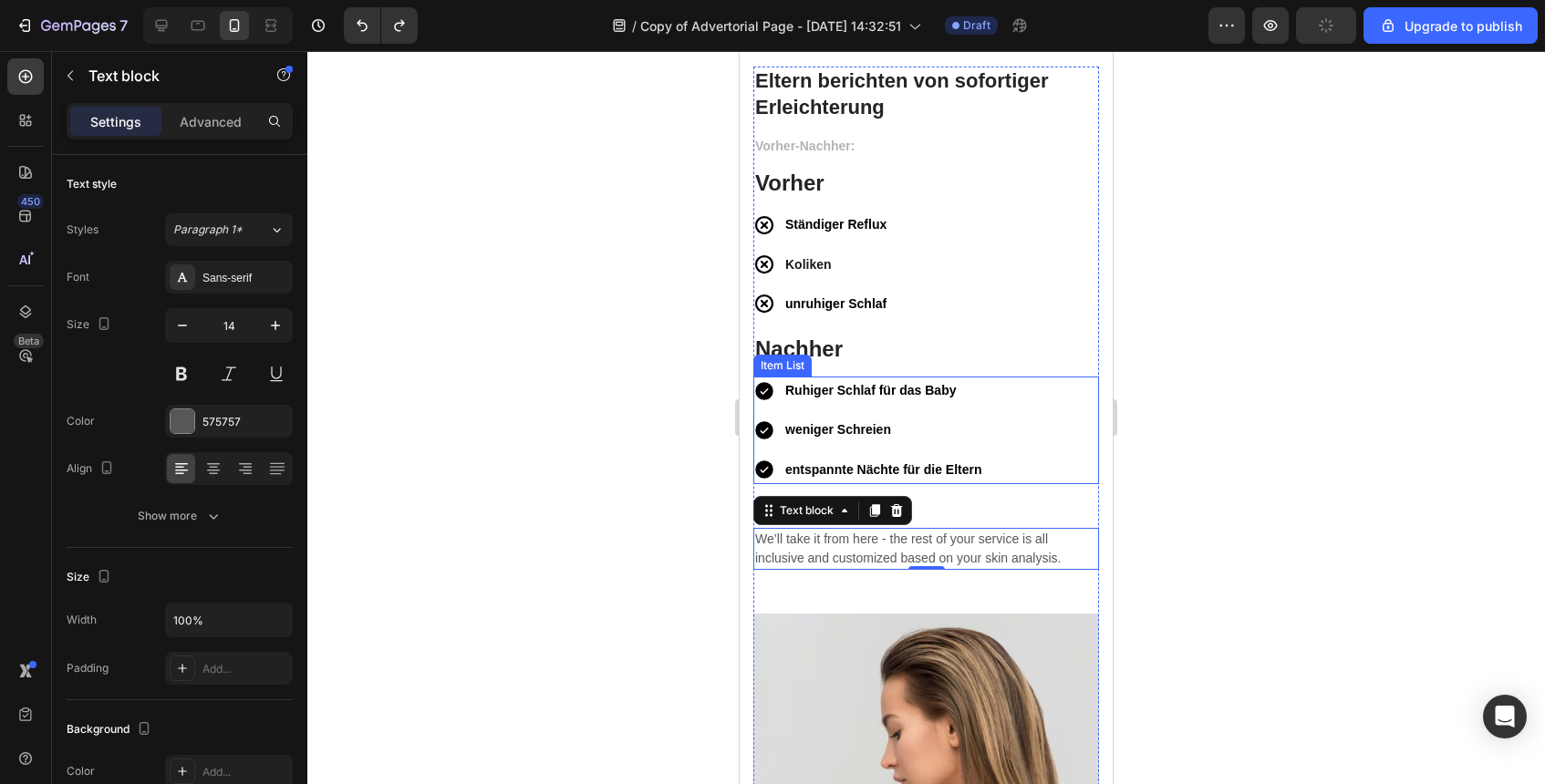
click at [1019, 458] on div "Ruhiger Schlaf für das Baby weniger Schreien entspannte Nächte für die Eltern" at bounding box center [926, 430] width 345 height 107
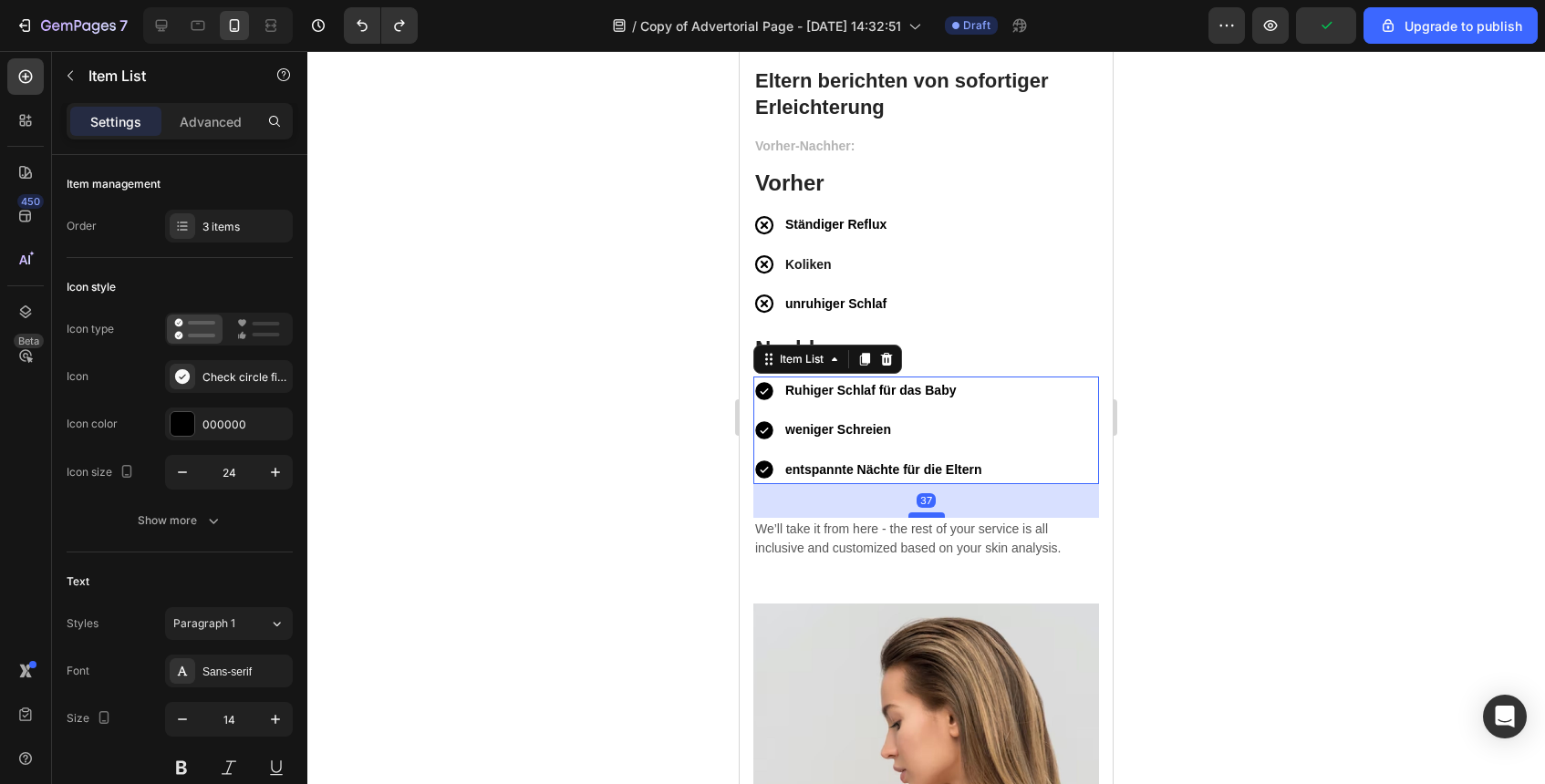
drag, startPoint x: 931, startPoint y: 525, endPoint x: 932, endPoint y: 507, distance: 18.0
click at [932, 513] on div at bounding box center [926, 516] width 36 height 6
type input "100%"
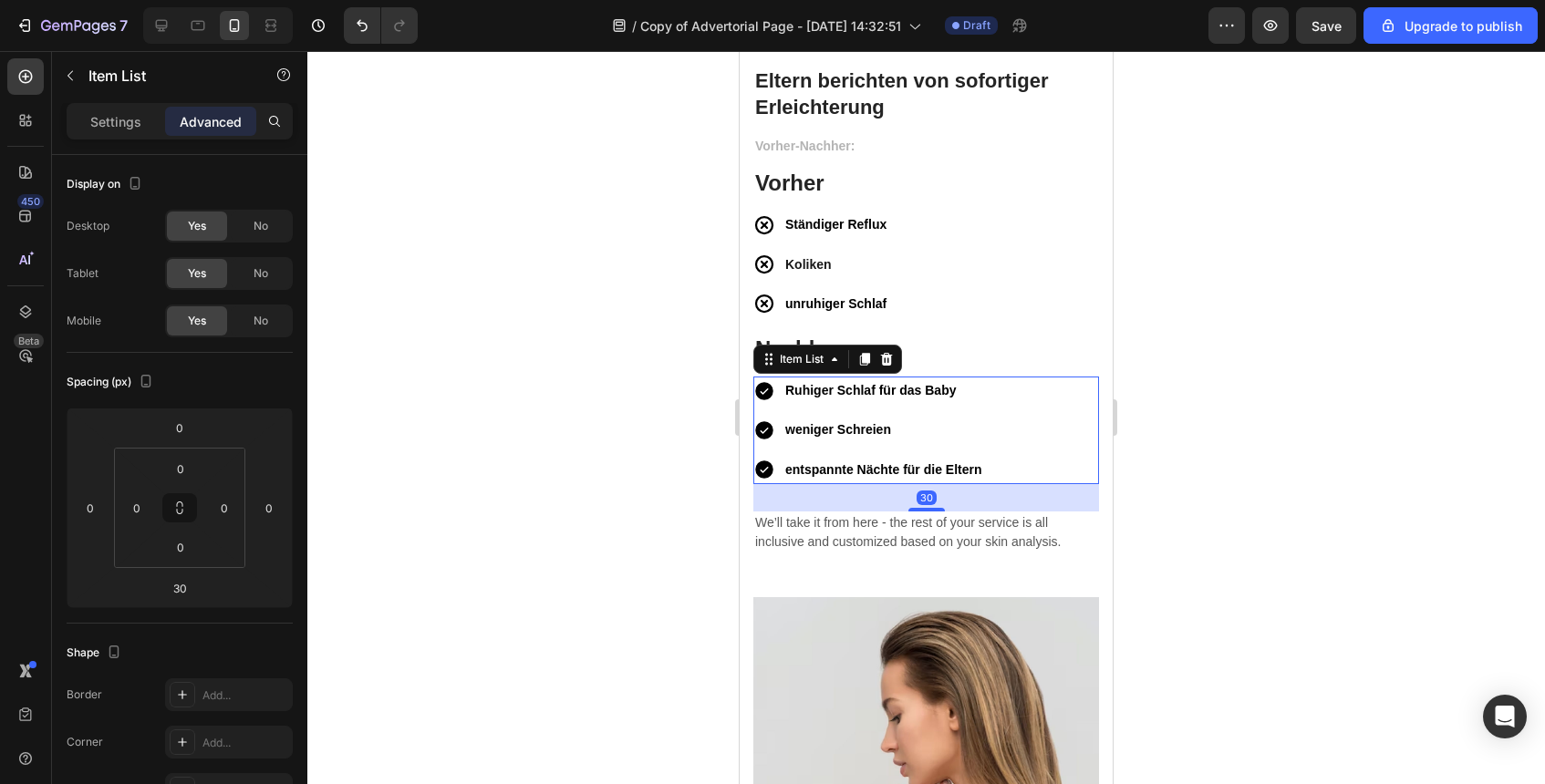
click at [1198, 534] on div at bounding box center [926, 417] width 1238 height 733
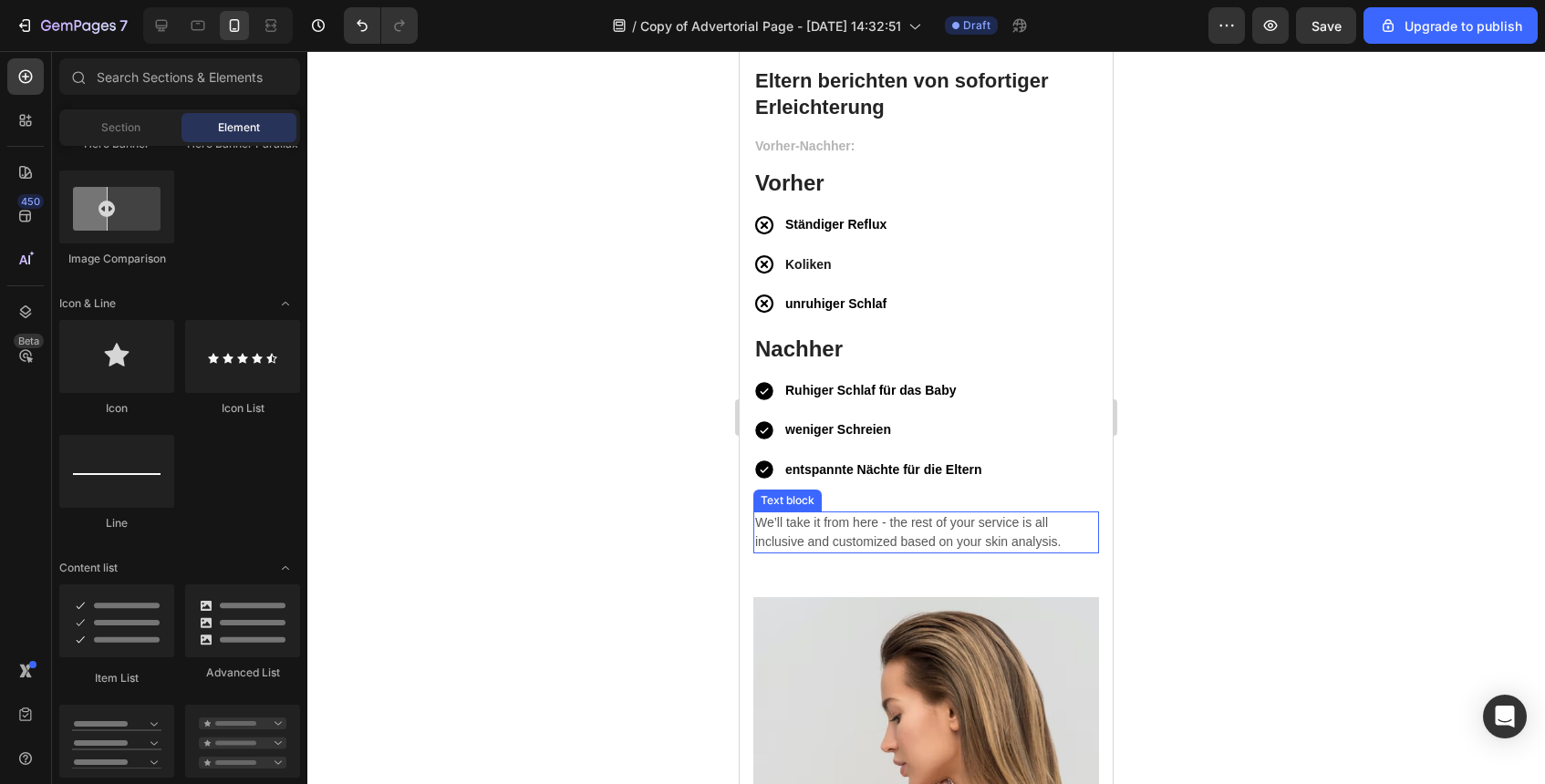
click at [1039, 525] on p "We’ll take it from here - the rest of your service is all inclusive and customi…" at bounding box center [927, 532] width 343 height 38
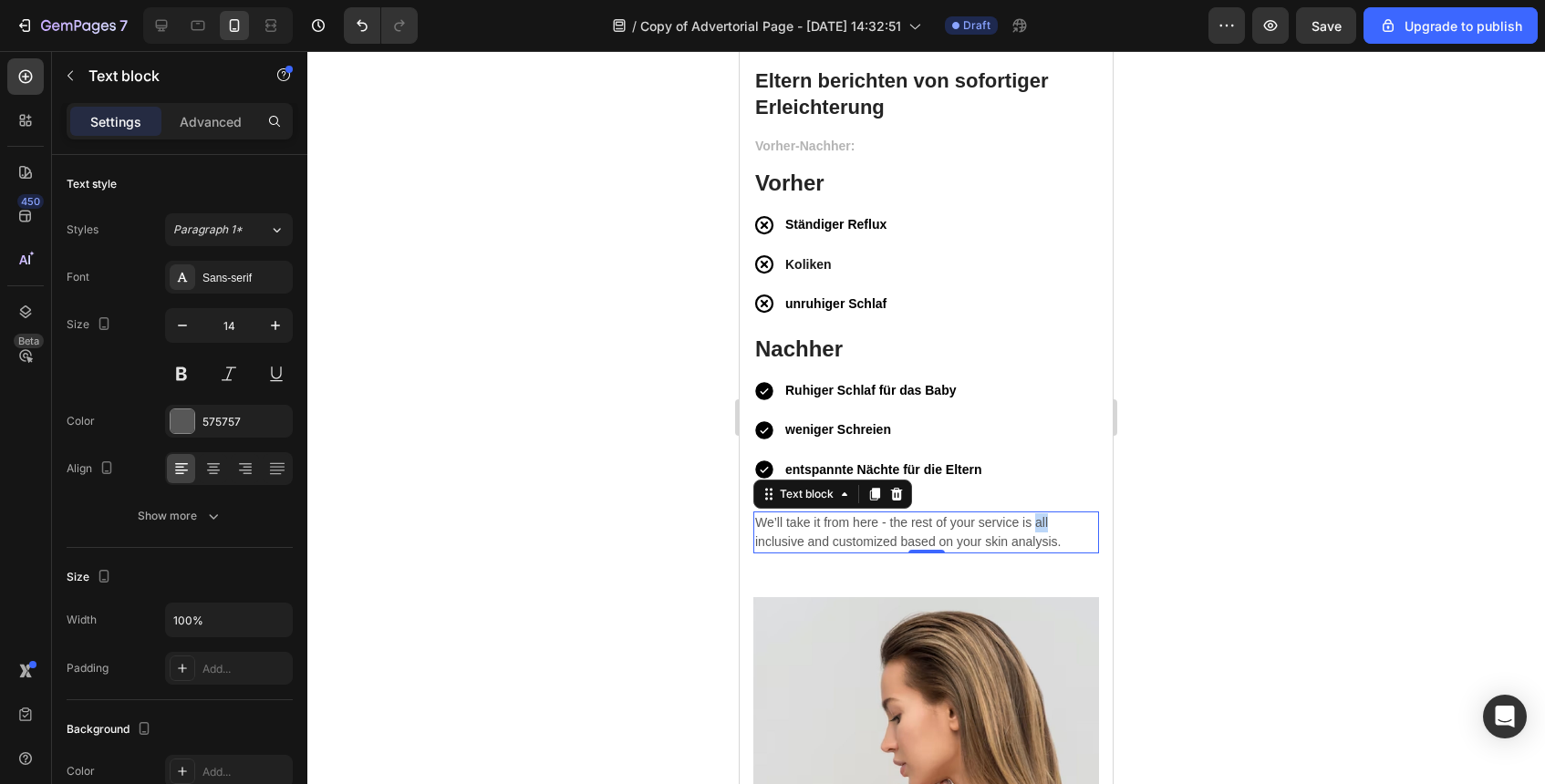
click at [1039, 525] on p "We’ll take it from here - the rest of your service is all inclusive and customi…" at bounding box center [927, 532] width 343 height 38
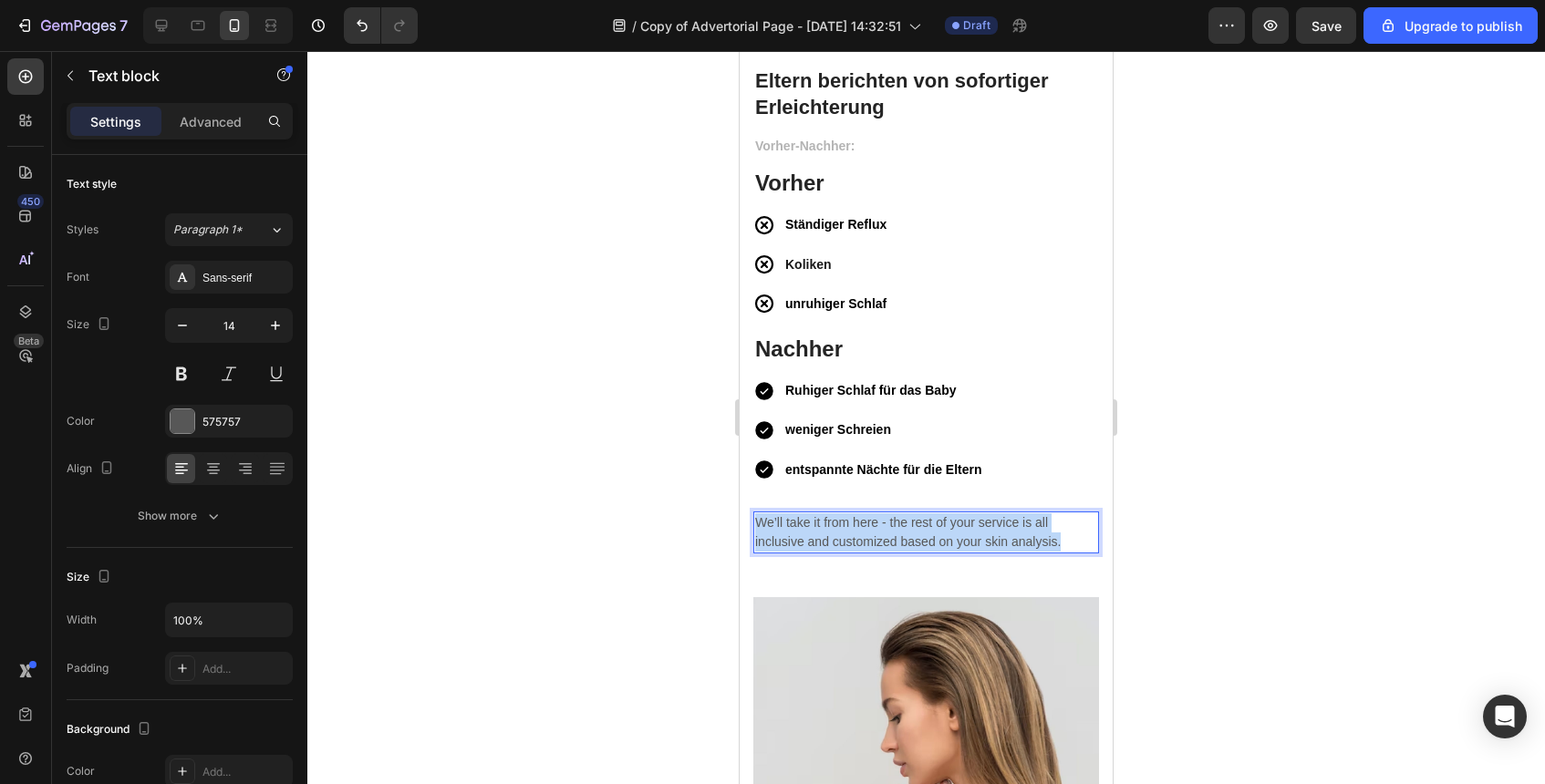
click at [1039, 525] on p "We’ll take it from here - the rest of your service is all inclusive and customi…" at bounding box center [927, 532] width 343 height 38
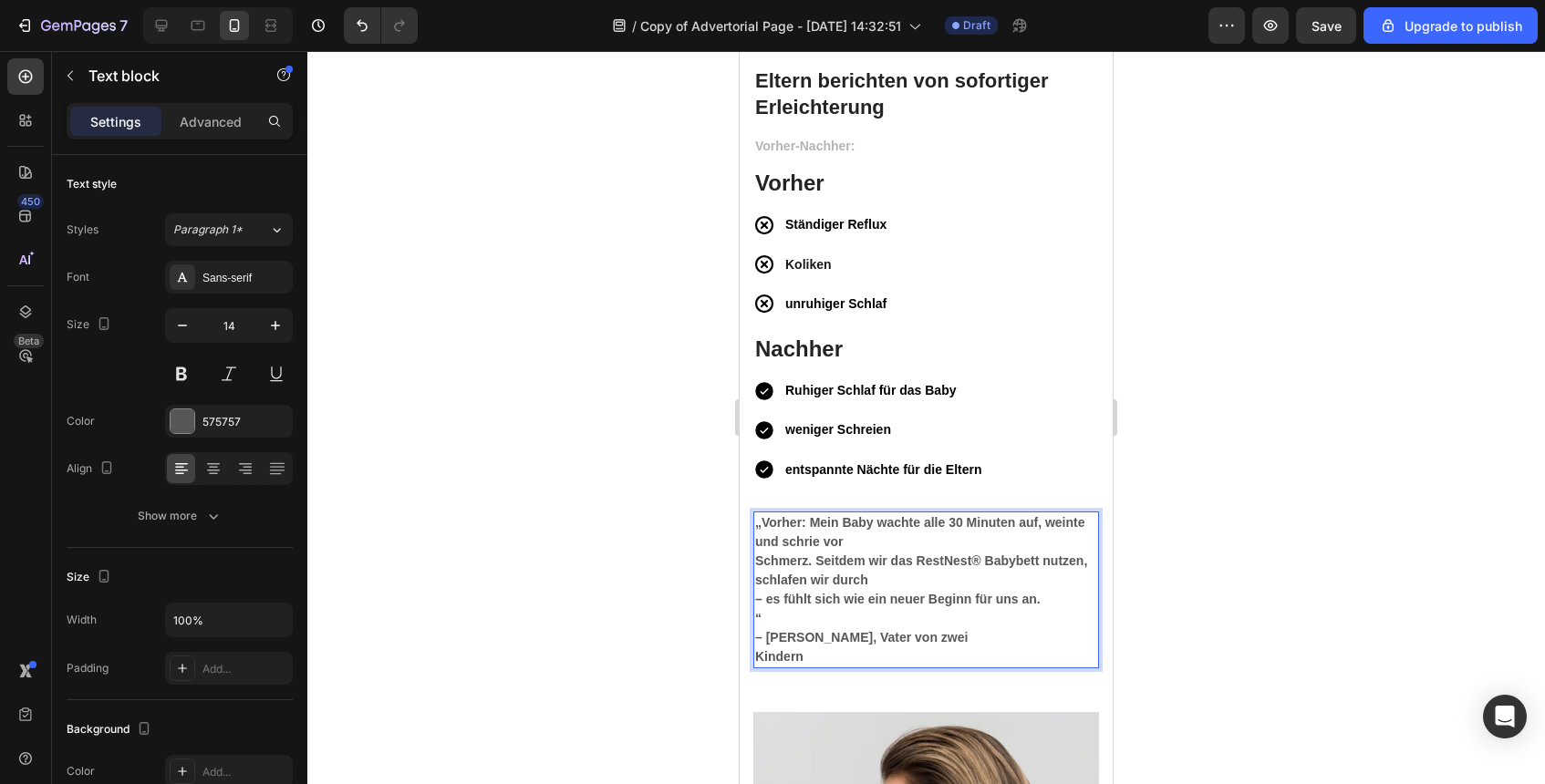
click at [764, 519] on strong "„Vorher: Mein Baby wachte alle 30 Minuten auf, weinte und schrie vor" at bounding box center [920, 532] width 330 height 33
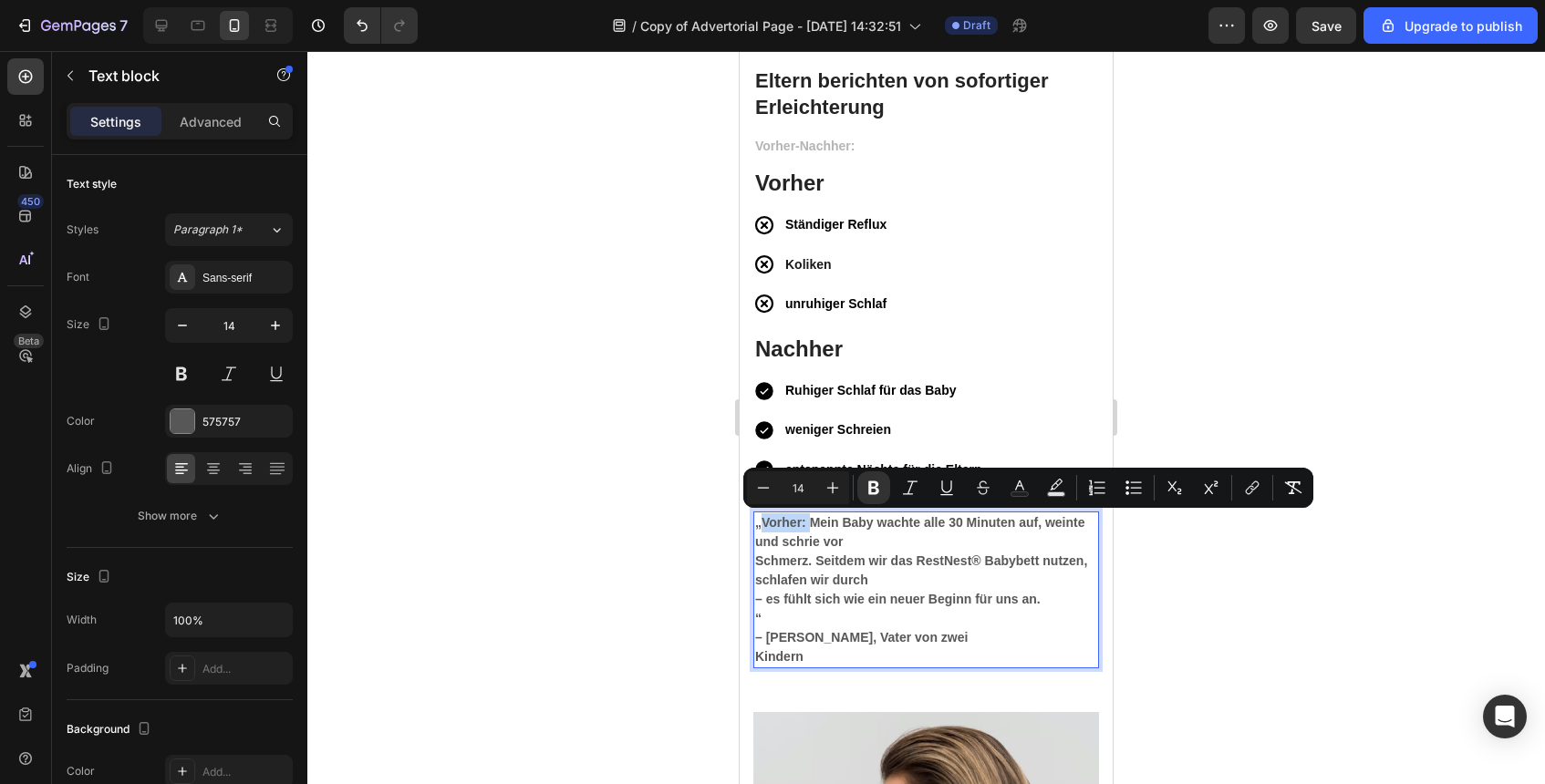
drag, startPoint x: 761, startPoint y: 519, endPoint x: 805, endPoint y: 529, distance: 45.1
click at [806, 529] on strong "„Vorher: Mein Baby wachte alle 30 Minuten auf, weinte und schrie vor" at bounding box center [920, 532] width 330 height 33
click at [947, 627] on p "“" at bounding box center [927, 618] width 343 height 19
drag, startPoint x: 764, startPoint y: 522, endPoint x: 810, endPoint y: 524, distance: 46.0
click at [810, 524] on strong "„Vorher: Mein Baby wachte alle 30 Minuten auf, weinte und schrie vor" at bounding box center [920, 532] width 330 height 33
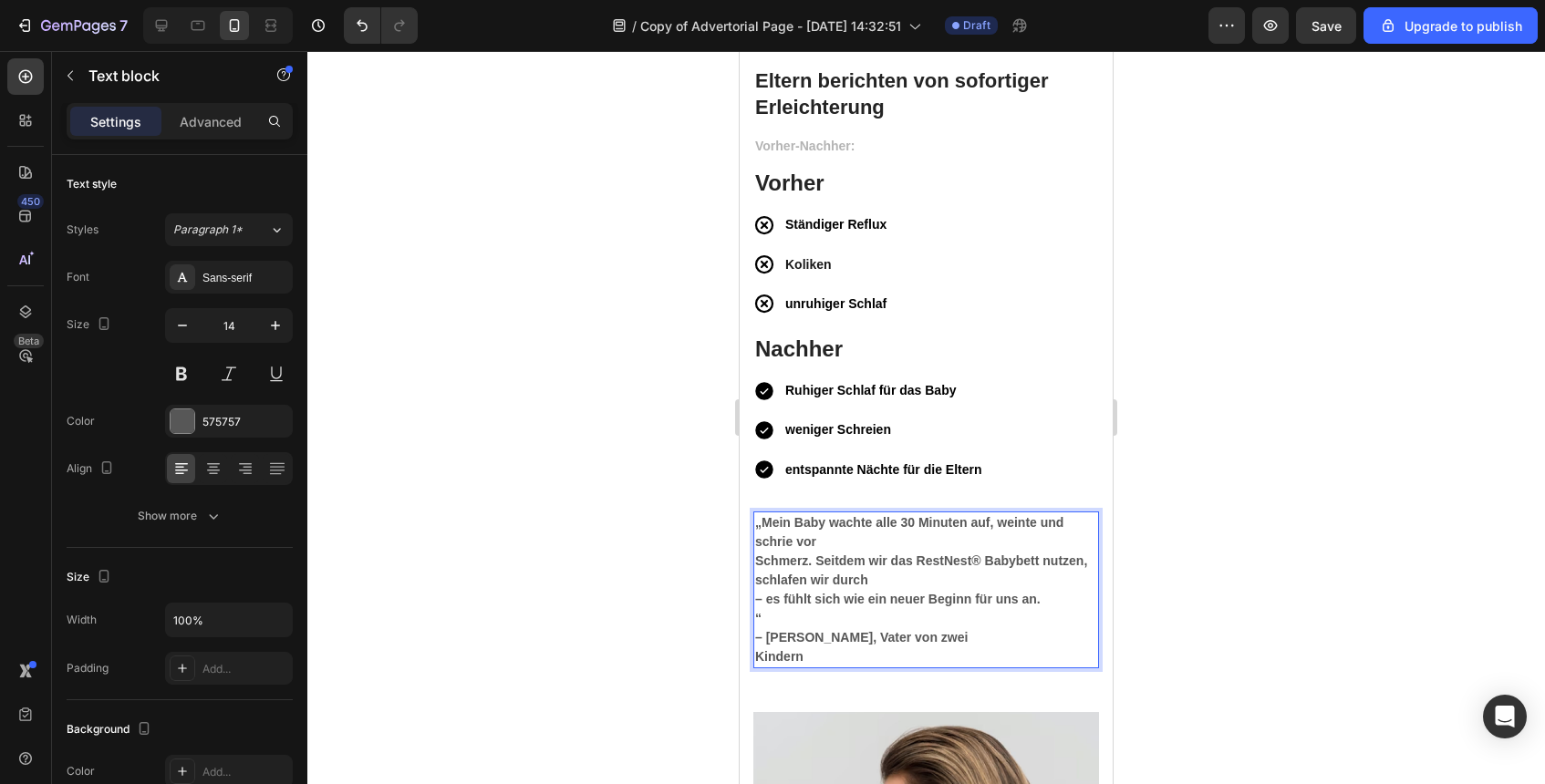
click at [1174, 488] on div at bounding box center [926, 417] width 1238 height 733
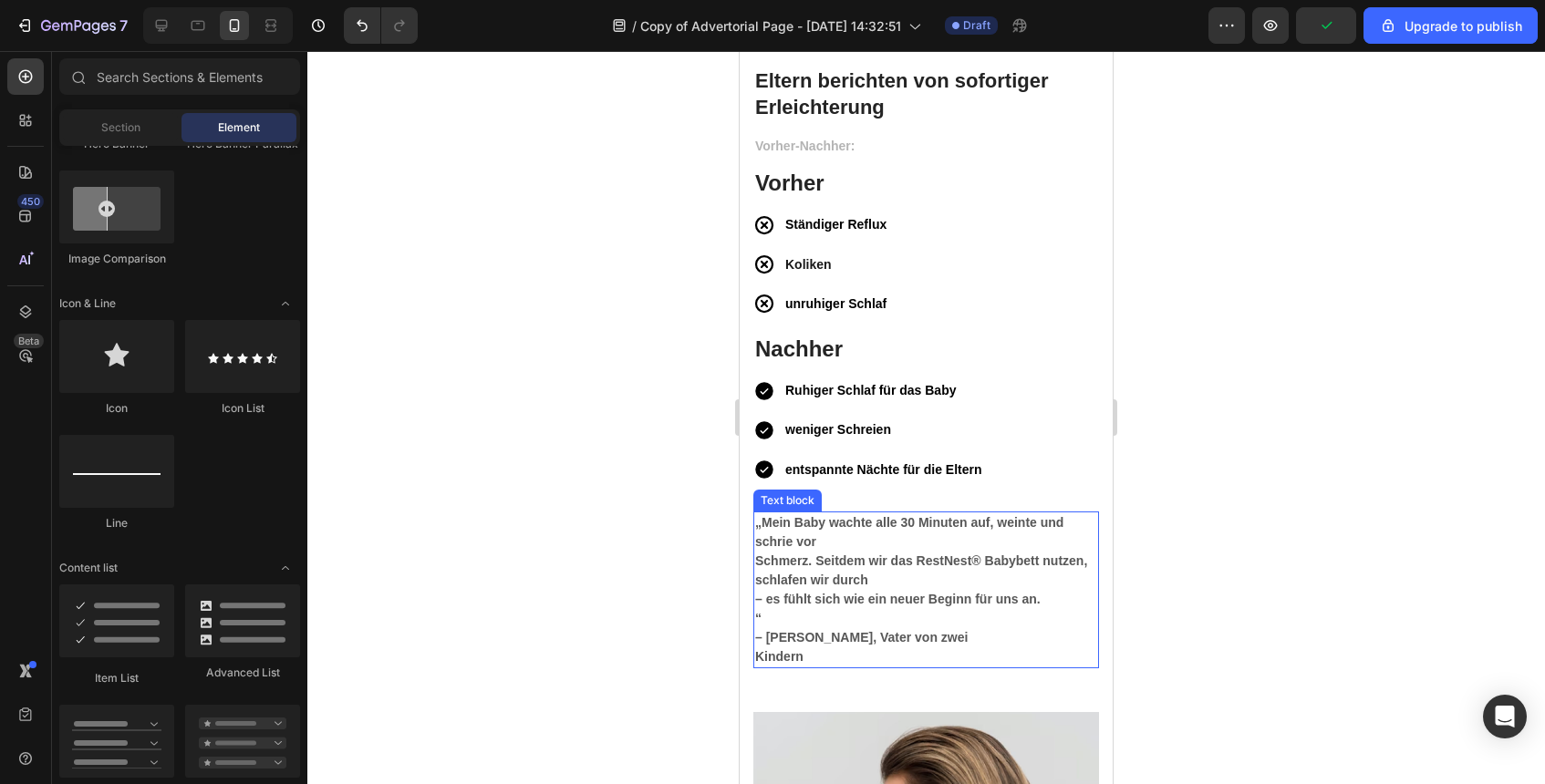
click at [764, 565] on strong "Schmerz. Seitdem wir das RestNest® Babybett nutzen, schlafen wir durch" at bounding box center [921, 570] width 332 height 33
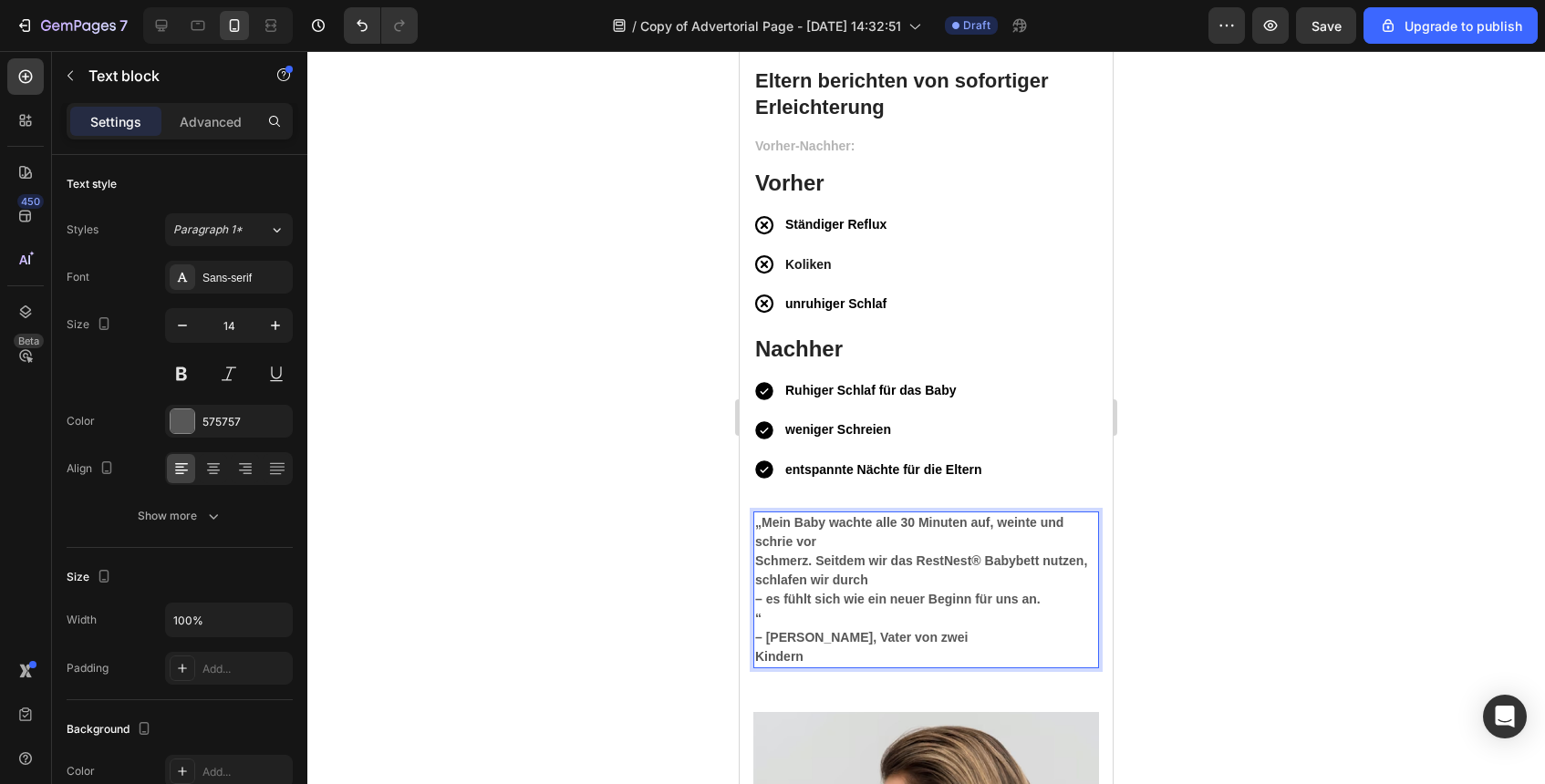
click at [761, 564] on strong "Schmerz. Seitdem wir das RestNest® Babybett nutzen, schlafen wir durch" at bounding box center [921, 570] width 332 height 33
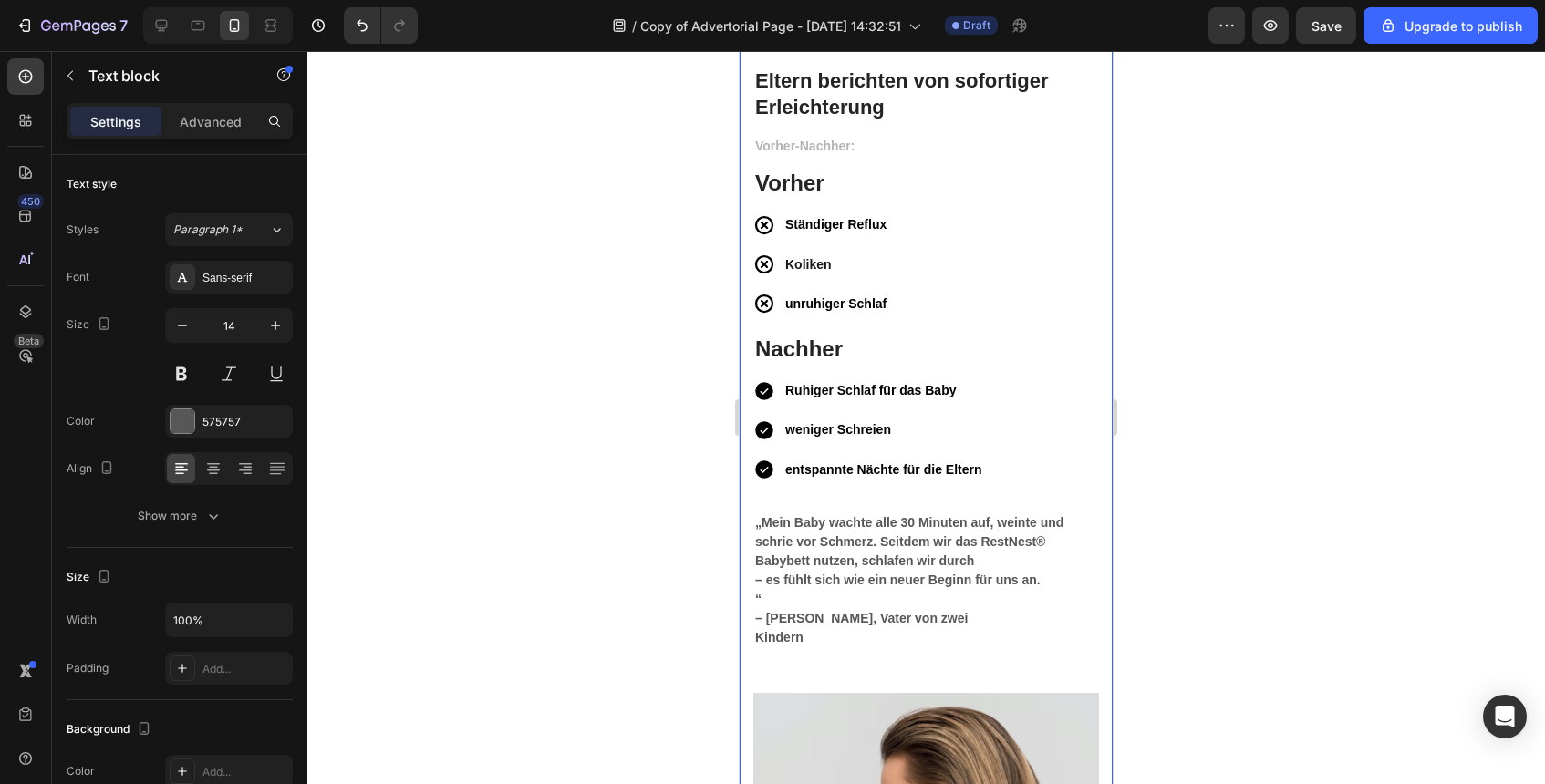
click at [748, 601] on div "⁠⁠⁠⁠⁠⁠⁠ Eltern berichten von sofortiger Erleichterung Heading Vorher-Nachher: T…" at bounding box center [926, 596] width 373 height 1205
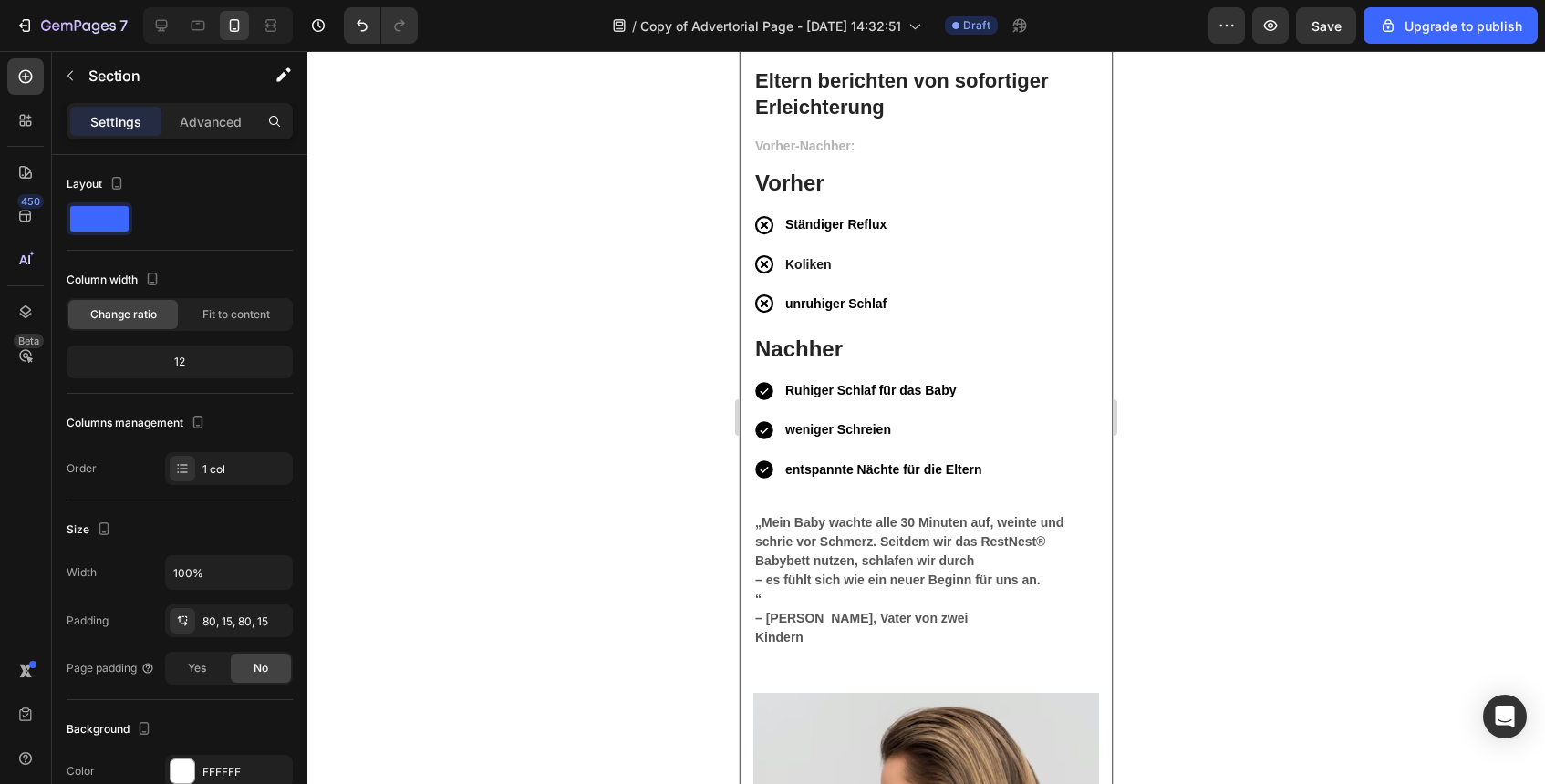
click at [752, 597] on div "⁠⁠⁠⁠⁠⁠⁠ Eltern berichten von sofortiger Erleichterung Heading Vorher-Nachher: T…" at bounding box center [926, 596] width 373 height 1205
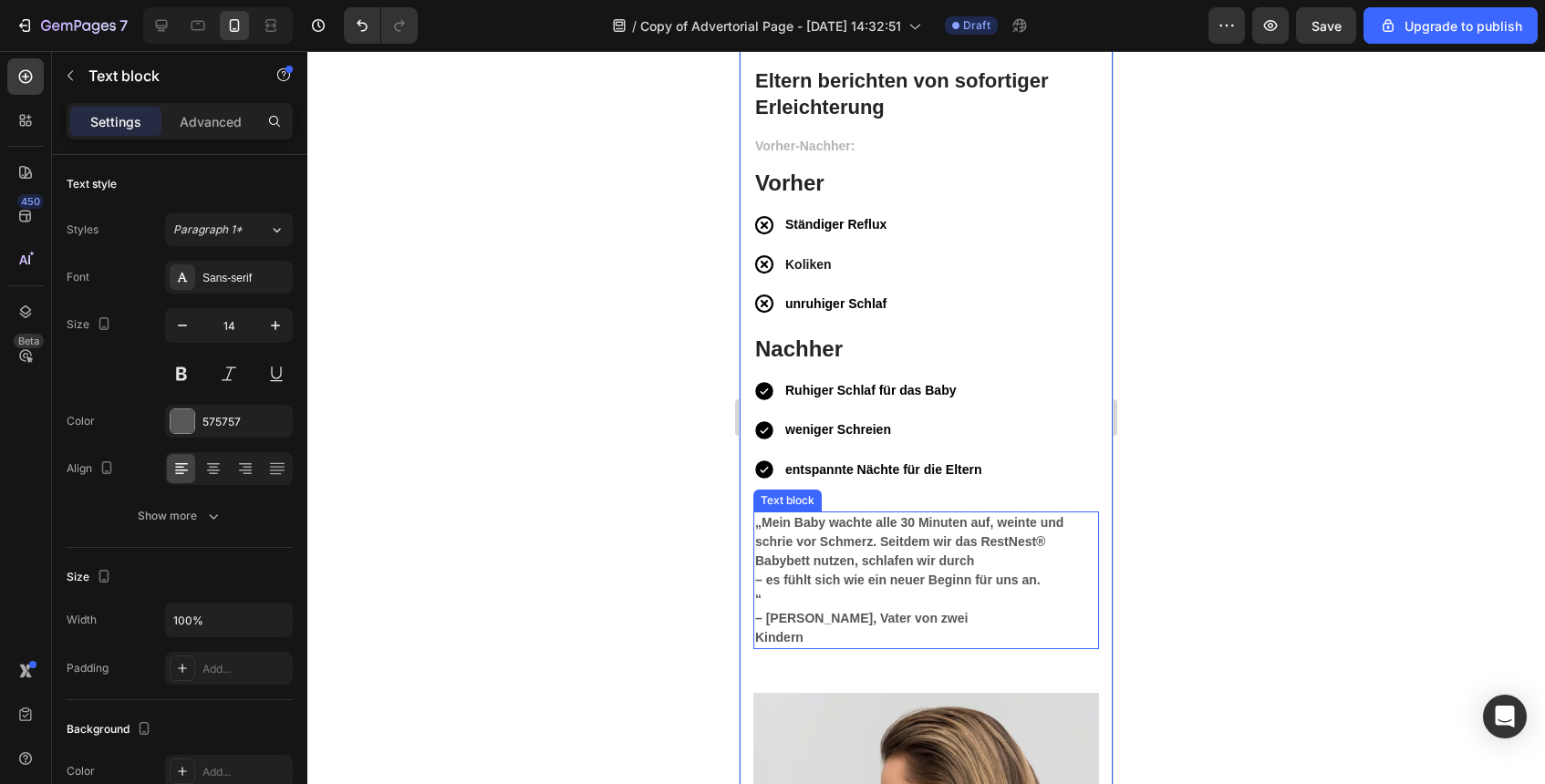
click at [758, 597] on strong "“" at bounding box center [758, 599] width 6 height 15
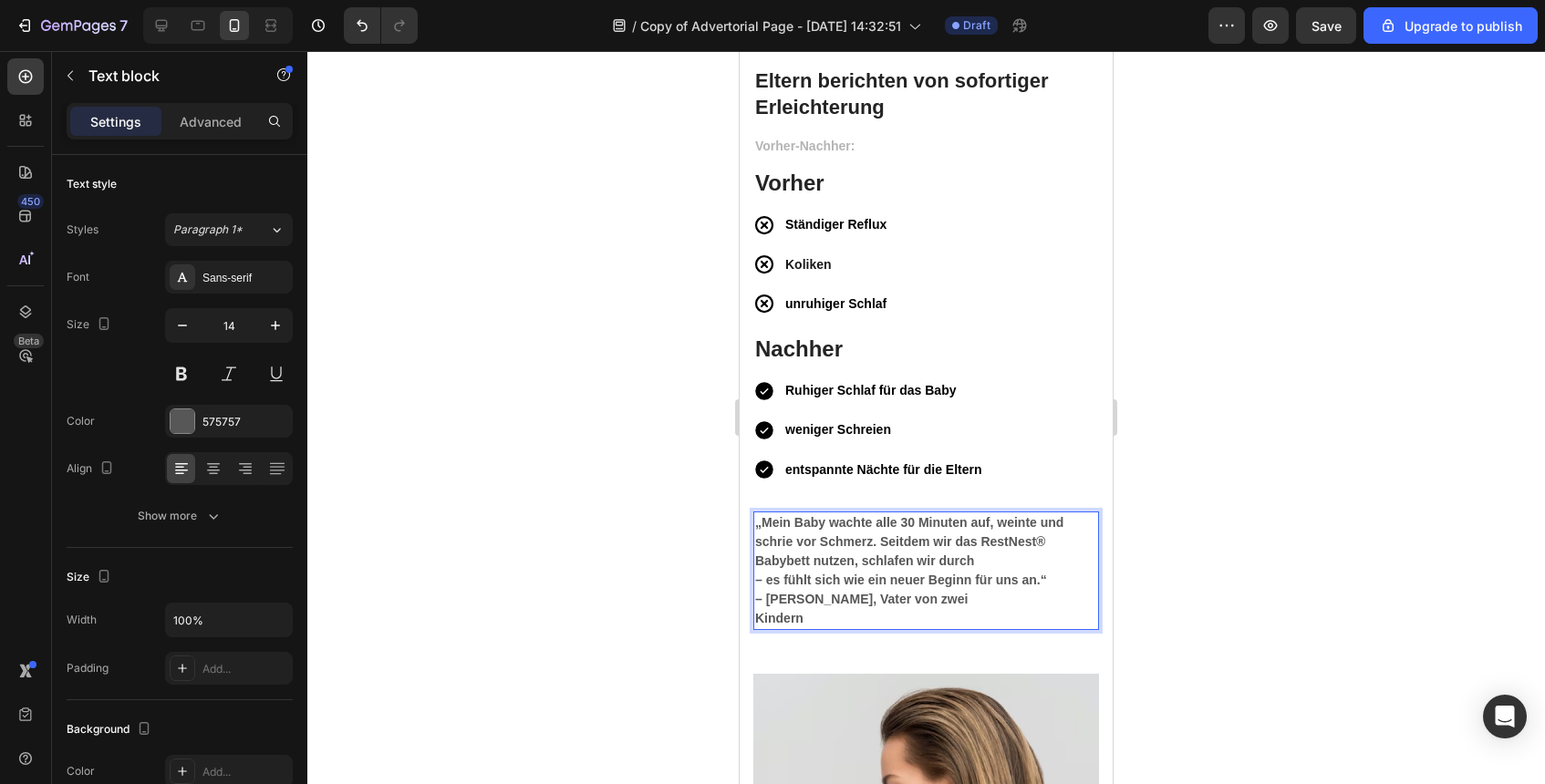
click at [759, 581] on strong "– es fühlt sich wie ein neuer Beginn für uns an.“" at bounding box center [901, 580] width 292 height 15
click at [754, 581] on div "„Mein Baby wachte alle 30 Minuten auf, weinte und schrie vor Schmerz. Seitdem w…" at bounding box center [926, 571] width 345 height 118
click at [1277, 578] on div at bounding box center [926, 417] width 1238 height 733
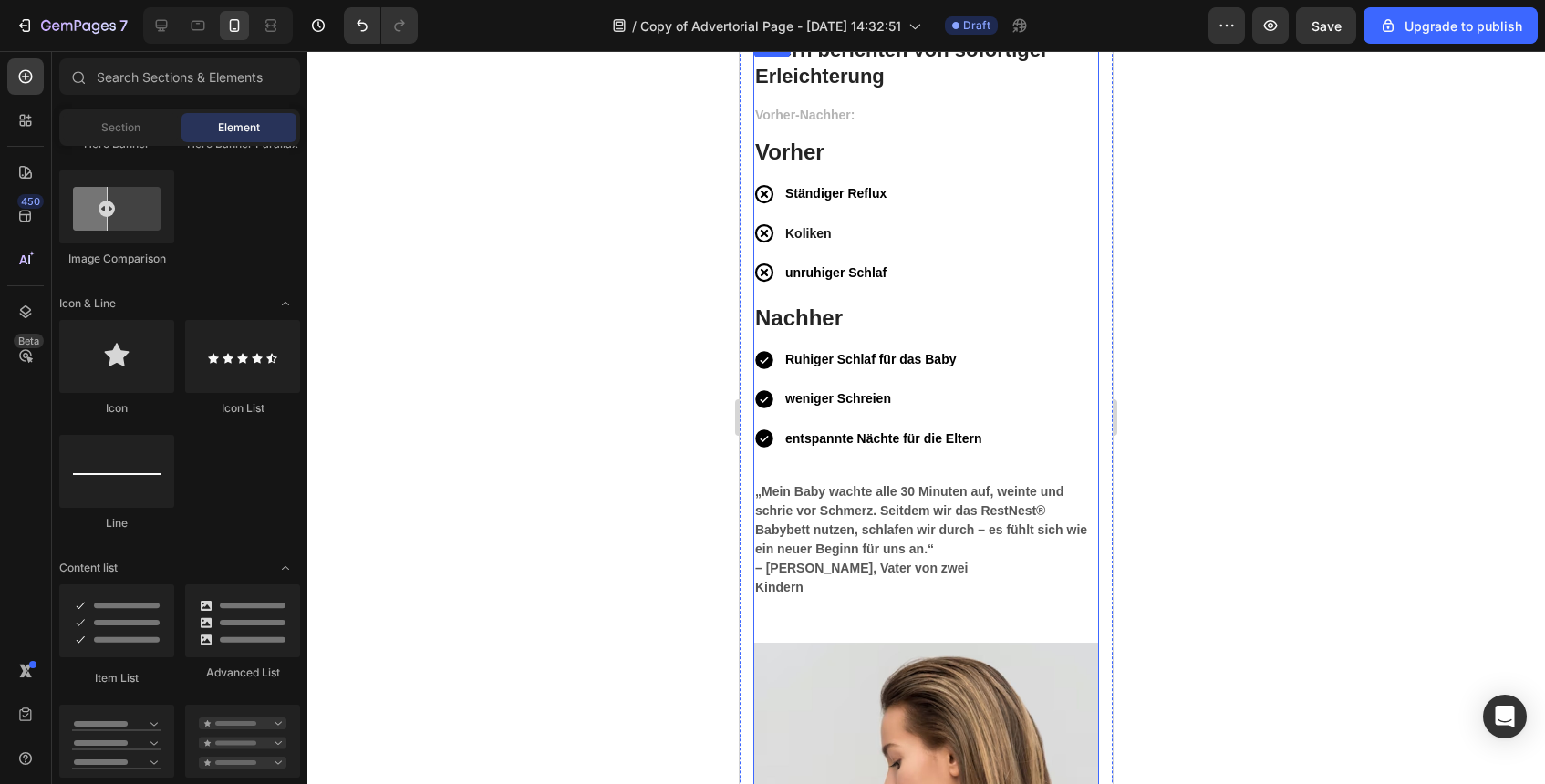
scroll to position [4899, 0]
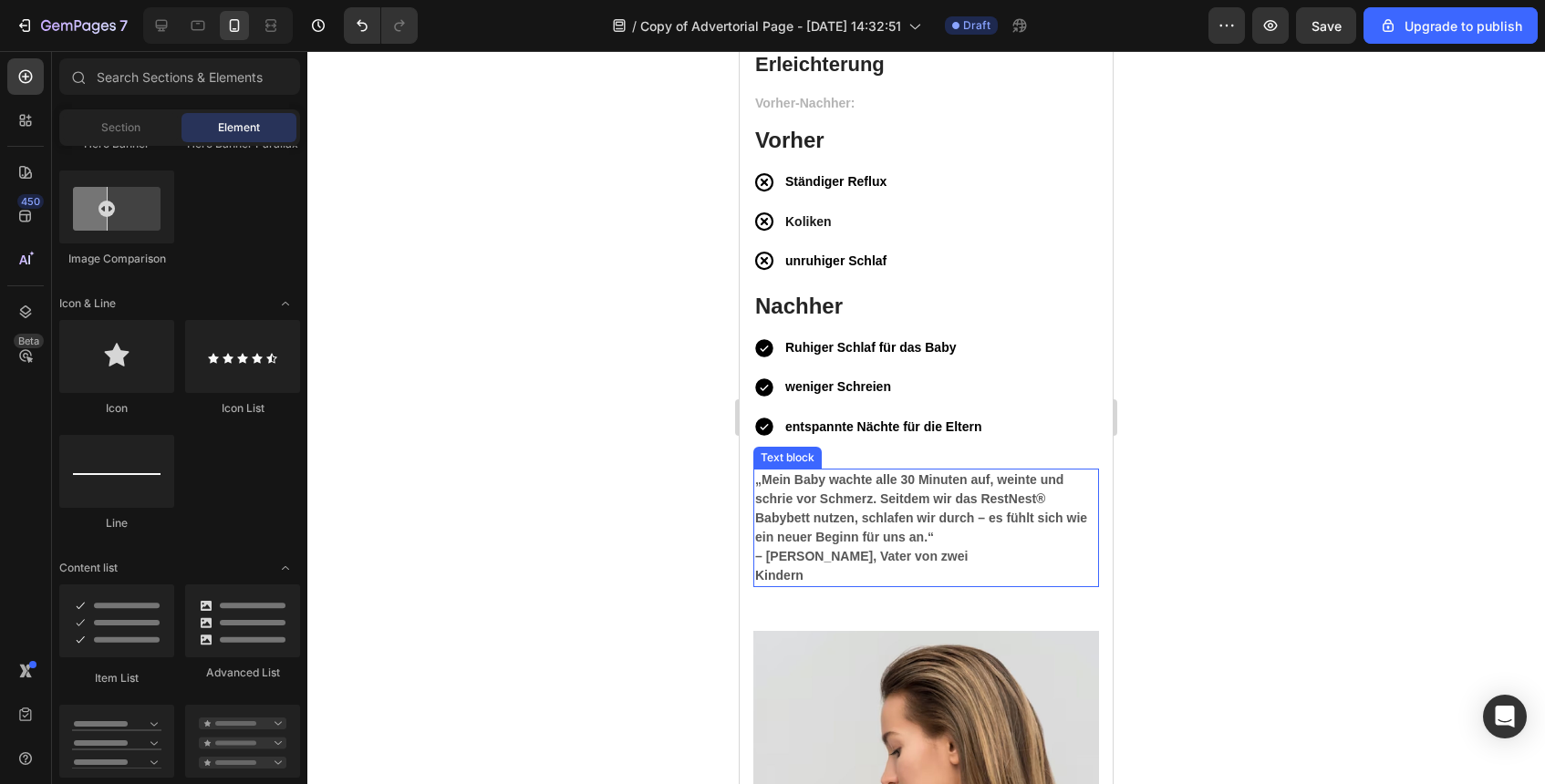
click at [757, 578] on strong "Kindern" at bounding box center [779, 576] width 48 height 15
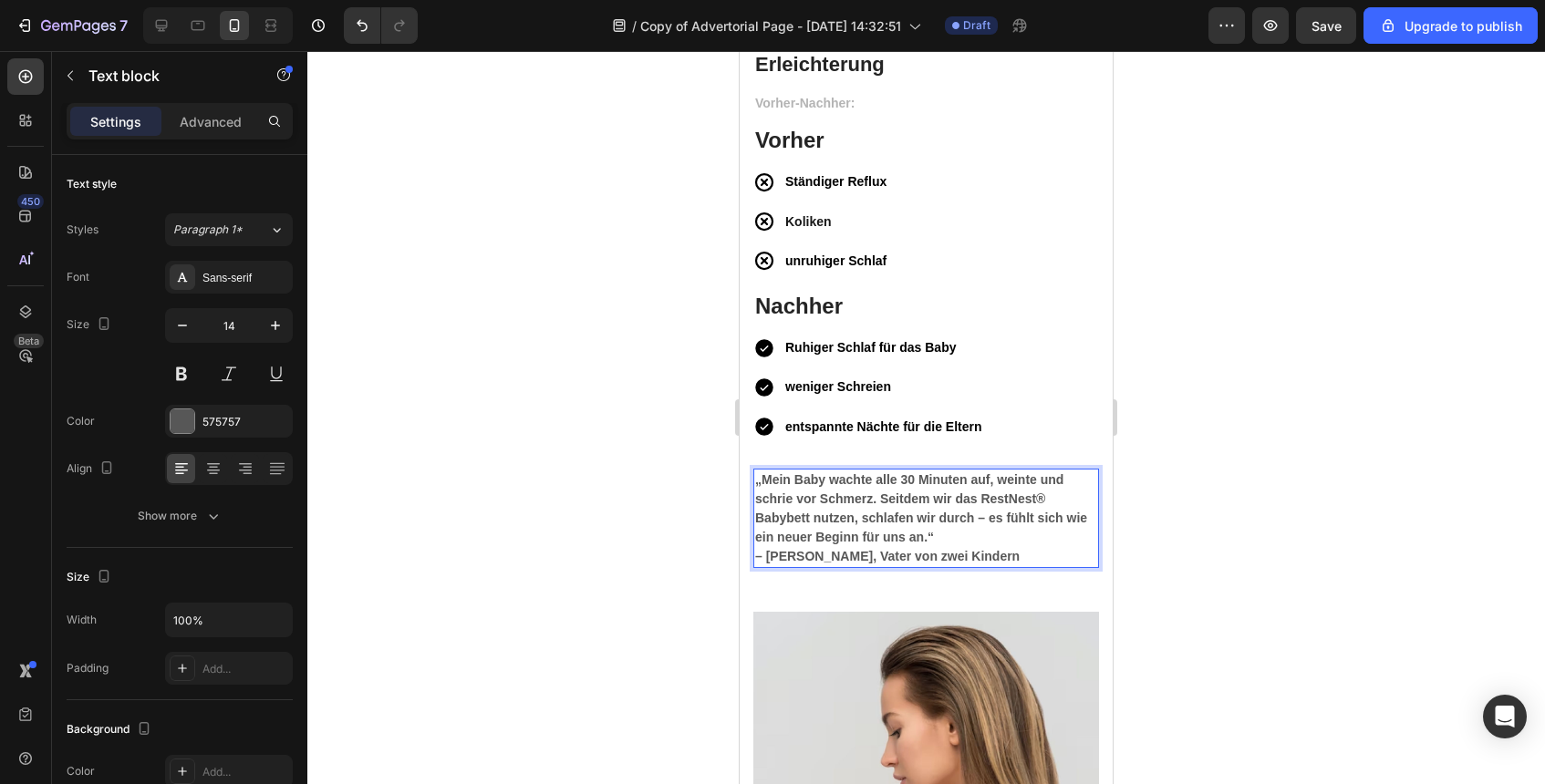
click at [990, 563] on p "– Thomas, Vater von zwei Kindern" at bounding box center [927, 556] width 343 height 19
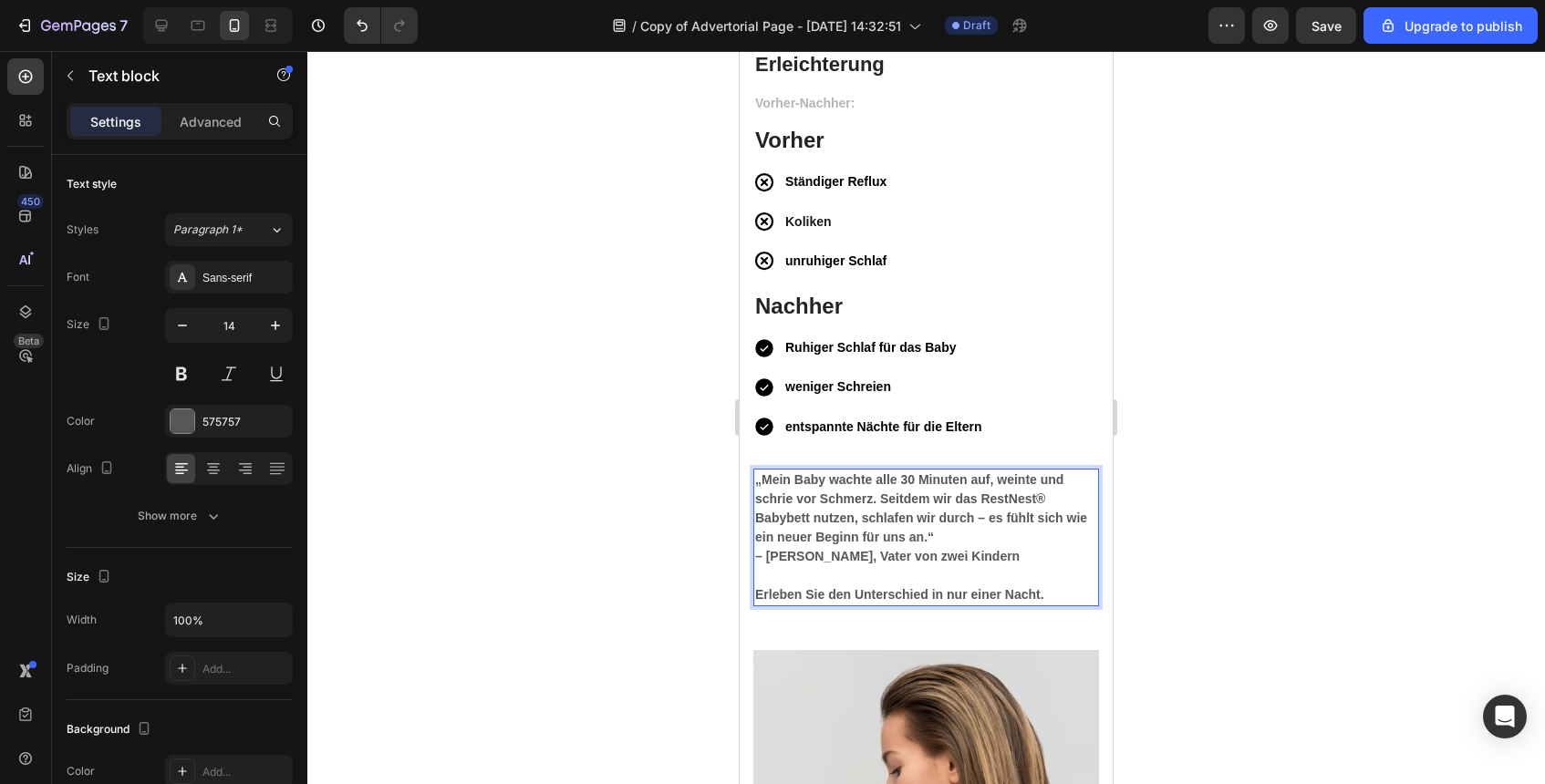
click at [1218, 563] on div at bounding box center [926, 417] width 1238 height 733
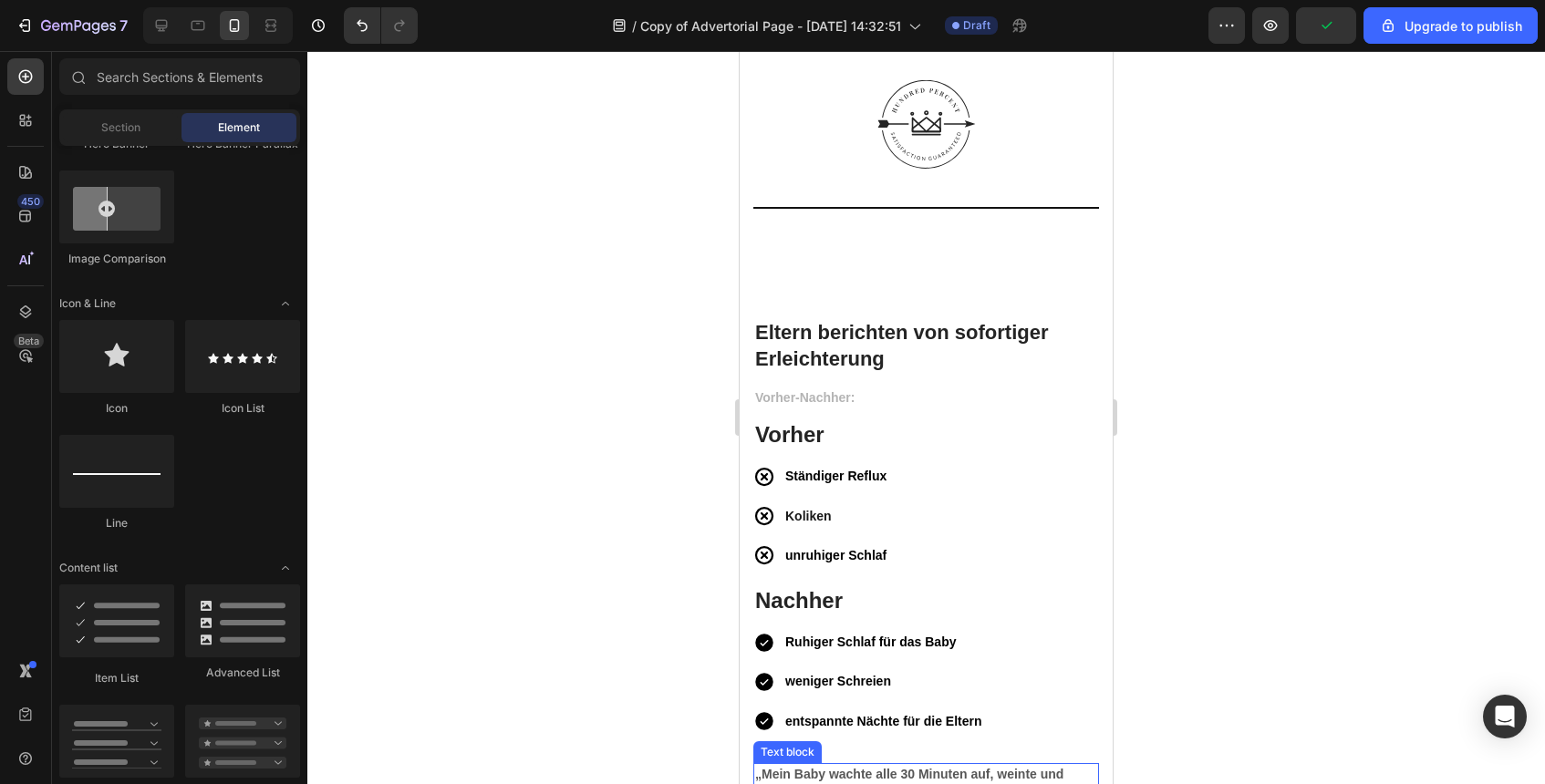
scroll to position [4619, 0]
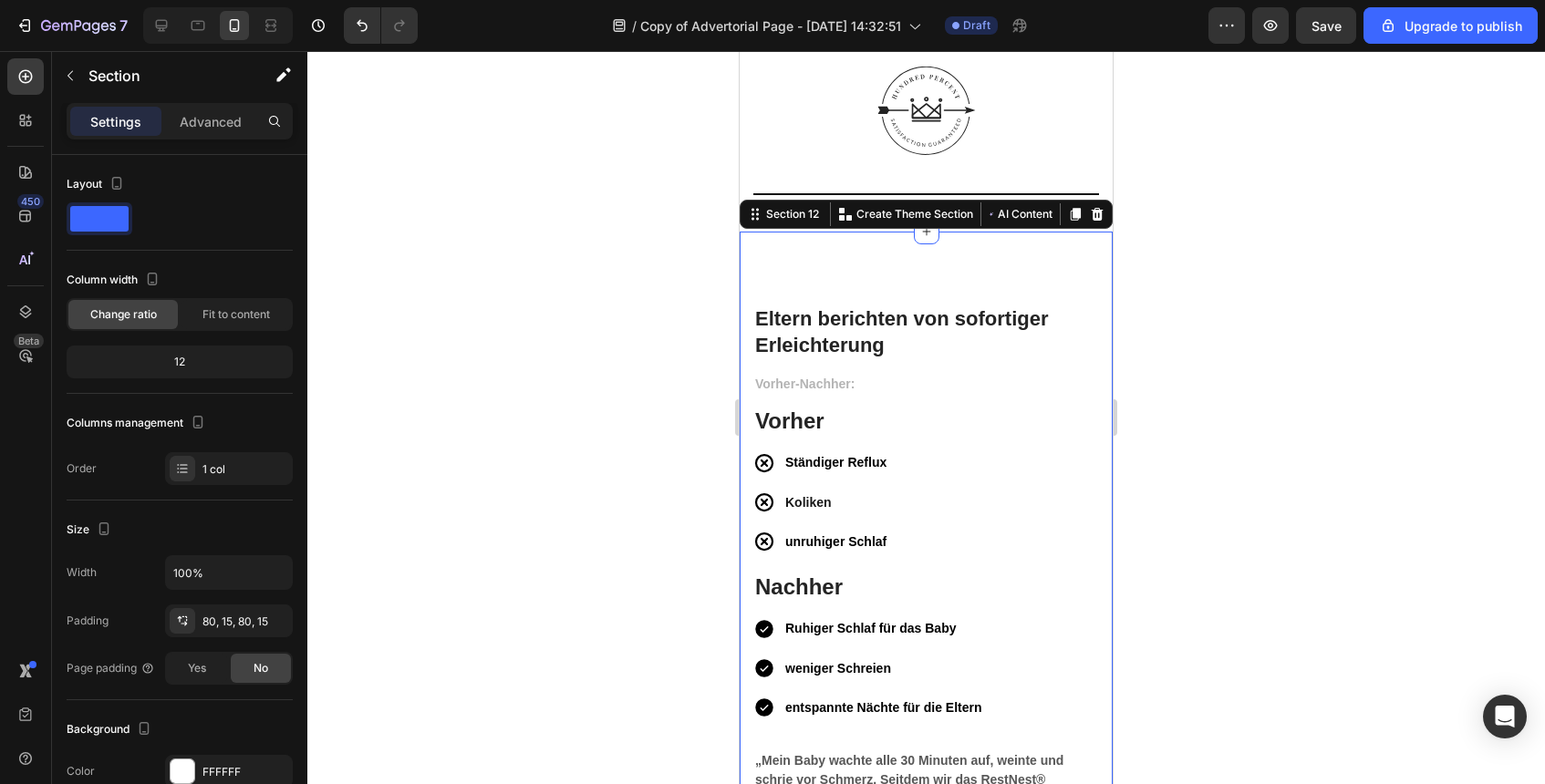
click at [238, 614] on div "80, 15, 80, 15" at bounding box center [229, 622] width 53 height 17
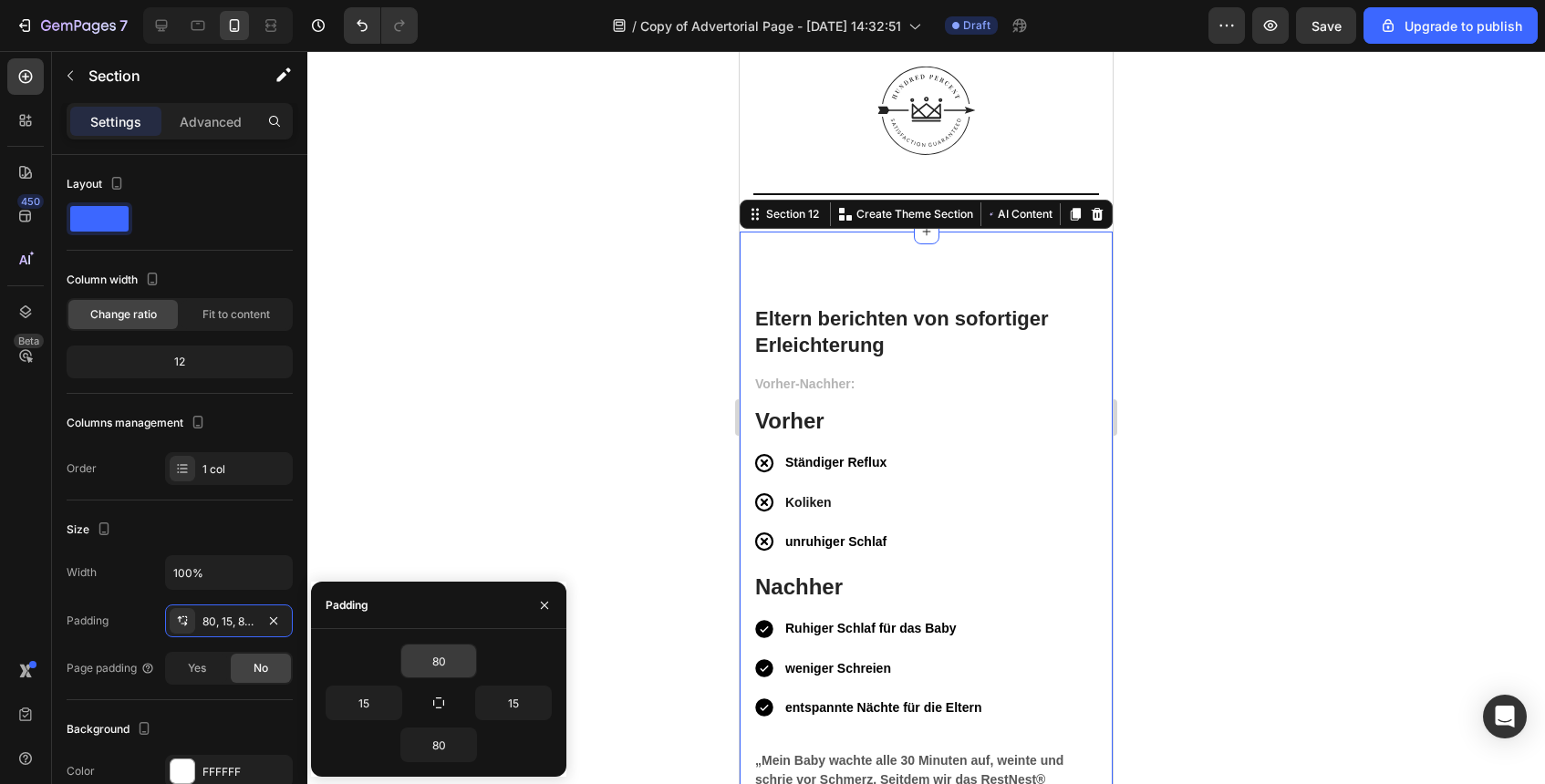
click at [442, 644] on div "80" at bounding box center [439, 661] width 77 height 34
click at [442, 659] on input "80" at bounding box center [439, 661] width 75 height 32
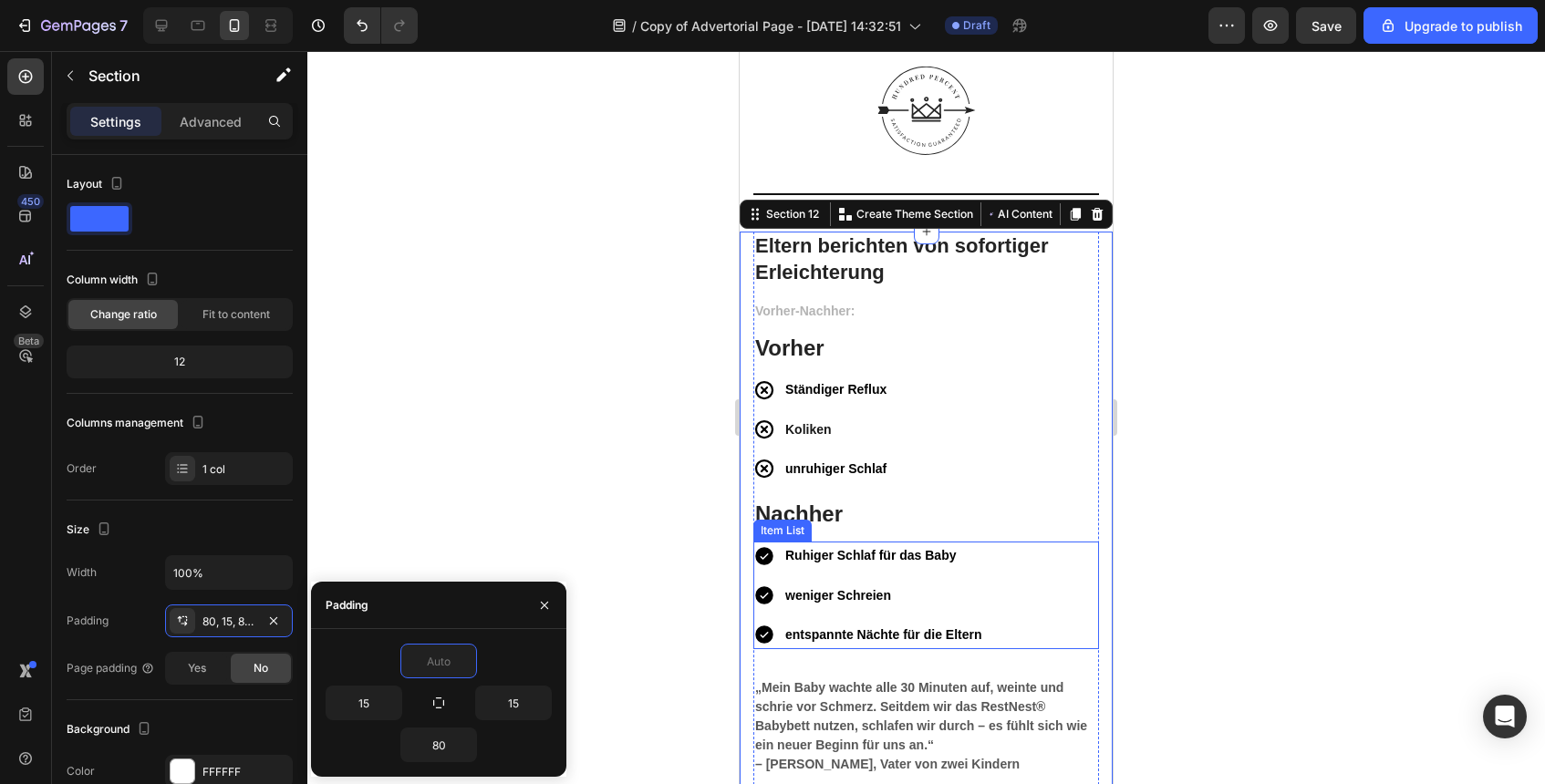
click at [1209, 479] on div at bounding box center [926, 417] width 1238 height 733
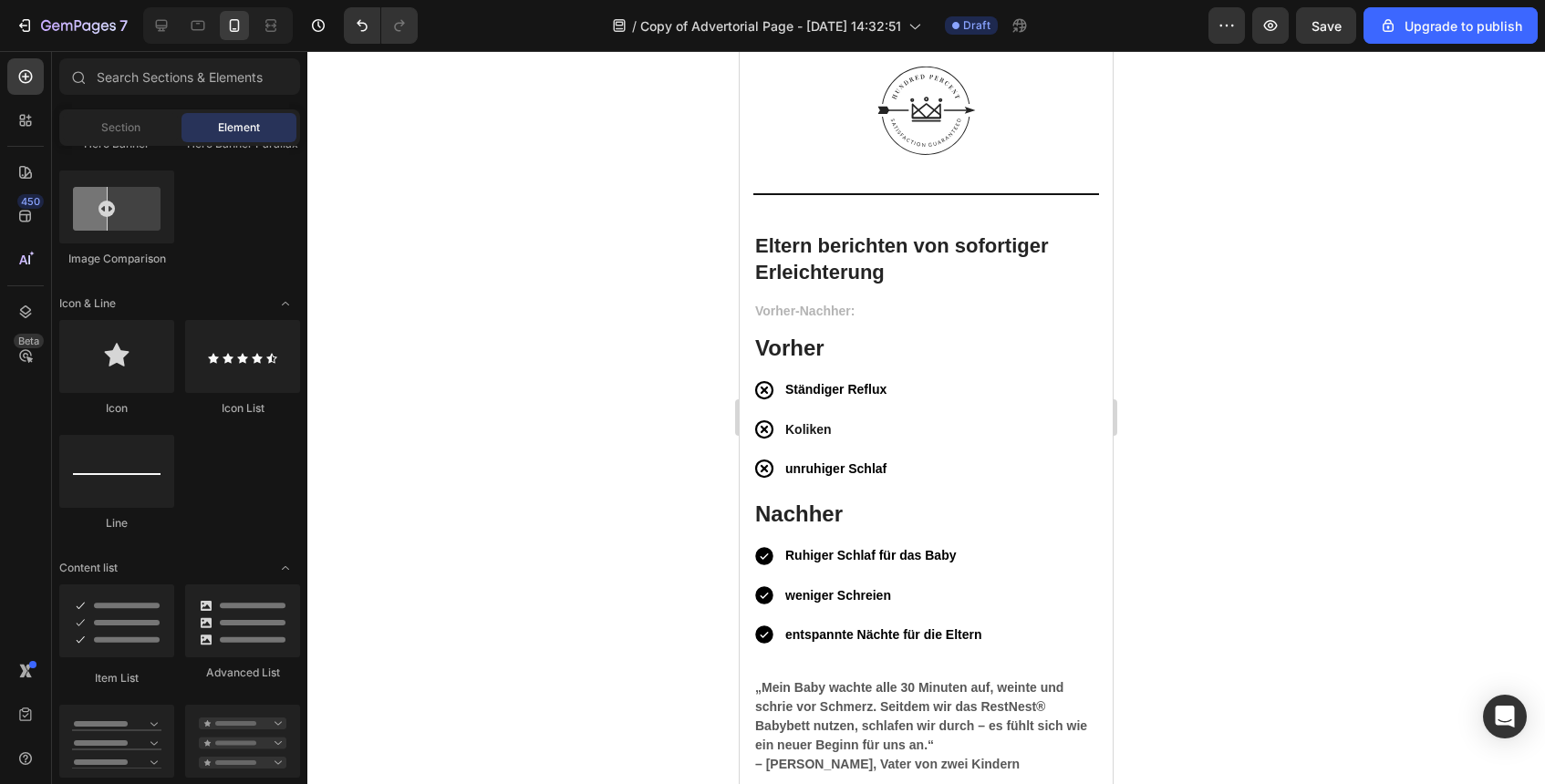
click at [1258, 380] on div at bounding box center [926, 417] width 1238 height 733
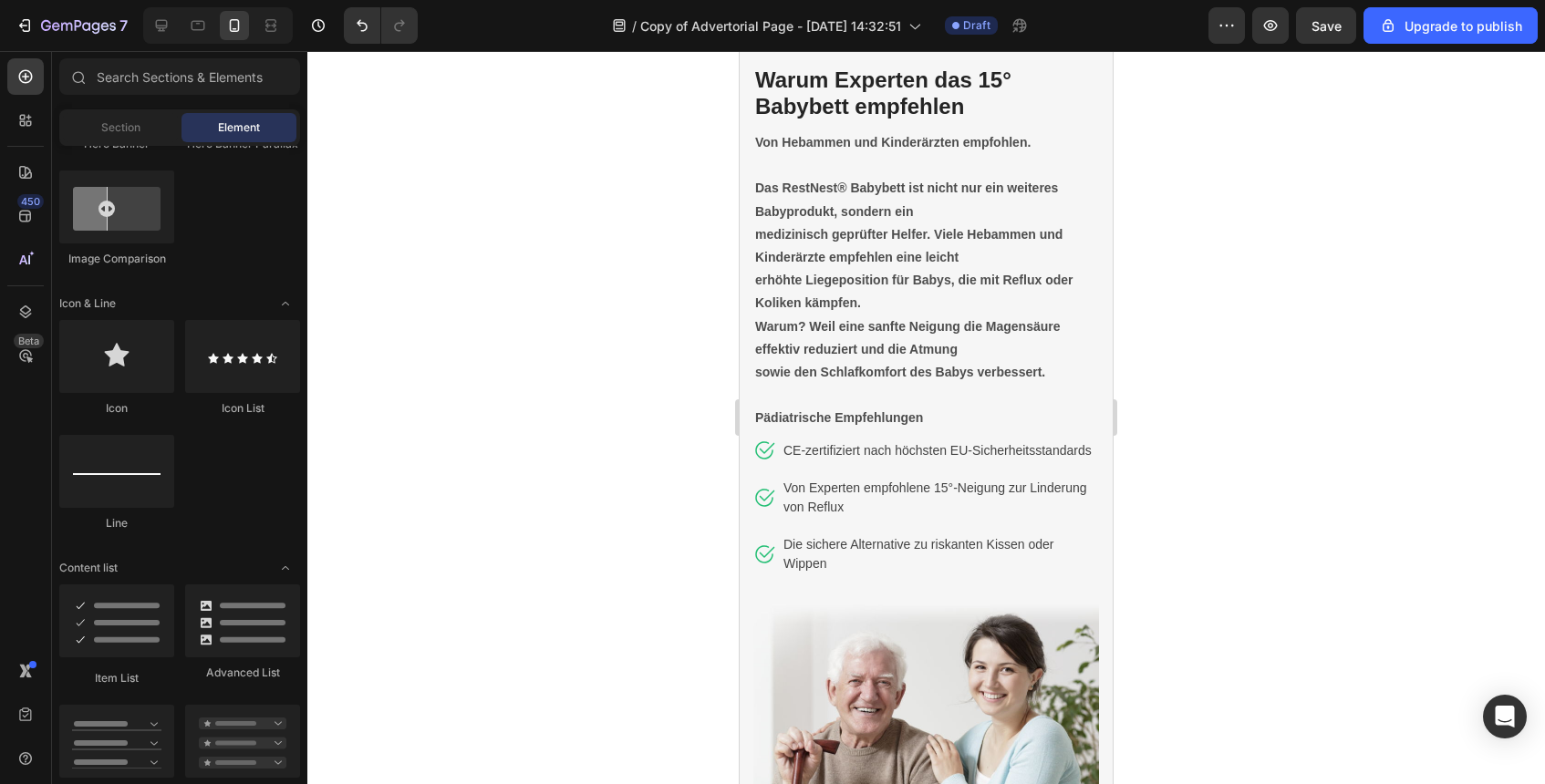
scroll to position [4154, 0]
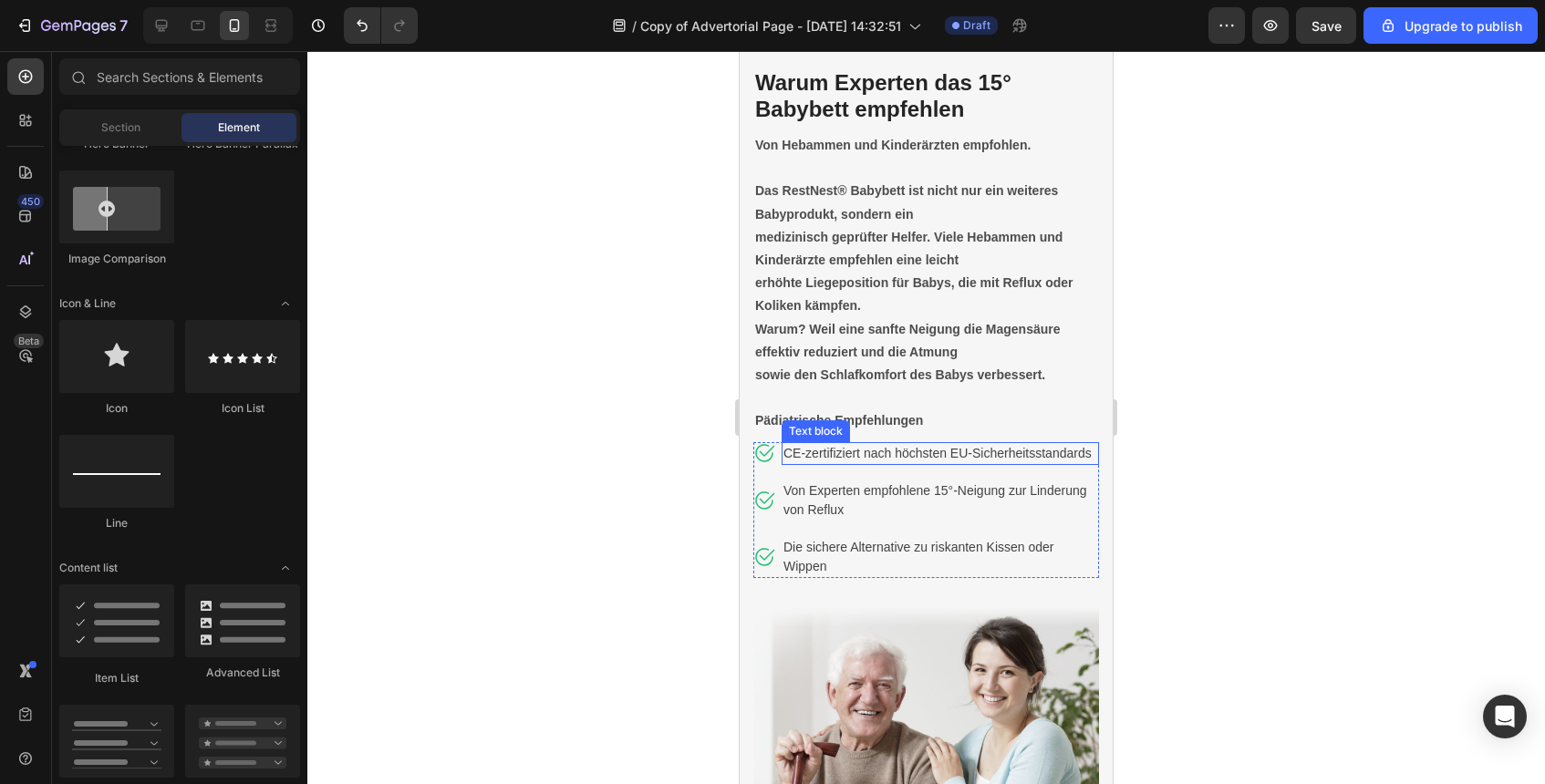
click at [984, 452] on p "CE-zertifiziert nach höchsten EU-Sicherheitsstandards" at bounding box center [940, 454] width 314 height 19
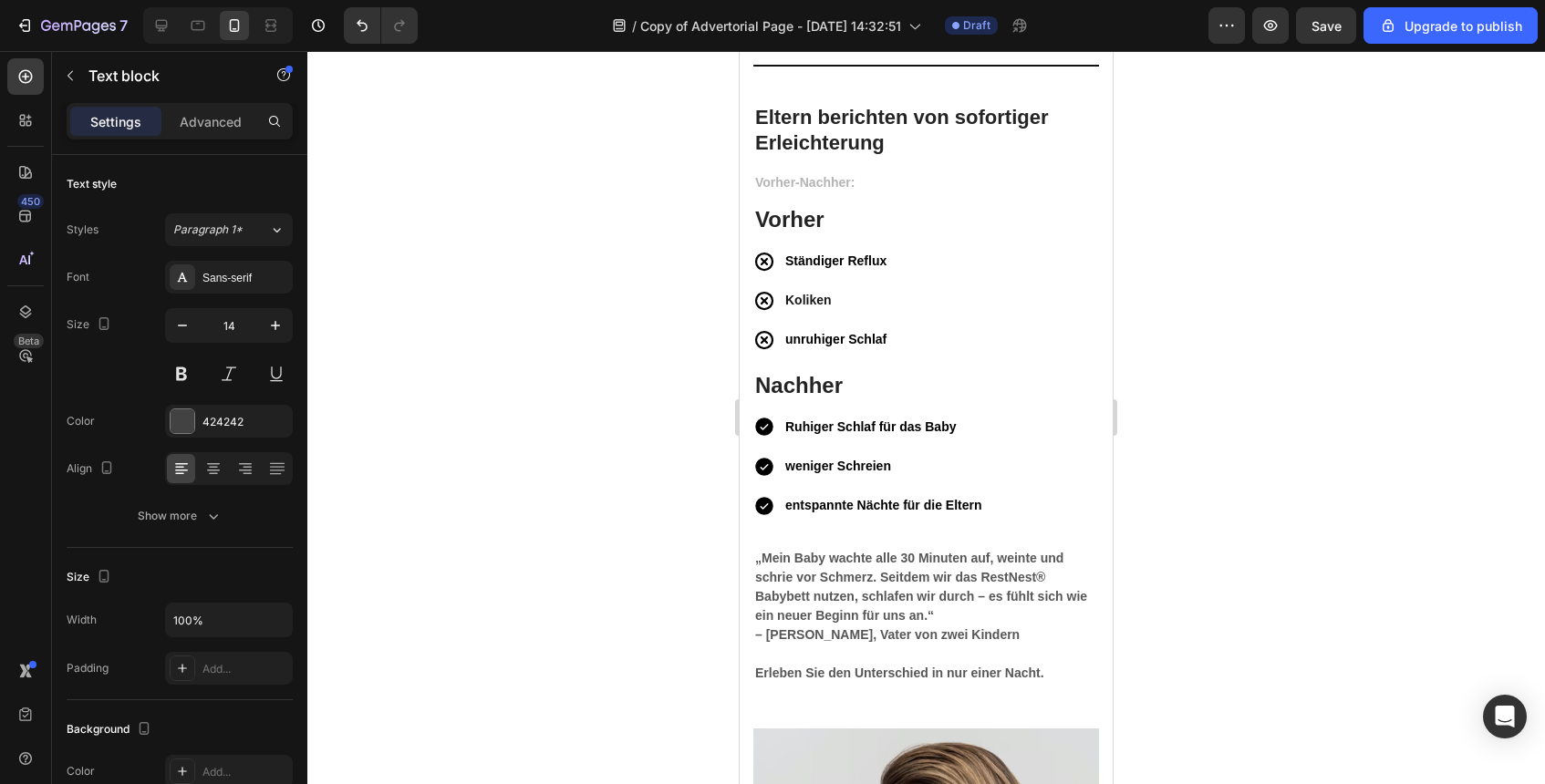
scroll to position [5568, 0]
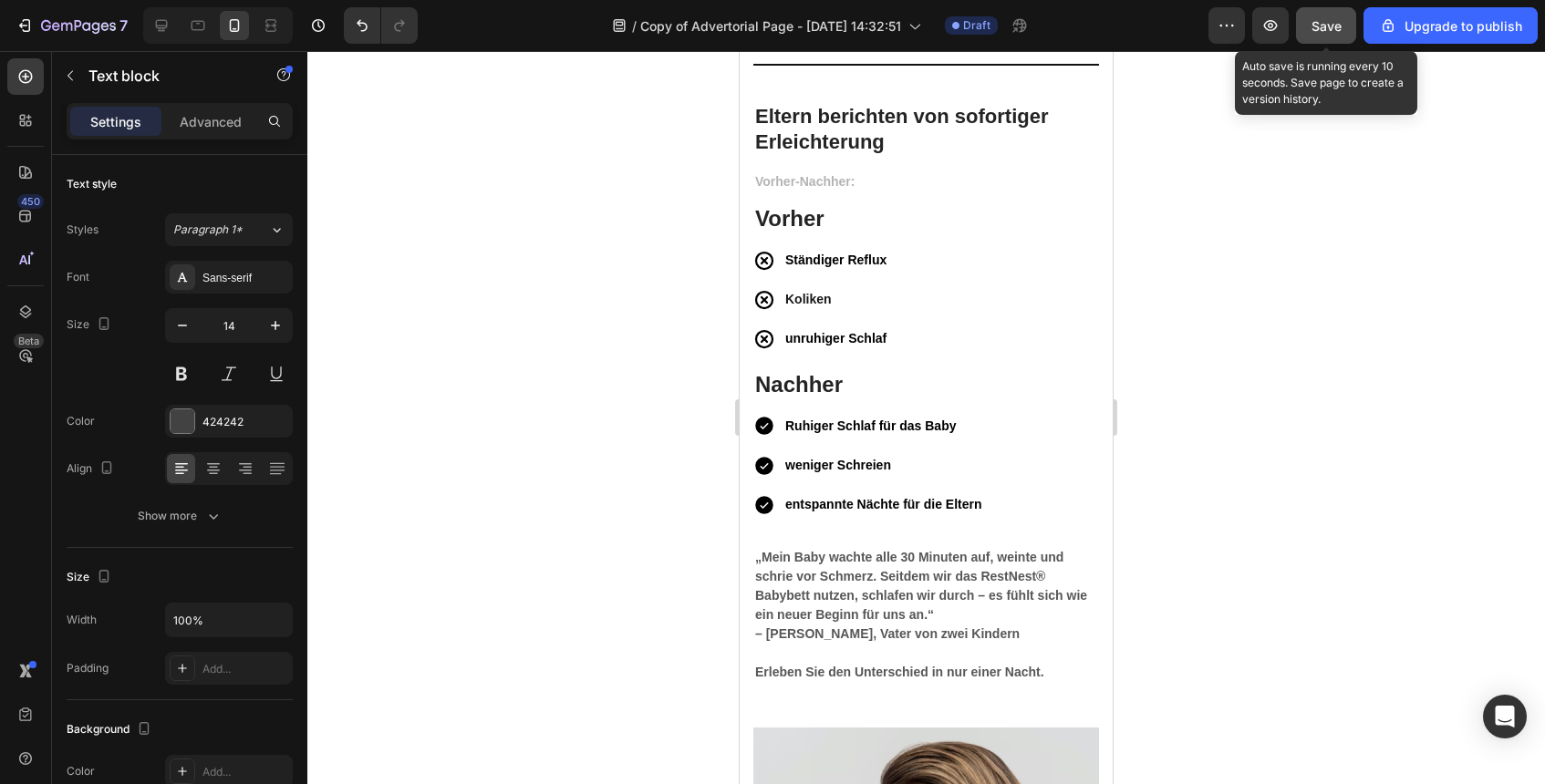
click at [1314, 30] on span "Save" at bounding box center [1327, 26] width 31 height 16
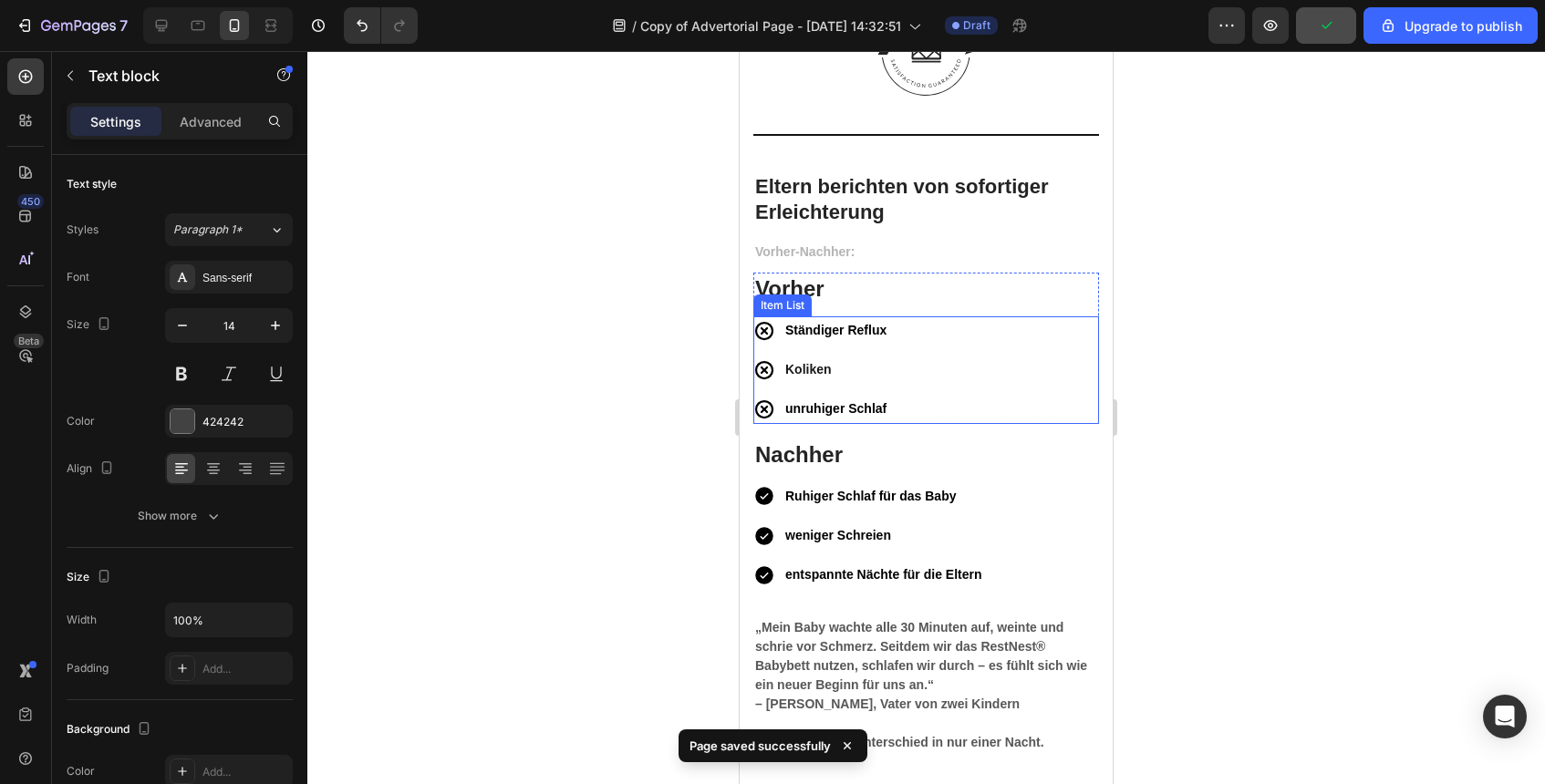
scroll to position [5390, 0]
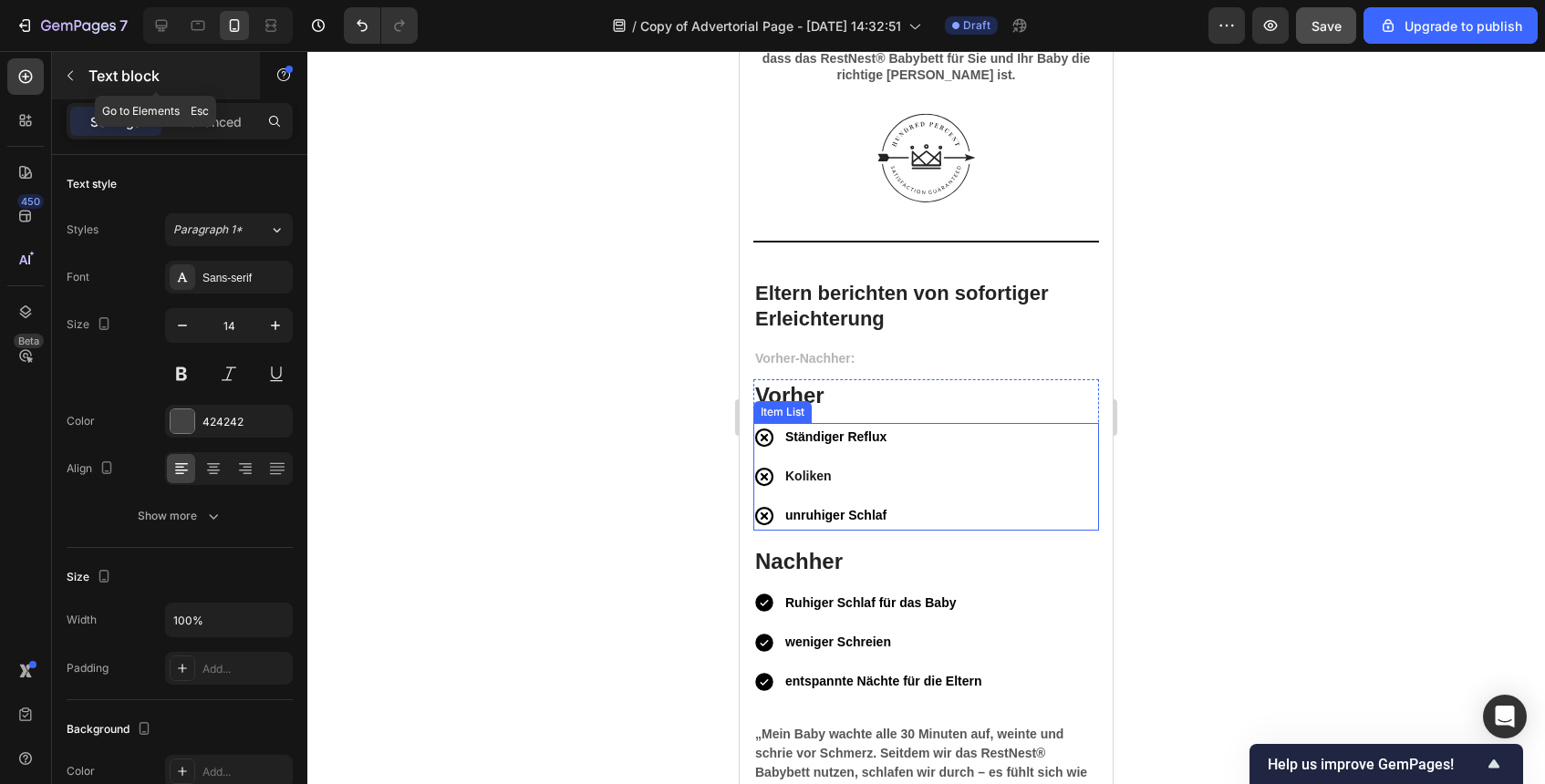
click at [92, 85] on p "Text block" at bounding box center [167, 76] width 156 height 22
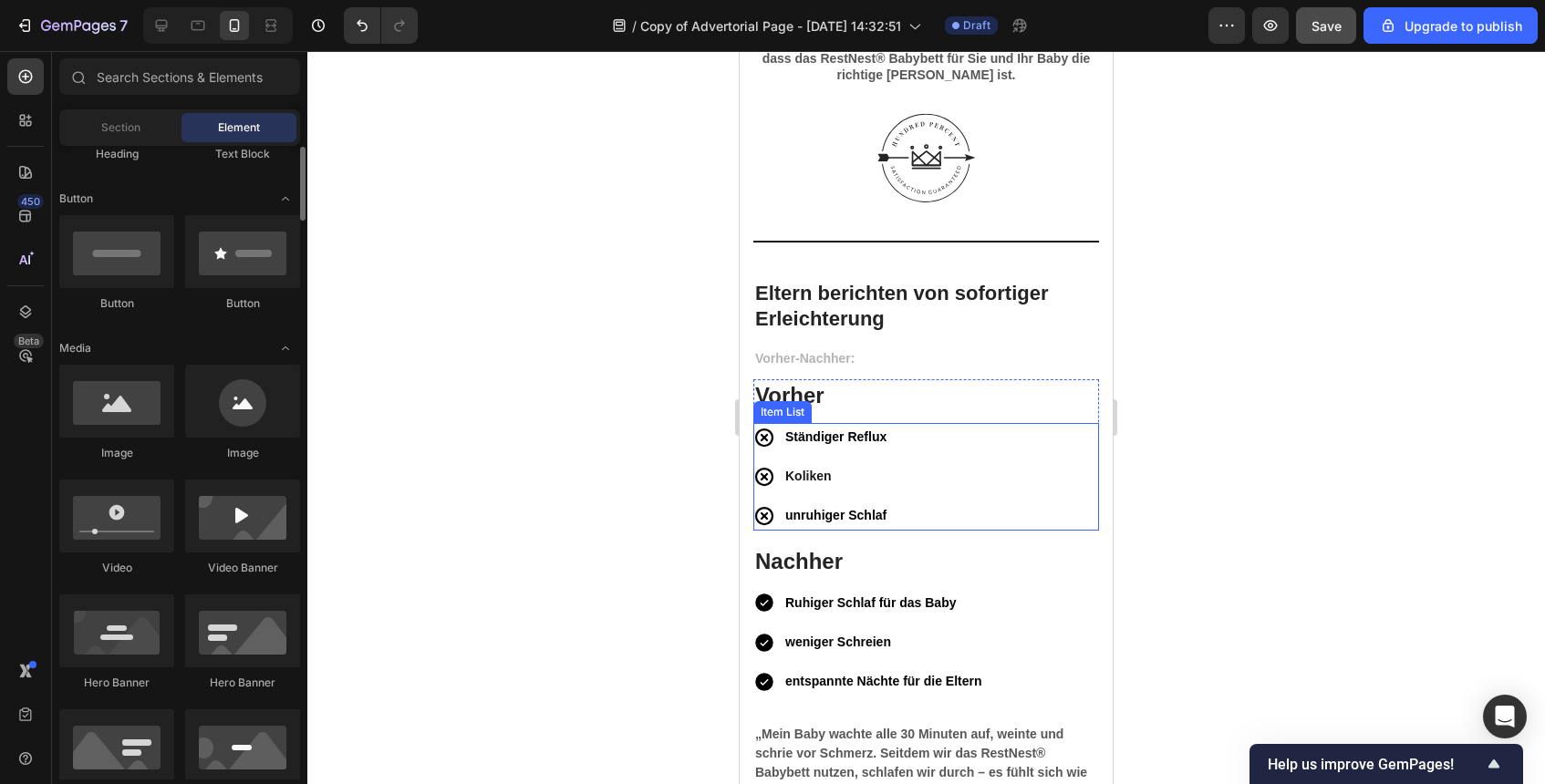
scroll to position [398, 0]
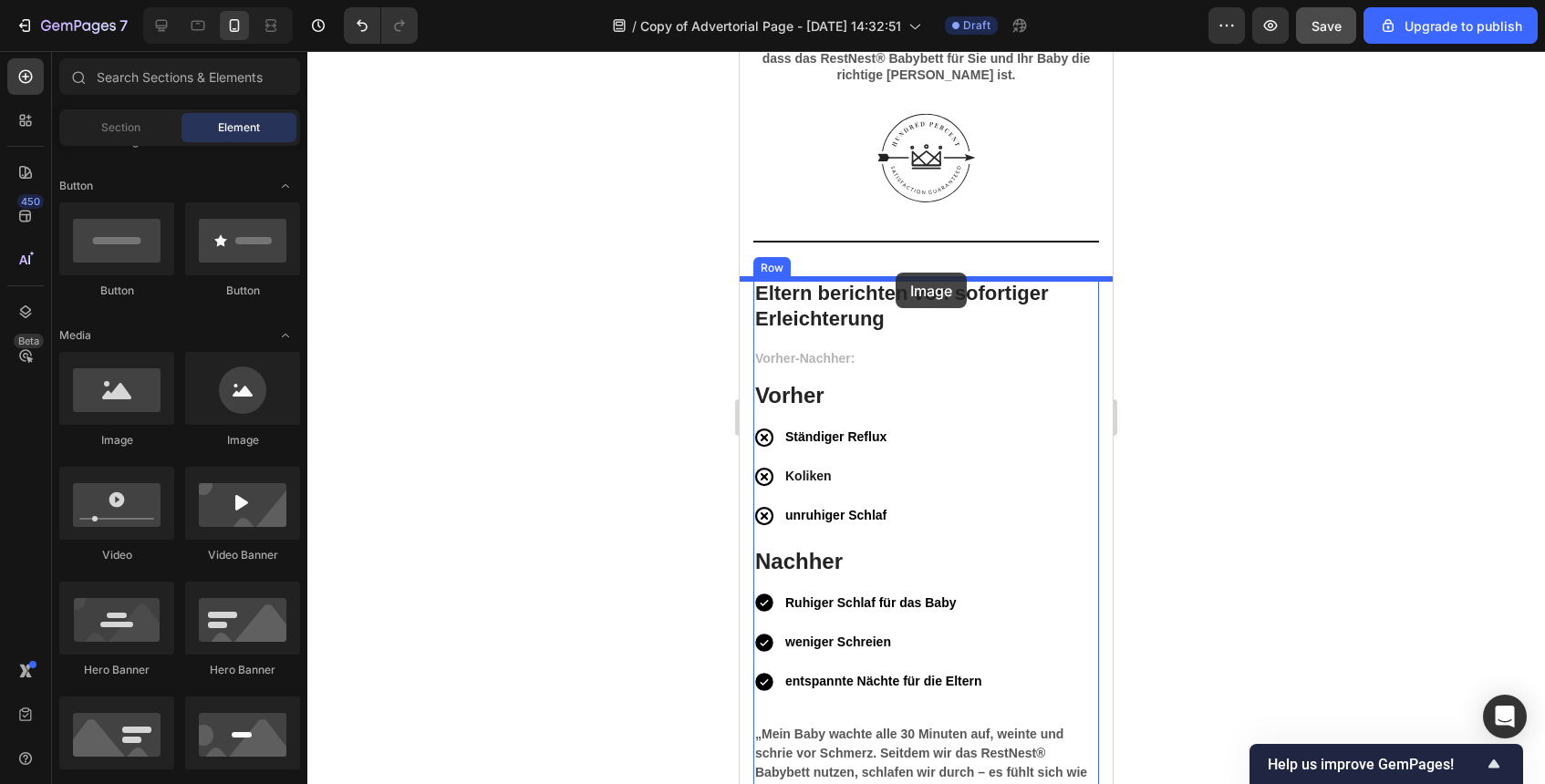
drag, startPoint x: 849, startPoint y: 457, endPoint x: 896, endPoint y: 273, distance: 189.9
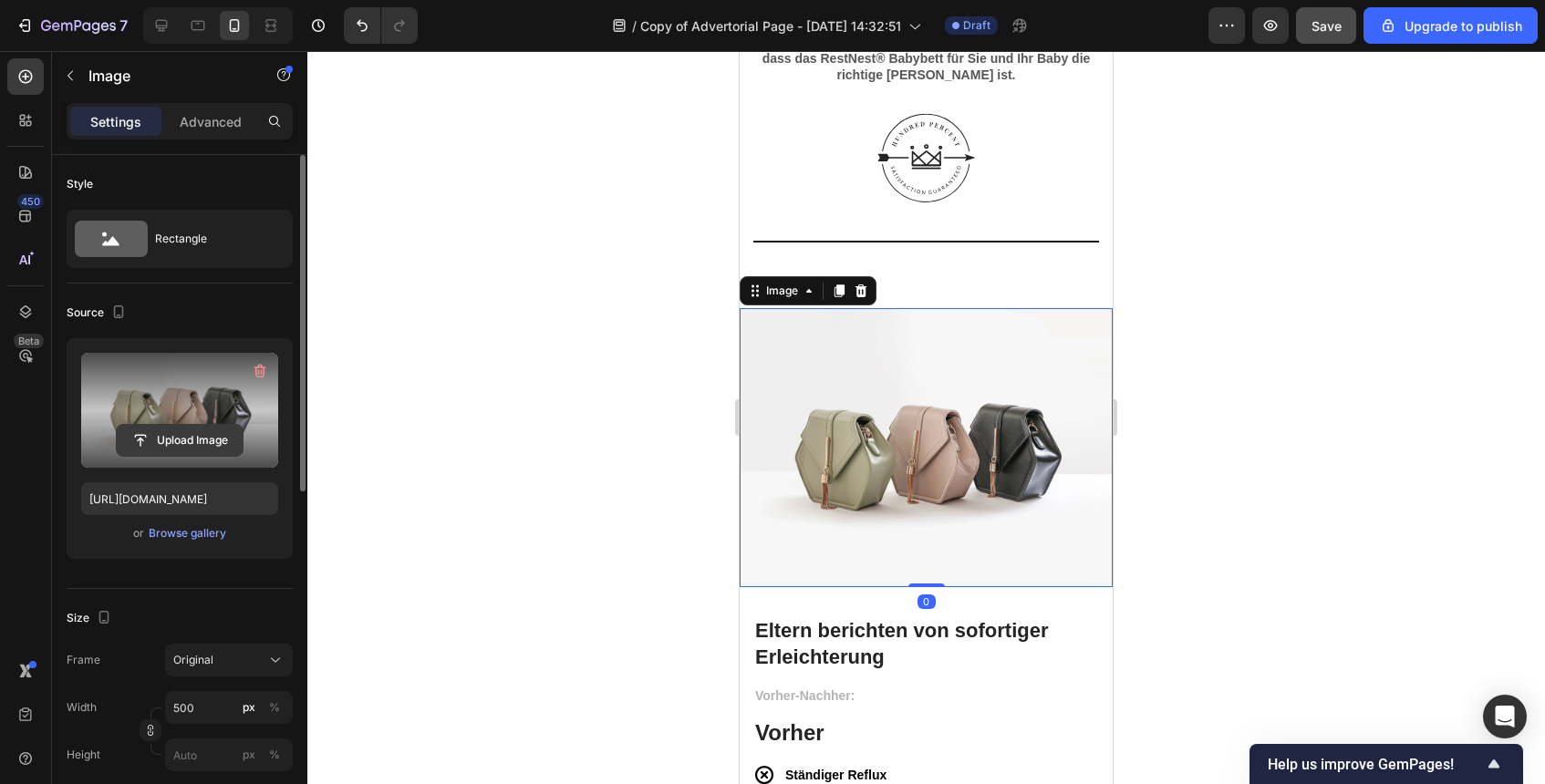
click at [218, 448] on input "file" at bounding box center [180, 441] width 126 height 31
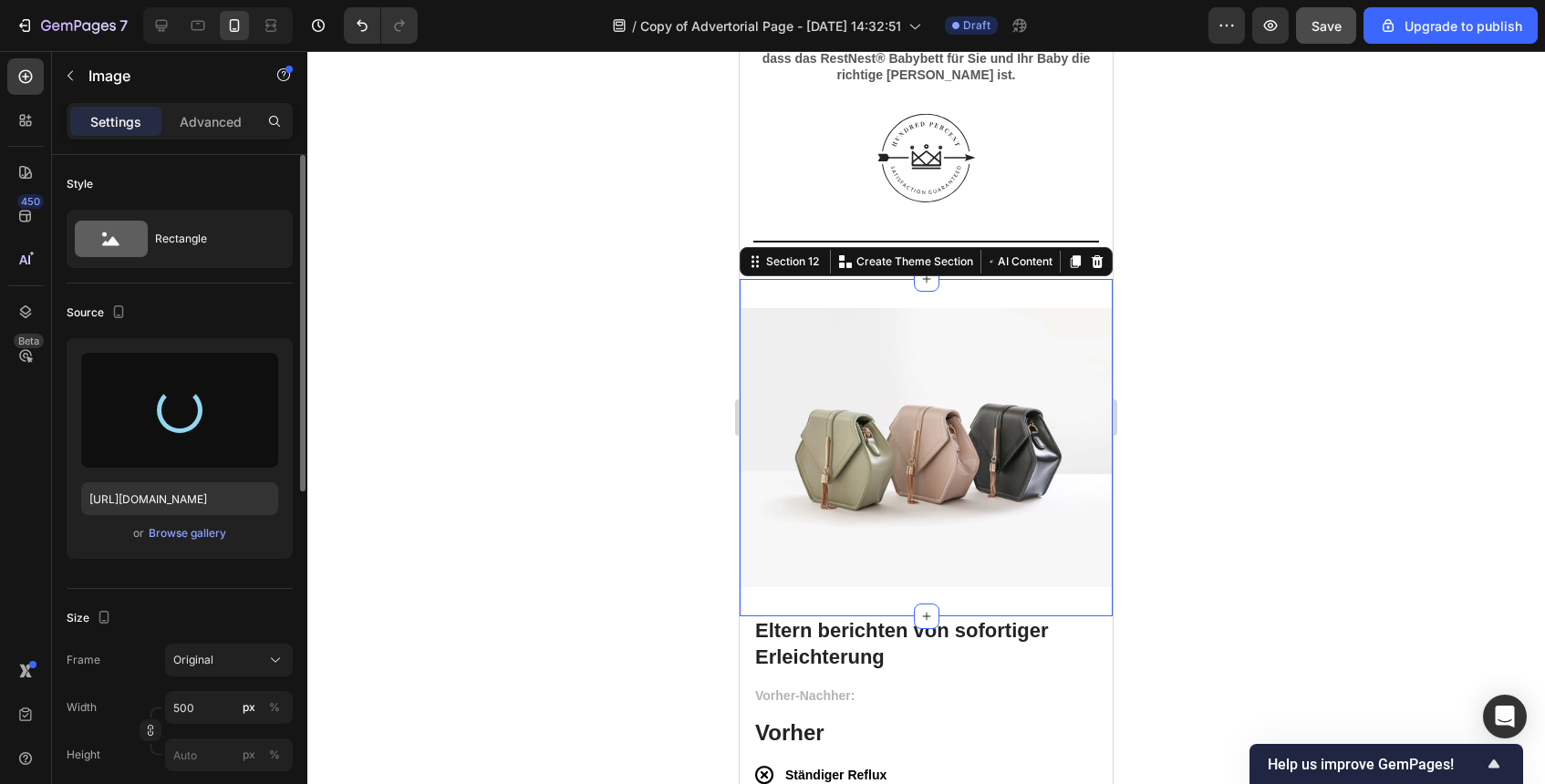
click at [980, 289] on div "Image Section 12 You can create reusable sections Create Theme Section AI Conte…" at bounding box center [926, 449] width 373 height 339
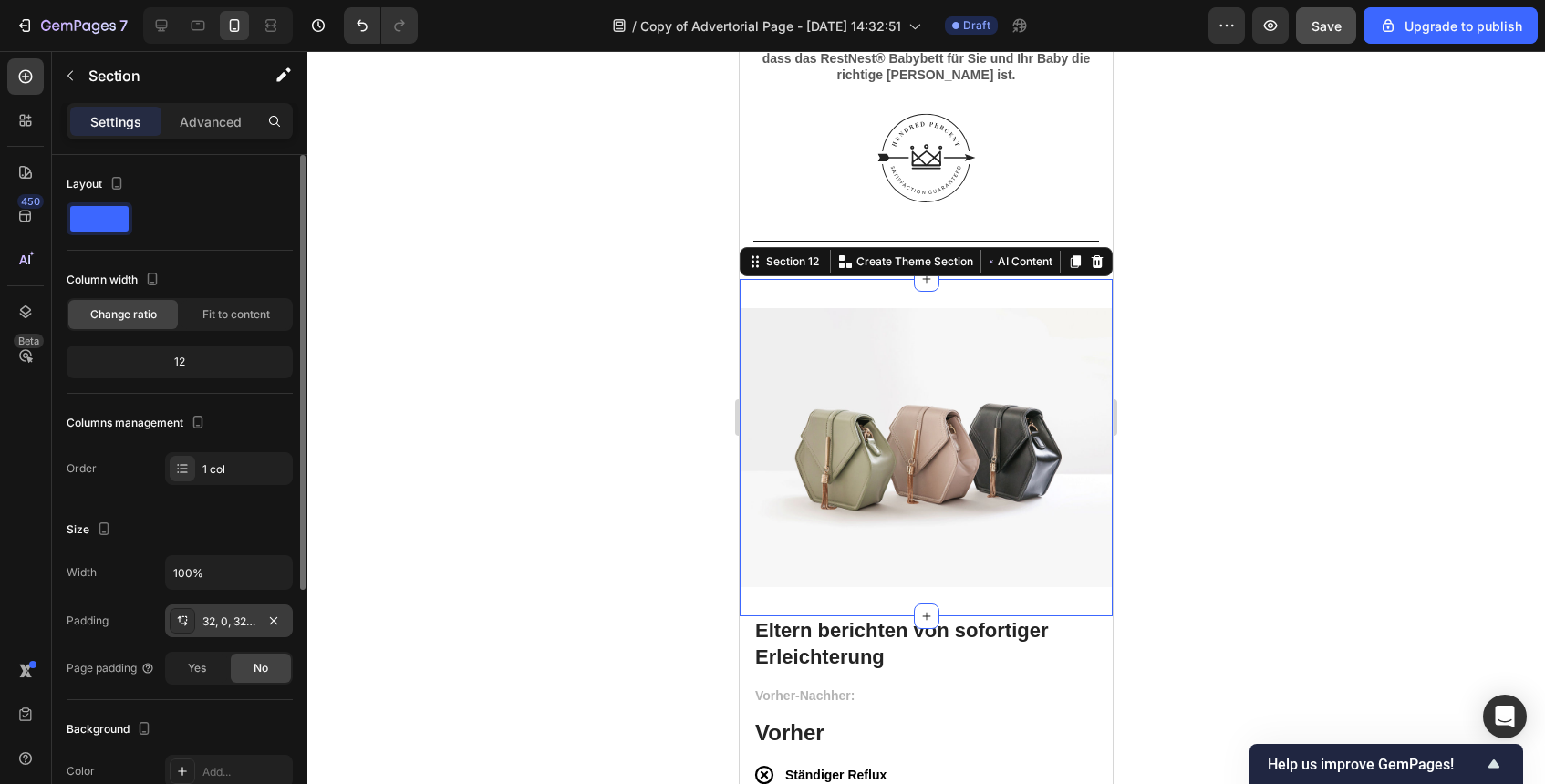
click at [249, 620] on div "32, 0, 32, 0" at bounding box center [229, 622] width 53 height 17
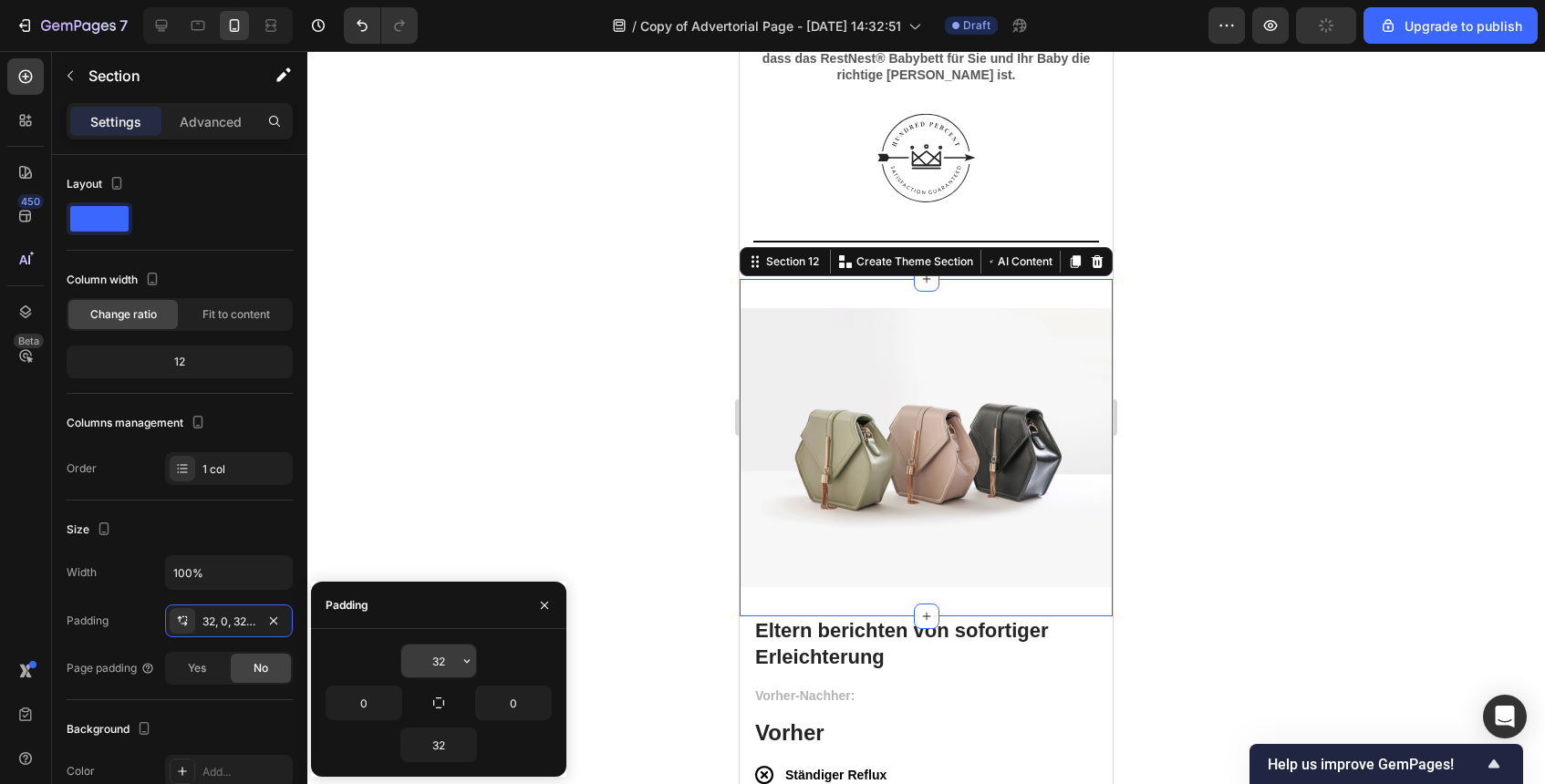
click at [440, 651] on input "32" at bounding box center [439, 661] width 75 height 32
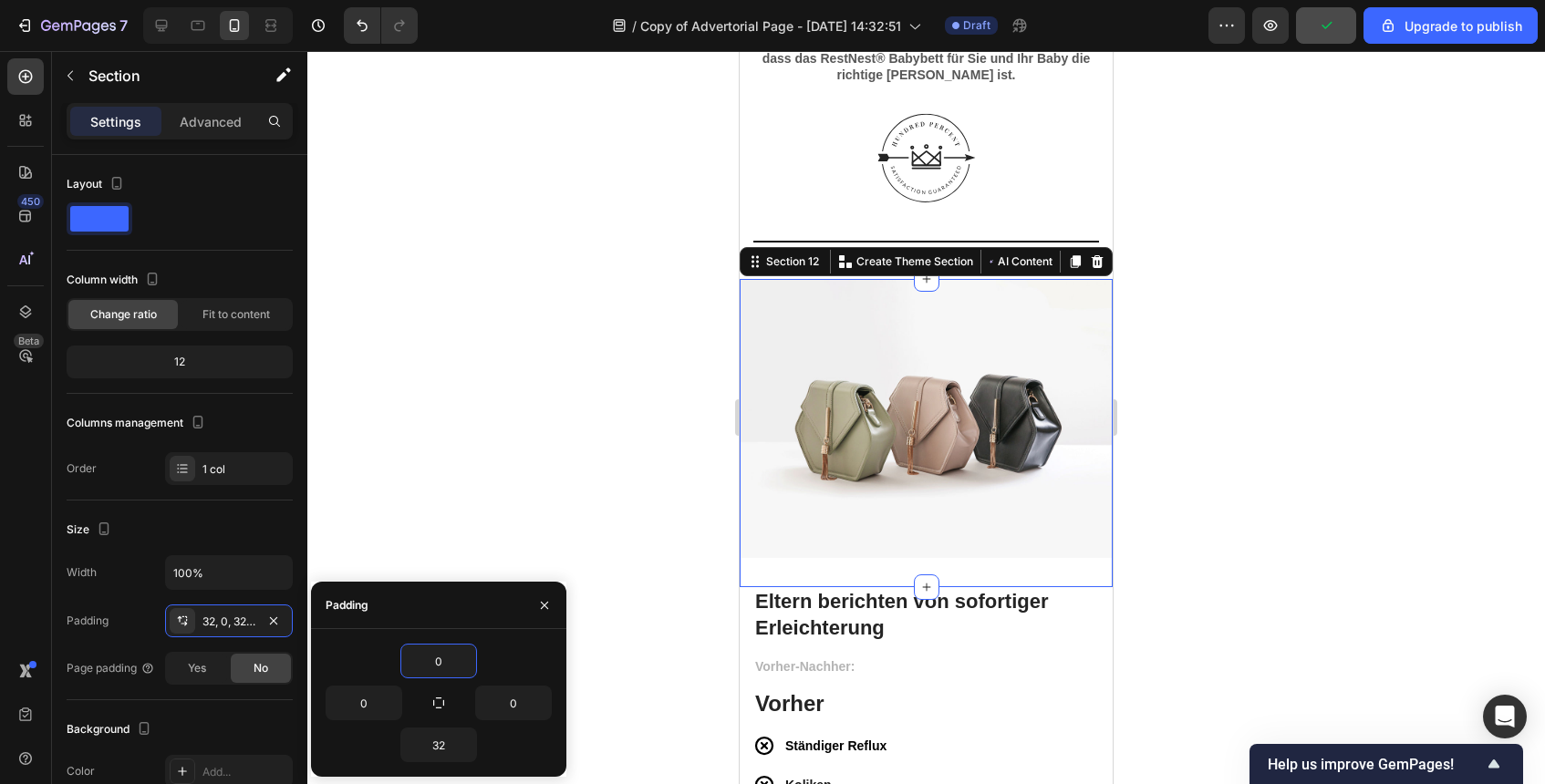
click at [1139, 479] on div at bounding box center [926, 417] width 1238 height 733
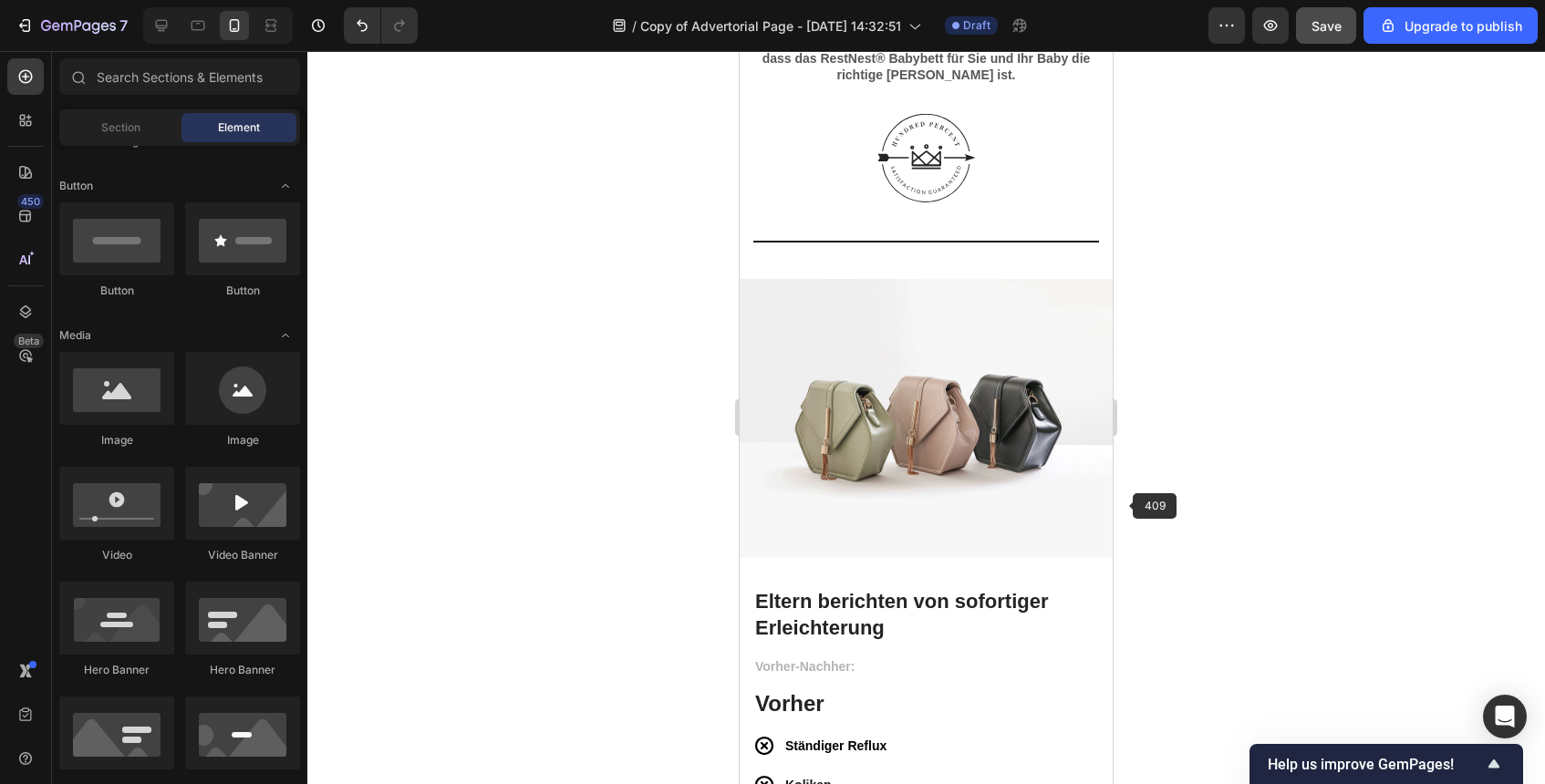
click at [1067, 529] on img at bounding box center [926, 419] width 373 height 280
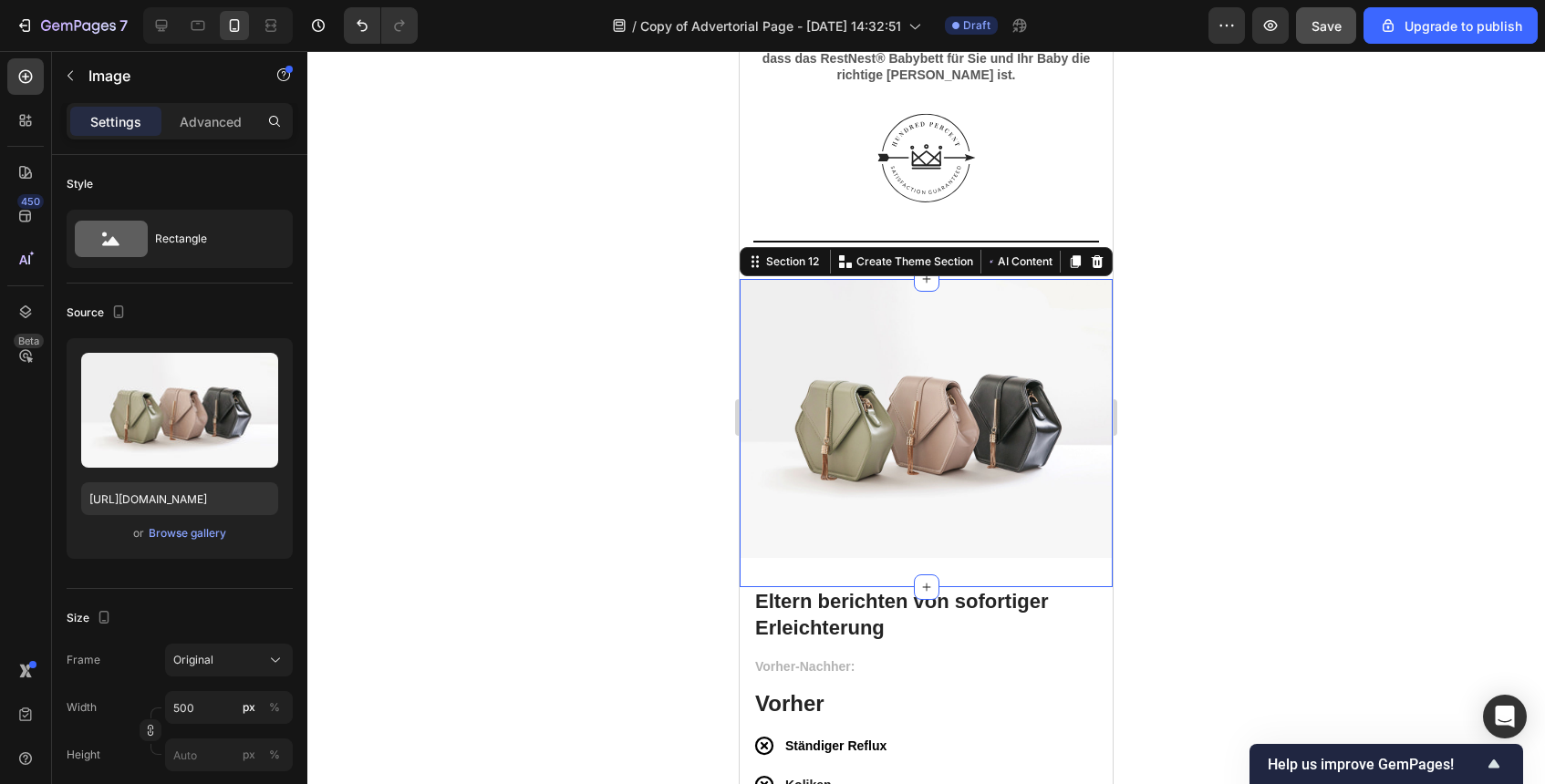
click at [959, 580] on div "Image Section 12 You can create reusable sections Create Theme Section AI Conte…" at bounding box center [926, 434] width 373 height 309
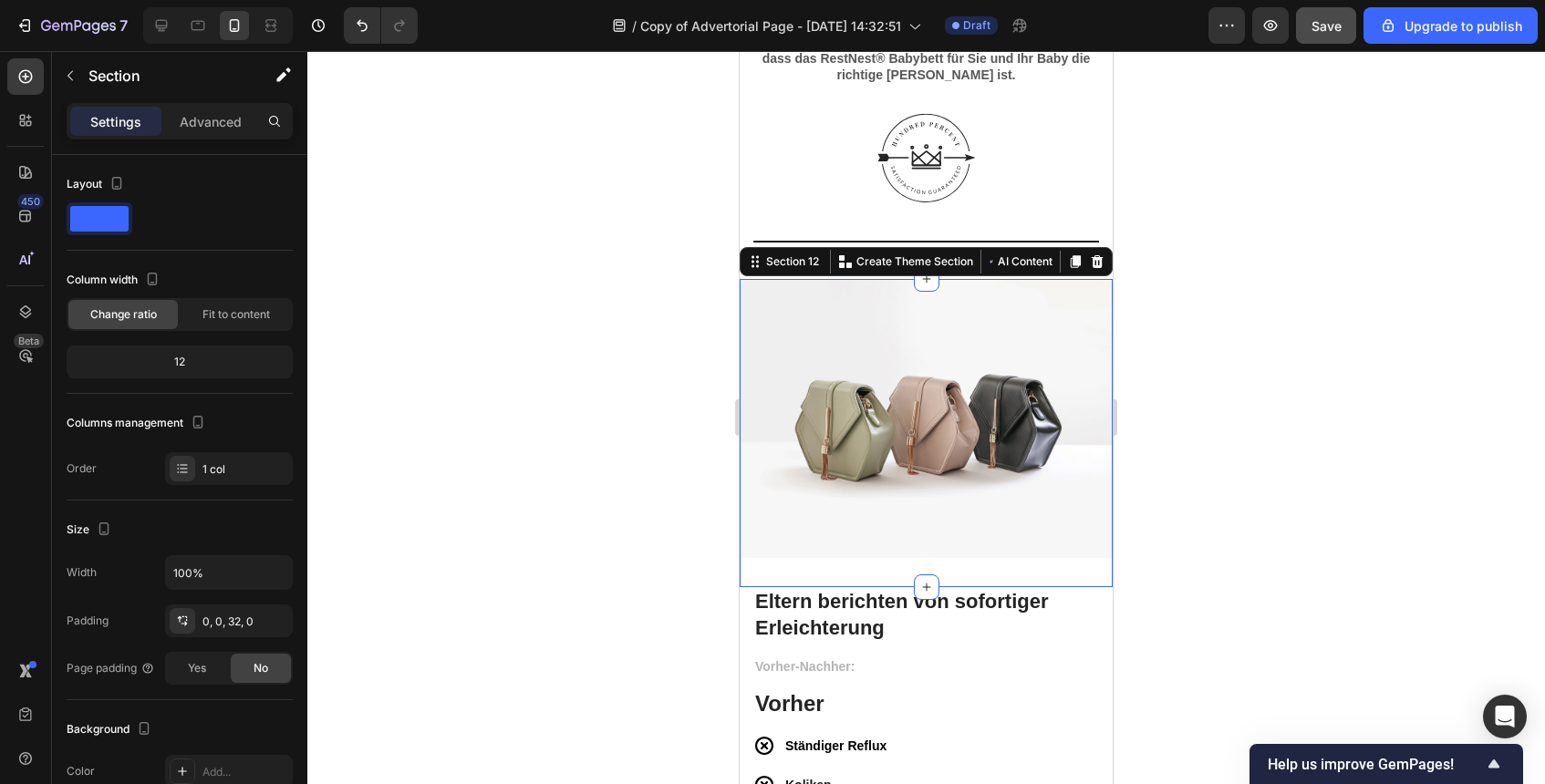
click at [1247, 477] on div at bounding box center [926, 417] width 1238 height 733
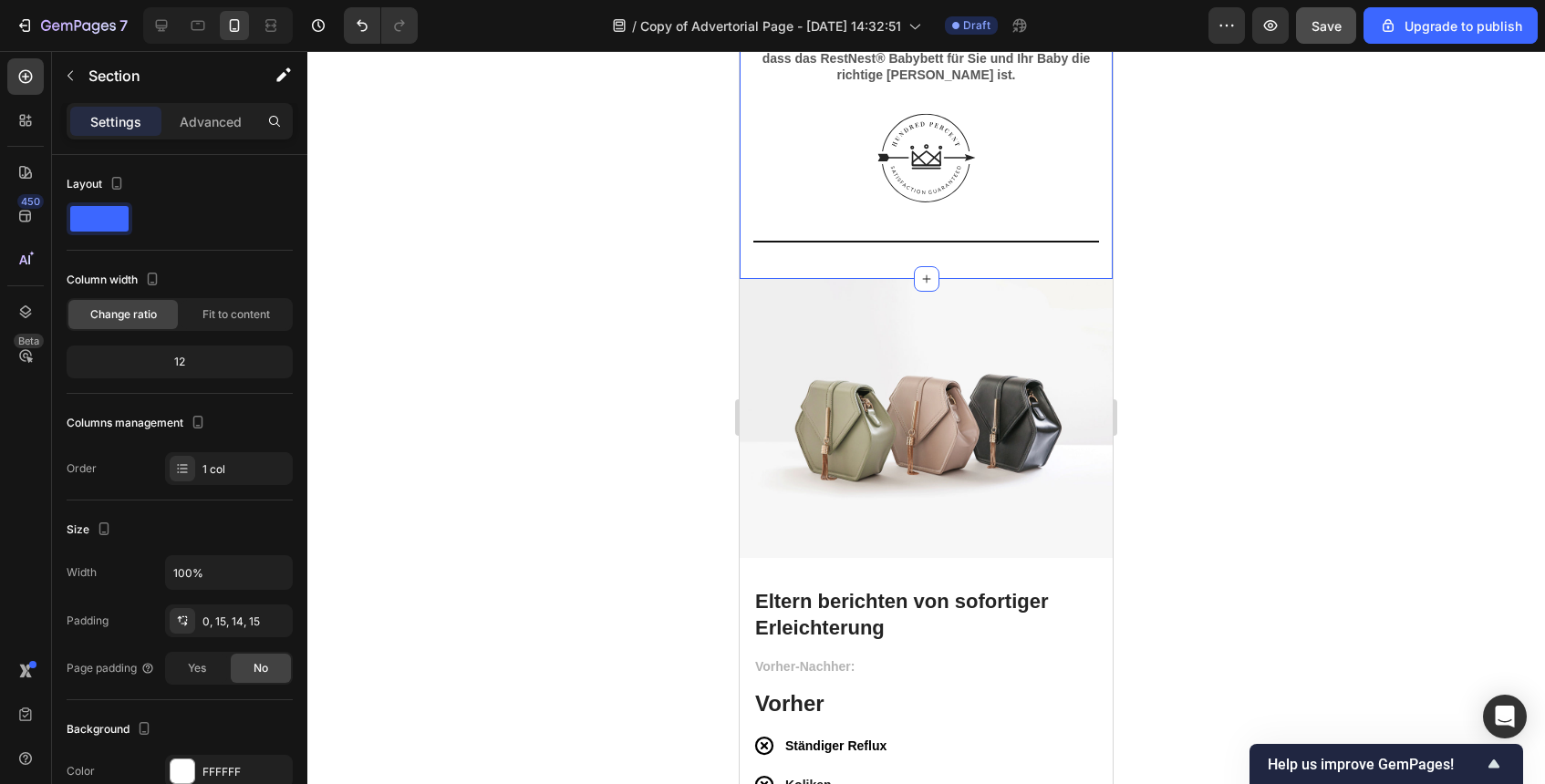
click at [1054, 268] on div "Heading Wir bieten Ihnen 100 Nächte Testphase – damit Sie vollkommen sicher sei…" at bounding box center [926, 131] width 373 height 294
click at [238, 628] on div "0, 15, 14, 15" at bounding box center [229, 622] width 53 height 17
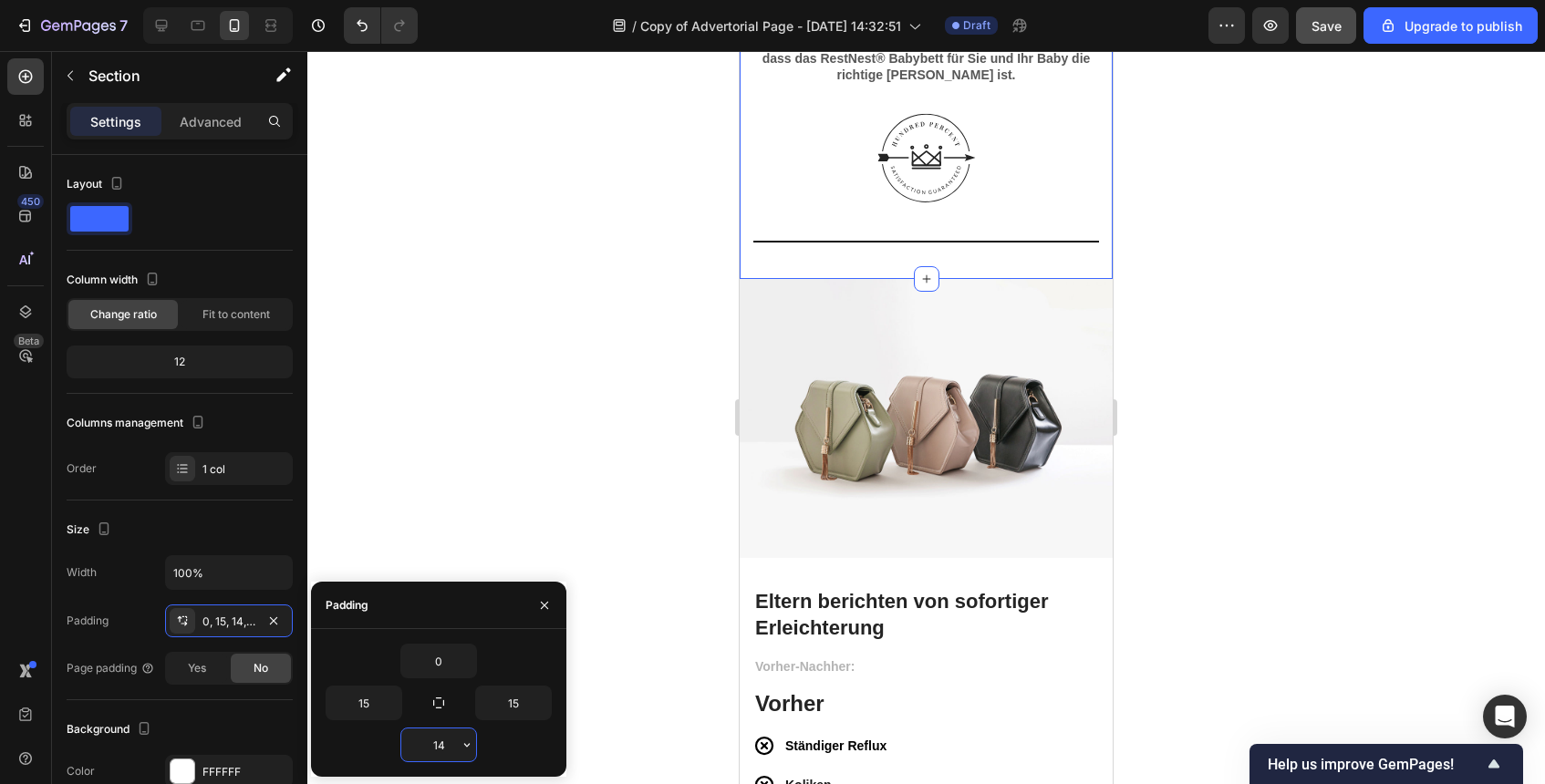
click at [417, 741] on input "14" at bounding box center [439, 744] width 75 height 32
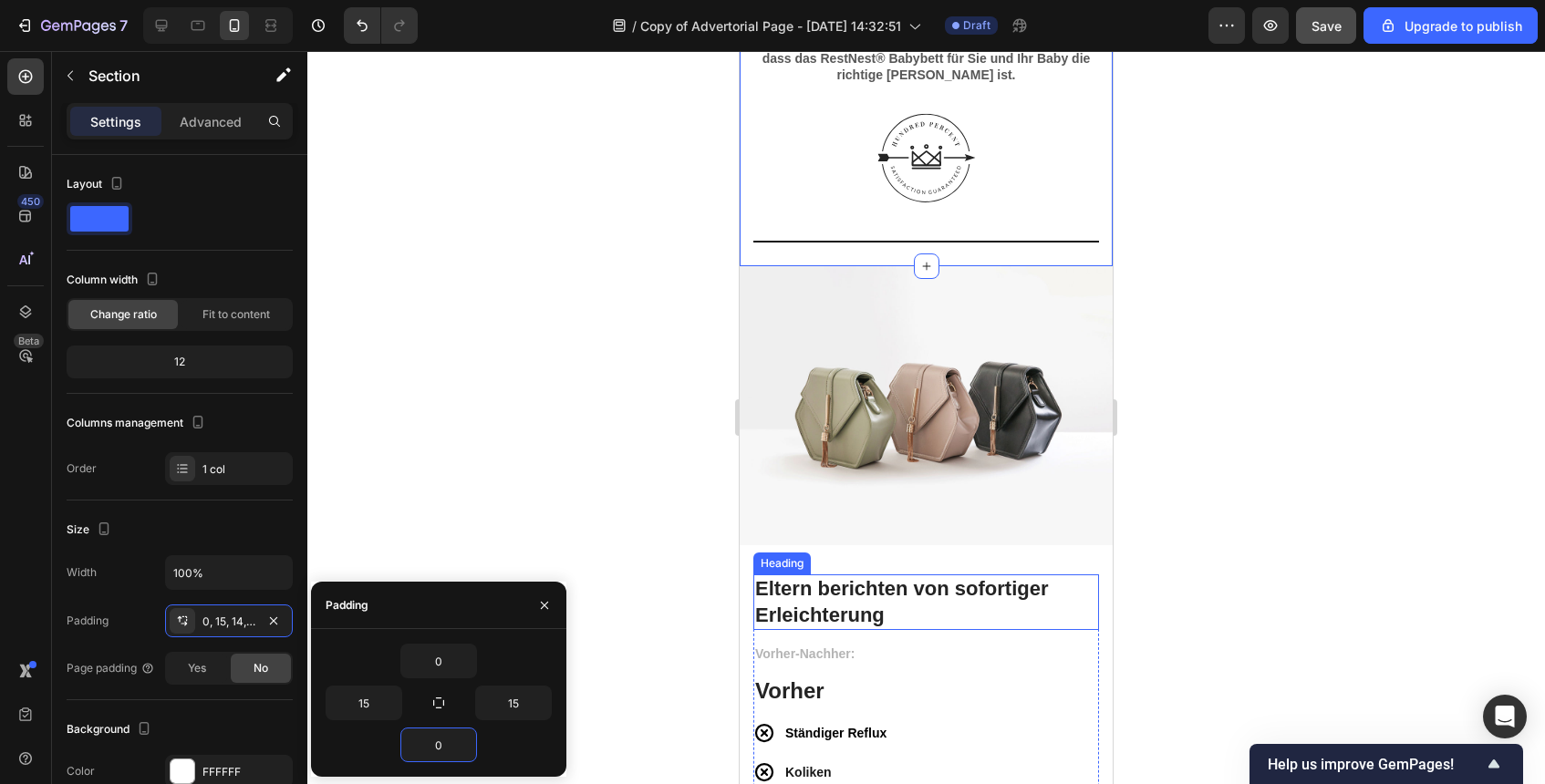
click at [1194, 580] on div at bounding box center [926, 417] width 1238 height 733
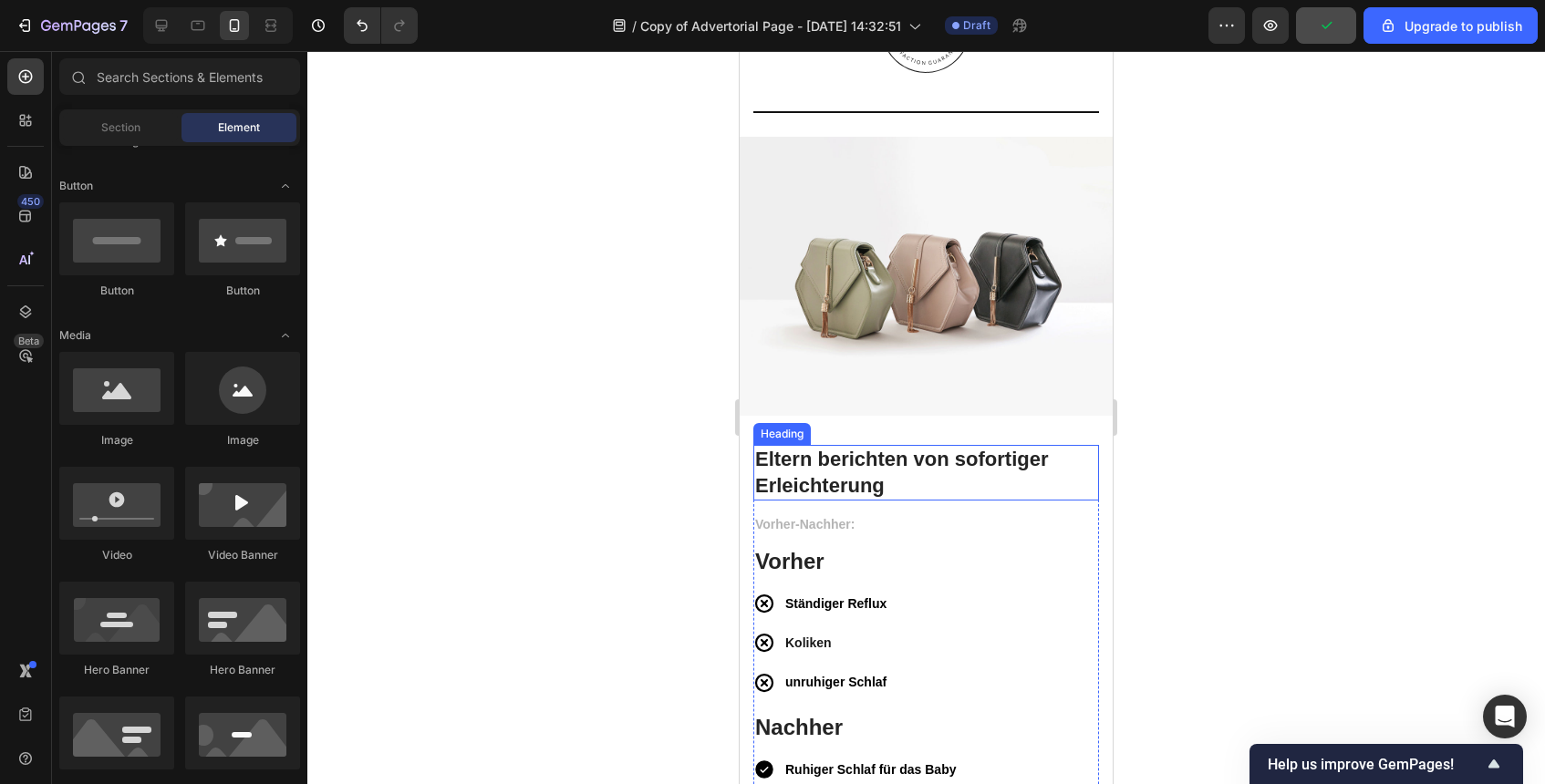
scroll to position [5541, 0]
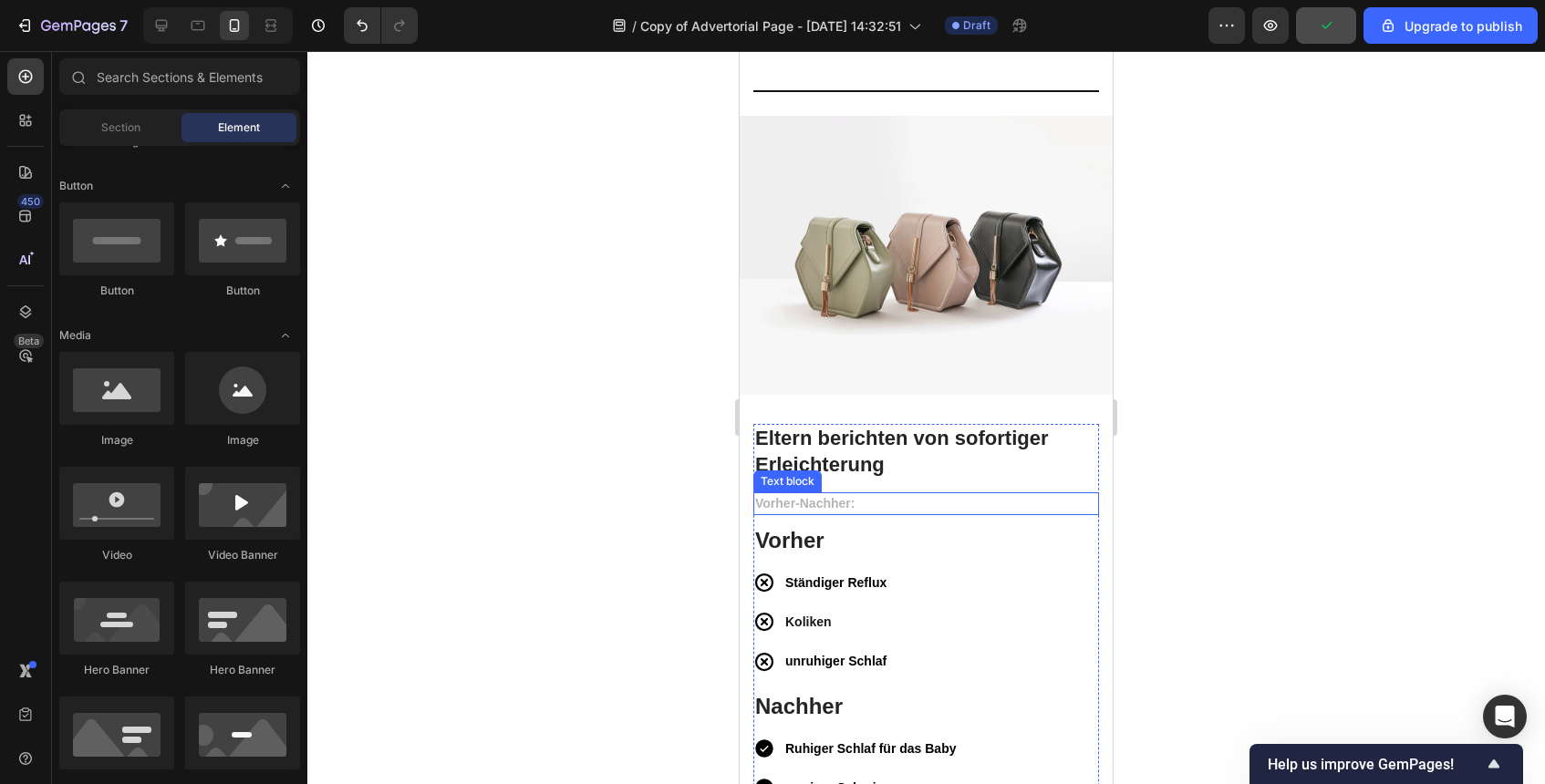
click at [904, 214] on img at bounding box center [926, 255] width 373 height 280
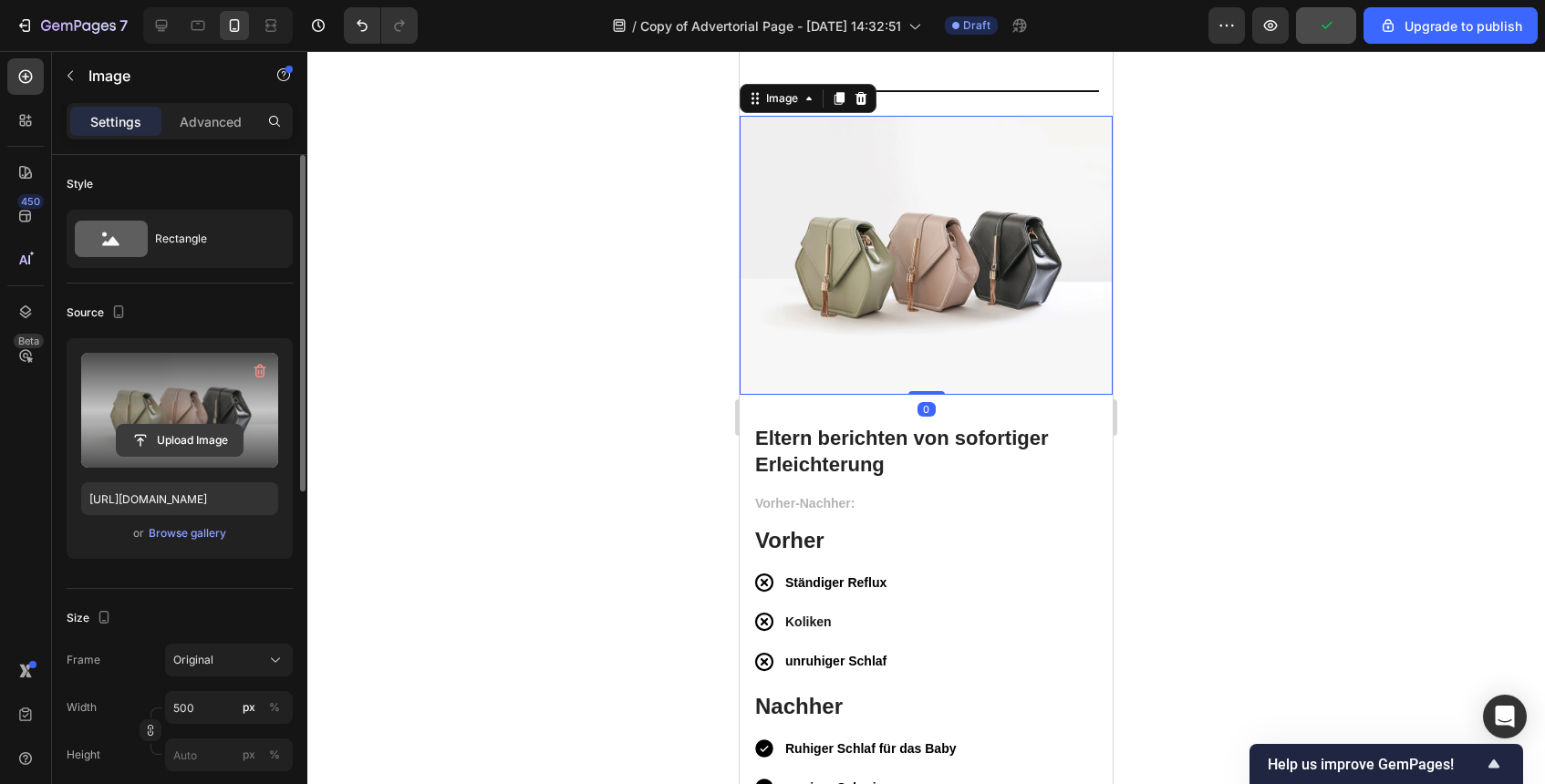
click at [205, 435] on input "file" at bounding box center [180, 441] width 126 height 31
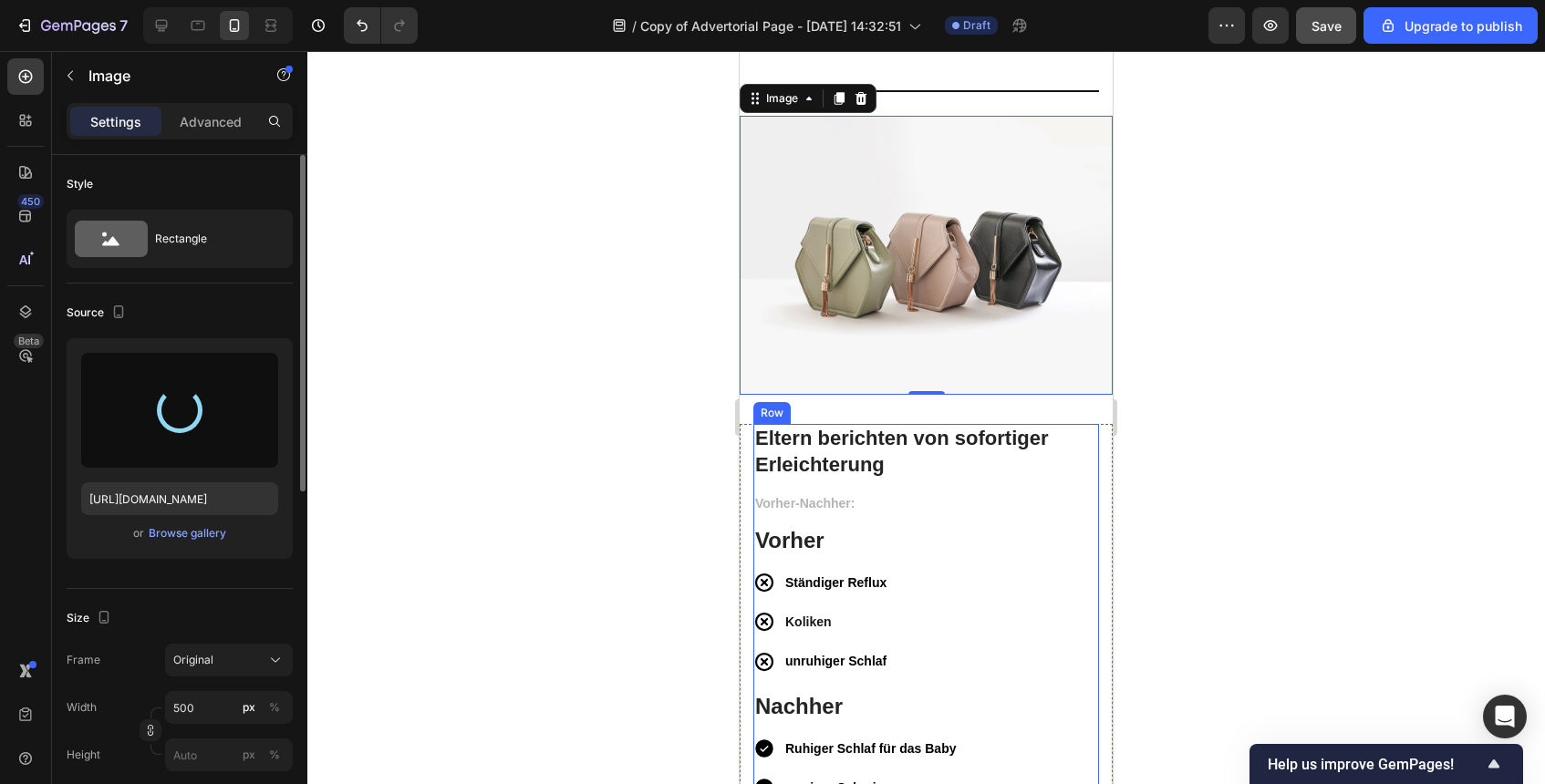
type input "https://cdn.shopify.com/s/files/1/0915/9285/1833/files/gempages_585888952540463…"
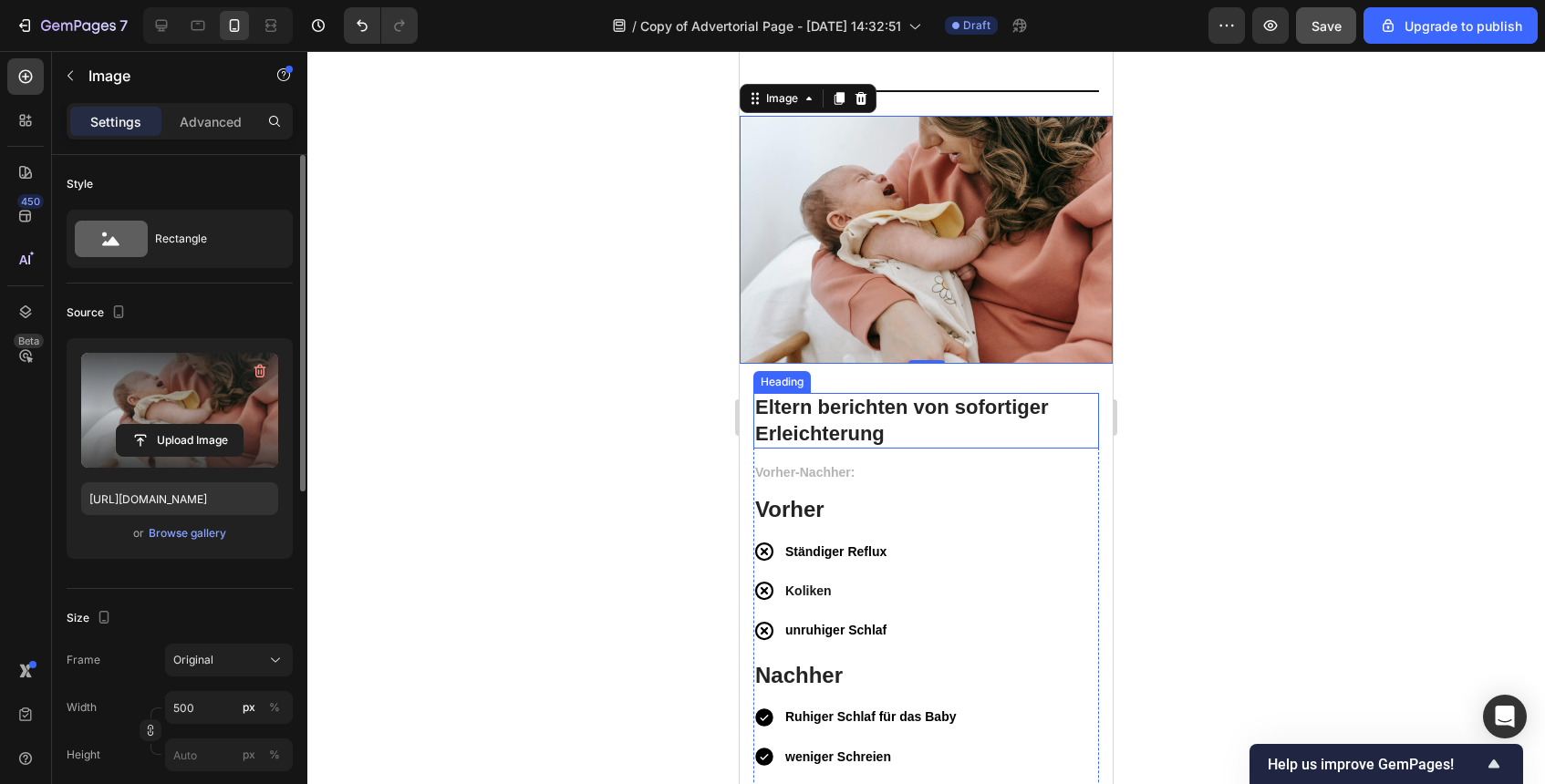
click at [952, 449] on h2 "Eltern berichten von sofortiger Erleichterung" at bounding box center [926, 421] width 345 height 56
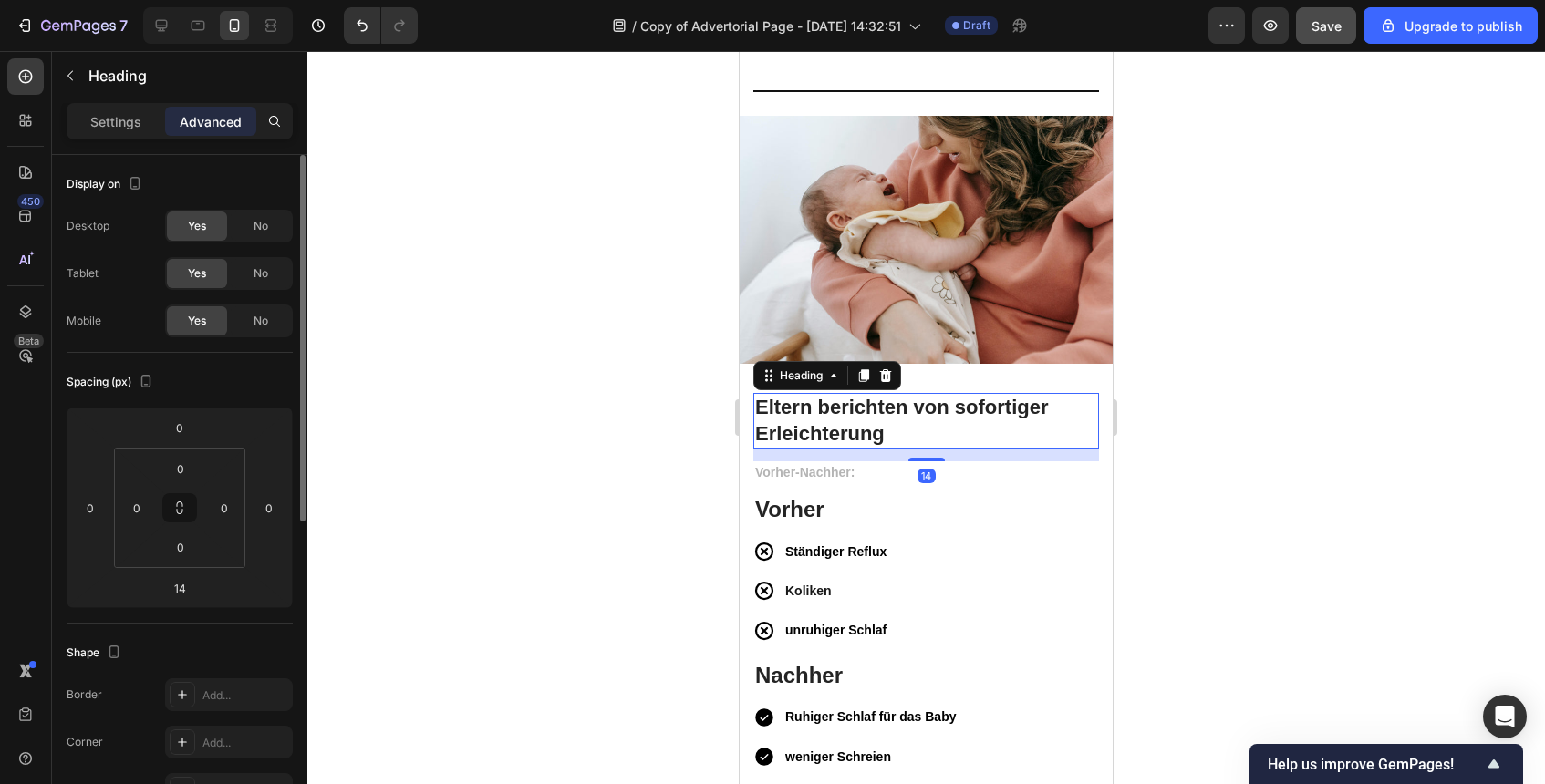
click at [1222, 376] on div at bounding box center [926, 417] width 1238 height 733
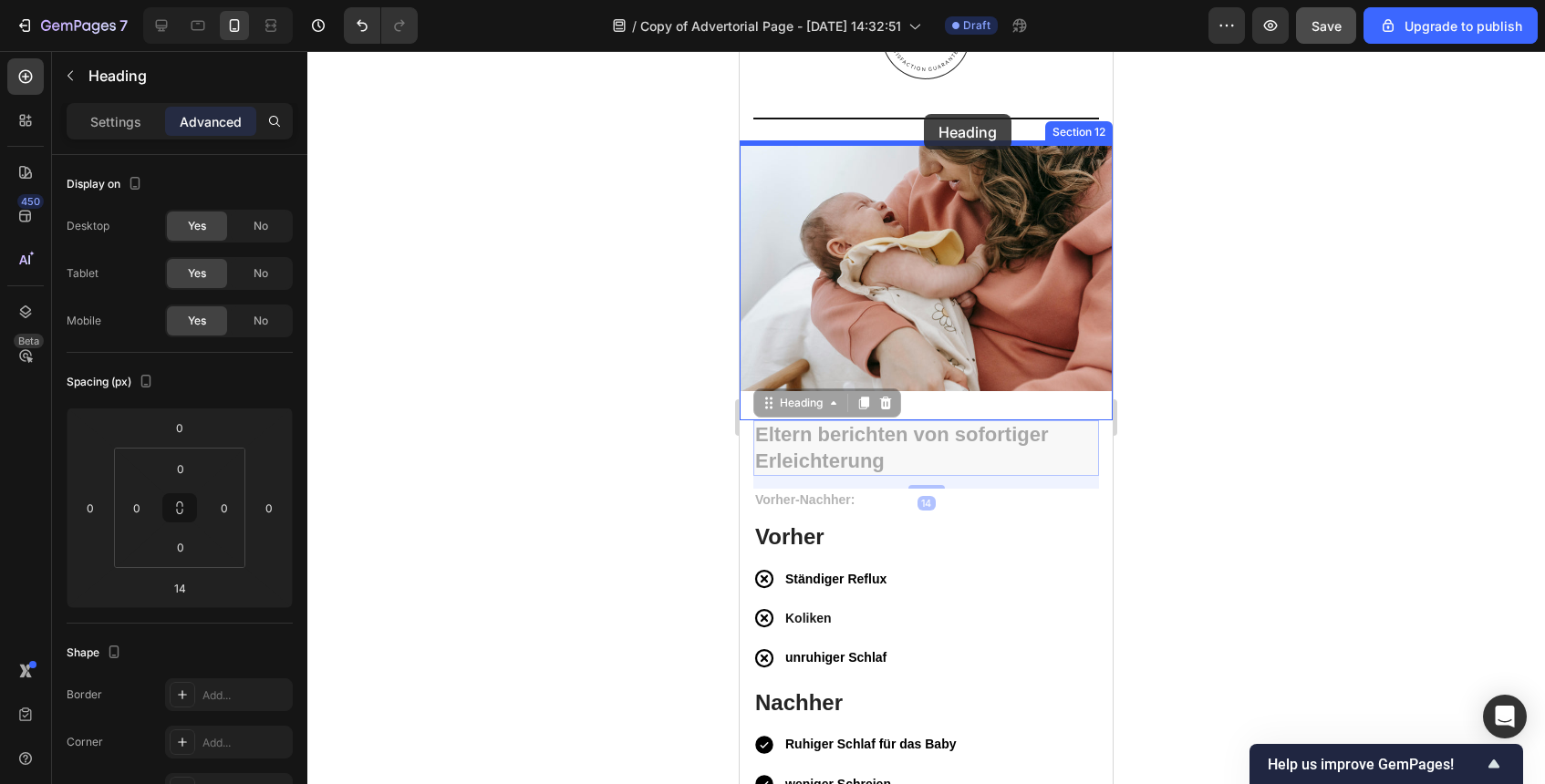
drag, startPoint x: 963, startPoint y: 432, endPoint x: 924, endPoint y: 115, distance: 319.4
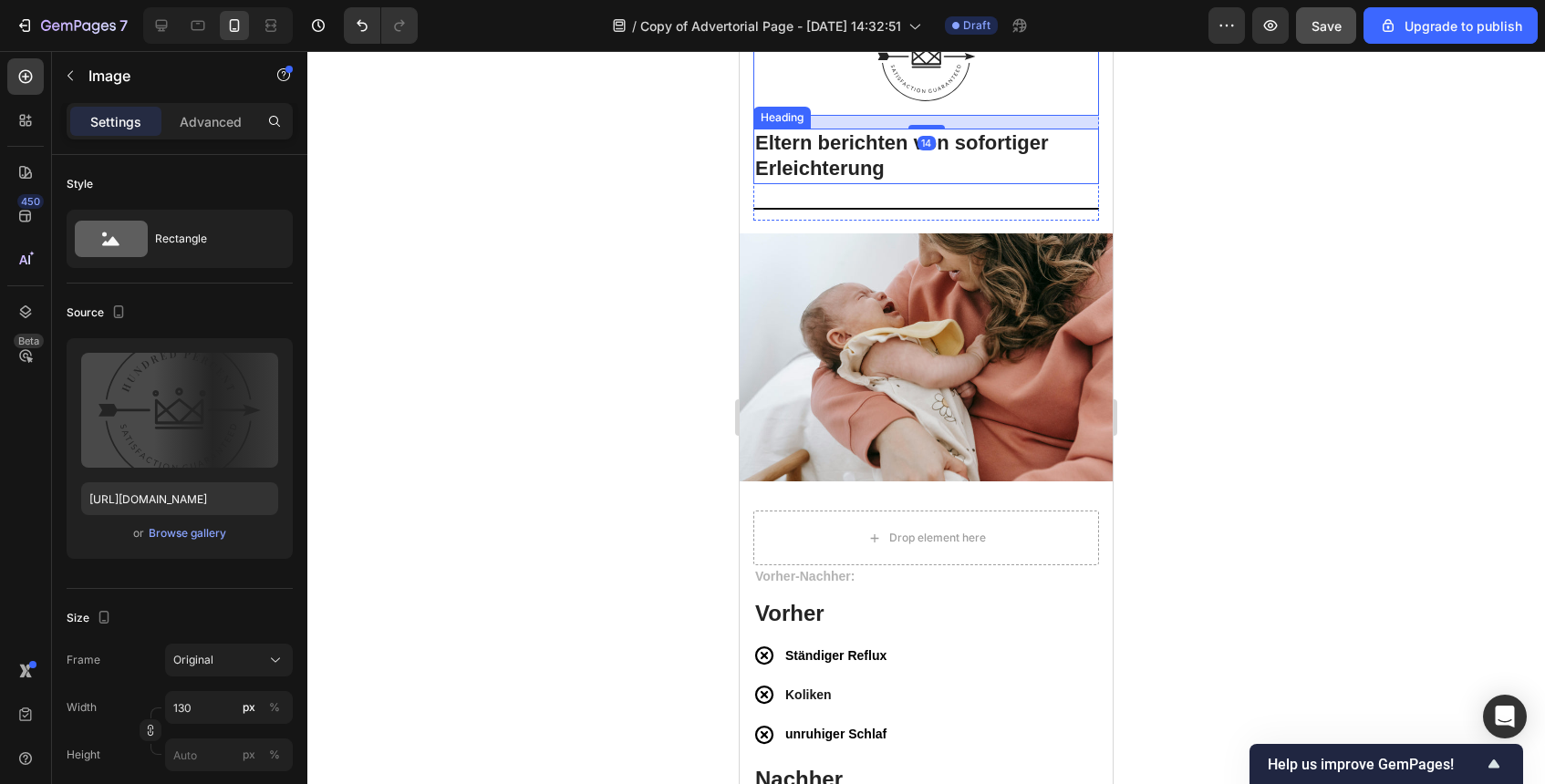
click at [925, 155] on h2 "Eltern berichten von sofortiger Erleichterung" at bounding box center [926, 156] width 345 height 56
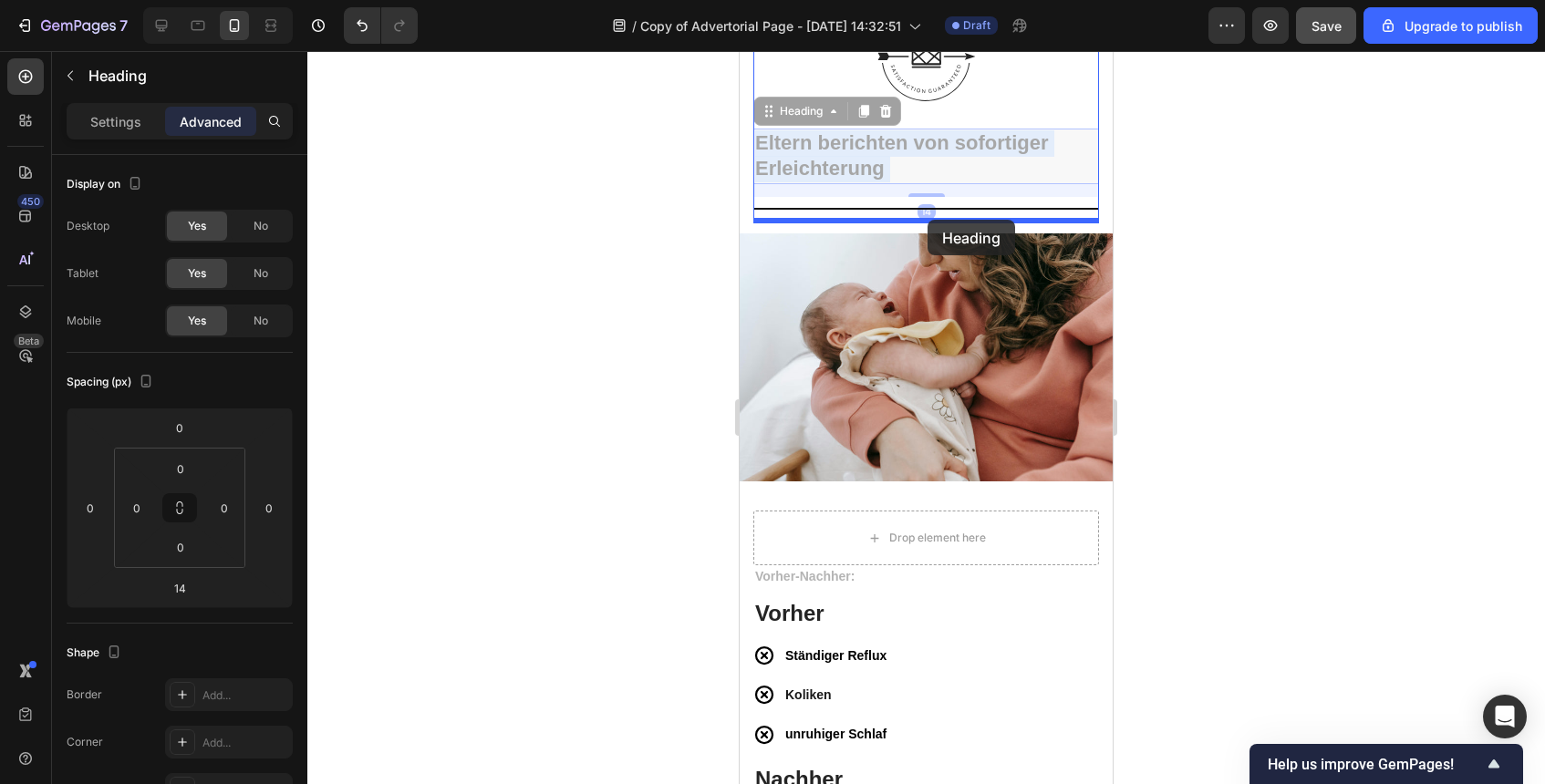
drag, startPoint x: 925, startPoint y: 155, endPoint x: 928, endPoint y: 219, distance: 64.1
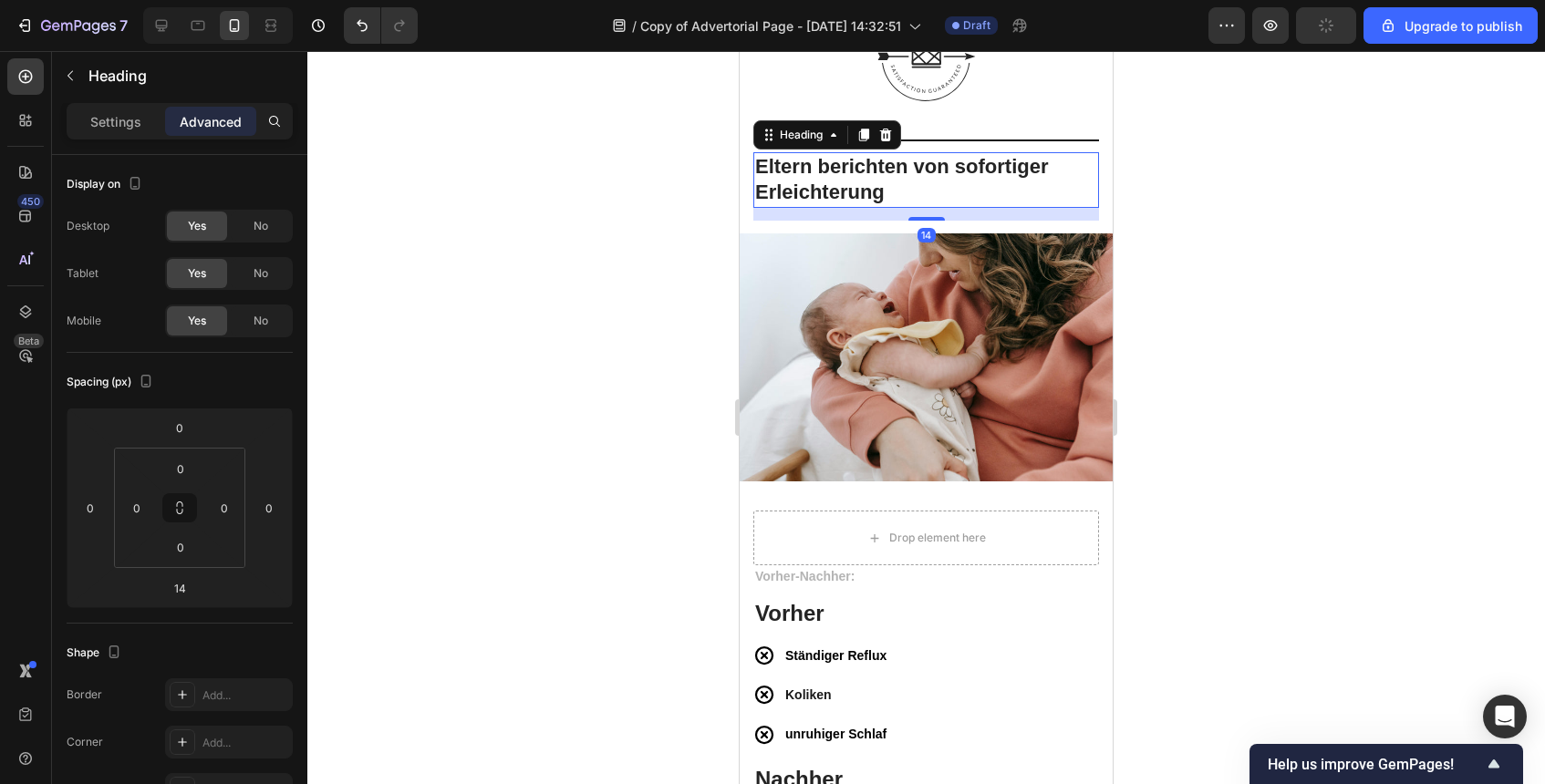
click at [1183, 194] on div at bounding box center [926, 417] width 1238 height 733
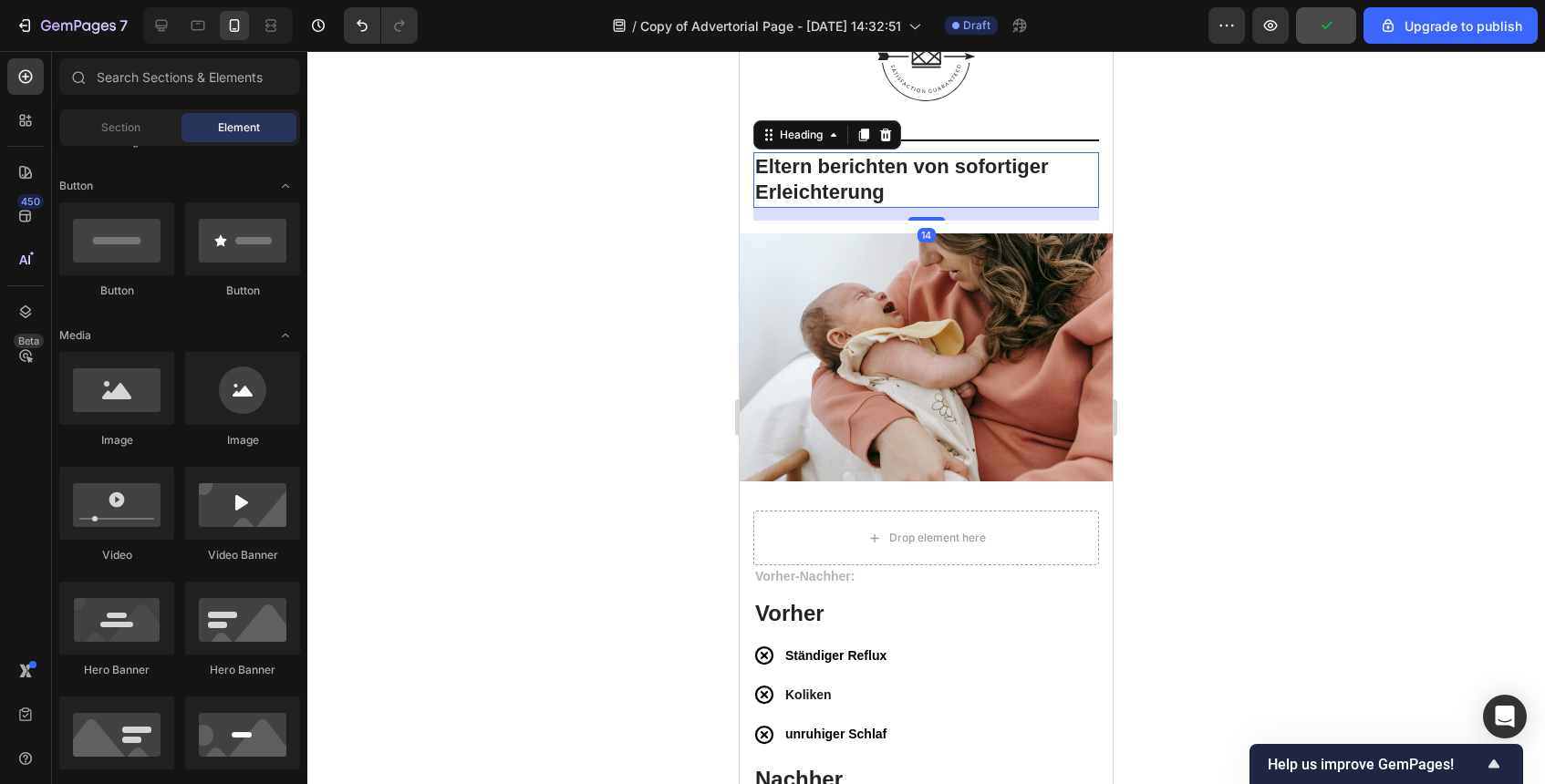
click at [972, 200] on h2 "Eltern berichten von sofortiger Erleichterung" at bounding box center [926, 180] width 345 height 56
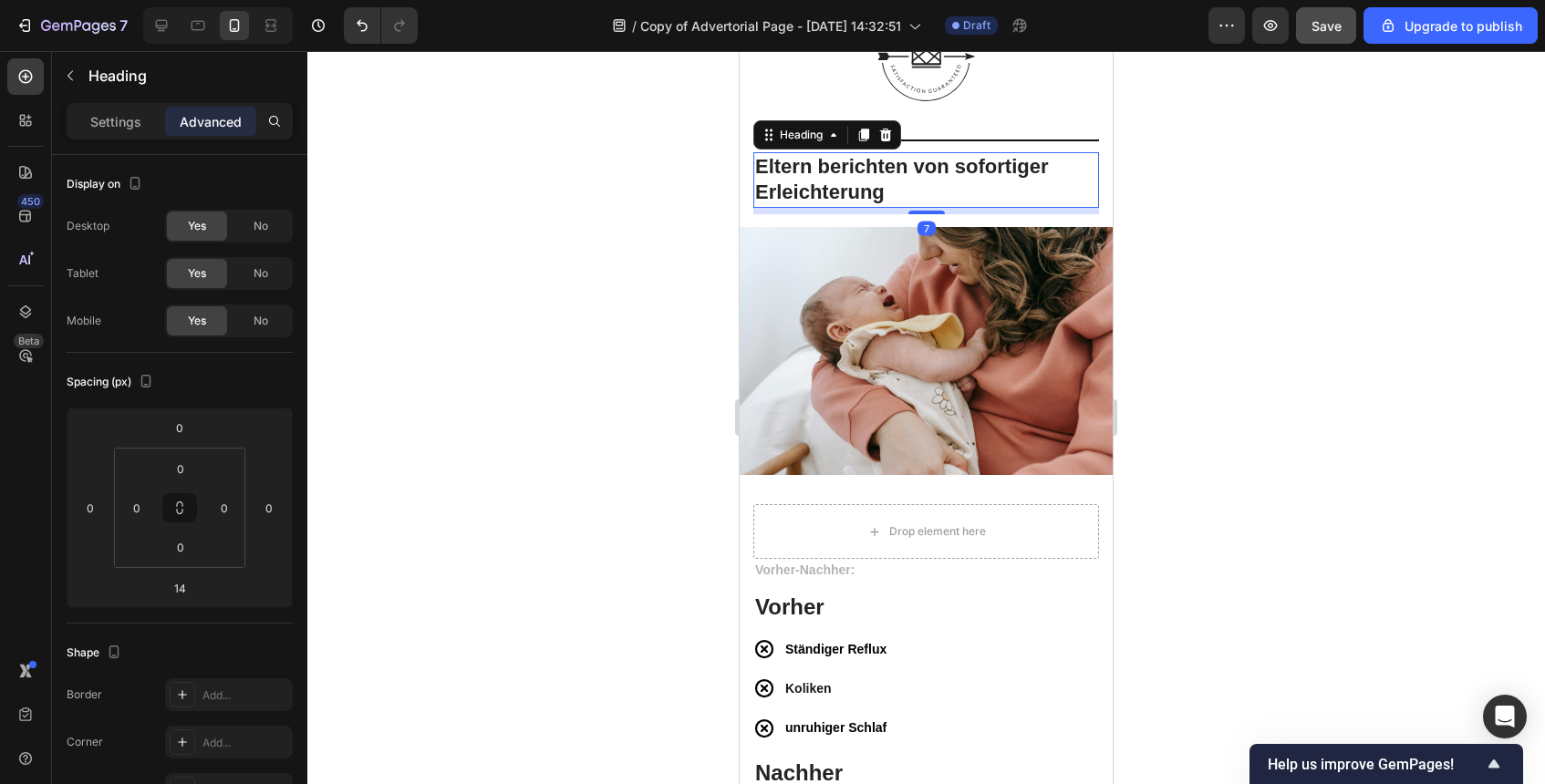
drag, startPoint x: 934, startPoint y: 219, endPoint x: 934, endPoint y: 187, distance: 32.0
click at [934, 187] on div "Eltern berichten von sofortiger Erleichterung Heading 7" at bounding box center [926, 180] width 345 height 56
type input "0"
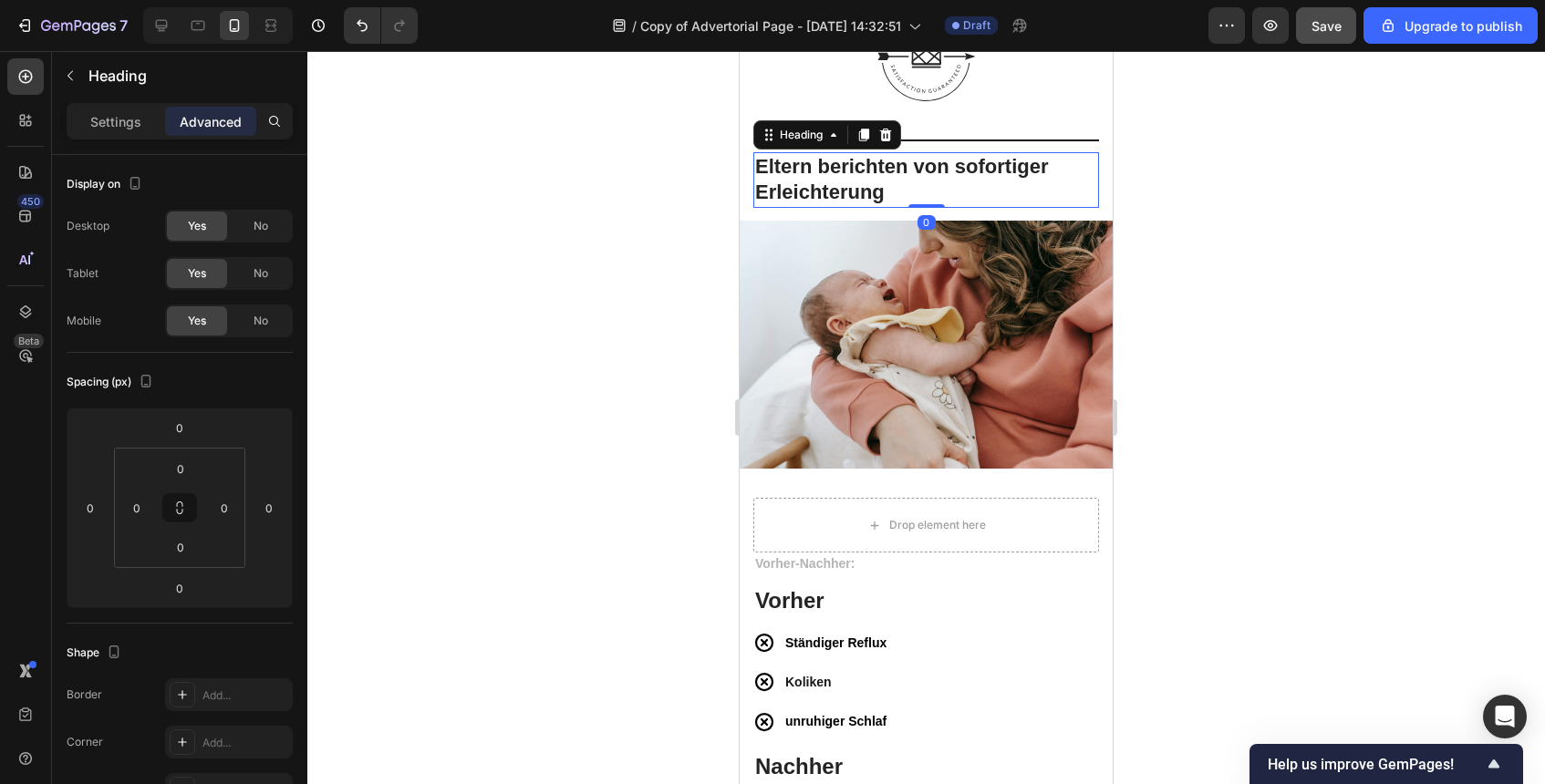
click at [1285, 266] on div at bounding box center [926, 417] width 1238 height 733
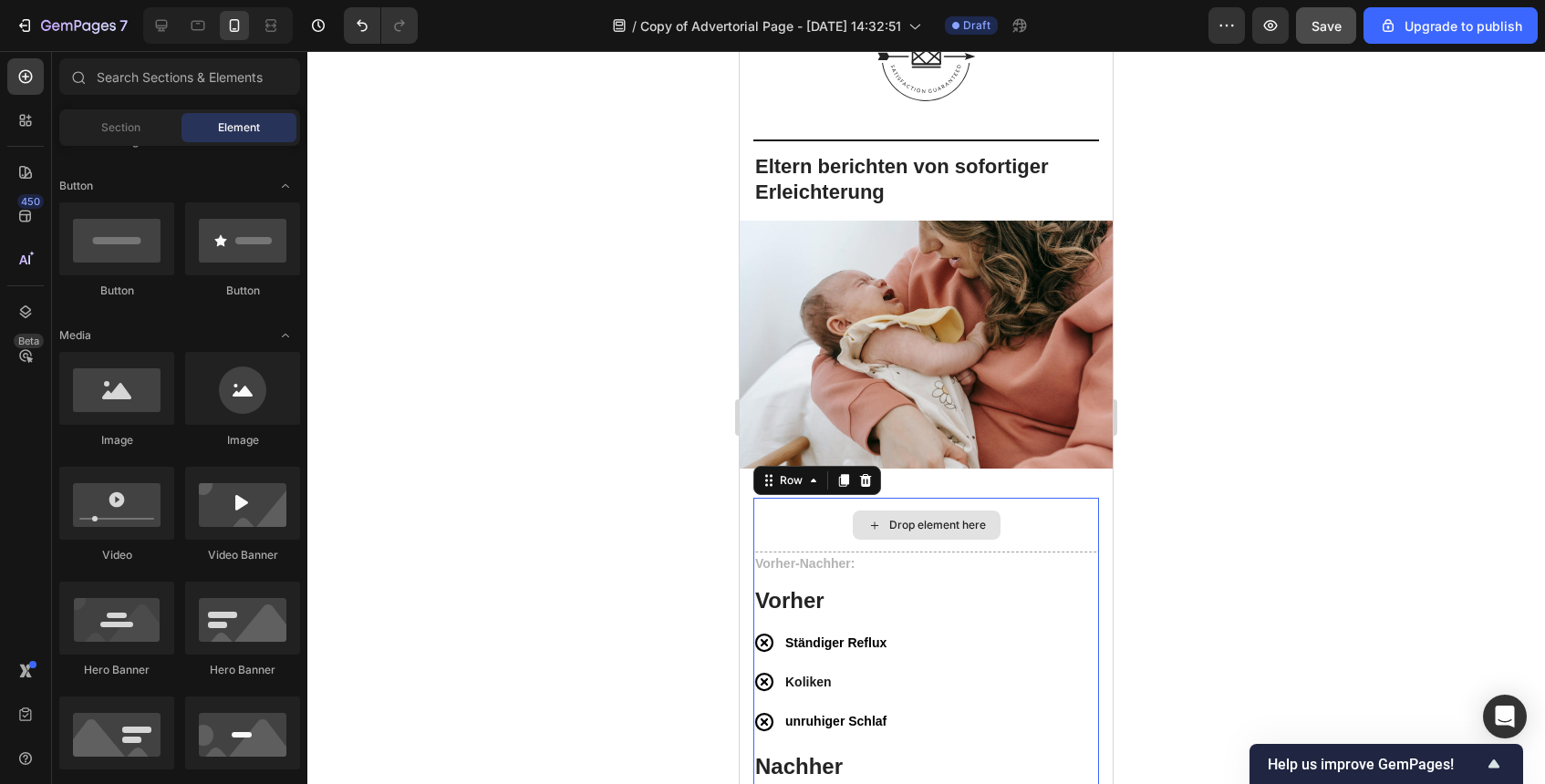
click at [1023, 523] on div "Drop element here" at bounding box center [926, 525] width 345 height 55
click at [975, 526] on div "Drop element here" at bounding box center [938, 526] width 96 height 15
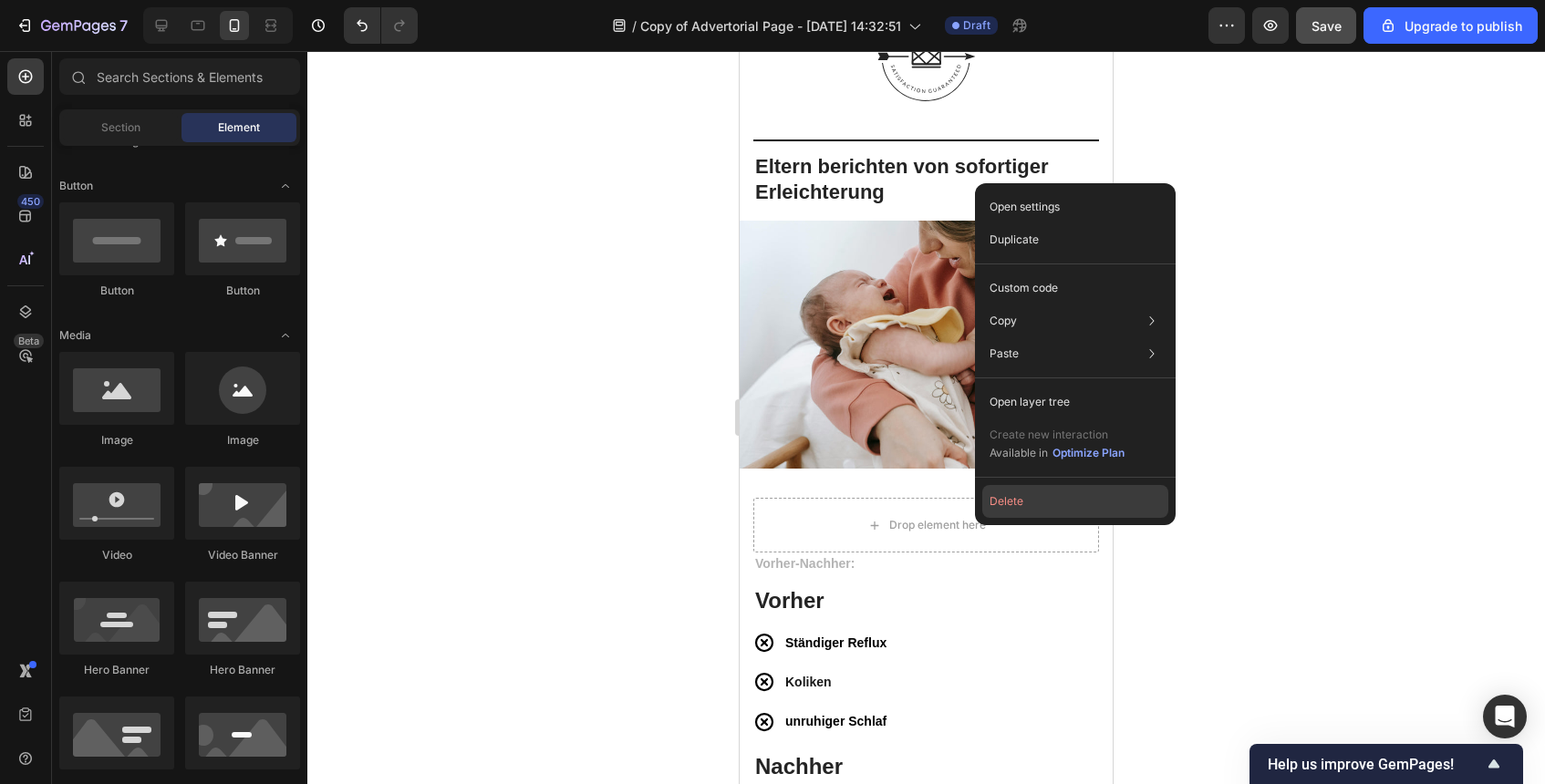
click at [1003, 508] on button "Delete" at bounding box center [1075, 501] width 186 height 32
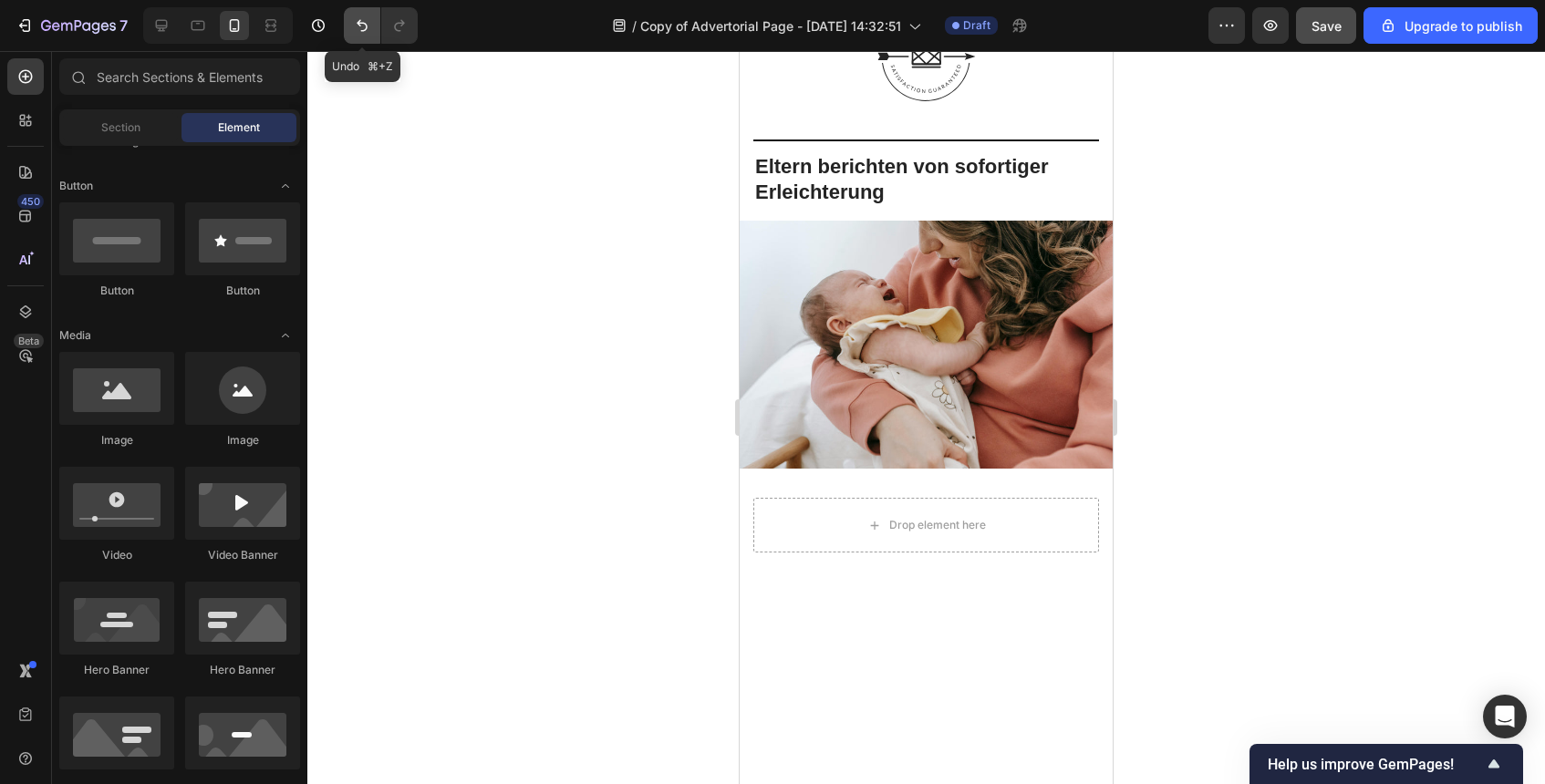
click at [365, 35] on button "Undo/Redo" at bounding box center [361, 25] width 36 height 36
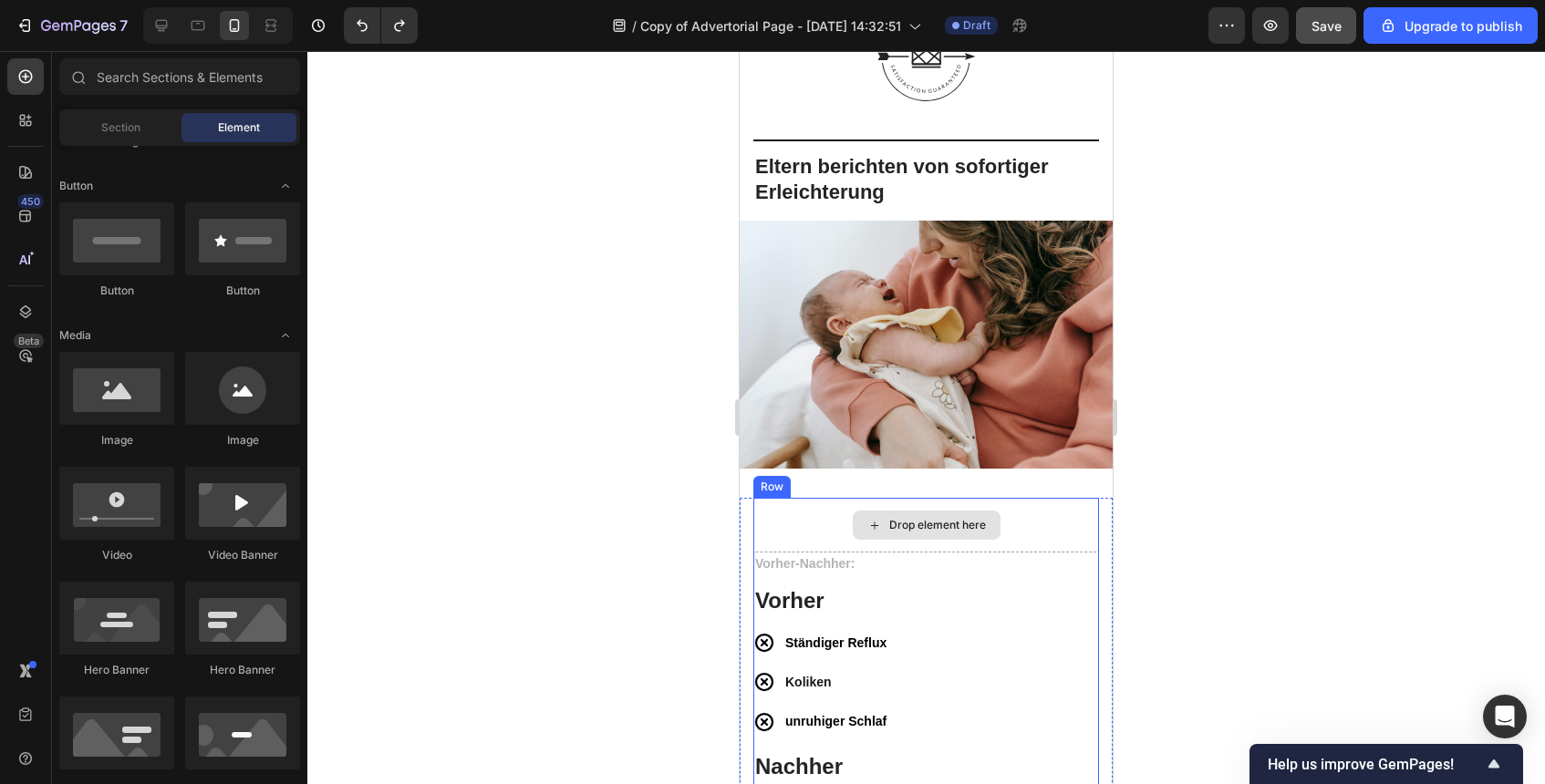
click at [949, 516] on div "Drop element here" at bounding box center [927, 526] width 148 height 30
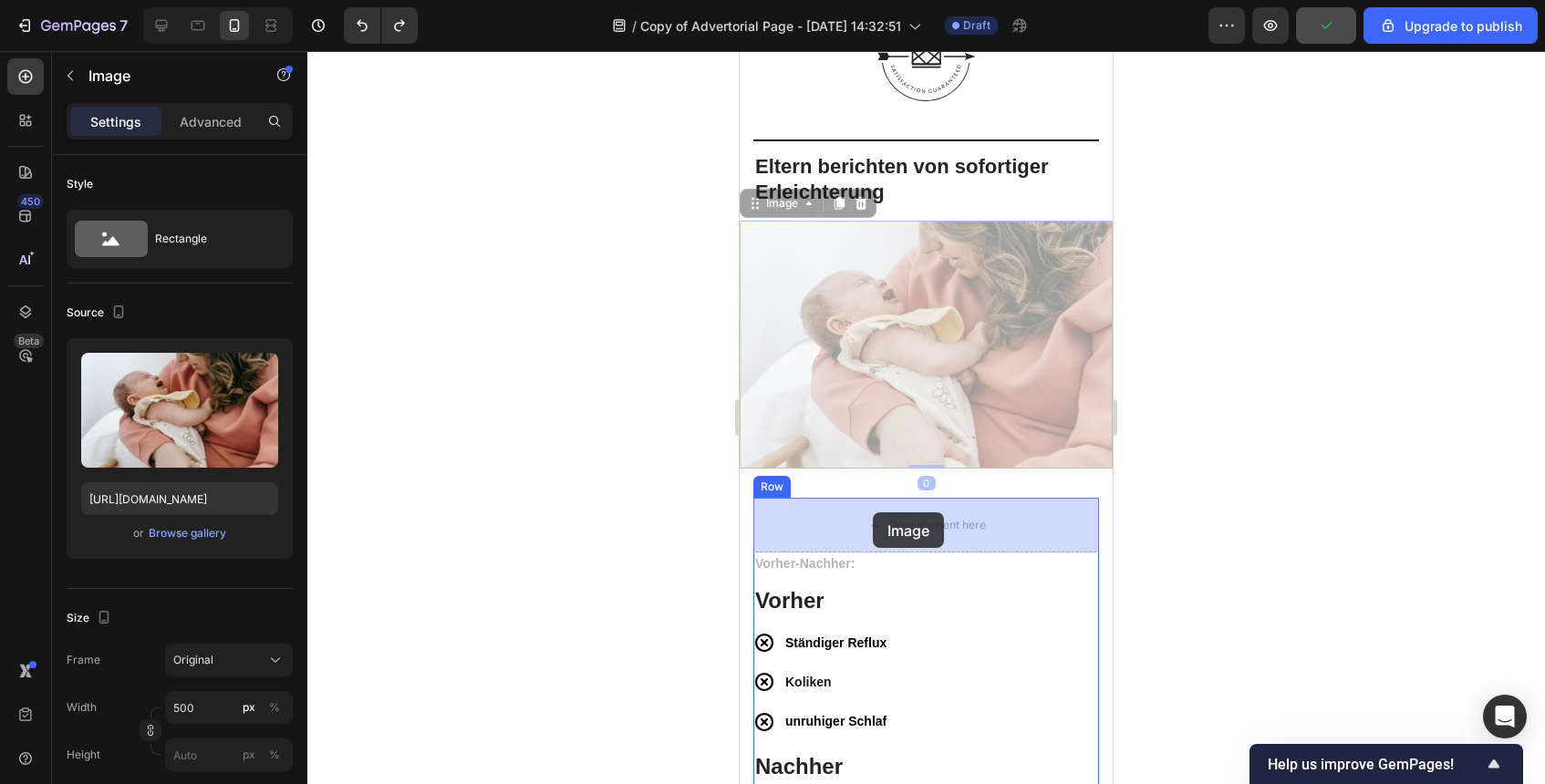
drag, startPoint x: 861, startPoint y: 423, endPoint x: 873, endPoint y: 514, distance: 91.8
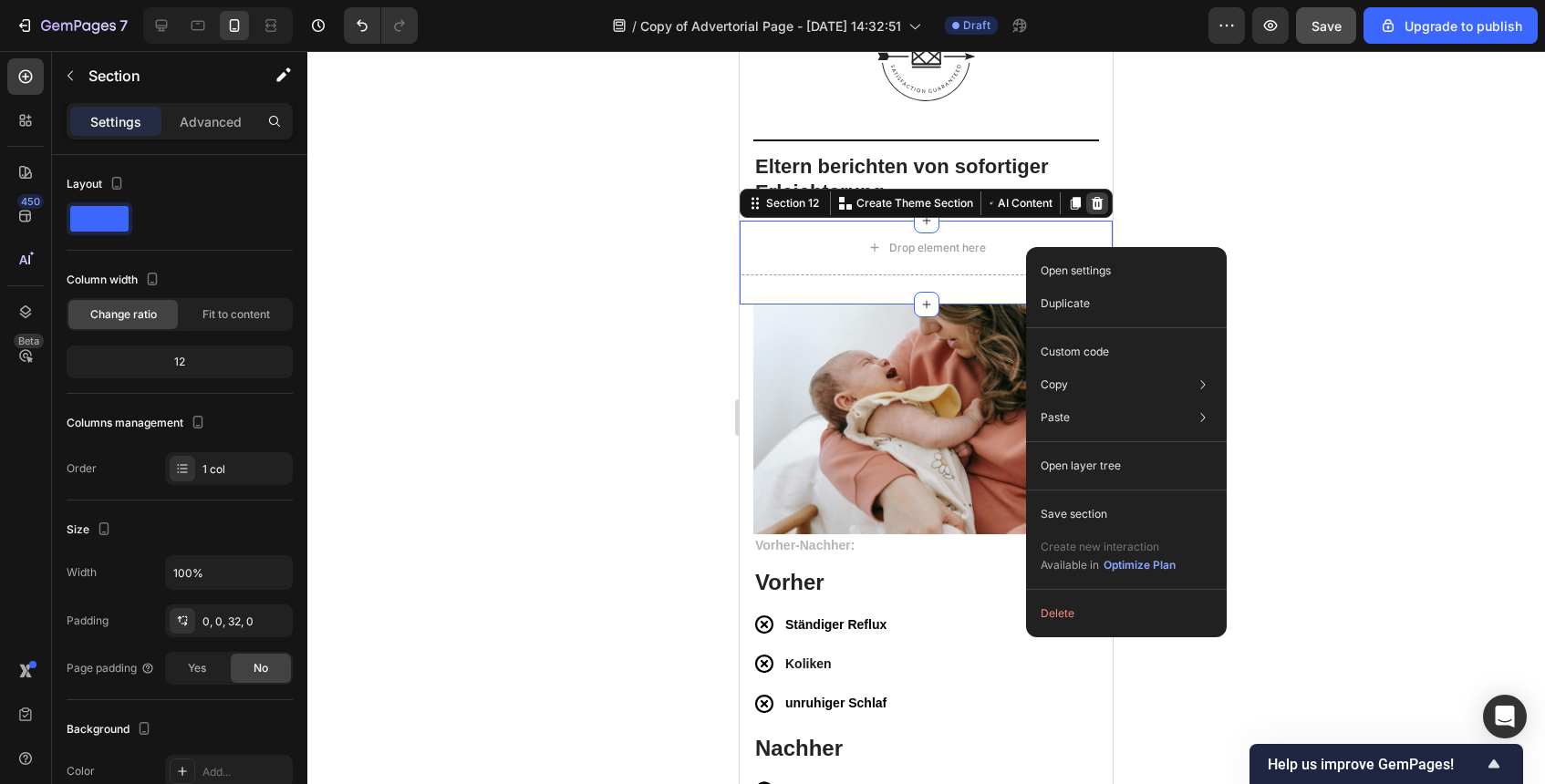
click at [1092, 199] on icon at bounding box center [1097, 204] width 12 height 13
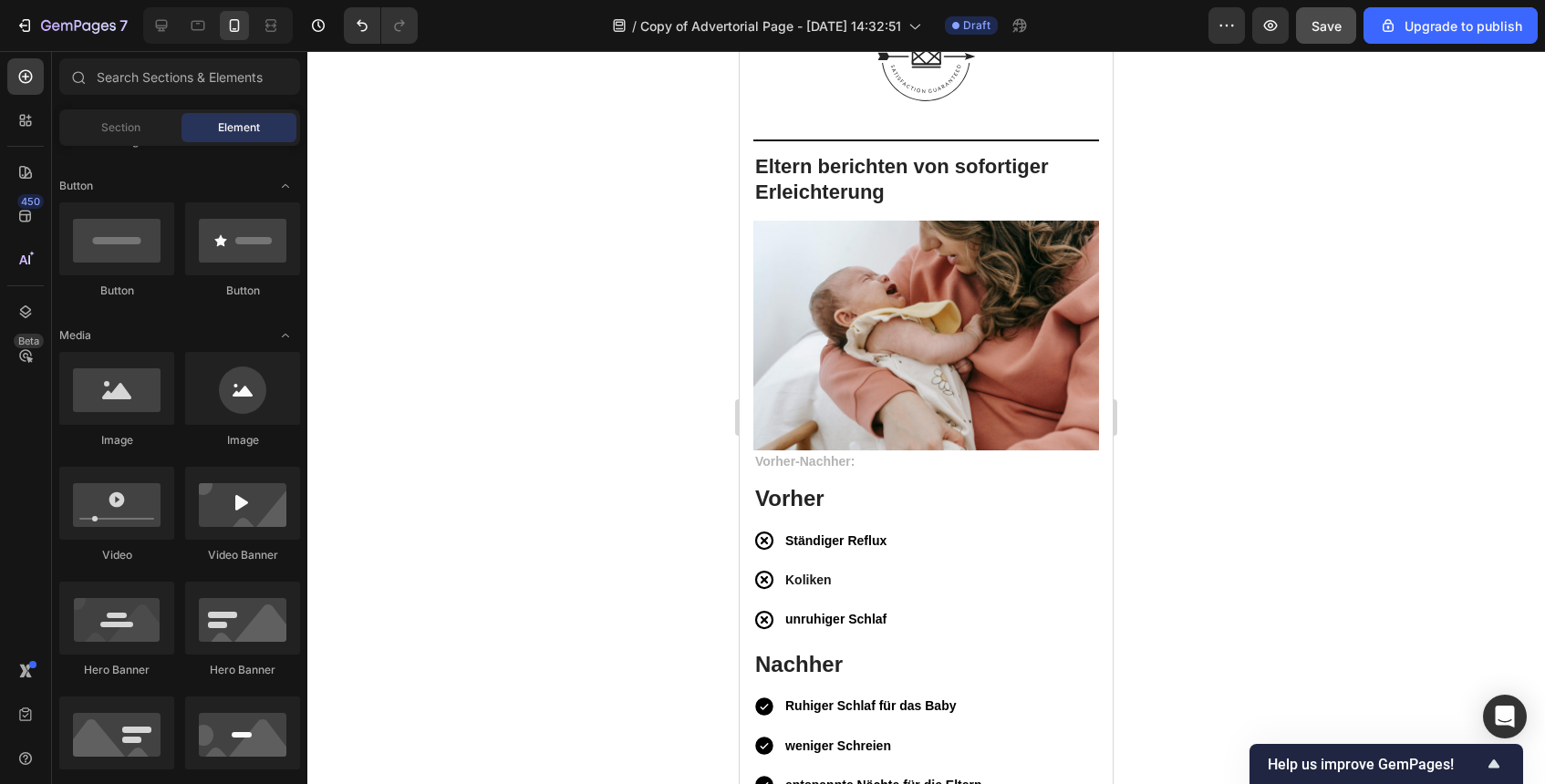
click at [1218, 296] on div at bounding box center [926, 417] width 1238 height 733
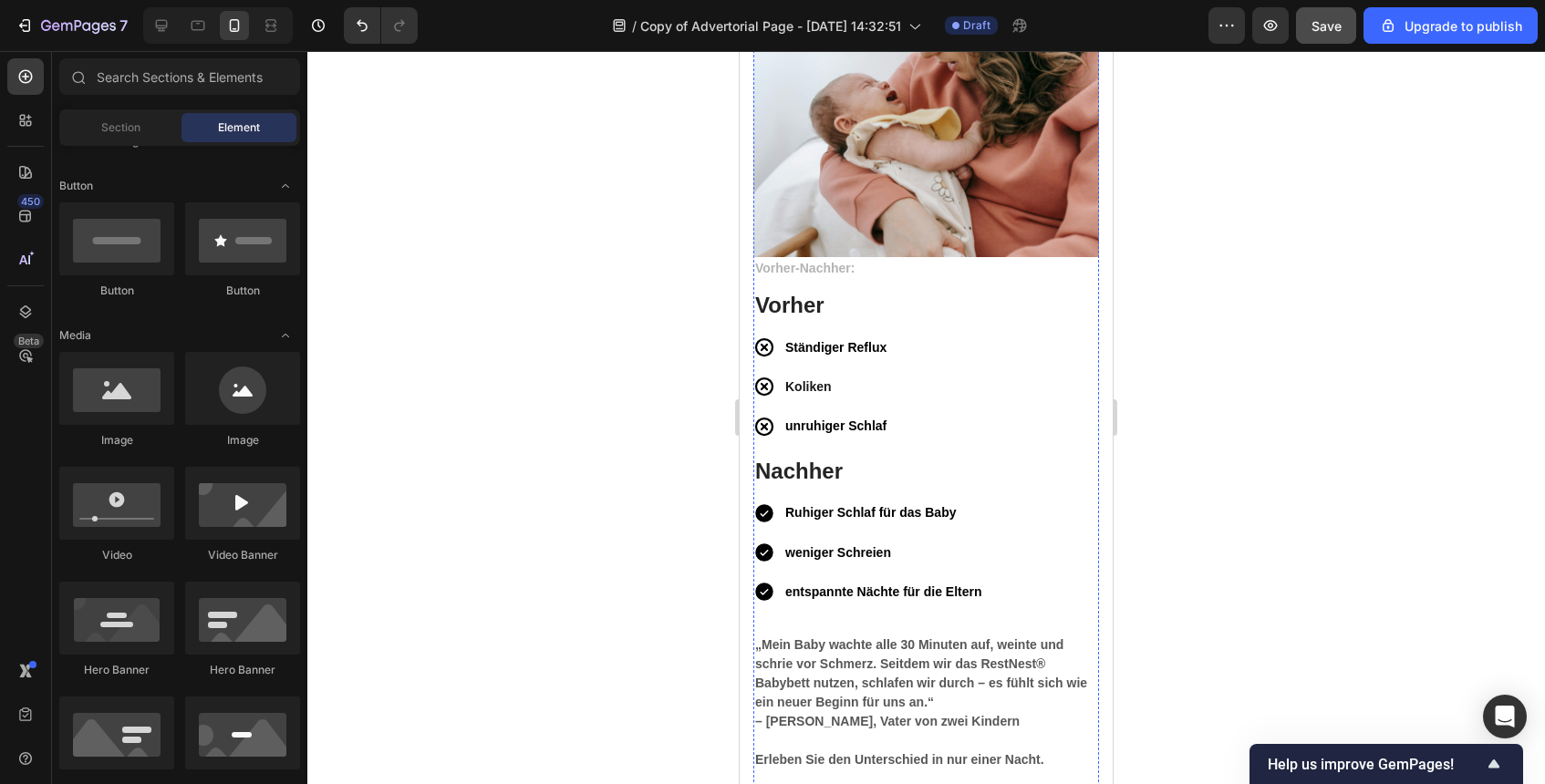
scroll to position [5709, 0]
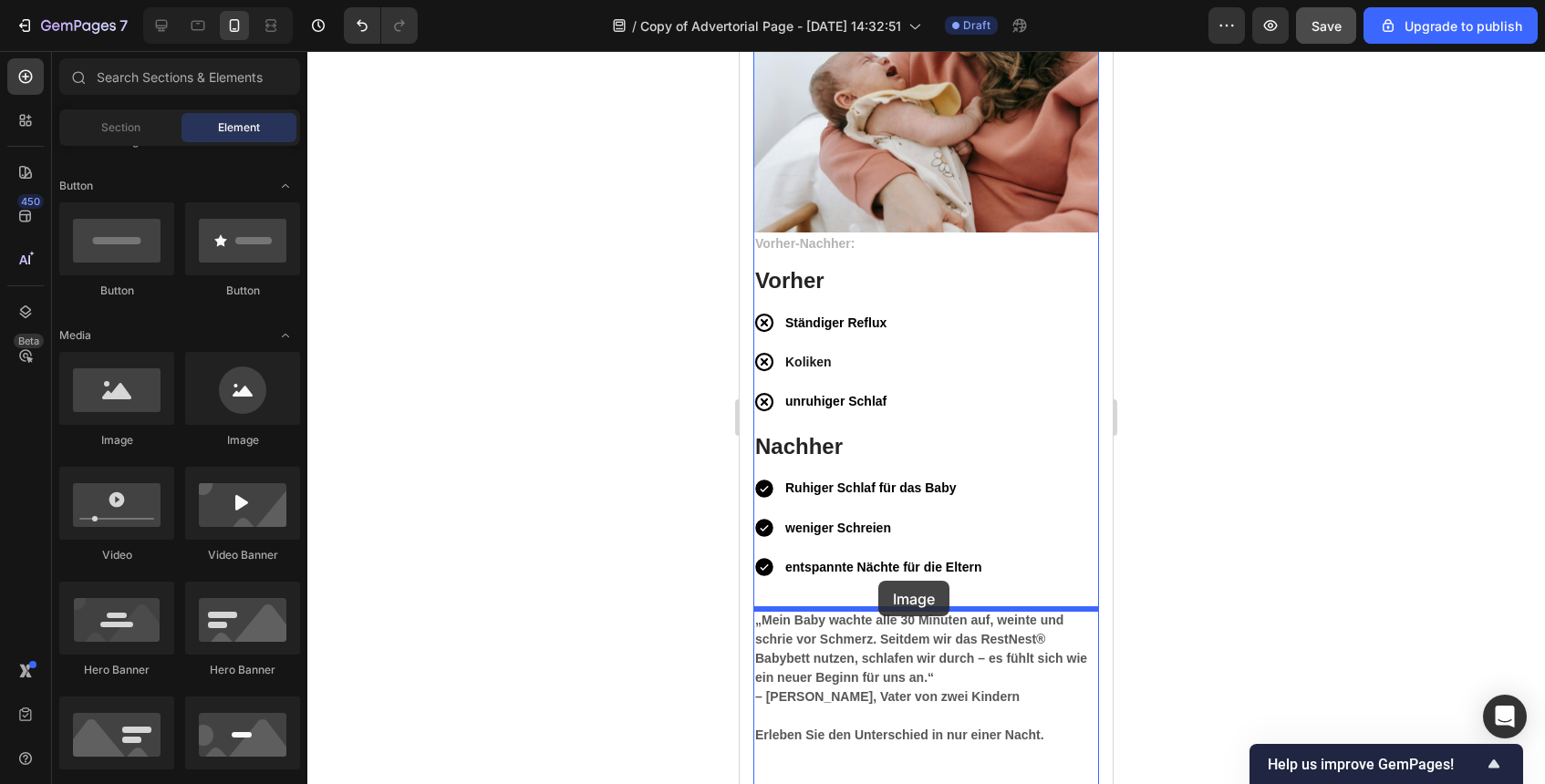
drag, startPoint x: 874, startPoint y: 458, endPoint x: 878, endPoint y: 581, distance: 123.1
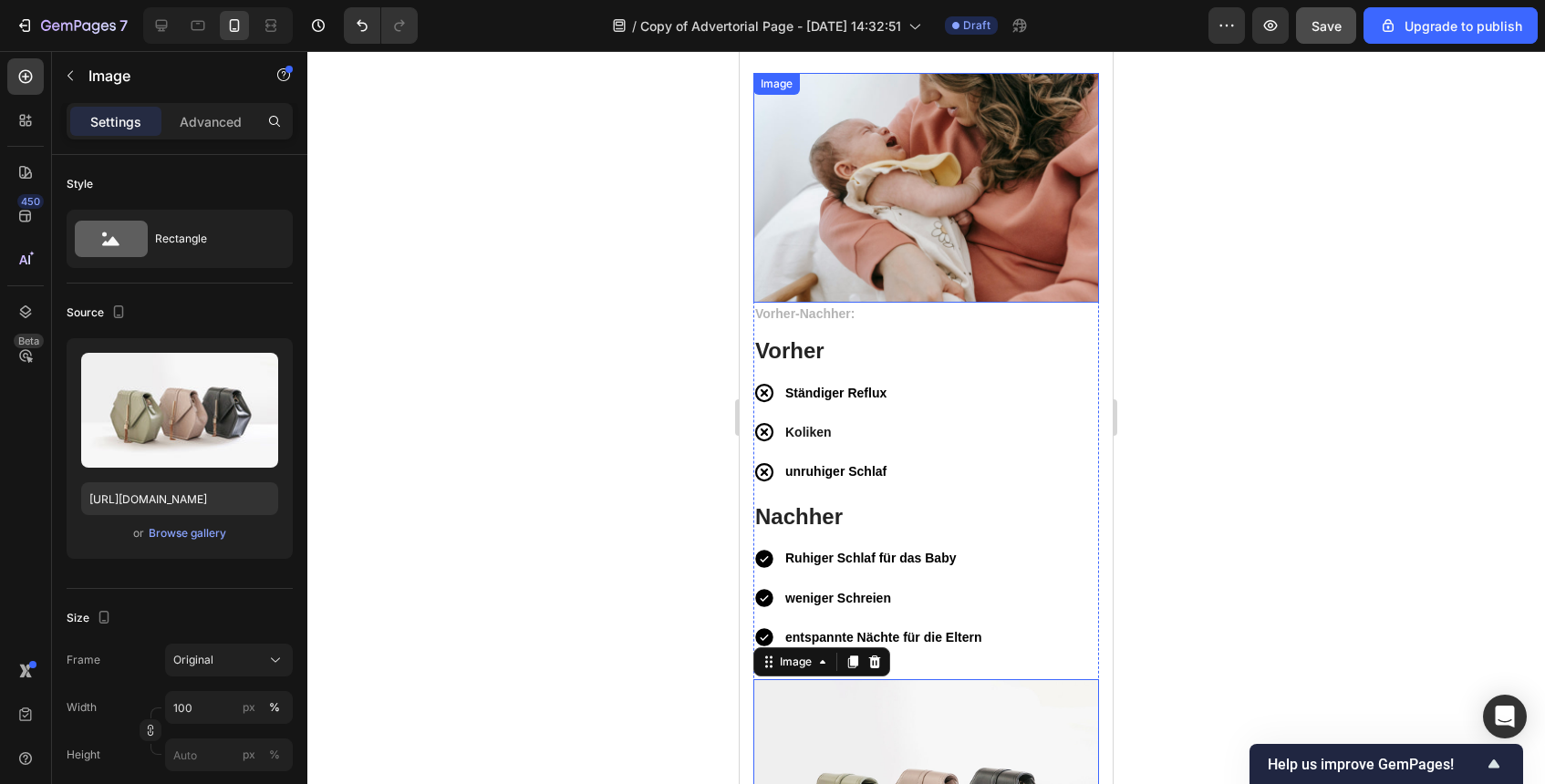
scroll to position [5565, 0]
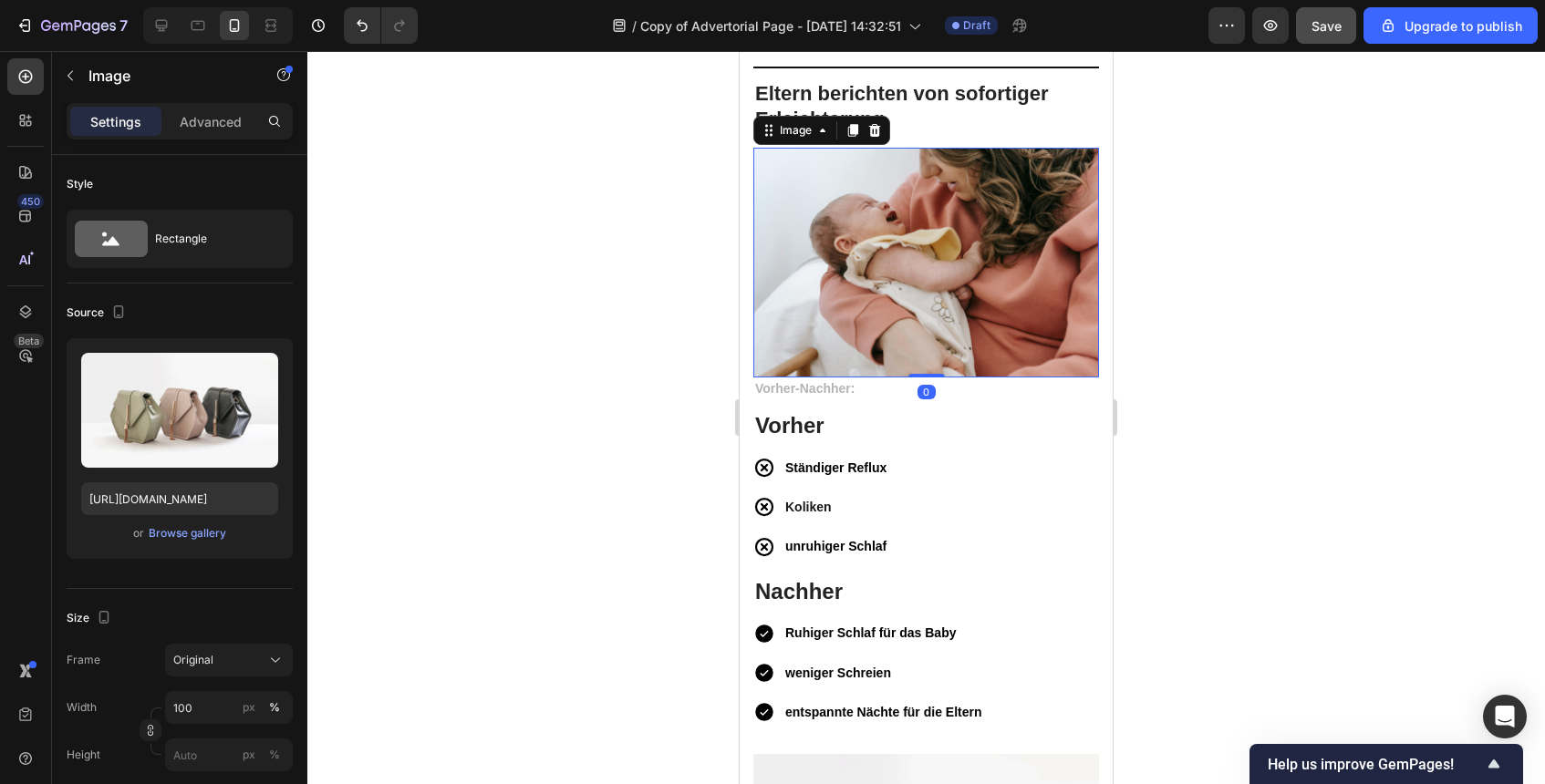
click at [922, 216] on img at bounding box center [926, 263] width 345 height 230
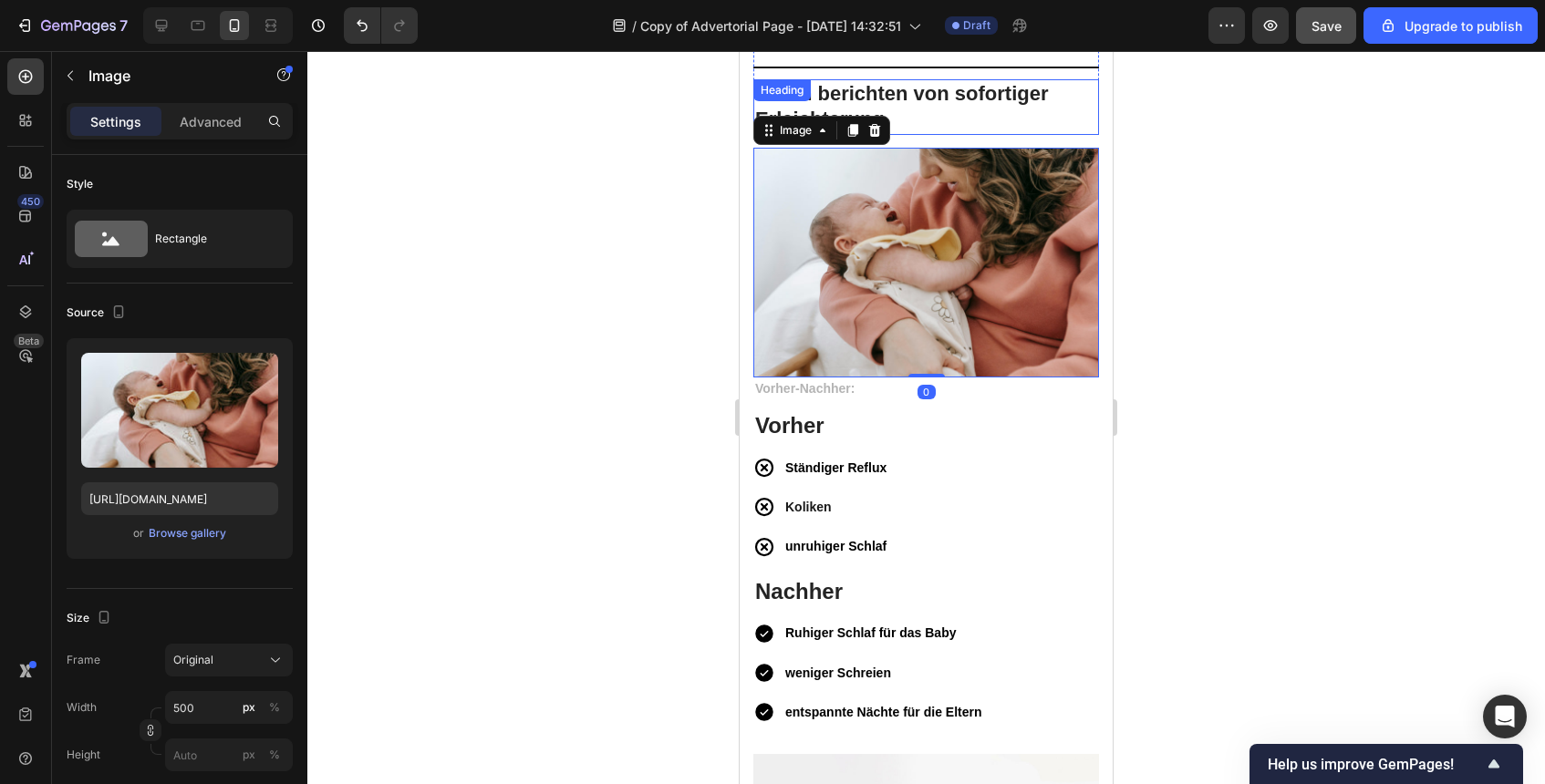
click at [933, 123] on h2 "Eltern berichten von sofortiger Erleichterung" at bounding box center [926, 107] width 345 height 56
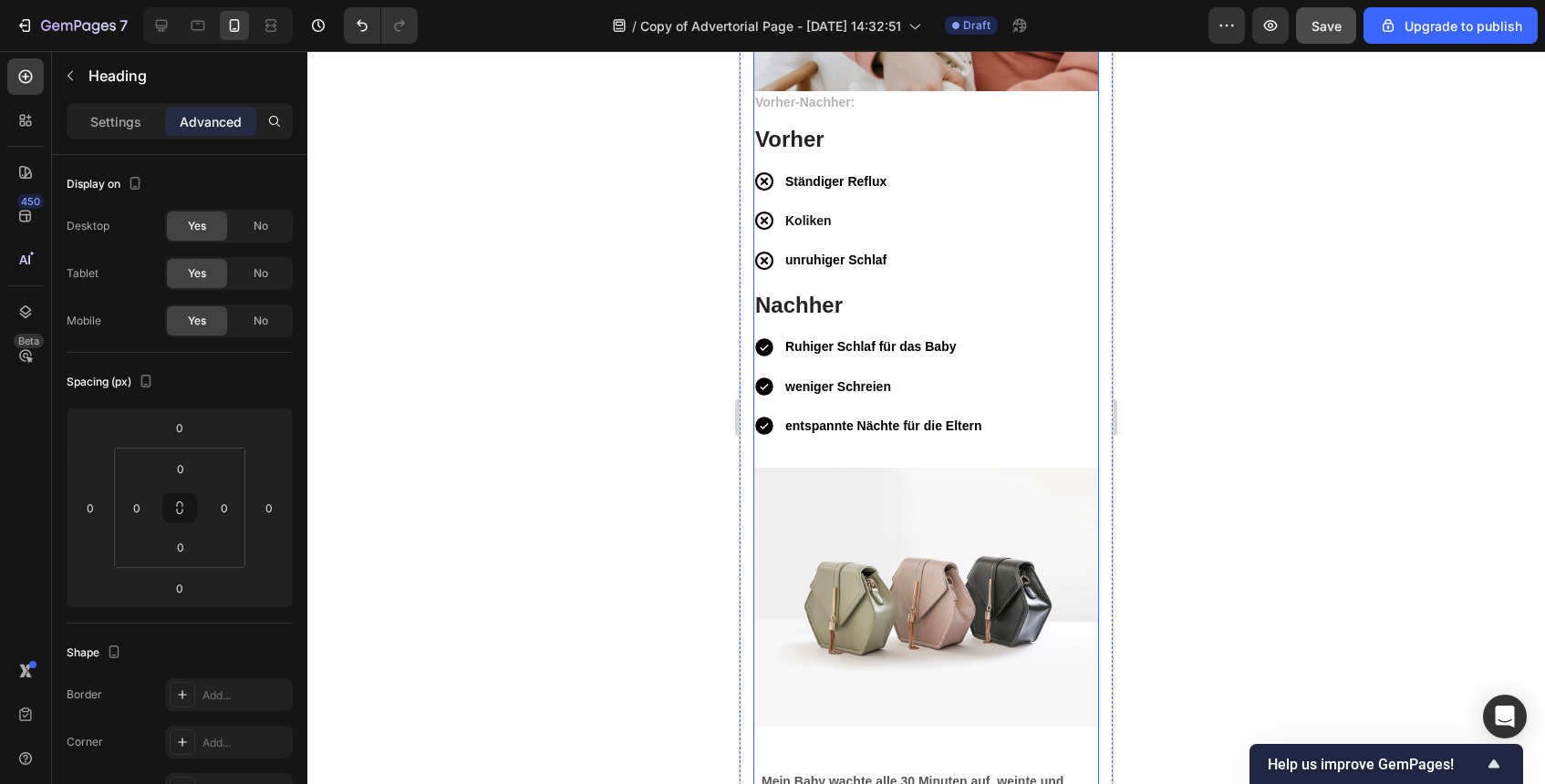
scroll to position [5859, 0]
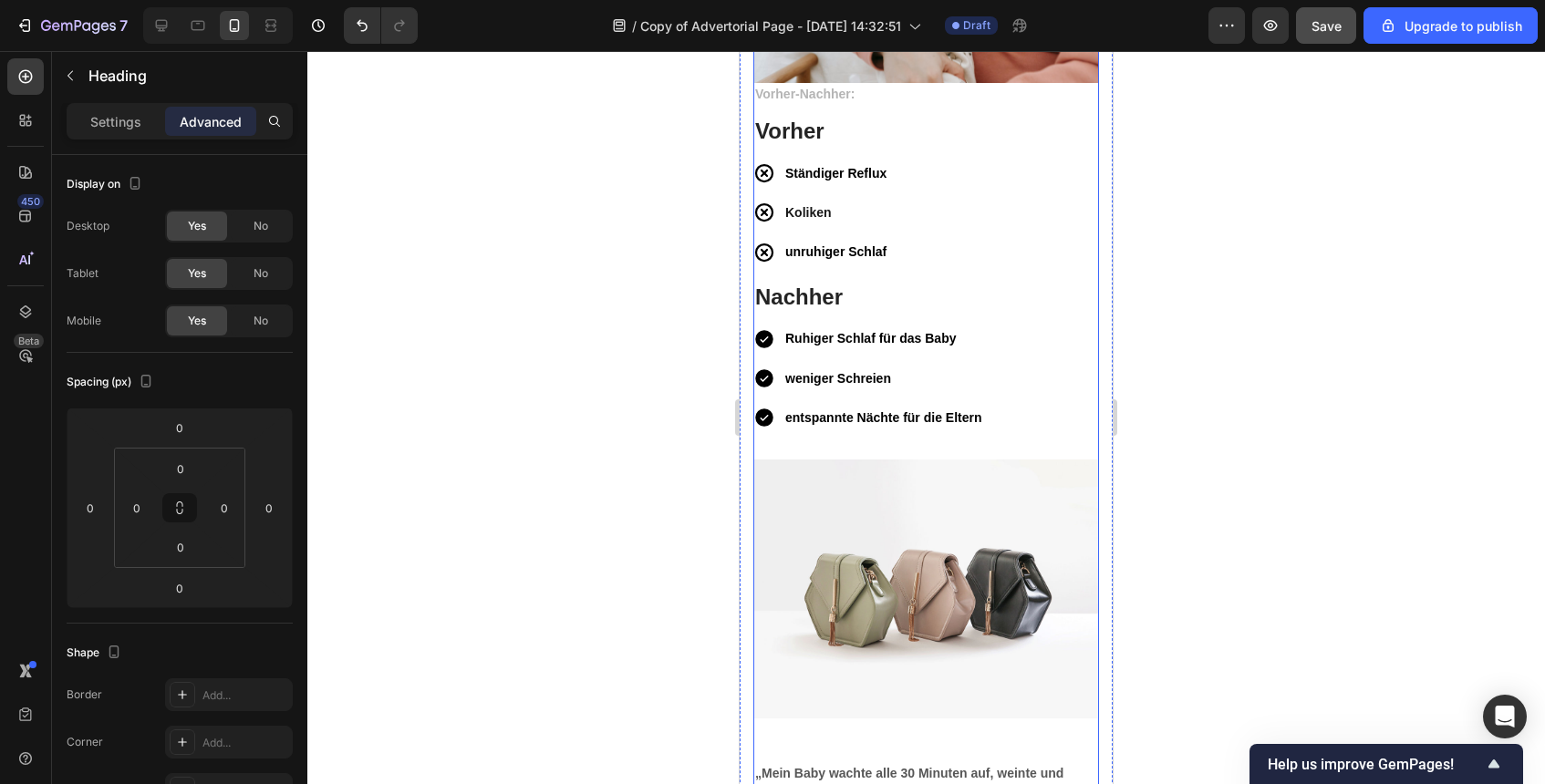
click at [928, 464] on img at bounding box center [926, 590] width 345 height 259
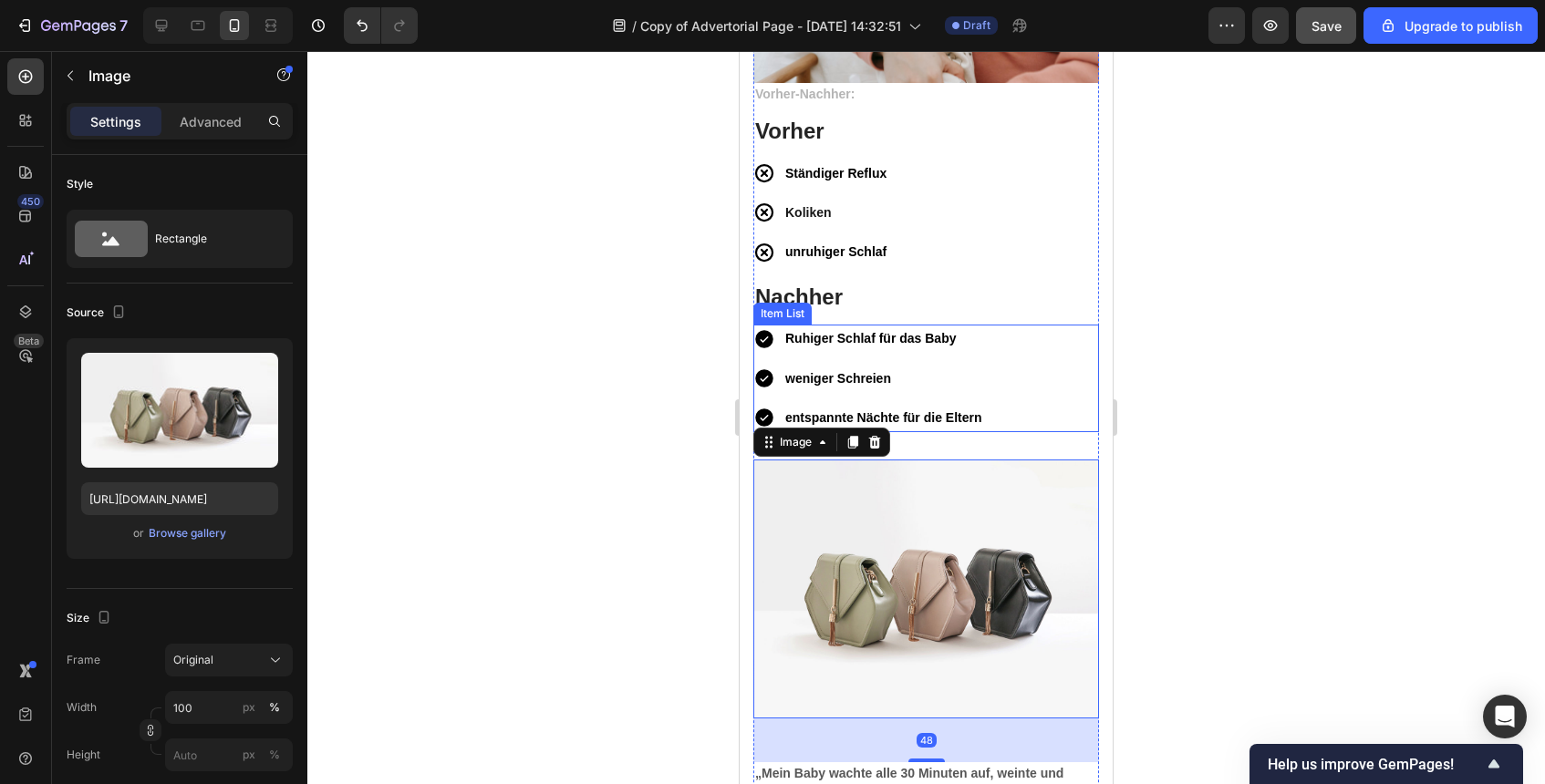
click at [1021, 393] on div "Ruhiger Schlaf für das Baby weniger Schreien entspannte Nächte für die Eltern" at bounding box center [926, 379] width 345 height 107
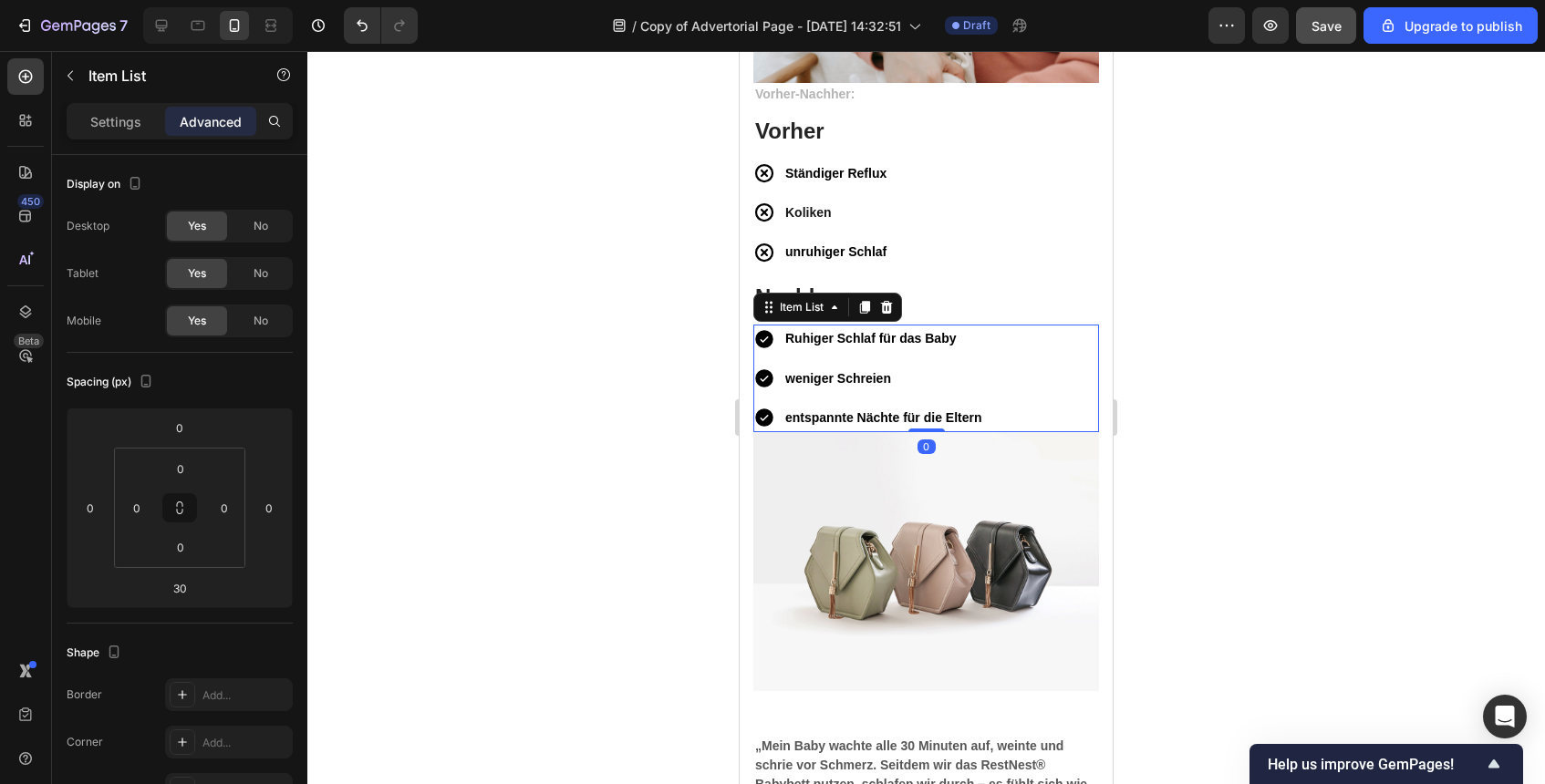
drag, startPoint x: 935, startPoint y: 459, endPoint x: 935, endPoint y: 417, distance: 42.0
click at [935, 417] on div "Ruhiger Schlaf für das Baby weniger Schreien entspannte Nächte für die Eltern I…" at bounding box center [926, 379] width 345 height 107
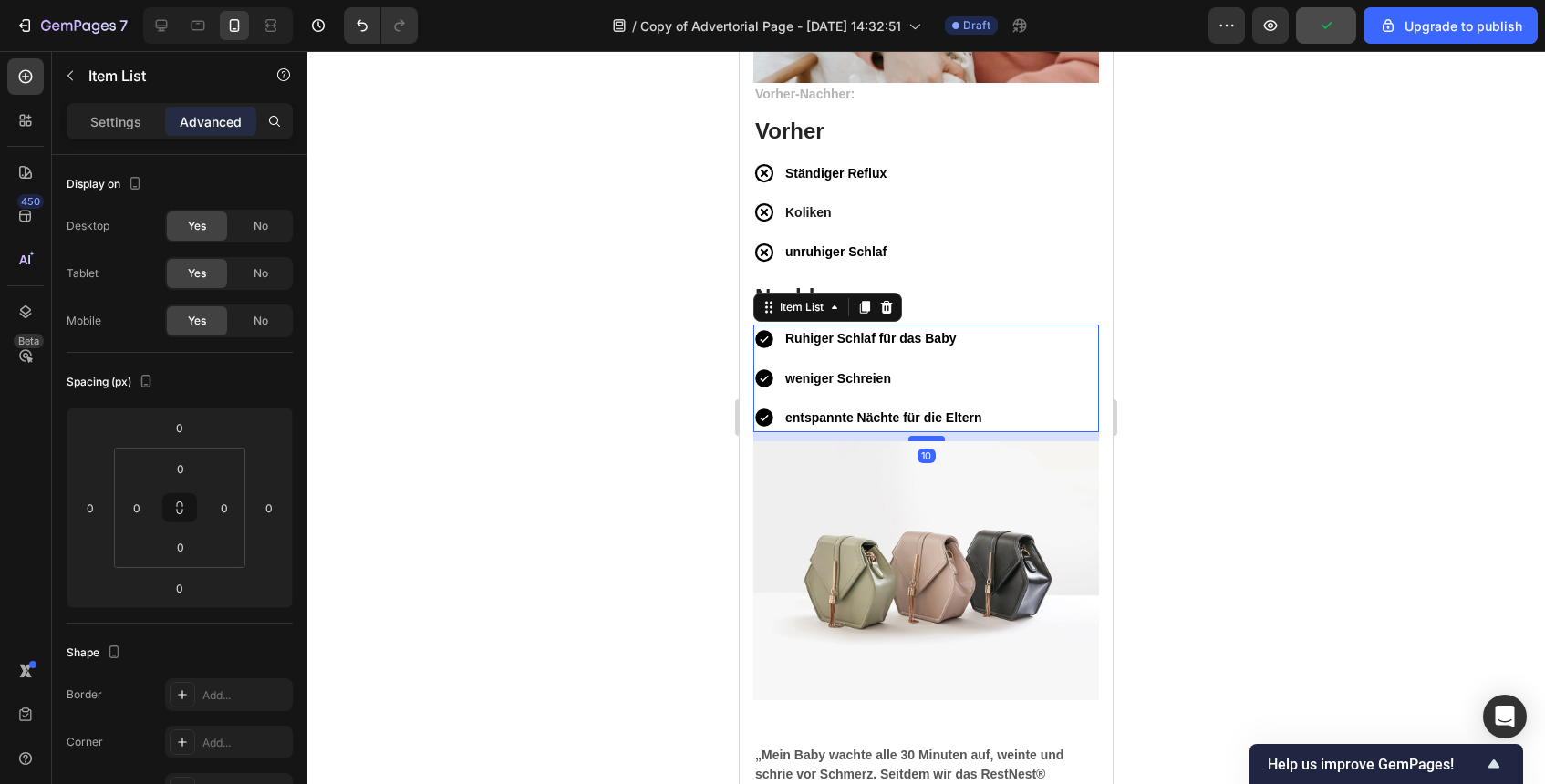
drag, startPoint x: 928, startPoint y: 430, endPoint x: 927, endPoint y: 440, distance: 10.0
click at [927, 440] on div at bounding box center [926, 439] width 36 height 6
type input "10"
click at [1175, 455] on div at bounding box center [926, 417] width 1238 height 733
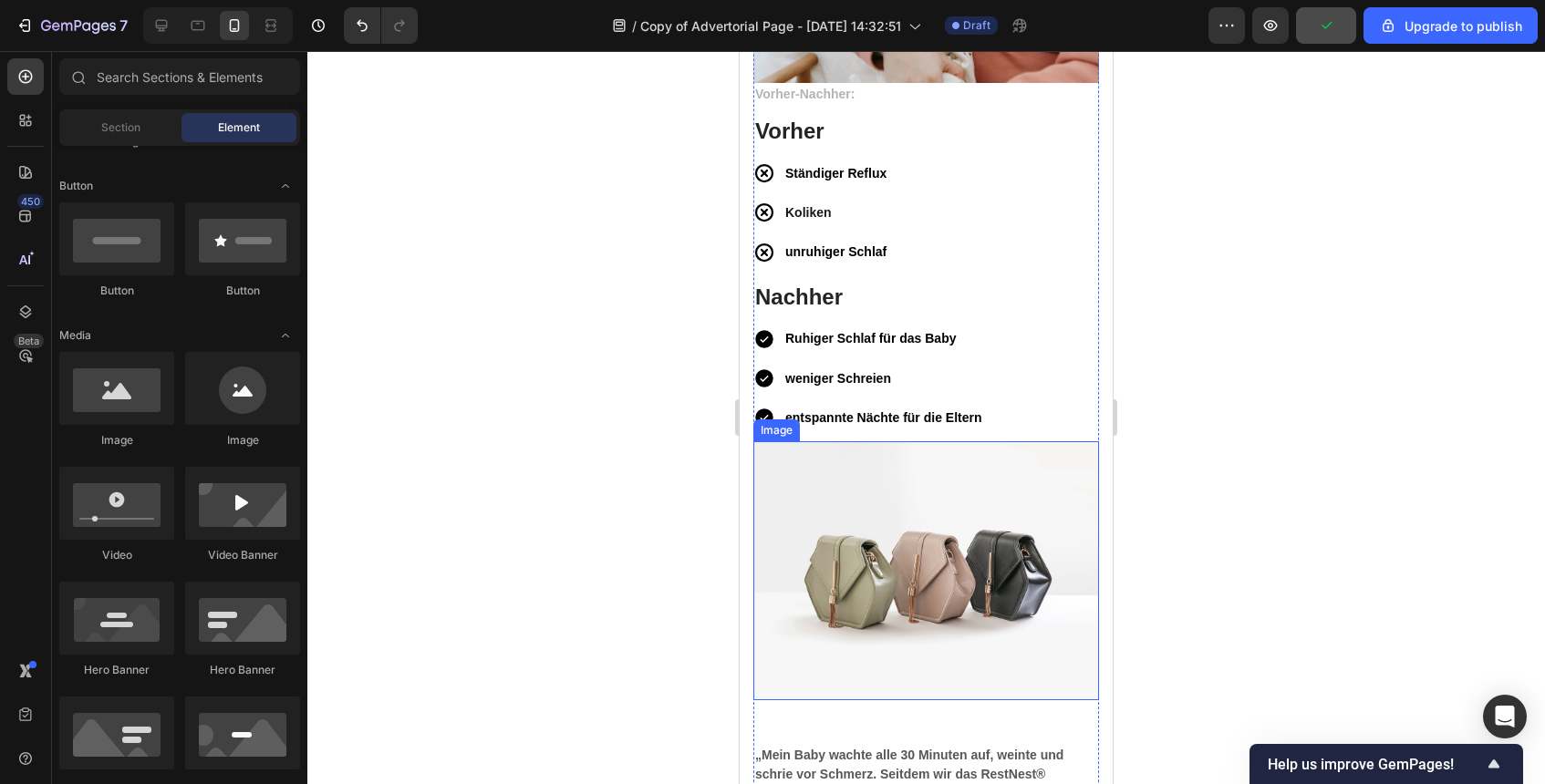
click at [1063, 494] on img at bounding box center [926, 571] width 345 height 259
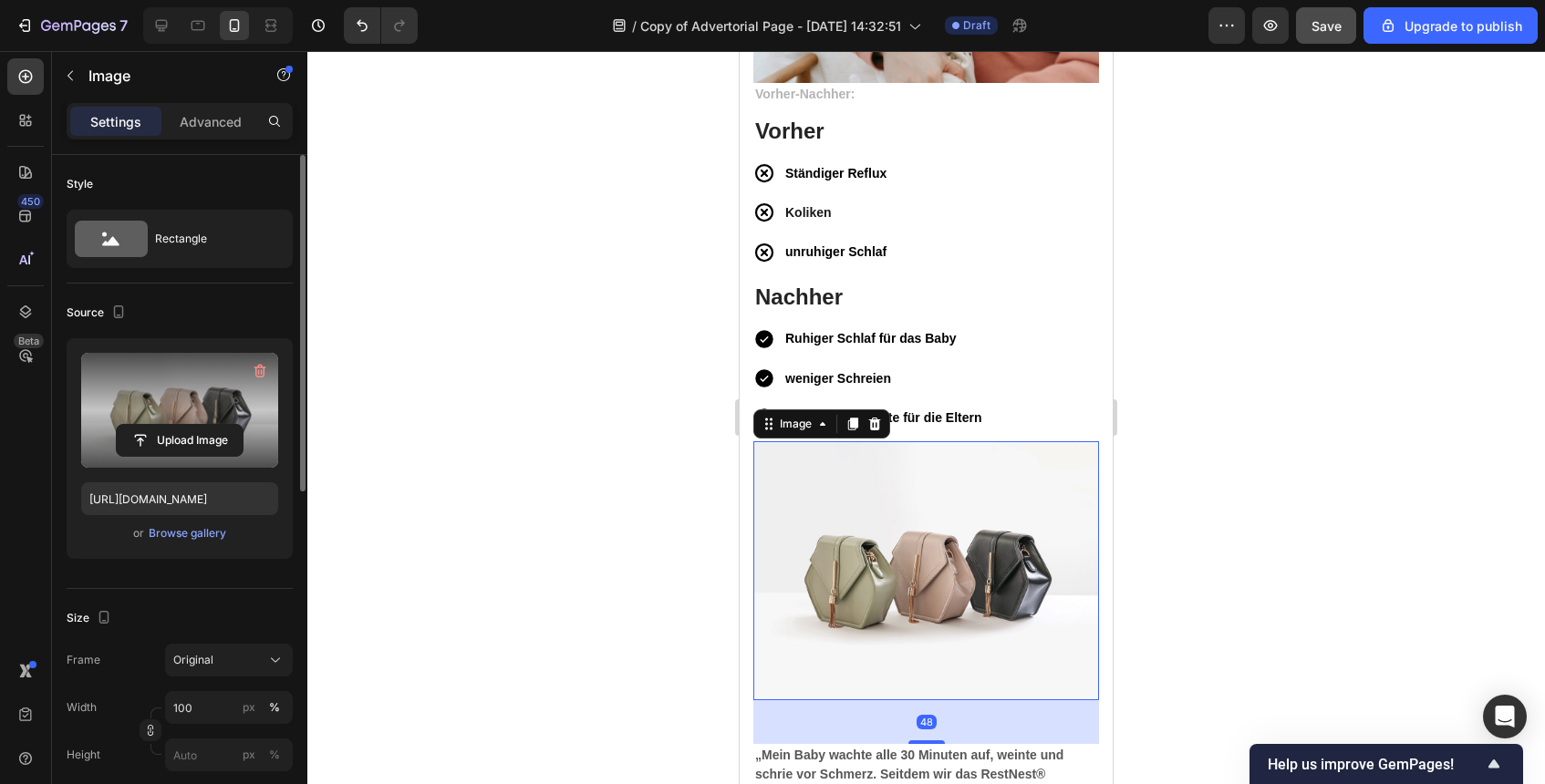
click at [109, 404] on label at bounding box center [180, 410] width 197 height 115
click at [117, 425] on input "file" at bounding box center [180, 441] width 126 height 31
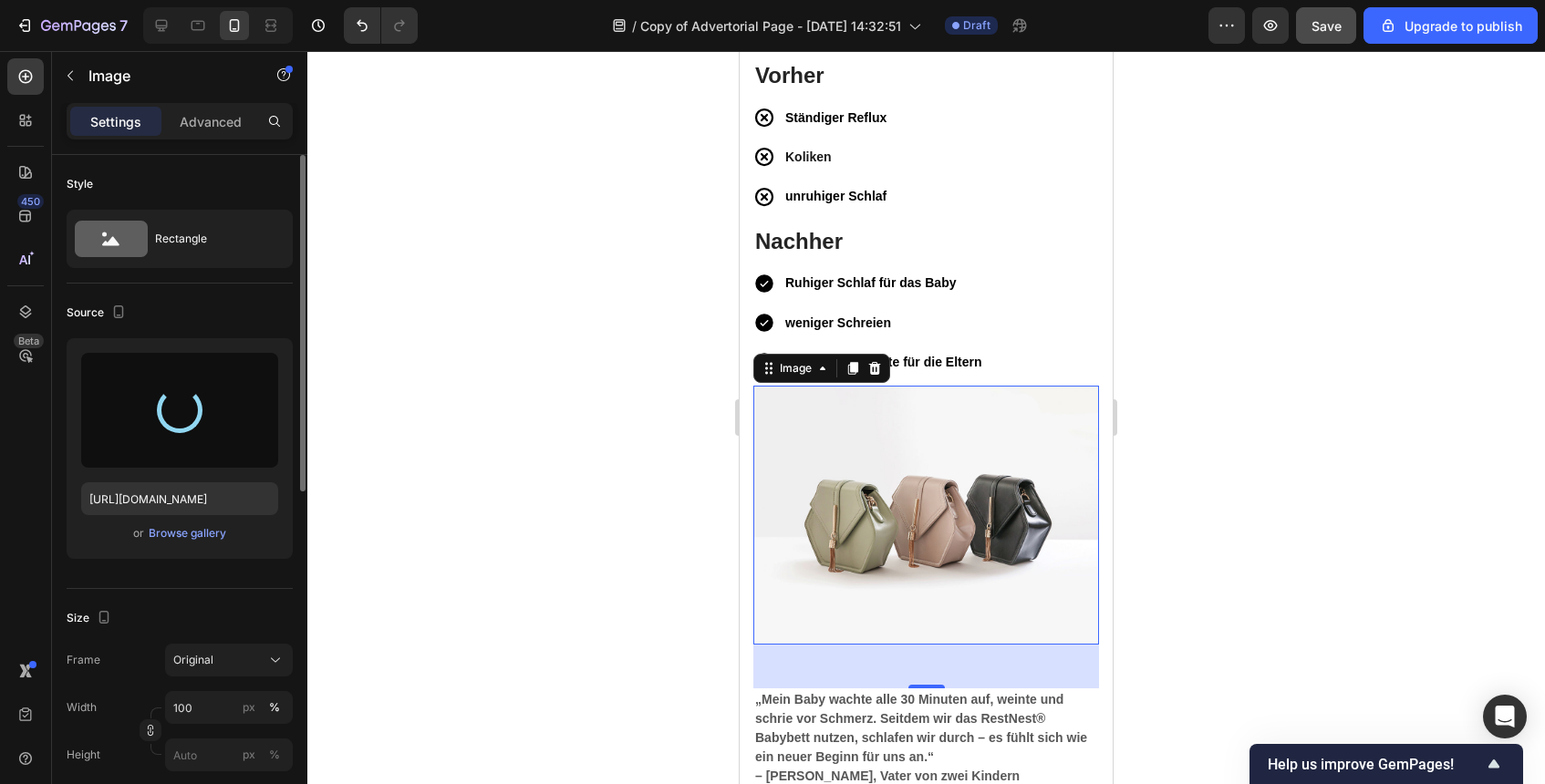
scroll to position [5935, 0]
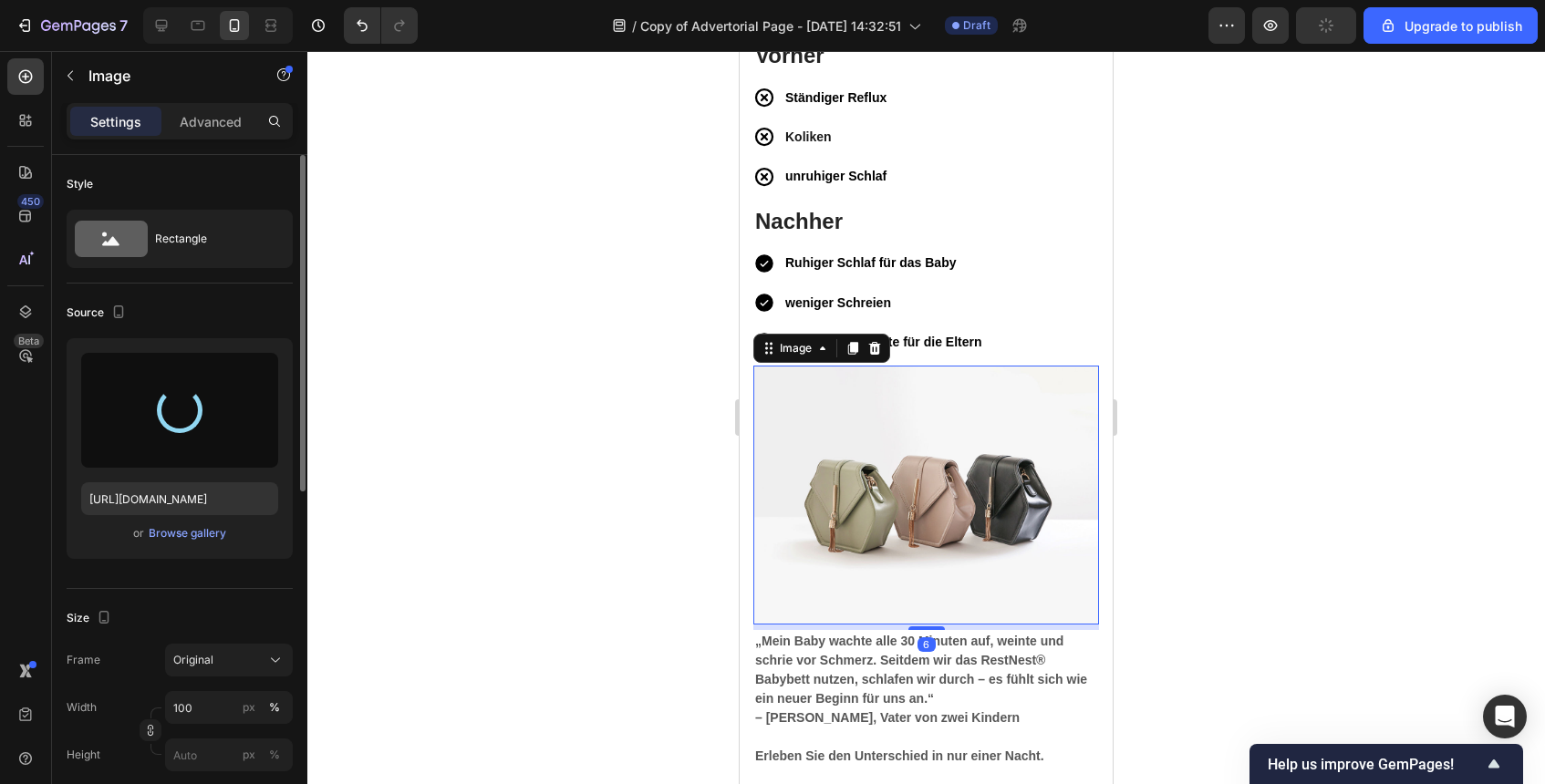
drag, startPoint x: 932, startPoint y: 667, endPoint x: 945, endPoint y: 629, distance: 40.2
click at [945, 625] on div "6" at bounding box center [926, 625] width 345 height 0
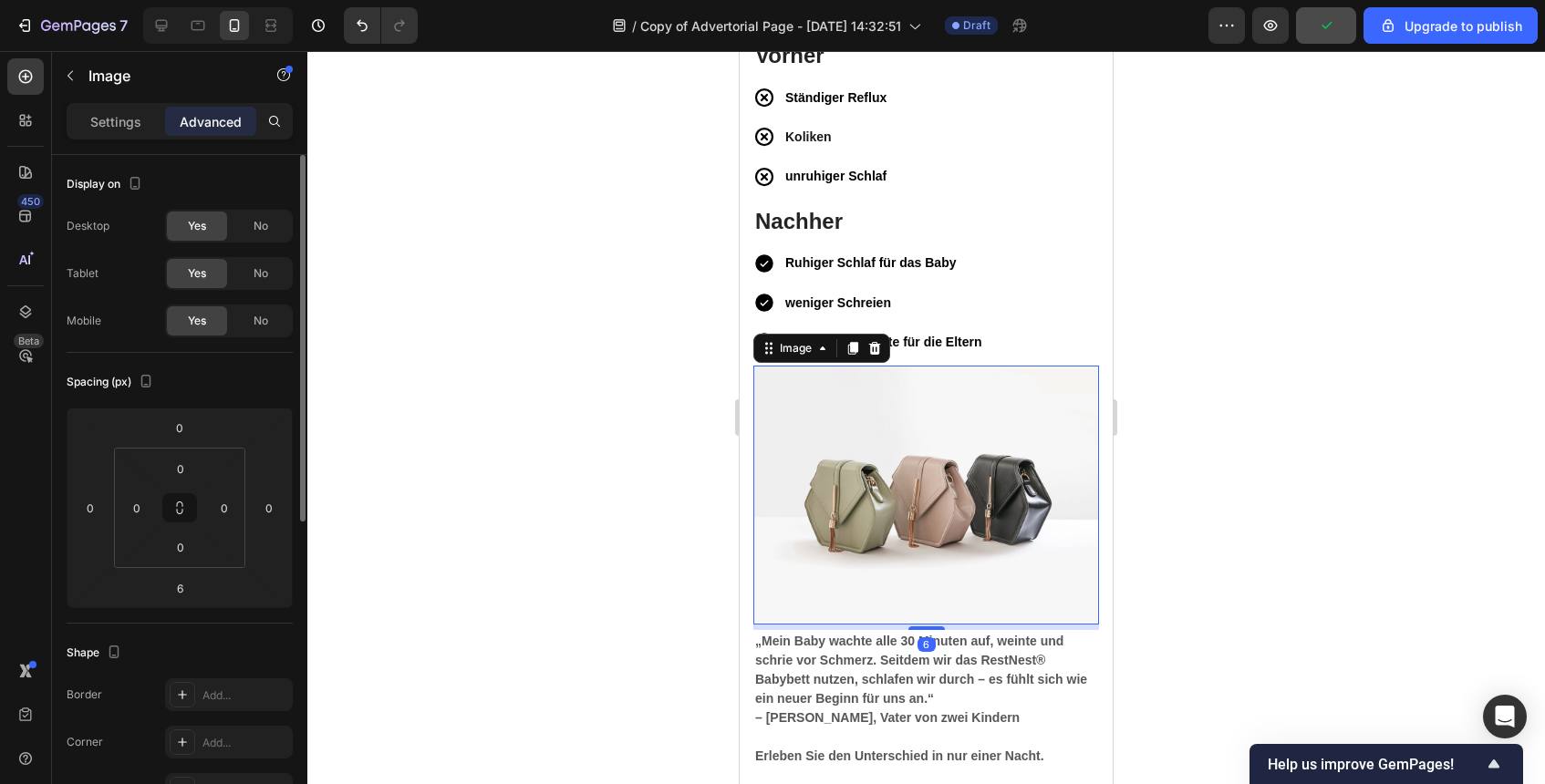
click at [1301, 630] on div at bounding box center [926, 417] width 1238 height 733
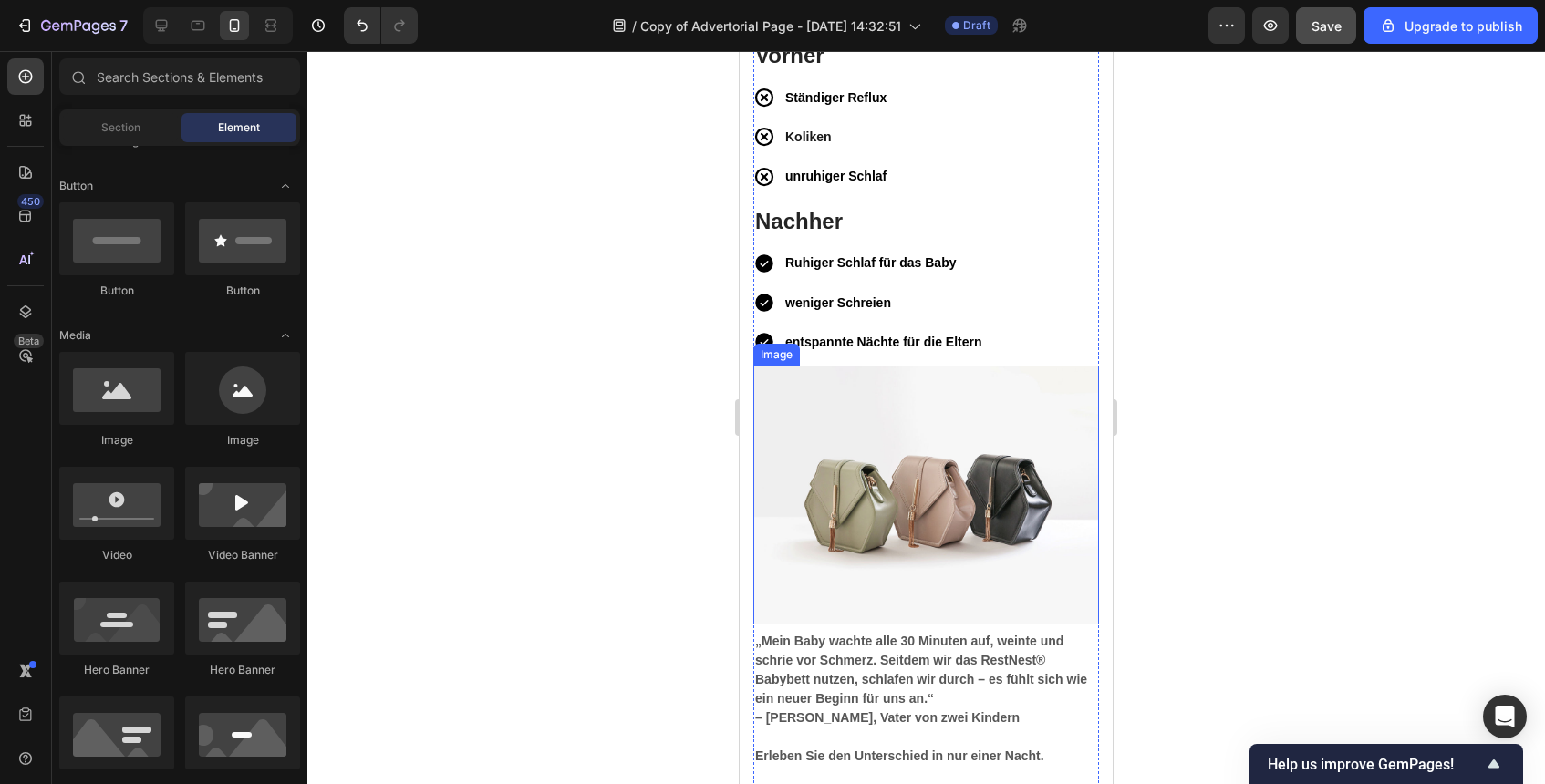
click at [777, 467] on img at bounding box center [926, 495] width 345 height 259
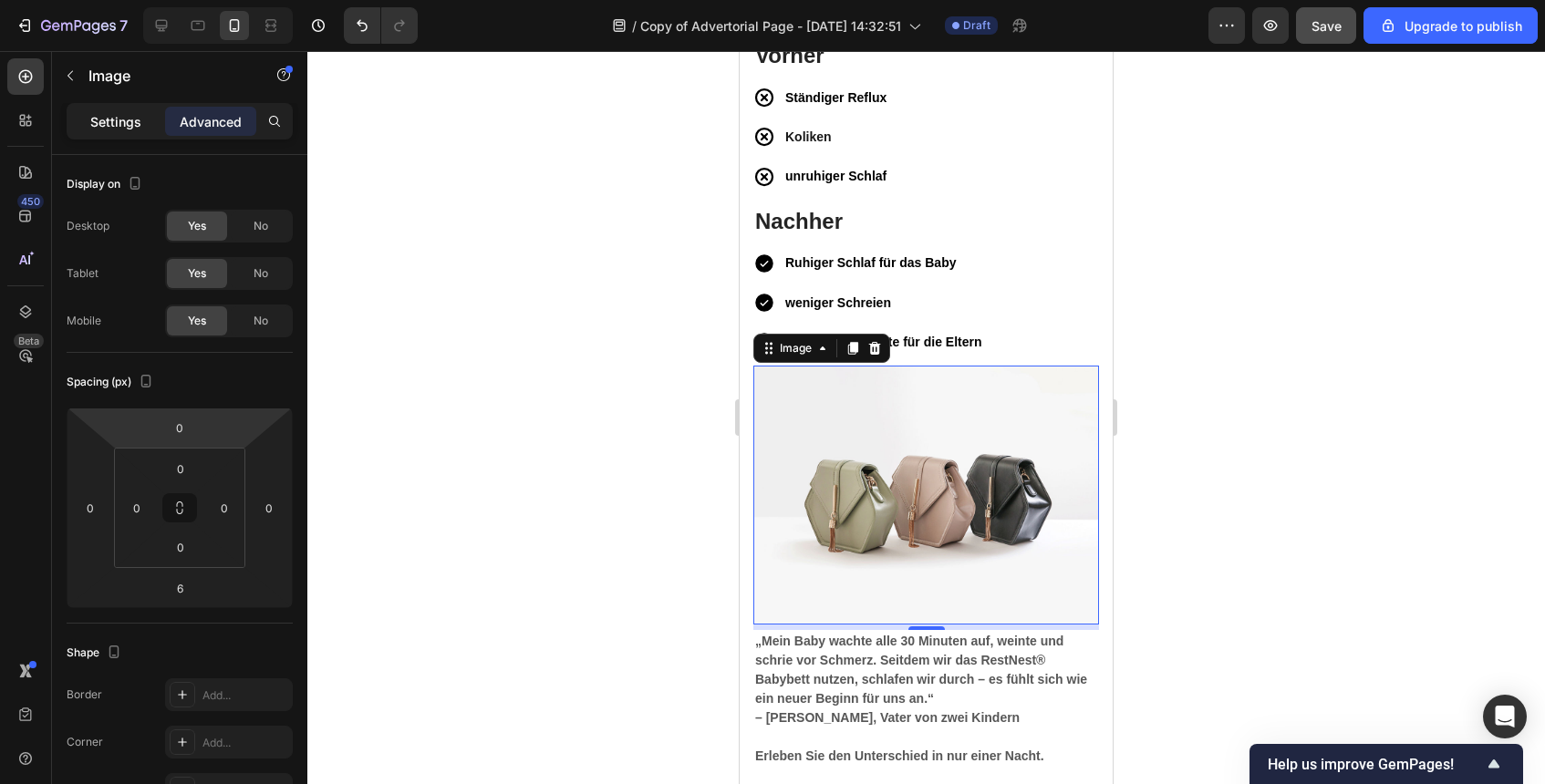
click at [103, 117] on p "Settings" at bounding box center [116, 121] width 51 height 19
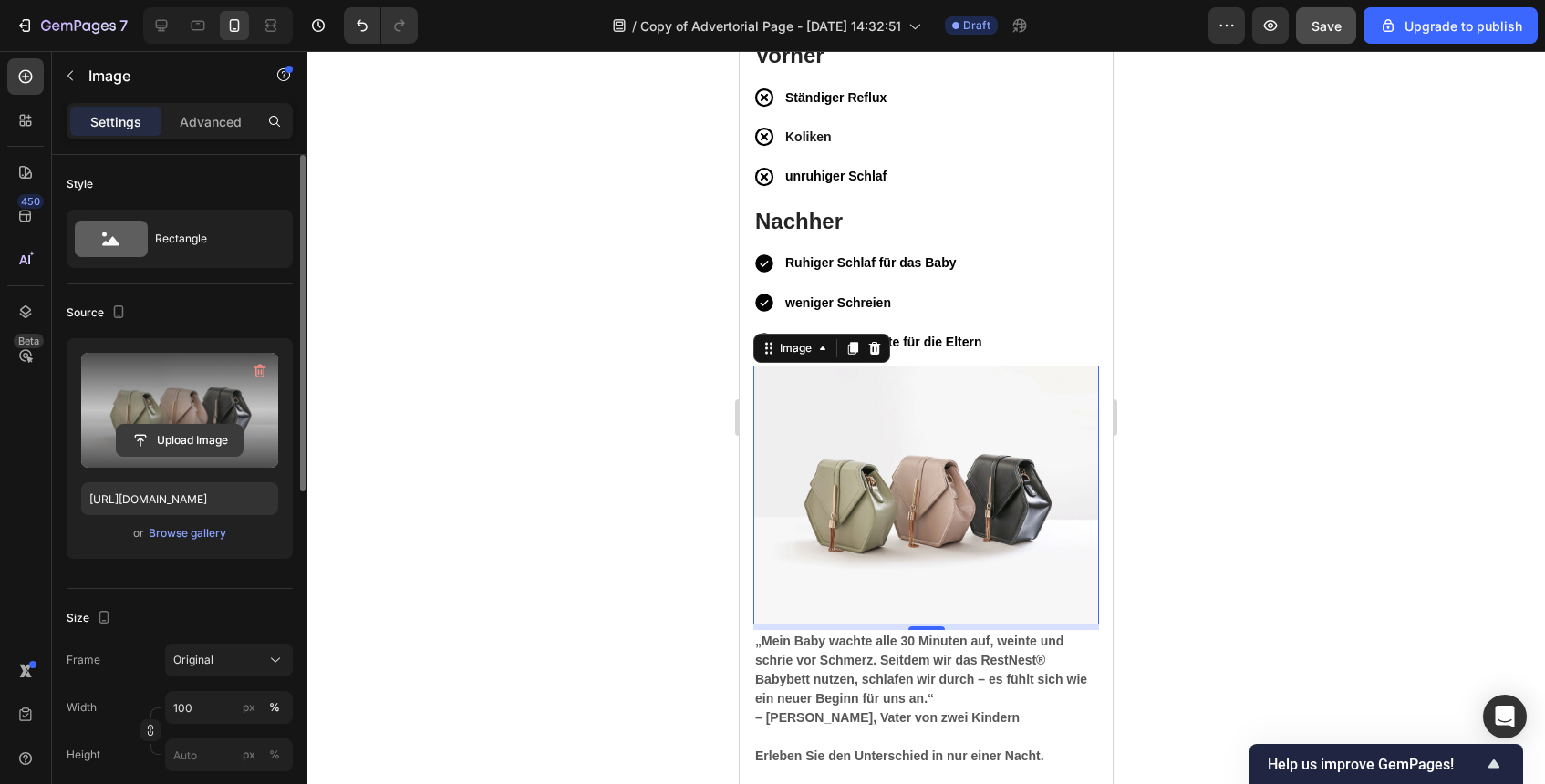
click at [211, 445] on input "file" at bounding box center [180, 441] width 126 height 31
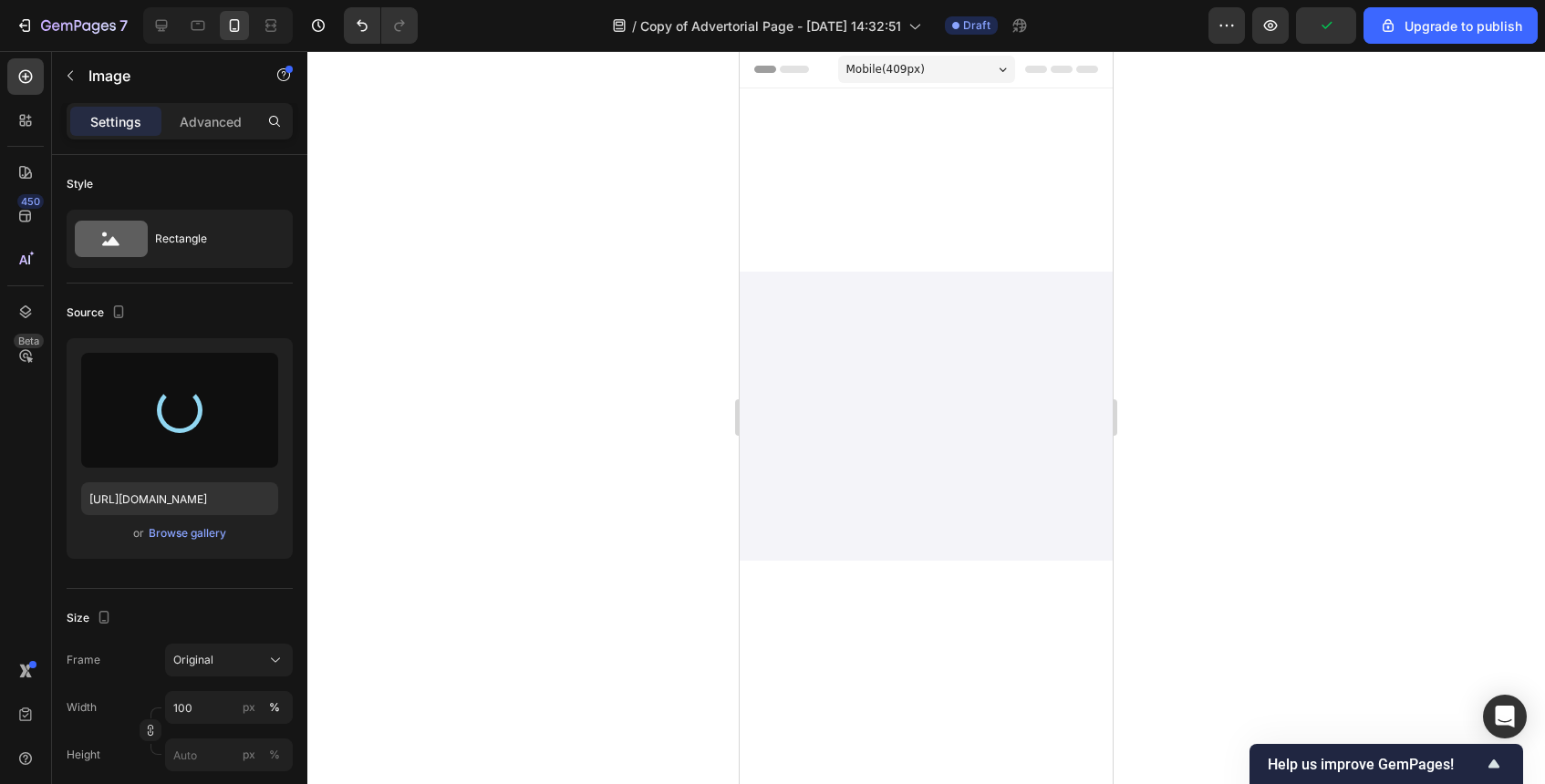
scroll to position [5935, 0]
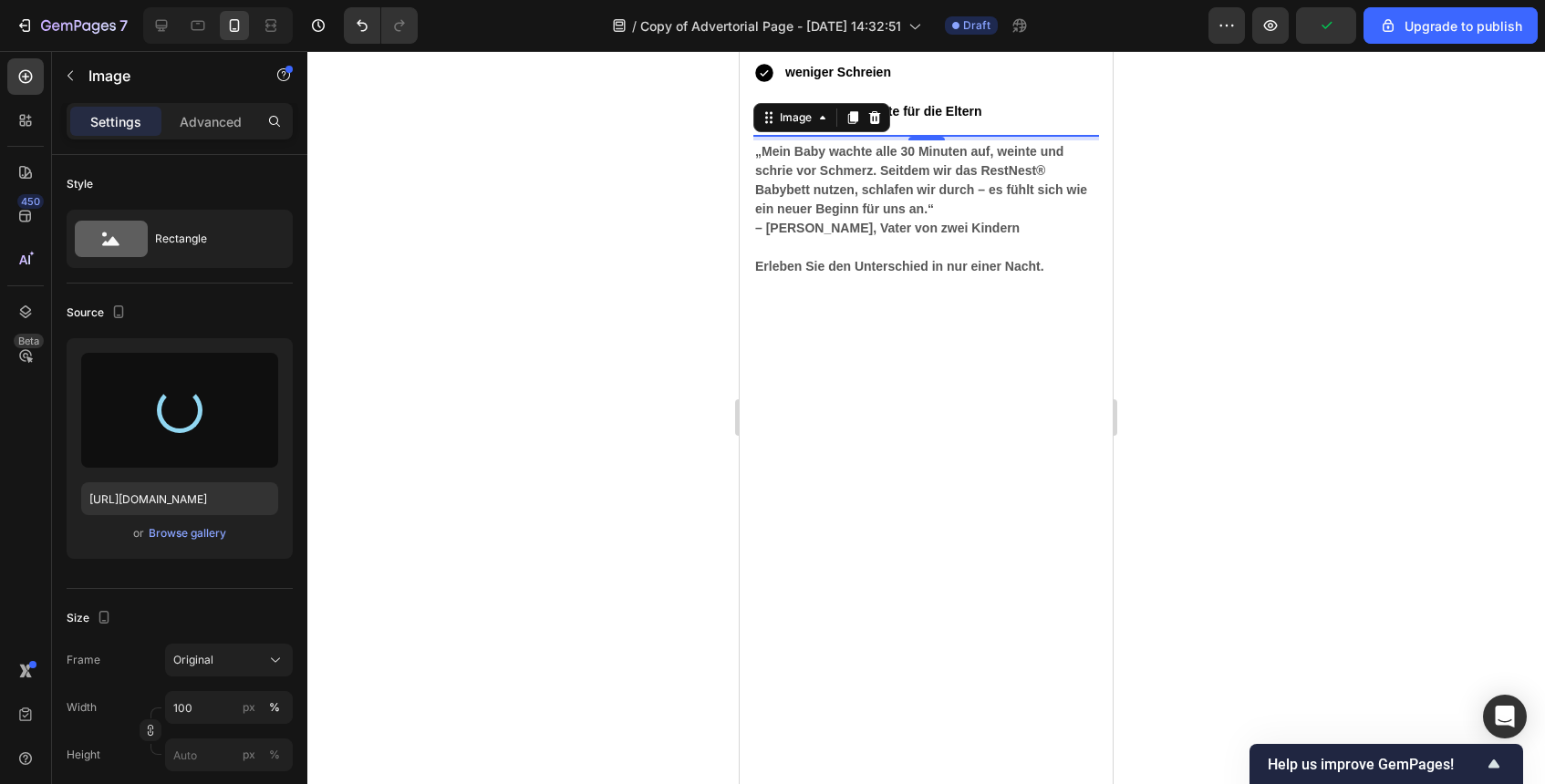
type input "[URL][DOMAIN_NAME]"
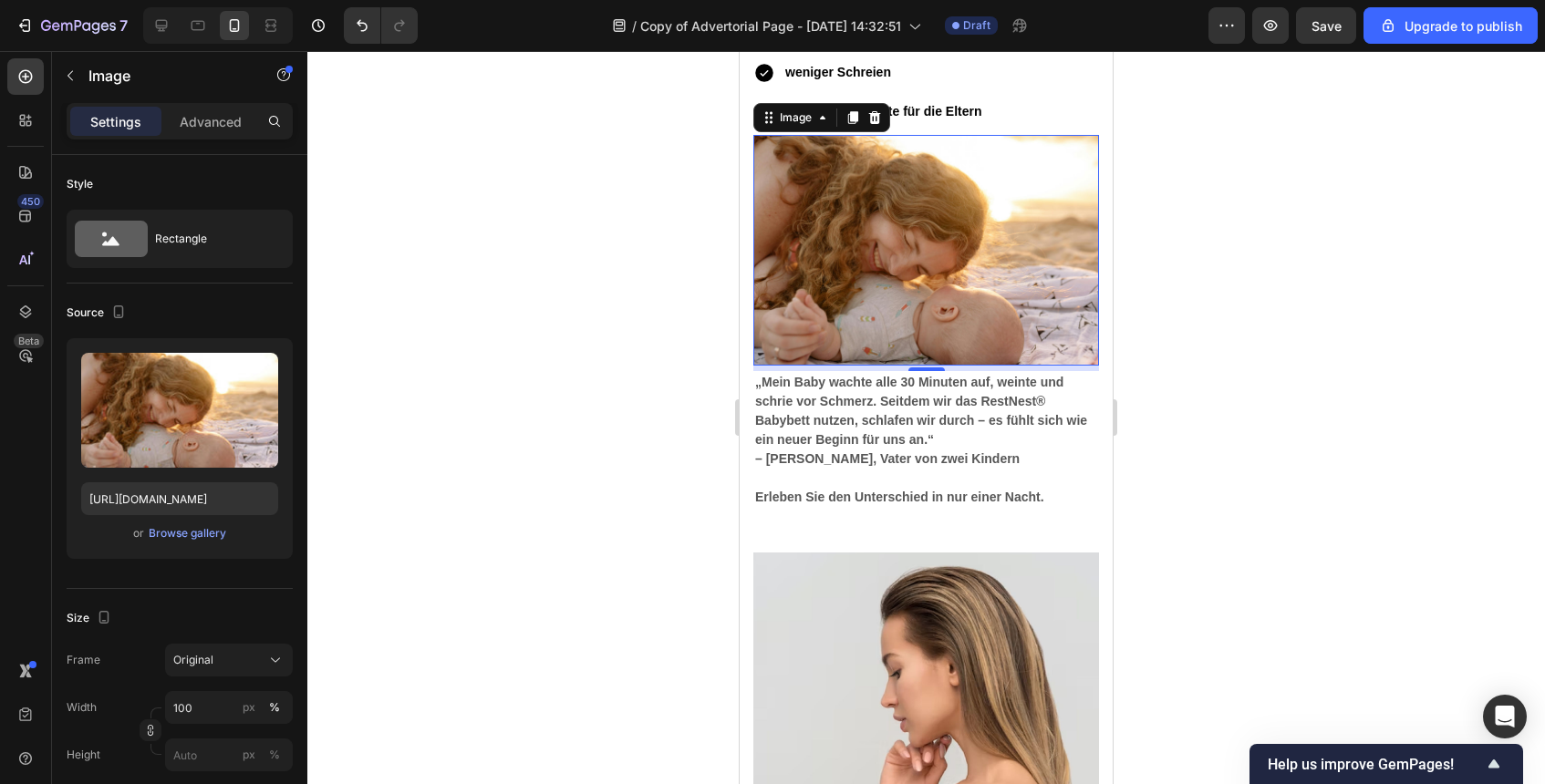
click at [1235, 523] on div at bounding box center [926, 417] width 1238 height 733
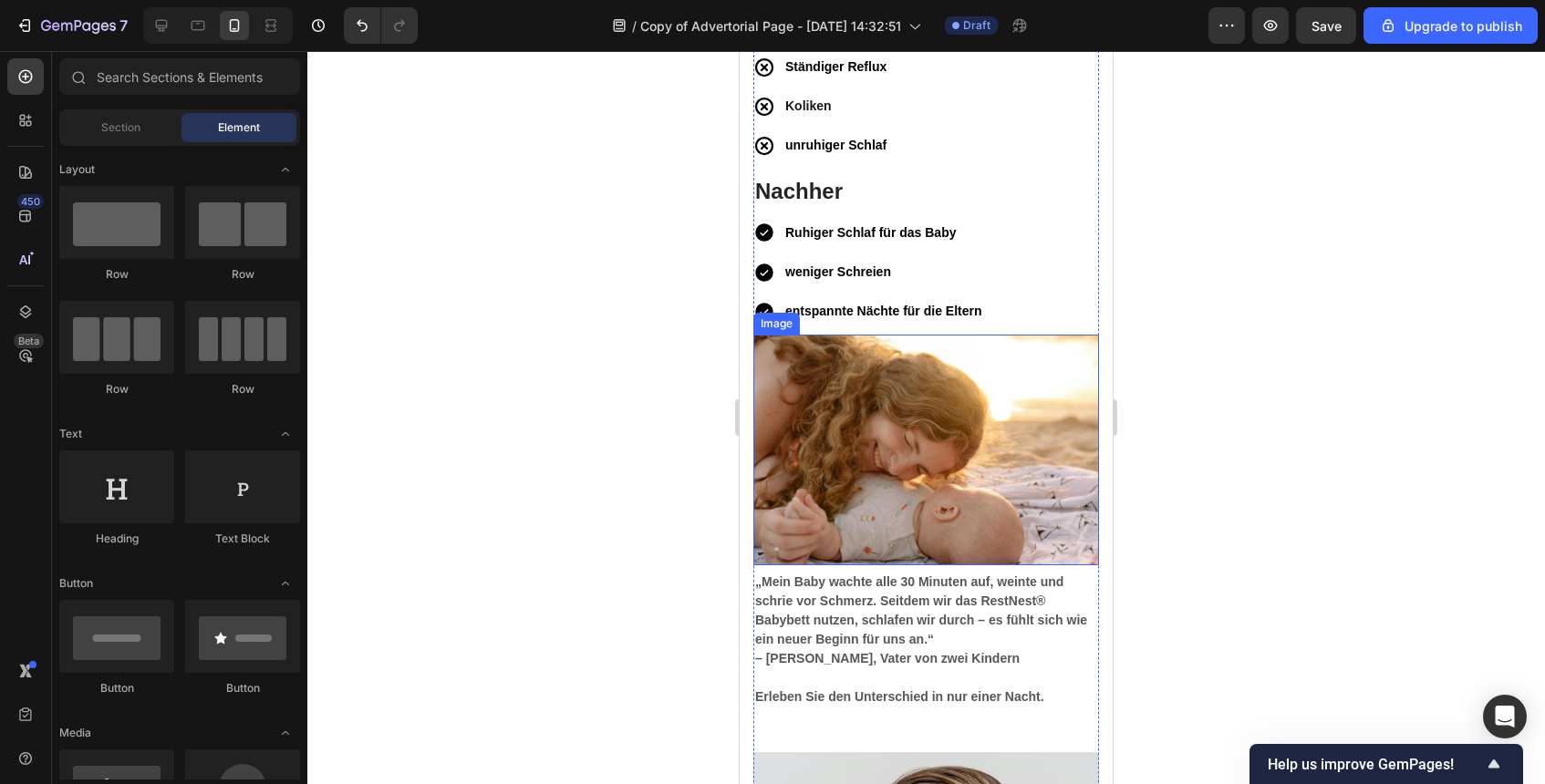
scroll to position [5774, 0]
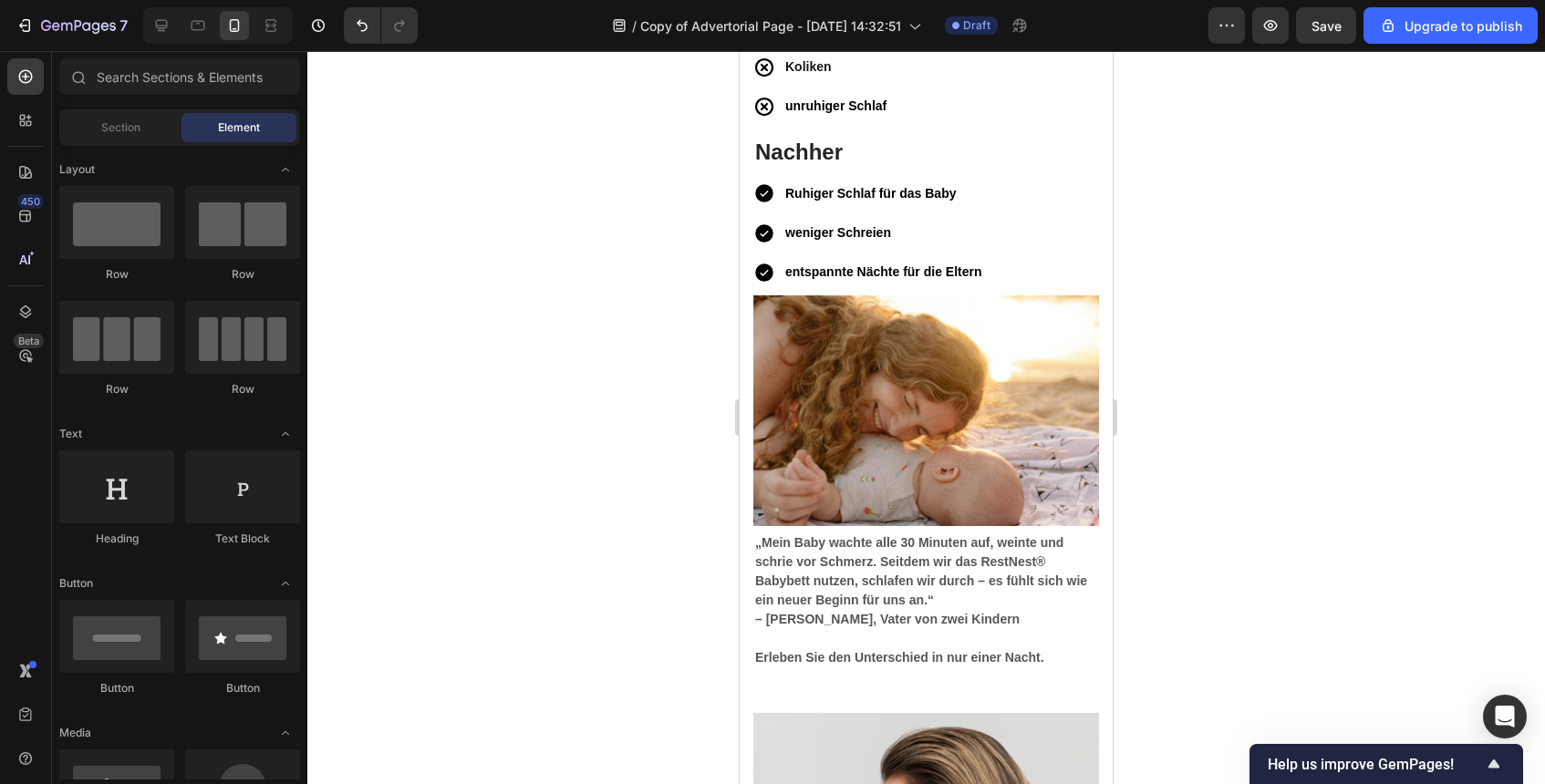
click at [1183, 493] on div at bounding box center [926, 417] width 1238 height 733
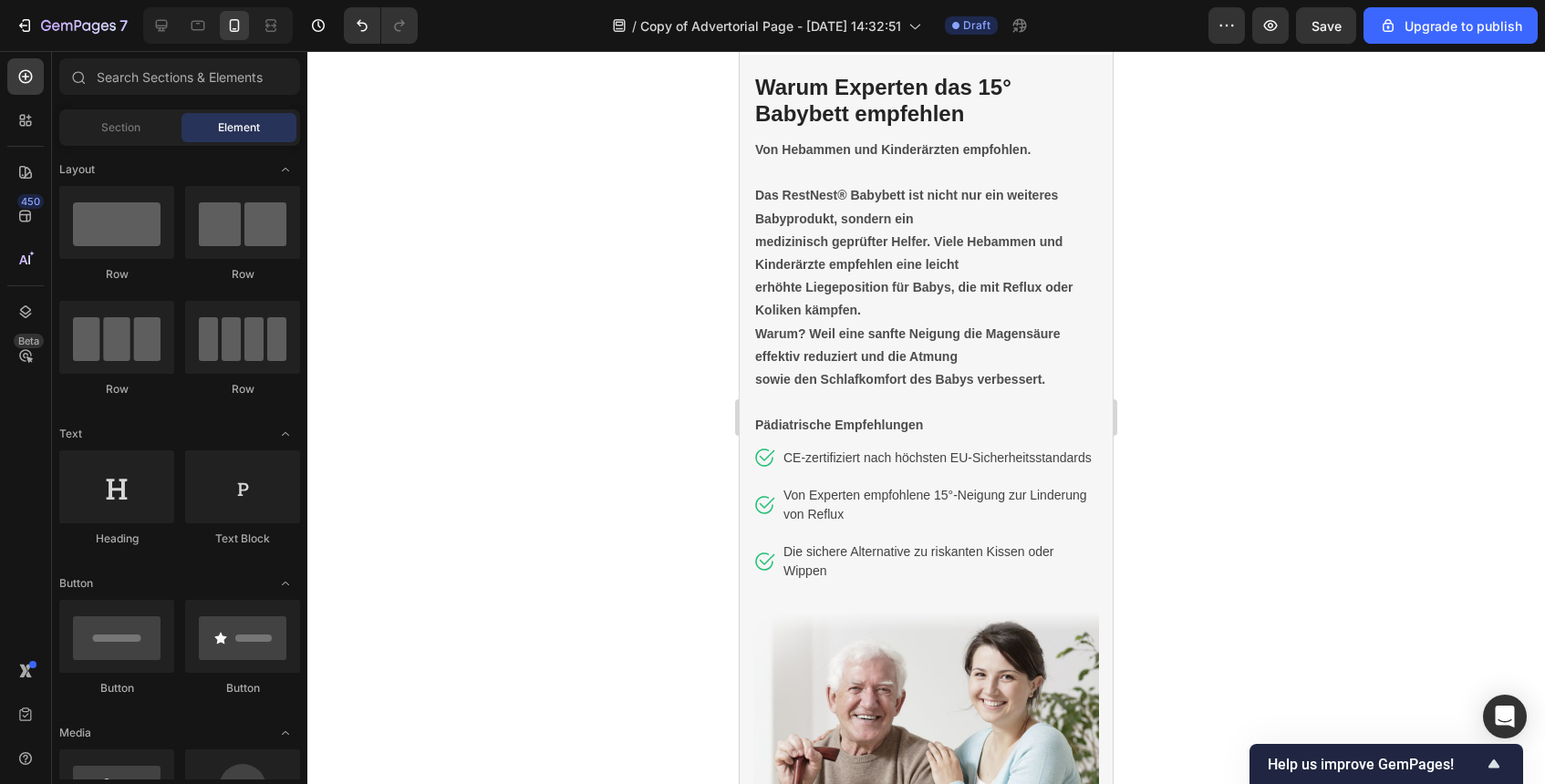
scroll to position [4244, 0]
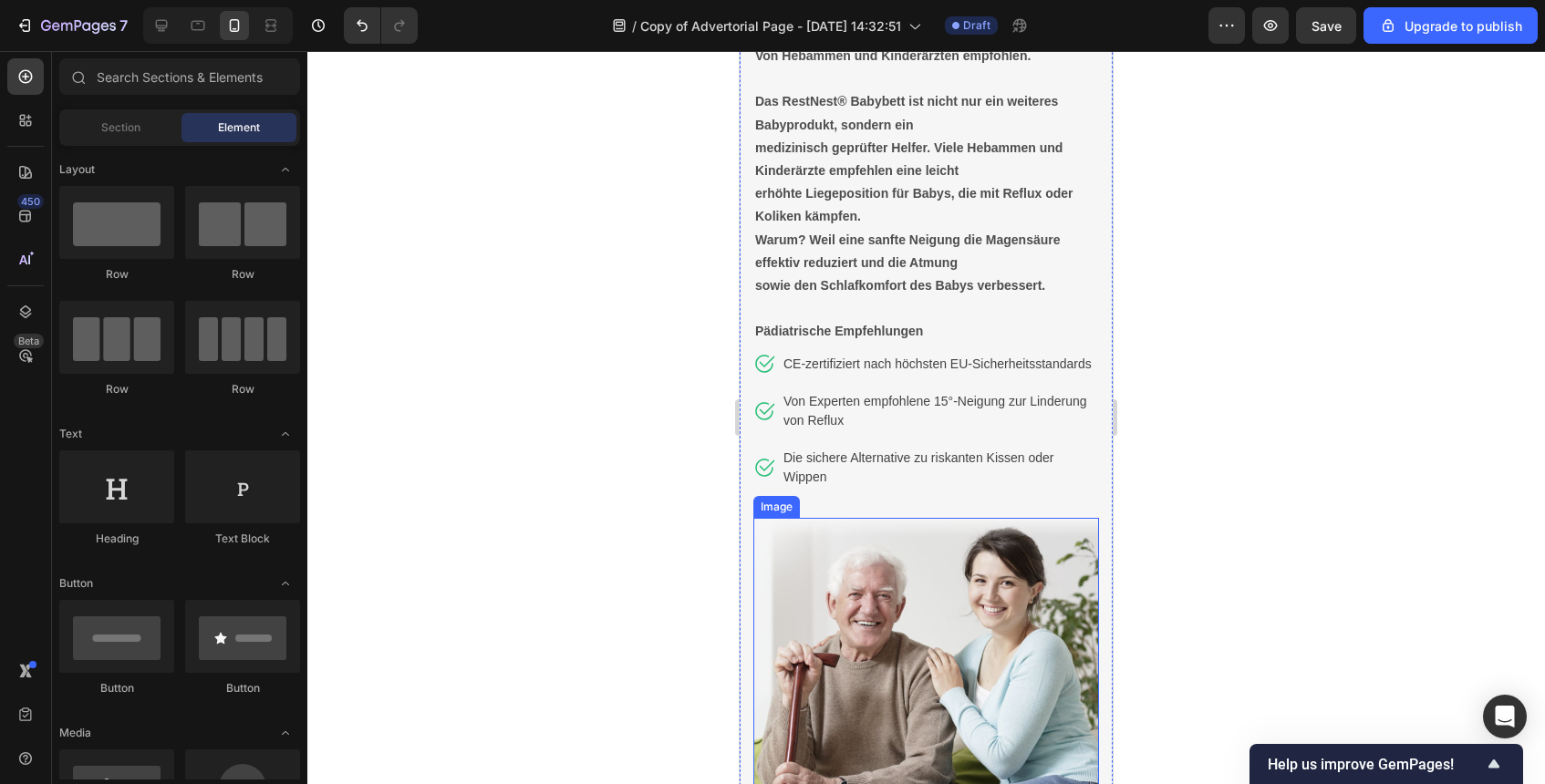
click at [960, 586] on img at bounding box center [926, 672] width 345 height 308
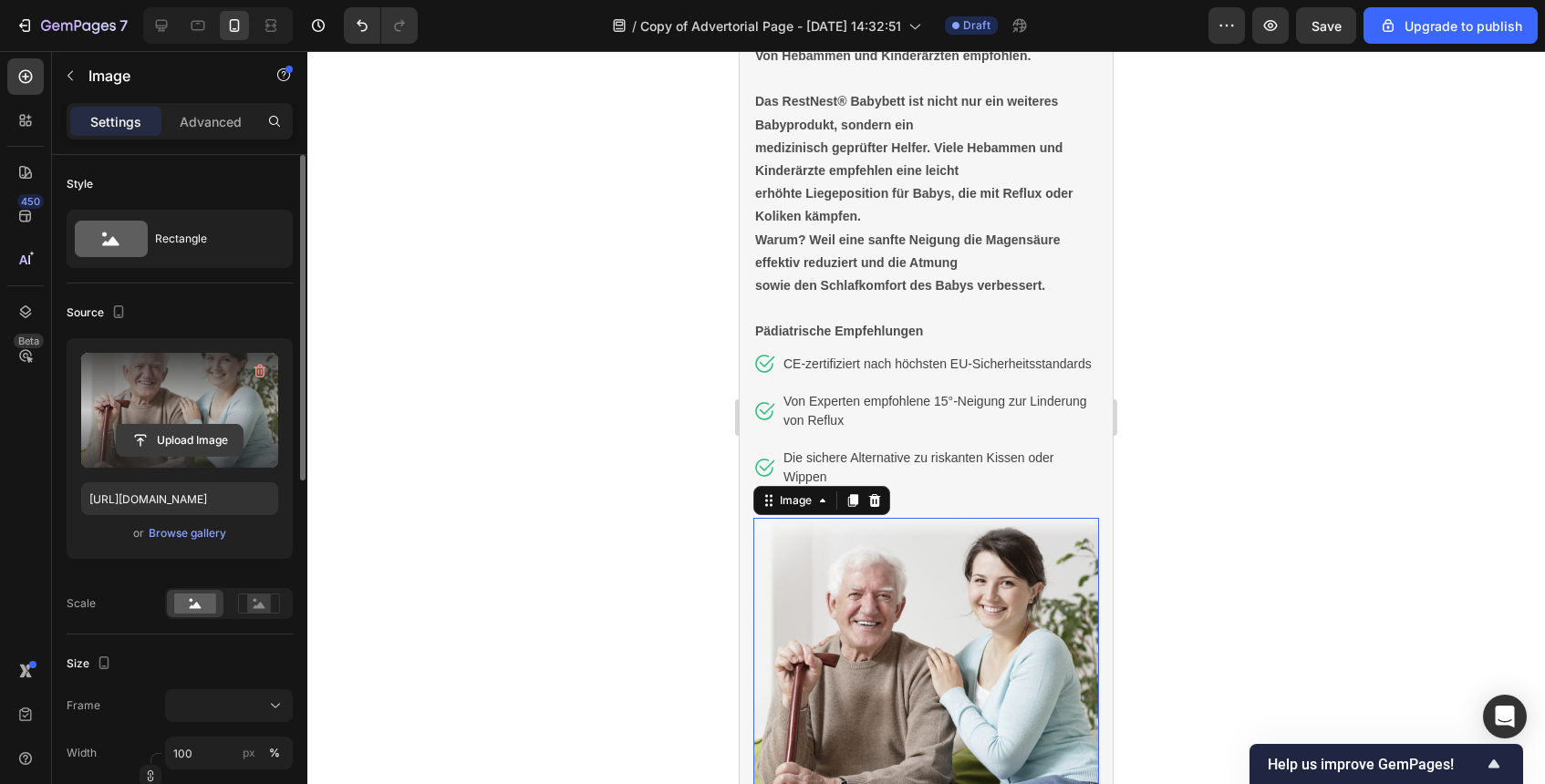
click at [235, 425] on input "file" at bounding box center [180, 441] width 126 height 31
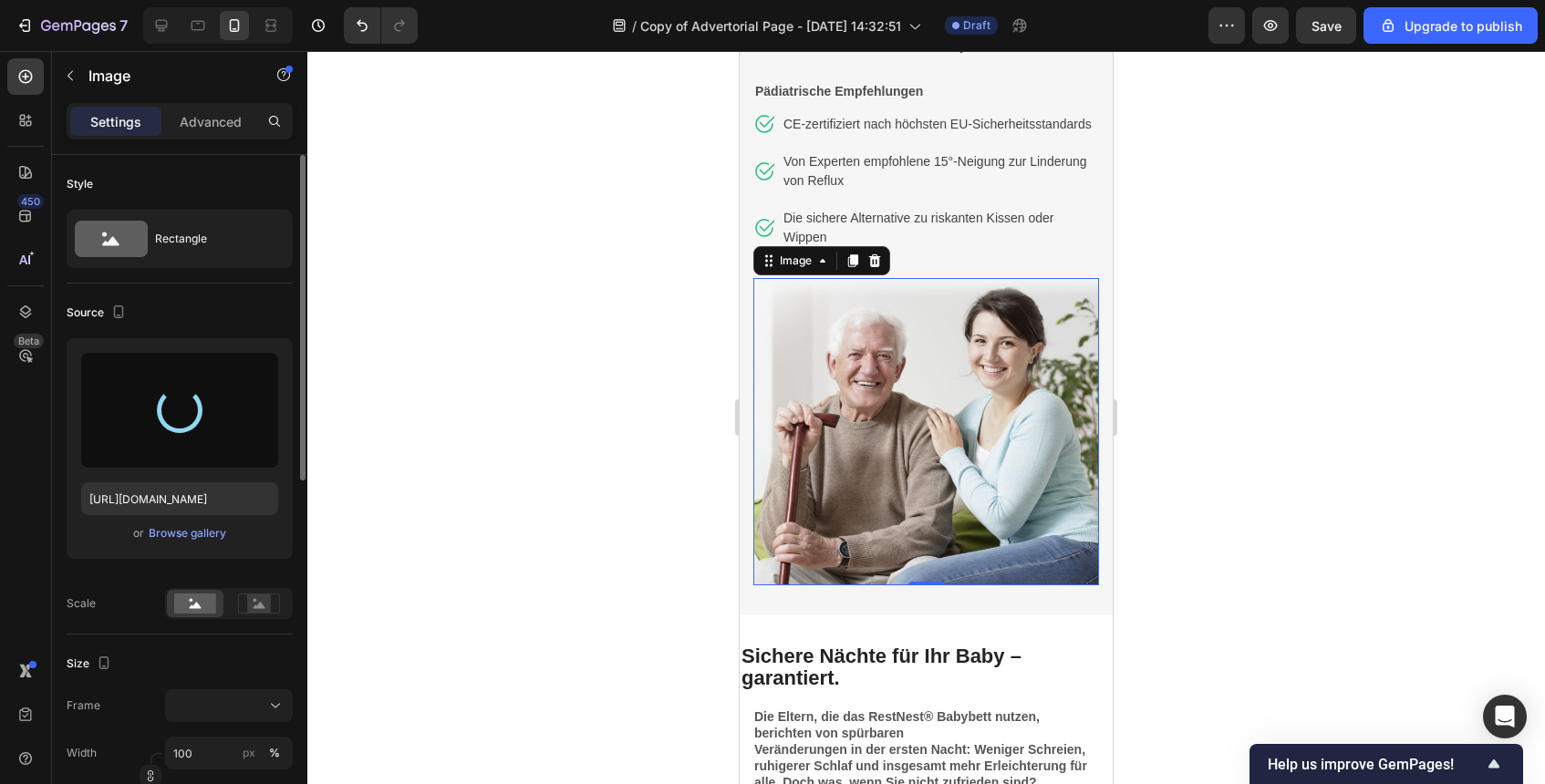
scroll to position [4482, 0]
type input "https://cdn.shopify.com/s/files/1/0915/9285/1833/files/gempages_585888952540463…"
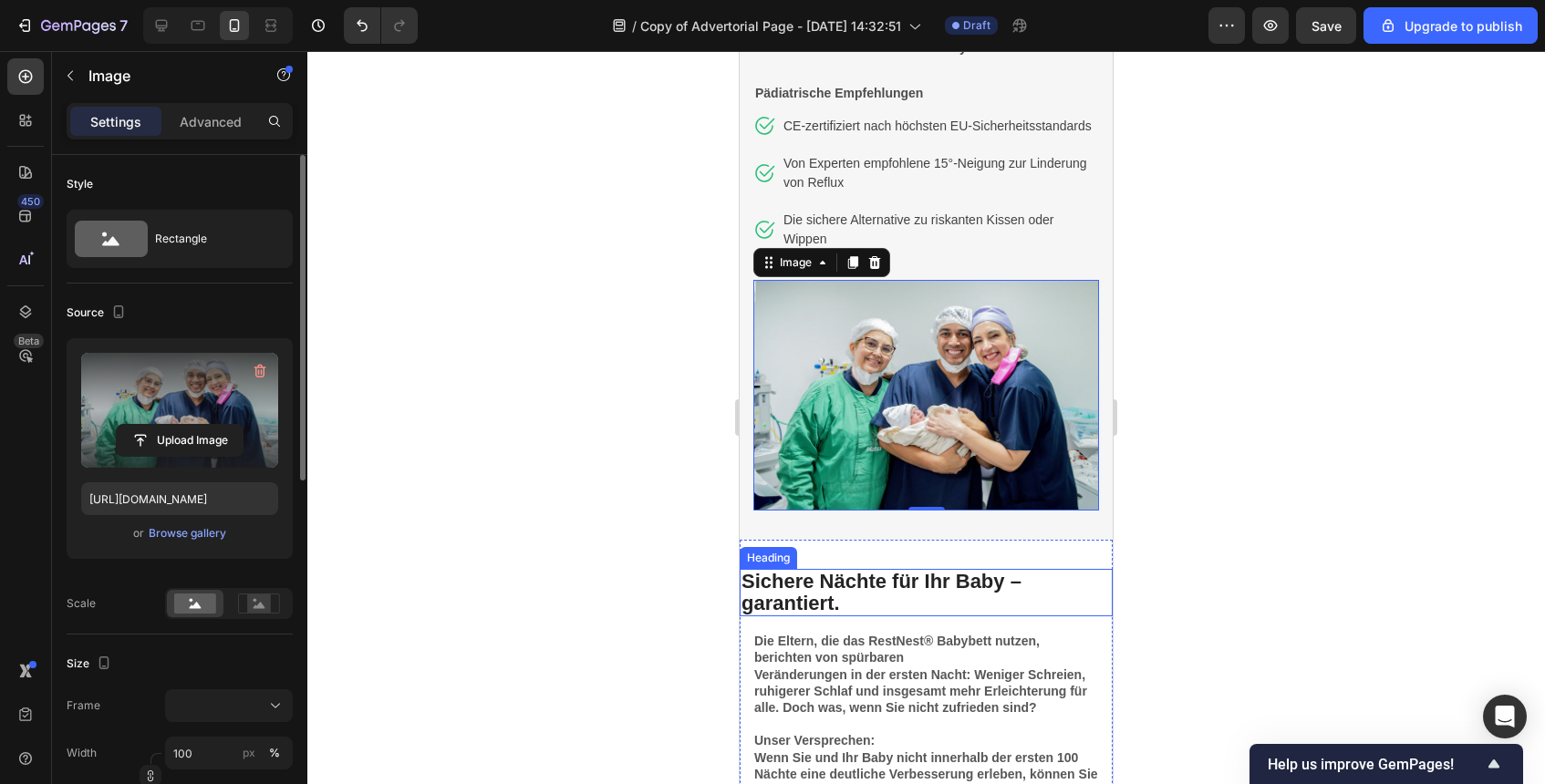
click at [1227, 484] on div at bounding box center [926, 417] width 1238 height 733
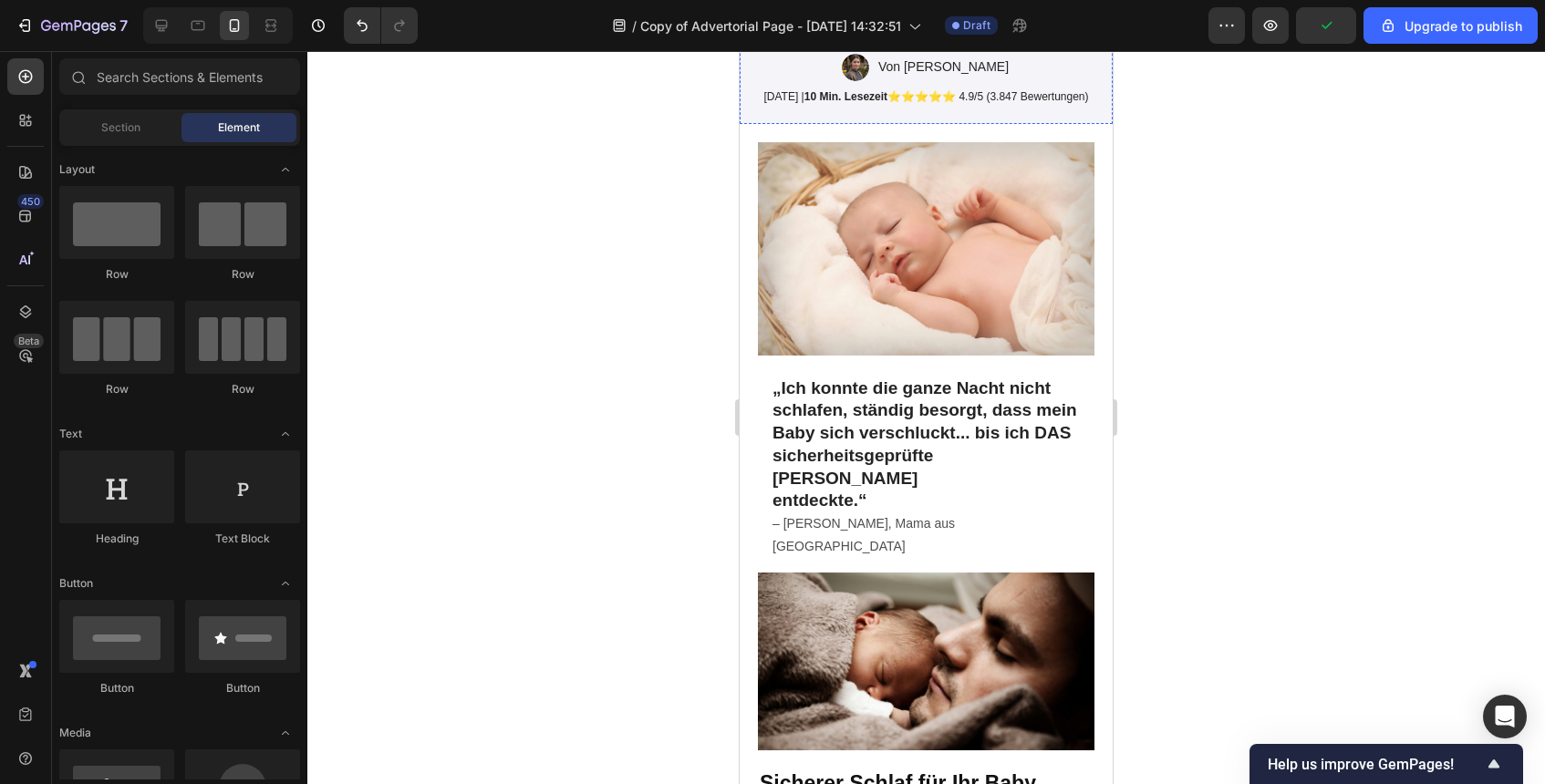
scroll to position [425, 0]
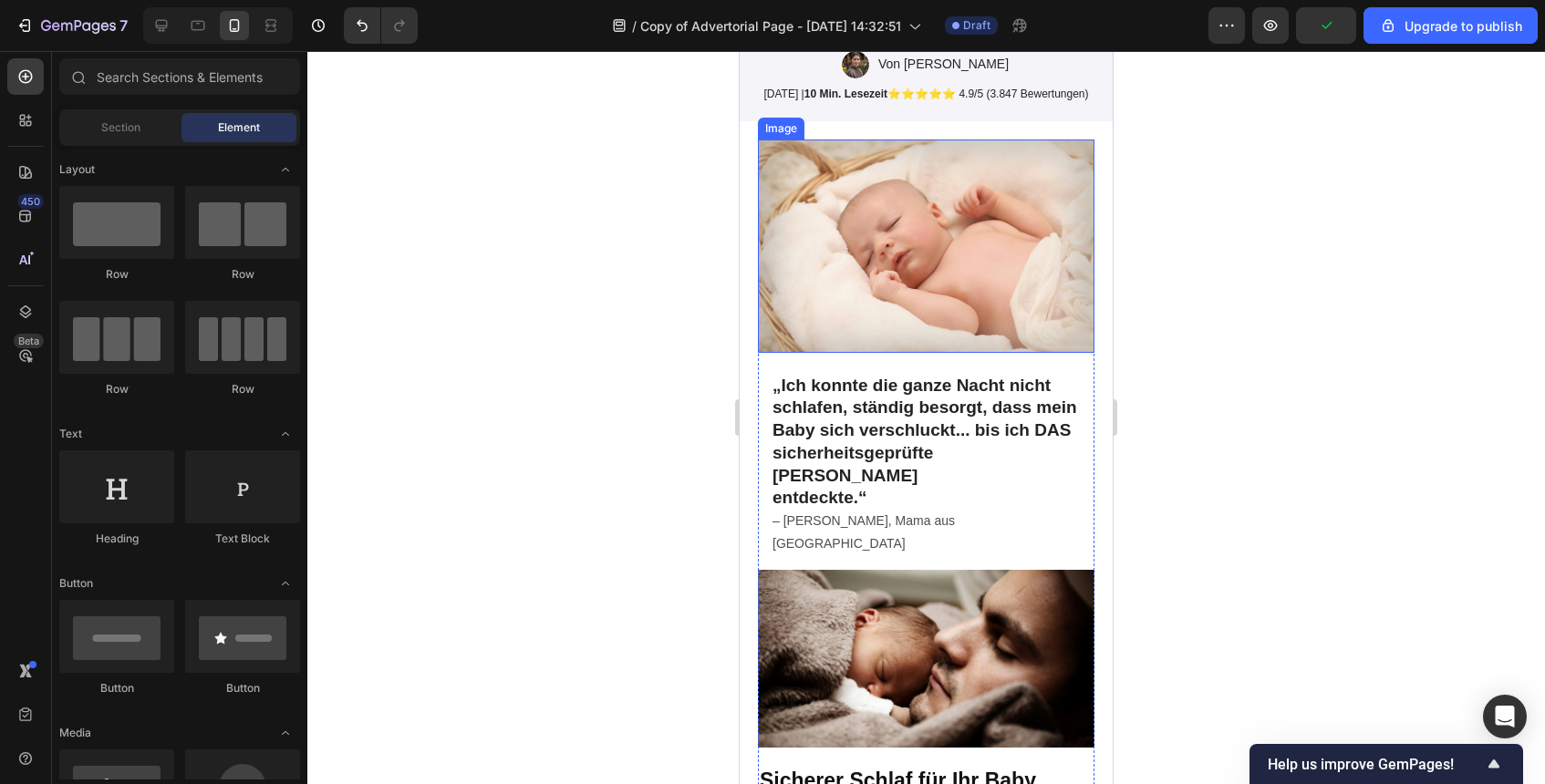
click at [999, 324] on img at bounding box center [927, 246] width 337 height 214
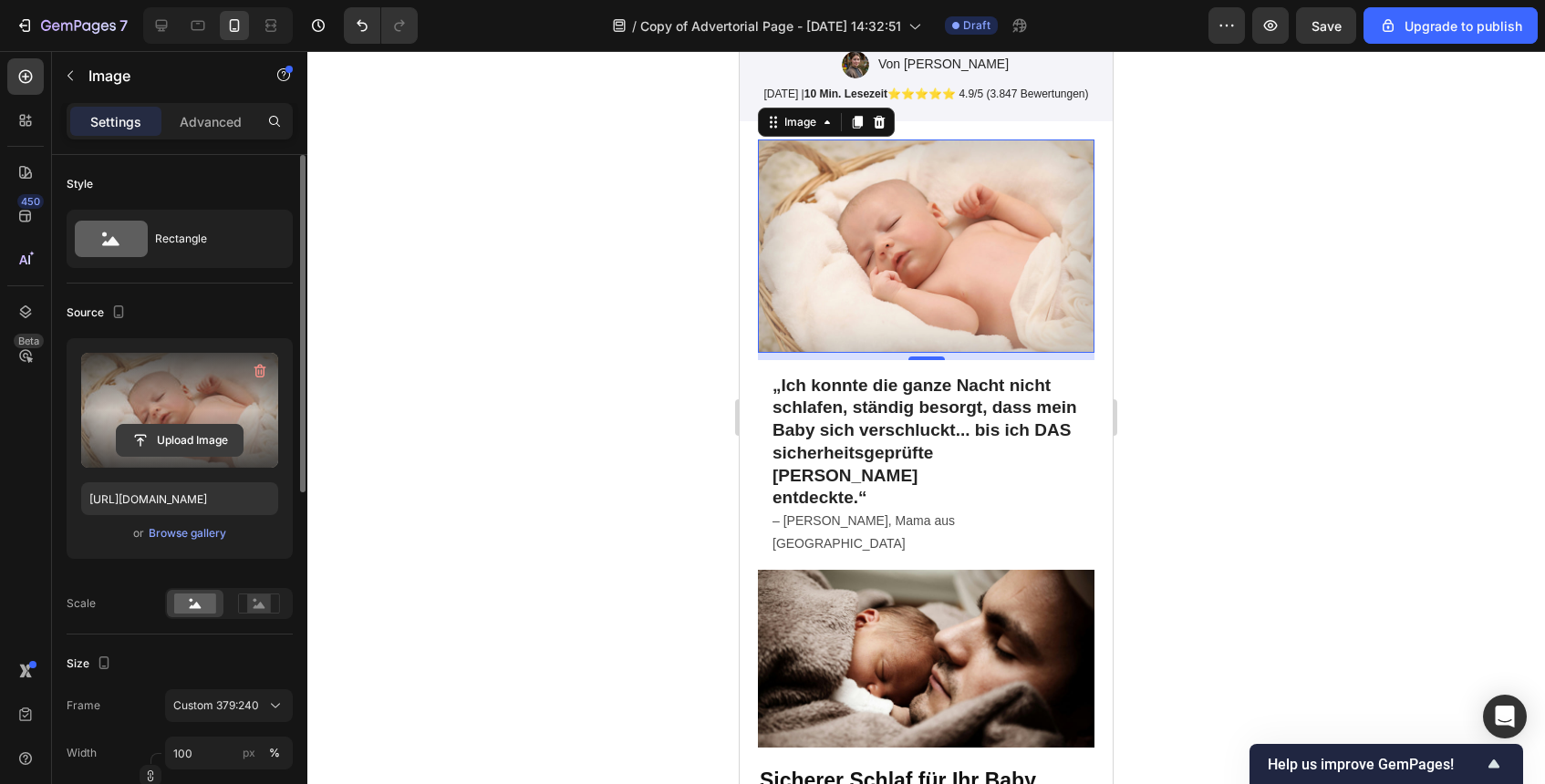
click at [211, 429] on input "file" at bounding box center [180, 441] width 126 height 31
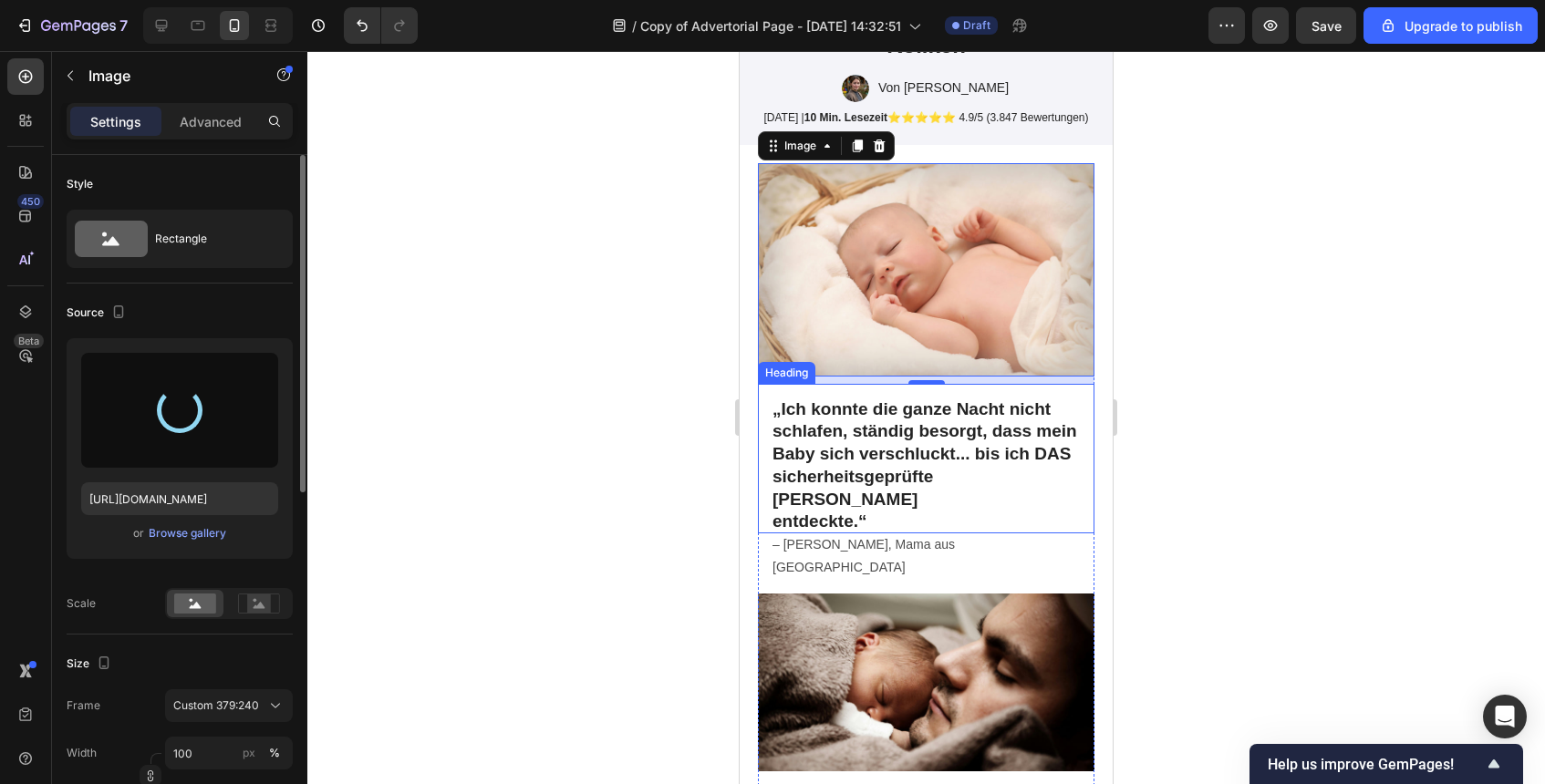
scroll to position [390, 0]
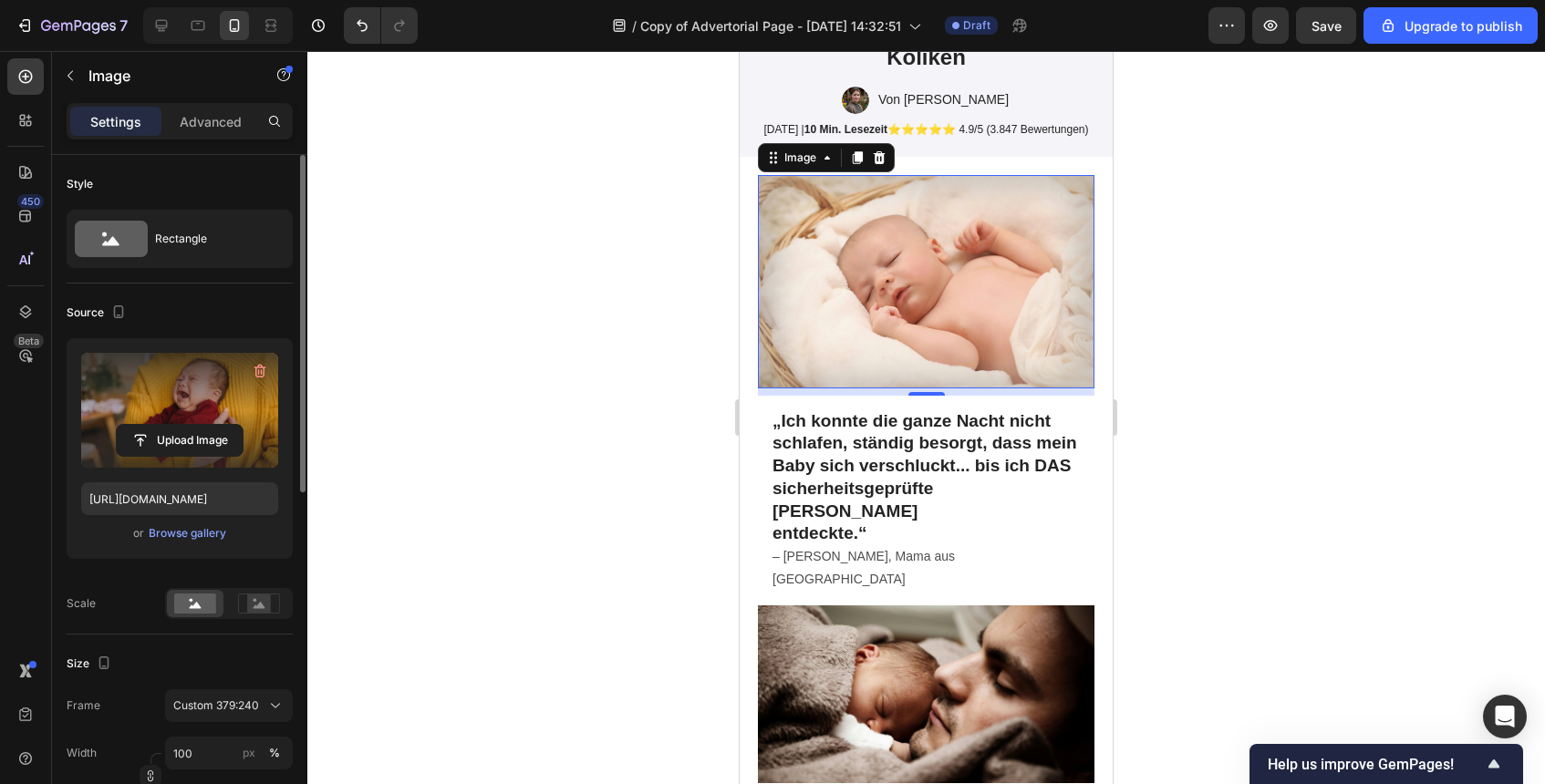
type input "https://cdn.shopify.com/s/files/1/0915/9285/1833/files/gempages_585888952540463…"
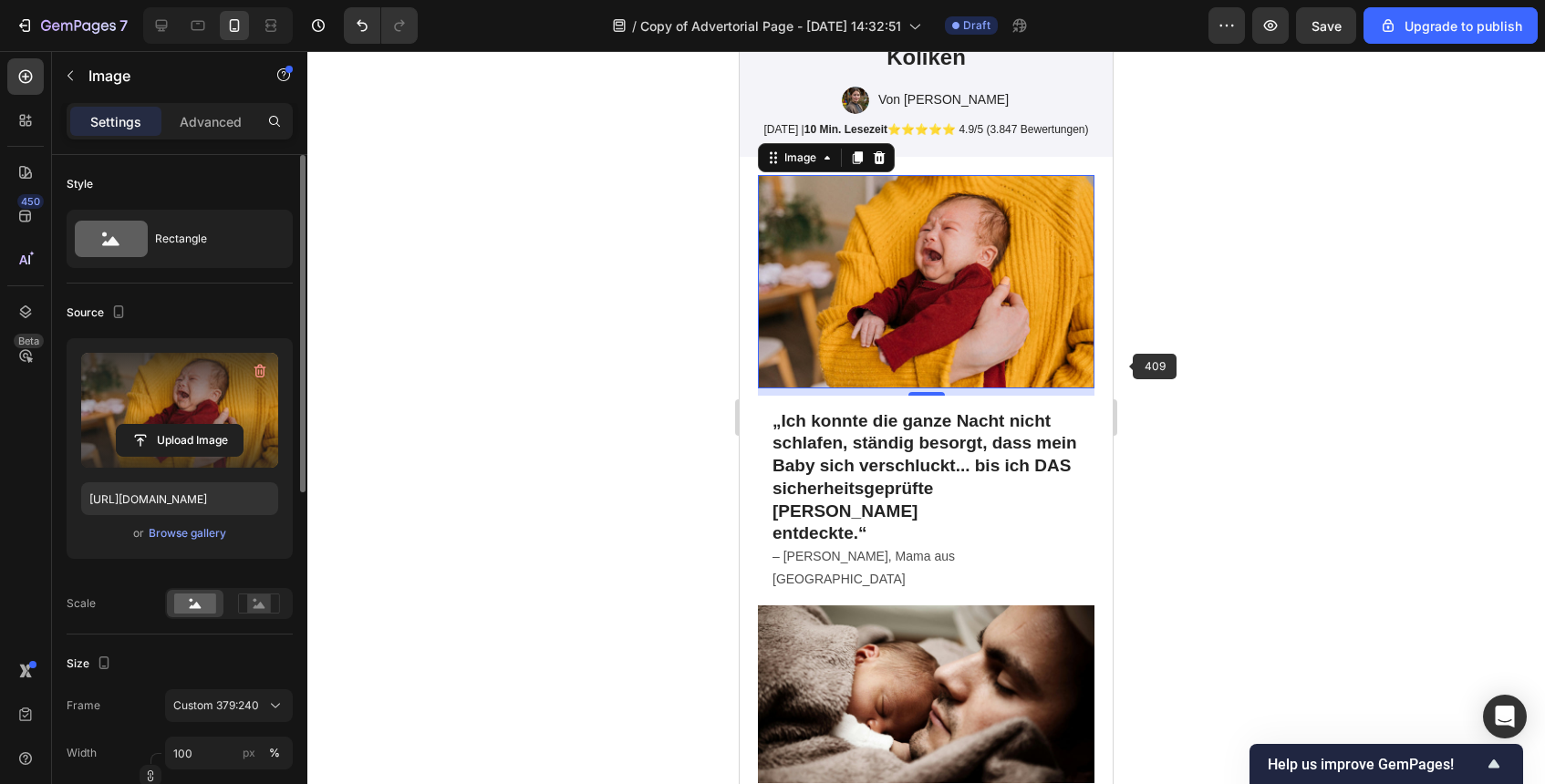
click at [1191, 362] on div at bounding box center [926, 417] width 1238 height 733
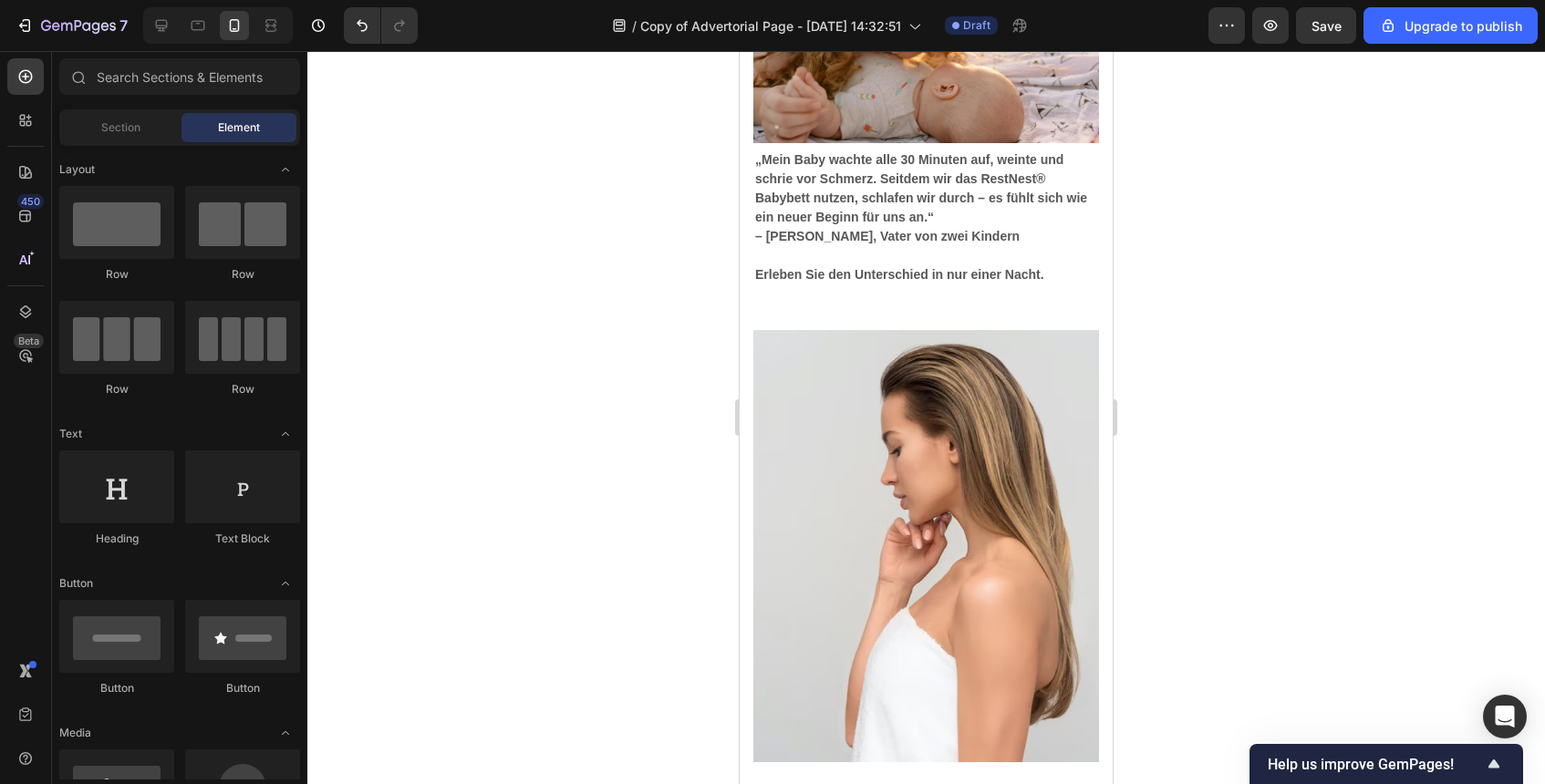
scroll to position [6330, 0]
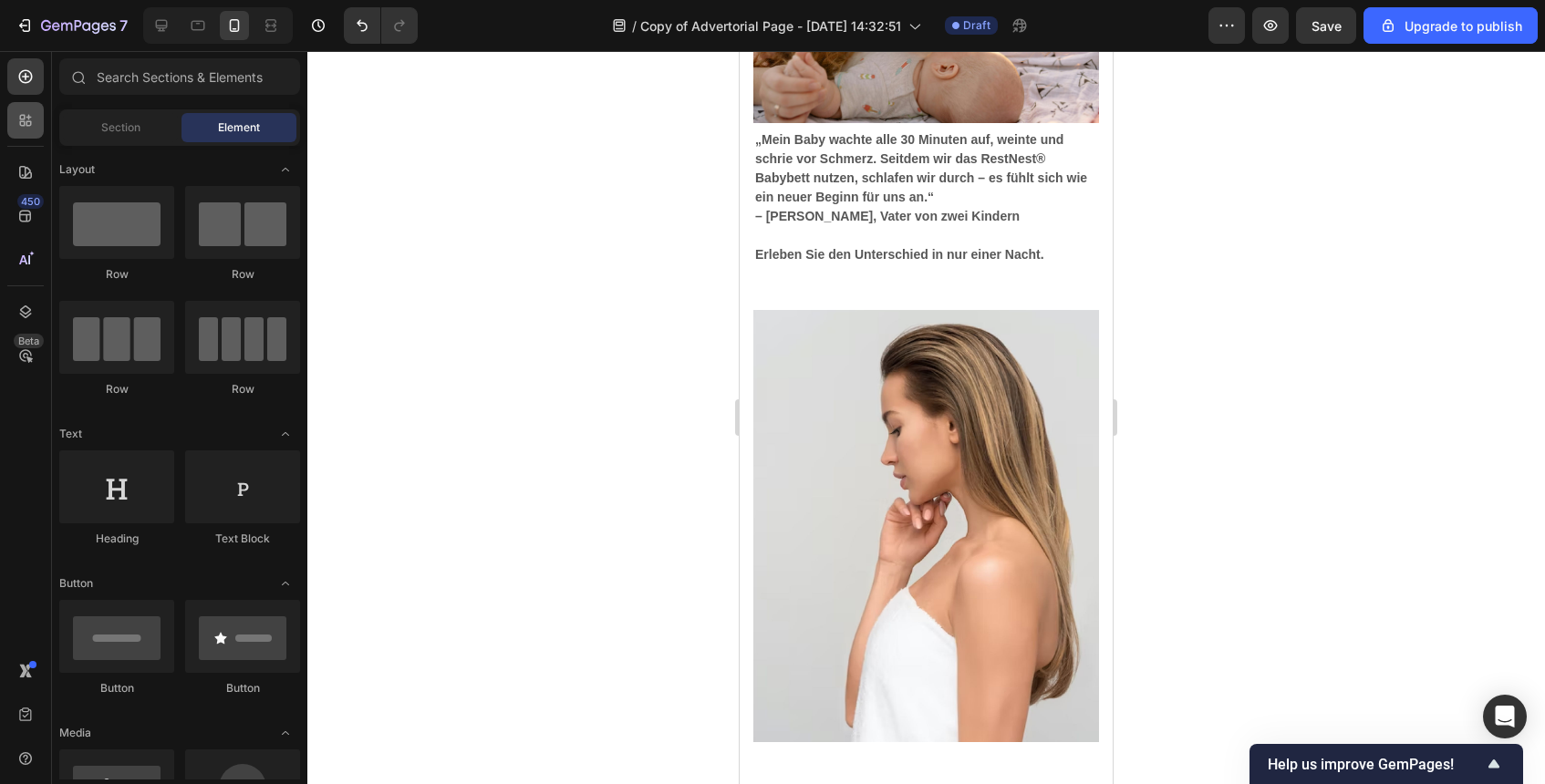
click at [29, 135] on div at bounding box center [25, 119] width 36 height 36
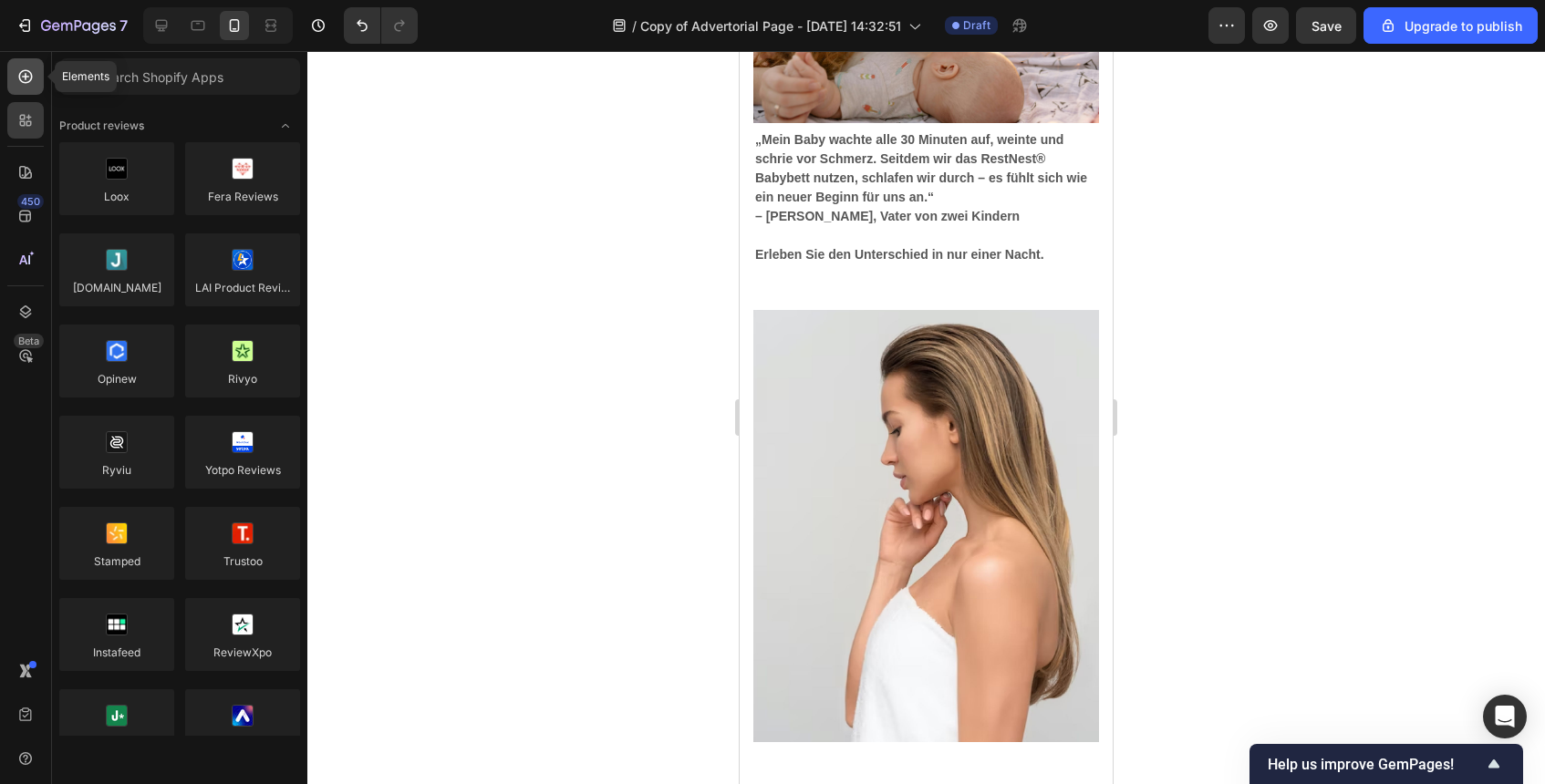
click at [31, 93] on div at bounding box center [25, 76] width 36 height 36
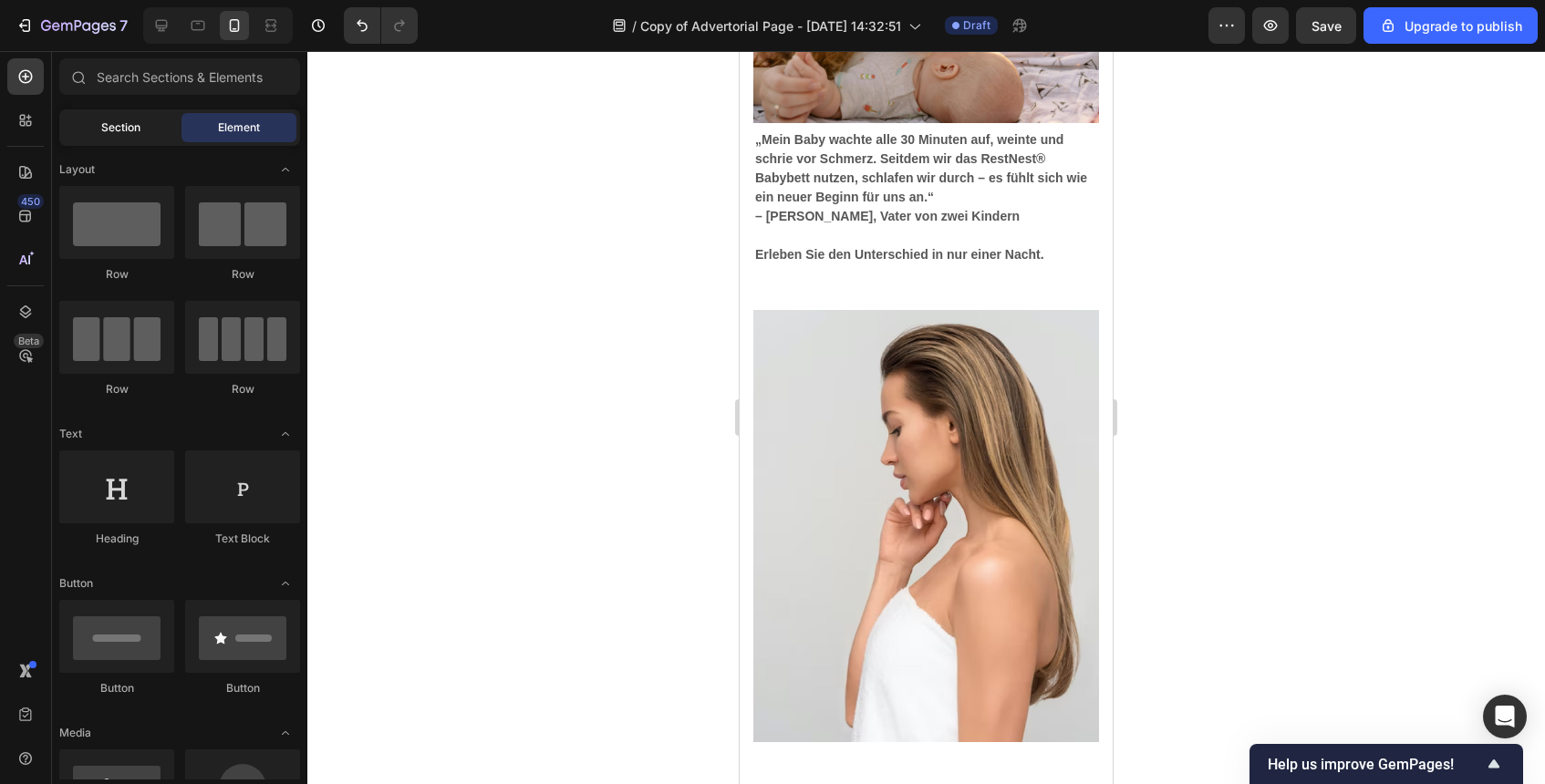
click at [129, 121] on span "Section" at bounding box center [120, 128] width 39 height 17
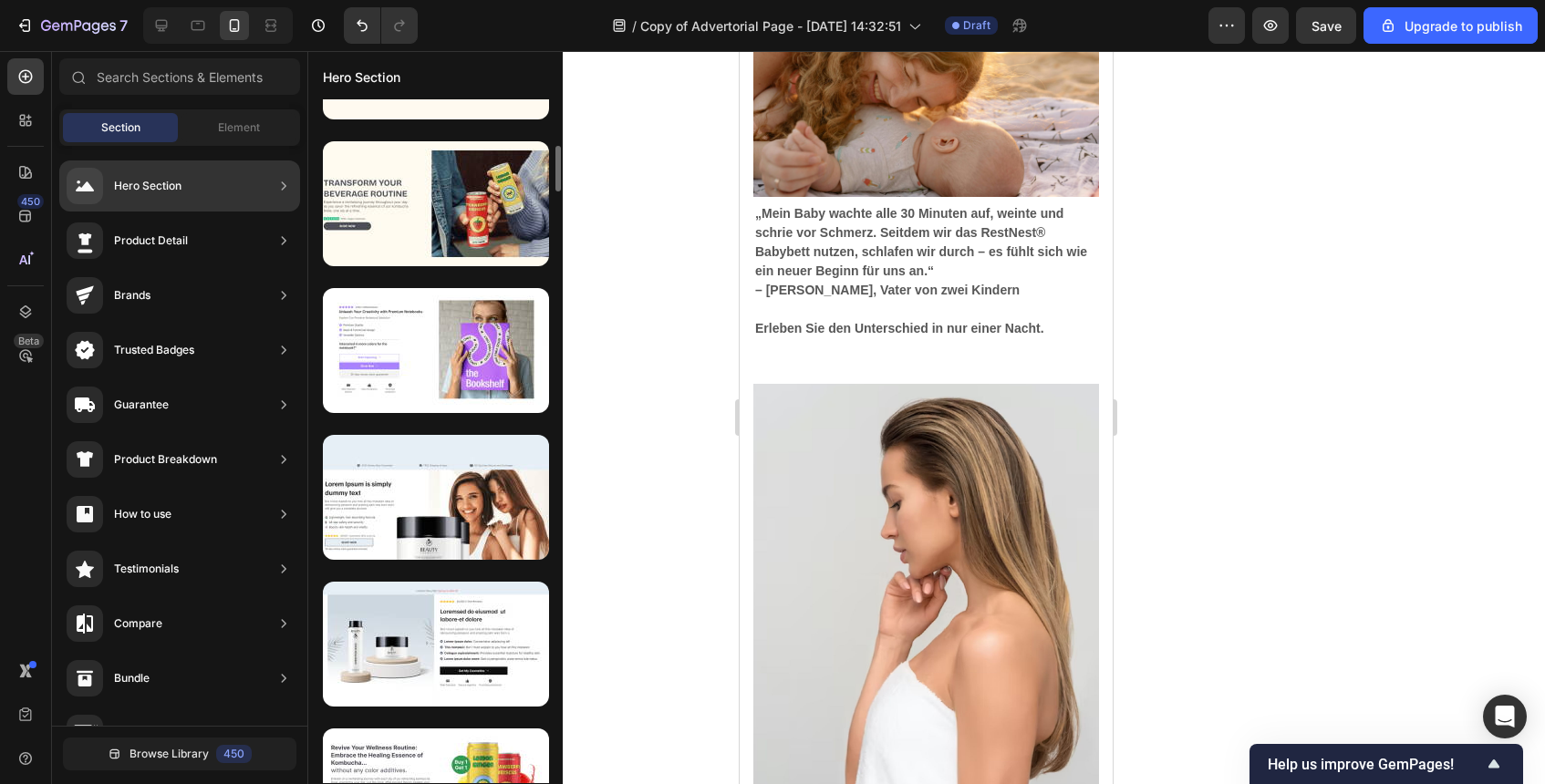
scroll to position [731, 0]
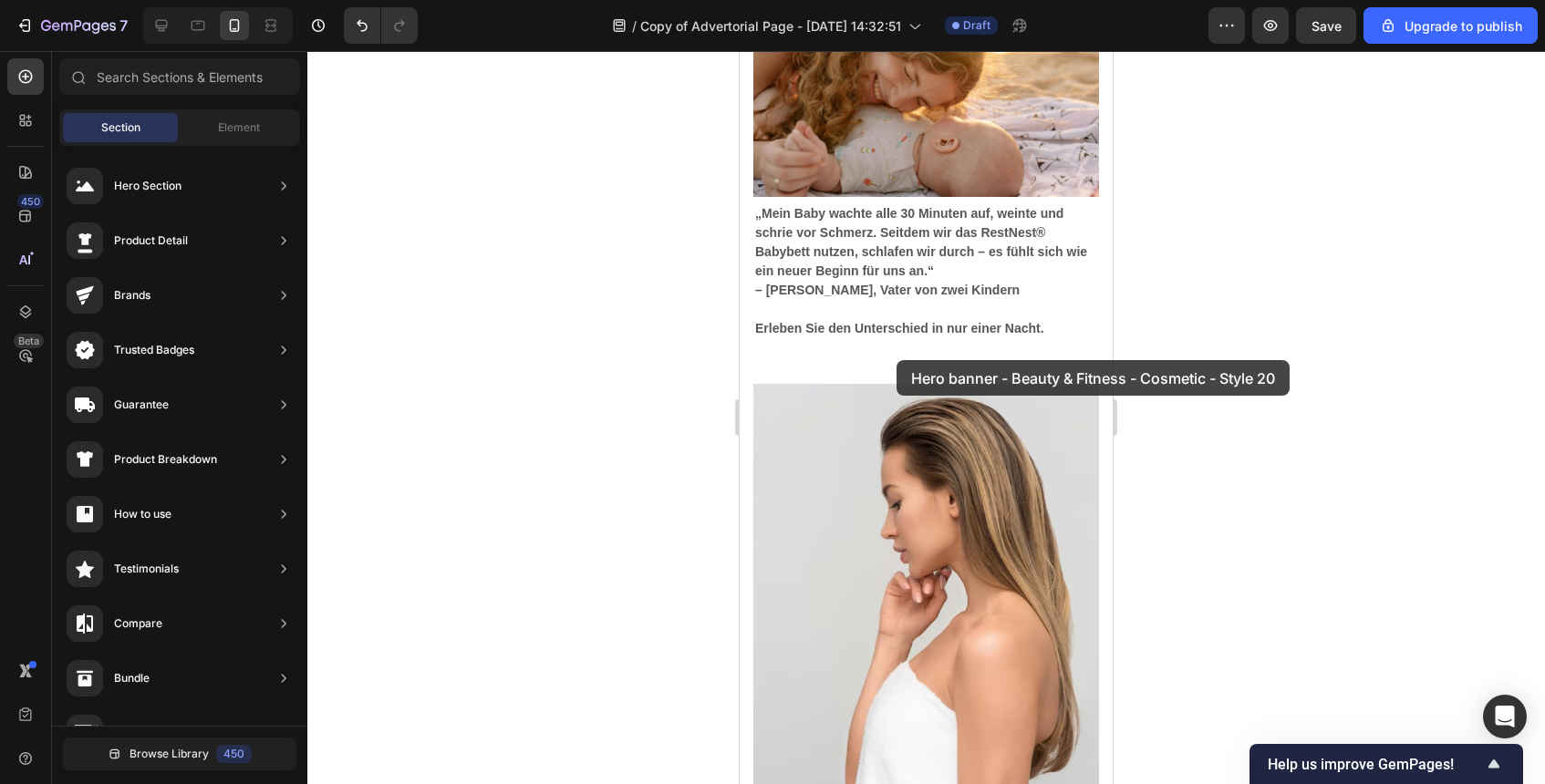
drag, startPoint x: 1232, startPoint y: 666, endPoint x: 869, endPoint y: 360, distance: 474.8
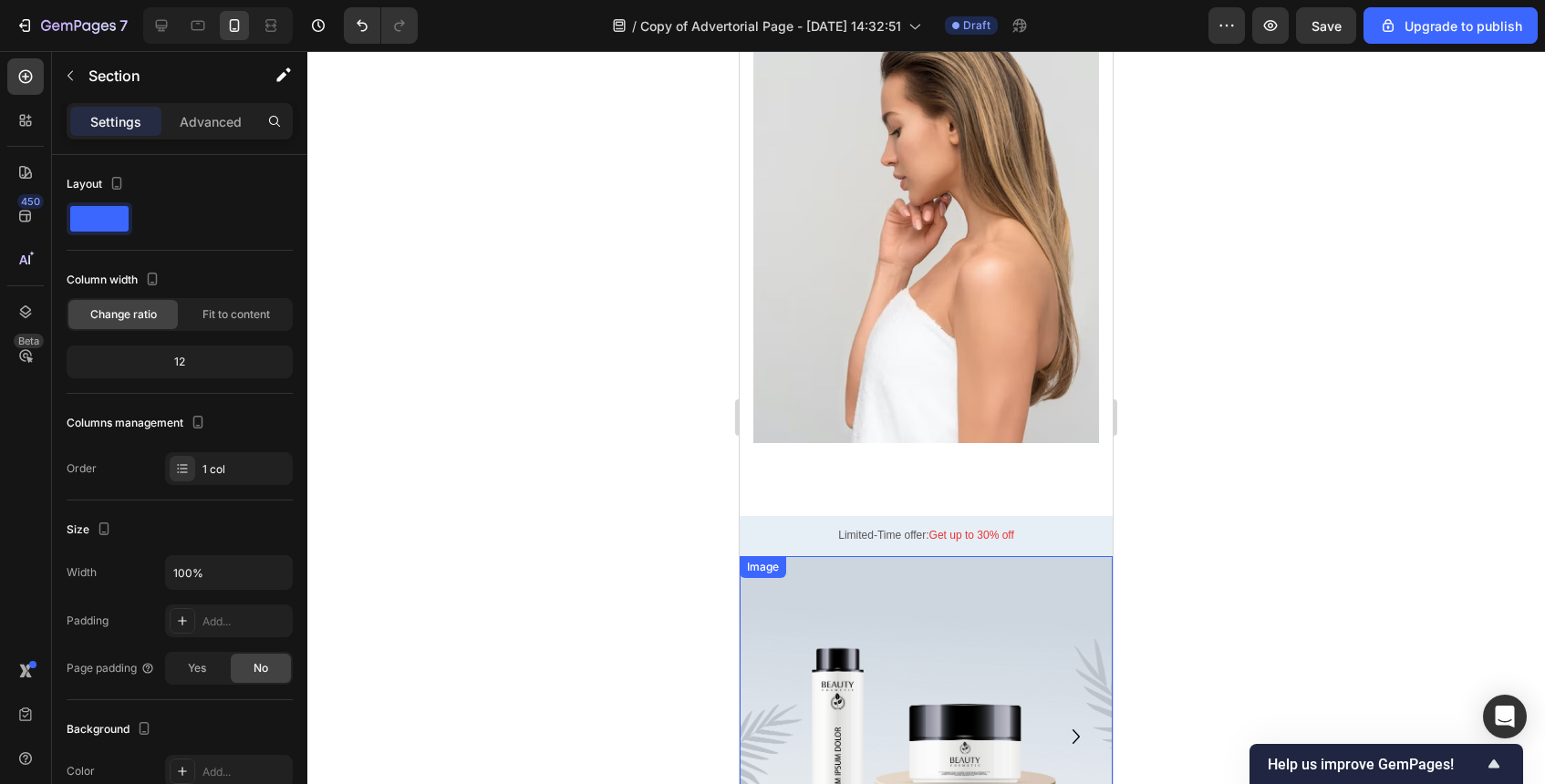
scroll to position [6230, 0]
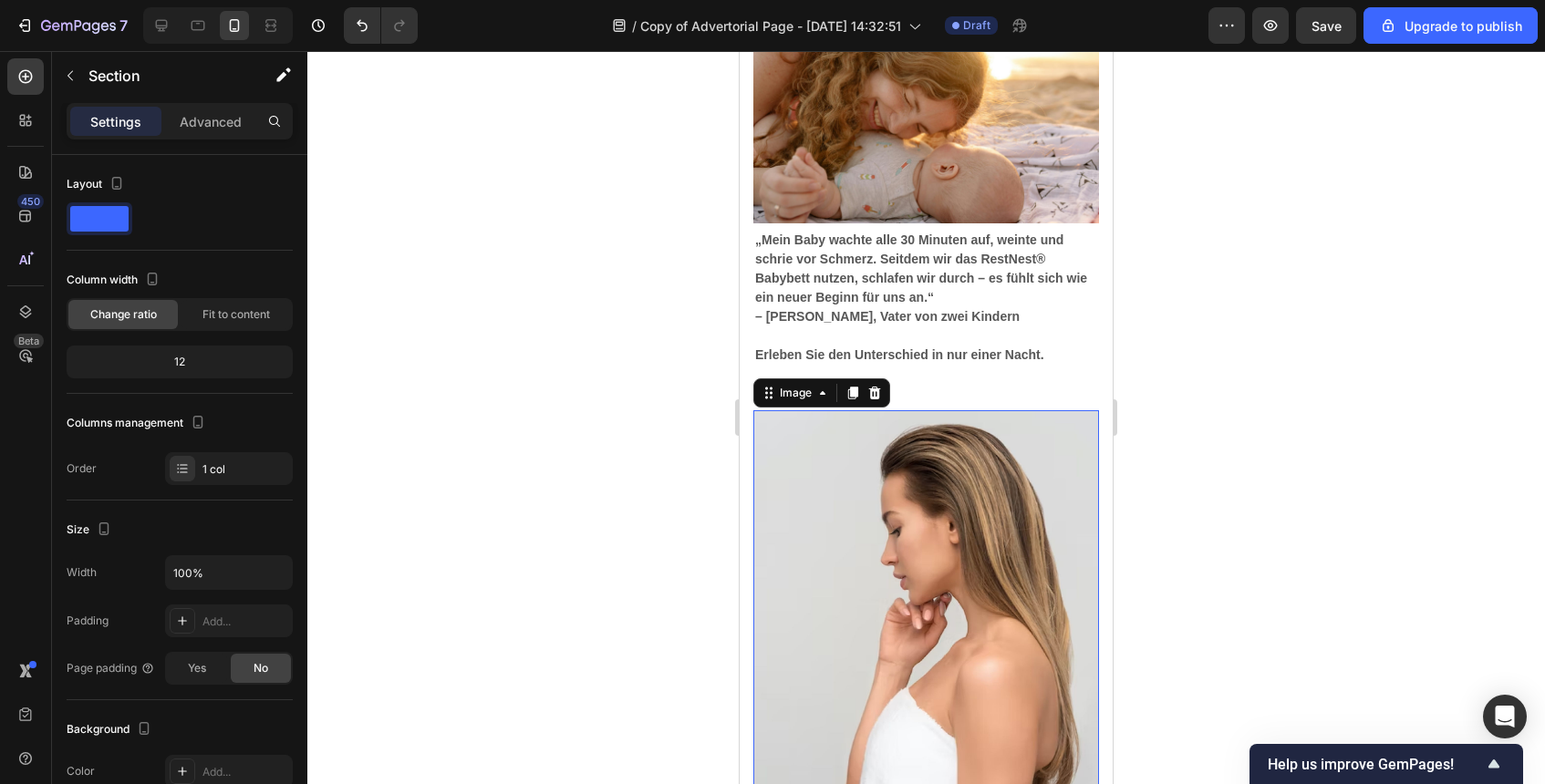
click at [1057, 566] on img at bounding box center [926, 626] width 345 height 432
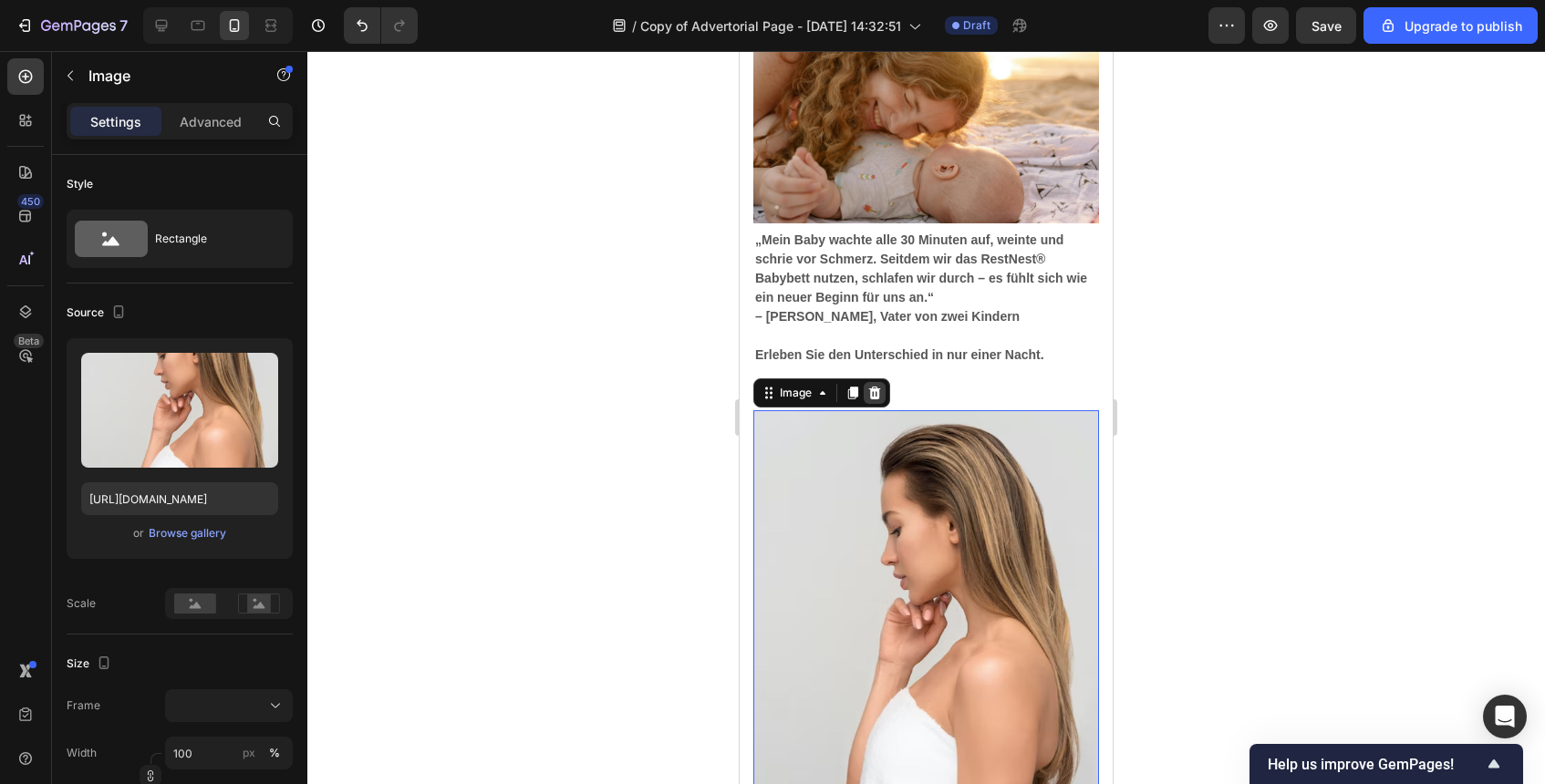
click at [876, 384] on div at bounding box center [875, 393] width 22 height 22
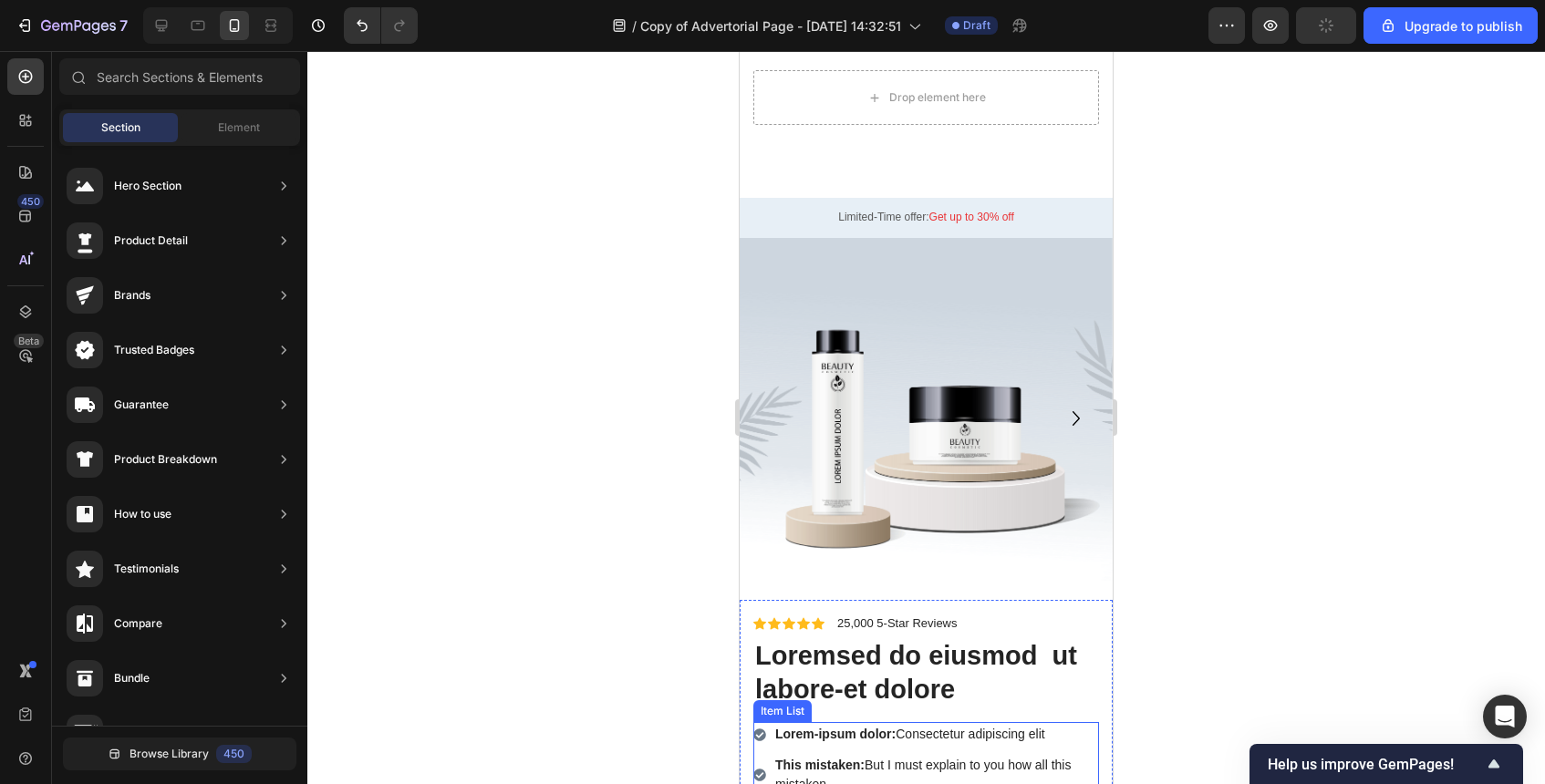
scroll to position [6556, 0]
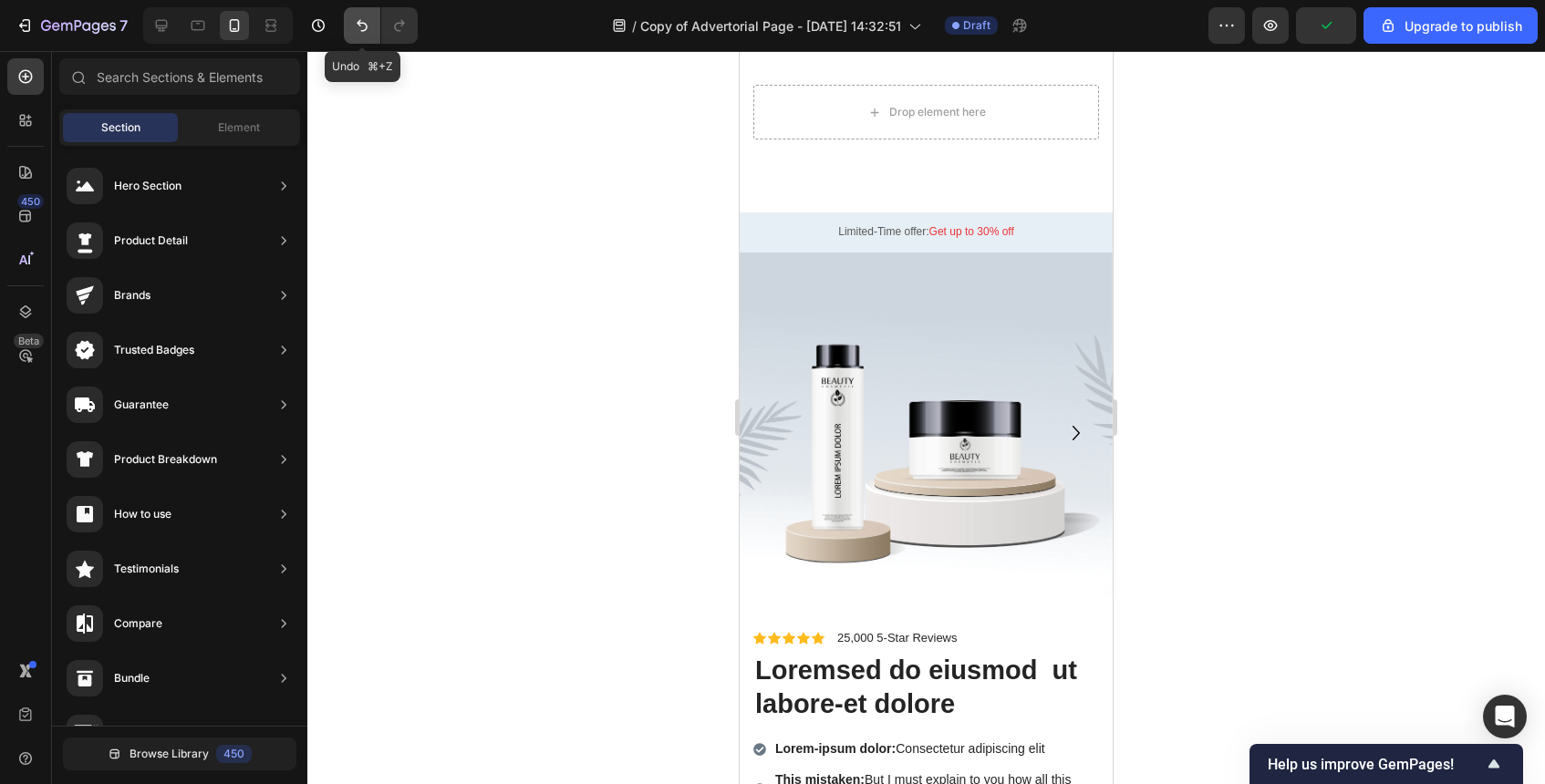
click at [360, 19] on icon "Undo/Redo" at bounding box center [362, 26] width 19 height 19
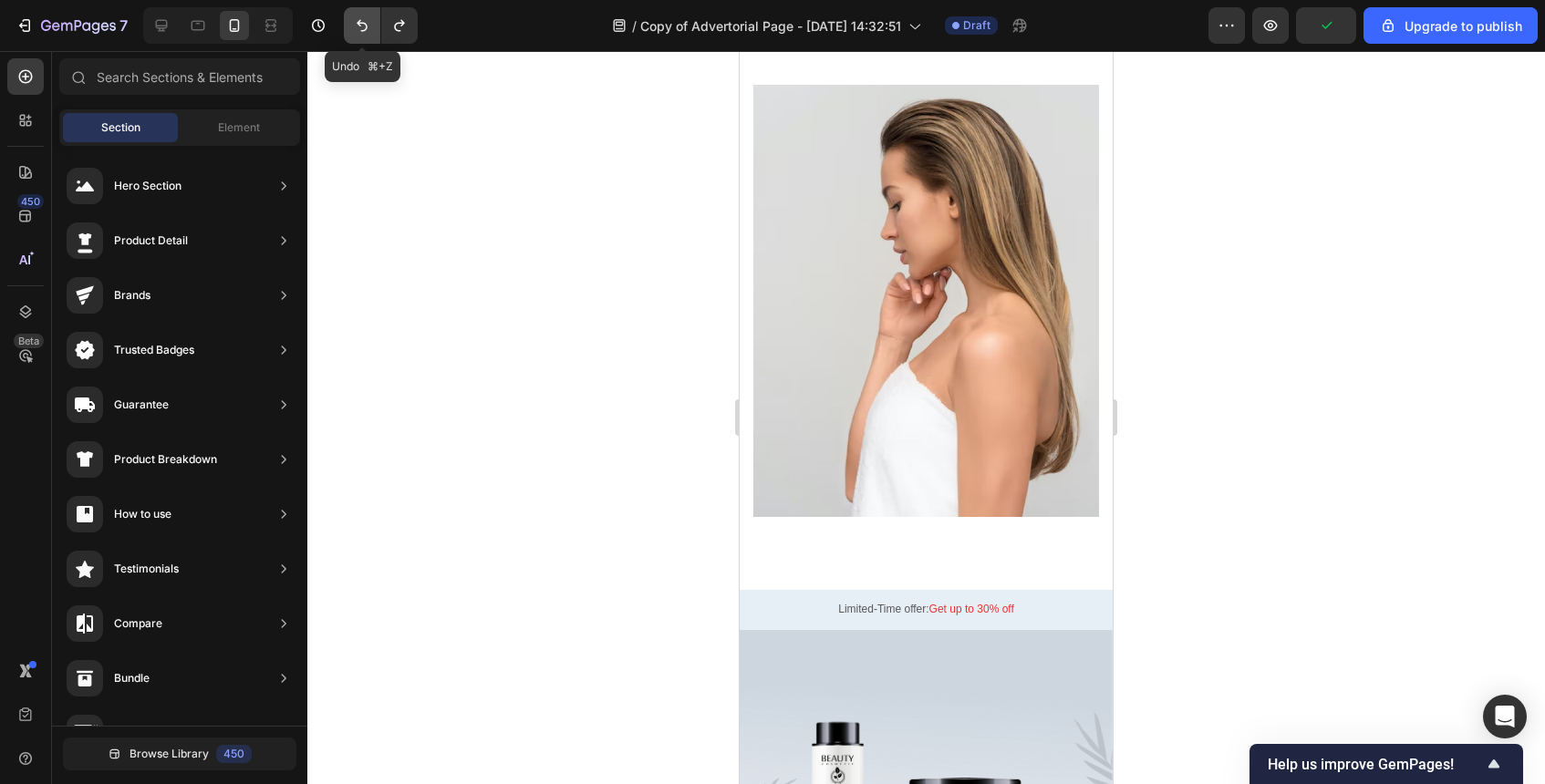
click at [360, 19] on icon "Undo/Redo" at bounding box center [362, 26] width 19 height 19
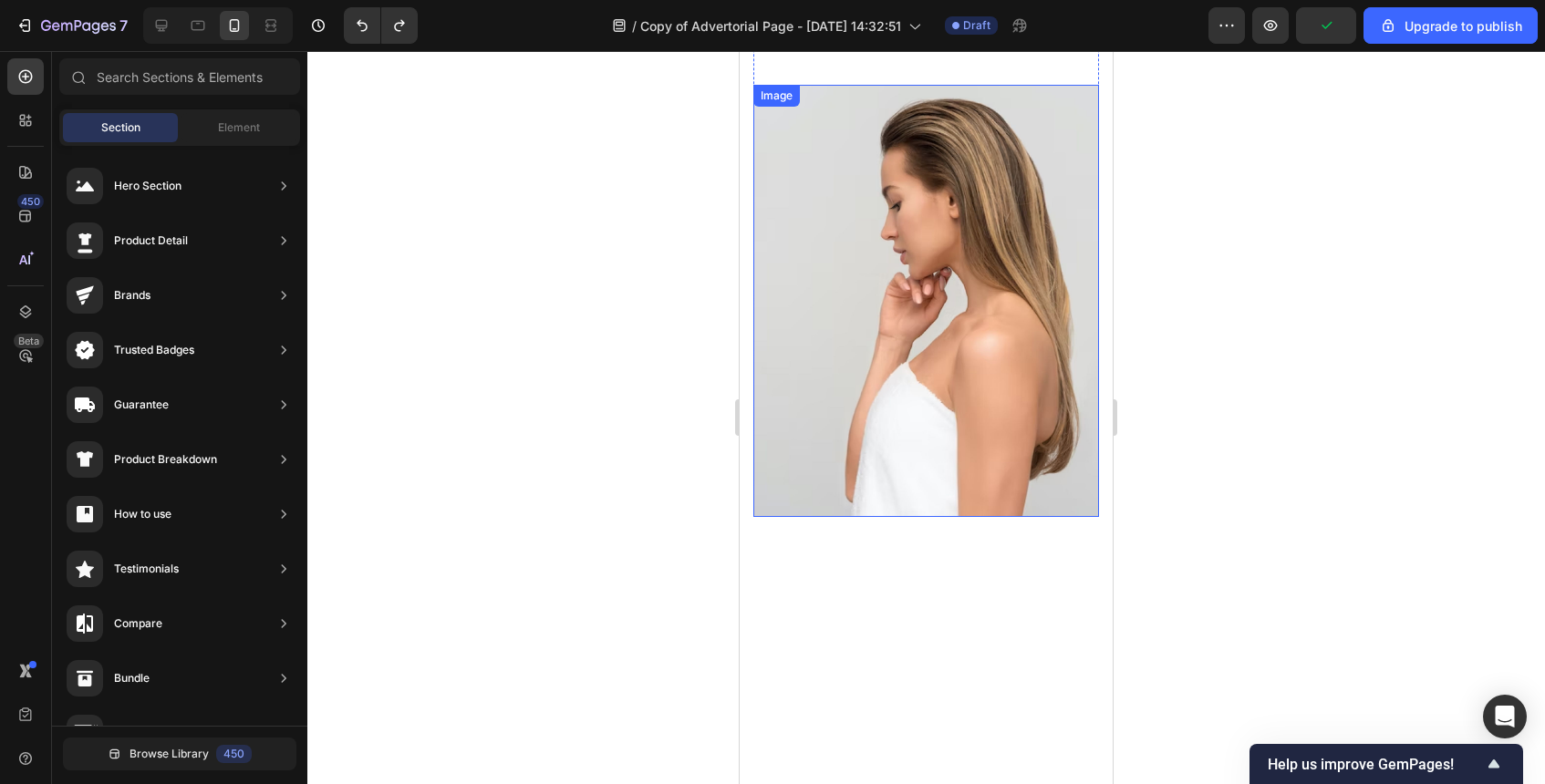
click at [906, 158] on img at bounding box center [926, 301] width 345 height 432
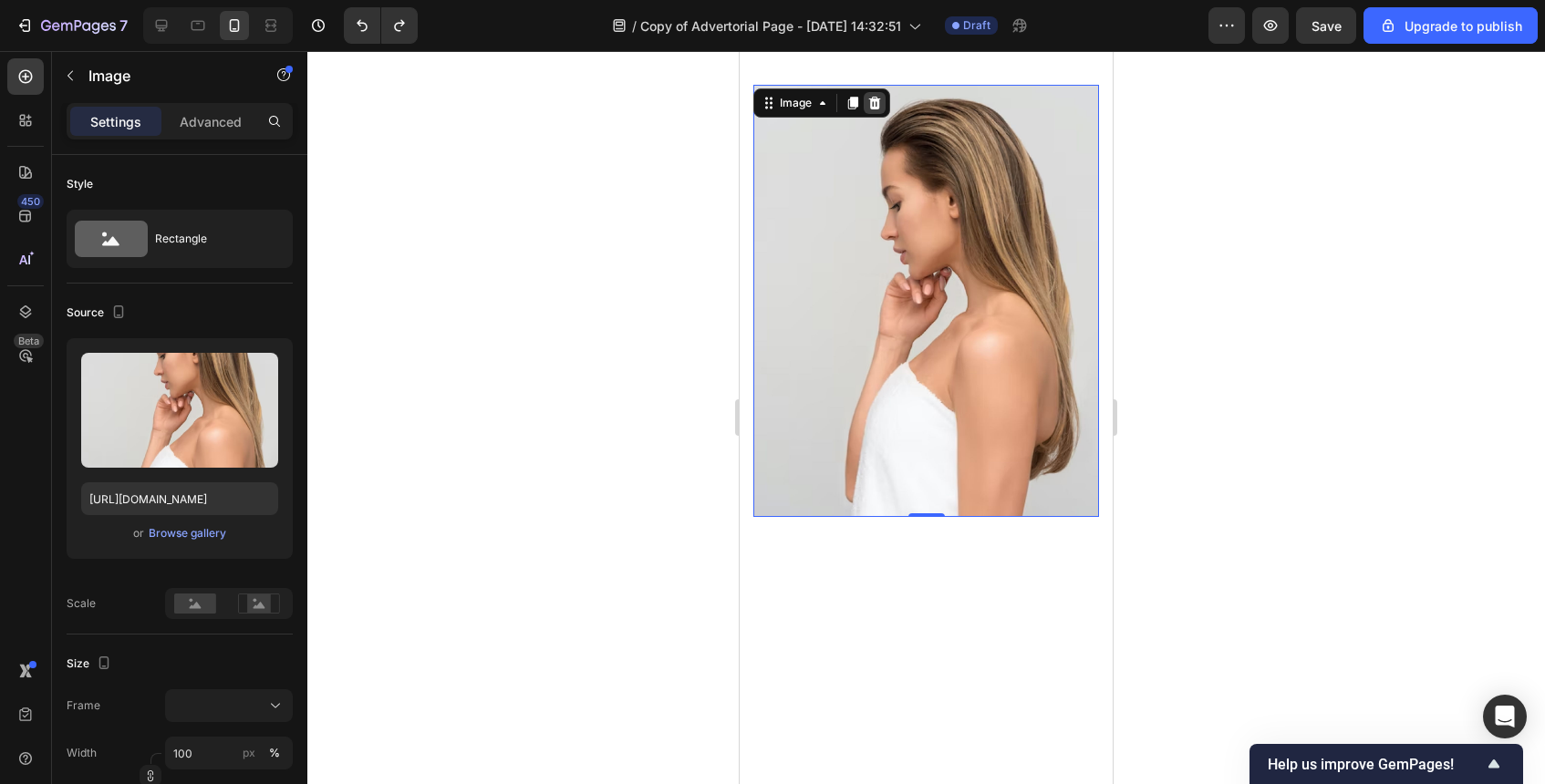
click at [867, 100] on icon at bounding box center [875, 103] width 15 height 15
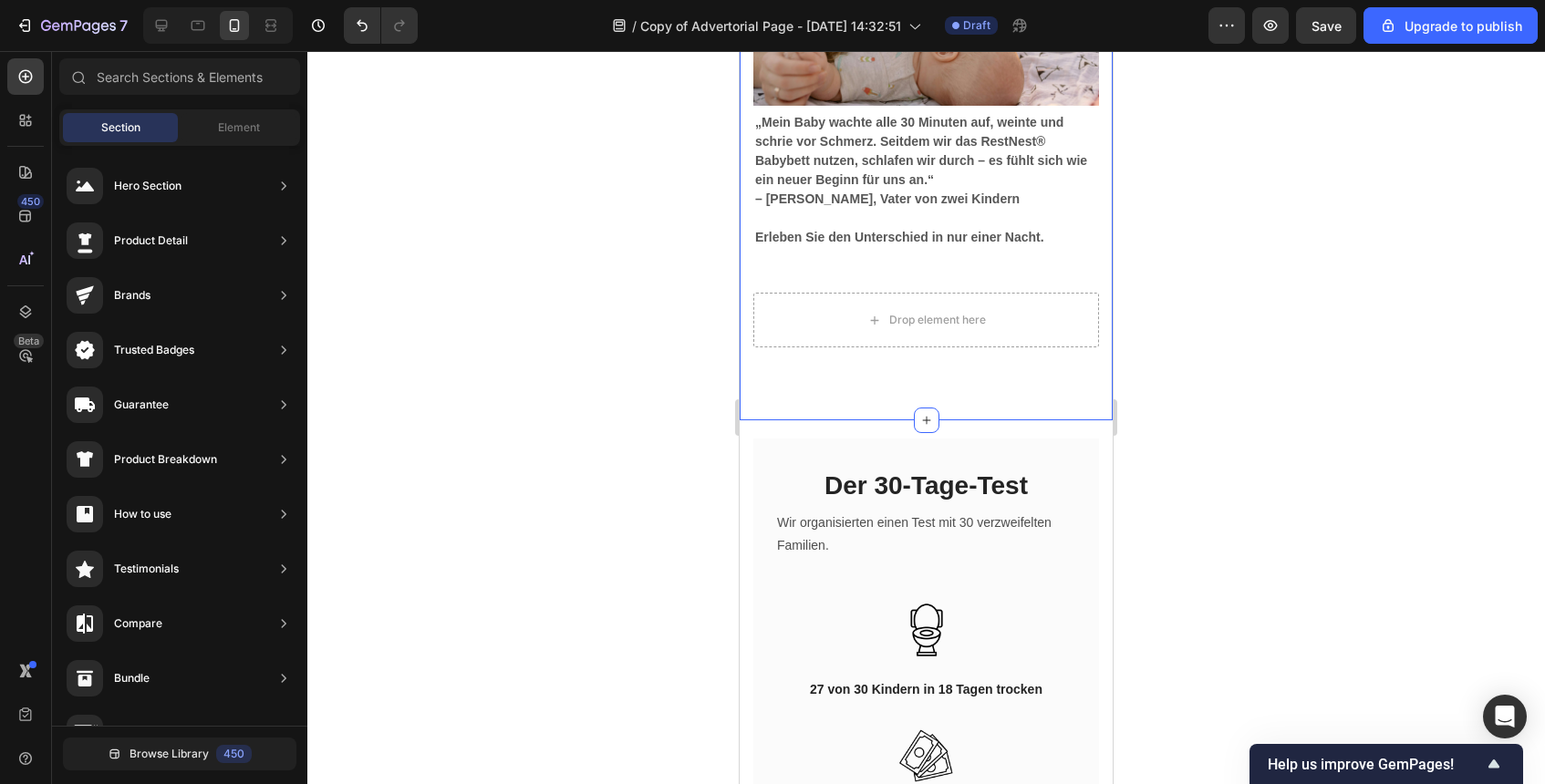
scroll to position [6306, 0]
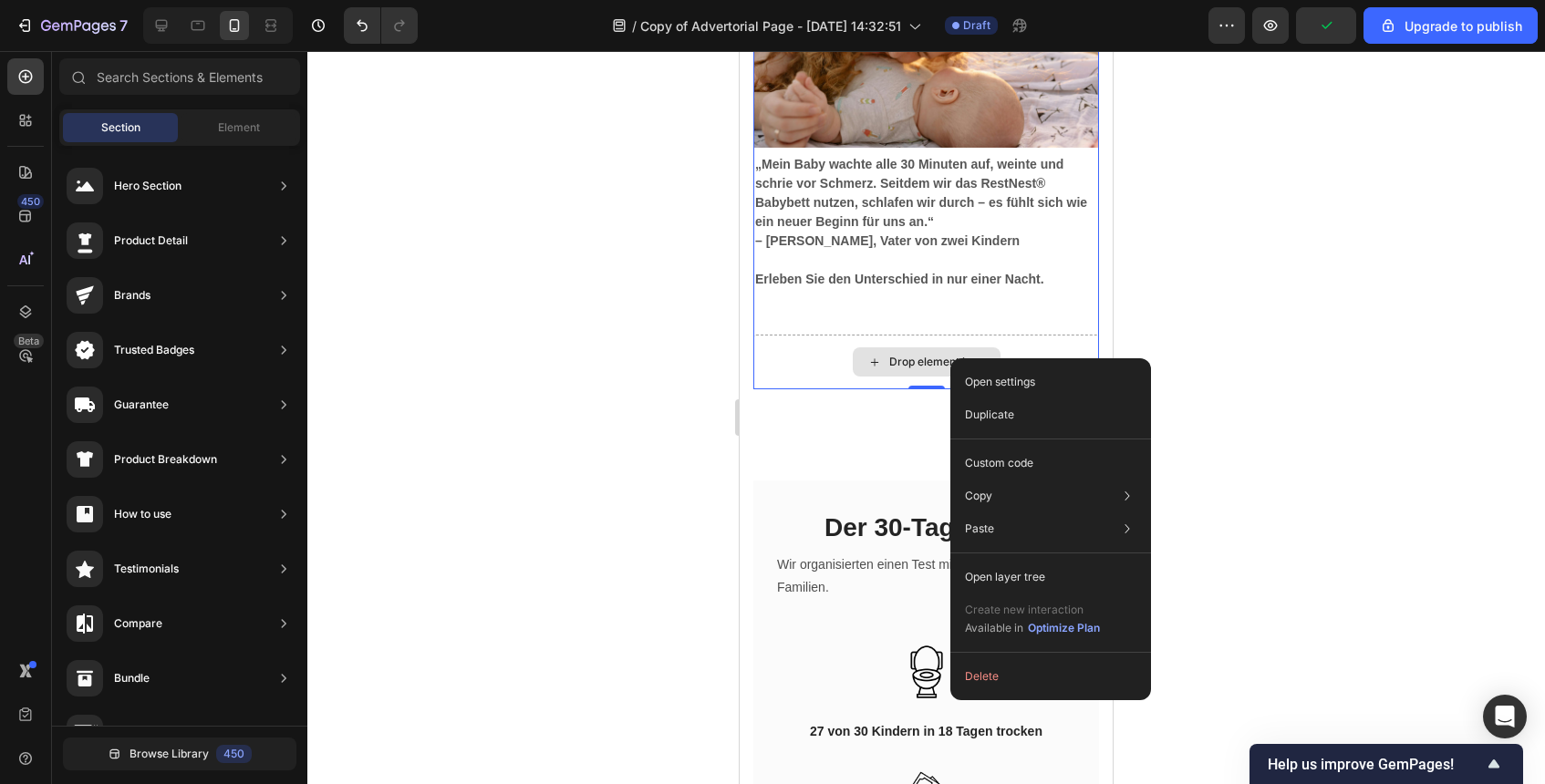
click at [1008, 342] on div "Drop element here" at bounding box center [926, 362] width 345 height 55
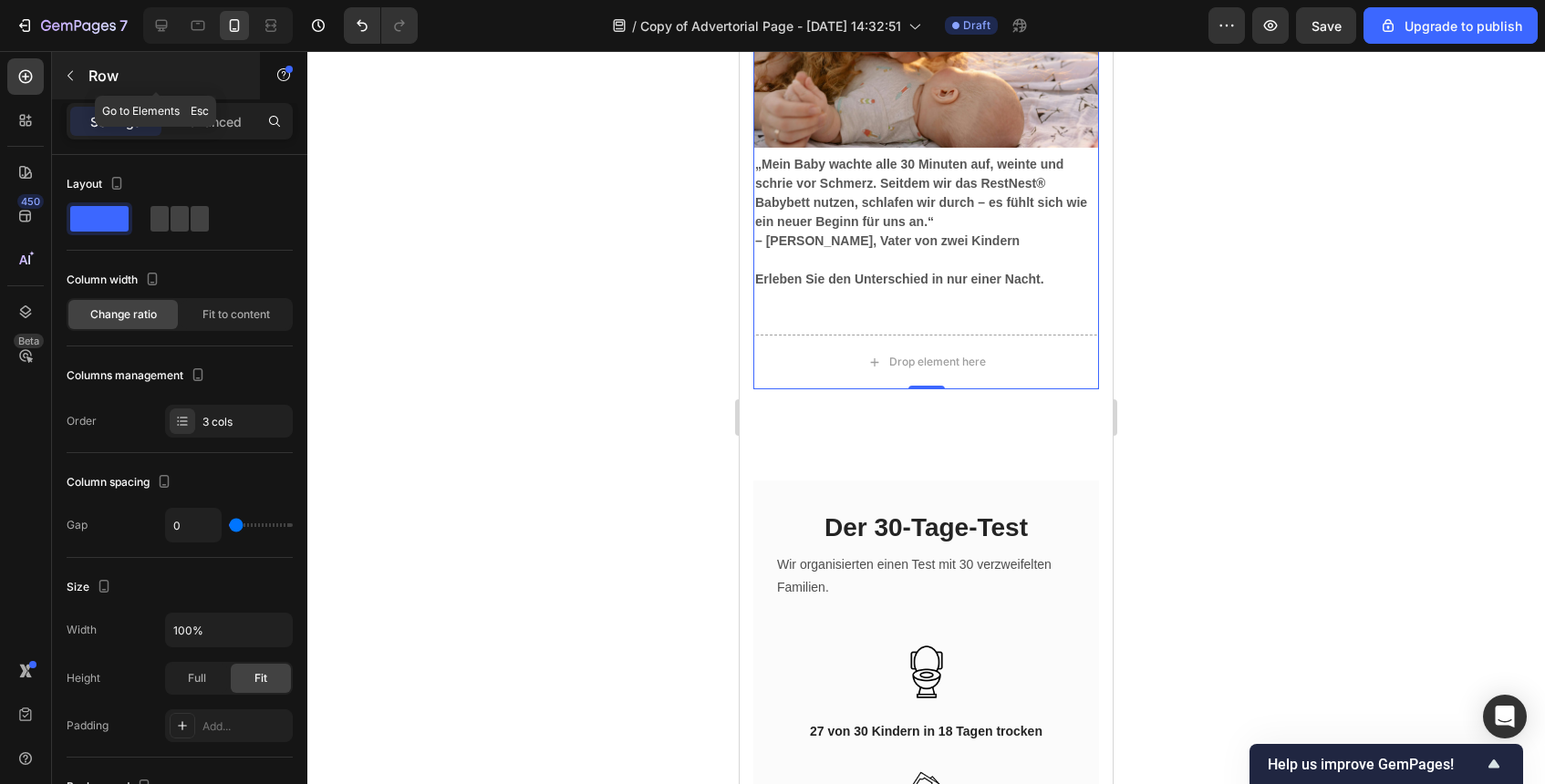
click at [69, 80] on icon "button" at bounding box center [70, 76] width 15 height 15
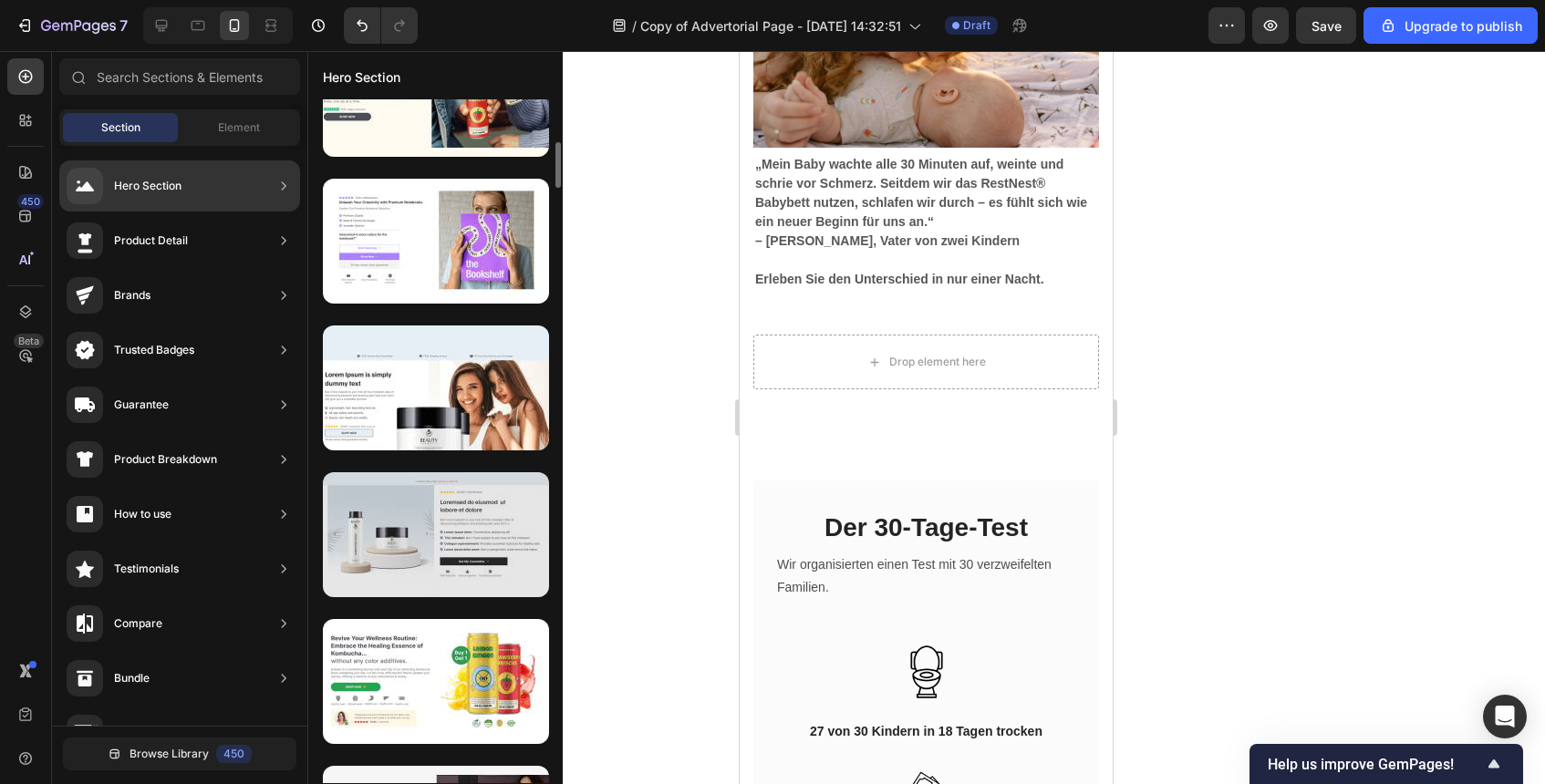
scroll to position [834, 0]
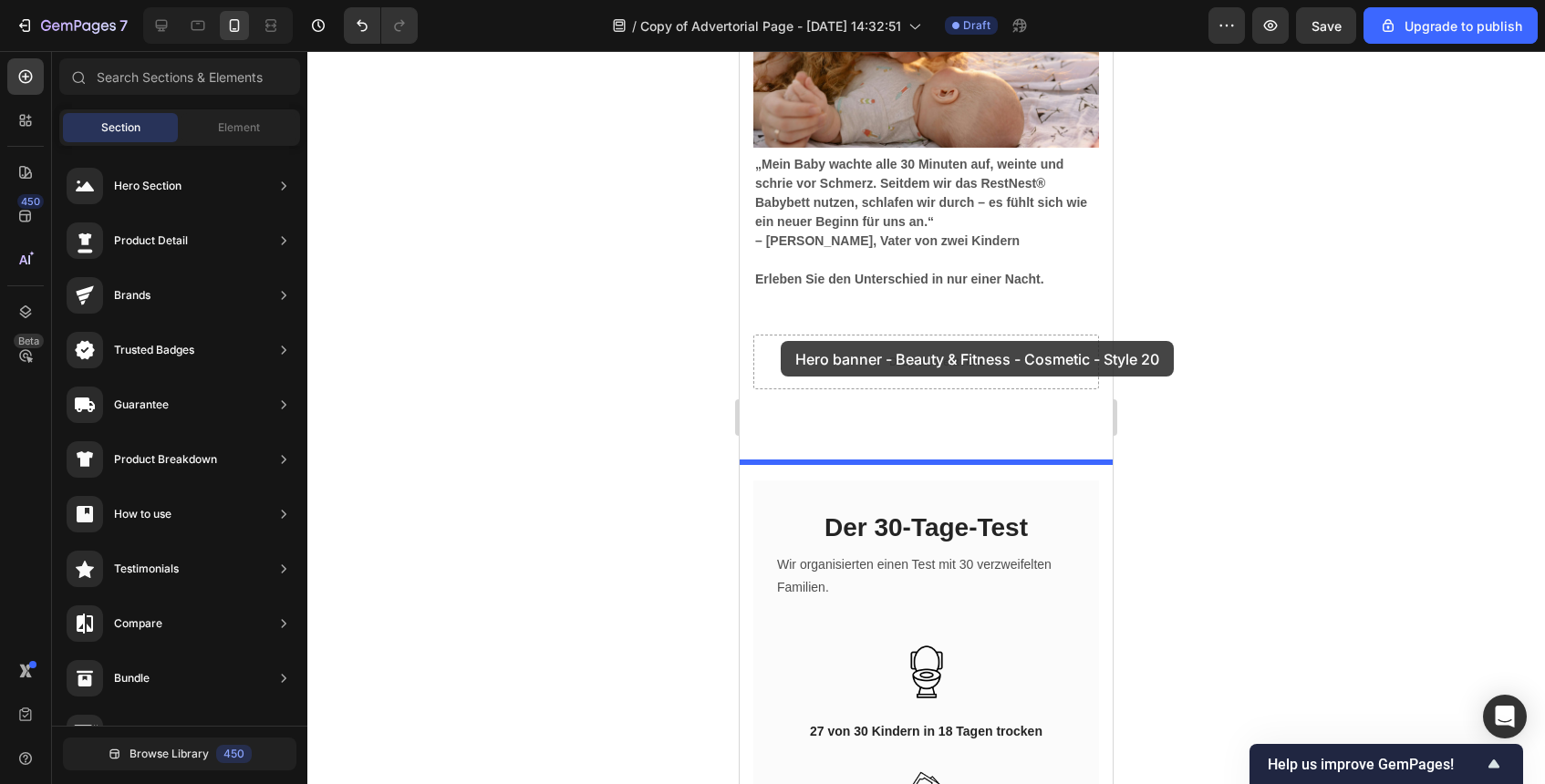
drag, startPoint x: 1170, startPoint y: 589, endPoint x: 780, endPoint y: 342, distance: 461.6
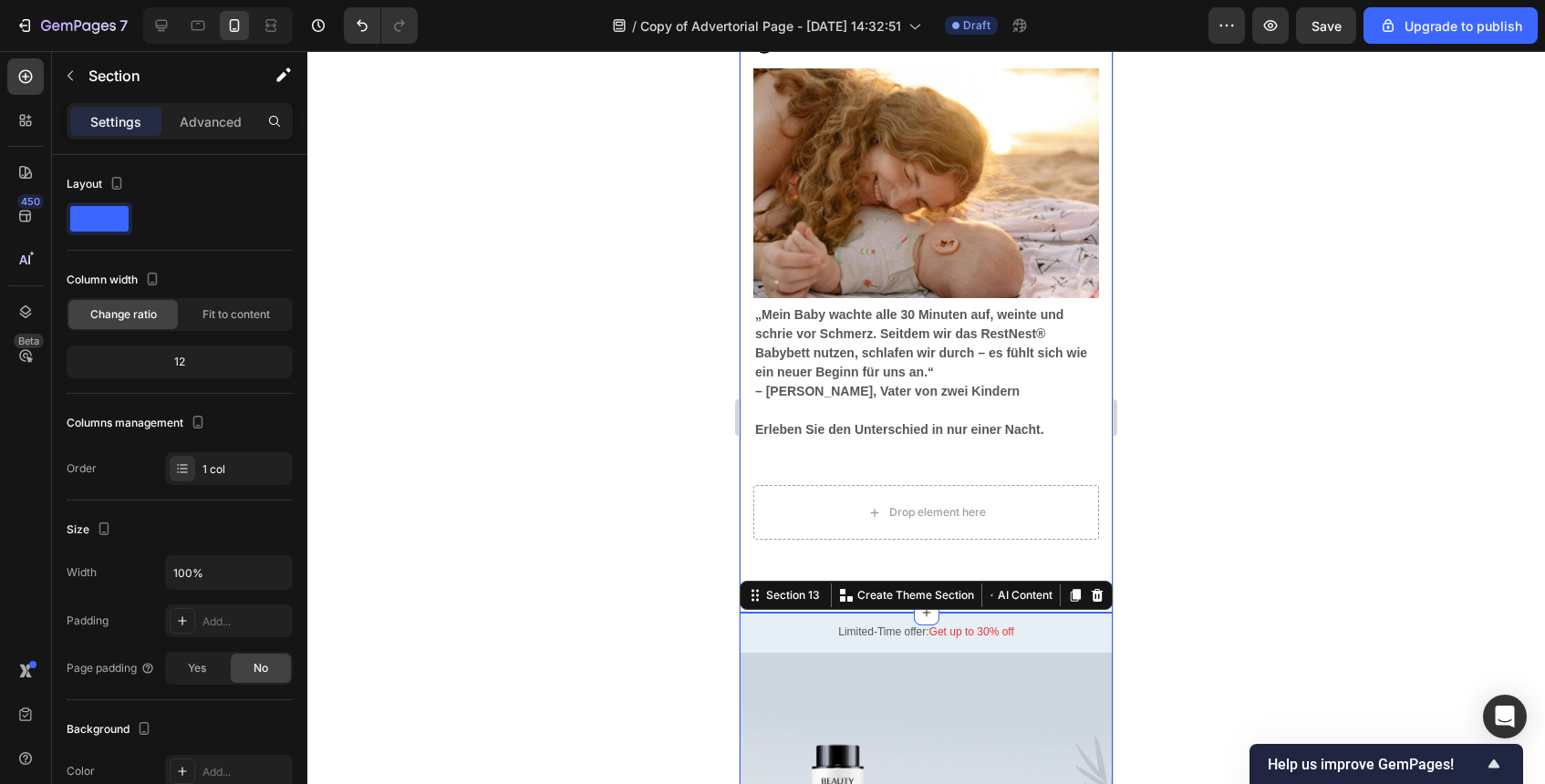
scroll to position [6103, 0]
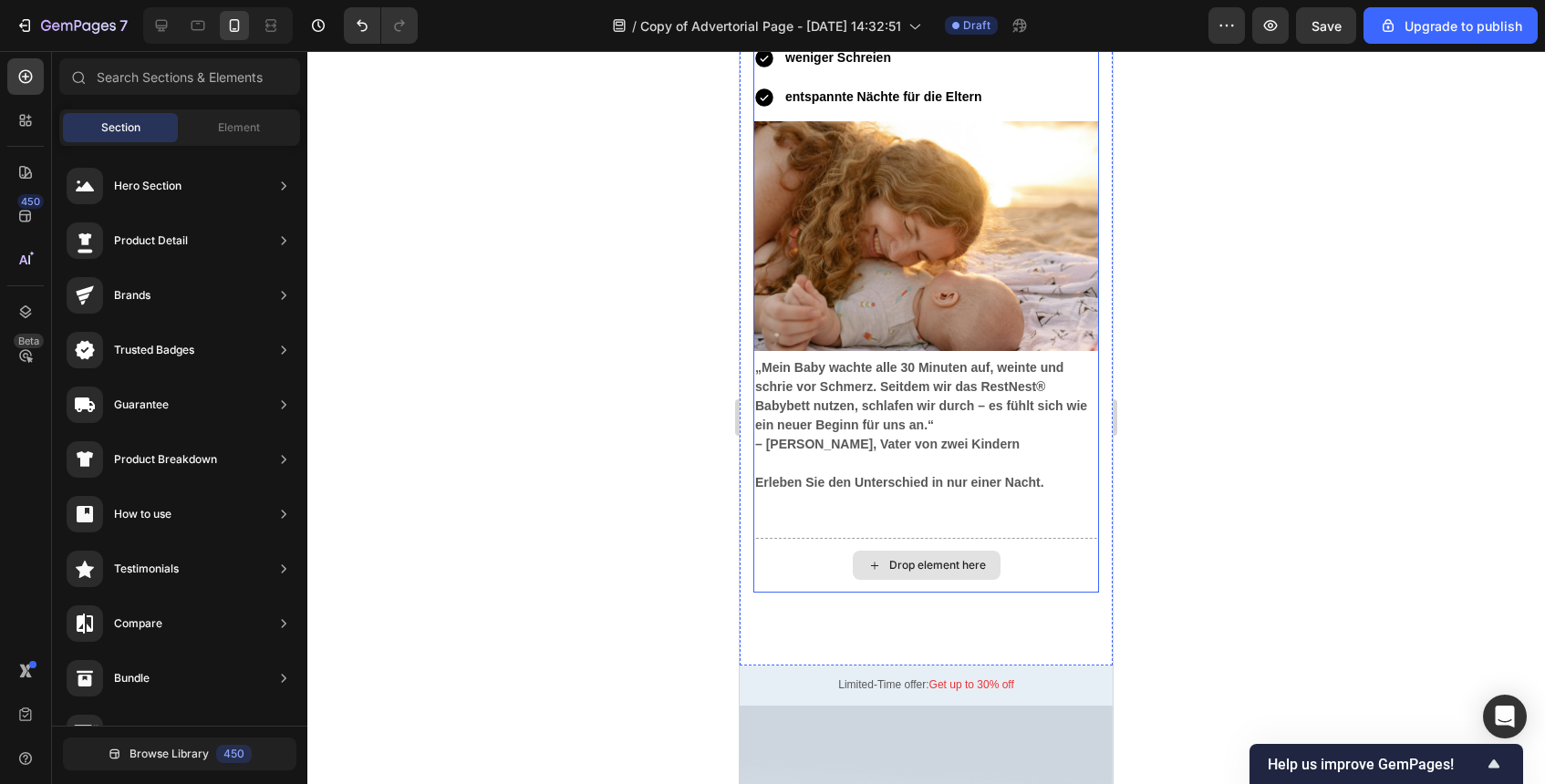
click at [910, 558] on div "Drop element here" at bounding box center [938, 566] width 96 height 15
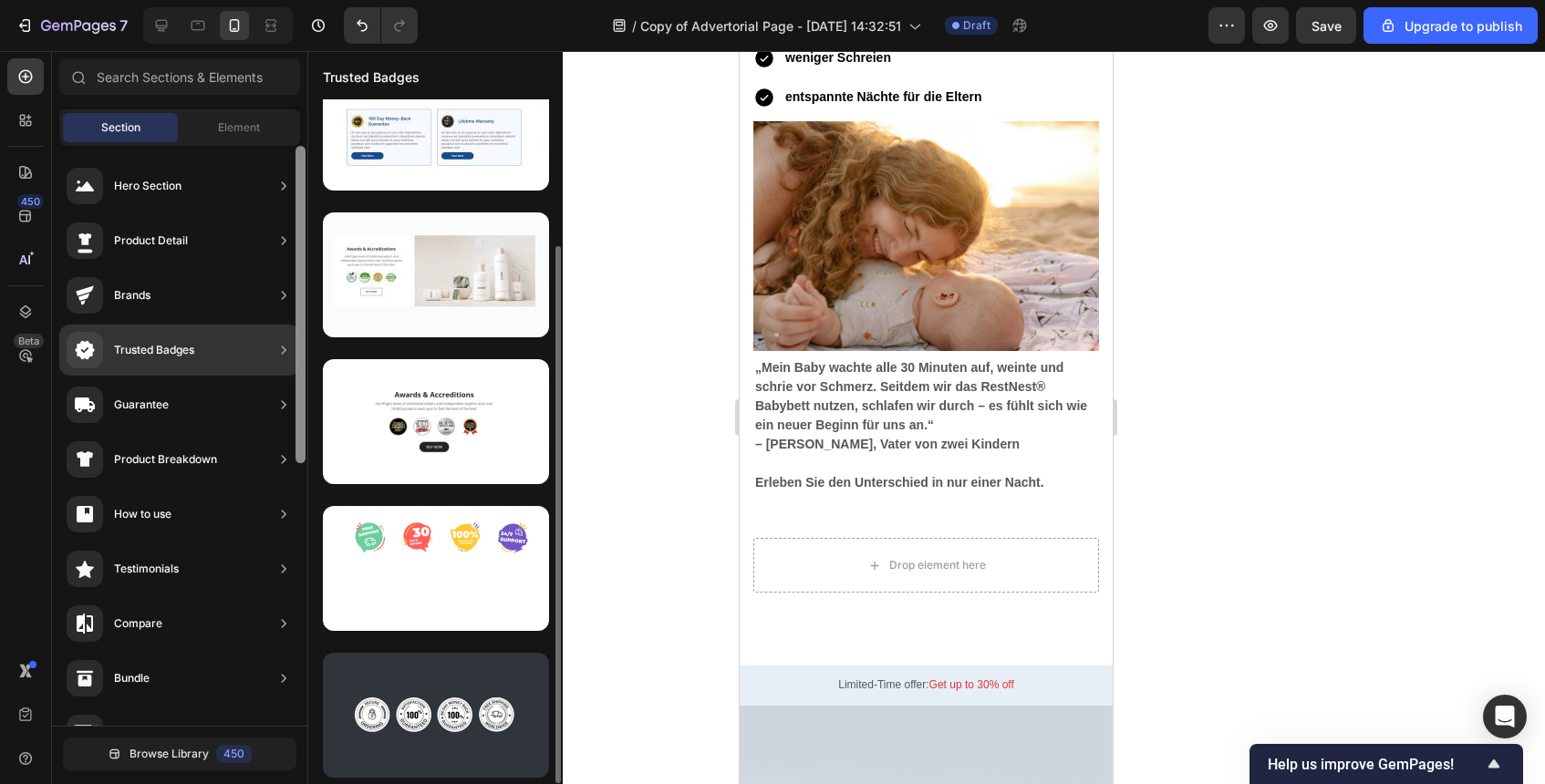
scroll to position [186, 0]
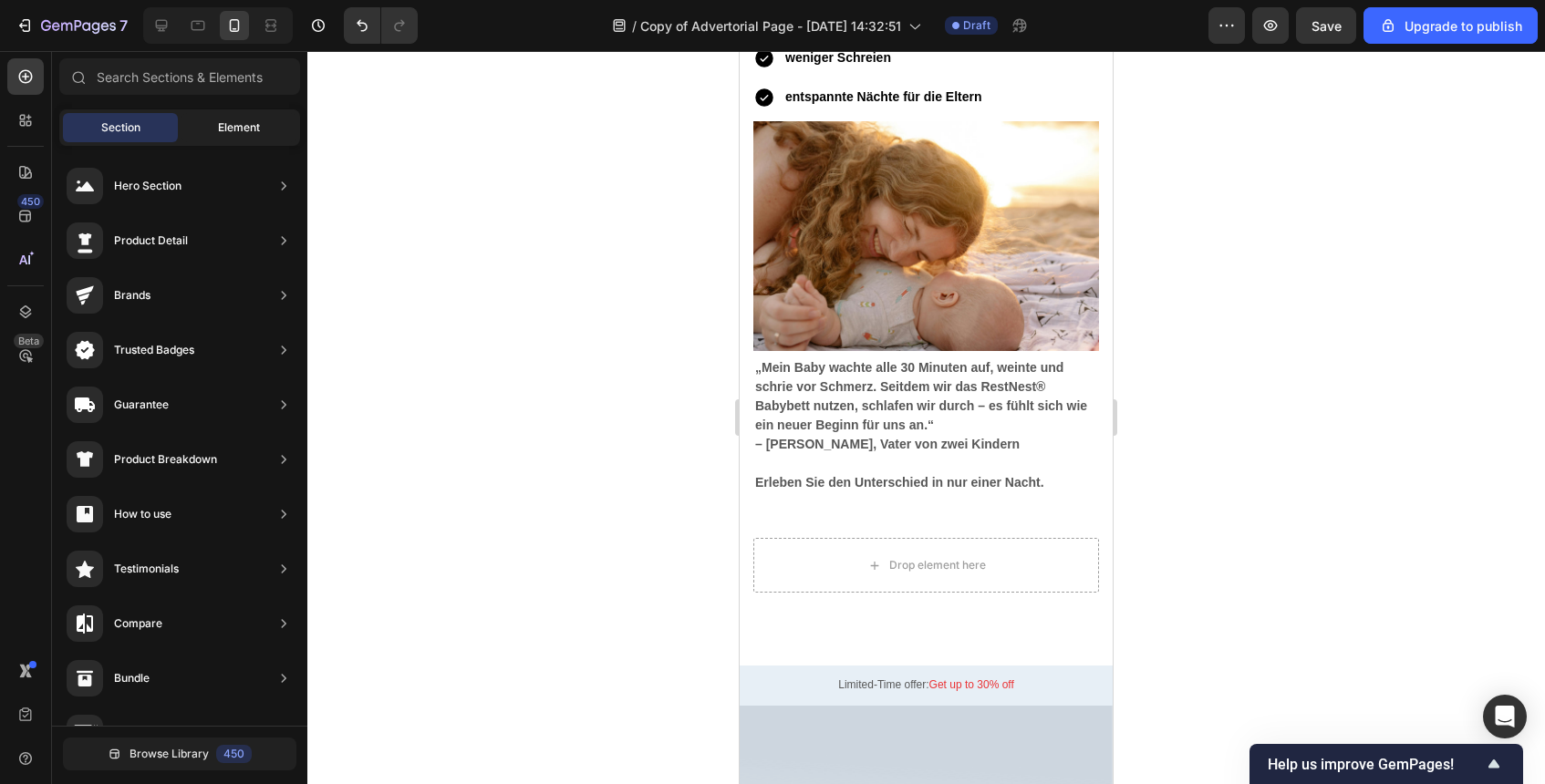
click at [256, 139] on div "Element" at bounding box center [239, 128] width 115 height 30
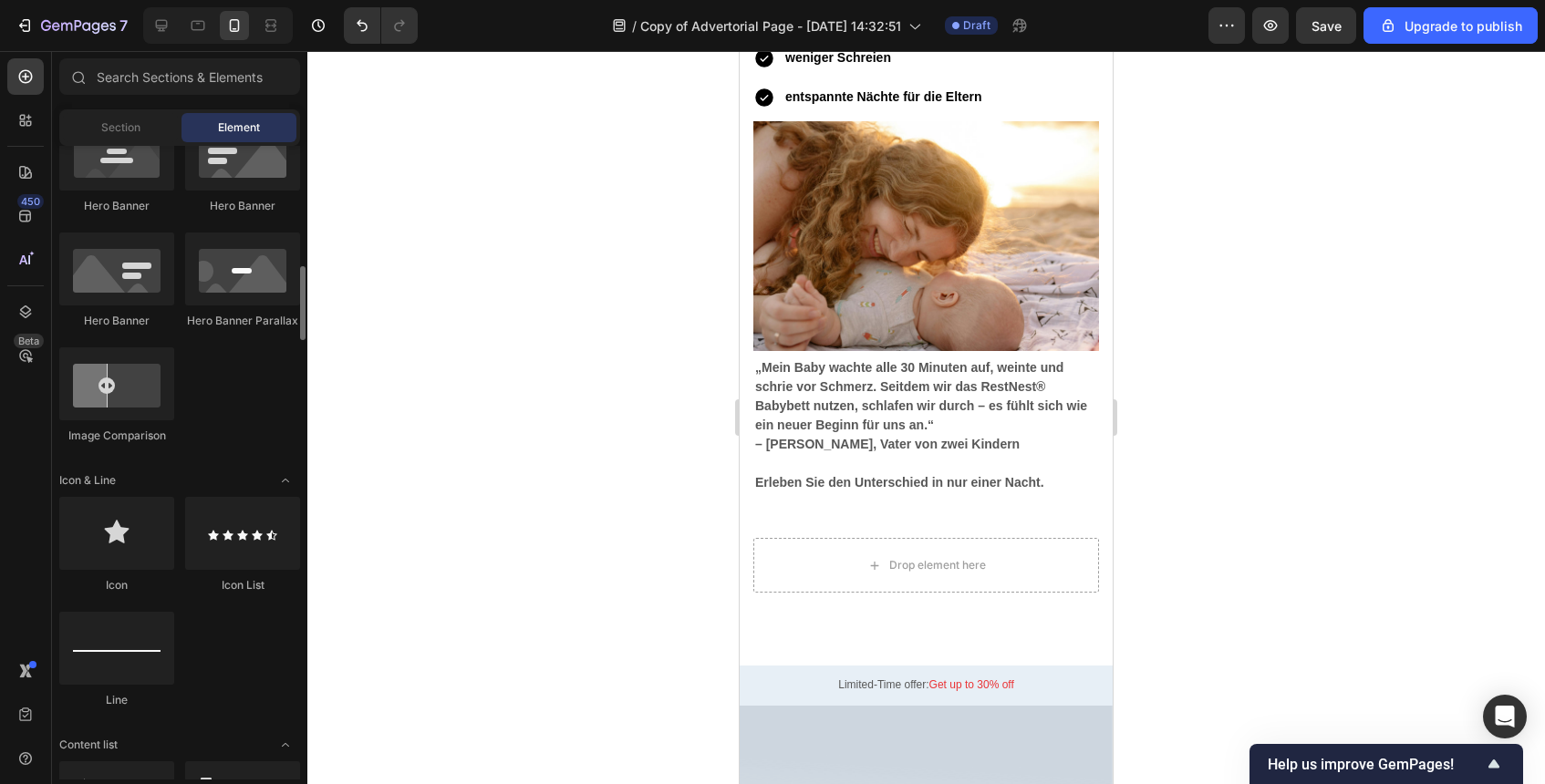
scroll to position [886, 0]
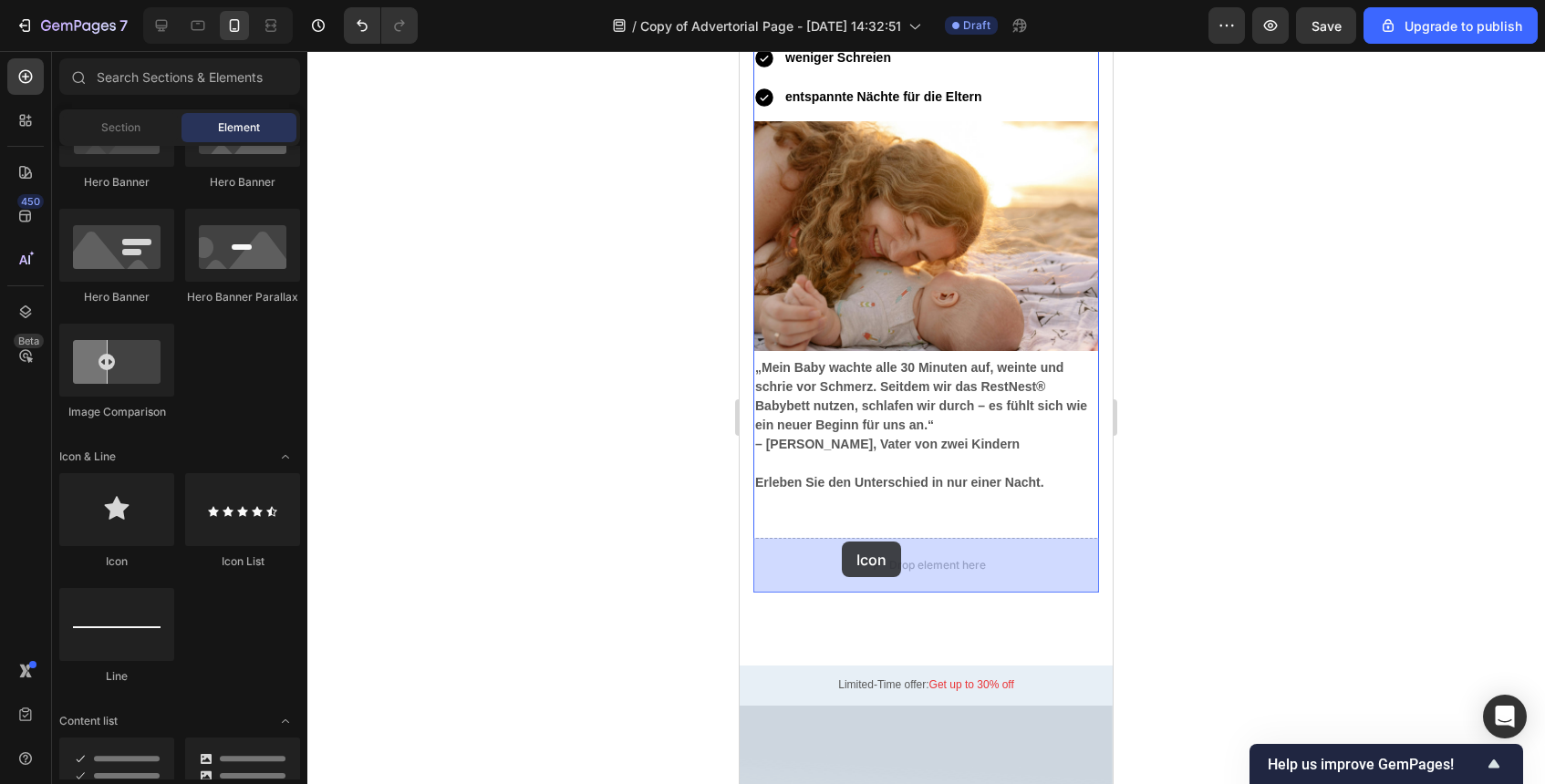
drag, startPoint x: 856, startPoint y: 573, endPoint x: 841, endPoint y: 544, distance: 32.6
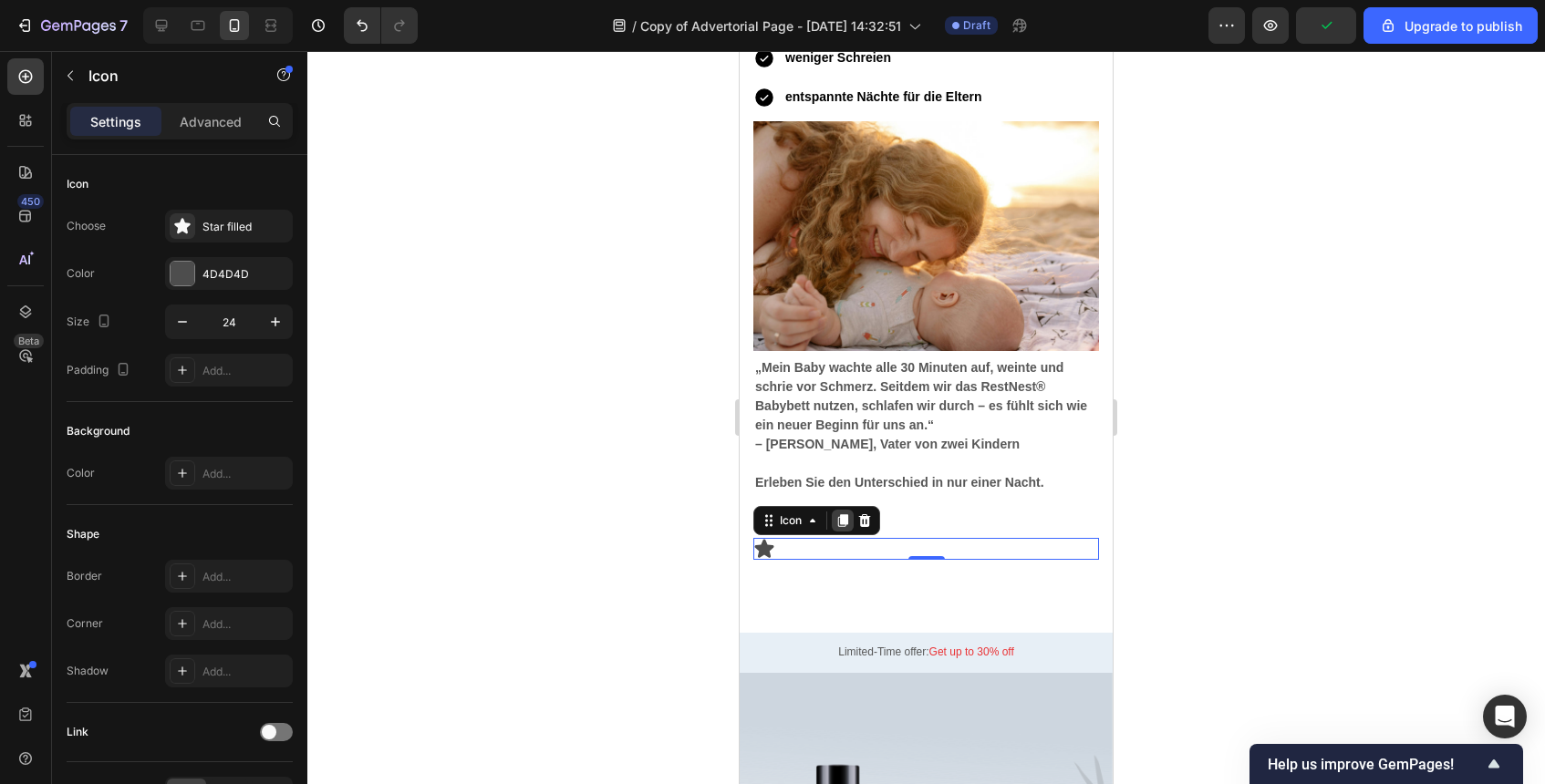
click at [840, 525] on icon at bounding box center [843, 521] width 10 height 13
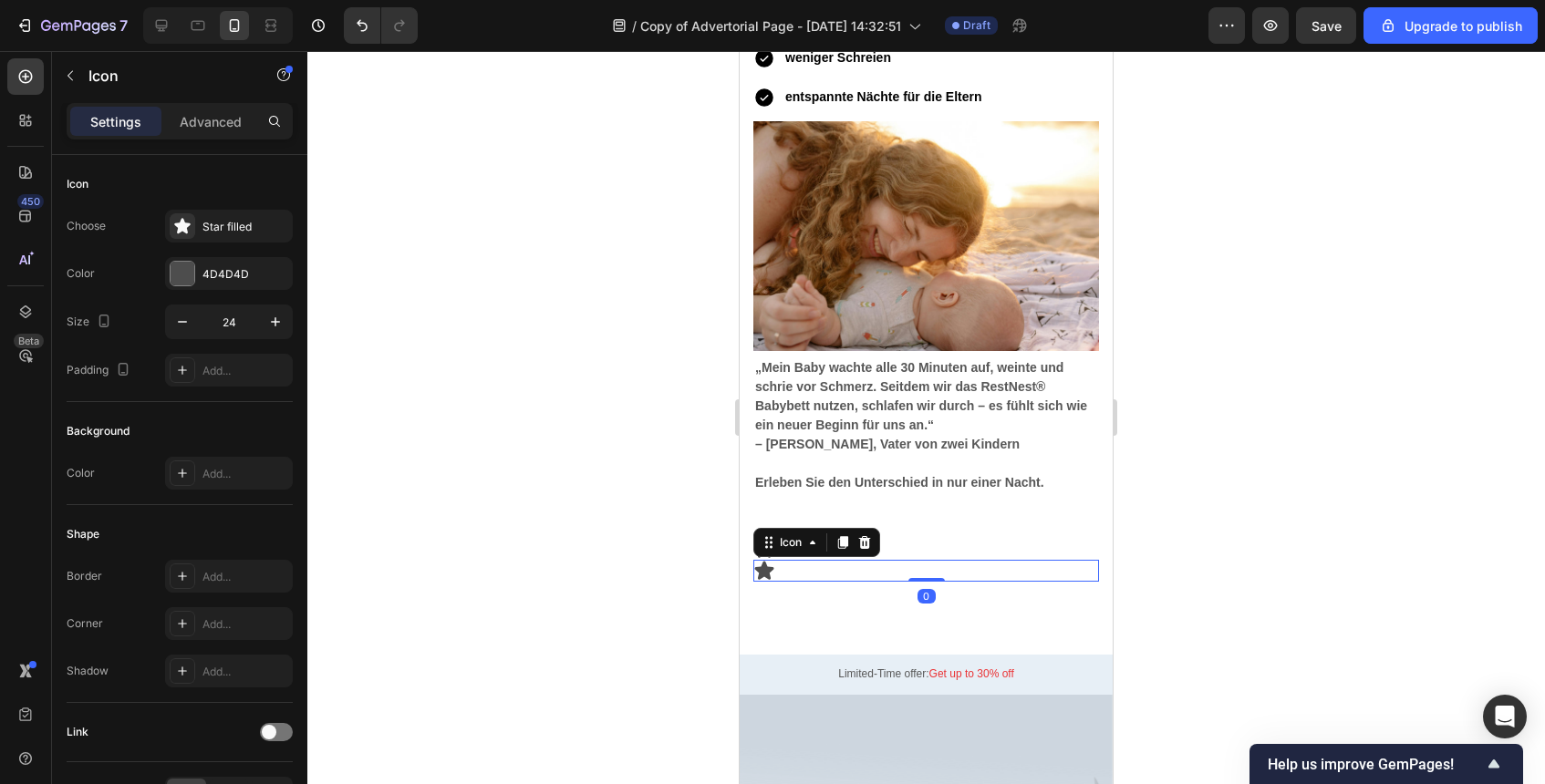
click at [676, 555] on div at bounding box center [926, 417] width 1238 height 733
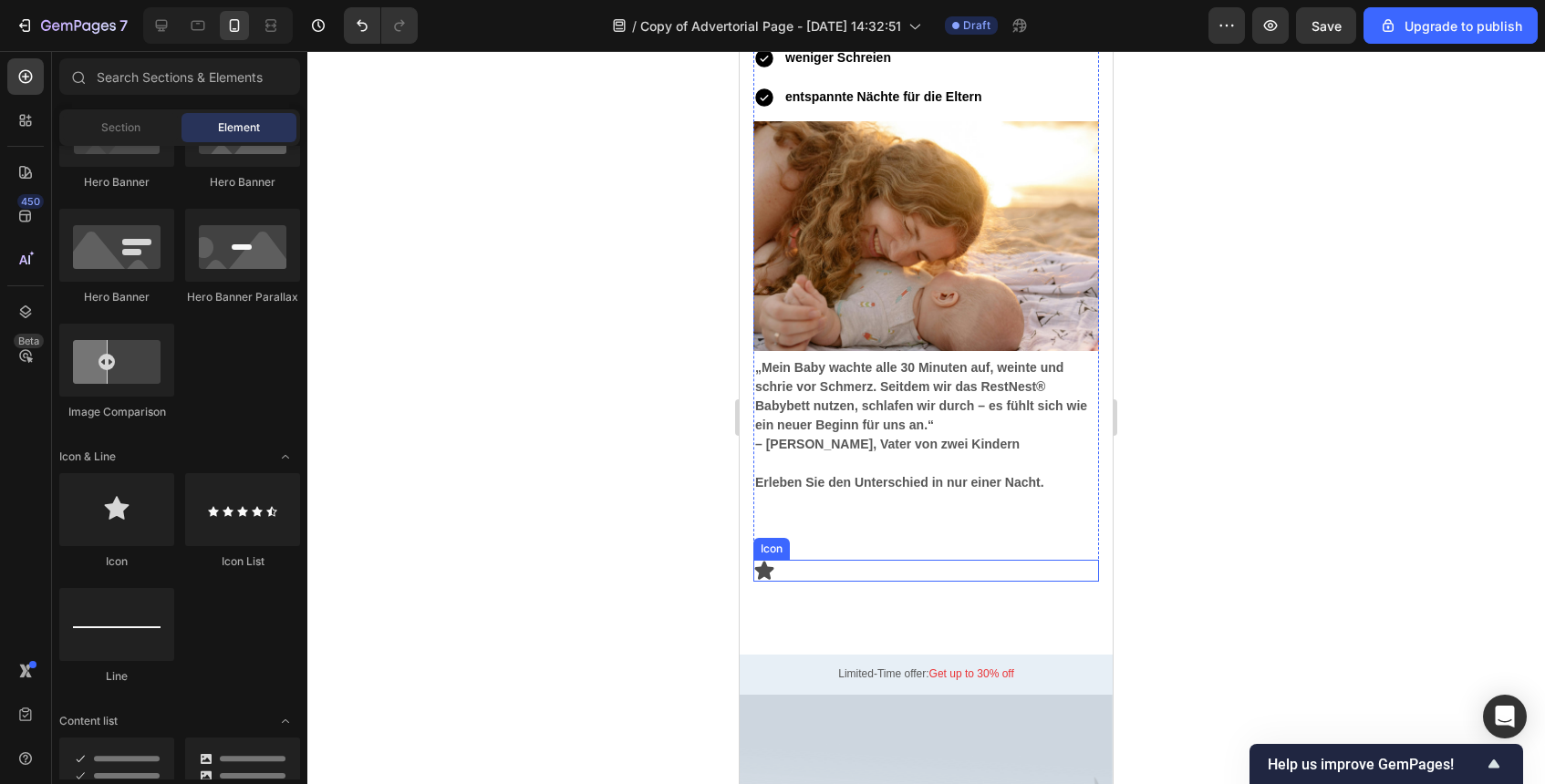
click at [780, 572] on div "Icon" at bounding box center [926, 571] width 345 height 22
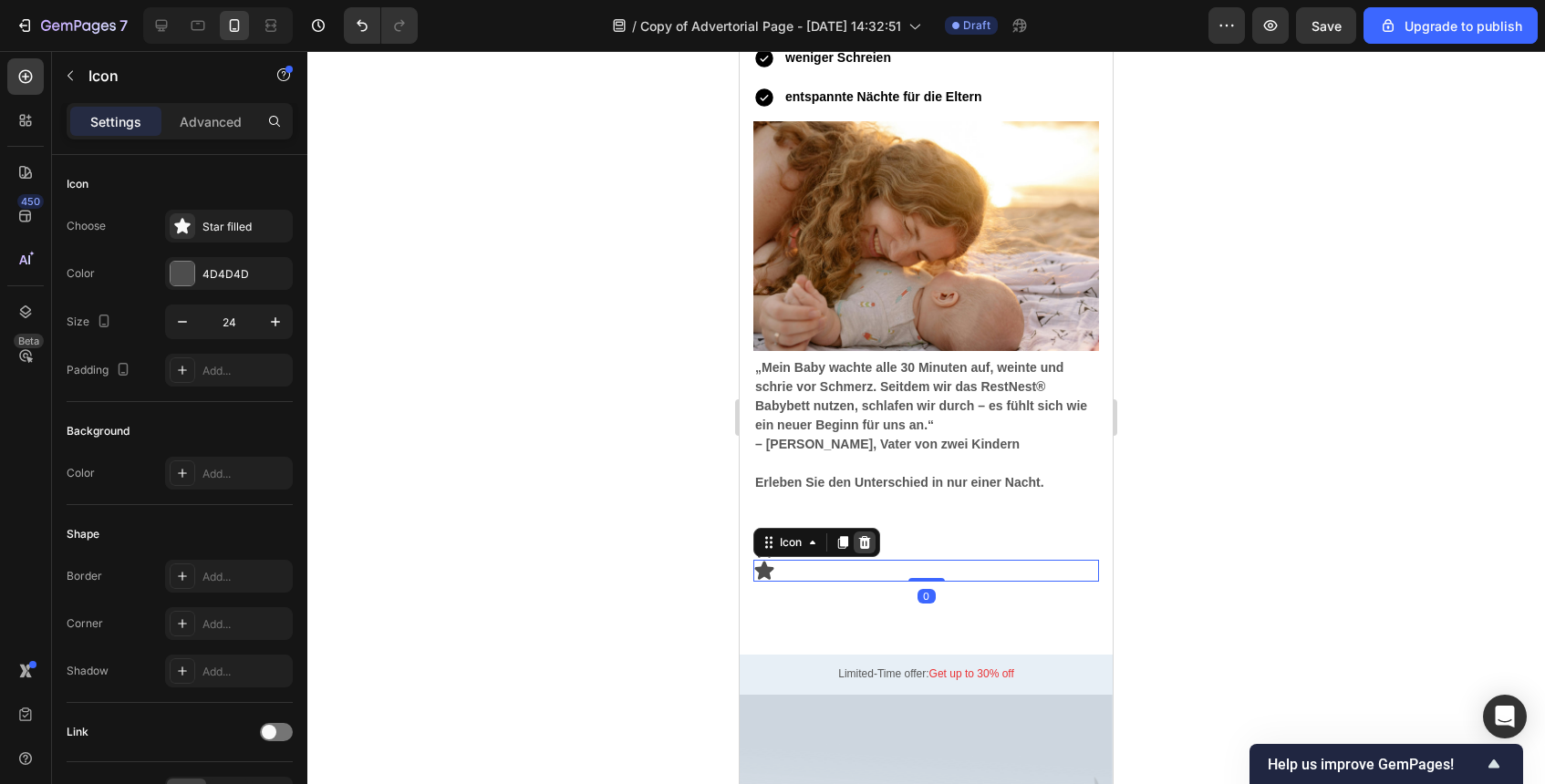
click at [865, 542] on icon at bounding box center [865, 542] width 12 height 13
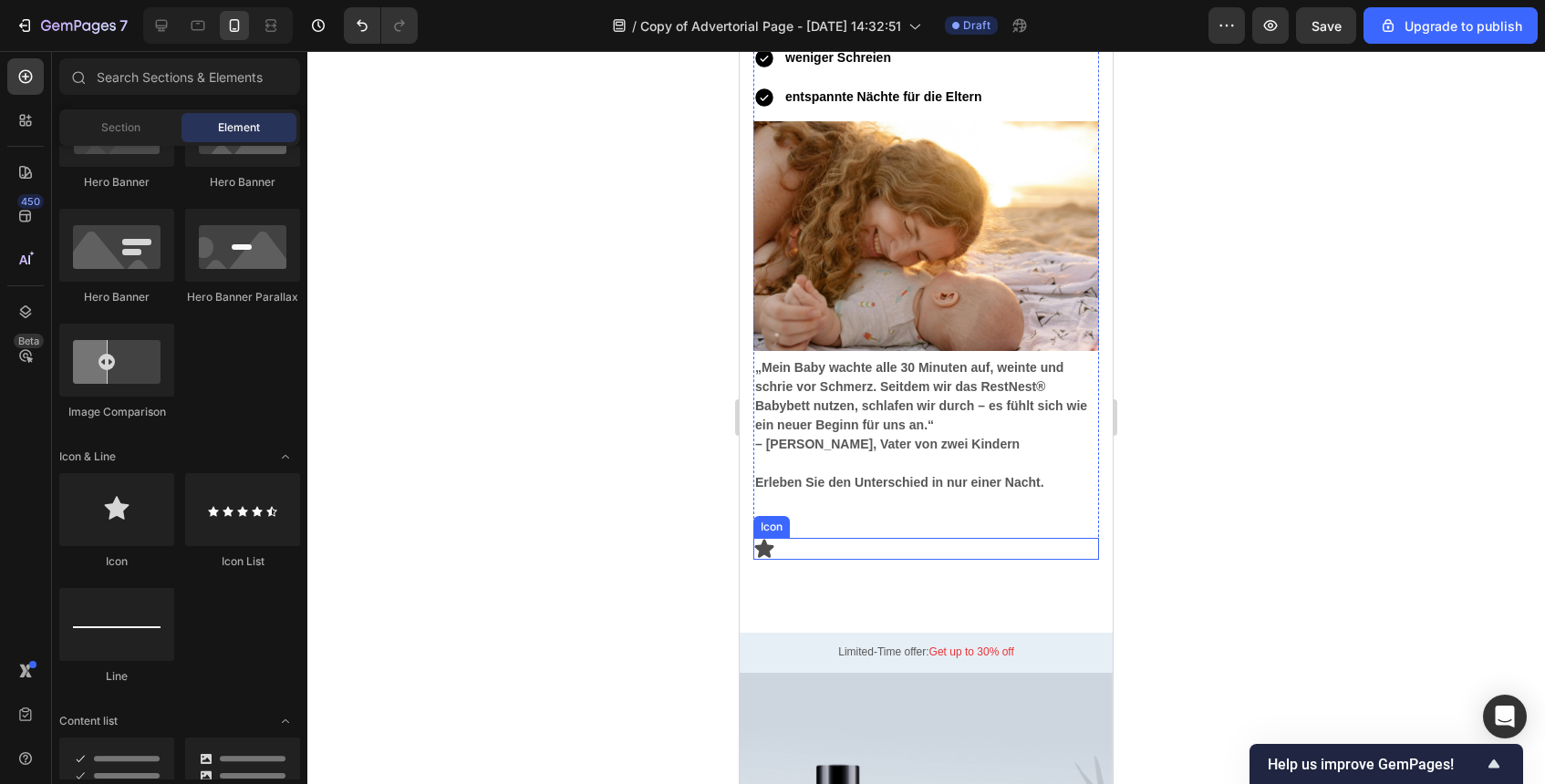
click at [833, 550] on div "Icon" at bounding box center [926, 549] width 345 height 22
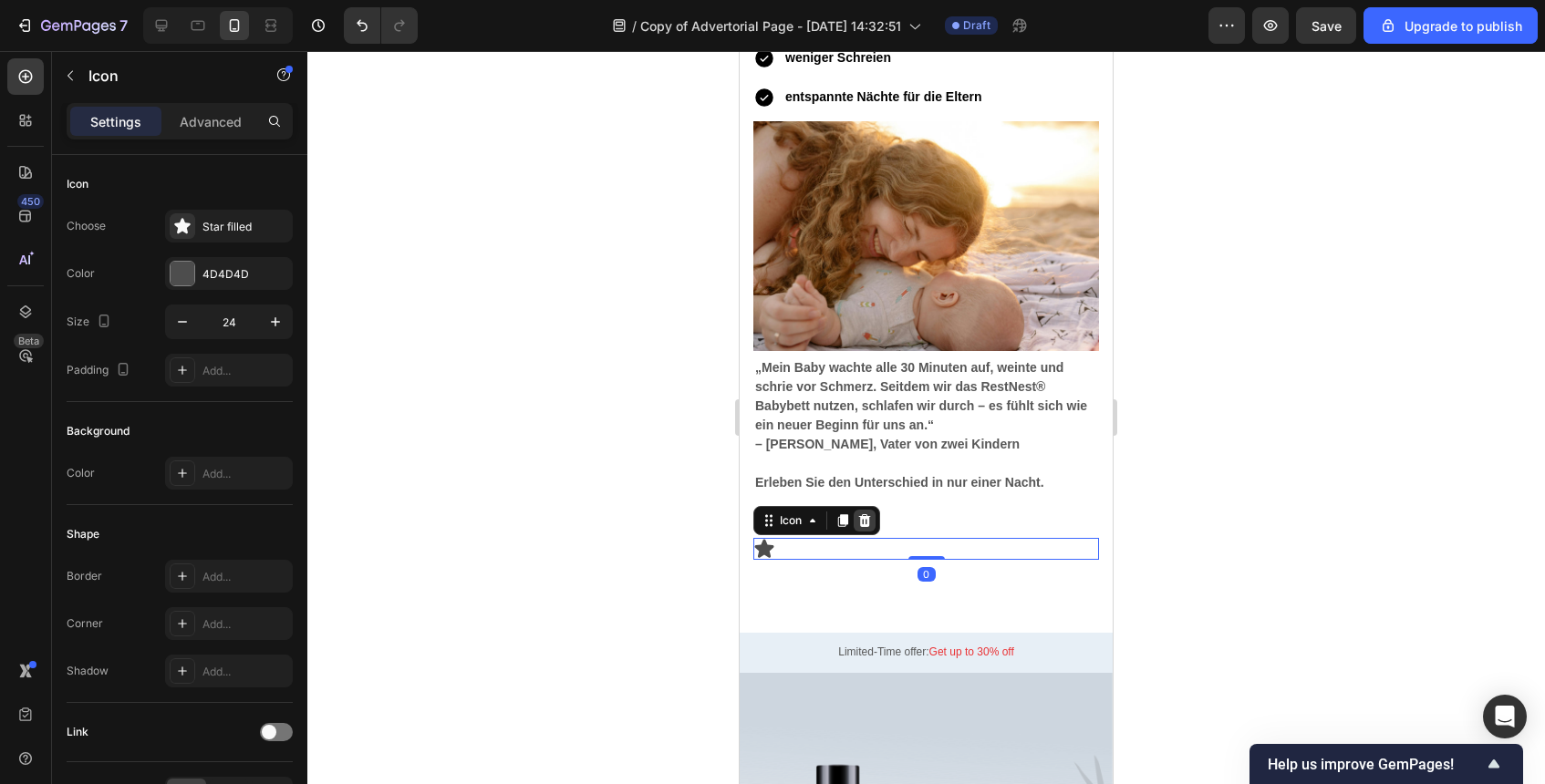
click at [868, 523] on icon at bounding box center [865, 521] width 12 height 13
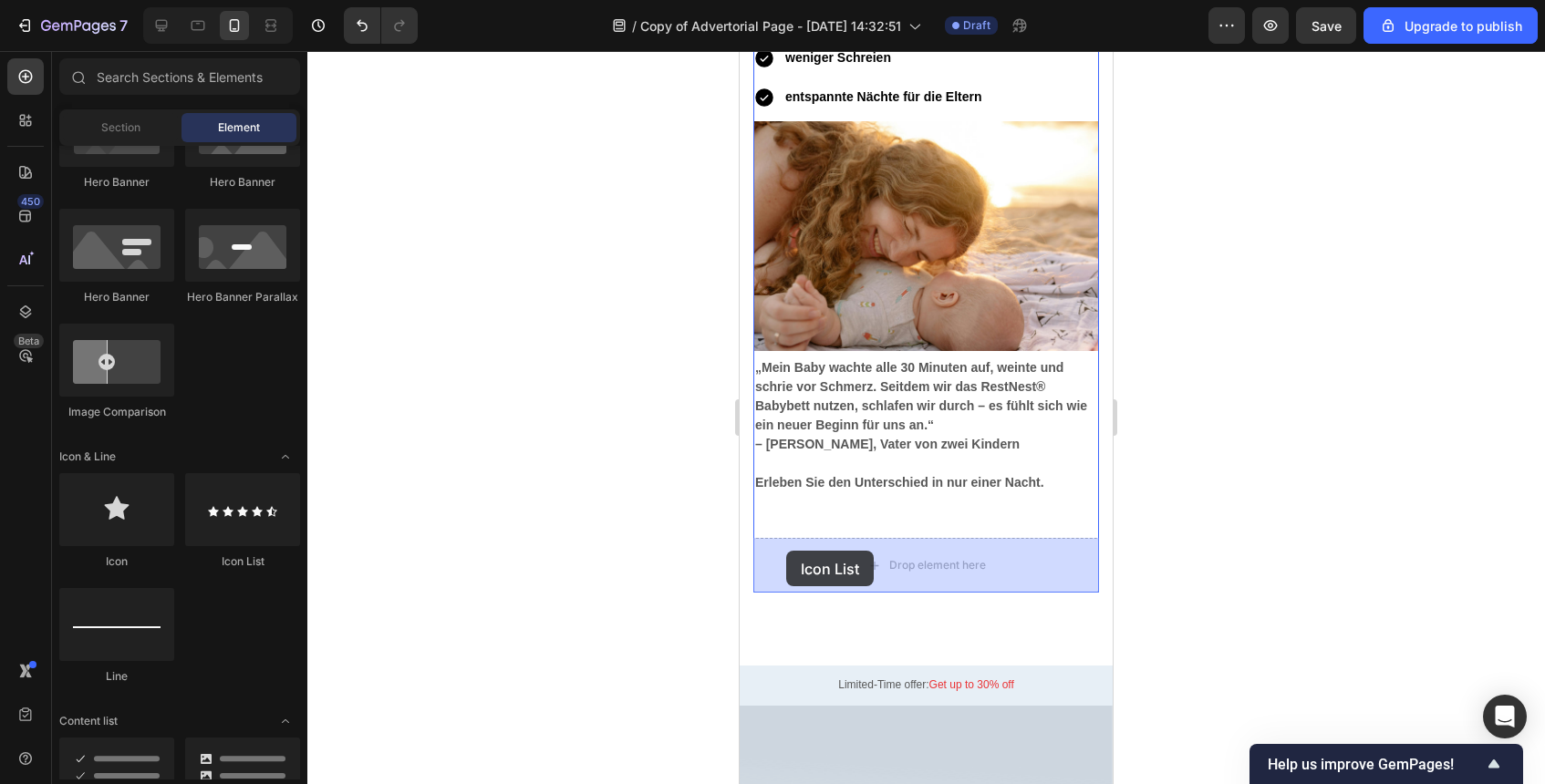
drag, startPoint x: 940, startPoint y: 566, endPoint x: 786, endPoint y: 551, distance: 154.7
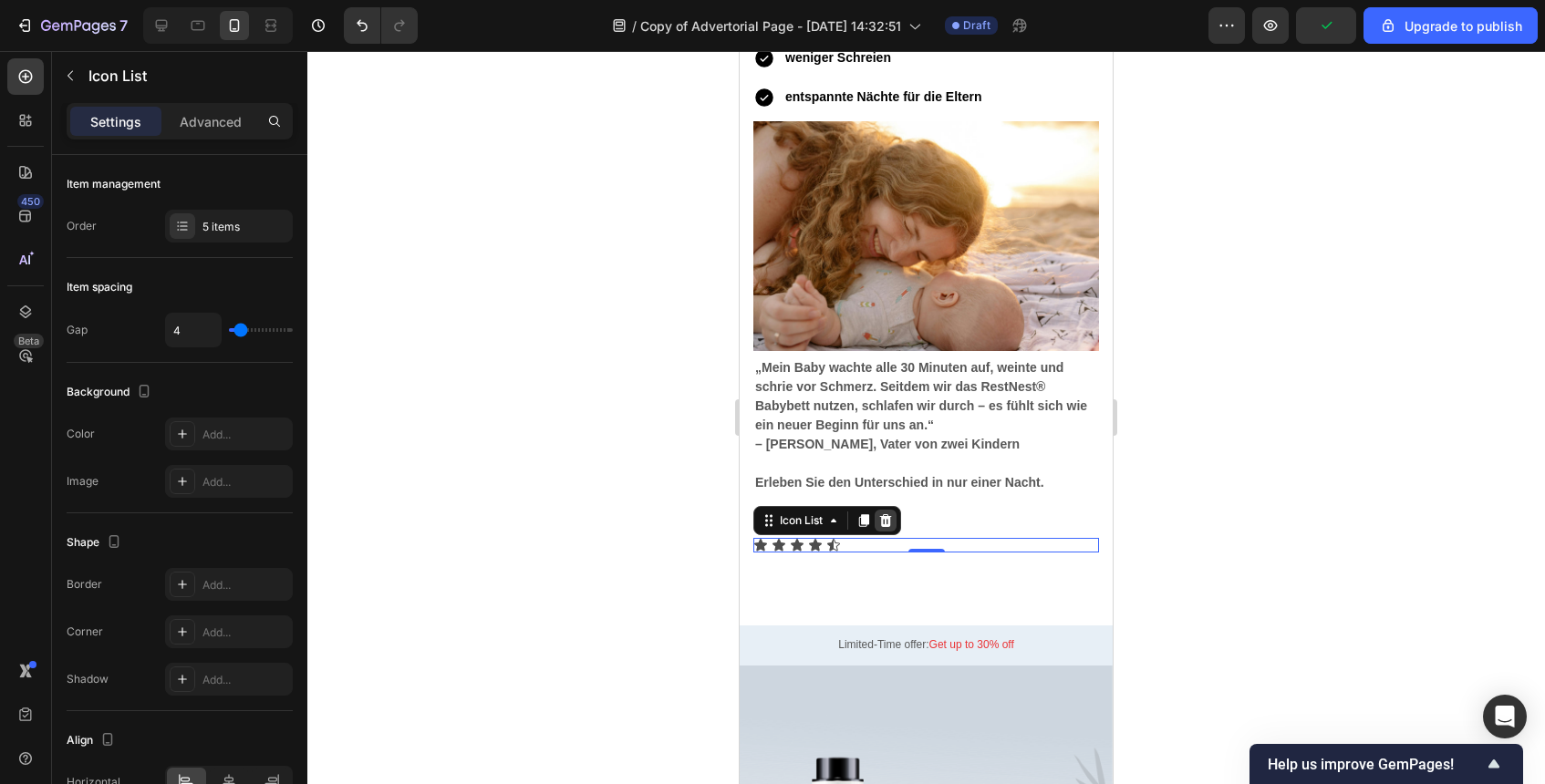
click at [890, 515] on icon at bounding box center [886, 521] width 15 height 15
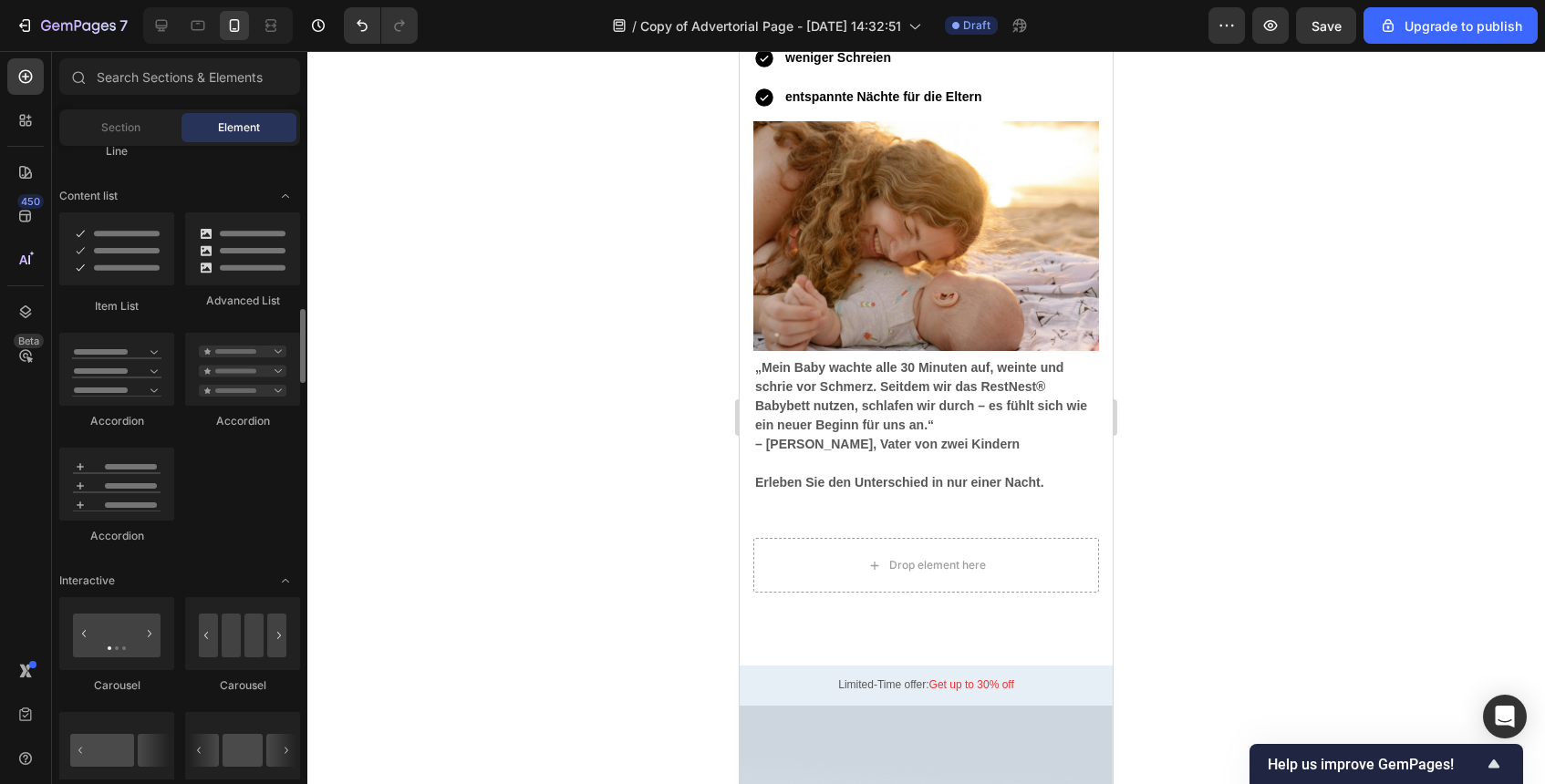
scroll to position [1429, 0]
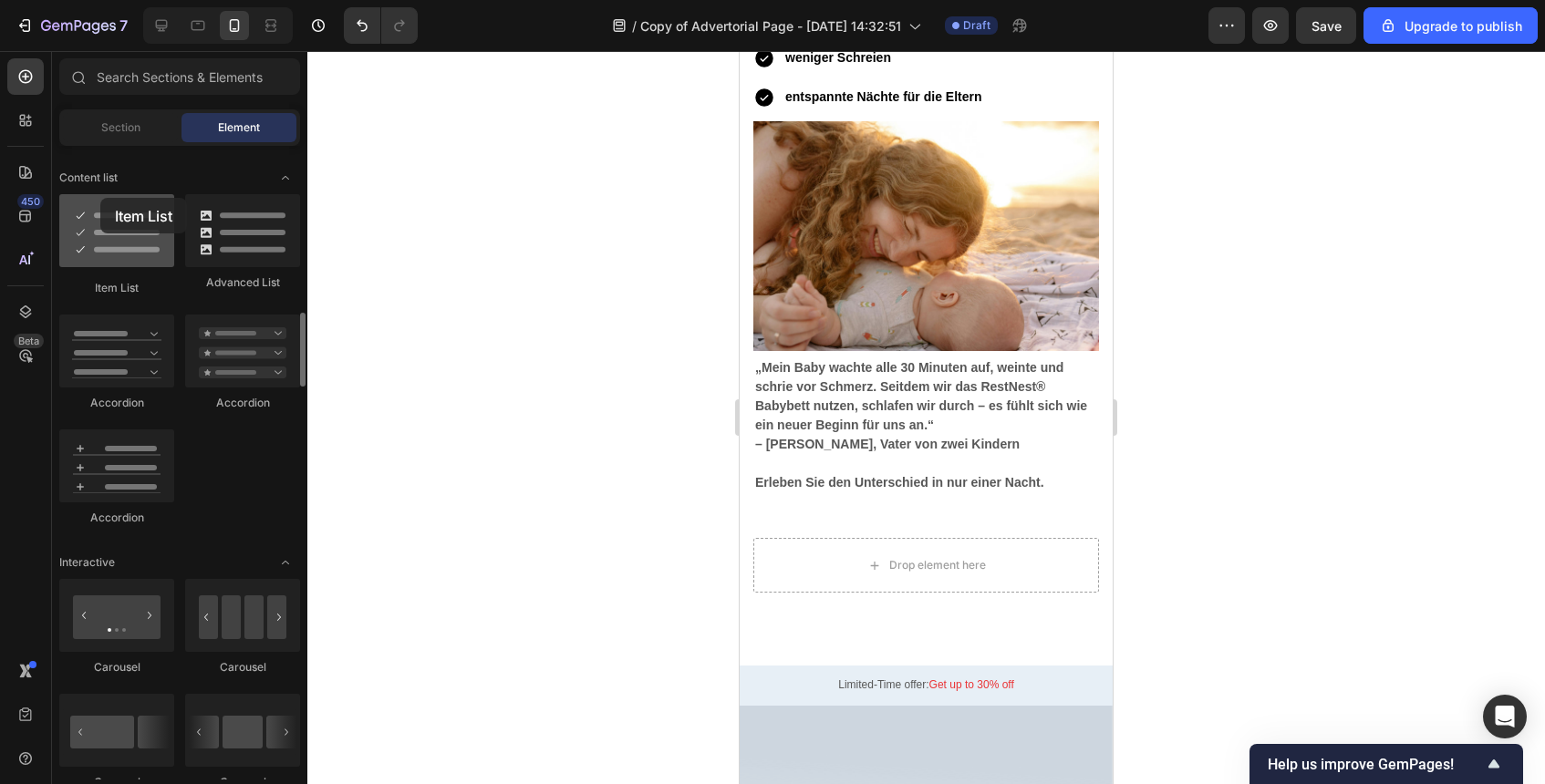
drag, startPoint x: 121, startPoint y: 263, endPoint x: 96, endPoint y: 198, distance: 69.6
click at [98, 198] on div at bounding box center [117, 230] width 115 height 73
click at [894, 489] on strong "Erleben Sie den Unterschied in nur einer Nacht." at bounding box center [900, 482] width 289 height 15
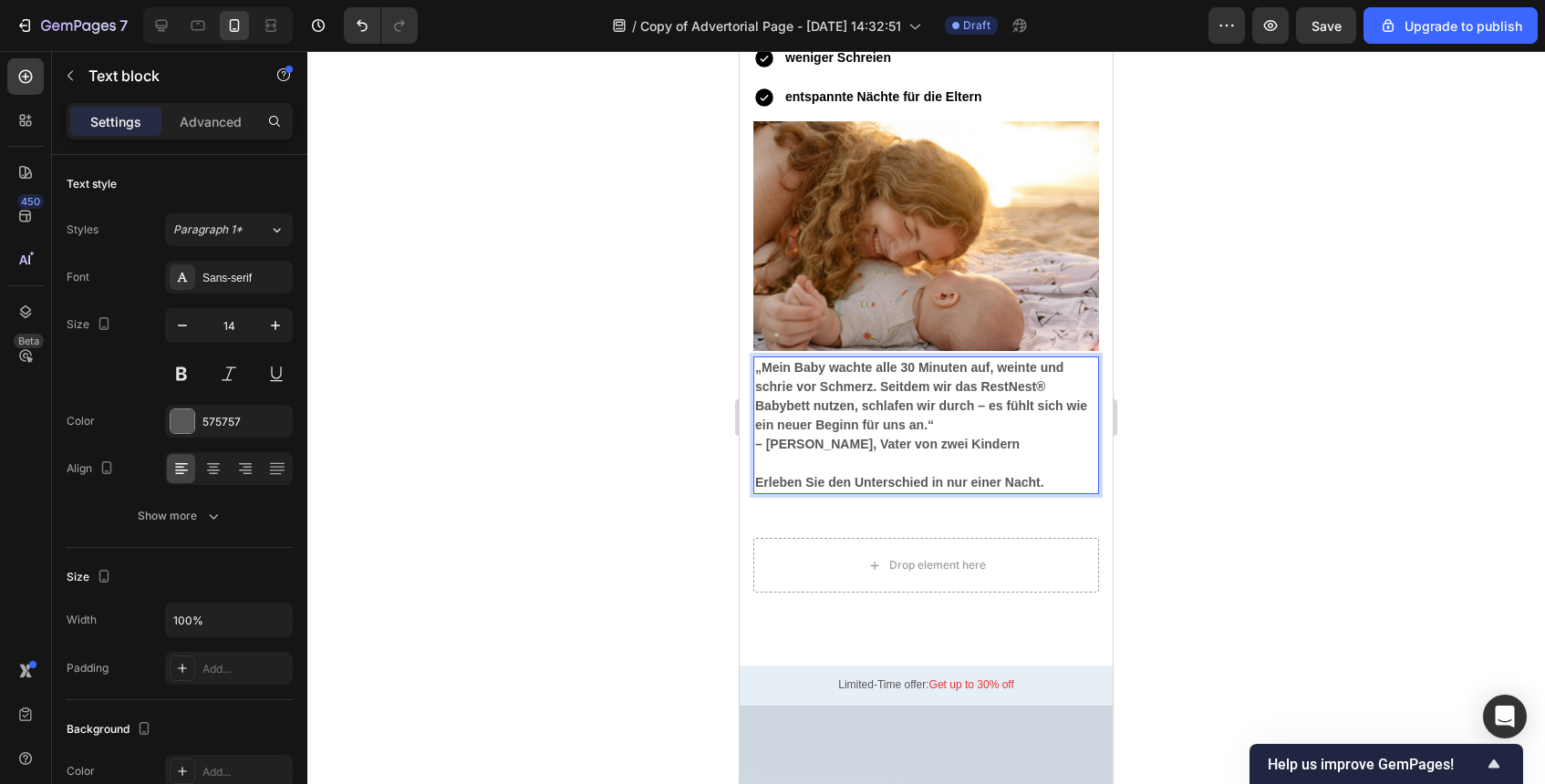
click at [894, 489] on strong "Erleben Sie den Unterschied in nur einer Nacht." at bounding box center [900, 482] width 289 height 15
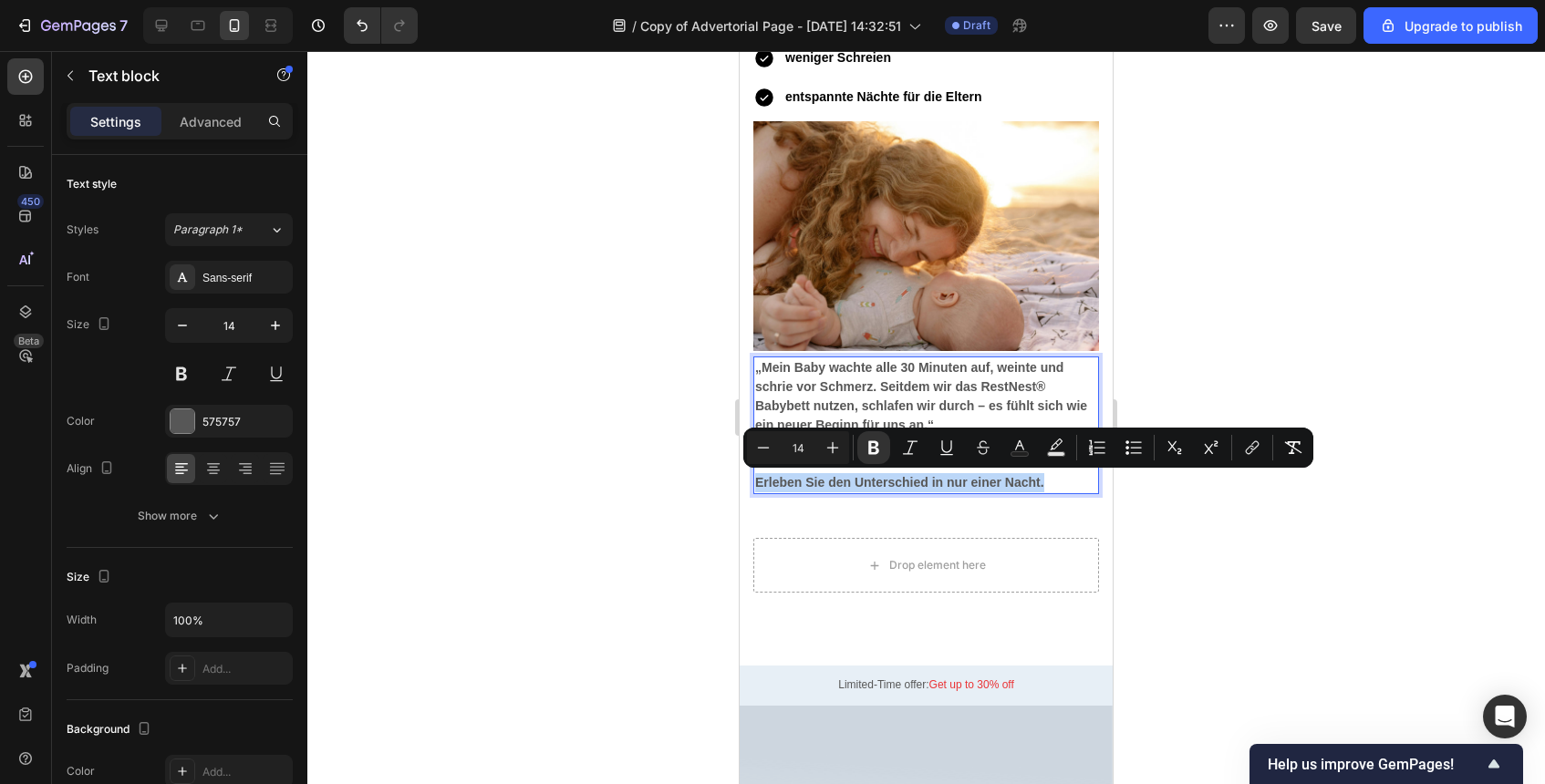
copy strong "Erleben Sie den Unterschied in nur einer Nacht."
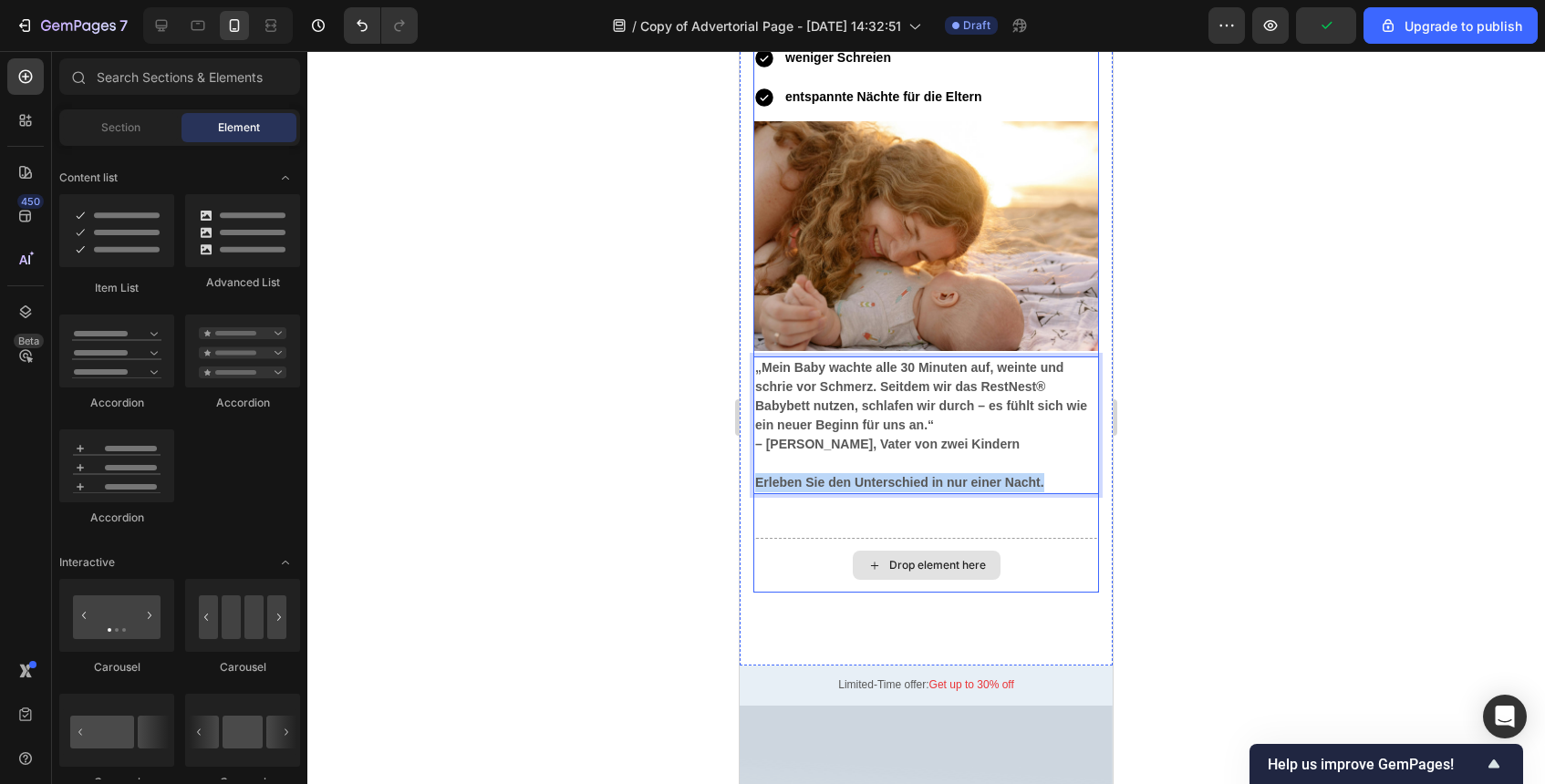
click at [942, 570] on div "Drop element here" at bounding box center [938, 566] width 96 height 15
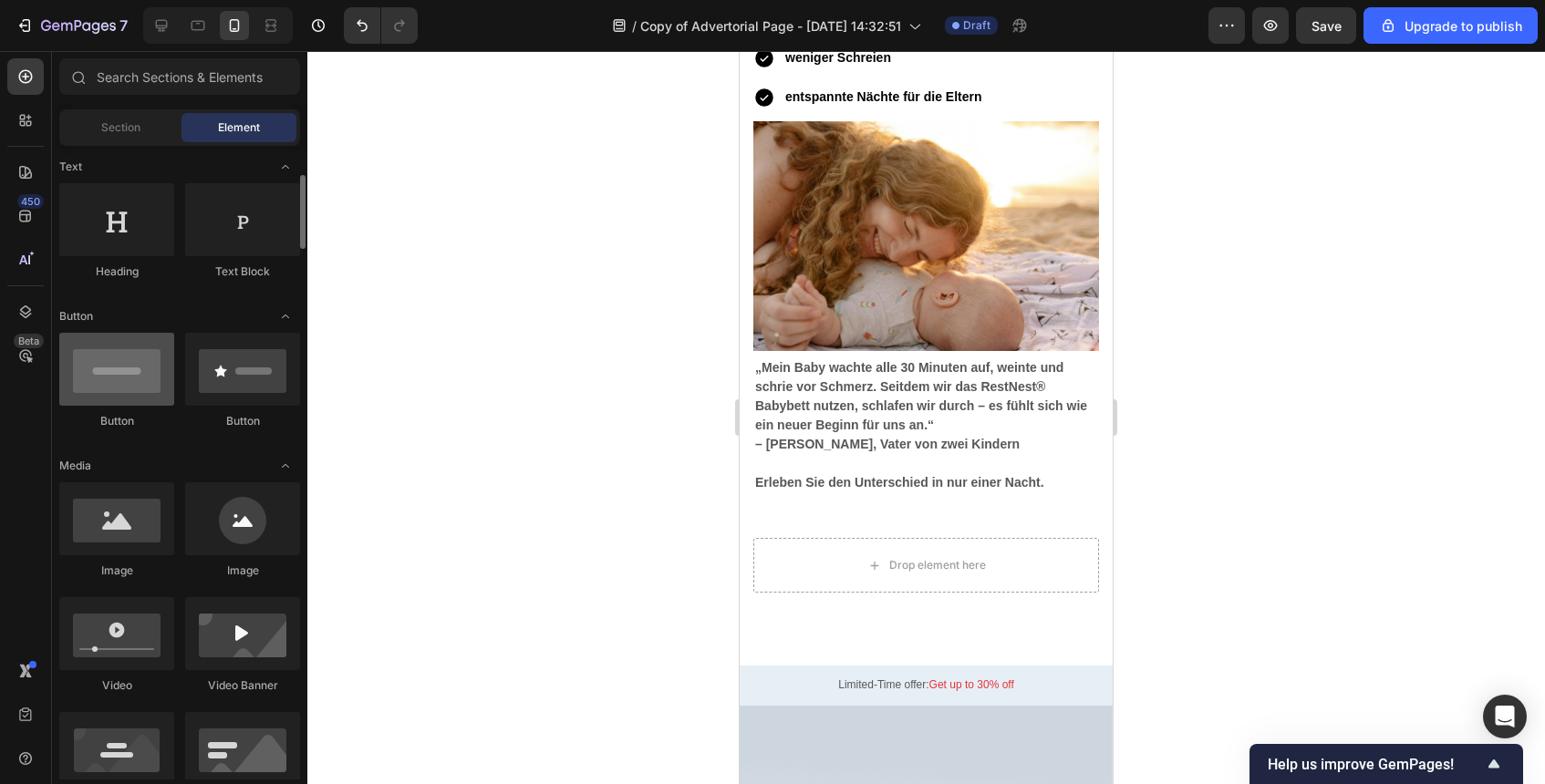
scroll to position [231, 0]
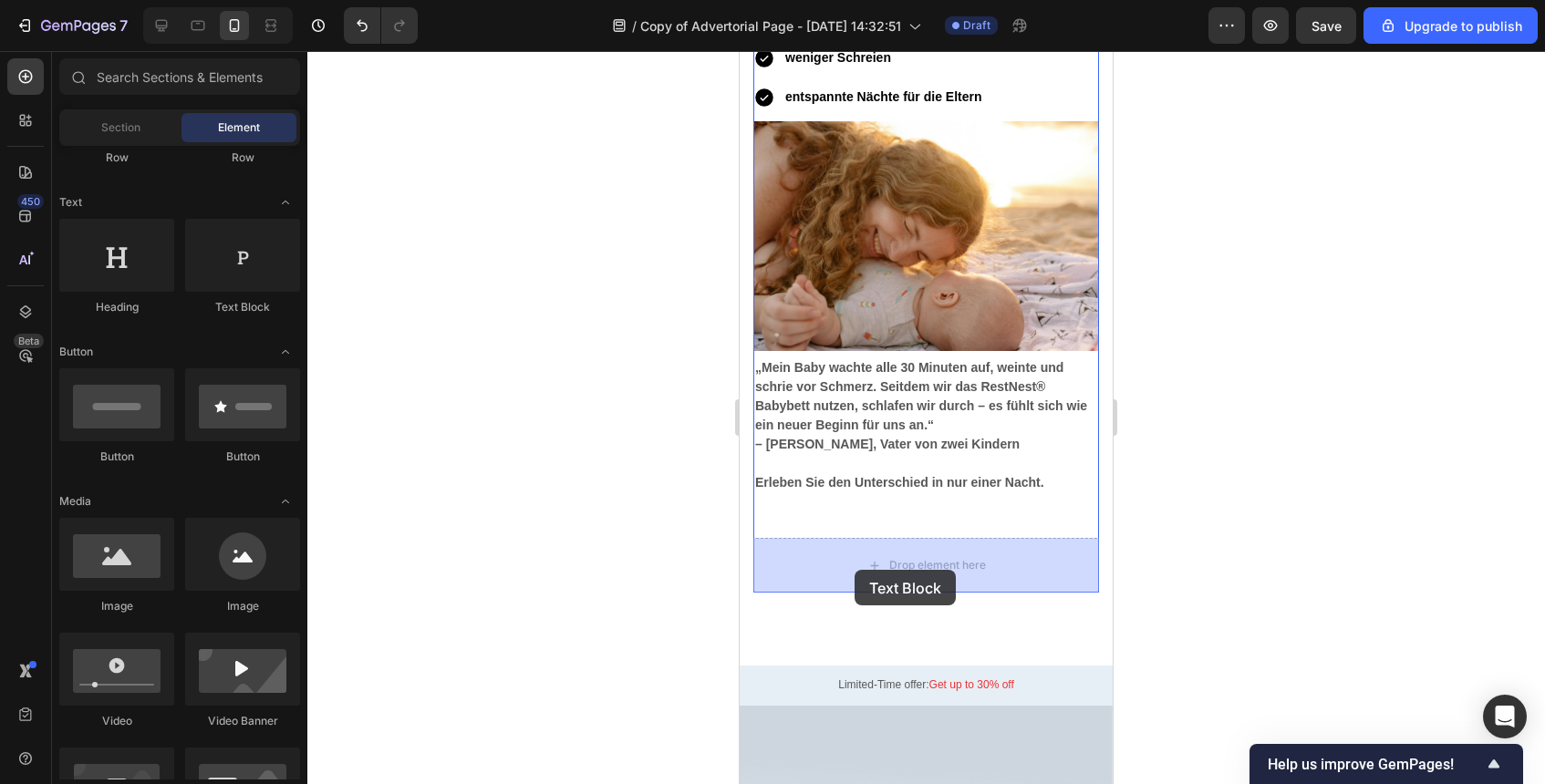
drag, startPoint x: 952, startPoint y: 338, endPoint x: 852, endPoint y: 568, distance: 250.8
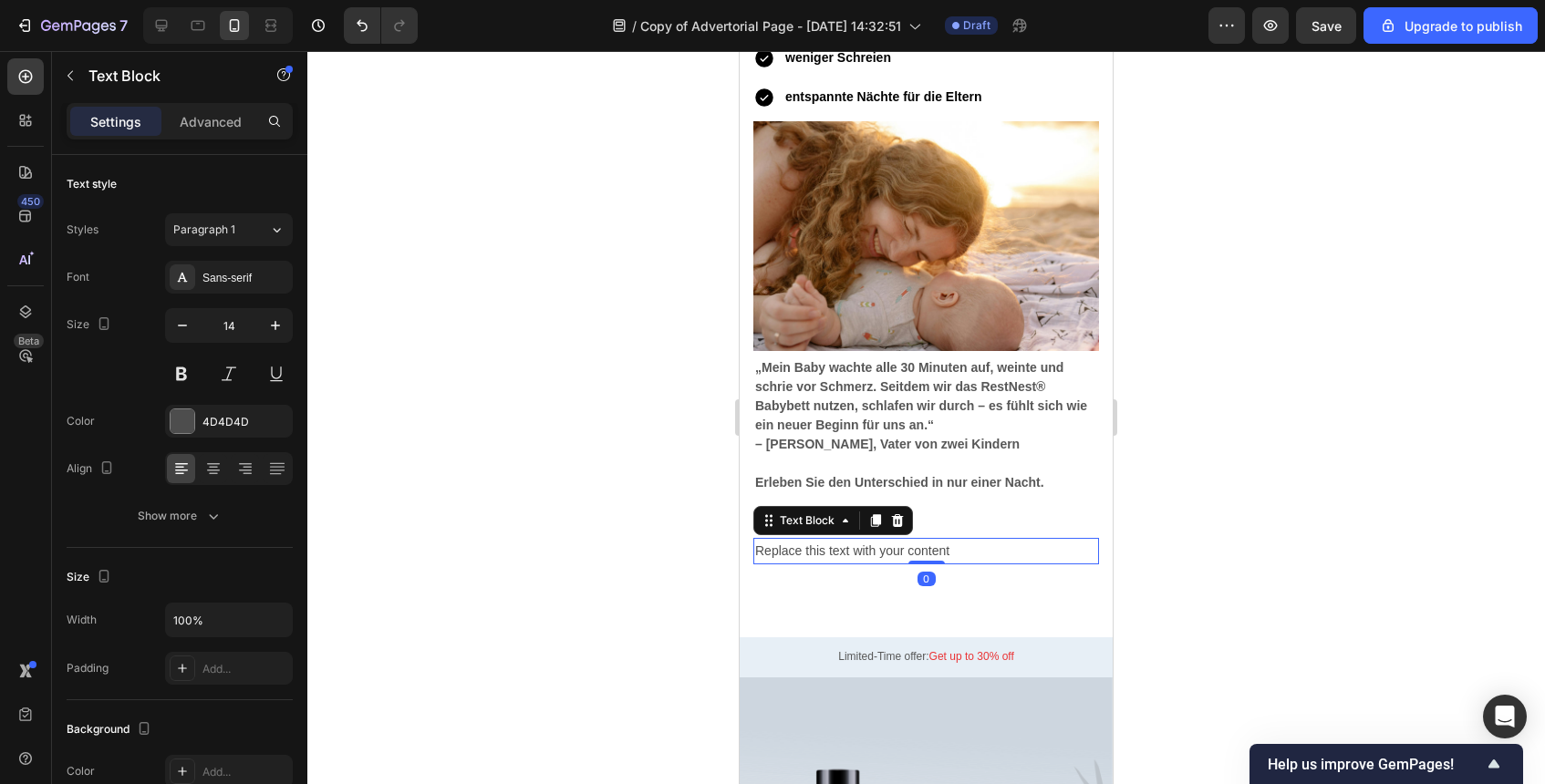
click at [855, 542] on div "Replace this text with your content" at bounding box center [926, 551] width 345 height 27
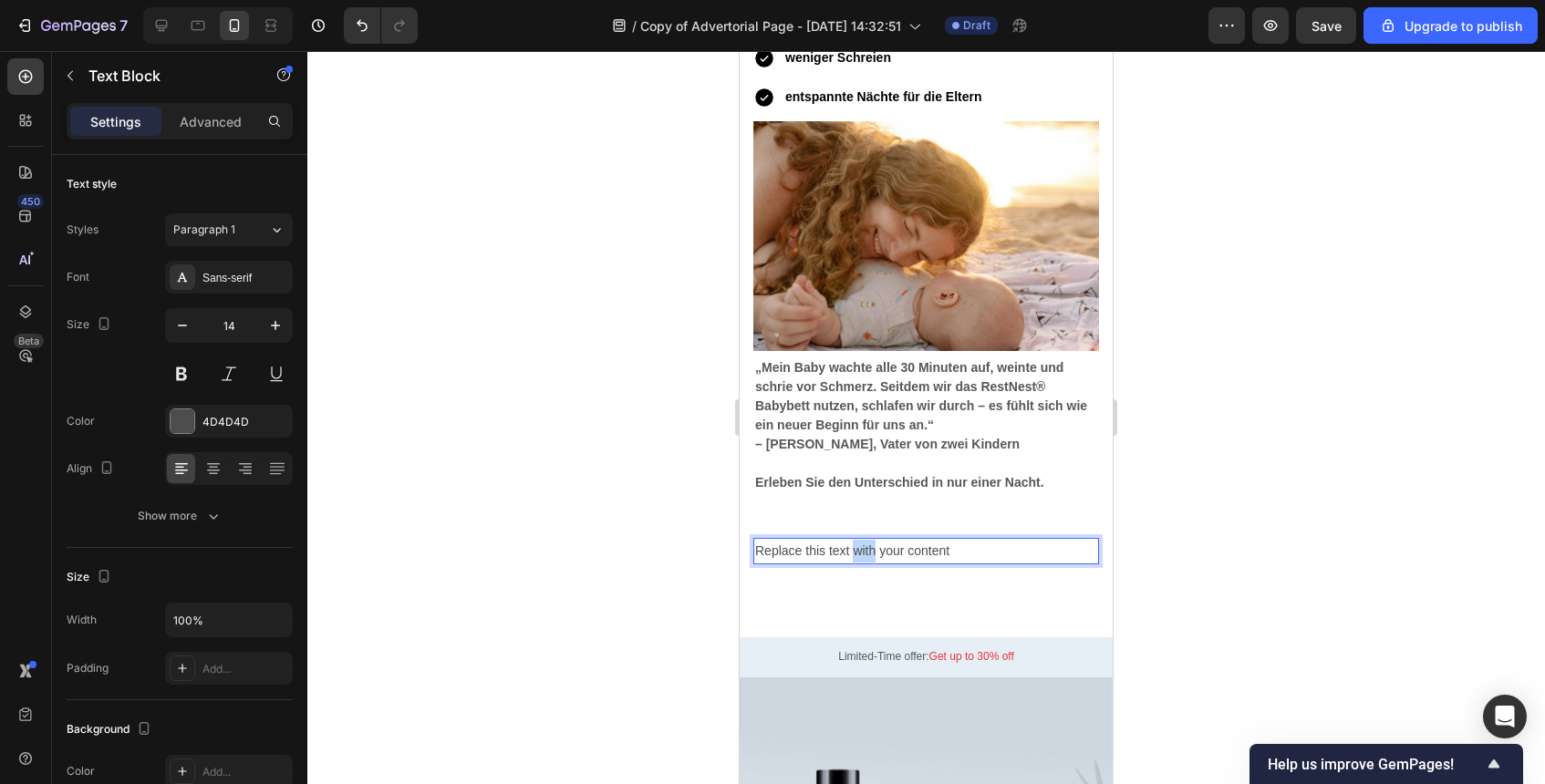
click at [855, 542] on p "Replace this text with your content" at bounding box center [927, 551] width 343 height 23
click at [692, 504] on div at bounding box center [926, 417] width 1238 height 733
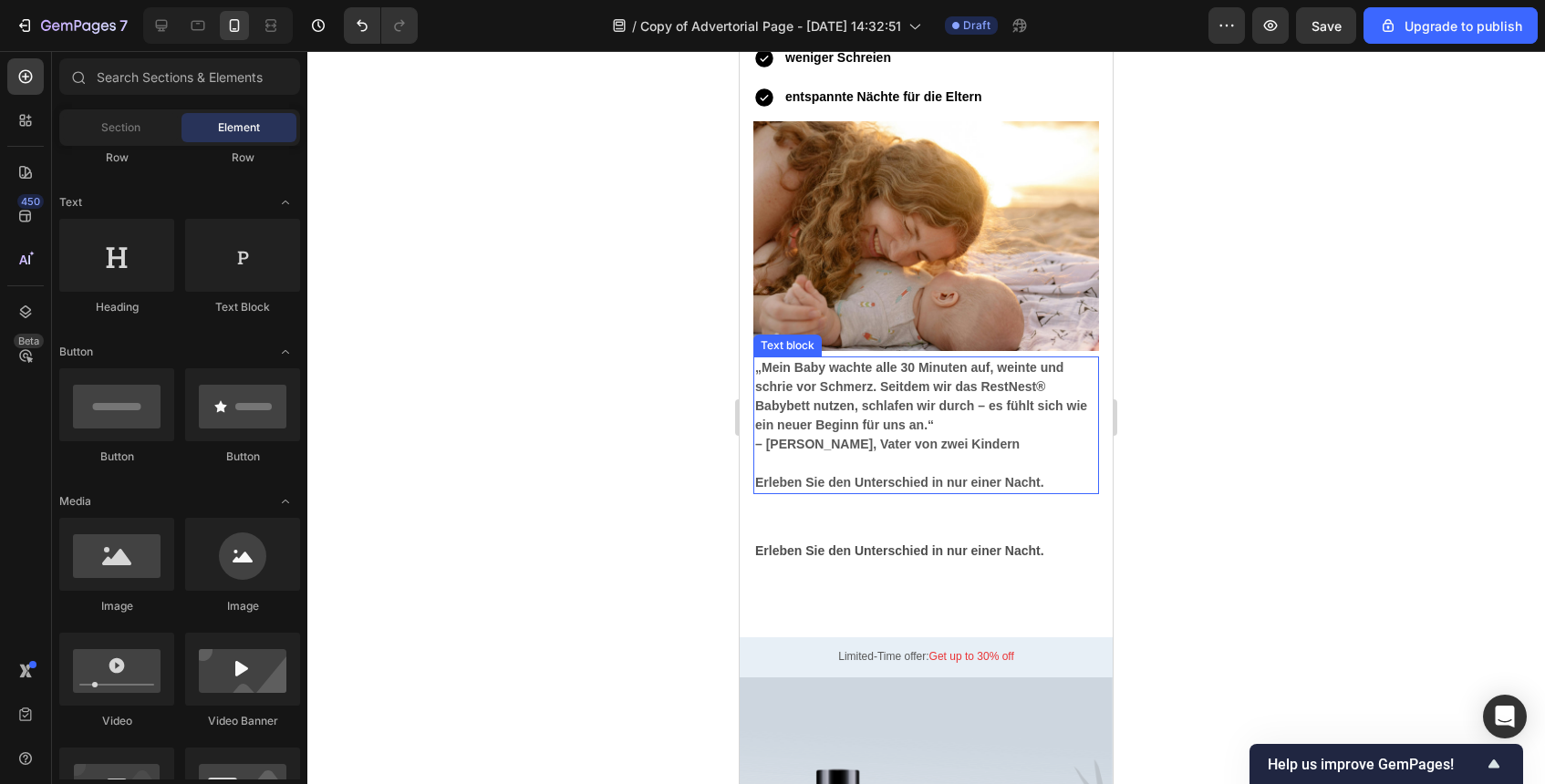
click at [862, 492] on p "Erleben Sie den Unterschied in nur einer Nacht." at bounding box center [927, 482] width 343 height 19
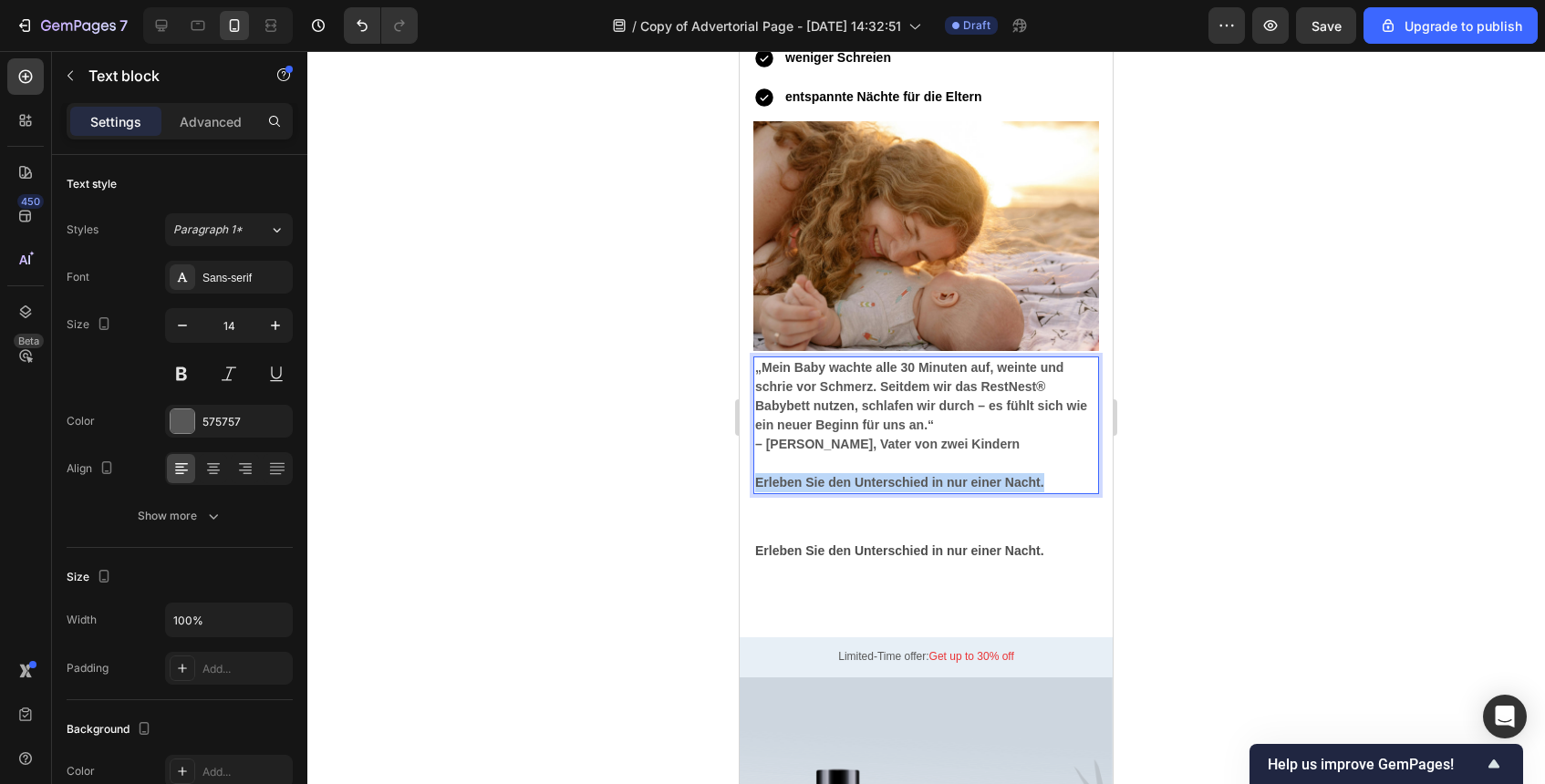
click at [862, 492] on p "Erleben Sie den Unterschied in nur einer Nacht." at bounding box center [927, 482] width 343 height 19
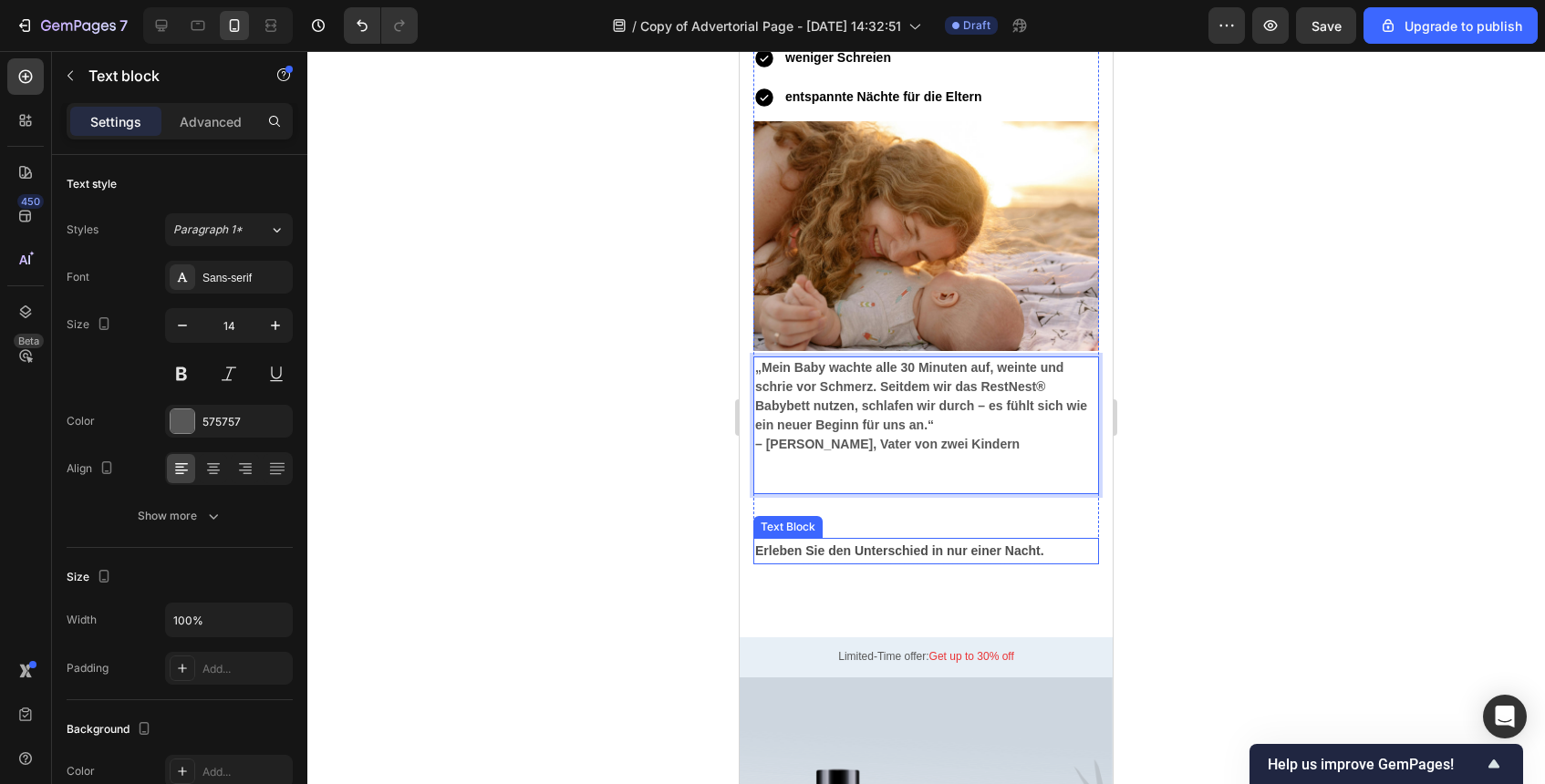
click at [815, 553] on strong "Erleben Sie den Unterschied in nur einer Nacht." at bounding box center [900, 551] width 289 height 15
click at [891, 491] on p "Rich Text Editor. Editing area: main" at bounding box center [927, 482] width 343 height 19
click at [953, 468] on p "Rich Text Editor. Editing area: main" at bounding box center [927, 464] width 343 height 19
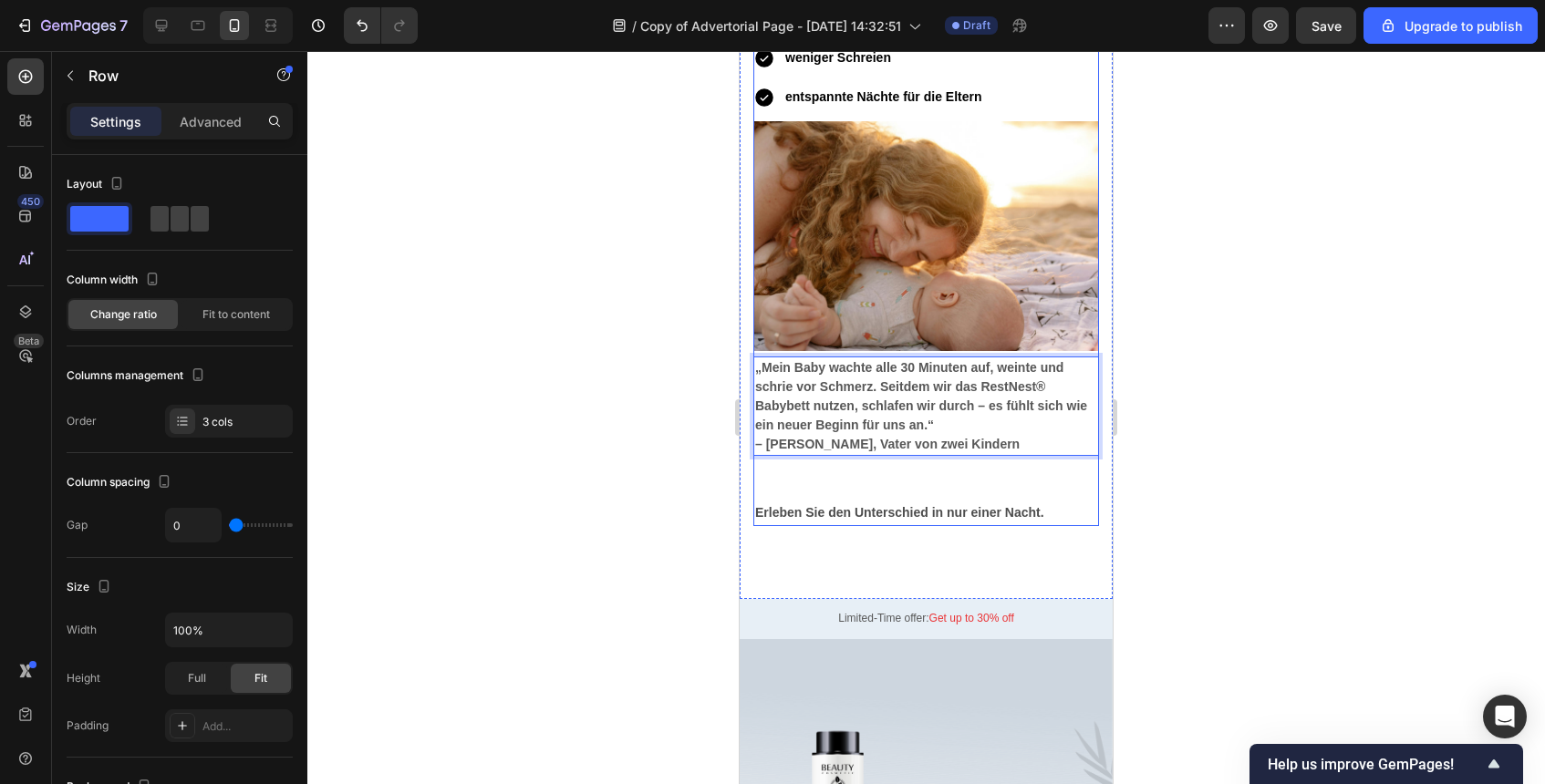
click at [922, 481] on div "Vorher-Nachher: Text block Vorher Heading Ständiger Reflux Koliken unruhiger Sc…" at bounding box center [926, 131] width 345 height 737
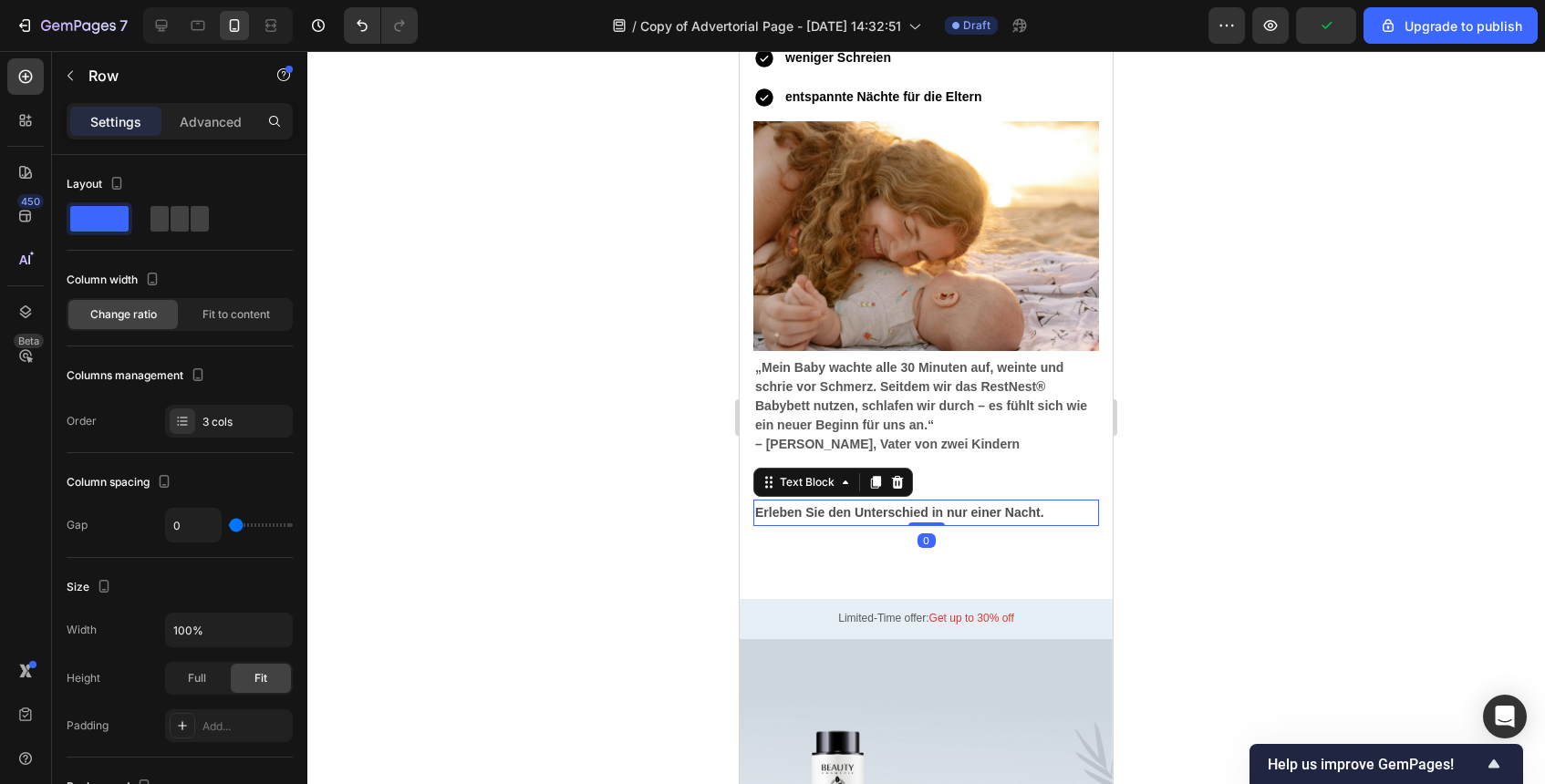
click at [764, 512] on strong "Erleben Sie den Unterschied in nur einer Nacht." at bounding box center [900, 513] width 289 height 15
click at [954, 479] on div "Vorher-Nachher: Text block Vorher Heading Ständiger Reflux Koliken unruhiger Sc…" at bounding box center [926, 131] width 345 height 737
click at [960, 444] on strong "– [PERSON_NAME], Vater von zwei Kindern" at bounding box center [888, 444] width 265 height 15
click at [935, 484] on div "Vorher-Nachher: Text block Vorher Heading Ständiger Reflux Koliken unruhiger Sc…" at bounding box center [926, 131] width 345 height 737
click at [809, 492] on div "Vorher-Nachher: Text block Vorher Heading Ständiger Reflux Koliken unruhiger Sc…" at bounding box center [926, 131] width 345 height 737
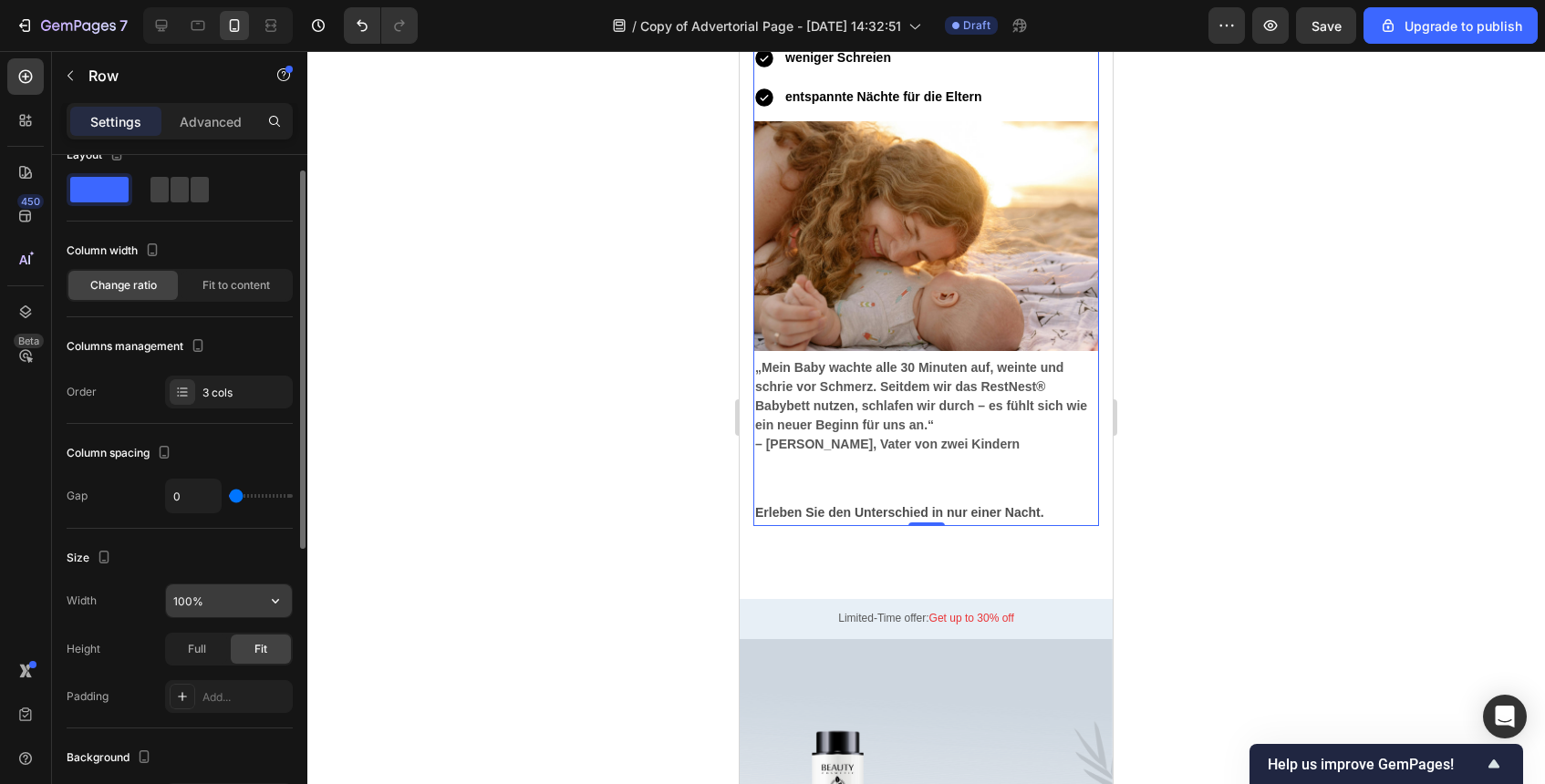
scroll to position [45, 0]
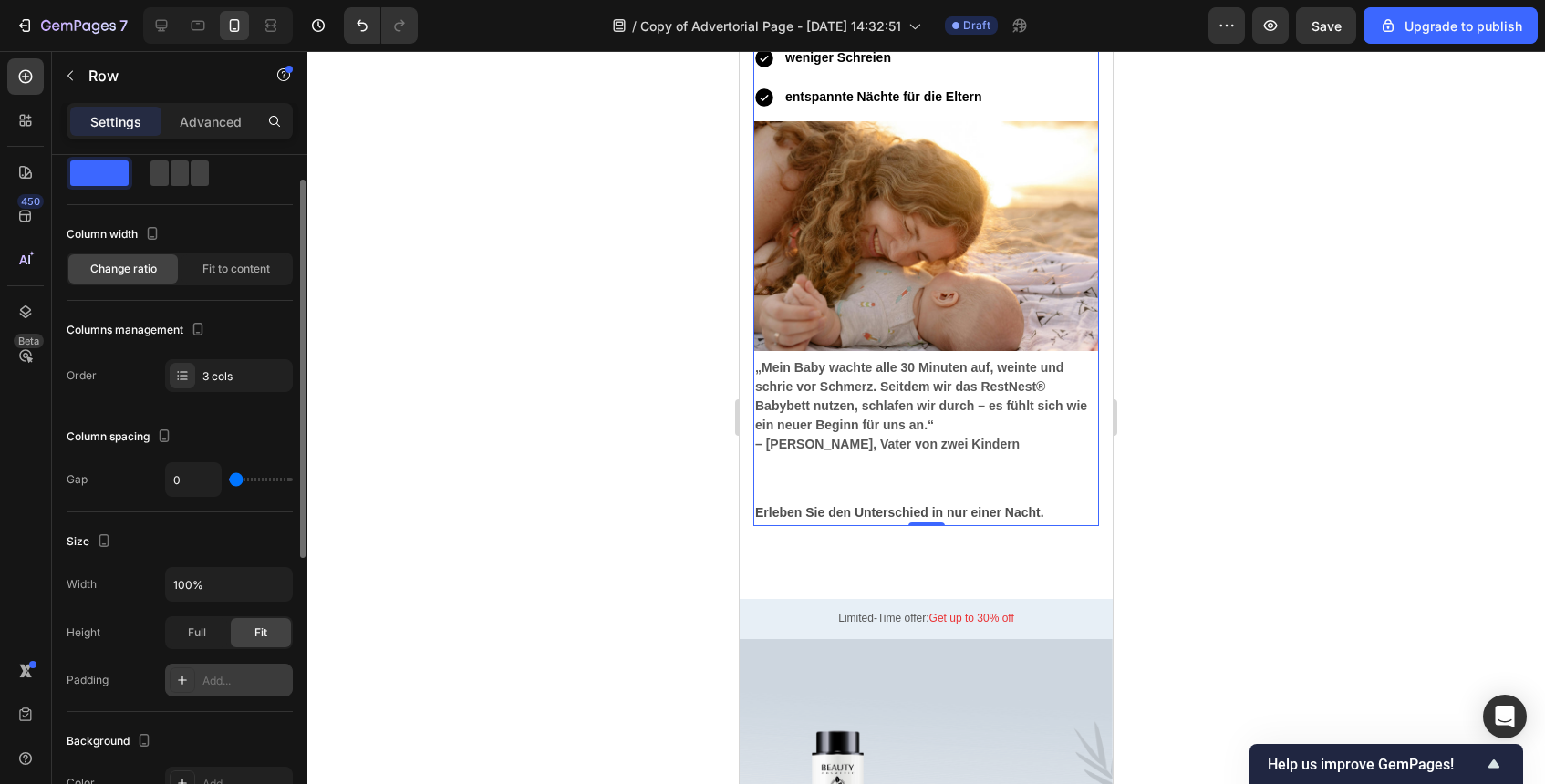
click at [229, 675] on div "Add..." at bounding box center [245, 681] width 86 height 17
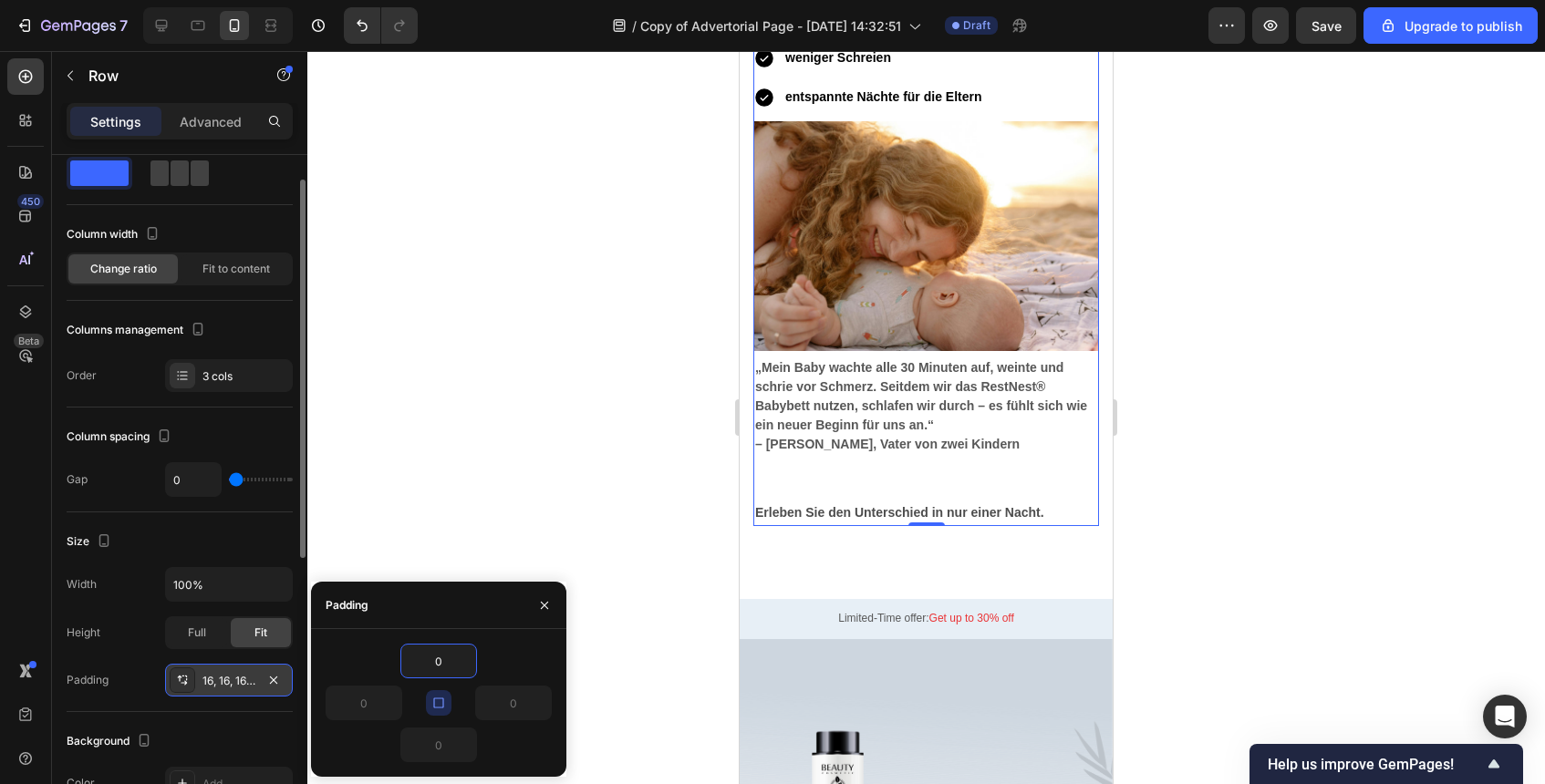
click at [920, 460] on div "Vorher-Nachher: Text block Vorher Heading Ständiger Reflux Koliken unruhiger Sc…" at bounding box center [926, 131] width 345 height 737
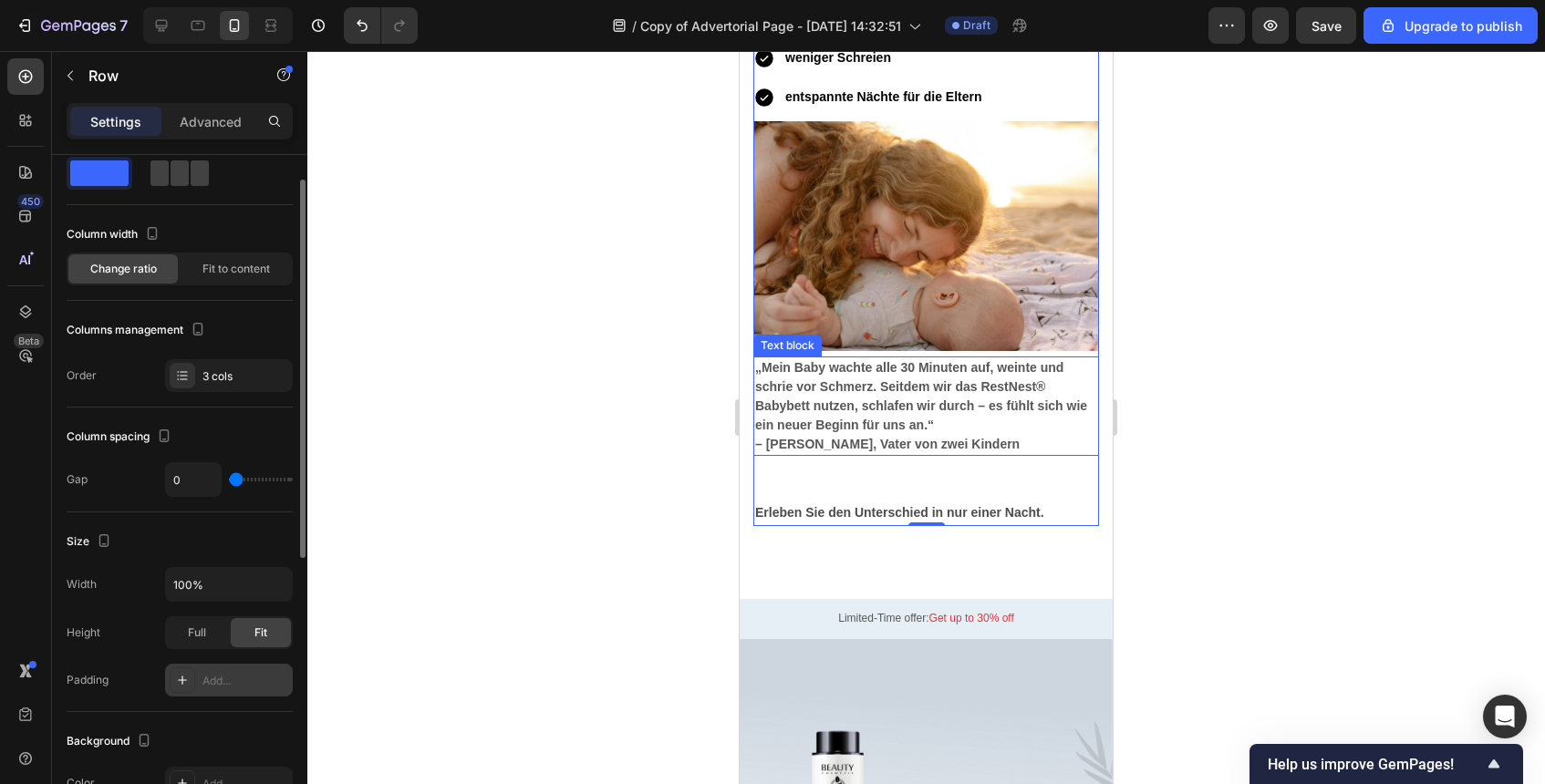
click at [991, 431] on p "„Mein Baby wachte alle 30 Minuten auf, weinte und schrie vor Schmerz. Seitdem w…" at bounding box center [927, 396] width 343 height 77
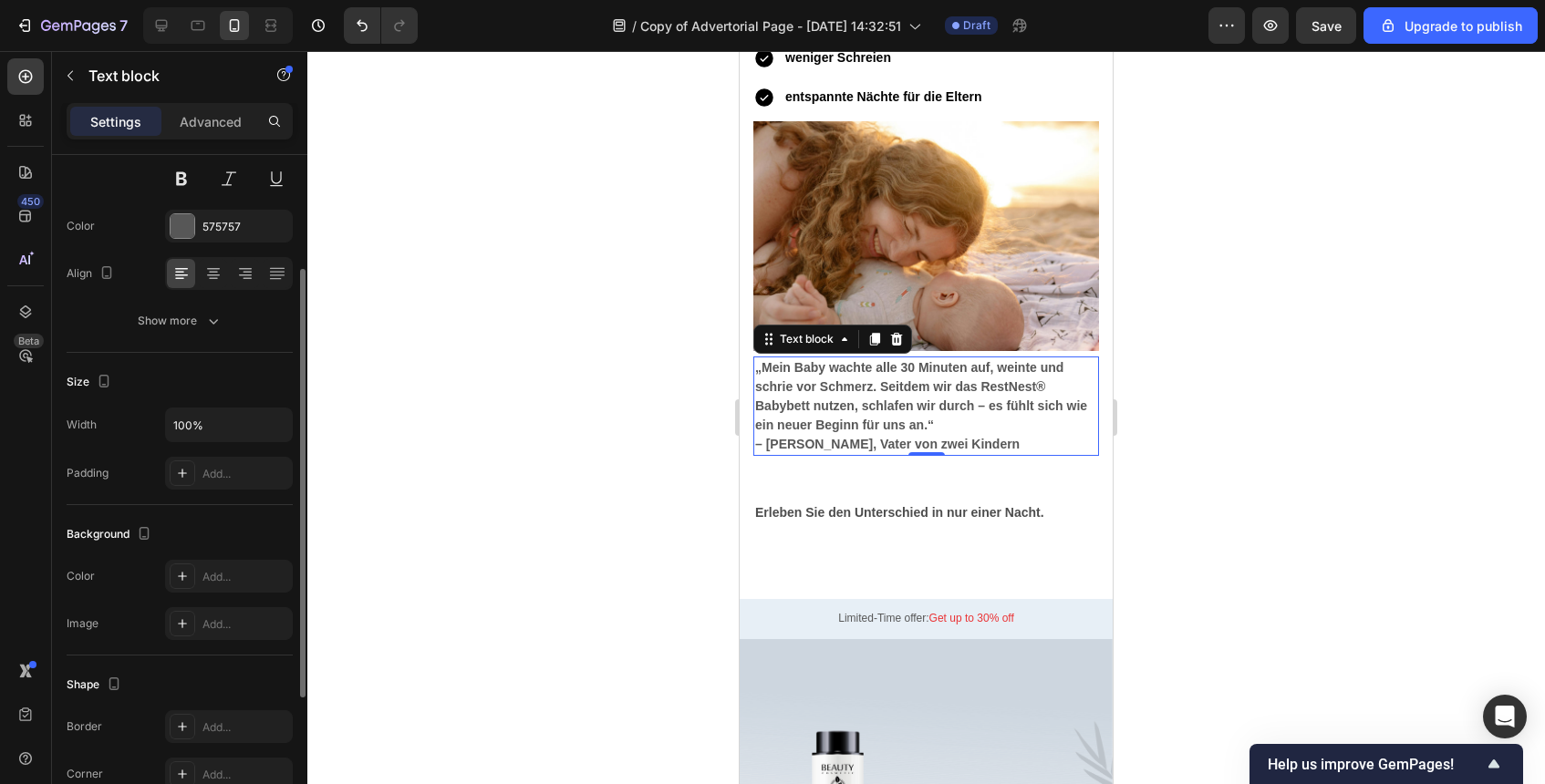
scroll to position [230, 0]
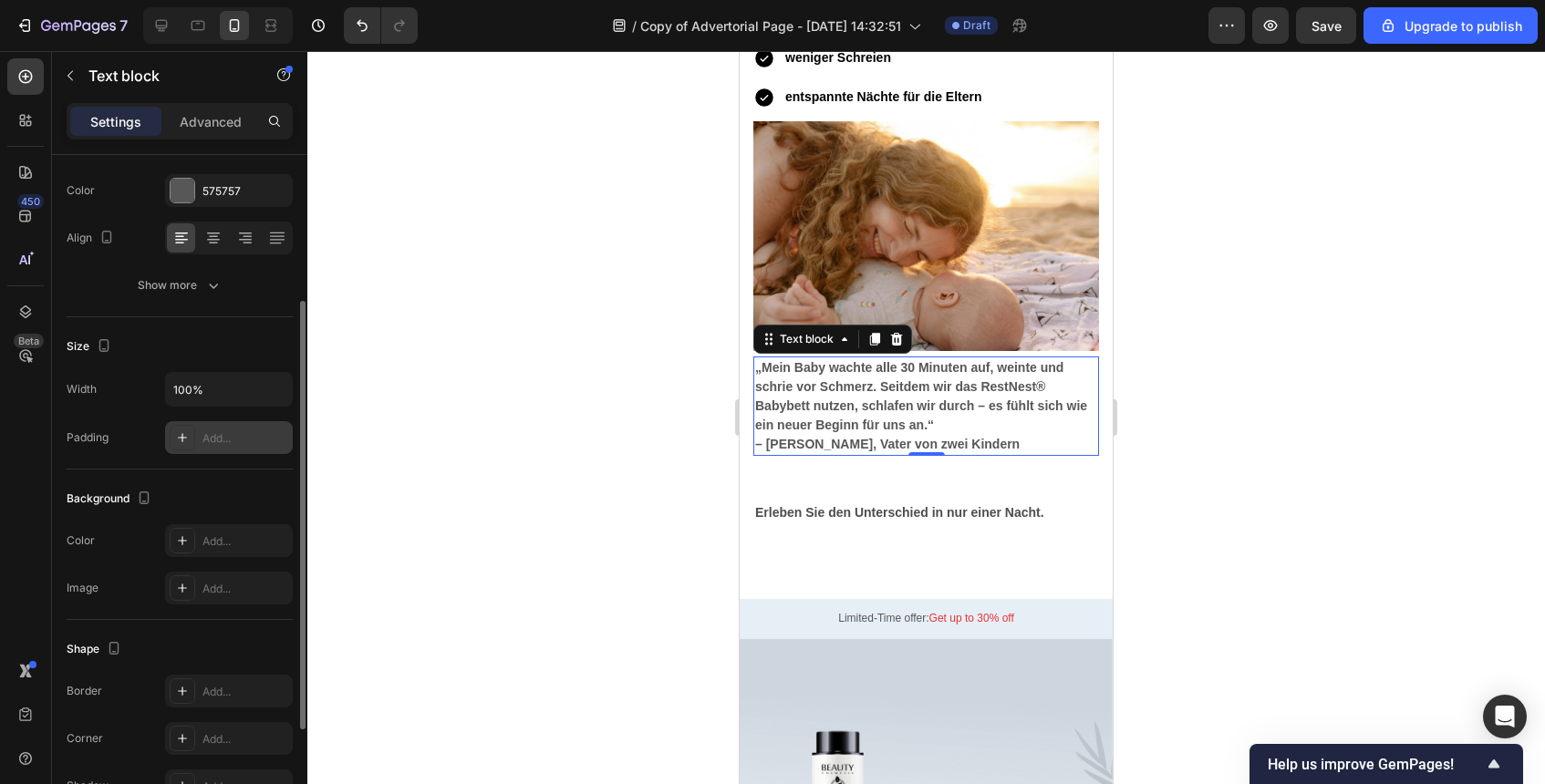
click at [185, 438] on icon at bounding box center [182, 438] width 15 height 15
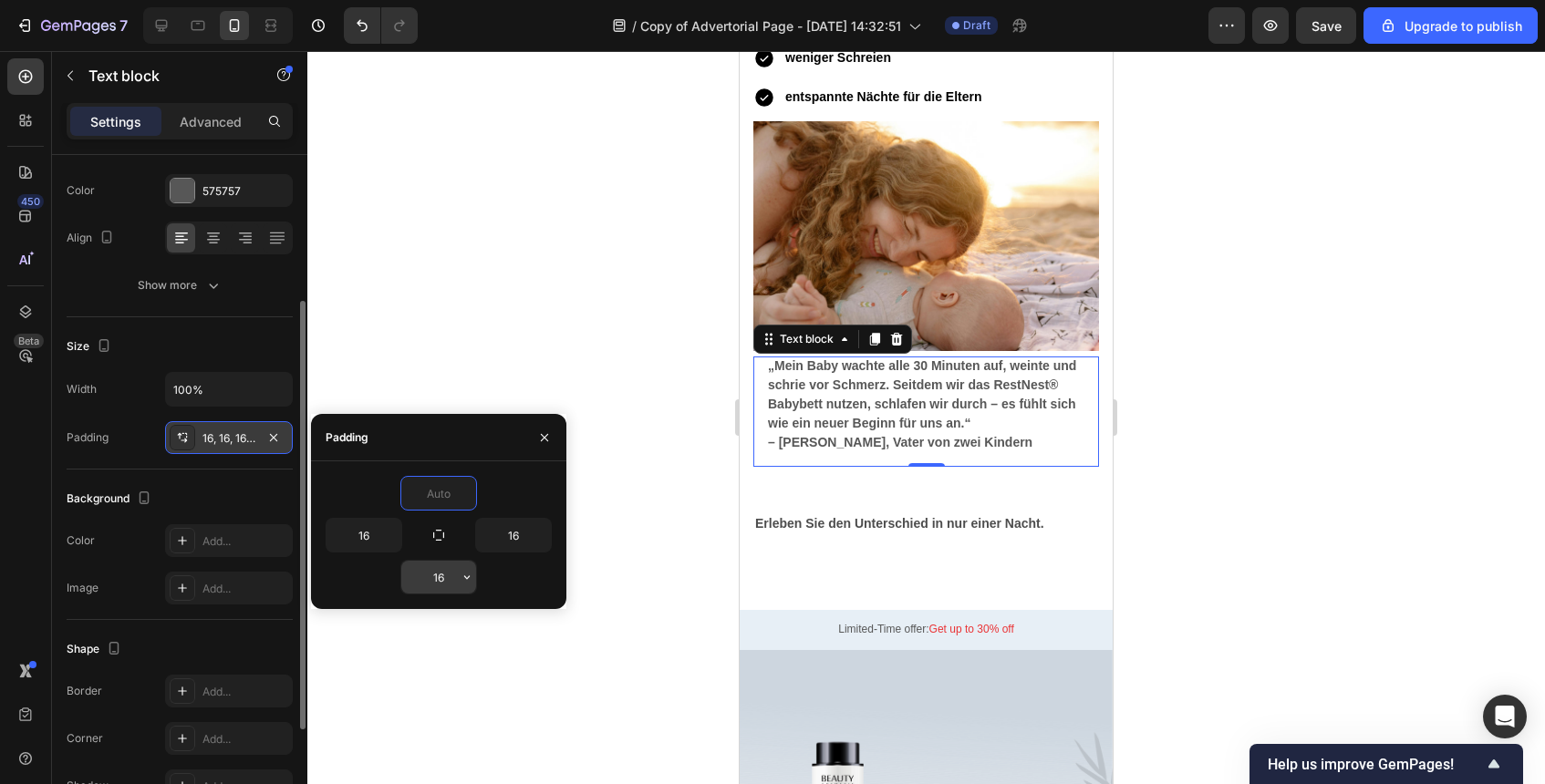
type input "0"
click at [450, 584] on input "16" at bounding box center [439, 577] width 75 height 32
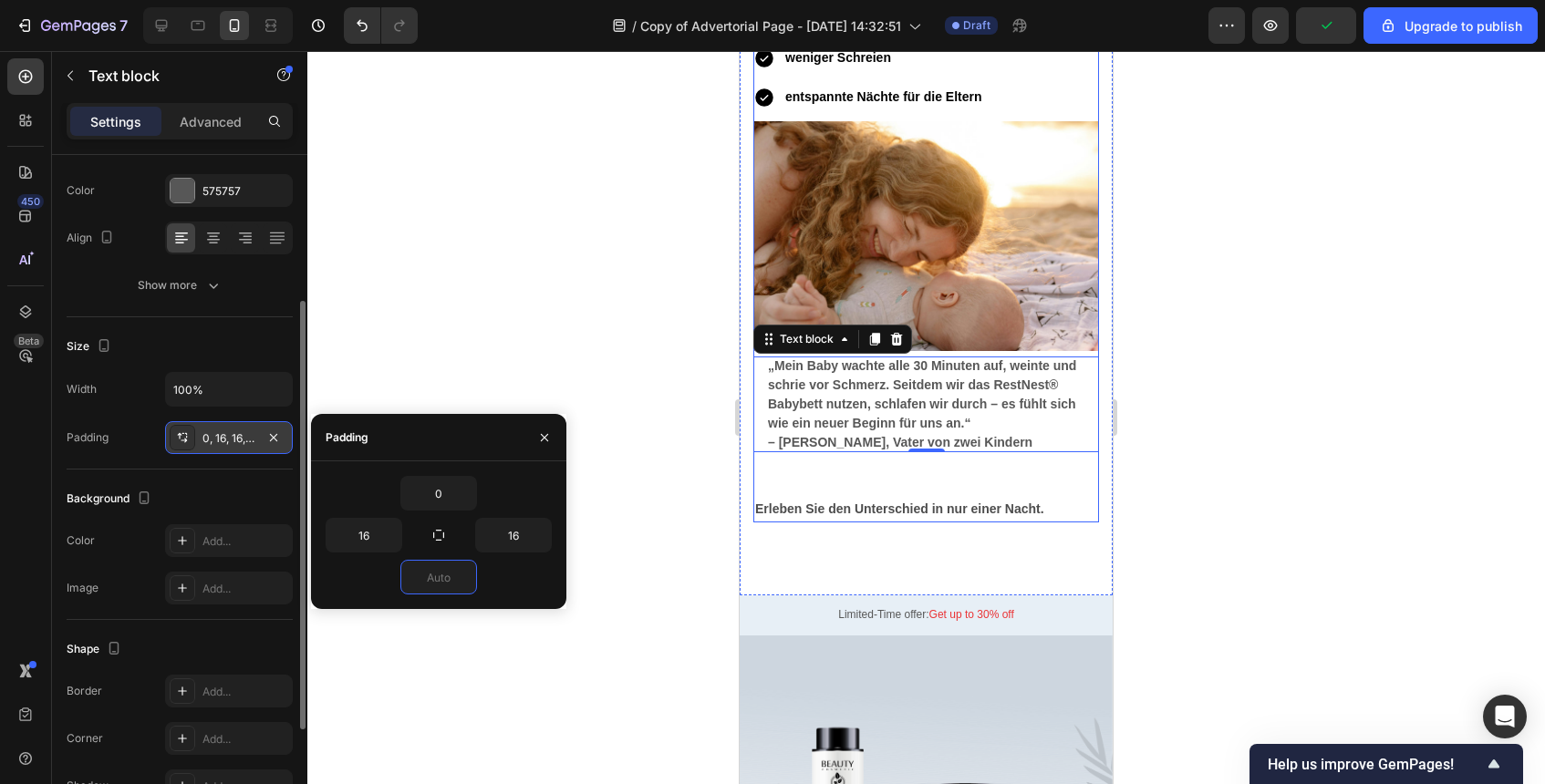
click at [921, 478] on div "Vorher-Nachher: Text block Vorher Heading Ständiger Reflux Koliken unruhiger Sc…" at bounding box center [926, 130] width 345 height 733
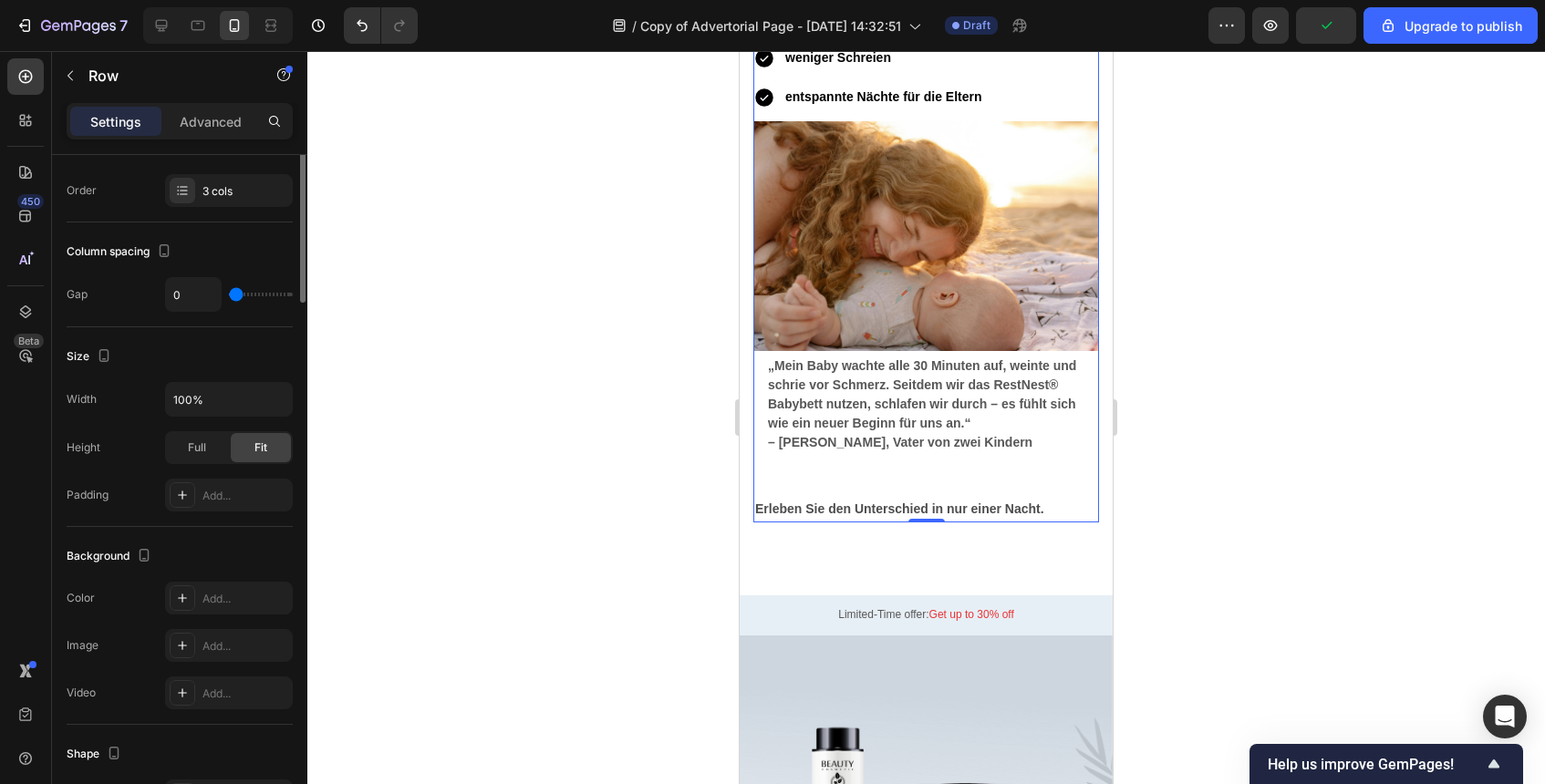
scroll to position [0, 0]
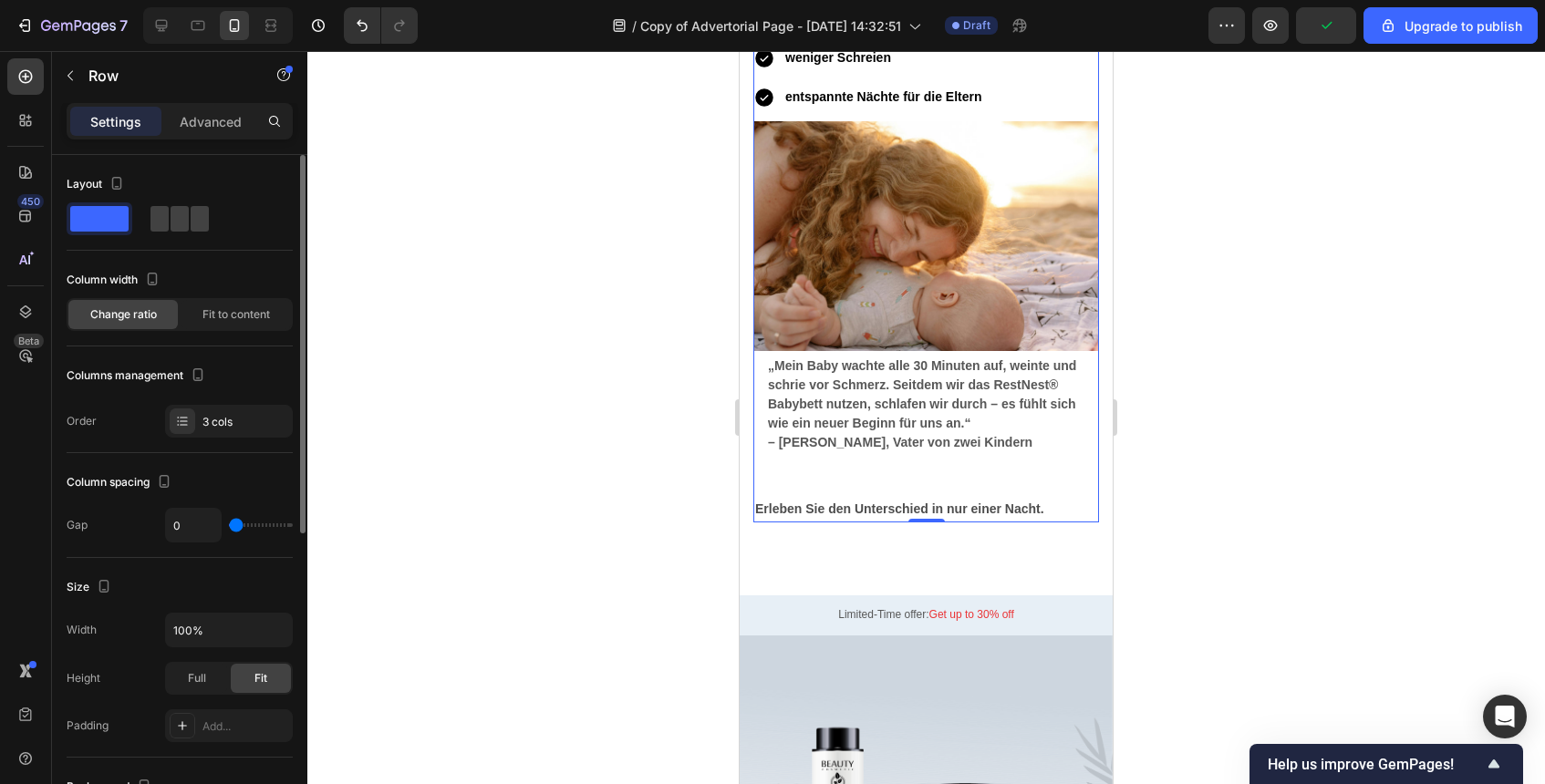
click at [920, 478] on div "Vorher-Nachher: Text block Vorher Heading Ständiger Reflux Koliken unruhiger Sc…" at bounding box center [926, 130] width 345 height 733
click at [758, 509] on strong "Erleben Sie den Unterschied in nur einer Nacht." at bounding box center [900, 509] width 289 height 15
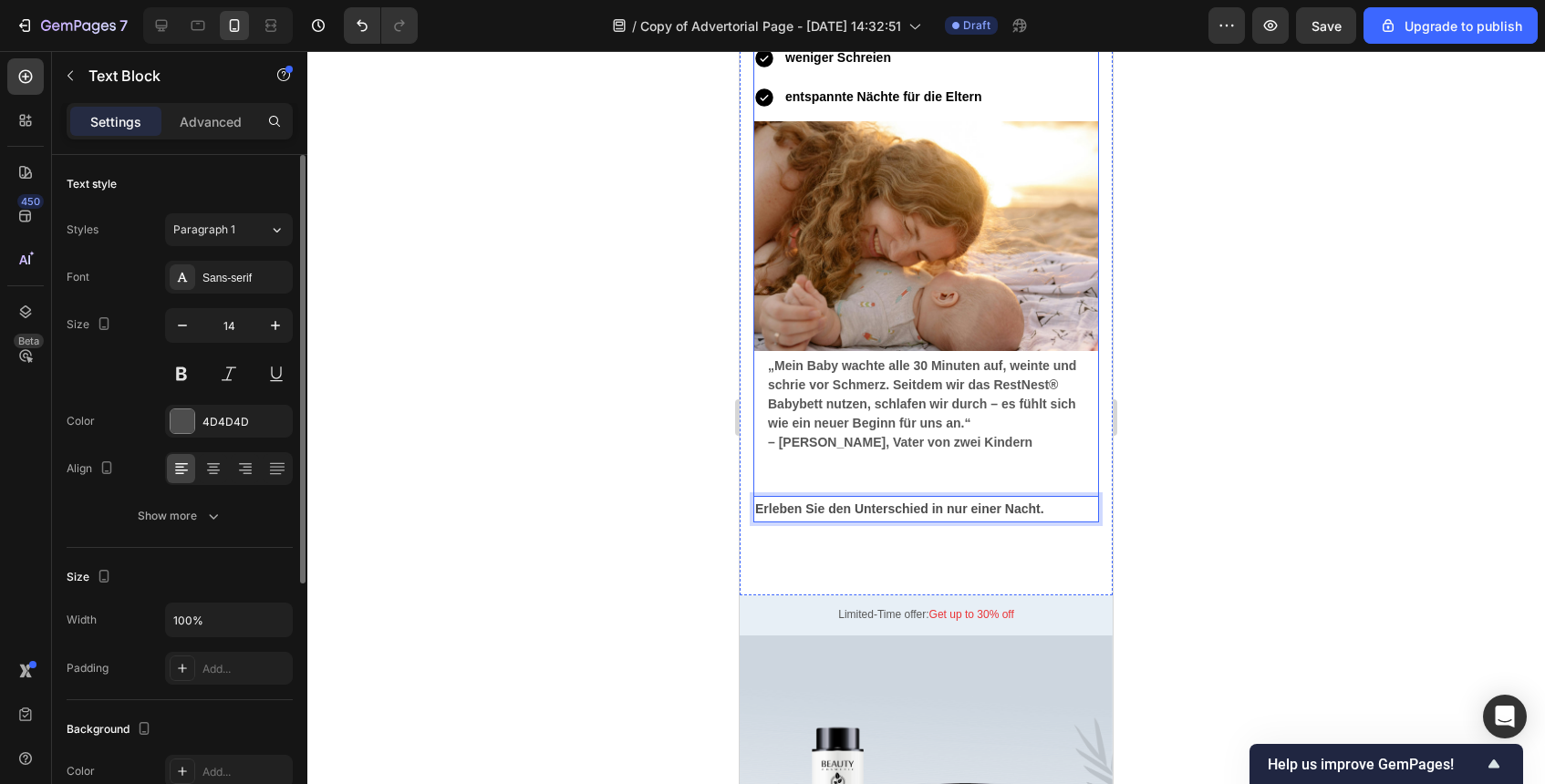
click at [1000, 476] on div "Vorher-Nachher: Text block Vorher Heading Ständiger Reflux Koliken unruhiger Sc…" at bounding box center [926, 130] width 345 height 733
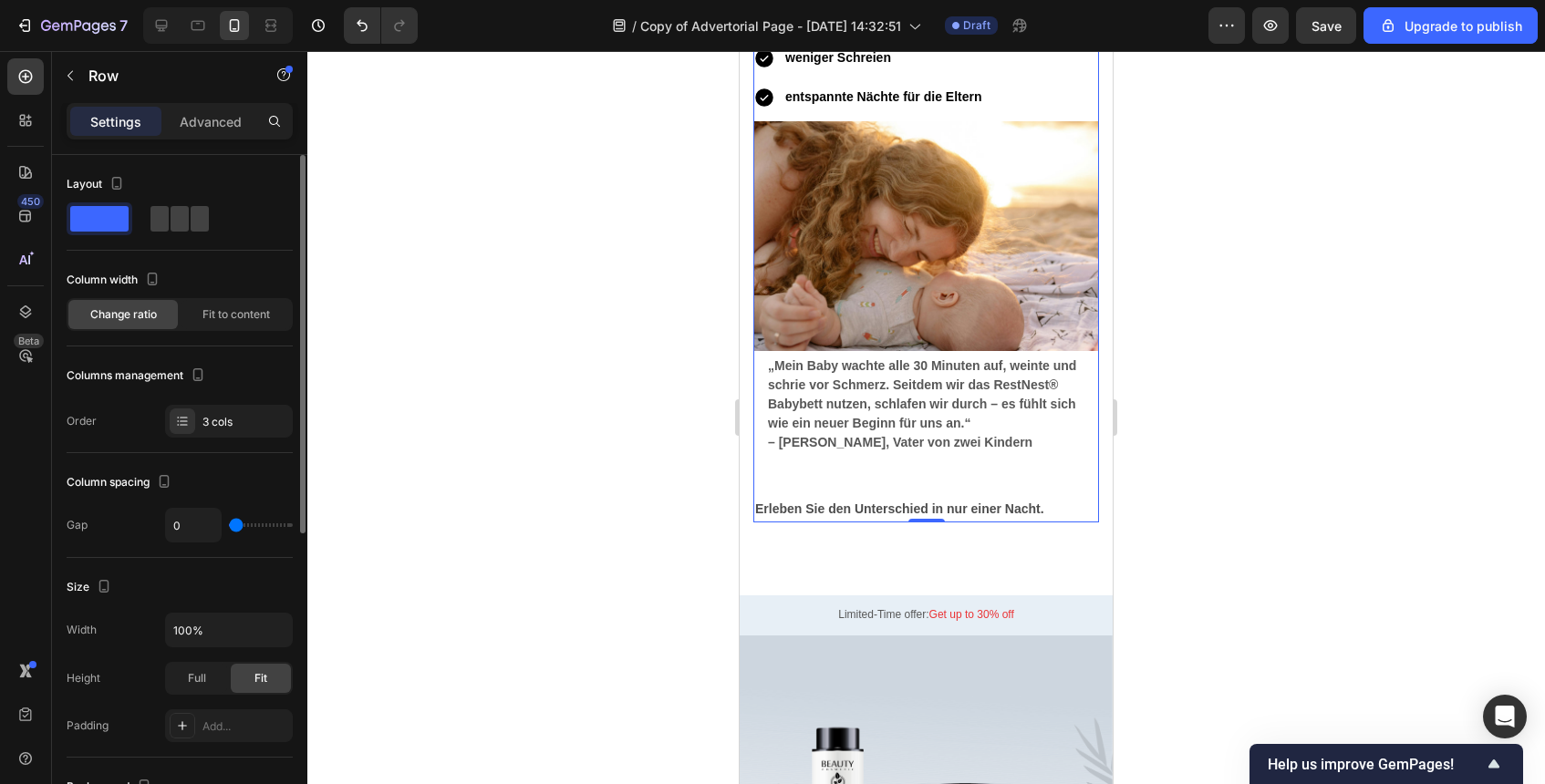
click at [1000, 476] on div "Vorher-Nachher: Text block Vorher Heading Ständiger Reflux Koliken unruhiger Sc…" at bounding box center [926, 130] width 345 height 733
click at [1048, 513] on p "Erleben Sie den Unterschied in nur einer Nacht." at bounding box center [927, 509] width 343 height 23
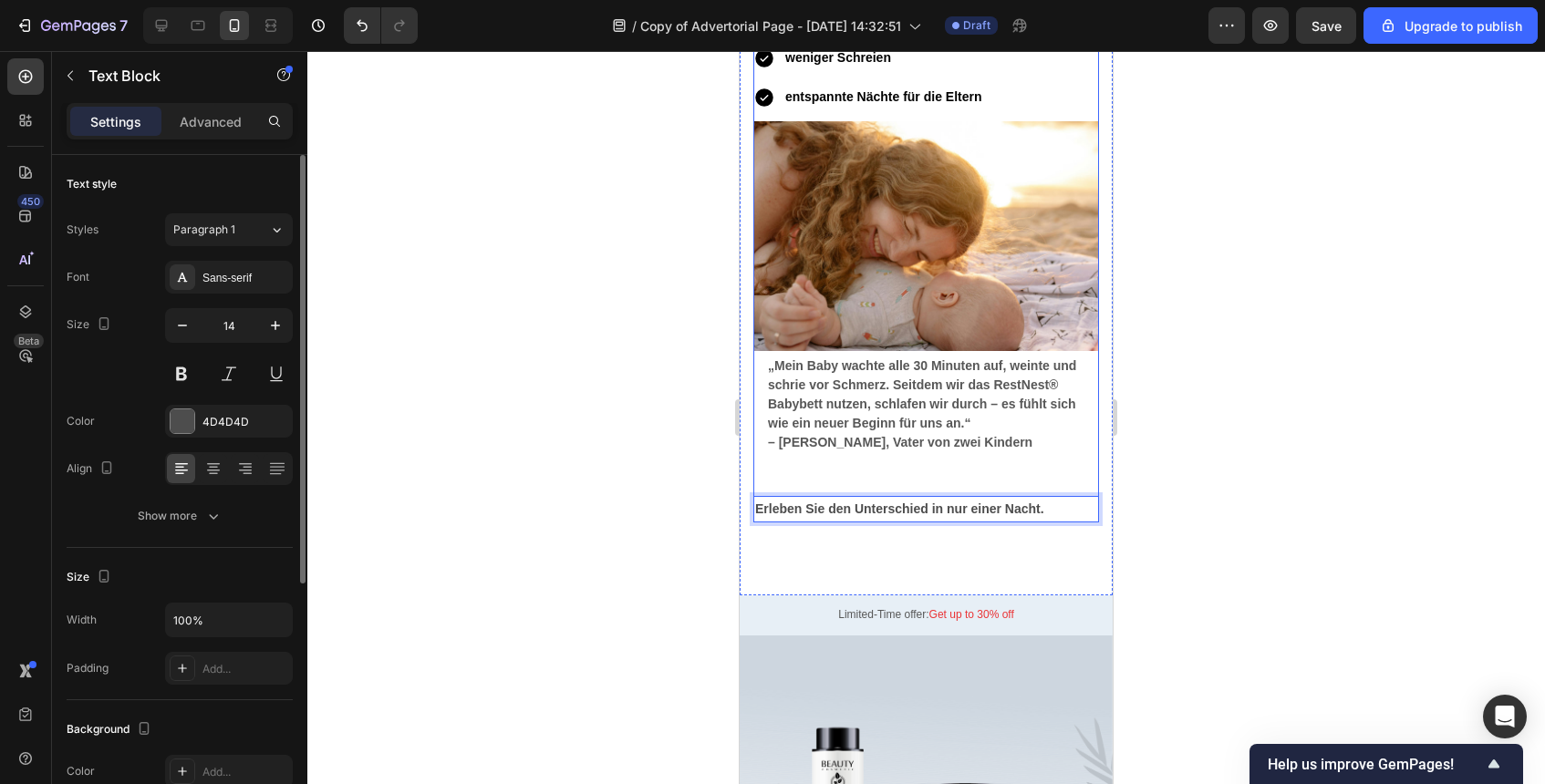
click at [1013, 473] on div "Vorher-Nachher: Text block Vorher Heading Ständiger Reflux Koliken unruhiger Sc…" at bounding box center [926, 130] width 345 height 733
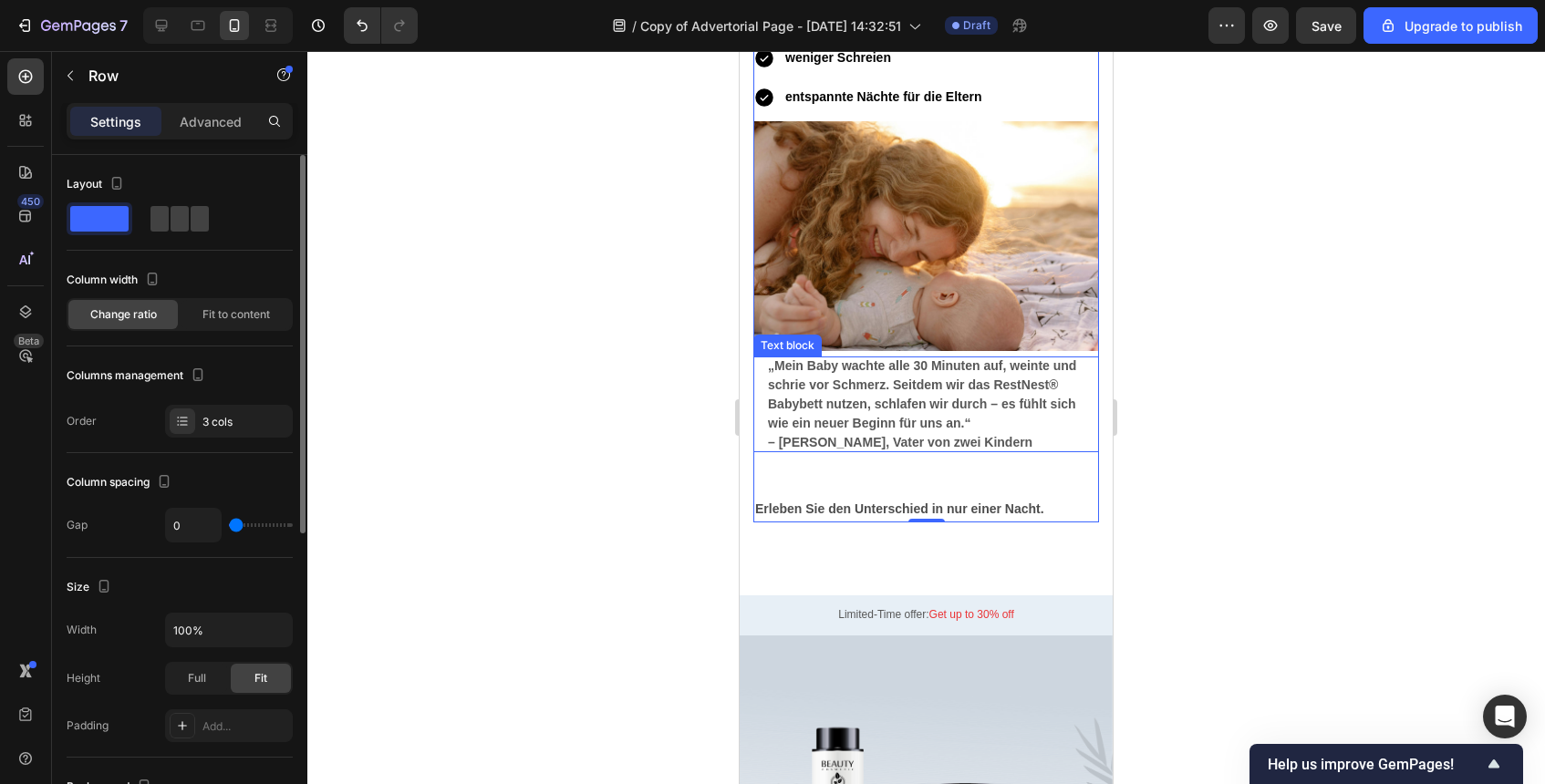
click at [992, 428] on p "„Mein Baby wachte alle 30 Minuten auf, weinte und schrie vor Schmerz. Seitdem w…" at bounding box center [927, 394] width 317 height 77
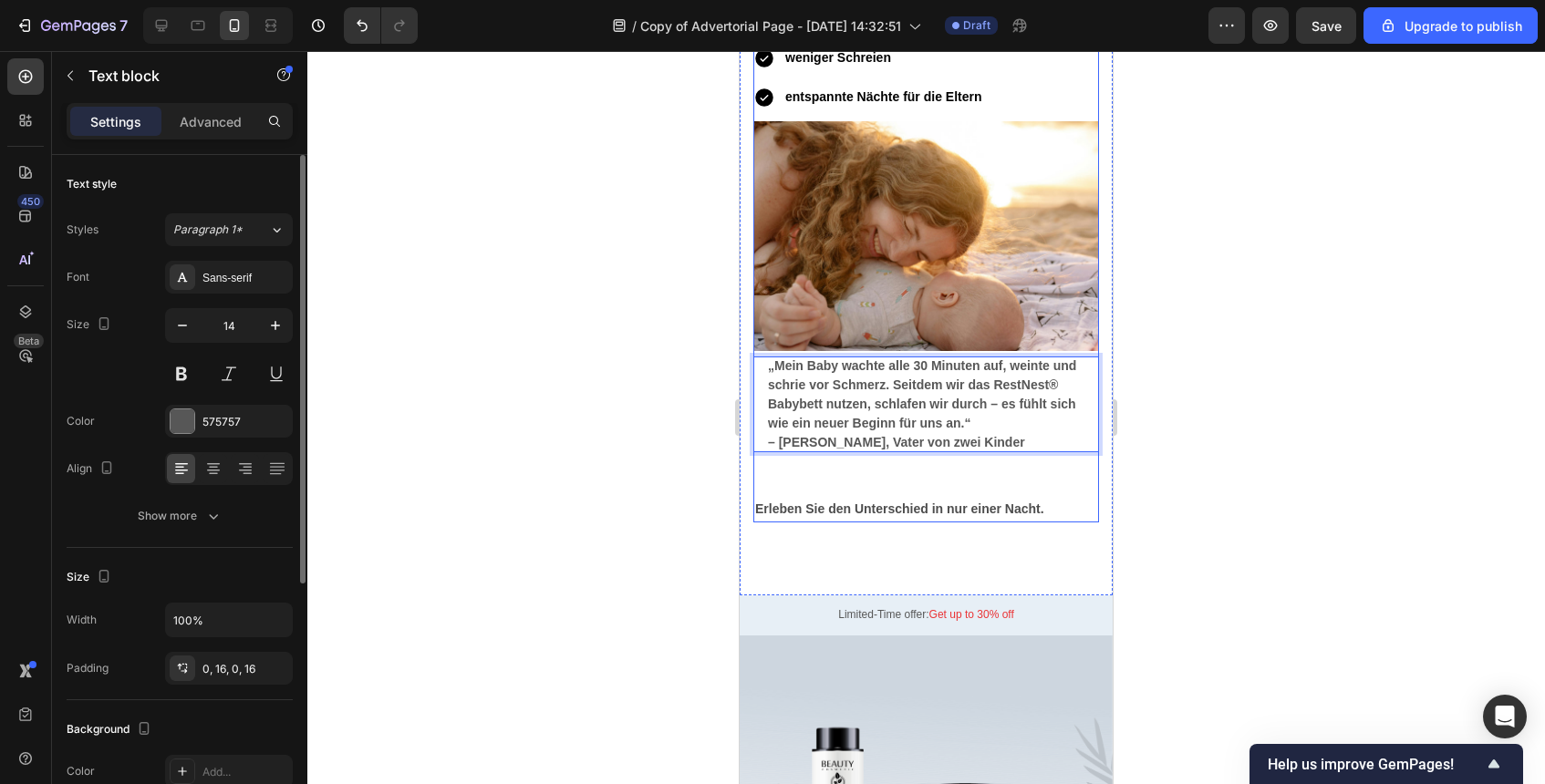
click at [959, 474] on div "Vorher-Nachher: Text block Vorher Heading Ständiger Reflux Koliken unruhiger Sc…" at bounding box center [926, 130] width 345 height 733
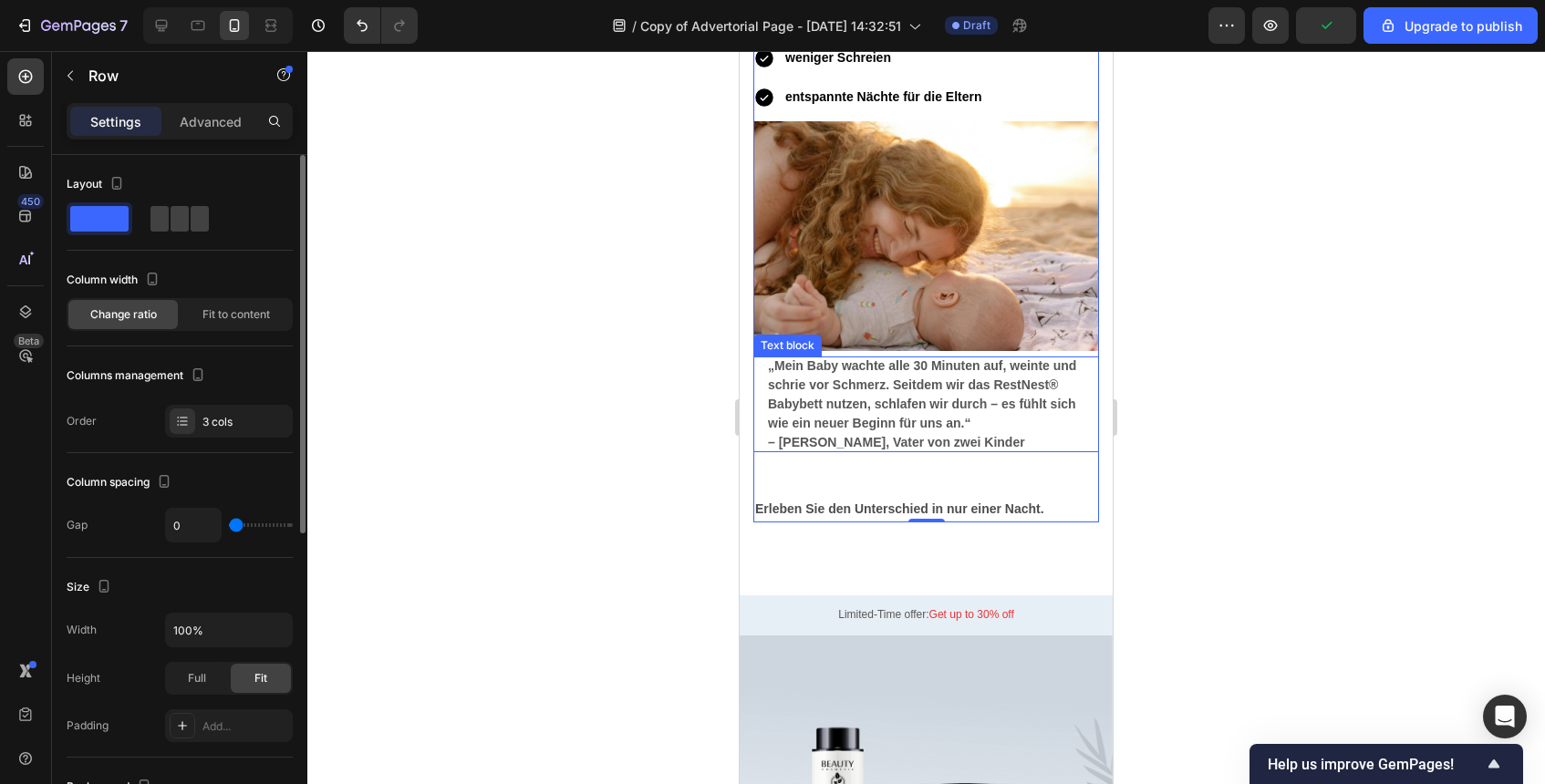
click at [1008, 446] on p "– Thomas, Vater von zwei Kinder" at bounding box center [927, 442] width 317 height 19
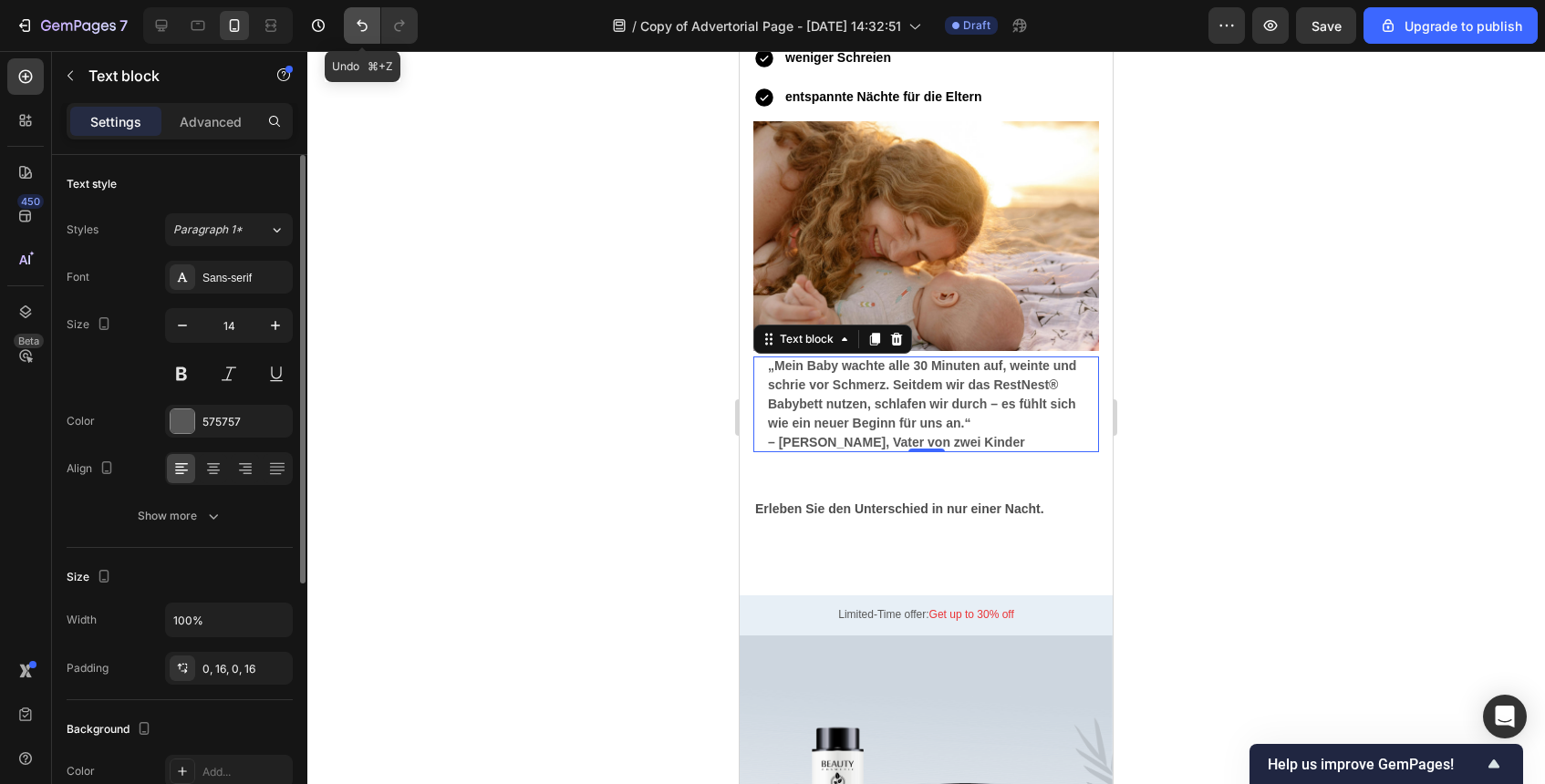
click at [360, 31] on icon "Undo/Redo" at bounding box center [362, 26] width 19 height 19
click at [356, 31] on icon "Undo/Redo" at bounding box center [362, 26] width 19 height 19
click at [839, 504] on strong "Erleben Sie den Unterschied in nur einer Nacht." at bounding box center [900, 509] width 289 height 15
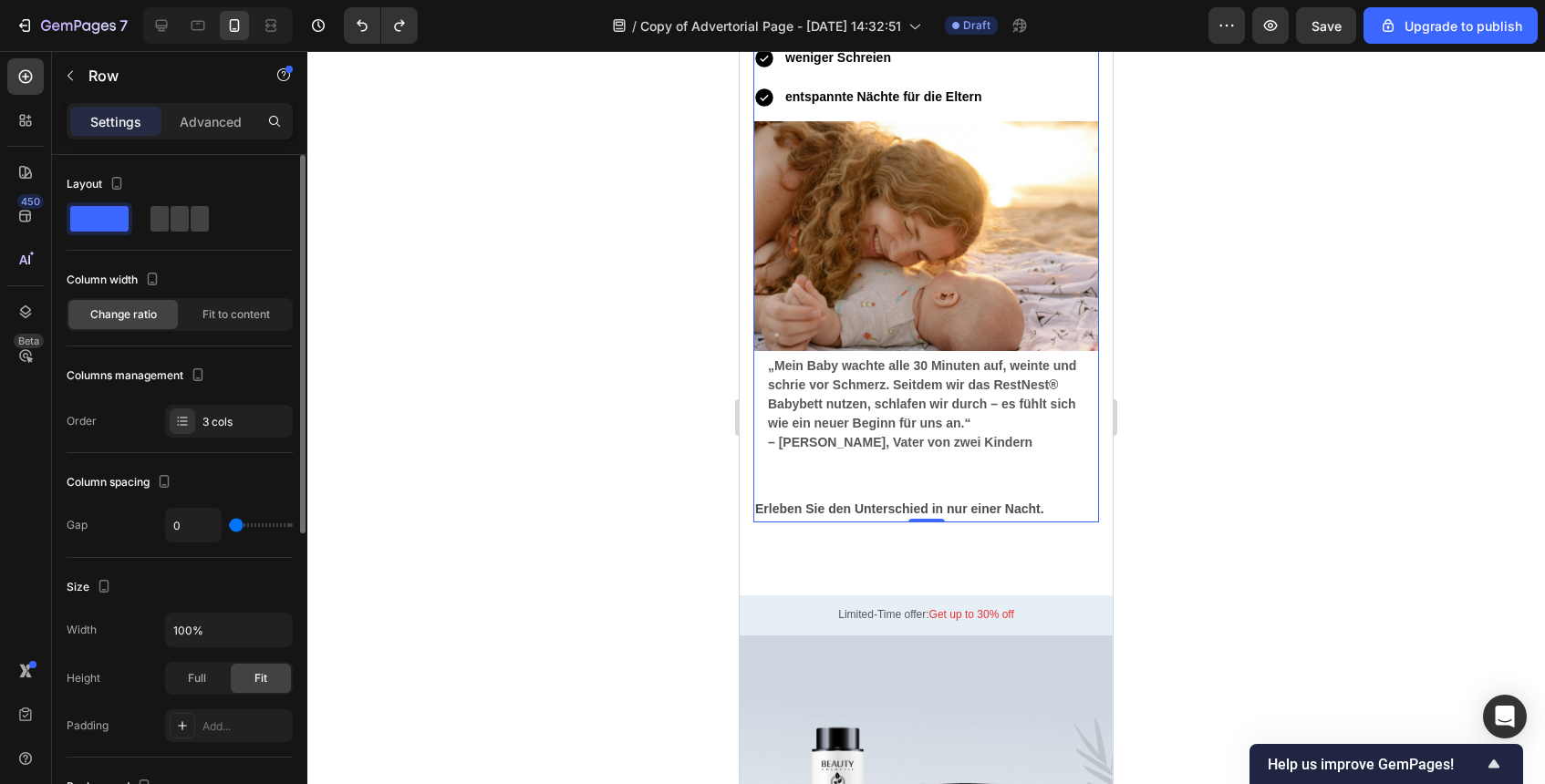
click at [978, 493] on div "Vorher-Nachher: Text block Vorher Heading Ständiger Reflux Koliken unruhiger Sc…" at bounding box center [926, 130] width 345 height 733
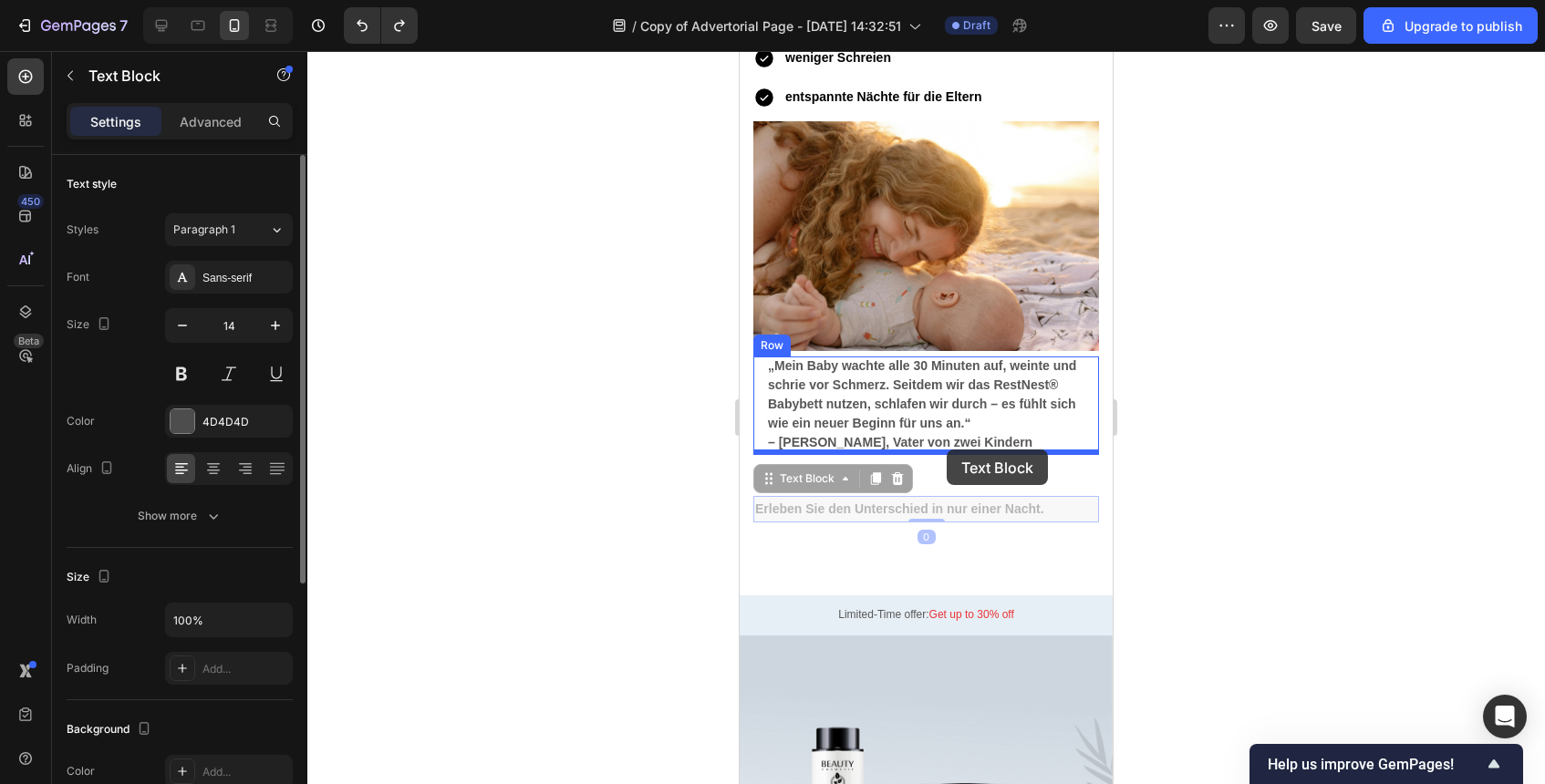
drag, startPoint x: 957, startPoint y: 510, endPoint x: 947, endPoint y: 451, distance: 59.8
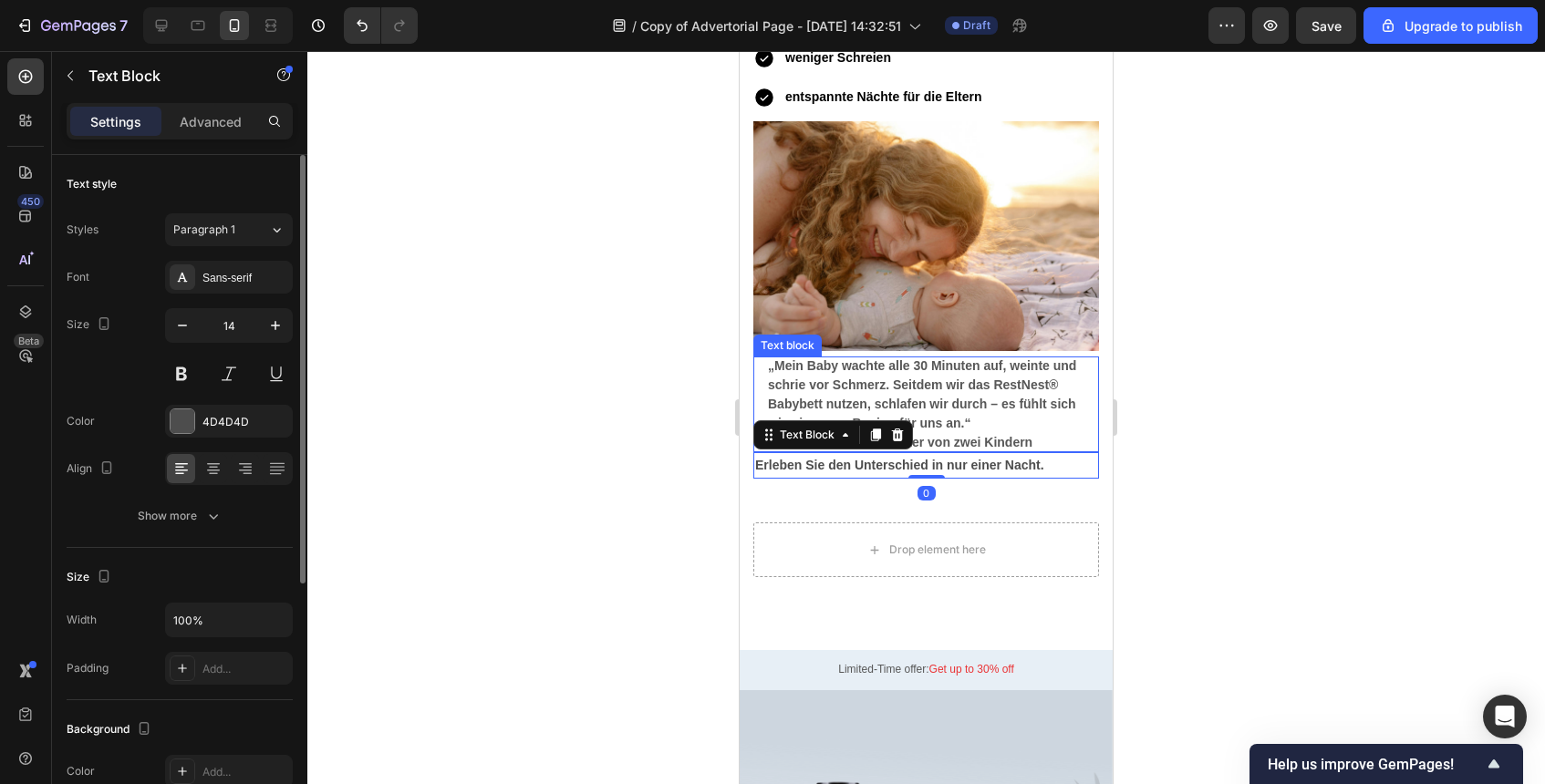
click at [985, 440] on p "– [PERSON_NAME], Vater von zwei Kindern" at bounding box center [927, 442] width 317 height 19
click at [899, 459] on strong "Erleben Sie den Unterschied in nur einer Nacht." at bounding box center [900, 466] width 289 height 15
click at [972, 429] on p "„Mein Baby wachte alle 30 Minuten auf, weinte und schrie vor Schmerz. Seitdem w…" at bounding box center [927, 394] width 317 height 77
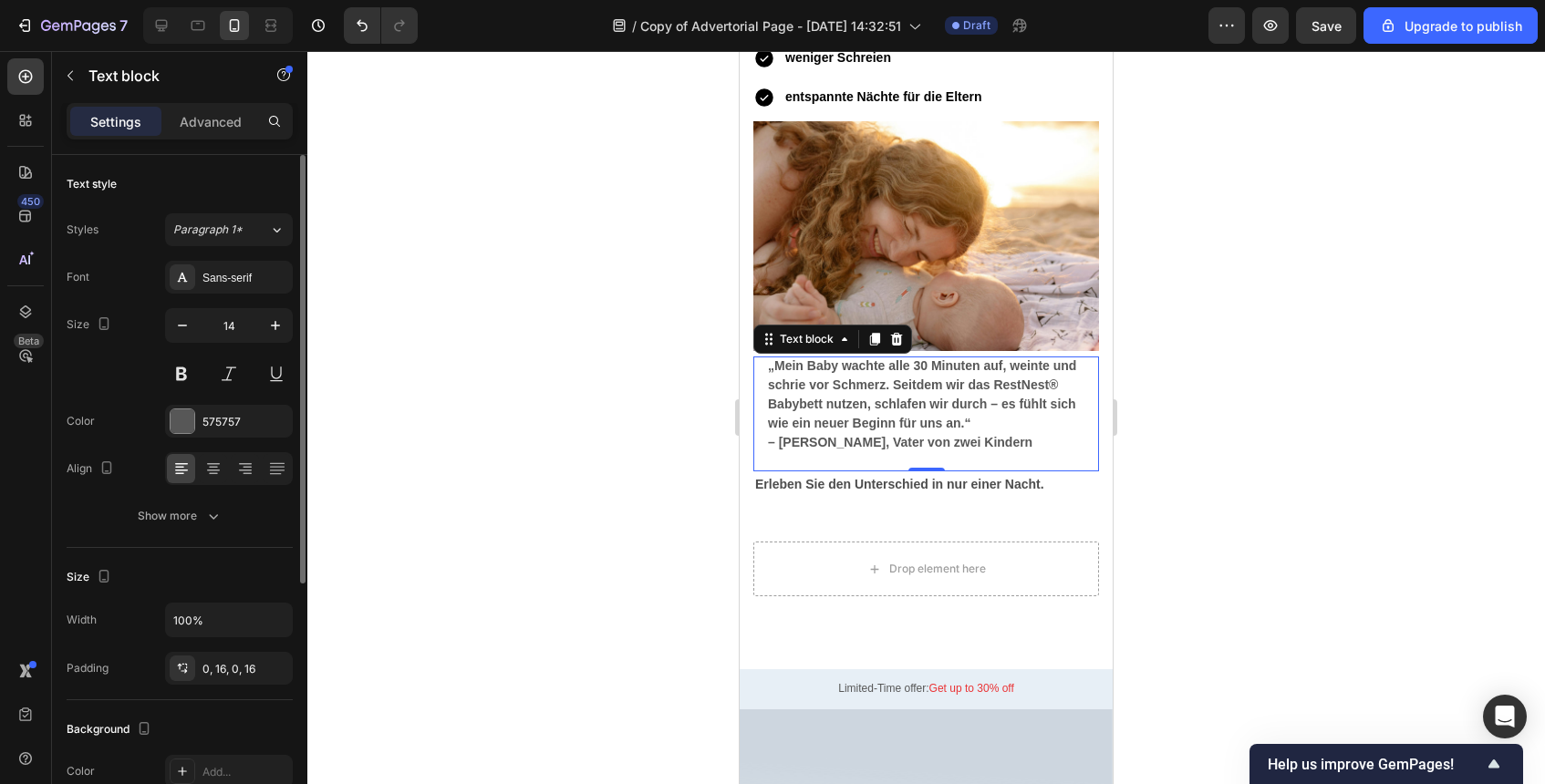
click at [1151, 456] on div at bounding box center [926, 417] width 1238 height 733
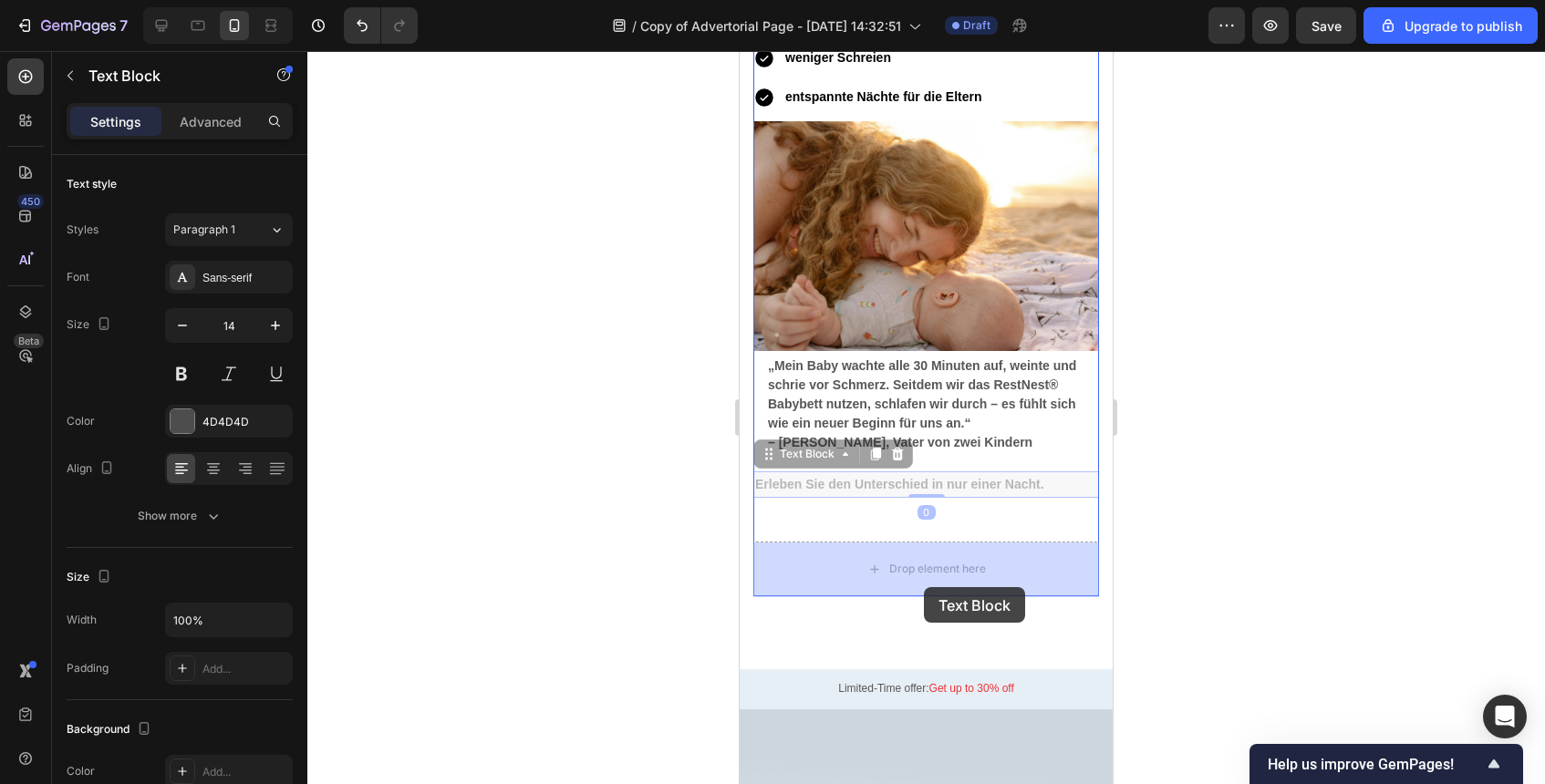
drag, startPoint x: 895, startPoint y: 486, endPoint x: 923, endPoint y: 586, distance: 103.8
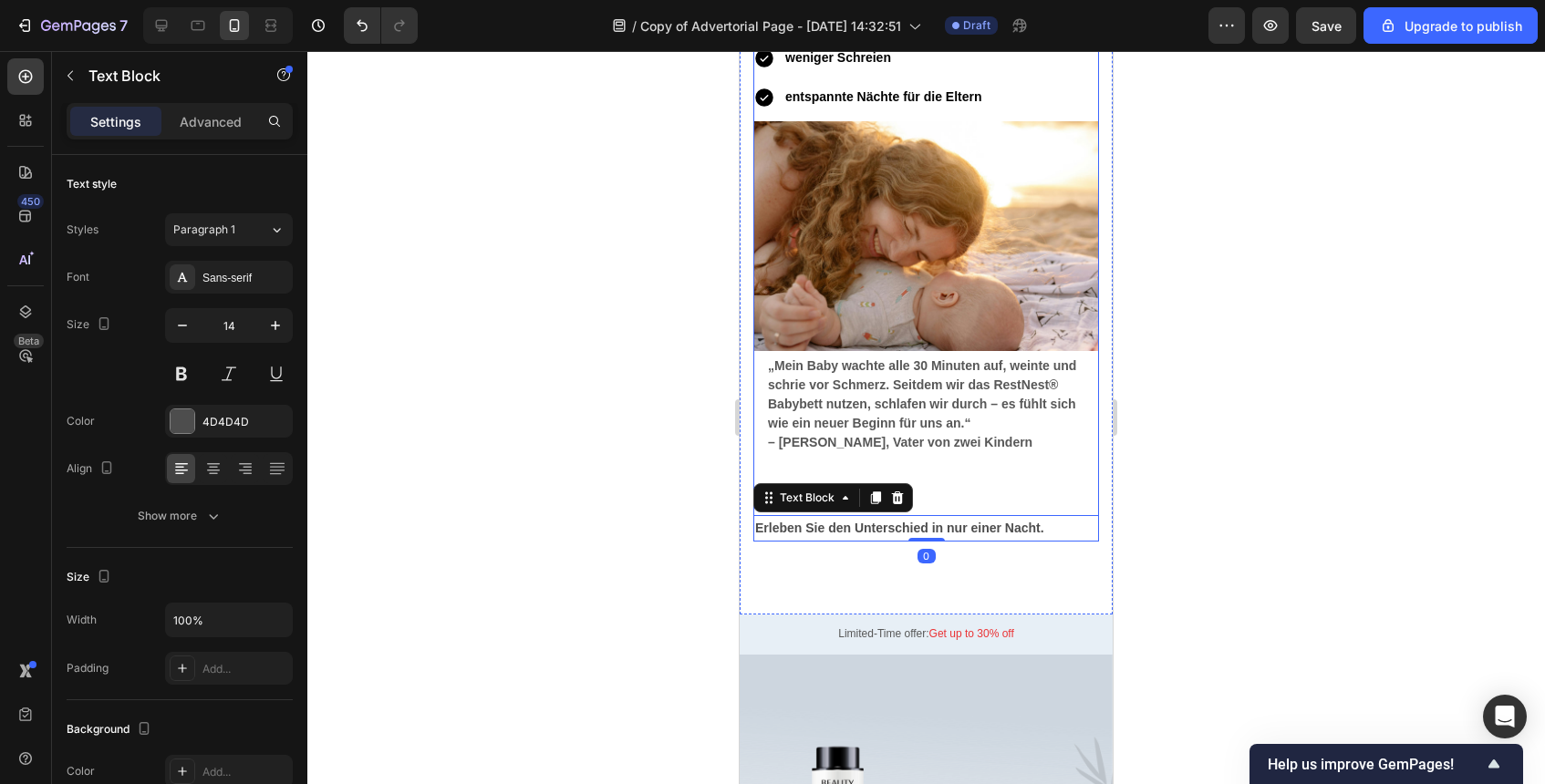
click at [1175, 522] on div at bounding box center [926, 417] width 1238 height 733
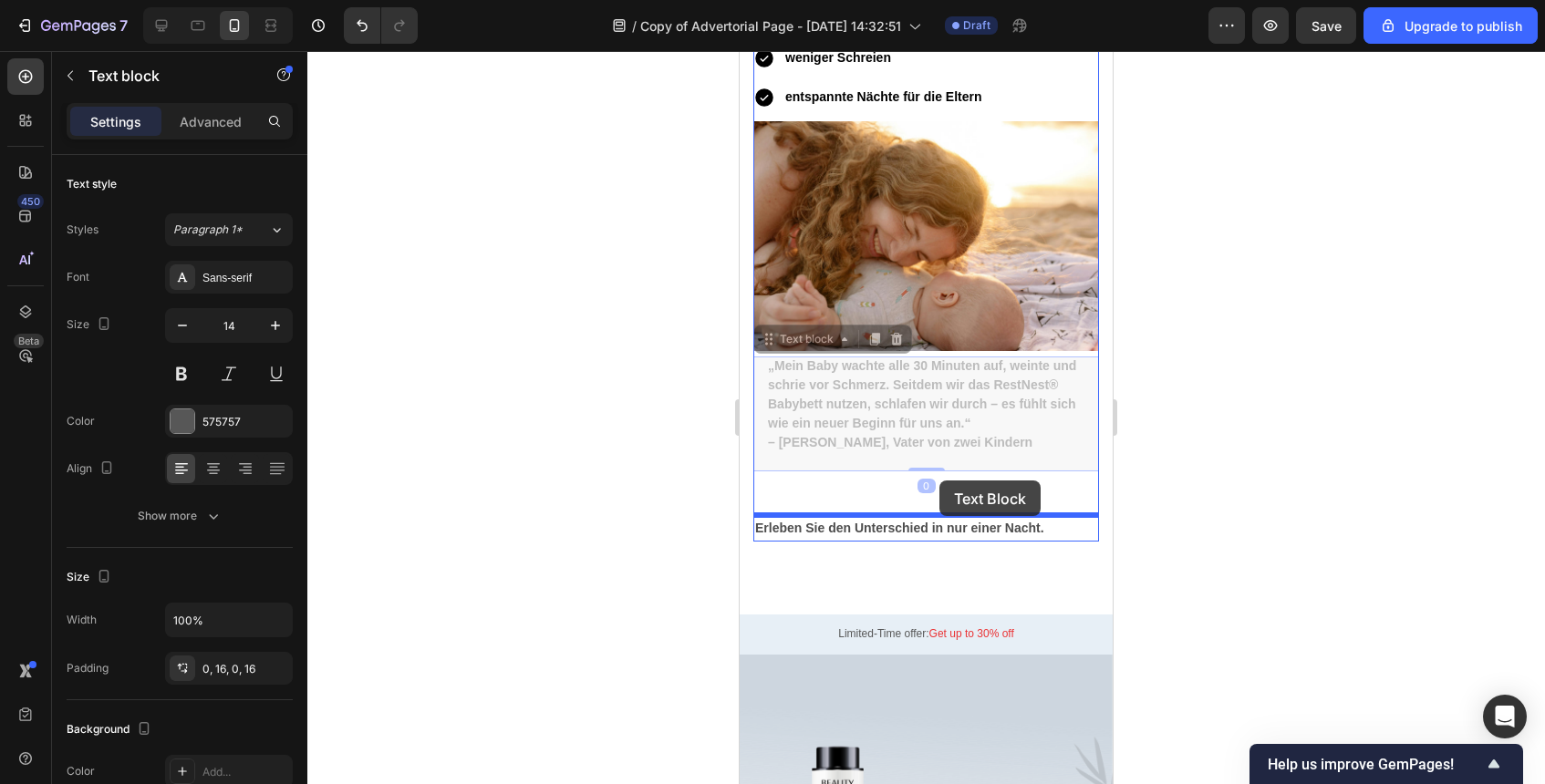
drag, startPoint x: 961, startPoint y: 400, endPoint x: 940, endPoint y: 480, distance: 82.7
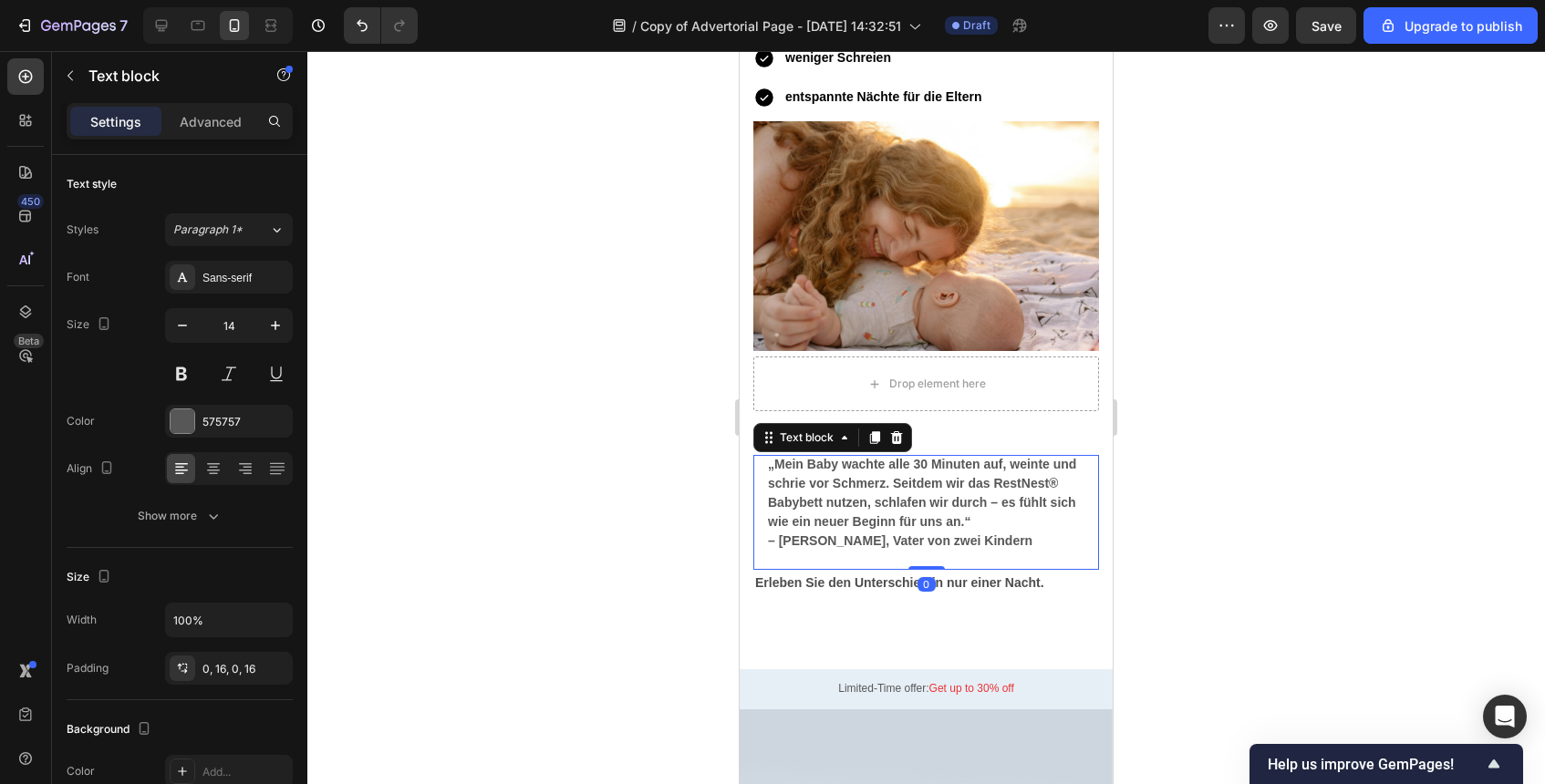
click at [1183, 556] on div at bounding box center [926, 417] width 1238 height 733
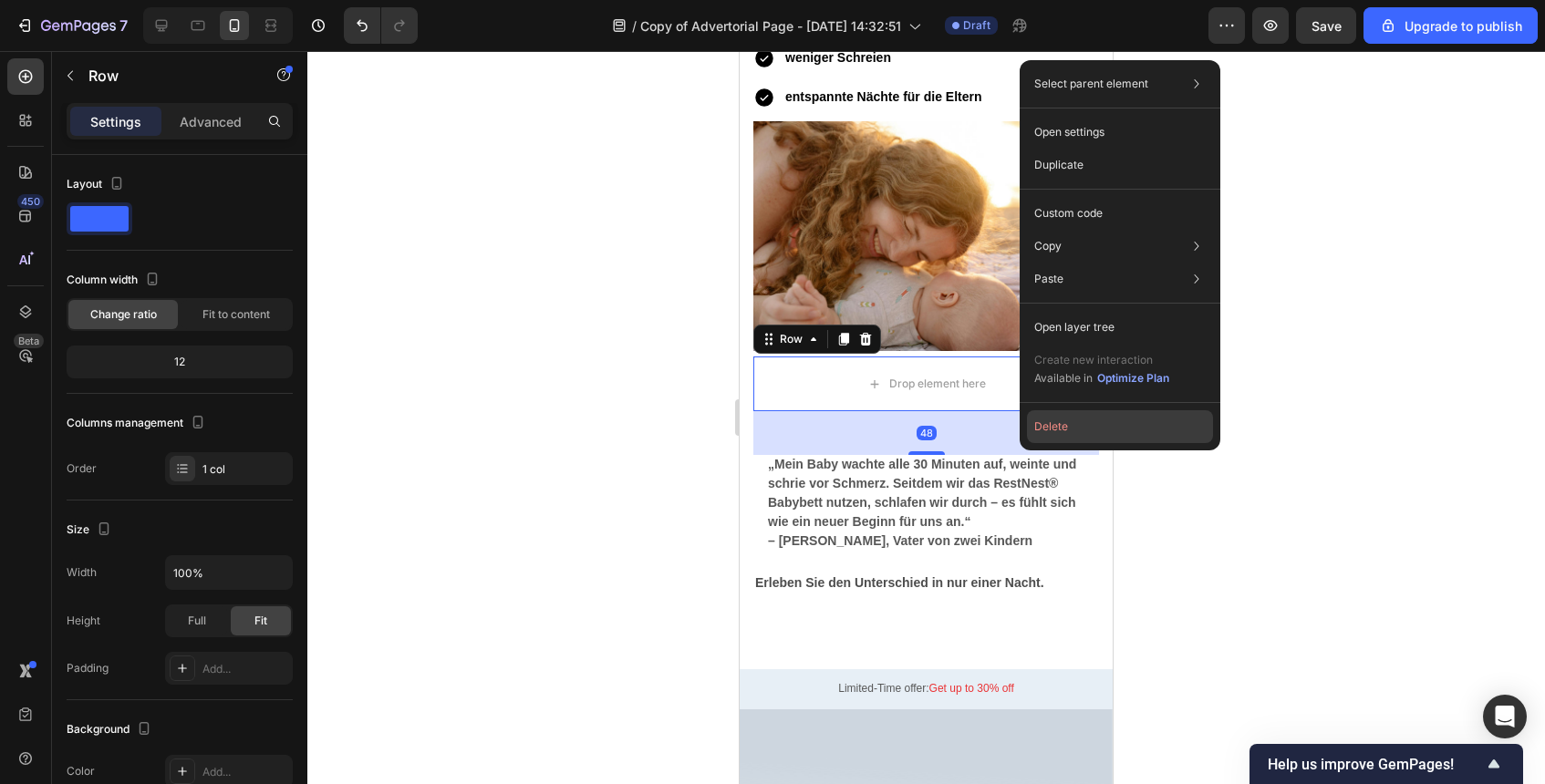
click at [1051, 437] on button "Delete" at bounding box center [1120, 426] width 186 height 32
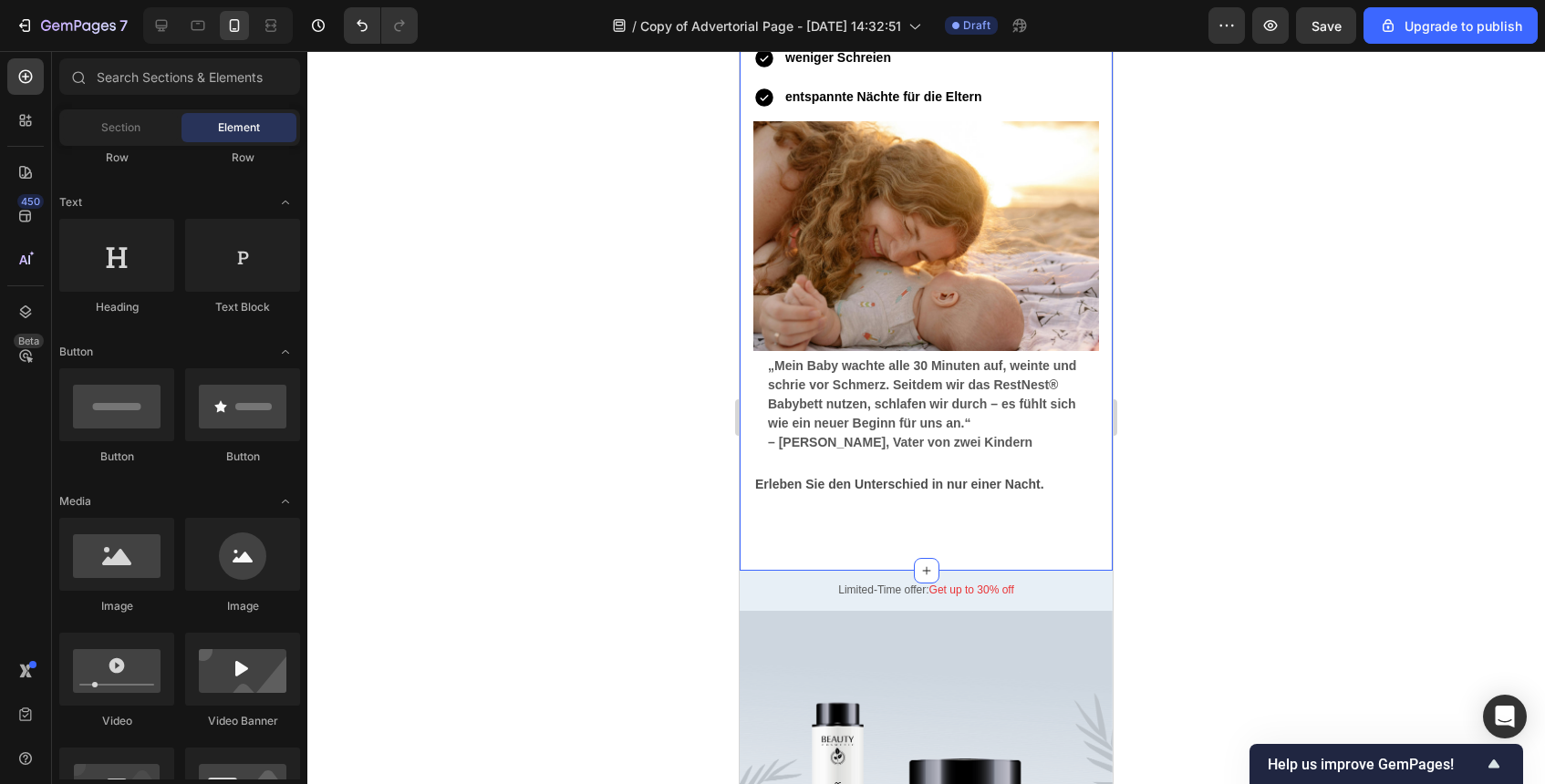
click at [1000, 504] on div "Image Vorher-Nachher: Text block Vorher Heading Ständiger Reflux Koliken unruhi…" at bounding box center [926, 52] width 373 height 1039
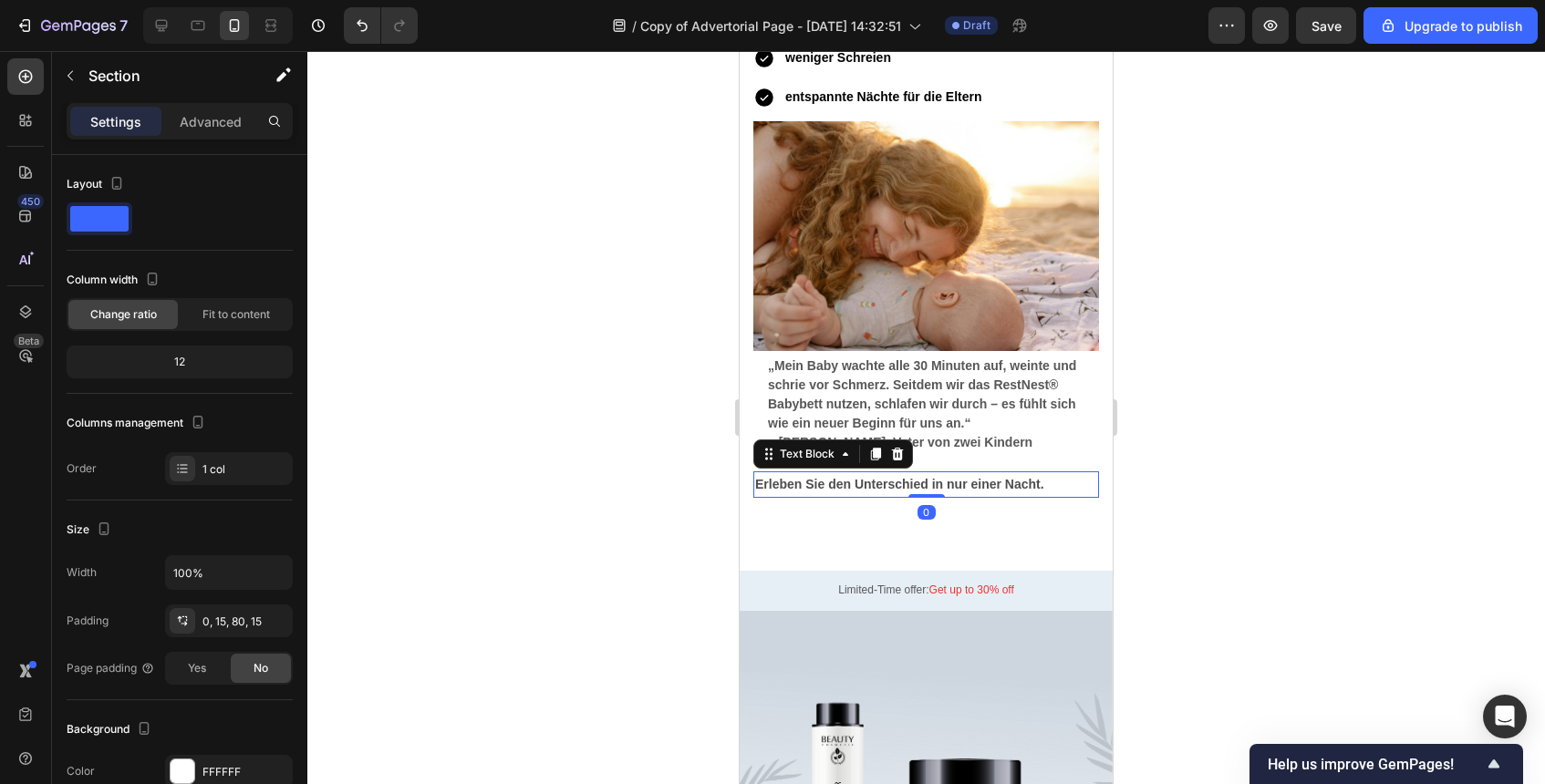
click at [990, 491] on strong "Erleben Sie den Unterschied in nur einer Nacht." at bounding box center [900, 484] width 289 height 15
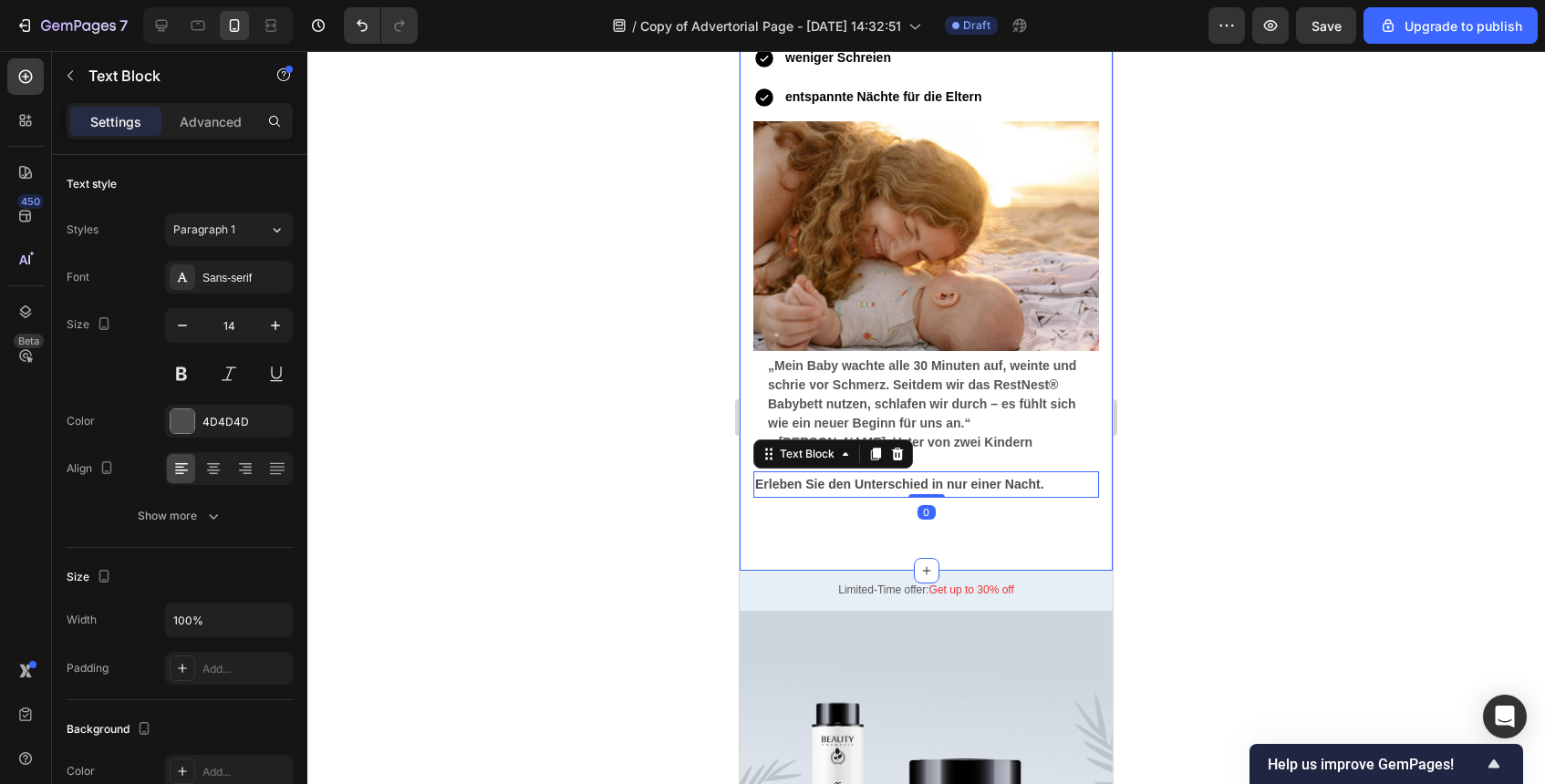
click at [978, 561] on div "Image Vorher-Nachher: Text block Vorher Heading Ständiger Reflux Koliken unruhi…" at bounding box center [926, 52] width 373 height 1039
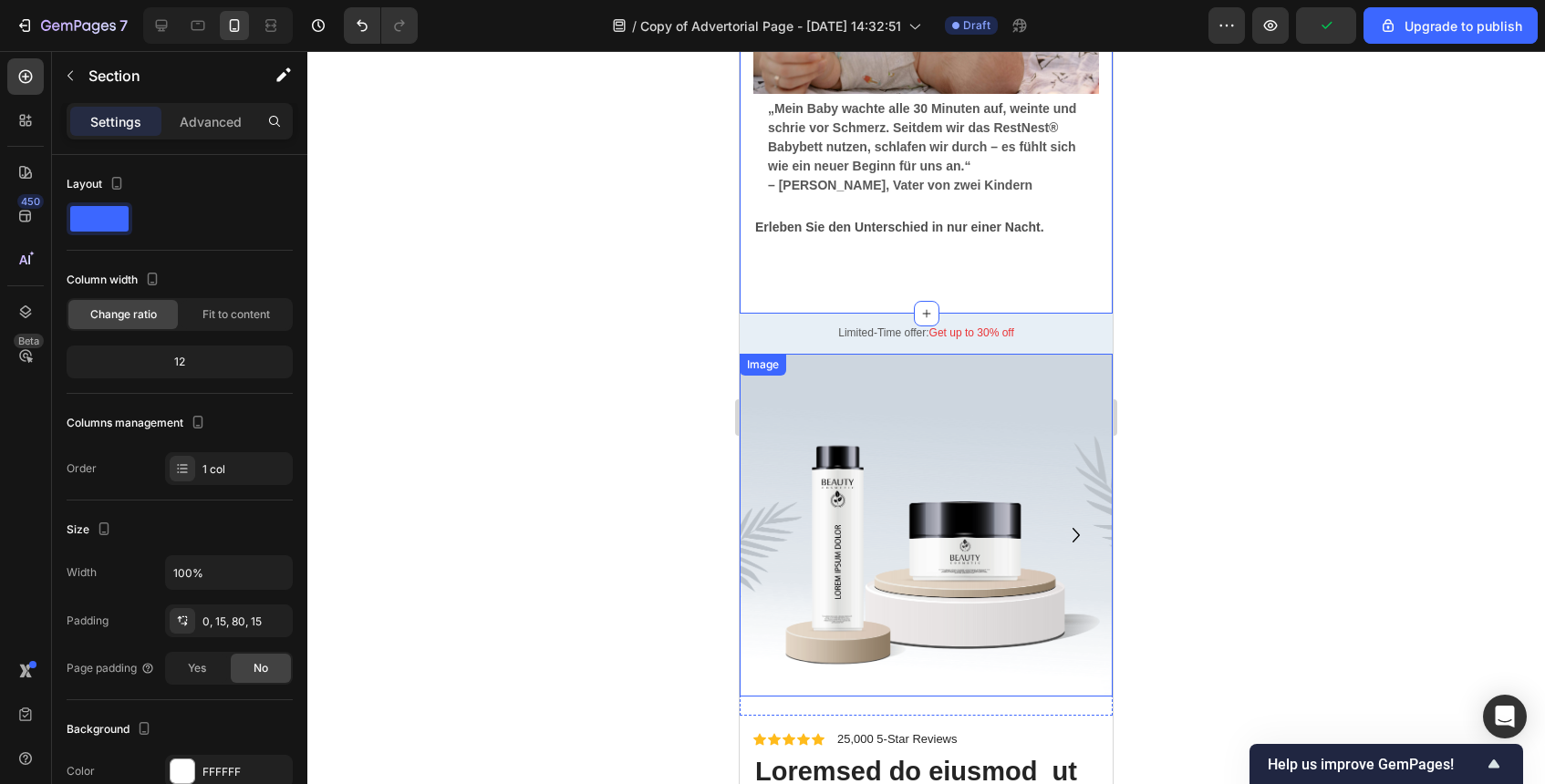
scroll to position [6375, 0]
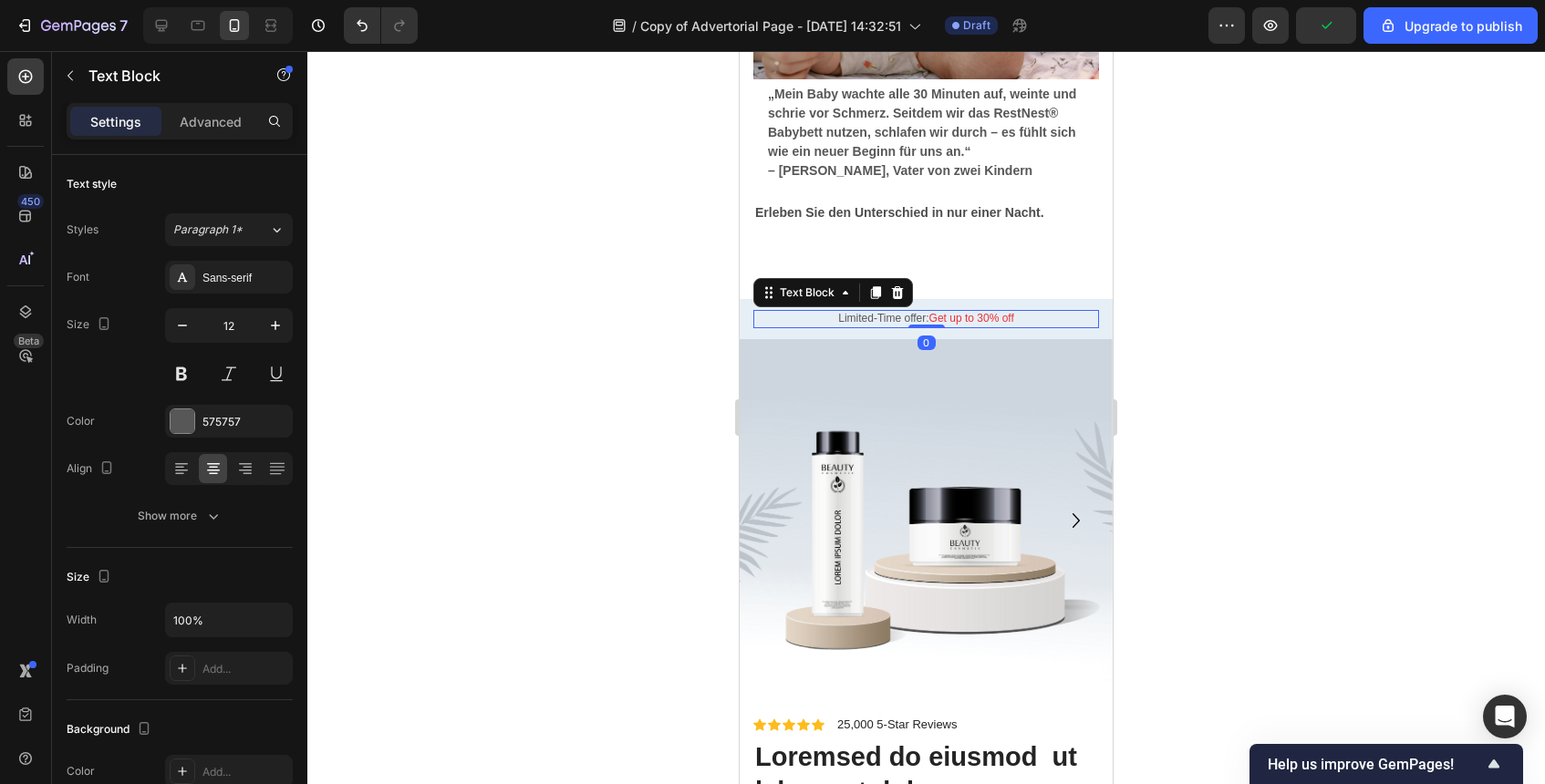
click at [1059, 318] on p "Limited-Time offer: Get up to 30% off" at bounding box center [927, 319] width 343 height 15
click at [1068, 335] on div "Limited-Time offer: Get up to 30% off Text Block 0 Row" at bounding box center [926, 318] width 373 height 40
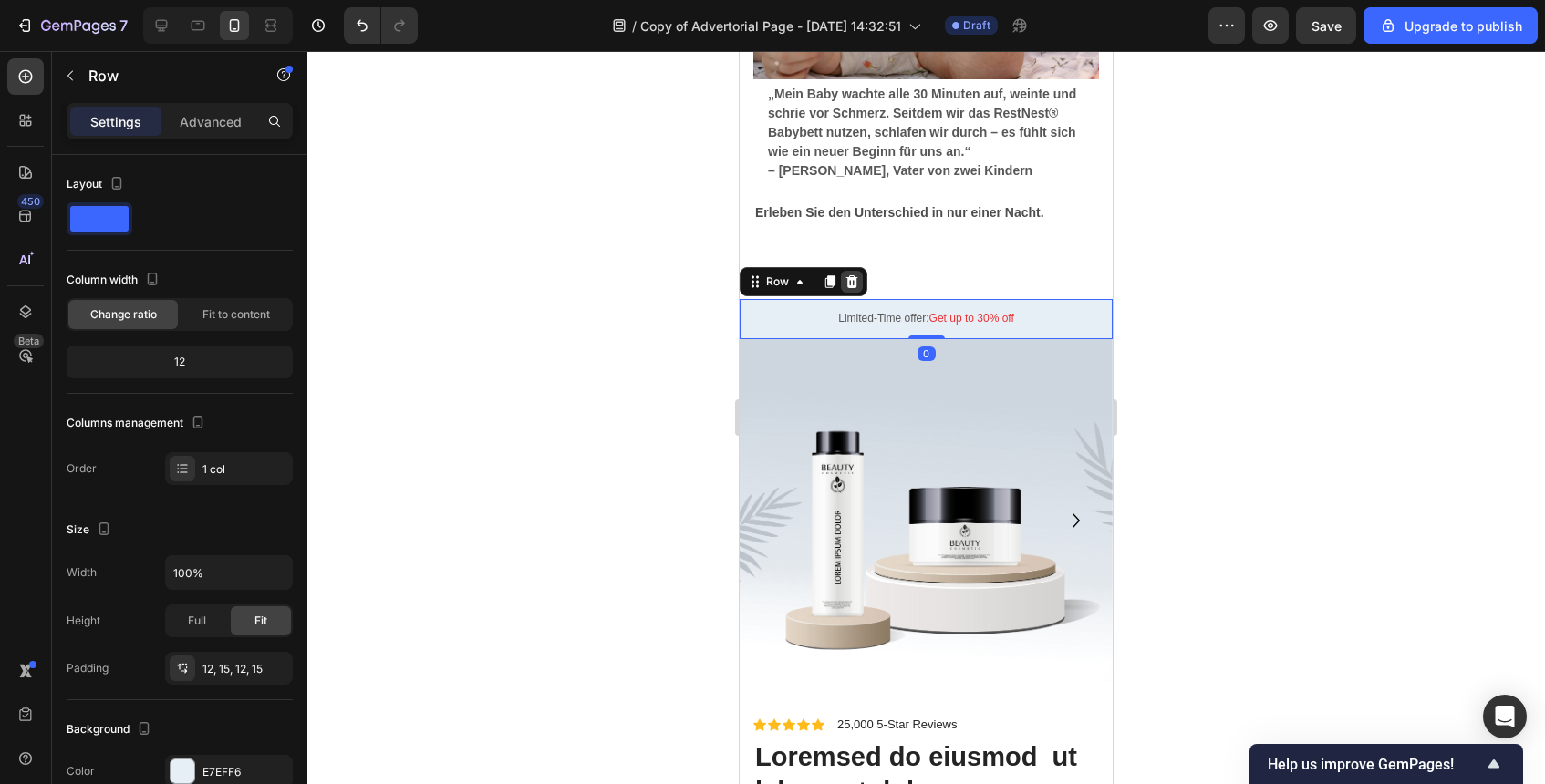
click at [849, 280] on icon at bounding box center [852, 282] width 12 height 13
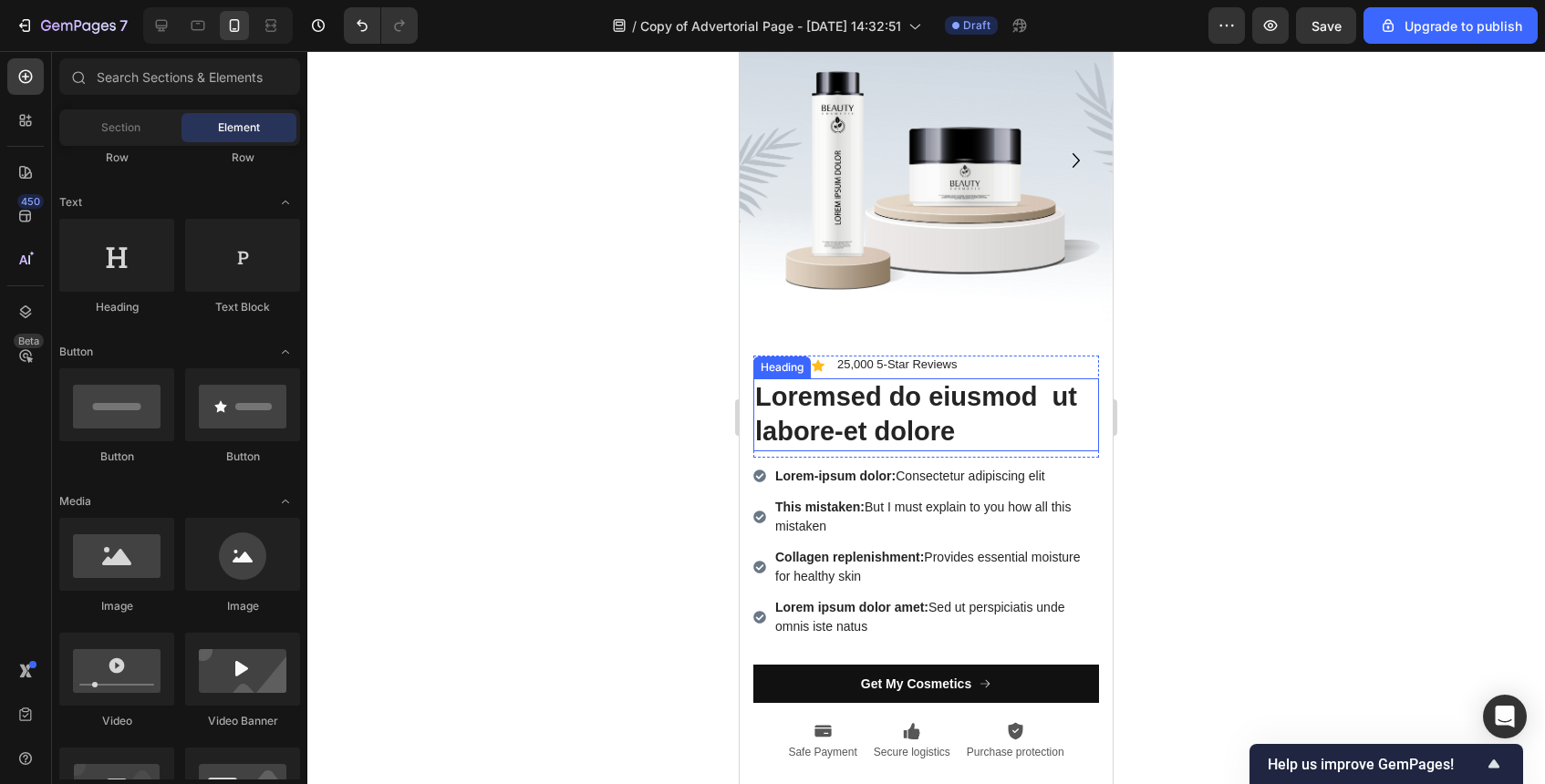
scroll to position [6709, 0]
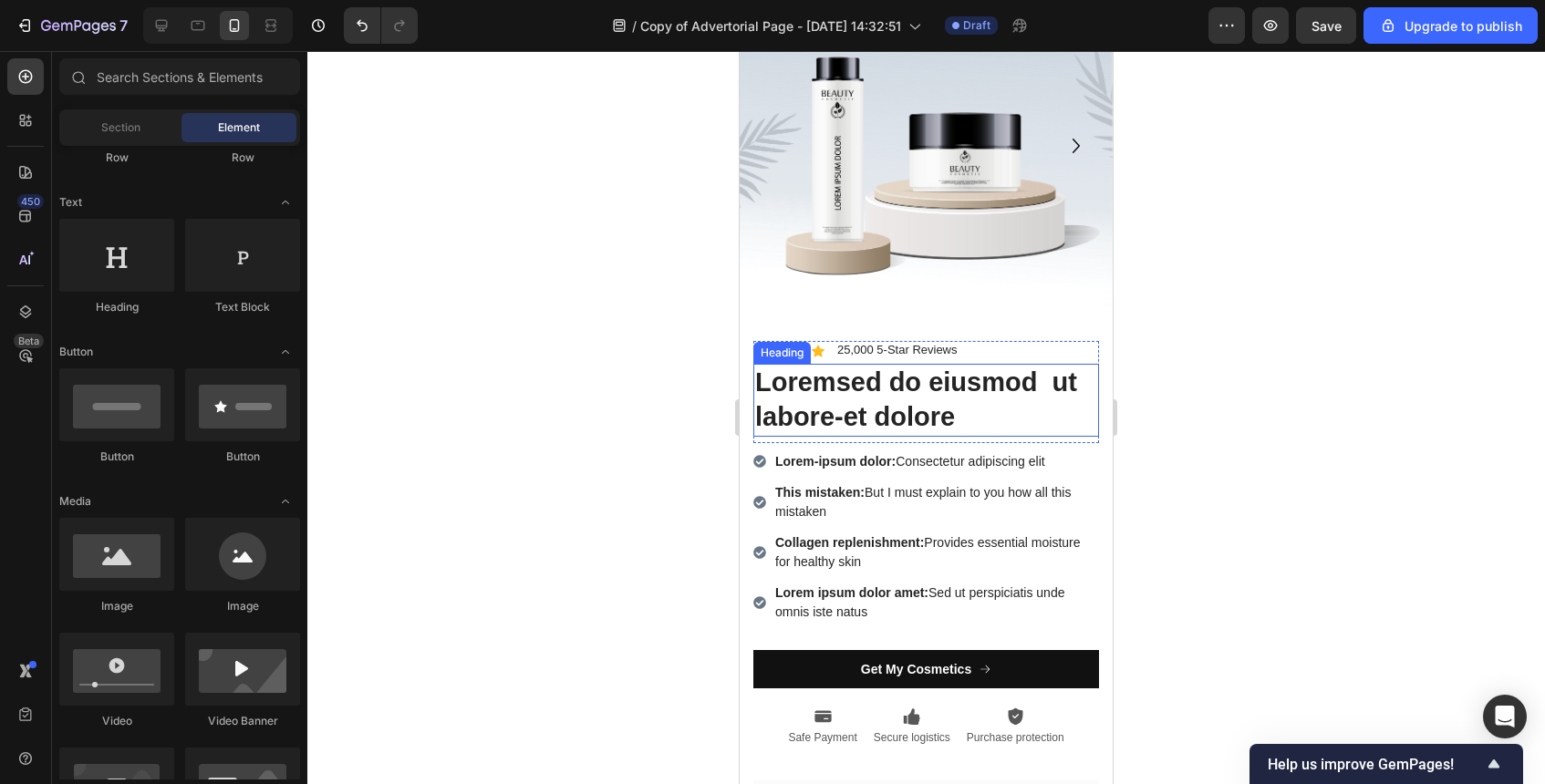
click at [855, 380] on h2 "Loremsed do eiusmod ut labore-et dolore" at bounding box center [926, 400] width 345 height 72
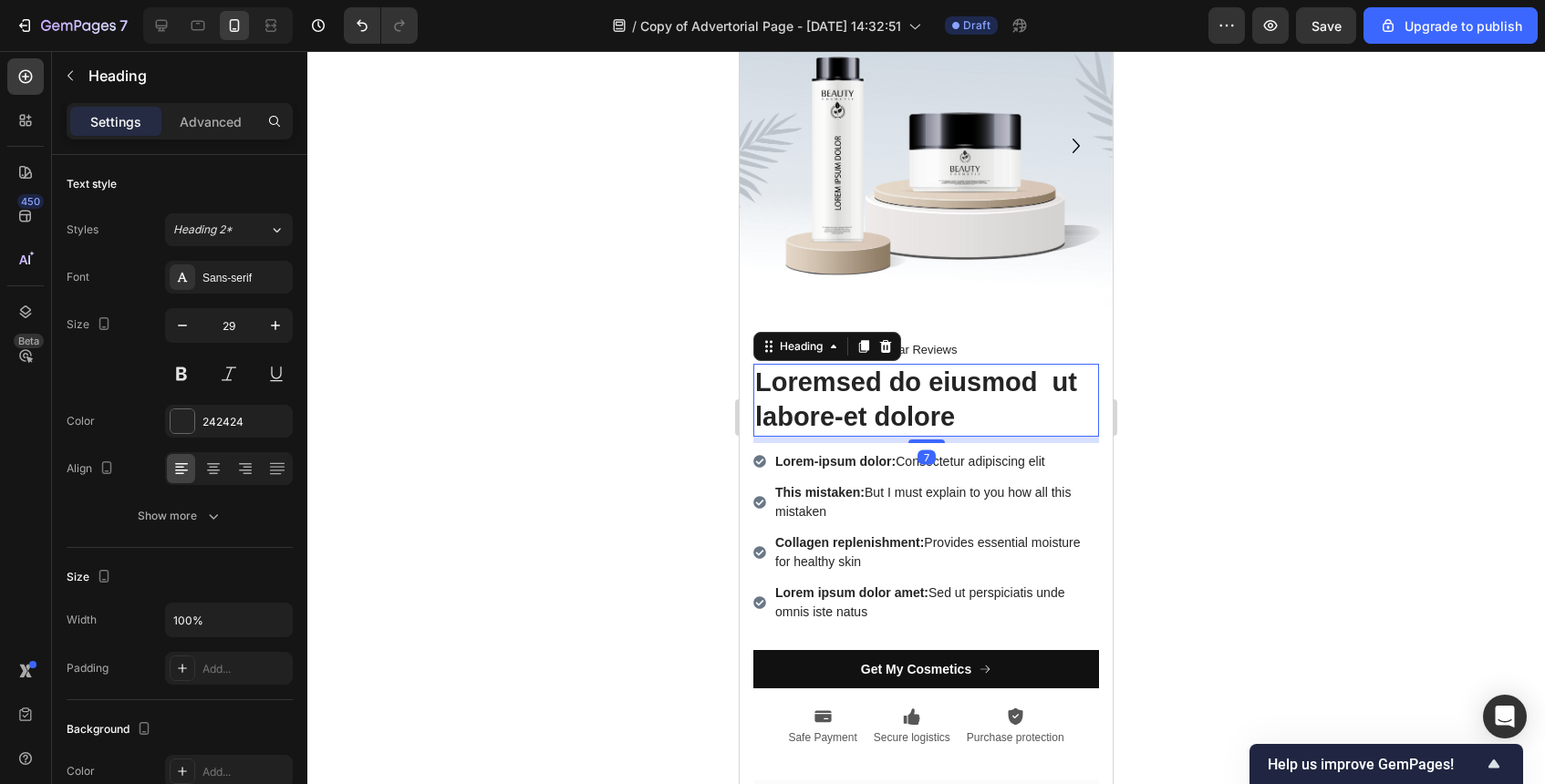
click at [855, 380] on h2 "Loremsed do eiusmod ut labore-et dolore" at bounding box center [926, 400] width 345 height 72
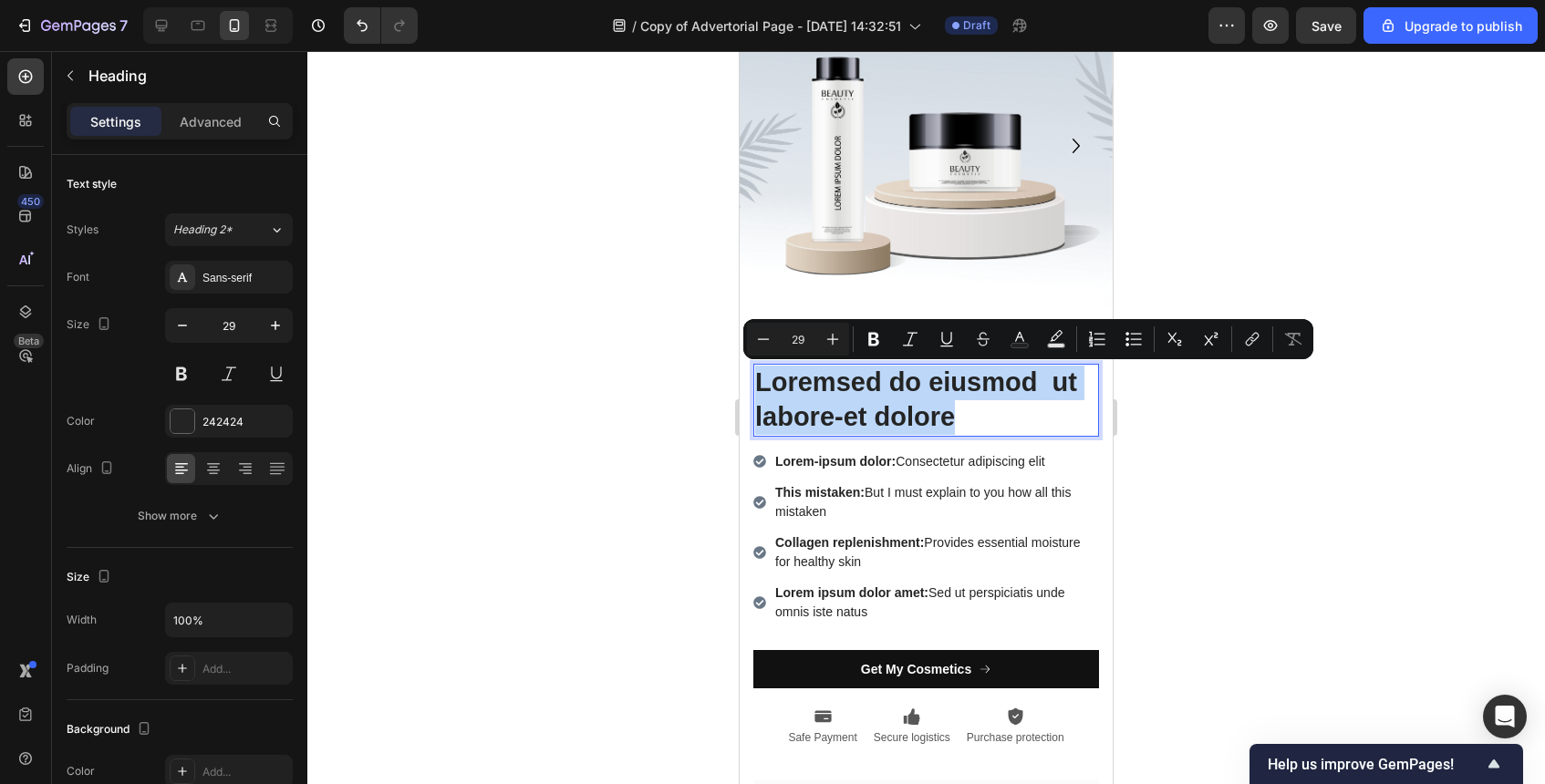
click at [855, 380] on p "Loremsed do eiusmod ut labore-et dolore" at bounding box center [927, 400] width 343 height 68
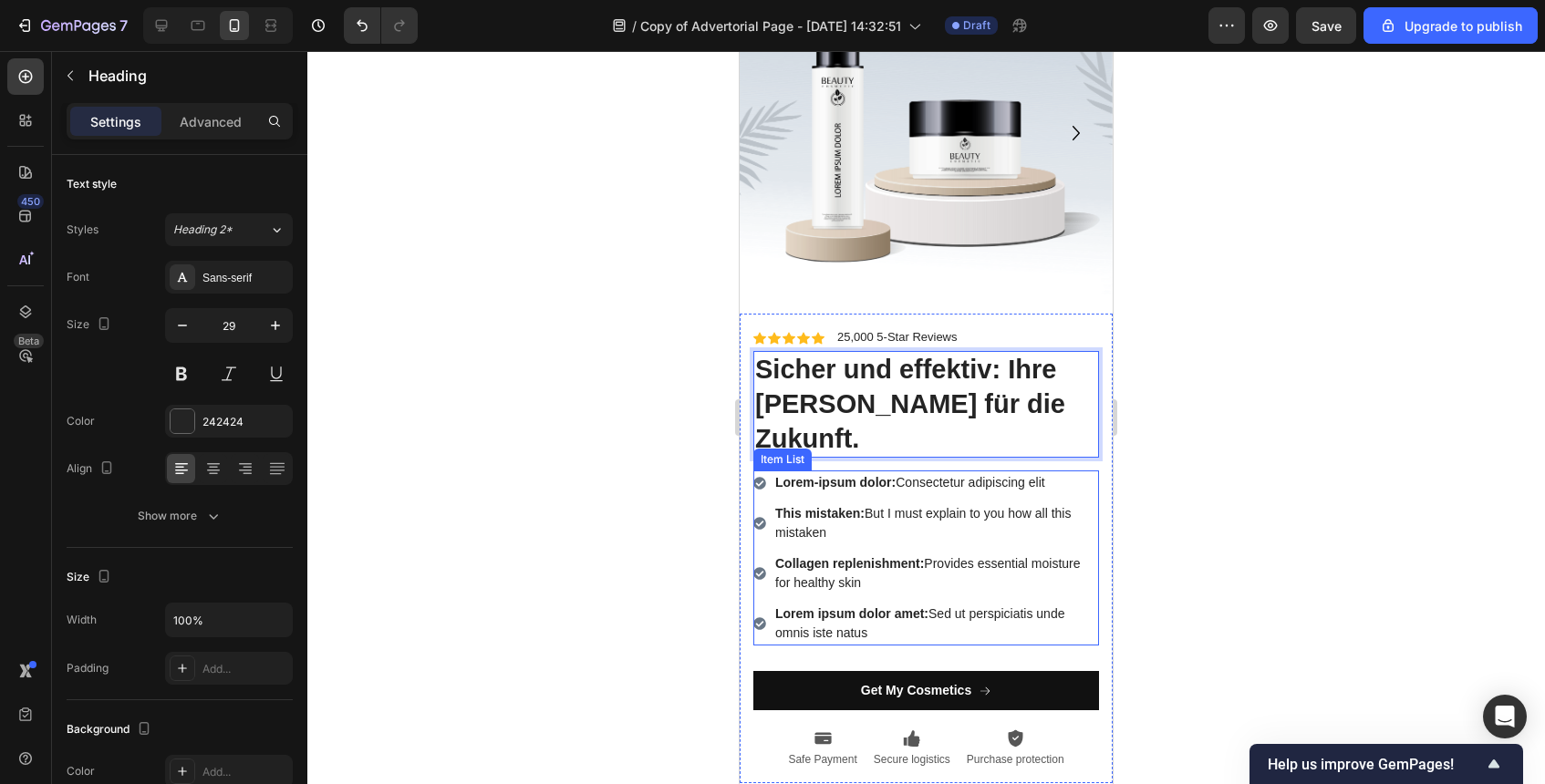
scroll to position [6750, 0]
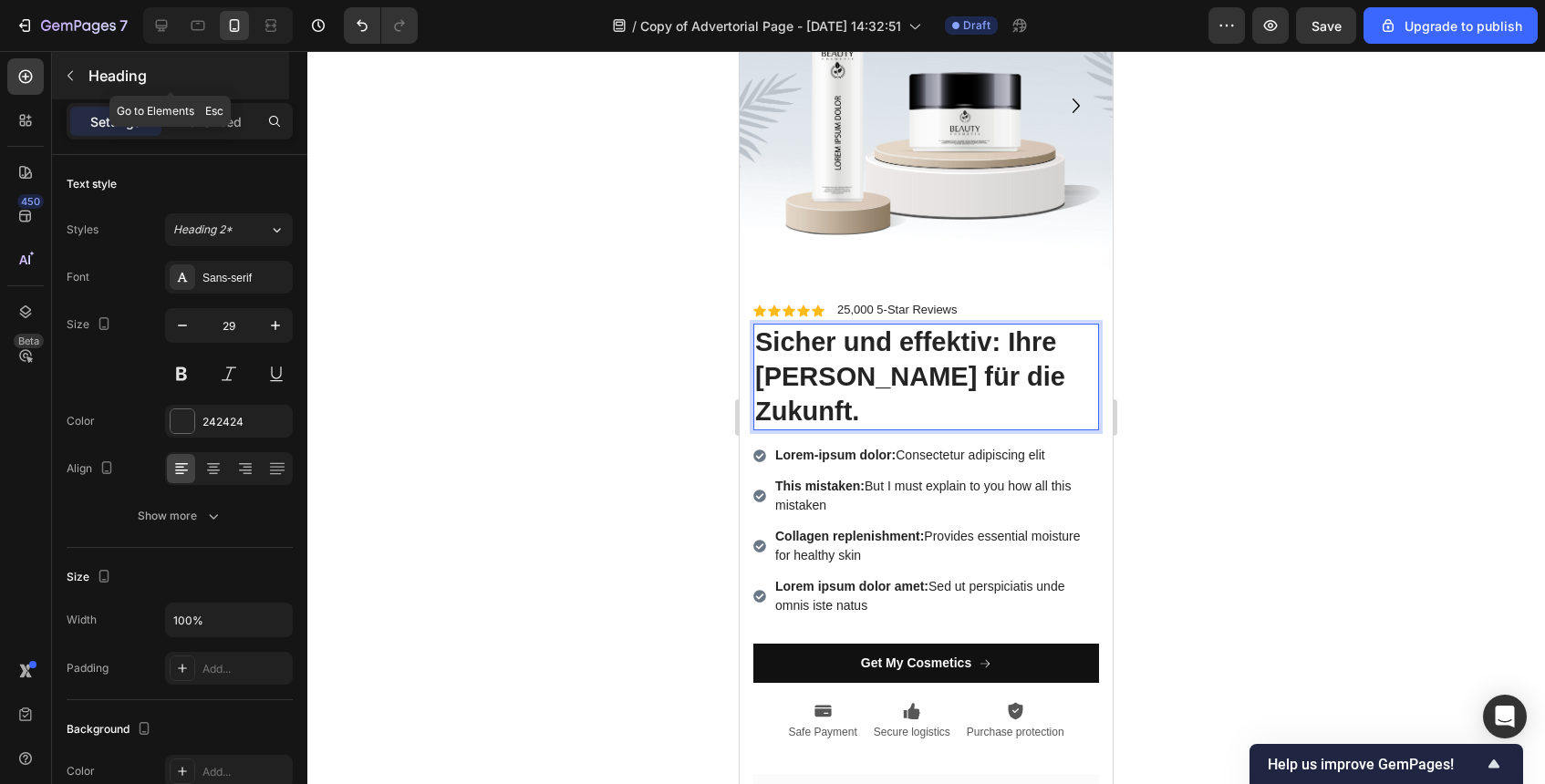
click at [75, 71] on icon "button" at bounding box center [70, 76] width 15 height 15
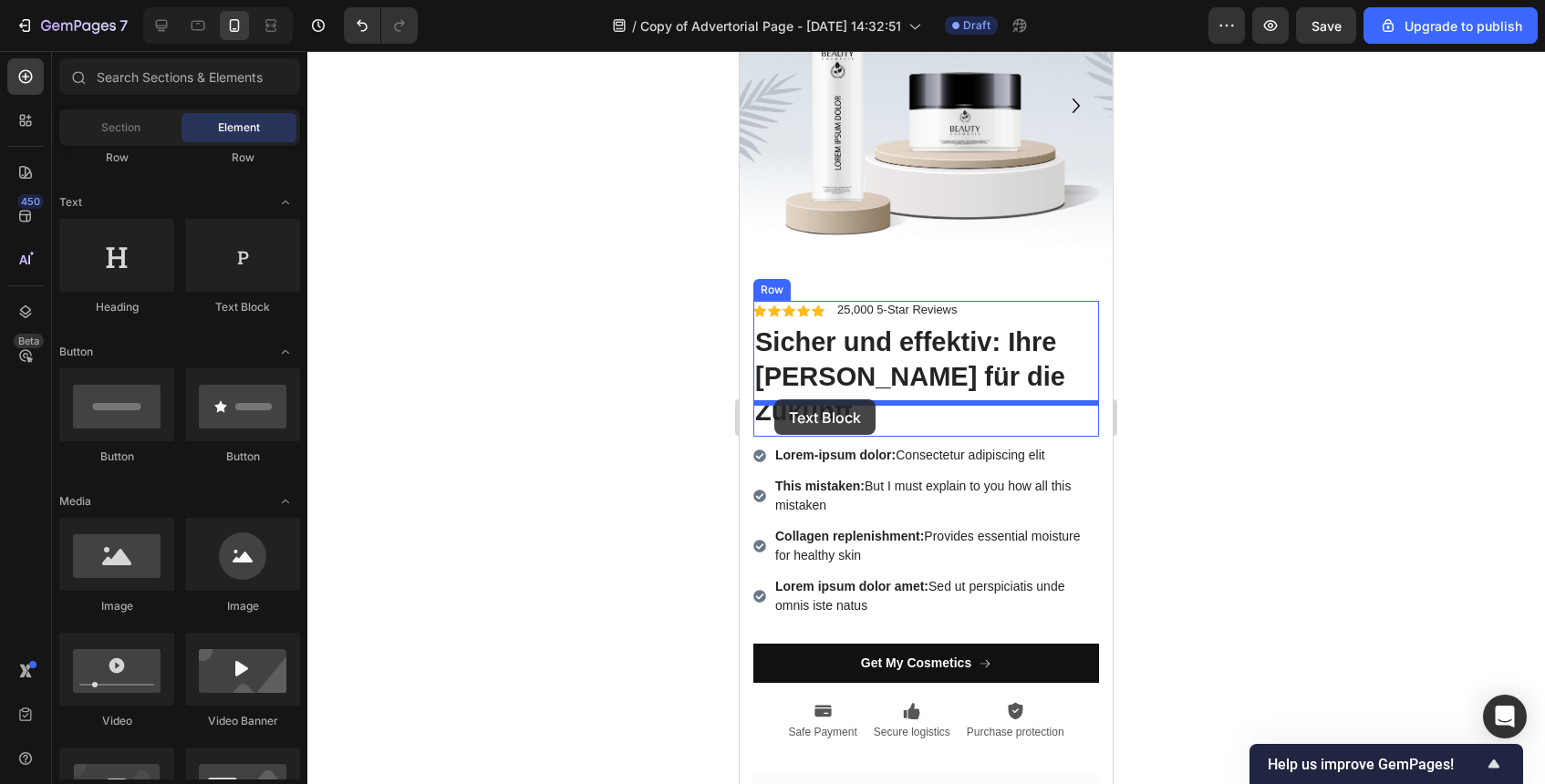
drag, startPoint x: 989, startPoint y: 303, endPoint x: 775, endPoint y: 400, distance: 235.0
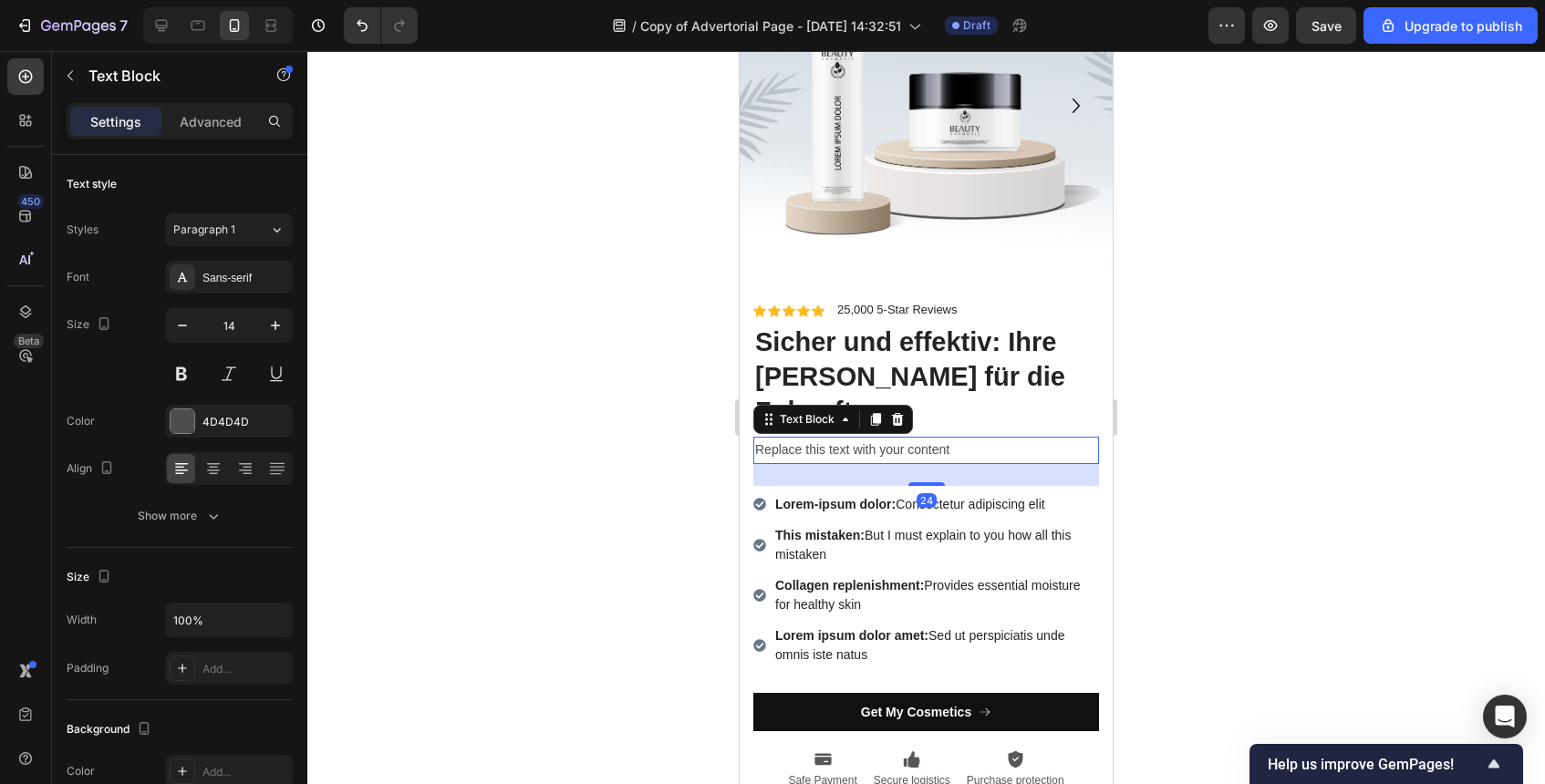
click at [829, 437] on div "Replace this text with your content" at bounding box center [926, 450] width 345 height 27
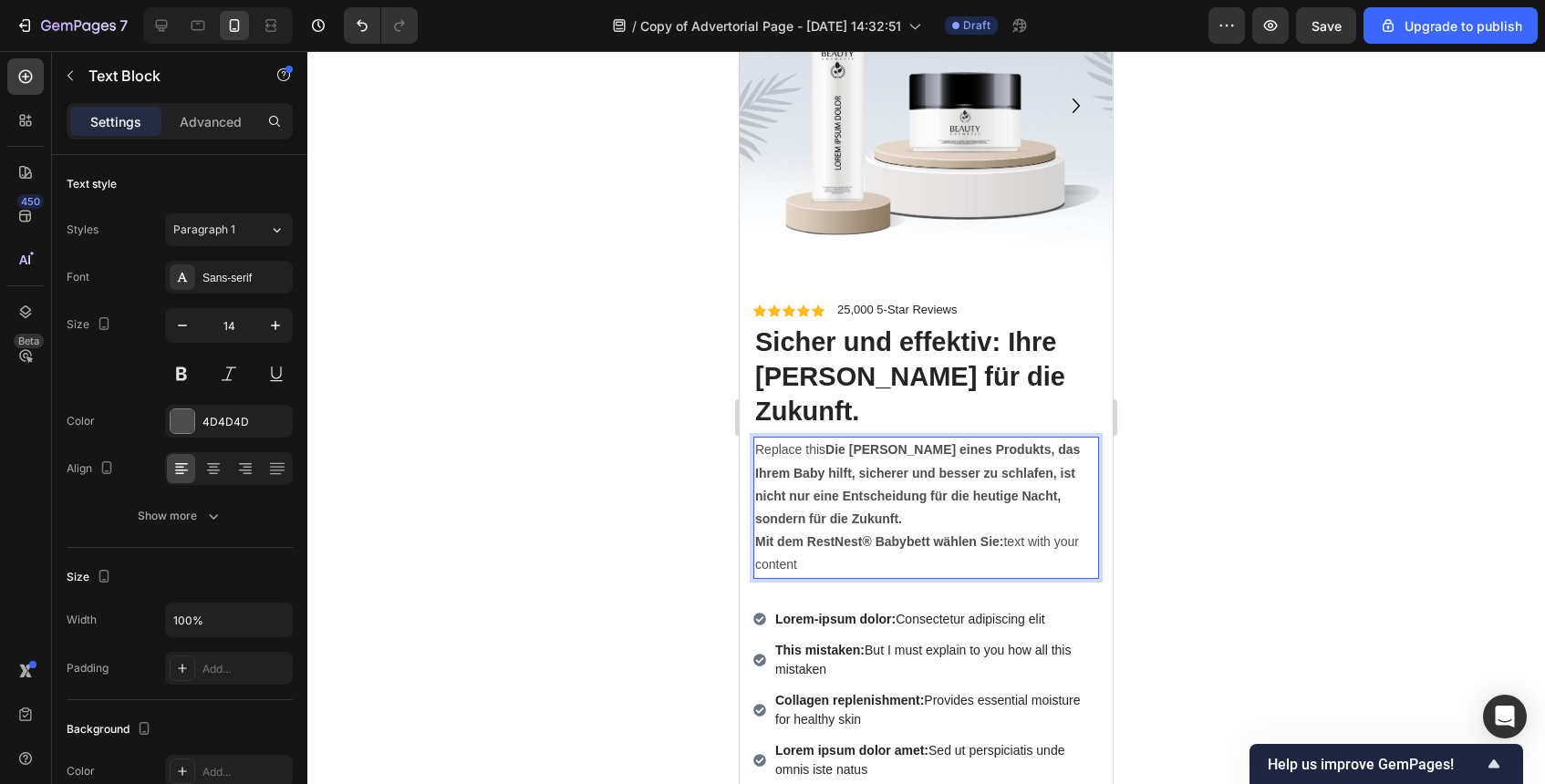
click at [830, 442] on strong "Die [PERSON_NAME] eines Produkts, das Ihrem Baby hilft, sicherer und besser zu …" at bounding box center [917, 461] width 325 height 37
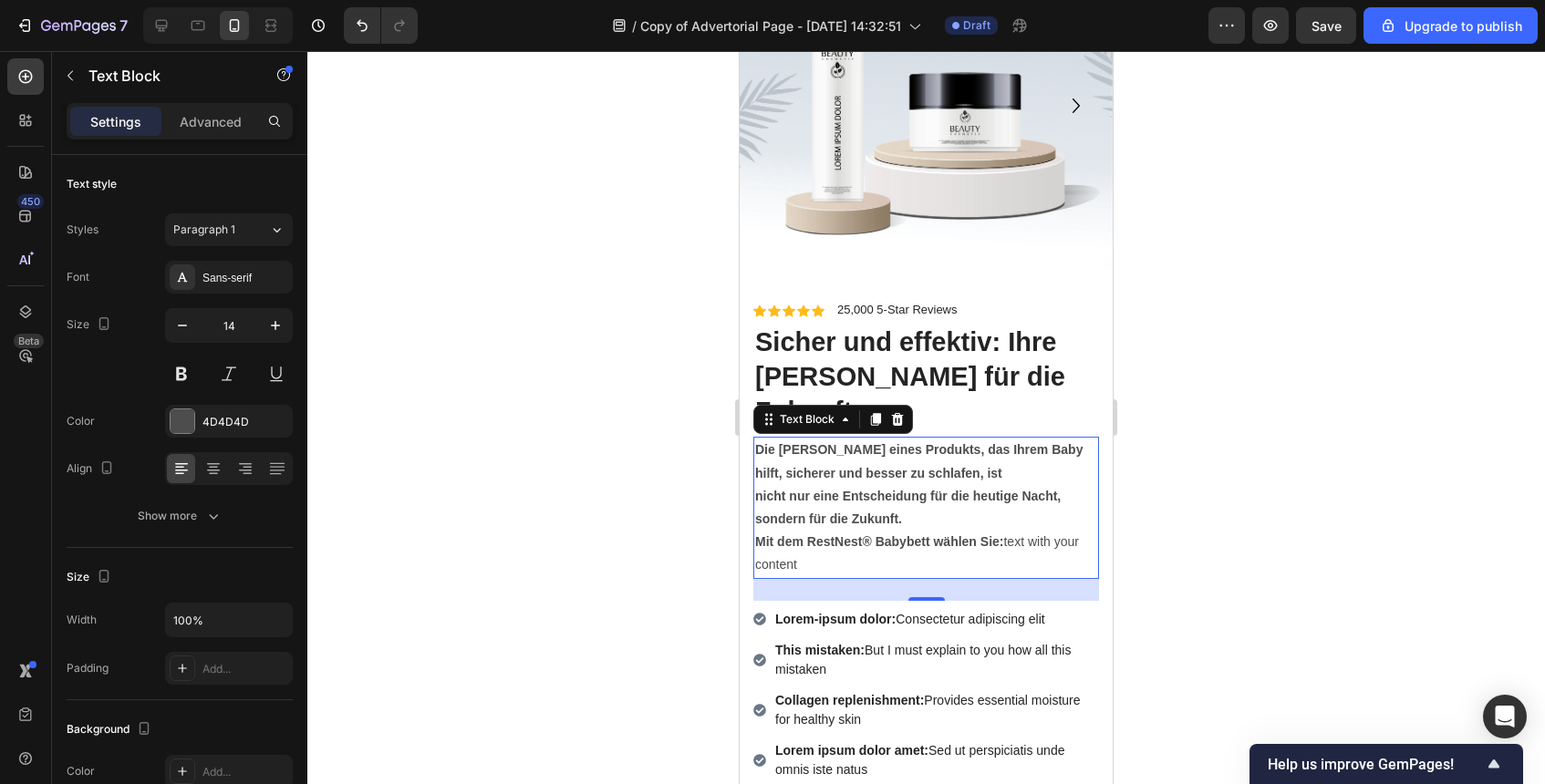
click at [1287, 546] on div at bounding box center [926, 417] width 1238 height 733
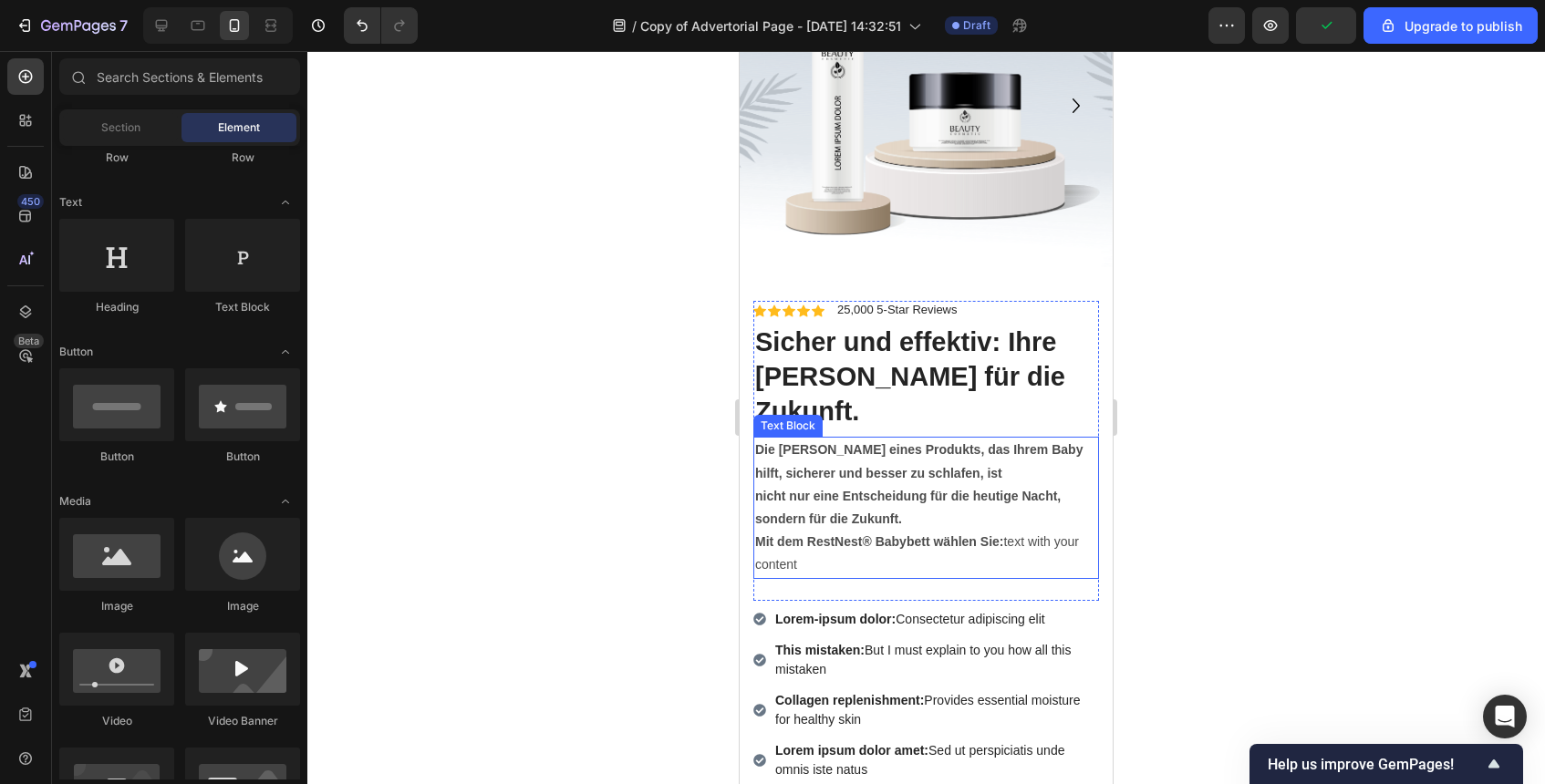
click at [1027, 485] on p "nicht nur eine Entscheidung für die heutige Nacht, sondern für die Zukunft." at bounding box center [927, 507] width 343 height 45
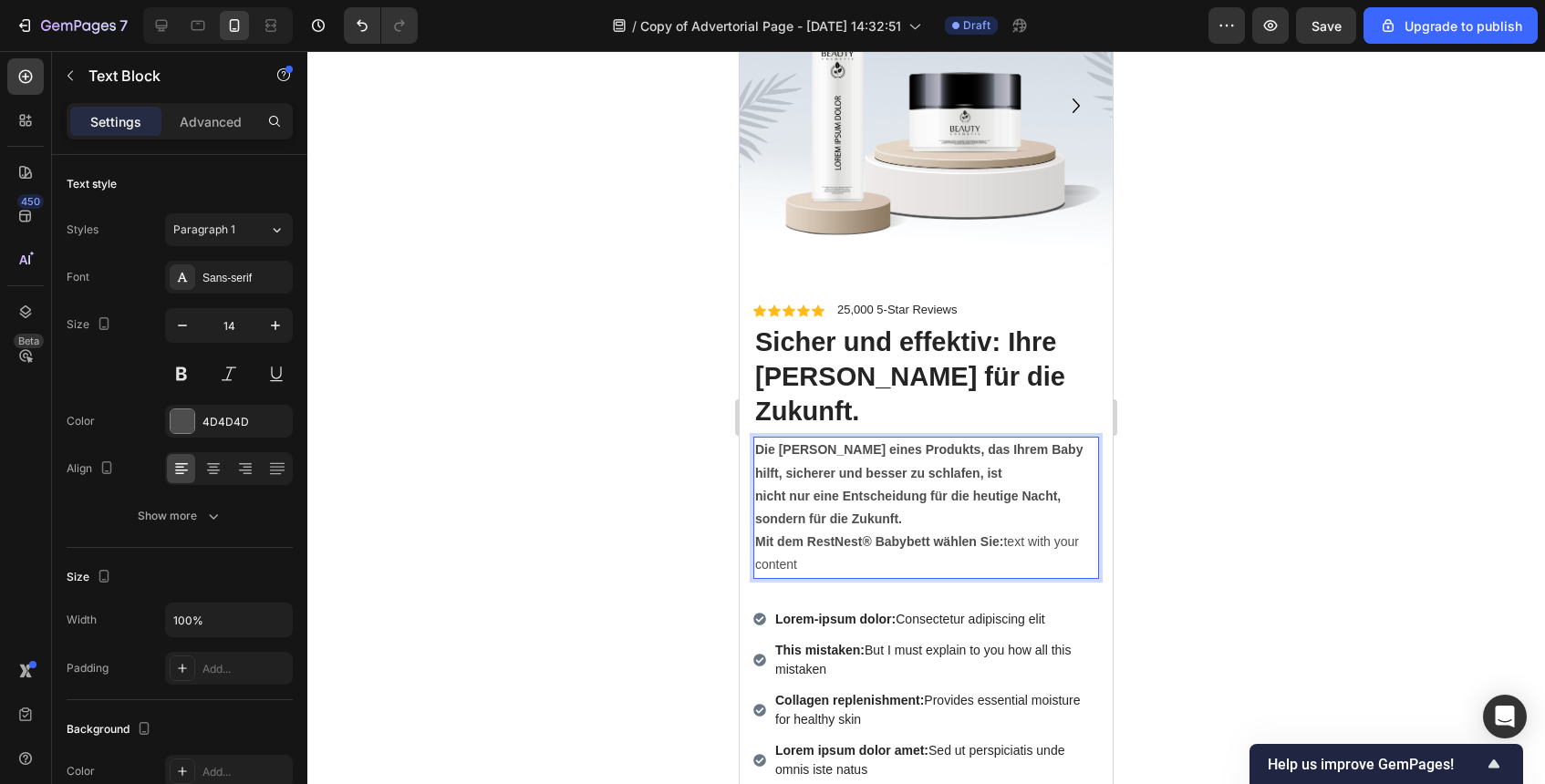
click at [997, 534] on strong "Mit dem RestNest® Babybett wählen Sie:" at bounding box center [879, 541] width 248 height 15
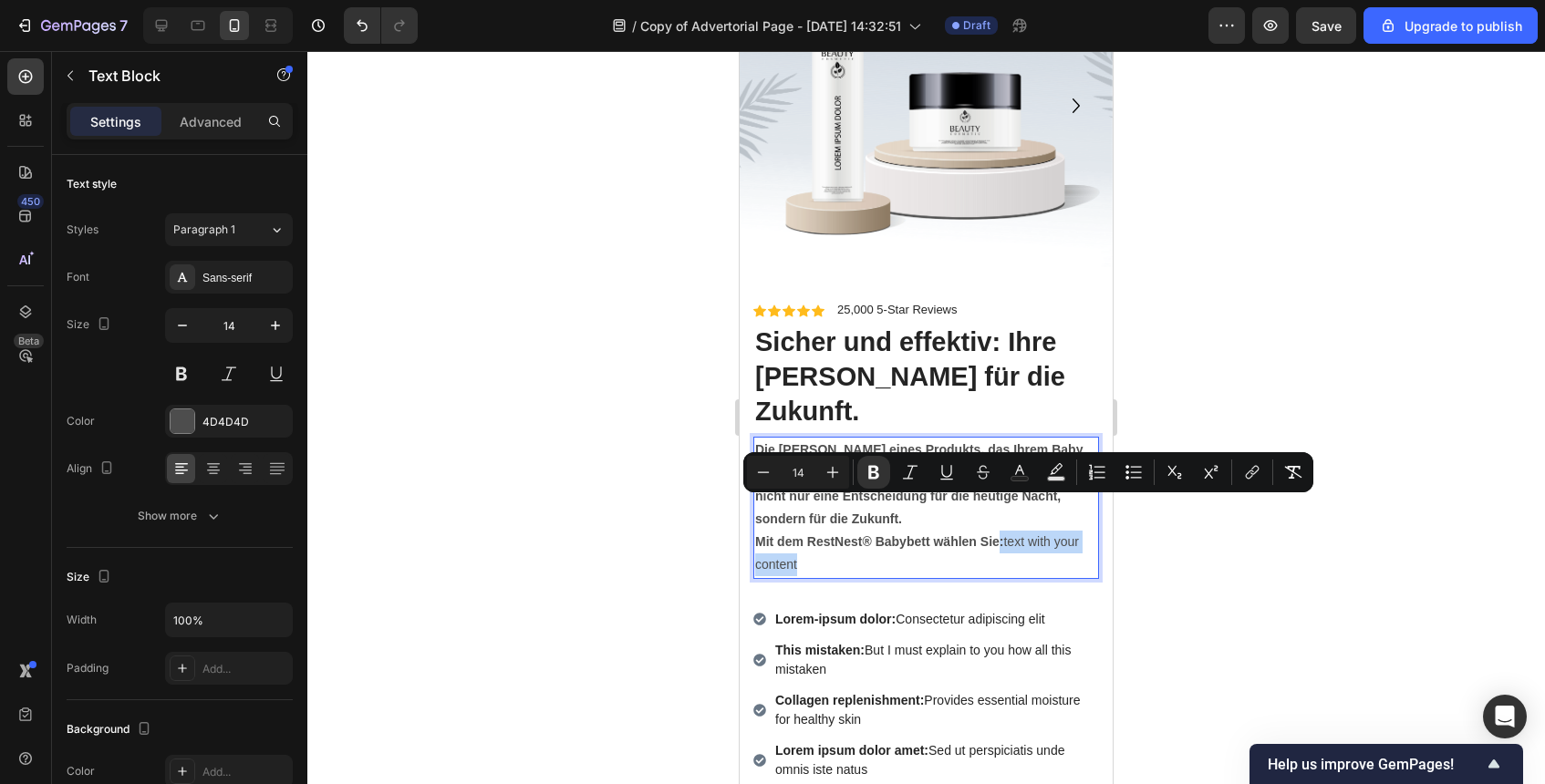
drag, startPoint x: 997, startPoint y: 507, endPoint x: 1016, endPoint y: 535, distance: 33.8
click at [1016, 535] on p "Mit dem RestNest® Babybett wählen Sie: text with your content" at bounding box center [927, 553] width 343 height 45
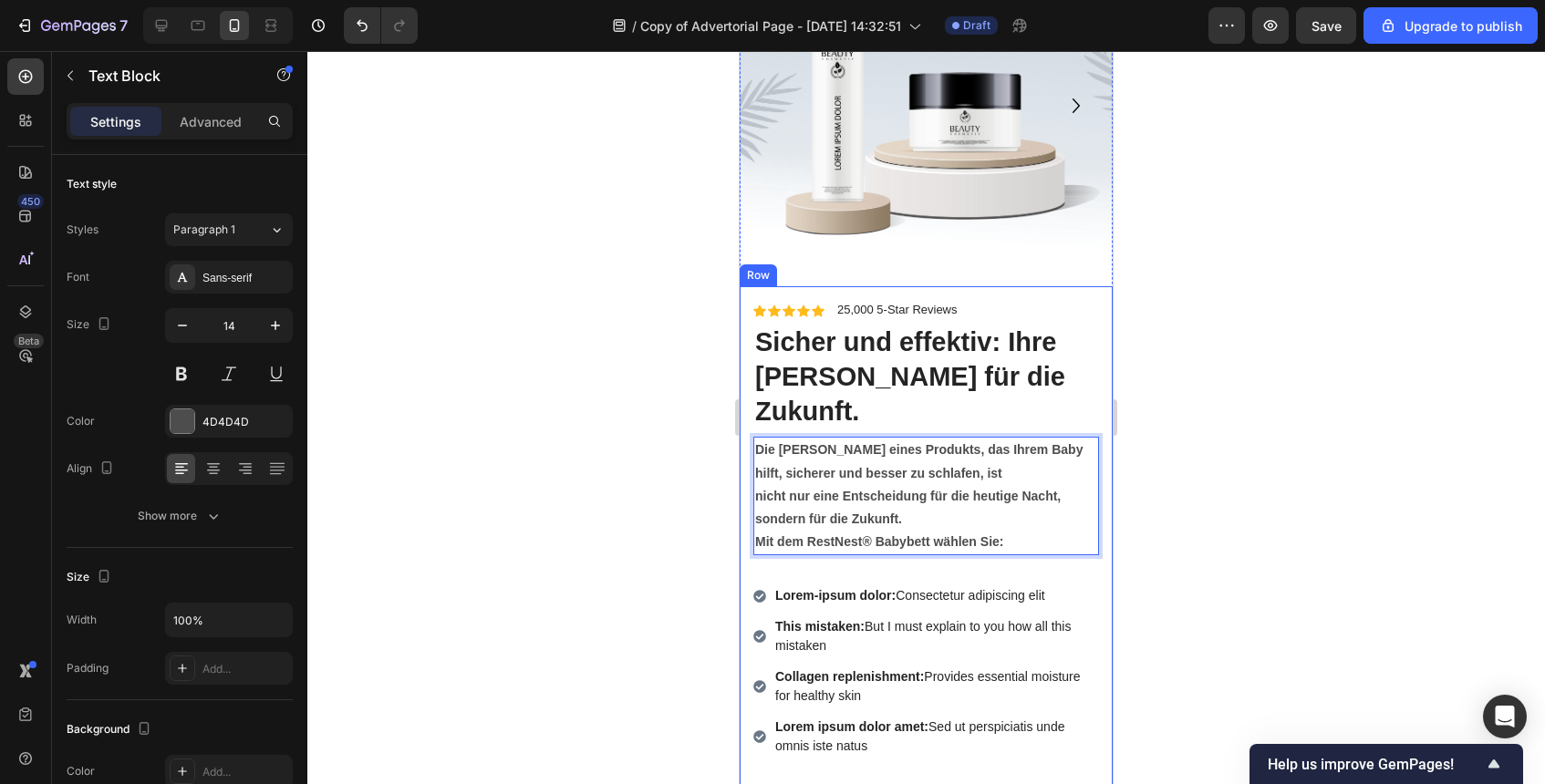
click at [916, 539] on div "Icon Icon Icon Icon Icon Icon List 25,000 5-Star Reviews Text Block Row ⁠⁠⁠⁠⁠⁠⁠…" at bounding box center [926, 439] width 345 height 277
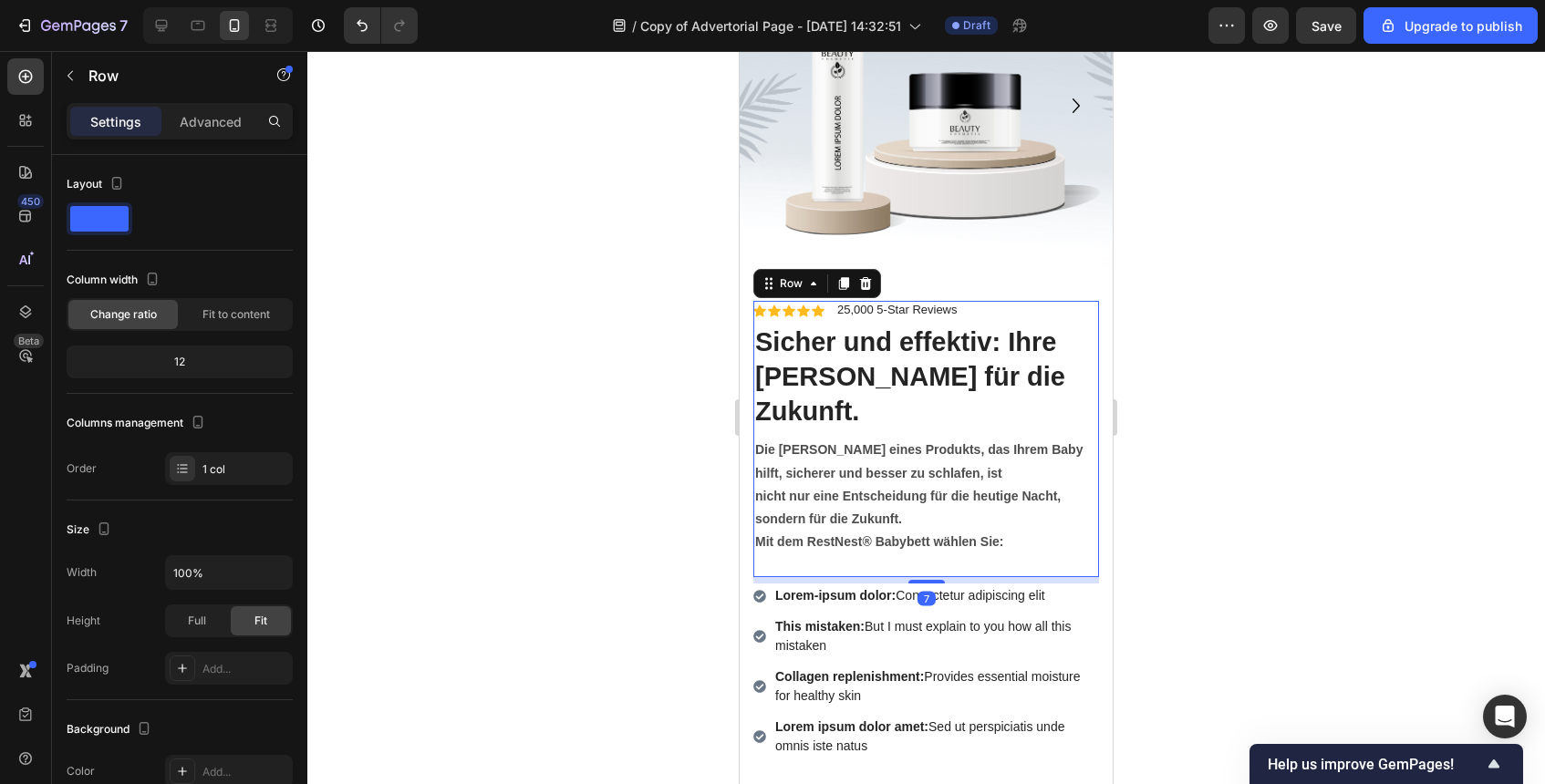
click at [619, 505] on div at bounding box center [926, 417] width 1238 height 733
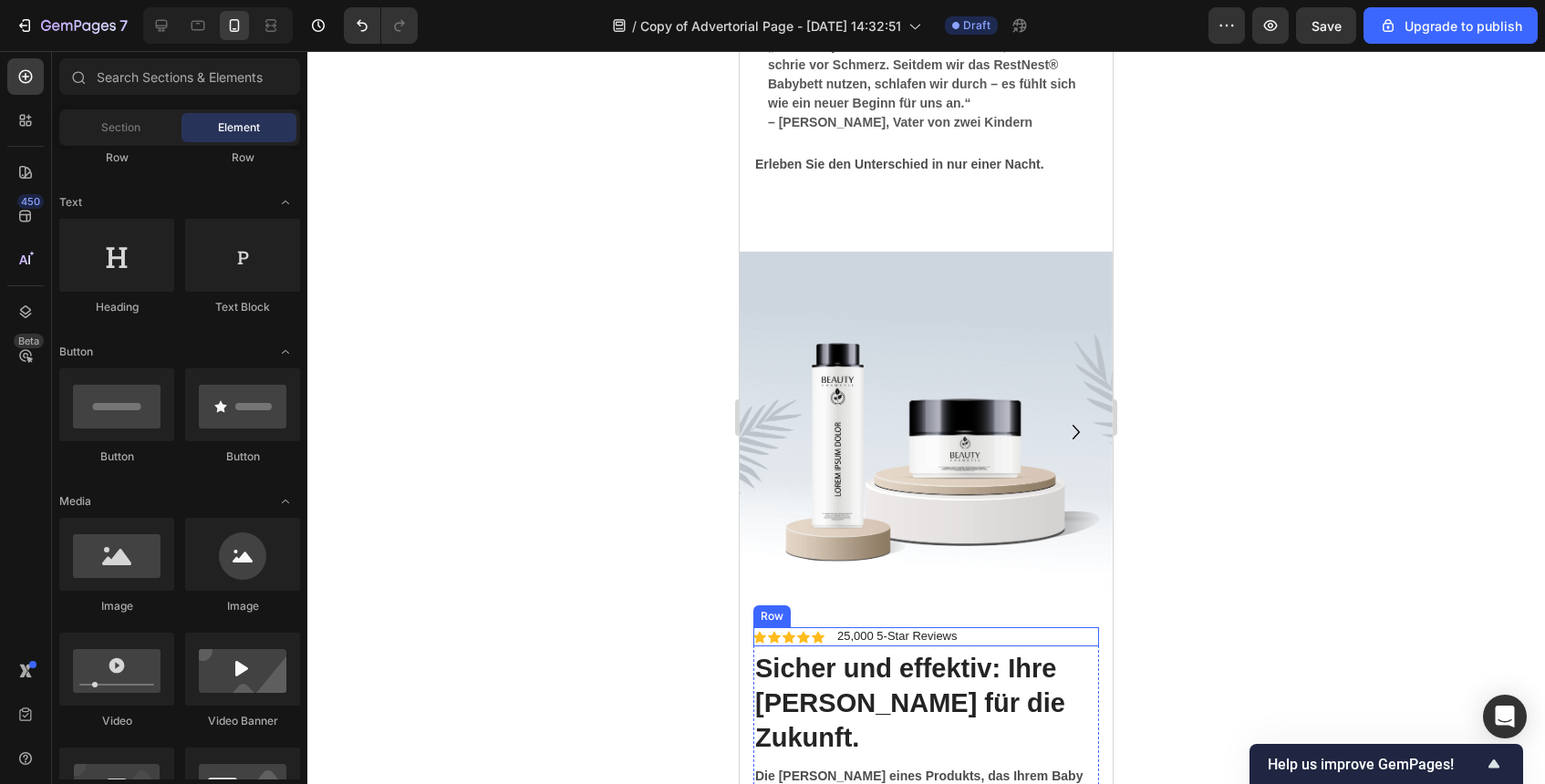
scroll to position [6425, 0]
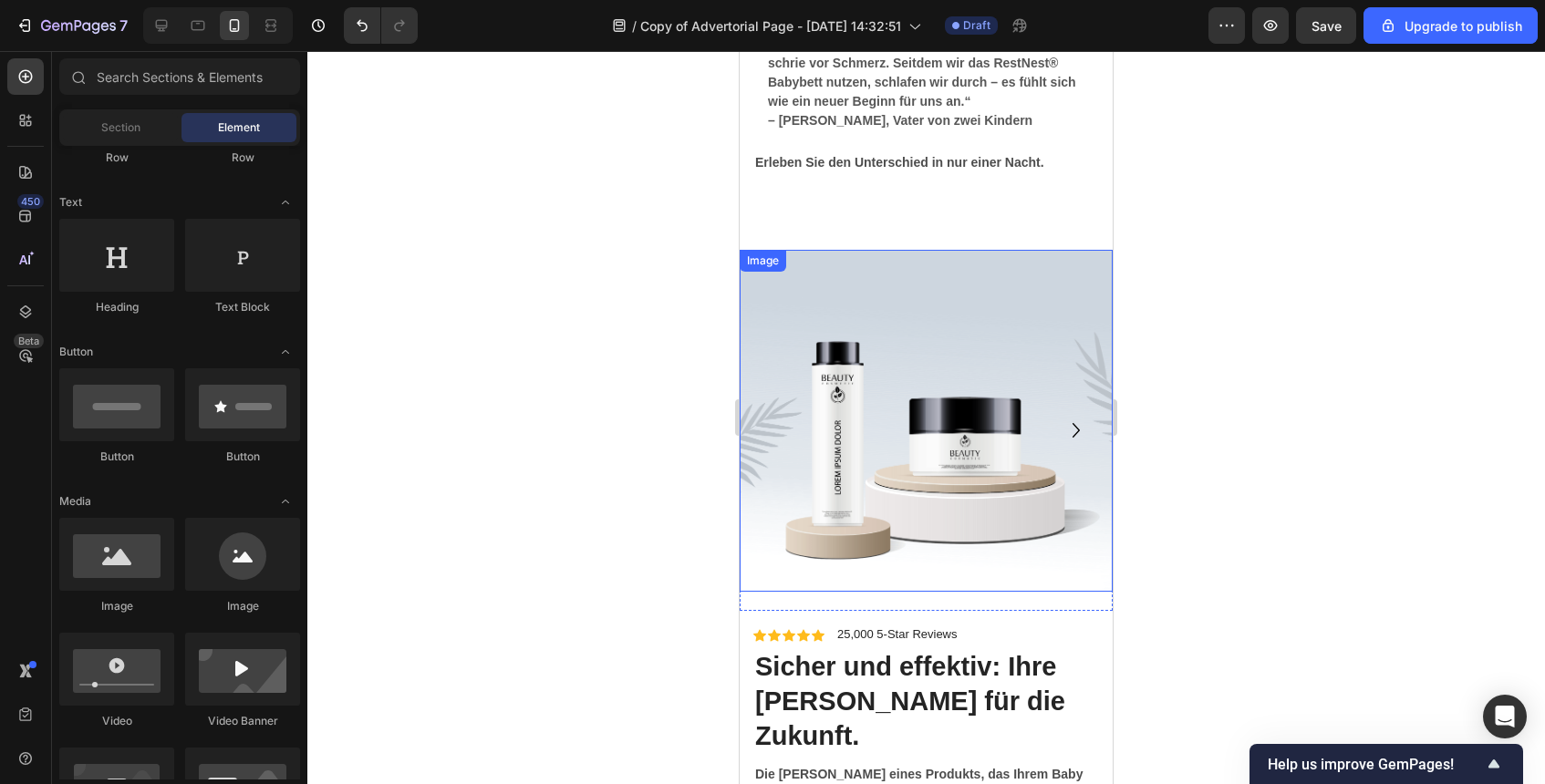
click at [1003, 352] on img at bounding box center [926, 421] width 373 height 342
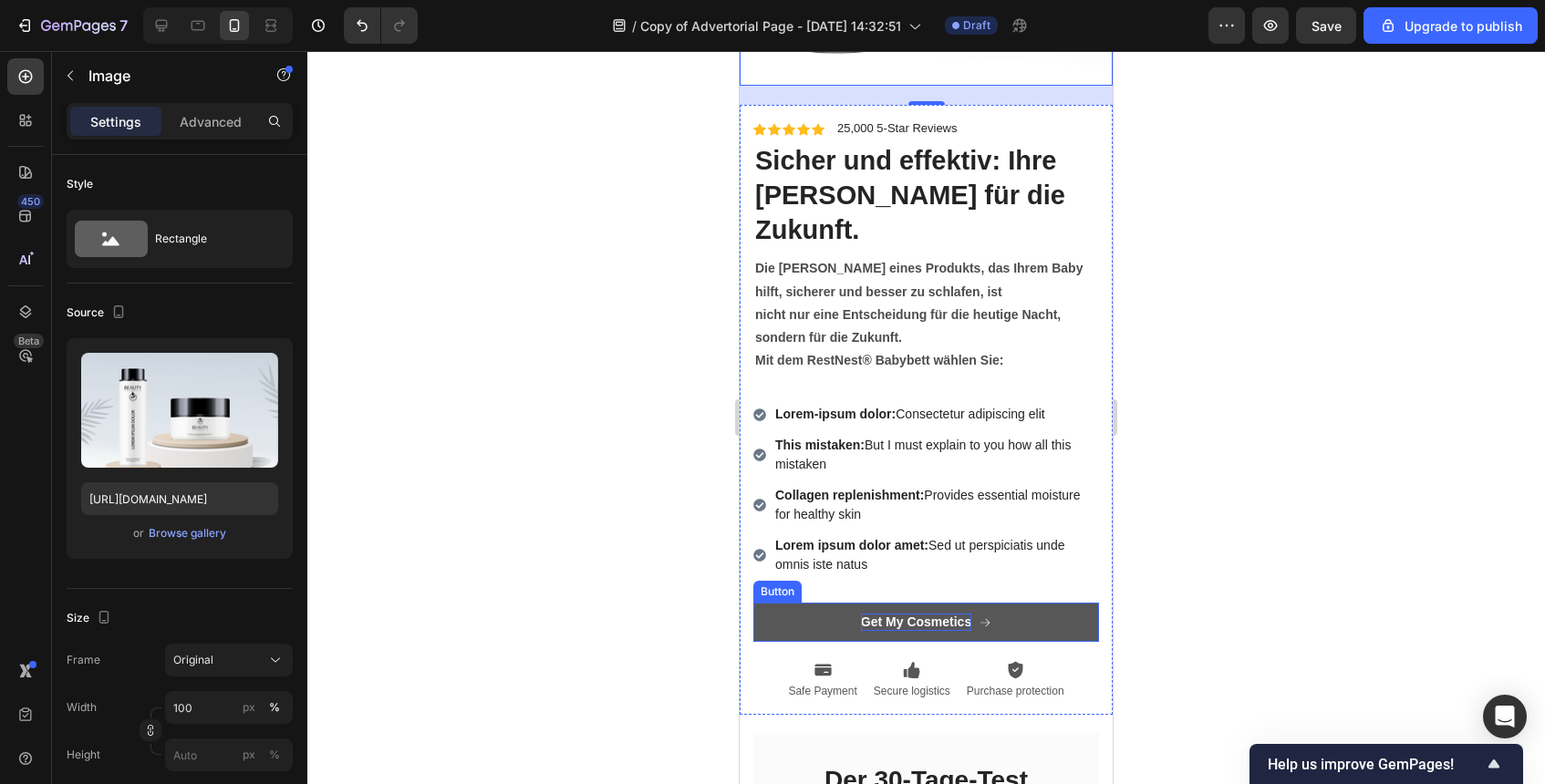
scroll to position [6946, 0]
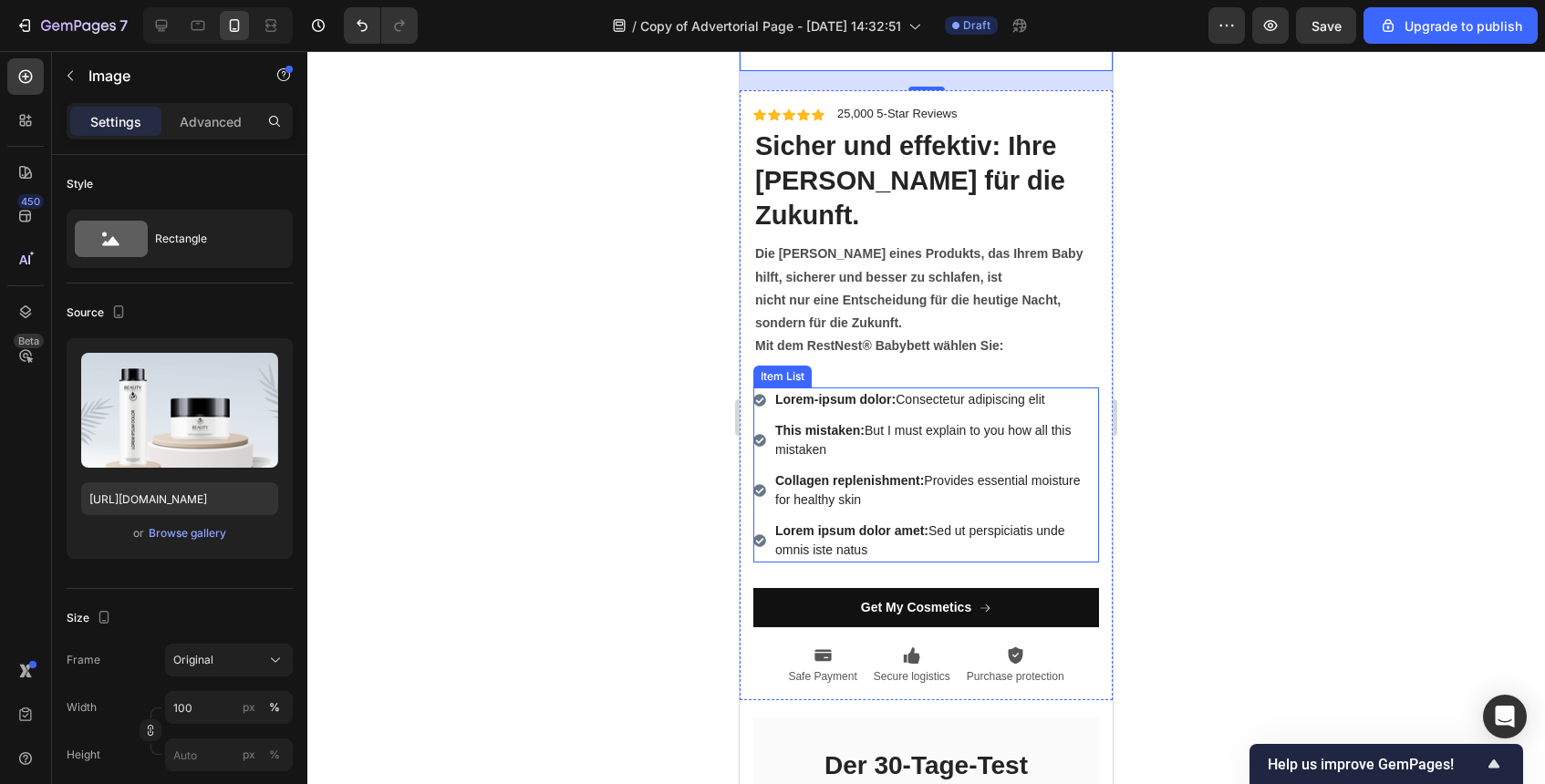
click at [858, 392] on strong "Lorem-ipsum dolor:" at bounding box center [836, 400] width 120 height 15
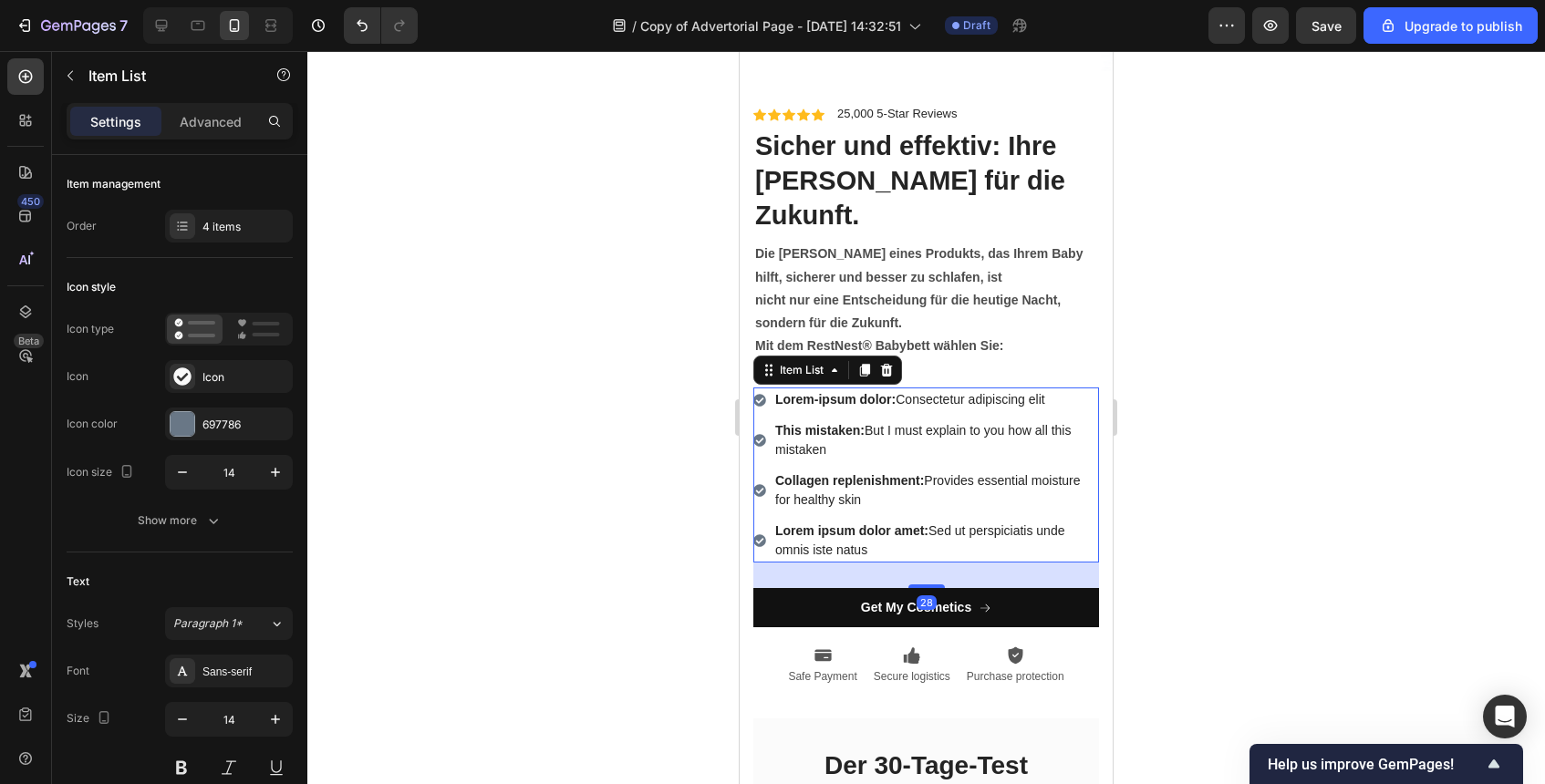
click at [858, 392] on strong "Lorem-ipsum dolor:" at bounding box center [836, 400] width 120 height 15
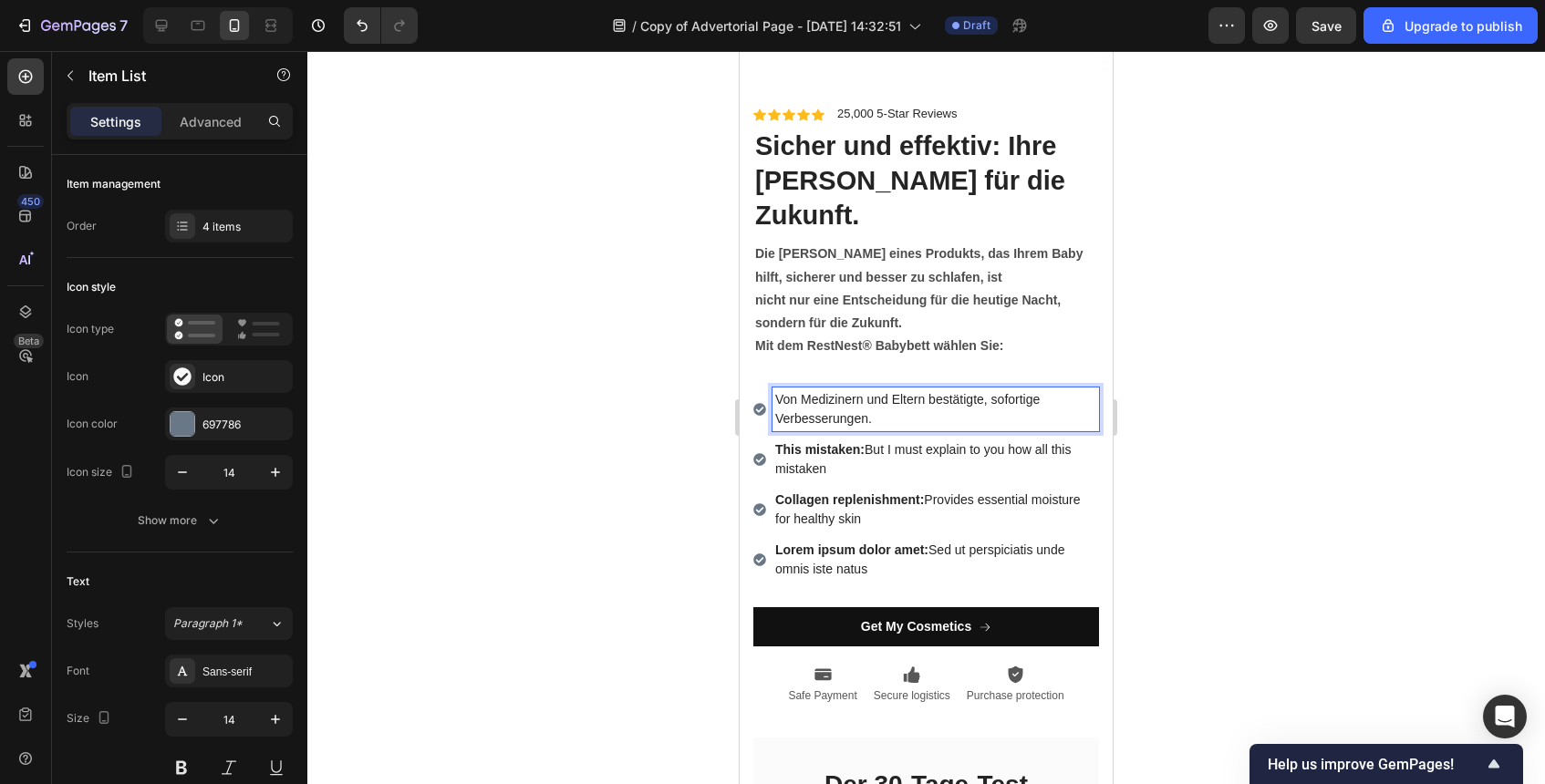
click at [892, 441] on p "This mistaken: But I must explain to you how all this mistaken" at bounding box center [936, 459] width 321 height 38
click at [958, 391] on p "Von Medizinern und Eltern bestätigte, sofortige Verbesserungen." at bounding box center [936, 409] width 321 height 38
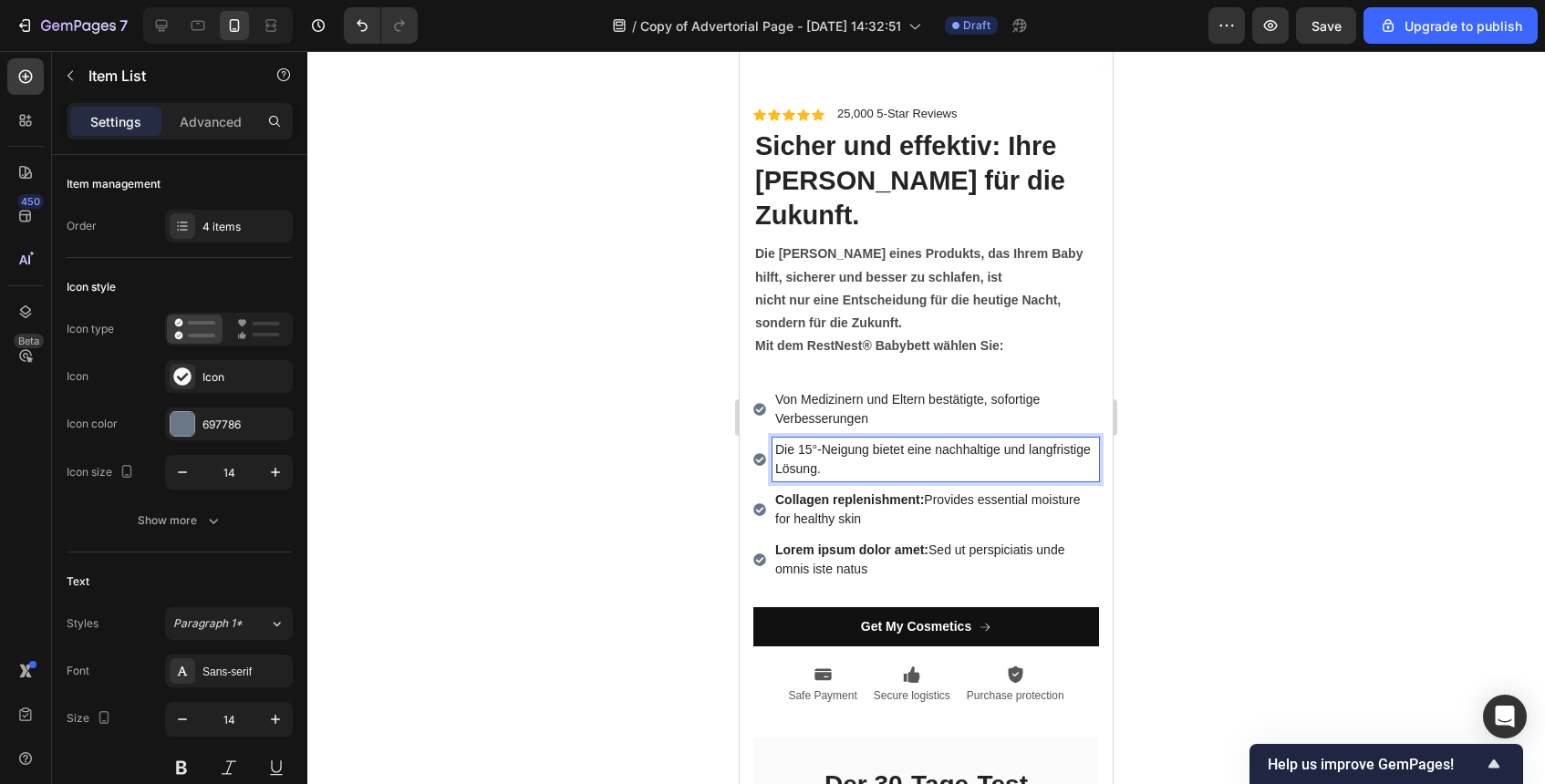
click at [916, 441] on p "Die 15°-Neigung bietet eine nachhaltige und langfristige Lösung." at bounding box center [936, 459] width 321 height 38
click at [969, 541] on p "Lorem ipsum dolor amet: Sed ut perspiciatis unde omnis iste natus" at bounding box center [936, 559] width 321 height 38
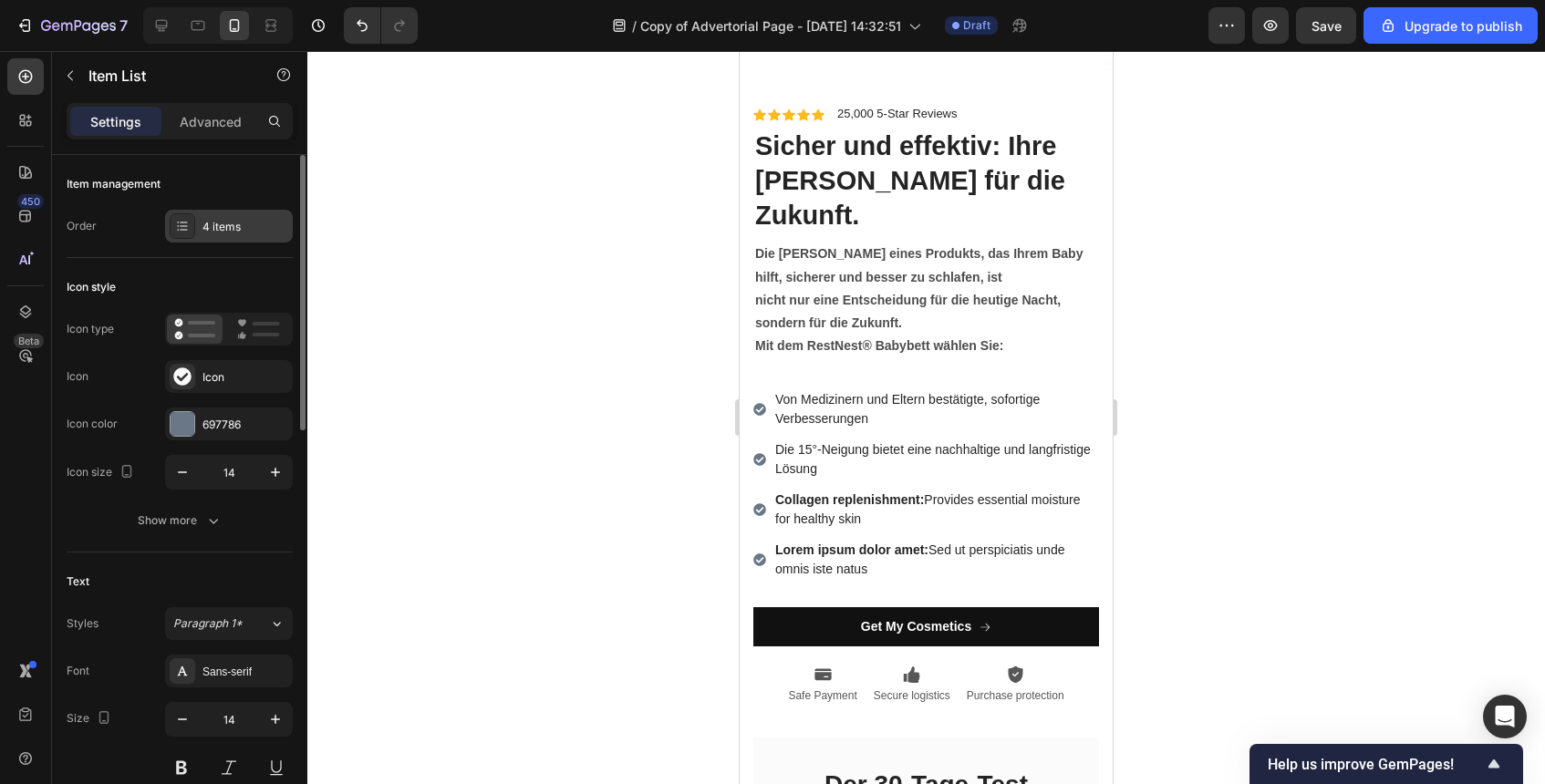
click at [181, 225] on icon at bounding box center [182, 226] width 15 height 15
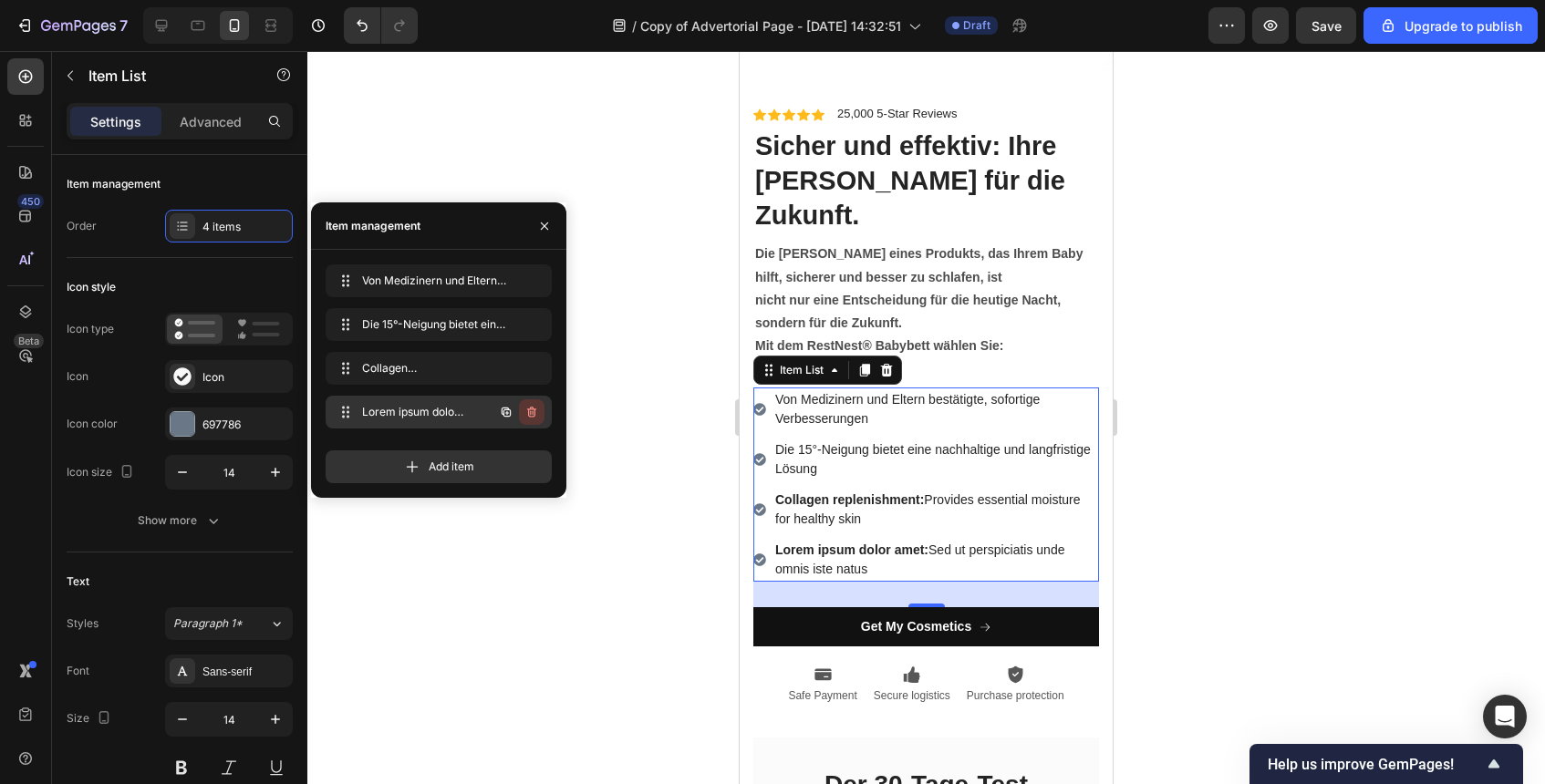
click at [531, 417] on icon "button" at bounding box center [532, 412] width 15 height 15
click at [530, 409] on div "Delete" at bounding box center [519, 413] width 33 height 17
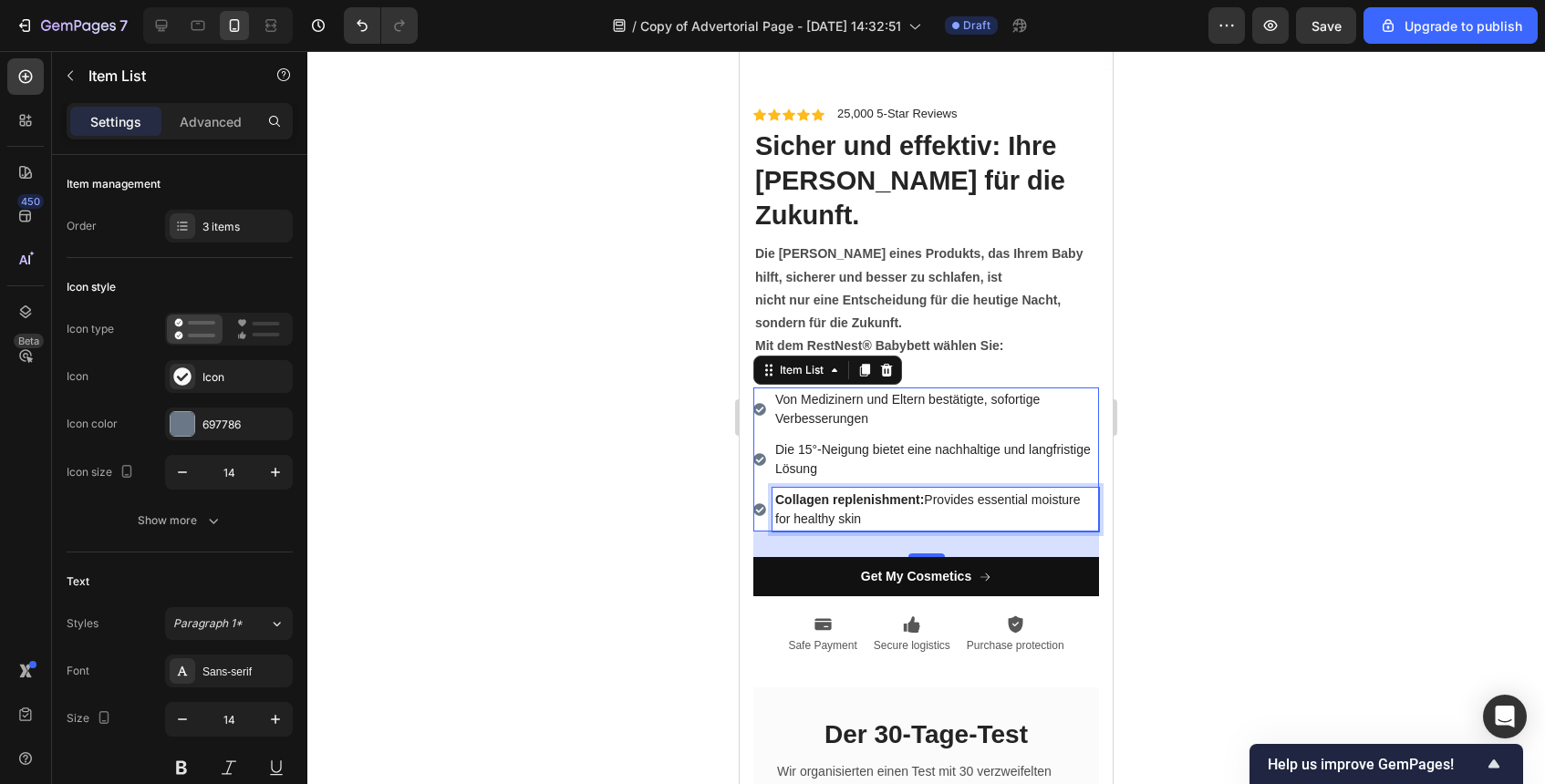
click at [915, 491] on p "Collagen replenishment: Provides essential moisture for healthy skin" at bounding box center [936, 509] width 321 height 38
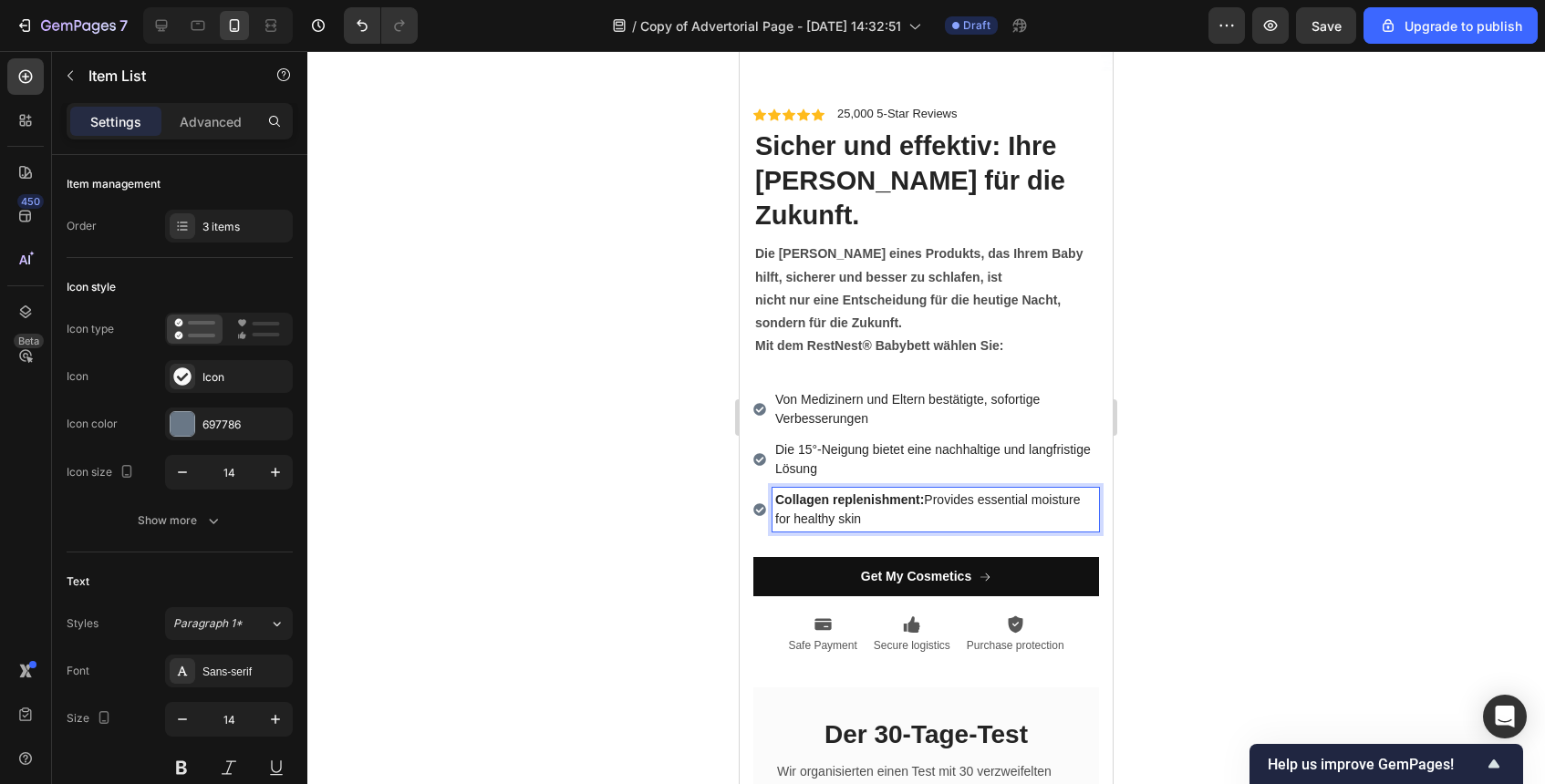
click at [915, 491] on p "Collagen replenishment: Provides essential moisture for healthy skin" at bounding box center [936, 509] width 321 height 38
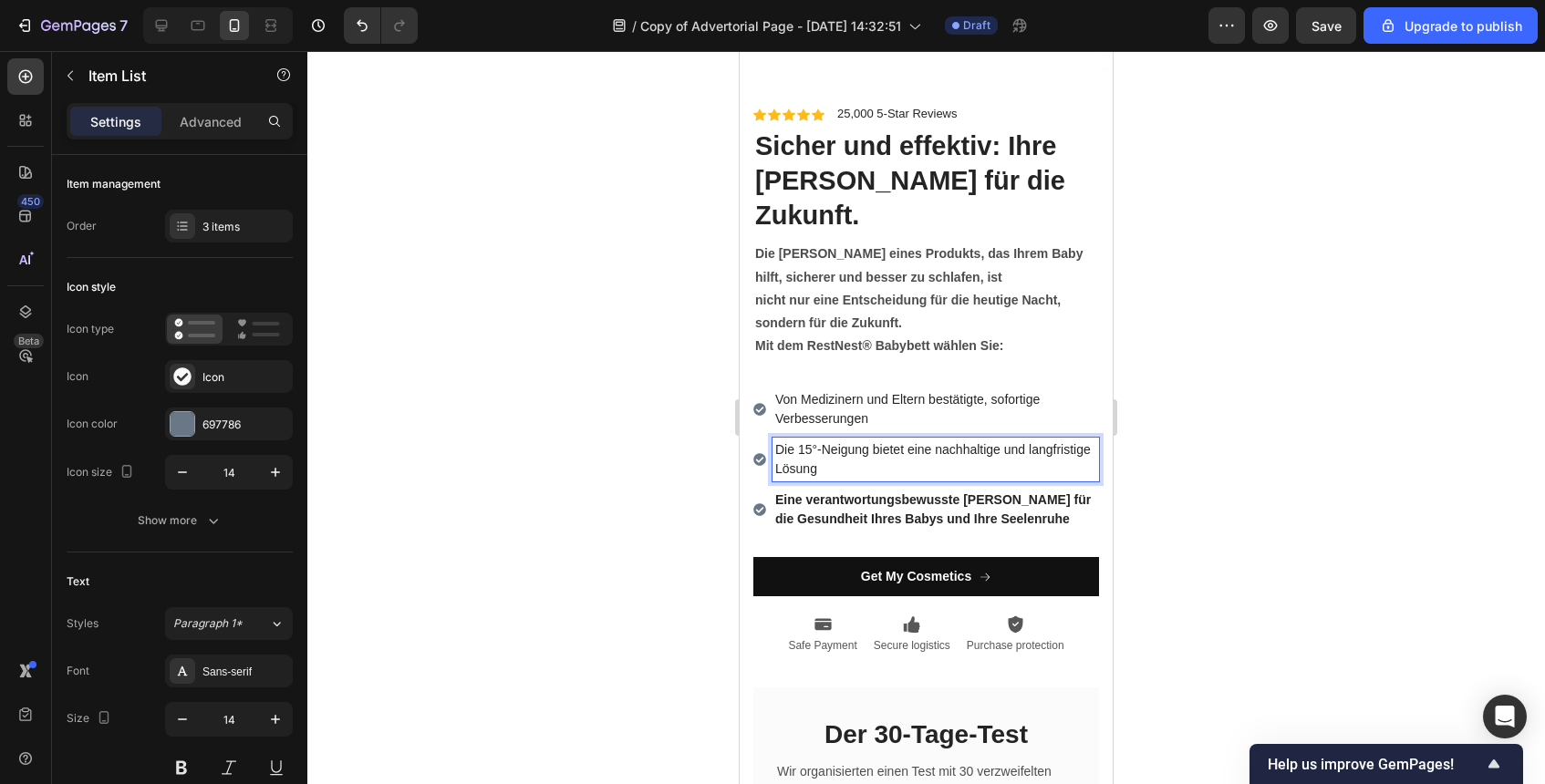
click at [959, 441] on p "Die 15°-Neigung bietet eine nachhaltige und langfristige Lösung" at bounding box center [936, 459] width 321 height 38
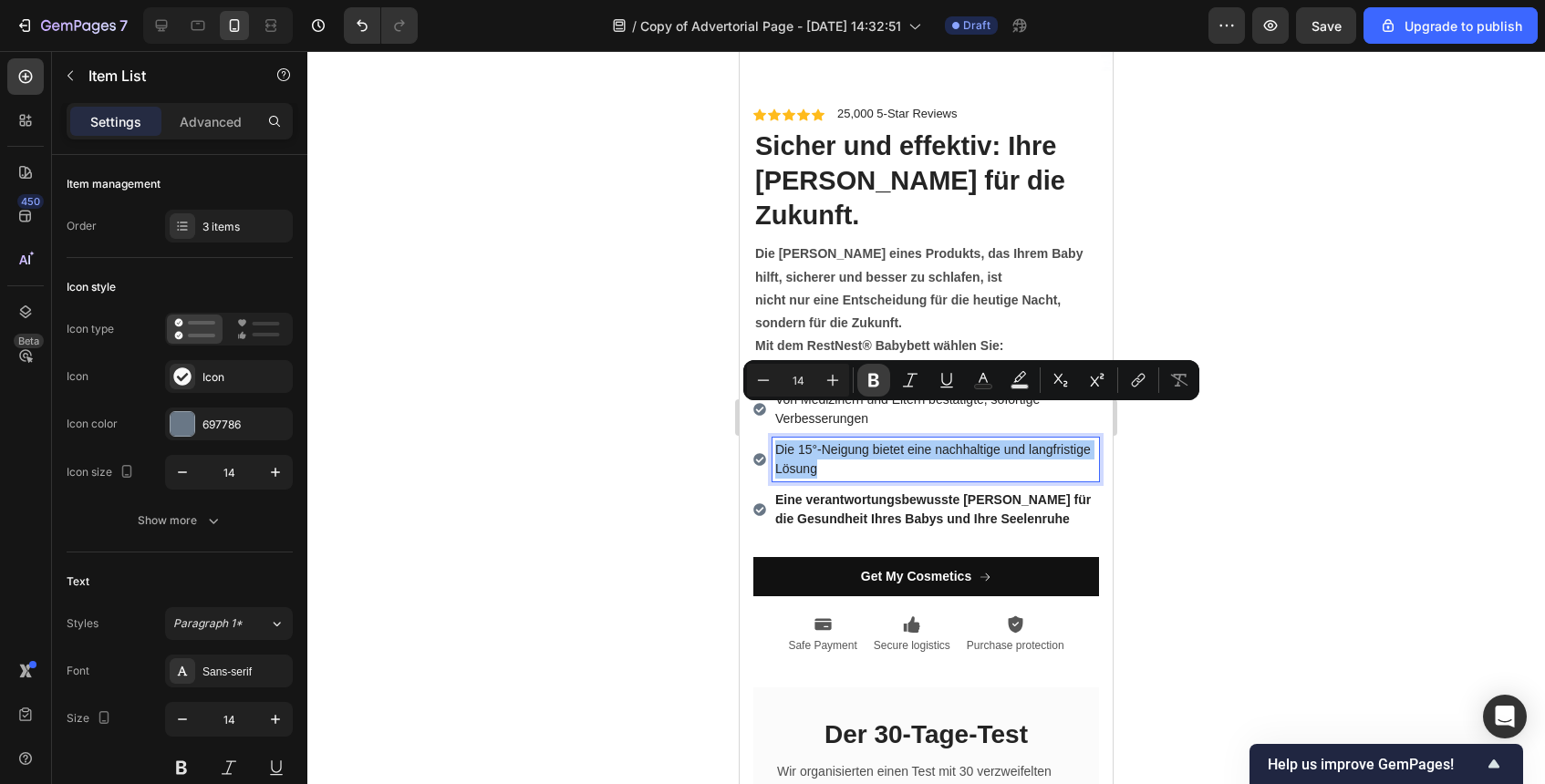
click at [879, 380] on icon "Editor contextual toolbar" at bounding box center [874, 380] width 19 height 19
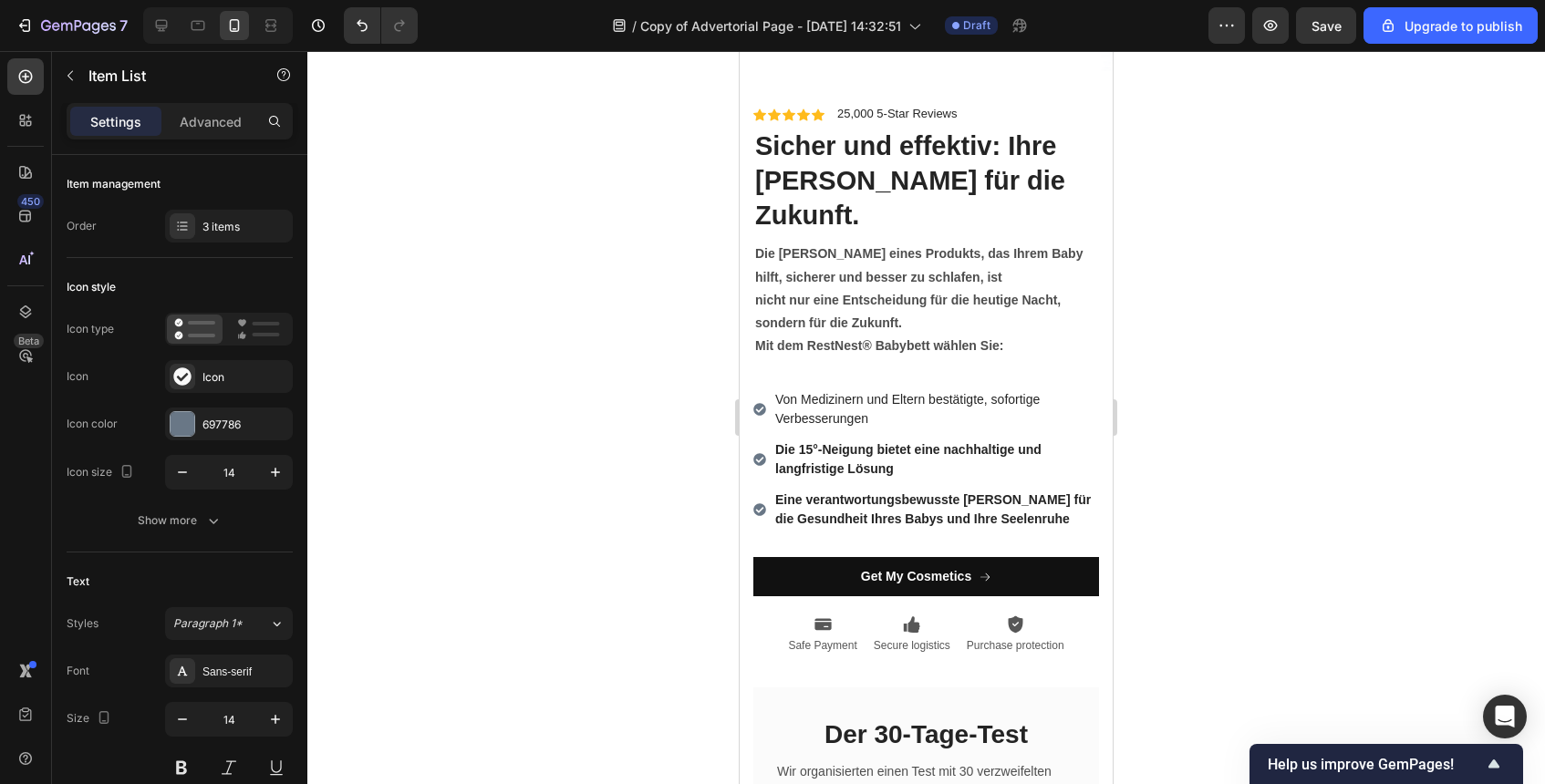
click at [918, 391] on p "Von Medizinern und Eltern bestätigte, sofortige Verbesserungen" at bounding box center [936, 409] width 321 height 38
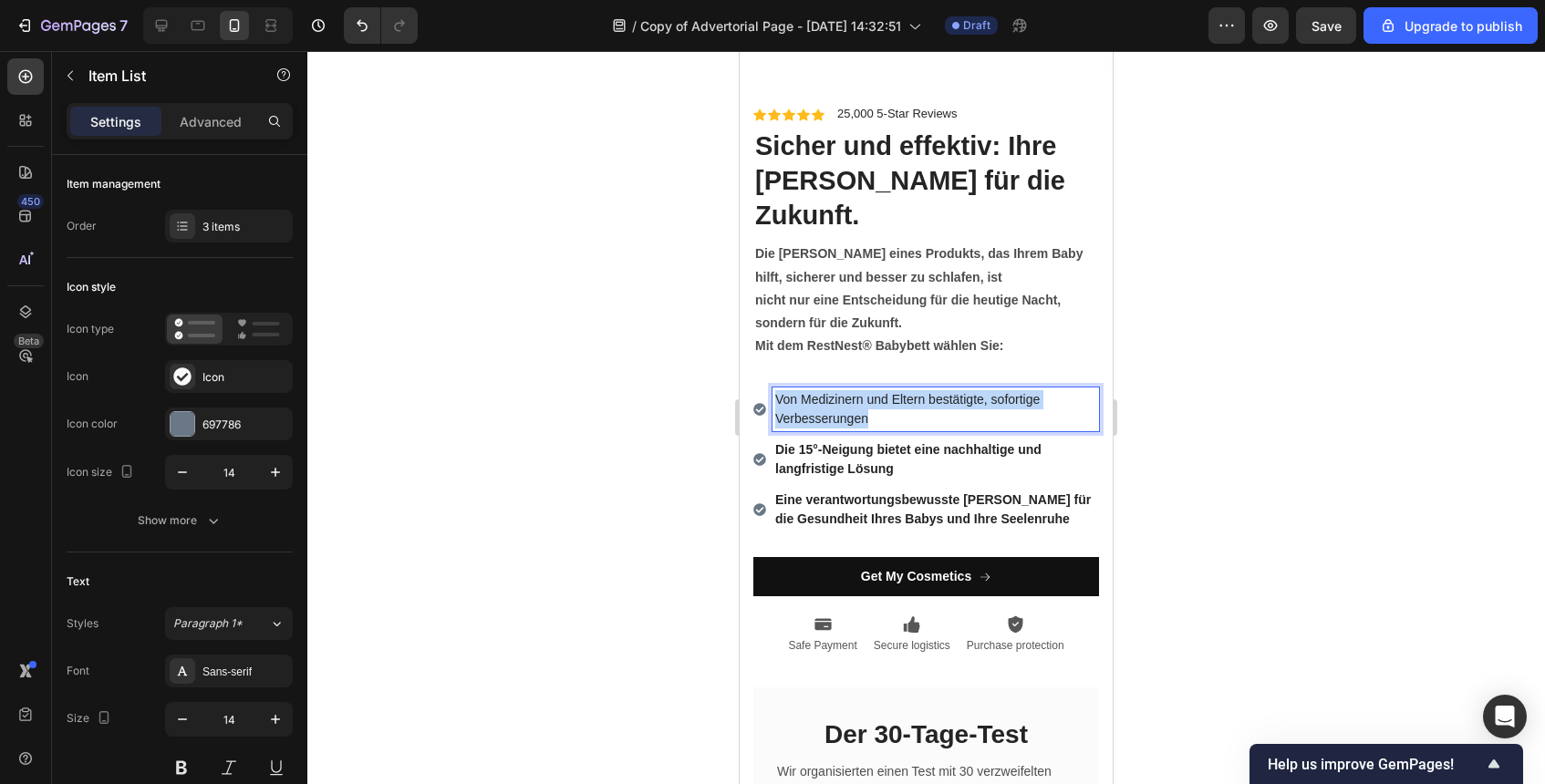
click at [918, 391] on p "Von Medizinern und Eltern bestätigte, sofortige Verbesserungen" at bounding box center [936, 409] width 321 height 38
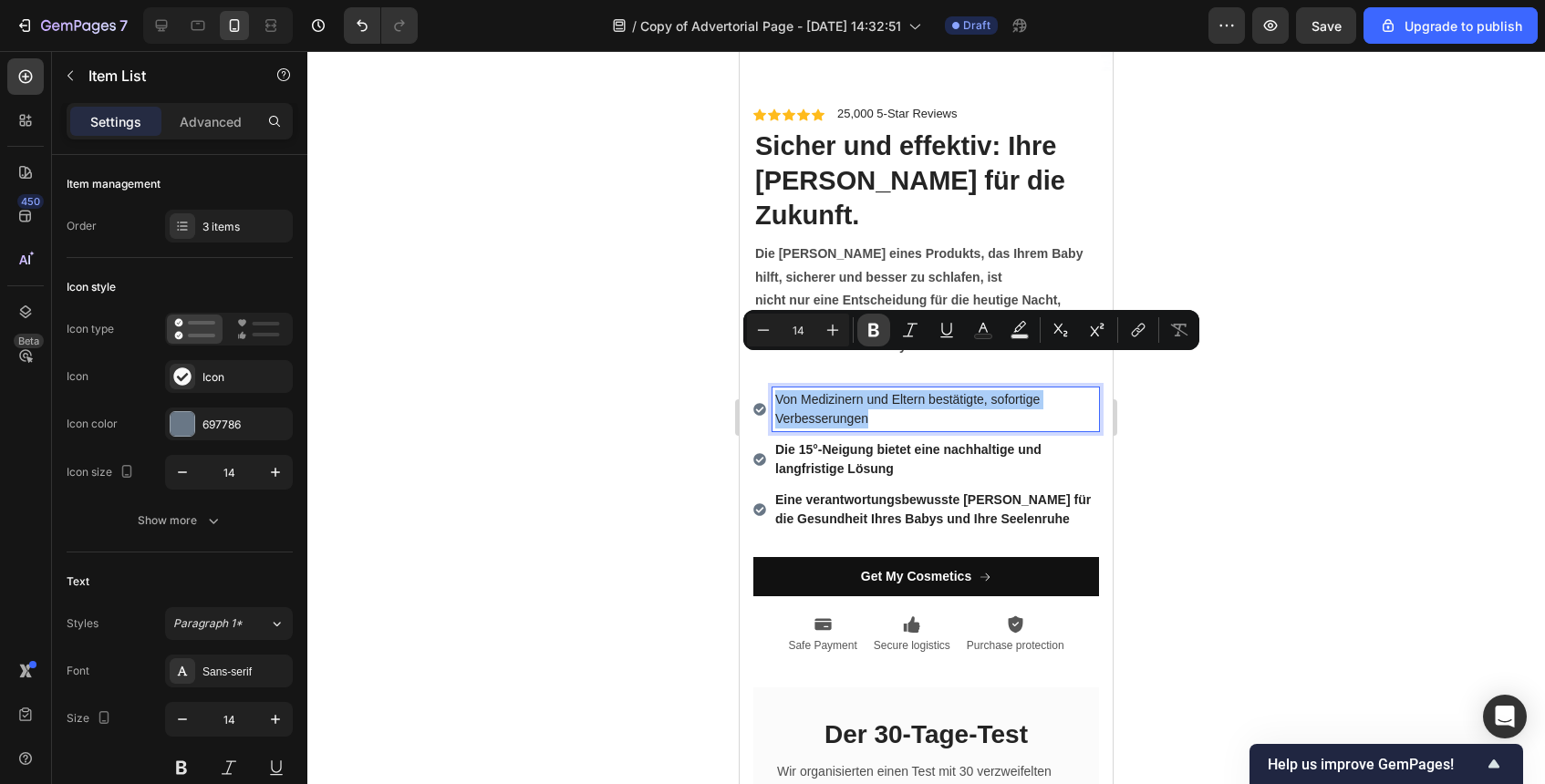
click at [874, 330] on icon "Editor contextual toolbar" at bounding box center [874, 330] width 11 height 14
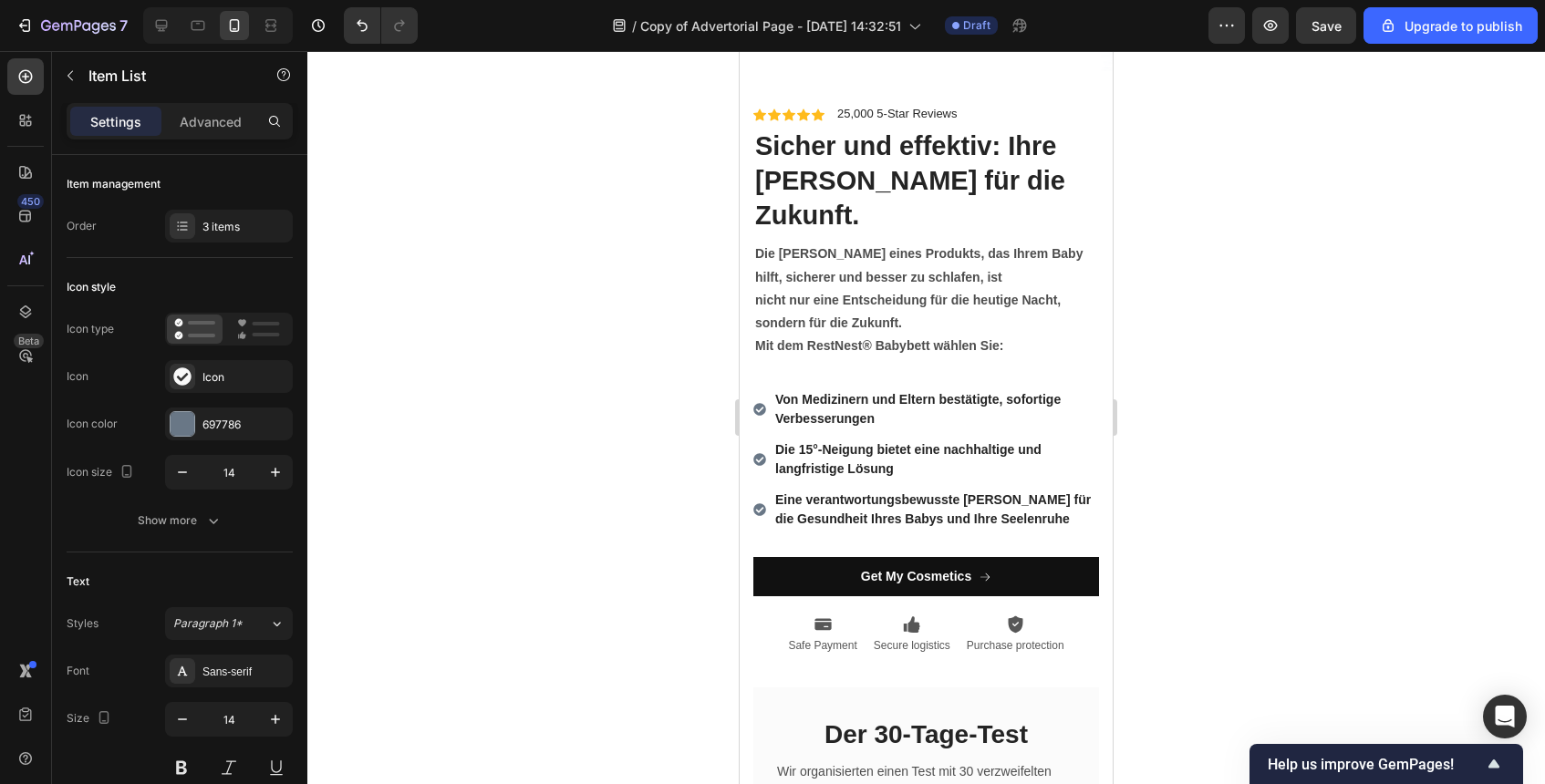
click at [1143, 493] on div at bounding box center [926, 417] width 1238 height 733
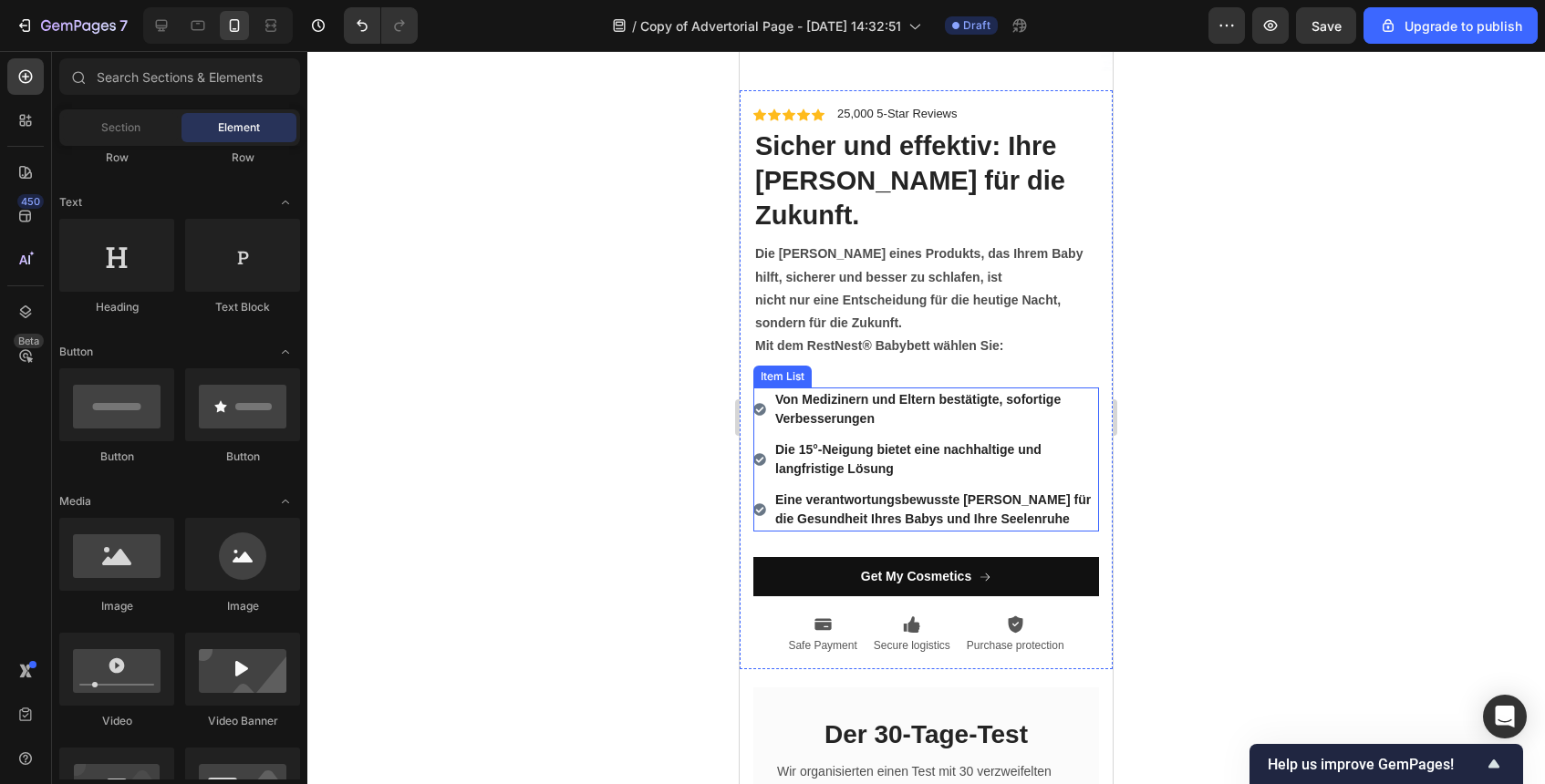
click at [761, 438] on div "Die 15°-Neigung bietet eine nachhaltige und langfristige Lösung" at bounding box center [926, 459] width 345 height 44
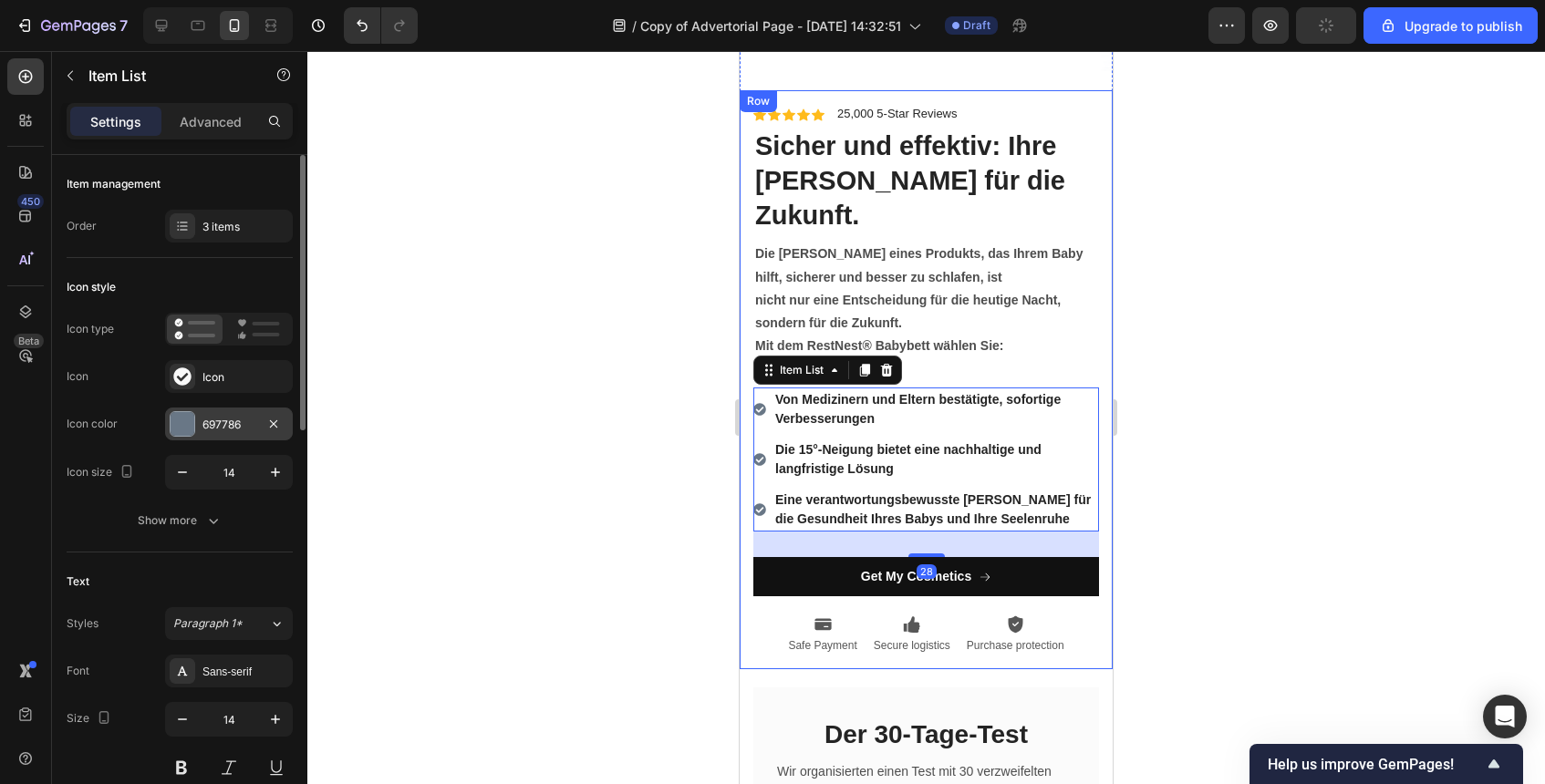
click at [196, 418] on div "697786" at bounding box center [229, 423] width 128 height 32
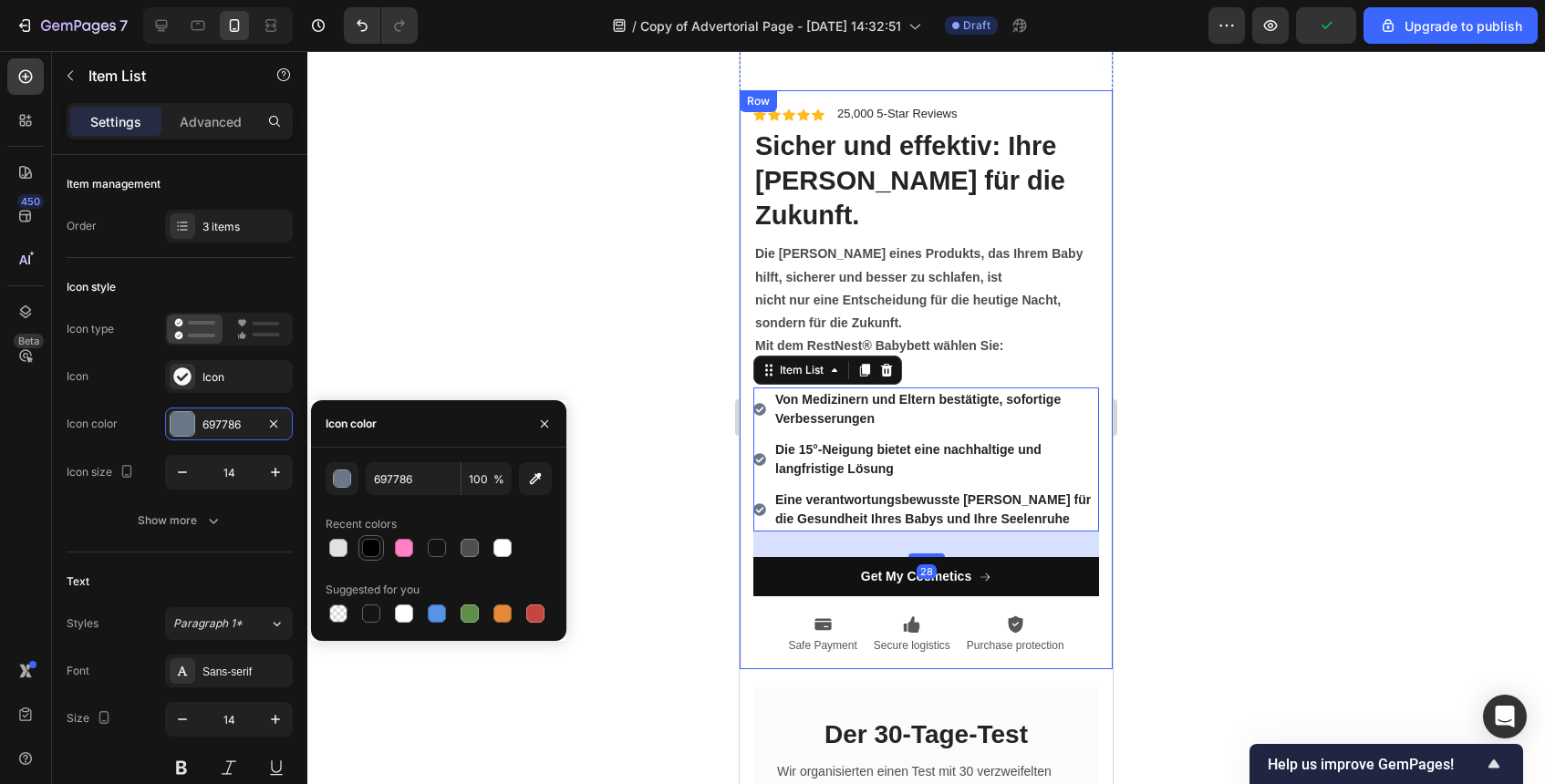
click at [369, 553] on div at bounding box center [371, 548] width 19 height 19
type input "000000"
click at [485, 364] on div at bounding box center [926, 417] width 1238 height 733
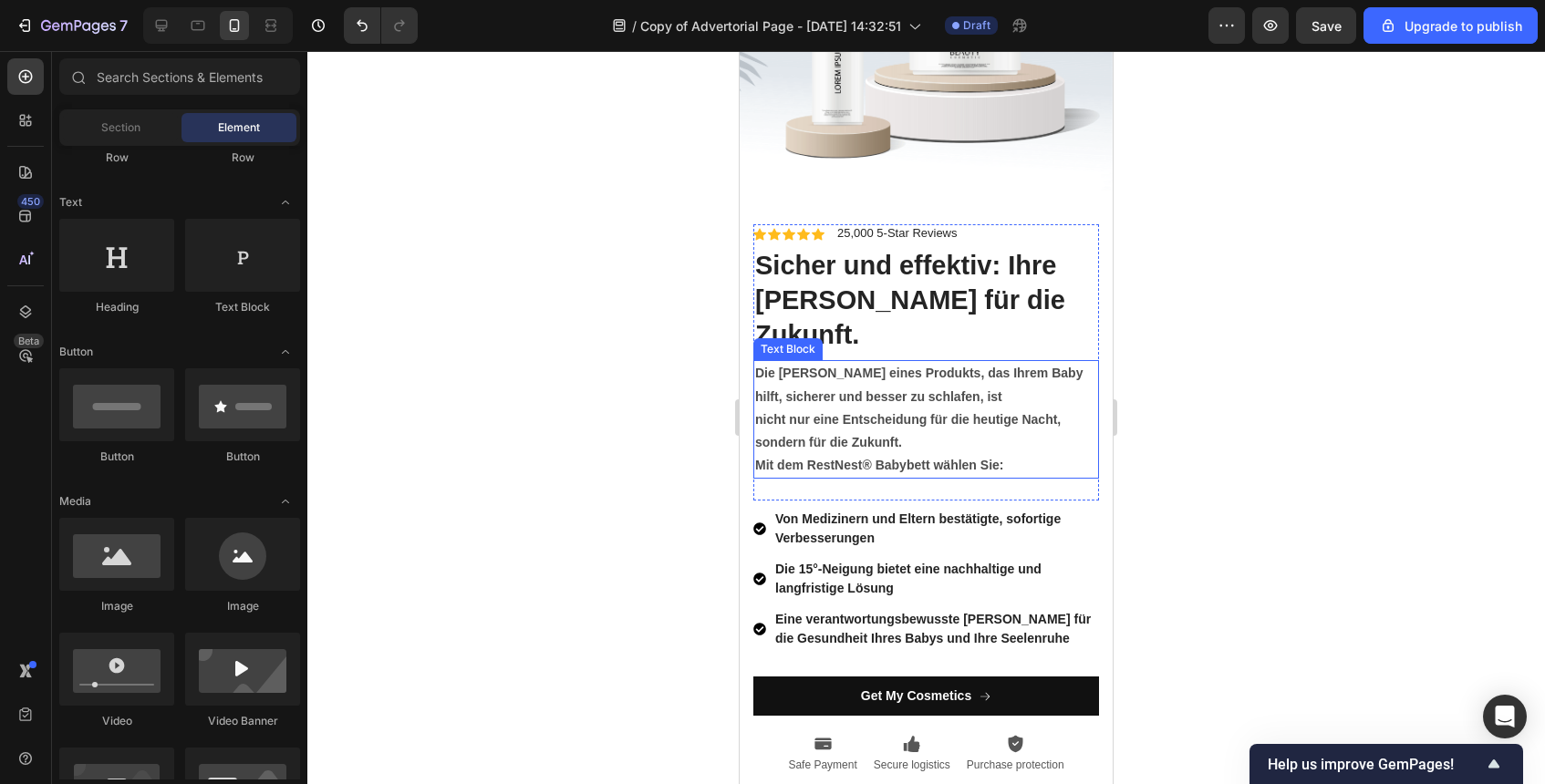
scroll to position [6815, 0]
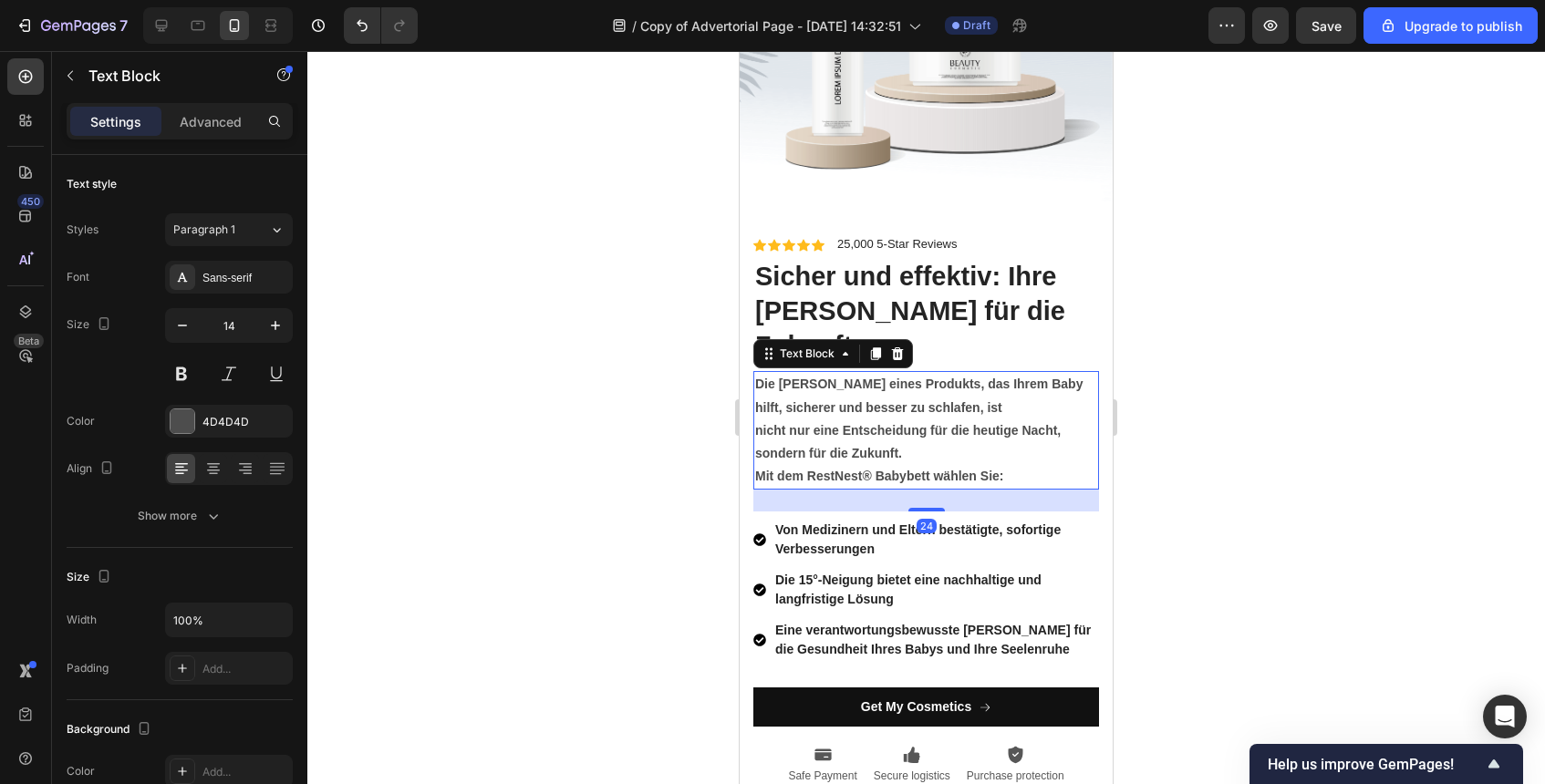
click at [990, 422] on p "nicht nur eine Entscheidung für die heutige Nacht, sondern für die Zukunft." at bounding box center [927, 442] width 343 height 45
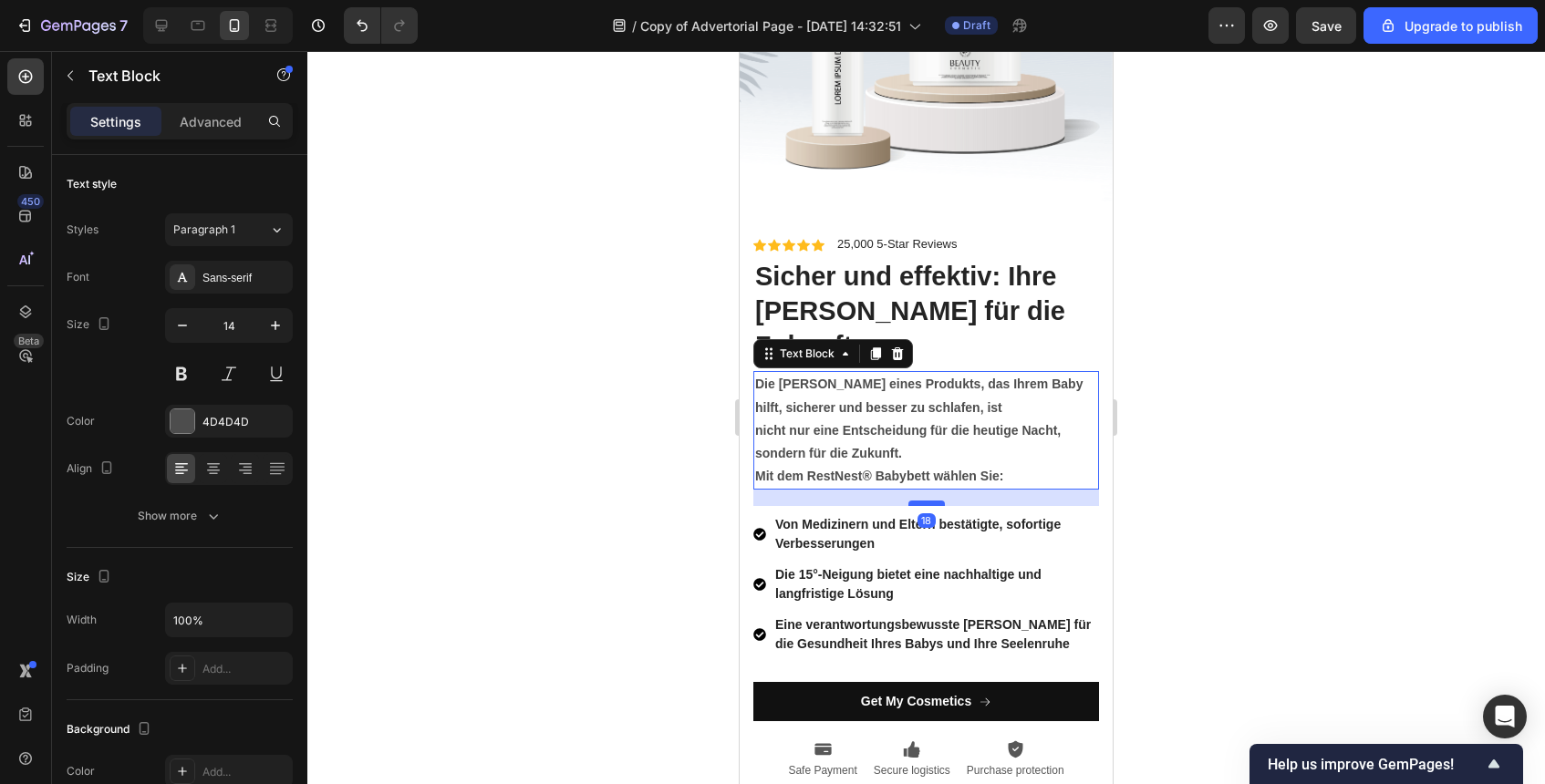
click at [937, 501] on div at bounding box center [926, 504] width 36 height 6
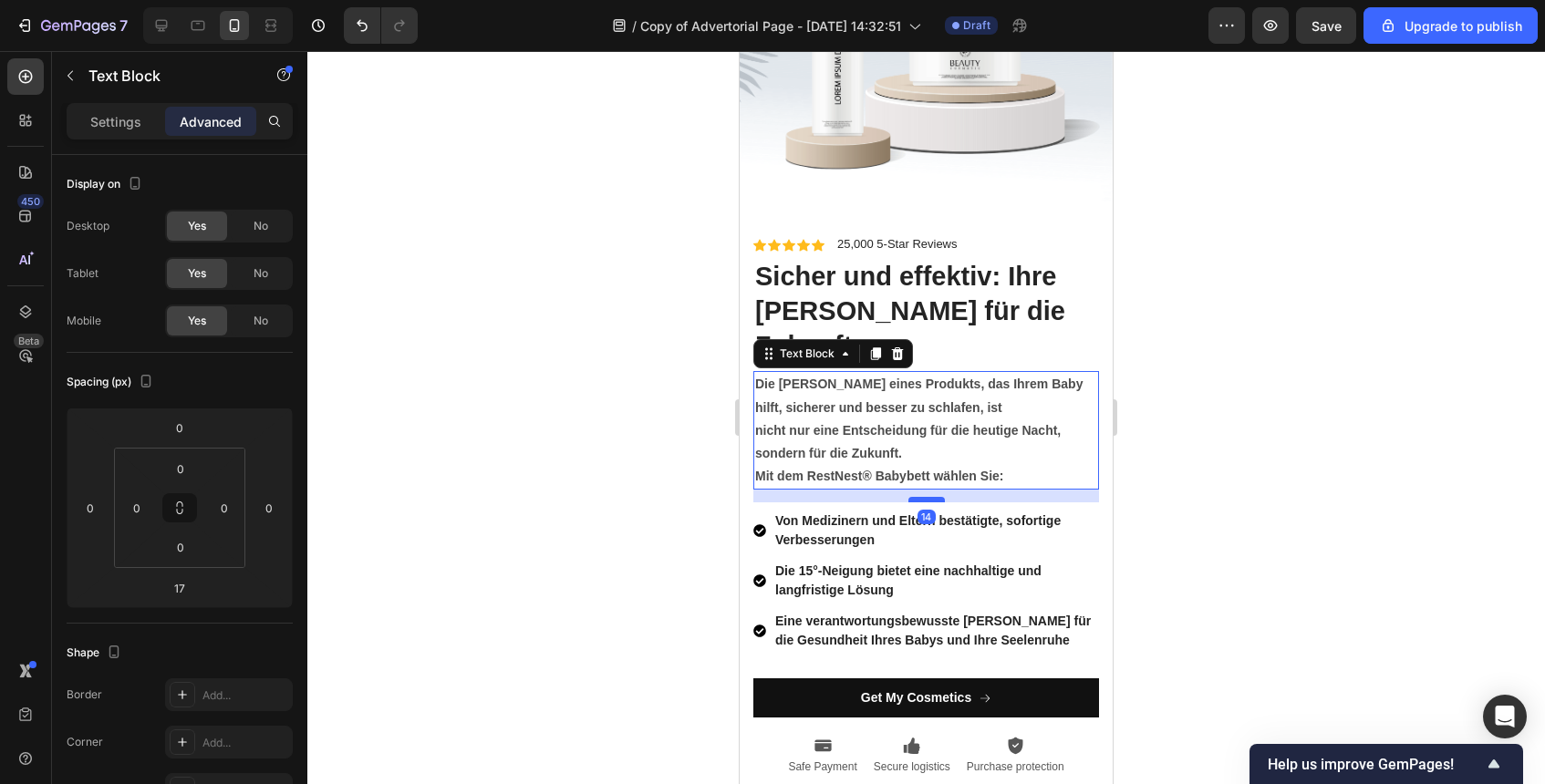
click at [937, 497] on div at bounding box center [926, 500] width 36 height 6
type input "14"
click at [1178, 527] on div at bounding box center [926, 417] width 1238 height 733
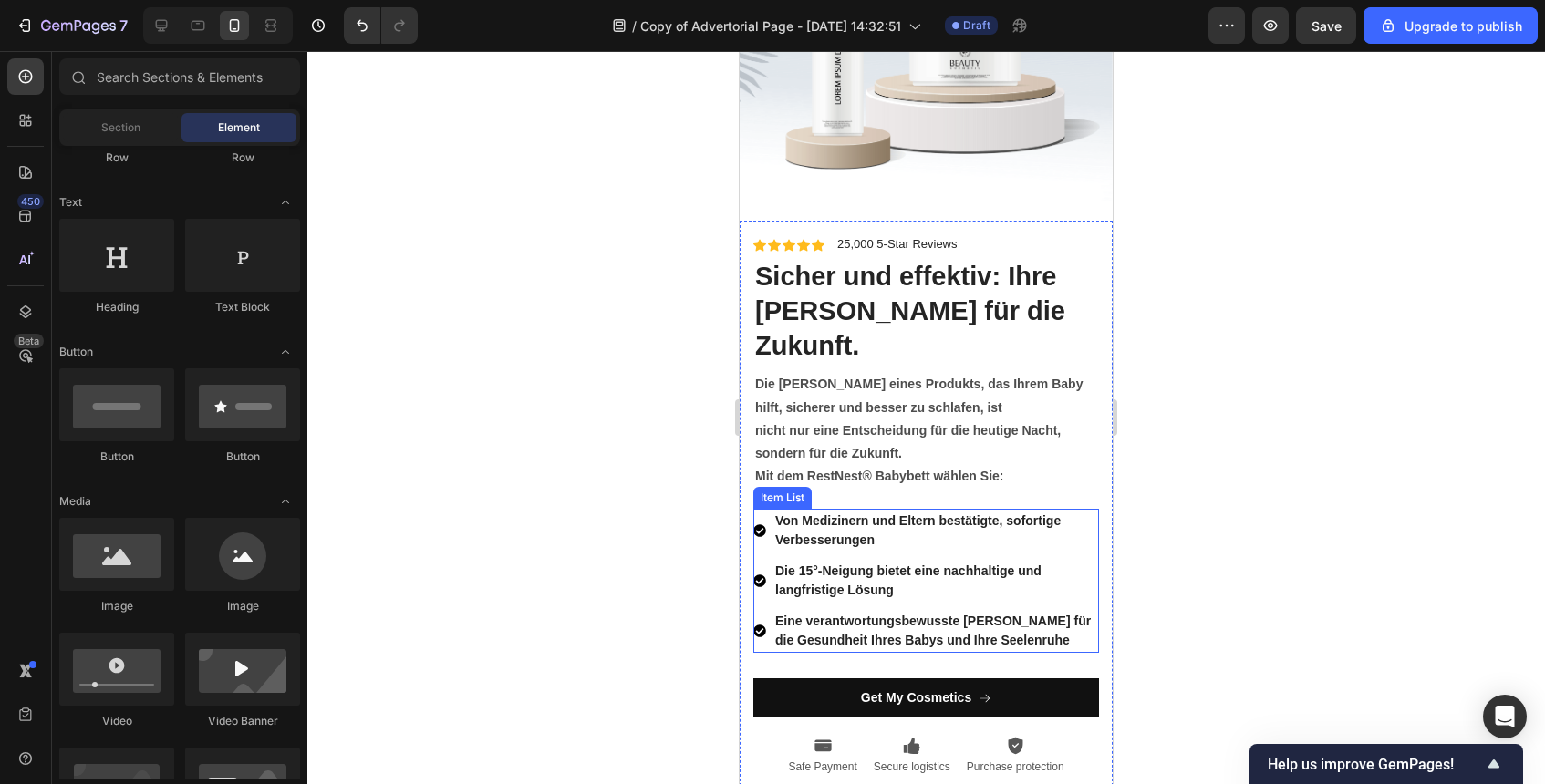
click at [1178, 527] on div at bounding box center [926, 417] width 1238 height 733
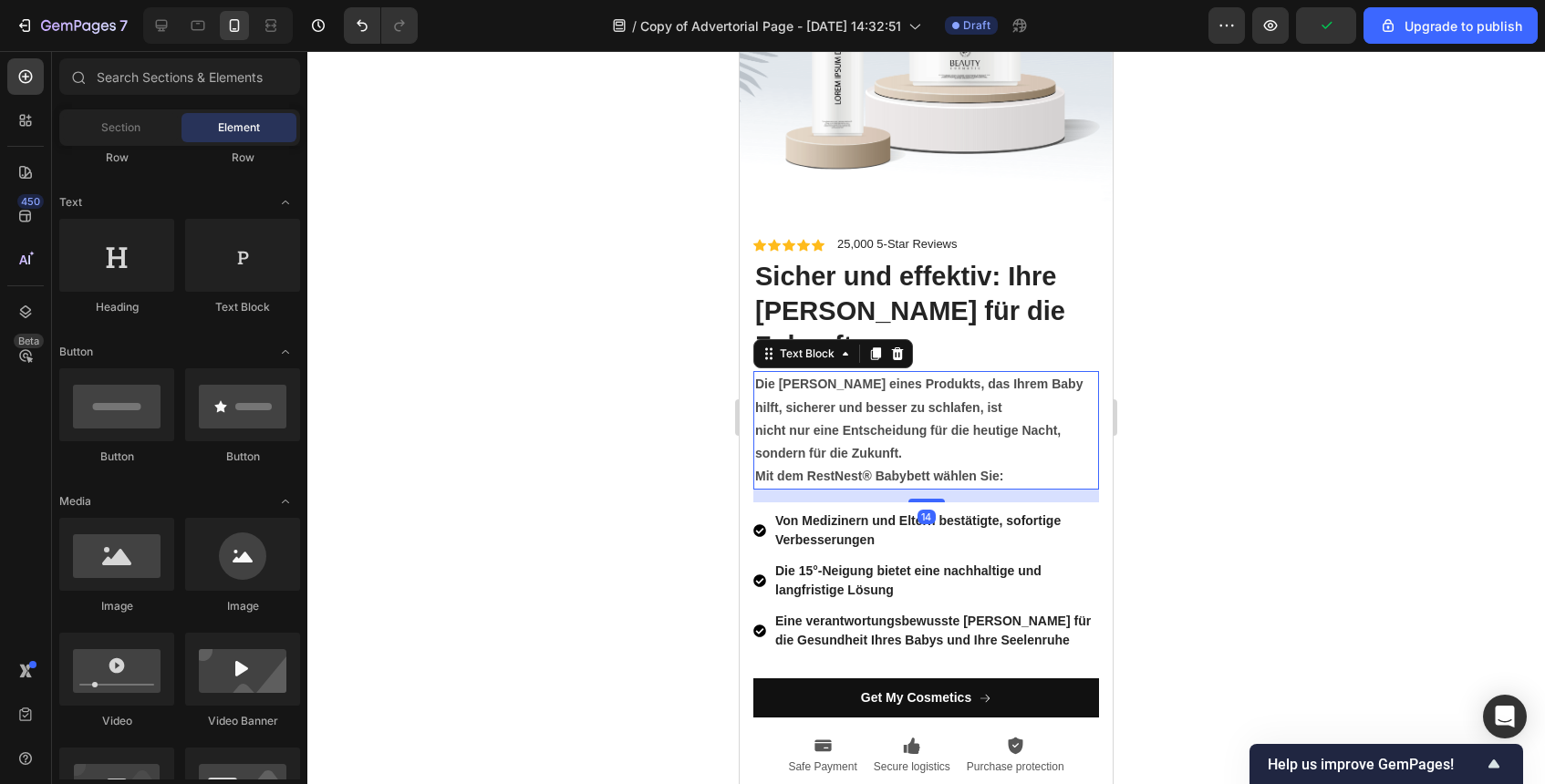
click at [1016, 454] on div "Die Wahl eines Produkts, das Ihrem Baby hilft, sicherer und besser zu schlafen,…" at bounding box center [926, 430] width 345 height 118
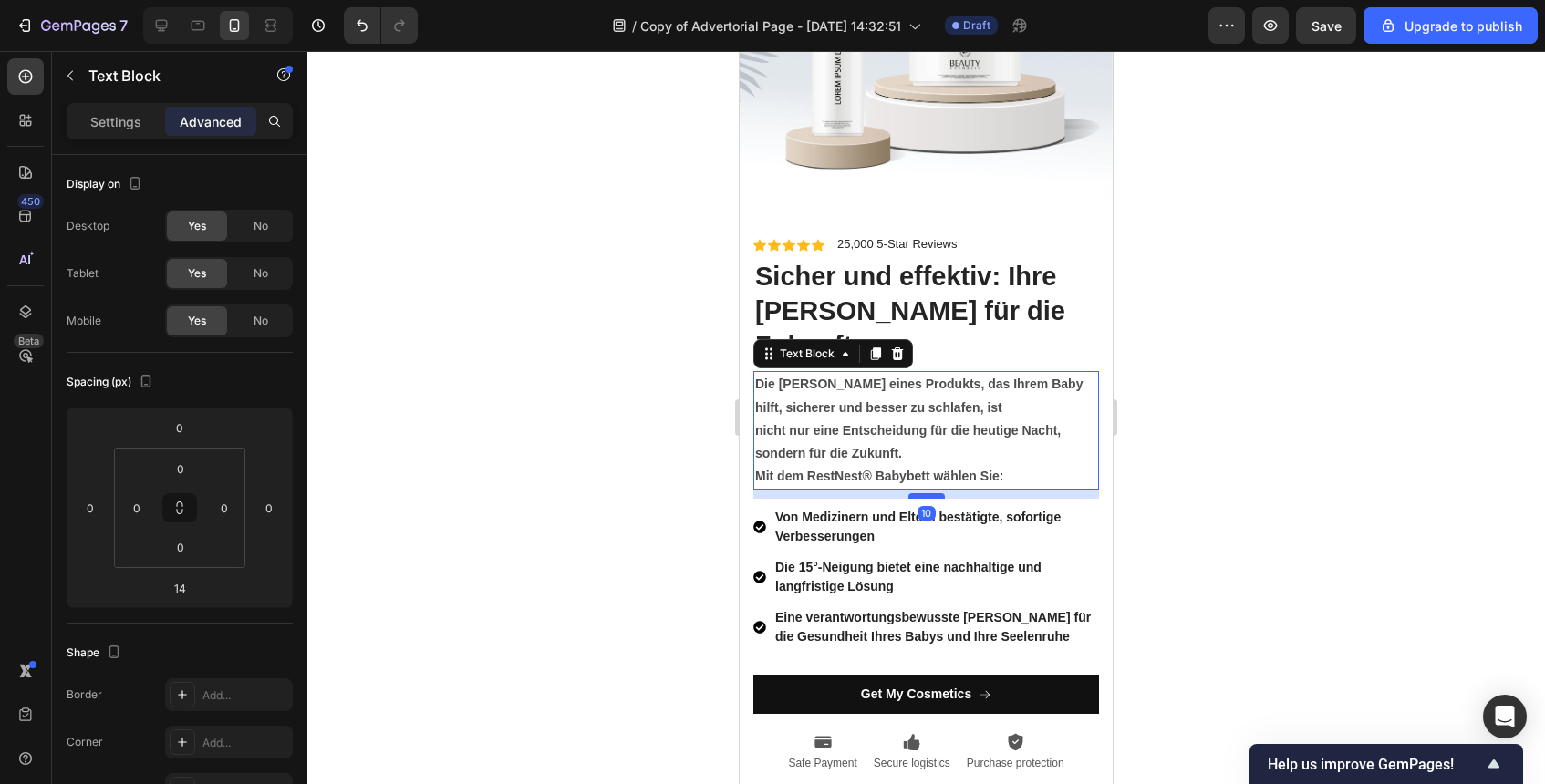
click at [938, 493] on div at bounding box center [926, 496] width 36 height 6
type input "10"
click at [1283, 506] on div at bounding box center [926, 417] width 1238 height 733
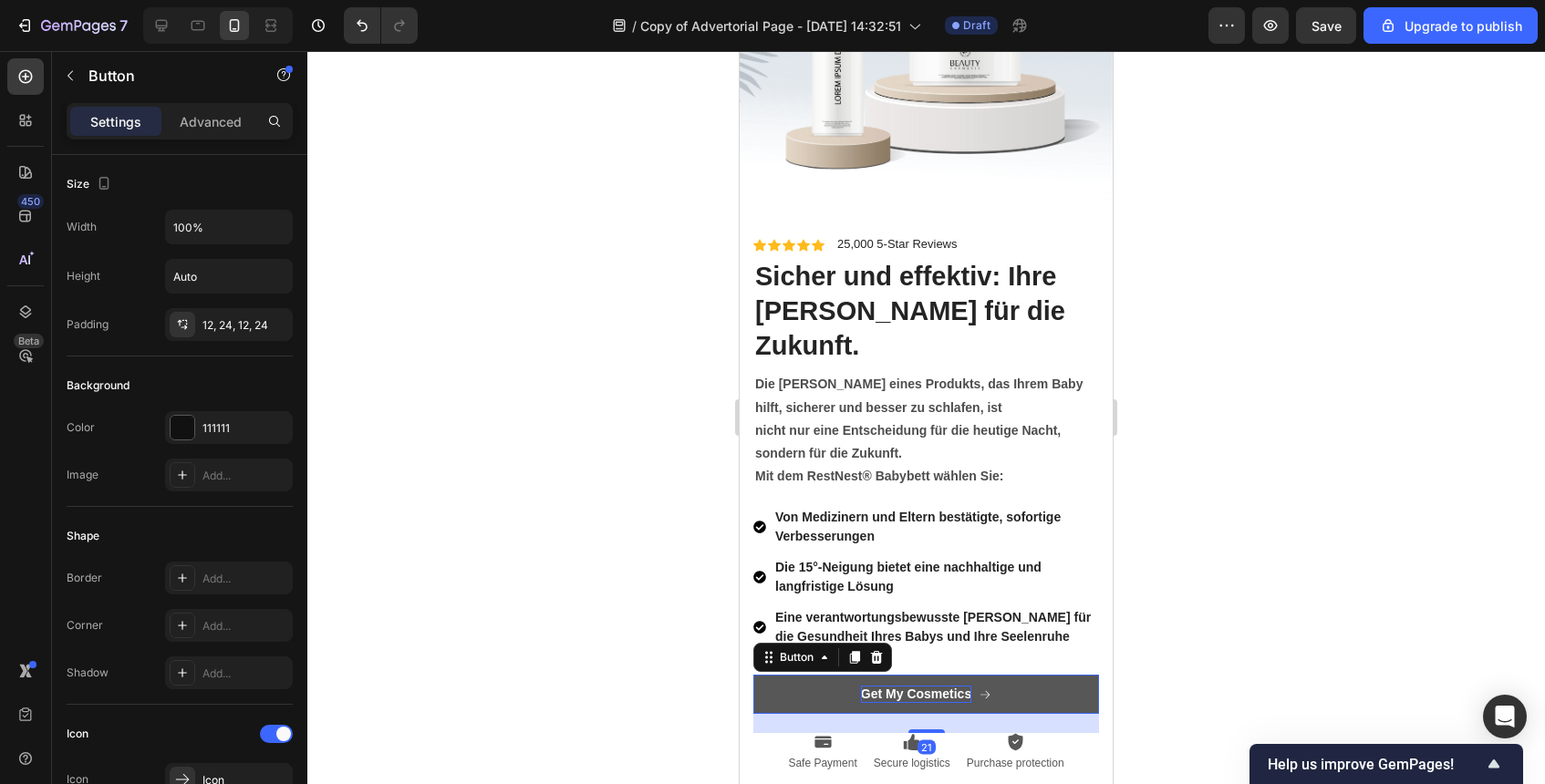
click at [953, 686] on div "Get My Cosmetics" at bounding box center [916, 694] width 110 height 17
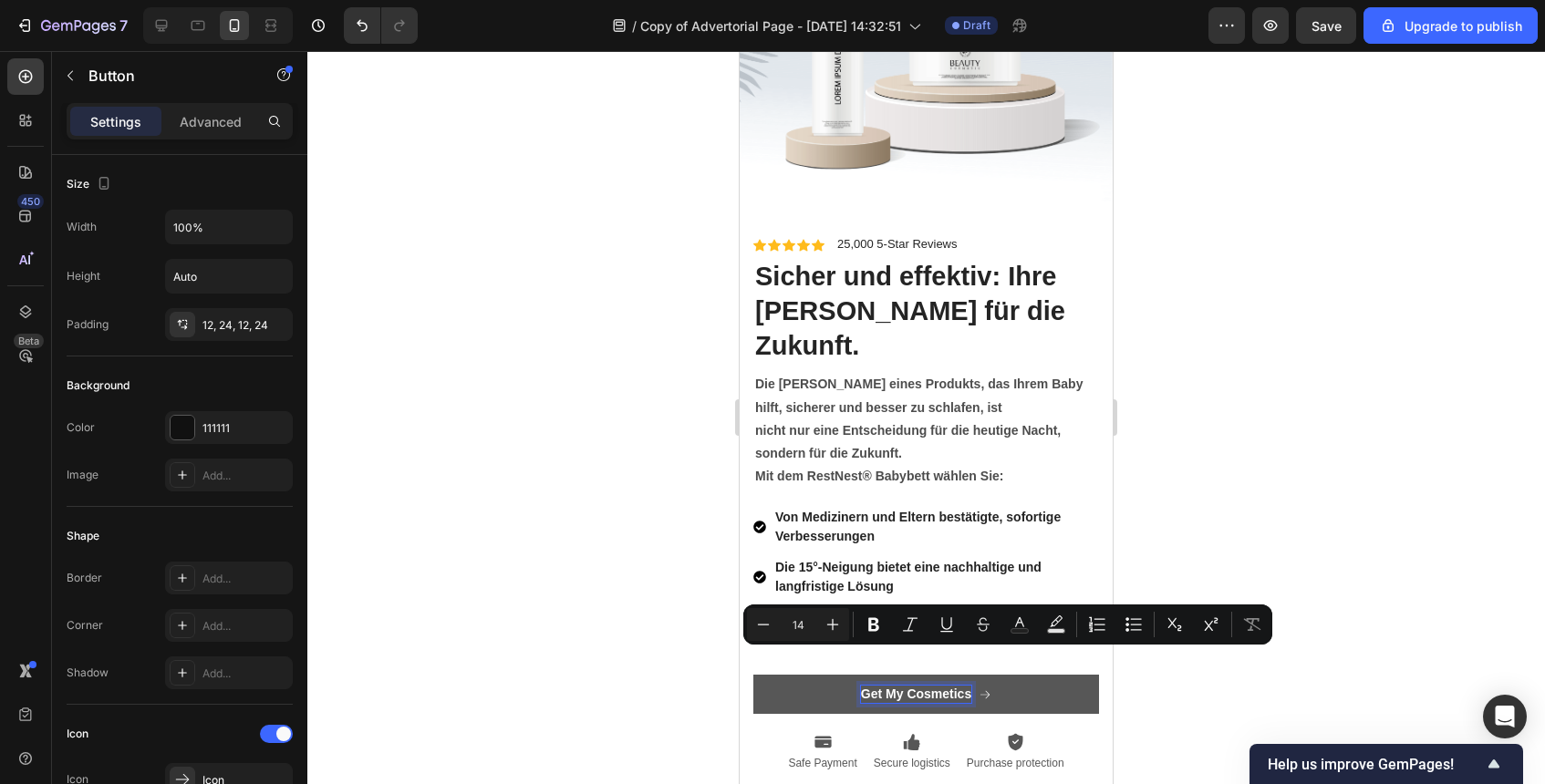
click at [953, 686] on p "Get My Cosmetics" at bounding box center [916, 694] width 110 height 17
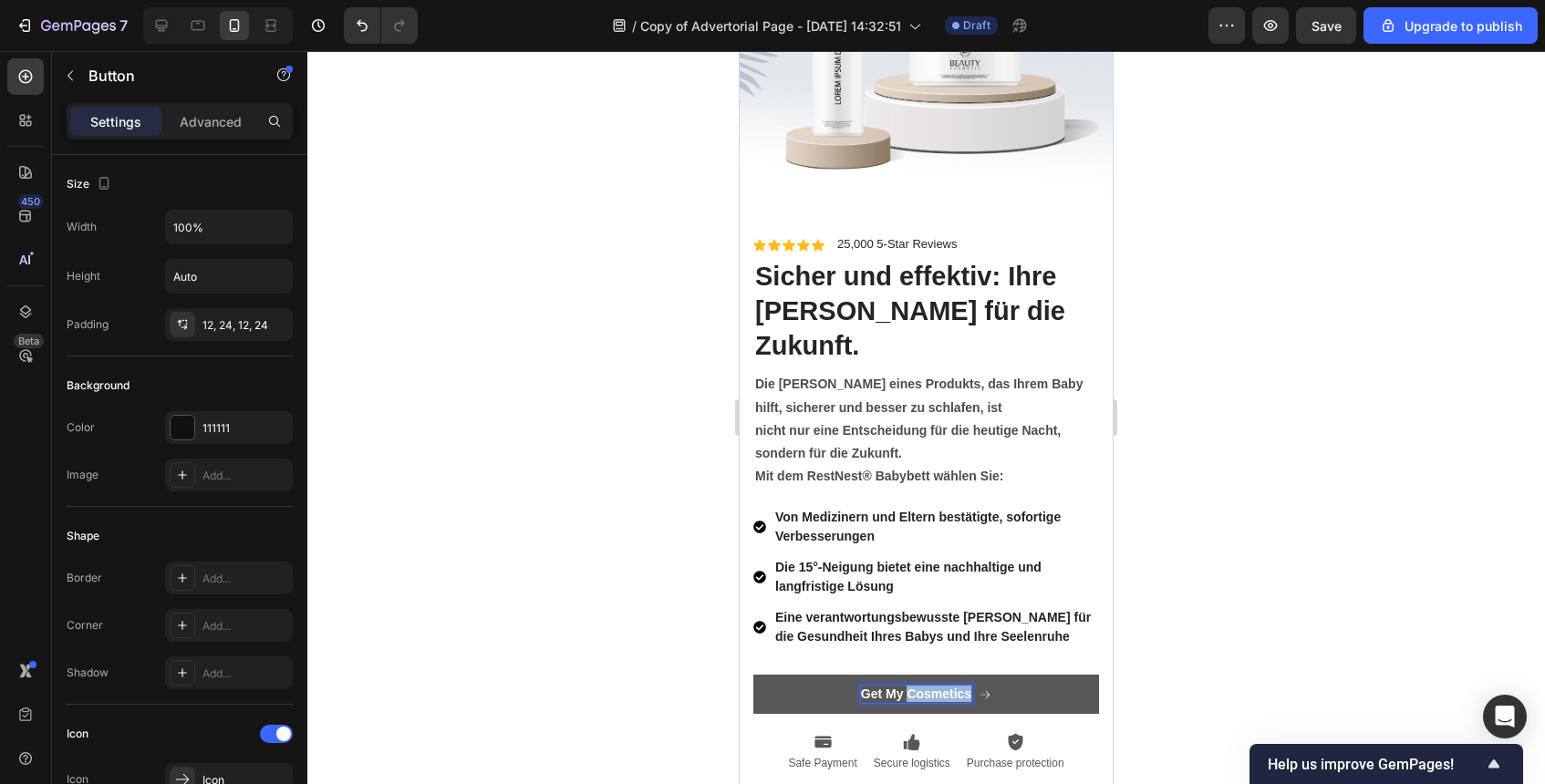
click at [953, 686] on p "Get My Cosmetics" at bounding box center [916, 694] width 110 height 17
click at [754, 675] on button "Verfügbarkeit" at bounding box center [926, 693] width 345 height 38
click at [1127, 602] on div at bounding box center [926, 417] width 1238 height 733
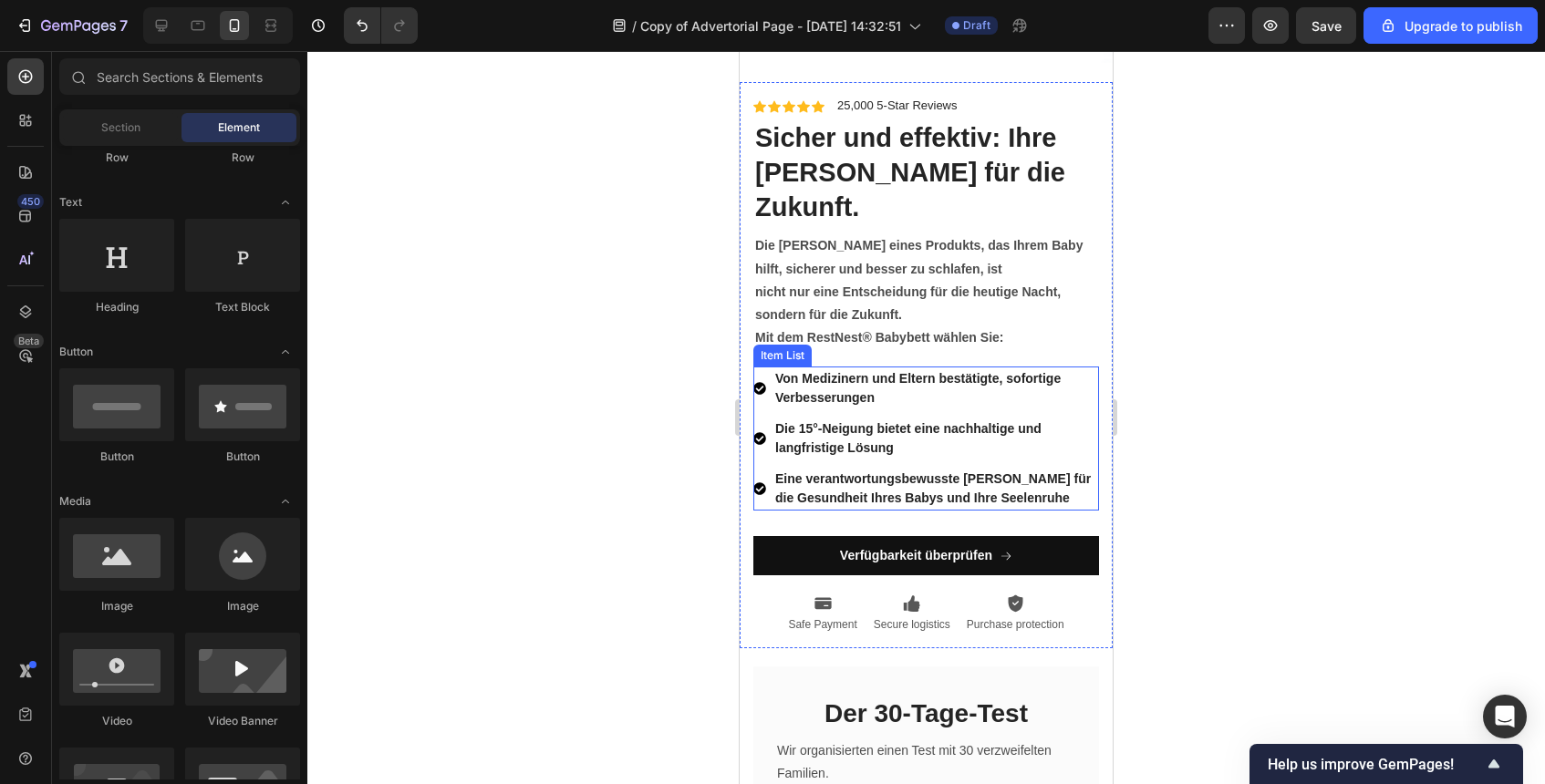
scroll to position [6955, 0]
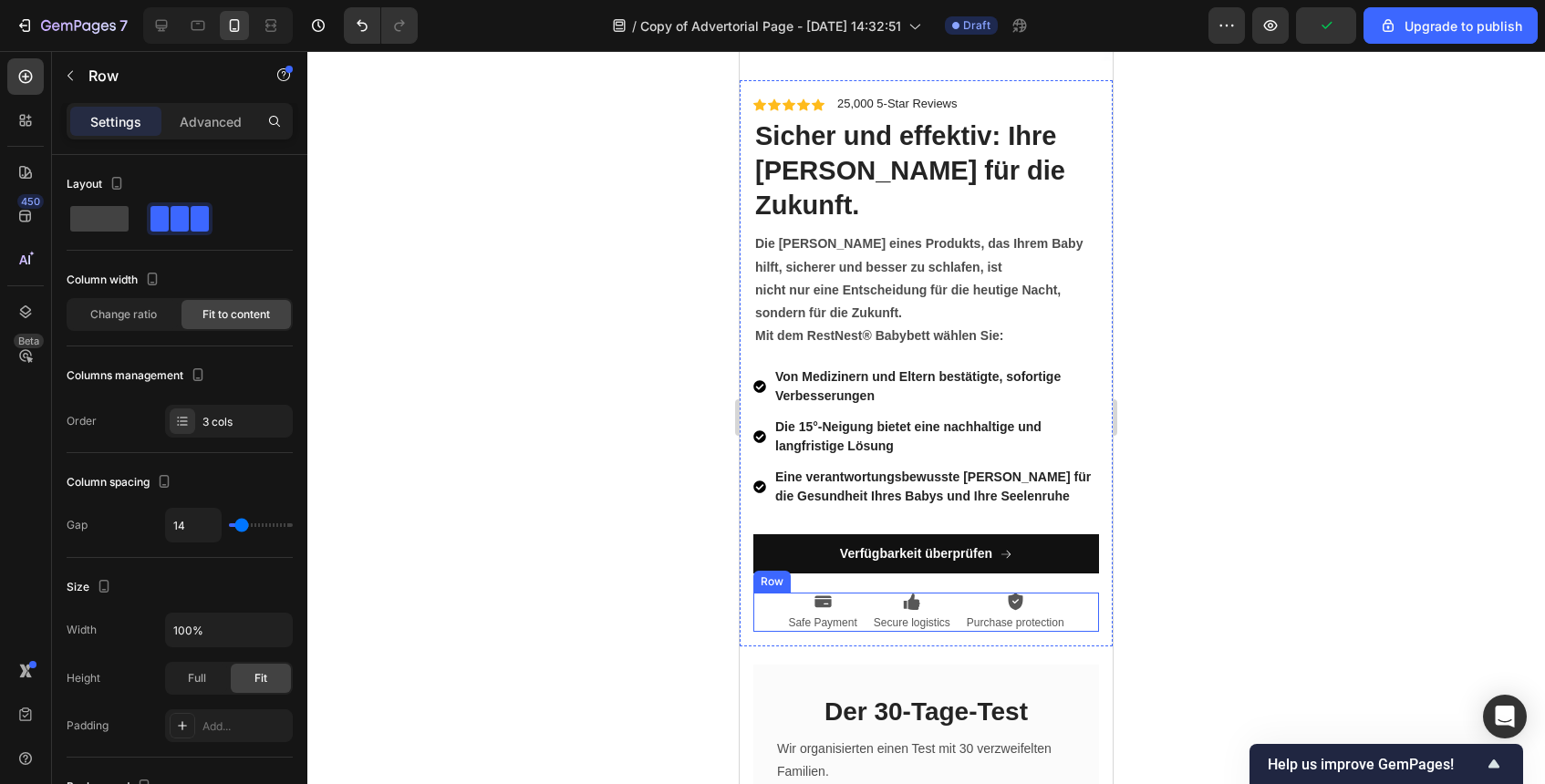
click at [1069, 592] on div "Icon Safe Payment Text Block Icon Secure logistics Text Block Icon Purchase pro…" at bounding box center [926, 612] width 345 height 40
click at [866, 568] on icon at bounding box center [866, 576] width 15 height 15
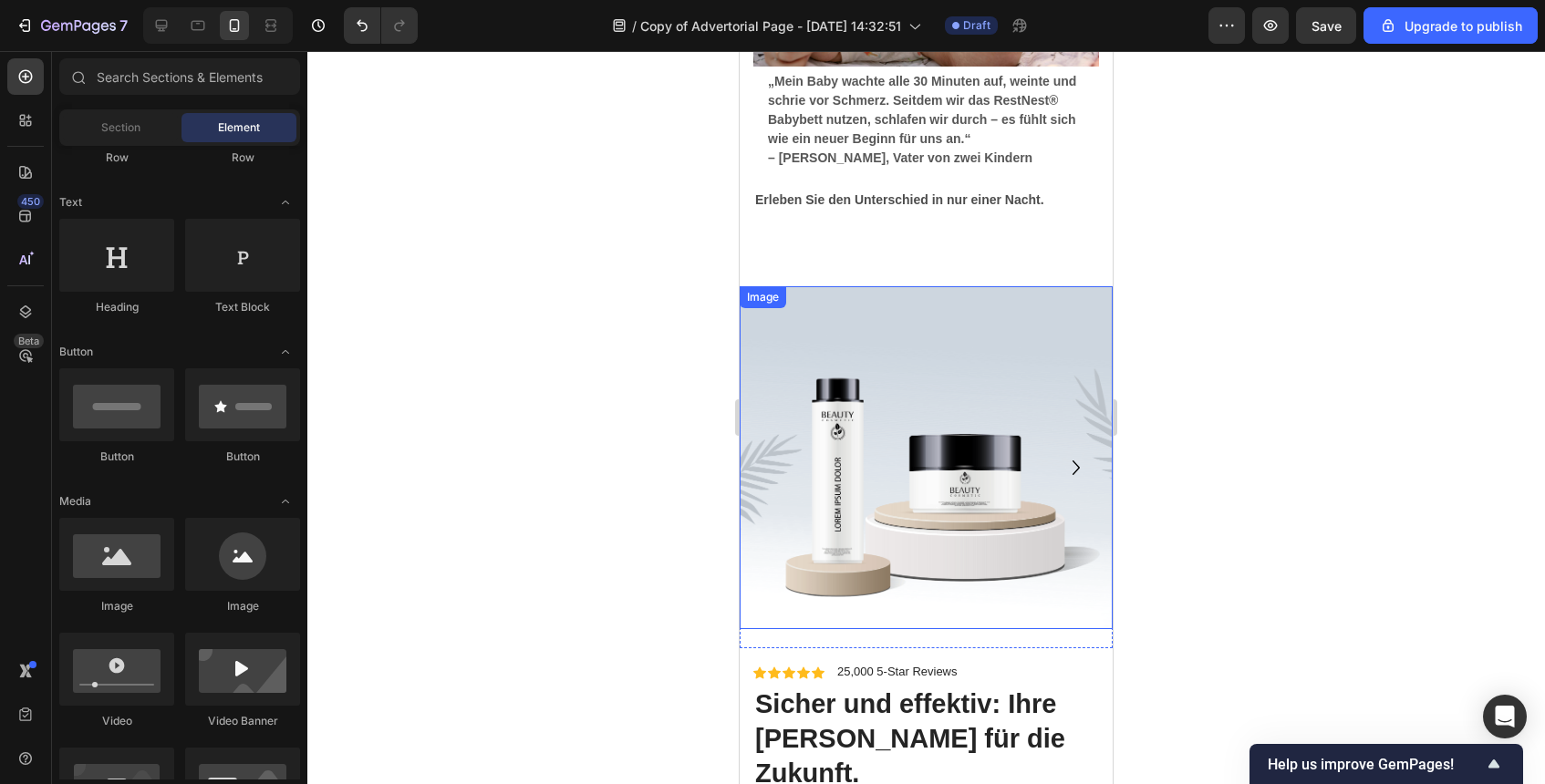
scroll to position [6398, 0]
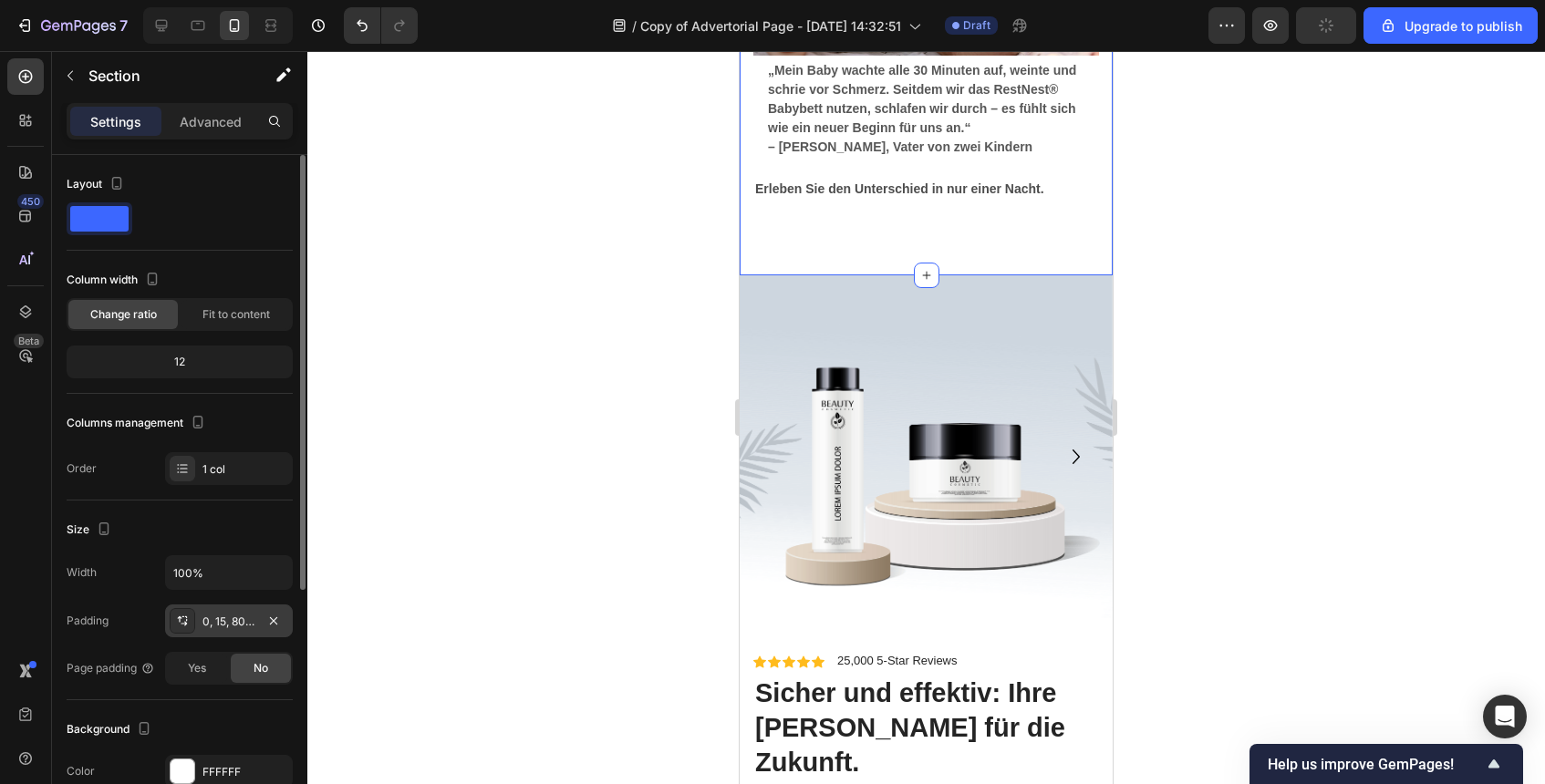
click at [230, 624] on div "0, 15, 80, 15" at bounding box center [229, 622] width 53 height 17
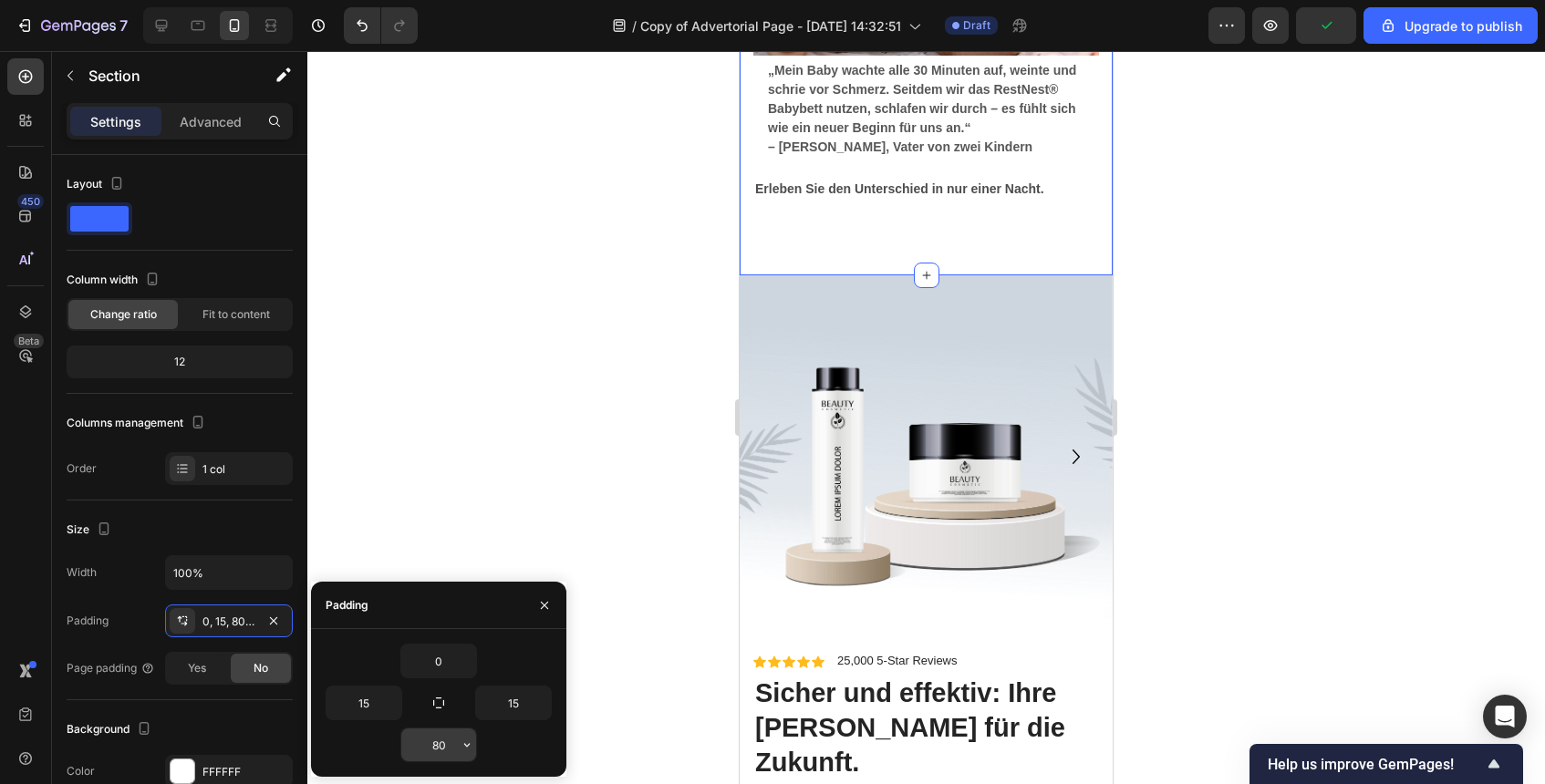
click at [441, 735] on input "80" at bounding box center [439, 744] width 75 height 32
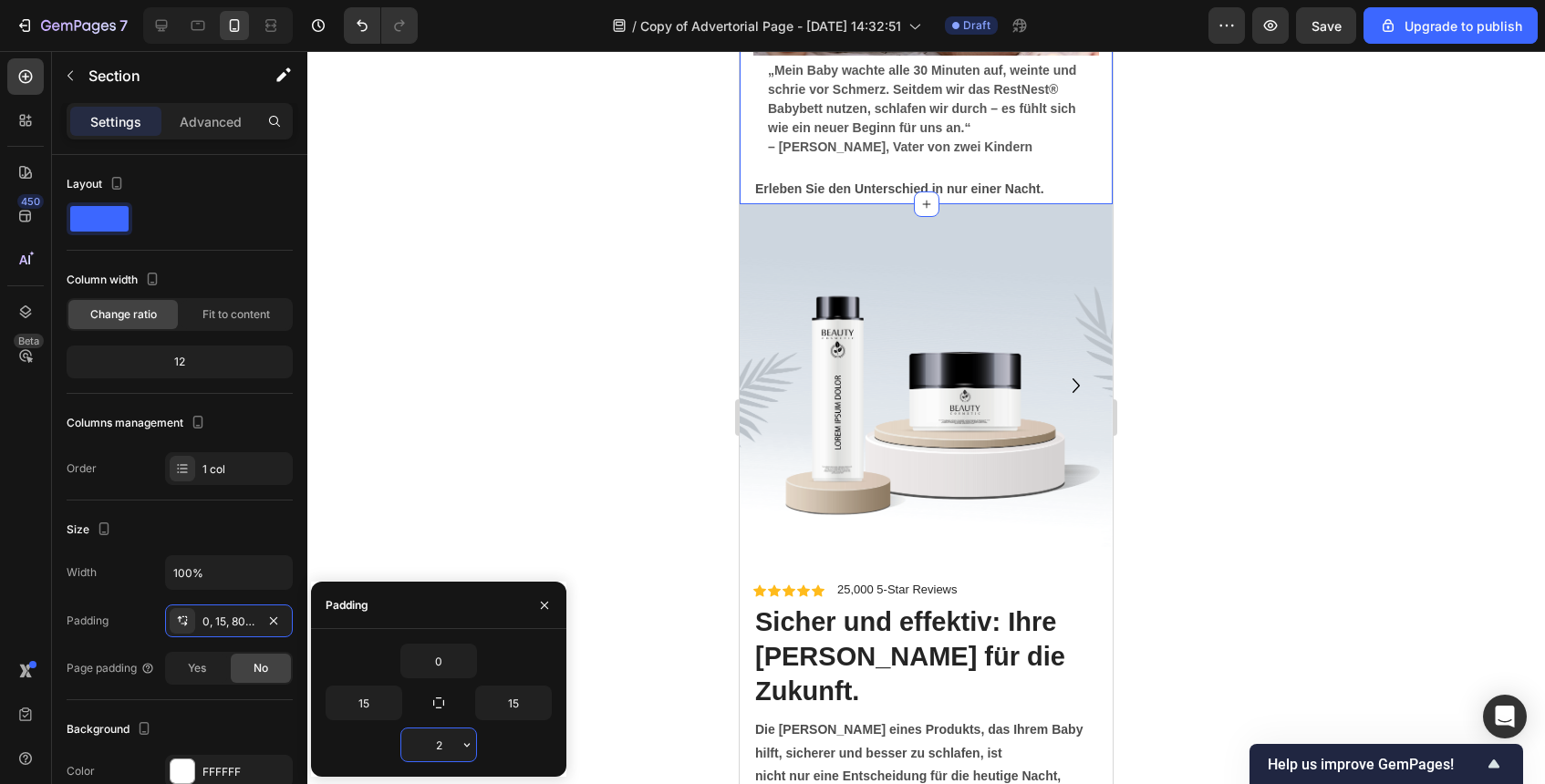
type input "20"
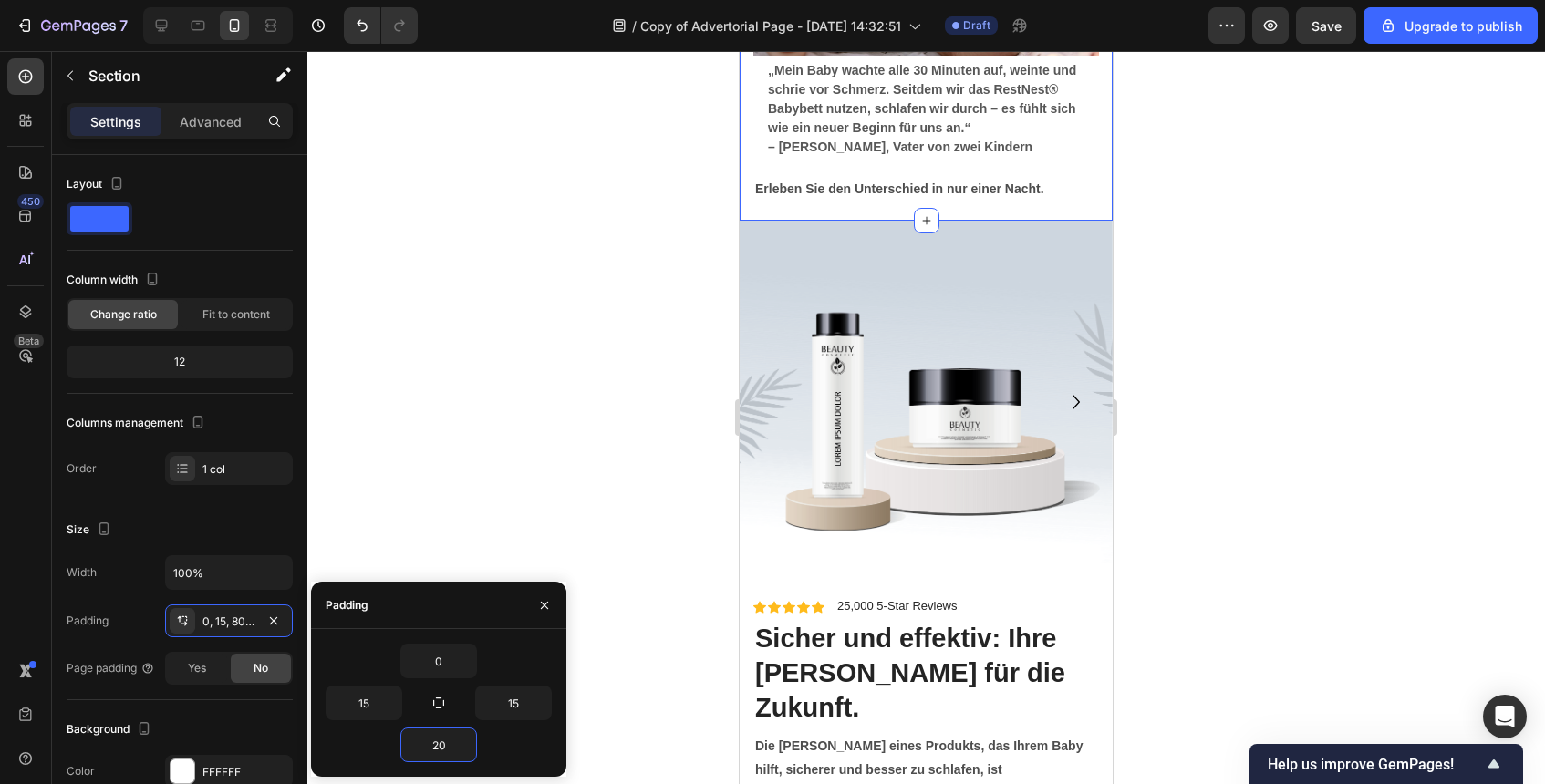
click at [1240, 402] on div at bounding box center [926, 417] width 1238 height 733
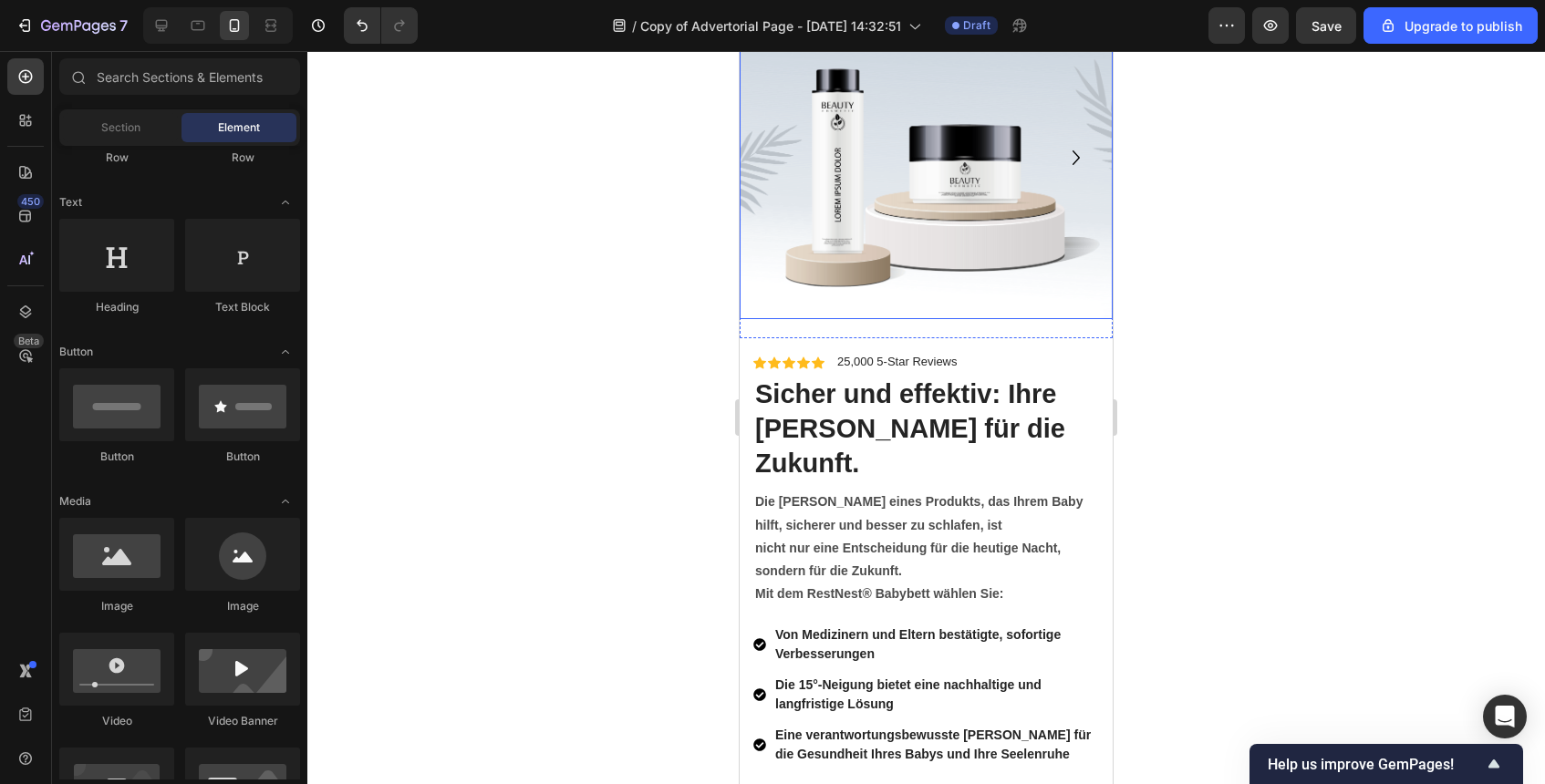
scroll to position [6644, 0]
click at [928, 363] on p "25,000 5-Star Reviews" at bounding box center [898, 360] width 120 height 16
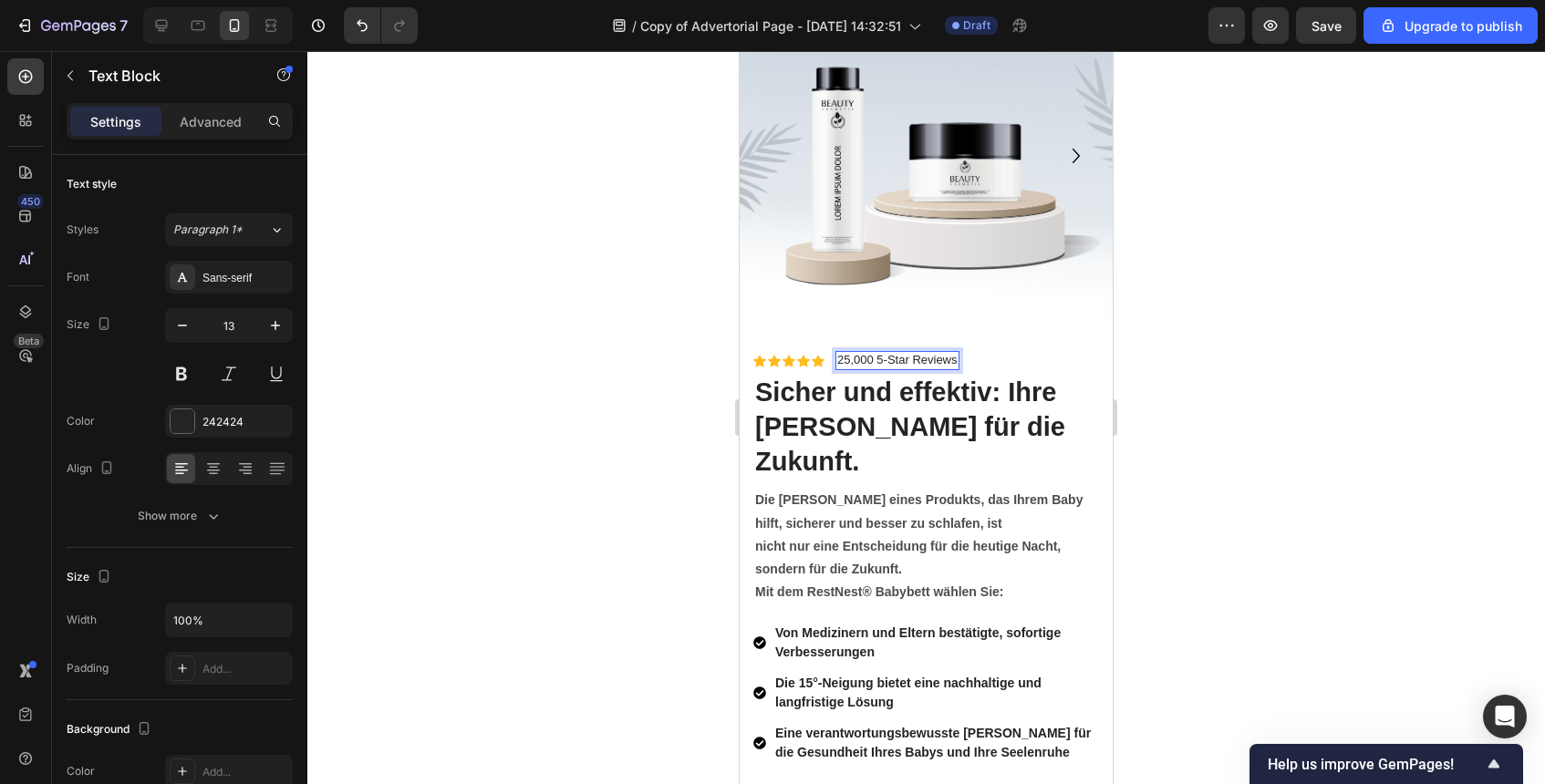
click at [928, 363] on p "25,000 5-Star Reviews" at bounding box center [898, 360] width 120 height 16
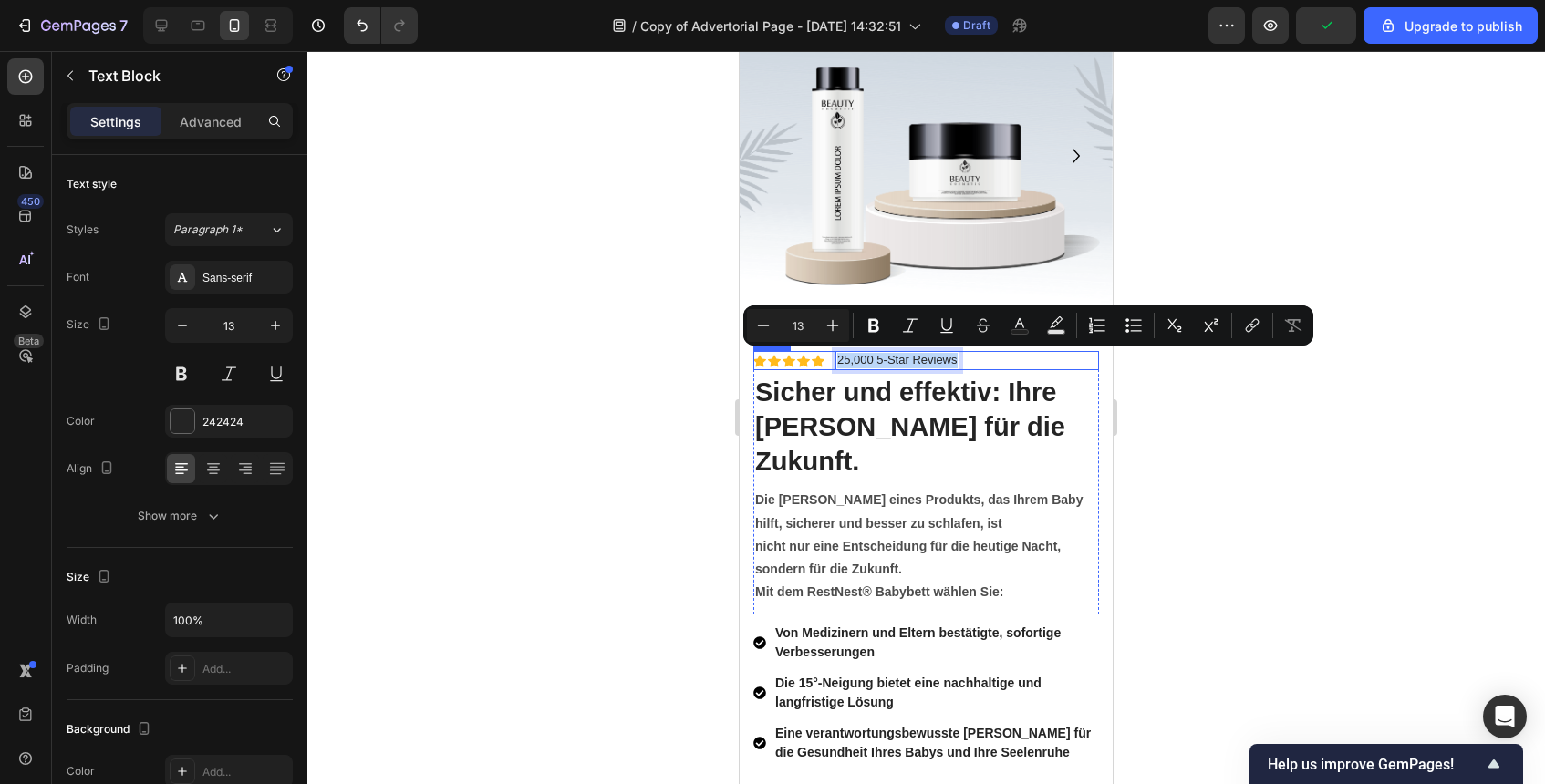
click at [978, 359] on div "Icon Icon Icon Icon Icon Icon List 25,000 5-Star Reviews Text Block 0 Row" at bounding box center [926, 360] width 345 height 19
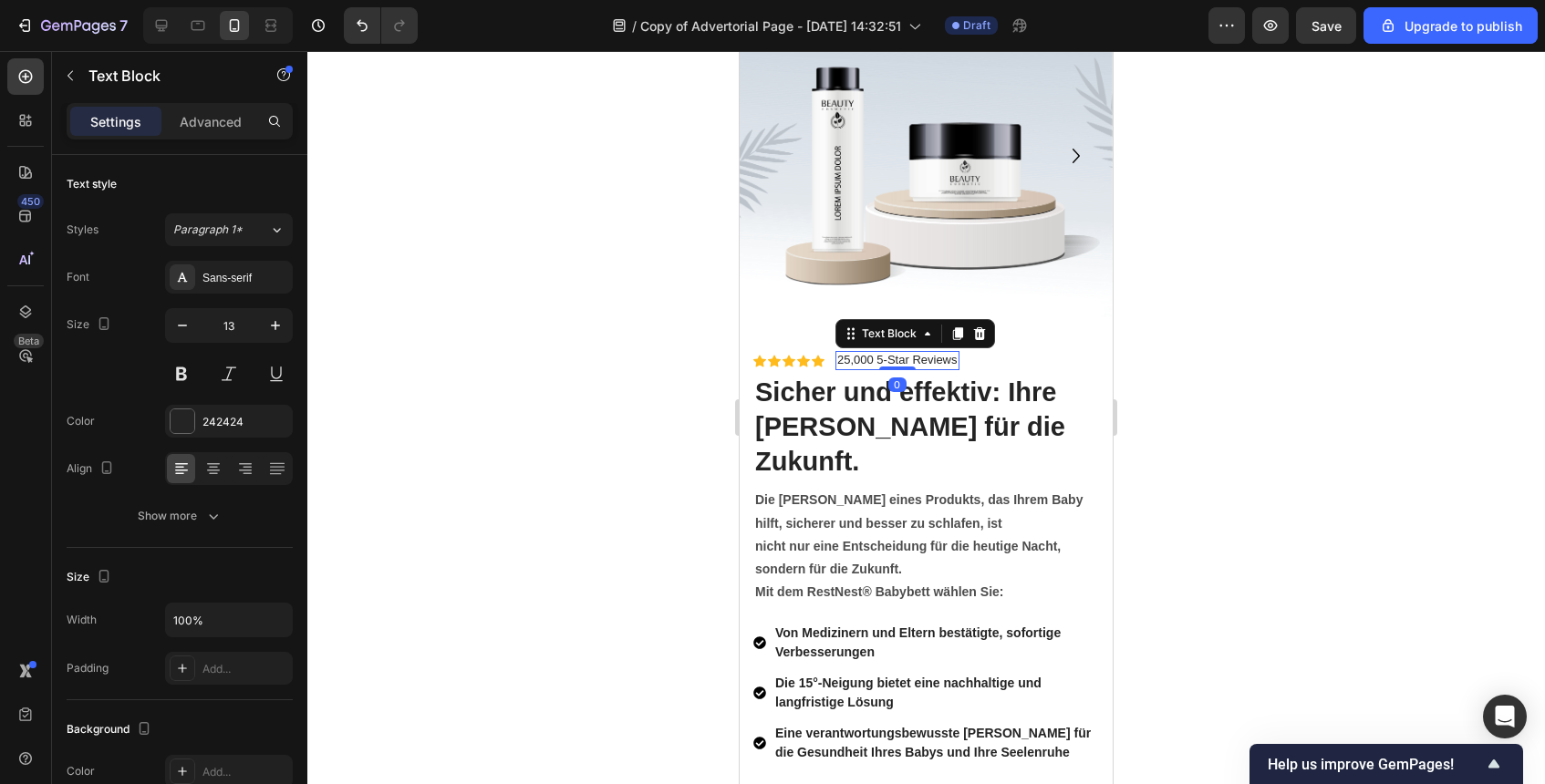
click at [930, 355] on p "25,000 5-Star Reviews" at bounding box center [898, 360] width 120 height 16
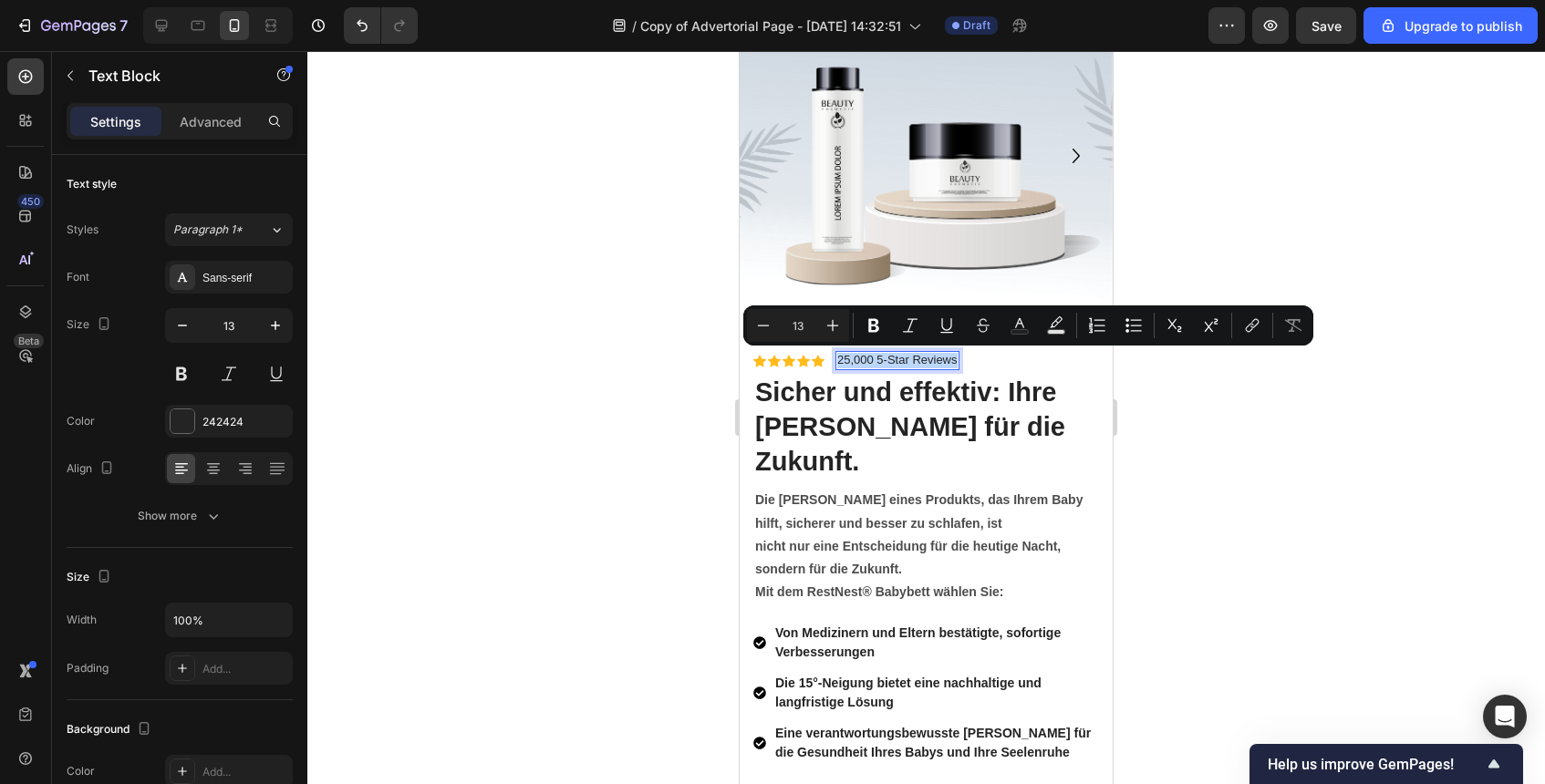
click at [874, 357] on p "25,000 5-Star Reviews" at bounding box center [898, 360] width 120 height 16
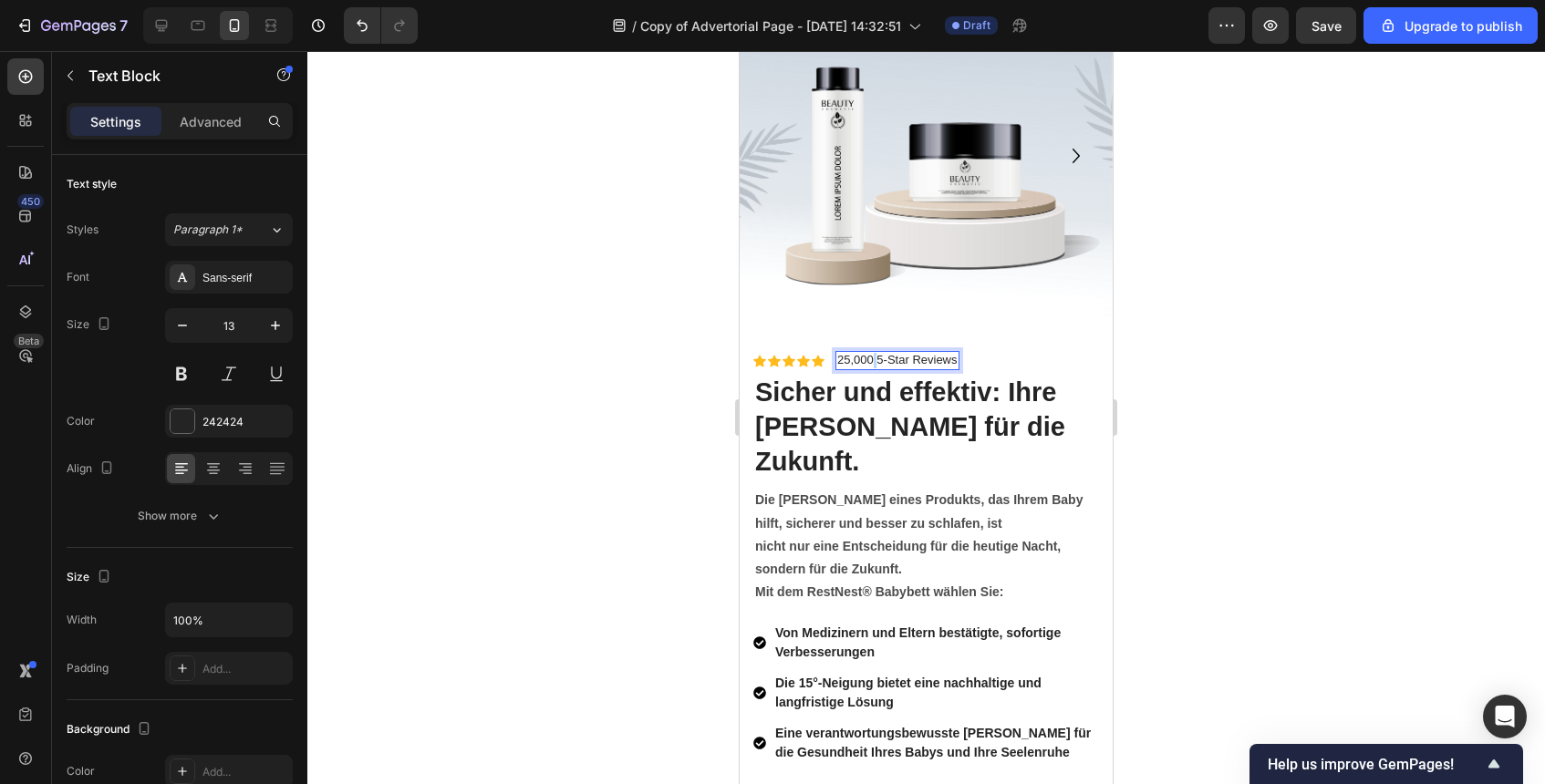
click at [874, 357] on p "25,000 5-Star Reviews" at bounding box center [898, 360] width 120 height 16
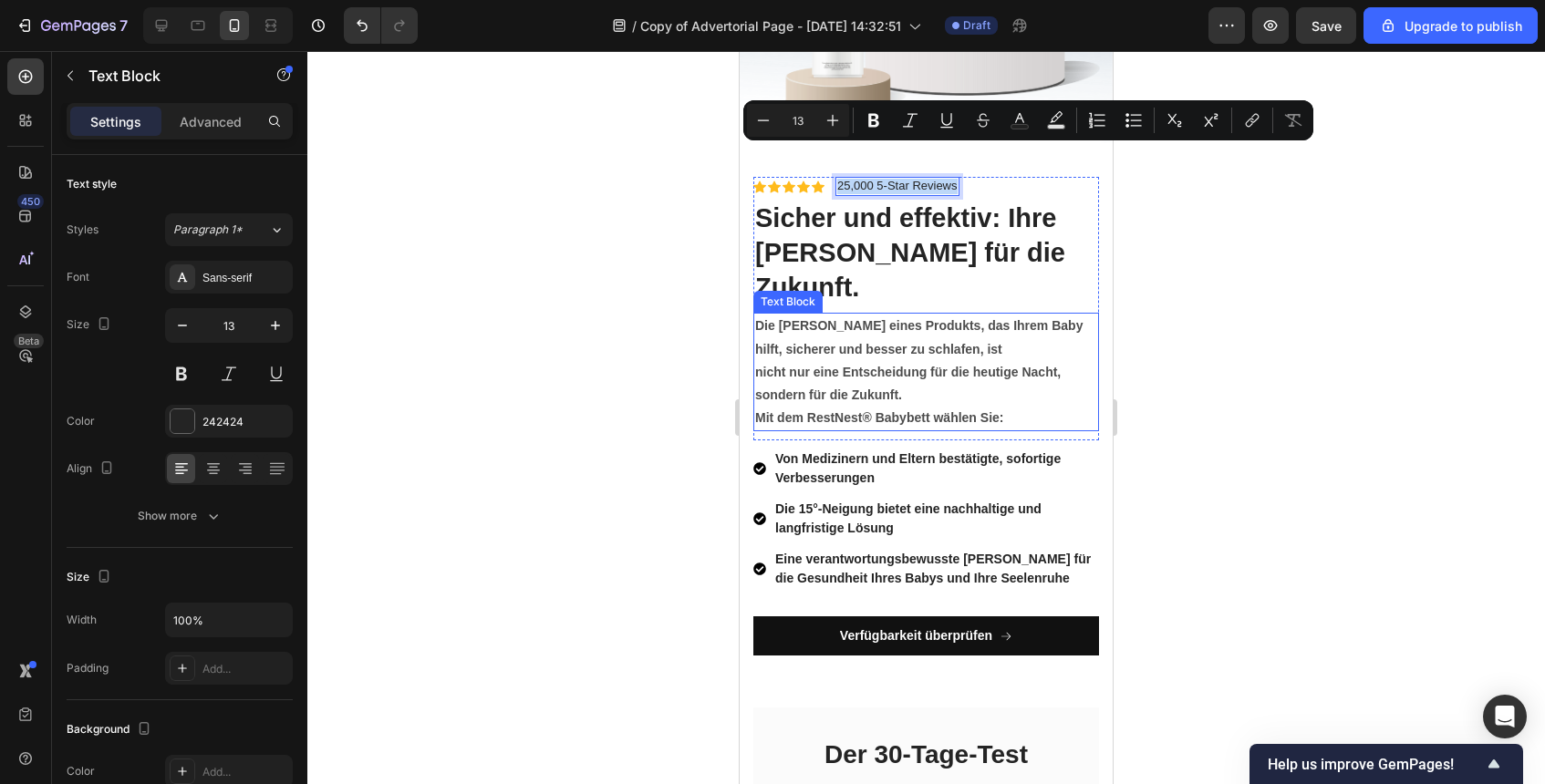
scroll to position [6995, 0]
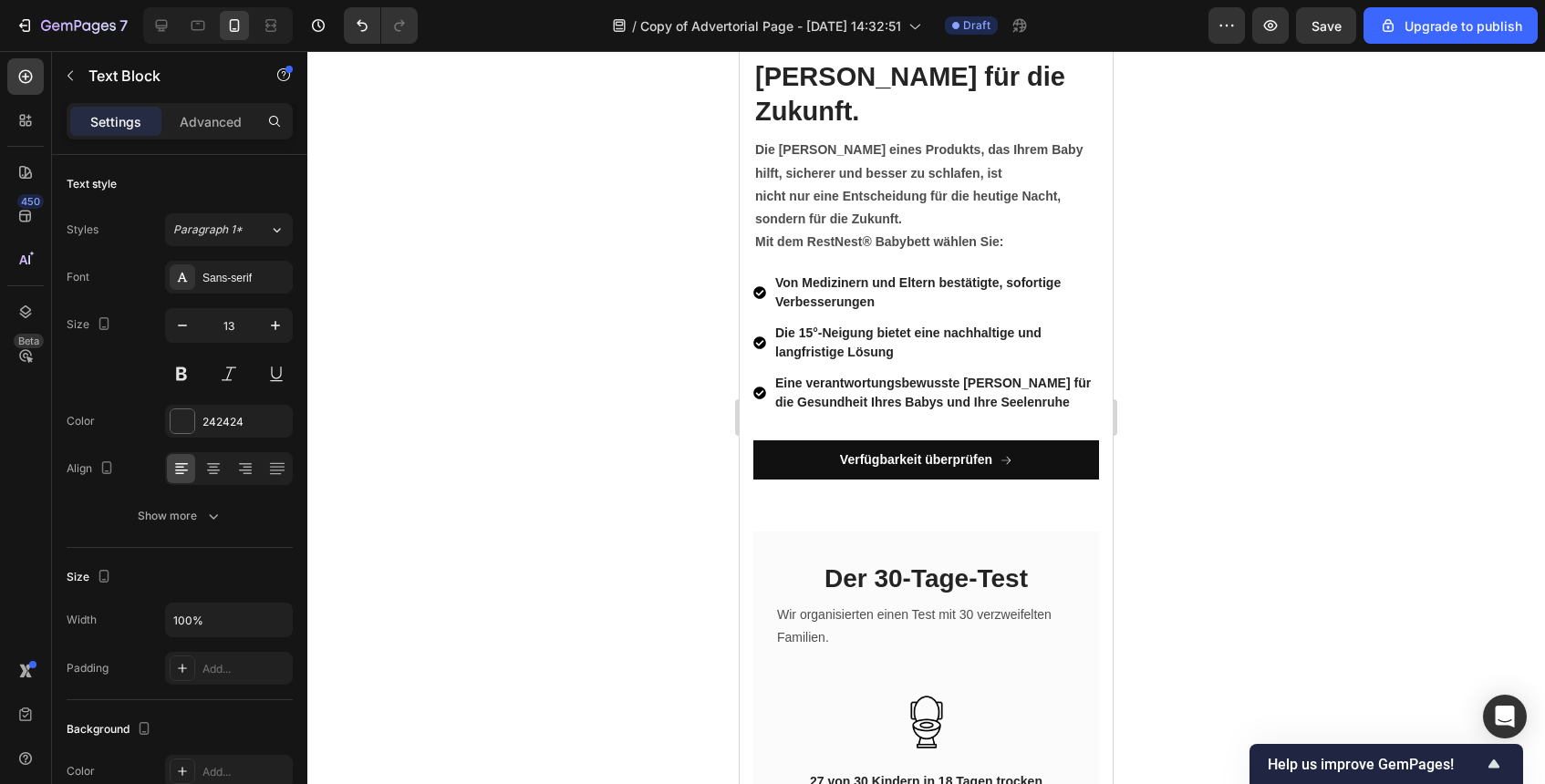
click at [1139, 520] on div at bounding box center [926, 417] width 1238 height 733
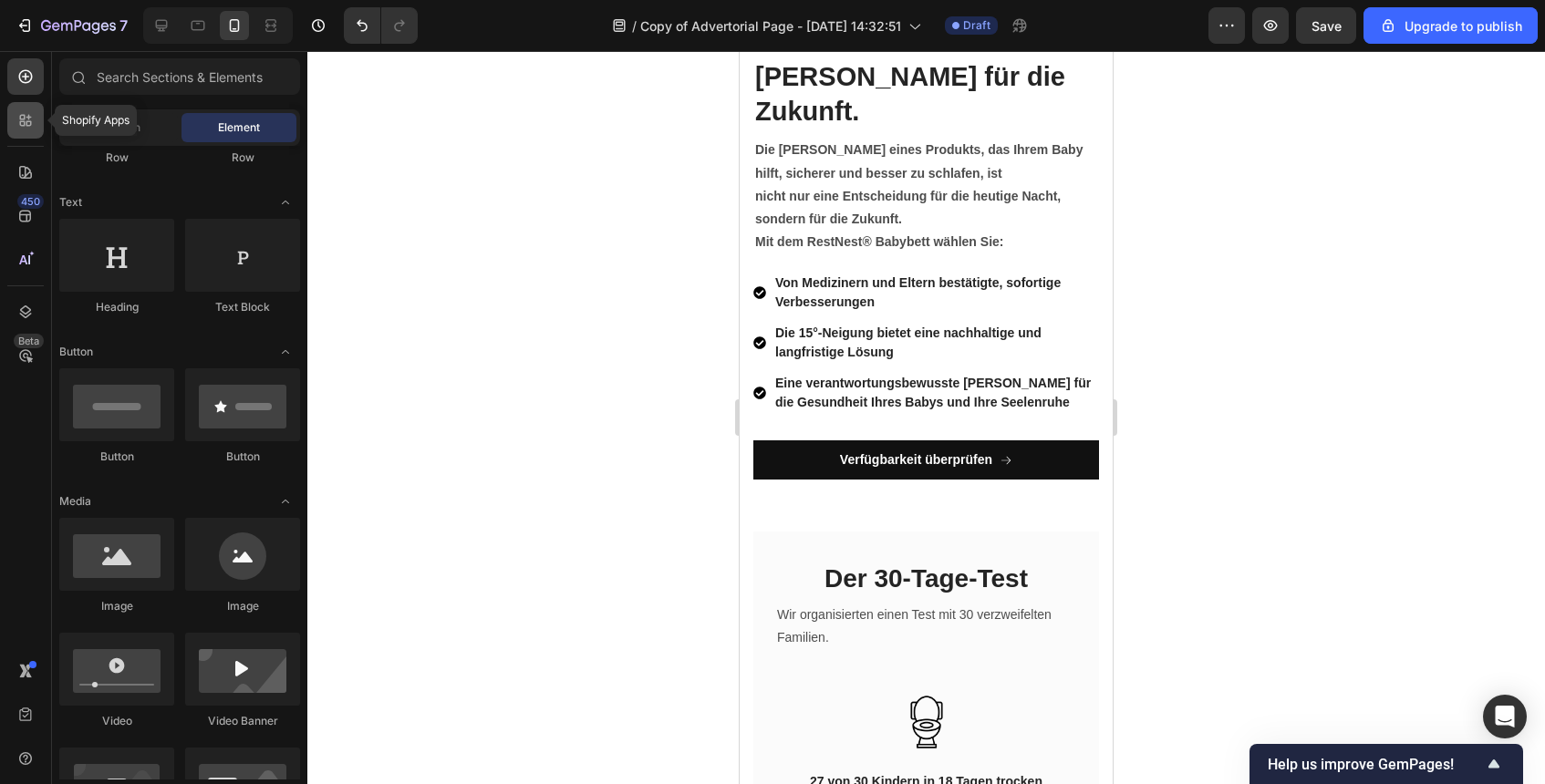
click at [18, 112] on icon at bounding box center [26, 120] width 19 height 19
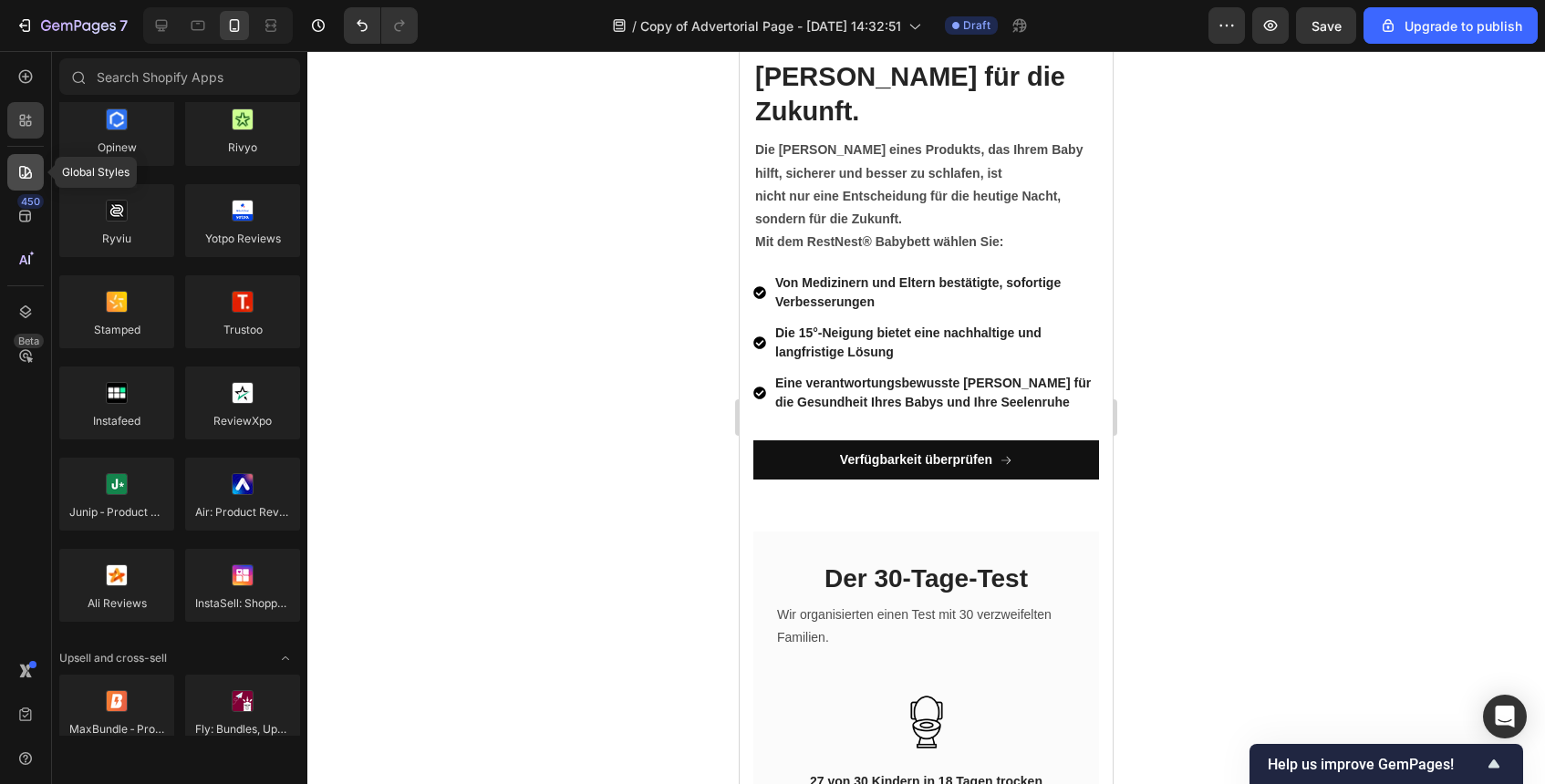
click at [26, 158] on div at bounding box center [25, 172] width 36 height 36
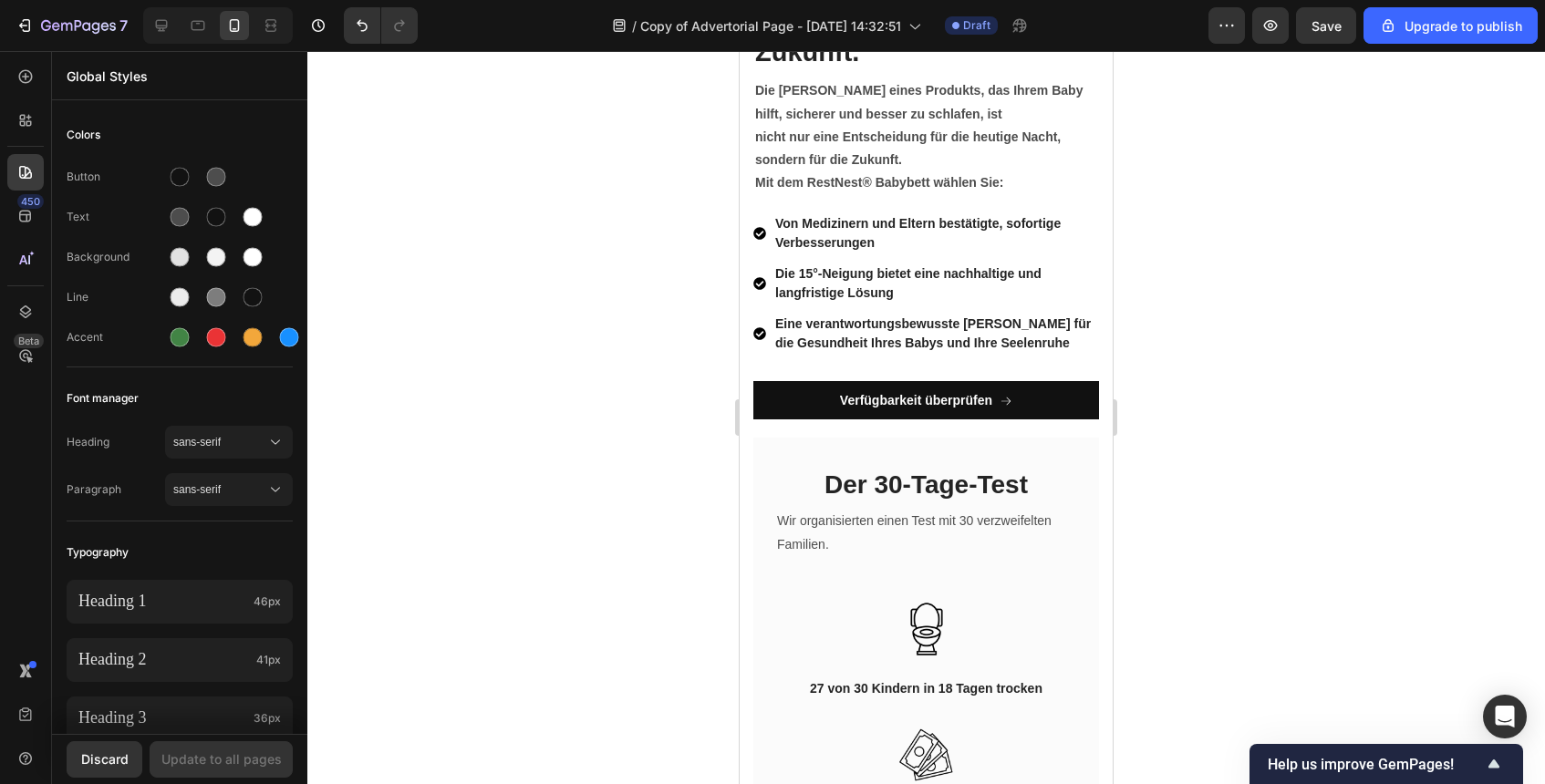
scroll to position [7062, 0]
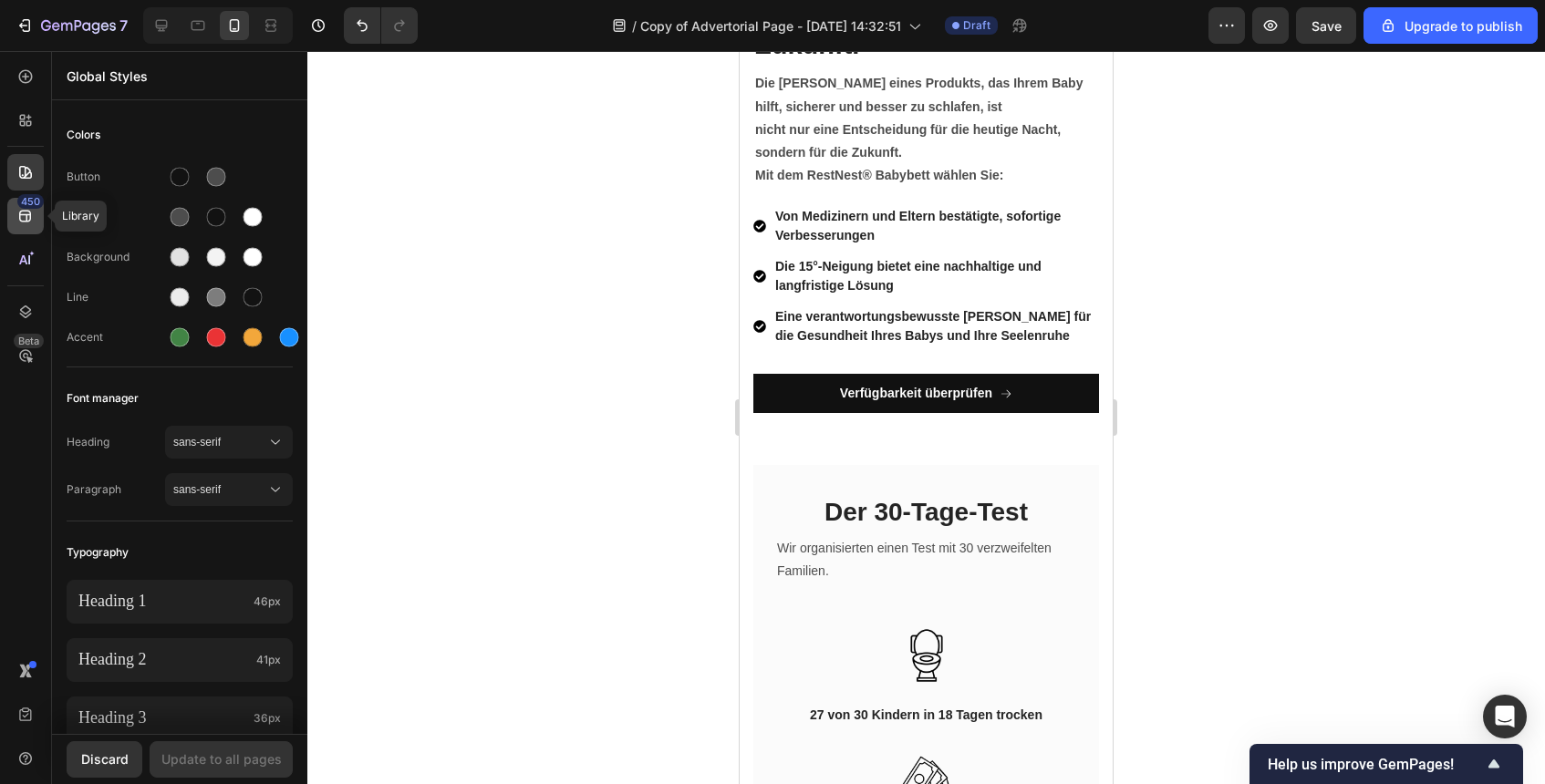
click at [12, 220] on div "450" at bounding box center [25, 216] width 36 height 36
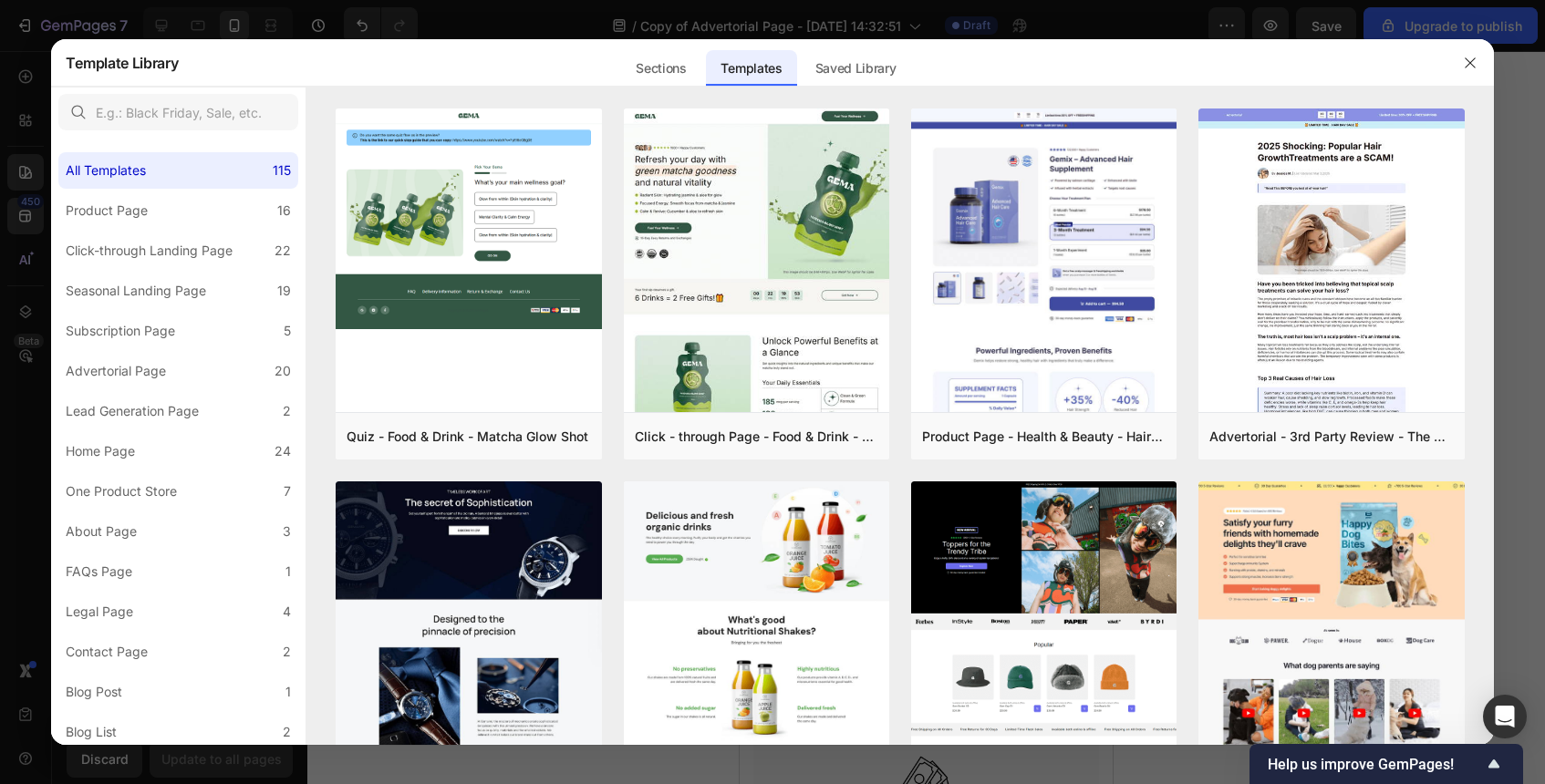
click at [34, 190] on div at bounding box center [772, 392] width 1545 height 784
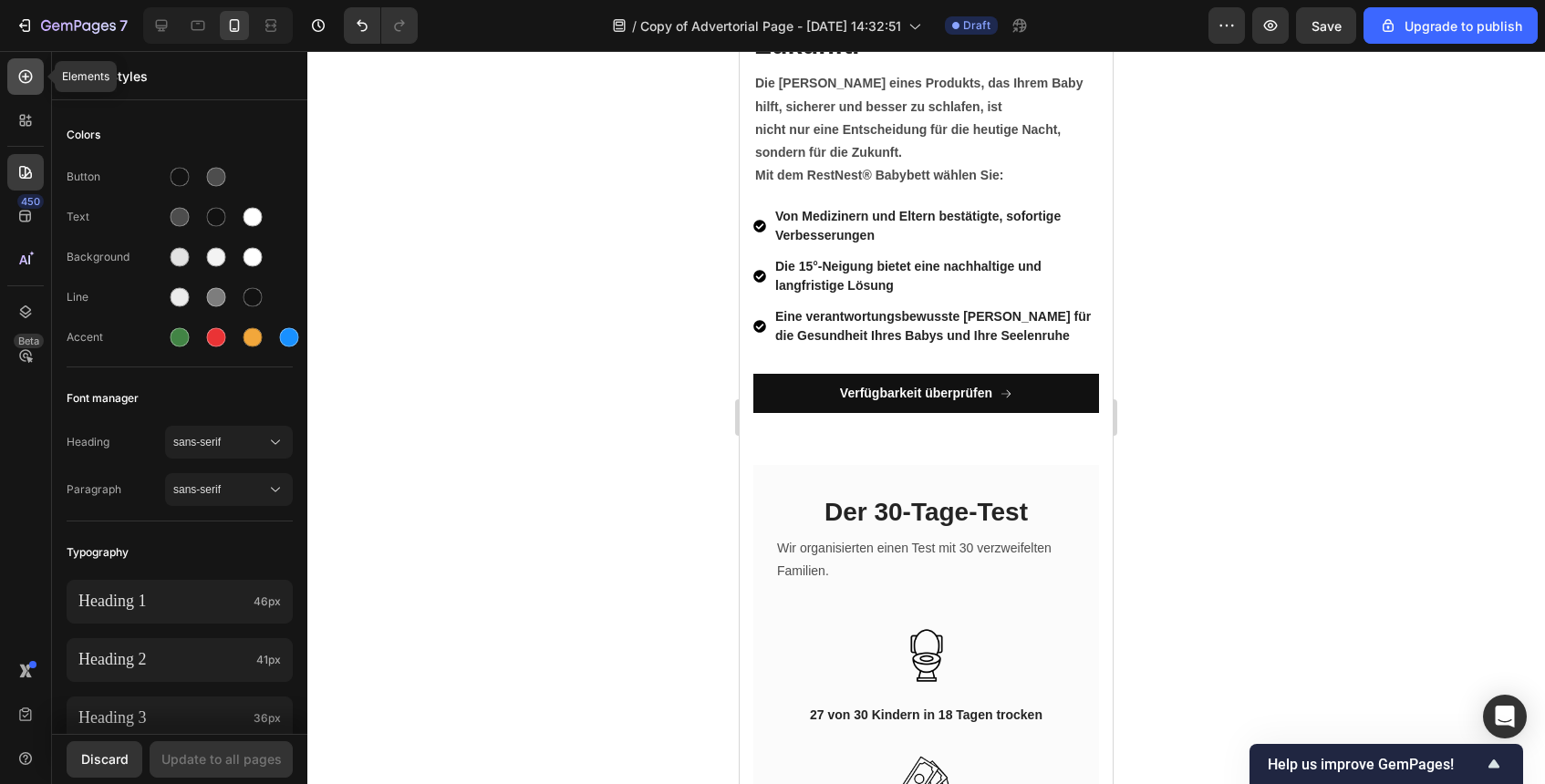
click at [35, 79] on div at bounding box center [25, 76] width 36 height 36
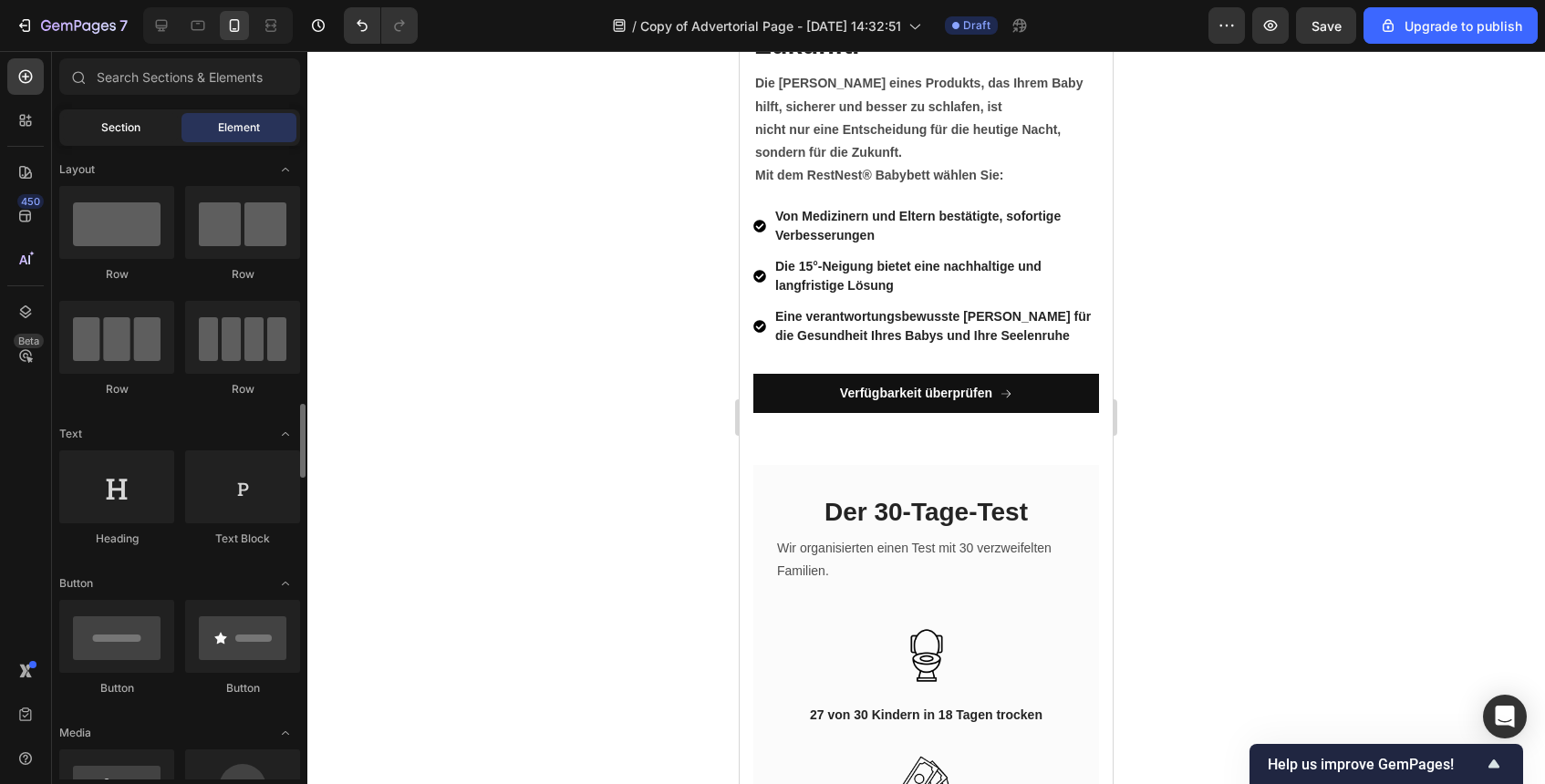
scroll to position [231, 0]
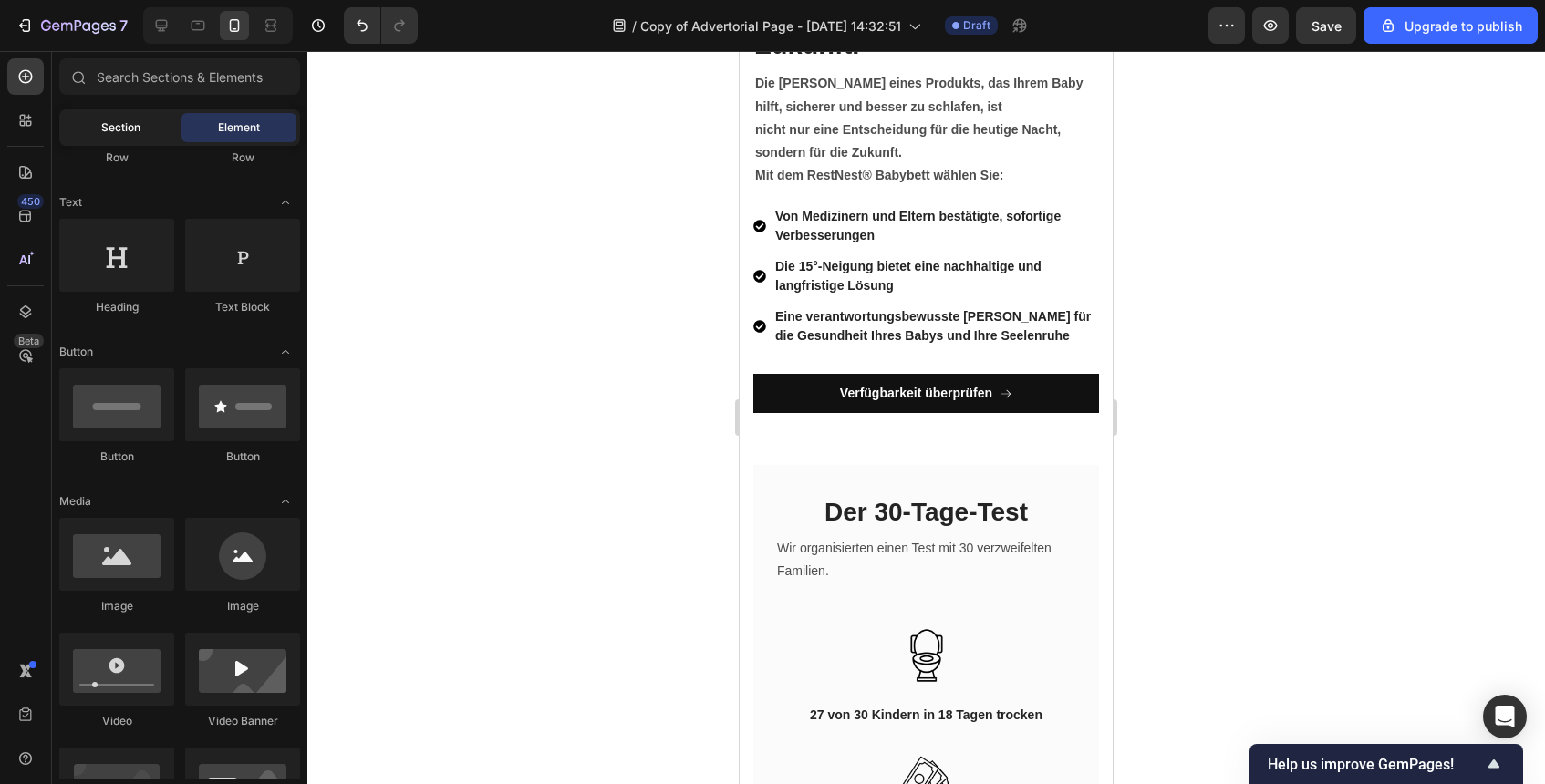
click at [142, 134] on div "Section" at bounding box center [120, 128] width 115 height 30
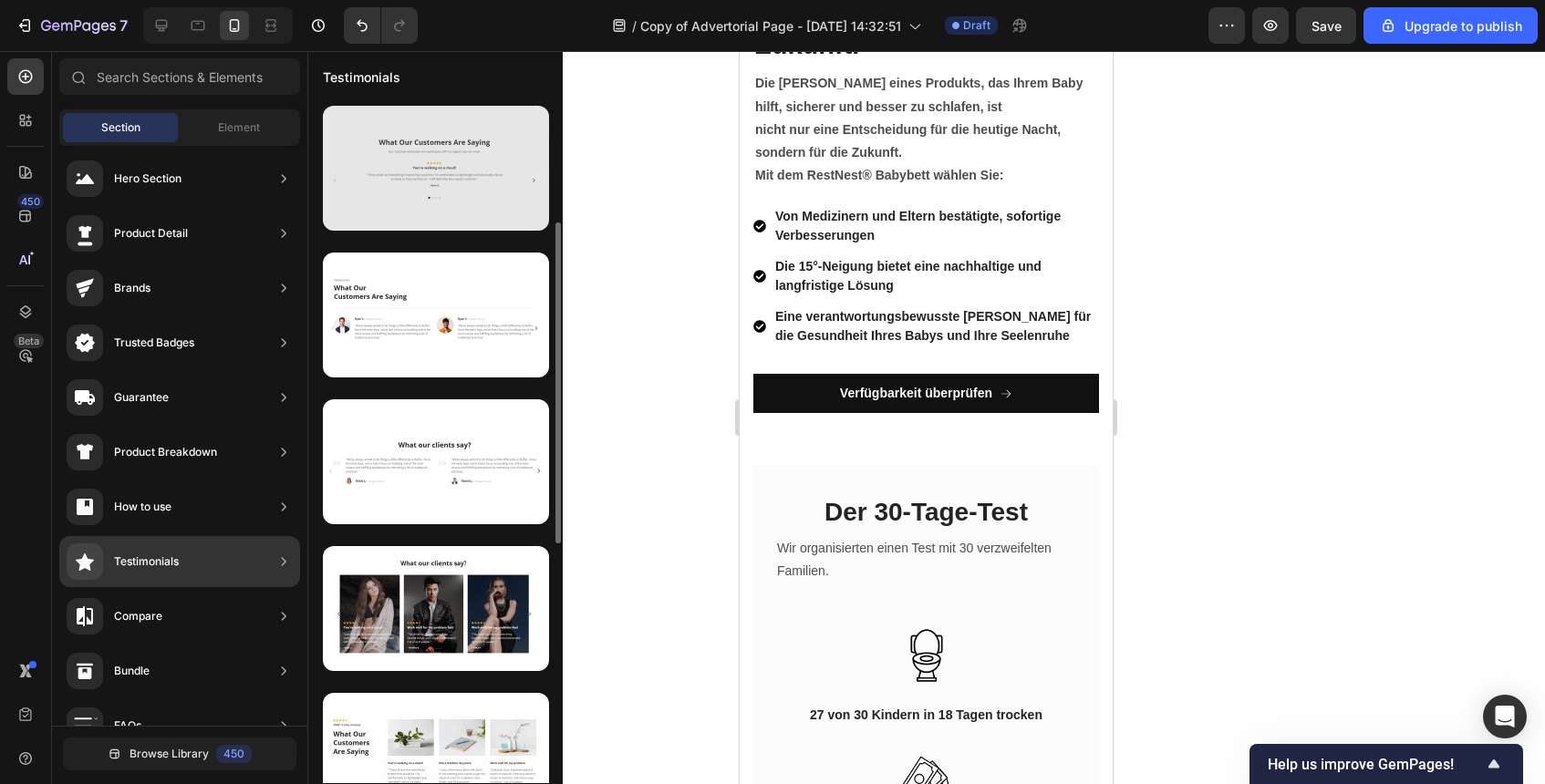
scroll to position [302, 0]
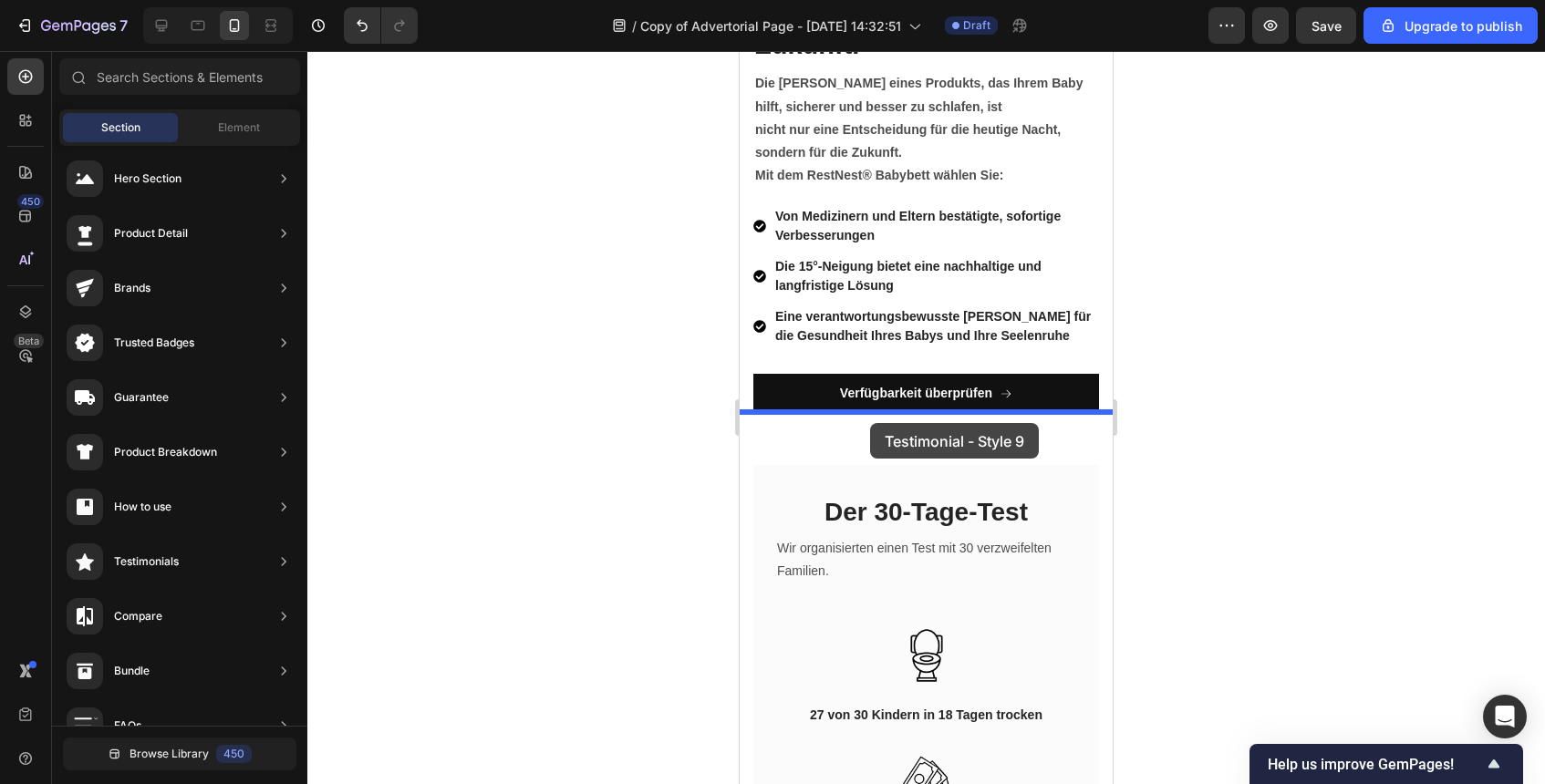
drag, startPoint x: 1204, startPoint y: 505, endPoint x: 869, endPoint y: 422, distance: 345.1
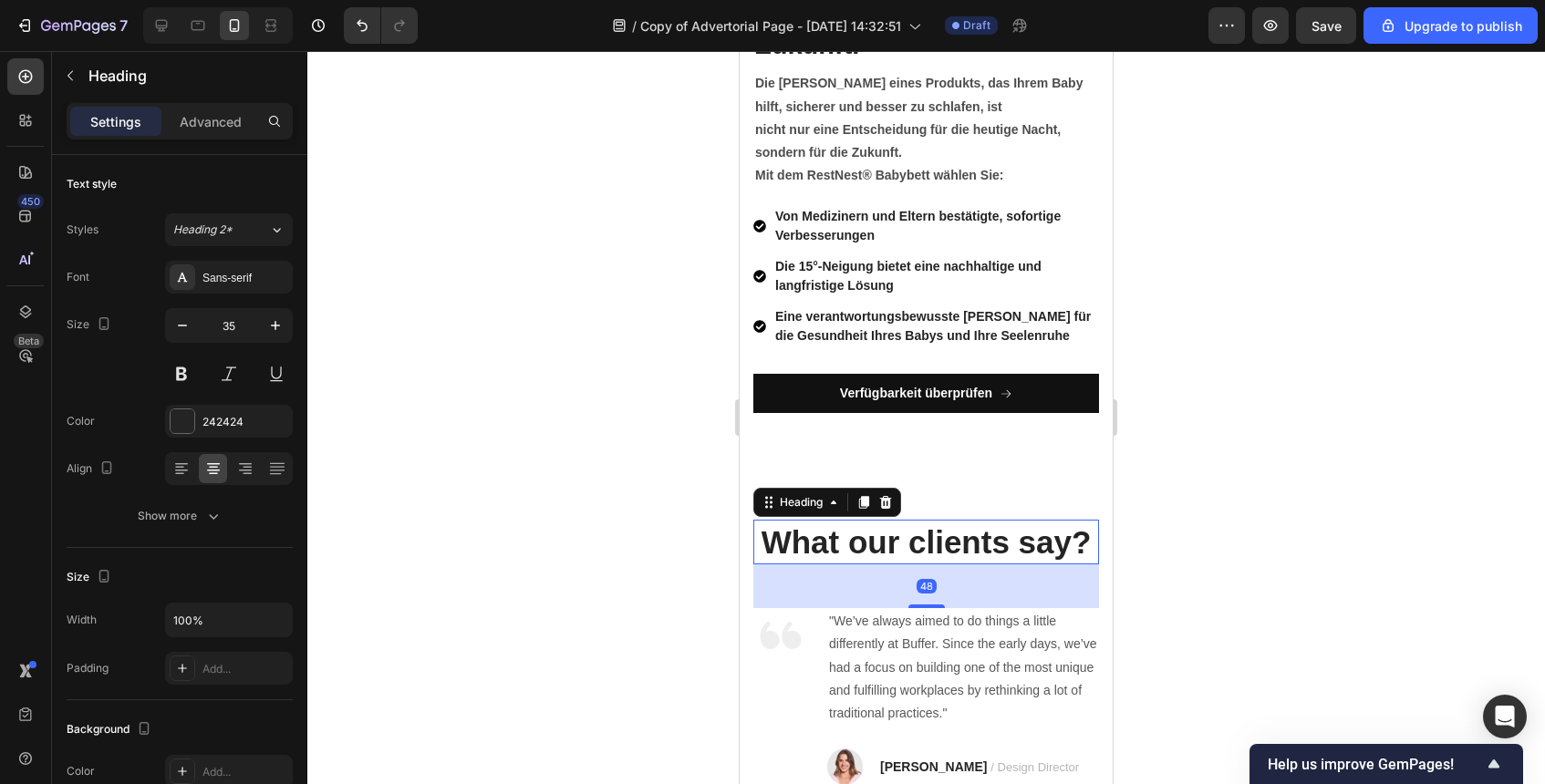
click at [874, 522] on p "What our clients say?" at bounding box center [927, 542] width 343 height 42
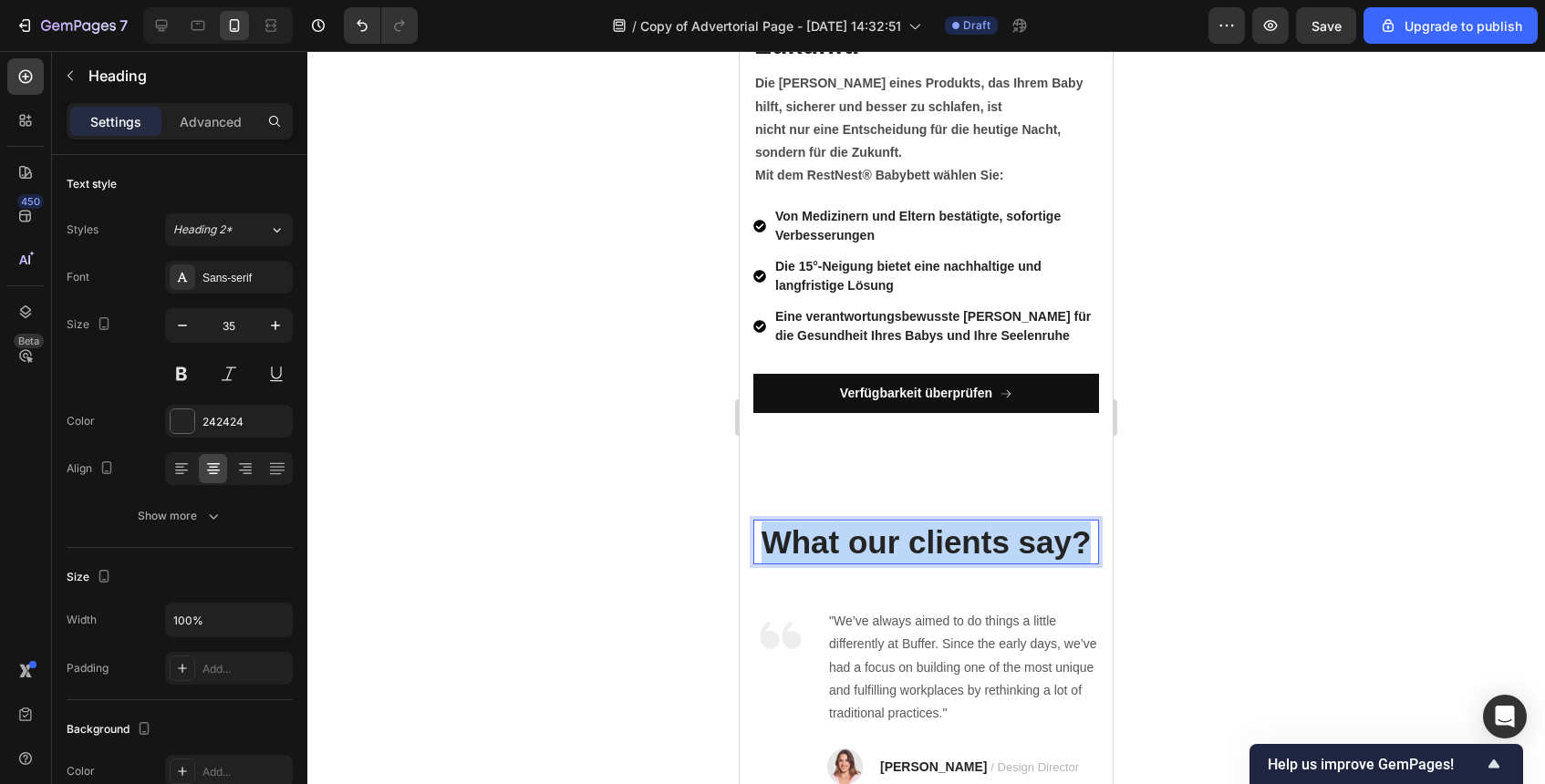
click at [874, 522] on p "What our clients say?" at bounding box center [927, 542] width 343 height 42
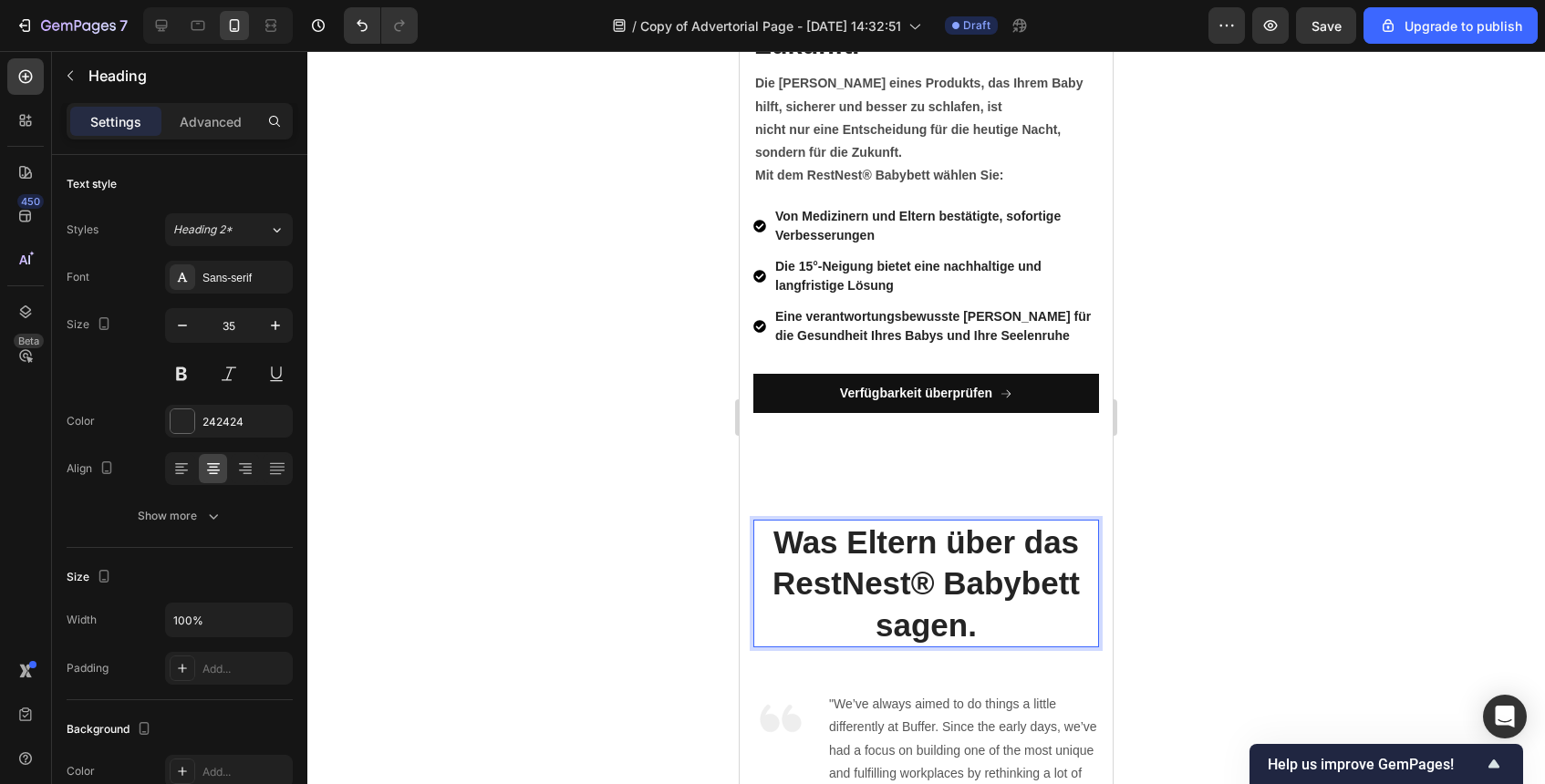
click at [1003, 564] on strong "Was Eltern über das RestNest® Babybett sagen." at bounding box center [927, 584] width 307 height 118
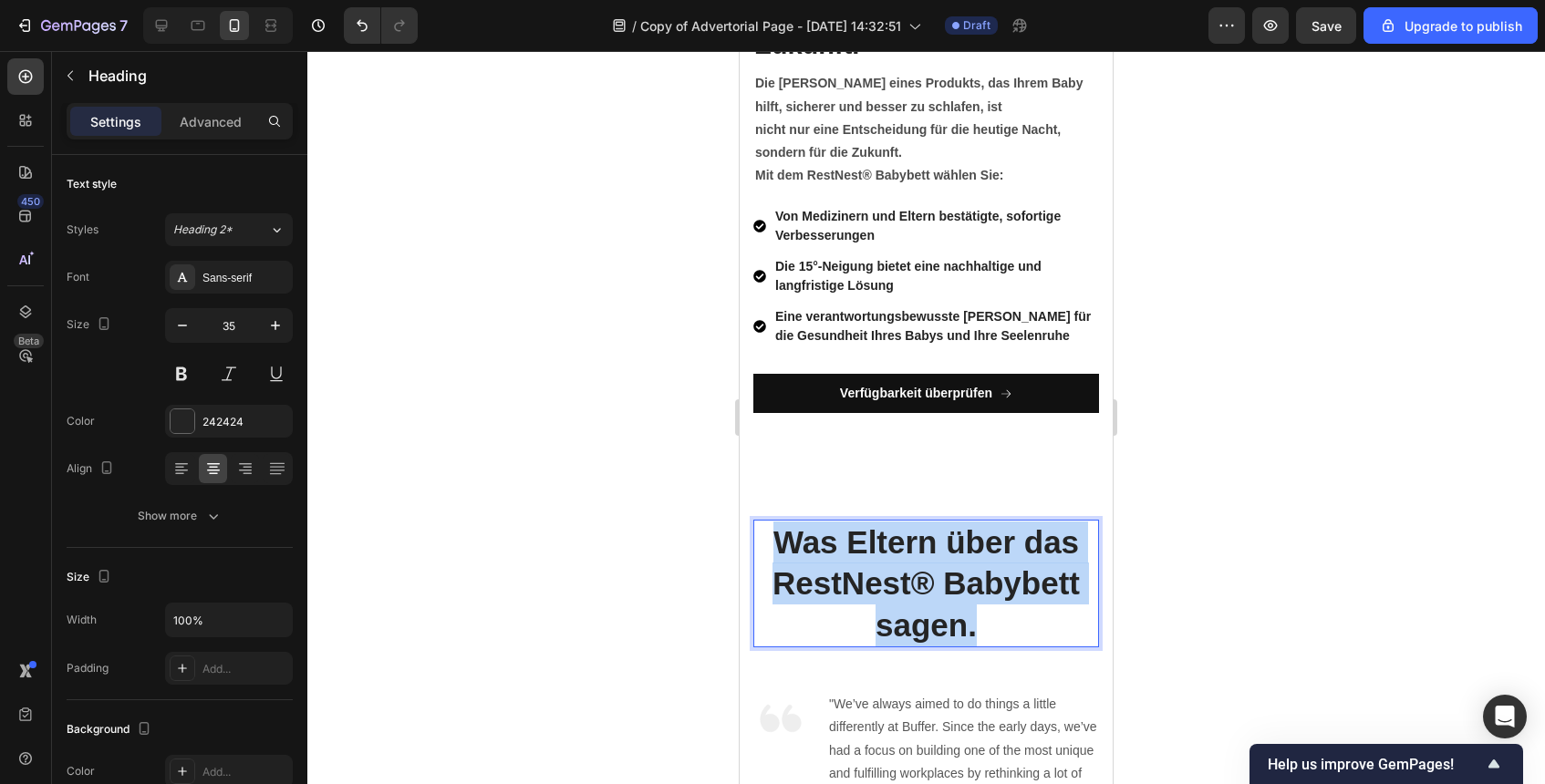
click at [1003, 564] on strong "Was Eltern über das RestNest® Babybett sagen." at bounding box center [927, 584] width 307 height 118
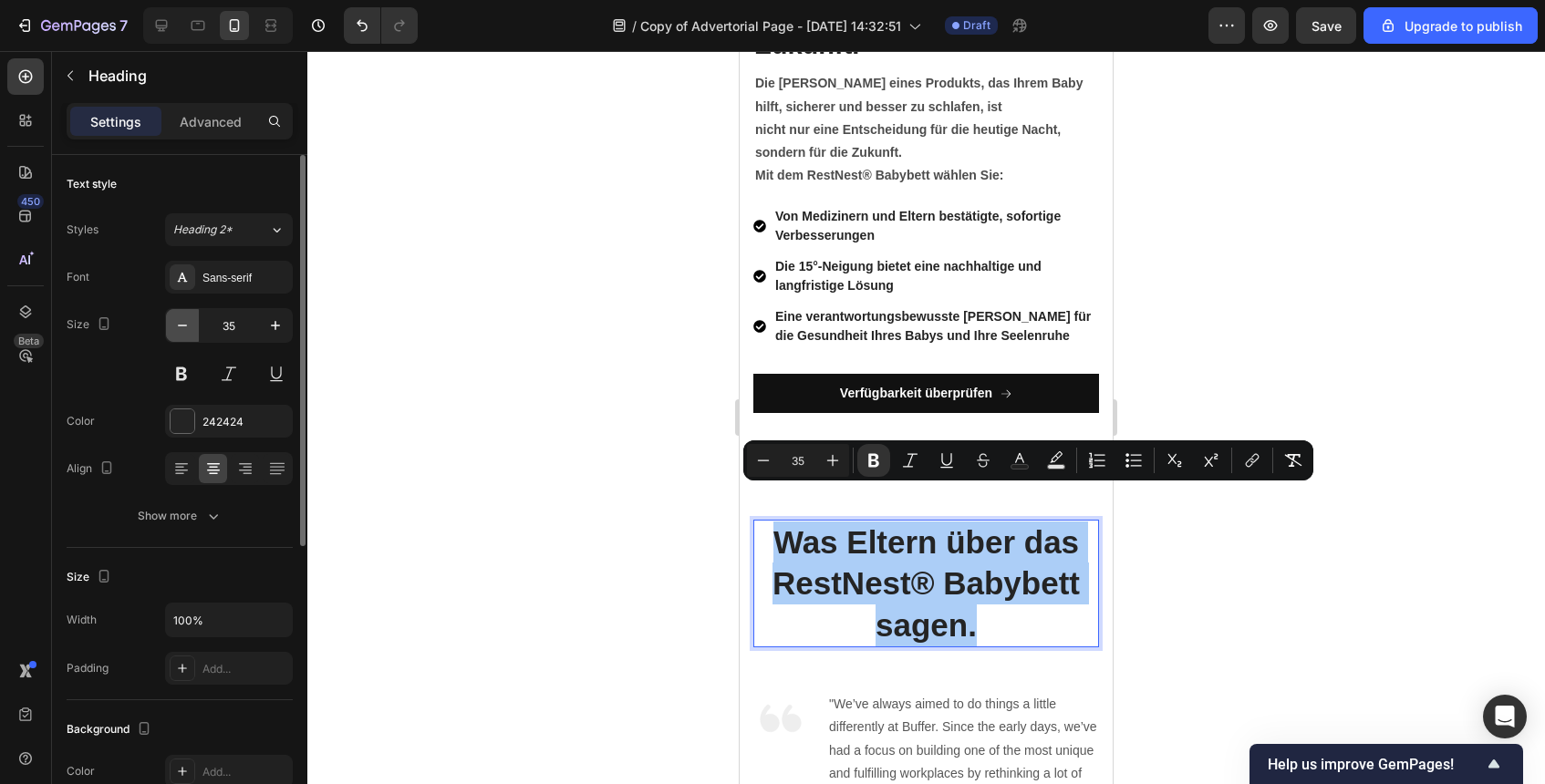
click at [193, 339] on button "button" at bounding box center [181, 325] width 32 height 32
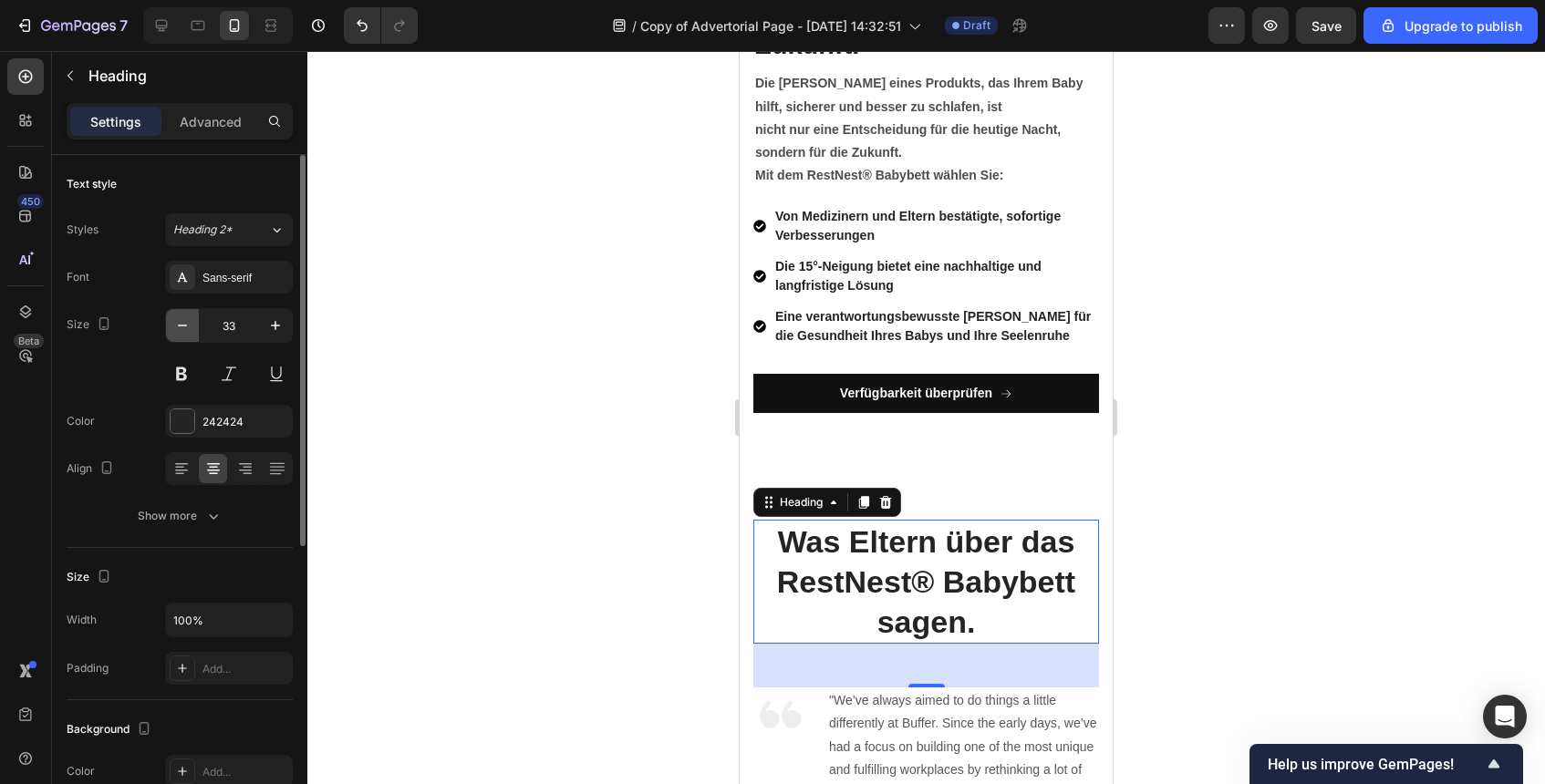
click at [193, 339] on button "button" at bounding box center [181, 325] width 32 height 32
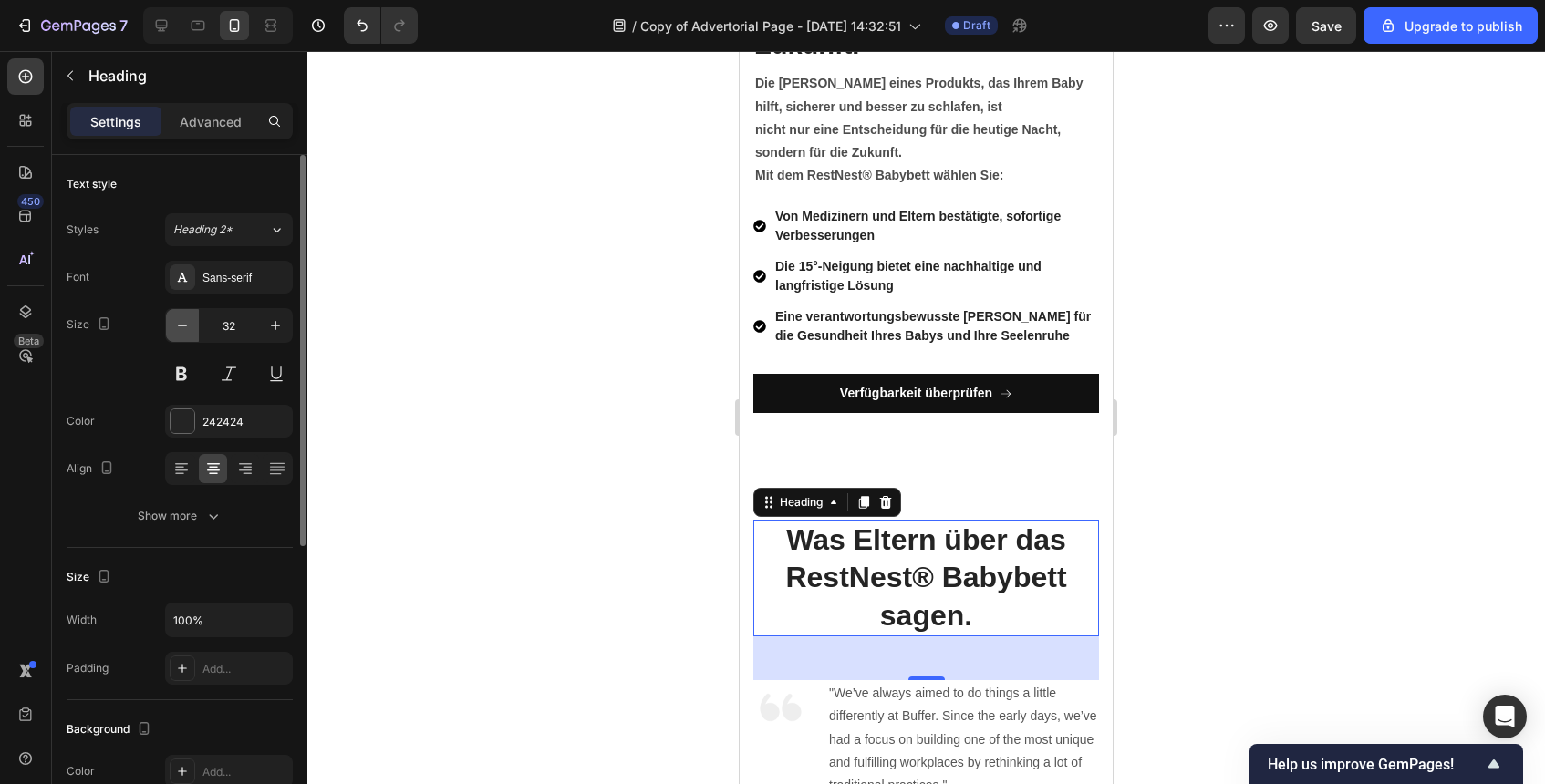
click at [193, 339] on button "button" at bounding box center [181, 325] width 32 height 32
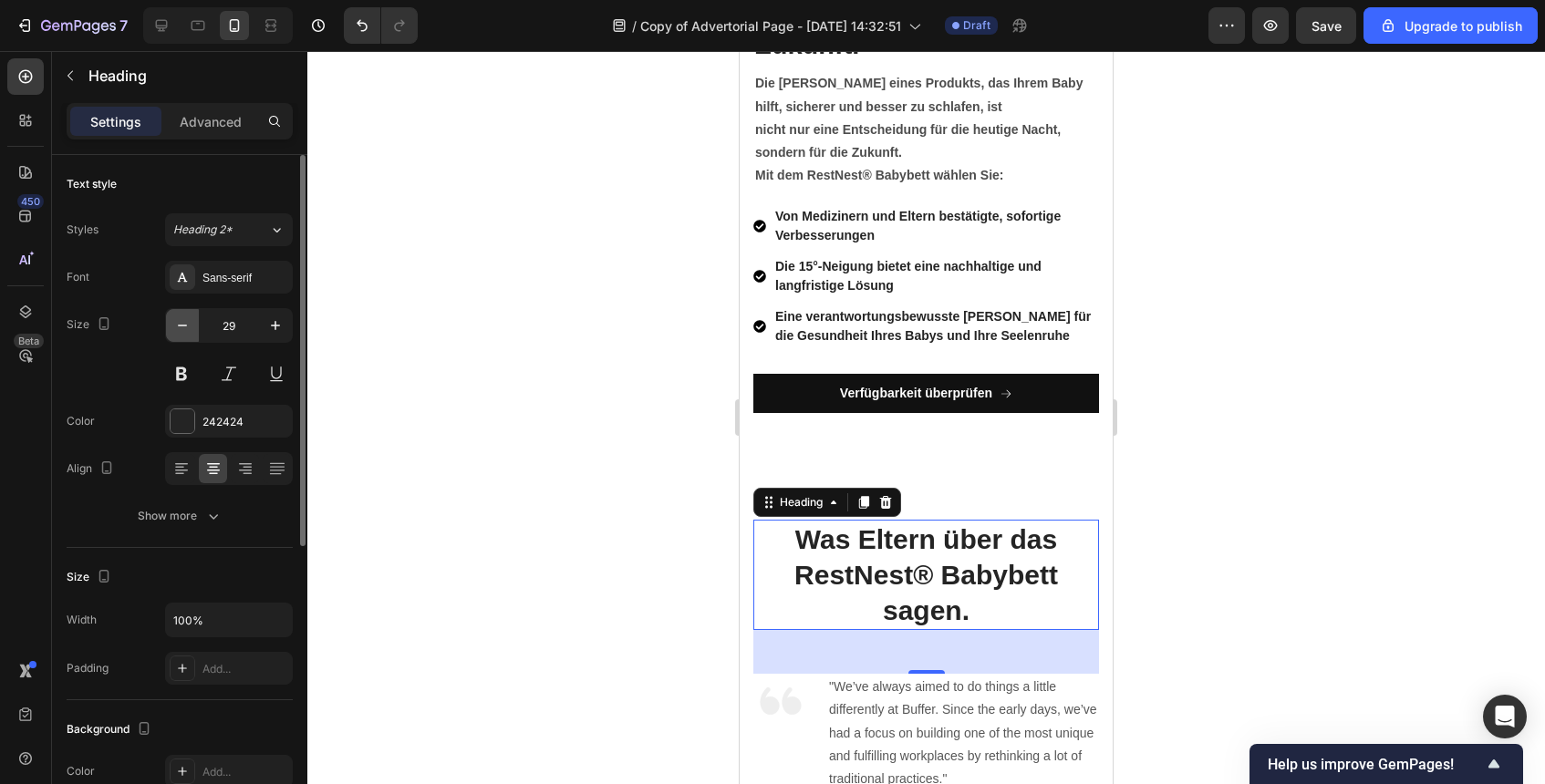
click at [193, 339] on button "button" at bounding box center [181, 325] width 32 height 32
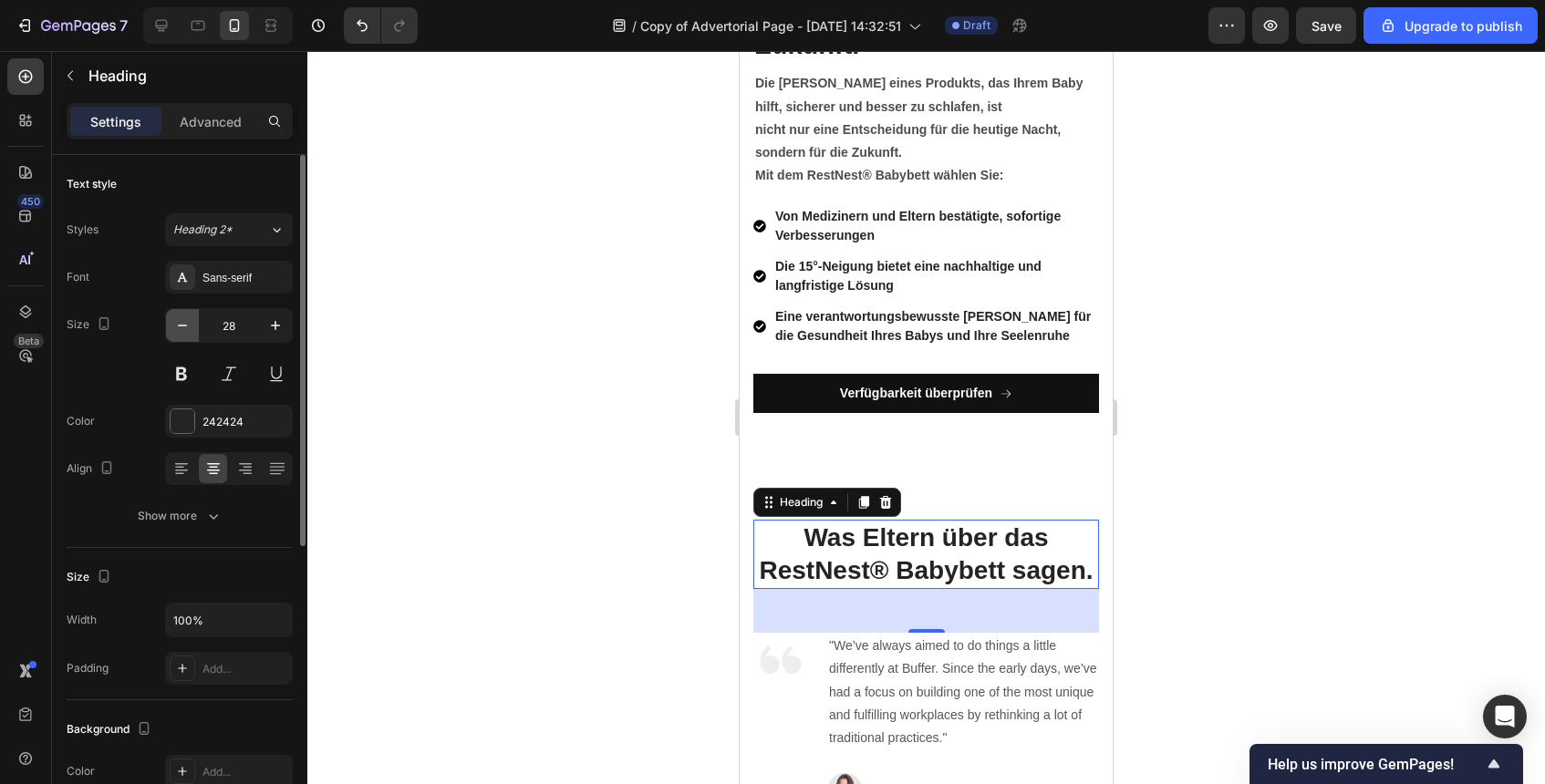
click at [193, 339] on button "button" at bounding box center [181, 325] width 32 height 32
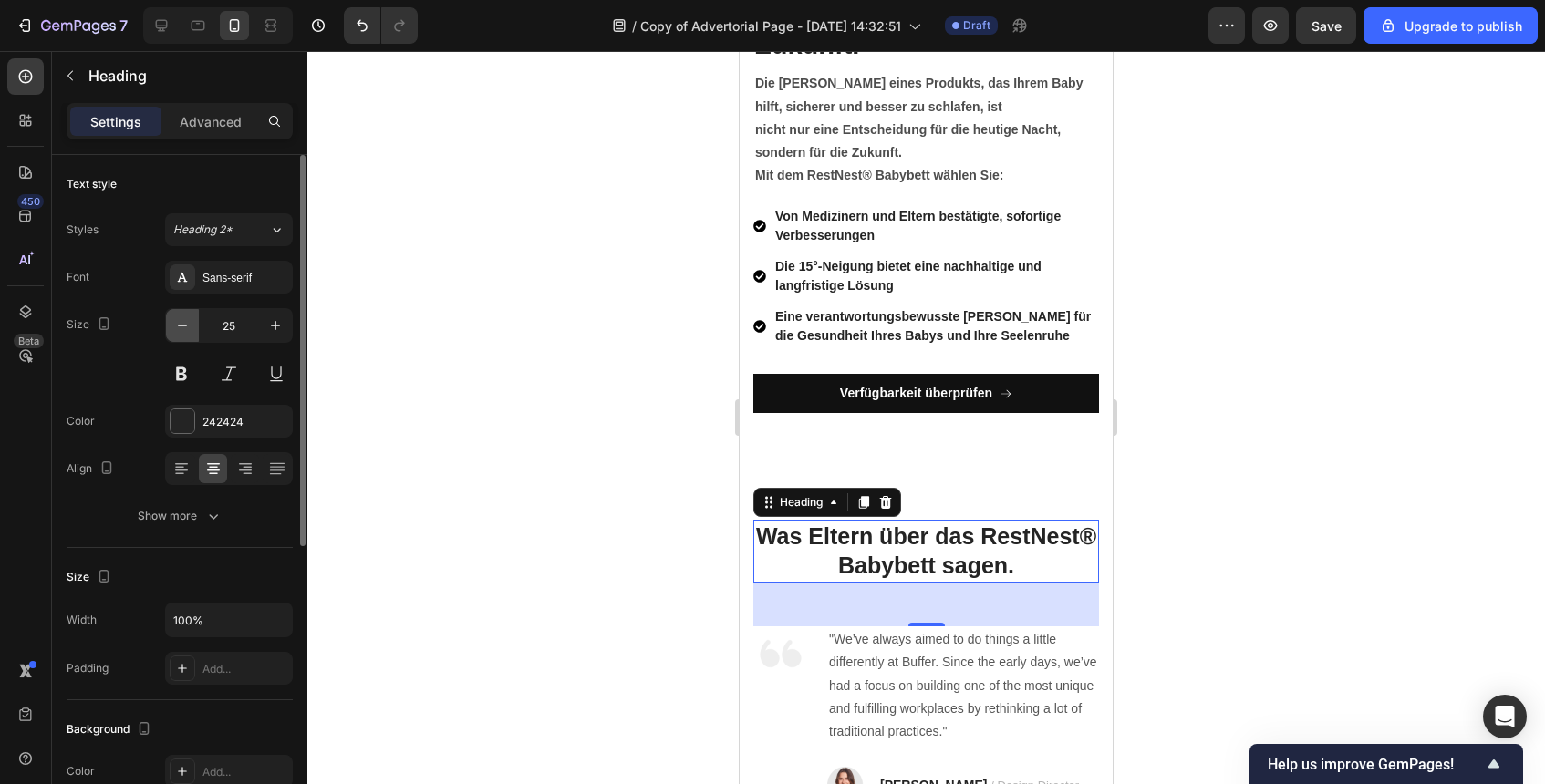
click at [193, 339] on button "button" at bounding box center [181, 325] width 32 height 32
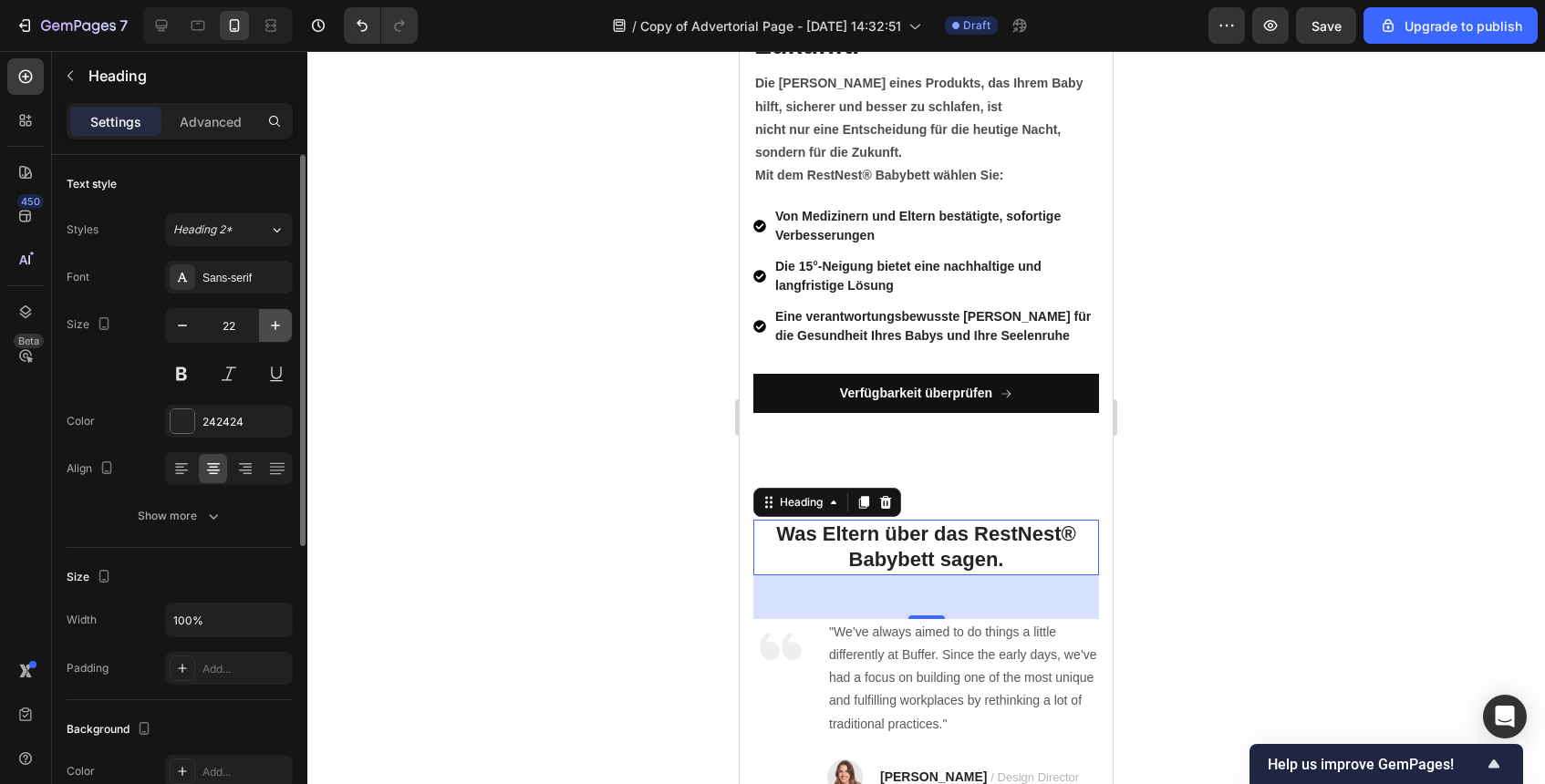
click at [277, 326] on icon "button" at bounding box center [276, 326] width 19 height 19
type input "23"
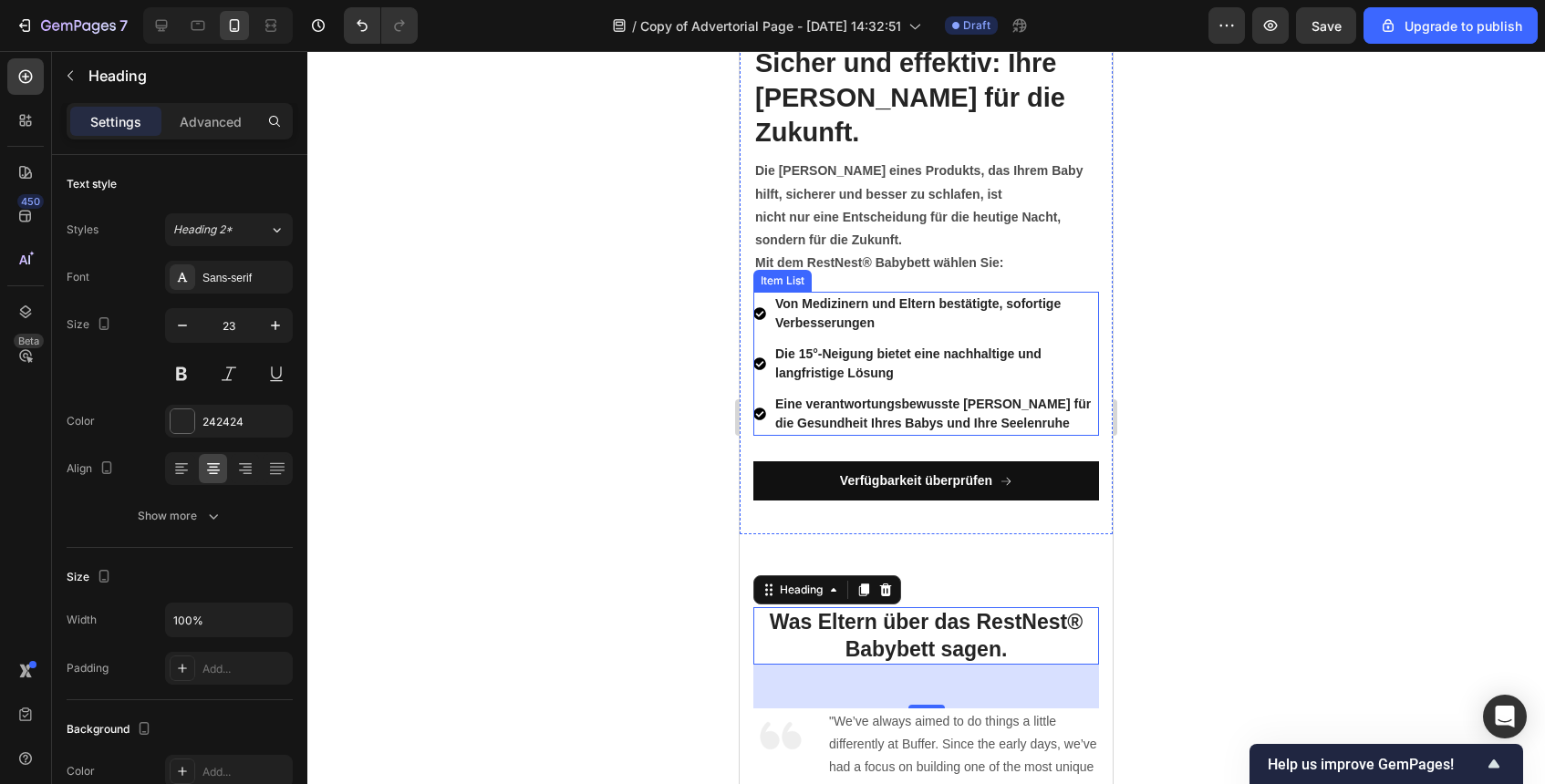
scroll to position [6830, 0]
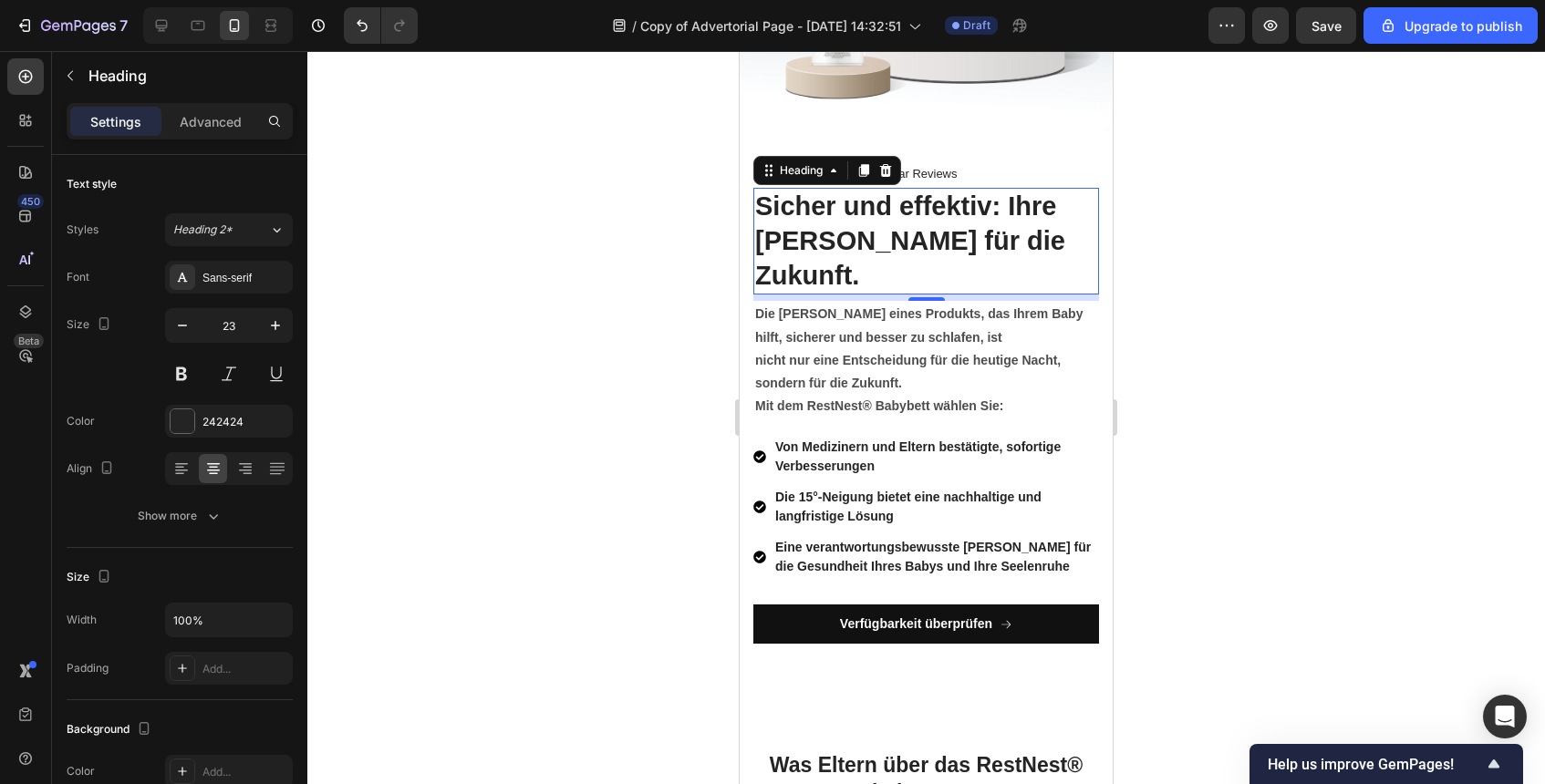
click at [942, 228] on strong "Sicher und effektiv: Ihre Wahl für die Zukunft." at bounding box center [910, 240] width 310 height 97
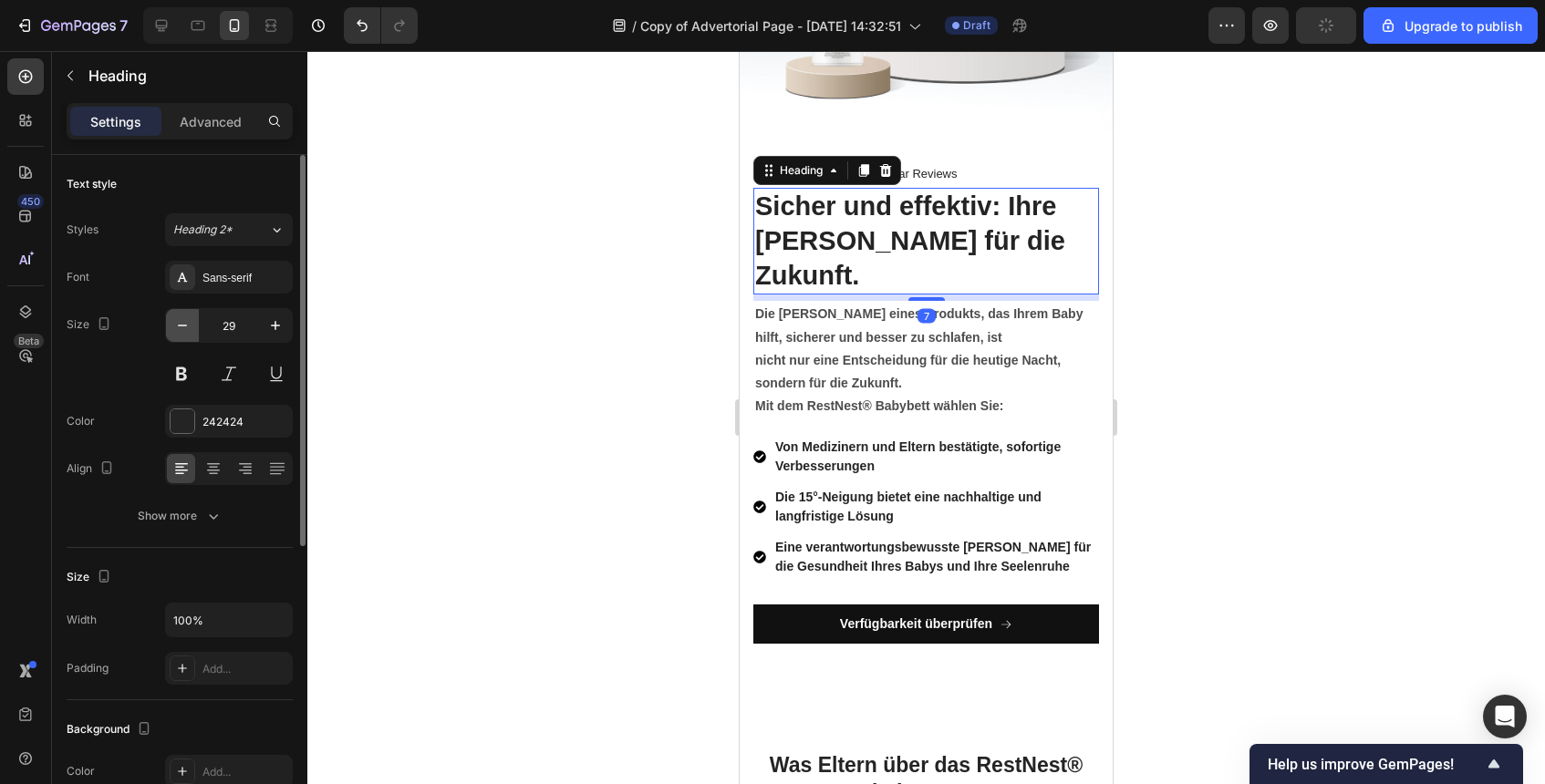
click at [193, 326] on button "button" at bounding box center [181, 325] width 32 height 32
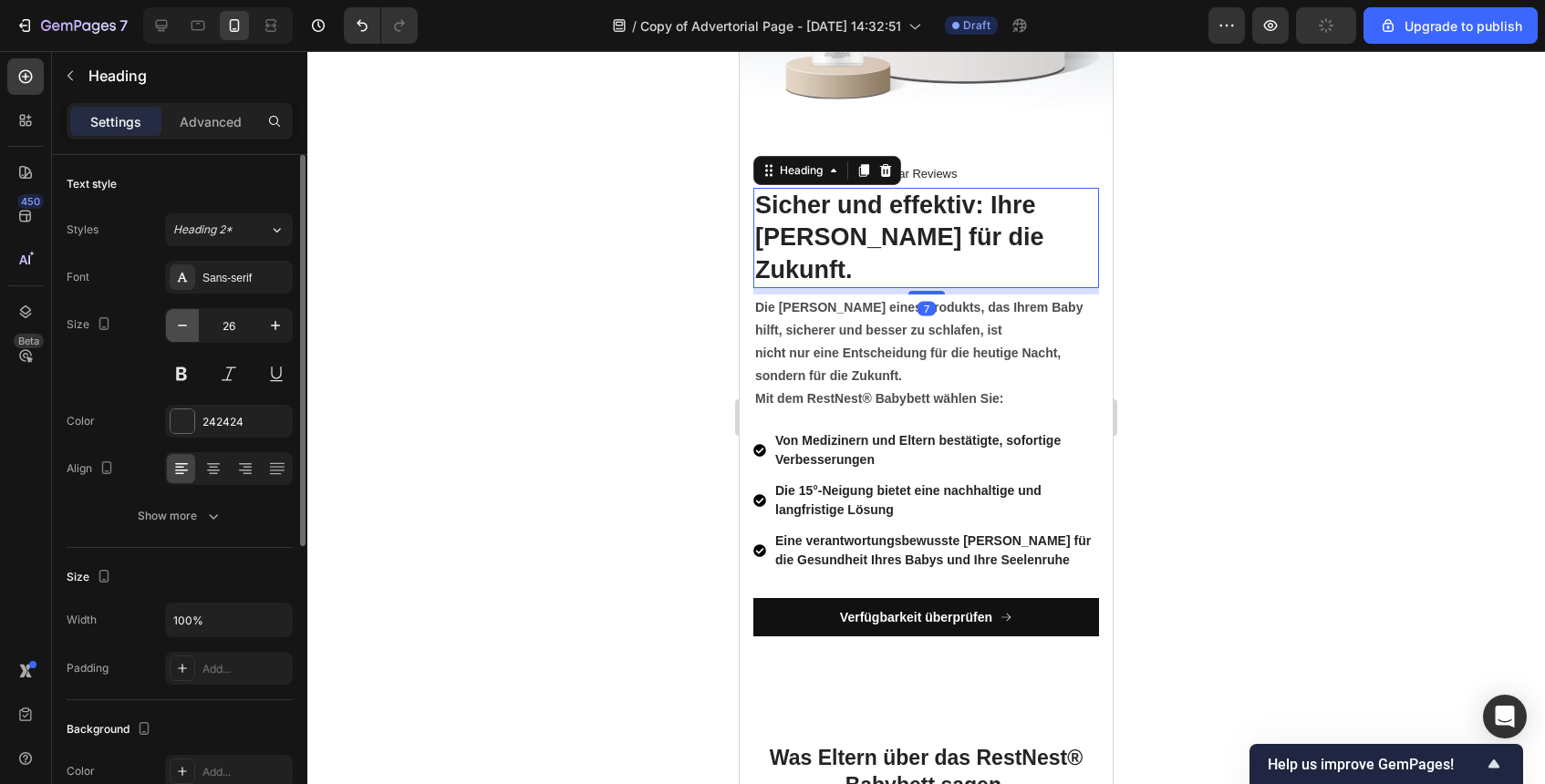
click at [193, 326] on button "button" at bounding box center [181, 325] width 32 height 32
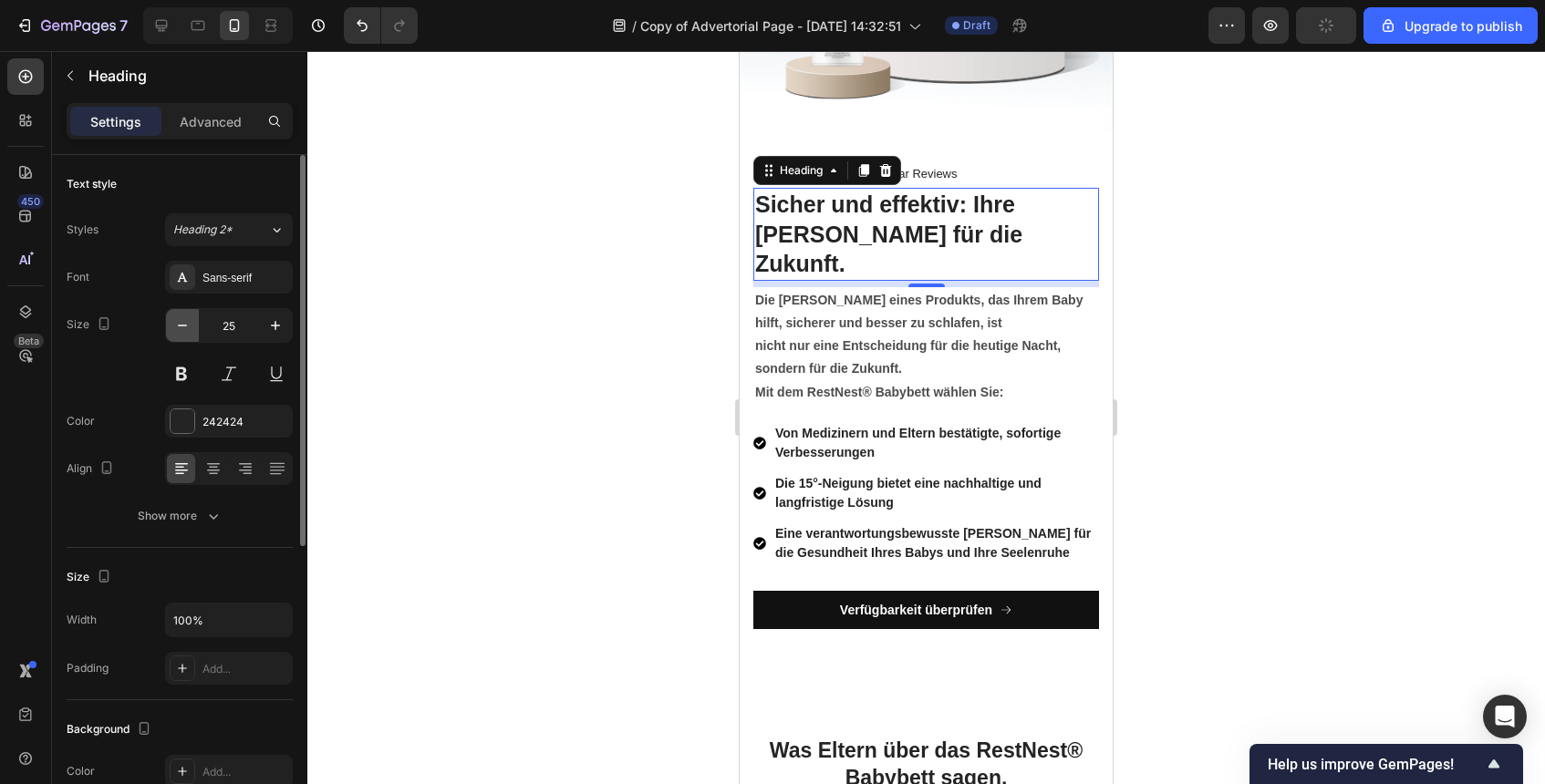
click at [193, 326] on button "button" at bounding box center [181, 325] width 32 height 32
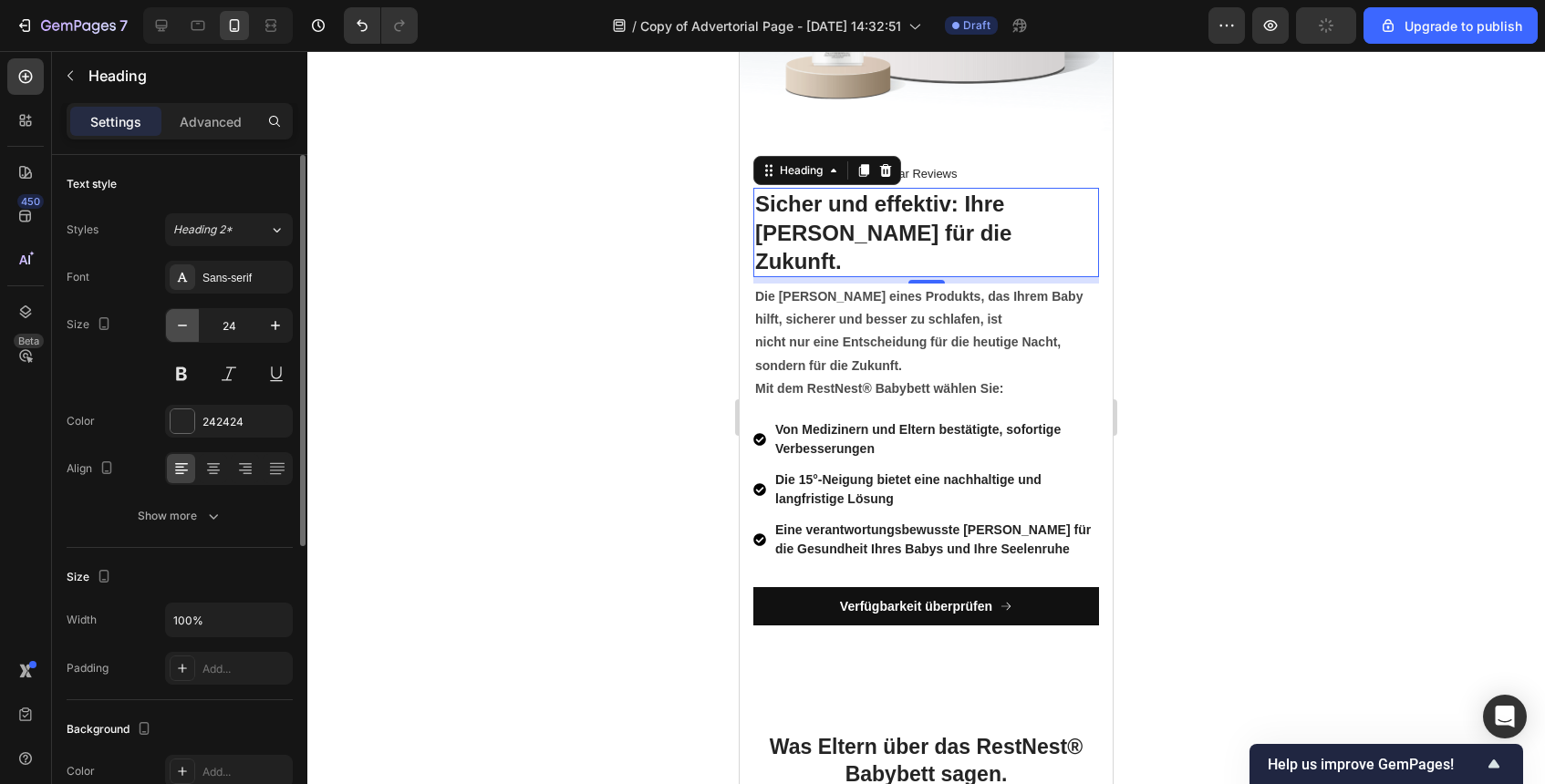
type input "23"
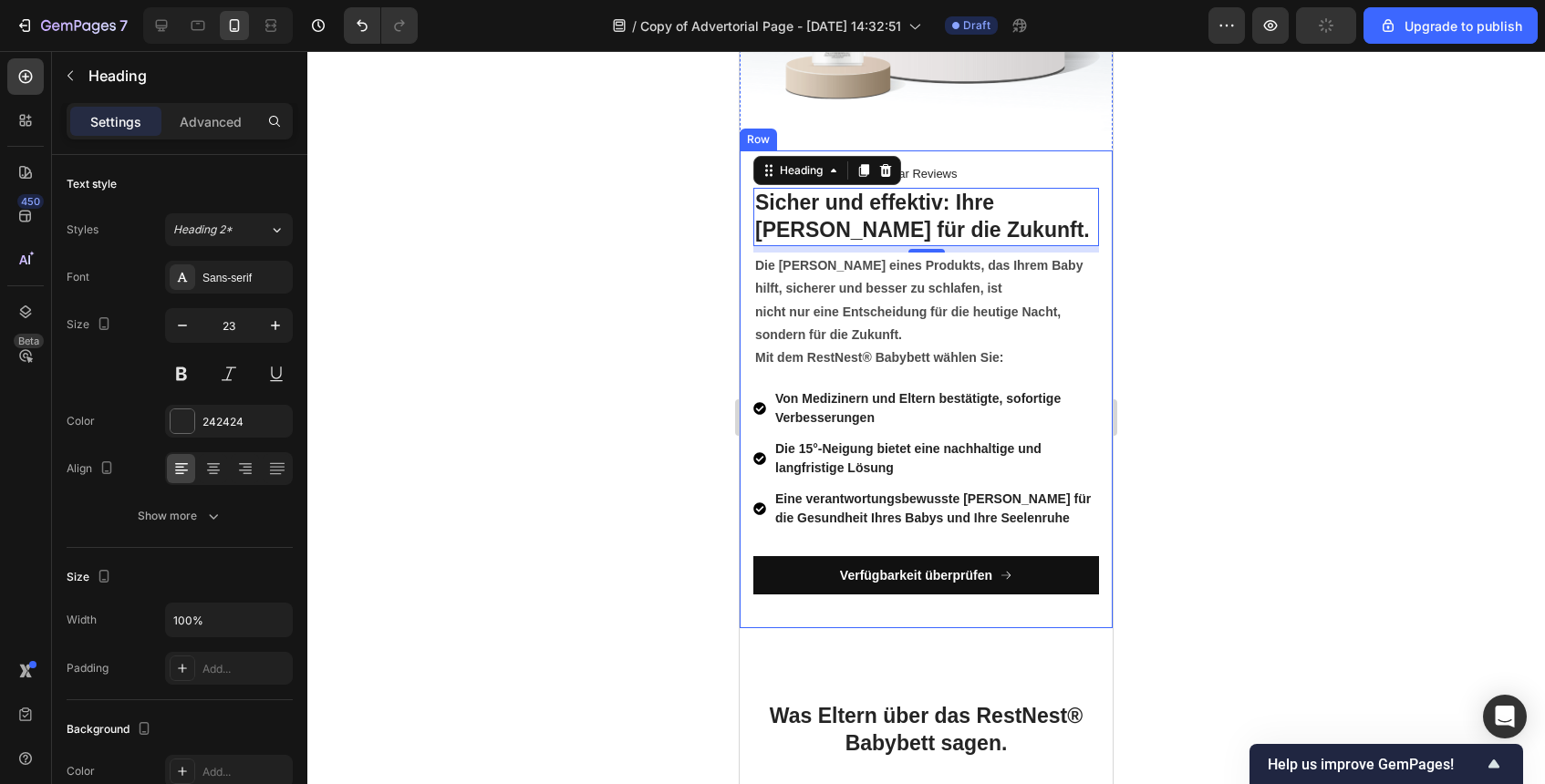
click at [1136, 427] on div at bounding box center [926, 417] width 1238 height 733
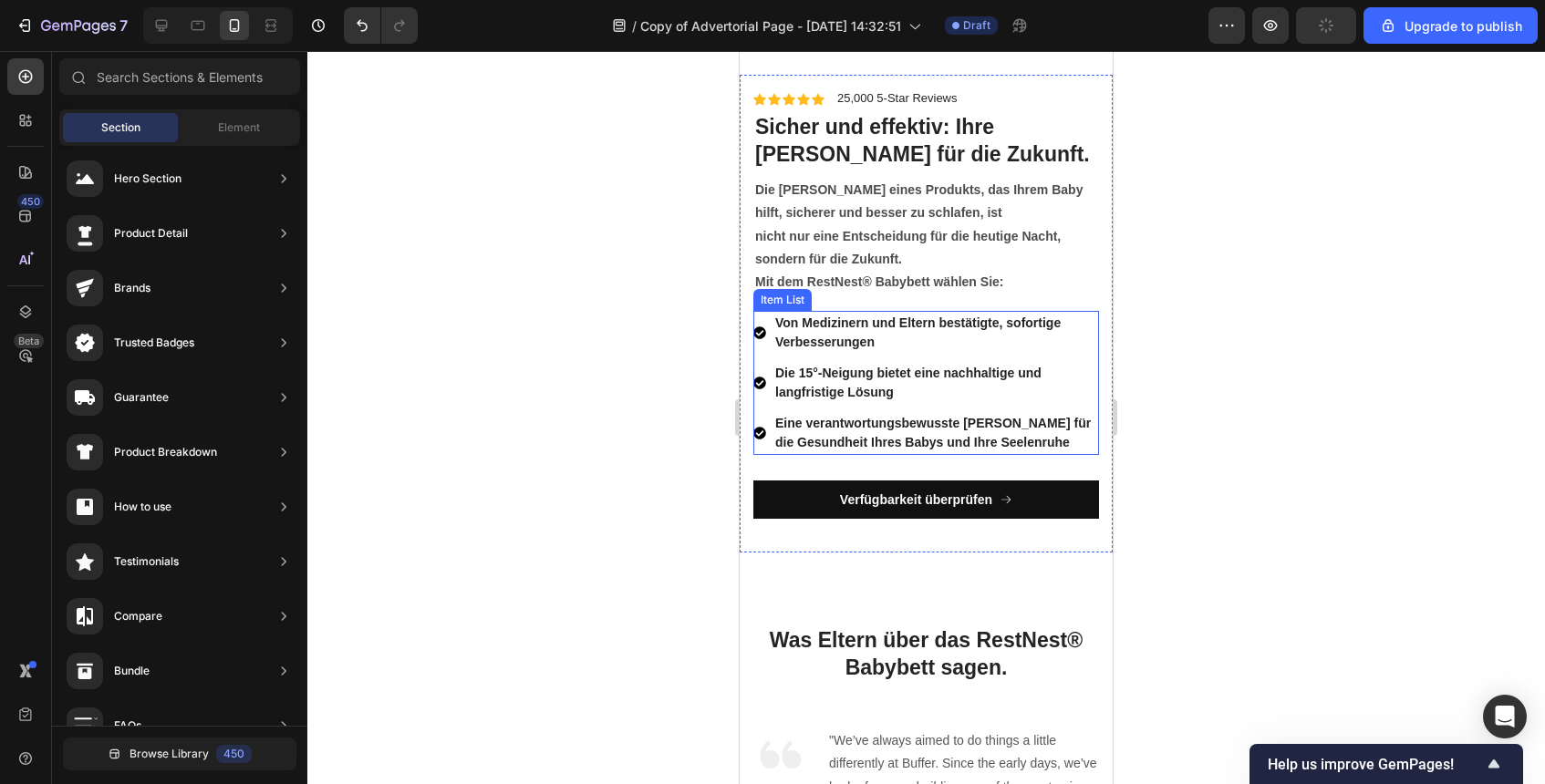
scroll to position [6853, 0]
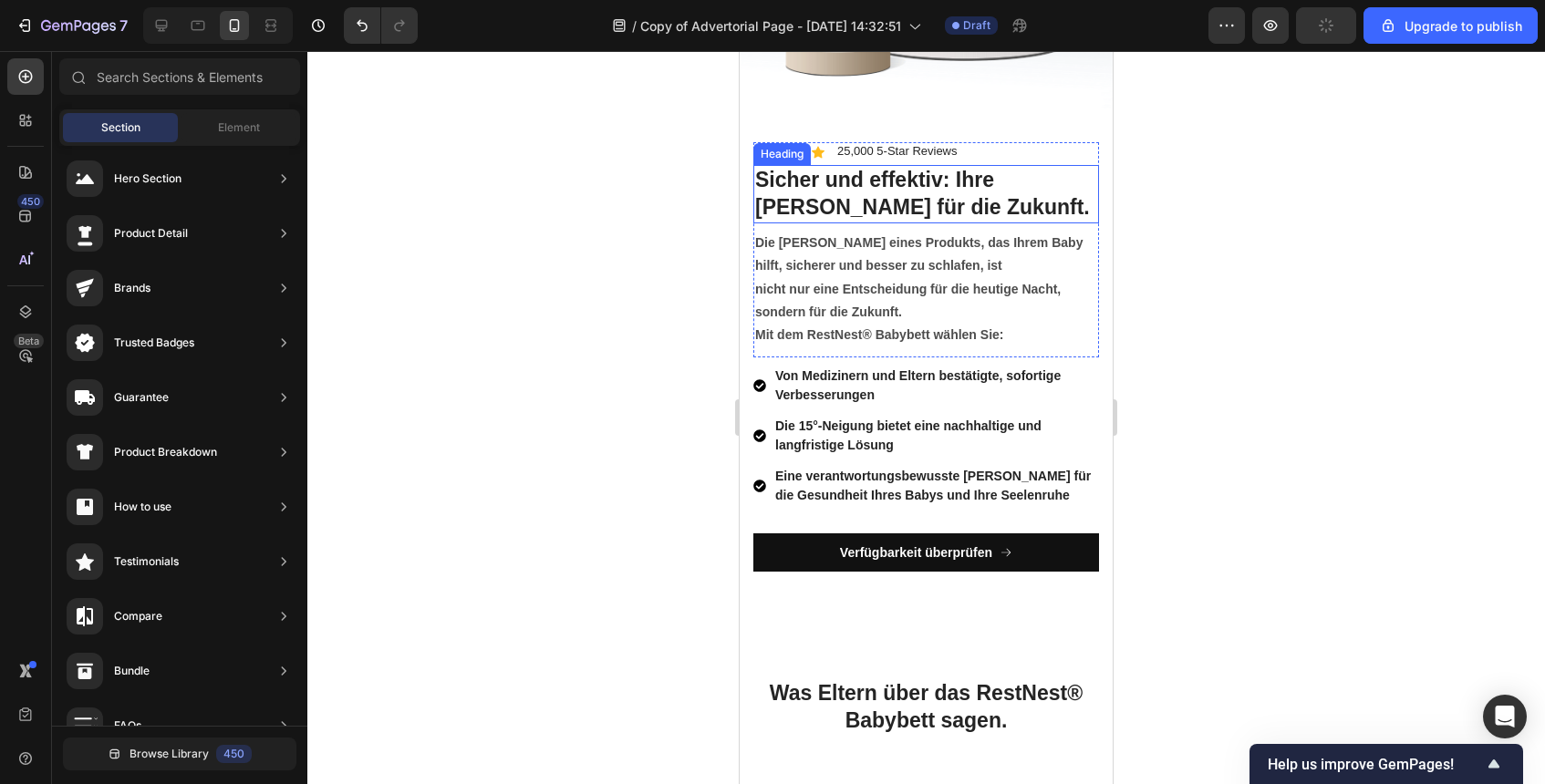
click at [891, 204] on h2 "Sicher und effektiv: Ihre Wahl für die Zukunft." at bounding box center [926, 193] width 345 height 58
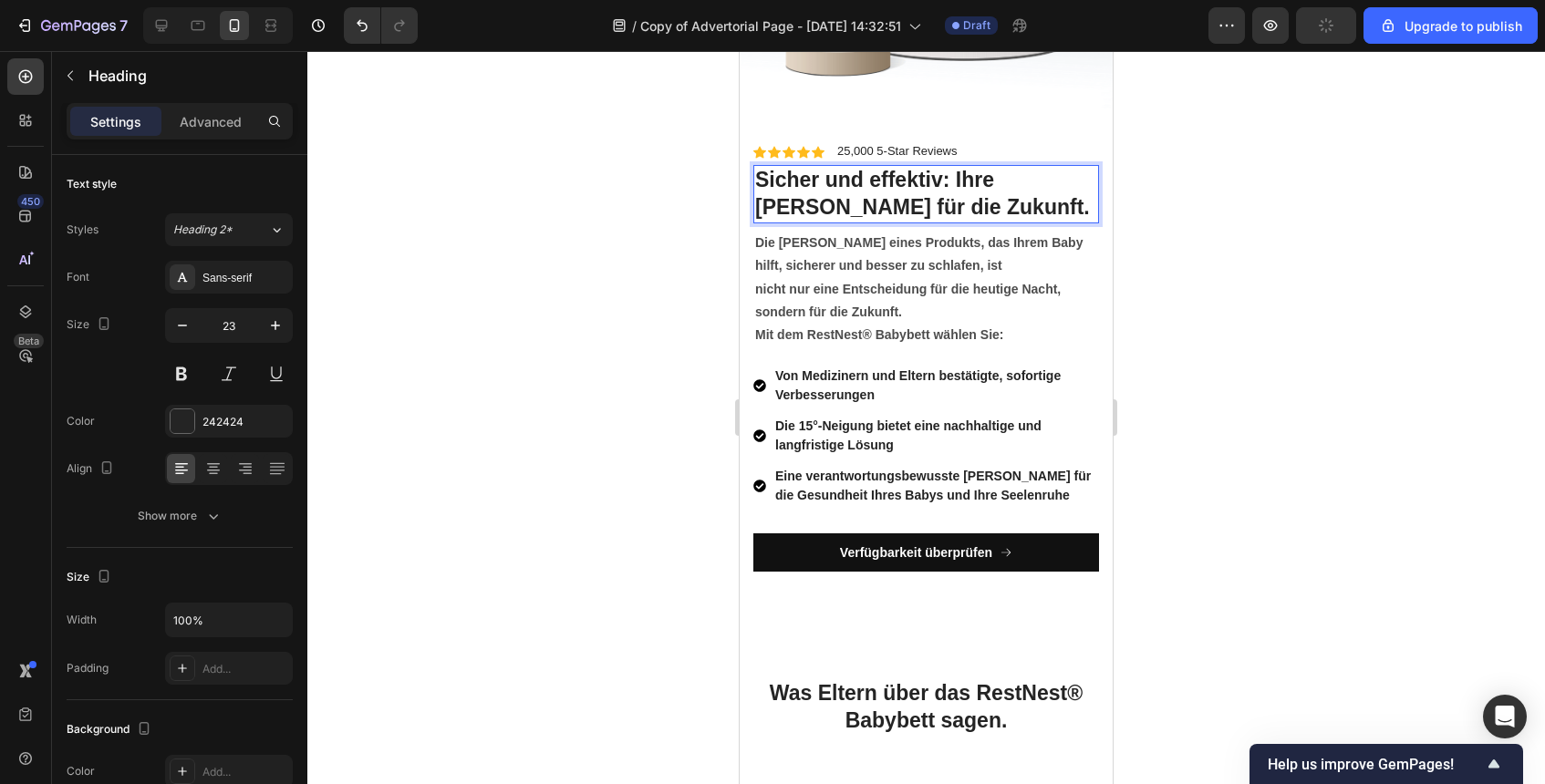
click at [891, 204] on h2 "Sicher und effektiv: Ihre Wahl für die Zukunft." at bounding box center [926, 193] width 345 height 58
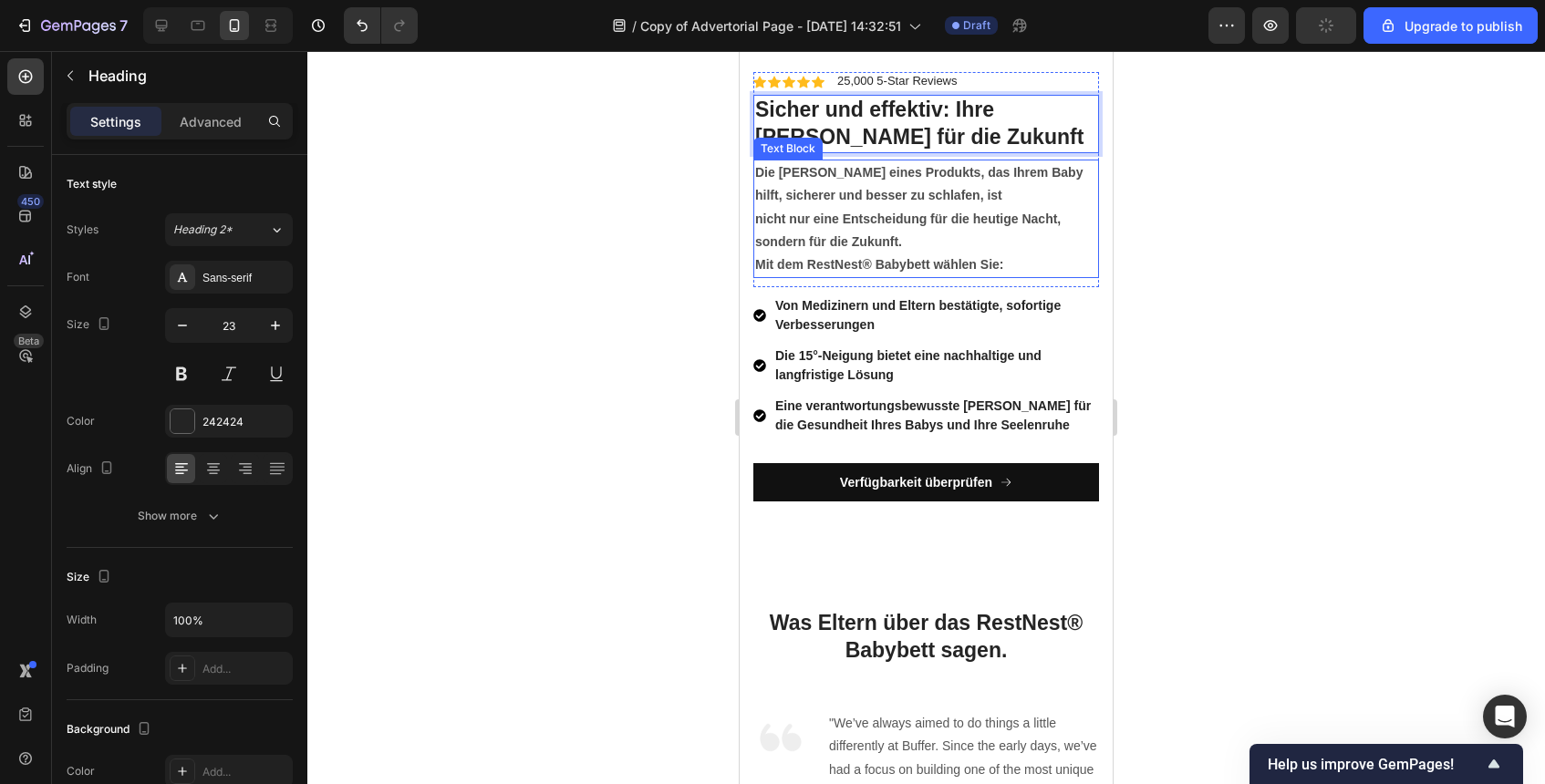
scroll to position [7002, 0]
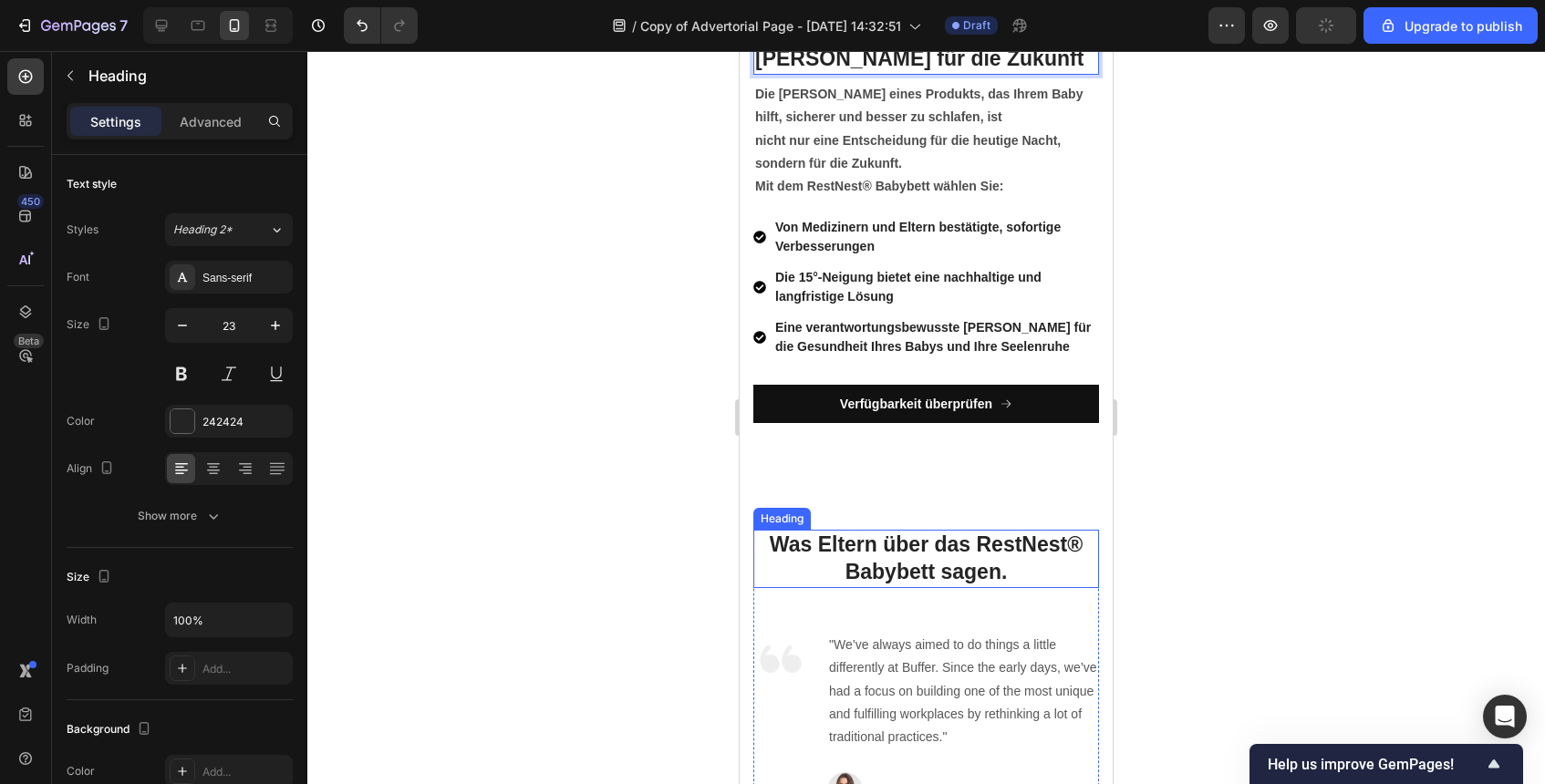
click at [1021, 566] on p "⁠⁠⁠⁠⁠⁠⁠ Was Eltern über das RestNest® Babybett sagen." at bounding box center [927, 558] width 343 height 55
click at [1200, 584] on div at bounding box center [926, 417] width 1238 height 733
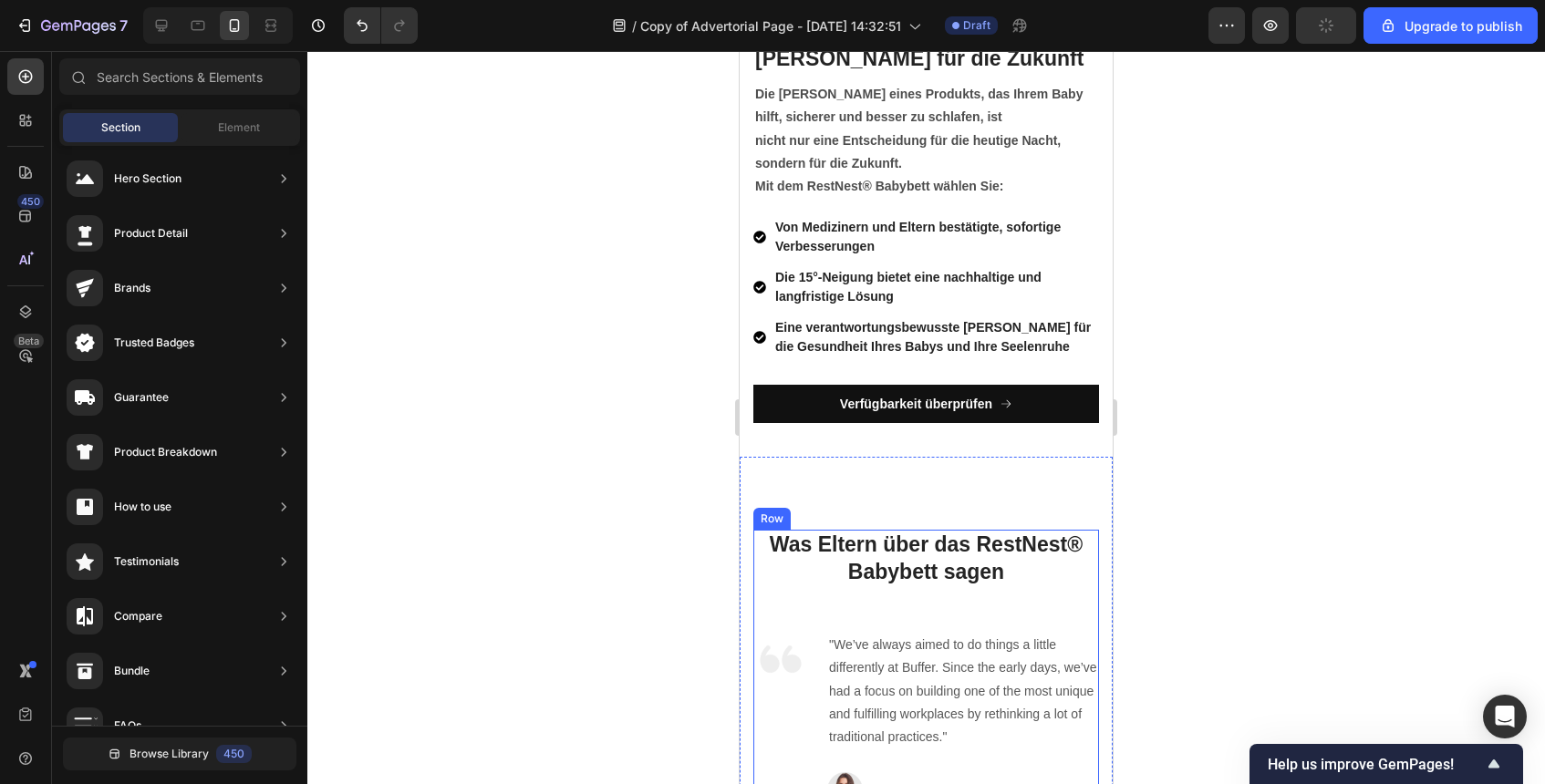
click at [891, 604] on div "⁠⁠⁠⁠⁠⁠⁠ Was Eltern über das RestNest® Babybett sagen Heading Image "We’ve alway…" at bounding box center [926, 669] width 345 height 280
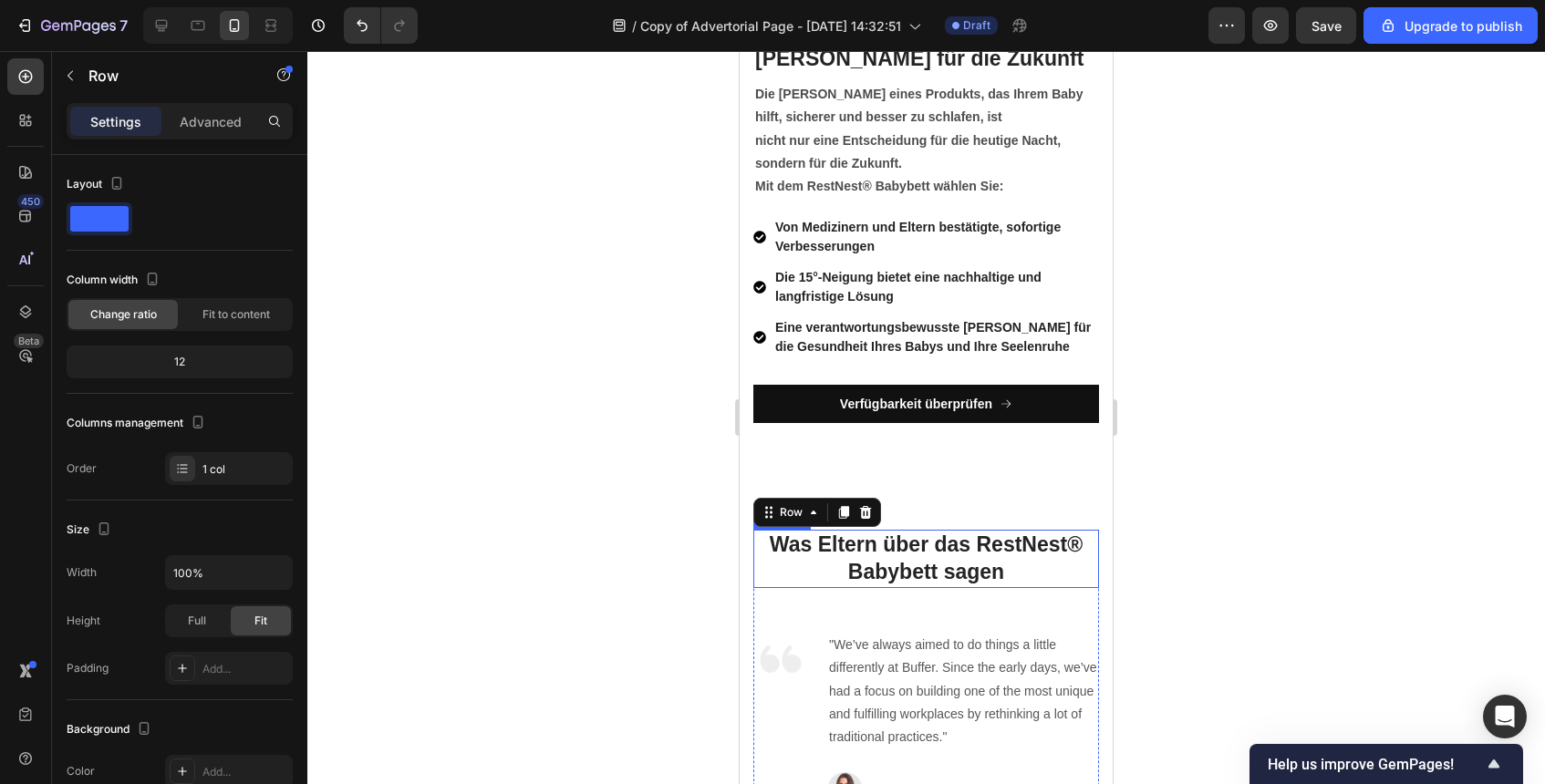
scroll to position [7080, 0]
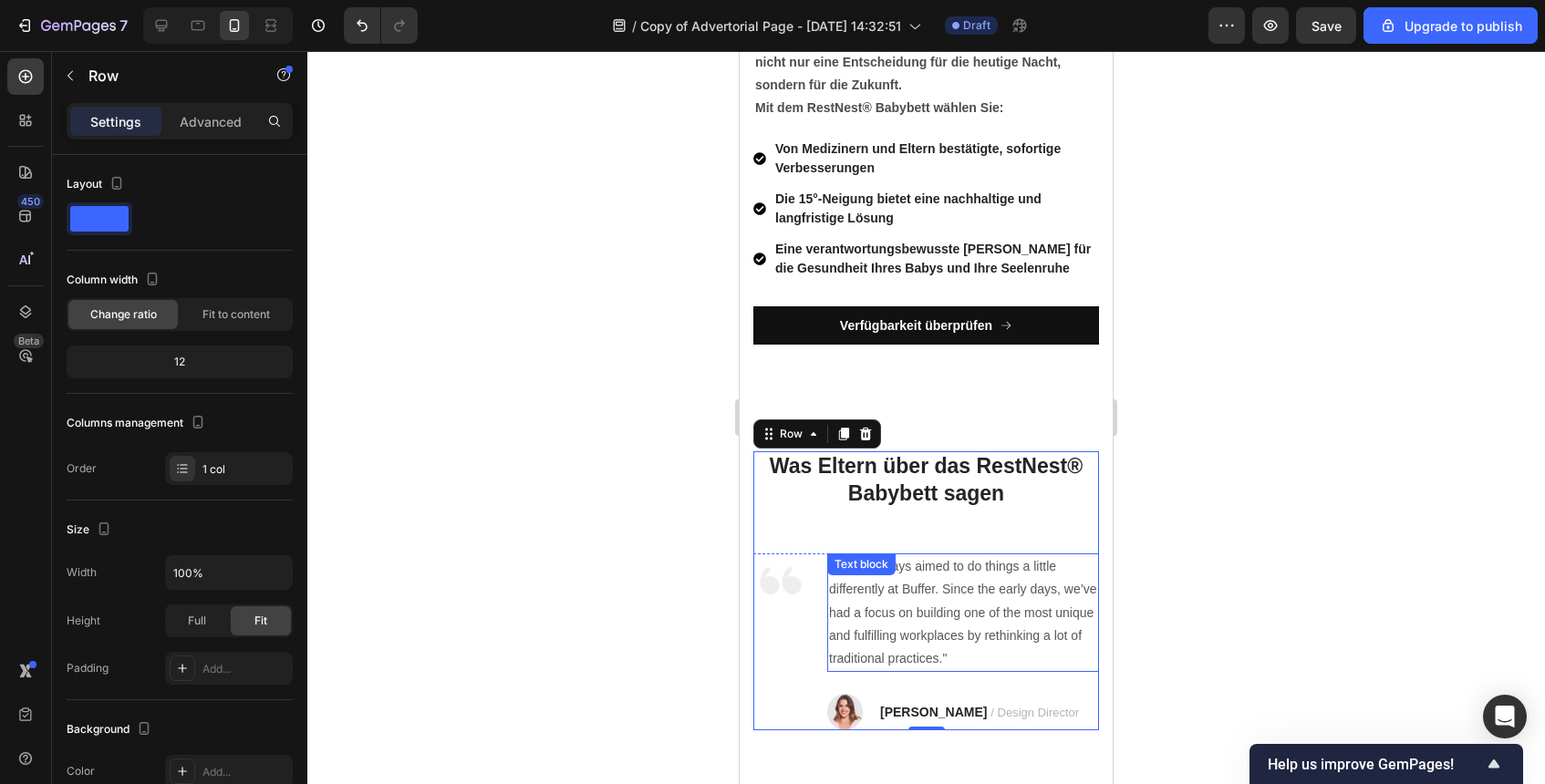
click at [904, 566] on div ""We’ve always aimed to do things a little differently at Buffer. Since the earl…" at bounding box center [964, 613] width 272 height 118
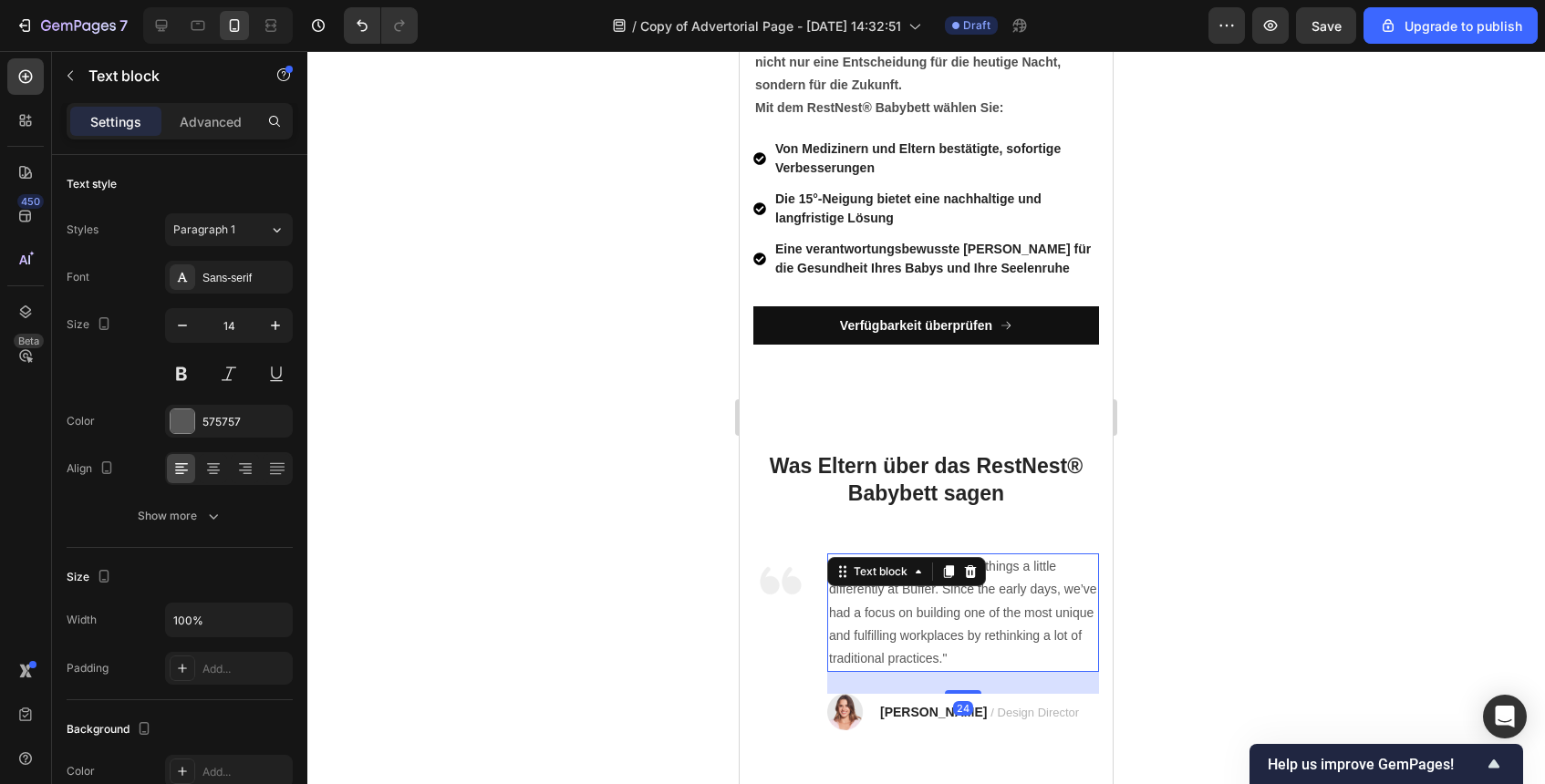
click at [904, 566] on div "Text block" at bounding box center [880, 572] width 61 height 17
click at [1077, 599] on p ""We’ve always aimed to do things a little differently at Buffer. Since the earl…" at bounding box center [964, 613] width 268 height 115
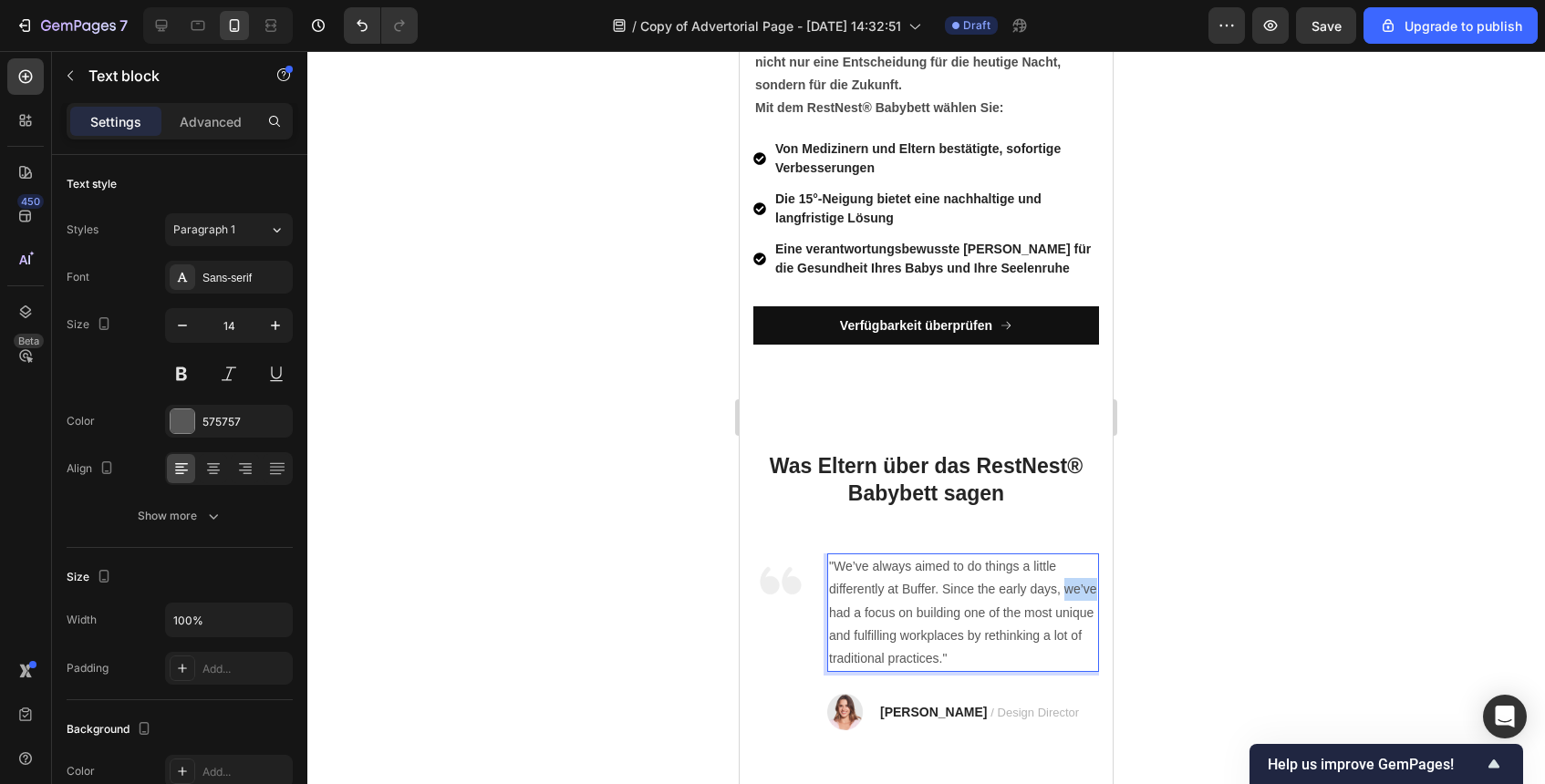
click at [1077, 599] on p ""We’ve always aimed to do things a little differently at Buffer. Since the earl…" at bounding box center [964, 613] width 268 height 115
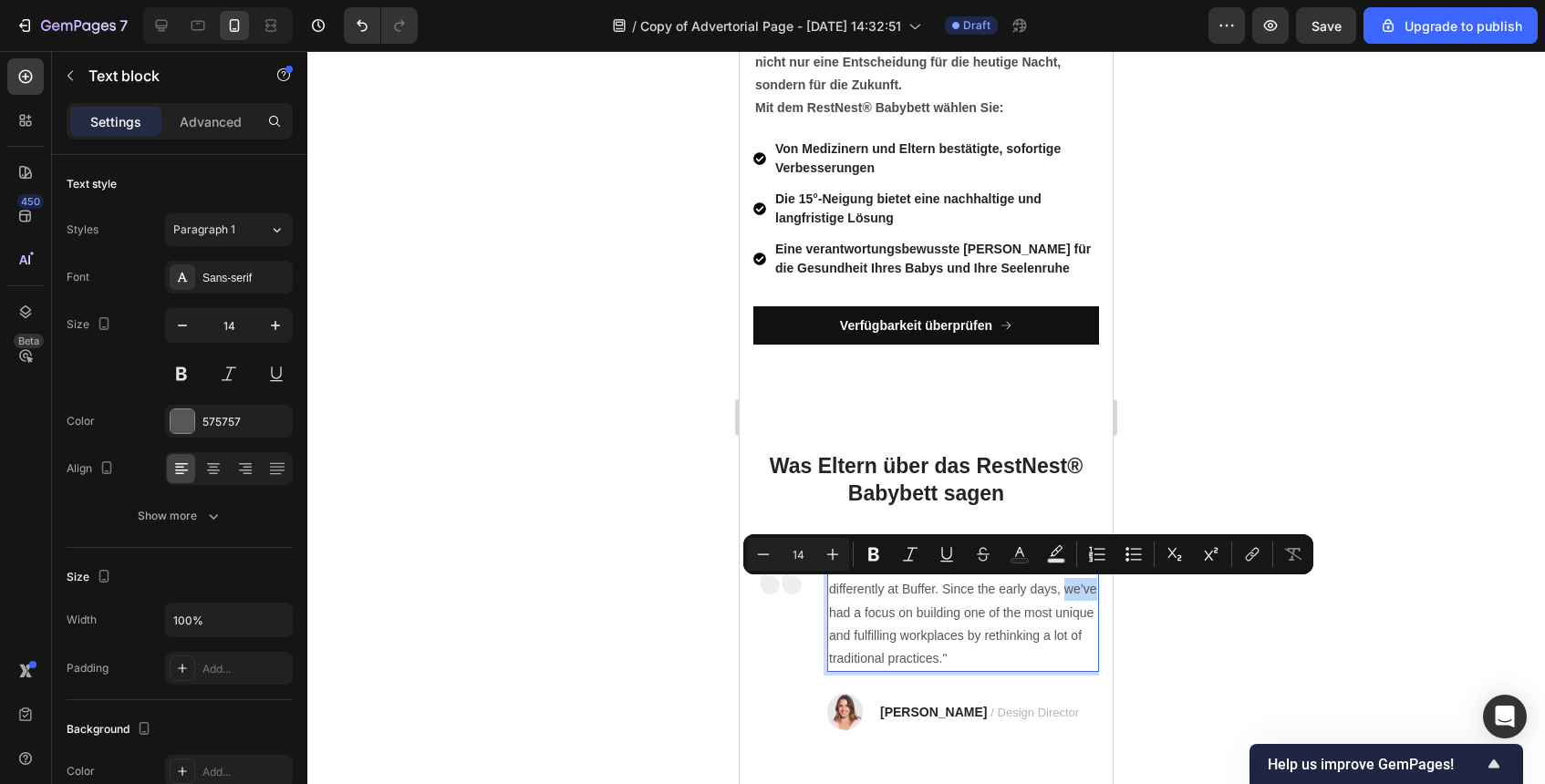
click at [1077, 597] on p ""We’ve always aimed to do things a little differently at Buffer. Since the earl…" at bounding box center [964, 613] width 268 height 115
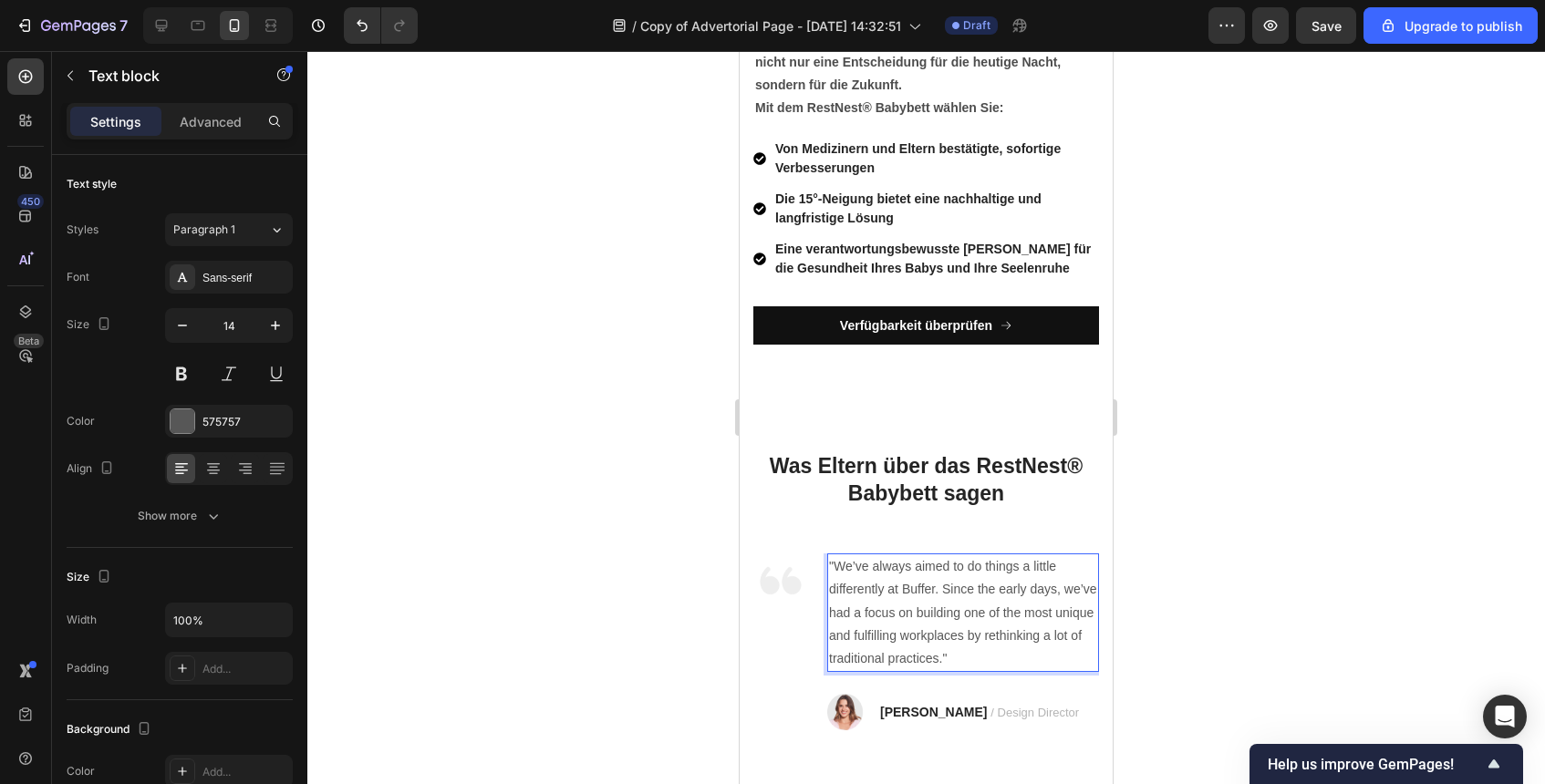
click at [869, 612] on p ""We’ve always aimed to do things a little differently at Buffer. Since the earl…" at bounding box center [964, 613] width 268 height 115
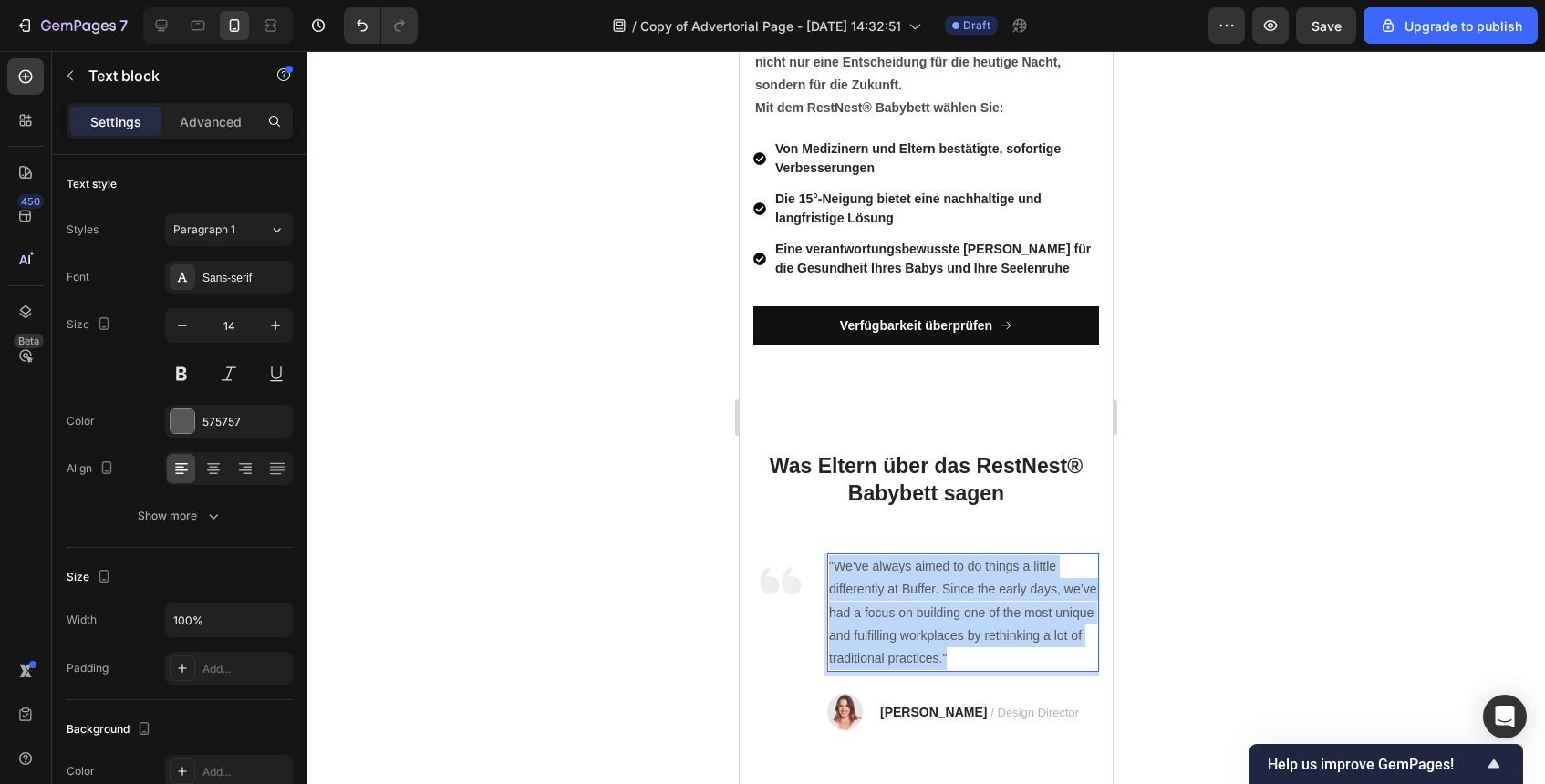
click at [869, 612] on p ""We’ve always aimed to do things a little differently at Buffer. Since the earl…" at bounding box center [964, 613] width 268 height 115
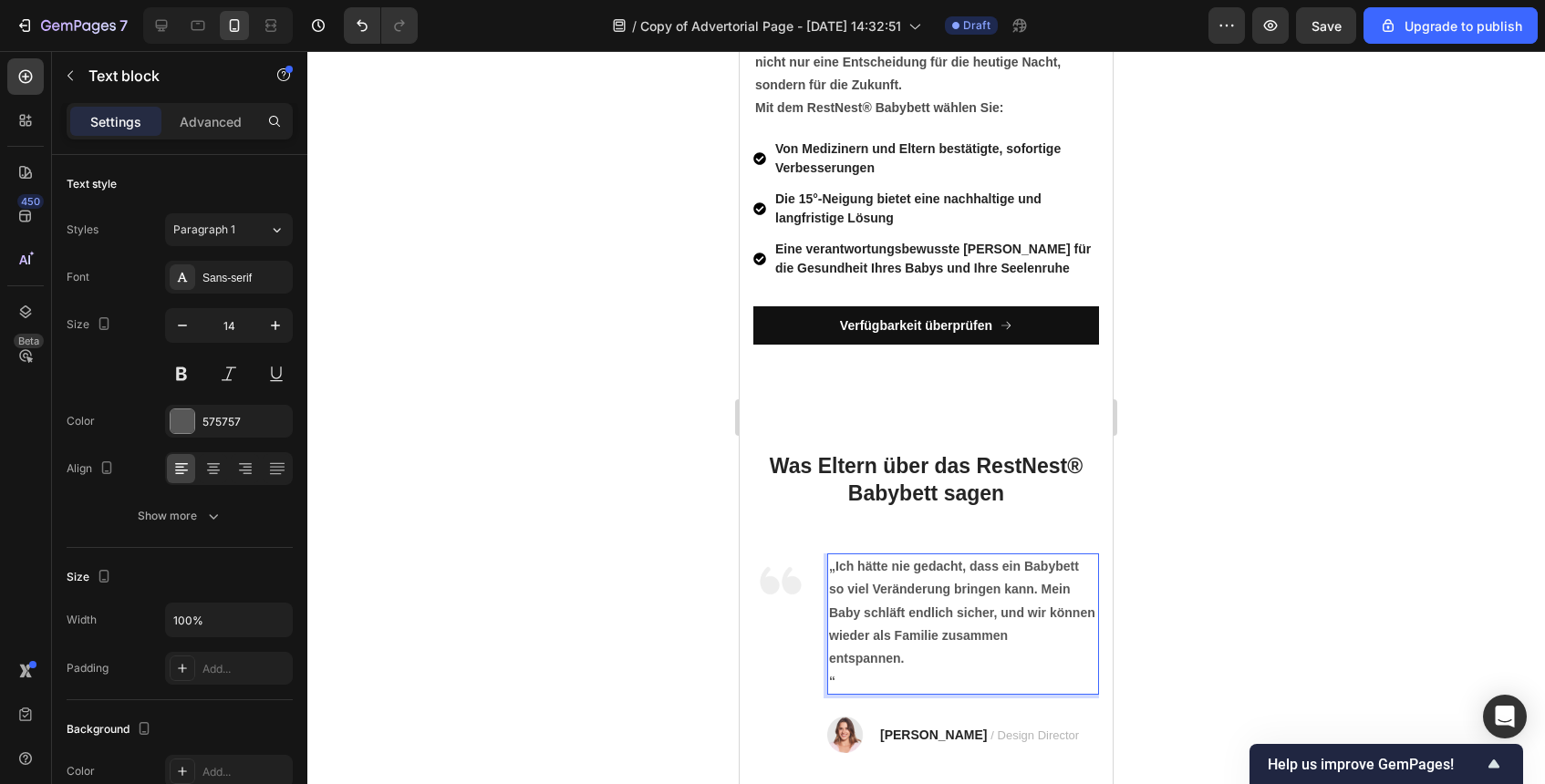
click at [828, 678] on div "„Ich hätte nie gedacht, dass ein Babybett so viel Veränderung bringen kann. Mei…" at bounding box center [964, 624] width 272 height 142
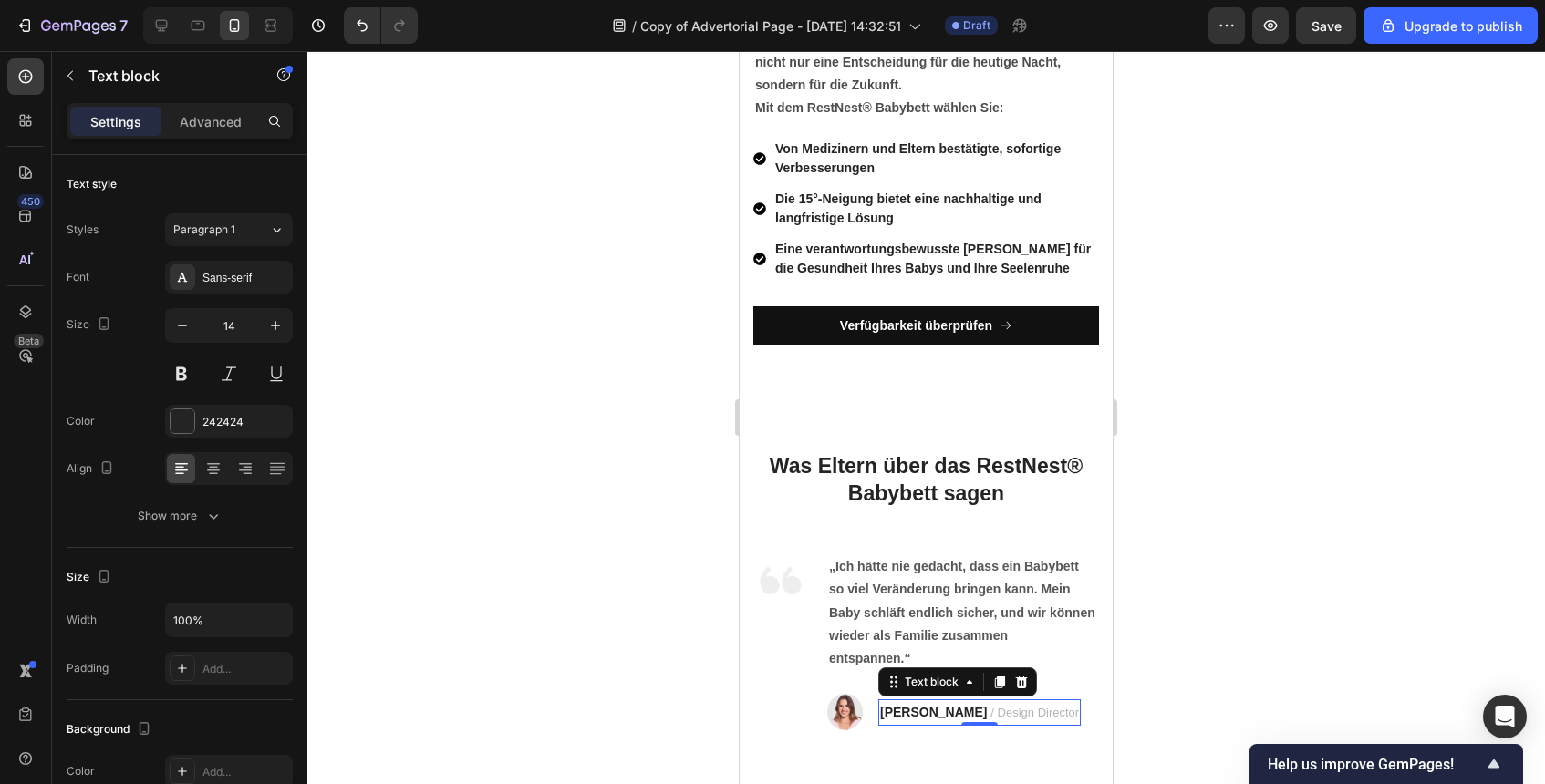
click at [923, 716] on strong "[PERSON_NAME]" at bounding box center [933, 713] width 106 height 15
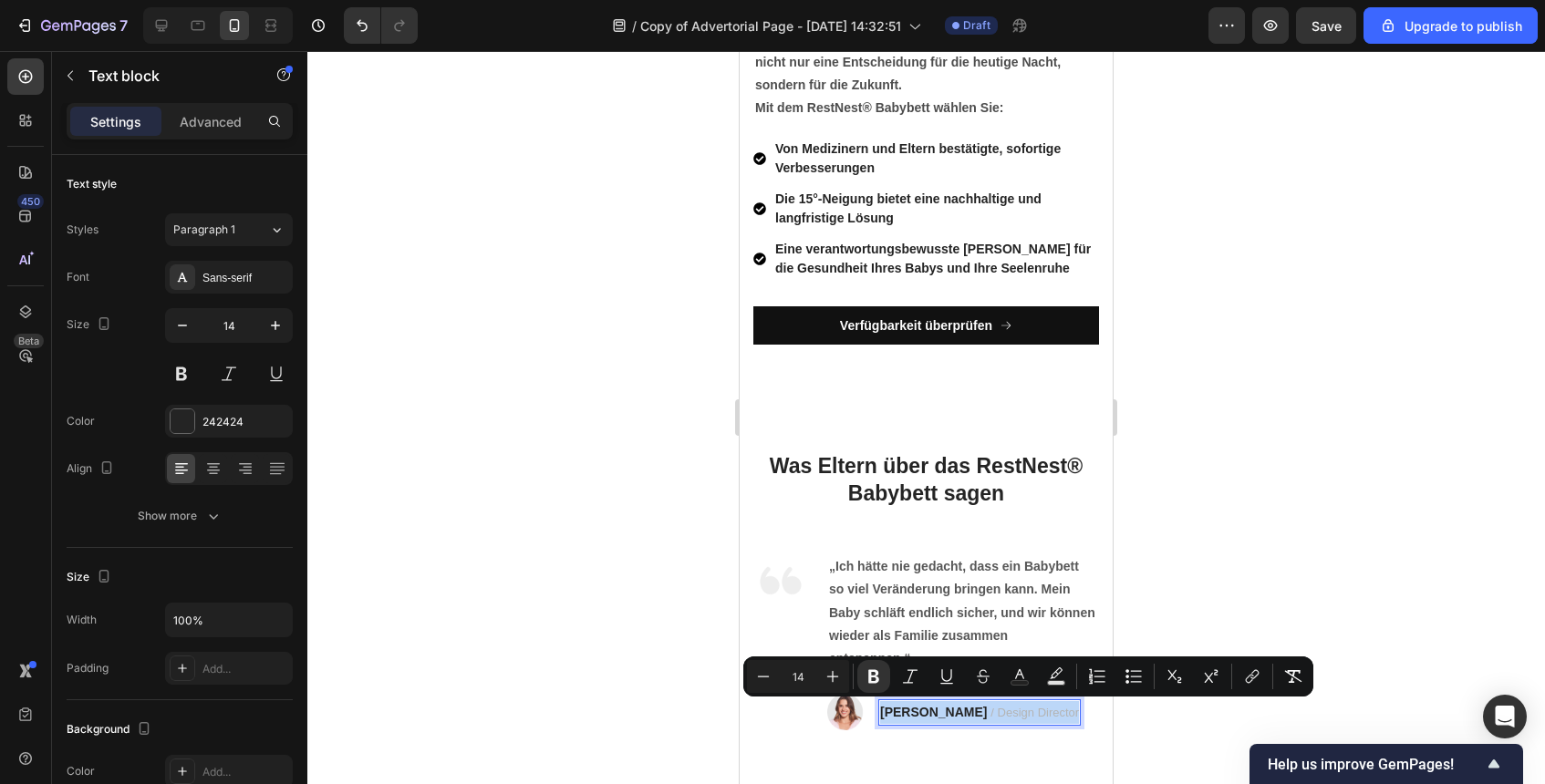
click at [923, 716] on strong "[PERSON_NAME]" at bounding box center [933, 713] width 106 height 15
click at [929, 714] on p "RYAN S. / Design Director" at bounding box center [979, 713] width 199 height 23
click at [894, 716] on strong "[PERSON_NAME]" at bounding box center [933, 713] width 106 height 15
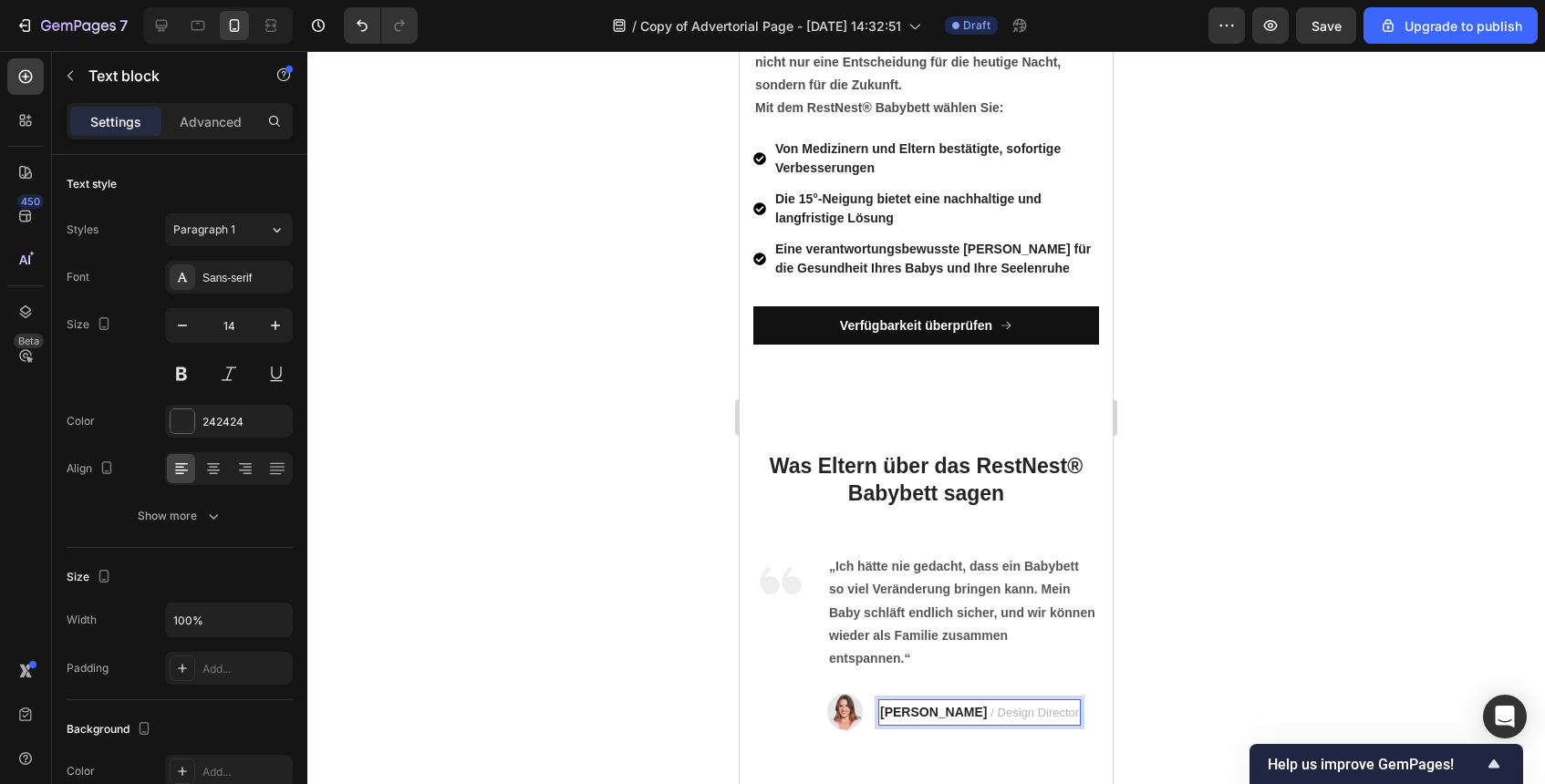
click at [925, 714] on strong "[PERSON_NAME]" at bounding box center [933, 713] width 106 height 15
click at [930, 713] on p "RYAN S. / Design Director" at bounding box center [979, 713] width 199 height 23
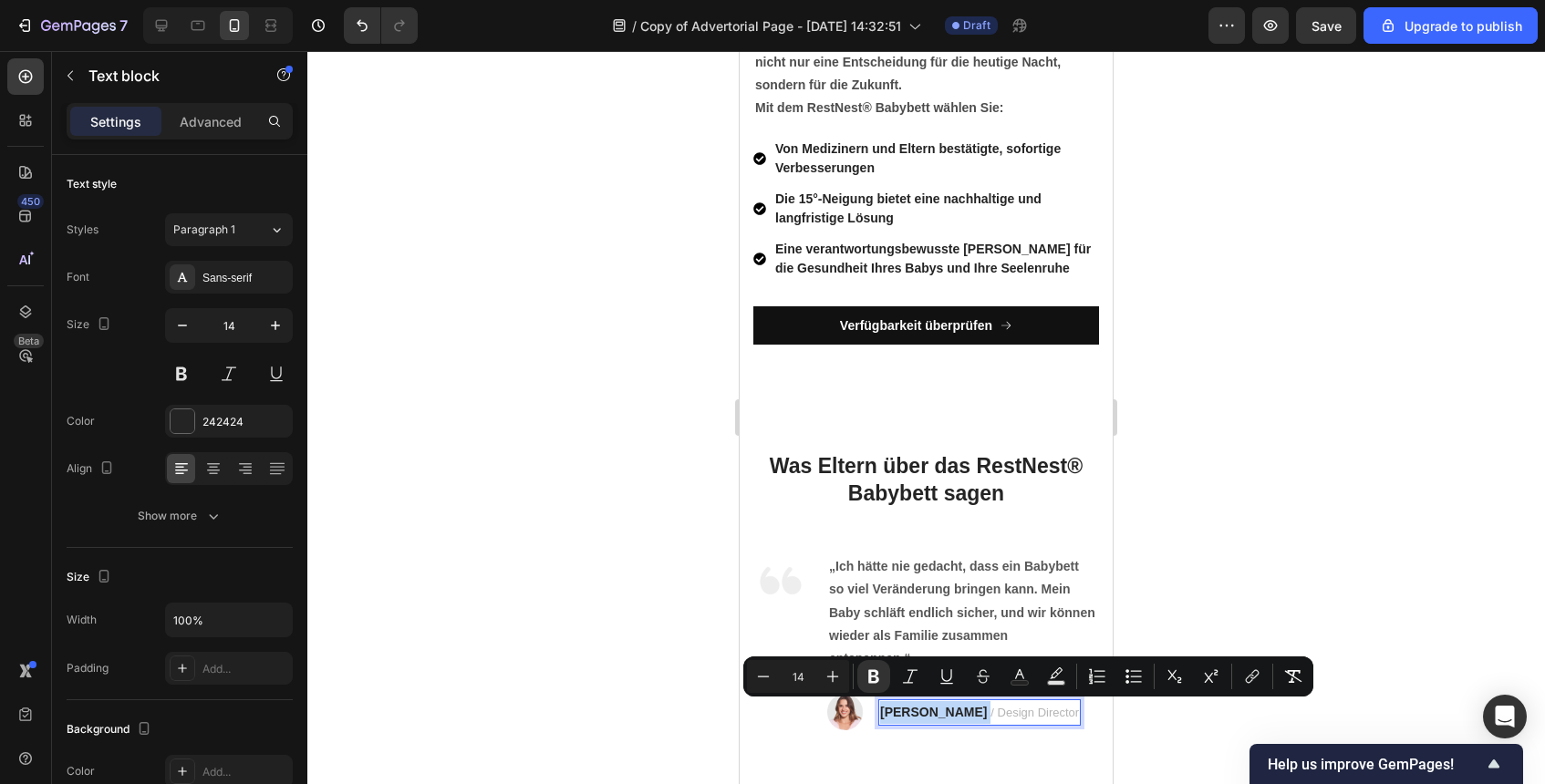
drag, startPoint x: 930, startPoint y: 713, endPoint x: 884, endPoint y: 714, distance: 46.0
click at [884, 714] on p "RYAN S. / Design Director" at bounding box center [979, 713] width 199 height 23
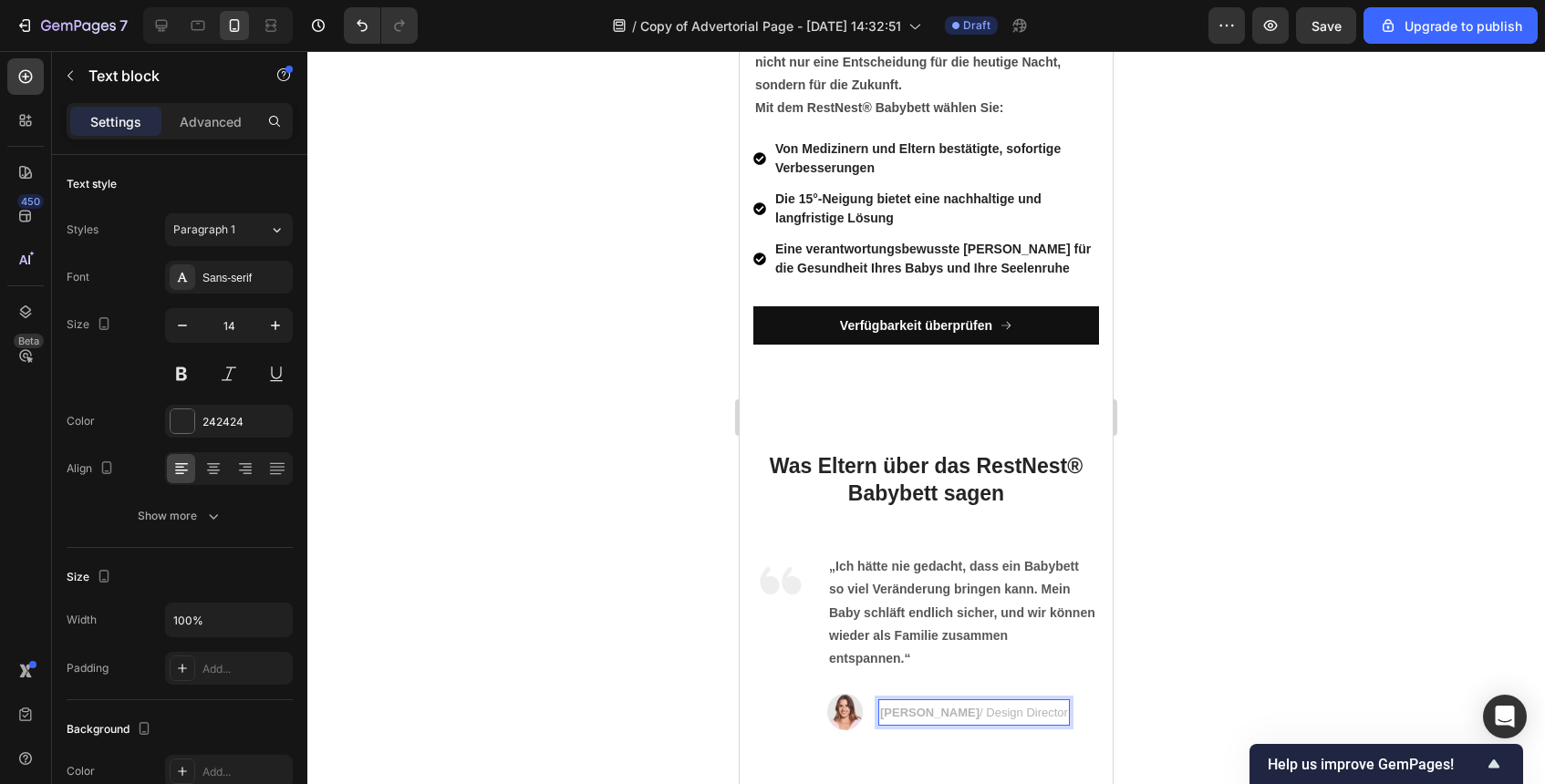
click at [905, 715] on strong "[PERSON_NAME]" at bounding box center [929, 713] width 99 height 14
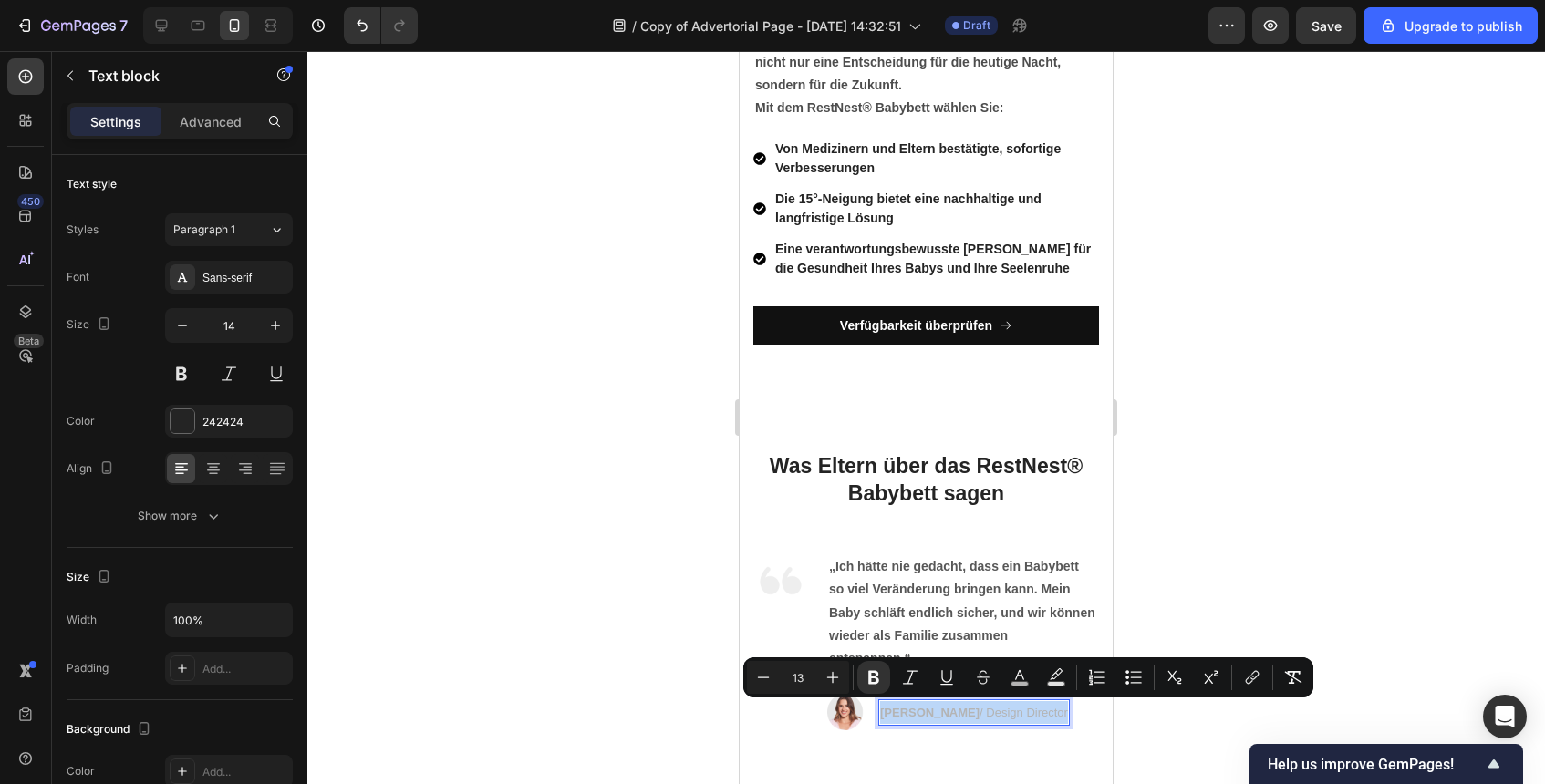
click at [905, 715] on strong "[PERSON_NAME]" at bounding box center [929, 713] width 99 height 14
click at [370, 21] on icon "Undo/Redo" at bounding box center [362, 26] width 19 height 19
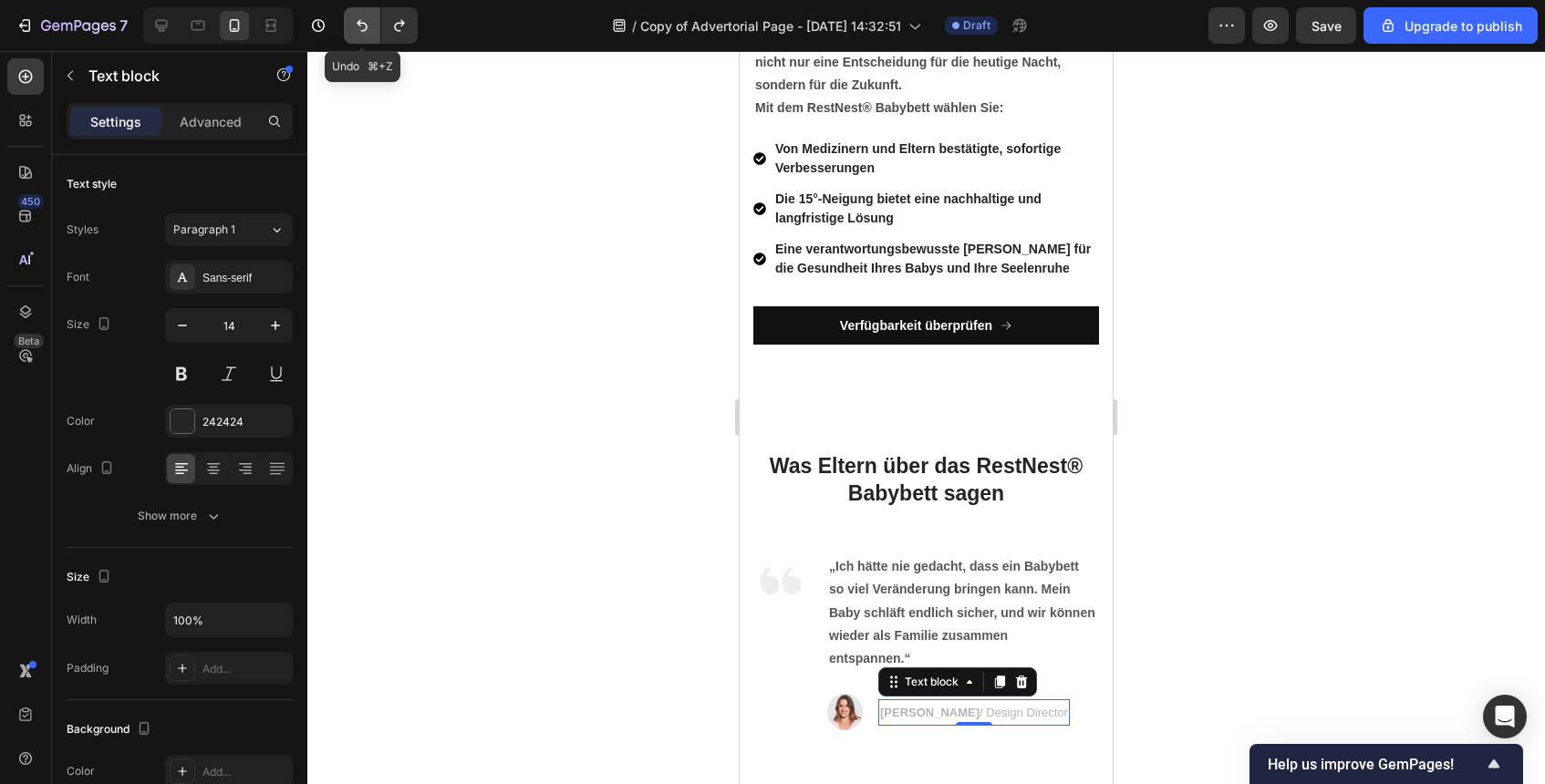
click at [364, 29] on icon "Undo/Redo" at bounding box center [362, 26] width 19 height 19
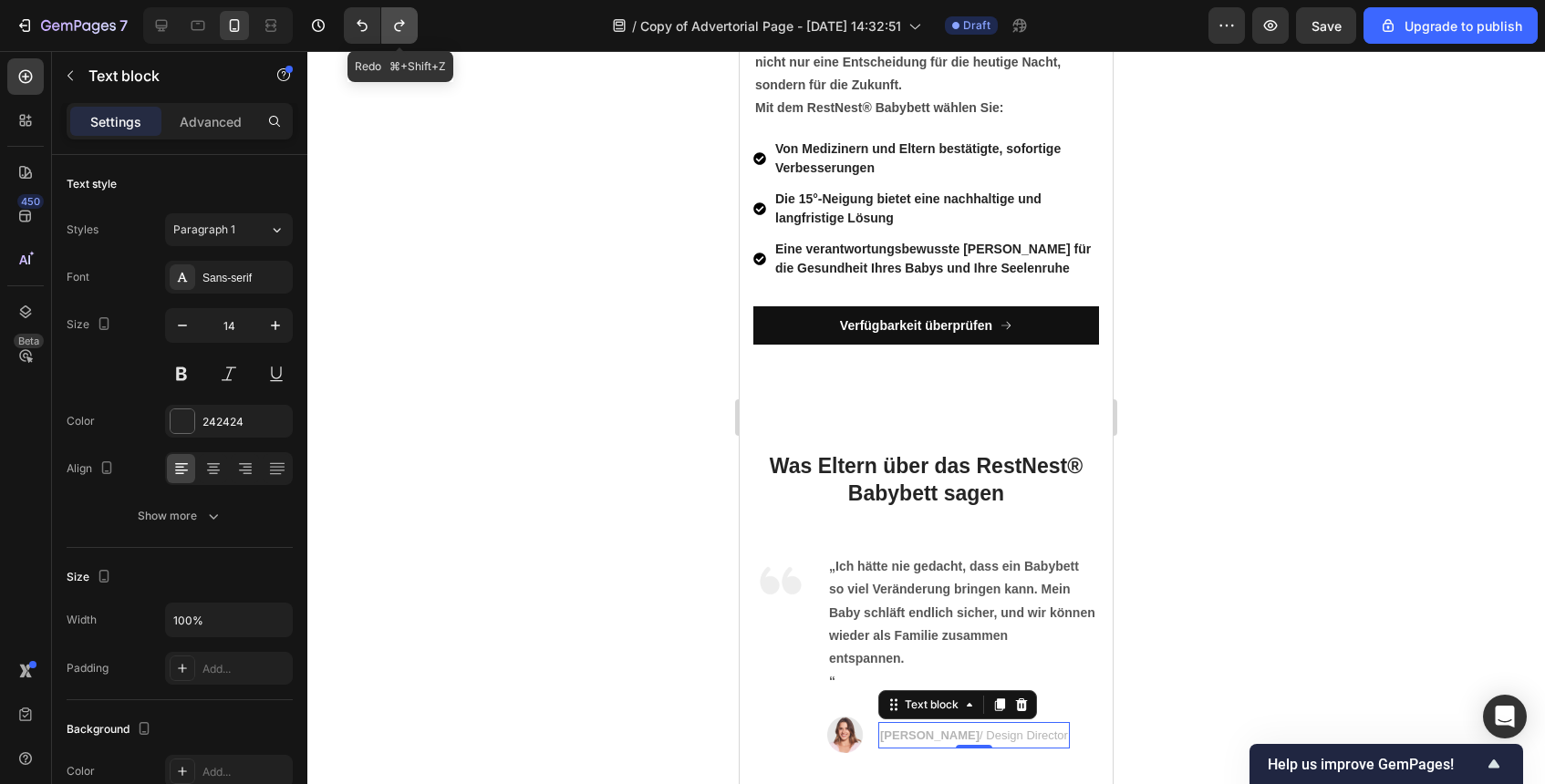
click at [397, 22] on icon "Undo/Redo" at bounding box center [400, 26] width 19 height 19
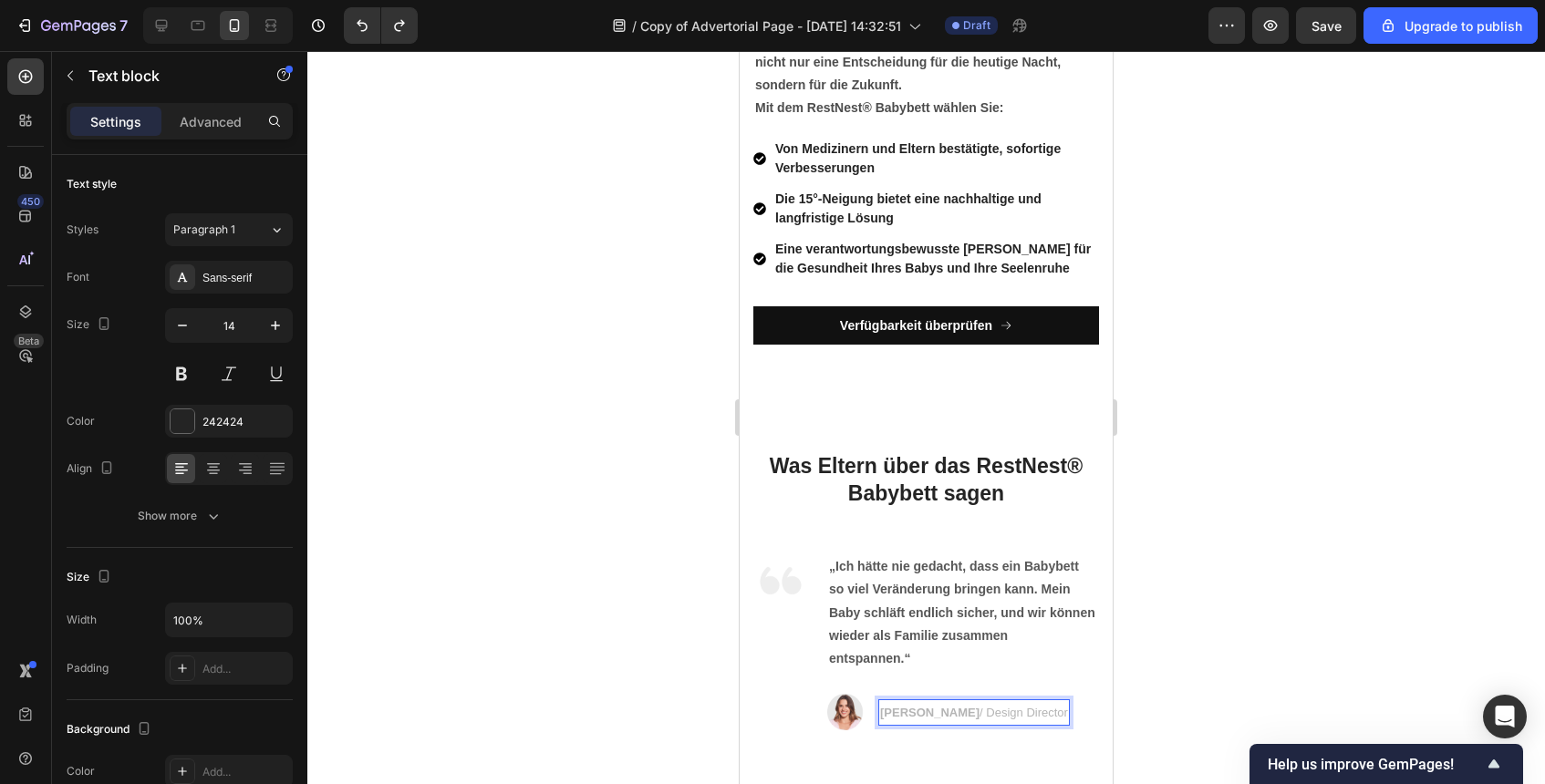
click at [926, 712] on strong "[PERSON_NAME]" at bounding box center [929, 713] width 99 height 14
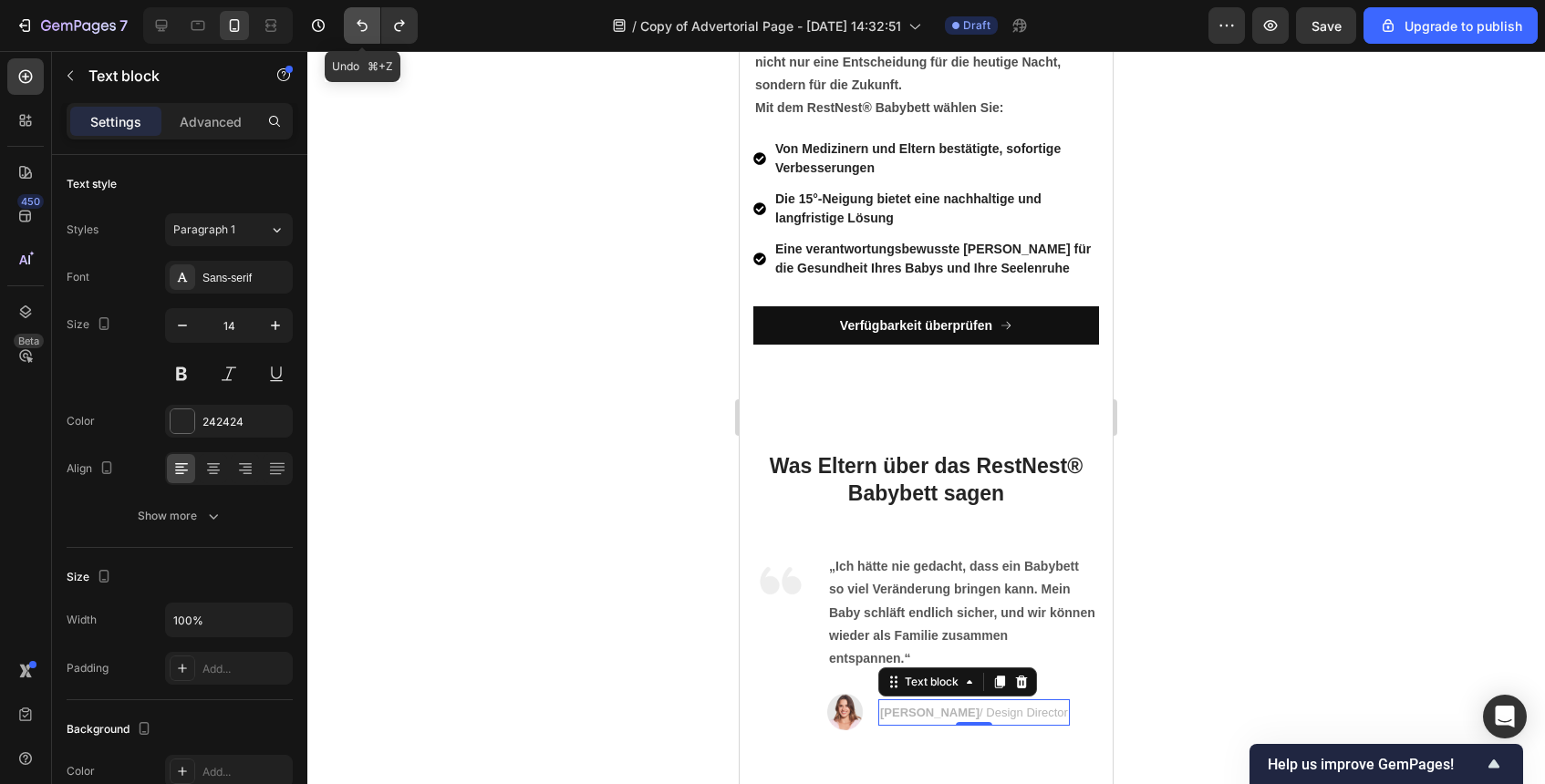
click at [367, 35] on button "Undo/Redo" at bounding box center [361, 25] width 36 height 36
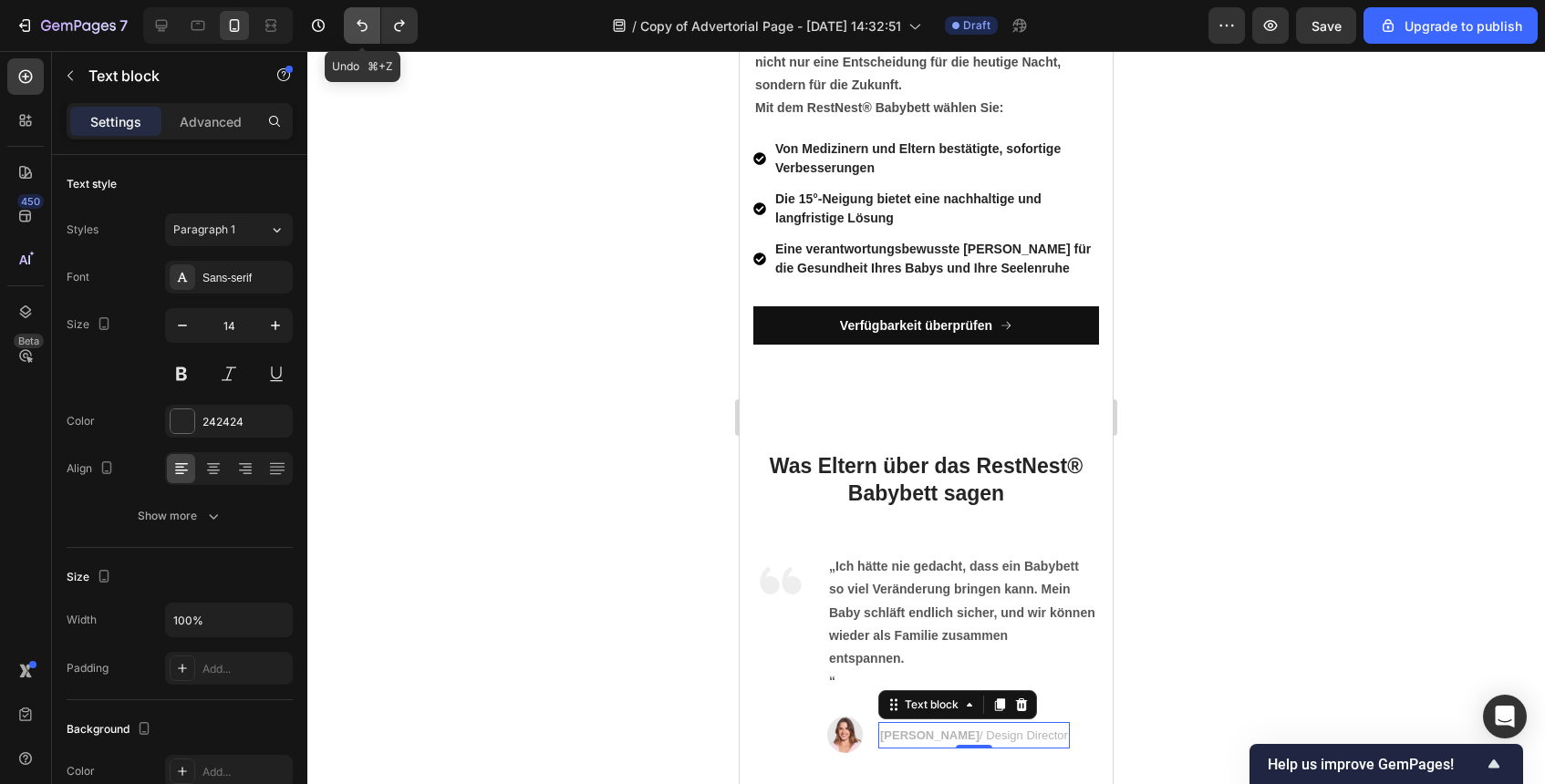
click at [367, 35] on button "Undo/Redo" at bounding box center [361, 25] width 36 height 36
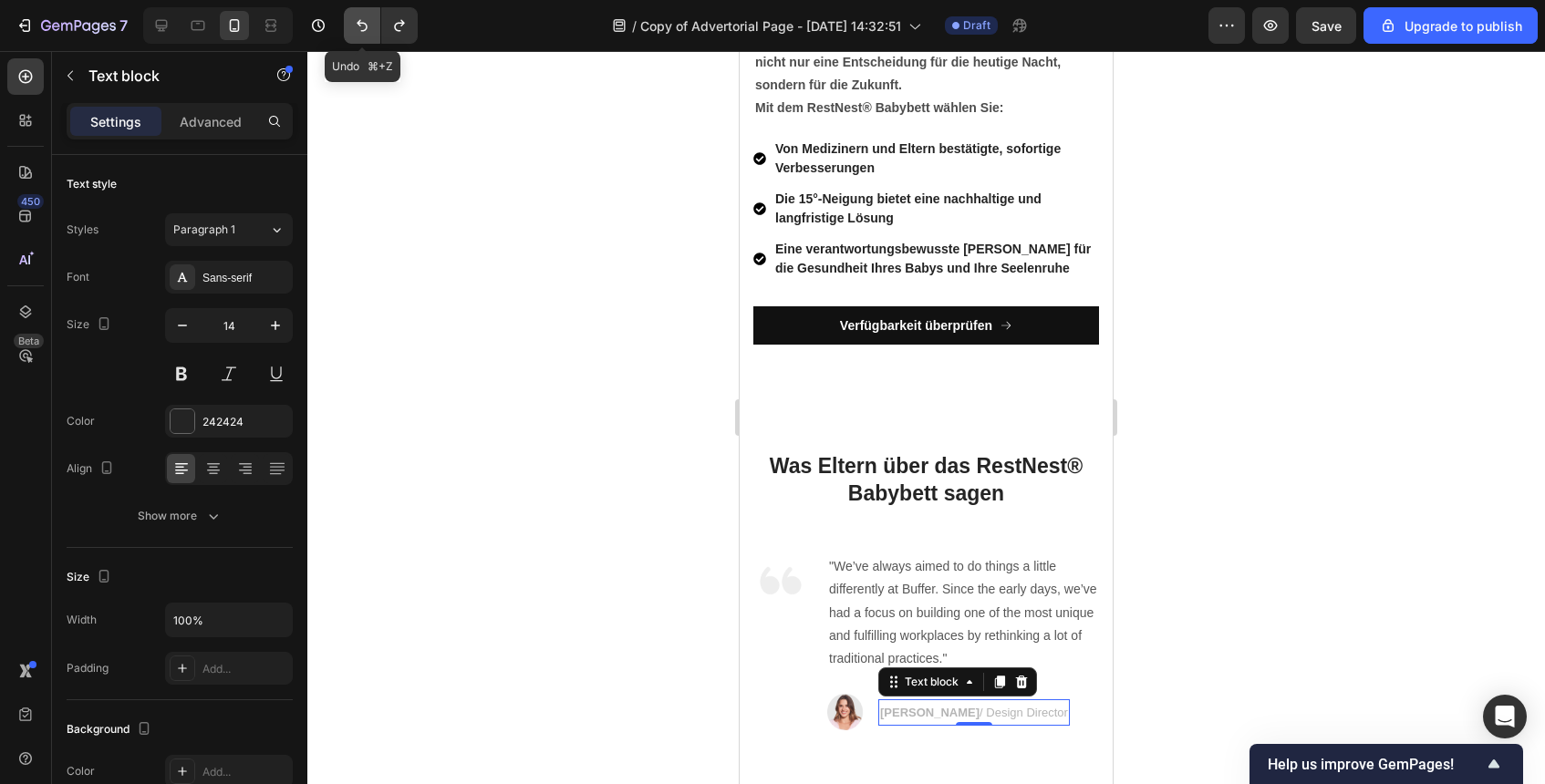
click at [367, 35] on button "Undo/Redo" at bounding box center [361, 25] width 36 height 36
click at [394, 29] on icon "Undo/Redo" at bounding box center [400, 26] width 19 height 19
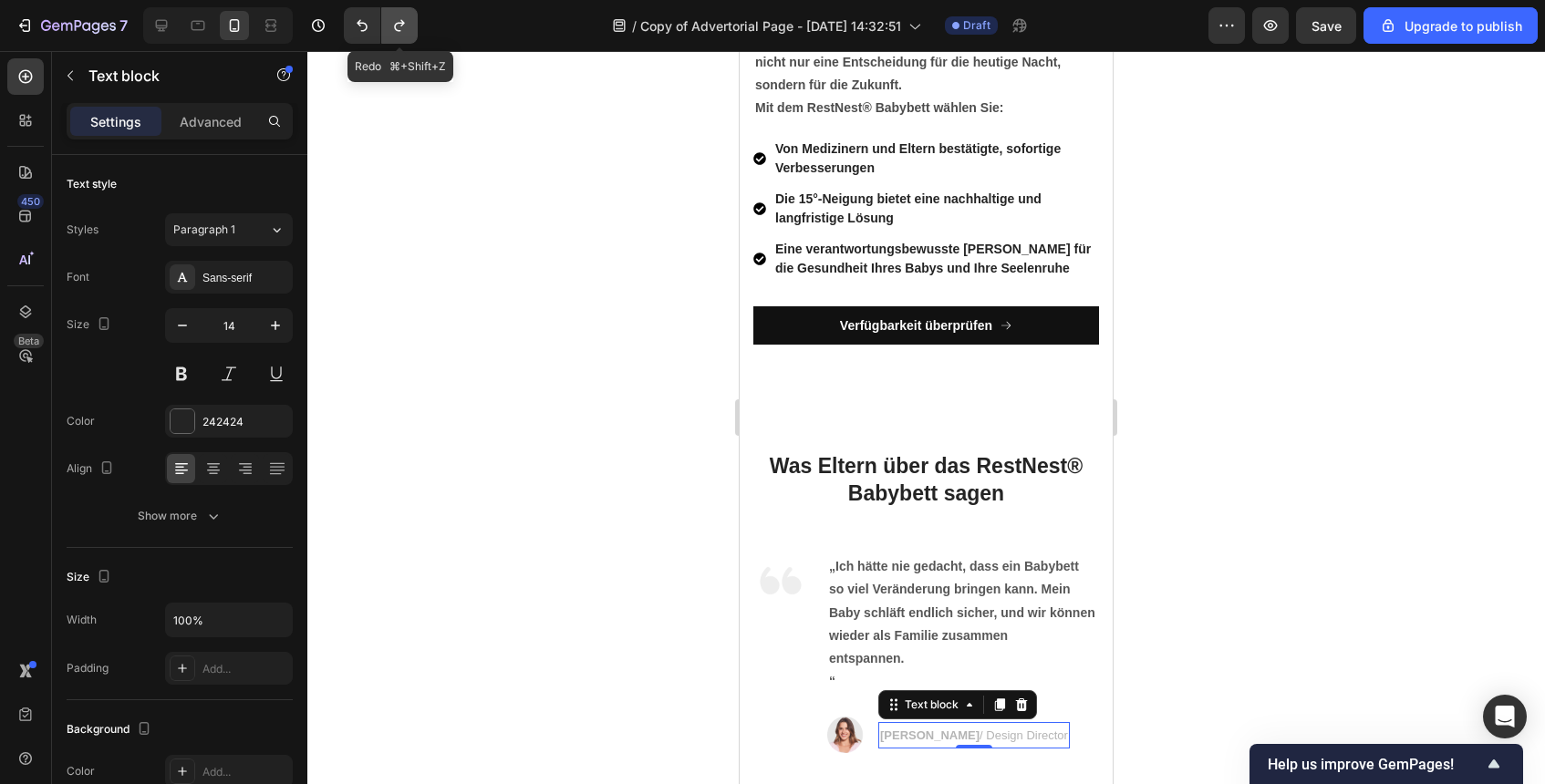
click at [394, 29] on icon "Undo/Redo" at bounding box center [400, 26] width 19 height 19
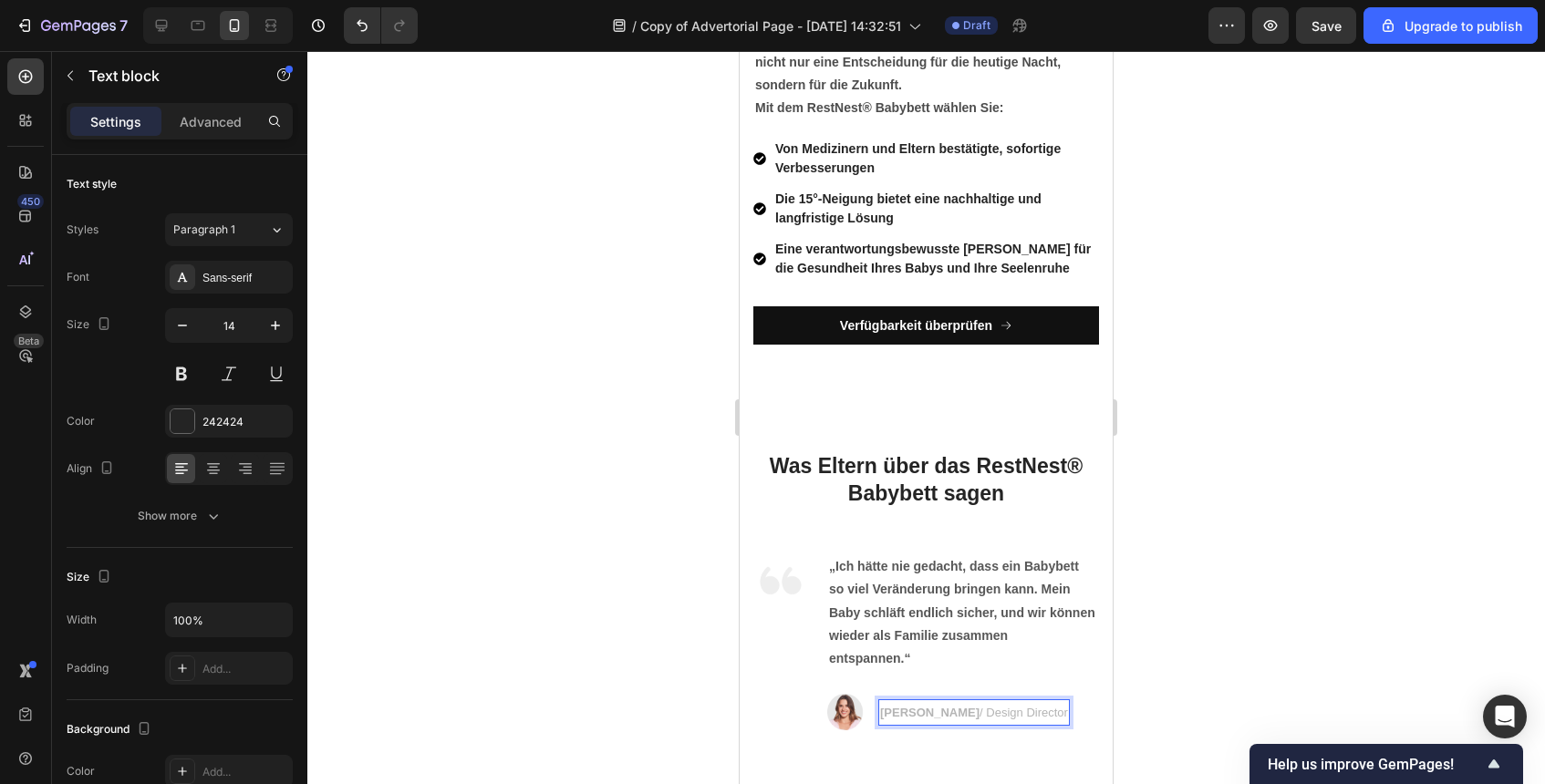
click at [928, 716] on span "Sarah K. / Design Director" at bounding box center [974, 713] width 188 height 14
drag, startPoint x: 928, startPoint y: 716, endPoint x: 881, endPoint y: 716, distance: 47.0
click at [881, 716] on span "Sarah K. / Design Director" at bounding box center [974, 713] width 188 height 14
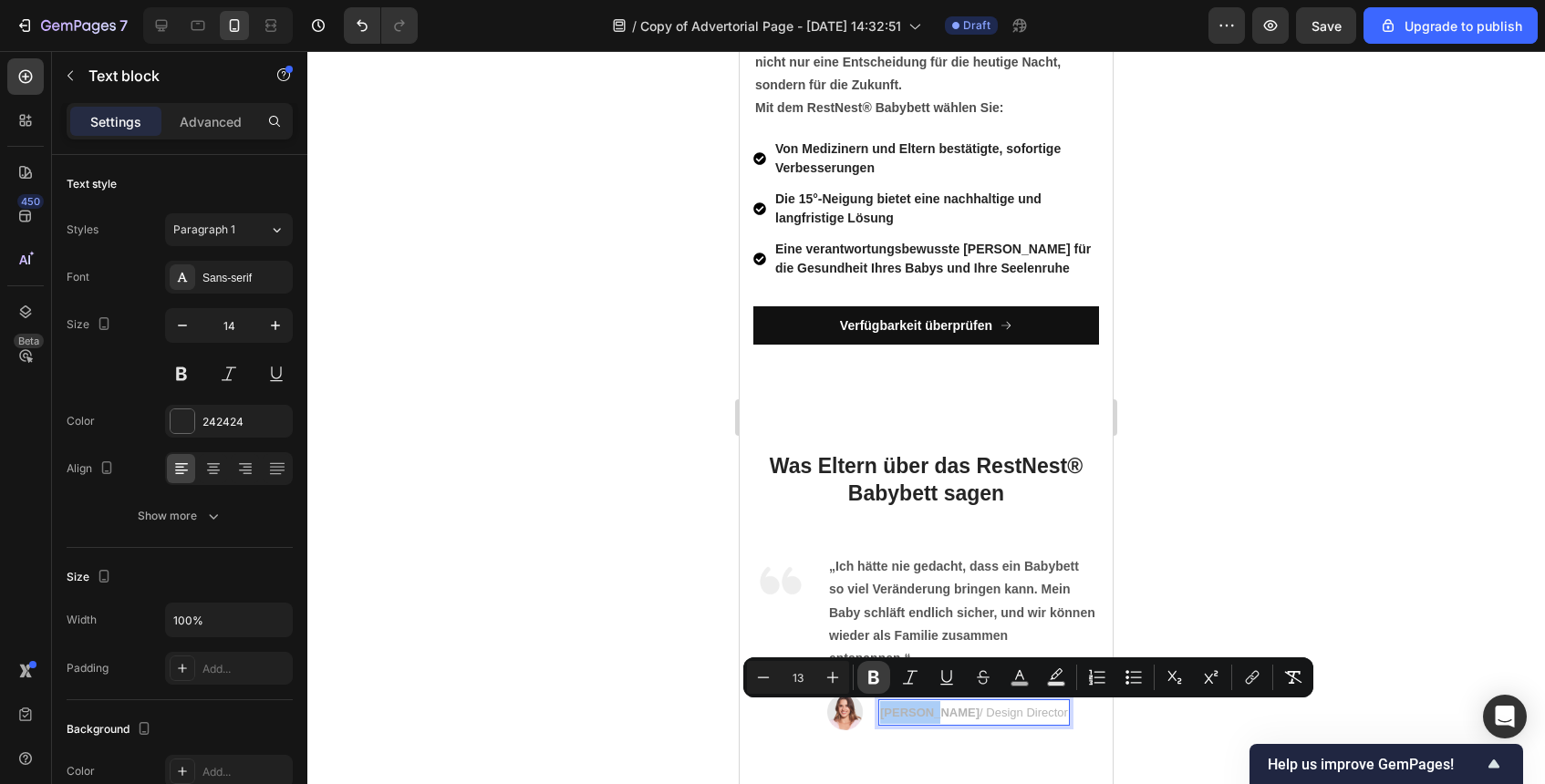
click at [876, 683] on icon "Editor contextual toolbar" at bounding box center [874, 678] width 11 height 14
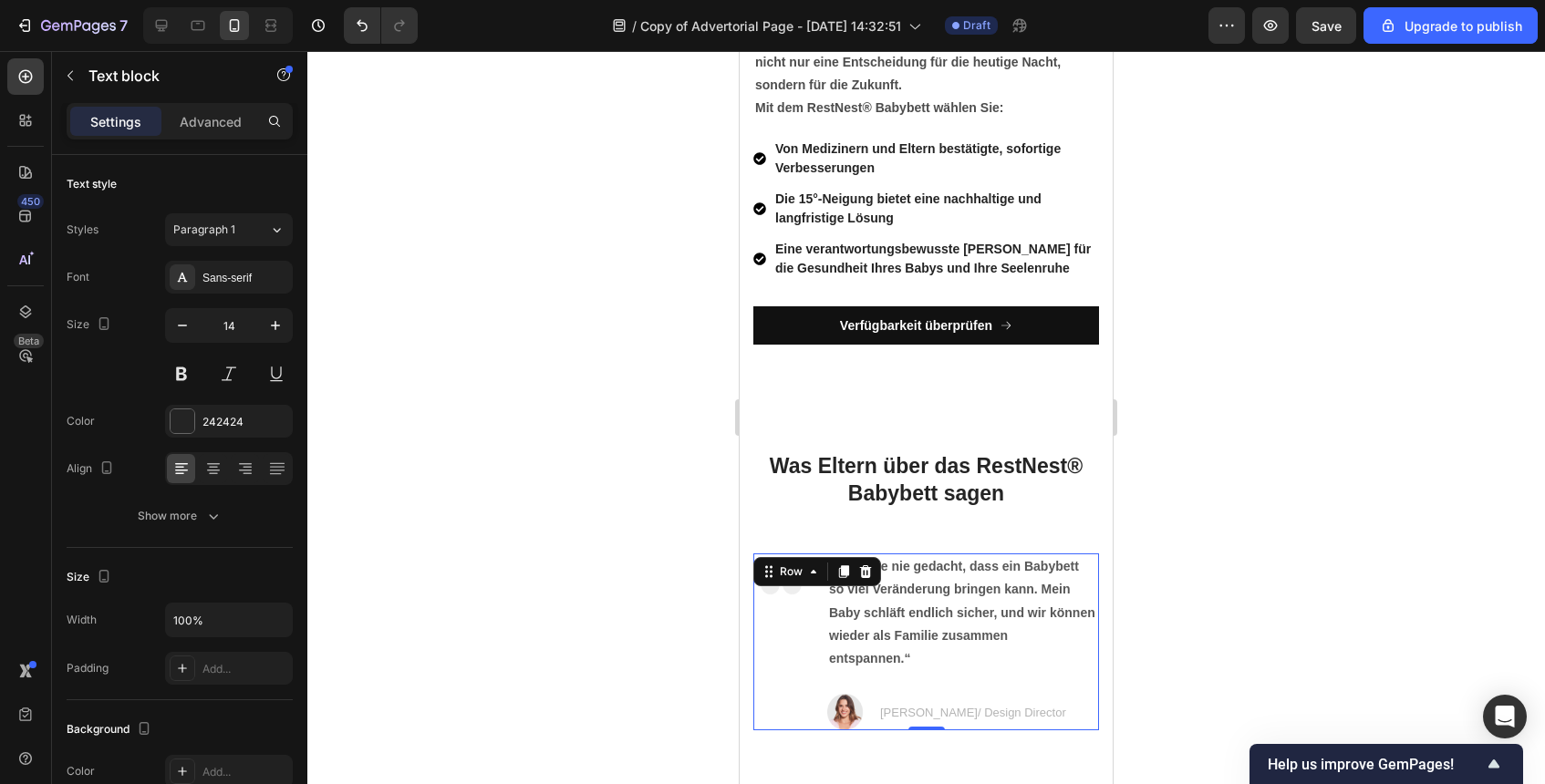
click at [876, 683] on div "„Ich hätte nie gedacht, dass ein Babybett so viel Veränderung bringen kann. Mei…" at bounding box center [964, 641] width 272 height 177
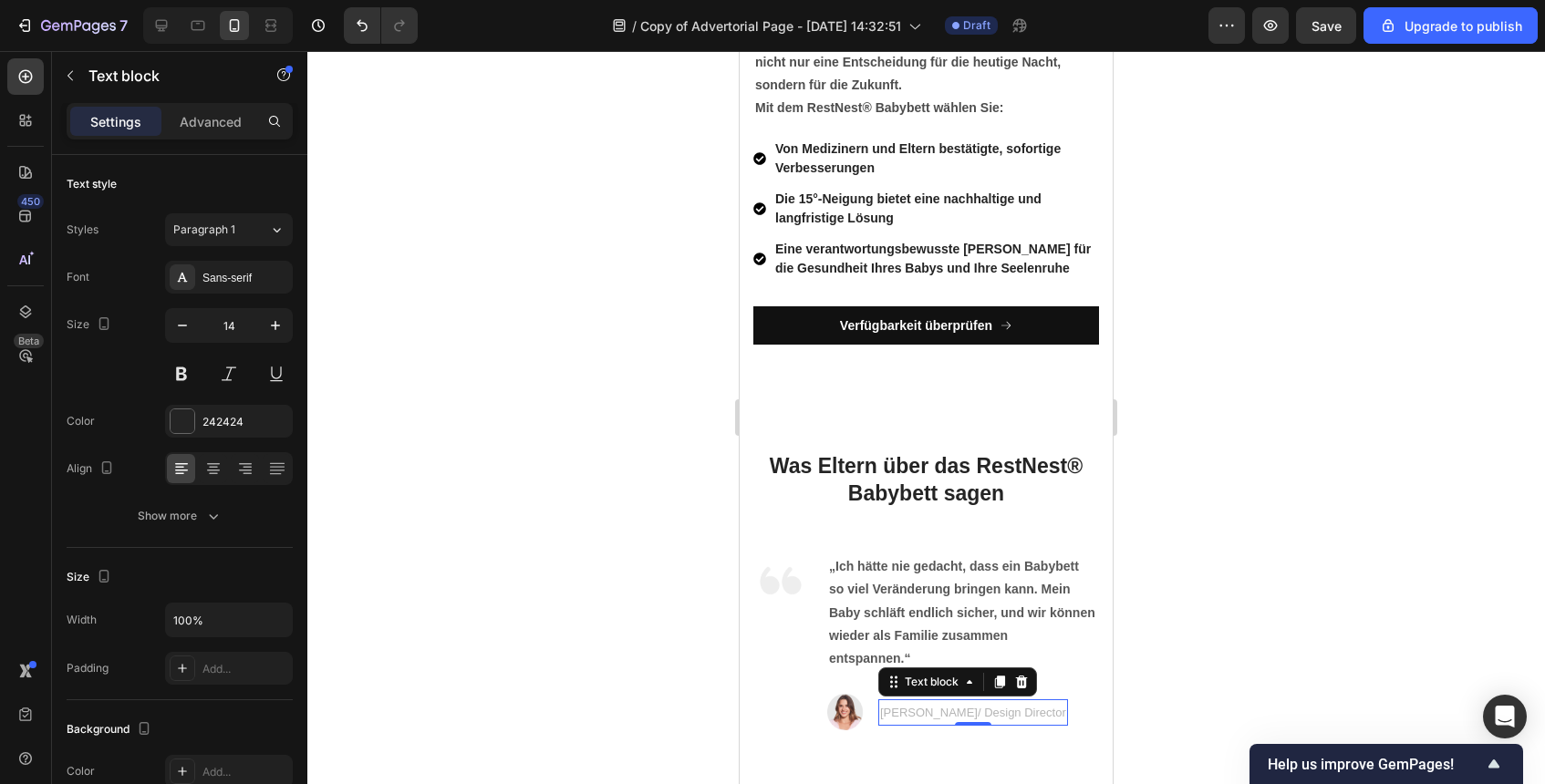
click at [915, 714] on span "Sarah K./ Design Director" at bounding box center [973, 713] width 186 height 14
click at [926, 715] on span "Sarah K./ Design Director" at bounding box center [973, 713] width 186 height 14
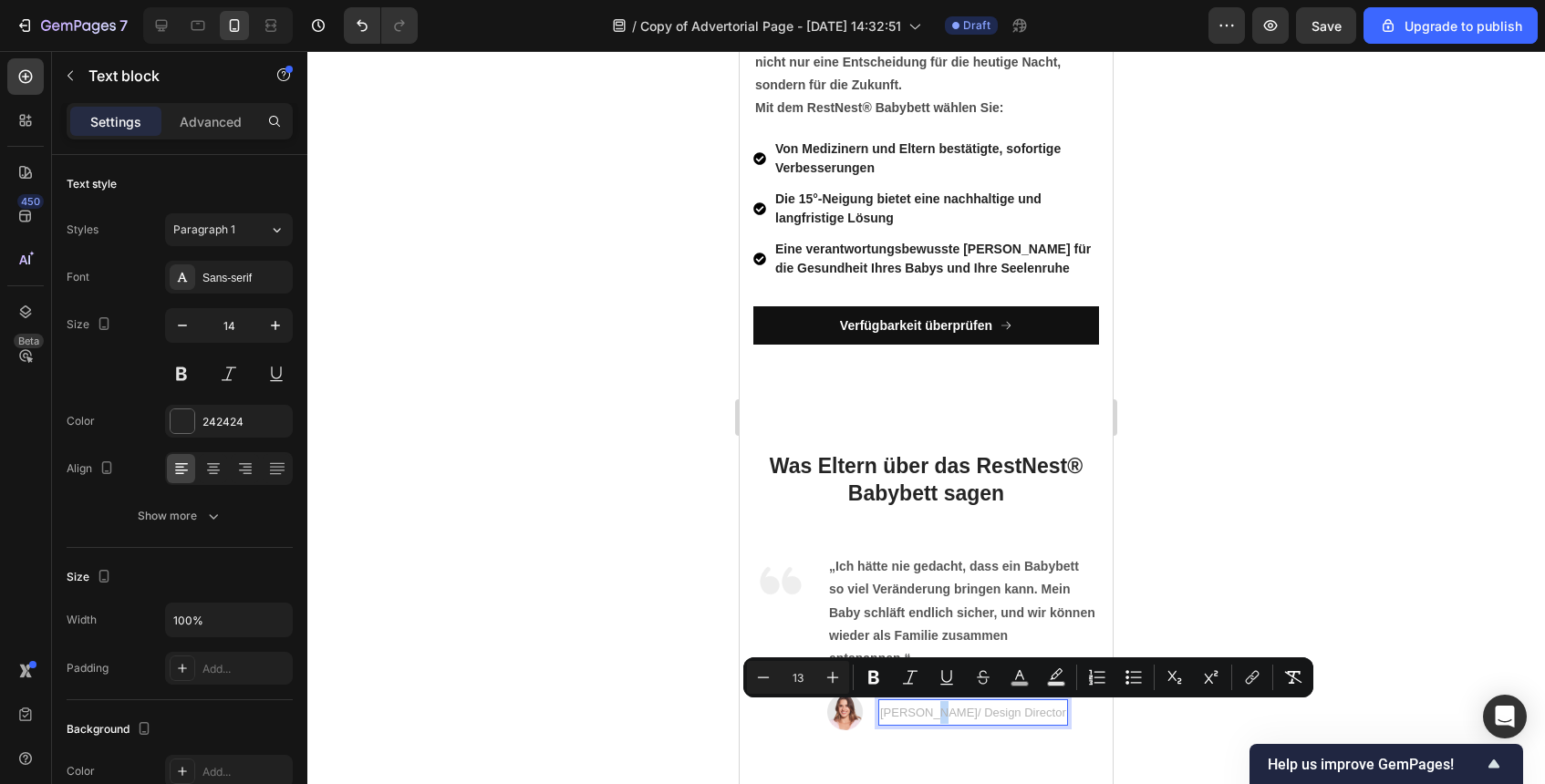
click at [926, 715] on span "Sarah K./ Design Director" at bounding box center [973, 713] width 186 height 14
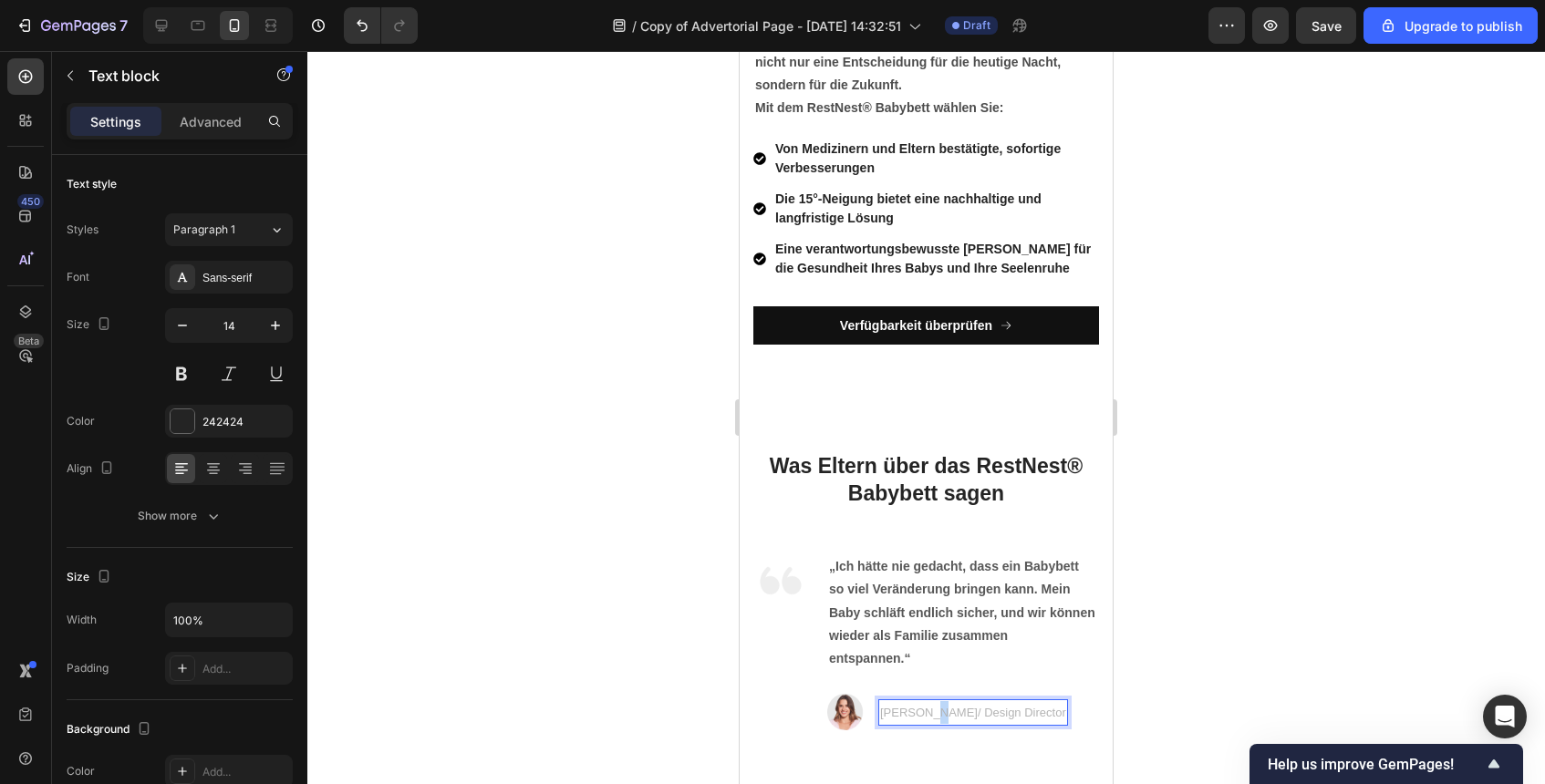
click at [926, 715] on span "Sarah K./ Design Director" at bounding box center [973, 713] width 186 height 14
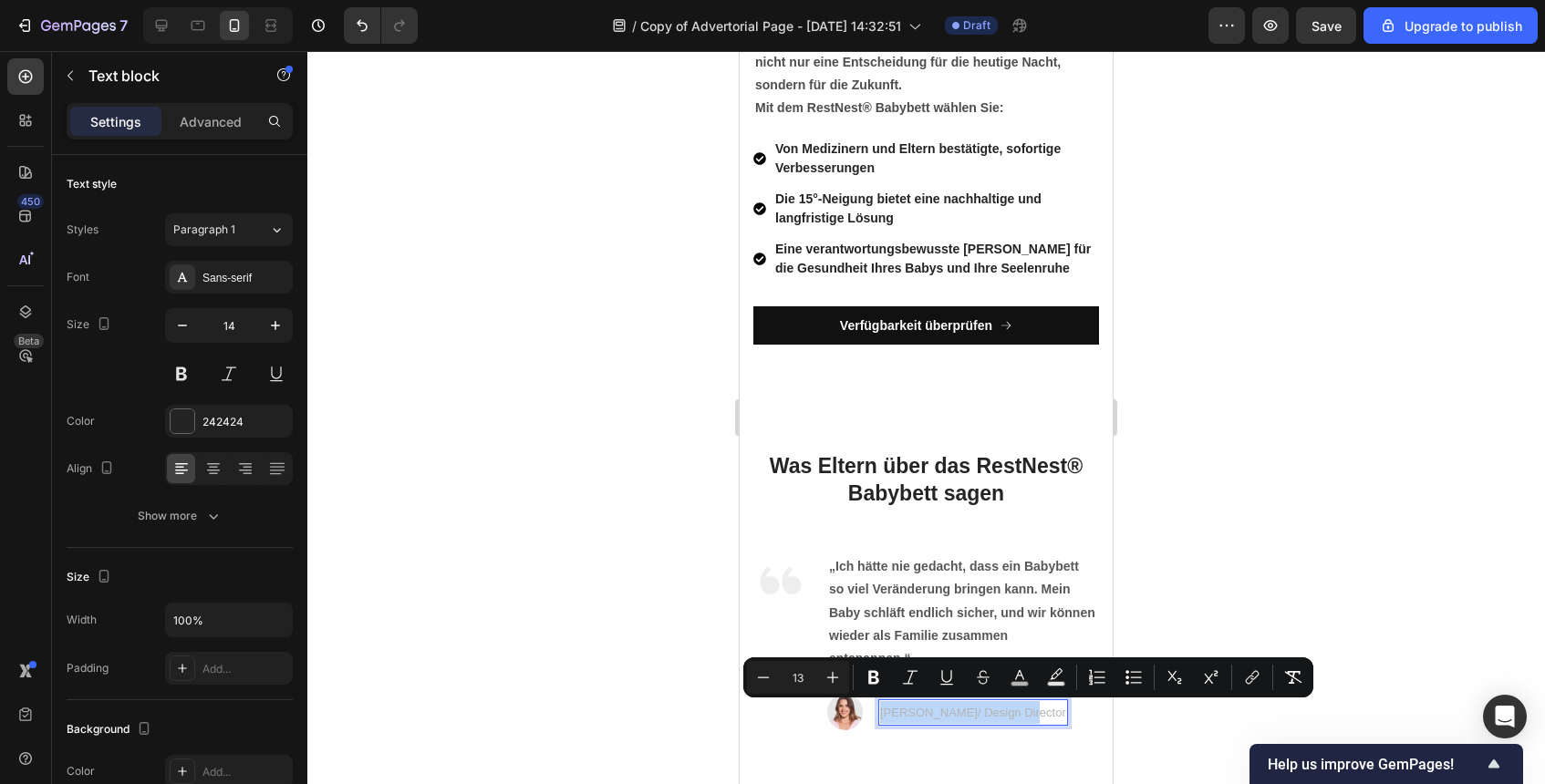
click at [925, 715] on span "Sarah K./ Design Director" at bounding box center [973, 713] width 186 height 14
drag, startPoint x: 925, startPoint y: 715, endPoint x: 875, endPoint y: 716, distance: 50.0
click at [875, 716] on div "Image Sarah K./ Design Director Text block 0 Row" at bounding box center [964, 712] width 272 height 36
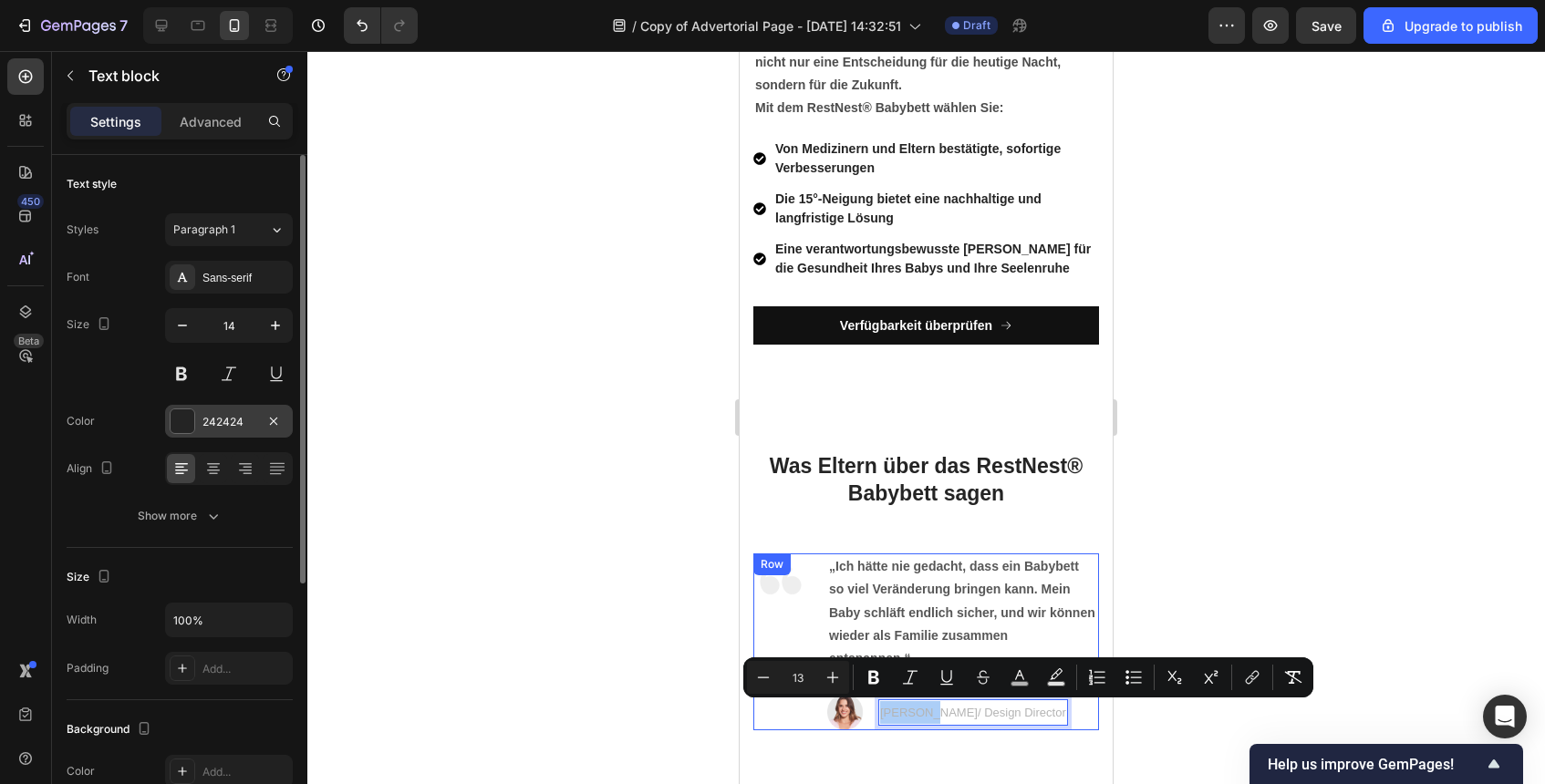
click at [233, 417] on div "242424" at bounding box center [229, 422] width 53 height 17
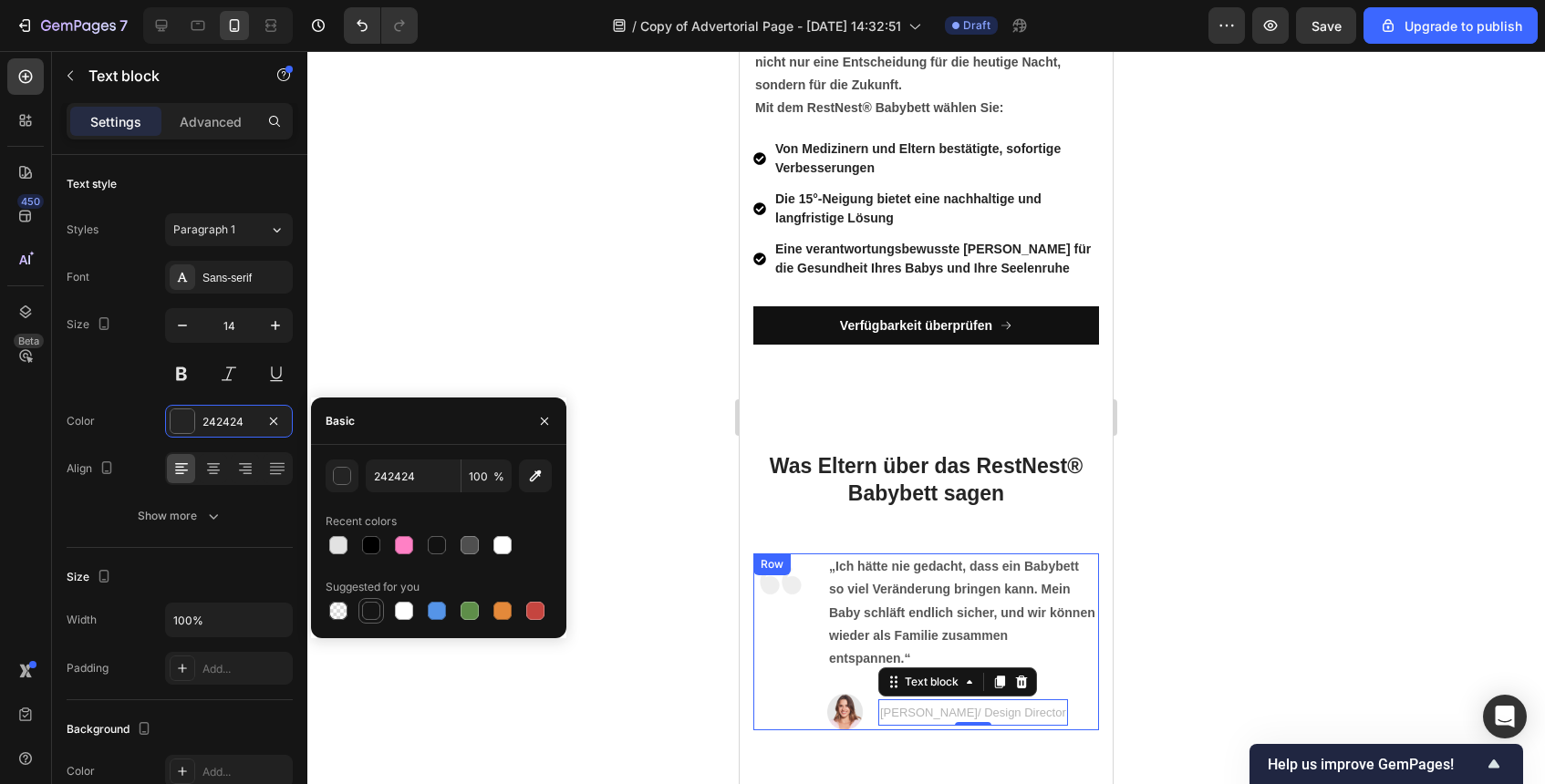
click at [376, 603] on div at bounding box center [371, 611] width 19 height 19
type input "151515"
click at [377, 608] on div at bounding box center [371, 611] width 19 height 19
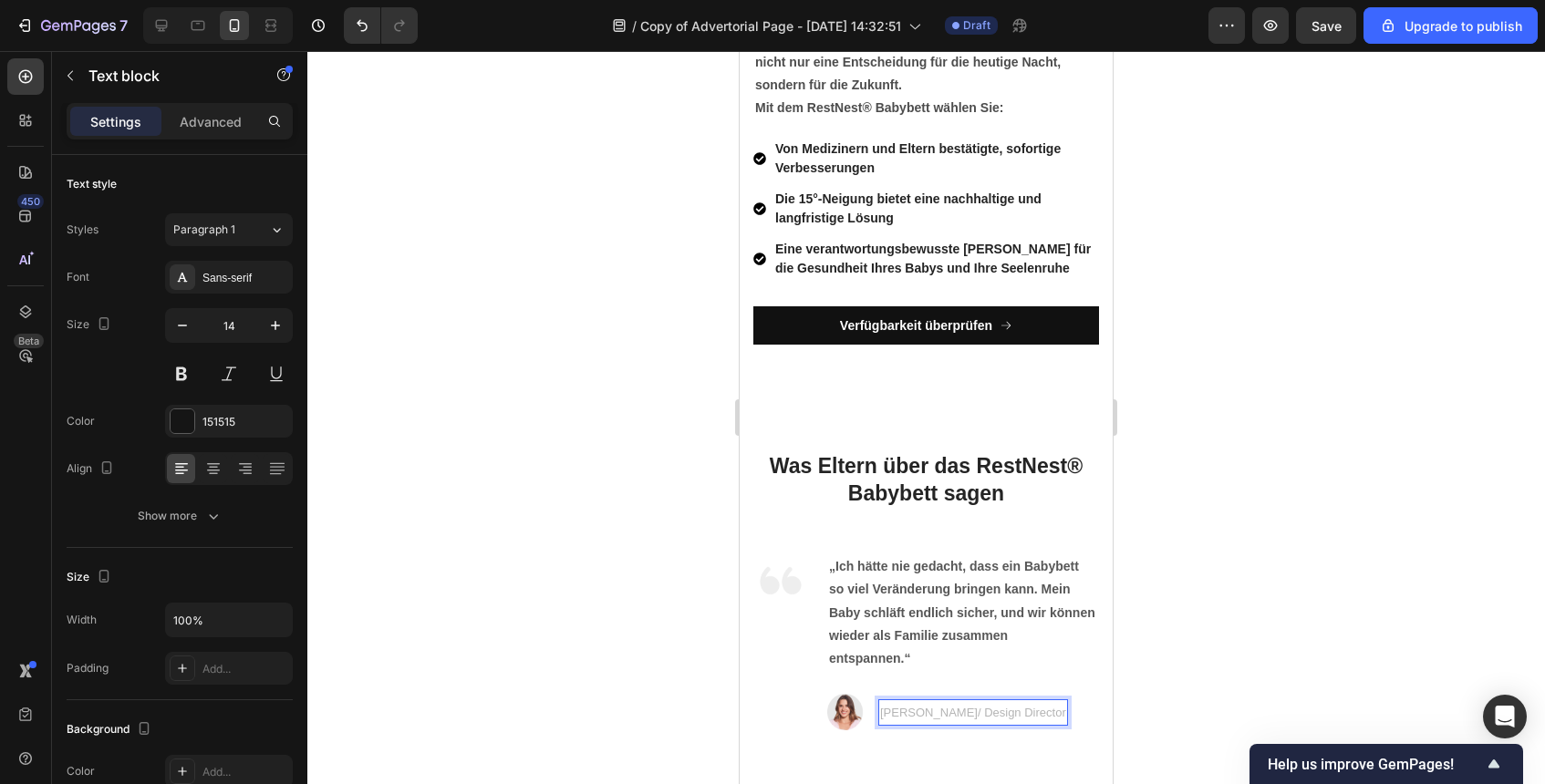
click at [928, 716] on span "Sarah K./ Design Director" at bounding box center [973, 713] width 186 height 14
click at [926, 716] on span "Sarah K./ Design Director" at bounding box center [973, 713] width 186 height 14
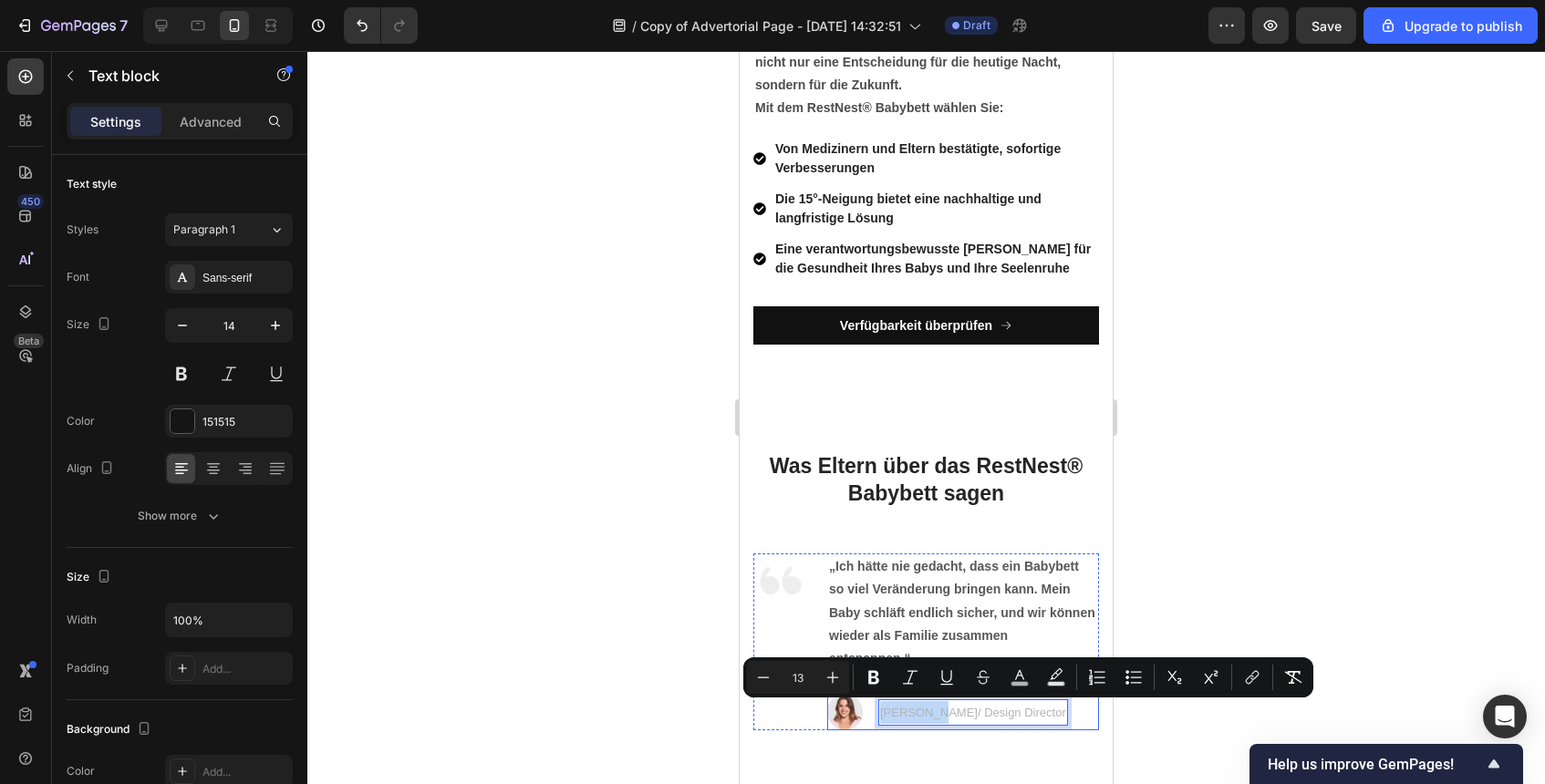
drag, startPoint x: 926, startPoint y: 716, endPoint x: 866, endPoint y: 714, distance: 60.0
click at [866, 714] on div "Image Sarah K./ Design Director Text block 0 Row" at bounding box center [964, 712] width 272 height 36
click at [870, 679] on icon "Editor contextual toolbar" at bounding box center [874, 678] width 11 height 14
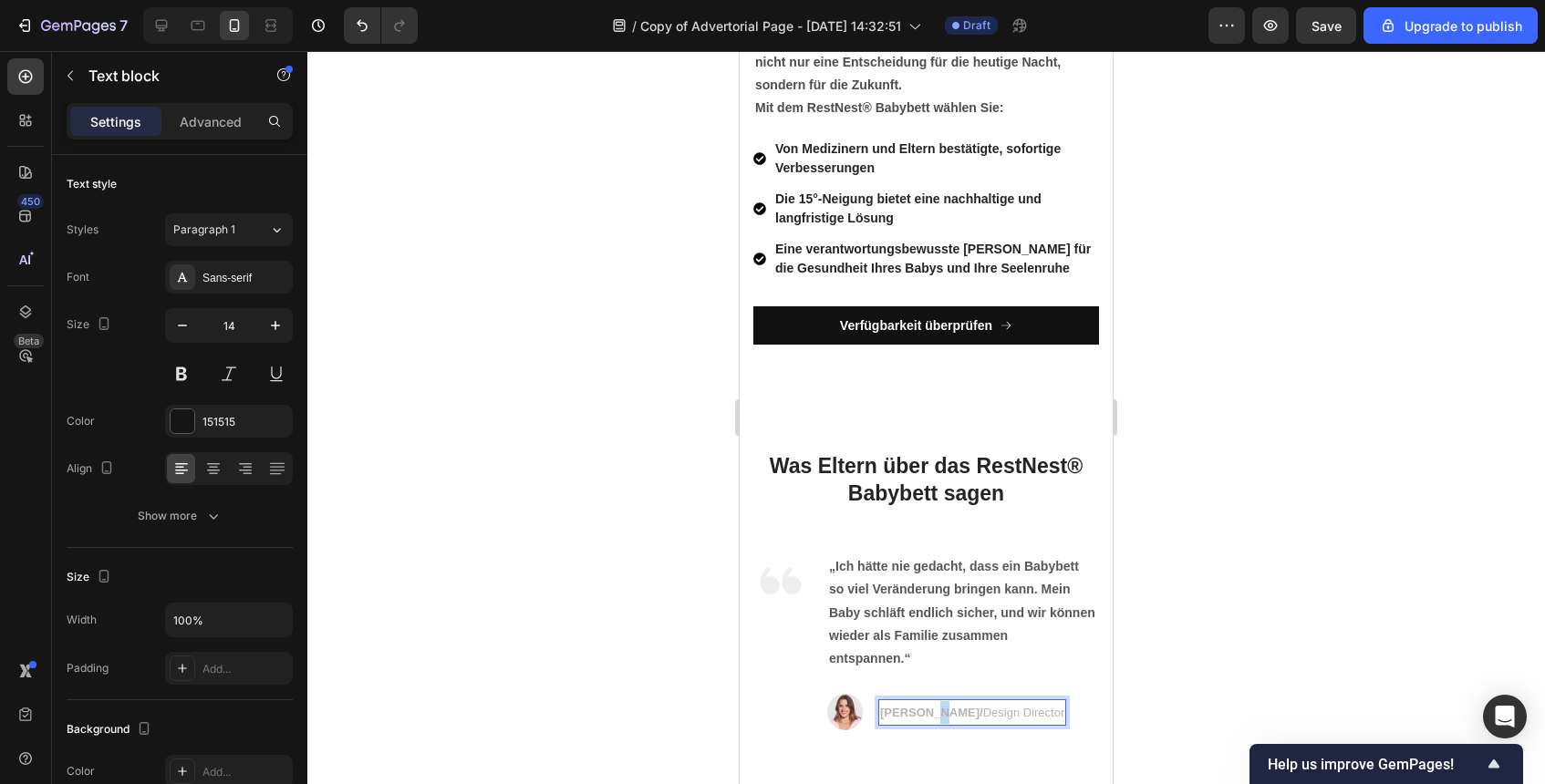
click at [927, 716] on span "Sarah K./ Design Director" at bounding box center [972, 713] width 184 height 14
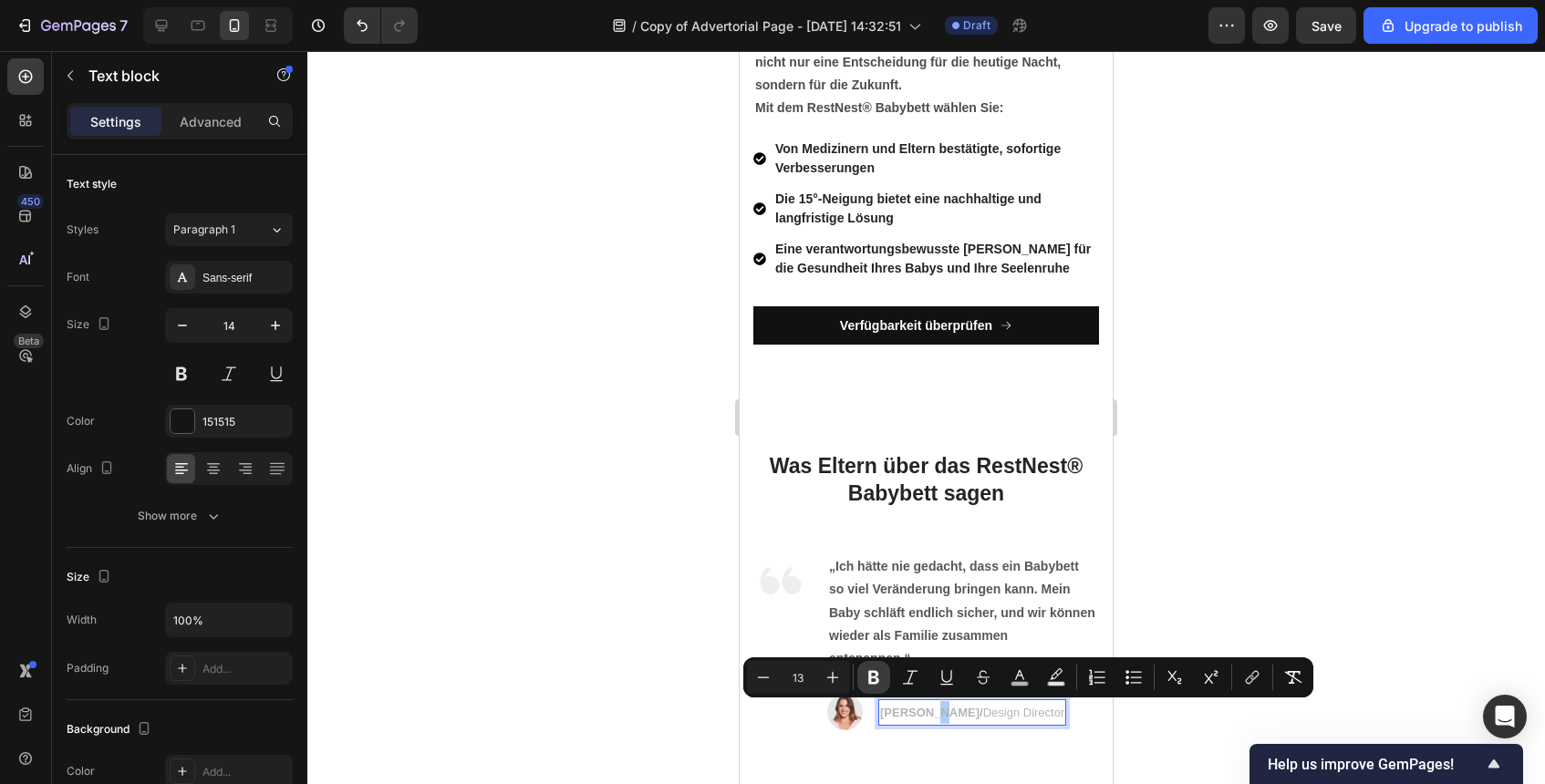
click at [869, 673] on icon "Editor contextual toolbar" at bounding box center [874, 678] width 11 height 14
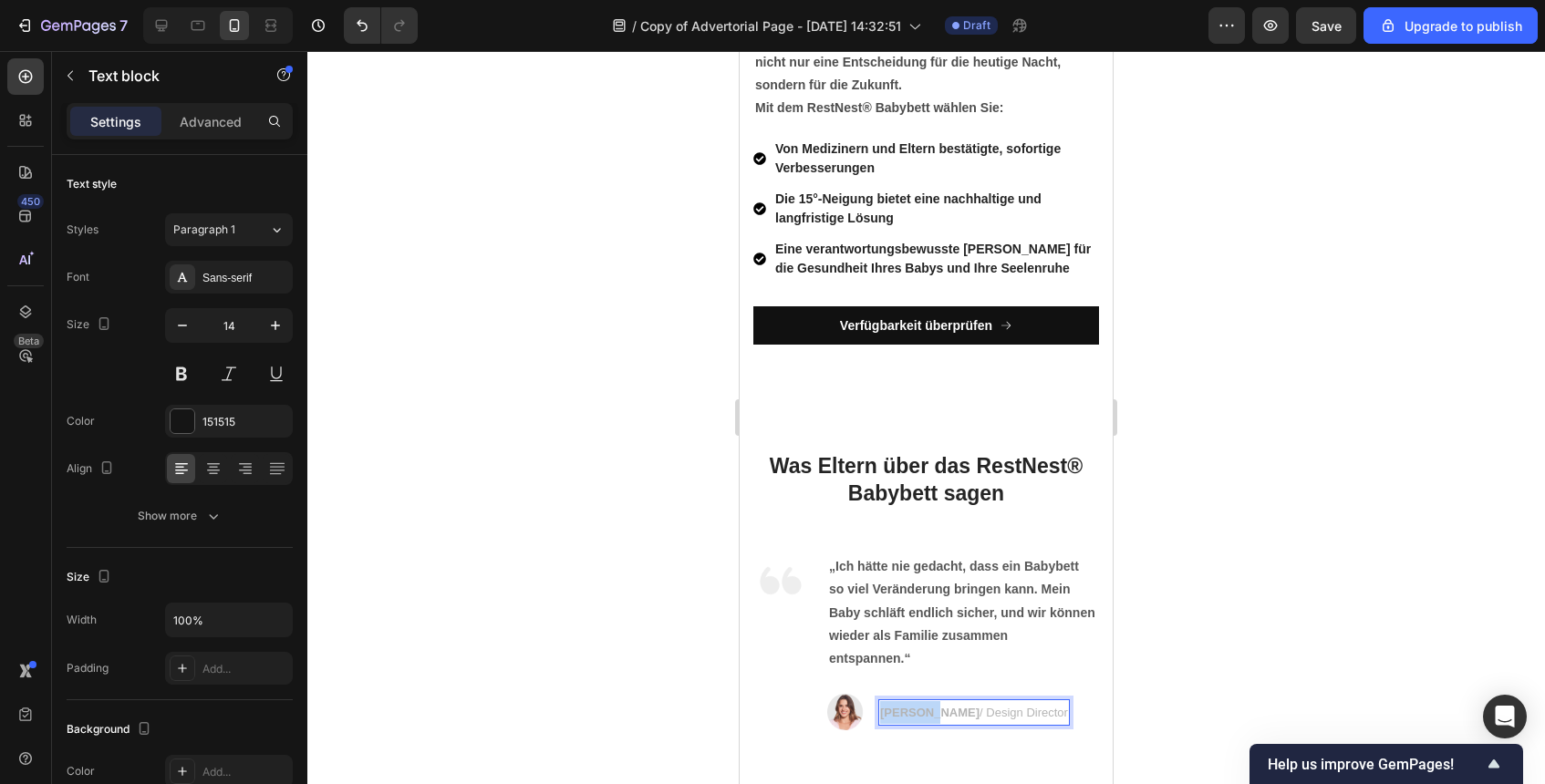
drag, startPoint x: 927, startPoint y: 714, endPoint x: 883, endPoint y: 714, distance: 44.0
click at [883, 714] on strong "[PERSON_NAME]" at bounding box center [929, 713] width 99 height 14
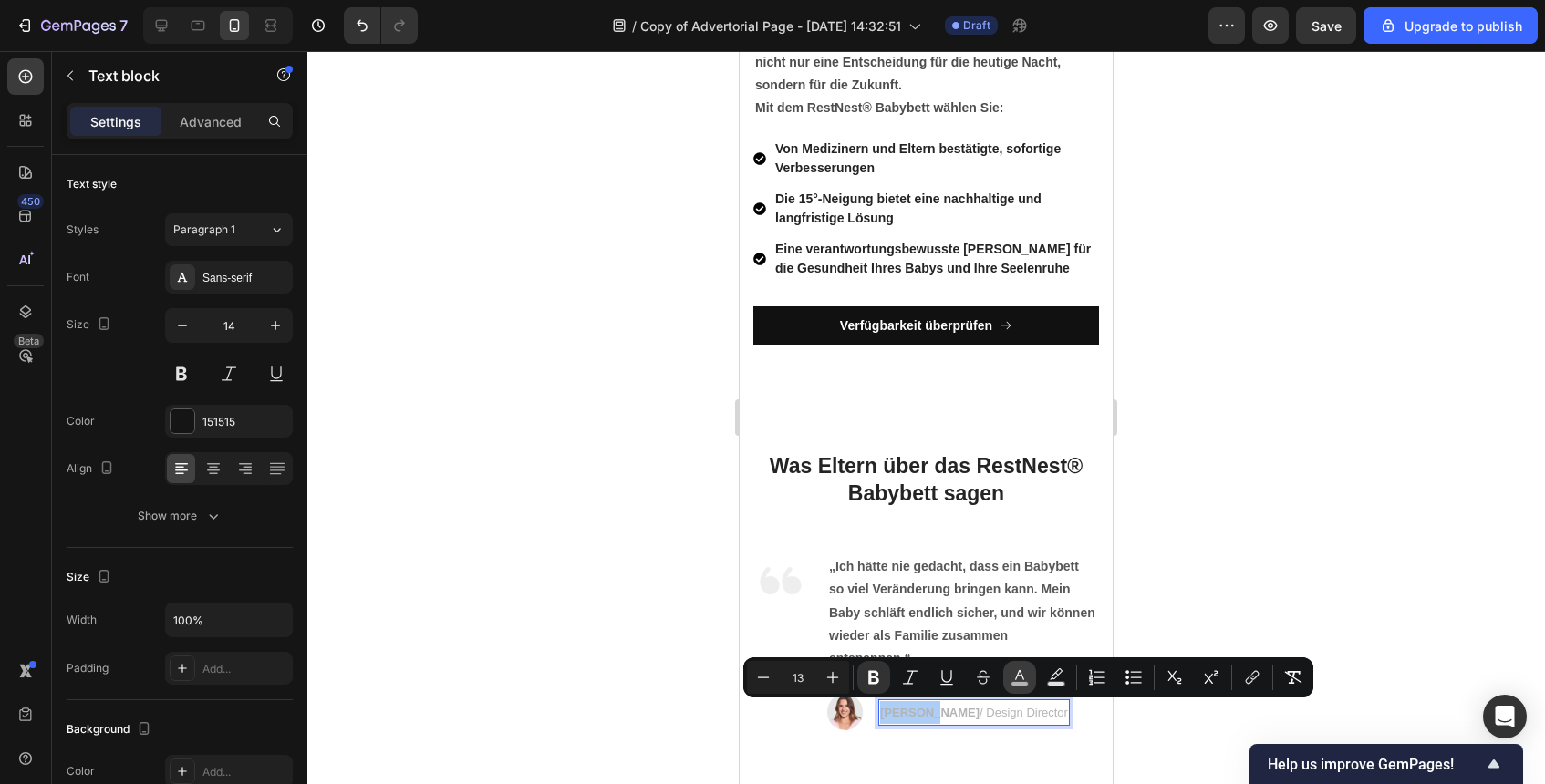
click at [1019, 678] on icon "Editor contextual toolbar" at bounding box center [1020, 678] width 19 height 19
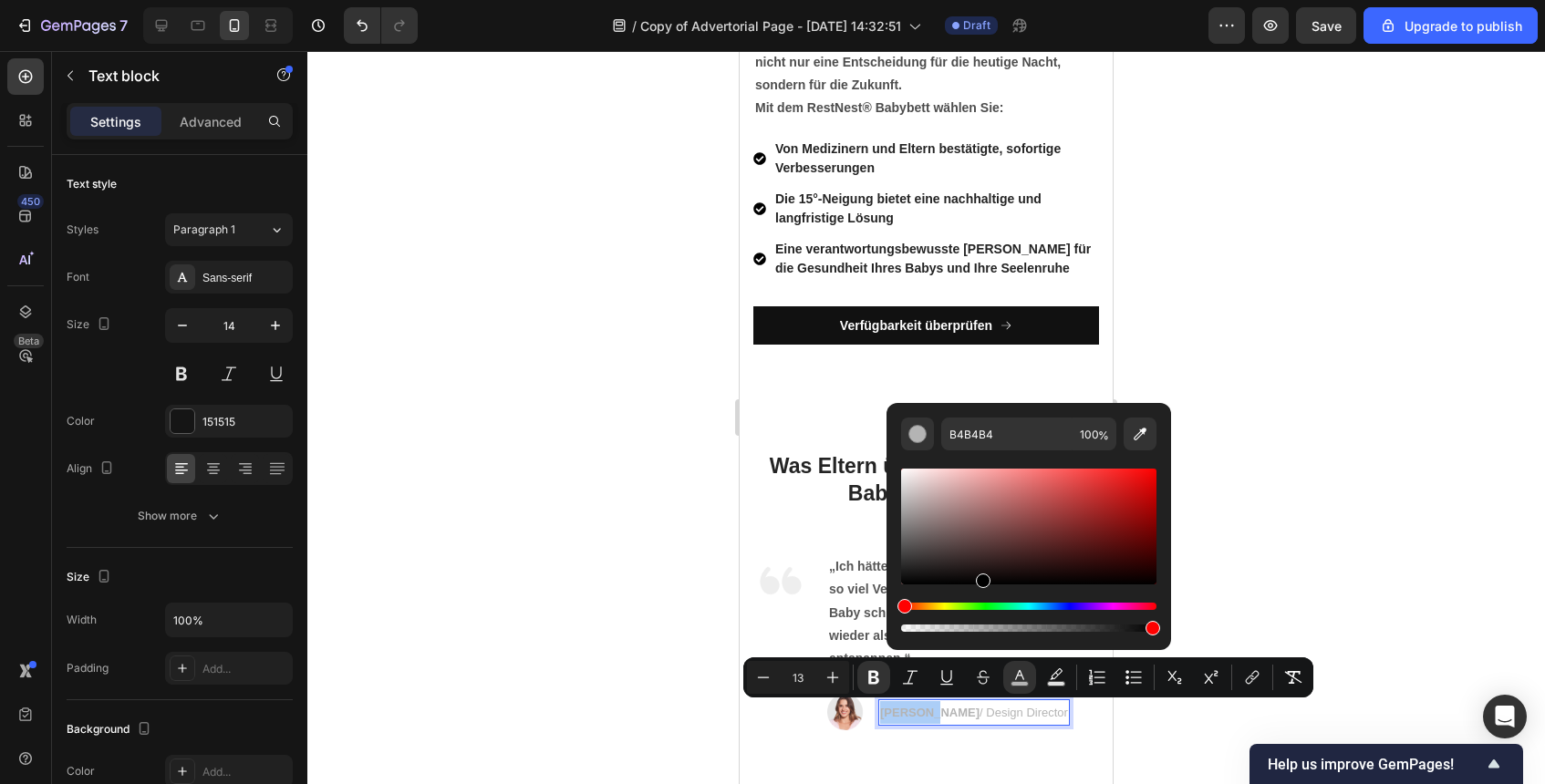
drag, startPoint x: 981, startPoint y: 544, endPoint x: 981, endPoint y: 603, distance: 59.0
click at [981, 603] on div "Editor contextual toolbar" at bounding box center [1029, 551] width 255 height 170
type input "000000"
click at [573, 580] on div at bounding box center [926, 417] width 1238 height 733
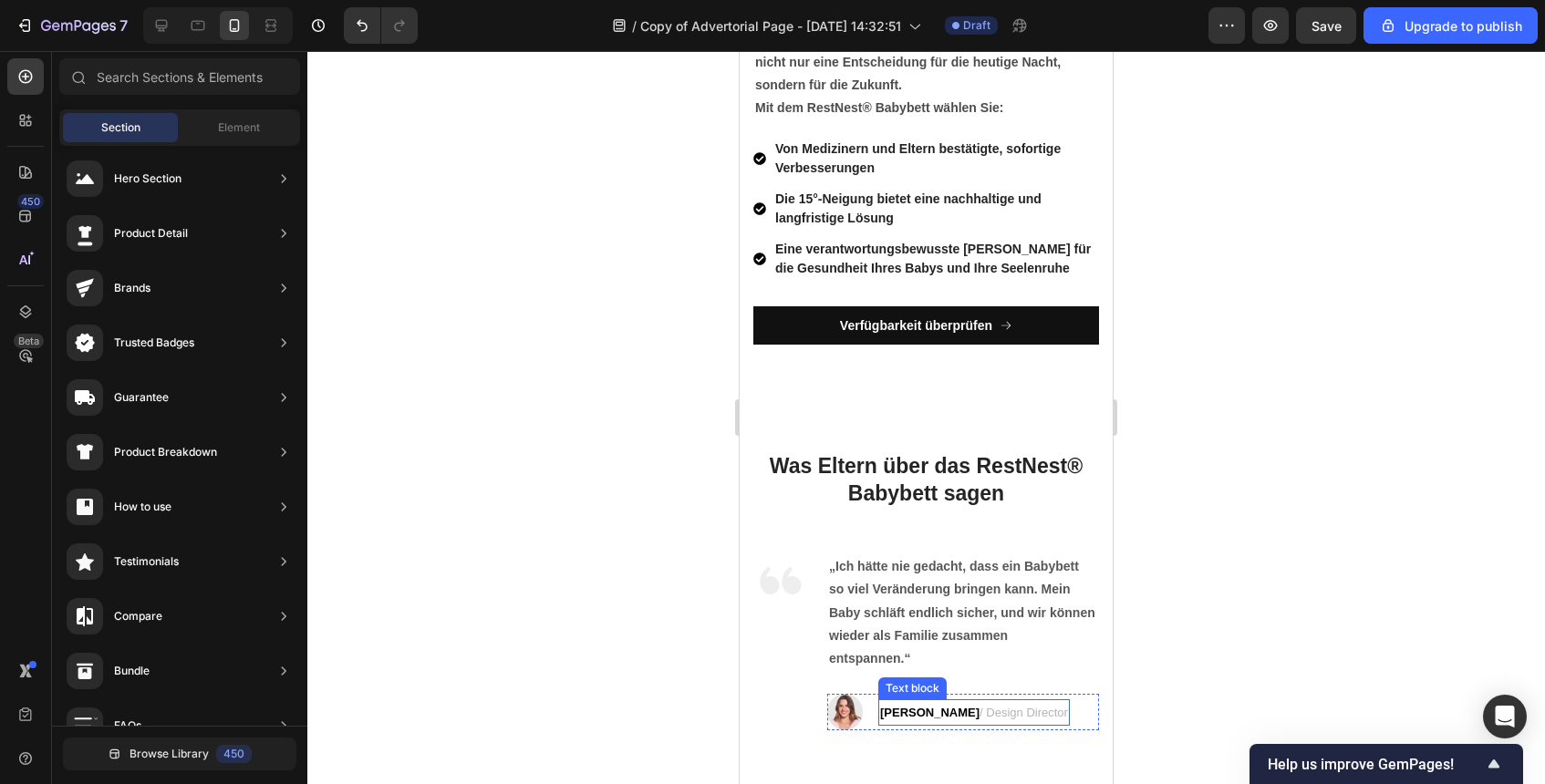
click at [979, 716] on span "/ Design Director" at bounding box center [1024, 713] width 89 height 14
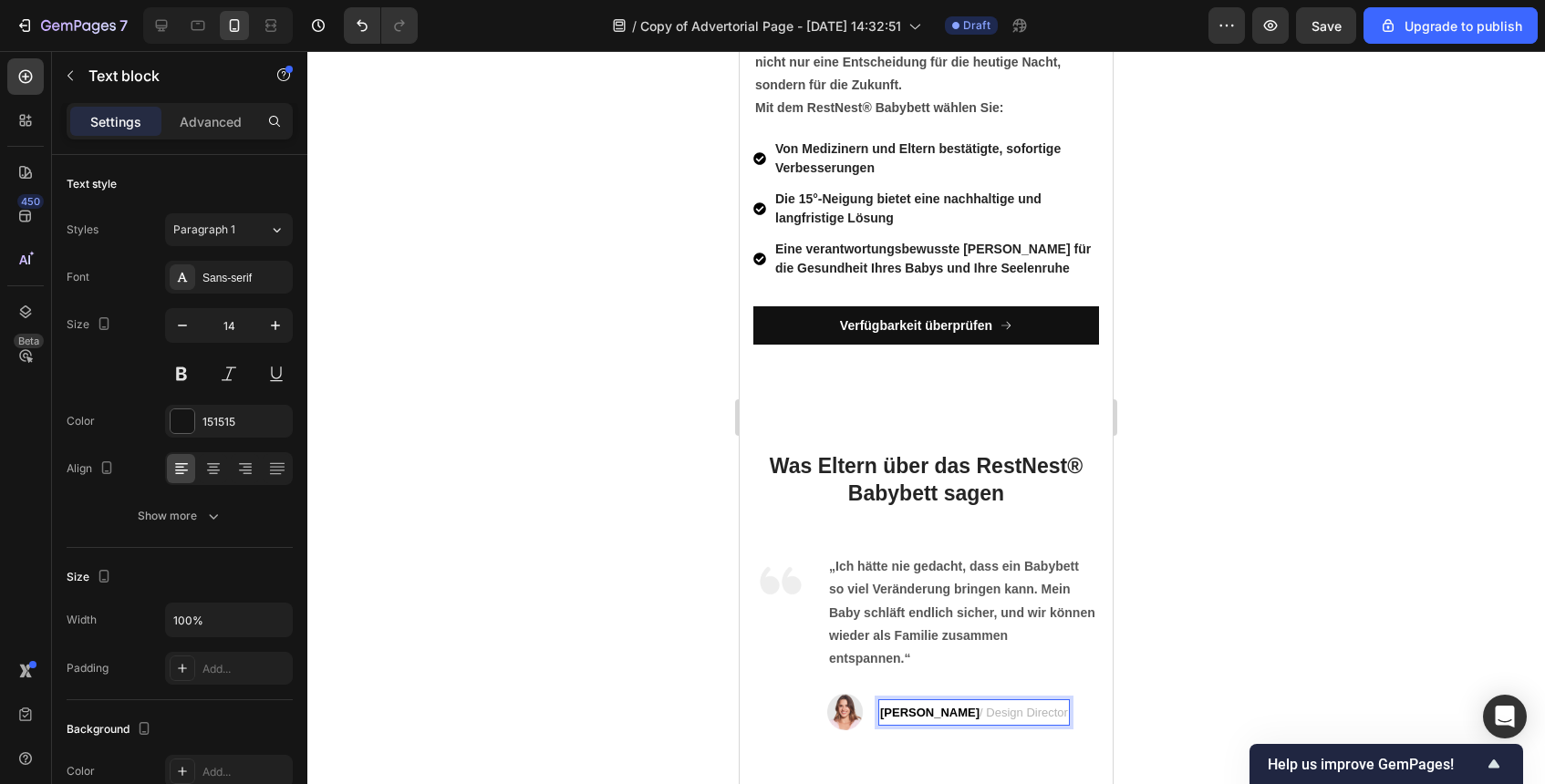
click at [926, 716] on strong "[PERSON_NAME]" at bounding box center [929, 713] width 99 height 14
click at [1184, 695] on div at bounding box center [926, 417] width 1238 height 733
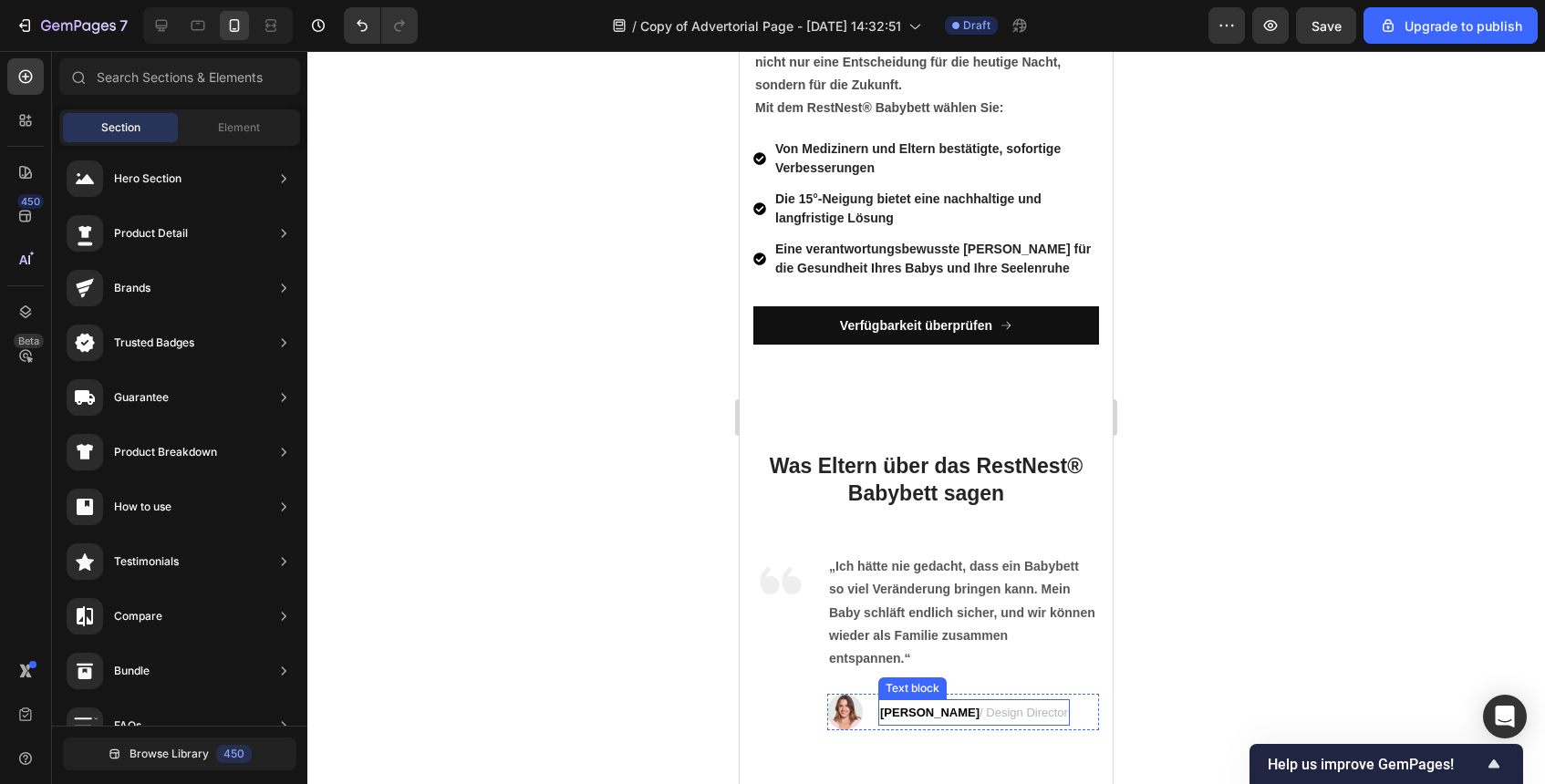
click at [927, 715] on strong "[PERSON_NAME]" at bounding box center [929, 713] width 99 height 14
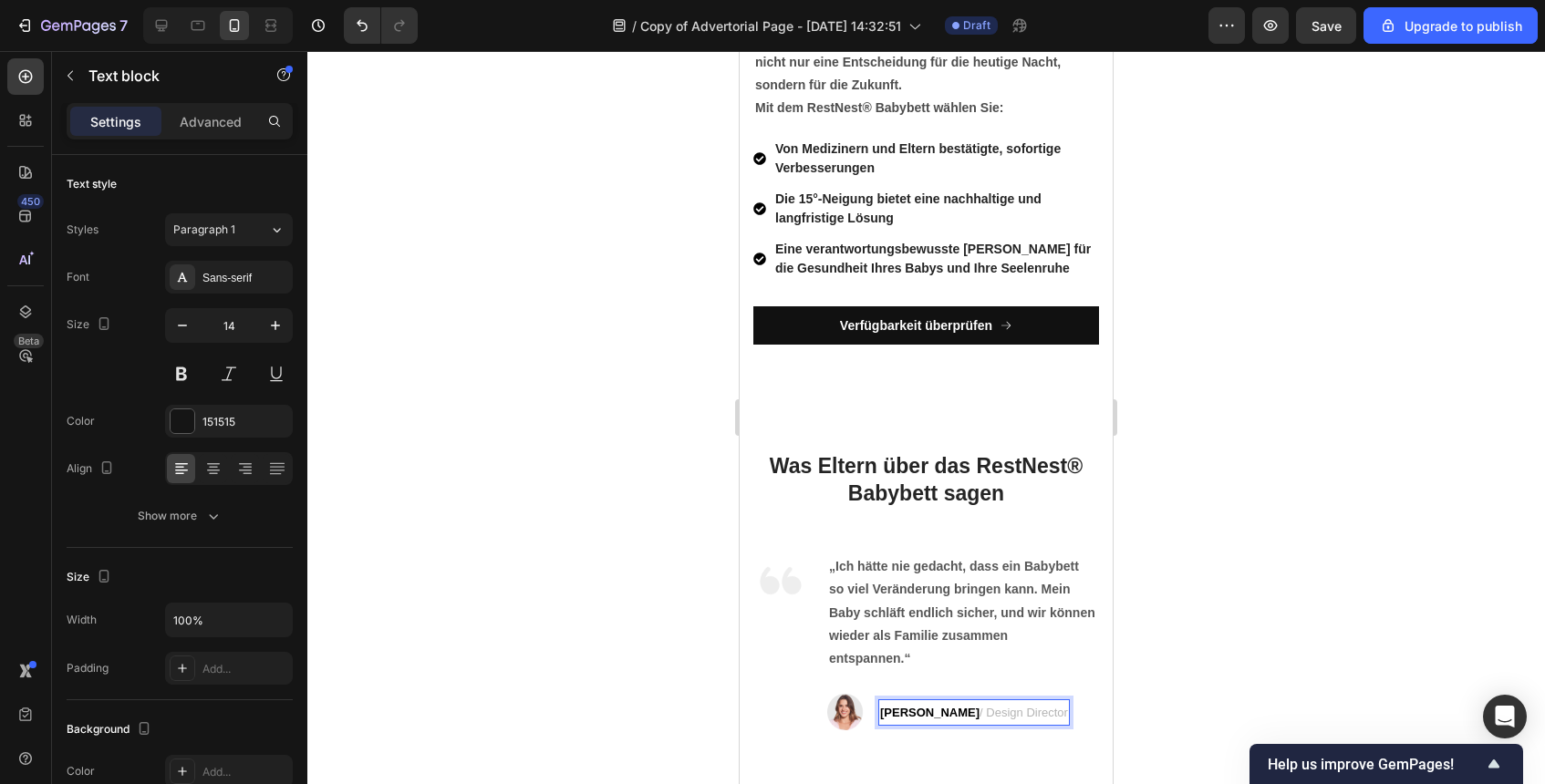
click at [930, 718] on p "Sarah K. / Design Director" at bounding box center [974, 713] width 188 height 23
click at [979, 713] on span "/ Design Director" at bounding box center [1024, 713] width 89 height 14
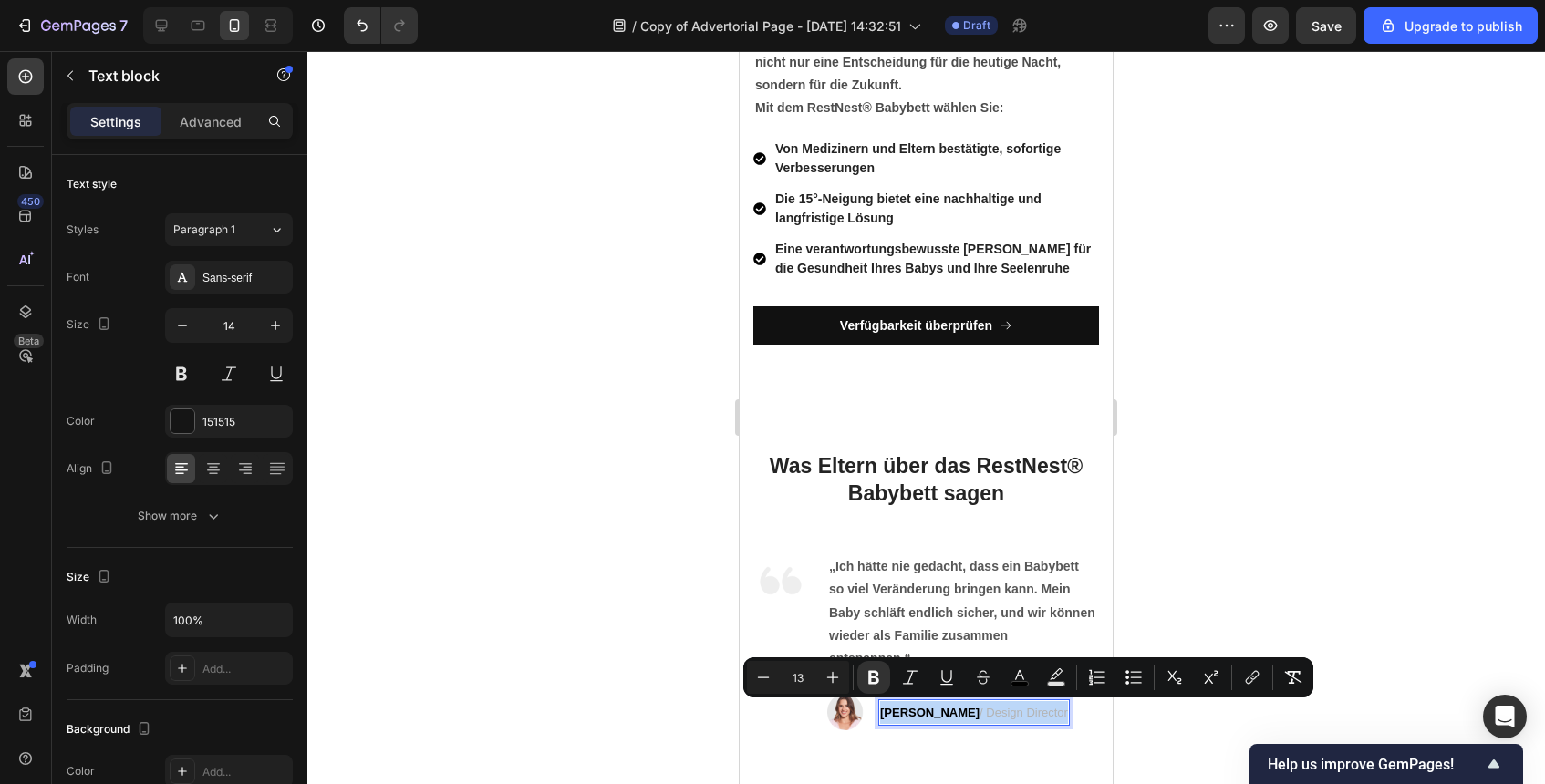
click at [979, 713] on span "/ Design Director" at bounding box center [1024, 713] width 89 height 14
click at [979, 712] on span "/ Design Director" at bounding box center [1024, 713] width 89 height 14
drag, startPoint x: 934, startPoint y: 712, endPoint x: 1019, endPoint y: 716, distance: 85.1
click at [1019, 716] on div "Image Sarah K. / Design Director Text block 0 Row" at bounding box center [964, 712] width 272 height 36
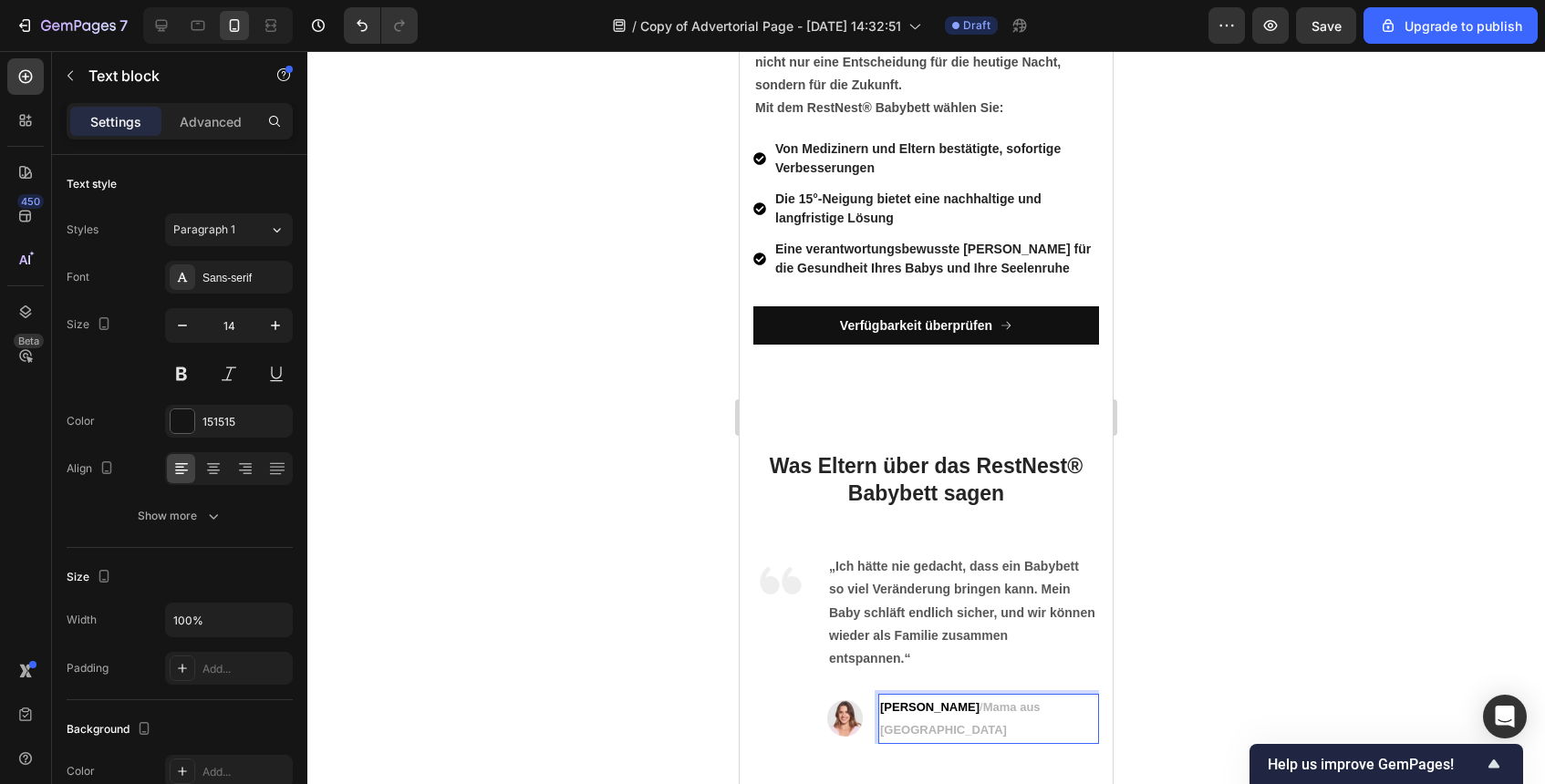
click at [1285, 686] on div at bounding box center [926, 417] width 1238 height 733
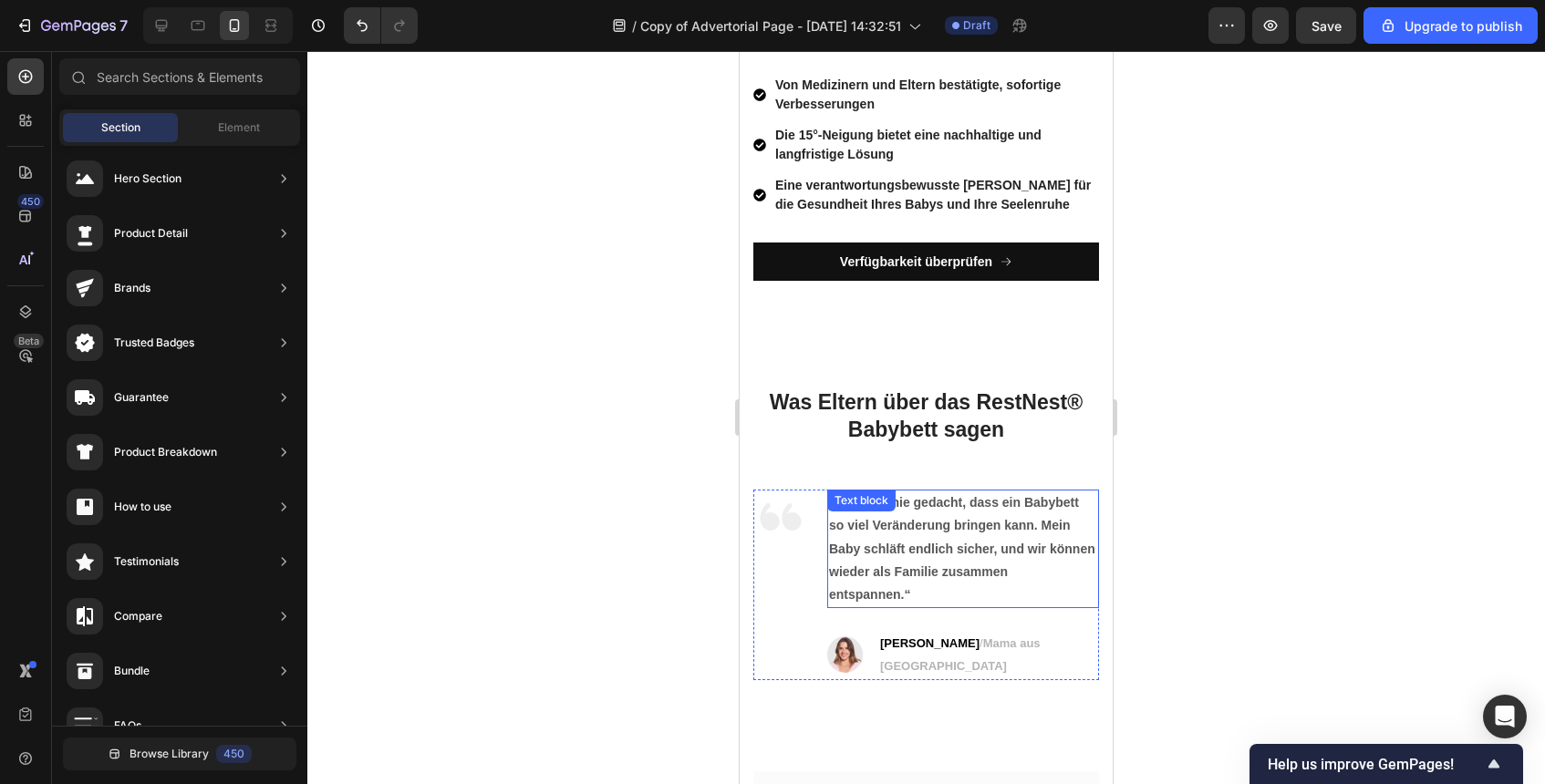
scroll to position [7237, 0]
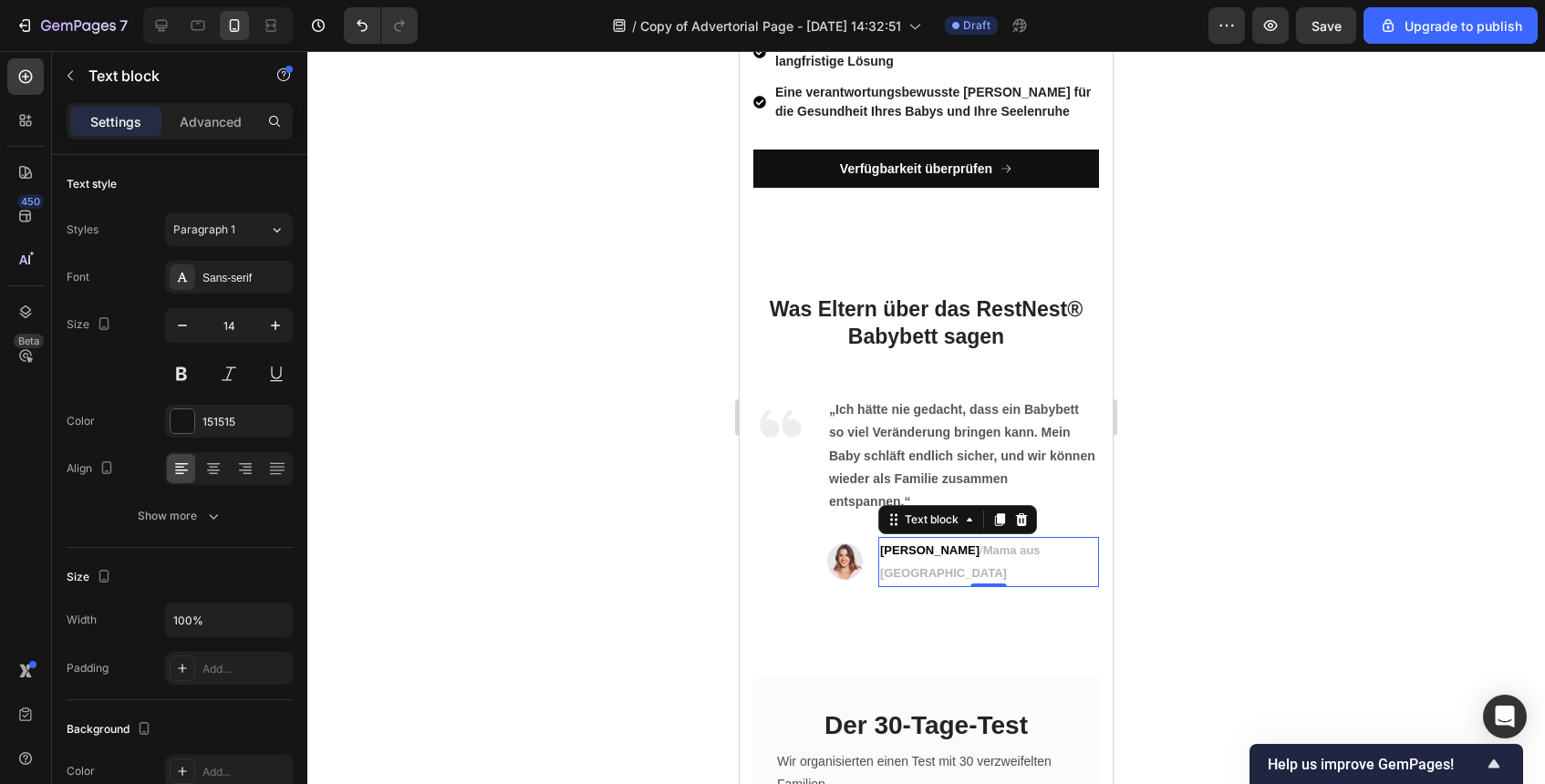
click at [929, 555] on span "/ Mama aus Düsseldorf" at bounding box center [960, 561] width 160 height 36
click at [936, 553] on strong "Mama aus [GEOGRAPHIC_DATA]" at bounding box center [960, 561] width 160 height 36
click at [941, 554] on strong "Mama aus [GEOGRAPHIC_DATA]" at bounding box center [960, 561] width 160 height 36
click at [1292, 479] on div at bounding box center [926, 417] width 1238 height 733
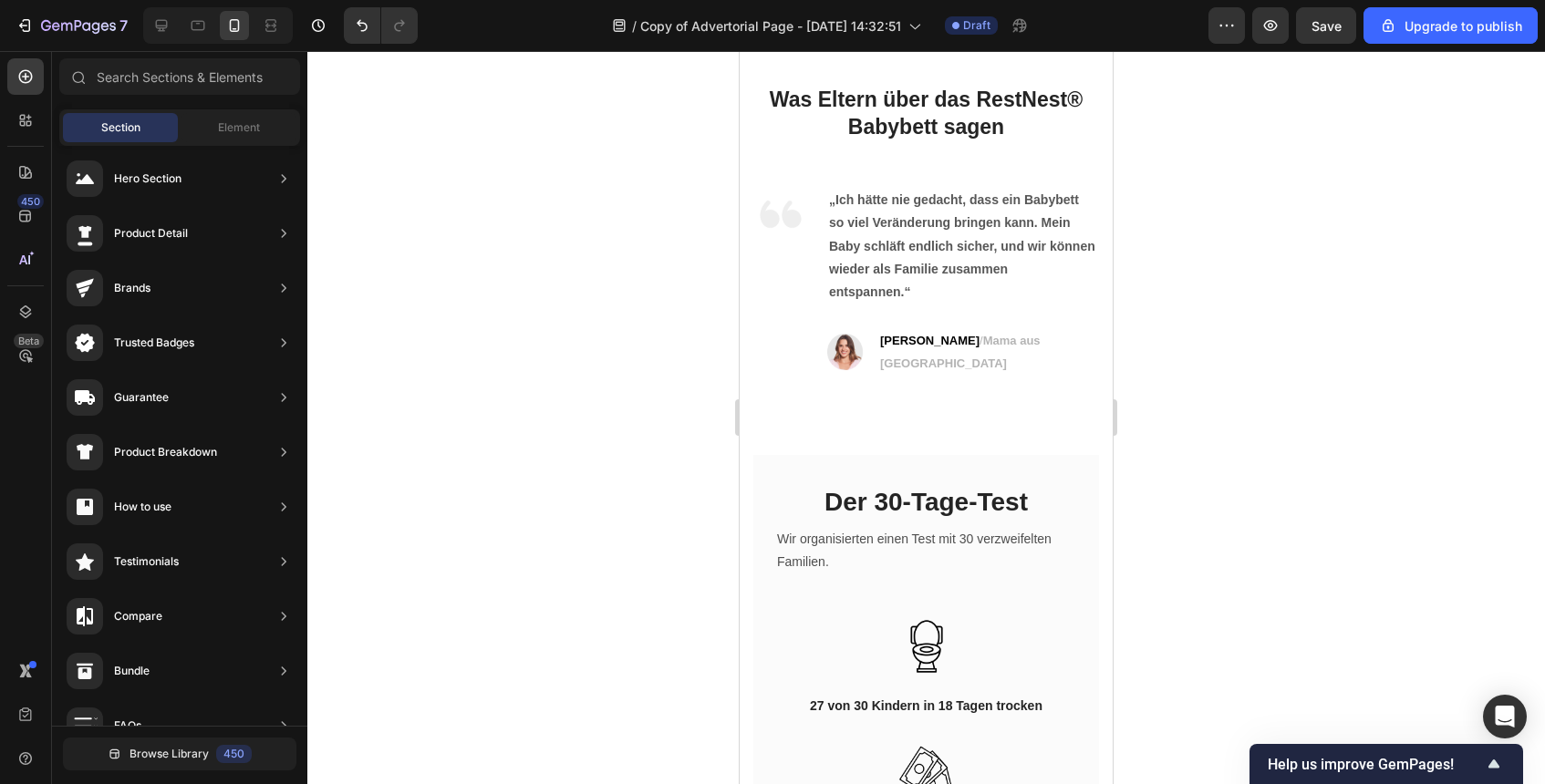
scroll to position [7446, 0]
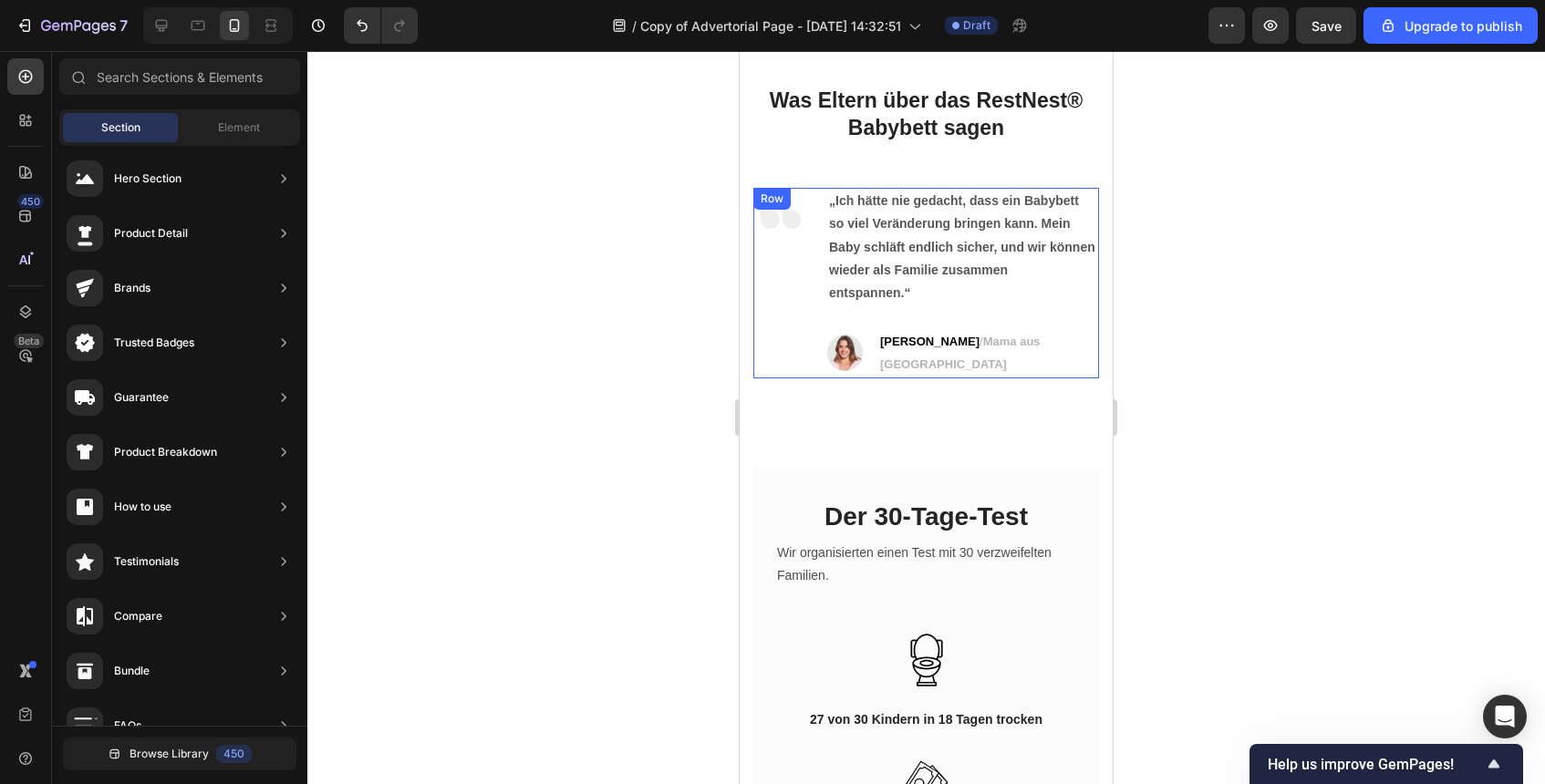
click at [789, 286] on div "Image" at bounding box center [780, 282] width 55 height 190
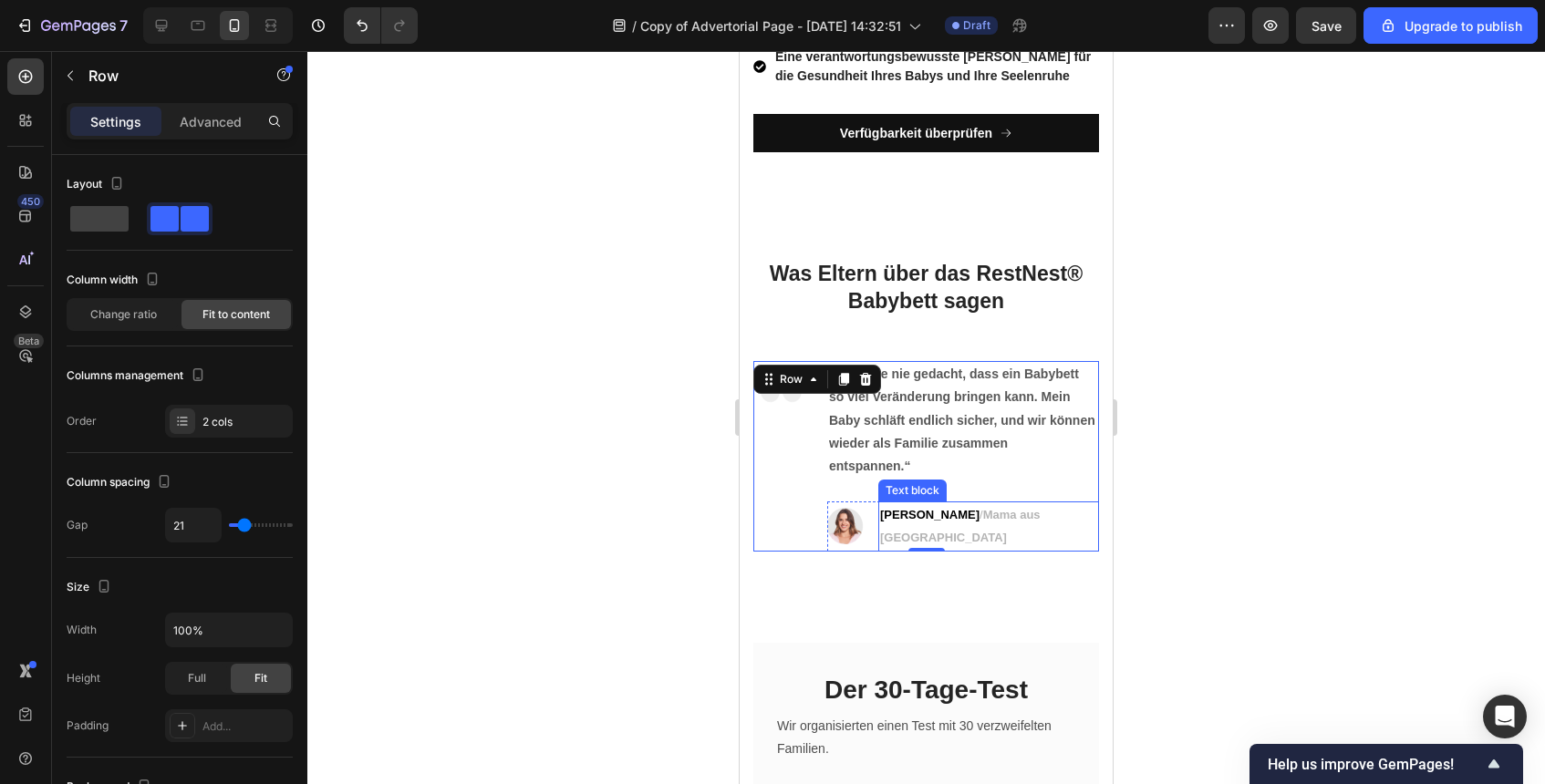
scroll to position [7248, 0]
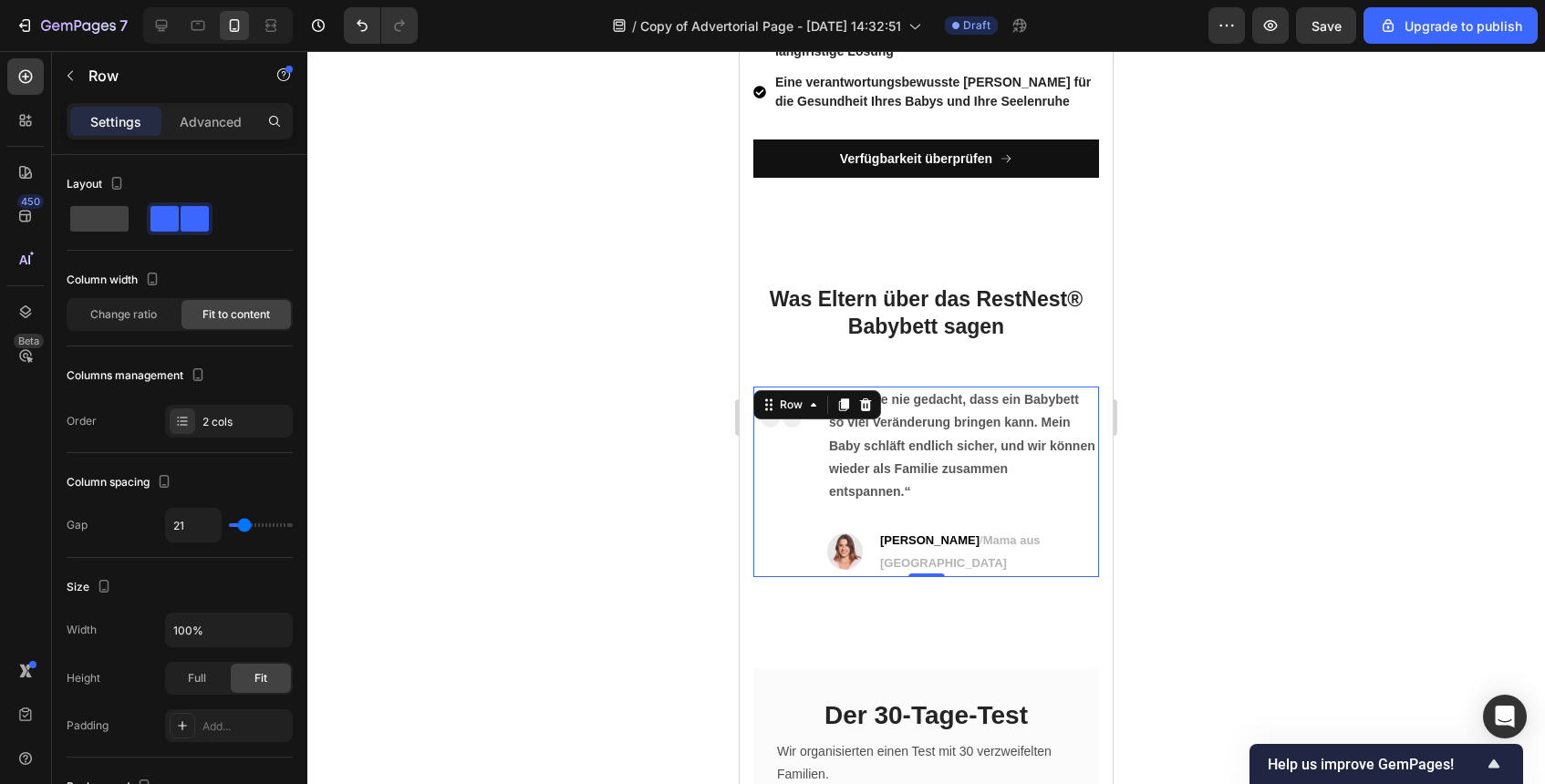
click at [630, 447] on div at bounding box center [926, 417] width 1238 height 733
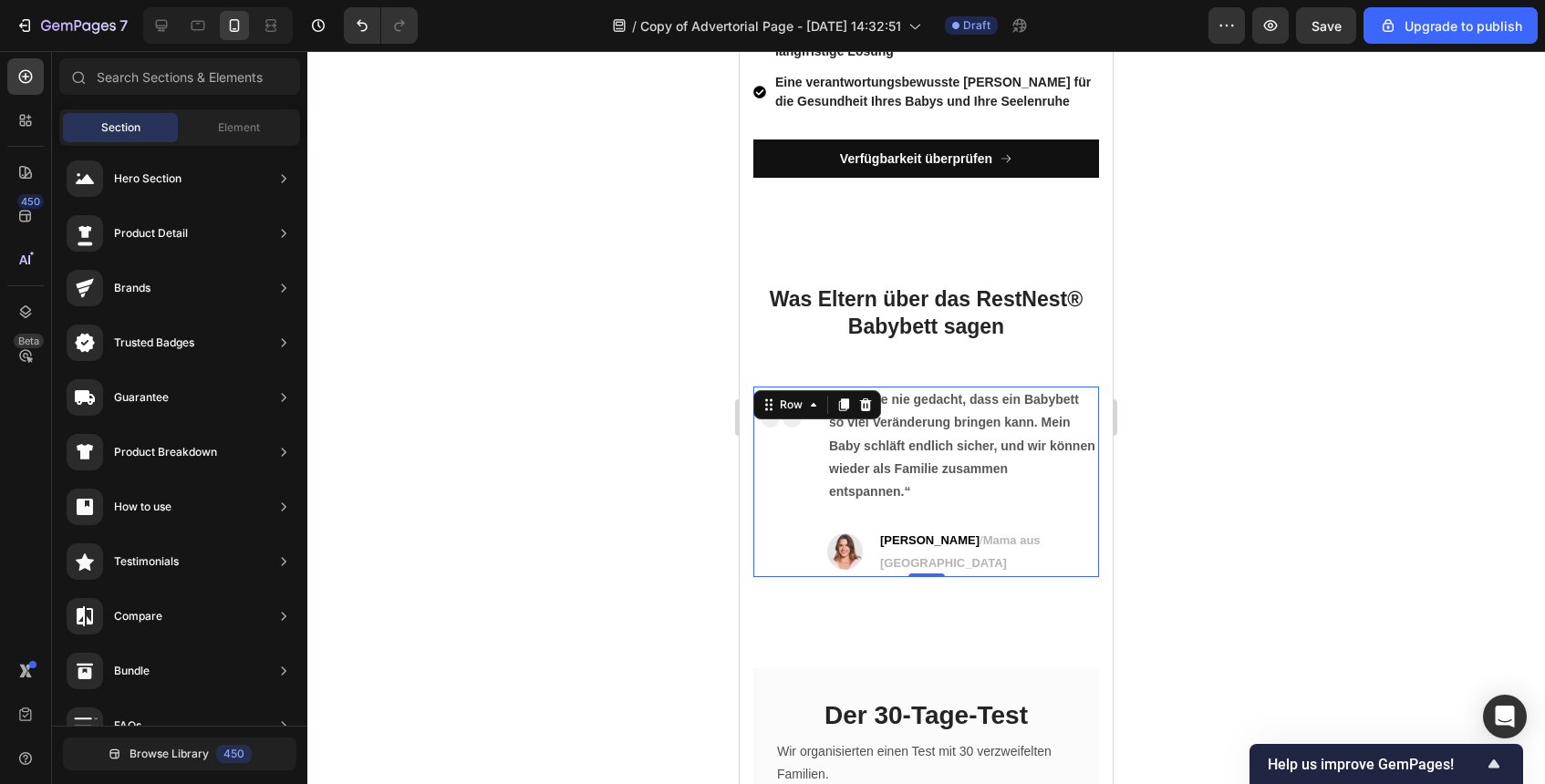
click at [804, 511] on div "Image" at bounding box center [780, 481] width 55 height 190
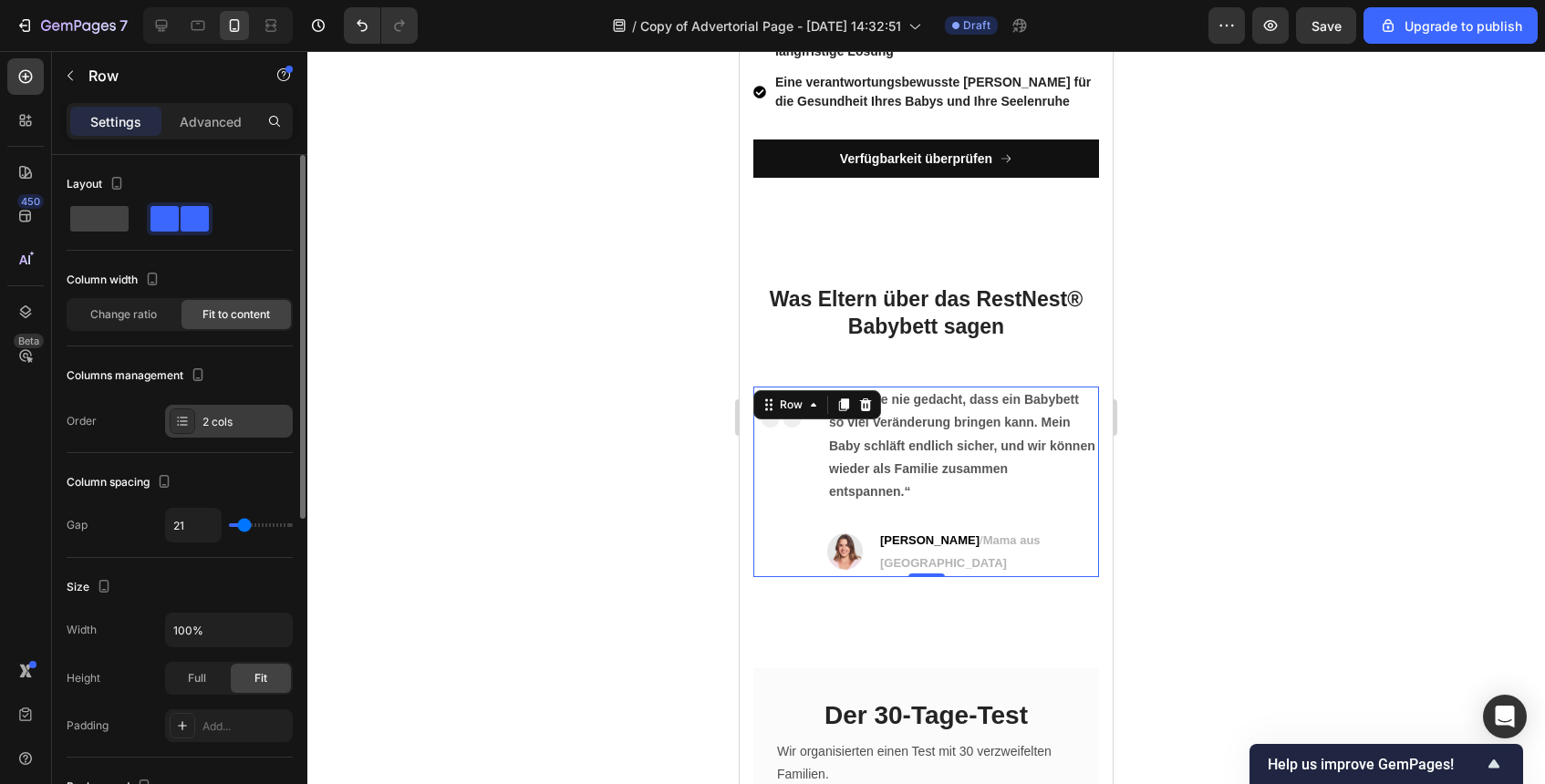
click at [246, 412] on div "2 cols" at bounding box center [229, 420] width 128 height 32
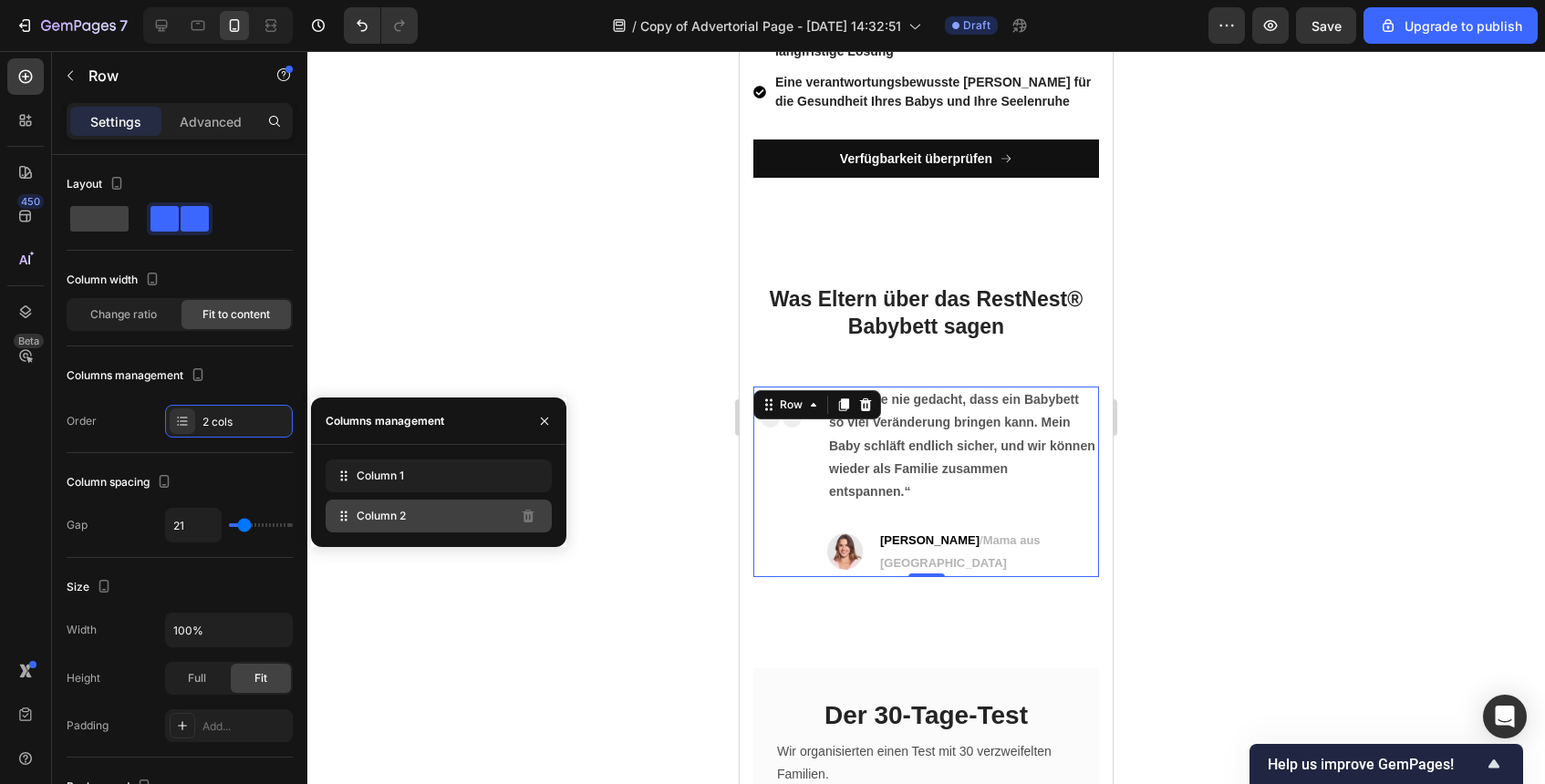
click at [416, 522] on div "Column 2" at bounding box center [439, 516] width 226 height 32
click at [399, 517] on span "Column 2" at bounding box center [380, 516] width 49 height 17
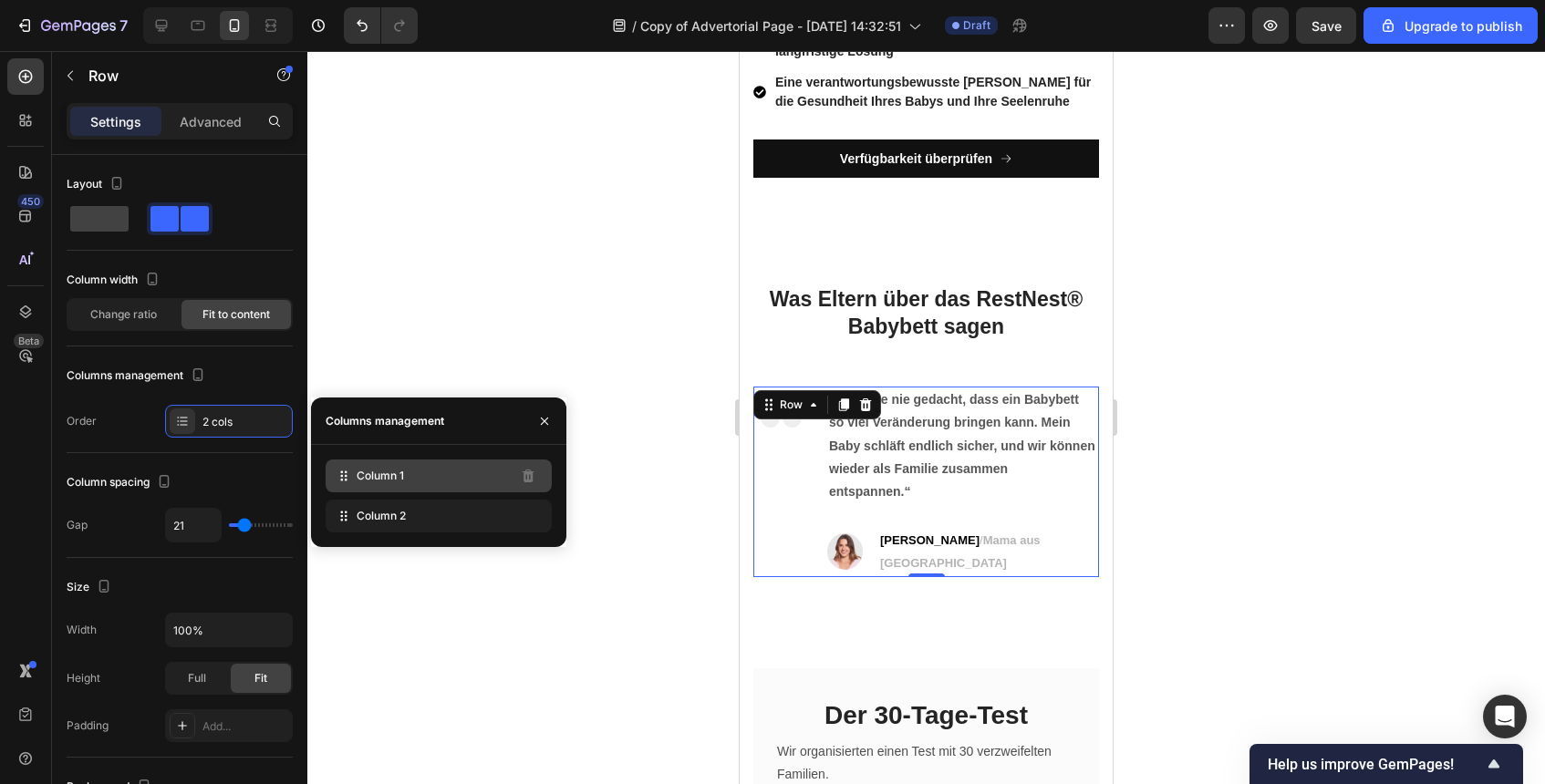
click at [399, 480] on span "Column 1" at bounding box center [380, 476] width 47 height 17
click at [398, 535] on div "Column 1 Column 2" at bounding box center [439, 496] width 255 height 102
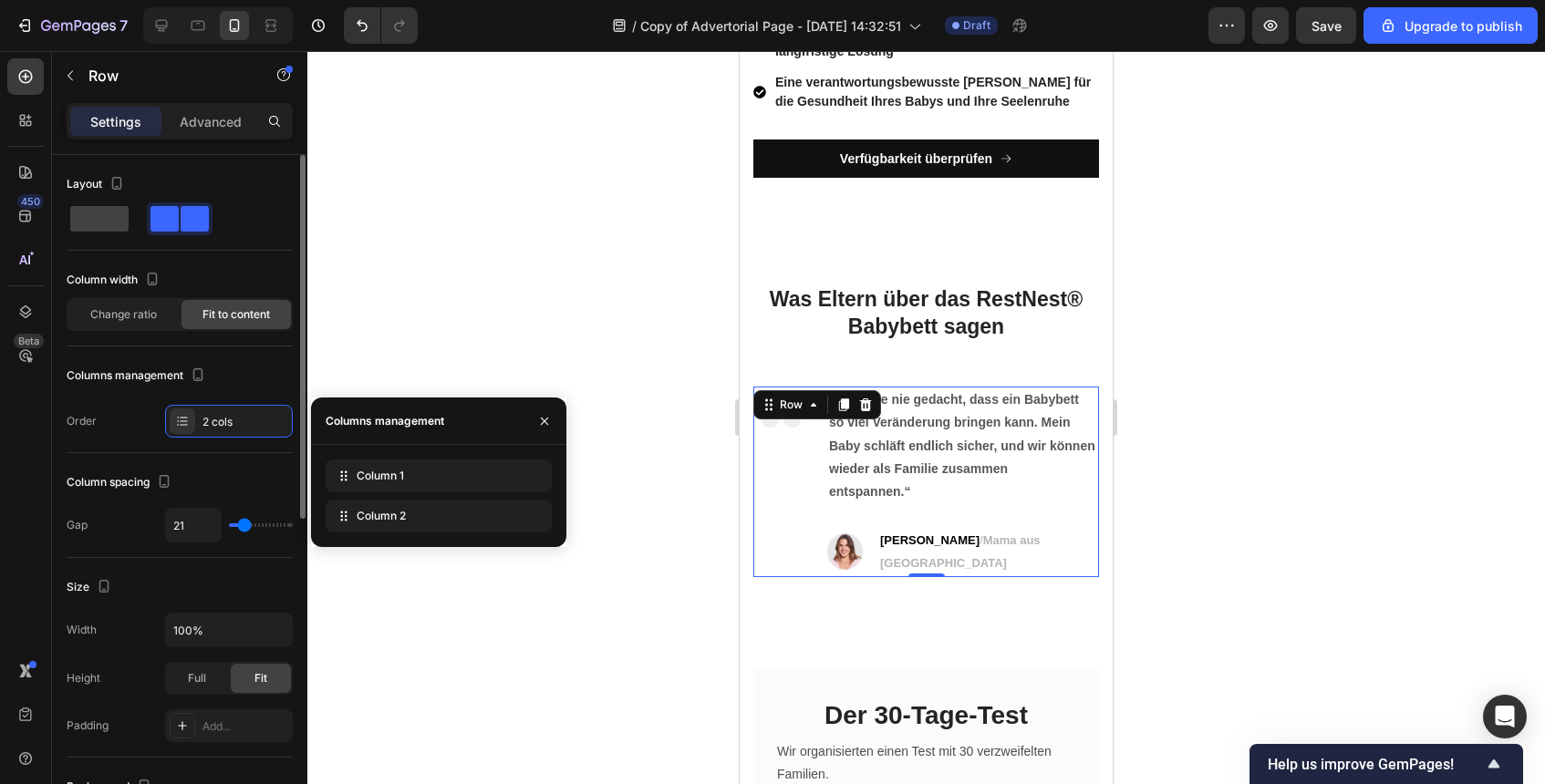
click at [136, 430] on div "Order 2 cols" at bounding box center [180, 420] width 226 height 32
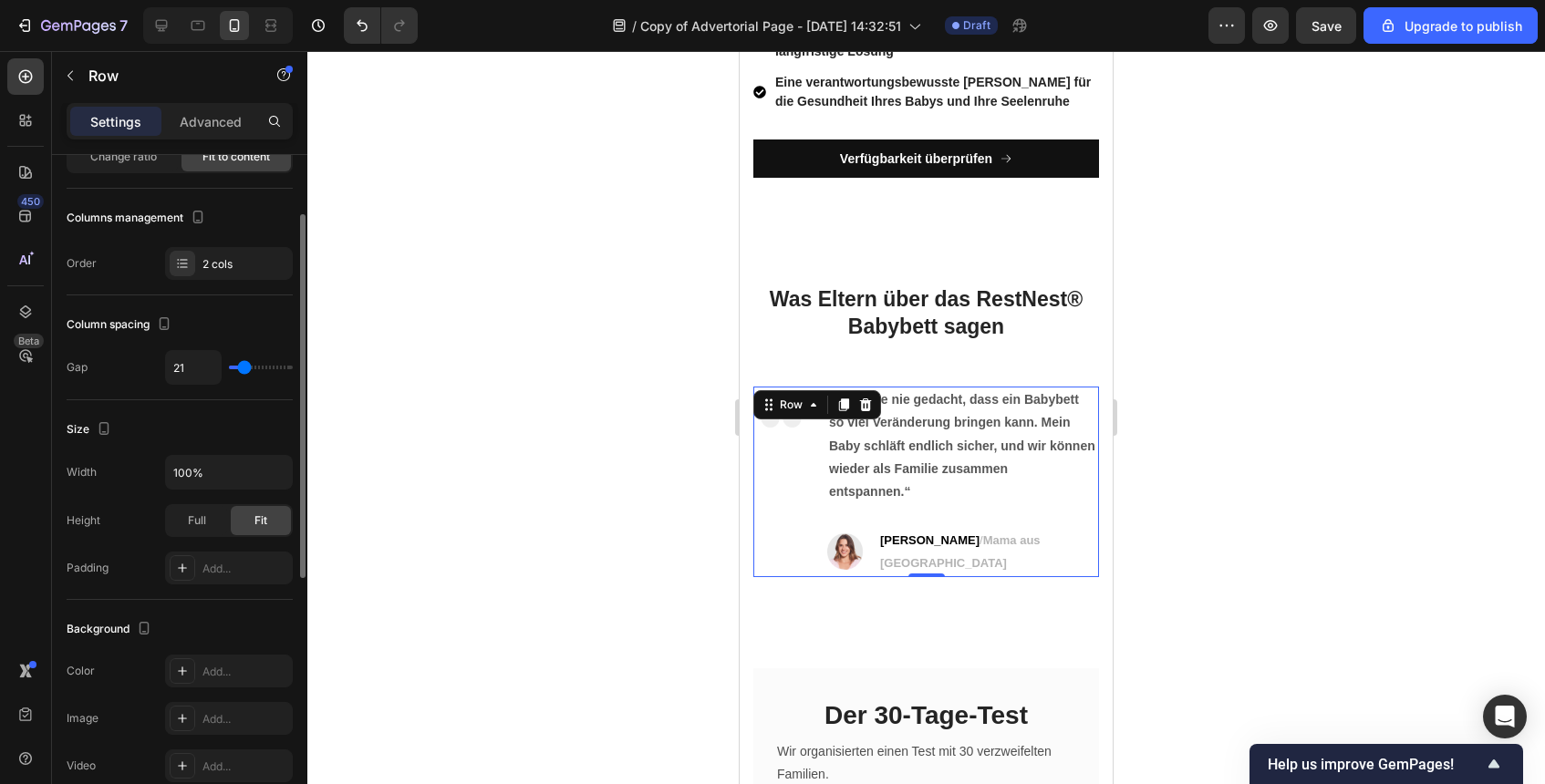
scroll to position [178, 0]
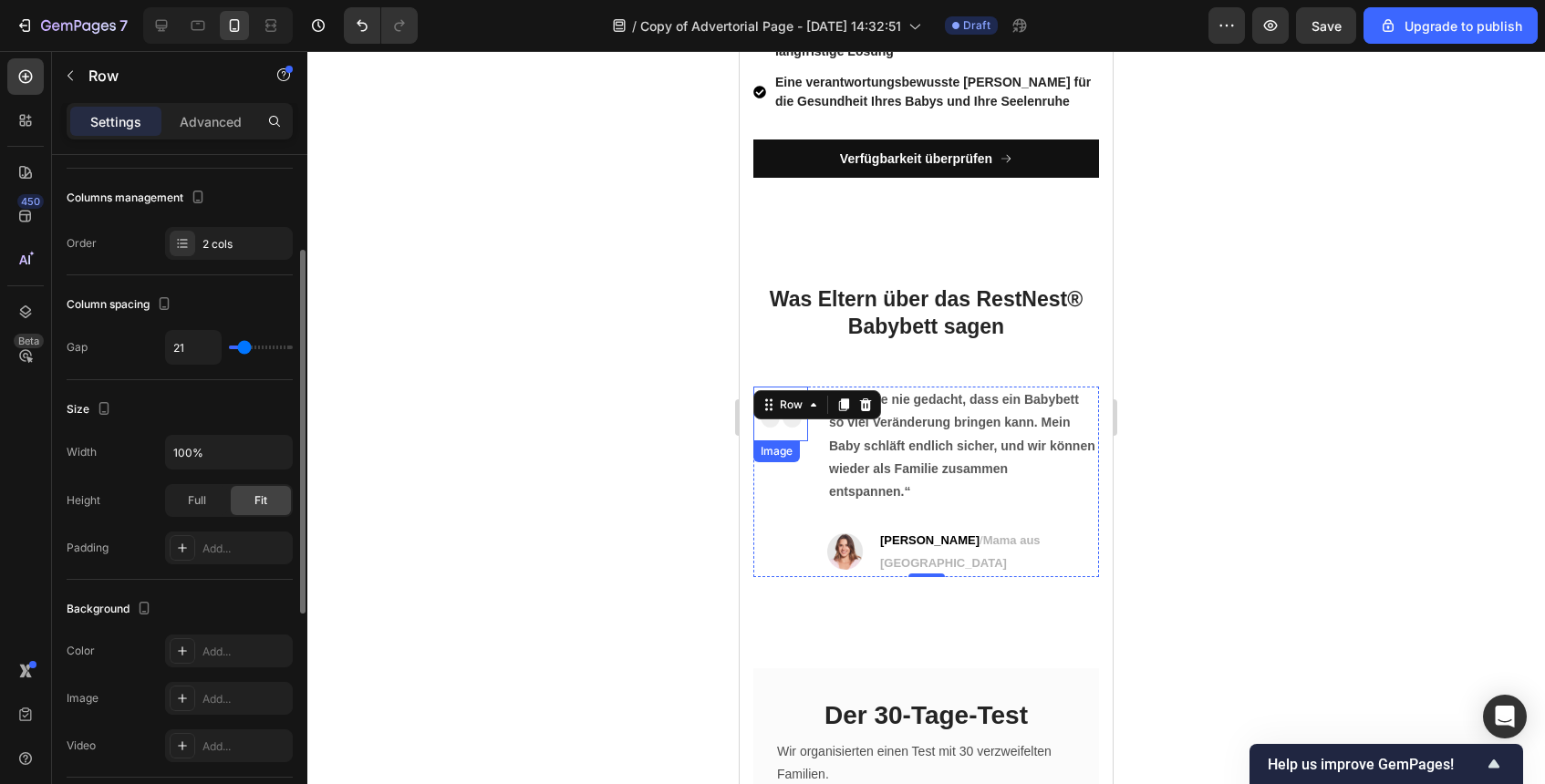
click at [663, 475] on div at bounding box center [926, 417] width 1238 height 733
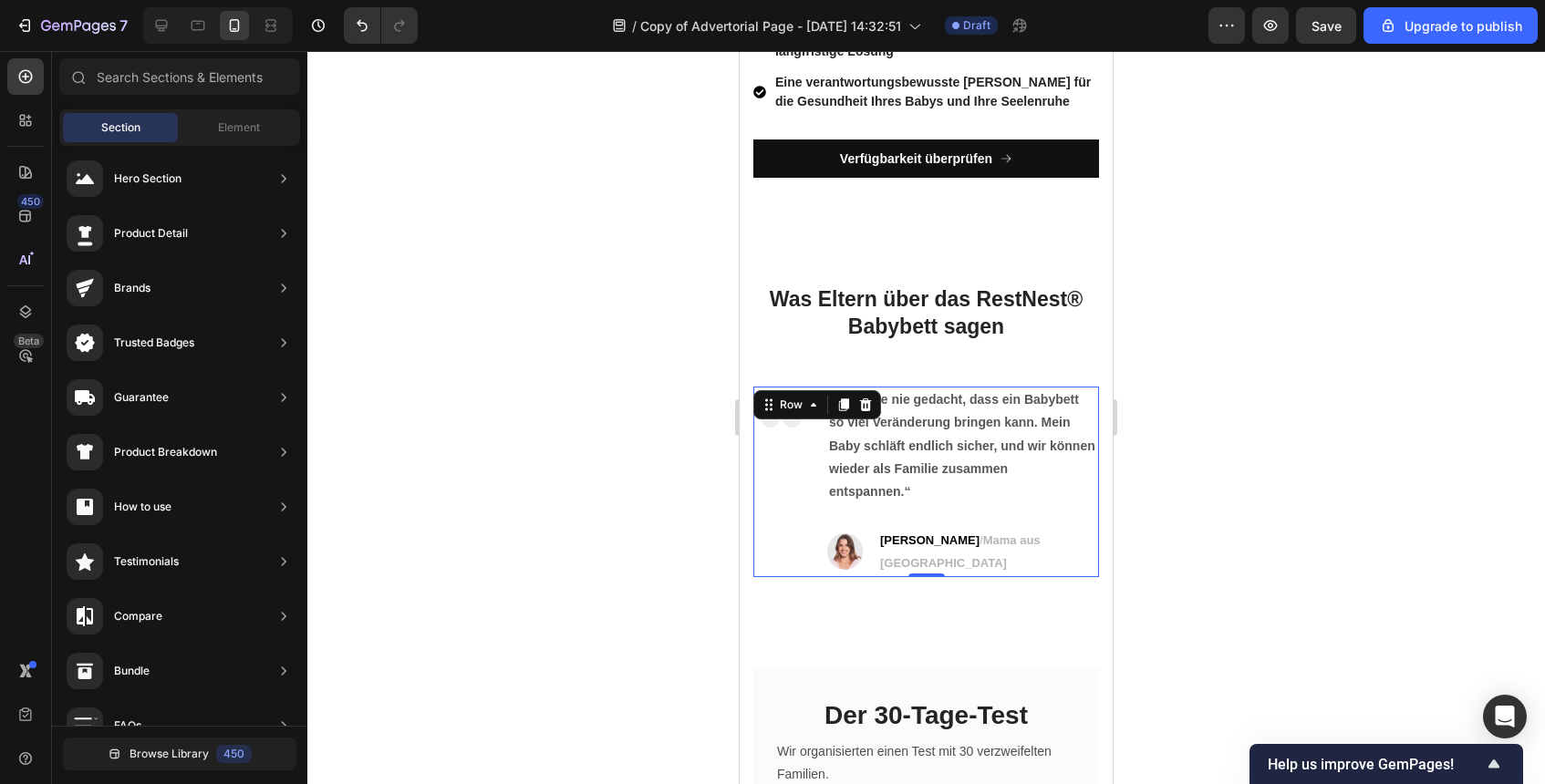
click at [787, 447] on div "Image" at bounding box center [780, 481] width 55 height 190
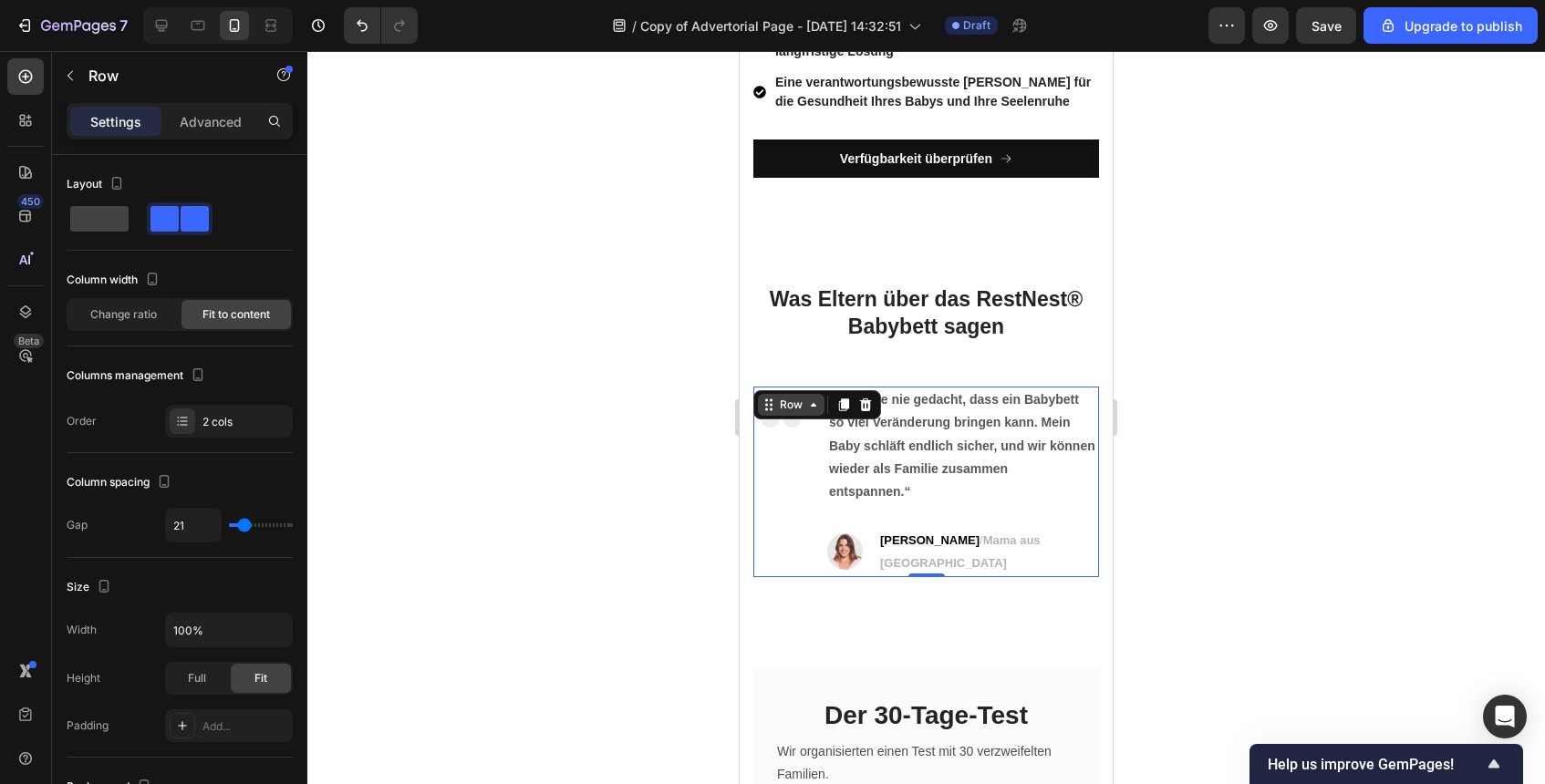
click at [814, 404] on icon at bounding box center [814, 405] width 6 height 4
click at [841, 404] on icon at bounding box center [844, 405] width 10 height 13
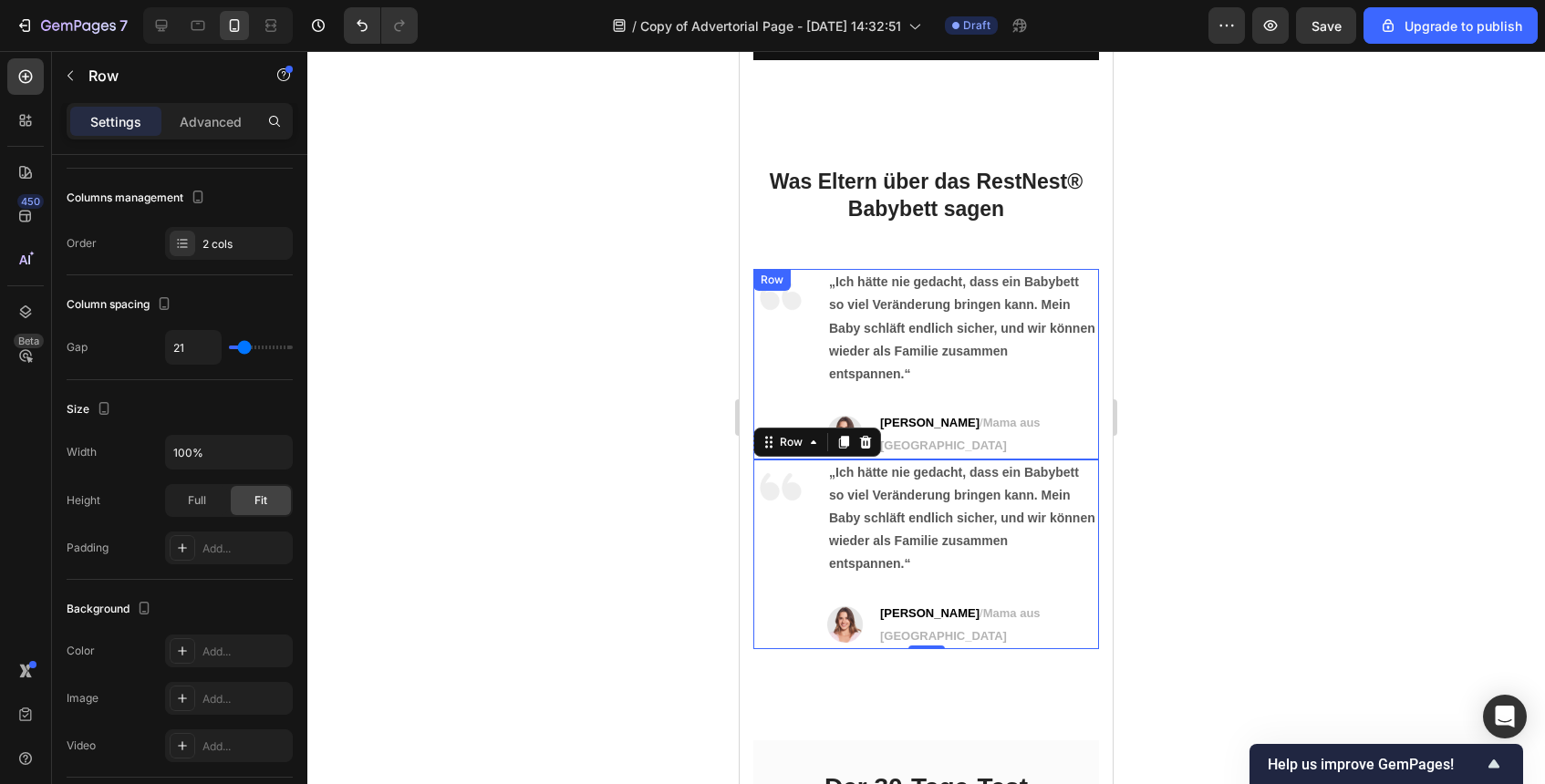
scroll to position [7369, 0]
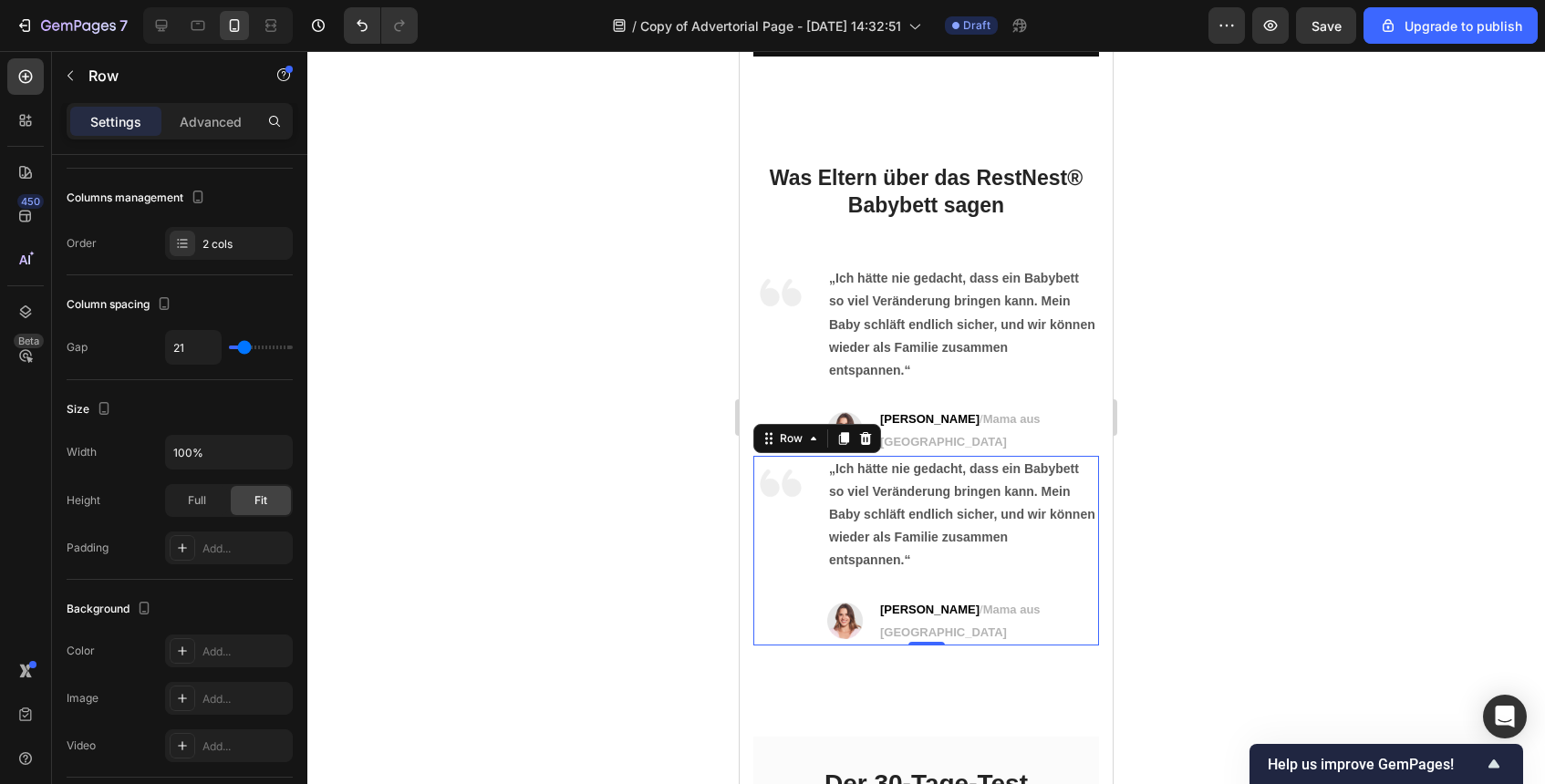
click at [1185, 477] on div at bounding box center [926, 417] width 1238 height 733
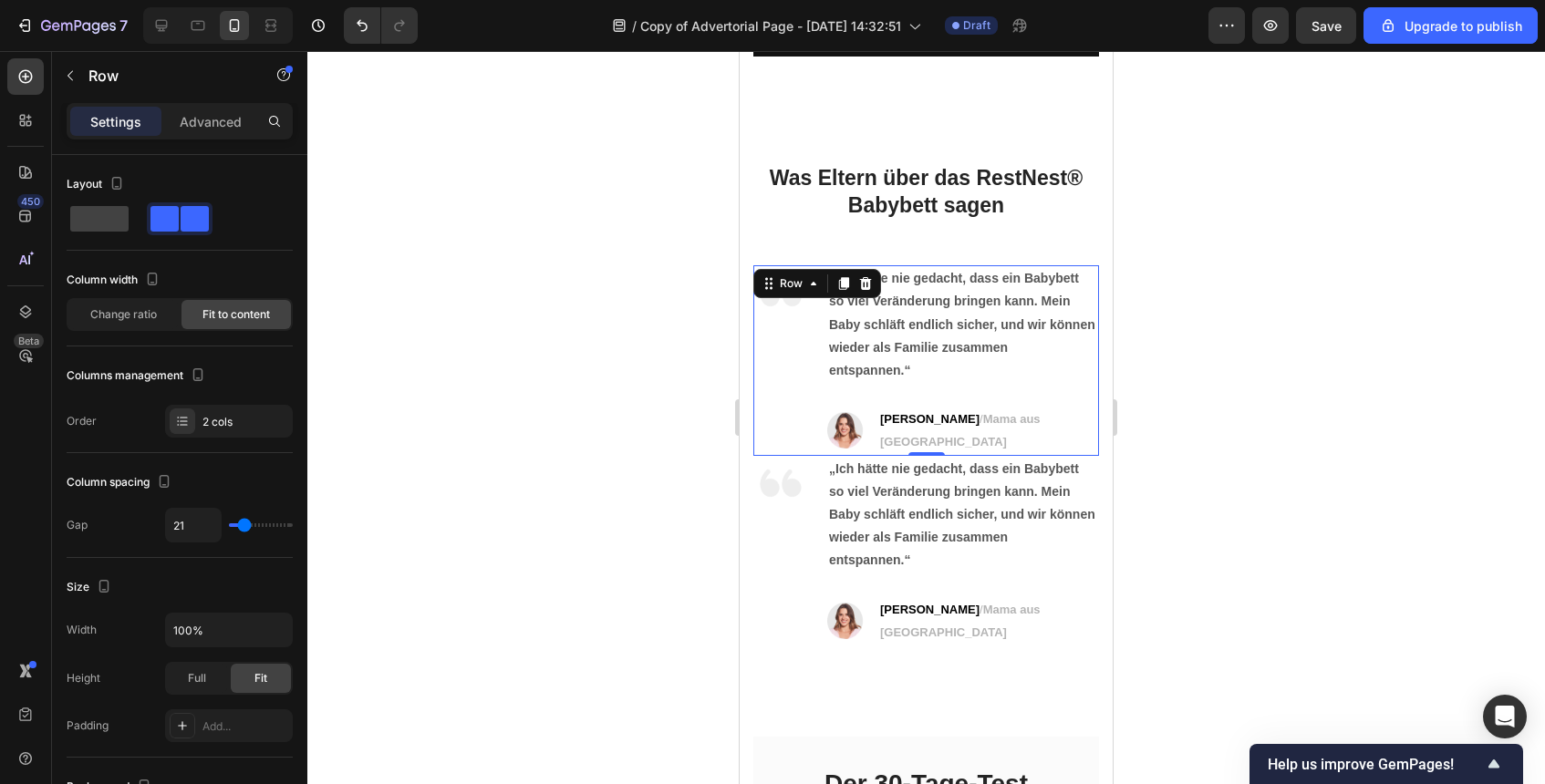
click at [1071, 385] on div "„Ich hätte nie gedacht, dass ein Babybett so viel Veränderung bringen kann. Mei…" at bounding box center [964, 360] width 272 height 190
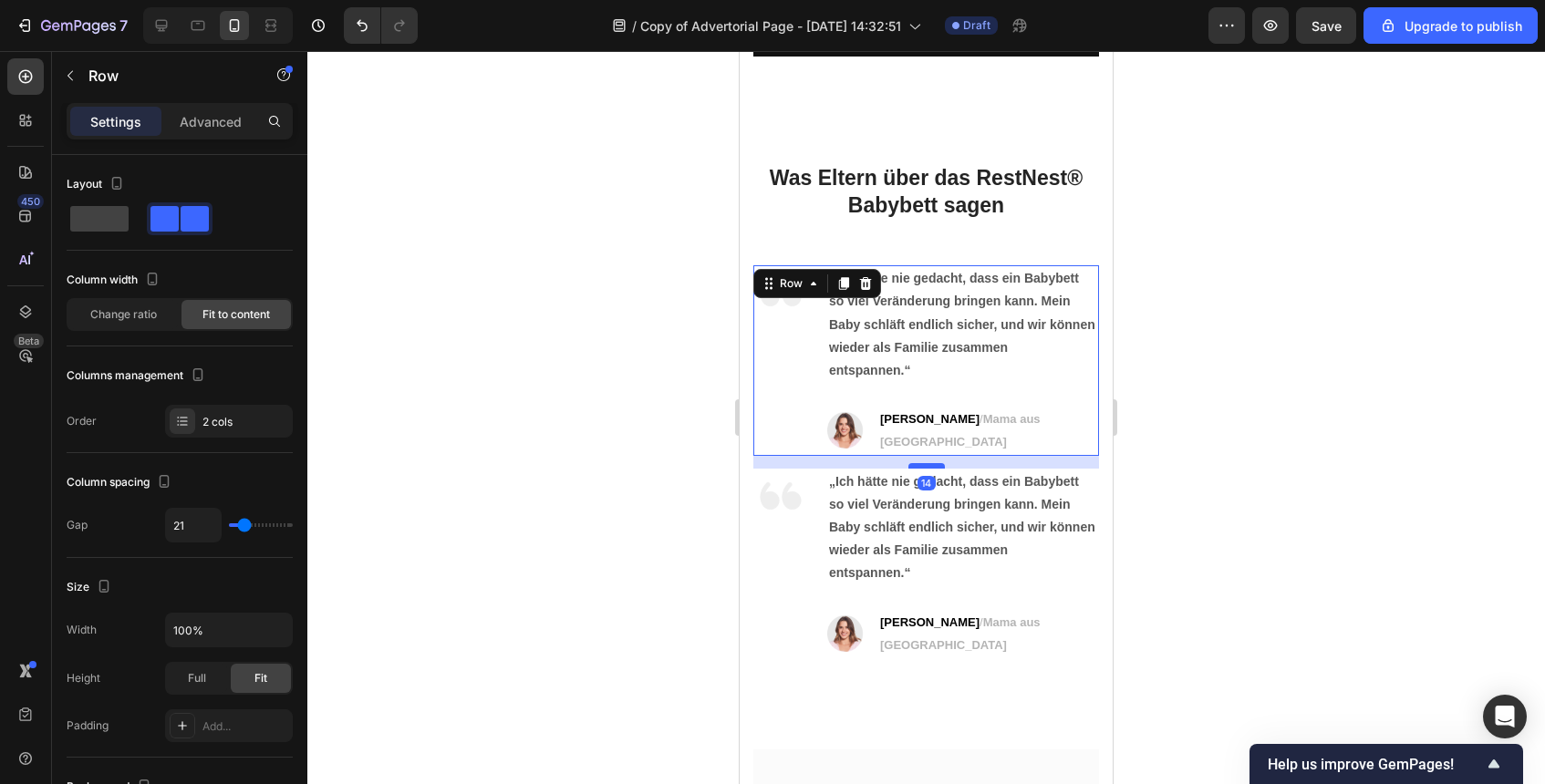
drag, startPoint x: 930, startPoint y: 438, endPoint x: 930, endPoint y: 450, distance: 12.0
click at [930, 464] on div at bounding box center [926, 467] width 36 height 6
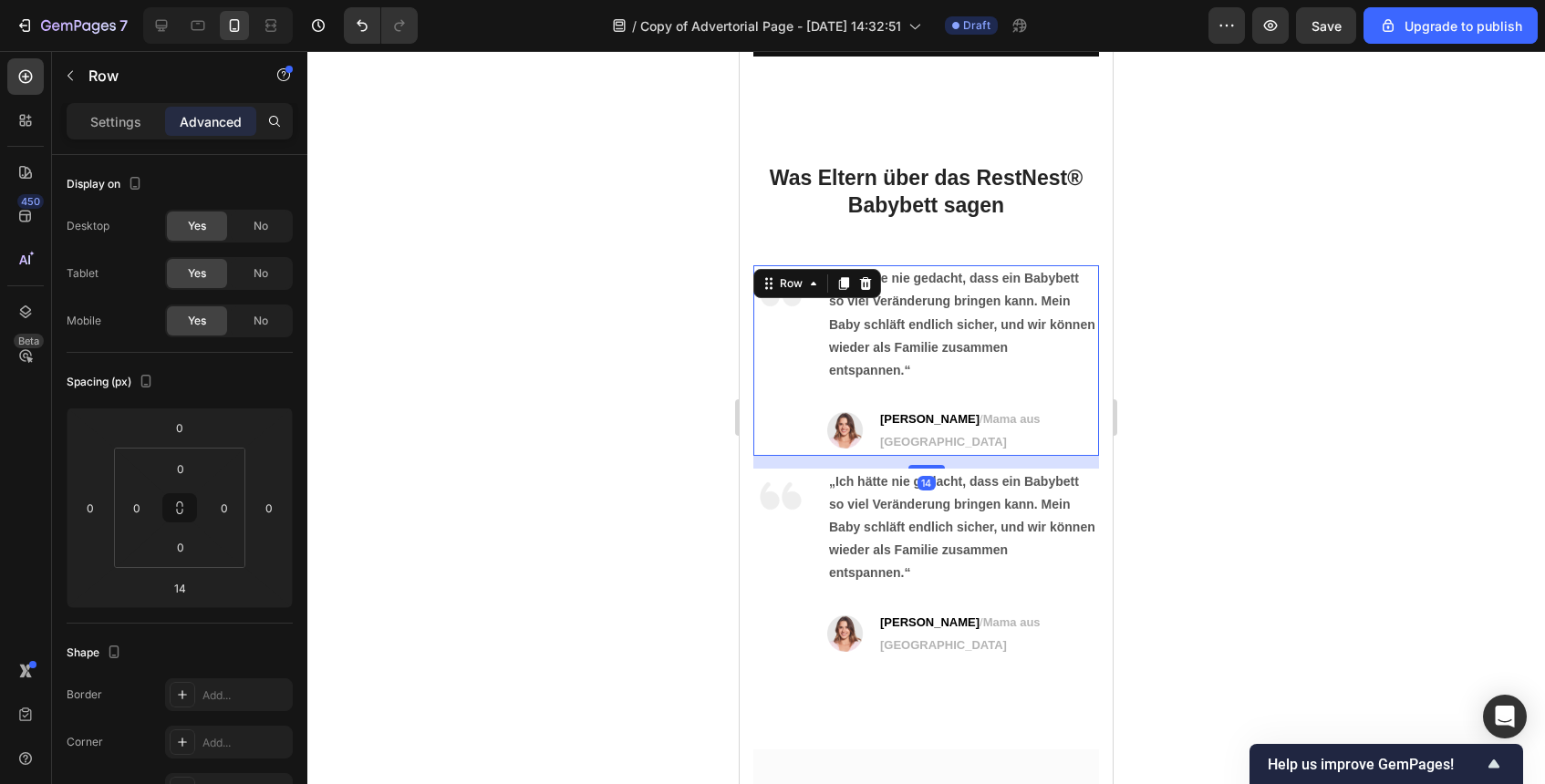
click at [1273, 495] on div at bounding box center [926, 417] width 1238 height 733
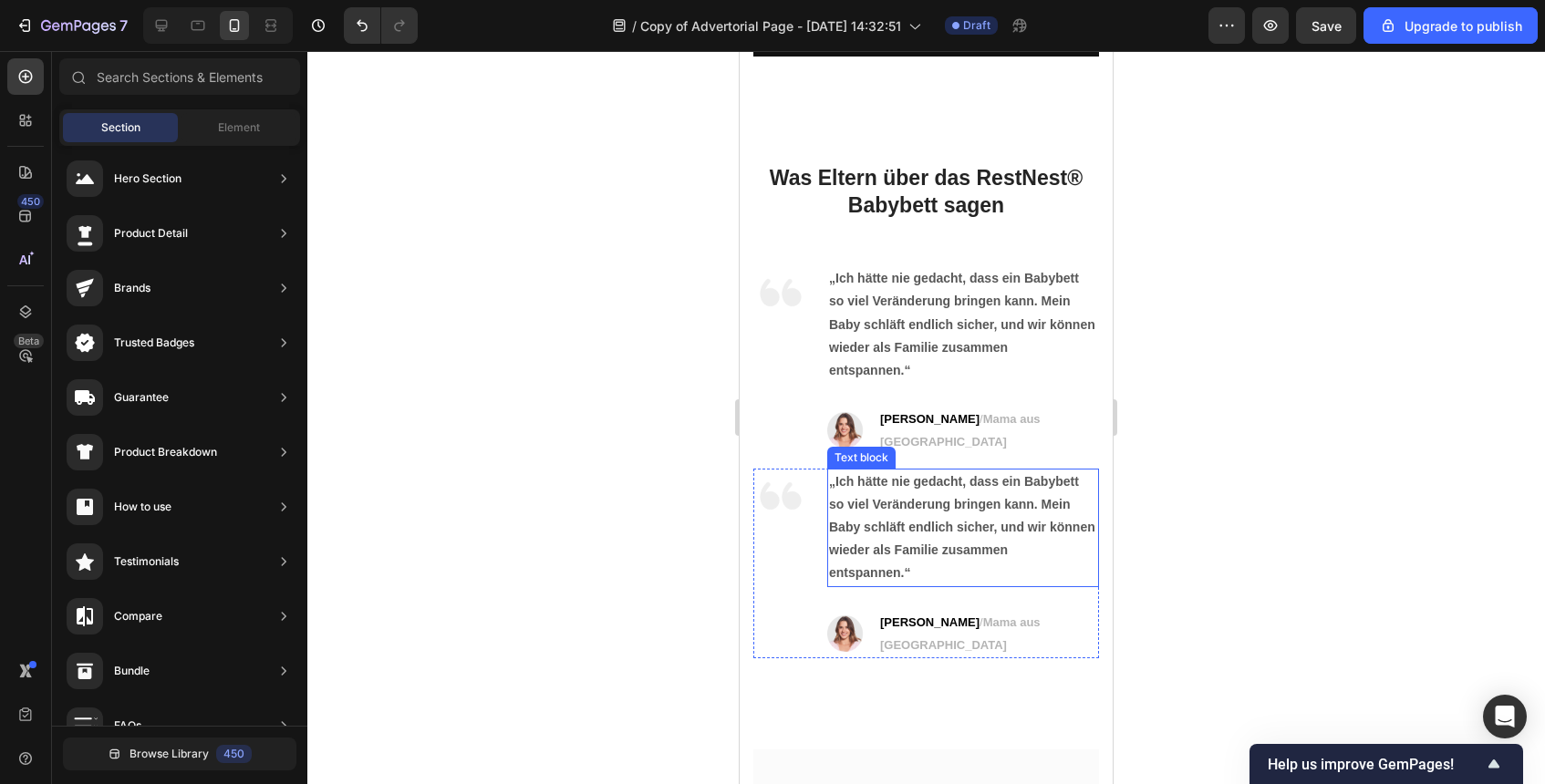
click at [963, 481] on p "„Ich hätte nie gedacht, dass ein Babybett so viel Veränderung bringen kann. Mein" at bounding box center [964, 492] width 268 height 45
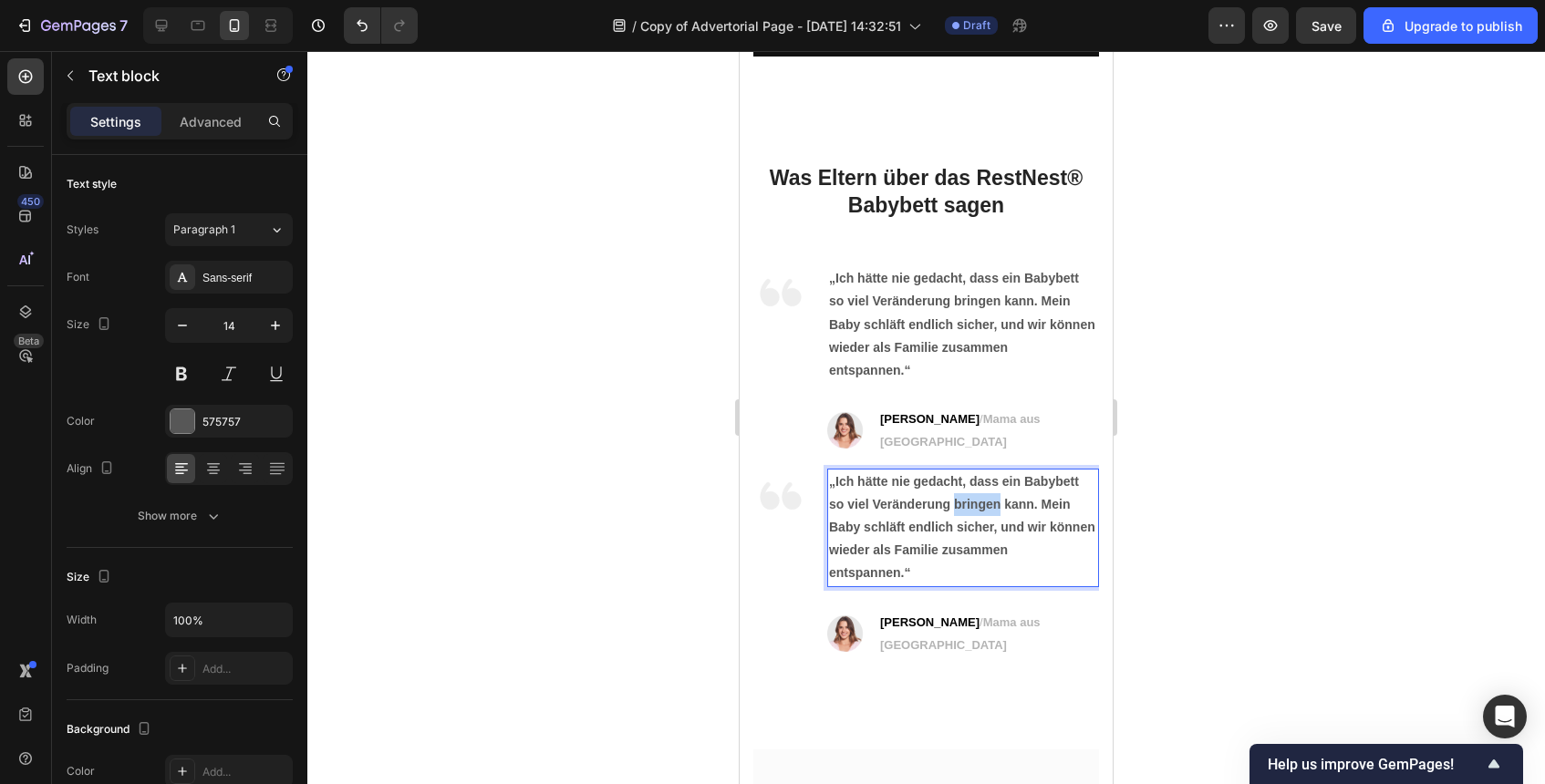
click at [963, 481] on p "„Ich hätte nie gedacht, dass ein Babybett so viel Veränderung bringen kann. Mein" at bounding box center [964, 492] width 268 height 45
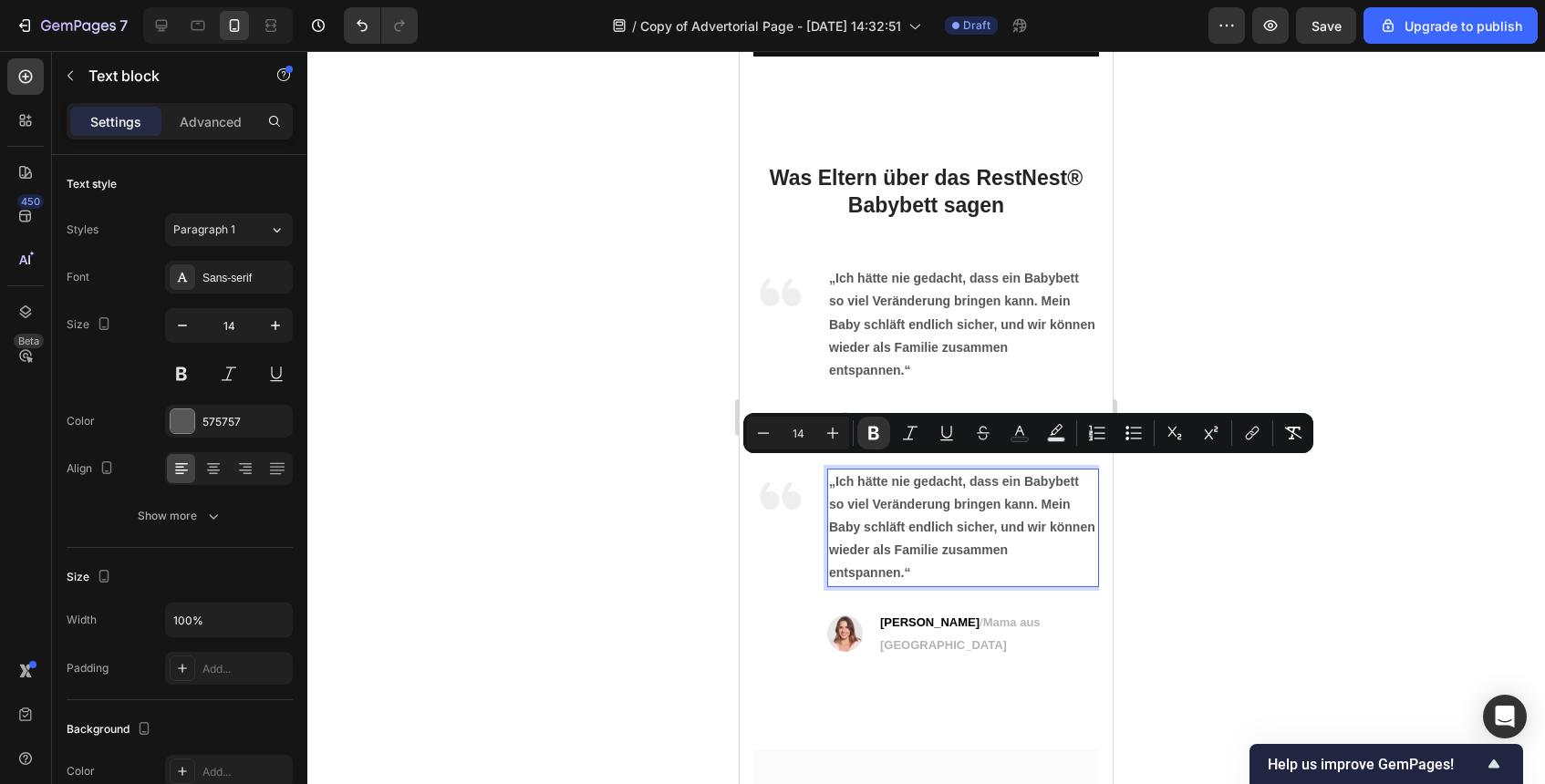
click at [954, 562] on p "entspannen.“" at bounding box center [964, 573] width 268 height 23
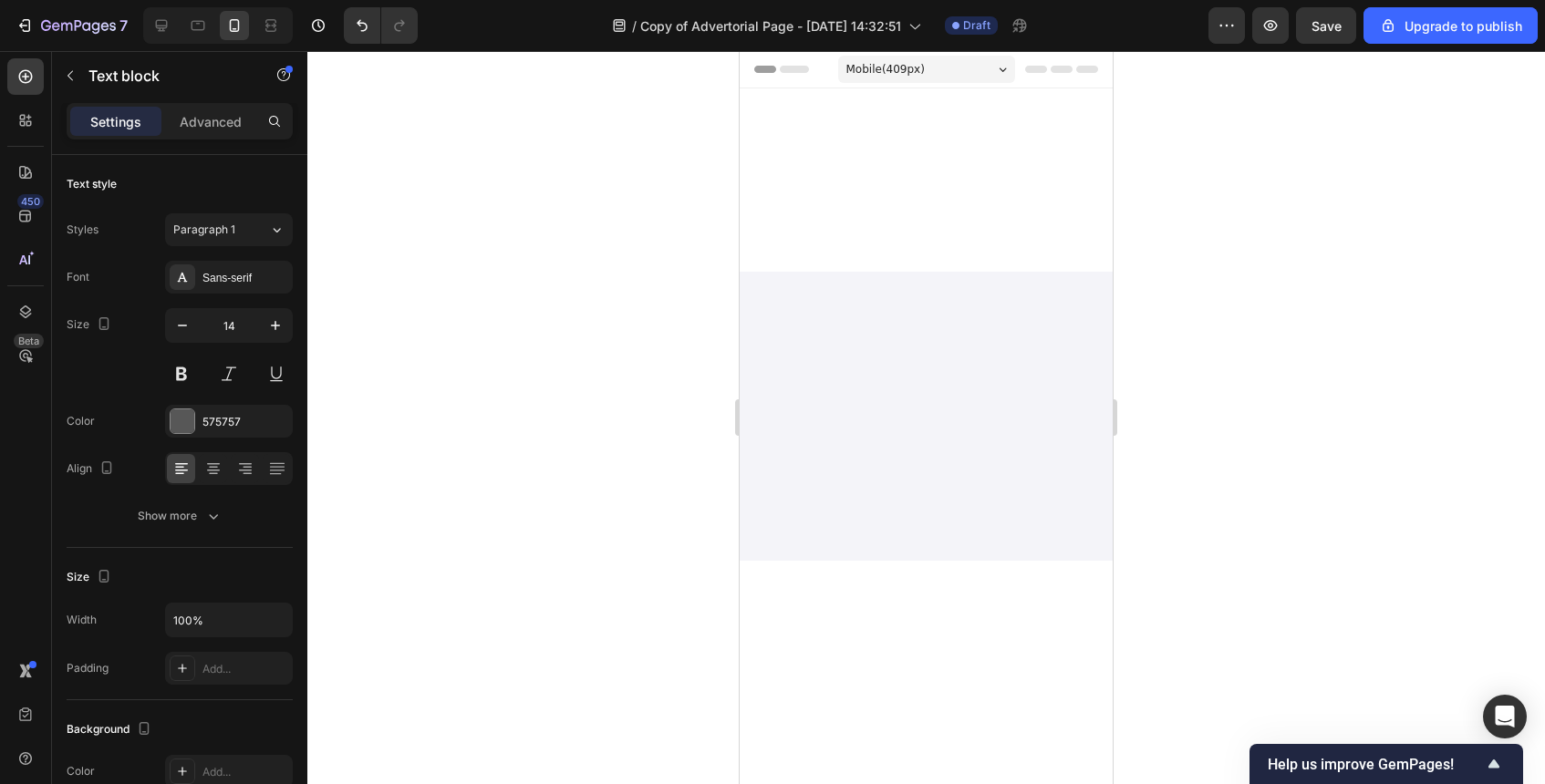
scroll to position [7369, 0]
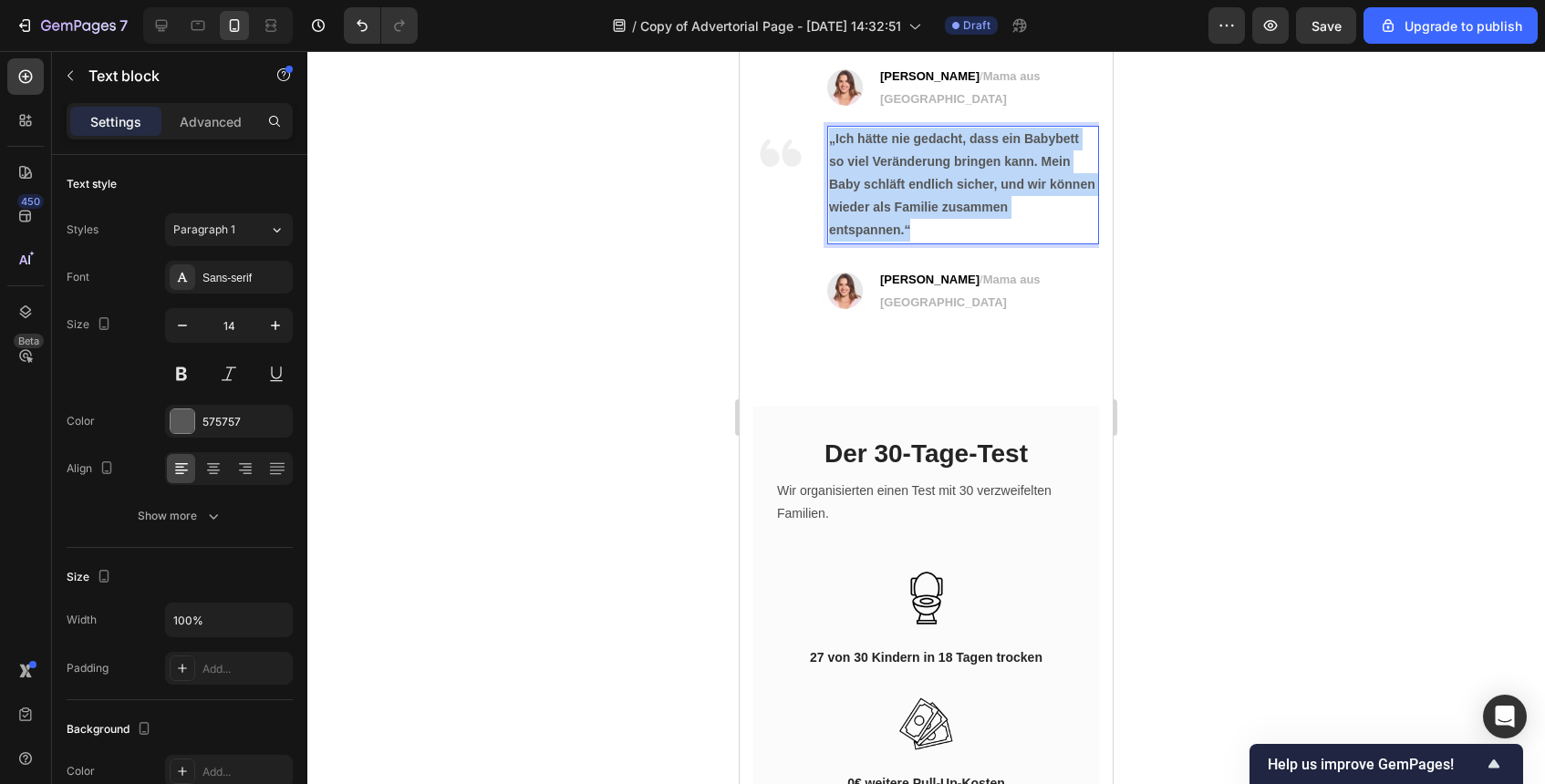
click at [830, 244] on div "„Ich hätte nie gedacht, dass ein Babybett so viel Veränderung bringen kann. Mei…" at bounding box center [964, 185] width 272 height 118
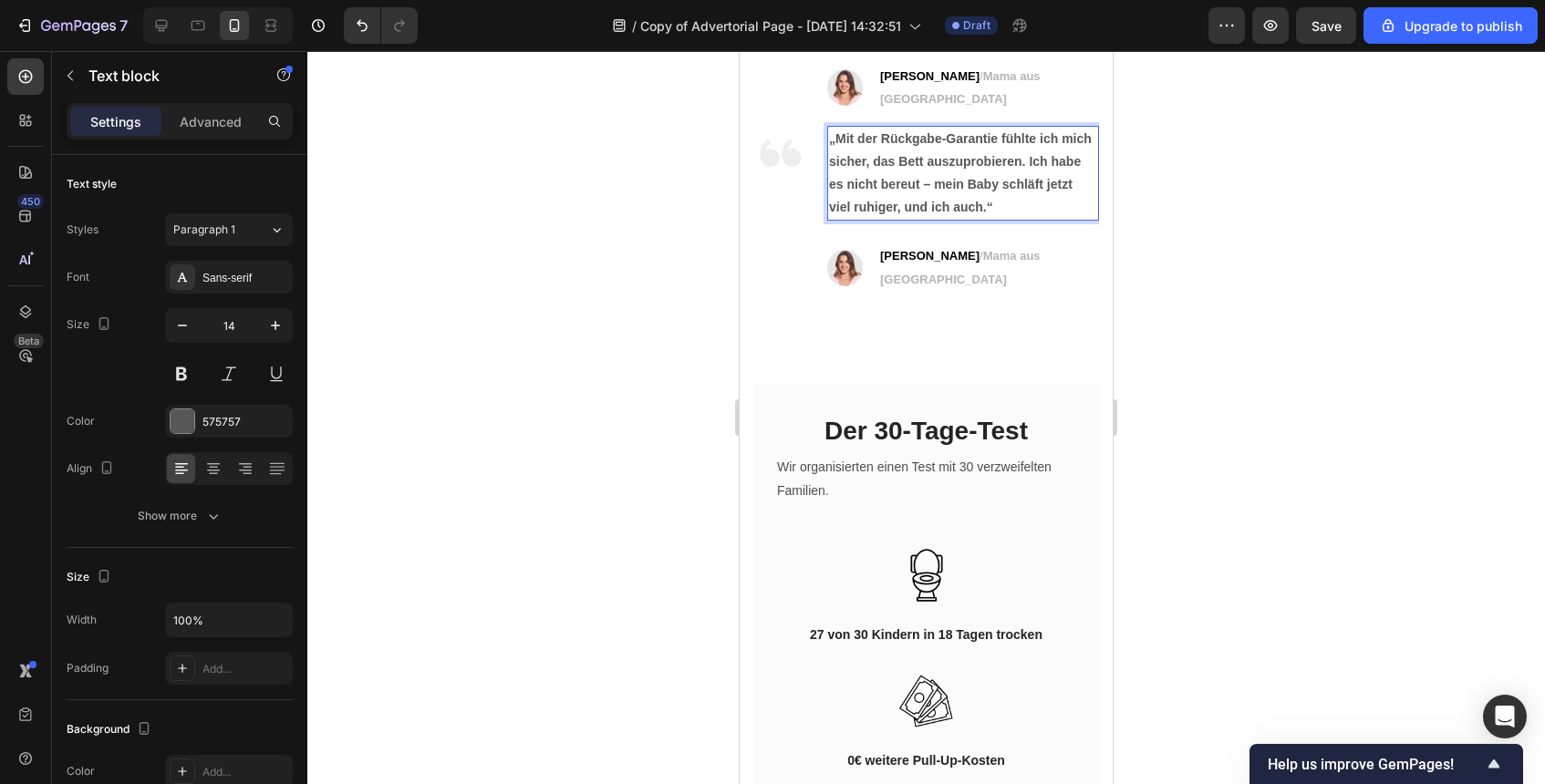
click at [1151, 512] on div at bounding box center [926, 417] width 1238 height 733
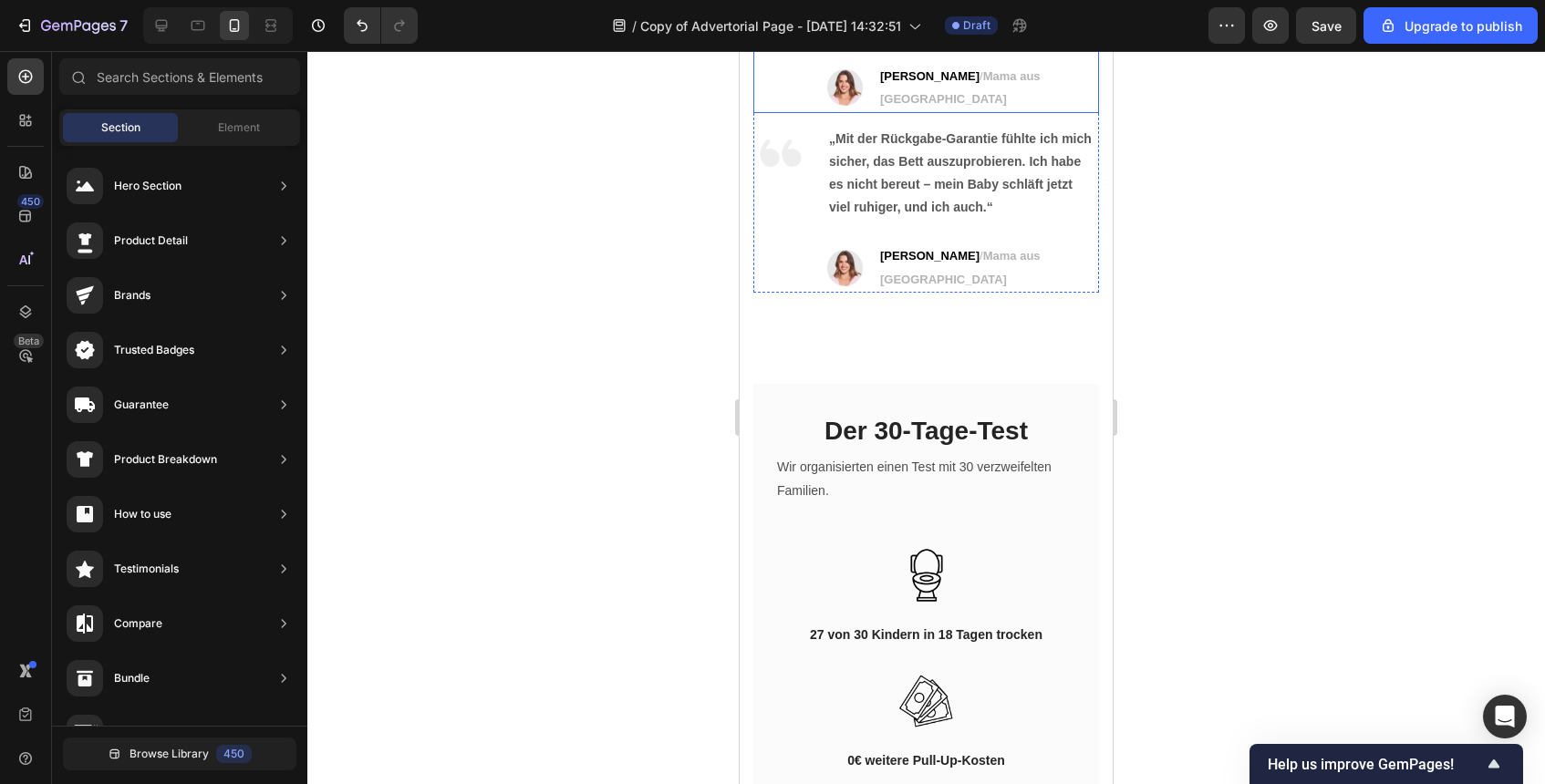
click at [779, 112] on div "Image" at bounding box center [780, 17] width 55 height 190
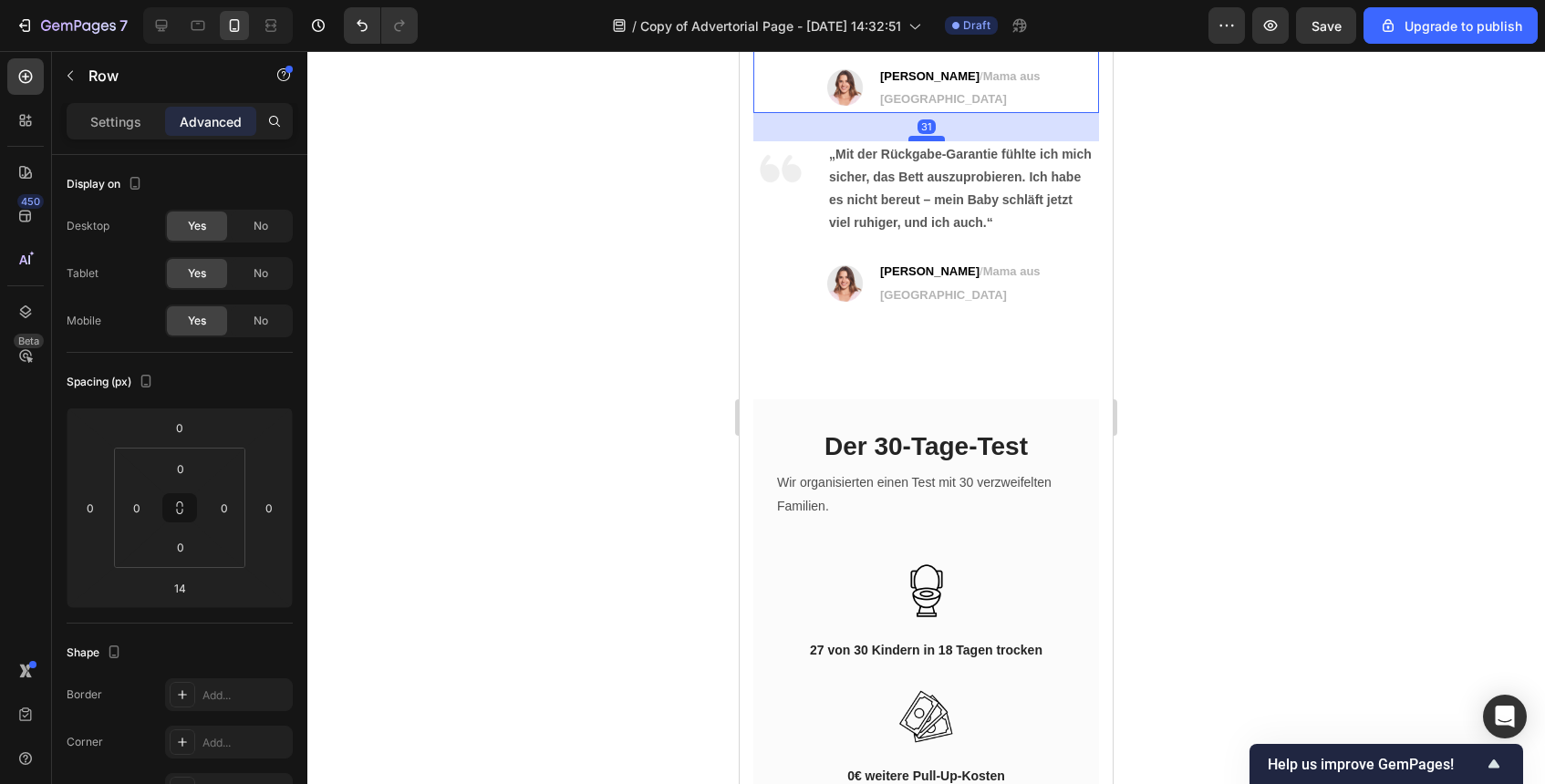
drag, startPoint x: 937, startPoint y: 451, endPoint x: 936, endPoint y: 467, distance: 16.0
click at [936, 142] on div at bounding box center [926, 139] width 36 height 6
type input "31"
click at [1240, 498] on div at bounding box center [926, 417] width 1238 height 733
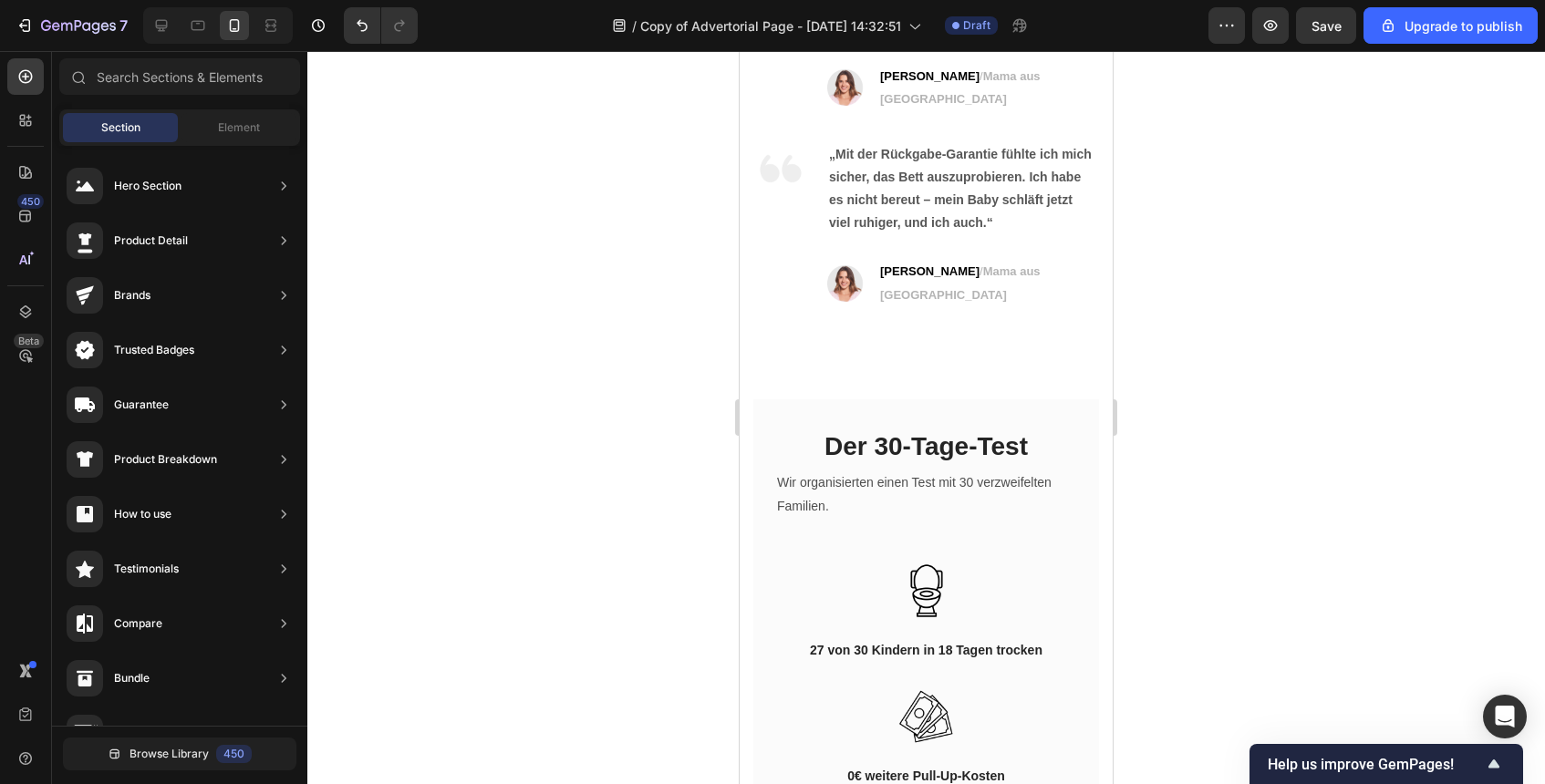
click at [998, 184] on strong "„Mit der Rückgabe-Garantie fühlte ich mich sicher, das Bett auszuprobieren. Ich…" at bounding box center [961, 166] width 263 height 37
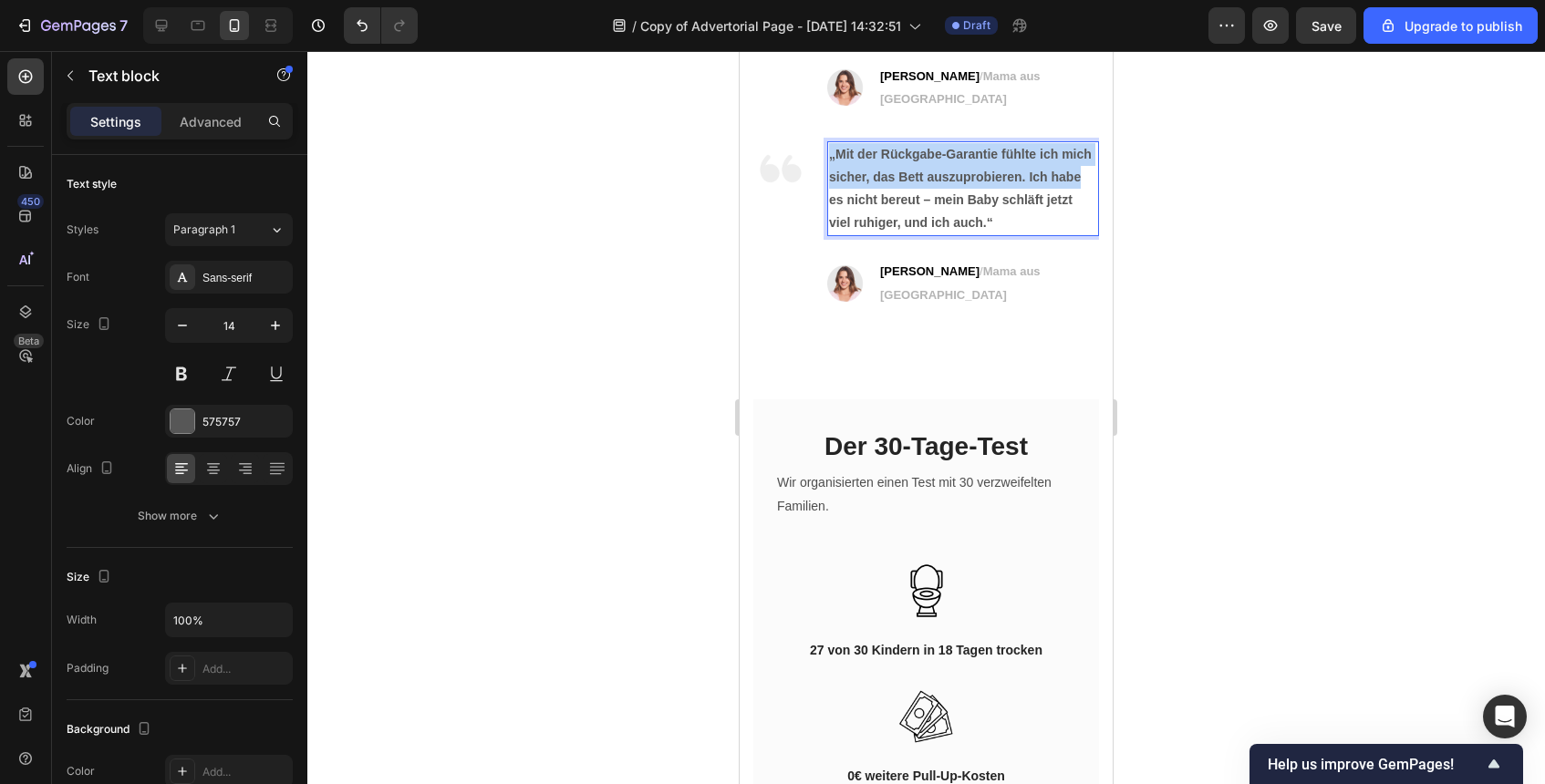
click at [998, 184] on strong "„Mit der Rückgabe-Garantie fühlte ich mich sicher, das Bett auszuprobieren. Ich…" at bounding box center [961, 166] width 263 height 37
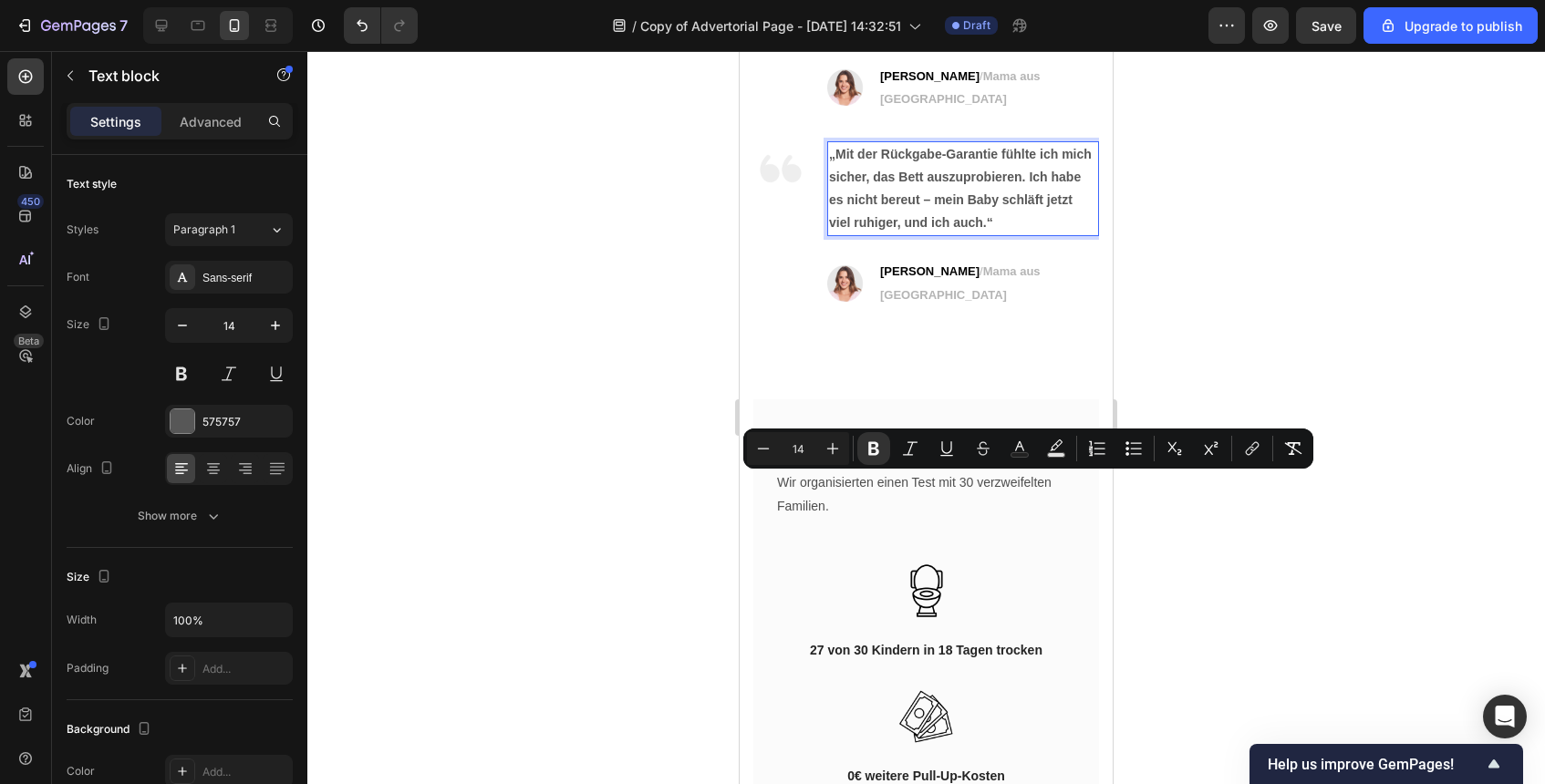
click at [1015, 234] on p "es nicht bereut – mein Baby schläft jetzt viel ruhiger, und ich auch.“" at bounding box center [964, 211] width 268 height 45
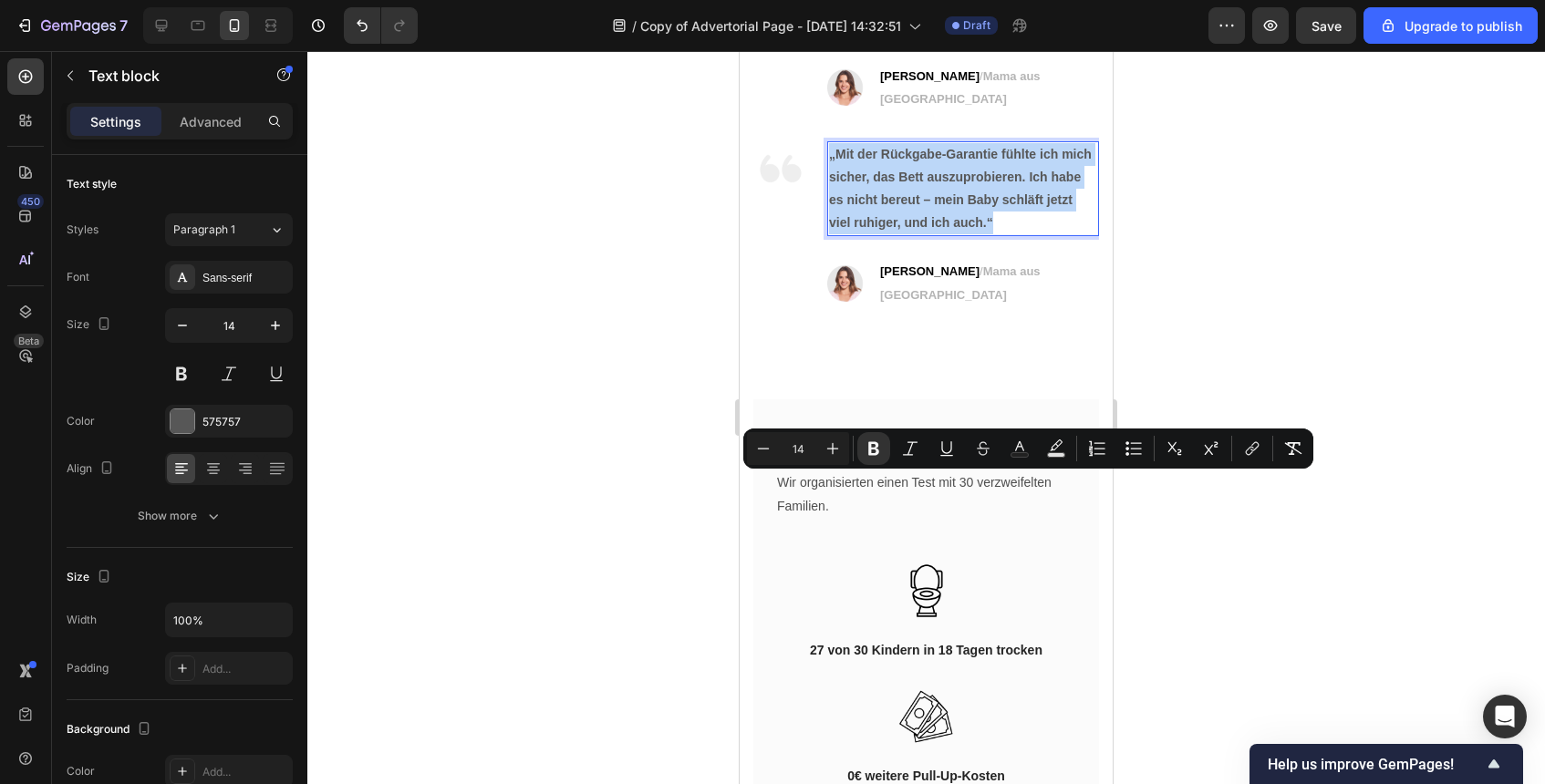
drag, startPoint x: 1015, startPoint y: 554, endPoint x: 829, endPoint y: 488, distance: 197.4
click at [829, 237] on div "„Mit der Rückgabe-Garantie fühlte ich mich sicher, das Bett auszuprobieren. Ich…" at bounding box center [964, 189] width 272 height 95
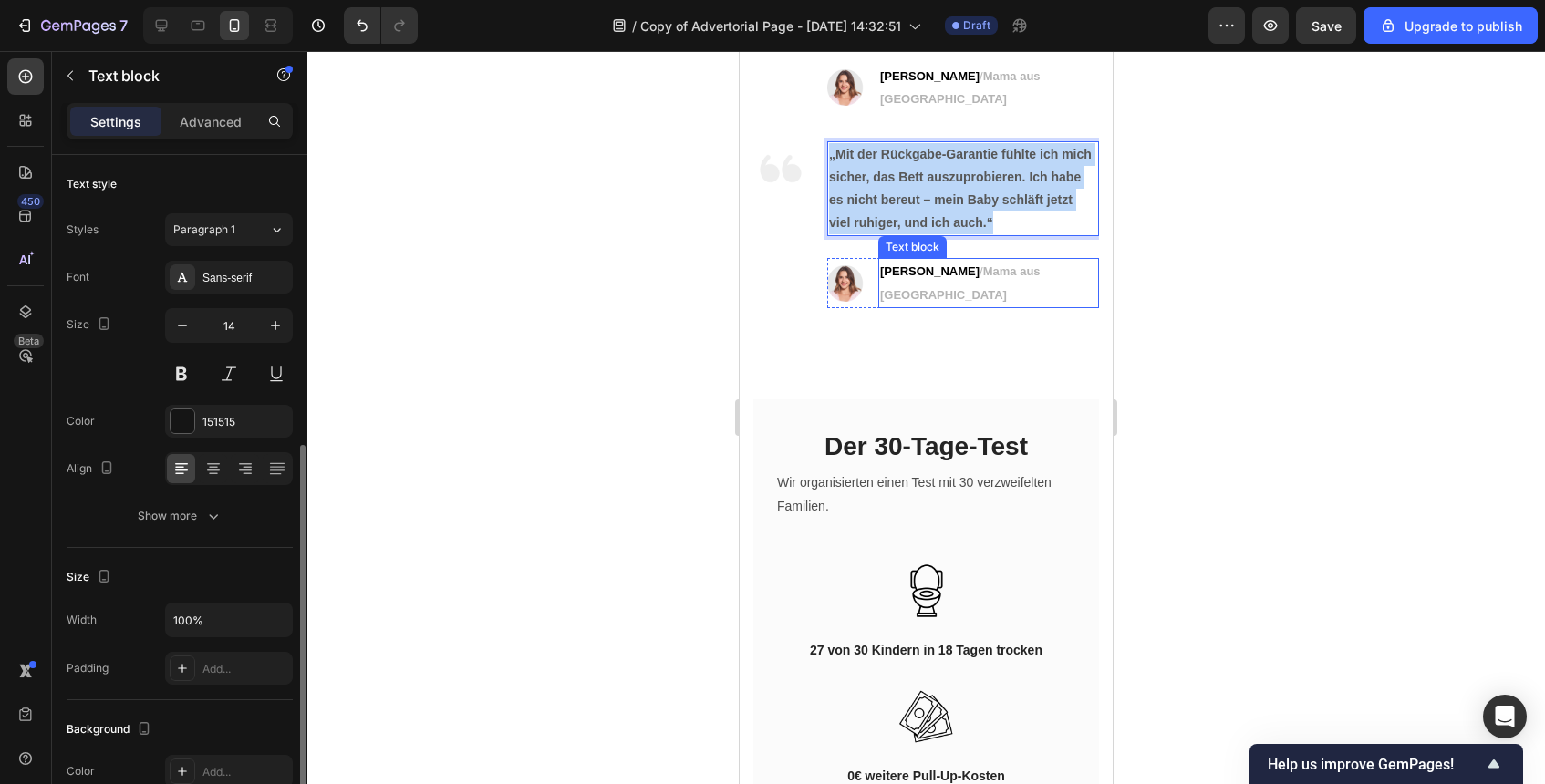
click at [978, 305] on p "[PERSON_NAME] / Mama aus [GEOGRAPHIC_DATA]" at bounding box center [989, 282] width 218 height 45
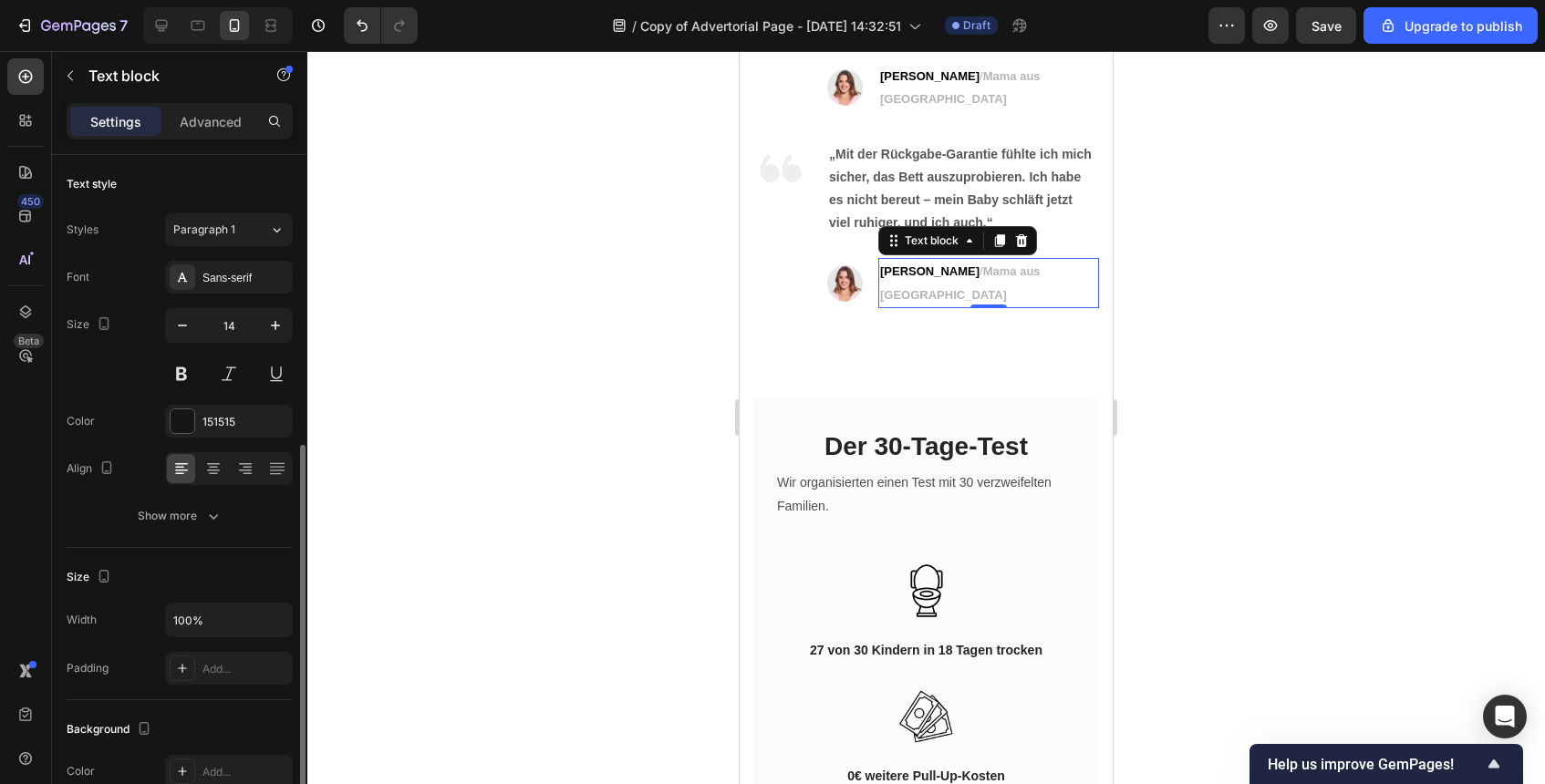
scroll to position [178, 0]
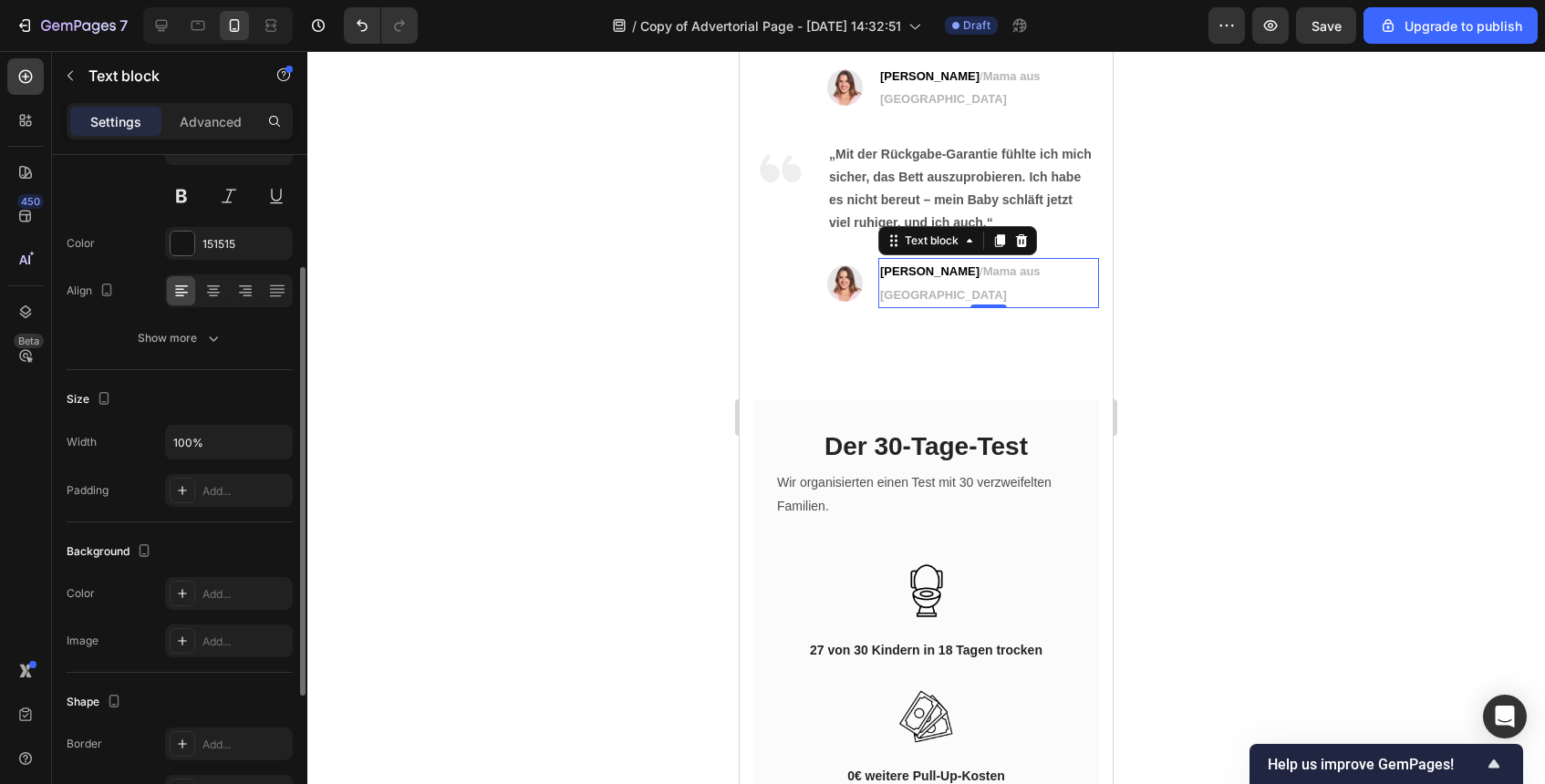
click at [978, 305] on p "[PERSON_NAME] / Mama aus [GEOGRAPHIC_DATA]" at bounding box center [989, 282] width 218 height 45
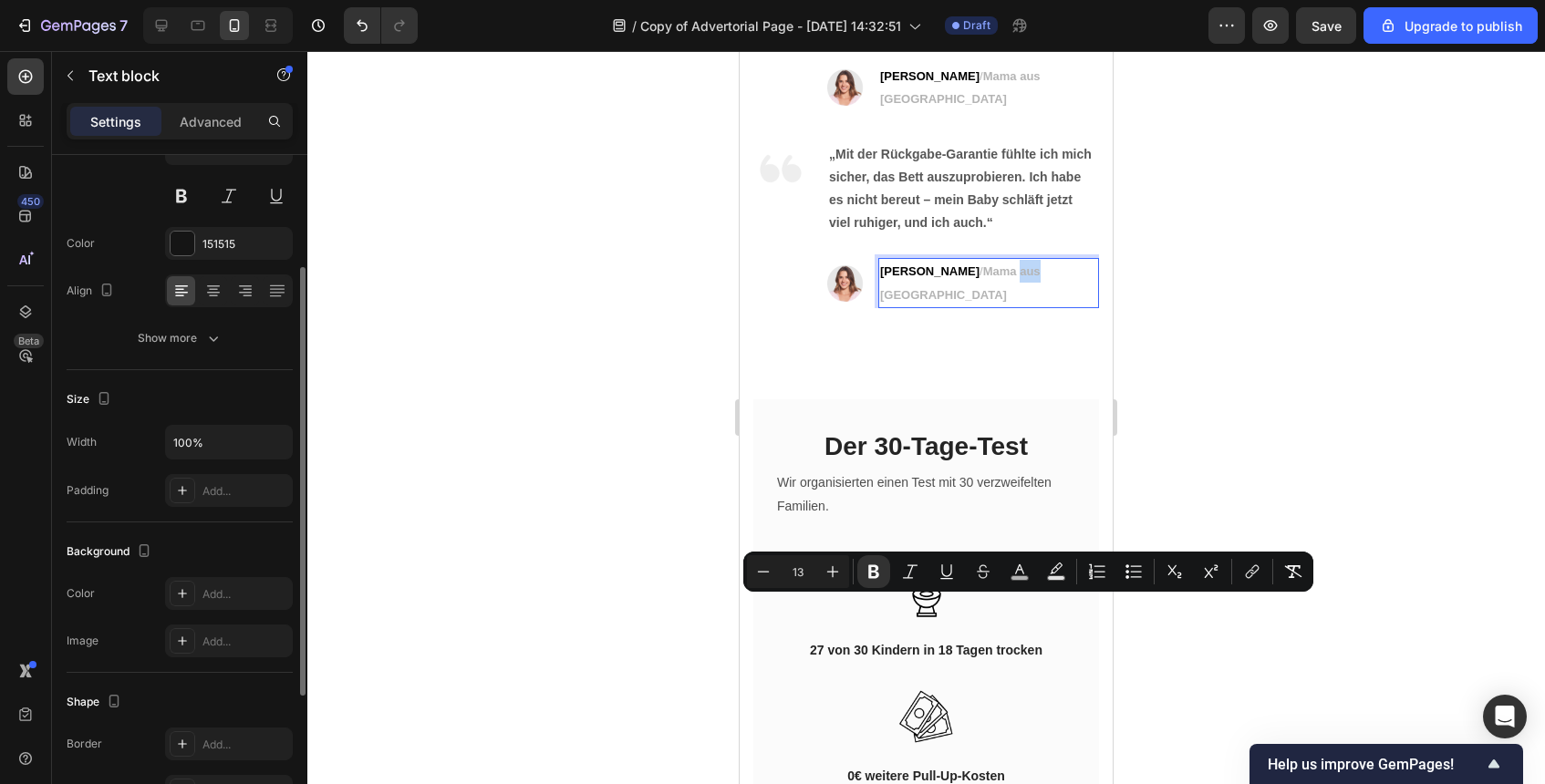
click at [978, 305] on p "[PERSON_NAME] / Mama aus [GEOGRAPHIC_DATA]" at bounding box center [989, 282] width 218 height 45
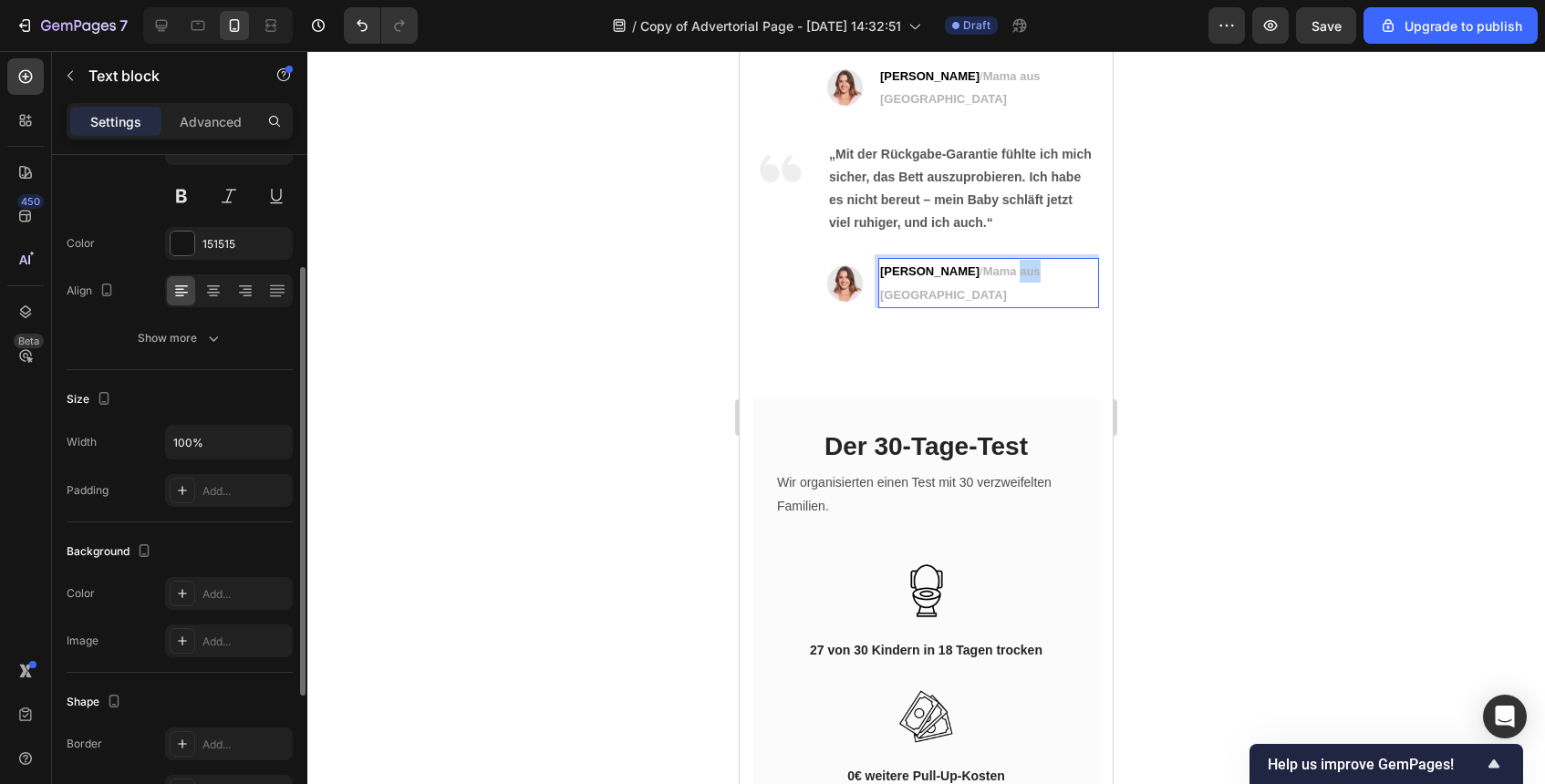
click at [978, 305] on p "[PERSON_NAME] / Mama aus [GEOGRAPHIC_DATA]" at bounding box center [989, 282] width 218 height 45
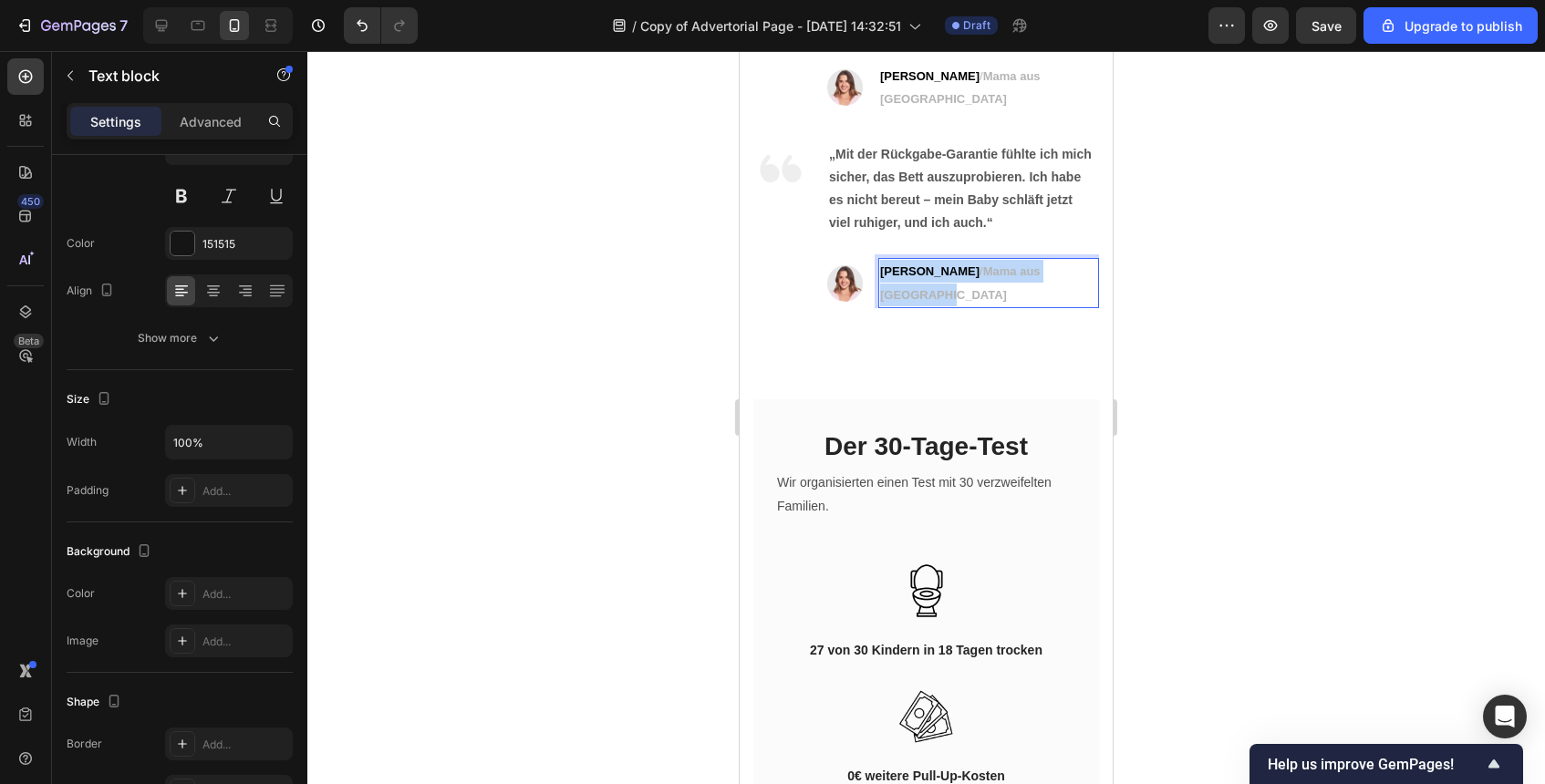
click at [978, 305] on p "[PERSON_NAME] / Mama aus [GEOGRAPHIC_DATA]" at bounding box center [989, 282] width 218 height 45
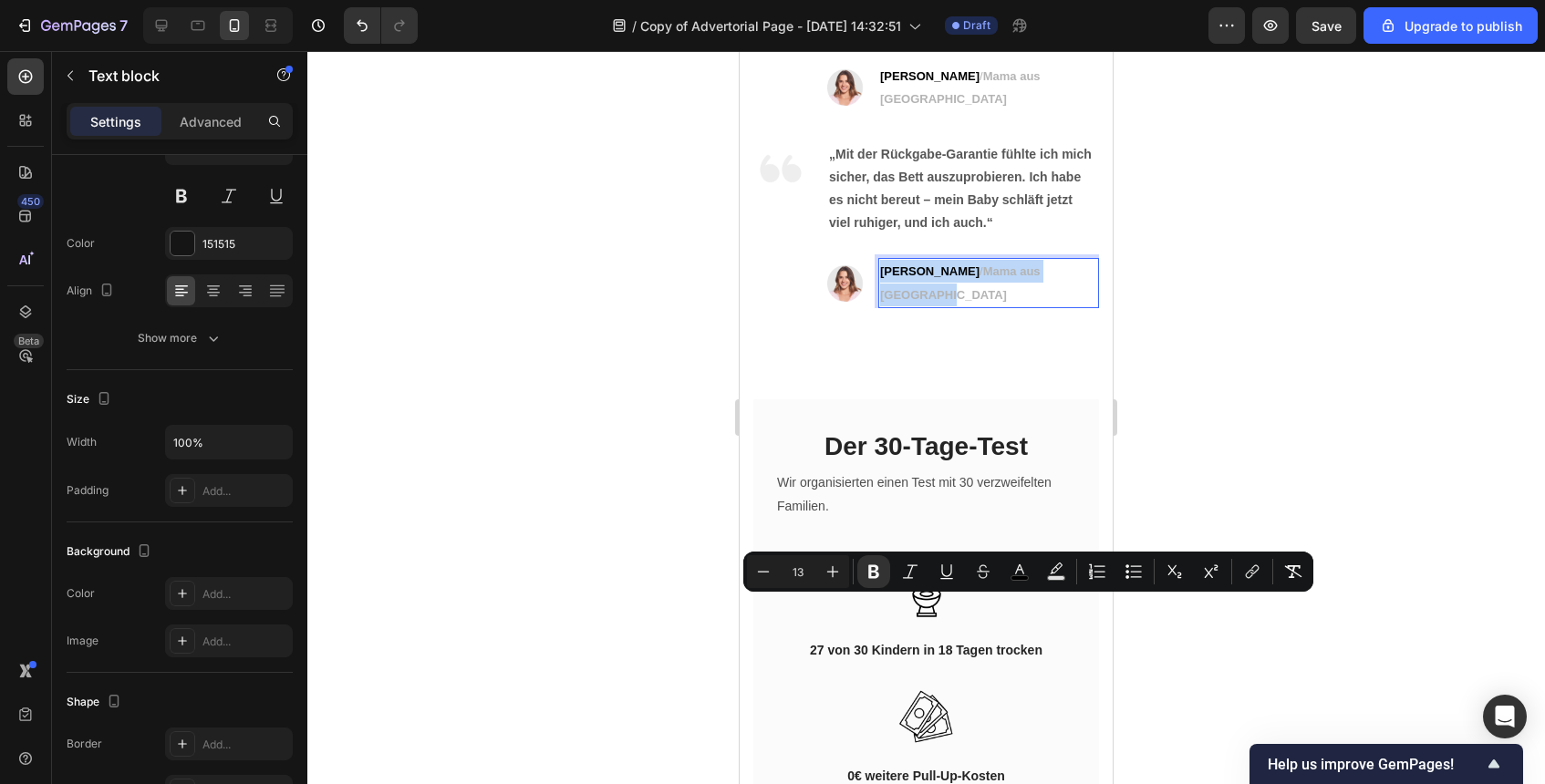
click at [926, 279] on strong "[PERSON_NAME]" at bounding box center [929, 271] width 99 height 14
drag, startPoint x: 926, startPoint y: 605, endPoint x: 885, endPoint y: 607, distance: 41.0
click at [885, 279] on strong "[PERSON_NAME]" at bounding box center [929, 271] width 99 height 14
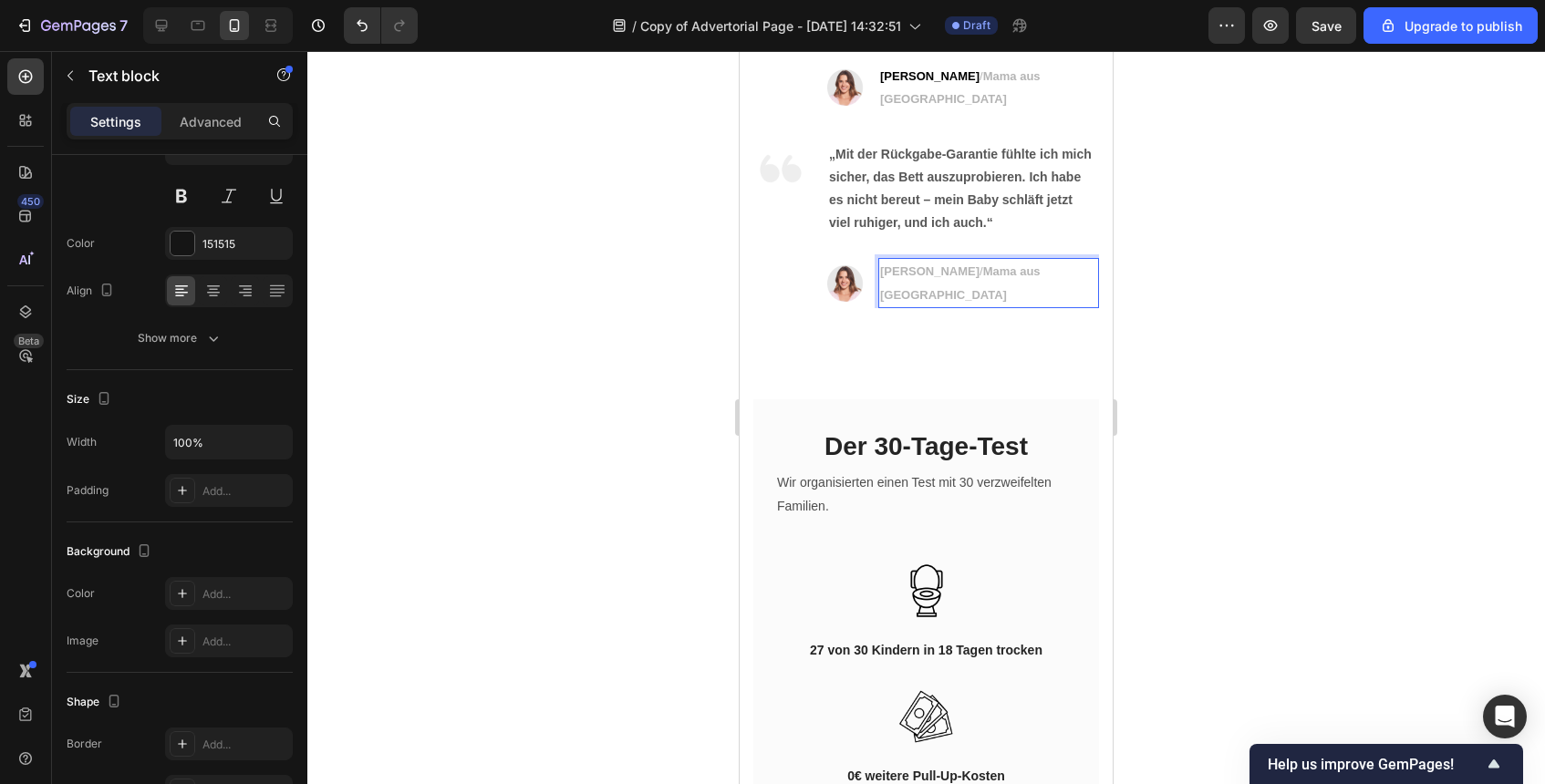
click at [941, 279] on strong "[PERSON_NAME]" at bounding box center [929, 271] width 99 height 14
drag, startPoint x: 941, startPoint y: 606, endPoint x: 880, endPoint y: 609, distance: 61.1
click at [880, 279] on strong "[PERSON_NAME]" at bounding box center [929, 271] width 99 height 14
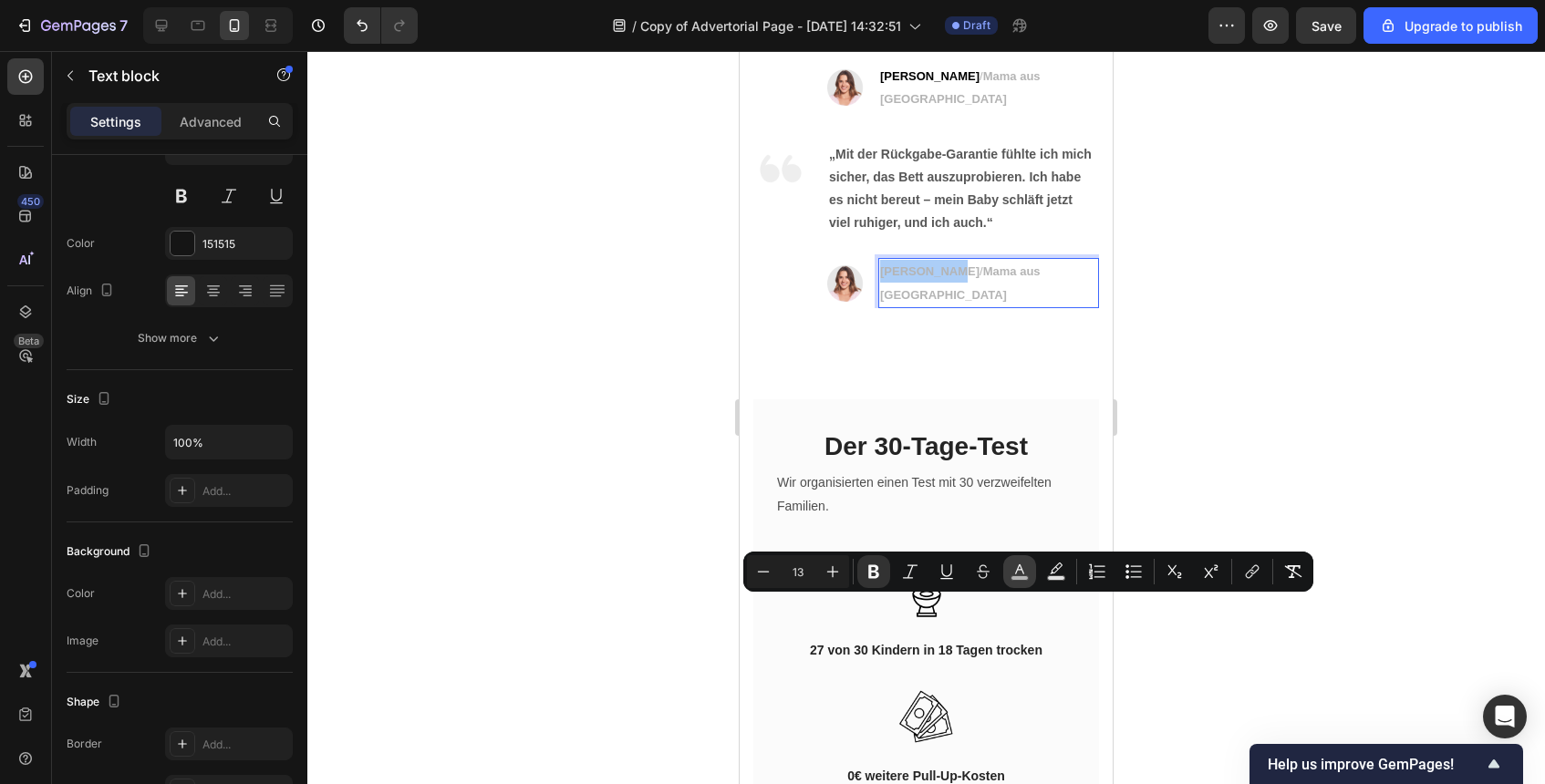
click at [1025, 572] on icon "Editor contextual toolbar" at bounding box center [1020, 572] width 19 height 19
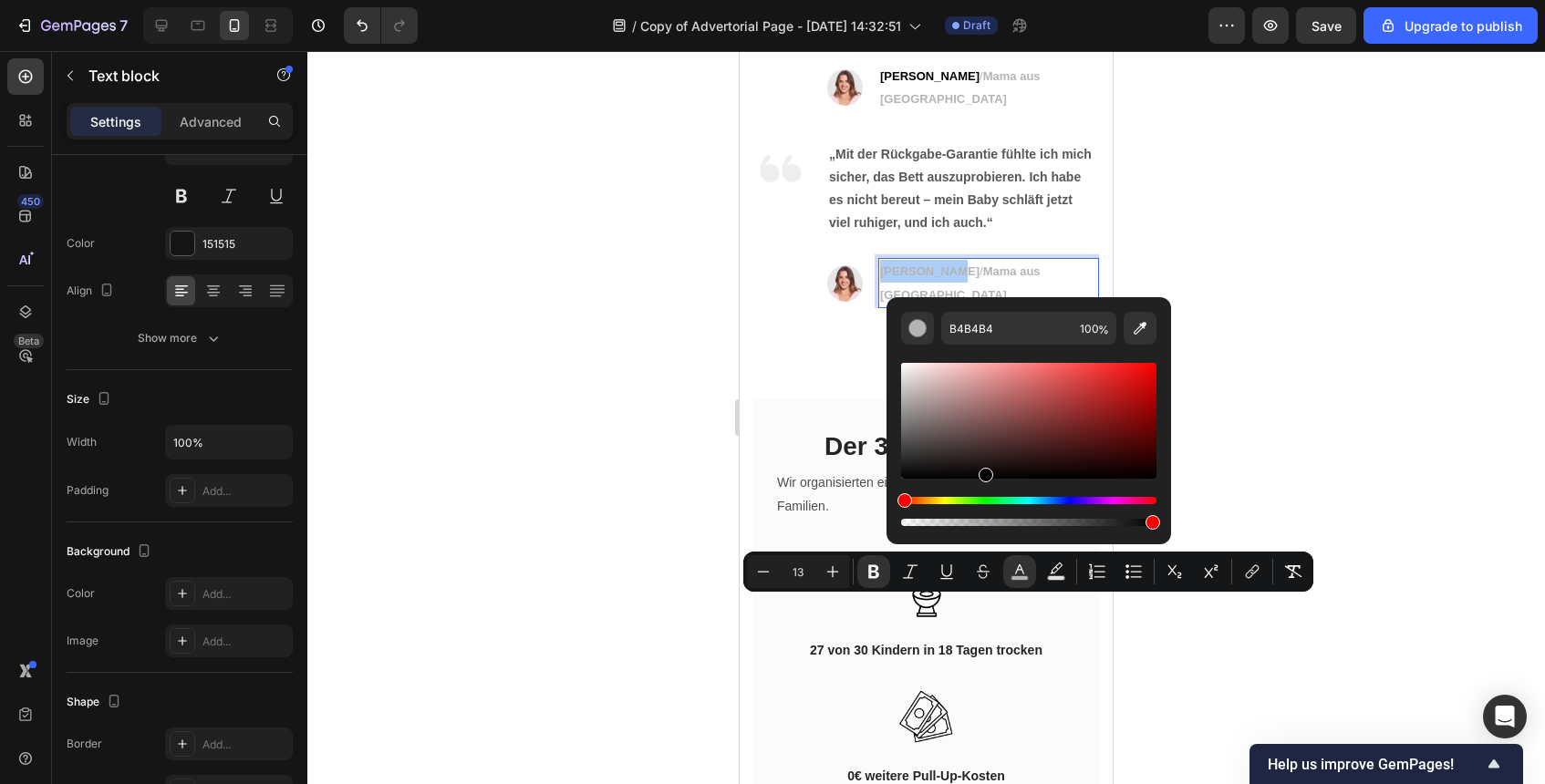
drag, startPoint x: 983, startPoint y: 445, endPoint x: 983, endPoint y: 495, distance: 50.0
click at [983, 495] on div "Editor contextual toolbar" at bounding box center [1029, 444] width 255 height 170
type input "000000"
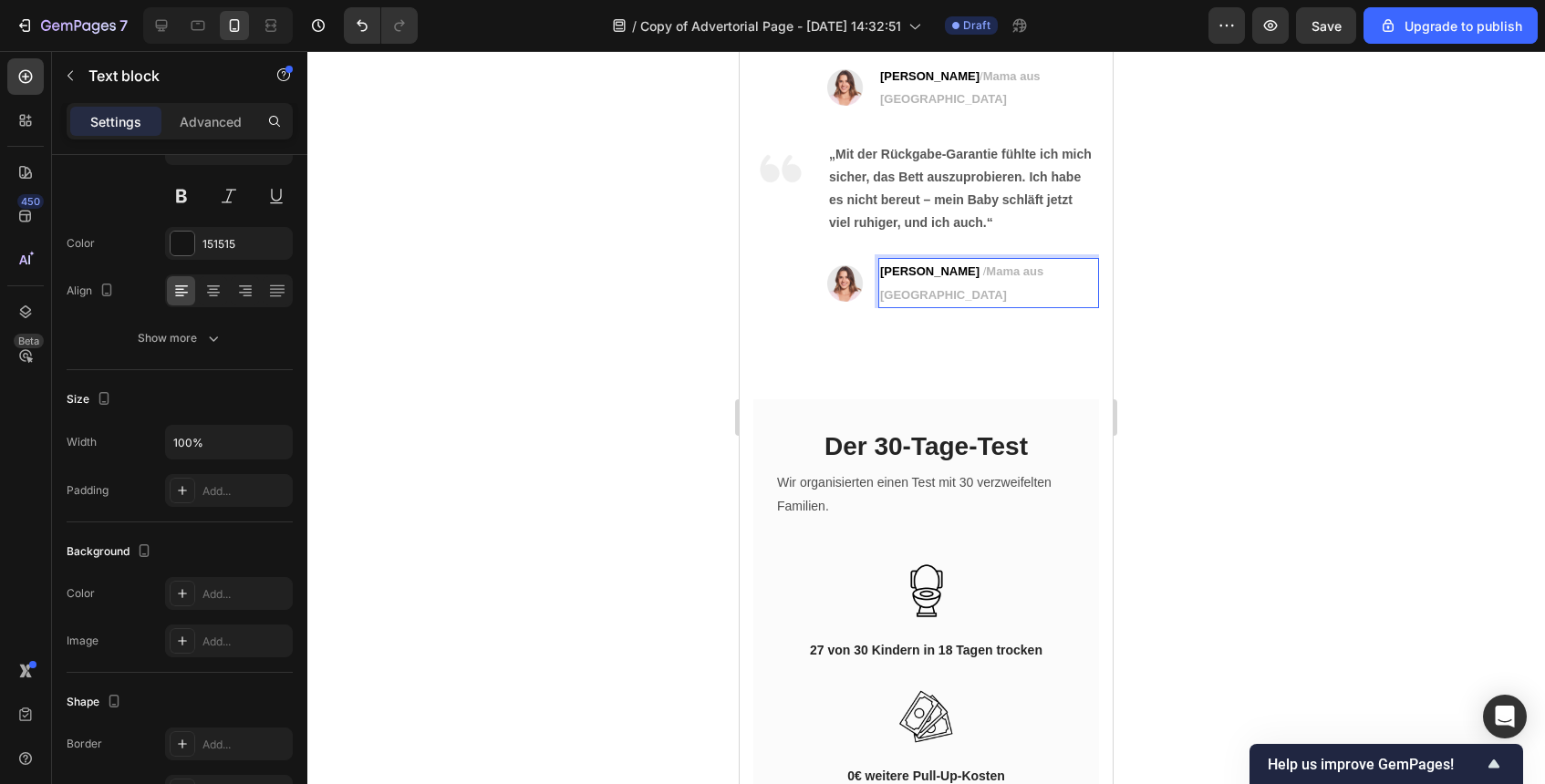
click at [980, 301] on strong "Mama aus [GEOGRAPHIC_DATA]" at bounding box center [962, 282] width 163 height 36
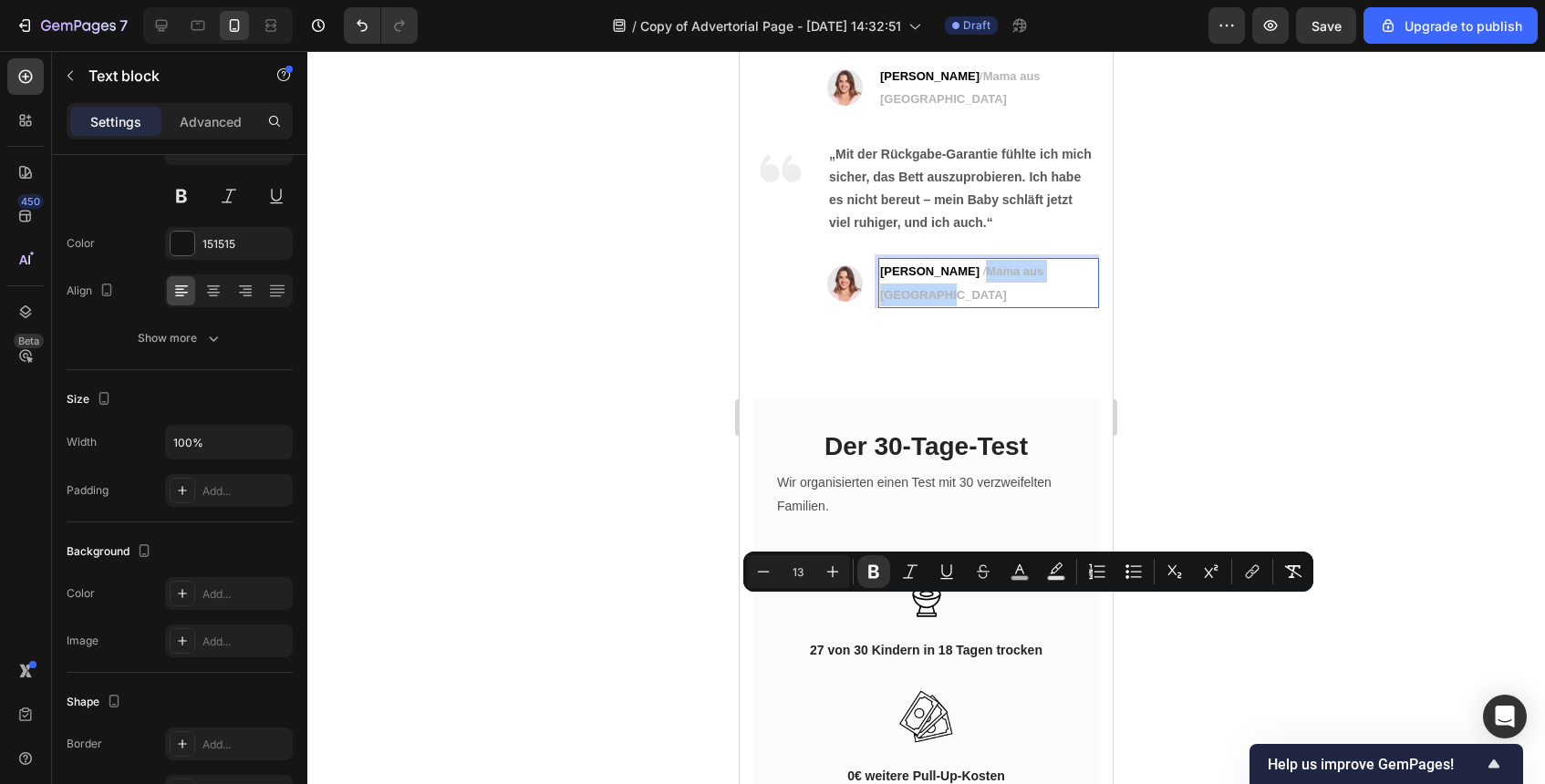
drag, startPoint x: 951, startPoint y: 602, endPoint x: 1068, endPoint y: 608, distance: 117.2
click at [1043, 301] on strong "Mama aus [GEOGRAPHIC_DATA]" at bounding box center [962, 282] width 163 height 36
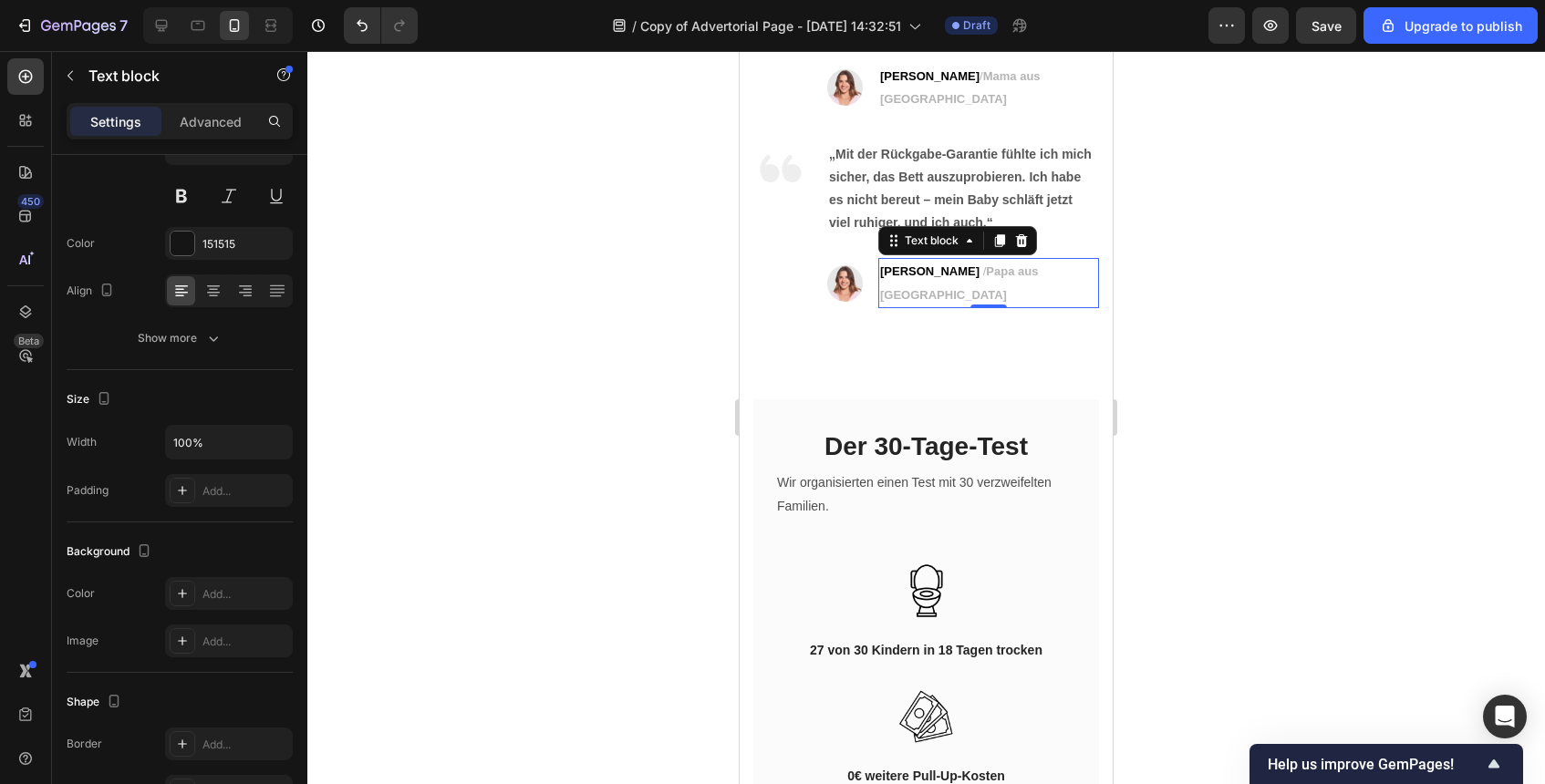
click at [1225, 566] on div at bounding box center [926, 417] width 1238 height 733
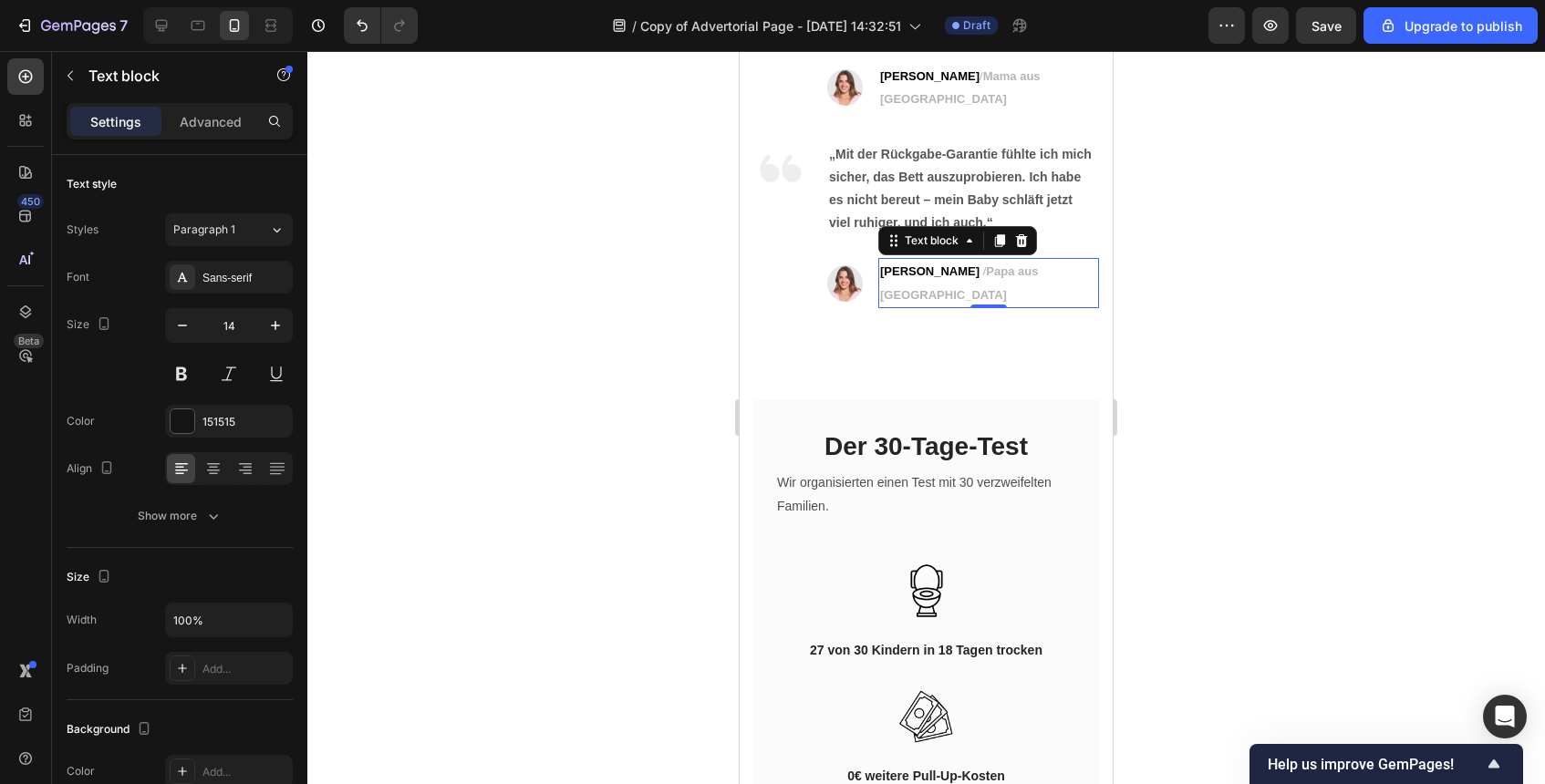
click at [938, 279] on strong "[PERSON_NAME]" at bounding box center [929, 271] width 99 height 14
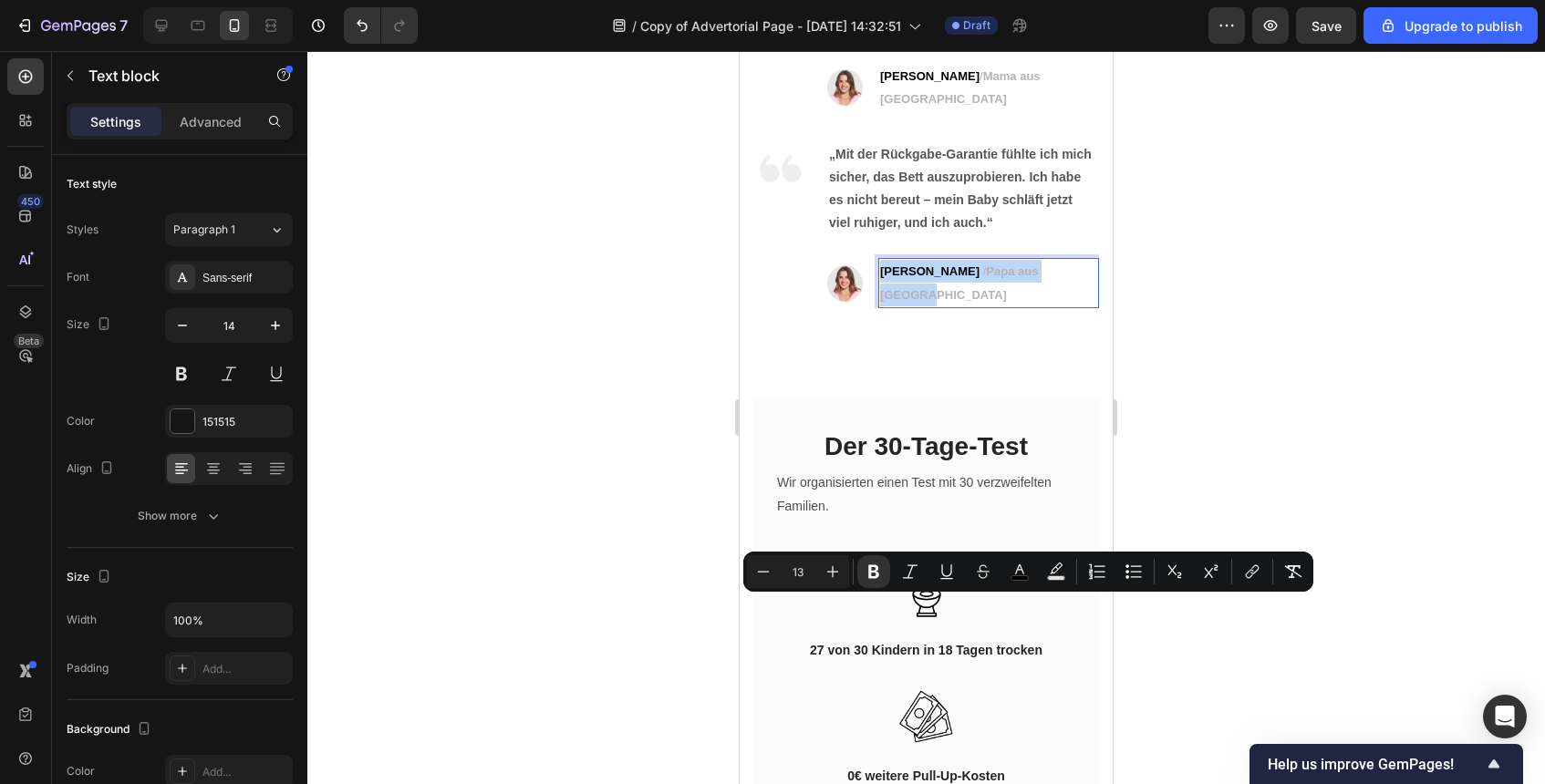
click at [938, 279] on strong "[PERSON_NAME]" at bounding box center [929, 271] width 99 height 14
click at [979, 279] on strong "Rich Text Editor. Editing area: main" at bounding box center [981, 271] width 4 height 14
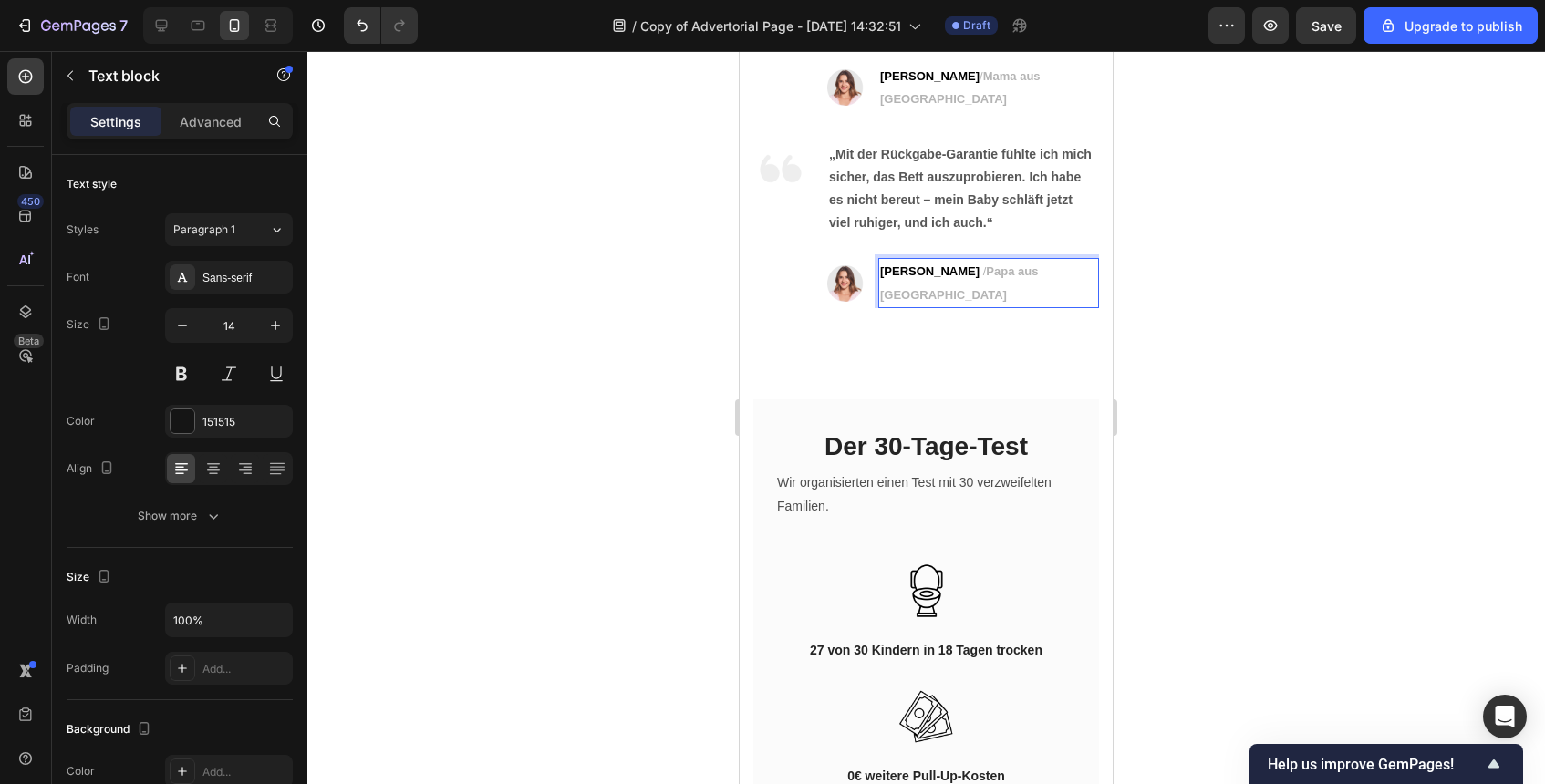
click at [979, 279] on strong "Rich Text Editor. Editing area: main" at bounding box center [981, 271] width 4 height 14
click at [936, 279] on strong "[PERSON_NAME]" at bounding box center [929, 271] width 99 height 14
click at [1271, 563] on div at bounding box center [926, 417] width 1238 height 733
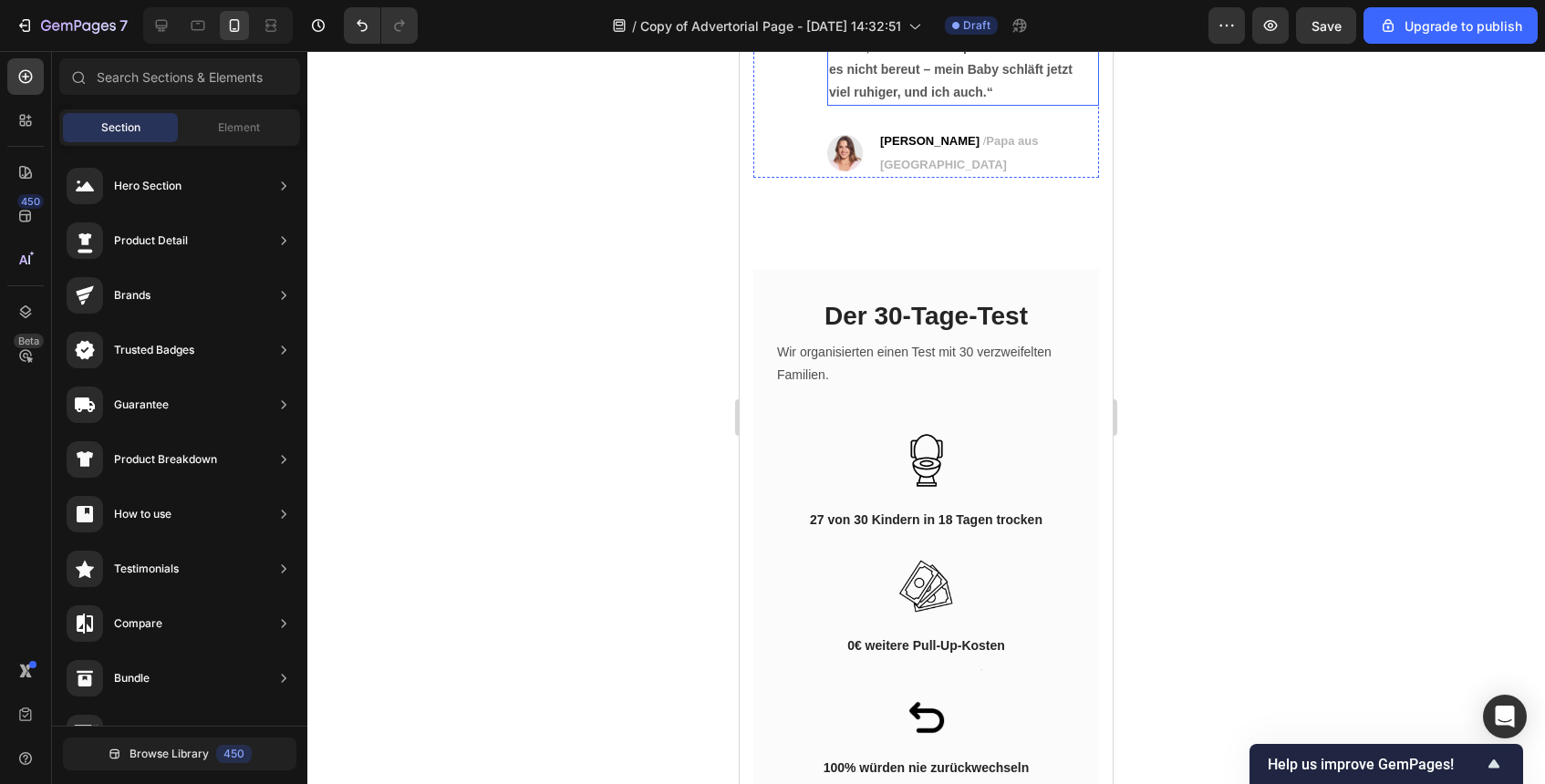
scroll to position [7847, 0]
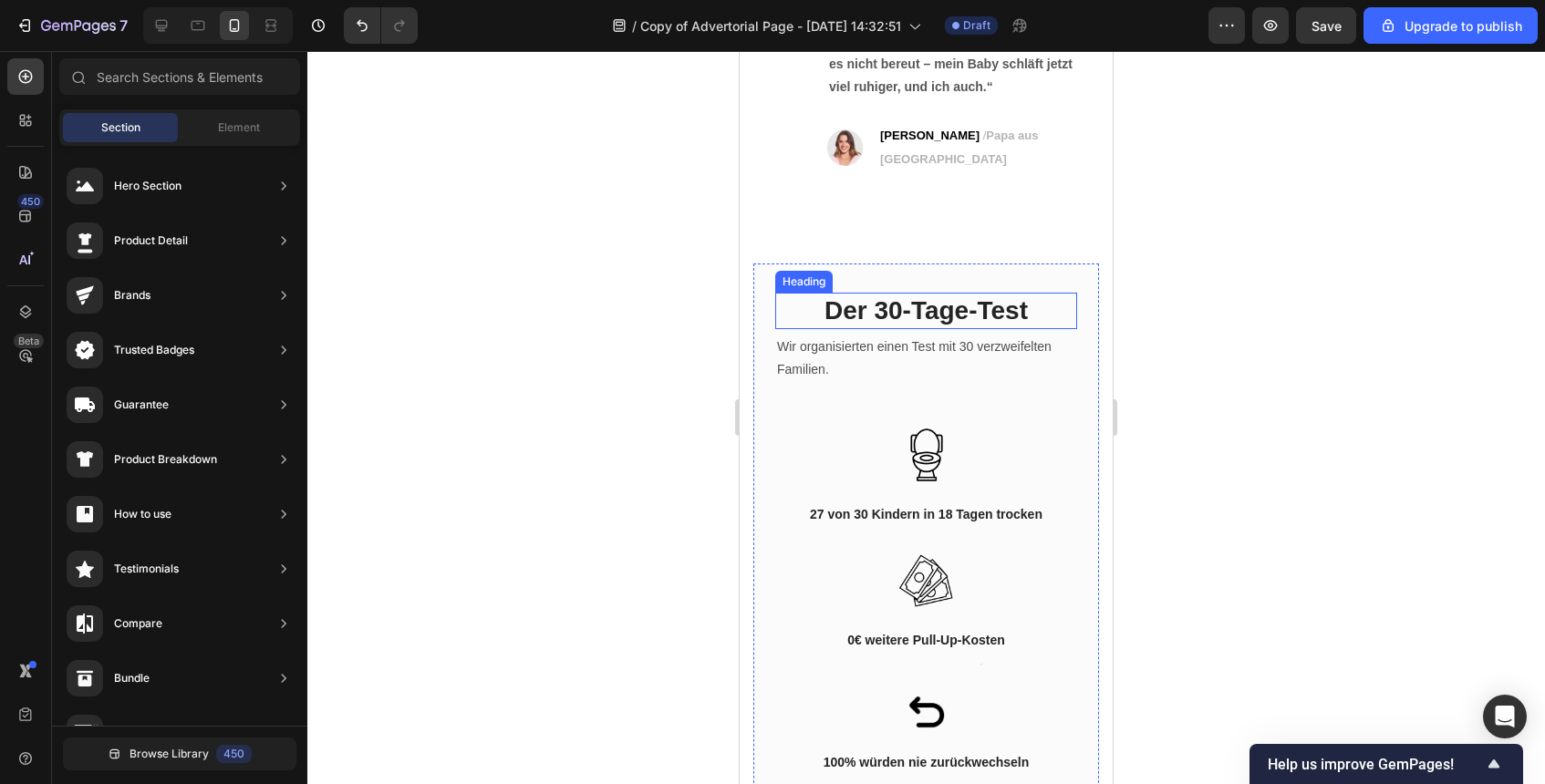
click at [1067, 292] on h2 "Der 30-Tage-Test" at bounding box center [927, 310] width 302 height 36
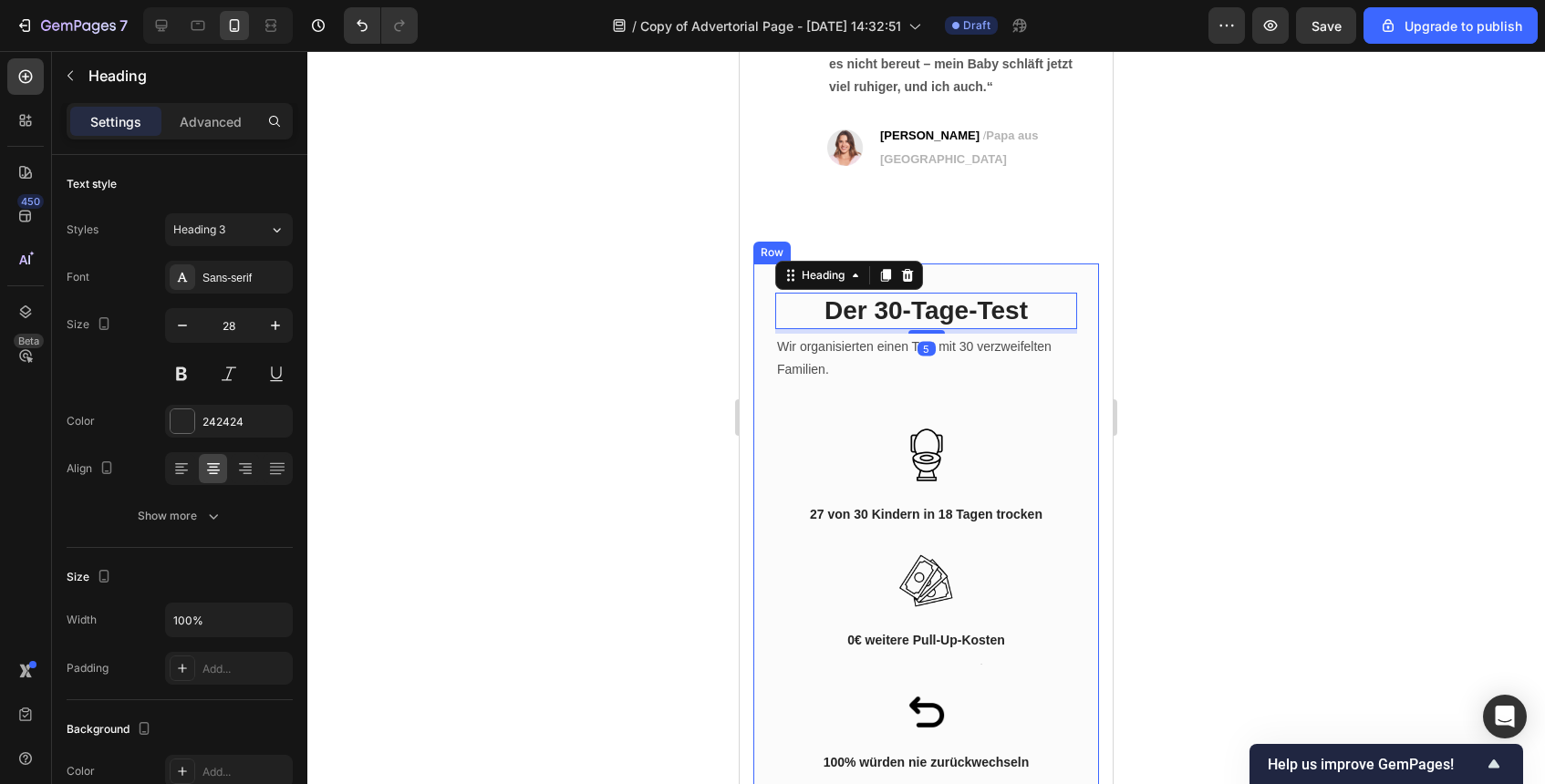
click at [1069, 264] on div "Der 30-Tage-Test Heading 5 Wir organisierten einen Test mit 30 verzweifelten Fa…" at bounding box center [926, 532] width 345 height 537
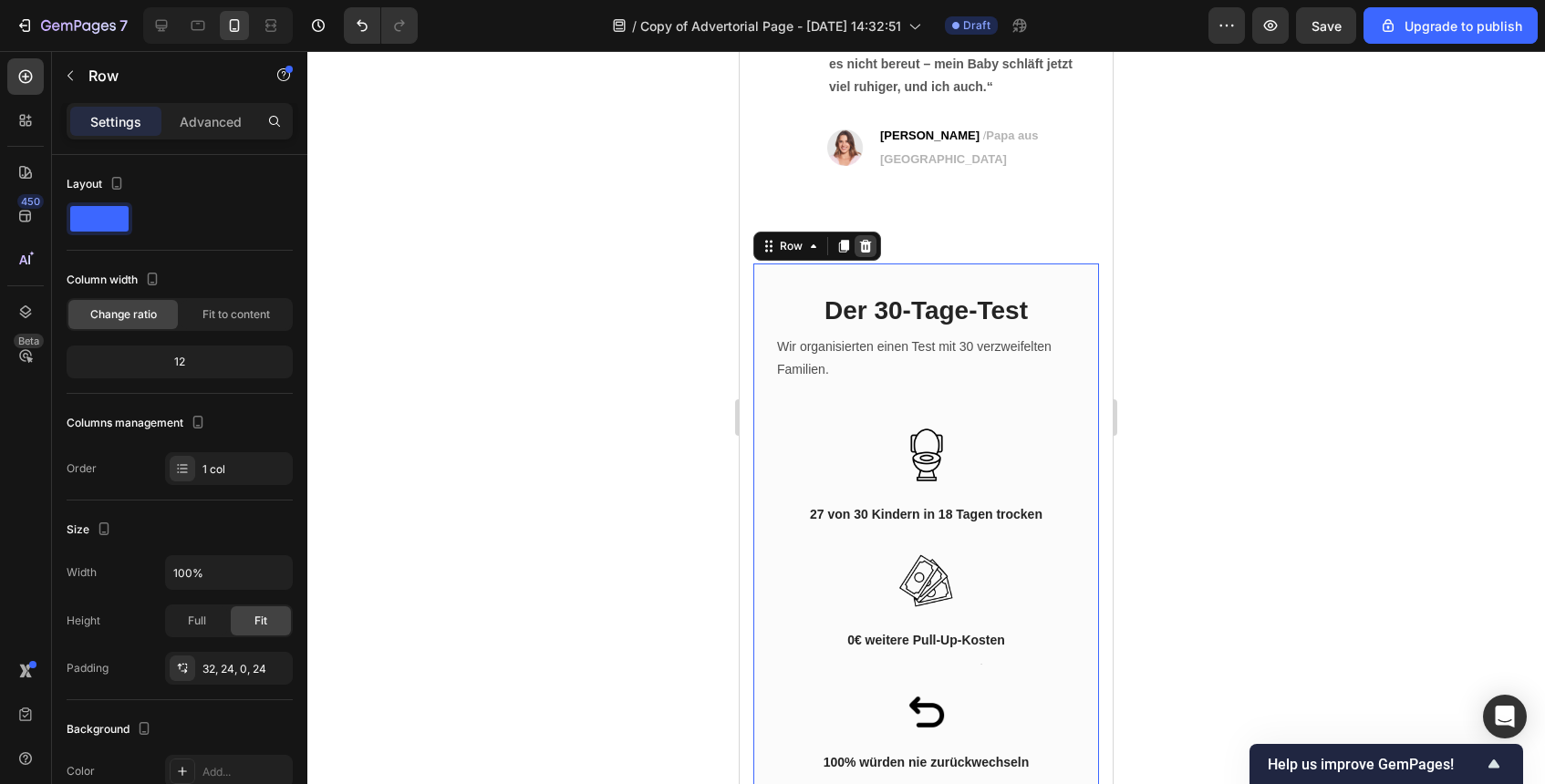
click at [864, 240] on icon at bounding box center [866, 246] width 12 height 13
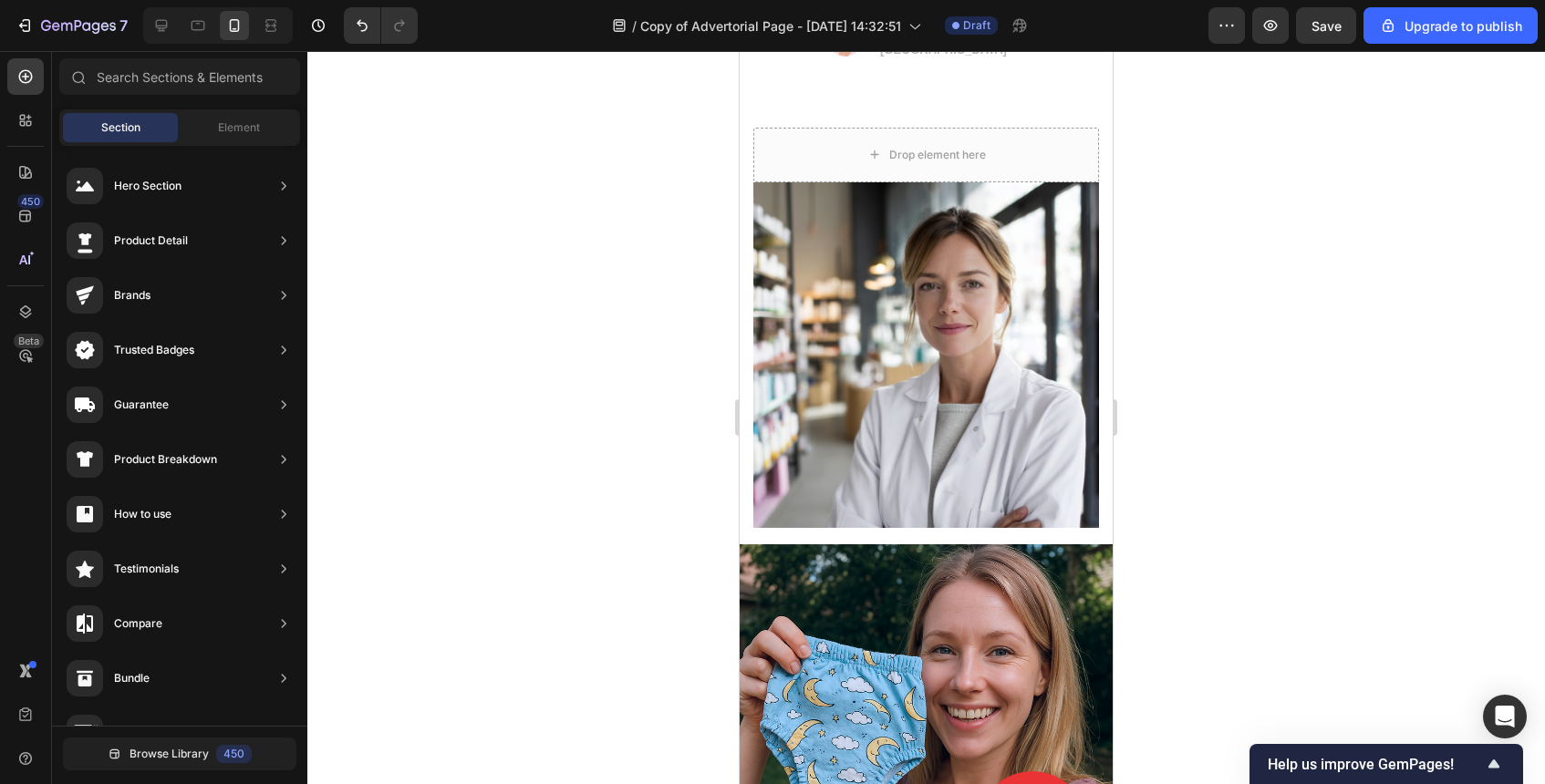
scroll to position [7843, 0]
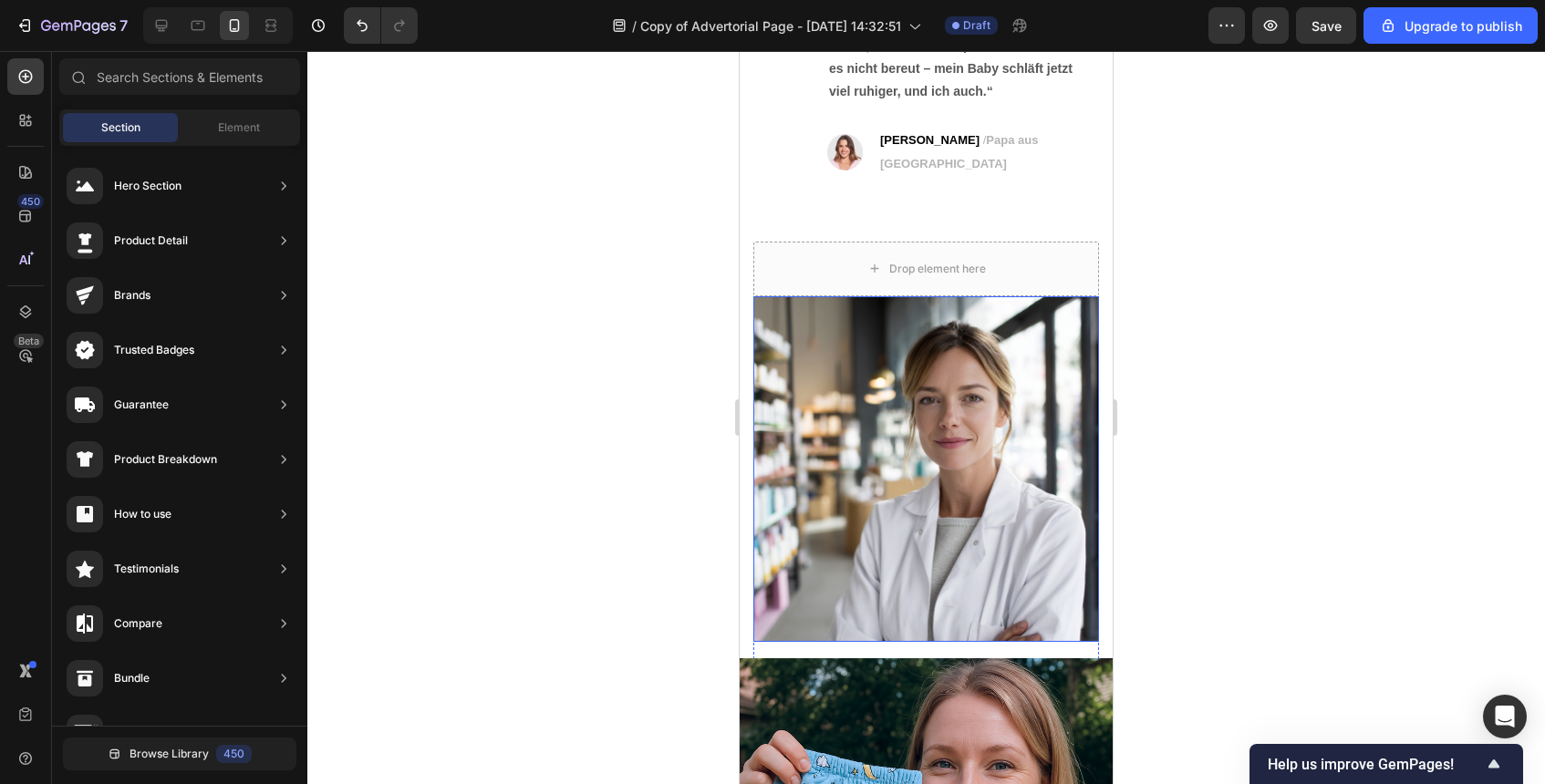
click at [1036, 391] on img at bounding box center [926, 468] width 345 height 345
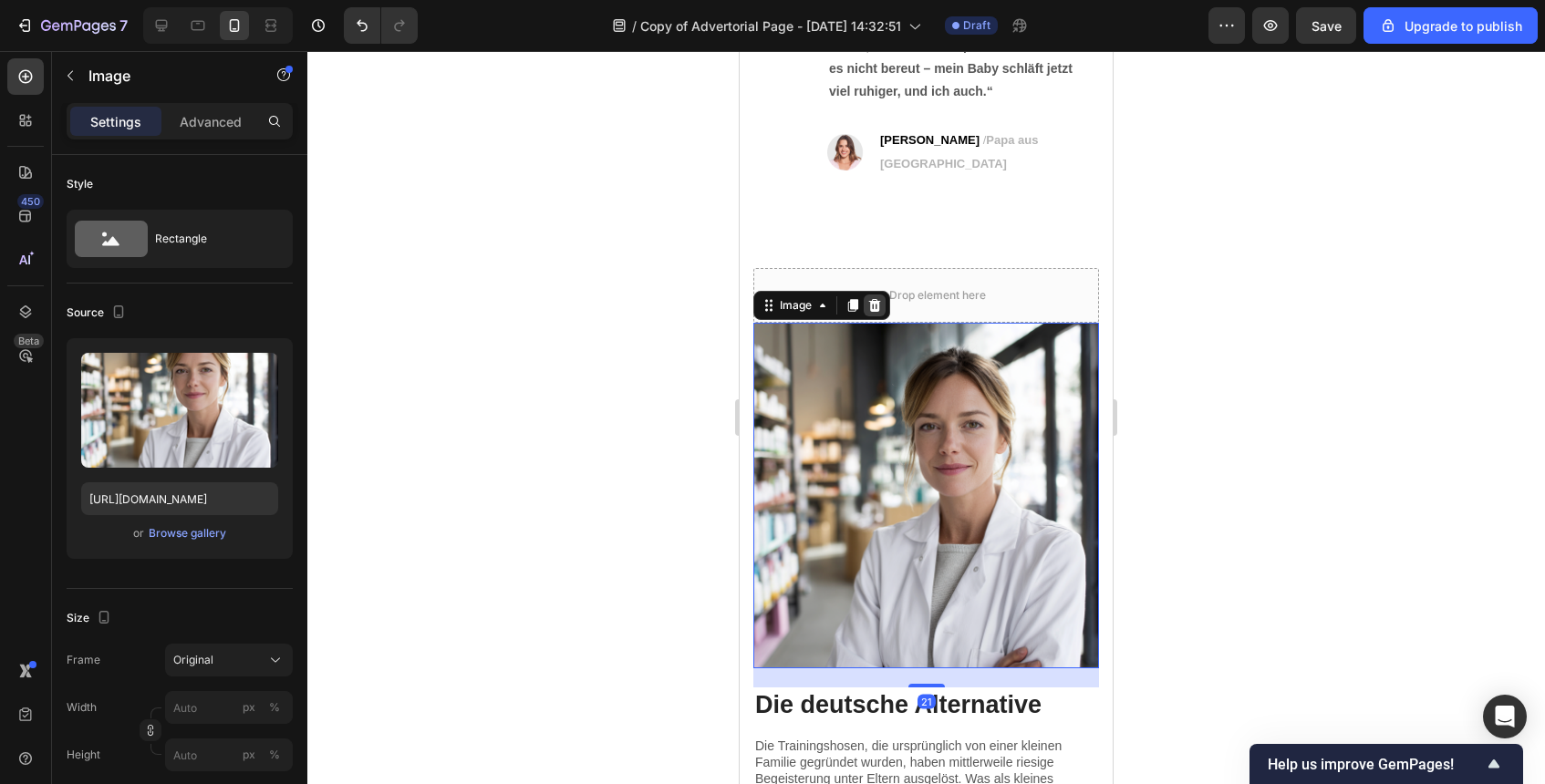
click at [872, 298] on icon at bounding box center [875, 305] width 15 height 15
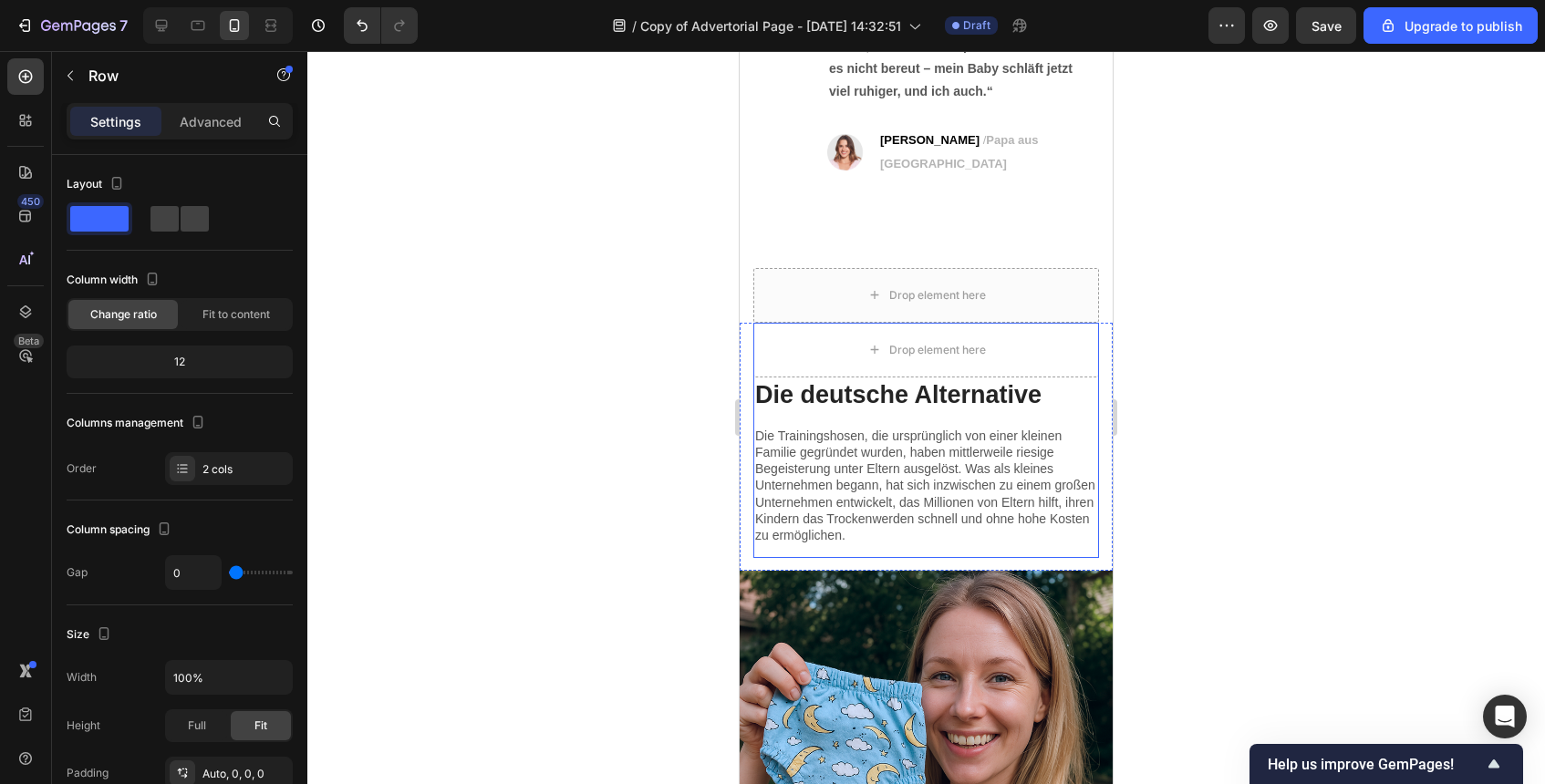
click at [1073, 388] on div "Die deutsche Alternative Heading Die Trainingshosen, die ursprünglich von einer…" at bounding box center [926, 468] width 345 height 181
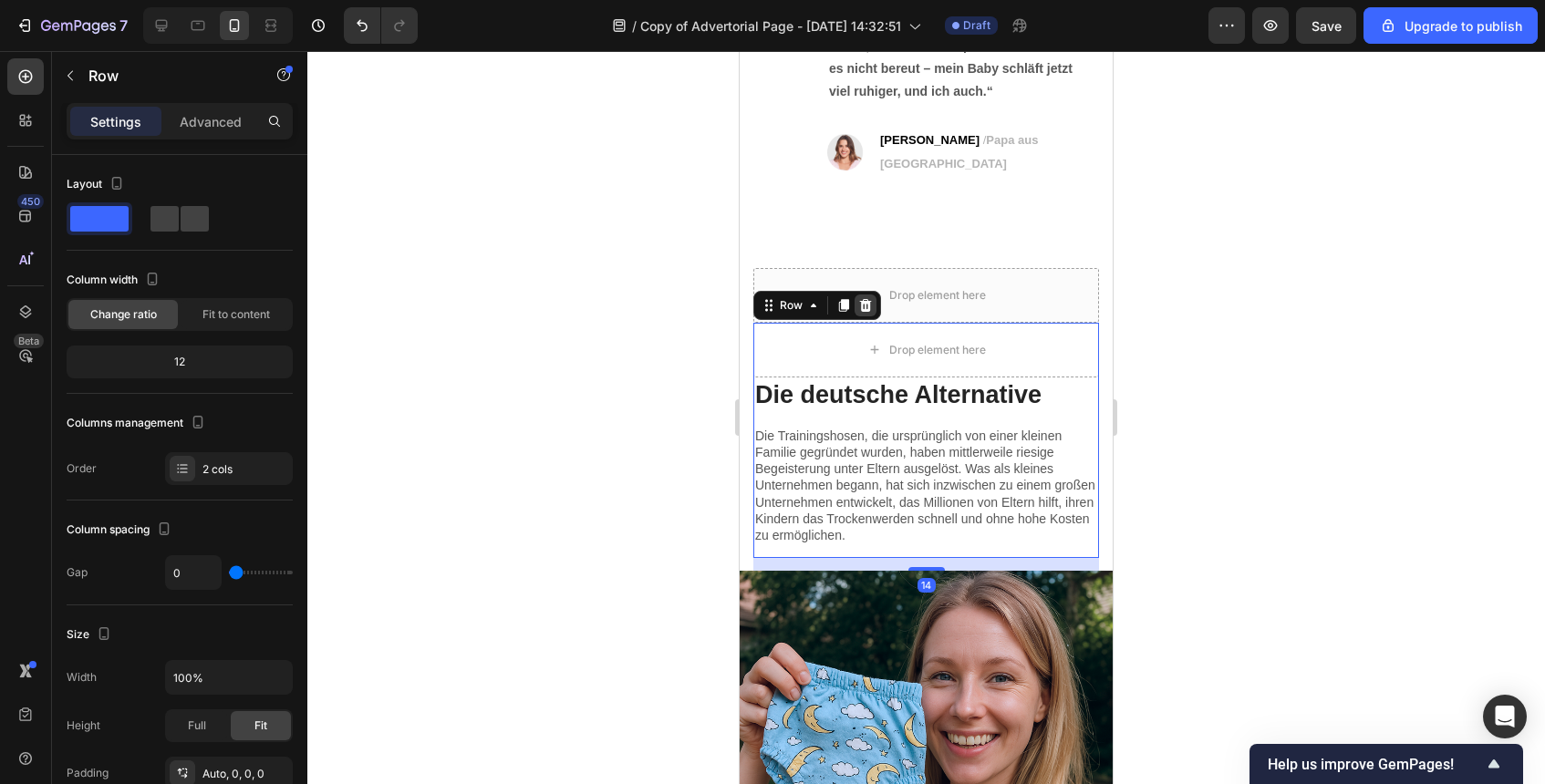
click at [864, 298] on icon at bounding box center [866, 305] width 15 height 15
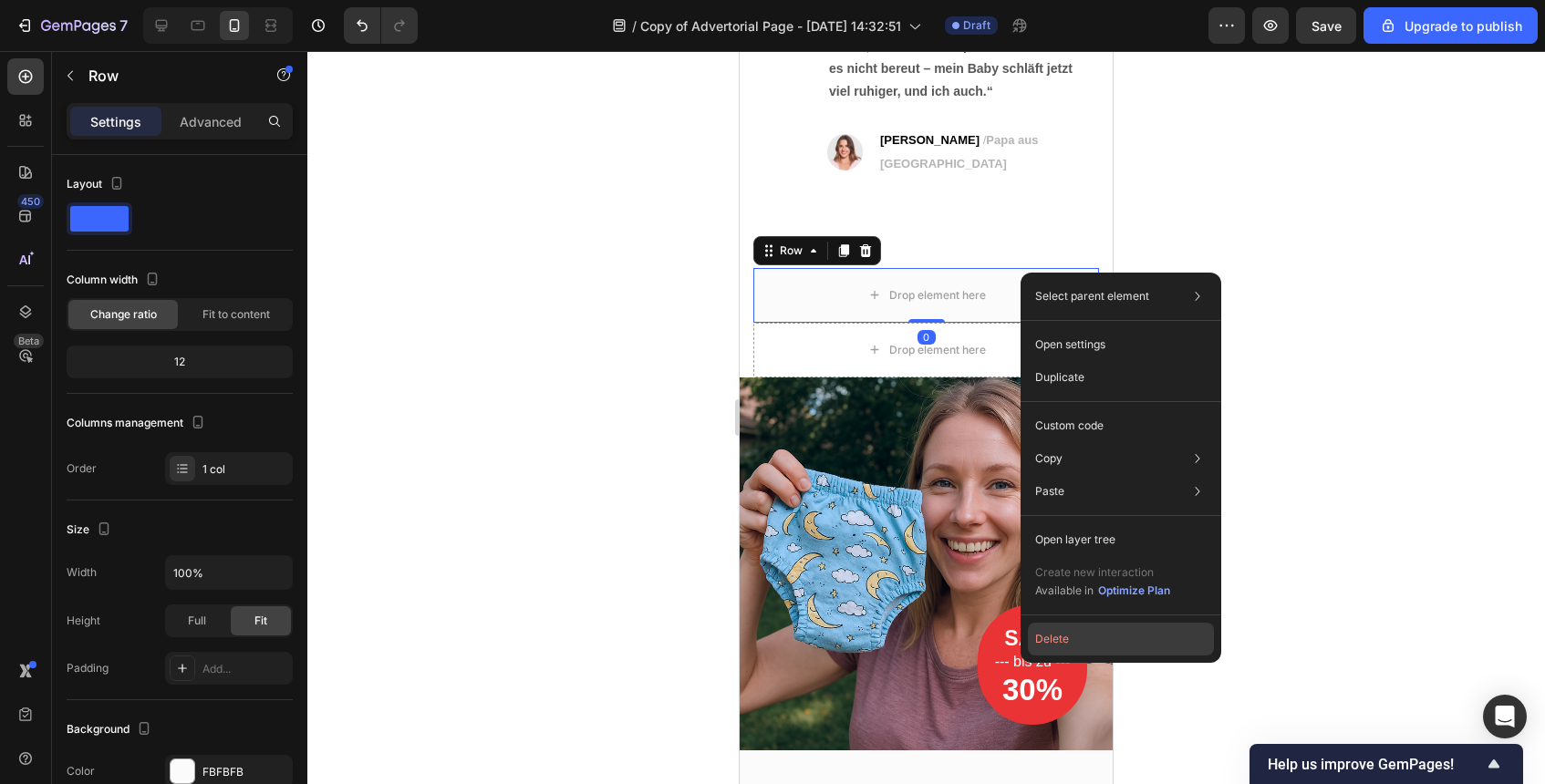
click at [1071, 633] on button "Delete" at bounding box center [1121, 639] width 186 height 32
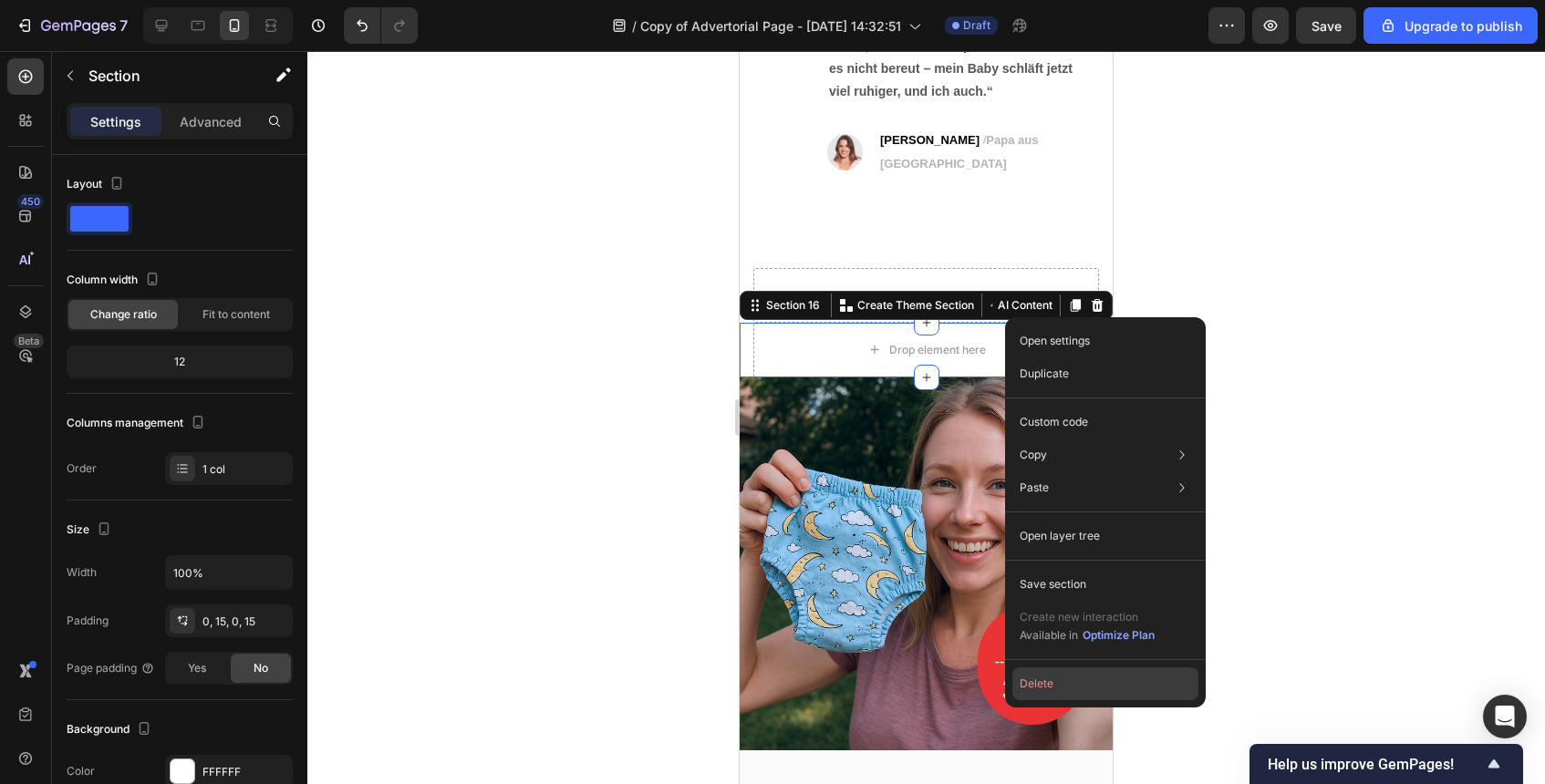
click at [1089, 685] on button "Delete" at bounding box center [1105, 683] width 186 height 32
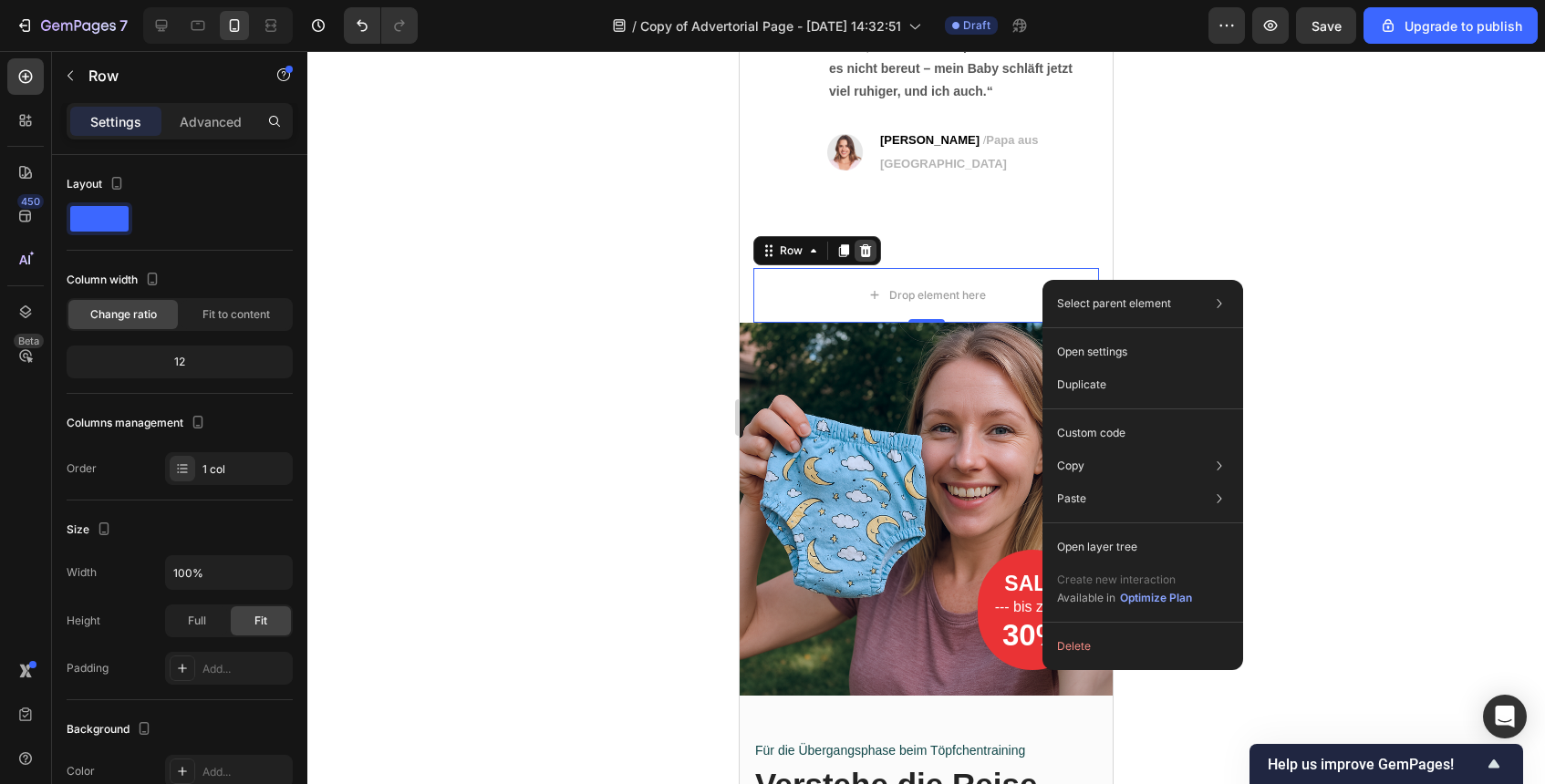
click at [868, 244] on icon at bounding box center [866, 251] width 12 height 13
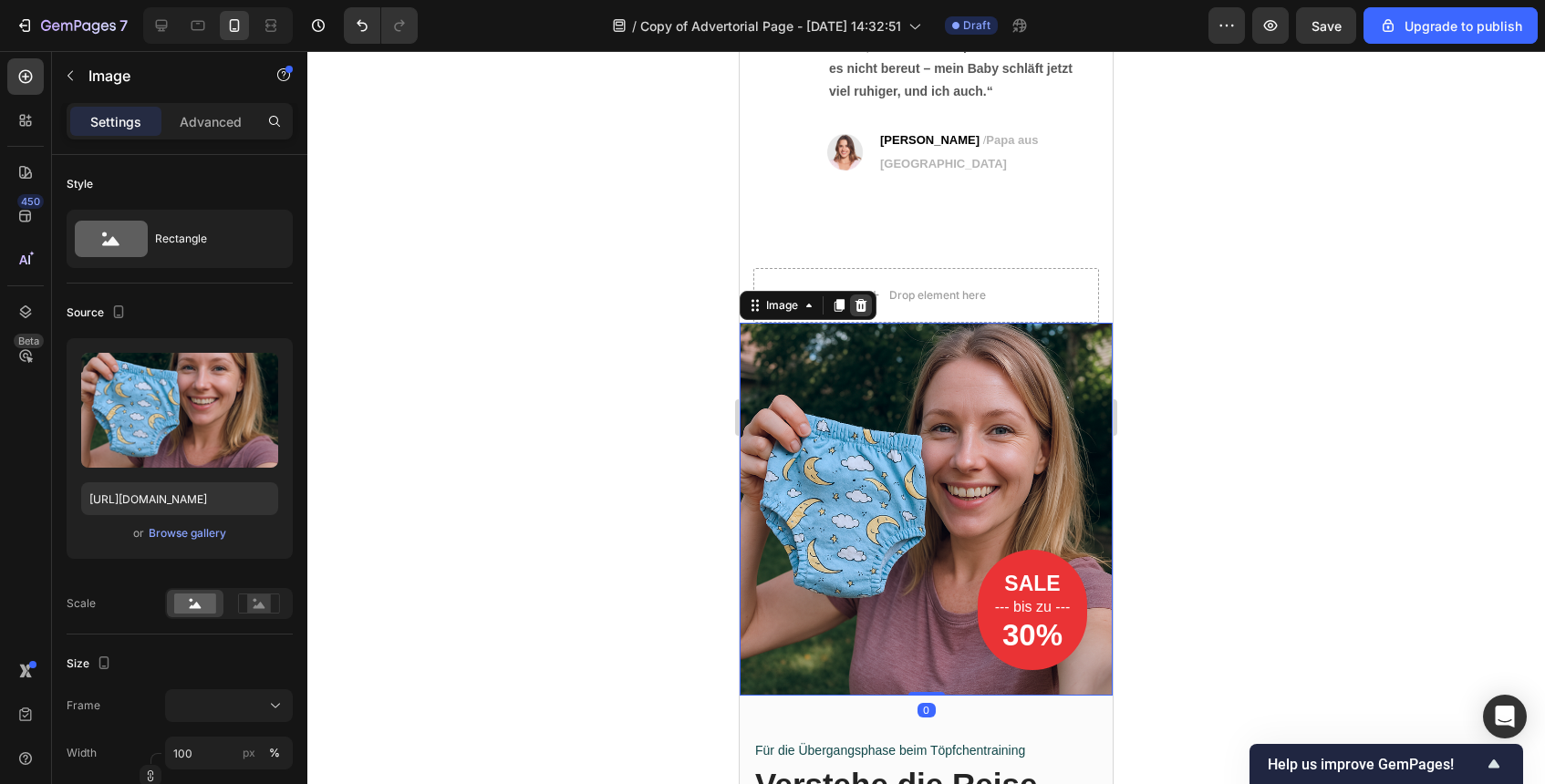
click at [865, 298] on icon at bounding box center [861, 305] width 15 height 15
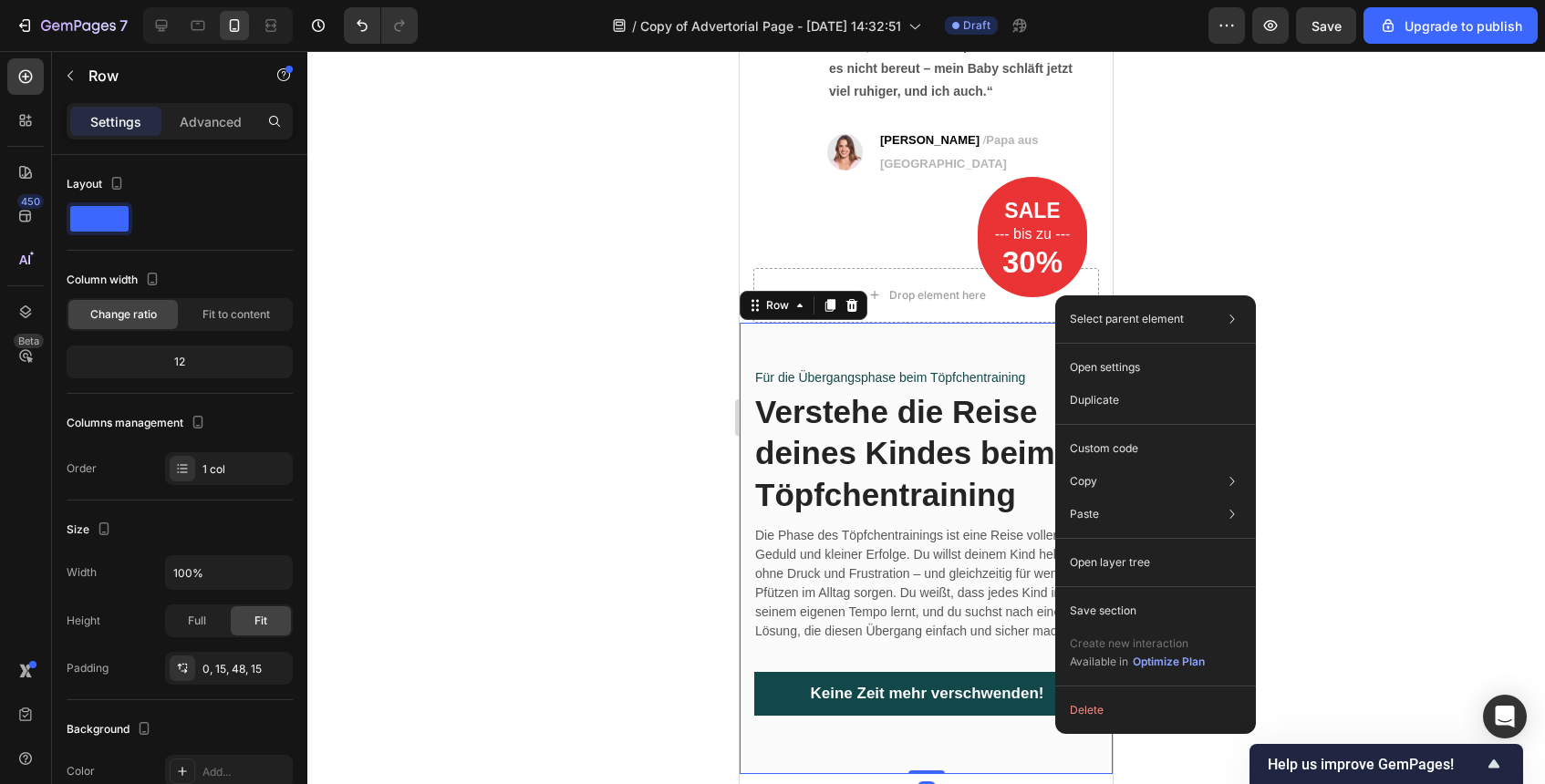
click at [1121, 727] on div "Select parent element Section Row 1 col Open settings Duplicate Custom code Cop…" at bounding box center [1155, 515] width 201 height 439
click at [1121, 709] on button "Delete" at bounding box center [1155, 710] width 186 height 32
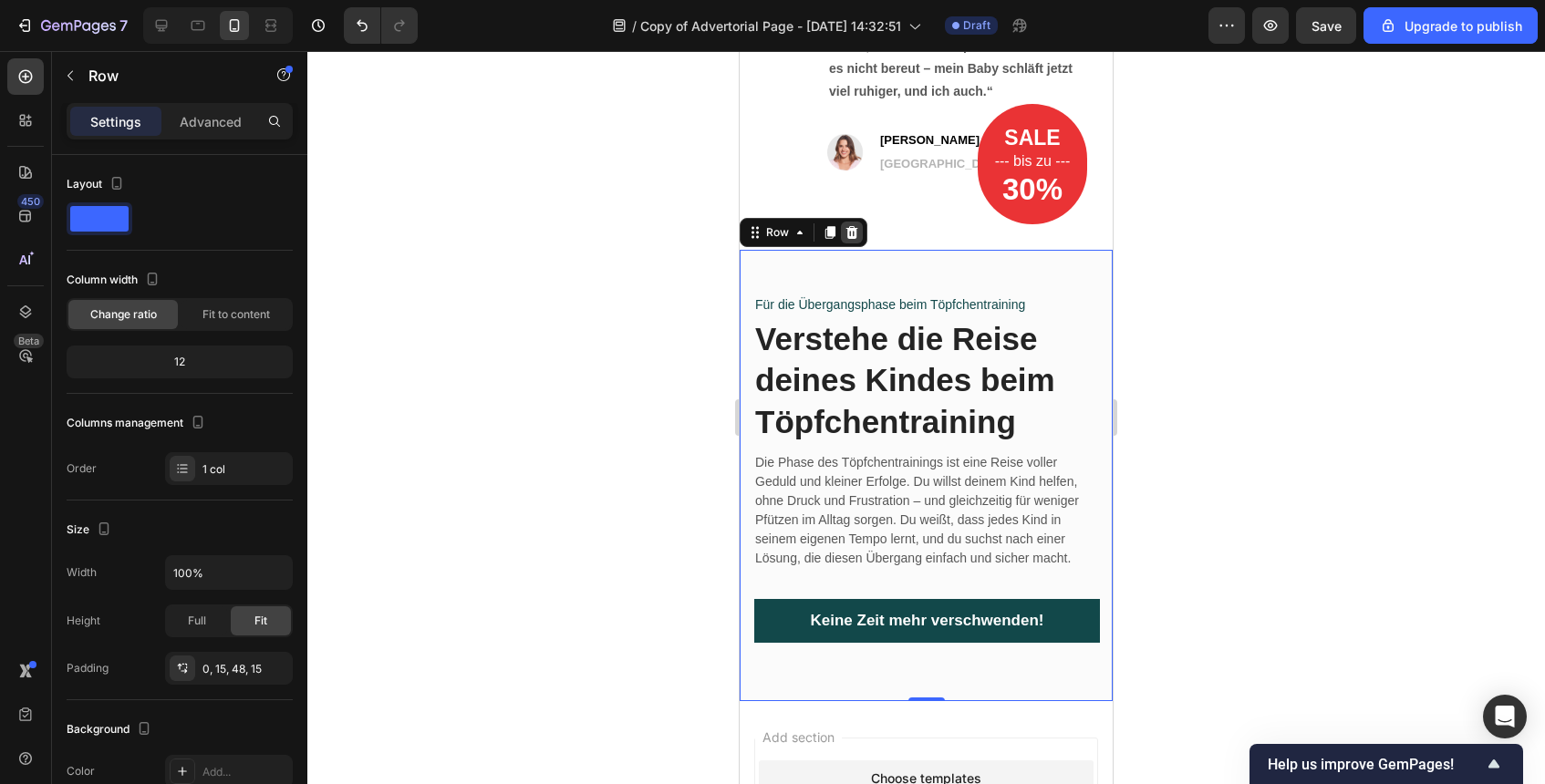
click at [858, 225] on icon at bounding box center [852, 232] width 15 height 15
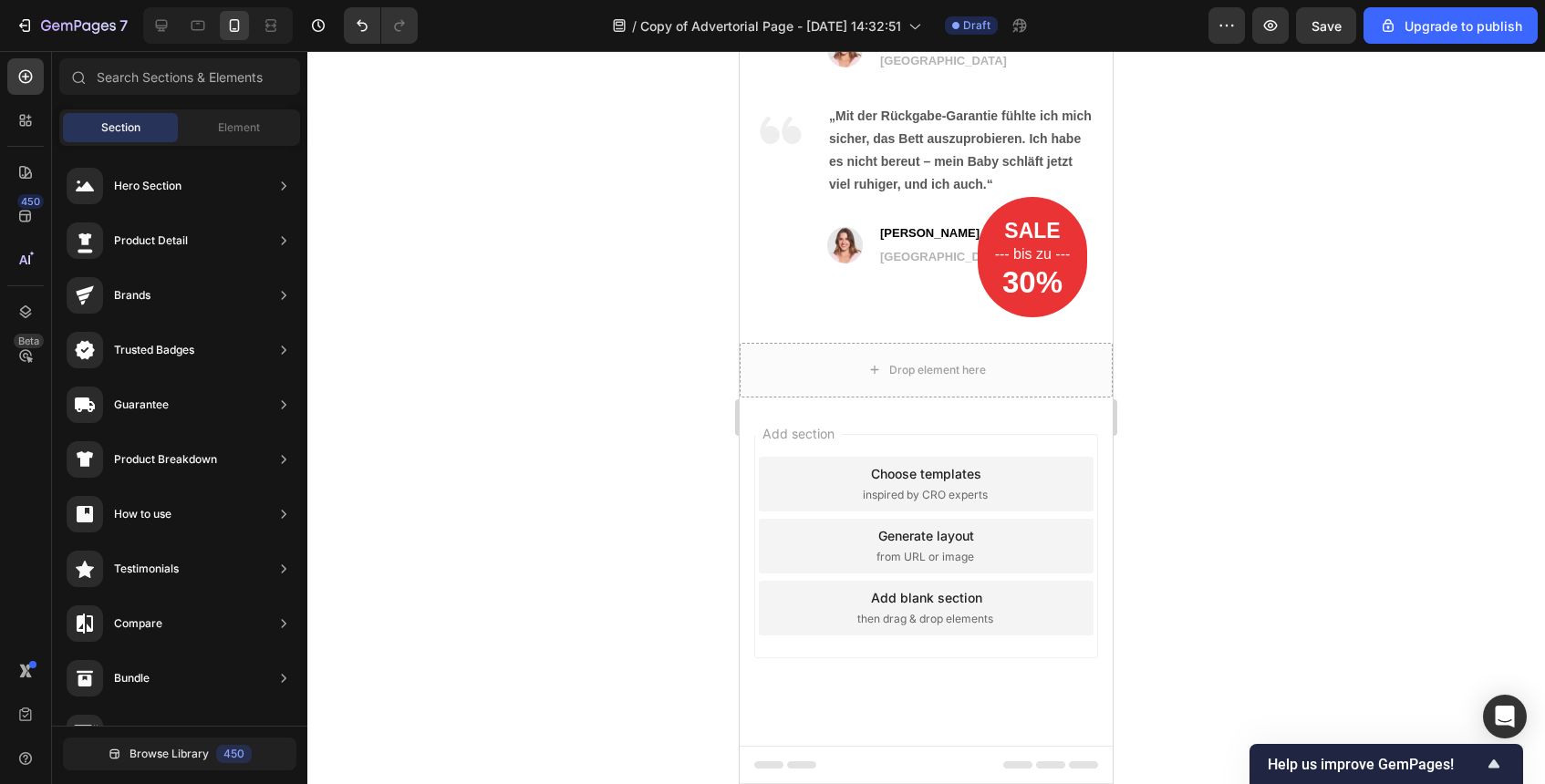
scroll to position [7723, 0]
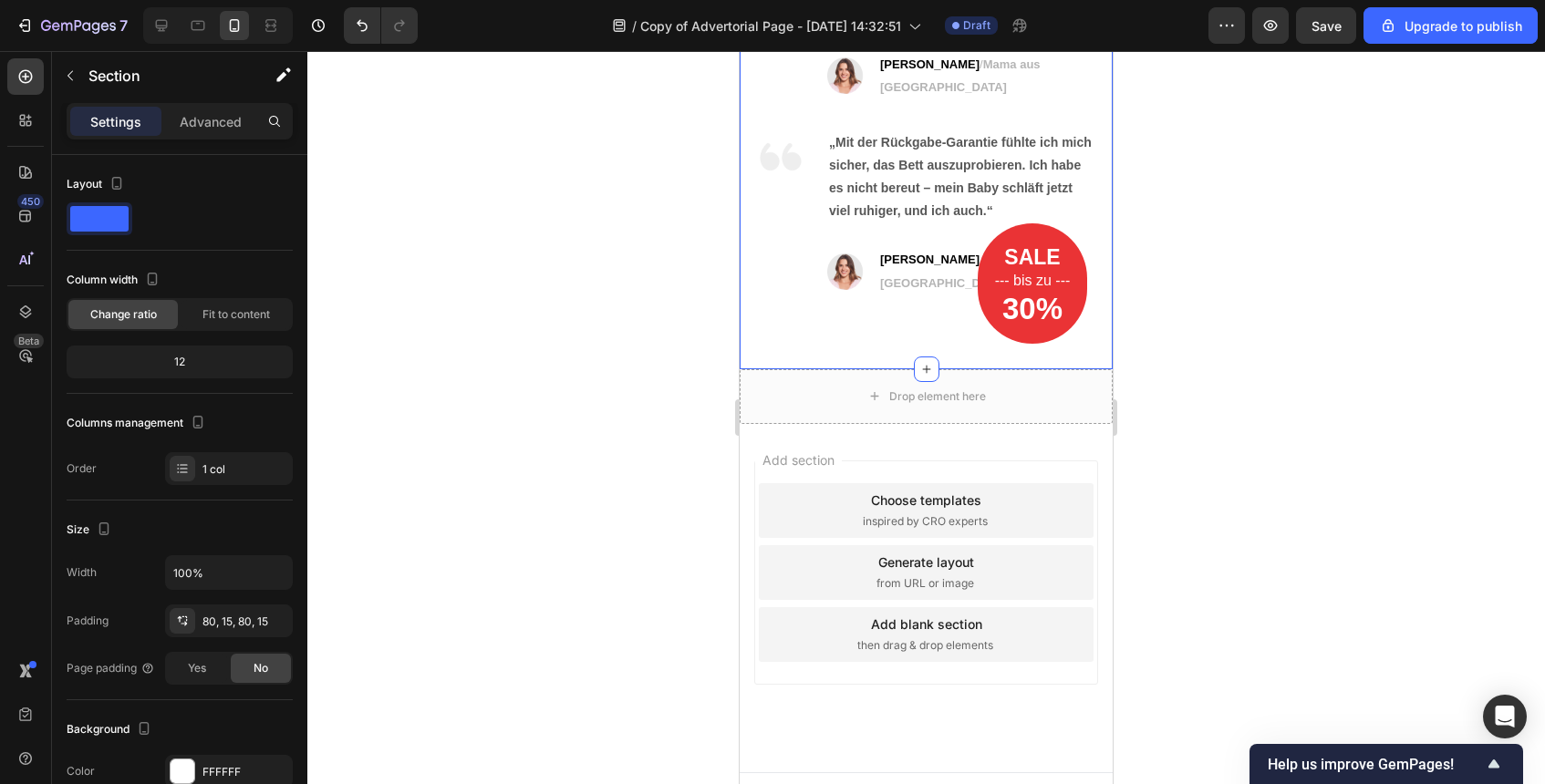
click at [1077, 307] on div "Was Eltern über das RestNest® Babybett sagen Heading Image „Ich hätte nie gedac…" at bounding box center [926, 52] width 373 height 633
click at [1065, 298] on div "30%" at bounding box center [1032, 308] width 109 height 33
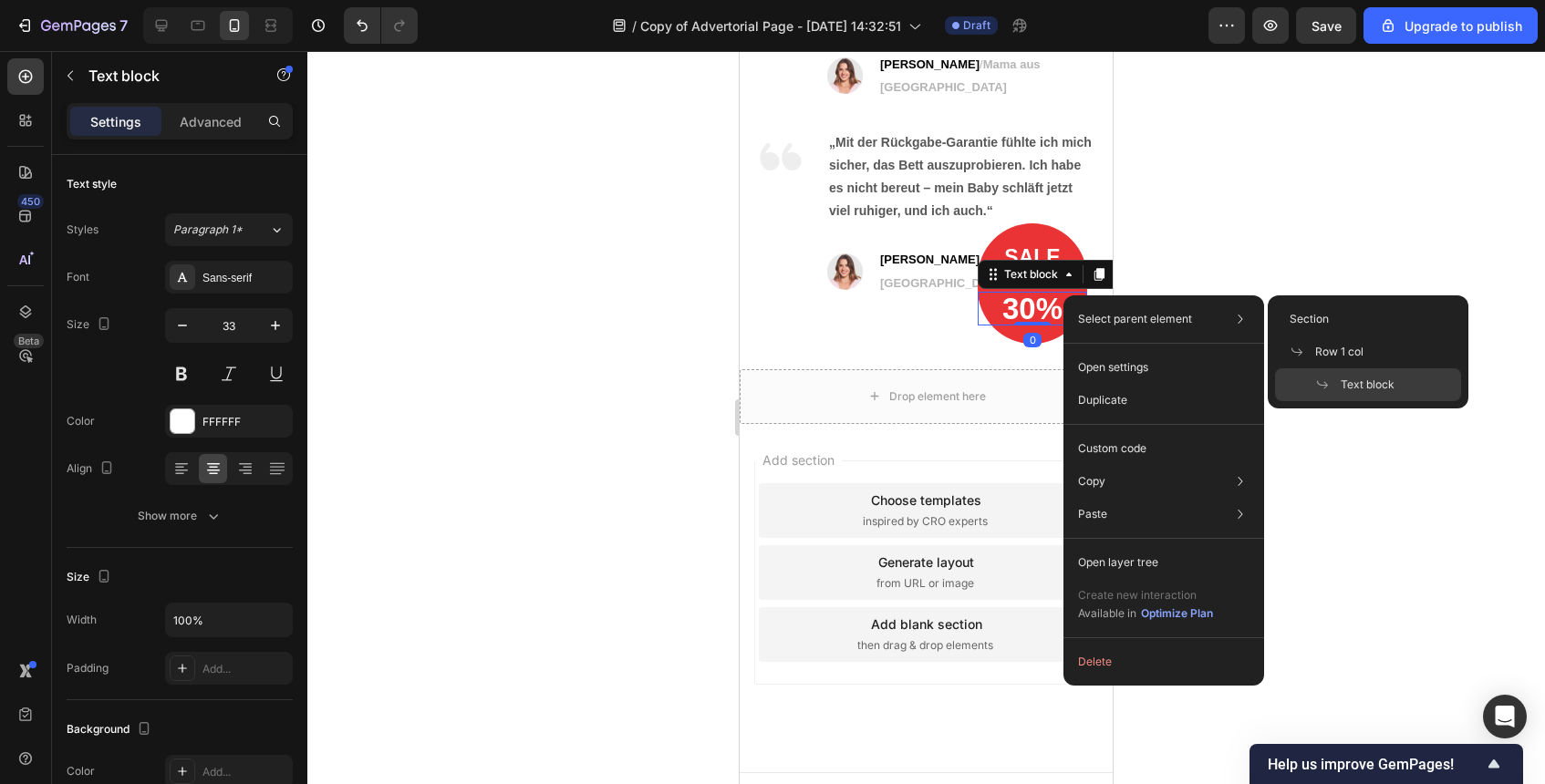
click at [1071, 307] on div "Select parent element Section Row 1 col Text block" at bounding box center [1164, 318] width 186 height 32
click at [1055, 303] on div "SALE Text block --- bis zu --- Text block 30% Text block 0 Row" at bounding box center [1032, 283] width 109 height 120
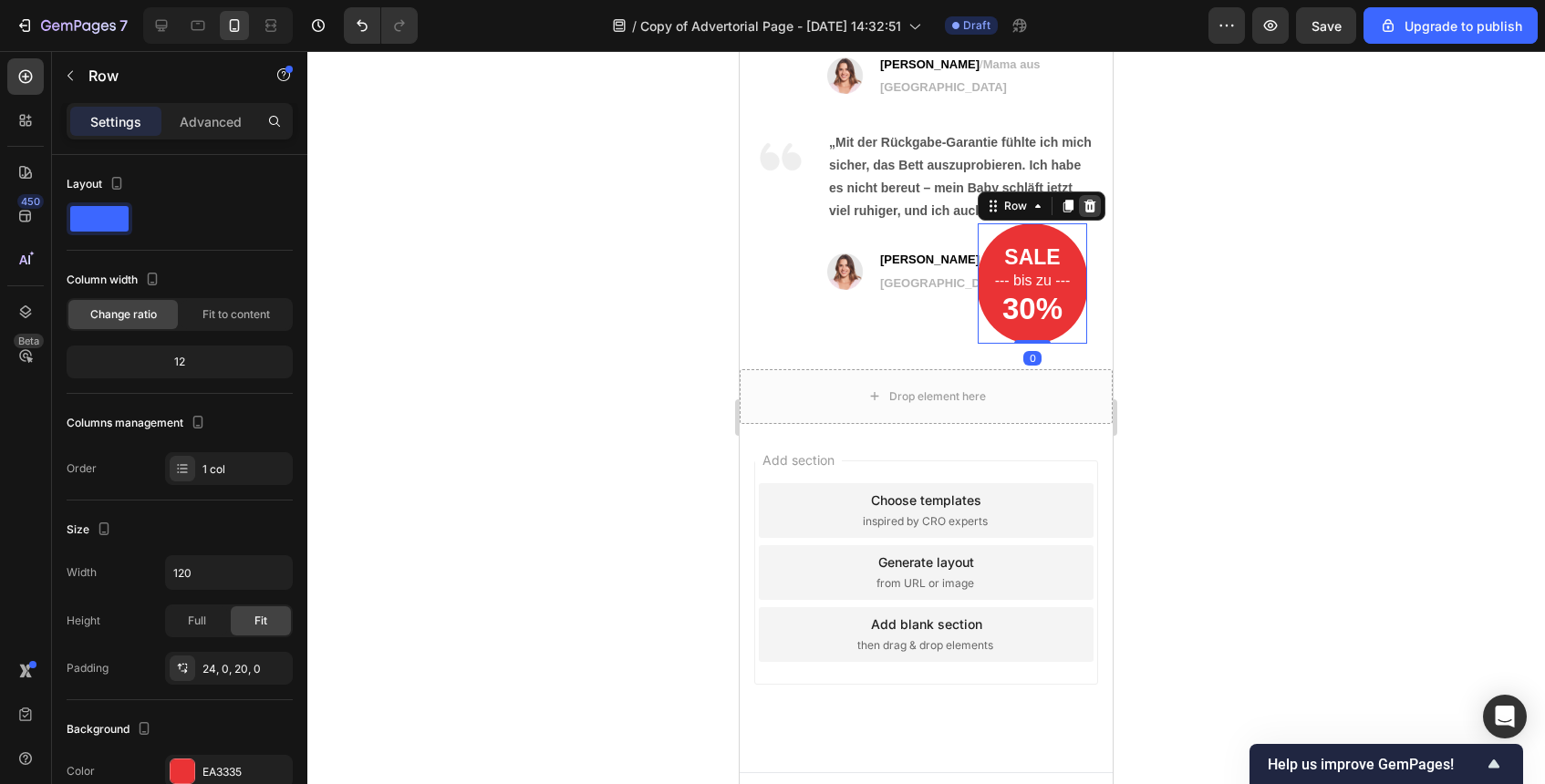
click at [1094, 199] on icon at bounding box center [1090, 206] width 15 height 15
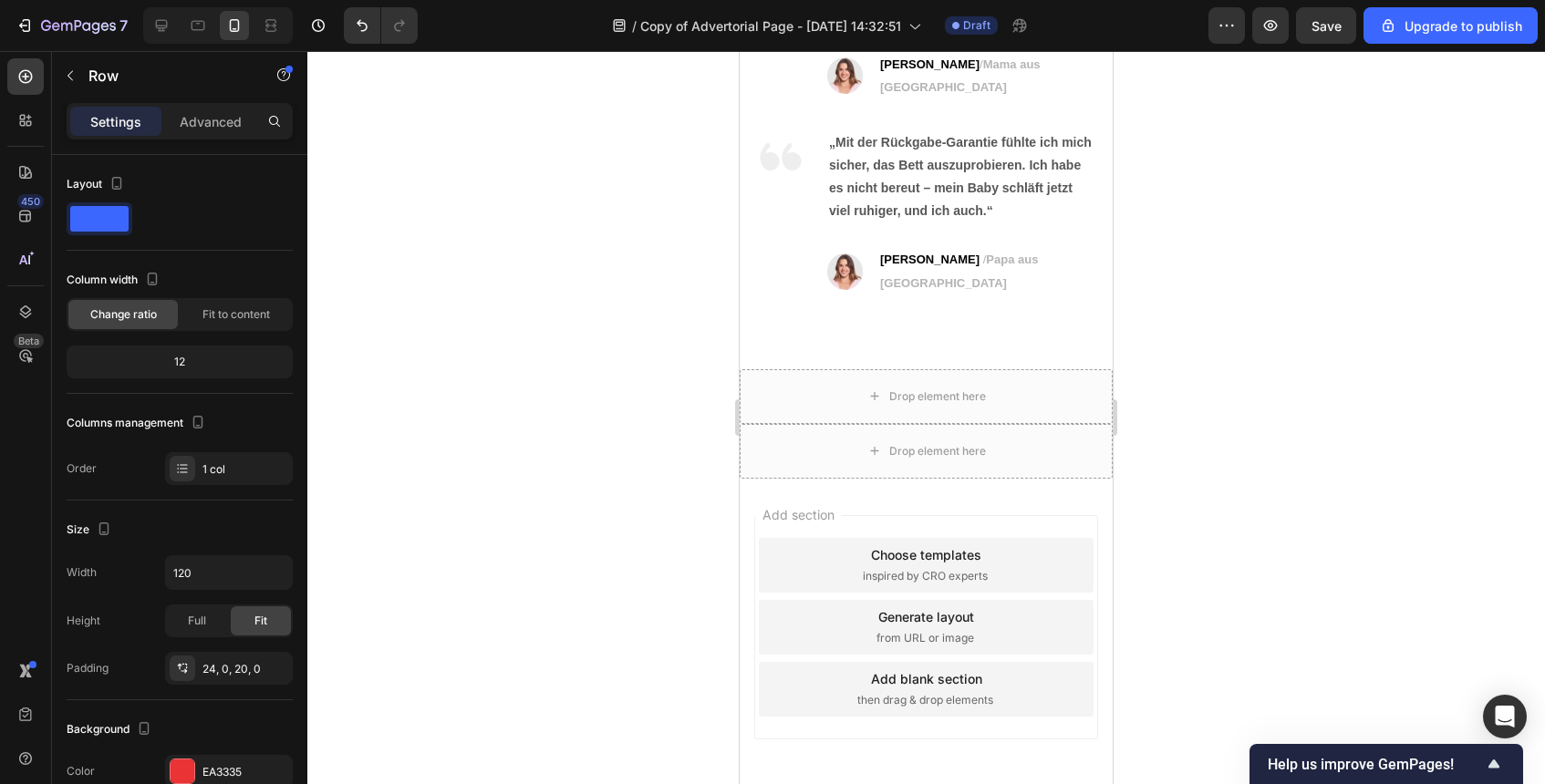
scroll to position [7778, 0]
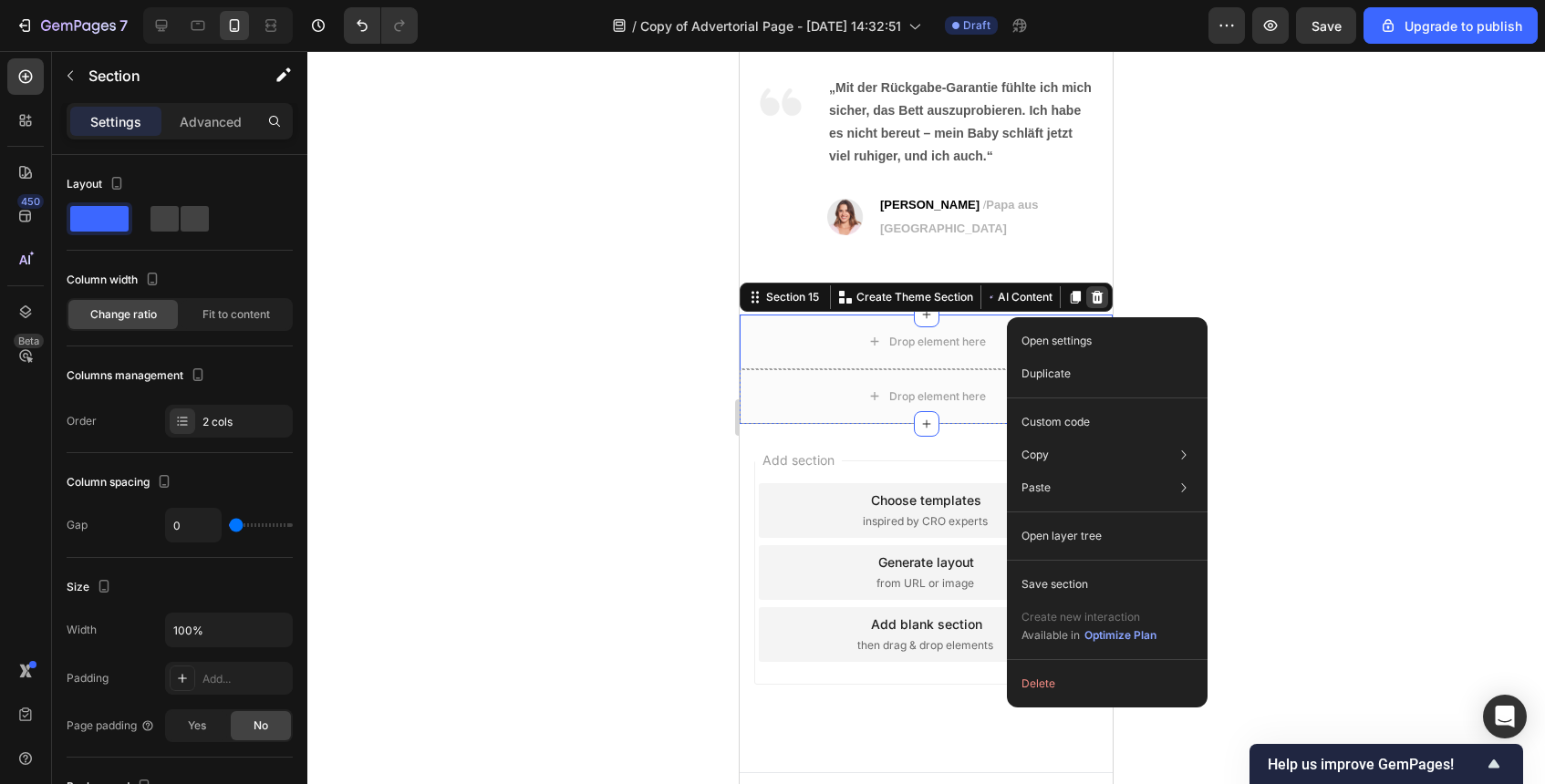
click at [1094, 291] on icon at bounding box center [1097, 297] width 12 height 13
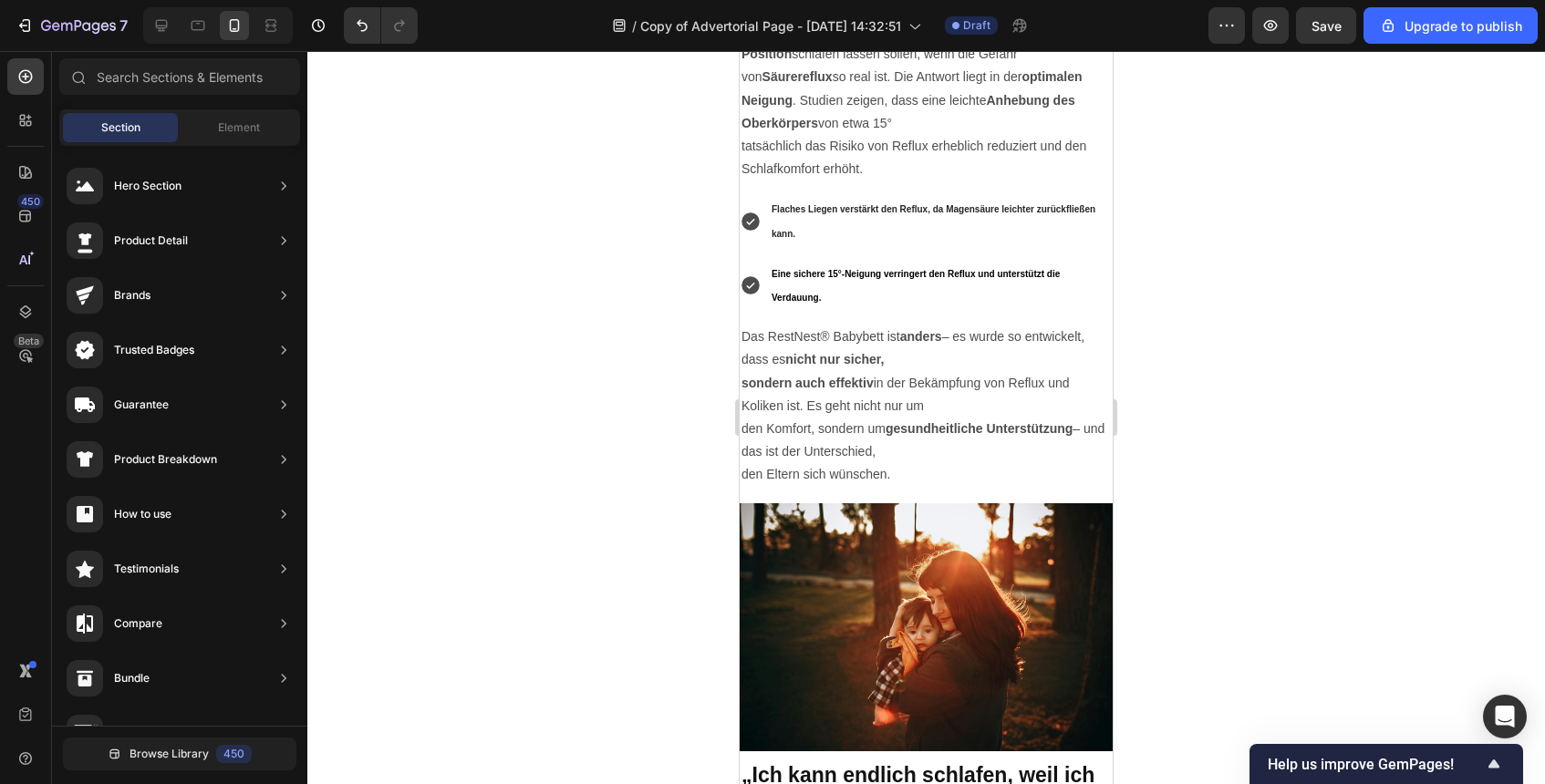
scroll to position [2584, 0]
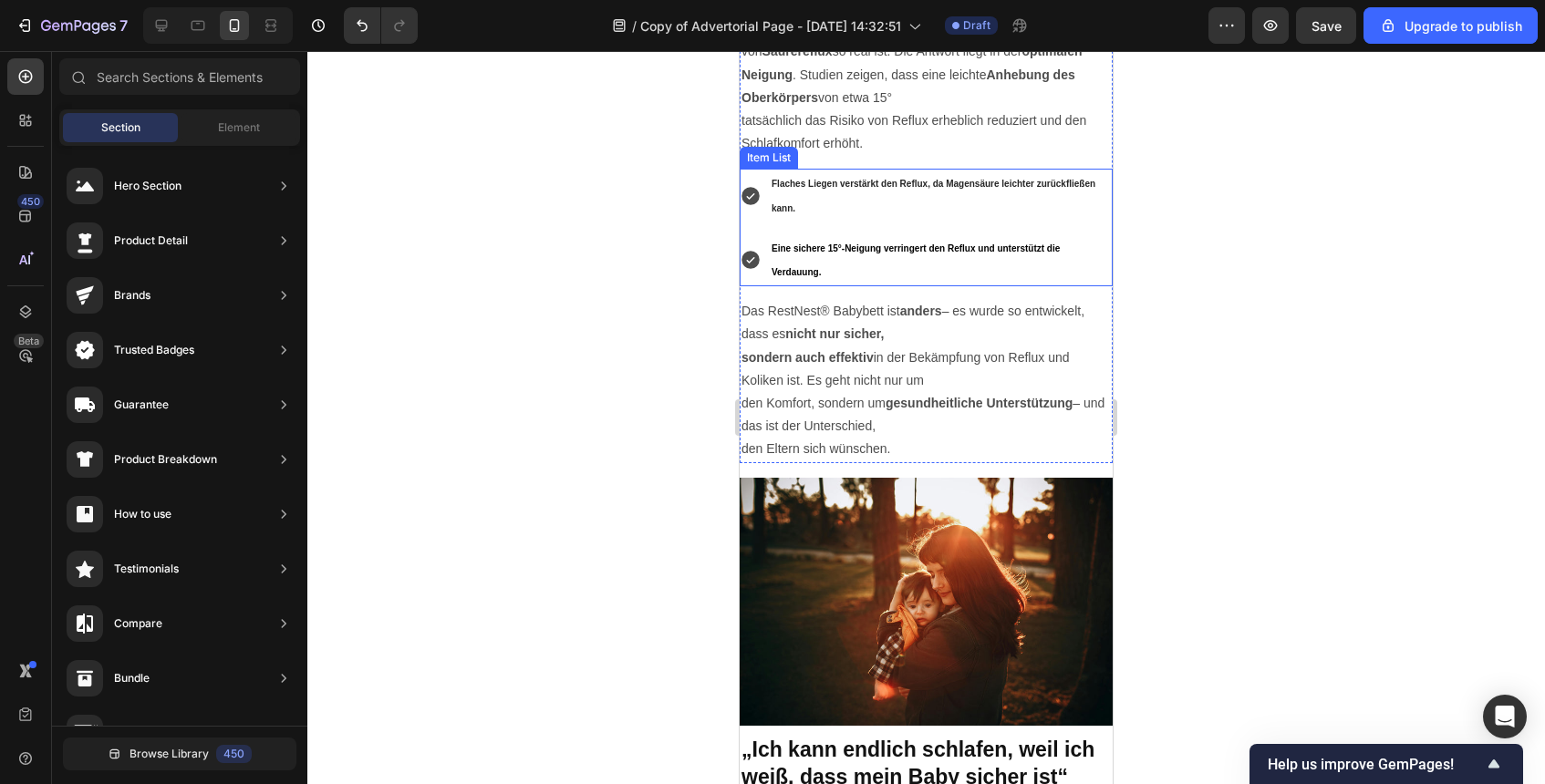
click at [992, 218] on p "Flaches Liegen verstärkt den Reflux, da Magensäure leichter zurückfließen kann." at bounding box center [941, 194] width 339 height 47
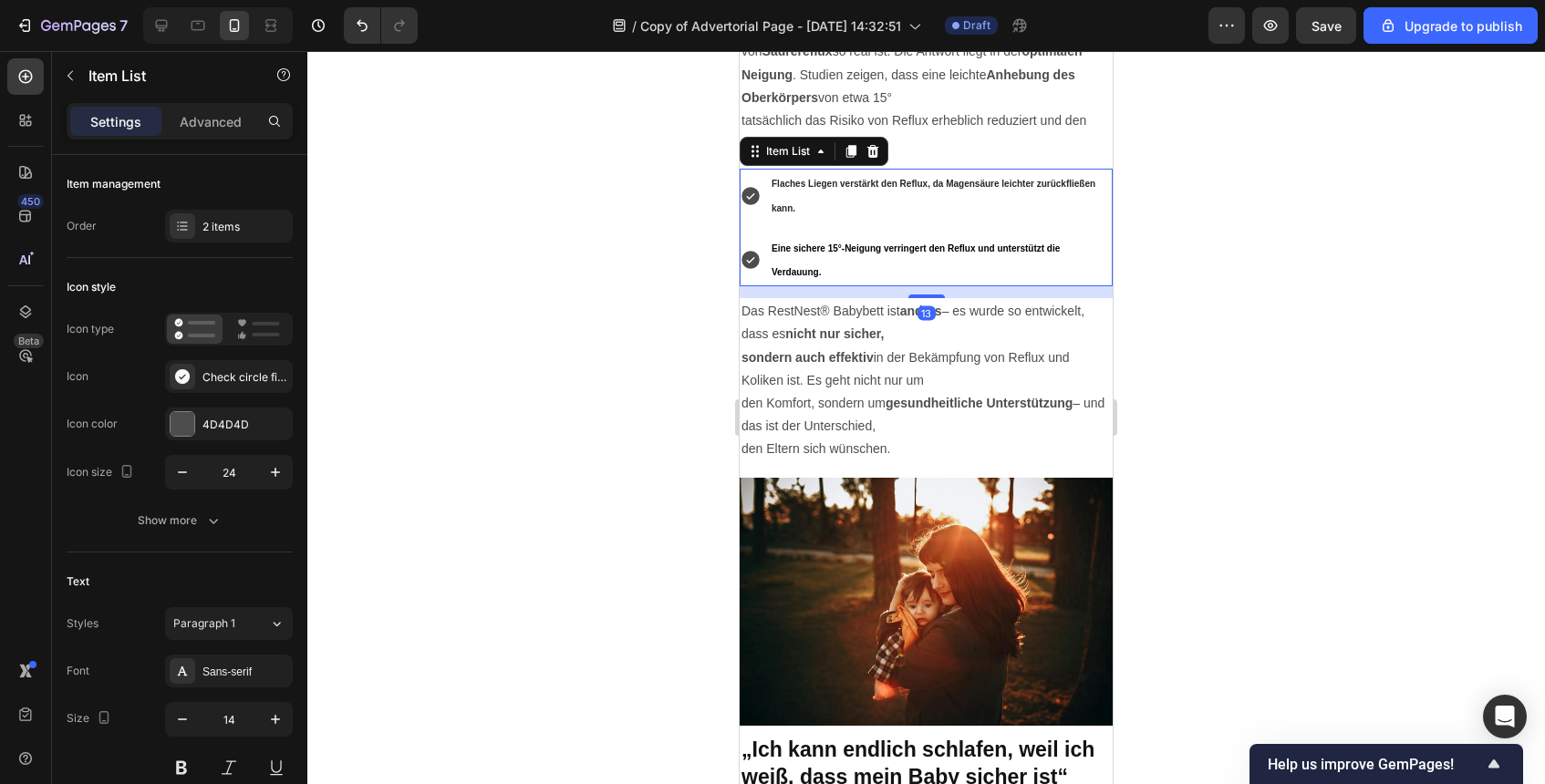
click at [992, 218] on p "Flaches Liegen verstärkt den Reflux, da Magensäure leichter zurückfließen kann." at bounding box center [941, 194] width 339 height 47
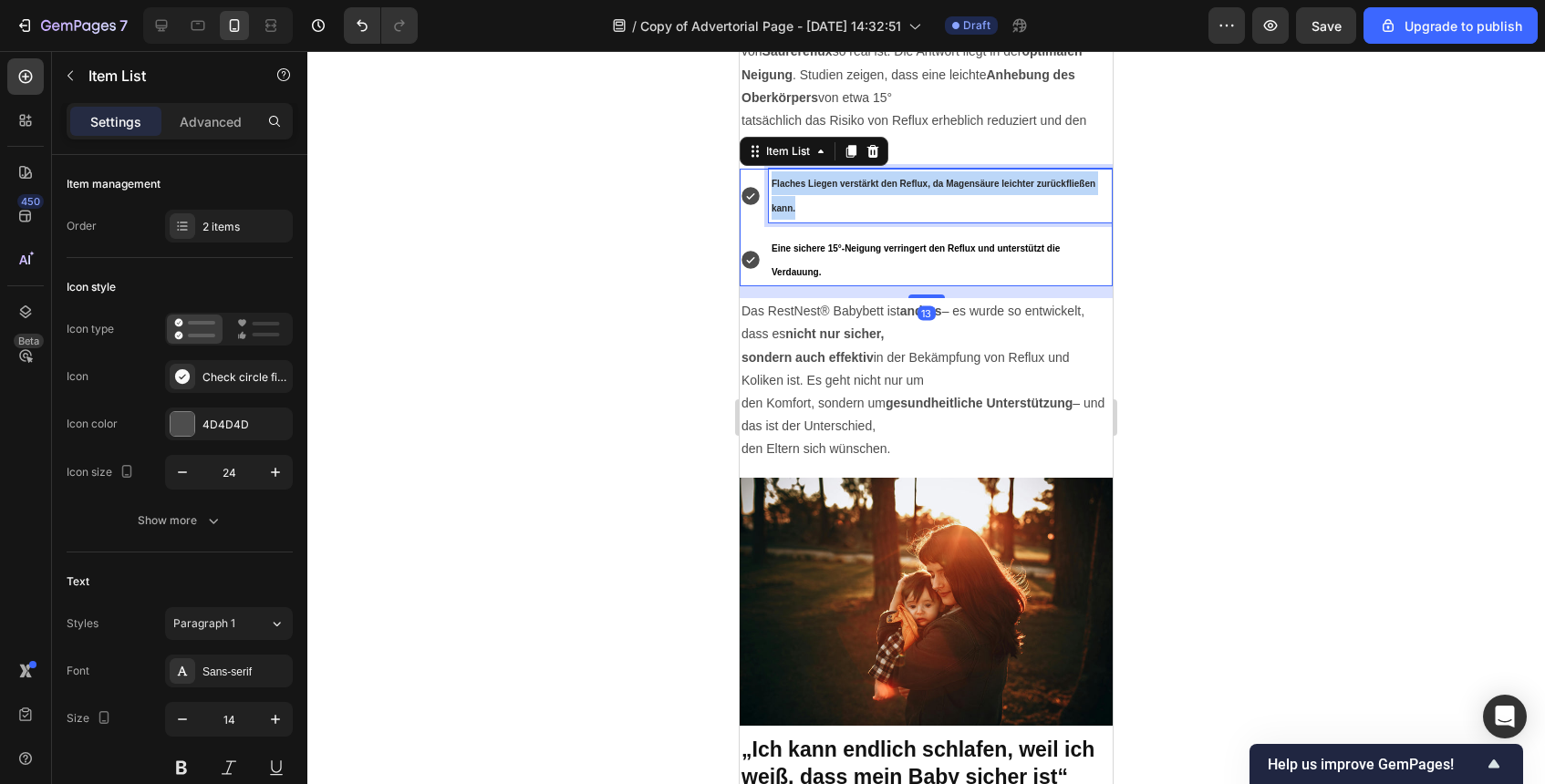
click at [992, 218] on p "Flaches Liegen verstärkt den Reflux, da Magensäure leichter zurückfließen kann." at bounding box center [941, 194] width 339 height 47
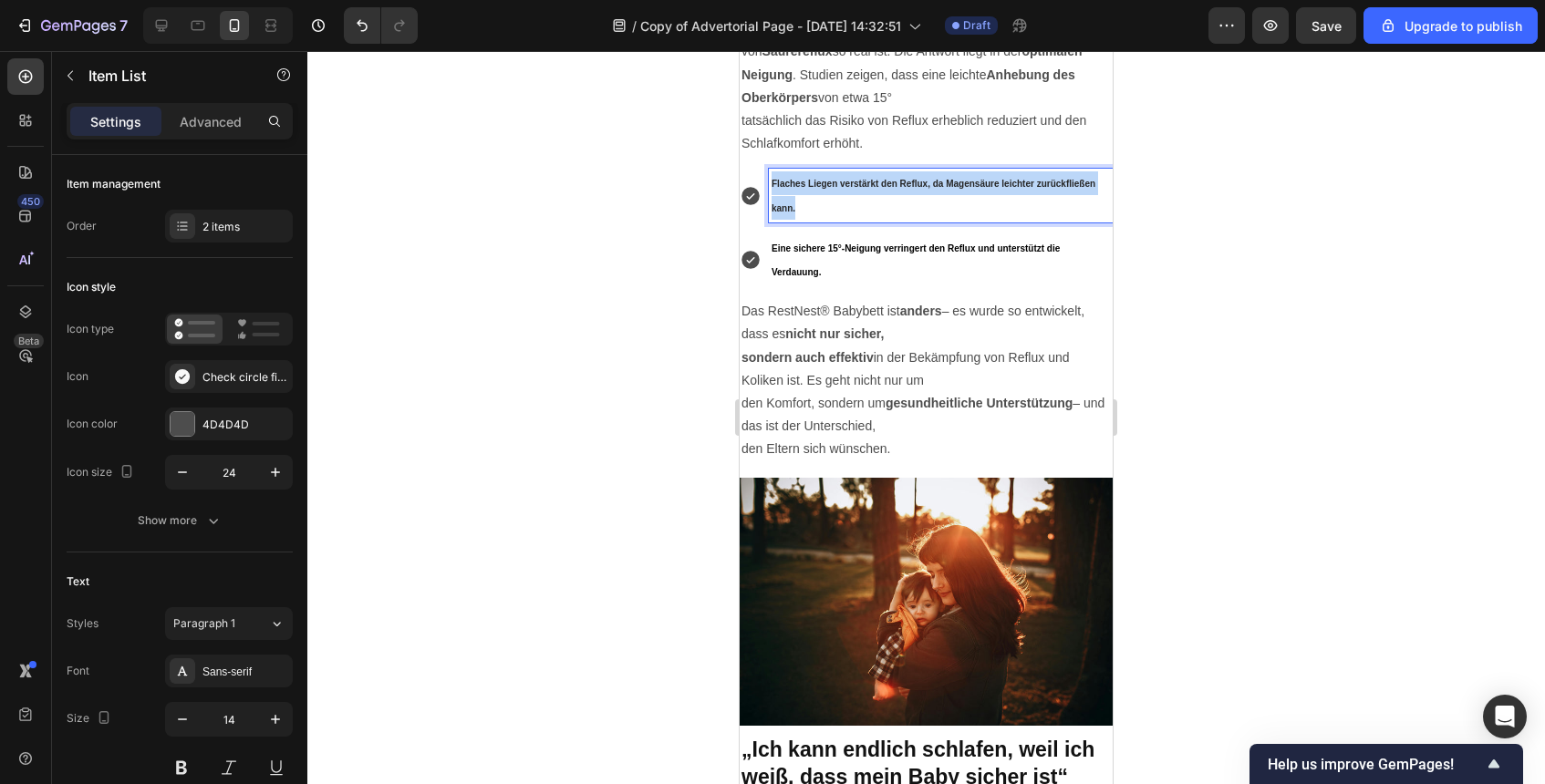
click at [992, 218] on p "Flaches Liegen verstärkt den Reflux, da Magensäure leichter zurückfließen kann." at bounding box center [941, 194] width 339 height 47
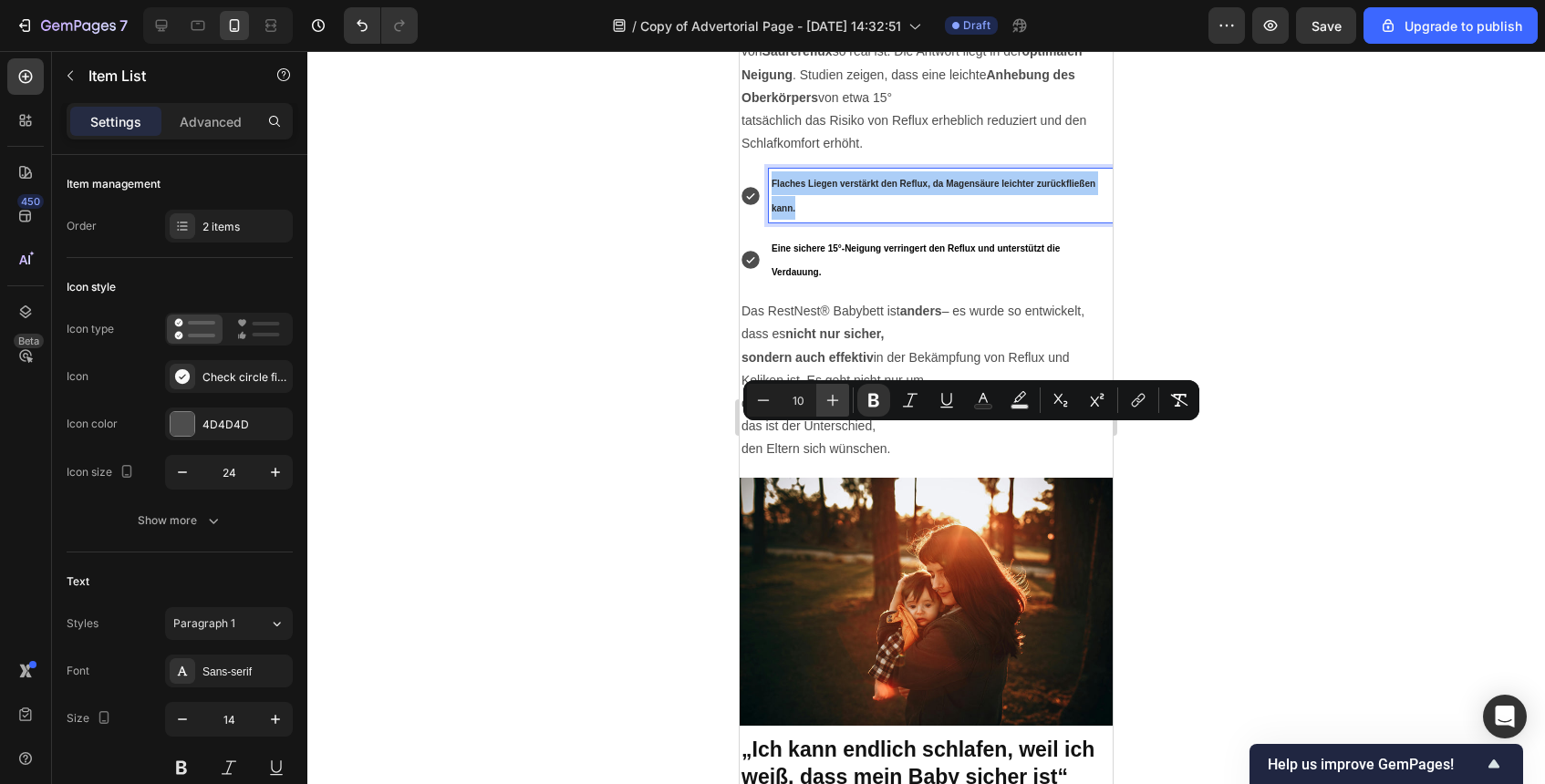
click at [836, 404] on icon "Editor contextual toolbar" at bounding box center [833, 401] width 19 height 19
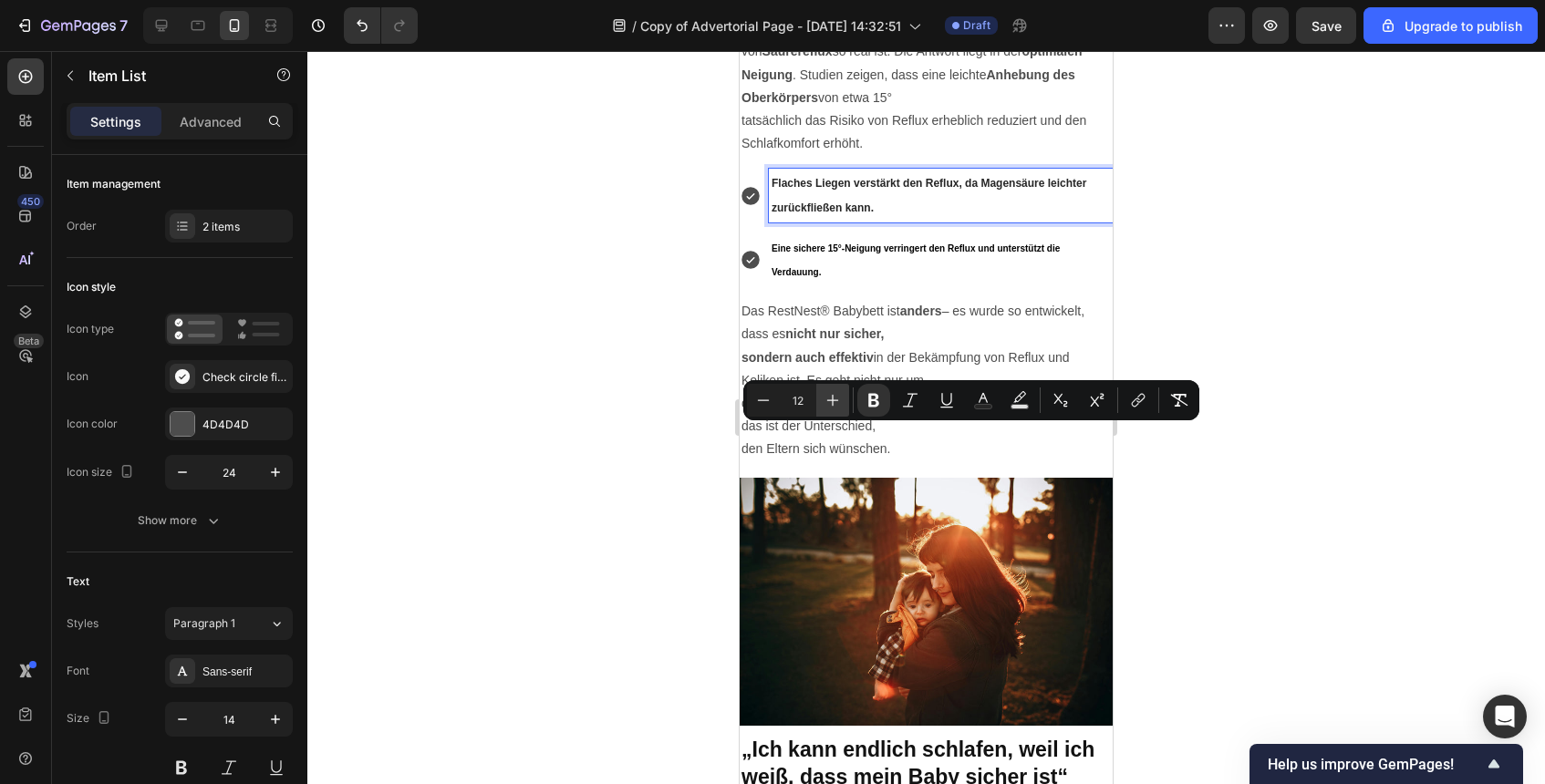
click at [836, 404] on icon "Editor contextual toolbar" at bounding box center [833, 401] width 19 height 19
type input "13"
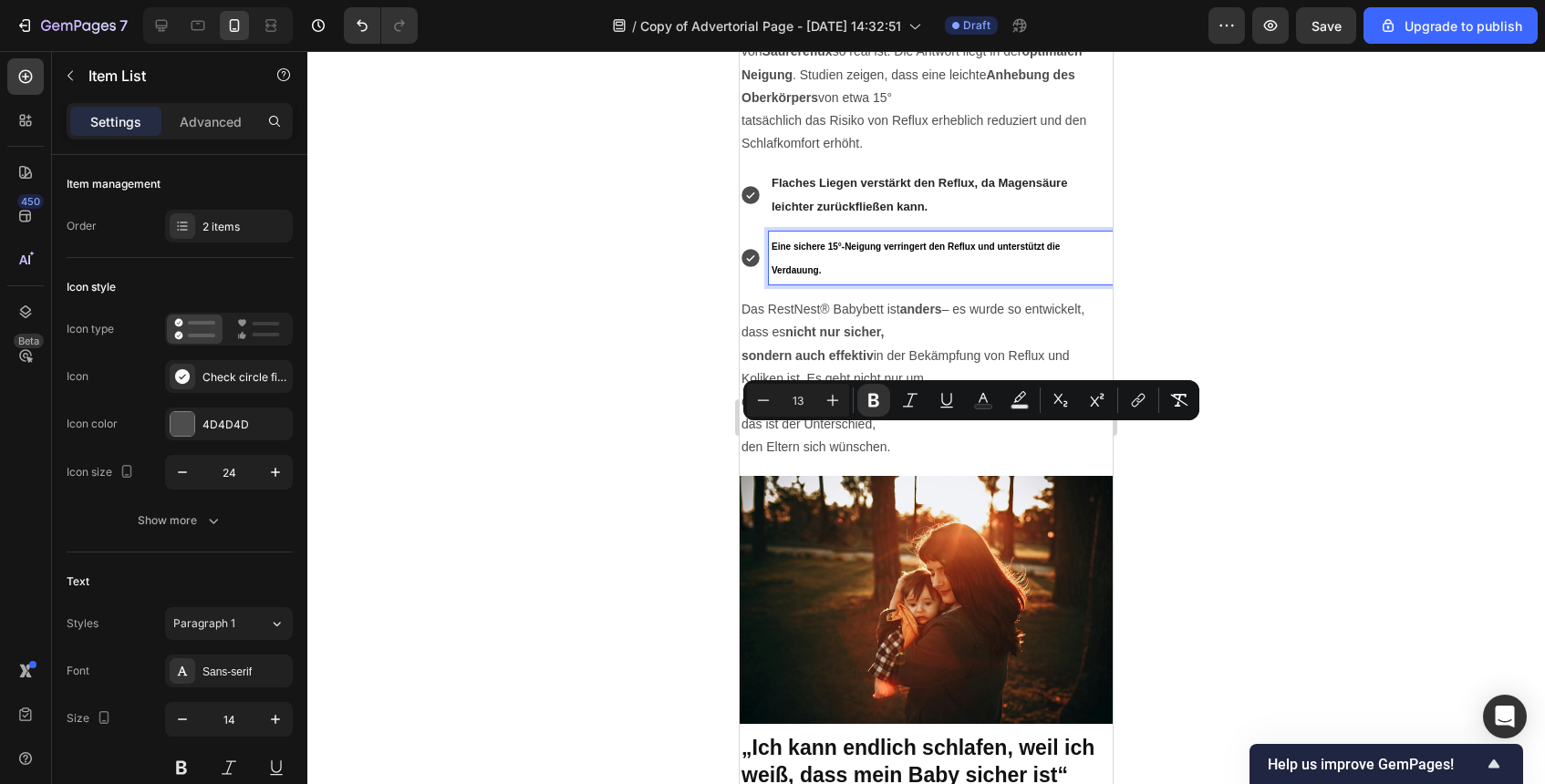
click at [873, 281] on p "Eine sichere 15°-Neigung verringert den Reflux und unterstützt die Verdauung." at bounding box center [941, 257] width 339 height 47
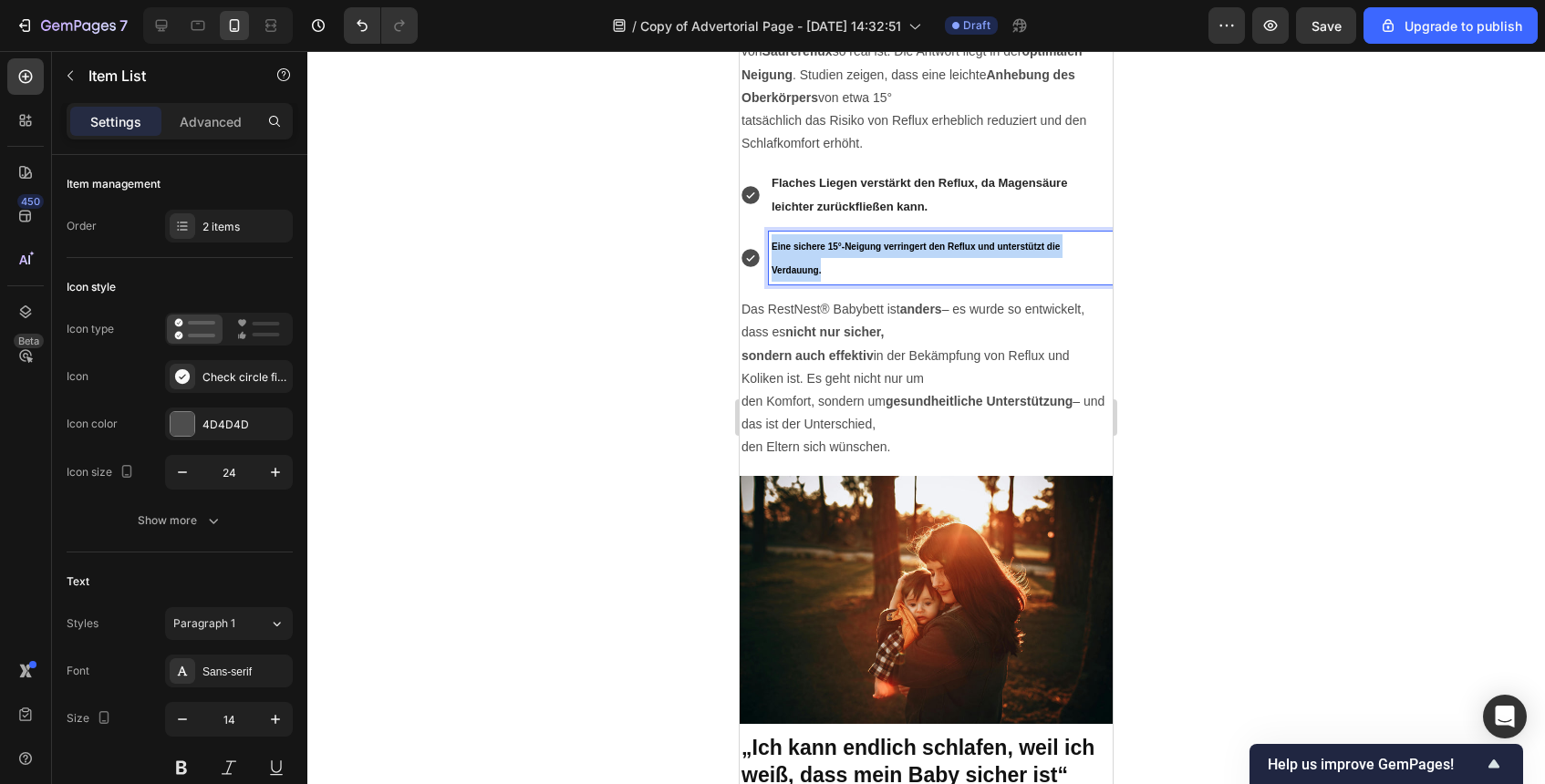
click at [873, 281] on p "Eine sichere 15°-Neigung verringert den Reflux und unterstützt die Verdauung." at bounding box center [941, 257] width 339 height 47
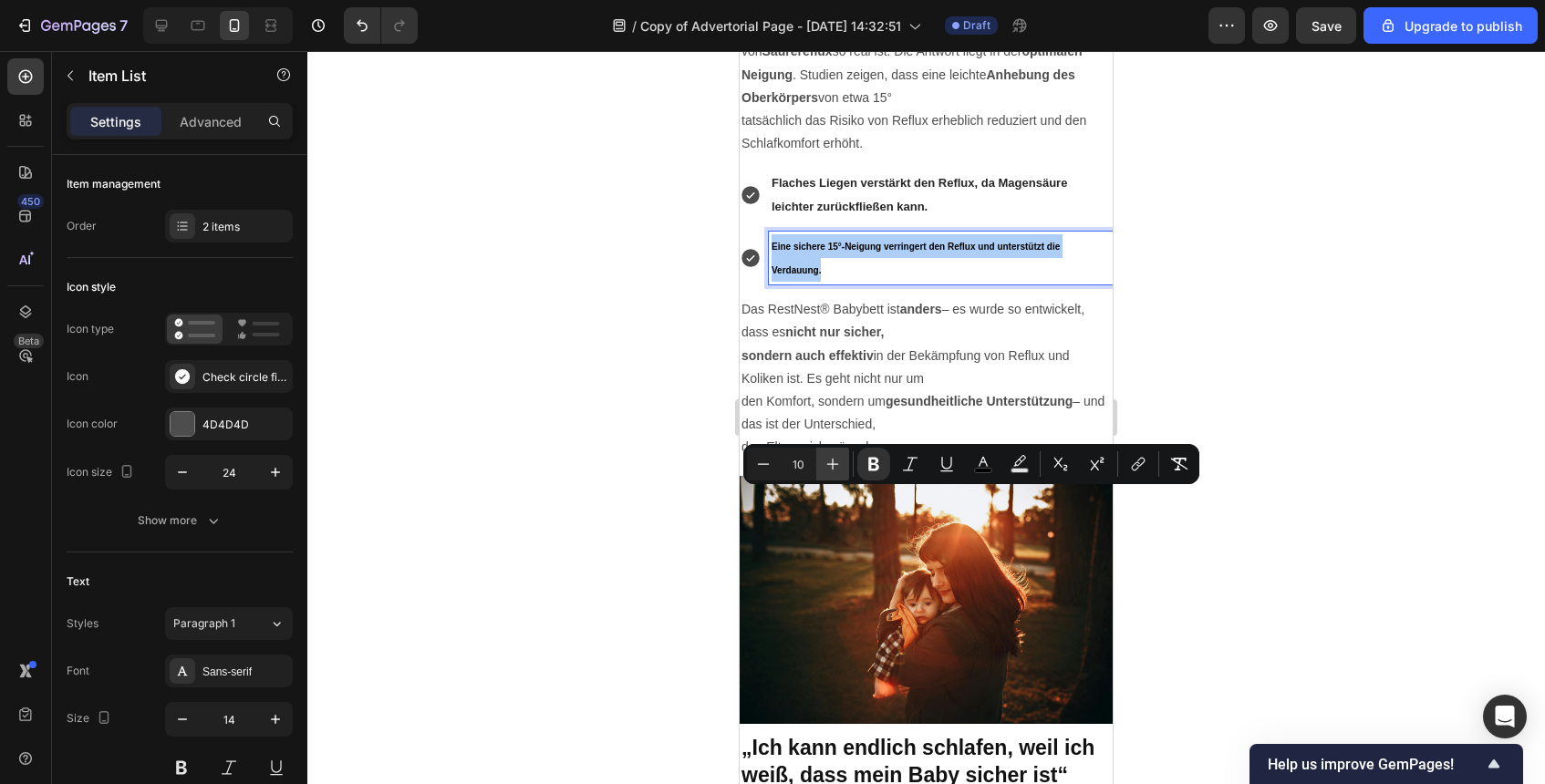
click at [835, 467] on icon "Editor contextual toolbar" at bounding box center [833, 465] width 19 height 19
type input "13"
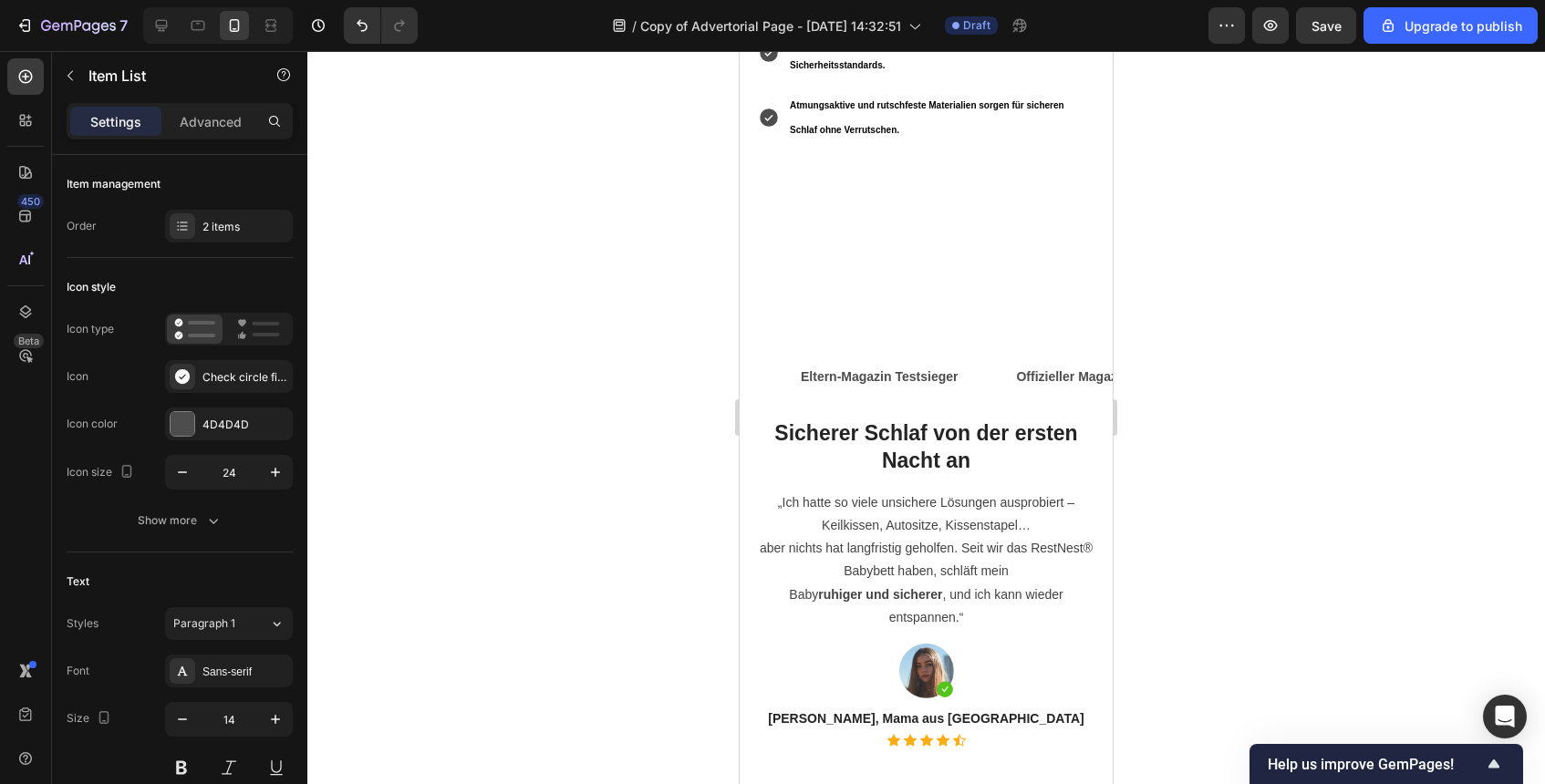
scroll to position [1624, 0]
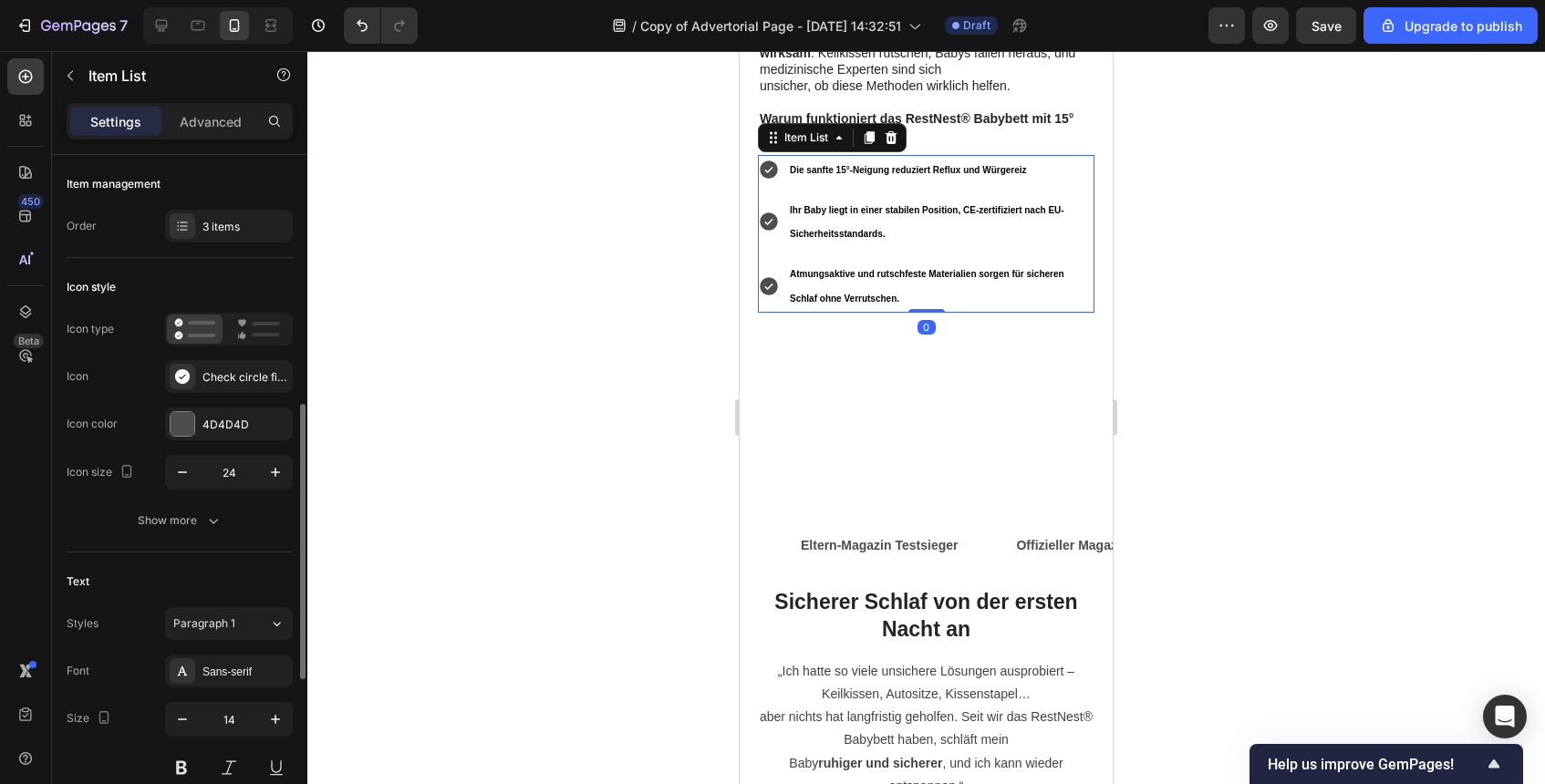
click at [871, 181] on p "Die sanfte 15°-Neigung reduziert Reflux und Würgereiz" at bounding box center [941, 169] width 302 height 24
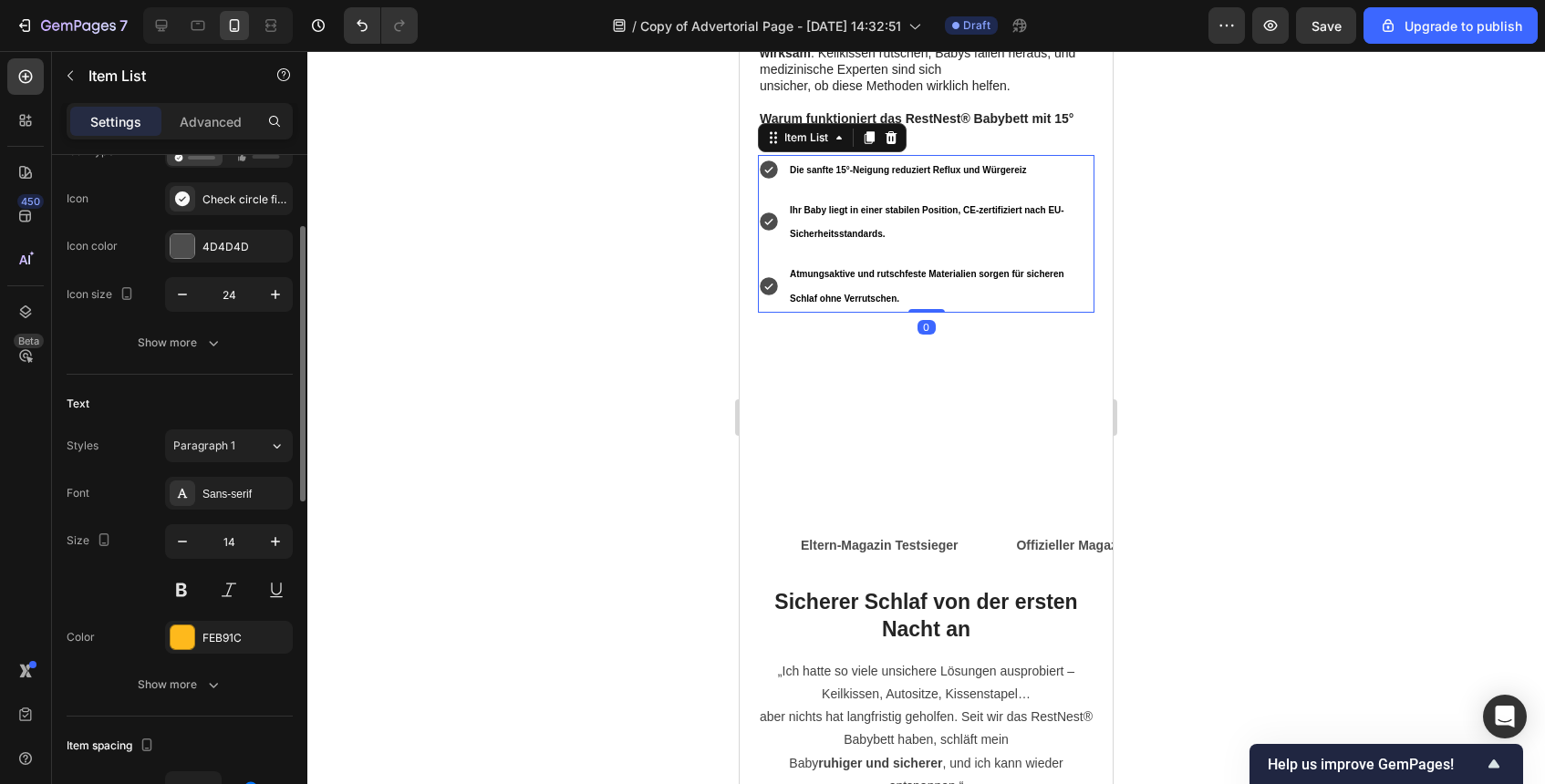
click at [871, 181] on p "Die sanfte 15°-Neigung reduziert Reflux und Würgereiz" at bounding box center [941, 169] width 302 height 24
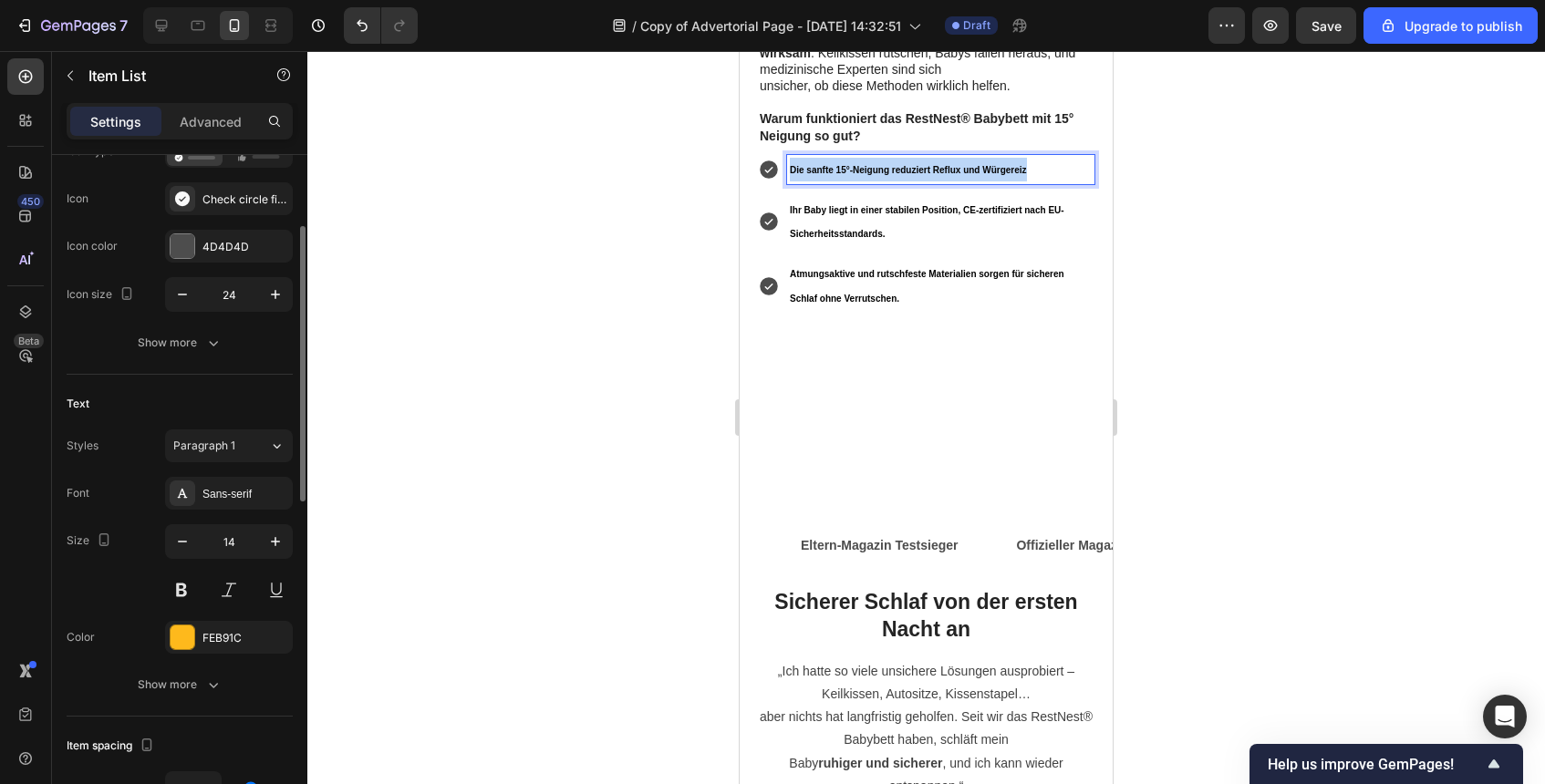
click at [871, 181] on p "Die sanfte 15°-Neigung reduziert Reflux und Würgereiz" at bounding box center [941, 169] width 302 height 24
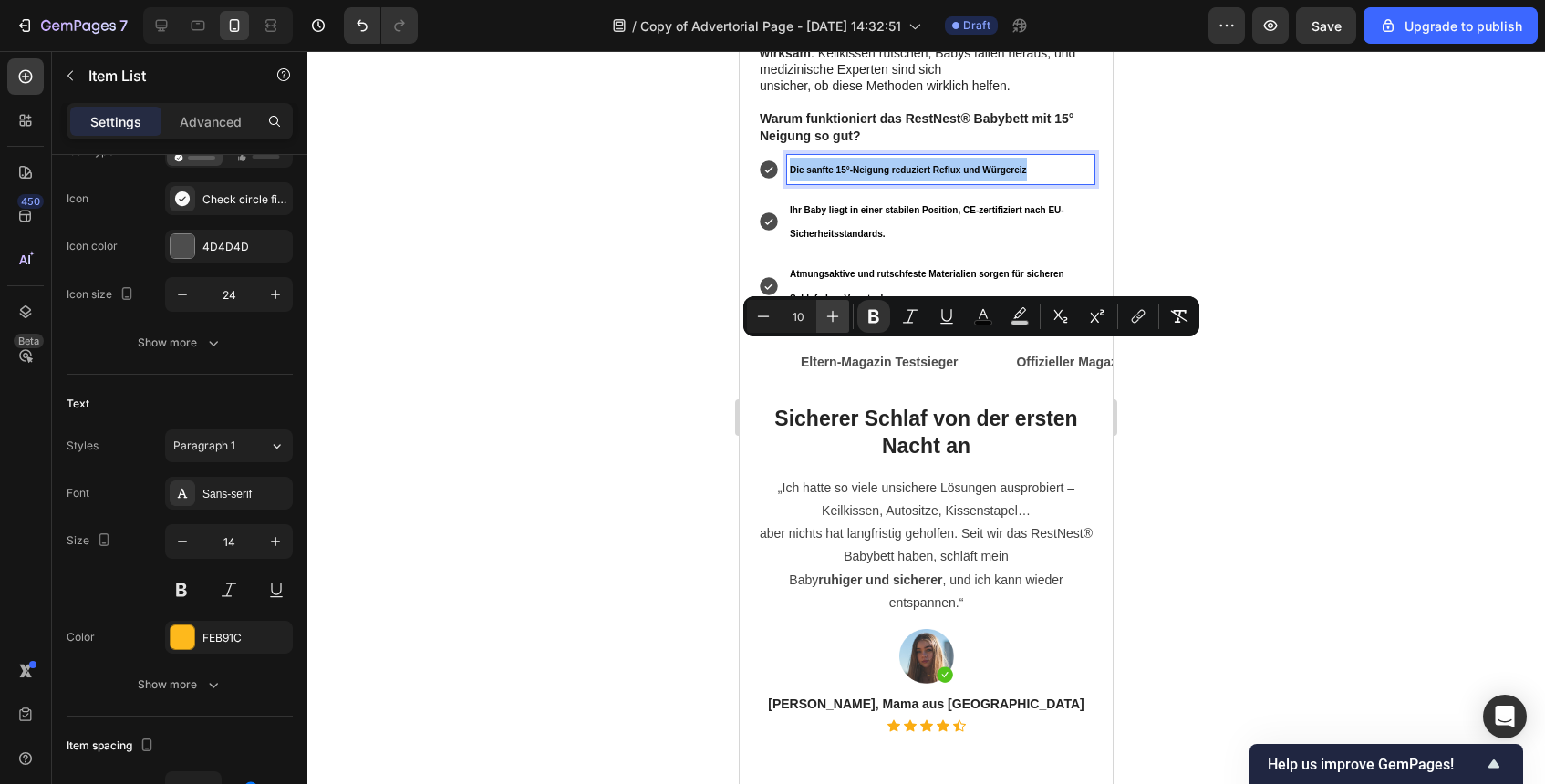
click at [840, 318] on icon "Editor contextual toolbar" at bounding box center [833, 317] width 19 height 19
type input "13"
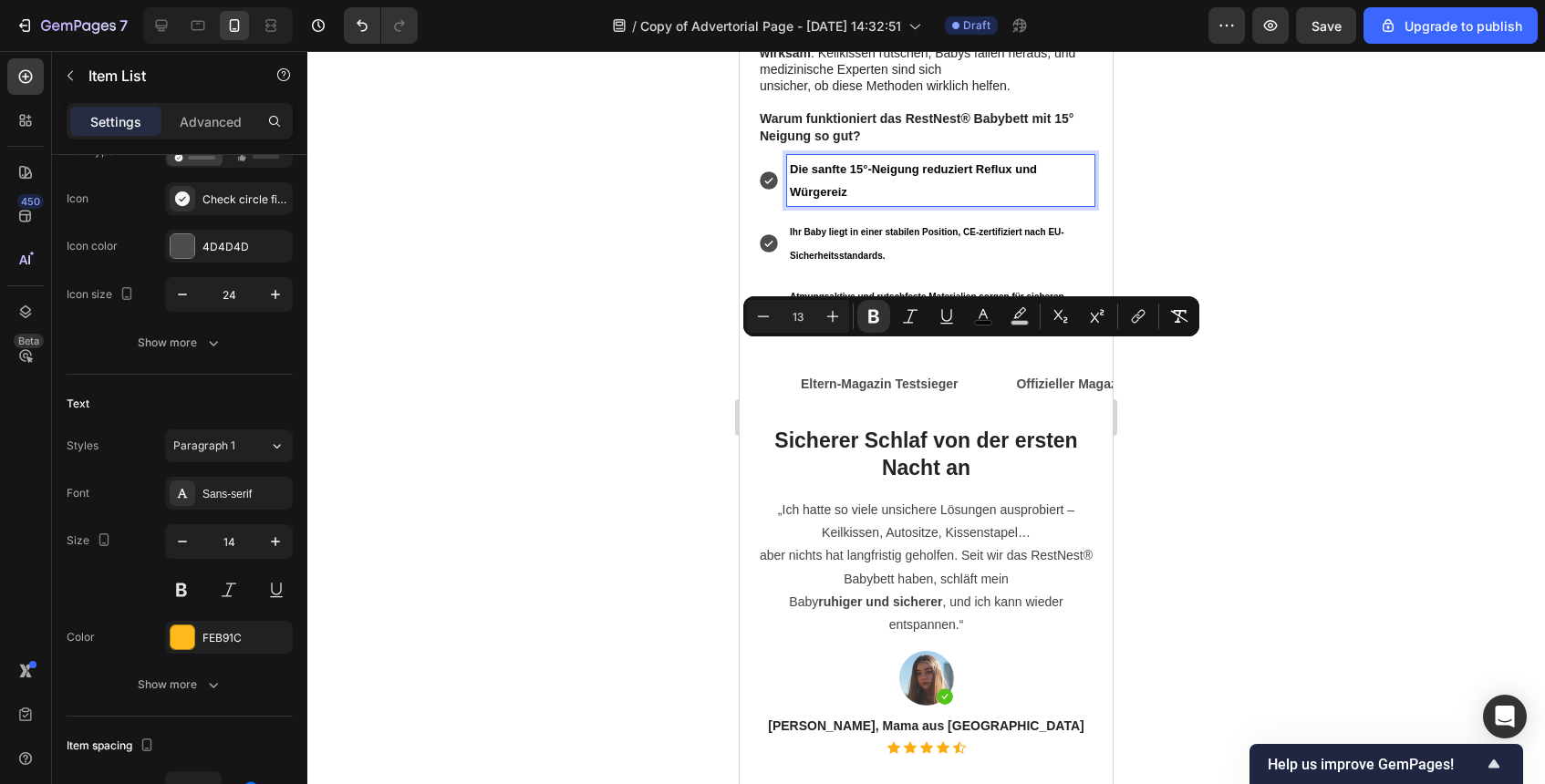
click at [888, 268] on p "Ihr Baby liegt in einer stabilen Position, CE-zertifiziert nach EU-Sicherheitss…" at bounding box center [941, 243] width 302 height 47
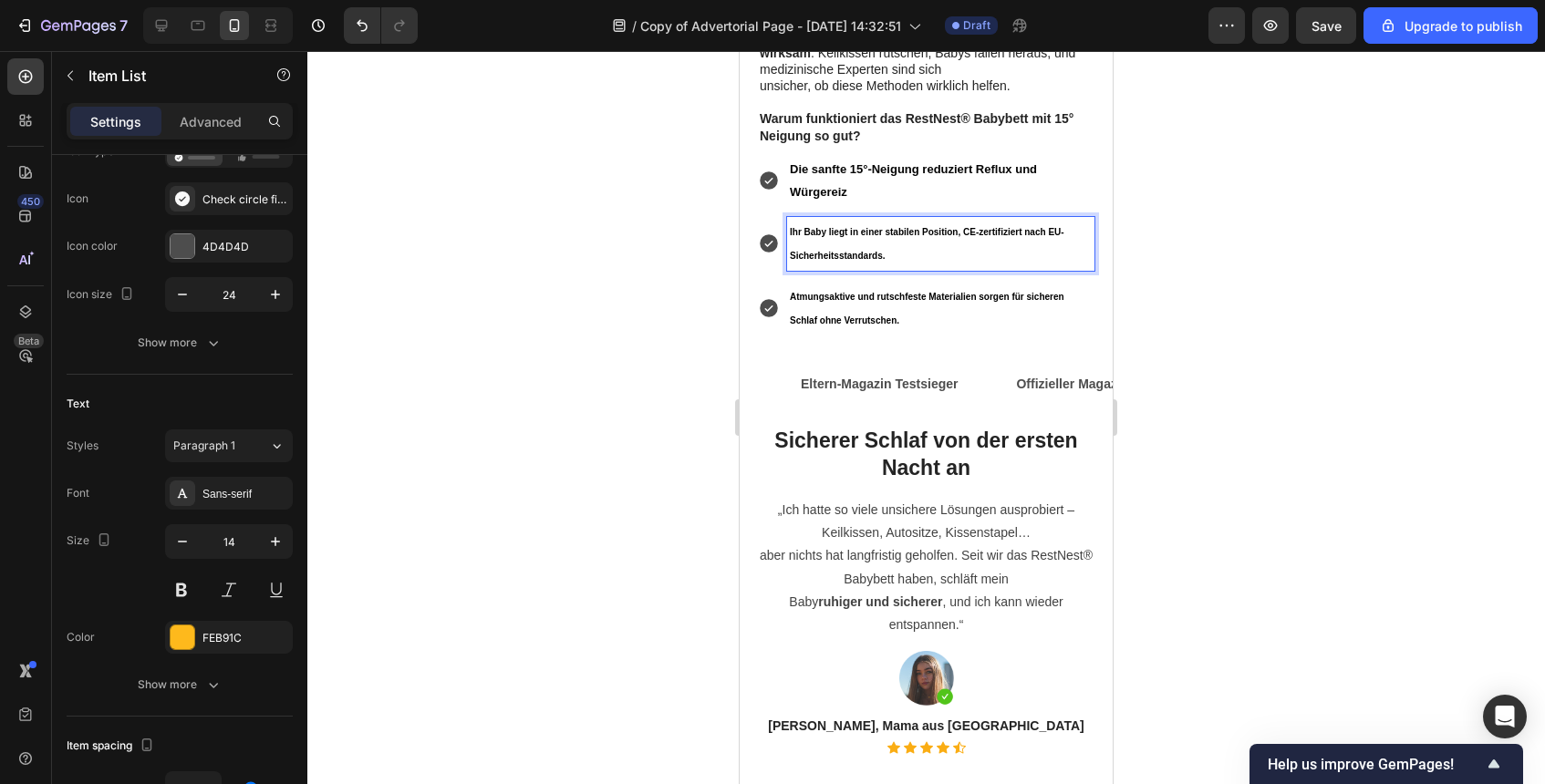
click at [888, 268] on p "Ihr Baby liegt in einer stabilen Position, CE-zertifiziert nach EU-Sicherheitss…" at bounding box center [941, 243] width 302 height 47
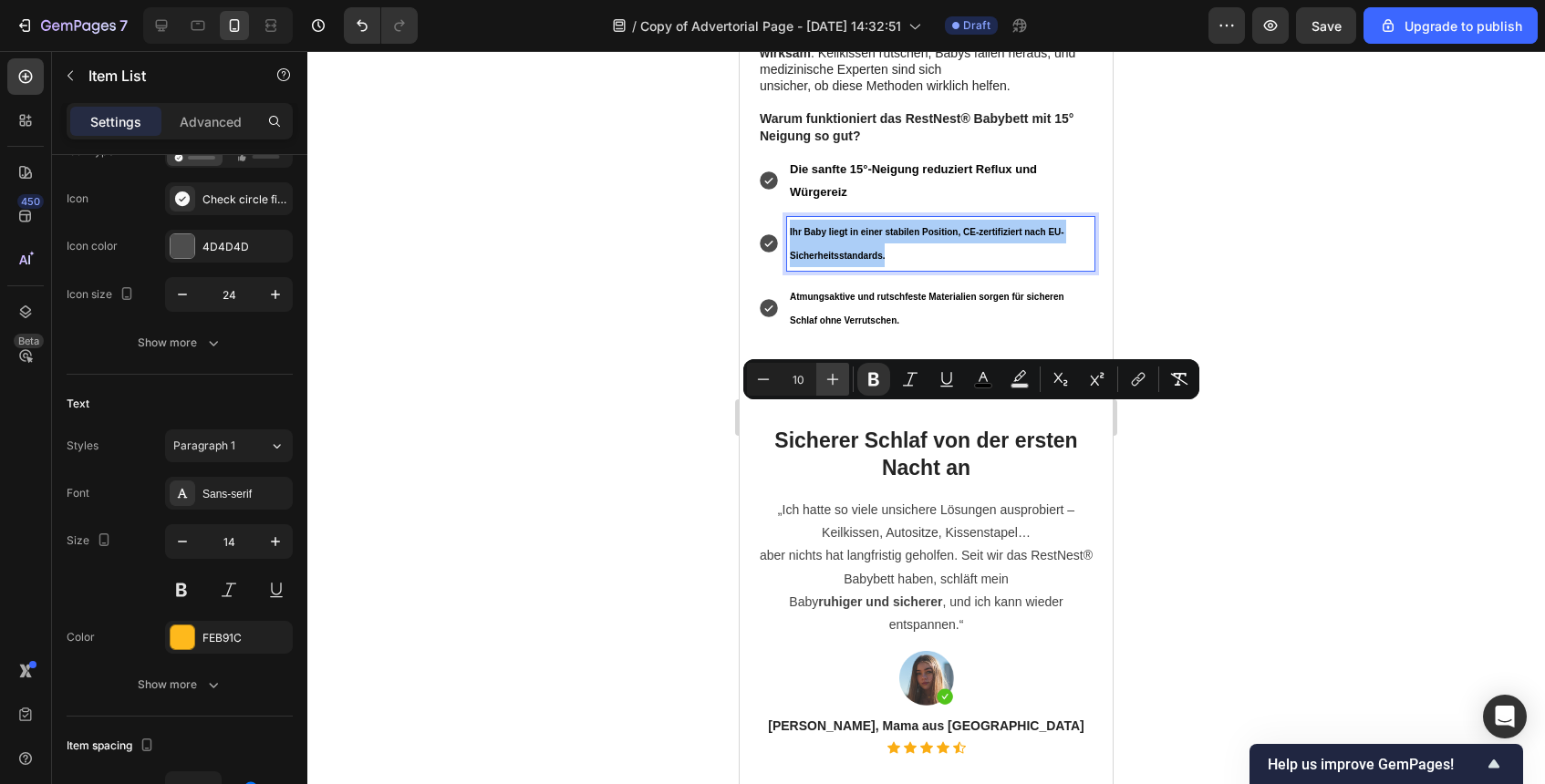
click at [839, 386] on icon "Editor contextual toolbar" at bounding box center [833, 380] width 19 height 19
type input "13"
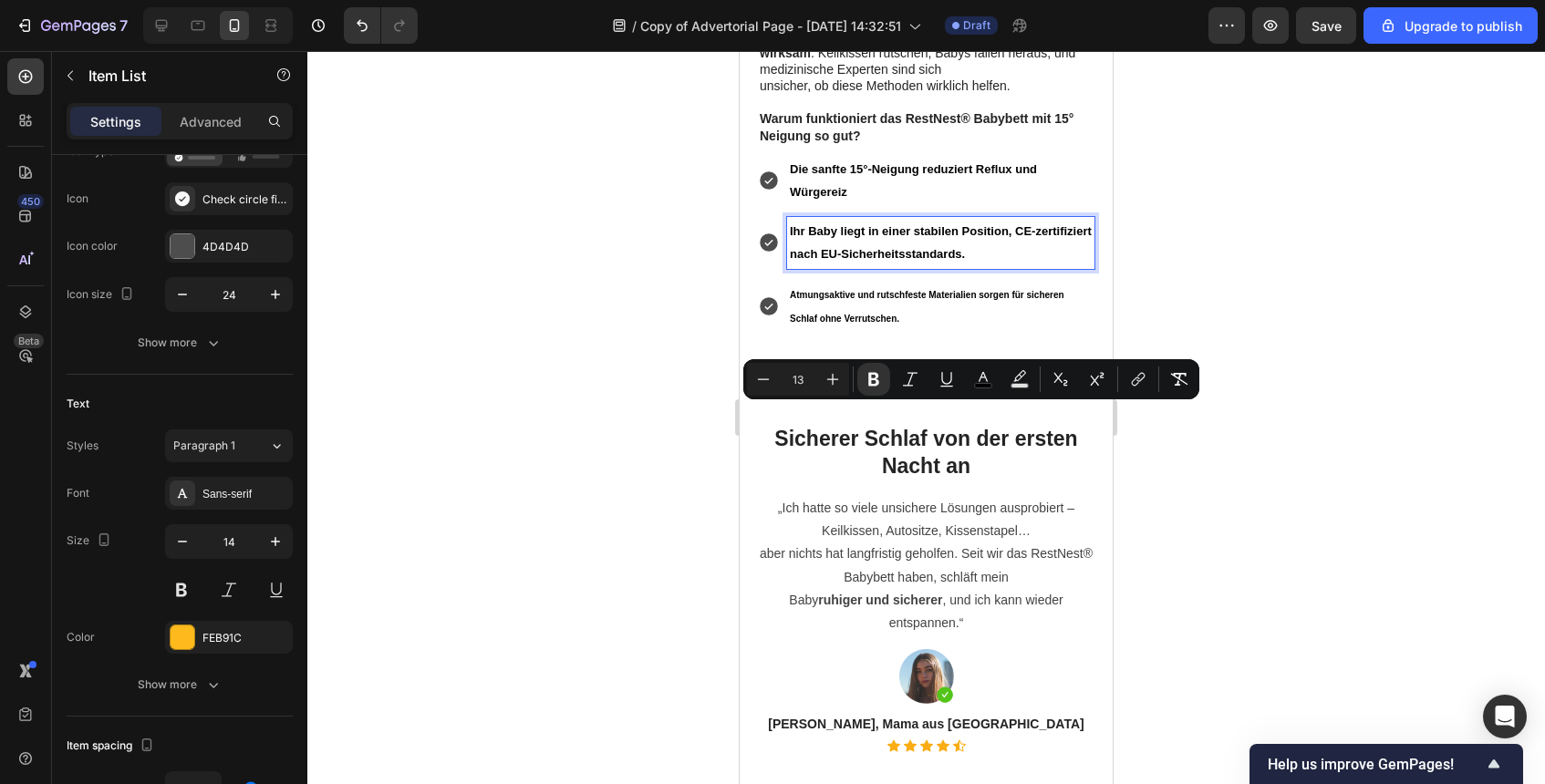
click at [879, 330] on p "Atmungsaktive und rutschfeste Materialien sorgen für sicheren Schlaf ohne Verru…" at bounding box center [941, 305] width 302 height 47
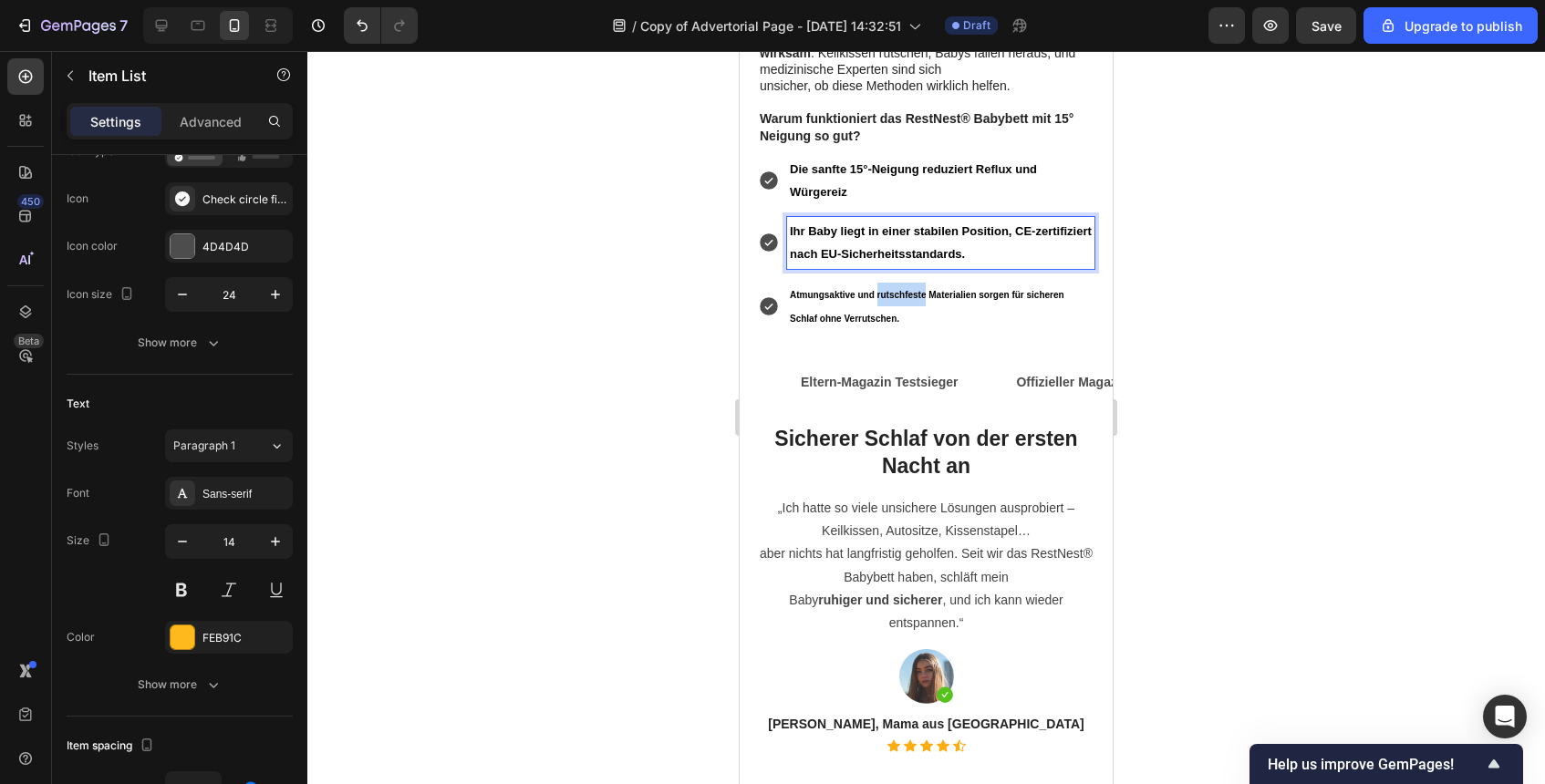
click at [879, 330] on p "Atmungsaktive und rutschfeste Materialien sorgen für sicheren Schlaf ohne Verru…" at bounding box center [941, 305] width 302 height 47
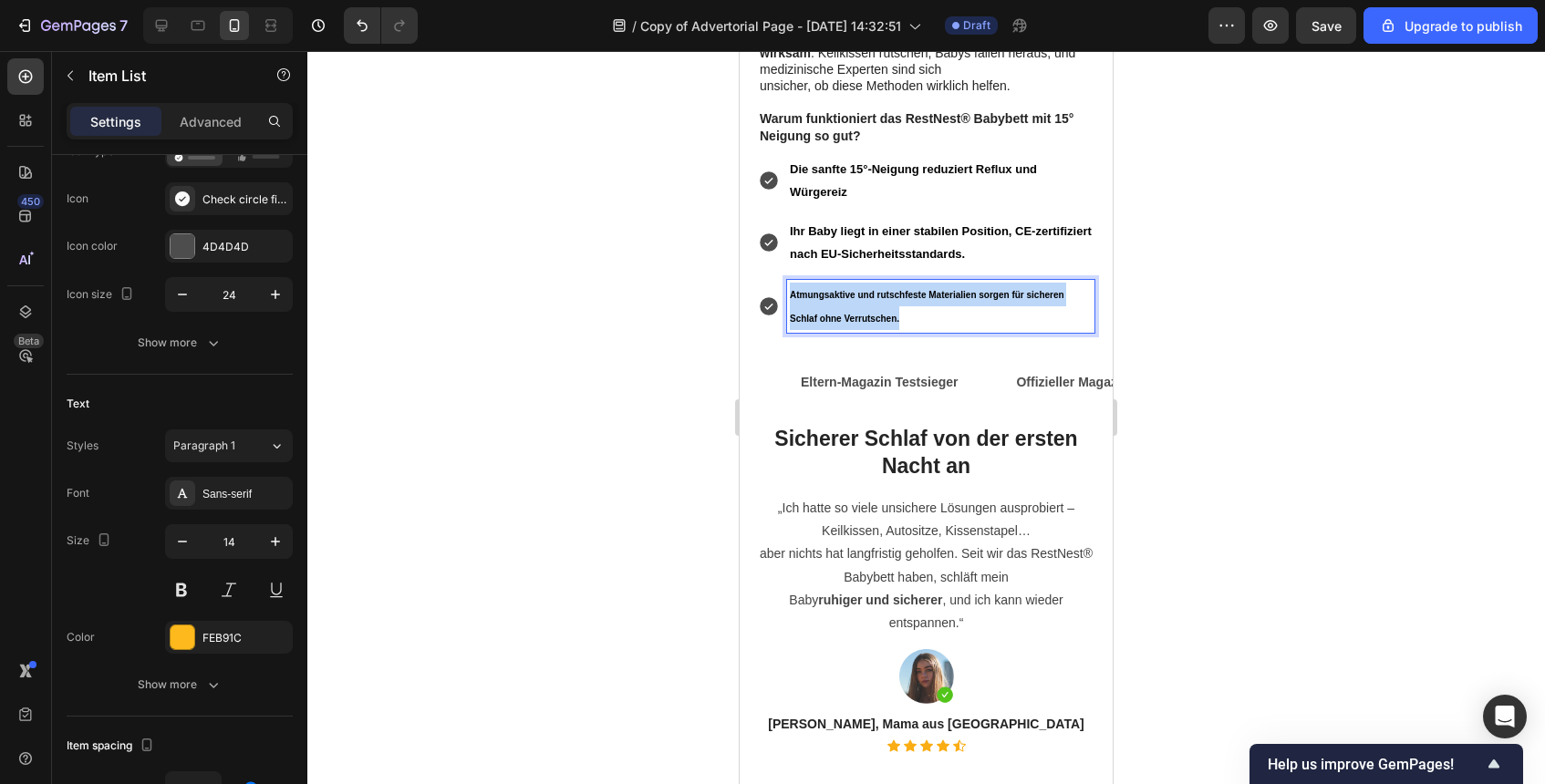
click at [879, 330] on p "Atmungsaktive und rutschfeste Materialien sorgen für sicheren Schlaf ohne Verru…" at bounding box center [941, 305] width 302 height 47
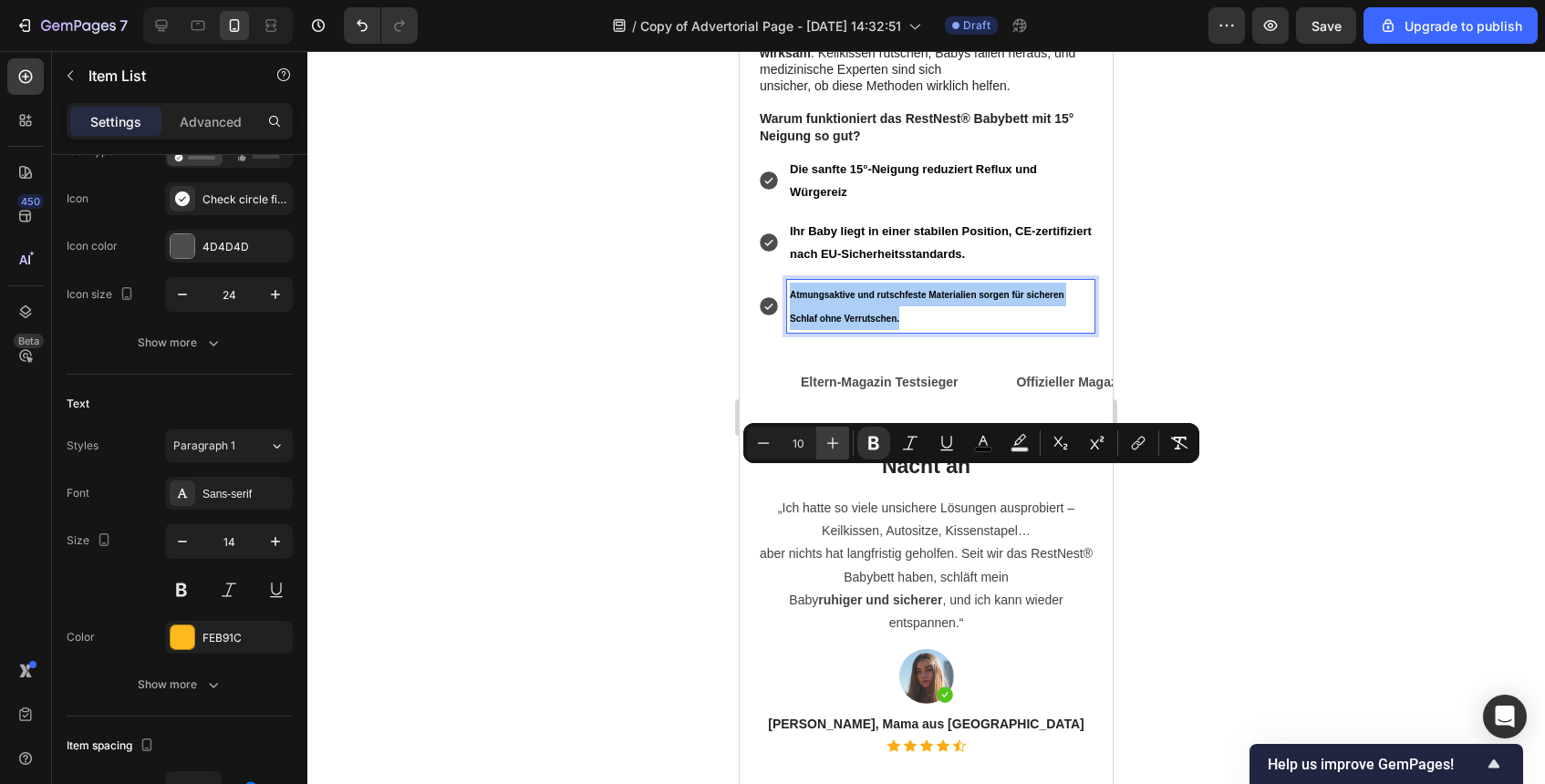
click at [835, 434] on icon "Editor contextual toolbar" at bounding box center [833, 443] width 19 height 19
type input "13"
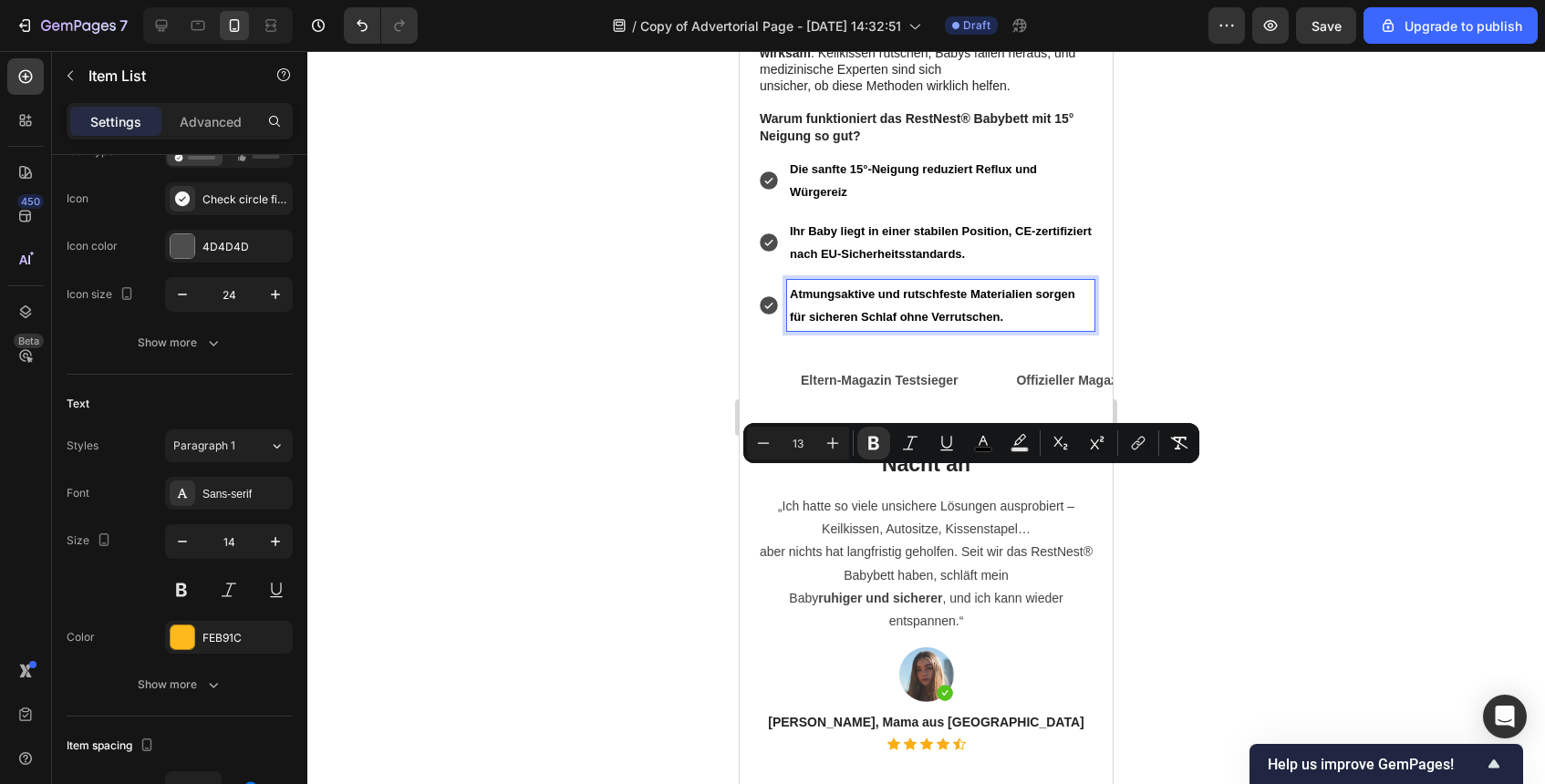
click at [1188, 599] on div at bounding box center [926, 417] width 1238 height 733
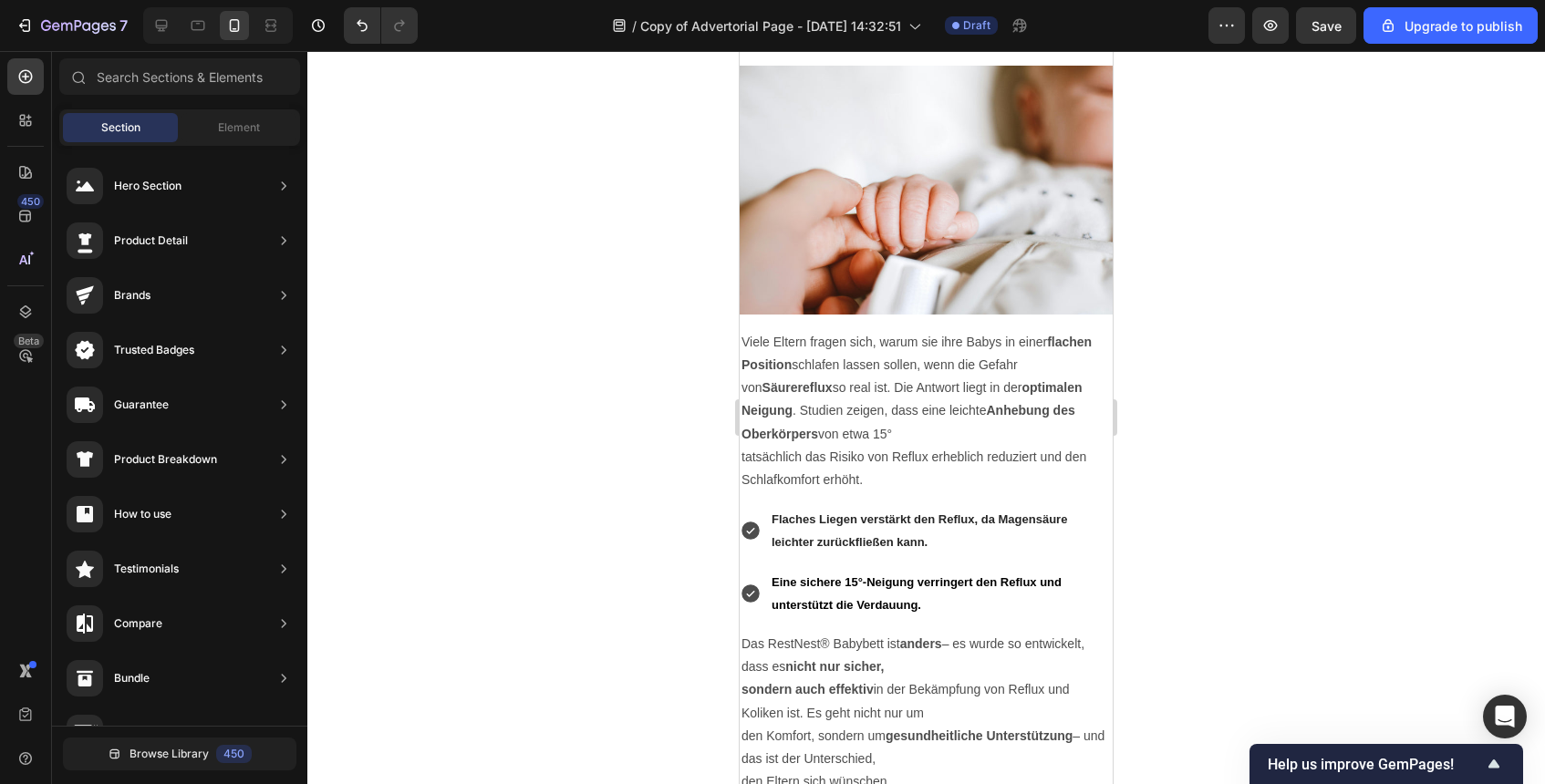
scroll to position [2516, 0]
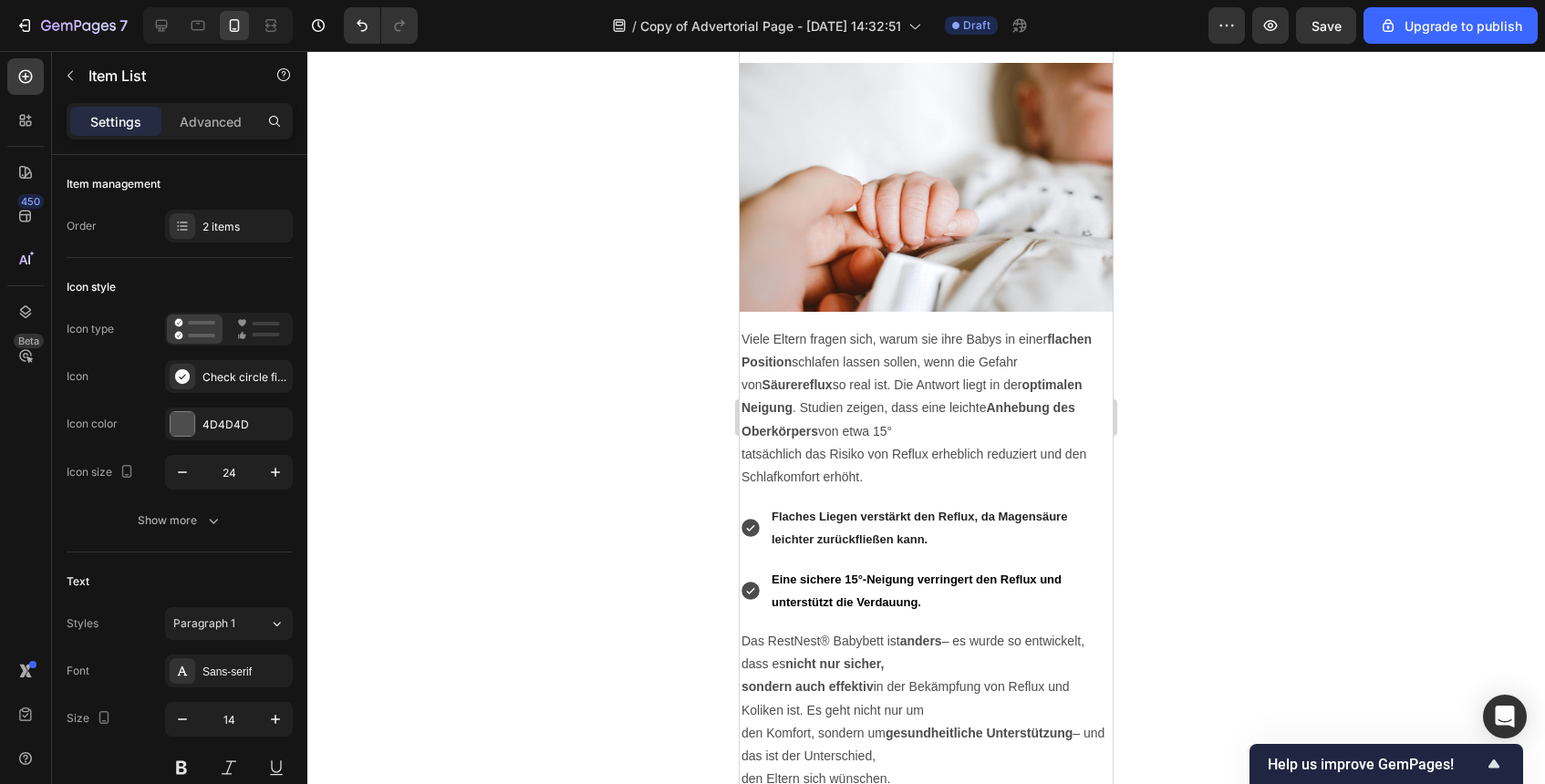
click at [990, 591] on p "Eine sichere 15°-Neigung verringert den Reflux und unterstützt die Verdauung." at bounding box center [941, 591] width 339 height 45
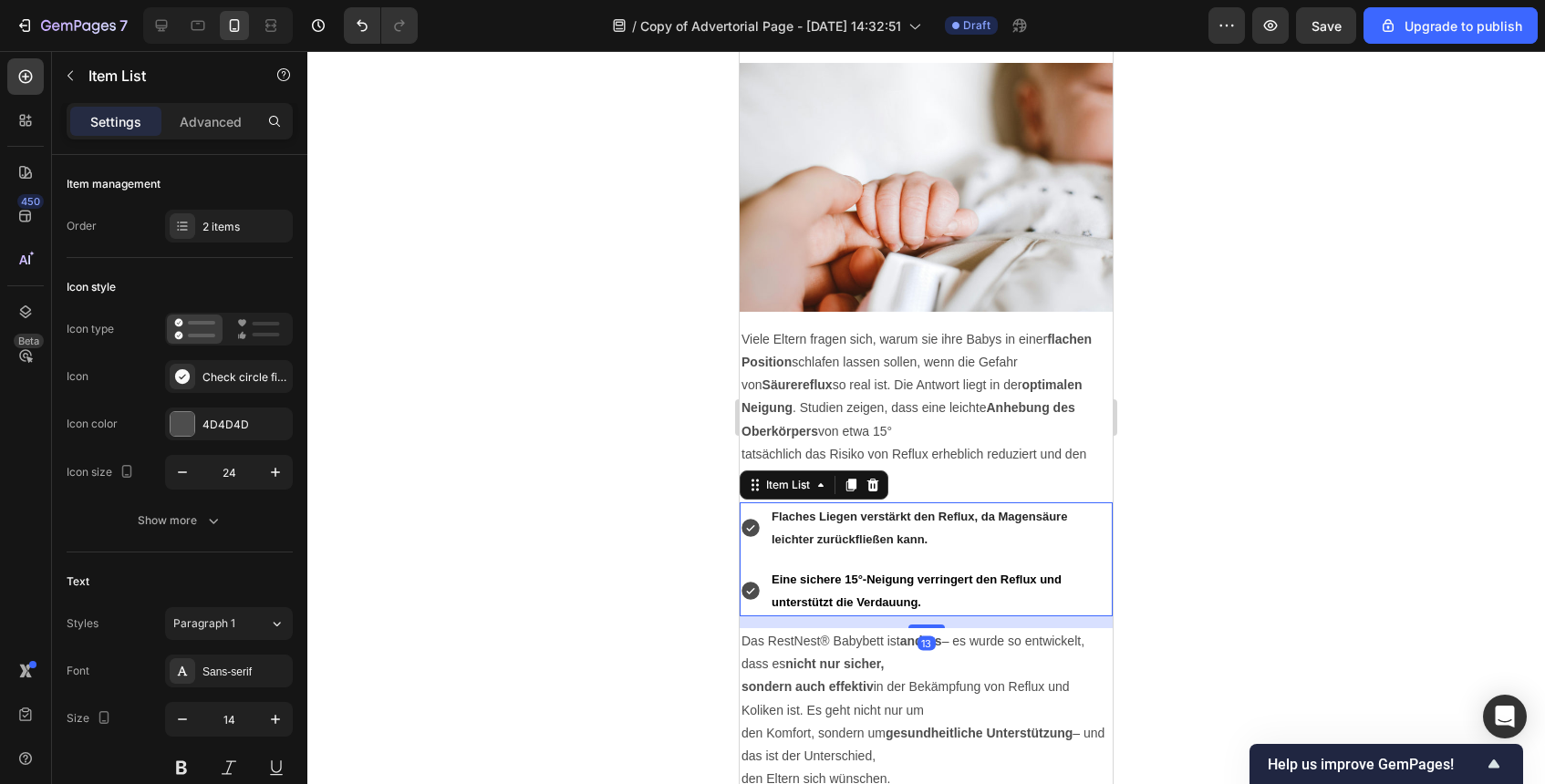
click at [938, 513] on strong "Flaches Liegen verstärkt den Reflux, da Magensäure leichter zurückfließen kann." at bounding box center [919, 528] width 295 height 36
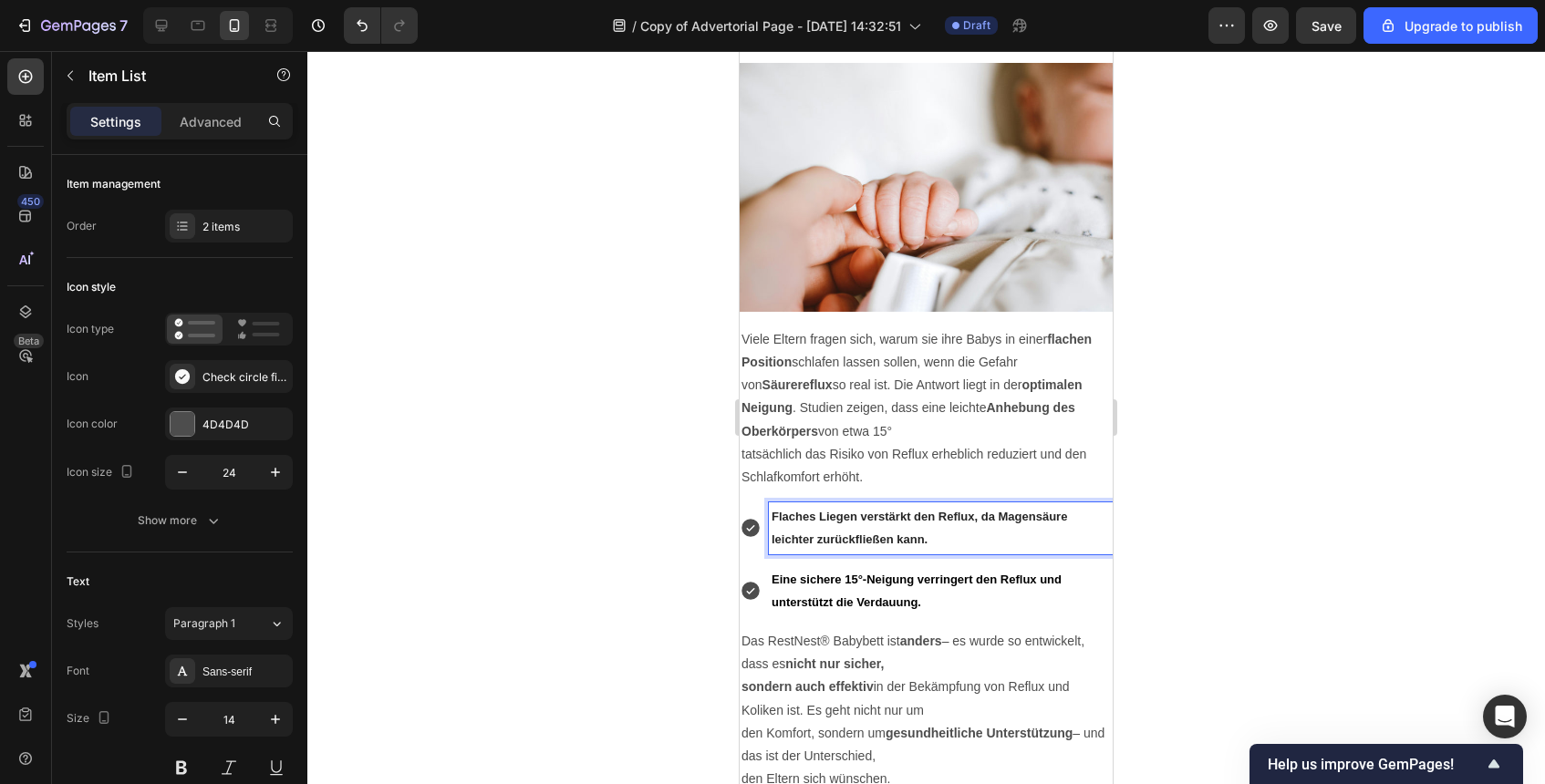
click at [874, 527] on p "Flaches Liegen verstärkt den Reflux, da Magensäure leichter zurückfließen kann." at bounding box center [941, 528] width 339 height 45
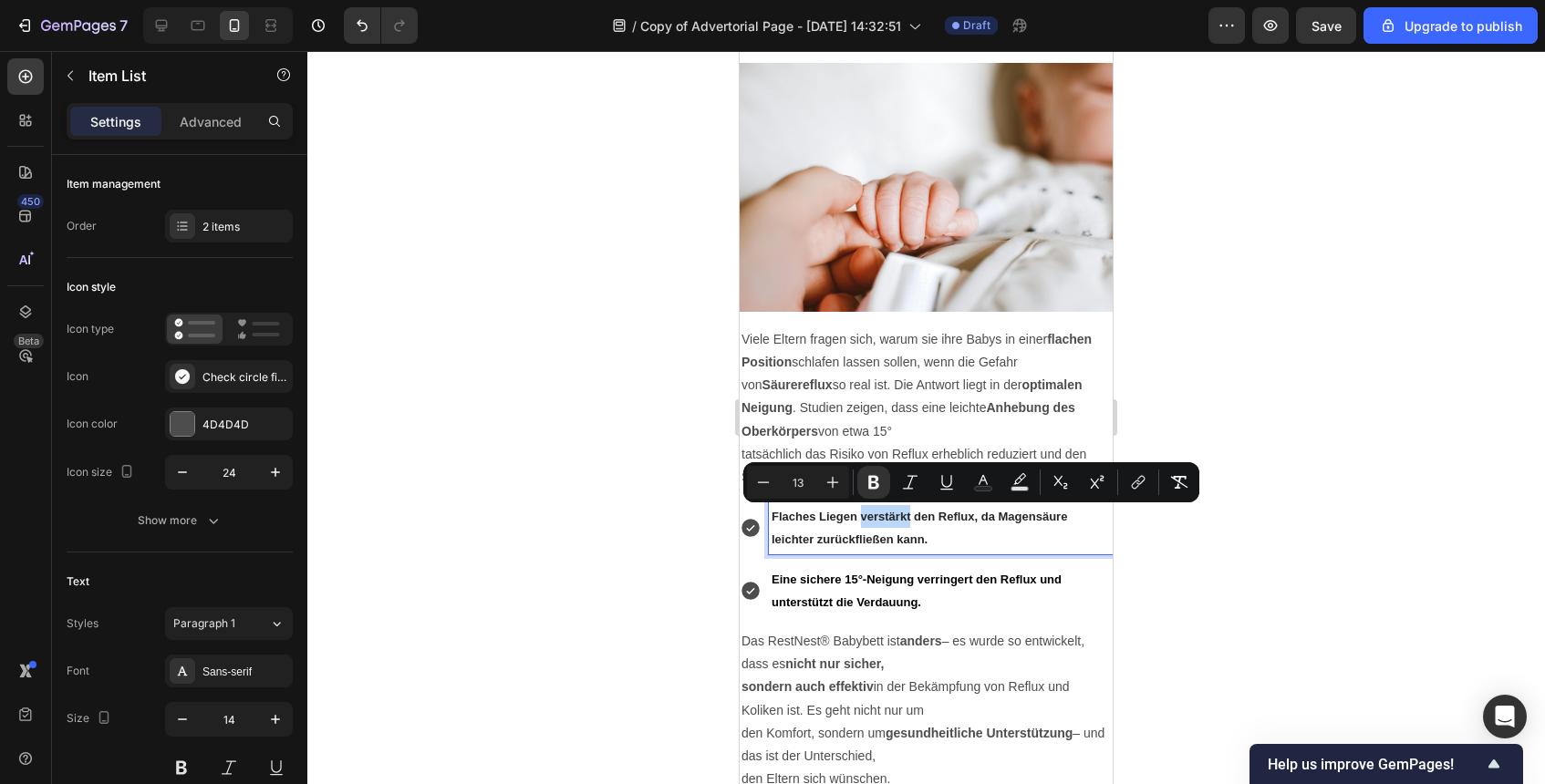
click at [874, 524] on strong "Flaches Liegen verstärkt den Reflux, da Magensäure leichter zurückfließen kann." at bounding box center [919, 528] width 295 height 36
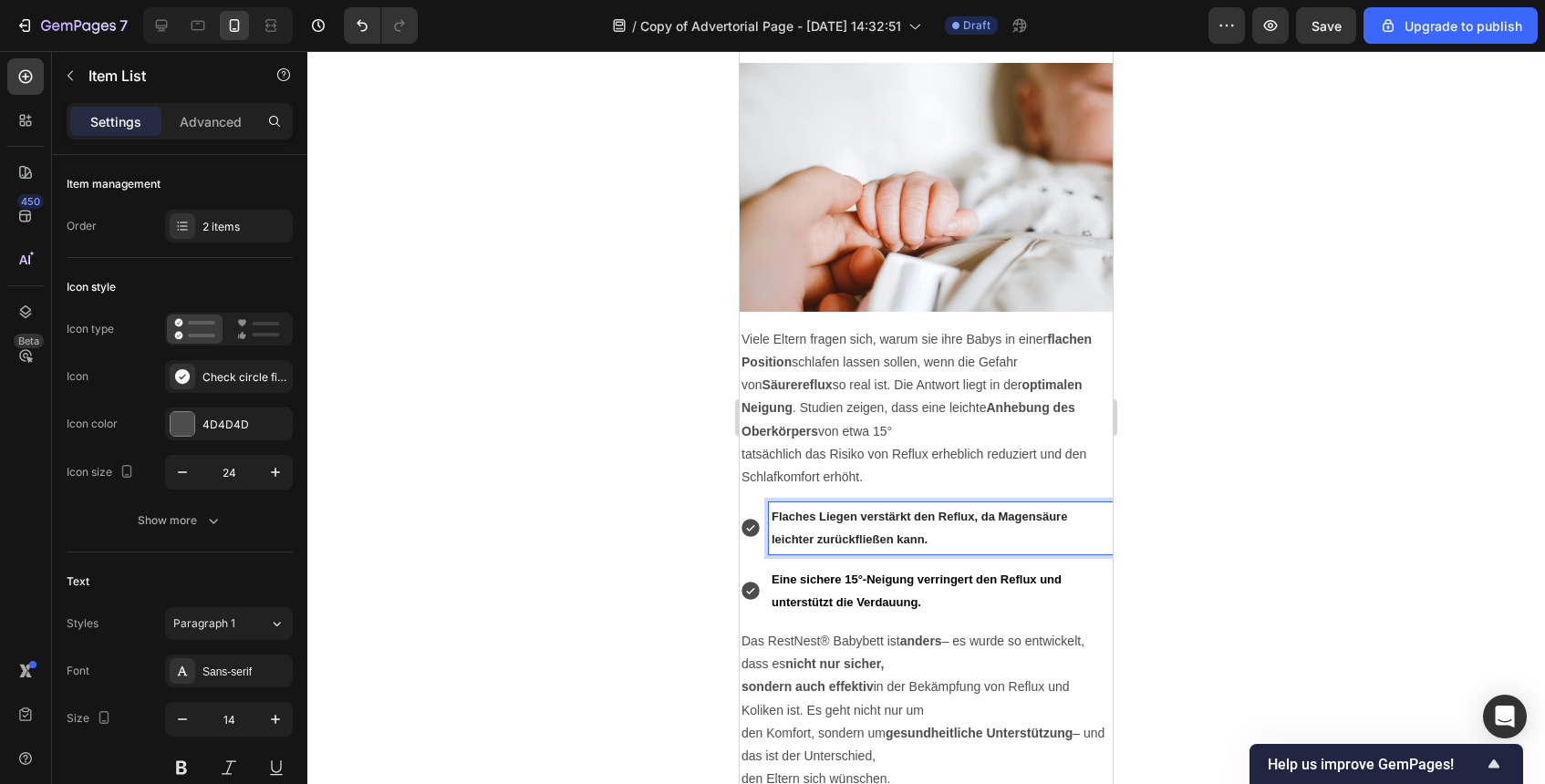
click at [902, 530] on p "Flaches Liegen verstärkt den Reflux, da Magensäure leichter zurückfließen kann." at bounding box center [941, 528] width 339 height 45
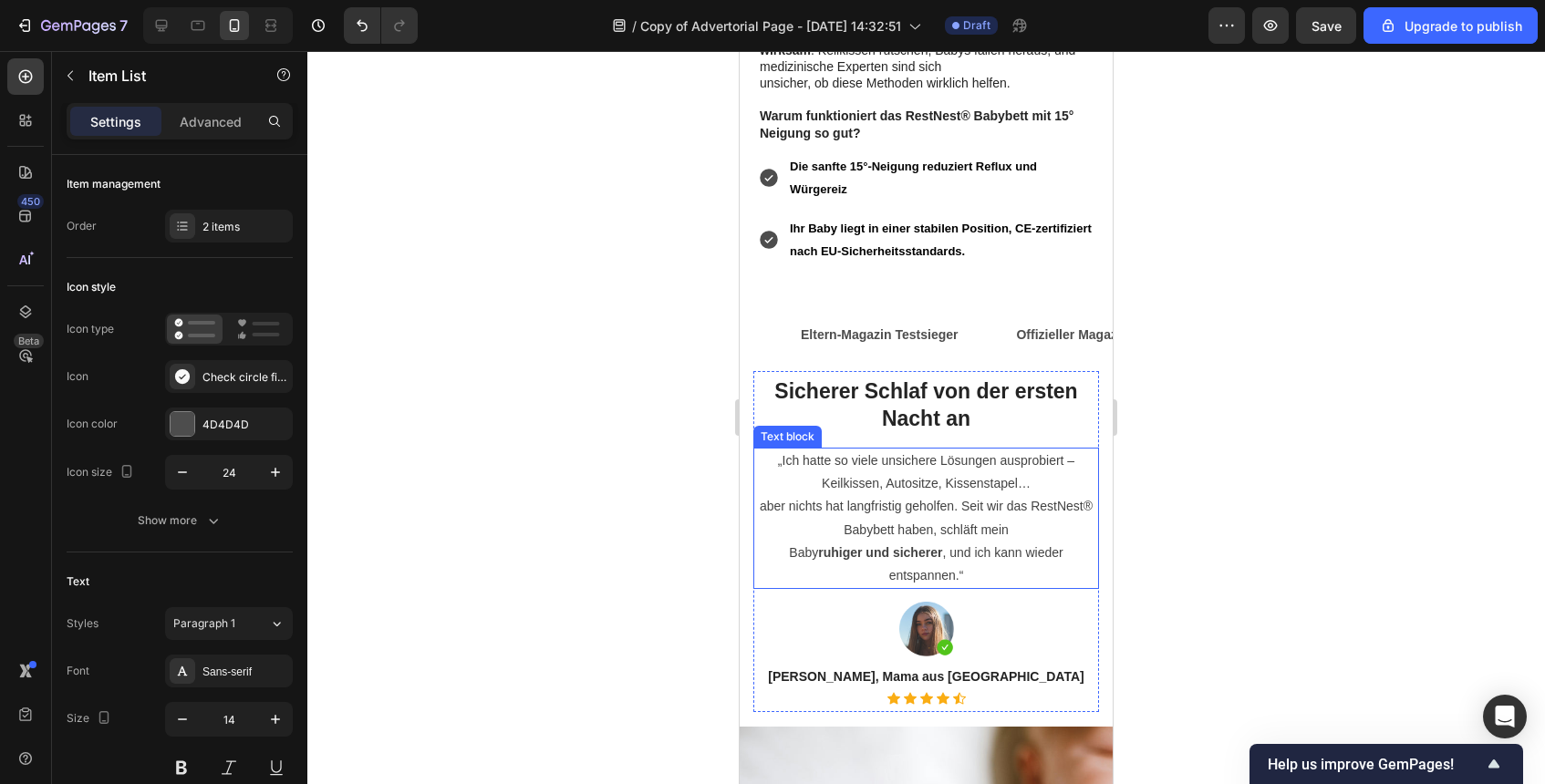
scroll to position [1844, 0]
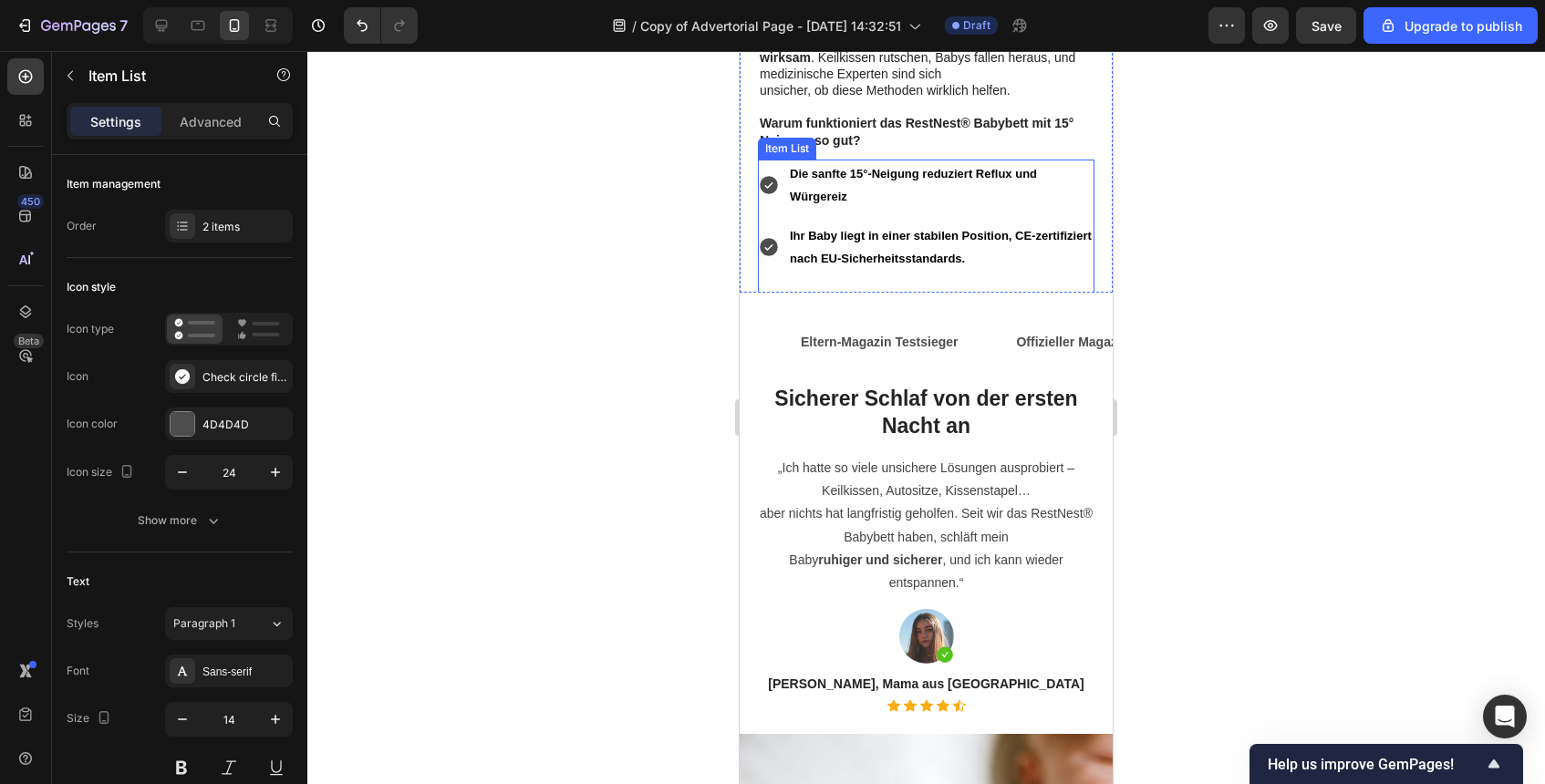
click at [864, 292] on strong "Atmungsaktive und rutschfeste Materialien sorgen für sicheren Schlaf ohne Verru…" at bounding box center [929, 310] width 280 height 36
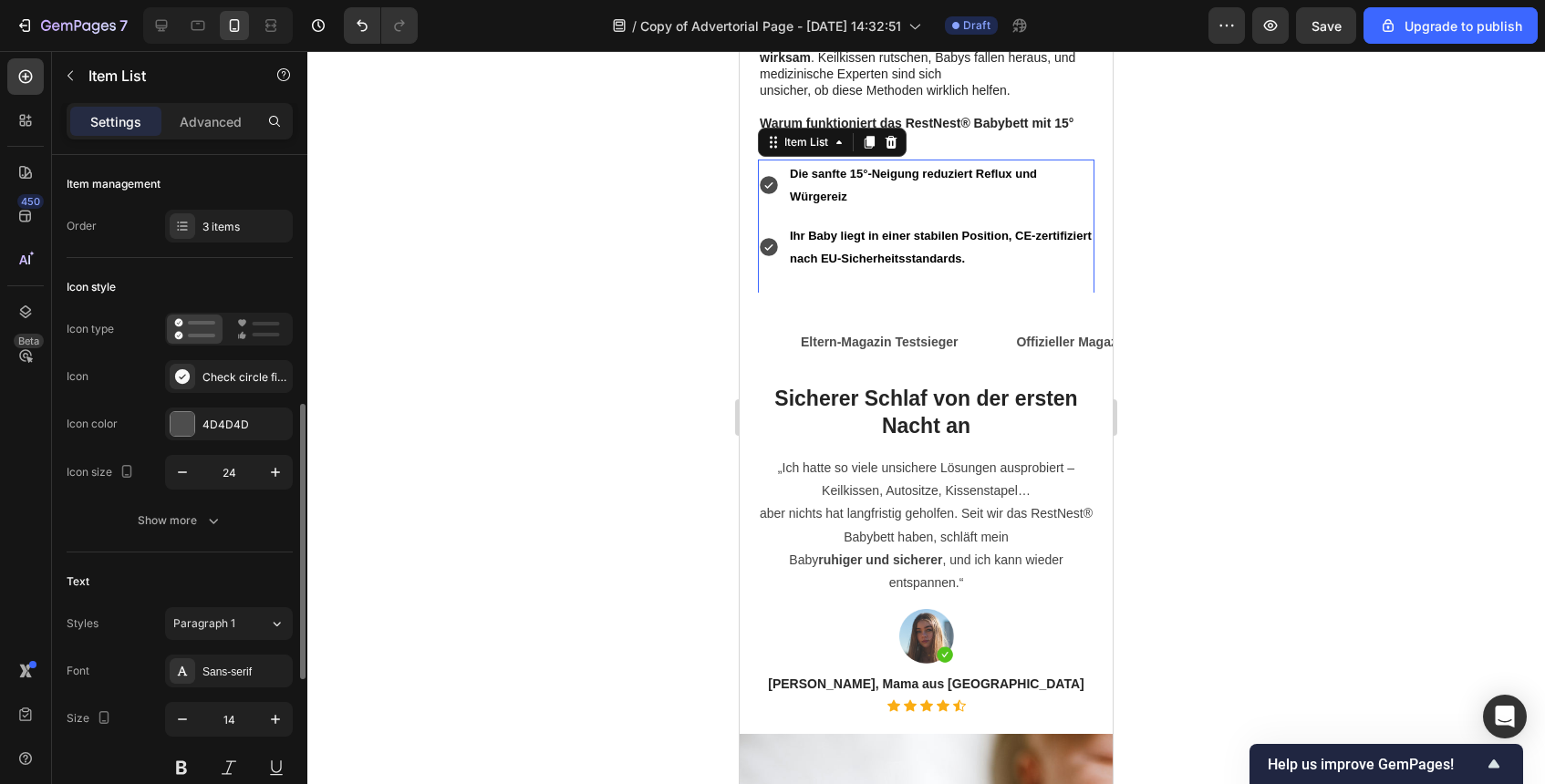
scroll to position [178, 0]
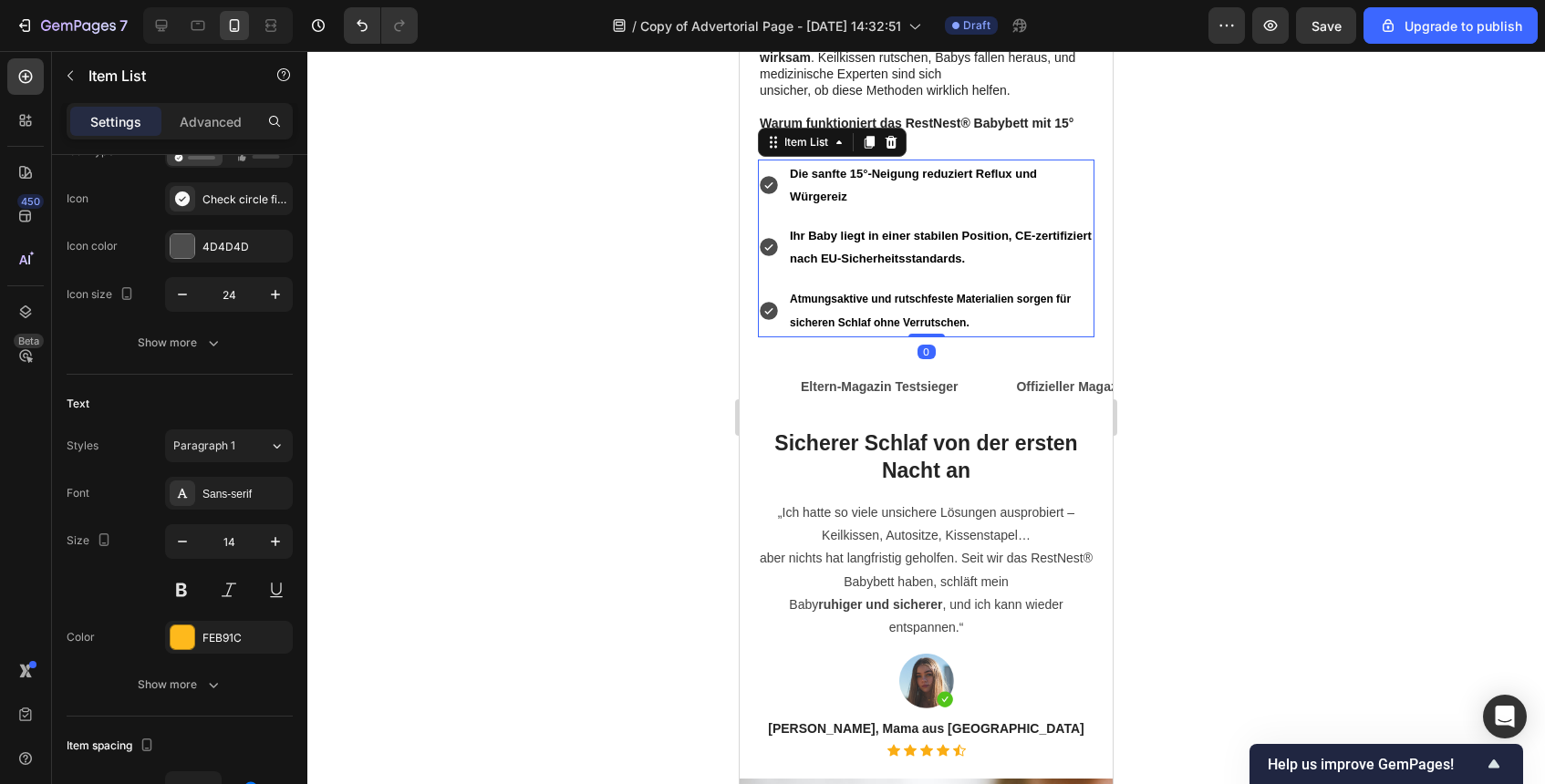
click at [864, 292] on strong "Atmungsaktive und rutschfeste Materialien sorgen für sicheren Schlaf ohne Verru…" at bounding box center [929, 310] width 280 height 36
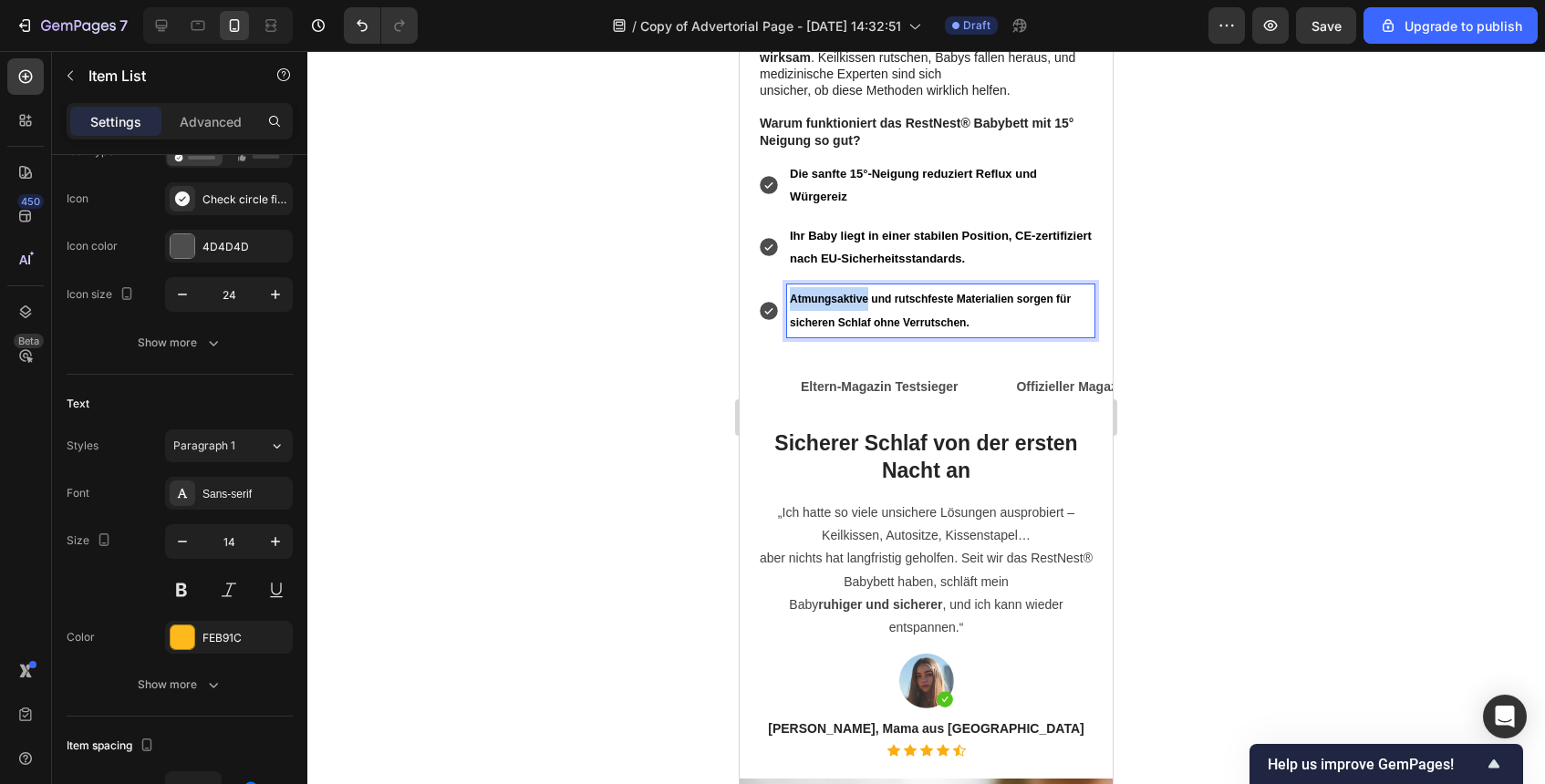
click at [864, 292] on strong "Atmungsaktive und rutschfeste Materialien sorgen für sicheren Schlaf ohne Verru…" at bounding box center [929, 310] width 280 height 36
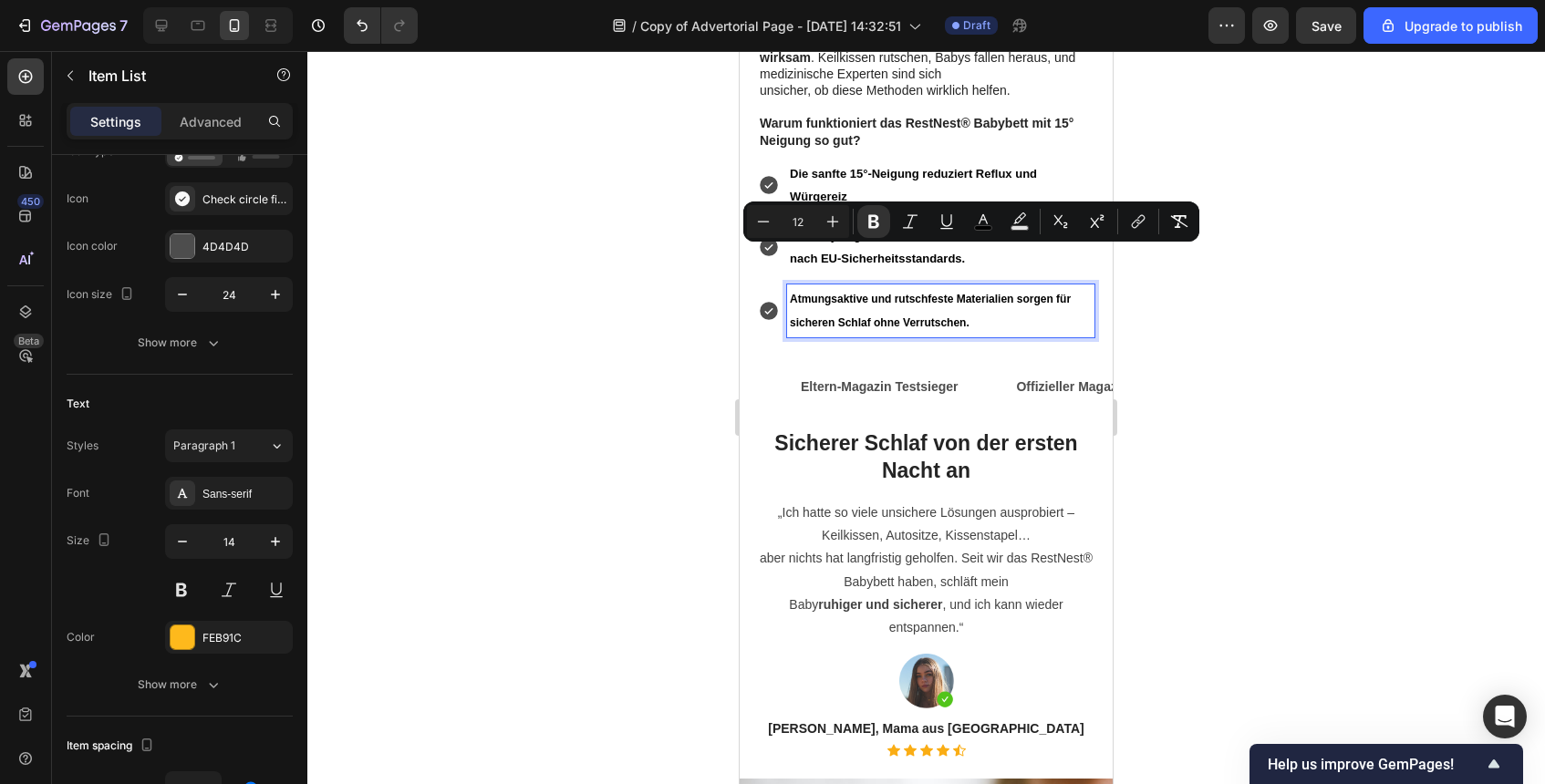
click at [840, 224] on p "Ihr Baby liegt in einer stabilen Position, CE-zertifiziert nach EU-Sicherheitss…" at bounding box center [941, 246] width 302 height 45
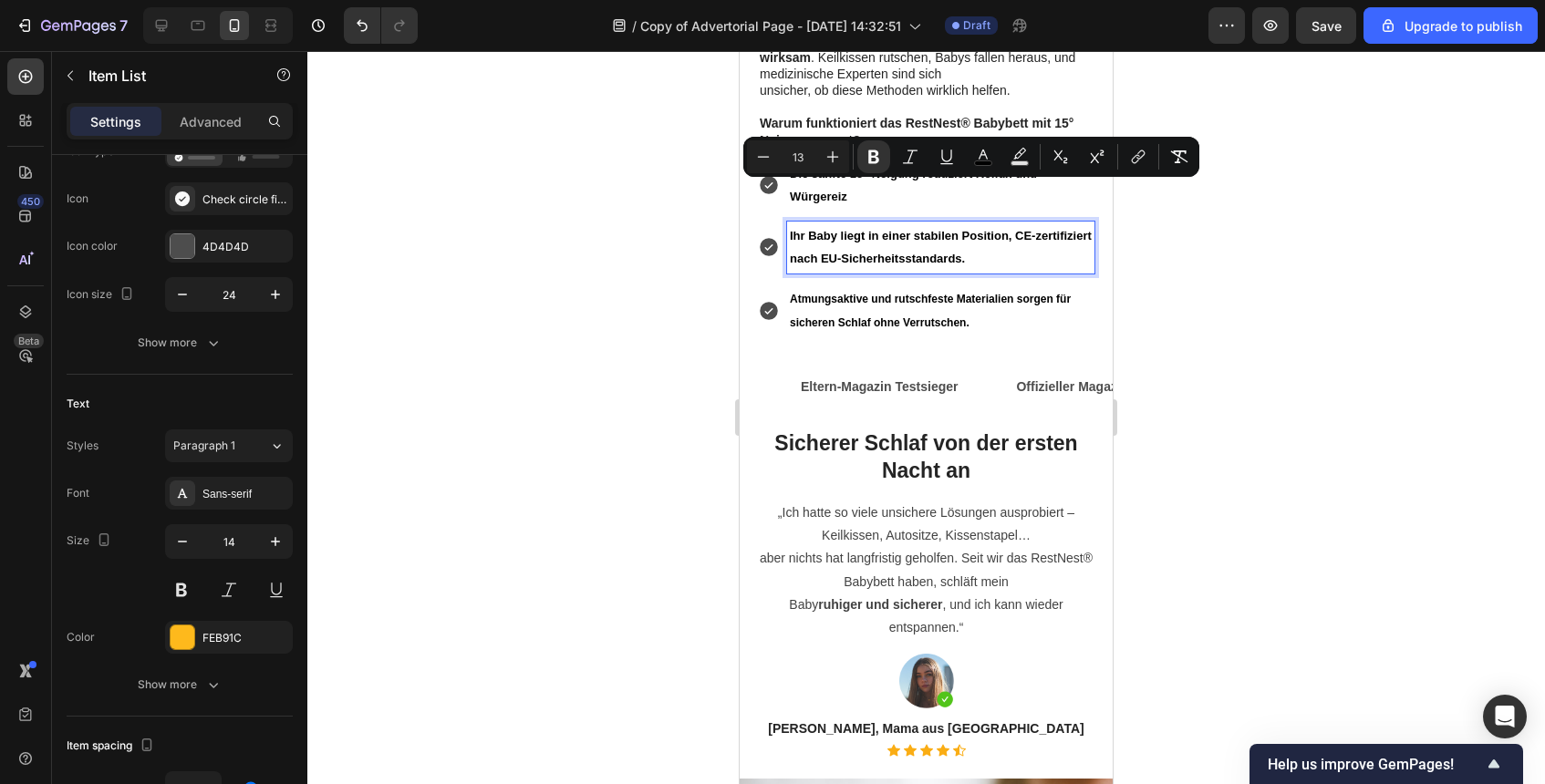
click at [890, 292] on strong "Atmungsaktive und rutschfeste Materialien sorgen für sicheren Schlaf ohne Verru…" at bounding box center [929, 310] width 280 height 36
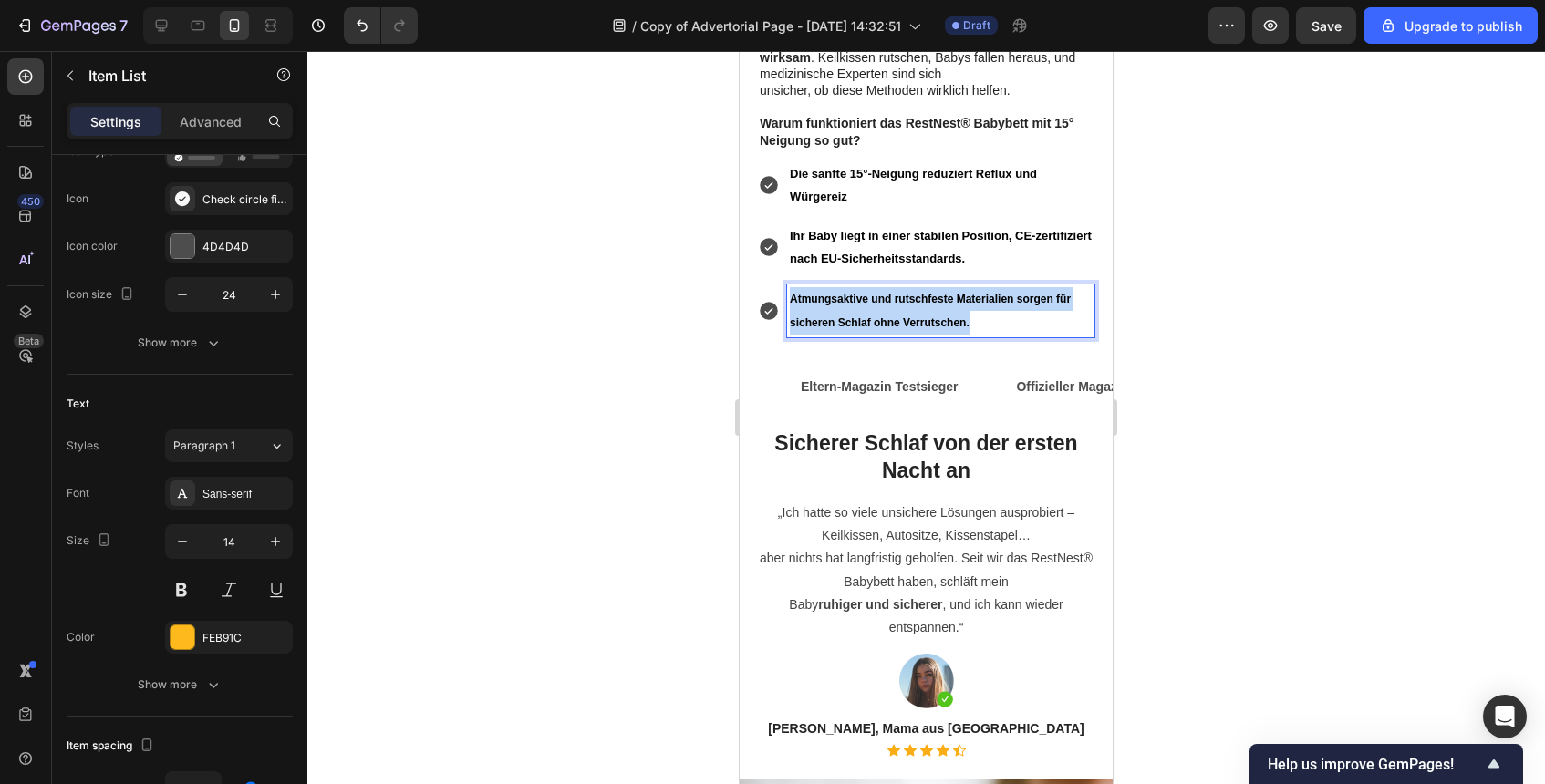
click at [890, 292] on strong "Atmungsaktive und rutschfeste Materialien sorgen für sicheren Schlaf ohne Verru…" at bounding box center [929, 310] width 280 height 36
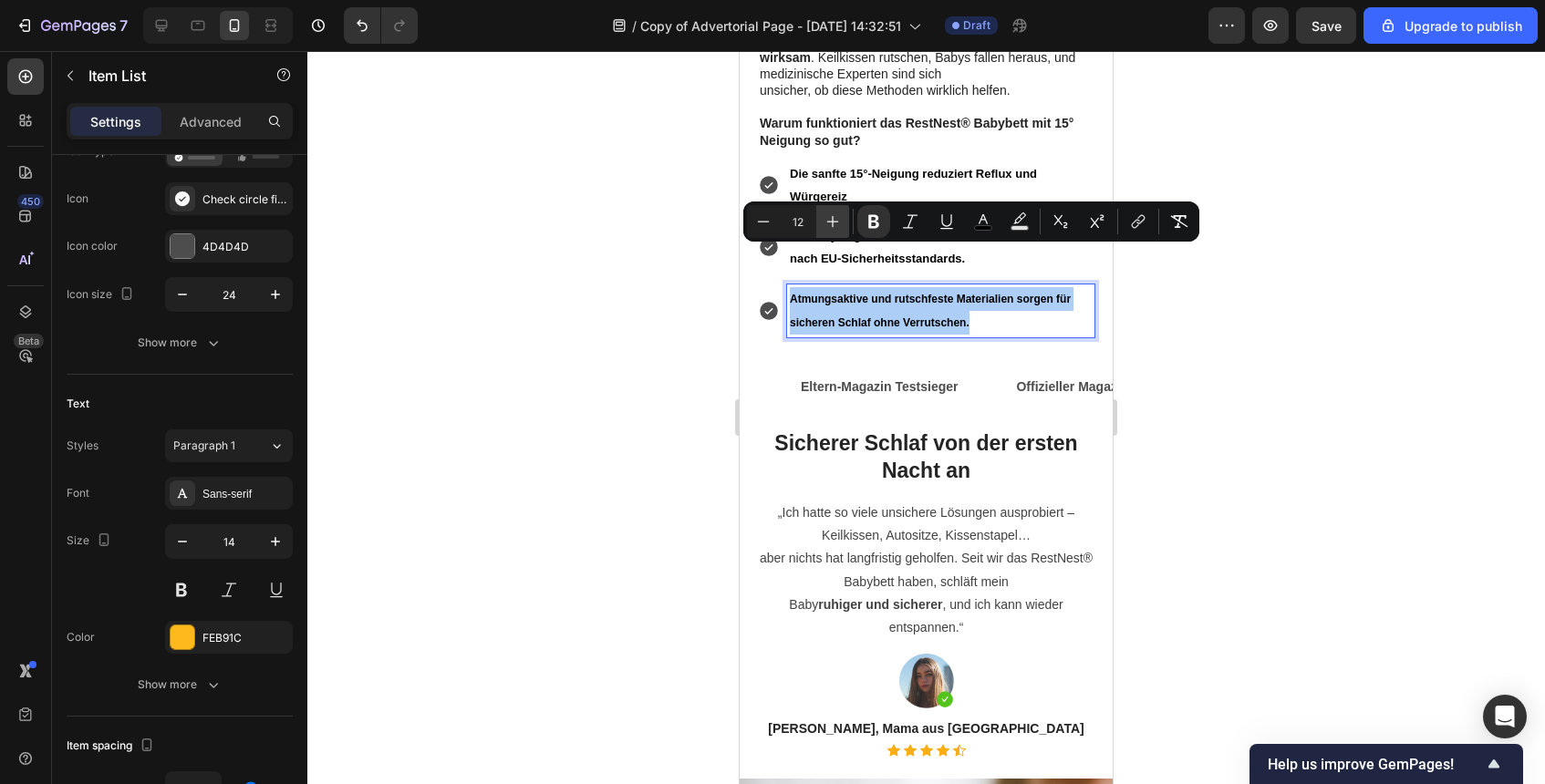
click at [841, 224] on icon "Editor contextual toolbar" at bounding box center [833, 222] width 19 height 19
type input "13"
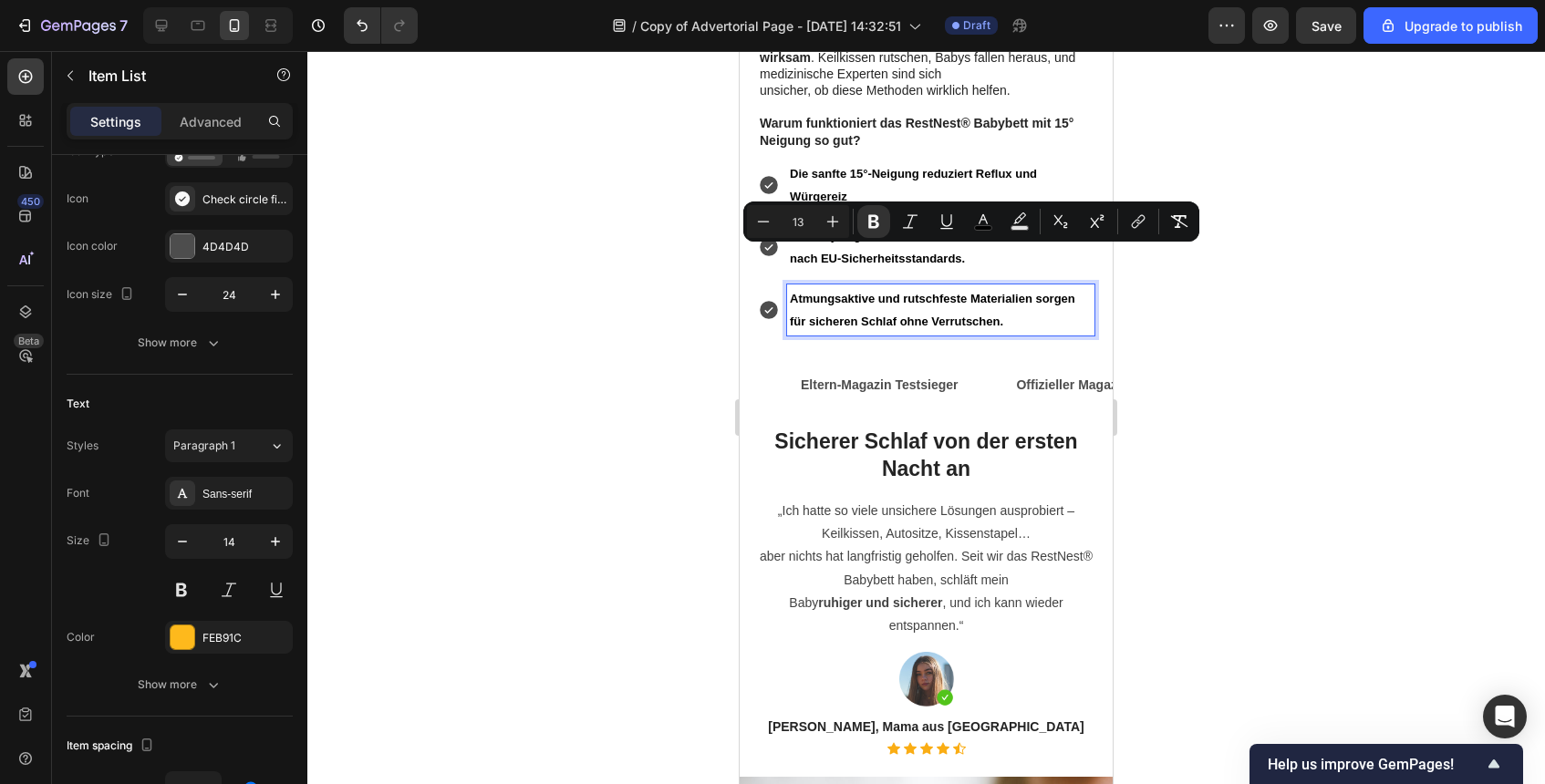
click at [858, 162] on p "Die sanfte 15°-Neigung reduziert Reflux und Würgereiz" at bounding box center [941, 184] width 302 height 45
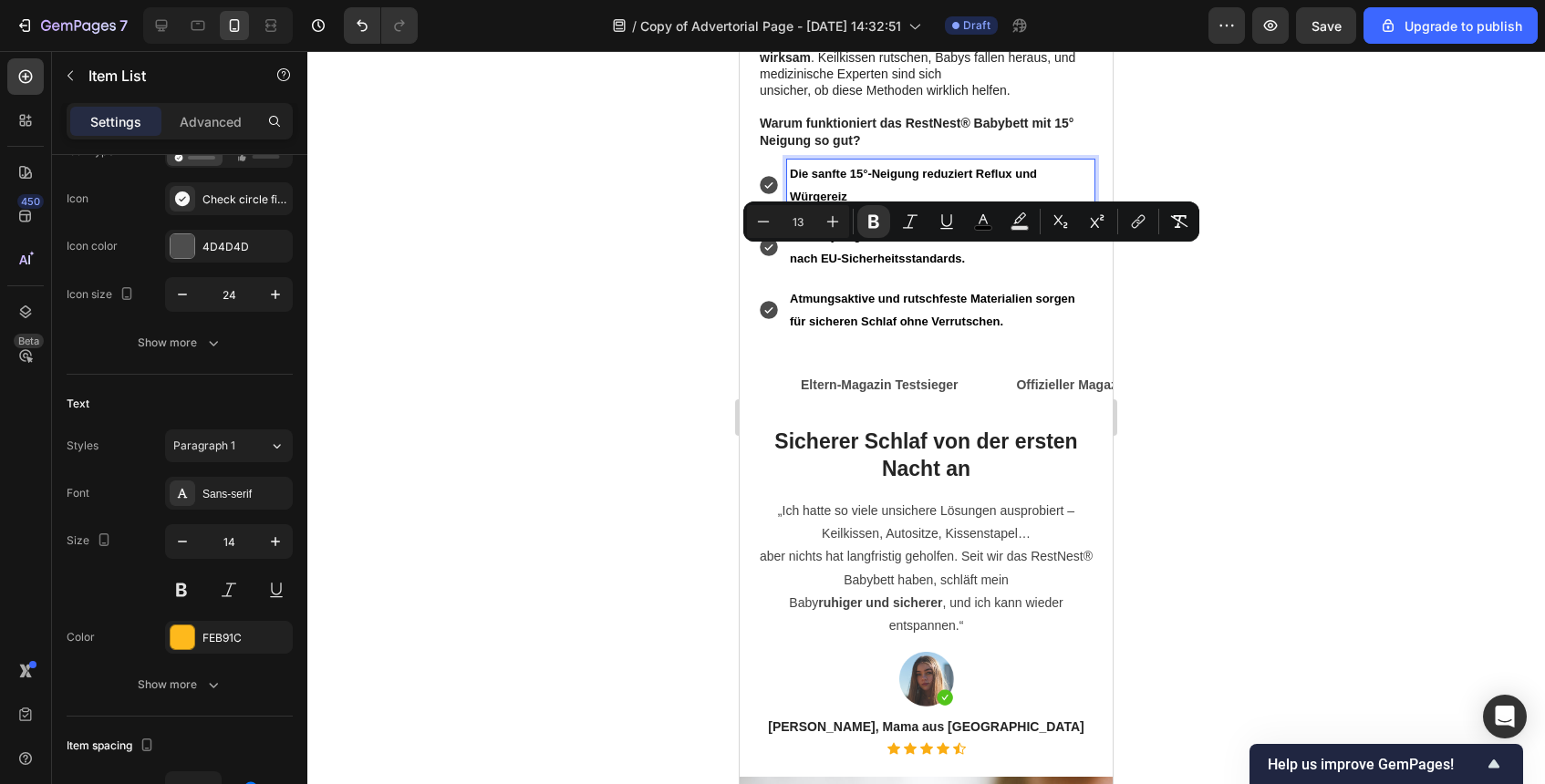
click at [858, 162] on p "Die sanfte 15°-Neigung reduziert Reflux und Würgereiz" at bounding box center [941, 184] width 302 height 45
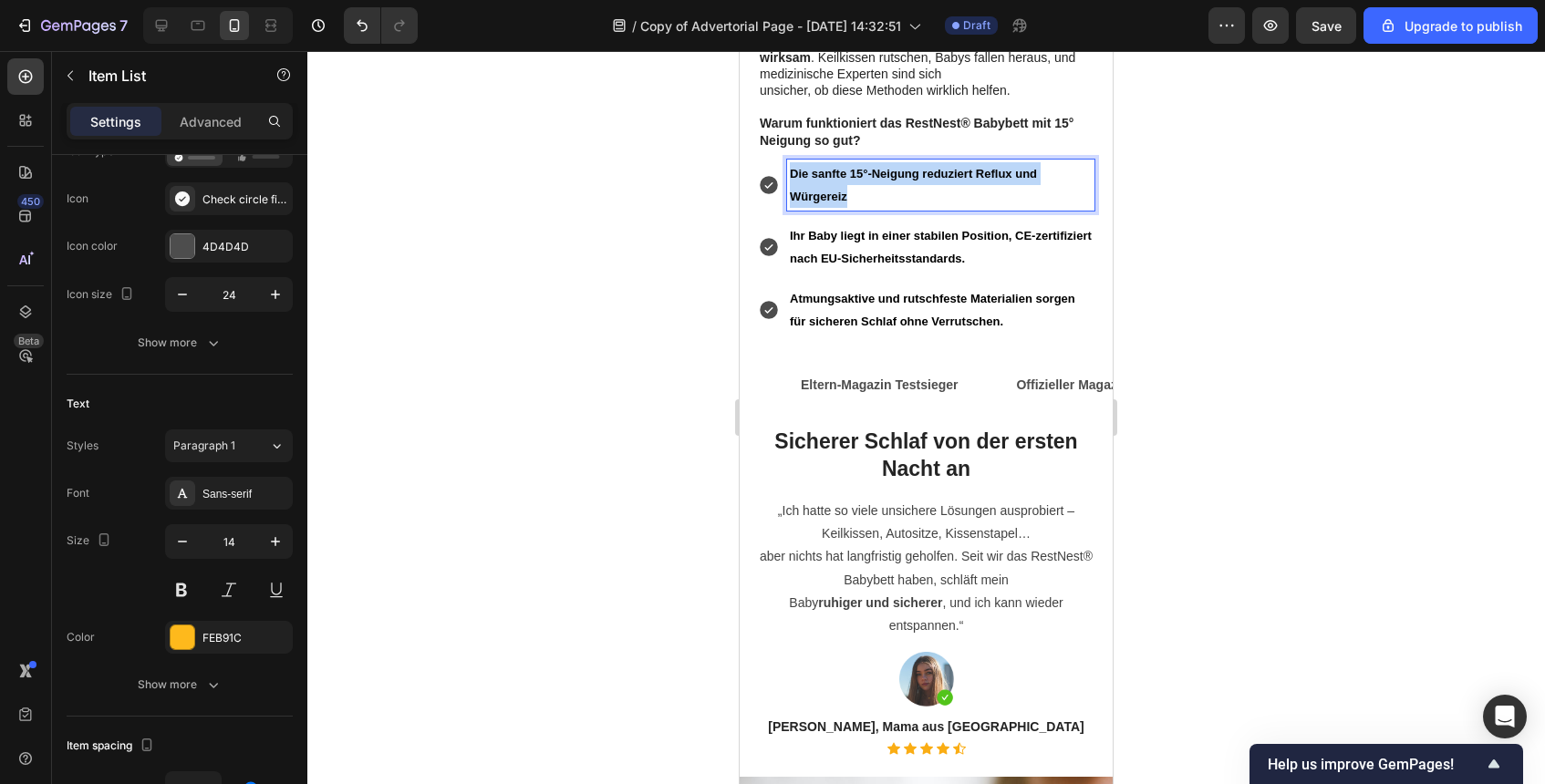
click at [858, 162] on p "Die sanfte 15°-Neigung reduziert Reflux und Würgereiz" at bounding box center [941, 184] width 302 height 45
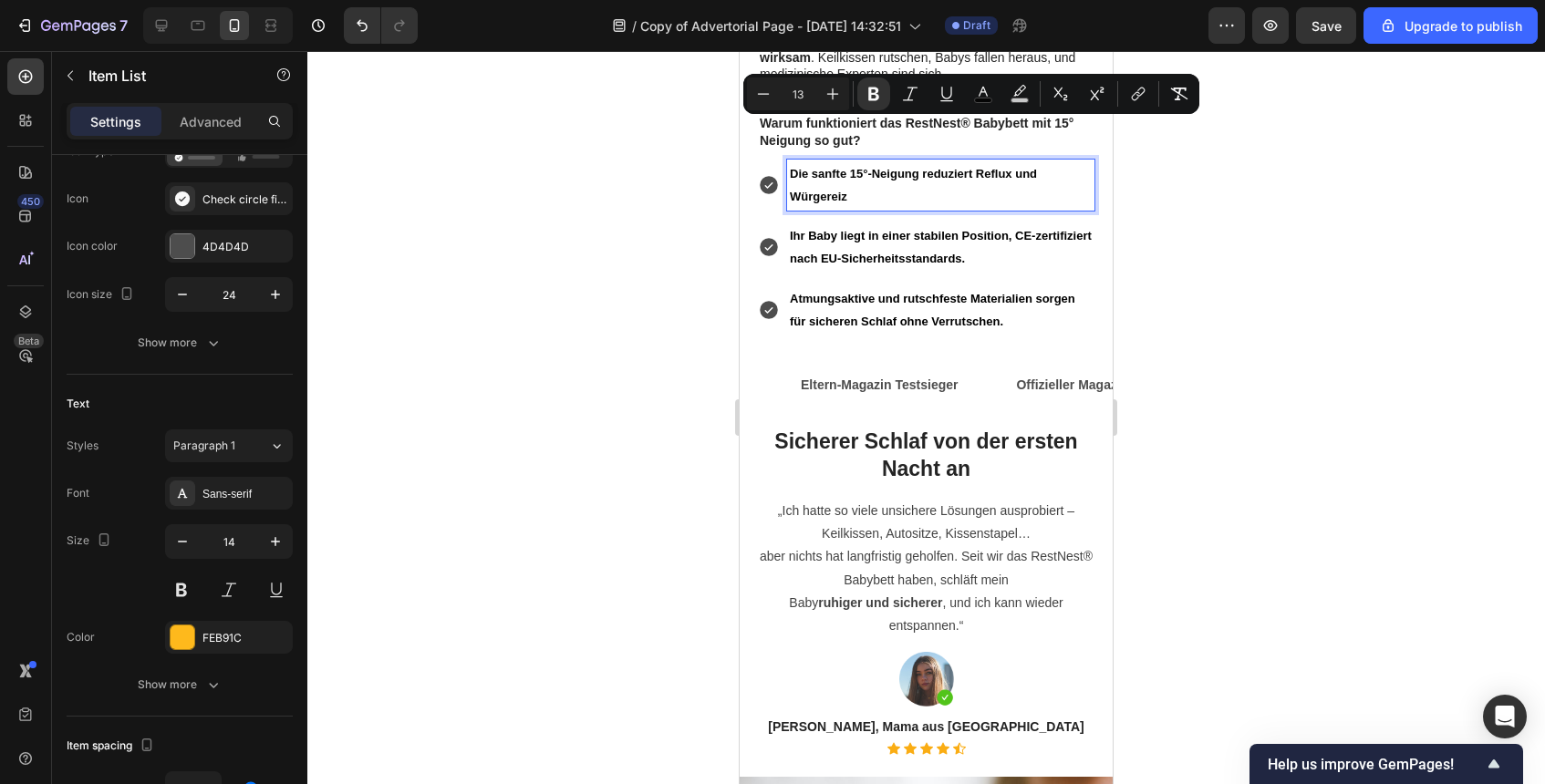
click at [962, 224] on p "Ihr Baby liegt in einer stabilen Position, CE-zertifiziert nach EU-Sicherheitss…" at bounding box center [941, 246] width 302 height 45
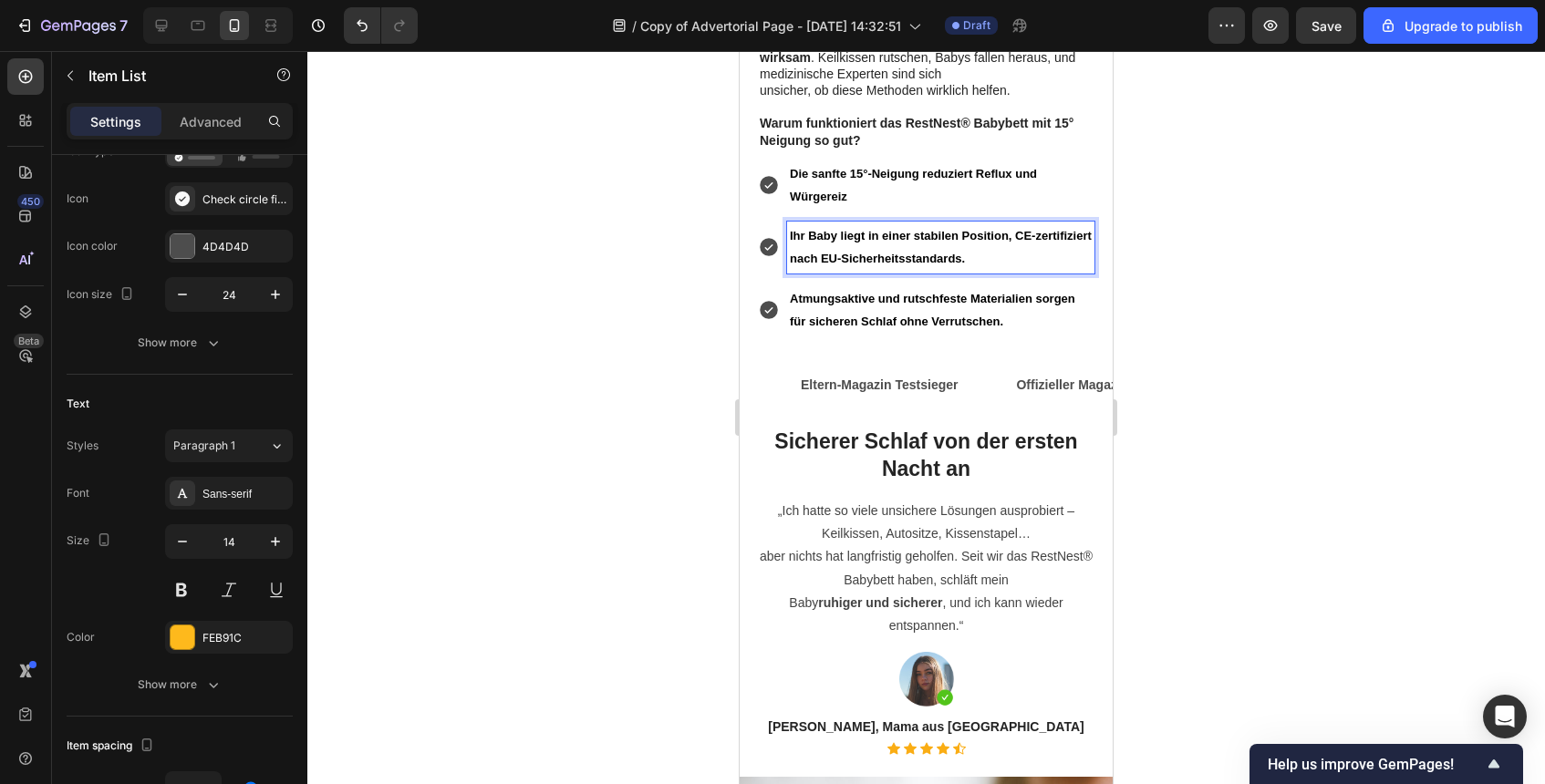
click at [966, 224] on p "Ihr Baby liegt in einer stabilen Position, CE-zertifiziert nach EU-Sicherheitss…" at bounding box center [941, 246] width 302 height 45
click at [1015, 287] on p "Atmungsaktive und rutschfeste Materialien sorgen für sicheren Schlaf ohne Verru…" at bounding box center [941, 309] width 302 height 45
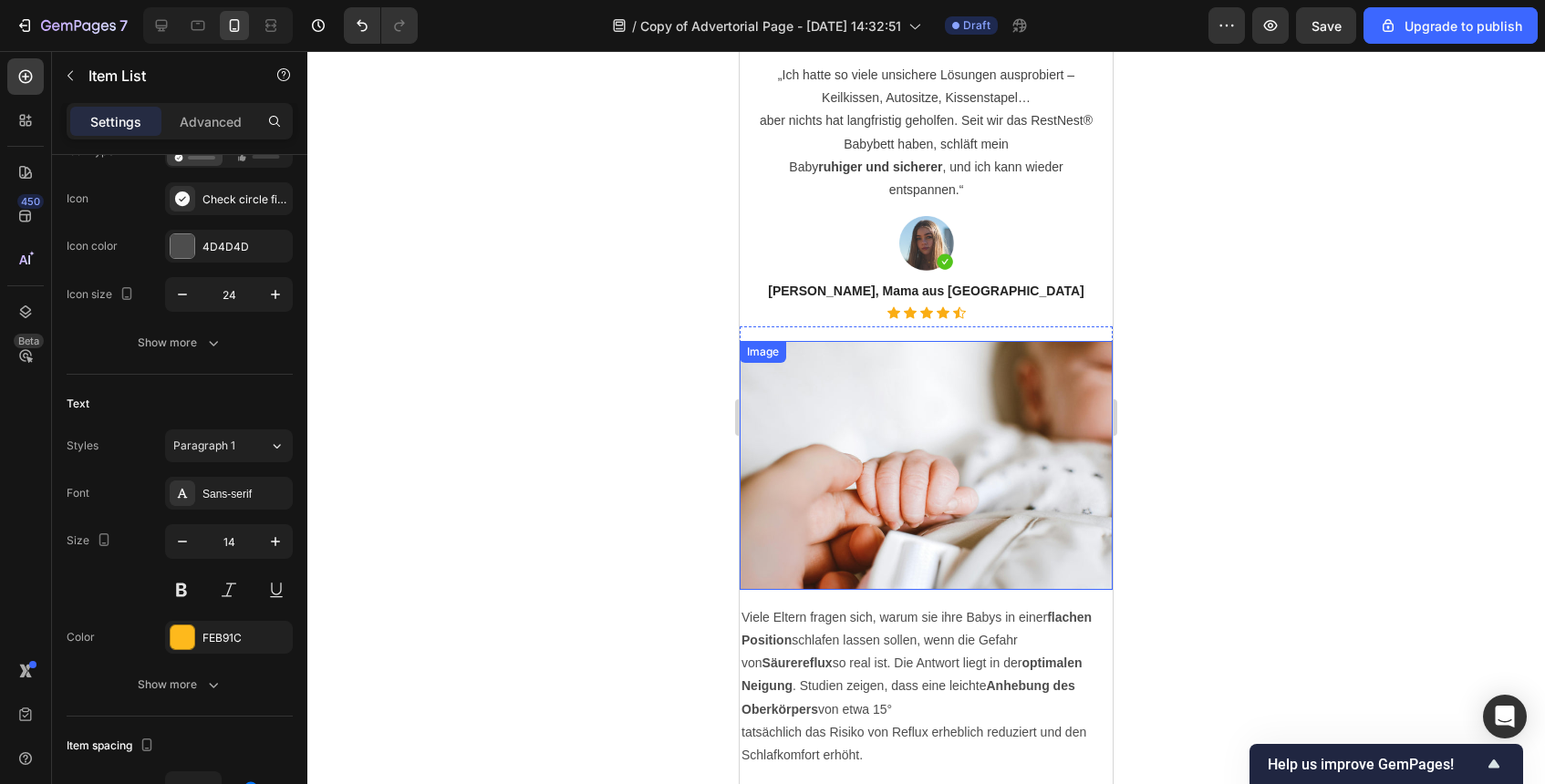
scroll to position [1967, 0]
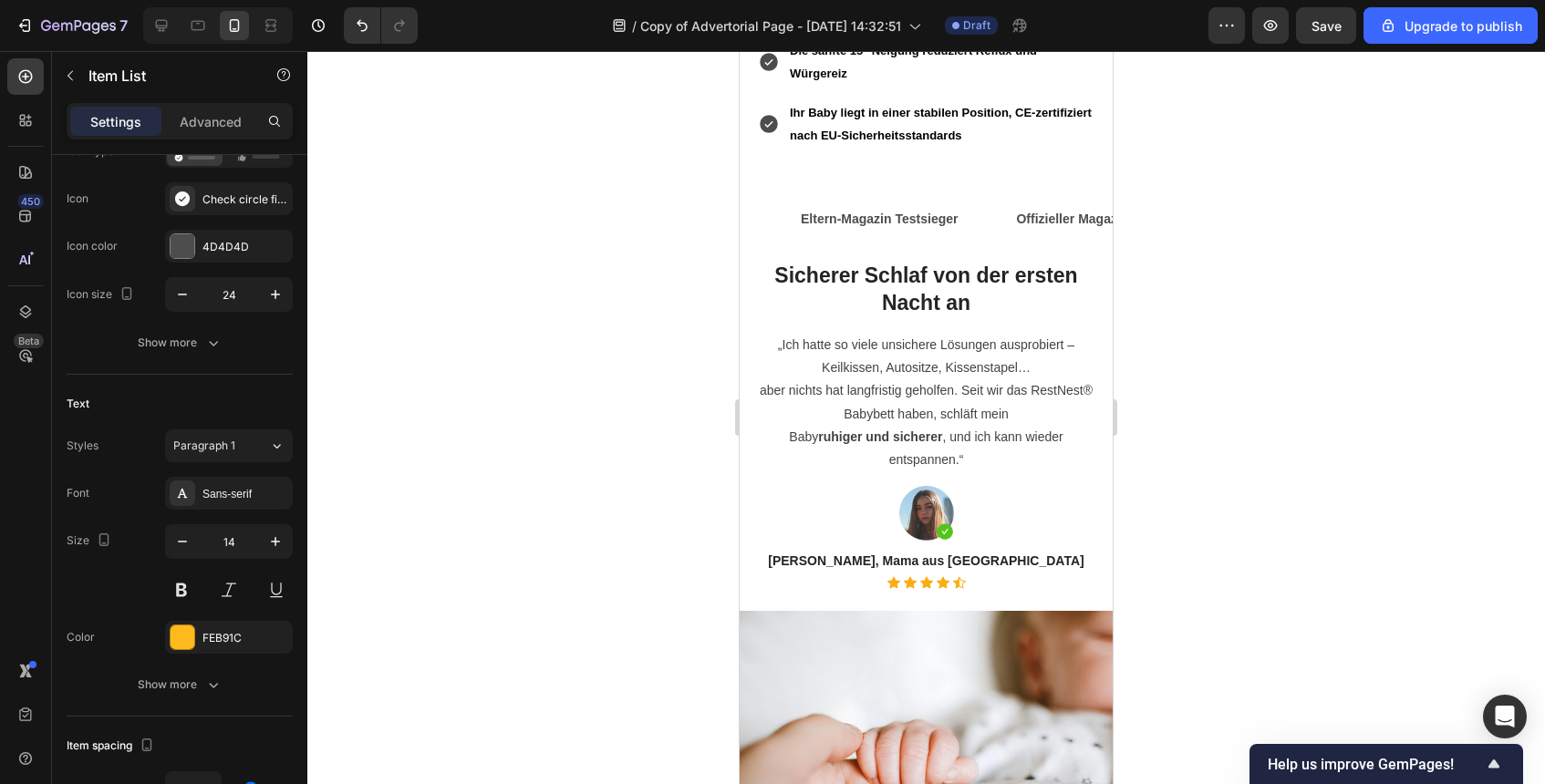
click at [933, 168] on strong "Atmungsaktive und rutschfeste Materialien sorgen für sicheren Schlaf ohne Verru…" at bounding box center [932, 186] width 285 height 36
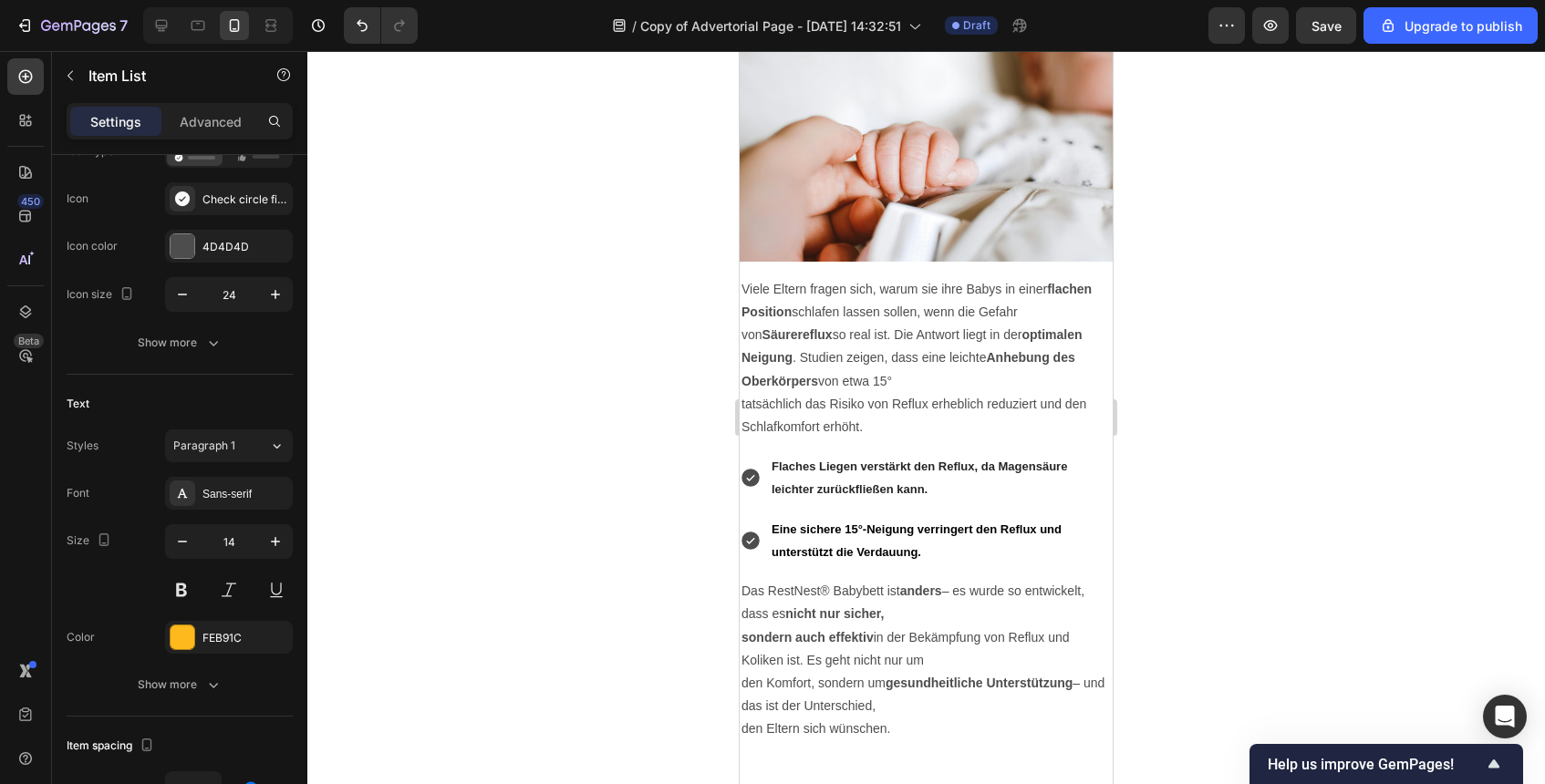
scroll to position [2689, 0]
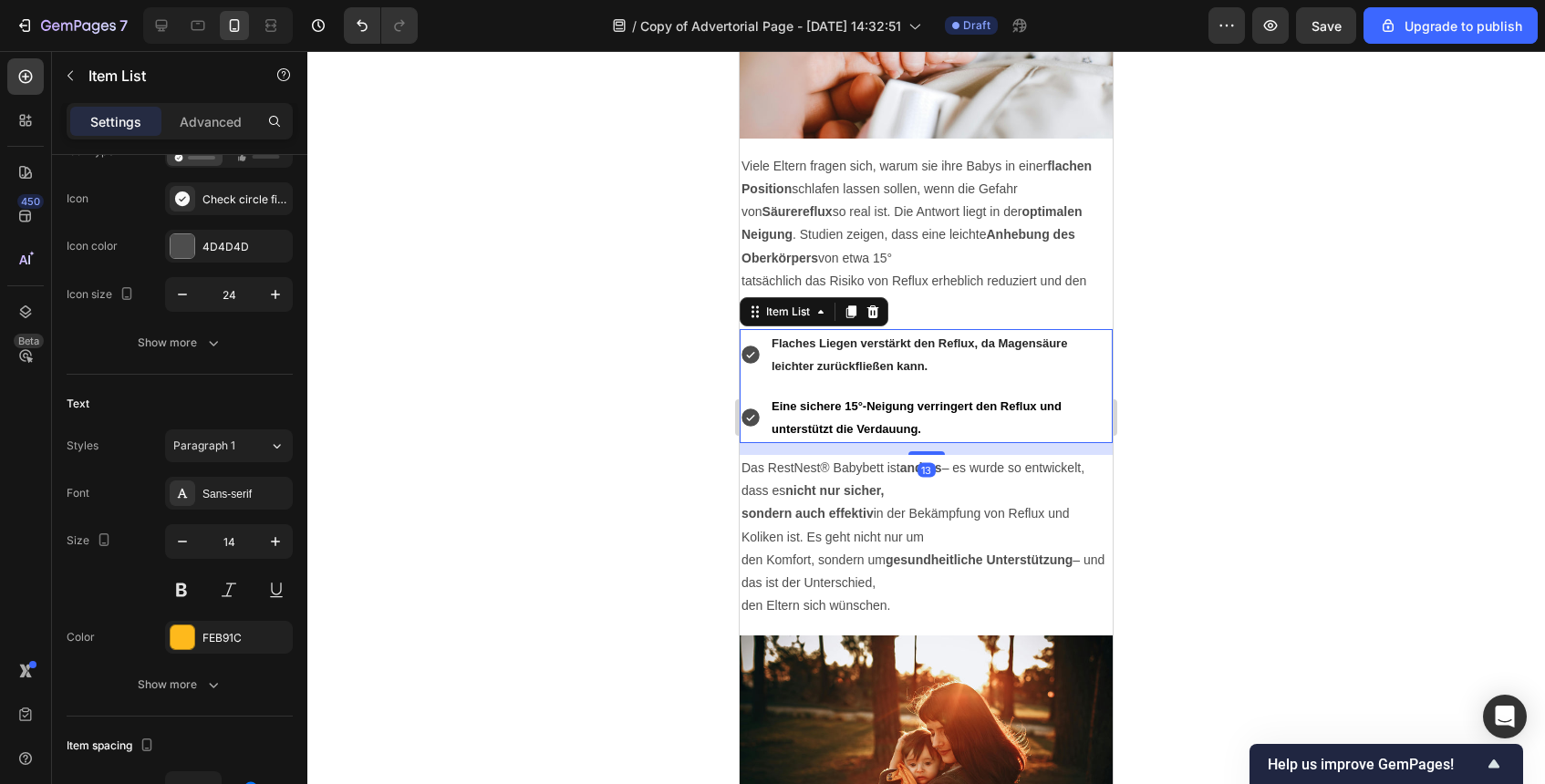
click at [887, 344] on strong "Flaches Liegen verstärkt den Reflux, da Magensäure leichter zurückfließen kann." at bounding box center [919, 355] width 295 height 36
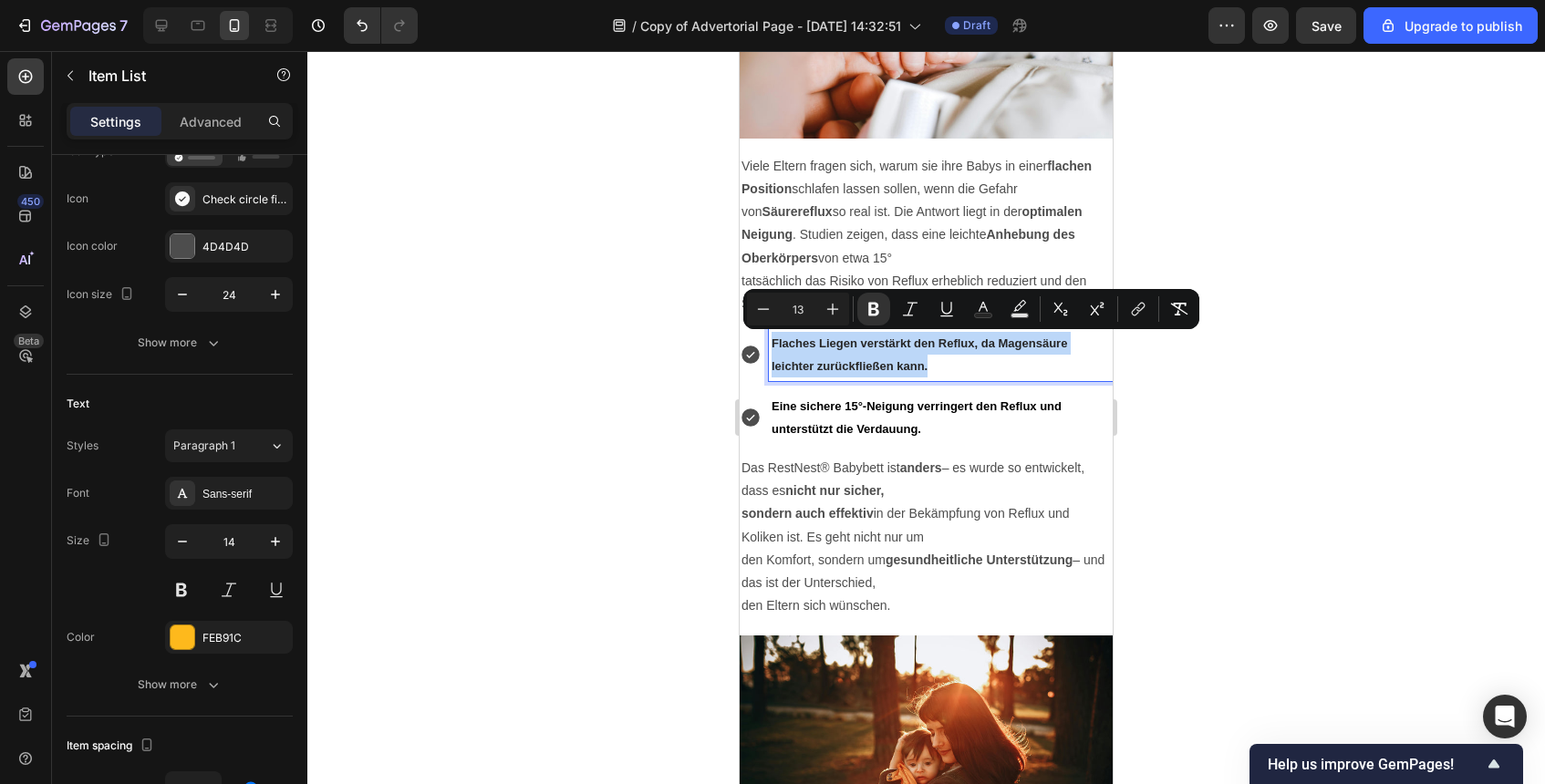
click at [887, 344] on strong "Flaches Liegen verstärkt den Reflux, da Magensäure leichter zurückfließen kann." at bounding box center [919, 355] width 295 height 36
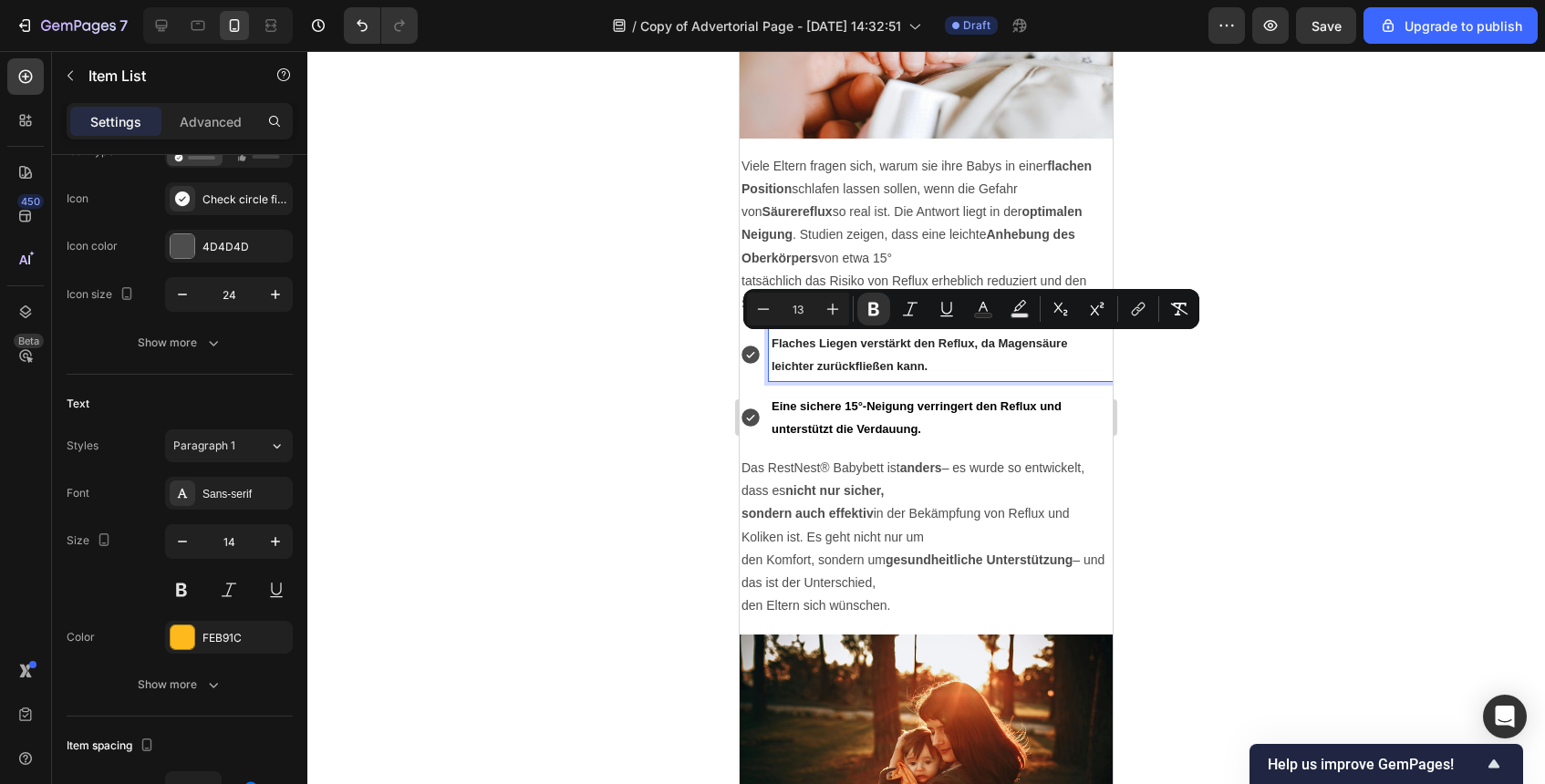
click at [896, 427] on strong "Eine sichere 15°-Neigung verringert den Reflux und unterstützt die Verdauung." at bounding box center [916, 417] width 290 height 36
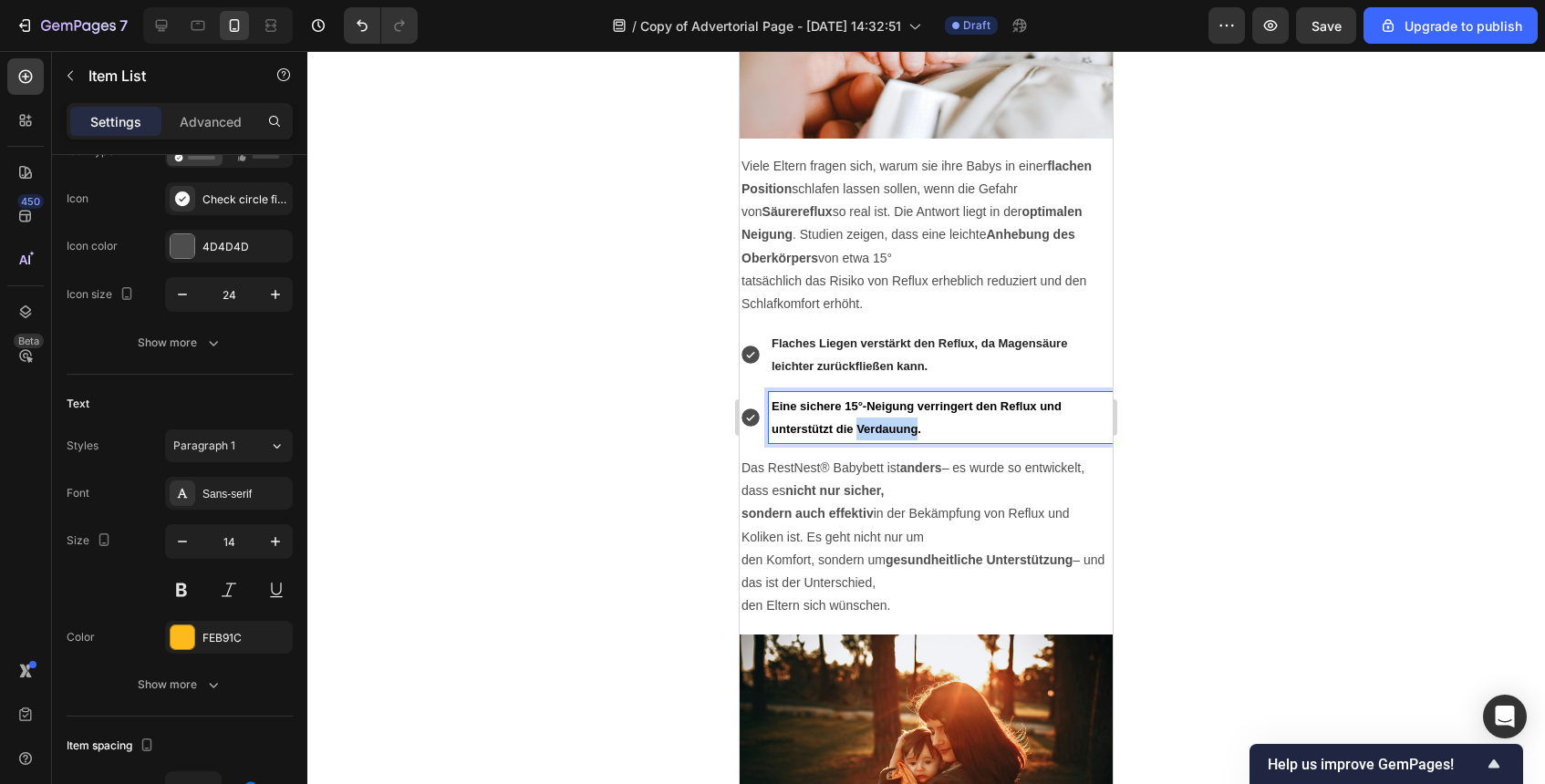
click at [896, 427] on strong "Eine sichere 15°-Neigung verringert den Reflux und unterstützt die Verdauung." at bounding box center [916, 417] width 290 height 36
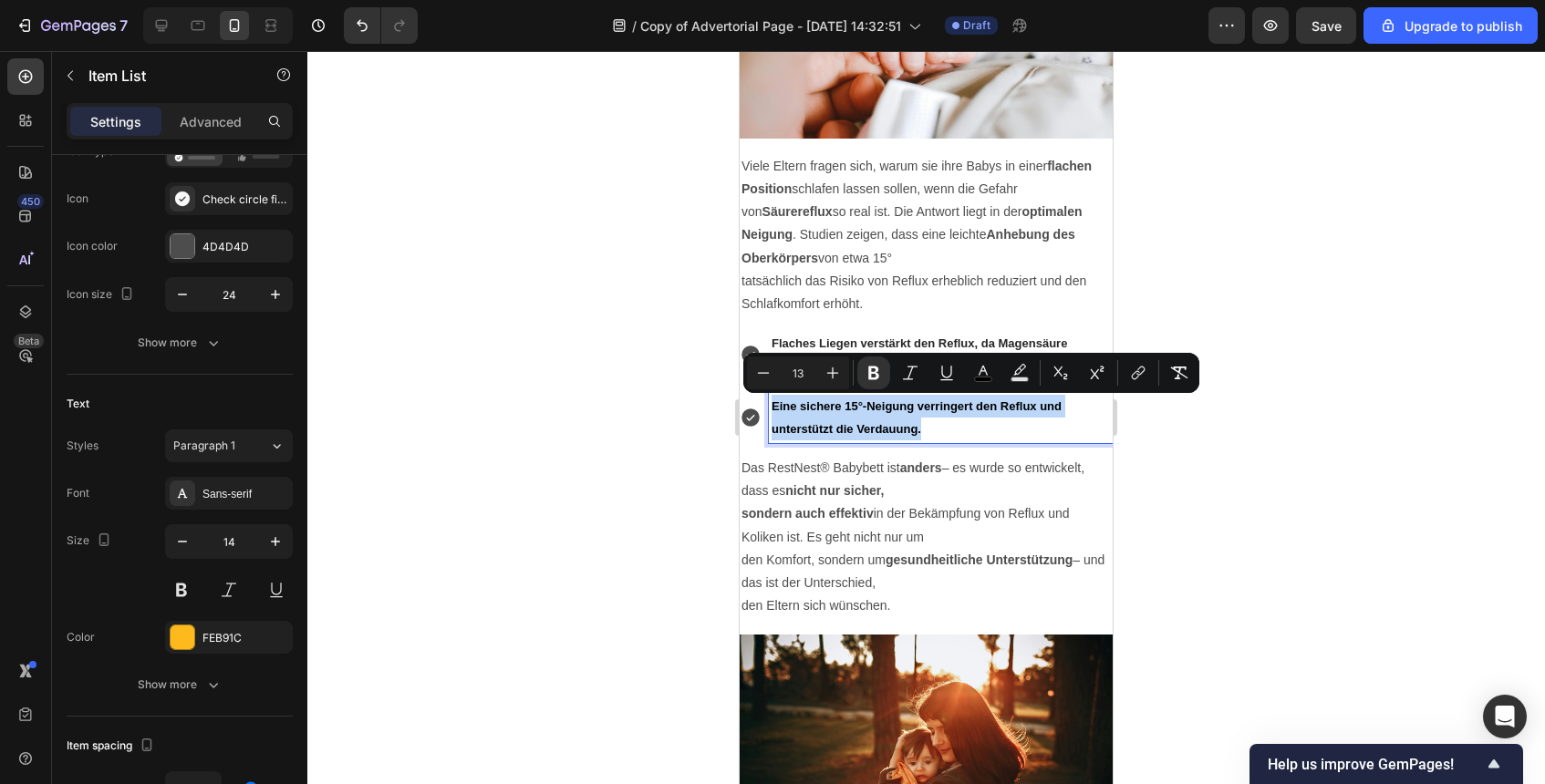
click at [934, 430] on p "Eine sichere 15°-Neigung verringert den Reflux und unterstützt die Verdauung." at bounding box center [941, 417] width 339 height 45
click at [920, 432] on strong "Eine sichere 15°-Neigung verringert den Reflux und unterstützt die Verdauung." at bounding box center [916, 417] width 290 height 36
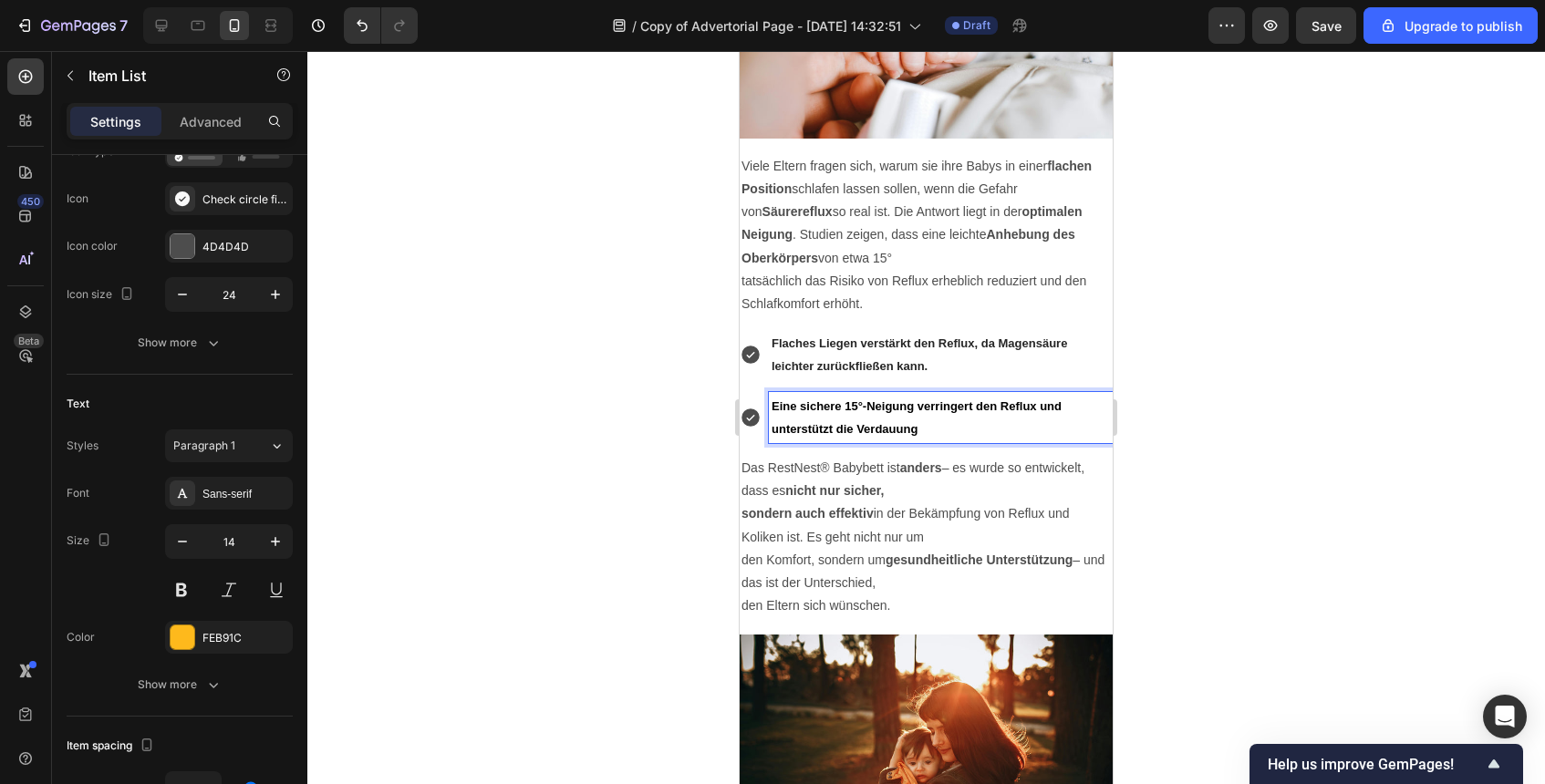
click at [955, 367] on p "Flaches Liegen verstärkt den Reflux, da Magensäure leichter zurückfließen kann." at bounding box center [941, 355] width 339 height 45
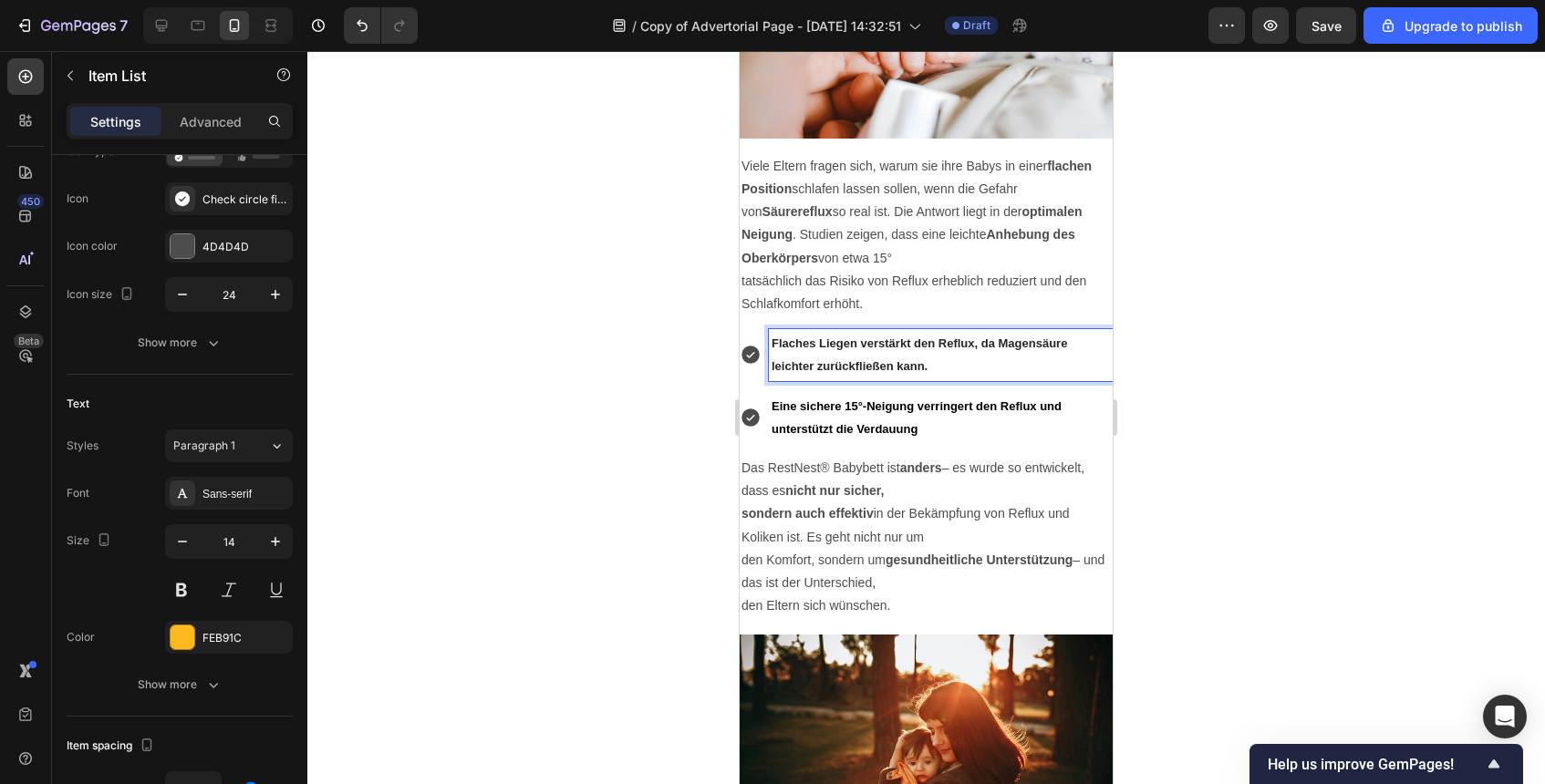
click at [955, 367] on p "Flaches Liegen verstärkt den Reflux, da Magensäure leichter zurückfließen kann." at bounding box center [941, 355] width 339 height 45
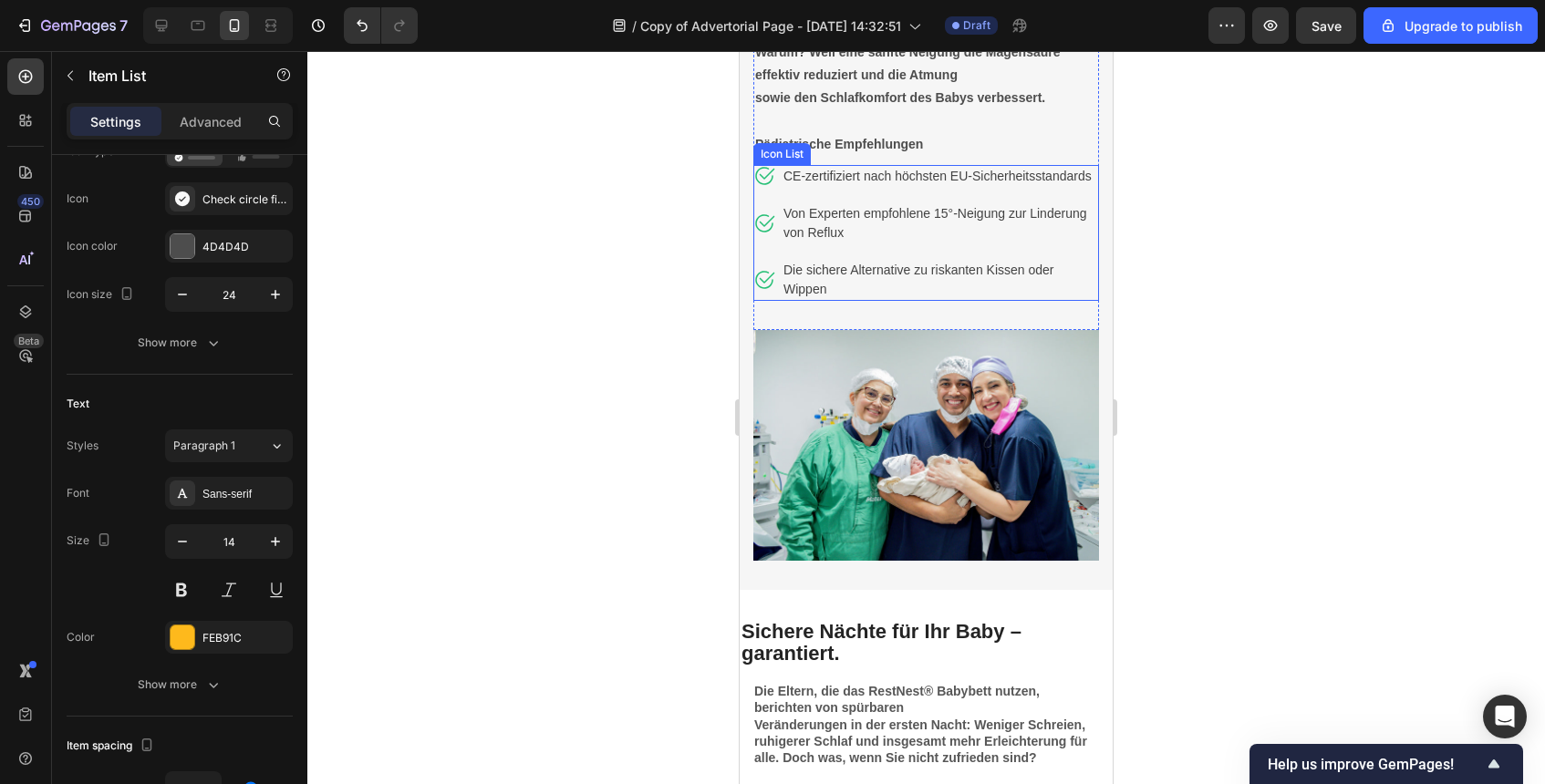
scroll to position [4457, 0]
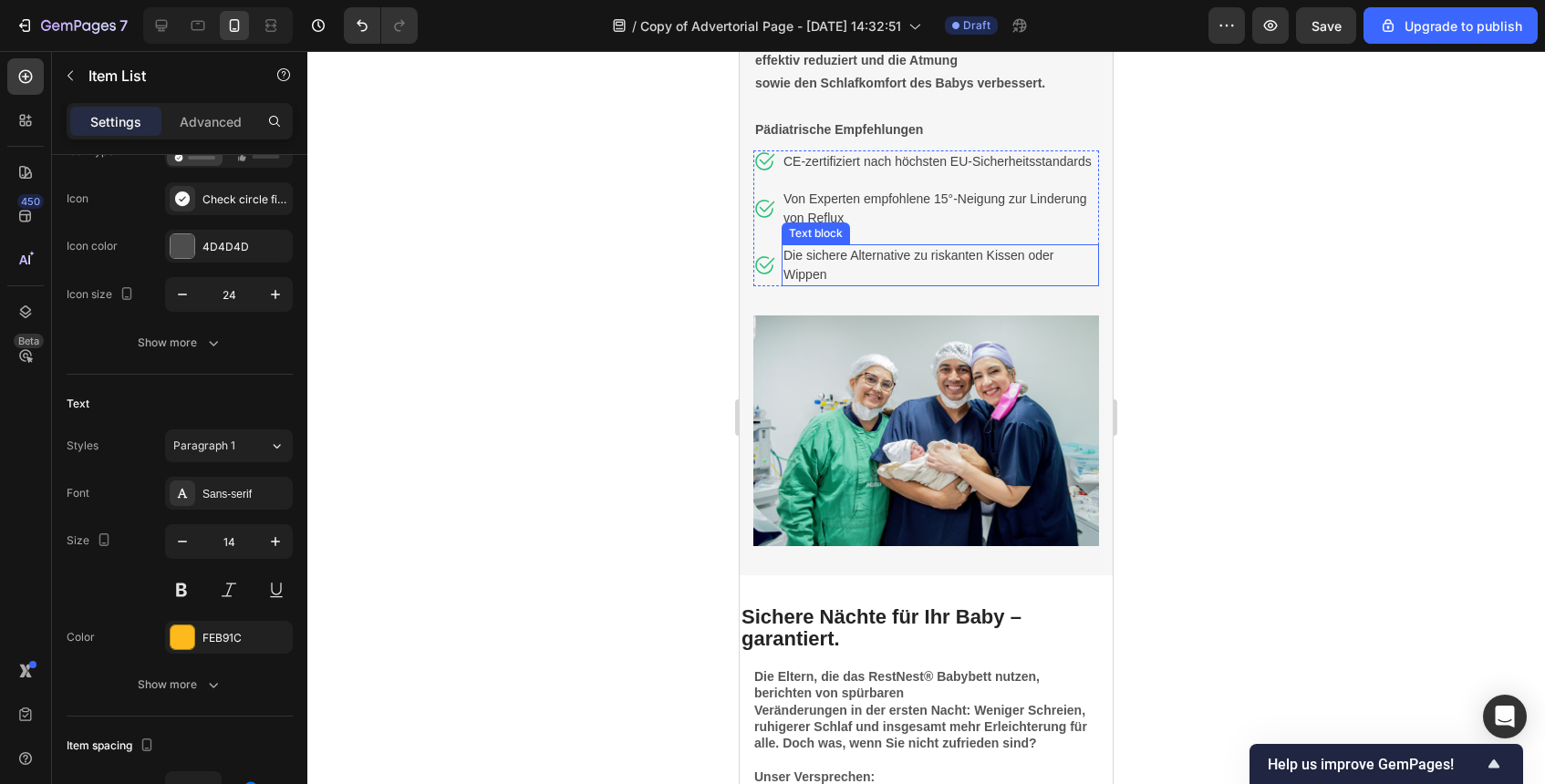
click at [894, 271] on p "Die sichere Alternative zu riskanten Kissen oder Wippen" at bounding box center [940, 265] width 314 height 38
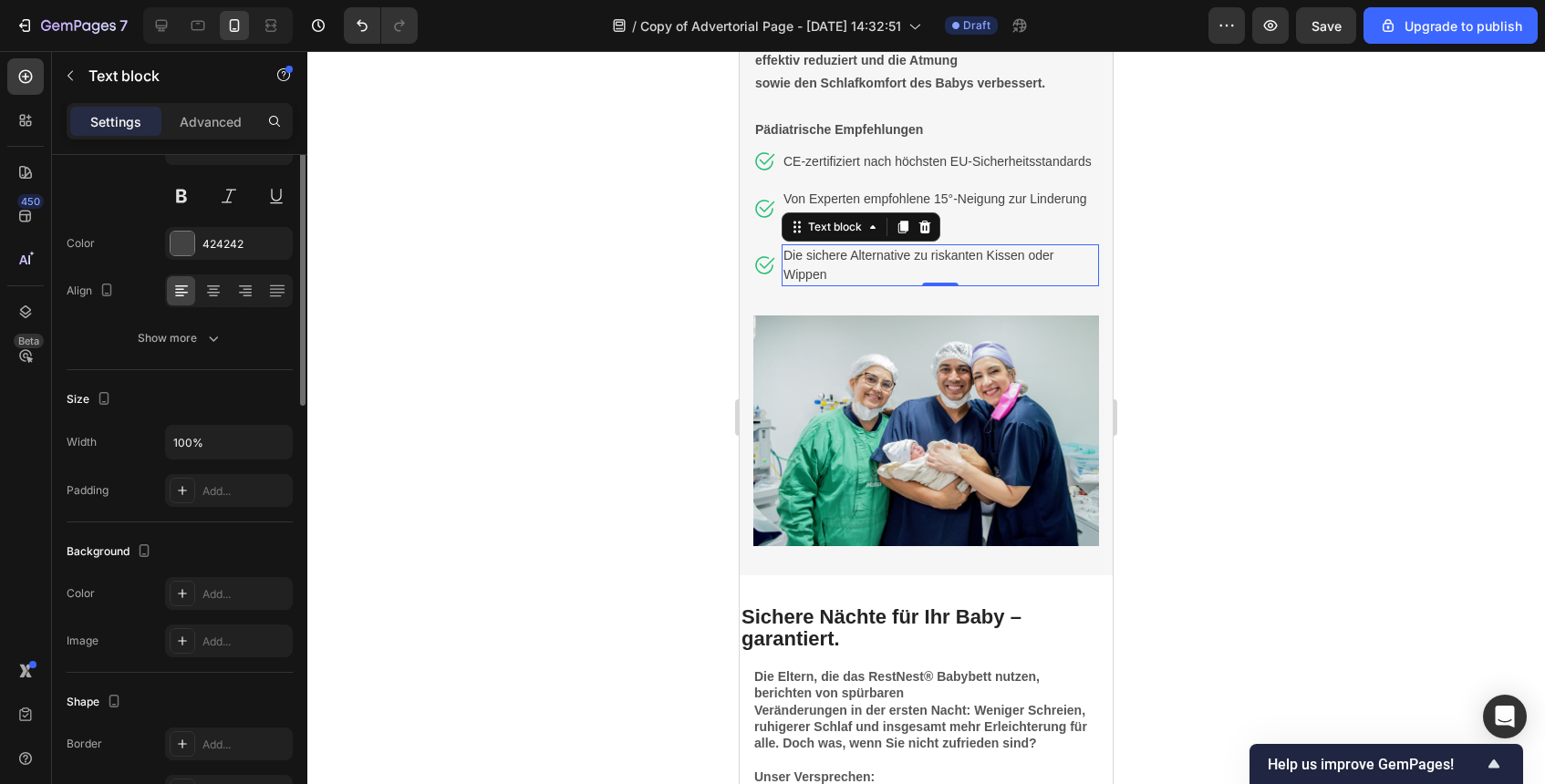
scroll to position [0, 0]
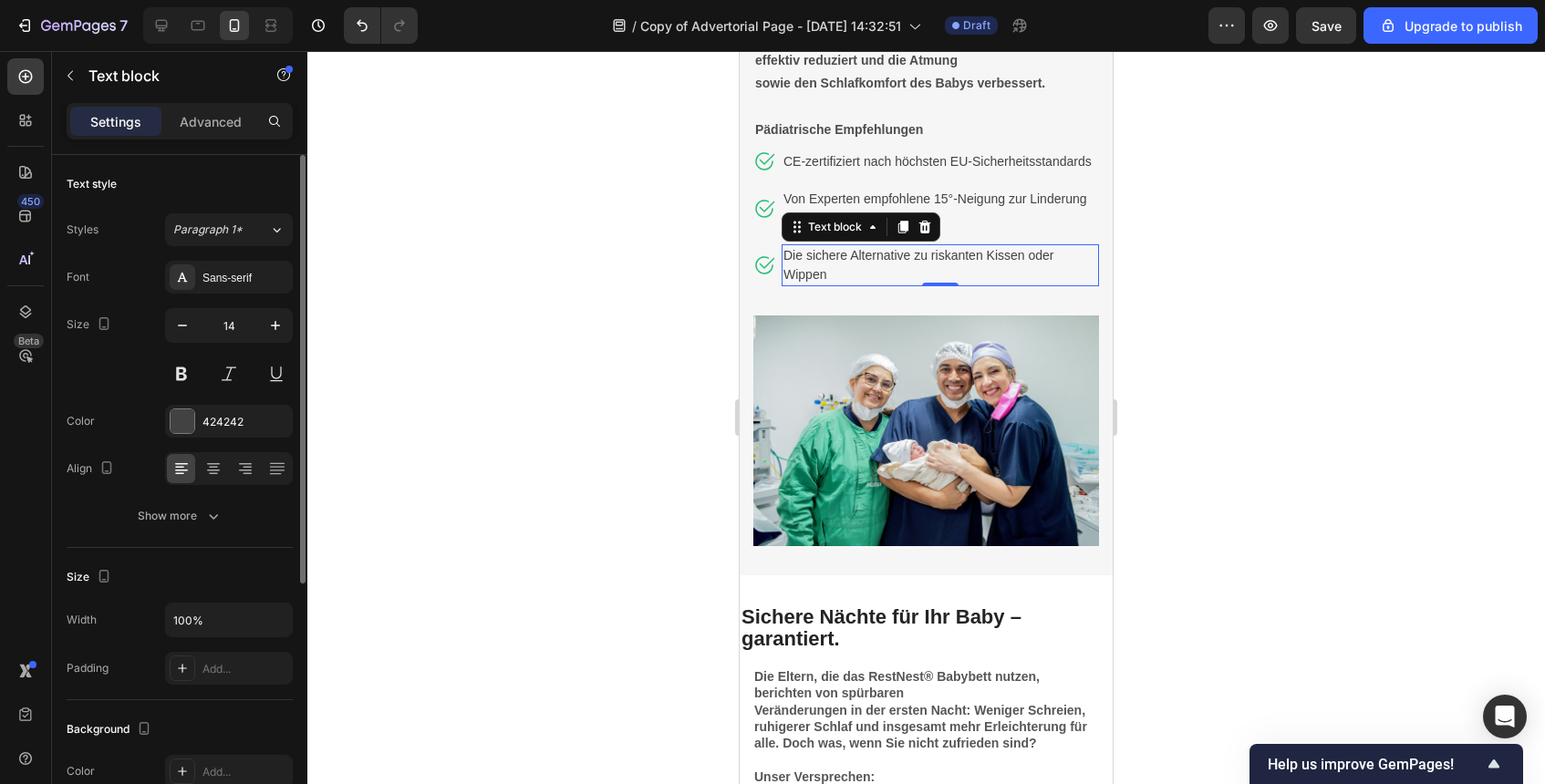
click at [894, 271] on p "Die sichere Alternative zu riskanten Kissen oder Wippen" at bounding box center [940, 265] width 314 height 38
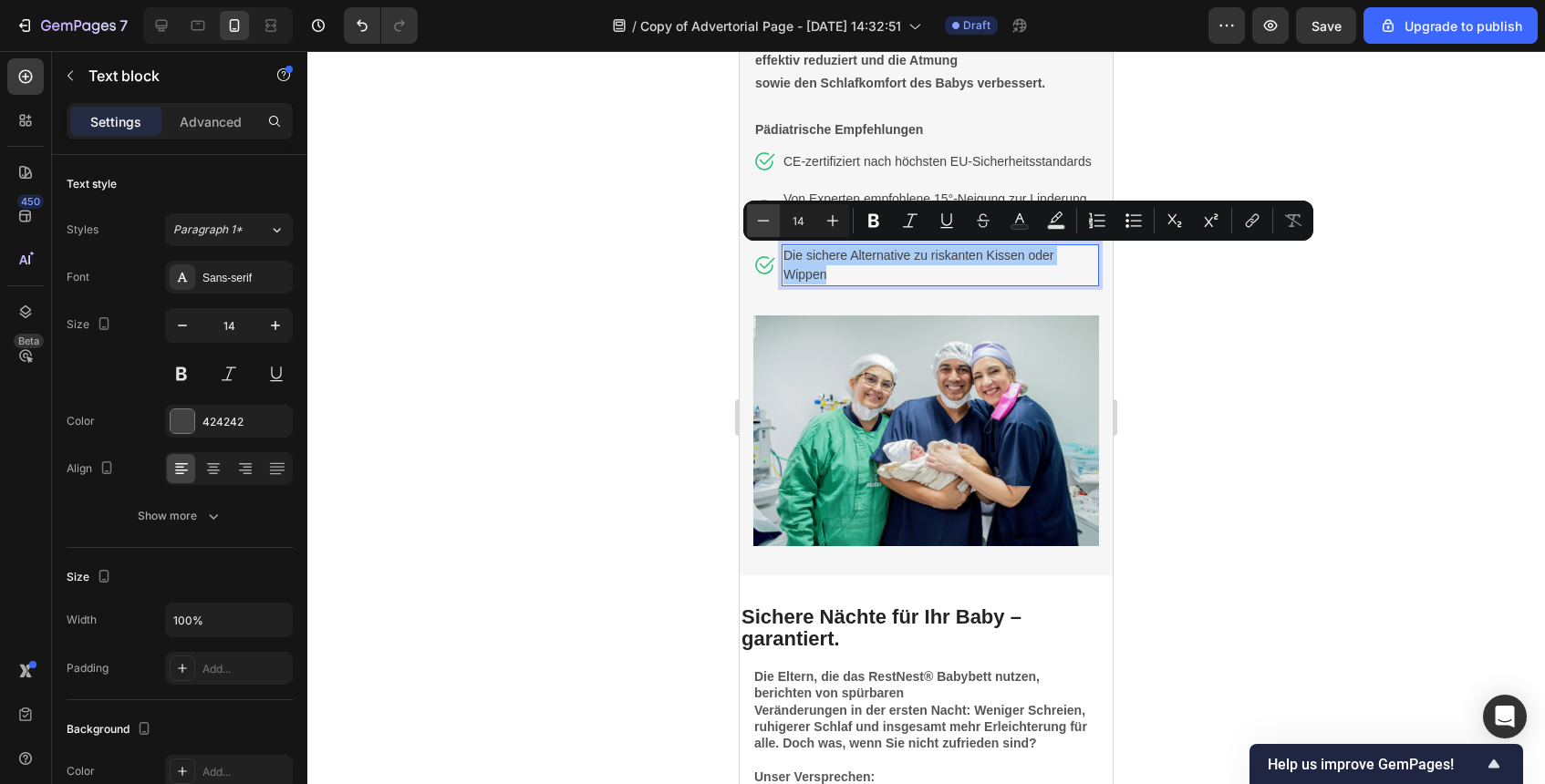
click at [766, 222] on icon "Editor contextual toolbar" at bounding box center [764, 221] width 19 height 19
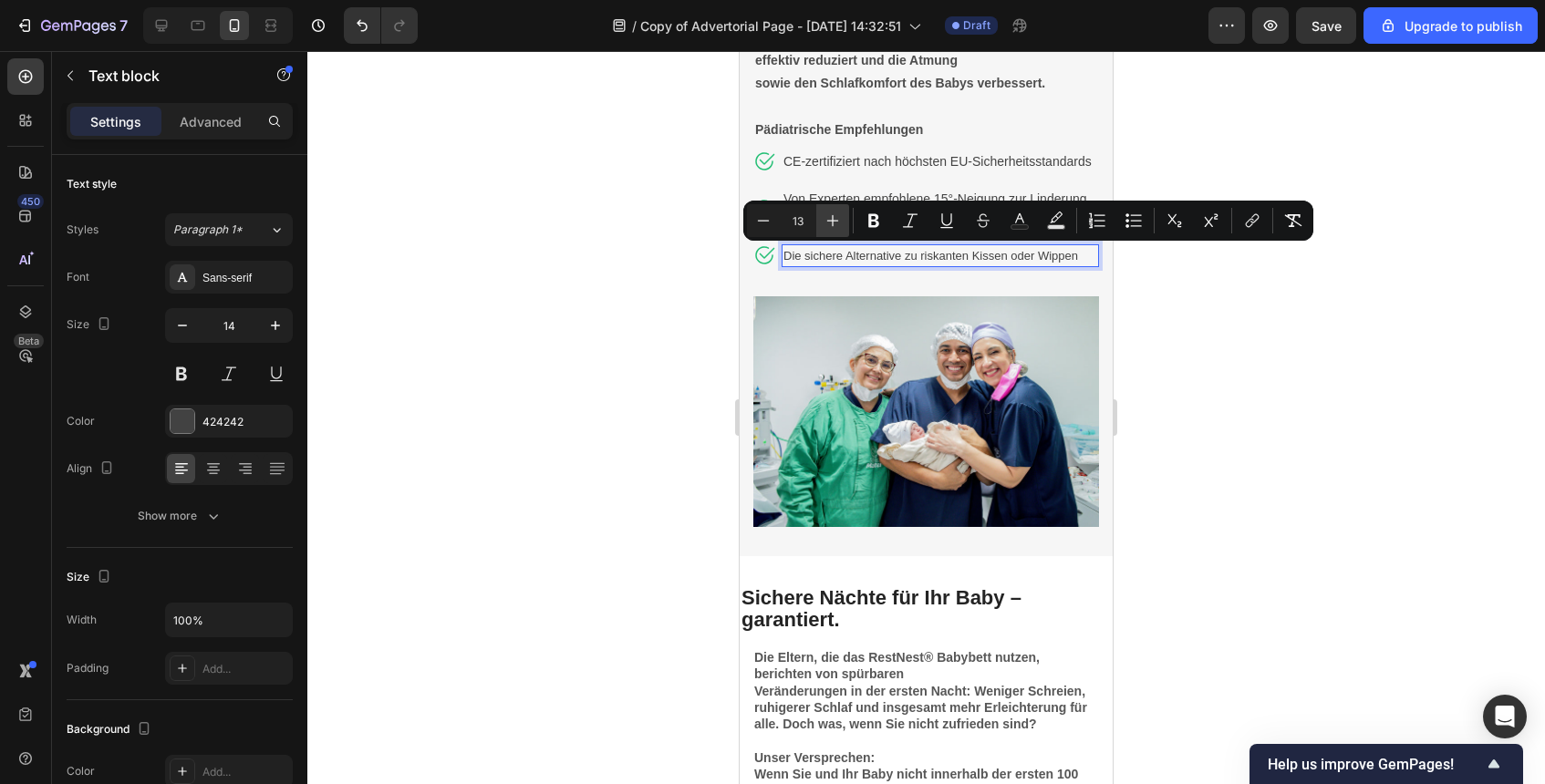
click at [832, 213] on icon "Editor contextual toolbar" at bounding box center [833, 221] width 19 height 19
type input "14"
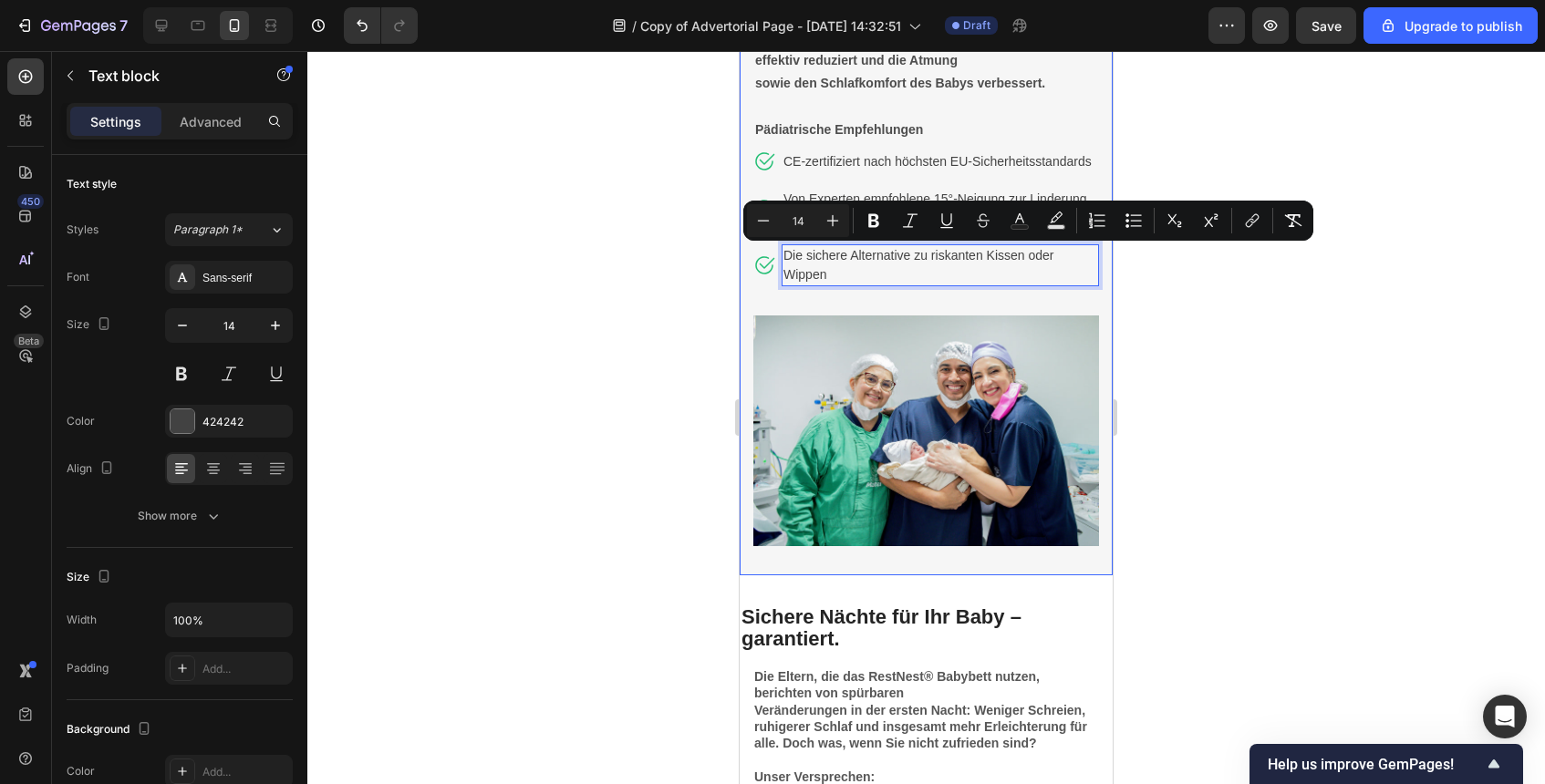
click at [1161, 307] on div at bounding box center [926, 417] width 1238 height 733
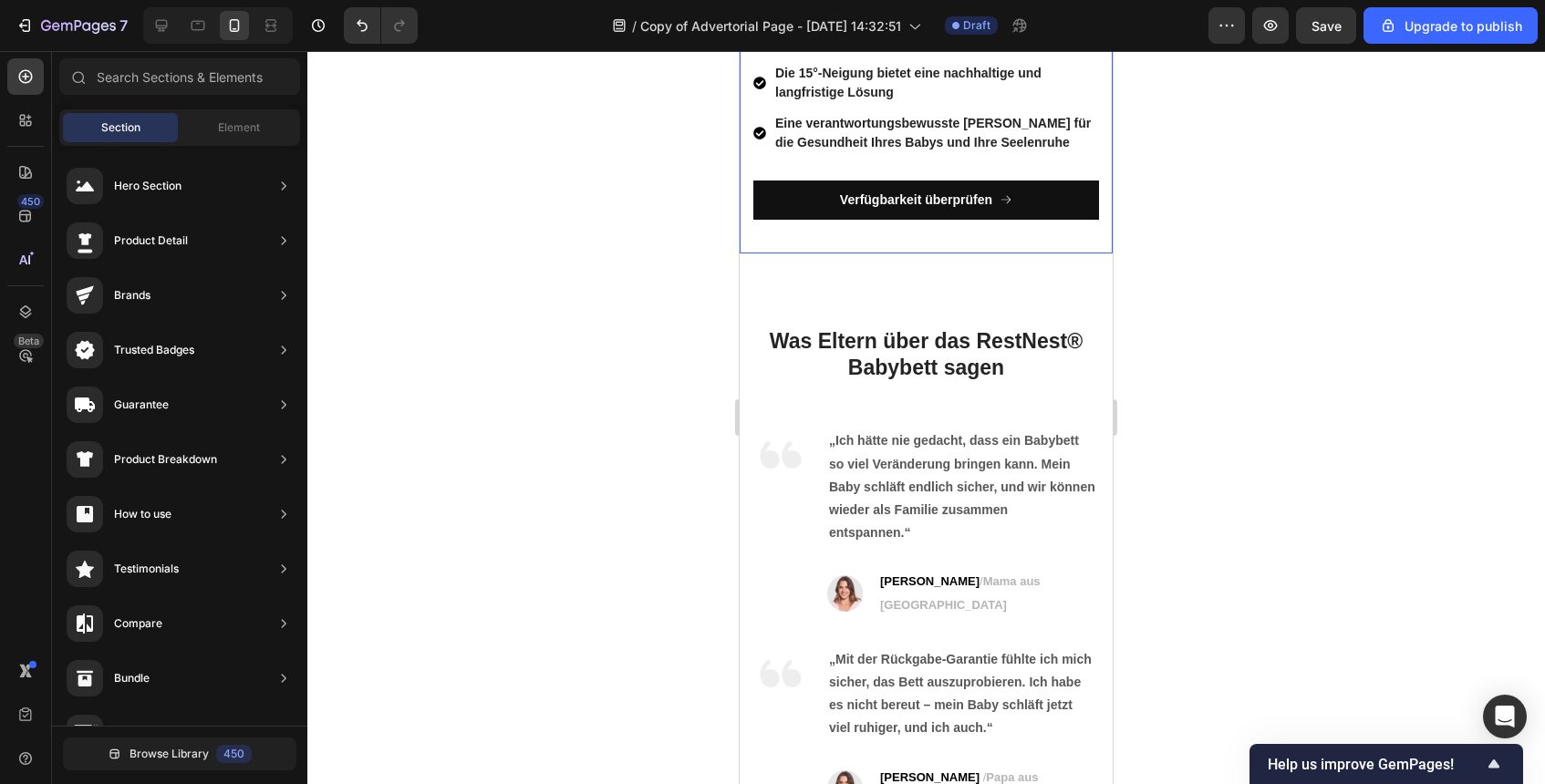
scroll to position [7218, 0]
click at [955, 240] on div "Icon Icon Icon Icon Icon Icon List 25,000 5-Star Reviews Text Block Row Sicher …" at bounding box center [926, 14] width 373 height 478
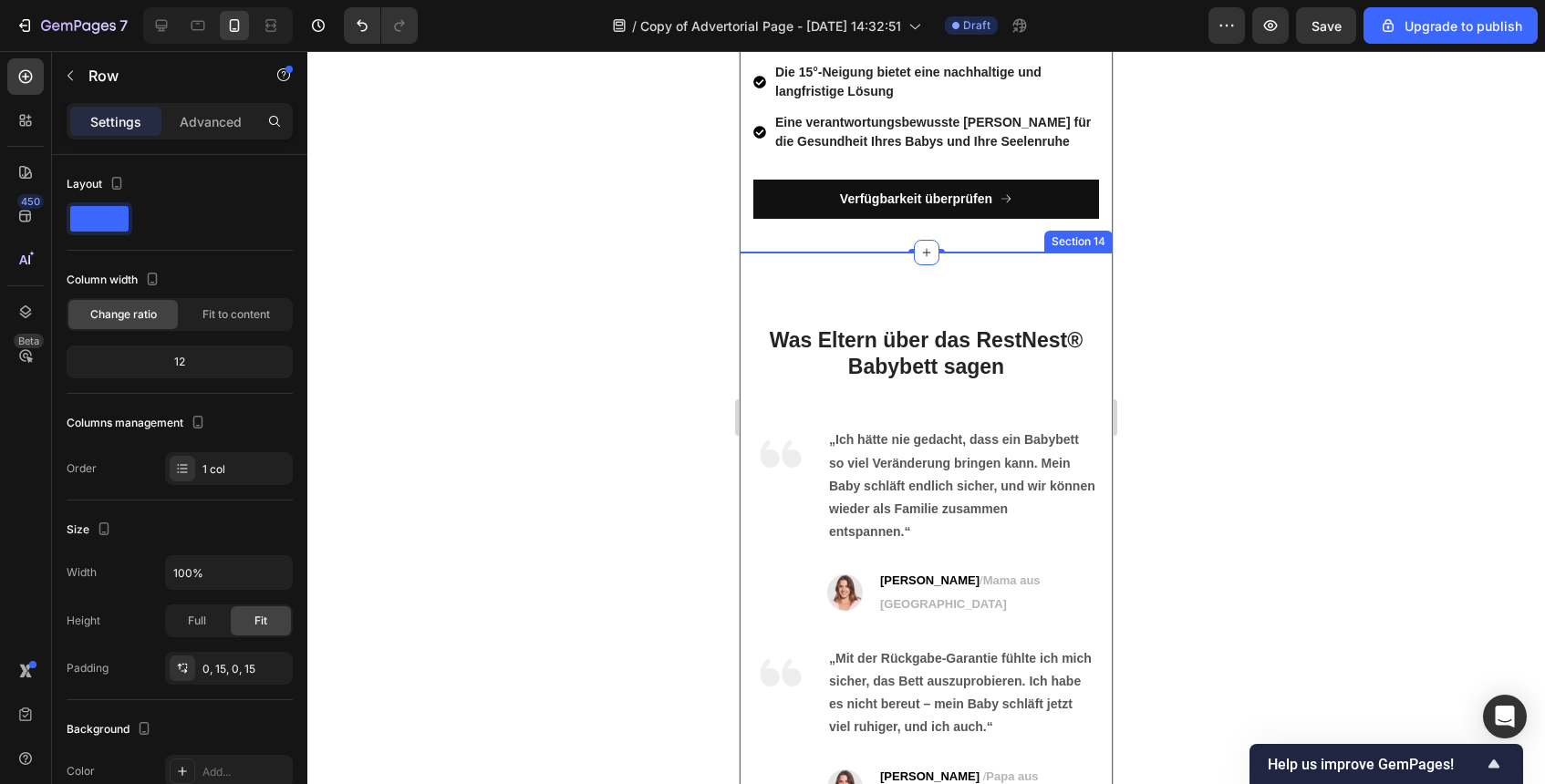
click at [980, 280] on div "Was Eltern über das RestNest® Babybett sagen Heading Image „Ich hätte nie gedac…" at bounding box center [926, 569] width 373 height 633
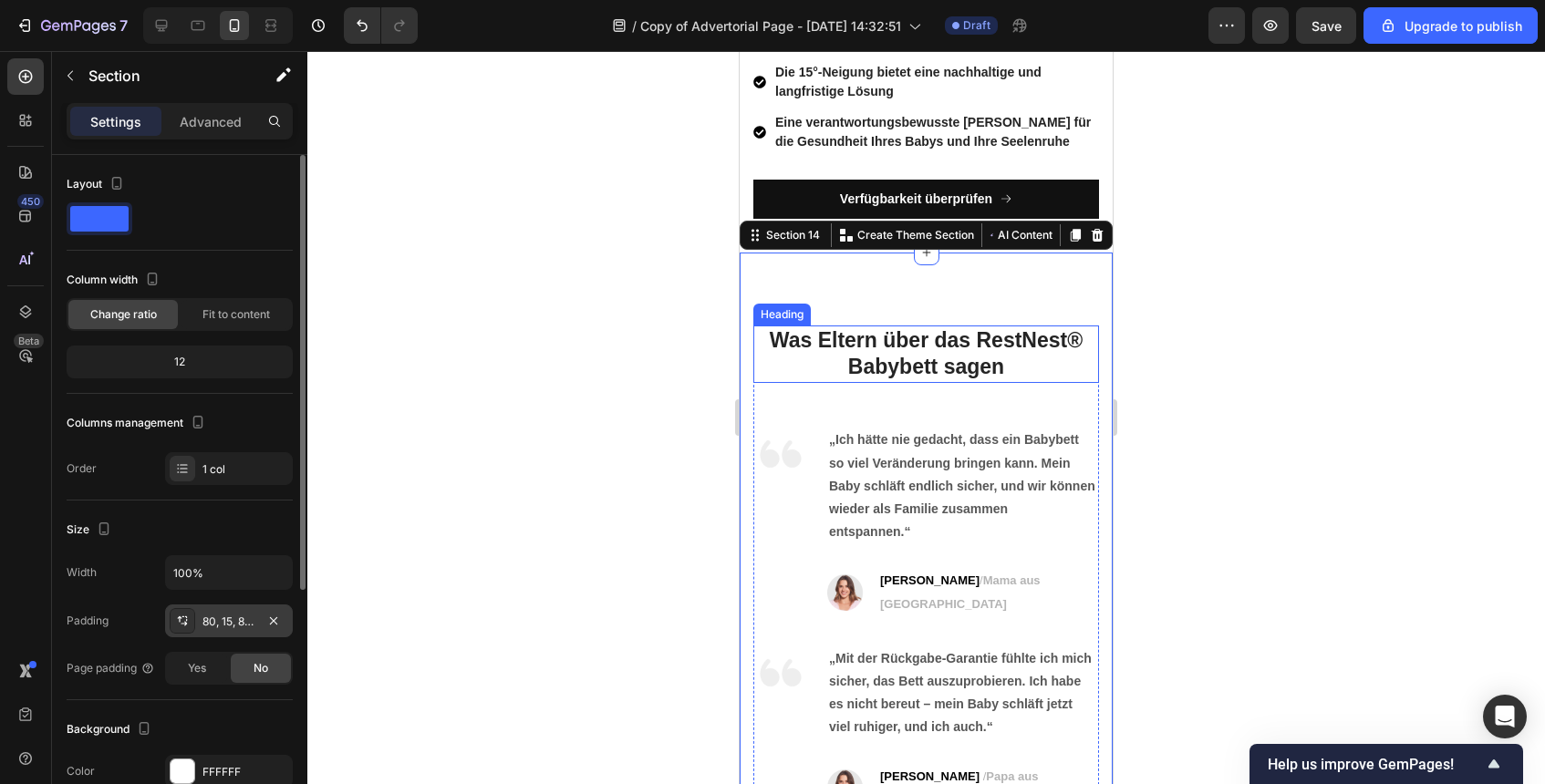
click at [260, 632] on div "80, 15, 80, 15" at bounding box center [229, 620] width 128 height 32
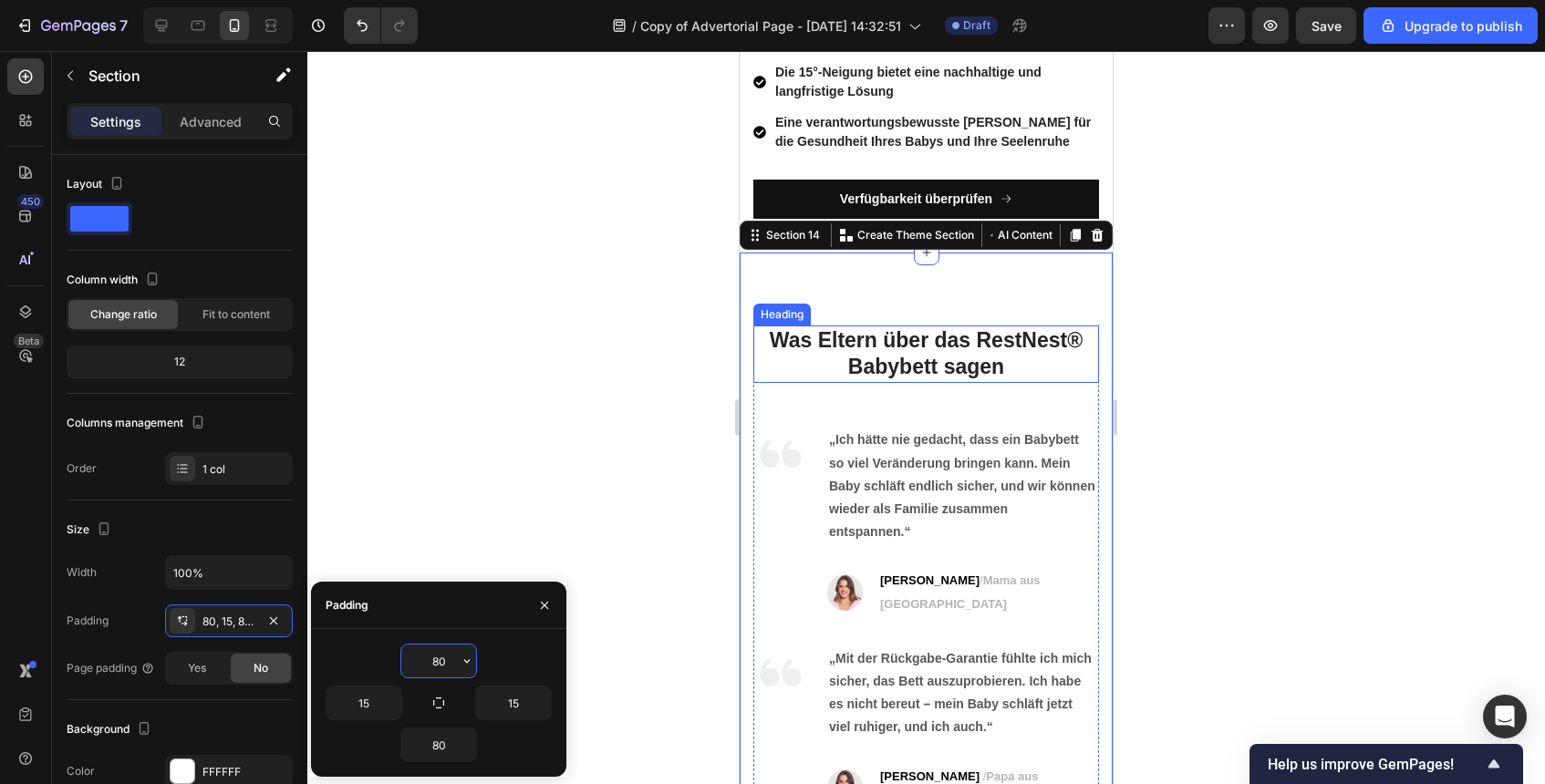
click at [445, 648] on input "80" at bounding box center [439, 661] width 75 height 32
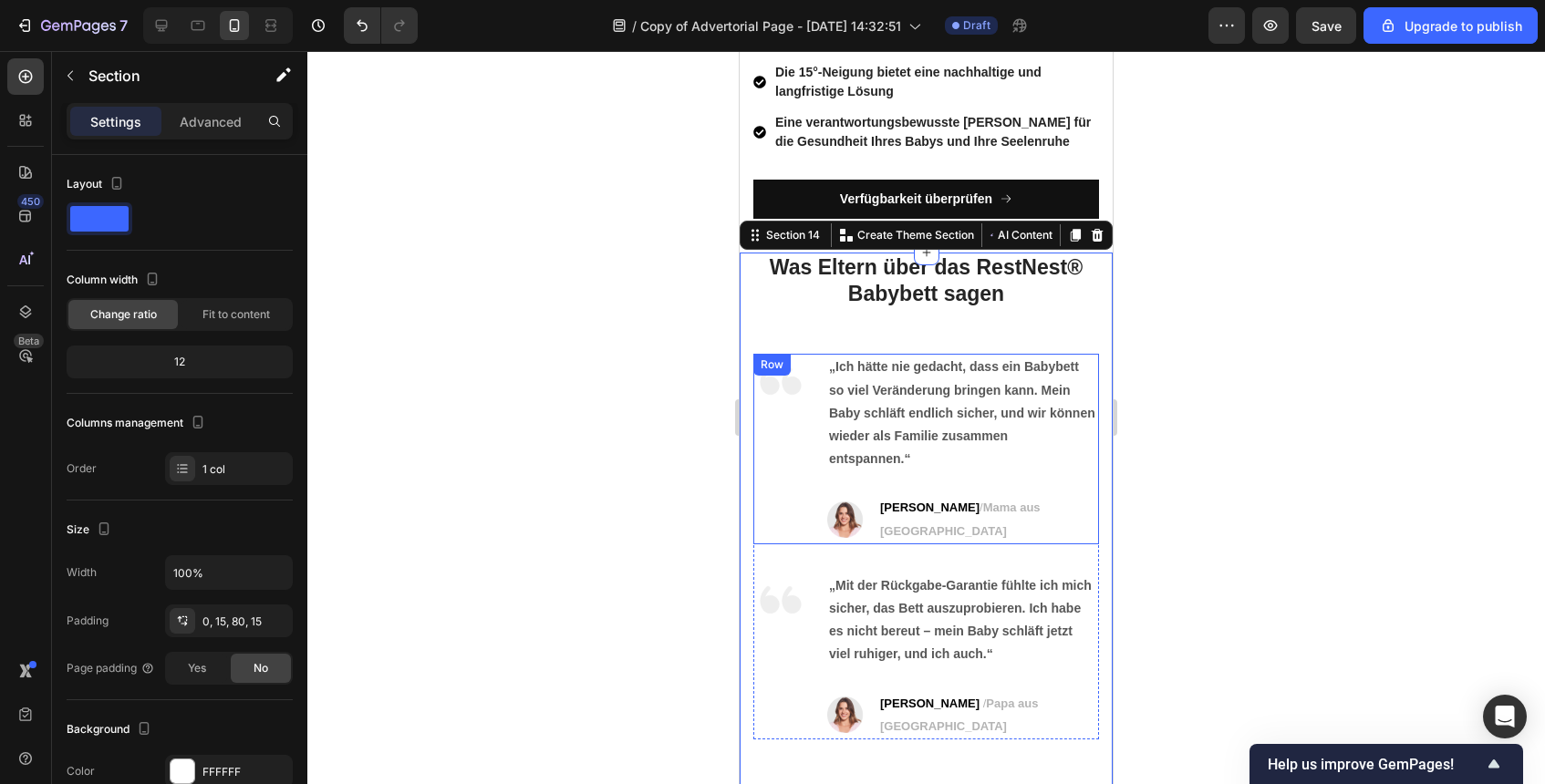
click at [1264, 404] on div at bounding box center [926, 417] width 1238 height 733
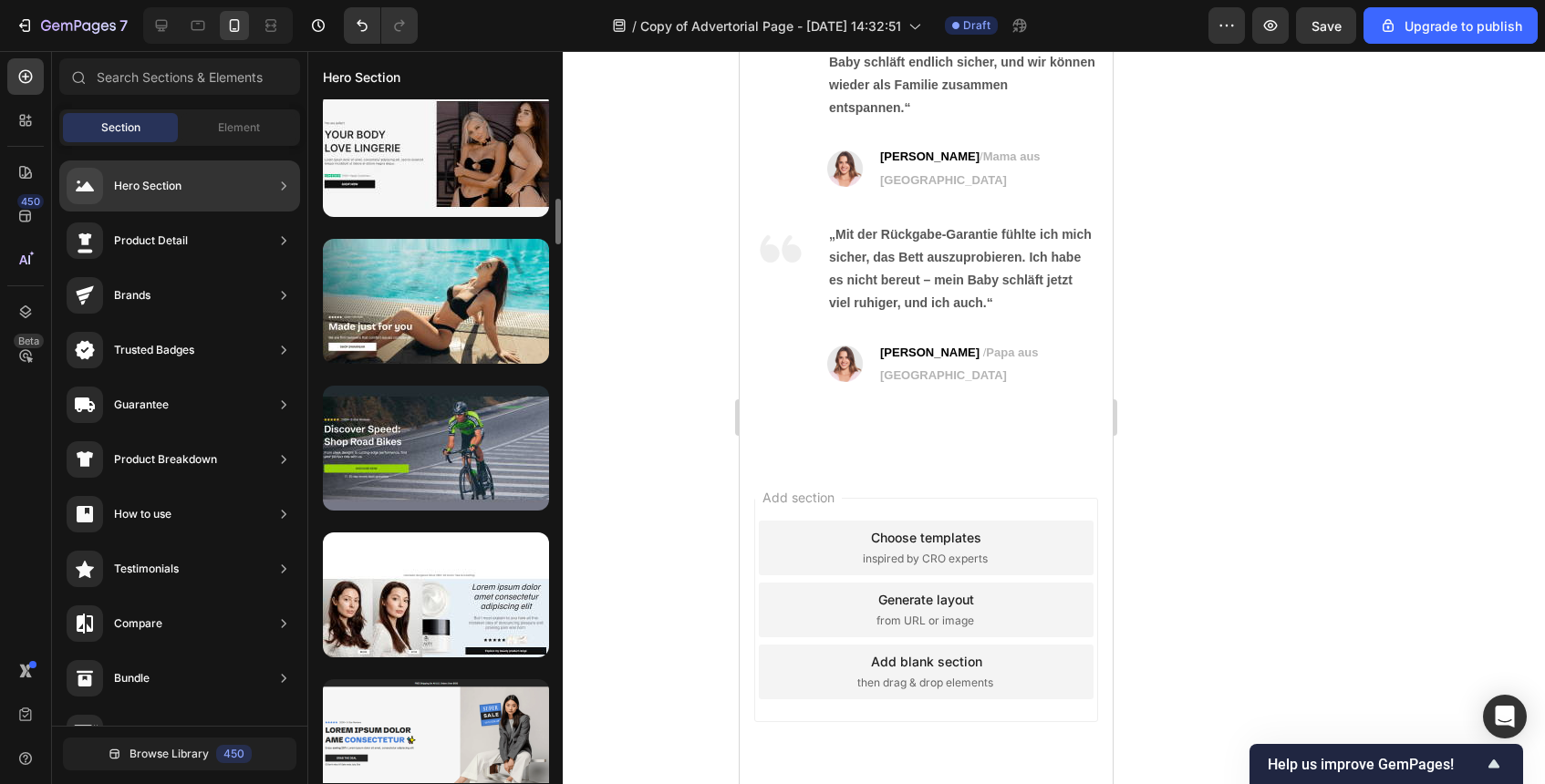
scroll to position [1628, 0]
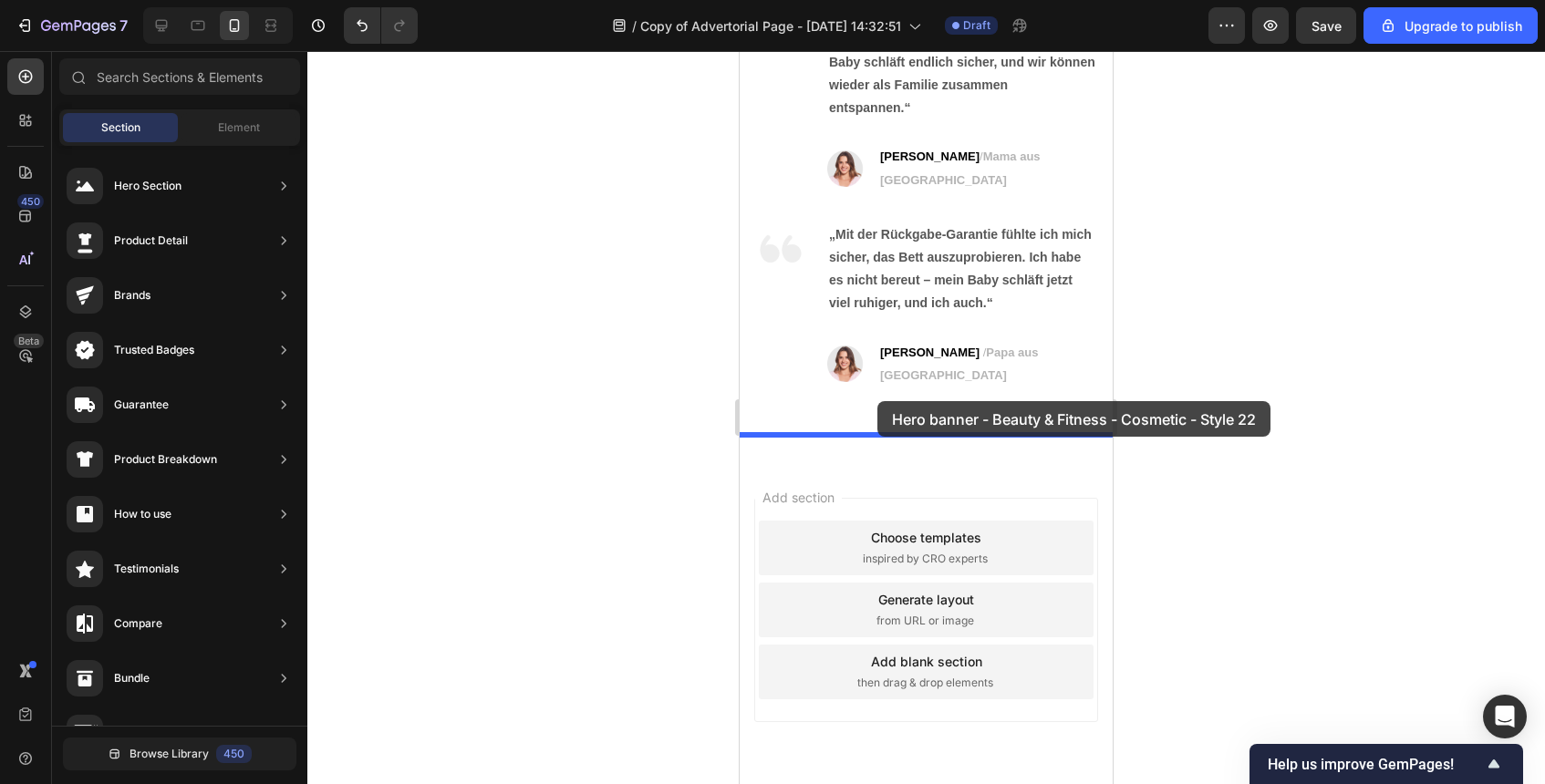
drag, startPoint x: 1185, startPoint y: 497, endPoint x: 866, endPoint y: 405, distance: 332.0
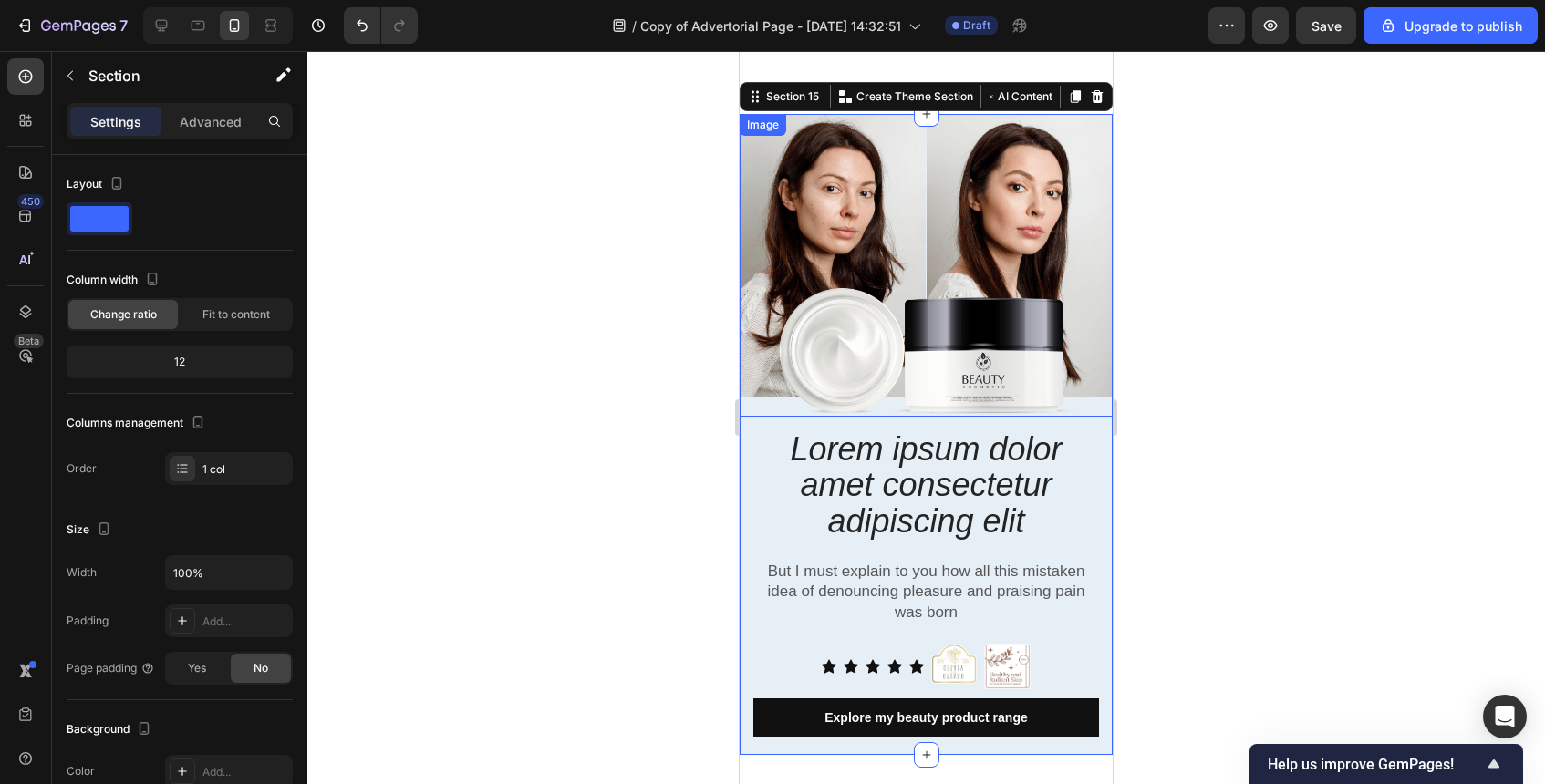
scroll to position [7919, 0]
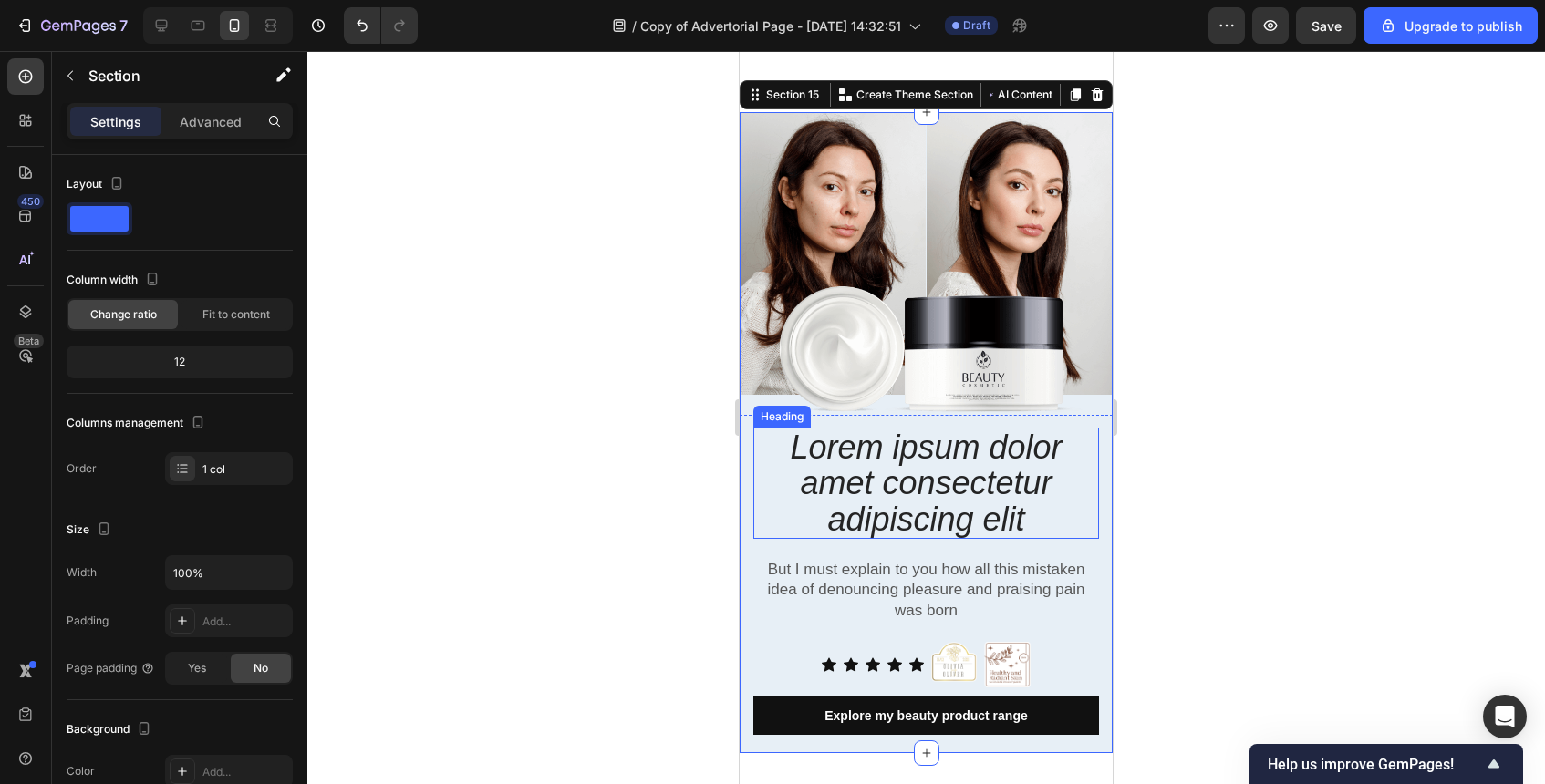
click at [916, 442] on h2 "Lorem ipsum dolor amet consectetur adipiscing elit" at bounding box center [926, 483] width 345 height 112
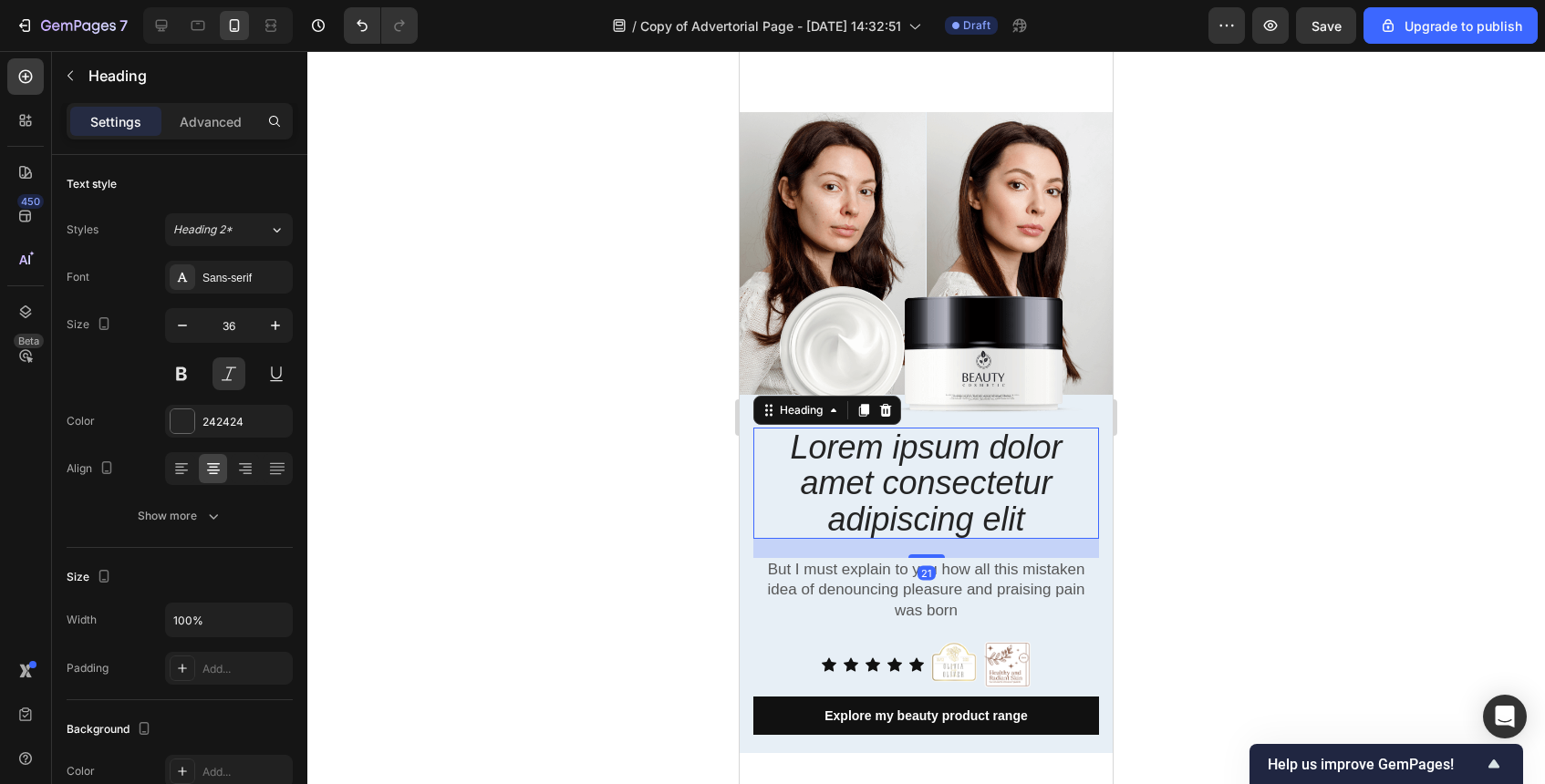
click at [916, 442] on h2 "Lorem ipsum dolor amet consectetur adipiscing elit" at bounding box center [926, 483] width 345 height 112
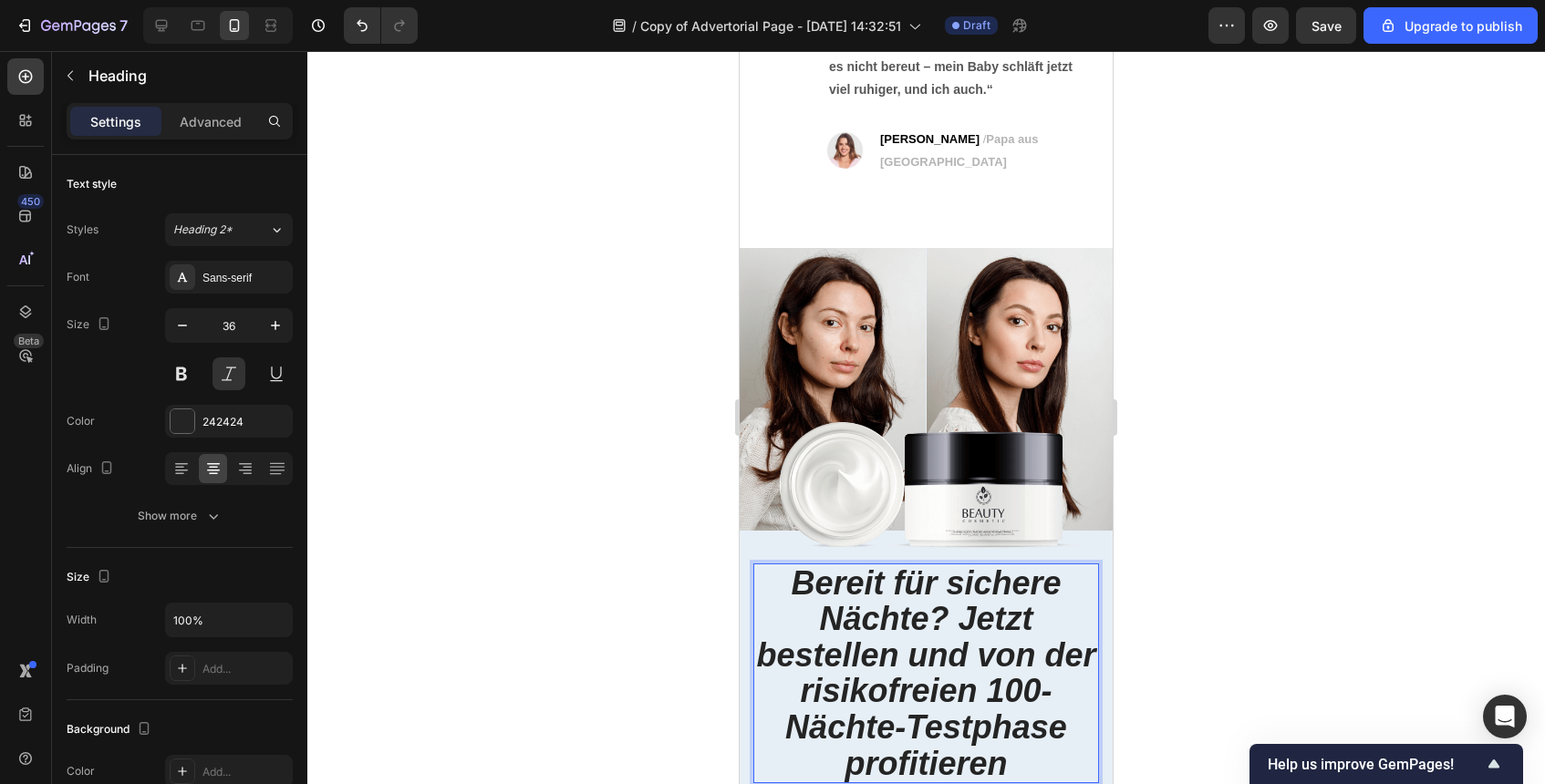
scroll to position [7617, 0]
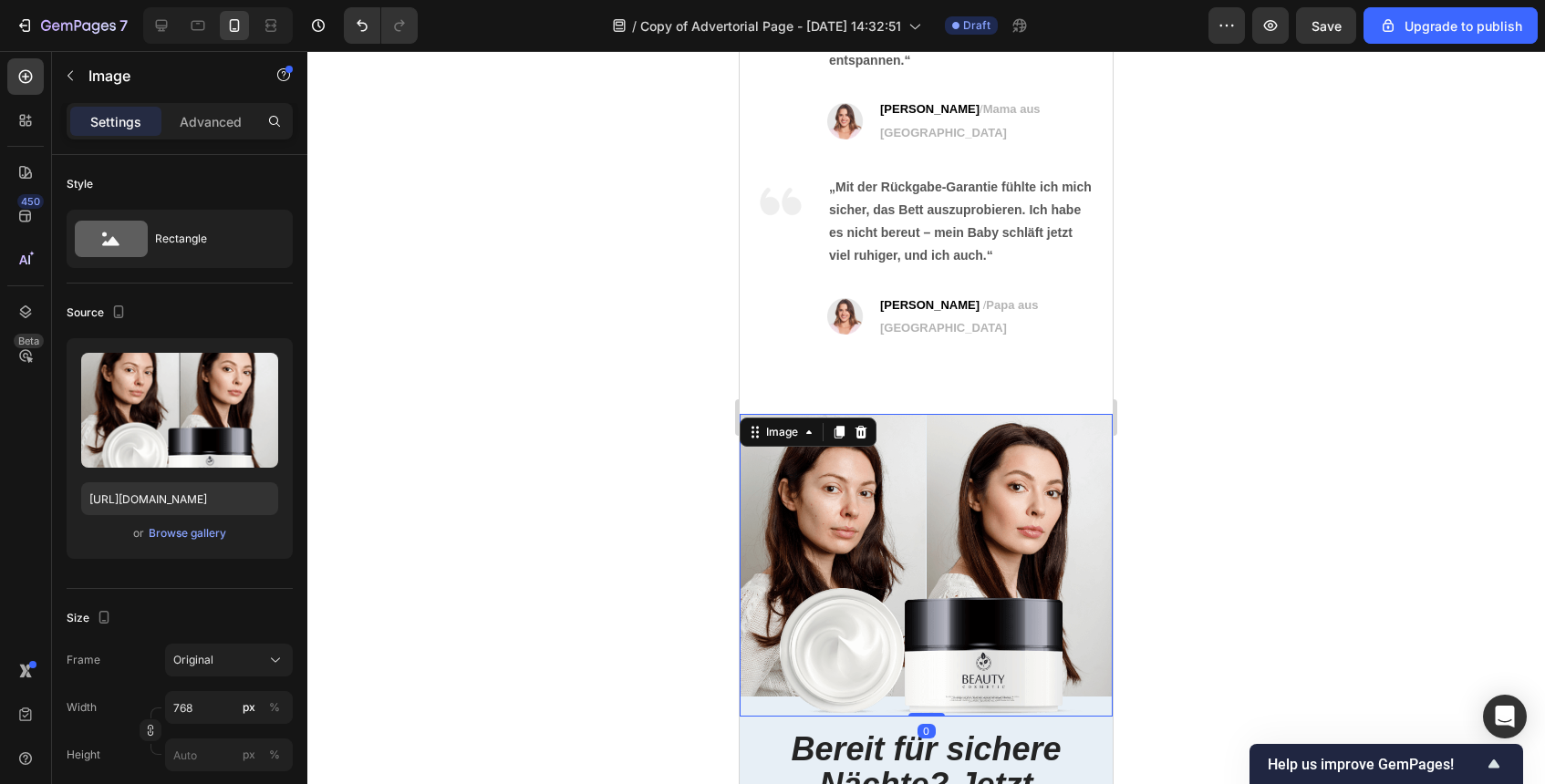
click at [916, 441] on img at bounding box center [926, 565] width 373 height 303
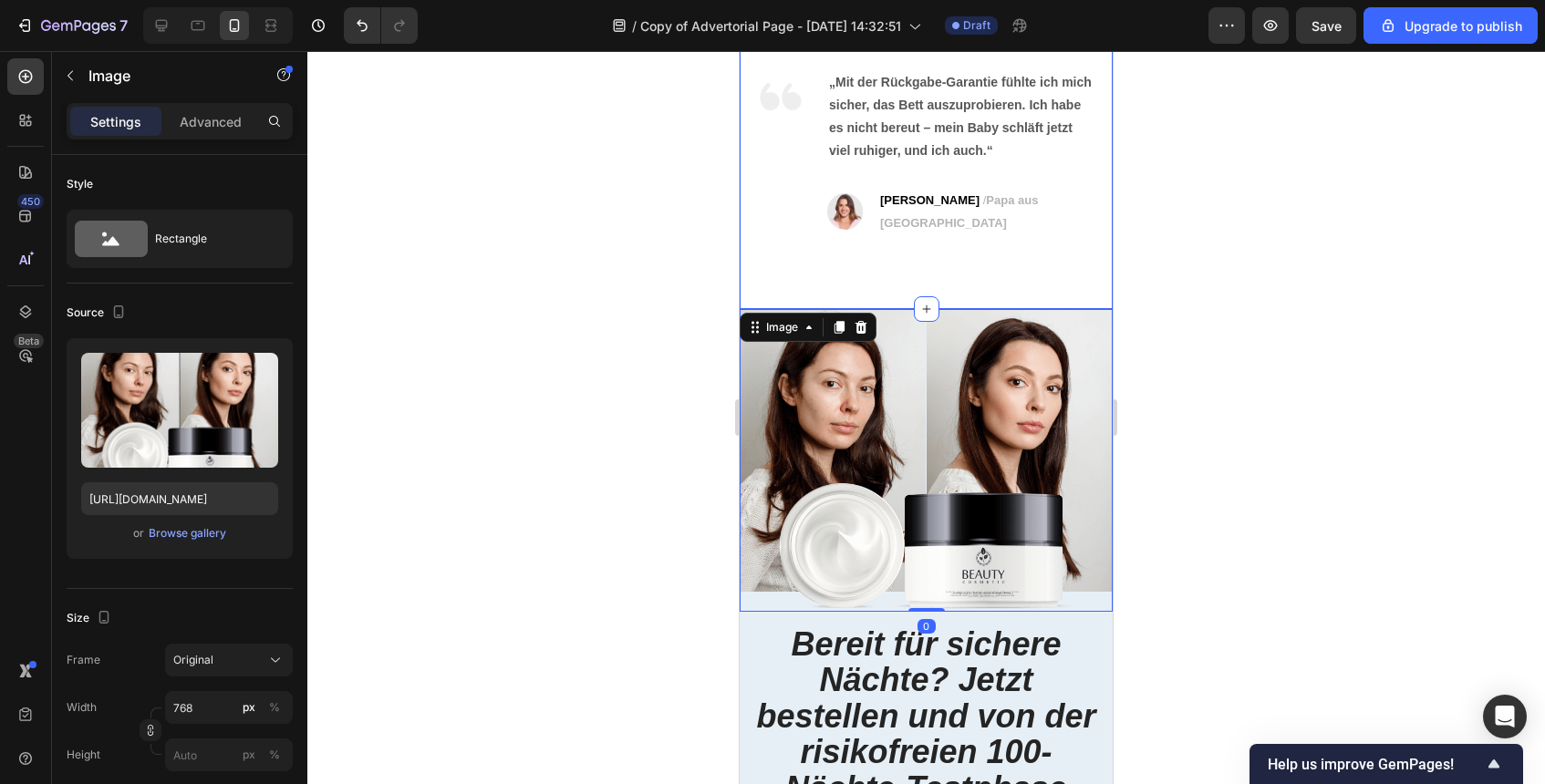
scroll to position [7830, 0]
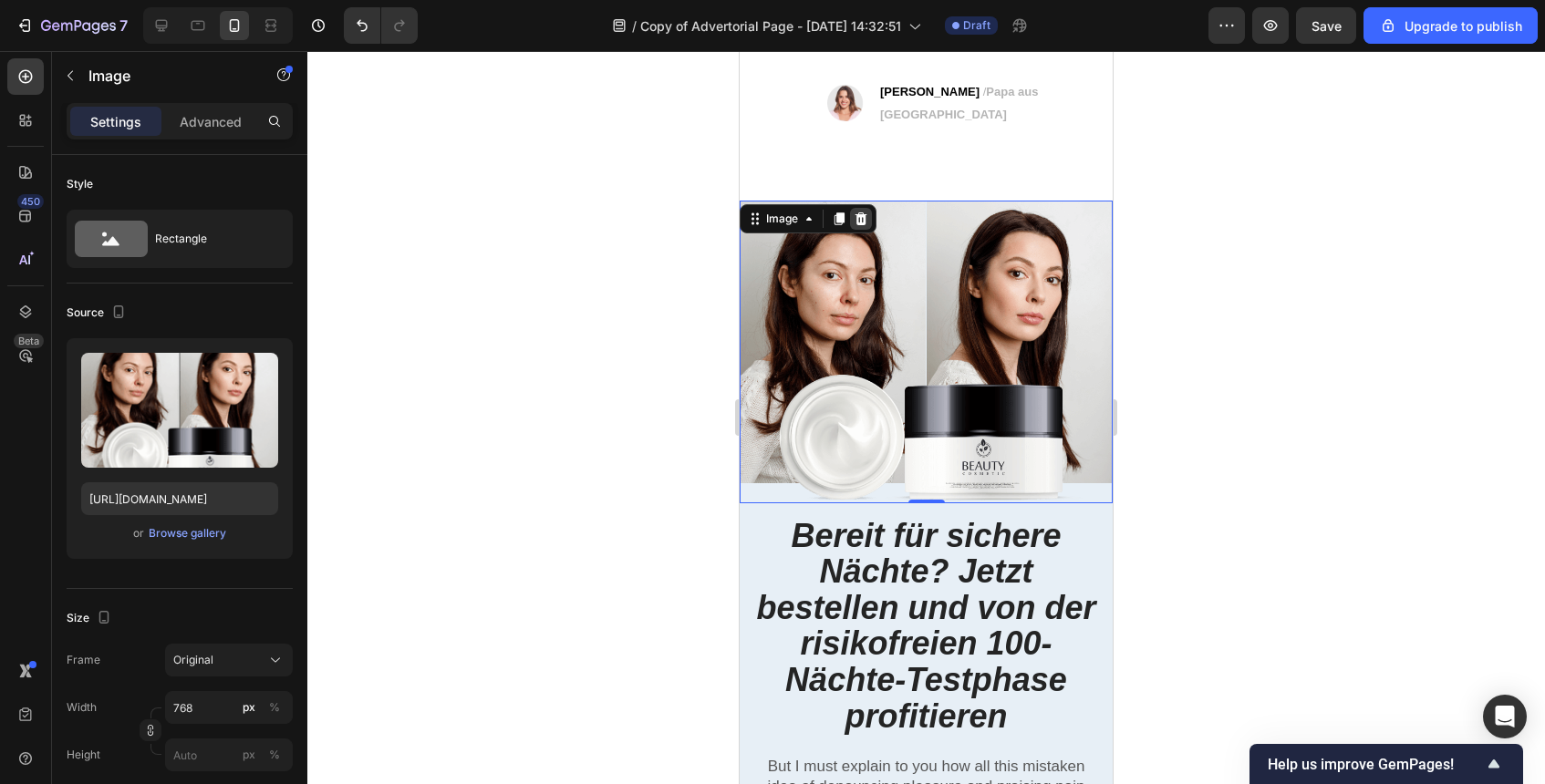
click at [855, 212] on icon at bounding box center [861, 219] width 15 height 15
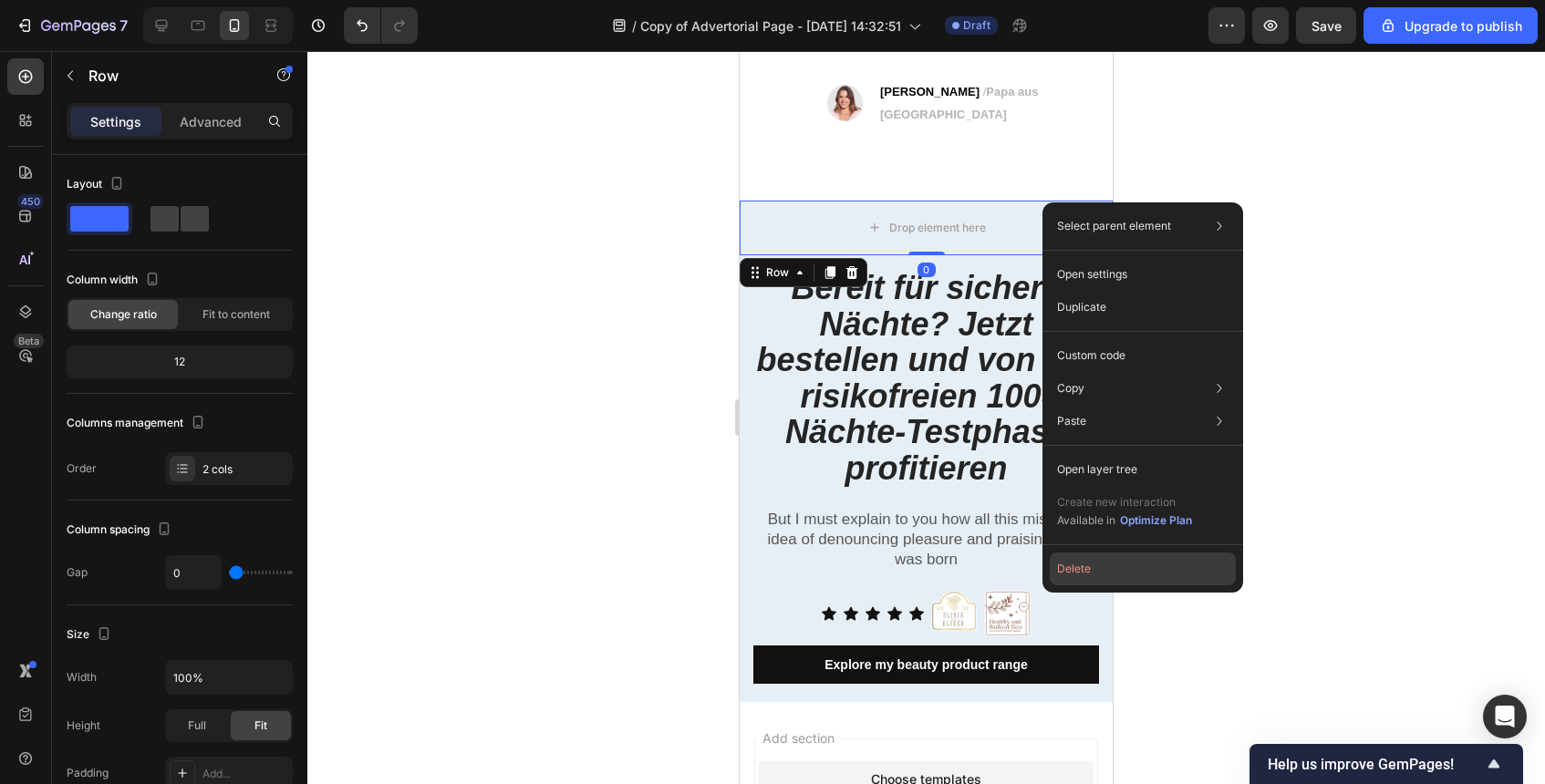
click at [1127, 565] on button "Delete" at bounding box center [1142, 568] width 186 height 32
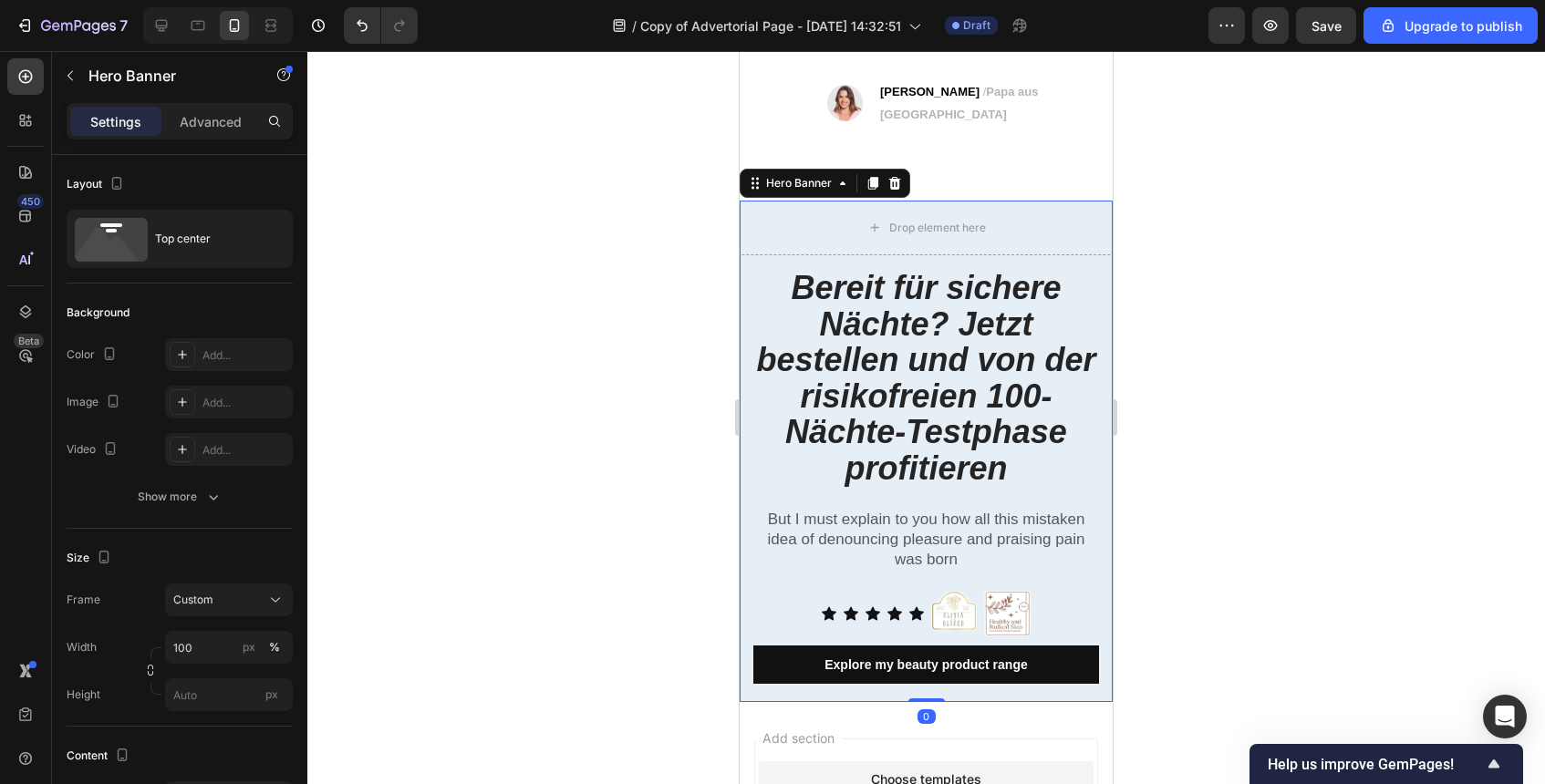
click at [1002, 201] on div "Drop element here" at bounding box center [926, 228] width 373 height 55
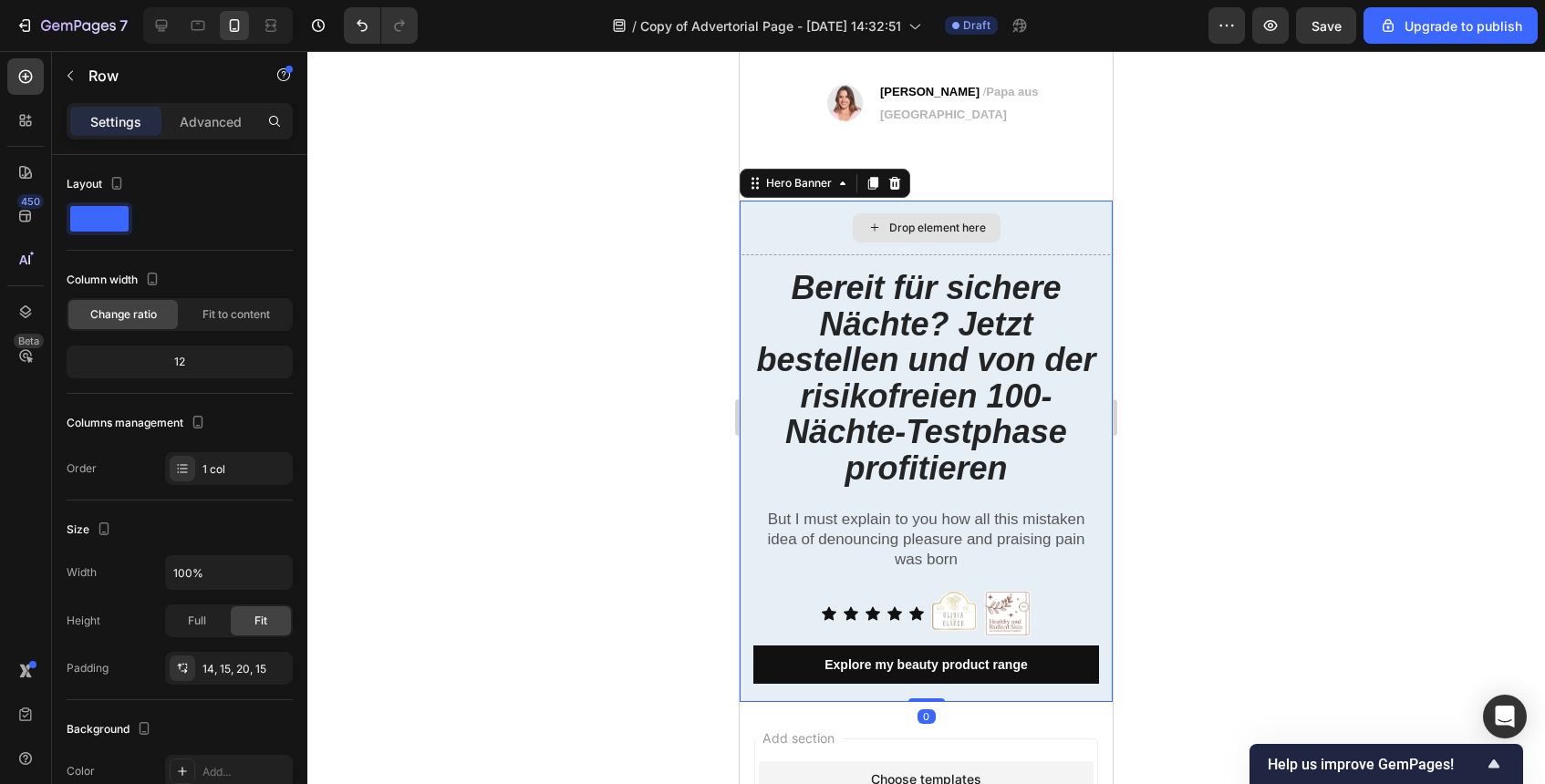
click at [1080, 255] on div "⁠⁠⁠⁠⁠⁠⁠ Bereit für sichere Nächte? Jetzt bestellen und von der risikofreien 100…" at bounding box center [926, 479] width 373 height 447
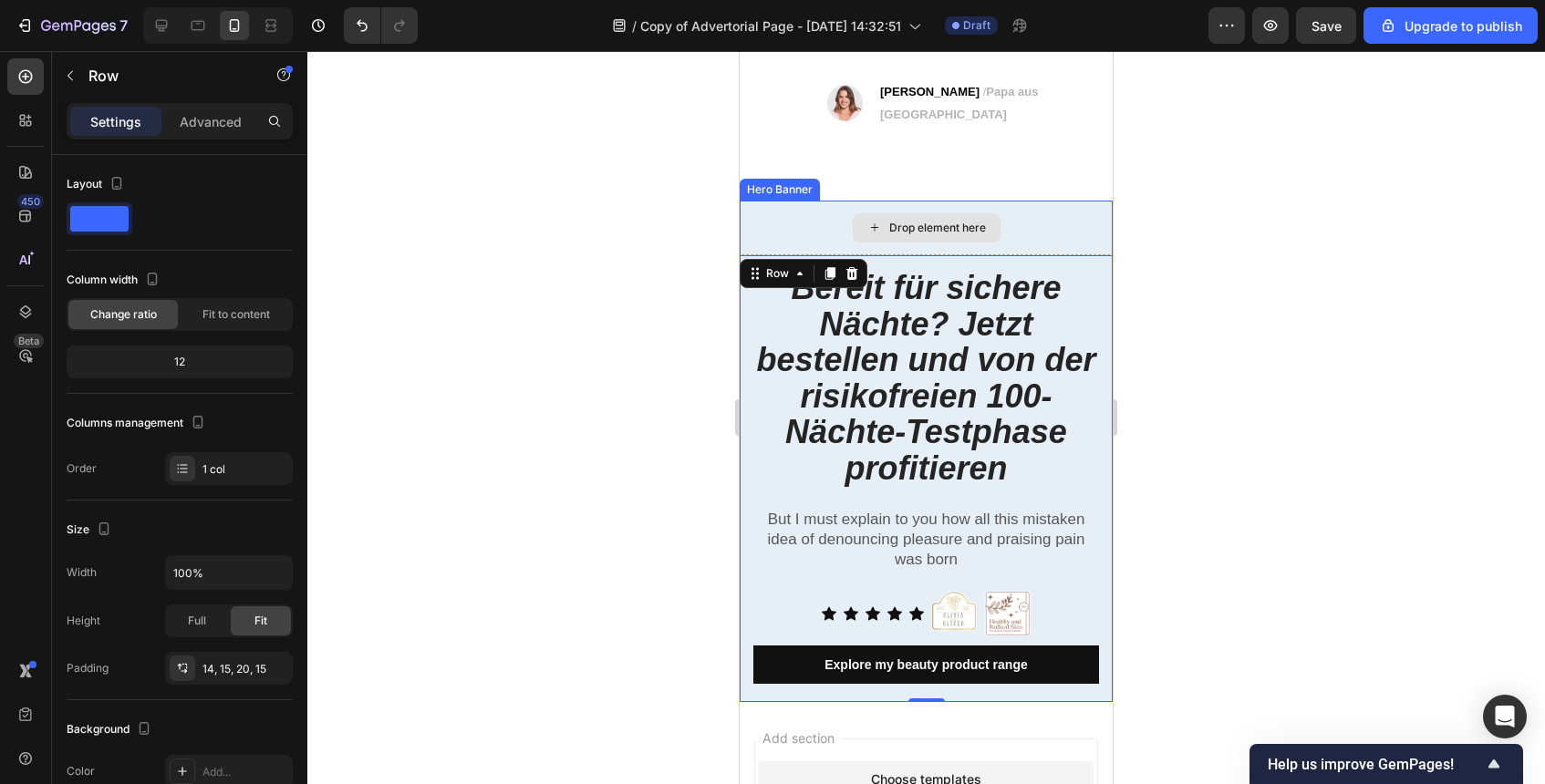
click at [1078, 213] on div "Drop element here" at bounding box center [926, 228] width 373 height 55
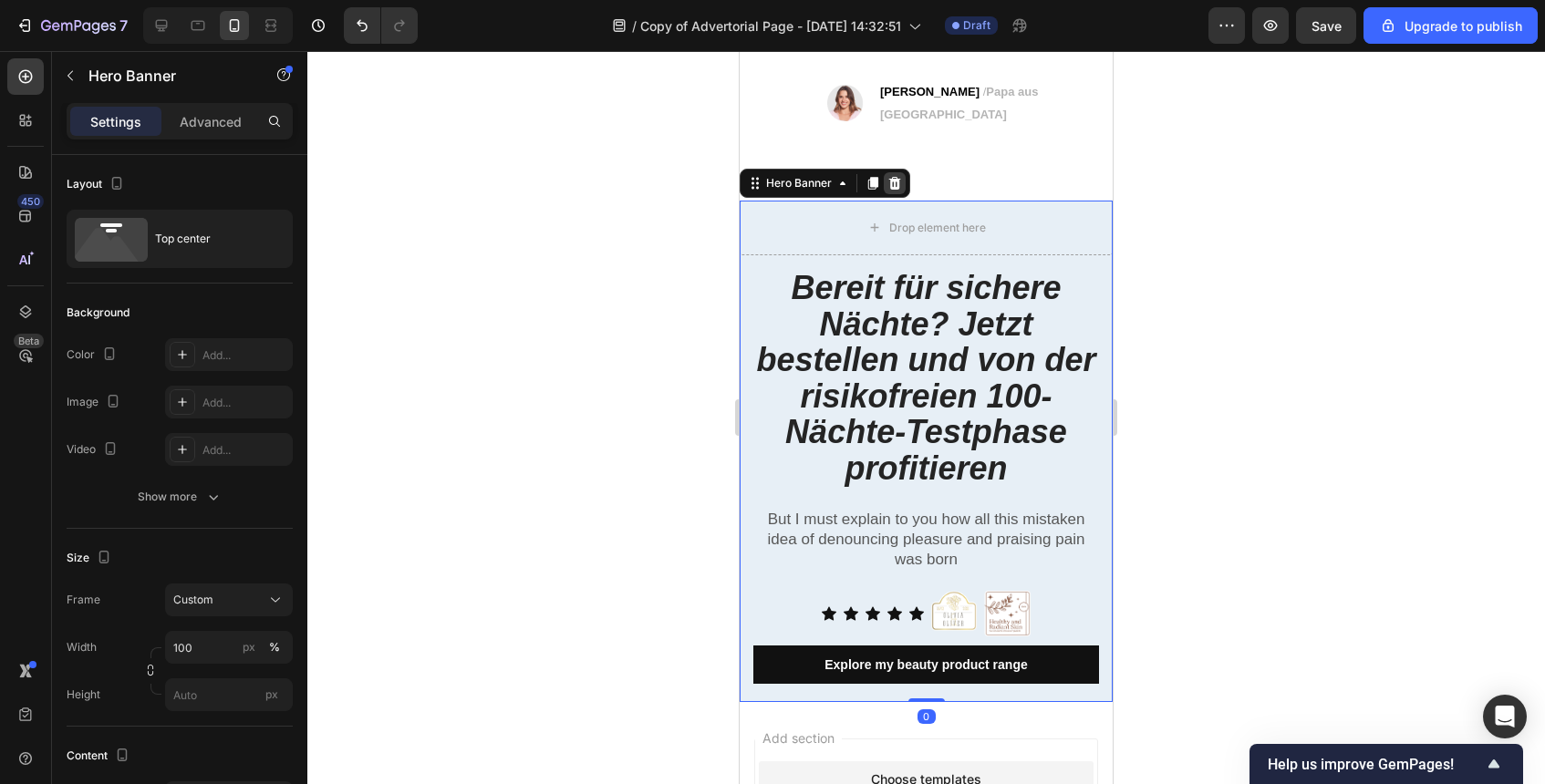
click at [902, 172] on div at bounding box center [895, 183] width 22 height 22
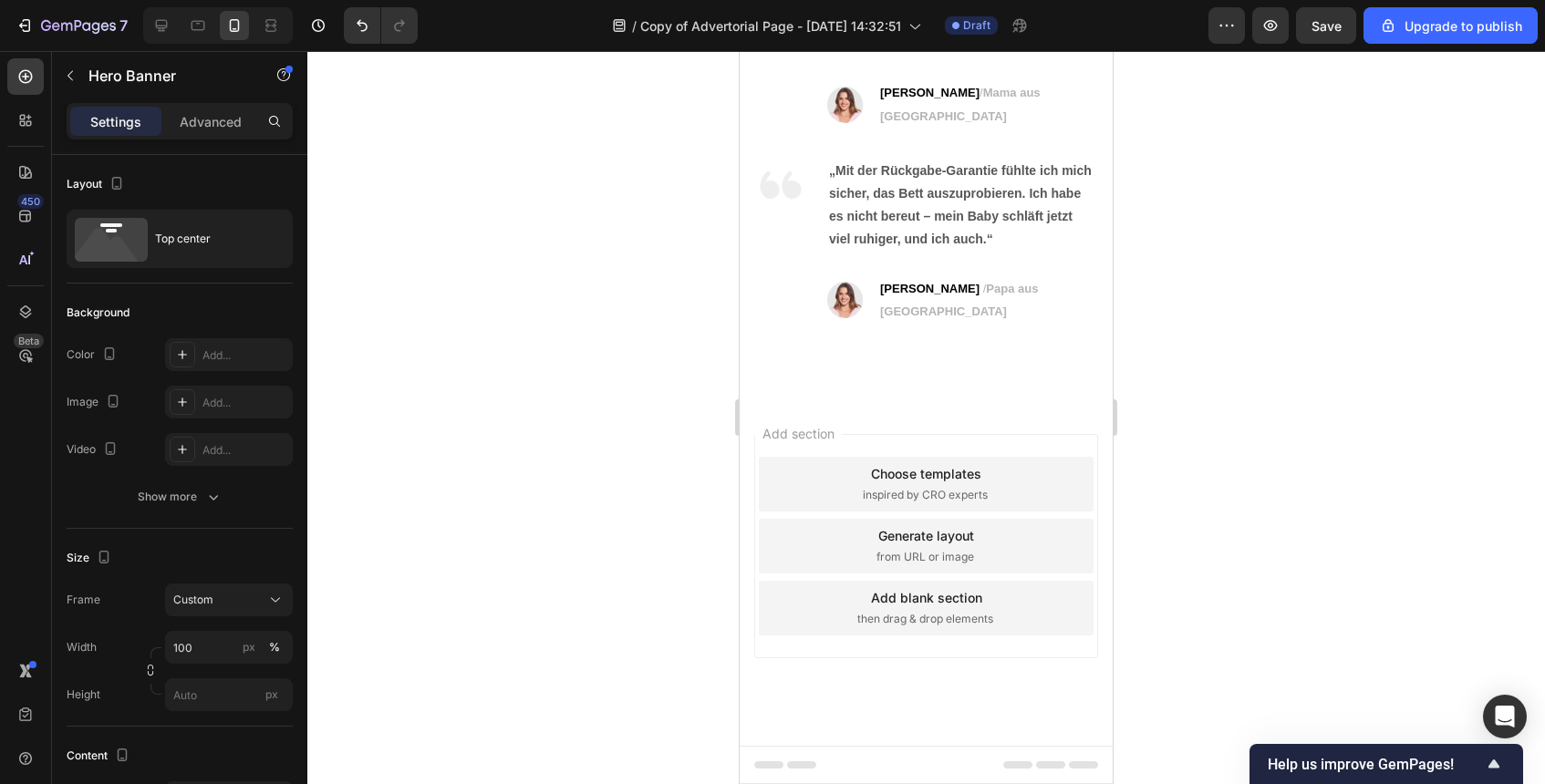
scroll to position [7607, 0]
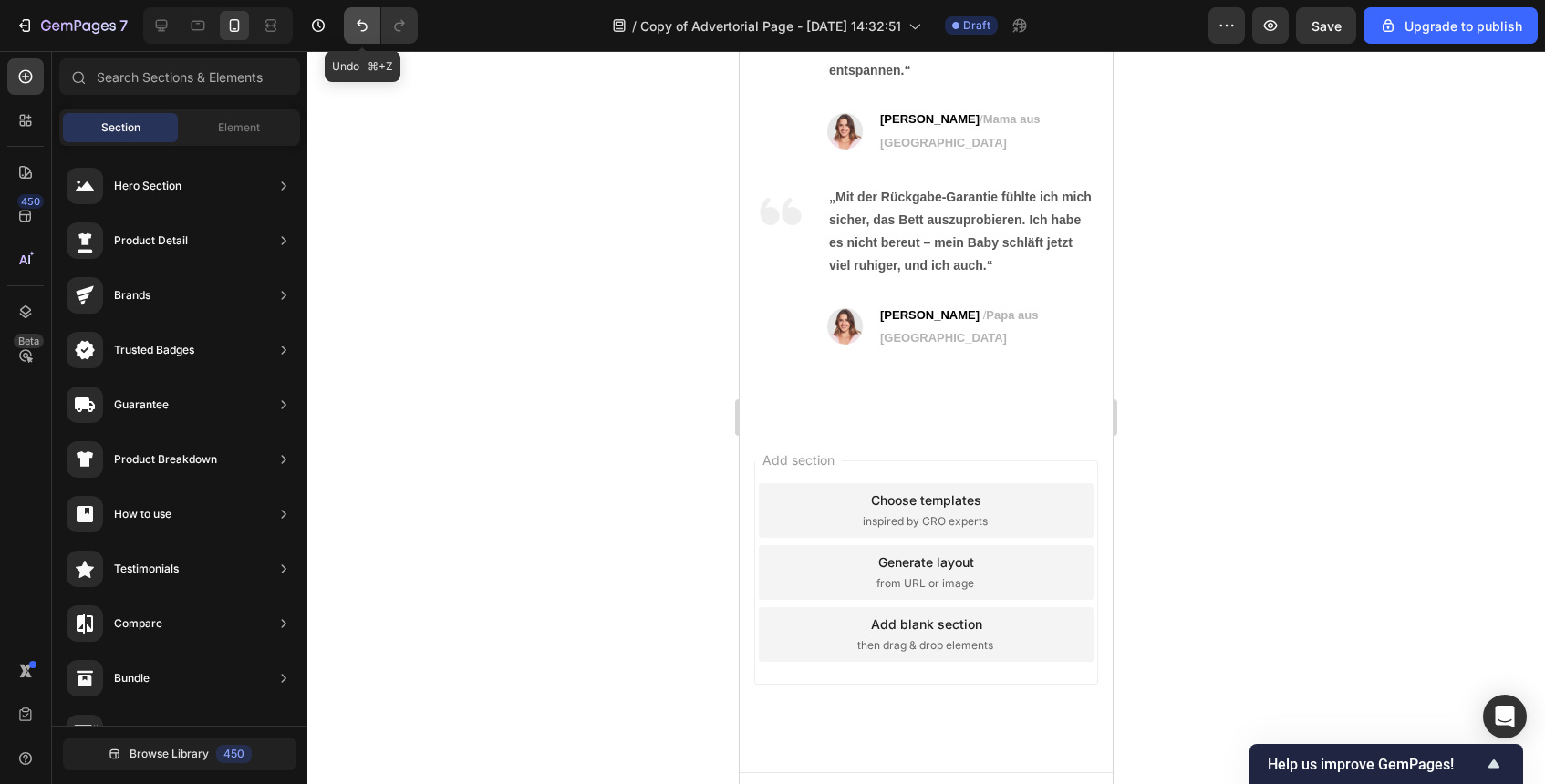
click at [358, 26] on icon "Undo/Redo" at bounding box center [362, 26] width 19 height 19
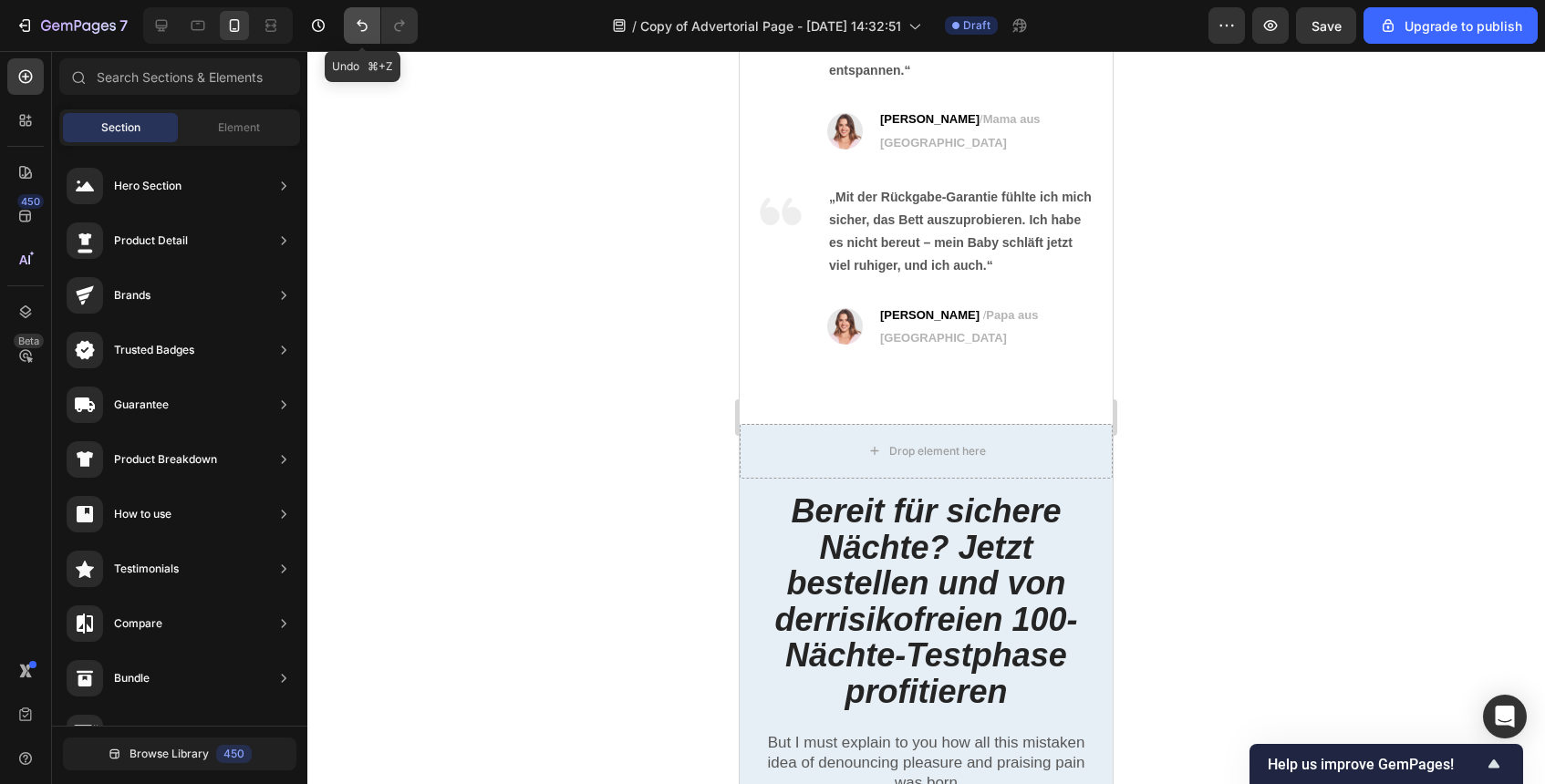
scroll to position [7830, 0]
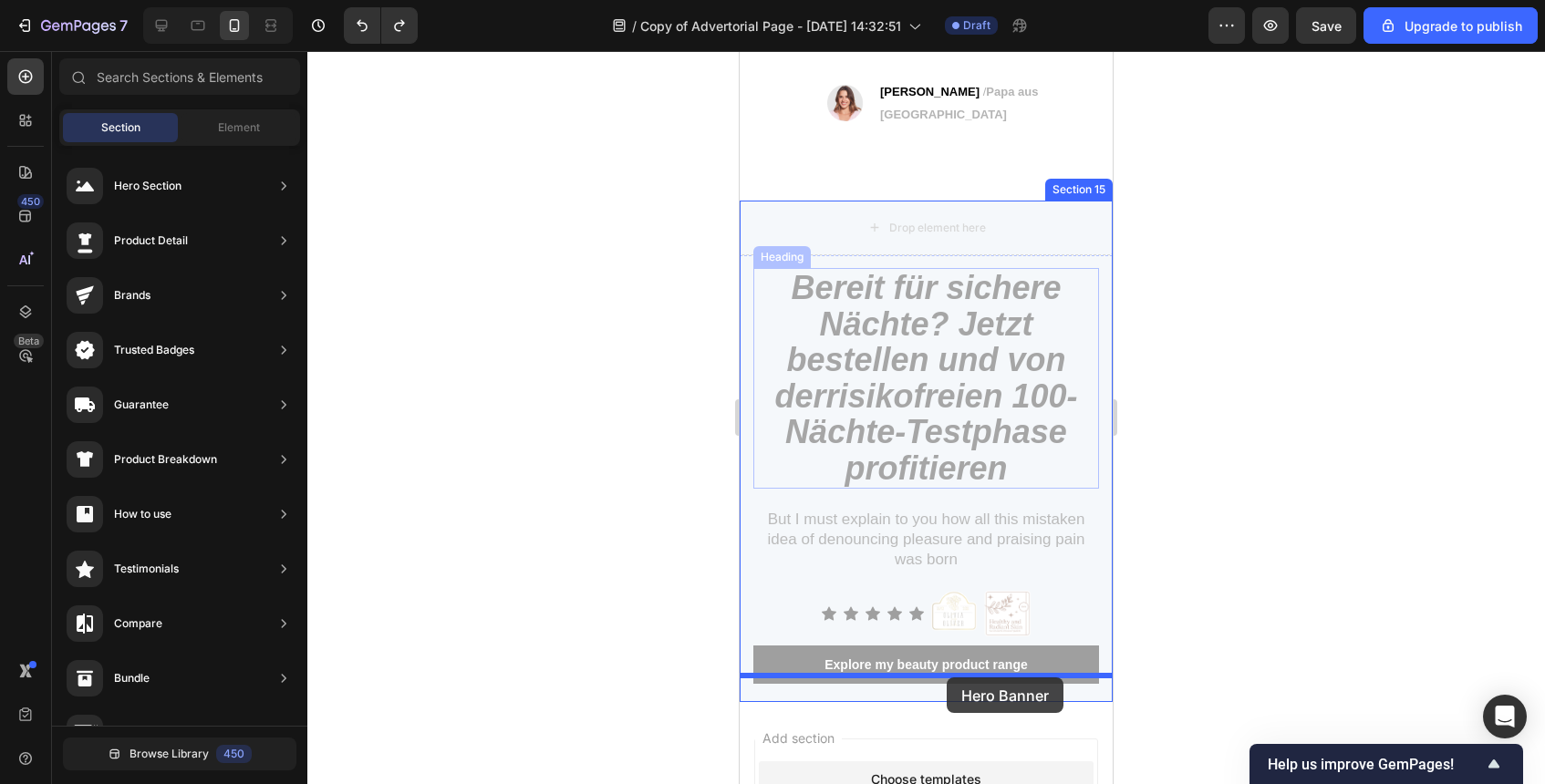
drag, startPoint x: 978, startPoint y: 193, endPoint x: 947, endPoint y: 678, distance: 486.0
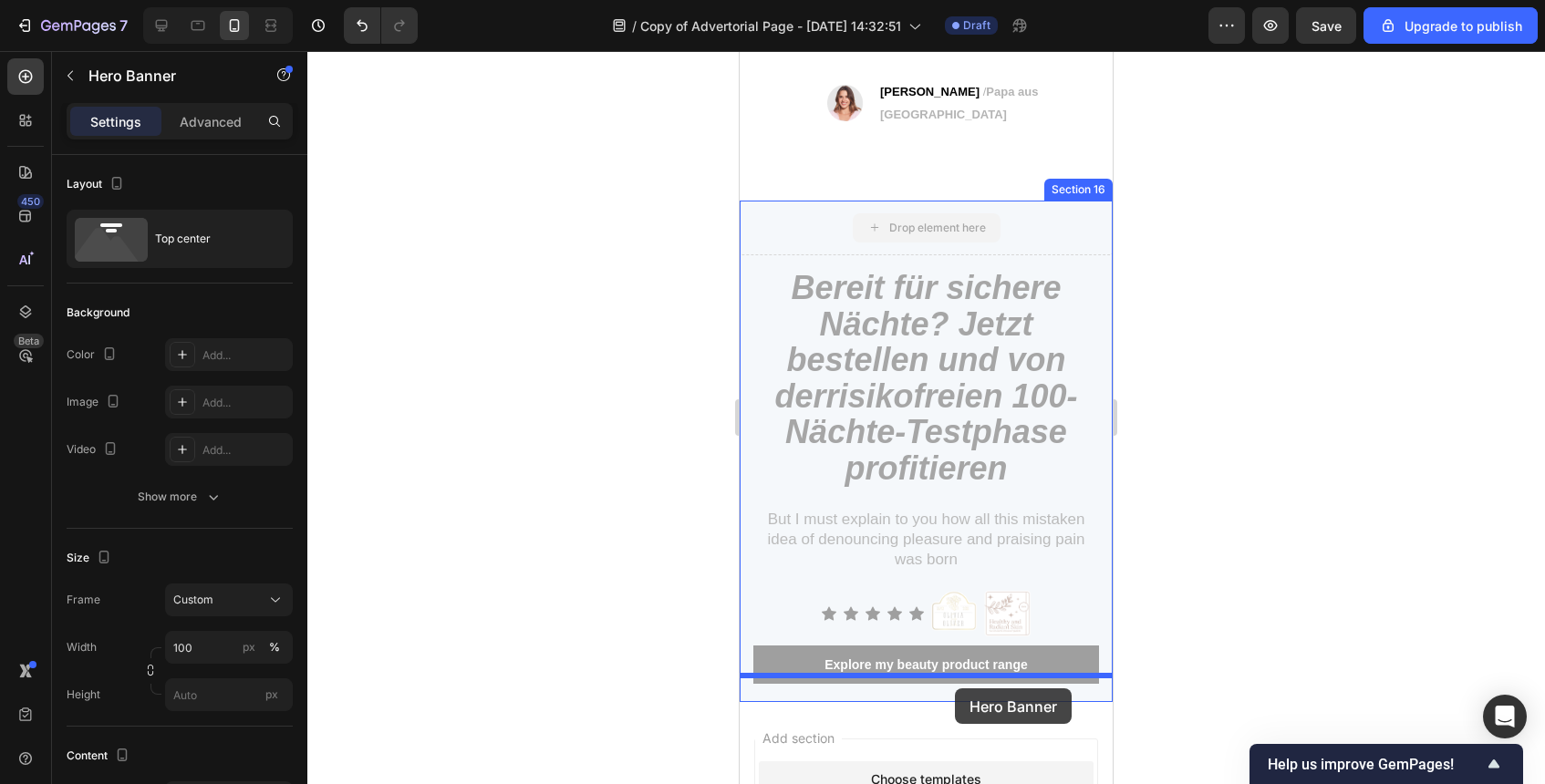
drag, startPoint x: 1026, startPoint y: 194, endPoint x: 955, endPoint y: 689, distance: 500.1
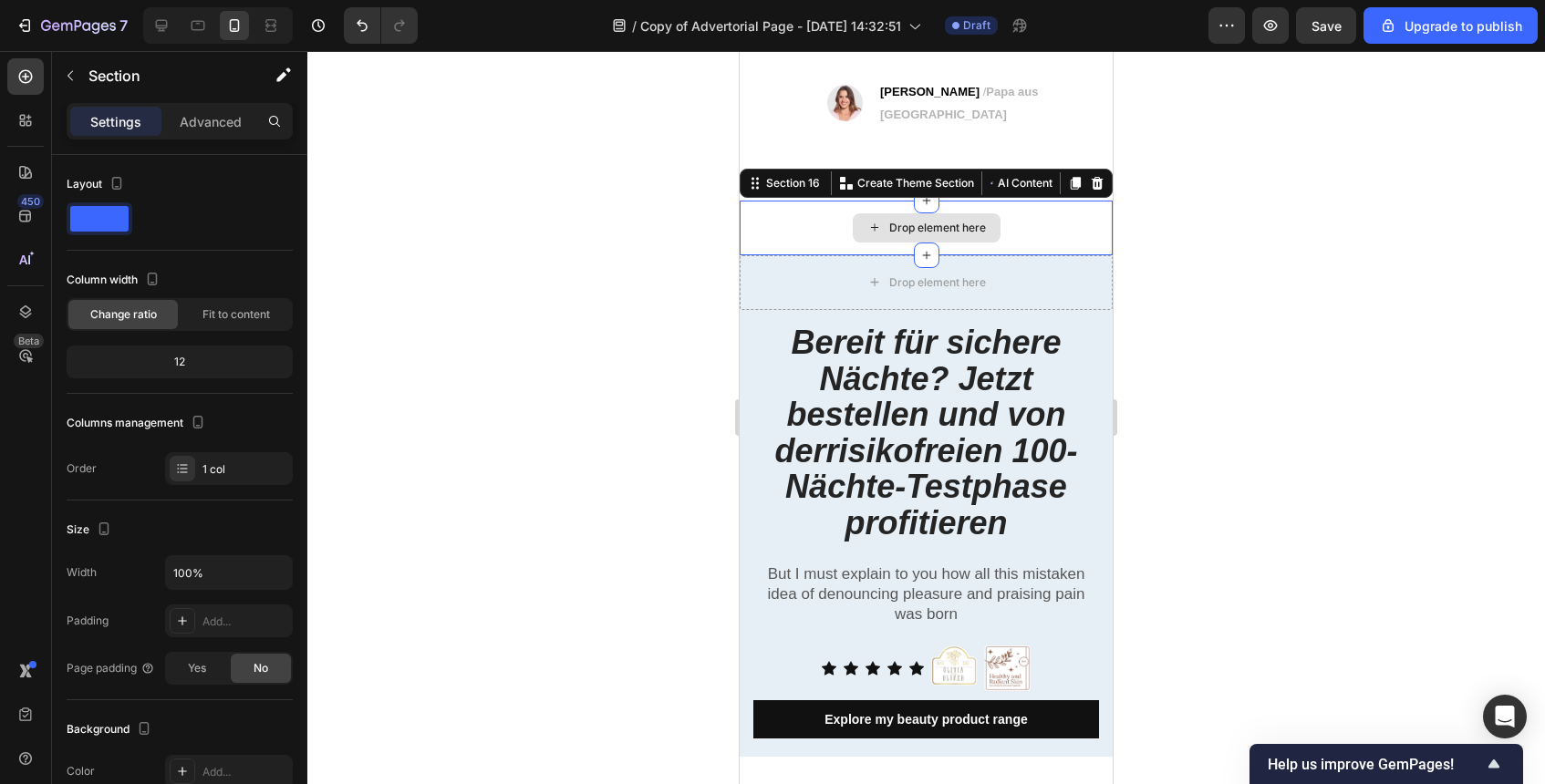
click at [1015, 201] on div "Drop element here" at bounding box center [926, 228] width 373 height 55
click at [1104, 172] on div at bounding box center [1098, 183] width 22 height 22
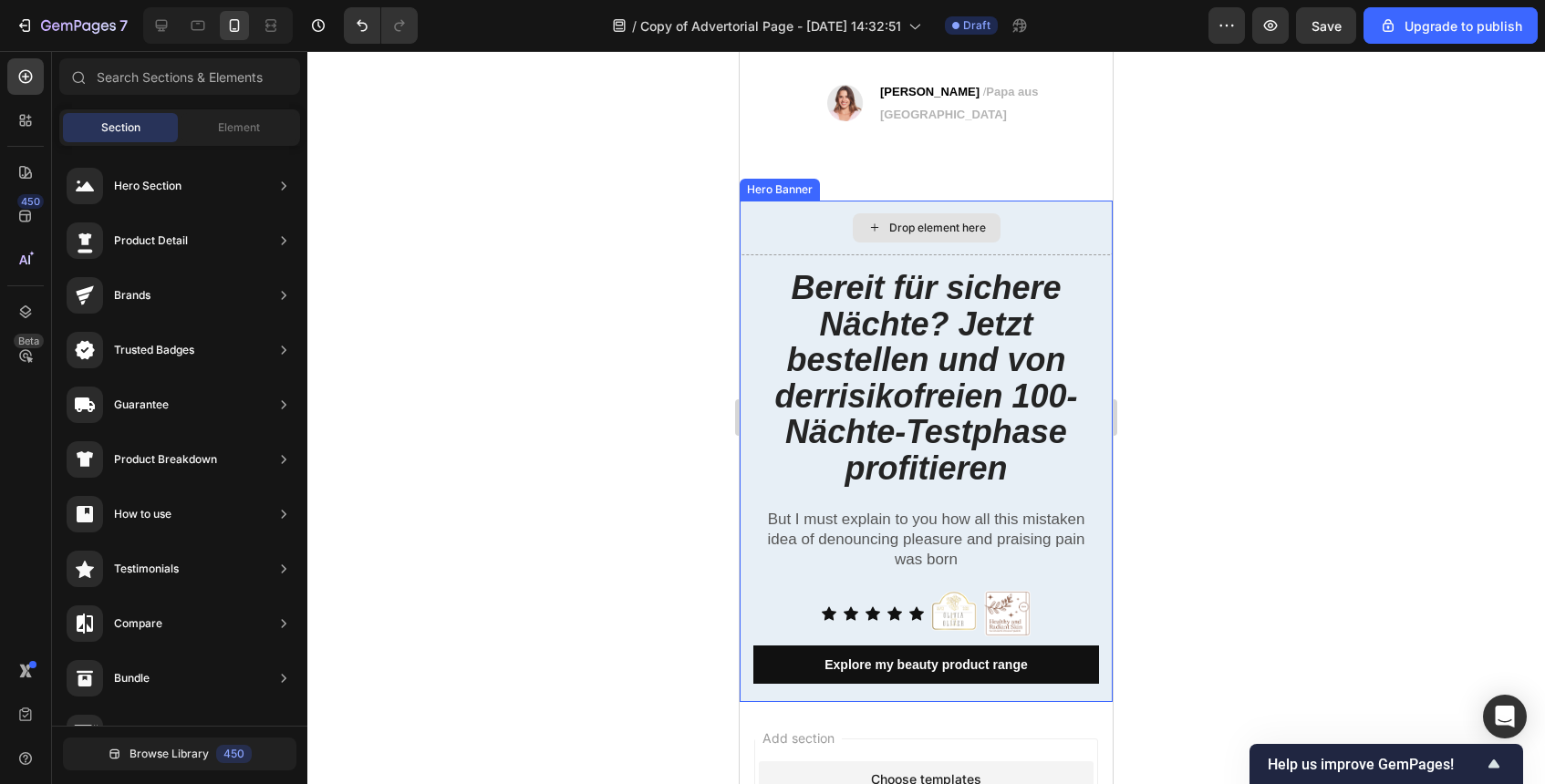
click at [1110, 201] on div "Drop element here" at bounding box center [926, 228] width 373 height 55
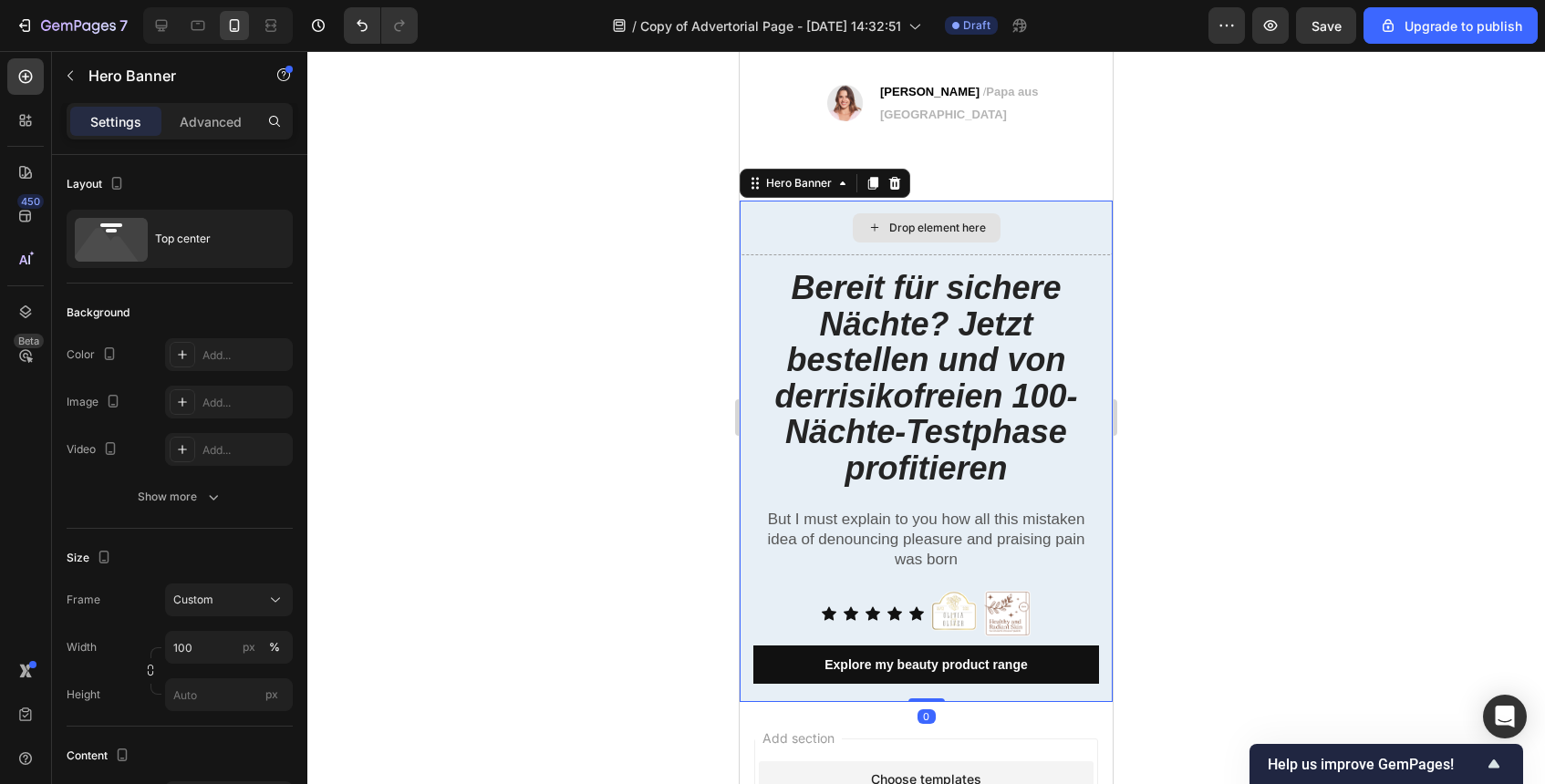
click at [825, 201] on div "Drop element here" at bounding box center [926, 228] width 373 height 55
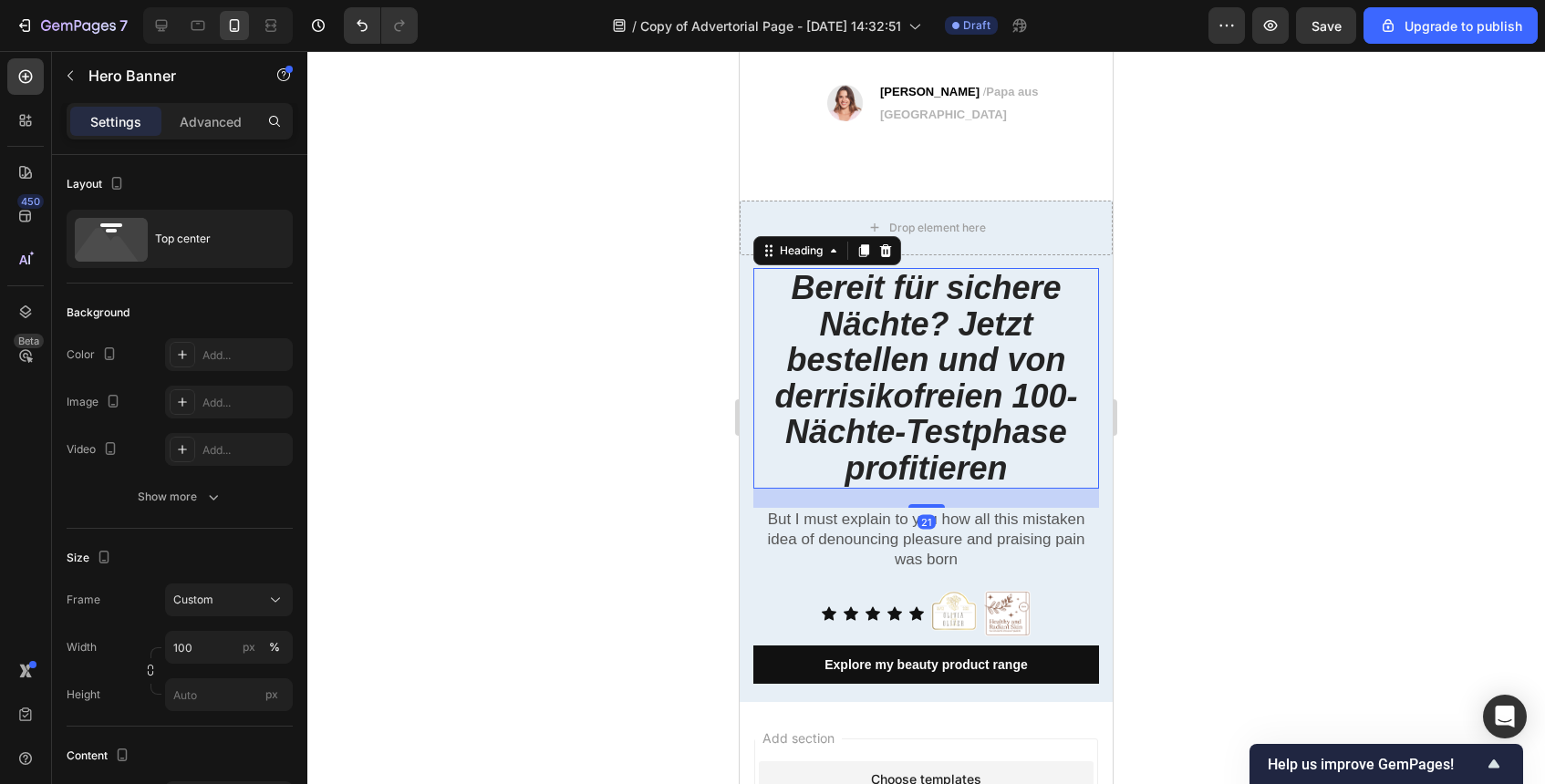
click at [931, 378] on strong "risikofreien 100-Nächte-Testphase profitieren" at bounding box center [930, 432] width 292 height 109
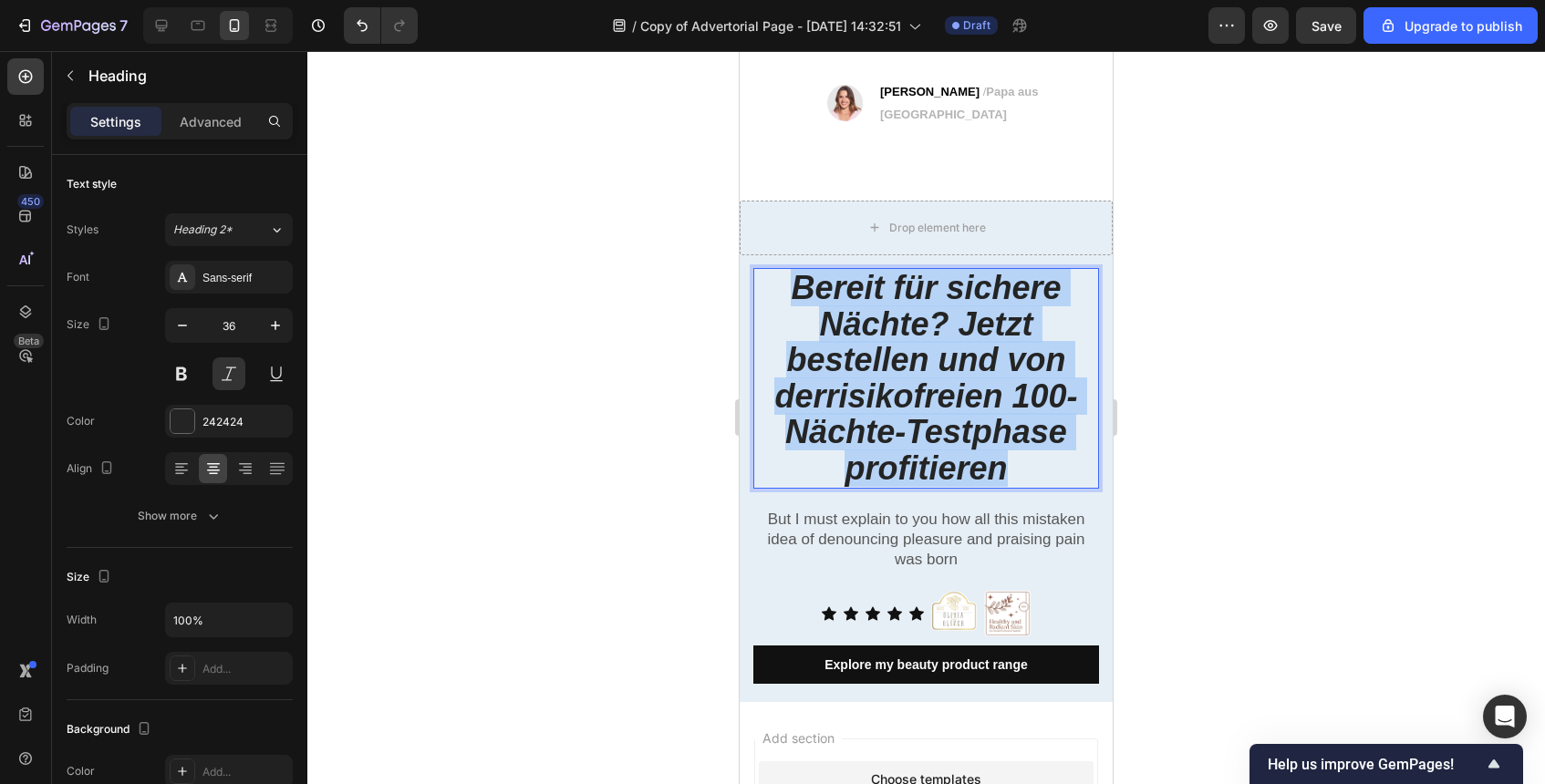
click at [931, 363] on strong "Bereit für sichere Nächte? Jetzt bestellen und von derrisikofreien 100-Nächte-T…" at bounding box center [926, 379] width 303 height 218
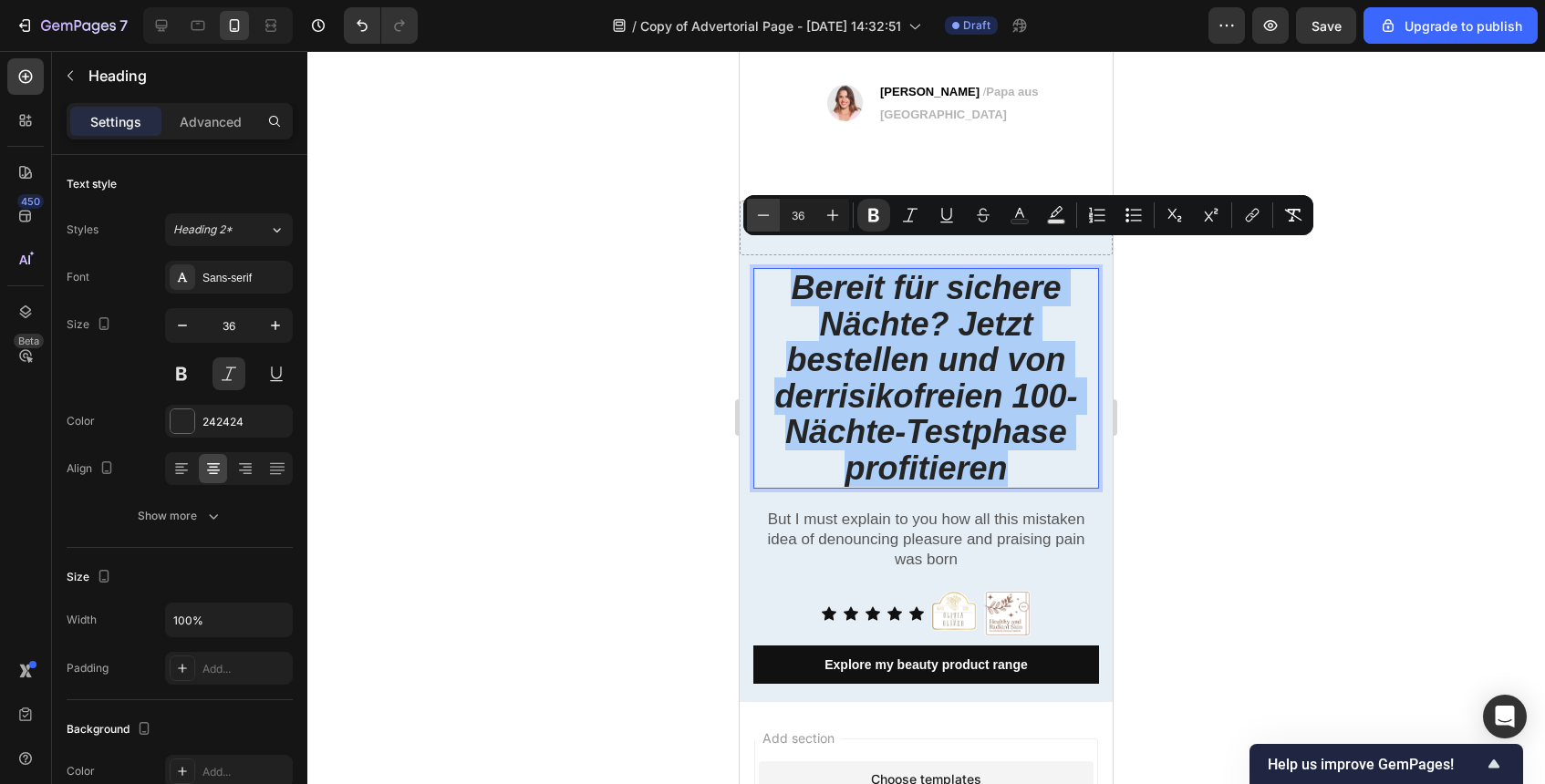
click at [766, 202] on button "Minus" at bounding box center [763, 215] width 32 height 32
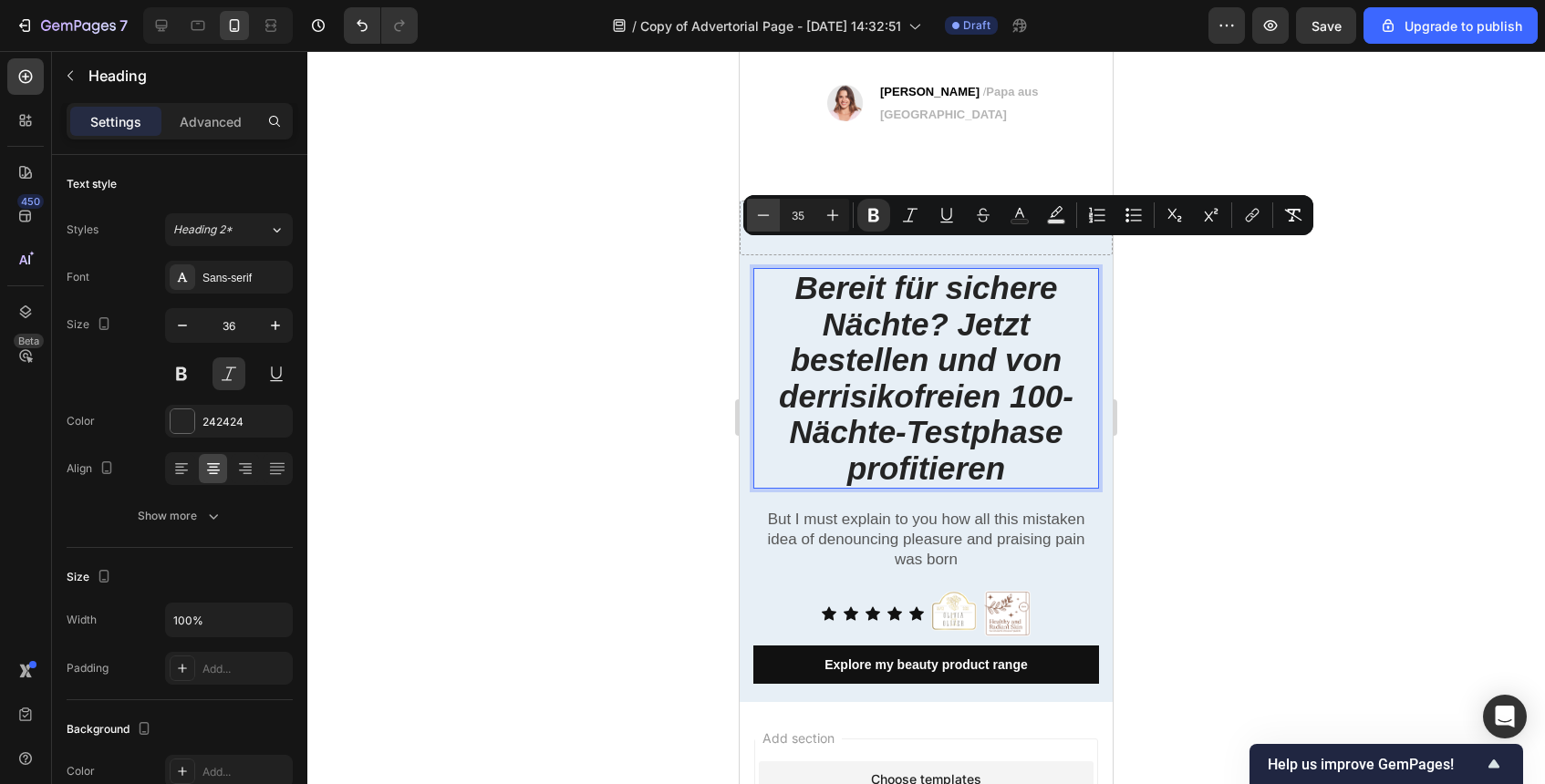
click at [766, 202] on button "Minus" at bounding box center [763, 215] width 32 height 32
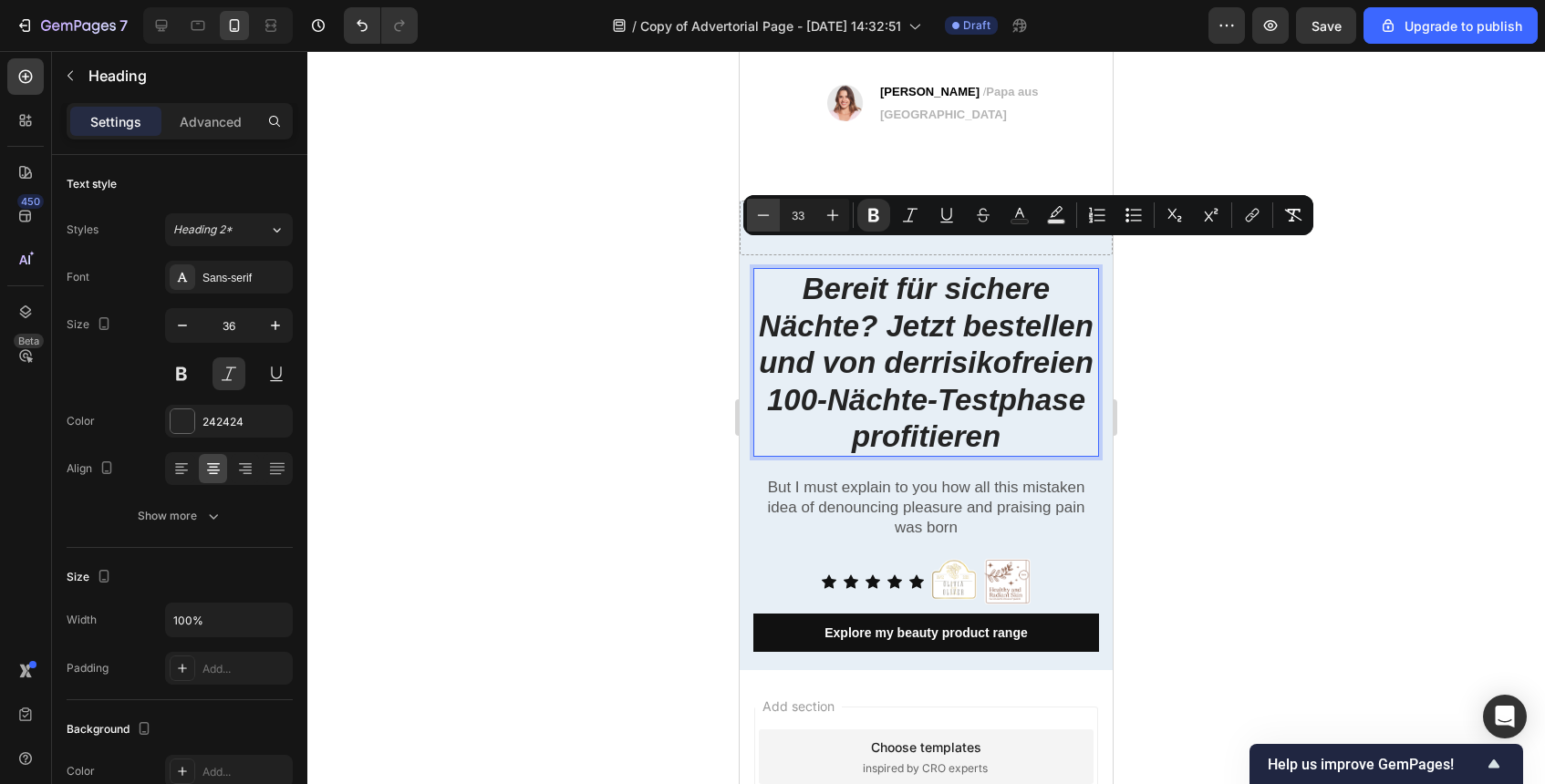
click at [766, 202] on button "Minus" at bounding box center [763, 215] width 32 height 32
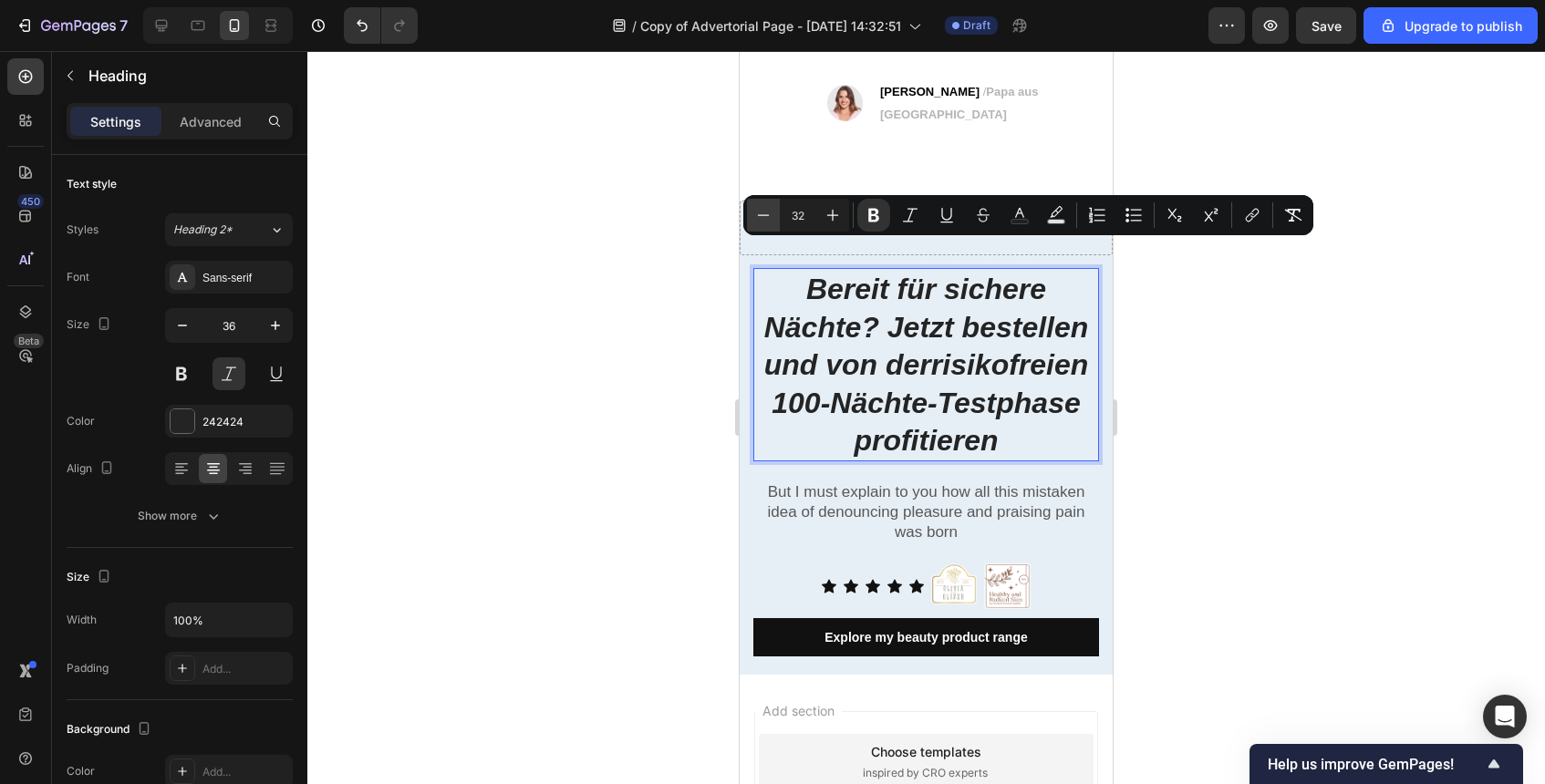
click at [766, 202] on button "Minus" at bounding box center [763, 215] width 32 height 32
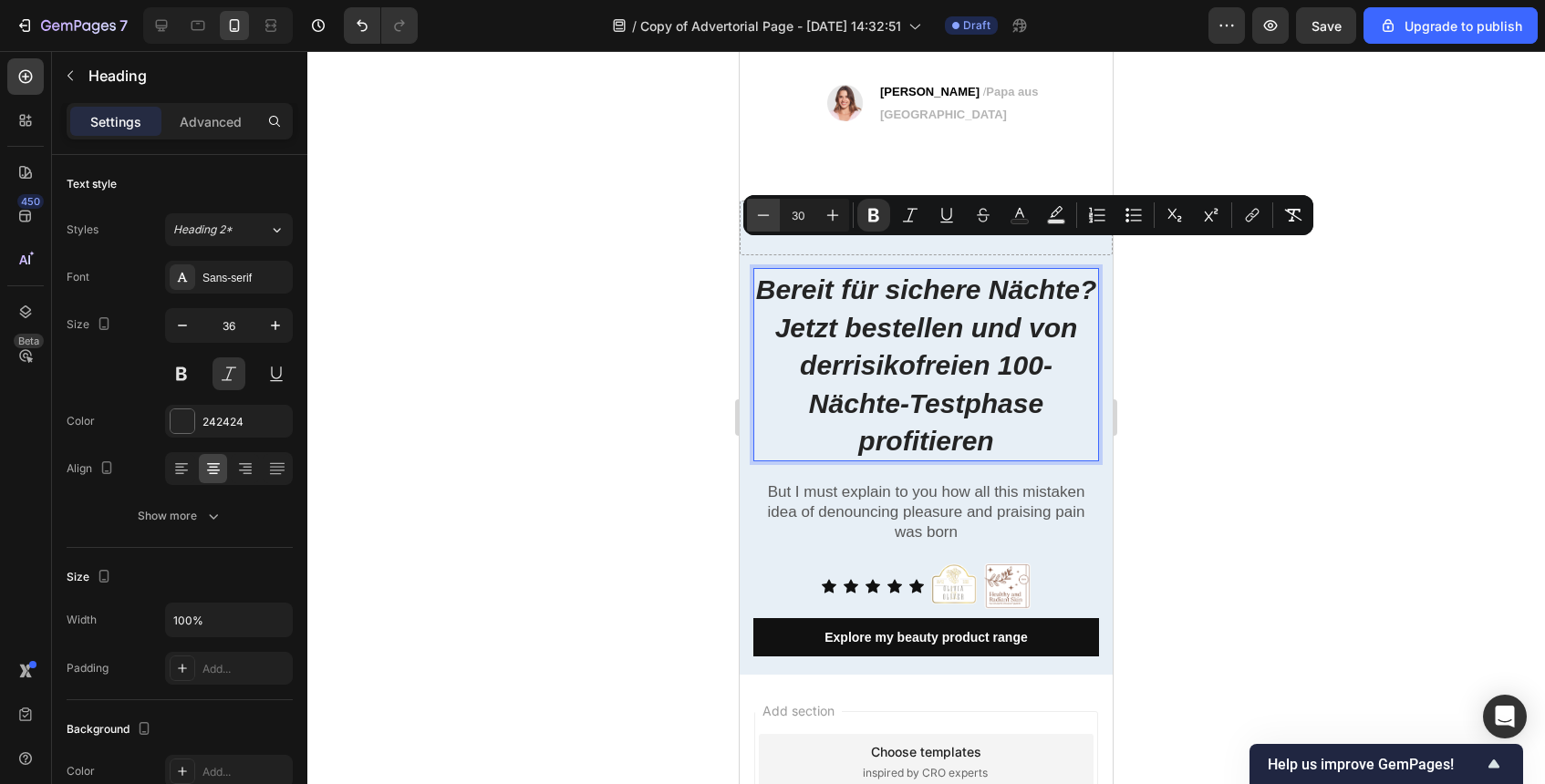
click at [766, 202] on button "Minus" at bounding box center [763, 215] width 32 height 32
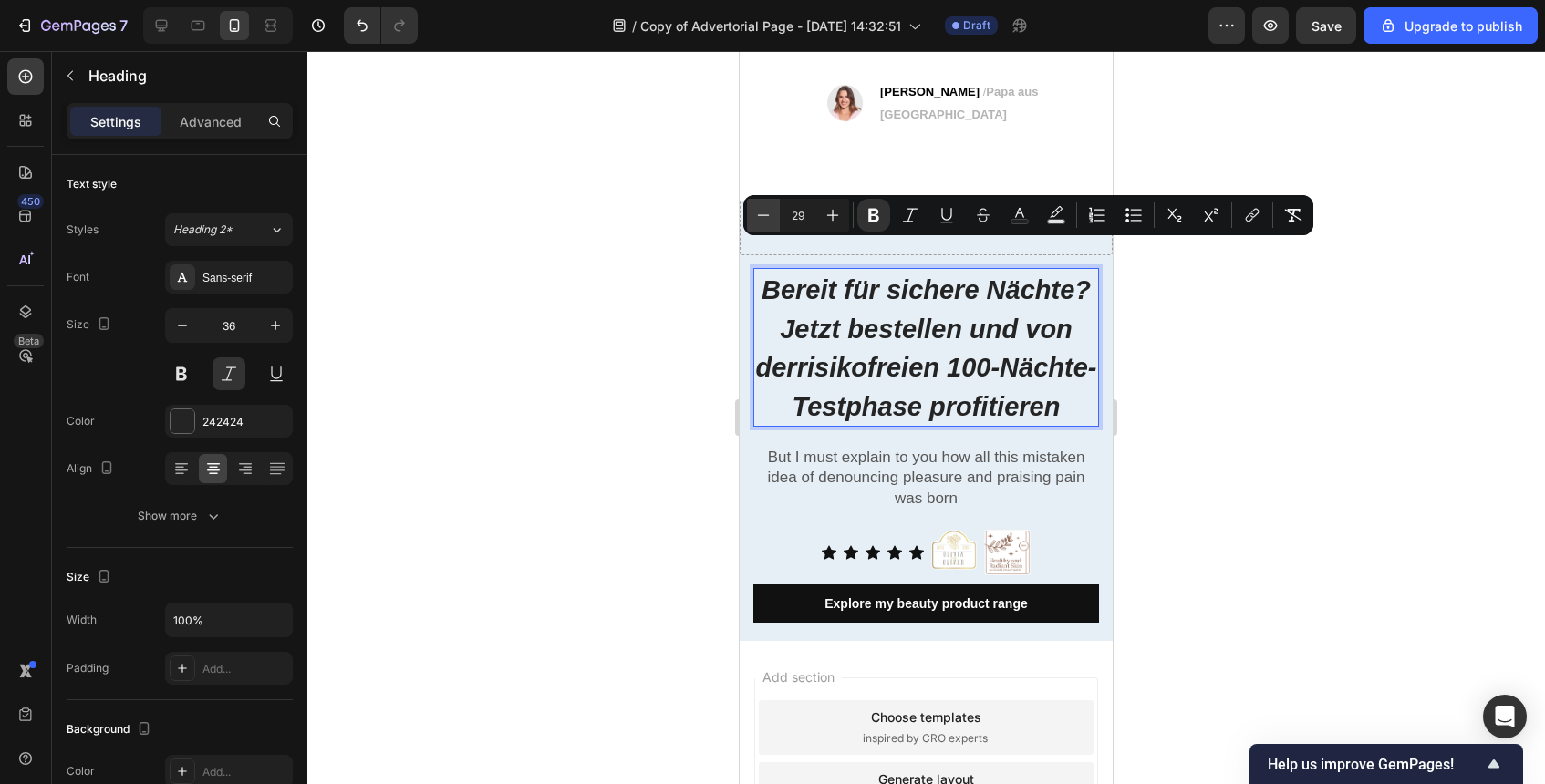
click at [766, 202] on button "Minus" at bounding box center [763, 215] width 32 height 32
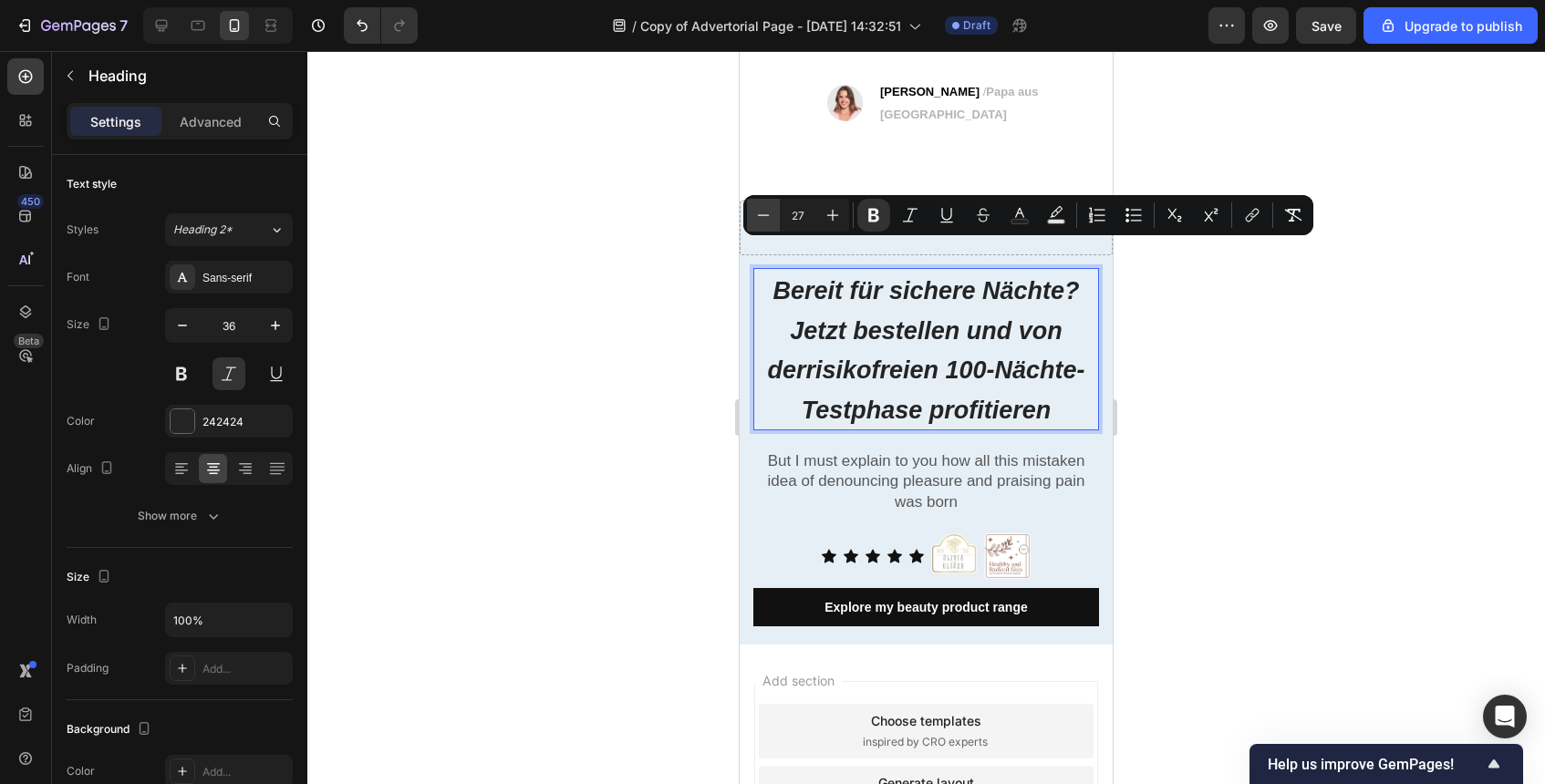
click at [766, 202] on button "Minus" at bounding box center [763, 215] width 32 height 32
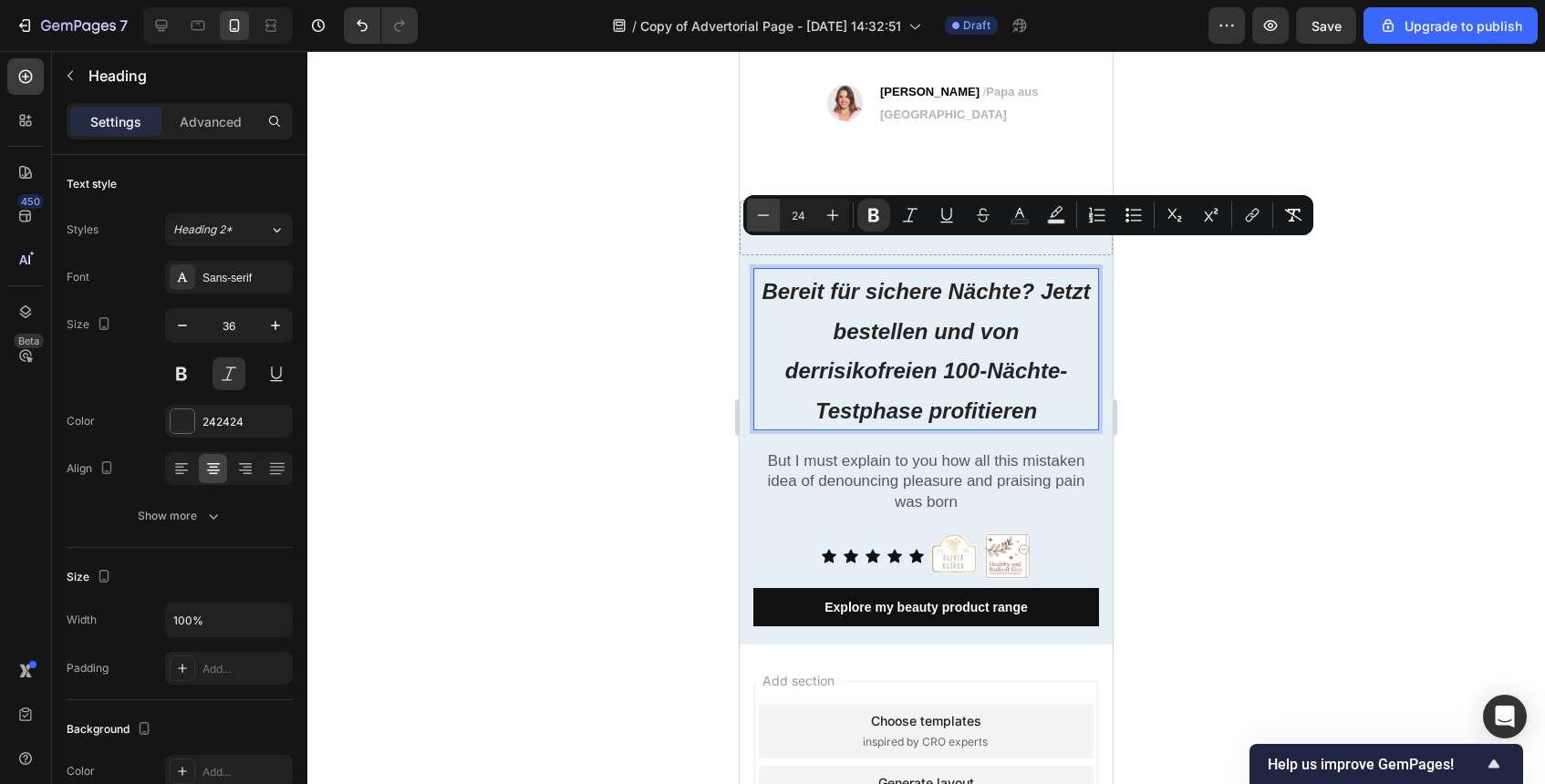
click at [766, 202] on button "Minus" at bounding box center [763, 215] width 32 height 32
type input "23"
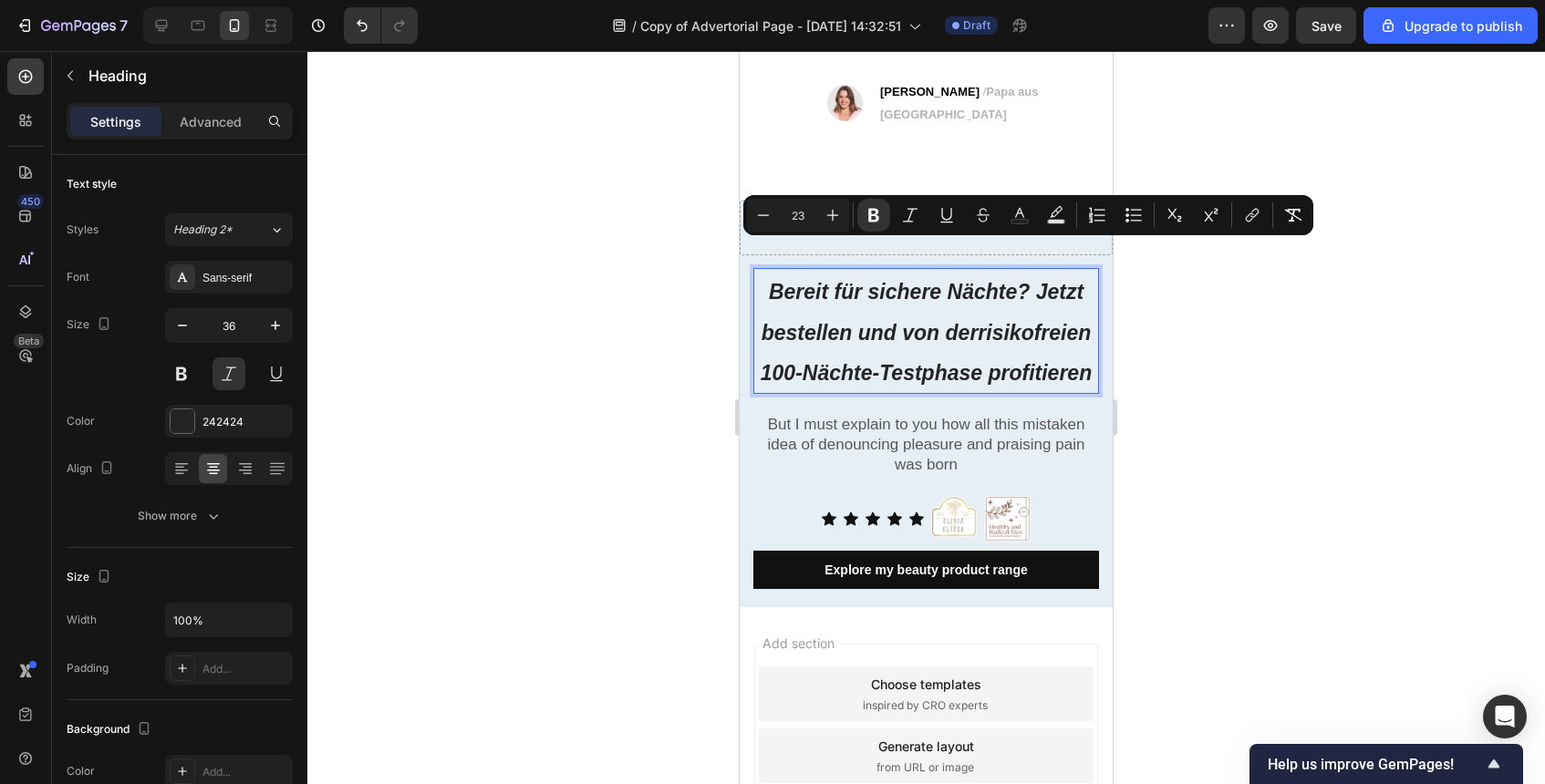
click at [1283, 355] on div at bounding box center [926, 417] width 1238 height 733
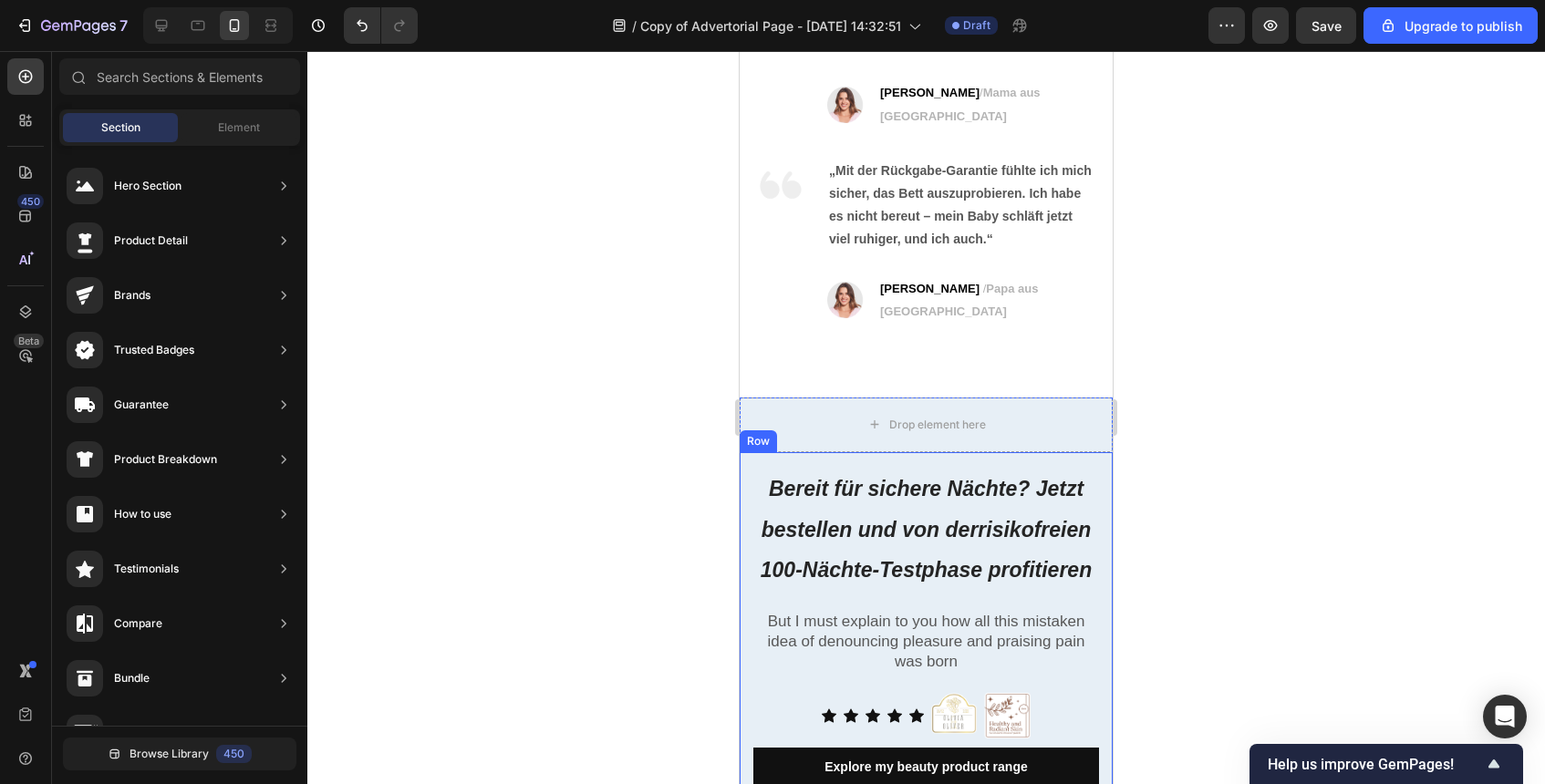
scroll to position [7550, 0]
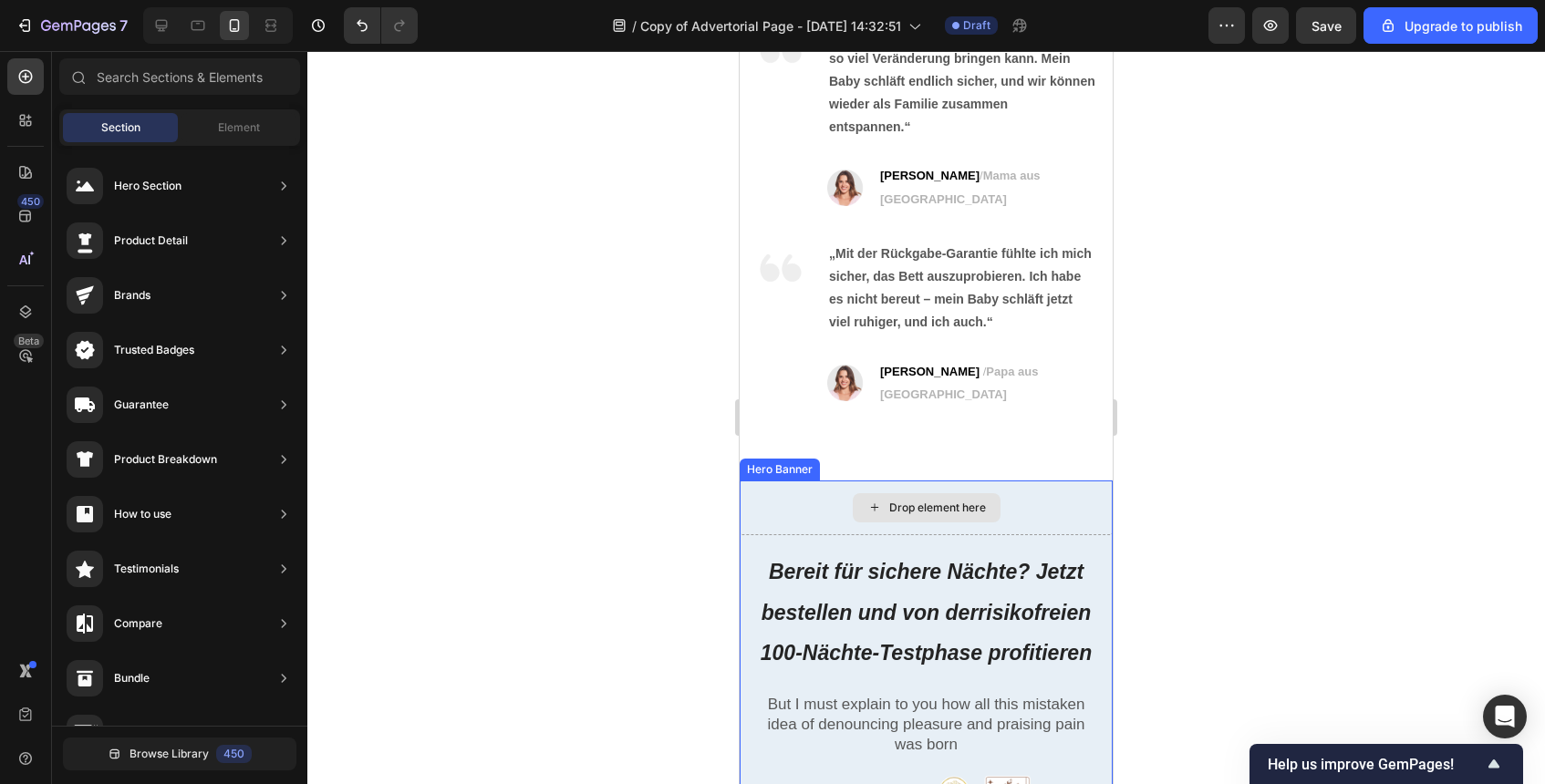
click at [1046, 480] on div "Drop element here" at bounding box center [926, 507] width 373 height 55
click at [971, 501] on div "Drop element here" at bounding box center [938, 508] width 96 height 15
click at [951, 493] on div "Drop element here" at bounding box center [927, 508] width 148 height 30
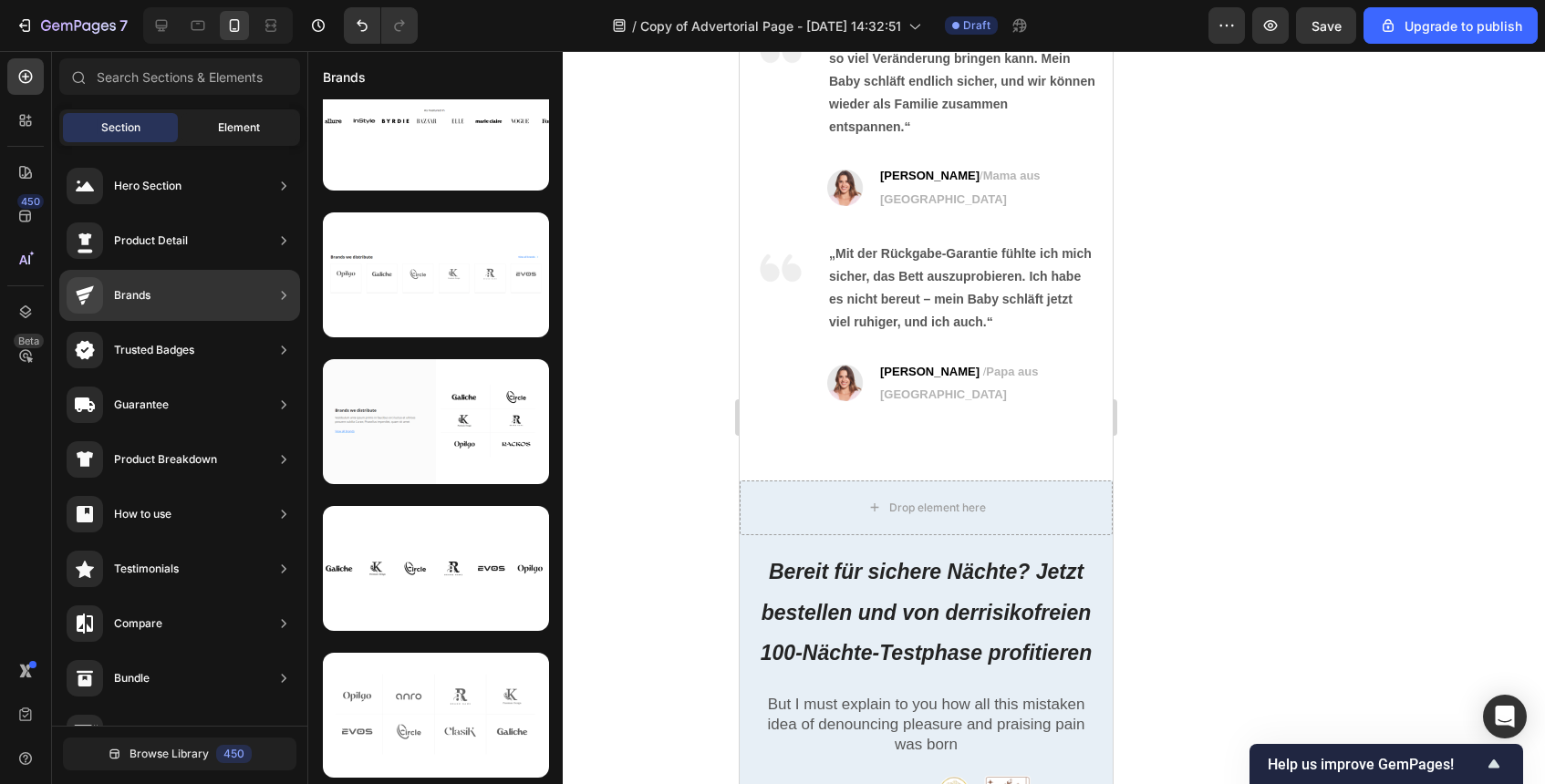
scroll to position [0, 0]
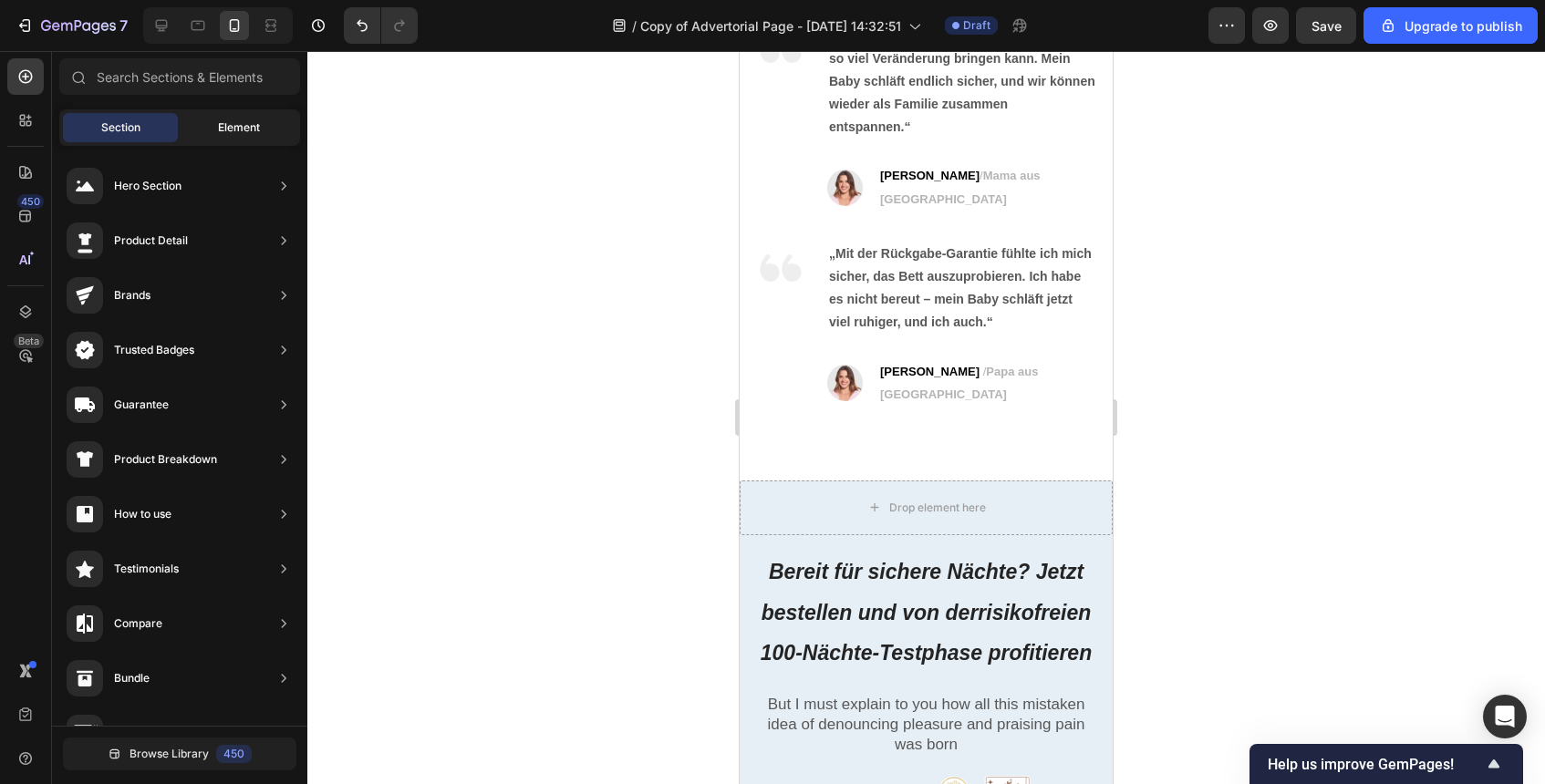
click at [244, 126] on span "Element" at bounding box center [239, 128] width 42 height 17
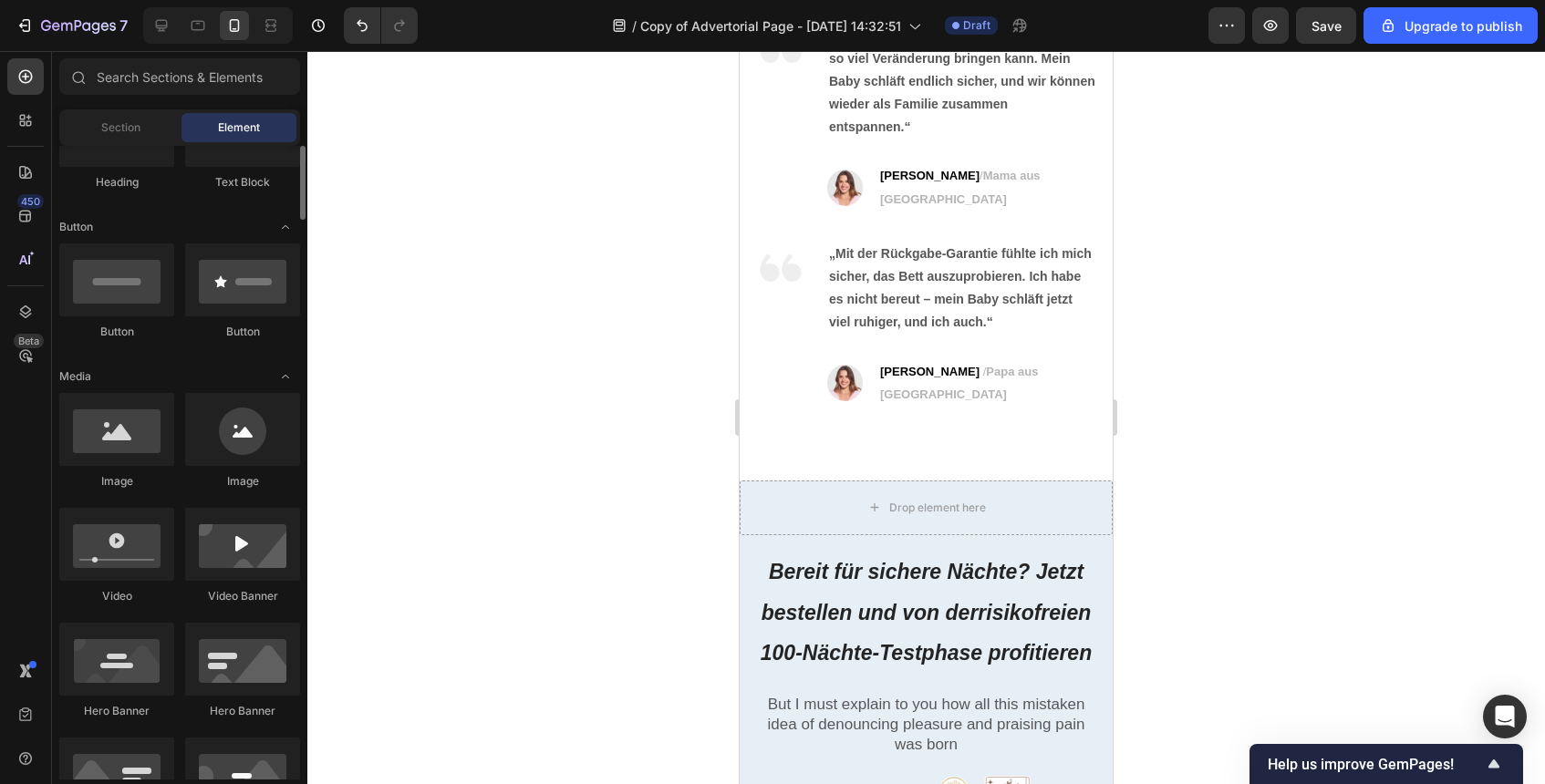
scroll to position [307, 0]
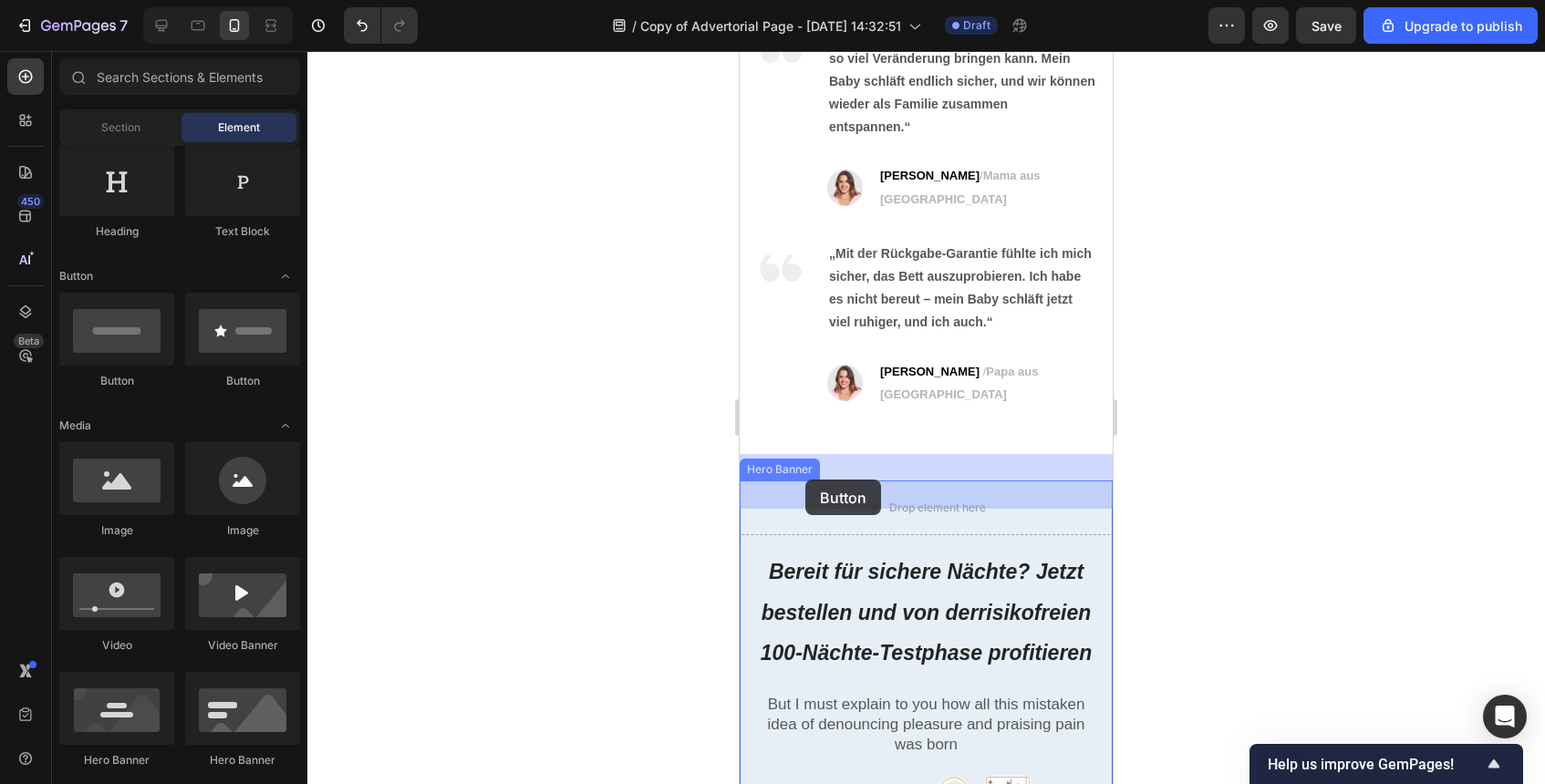
drag, startPoint x: 977, startPoint y: 409, endPoint x: 805, endPoint y: 479, distance: 185.7
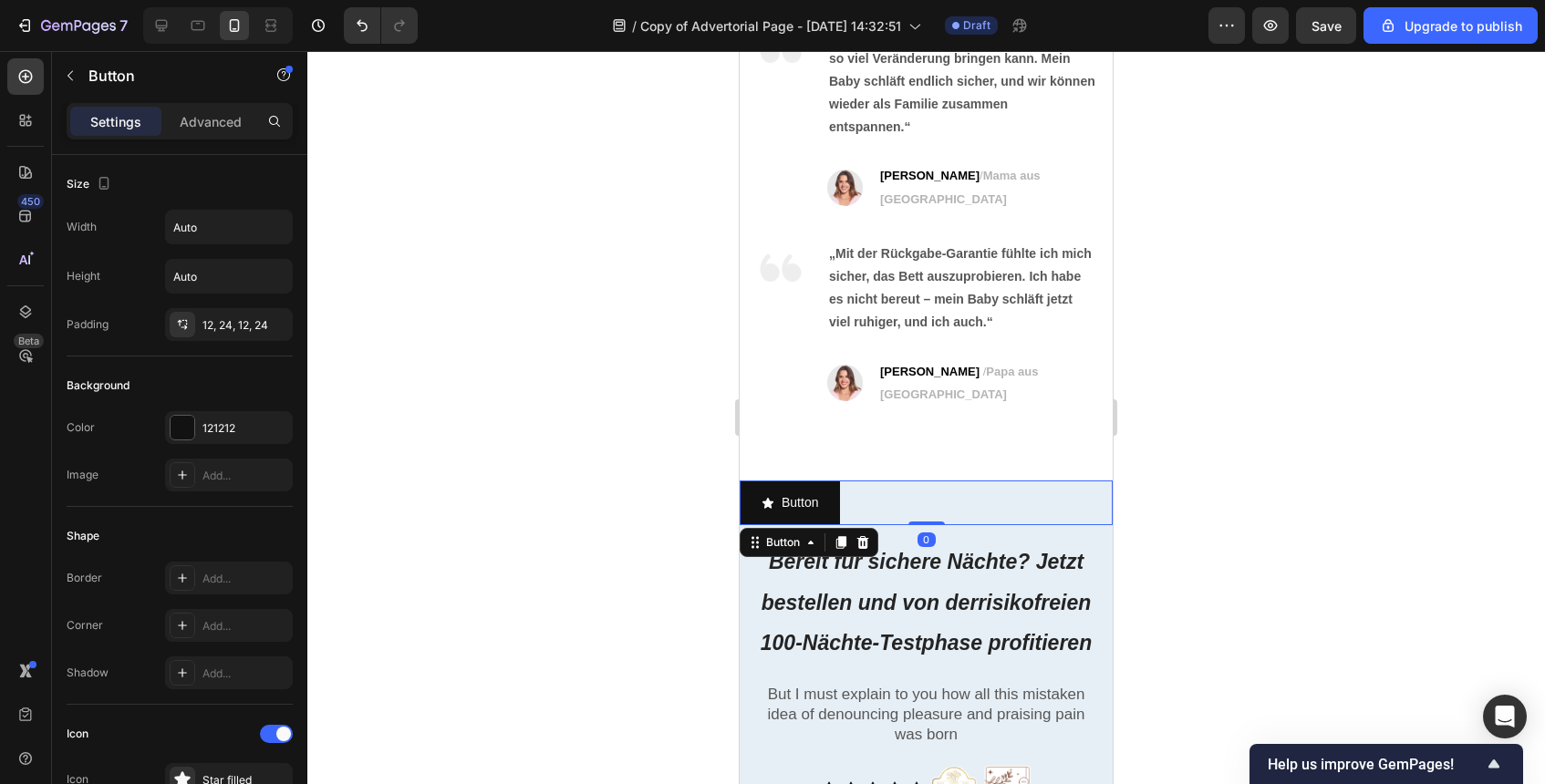
click at [1256, 516] on div at bounding box center [926, 417] width 1238 height 733
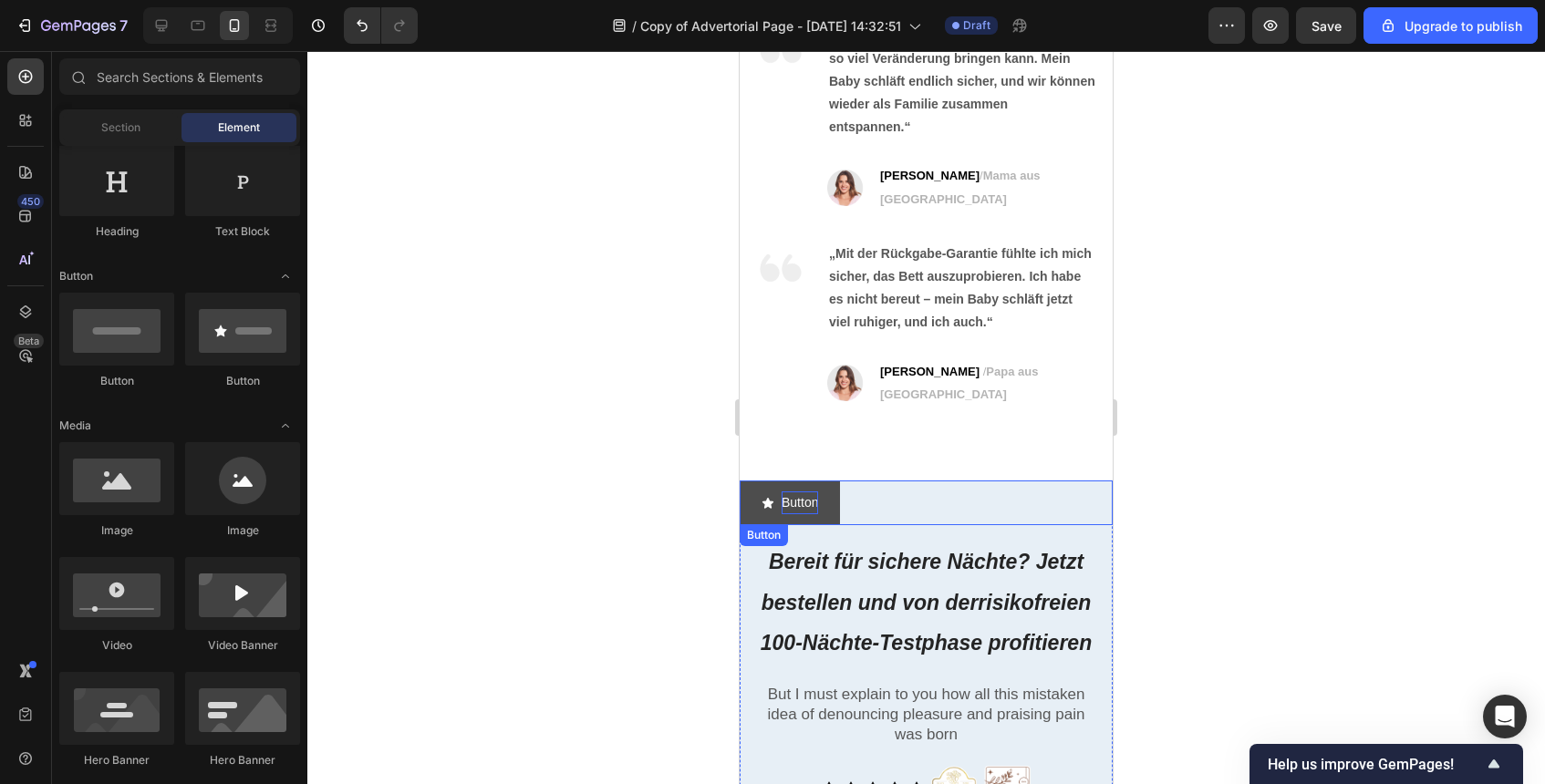
click at [807, 492] on p "Button" at bounding box center [799, 503] width 36 height 23
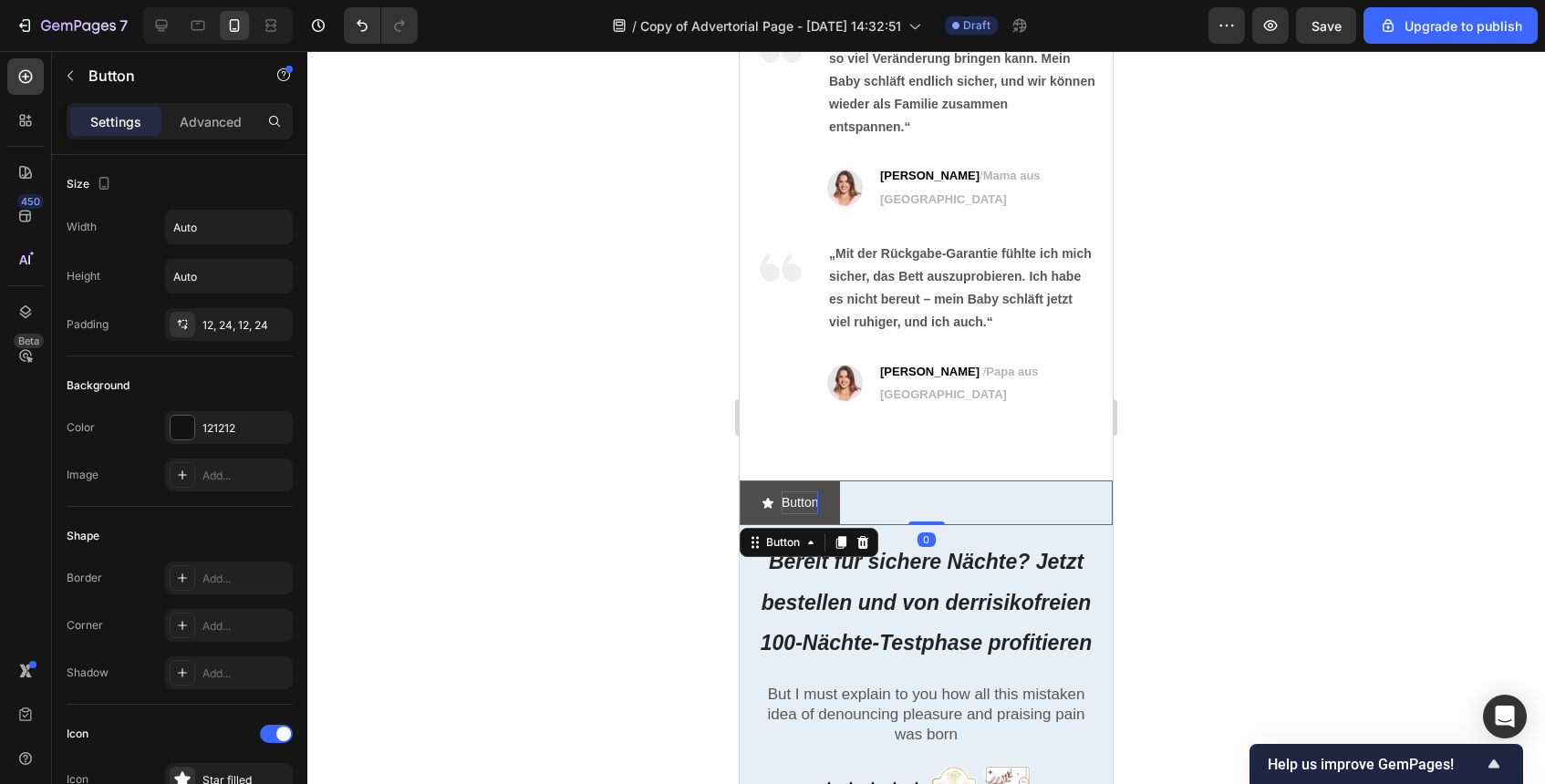
click at [807, 492] on p "Button" at bounding box center [799, 503] width 36 height 23
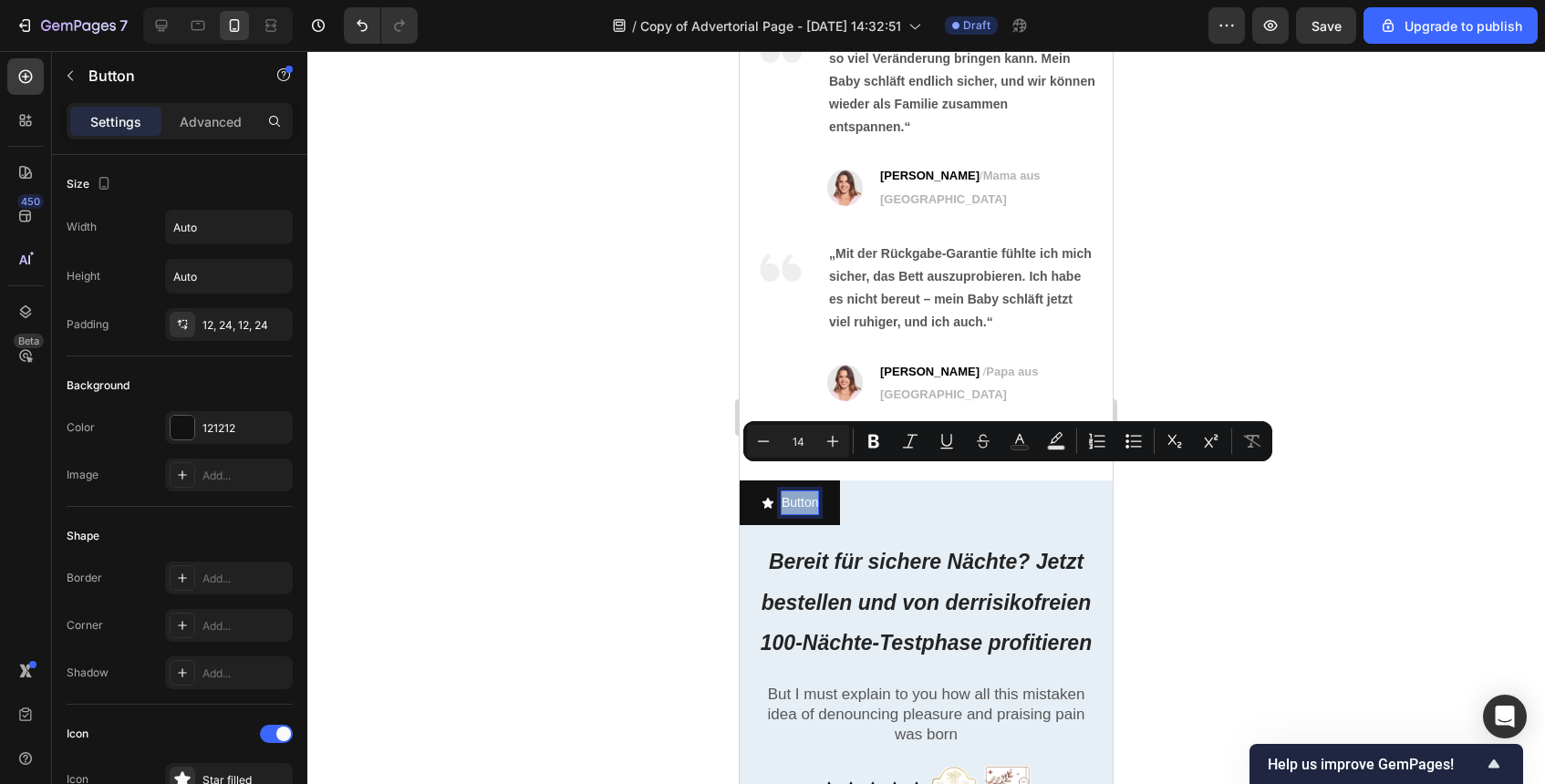
click at [906, 480] on div "Button Button 0" at bounding box center [926, 503] width 373 height 44
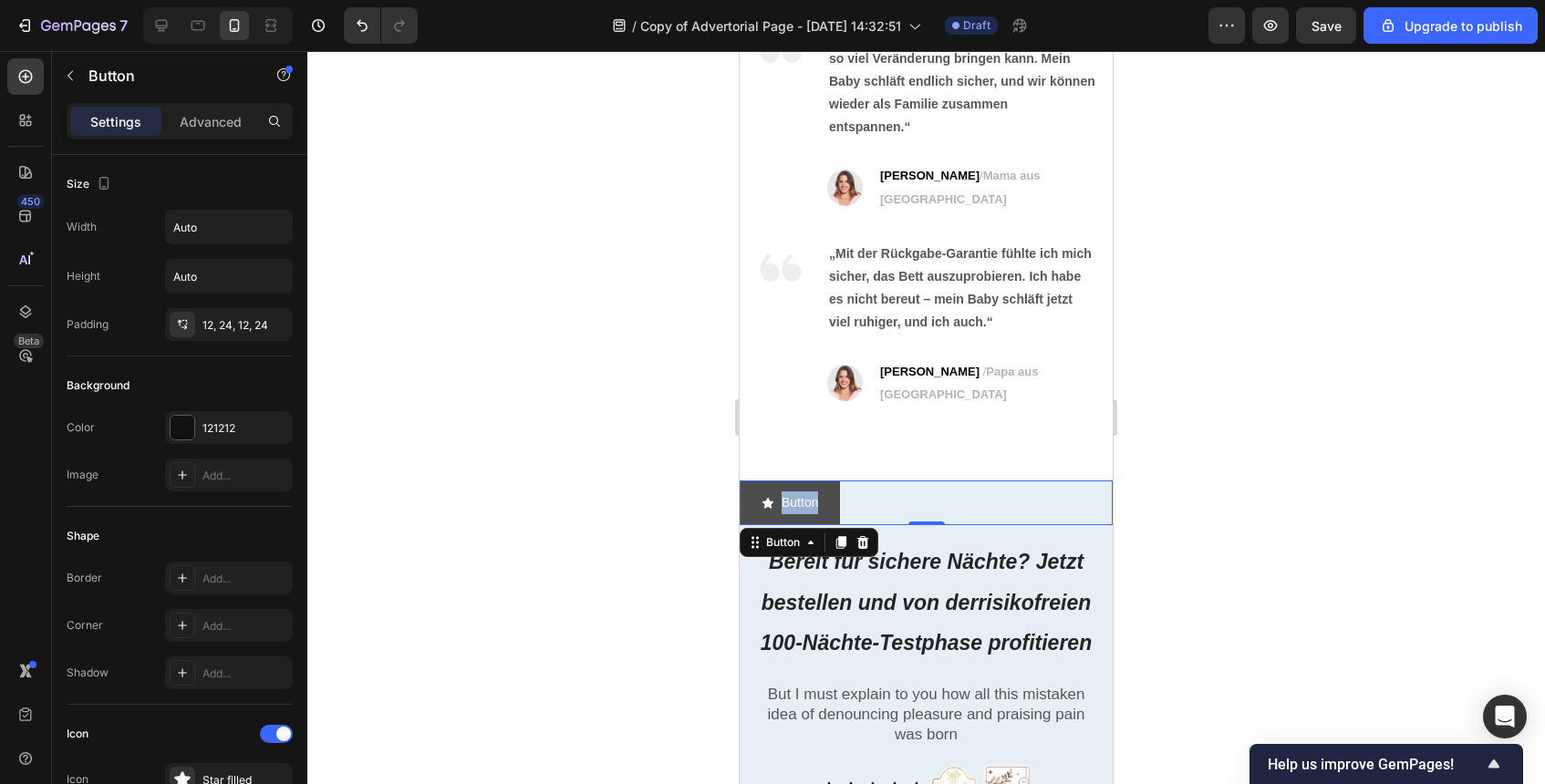
click at [823, 480] on button "Button" at bounding box center [790, 503] width 100 height 44
click at [835, 480] on button "Button" at bounding box center [790, 503] width 100 height 44
click at [864, 536] on icon at bounding box center [863, 542] width 12 height 13
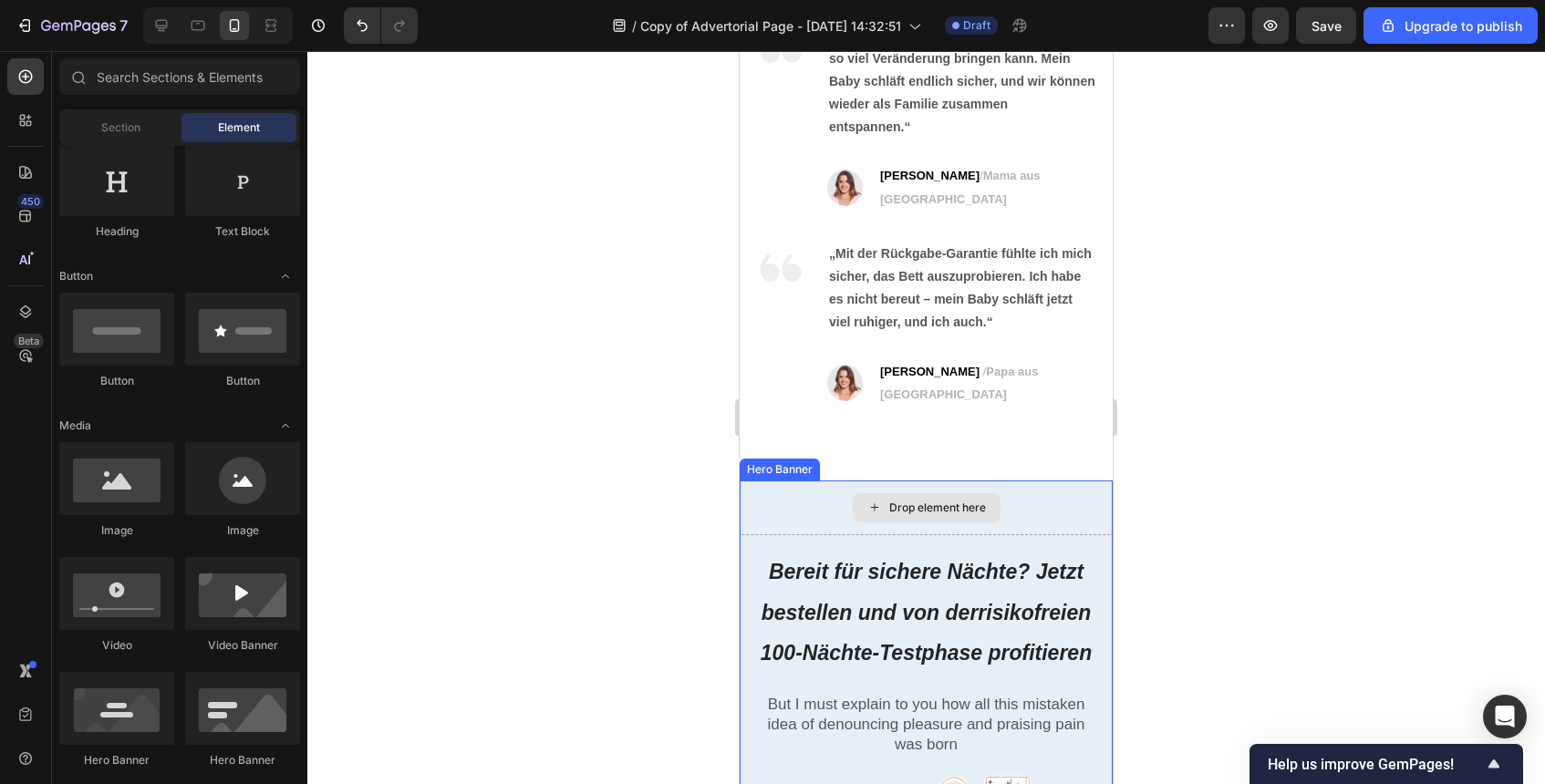
click at [886, 493] on div "Drop element here" at bounding box center [927, 508] width 148 height 30
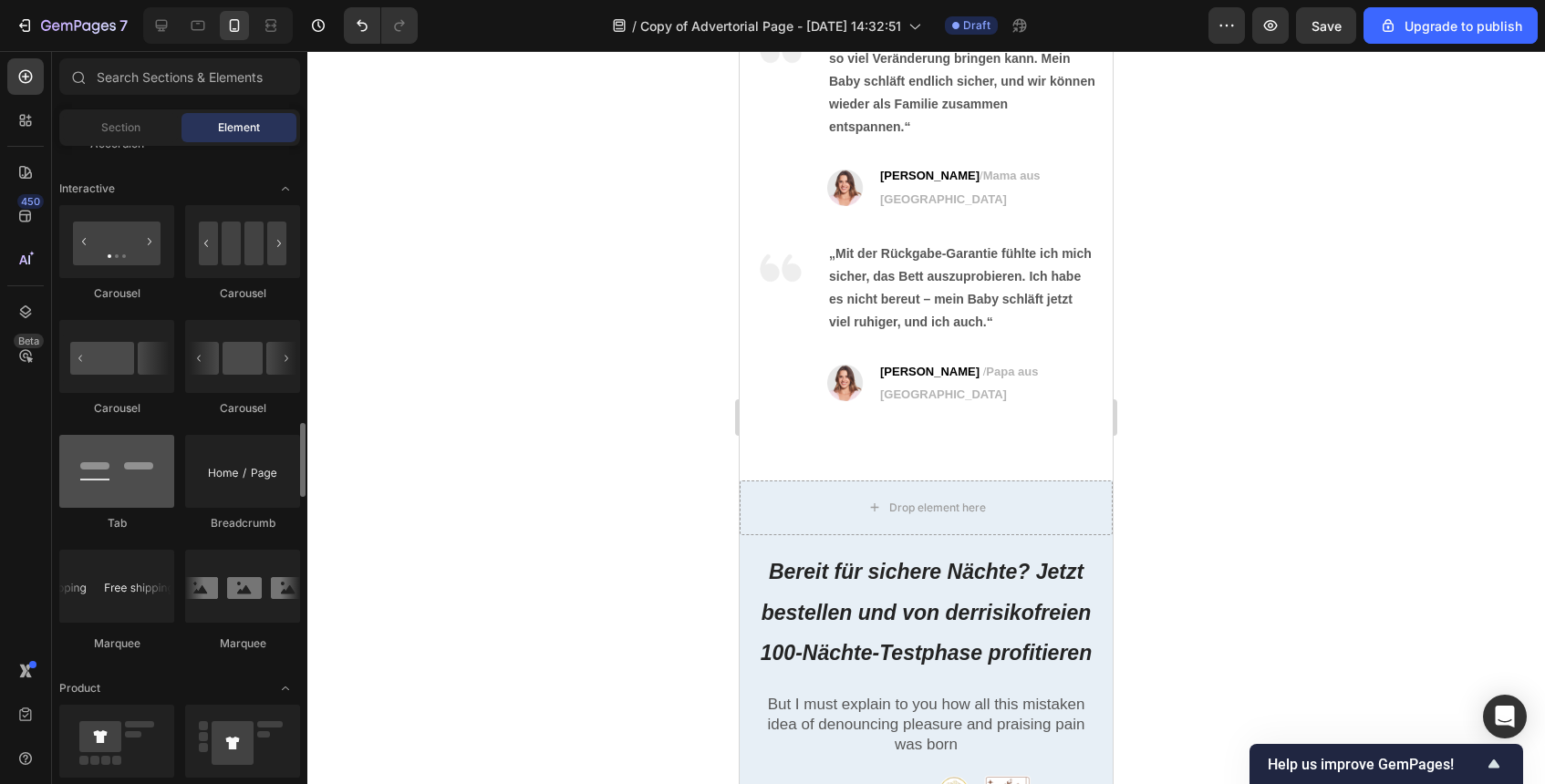
scroll to position [1884, 0]
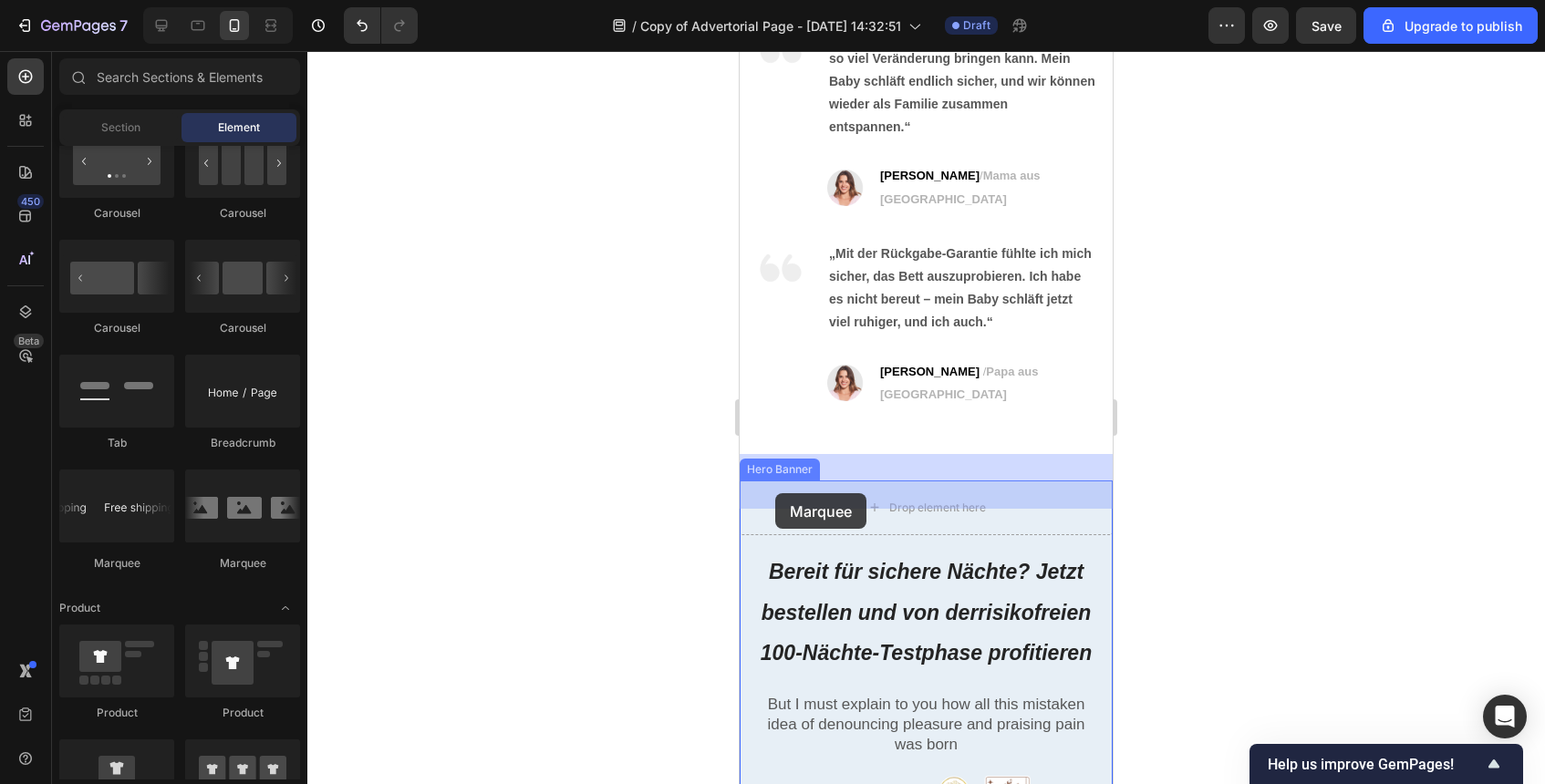
drag, startPoint x: 856, startPoint y: 594, endPoint x: 779, endPoint y: 491, distance: 128.6
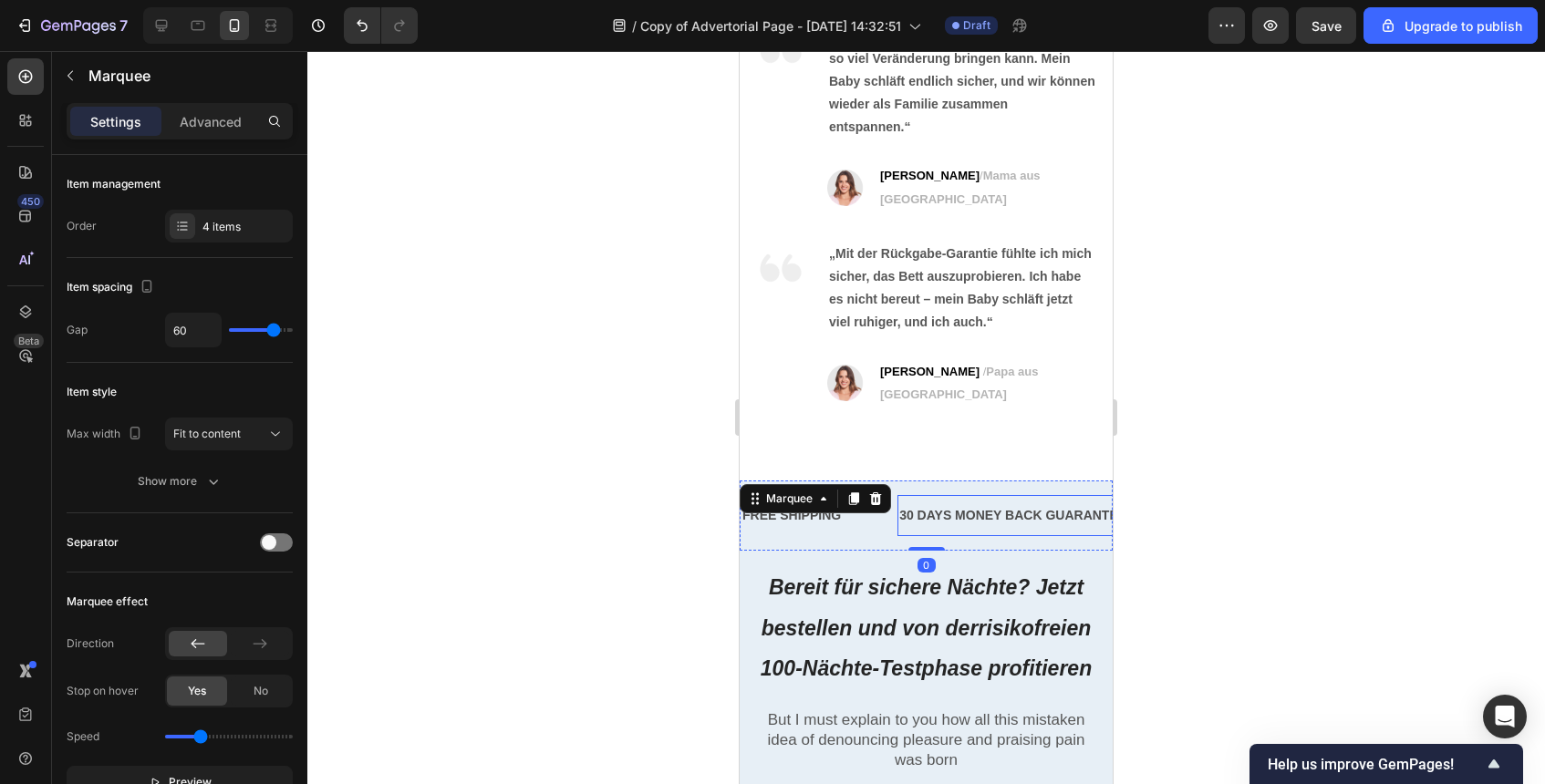
click at [1074, 503] on div "30 DAYS MONEY BACK GUARANTEE" at bounding box center [1013, 516] width 231 height 27
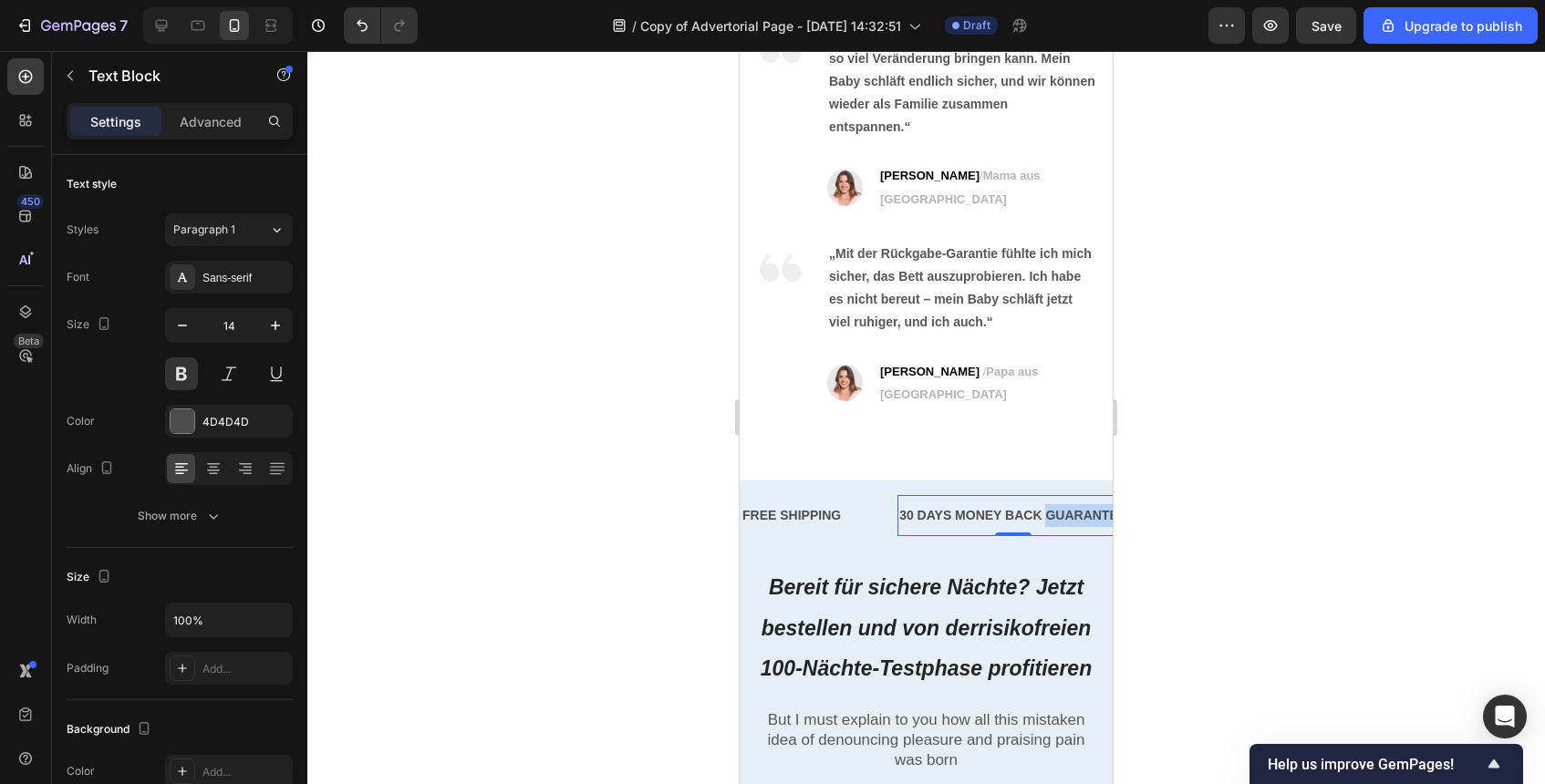
click at [1074, 503] on div "30 DAYS MONEY BACK GUARANTEE" at bounding box center [1013, 516] width 231 height 27
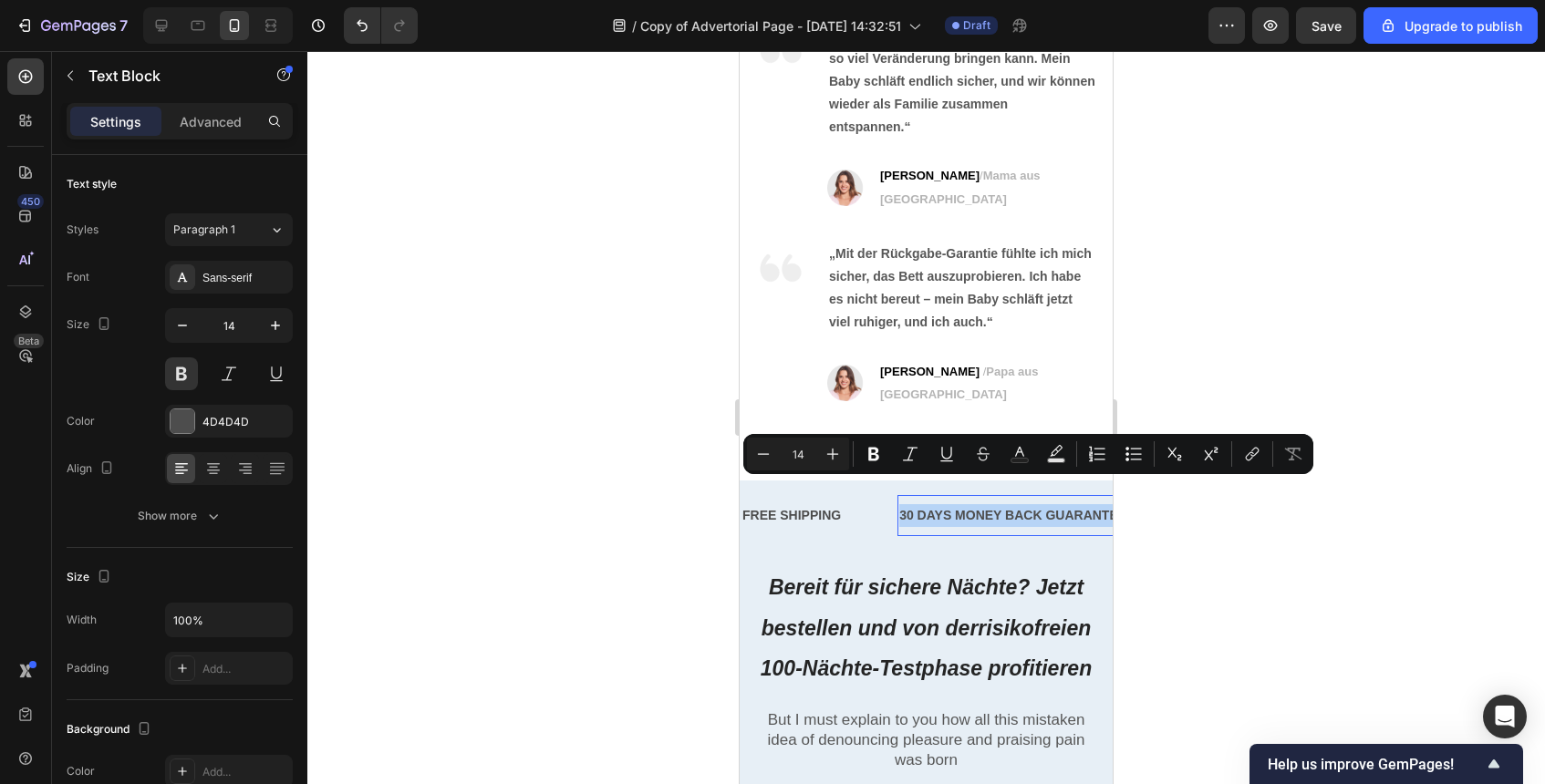
click at [1074, 504] on p "30 DAYS MONEY BACK GUARANTEE" at bounding box center [1013, 516] width 227 height 23
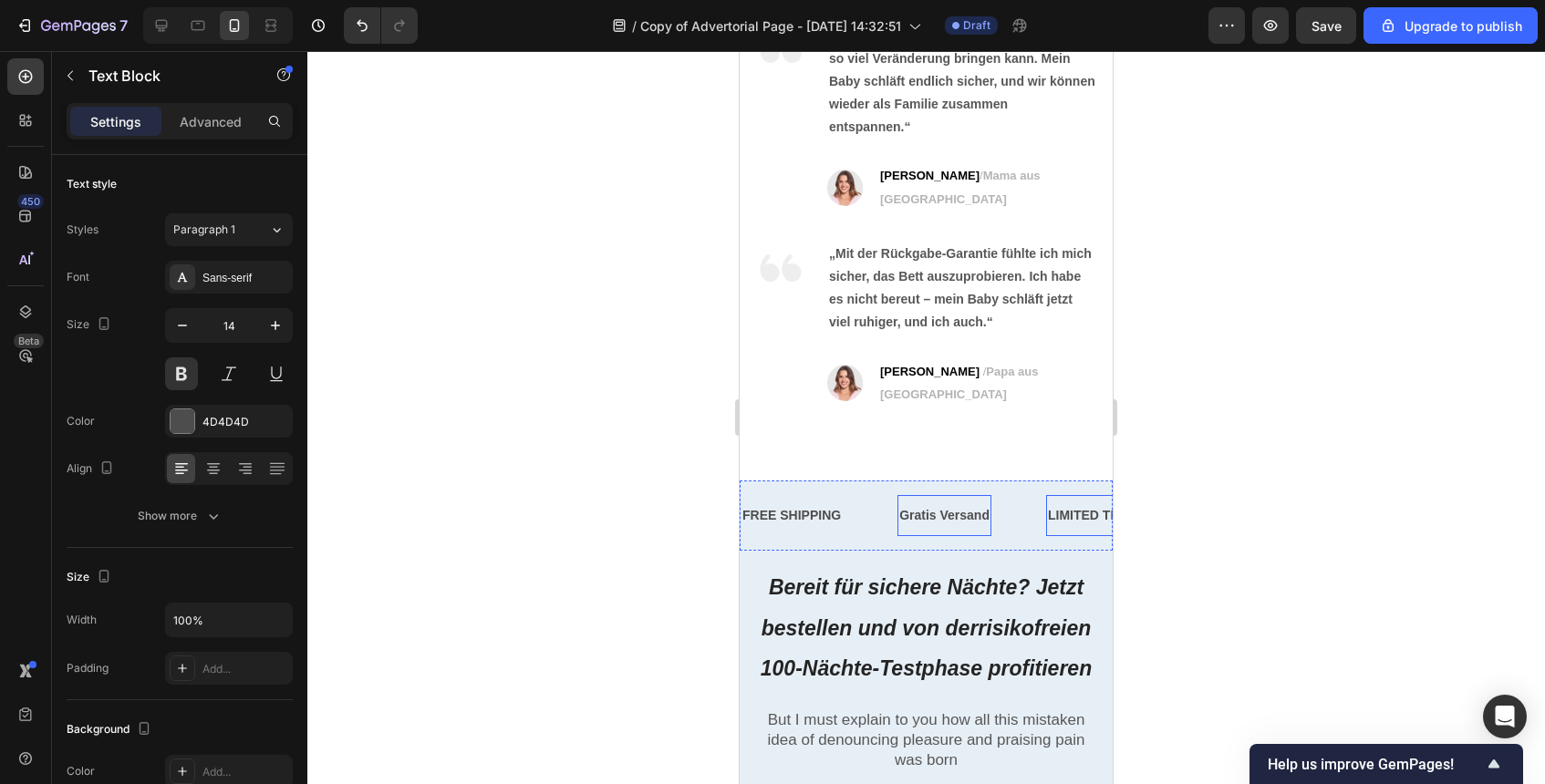
click at [1090, 503] on div "LIMITED TIME 50% OFF SALE" at bounding box center [1138, 516] width 184 height 27
click at [1090, 504] on p "LIMITED TIME 50% OFF SALE" at bounding box center [1138, 516] width 181 height 23
click at [773, 503] on div "FREE SHIPPING" at bounding box center [791, 516] width 102 height 27
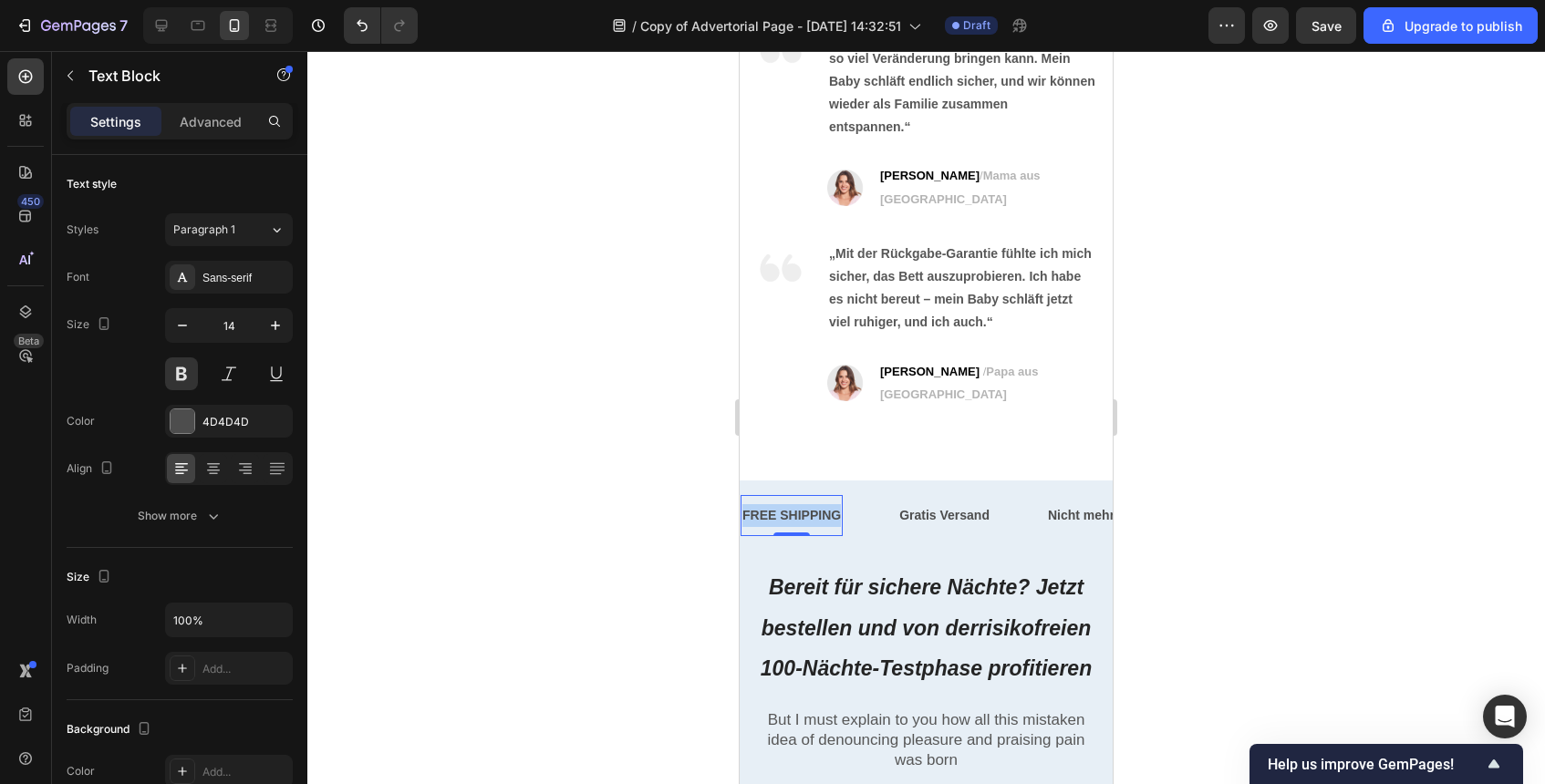
click at [773, 504] on p "FREE SHIPPING" at bounding box center [791, 516] width 98 height 23
click at [1235, 450] on div at bounding box center [926, 417] width 1238 height 733
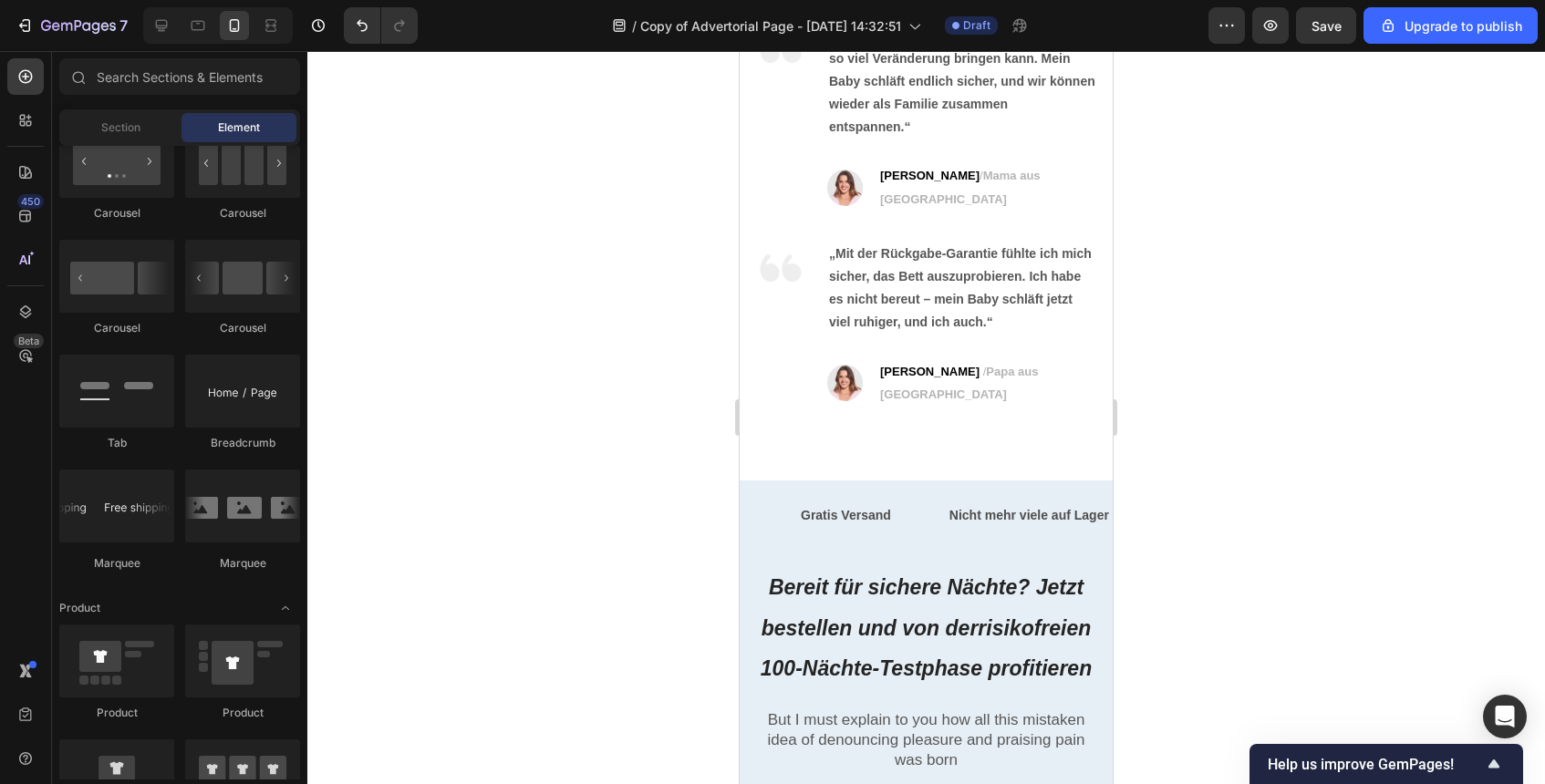
click at [1208, 529] on div at bounding box center [926, 417] width 1238 height 733
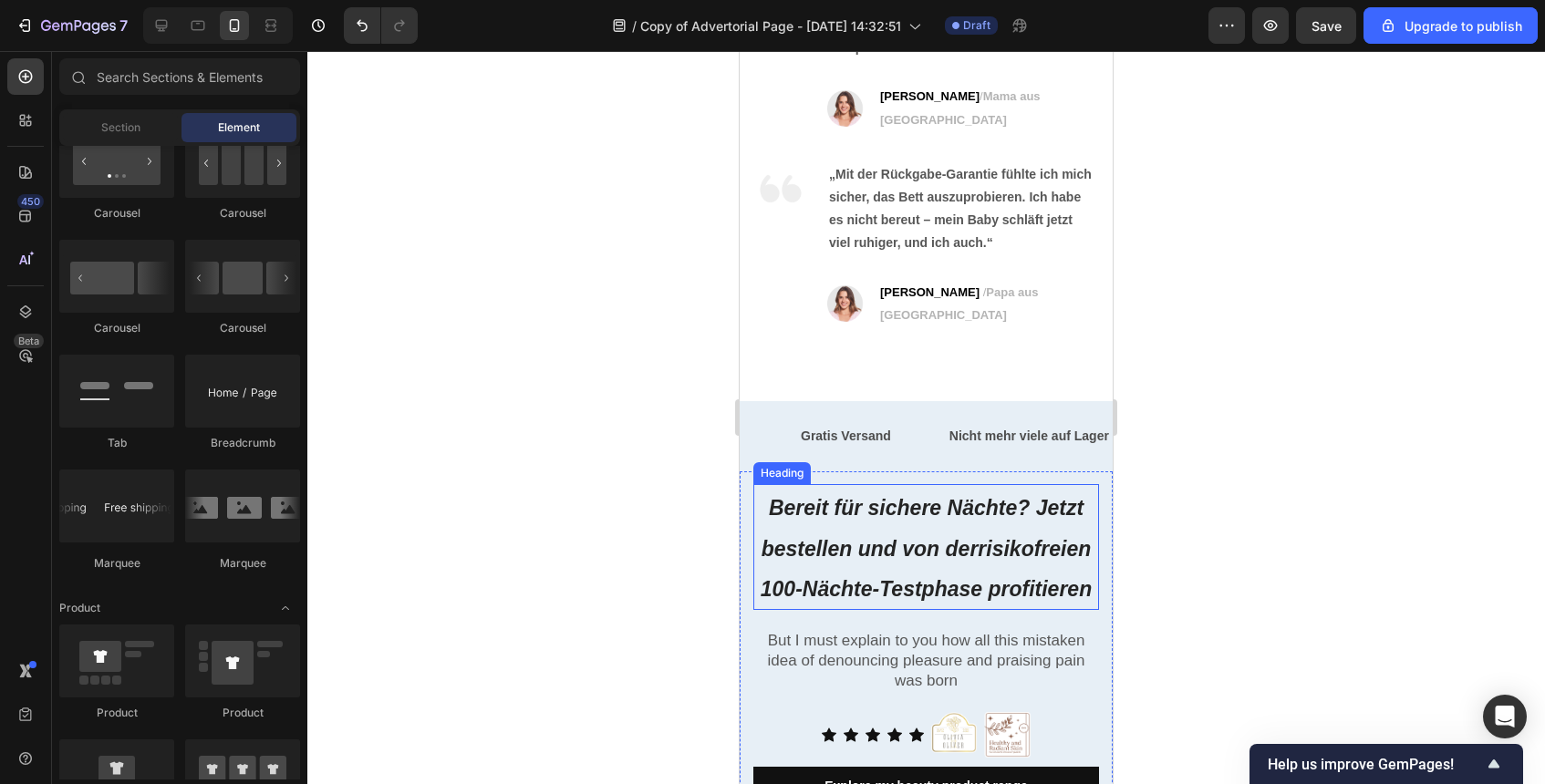
scroll to position [7725, 0]
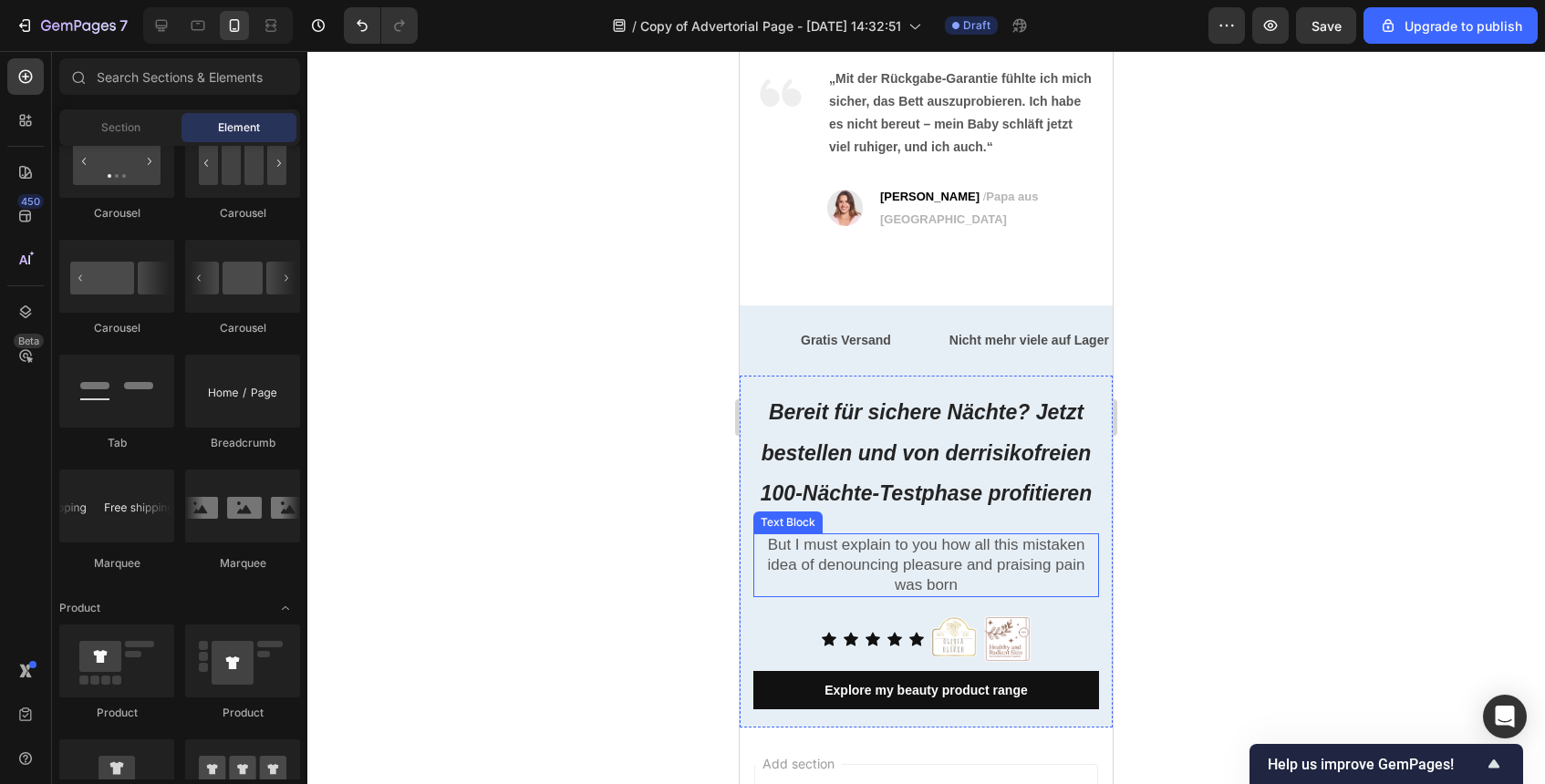
click at [1014, 537] on p "But I must explain to you how all this mistaken idea of denouncing pleasure and…" at bounding box center [927, 565] width 343 height 60
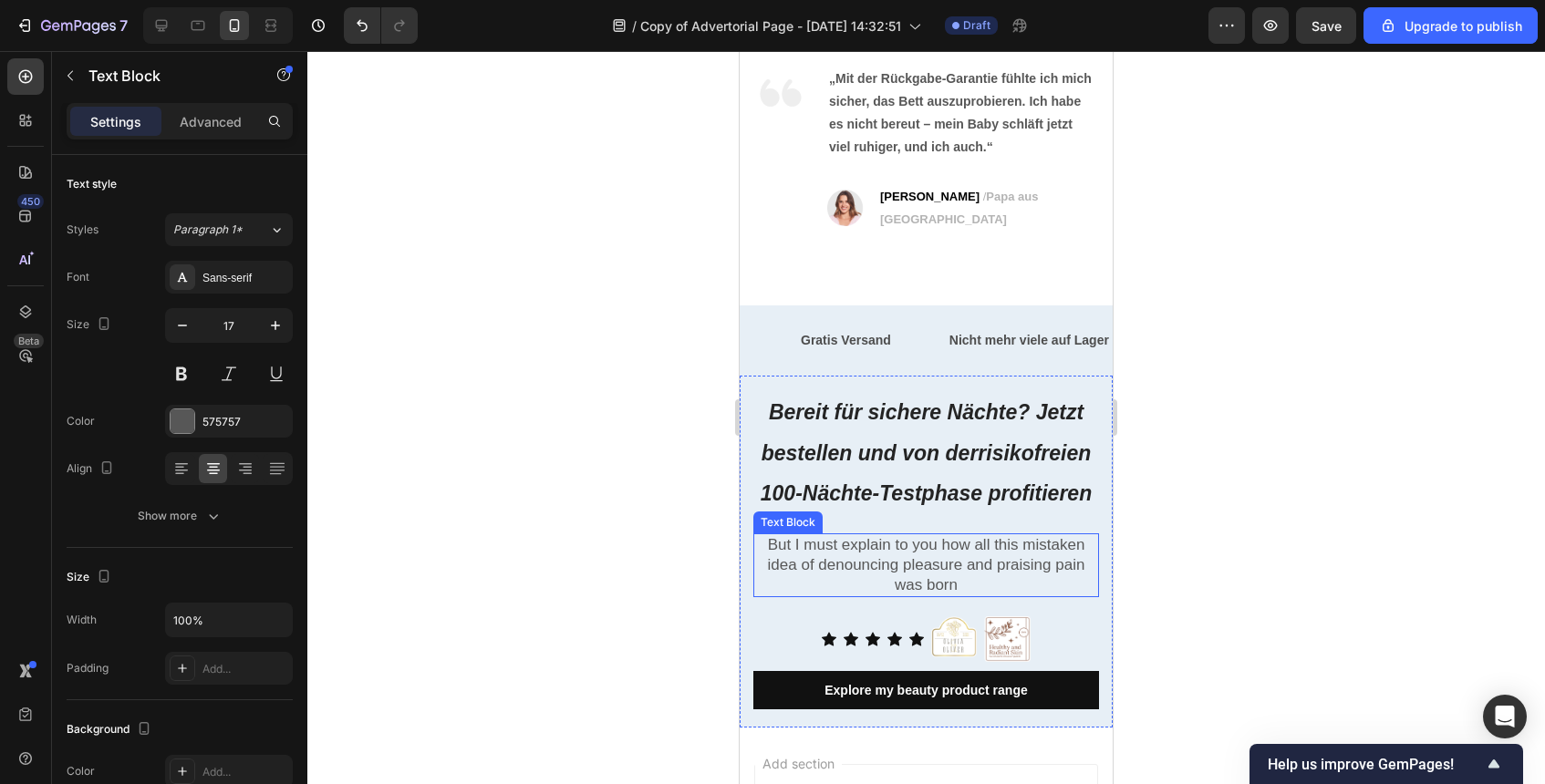
click at [1014, 537] on p "But I must explain to you how all this mistaken idea of denouncing pleasure and…" at bounding box center [927, 565] width 343 height 60
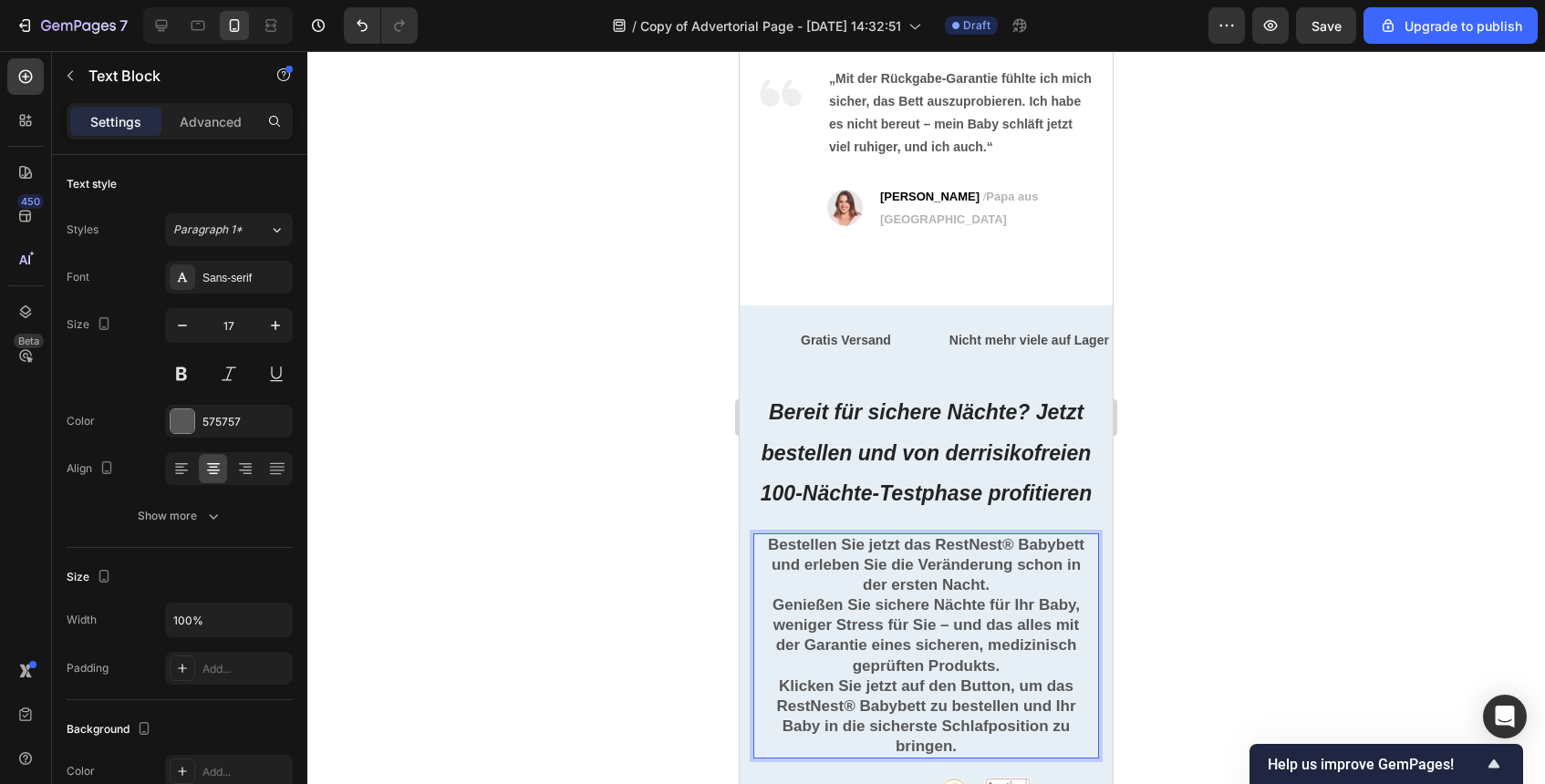
click at [1066, 576] on p "der ersten Nacht." at bounding box center [927, 586] width 343 height 20
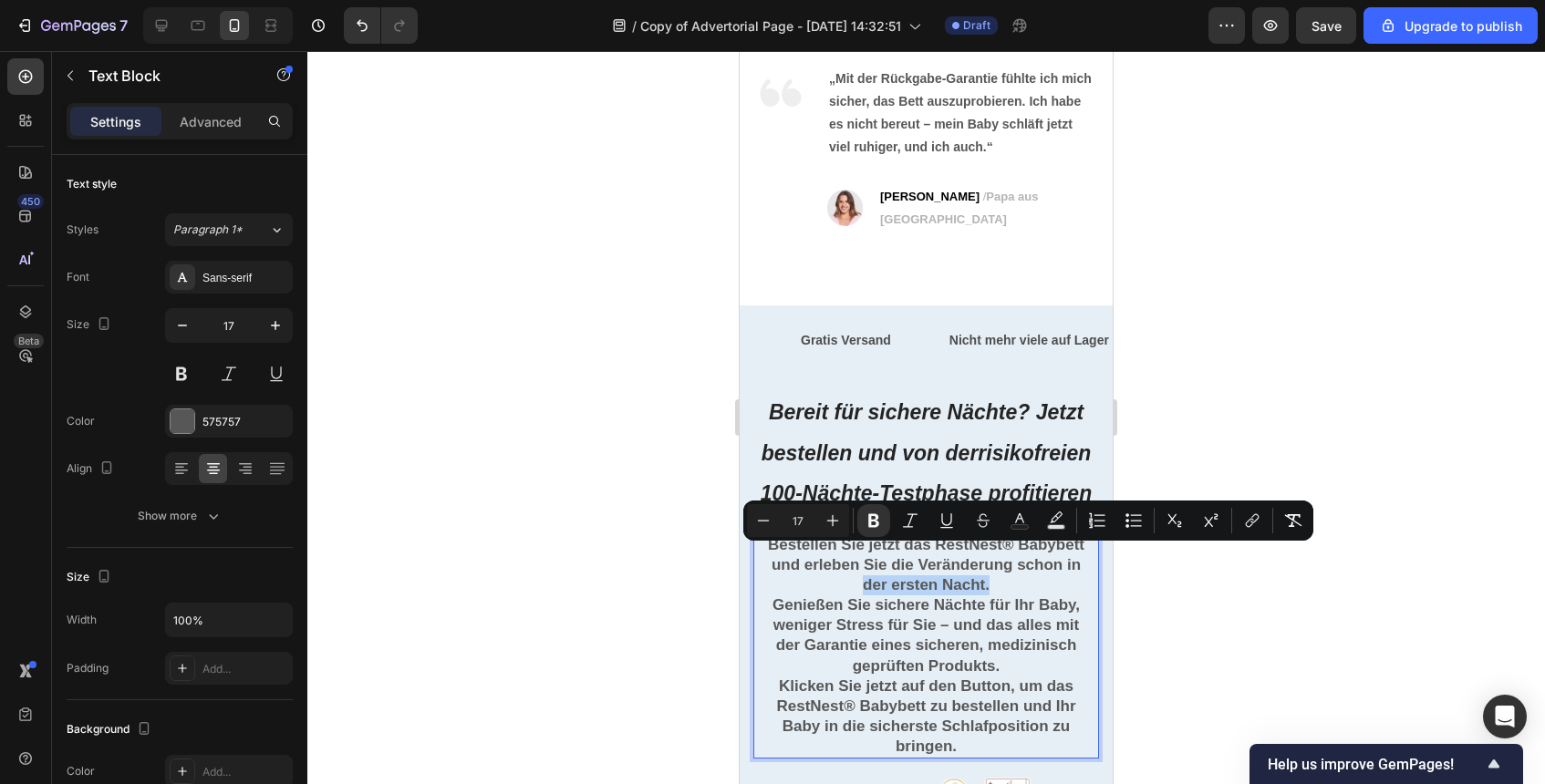
click at [1043, 576] on p "der ersten Nacht." at bounding box center [927, 586] width 343 height 20
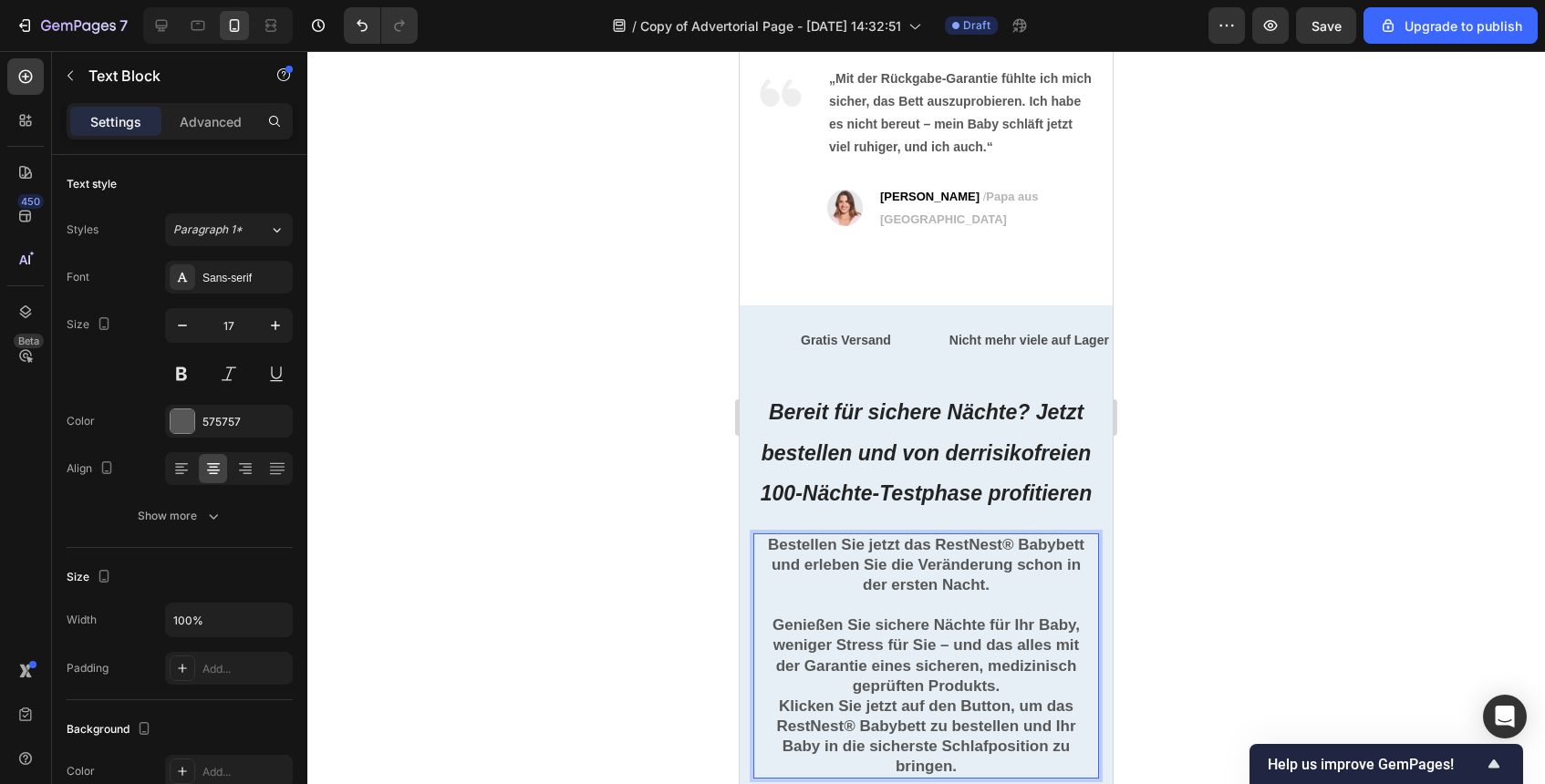
click at [1010, 656] on p "der Garantie eines sicheren, medizinisch geprüften Produkts." at bounding box center [927, 676] width 343 height 40
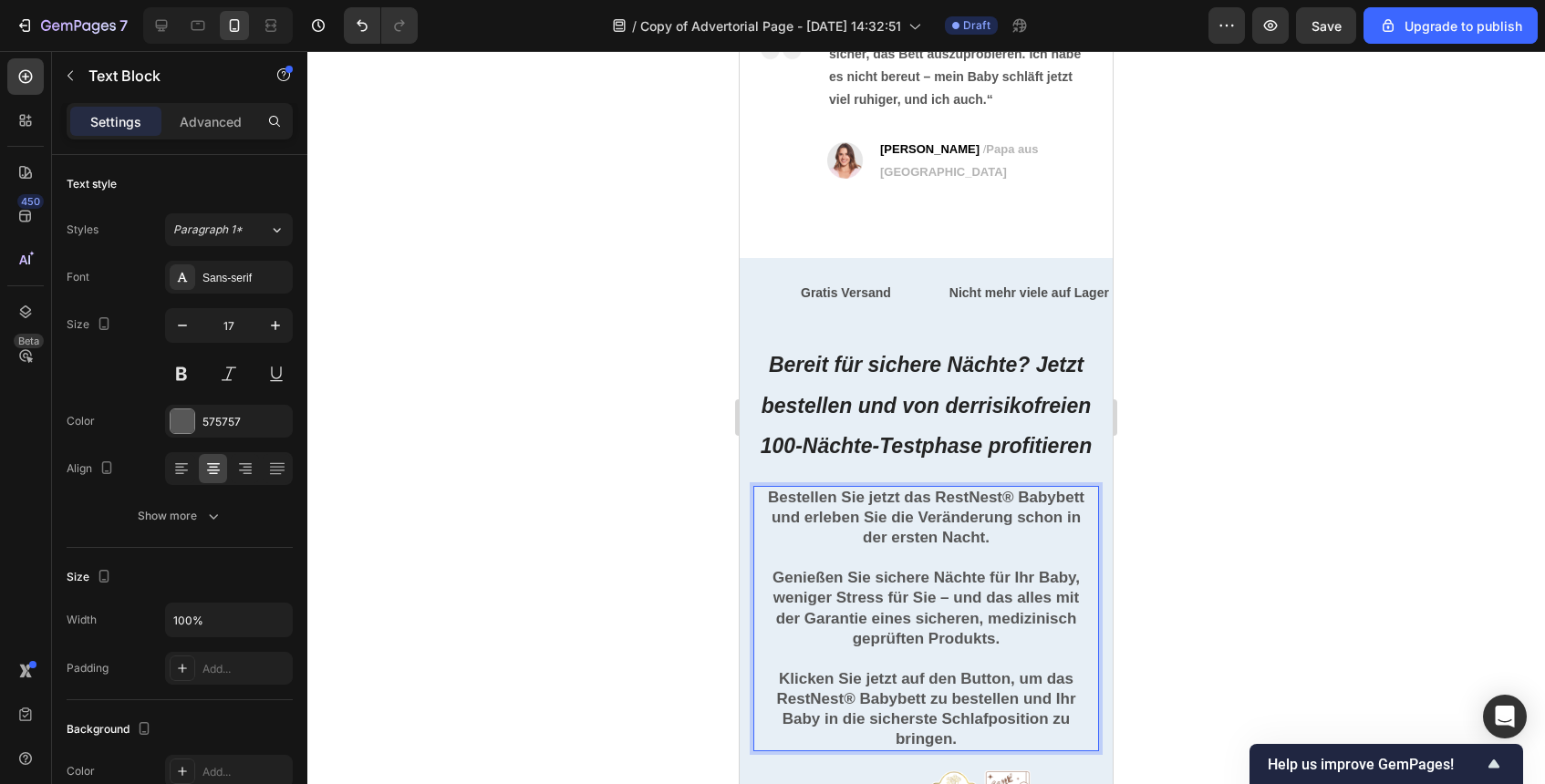
scroll to position [7813, 0]
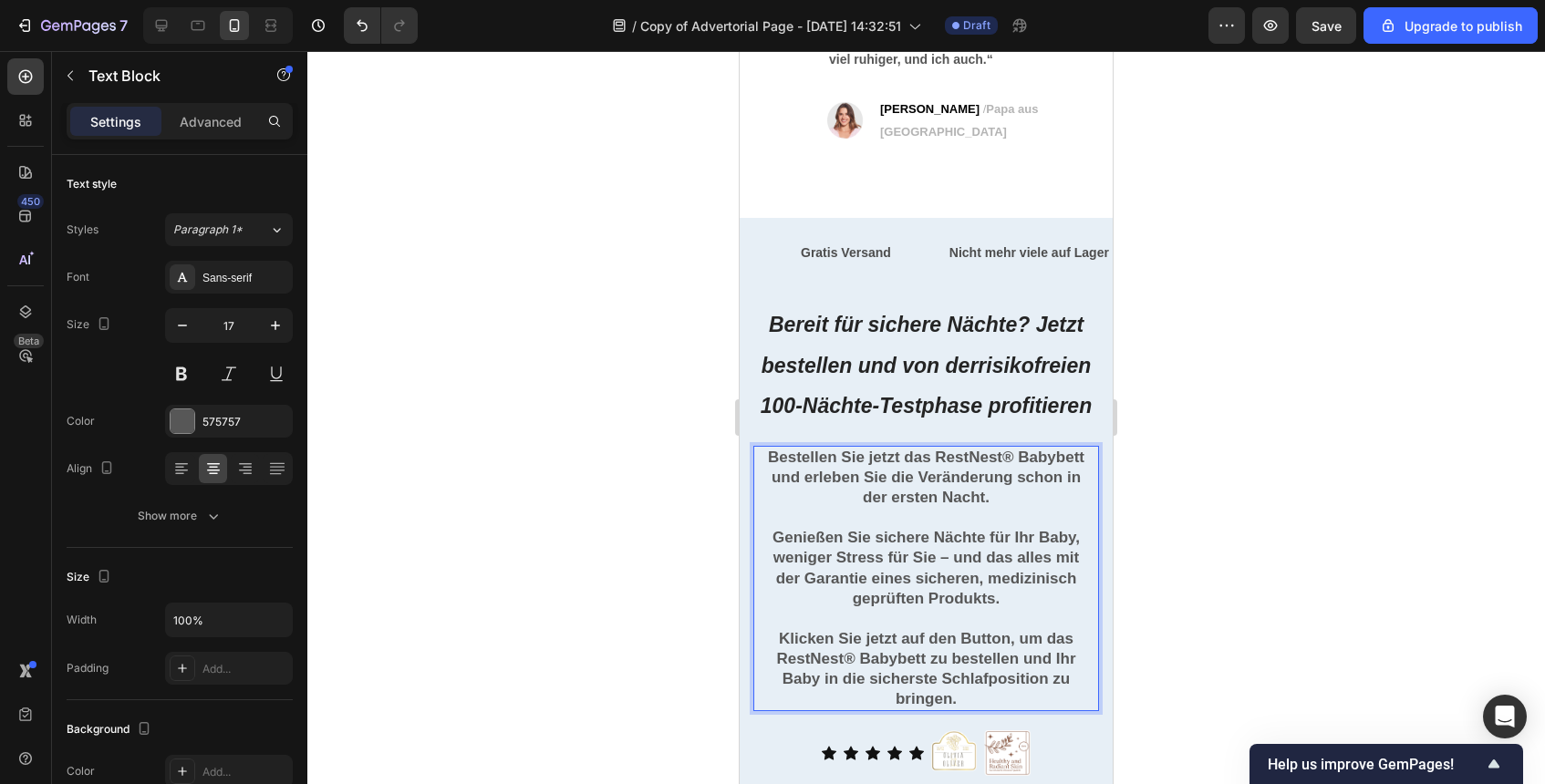
click at [1061, 630] on strong "Klicken Sie jetzt auf den Button, um das RestNest® Babybett zu bestellen und Ihr" at bounding box center [926, 649] width 299 height 37
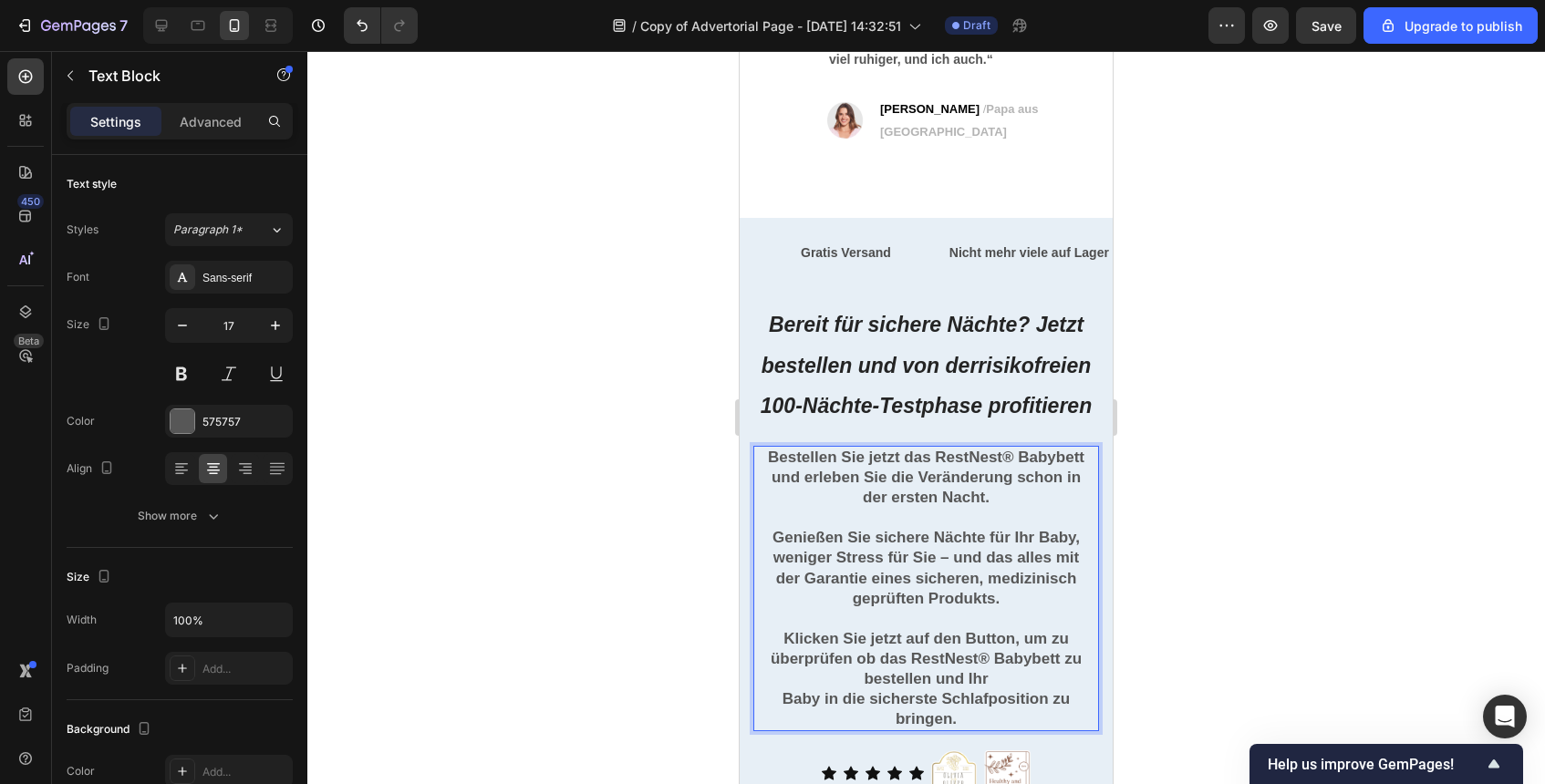
click at [1066, 630] on strong "Klicken Sie jetzt auf den Button, um zu überprüfen ob das RestNest® Babybett zu…" at bounding box center [927, 659] width 311 height 57
drag, startPoint x: 1065, startPoint y: 629, endPoint x: 1053, endPoint y: 650, distance: 24.2
click at [1057, 649] on p "Klicken Sie jetzt auf den Button, um zu überprüfen ob das RestNest® Babybett zu…" at bounding box center [927, 659] width 343 height 60
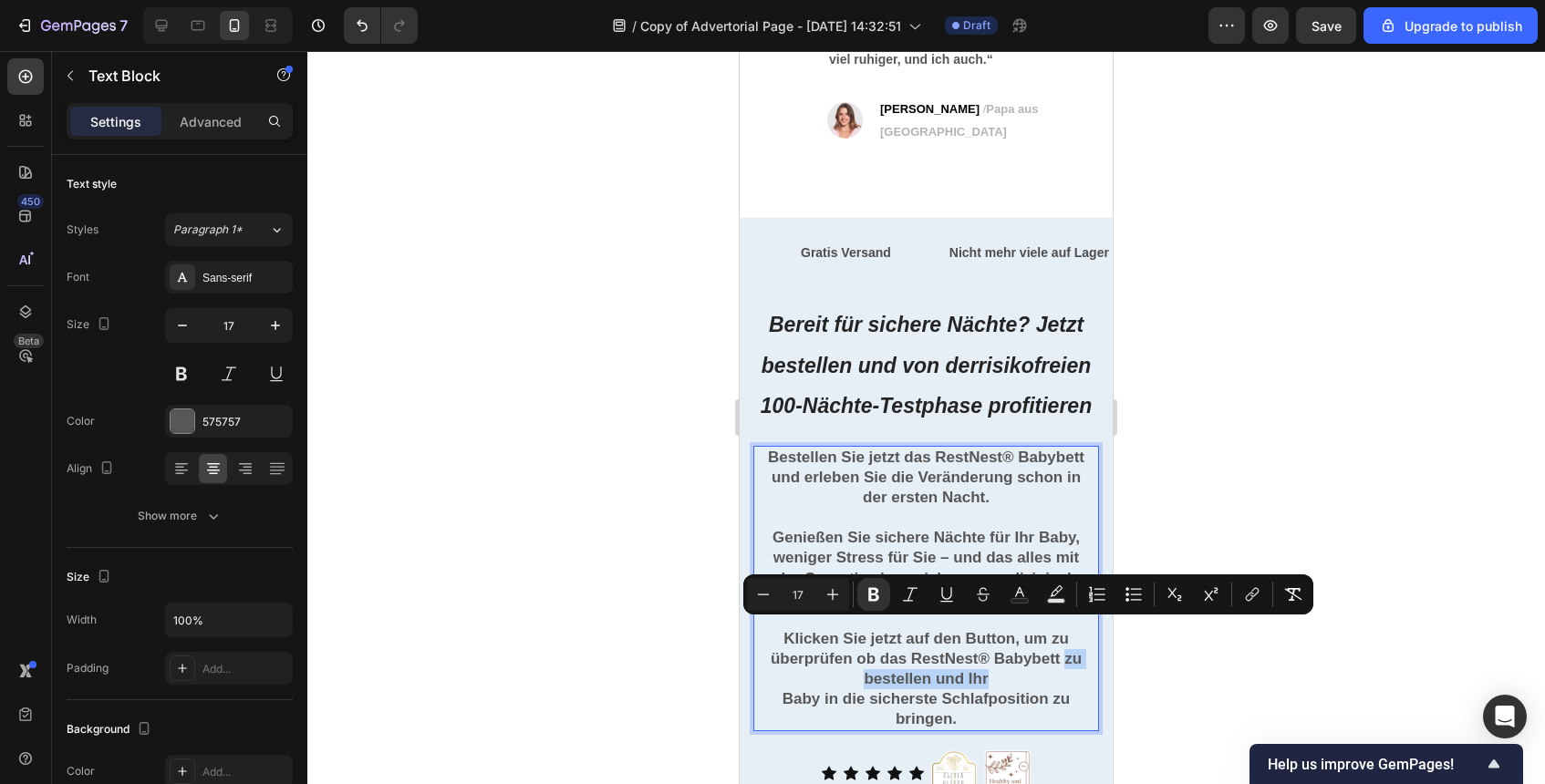
click at [938, 661] on p "Klicken Sie jetzt auf den Button, um zu überprüfen ob das RestNest® Babybett zu…" at bounding box center [927, 659] width 343 height 60
drag, startPoint x: 1062, startPoint y: 629, endPoint x: 932, endPoint y: 657, distance: 133.0
click at [932, 657] on strong "Klicken Sie jetzt auf den Button, um zu überprüfen ob das RestNest® Babybett zu…" at bounding box center [927, 659] width 311 height 57
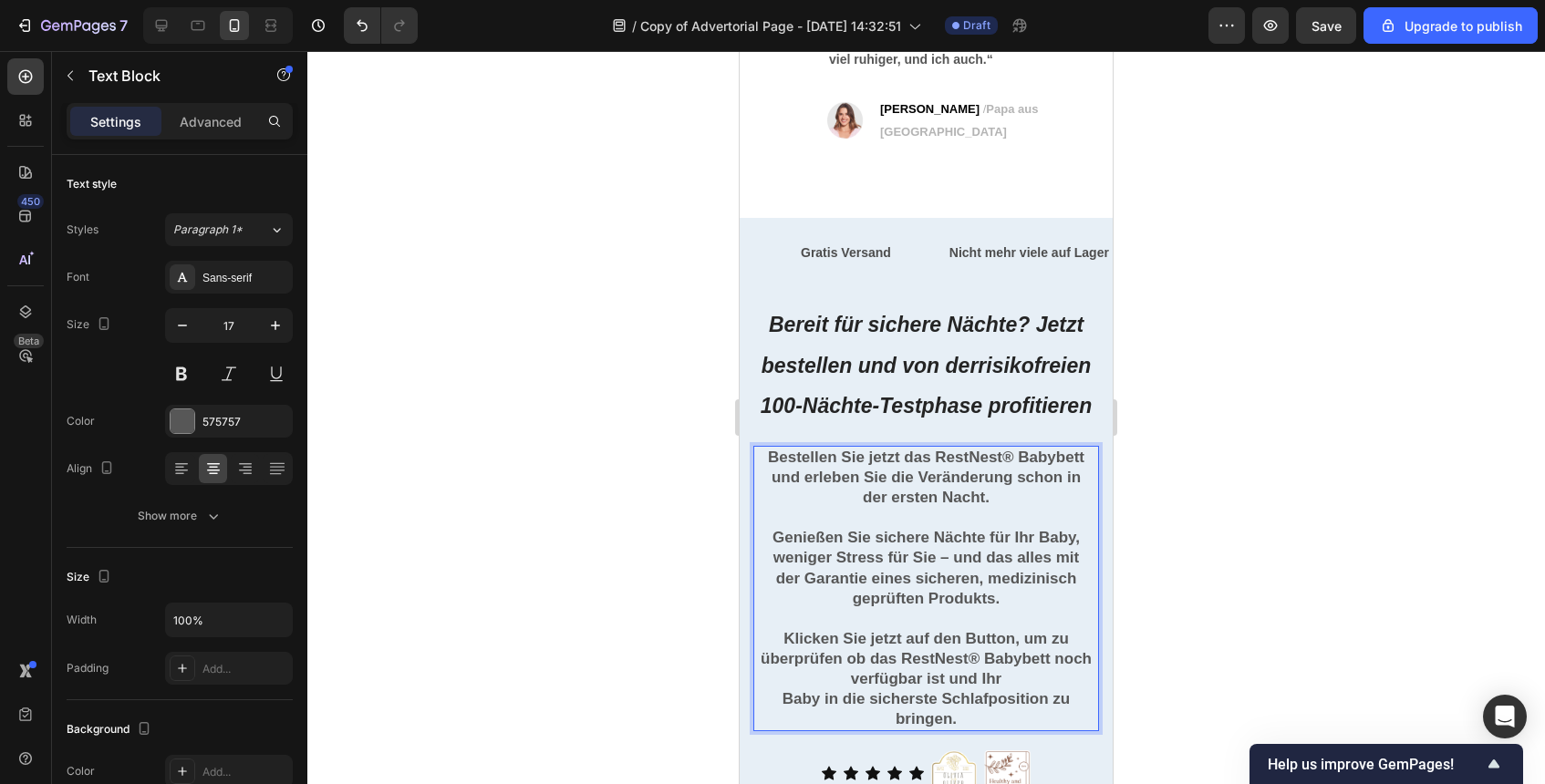
click at [882, 653] on strong "Klicken Sie jetzt auf den Button, um zu überprüfen ob das RestNest® Babybett no…" at bounding box center [927, 659] width 331 height 57
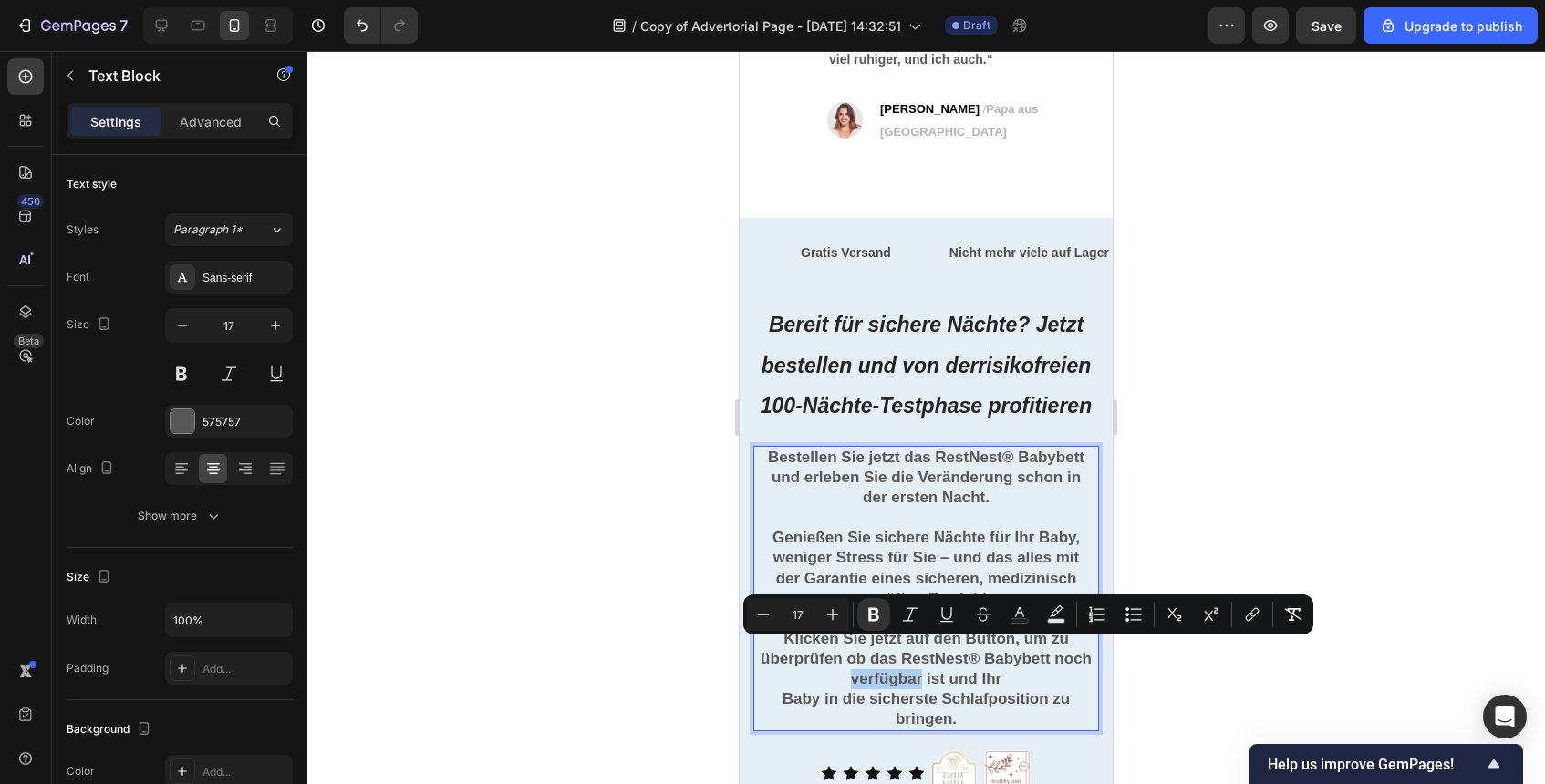
click at [689, 639] on div at bounding box center [926, 417] width 1238 height 733
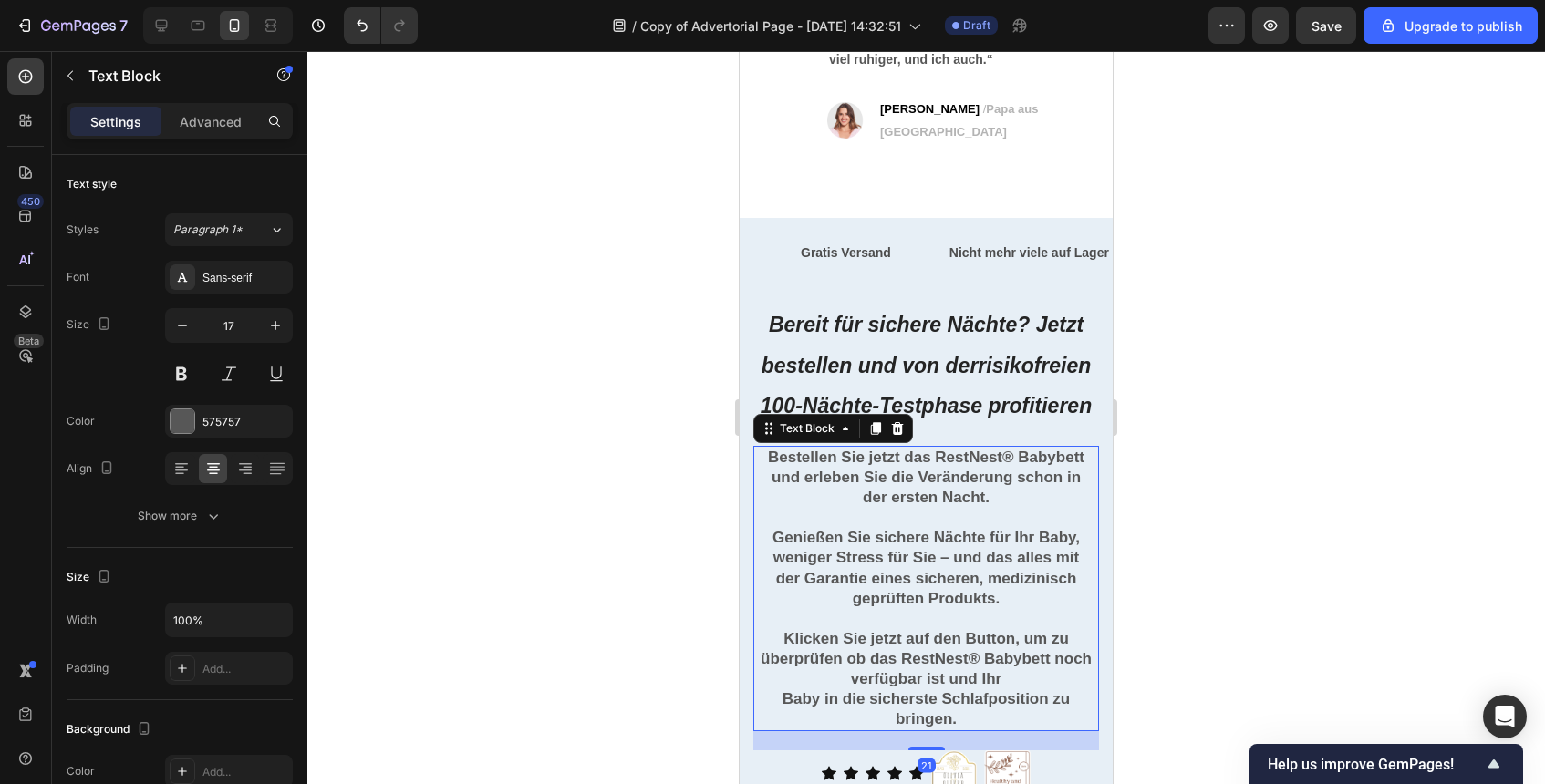
click at [971, 651] on strong "Klicken Sie jetzt auf den Button, um zu überprüfen ob das RestNest® Babybett no…" at bounding box center [927, 659] width 331 height 57
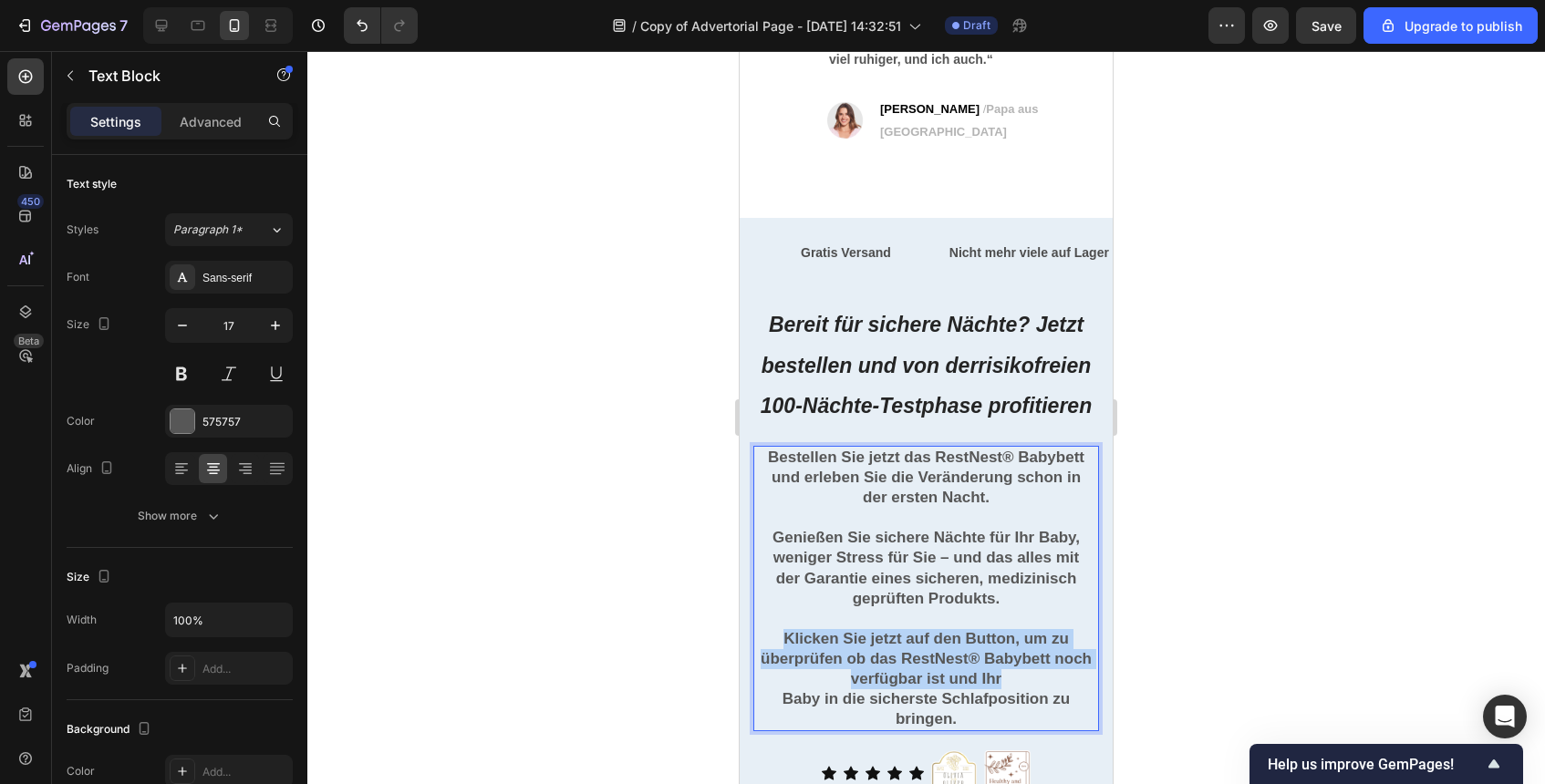
click at [971, 651] on strong "Klicken Sie jetzt auf den Button, um zu überprüfen ob das RestNest® Babybett no…" at bounding box center [927, 659] width 331 height 57
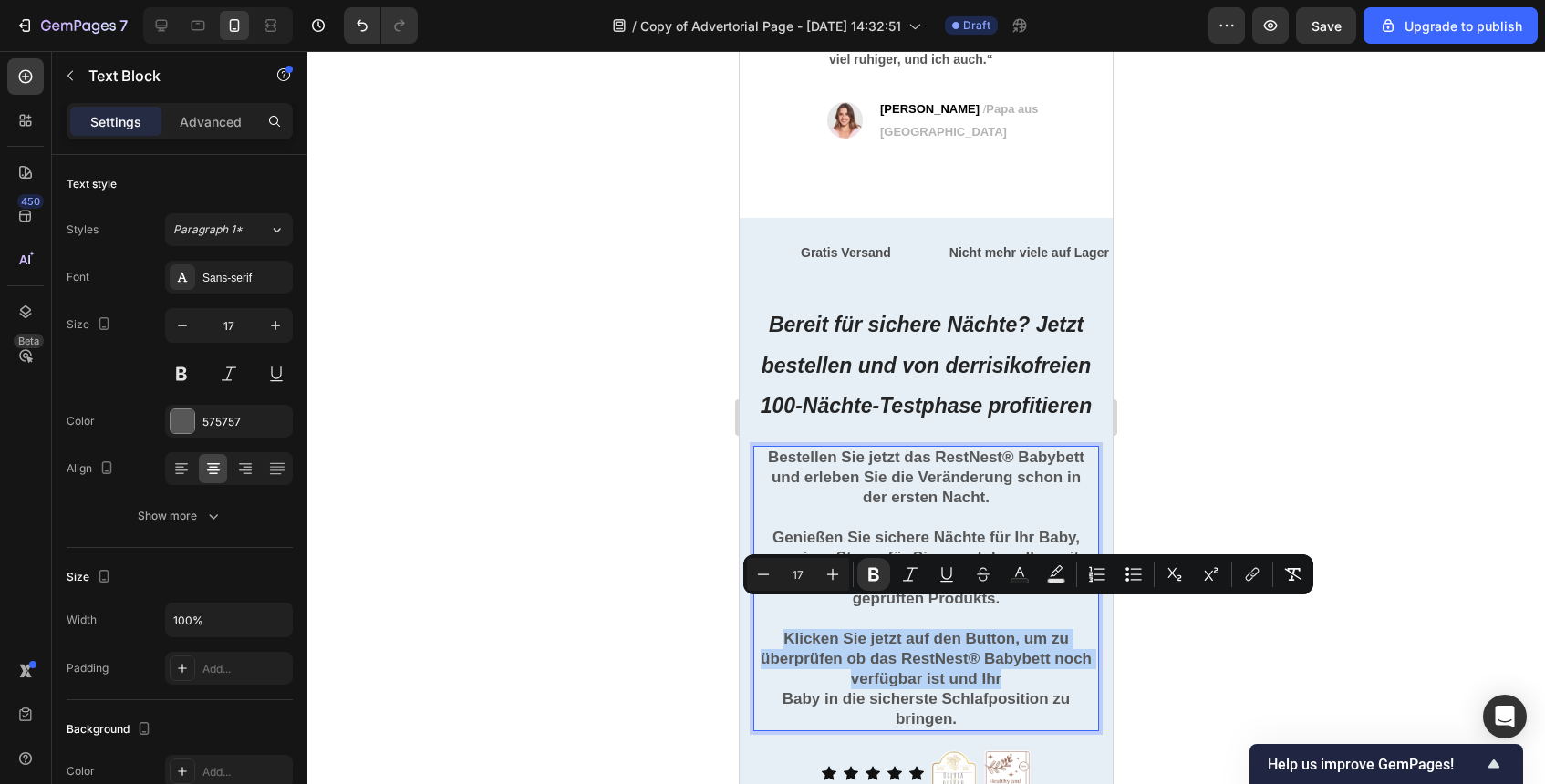
click at [971, 651] on strong "Klicken Sie jetzt auf den Button, um zu überprüfen ob das RestNest® Babybett no…" at bounding box center [927, 659] width 331 height 57
click at [978, 654] on strong "Klicken Sie jetzt auf den Button, um zu überprüfen ob das RestNest® Babybett no…" at bounding box center [927, 659] width 331 height 57
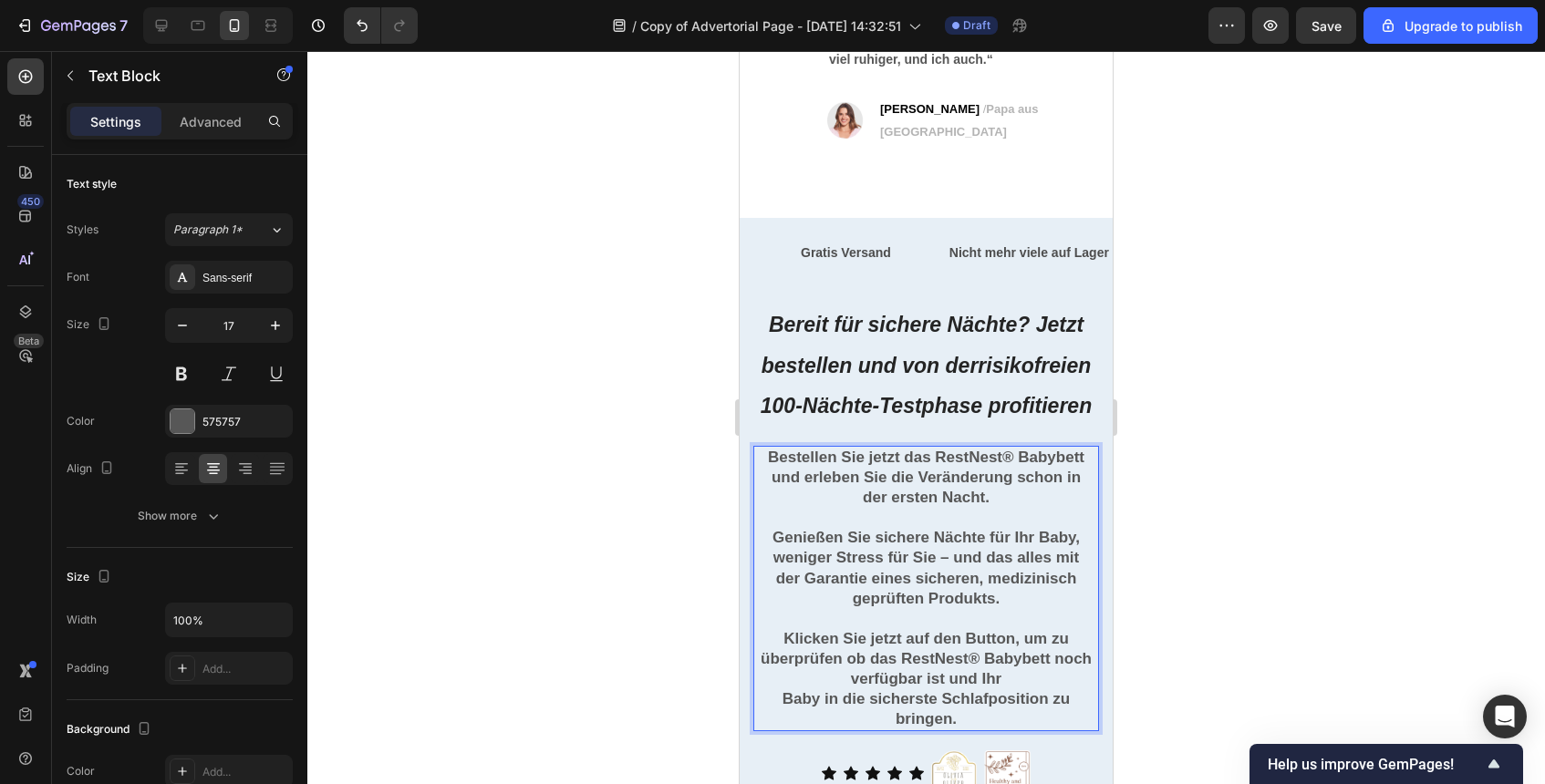
click at [980, 654] on strong "Klicken Sie jetzt auf den Button, um zu überprüfen ob das RestNest® Babybett no…" at bounding box center [927, 659] width 331 height 57
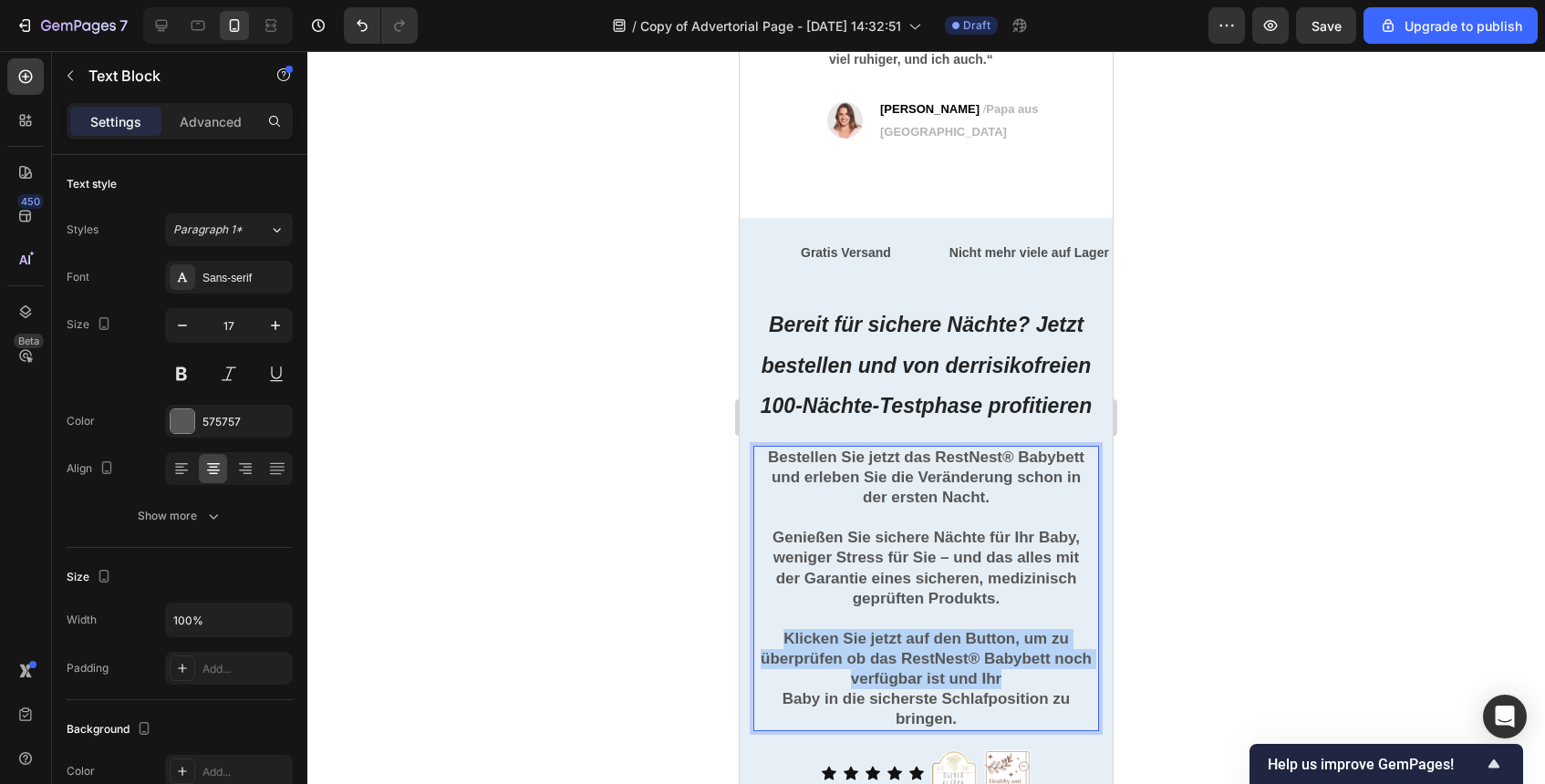
click at [980, 654] on strong "Klicken Sie jetzt auf den Button, um zu überprüfen ob das RestNest® Babybett no…" at bounding box center [927, 659] width 331 height 57
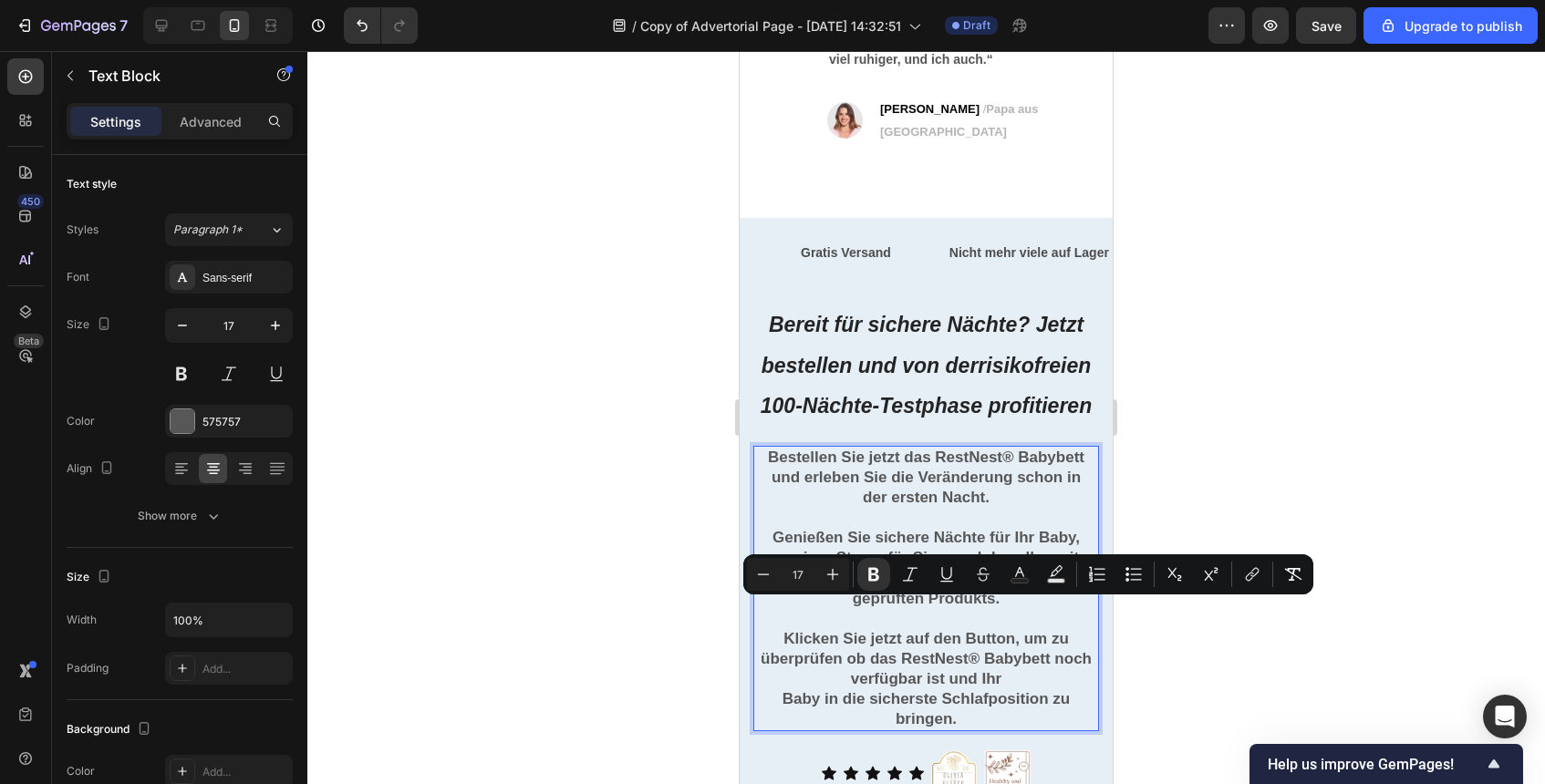
click at [969, 690] on p "Baby in die sicherste Schlafposition zu bringen." at bounding box center [927, 709] width 343 height 40
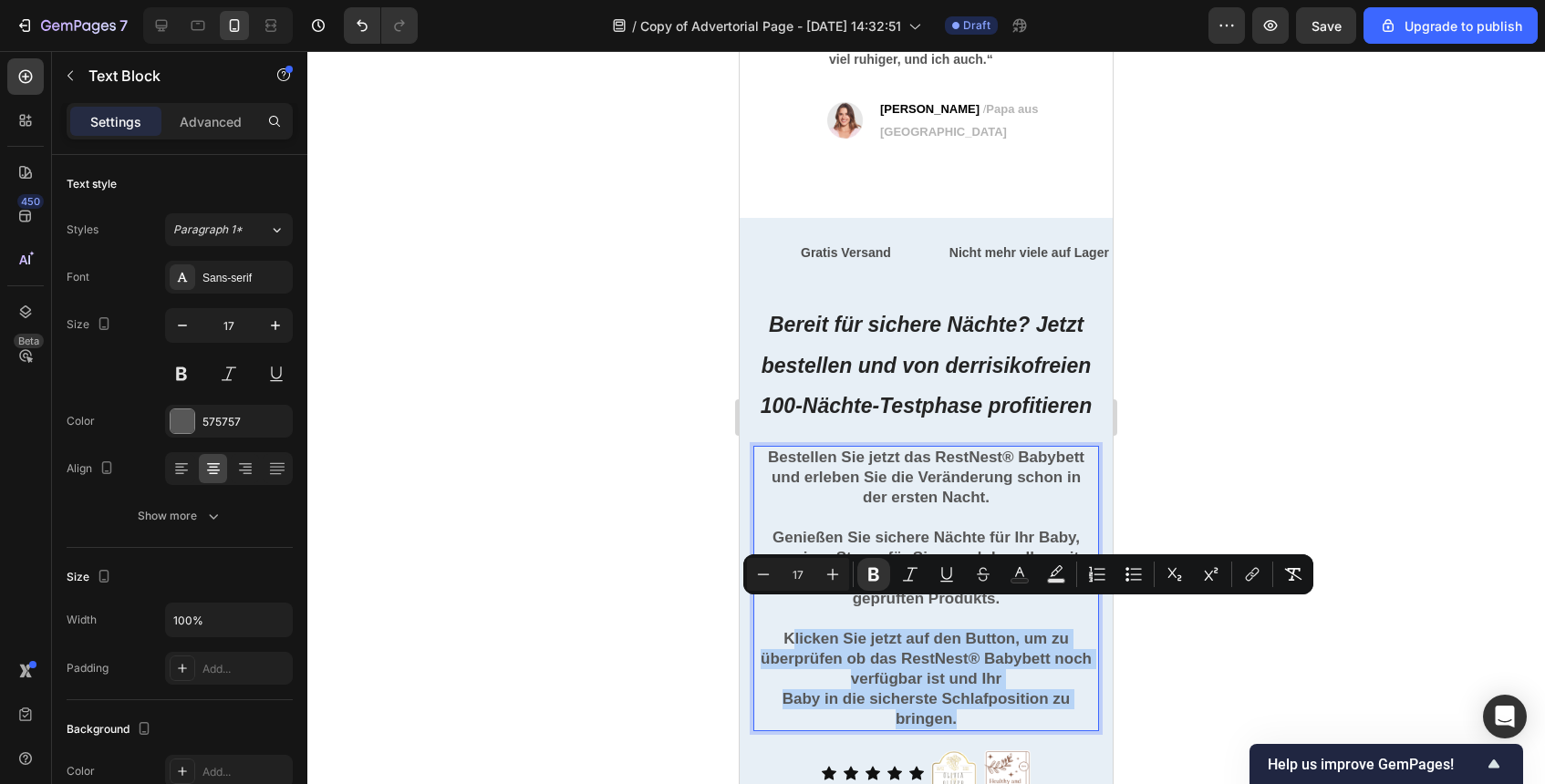
drag, startPoint x: 969, startPoint y: 684, endPoint x: 796, endPoint y: 611, distance: 187.8
click at [796, 611] on div "Bestellen Sie jetzt das RestNest® Babybett und erleben Sie die Veränderung scho…" at bounding box center [926, 589] width 345 height 285
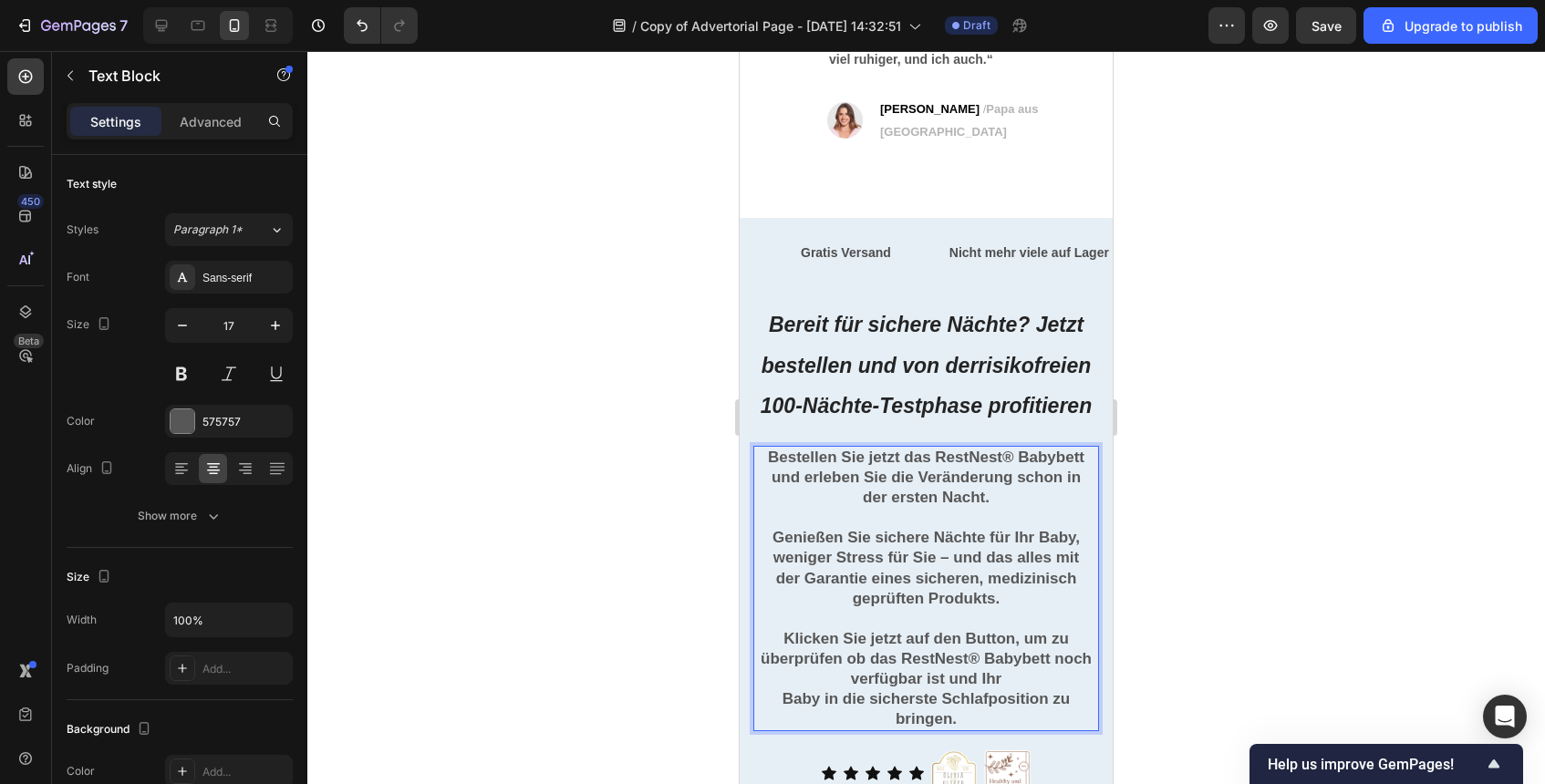
click at [781, 629] on p "Klicken Sie jetzt auf den Button, um zu überprüfen ob das RestNest® Babybett no…" at bounding box center [927, 659] width 343 height 60
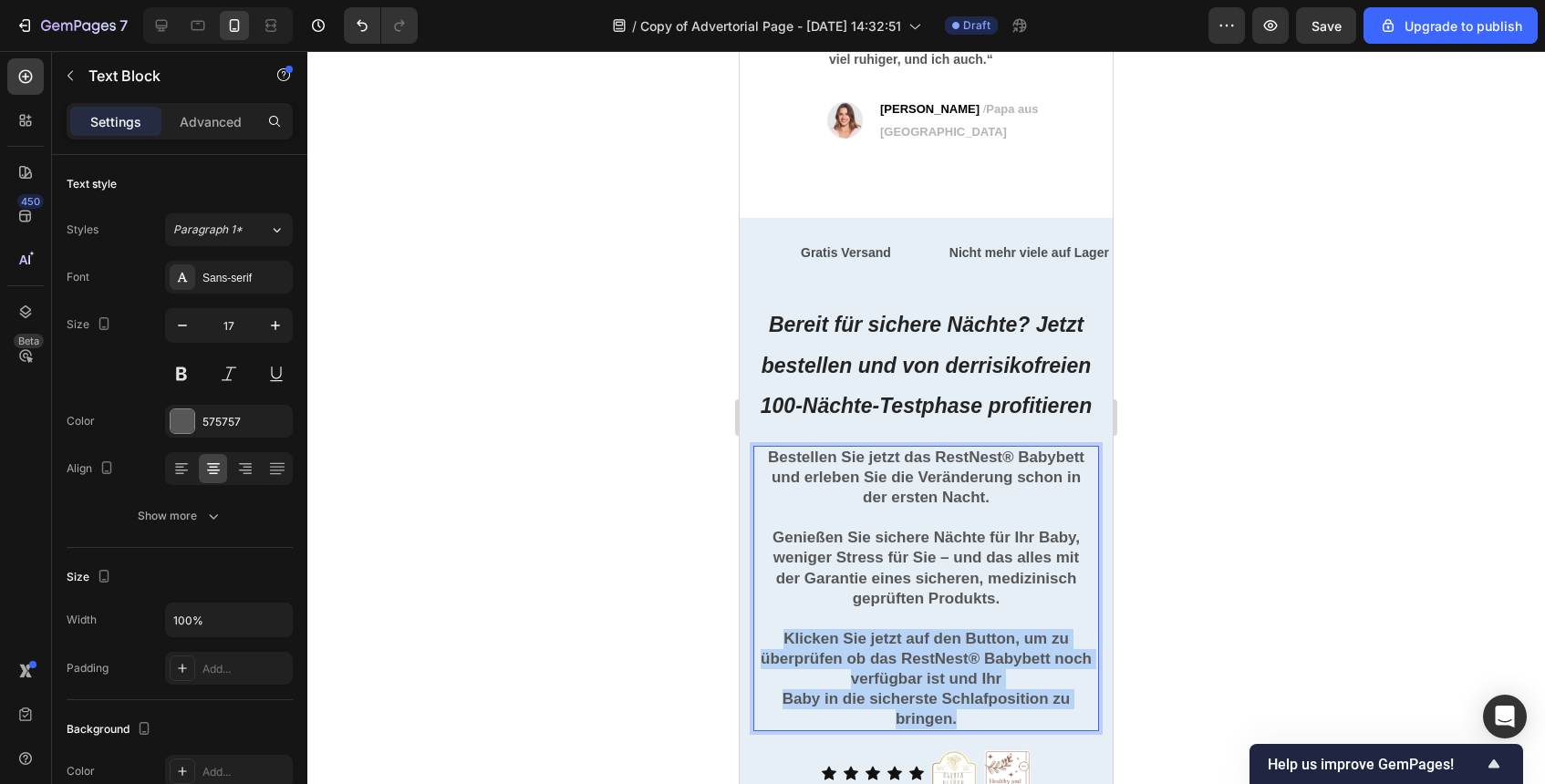
drag, startPoint x: 781, startPoint y: 607, endPoint x: 990, endPoint y: 691, distance: 225.2
click at [990, 691] on div "Bestellen Sie jetzt das RestNest® Babybett und erleben Sie die Veränderung scho…" at bounding box center [926, 589] width 345 height 285
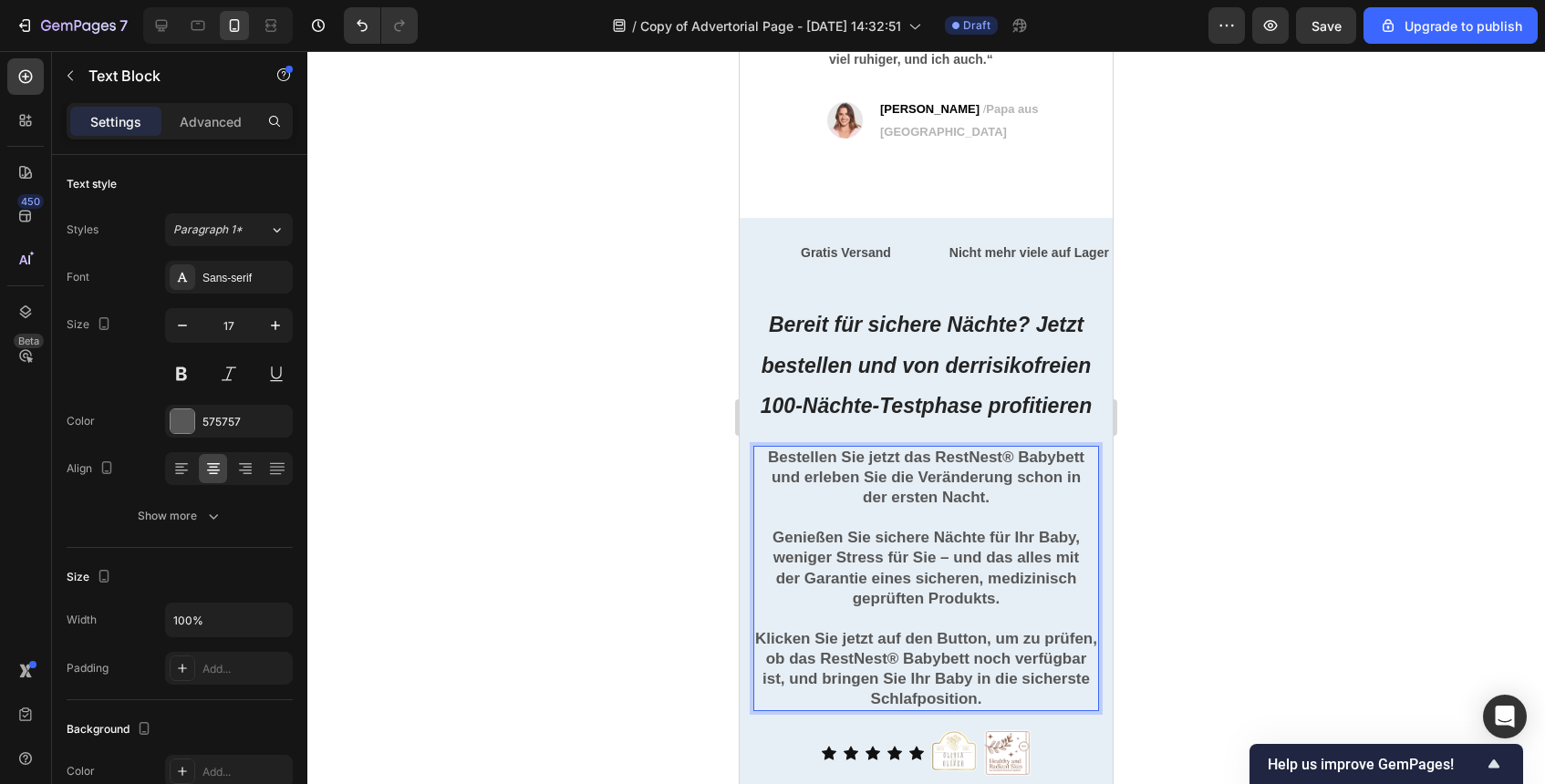
click at [1218, 591] on div at bounding box center [926, 417] width 1238 height 733
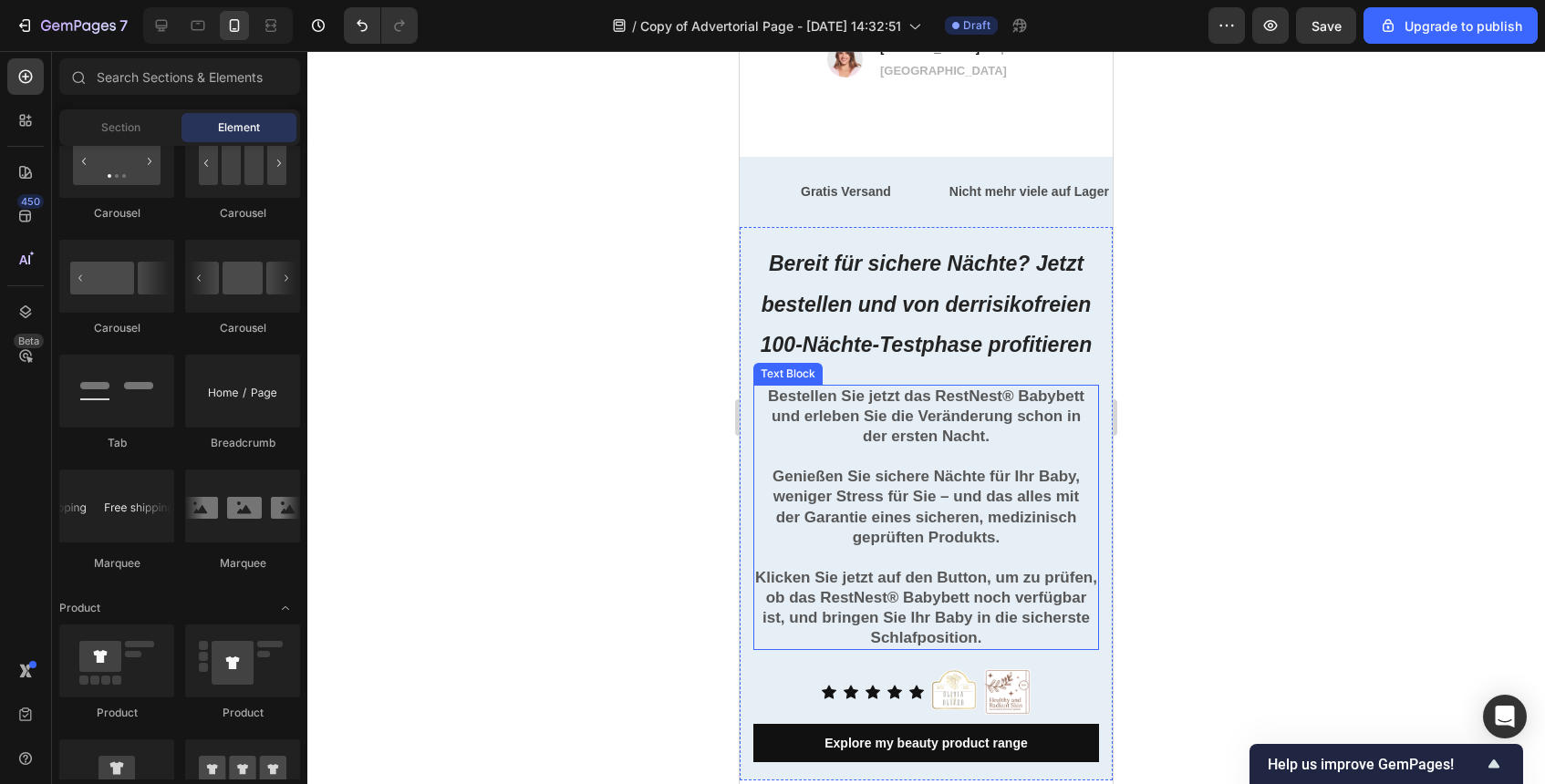
scroll to position [7877, 0]
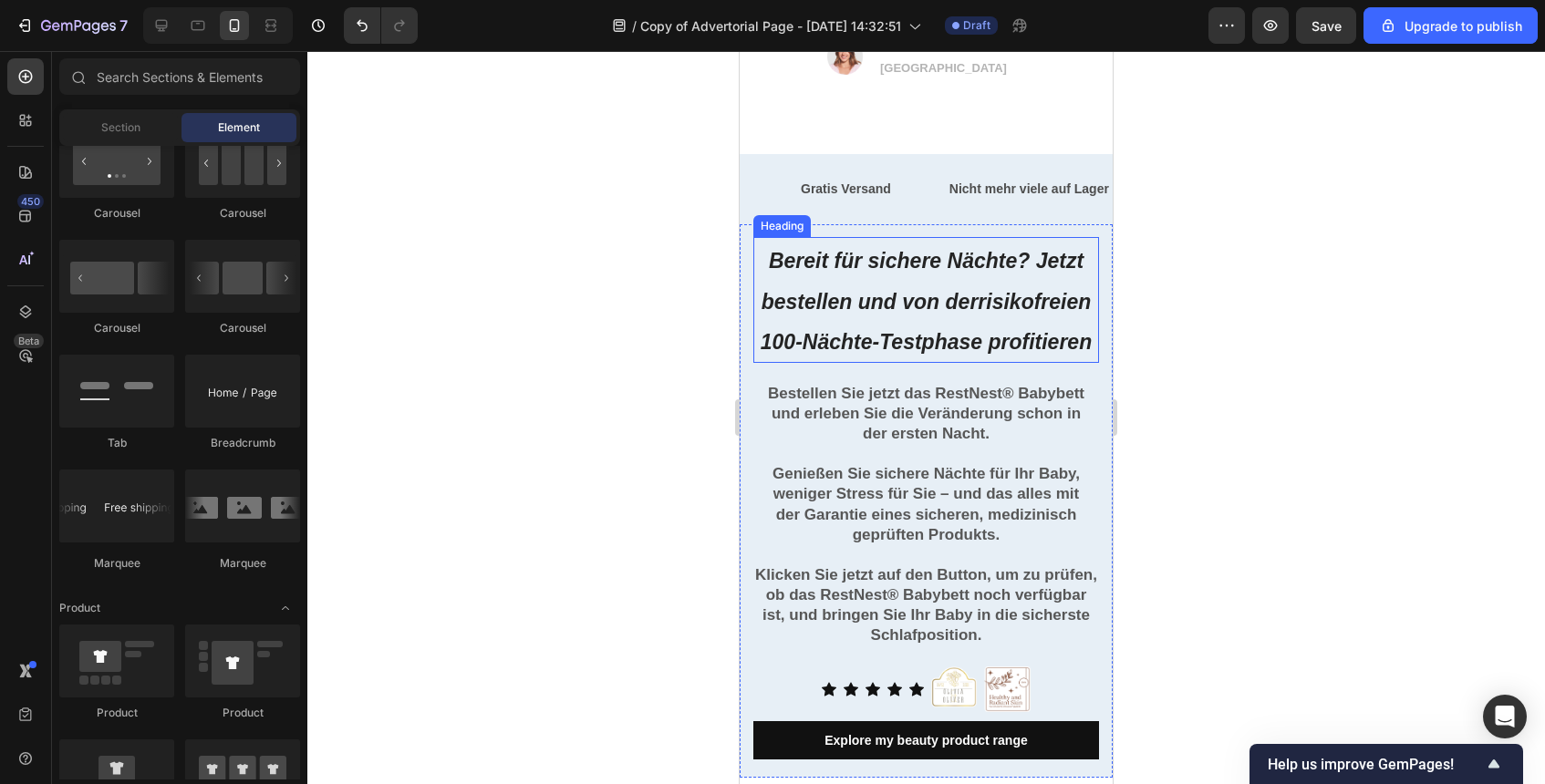
click at [976, 268] on strong "Bereit für sichere Nächte? Jetzt bestellen und von derrisikofreien 100-Nächte-T…" at bounding box center [927, 301] width 331 height 105
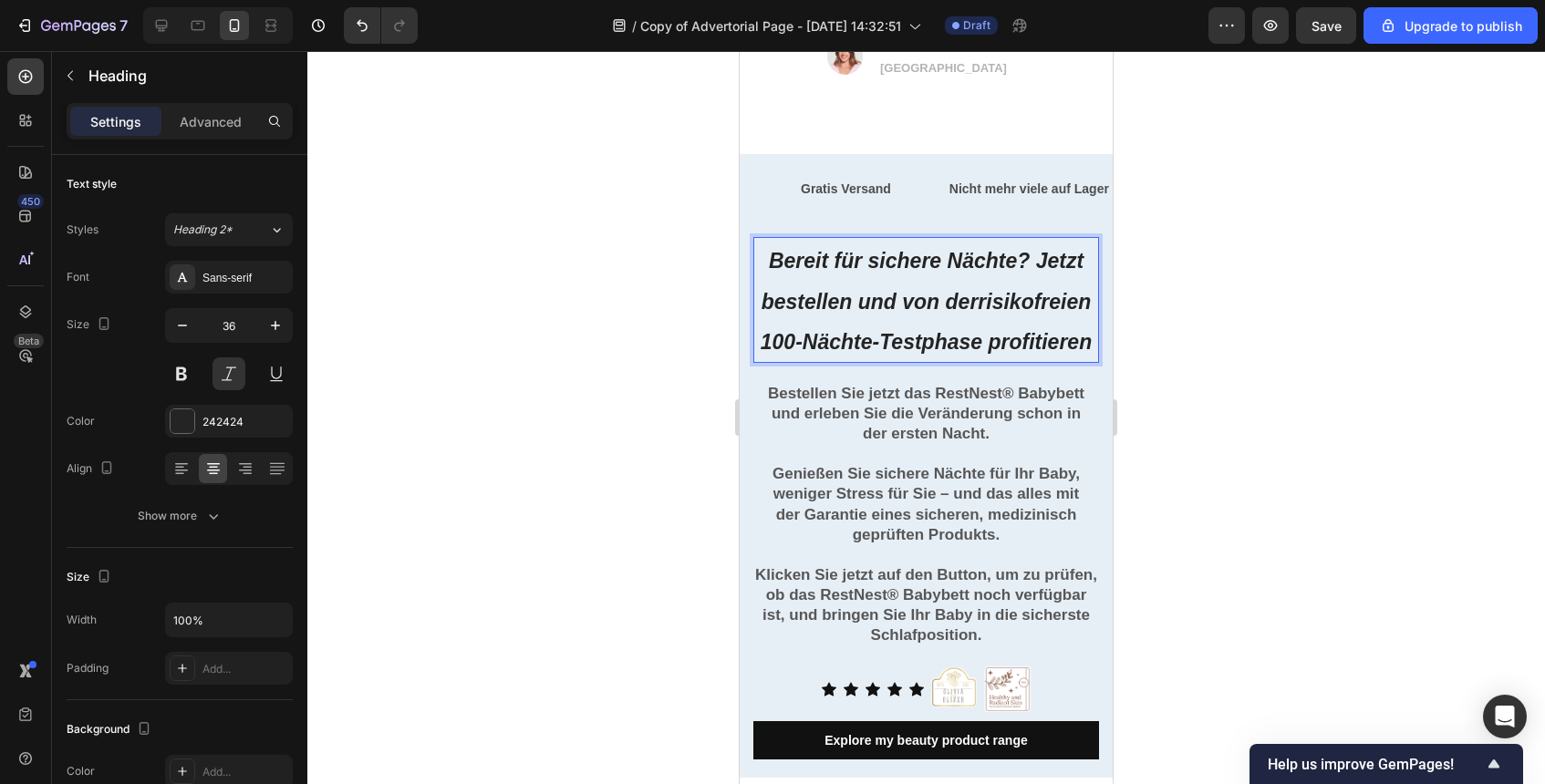
click at [978, 276] on strong "Bereit für sichere Nächte? Jetzt bestellen und von derrisikofreien 100-Nächte-T…" at bounding box center [927, 301] width 331 height 105
click at [1266, 381] on div at bounding box center [926, 417] width 1238 height 733
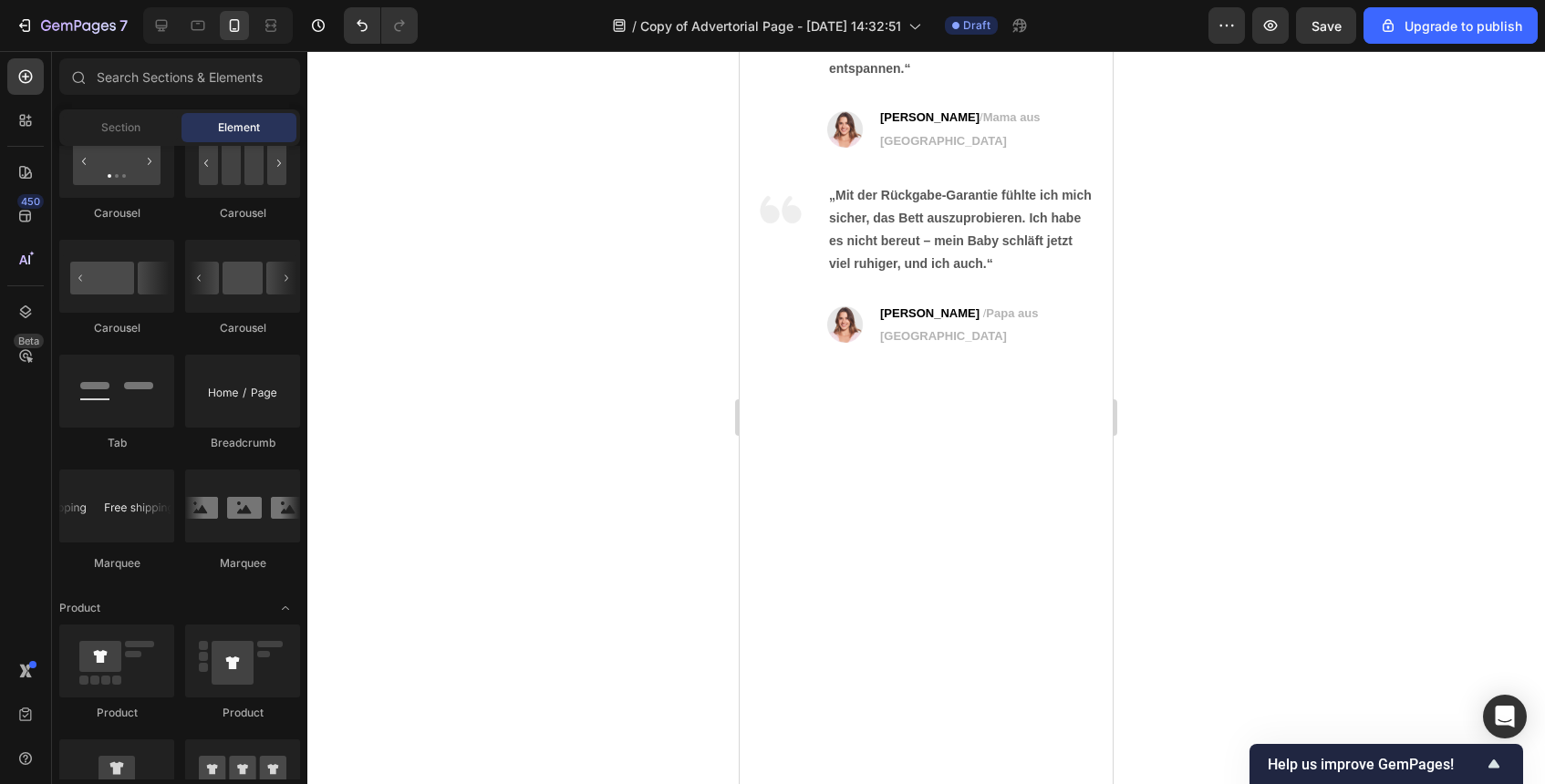
scroll to position [7594, 0]
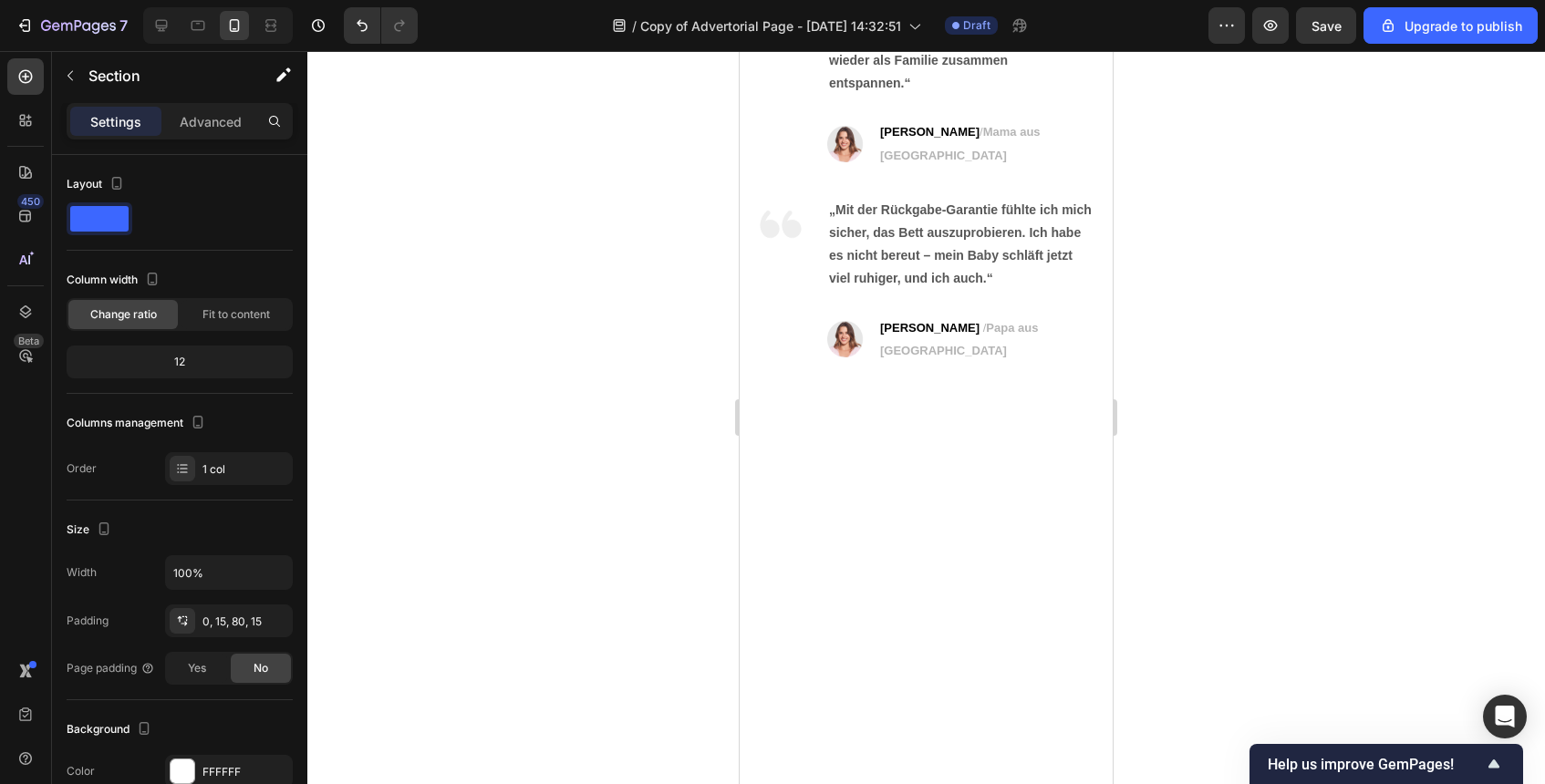
click at [1037, 402] on div "Was Eltern über das RestNest® Babybett sagen Heading Image „Ich hätte nie gedac…" at bounding box center [926, 143] width 373 height 534
click at [1036, 498] on div at bounding box center [926, 721] width 373 height 623
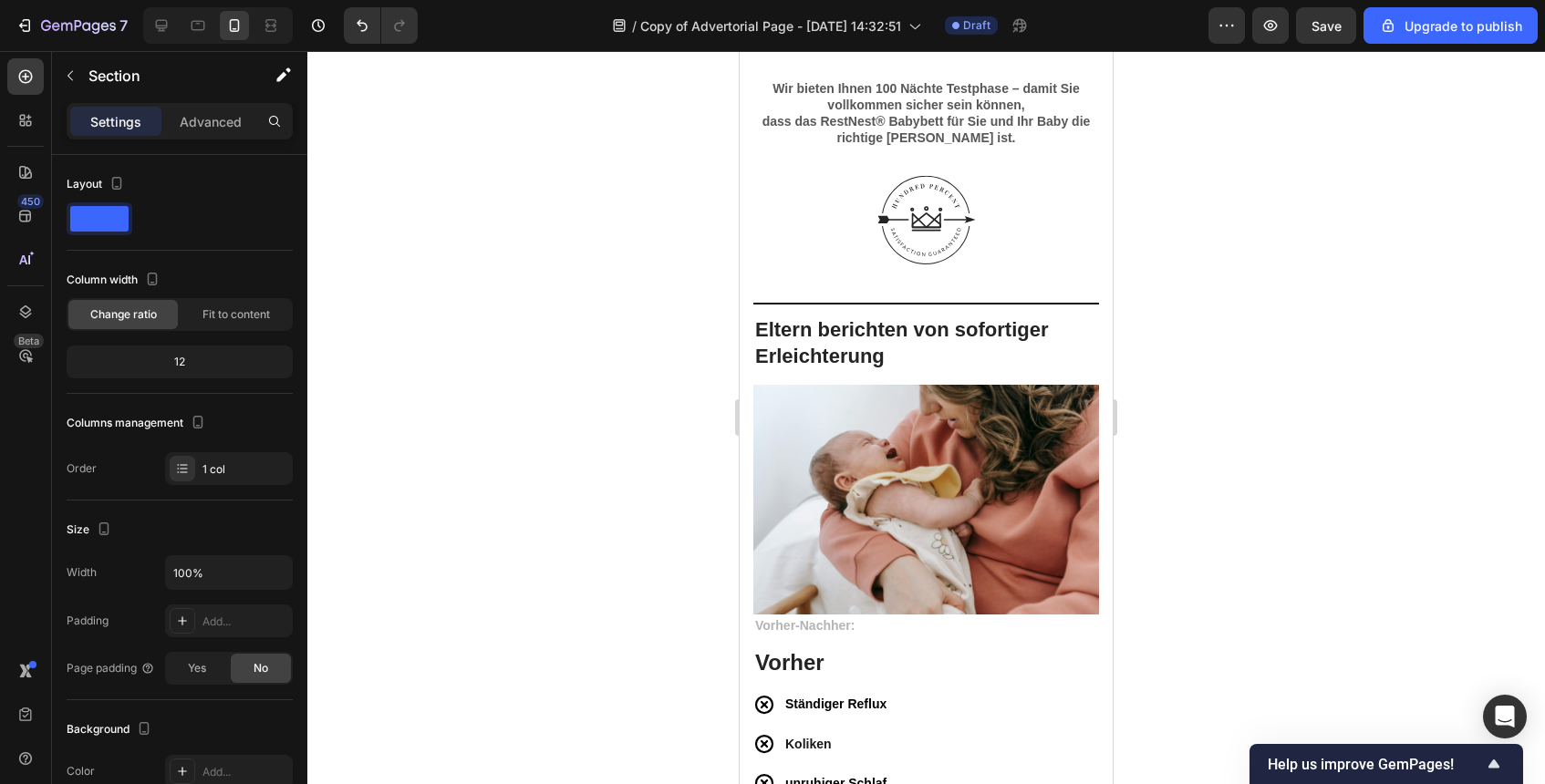
scroll to position [4595, 0]
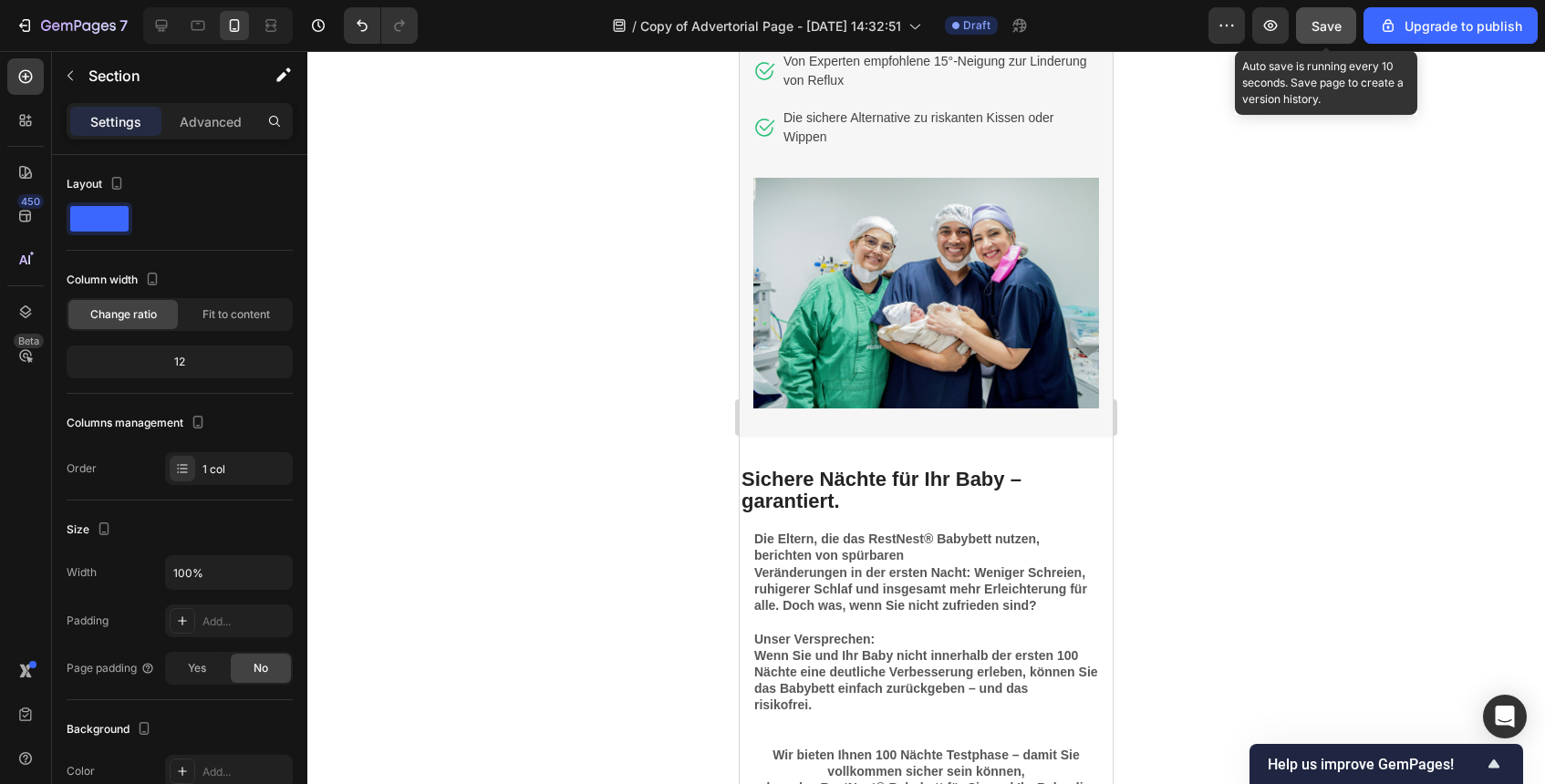
click at [1329, 19] on span "Save" at bounding box center [1327, 26] width 31 height 16
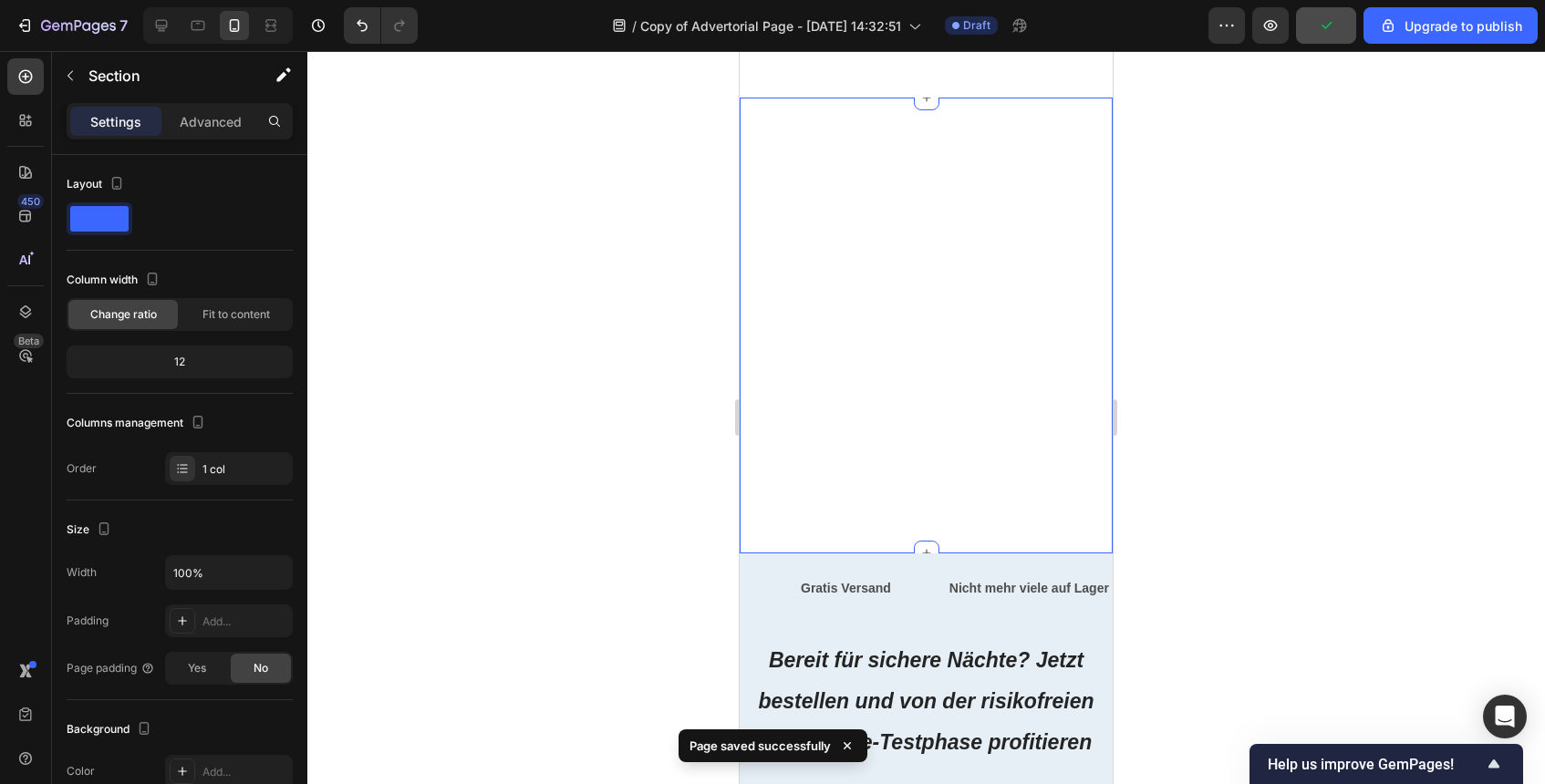
scroll to position [7947, 0]
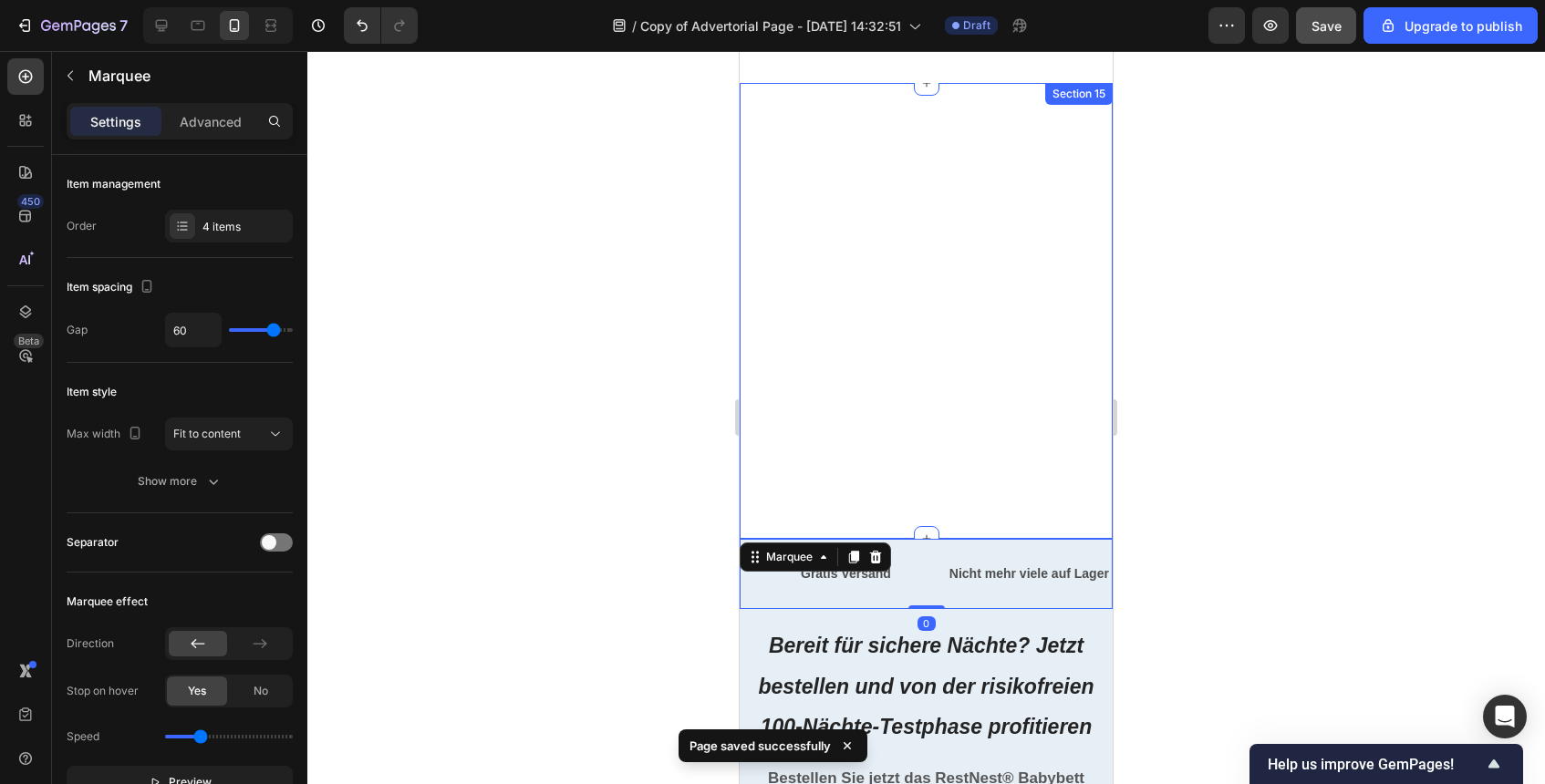
click at [1006, 426] on div "Cosmetic Gorgeous Since [DATE]. 26 Iconic Year & Counting. Text Block Row" at bounding box center [926, 311] width 373 height 456
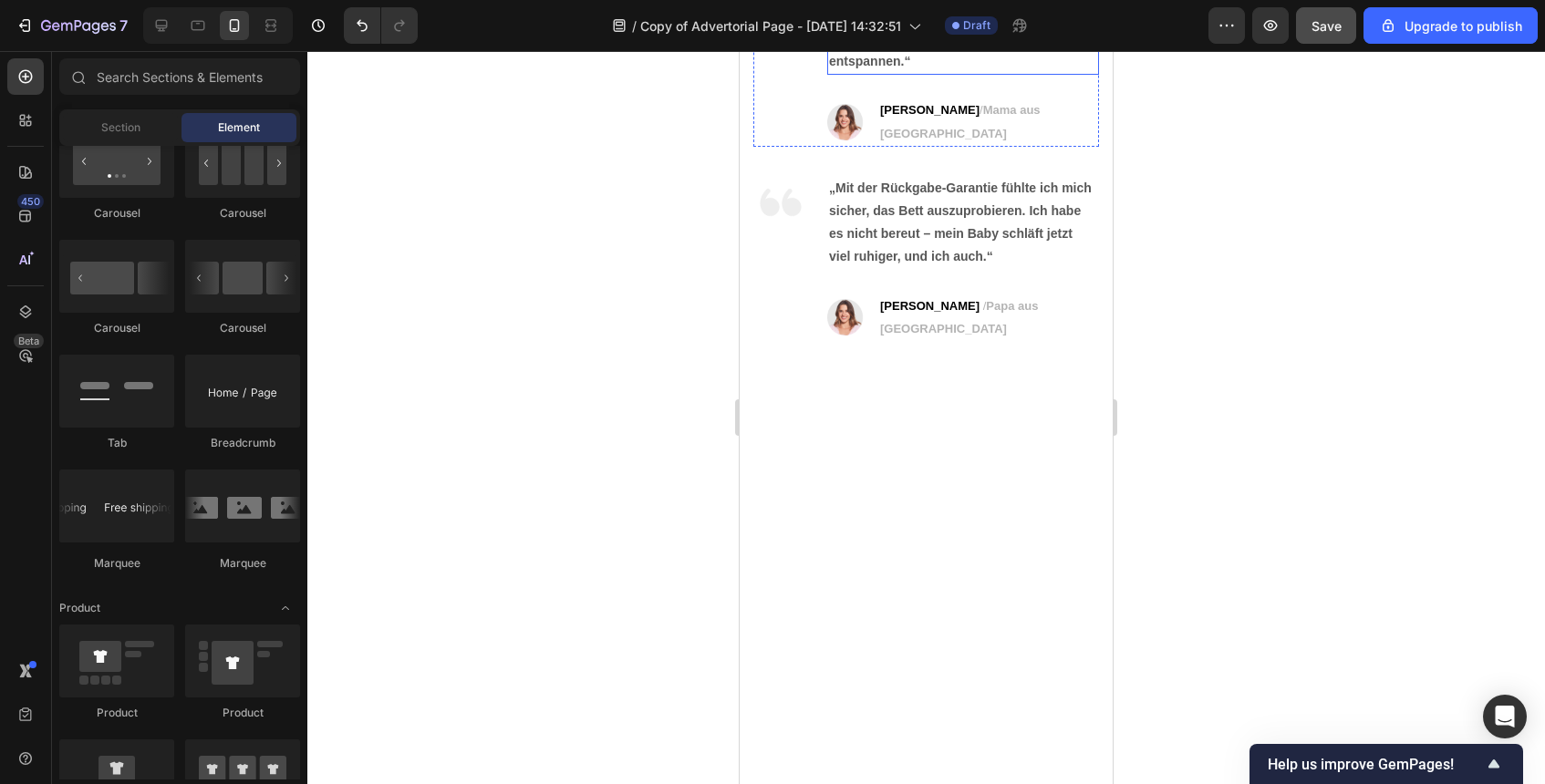
scroll to position [7619, 0]
click at [991, 561] on div "Cosmetic Gorgeous Since [DATE]. 26 Iconic Year & Counting. Text Block Row" at bounding box center [926, 640] width 373 height 456
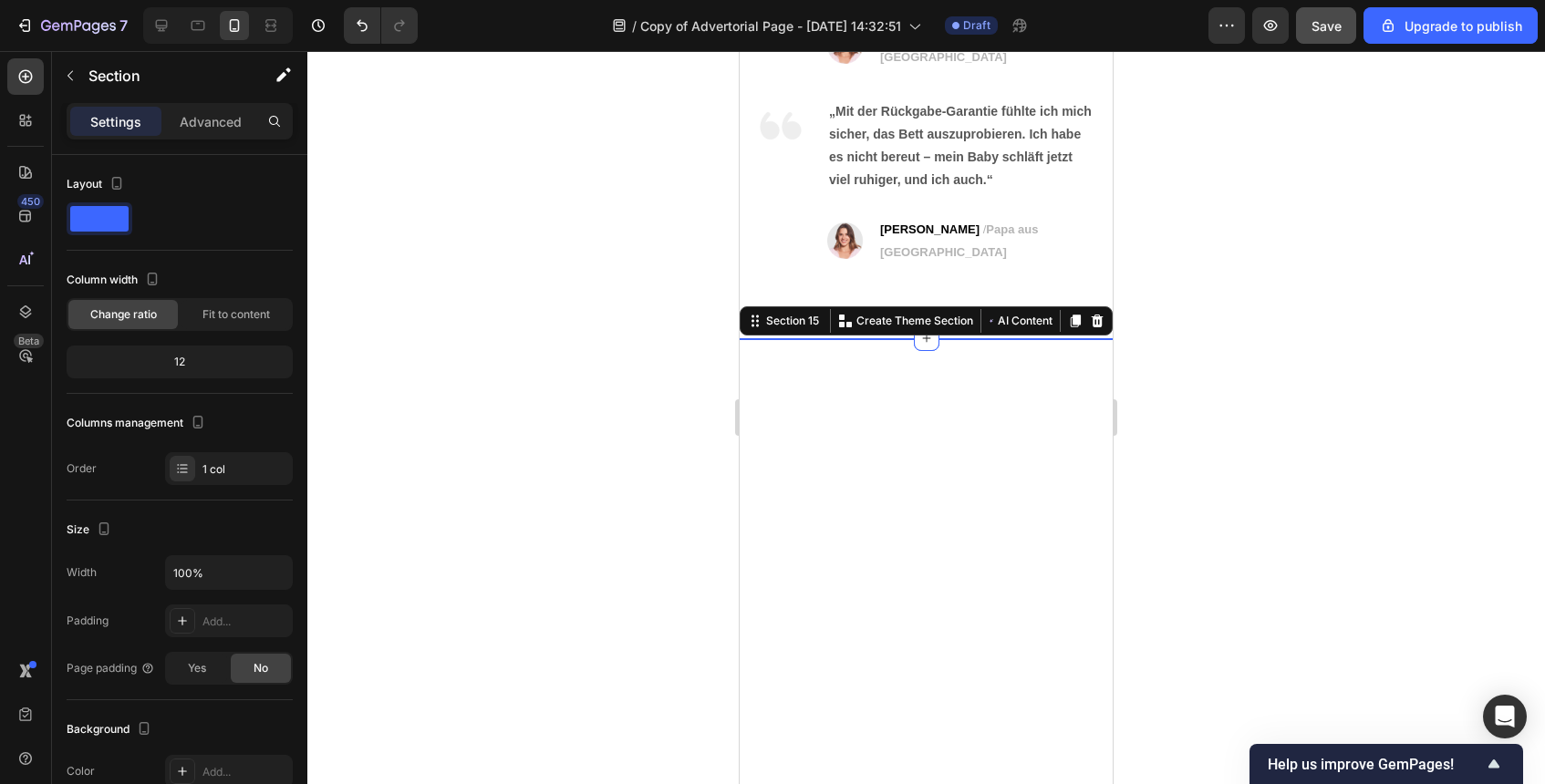
scroll to position [7735, 0]
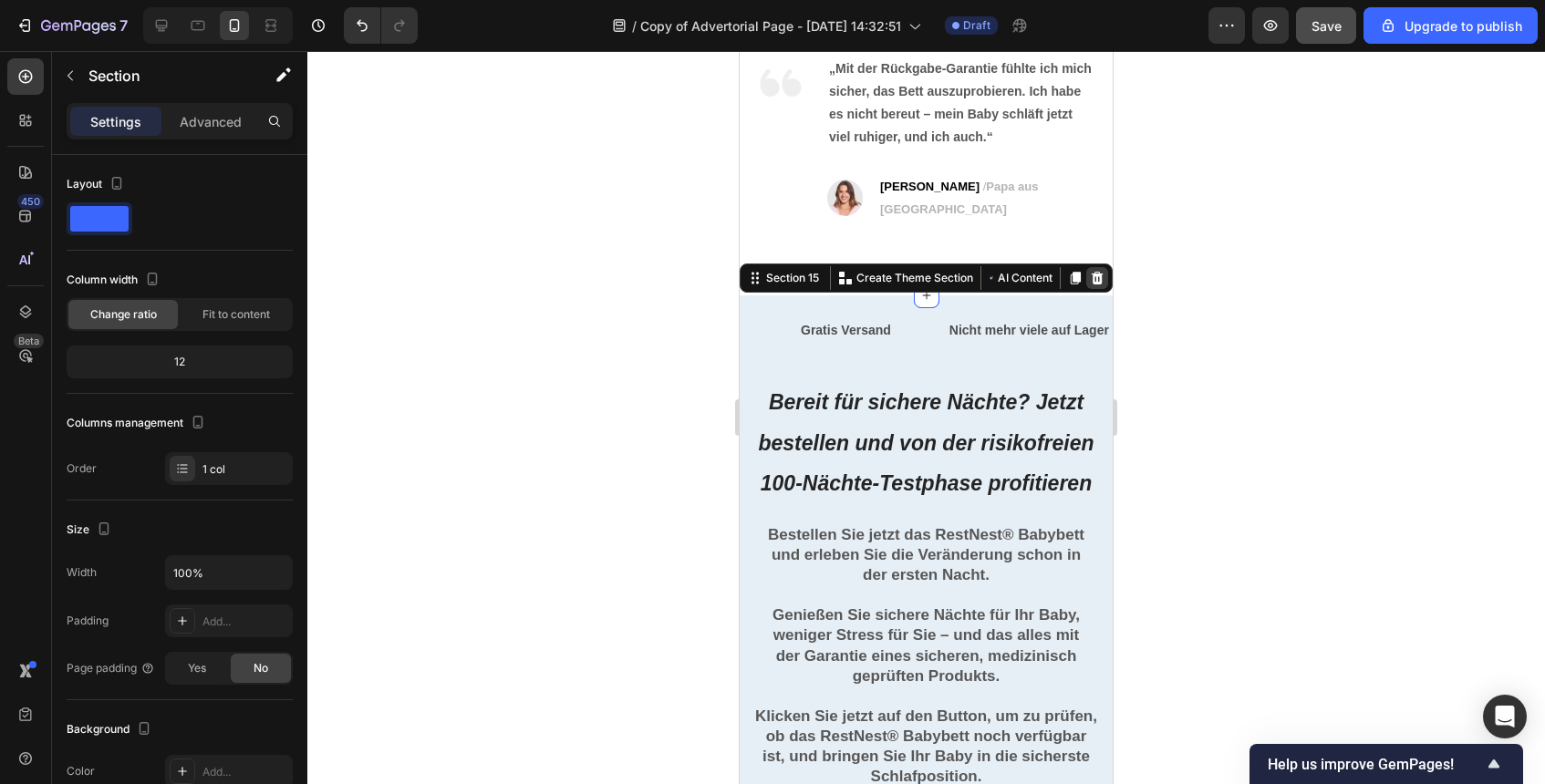
click at [1090, 268] on div at bounding box center [1098, 279] width 22 height 22
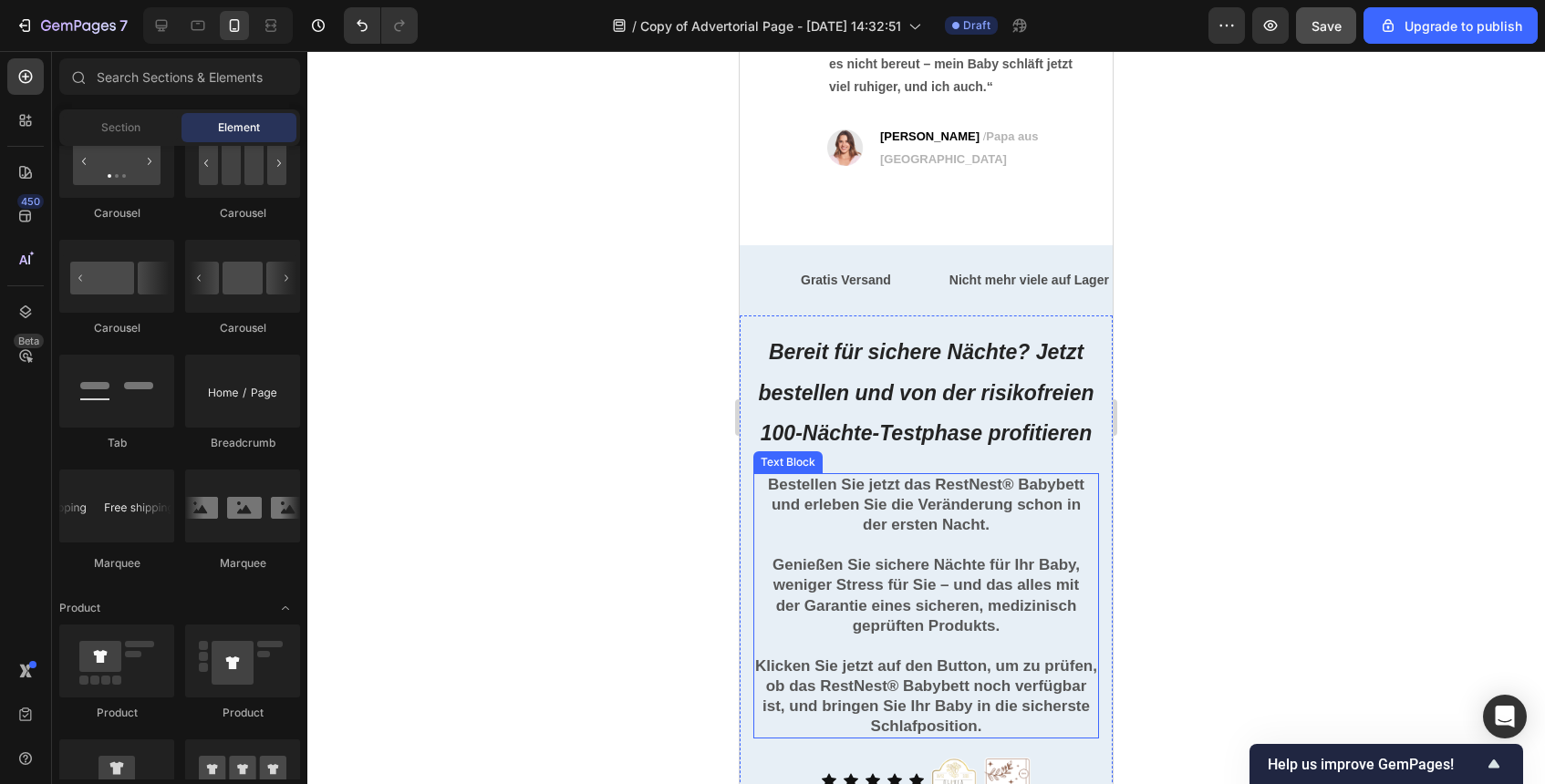
scroll to position [7823, 0]
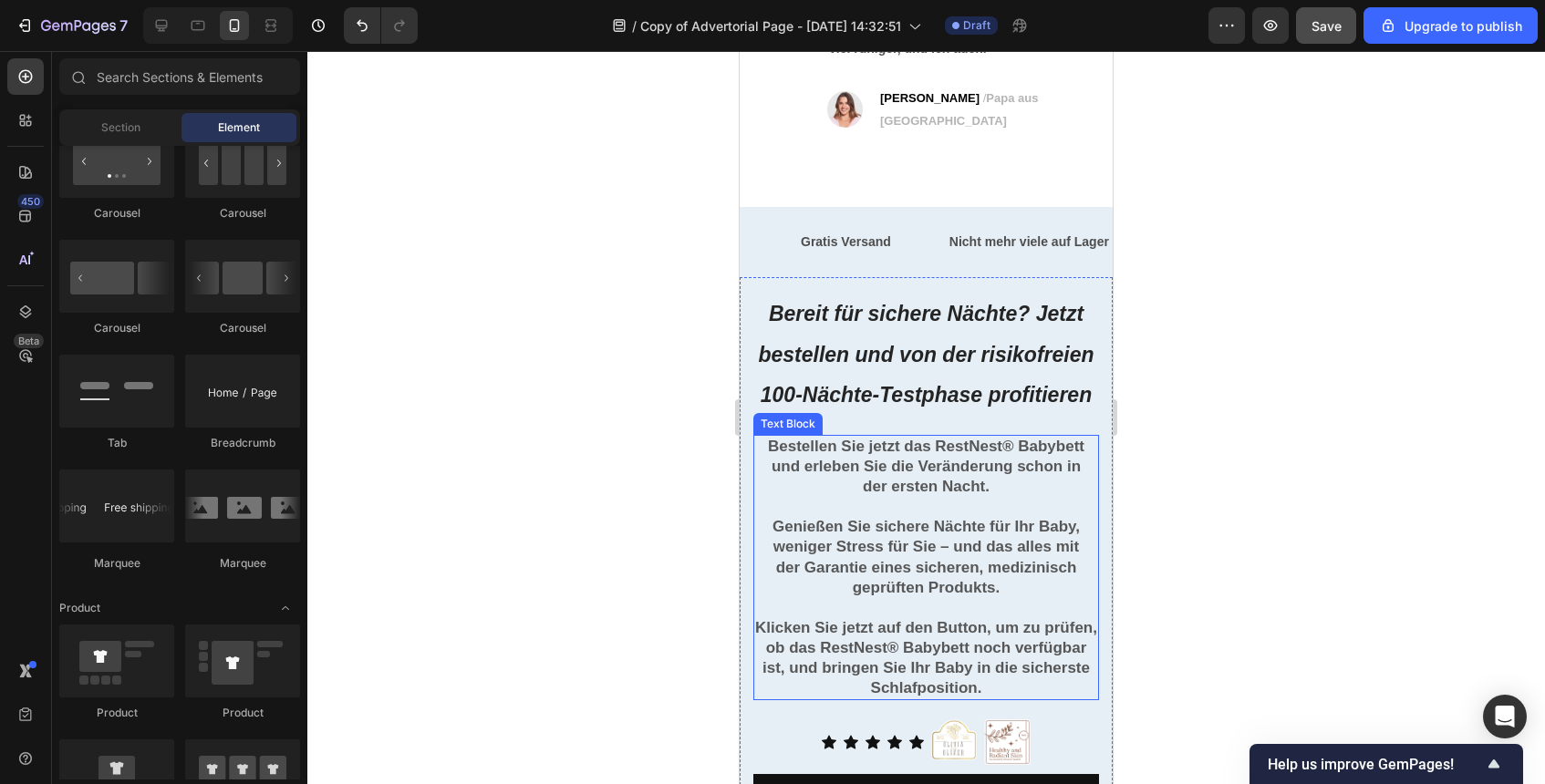
click at [991, 630] on p "Klicken Sie jetzt auf den Button, um zu prüfen, ob das RestNest® Babybett noch …" at bounding box center [927, 658] width 343 height 81
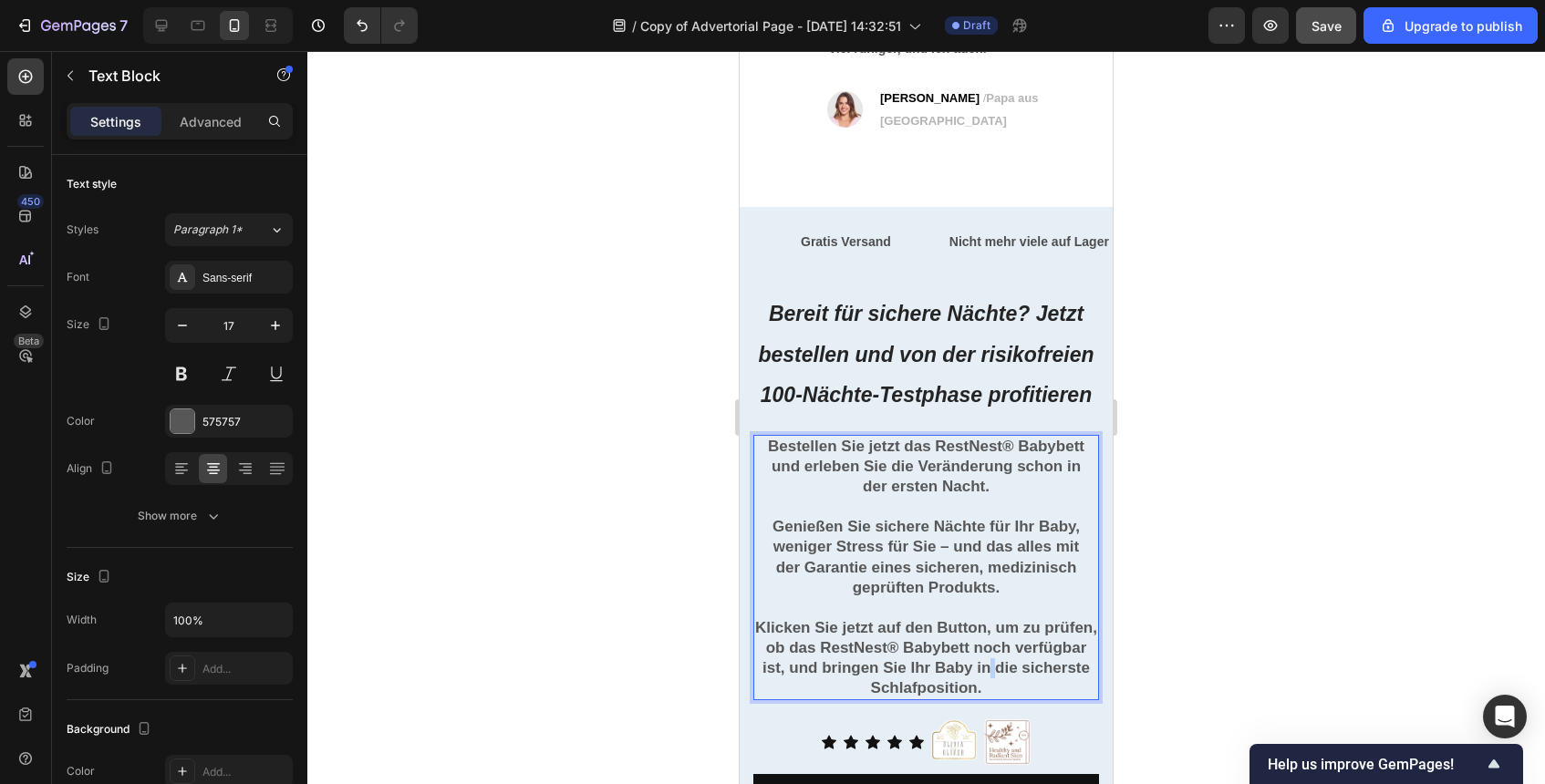
click at [991, 630] on p "Klicken Sie jetzt auf den Button, um zu prüfen, ob das RestNest® Babybett noch …" at bounding box center [927, 658] width 343 height 81
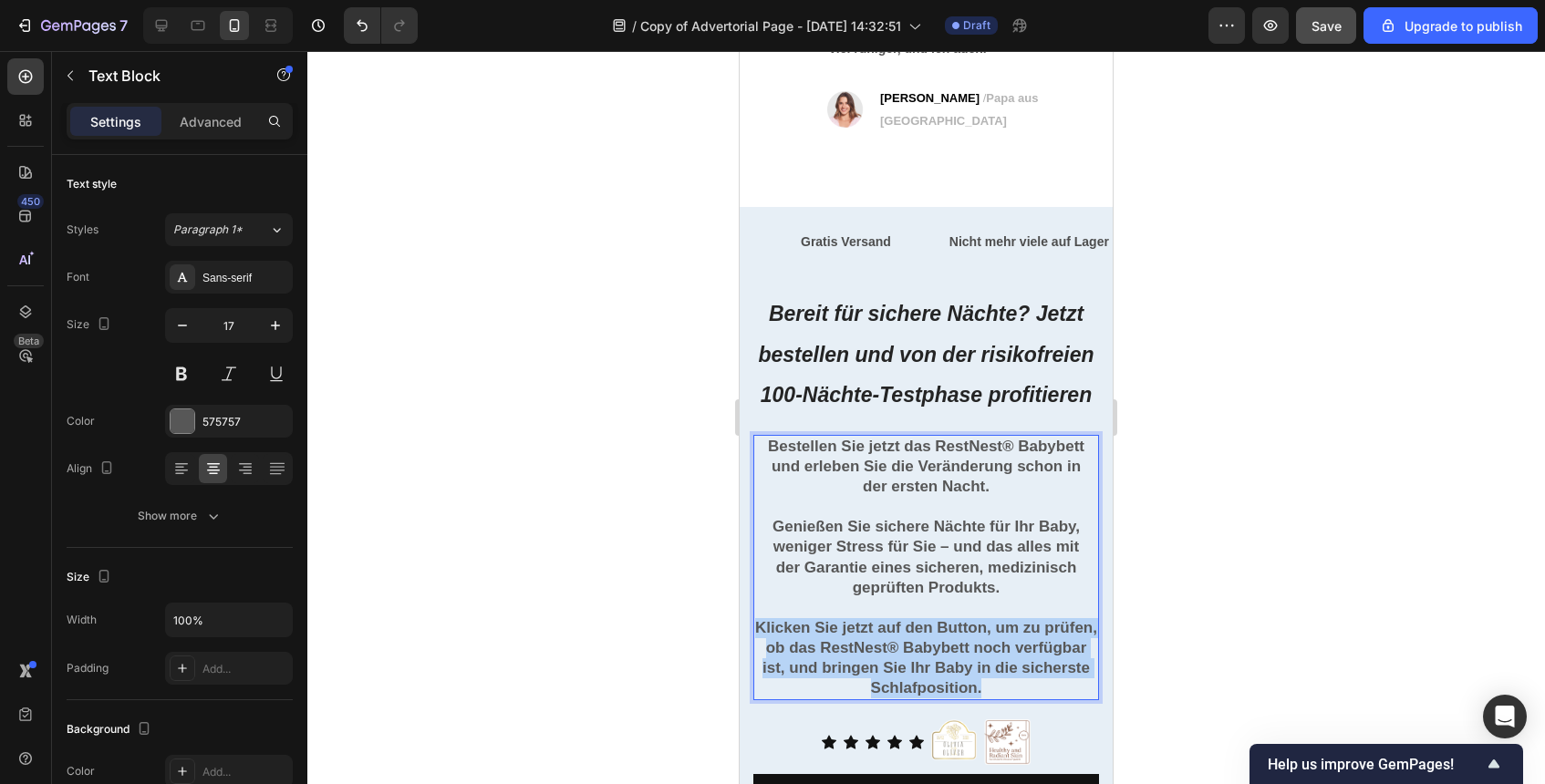
click at [991, 630] on p "Klicken Sie jetzt auf den Button, um zu prüfen, ob das RestNest® Babybett noch …" at bounding box center [927, 658] width 343 height 81
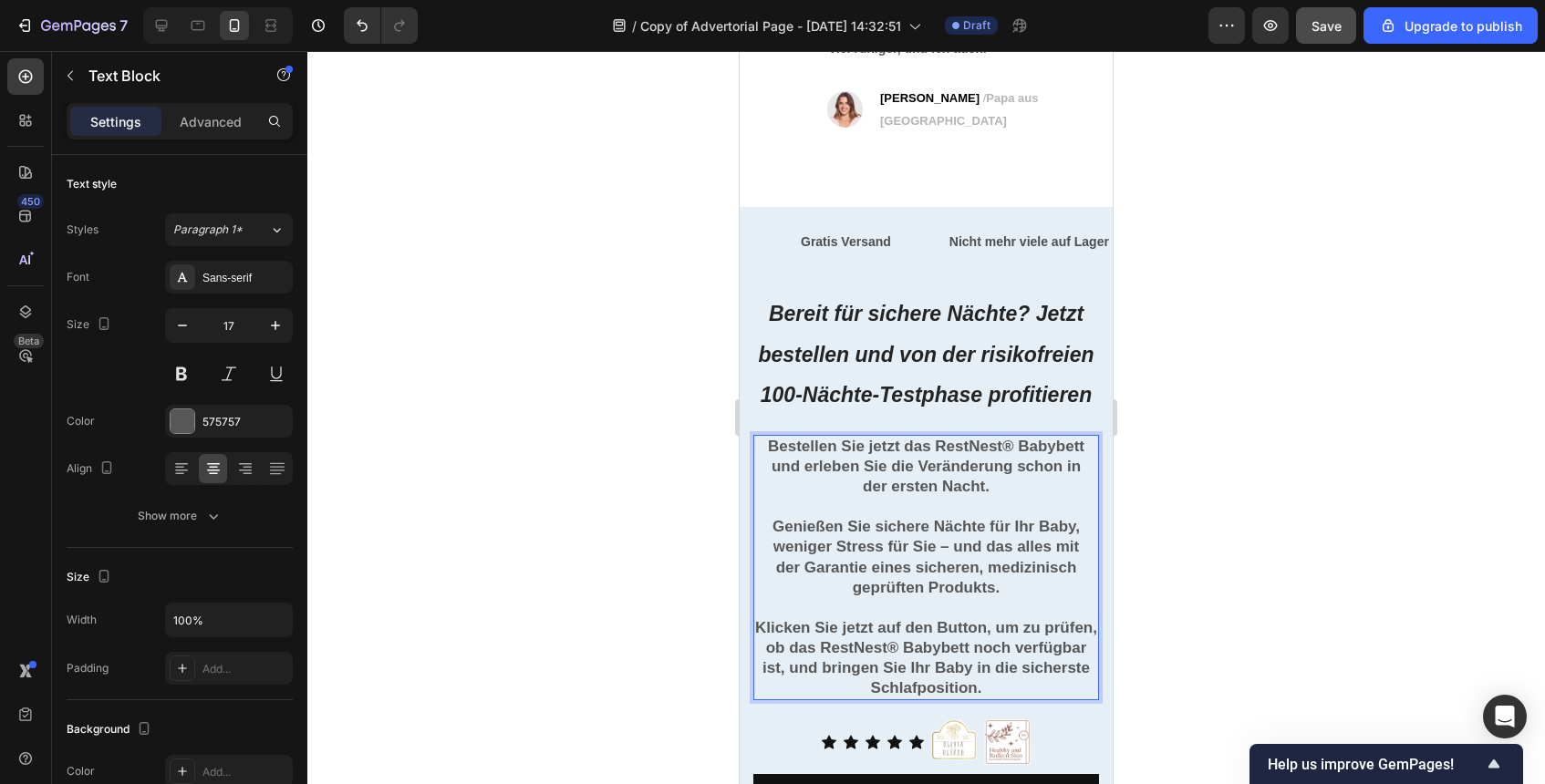
click at [1215, 594] on div at bounding box center [926, 417] width 1238 height 733
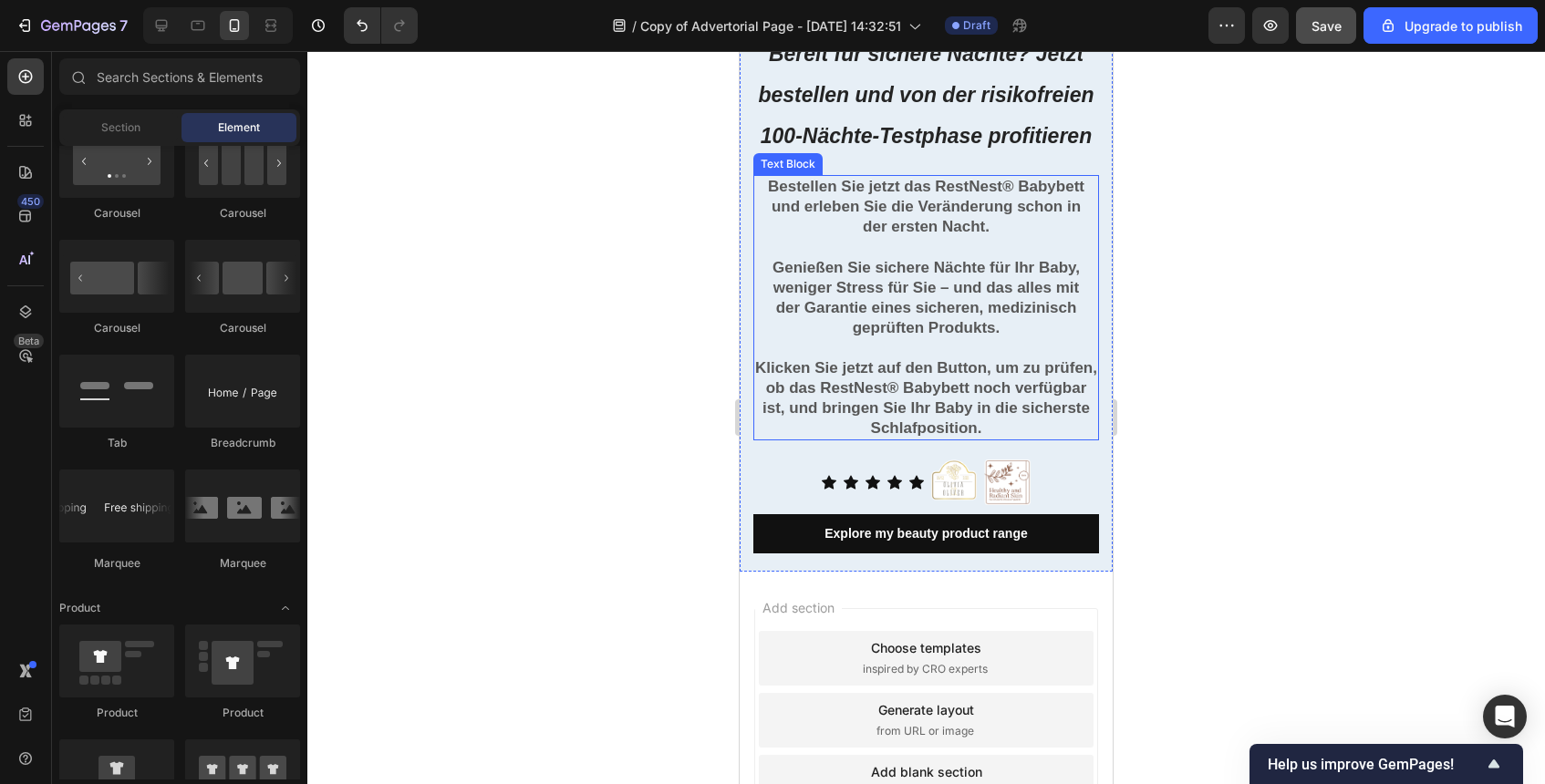
scroll to position [8119, 0]
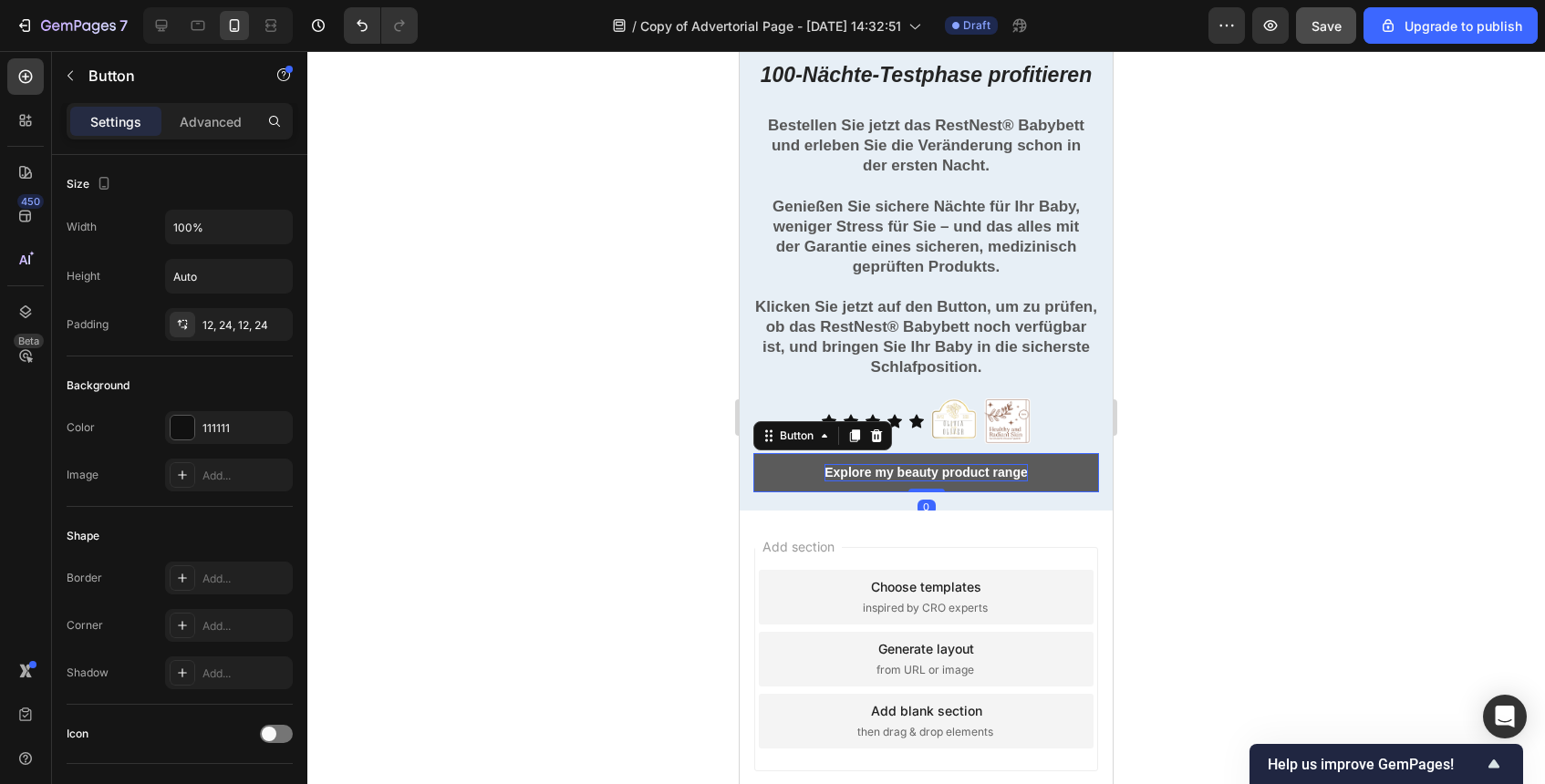
click at [973, 470] on div "Explore my beauty product range" at bounding box center [927, 473] width 204 height 17
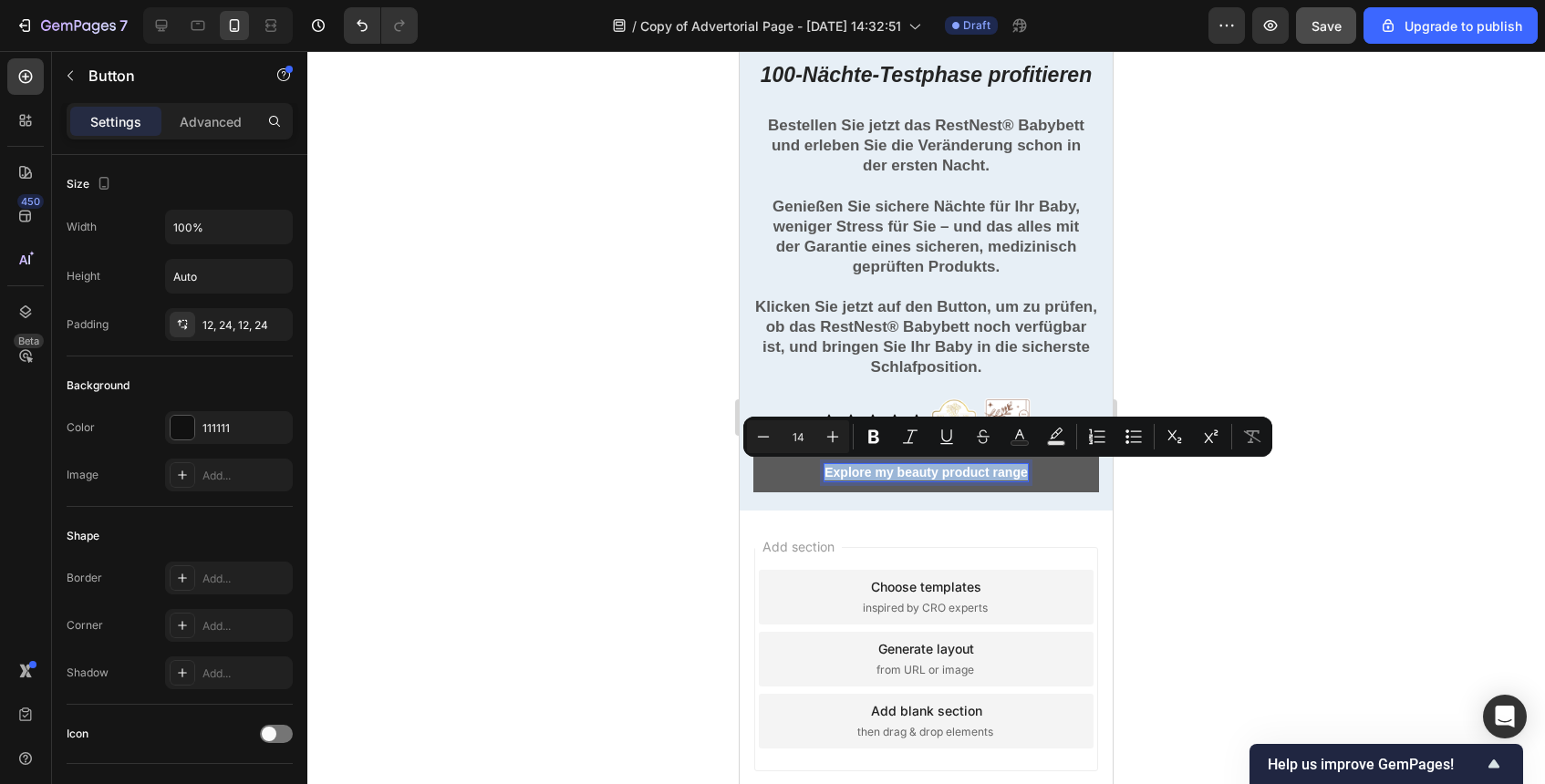
click at [973, 470] on p "Explore my beauty product range" at bounding box center [927, 473] width 204 height 17
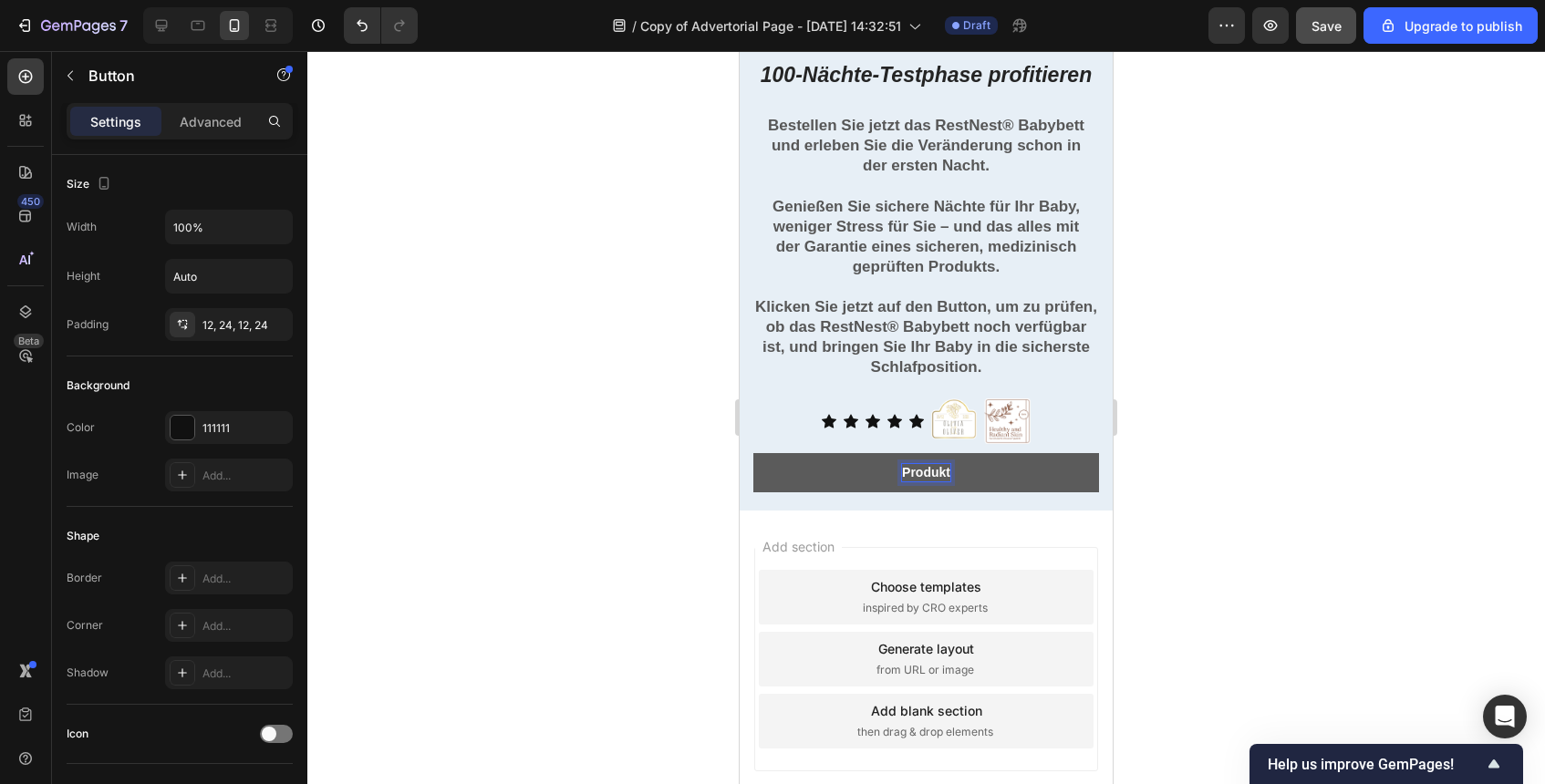
click at [754, 454] on button "Produkt" at bounding box center [926, 472] width 345 height 38
click at [754, 454] on button "Produkt verfügbarkeit" at bounding box center [926, 472] width 345 height 38
click at [938, 467] on p "Produkt verfügbarkeit prüfen" at bounding box center [927, 473] width 176 height 17
click at [1178, 439] on div at bounding box center [926, 417] width 1238 height 733
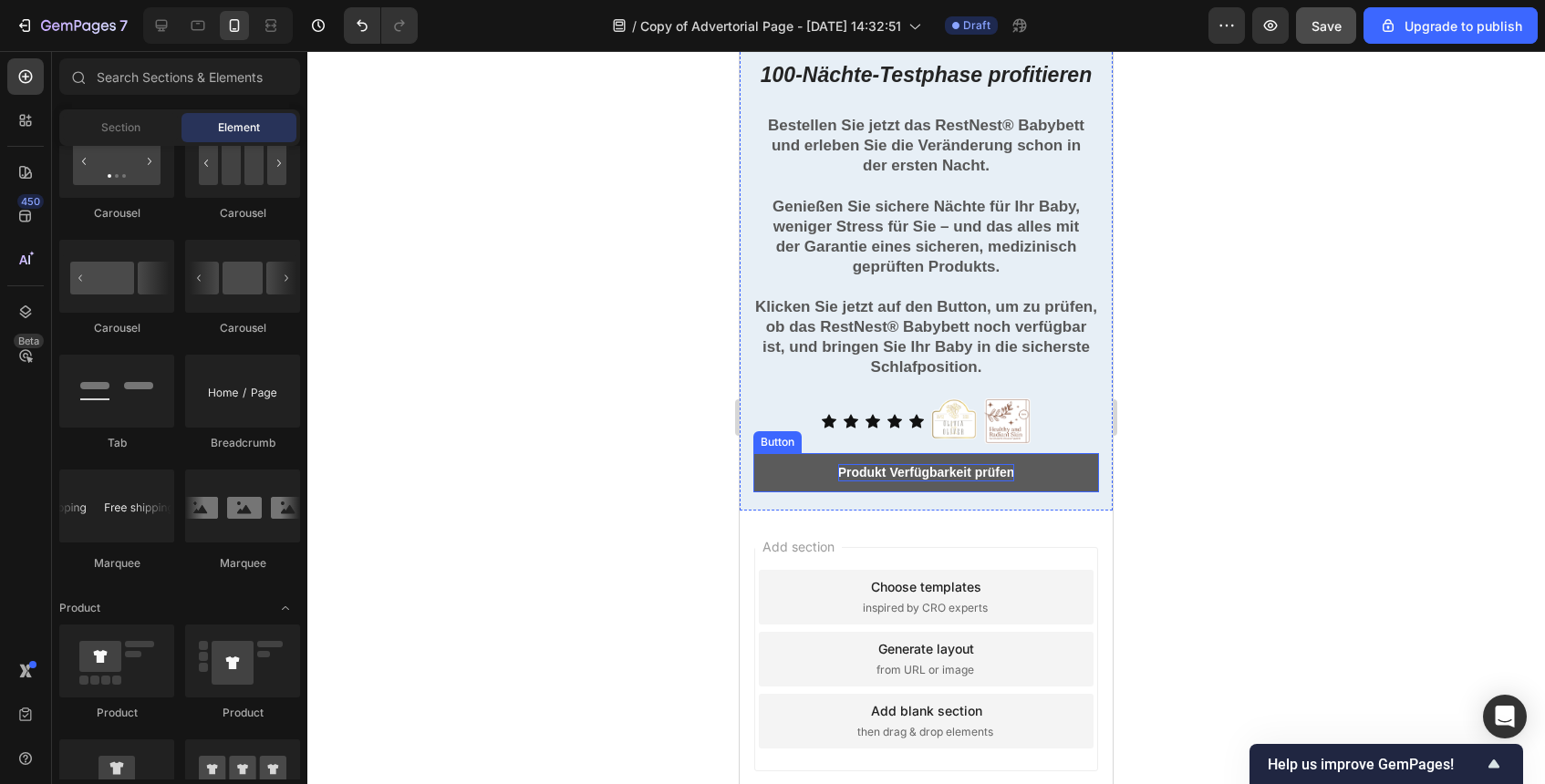
click at [1002, 472] on p "Produkt Verfügbarkeit prüfen" at bounding box center [927, 473] width 177 height 17
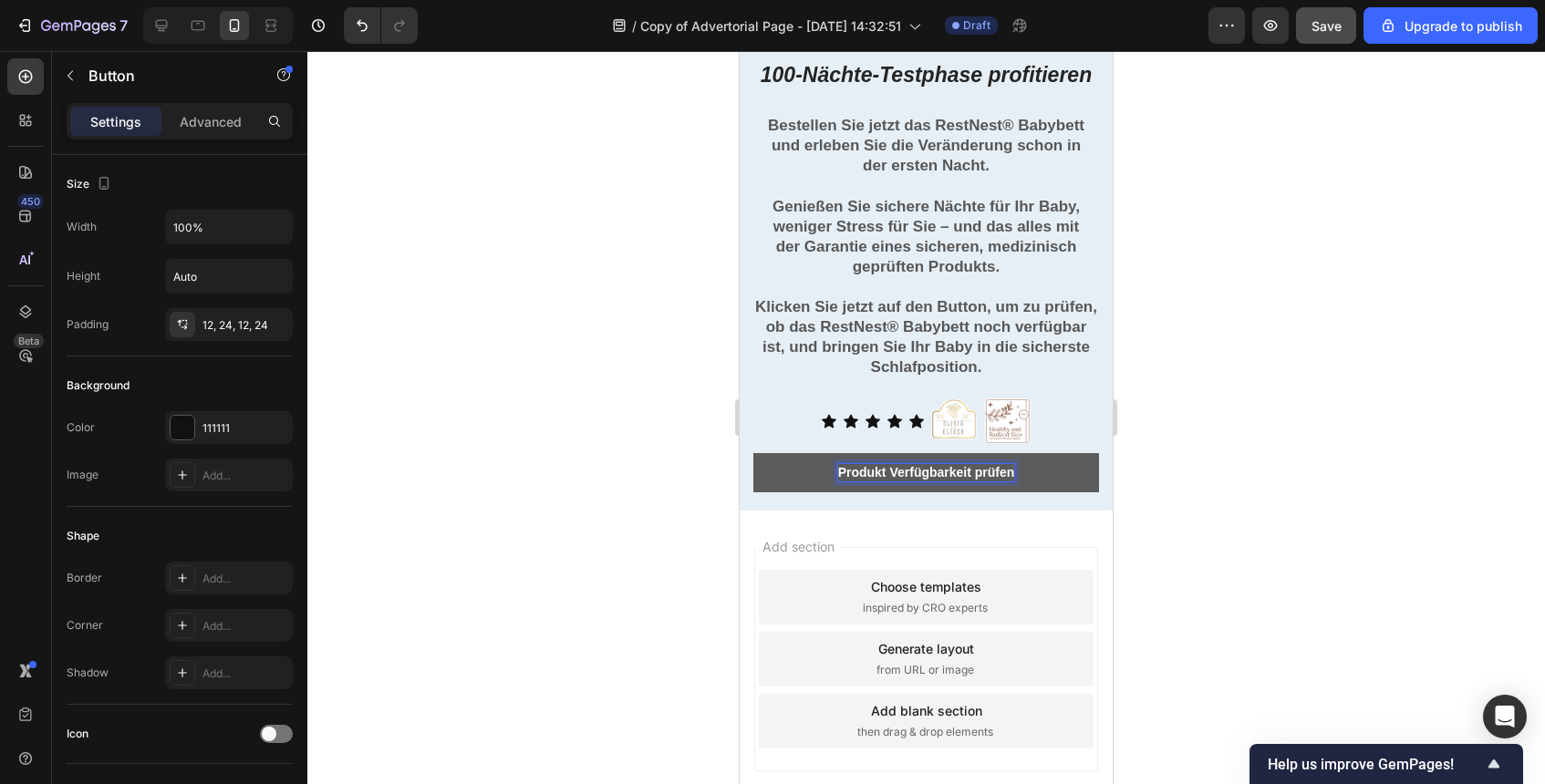
click at [975, 471] on p "Produkt Verfügbarkeit prüfen" at bounding box center [927, 473] width 177 height 17
click at [1213, 454] on div at bounding box center [926, 417] width 1238 height 733
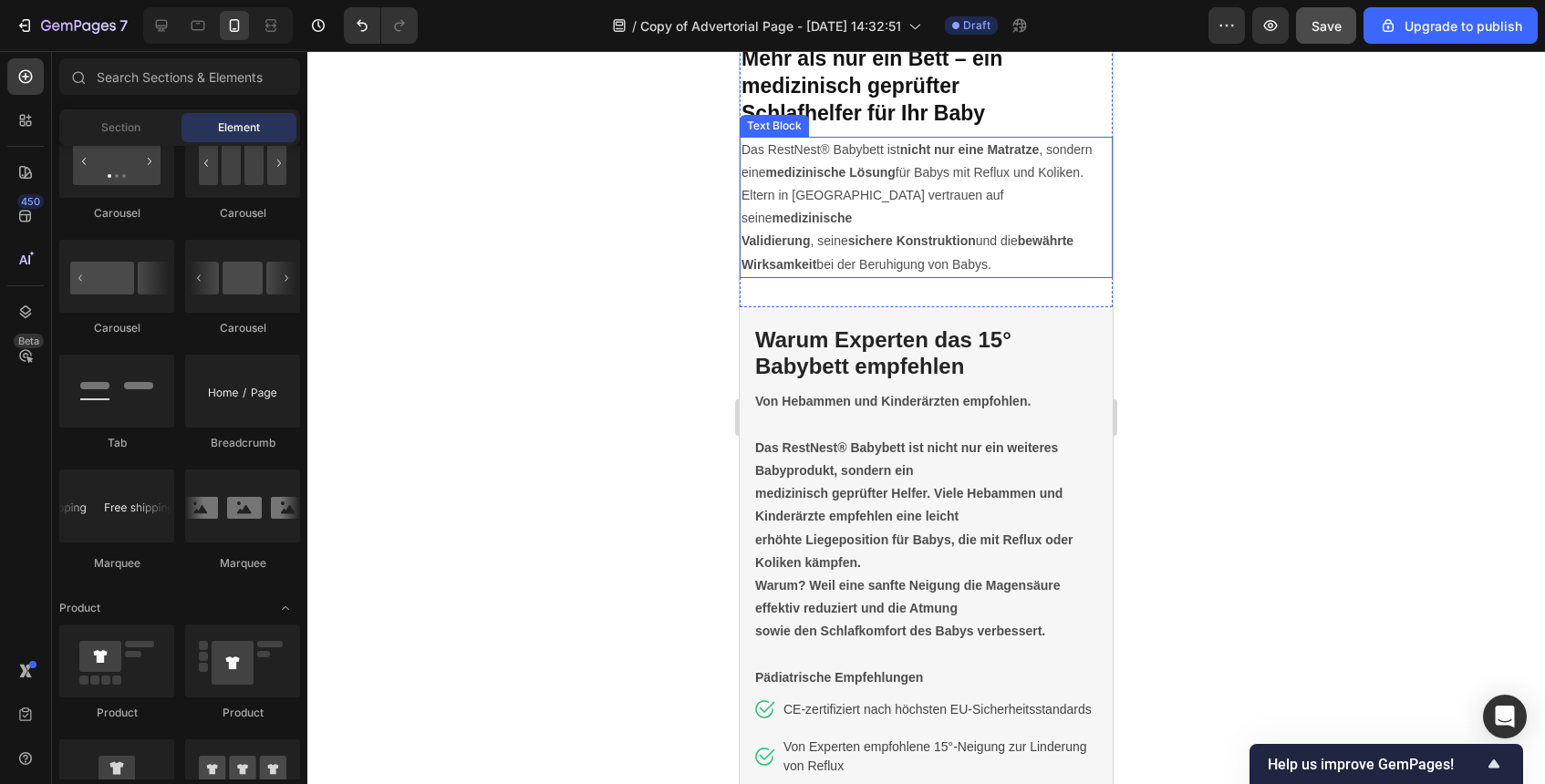
scroll to position [3939, 0]
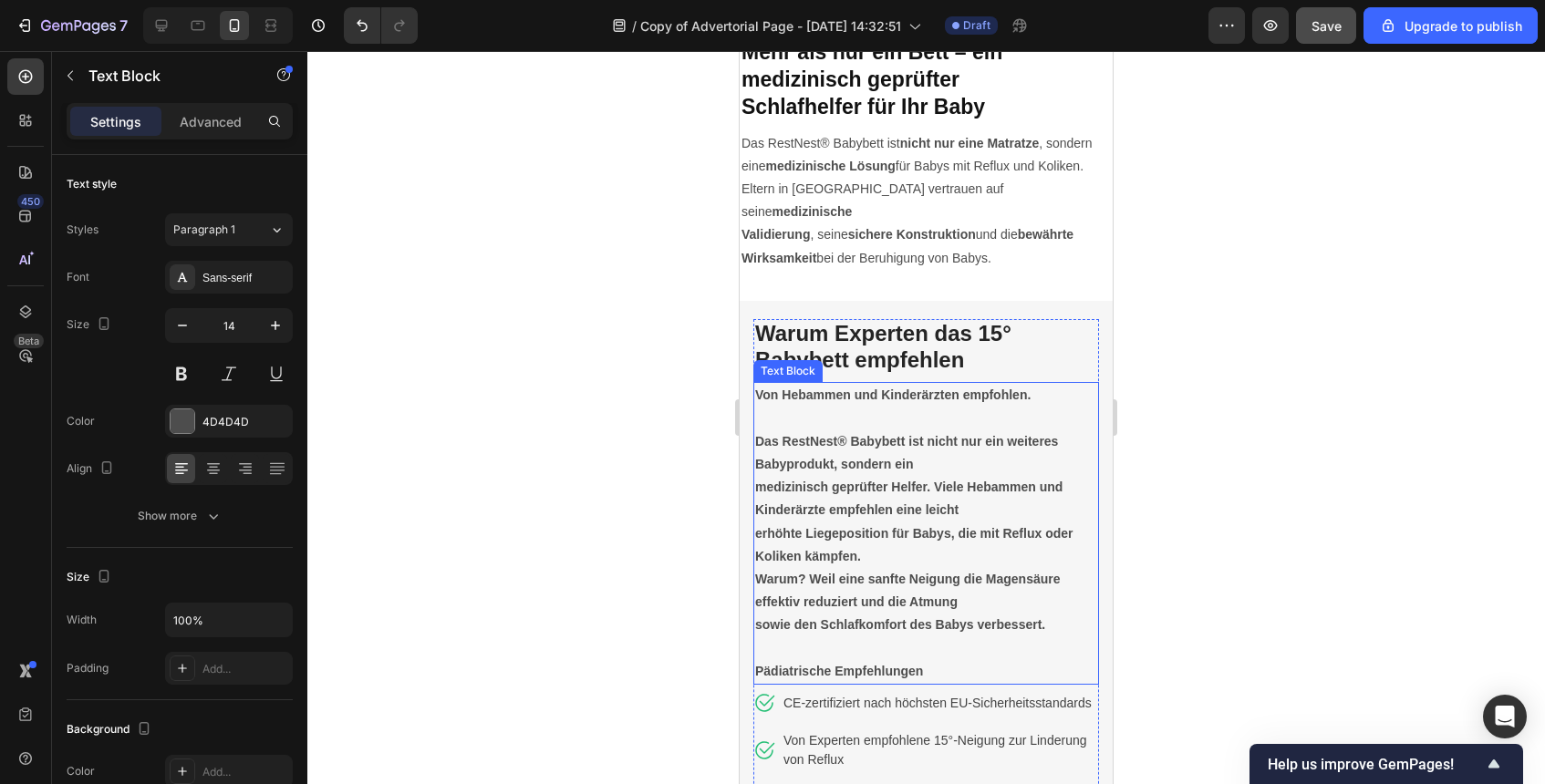
click at [973, 407] on p at bounding box center [927, 418] width 343 height 23
click at [973, 407] on p "Rich Text Editor. Editing area: main" at bounding box center [927, 418] width 343 height 23
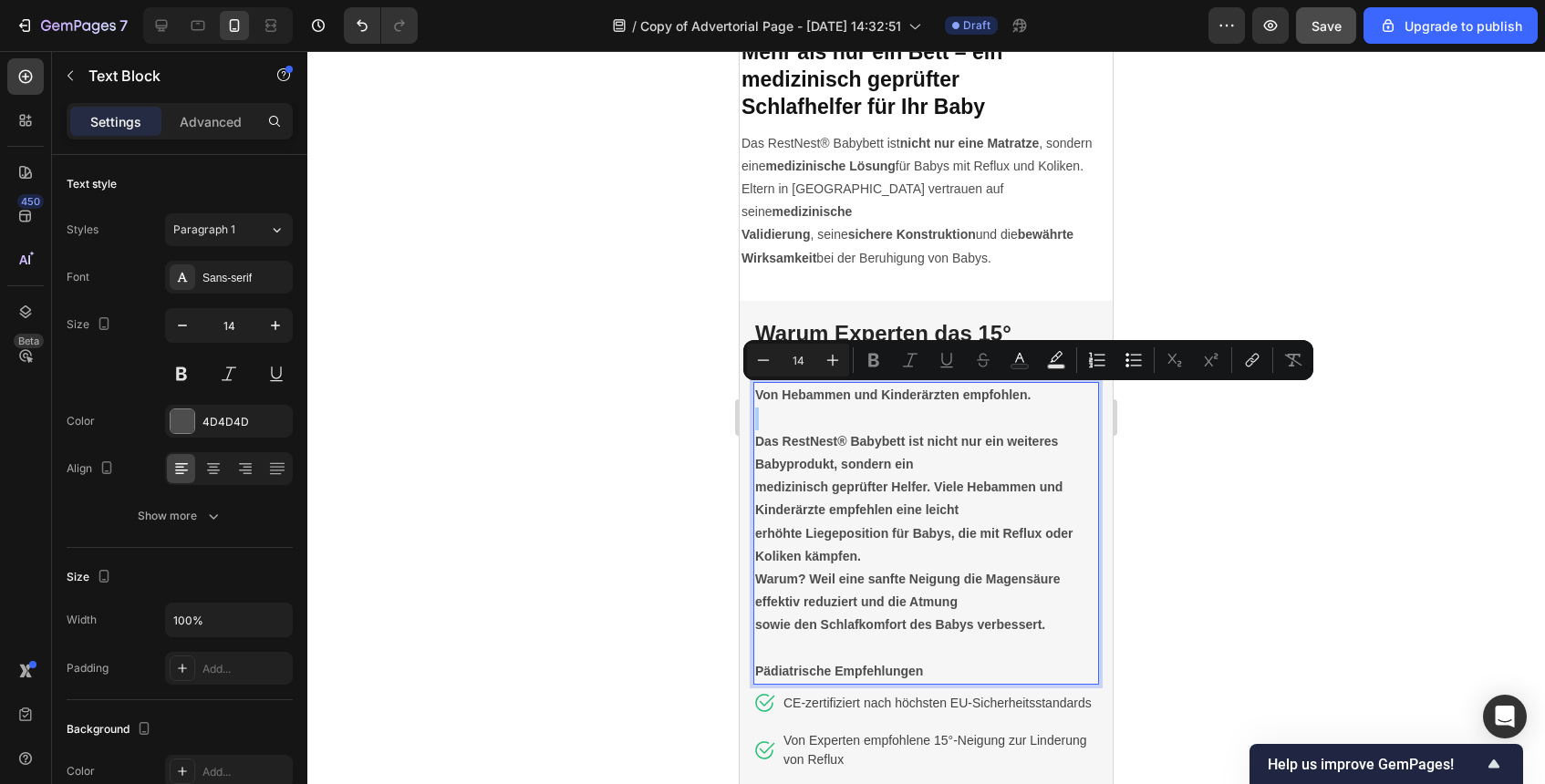
click at [1175, 430] on div at bounding box center [926, 417] width 1238 height 733
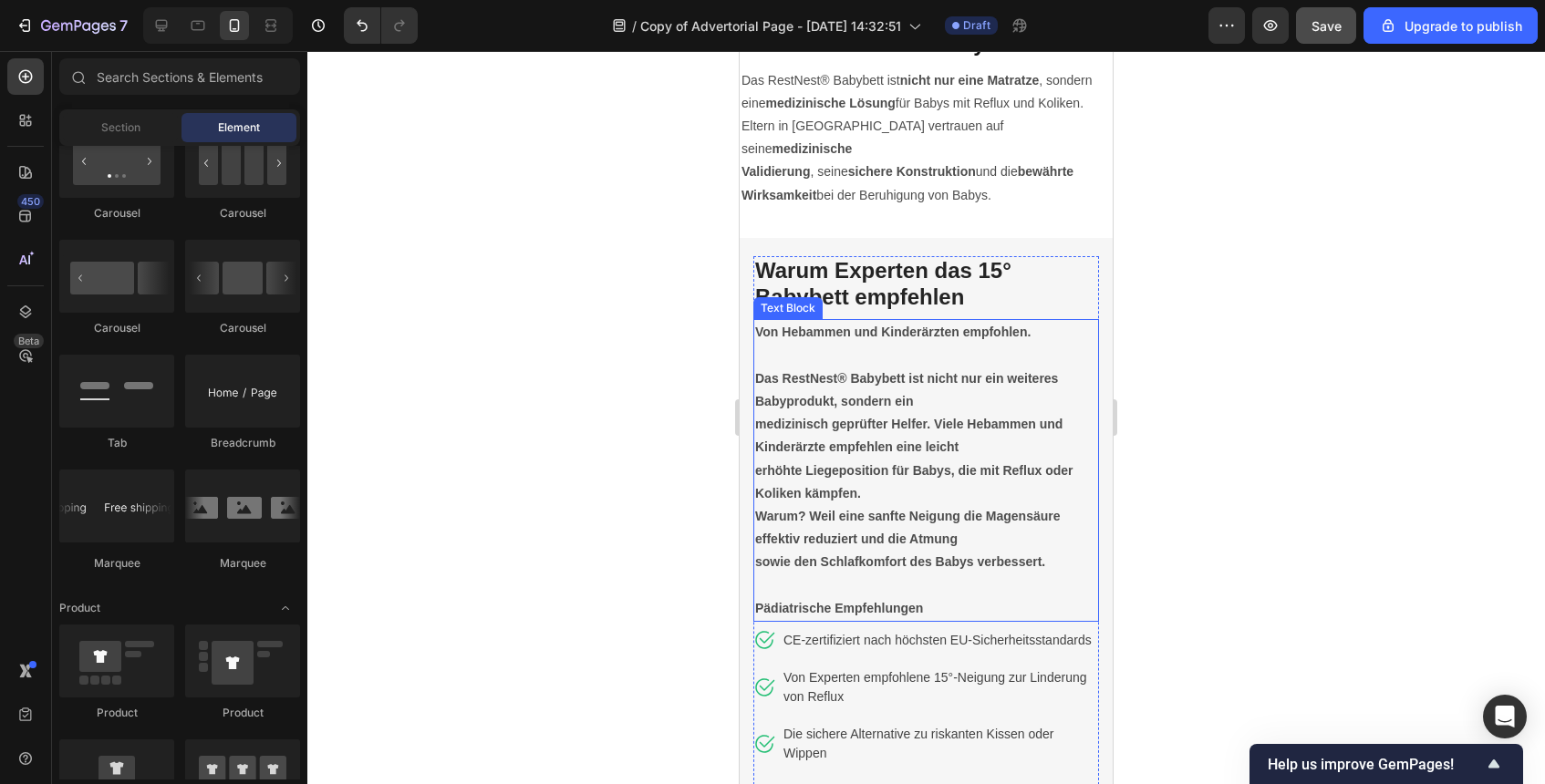
scroll to position [4003, 0]
click at [1153, 312] on div at bounding box center [926, 417] width 1238 height 733
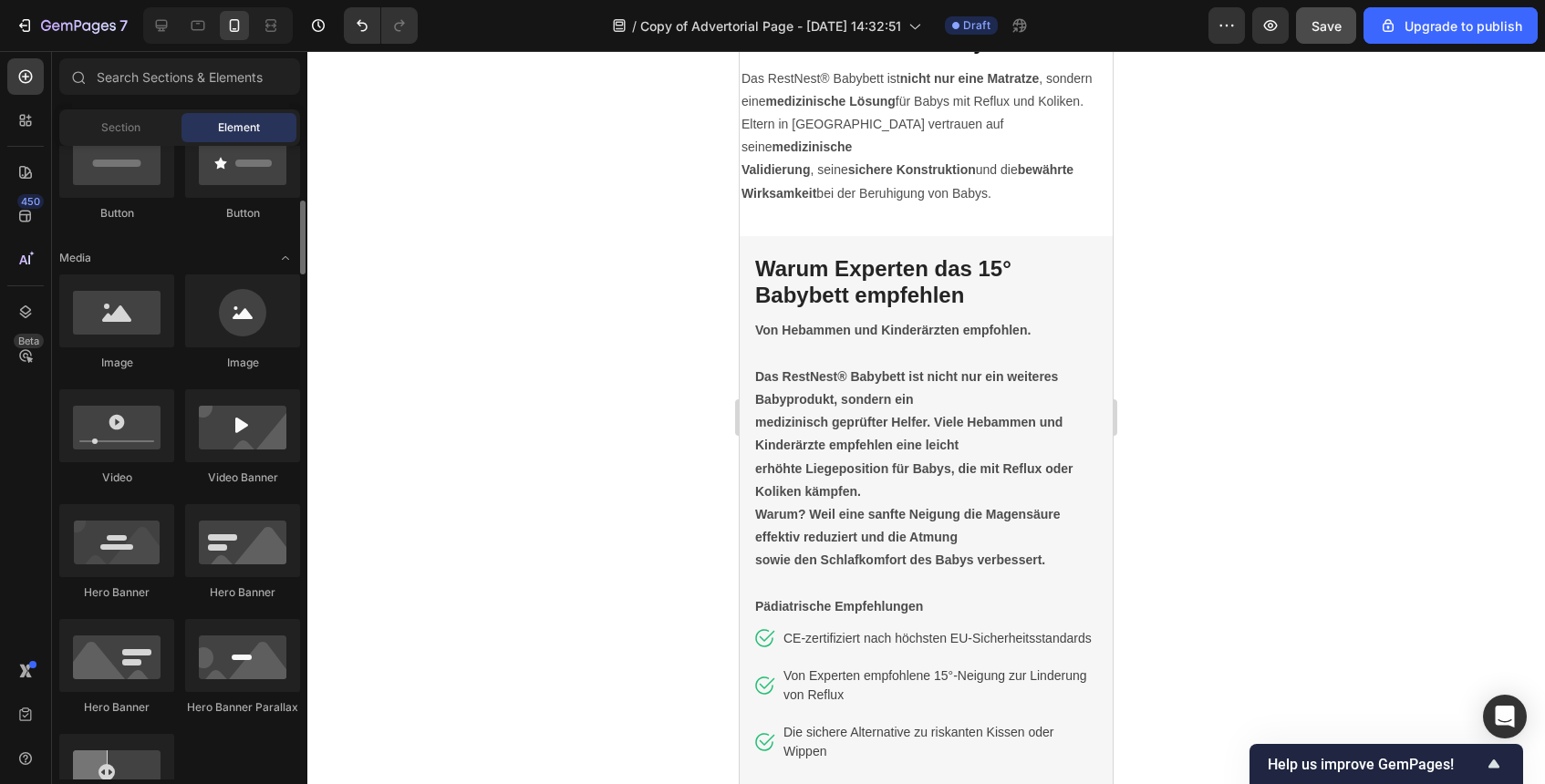
scroll to position [443, 0]
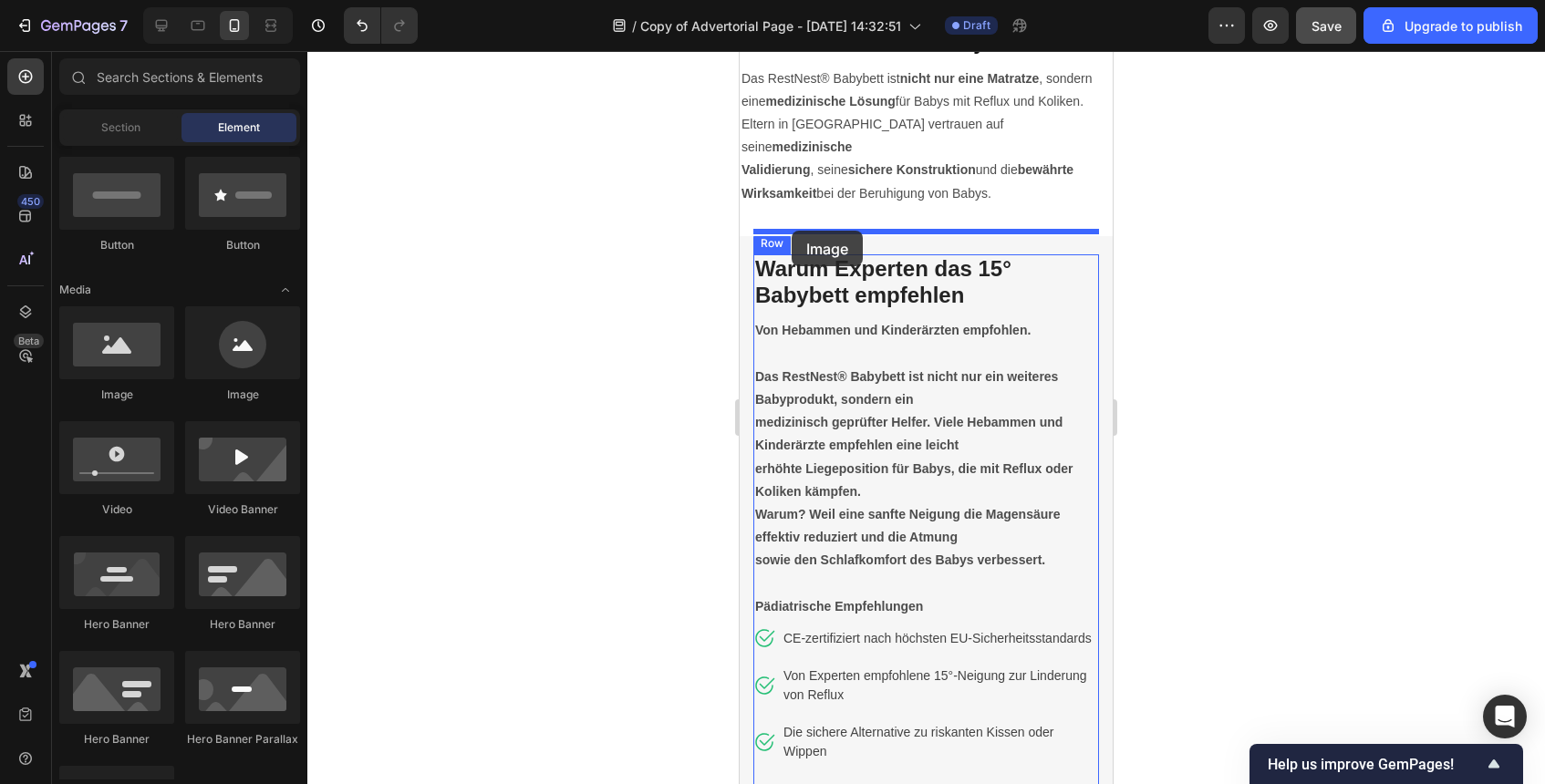
drag, startPoint x: 872, startPoint y: 395, endPoint x: 791, endPoint y: 229, distance: 184.7
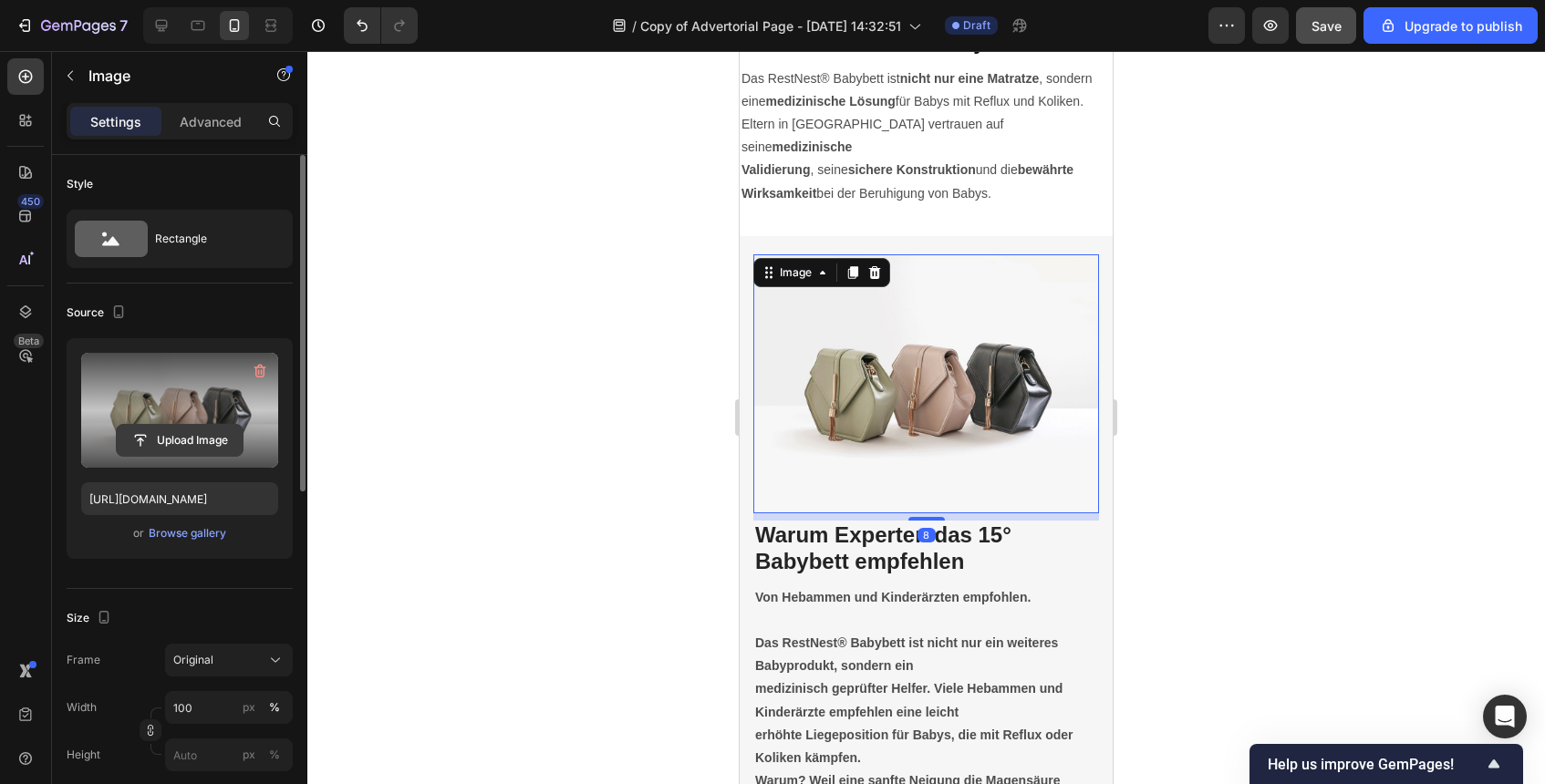
click at [186, 431] on input "file" at bounding box center [180, 441] width 126 height 31
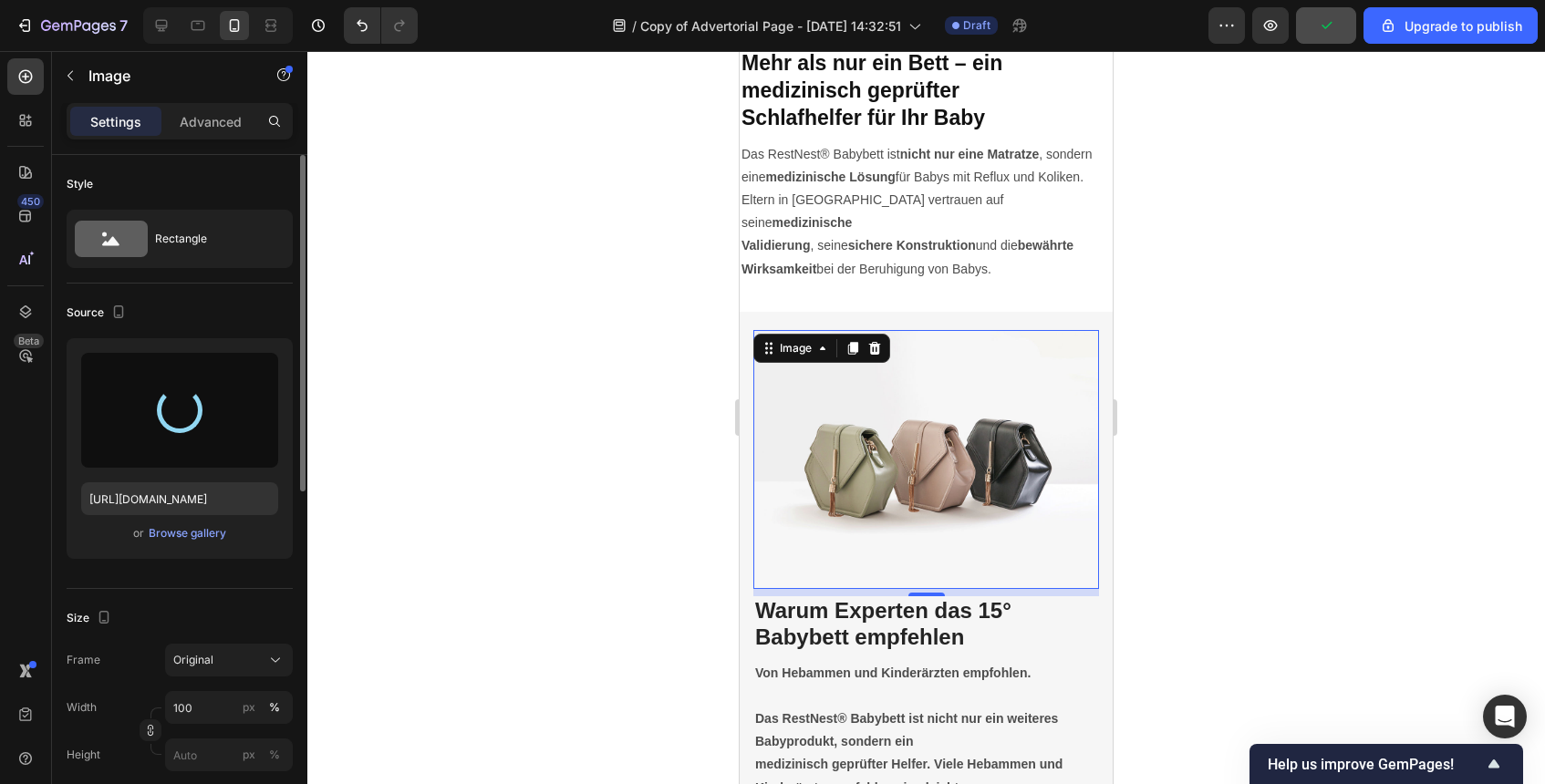
scroll to position [3928, 0]
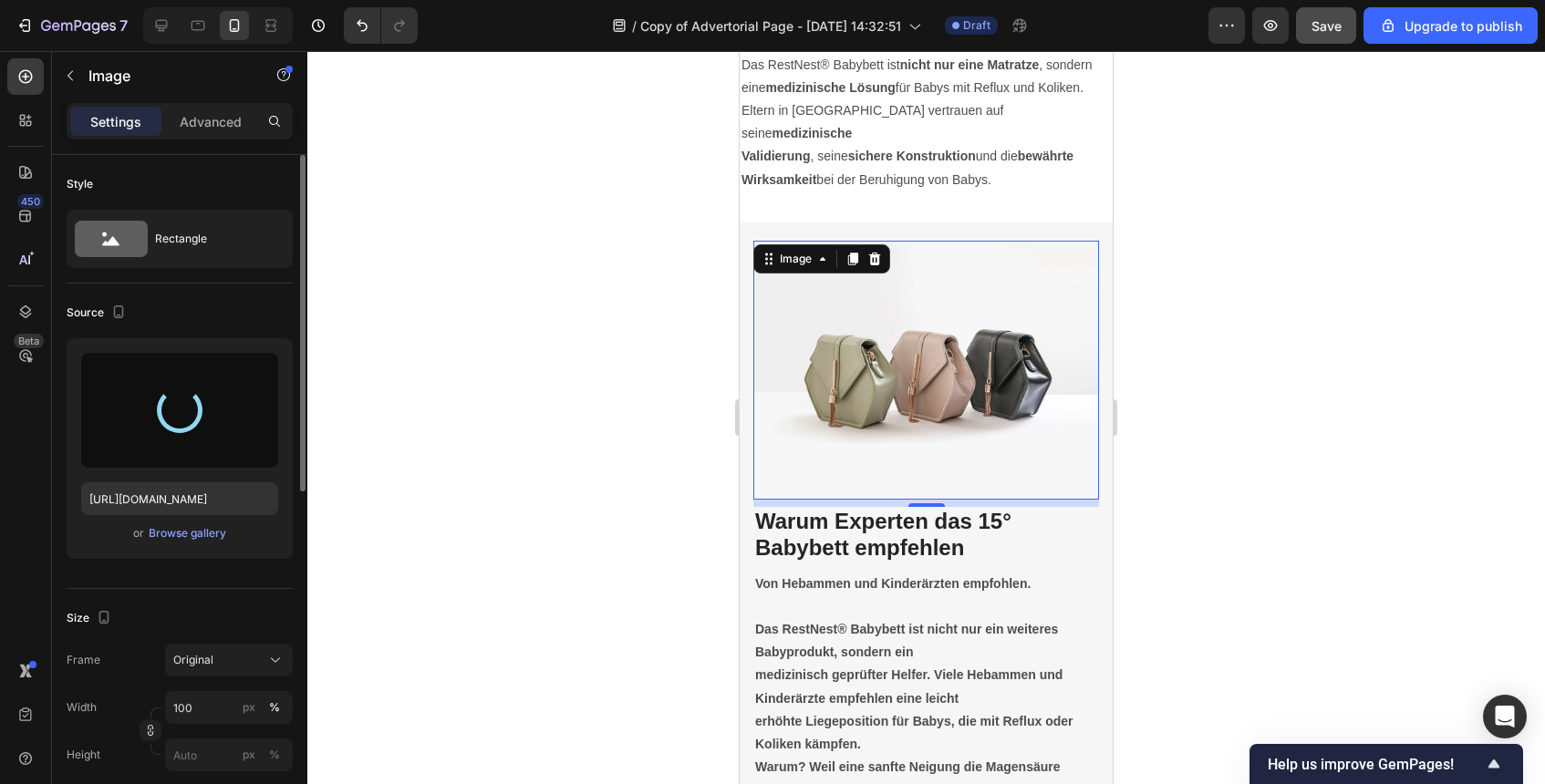
type input "[URL][DOMAIN_NAME]"
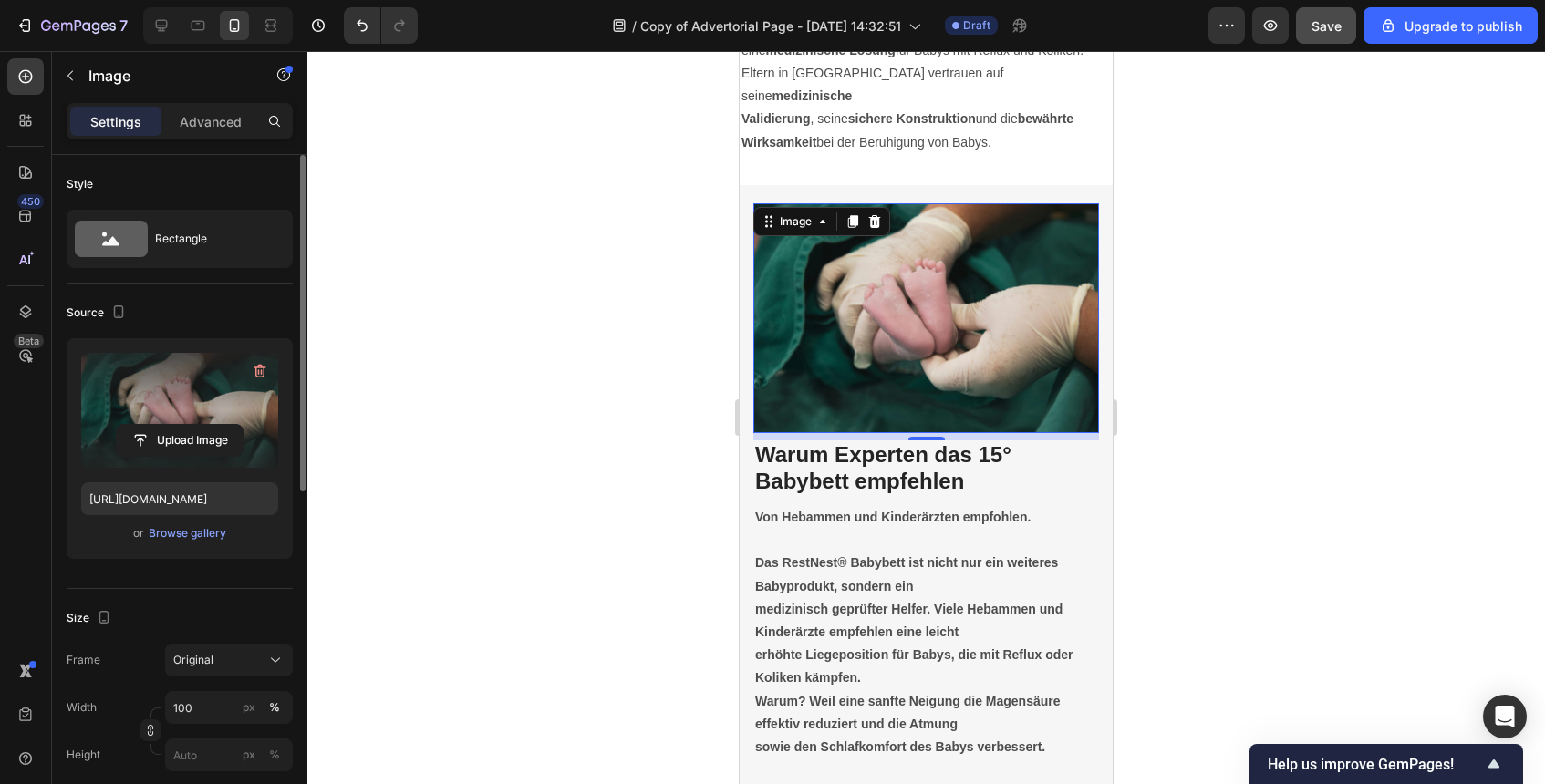
scroll to position [4058, 0]
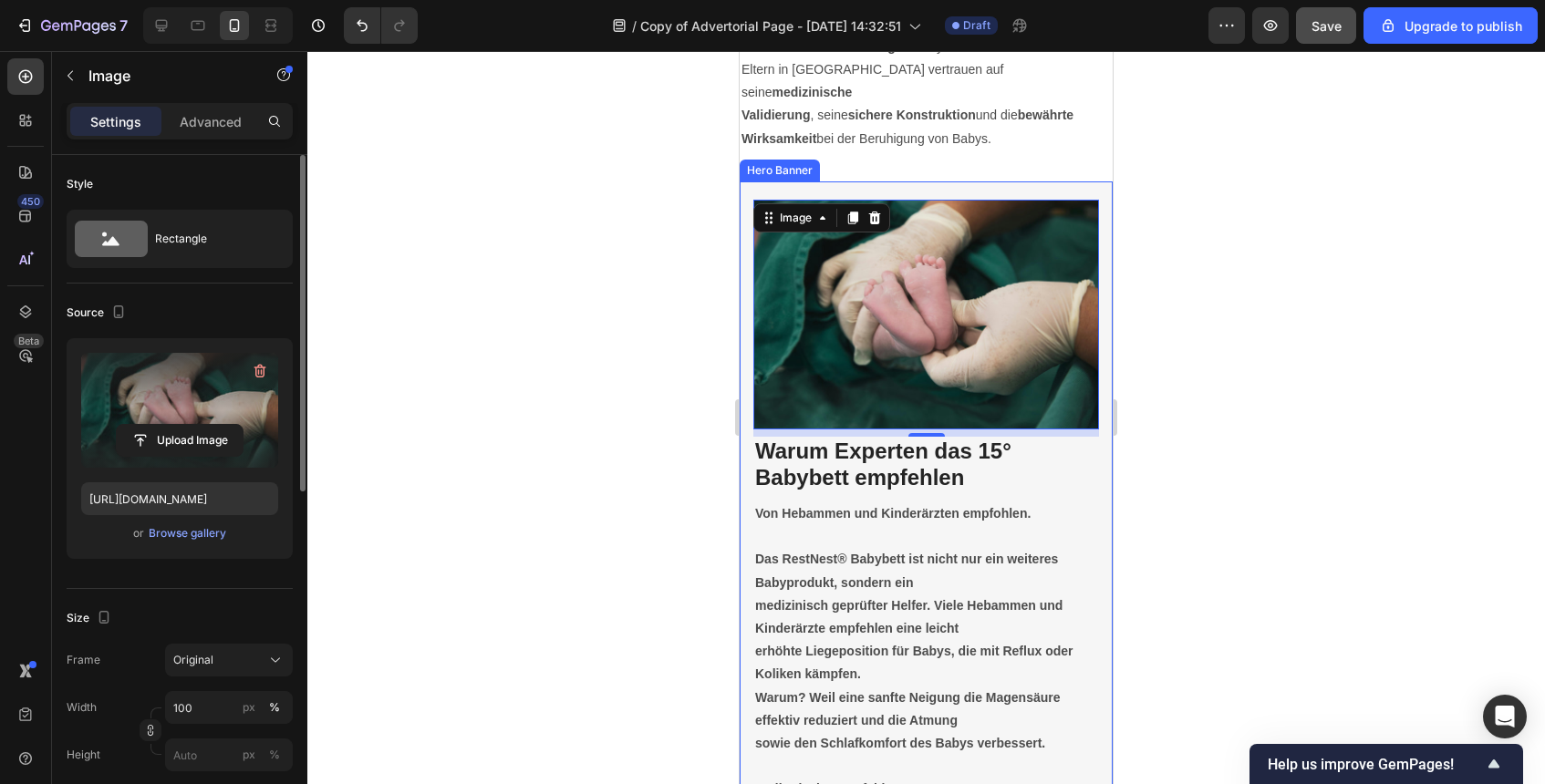
click at [1165, 485] on div at bounding box center [926, 417] width 1238 height 733
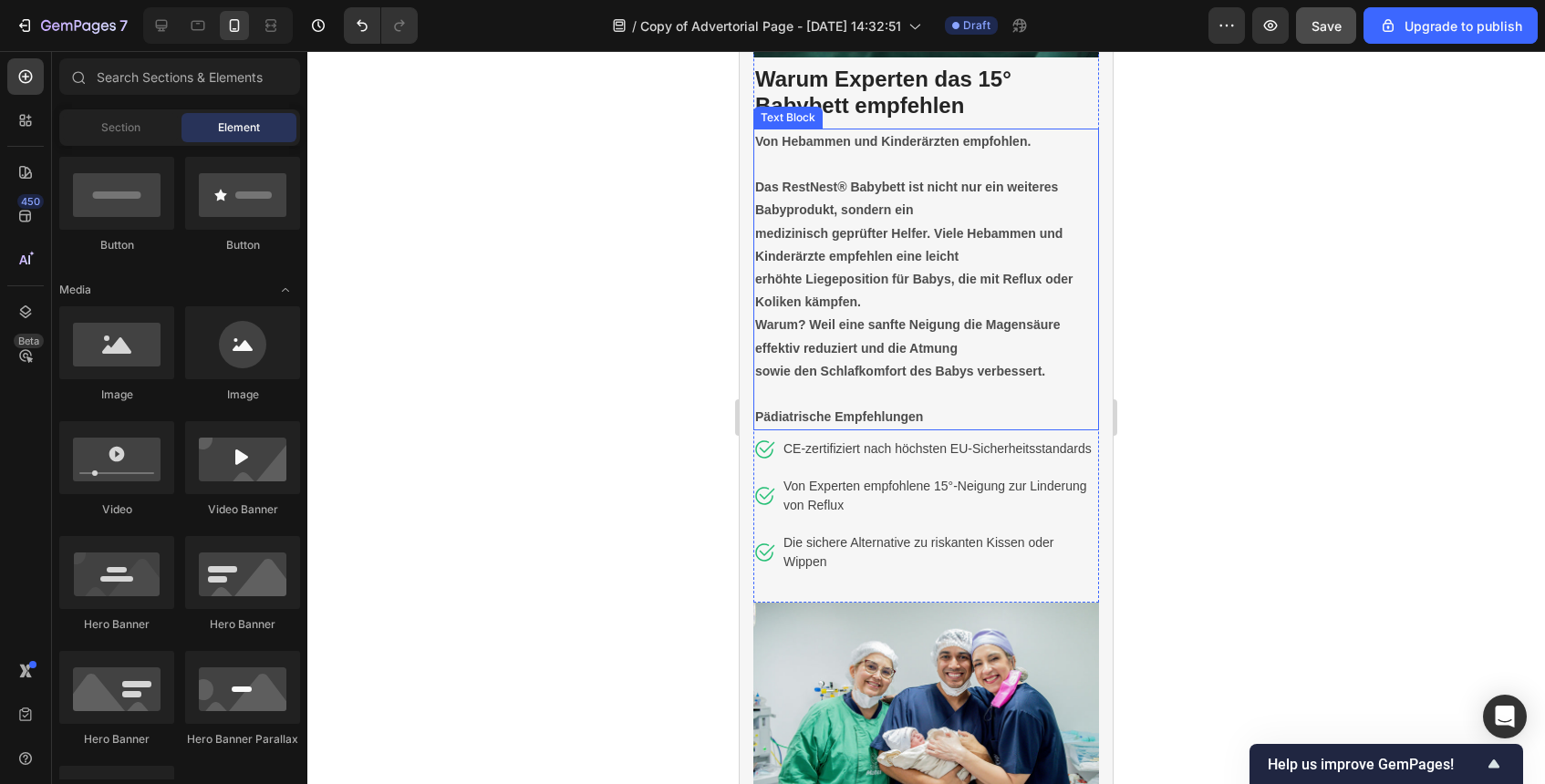
scroll to position [4412, 0]
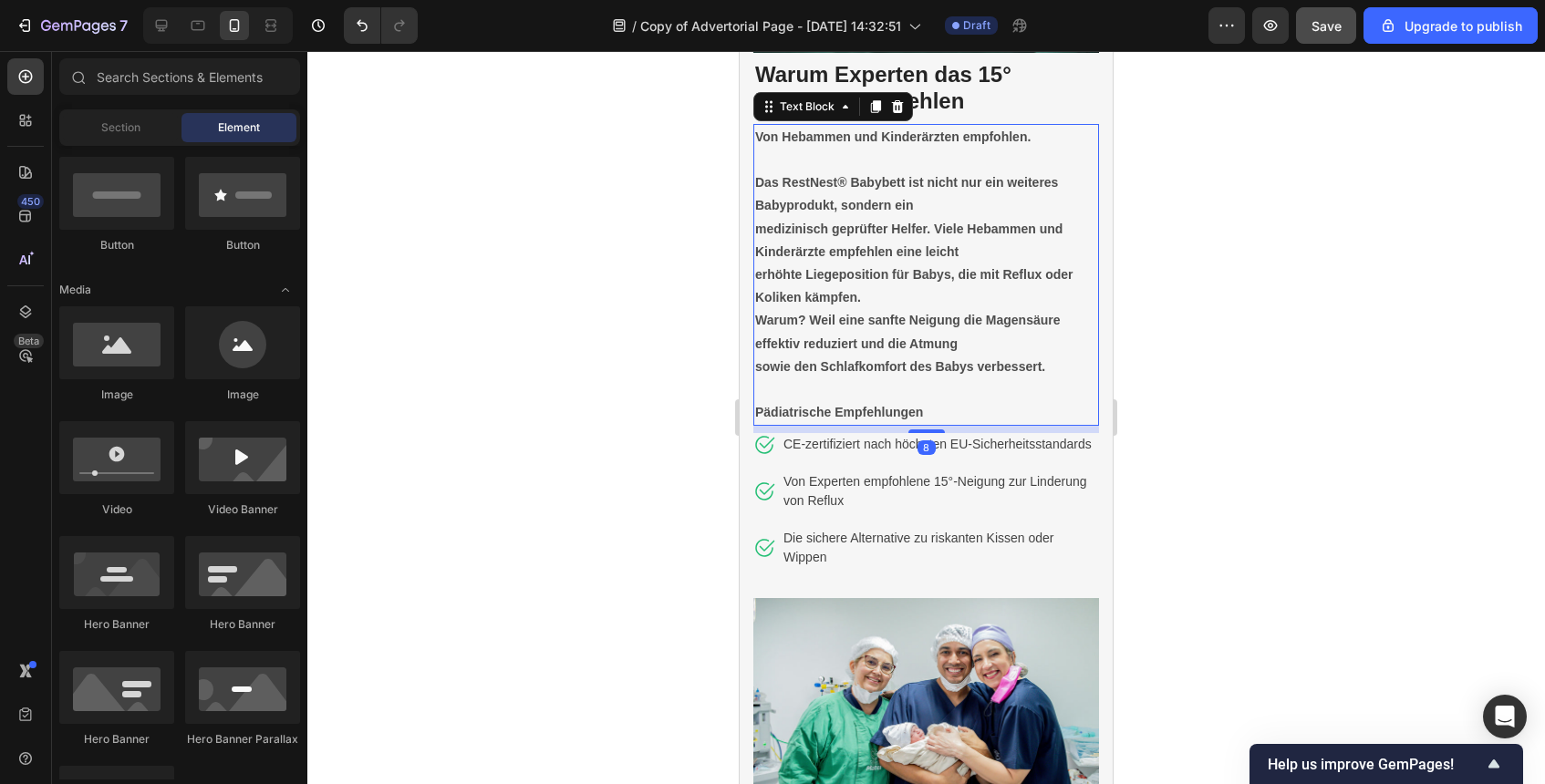
click at [889, 300] on p "erhöhte Liegeposition für Babys, die mit Reflux oder Koliken kämpfen." at bounding box center [927, 286] width 343 height 45
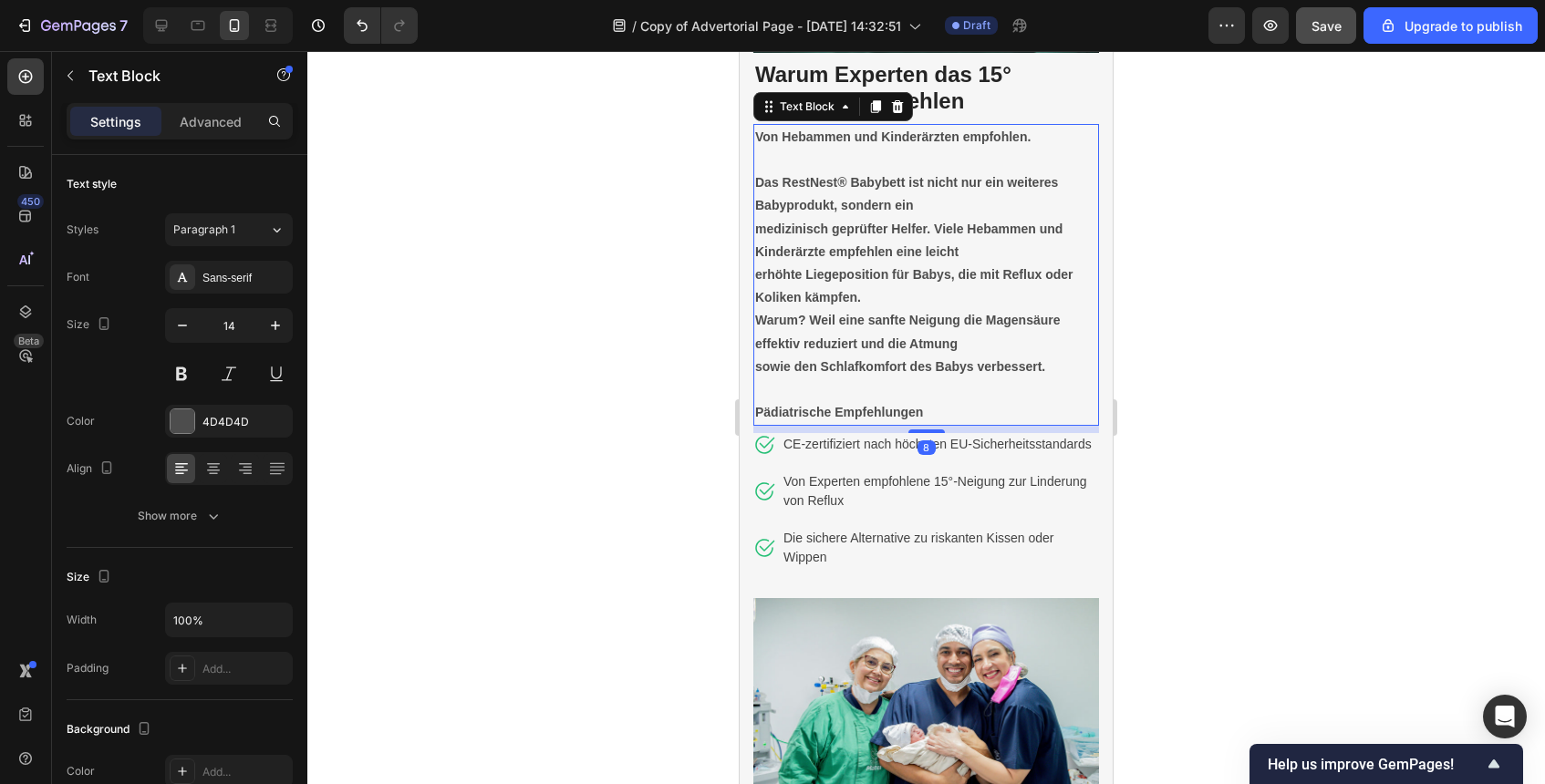
click at [1163, 385] on div at bounding box center [926, 417] width 1238 height 733
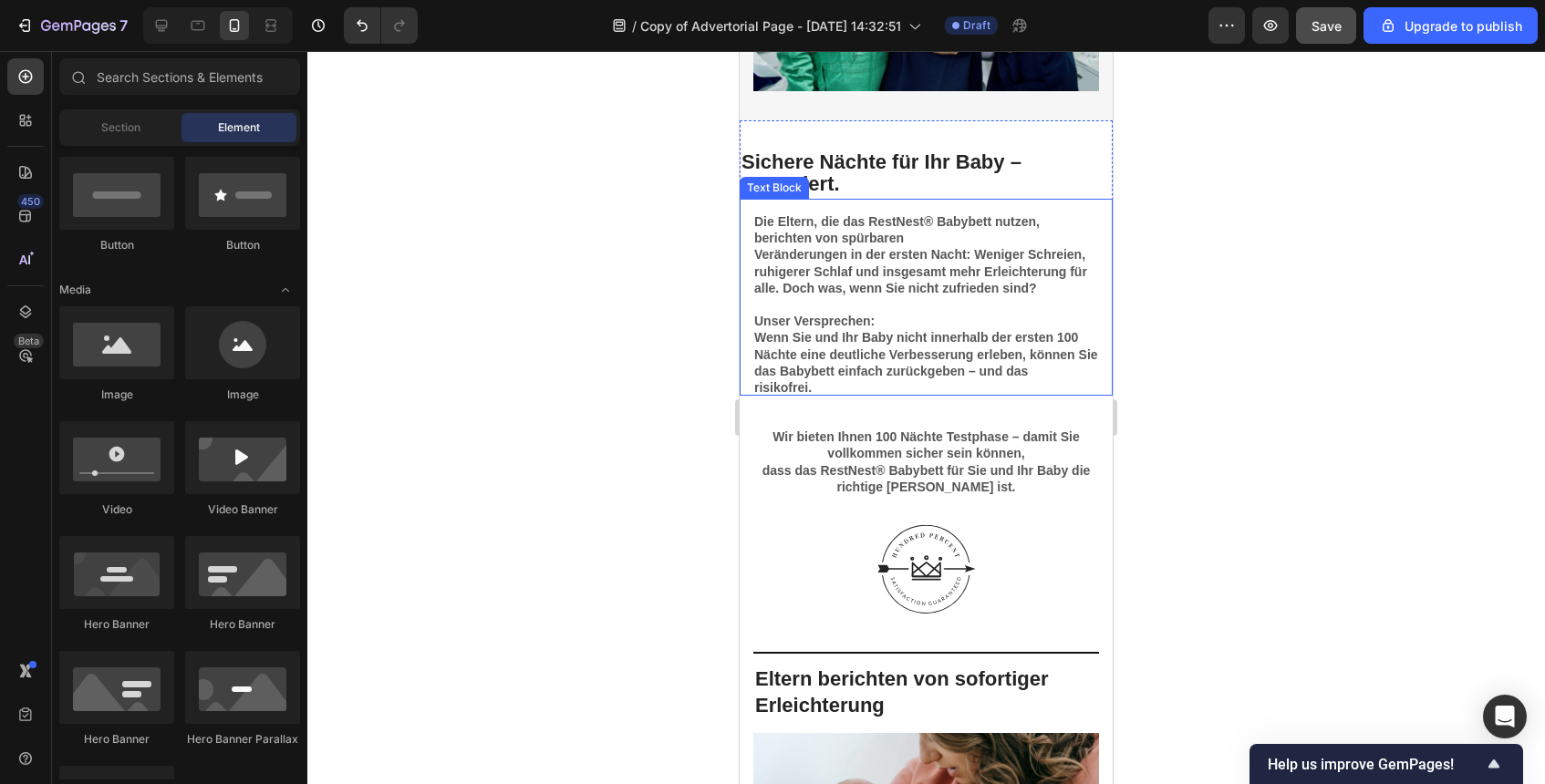
scroll to position [5147, 0]
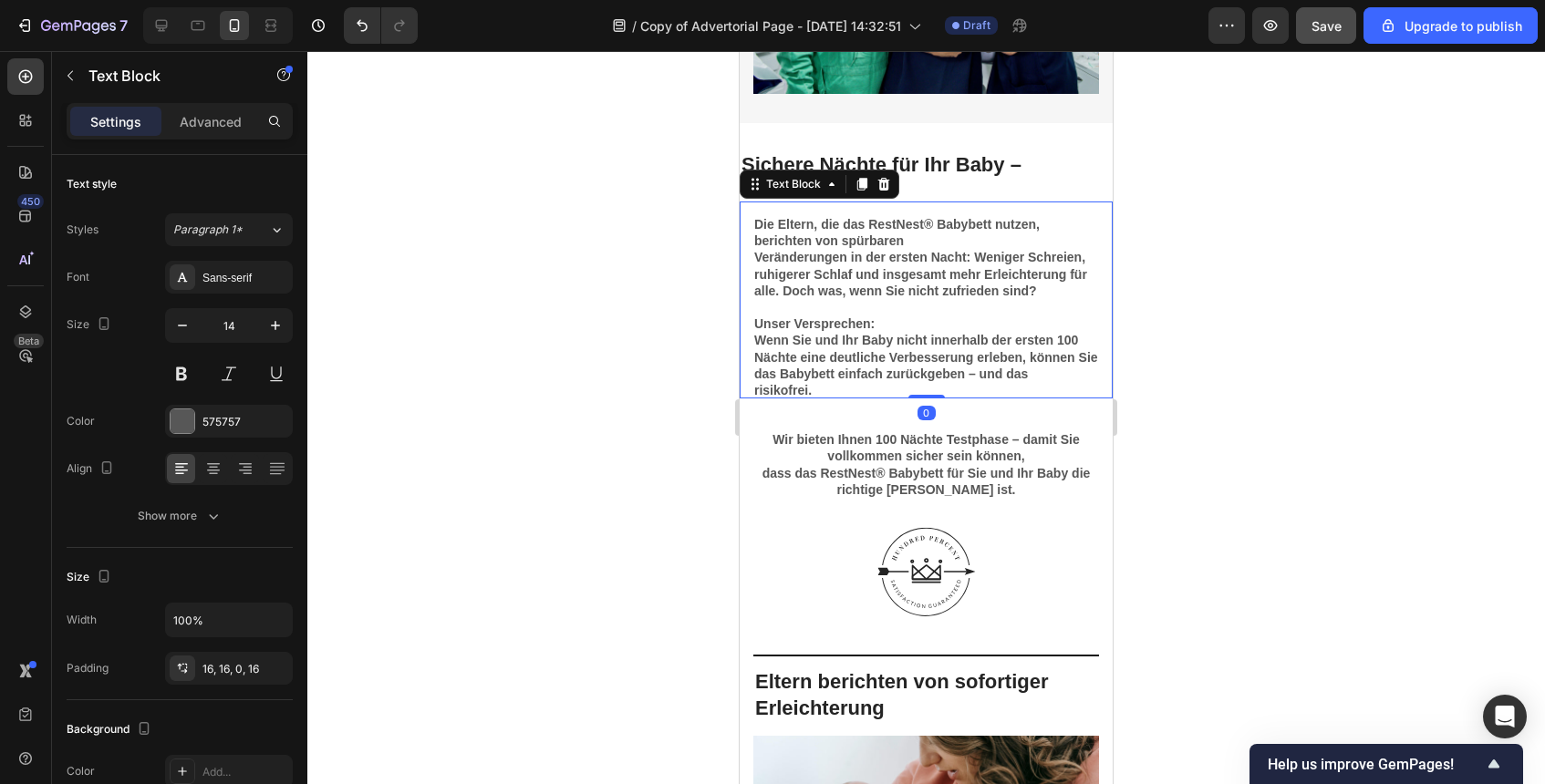
click at [761, 263] on strong "Veränderungen in der ersten Nacht: Weniger Schreien, ruhigerer Schlaf und insge…" at bounding box center [921, 273] width 333 height 47
click at [760, 262] on strong "Veränderungen in der ersten Nacht: Weniger Schreien, ruhigerer Schlaf und insge…" at bounding box center [921, 273] width 333 height 47
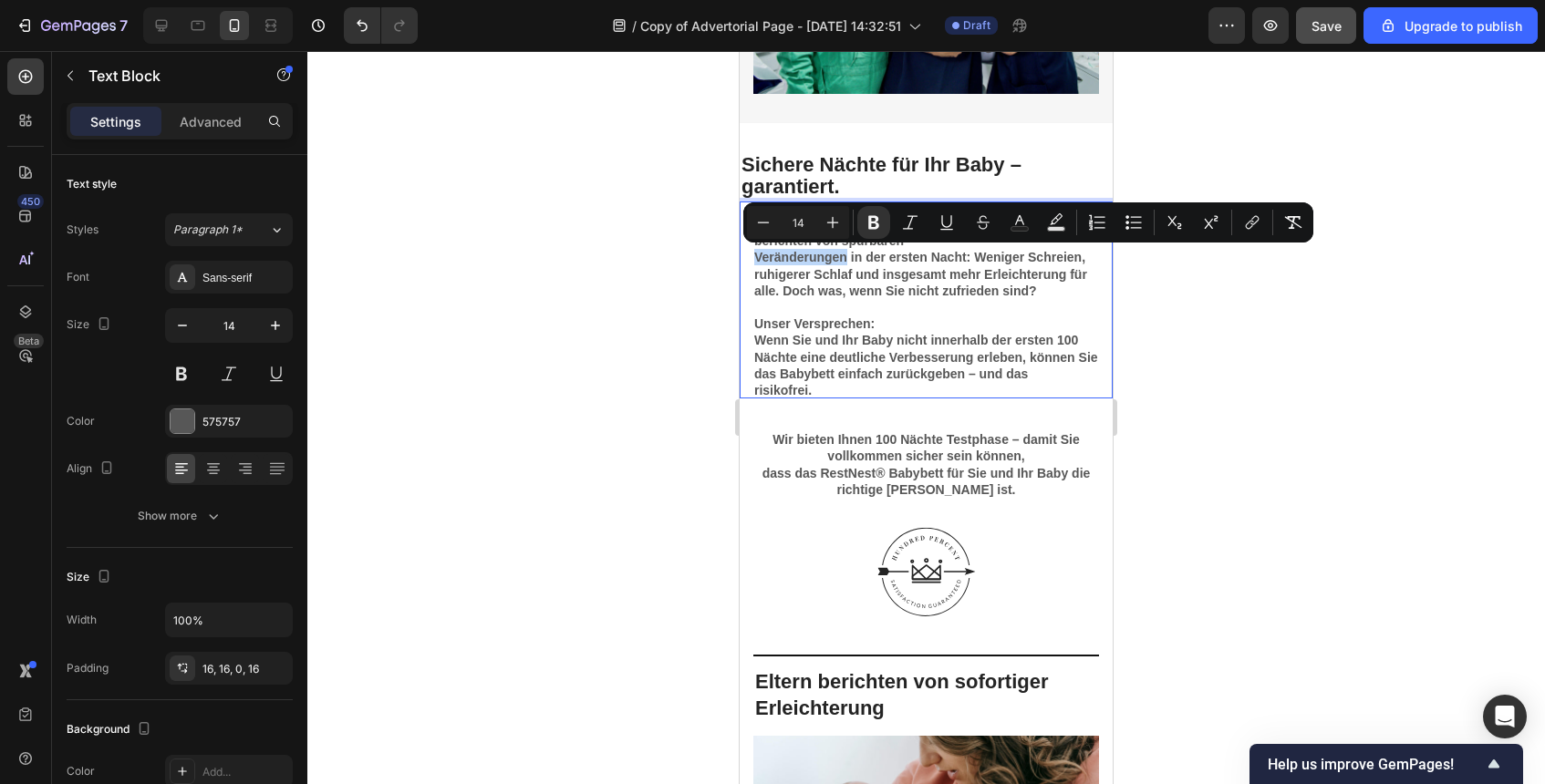
click at [754, 258] on strong "Veränderungen in der ersten Nacht: Weniger Schreien, ruhigerer Schlaf und insge…" at bounding box center [921, 273] width 333 height 47
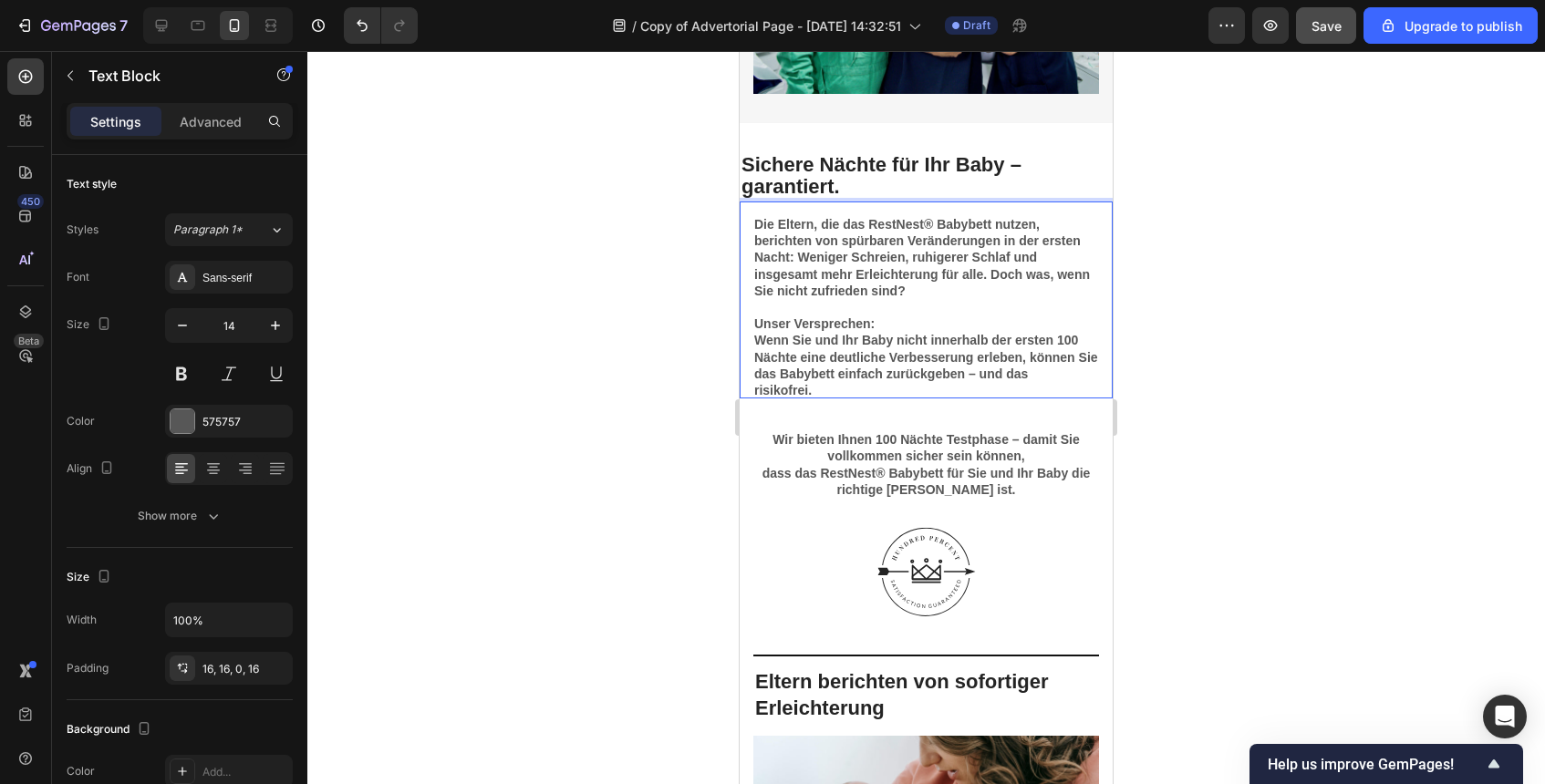
click at [1169, 308] on div at bounding box center [926, 417] width 1238 height 733
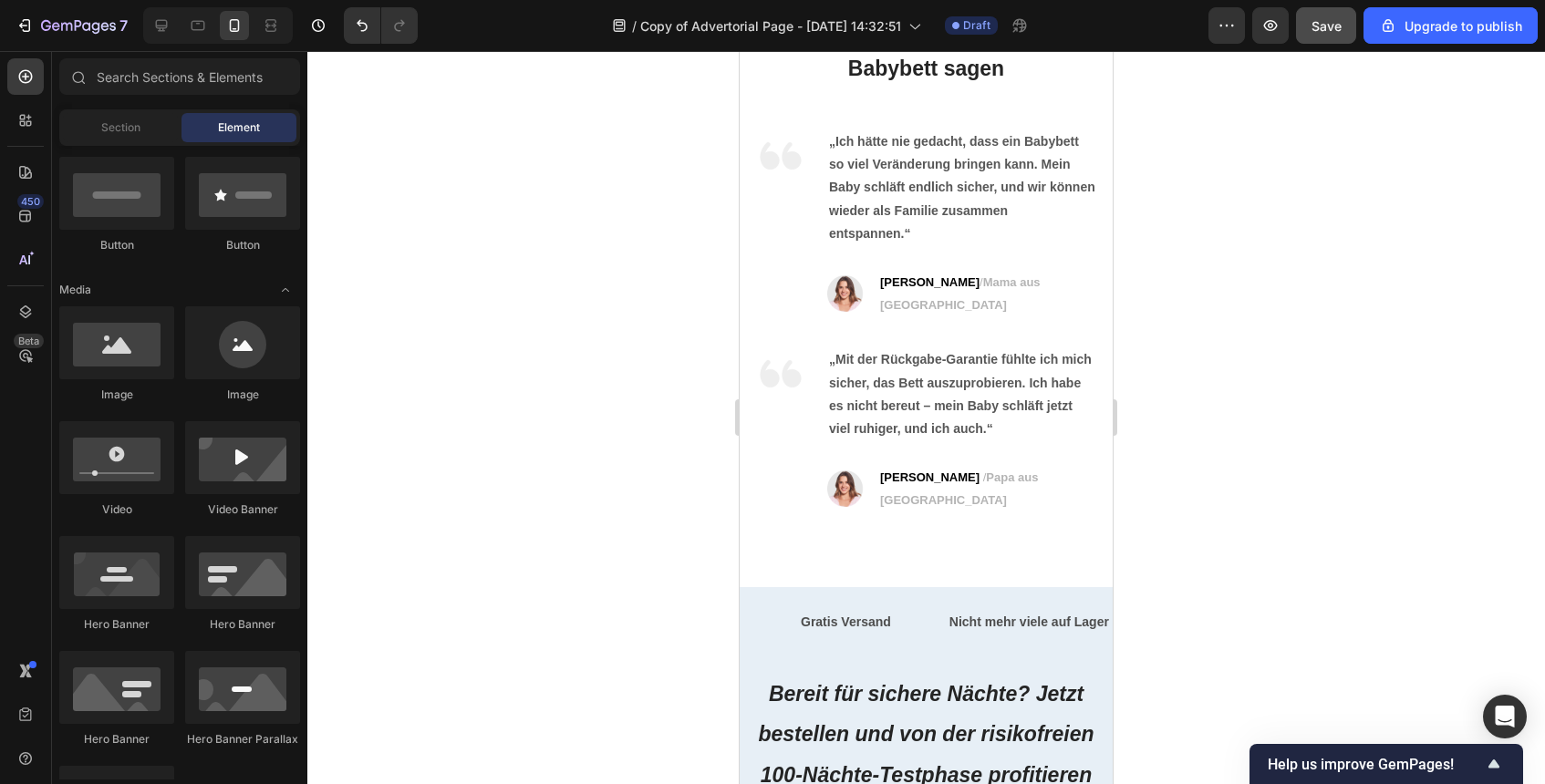
scroll to position [7689, 0]
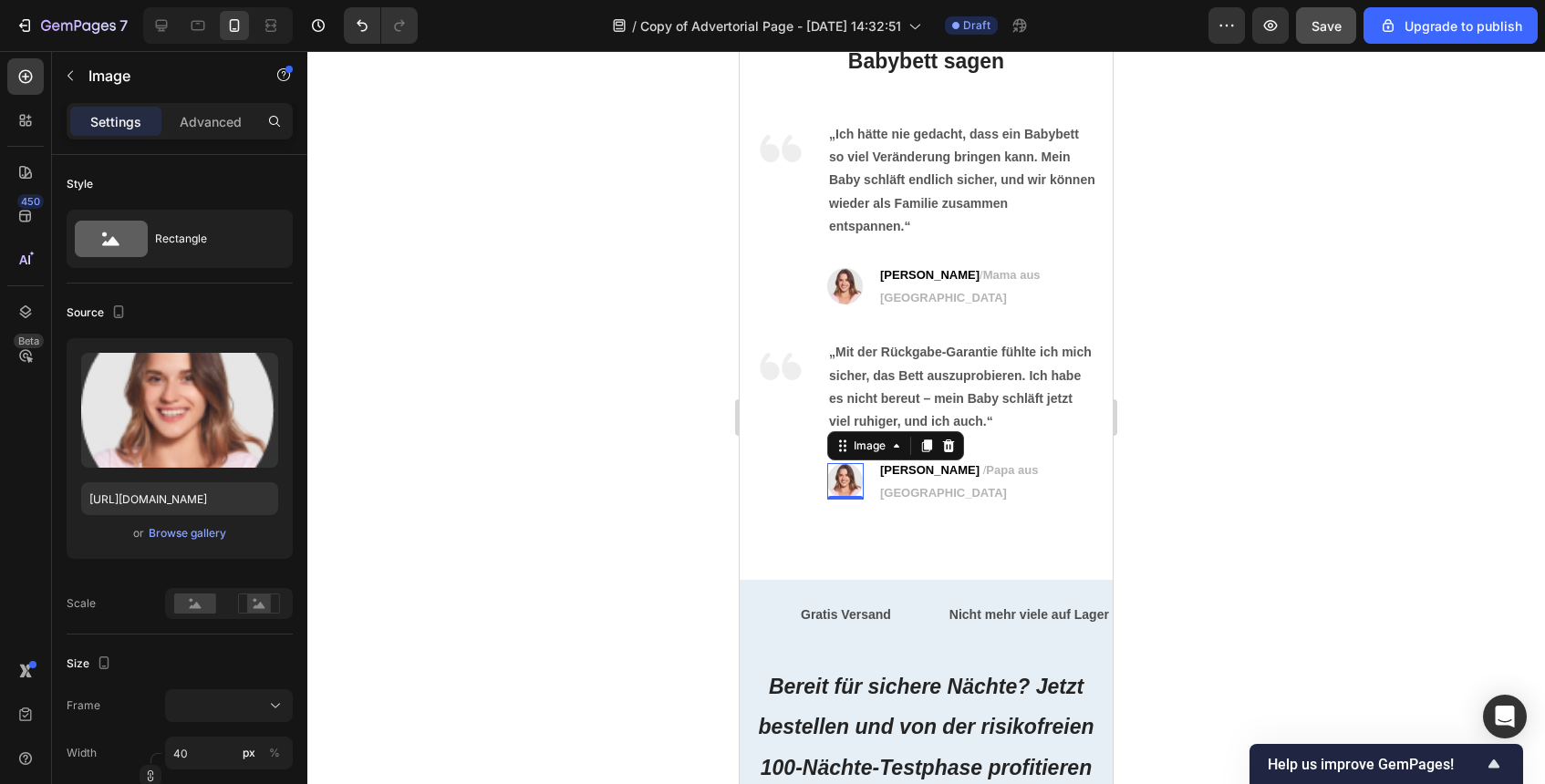
click at [859, 464] on img at bounding box center [845, 481] width 36 height 36
click at [946, 440] on icon at bounding box center [949, 446] width 12 height 13
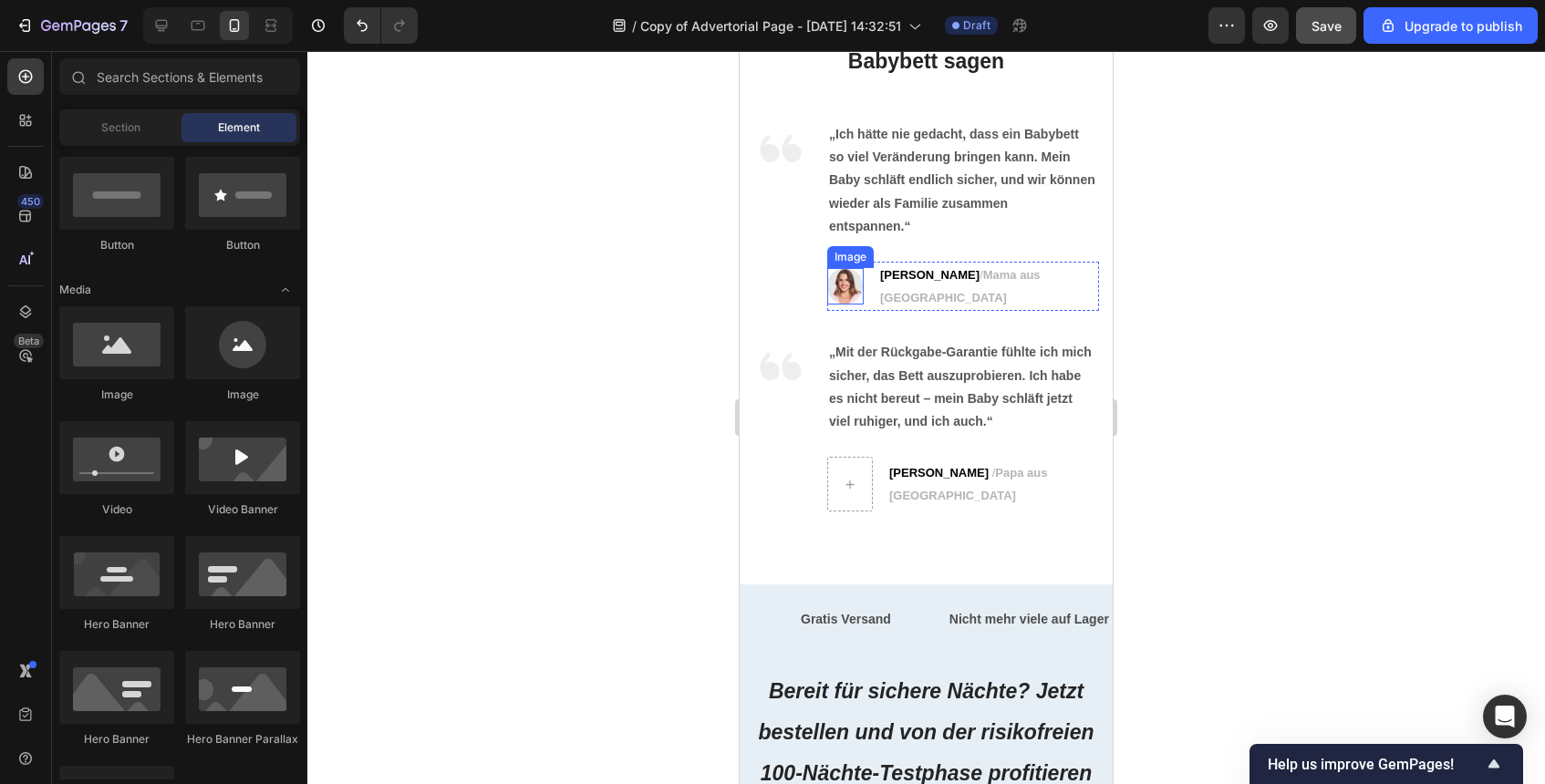
click at [845, 290] on img at bounding box center [845, 286] width 36 height 36
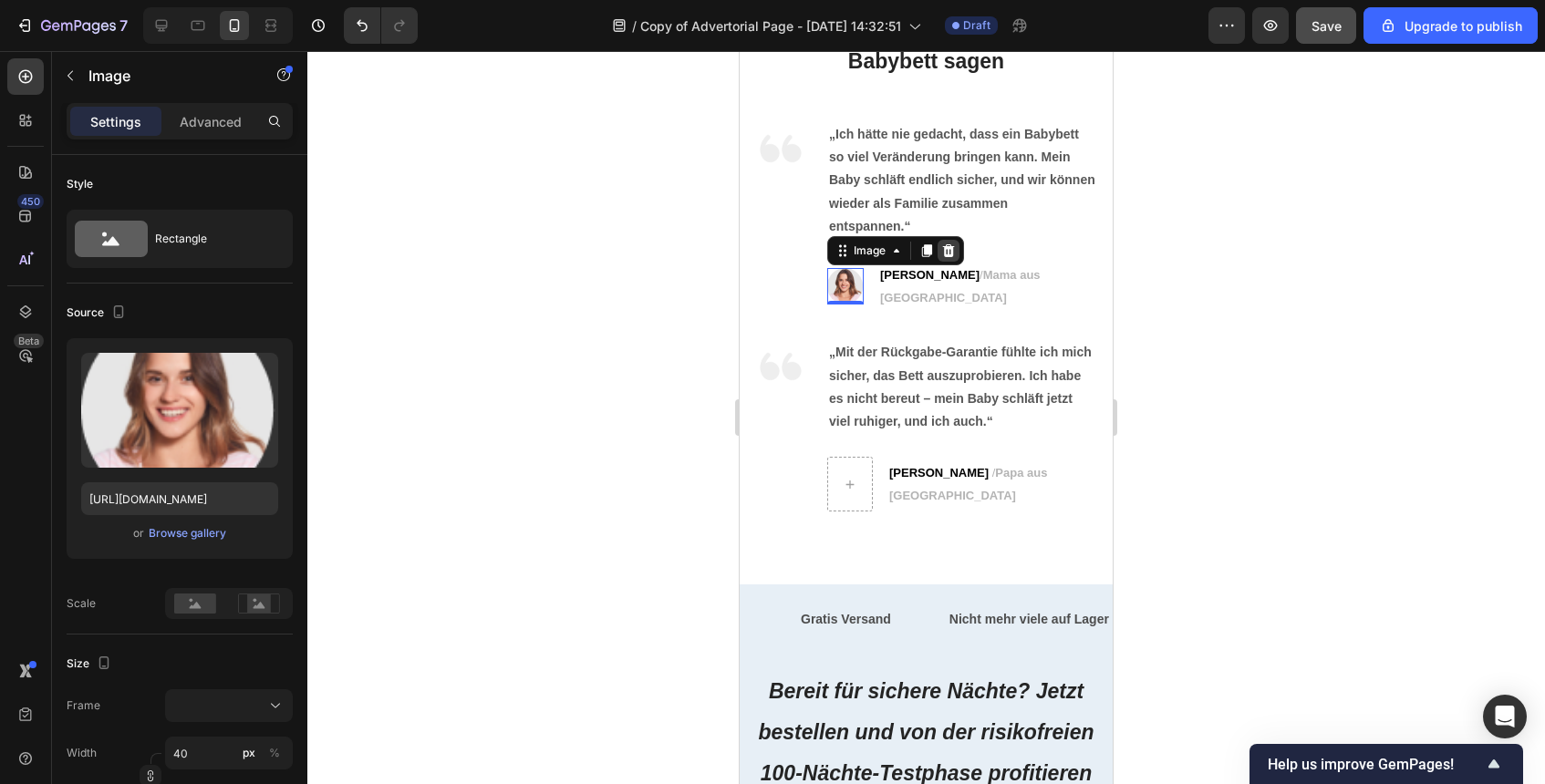
click at [947, 249] on icon at bounding box center [949, 251] width 12 height 13
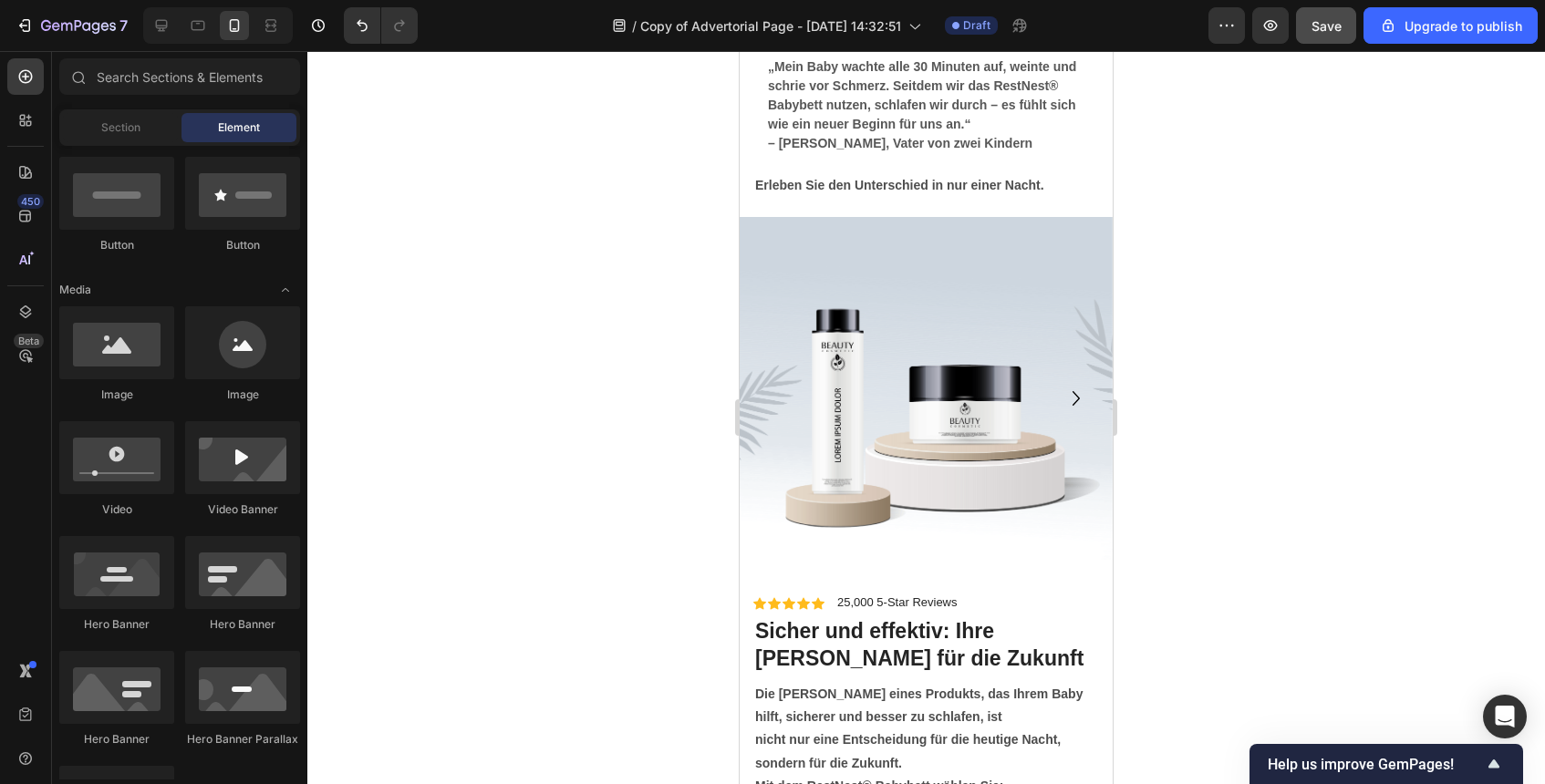
scroll to position [6681, 0]
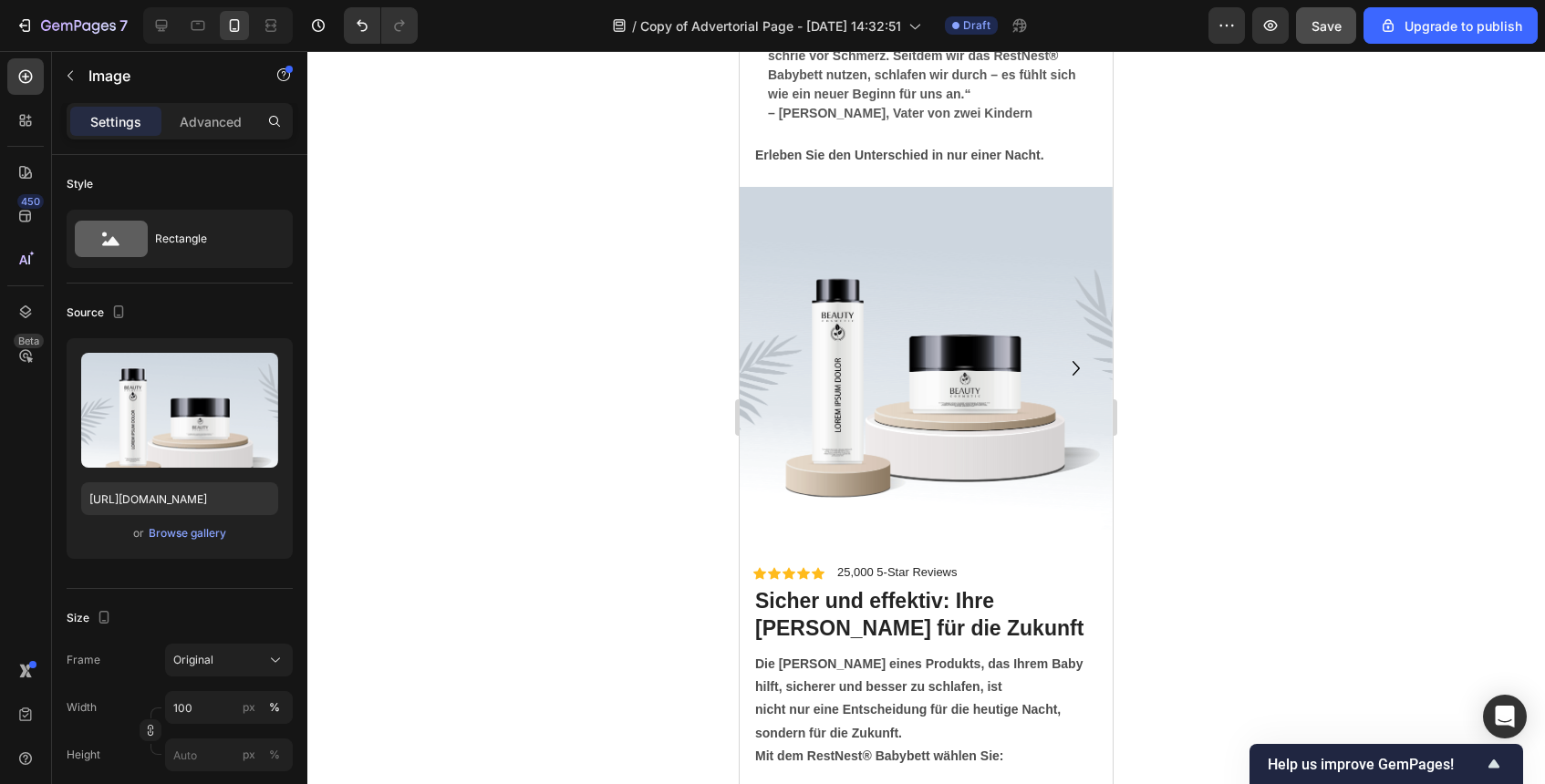
click at [847, 420] on img at bounding box center [926, 358] width 373 height 342
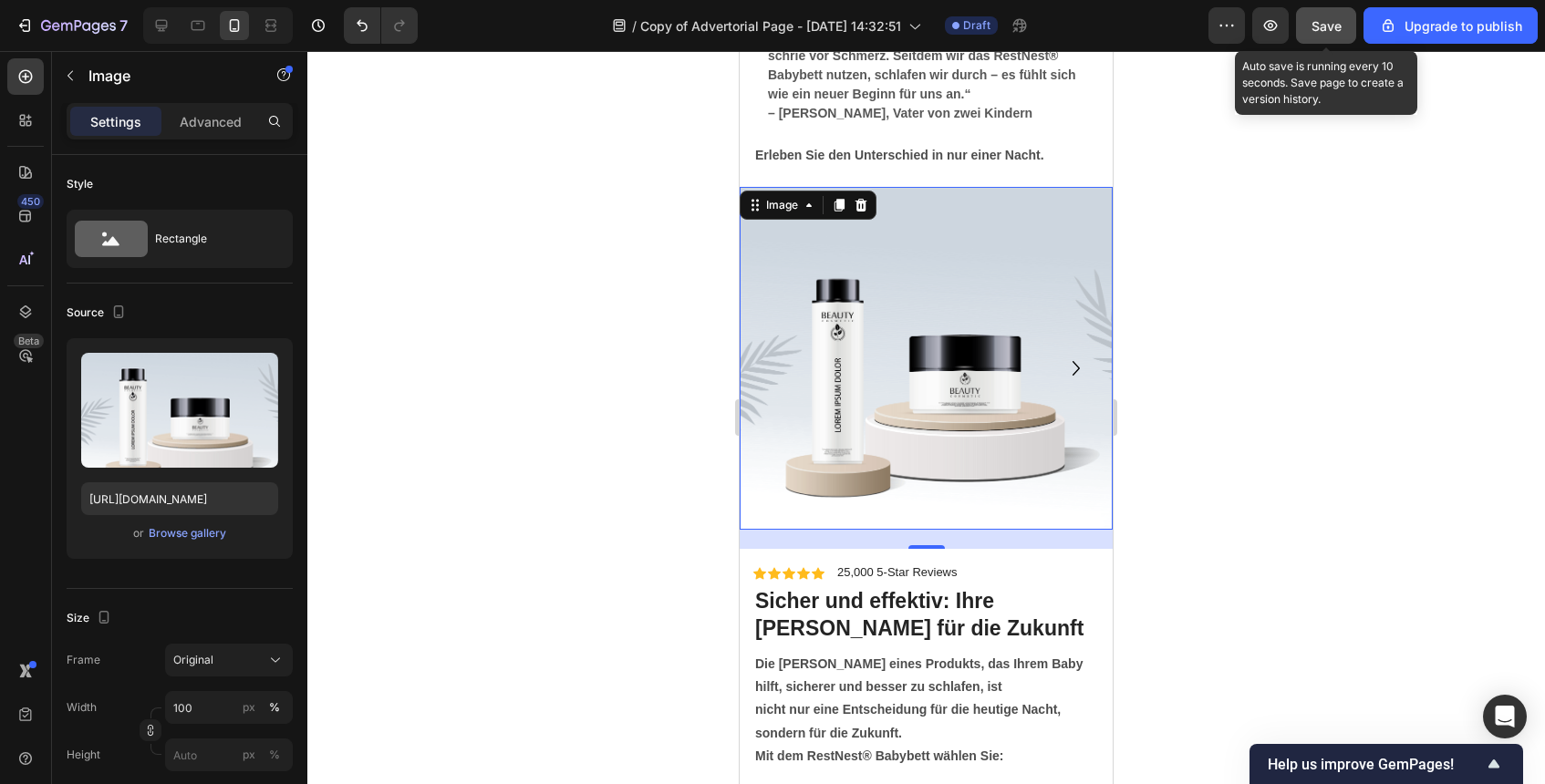
click at [1325, 40] on button "Save" at bounding box center [1326, 25] width 60 height 36
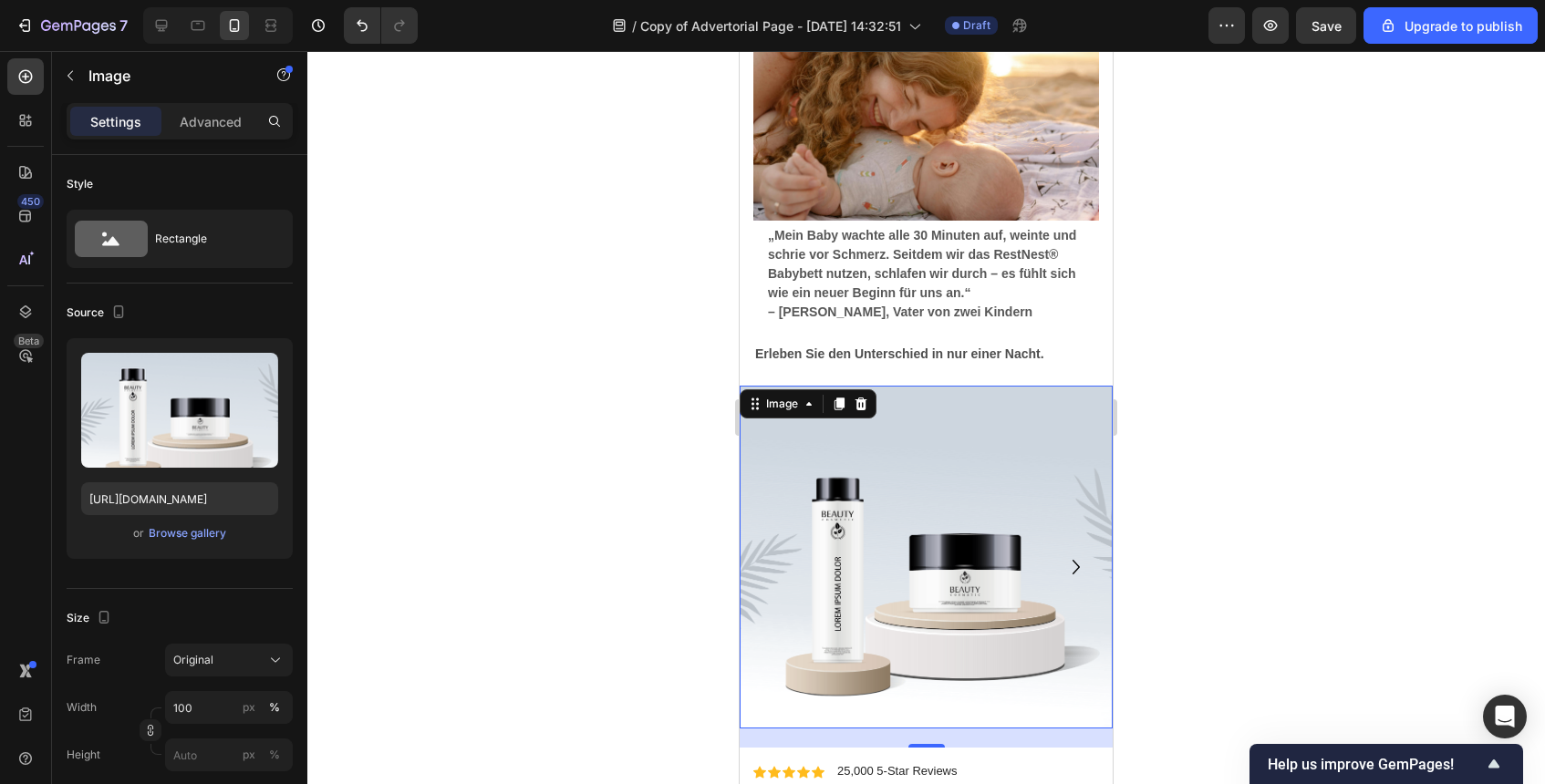
scroll to position [5943, 0]
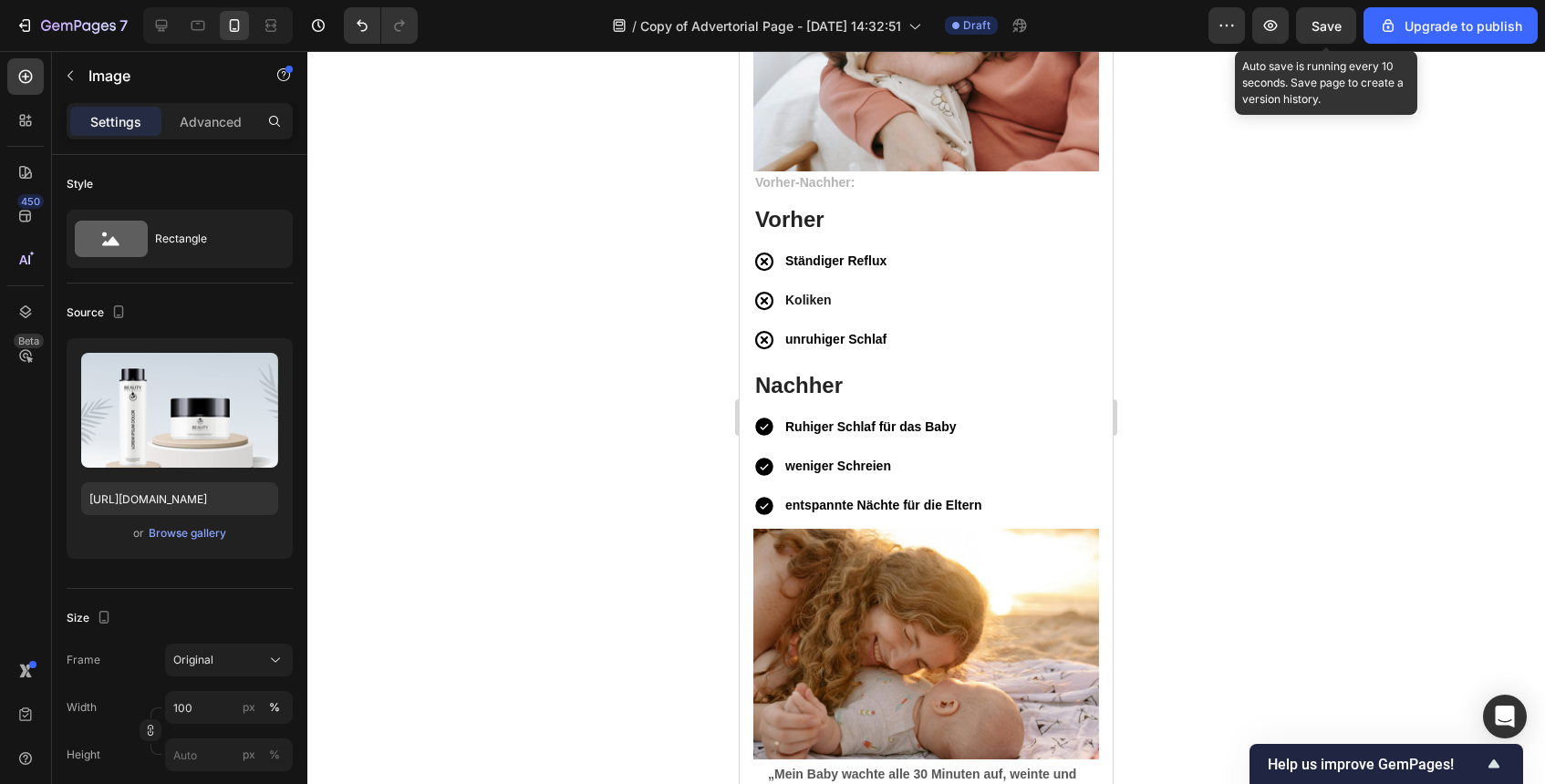
click at [1322, 22] on span "Save" at bounding box center [1327, 26] width 31 height 16
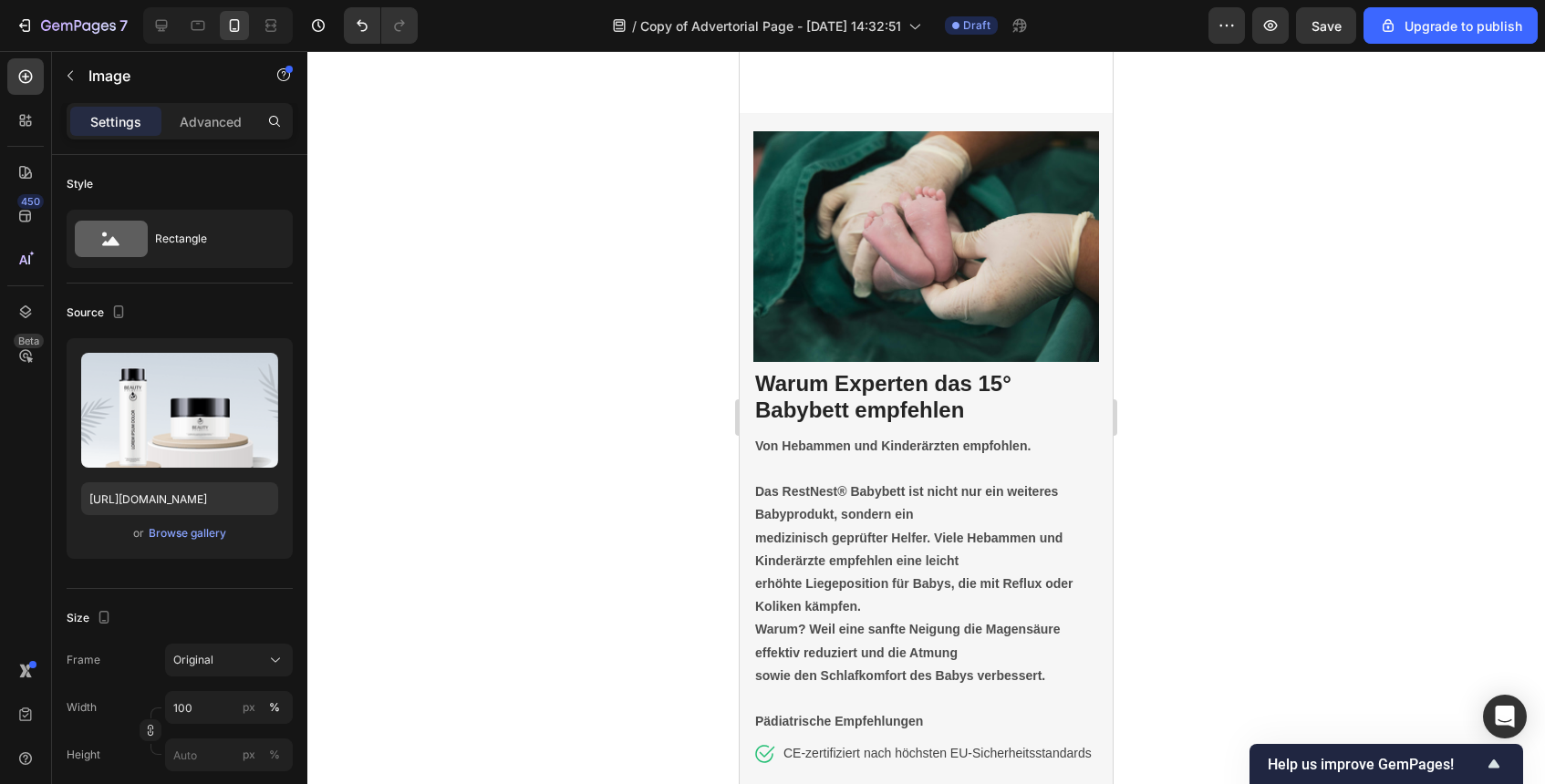
scroll to position [4028, 0]
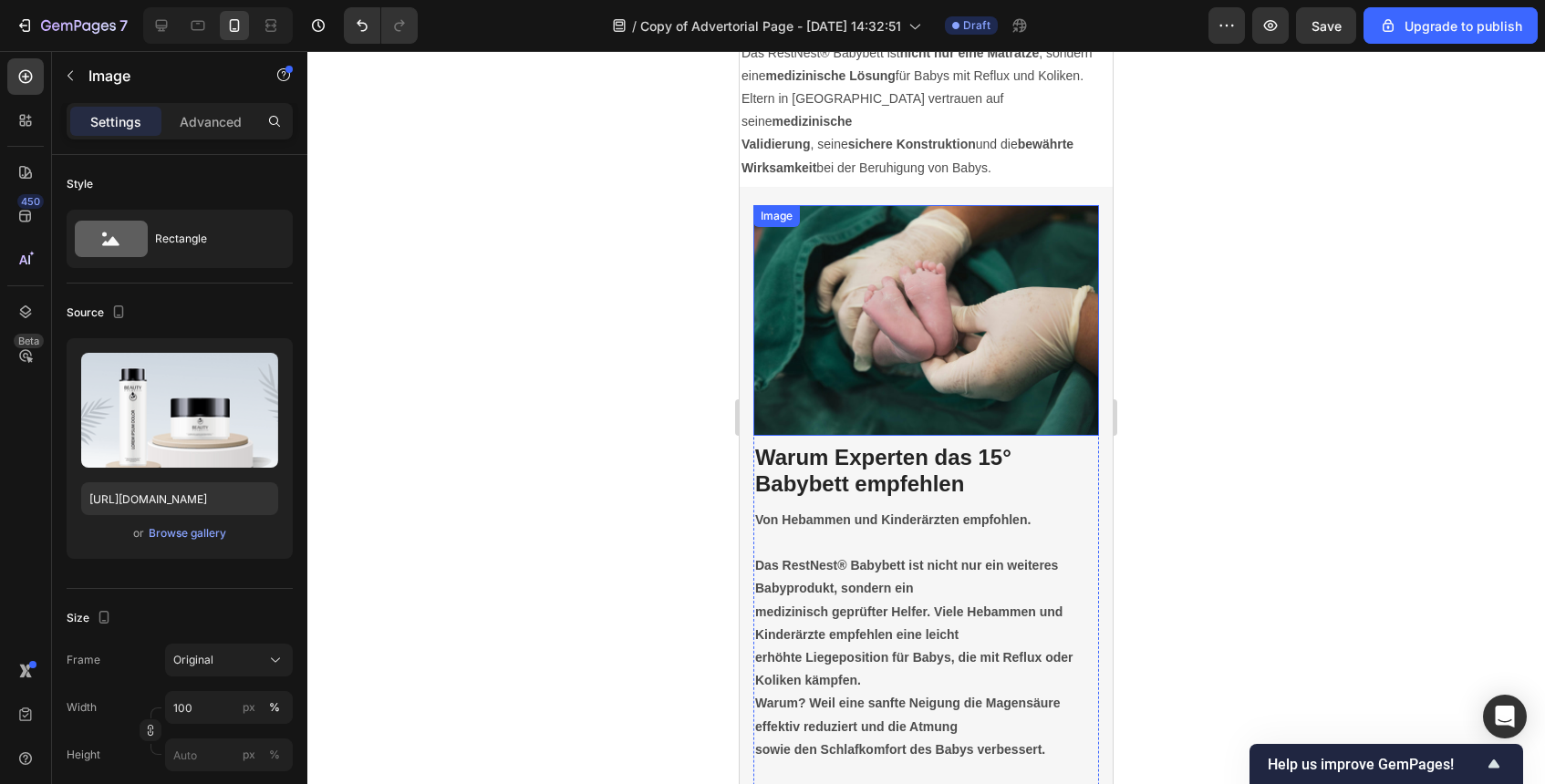
click at [996, 326] on img at bounding box center [926, 320] width 345 height 230
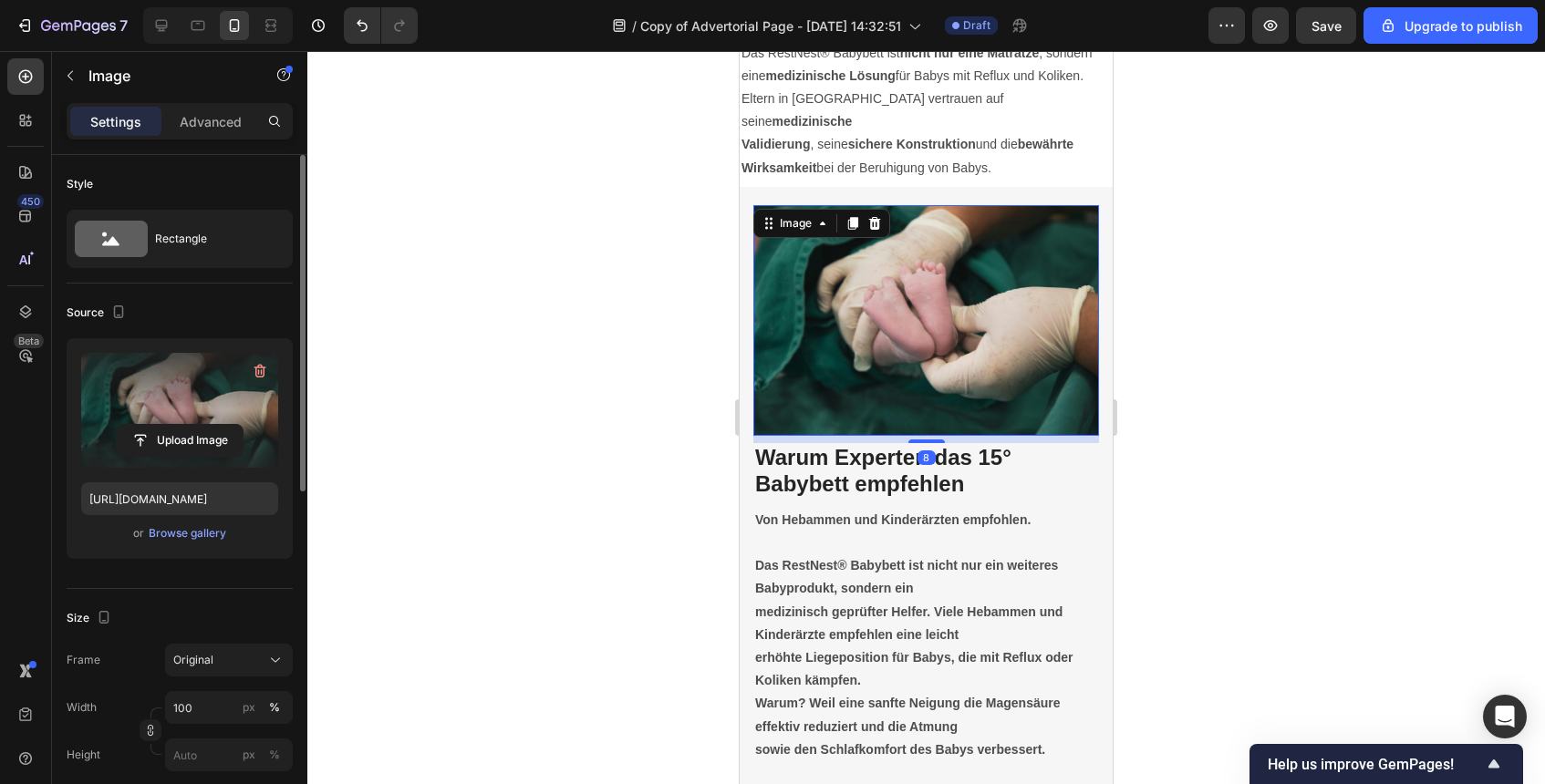
click at [244, 400] on label at bounding box center [180, 410] width 197 height 115
click at [243, 425] on input "file" at bounding box center [180, 441] width 126 height 31
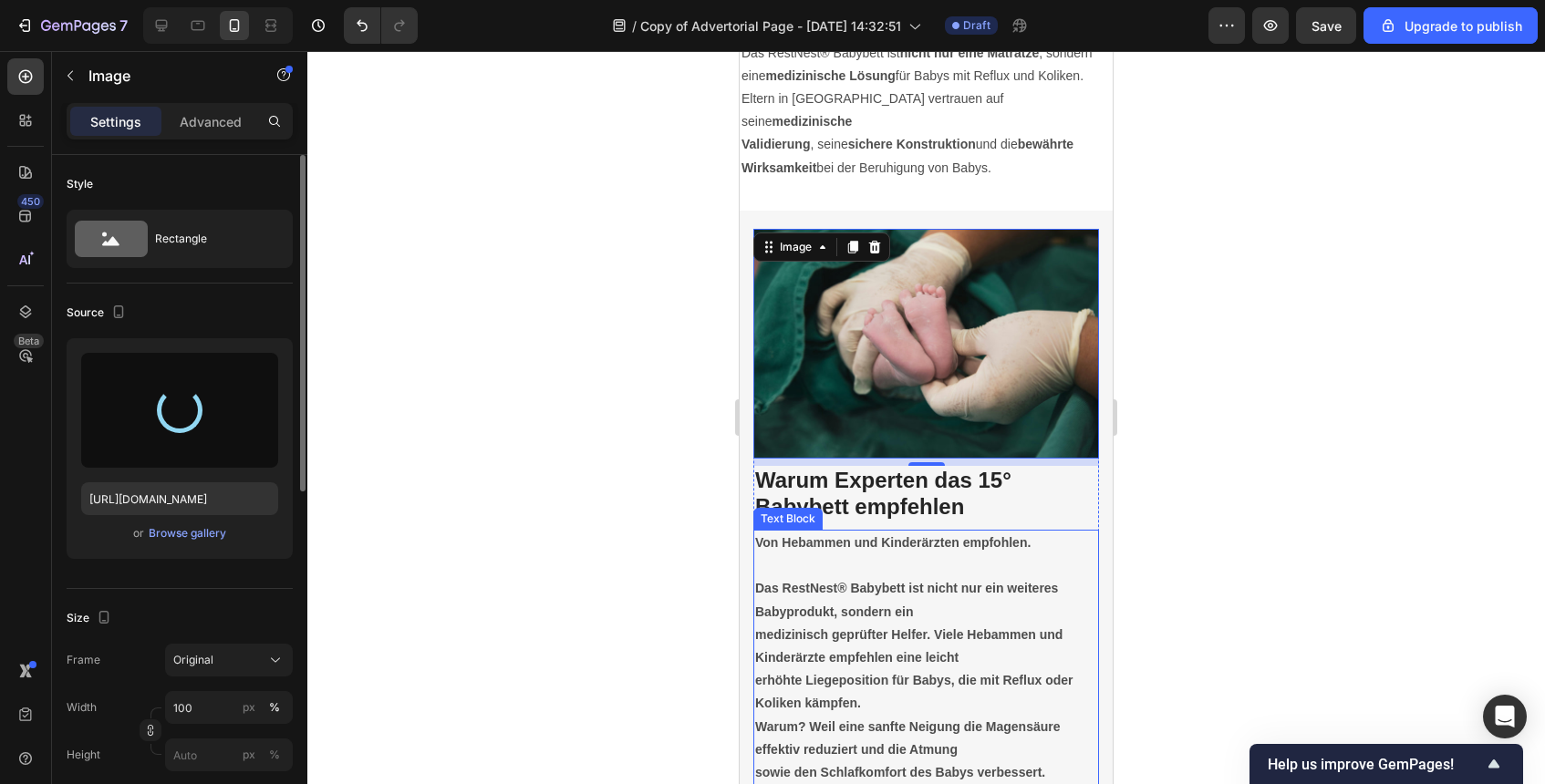
type input "[URL][DOMAIN_NAME]"
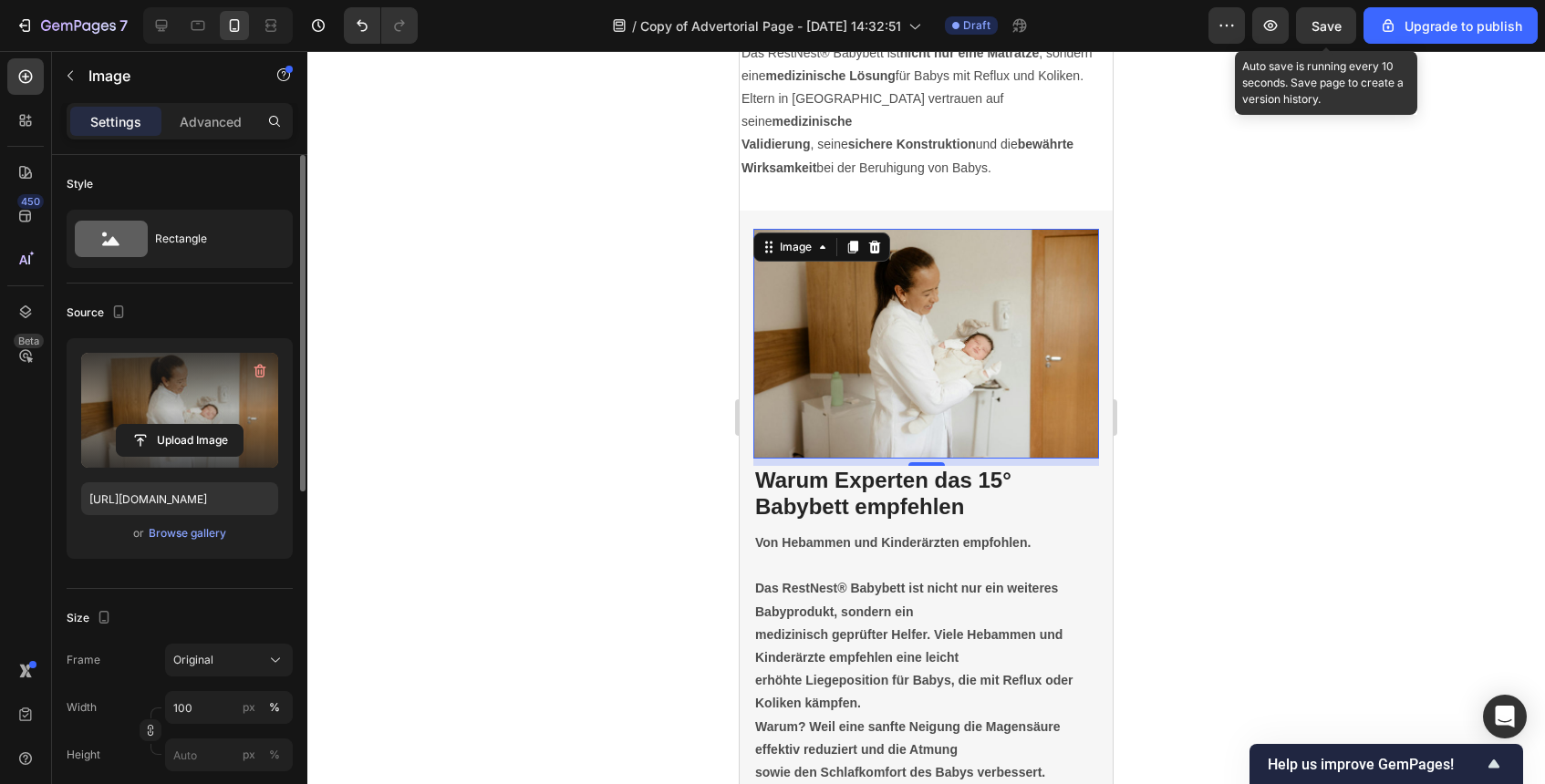
click at [1336, 19] on span "Save" at bounding box center [1327, 26] width 31 height 16
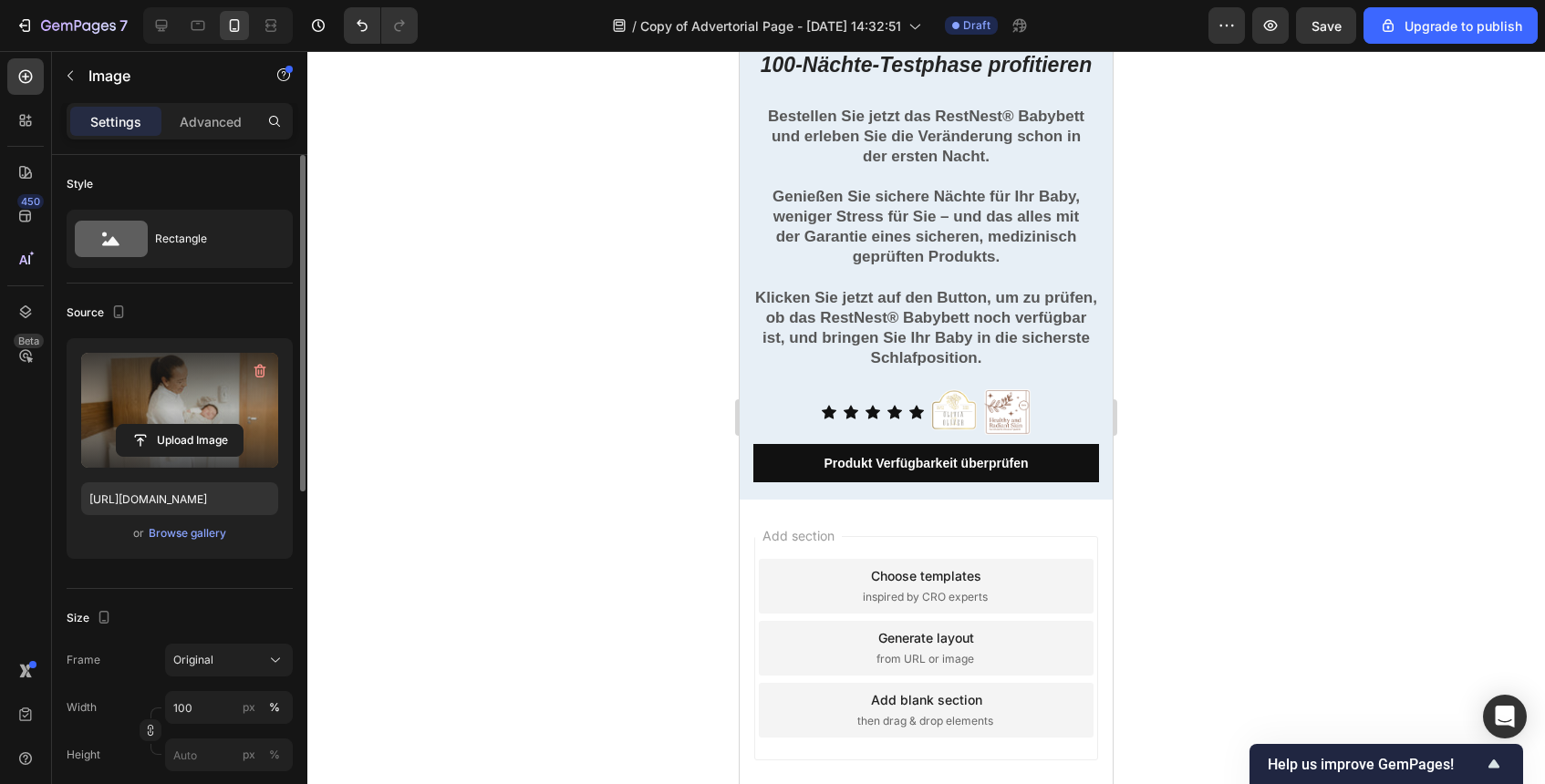
scroll to position [8504, 0]
